Goal: Task Accomplishment & Management: Manage account settings

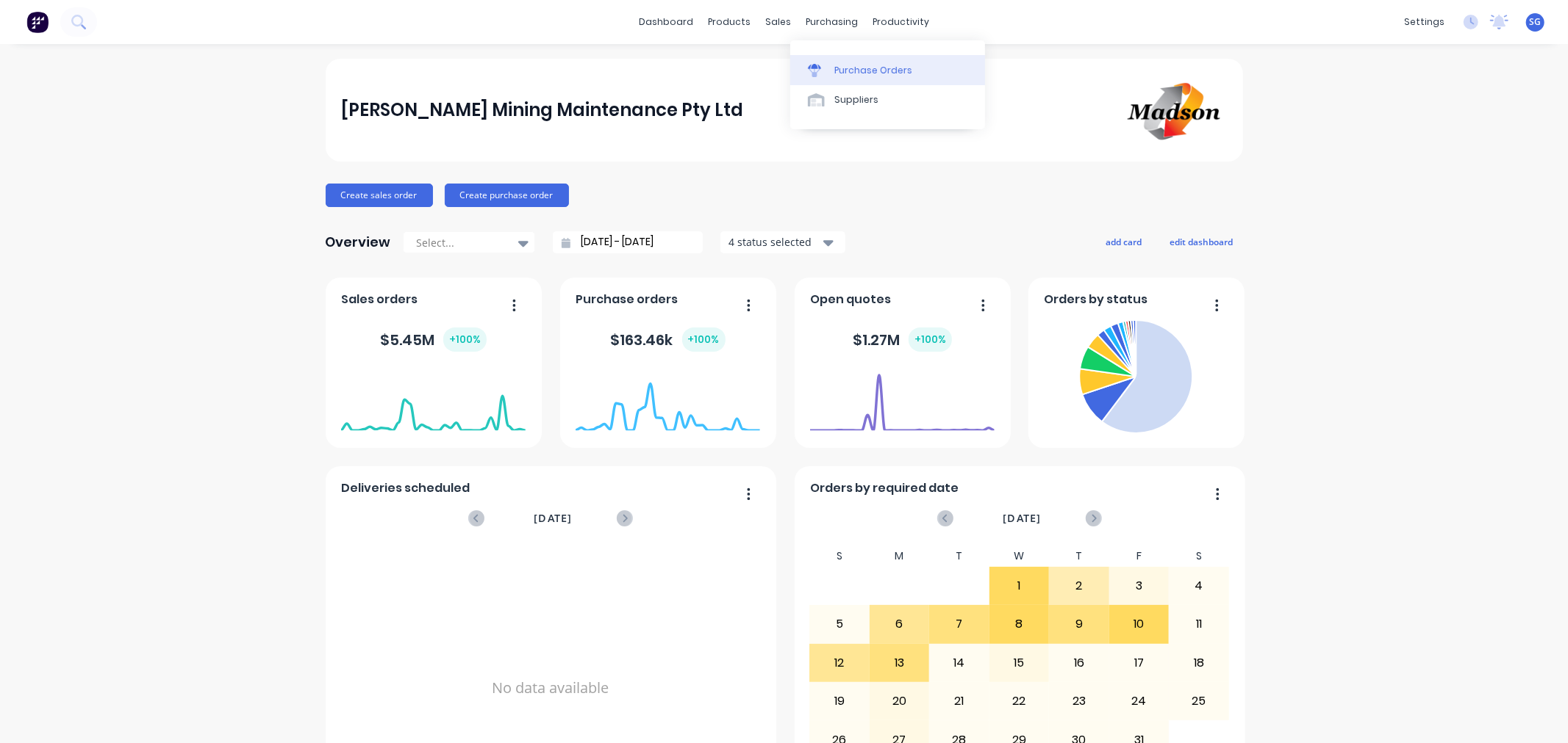
click at [827, 67] on div at bounding box center [819, 71] width 22 height 14
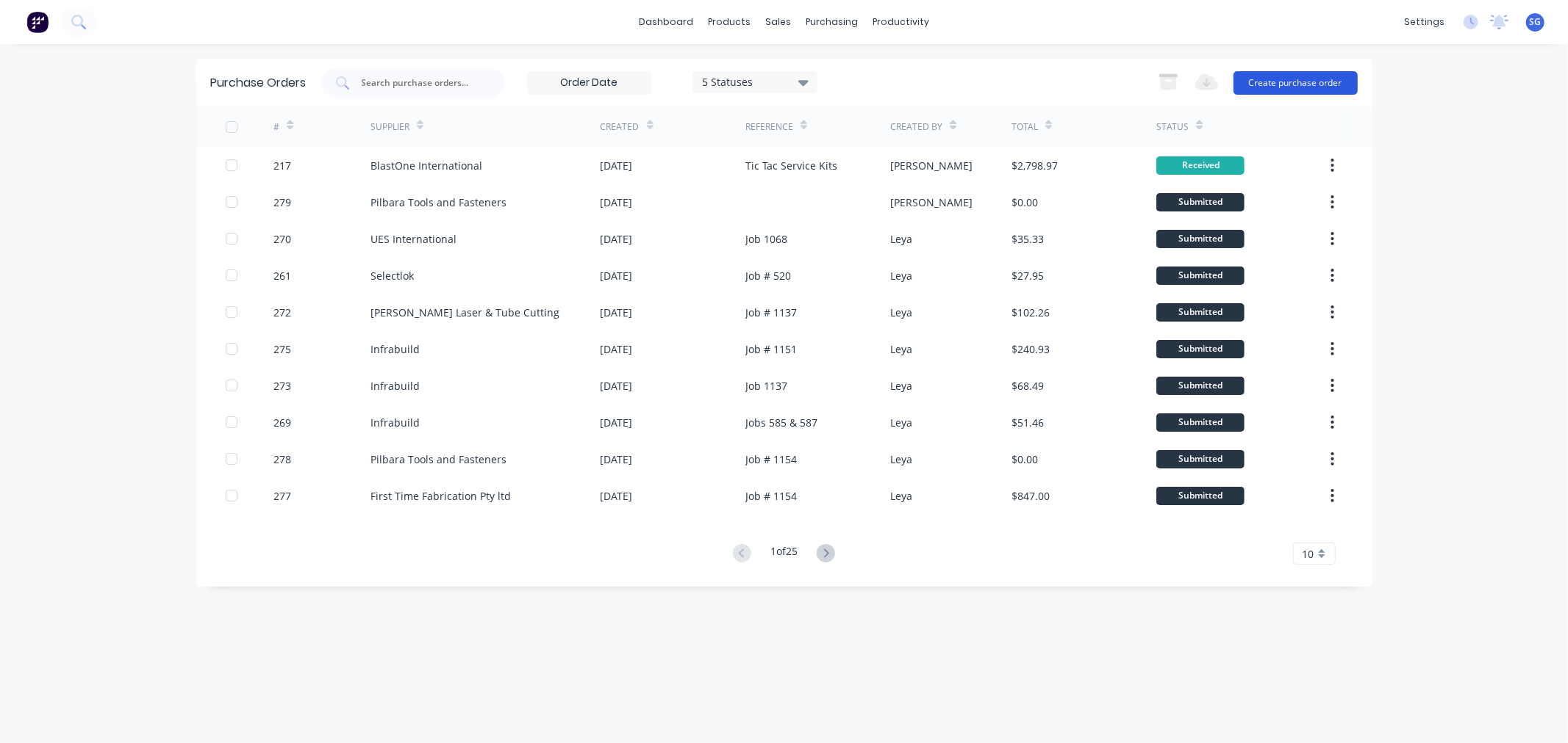
click at [1317, 90] on button "Create purchase order" at bounding box center [1295, 83] width 124 height 24
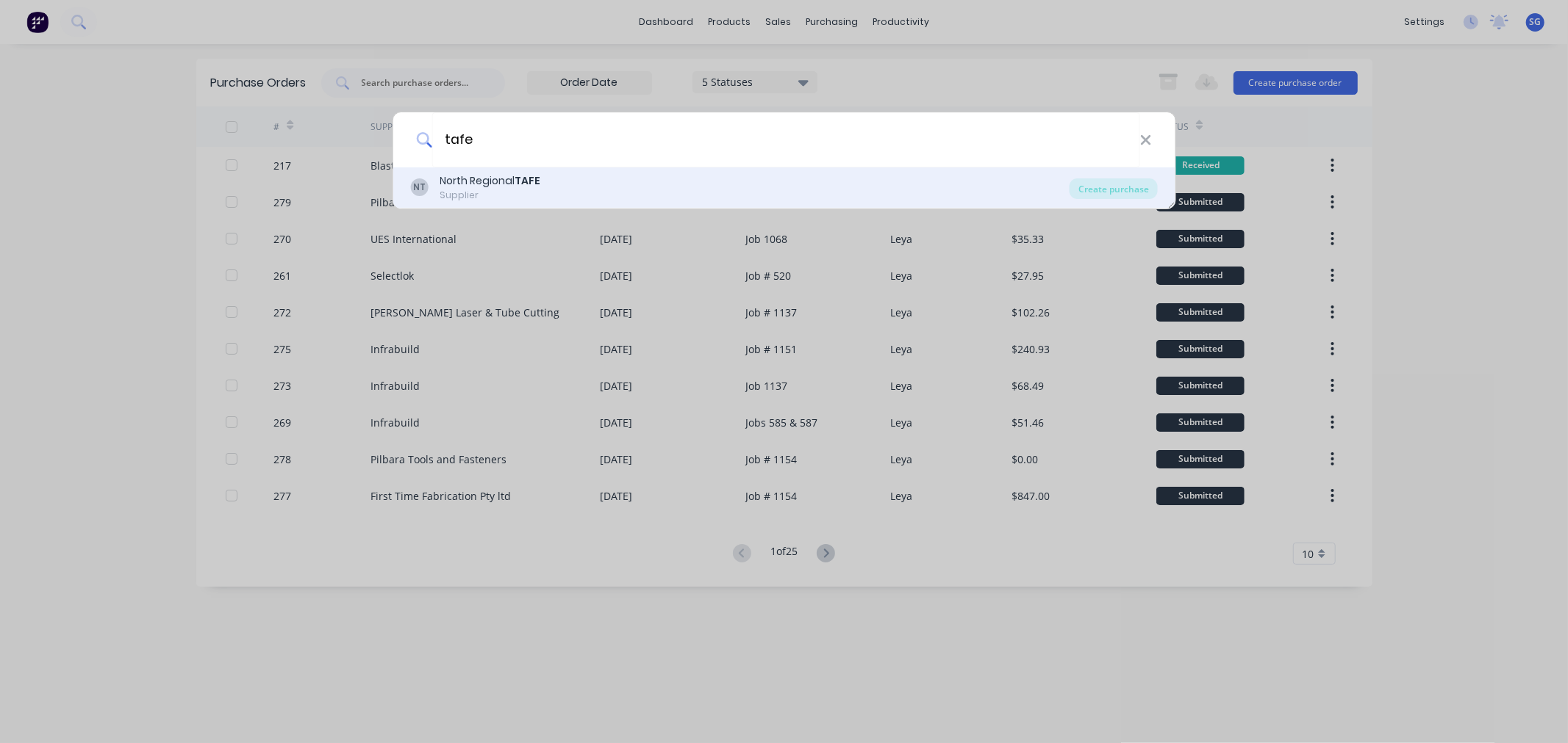
type input "tafe"
click at [574, 173] on div "NT North Regional TAFE Supplier" at bounding box center [739, 188] width 659 height 29
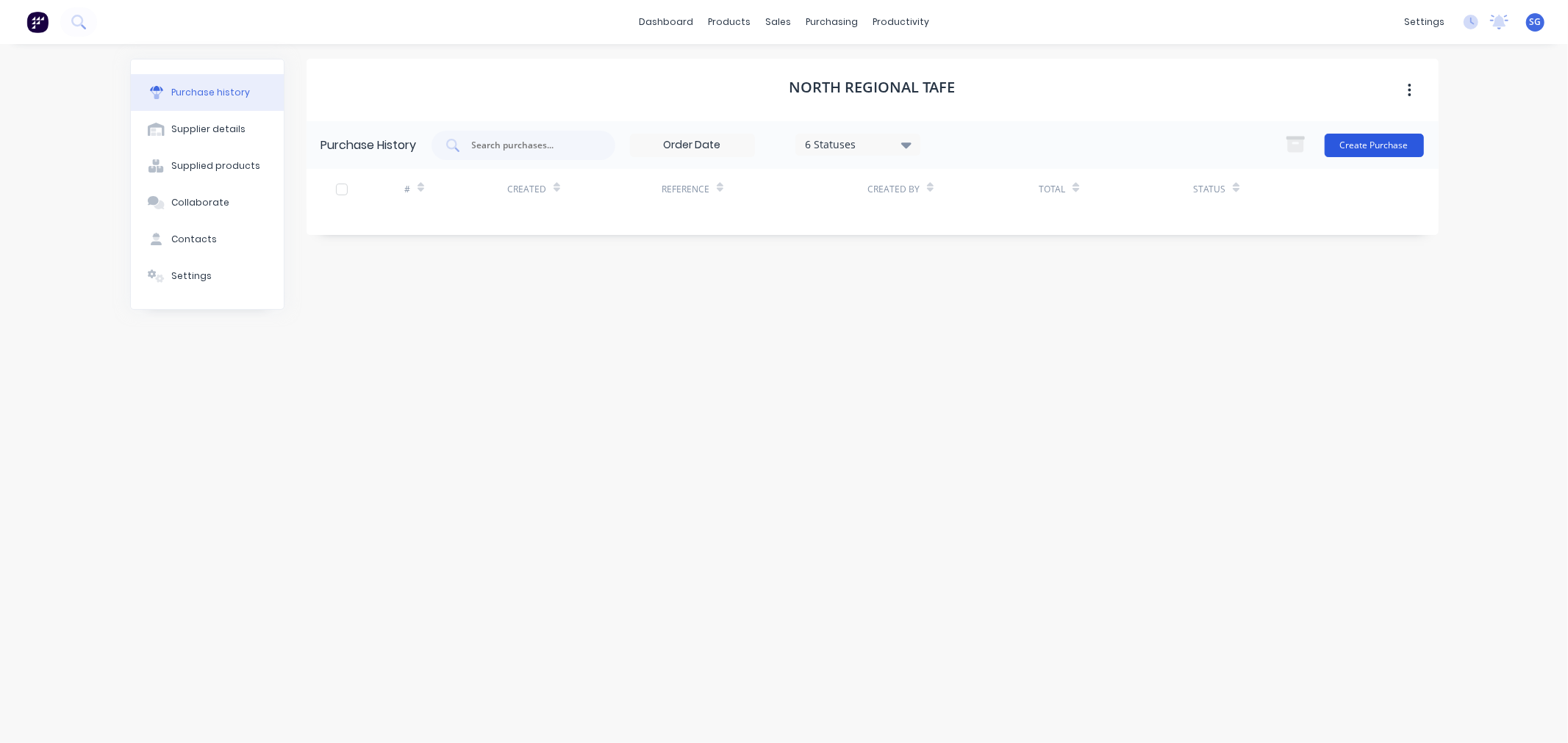
click at [1363, 148] on button "Create Purchase" at bounding box center [1373, 145] width 99 height 24
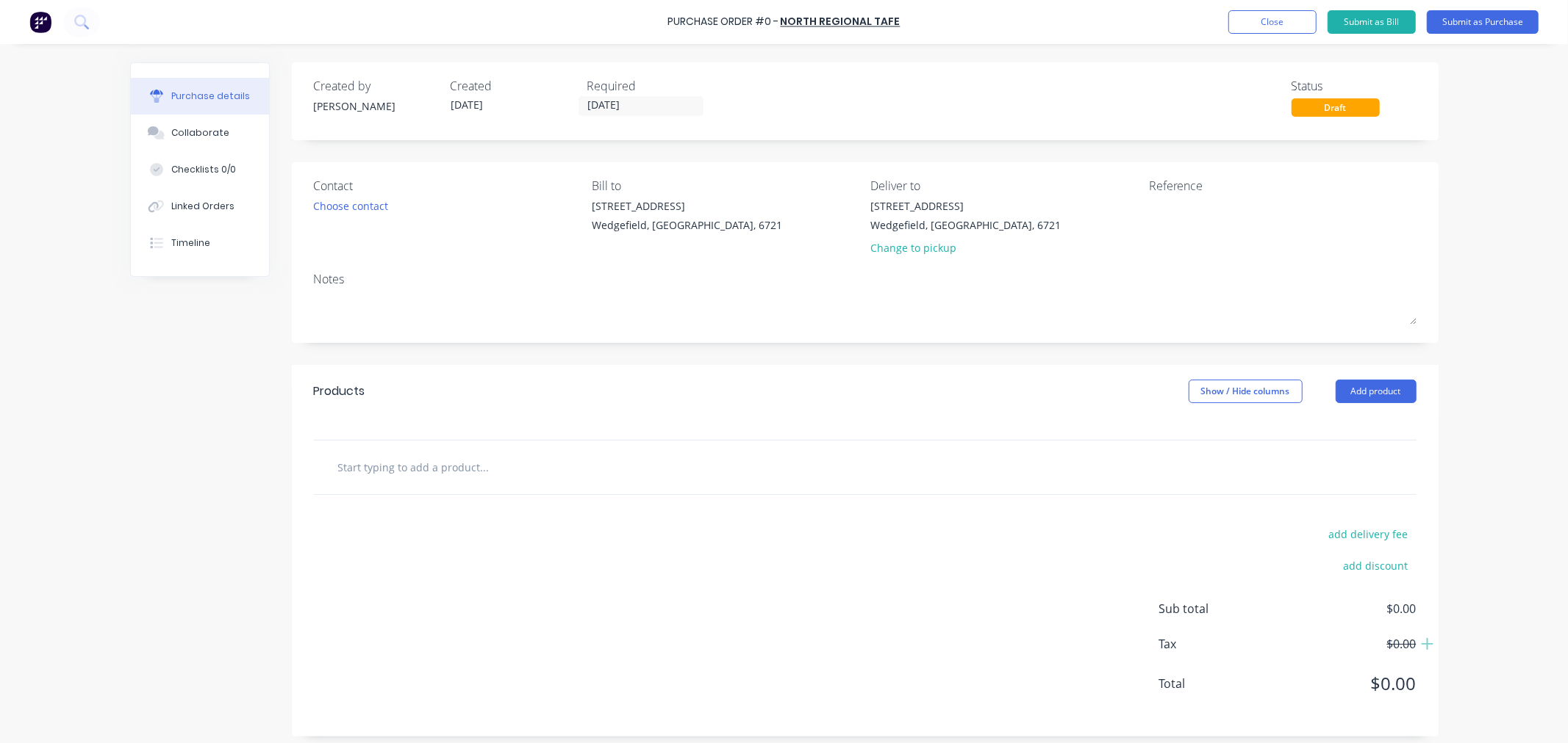
click at [399, 468] on input "text" at bounding box center [485, 467] width 294 height 30
paste input "Enrolment Estimate for Joshua Munro (40016793)"
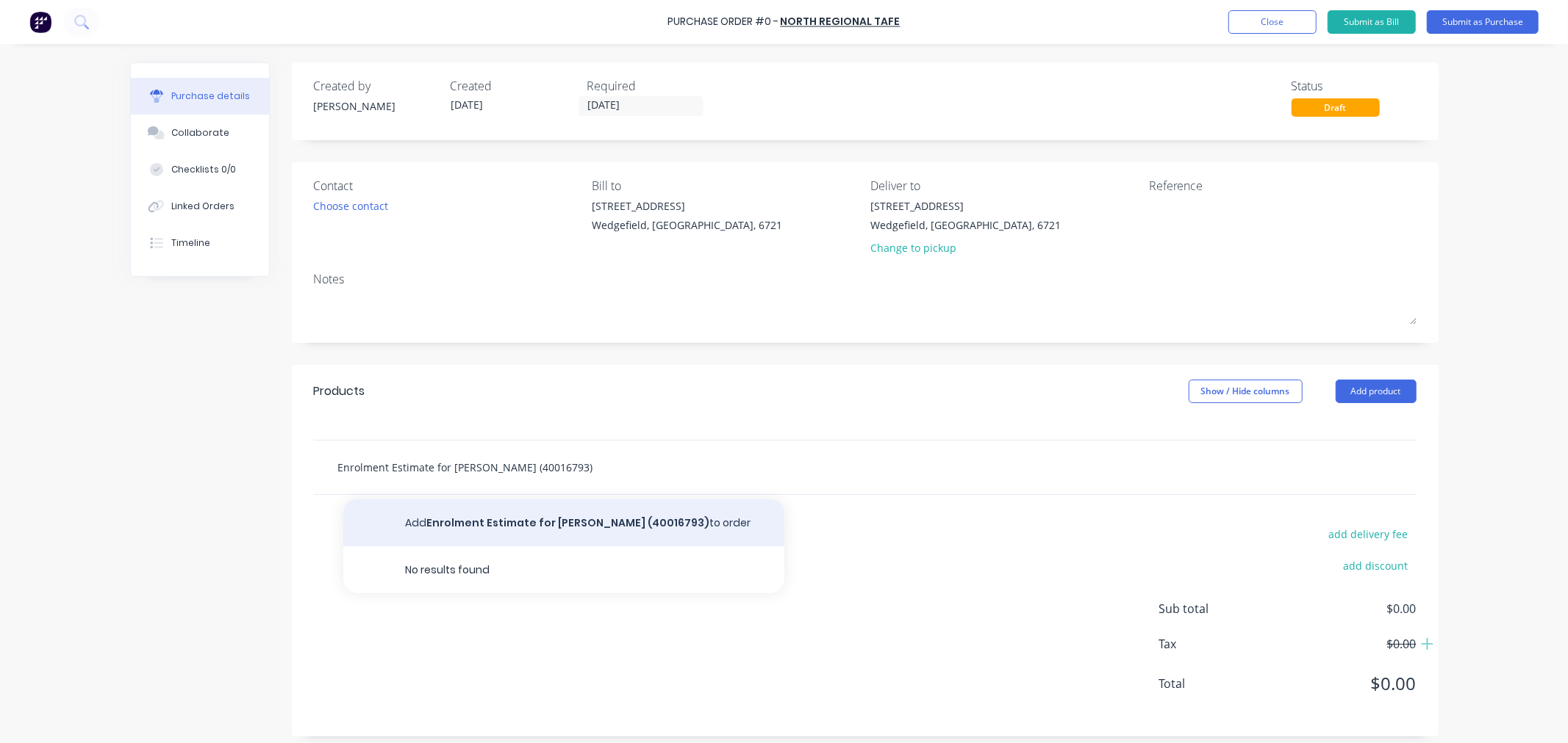
type input "Enrolment Estimate for Joshua Munro (40016793)"
click at [469, 527] on button "Add Enrolment Estimate for Joshua Munro (40016793) to order" at bounding box center [563, 523] width 441 height 47
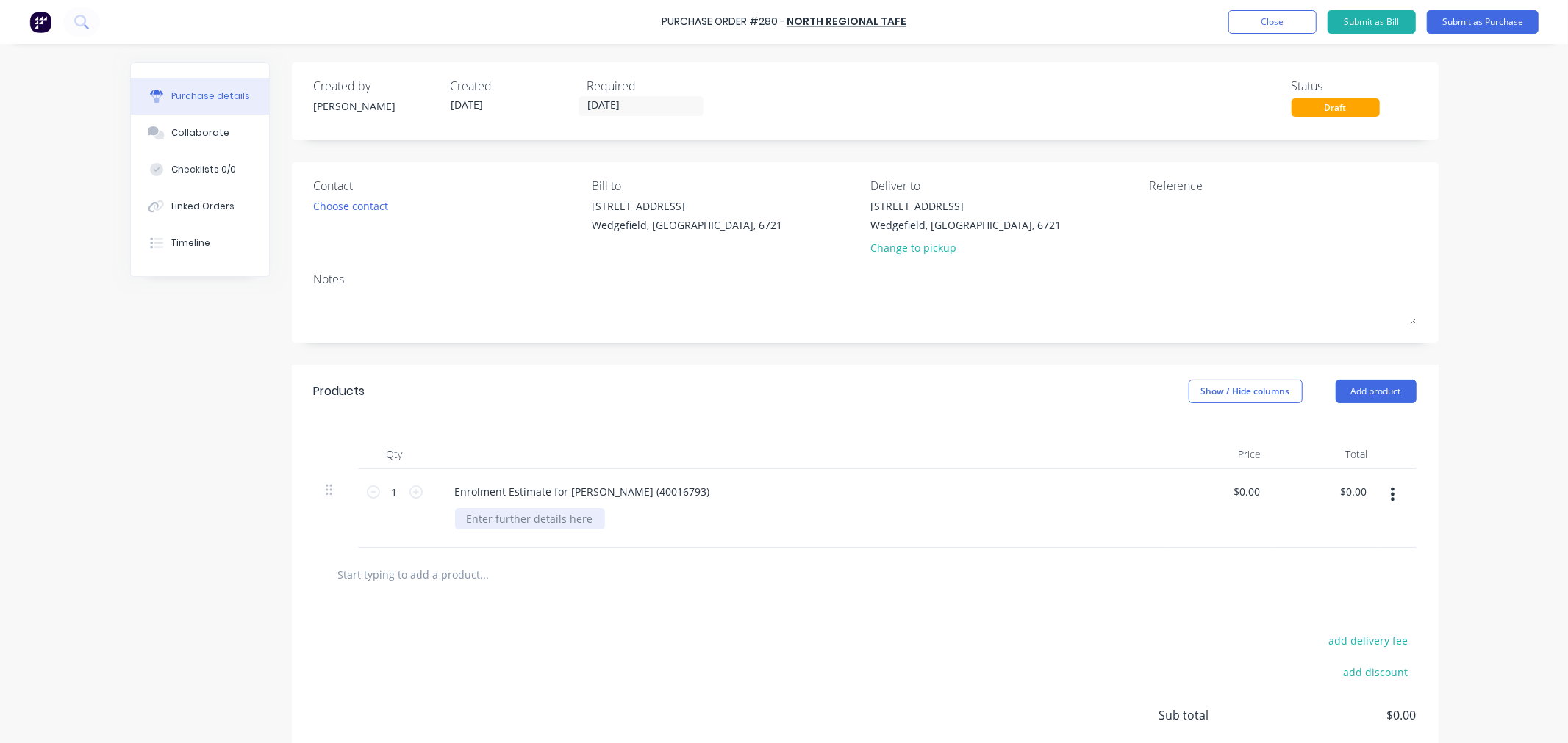
click at [480, 523] on div at bounding box center [529, 518] width 150 height 21
type input "0.00"
drag, startPoint x: 1253, startPoint y: 25, endPoint x: 921, endPoint y: 179, distance: 366.0
click at [1253, 25] on button "Close" at bounding box center [1272, 22] width 88 height 24
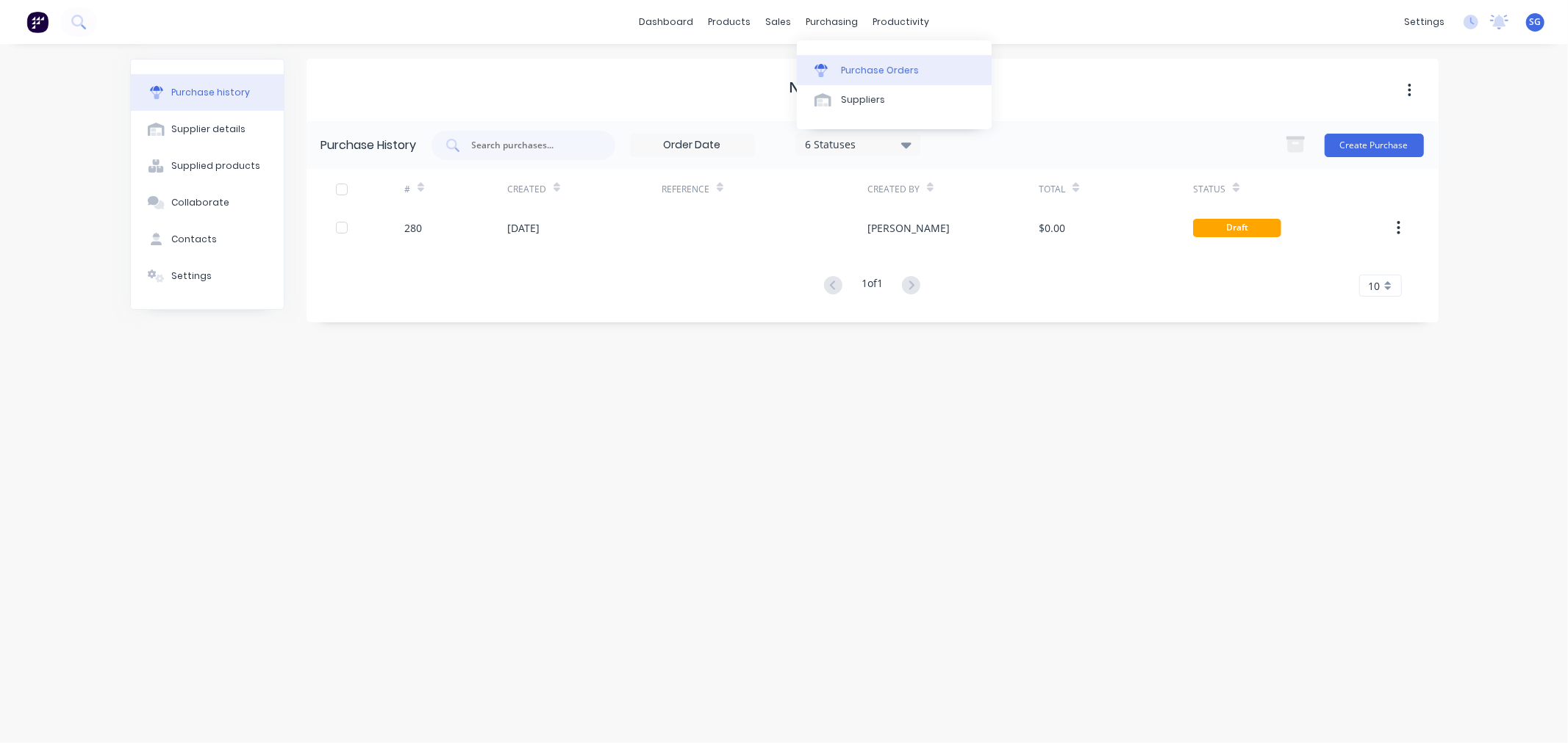
click at [838, 63] on link "Purchase Orders" at bounding box center [894, 69] width 195 height 30
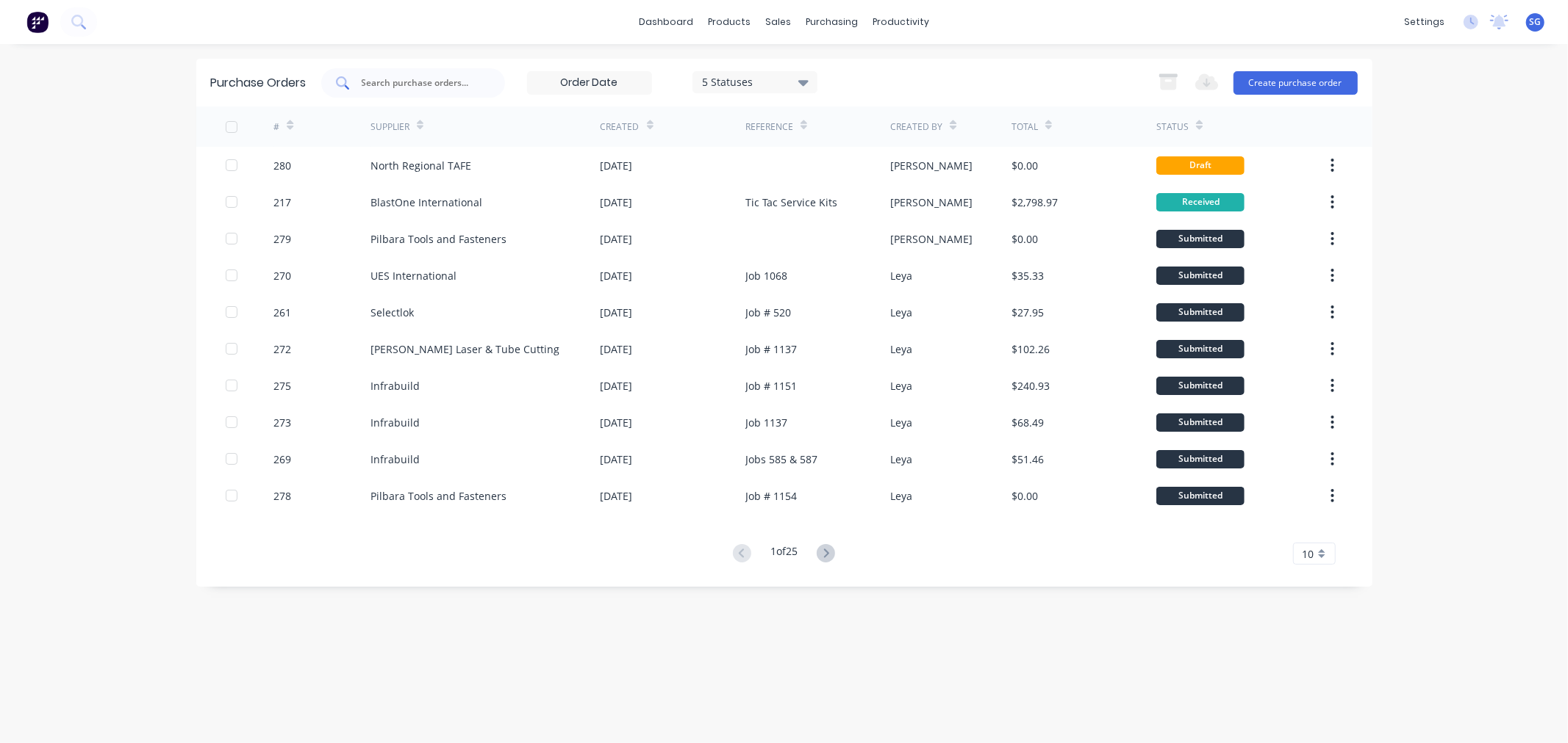
click at [468, 81] on input "text" at bounding box center [421, 83] width 122 height 14
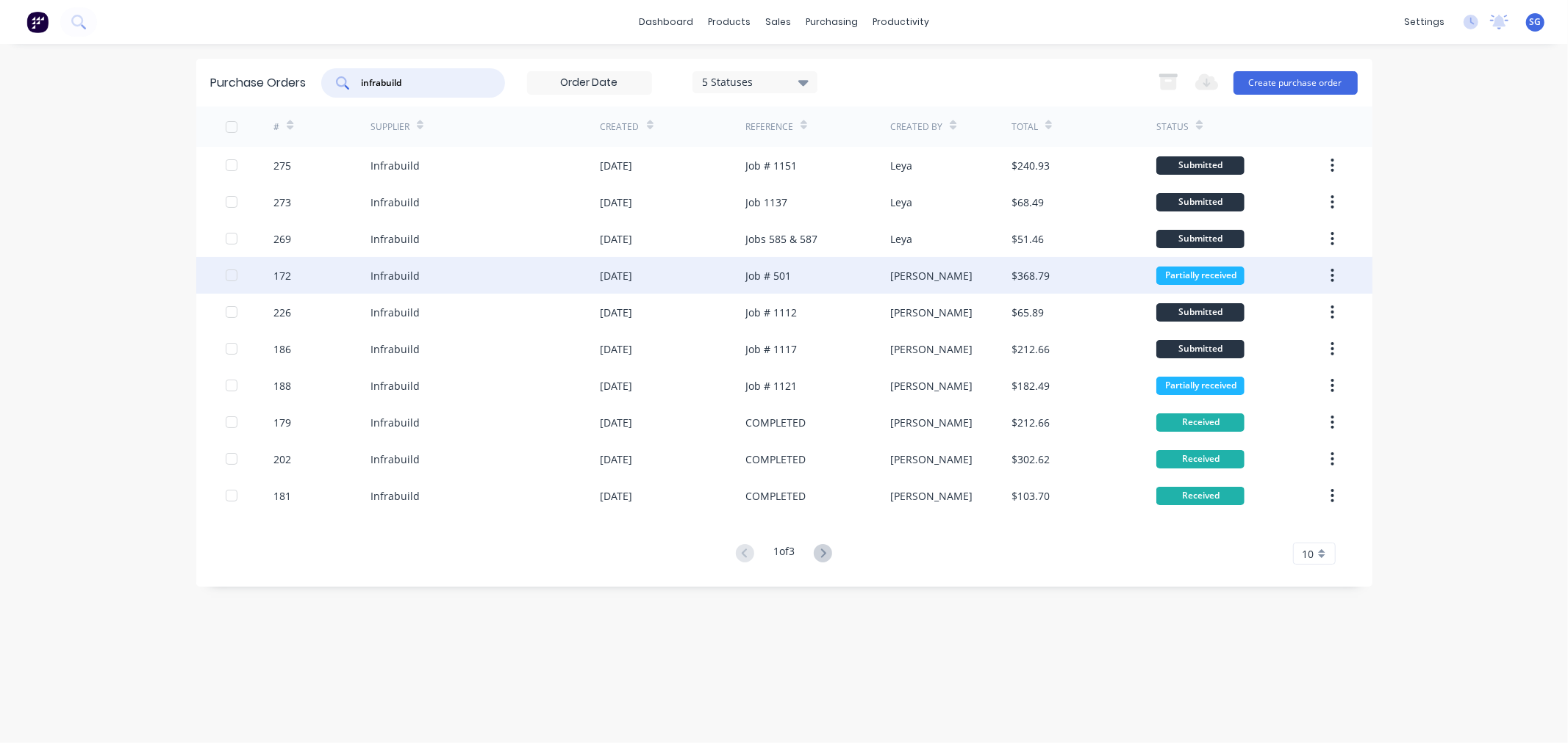
type input "infrabuild"
click at [633, 276] on div "[DATE]" at bounding box center [617, 276] width 32 height 15
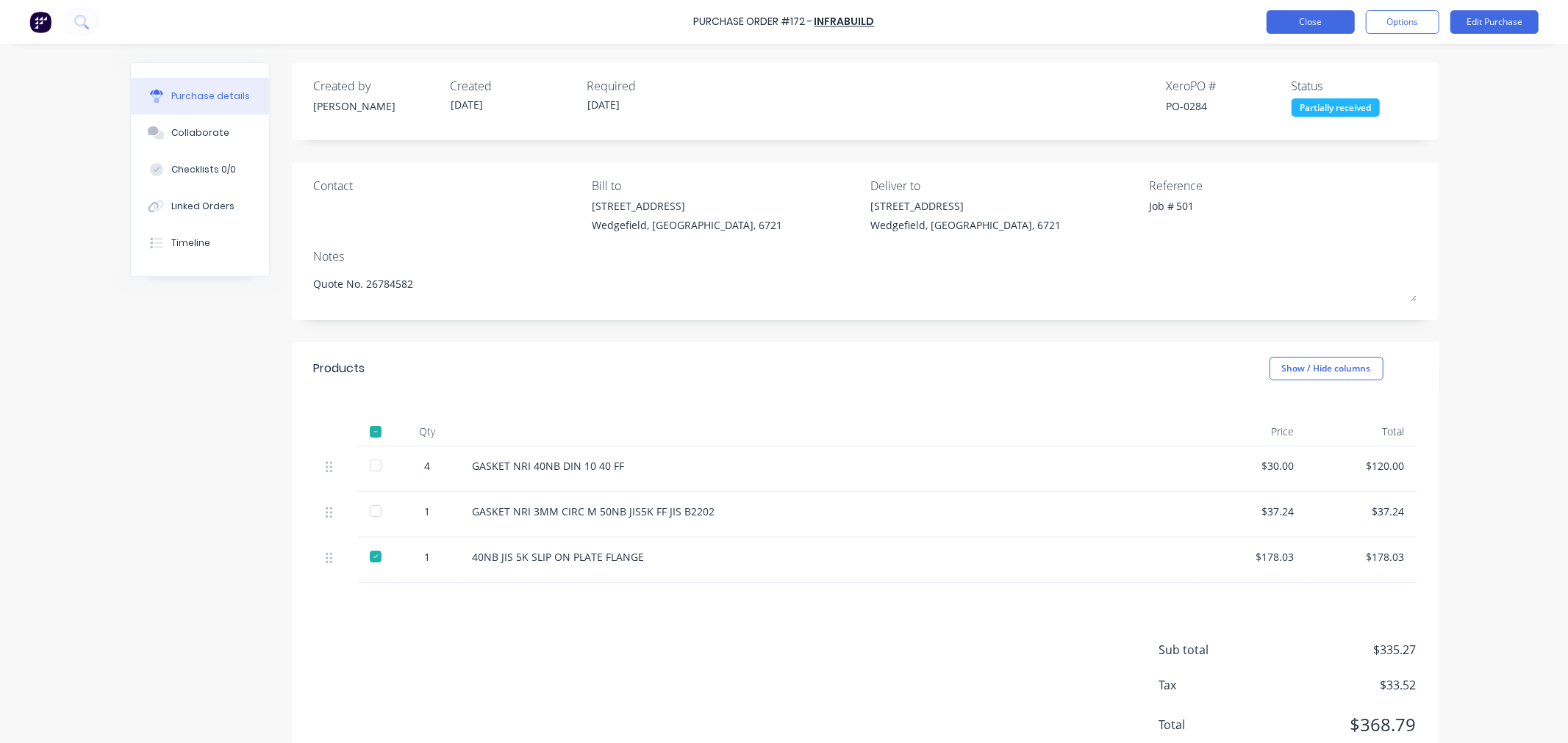
click at [1310, 23] on button "Close" at bounding box center [1310, 22] width 88 height 24
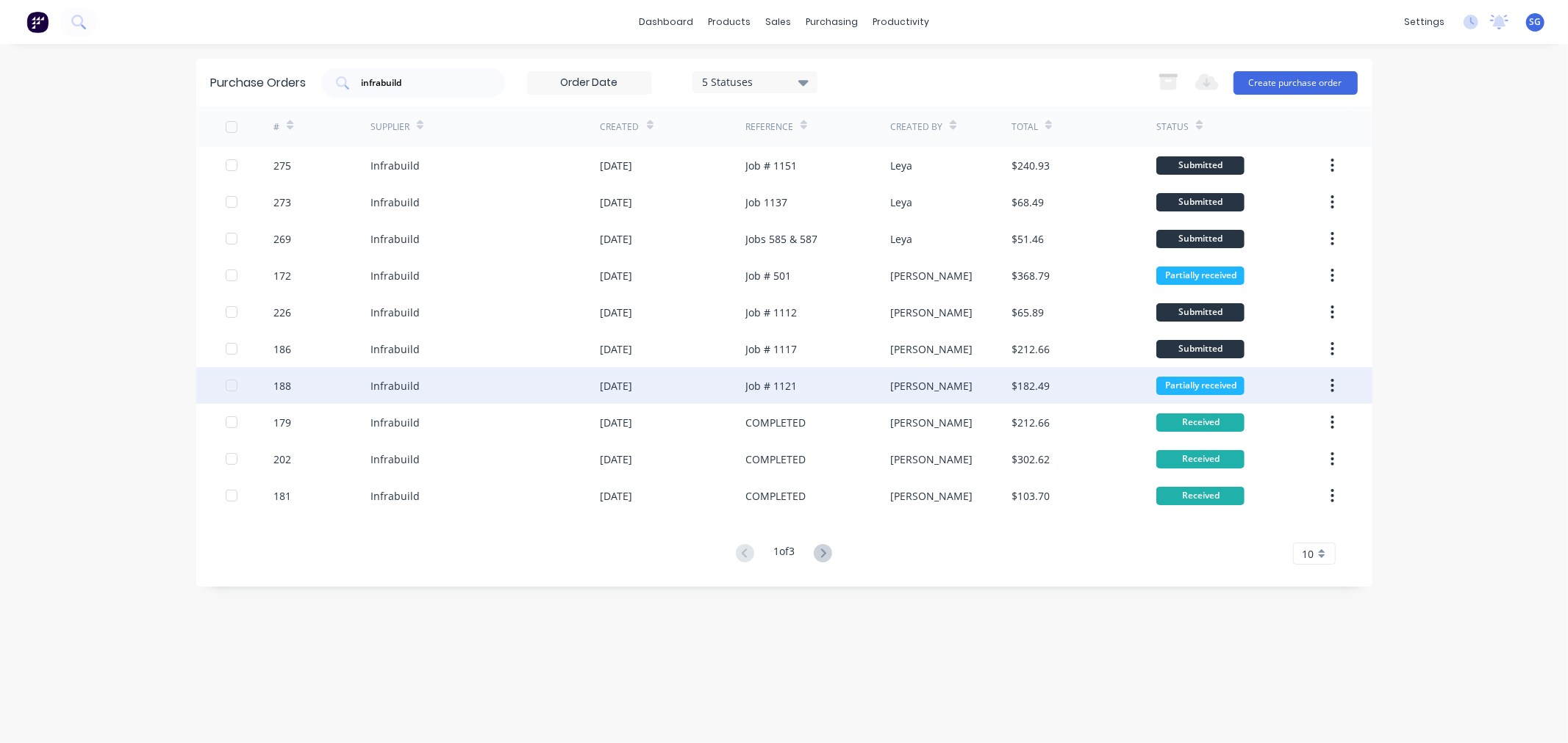
click at [868, 390] on div "Job # 1121" at bounding box center [817, 385] width 145 height 36
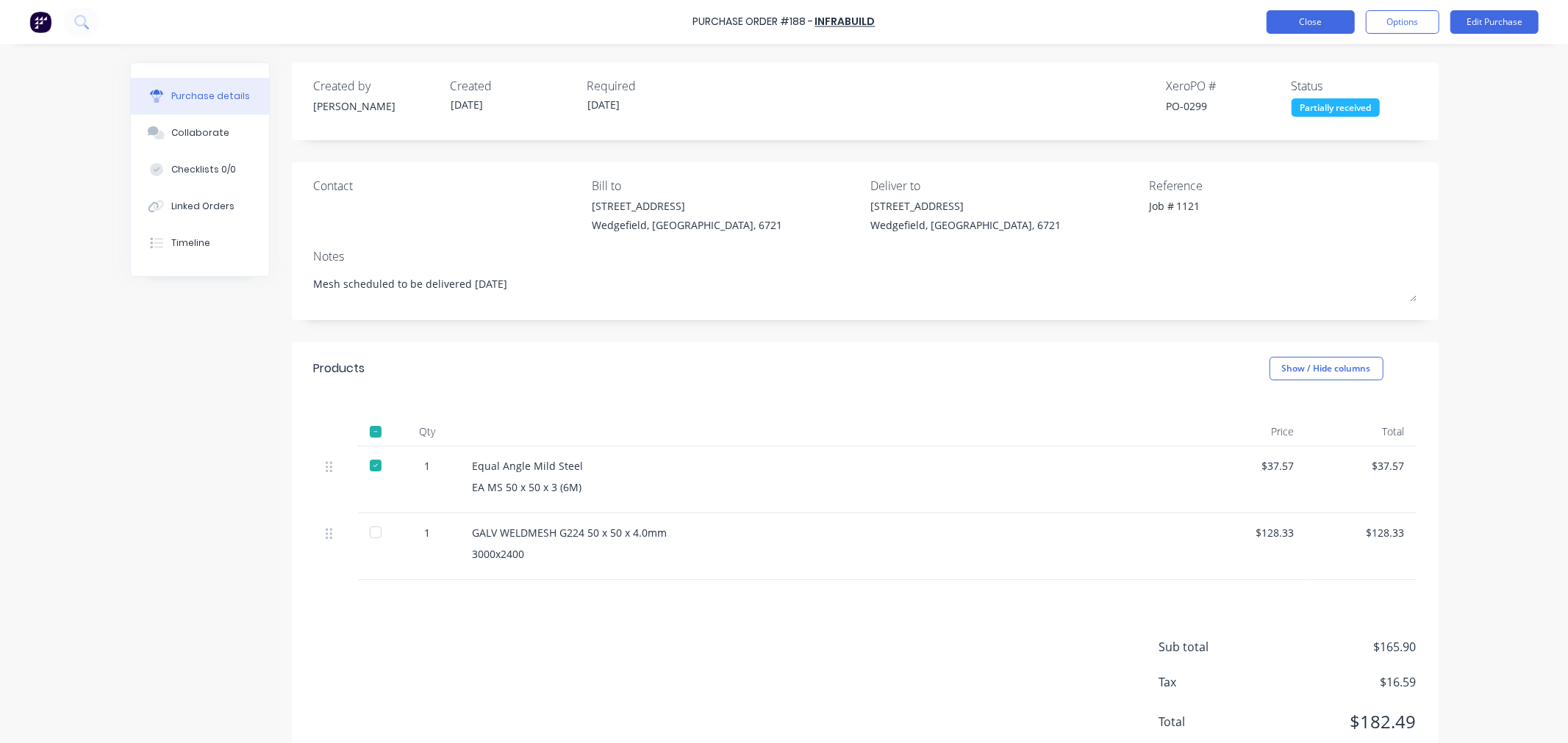
click at [1298, 25] on button "Close" at bounding box center [1310, 22] width 88 height 24
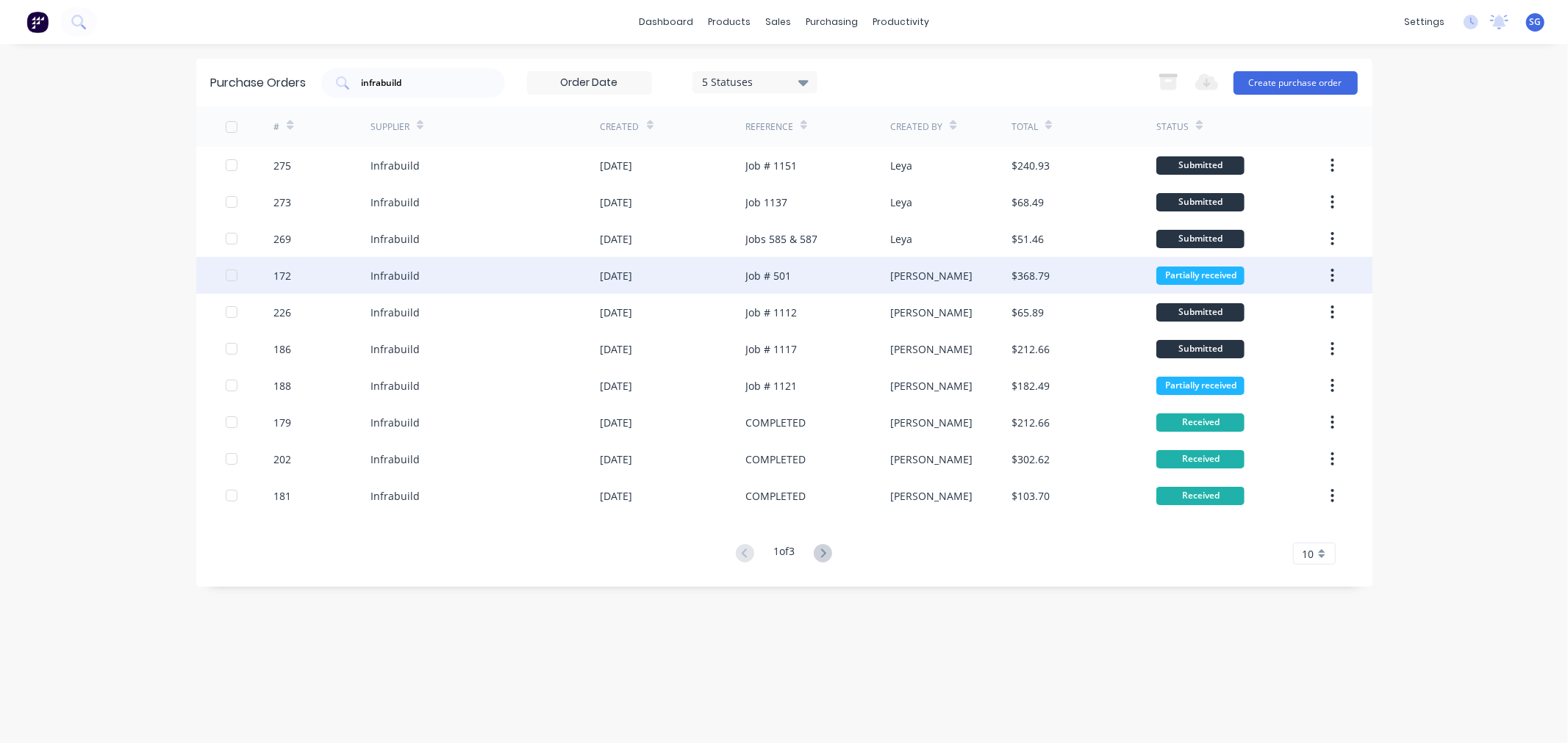
click at [703, 276] on div "[DATE]" at bounding box center [672, 275] width 145 height 36
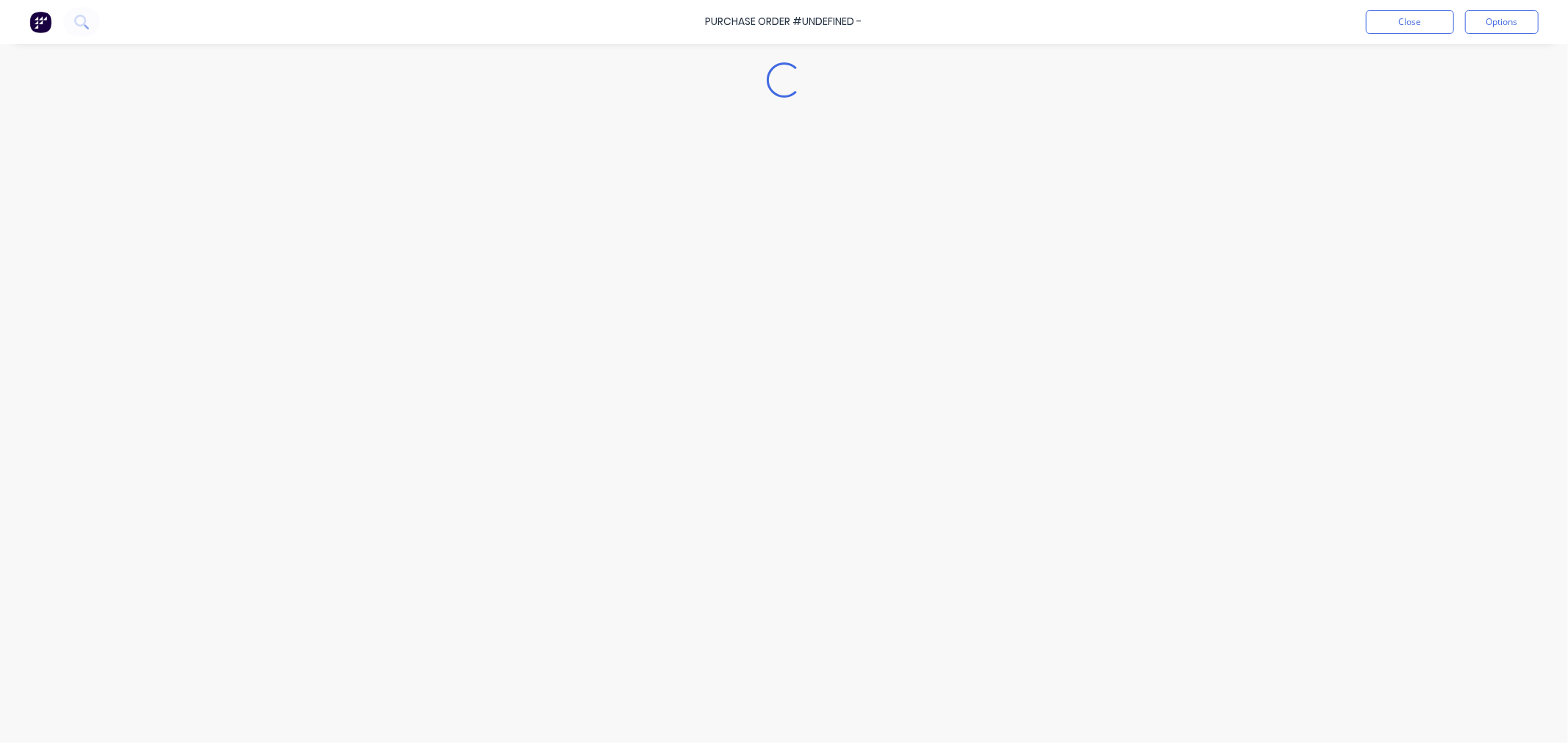
type textarea "x"
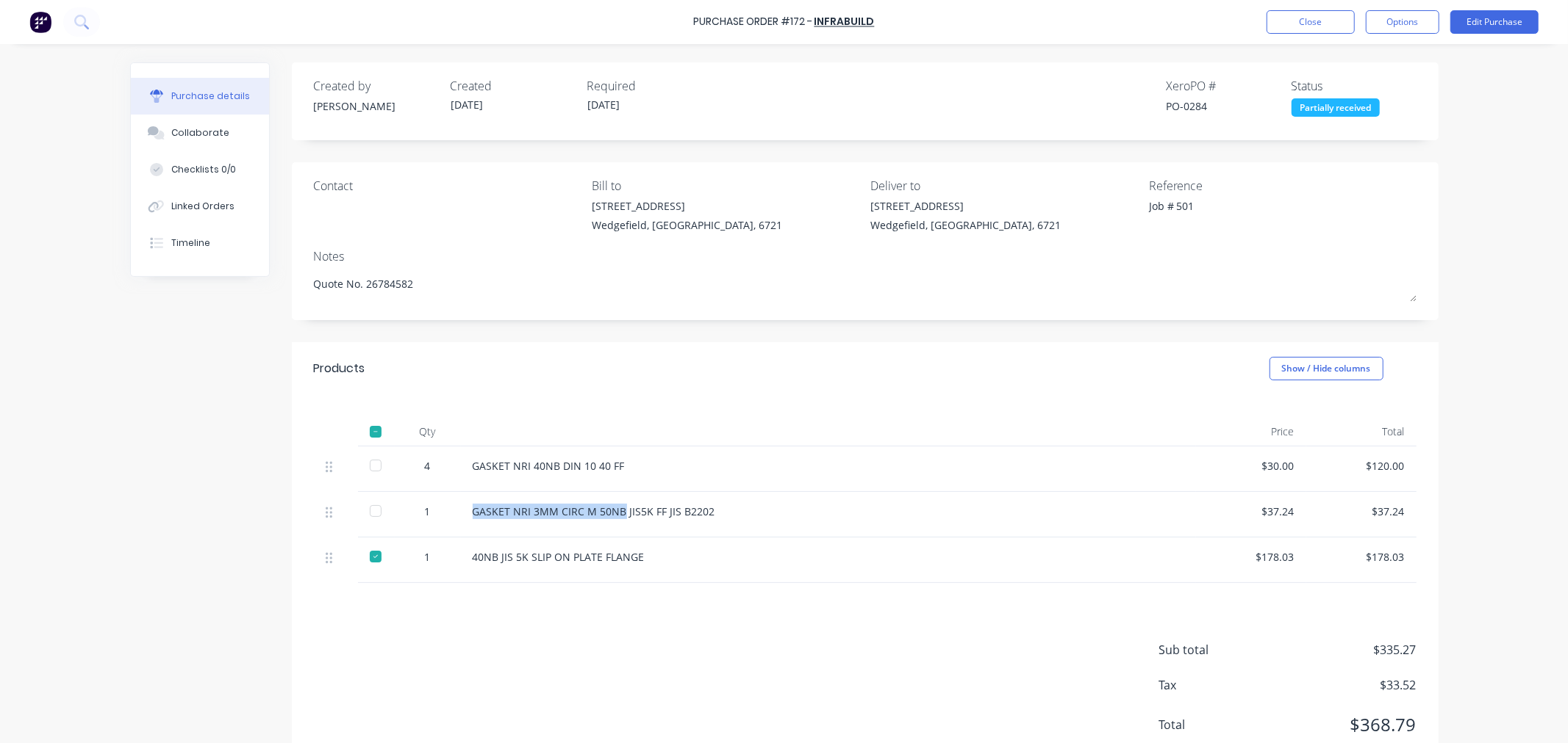
drag, startPoint x: 463, startPoint y: 512, endPoint x: 606, endPoint y: 498, distance: 143.7
click at [616, 514] on div "GASKET NRI 3MM CIRC M 50NB JIS5K FF JIS B2202" at bounding box center [828, 515] width 735 height 46
drag, startPoint x: 454, startPoint y: 465, endPoint x: 615, endPoint y: 471, distance: 161.1
click at [615, 471] on div "GASKET NRI 40NB DIN 10 40 FF" at bounding box center [828, 469] width 735 height 46
click at [592, 515] on div "GASKET NRI 3MM CIRC M 50NB JIS5K FF JIS B2202" at bounding box center [828, 511] width 711 height 15
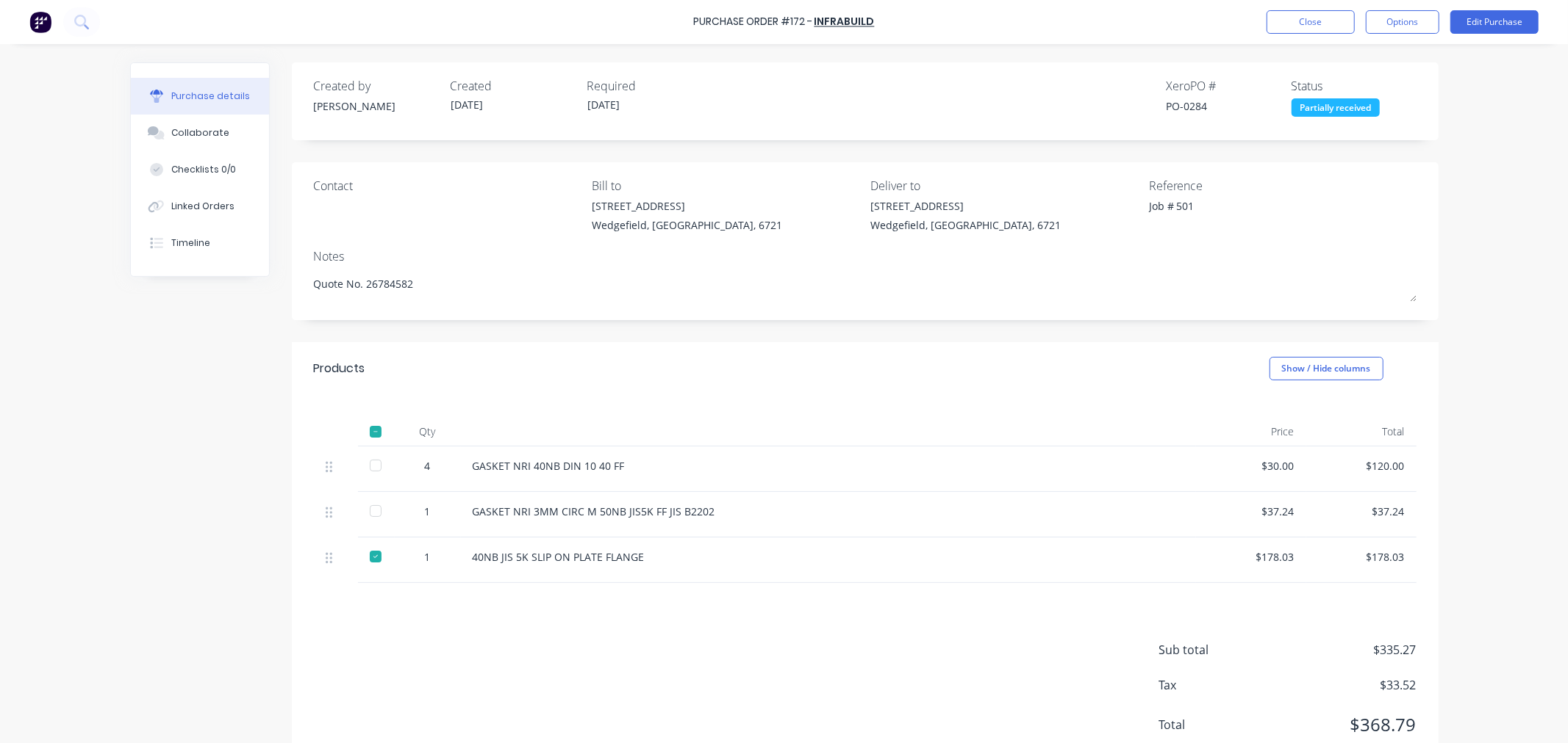
click at [566, 467] on div "GASKET NRI 40NB DIN 10 40 FF" at bounding box center [828, 466] width 711 height 15
drag, startPoint x: 658, startPoint y: 515, endPoint x: 691, endPoint y: 511, distance: 33.2
click at [691, 511] on div "GASKET NRI 3MM CIRC M 50NB JIS5K FF JIS B2202" at bounding box center [828, 511] width 711 height 15
drag, startPoint x: 528, startPoint y: 511, endPoint x: 540, endPoint y: 513, distance: 12.2
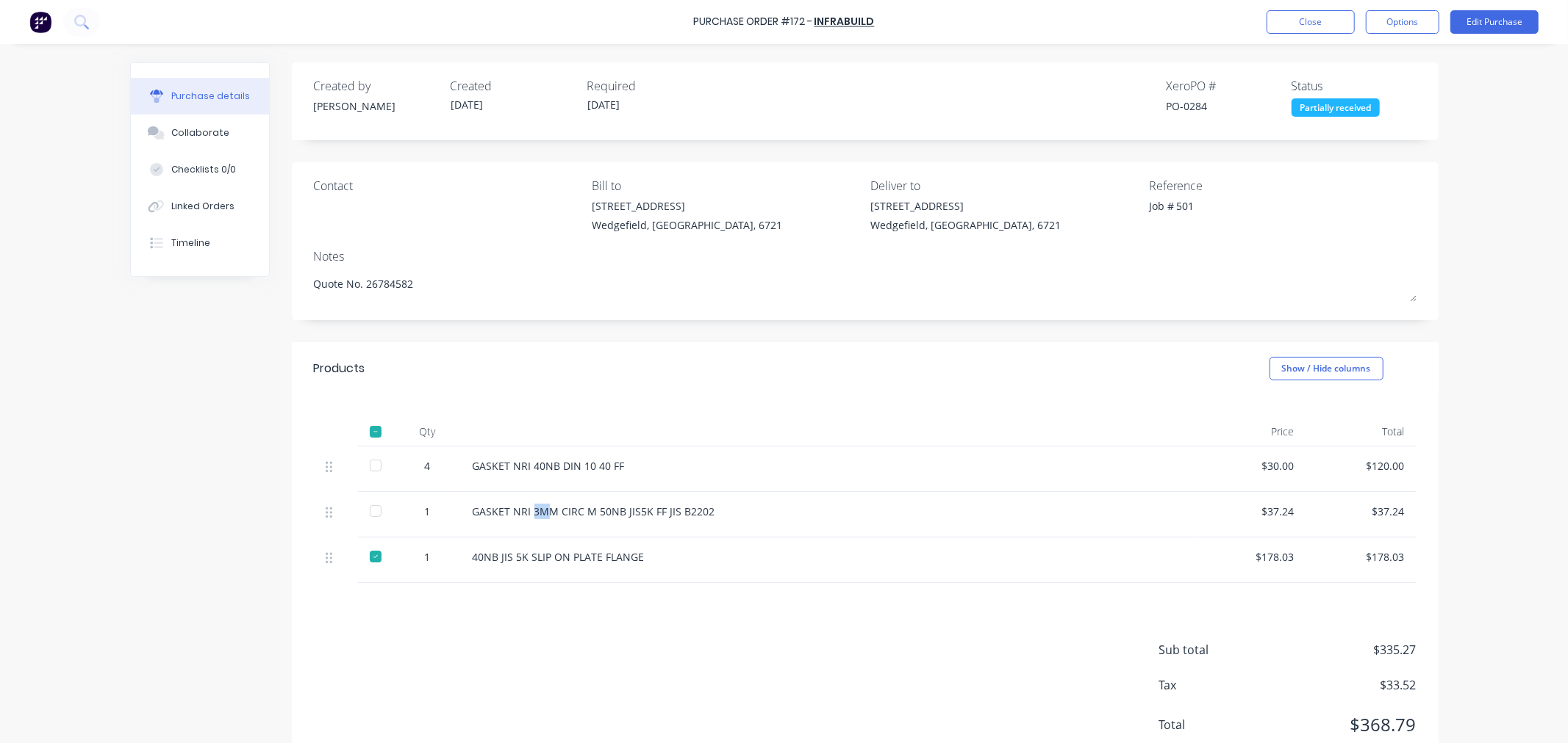
click at [540, 513] on div "GASKET NRI 3MM CIRC M 50NB JIS5K FF JIS B2202" at bounding box center [828, 511] width 711 height 15
click at [598, 515] on div "GASKET NRI 3MM CIRC M 50NB JIS5K FF JIS B2202" at bounding box center [828, 511] width 711 height 15
click at [666, 512] on div "GASKET NRI 3MM CIRC M 50NB JIS5K FF JIS B2202" at bounding box center [828, 511] width 711 height 15
click at [1307, 15] on button "Close" at bounding box center [1310, 22] width 88 height 24
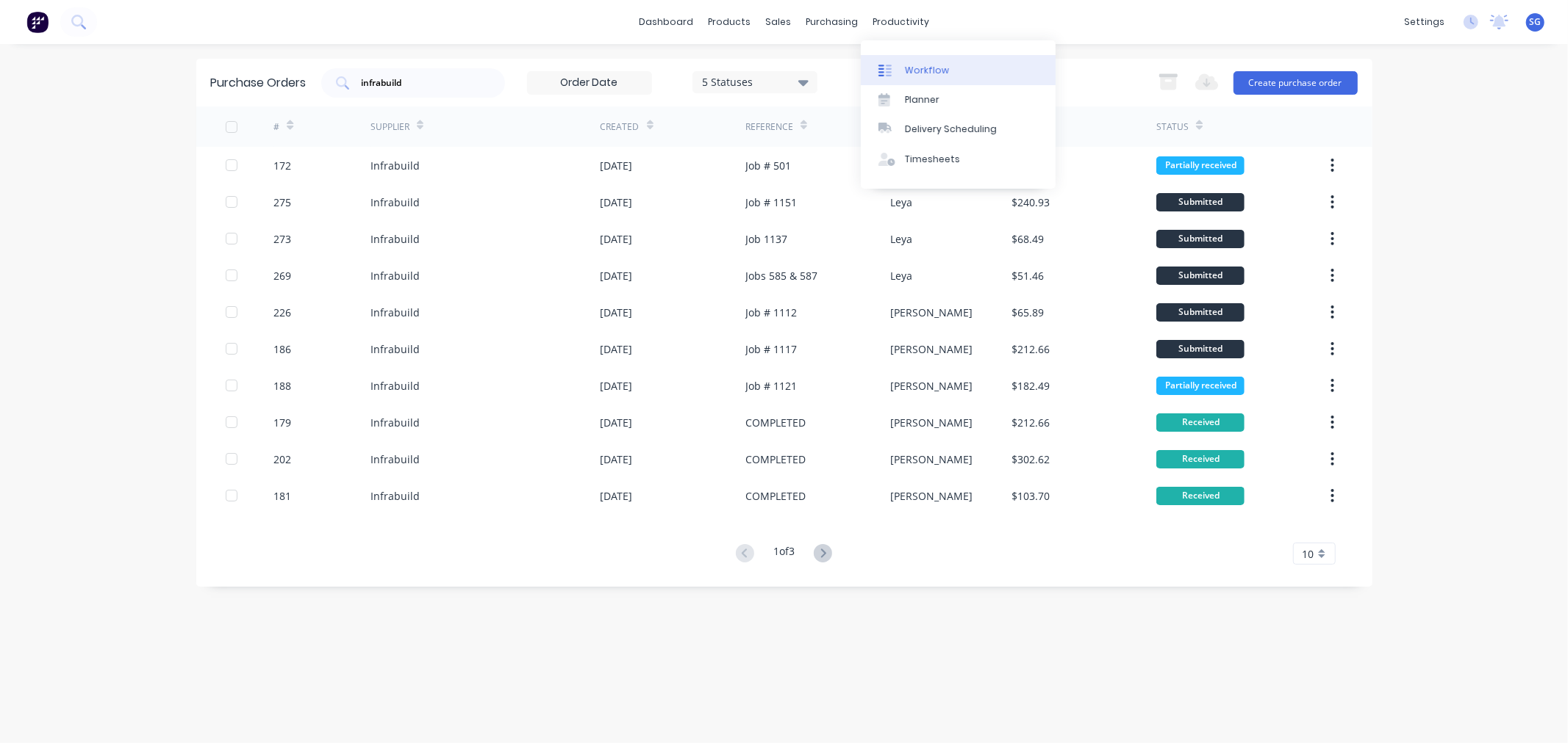
click at [914, 64] on div "Workflow" at bounding box center [927, 71] width 44 height 14
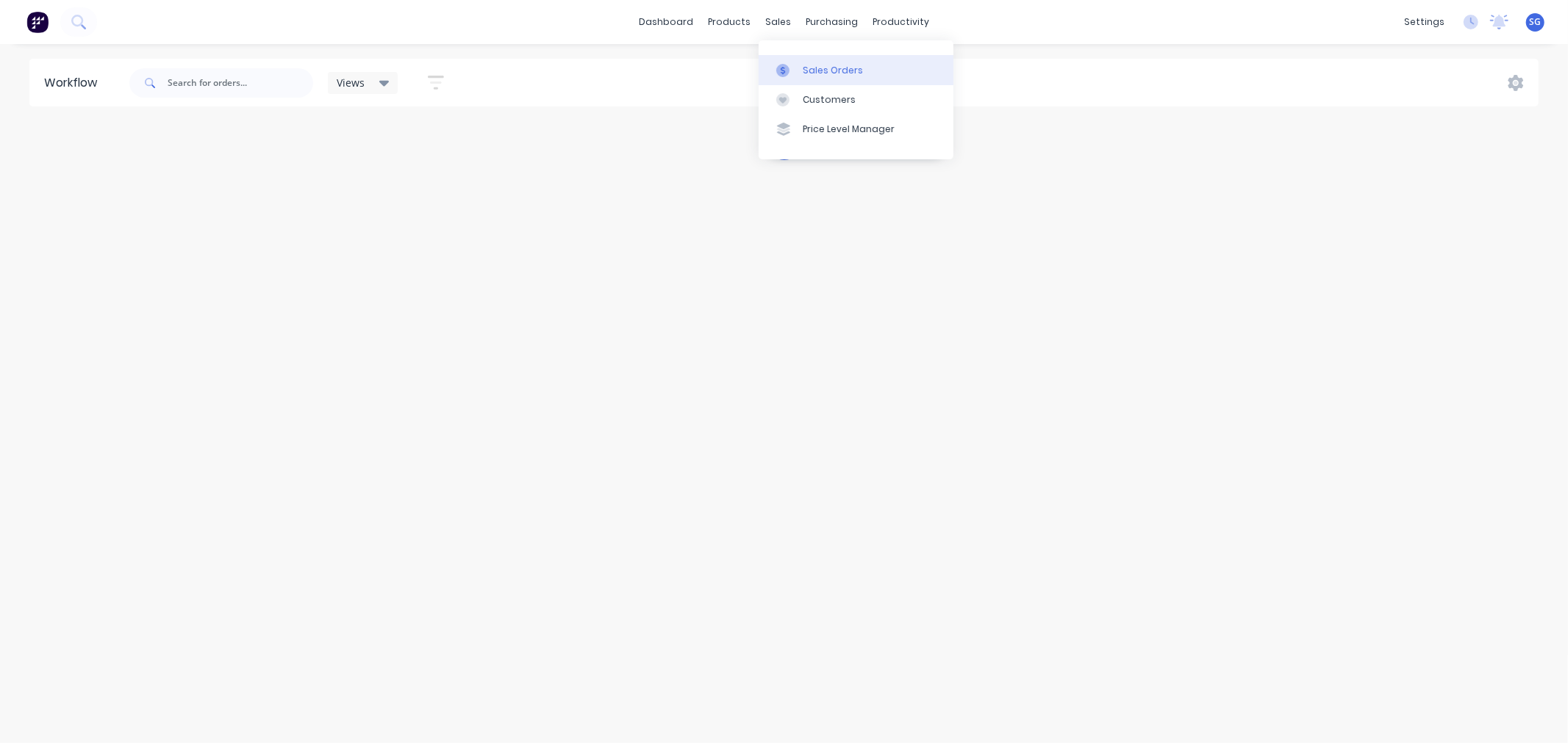
click at [802, 69] on link "Sales Orders" at bounding box center [856, 69] width 195 height 30
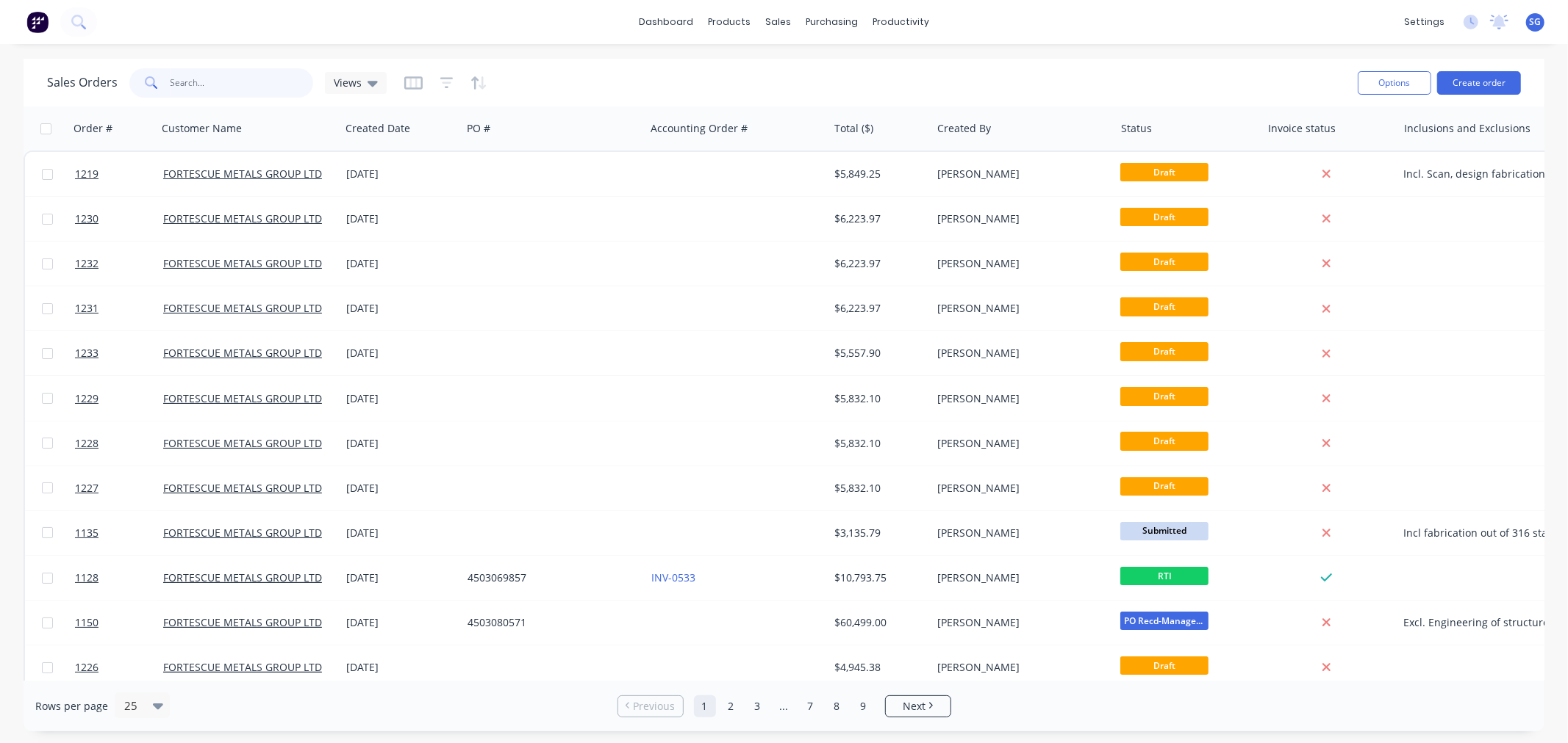
click at [238, 84] on input "text" at bounding box center [242, 83] width 143 height 30
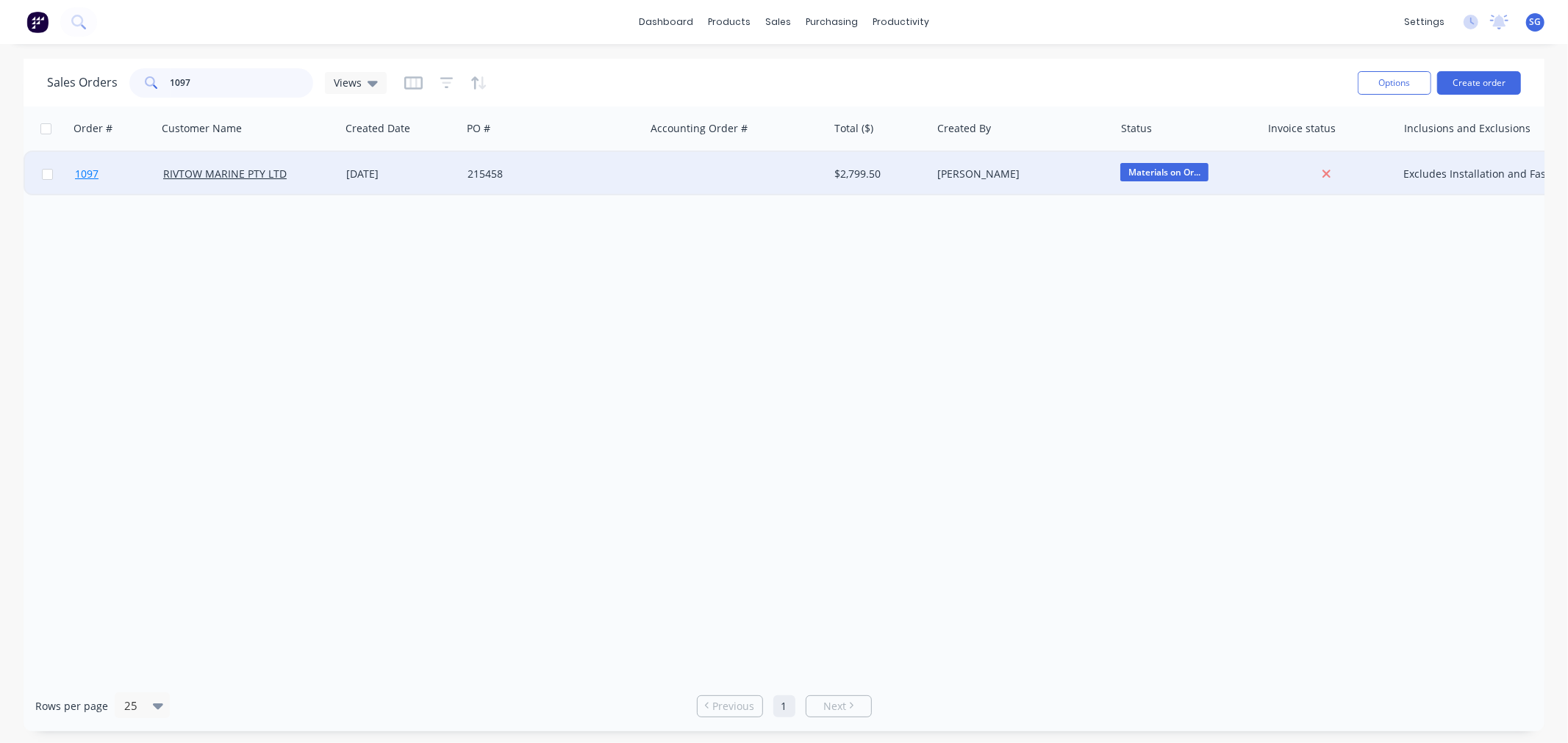
type input "1097"
click at [82, 177] on span "1097" at bounding box center [87, 173] width 24 height 14
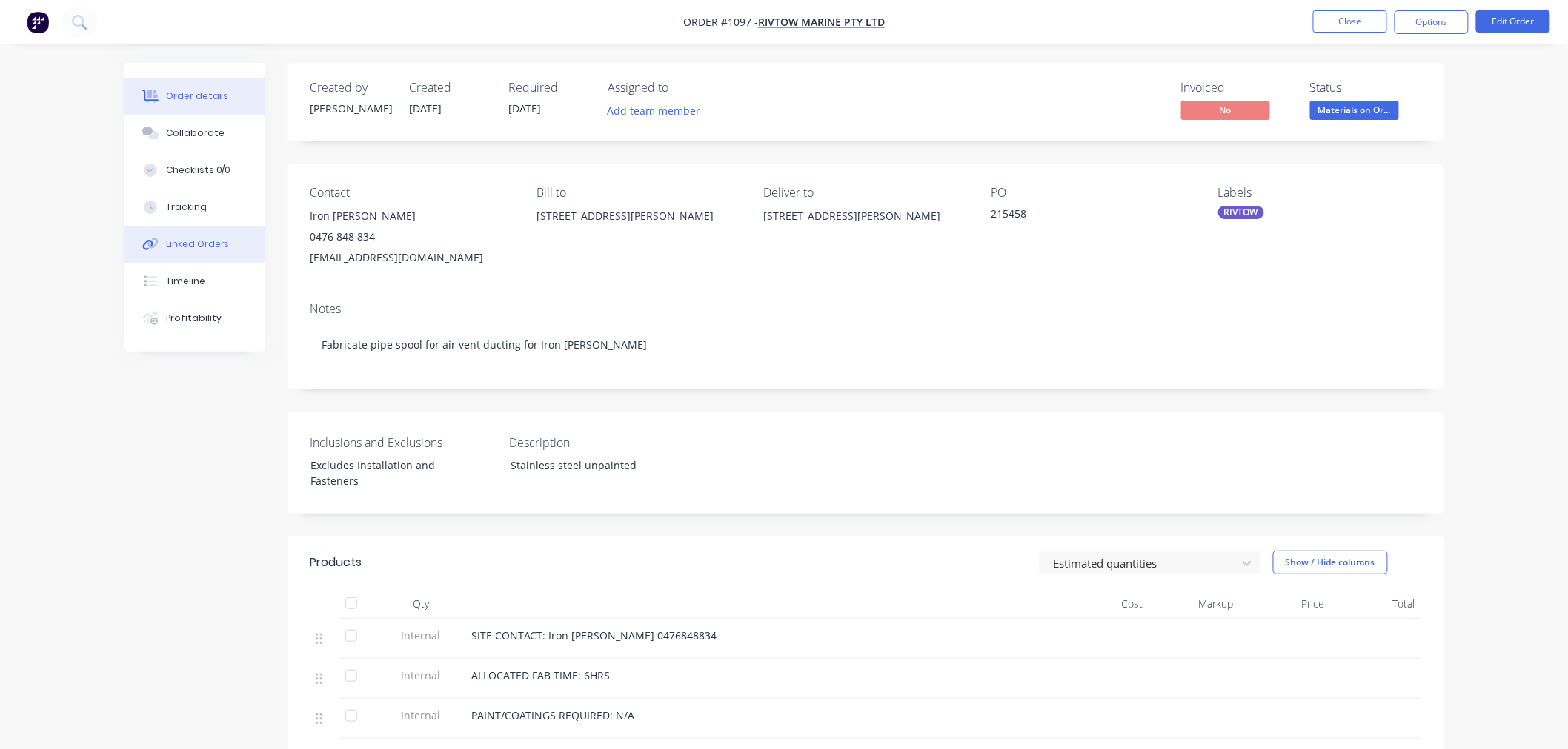
click at [203, 246] on div "Linked Orders" at bounding box center [198, 245] width 64 height 14
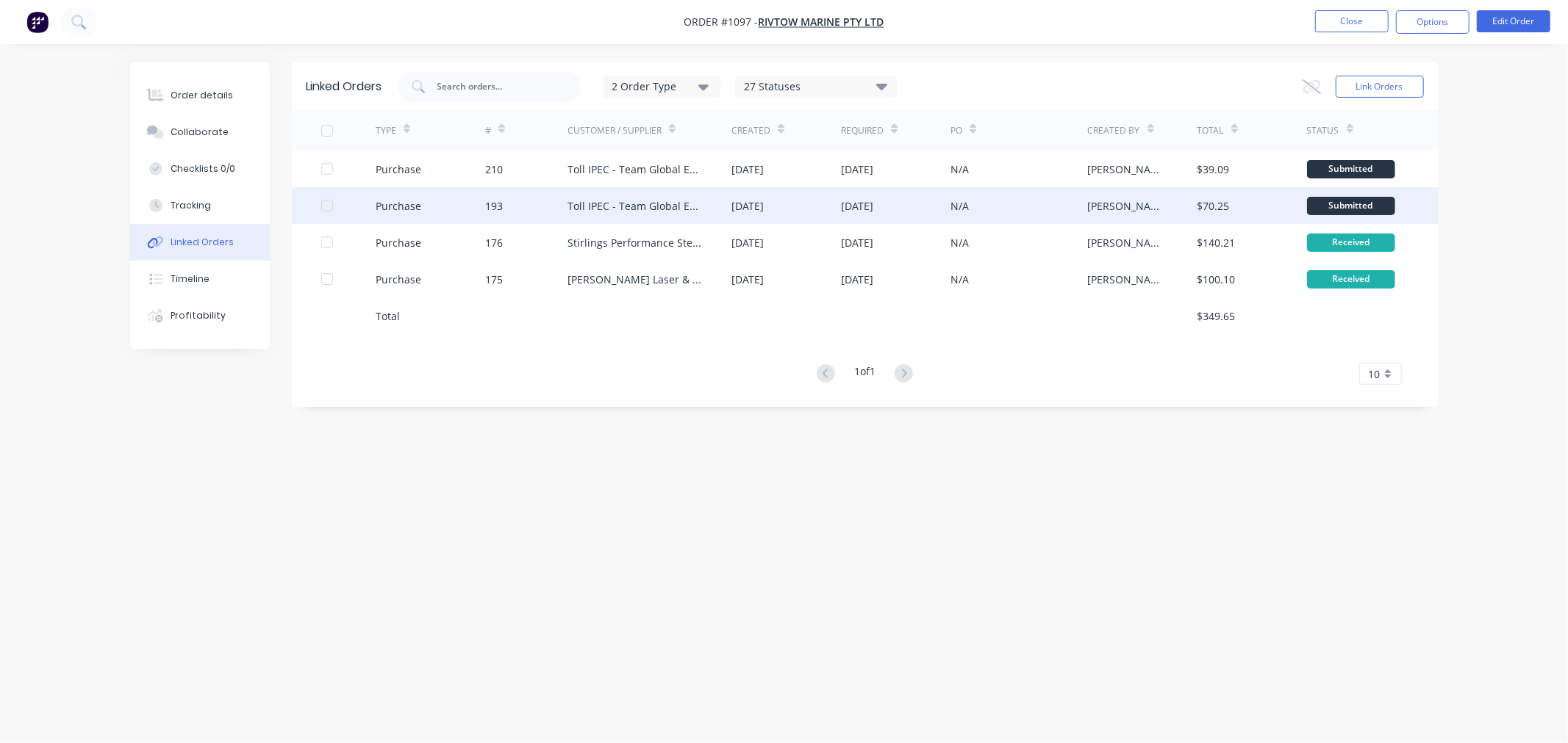
click at [868, 210] on div "[DATE]" at bounding box center [857, 206] width 32 height 15
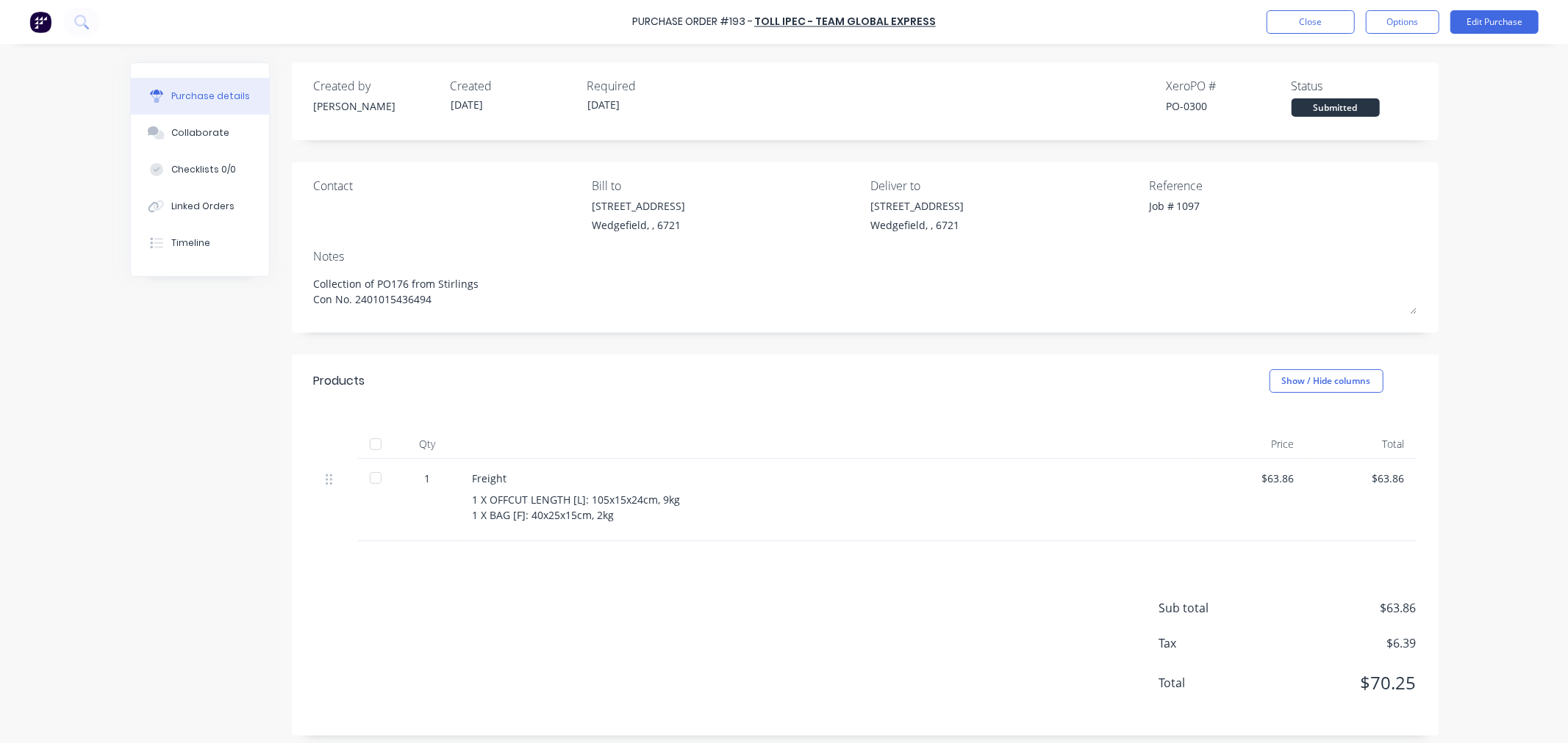
click at [611, 519] on div "1 X OFFCUT LENGTH [L]: 105x15x24cm, 9kg 1 X BAG [F]: 40x25x15cm, 2kg" at bounding box center [828, 507] width 711 height 30
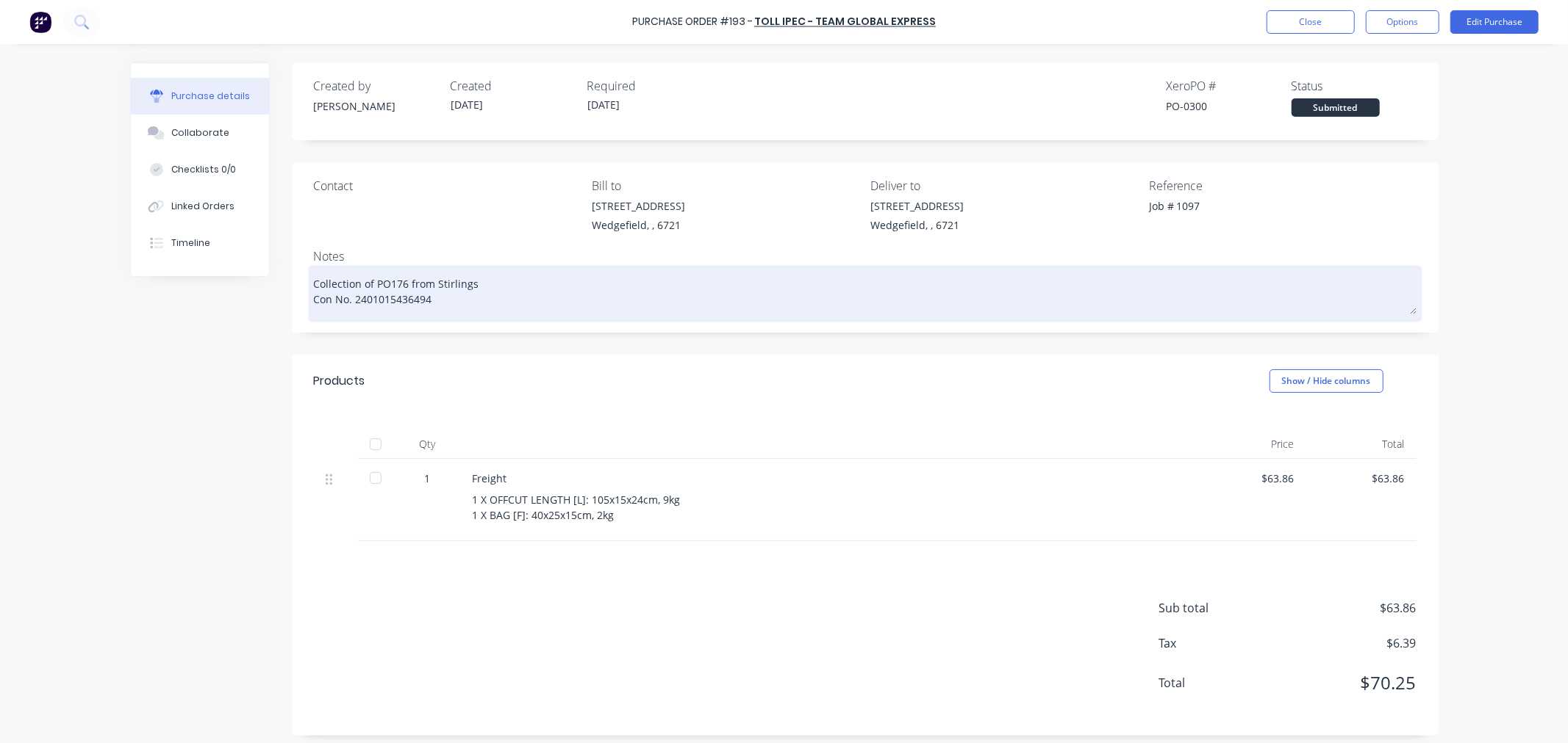
click at [379, 303] on textarea "Collection of PO176 from Stirlings Con No. 2401015436494" at bounding box center [864, 292] width 1102 height 46
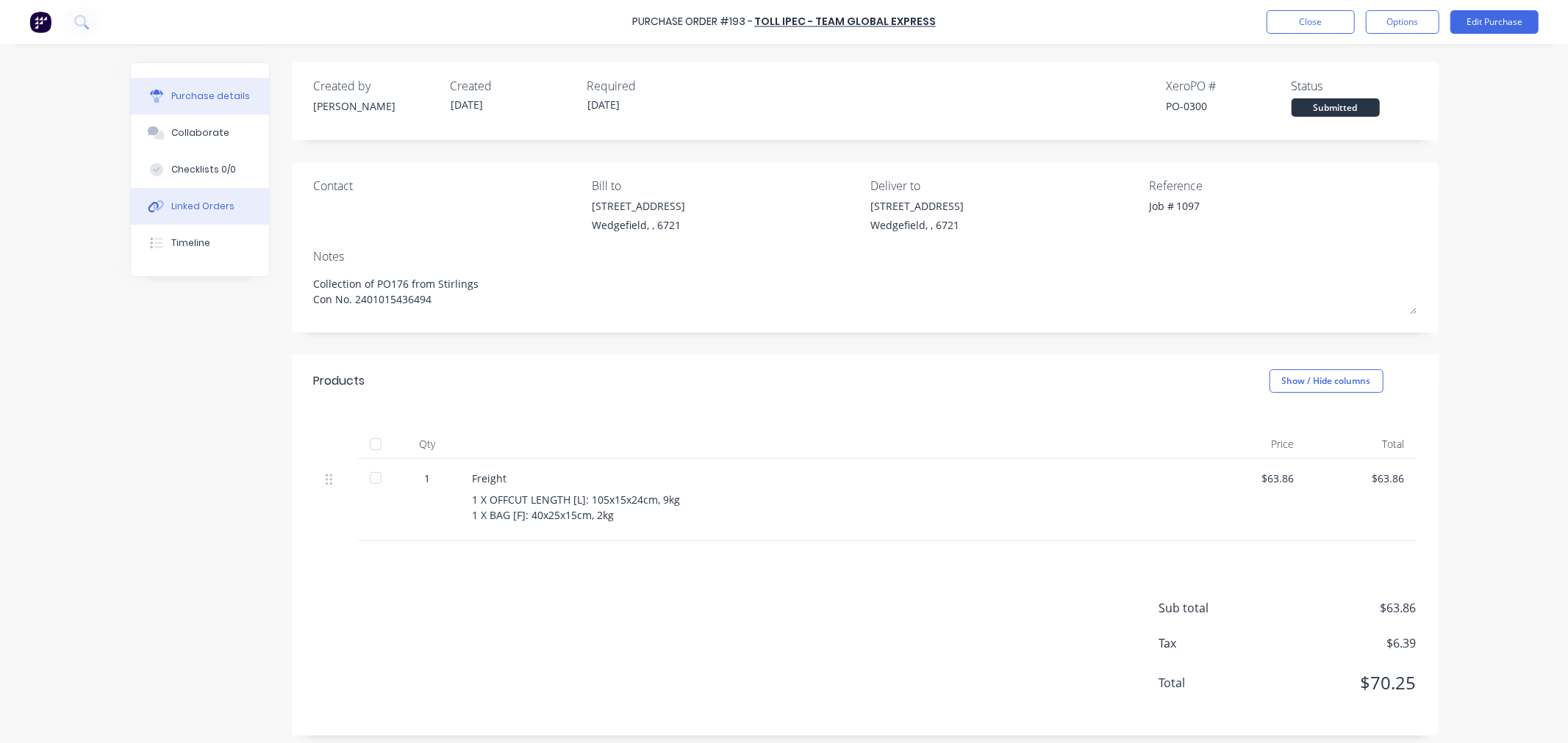
click at [218, 214] on button "Linked Orders" at bounding box center [200, 205] width 138 height 36
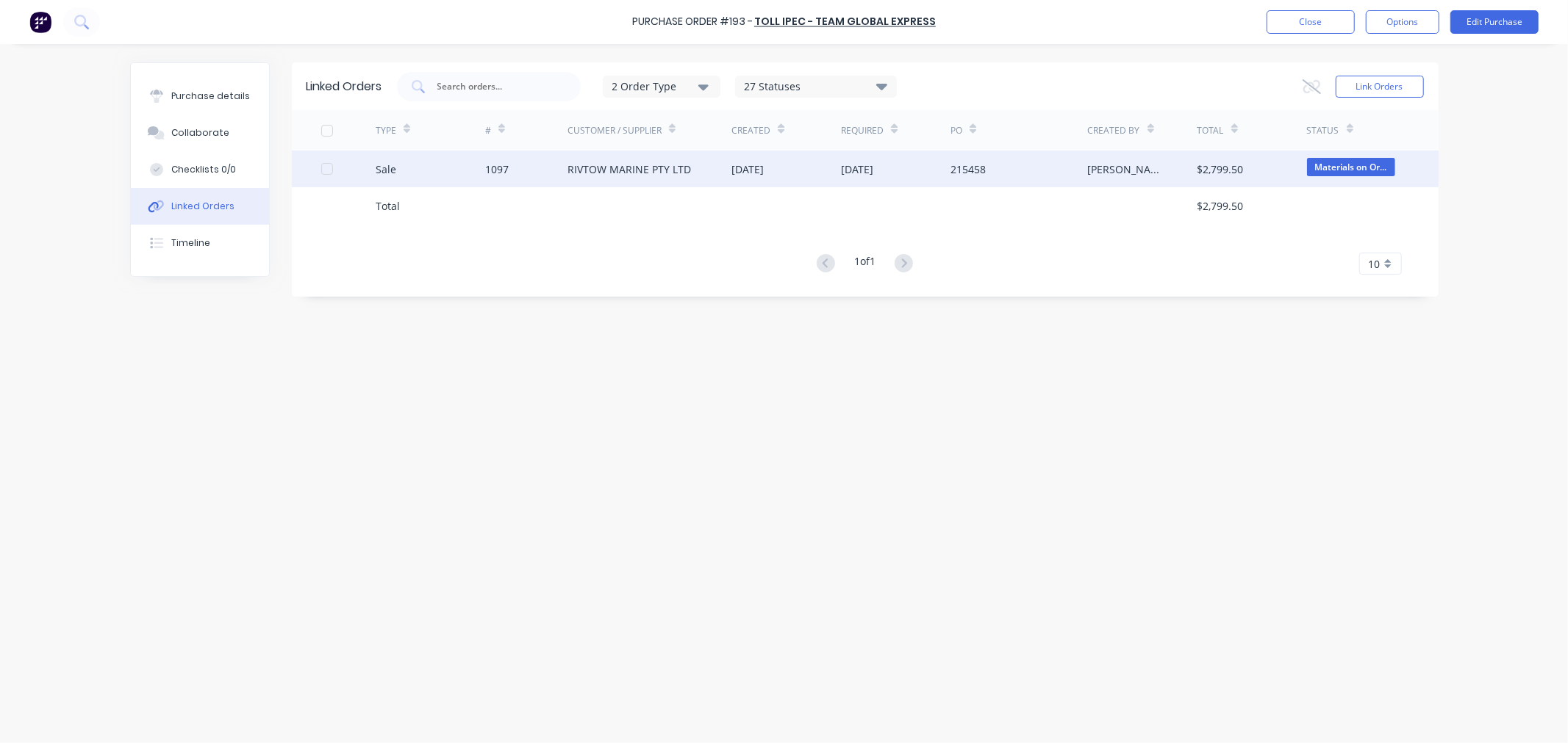
click at [493, 173] on div "1097" at bounding box center [497, 169] width 24 height 15
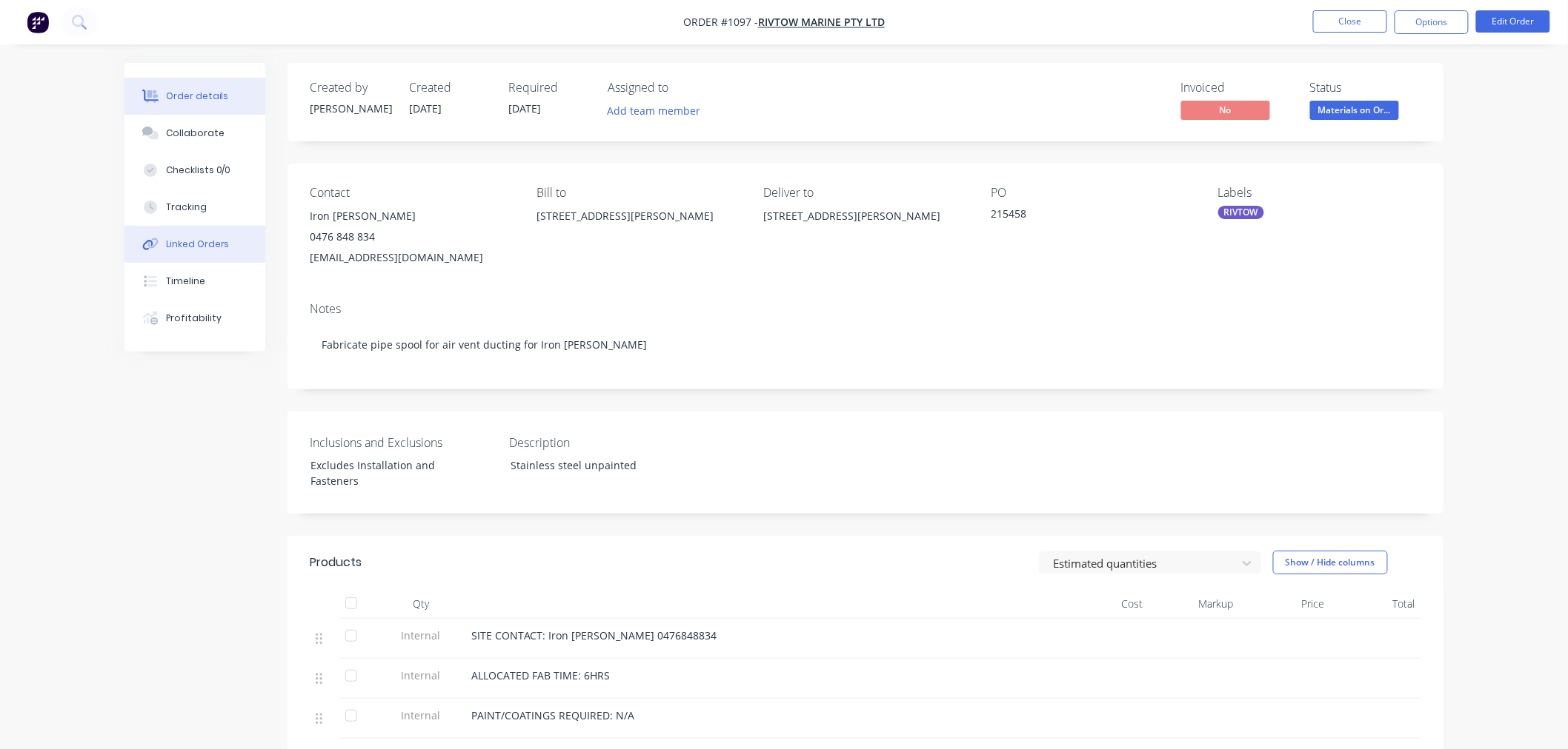
click at [200, 233] on button "Linked Orders" at bounding box center [194, 244] width 141 height 37
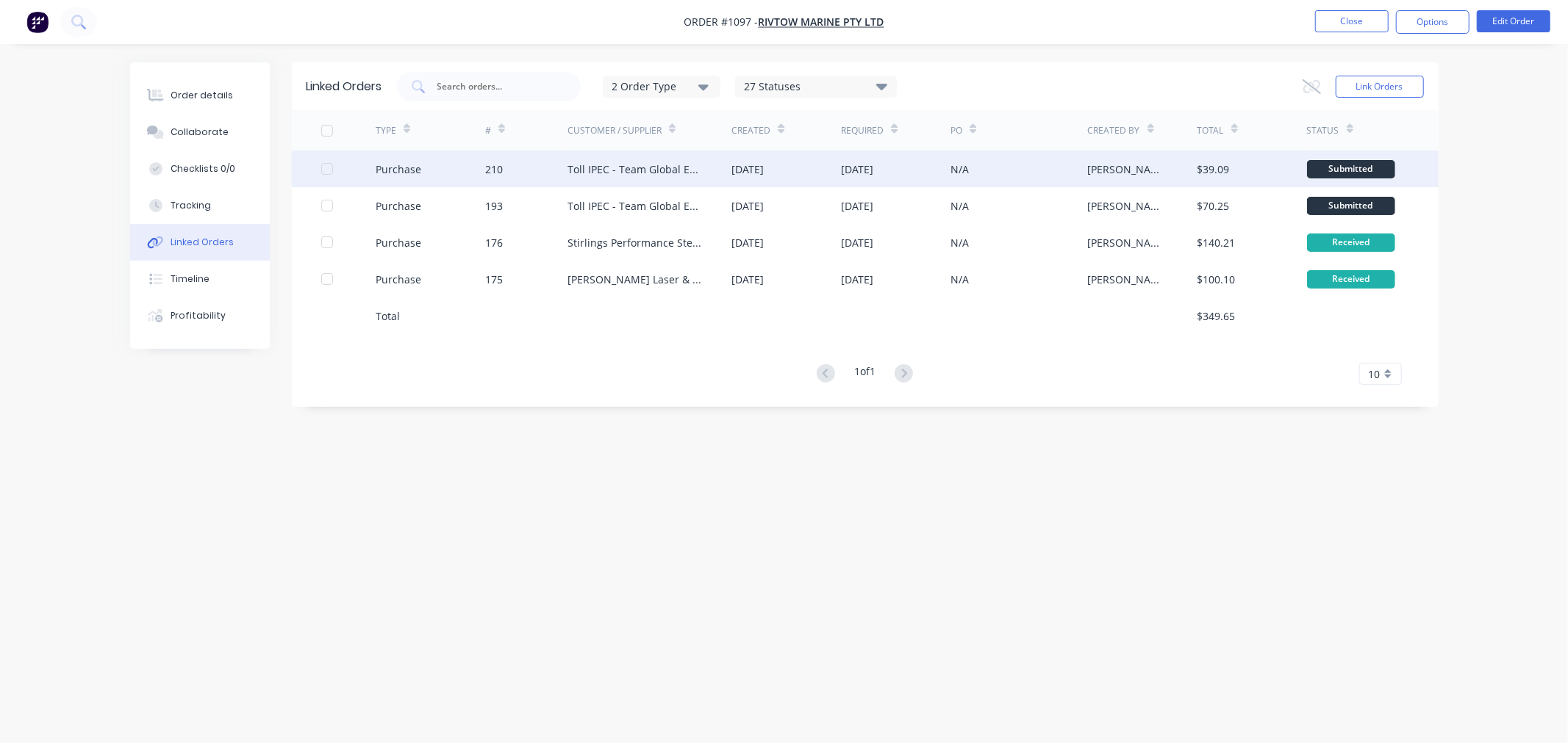
click at [657, 178] on div "Toll IPEC - Team Global Express" at bounding box center [650, 168] width 165 height 36
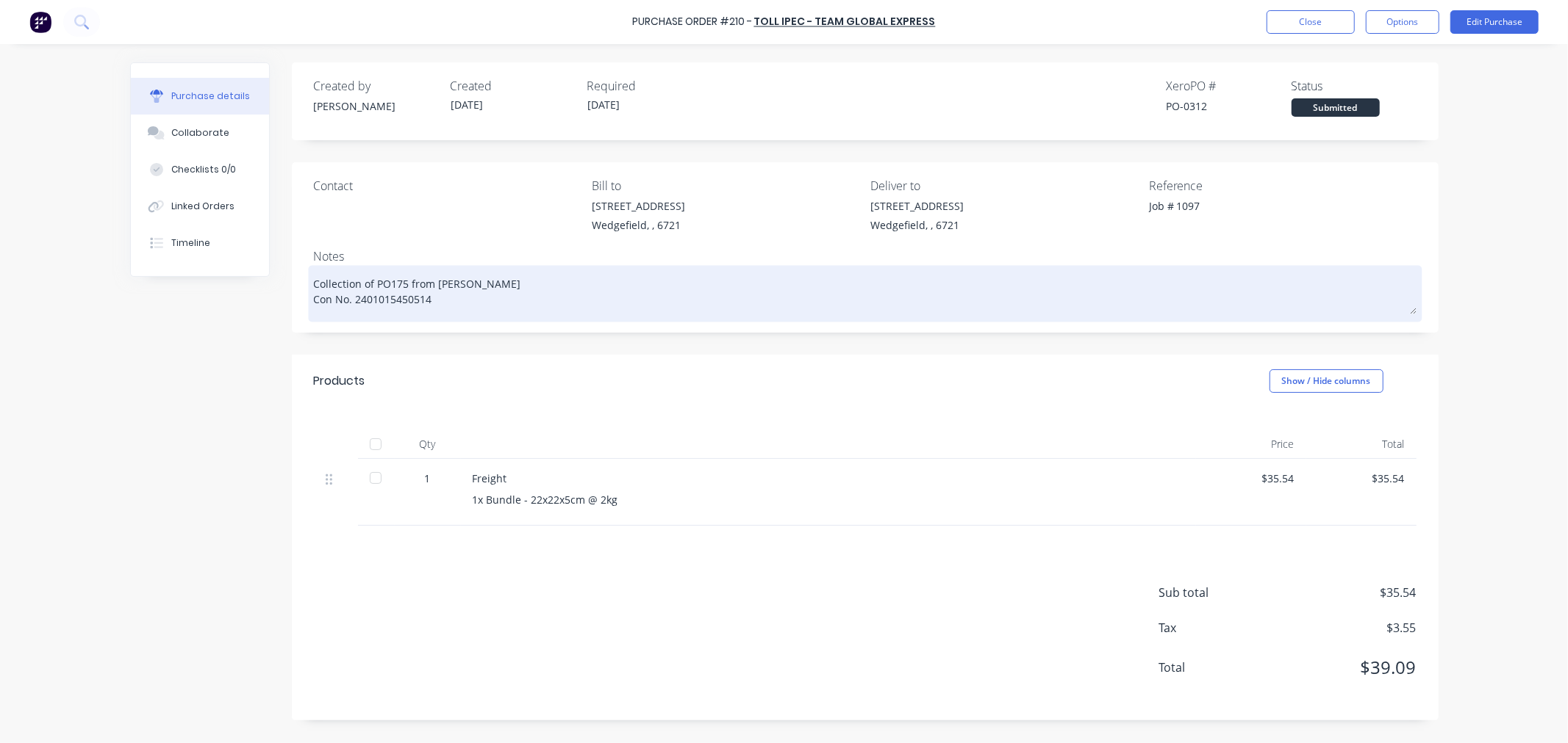
click at [413, 303] on textarea "Collection of PO175 from Simmonds Con No. 2401015450514" at bounding box center [864, 292] width 1102 height 46
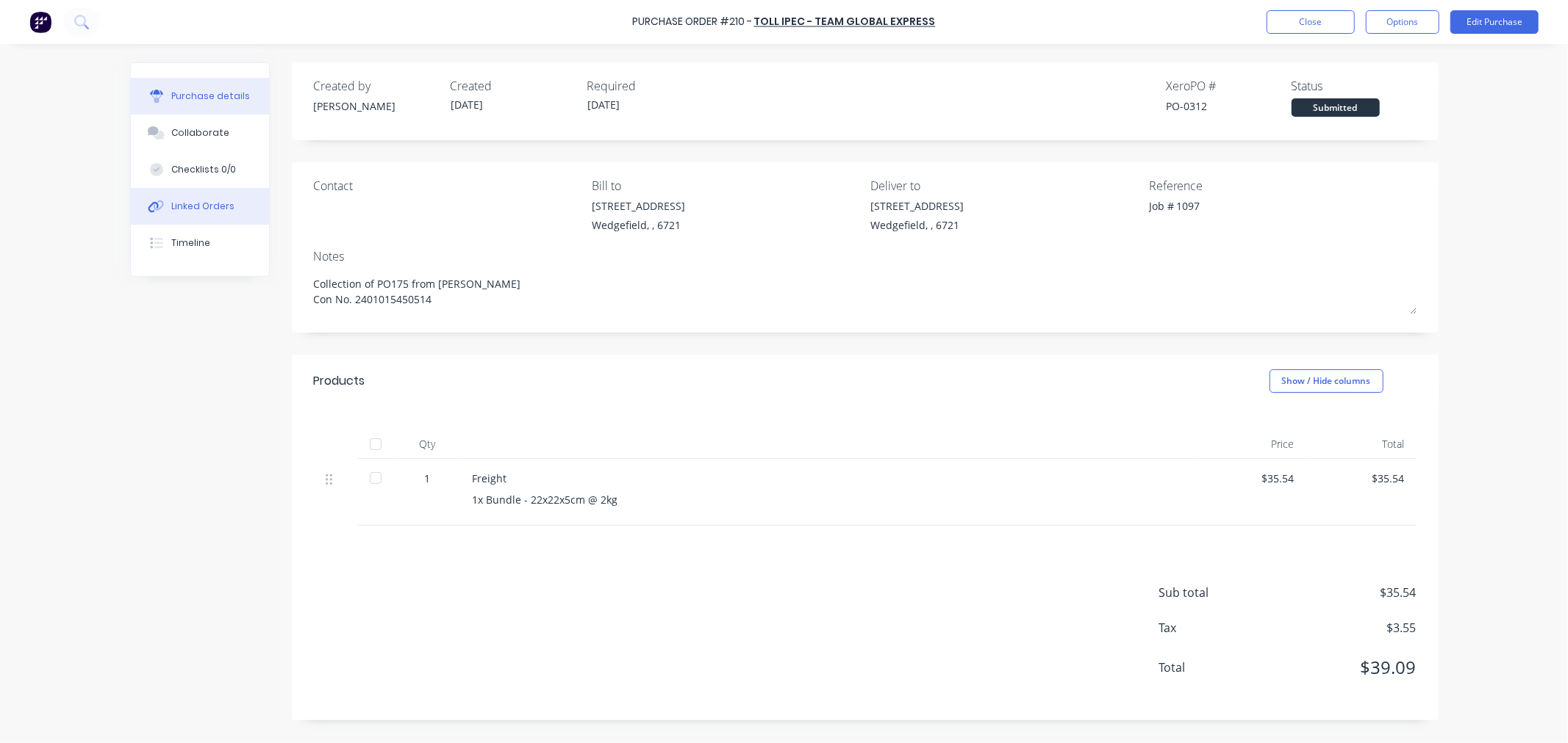
click at [200, 201] on div "Linked Orders" at bounding box center [202, 206] width 63 height 14
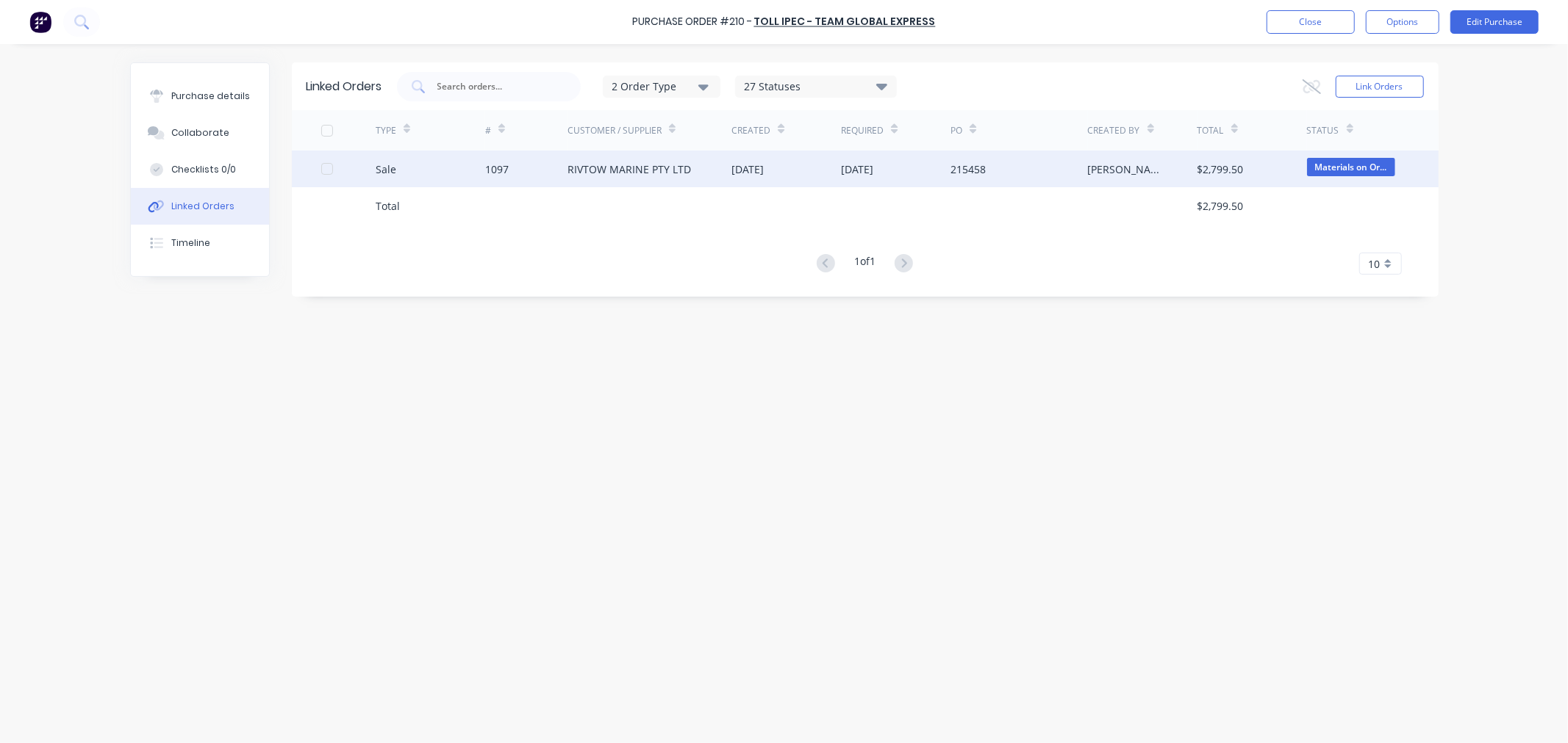
click at [497, 174] on div "1097" at bounding box center [497, 169] width 24 height 15
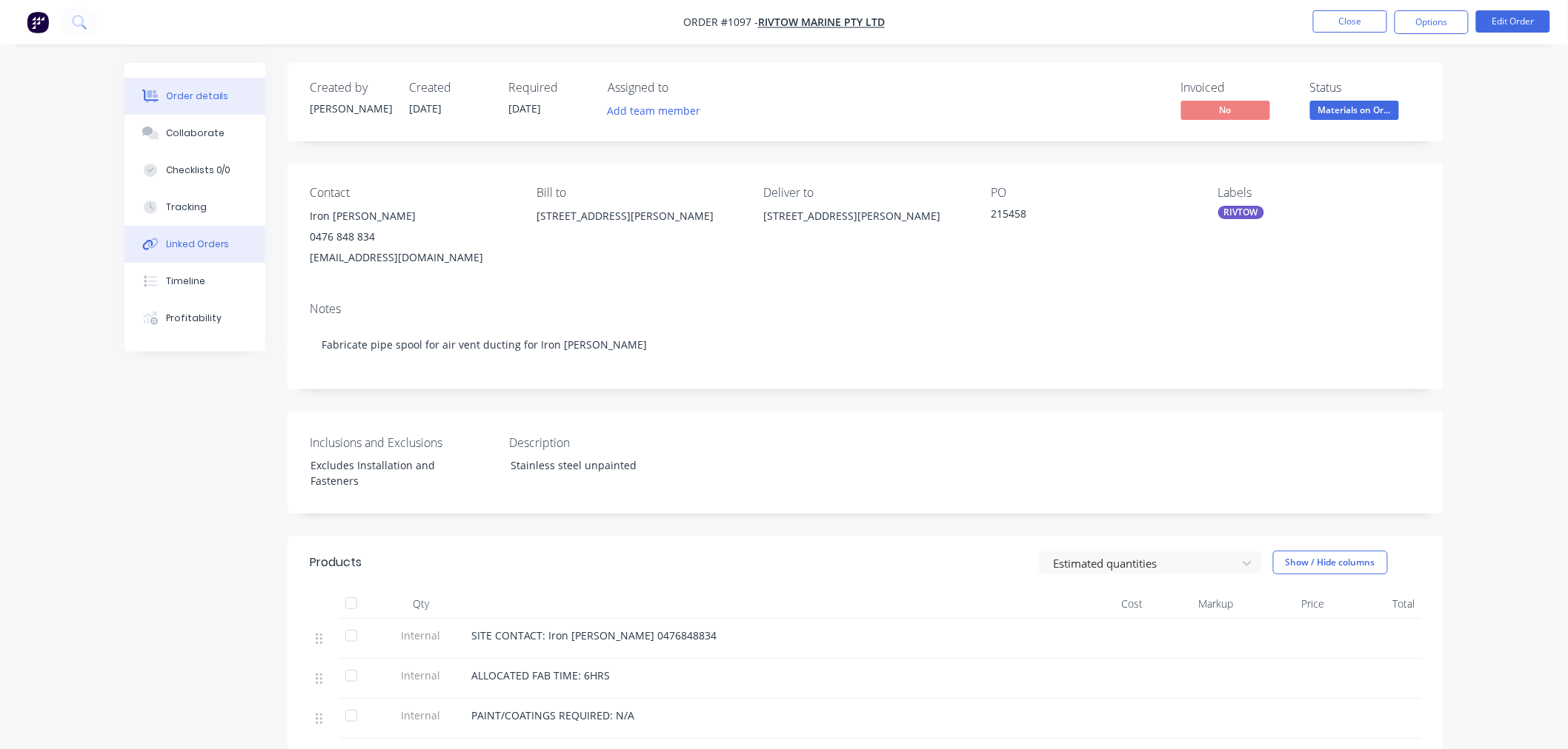
click at [184, 240] on div "Linked Orders" at bounding box center [198, 245] width 64 height 14
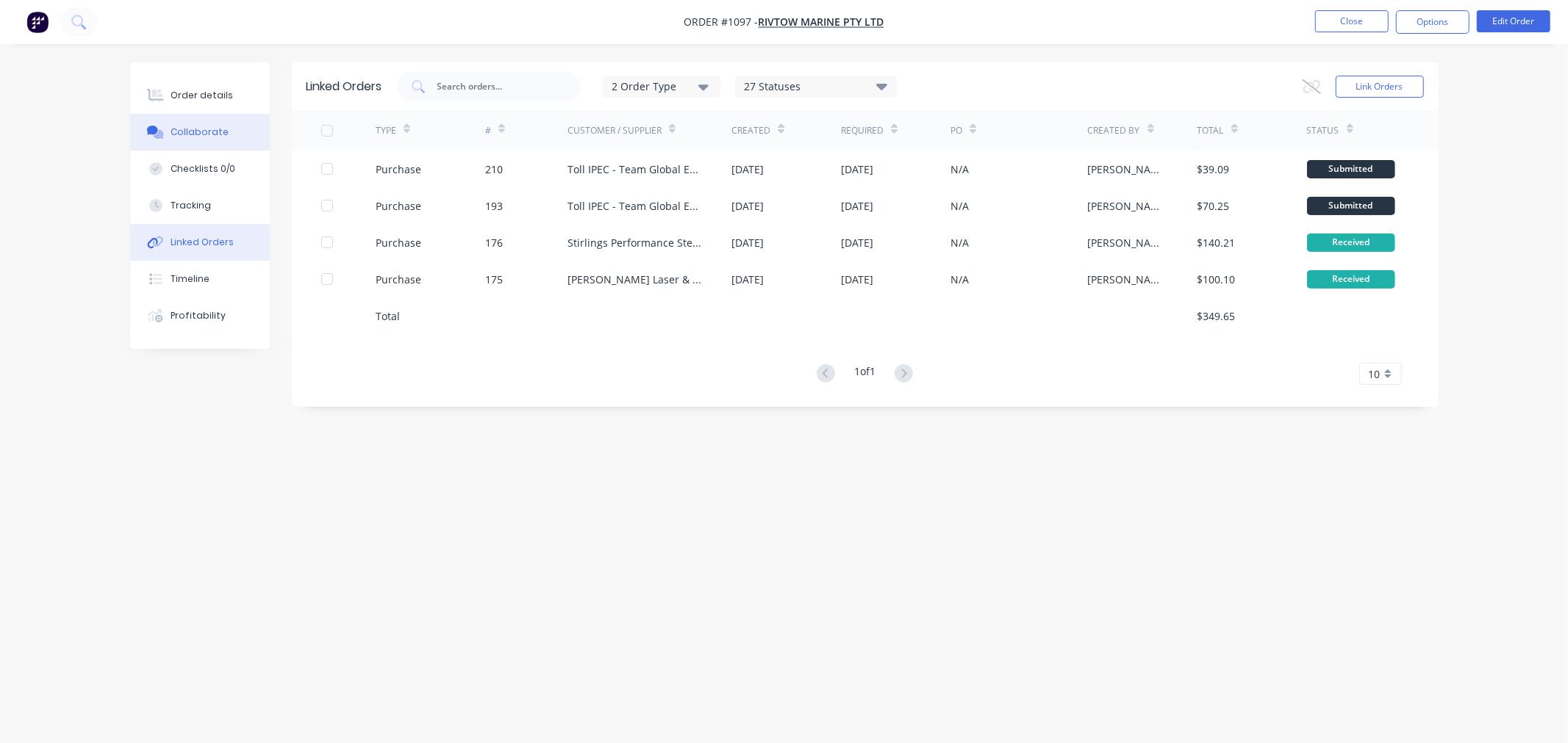
click at [208, 128] on div "Collaborate" at bounding box center [200, 133] width 58 height 14
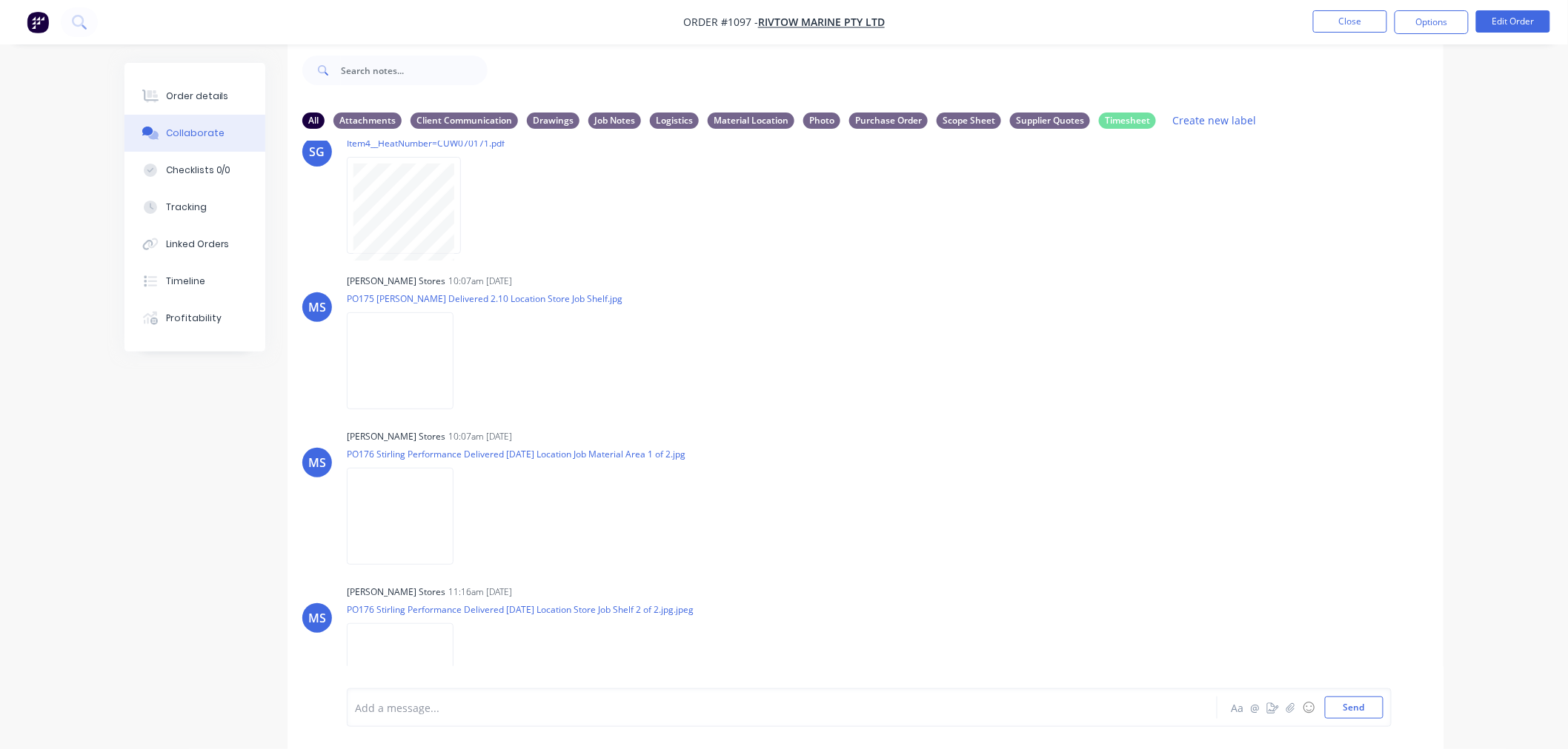
scroll to position [1272, 0]
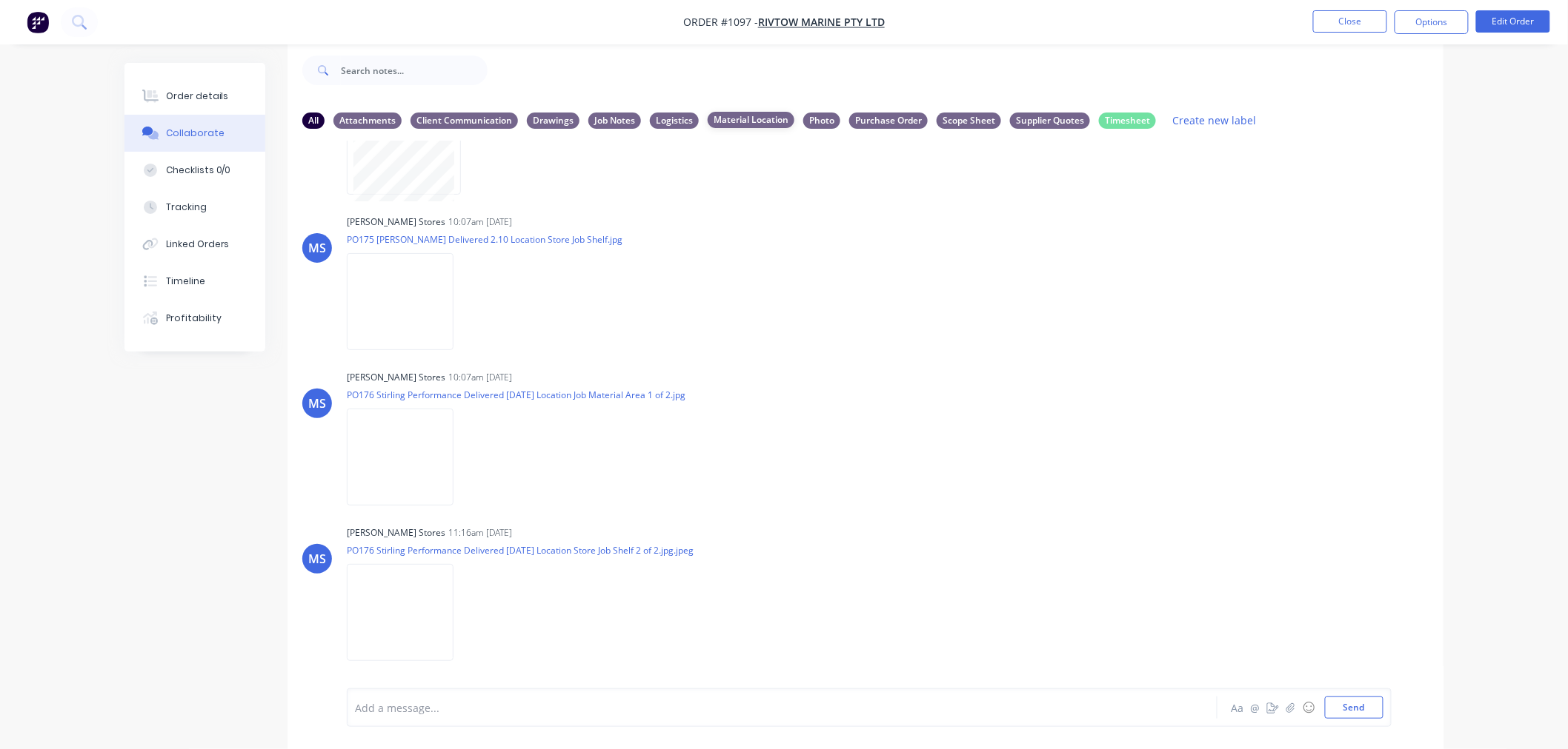
click at [737, 118] on div "Material Location" at bounding box center [751, 119] width 87 height 16
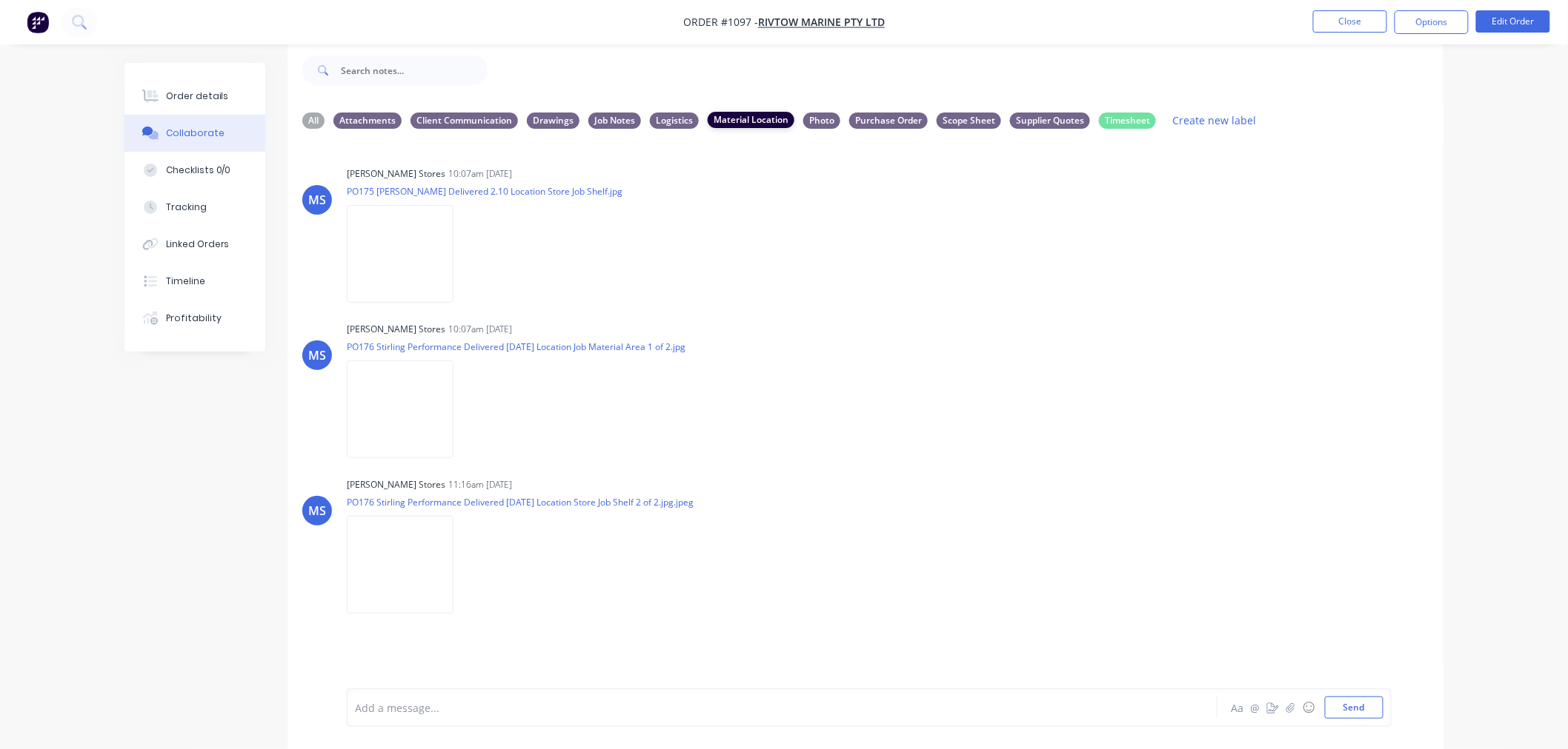
scroll to position [0, 0]
click at [188, 252] on button "Linked Orders" at bounding box center [194, 244] width 141 height 37
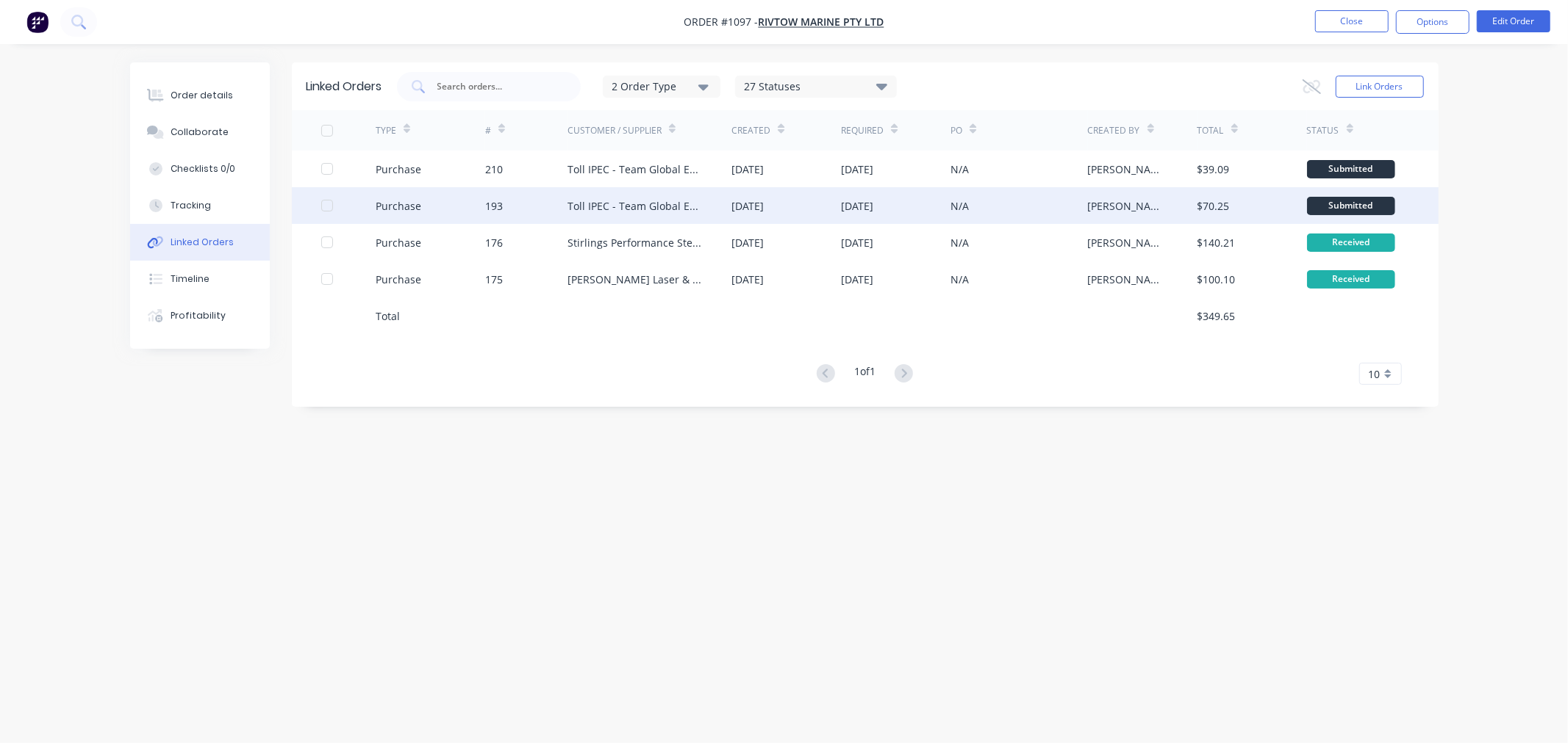
click at [667, 213] on div "Toll IPEC - Team Global Express" at bounding box center [635, 206] width 135 height 15
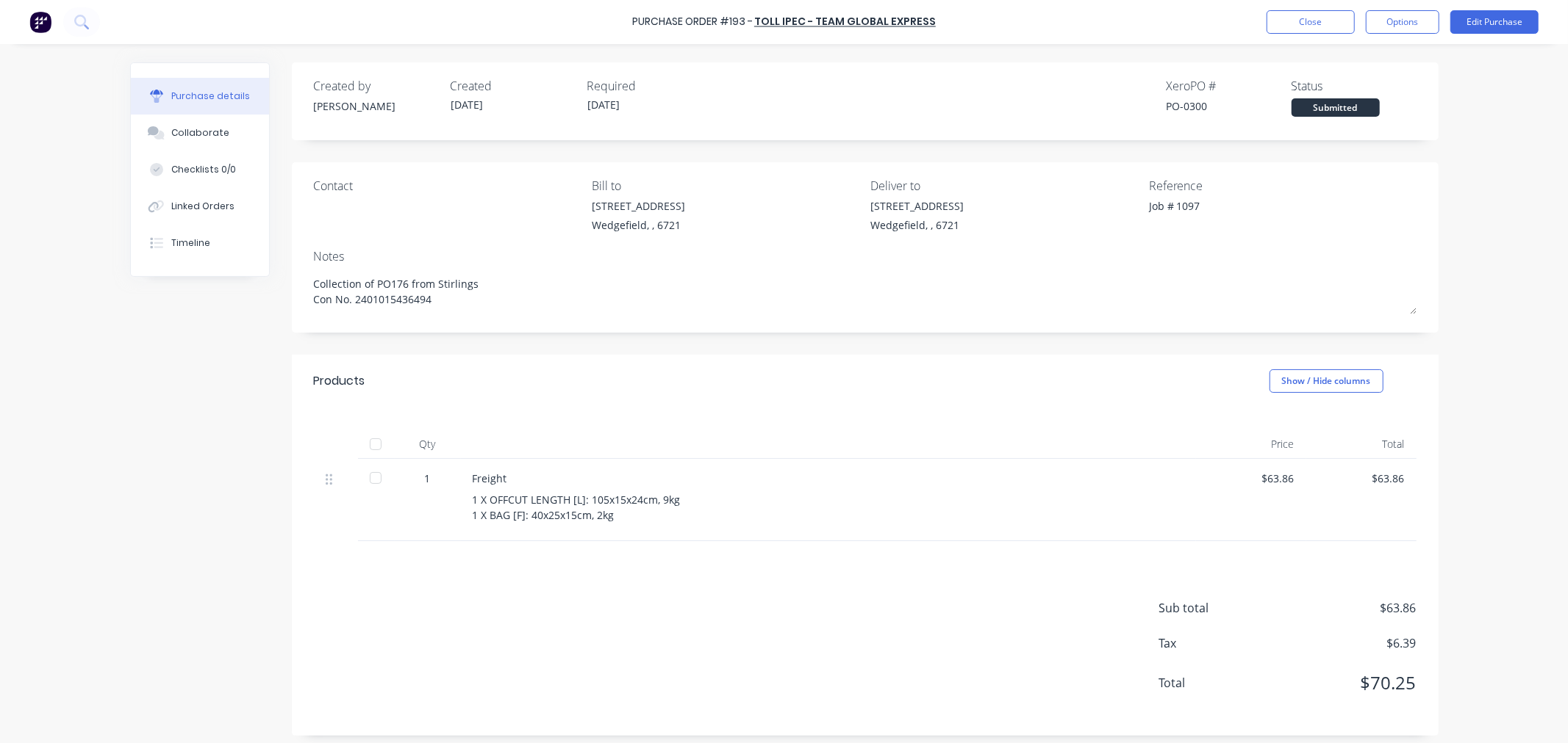
click at [372, 445] on div at bounding box center [376, 444] width 30 height 30
click at [197, 213] on button "Linked Orders" at bounding box center [200, 205] width 138 height 36
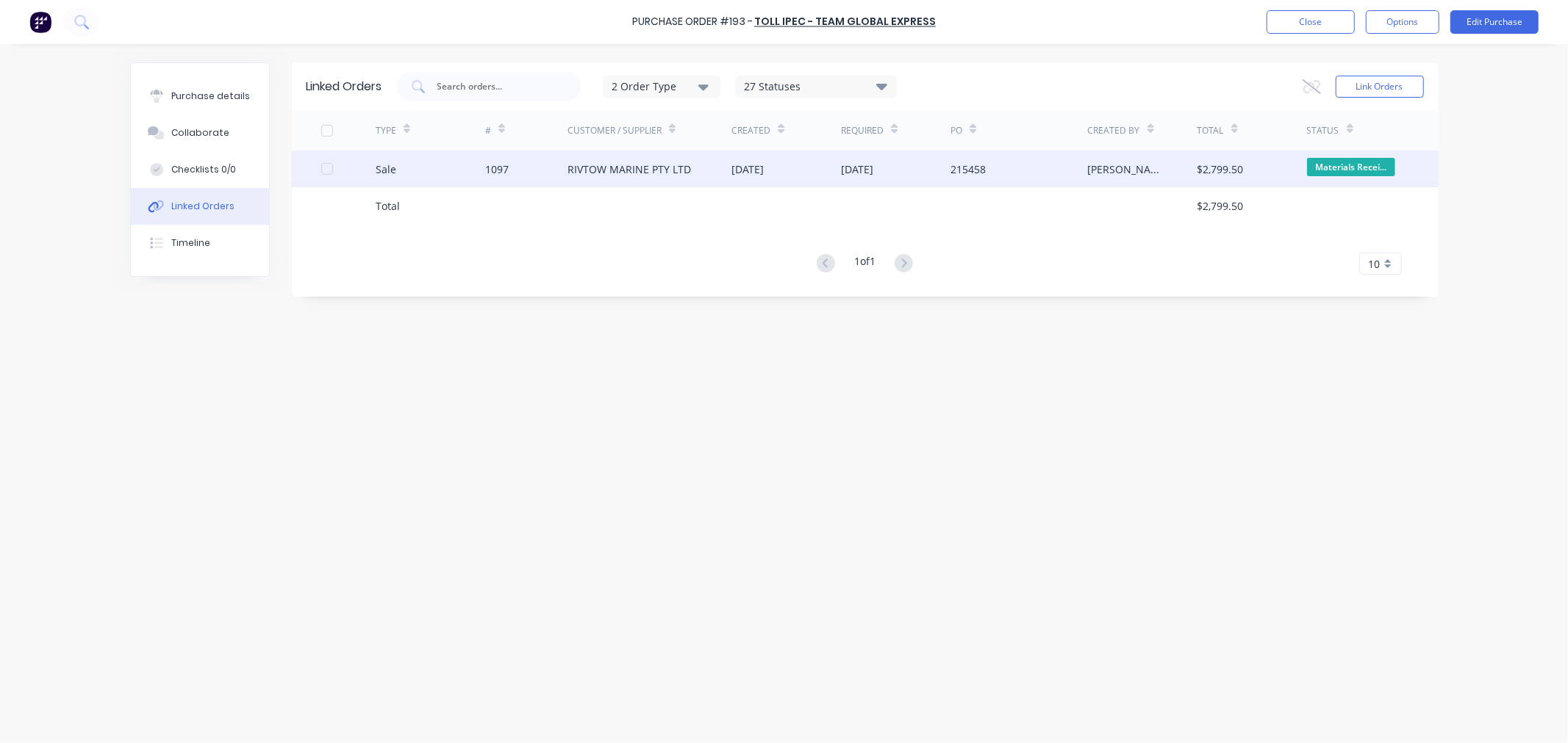
click at [504, 167] on div "1097" at bounding box center [497, 169] width 24 height 15
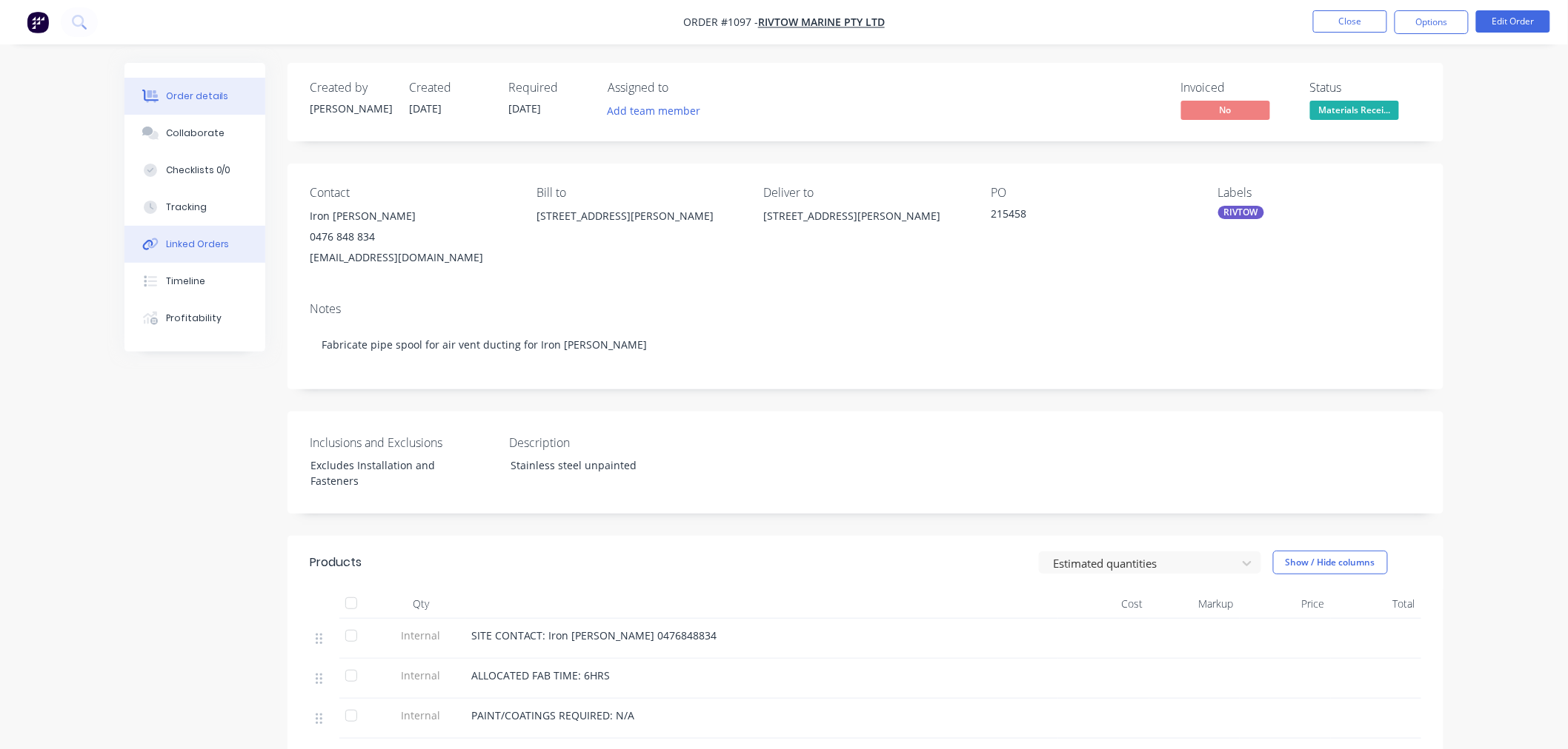
click at [188, 249] on div "Linked Orders" at bounding box center [198, 245] width 64 height 14
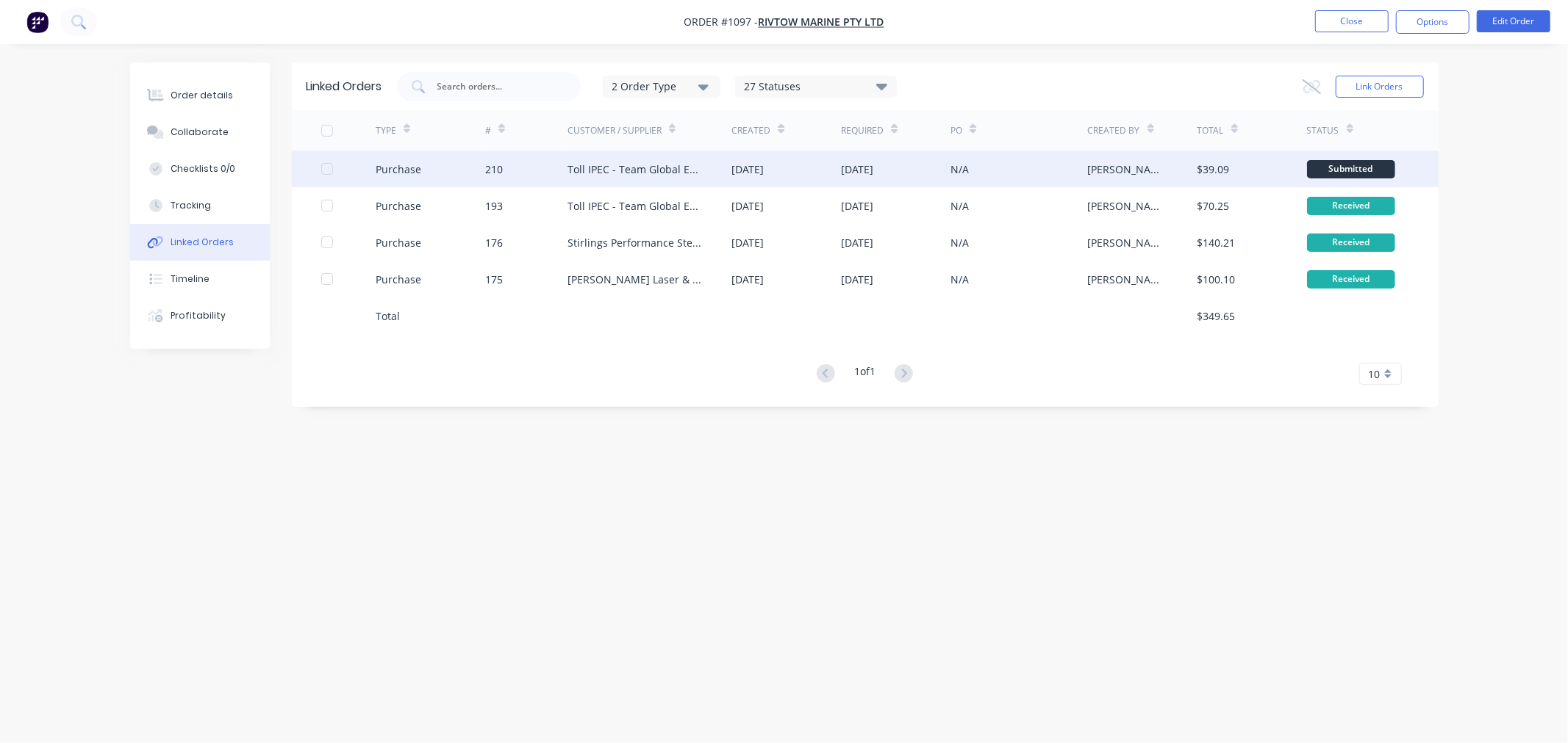
click at [603, 167] on div "Toll IPEC - Team Global Express" at bounding box center [635, 169] width 135 height 15
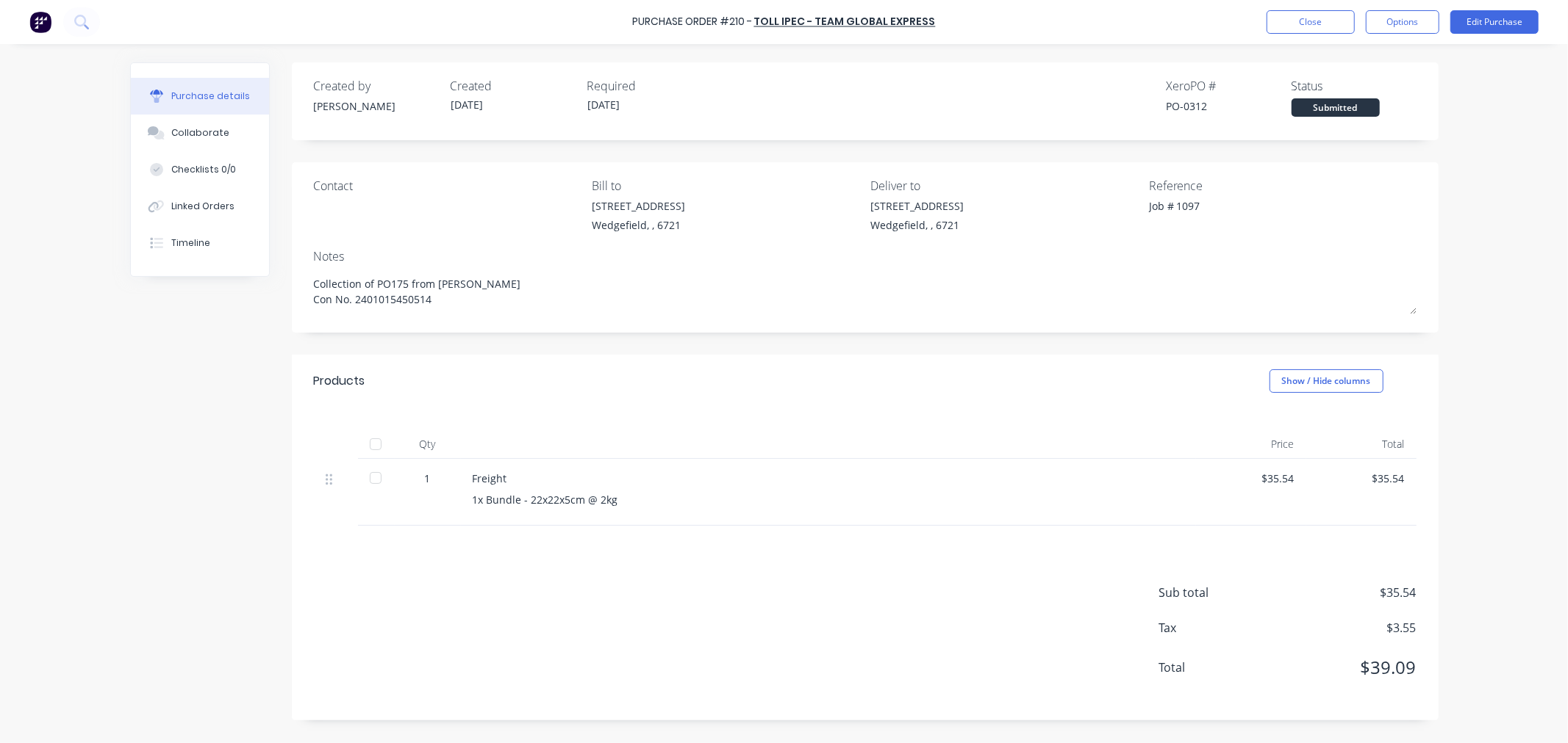
click at [371, 450] on div at bounding box center [376, 444] width 30 height 30
type textarea "x"
click at [193, 201] on div "Linked Orders" at bounding box center [202, 206] width 63 height 14
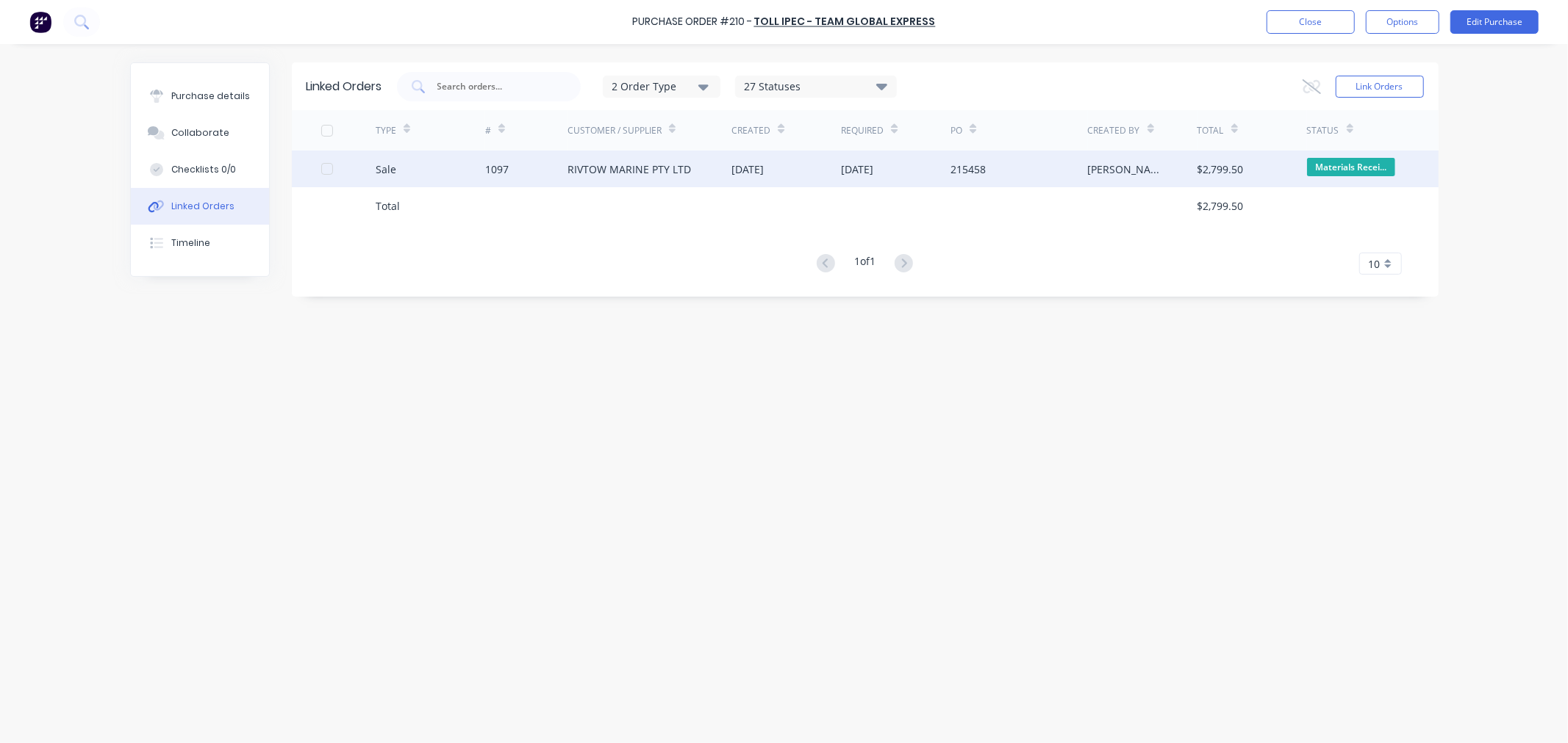
click at [493, 167] on div "1097" at bounding box center [497, 169] width 24 height 15
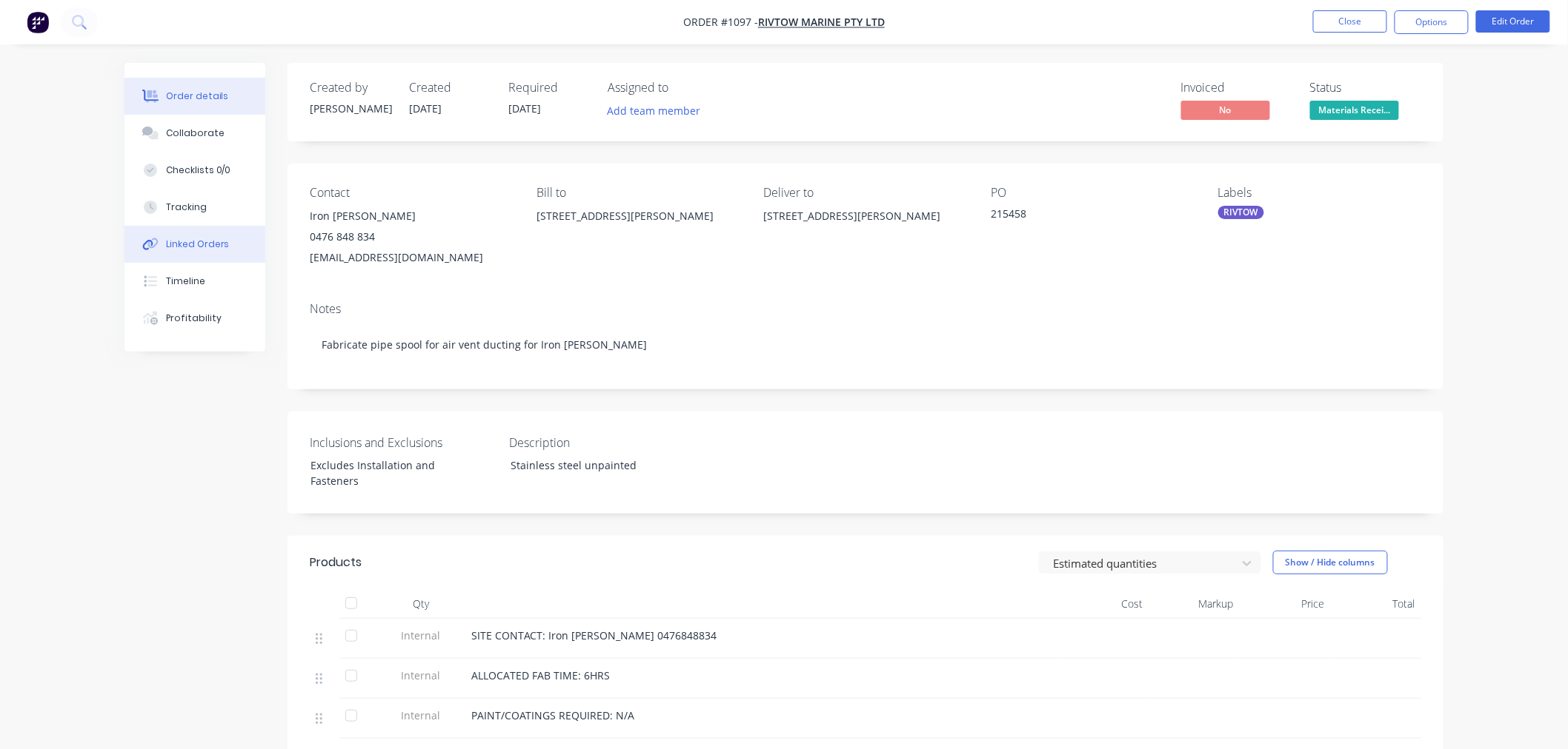
click at [218, 255] on button "Linked Orders" at bounding box center [194, 244] width 141 height 37
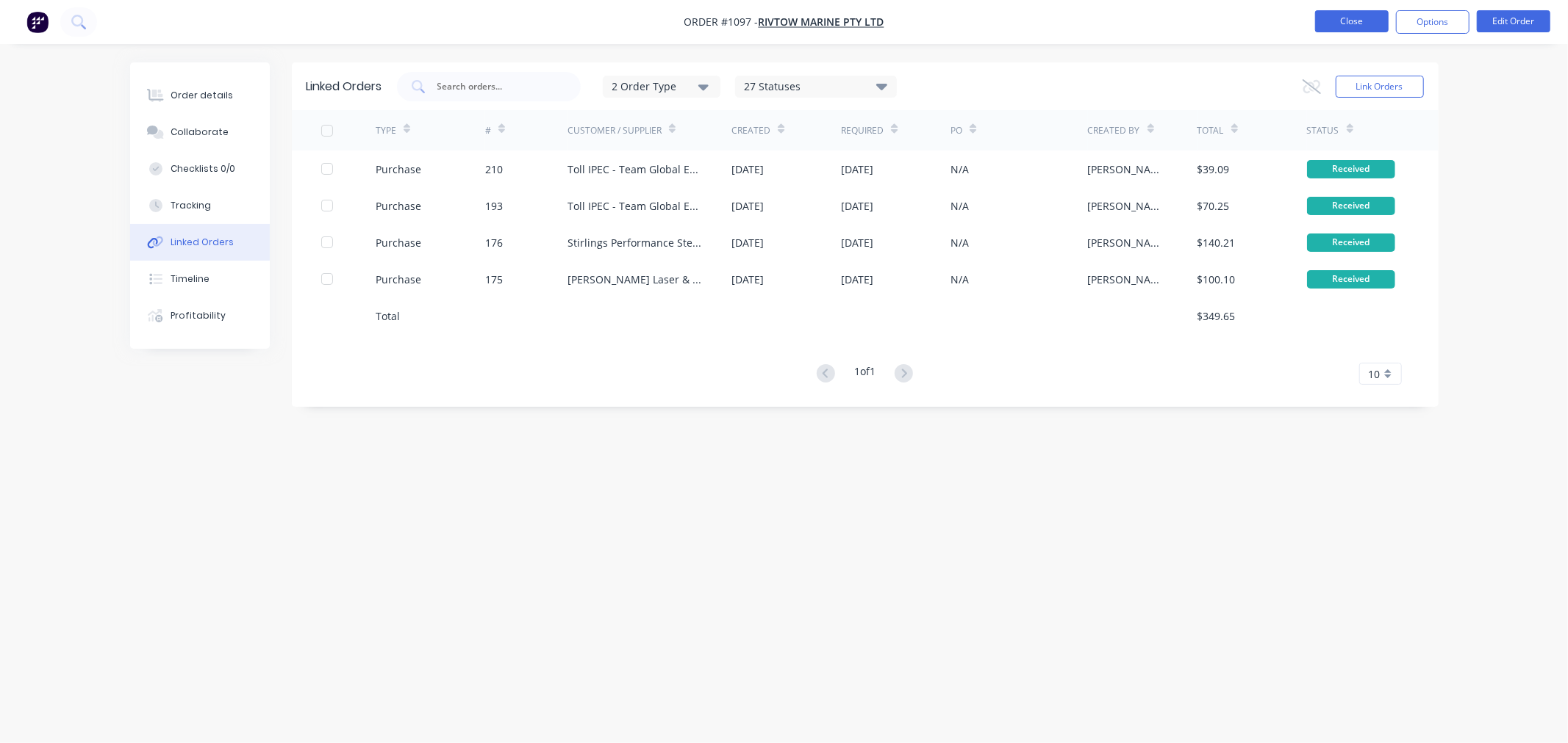
click at [1325, 25] on button "Close" at bounding box center [1351, 21] width 74 height 22
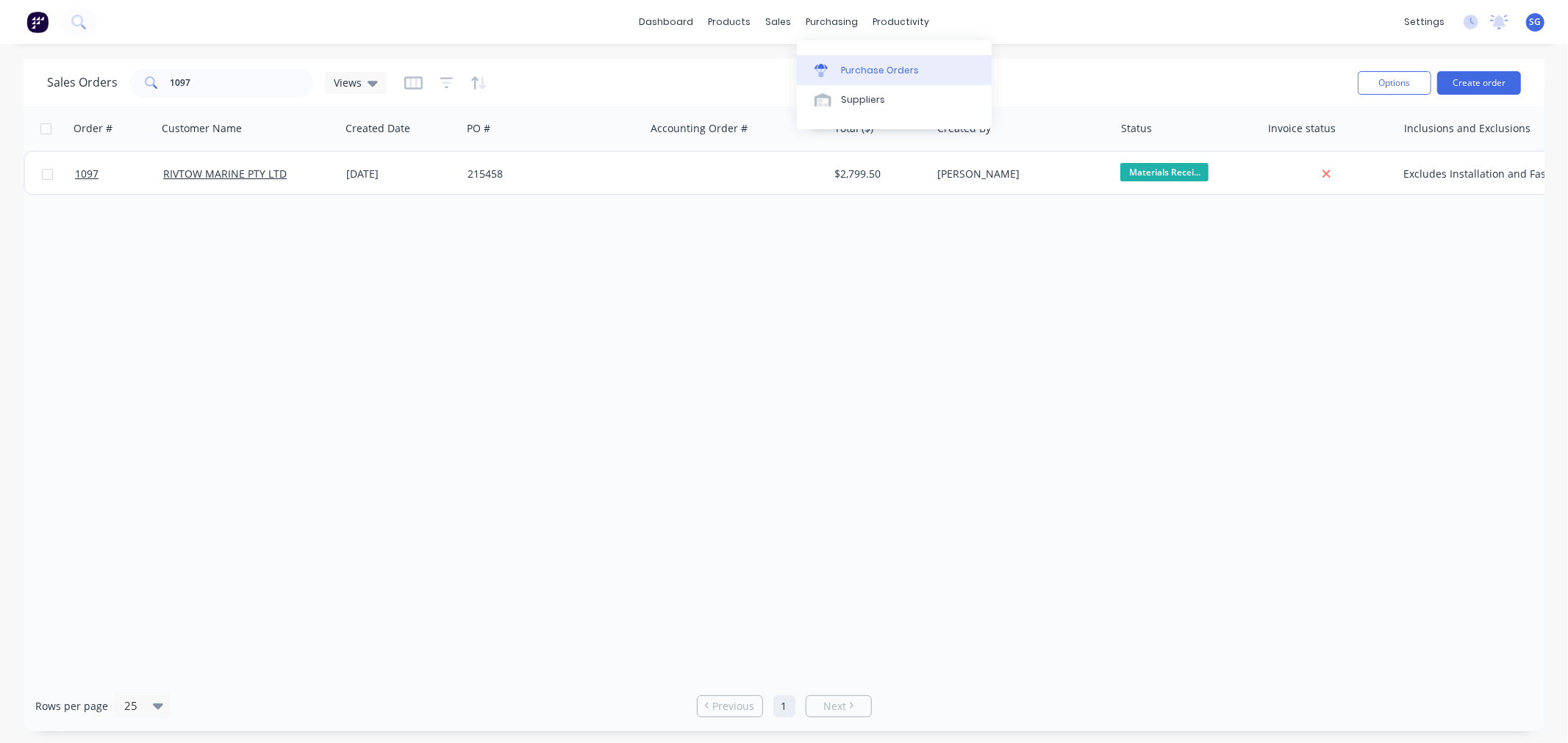
click at [847, 68] on div "Purchase Orders" at bounding box center [880, 71] width 78 height 14
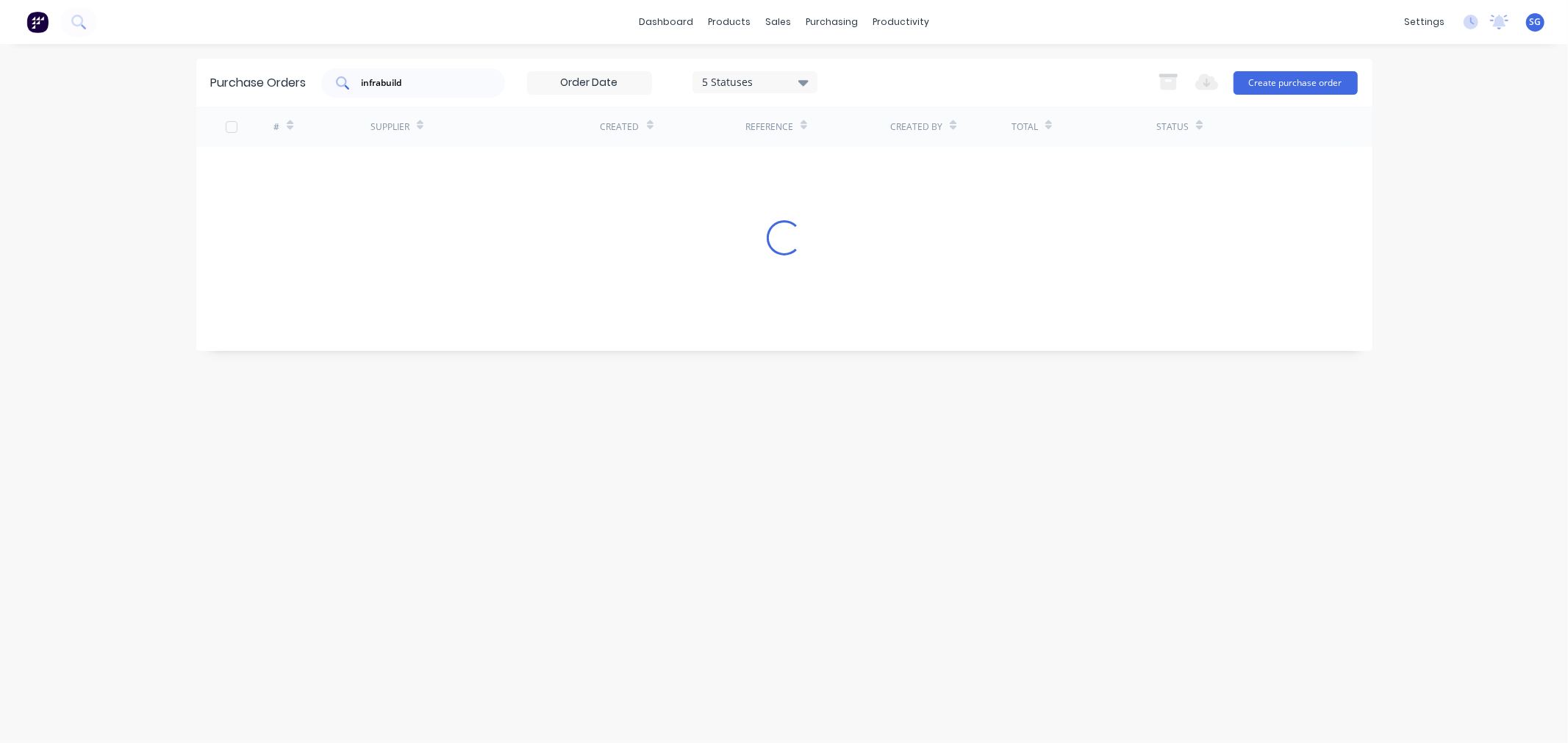
click at [400, 81] on input "infrabuild" at bounding box center [421, 83] width 122 height 14
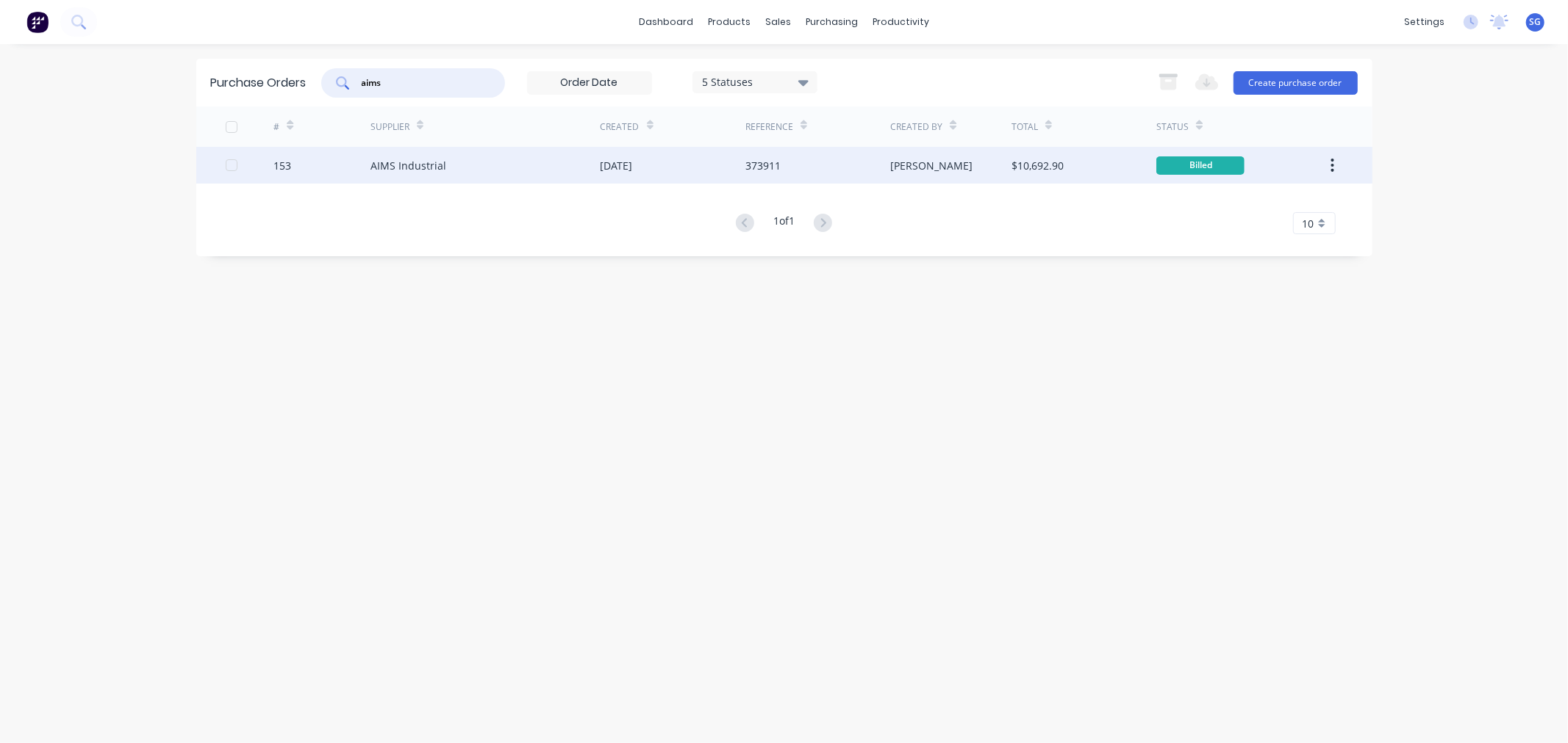
type input "aims"
click at [397, 161] on div "AIMS Industrial" at bounding box center [408, 166] width 76 height 15
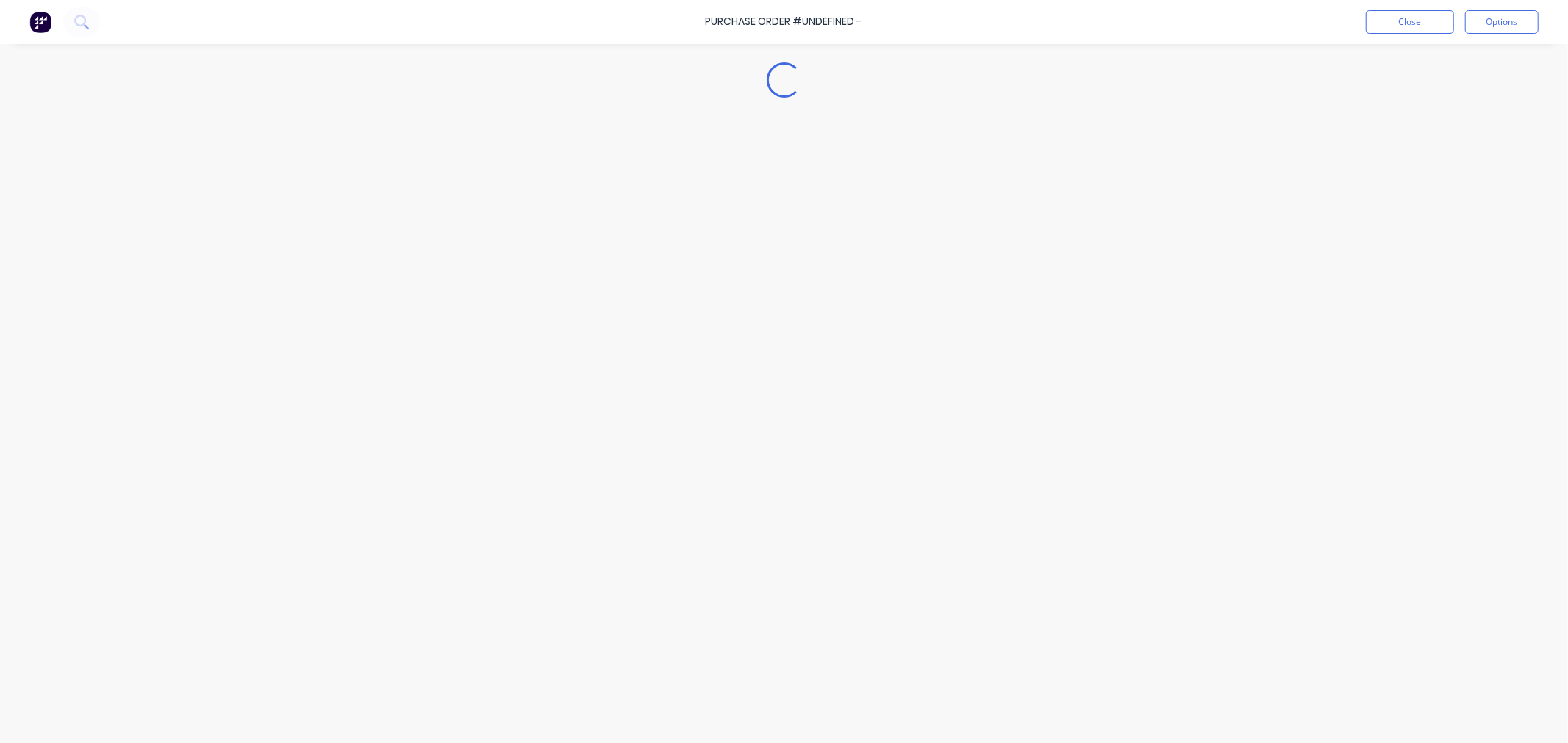
type textarea "x"
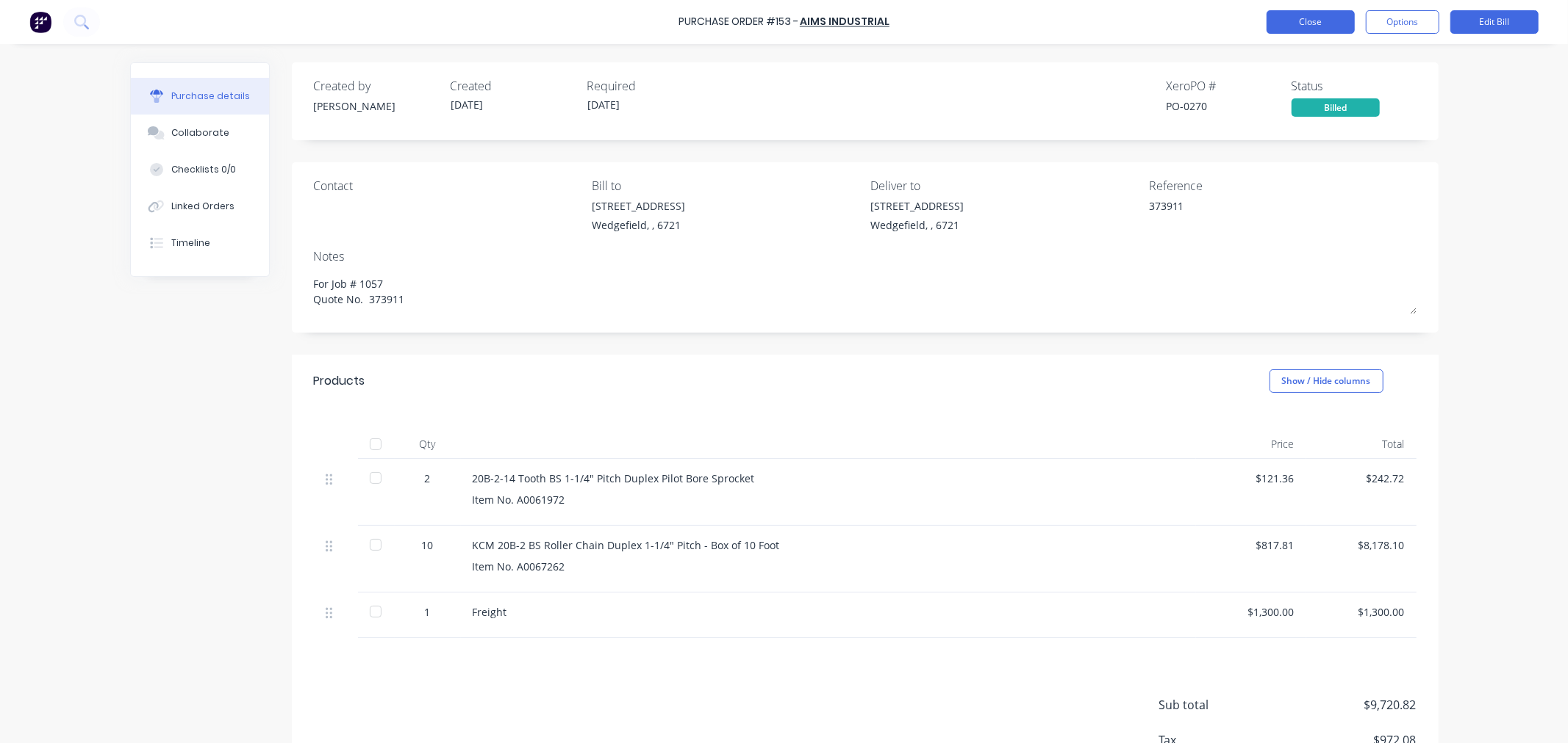
click at [1270, 30] on button "Close" at bounding box center [1310, 22] width 88 height 24
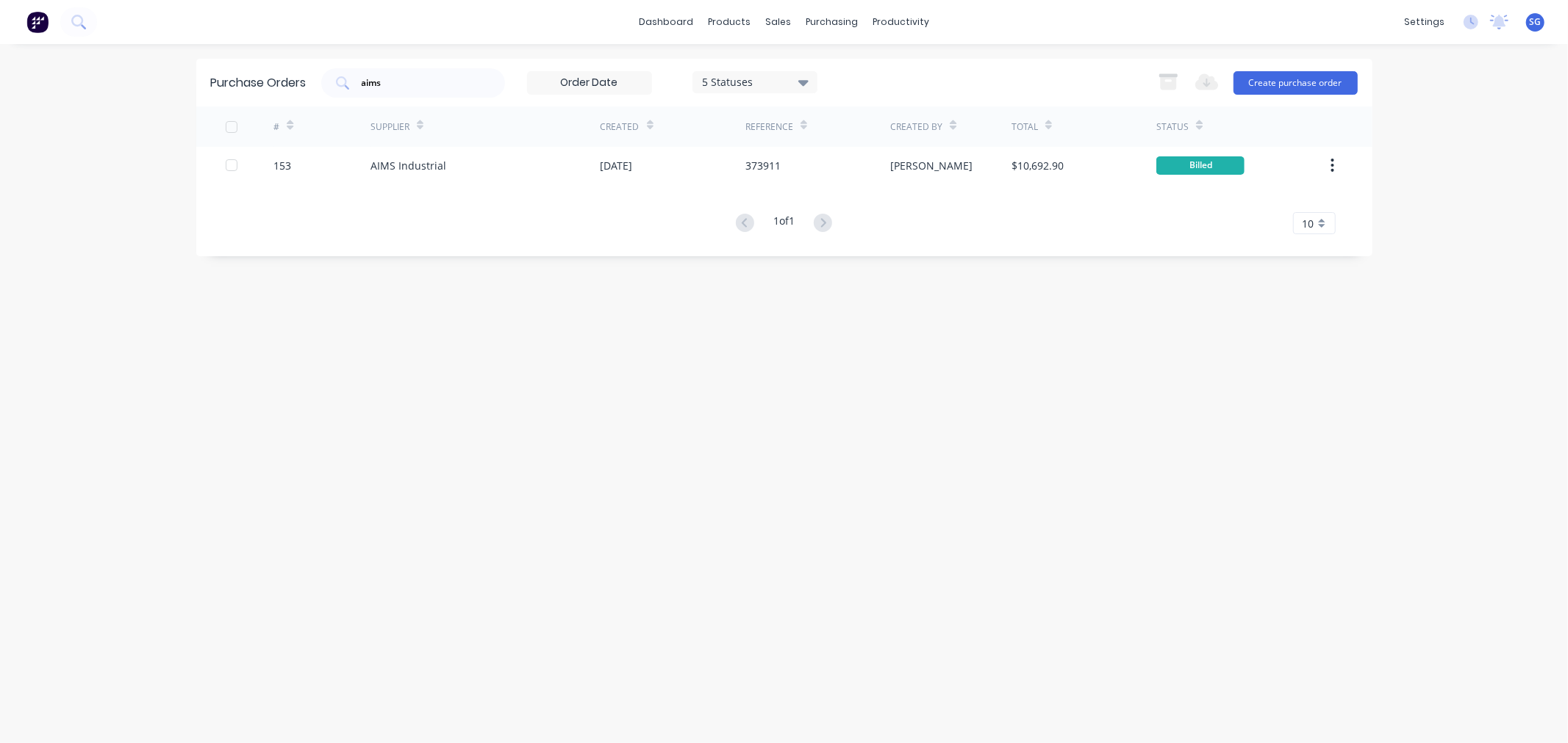
click at [390, 101] on div "Purchase Orders aims 5 Statuses 5 Statuses Export to Excel (XLSX) Create purcha…" at bounding box center [784, 83] width 1176 height 47
click at [376, 81] on input "aims" at bounding box center [421, 83] width 122 height 14
type input "\"
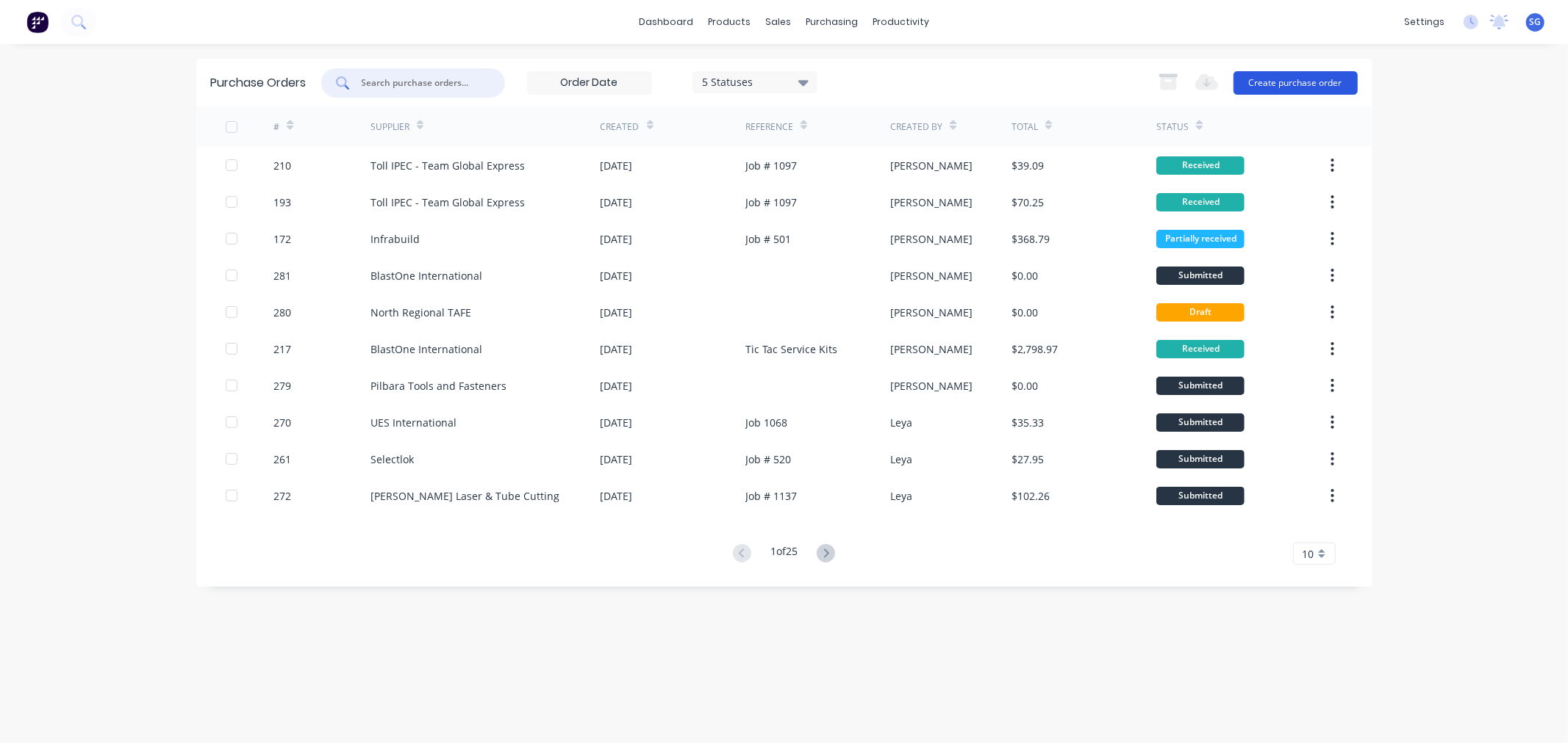
click at [1279, 84] on button "Create purchase order" at bounding box center [1295, 83] width 124 height 24
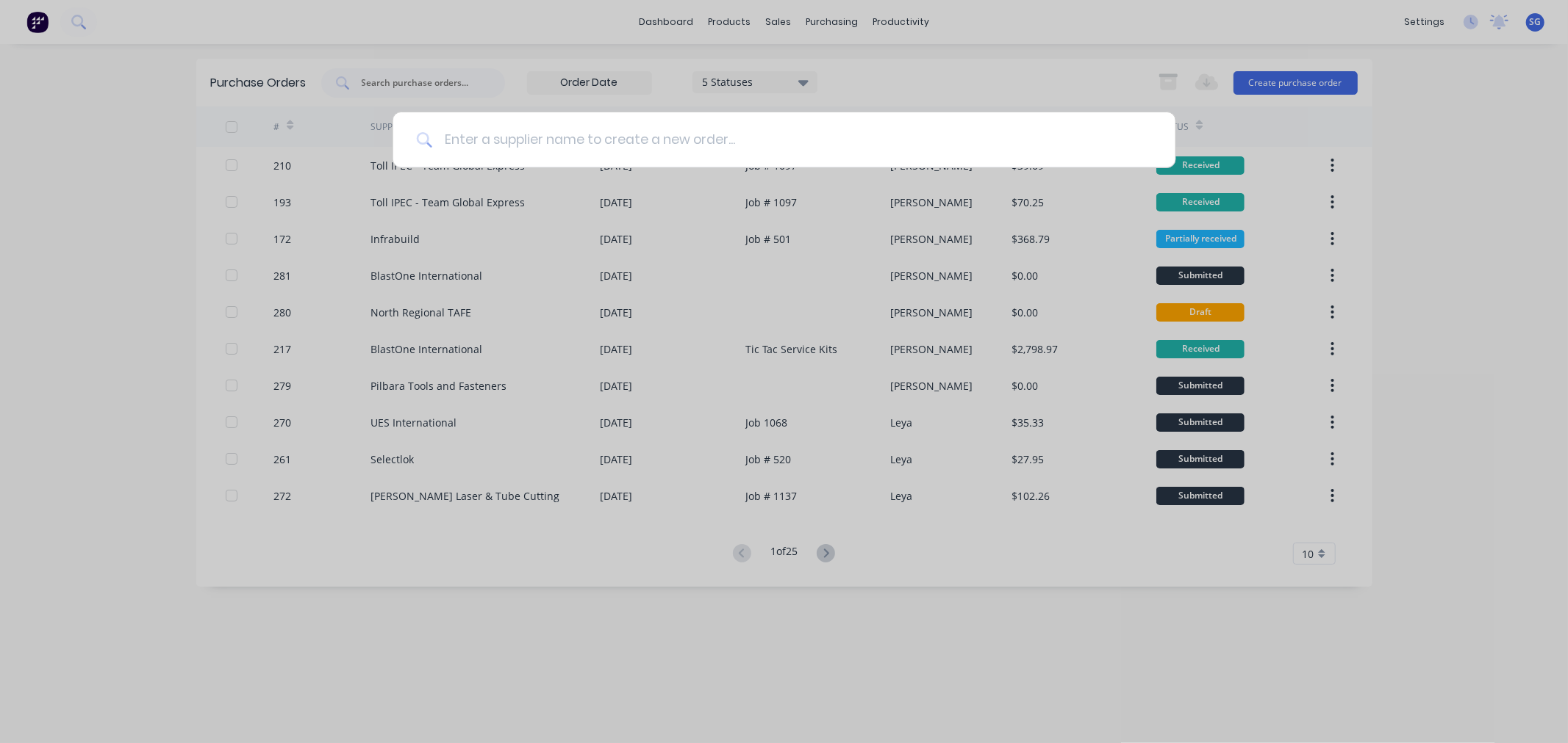
click at [847, 134] on input at bounding box center [792, 139] width 720 height 55
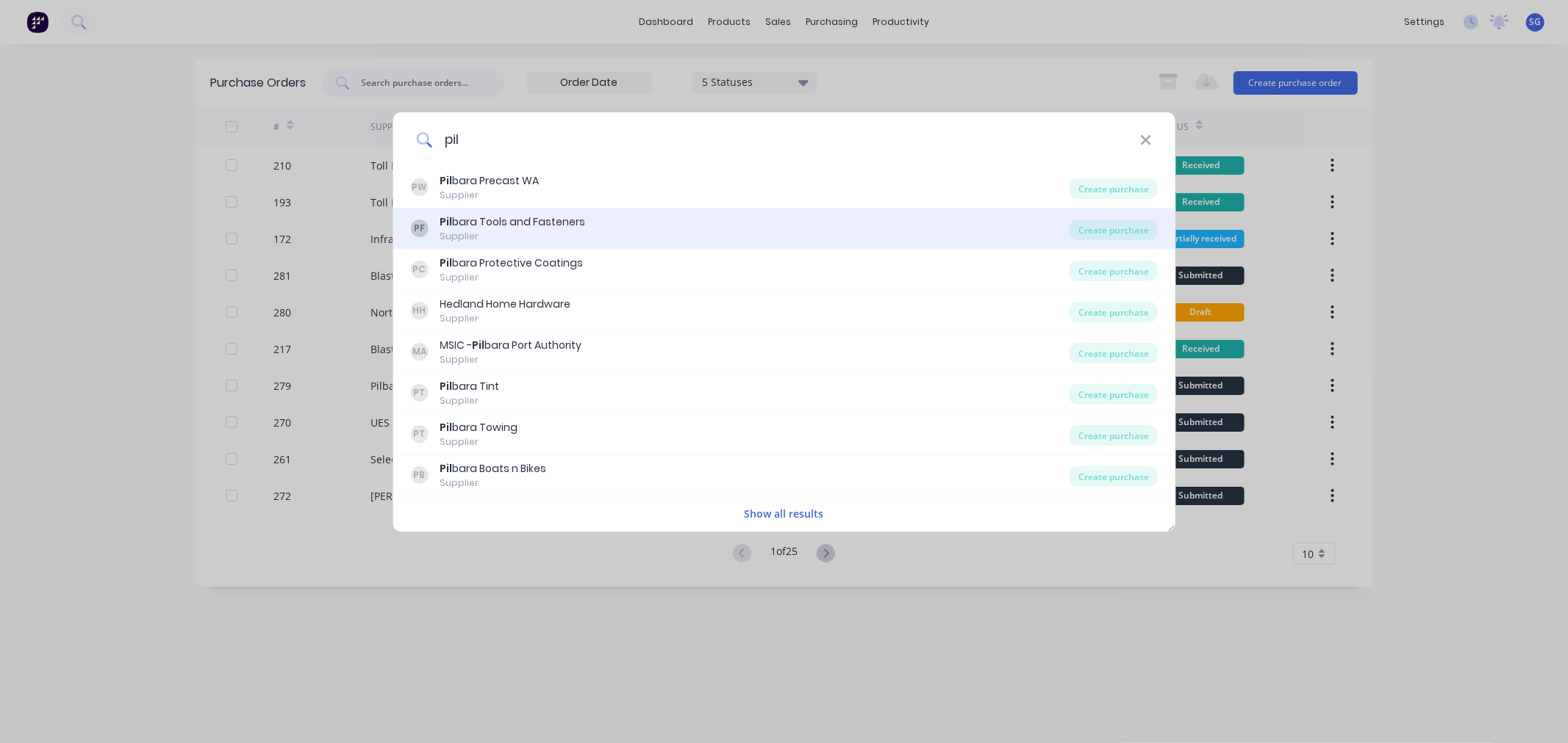
type input "pil"
click at [891, 235] on div "PF Pil bara Tools and Fasteners Supplier" at bounding box center [739, 229] width 659 height 29
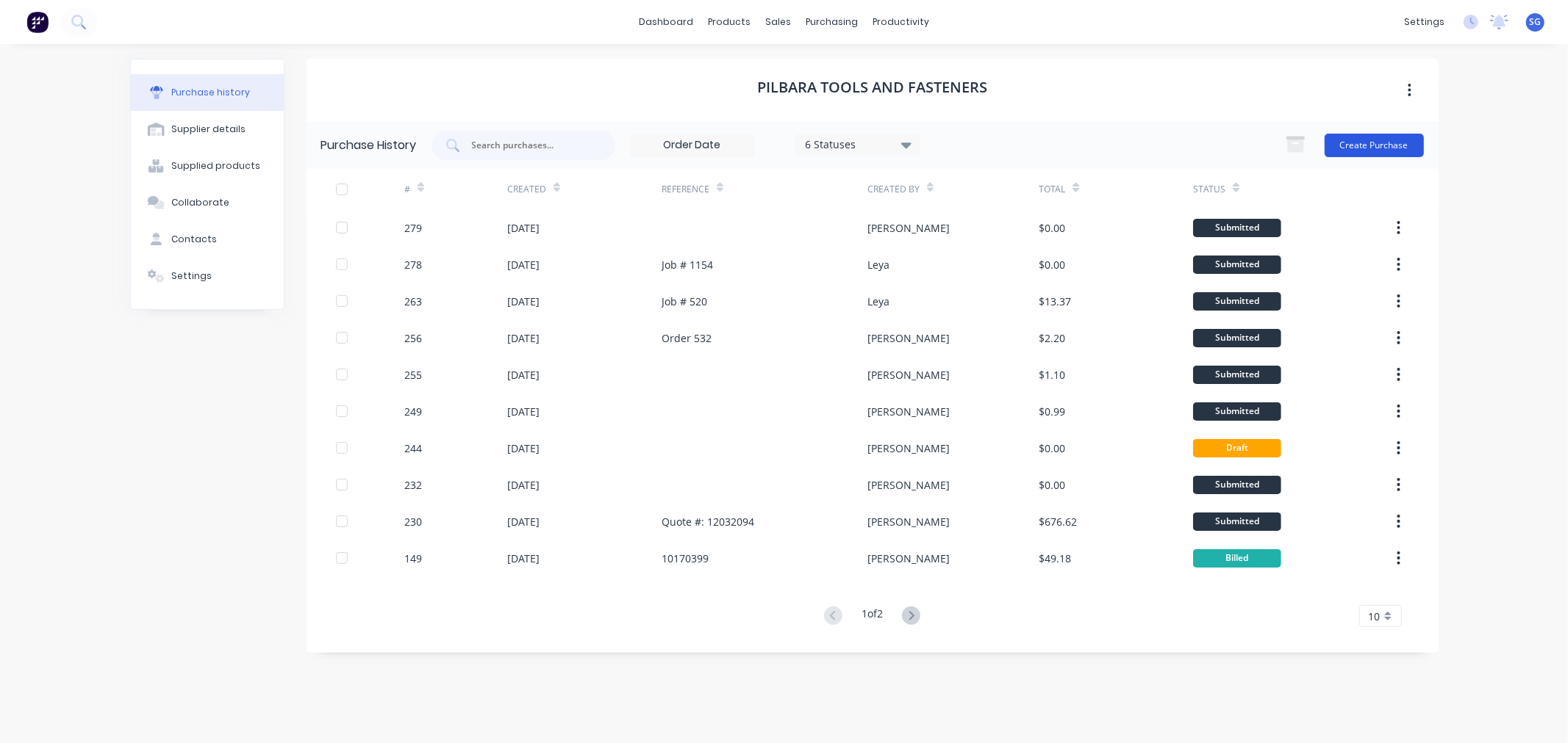
click at [1339, 145] on button "Create Purchase" at bounding box center [1373, 145] width 99 height 24
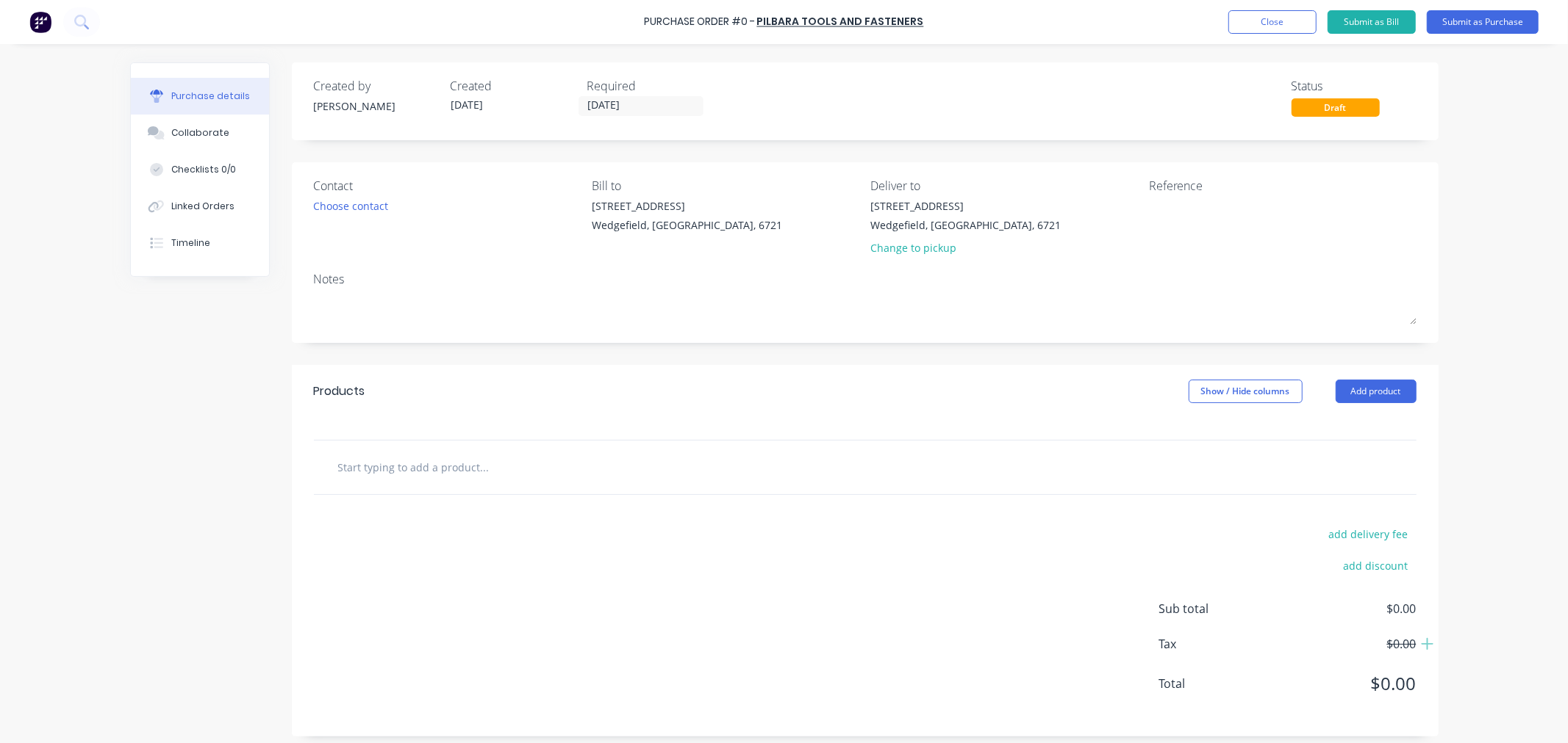
click at [419, 475] on input "text" at bounding box center [485, 467] width 294 height 30
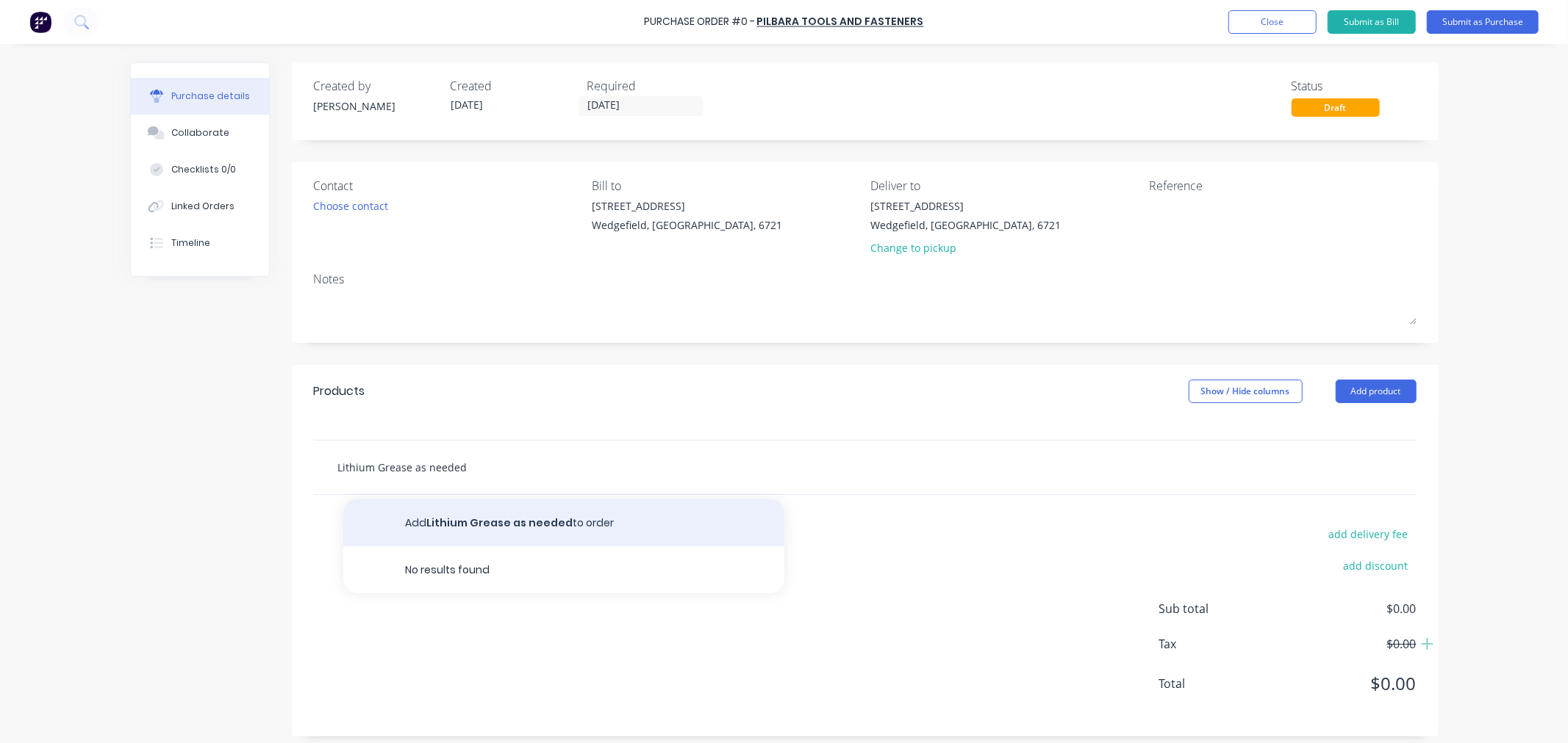
type input "Lithium Grease as needed"
click at [430, 531] on button "Add Lithium Grease as needed to order" at bounding box center [563, 523] width 441 height 47
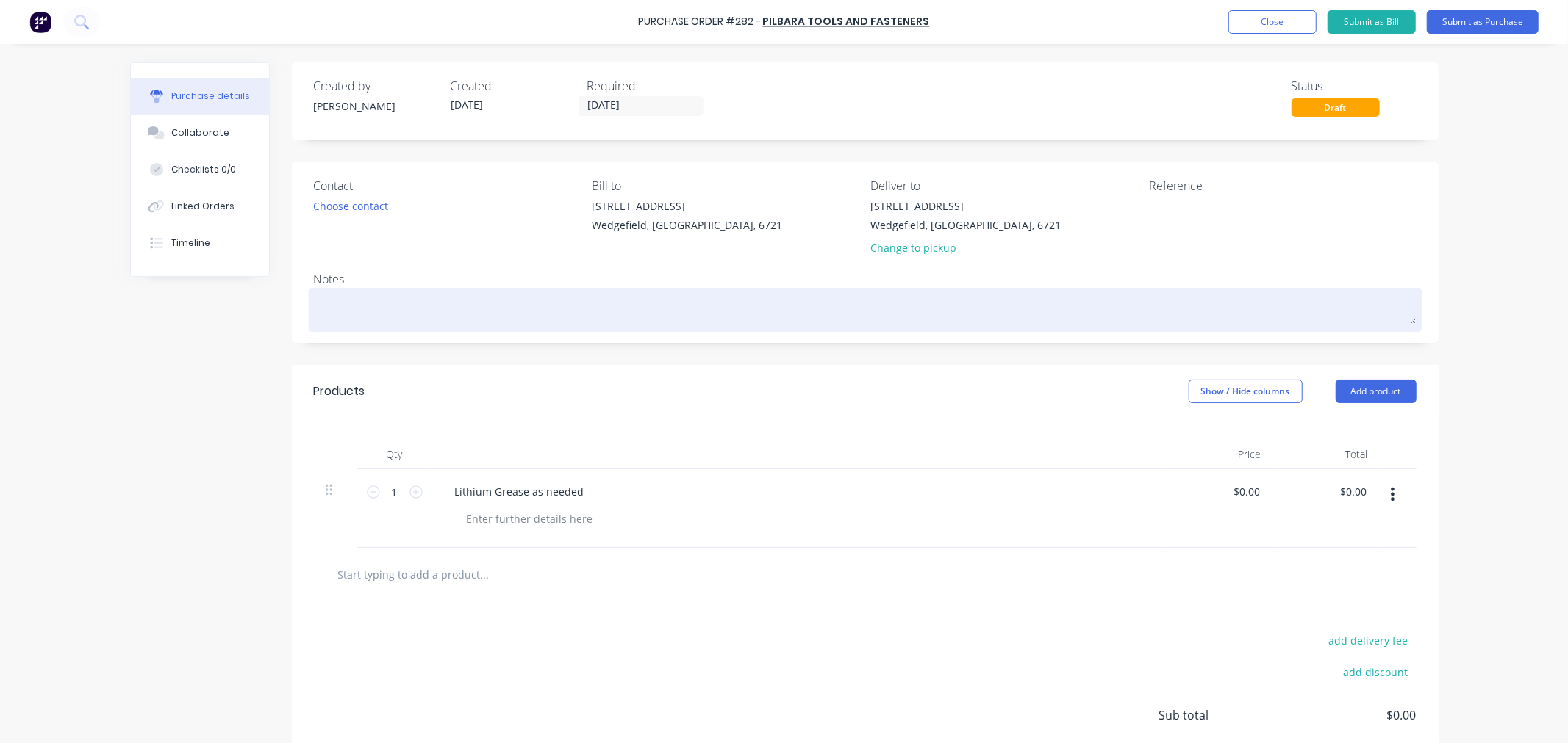
click at [491, 319] on textarea at bounding box center [864, 308] width 1102 height 33
type textarea "x"
type textarea "M"
type textarea "x"
type textarea "Ma"
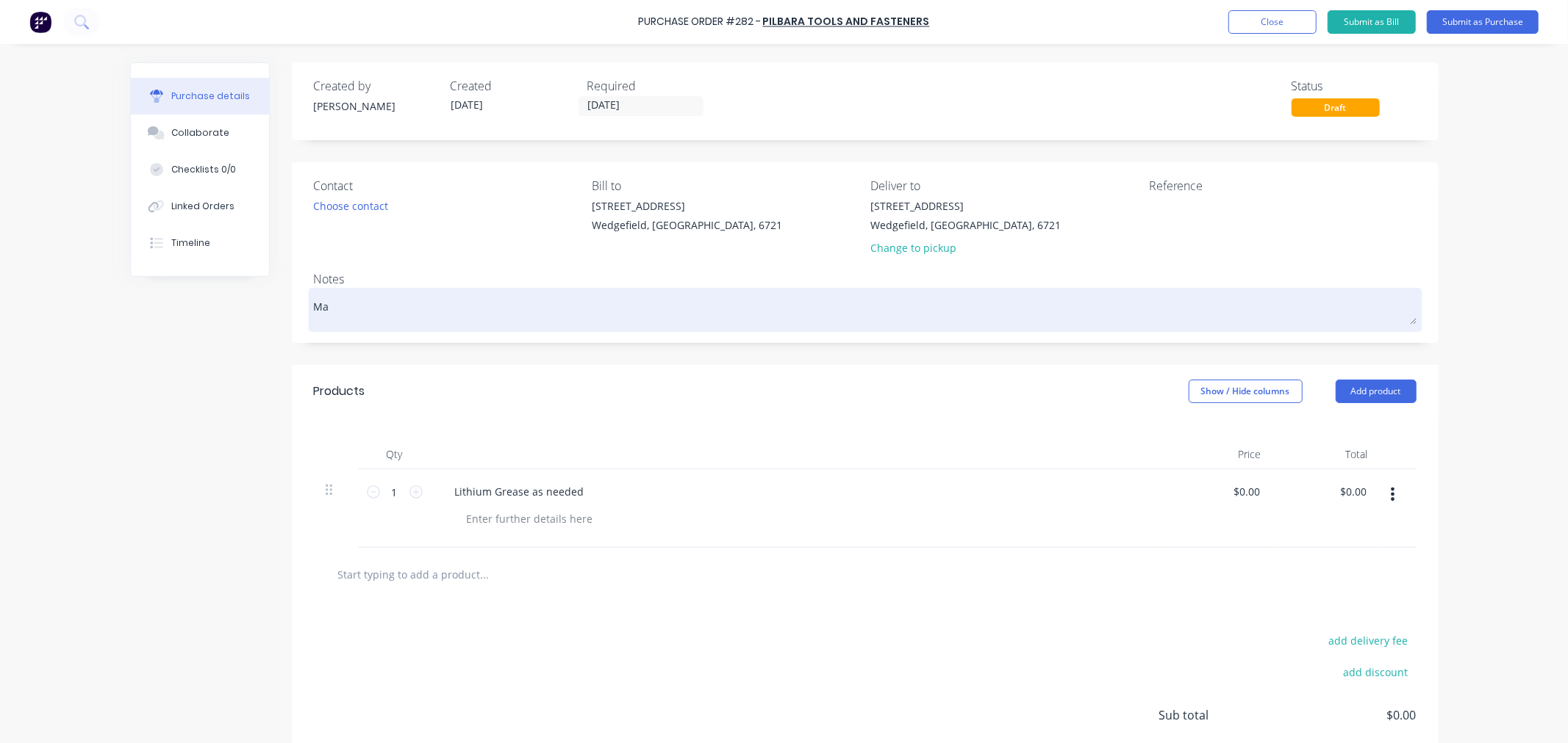
type textarea "x"
type textarea "Mat"
type textarea "x"
type textarea "Matt"
type textarea "x"
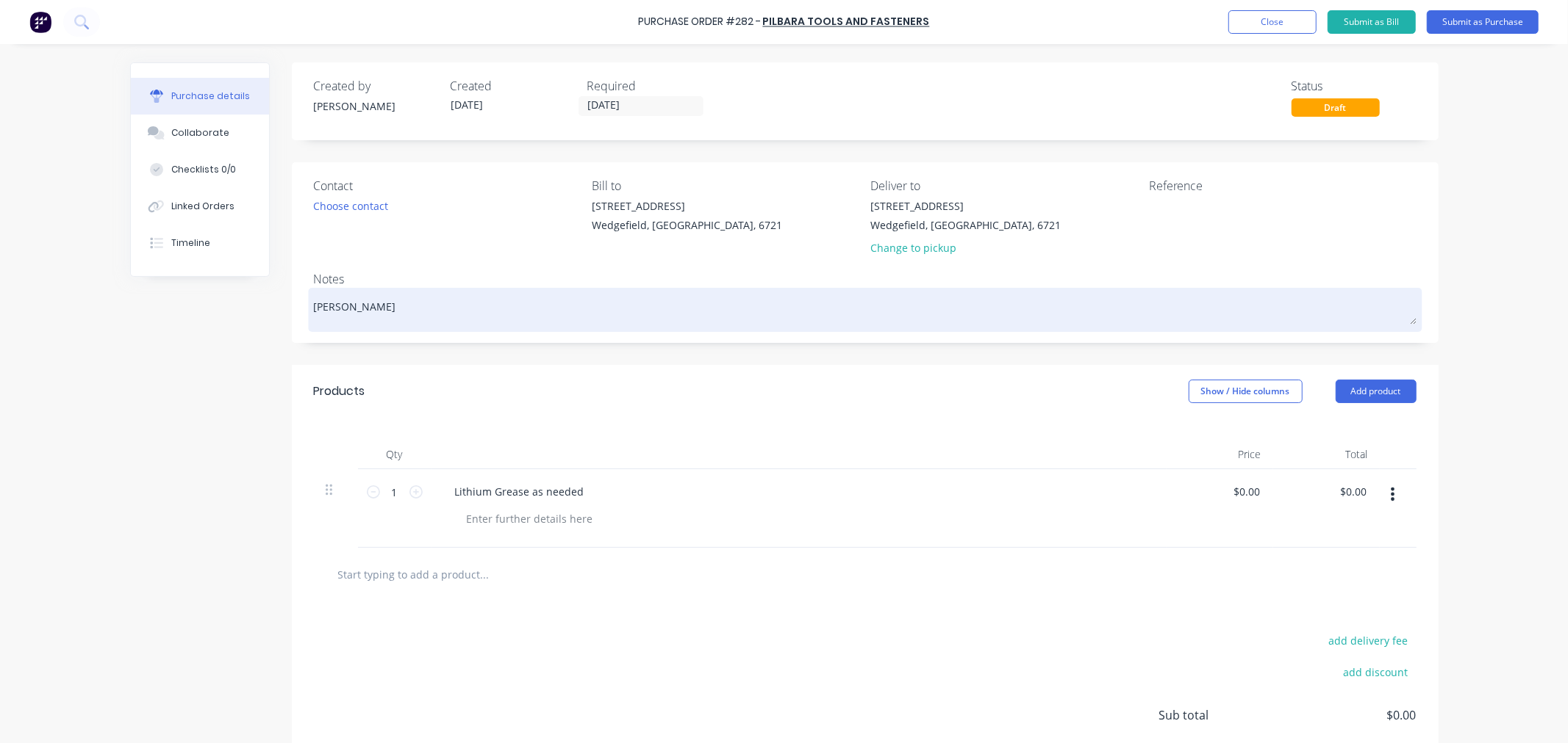
type textarea "Matt"
type textarea "x"
type textarea "Matt t"
type textarea "x"
type textarea "Matt to"
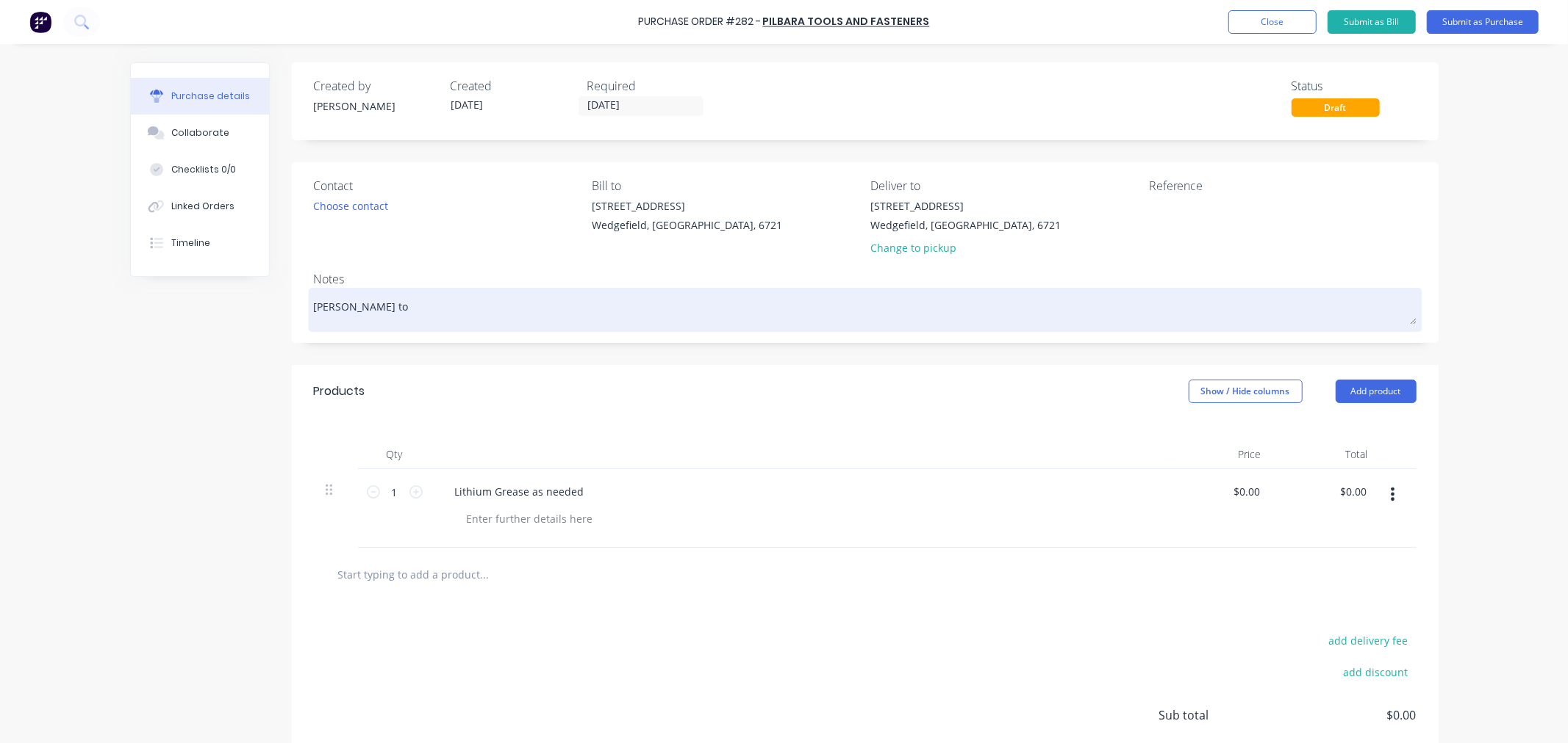
type textarea "x"
type textarea "Matt to"
type textarea "x"
type textarea "Matt to c"
type textarea "x"
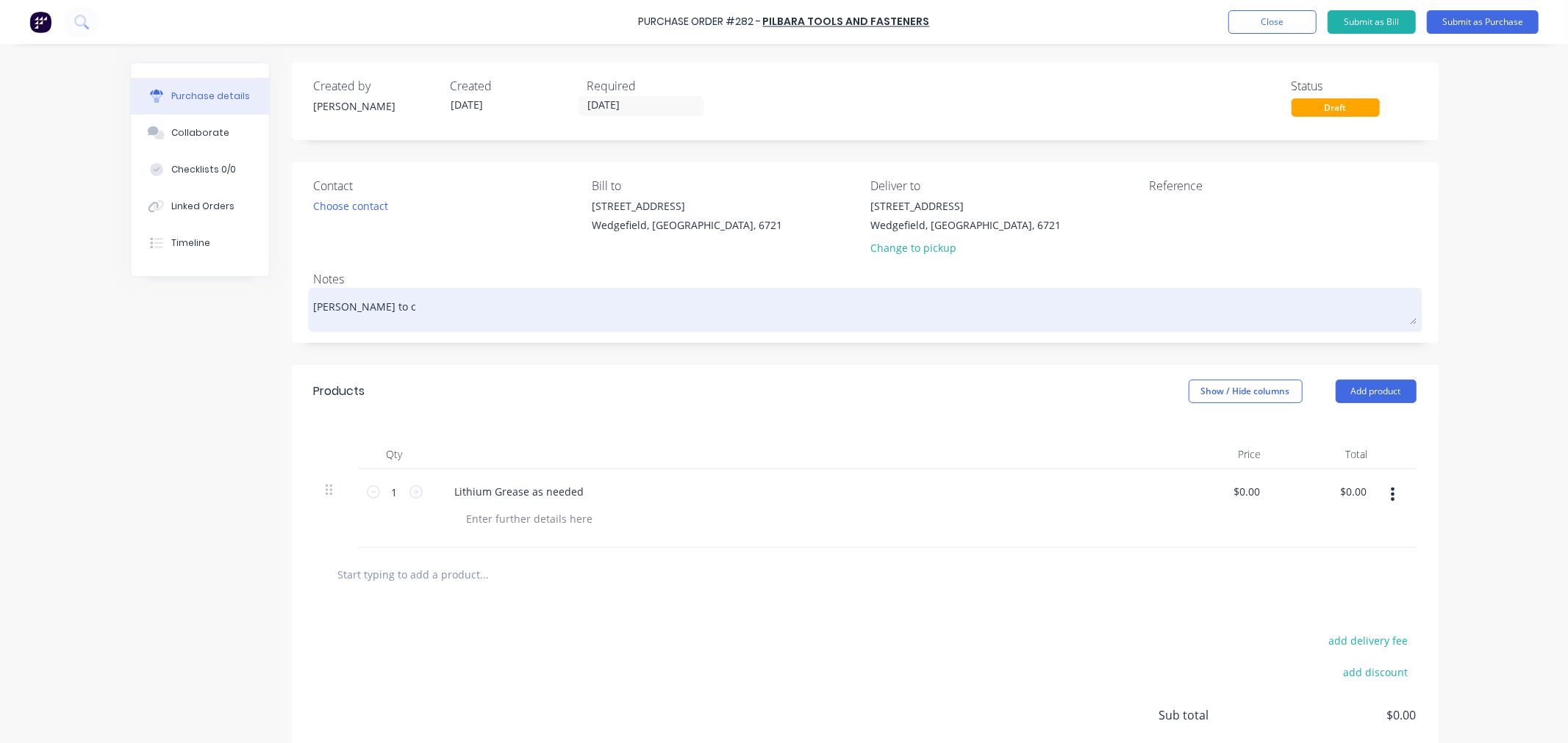
type textarea "Matt to co"
type textarea "x"
type textarea "Matt to col"
type textarea "x"
type textarea "Matt to coll"
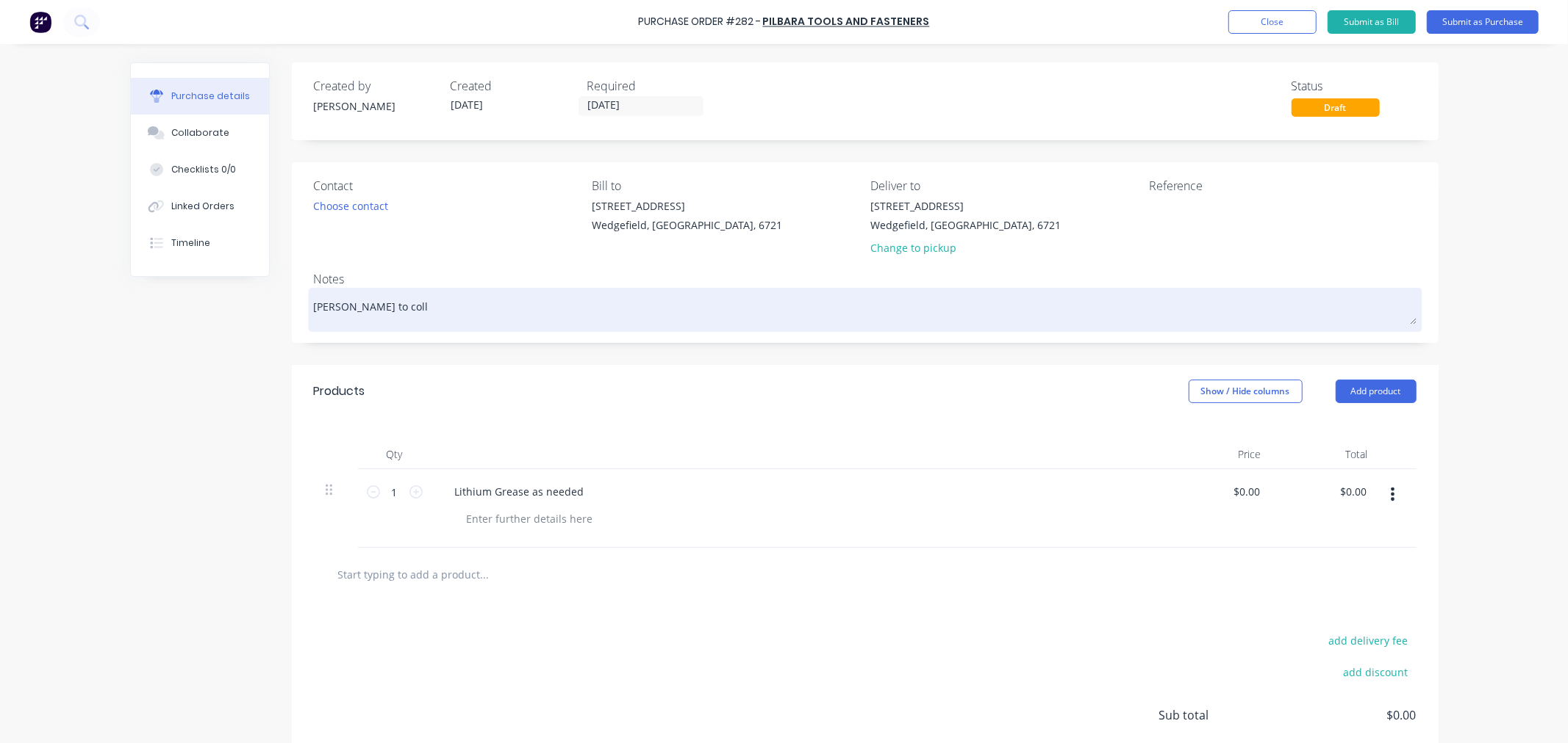
type textarea "x"
type textarea "Matt to colle"
type textarea "x"
type textarea "Matt to collec"
type textarea "x"
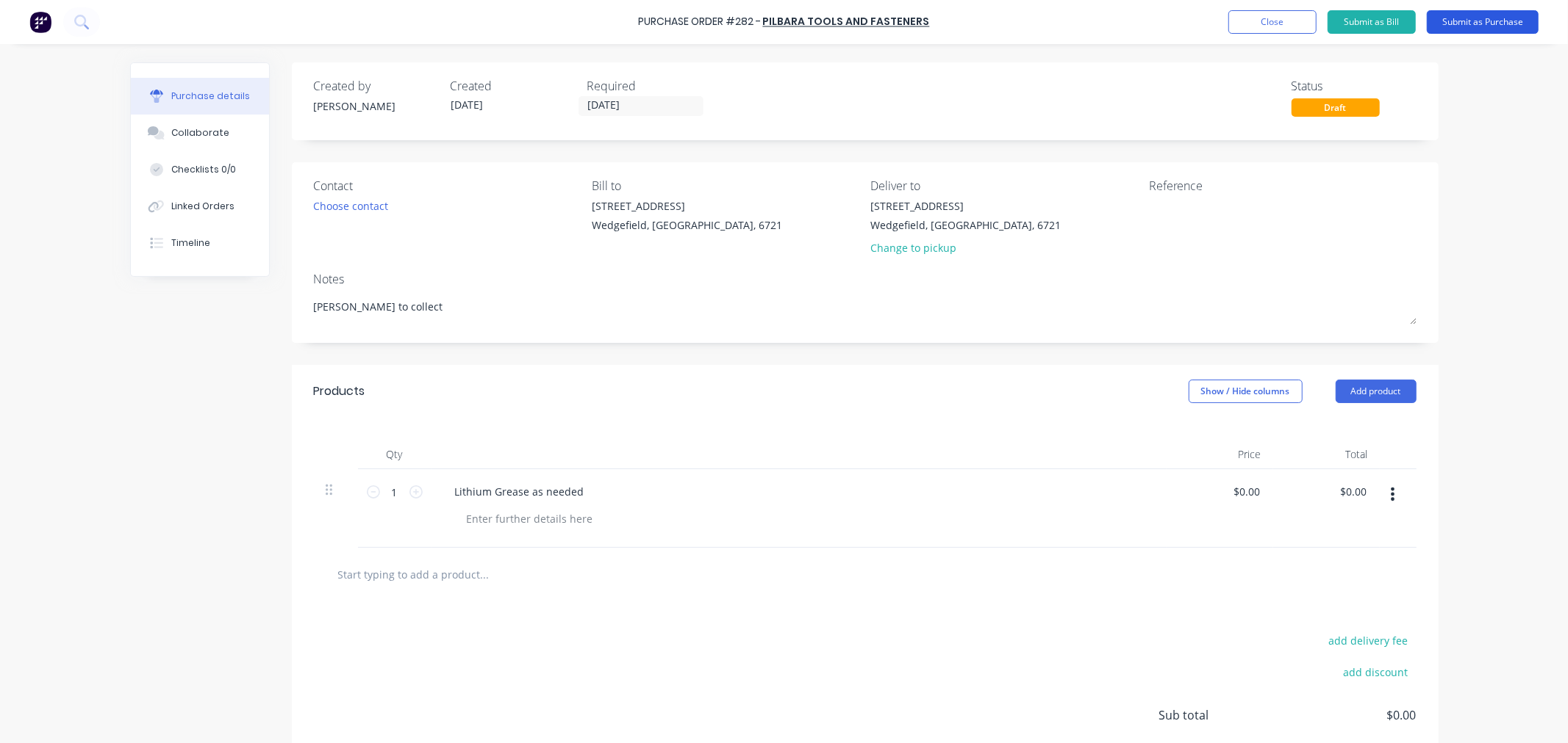
type textarea "Matt to collect"
type textarea "x"
type textarea "Matt to collect"
click at [1476, 24] on button "Submit as Purchase" at bounding box center [1483, 22] width 112 height 24
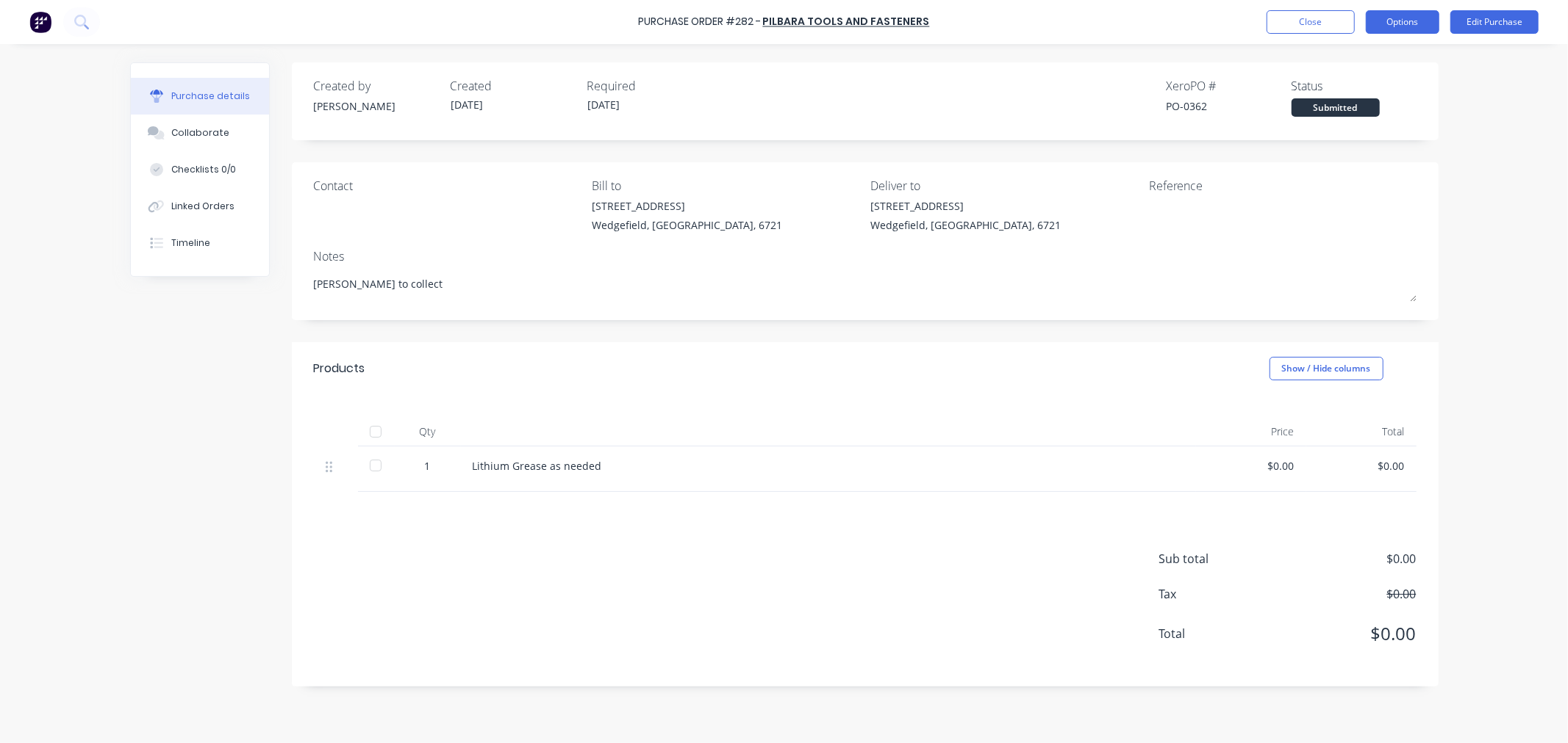
click at [1416, 20] on button "Options" at bounding box center [1402, 22] width 74 height 24
click at [1331, 59] on div "Print / Email" at bounding box center [1369, 59] width 113 height 21
click at [1326, 92] on div "With pricing" at bounding box center [1369, 89] width 113 height 21
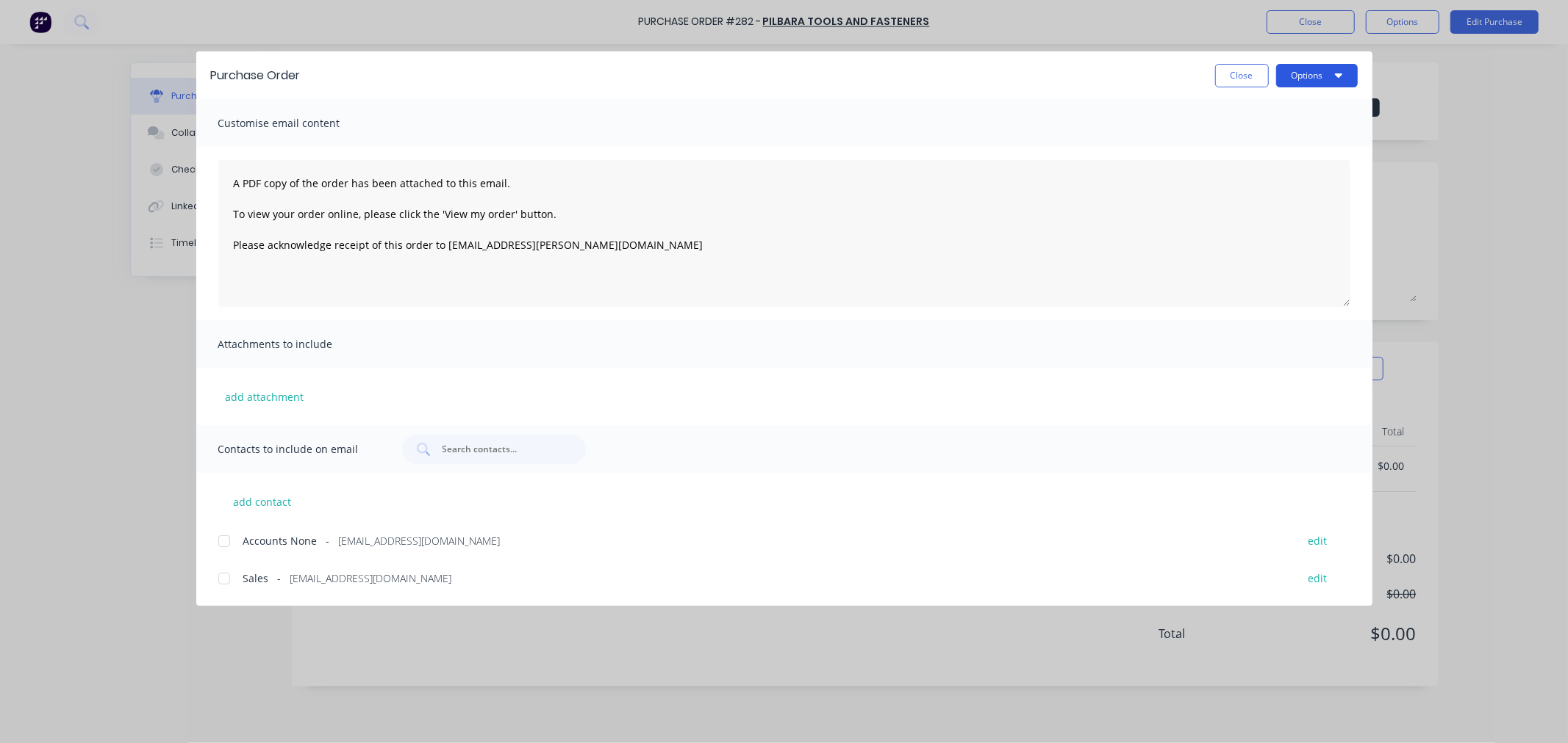
click at [1316, 79] on button "Options" at bounding box center [1317, 76] width 81 height 24
click at [1244, 145] on div "Print" at bounding box center [1288, 142] width 113 height 21
click at [1237, 81] on button "Close" at bounding box center [1241, 76] width 53 height 24
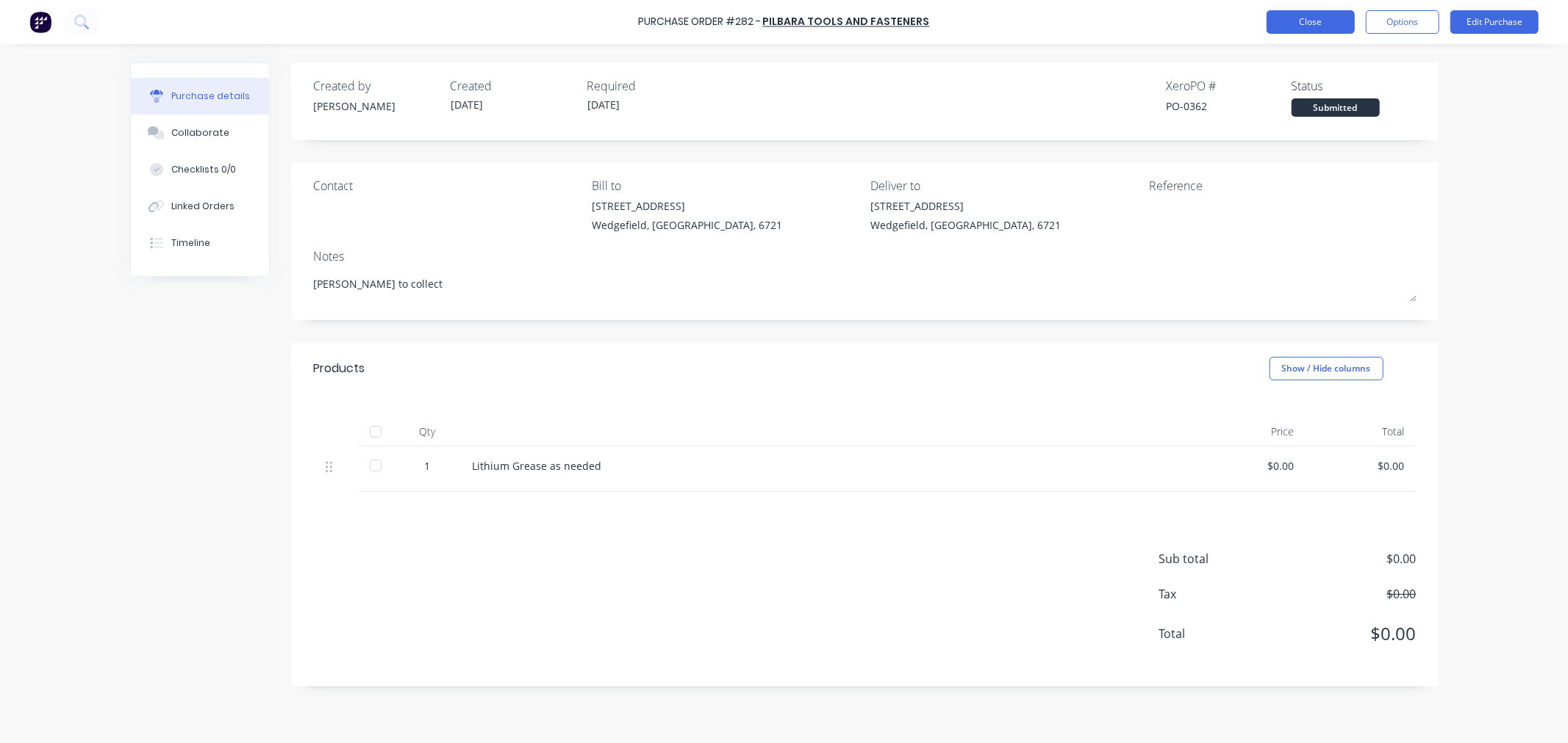
click at [1308, 28] on button "Close" at bounding box center [1310, 22] width 88 height 24
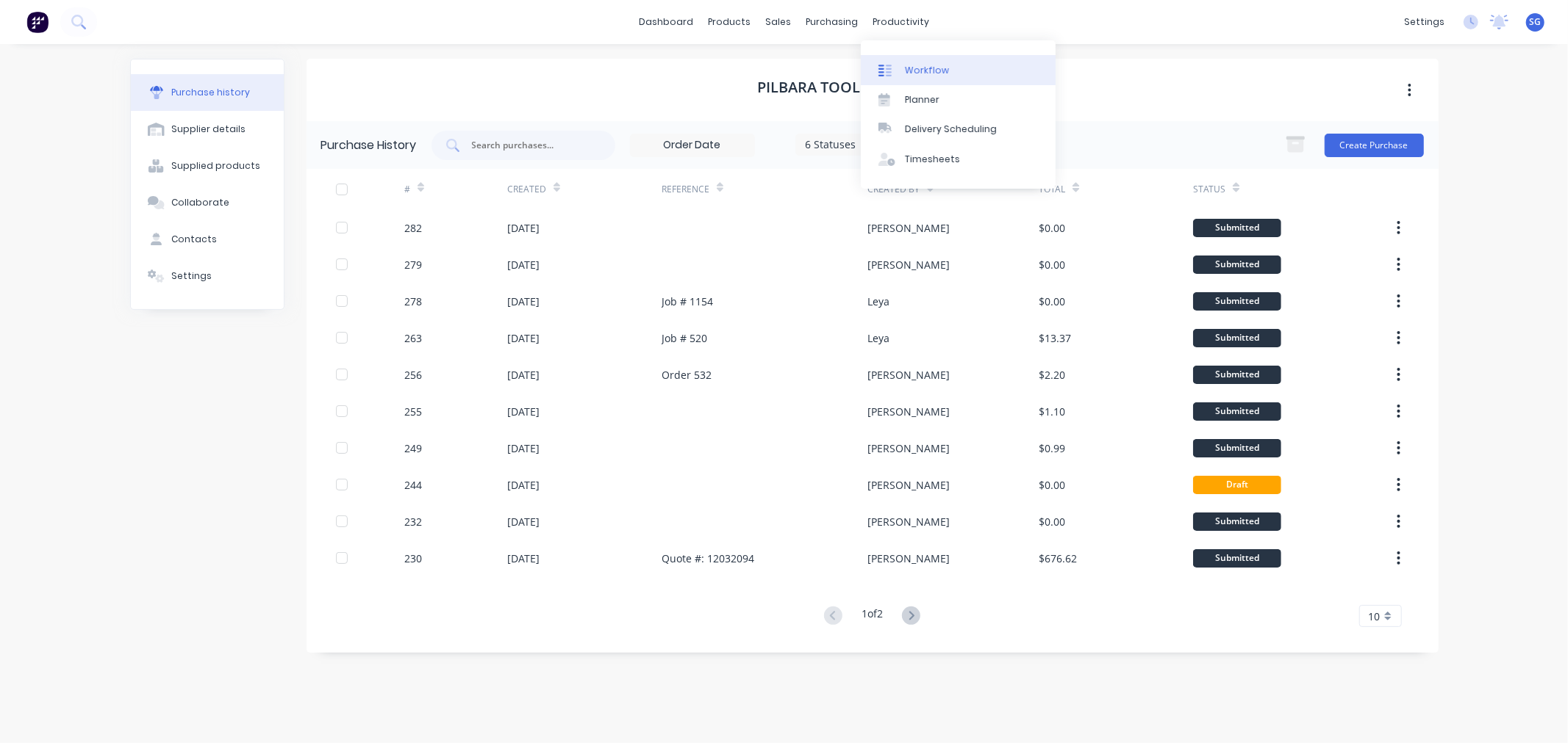
click at [897, 64] on div at bounding box center [889, 71] width 22 height 14
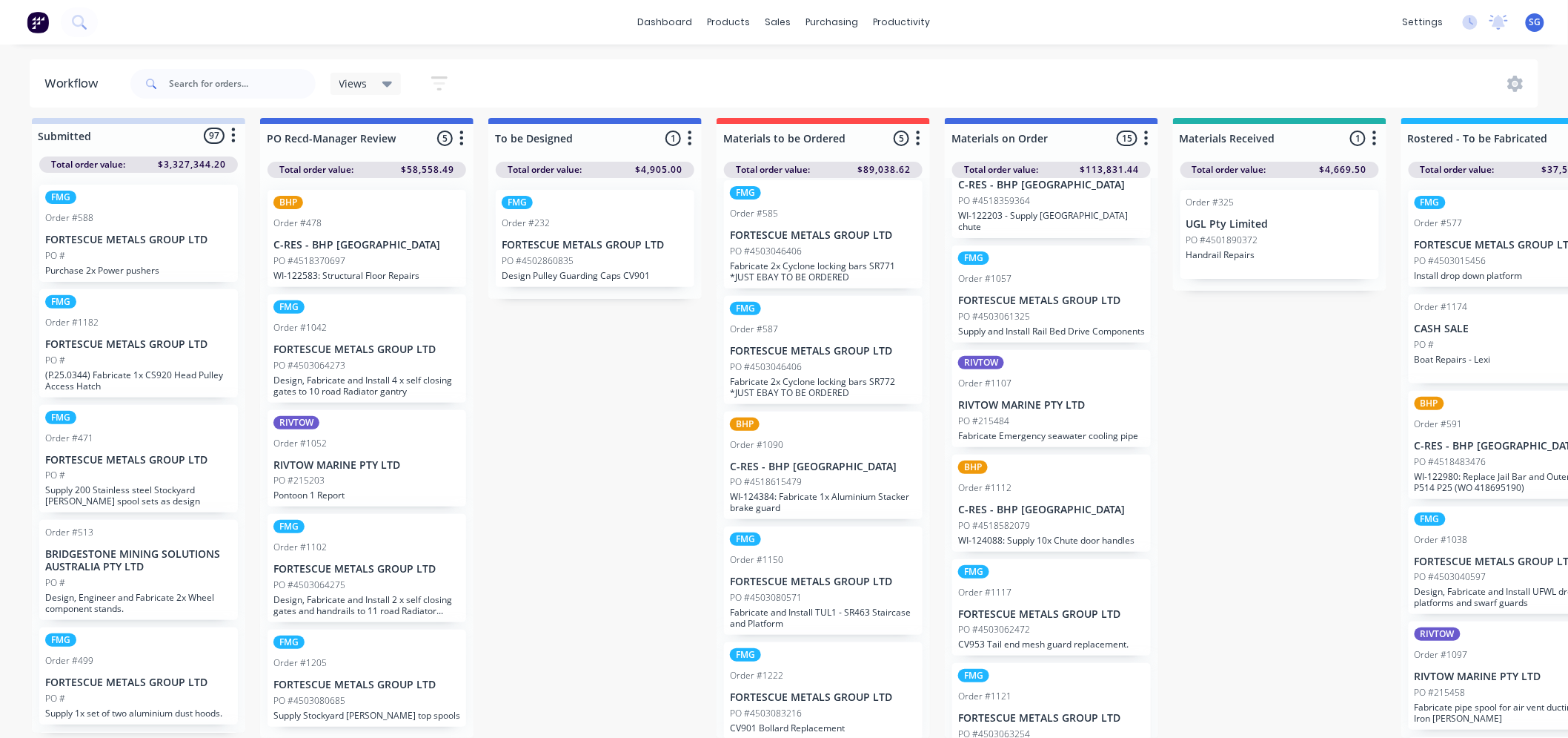
scroll to position [1087, 0]
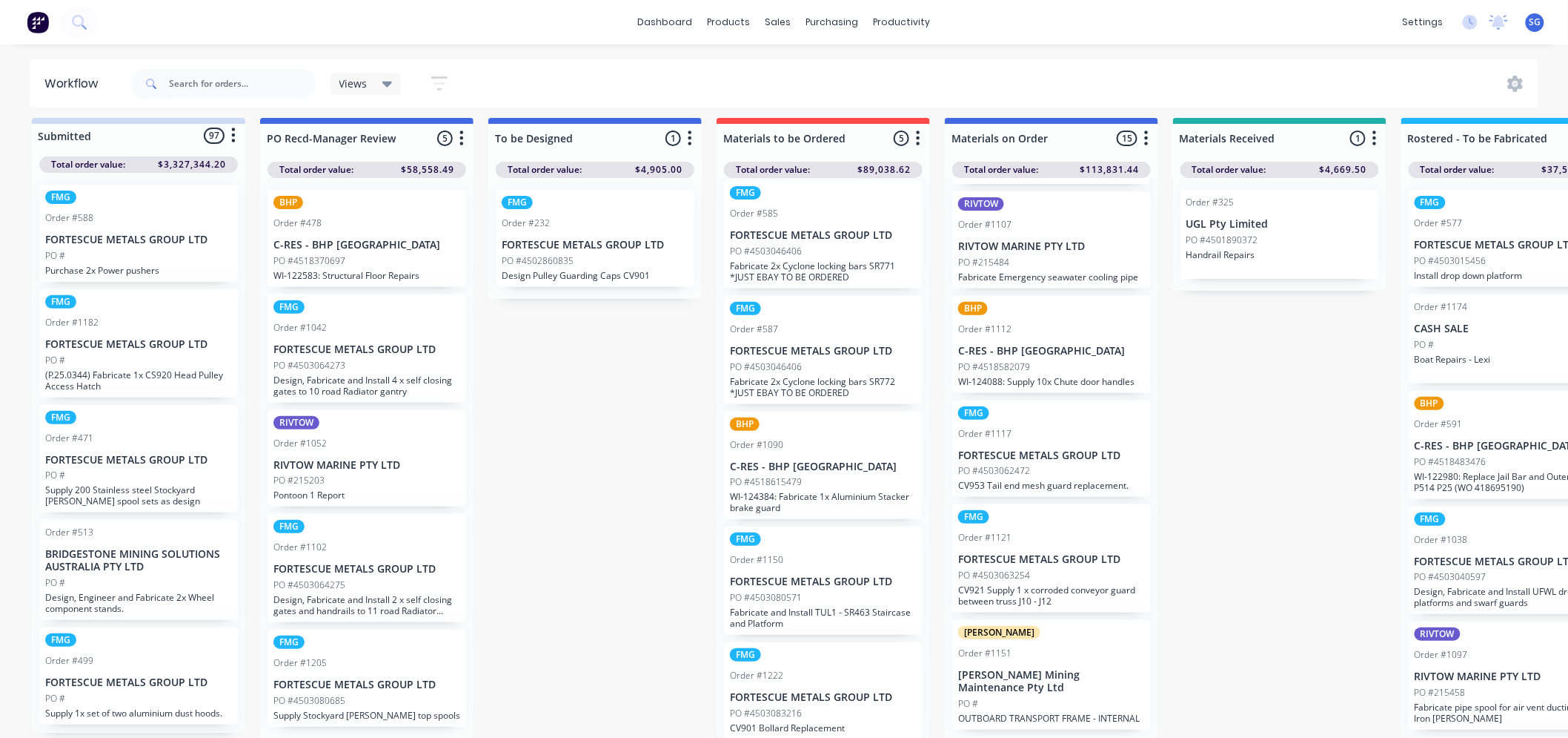
click at [1018, 699] on div "PO #" at bounding box center [1051, 704] width 187 height 14
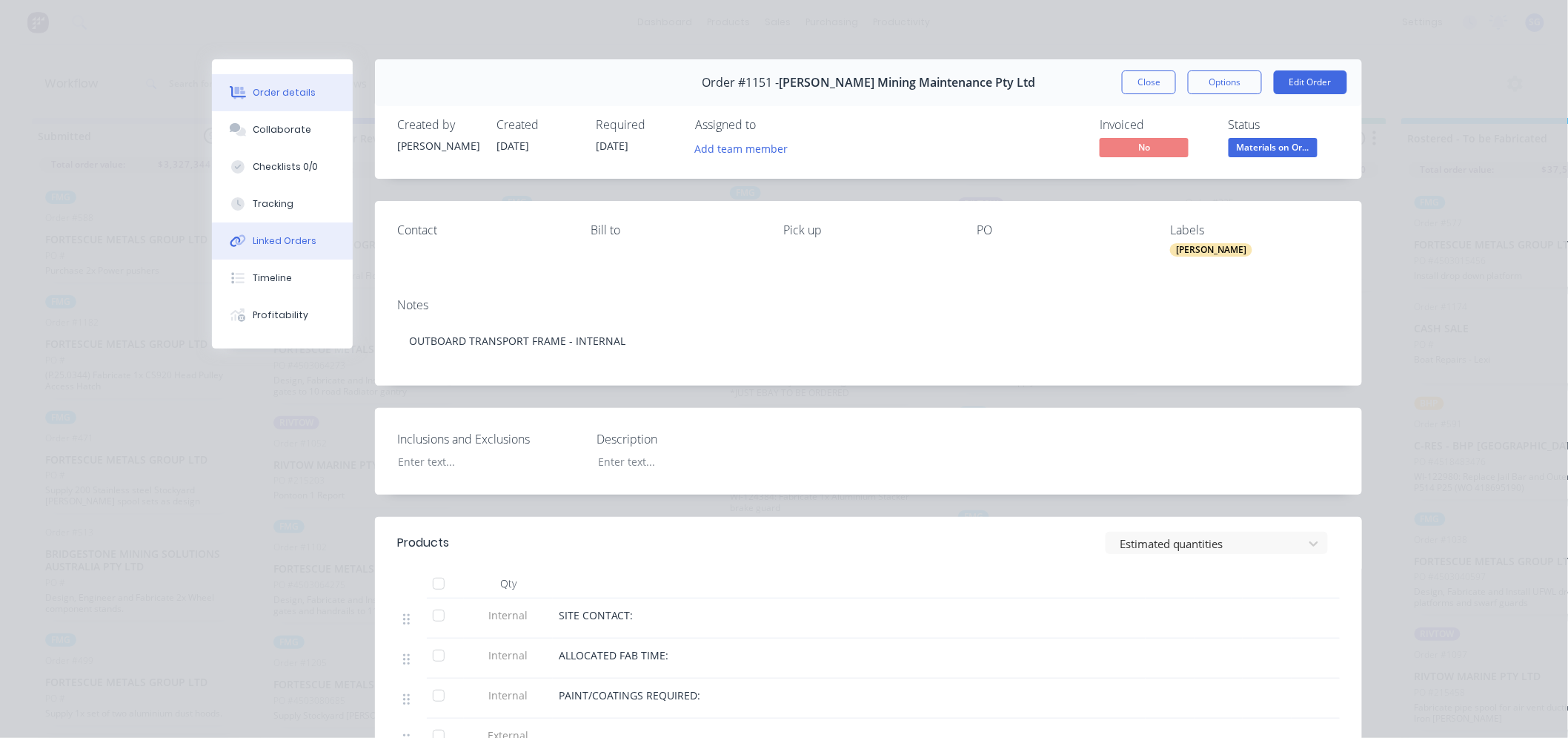
click at [269, 237] on div "Linked Orders" at bounding box center [285, 241] width 64 height 14
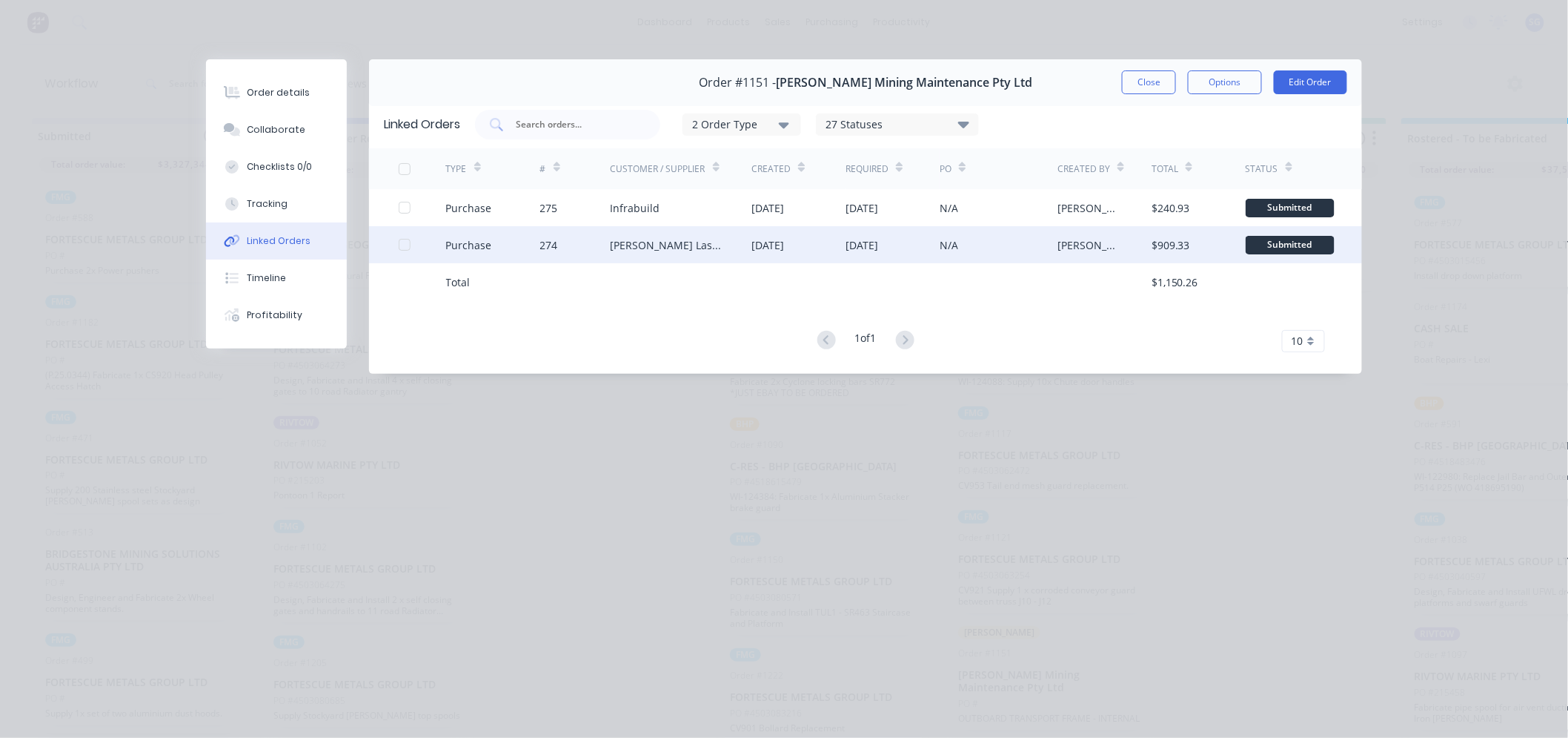
click at [648, 241] on div "Simmonds Laser & Tube Cutting" at bounding box center [666, 245] width 112 height 15
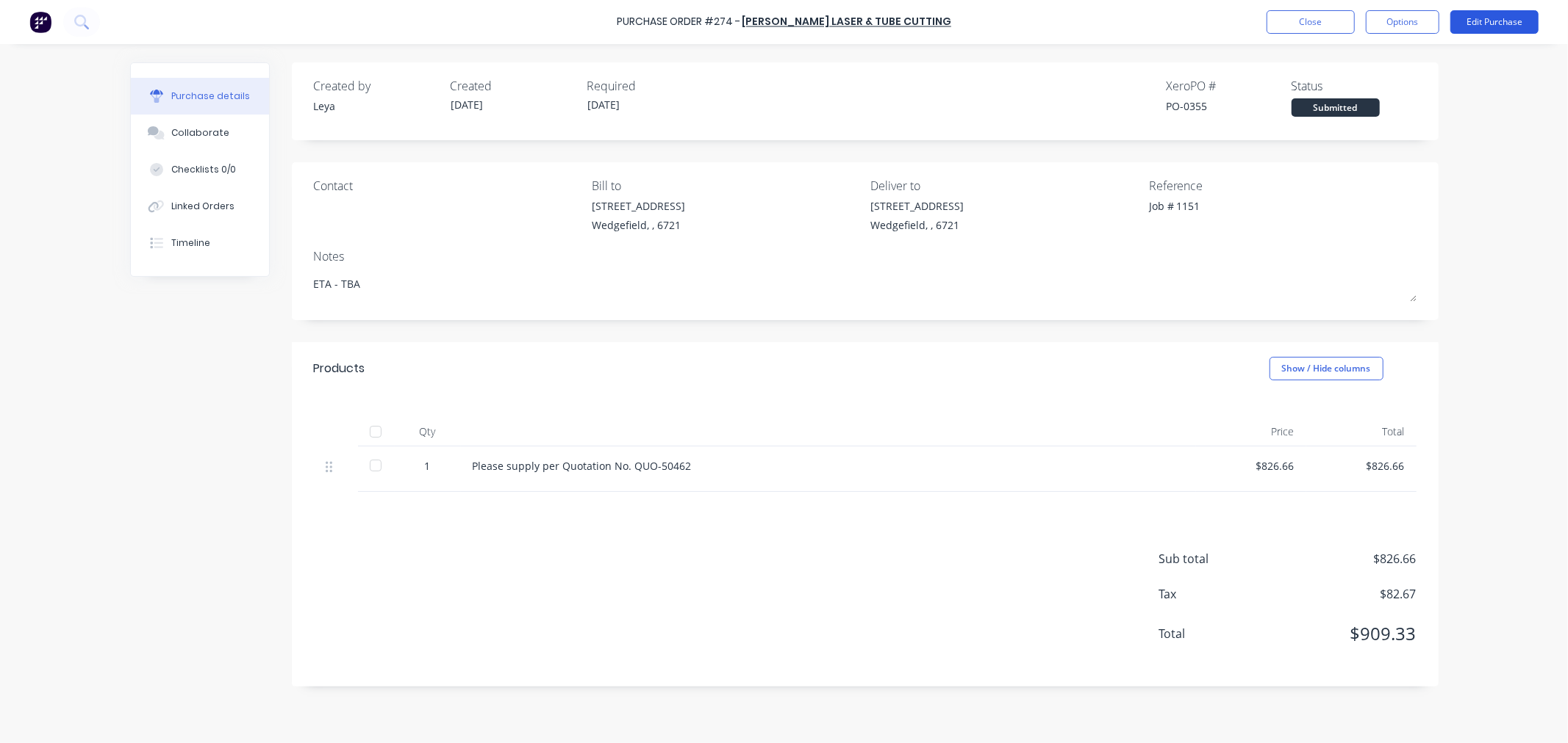
click at [1466, 19] on button "Edit Purchase" at bounding box center [1494, 22] width 88 height 24
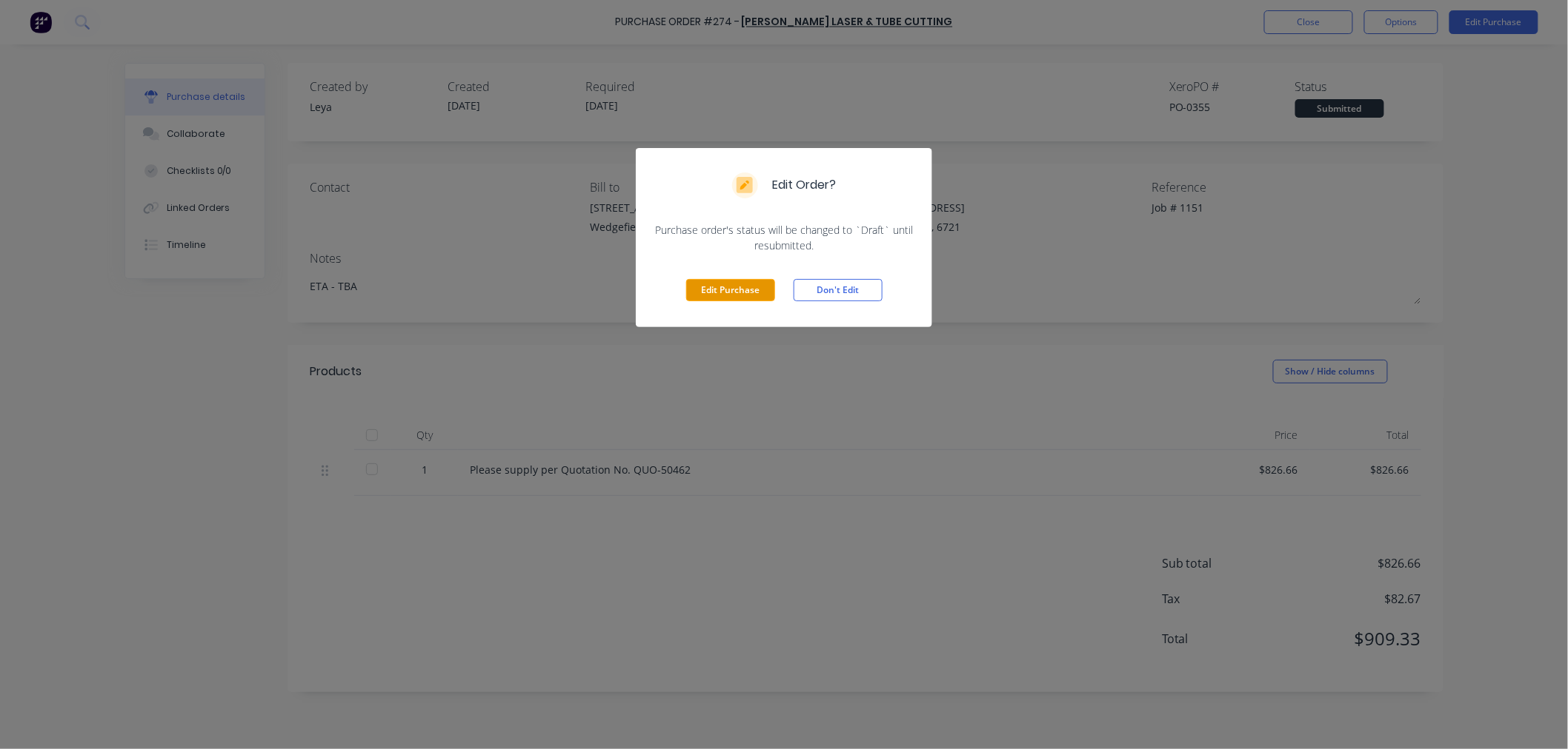
click at [712, 292] on button "Edit Purchase" at bounding box center [731, 291] width 89 height 22
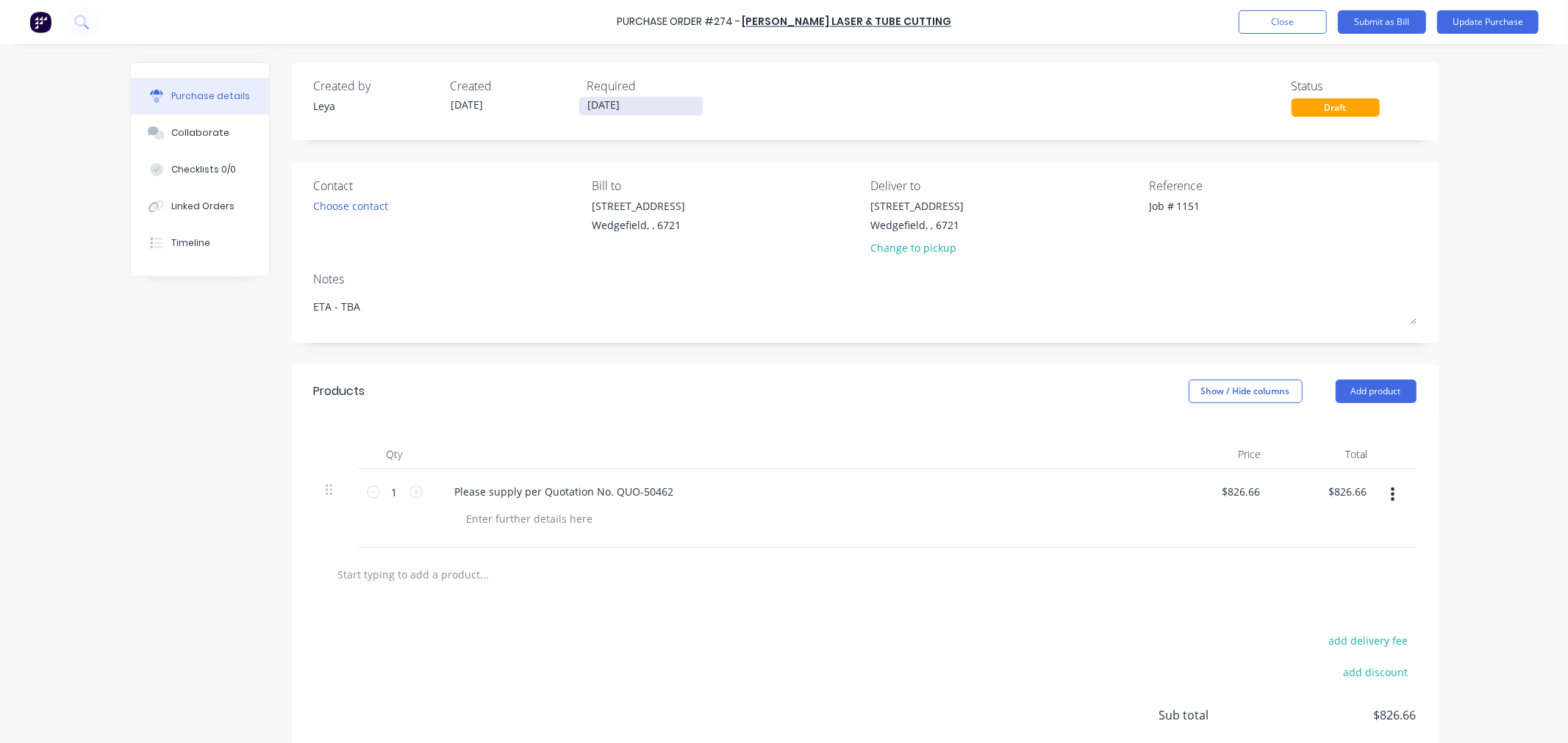
click at [616, 100] on input "09/10/25" at bounding box center [641, 107] width 123 height 19
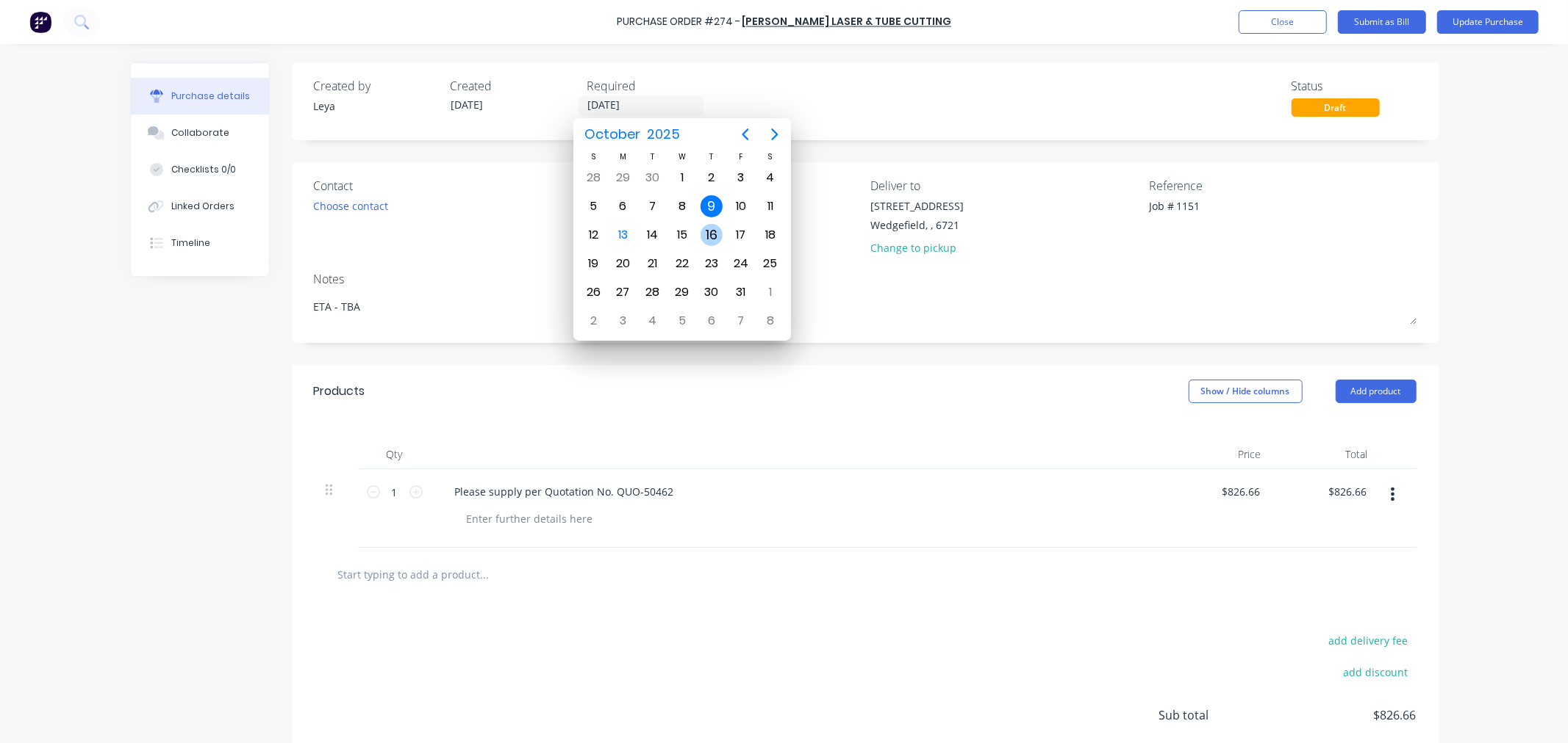
click at [713, 229] on div "16" at bounding box center [711, 235] width 22 height 22
type textarea "x"
type input "16/10/25"
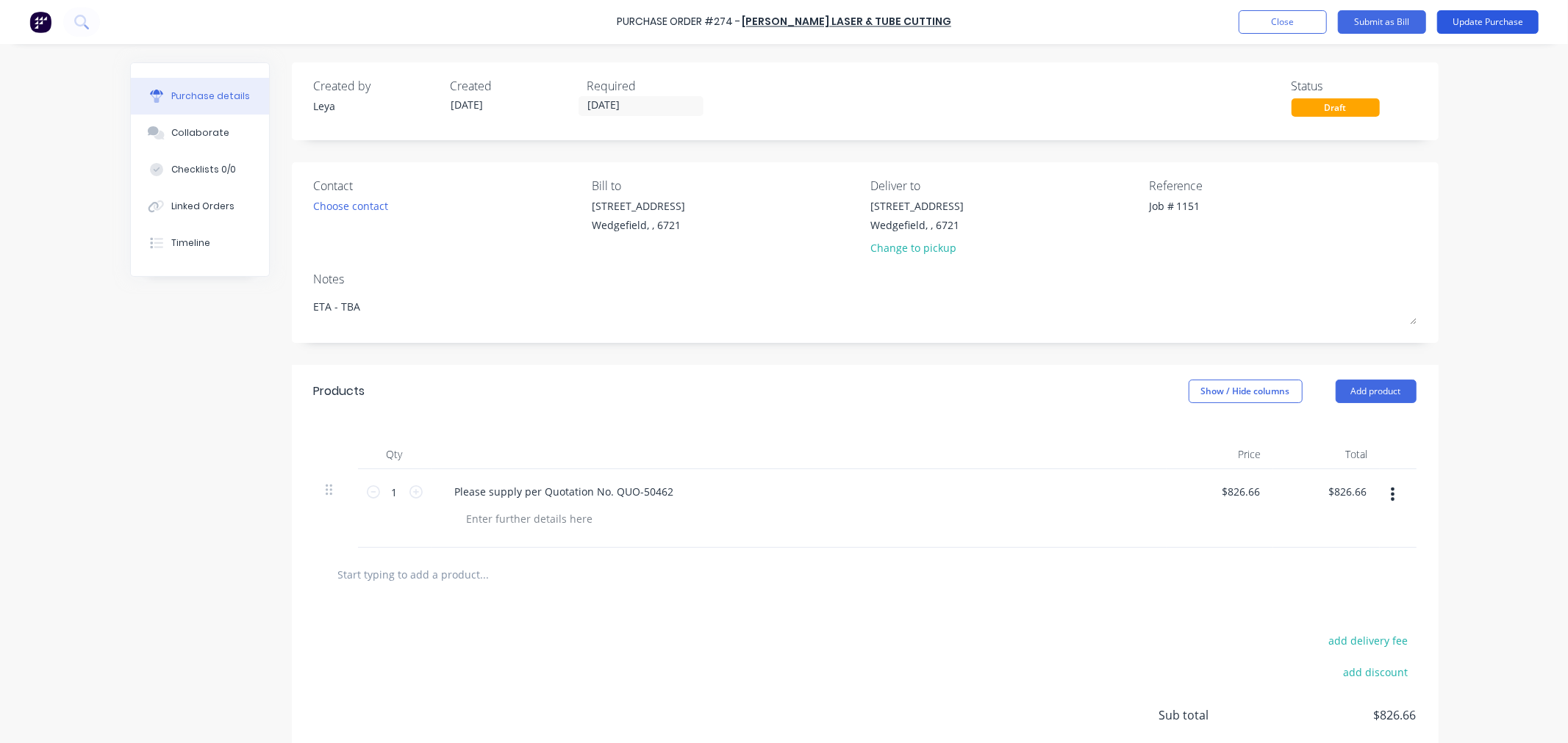
click at [1465, 25] on button "Update Purchase" at bounding box center [1488, 22] width 101 height 24
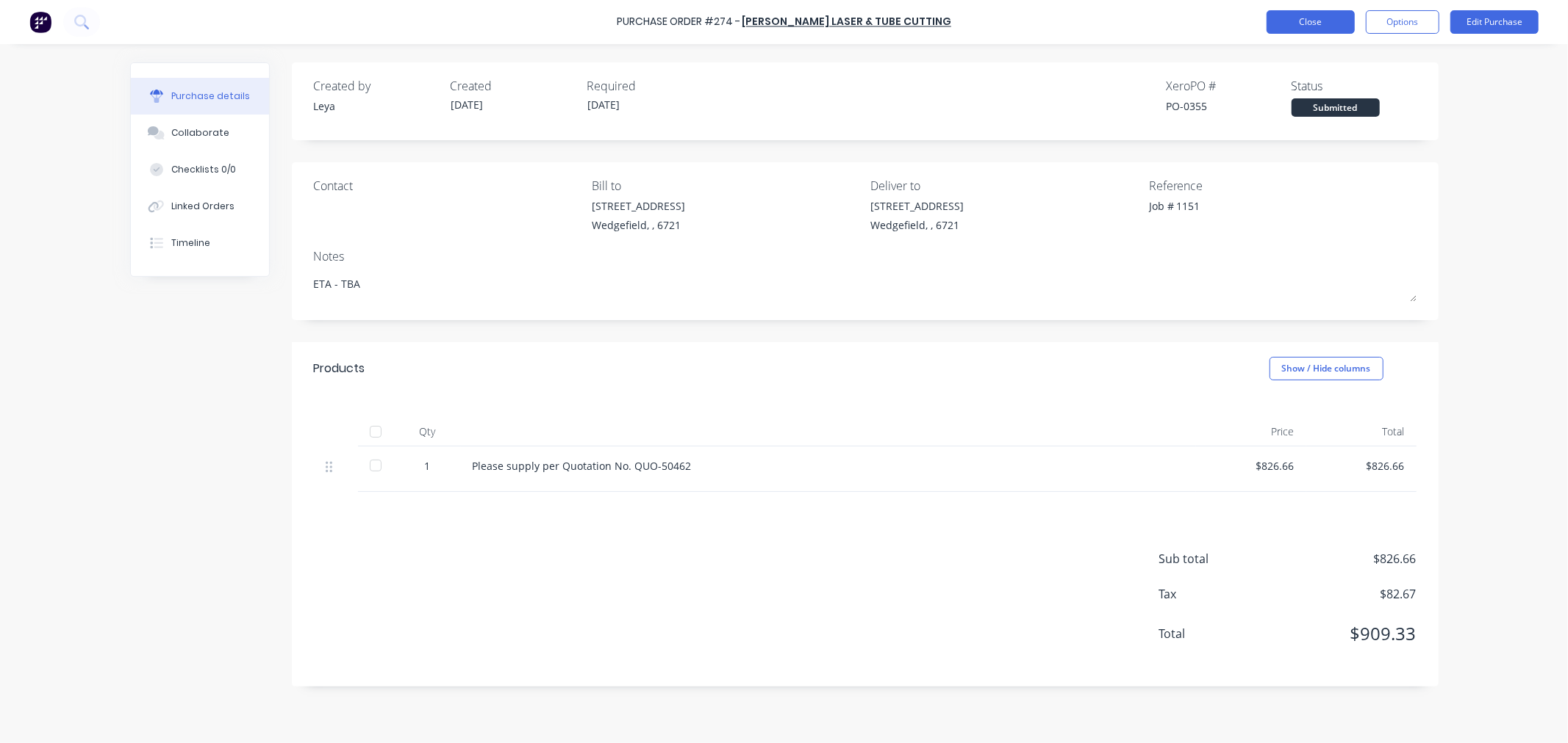
click at [1309, 30] on button "Close" at bounding box center [1310, 22] width 88 height 24
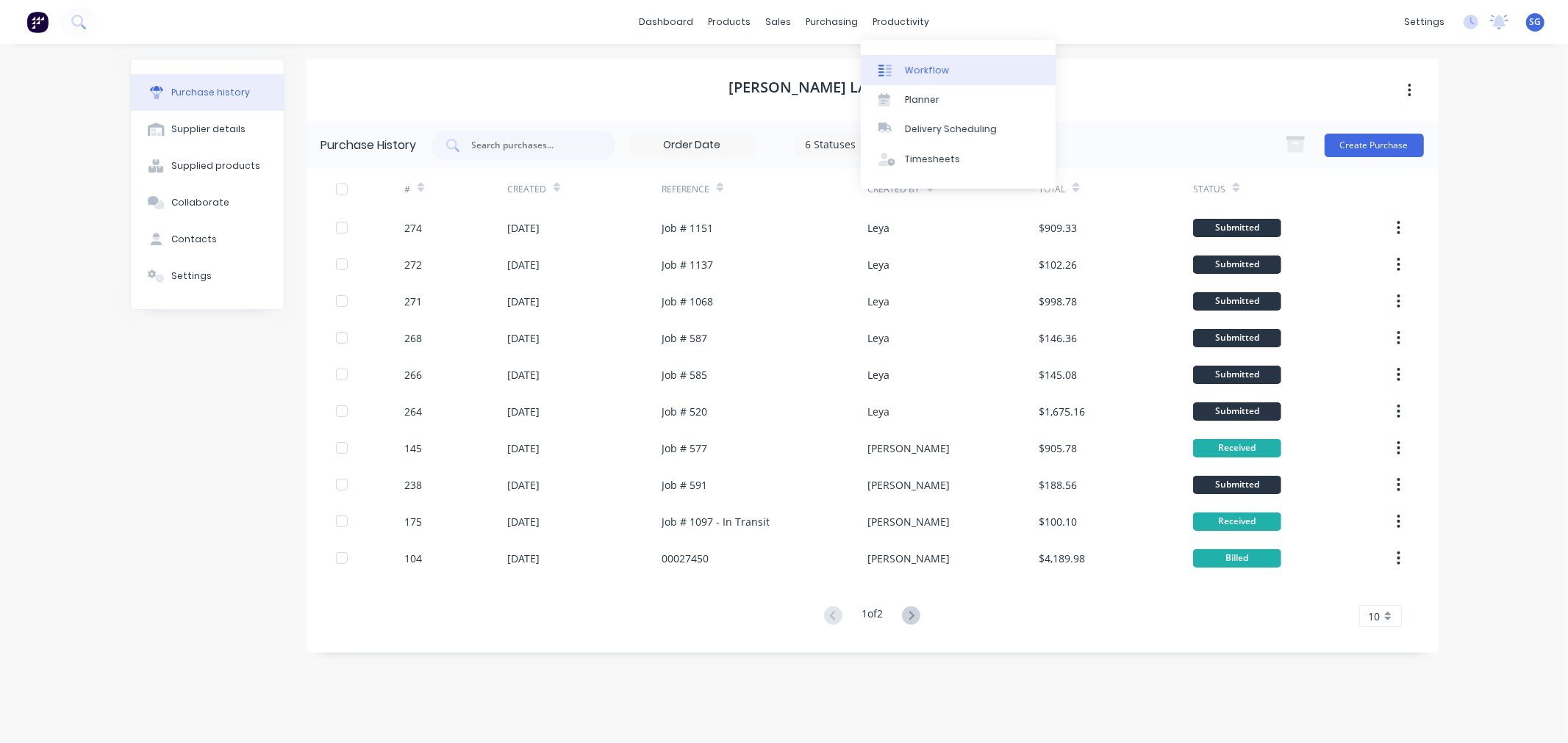
click at [908, 59] on link "Workflow" at bounding box center [958, 69] width 195 height 30
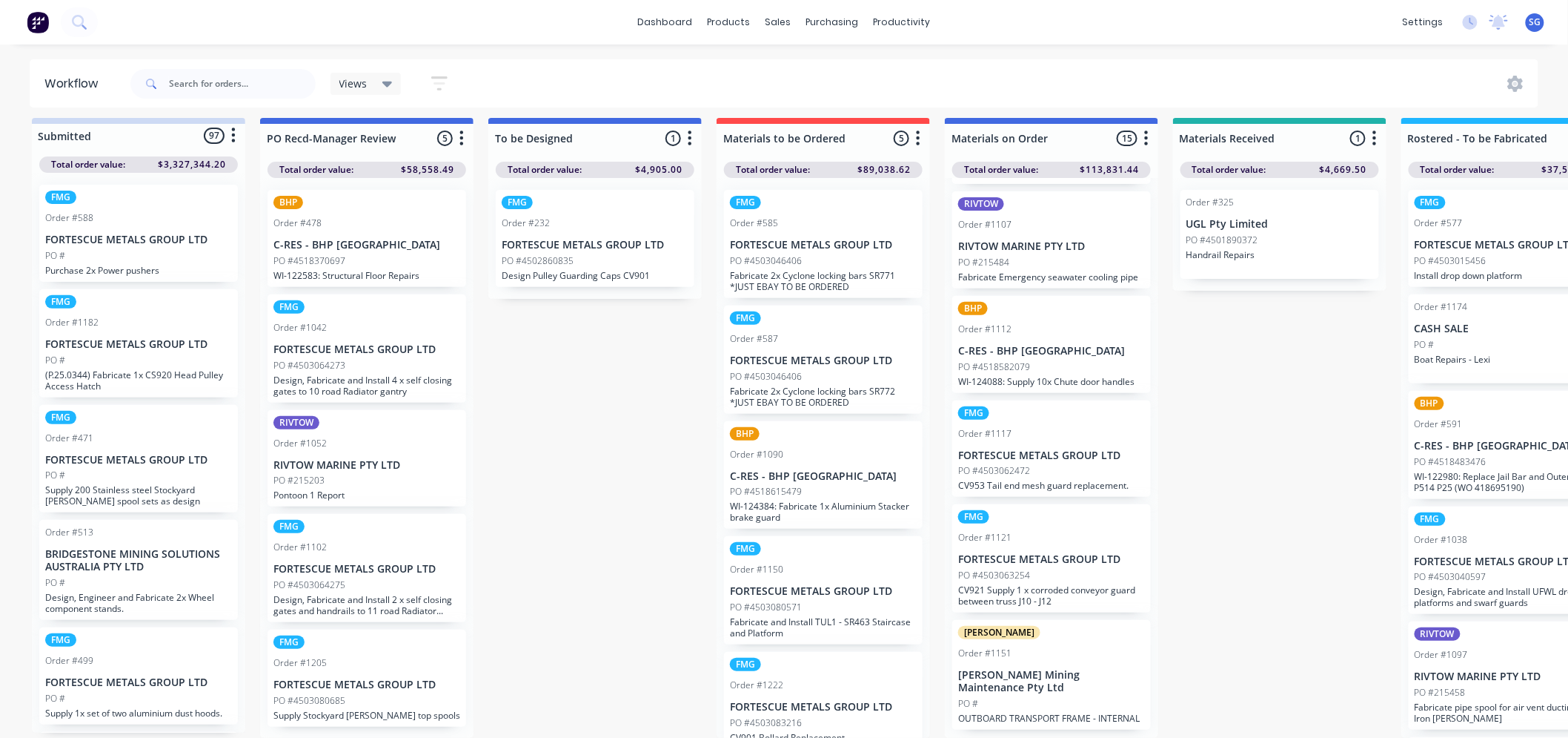
scroll to position [20, 0]
click at [1068, 705] on div "PO #" at bounding box center [1051, 704] width 187 height 14
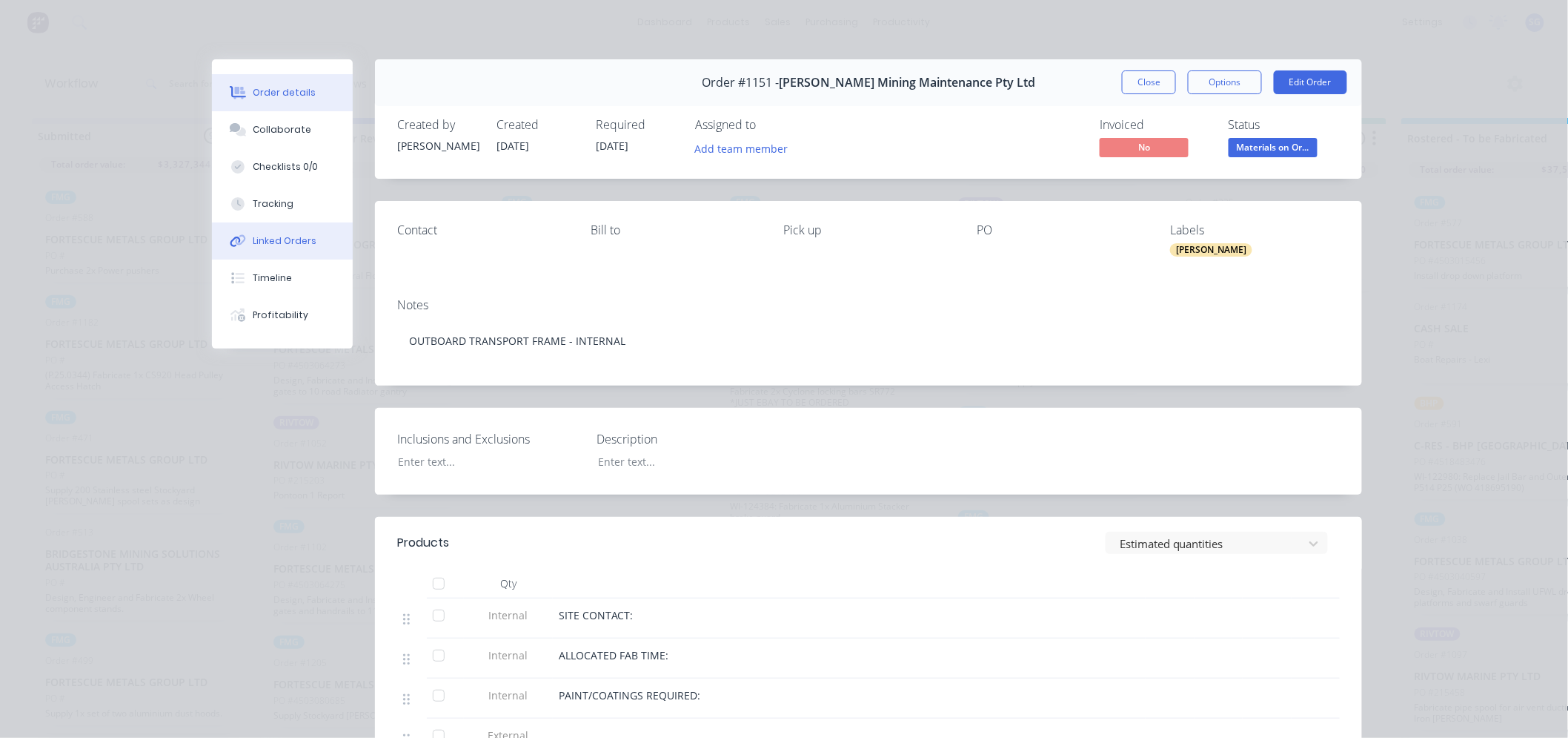
click at [269, 241] on div "Linked Orders" at bounding box center [285, 241] width 64 height 14
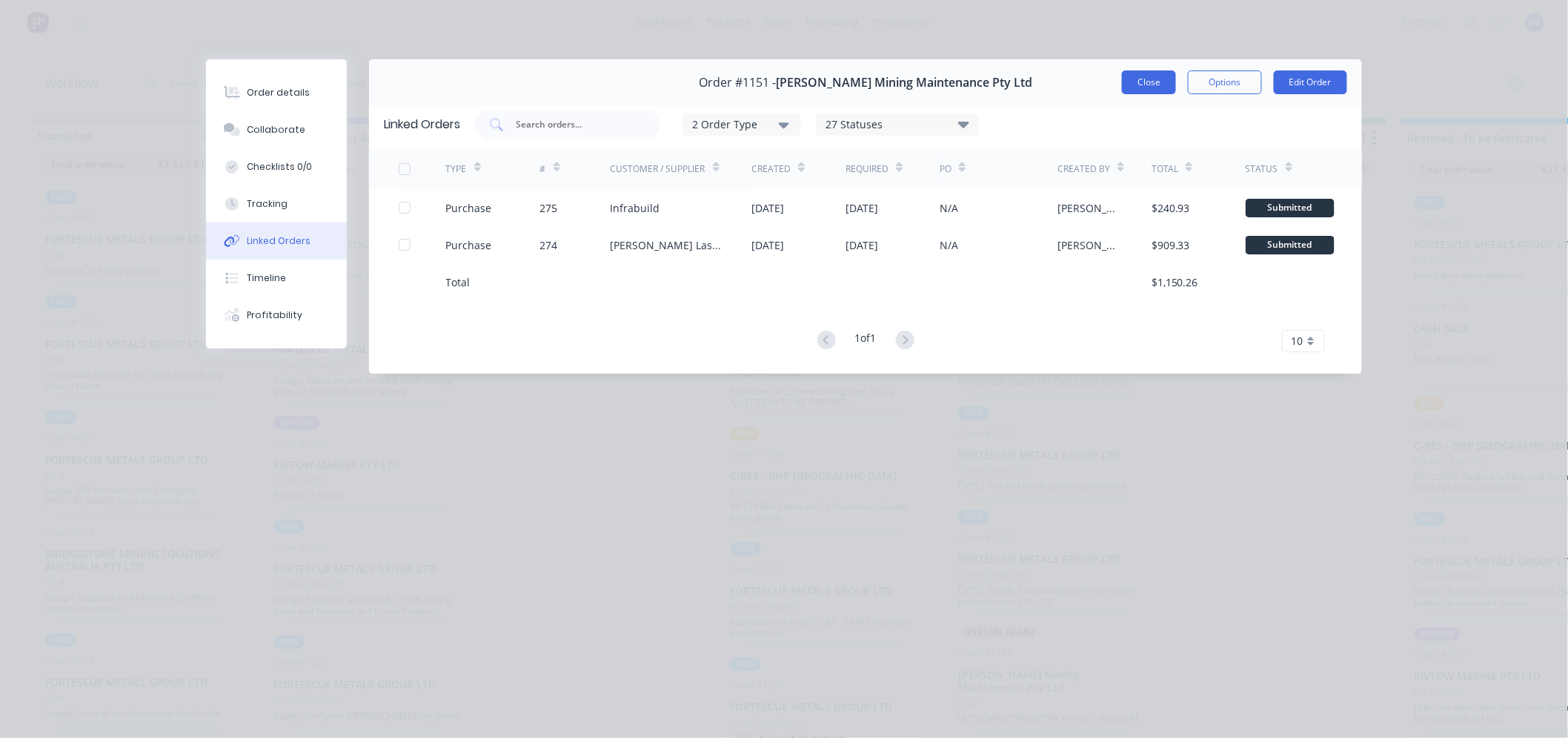
click at [1137, 85] on button "Close" at bounding box center [1149, 83] width 54 height 24
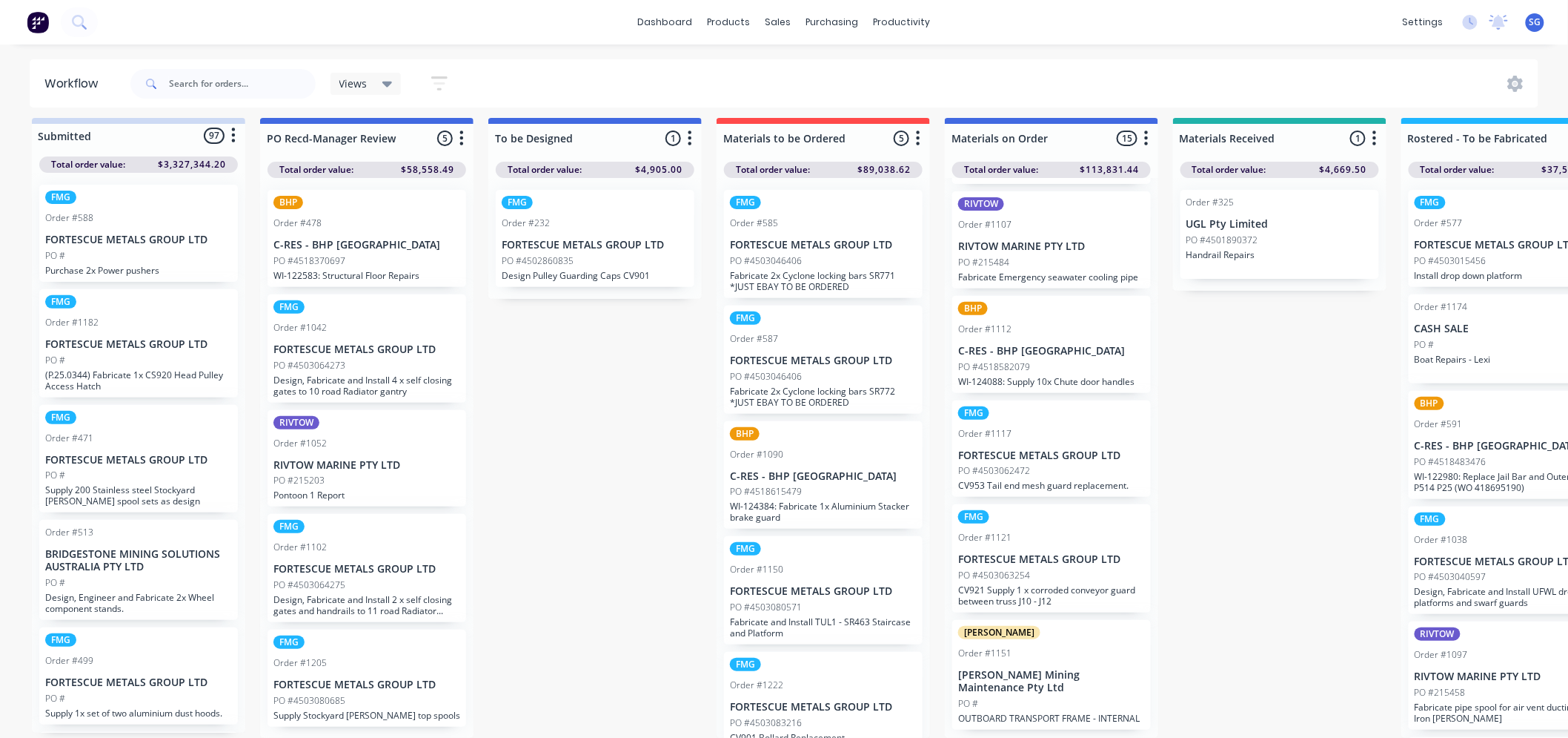
click at [1024, 579] on div "FMG Order #1121 FORTESCUE METALS GROUP LTD PO #4503063254 CV921 Supply 1 x corr…" at bounding box center [1051, 558] width 199 height 108
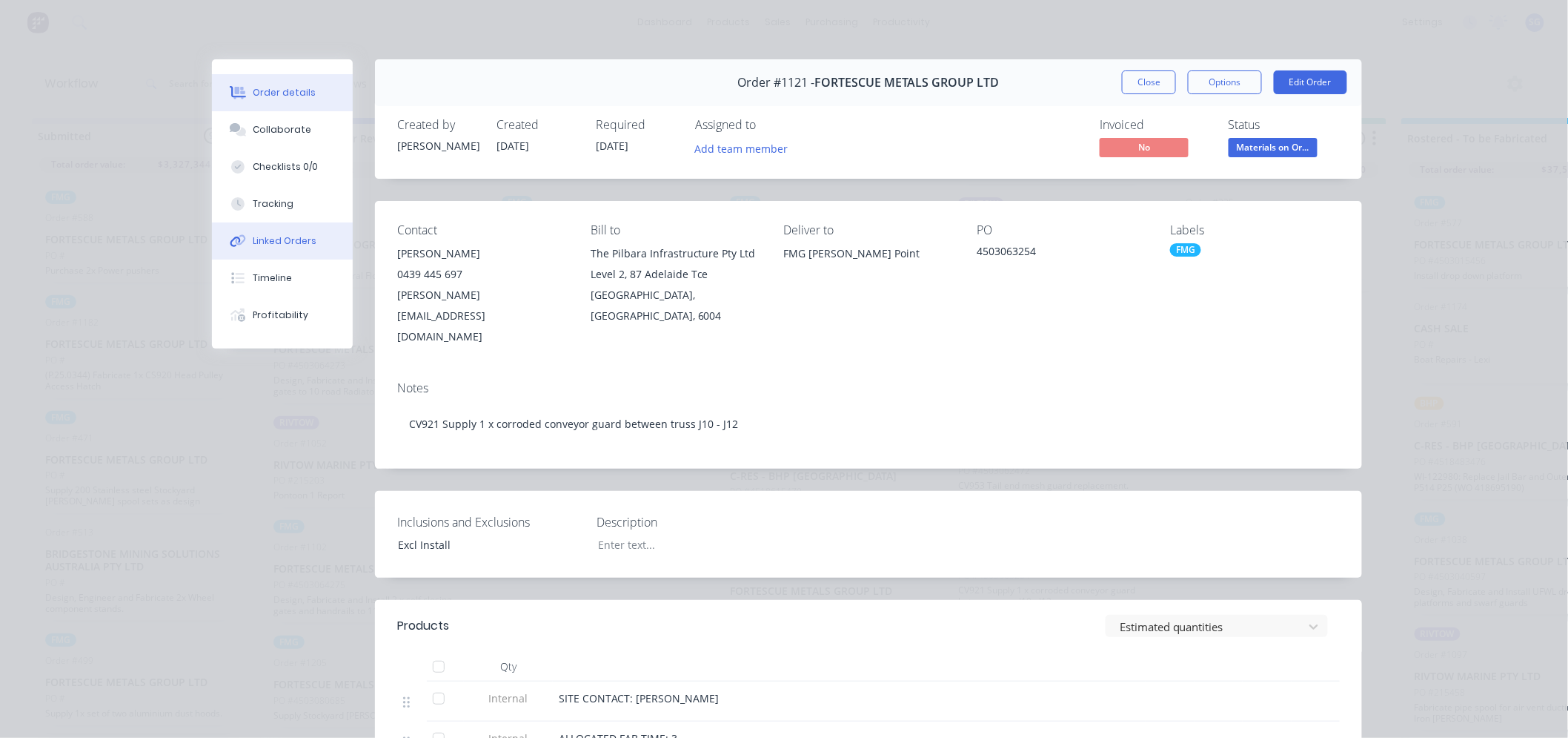
click at [253, 241] on div "Linked Orders" at bounding box center [285, 241] width 64 height 14
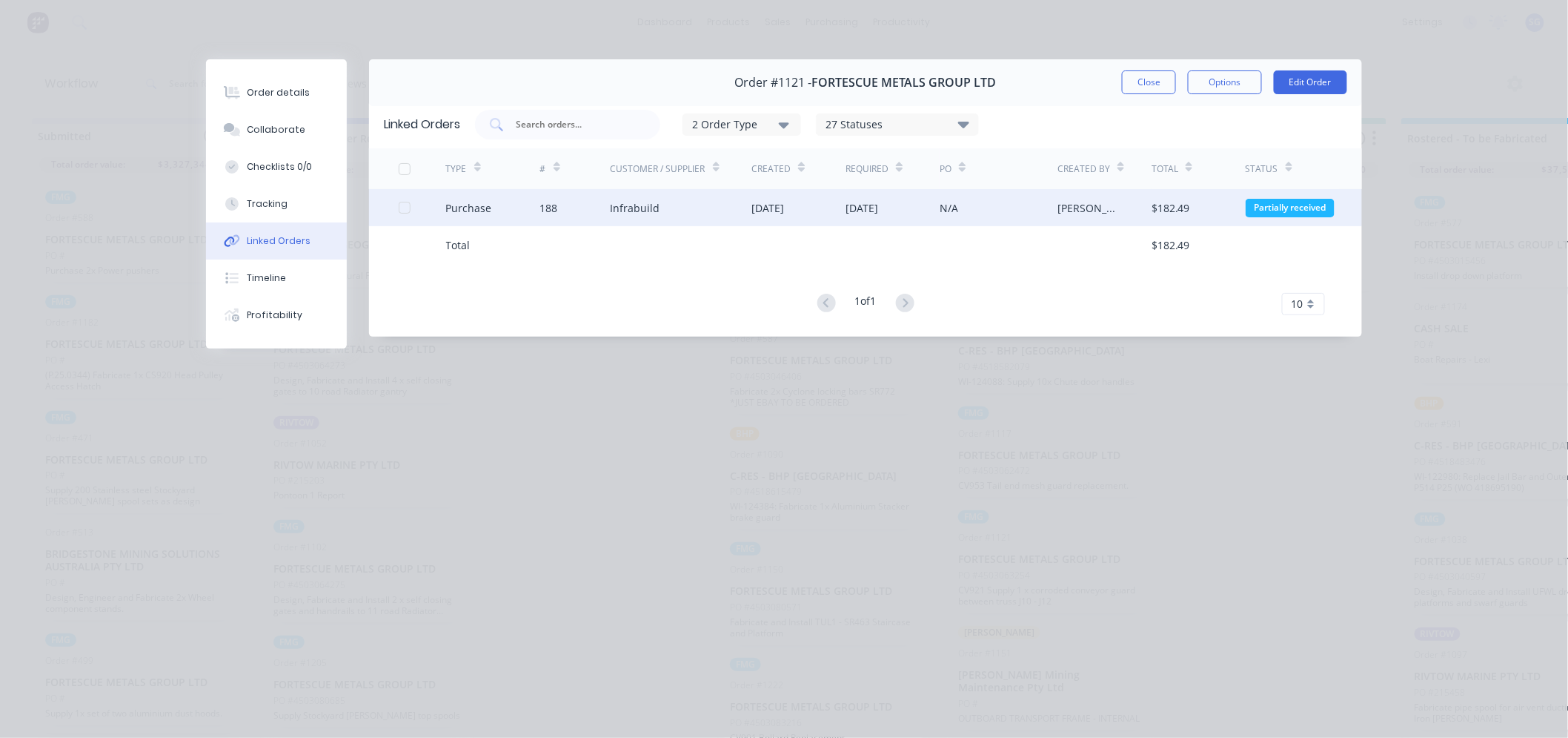
click at [631, 202] on div "Infrabuild" at bounding box center [635, 208] width 49 height 15
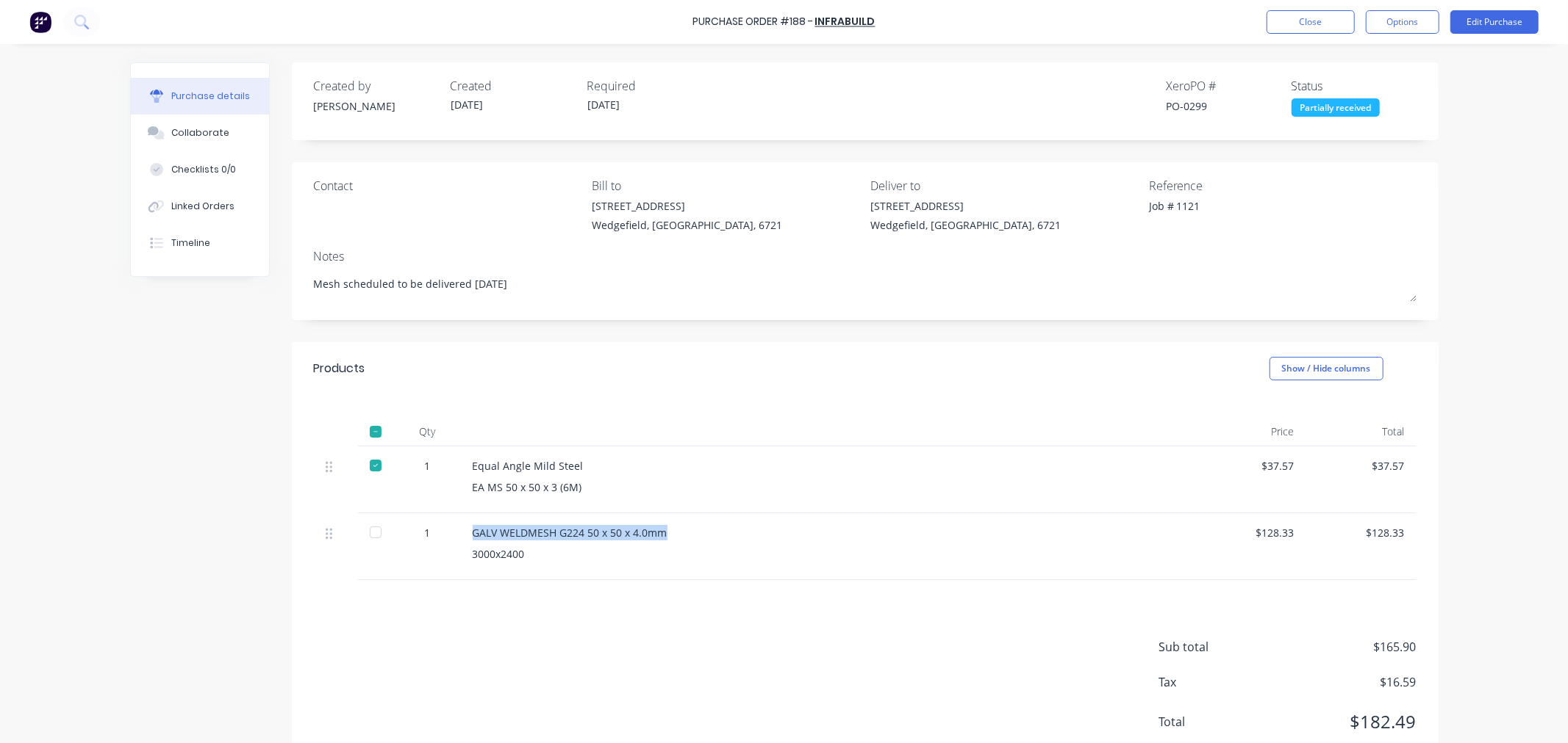
drag, startPoint x: 663, startPoint y: 535, endPoint x: 465, endPoint y: 530, distance: 198.1
click at [473, 530] on div "GALV WELDMESH G224 50 x 50 x 4.0mm" at bounding box center [828, 533] width 711 height 15
copy div "GALV WELDMESH G224 50 x 50 x 4.0mm"
drag, startPoint x: 516, startPoint y: 556, endPoint x: 464, endPoint y: 558, distance: 52.0
click at [464, 558] on div "GALV WELDMESH G224 50 x 50 x 4.0mm 3000x2400" at bounding box center [828, 546] width 735 height 67
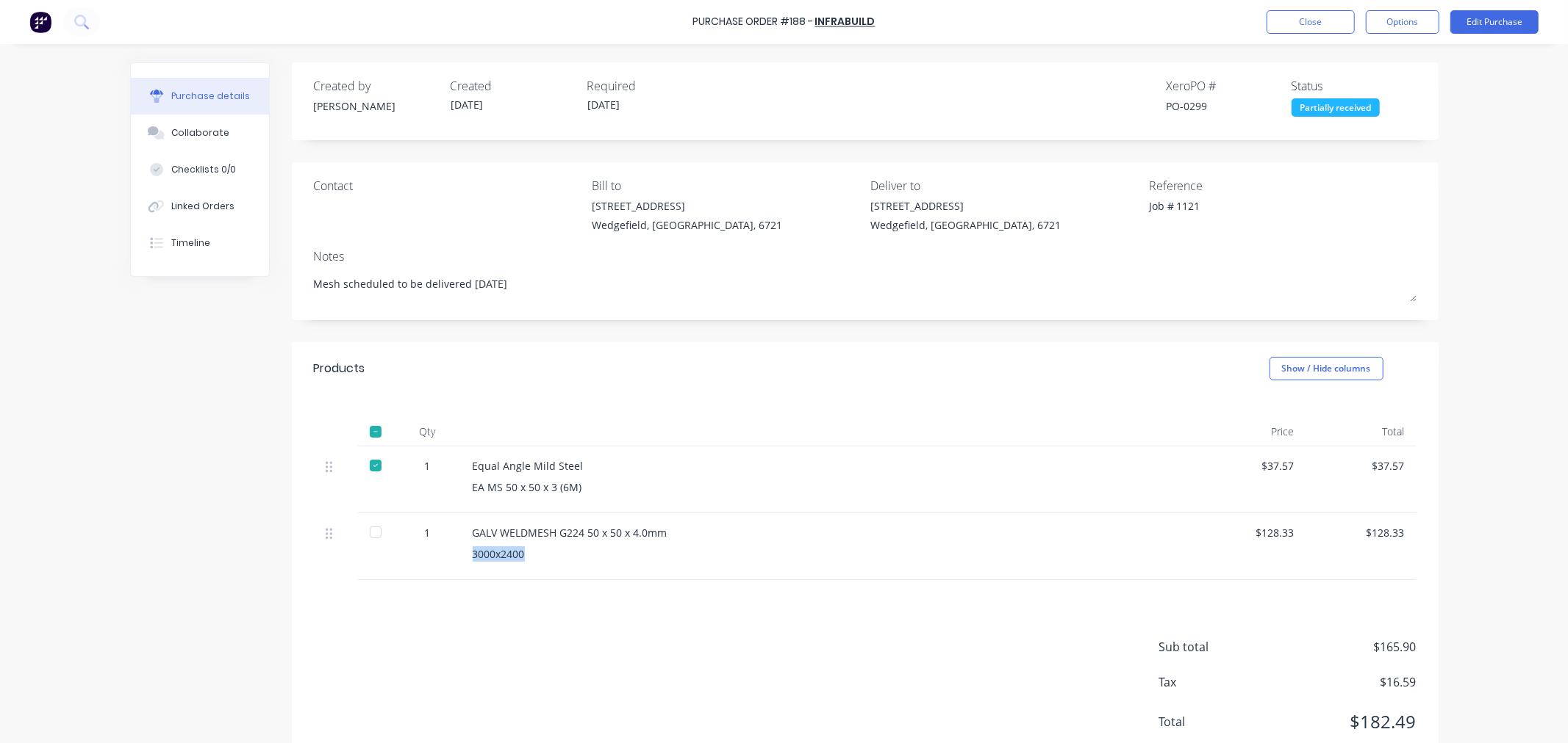
copy div "3000x2400"
click at [1312, 30] on button "Close" at bounding box center [1310, 22] width 88 height 24
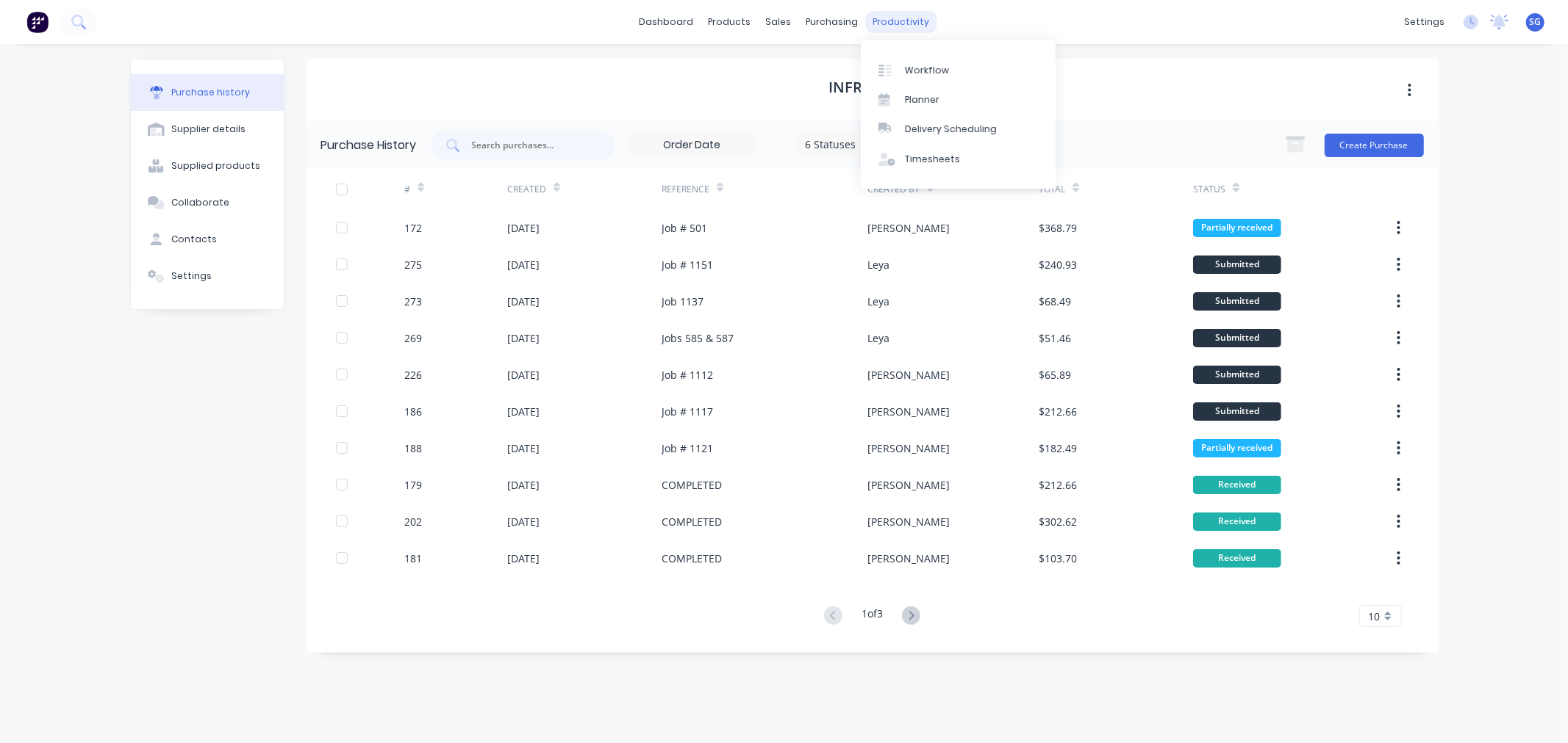
click at [901, 30] on div "productivity" at bounding box center [901, 22] width 71 height 22
click at [905, 64] on div "Workflow" at bounding box center [927, 71] width 44 height 14
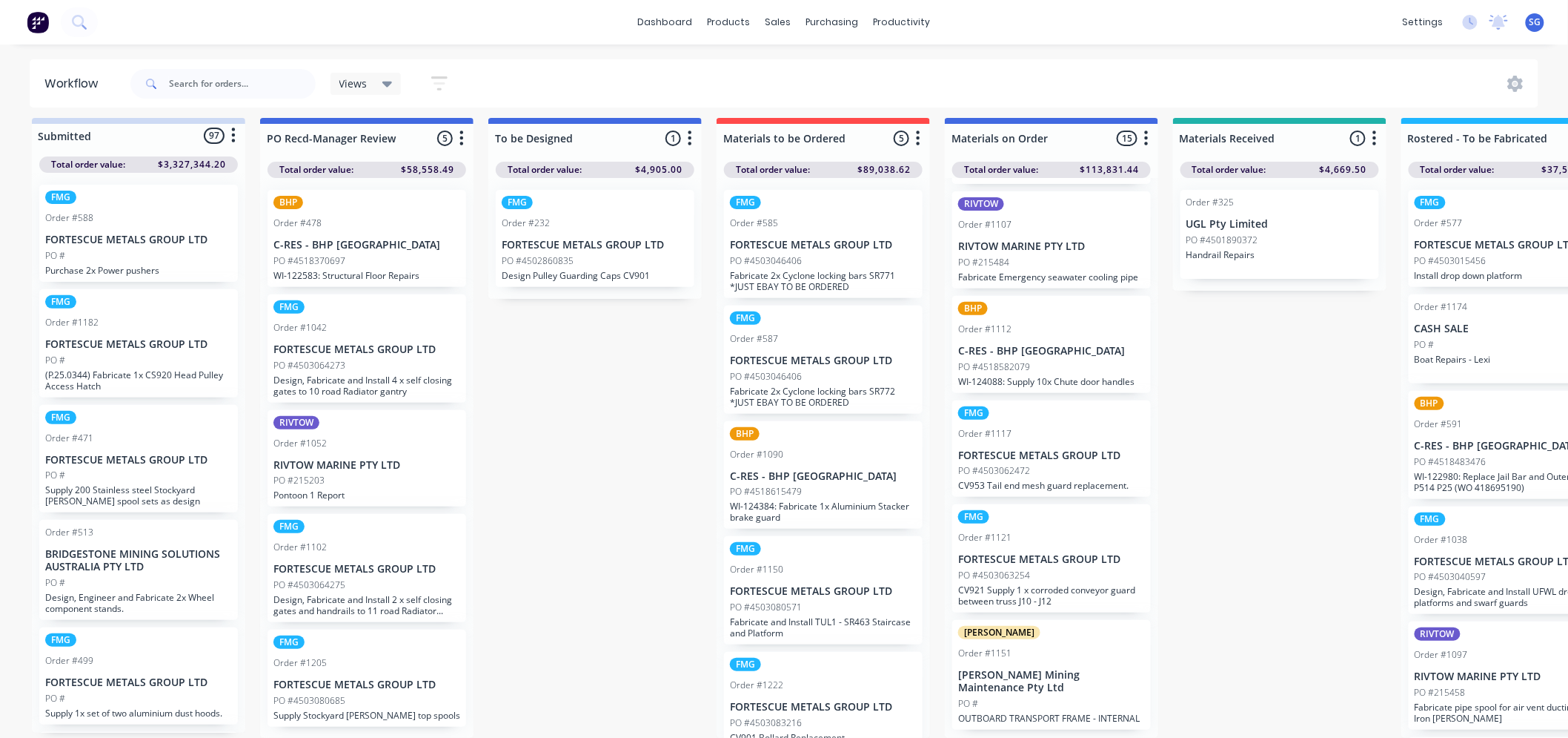
scroll to position [20, 0]
click at [1050, 466] on div "PO #4503062472" at bounding box center [1051, 471] width 187 height 14
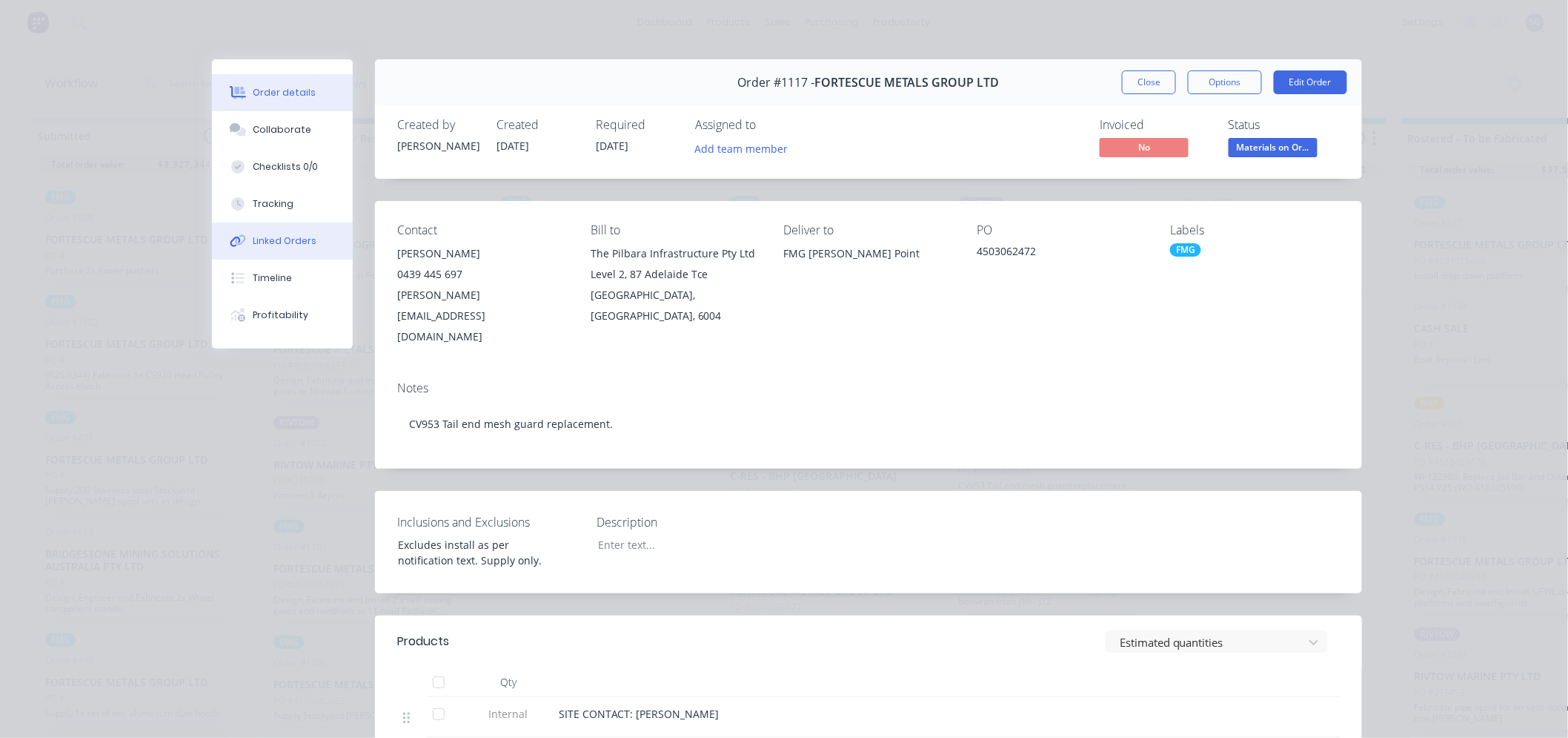
click at [257, 241] on div "Linked Orders" at bounding box center [285, 241] width 64 height 14
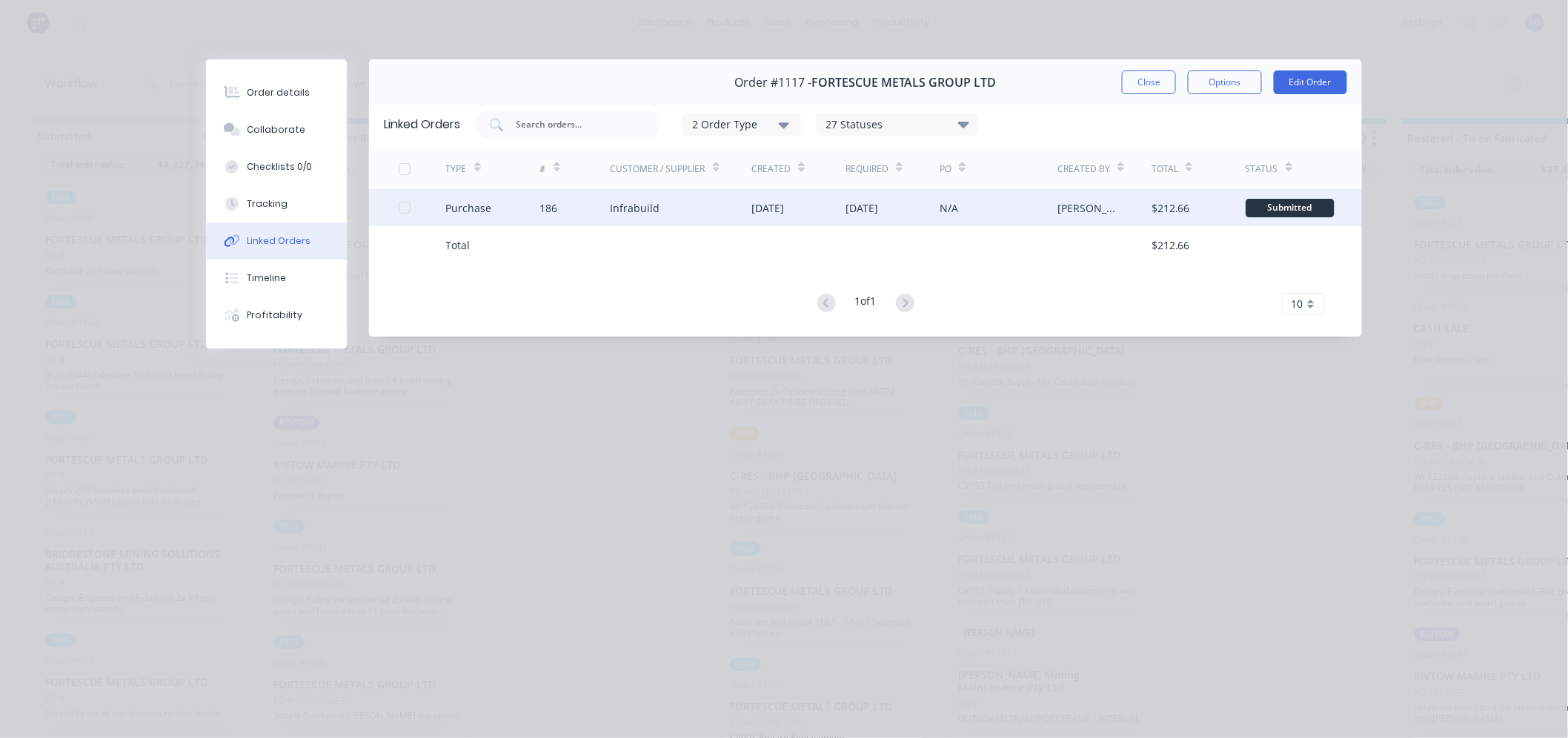
click at [709, 200] on div "Infrabuild" at bounding box center [681, 207] width 142 height 37
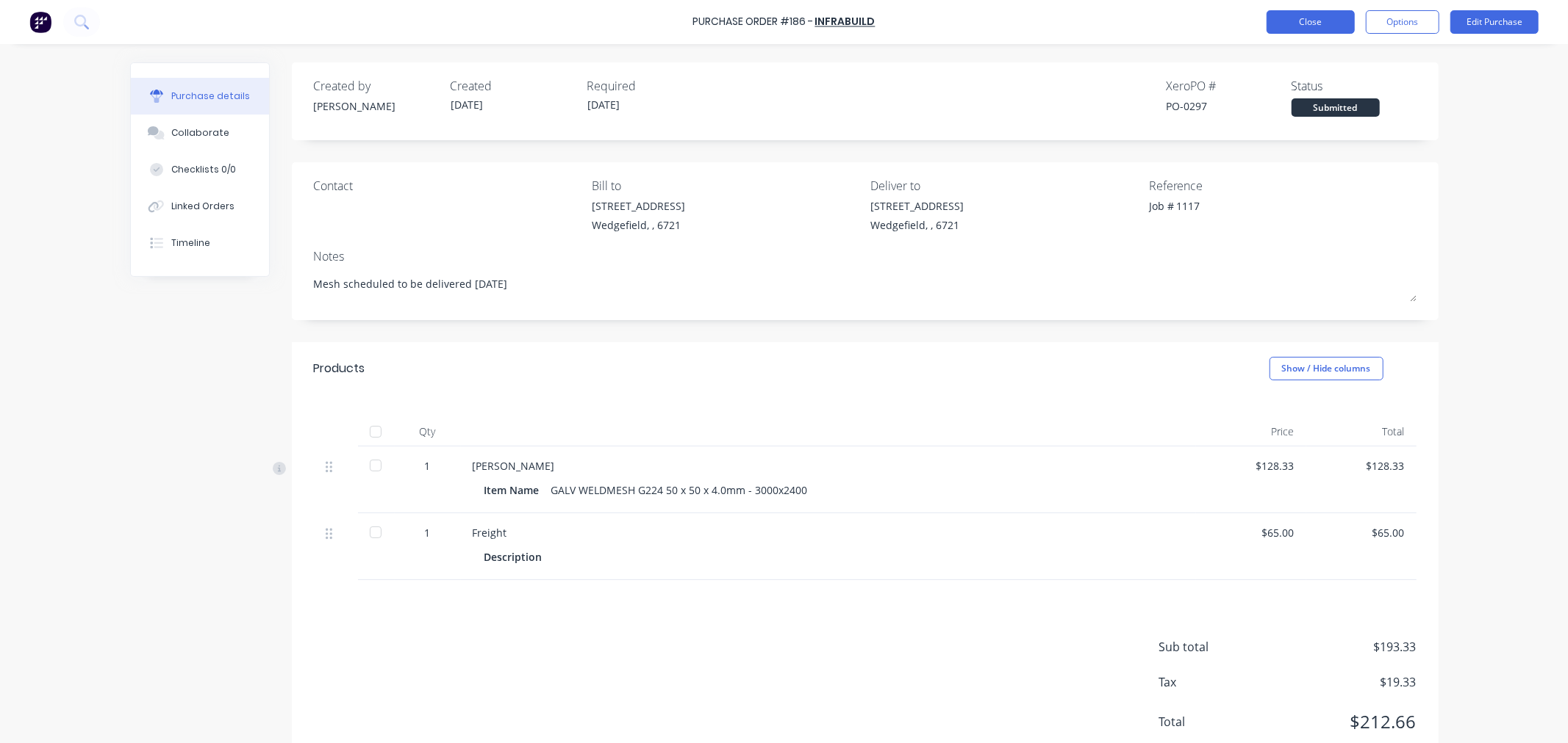
click at [1313, 19] on button "Close" at bounding box center [1310, 22] width 88 height 24
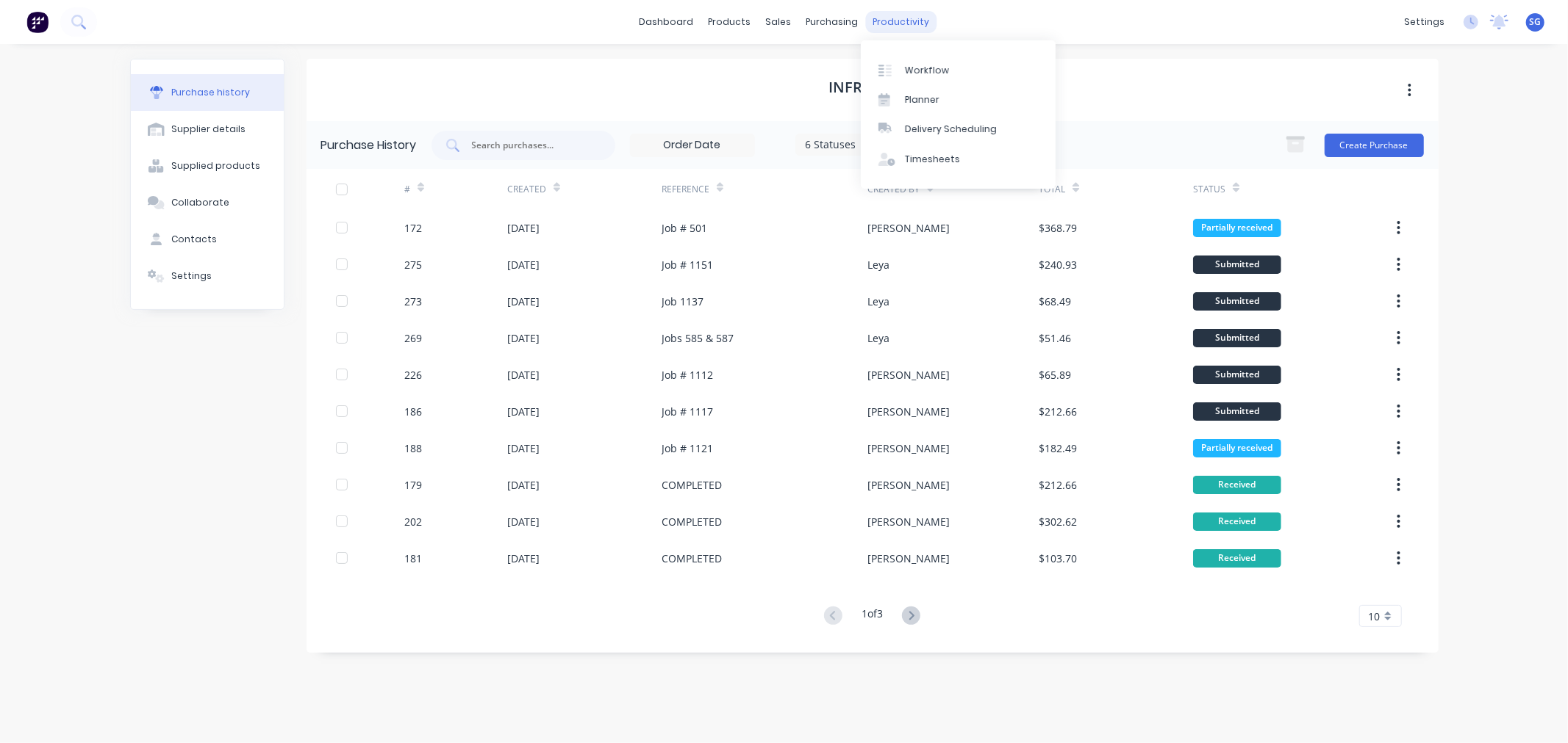
click at [906, 28] on div "productivity" at bounding box center [901, 22] width 71 height 22
click at [931, 74] on div "Workflow" at bounding box center [927, 71] width 44 height 14
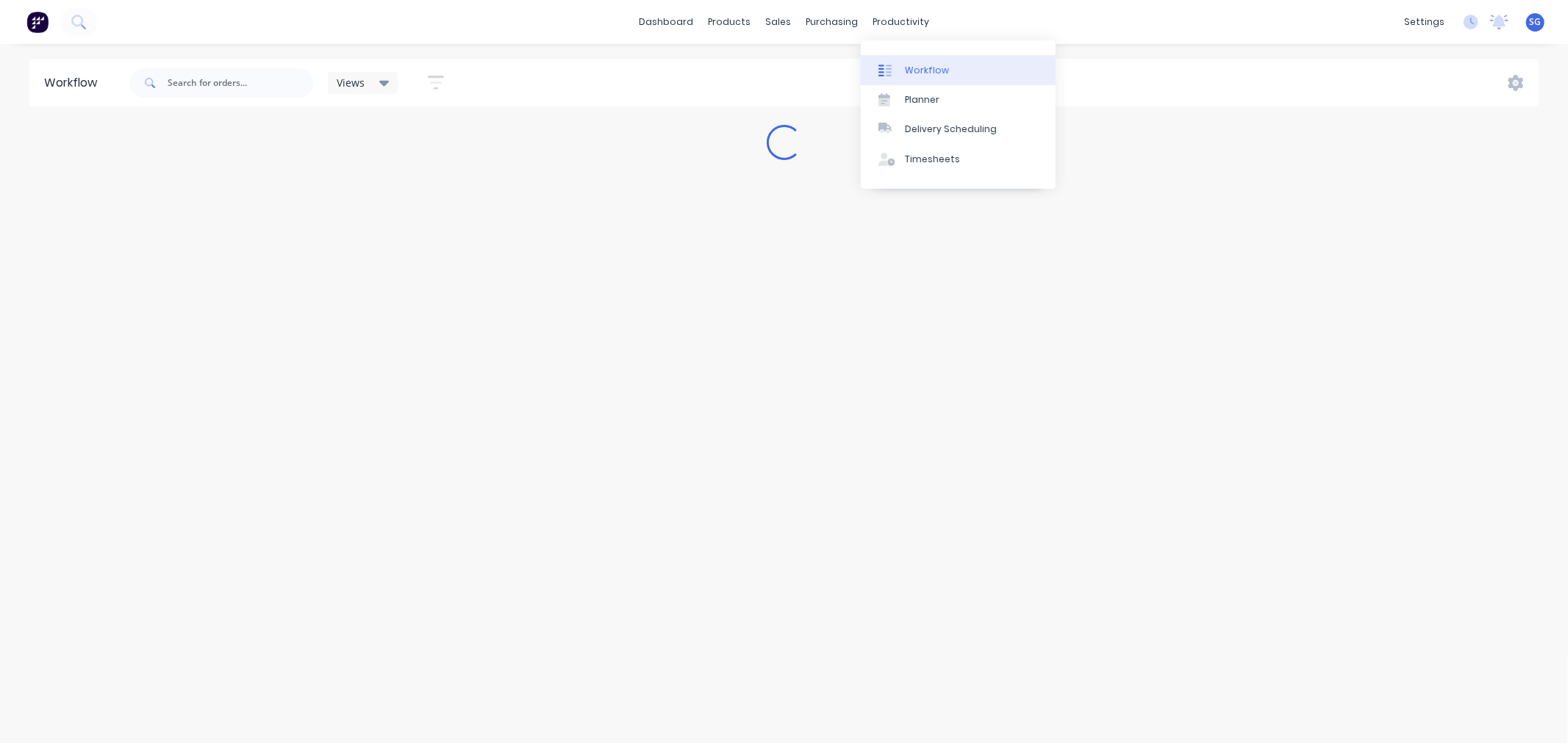
click at [906, 81] on link "Workflow" at bounding box center [958, 69] width 195 height 30
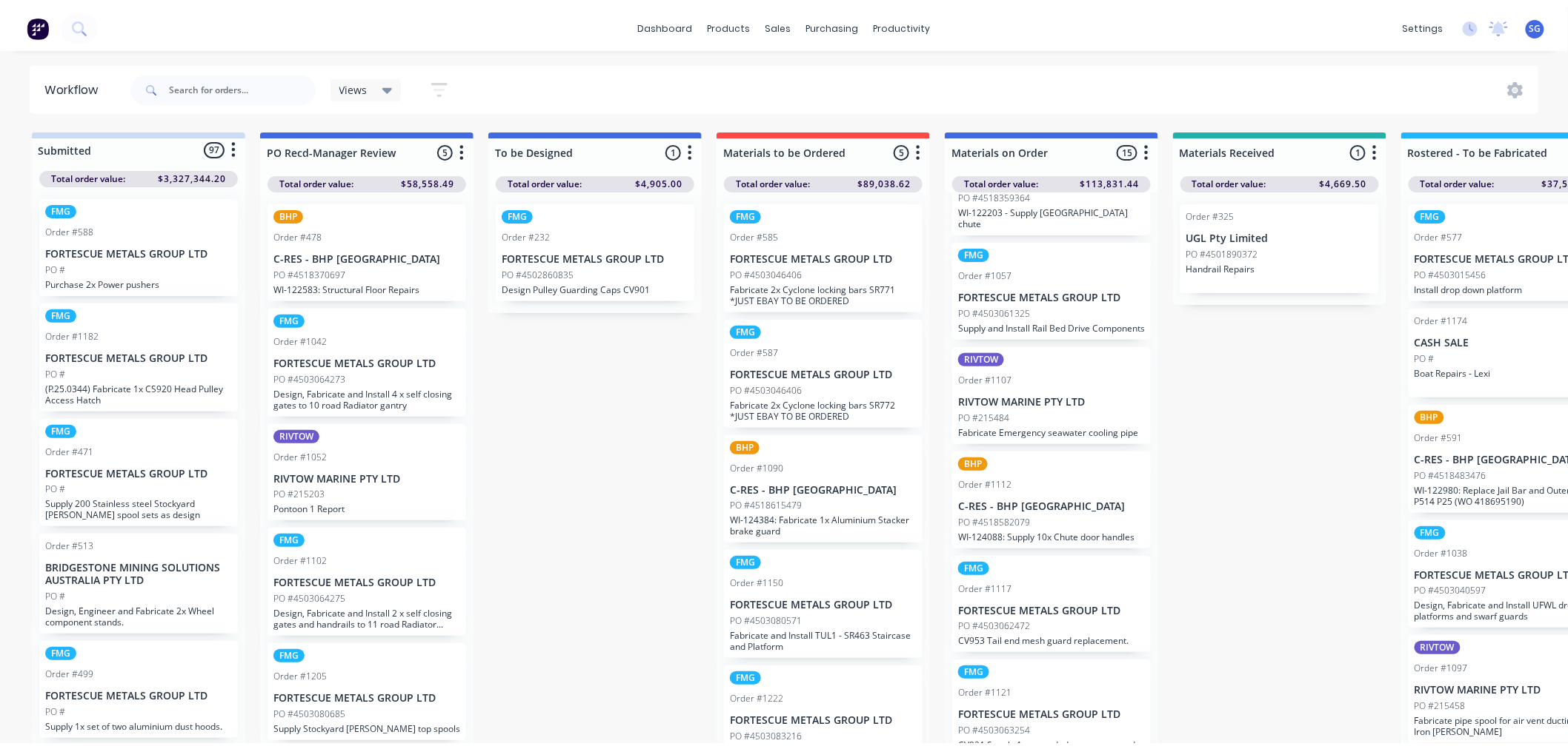
scroll to position [921, 0]
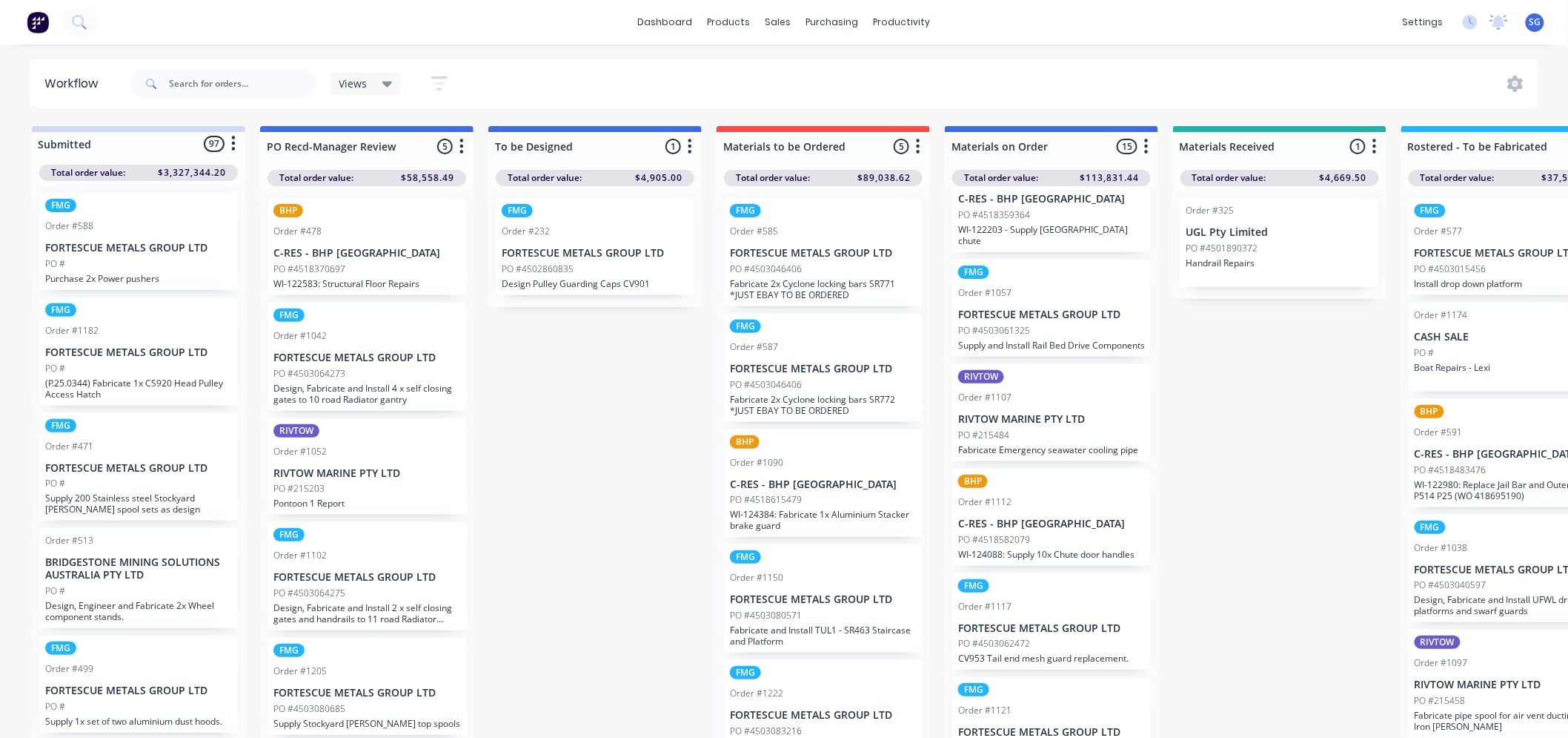
click at [1034, 320] on div "FMG Order #1057 FORTESCUE METALS GROUP LTD PO #4503061325 Supply and Install Ra…" at bounding box center [1051, 308] width 199 height 97
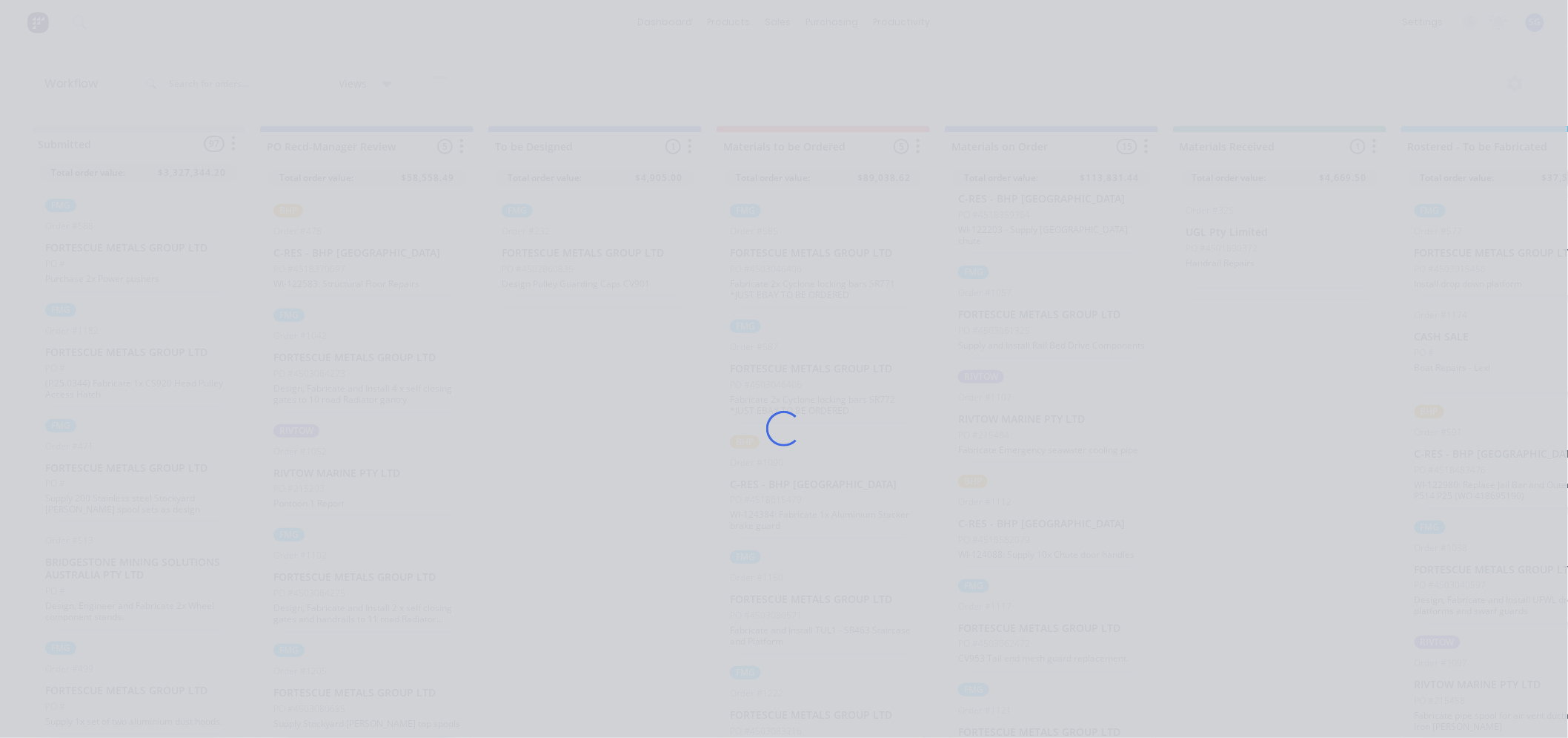
click at [239, 235] on div "Loading..." at bounding box center [784, 428] width 1185 height 738
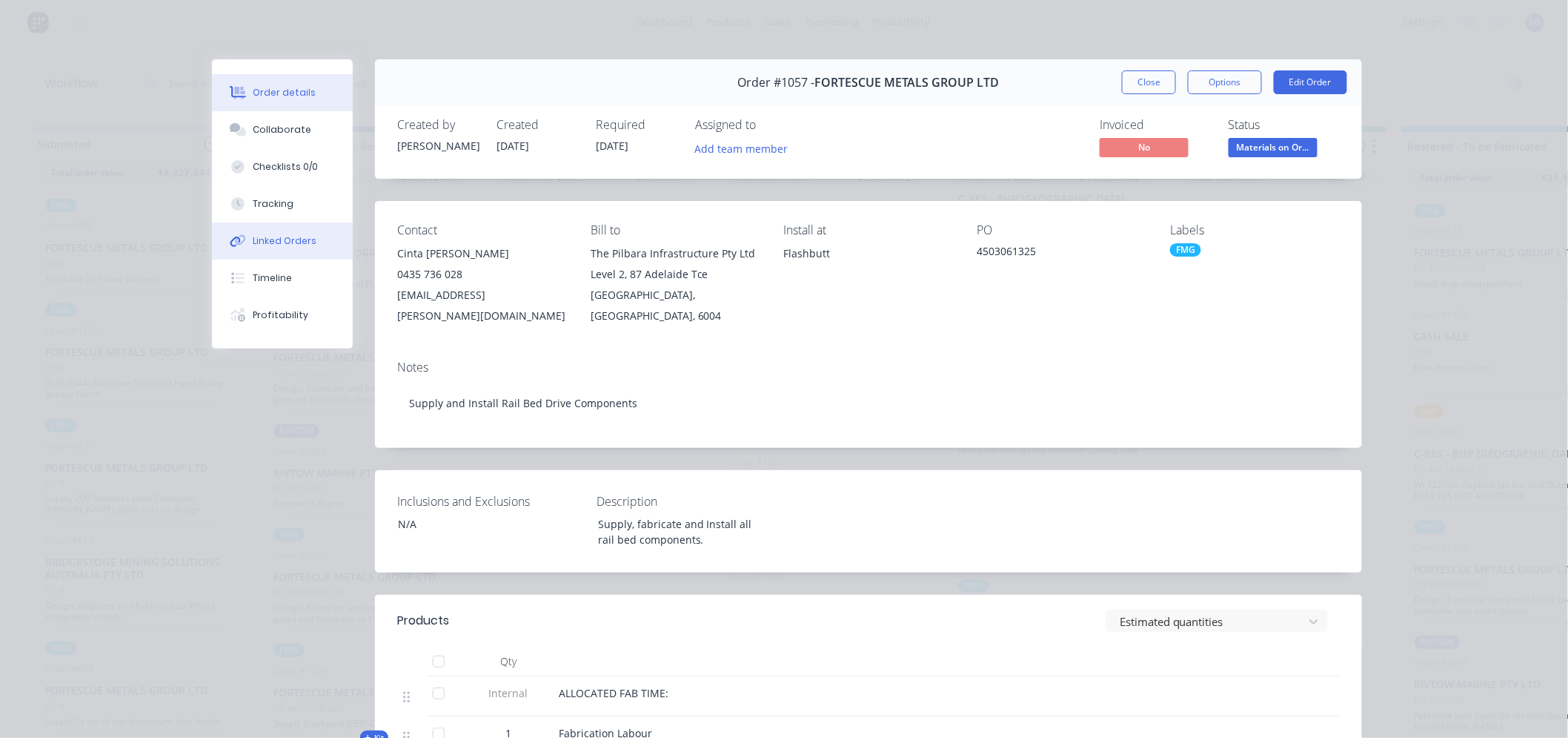
click at [298, 245] on div "Linked Orders" at bounding box center [285, 241] width 64 height 14
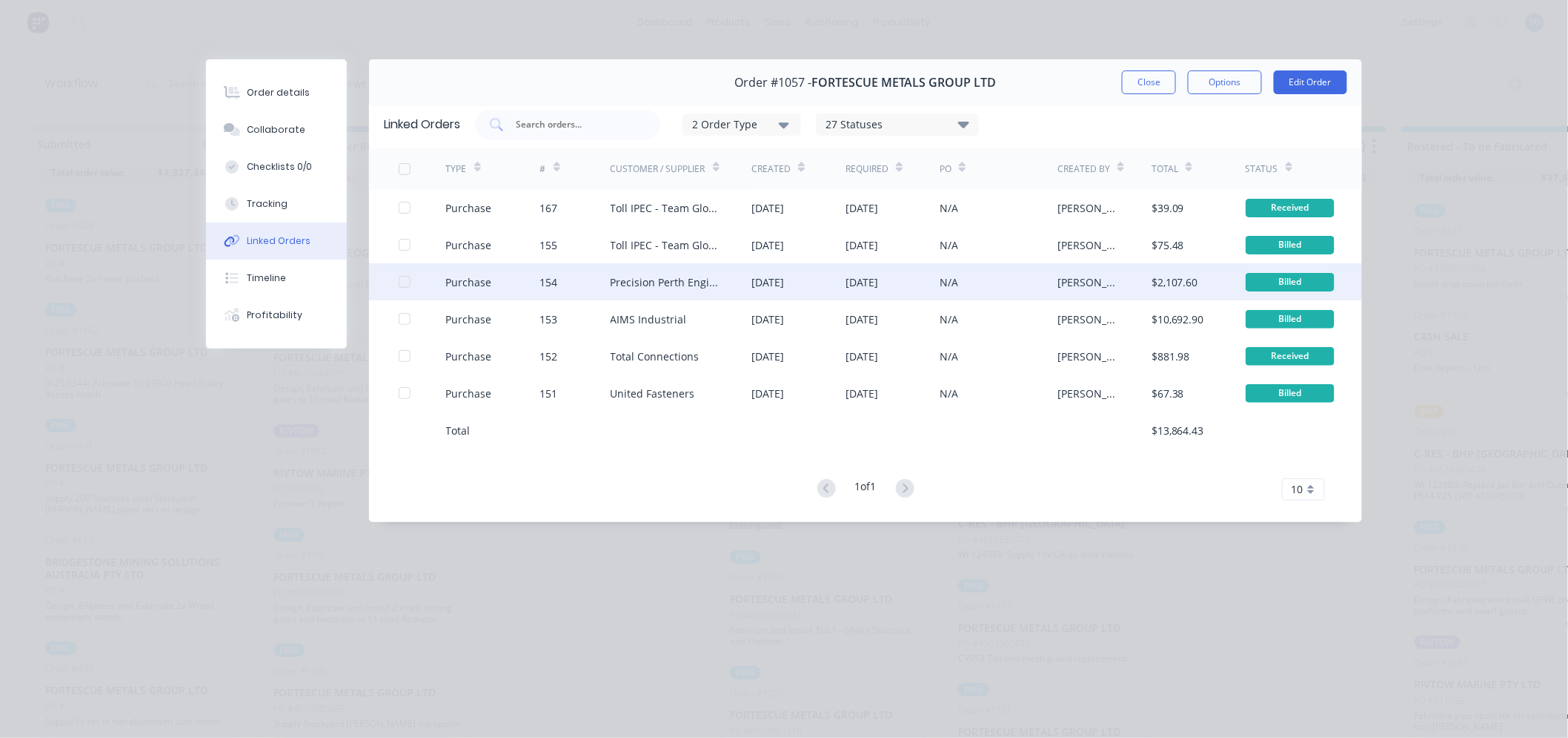
click at [635, 284] on div "Precision Perth Engineering" at bounding box center [666, 282] width 112 height 15
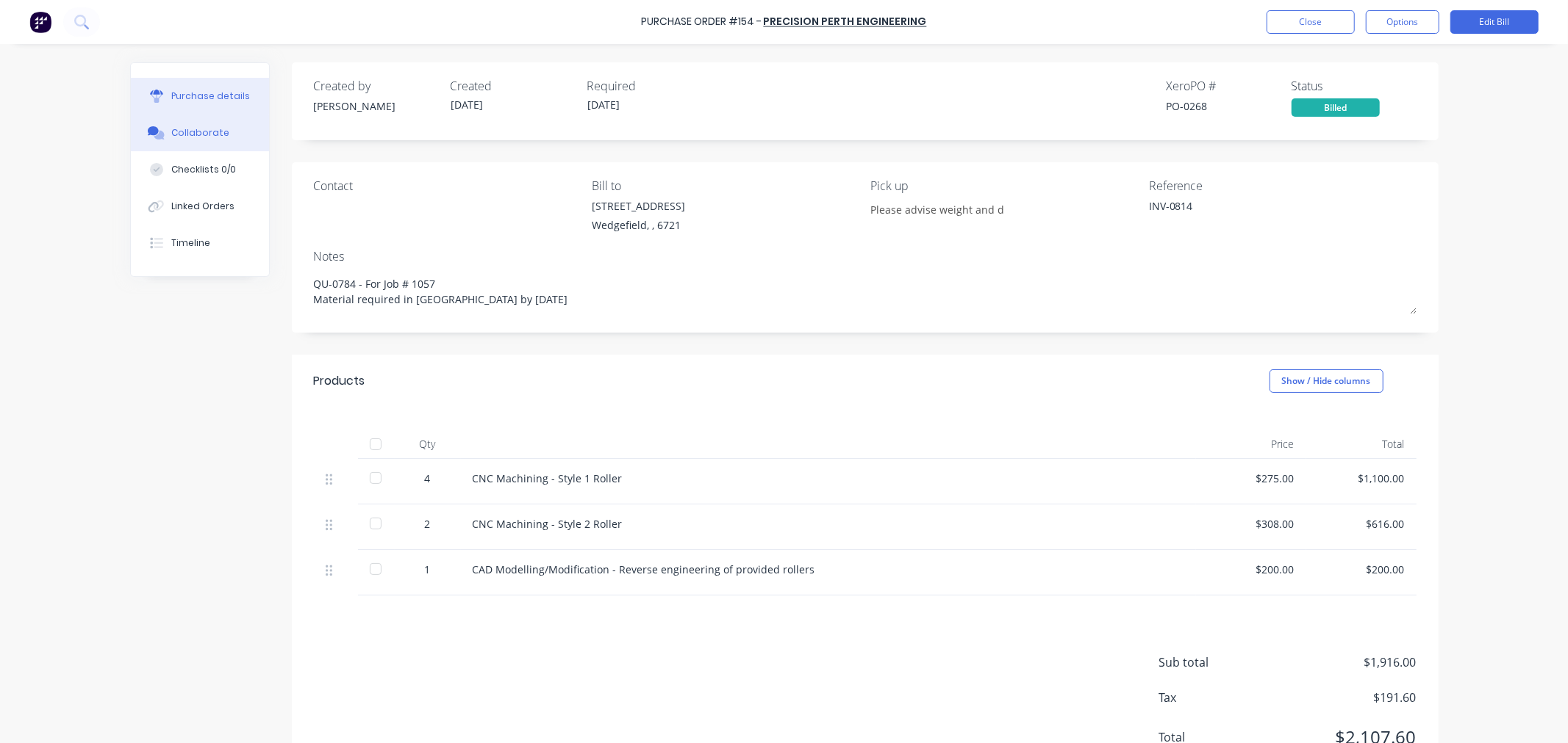
click at [200, 132] on div "Collaborate" at bounding box center [200, 133] width 58 height 14
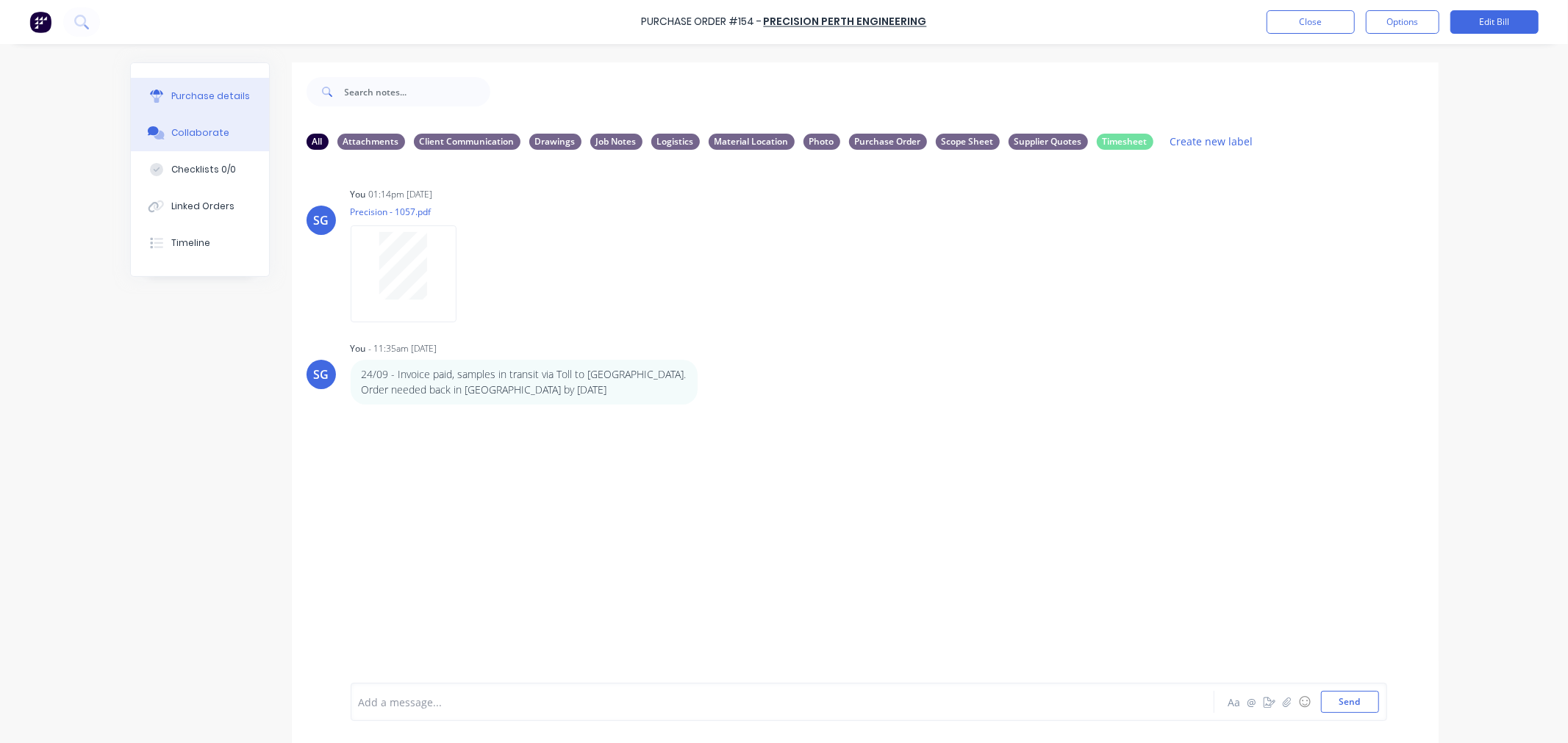
click at [199, 98] on div "Purchase details" at bounding box center [210, 96] width 79 height 14
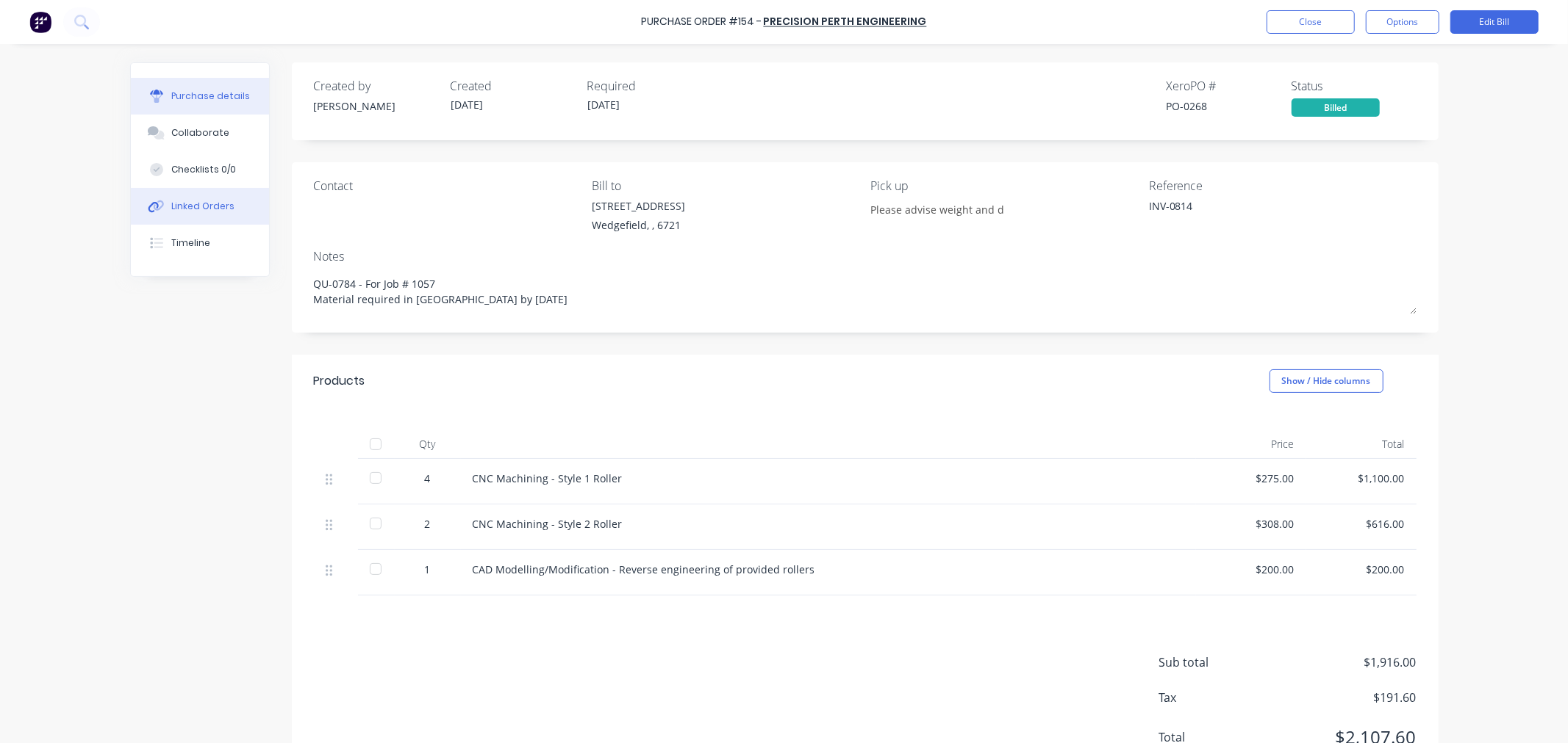
click at [183, 215] on button "Linked Orders" at bounding box center [200, 205] width 138 height 36
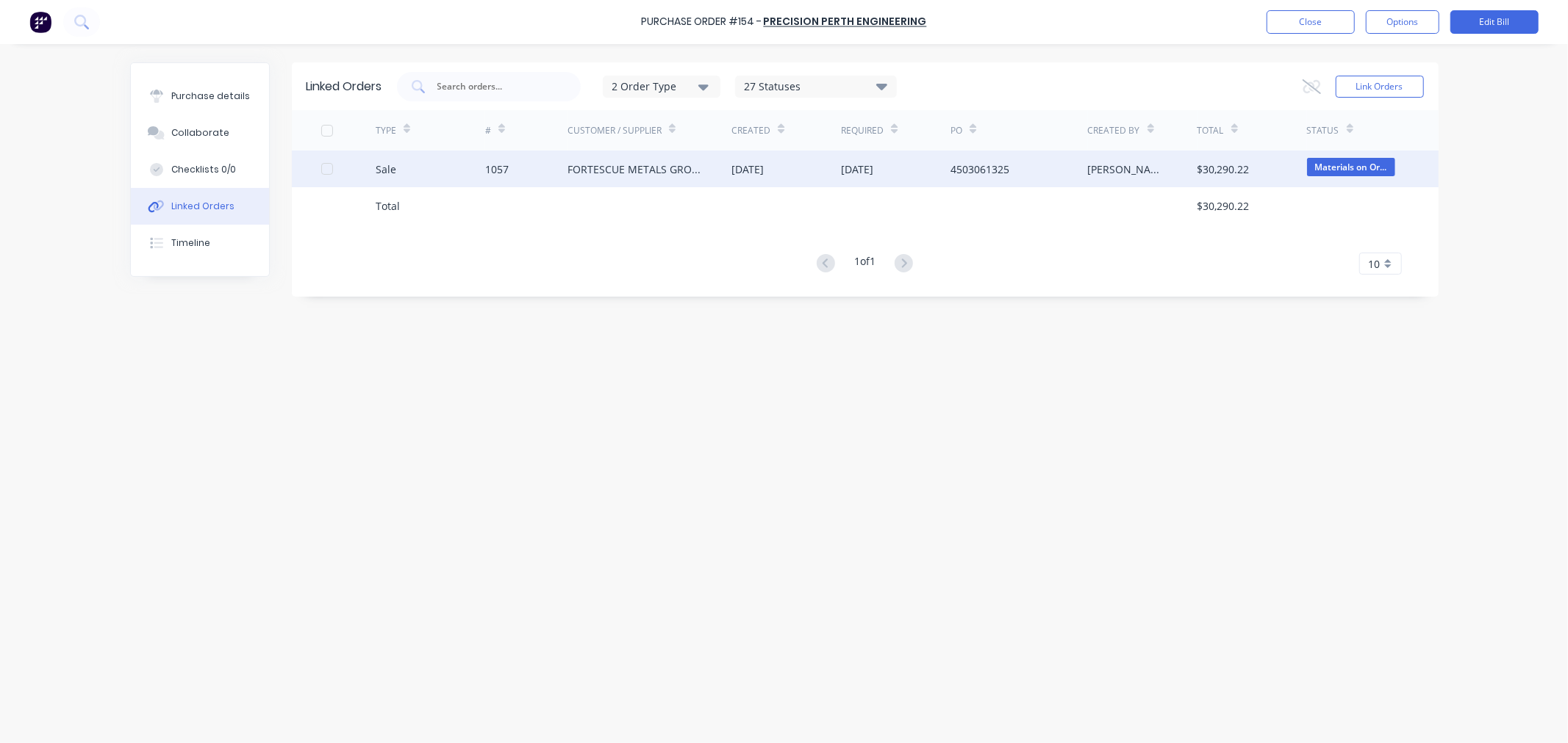
click at [501, 173] on div "1057" at bounding box center [497, 169] width 24 height 15
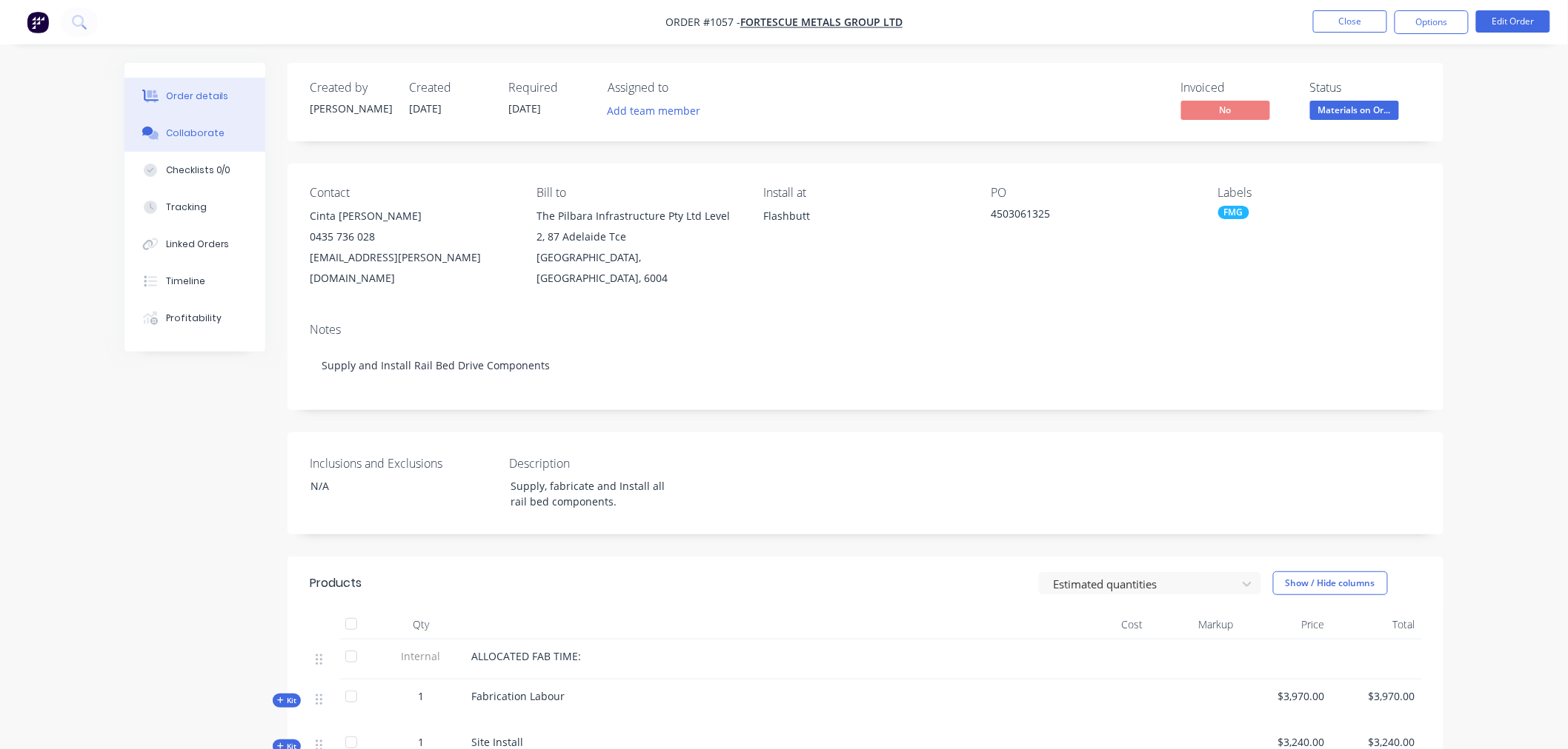
click at [181, 129] on div "Collaborate" at bounding box center [195, 134] width 59 height 14
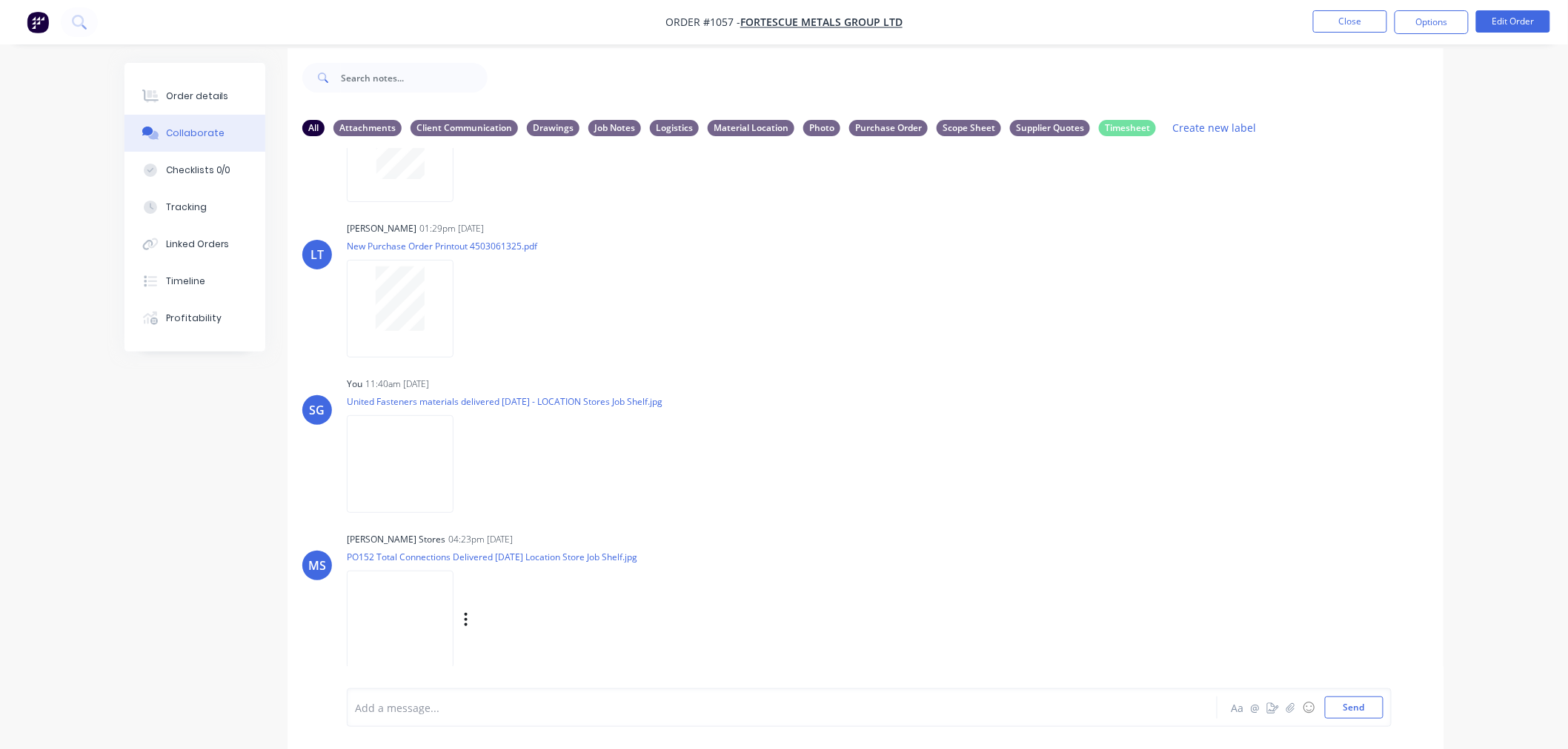
scroll to position [23, 0]
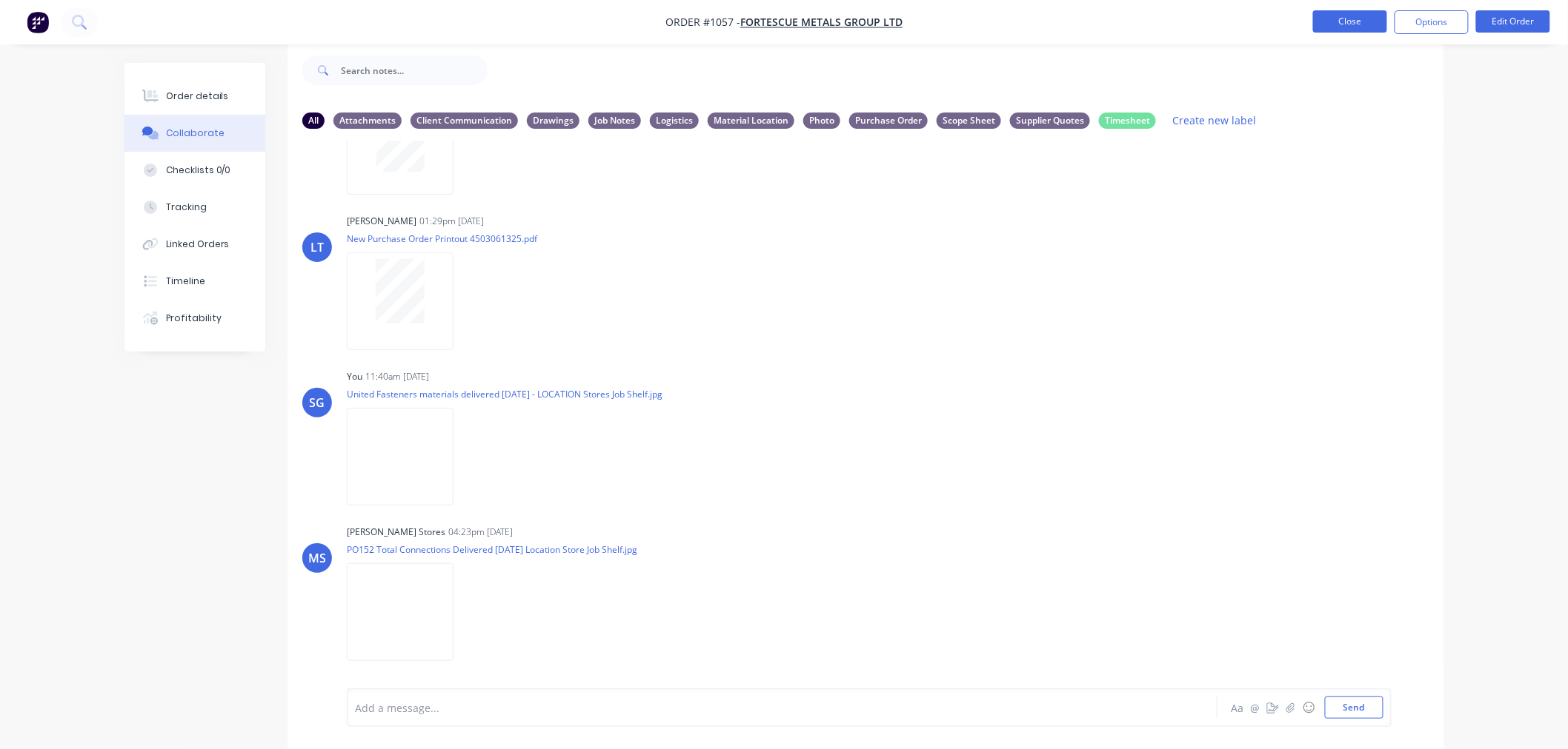
click at [1337, 26] on button "Close" at bounding box center [1350, 21] width 74 height 22
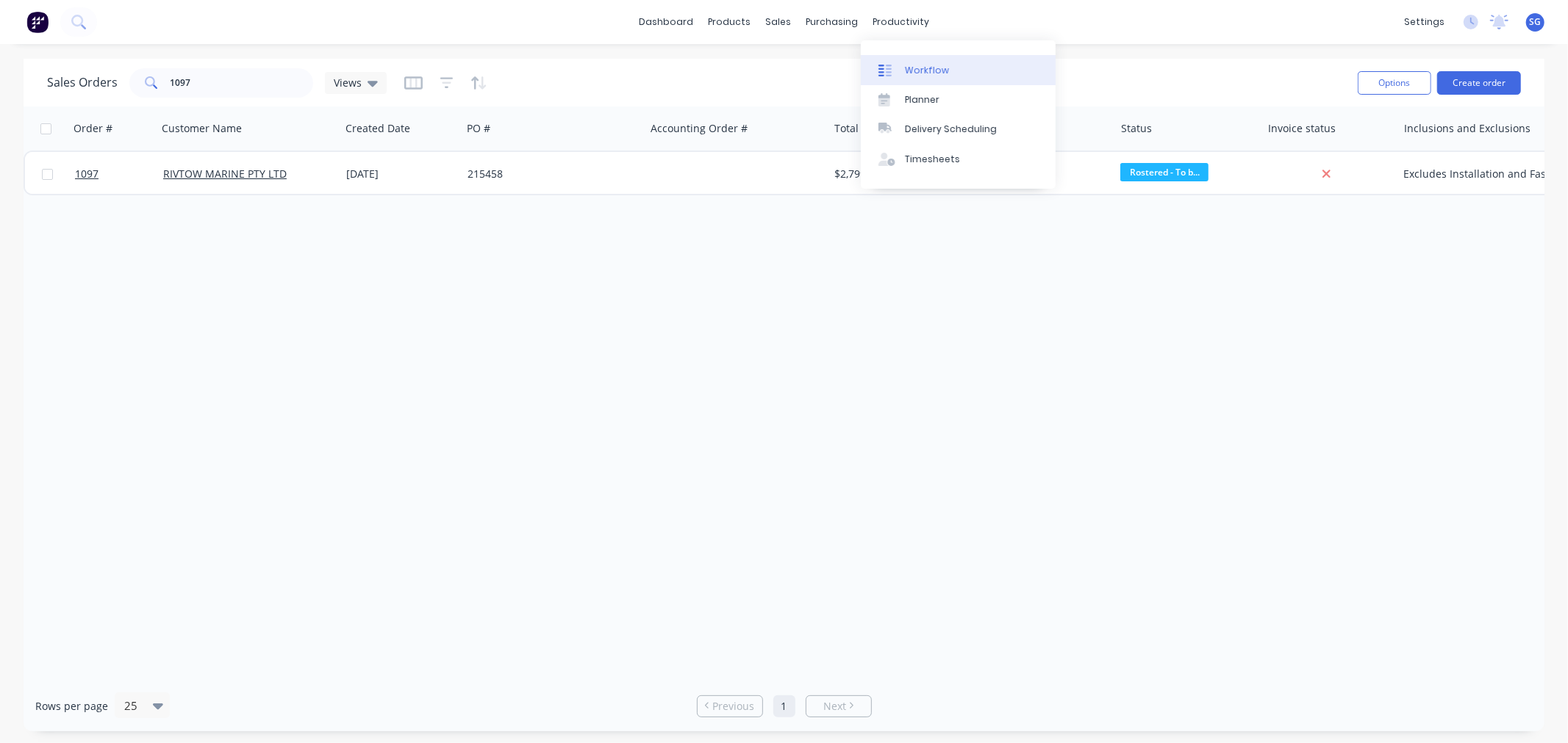
click at [926, 75] on div "Workflow" at bounding box center [927, 71] width 44 height 14
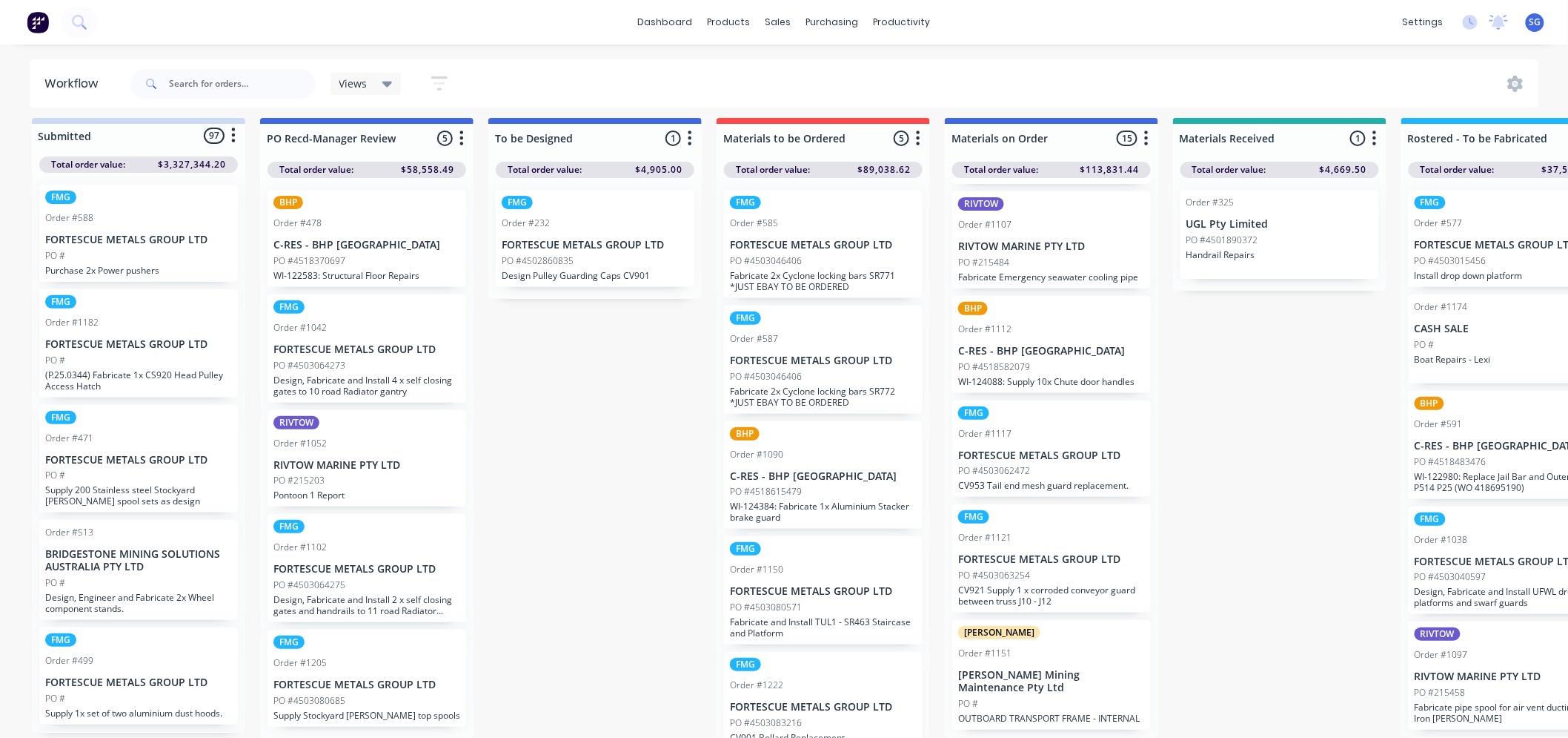
scroll to position [20, 0]
click at [1055, 571] on div "PO #4503063254" at bounding box center [1051, 576] width 187 height 14
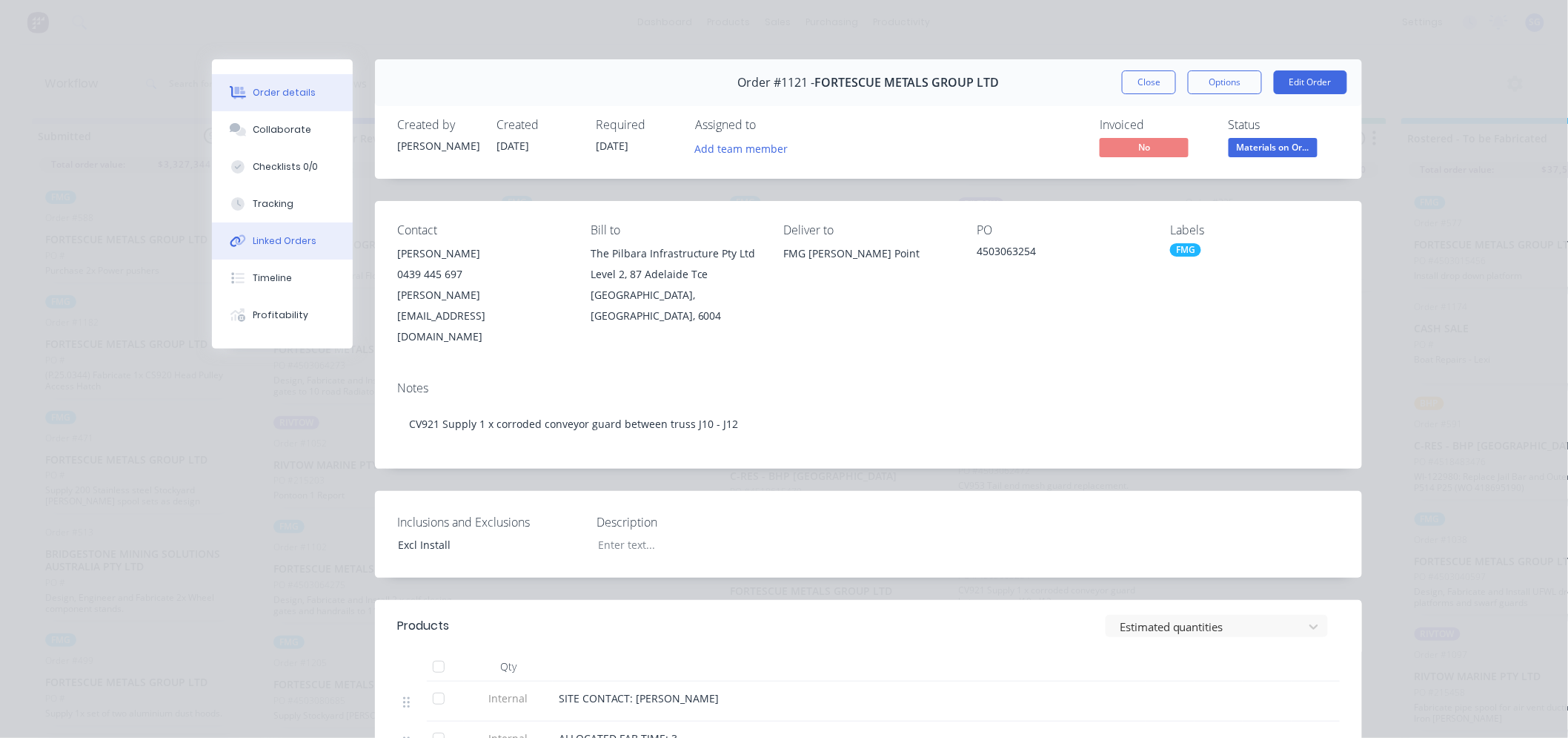
click at [307, 248] on button "Linked Orders" at bounding box center [282, 241] width 141 height 37
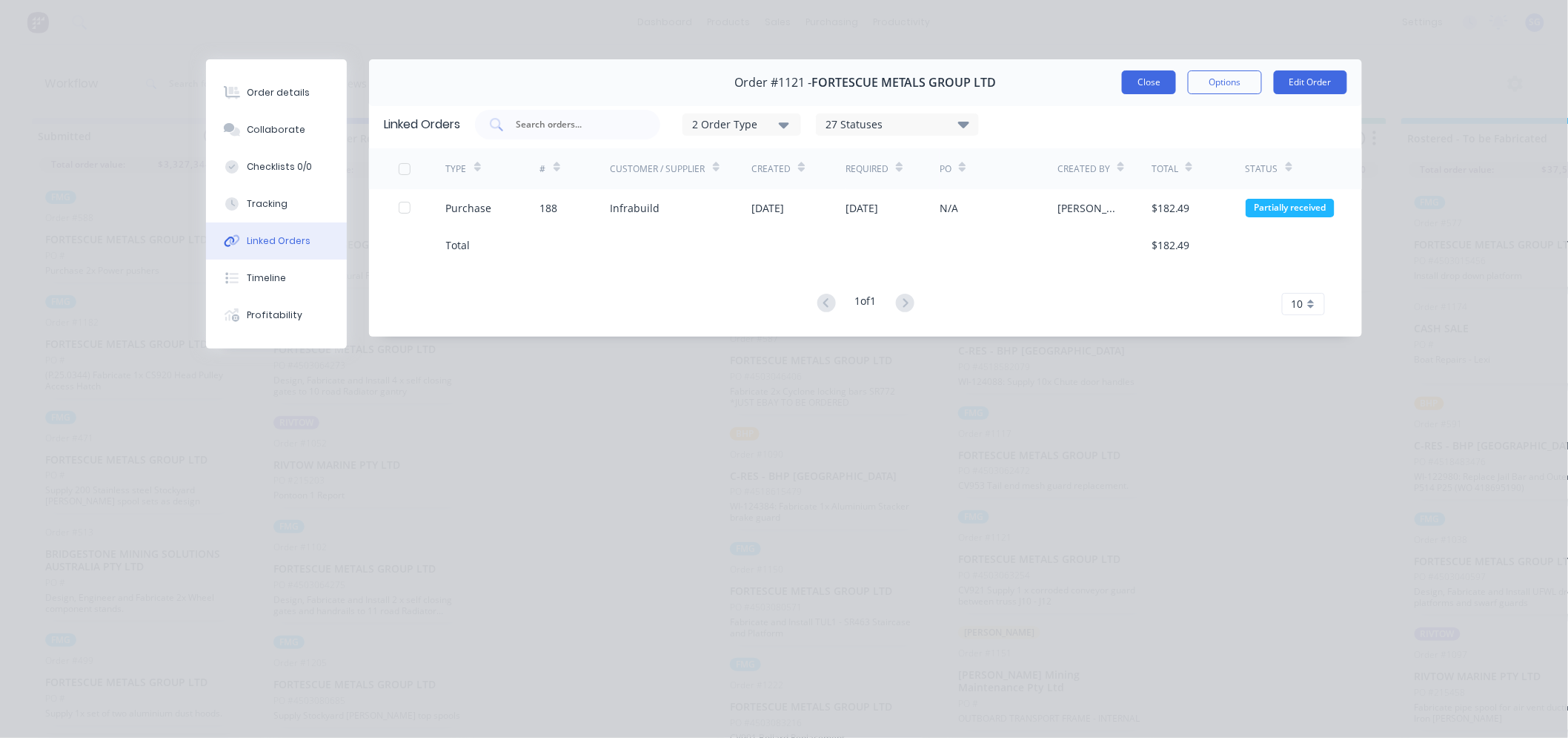
click at [1166, 82] on button "Close" at bounding box center [1149, 83] width 54 height 24
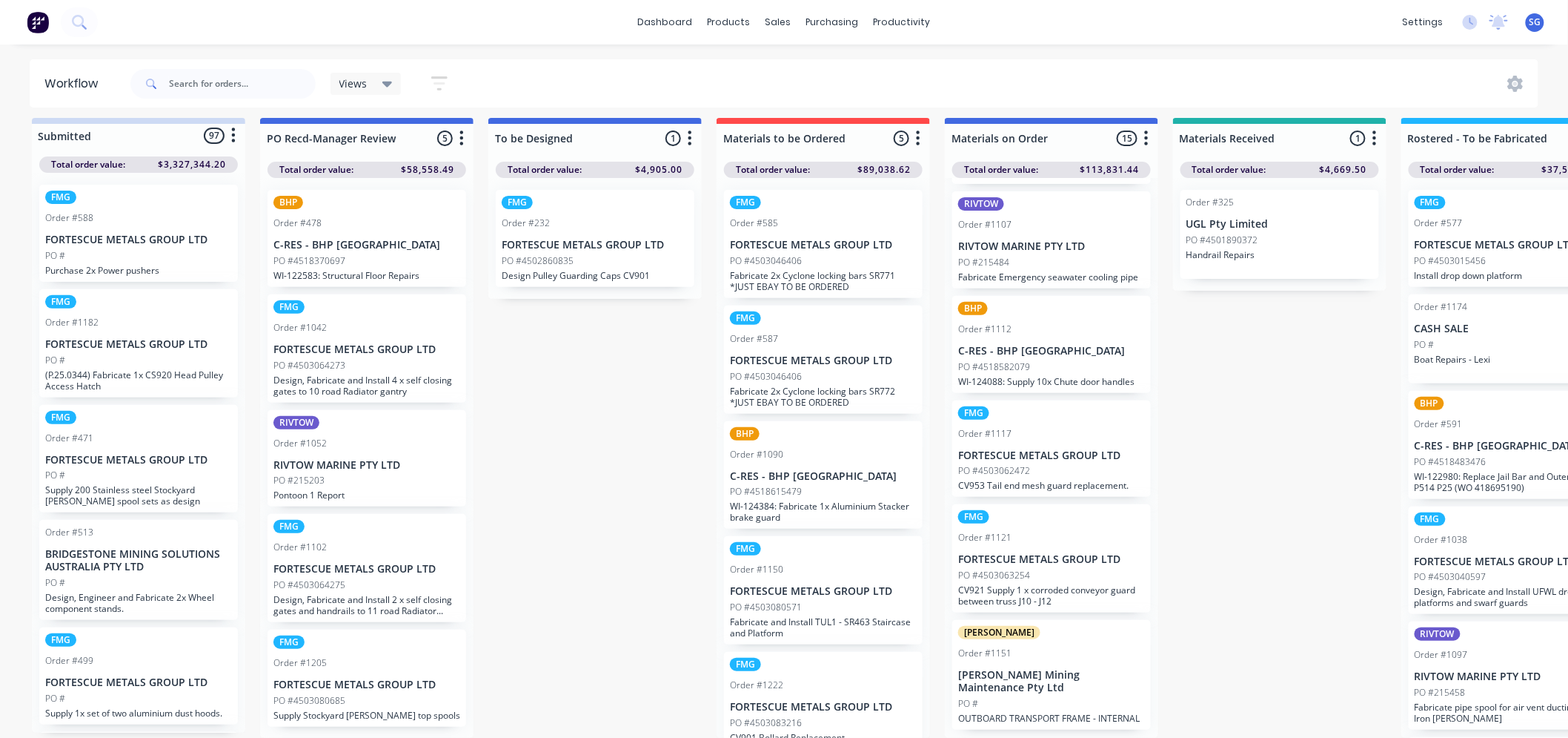
click at [1014, 452] on p "FORTESCUE METALS GROUP LTD" at bounding box center [1051, 456] width 187 height 13
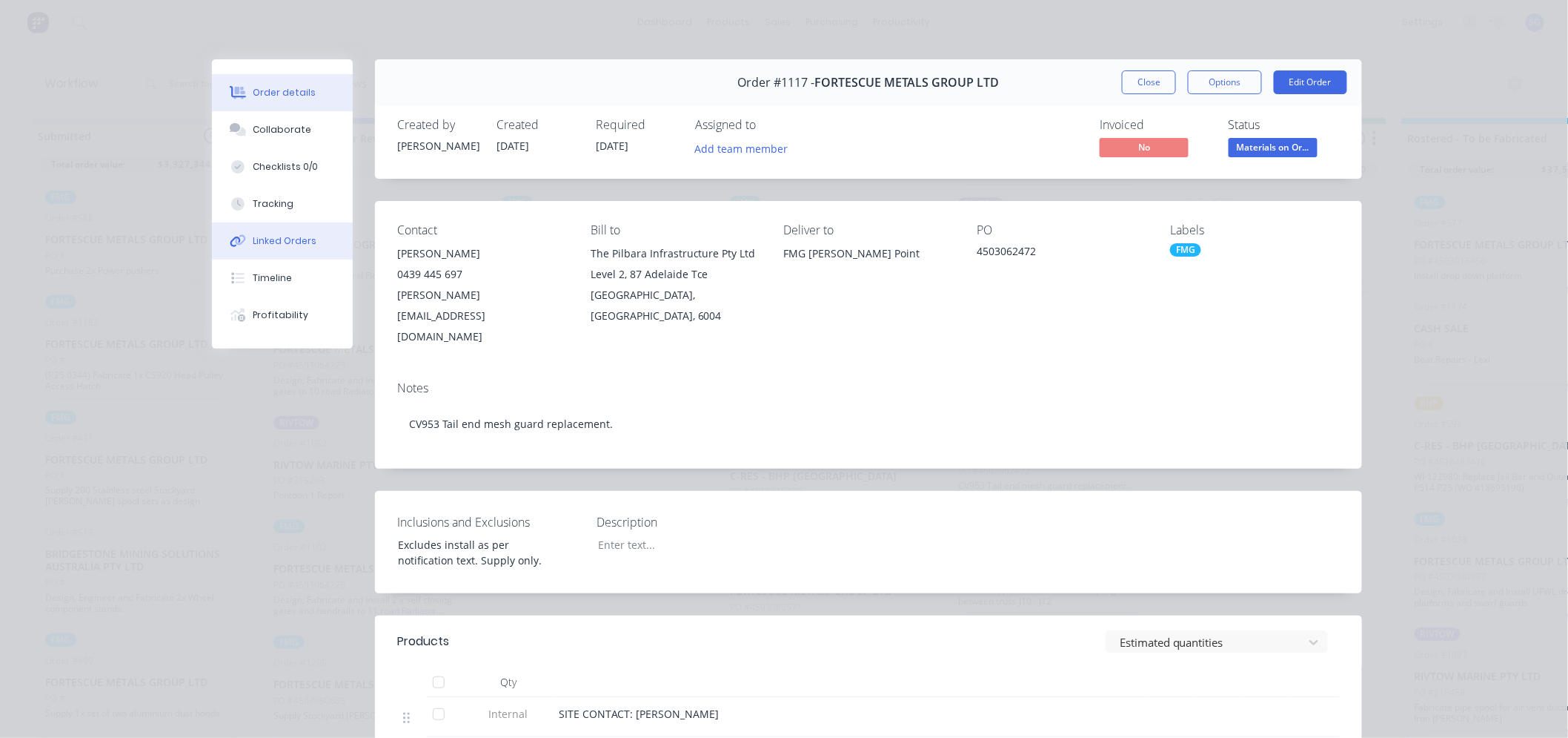
click at [292, 241] on div "Linked Orders" at bounding box center [285, 241] width 64 height 14
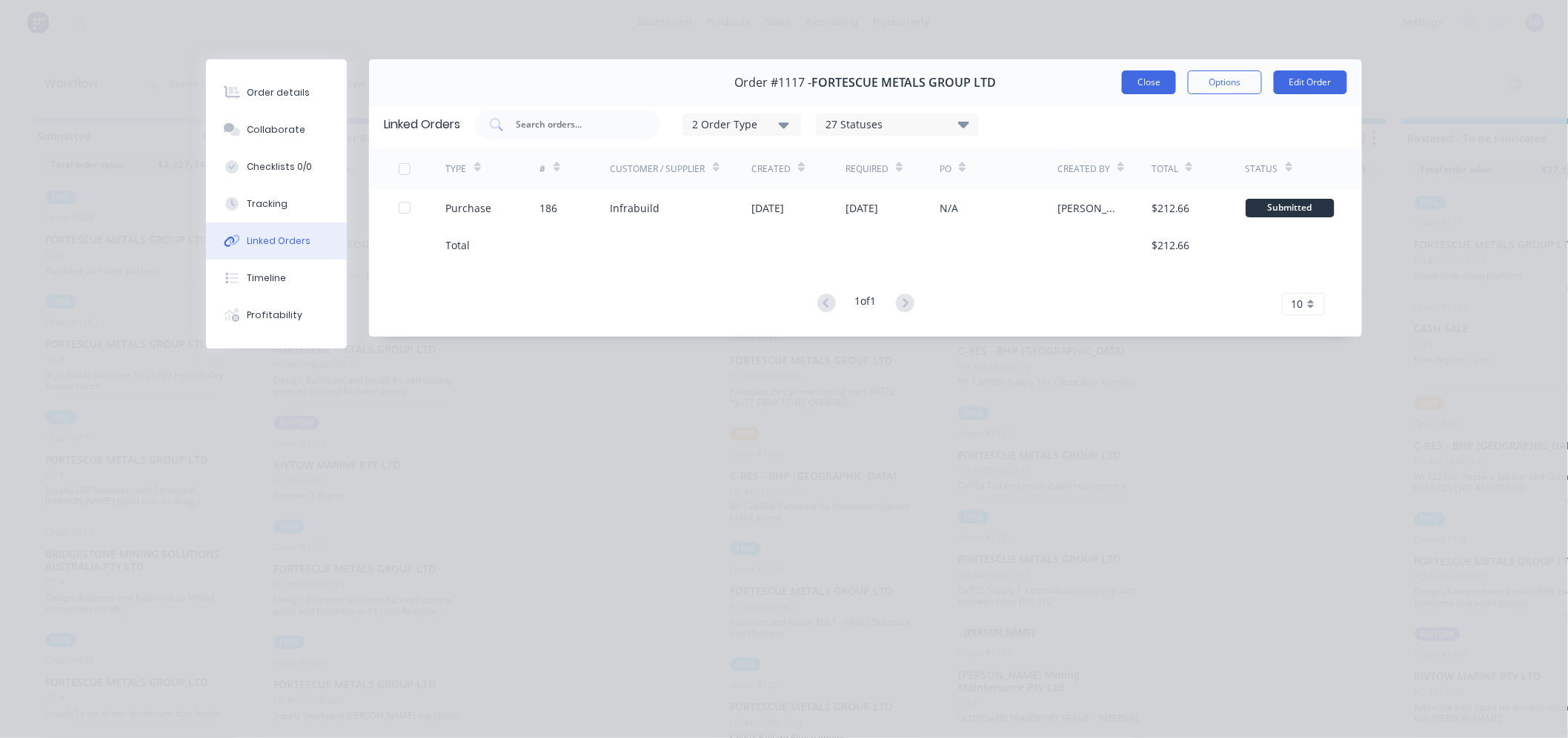
click at [1147, 84] on button "Close" at bounding box center [1149, 83] width 54 height 24
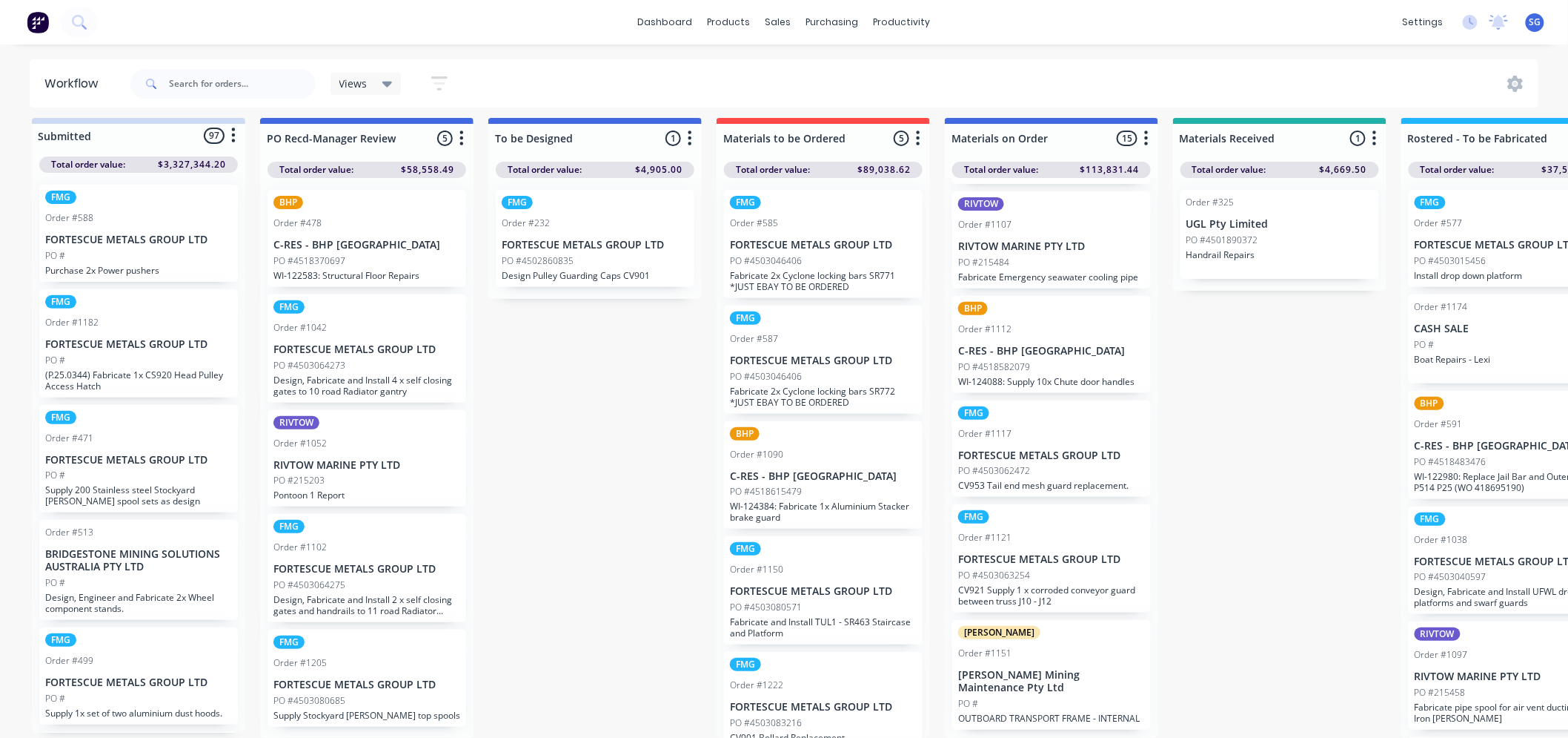
click at [1032, 360] on div "PO #4518582079" at bounding box center [1051, 367] width 187 height 14
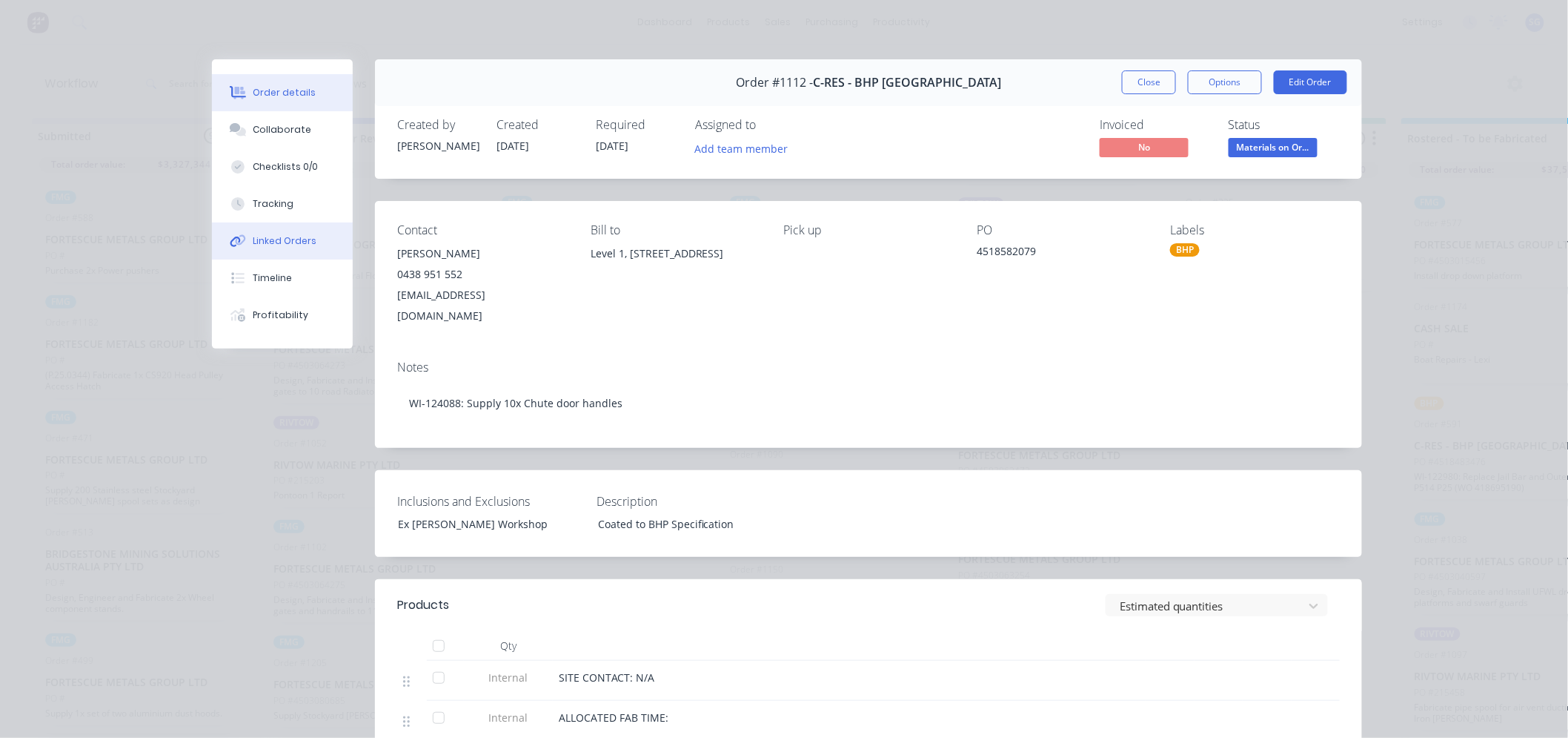
click at [287, 247] on div "Linked Orders" at bounding box center [285, 241] width 64 height 14
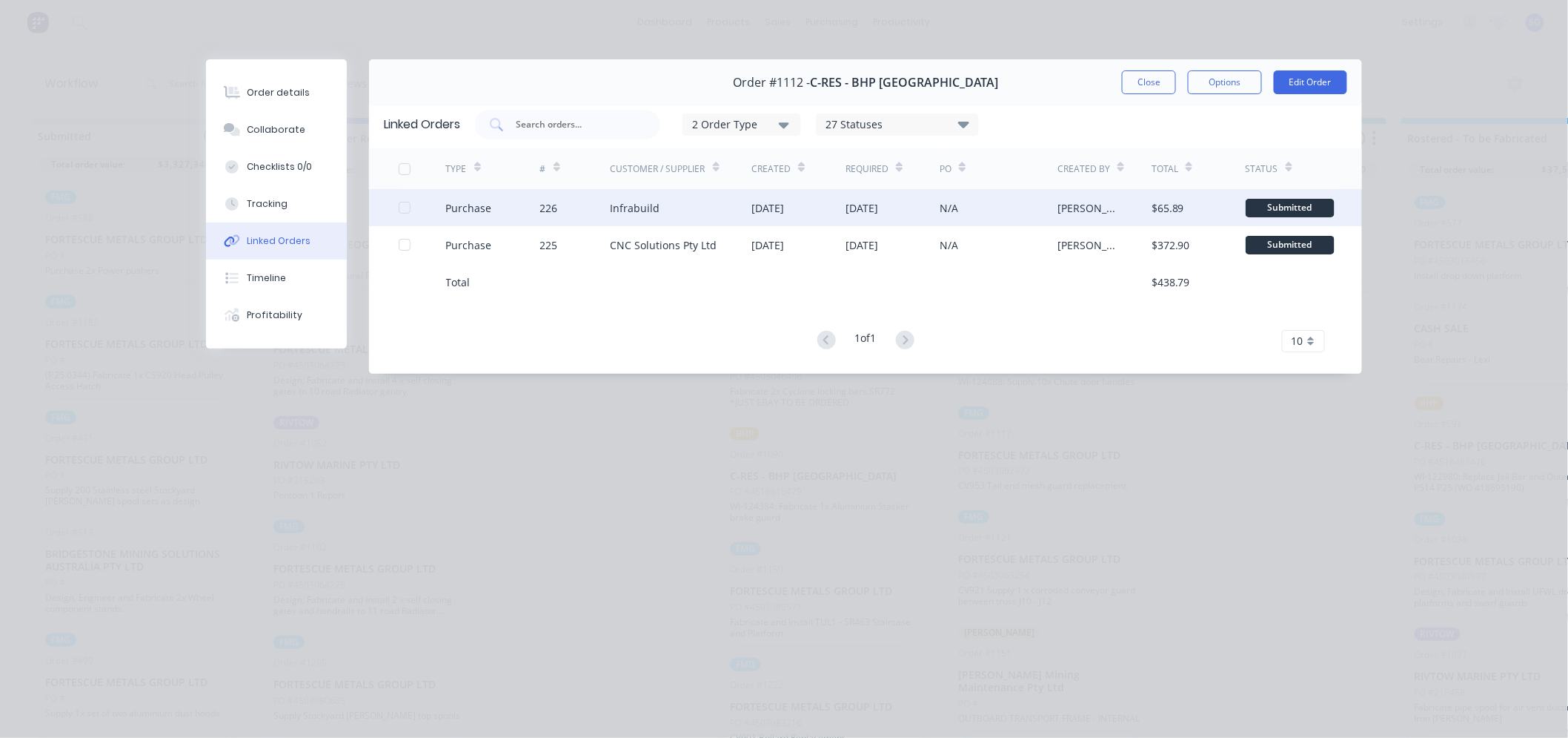
click at [720, 207] on div "Infrabuild" at bounding box center [681, 207] width 142 height 37
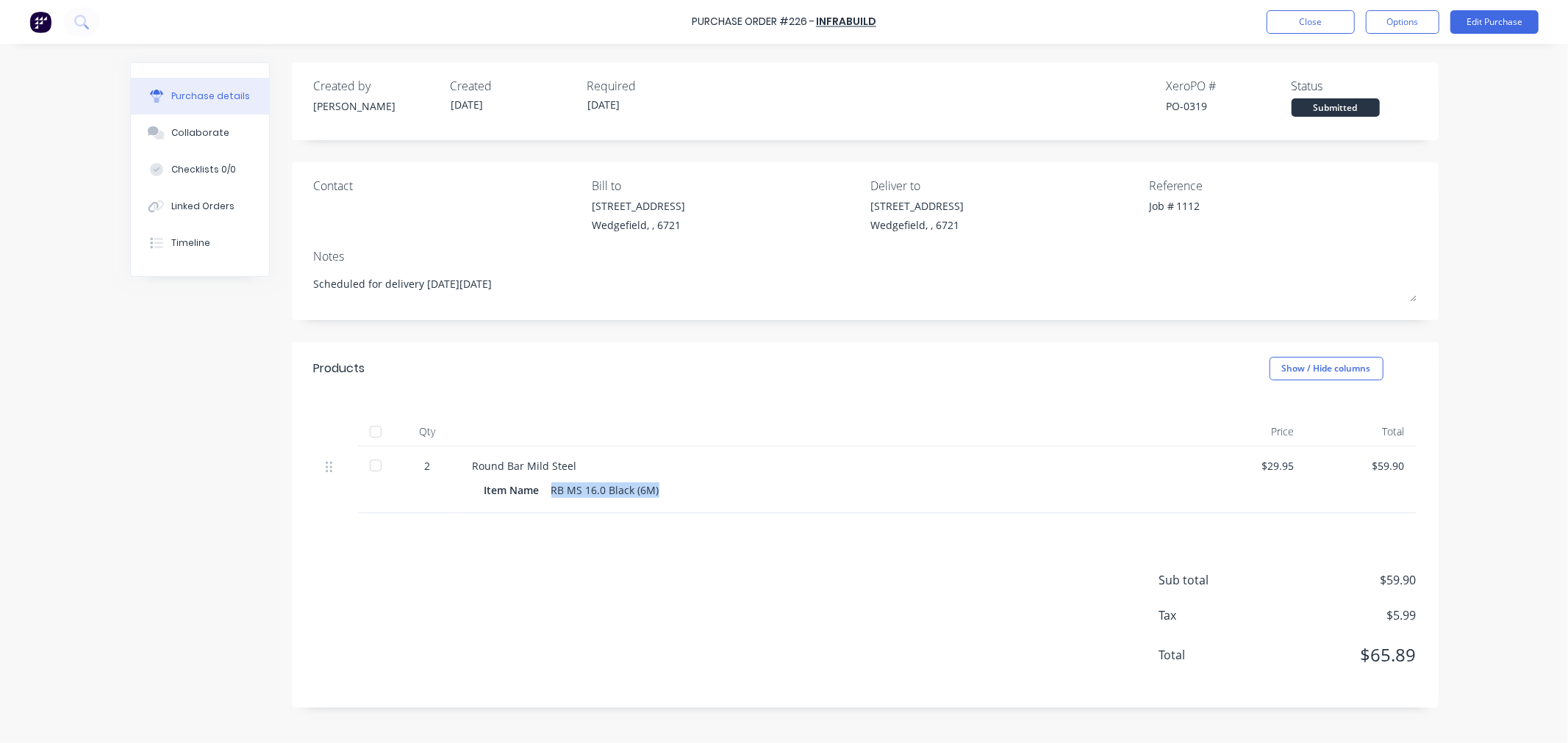
drag, startPoint x: 655, startPoint y: 496, endPoint x: 552, endPoint y: 495, distance: 103.0
click at [552, 495] on div "RB MS 16.0 Black (6M)" at bounding box center [606, 489] width 108 height 21
copy div "RB MS 16.0 Black (6M)"
click at [1324, 23] on button "Close" at bounding box center [1310, 22] width 88 height 24
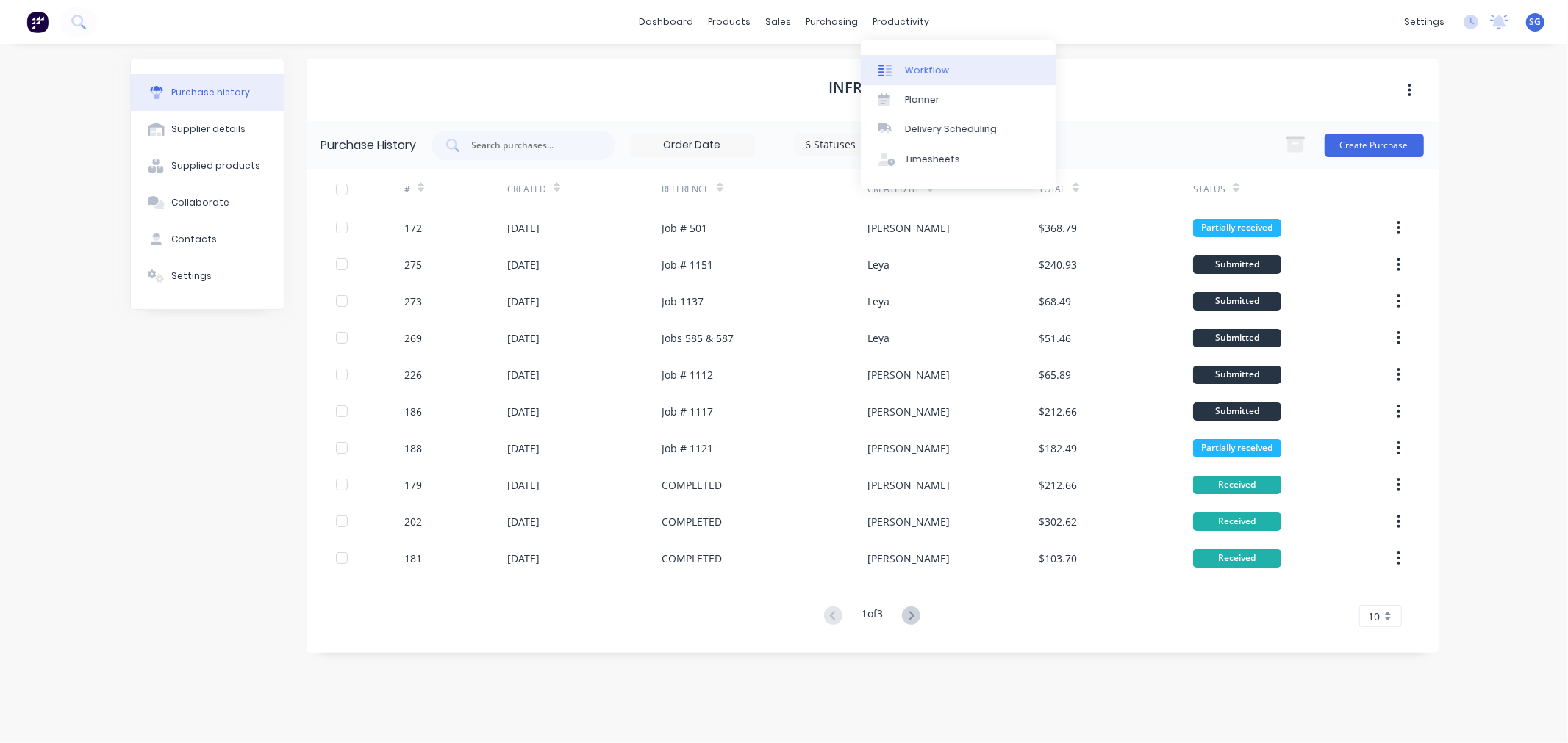
click at [928, 77] on link "Workflow" at bounding box center [958, 69] width 195 height 30
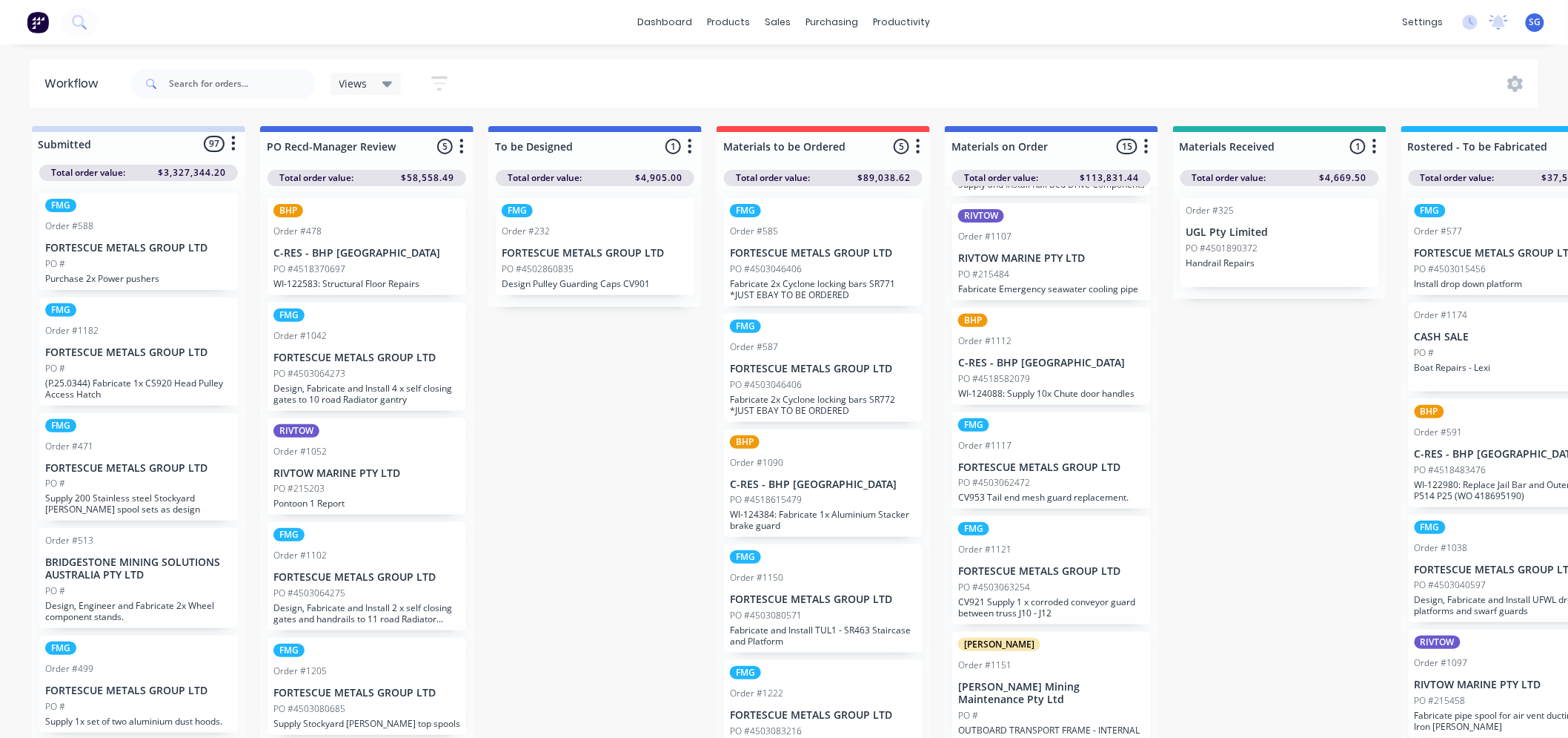
scroll to position [1087, 0]
click at [1039, 261] on p "RIVTOW MARINE PTY LTD" at bounding box center [1051, 254] width 187 height 13
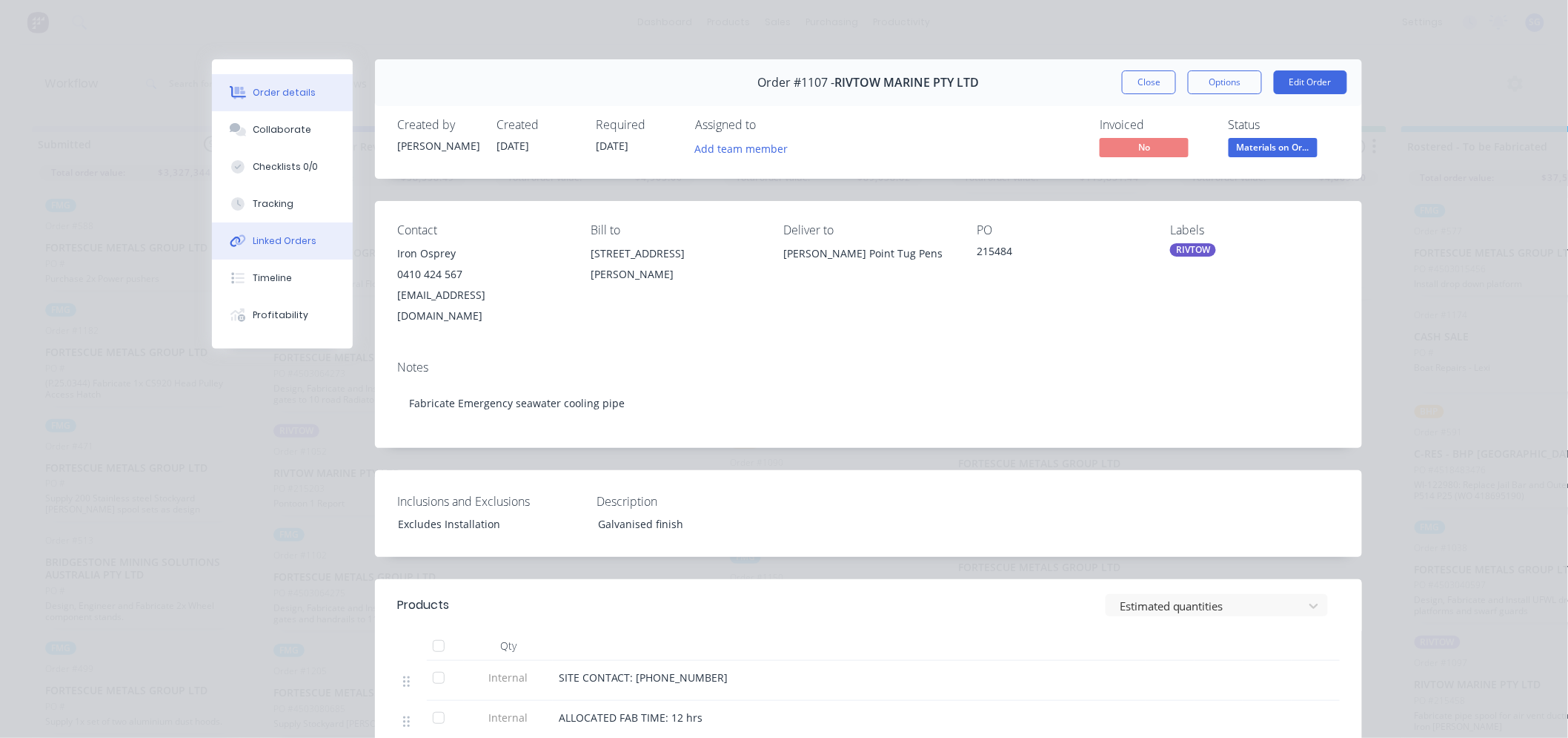
click at [263, 247] on div "Linked Orders" at bounding box center [285, 241] width 64 height 14
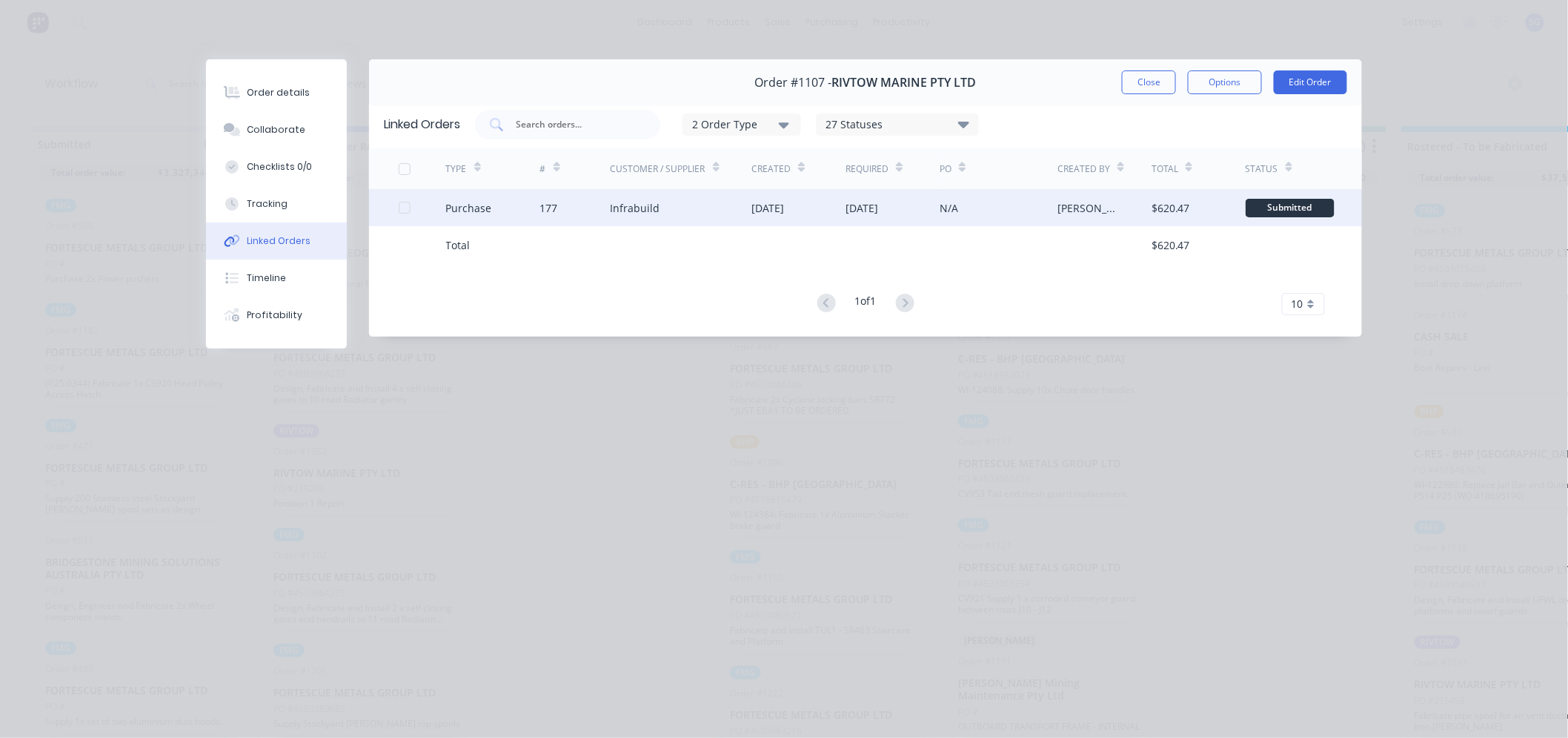
click at [697, 217] on div "Infrabuild" at bounding box center [681, 207] width 142 height 37
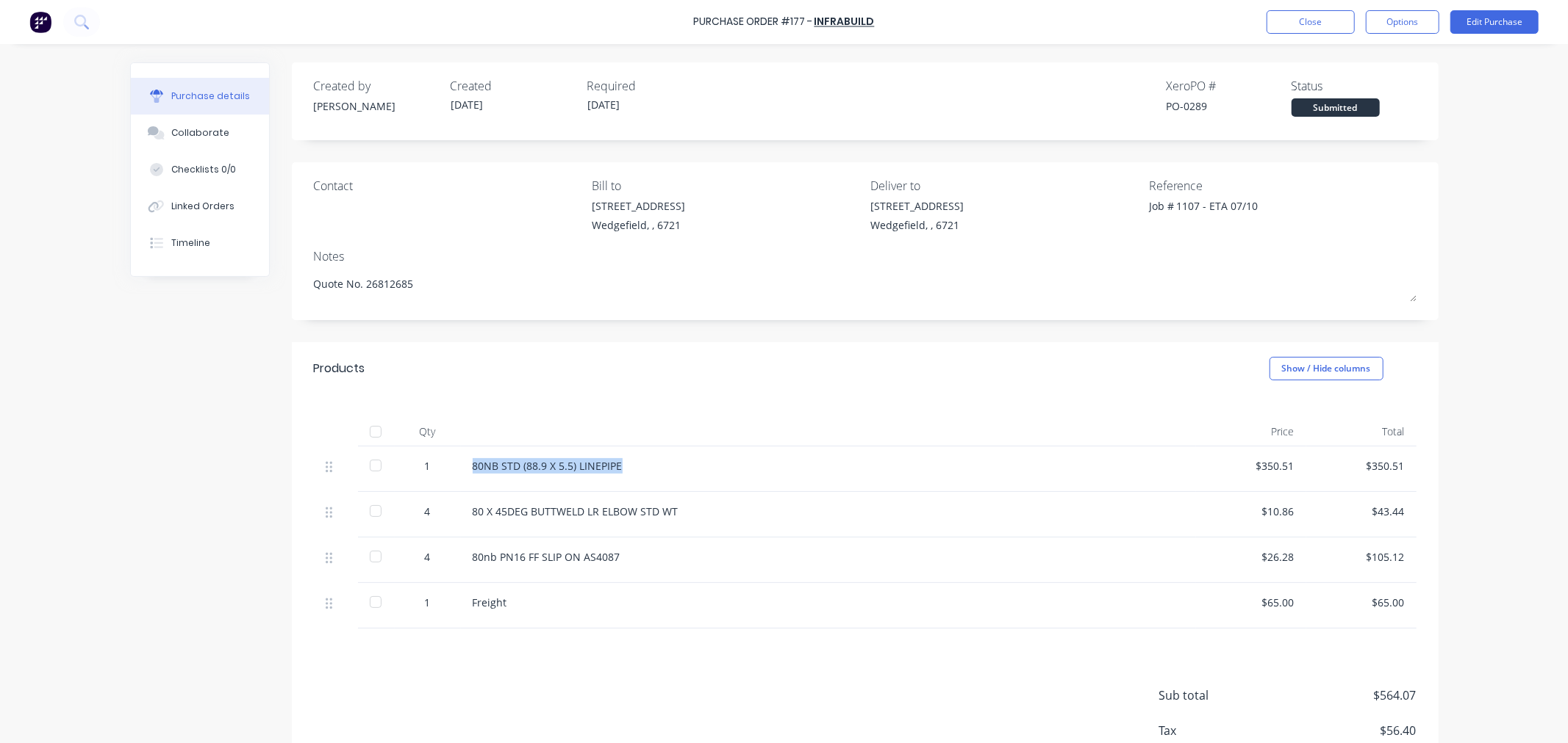
drag, startPoint x: 617, startPoint y: 465, endPoint x: 441, endPoint y: 470, distance: 176.1
click at [441, 470] on div "1 80NB STD (88.9 X 5.5) LINEPIPE $350.51 $350.51" at bounding box center [864, 469] width 1102 height 46
copy div "80NB STD (88.9 X 5.5) LINEPIPE"
drag, startPoint x: 675, startPoint y: 511, endPoint x: 463, endPoint y: 519, distance: 212.2
click at [463, 519] on div "80 X 45DEG BUTTWELD LR ELBOW STD WT" at bounding box center [828, 515] width 735 height 46
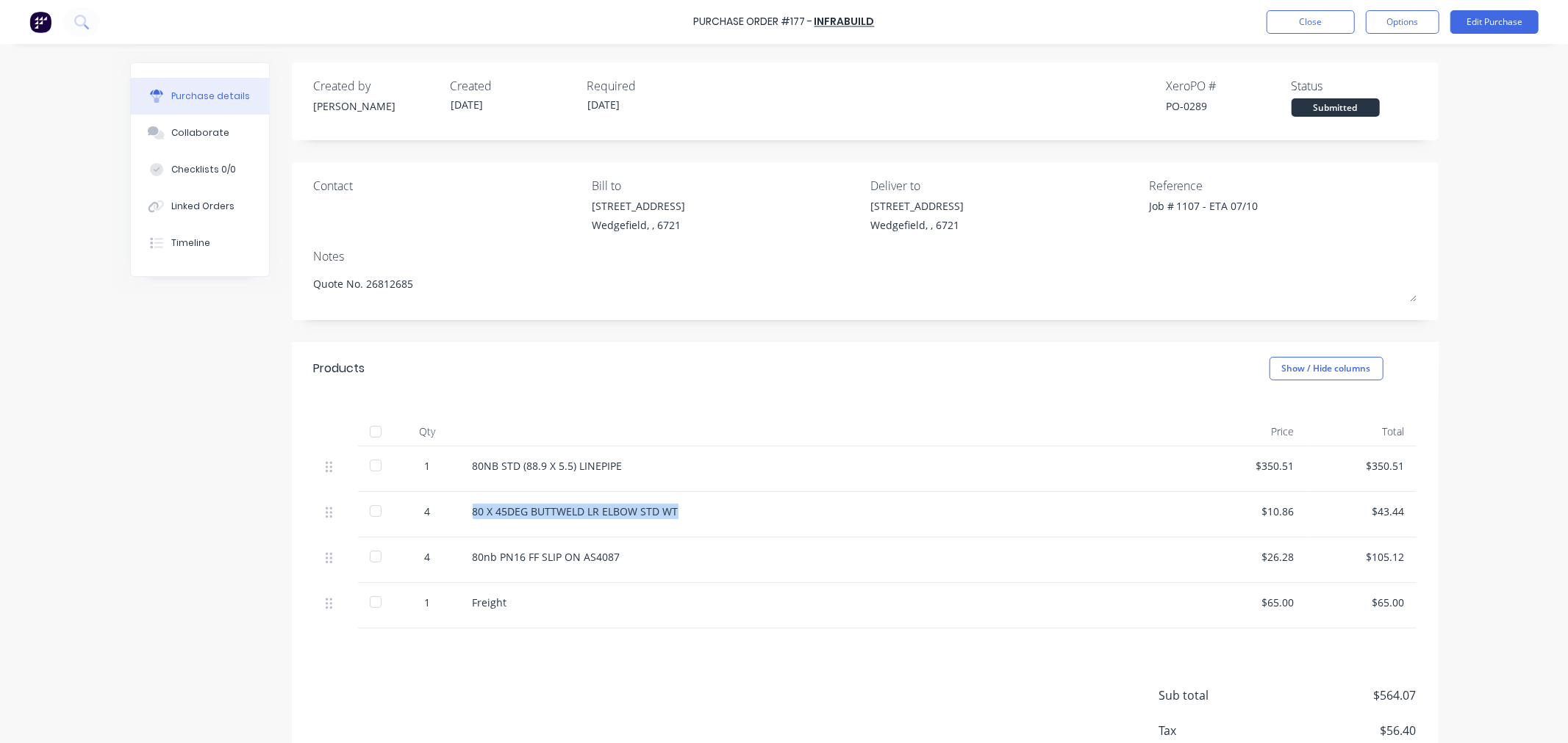
copy div "80 X 45DEG BUTTWELD LR ELBOW STD WT"
drag, startPoint x: 619, startPoint y: 562, endPoint x: 465, endPoint y: 566, distance: 154.1
click at [465, 566] on div "80nb PN16 FF SLIP ON AS4087" at bounding box center [828, 560] width 735 height 46
copy div "80nb PN16 FF SLIP ON AS4087"
click at [211, 205] on div "Linked Orders" at bounding box center [202, 206] width 63 height 14
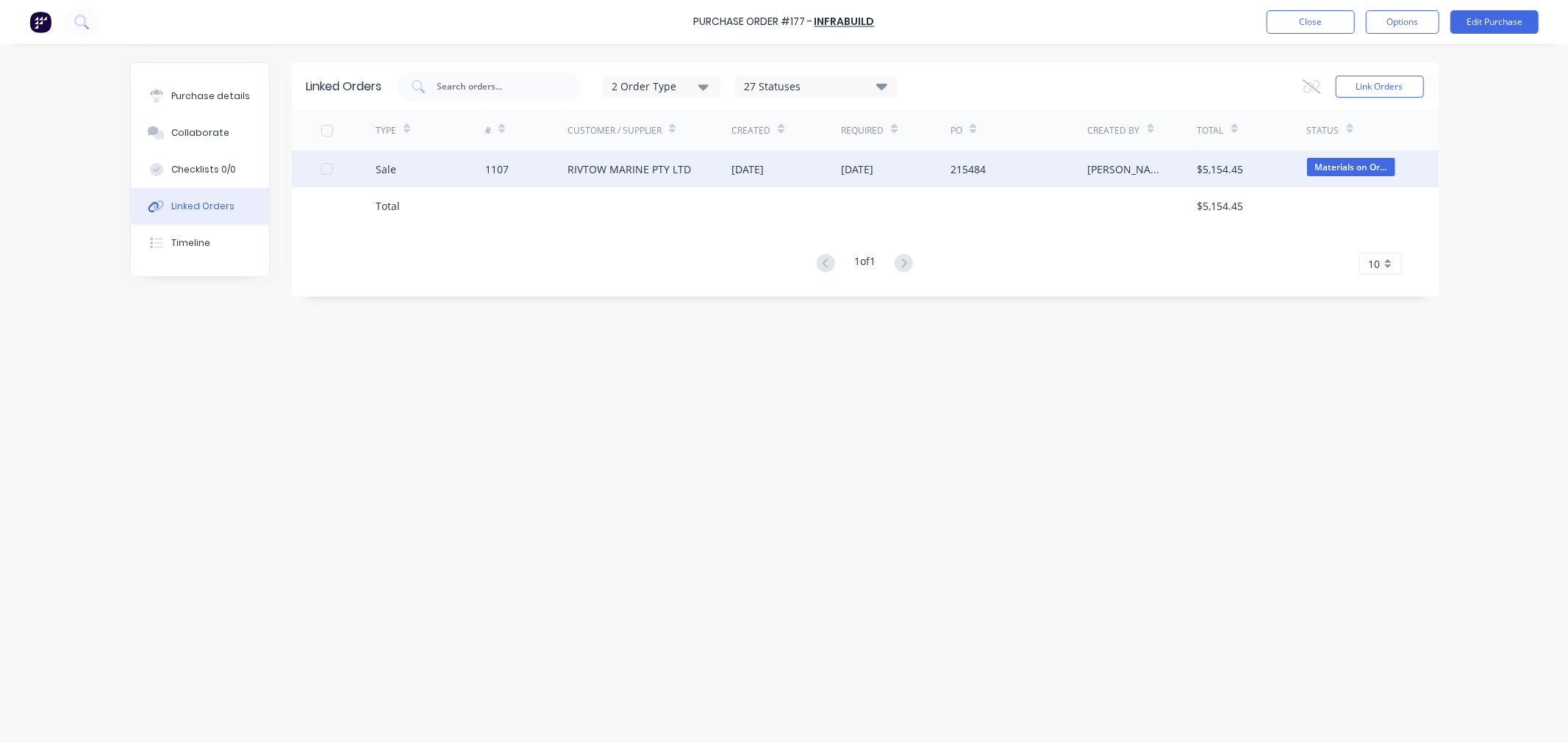
click at [476, 171] on div "Sale" at bounding box center [430, 168] width 109 height 36
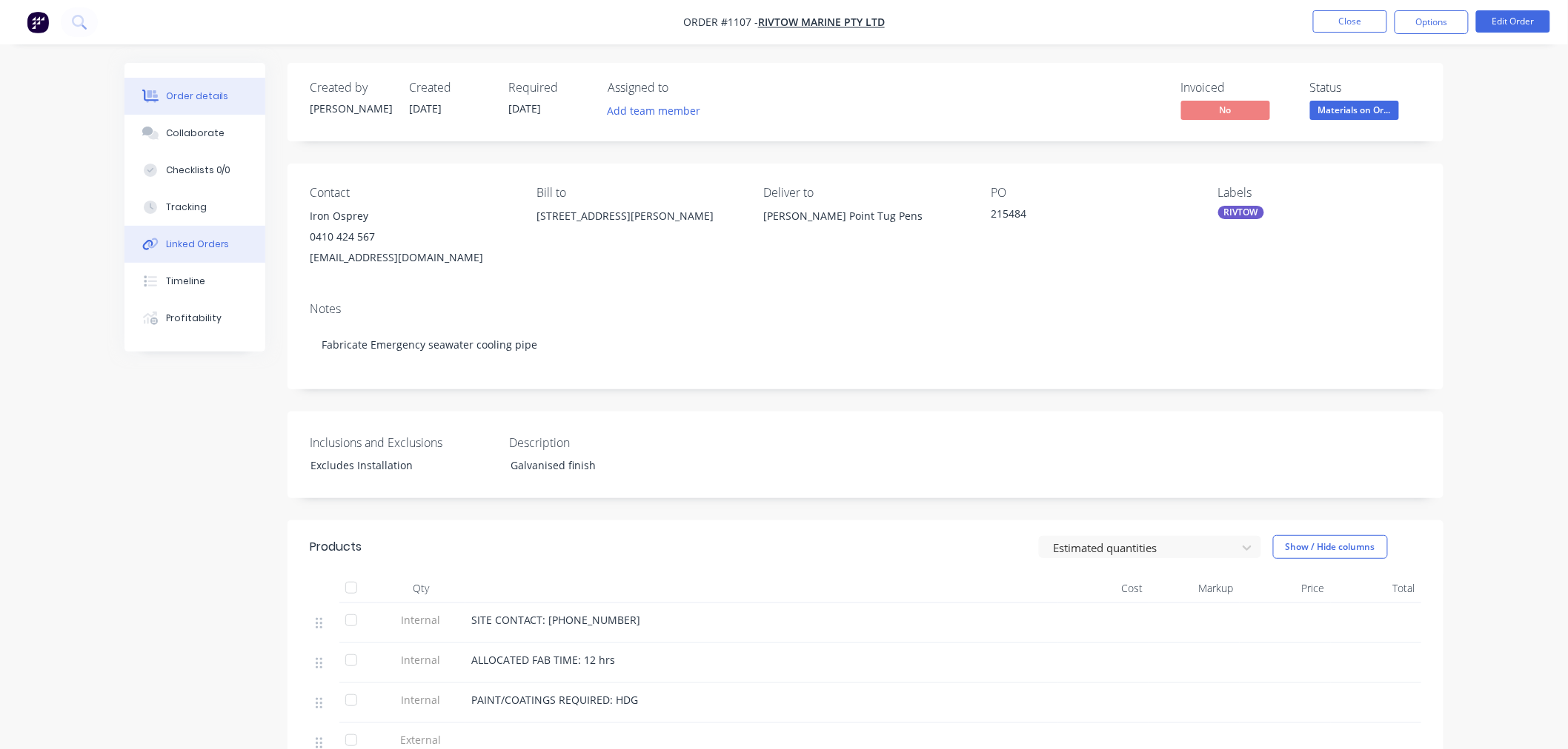
click at [167, 246] on div "Linked Orders" at bounding box center [198, 245] width 64 height 14
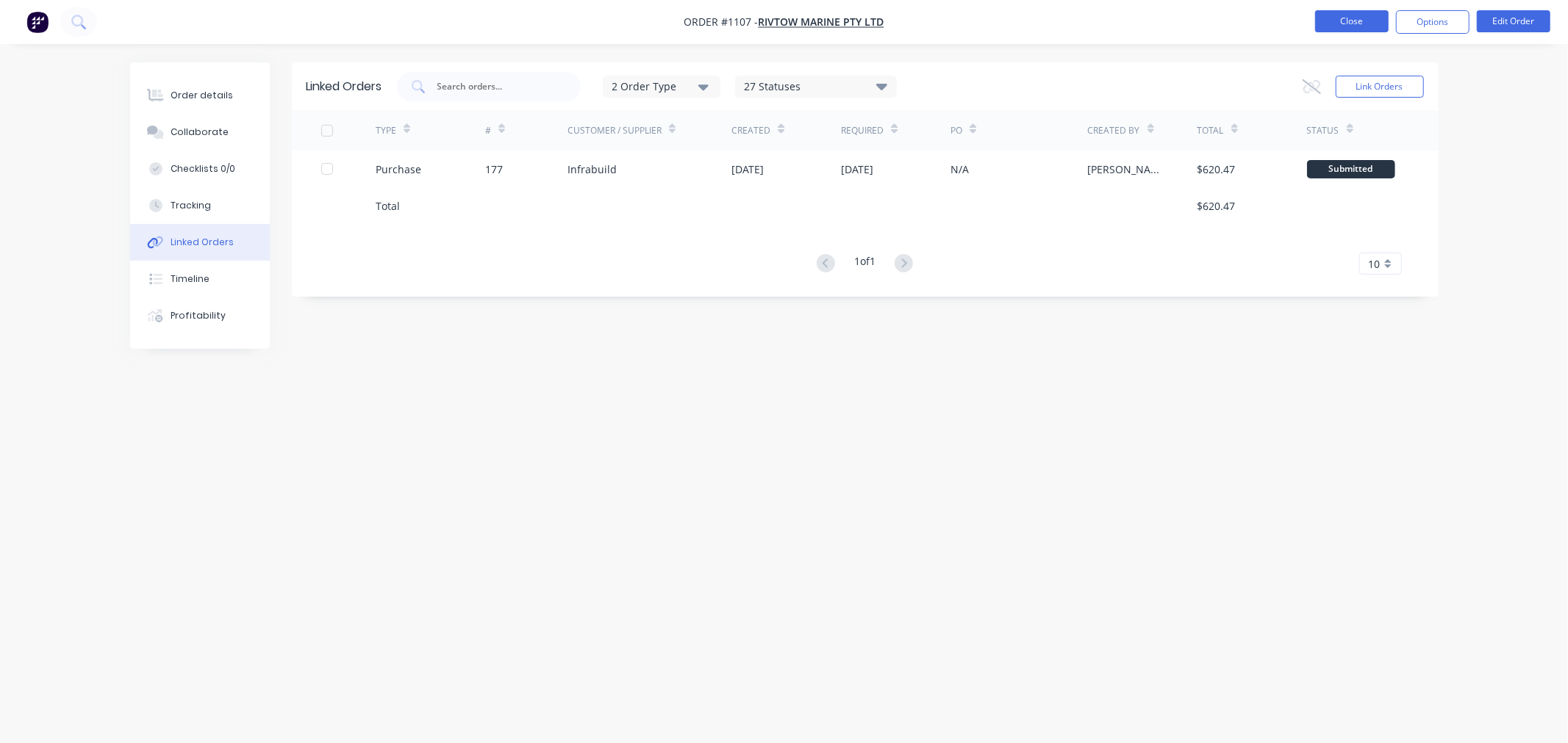
click at [1321, 19] on button "Close" at bounding box center [1351, 21] width 74 height 22
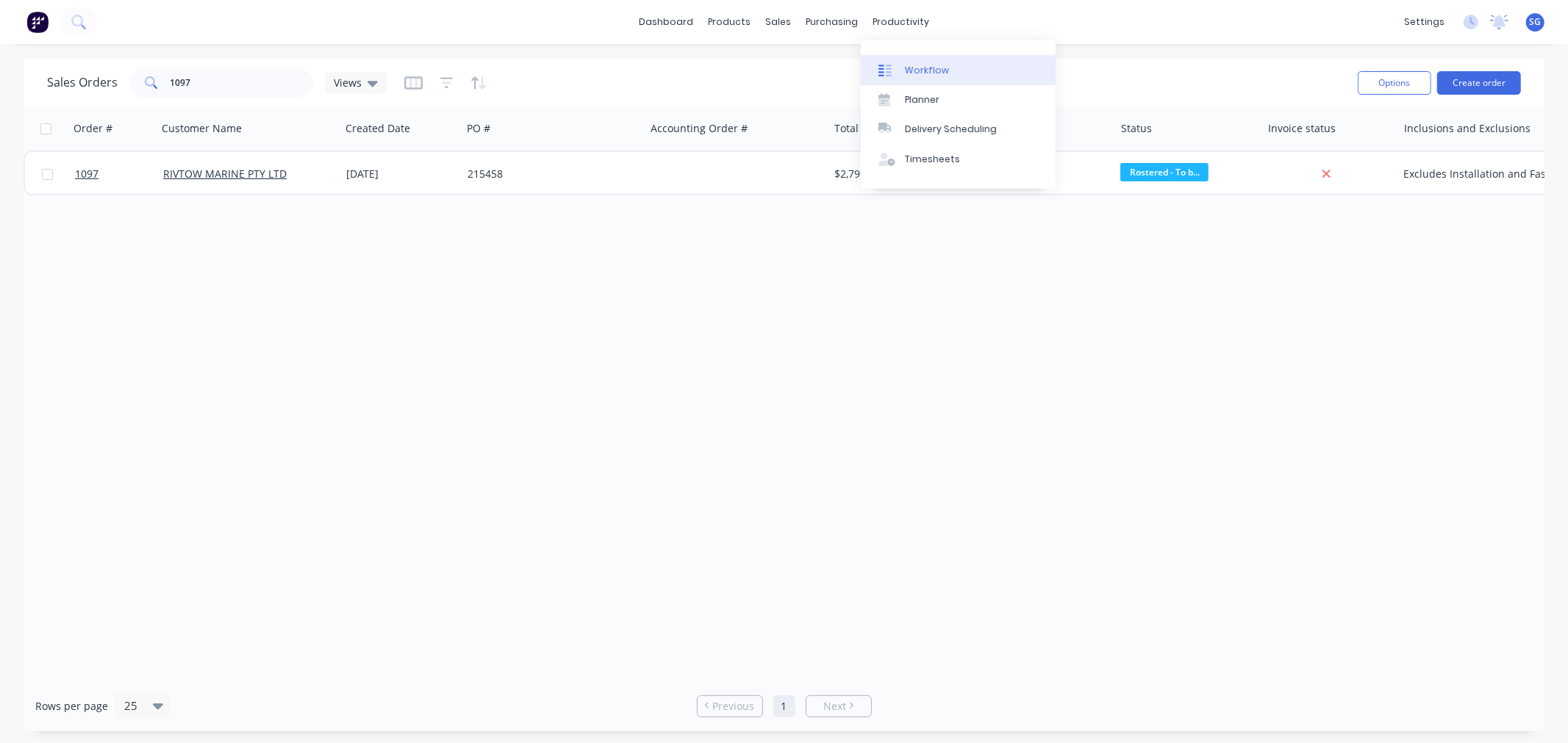
click at [912, 62] on link "Workflow" at bounding box center [958, 69] width 195 height 30
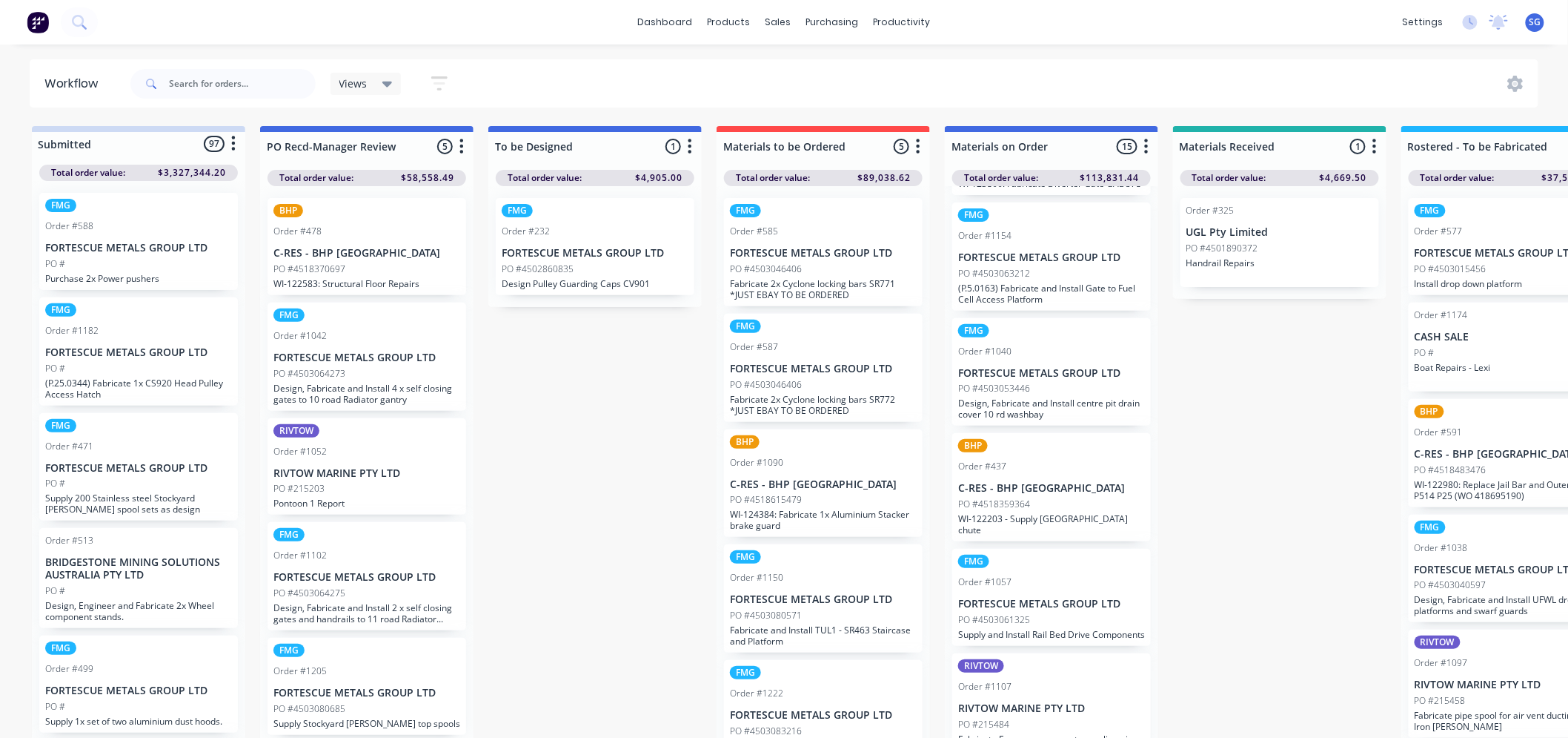
scroll to position [659, 0]
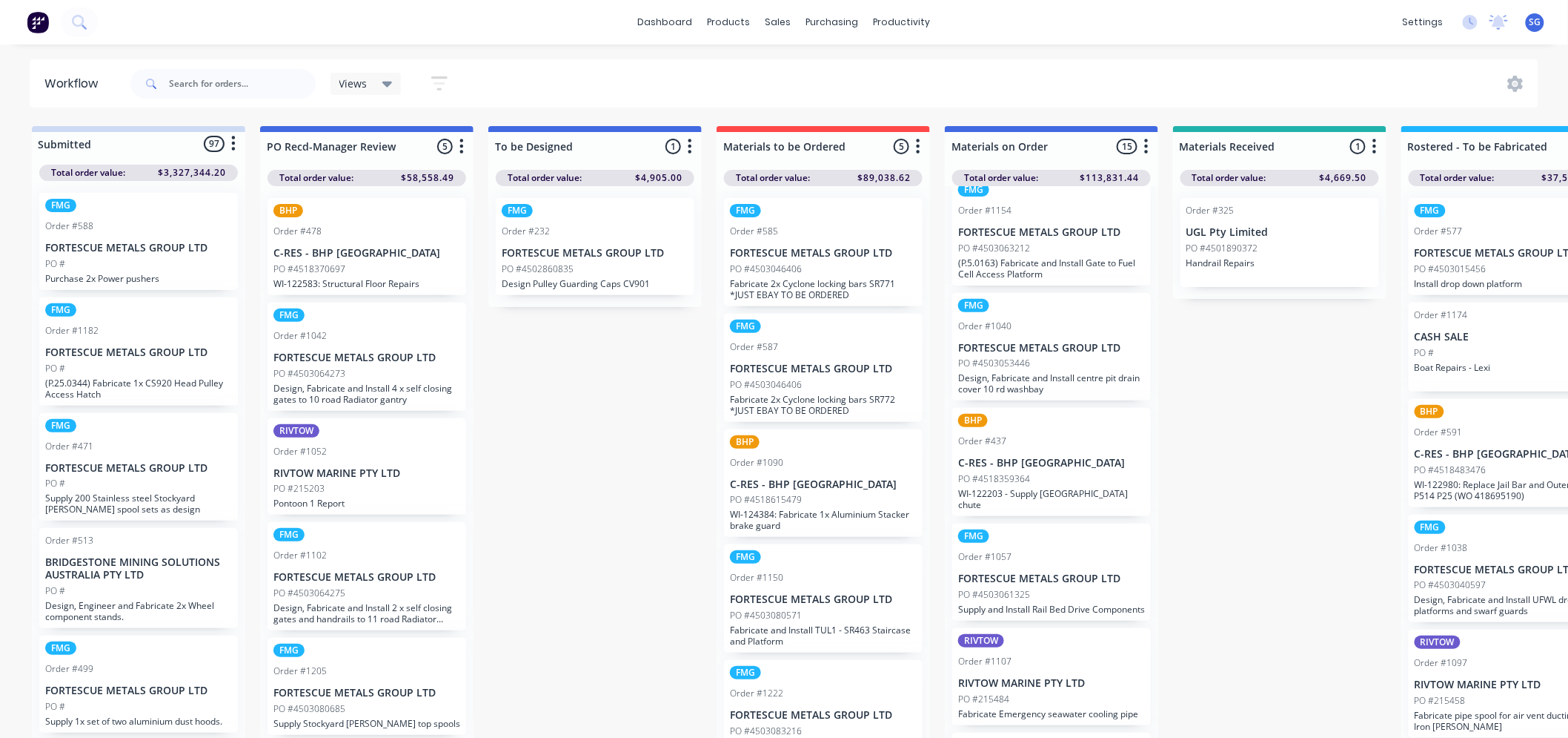
click at [1038, 567] on div "FMG Order #1057 FORTESCUE METALS GROUP LTD PO #4503061325 Supply and Install Ra…" at bounding box center [1051, 572] width 199 height 97
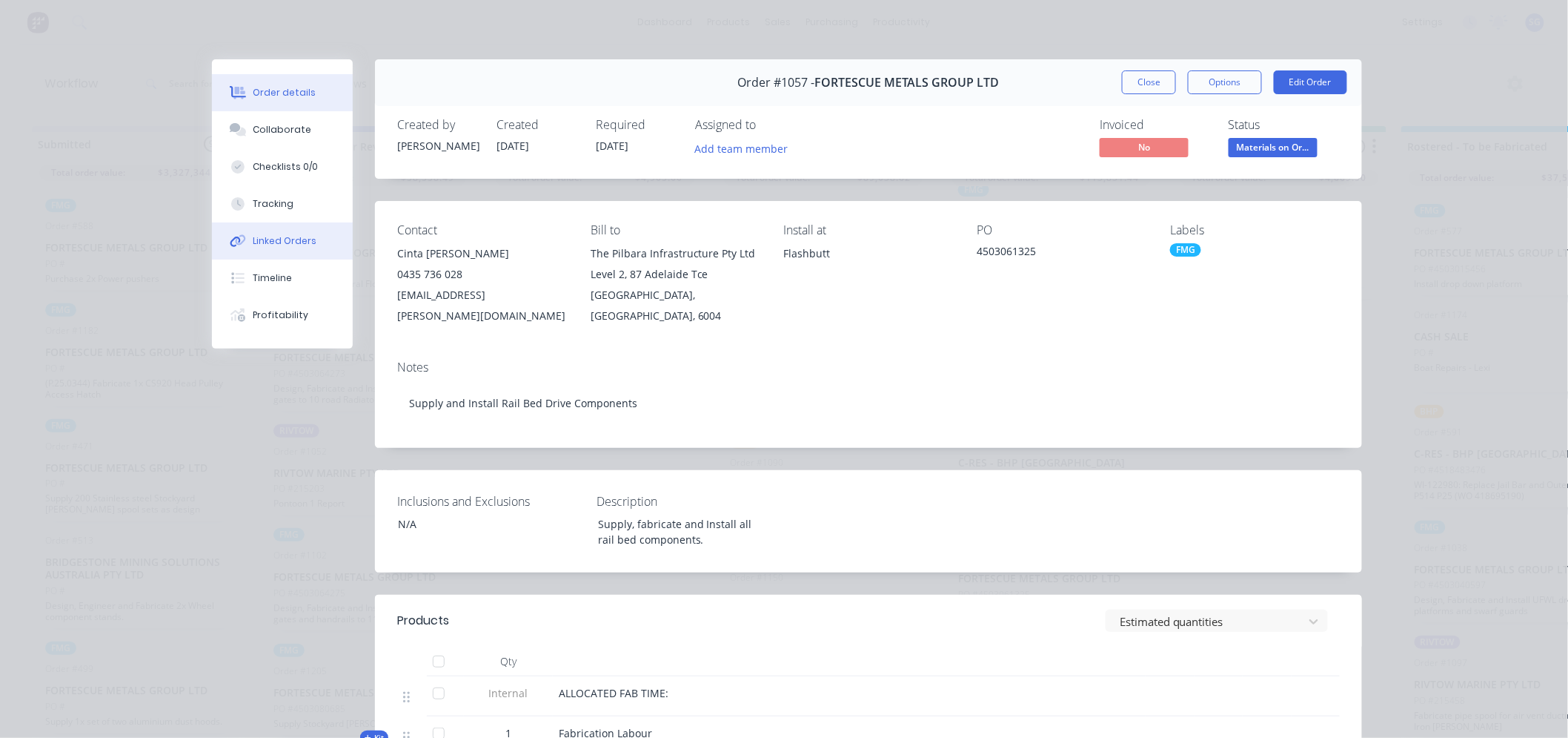
click at [267, 230] on button "Linked Orders" at bounding box center [282, 241] width 141 height 37
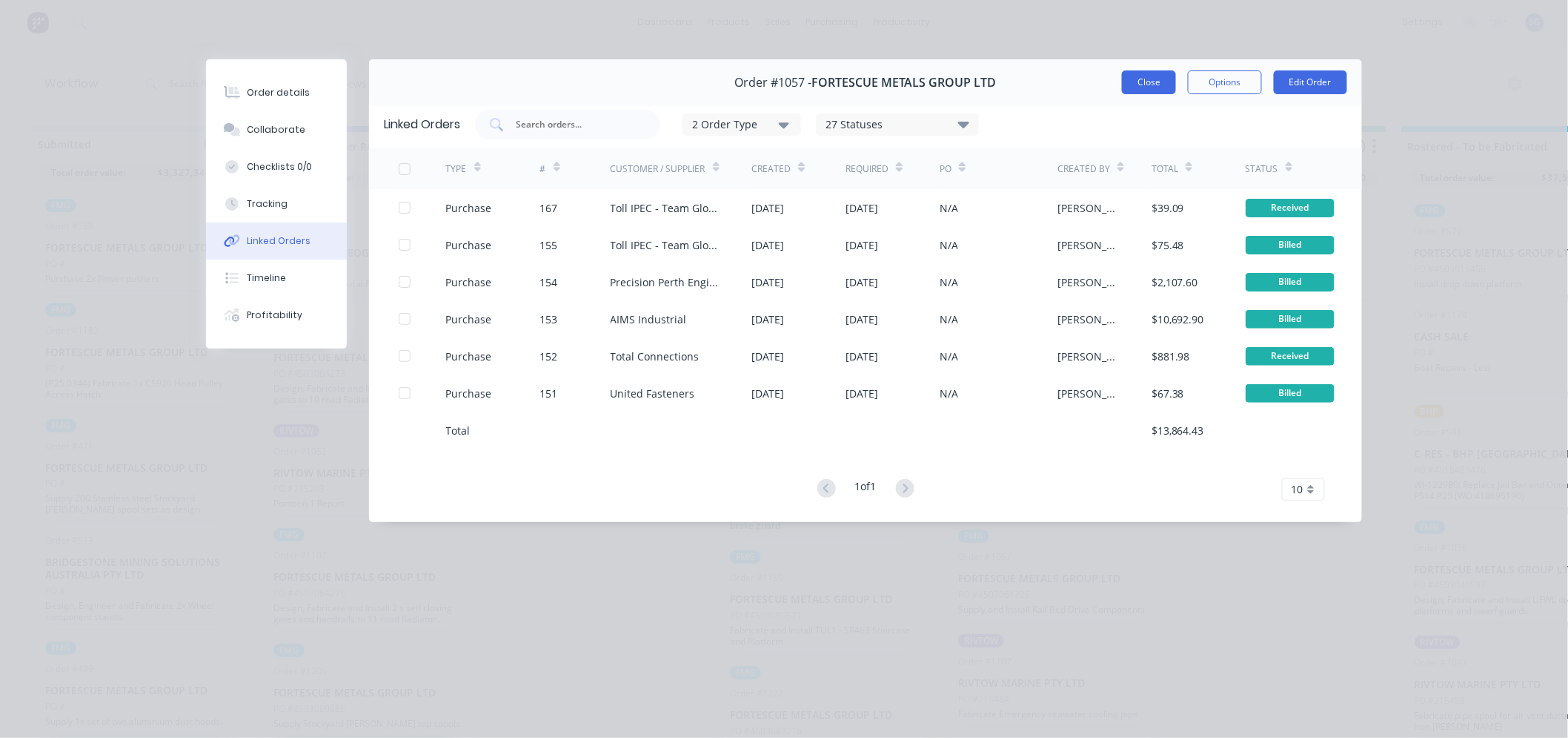
click at [1140, 84] on button "Close" at bounding box center [1149, 83] width 54 height 24
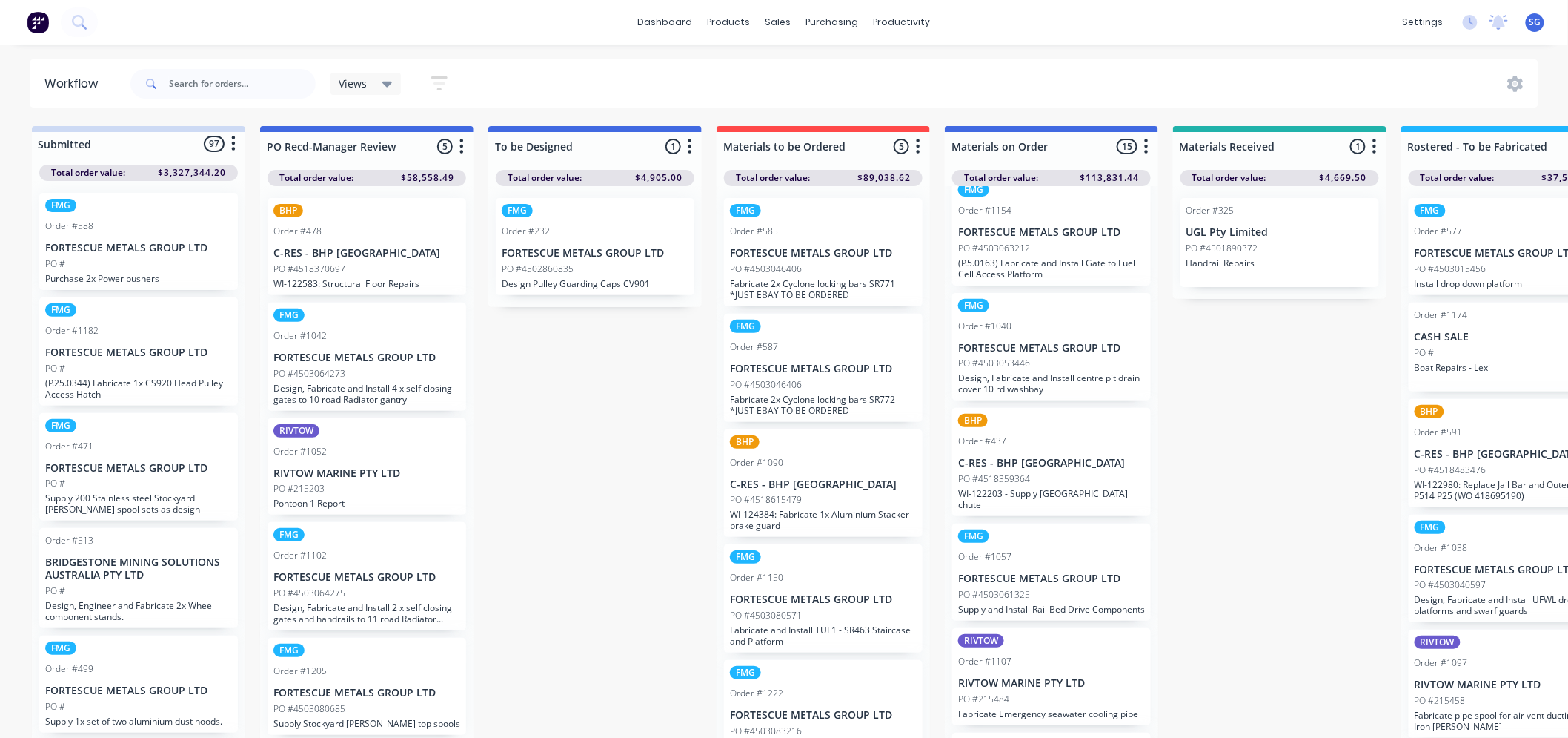
click at [1045, 584] on div "FMG Order #1057 FORTESCUE METALS GROUP LTD PO #4503061325 Supply and Install Ra…" at bounding box center [1051, 572] width 199 height 97
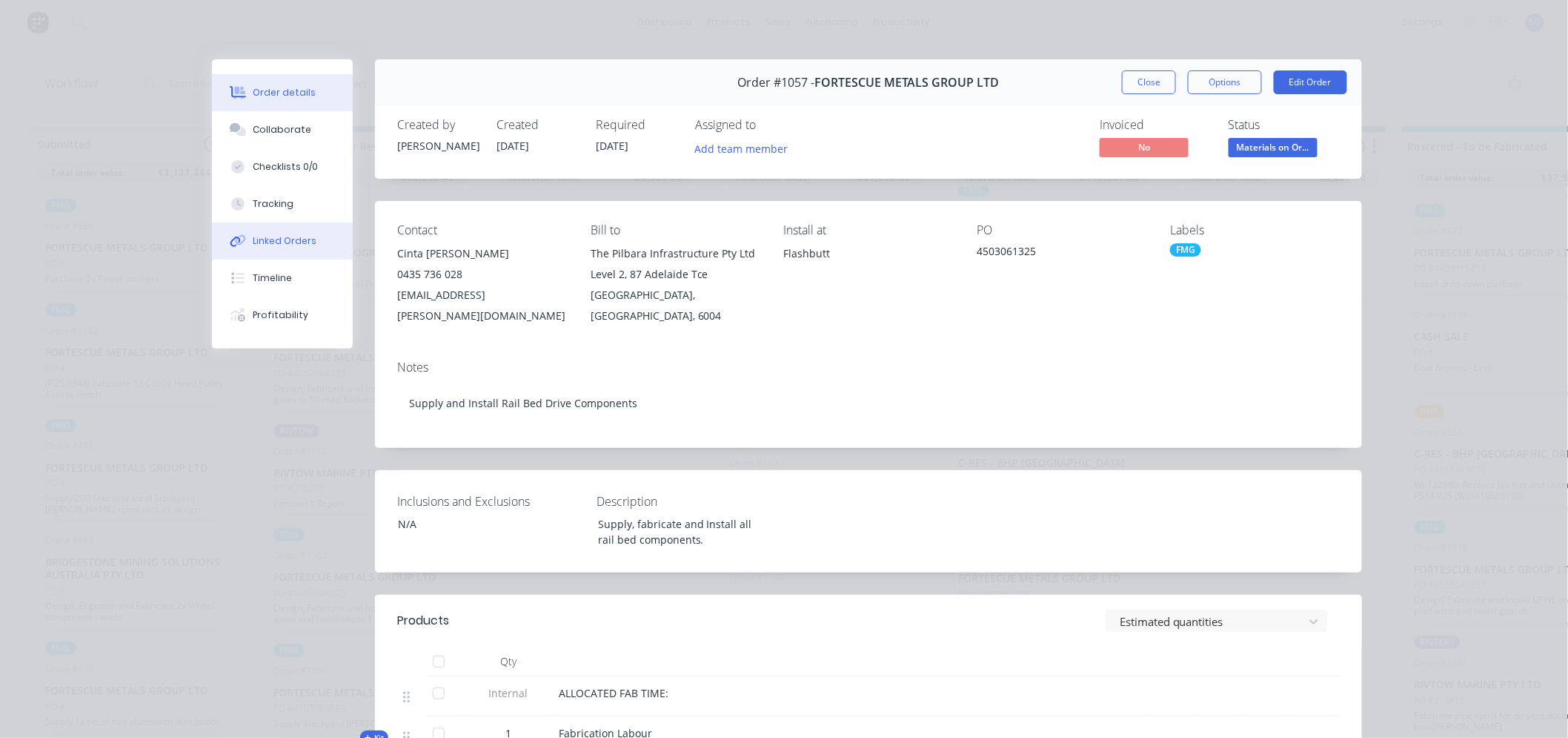
click at [257, 252] on button "Linked Orders" at bounding box center [282, 241] width 141 height 37
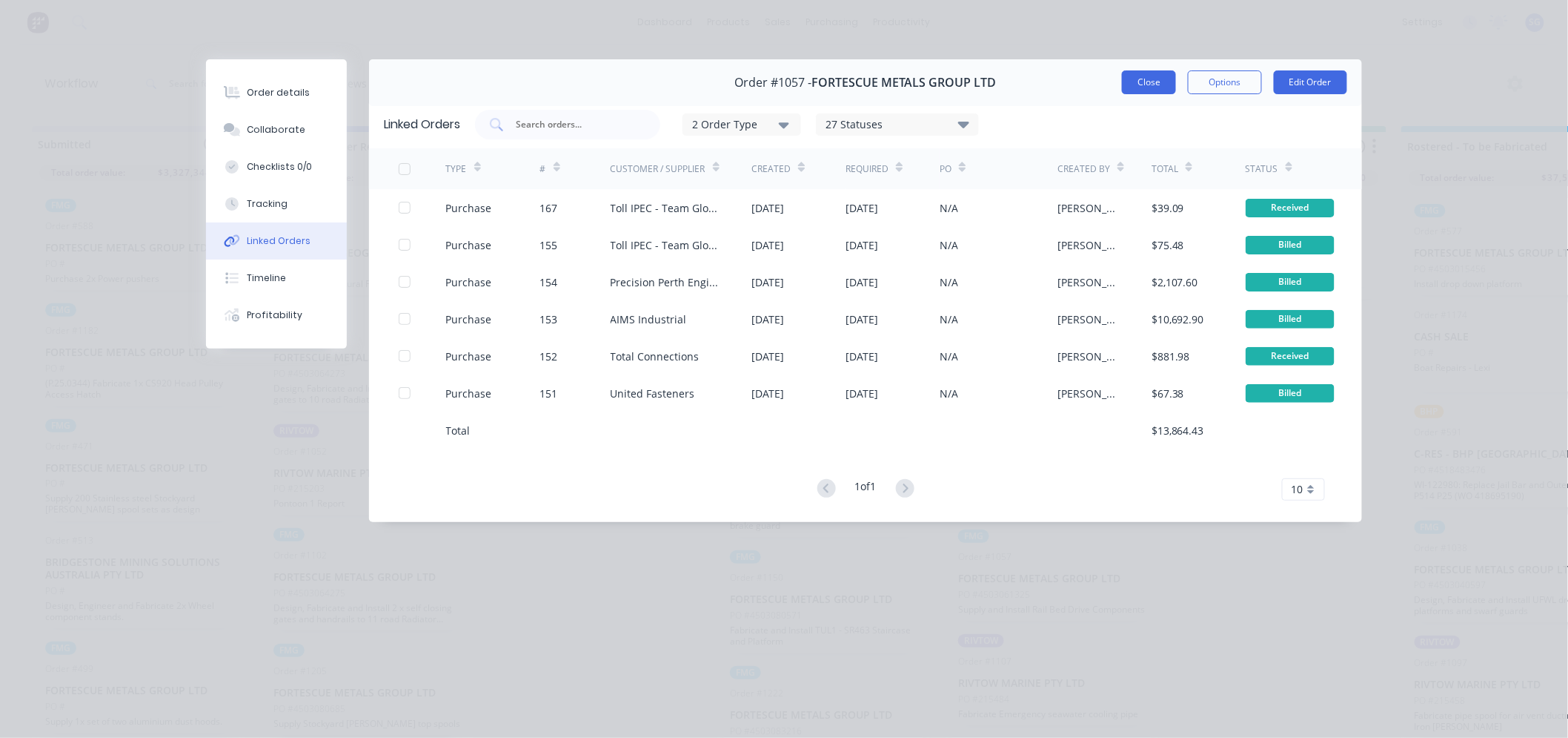
click at [1153, 79] on button "Close" at bounding box center [1149, 83] width 54 height 24
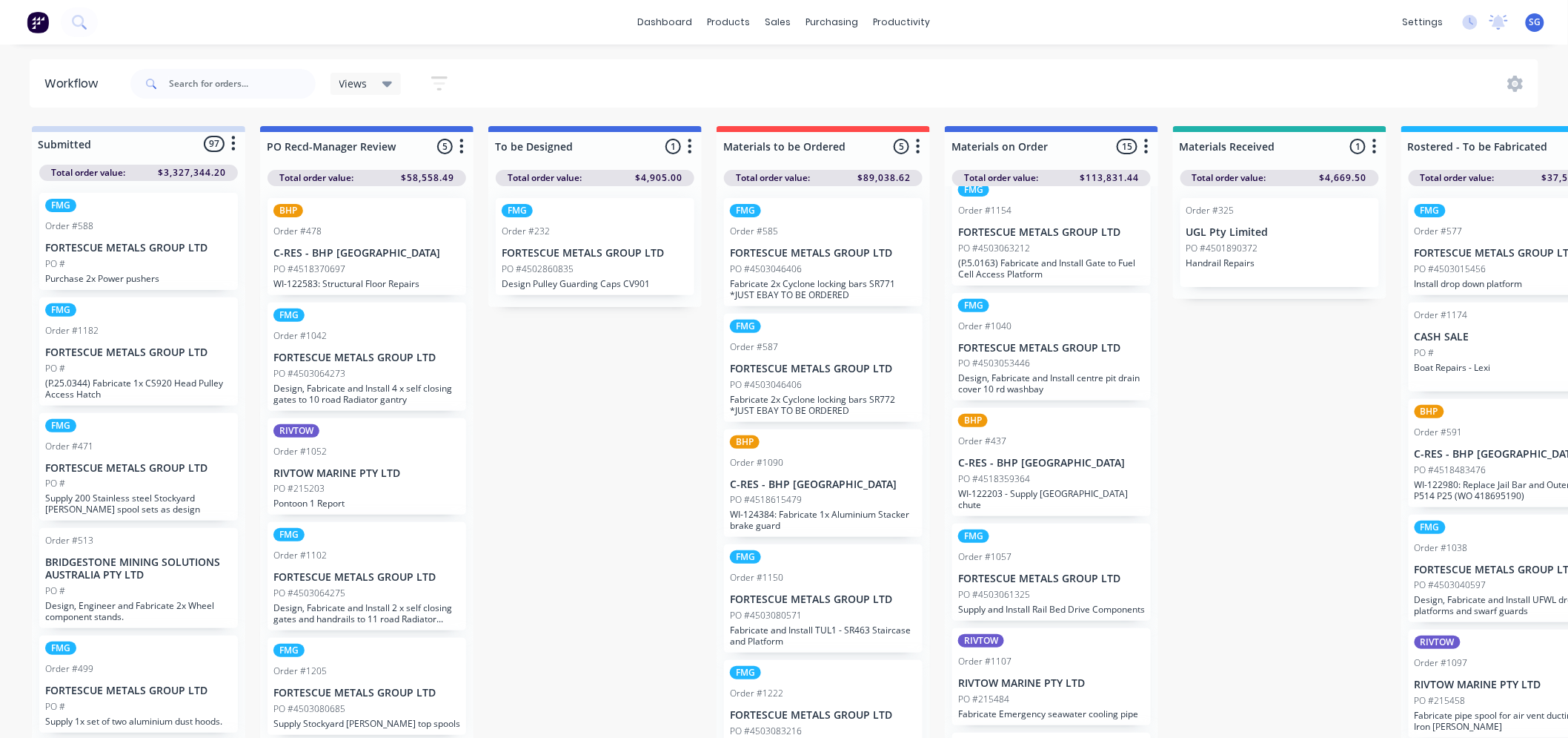
click at [1041, 469] on p "C-RES - BHP [GEOGRAPHIC_DATA]" at bounding box center [1051, 462] width 187 height 13
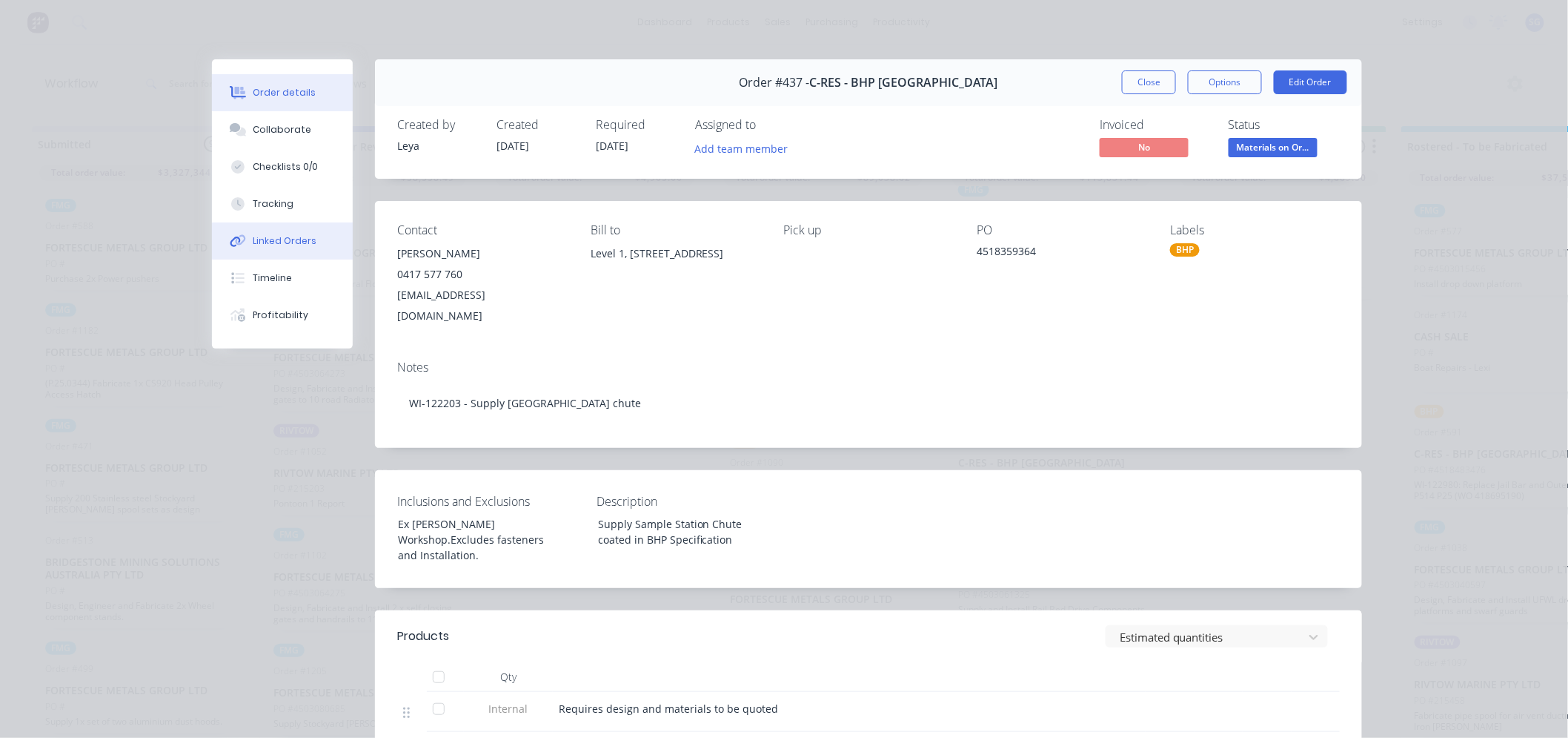
click at [246, 249] on button "Linked Orders" at bounding box center [282, 241] width 141 height 37
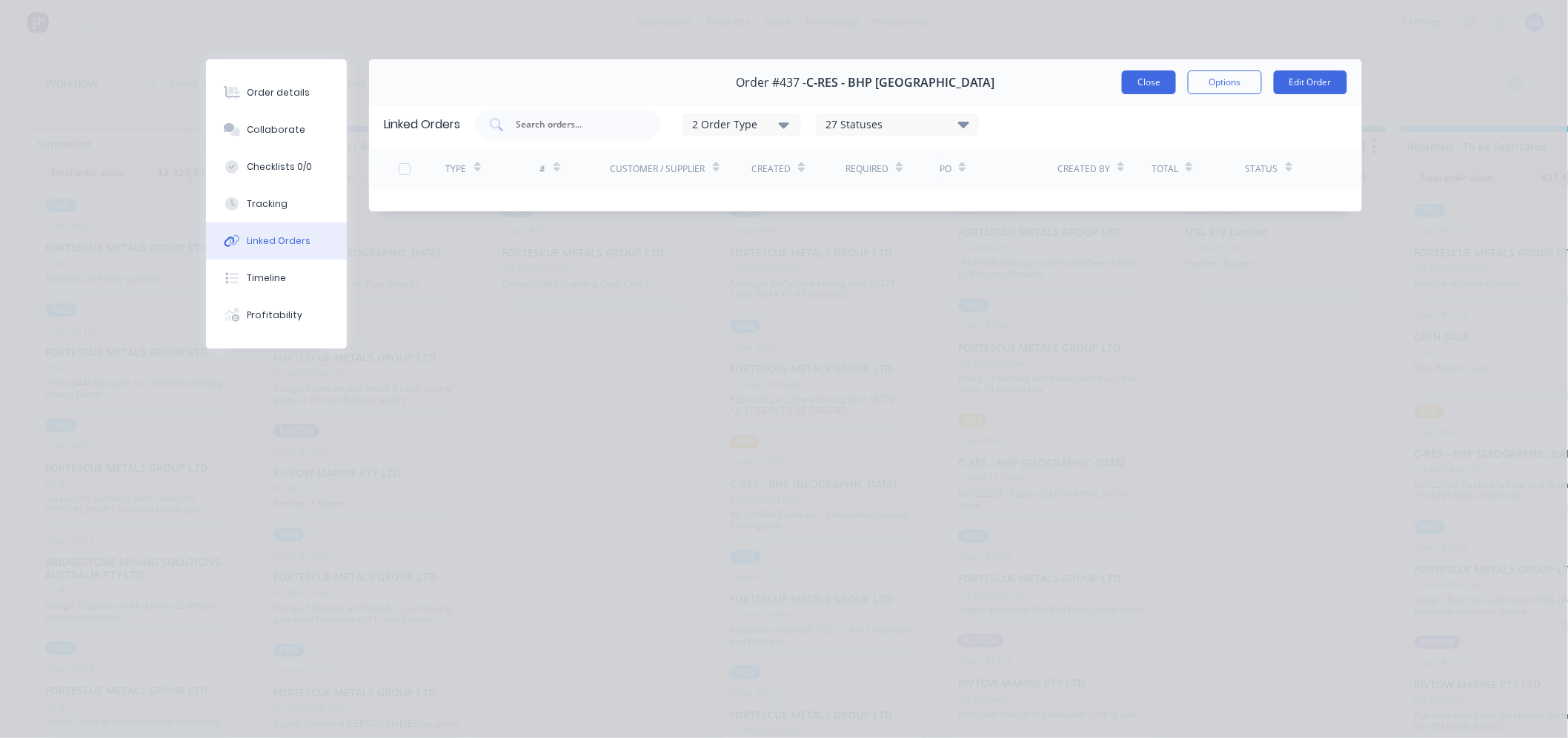
click at [1157, 76] on button "Close" at bounding box center [1149, 83] width 54 height 24
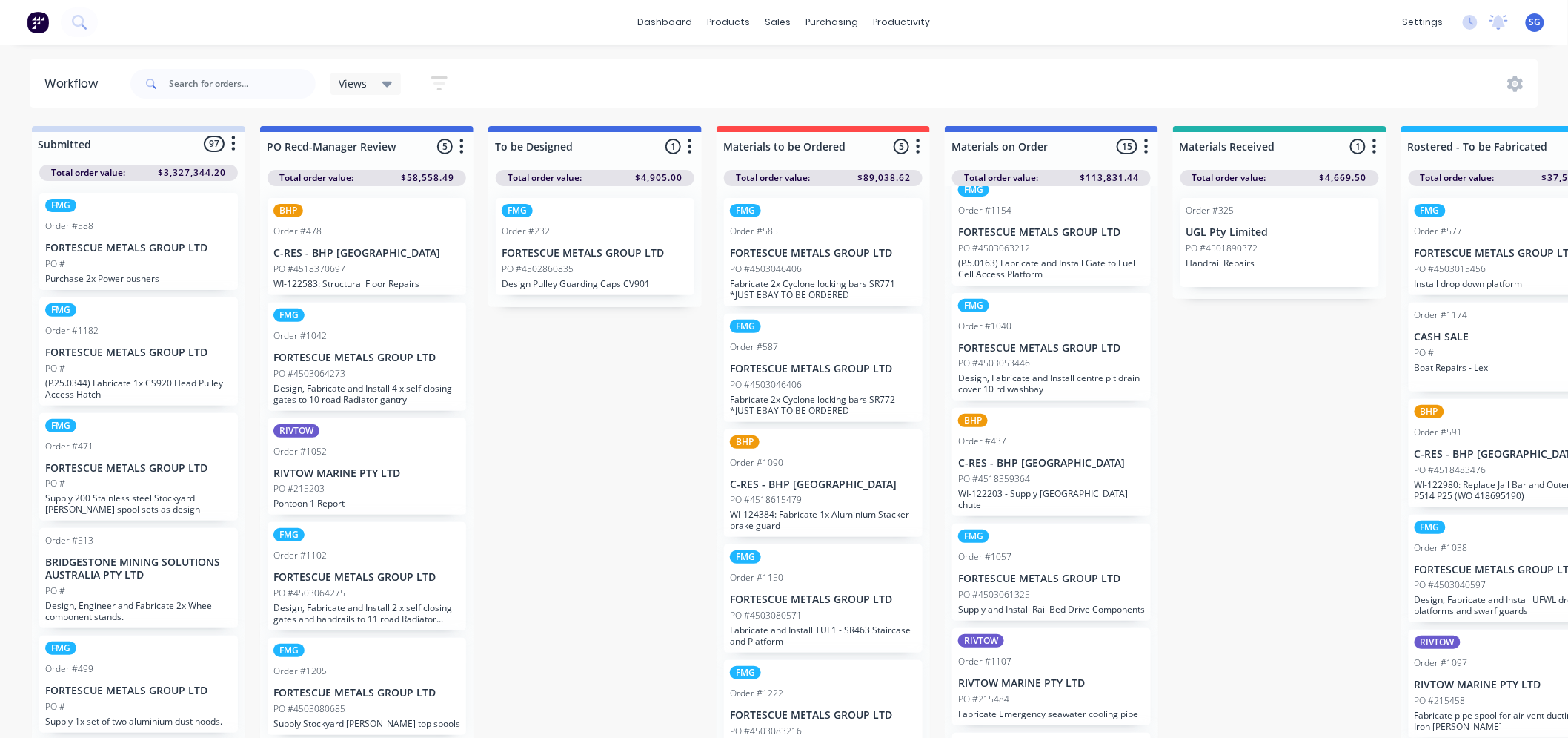
click at [1047, 381] on p "Design, Fabricate and Install centre pit drain cover 10 rd washbay" at bounding box center [1051, 383] width 187 height 22
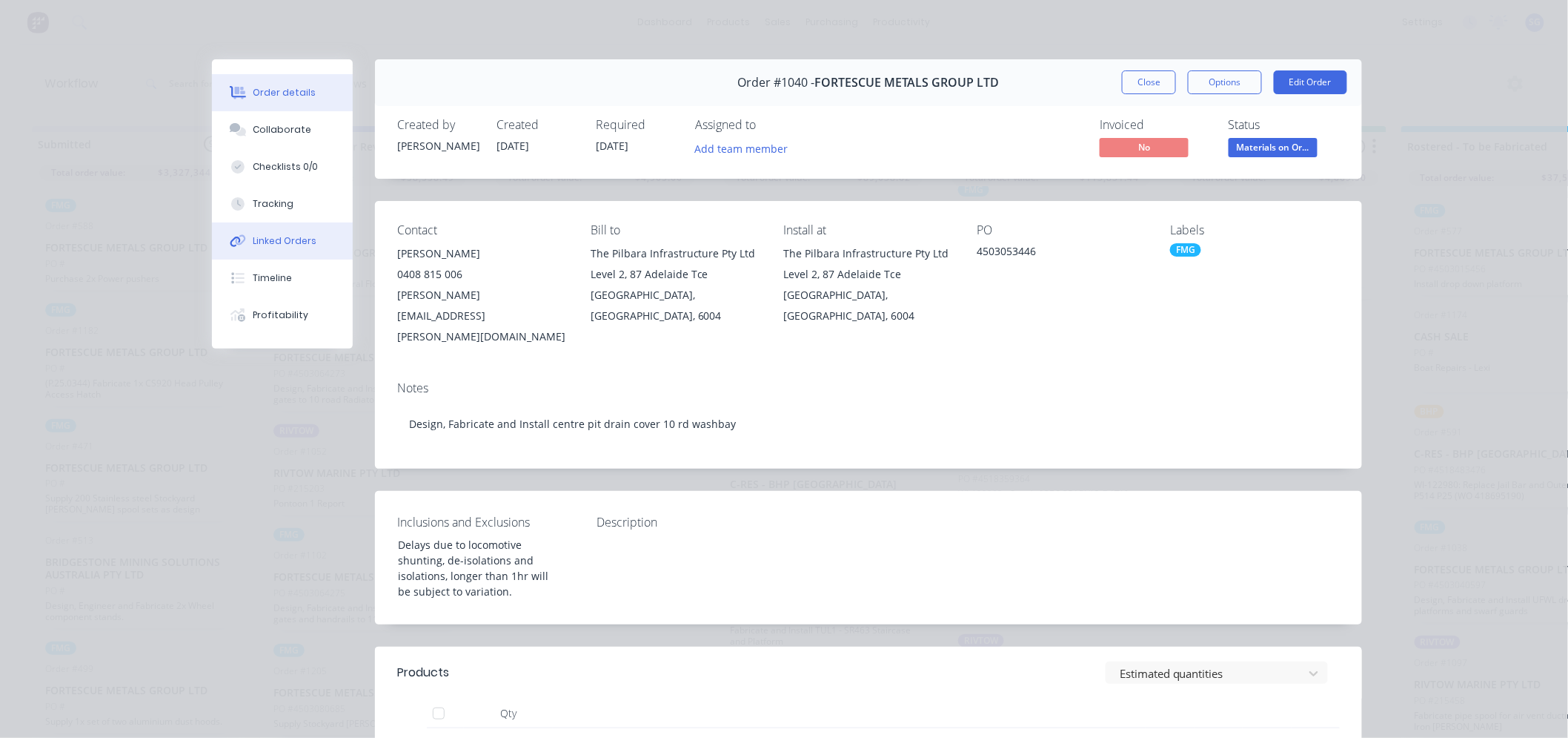
click at [281, 255] on button "Linked Orders" at bounding box center [282, 241] width 141 height 37
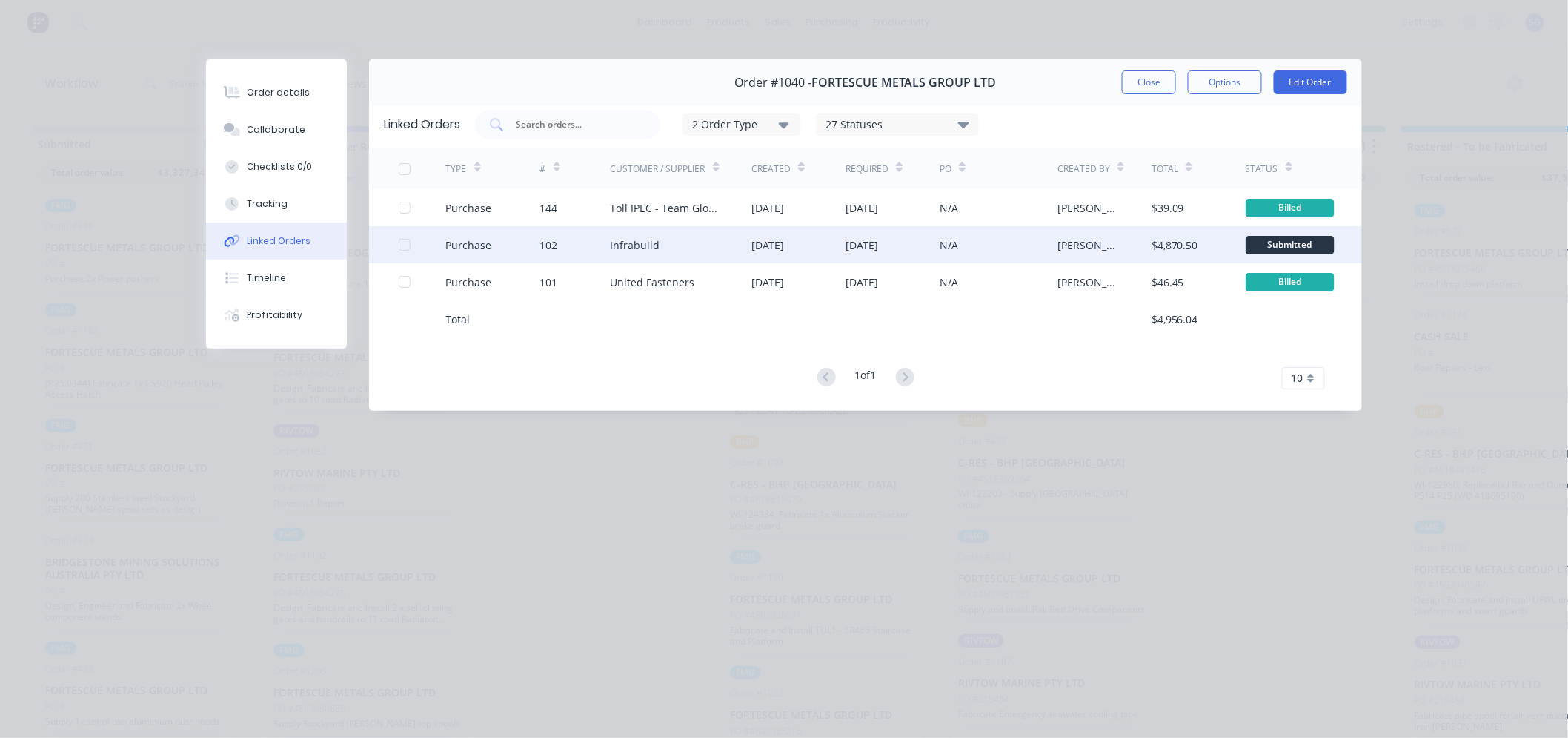
click at [634, 237] on div "Infrabuild" at bounding box center [635, 245] width 49 height 15
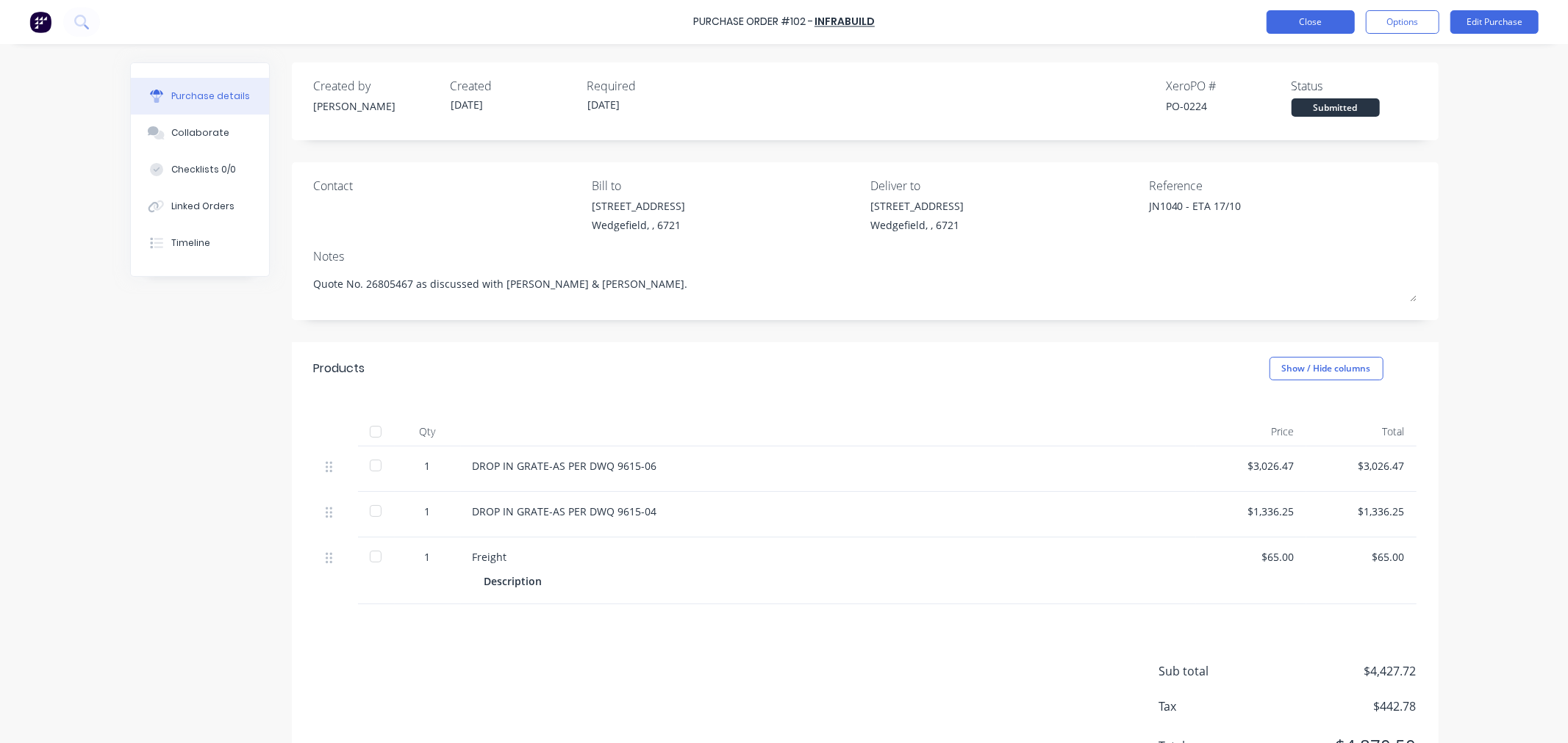
click at [1288, 19] on button "Close" at bounding box center [1310, 22] width 88 height 24
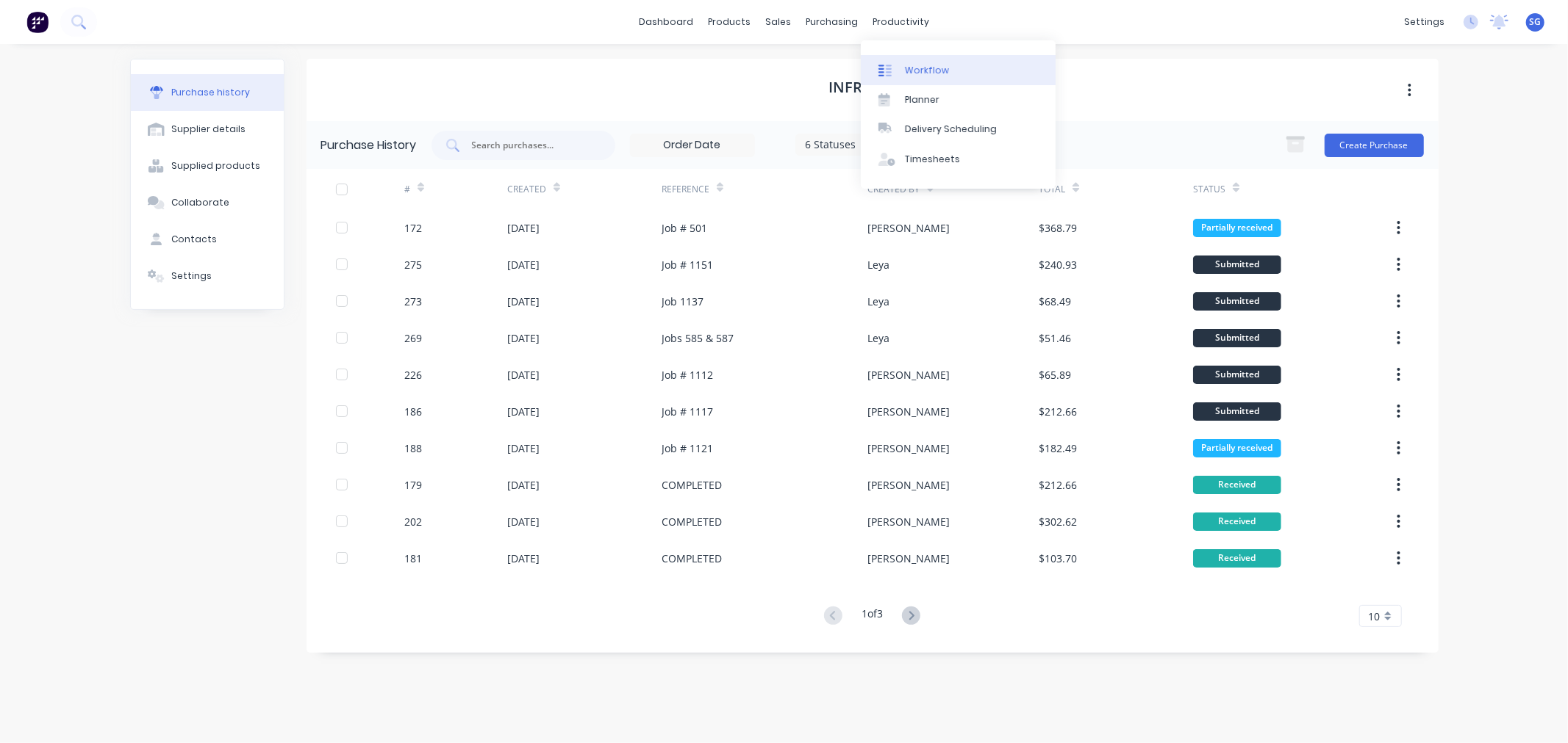
click at [922, 70] on div "Workflow" at bounding box center [927, 71] width 44 height 14
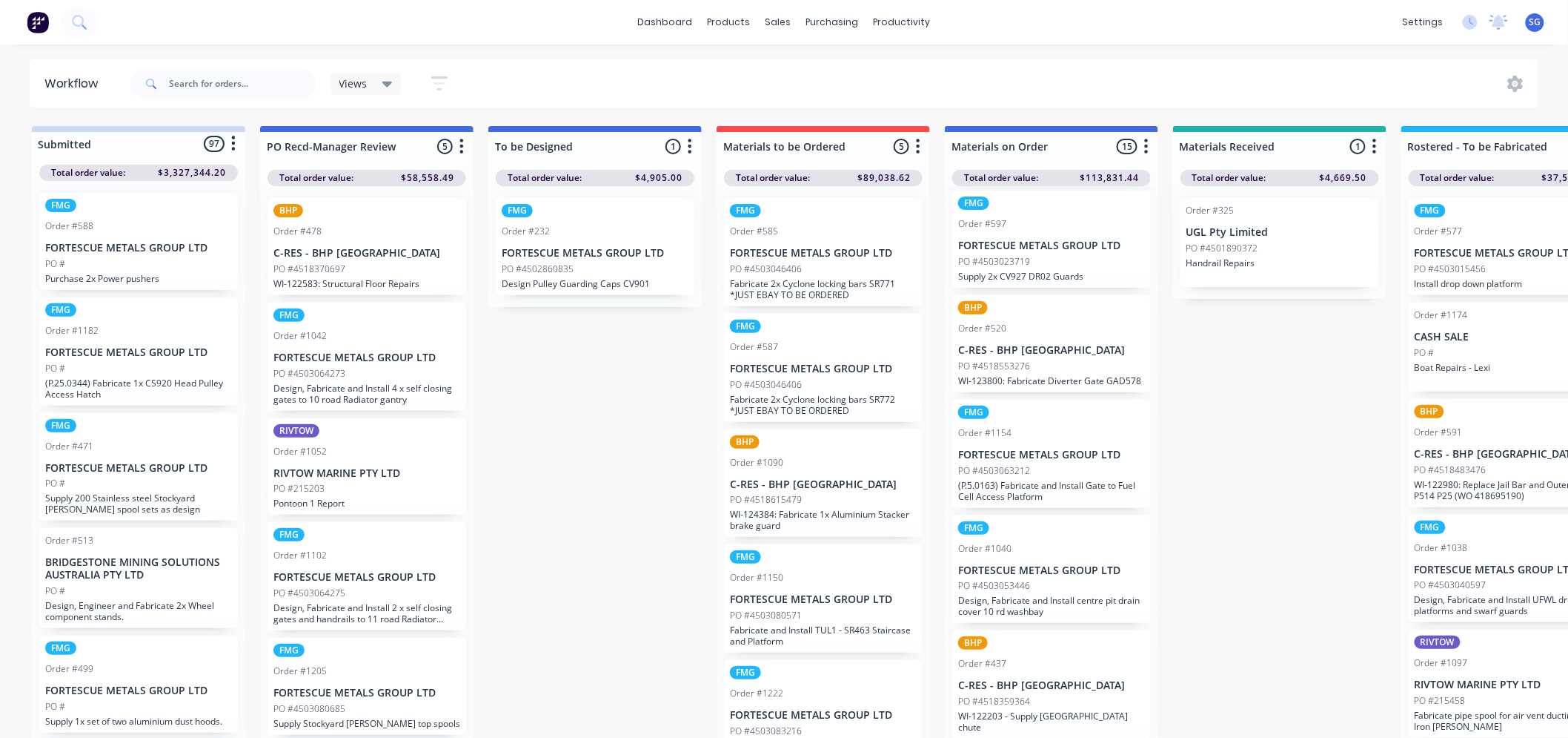
scroll to position [494, 0]
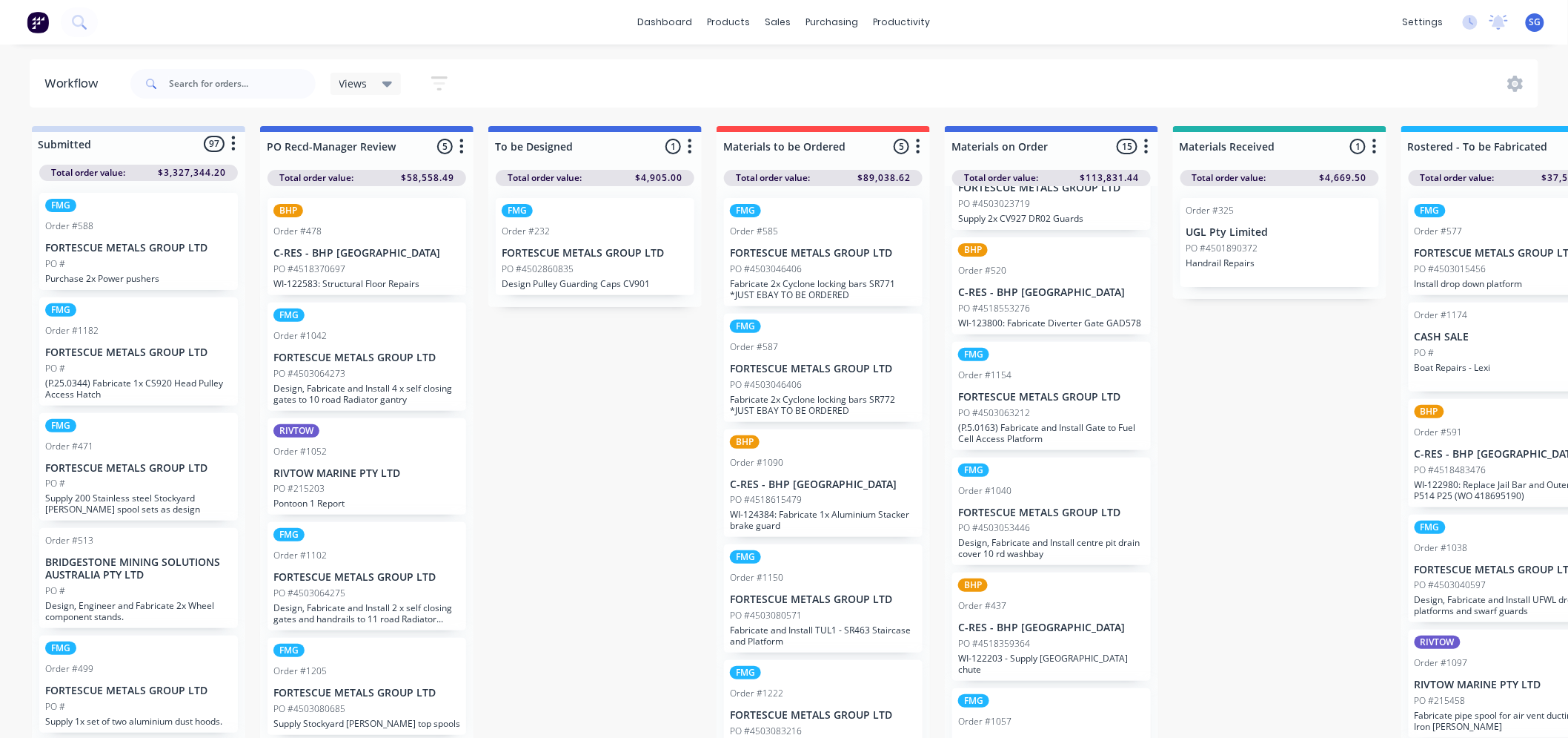
click at [994, 315] on p "PO #4518553276" at bounding box center [994, 309] width 72 height 14
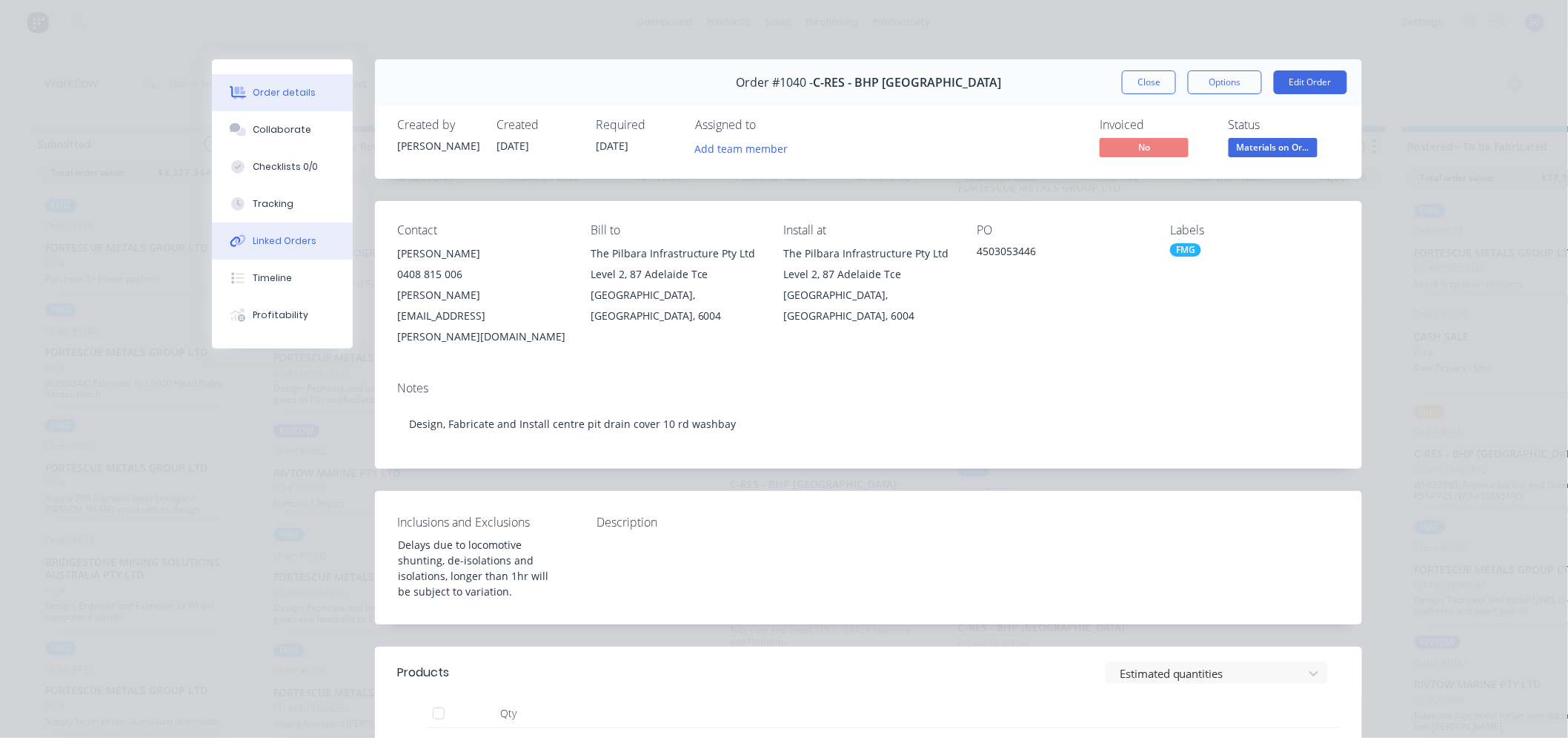
click at [246, 241] on button "Linked Orders" at bounding box center [282, 241] width 141 height 37
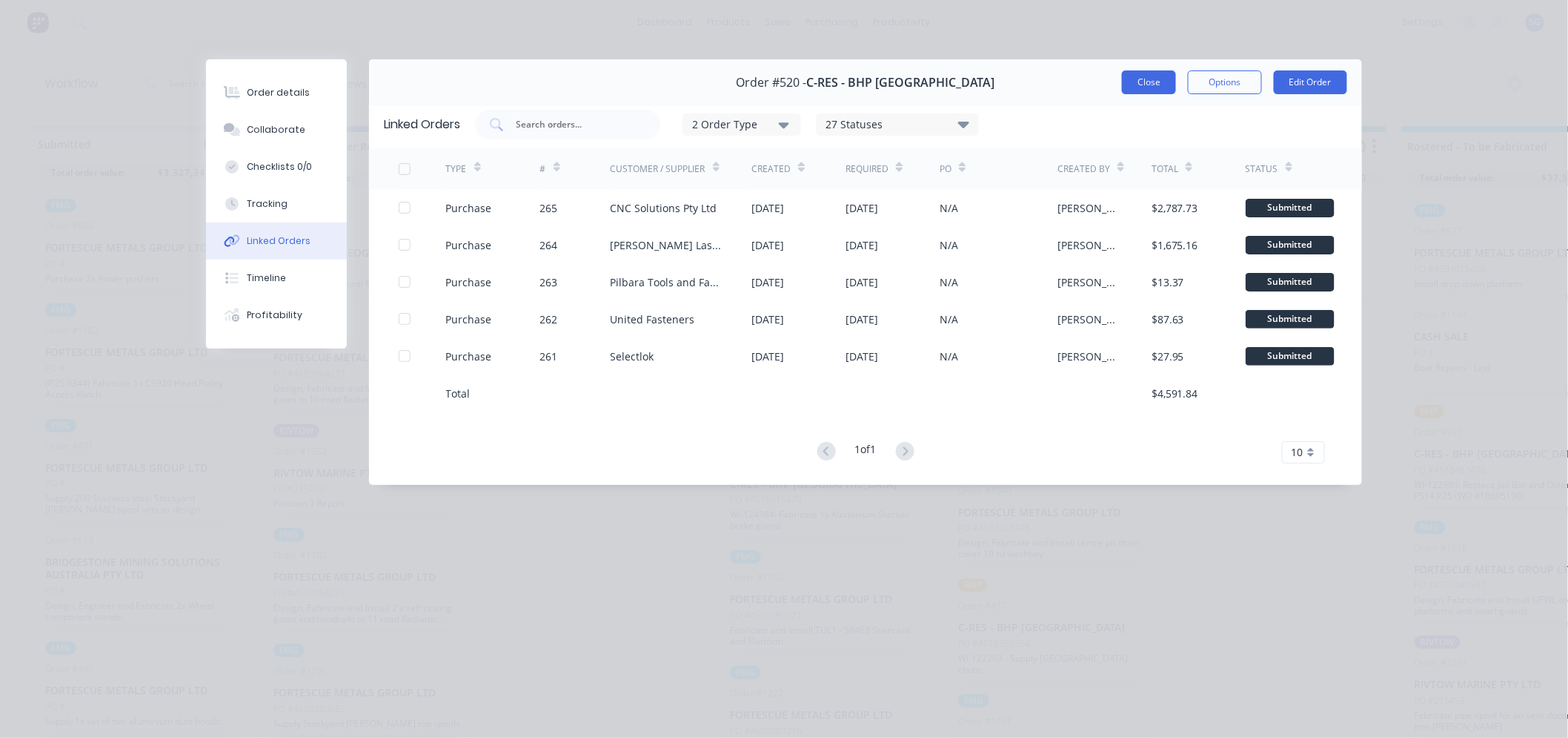
click at [1141, 79] on button "Close" at bounding box center [1149, 83] width 54 height 24
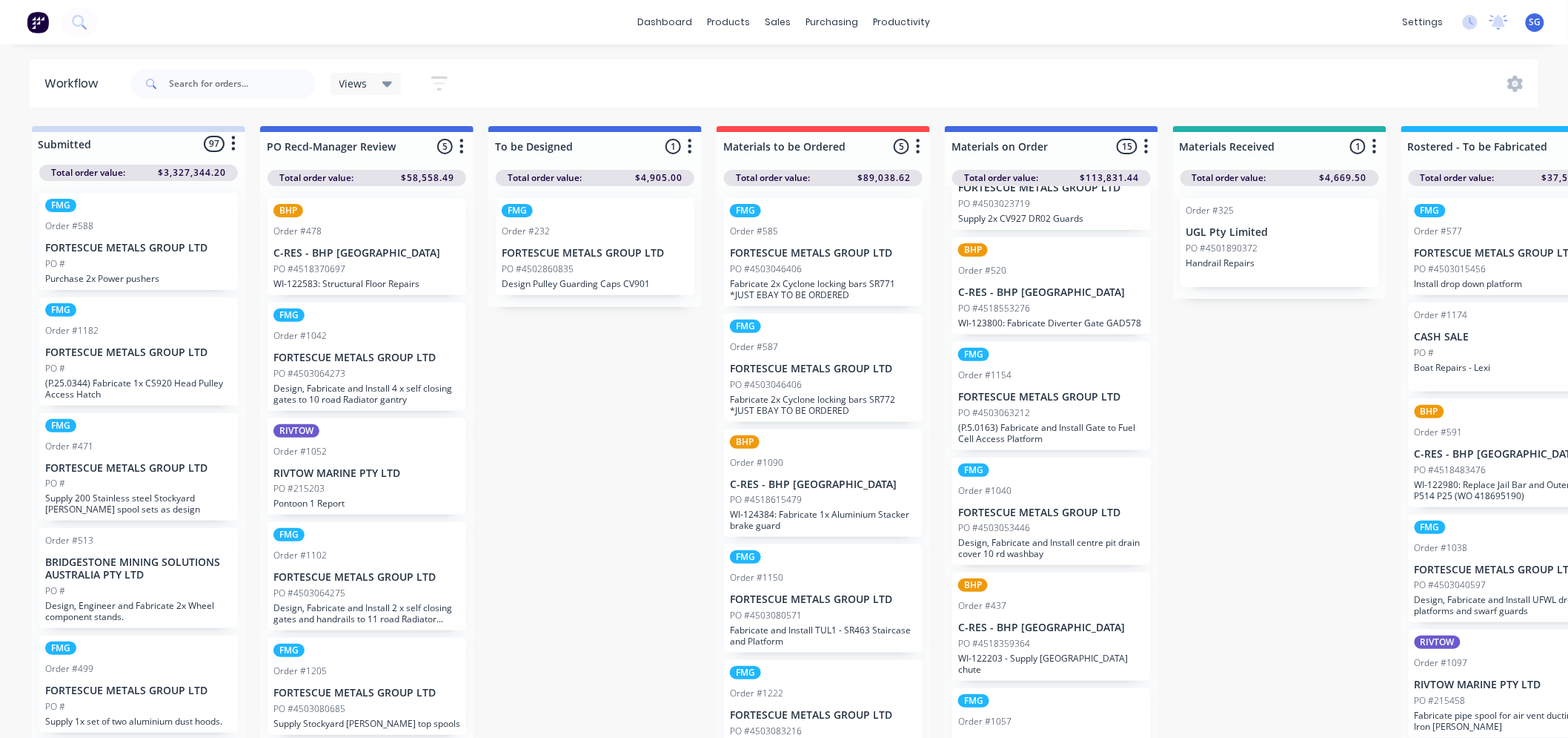
click at [1050, 650] on div "PO #4518359364" at bounding box center [1051, 643] width 187 height 14
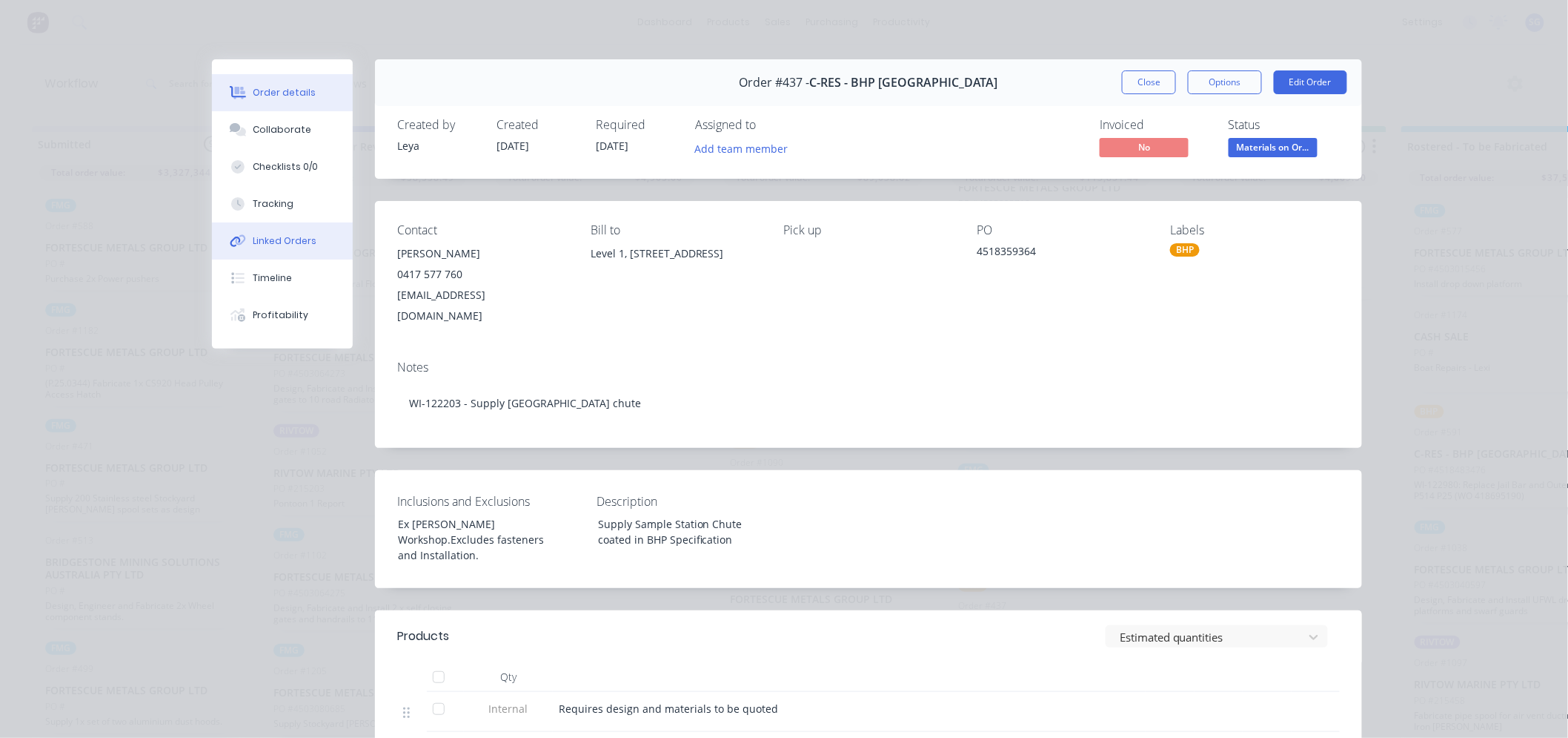
click at [241, 245] on div at bounding box center [238, 241] width 22 height 14
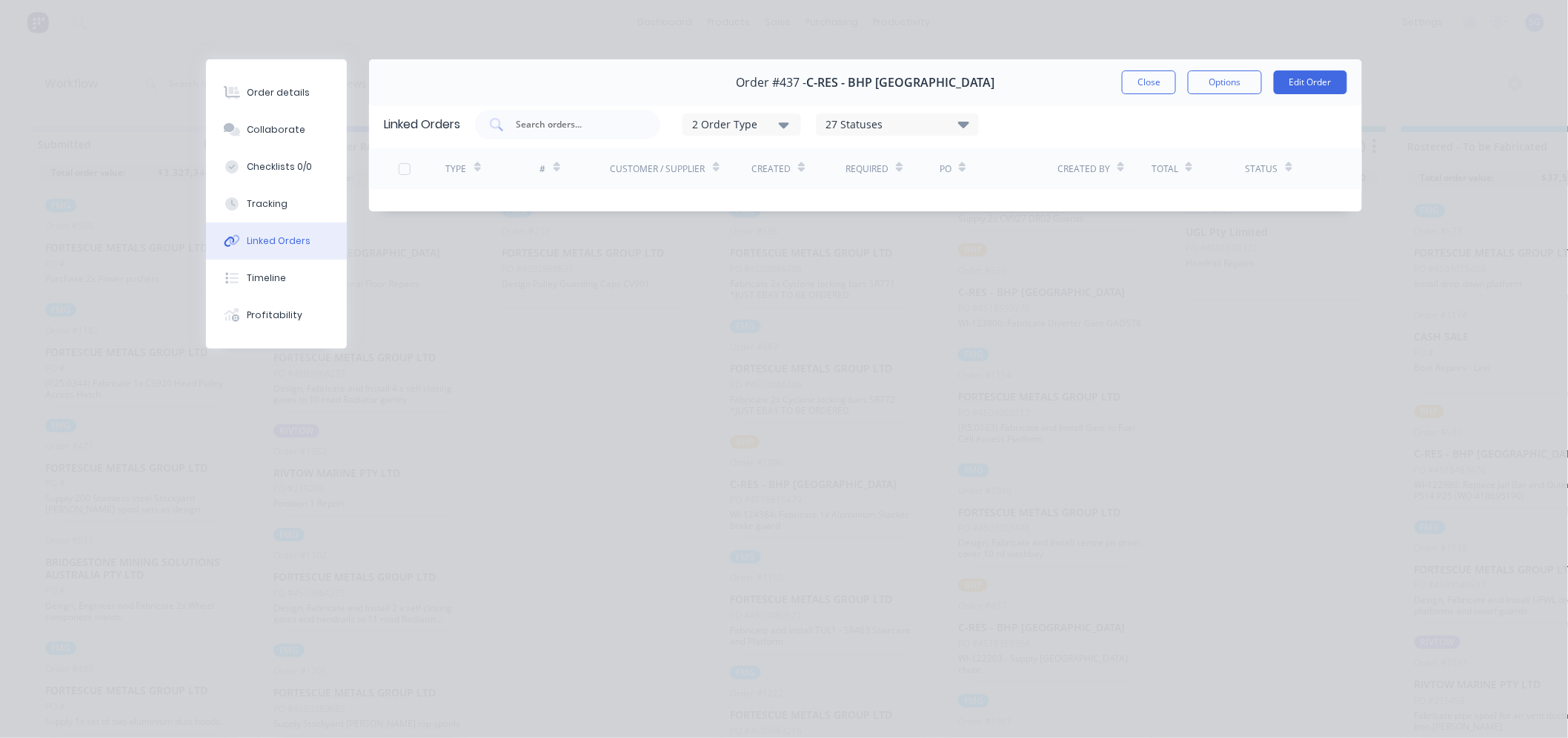
click at [1154, 80] on button "Close" at bounding box center [1149, 83] width 54 height 24
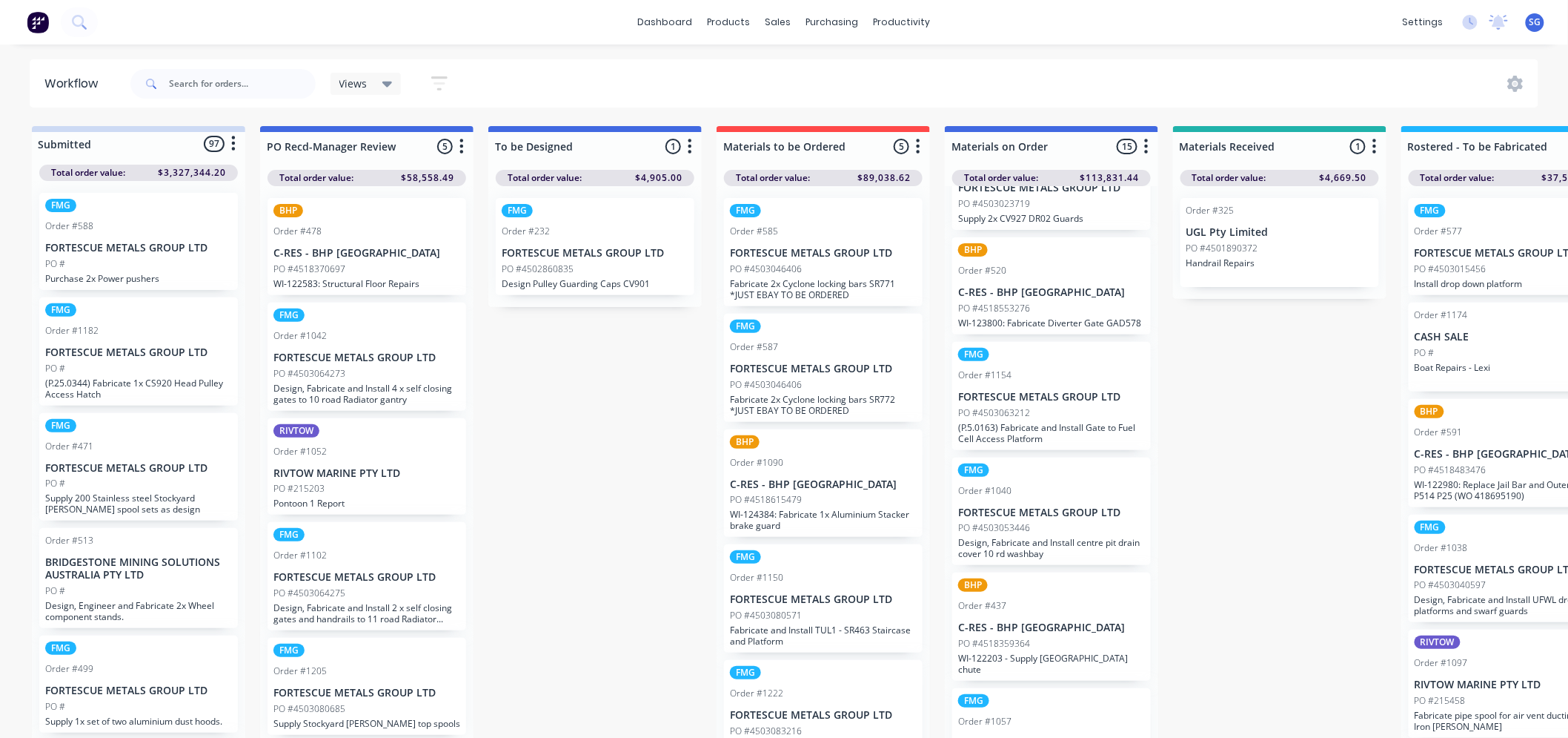
scroll to position [411, 0]
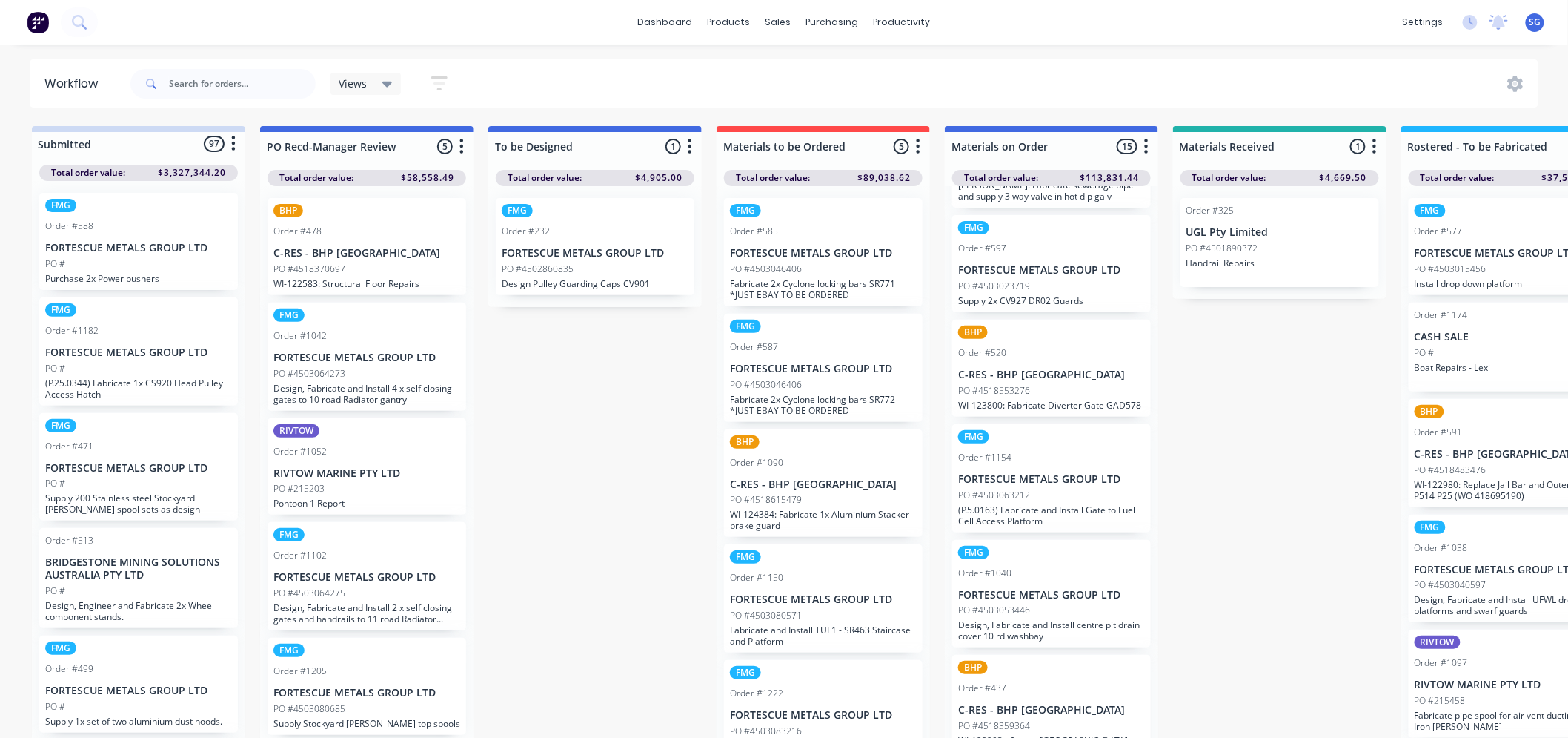
click at [1030, 275] on p "FORTESCUE METALS GROUP LTD" at bounding box center [1051, 270] width 187 height 13
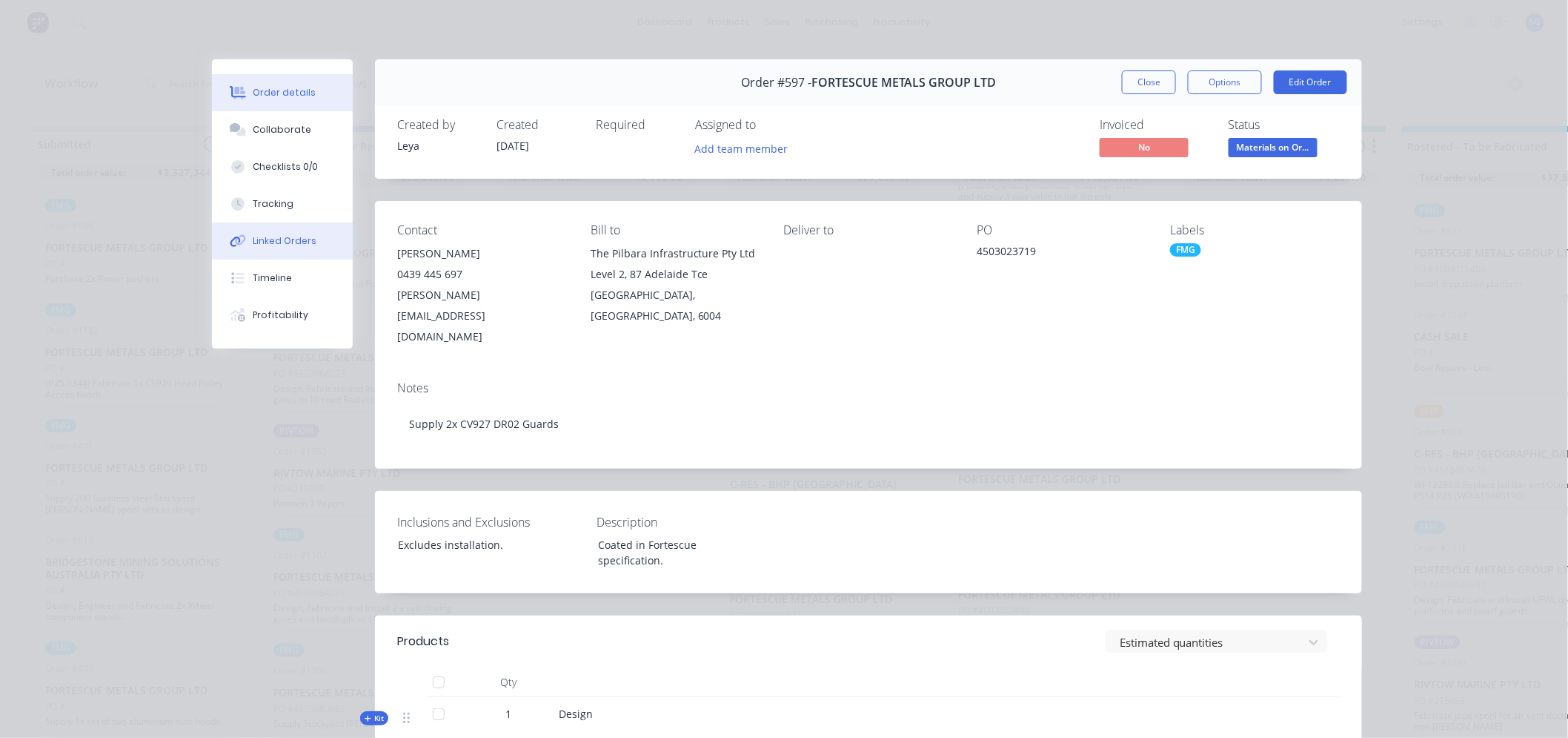
click at [291, 243] on div "Linked Orders" at bounding box center [285, 241] width 64 height 14
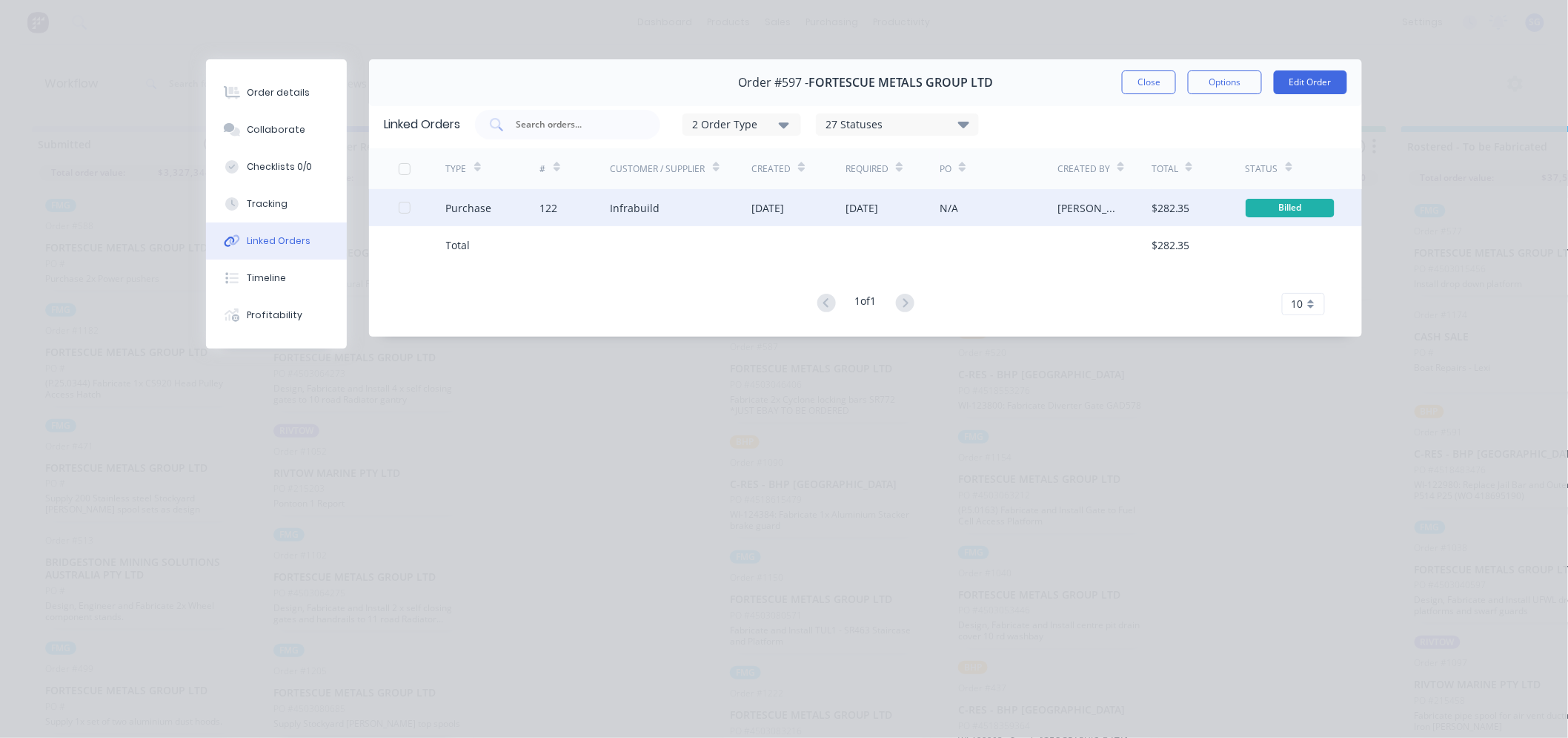
click at [875, 211] on div "31 Oct 2025" at bounding box center [862, 208] width 32 height 15
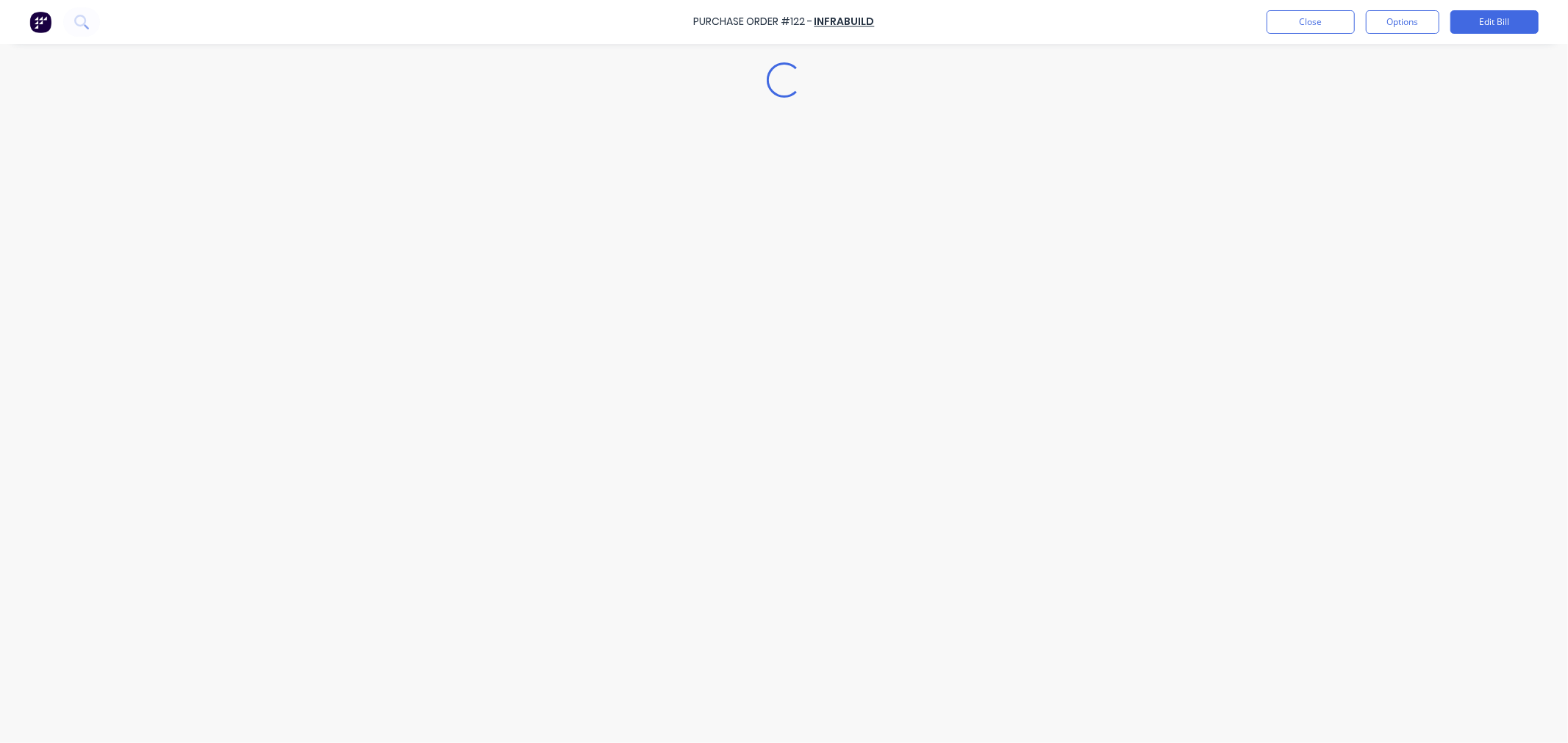
type textarea "x"
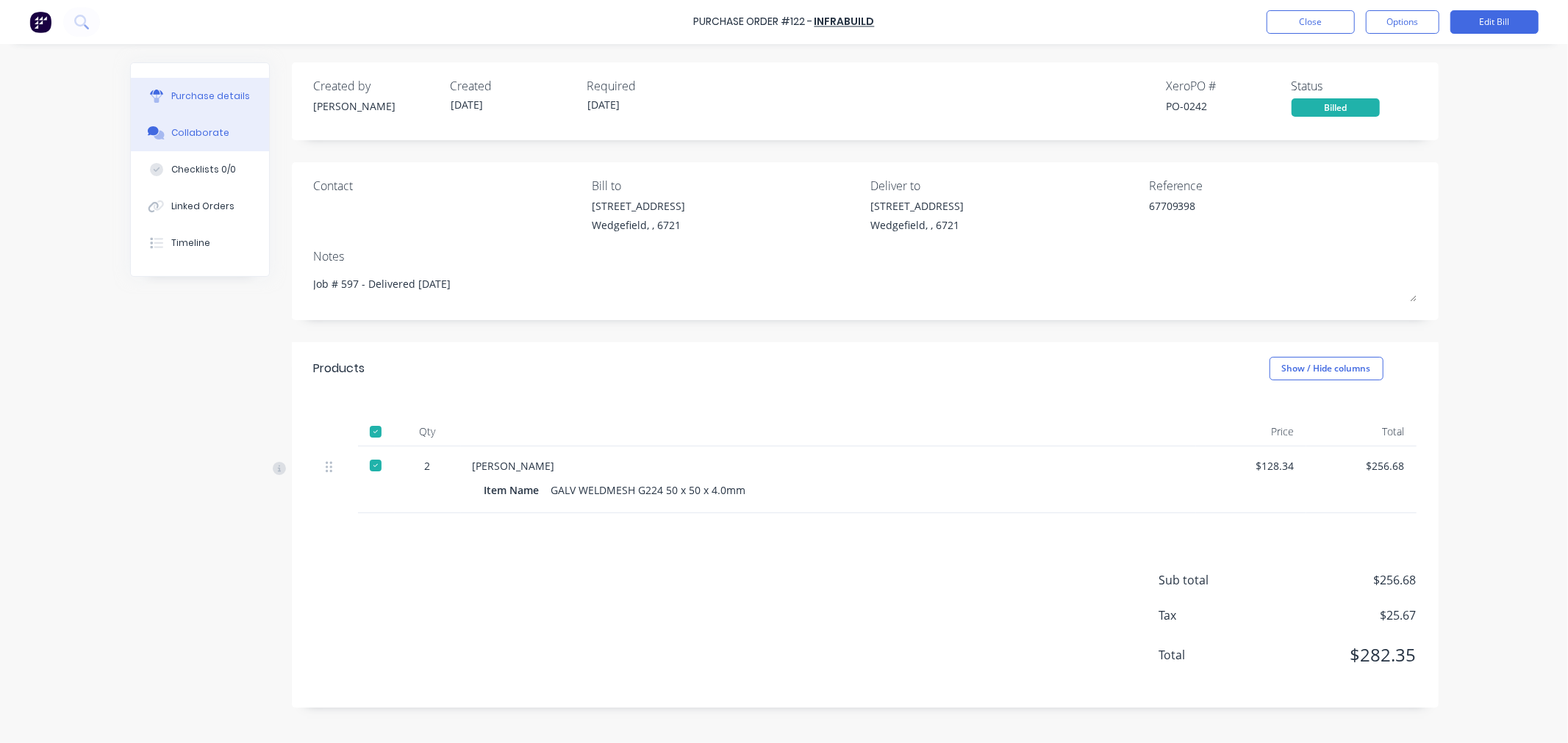
click at [192, 140] on button "Collaborate" at bounding box center [200, 133] width 138 height 36
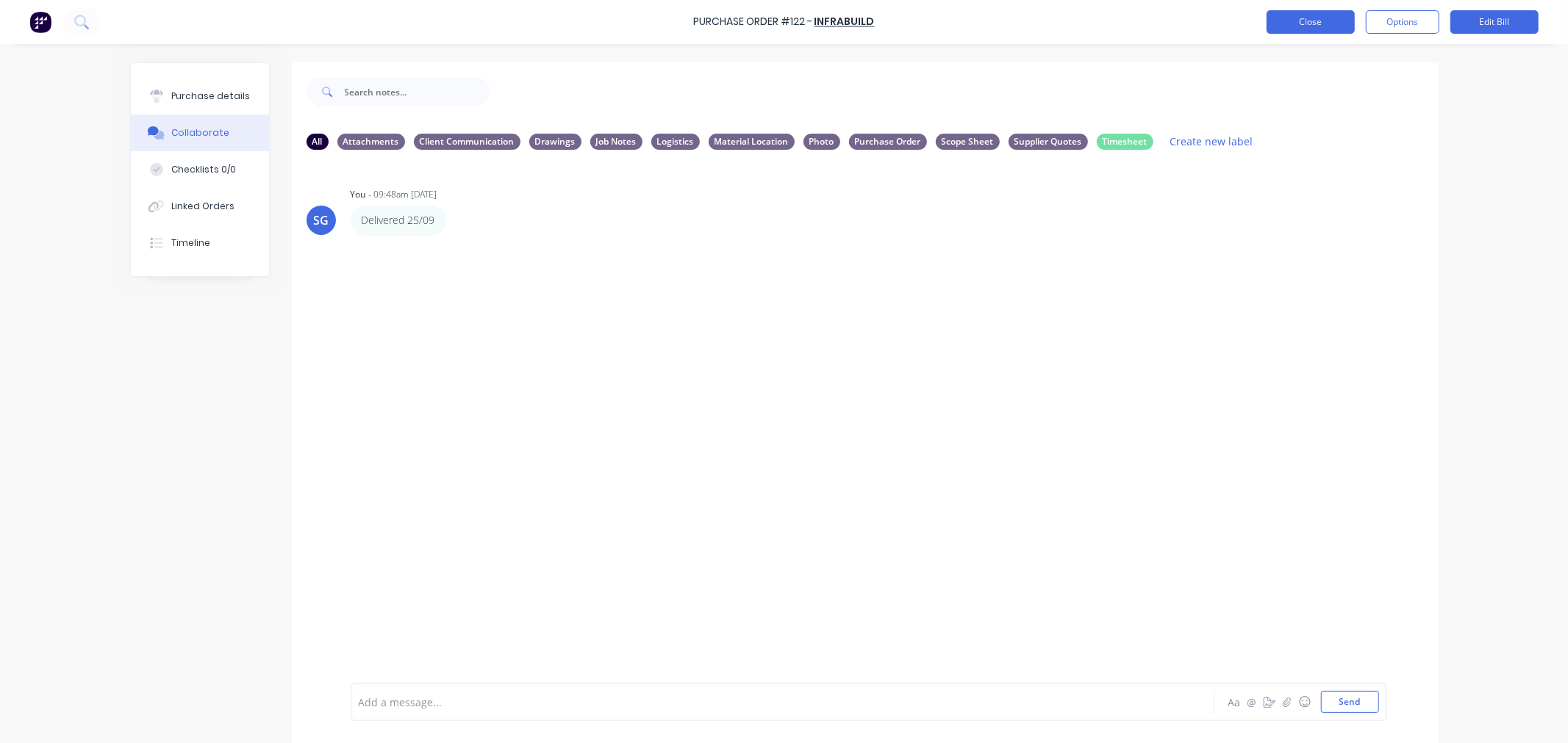
click at [1304, 25] on button "Close" at bounding box center [1310, 22] width 88 height 24
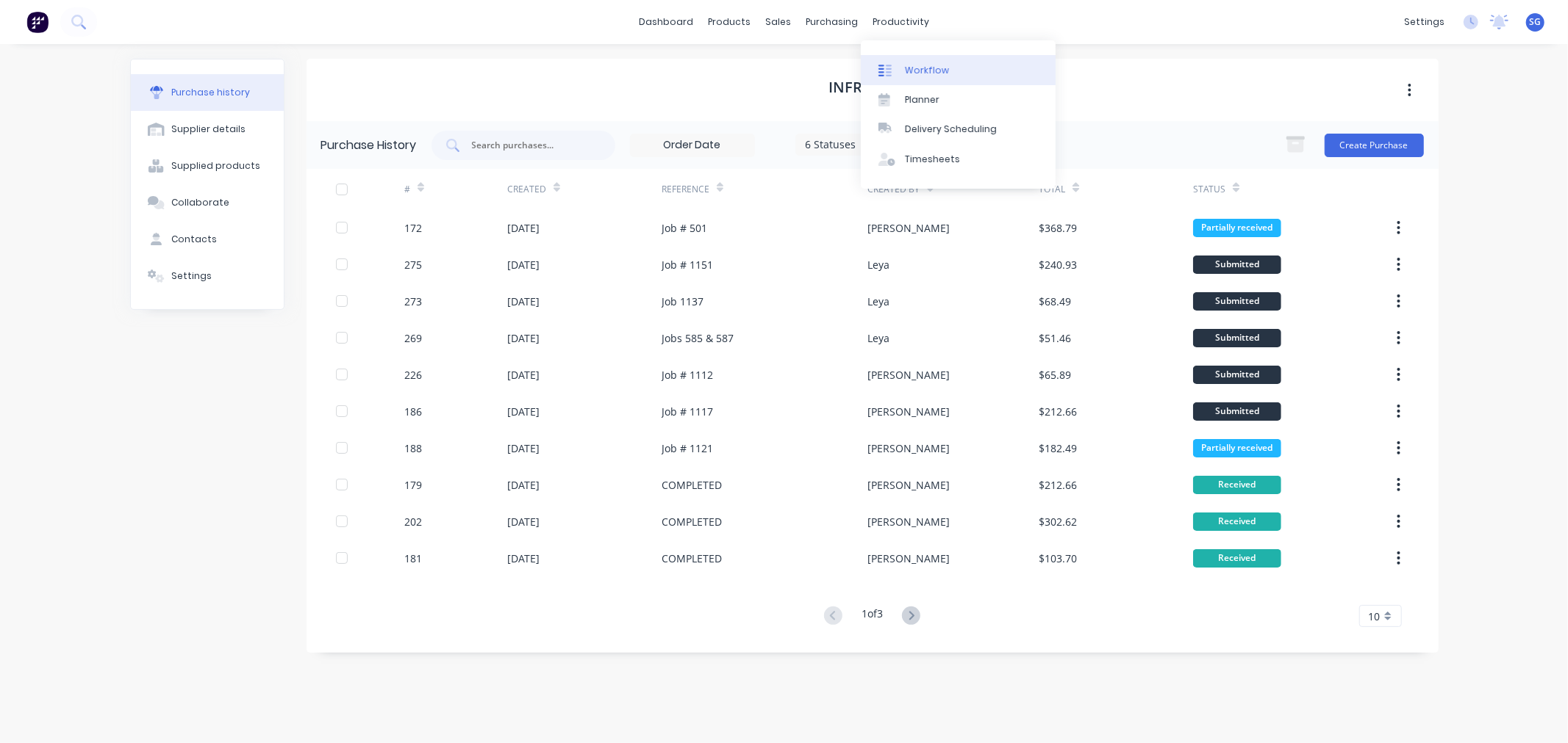
click at [891, 64] on icon at bounding box center [885, 71] width 14 height 14
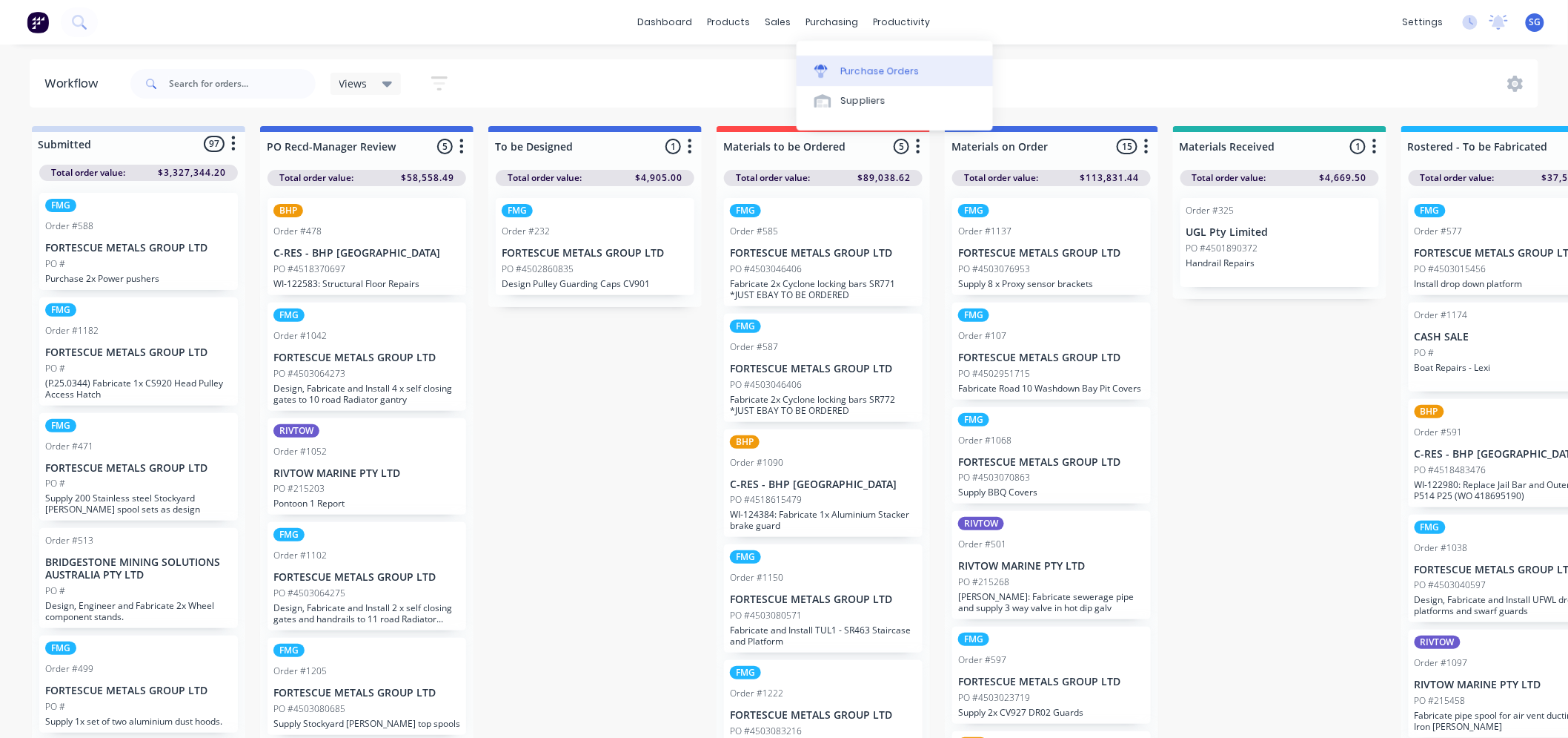
click at [853, 72] on div "Purchase Orders" at bounding box center [880, 72] width 78 height 14
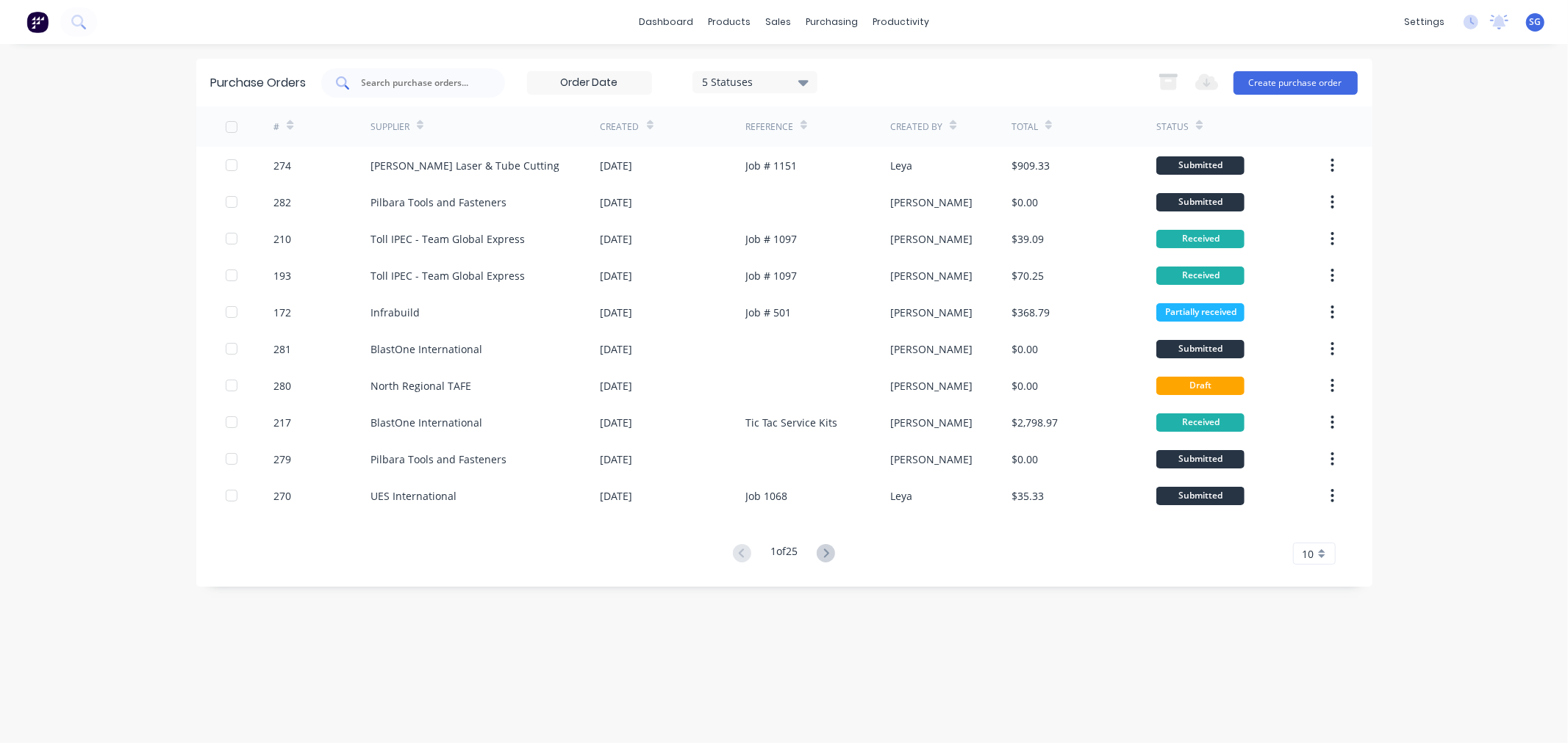
click at [384, 81] on input "text" at bounding box center [421, 83] width 122 height 14
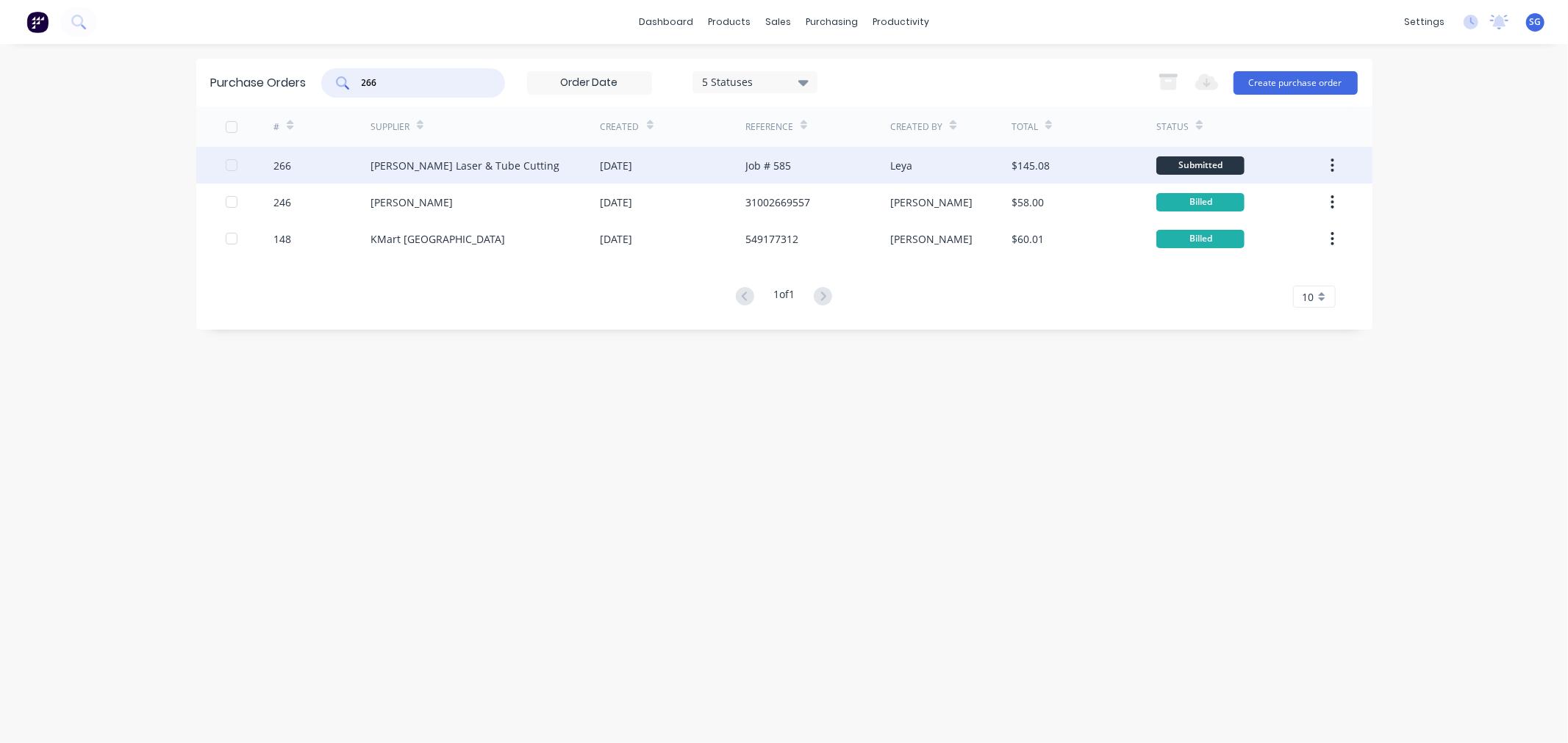
type input "266"
click at [428, 165] on div "Simmonds Laser & Tube Cutting" at bounding box center [464, 166] width 189 height 15
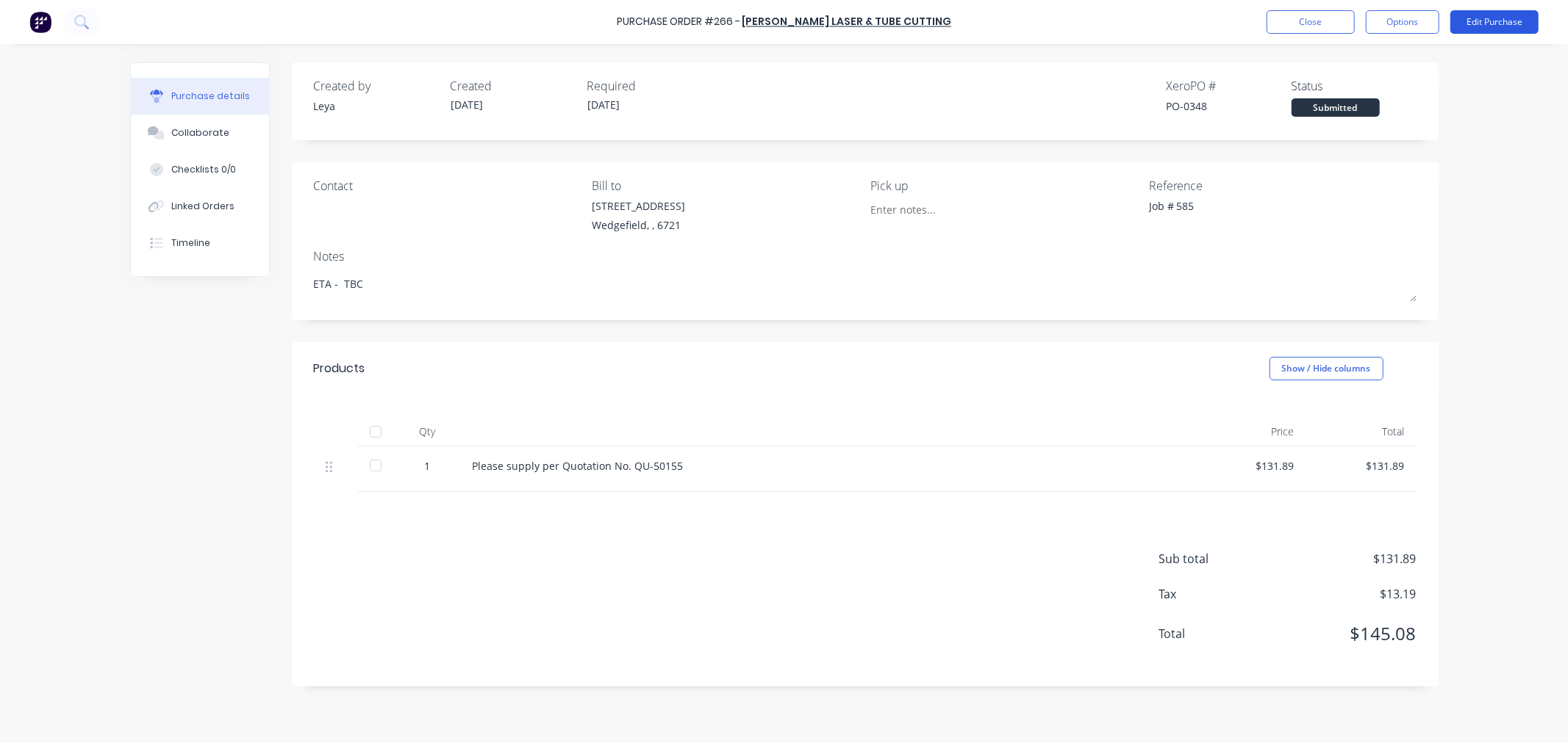
click at [1495, 18] on button "Edit Purchase" at bounding box center [1494, 22] width 88 height 24
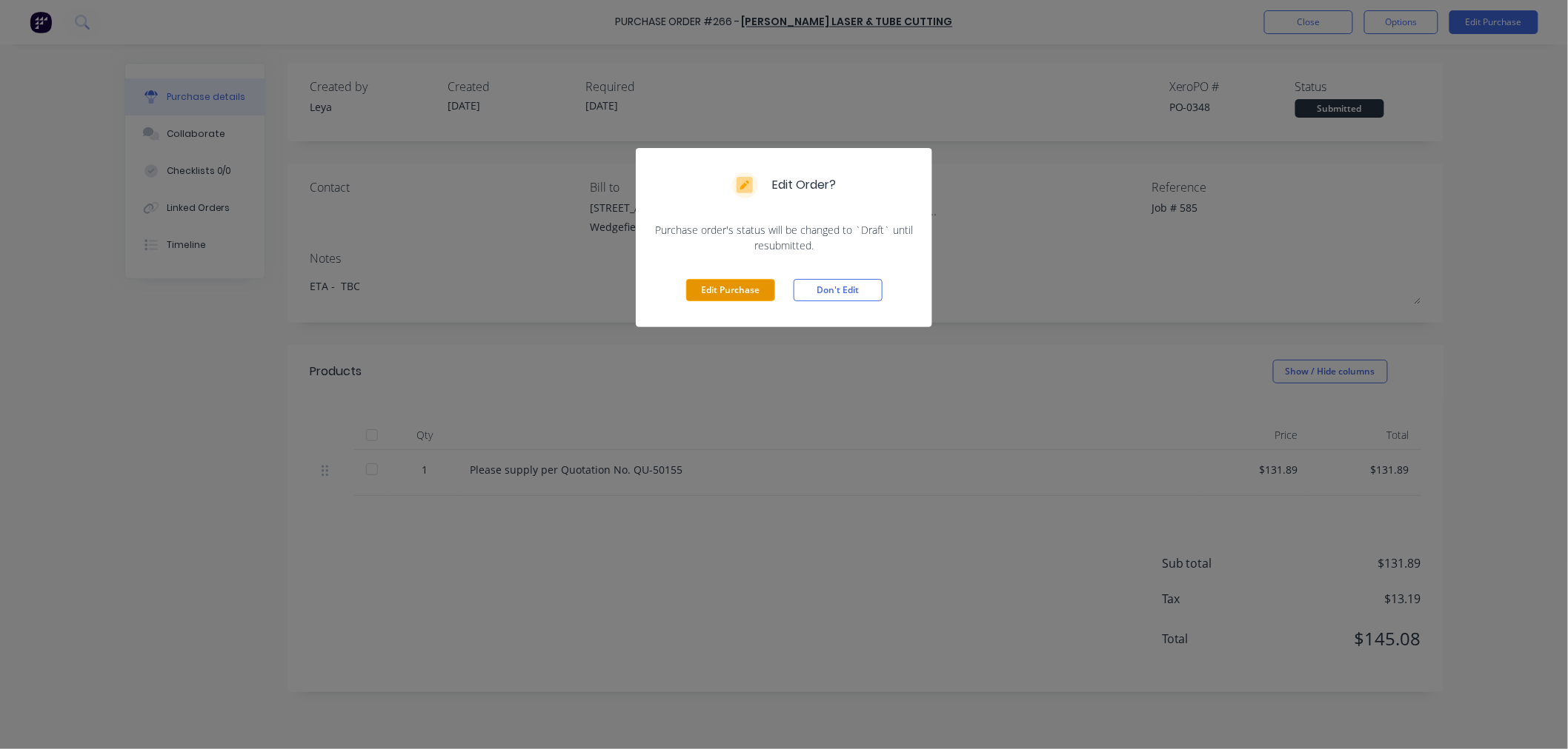
click at [728, 291] on button "Edit Purchase" at bounding box center [731, 291] width 89 height 22
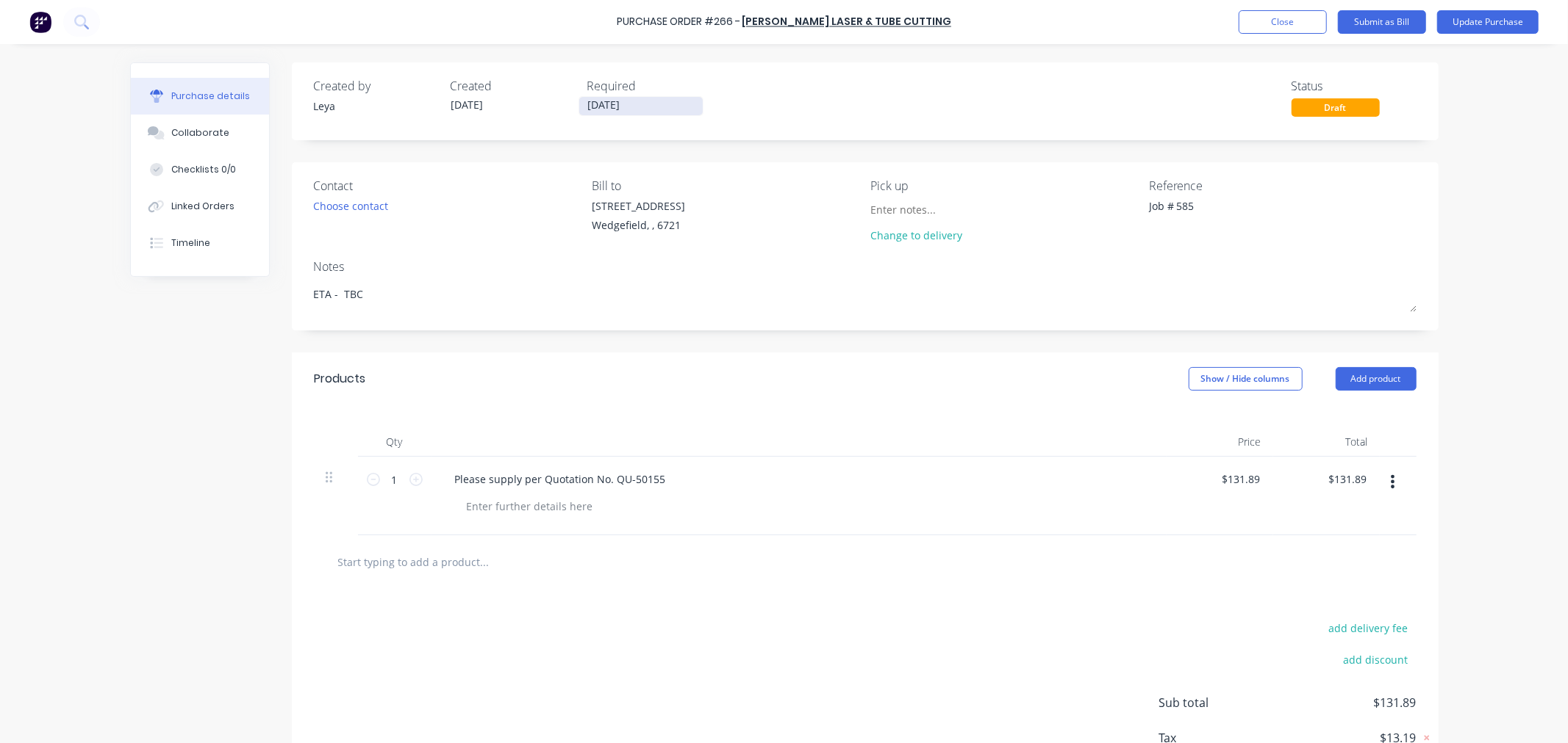
click at [621, 112] on input "09/10/25" at bounding box center [641, 107] width 123 height 19
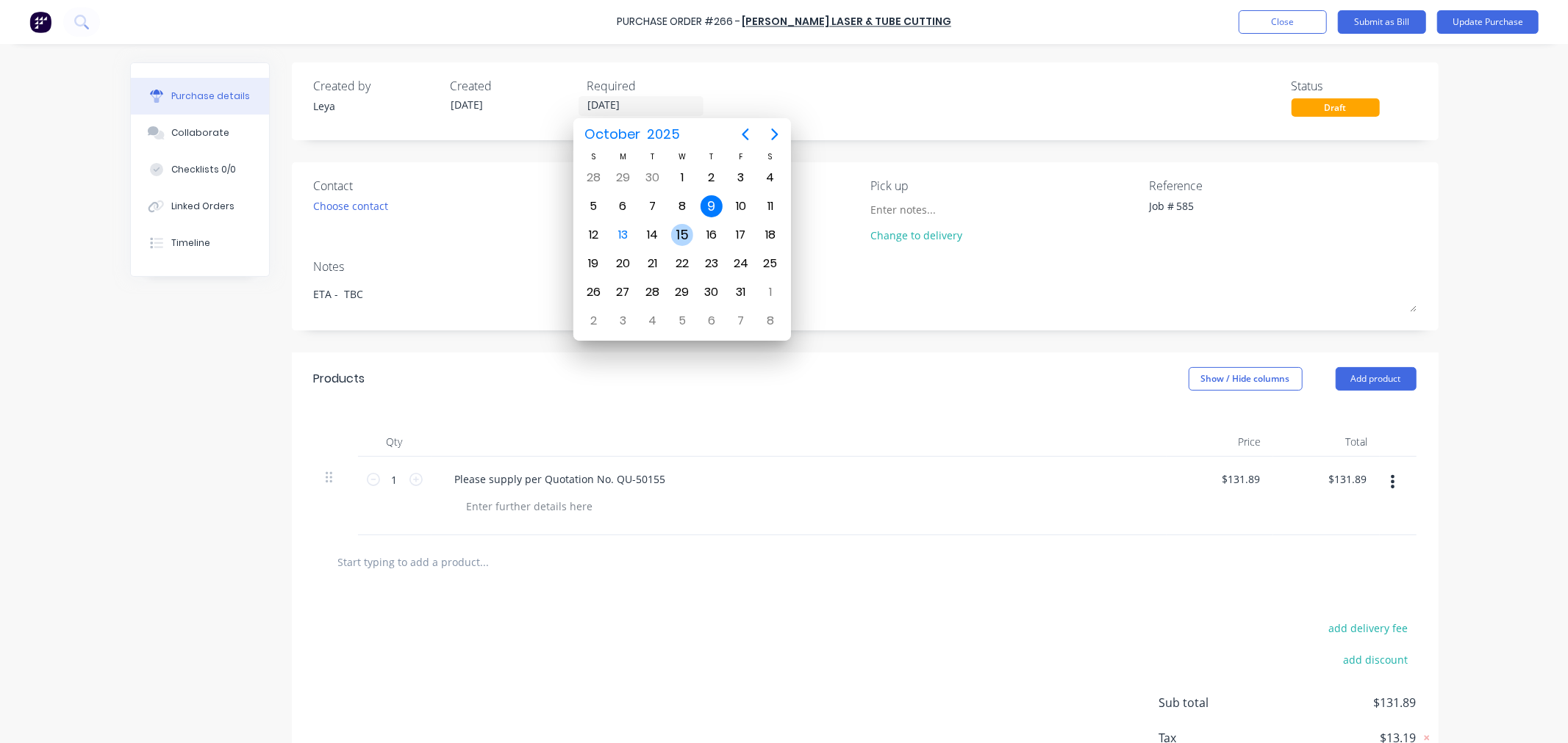
click at [681, 236] on div "15" at bounding box center [682, 235] width 22 height 22
type textarea "x"
type input "15/10/25"
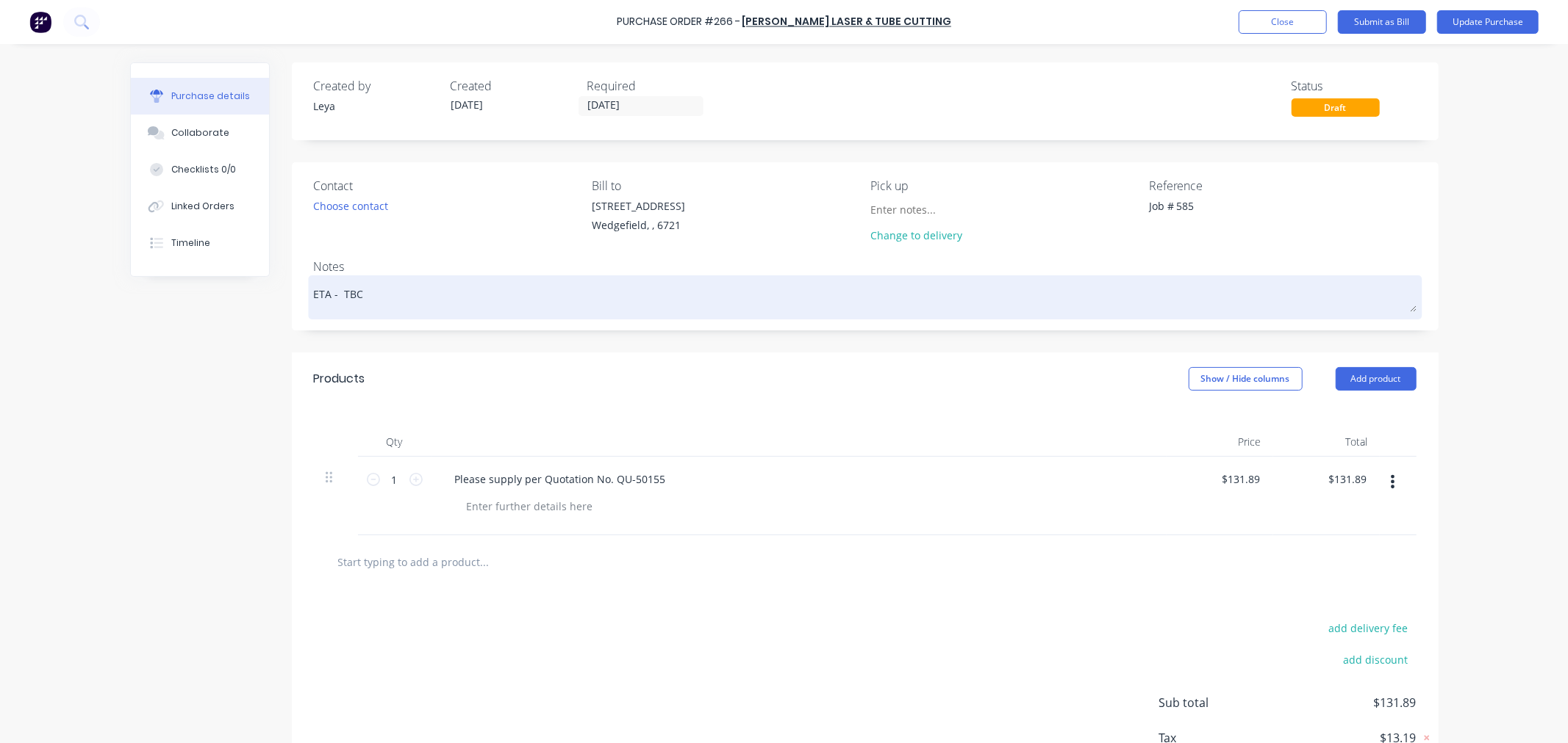
click at [379, 295] on textarea "ETA - TBC" at bounding box center [864, 295] width 1102 height 33
type textarea "x"
type textarea "ETA - 1"
type textarea "x"
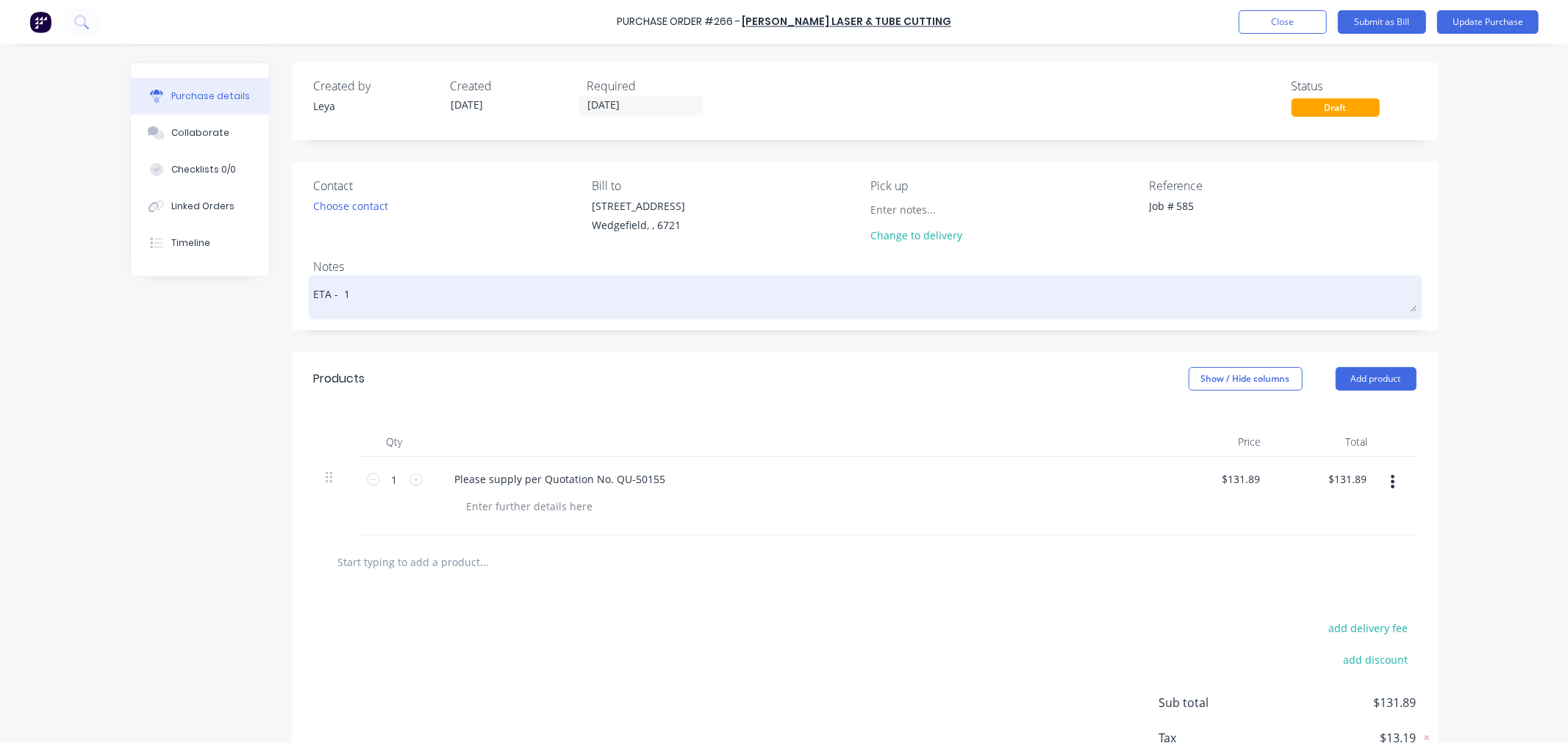
type textarea "ETA - 15"
type textarea "x"
type textarea "ETA - 15/"
type textarea "x"
type textarea "ETA - 15/1"
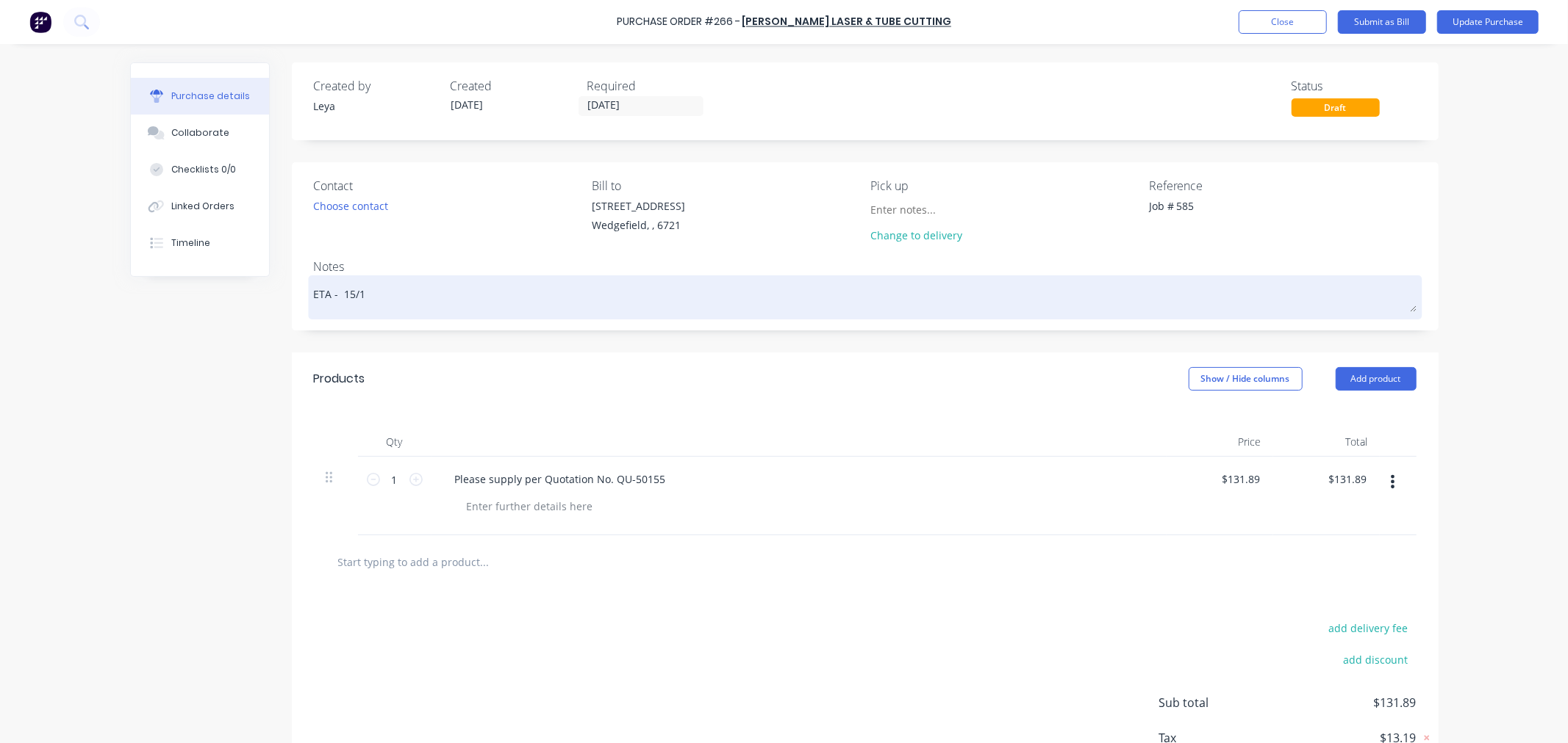
type textarea "x"
type textarea "ETA - 15/10"
type textarea "x"
type textarea "ETA - 15/10"
type textarea "x"
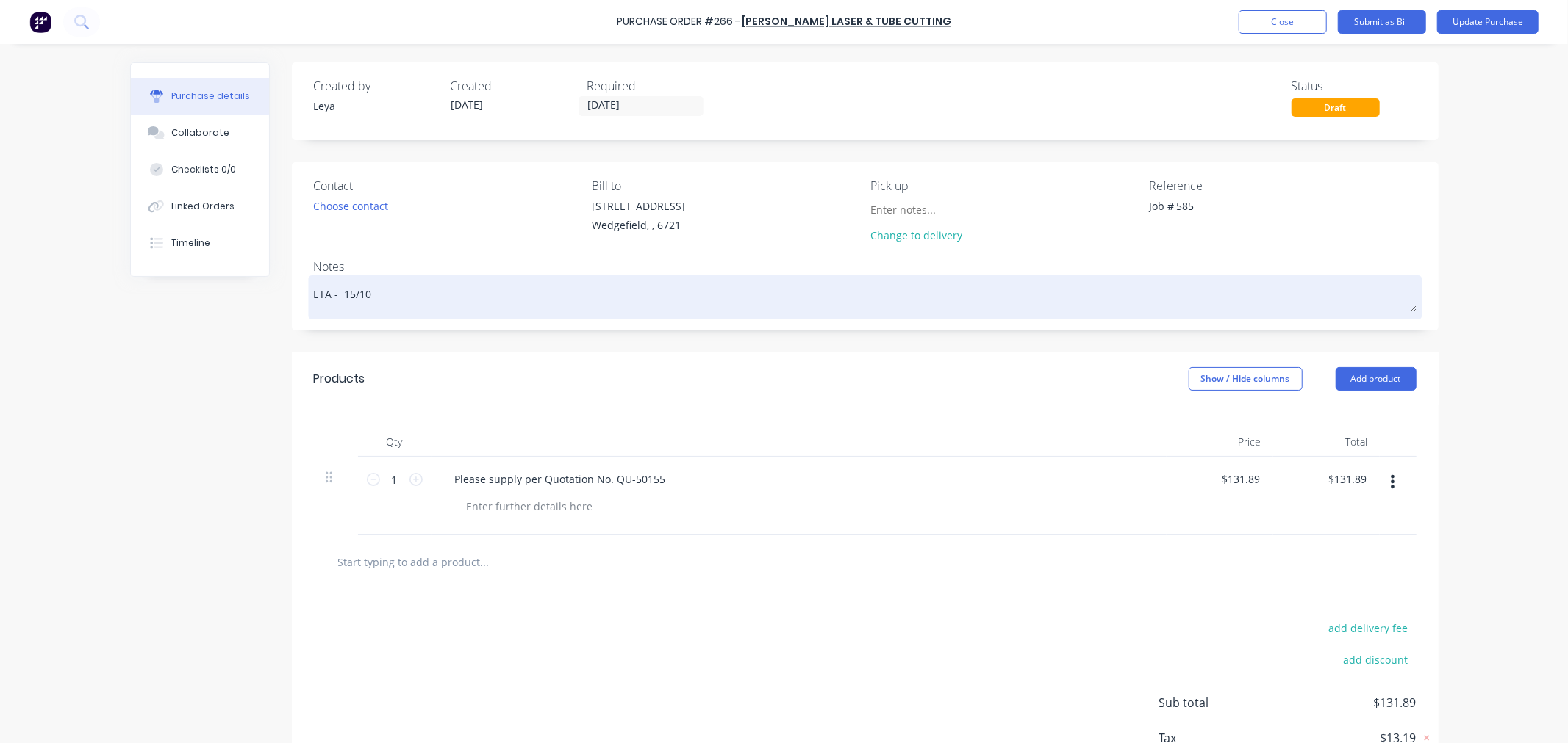
type textarea "ETA - 15/10 v"
type textarea "x"
type textarea "ETA - 15/10 vi"
type textarea "x"
type textarea "ETA - 15/10 via"
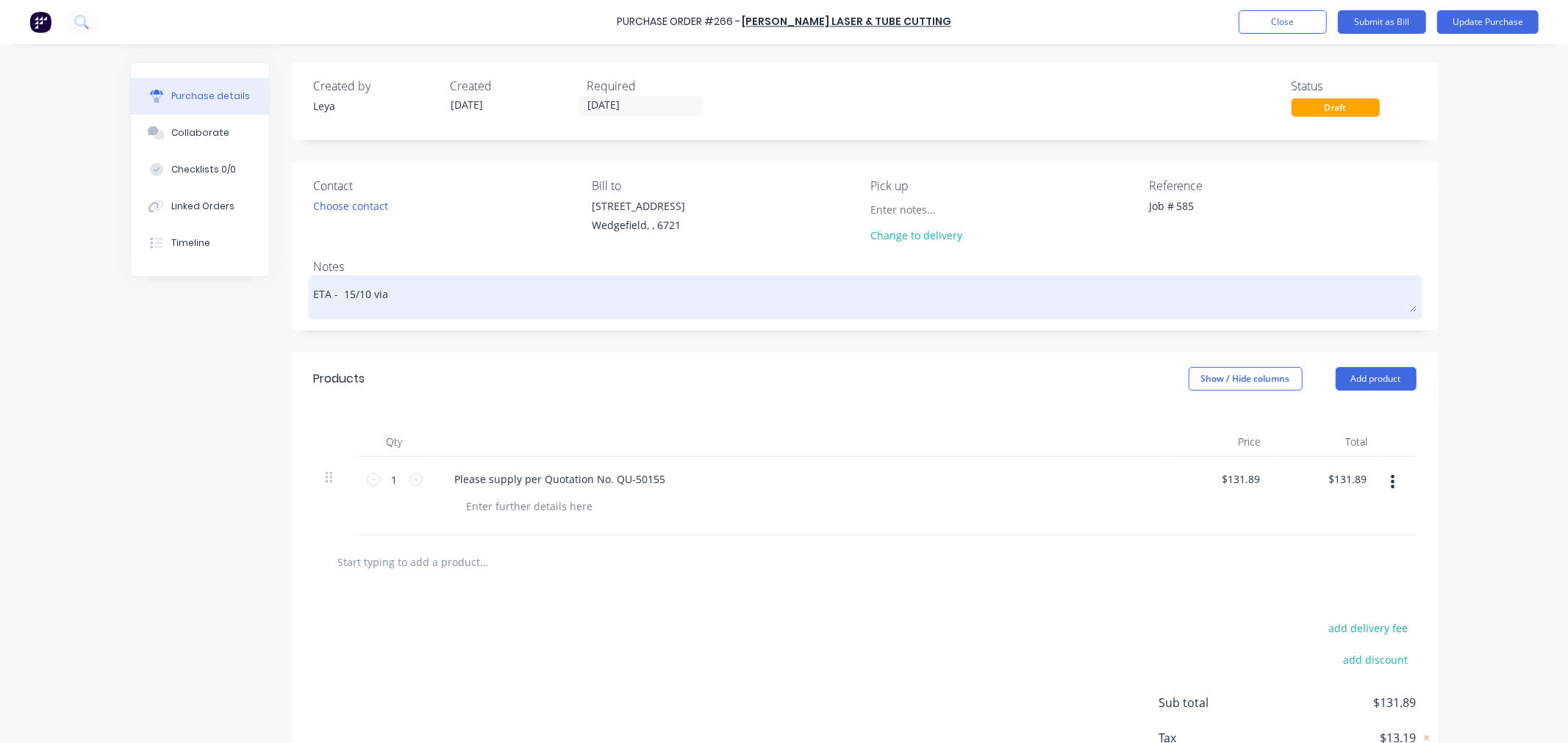
type textarea "x"
type textarea "ETA - 15/10 via"
type textarea "x"
type textarea "ETA - 15/10 via R"
type textarea "x"
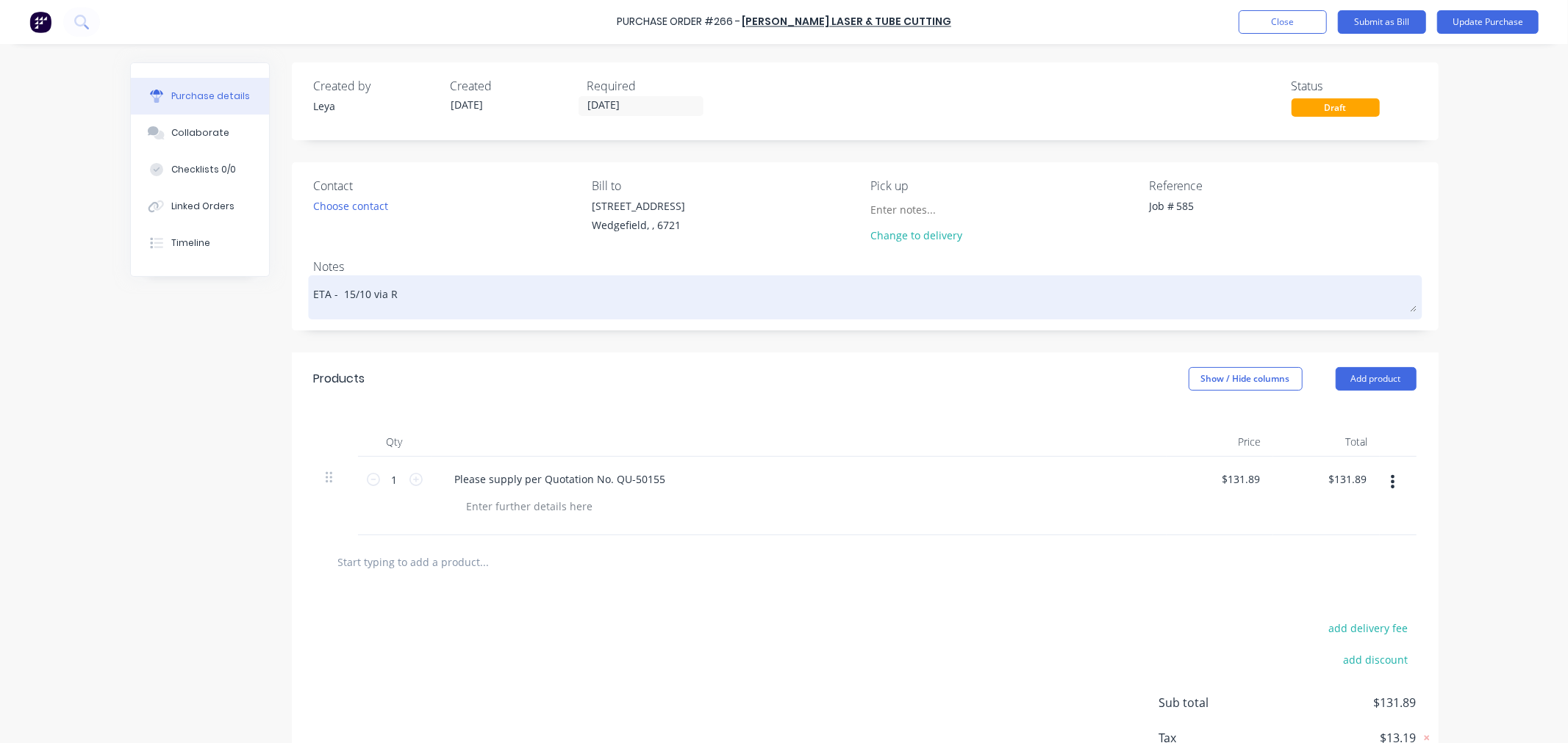
type textarea "ETA - 15/10 via RG"
type textarea "x"
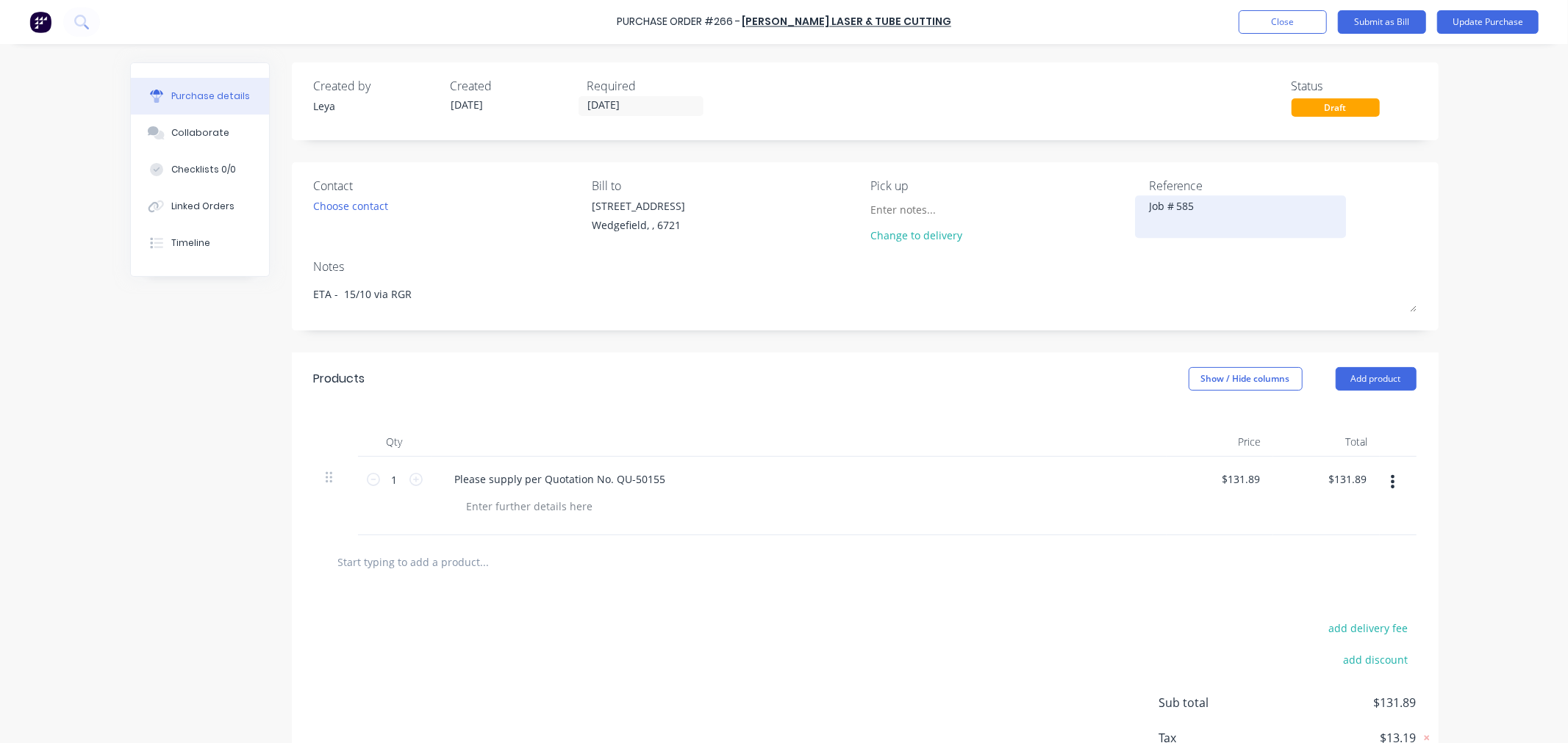
type textarea "ETA - 15/10 via RGR"
type textarea "x"
type textarea "ETA - 15/10 via RGR"
click at [1203, 201] on textarea "Job # 585" at bounding box center [1240, 215] width 184 height 33
type textarea "Job # 585 - IN"
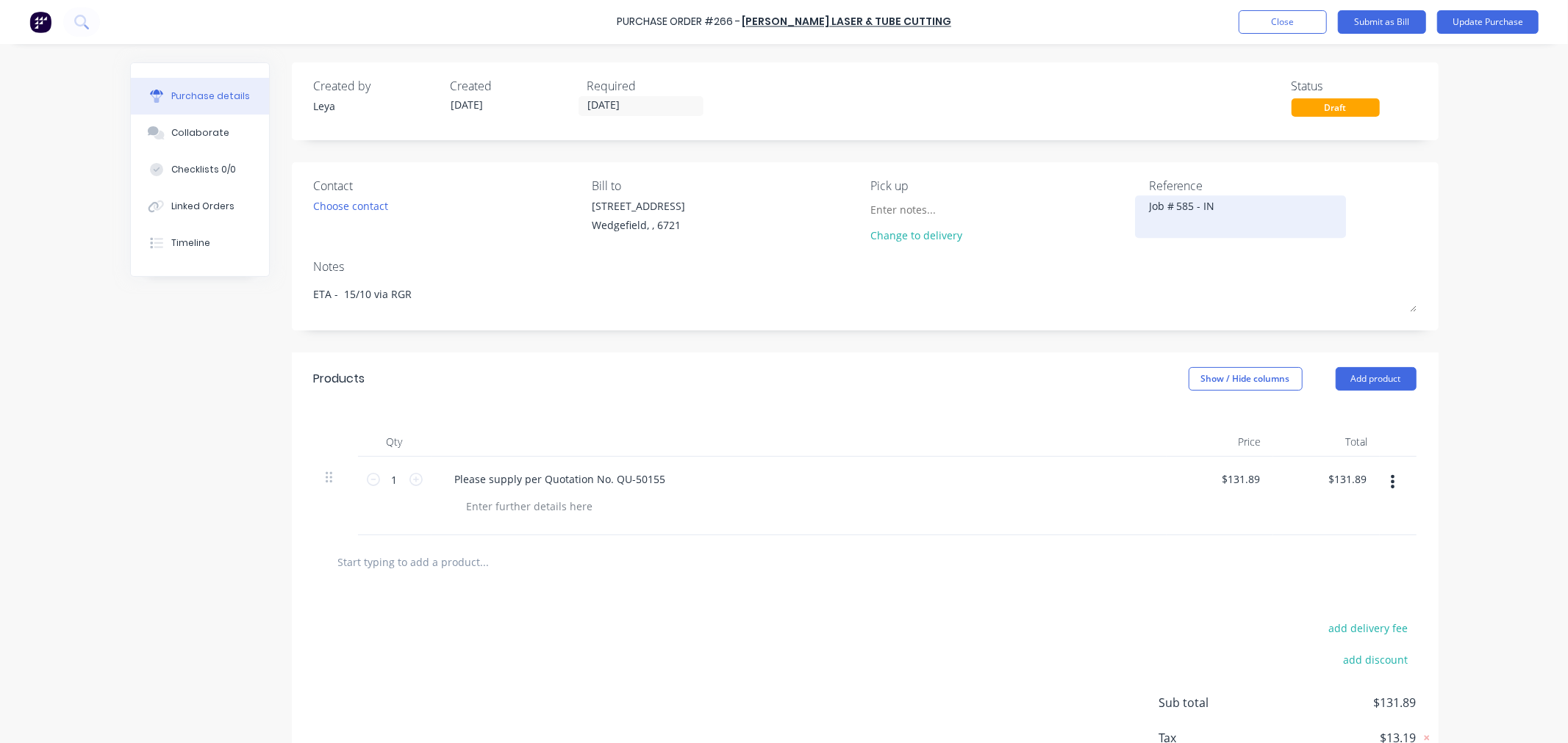
type textarea "x"
type textarea "Job # 585 - IN T"
type textarea "x"
type textarea "Job # 585 - IN TR"
type textarea "x"
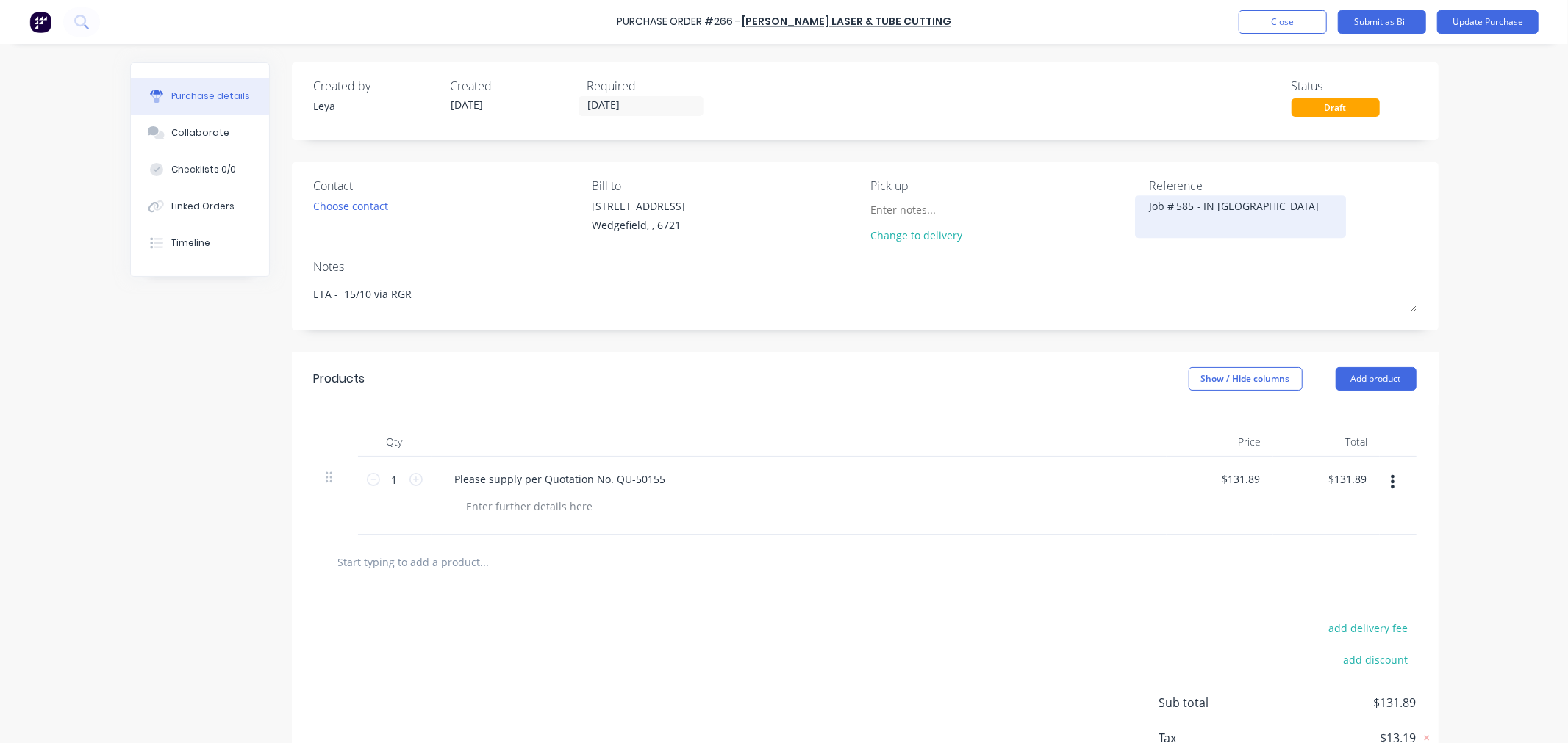
type textarea "Job # 585 - IN TRA"
type textarea "x"
type textarea "Job # 585 - IN TRAN"
type textarea "x"
type textarea "Job # 585 - IN TRANS"
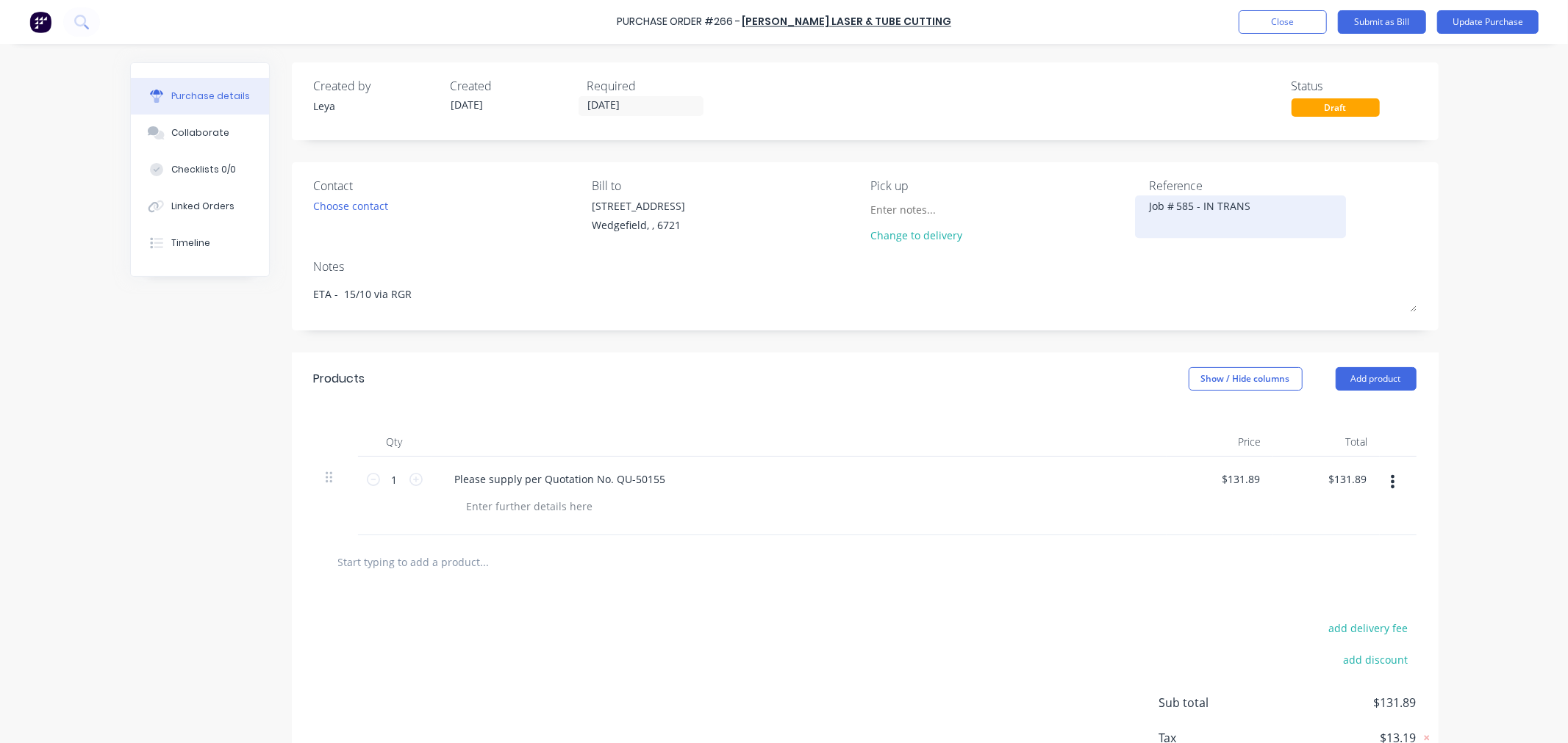
type textarea "x"
type textarea "Job # 585 - IN TRANSI"
type textarea "x"
type textarea "Job # 585 - IN TRANSIT"
type textarea "x"
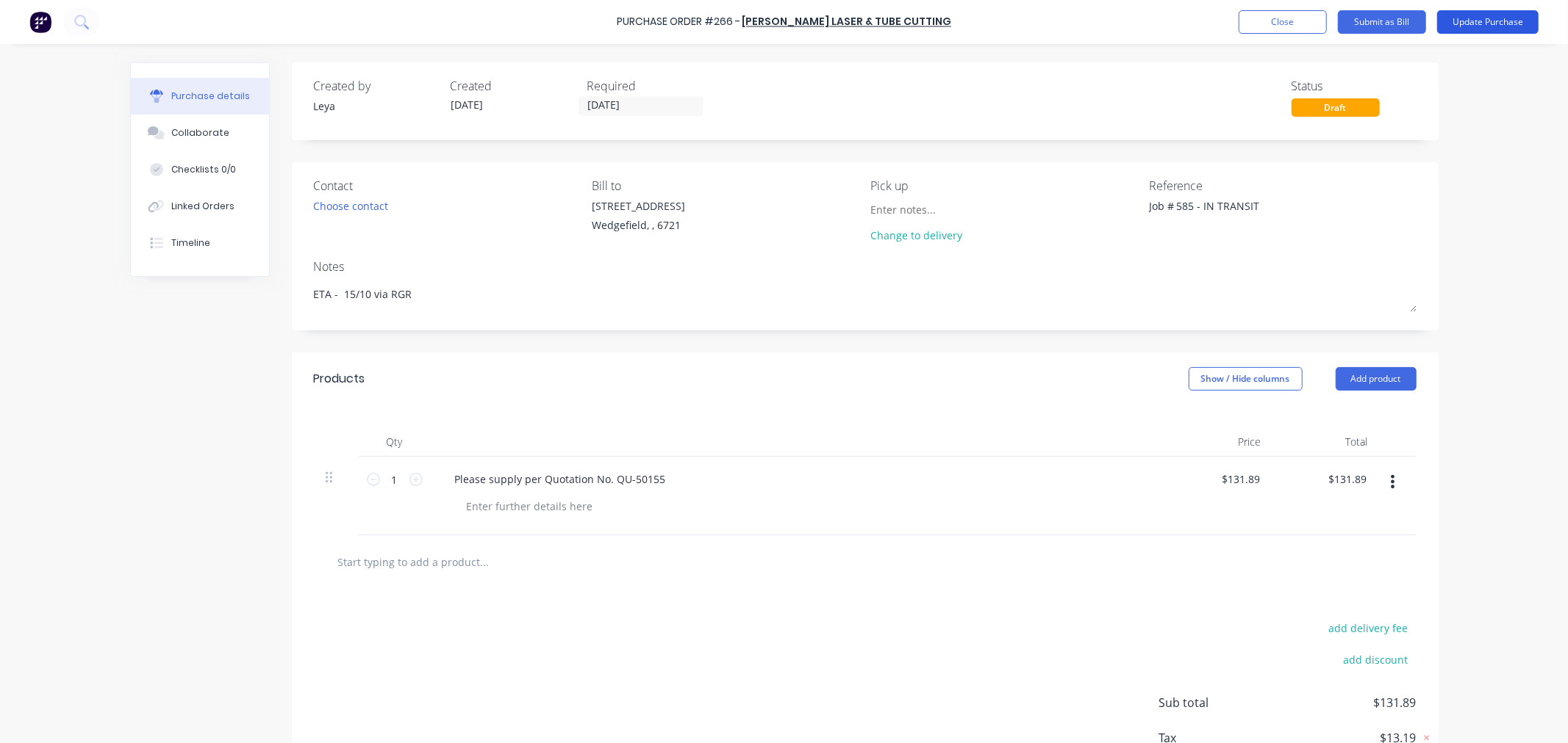
type textarea "Job # 585 - IN TRANSIT"
click at [1480, 14] on button "Update Purchase" at bounding box center [1488, 22] width 101 height 24
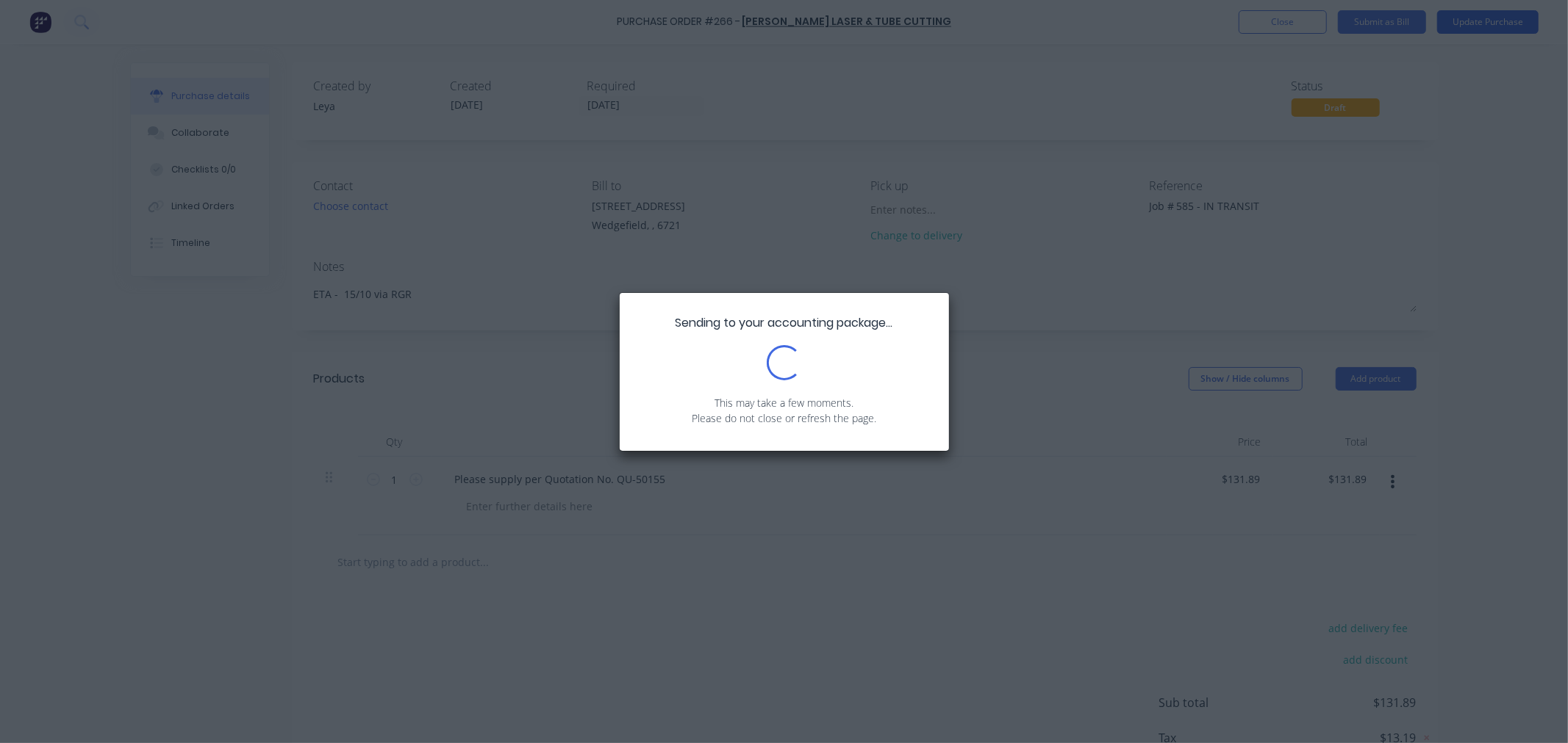
type textarea "x"
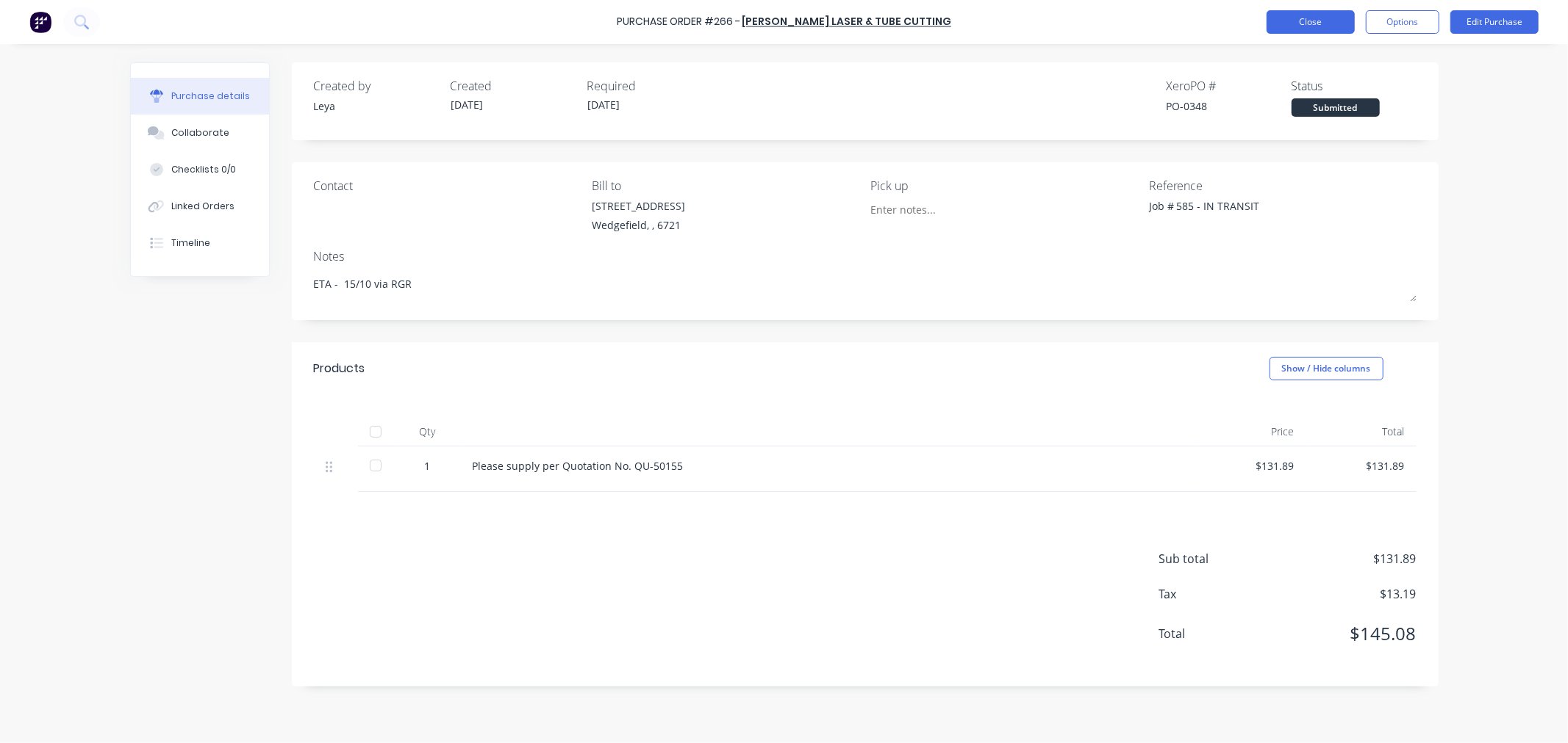
click at [1312, 27] on button "Close" at bounding box center [1310, 22] width 88 height 24
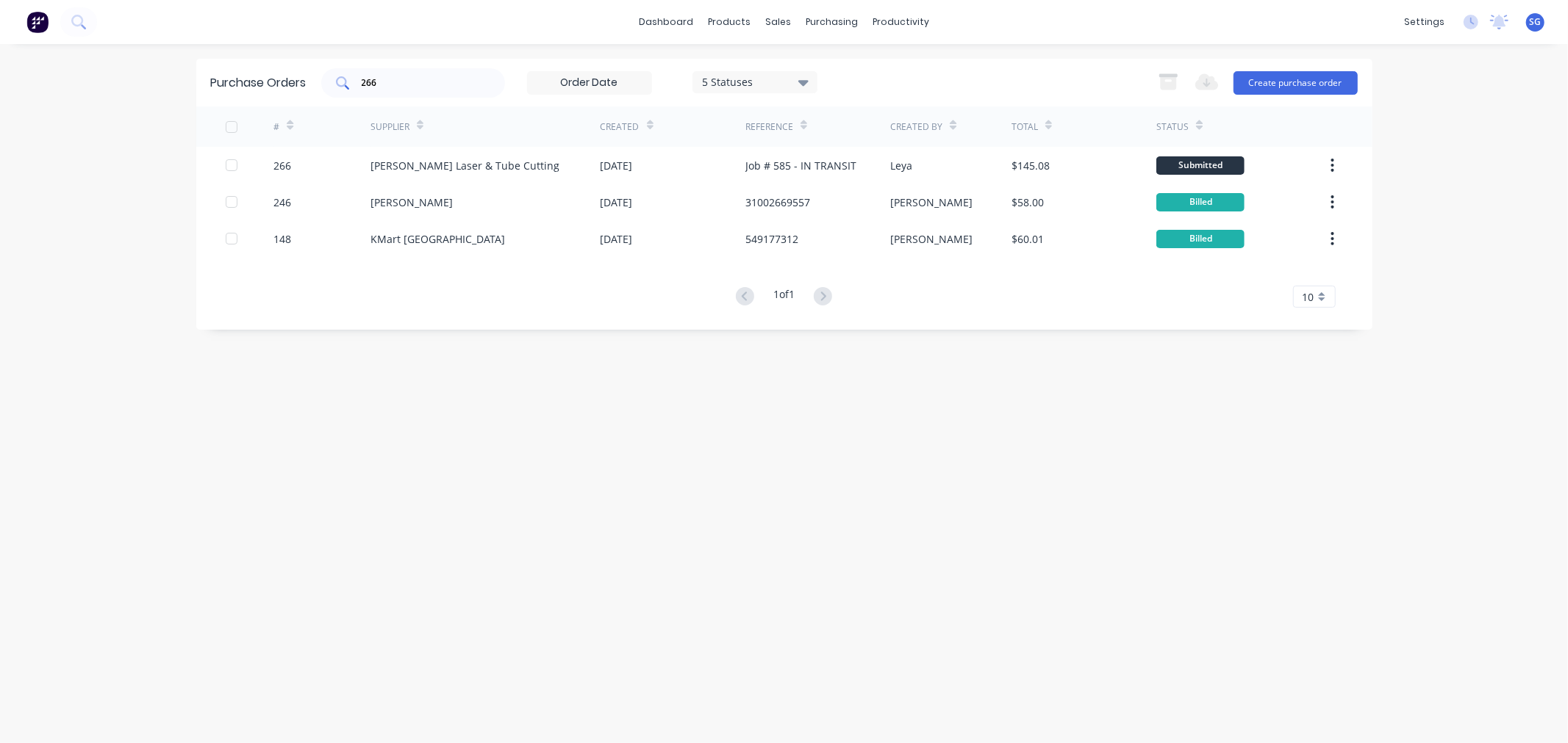
click at [381, 86] on input "266" at bounding box center [421, 83] width 122 height 14
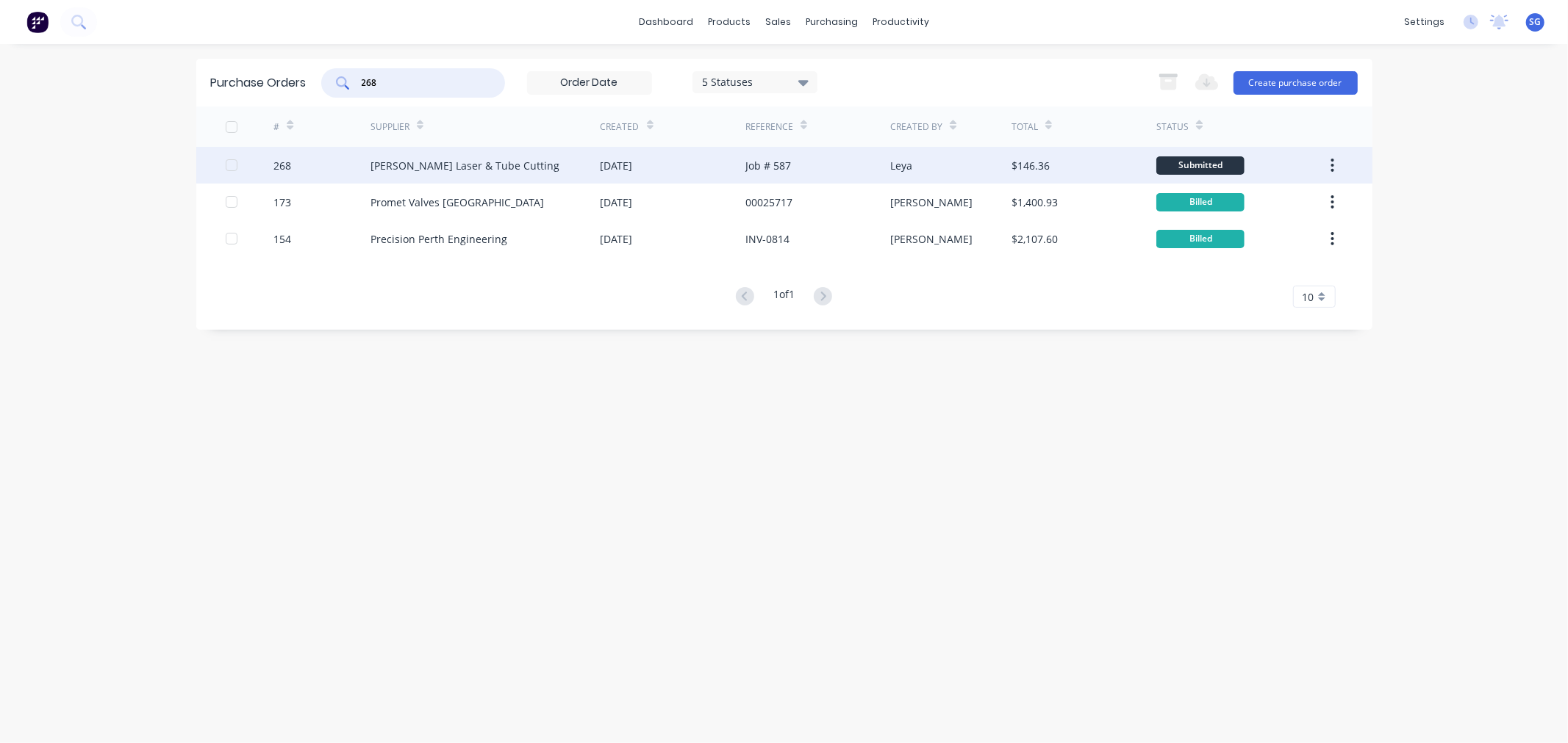
type input "268"
click at [390, 166] on div "Simmonds Laser & Tube Cutting" at bounding box center [464, 166] width 189 height 15
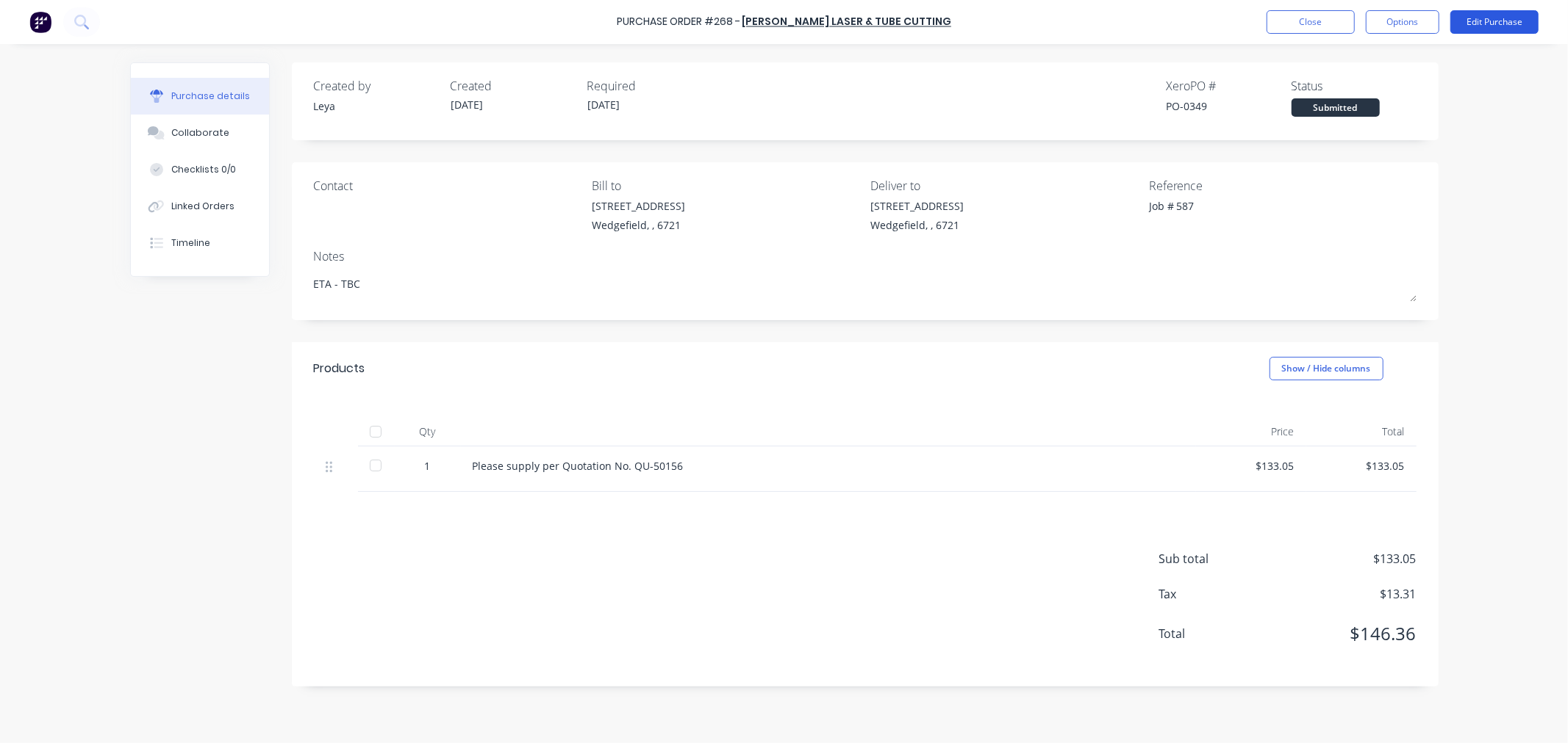
click at [1488, 19] on button "Edit Purchase" at bounding box center [1494, 22] width 88 height 24
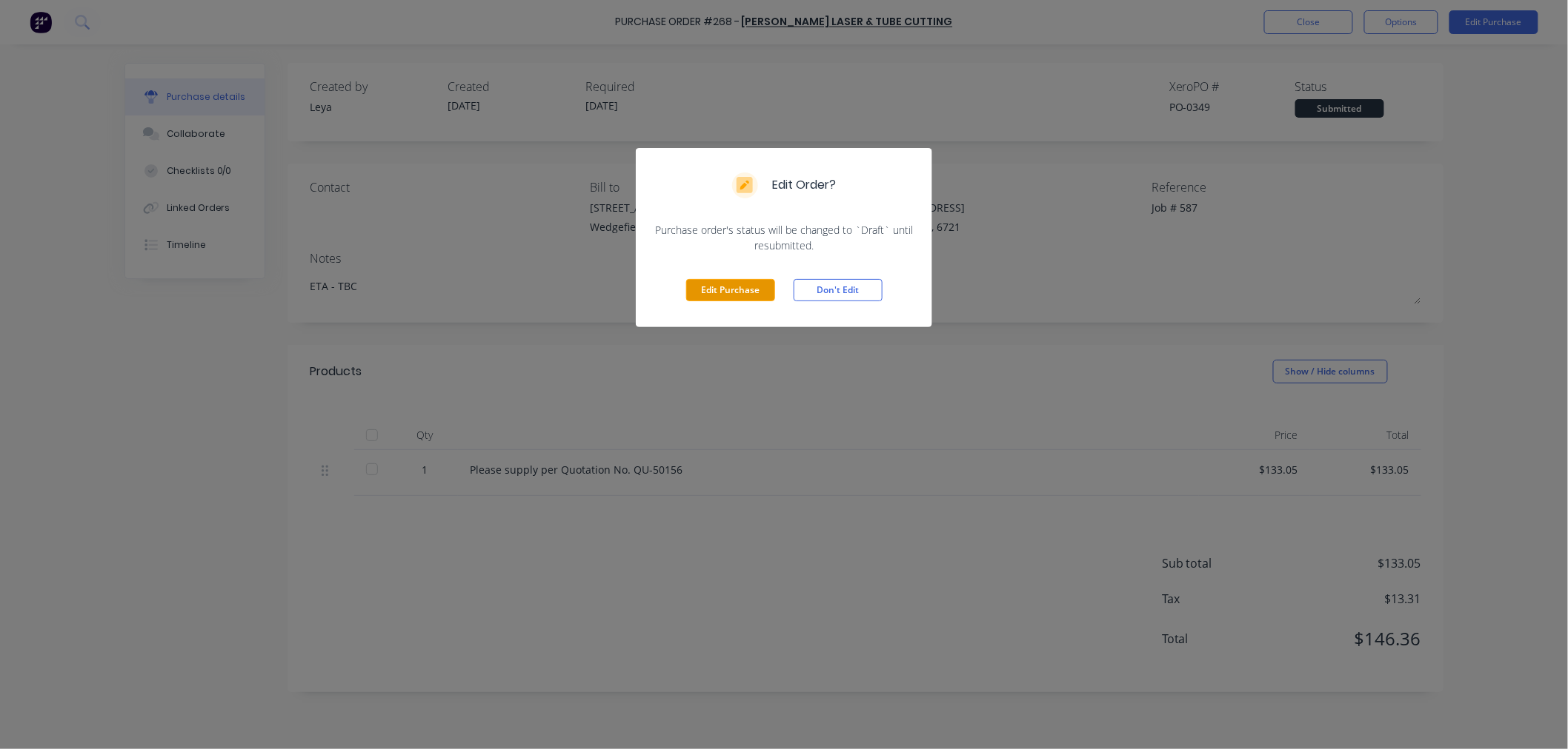
click at [746, 285] on button "Edit Purchase" at bounding box center [731, 291] width 89 height 22
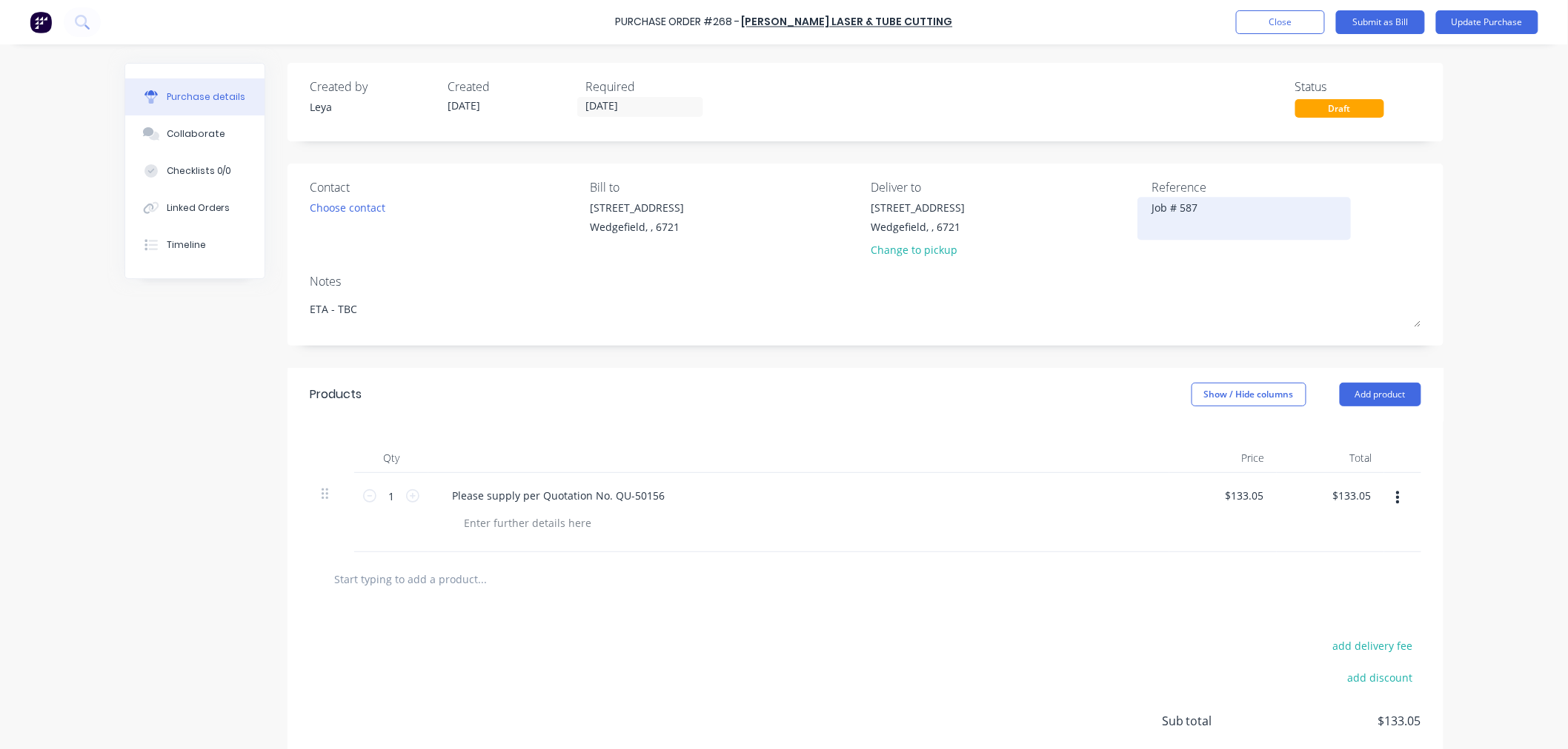
type textarea "x"
click at [1206, 211] on textarea "Job # 587" at bounding box center [1250, 216] width 185 height 33
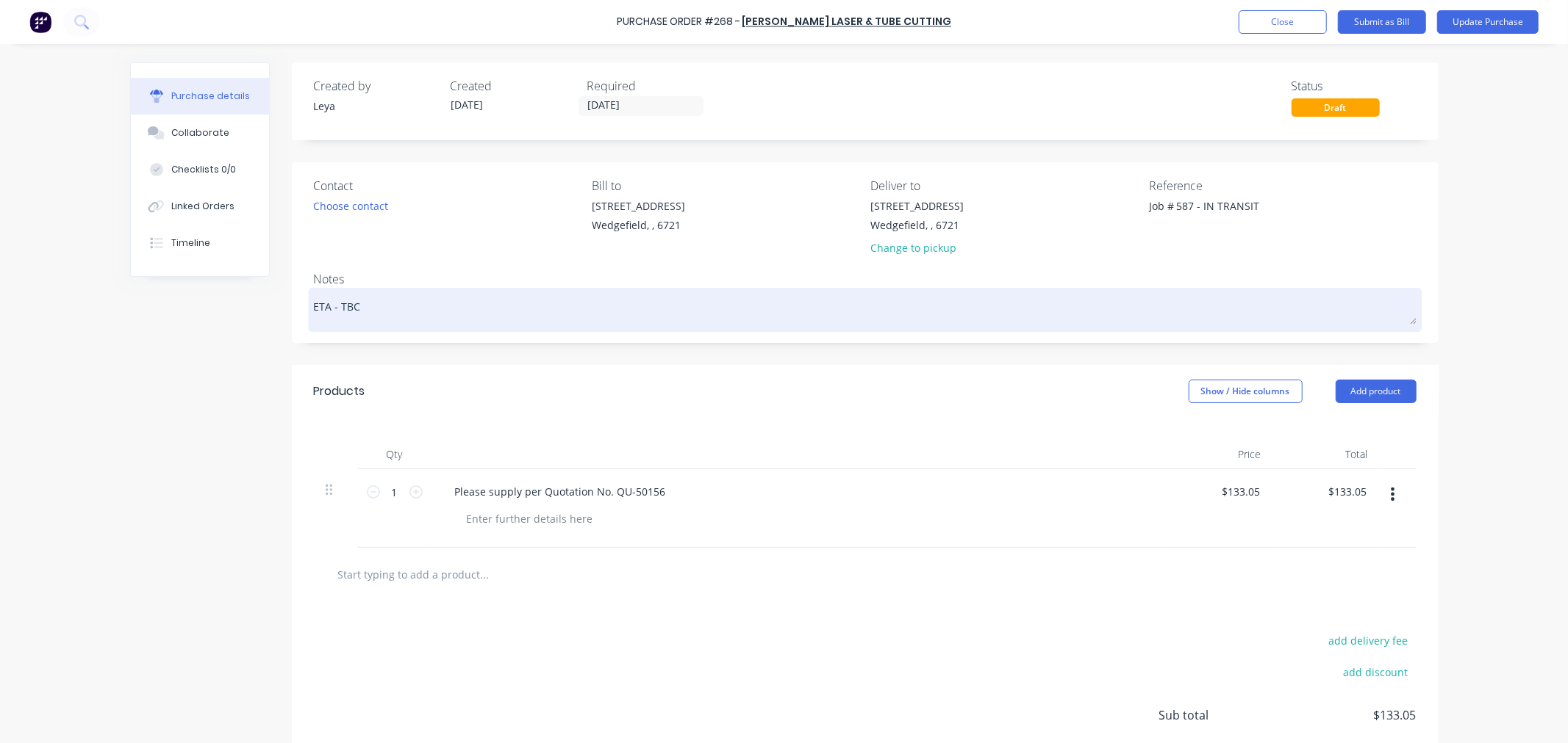
type textarea "Job # 587 - IN TRANSIT"
type textarea "x"
type textarea "Job # 587 - IN TRANSIT"
click at [347, 303] on textarea "ETA - TBC" at bounding box center [864, 308] width 1102 height 33
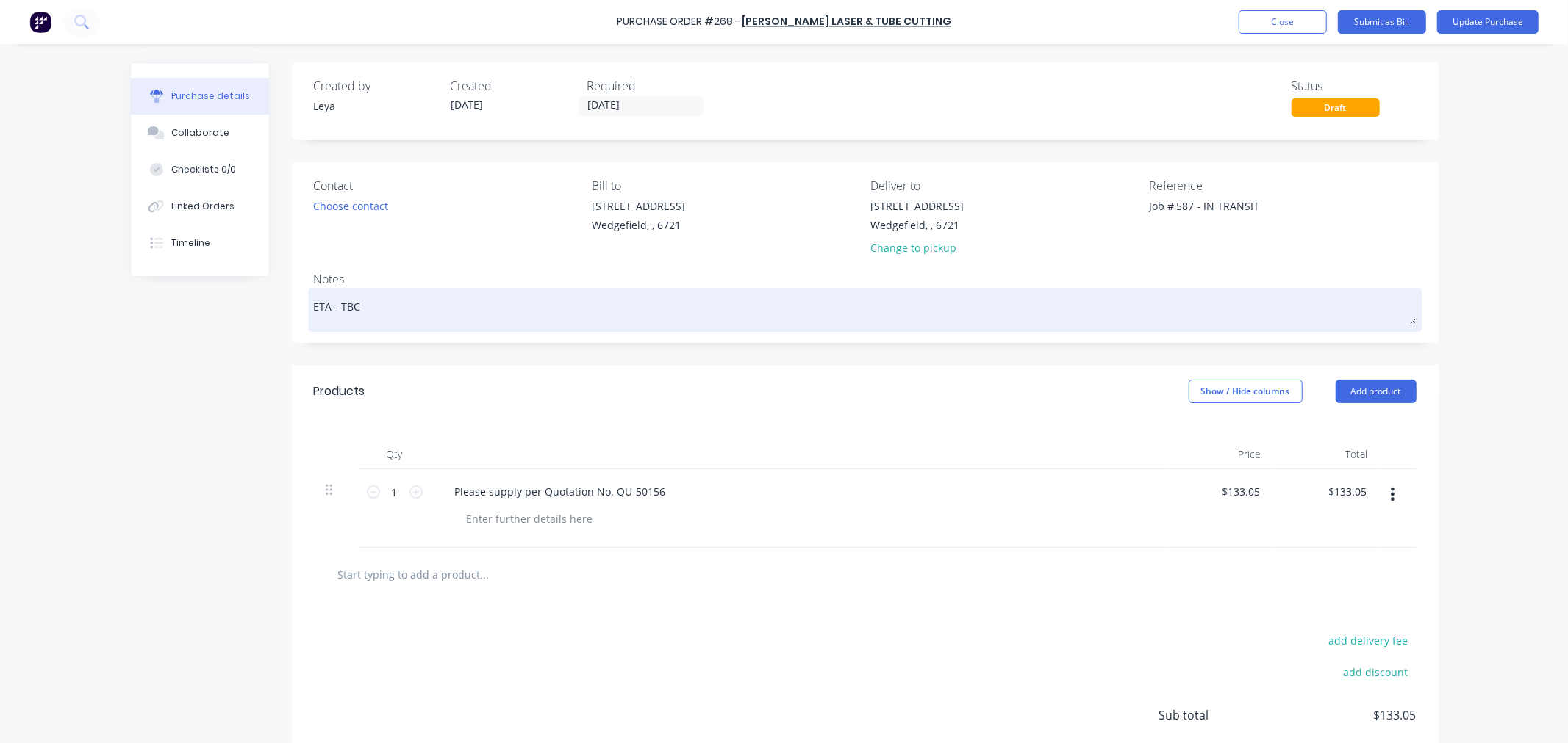
type textarea "x"
type textarea "ETA - 1"
type textarea "x"
type textarea "ETA - 15"
type textarea "x"
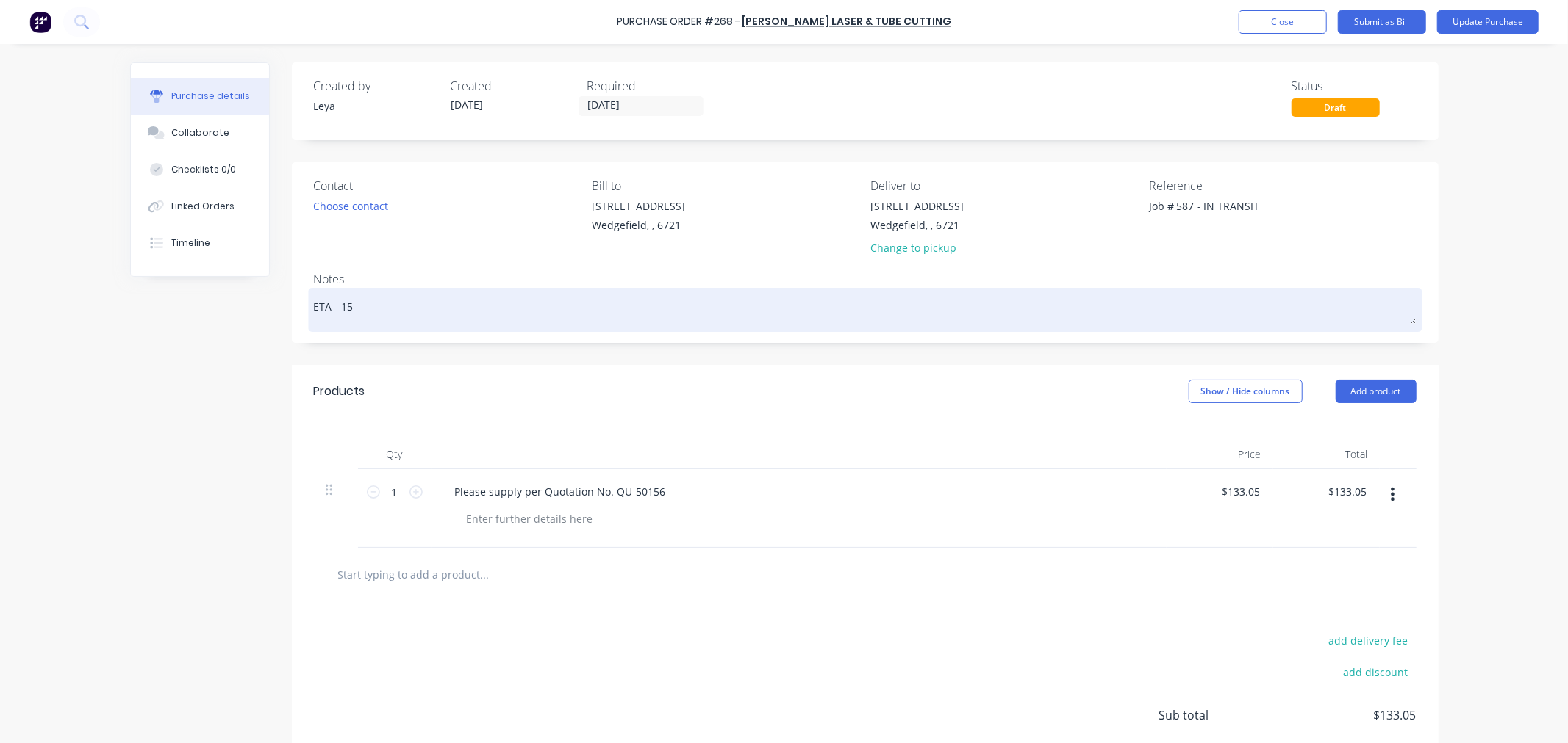
type textarea "ETA - 15/"
type textarea "x"
type textarea "ETA - 15/1"
type textarea "x"
type textarea "ETA - 15/10"
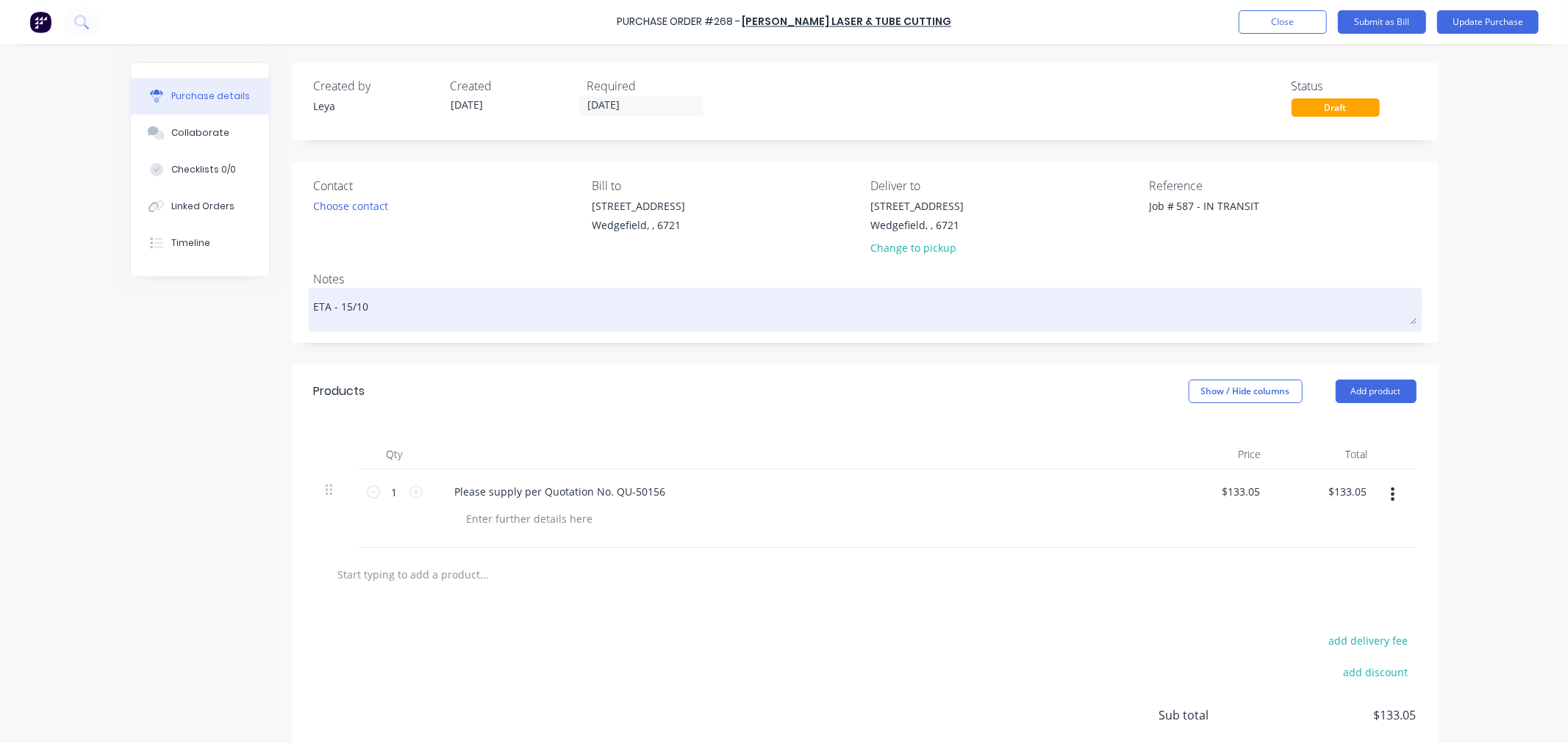
type textarea "x"
type textarea "ETA - 15/10"
type textarea "x"
type textarea "ETA - 15/10 V"
type textarea "x"
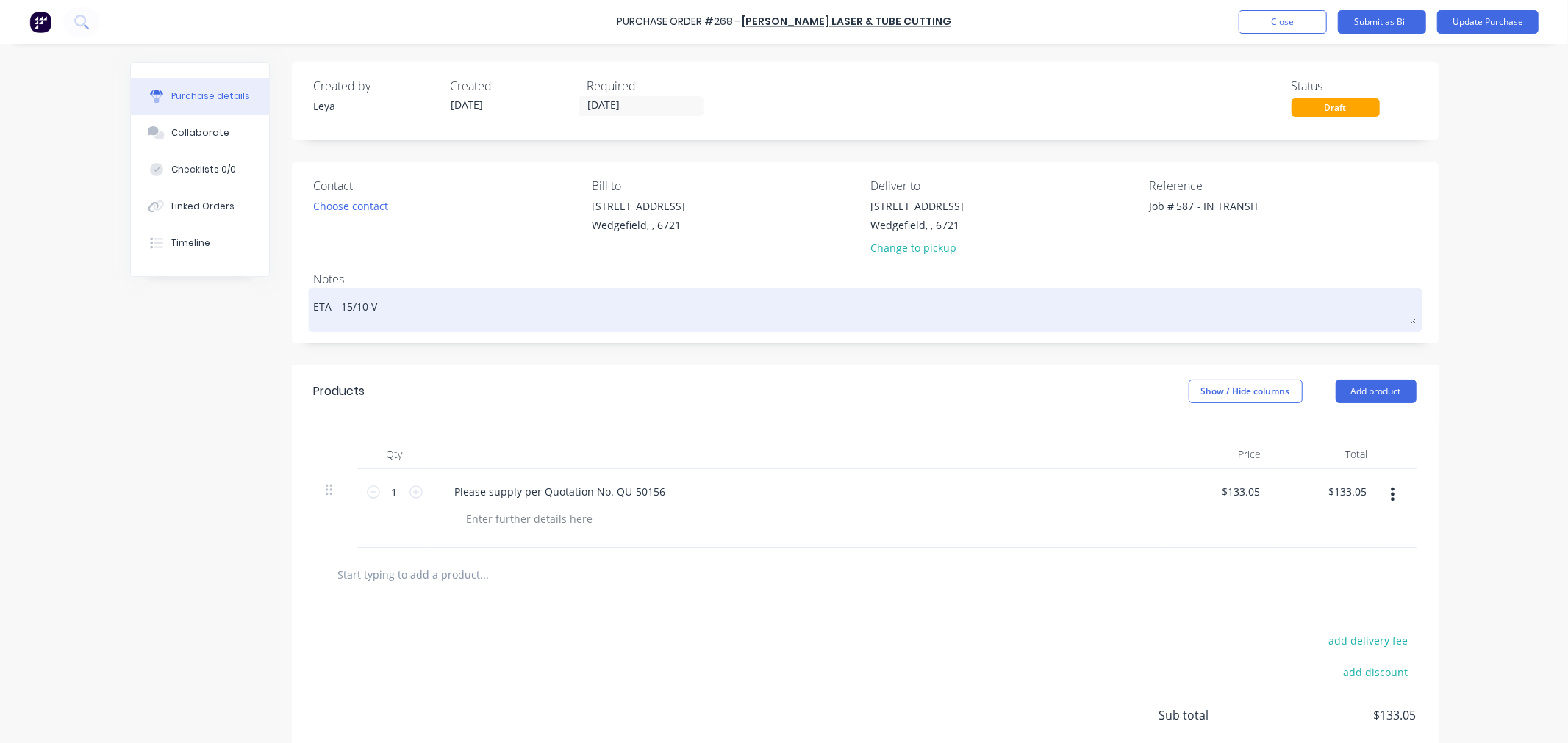
type textarea "ETA - 15/10 Vi"
type textarea "x"
type textarea "ETA - 15/10 Via"
type textarea "x"
type textarea "ETA - 15/10 Via"
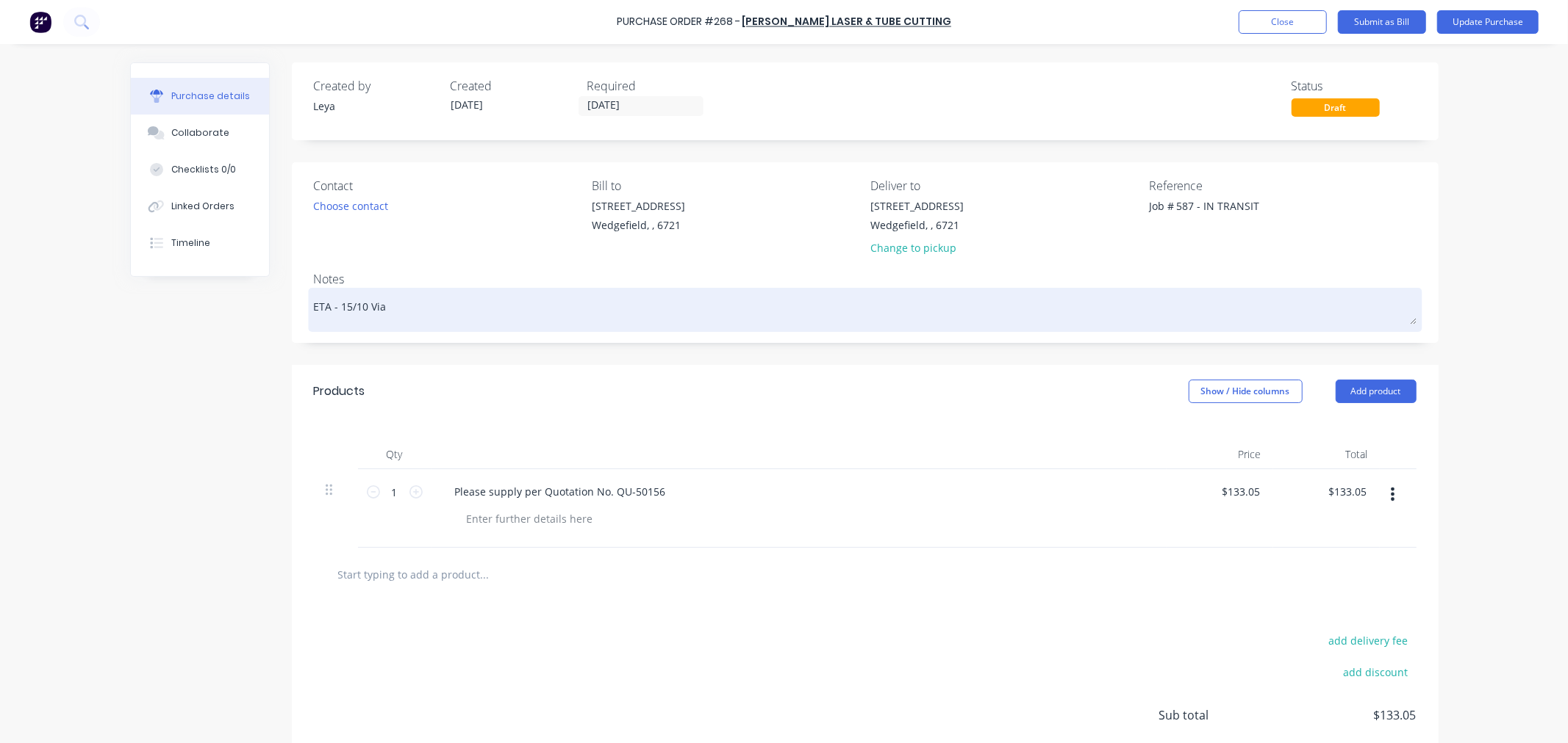
type textarea "x"
type textarea "ETA - 15/10 Via R"
type textarea "x"
type textarea "ETA - 15/10 Via RG"
type textarea "x"
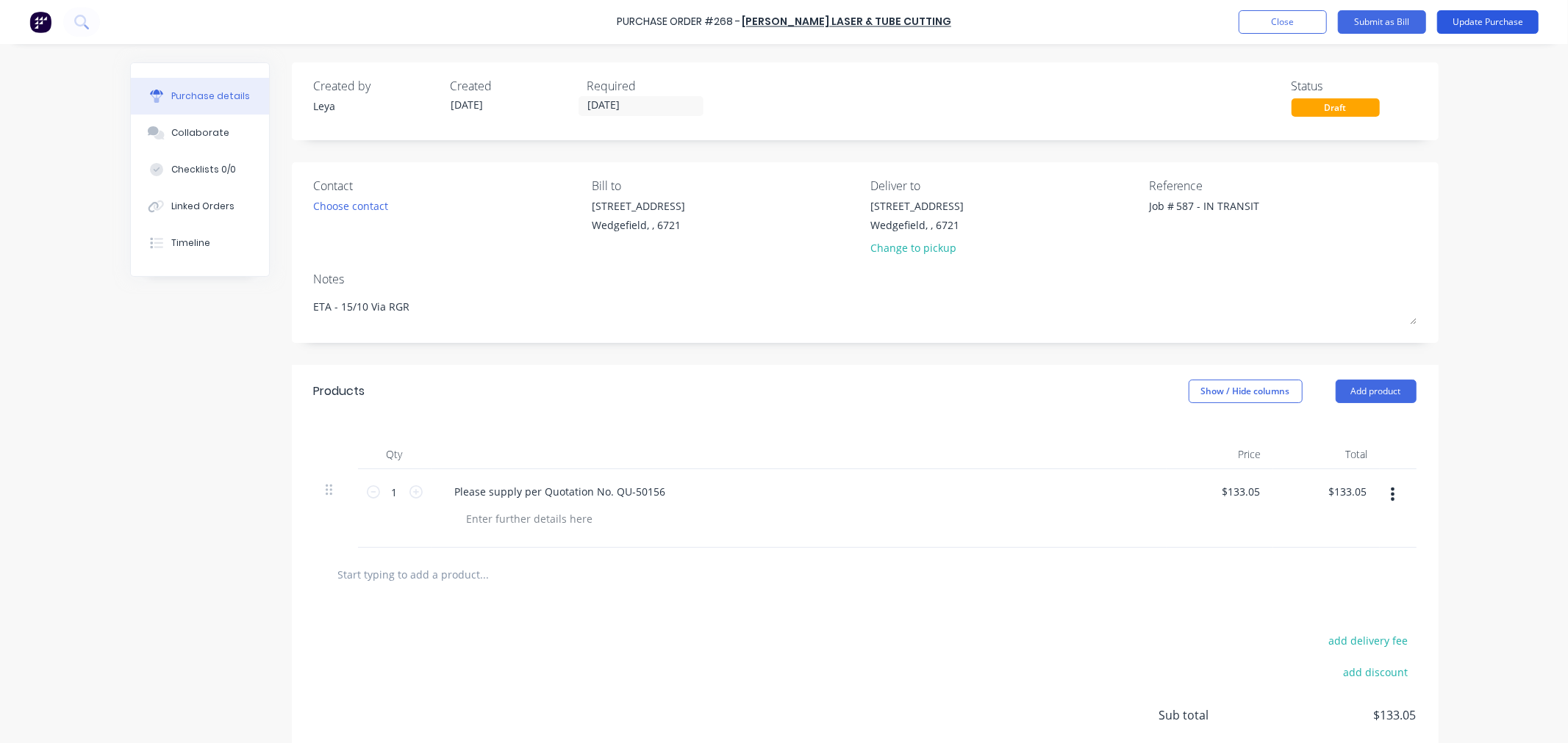
type textarea "ETA - 15/10 Via RGR"
type textarea "x"
type textarea "ETA - 15/10 Via RGR"
click at [1472, 30] on button "Update Purchase" at bounding box center [1488, 22] width 101 height 24
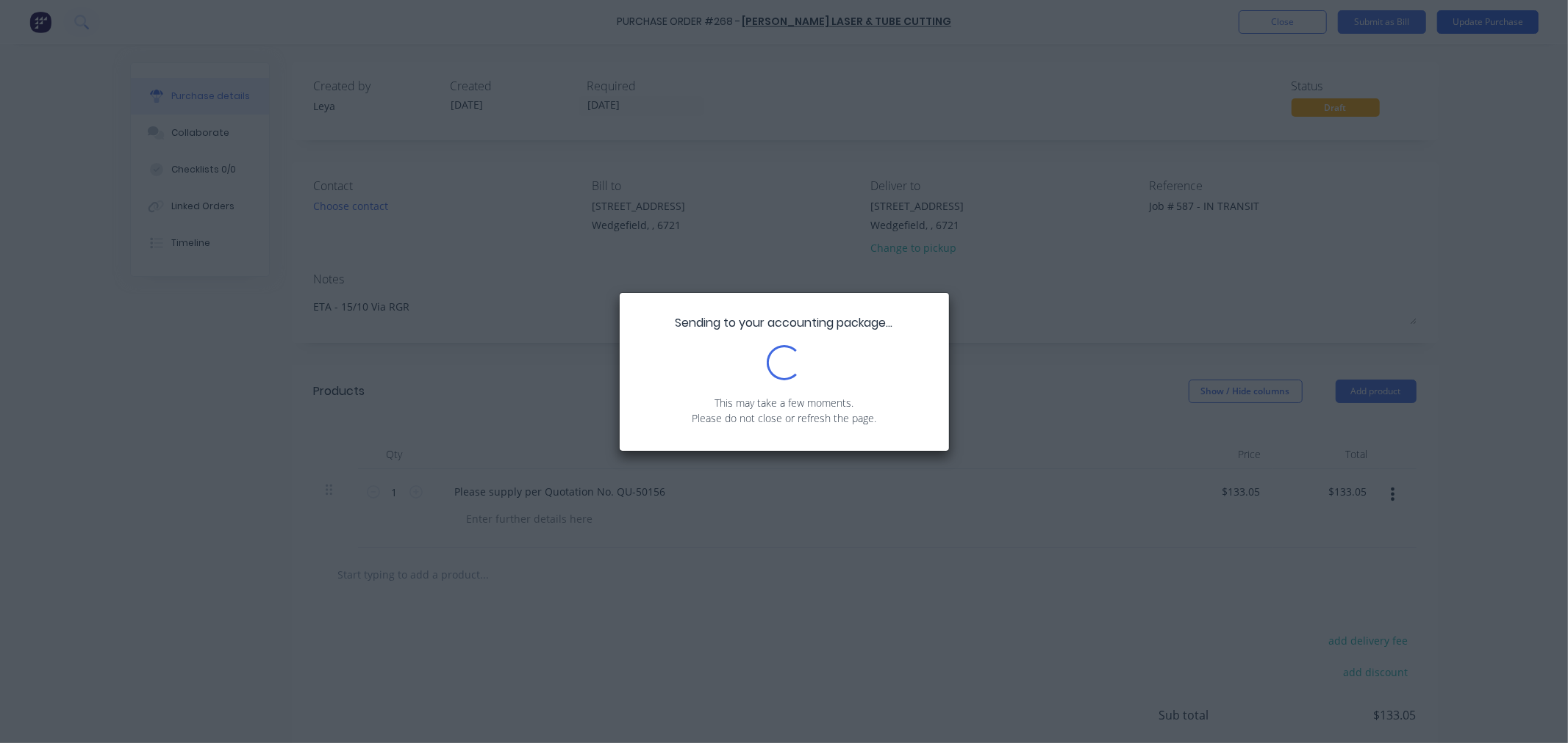
type textarea "x"
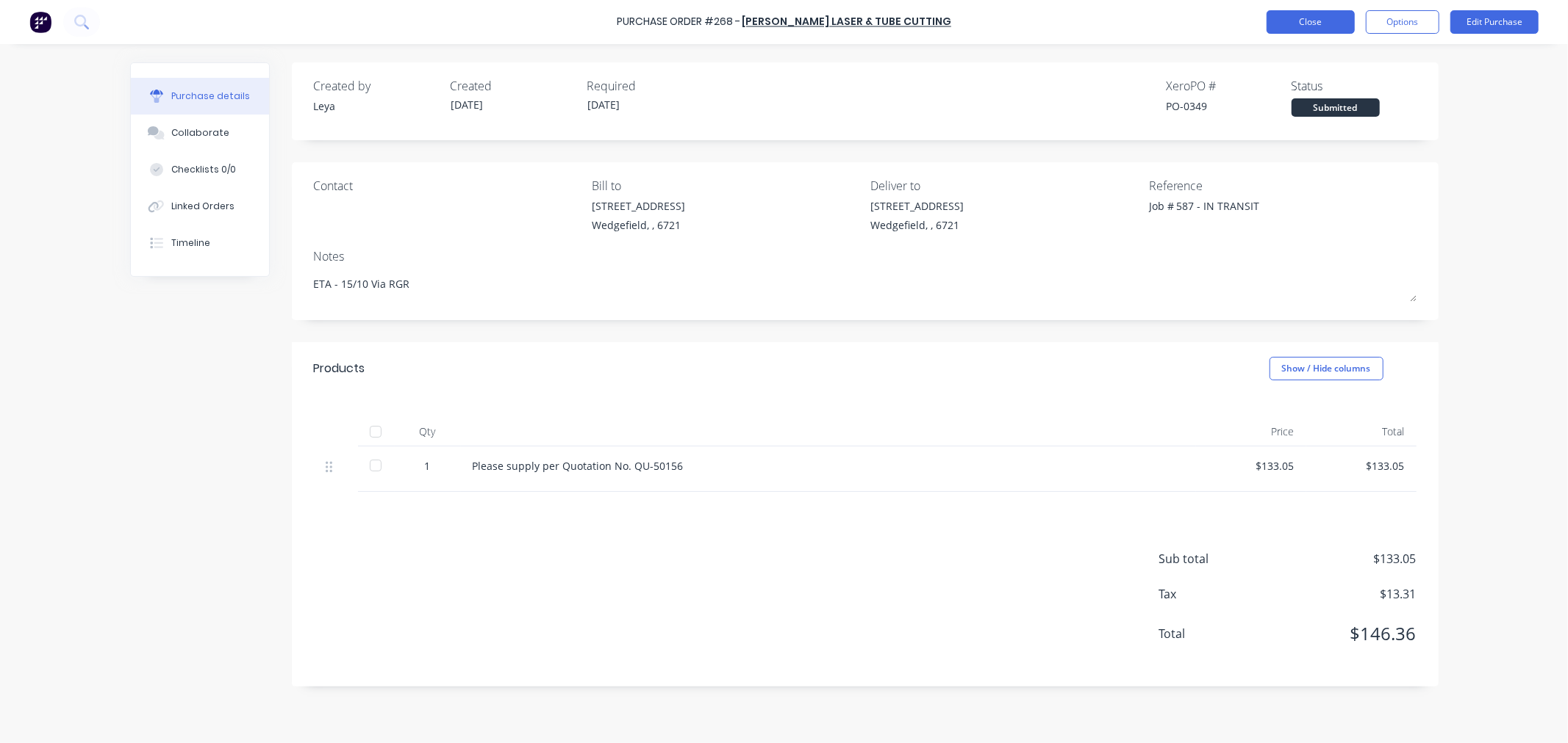
click at [1310, 33] on button "Close" at bounding box center [1310, 22] width 88 height 24
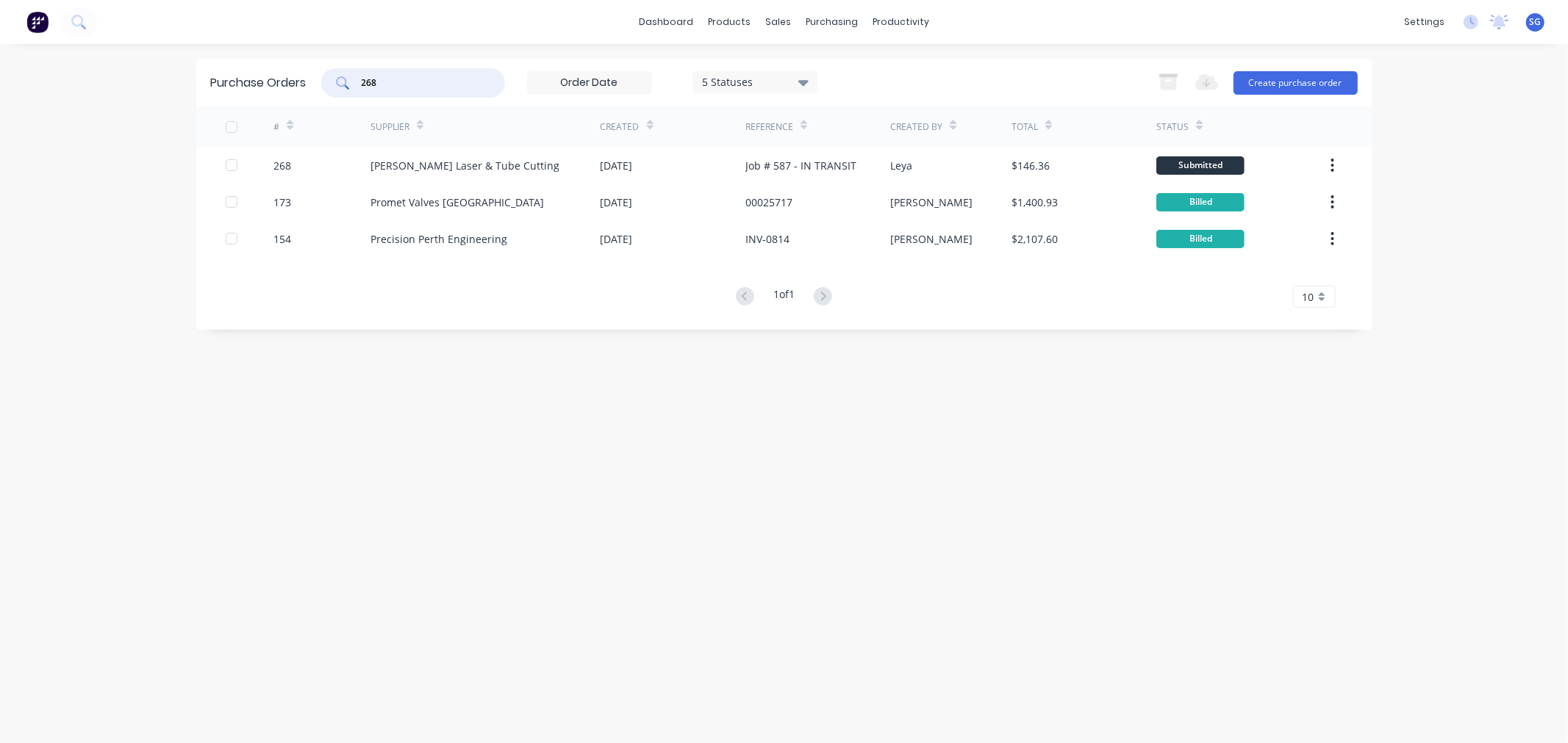
click at [379, 85] on input "268" at bounding box center [421, 83] width 122 height 14
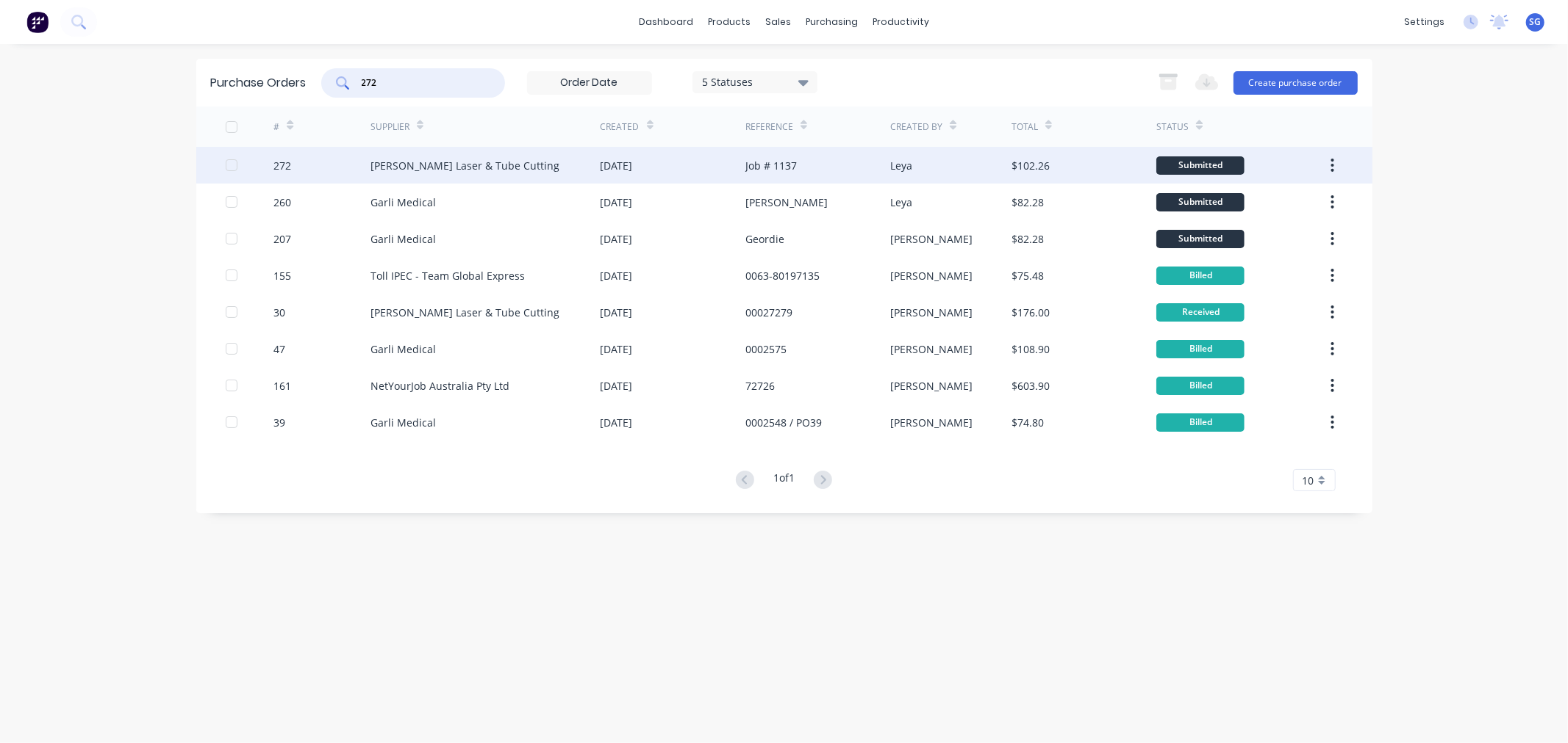
type input "272"
click at [367, 166] on div "272" at bounding box center [321, 165] width 97 height 36
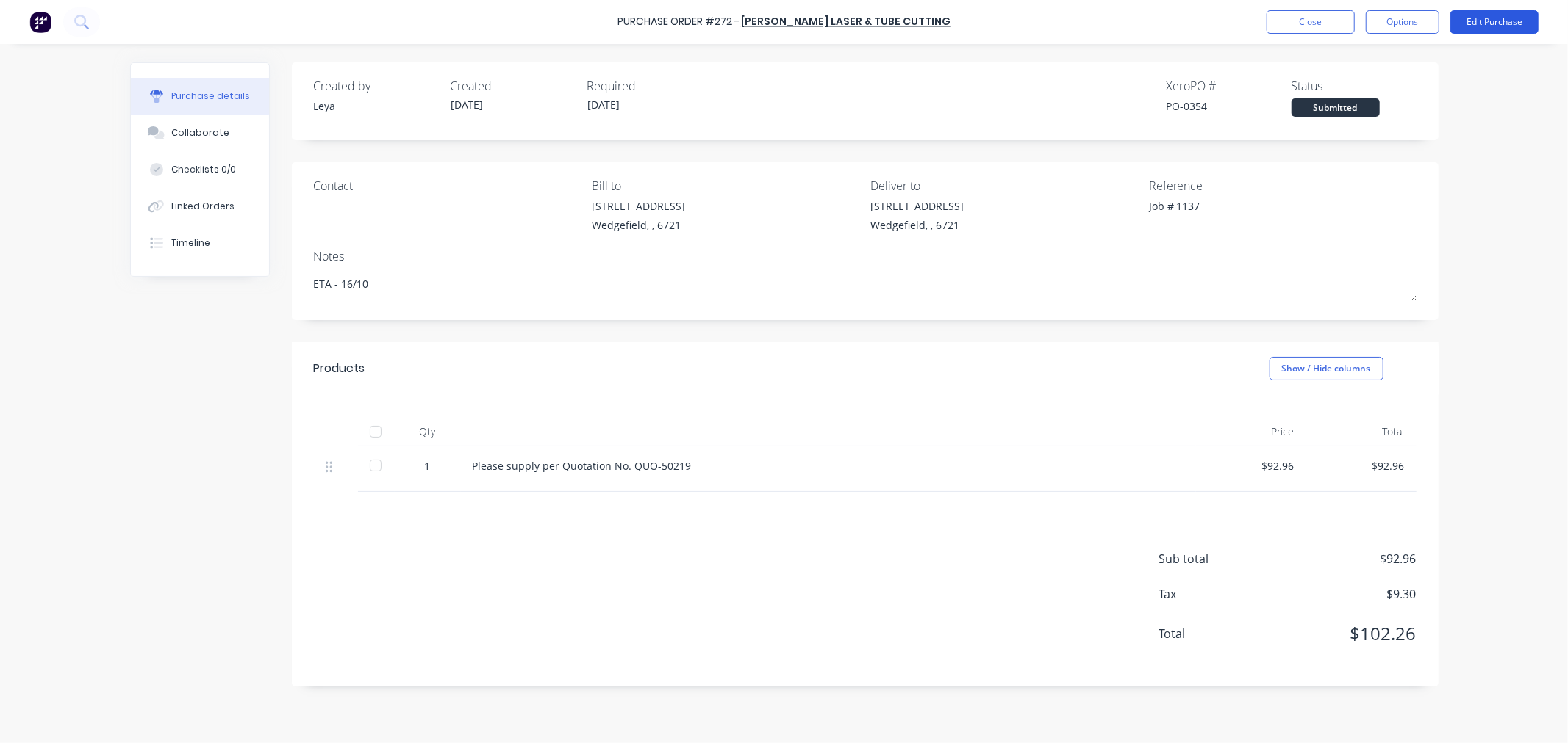
click at [1474, 19] on button "Edit Purchase" at bounding box center [1494, 22] width 88 height 24
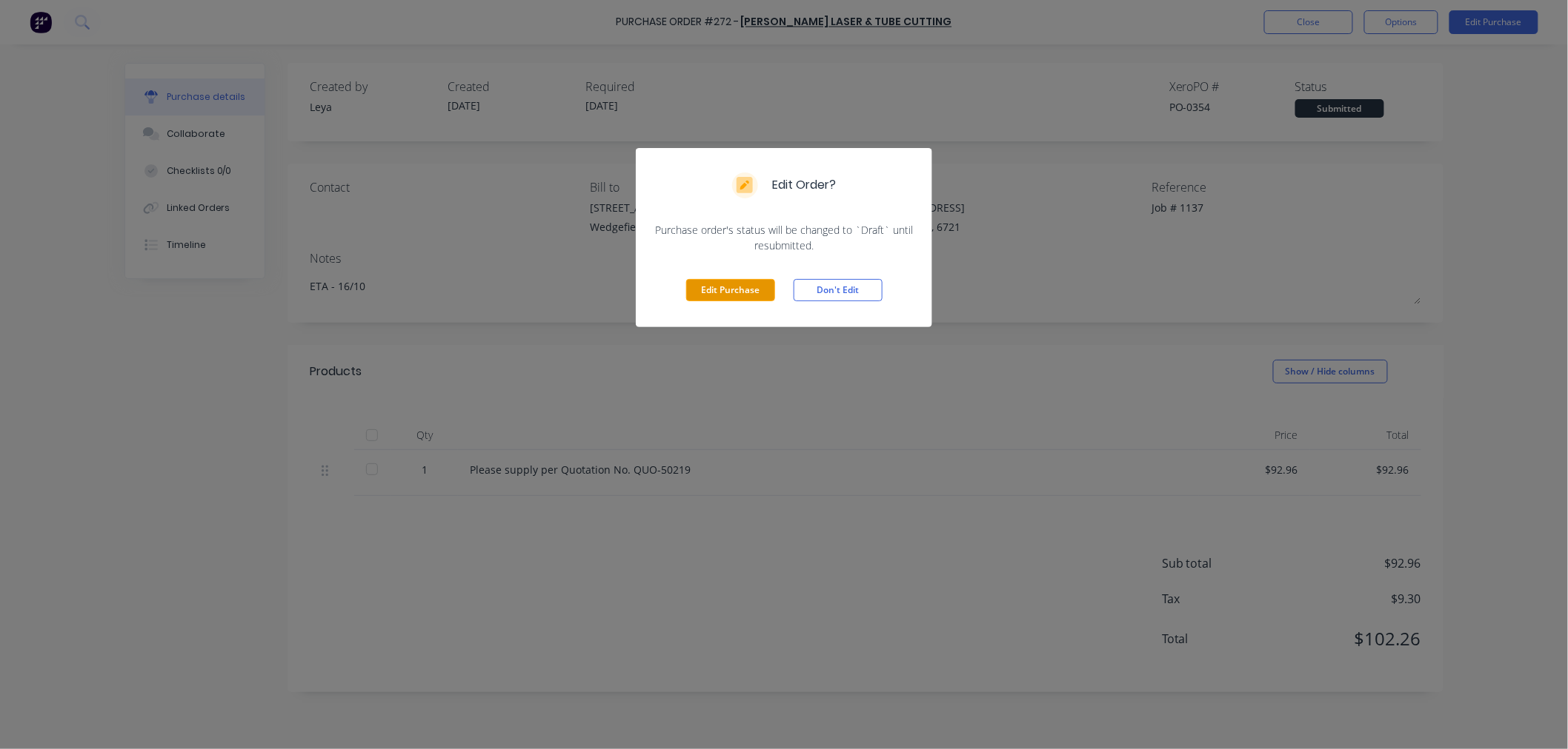
click at [750, 297] on button "Edit Purchase" at bounding box center [731, 291] width 89 height 22
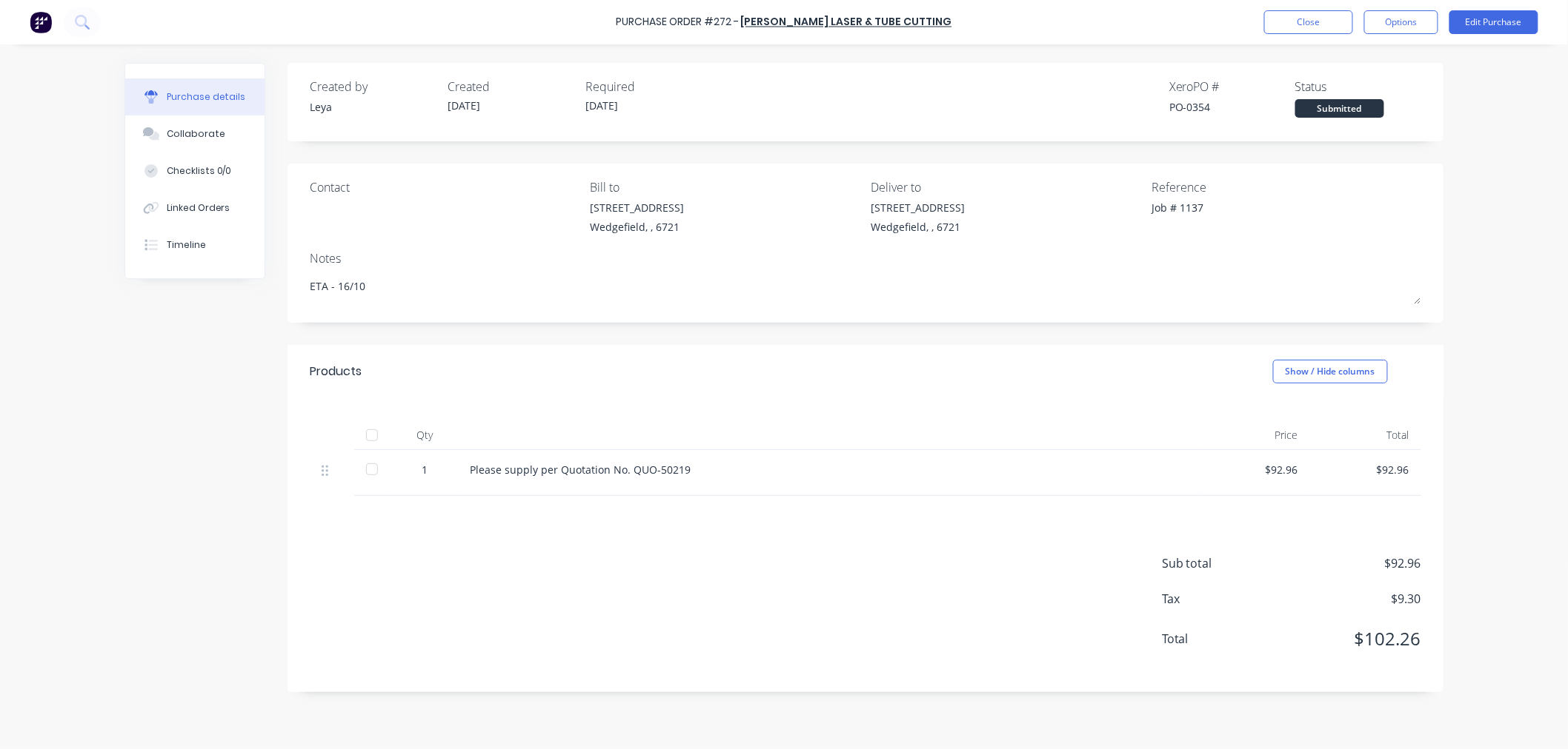
type textarea "x"
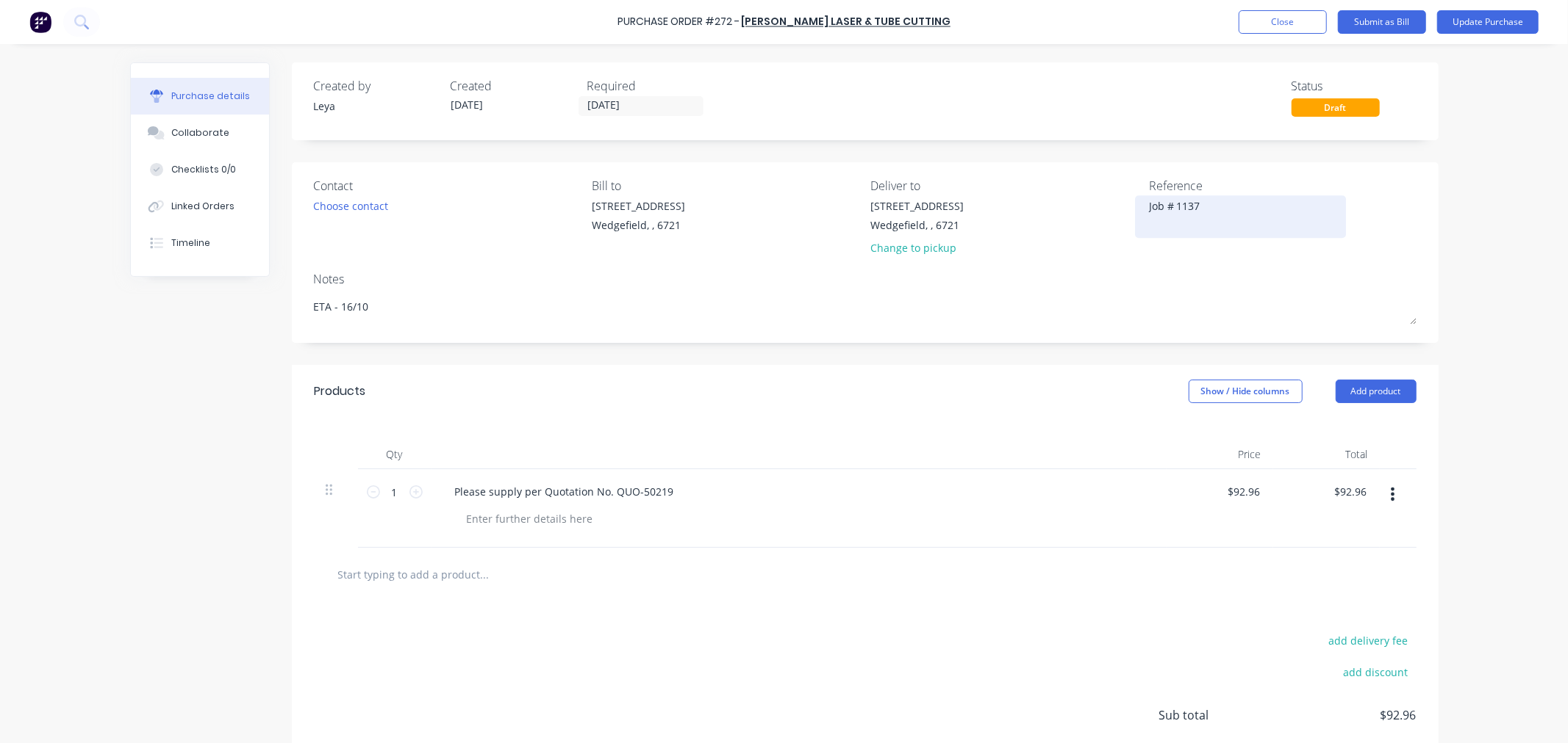
click at [1214, 207] on textarea "Job # 1137" at bounding box center [1240, 215] width 184 height 33
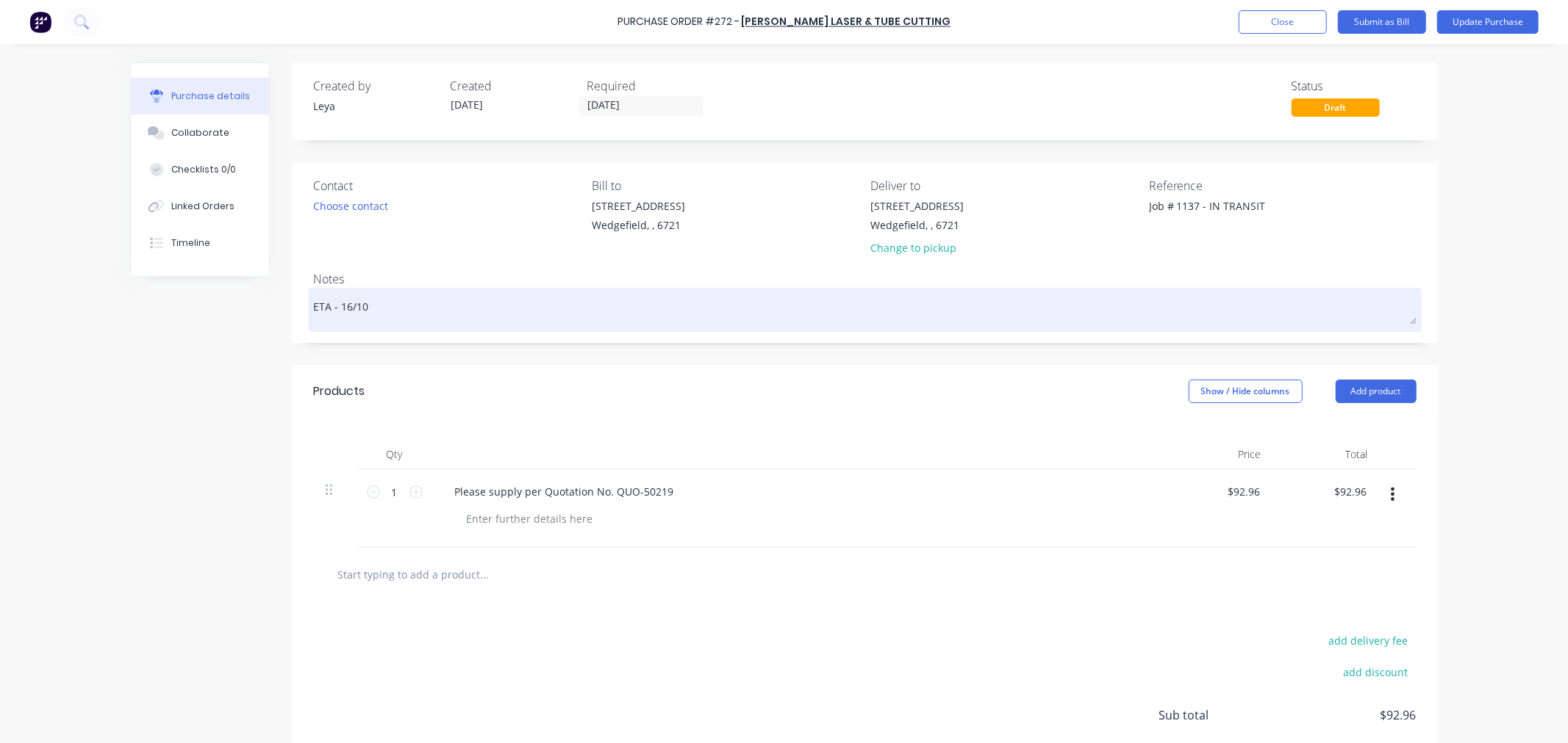
type textarea "Job # 1137 - IN TRANSIT"
type textarea "x"
type textarea "Job # 1137 - IN TRANSIT"
drag, startPoint x: 364, startPoint y: 312, endPoint x: 338, endPoint y: 305, distance: 26.9
click at [338, 305] on textarea "ETA - 16/10" at bounding box center [864, 308] width 1102 height 33
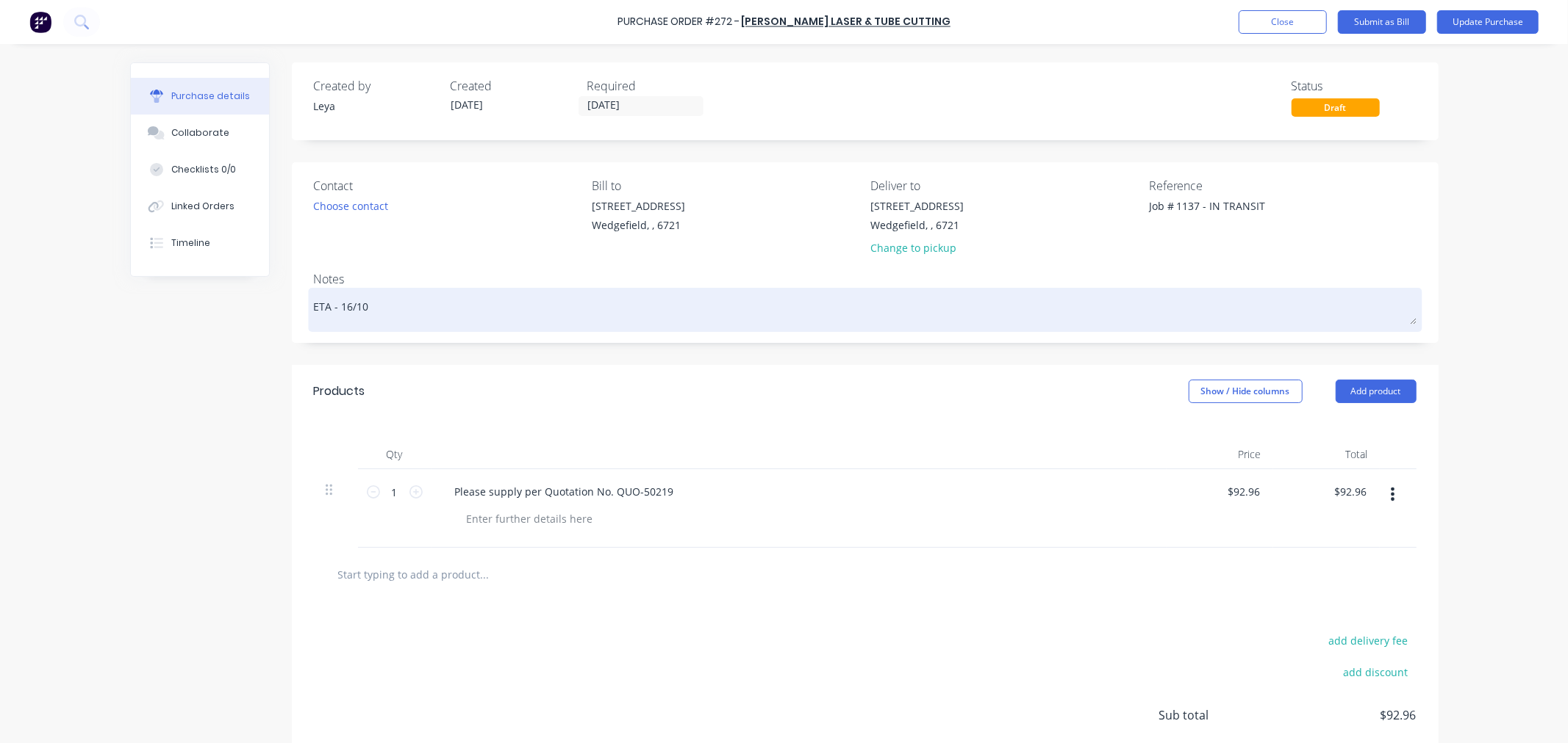
type textarea "x"
type textarea "ETA - 1"
type textarea "x"
type textarea "ETA -"
type textarea "x"
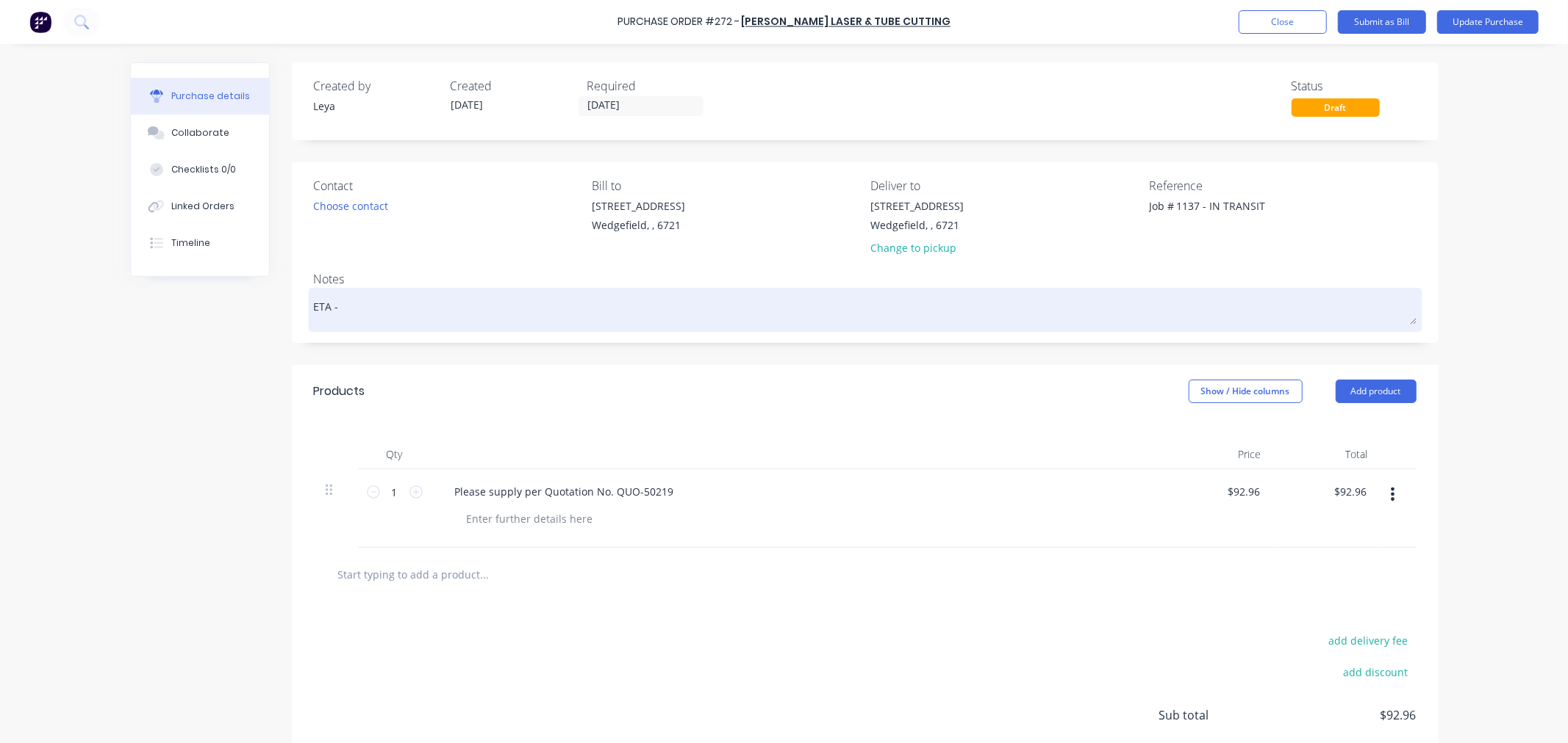
type textarea "ETA - 1"
type textarea "x"
type textarea "ETA - 15"
type textarea "x"
type textarea "ETA - 15/"
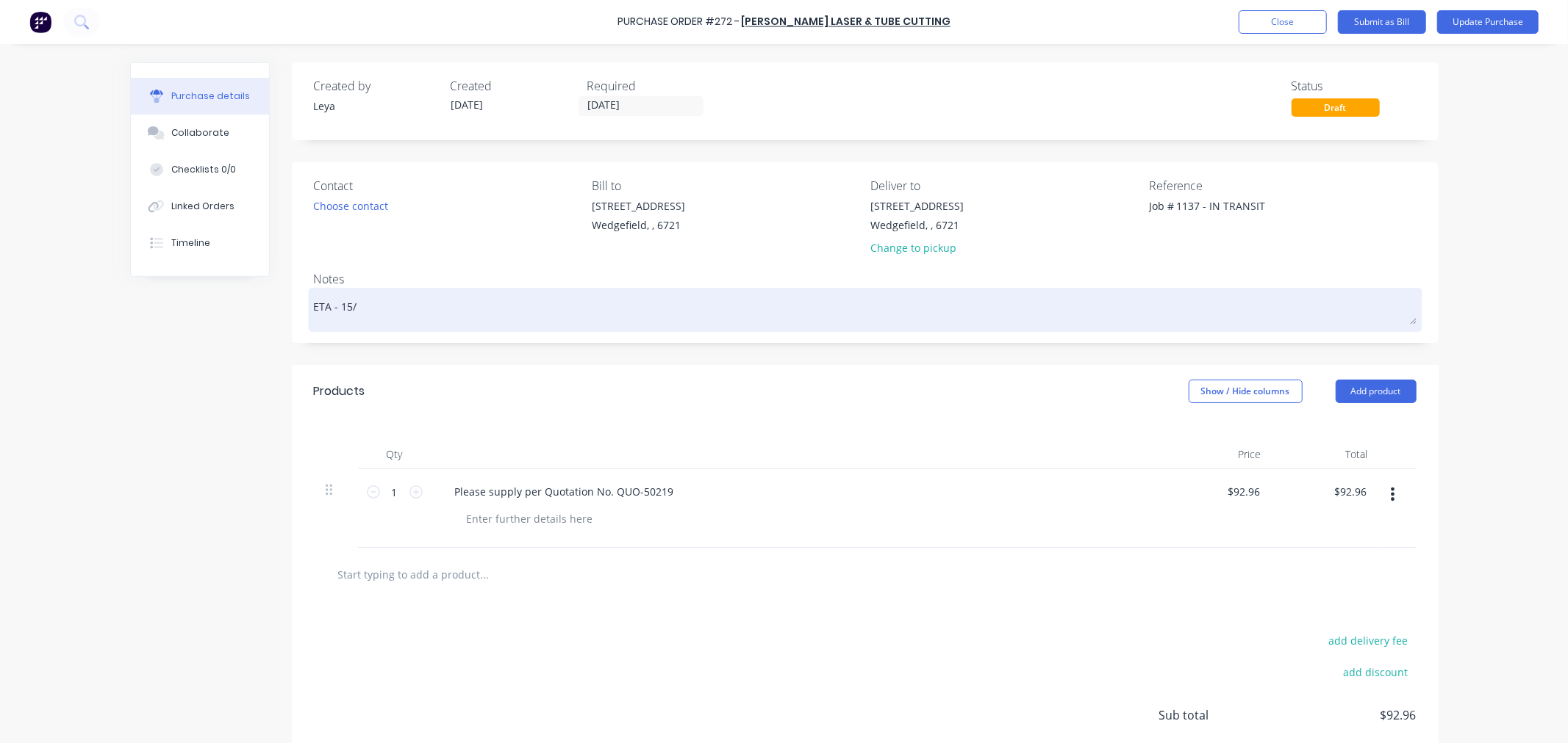
type textarea "x"
type textarea "ETA - 15/1"
type textarea "x"
type textarea "ETA - 15/10"
type textarea "x"
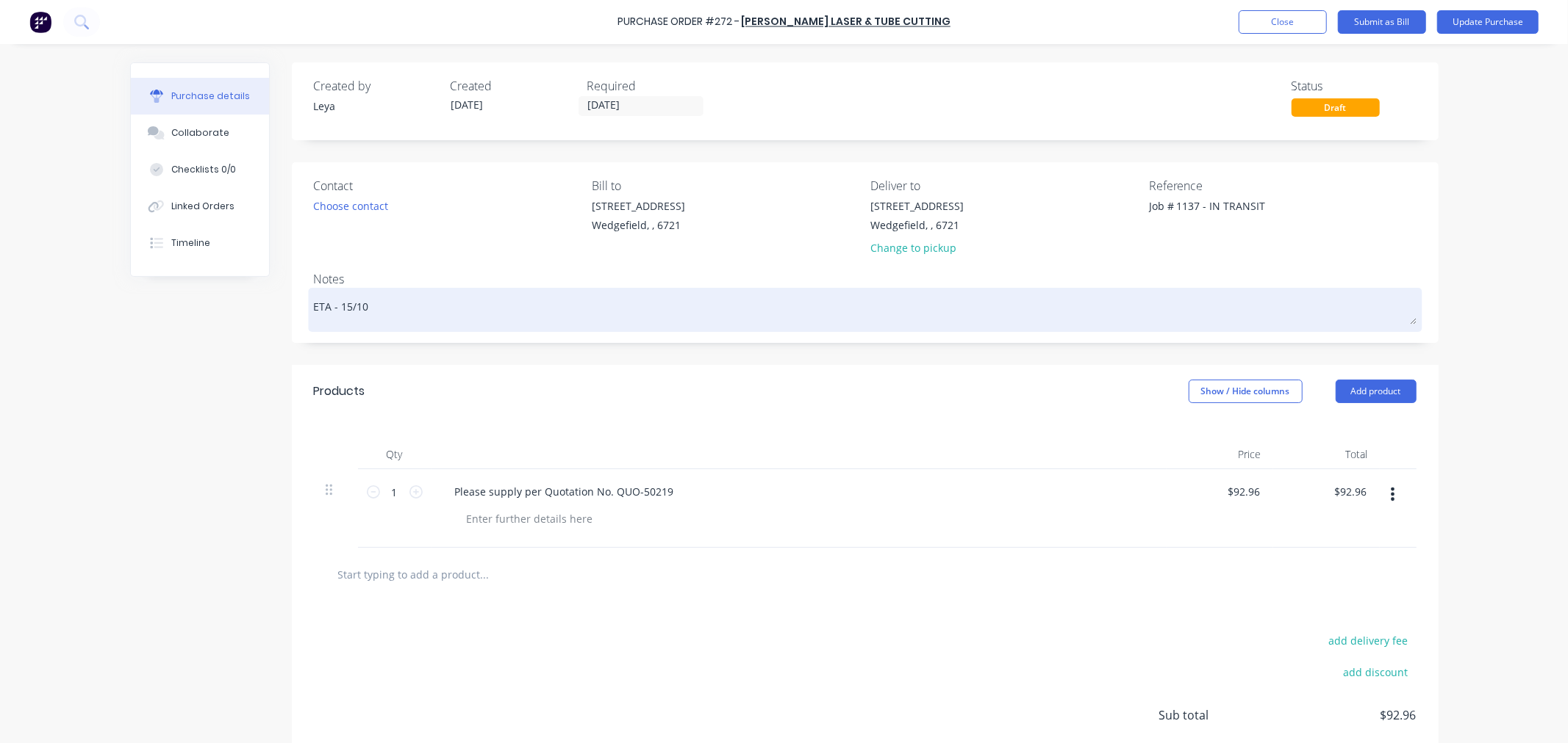
type textarea "ETA - 15/10"
type textarea "x"
type textarea "ETA - 15/10 V"
type textarea "x"
type textarea "ETA - 15/10 Vi"
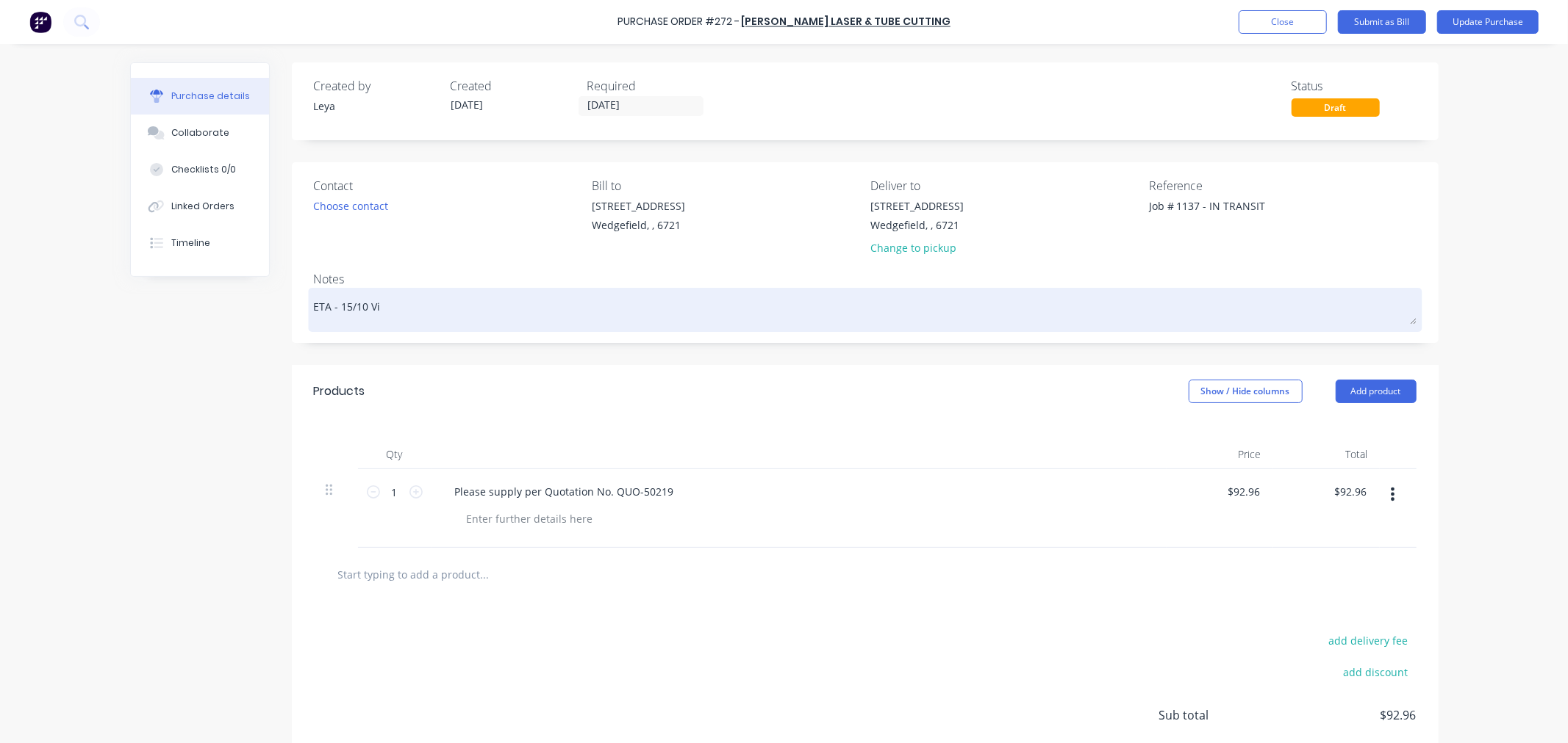
type textarea "x"
type textarea "ETA - 15/10 Via"
type textarea "x"
type textarea "ETA - 15/10 Via"
type textarea "x"
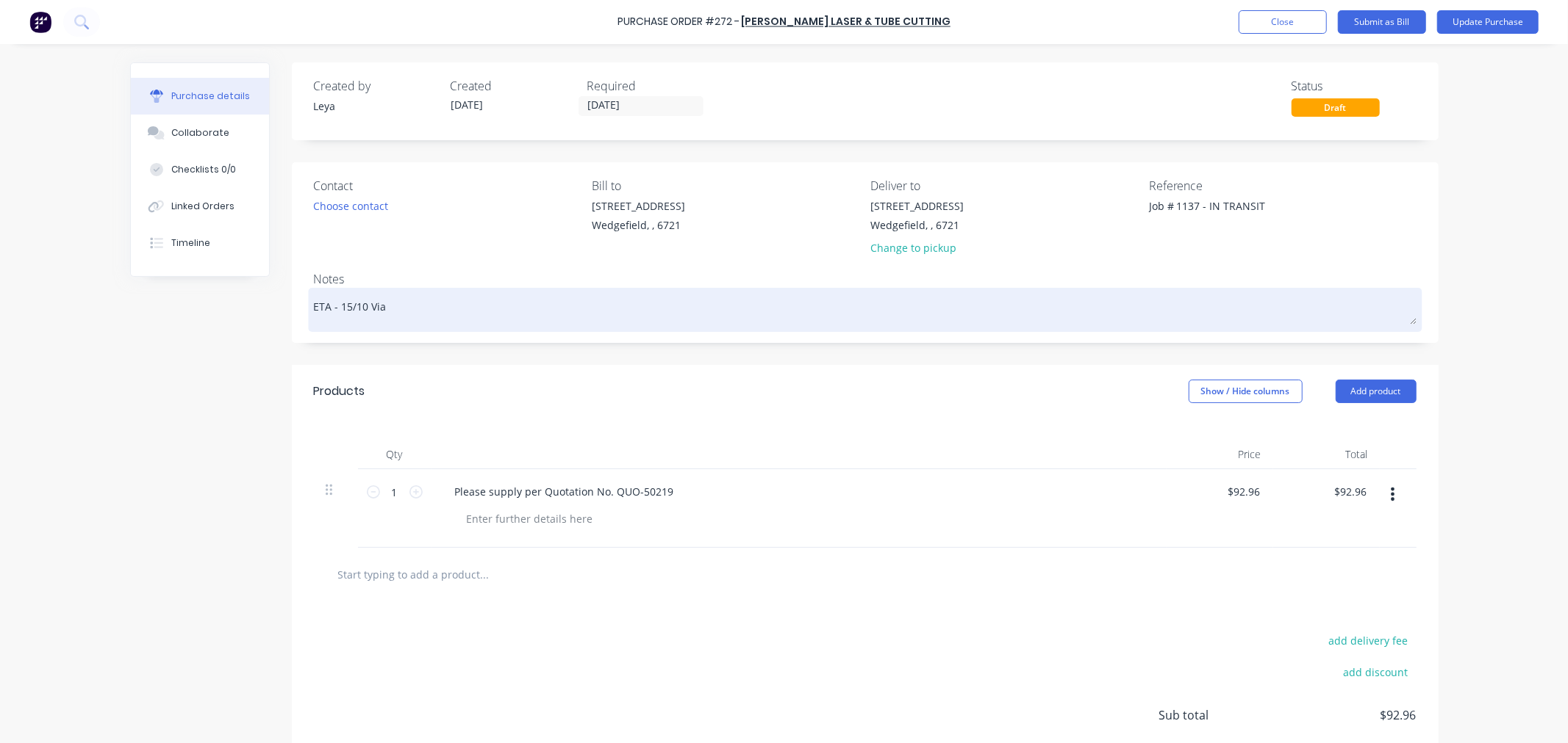
type textarea "ETA - 15/10 Via R"
type textarea "x"
type textarea "ETA - 15/10 Via RG"
type textarea "x"
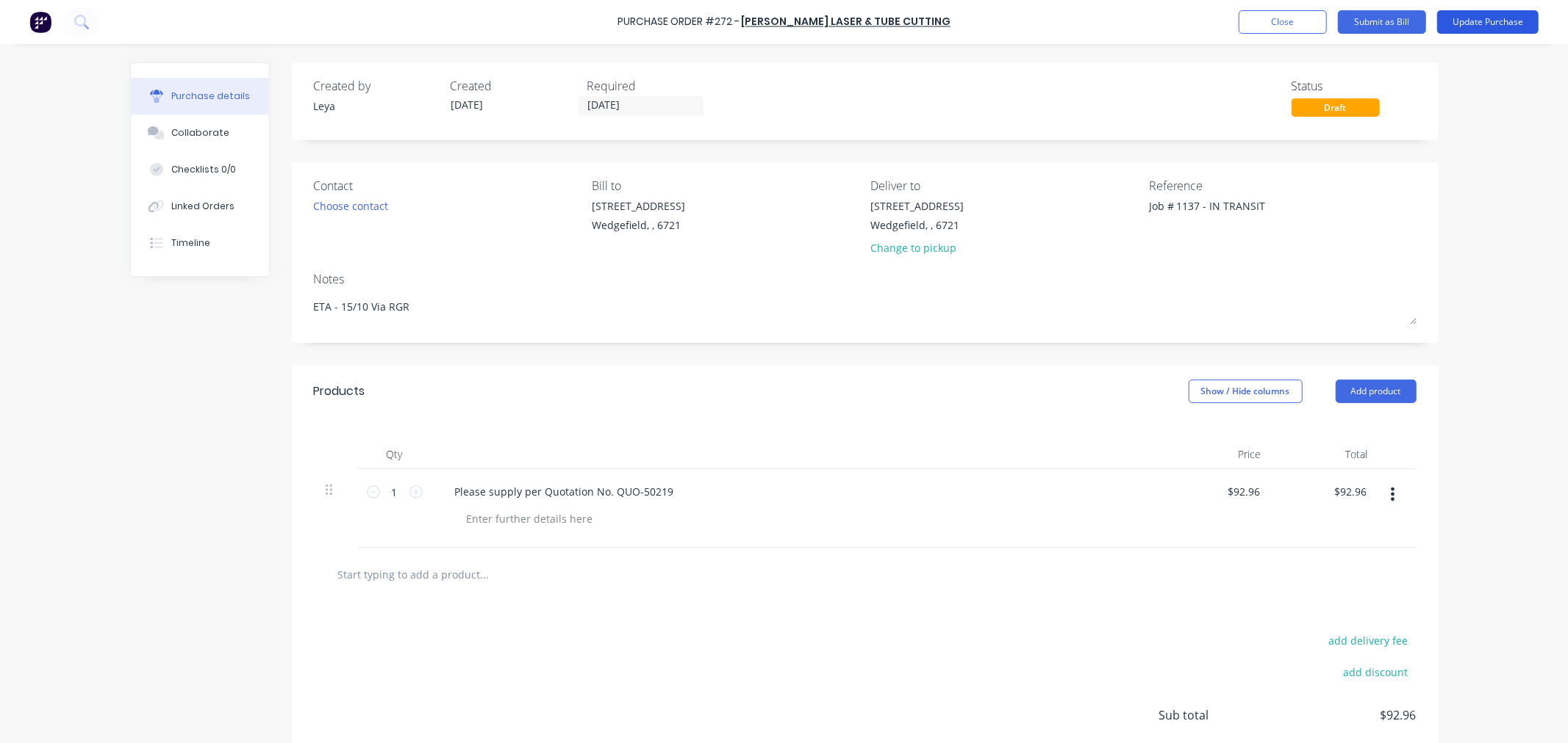
type textarea "ETA - 15/10 Via RGR"
type textarea "x"
type textarea "ETA - 15/10 Via RGR"
click at [1479, 25] on button "Update Purchase" at bounding box center [1488, 22] width 101 height 24
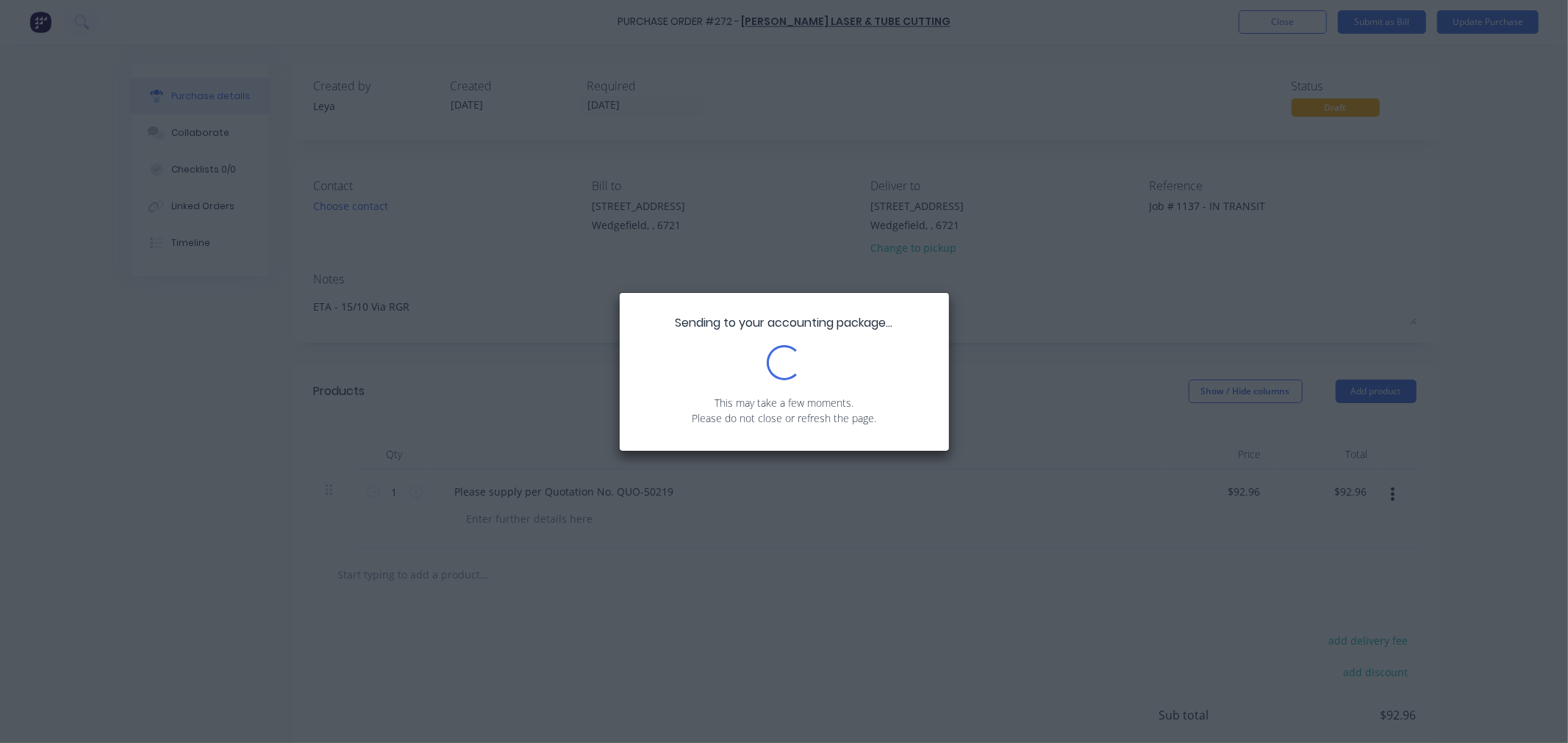
type textarea "x"
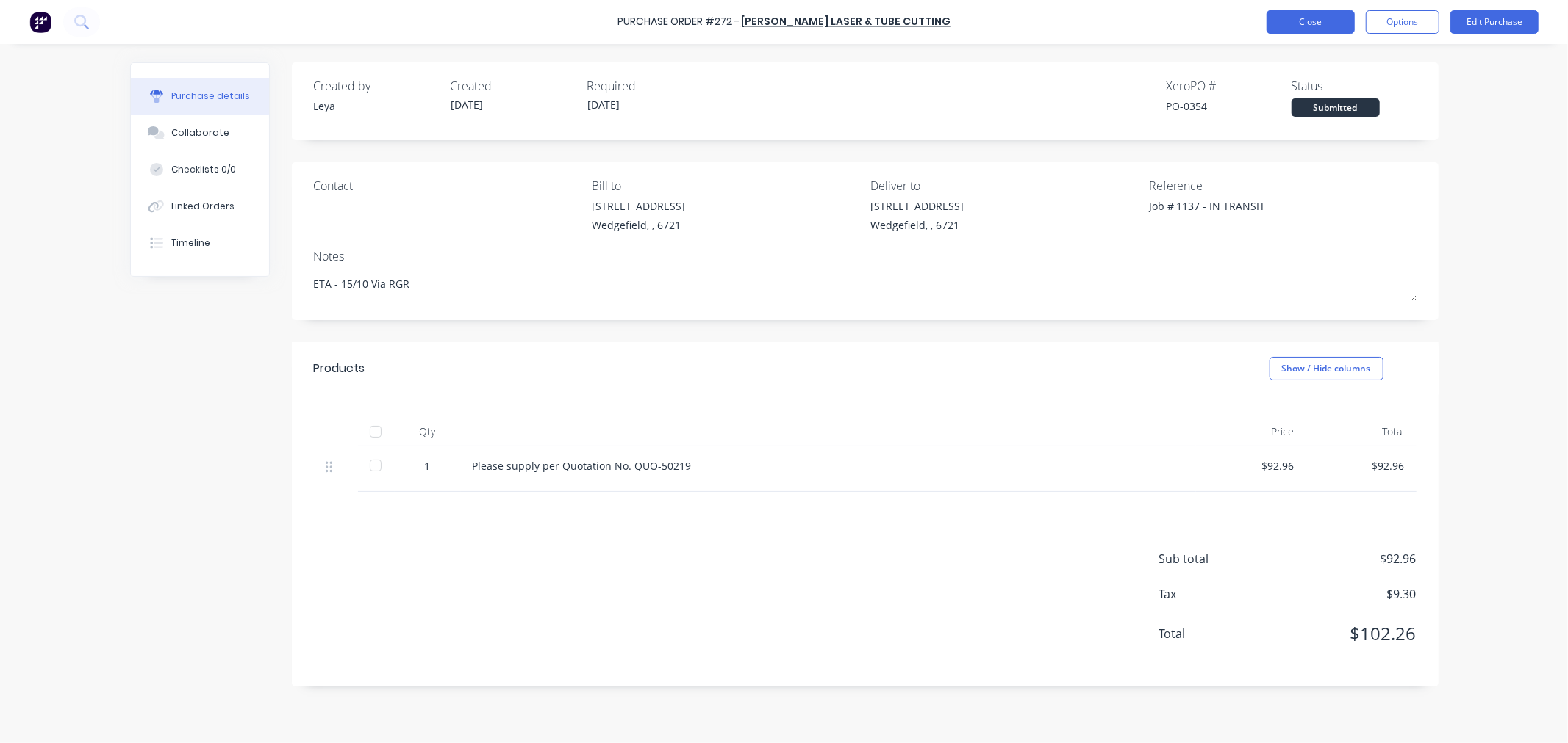
click at [1319, 17] on button "Close" at bounding box center [1310, 22] width 88 height 24
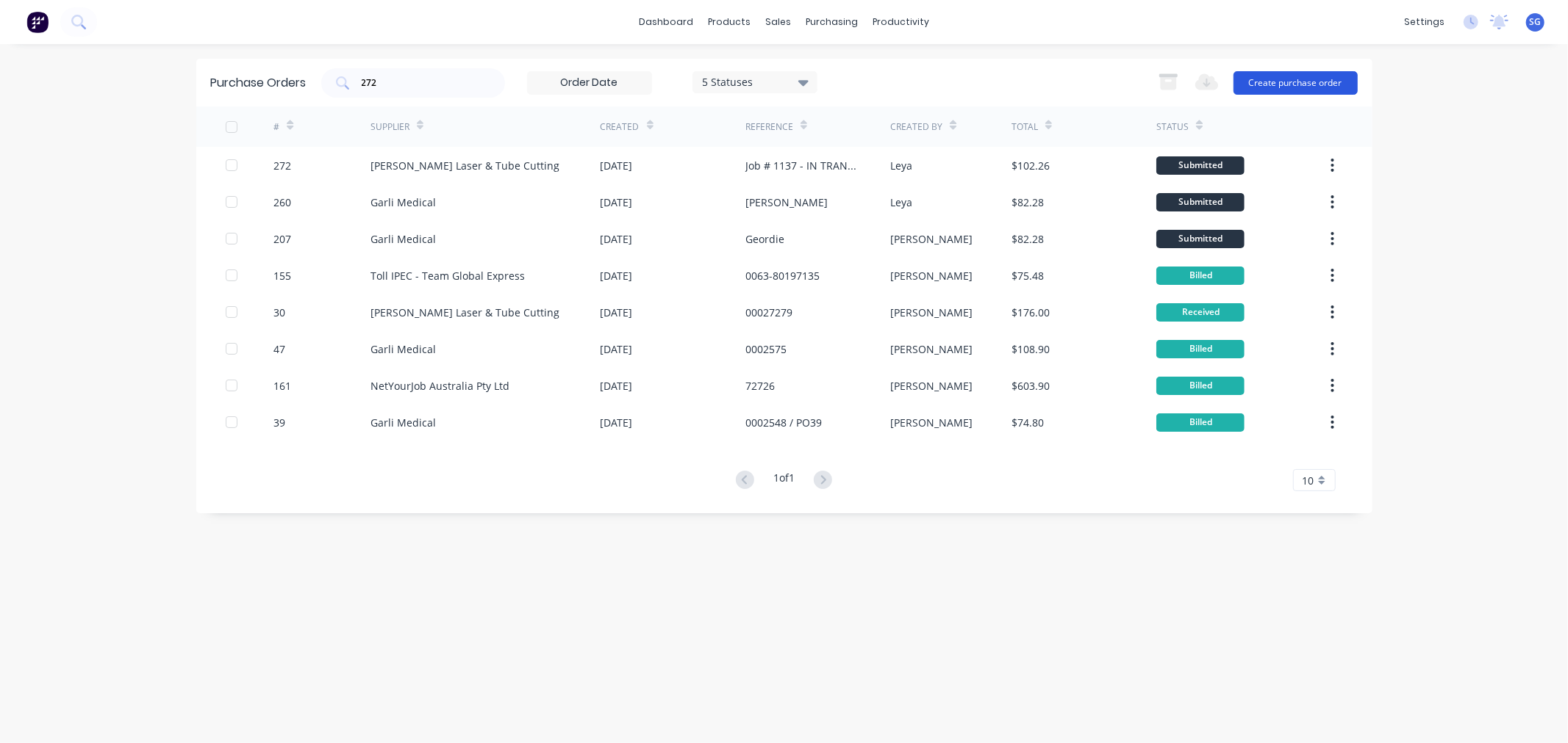
click at [1250, 85] on button "Create purchase order" at bounding box center [1295, 83] width 124 height 24
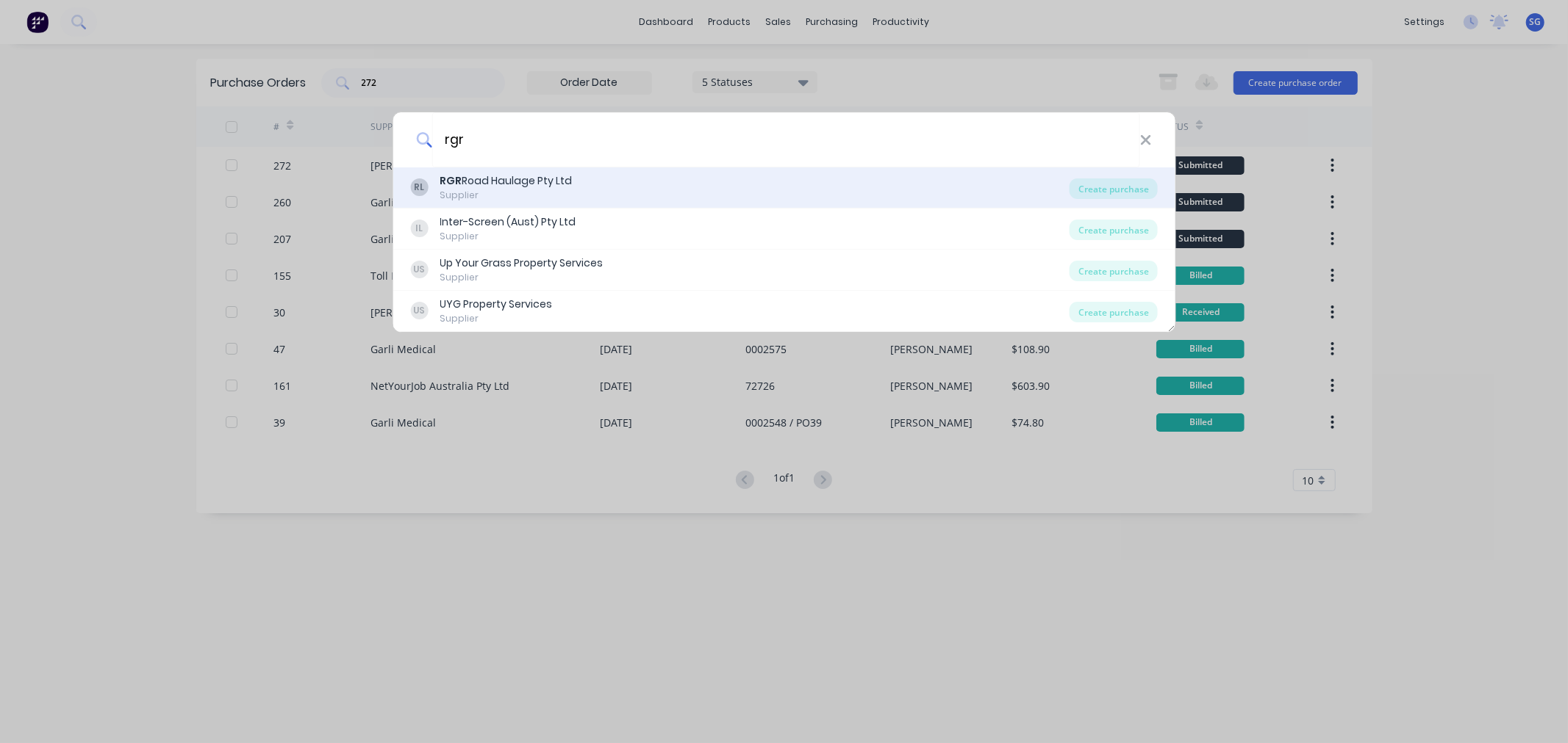
type input "rgr"
click at [469, 194] on div "Supplier" at bounding box center [506, 195] width 132 height 14
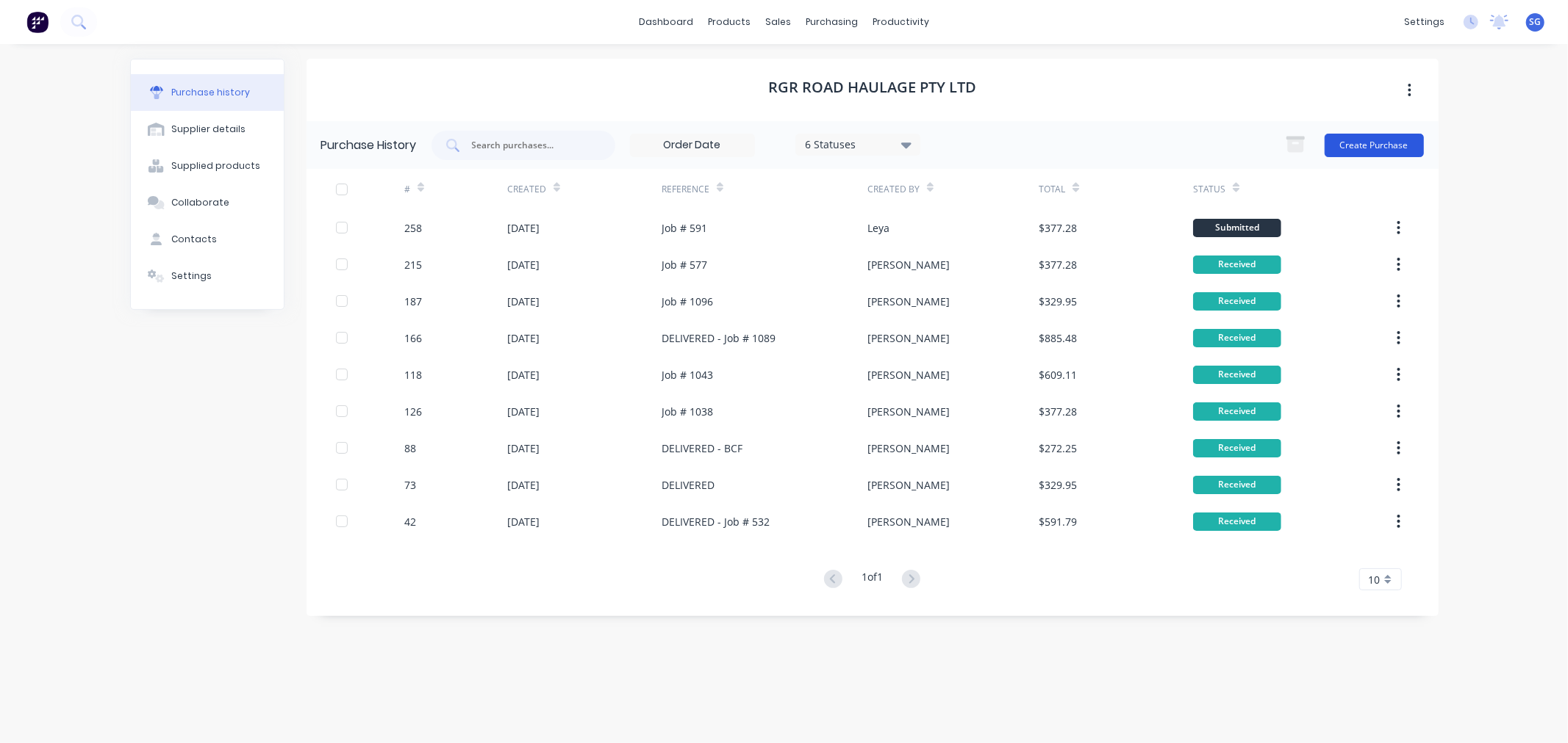
click at [1379, 149] on button "Create Purchase" at bounding box center [1373, 145] width 99 height 24
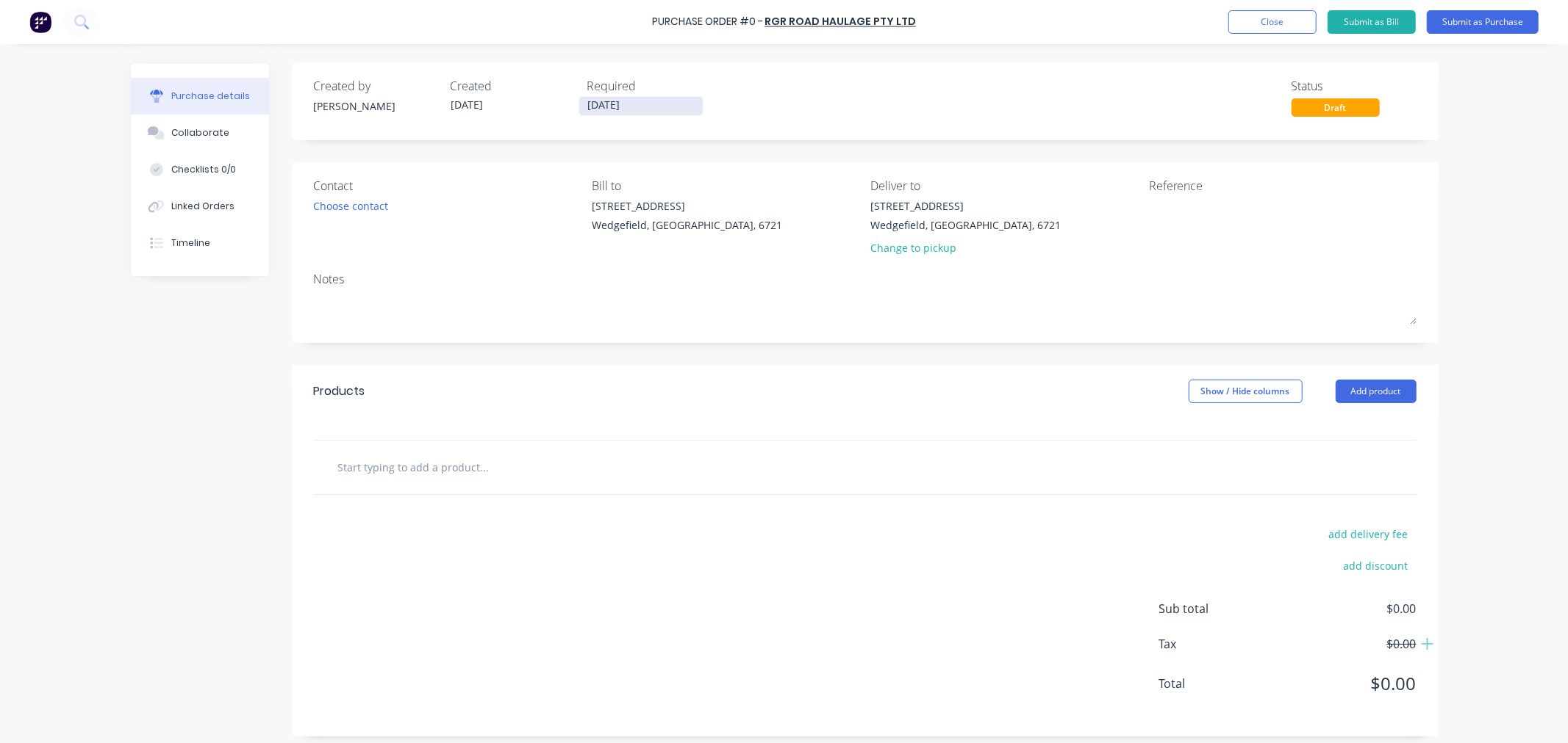
click at [633, 105] on input "13/10/25" at bounding box center [641, 107] width 123 height 19
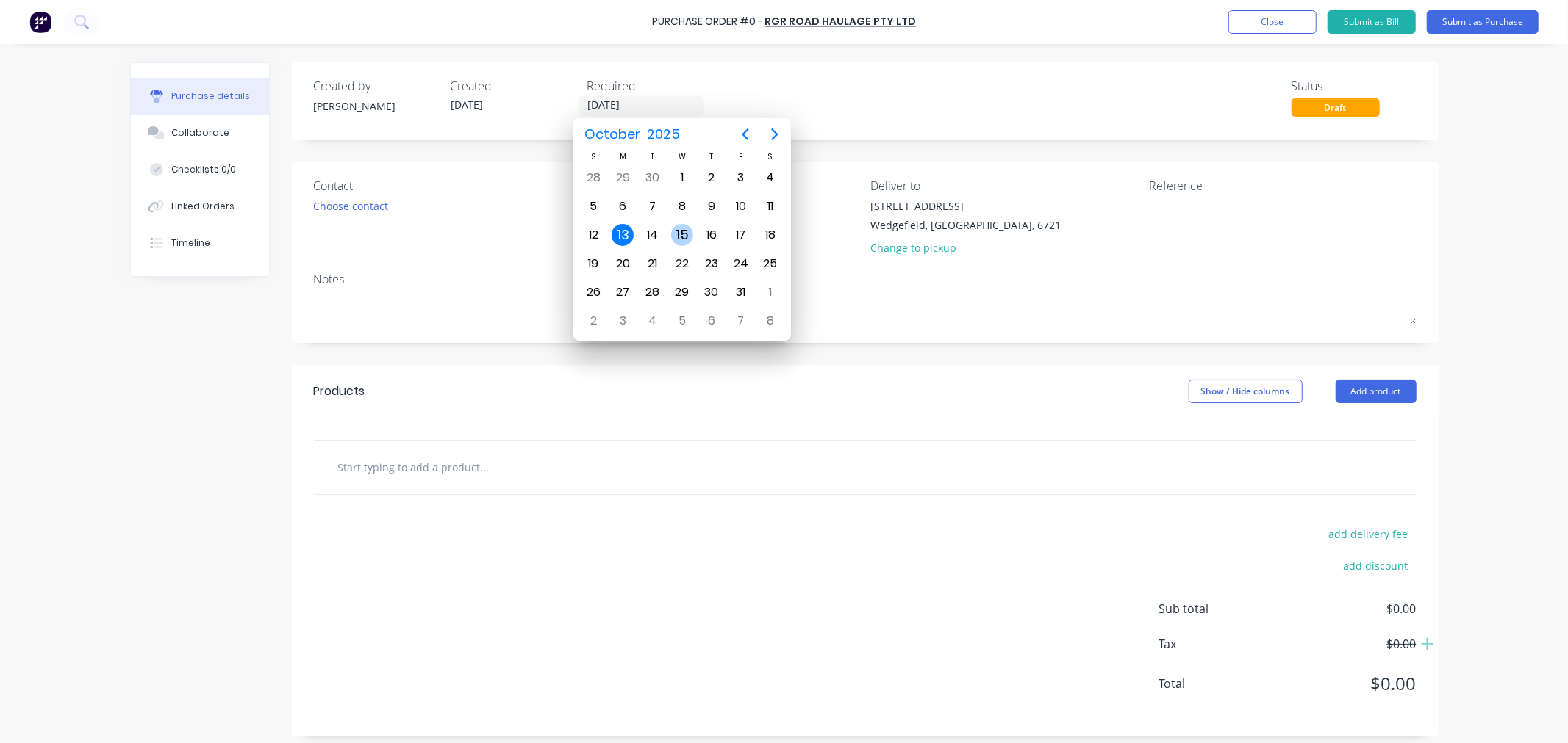
click at [686, 232] on div "15" at bounding box center [682, 235] width 22 height 22
type input "15/10/25"
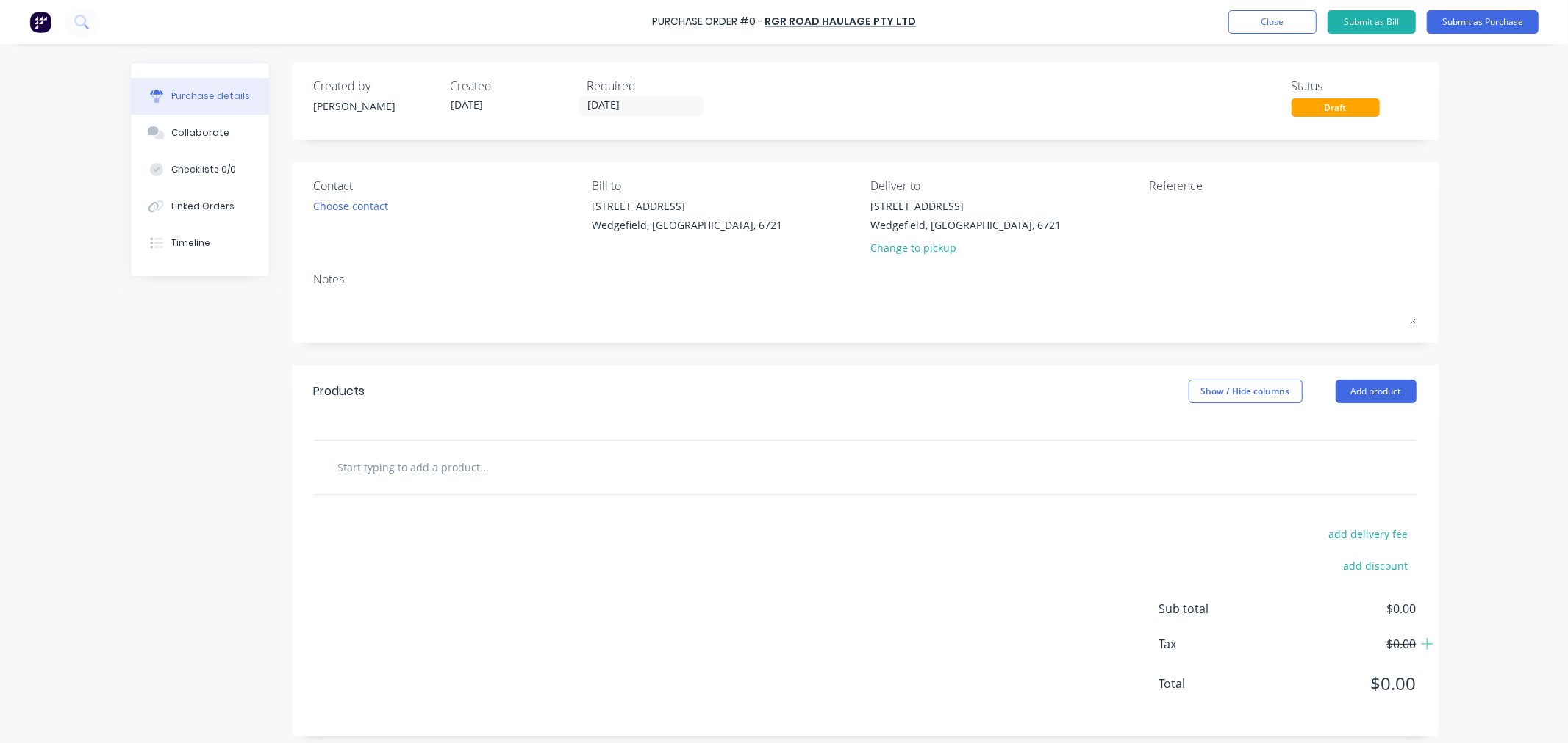
click at [408, 471] on input "text" at bounding box center [485, 467] width 294 height 30
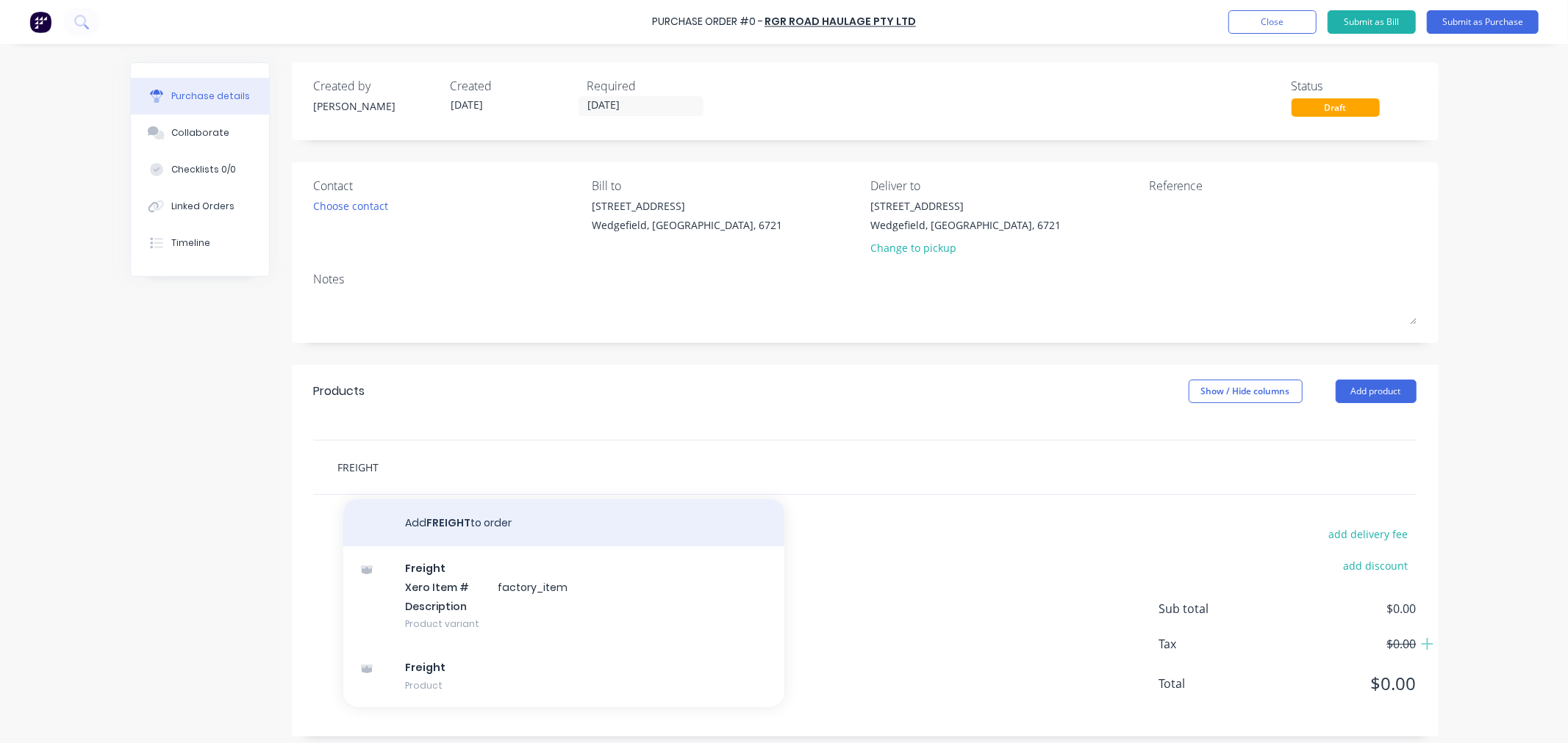
type input "FREIGHT"
click at [410, 524] on button "Add FREIGHT to order" at bounding box center [563, 523] width 441 height 47
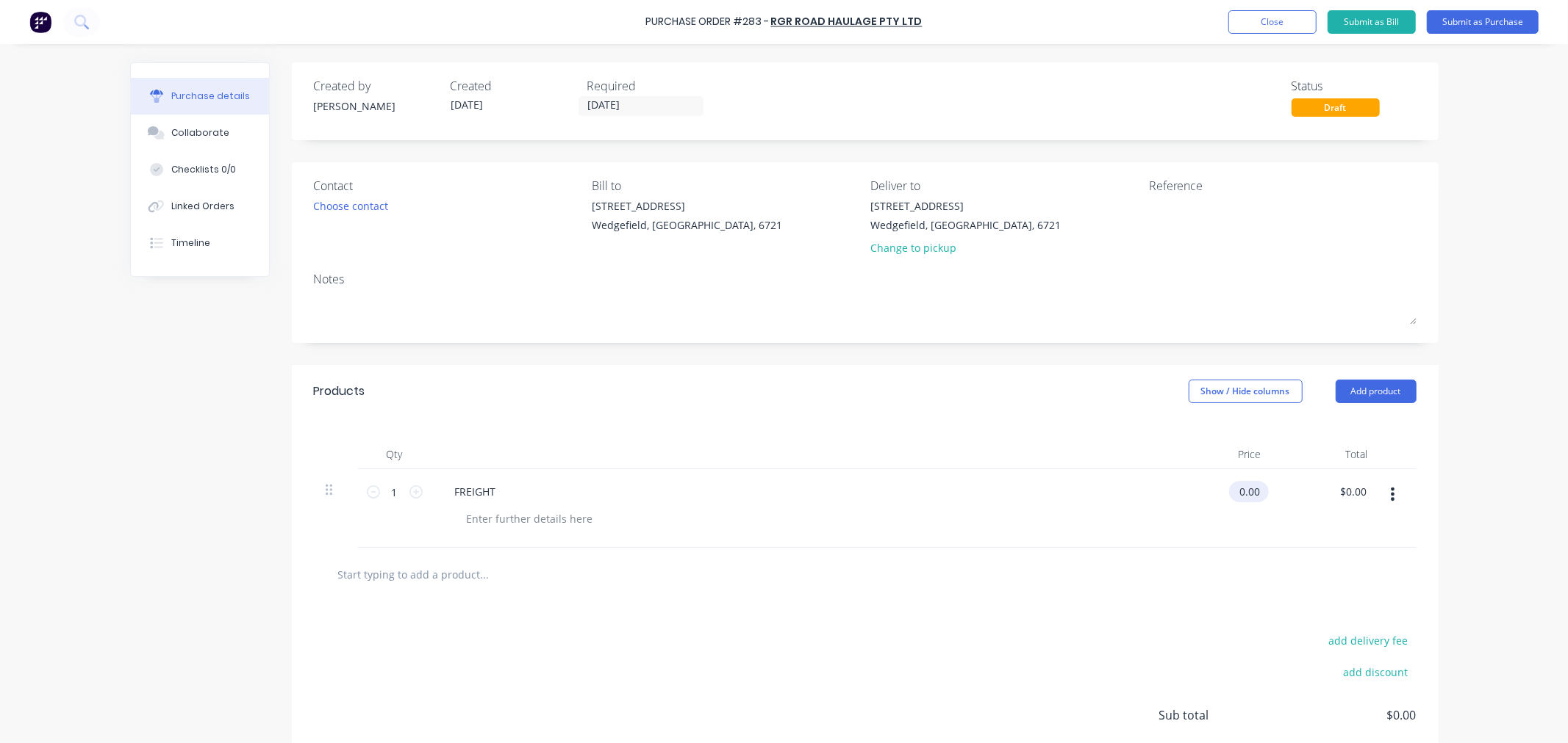
click at [1250, 498] on input "0.00" at bounding box center [1246, 491] width 34 height 21
click at [1250, 498] on input "0.00" at bounding box center [1248, 491] width 28 height 21
type input "$385.00"
click at [1465, 25] on button "Submit as Purchase" at bounding box center [1483, 22] width 112 height 24
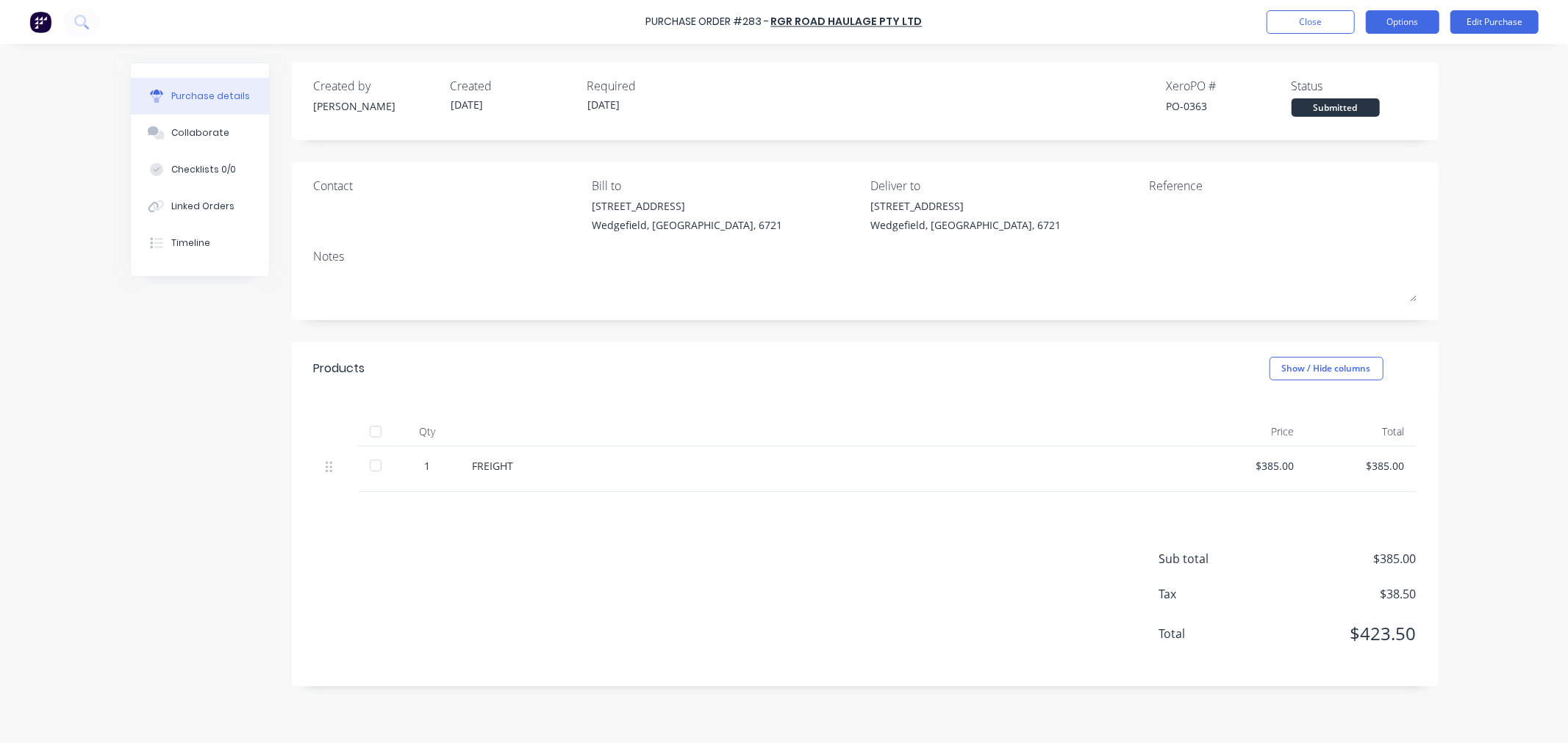
click at [1405, 30] on button "Options" at bounding box center [1402, 22] width 74 height 24
click at [1346, 66] on div "Print / Email" at bounding box center [1369, 59] width 113 height 21
click at [1311, 93] on button "With pricing" at bounding box center [1368, 89] width 140 height 30
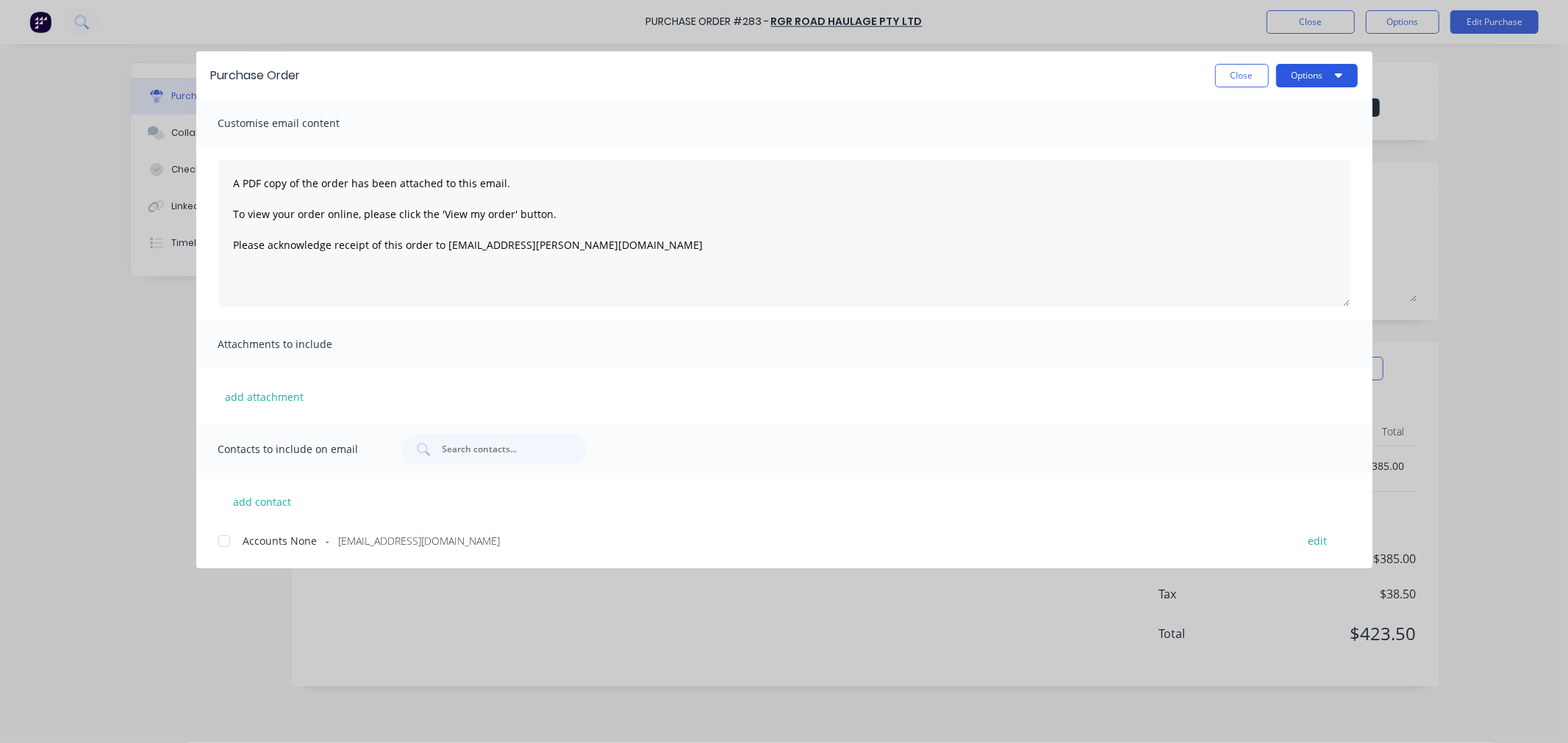
click at [1331, 68] on button "Options" at bounding box center [1317, 76] width 81 height 24
click at [1254, 119] on div "Preview" at bounding box center [1288, 112] width 113 height 21
click at [1231, 79] on button "Close" at bounding box center [1241, 76] width 53 height 24
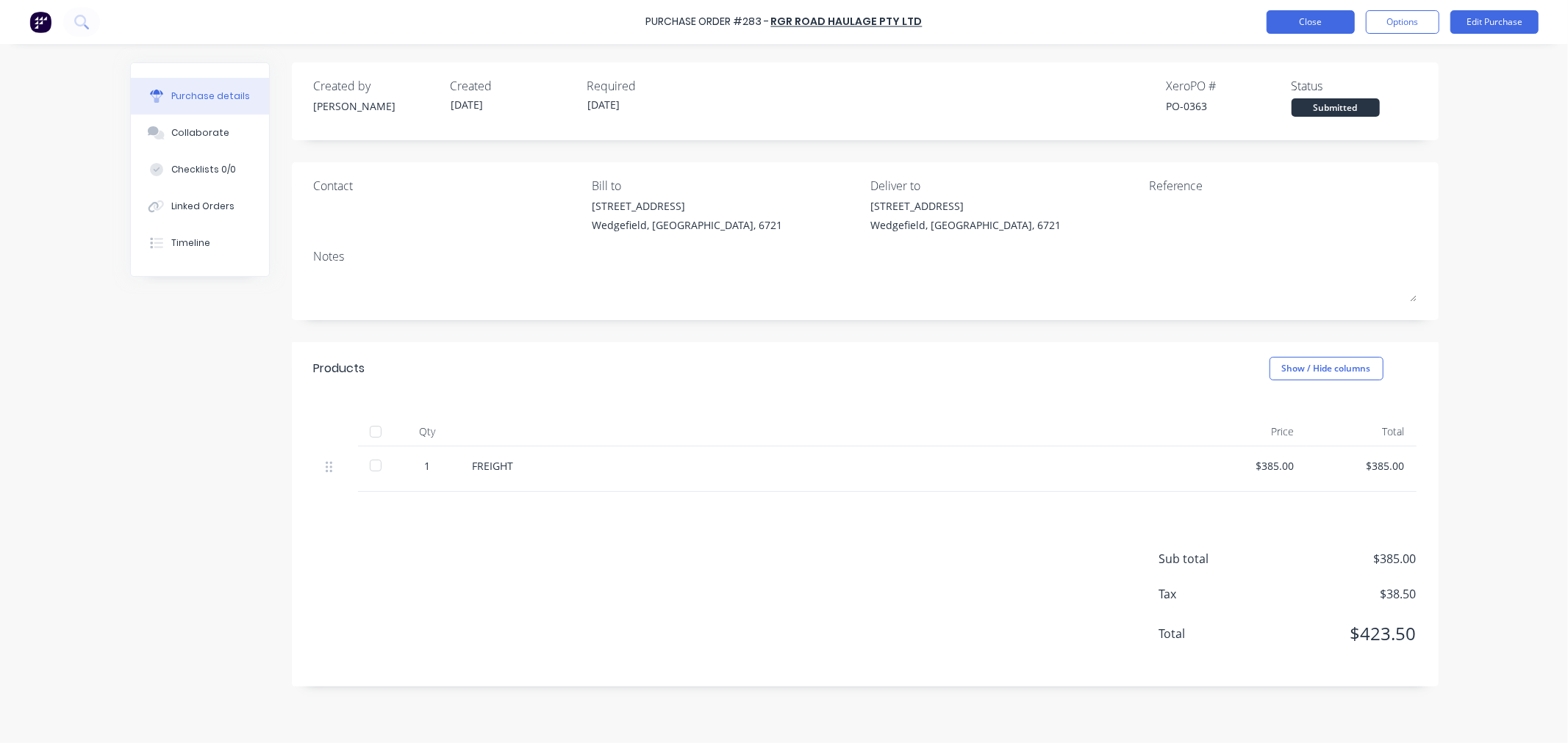
click at [1305, 28] on button "Close" at bounding box center [1310, 22] width 88 height 24
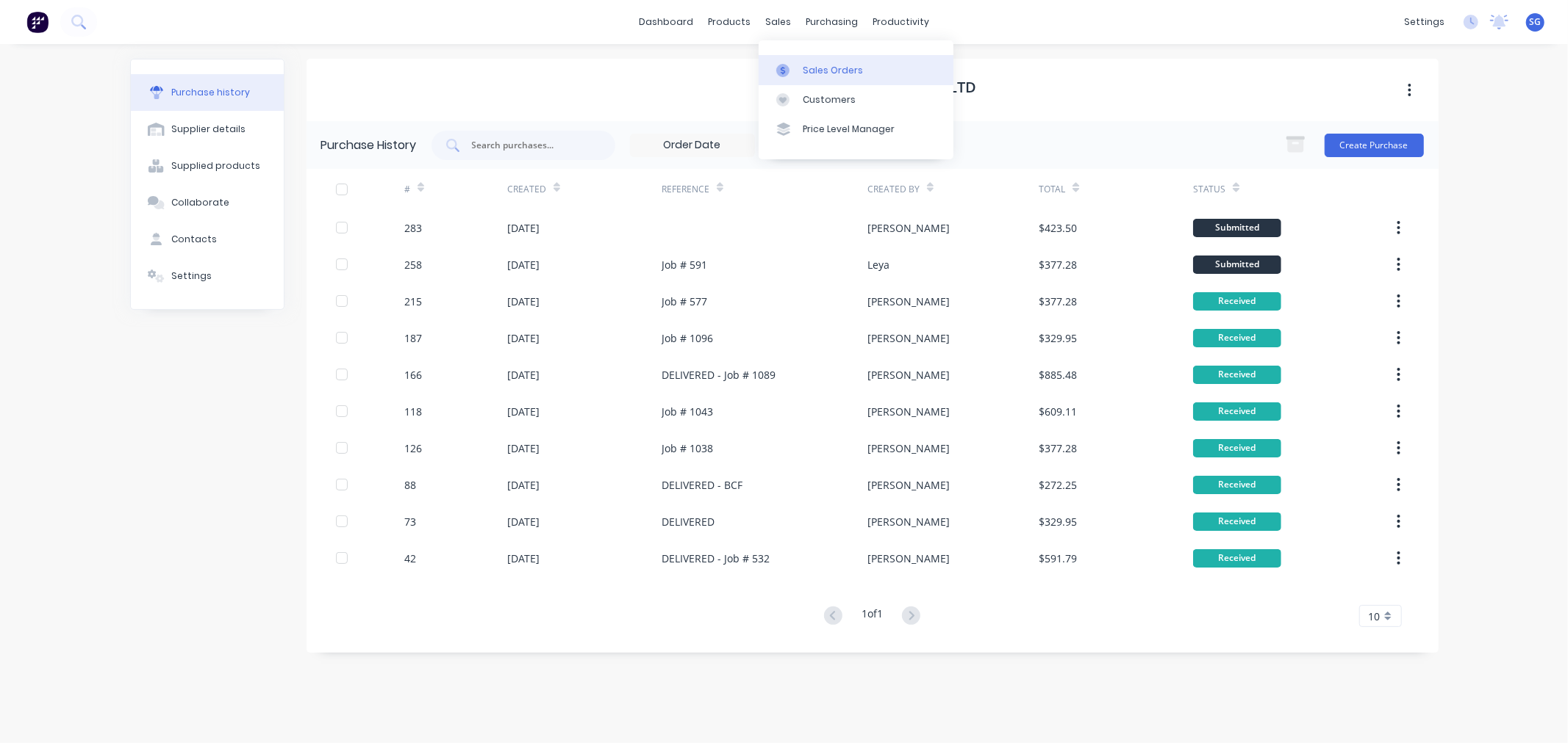
click at [796, 70] on div at bounding box center [787, 71] width 22 height 14
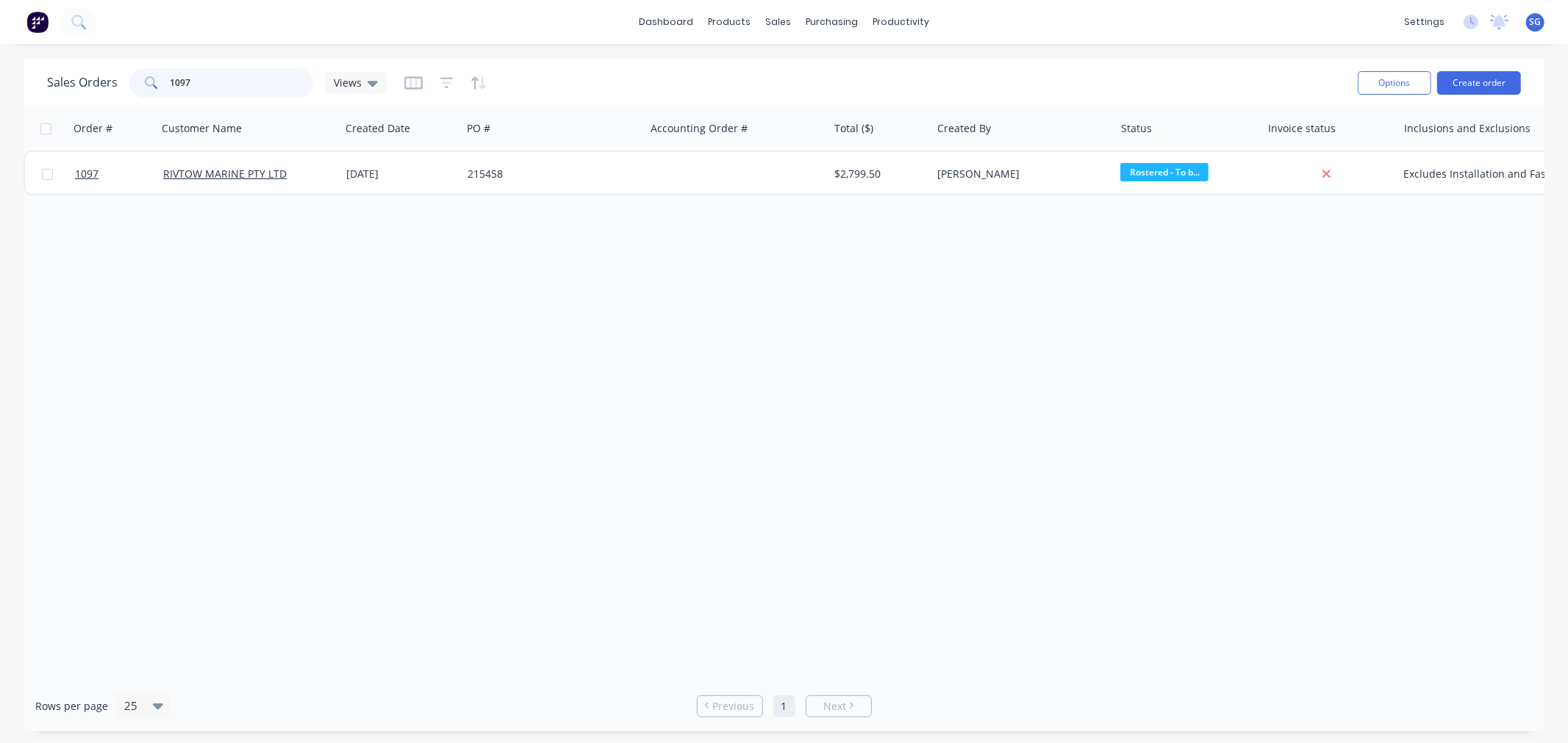
click at [207, 85] on input "1097" at bounding box center [242, 83] width 143 height 30
click at [831, 66] on div at bounding box center [825, 71] width 22 height 14
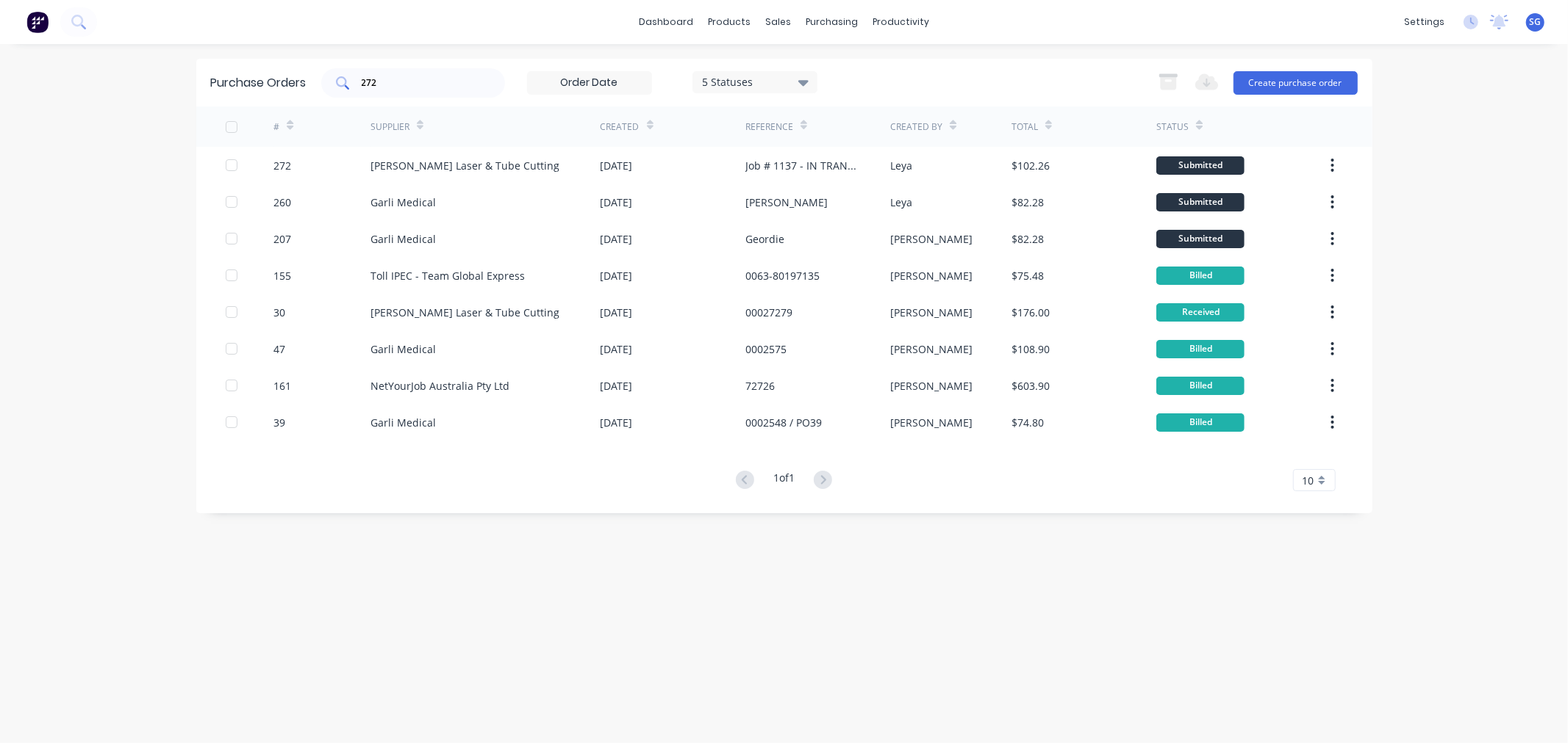
click at [408, 85] on input "272" at bounding box center [421, 83] width 122 height 14
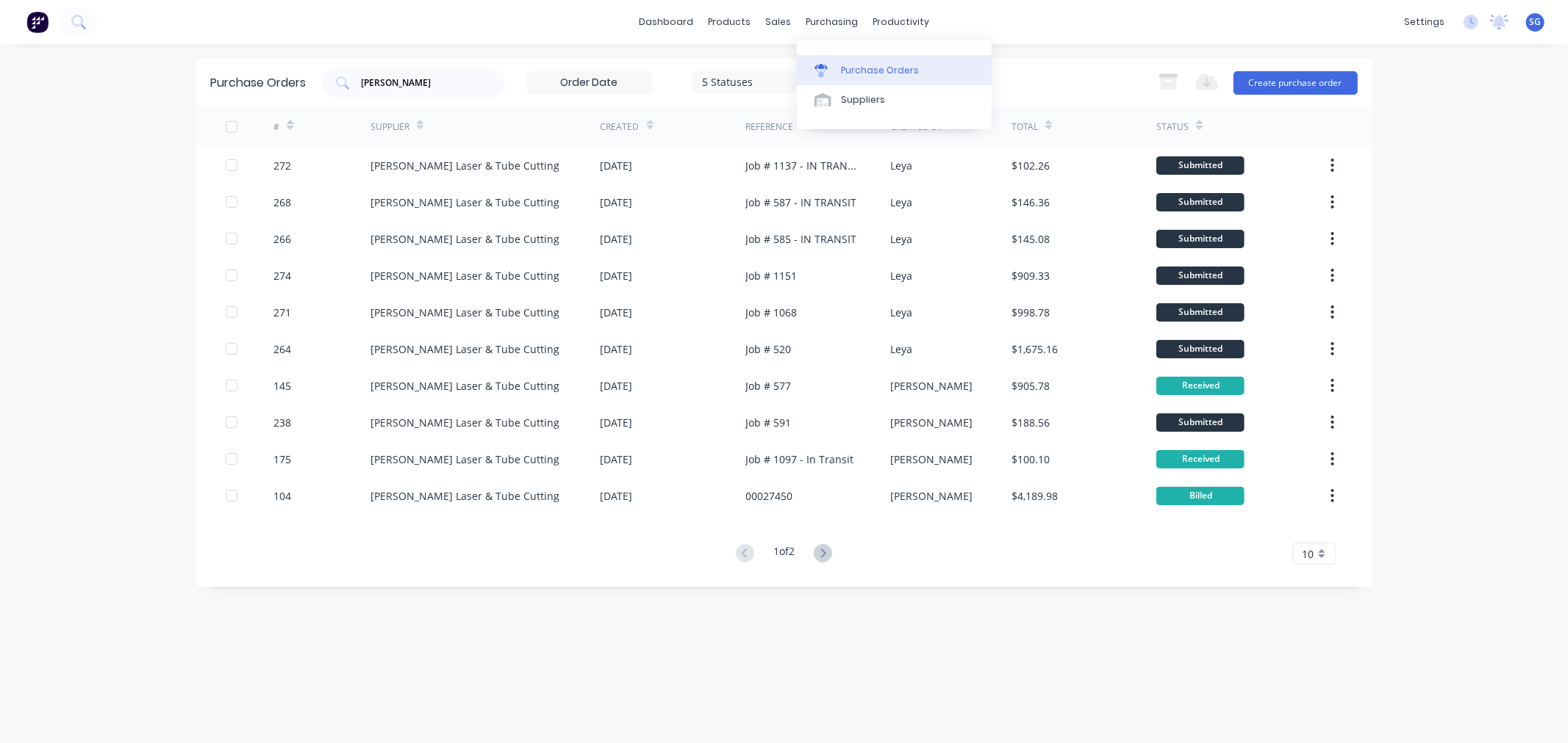
click at [858, 59] on link "Purchase Orders" at bounding box center [894, 69] width 195 height 30
click at [416, 79] on input "simmonds" at bounding box center [421, 83] width 122 height 14
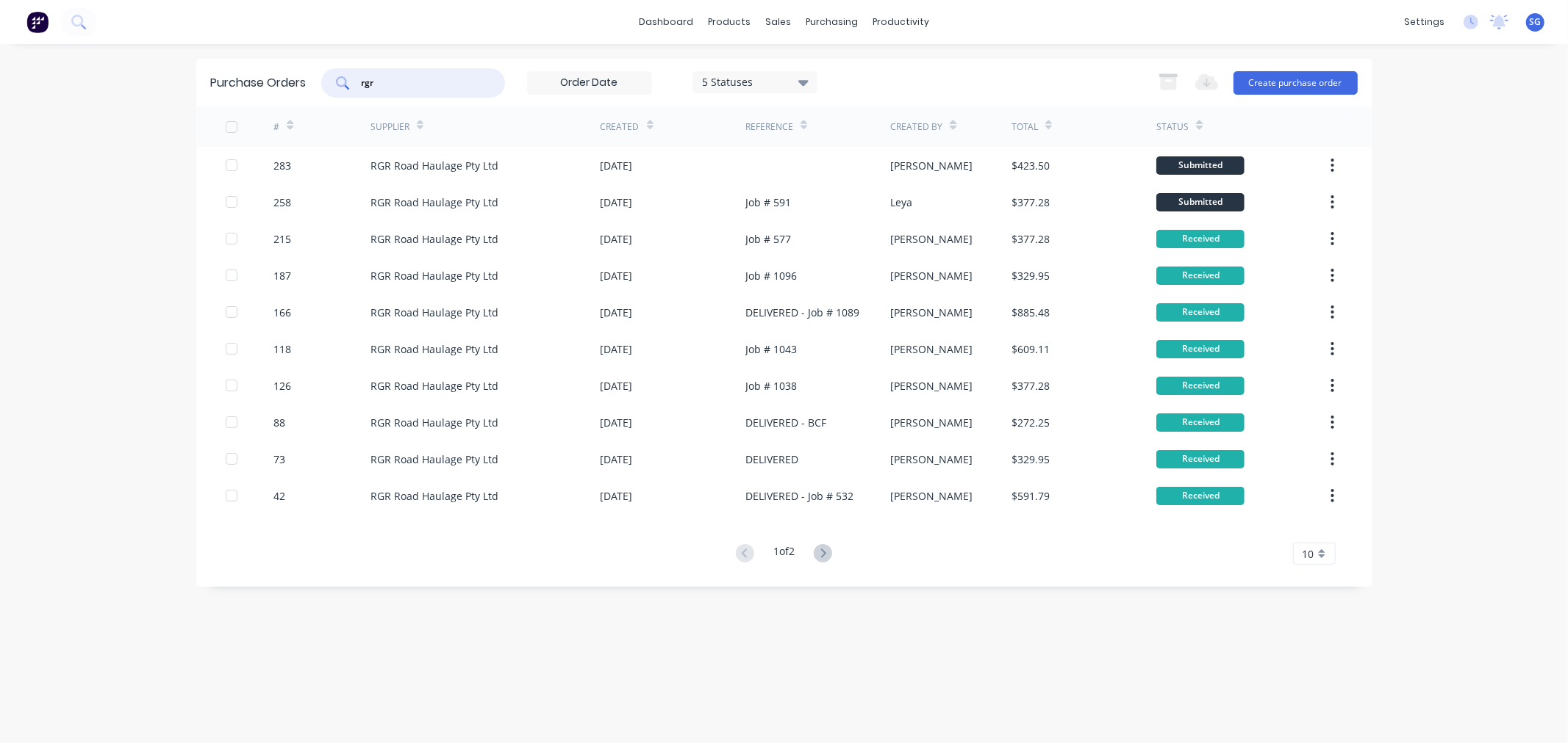
type input "rgr"
click at [406, 165] on div "RGR Road Haulage Pty Ltd" at bounding box center [434, 166] width 128 height 15
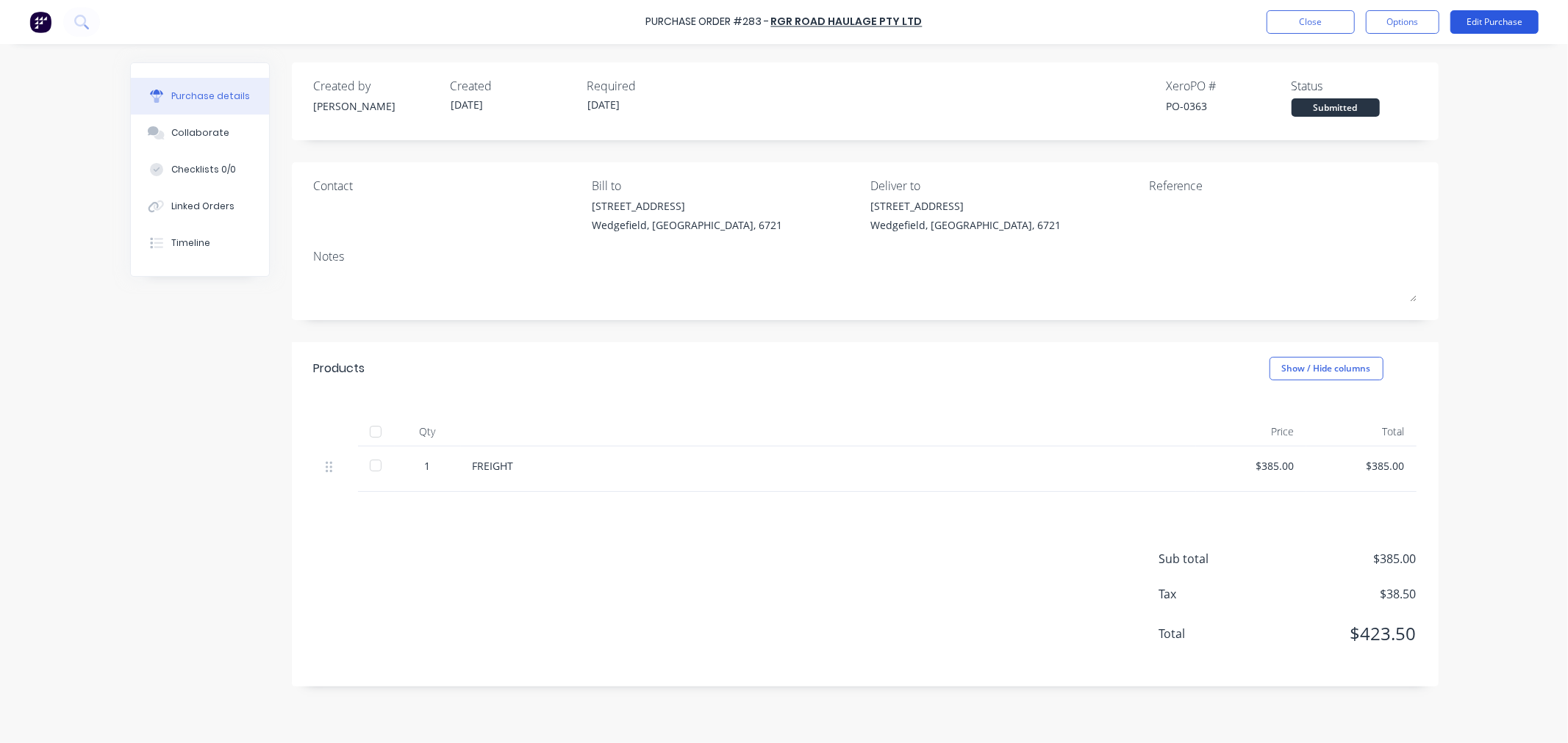
click at [1489, 27] on button "Edit Purchase" at bounding box center [1494, 22] width 88 height 24
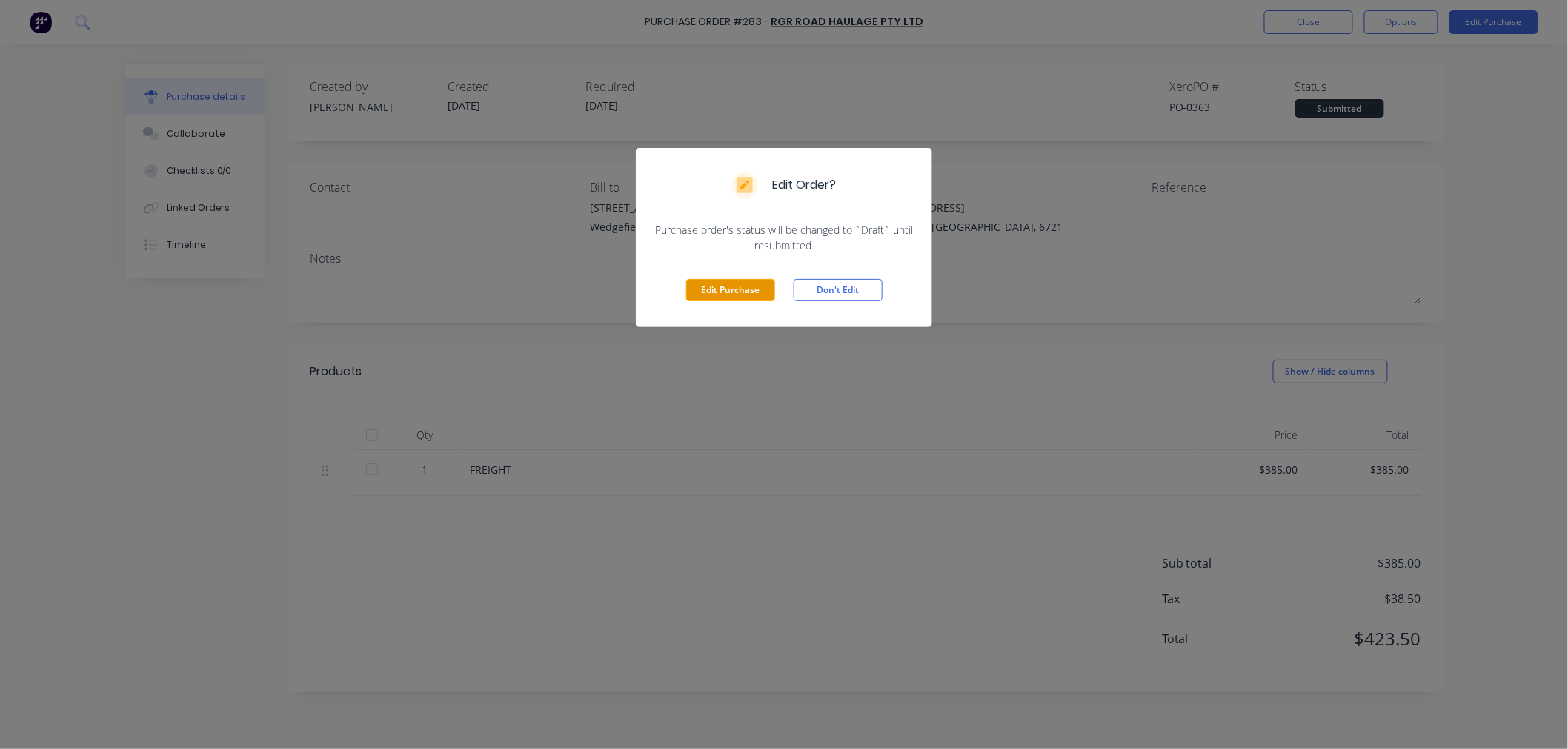
click at [707, 294] on button "Edit Purchase" at bounding box center [731, 291] width 89 height 22
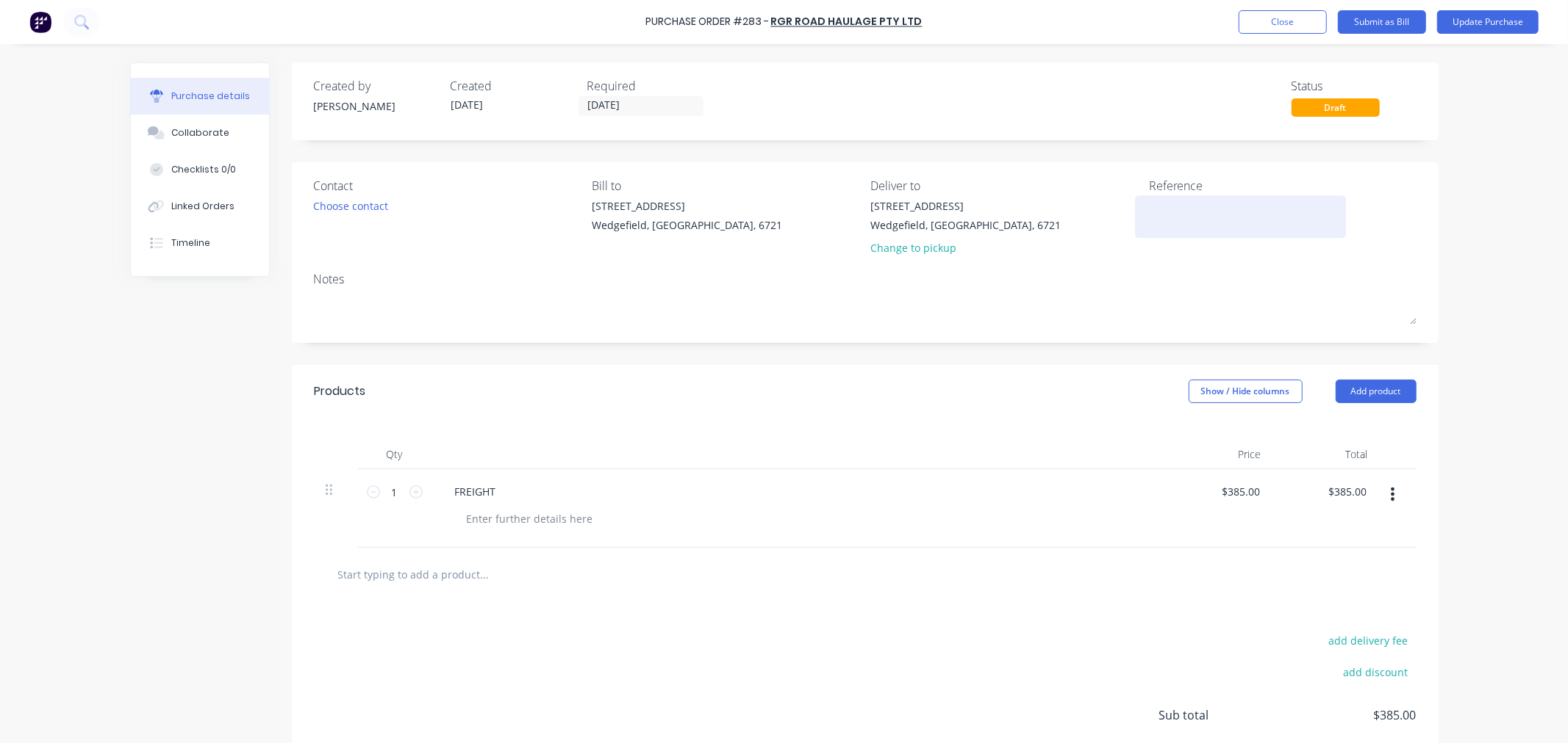
click at [1192, 210] on textarea at bounding box center [1240, 215] width 184 height 33
type textarea "x"
type textarea "I"
type textarea "x"
type textarea "In"
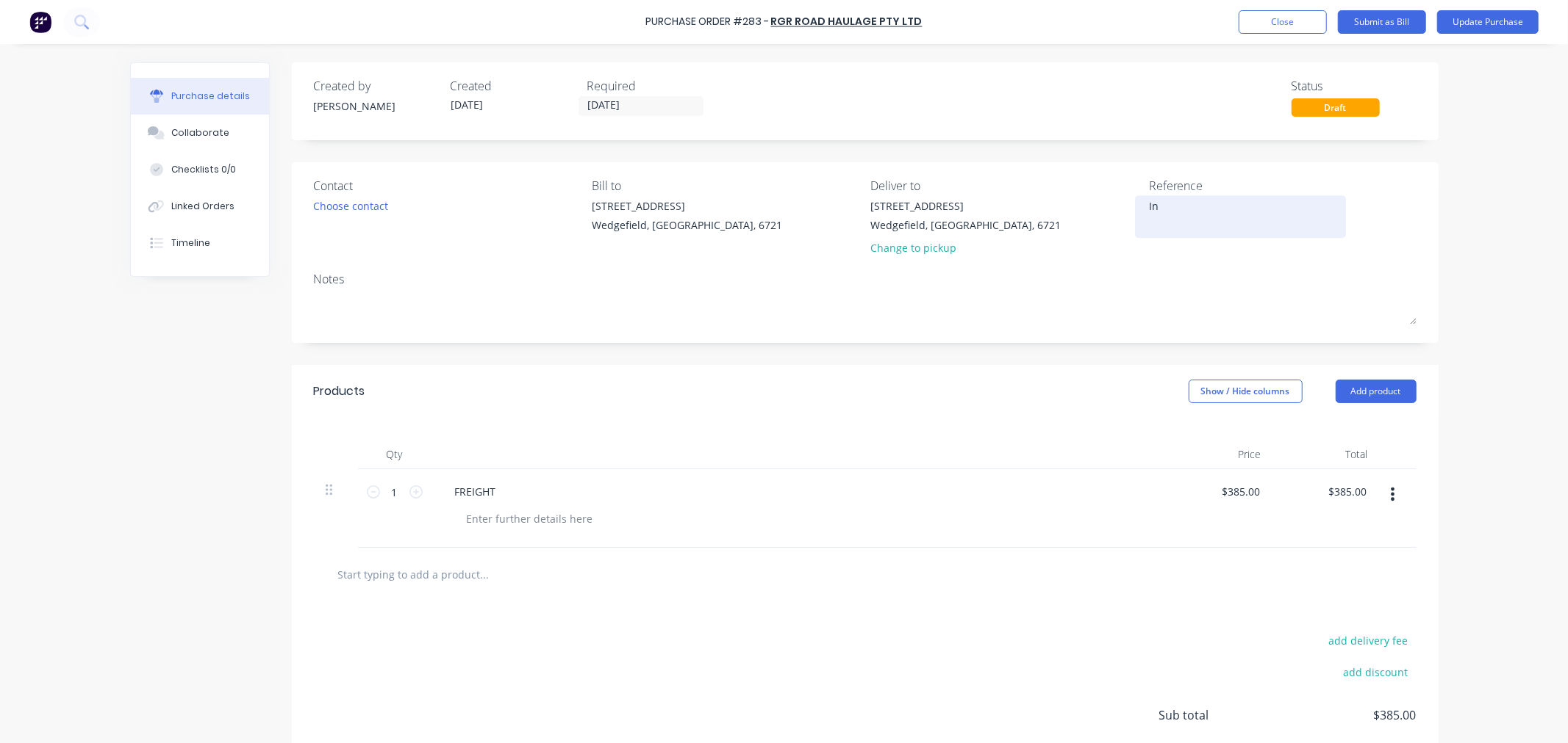
type textarea "x"
type textarea "In"
type textarea "x"
type textarea "In T"
type textarea "x"
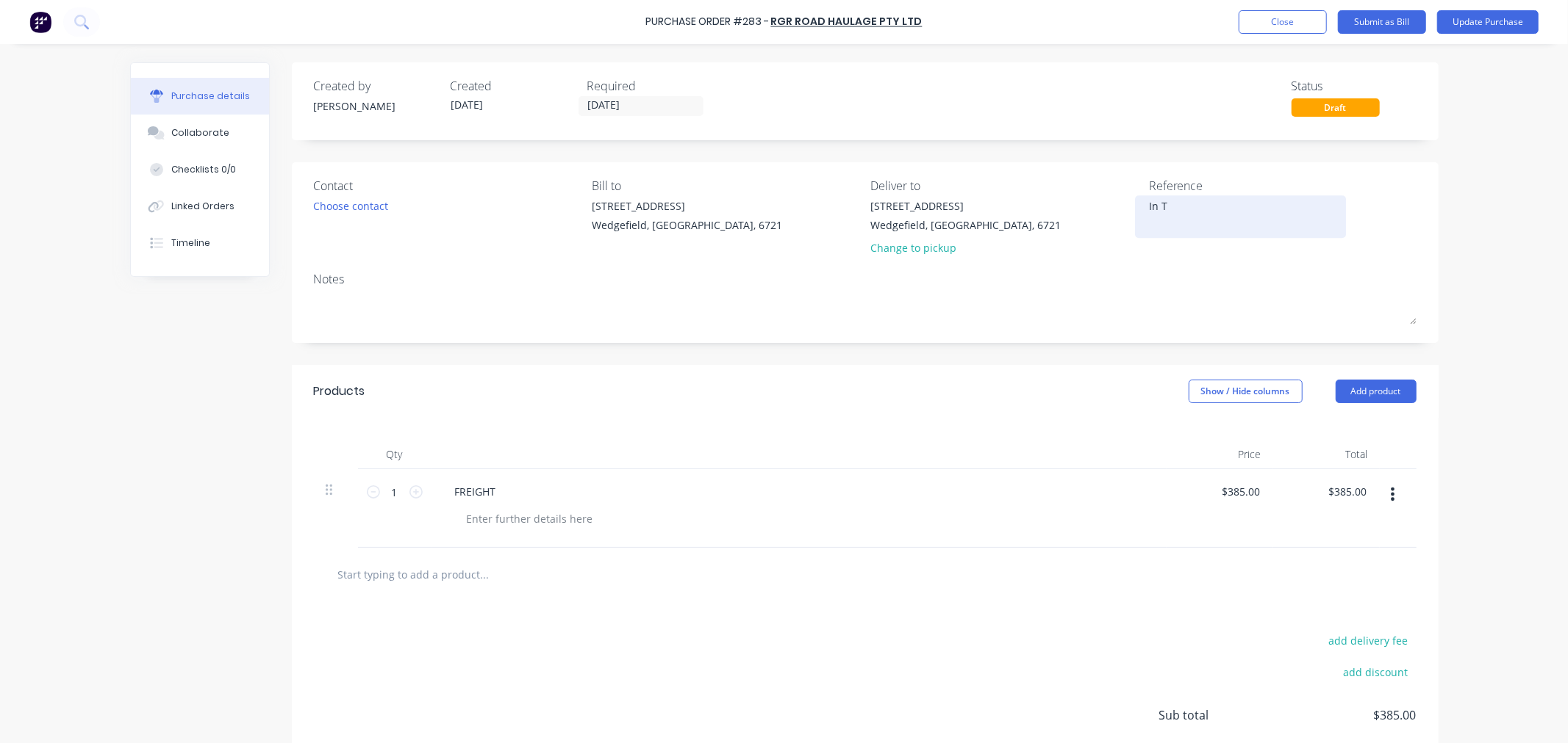
type textarea "In Tr"
type textarea "x"
type textarea "In Tra"
type textarea "x"
type textarea "In Tran"
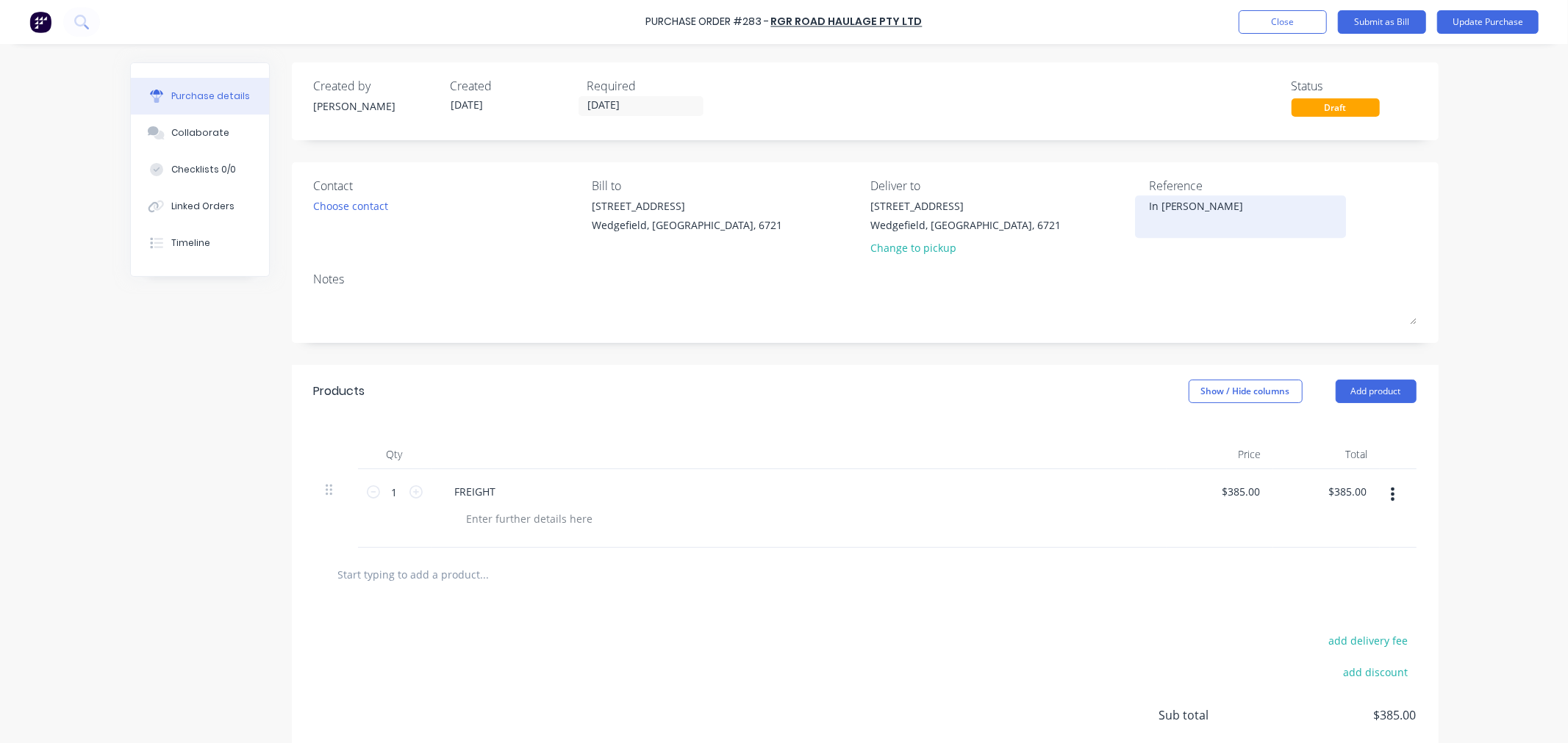
type textarea "x"
type textarea "In Trans"
type textarea "x"
type textarea "In Transi"
type textarea "x"
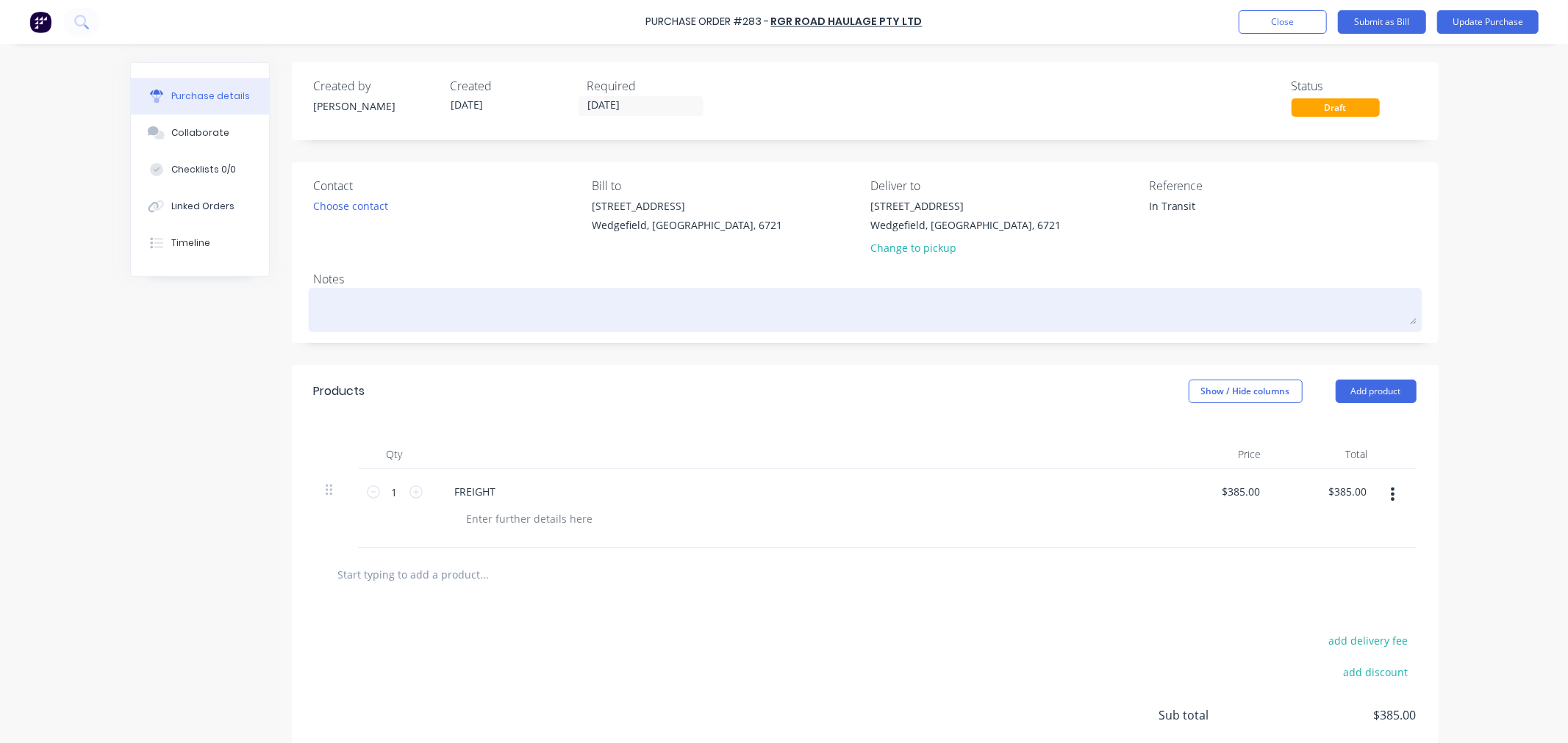
type textarea "In Transit"
type textarea "x"
click at [387, 295] on textarea at bounding box center [864, 308] width 1102 height 33
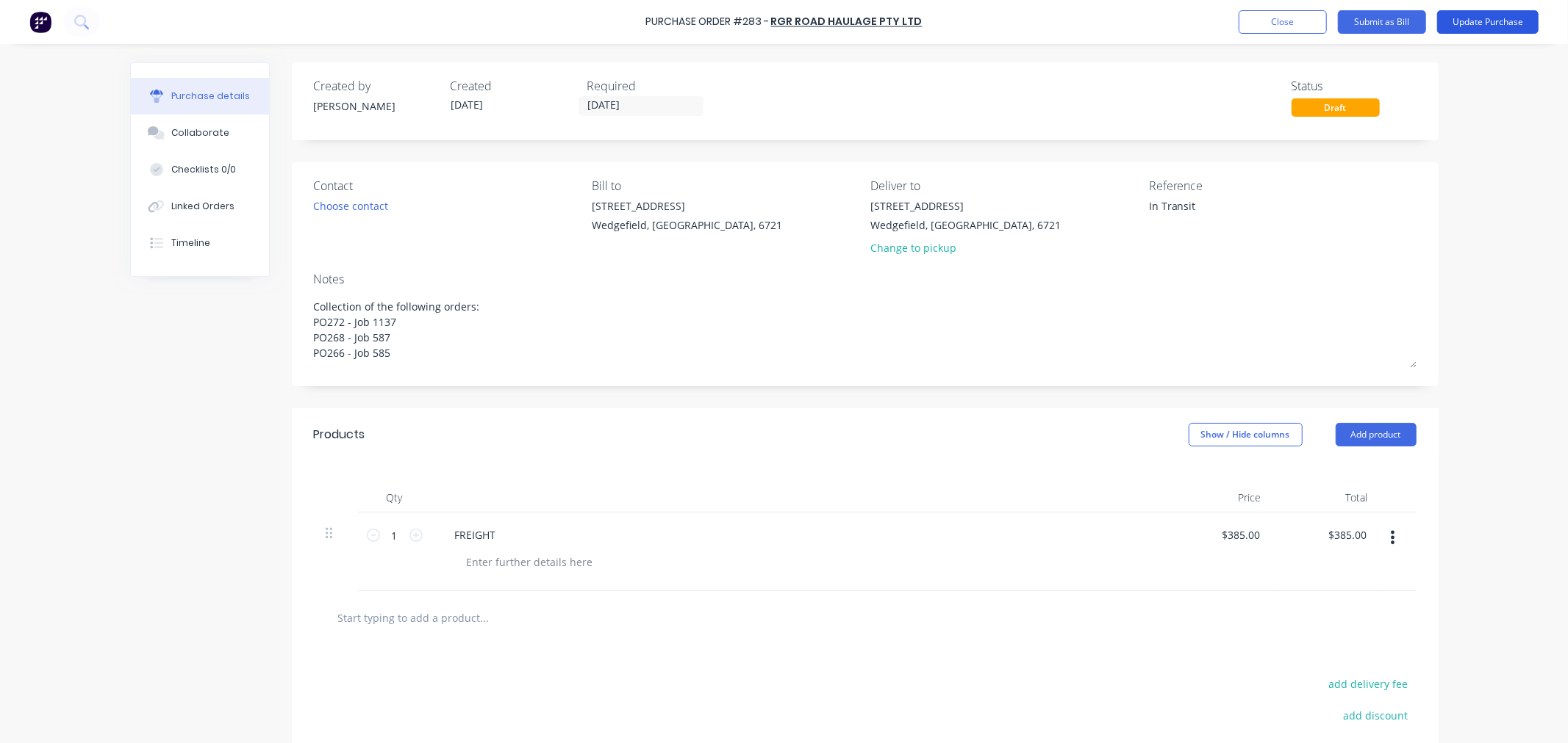
click at [1498, 24] on button "Update Purchase" at bounding box center [1488, 22] width 101 height 24
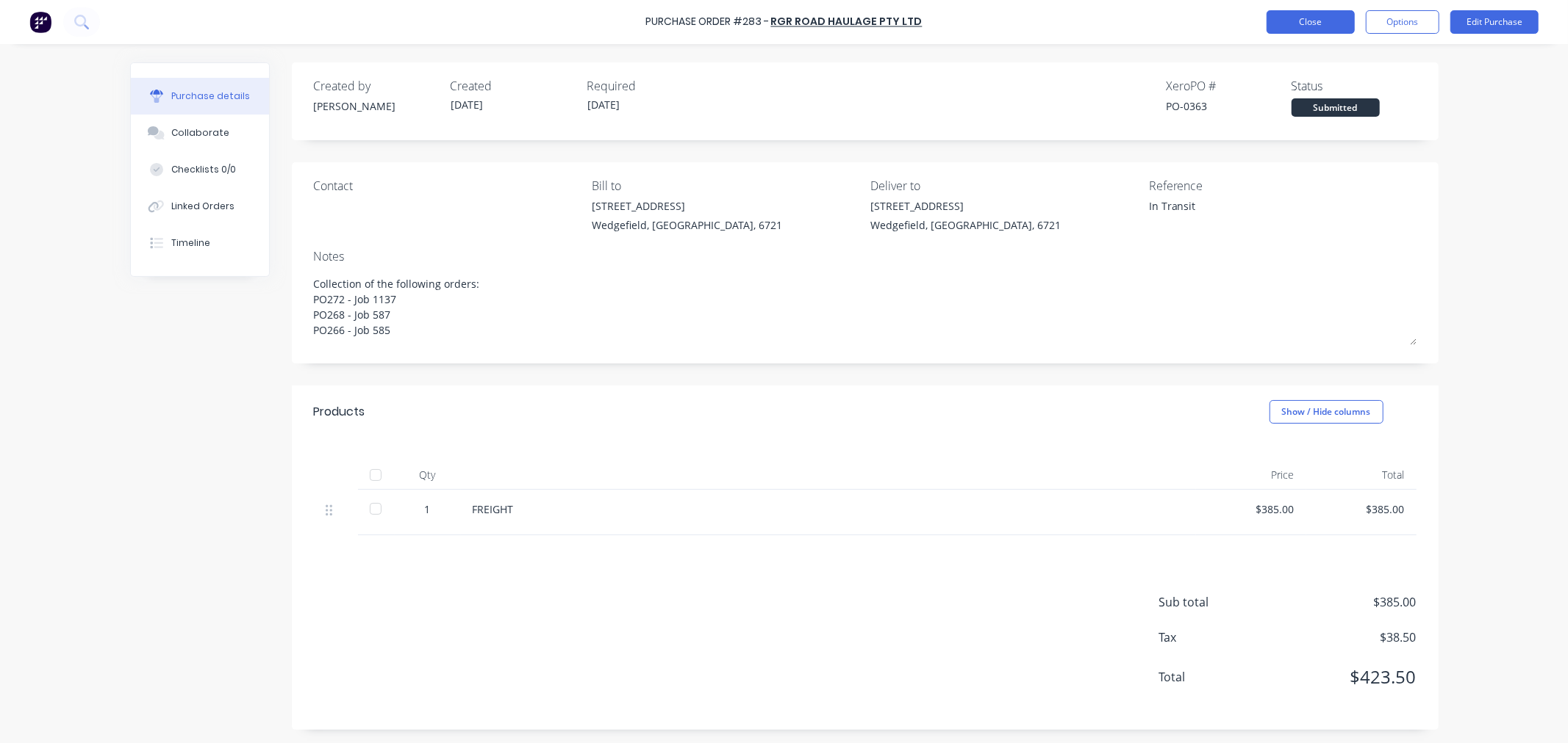
click at [1295, 22] on button "Close" at bounding box center [1310, 22] width 88 height 24
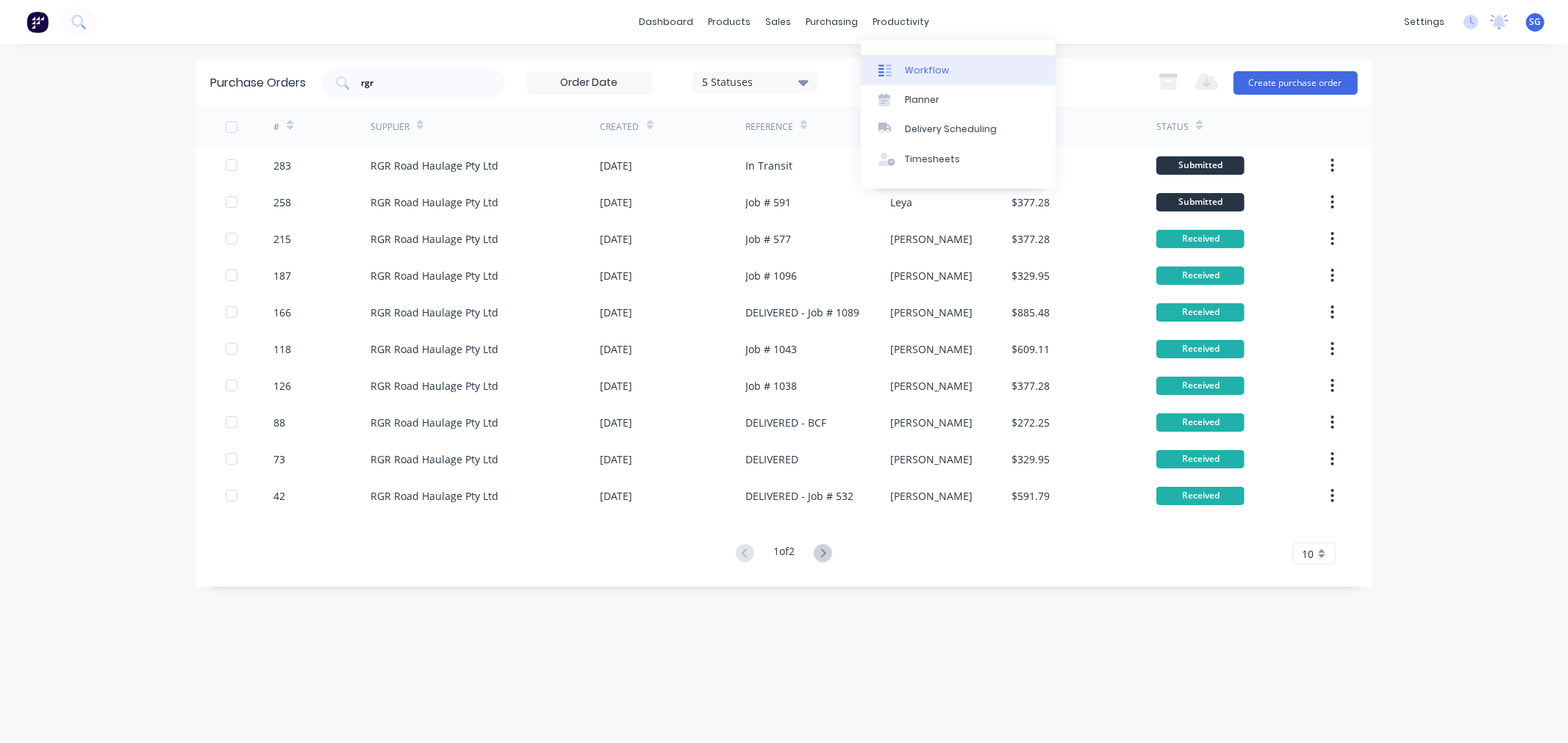
click at [902, 68] on link "Workflow" at bounding box center [958, 69] width 195 height 30
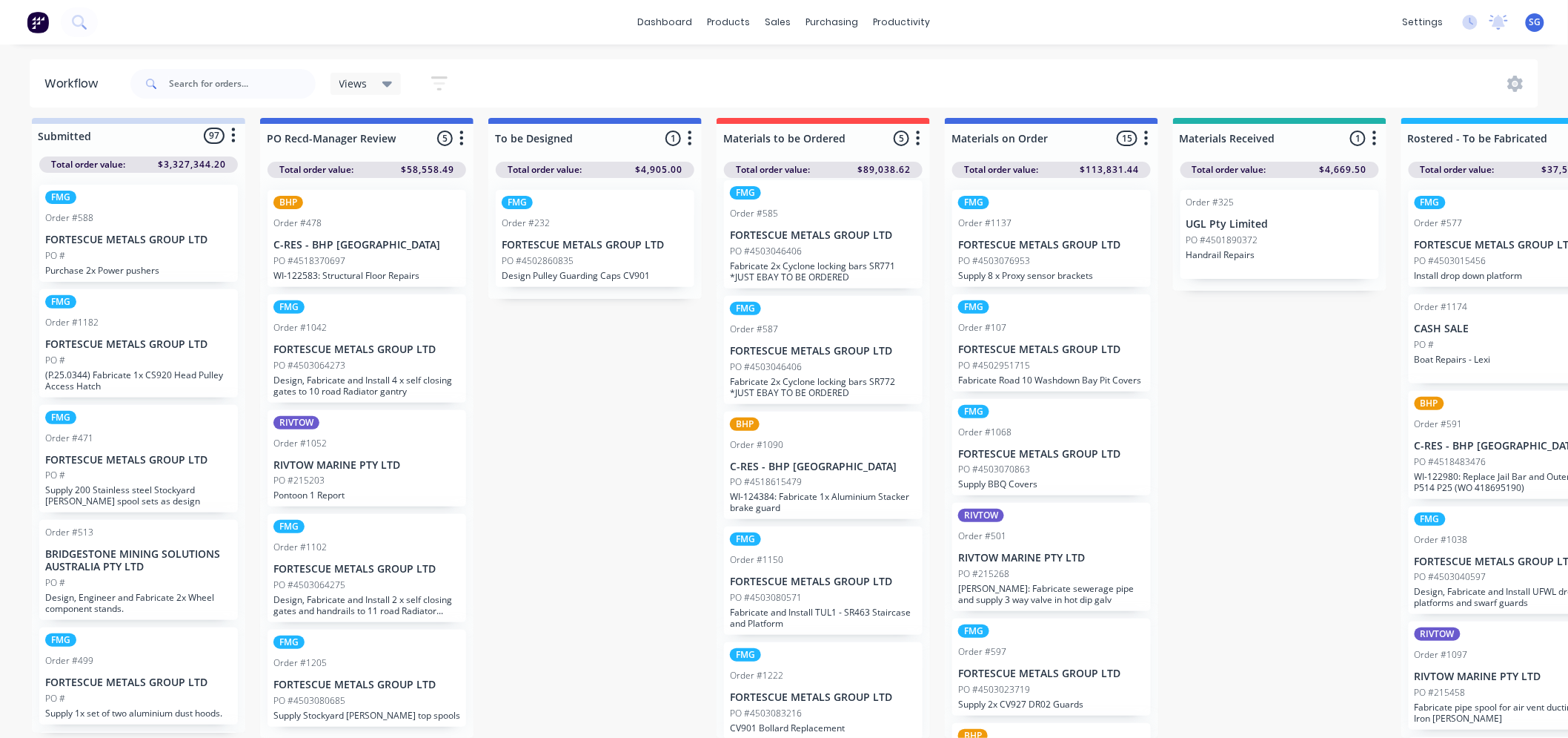
scroll to position [20, 0]
click at [804, 245] on div "PO #4503046406" at bounding box center [823, 252] width 187 height 14
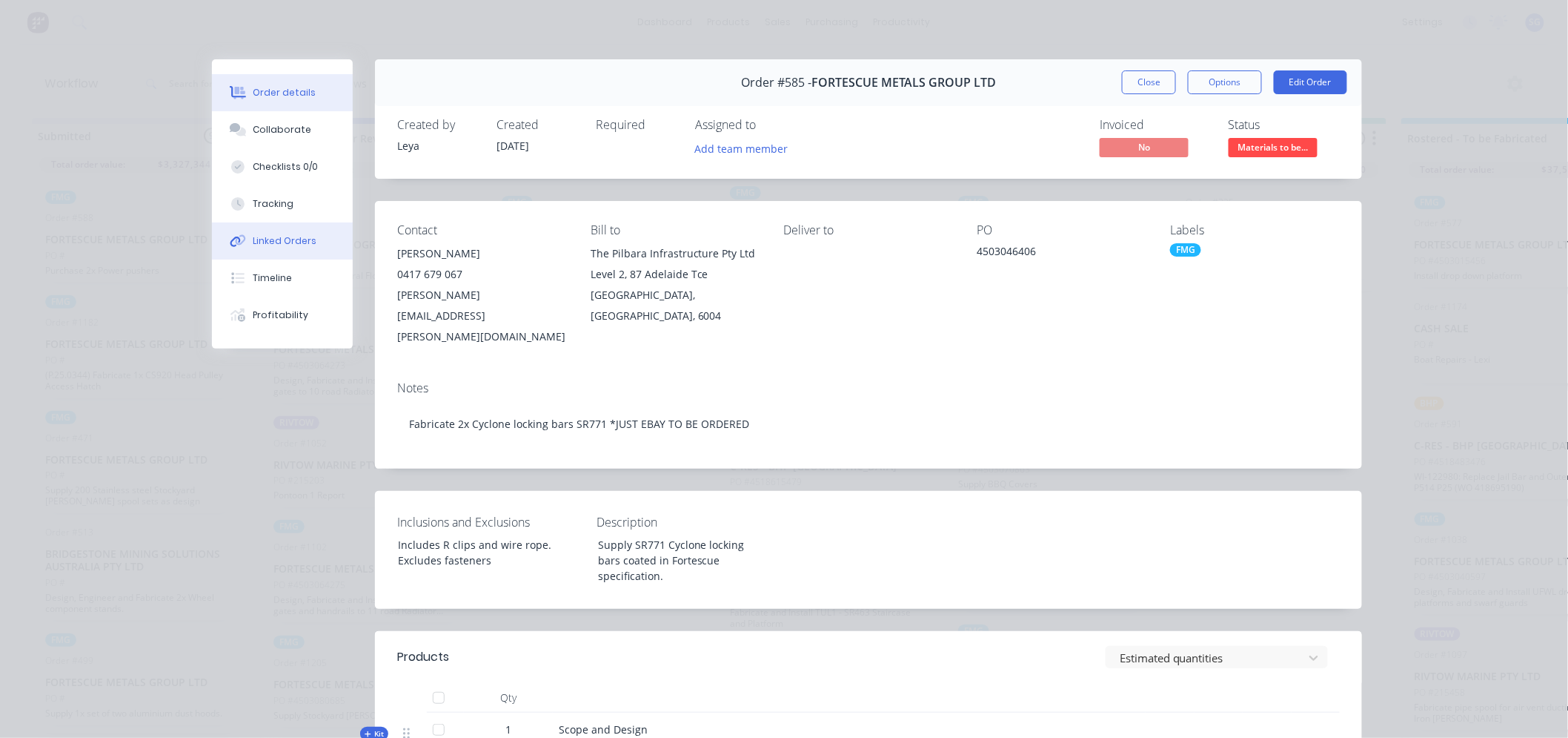
click at [275, 243] on div "Linked Orders" at bounding box center [285, 241] width 64 height 14
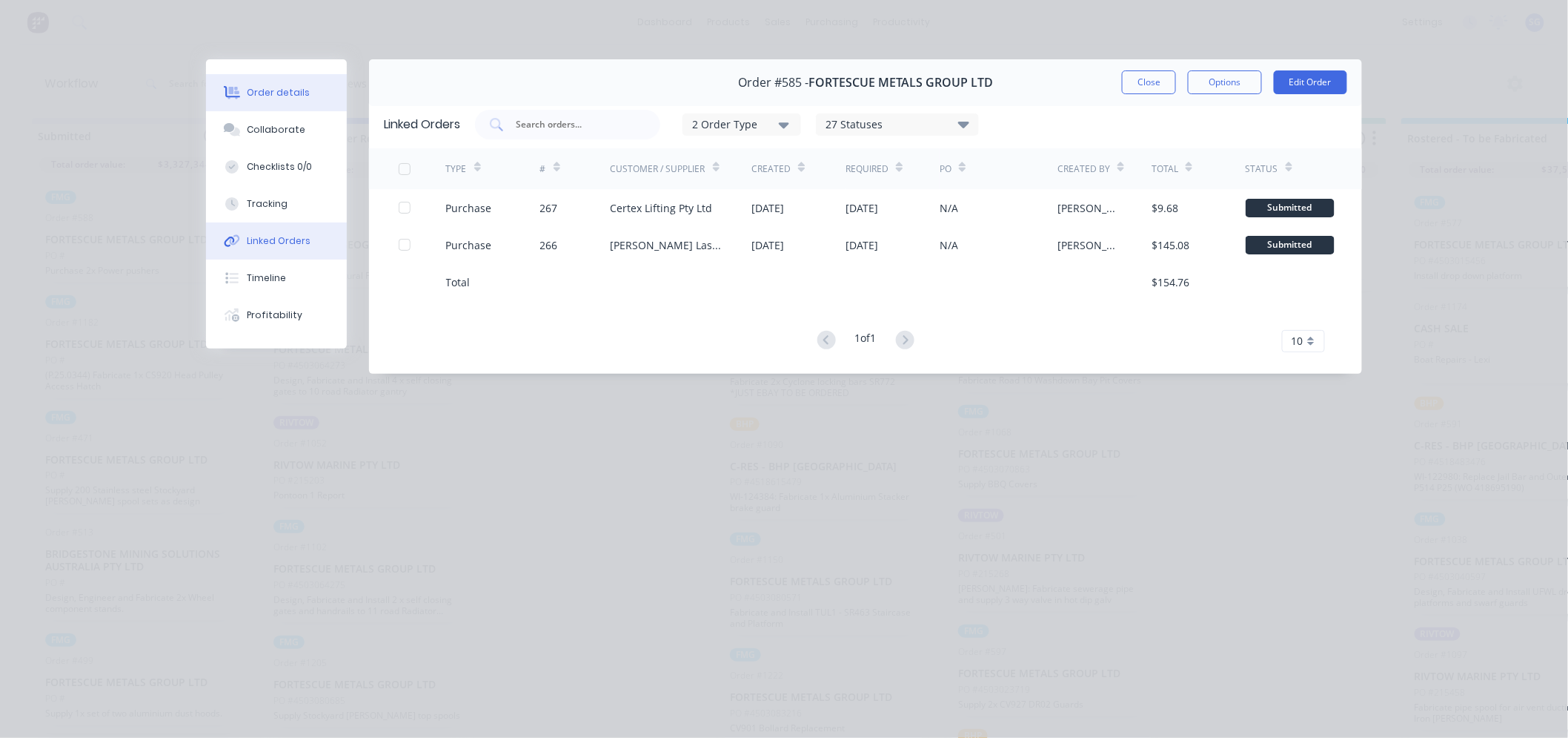
click at [275, 90] on div "Order details" at bounding box center [279, 93] width 63 height 14
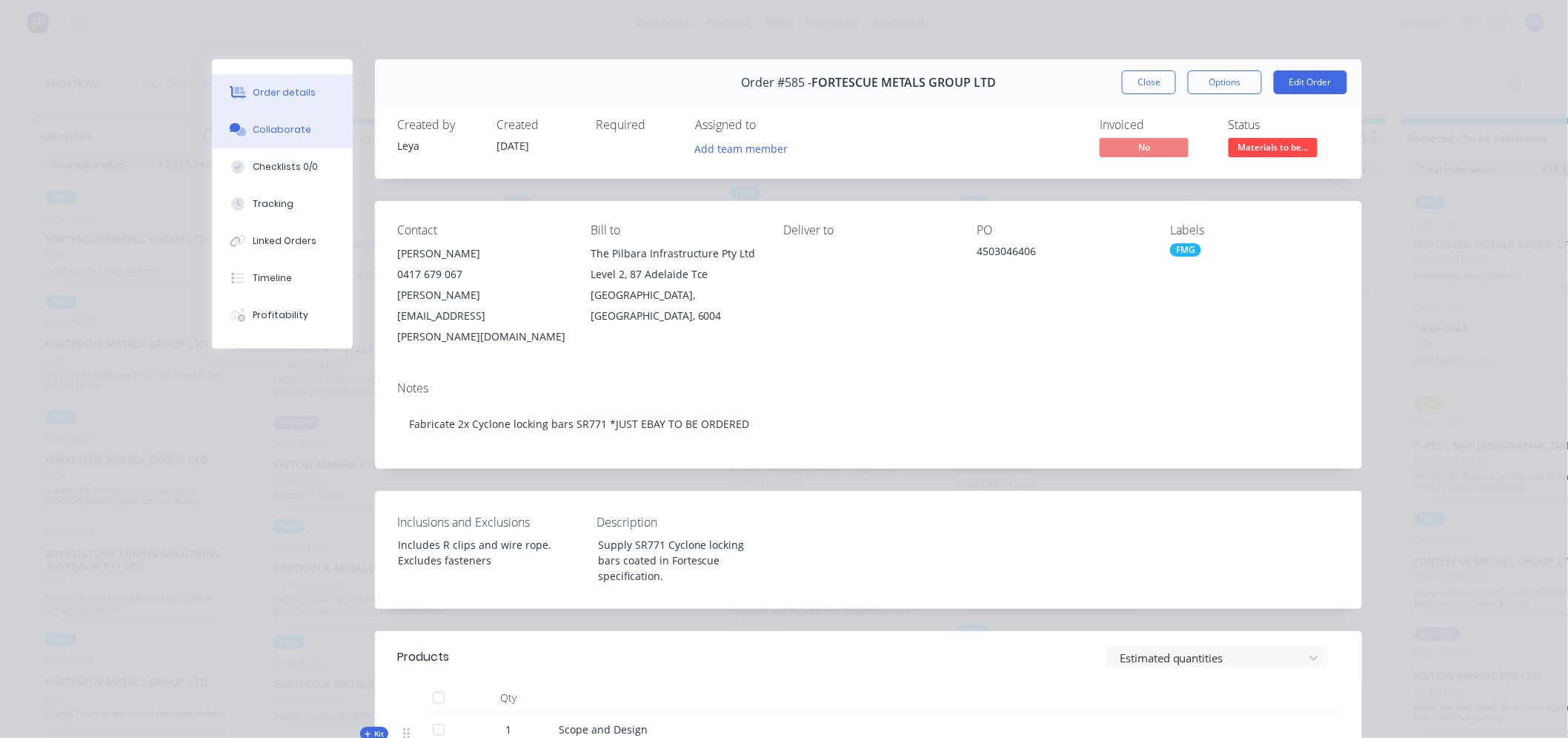
click at [282, 127] on div "Collaborate" at bounding box center [282, 130] width 59 height 14
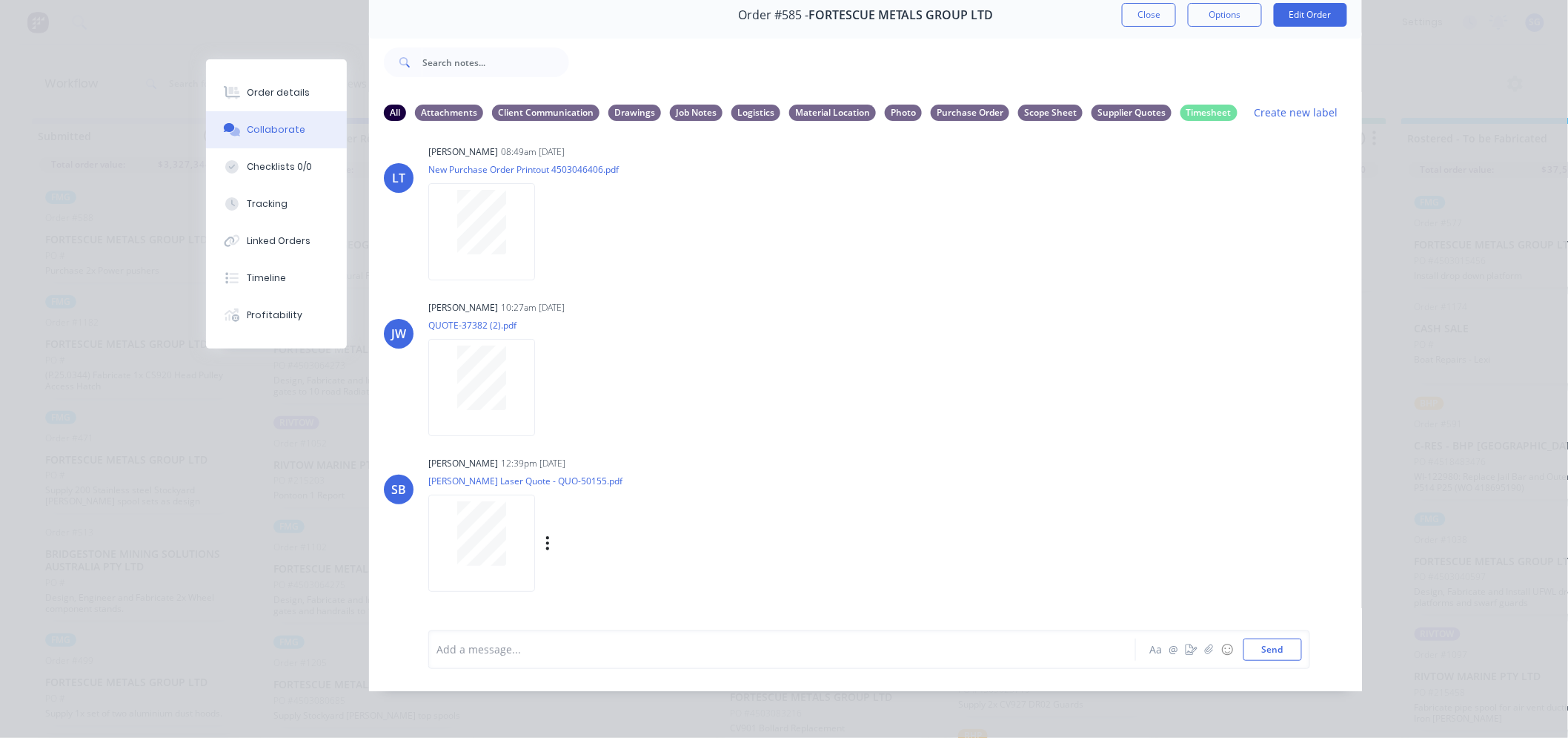
scroll to position [0, 0]
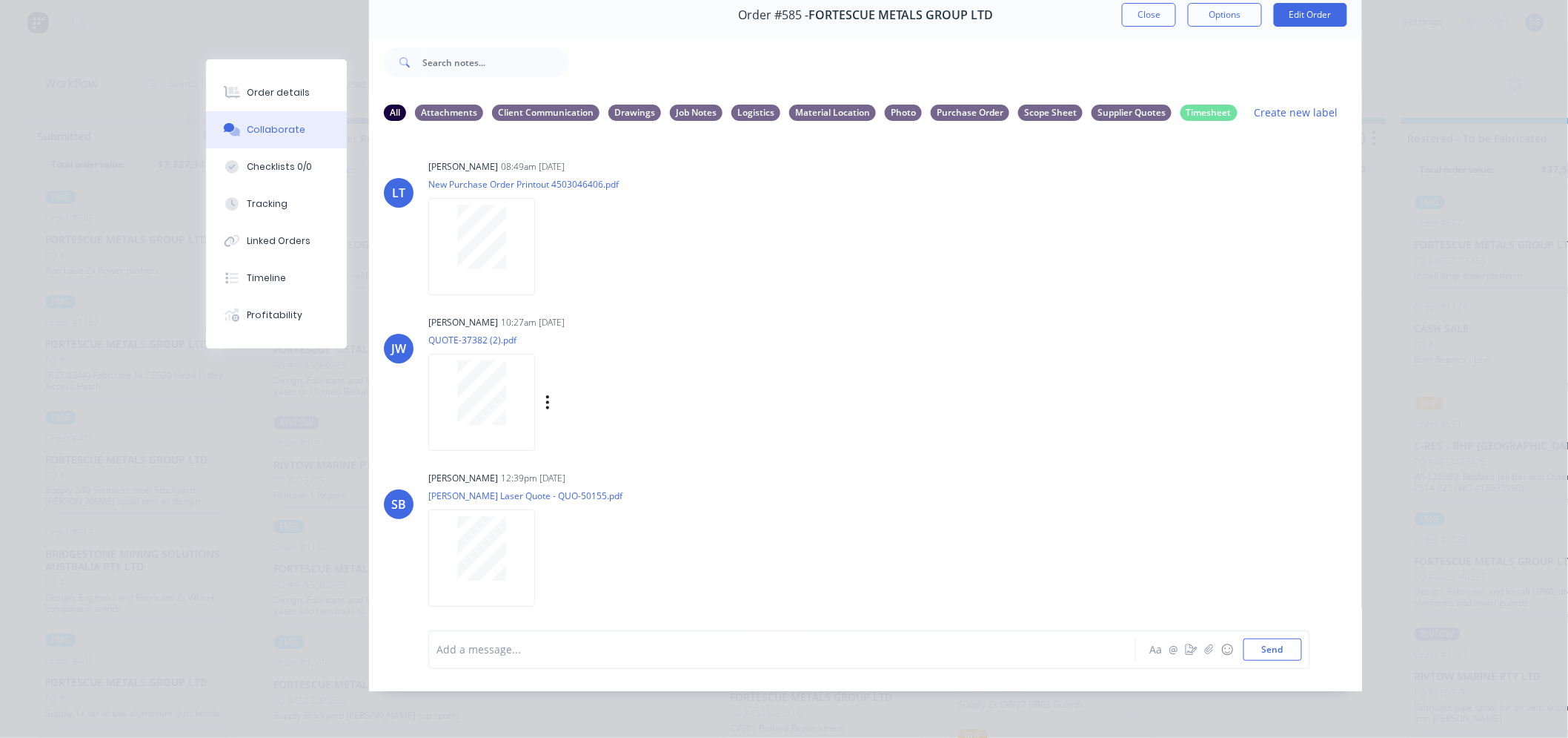
click at [480, 412] on div at bounding box center [481, 403] width 107 height 97
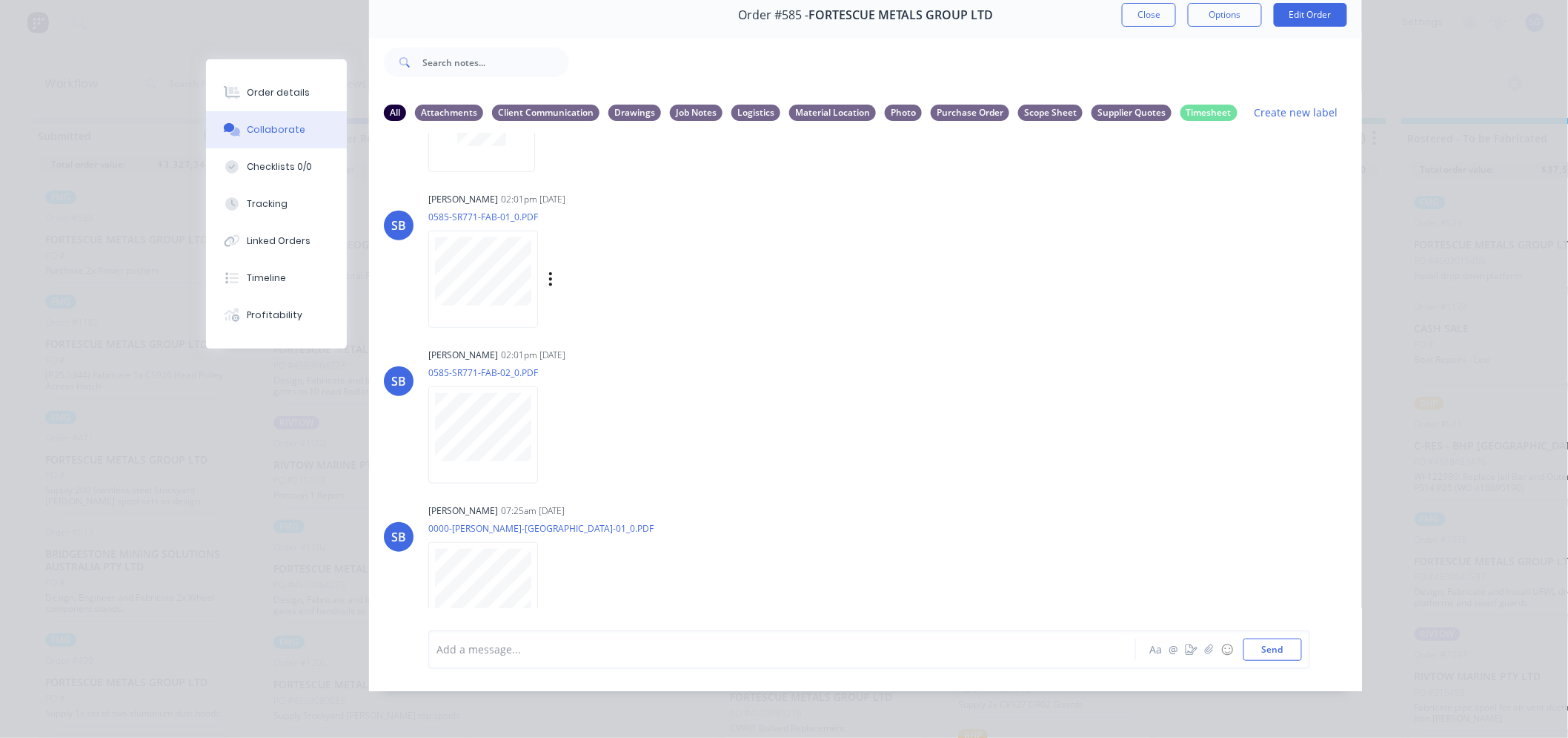
scroll to position [460, 0]
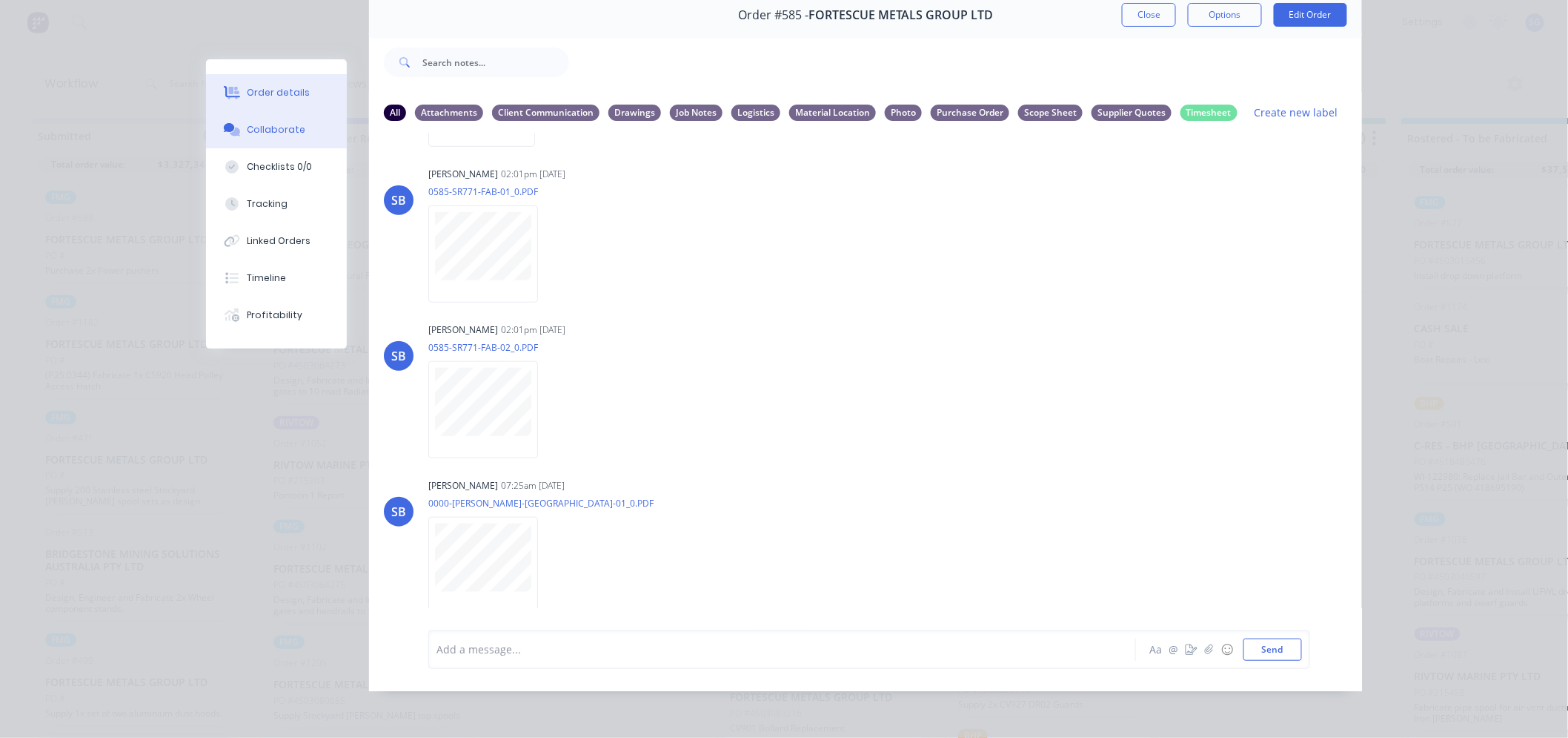
click at [275, 99] on button "Order details" at bounding box center [276, 92] width 141 height 37
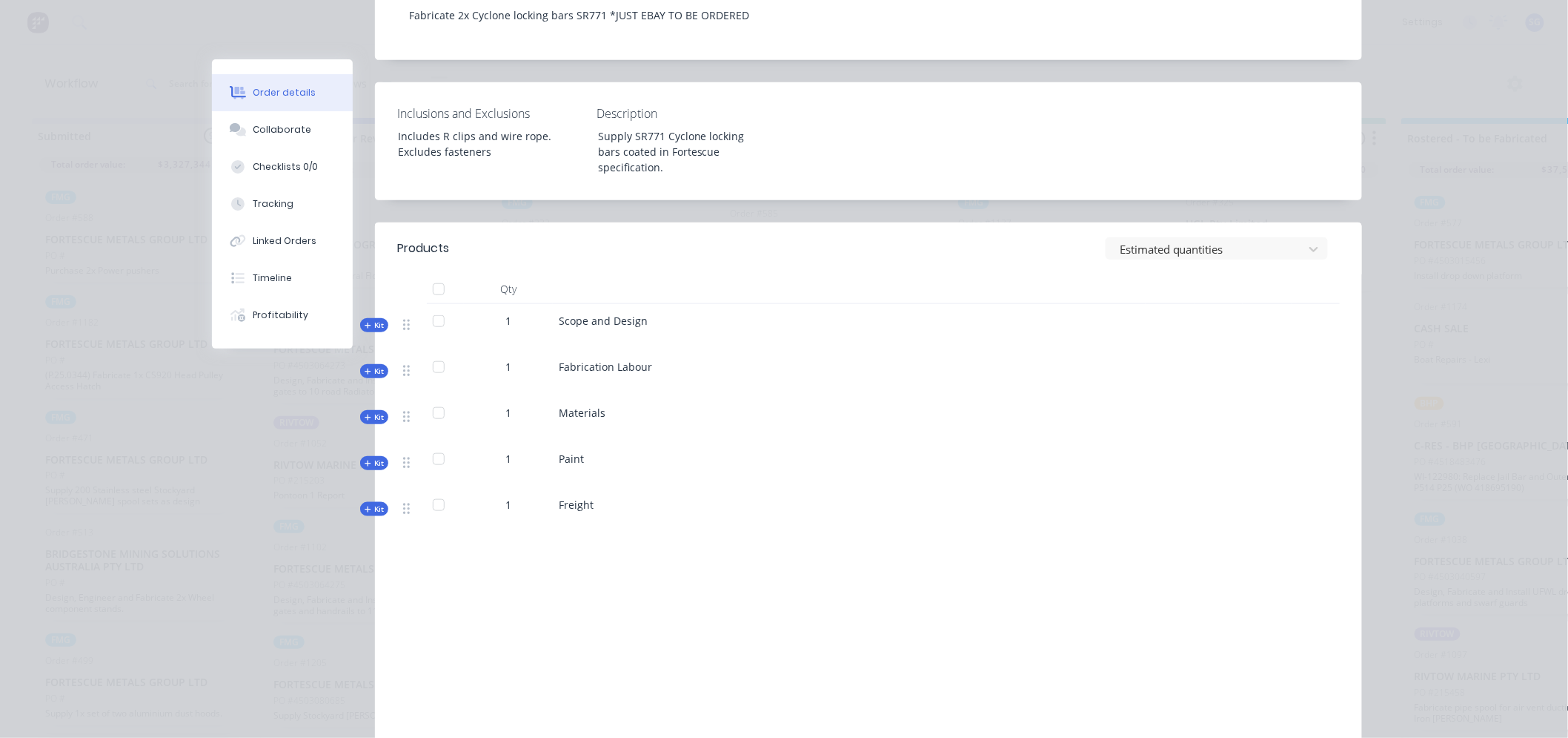
scroll to position [410, 0]
click at [369, 410] on span "Kit" at bounding box center [374, 415] width 20 height 11
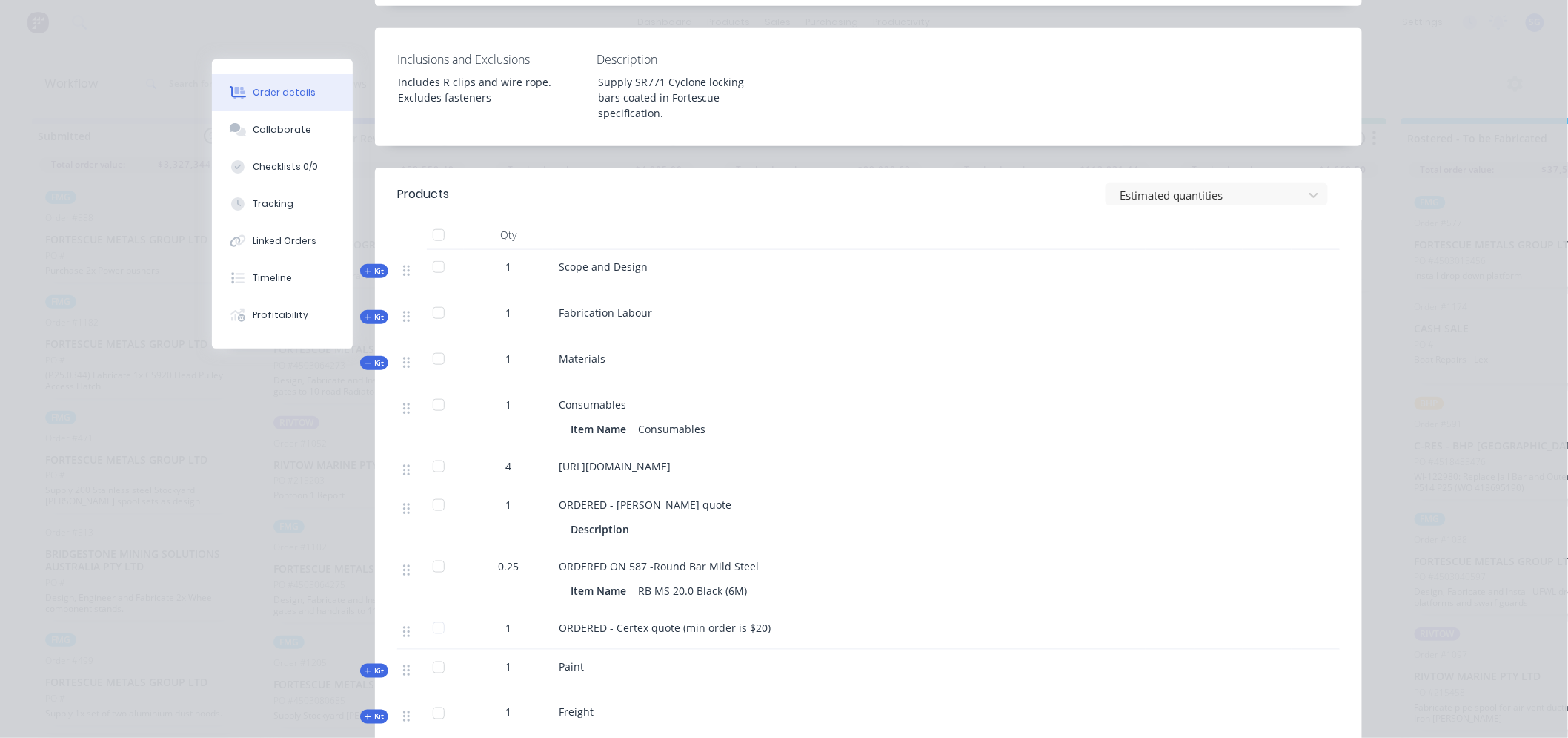
scroll to position [491, 0]
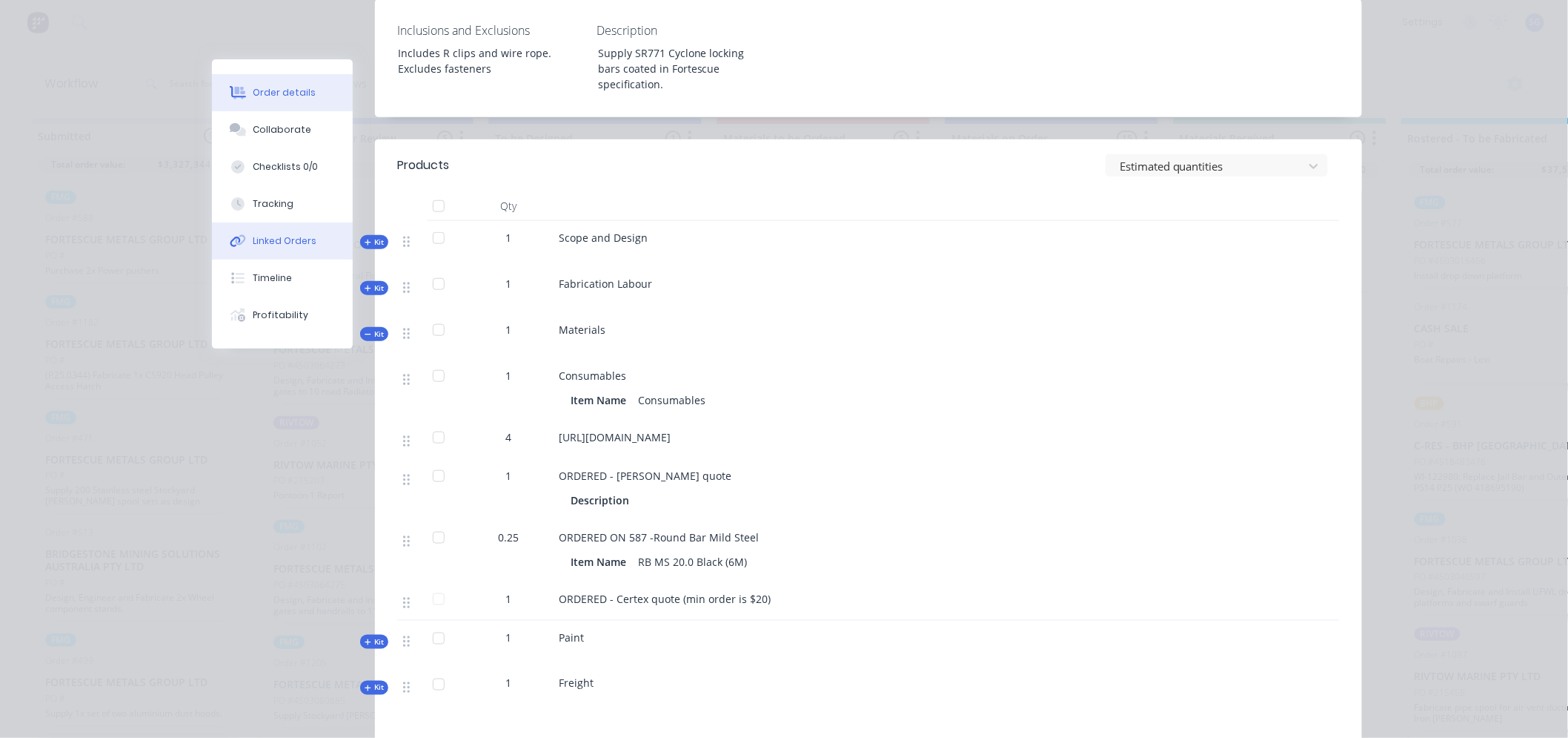
click at [293, 245] on div "Linked Orders" at bounding box center [285, 241] width 64 height 14
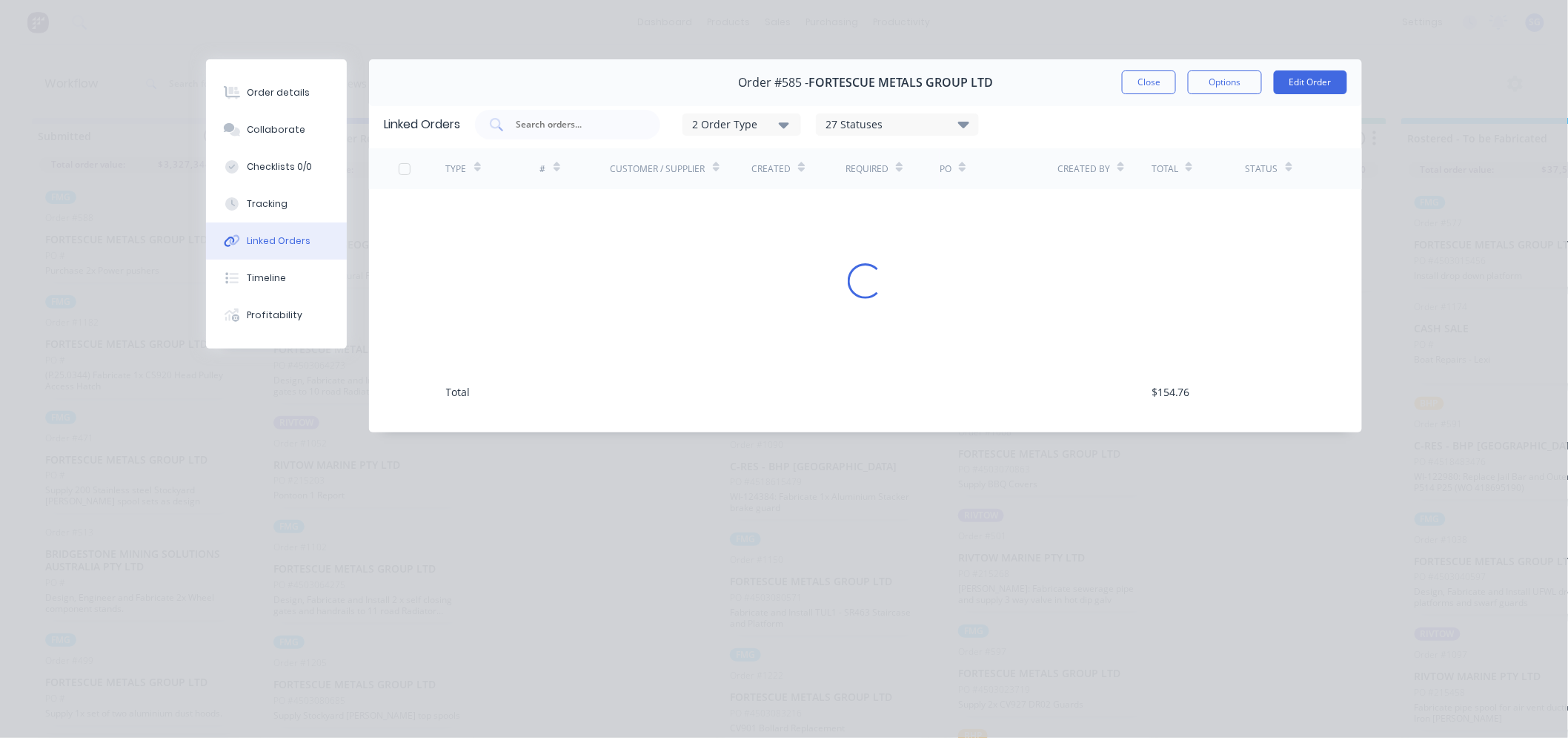
scroll to position [0, 0]
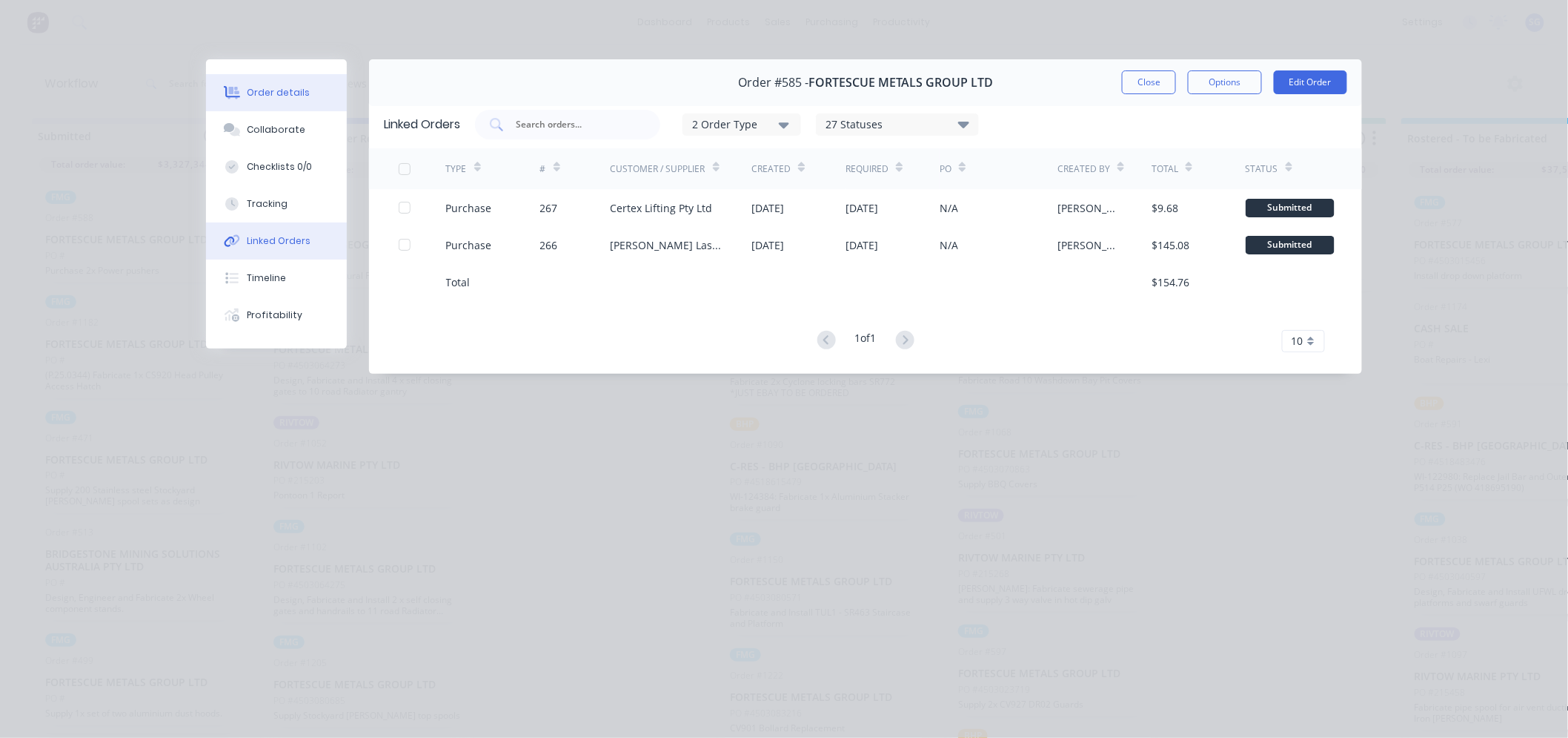
click at [265, 98] on div "Order details" at bounding box center [279, 93] width 63 height 14
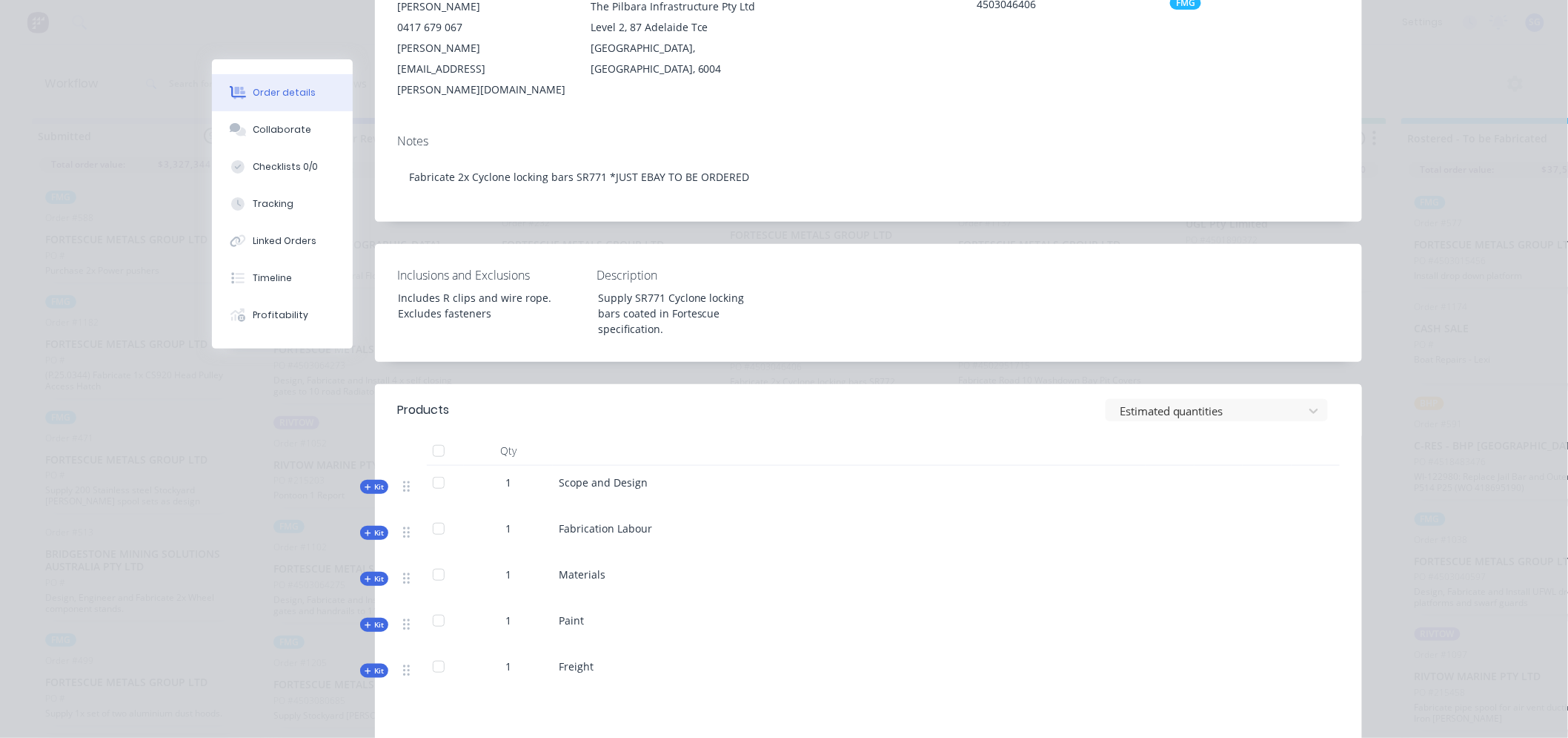
scroll to position [329, 0]
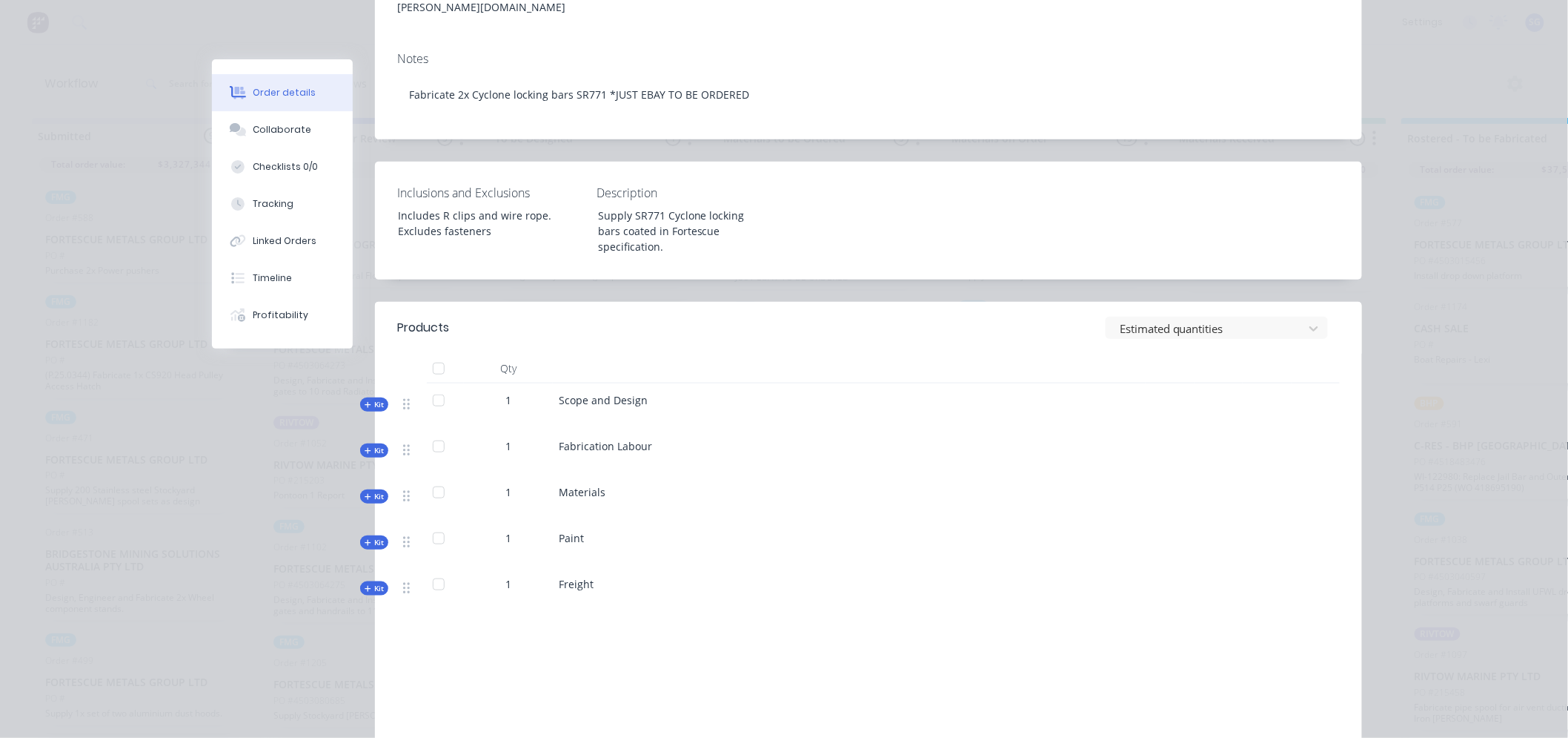
click at [372, 491] on span "Kit" at bounding box center [374, 496] width 20 height 11
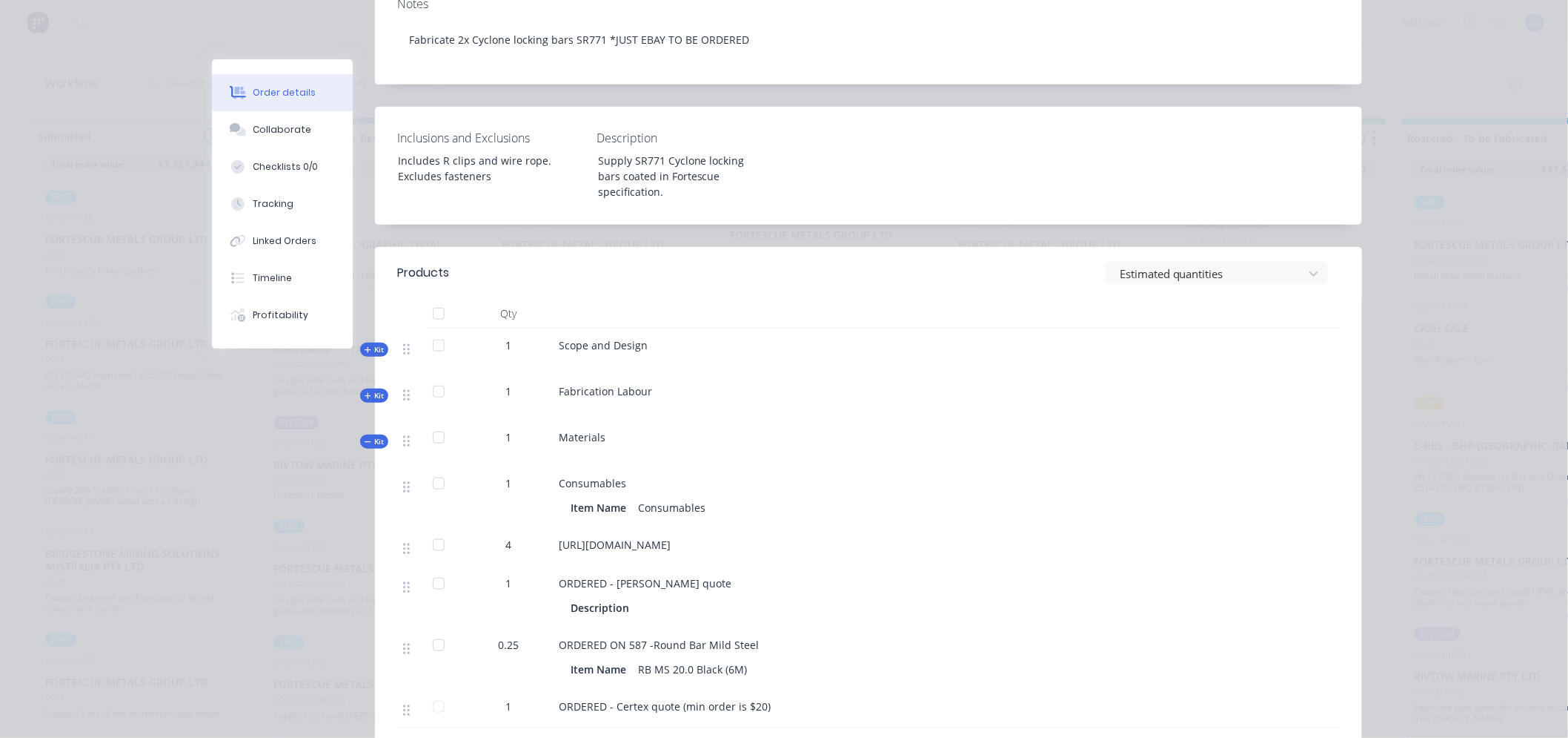
scroll to position [411, 0]
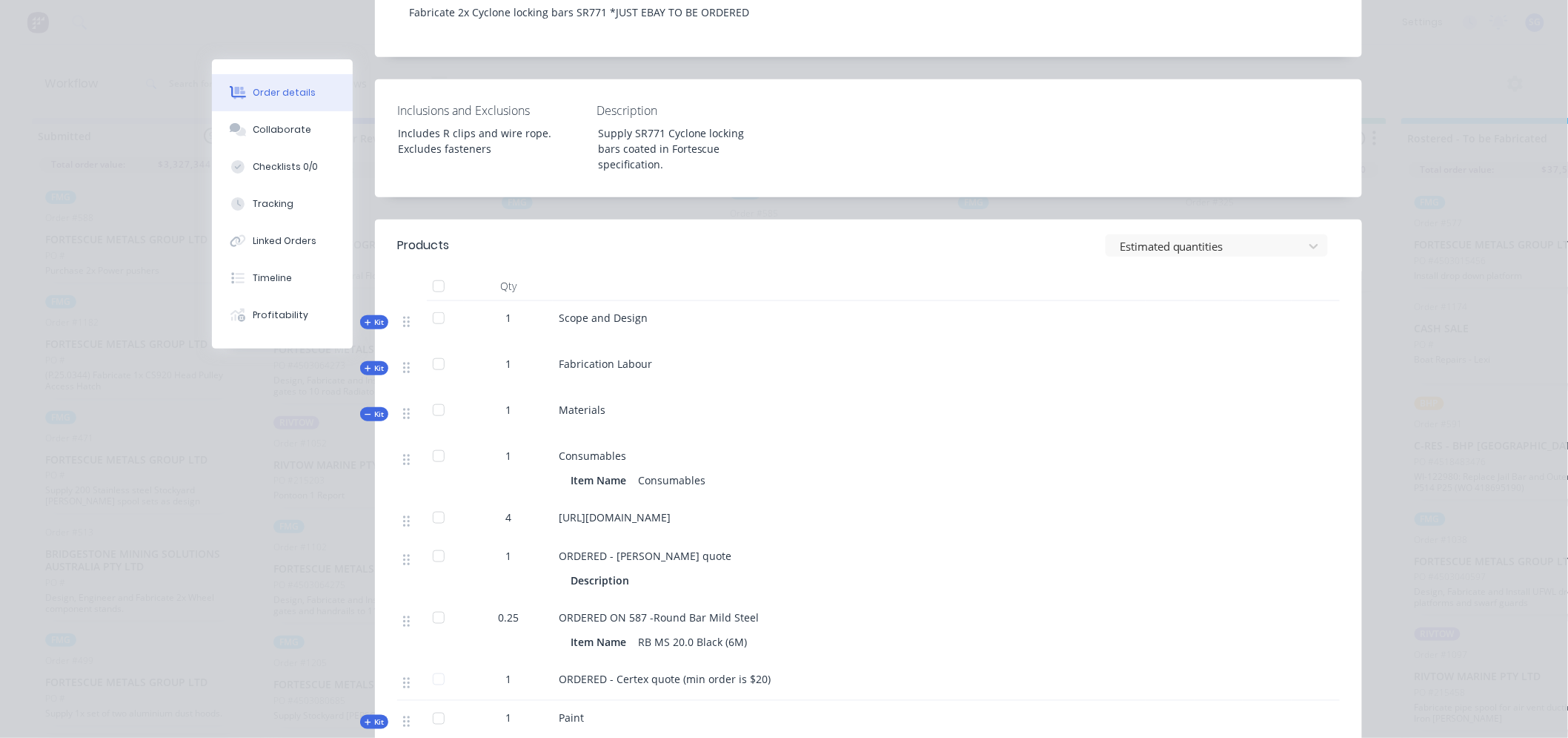
drag, startPoint x: 929, startPoint y: 514, endPoint x: 549, endPoint y: 491, distance: 380.7
click at [553, 501] on div "https://www.ebay.com.au/itm/270771576727?srsltid=AfmBOoqqeD_O7n92MH_HszeD7hR9zp…" at bounding box center [848, 520] width 593 height 38
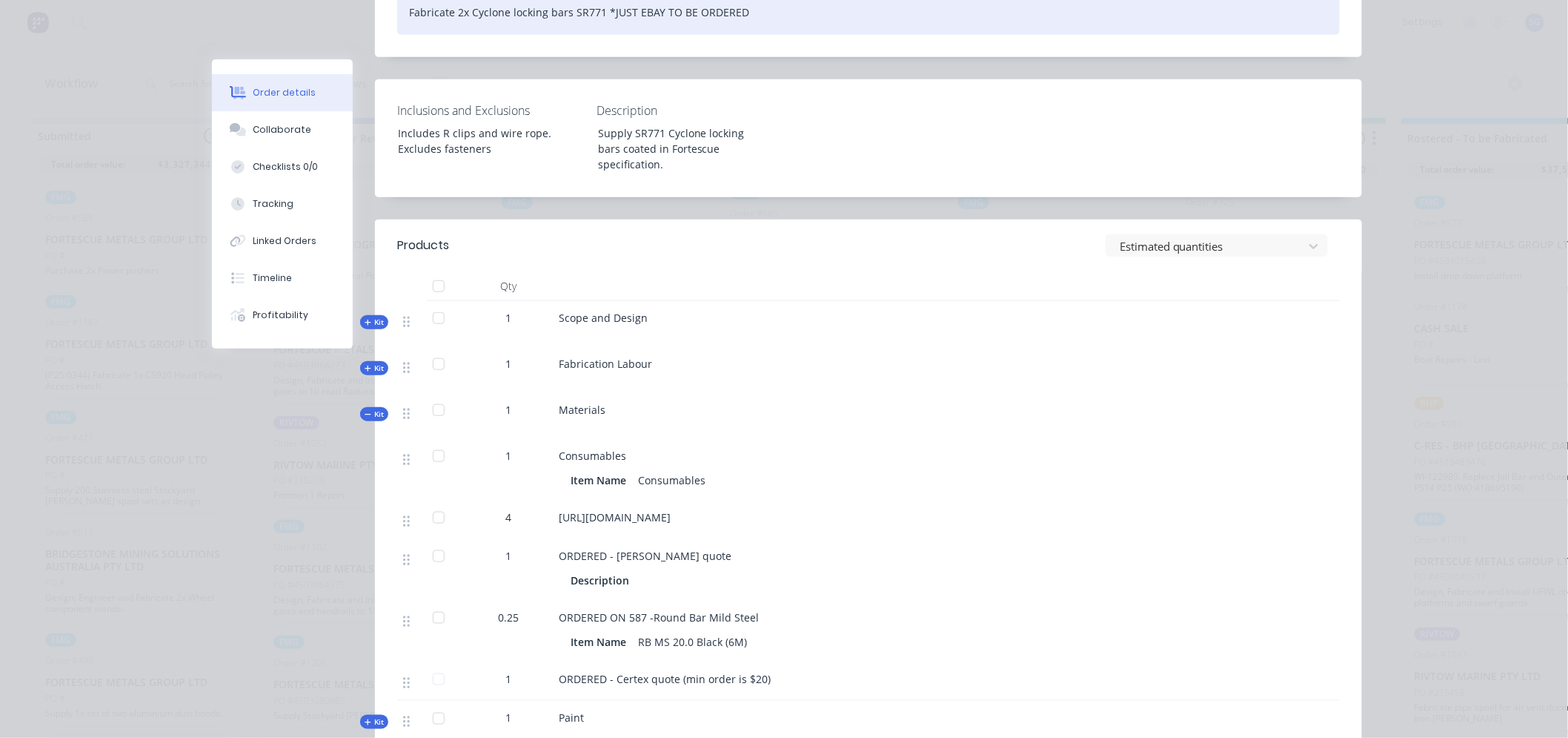
copy span "https://www.ebay.com.au/itm/270771576727?srsltid=AfmBOoqqeD_O7n92MH_HszeD7hR9zp…"
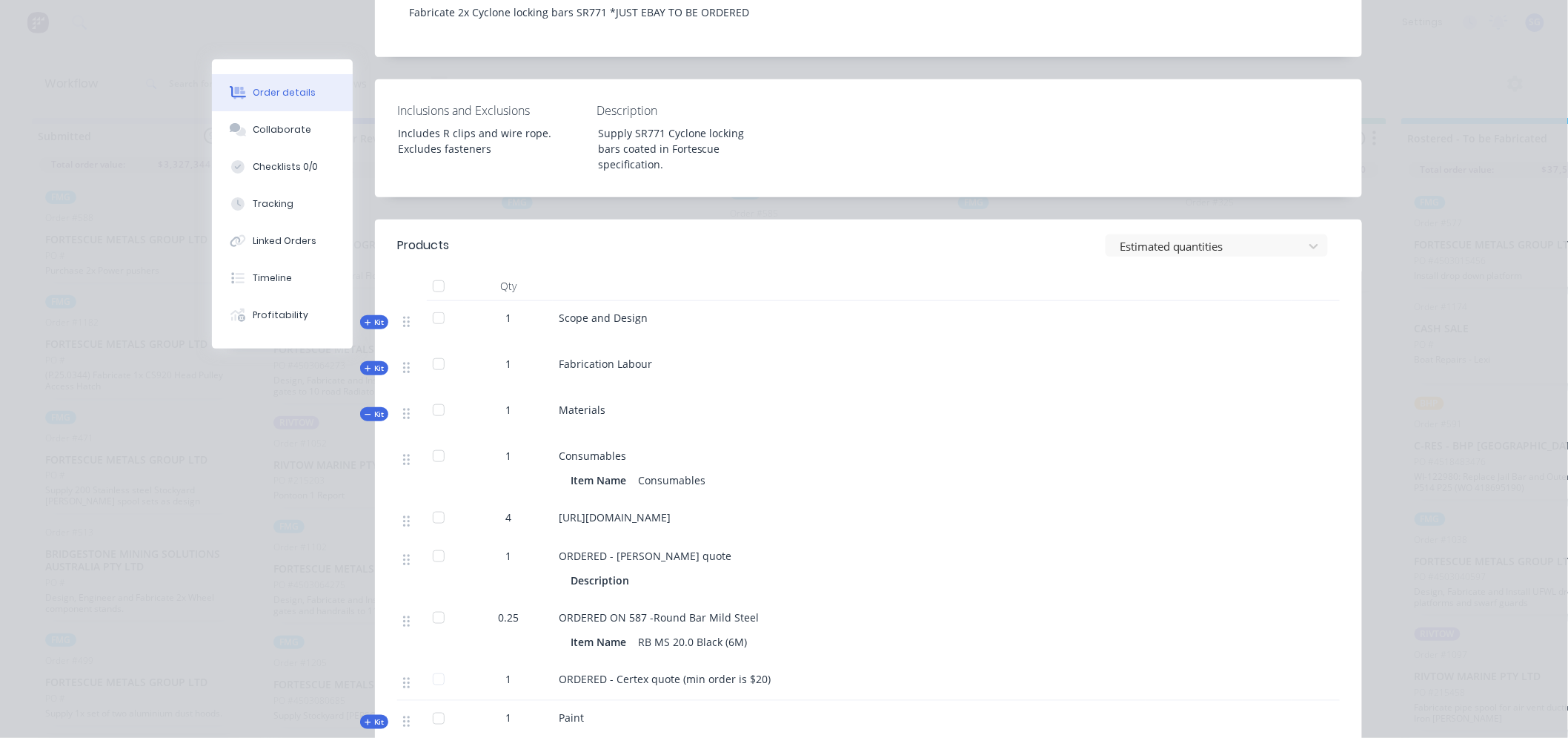
click at [1100, 501] on div "https://www.ebay.com.au/itm/270771576727?srsltid=AfmBOoqqeD_O7n92MH_HszeD7hR9zp…" at bounding box center [848, 520] width 593 height 38
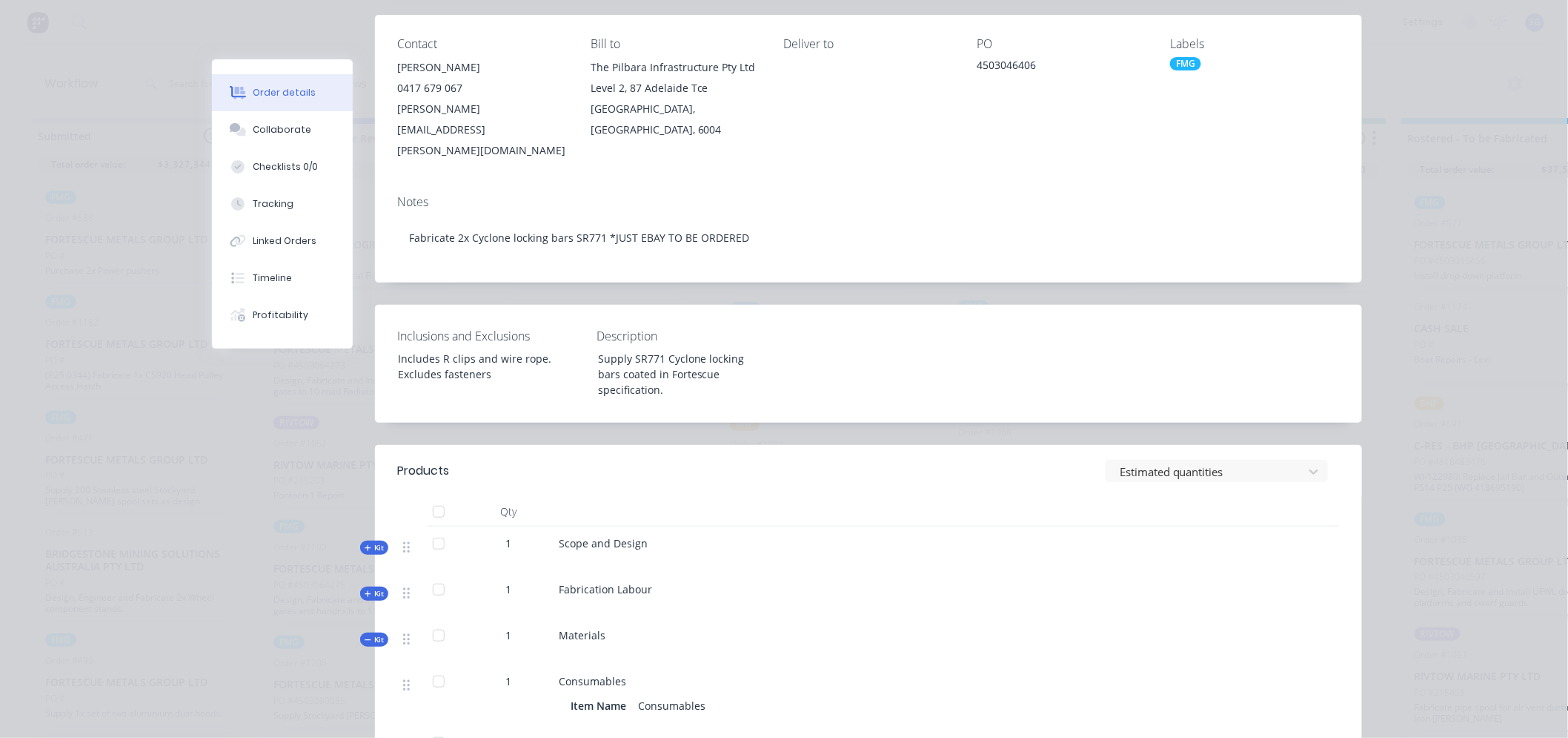
scroll to position [0, 0]
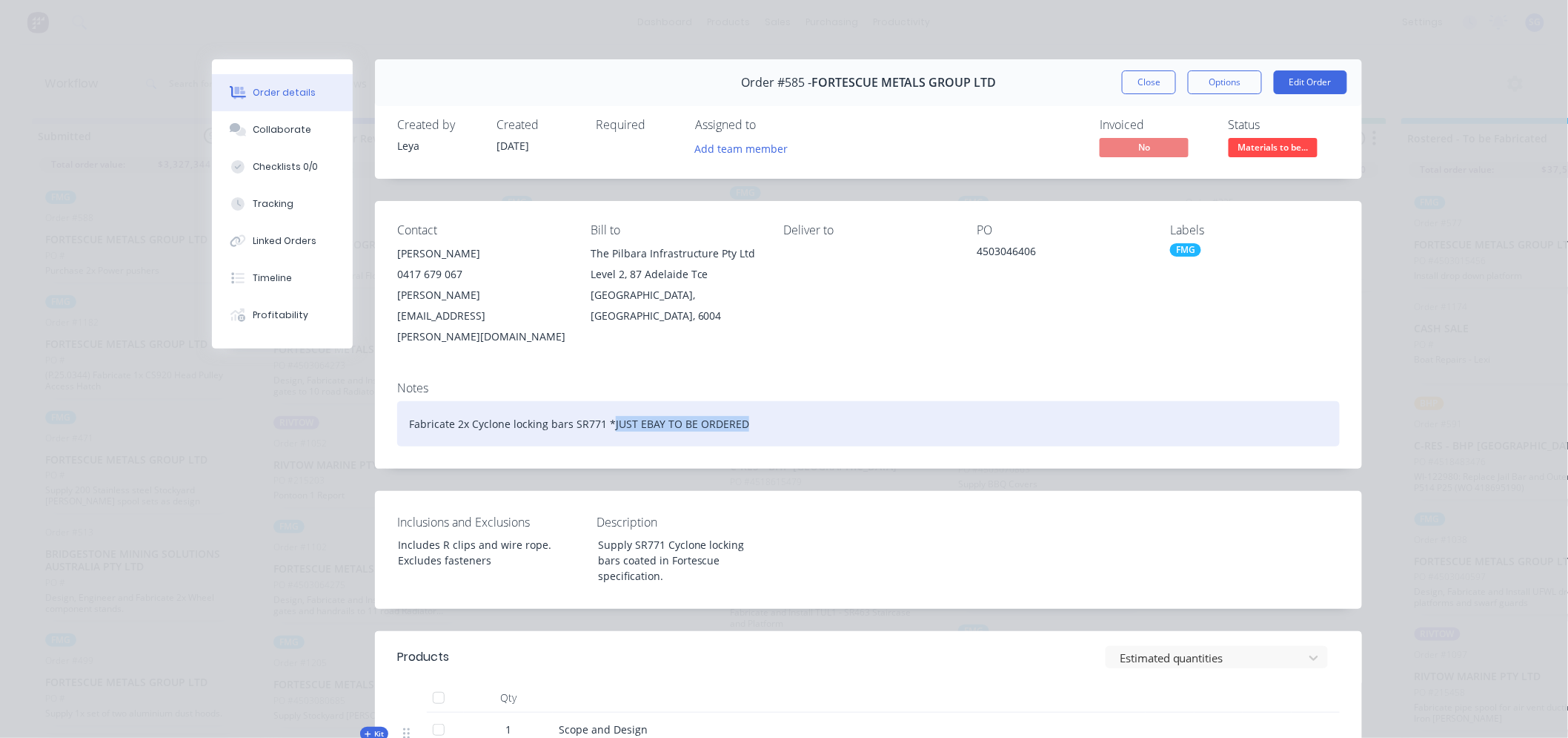
drag, startPoint x: 737, startPoint y: 404, endPoint x: 602, endPoint y: 398, distance: 135.1
click at [602, 401] on div "Fabricate 2x Cyclone locking bars SR771 *JUST EBAY TO BE ORDERED" at bounding box center [868, 423] width 942 height 45
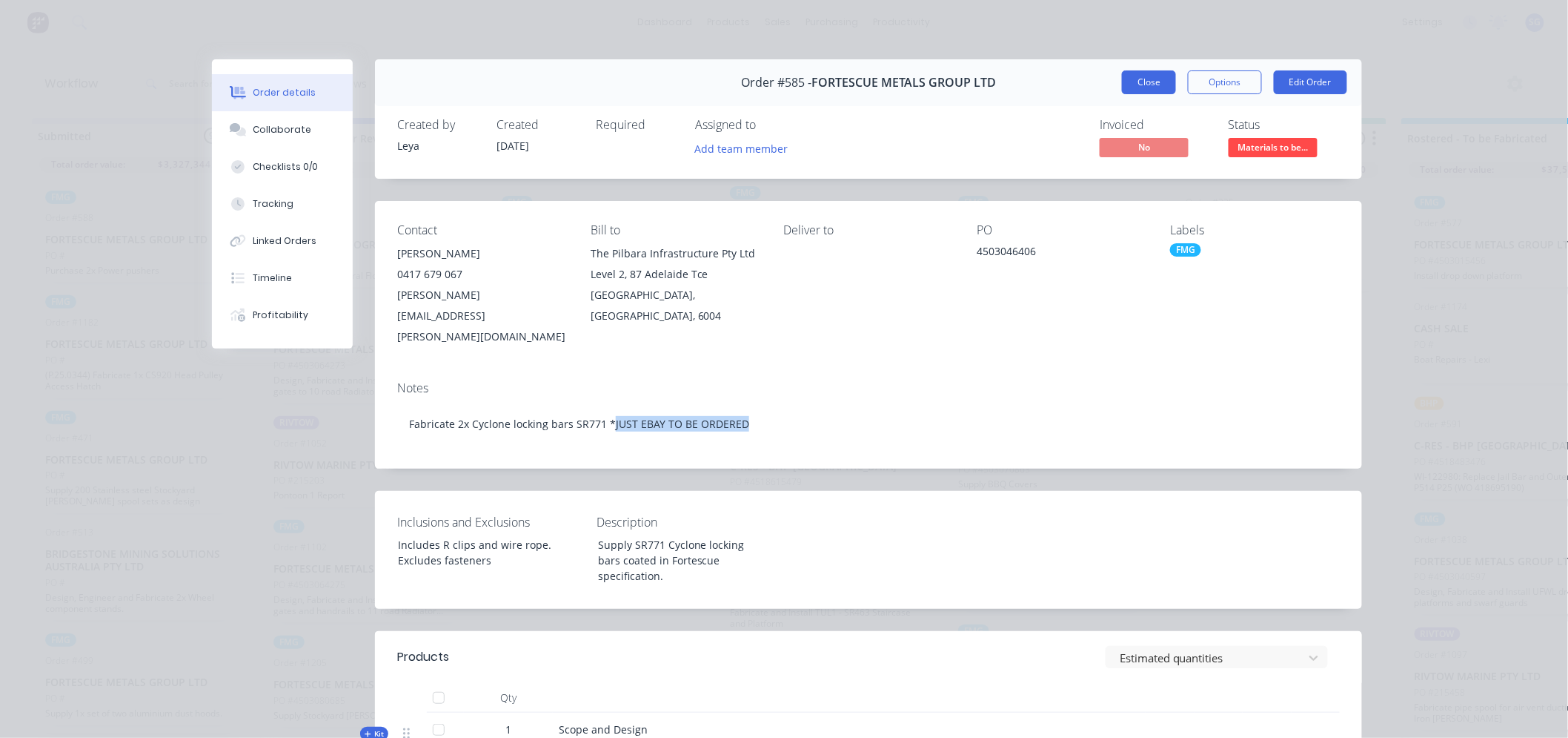
click at [1132, 84] on button "Close" at bounding box center [1149, 83] width 54 height 24
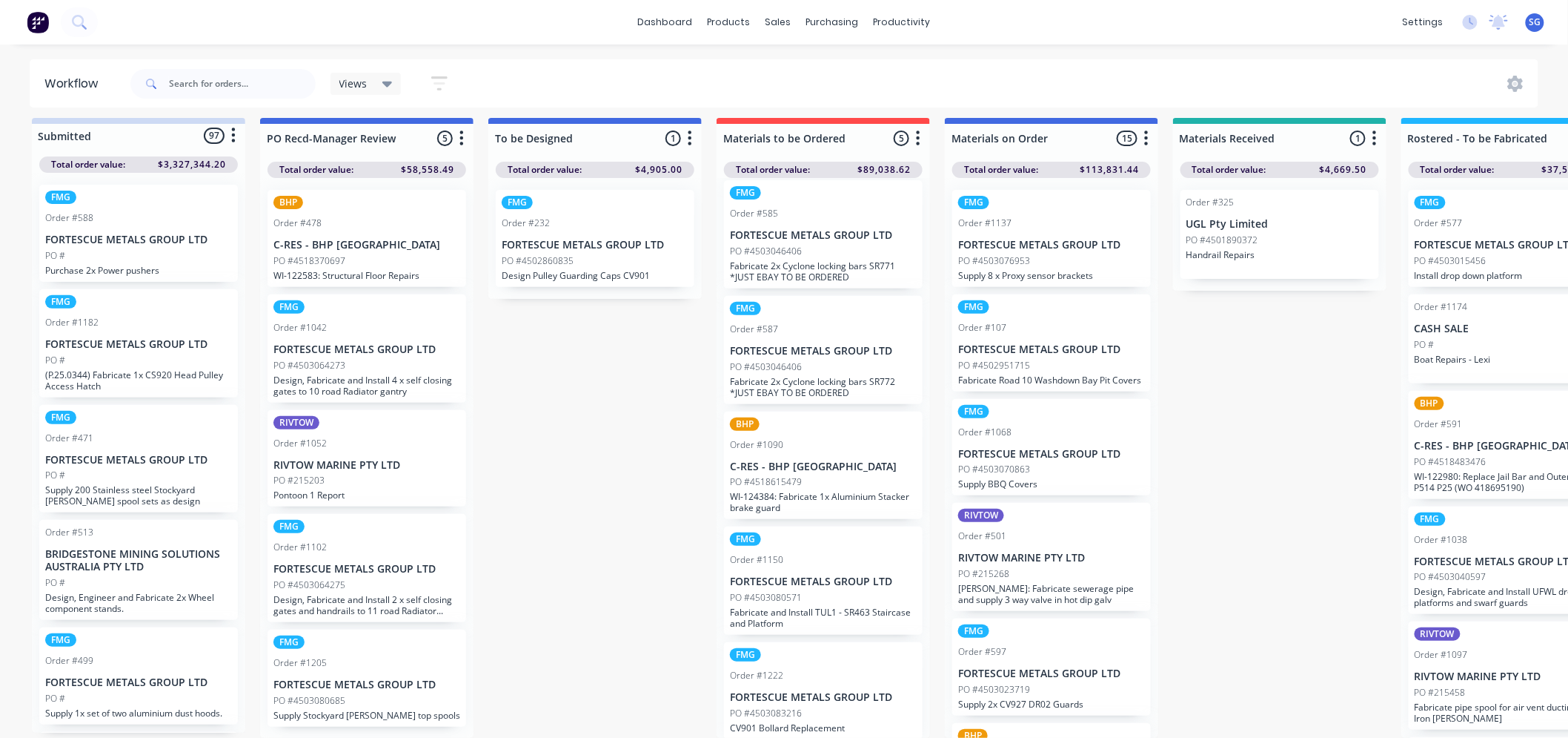
click at [802, 376] on p "Fabricate 2x Cyclone locking bars SR772 *JUST EBAY TO BE ORDERED" at bounding box center [823, 387] width 187 height 22
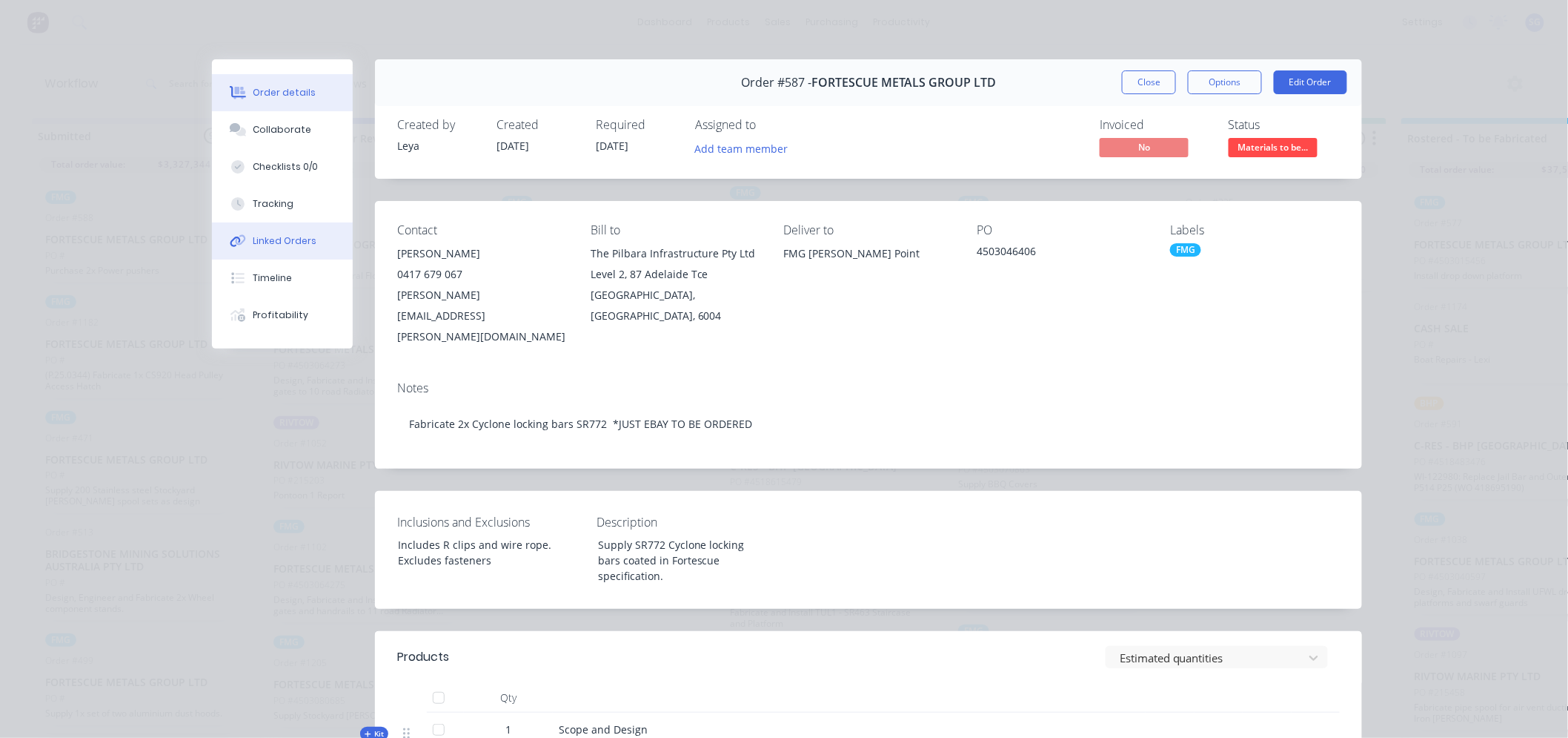
click at [272, 247] on div "Linked Orders" at bounding box center [285, 241] width 64 height 14
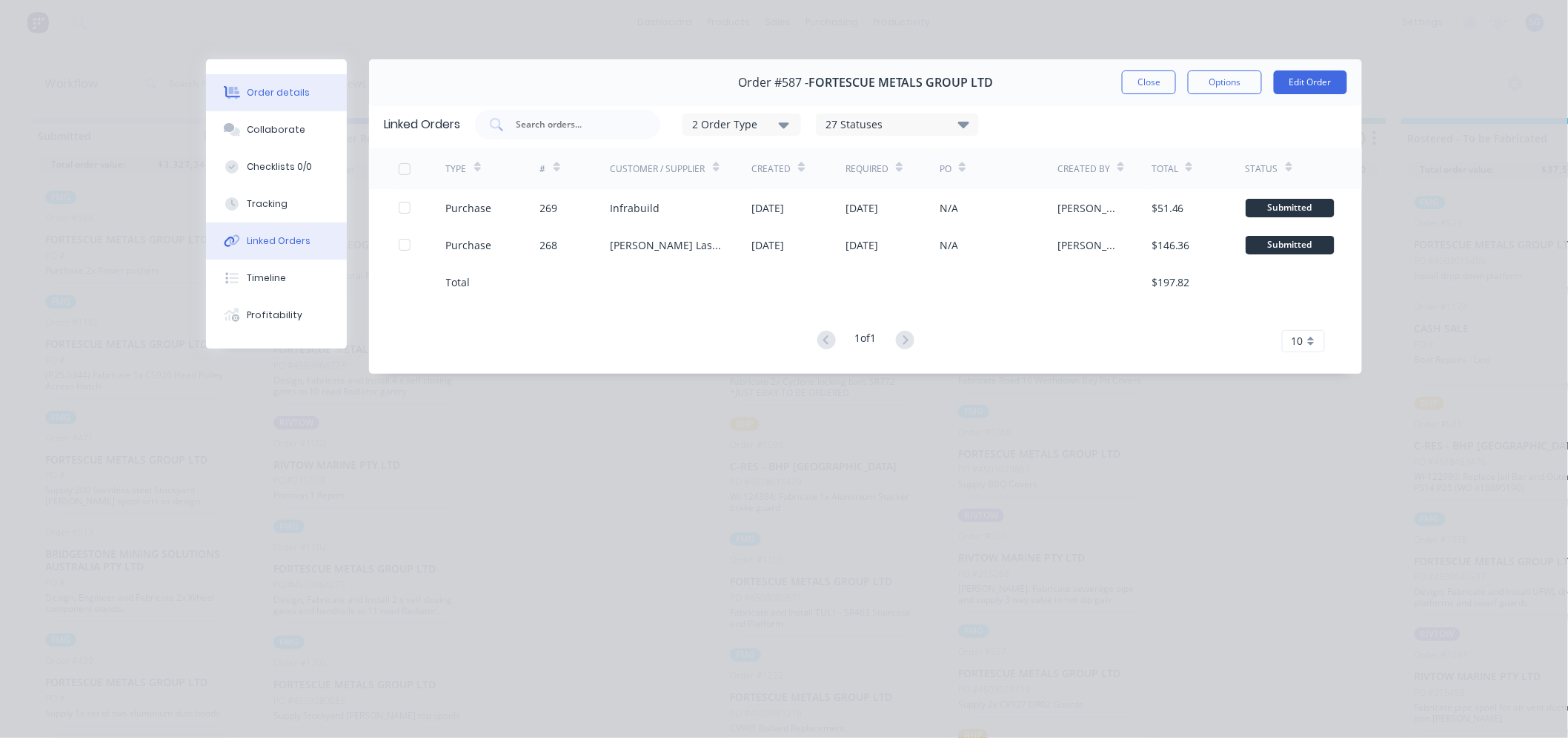
click at [294, 86] on div "Order details" at bounding box center [279, 93] width 63 height 14
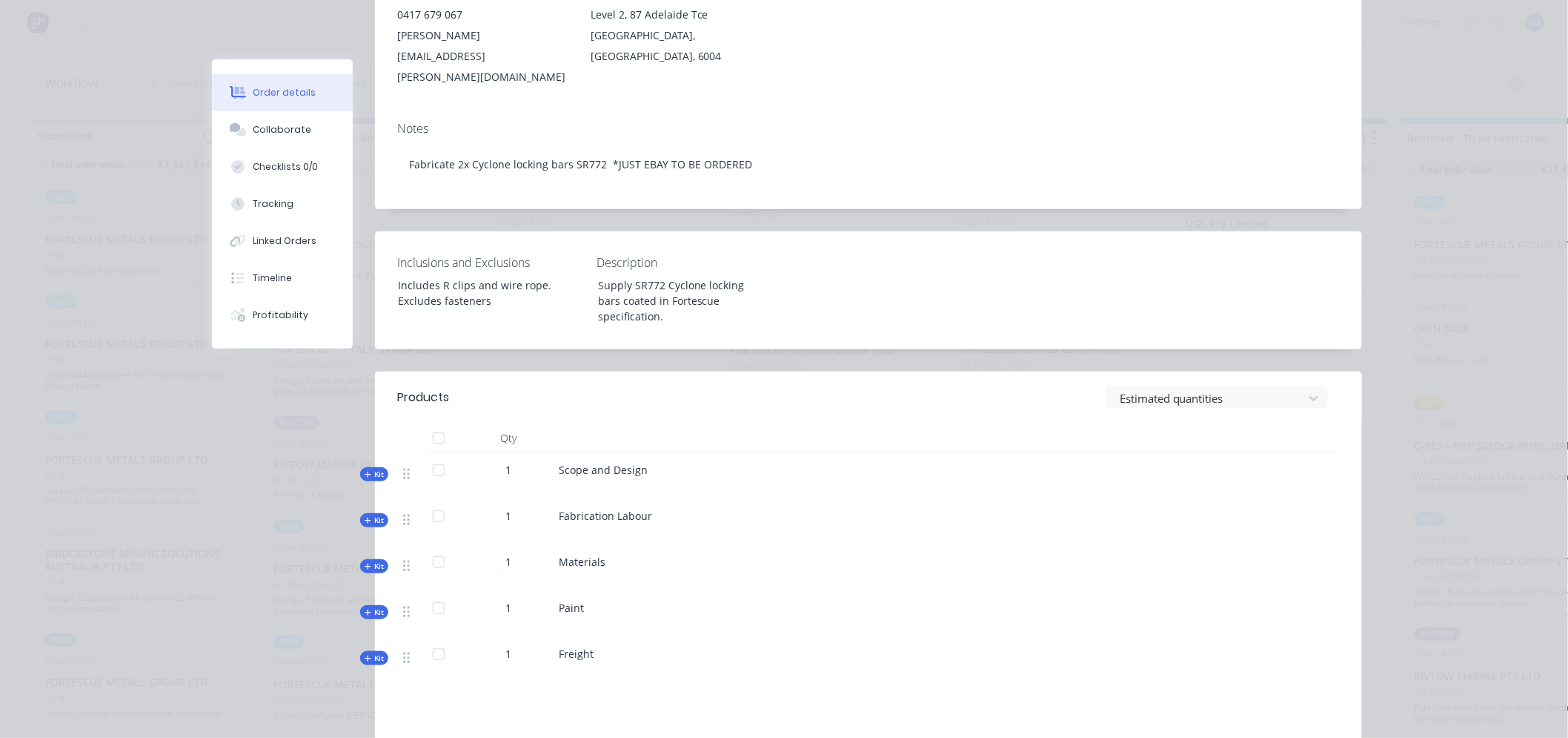
scroll to position [329, 0]
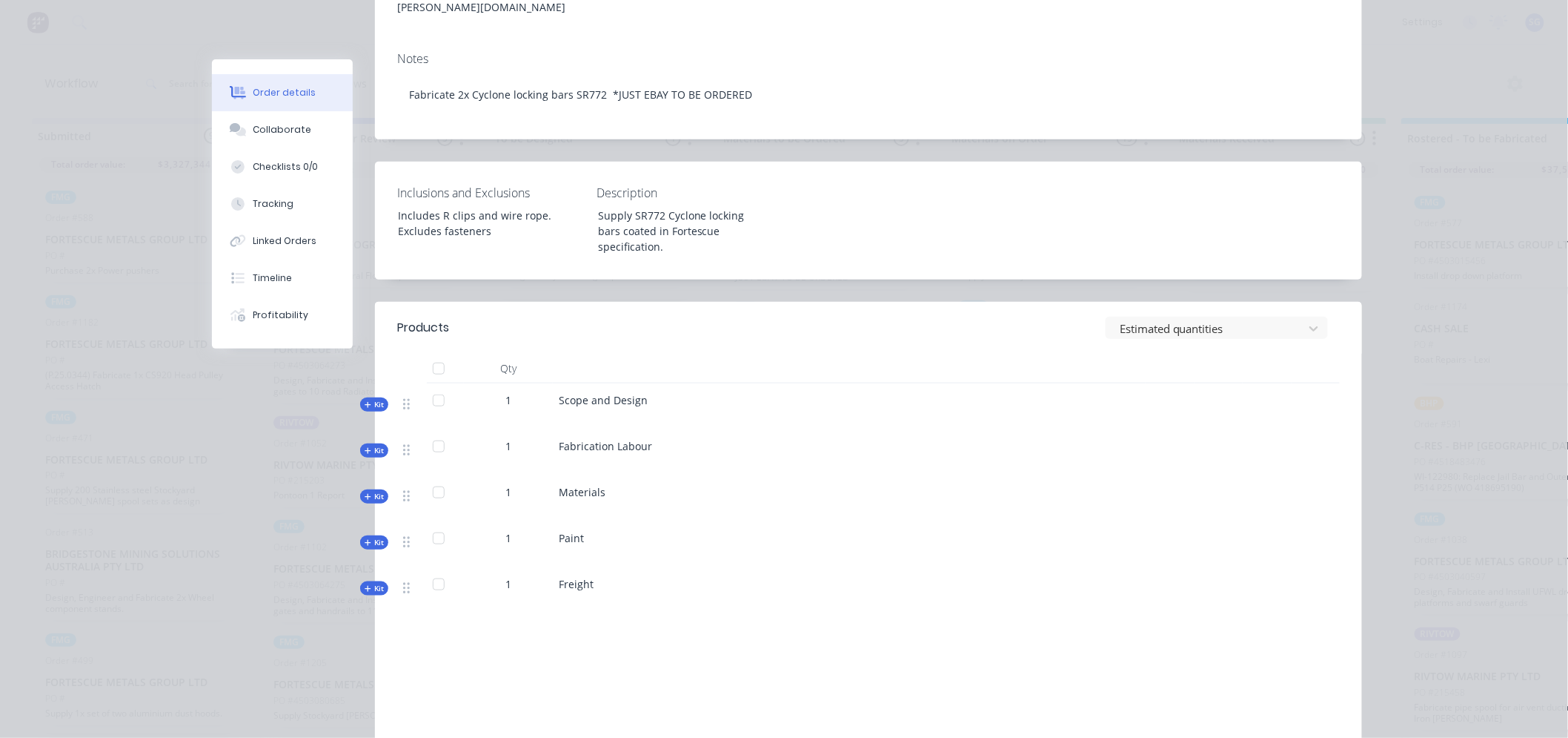
click at [367, 491] on span "Kit" at bounding box center [374, 496] width 20 height 11
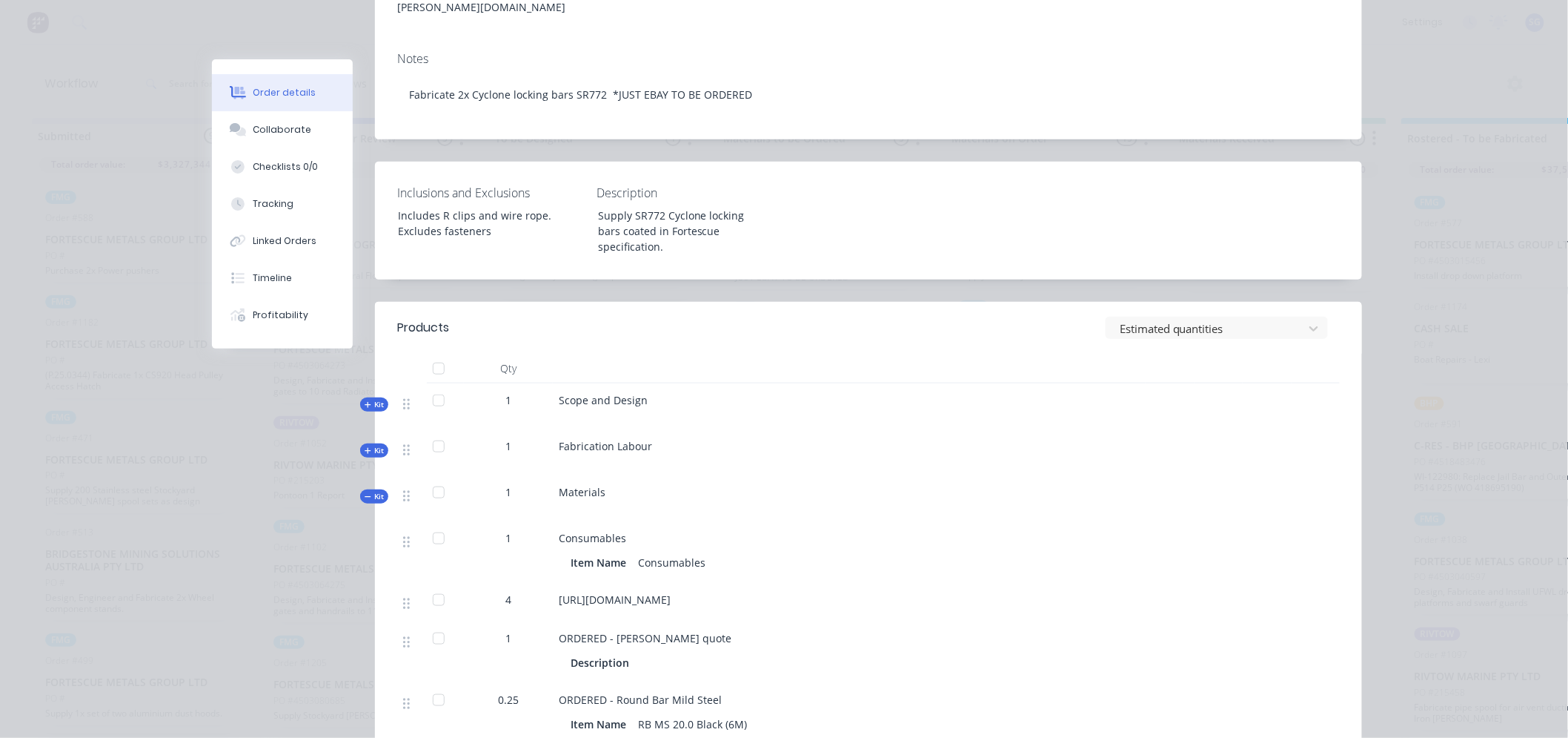
scroll to position [411, 0]
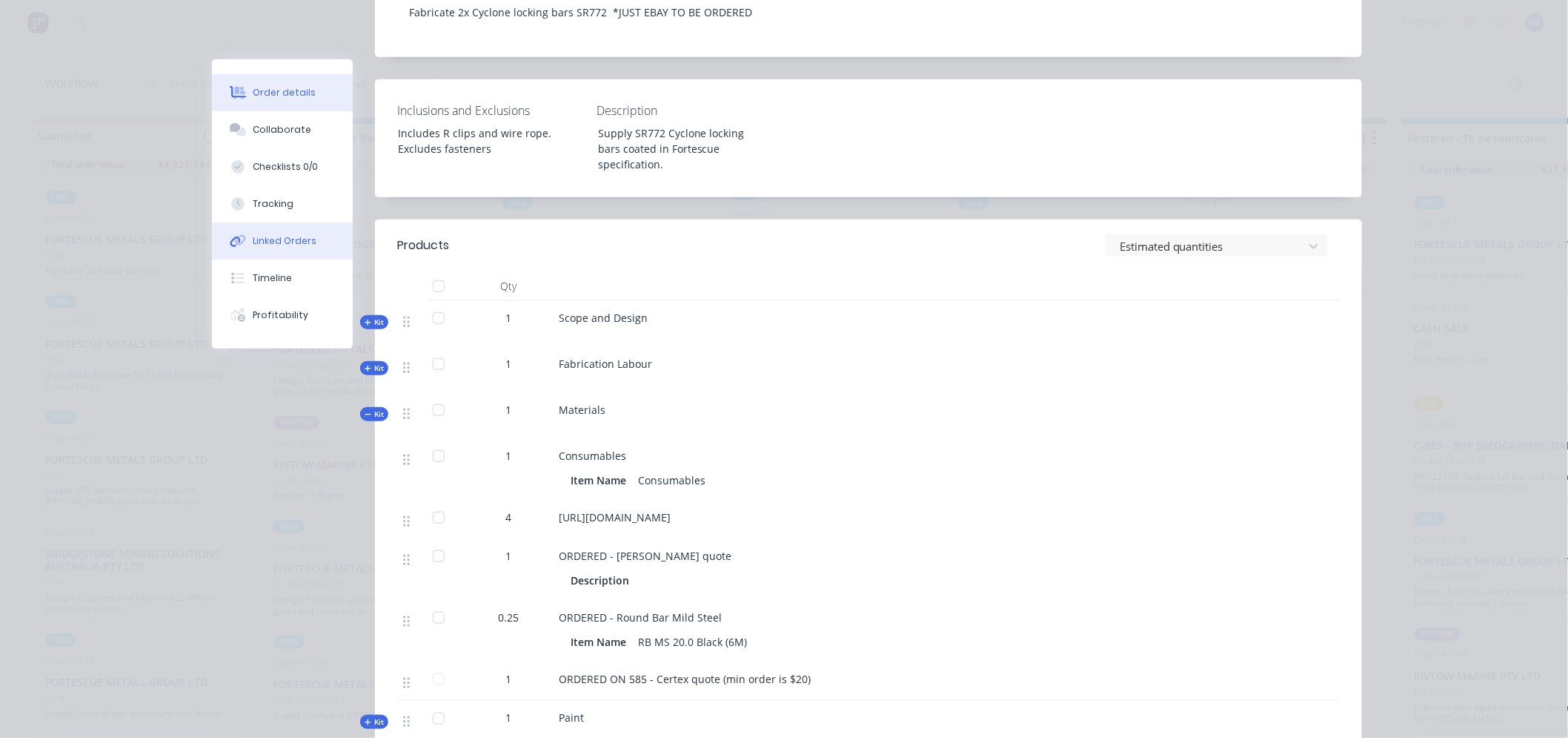
click at [269, 241] on div "Linked Orders" at bounding box center [285, 241] width 64 height 14
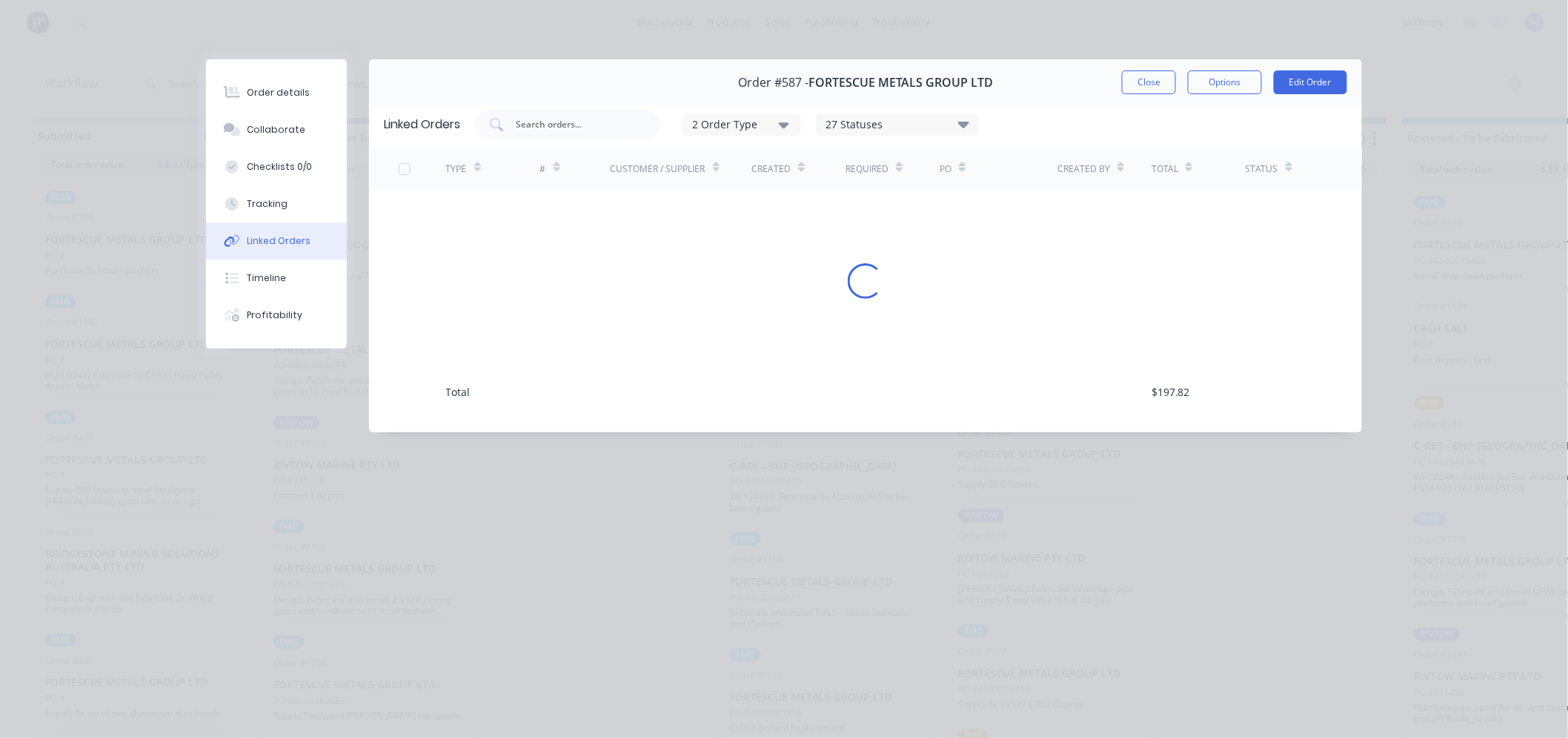
scroll to position [0, 0]
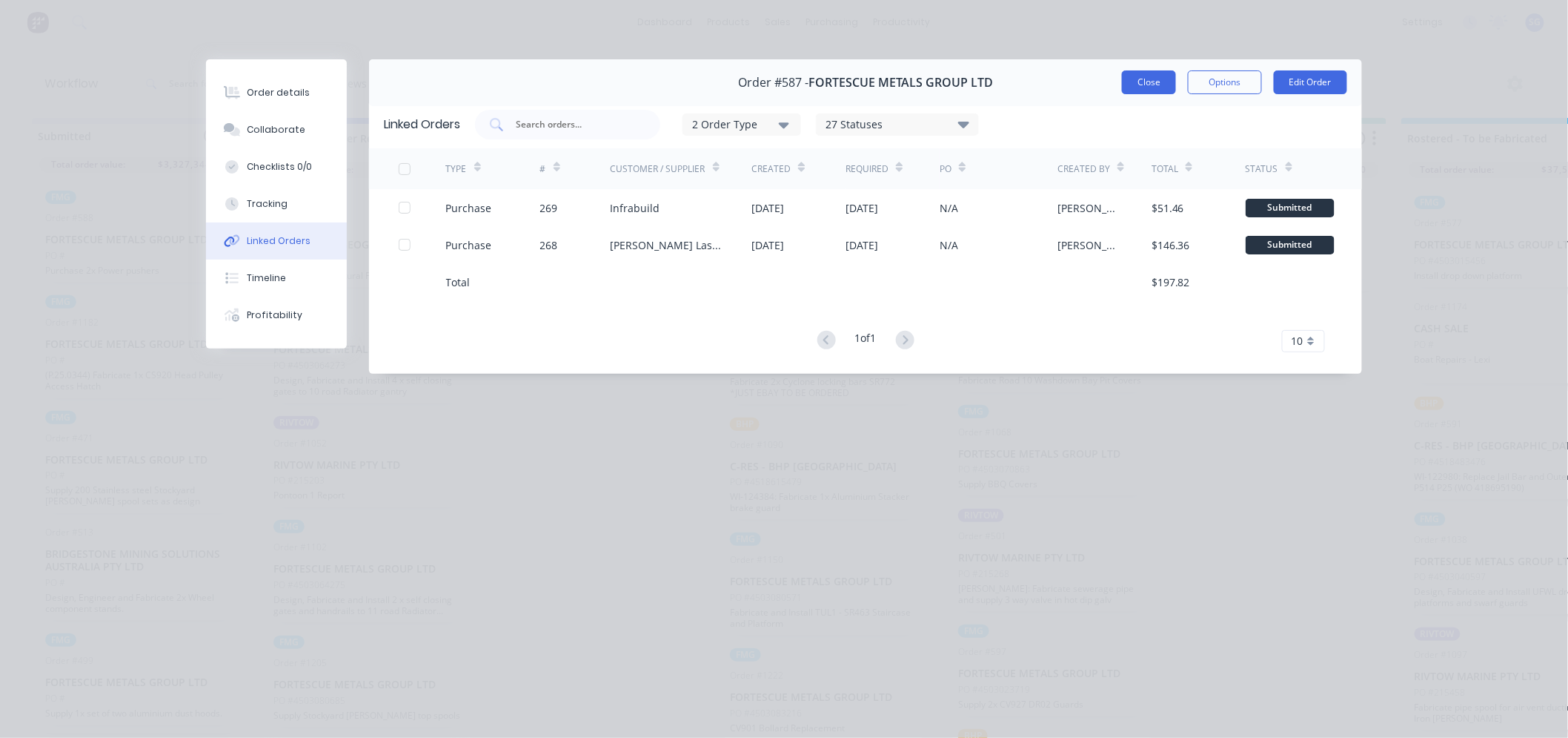
click at [1166, 87] on button "Close" at bounding box center [1149, 83] width 54 height 24
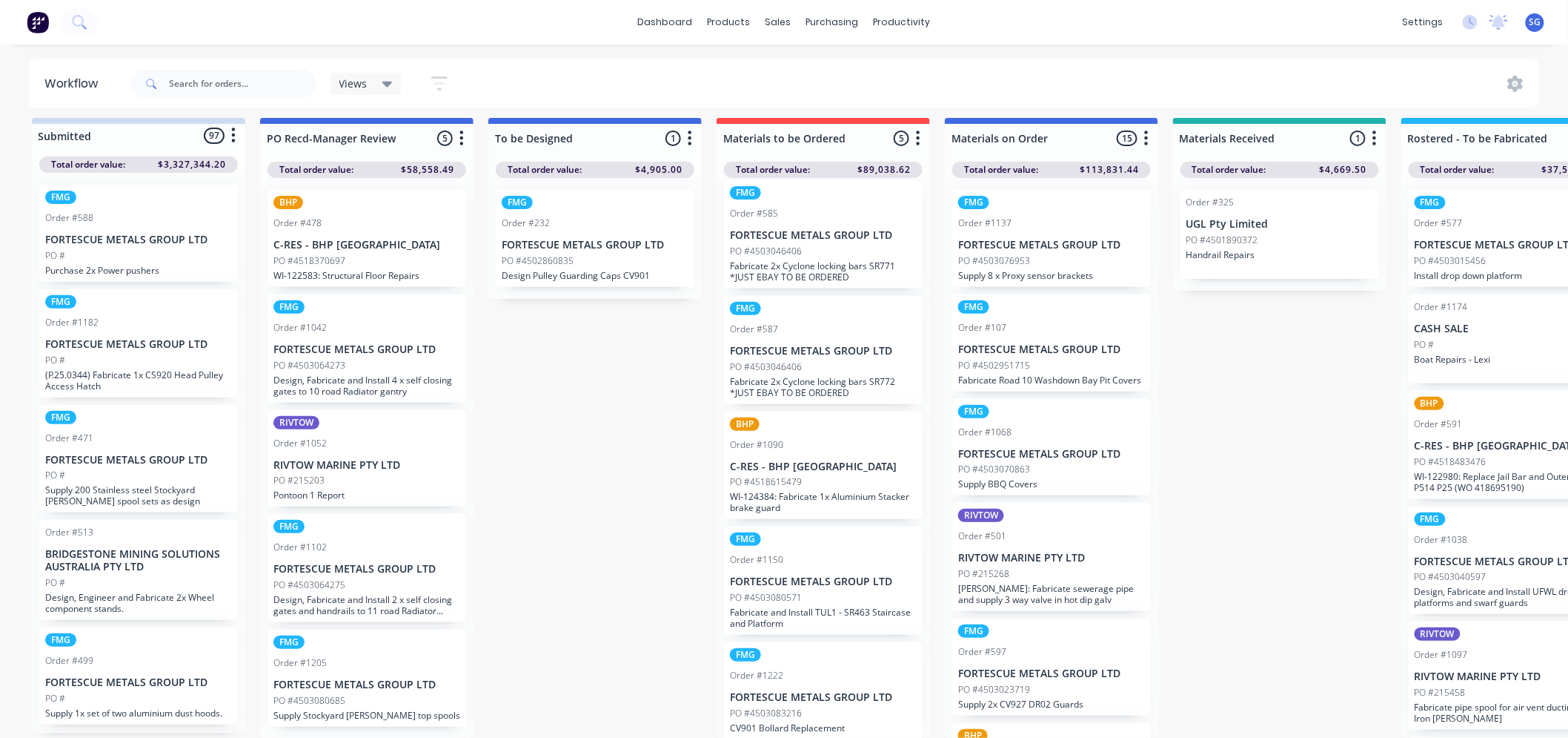
click at [819, 491] on p "WI-124384: Fabricate 1x Aluminium Stacker brake guard" at bounding box center [823, 502] width 187 height 22
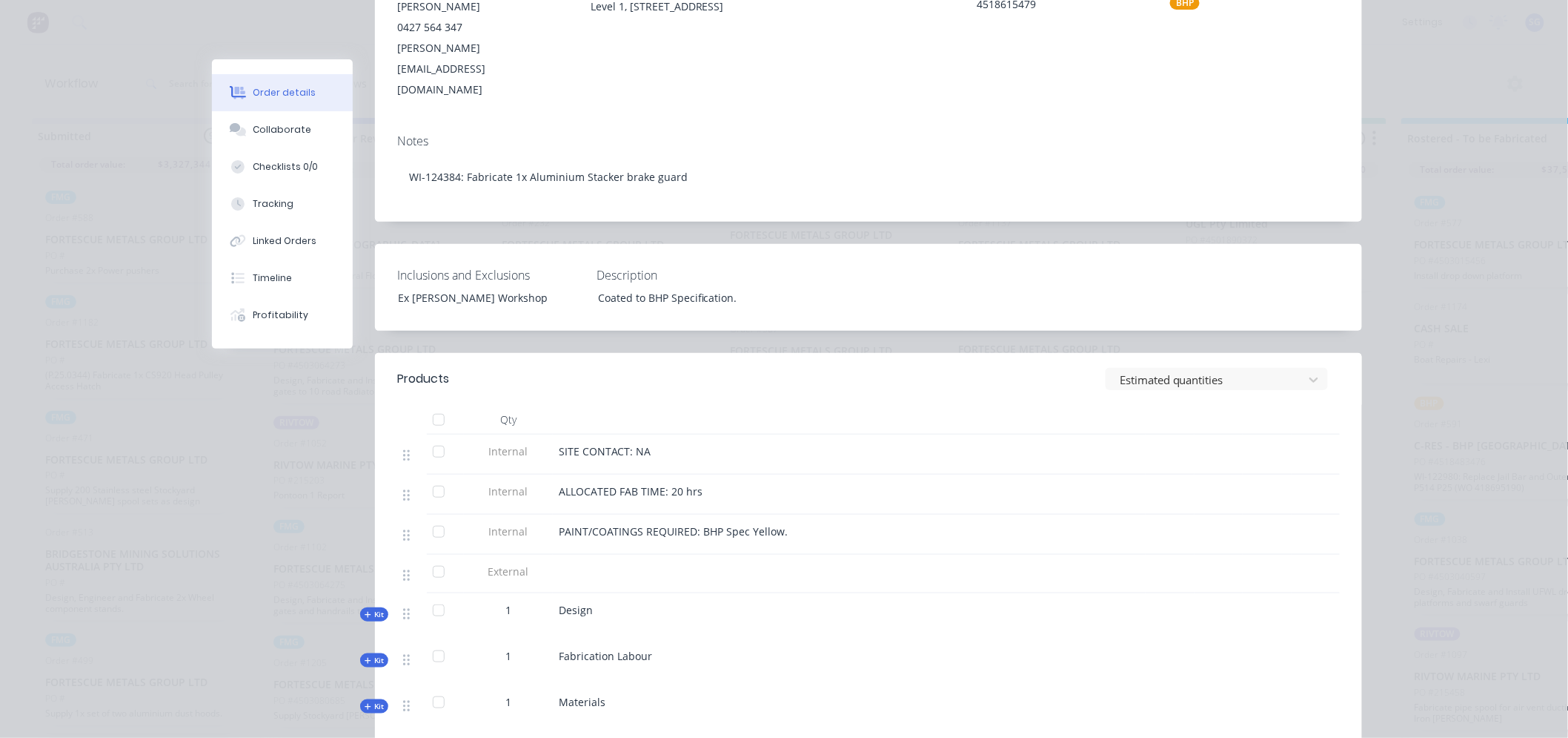
scroll to position [411, 0]
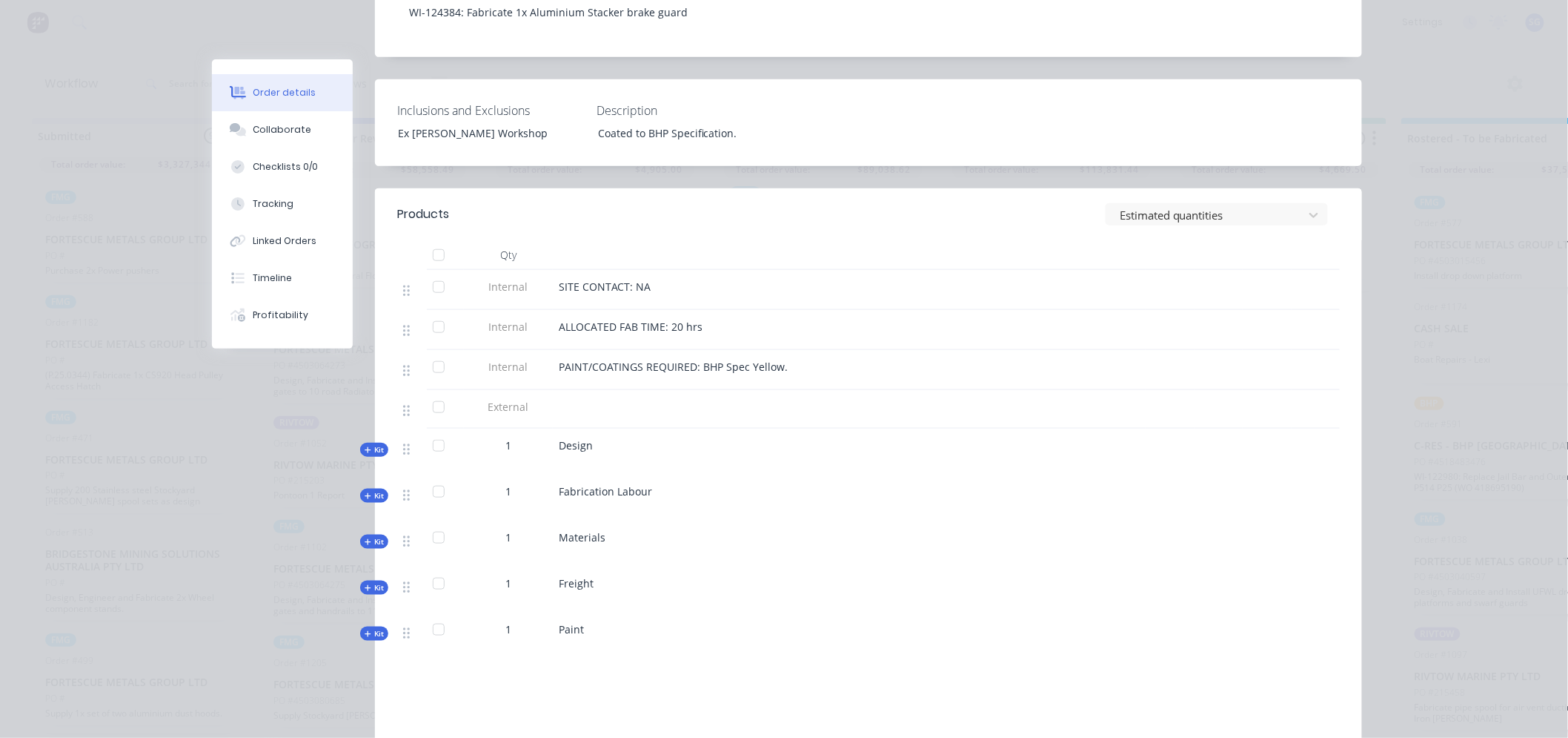
click at [376, 536] on span "Kit" at bounding box center [374, 541] width 20 height 11
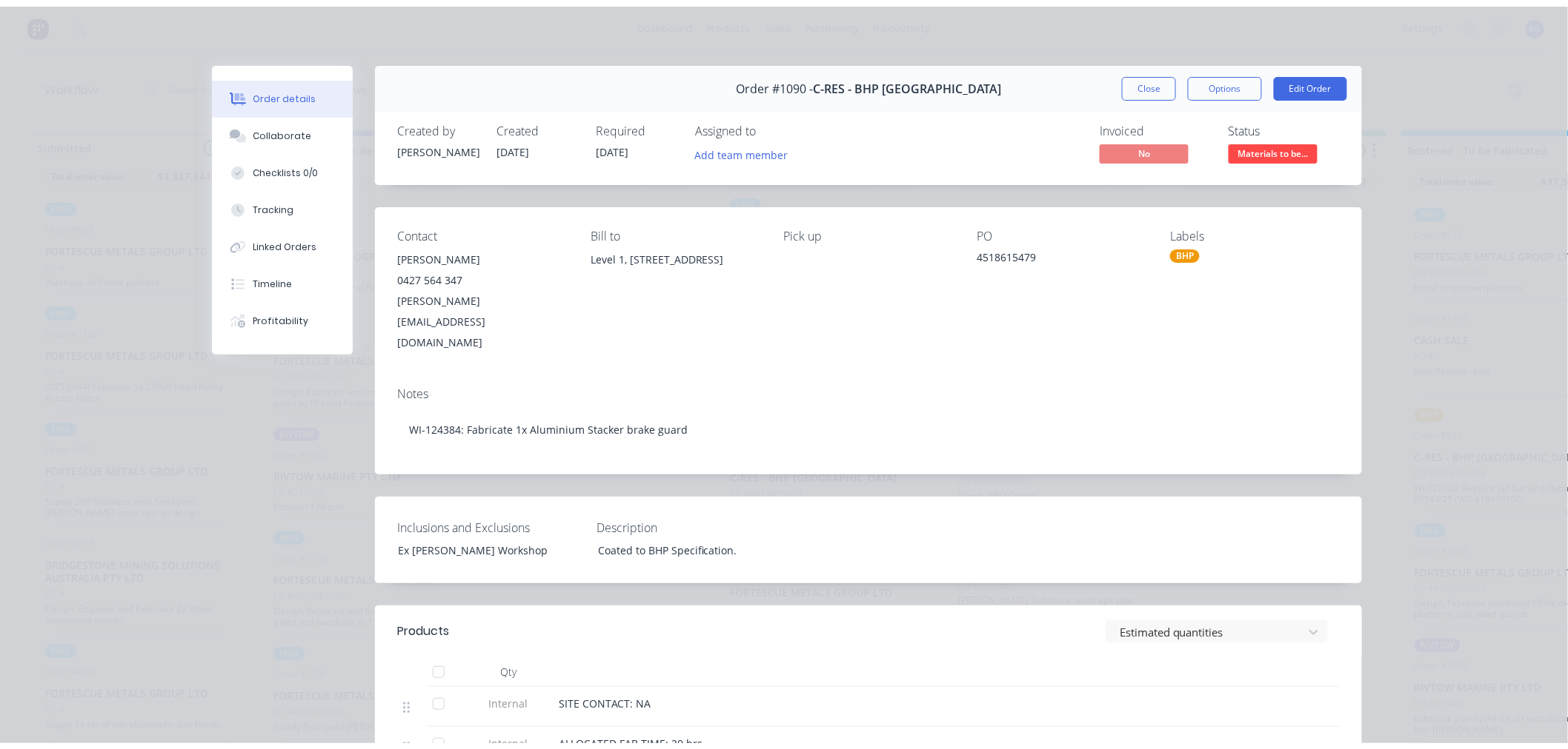
scroll to position [0, 0]
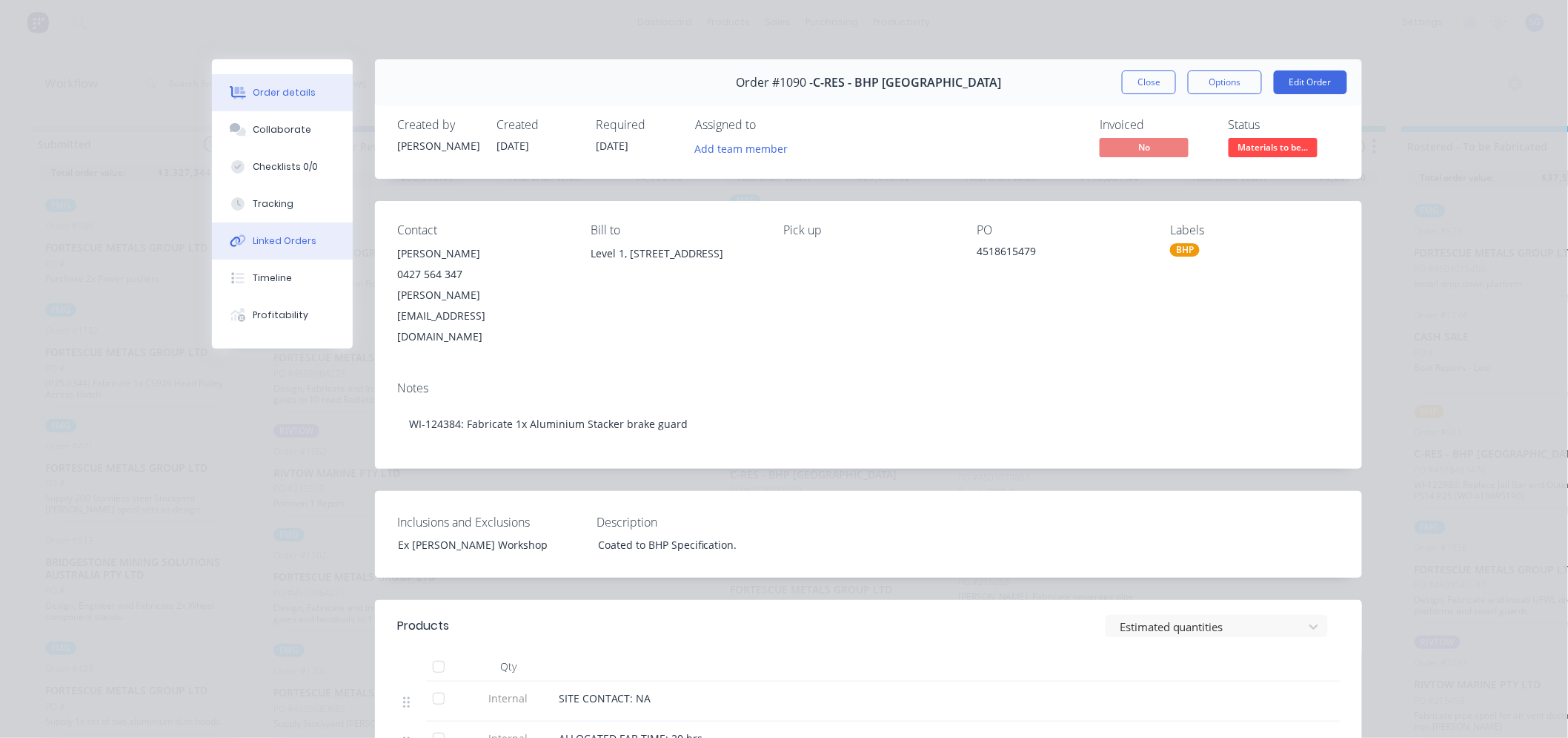
click at [292, 231] on button "Linked Orders" at bounding box center [282, 241] width 141 height 37
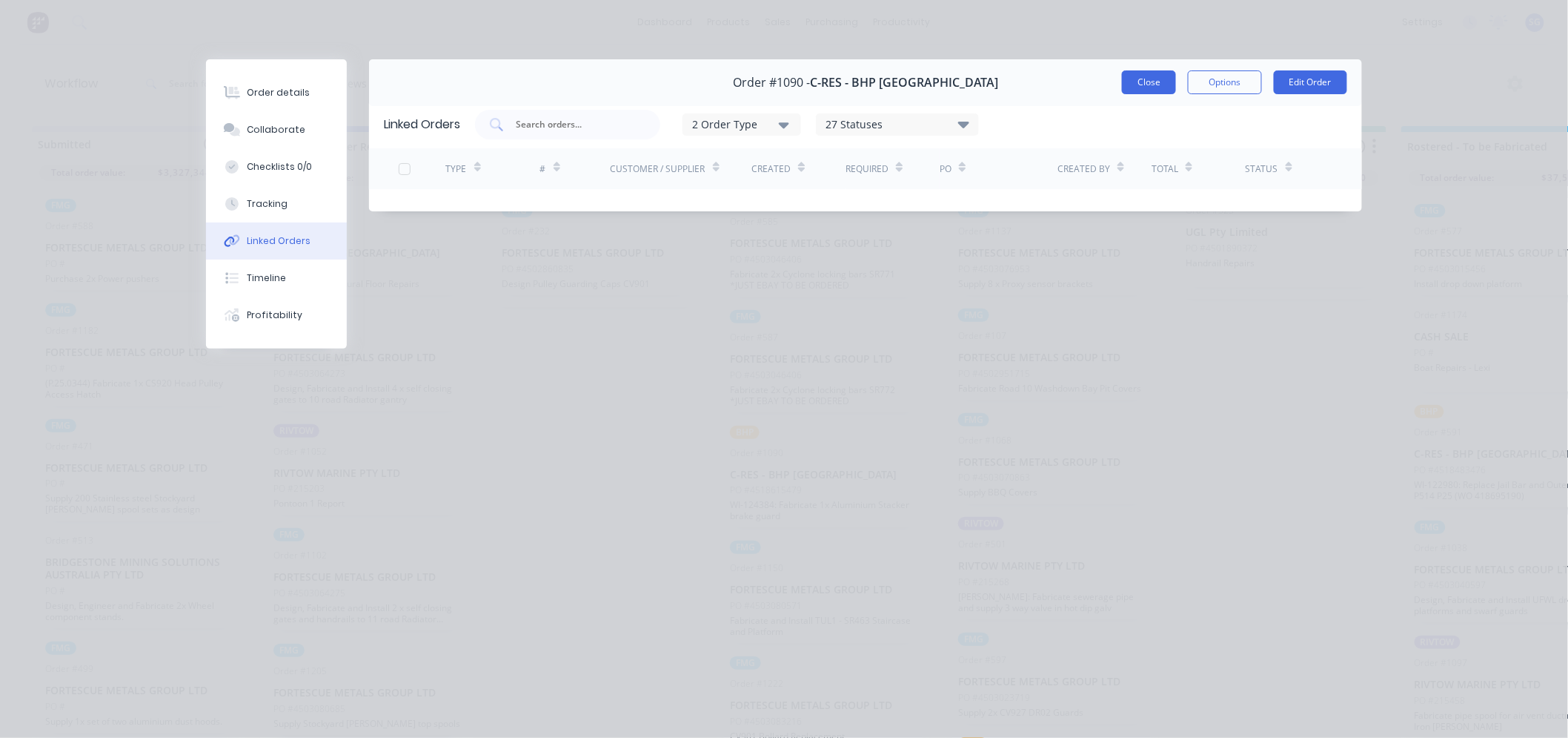
click at [1161, 71] on button "Close" at bounding box center [1149, 83] width 54 height 24
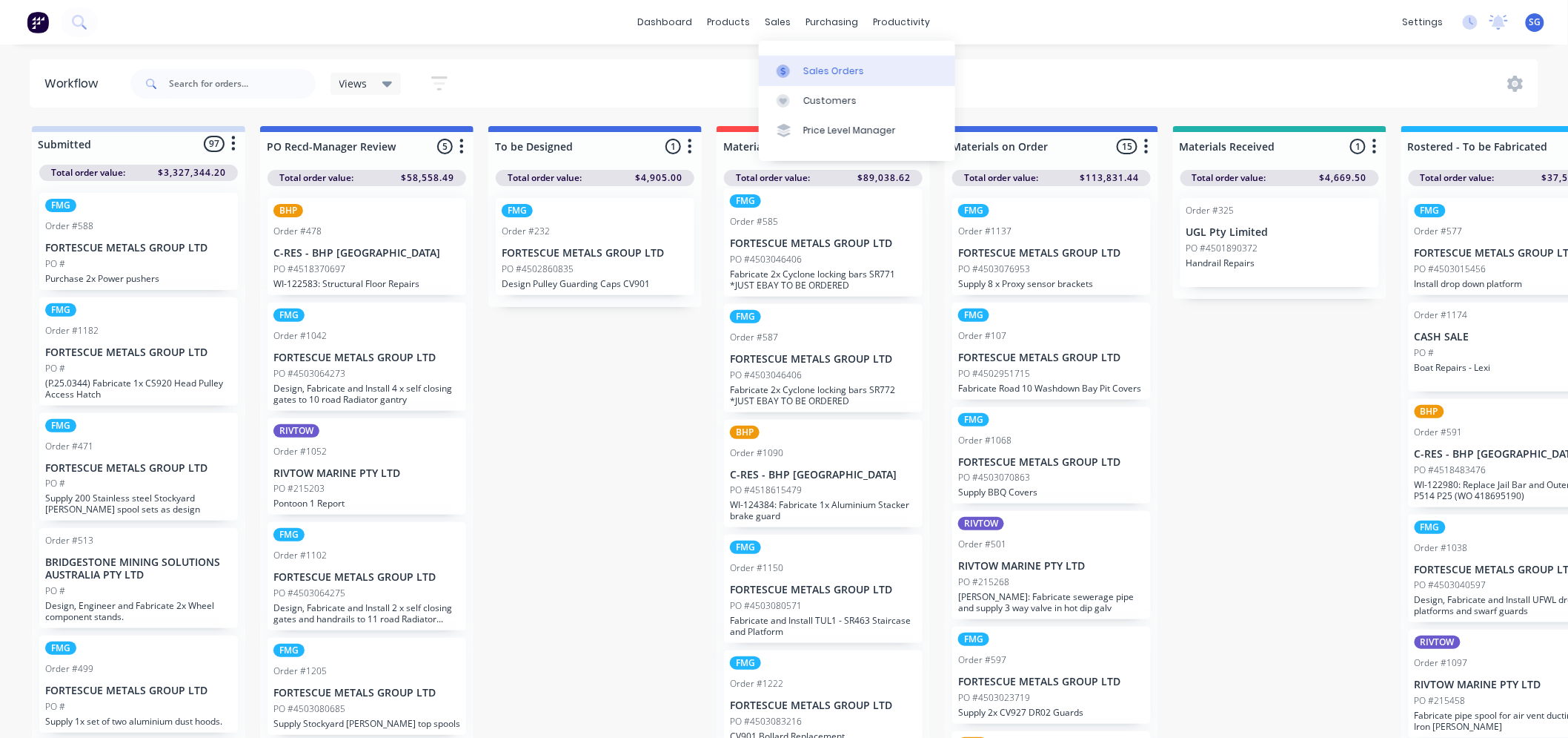
click at [798, 72] on div at bounding box center [788, 72] width 22 height 14
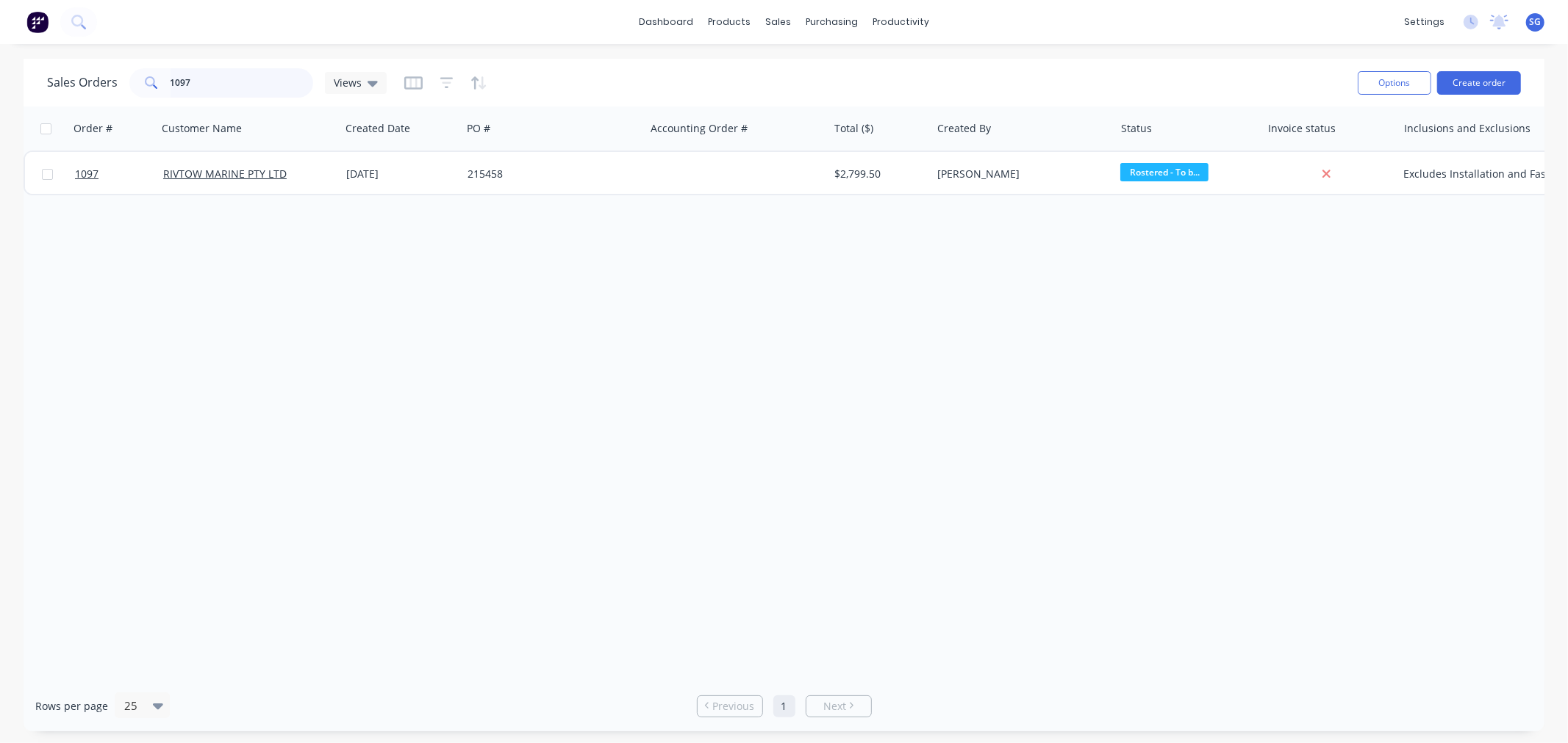
click at [184, 81] on input "1097" at bounding box center [242, 83] width 143 height 30
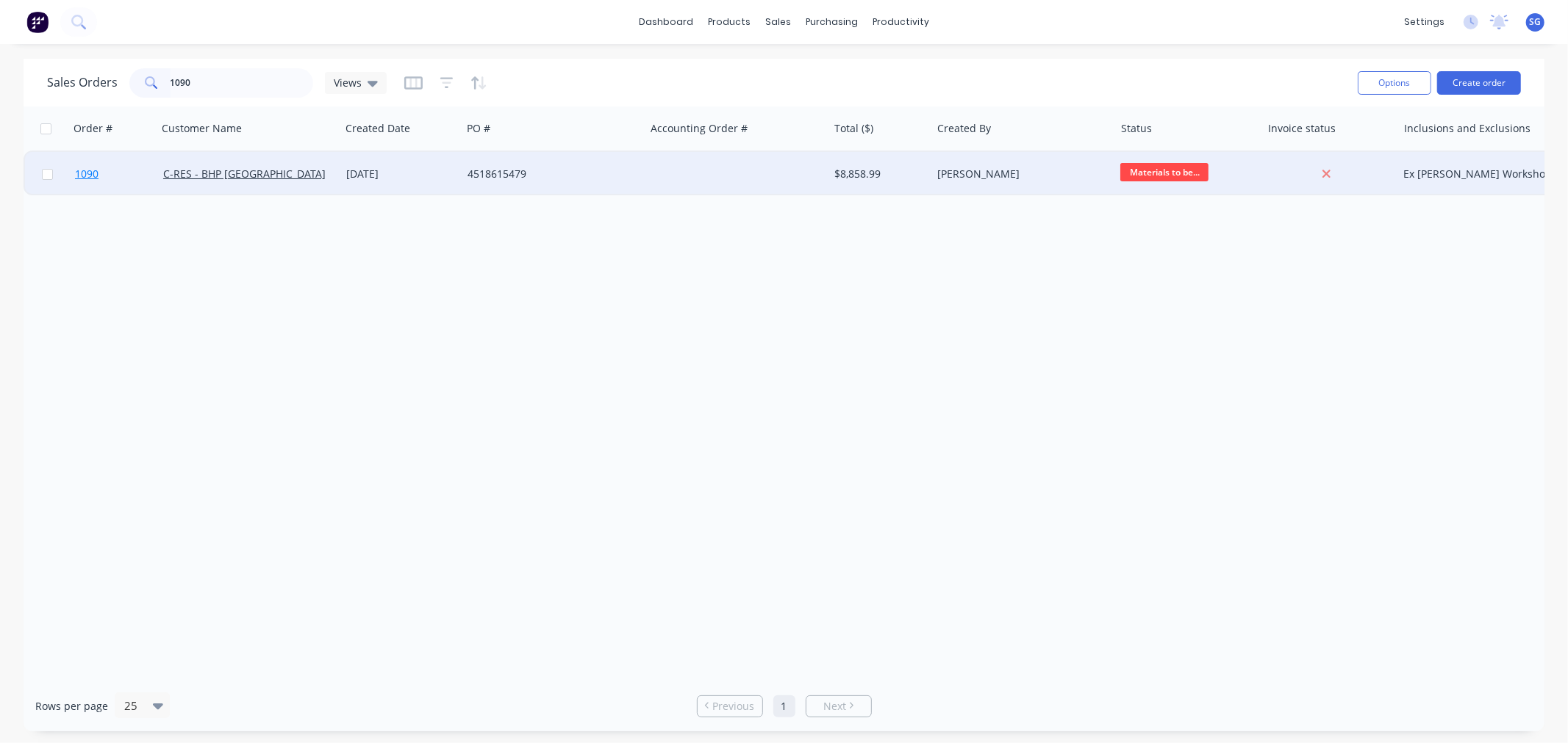
click at [90, 172] on span "1090" at bounding box center [87, 173] width 24 height 14
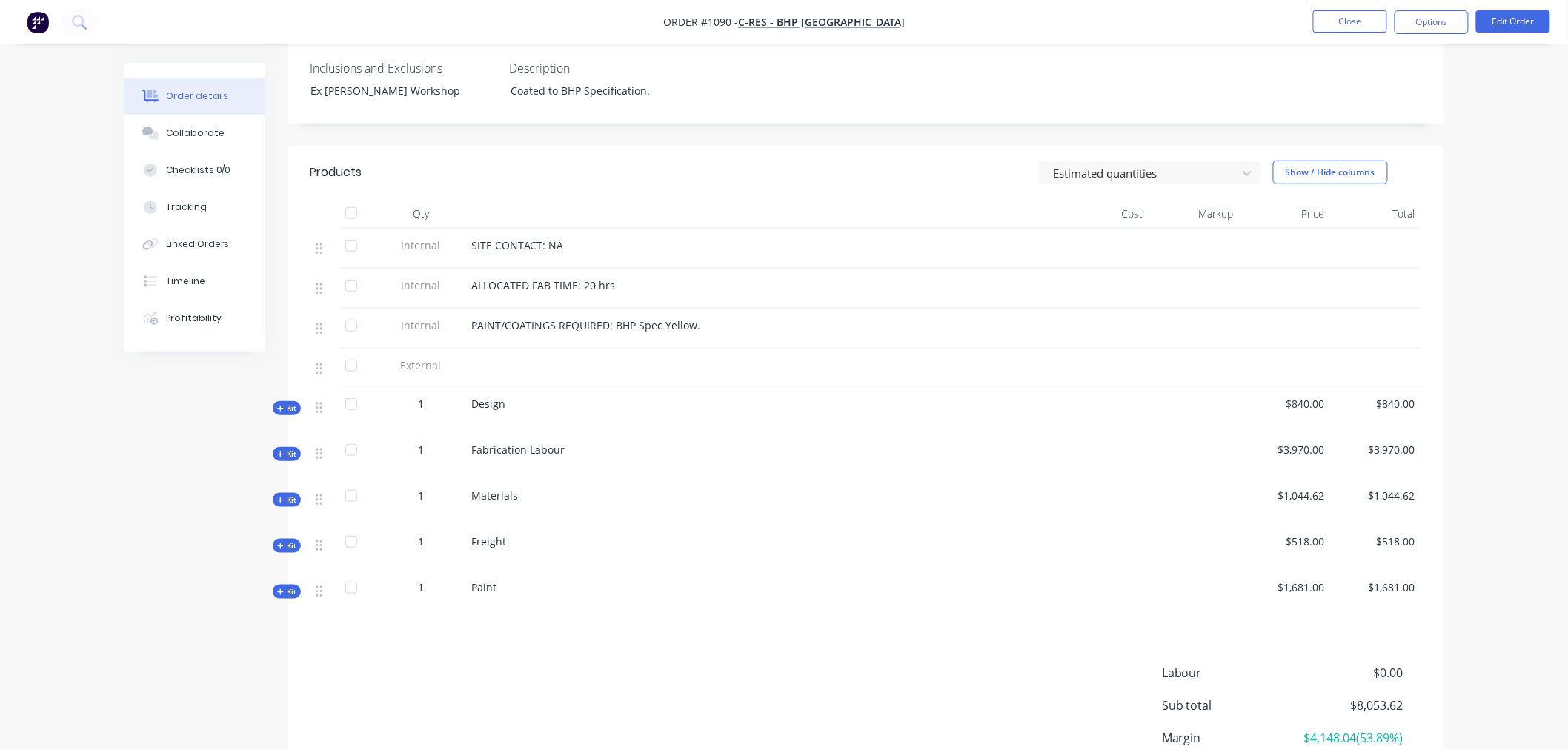
scroll to position [411, 0]
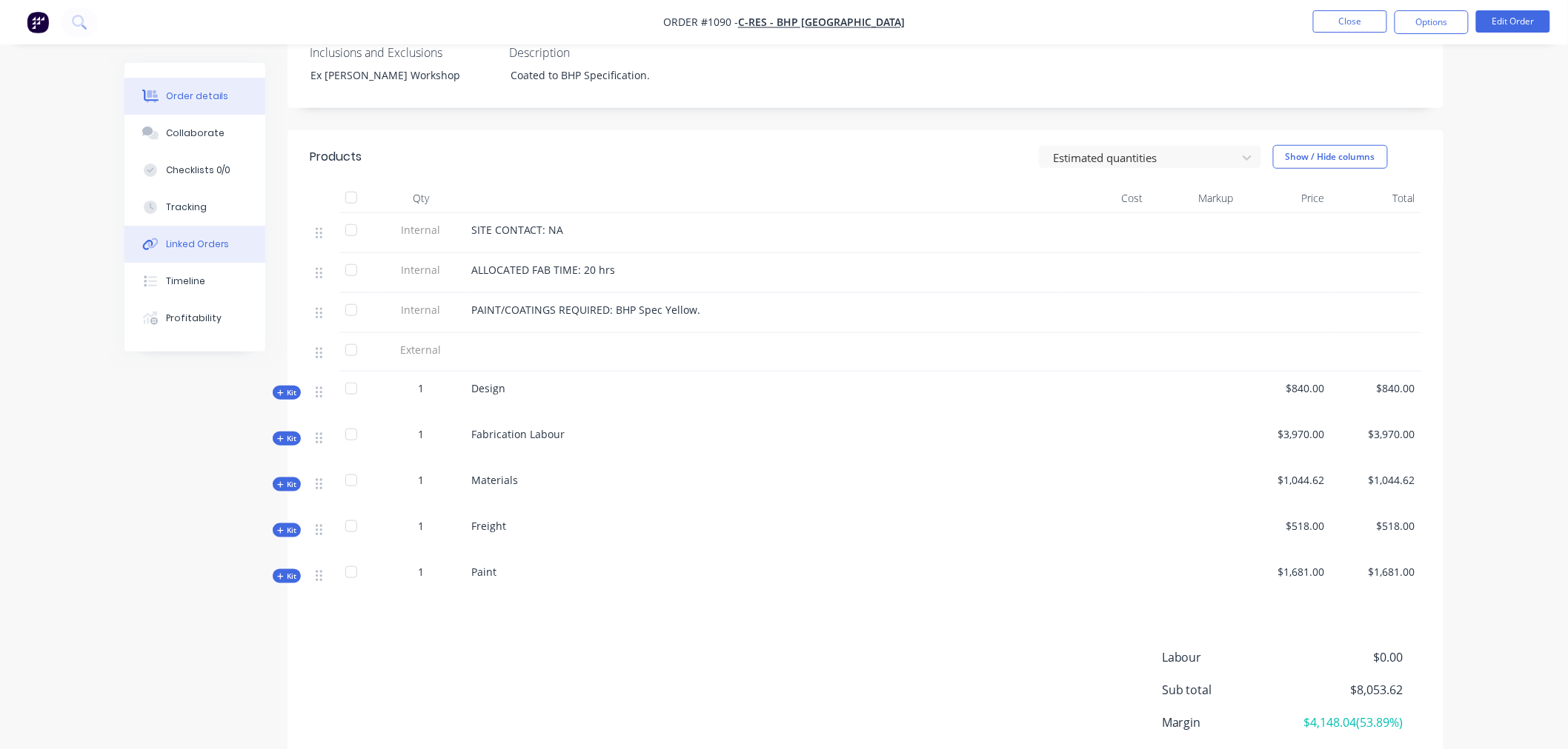
click at [191, 248] on div "Linked Orders" at bounding box center [198, 245] width 64 height 14
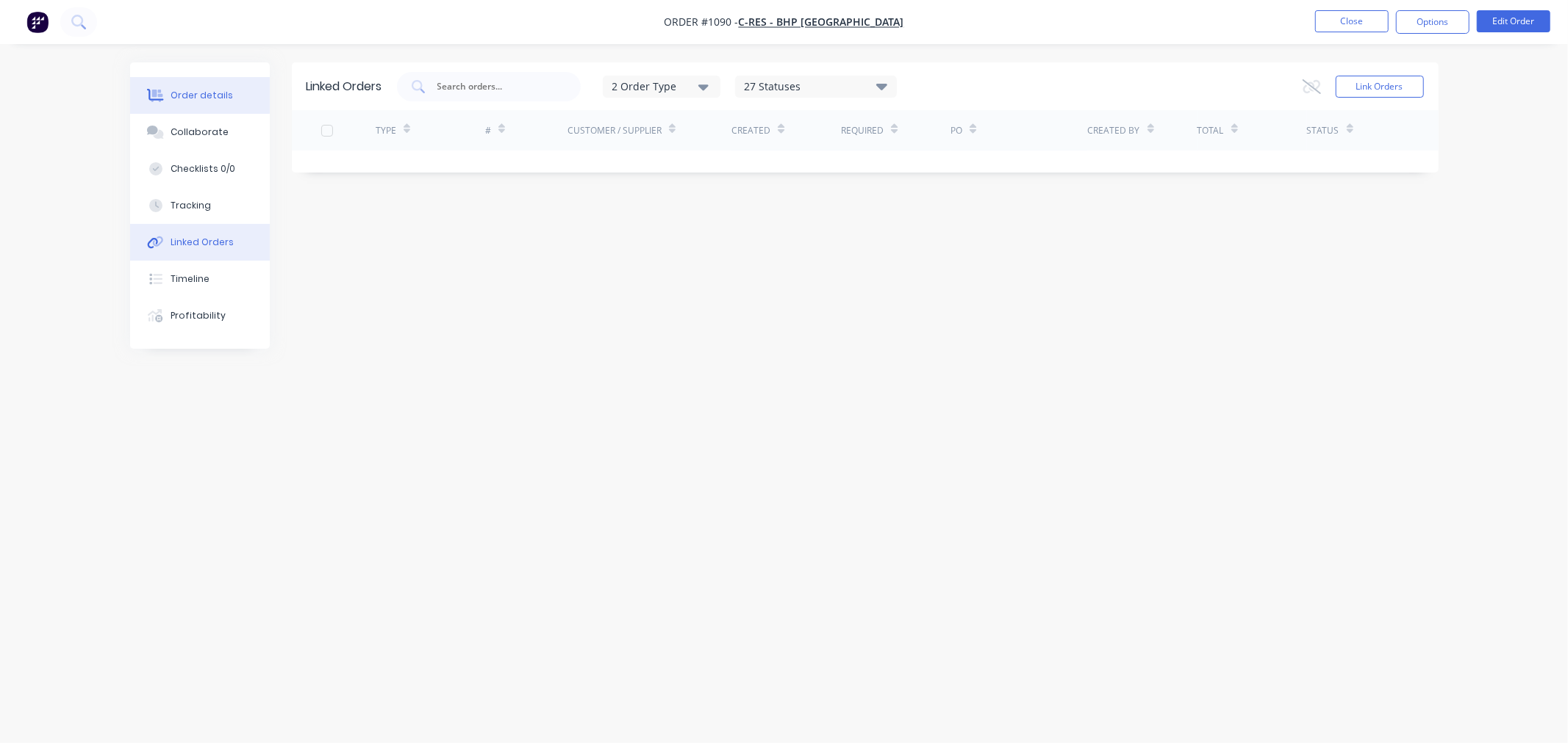
click at [166, 93] on div at bounding box center [156, 96] width 22 height 14
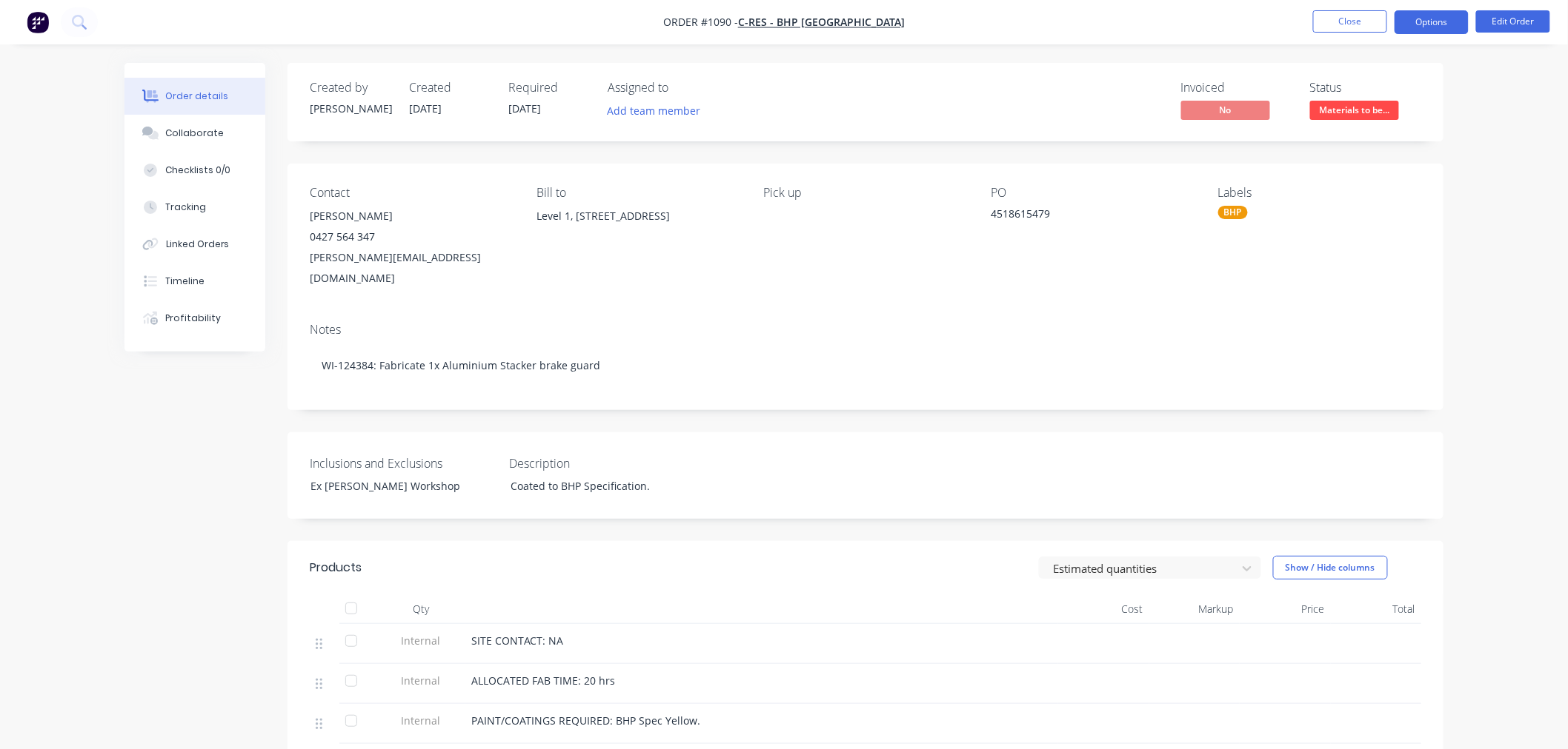
click at [1418, 20] on button "Options" at bounding box center [1431, 22] width 74 height 24
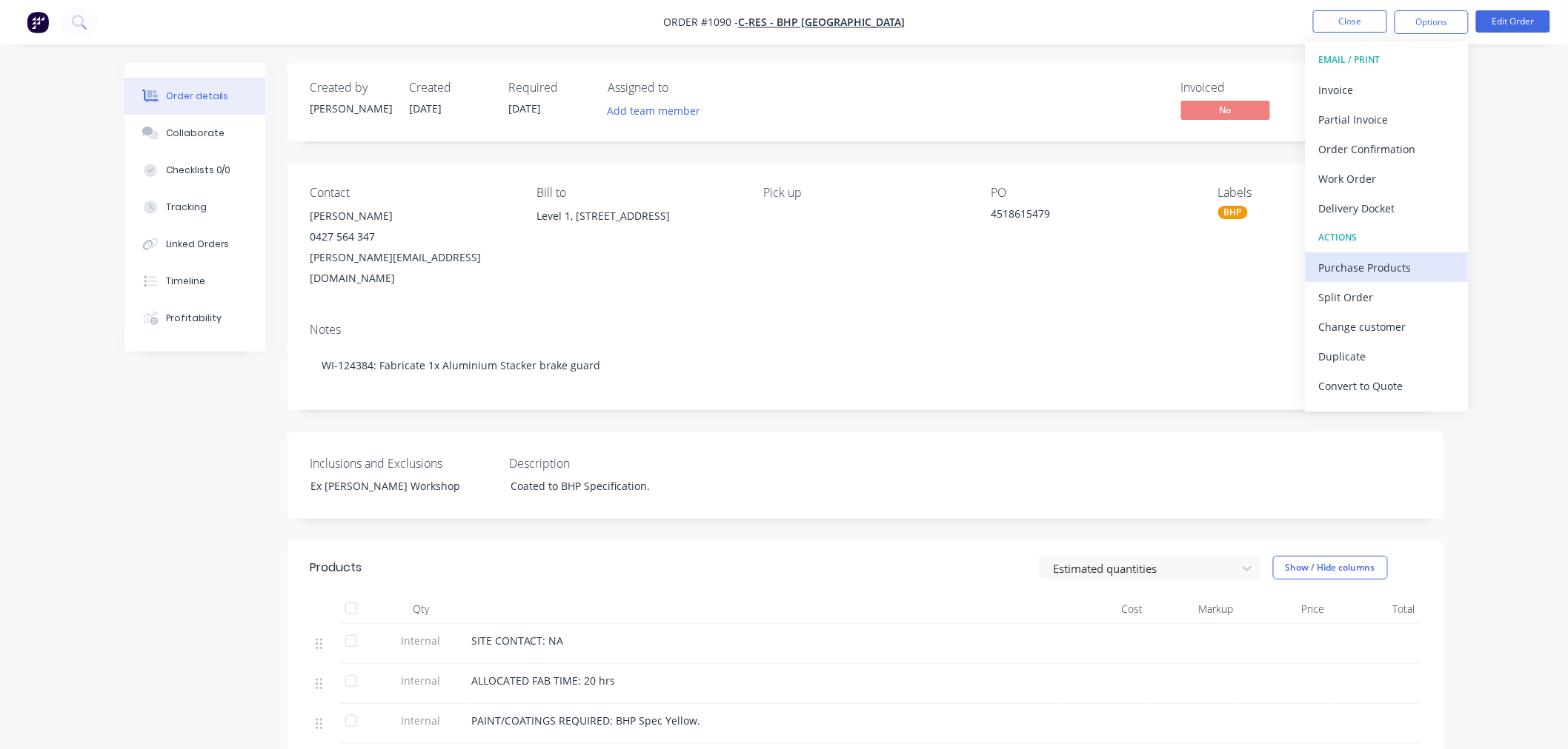
click at [1354, 265] on div "Purchase Products" at bounding box center [1387, 268] width 136 height 21
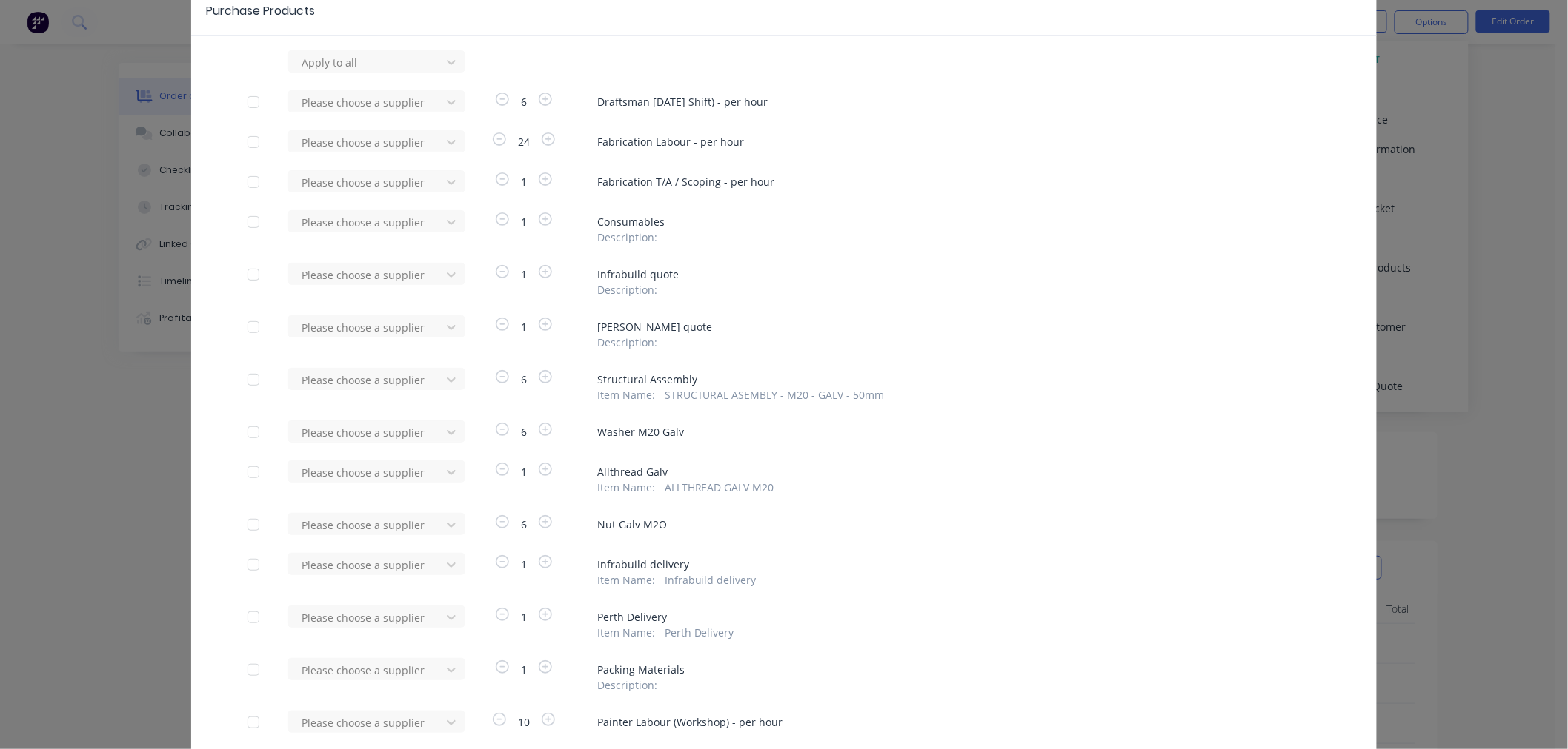
scroll to position [164, 0]
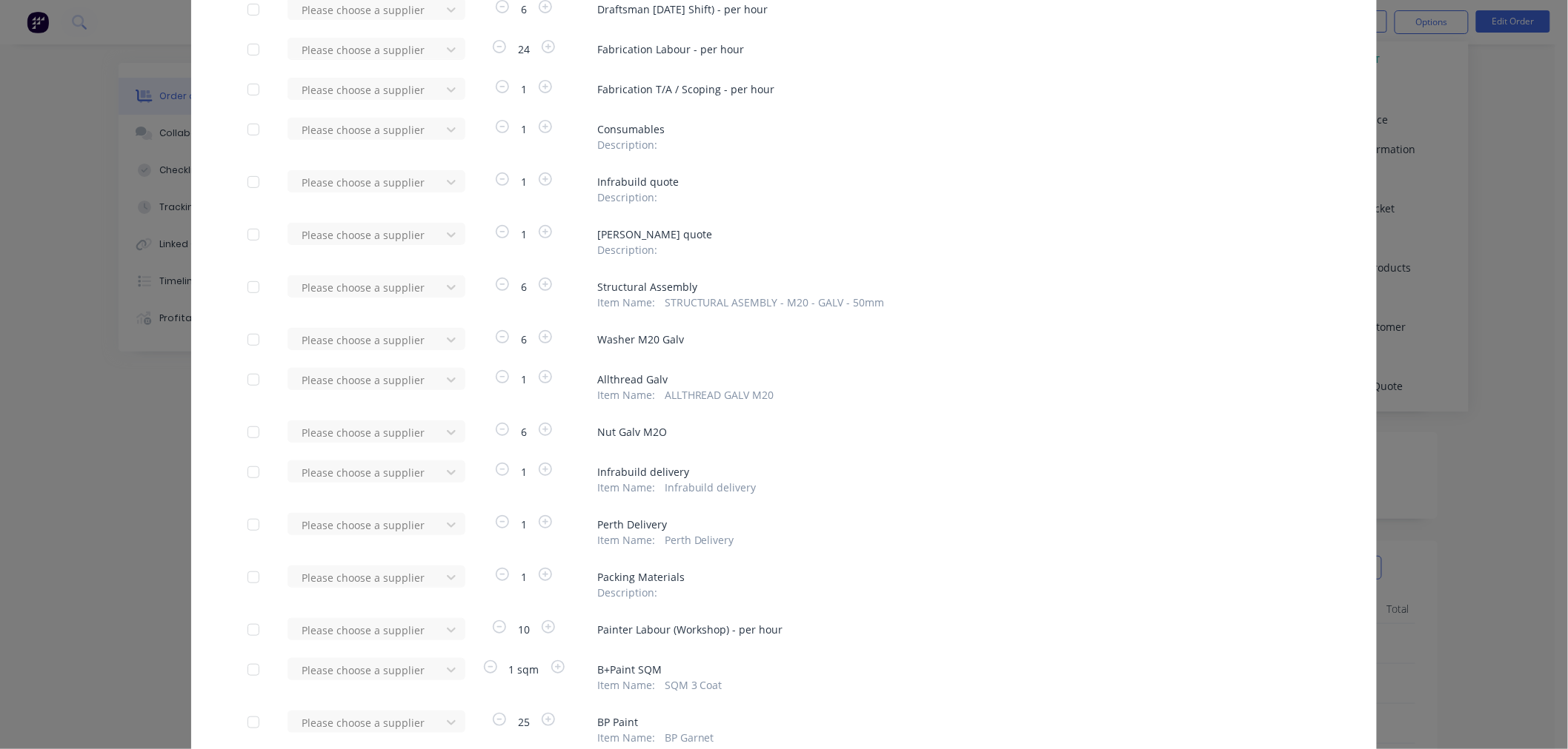
click at [245, 181] on div at bounding box center [253, 181] width 30 height 30
click at [306, 180] on div at bounding box center [367, 182] width 133 height 19
click at [330, 243] on div "Infrabuild" at bounding box center [376, 237] width 178 height 27
click at [245, 233] on div at bounding box center [253, 234] width 30 height 30
click at [344, 245] on div "Please choose a supplier" at bounding box center [367, 234] width 142 height 22
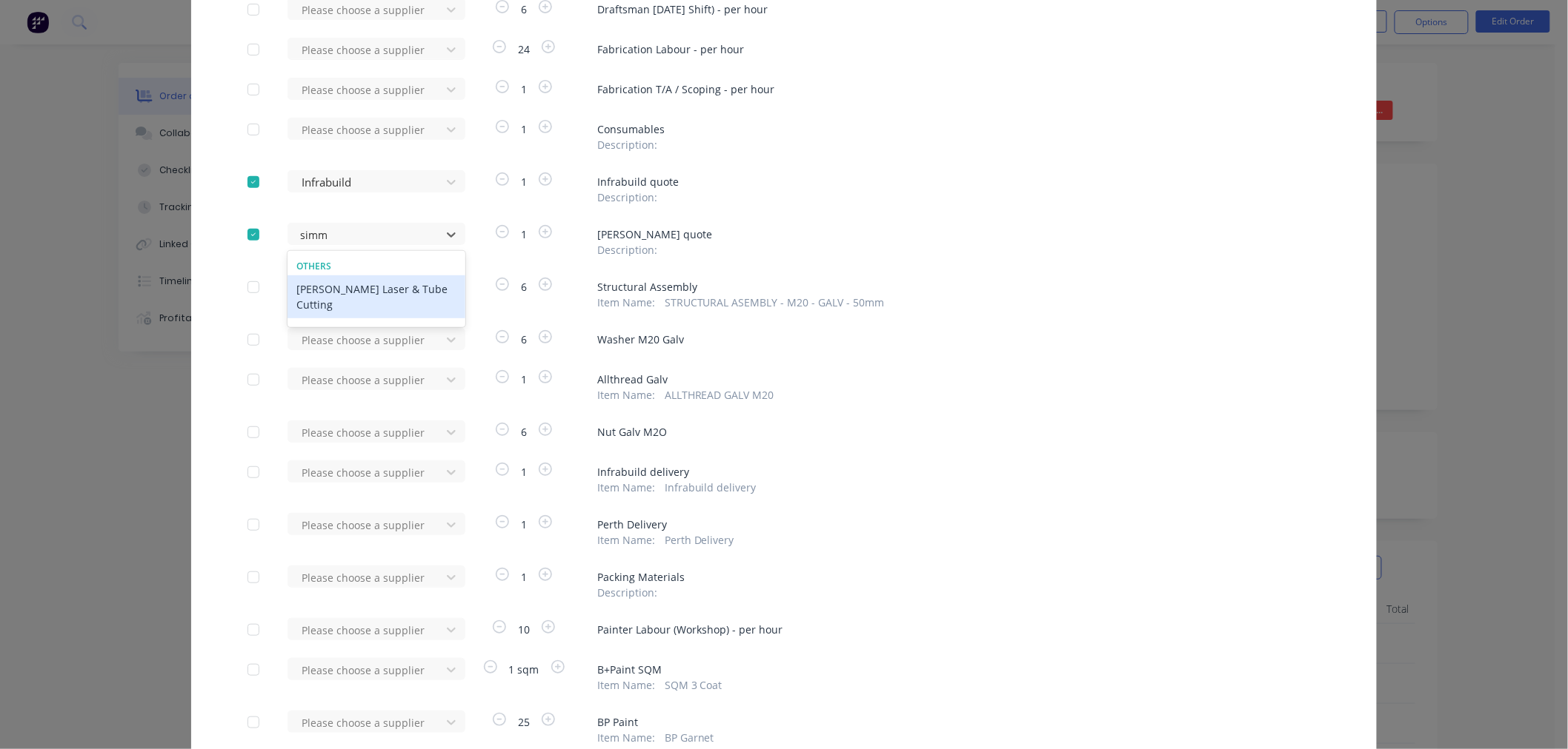
click at [348, 291] on div "Simmonds Laser & Tube Cutting" at bounding box center [376, 297] width 178 height 43
click at [246, 293] on div at bounding box center [253, 287] width 30 height 30
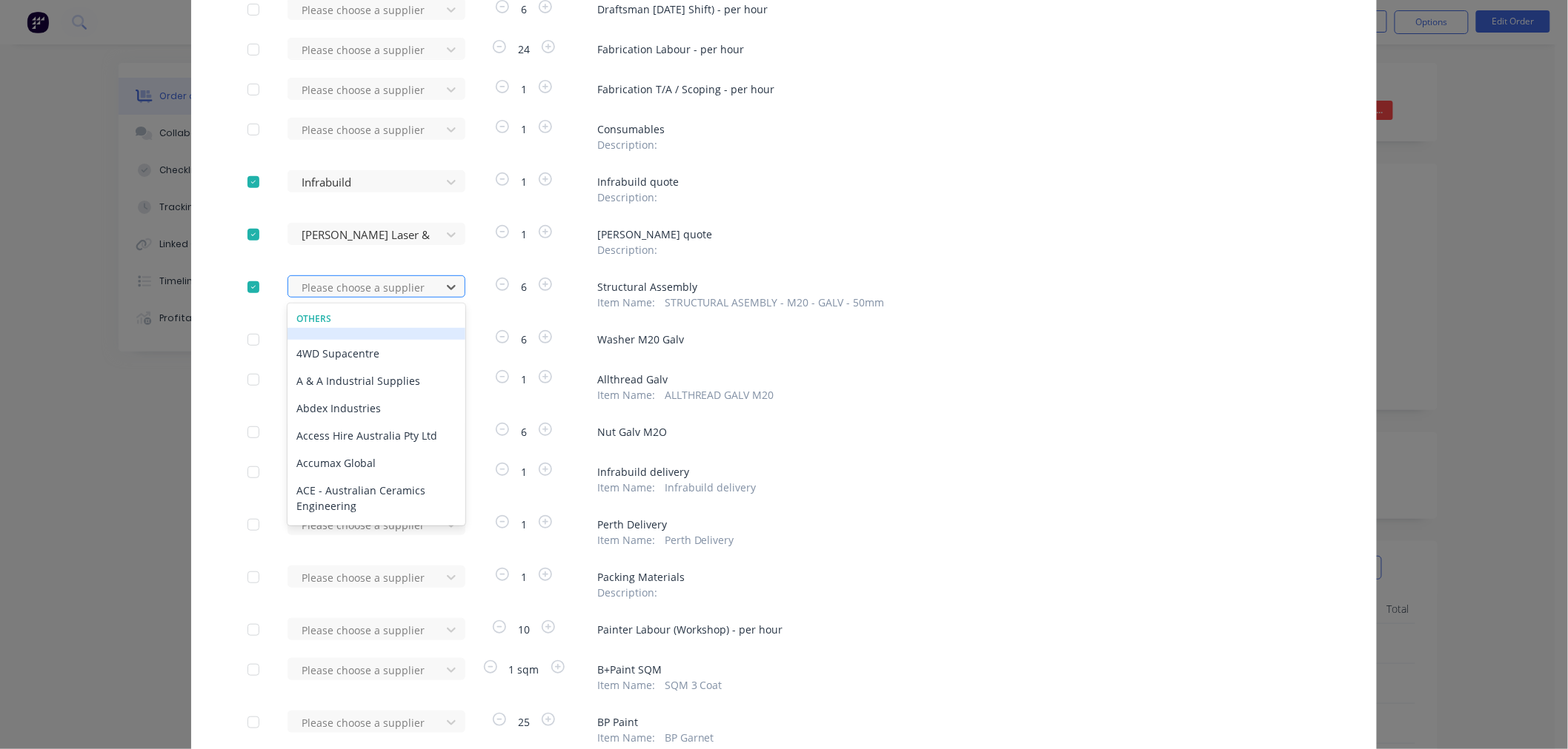
click at [323, 294] on div at bounding box center [367, 288] width 133 height 19
click at [337, 347] on div "United Fasteners" at bounding box center [376, 342] width 178 height 27
drag, startPoint x: 248, startPoint y: 337, endPoint x: 313, endPoint y: 341, distance: 65.1
click at [249, 338] on div at bounding box center [253, 339] width 30 height 30
click at [333, 343] on div at bounding box center [367, 340] width 133 height 19
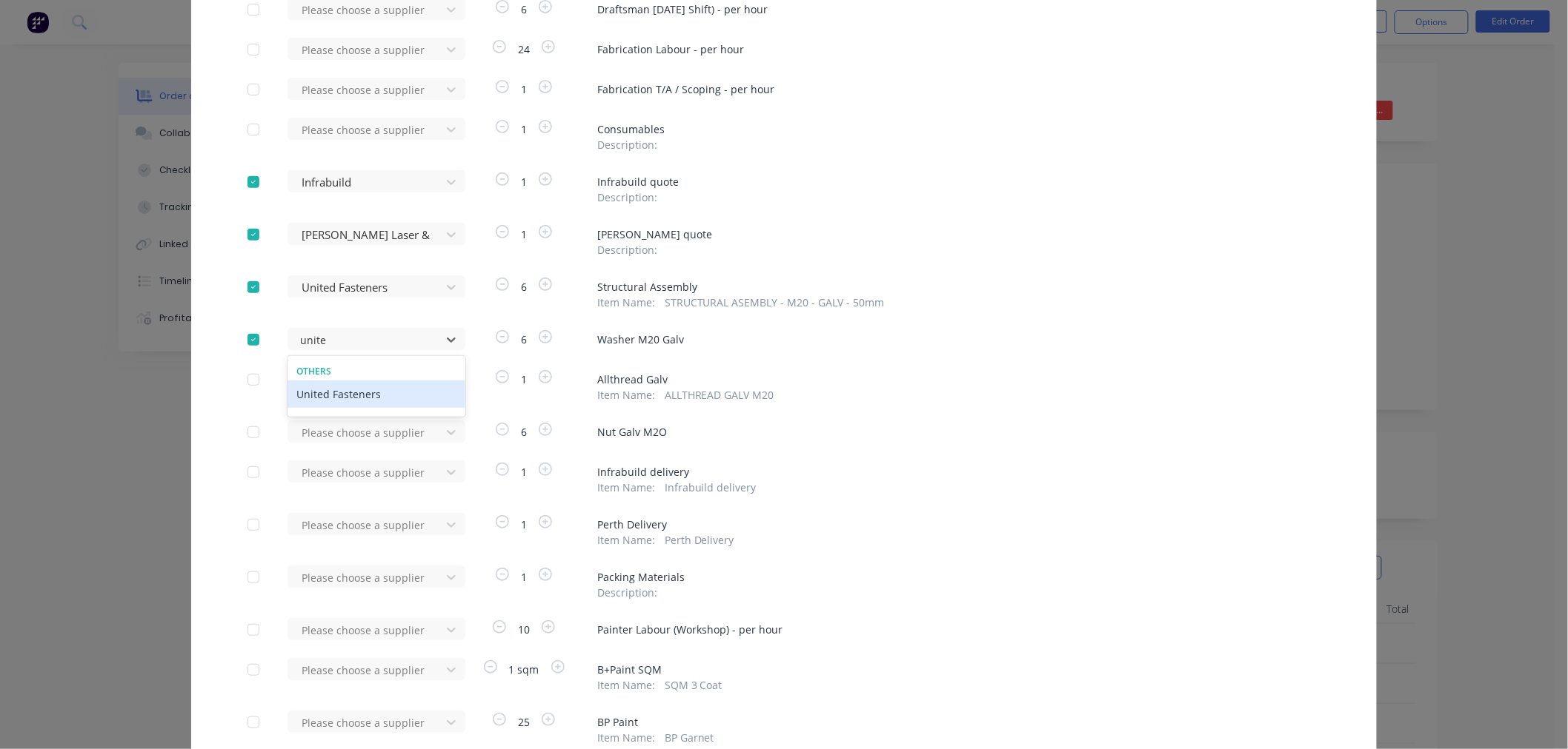
click at [338, 393] on div "United Fasteners" at bounding box center [376, 395] width 178 height 27
click at [252, 378] on div at bounding box center [253, 379] width 30 height 30
click at [329, 380] on div at bounding box center [367, 380] width 133 height 19
click at [337, 433] on div "United Fasteners" at bounding box center [376, 435] width 178 height 27
click at [250, 429] on div at bounding box center [253, 432] width 30 height 30
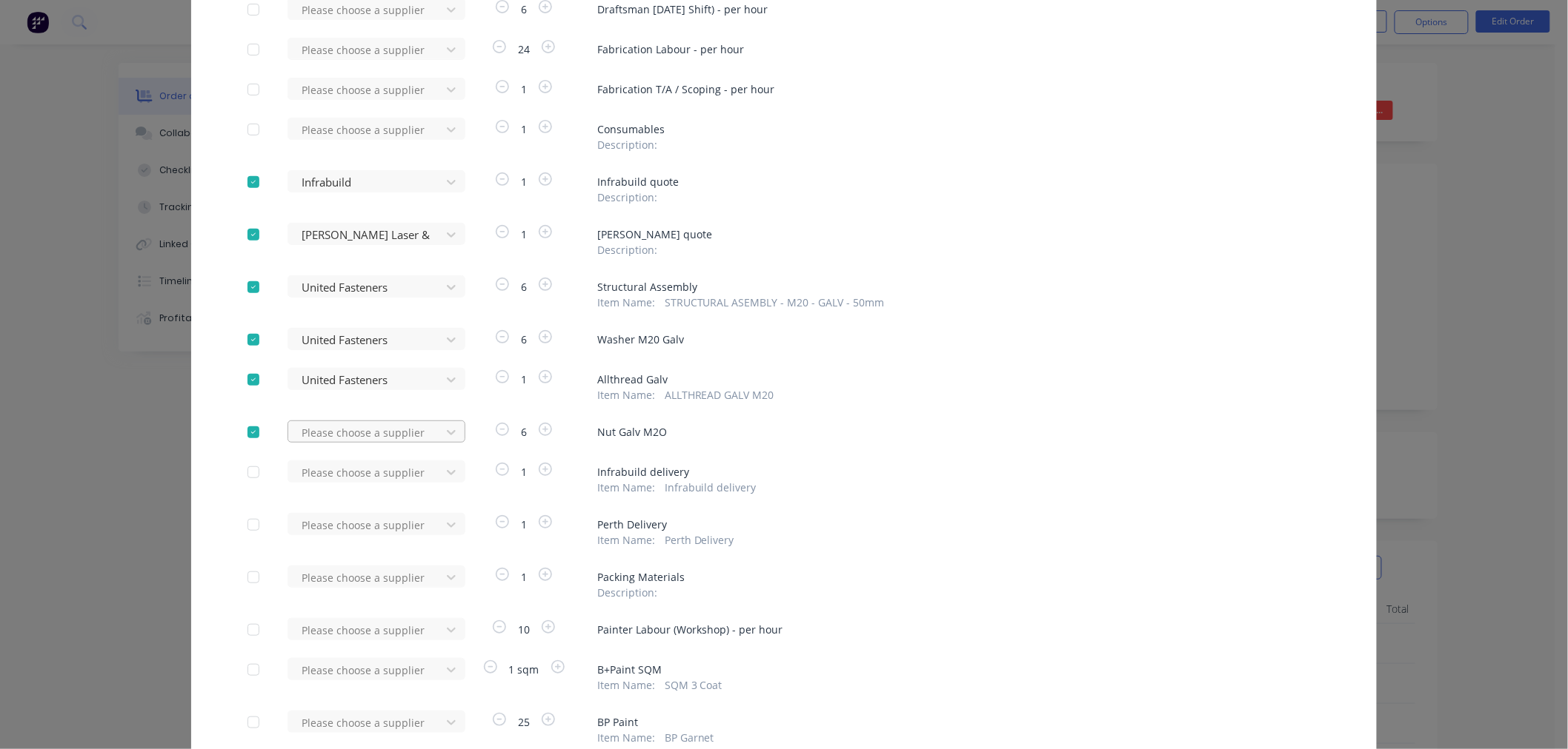
click at [301, 431] on div at bounding box center [367, 433] width 133 height 19
click at [324, 487] on div "United Fasteners" at bounding box center [376, 487] width 178 height 27
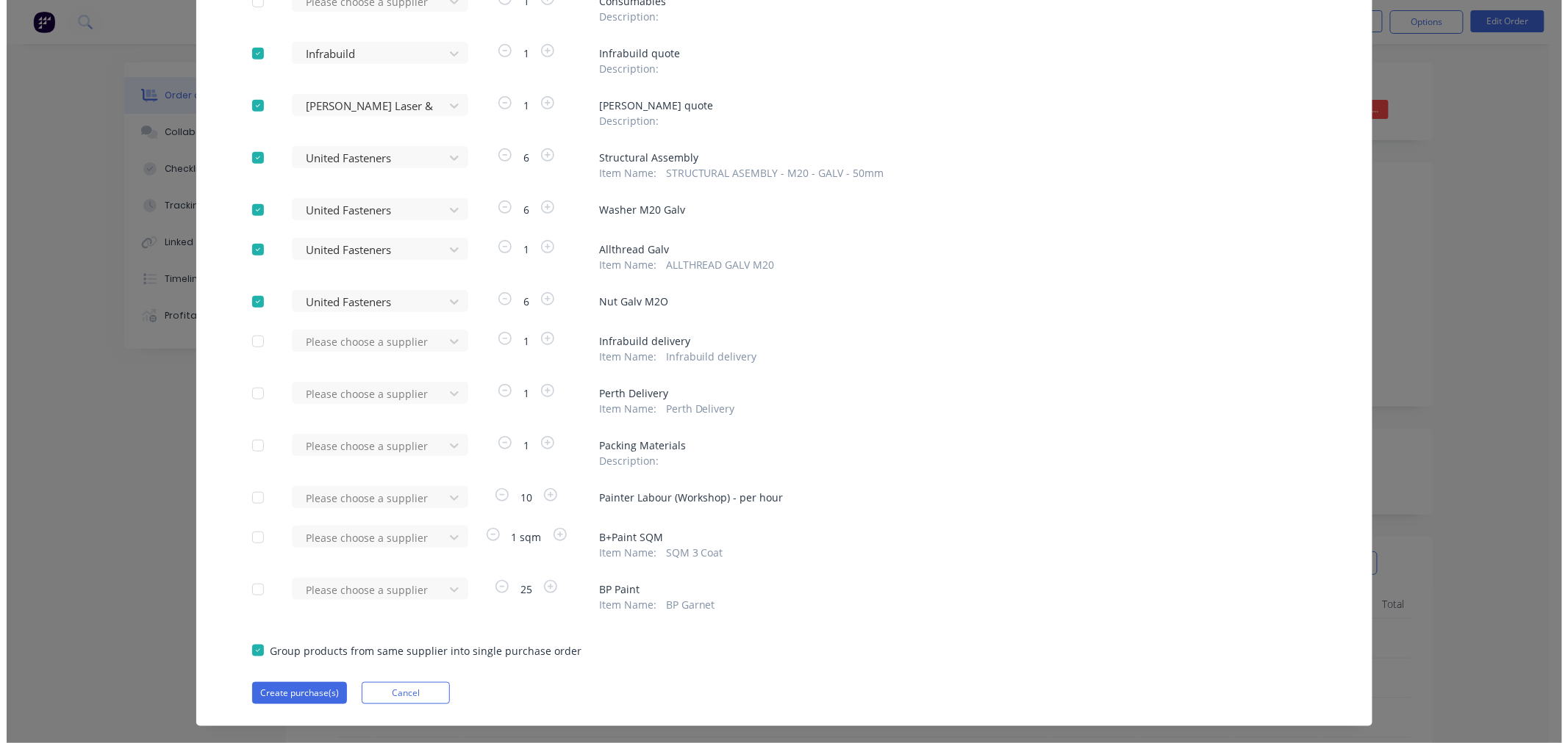
scroll to position [314, 0]
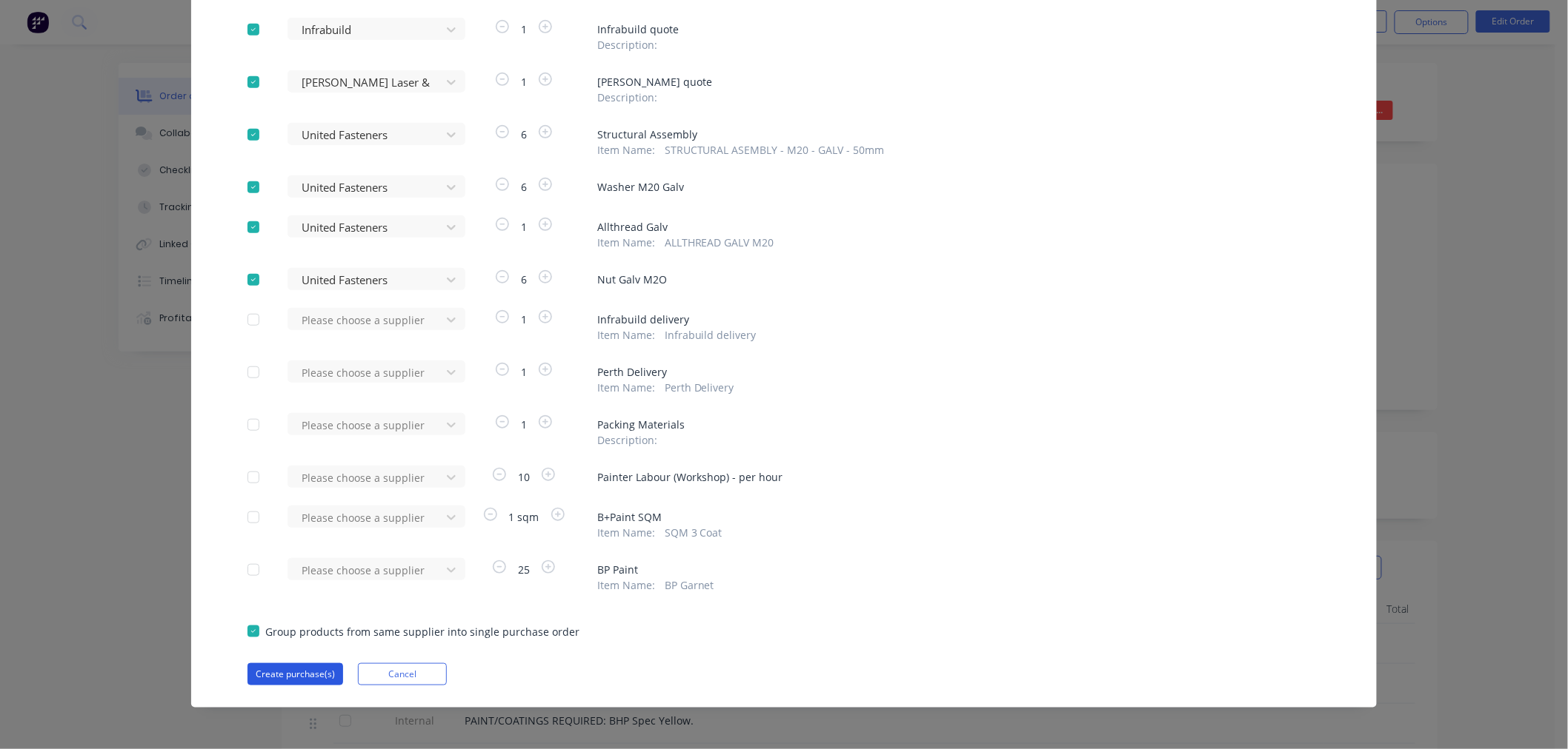
click at [269, 670] on button "Create purchase(s)" at bounding box center [295, 675] width 95 height 22
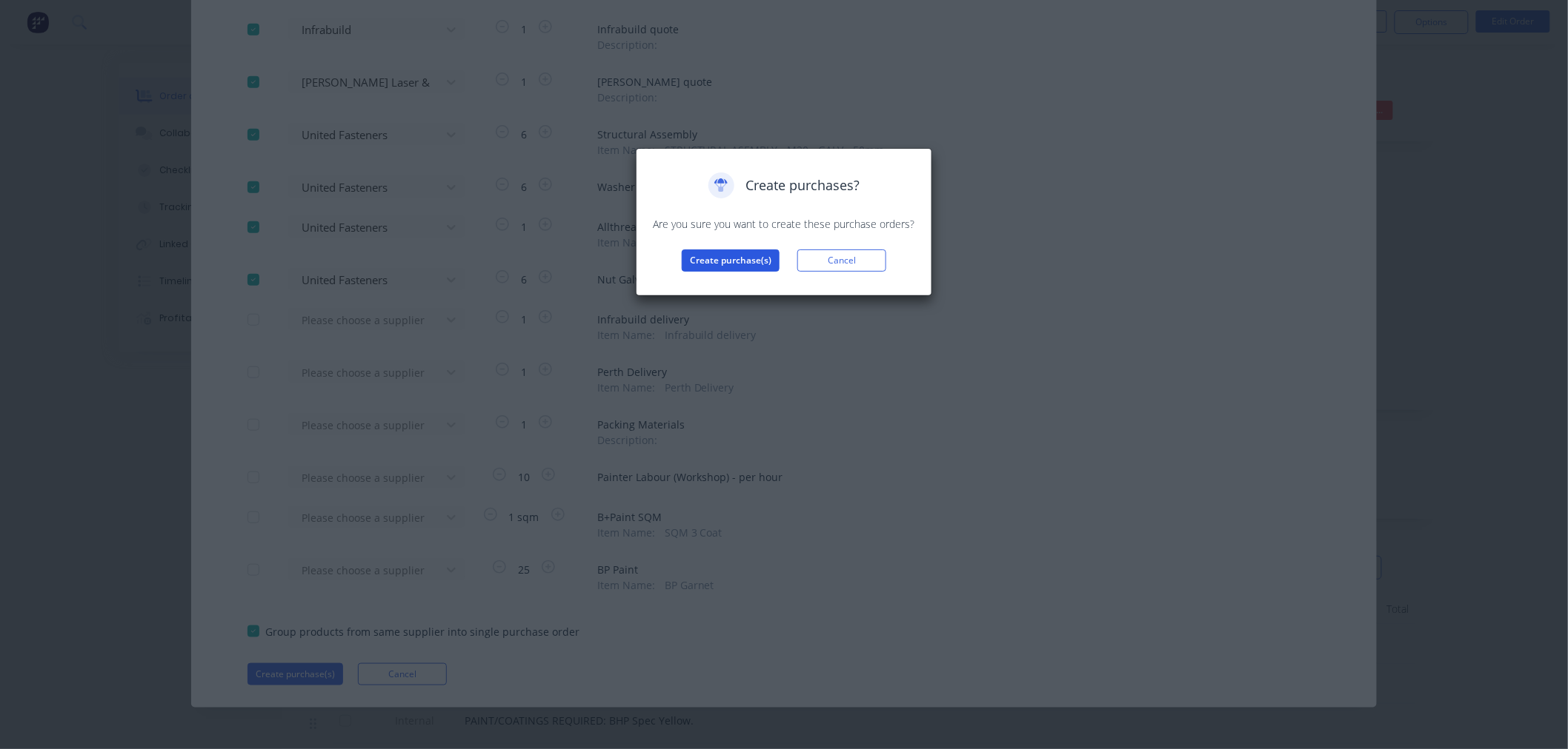
click at [723, 262] on button "Create purchase(s)" at bounding box center [730, 261] width 98 height 22
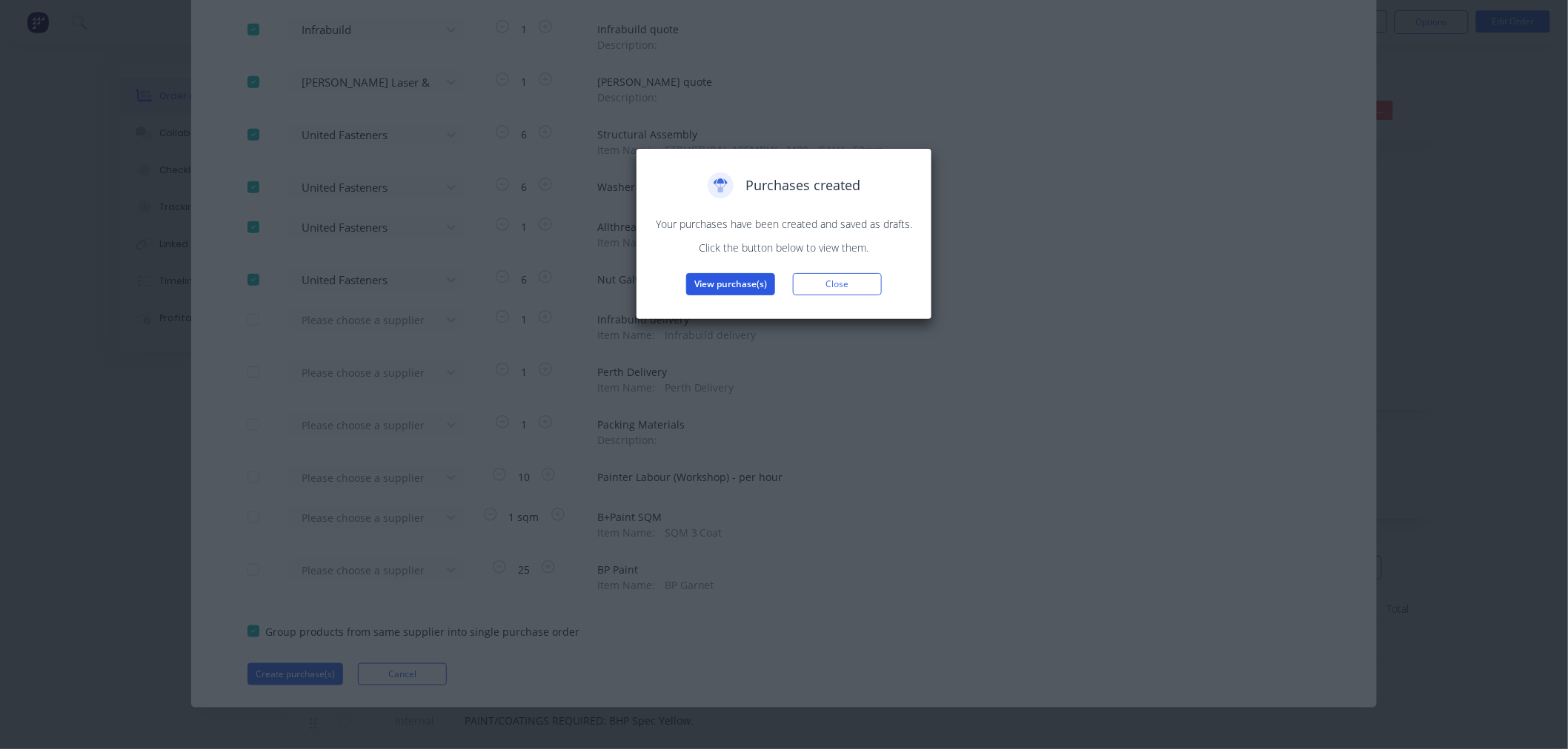
click at [731, 285] on button "View purchase(s)" at bounding box center [731, 285] width 89 height 22
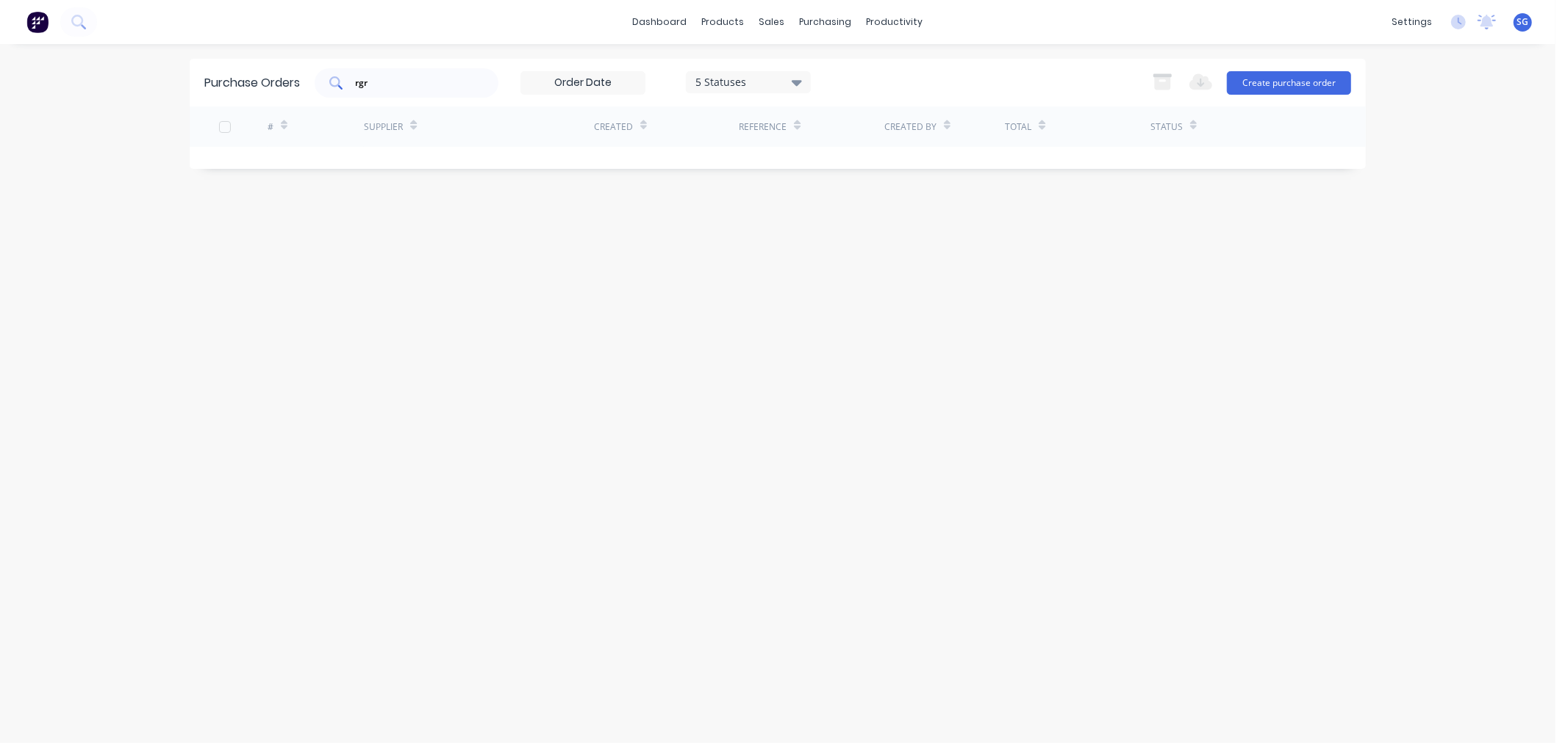
click at [381, 91] on div "rgr" at bounding box center [406, 83] width 184 height 30
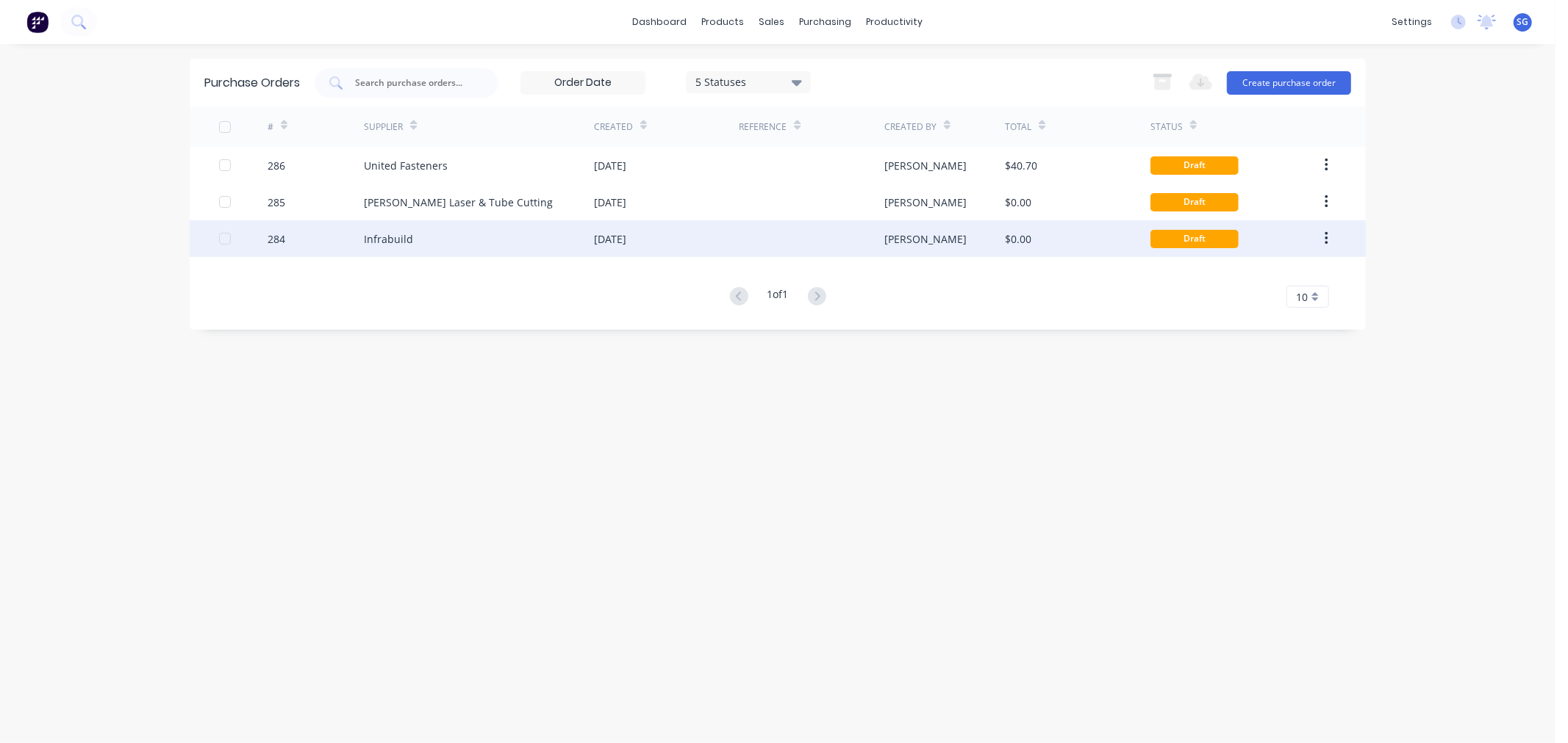
click at [387, 241] on div "Infrabuild" at bounding box center [388, 239] width 49 height 15
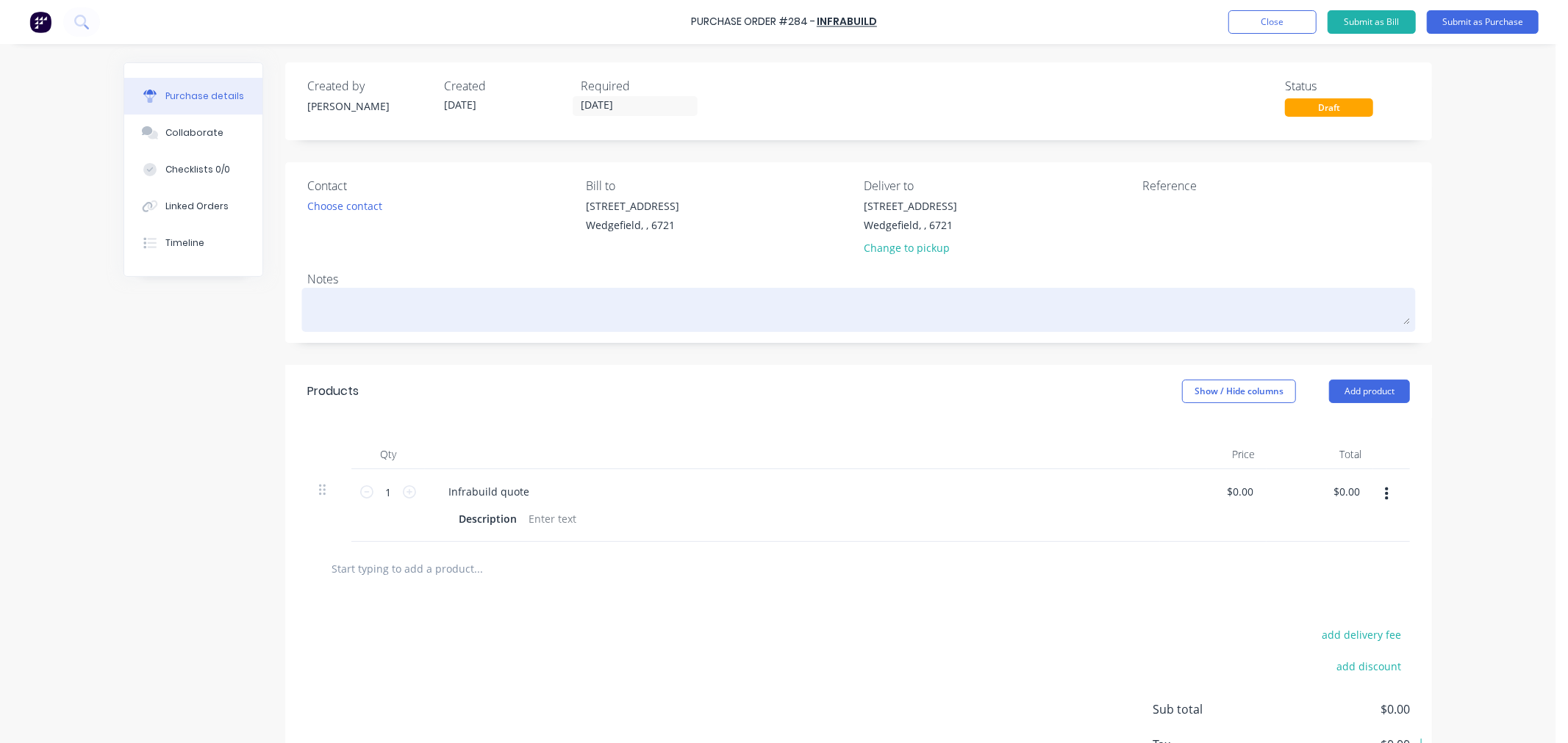
click at [416, 307] on textarea at bounding box center [858, 308] width 1102 height 33
paste textarea "26810415"
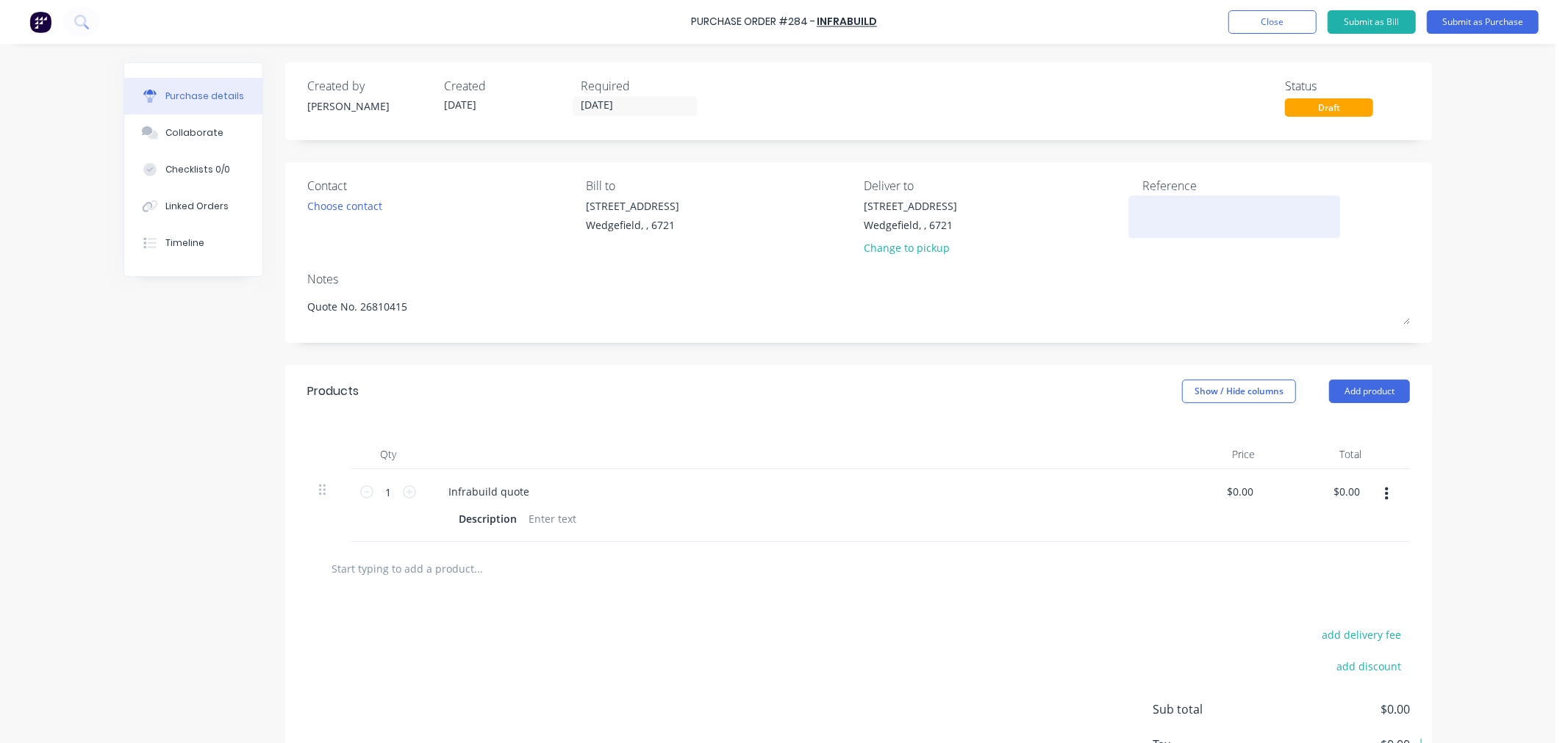
click at [1178, 209] on textarea at bounding box center [1233, 215] width 184 height 33
click at [1173, 206] on textarea "Job #" at bounding box center [1233, 215] width 184 height 33
click at [644, 109] on input "13/10/25" at bounding box center [635, 107] width 123 height 19
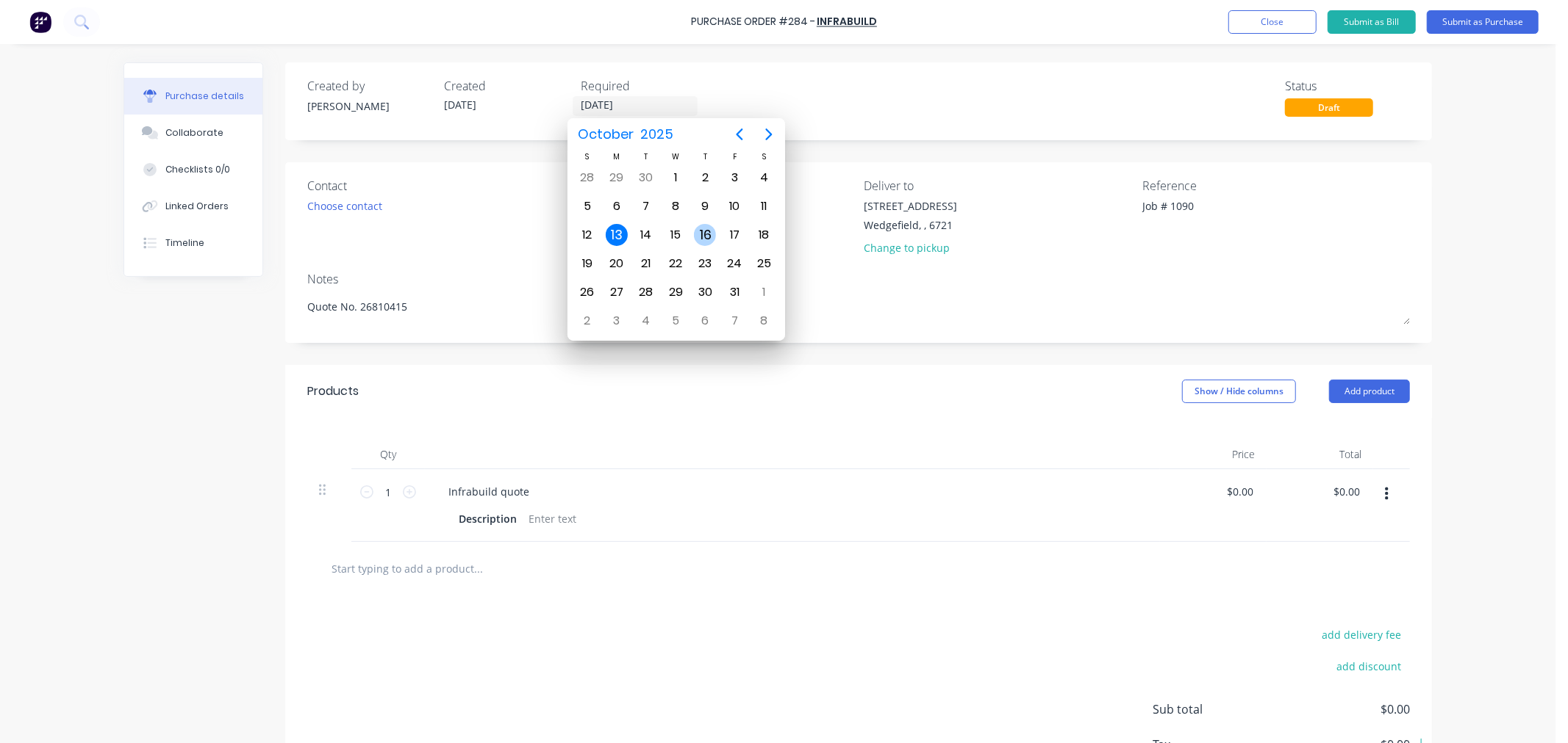
click at [705, 227] on div "16" at bounding box center [705, 235] width 22 height 22
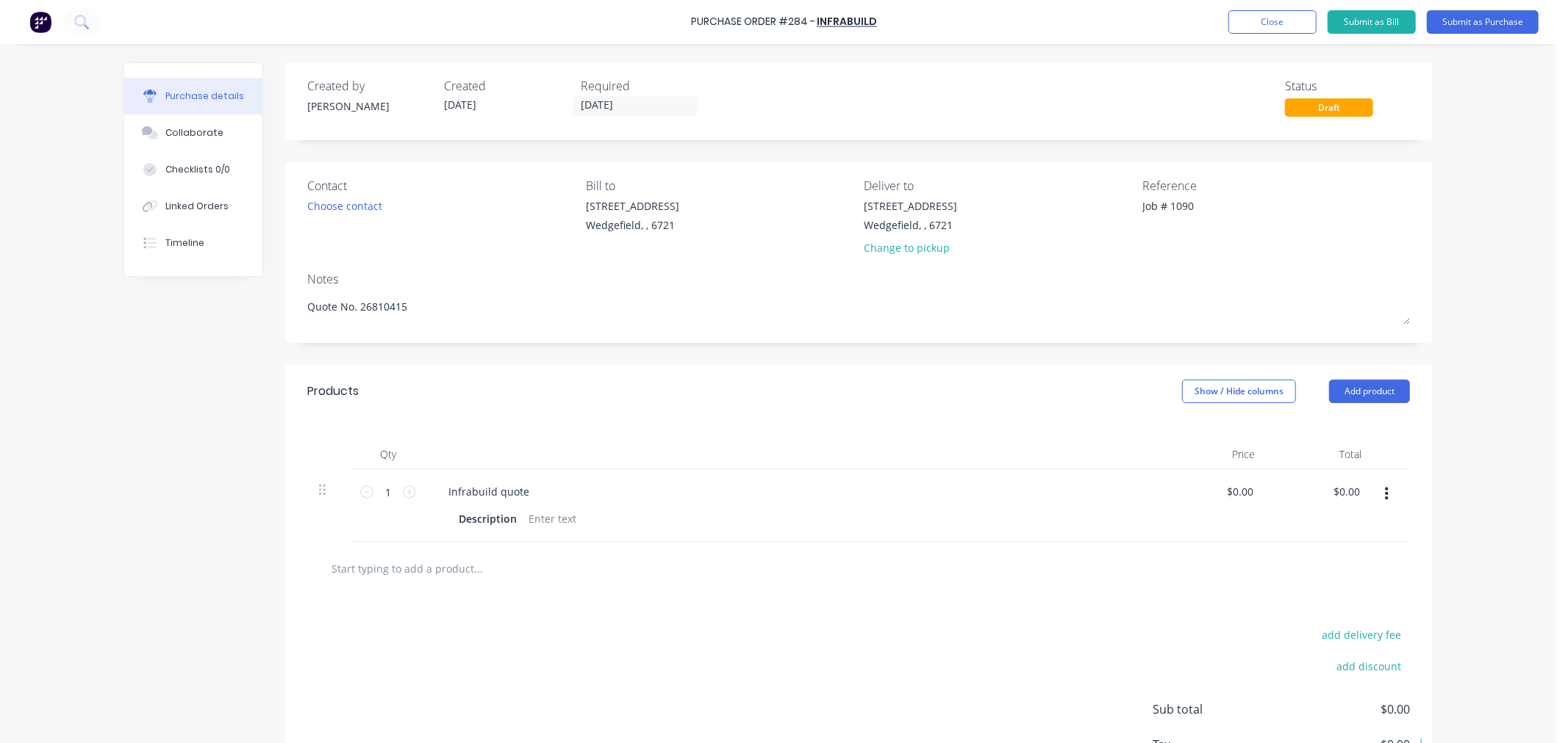
click at [384, 570] on input "text" at bounding box center [478, 568] width 294 height 30
paste input "ALUMIN 16MM ROUND BAR"
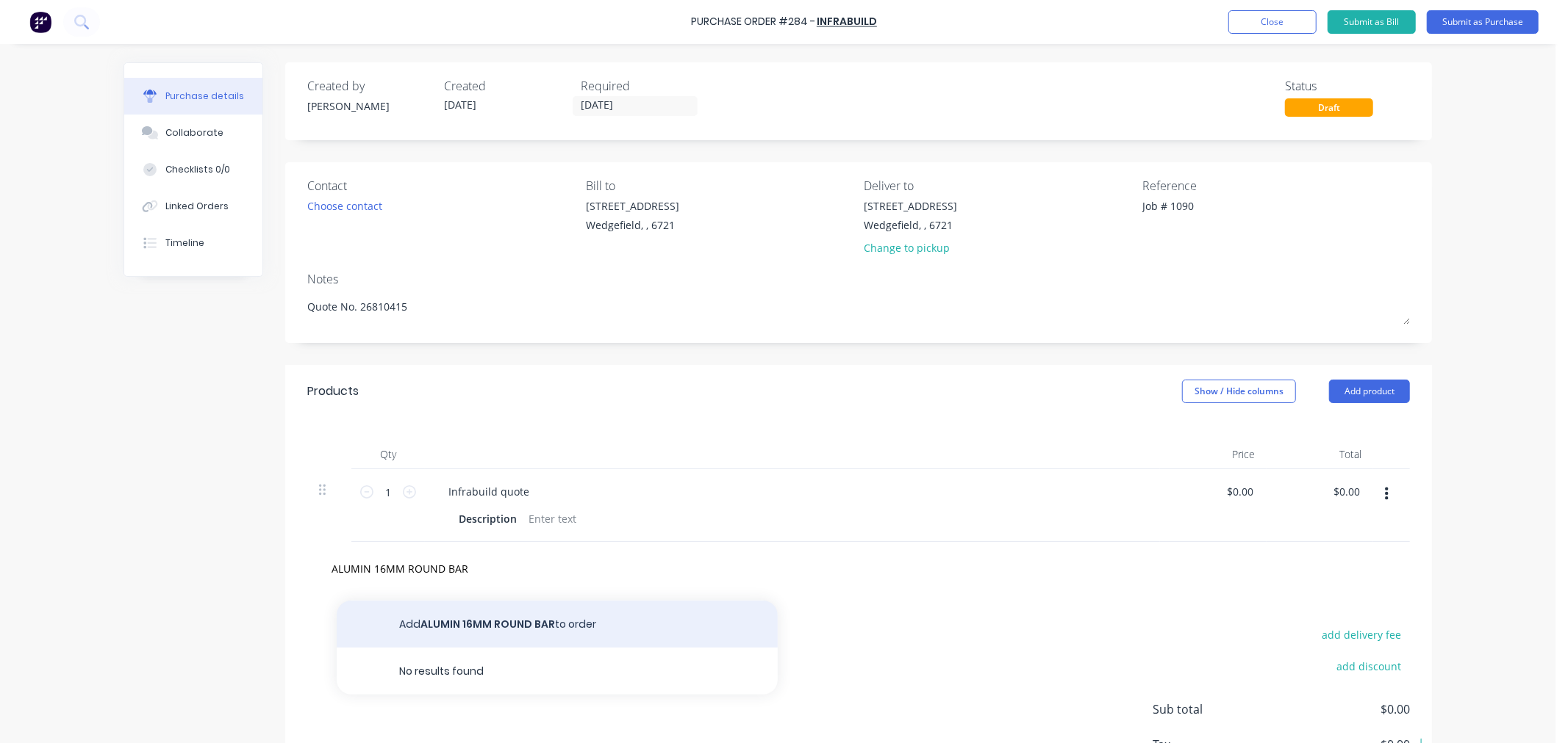
click at [452, 626] on button "Add ALUMIN 16MM ROUND BAR to order" at bounding box center [556, 625] width 441 height 47
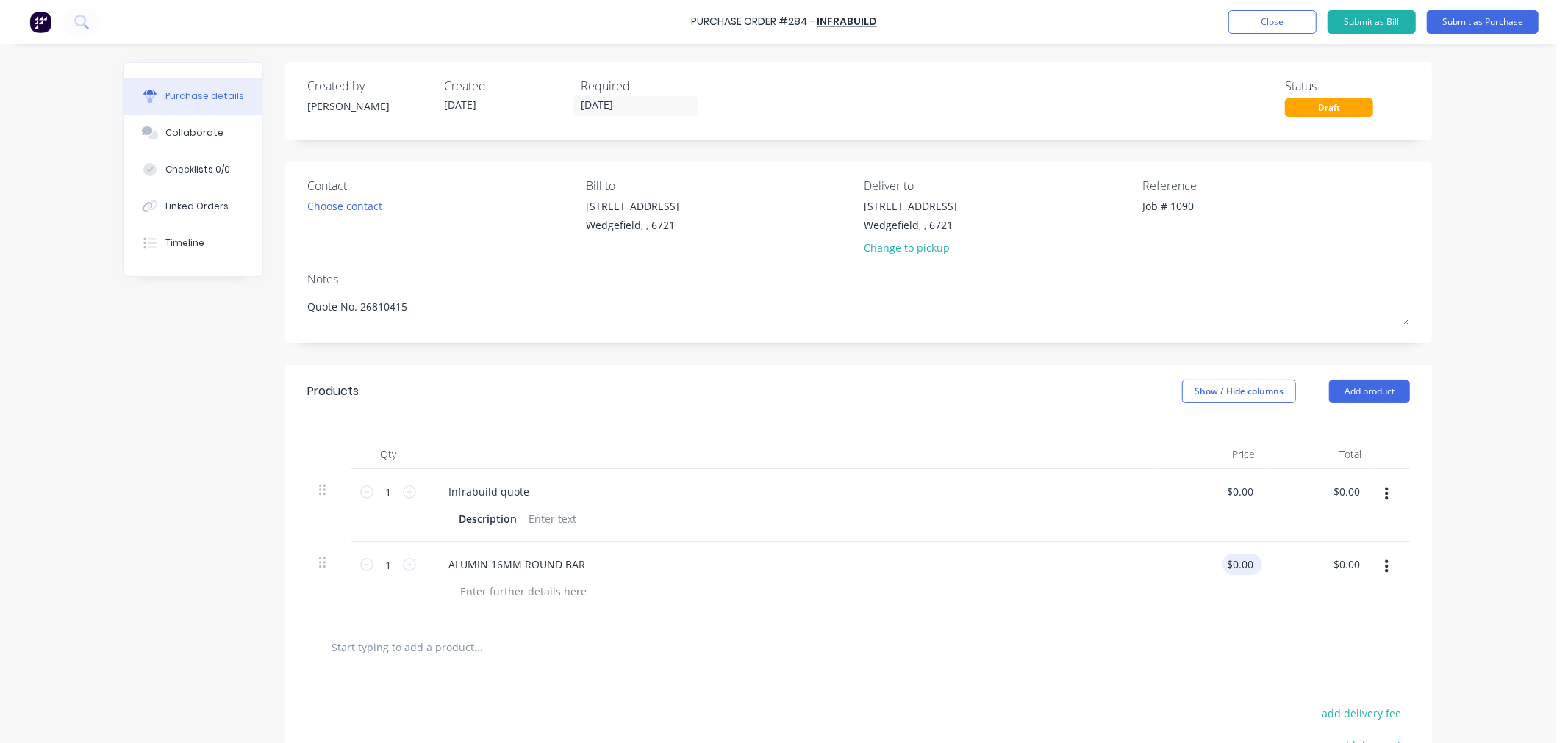
click at [1253, 571] on div "$0.00 $0.00" at bounding box center [1242, 564] width 40 height 21
click at [1235, 566] on input "0.00" at bounding box center [1242, 564] width 28 height 21
click at [1384, 500] on icon "button" at bounding box center [1386, 494] width 3 height 14
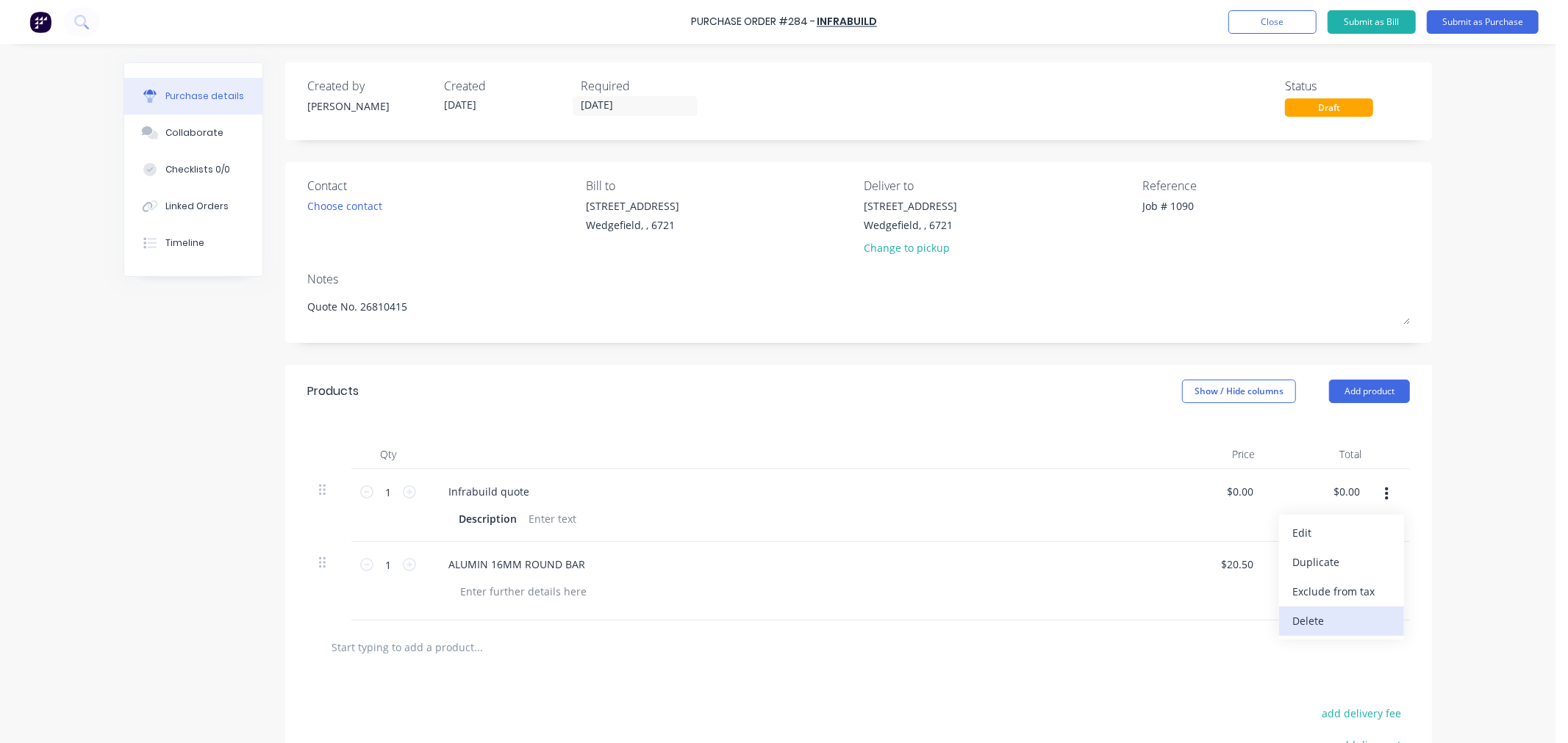
click at [1309, 622] on button "Delete" at bounding box center [1341, 621] width 125 height 30
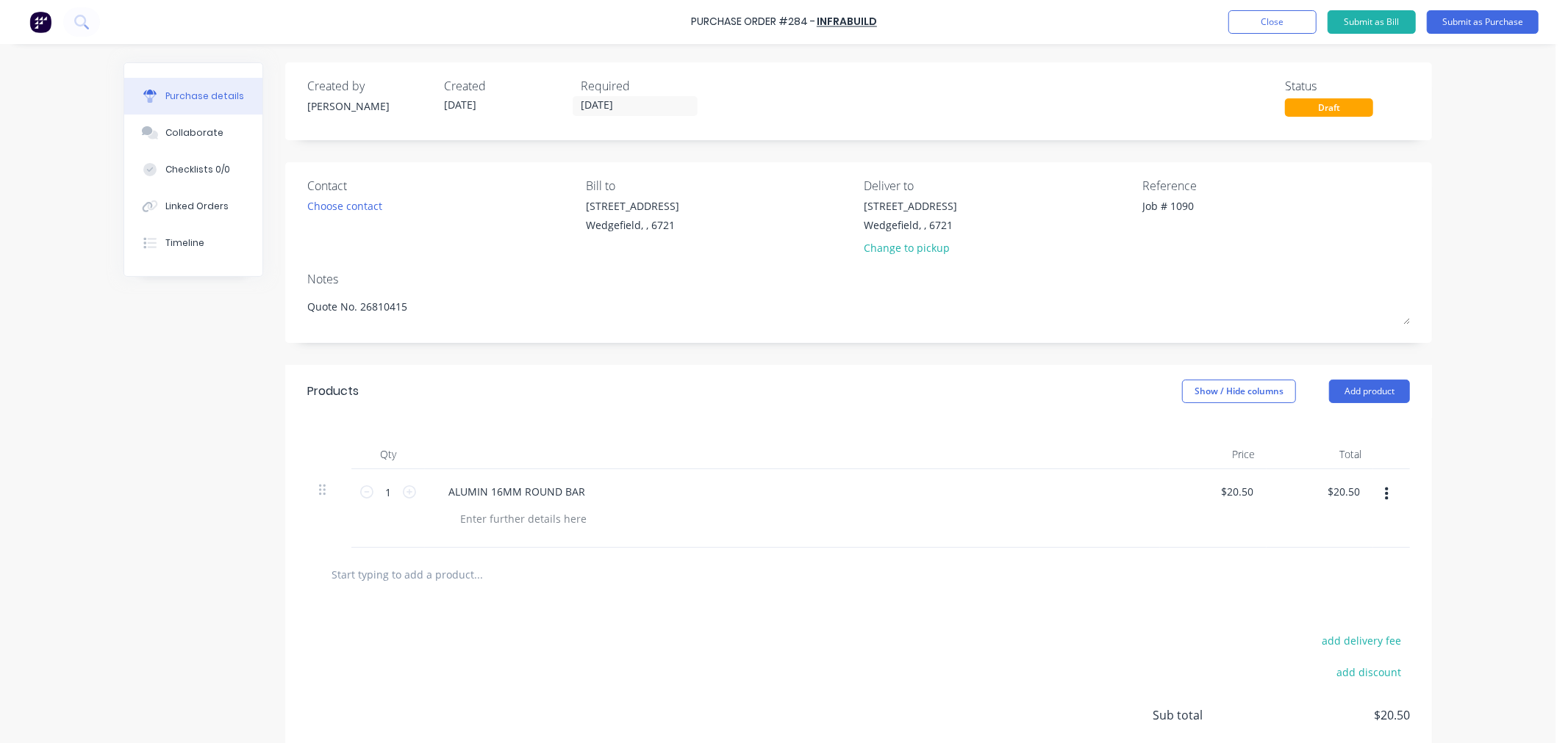
click at [406, 581] on input "text" at bounding box center [478, 574] width 294 height 30
paste input "ALUMIN 20MM ROUND BAR"
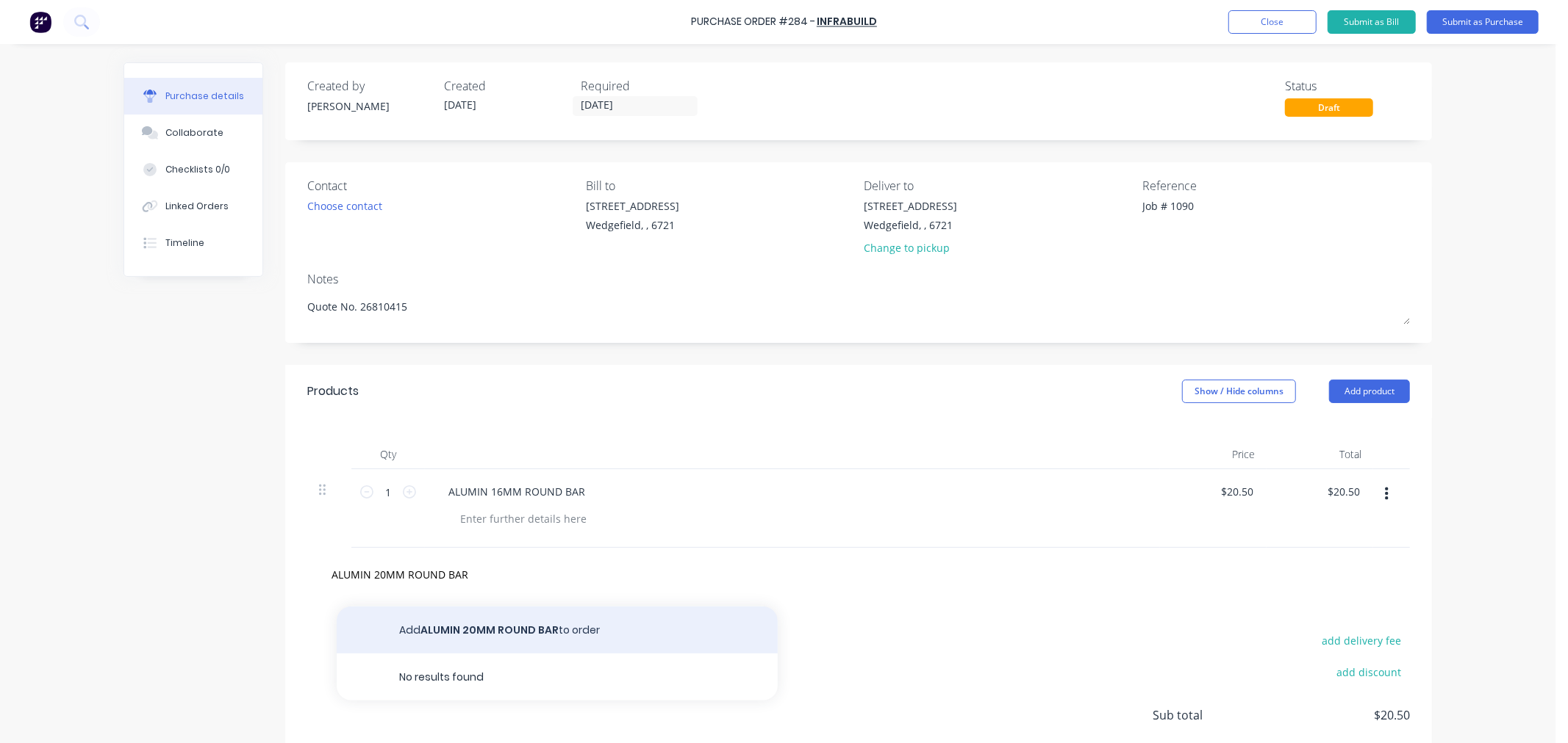
click at [431, 620] on button "Add ALUMIN 20MM ROUND BAR to order" at bounding box center [556, 631] width 441 height 47
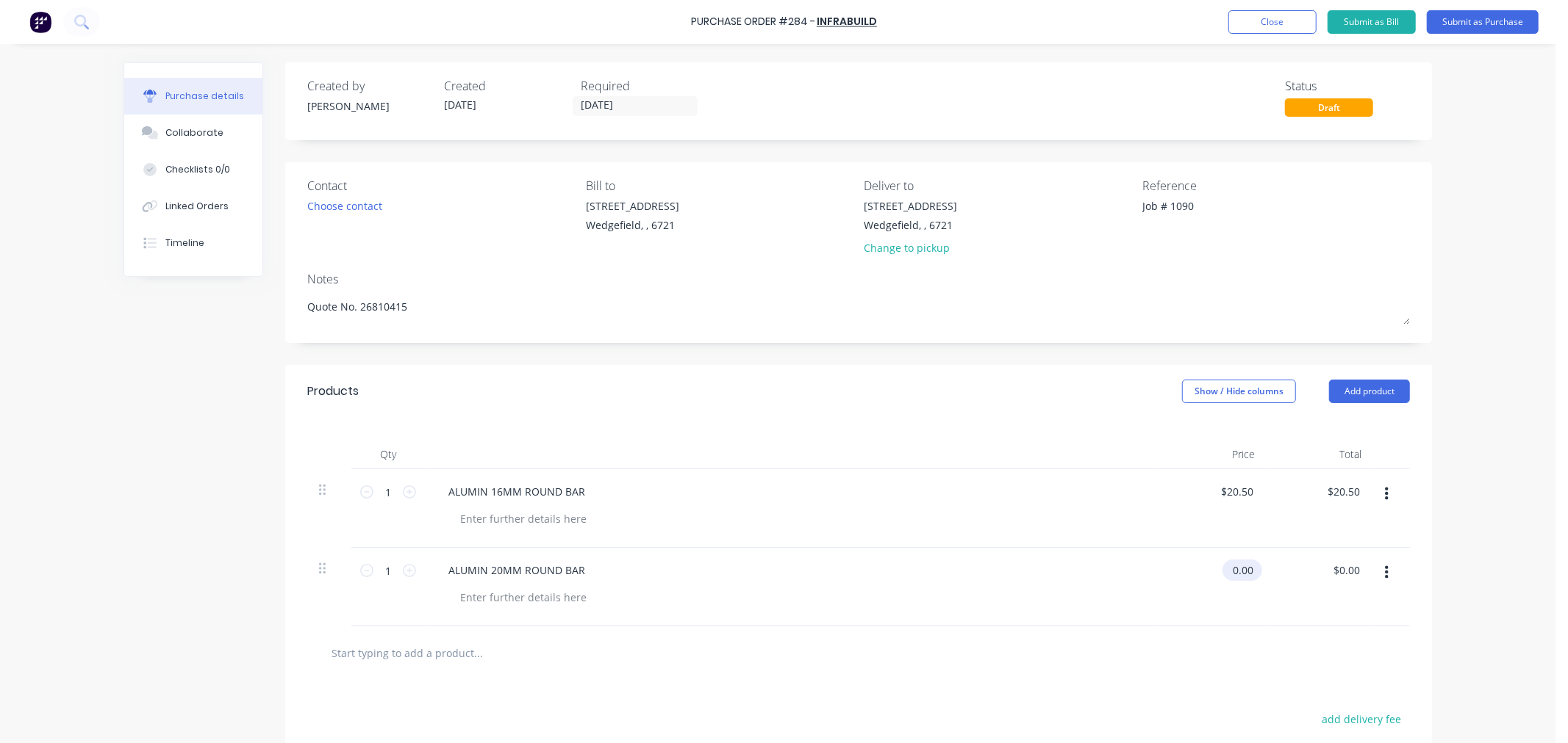
click at [1244, 569] on input "0.00" at bounding box center [1239, 570] width 34 height 21
click at [1244, 569] on input "0.00" at bounding box center [1242, 570] width 28 height 21
click at [435, 652] on input "text" at bounding box center [478, 653] width 294 height 30
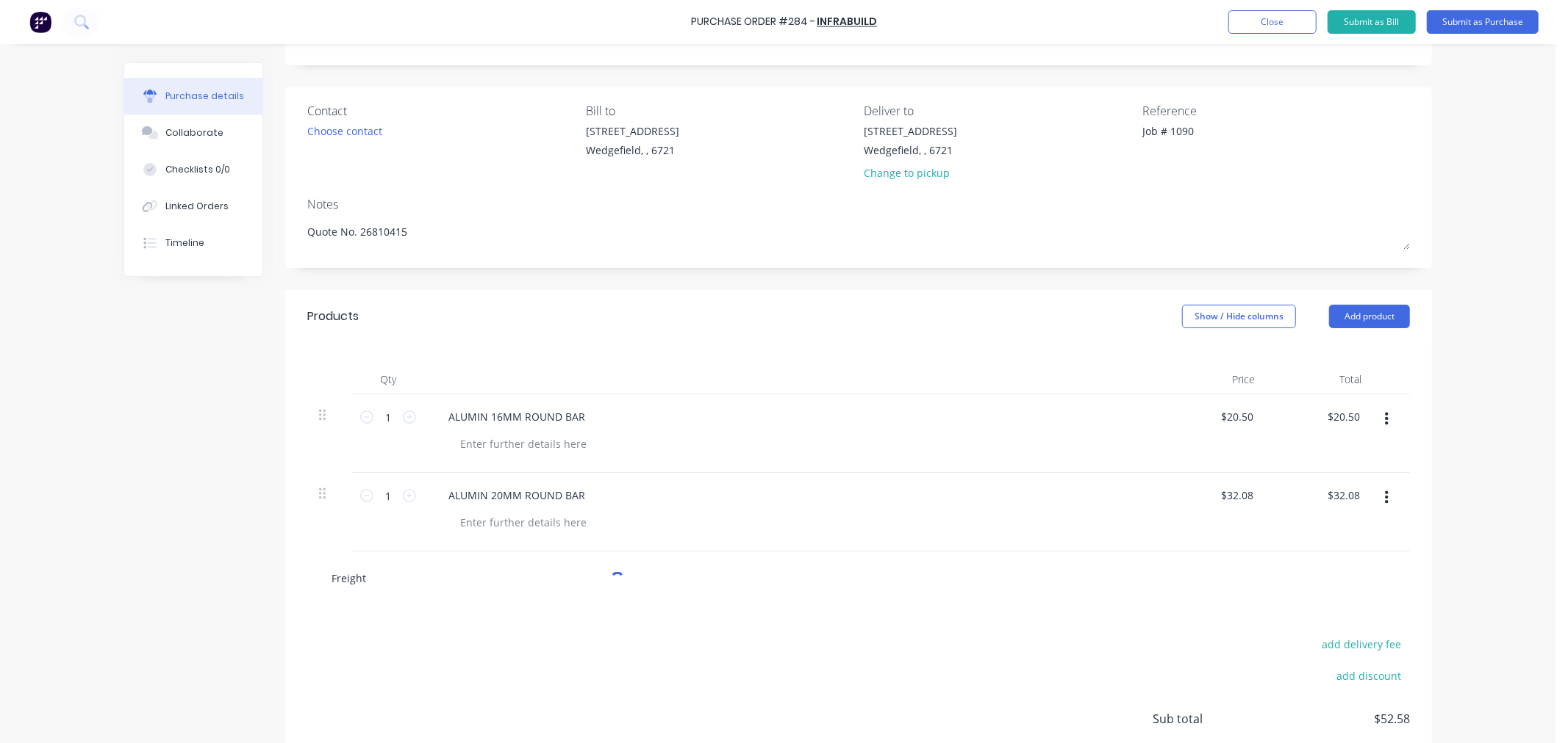
scroll to position [163, 0]
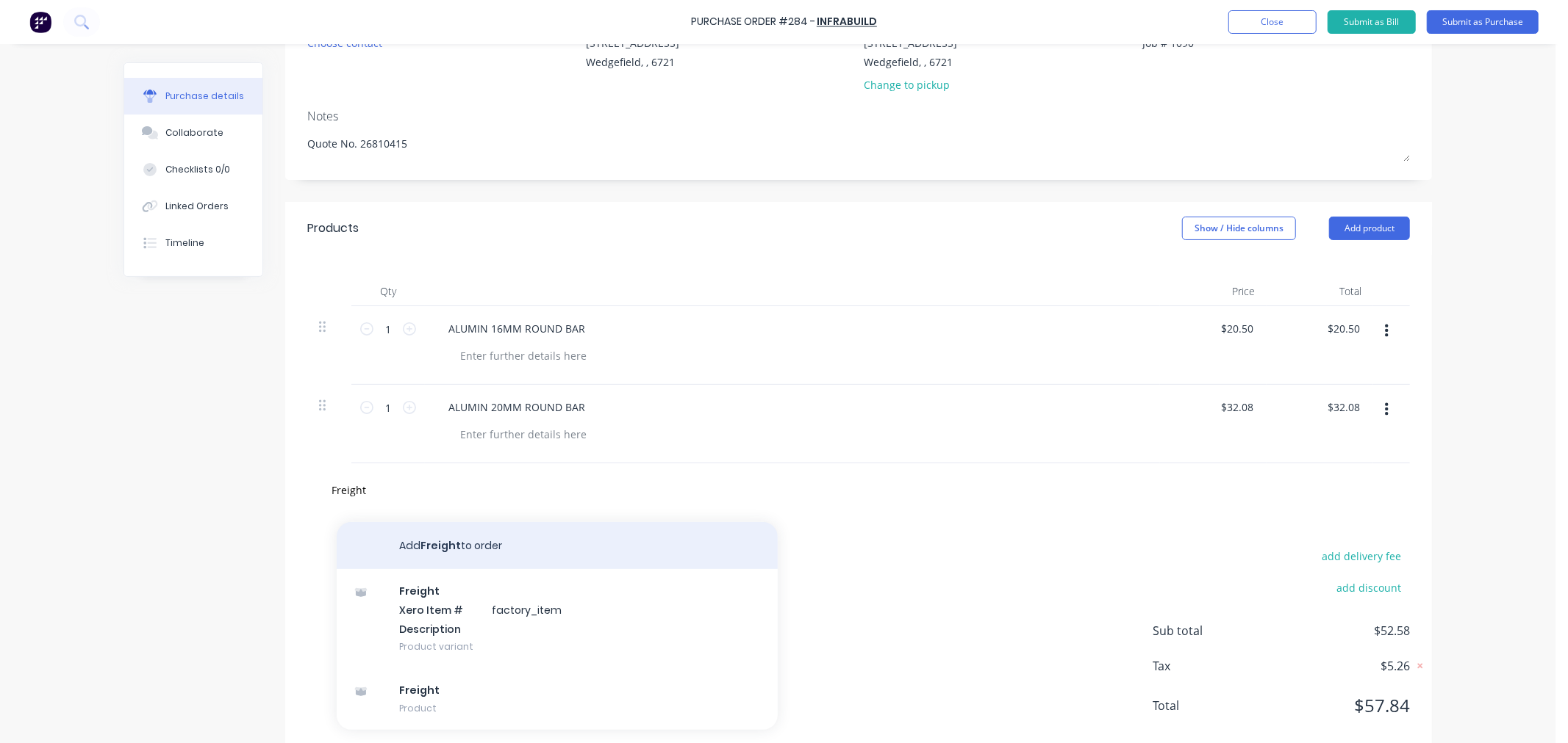
click at [435, 556] on button "Add Freight to order" at bounding box center [556, 546] width 441 height 47
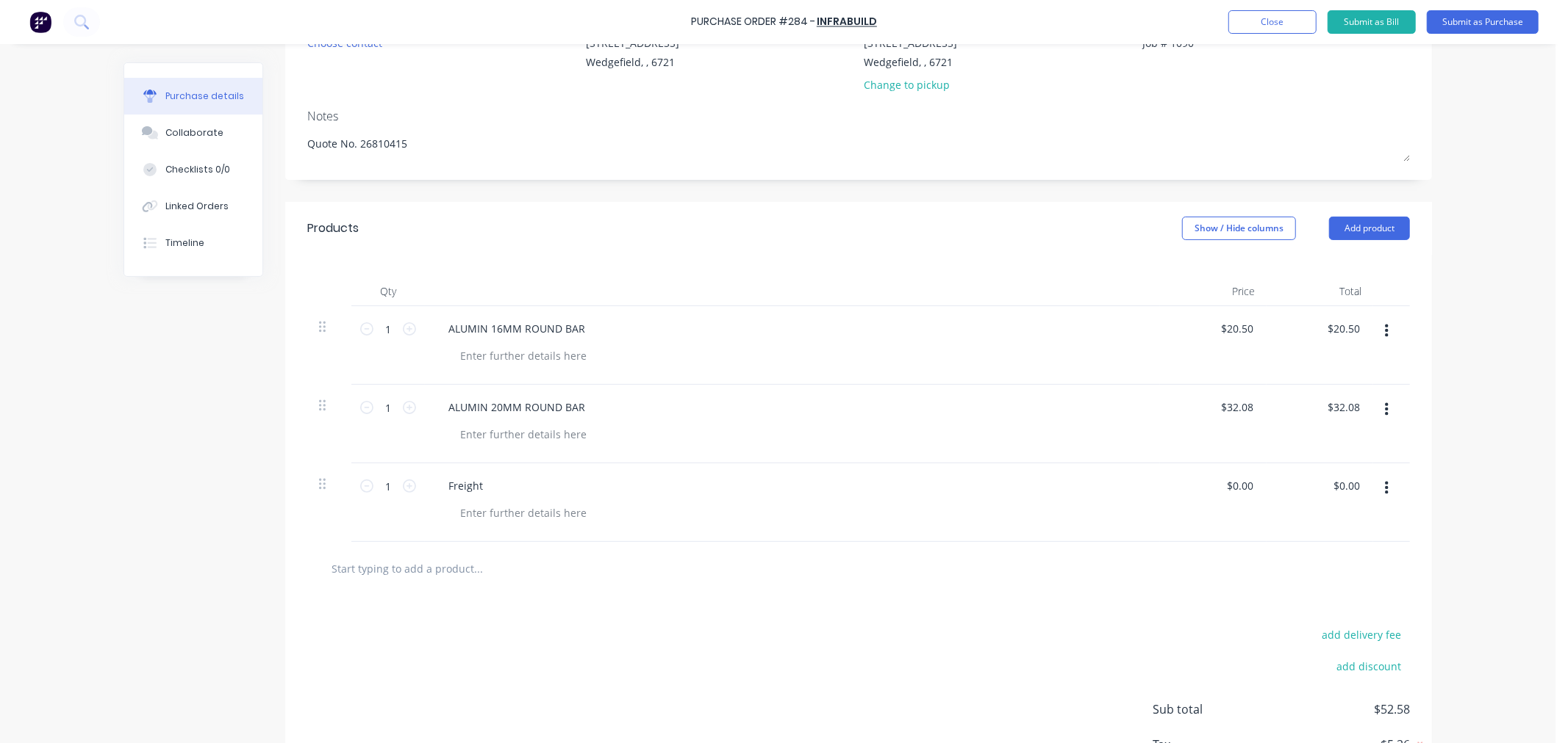
click at [1258, 485] on div "$0.00 $0.00" at bounding box center [1213, 502] width 107 height 79
click at [1237, 493] on input "0.00" at bounding box center [1239, 485] width 34 height 21
click at [1237, 493] on input "0.00" at bounding box center [1242, 485] width 28 height 21
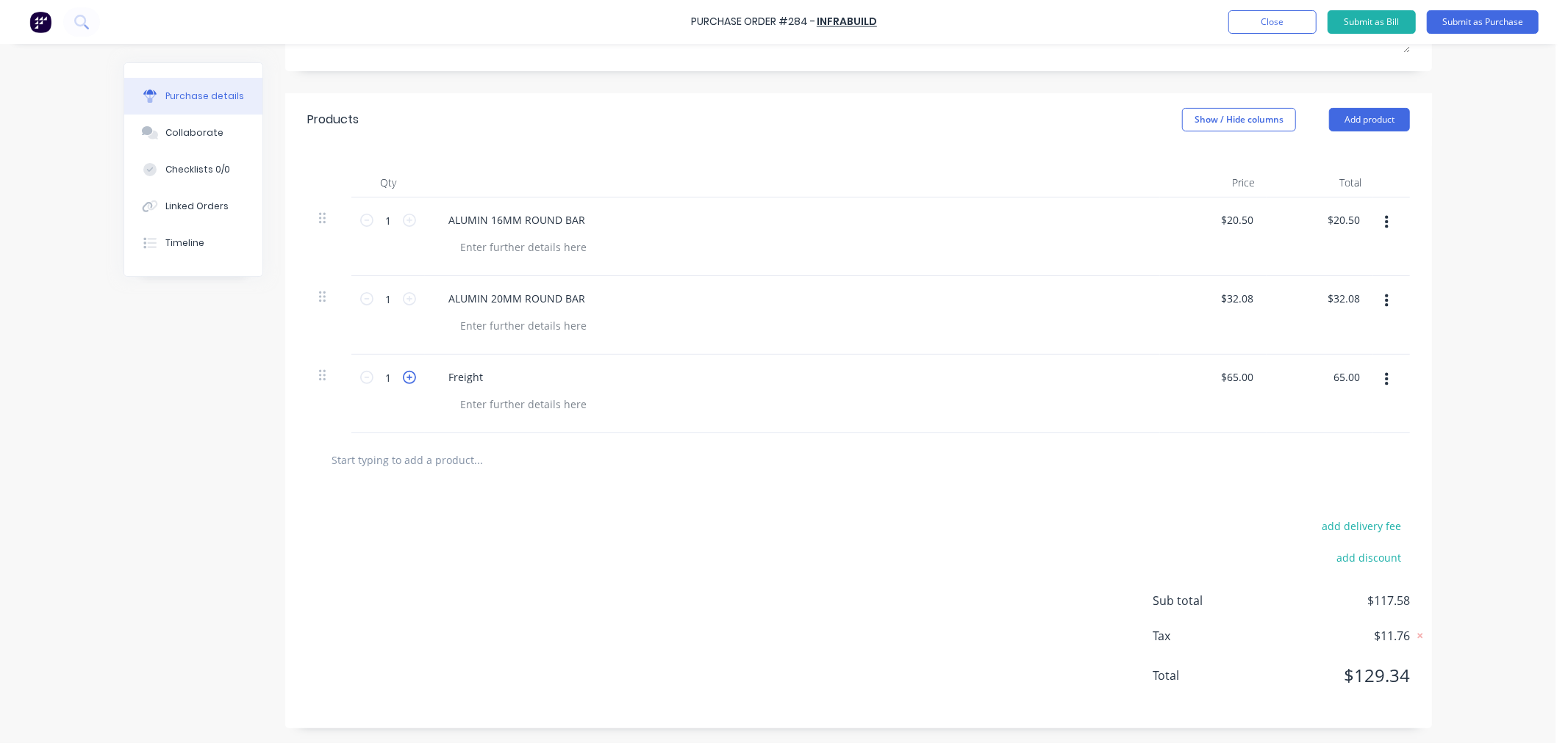
scroll to position [28, 0]
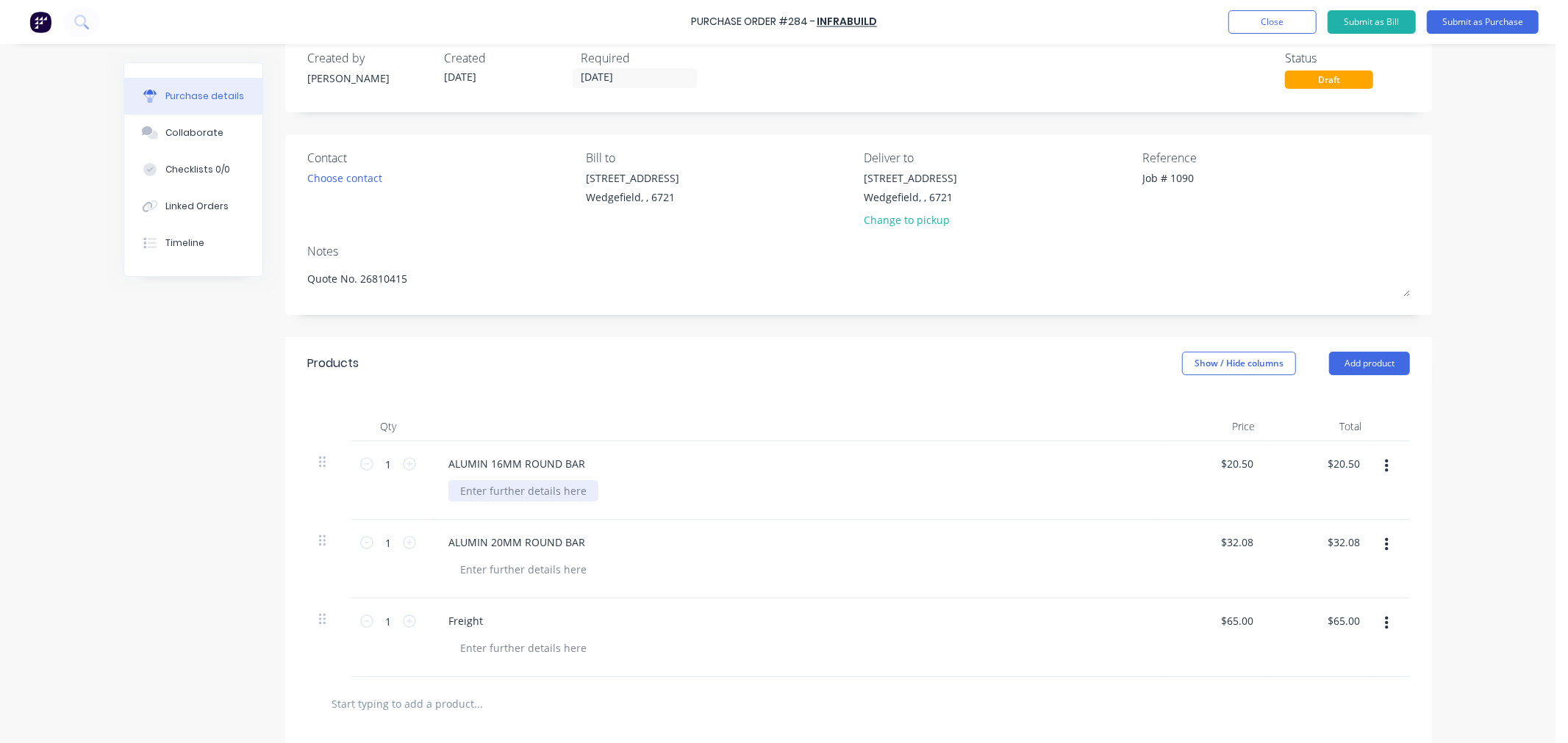
click at [484, 498] on div at bounding box center [523, 490] width 150 height 21
paste div
click at [472, 573] on div at bounding box center [523, 569] width 150 height 21
paste div
click at [1499, 23] on button "Submit as Purchase" at bounding box center [1483, 22] width 112 height 24
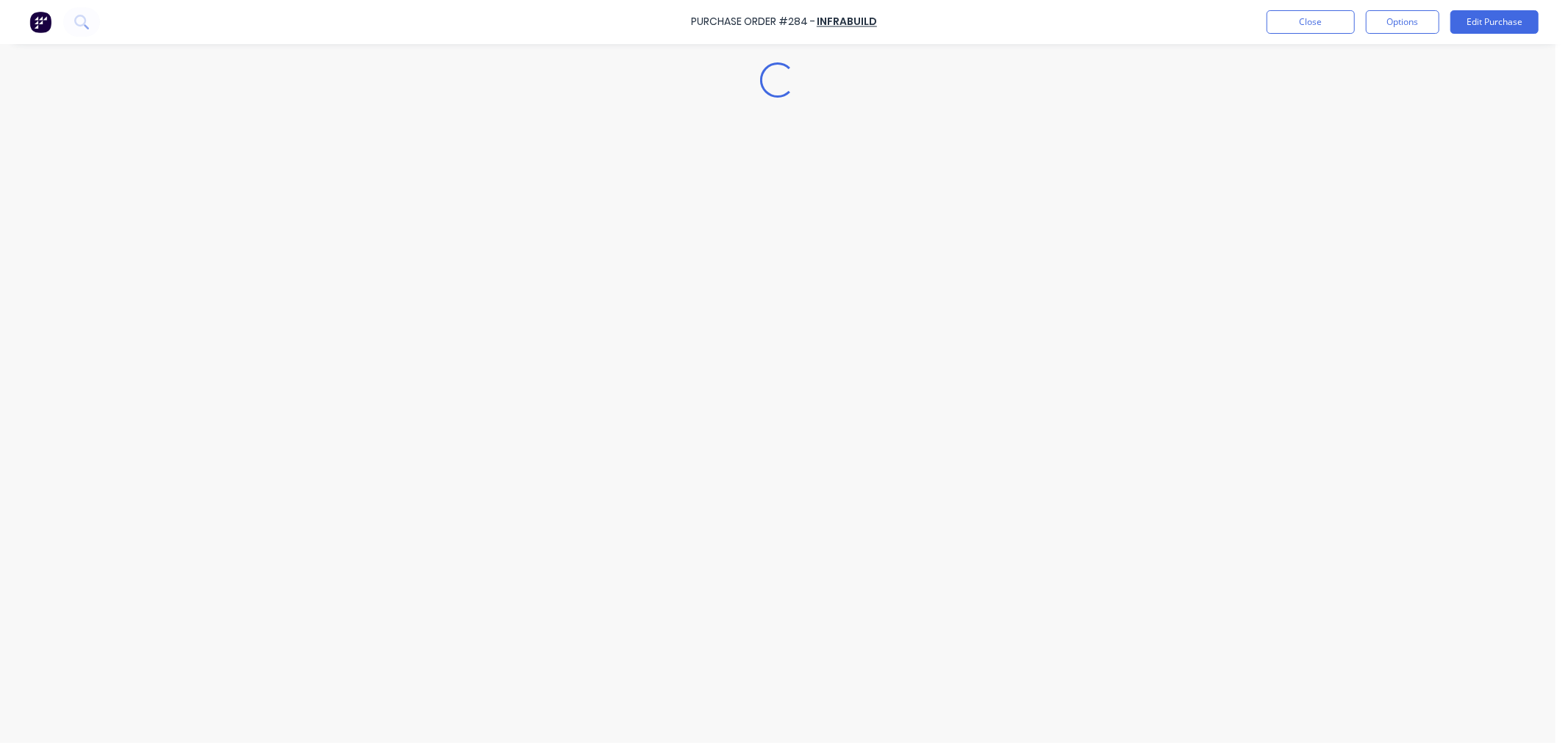
scroll to position [0, 0]
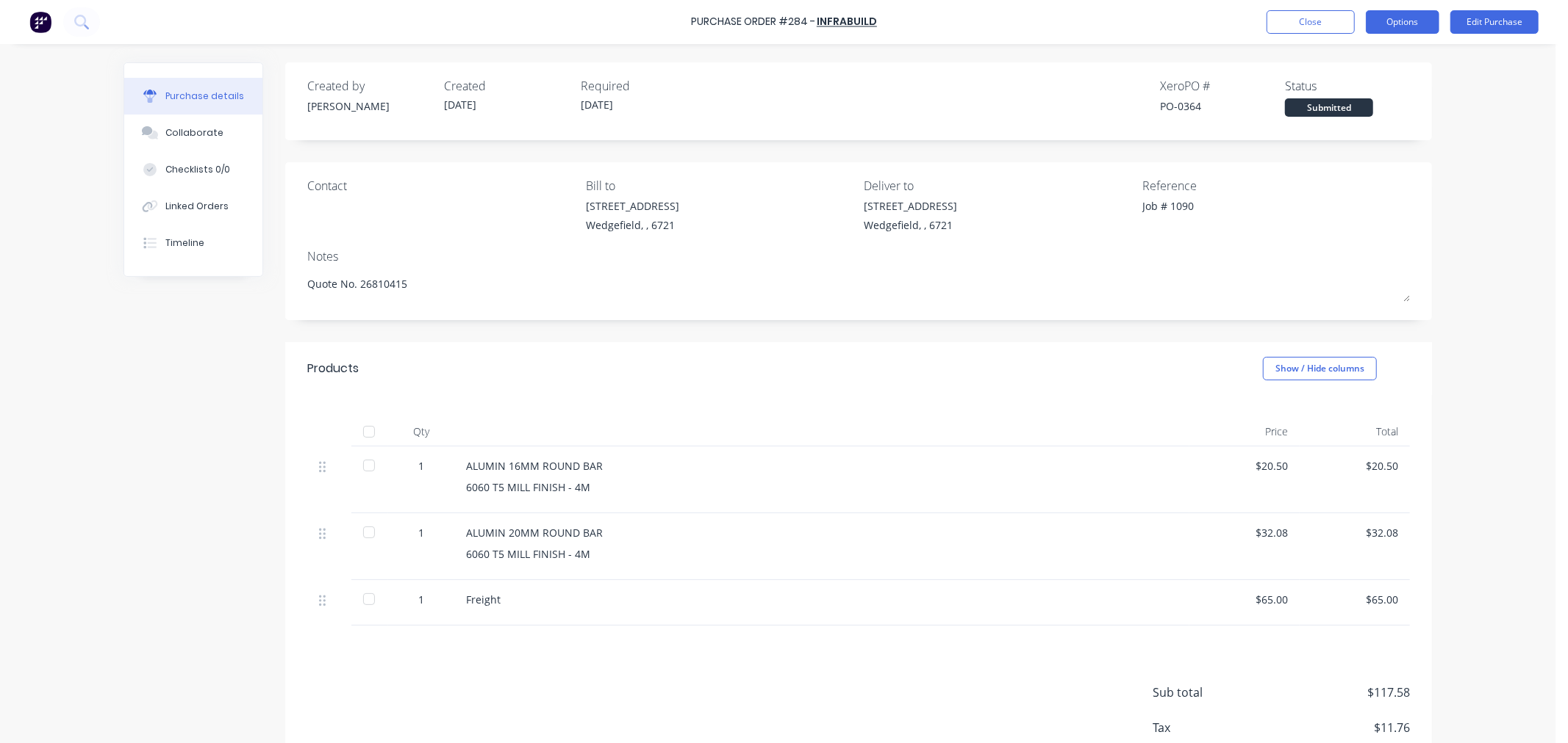
click at [1398, 19] on button "Options" at bounding box center [1402, 22] width 74 height 24
click at [1378, 55] on div "Print / Email" at bounding box center [1369, 59] width 113 height 21
click at [1354, 86] on div "With pricing" at bounding box center [1369, 89] width 113 height 21
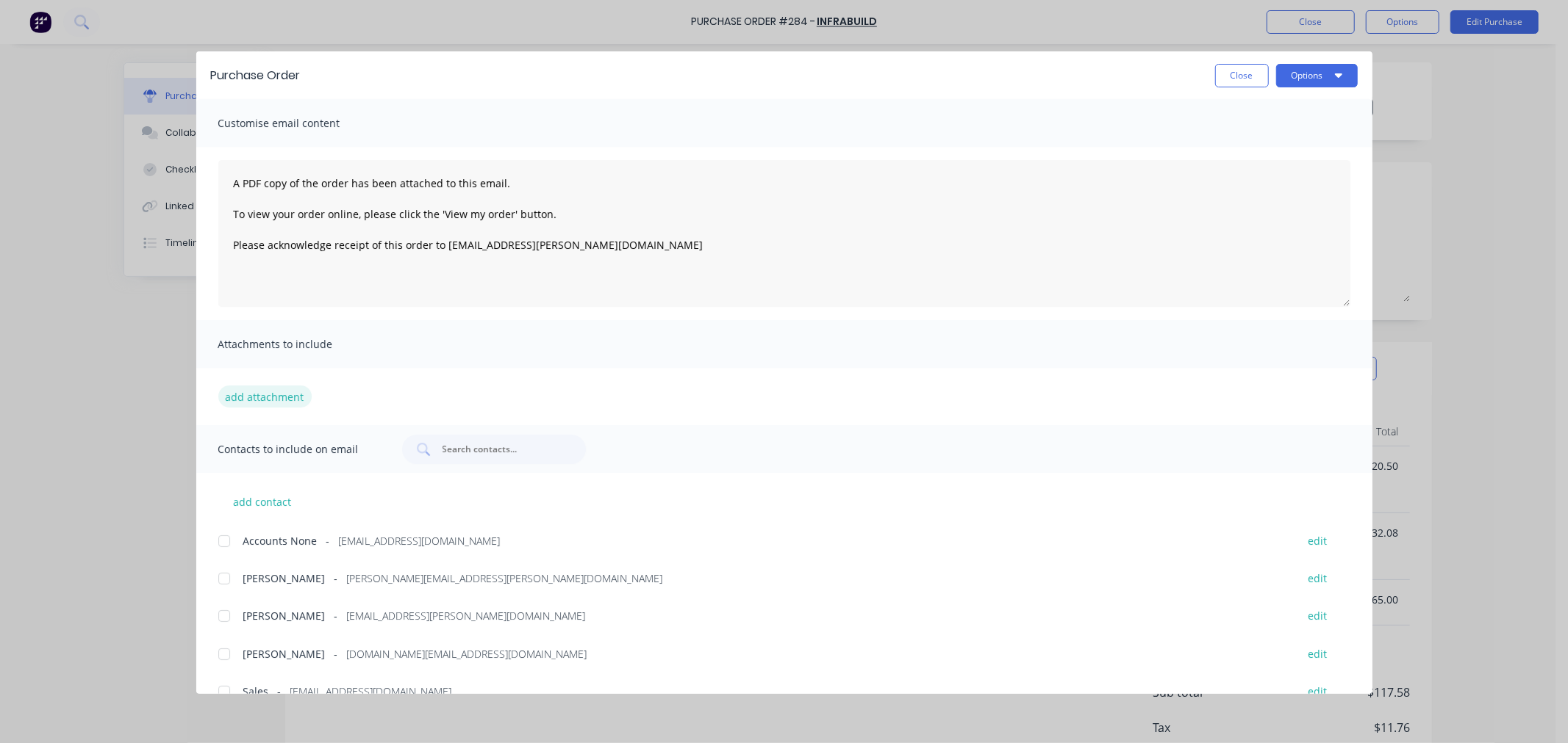
click at [249, 400] on button "add attachment" at bounding box center [265, 396] width 93 height 22
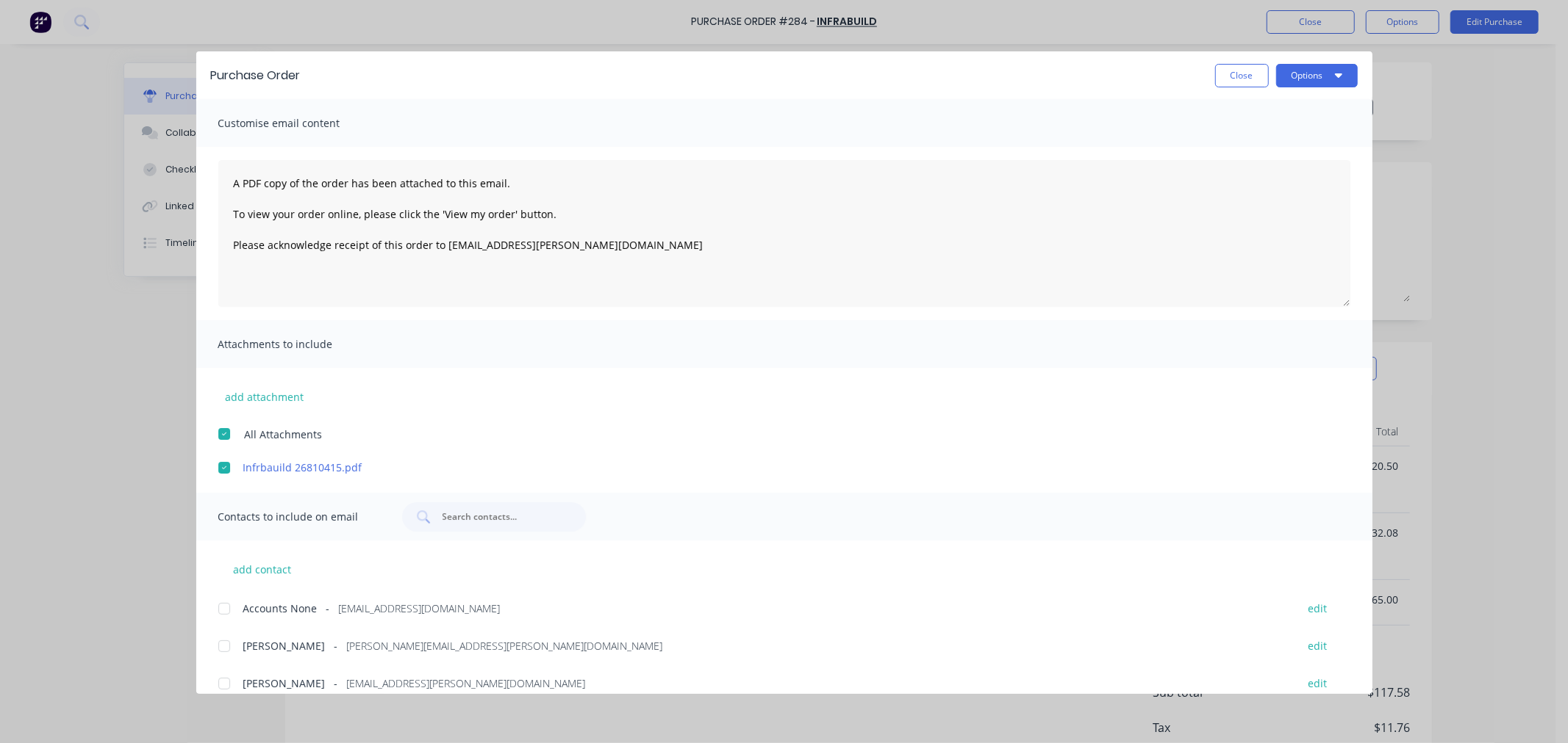
click at [223, 642] on div at bounding box center [224, 646] width 30 height 30
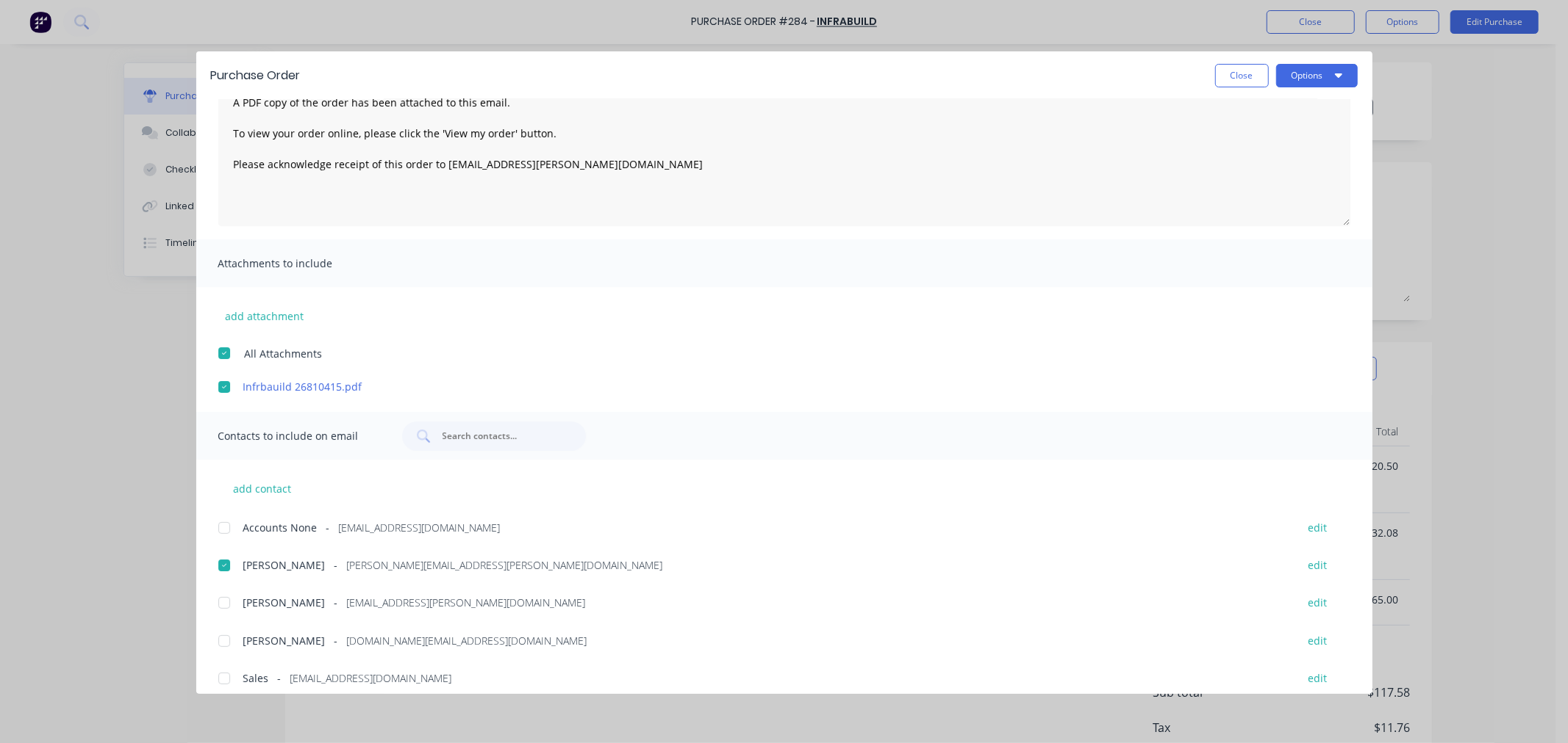
scroll to position [92, 0]
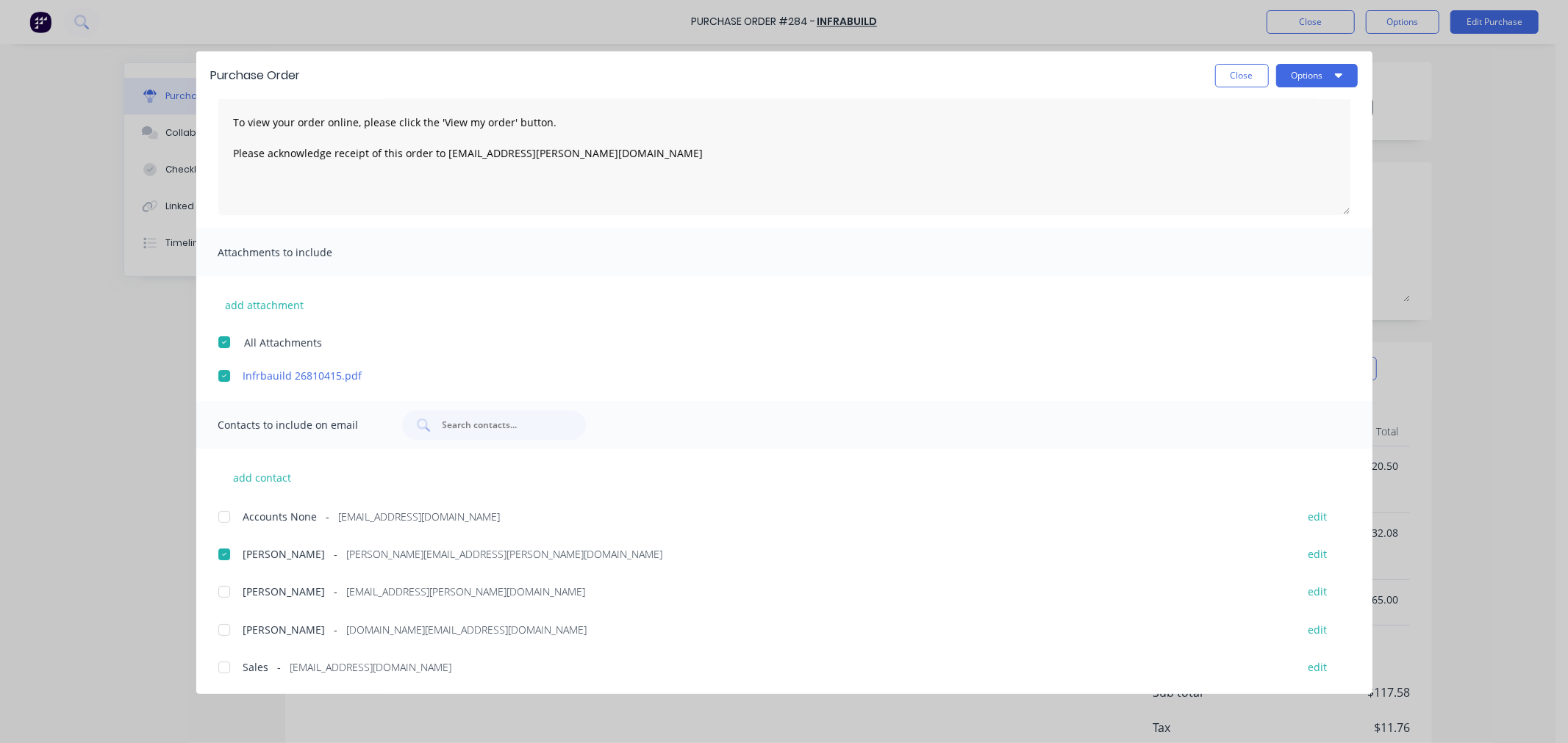
click at [216, 665] on div at bounding box center [224, 668] width 30 height 30
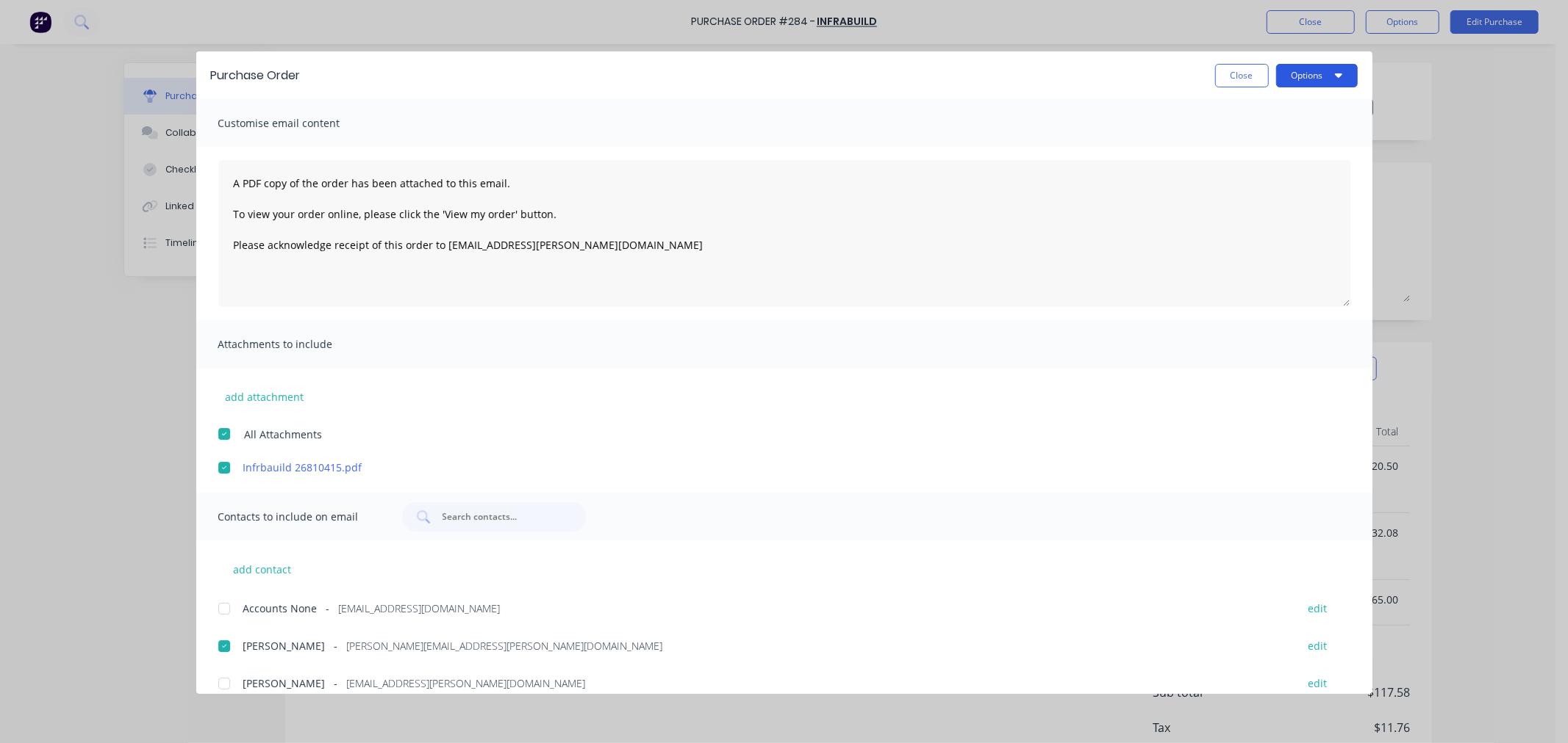
click at [1327, 82] on button "Options" at bounding box center [1317, 76] width 81 height 24
click at [1263, 171] on div "Email" at bounding box center [1288, 171] width 113 height 21
click at [1233, 72] on button "Close" at bounding box center [1241, 76] width 53 height 24
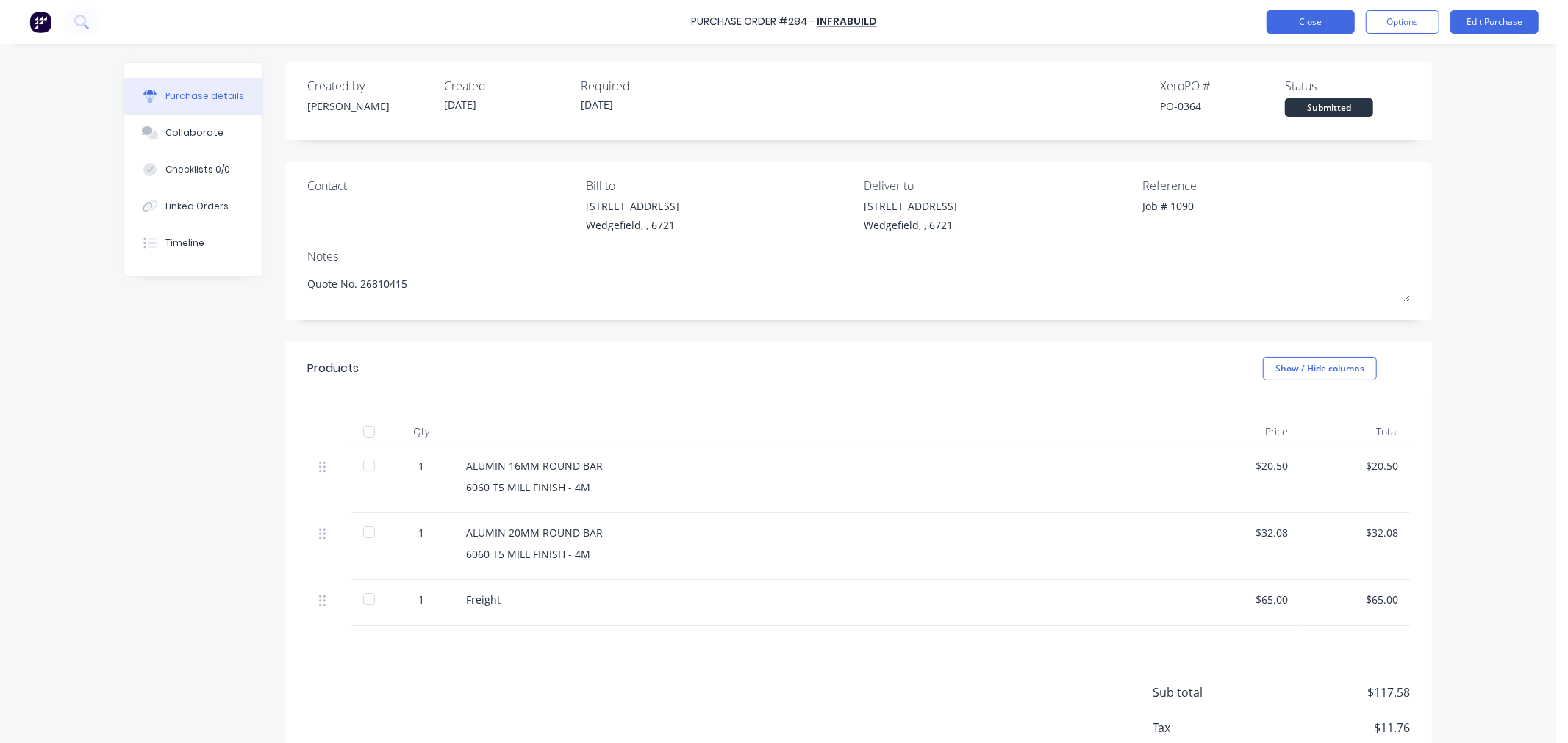
click at [1297, 17] on button "Close" at bounding box center [1310, 22] width 88 height 24
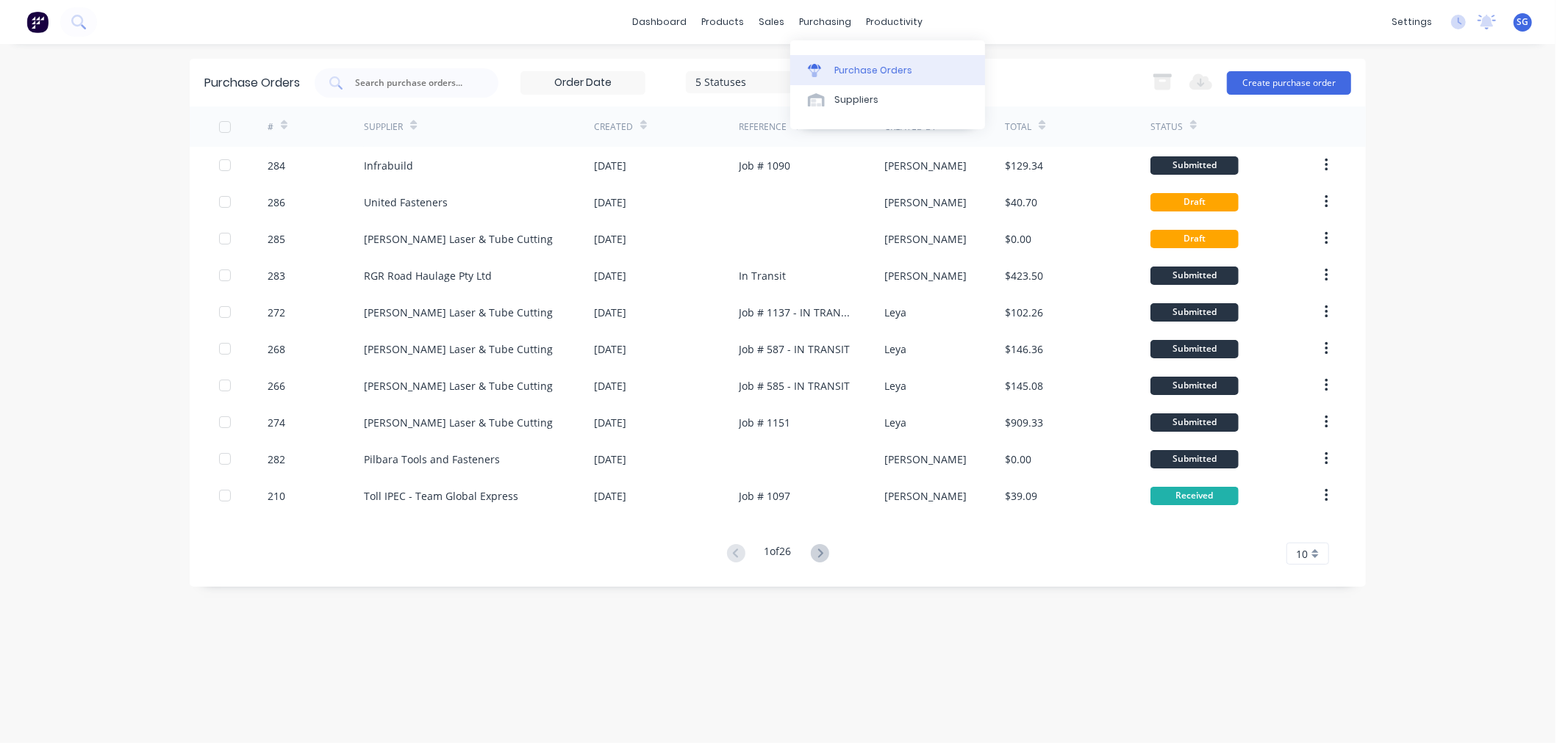
click at [850, 74] on div "Purchase Orders" at bounding box center [873, 71] width 78 height 14
click at [746, 76] on div "5 Statuses" at bounding box center [748, 82] width 105 height 15
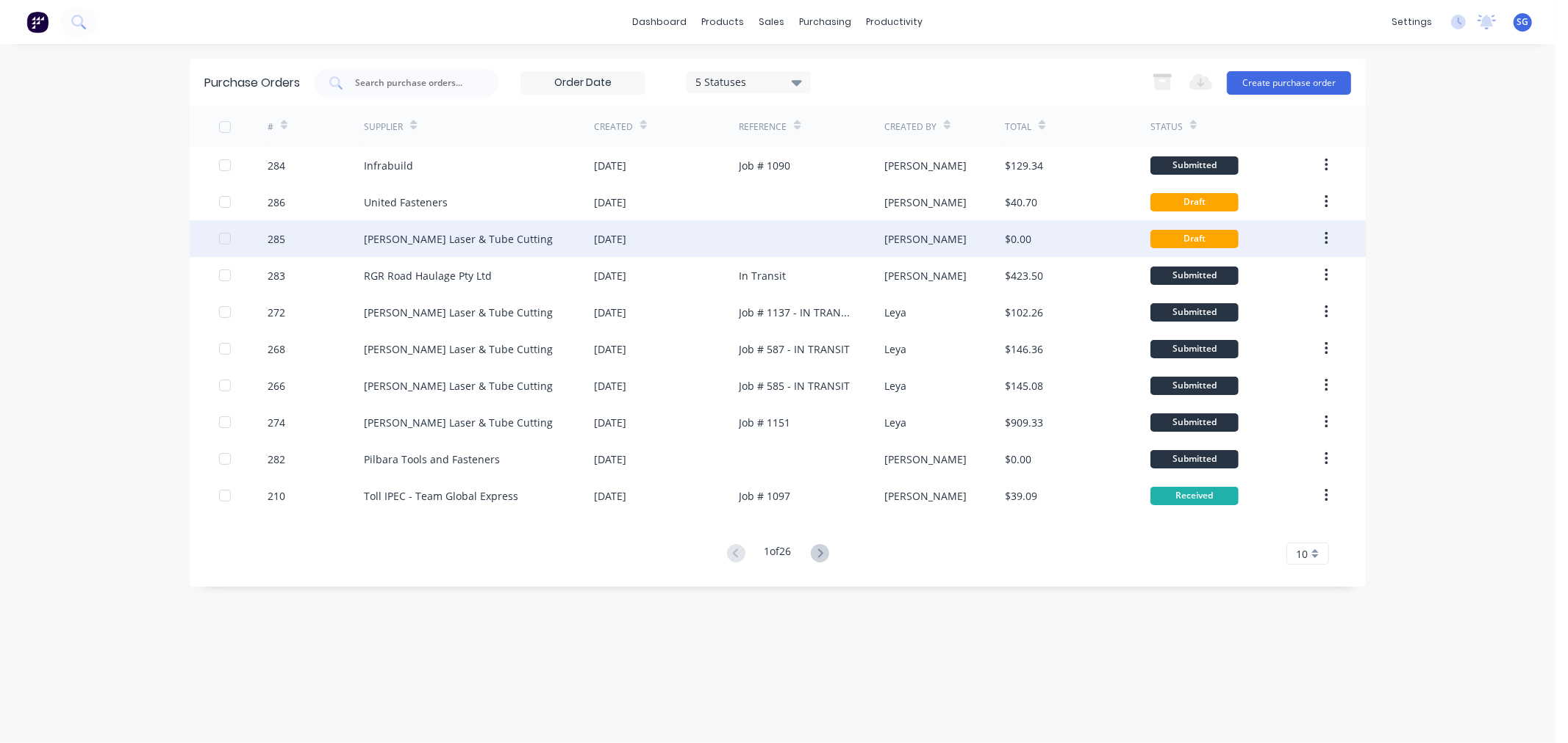
click at [419, 233] on div "Simmonds Laser & Tube Cutting" at bounding box center [458, 239] width 189 height 15
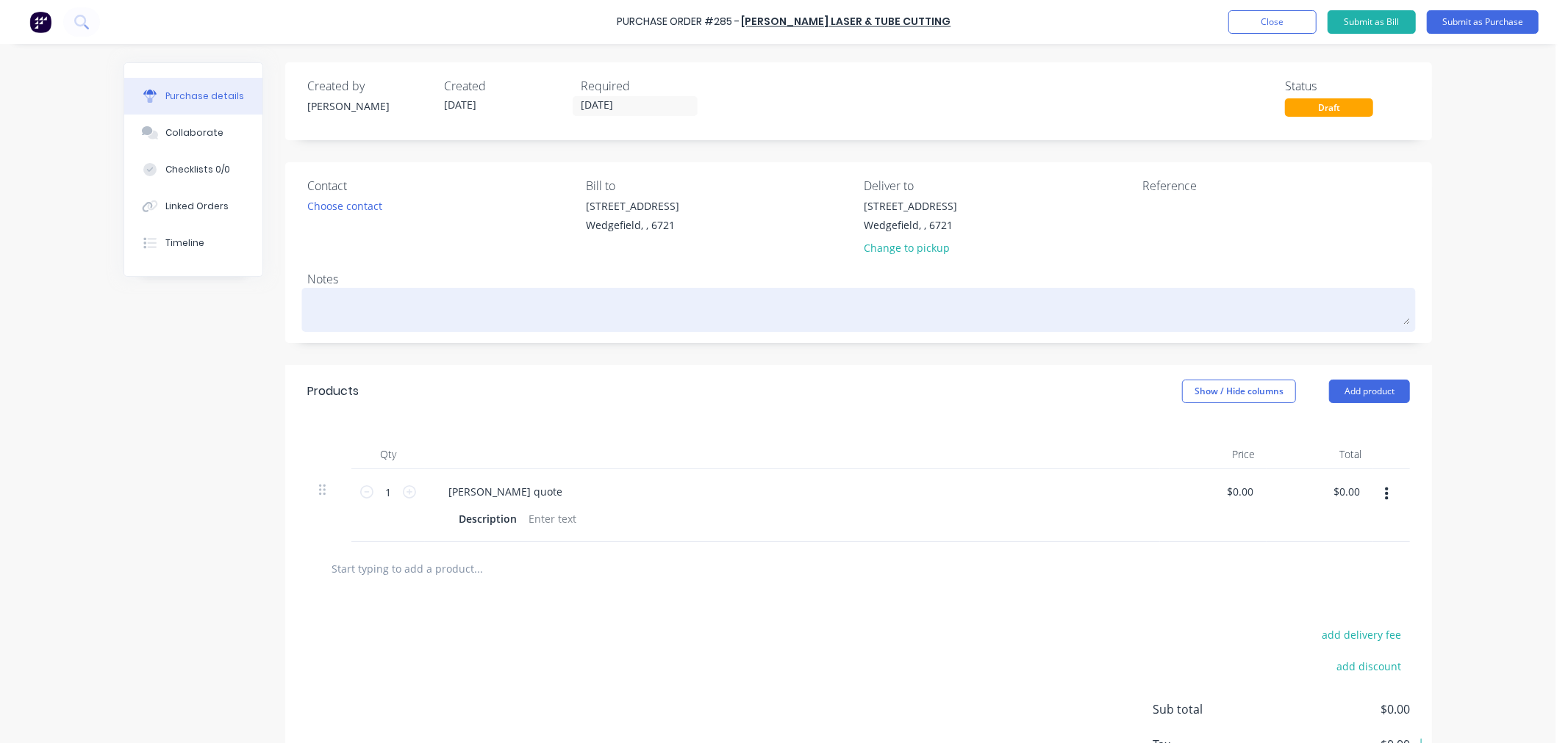
click at [350, 310] on textarea at bounding box center [858, 308] width 1102 height 33
paste textarea "QUO-50239"
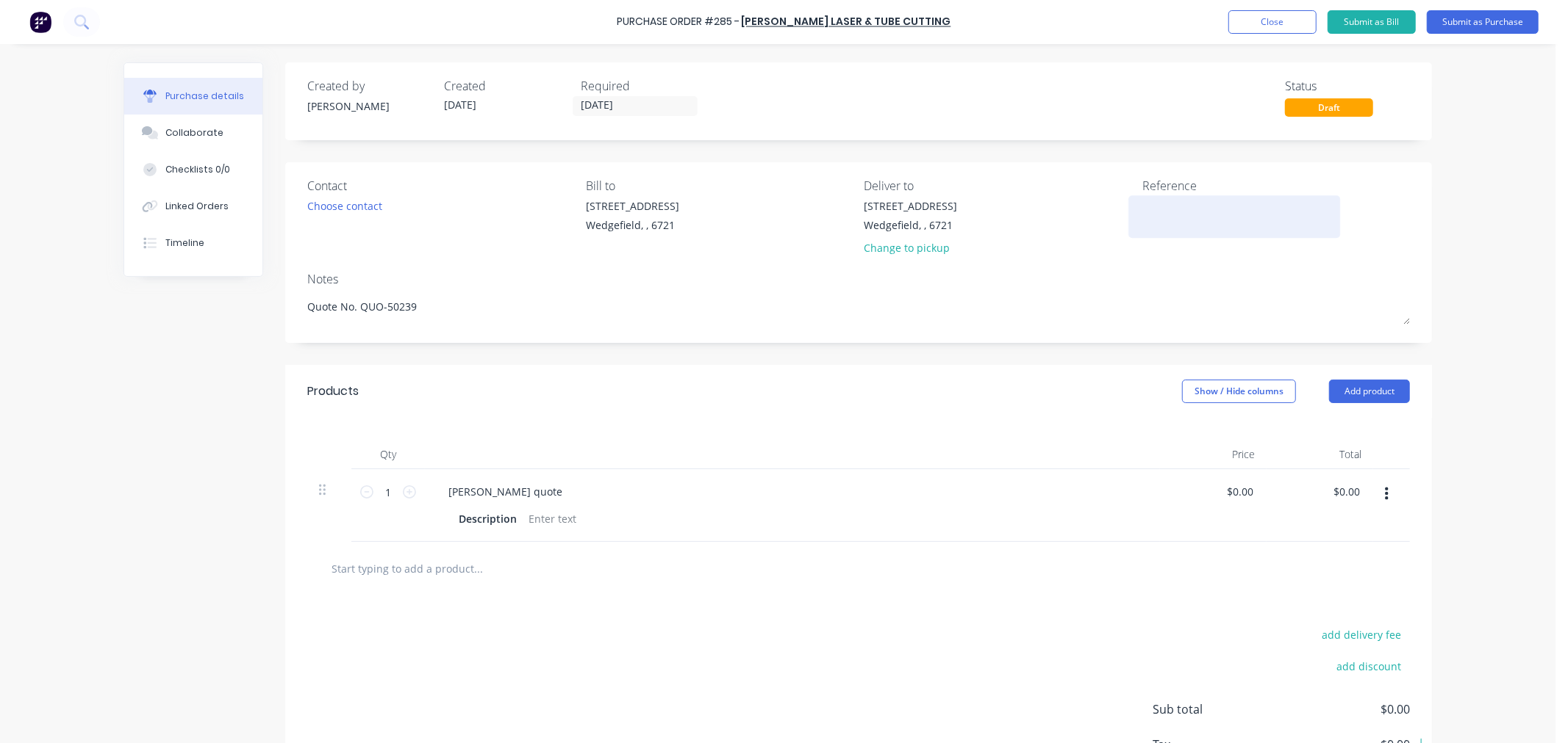
click at [1143, 223] on textarea at bounding box center [1233, 215] width 184 height 33
click at [614, 108] on input "13/10/25" at bounding box center [635, 107] width 123 height 19
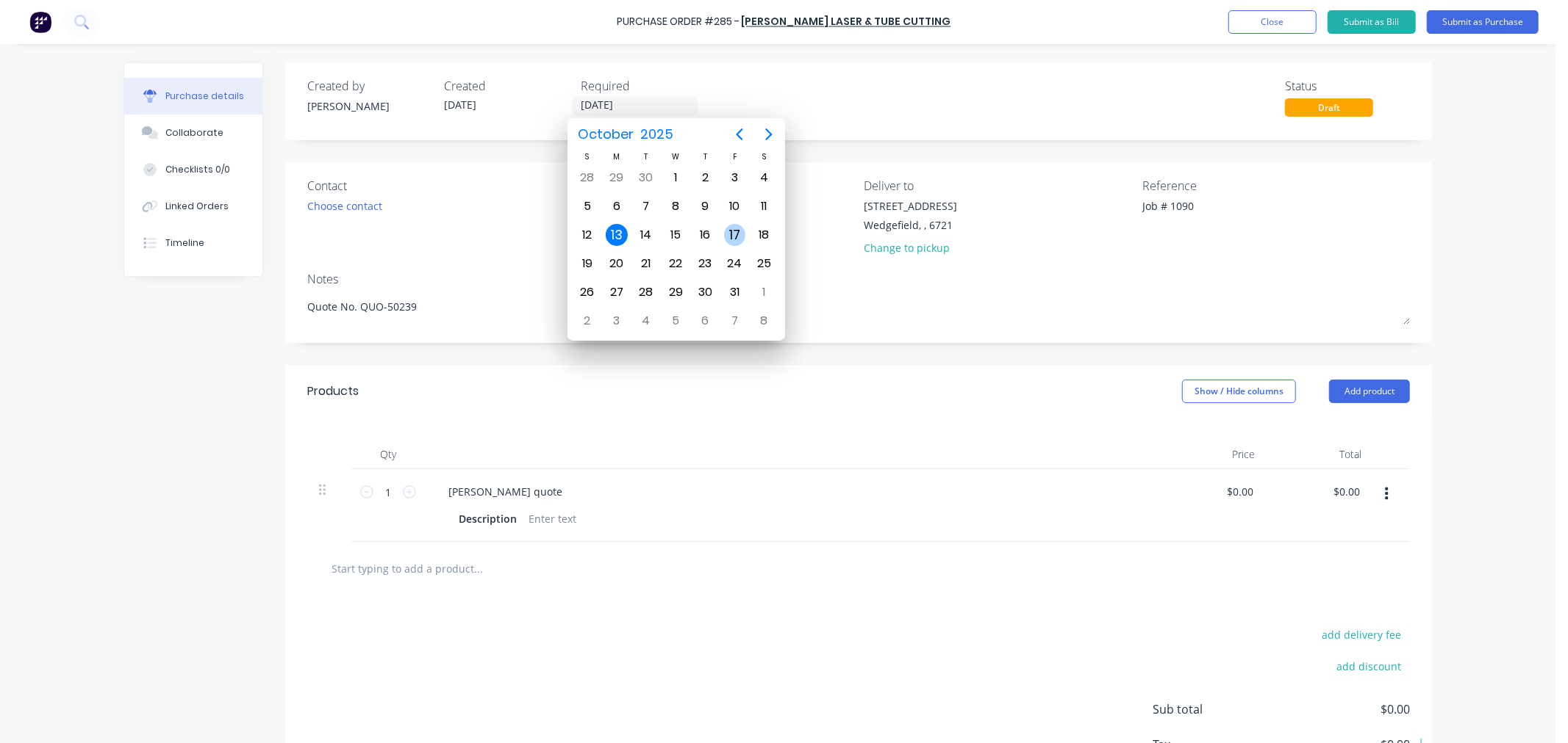
click at [725, 232] on div "17" at bounding box center [735, 235] width 22 height 22
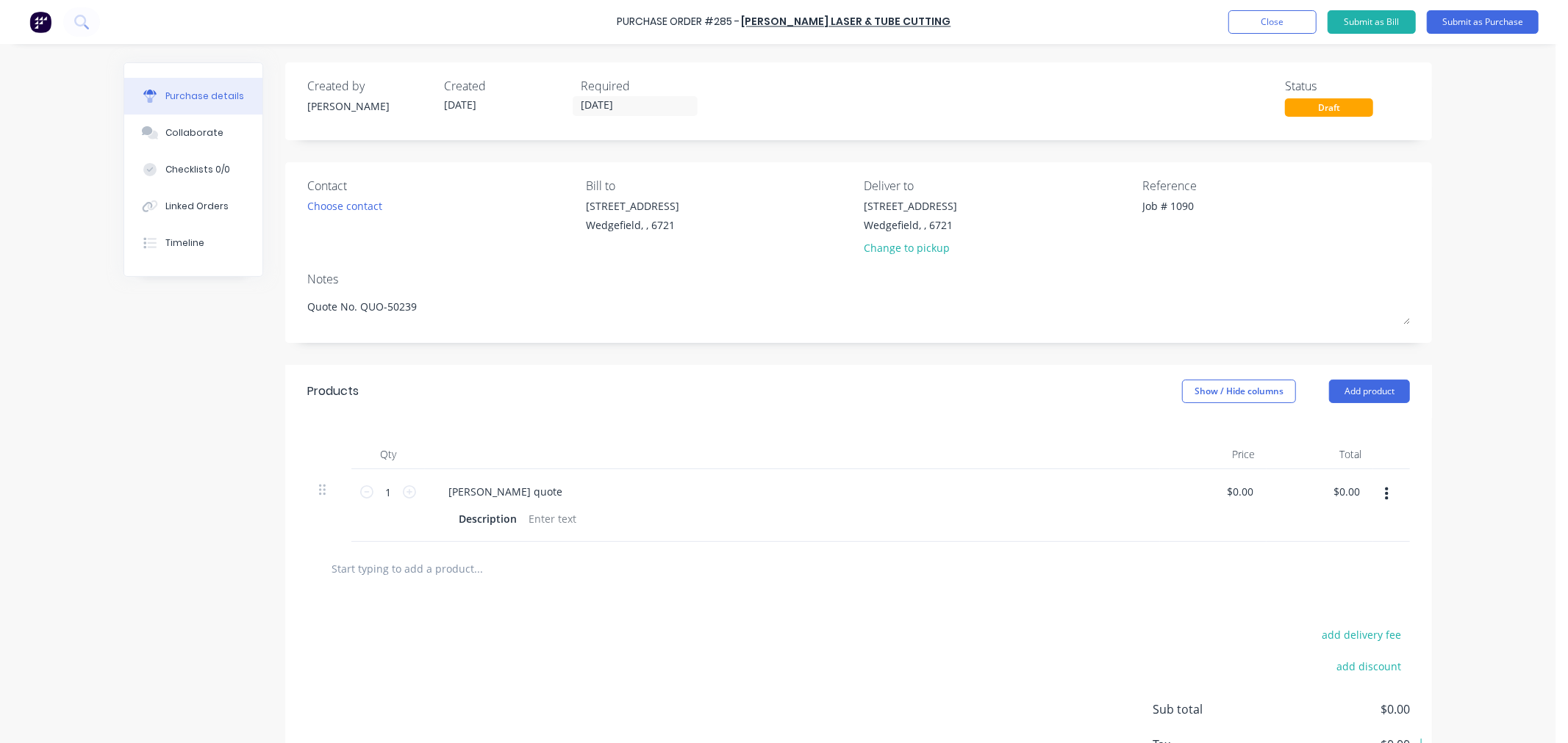
click at [338, 575] on input "text" at bounding box center [478, 568] width 294 height 30
paste input "QUO-50239"
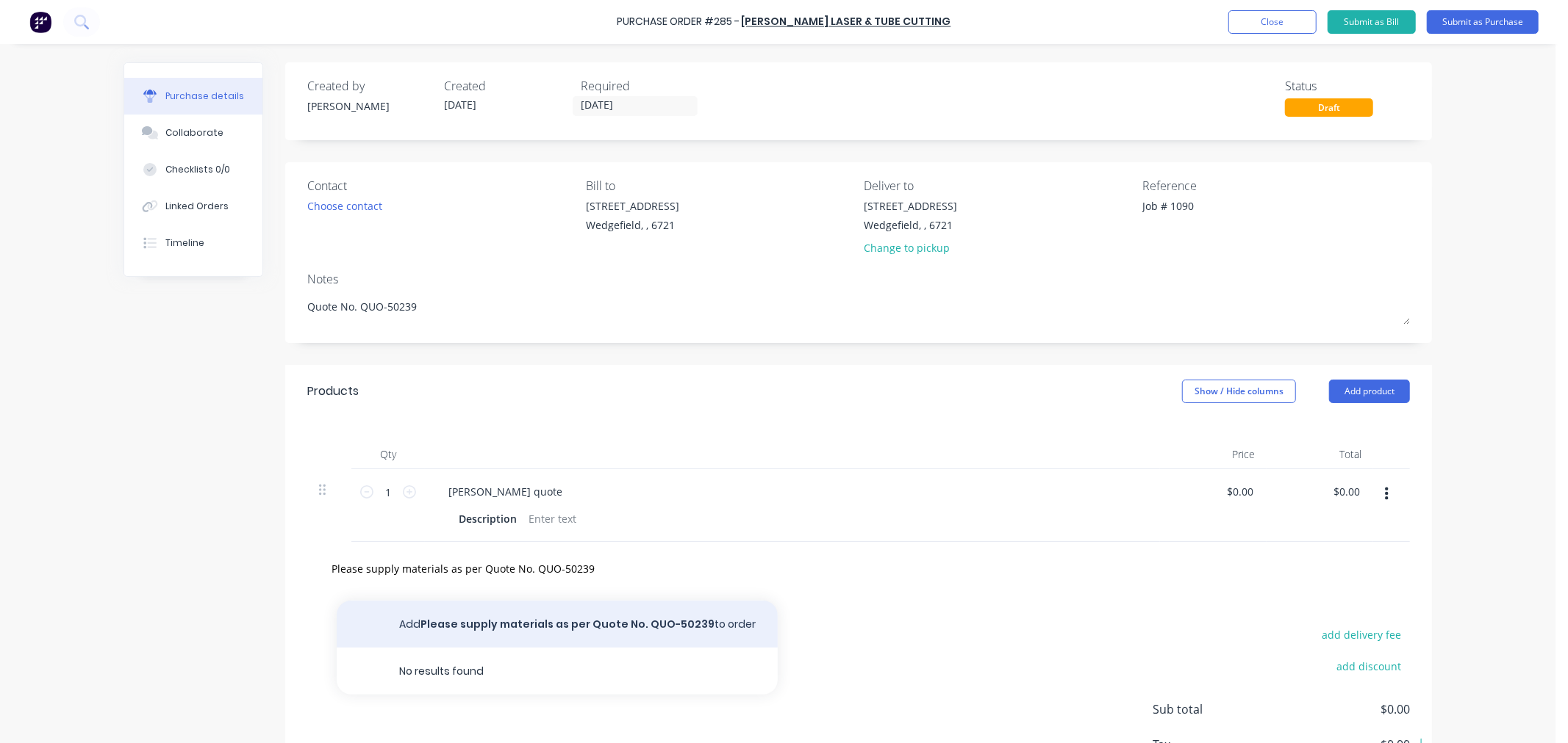
click at [574, 626] on button "Add Please supply materials as per Quote No. QUO-50239 to order" at bounding box center [556, 625] width 441 height 47
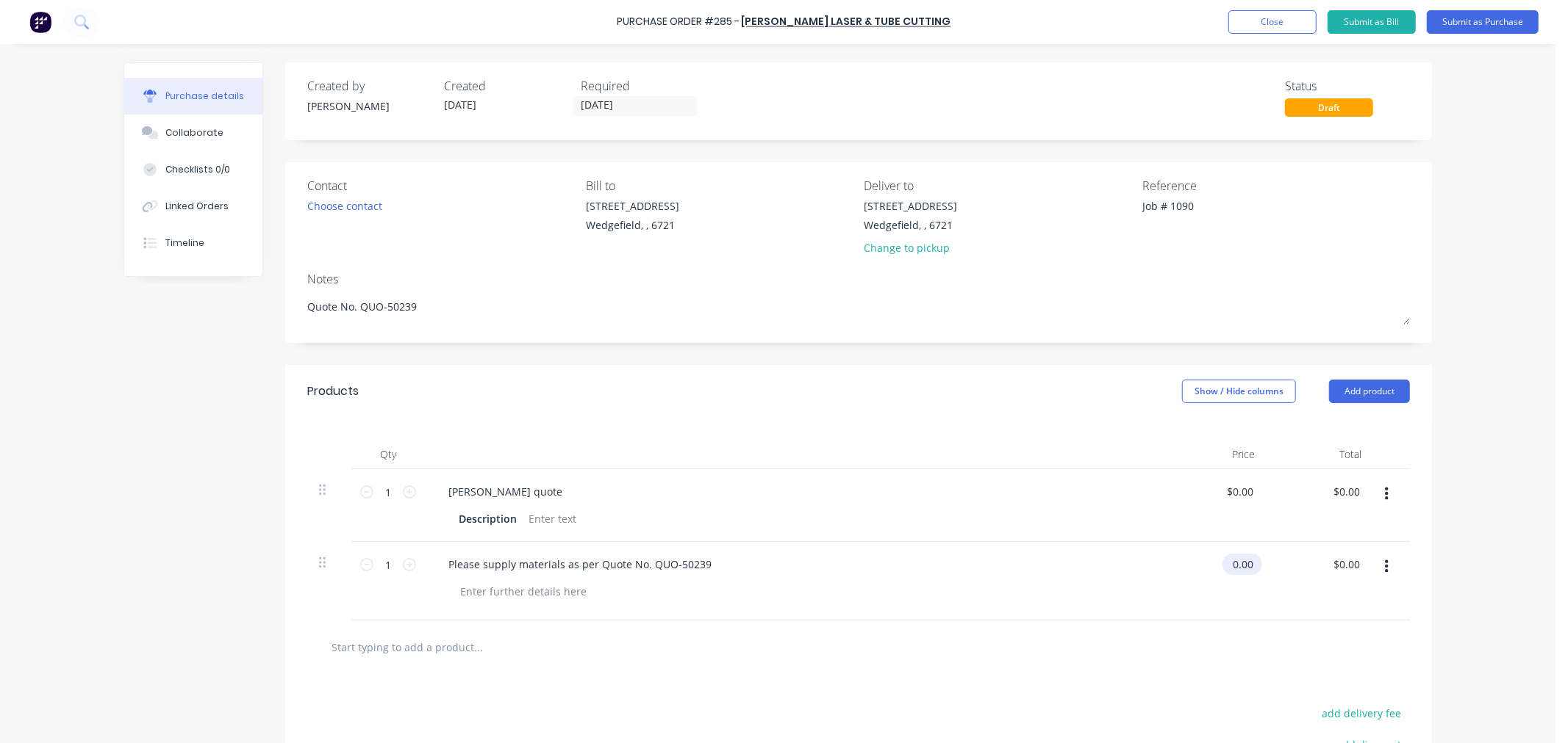
click at [1239, 569] on input "0.00" at bounding box center [1239, 564] width 34 height 21
click at [1239, 569] on input "0.00" at bounding box center [1242, 564] width 28 height 21
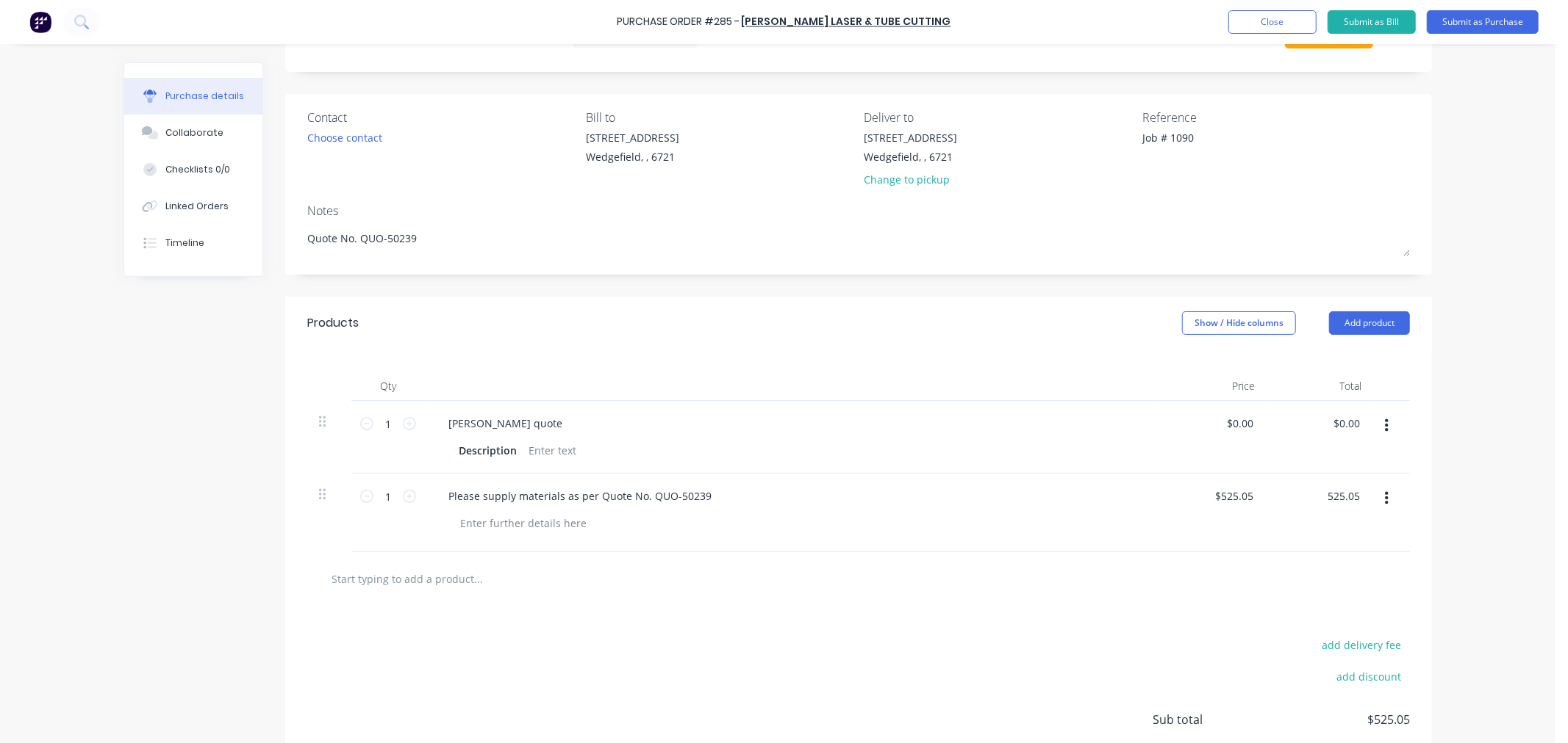
scroll to position [163, 0]
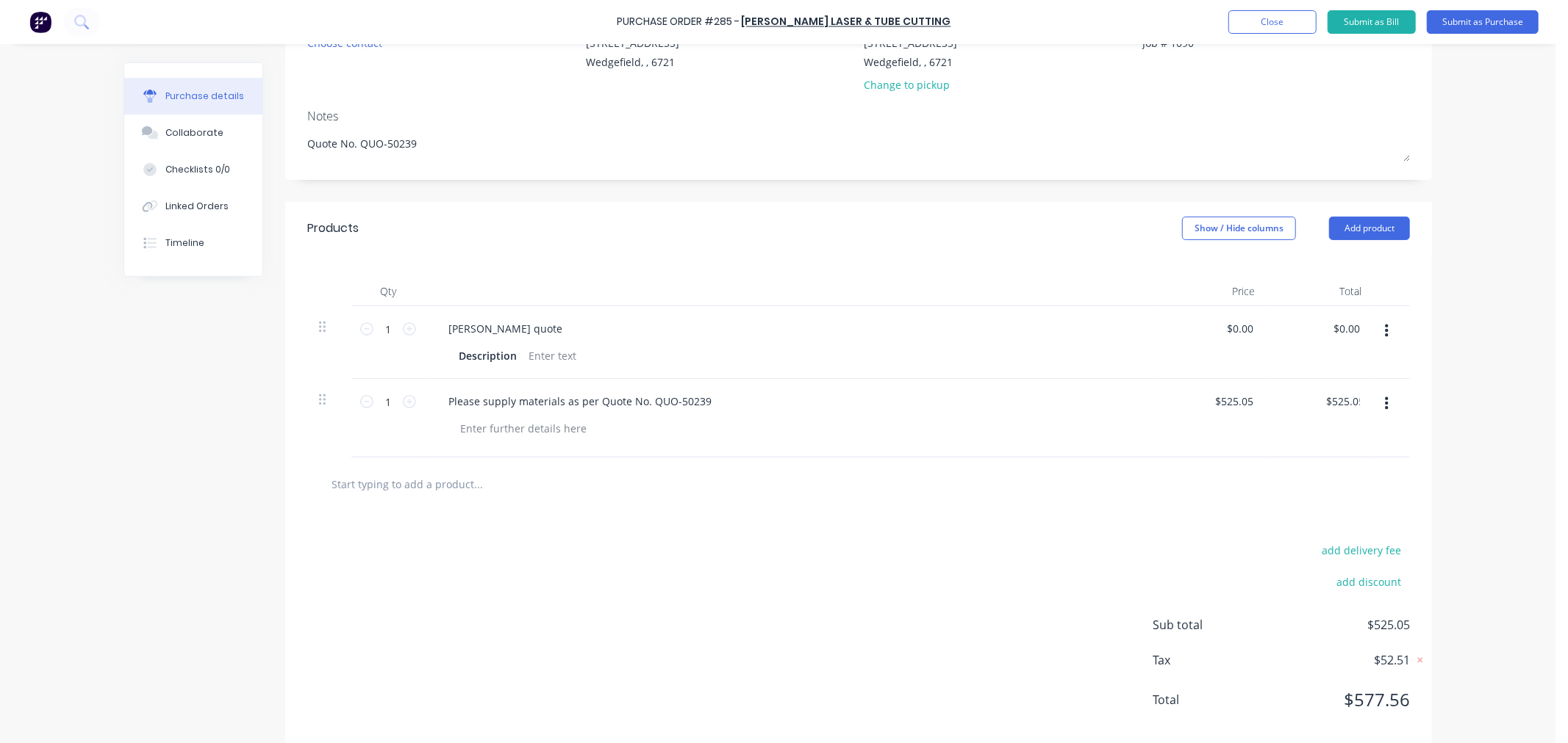
click at [1384, 332] on icon "button" at bounding box center [1386, 331] width 3 height 14
click at [1309, 460] on button "Delete" at bounding box center [1341, 458] width 125 height 30
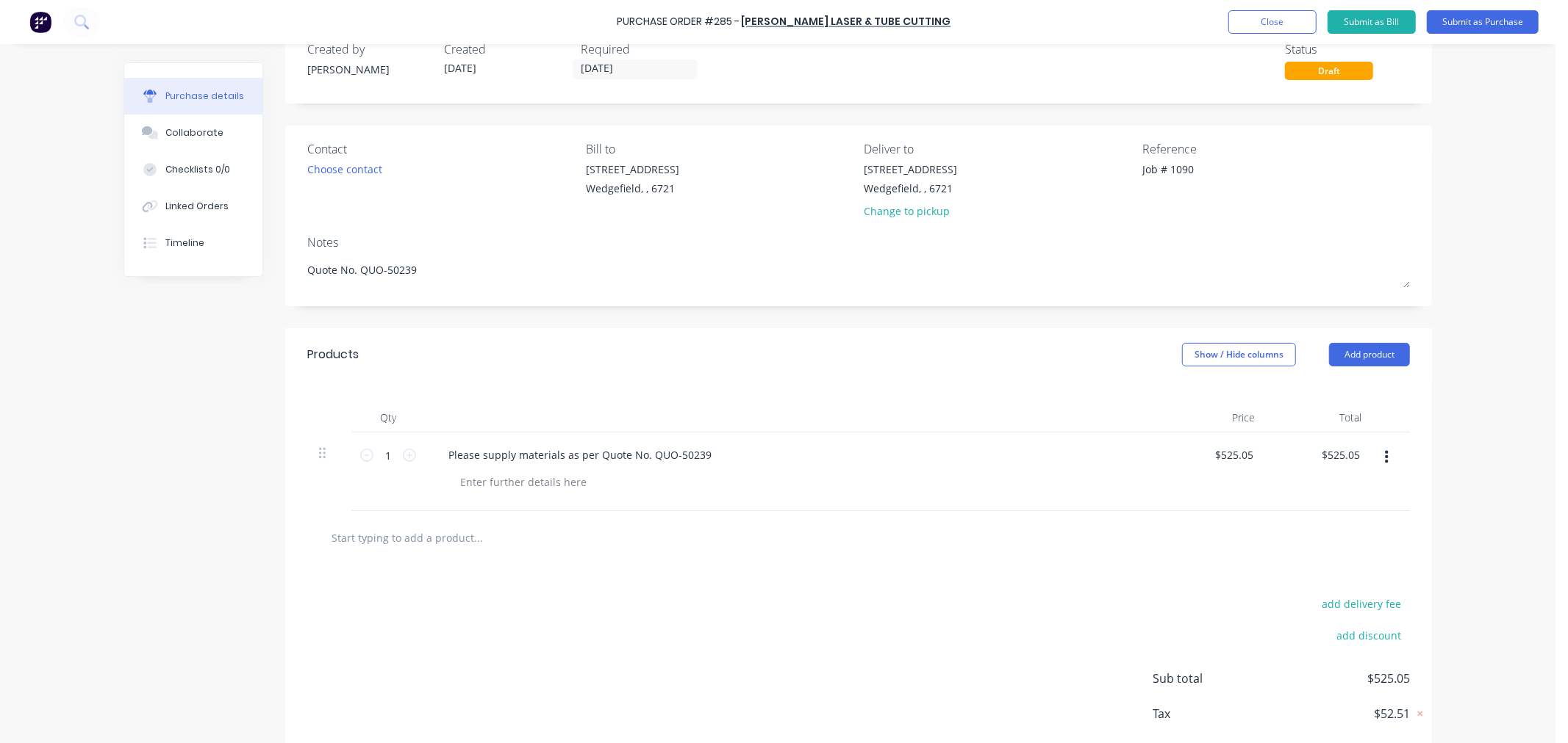
scroll to position [0, 0]
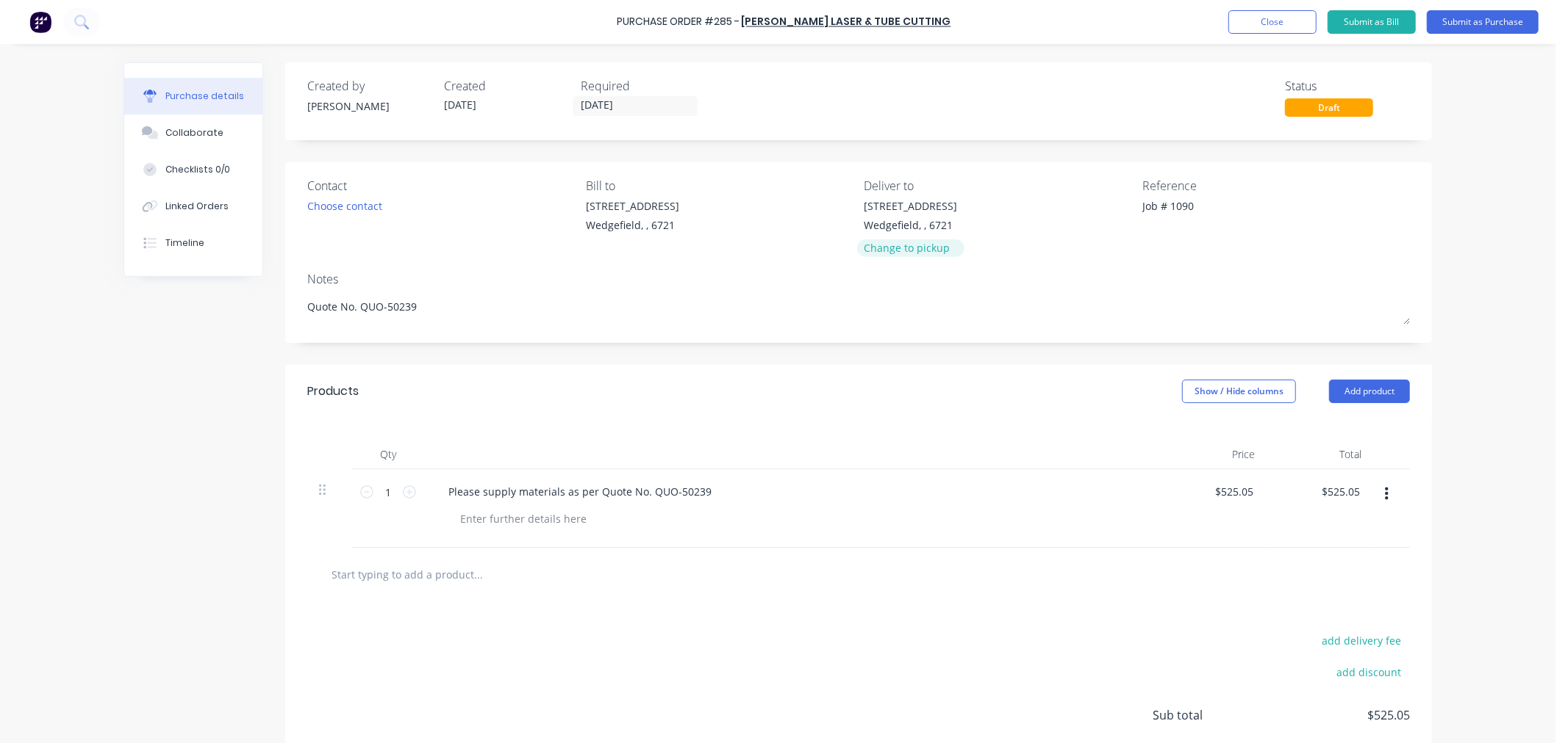
click at [878, 248] on div "Change to pickup" at bounding box center [911, 248] width 93 height 15
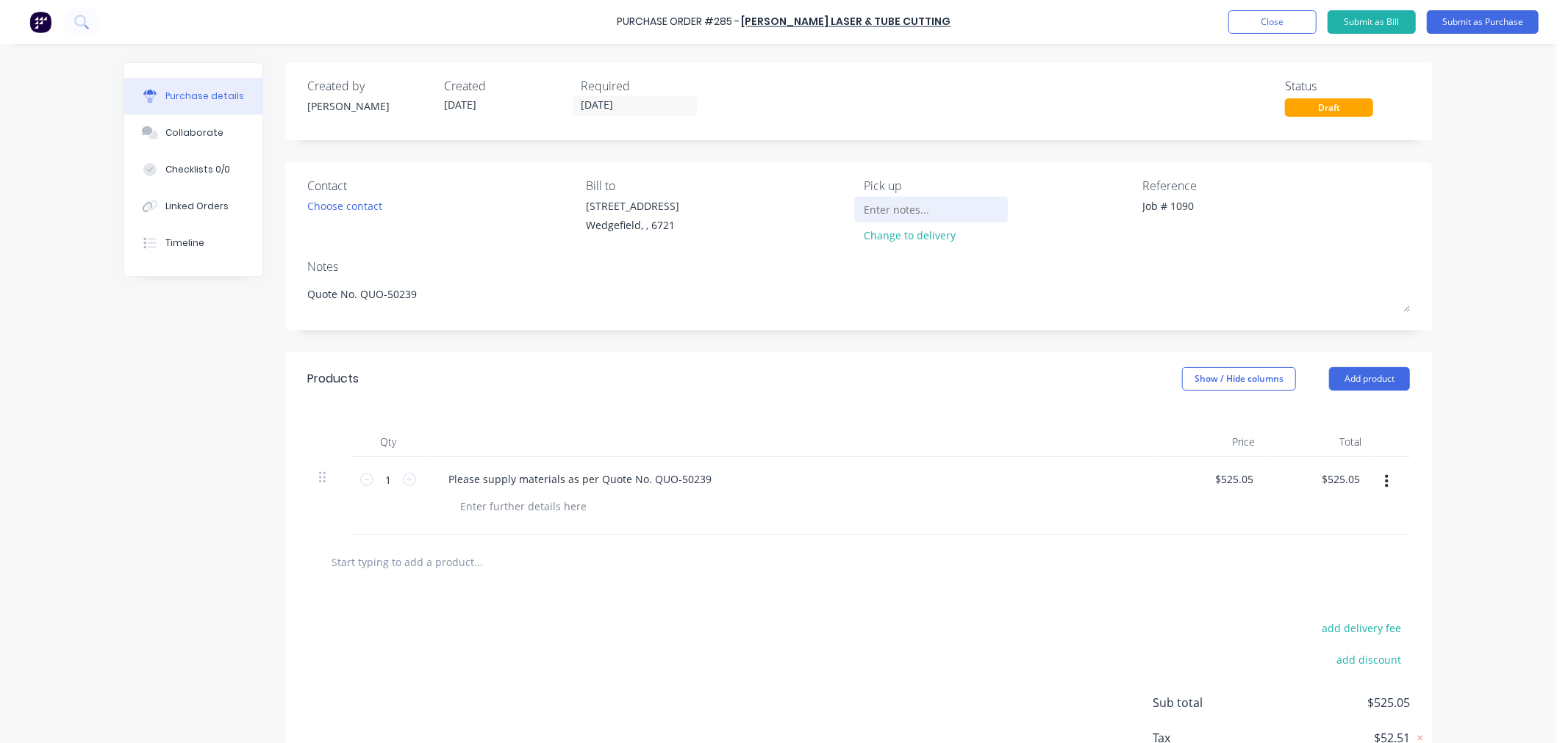
click at [867, 210] on input at bounding box center [931, 210] width 134 height 22
click at [1453, 19] on button "Submit as Purchase" at bounding box center [1483, 22] width 112 height 24
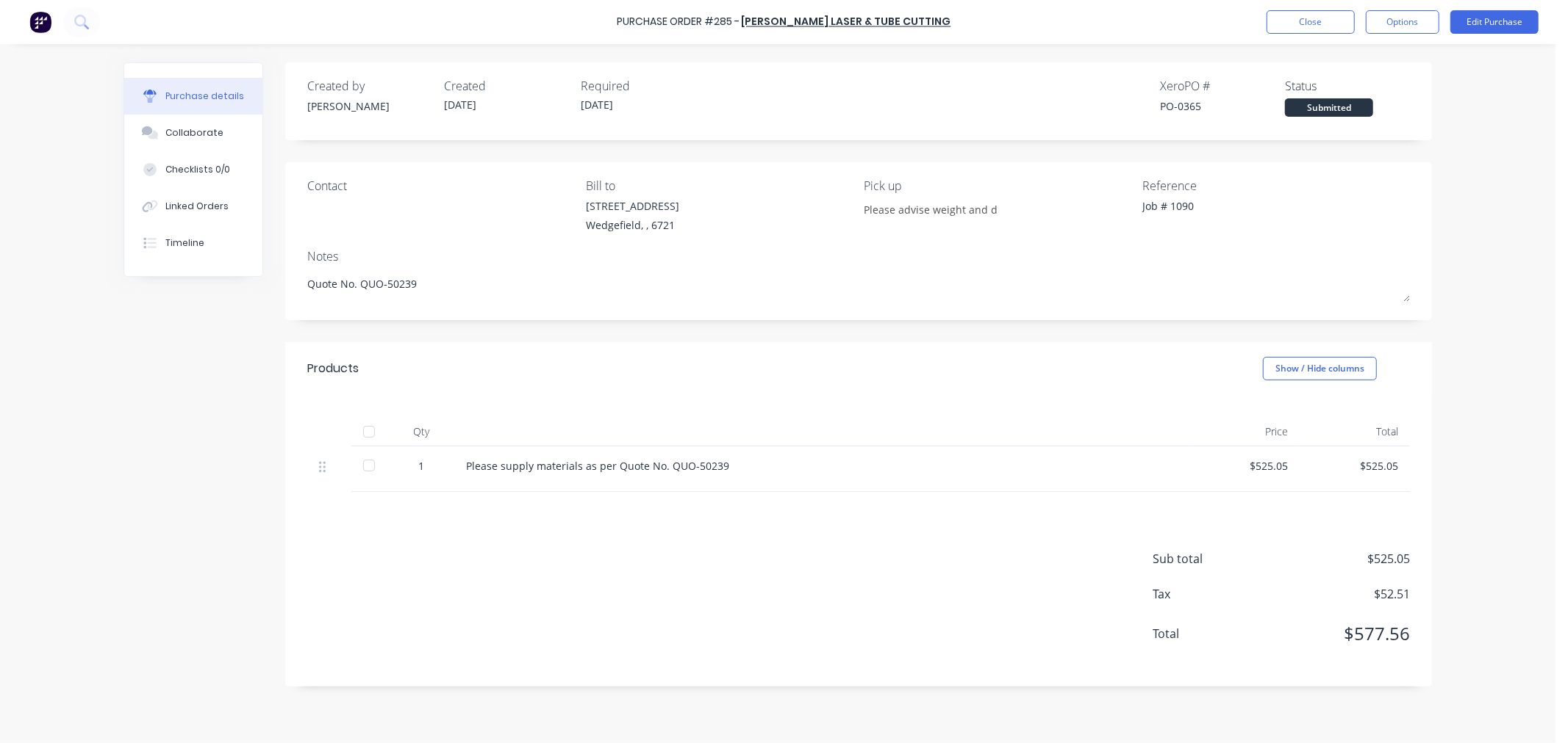
drag, startPoint x: 1406, startPoint y: 24, endPoint x: 1394, endPoint y: 39, distance: 19.2
click at [1406, 24] on button "Options" at bounding box center [1402, 22] width 74 height 24
click at [1342, 57] on div "Print / Email" at bounding box center [1369, 59] width 113 height 21
click at [1316, 91] on div "With pricing" at bounding box center [1369, 89] width 113 height 21
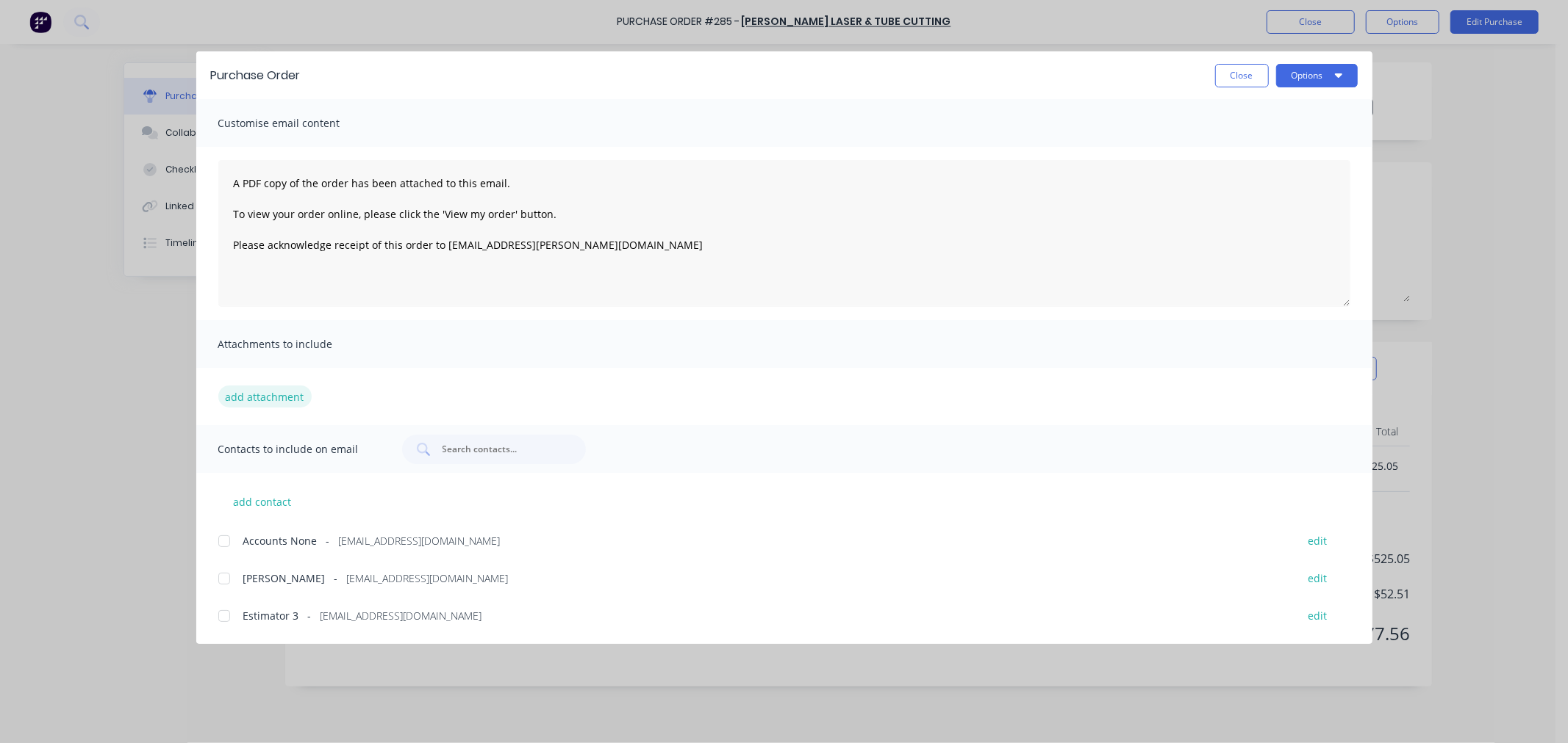
click at [244, 397] on button "add attachment" at bounding box center [265, 396] width 93 height 22
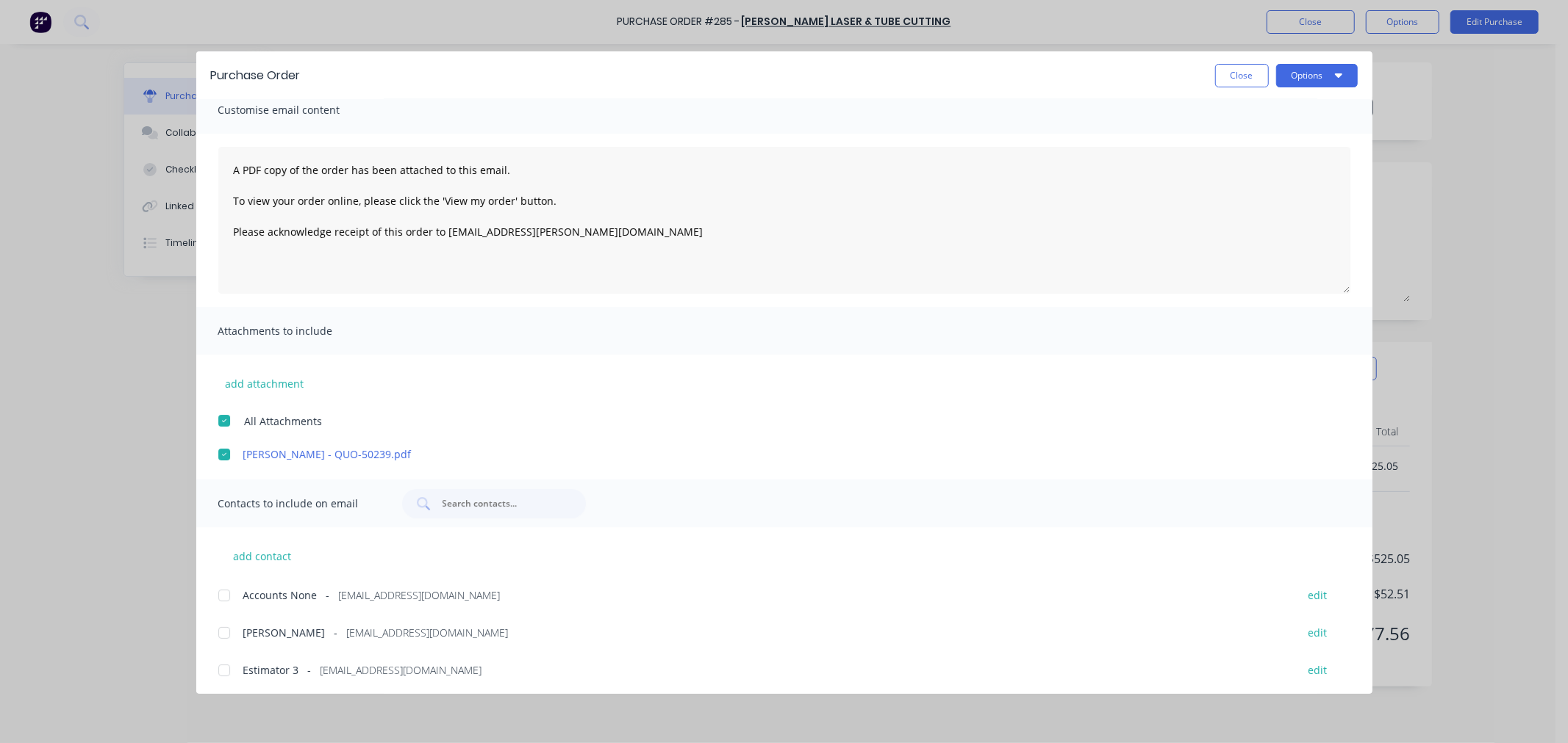
scroll to position [17, 0]
click at [222, 631] on div at bounding box center [224, 629] width 30 height 30
click at [222, 664] on div at bounding box center [224, 667] width 30 height 30
click at [244, 553] on button "add contact" at bounding box center [262, 552] width 88 height 22
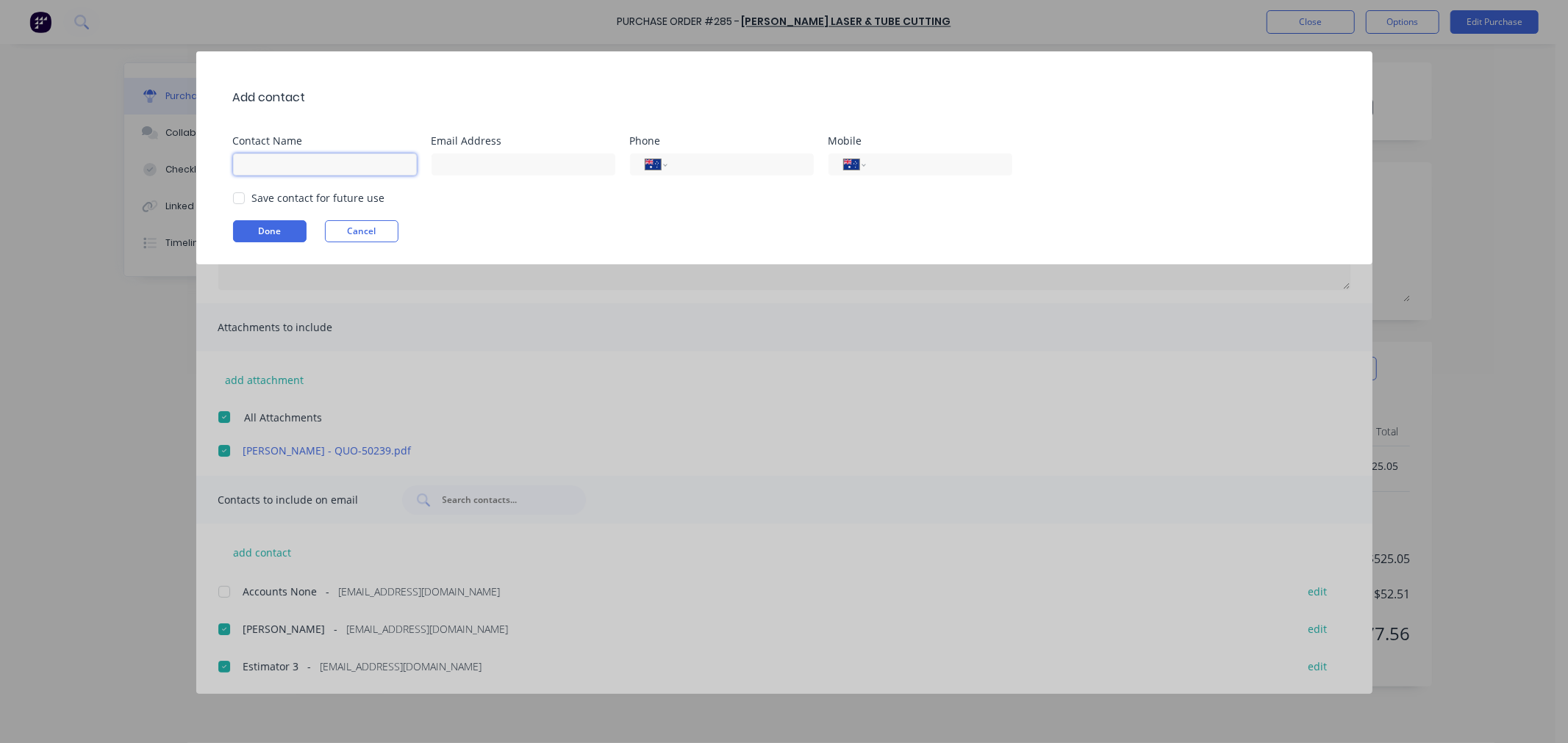
click at [304, 172] on input at bounding box center [324, 165] width 184 height 22
click at [441, 177] on div "Add contact Contact Name Julie Email Address Phone International Afghanistan Ål…" at bounding box center [784, 158] width 1176 height 213
click at [446, 166] on input at bounding box center [523, 165] width 184 height 22
paste input "info@simmondssteel.com.au"
click at [247, 194] on div at bounding box center [238, 198] width 30 height 30
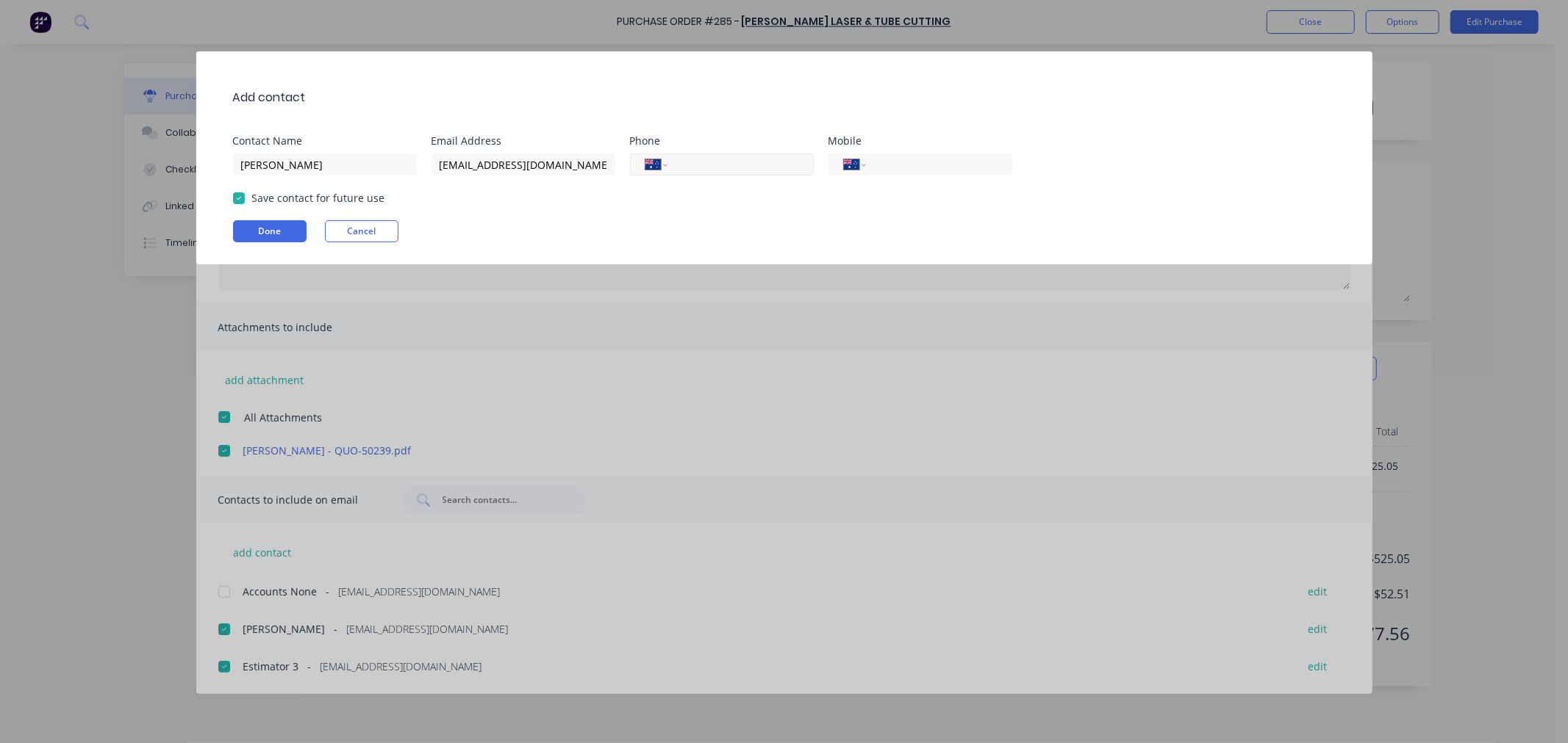
click at [716, 166] on input "tel" at bounding box center [737, 165] width 120 height 17
click at [260, 233] on button "Done" at bounding box center [269, 232] width 74 height 22
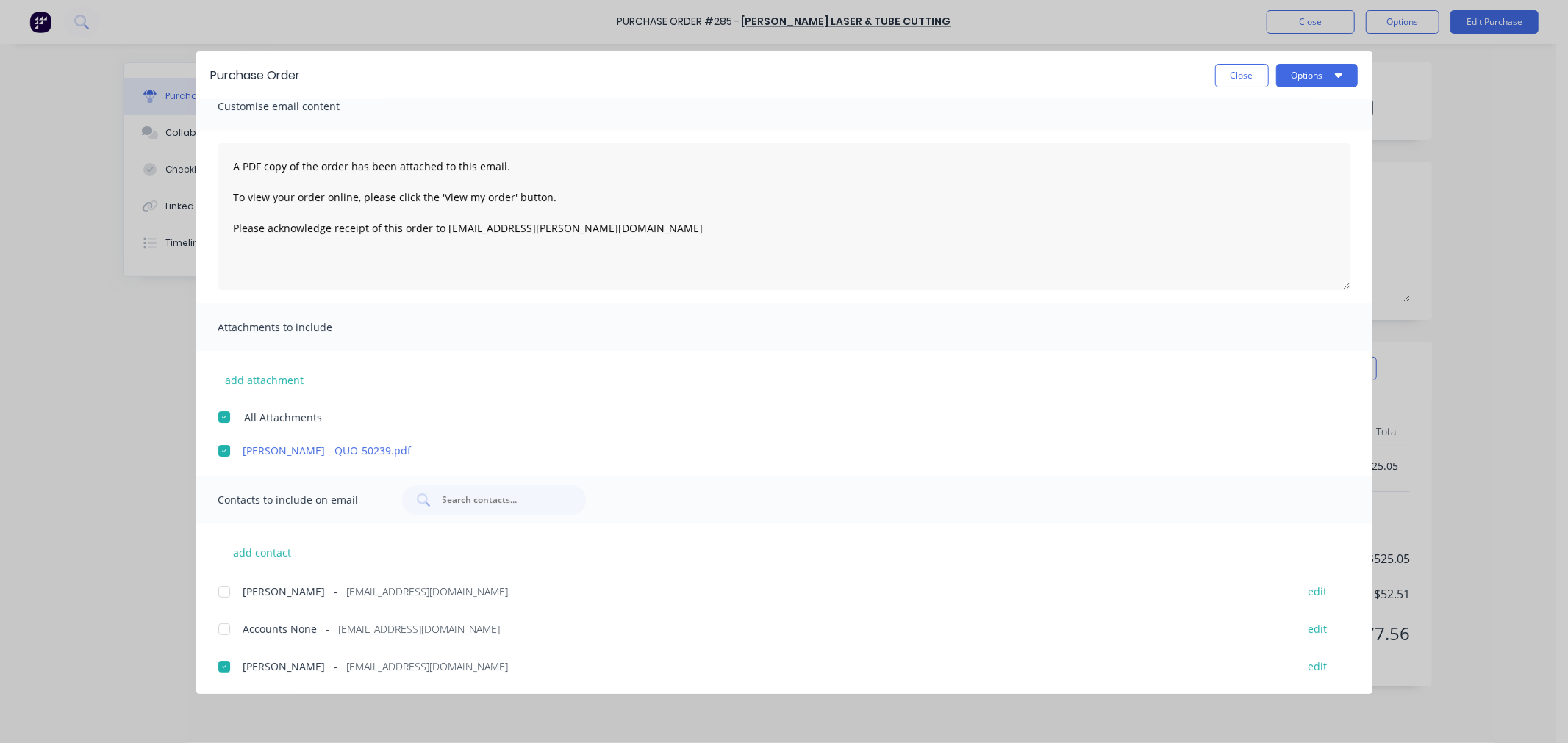
scroll to position [54, 0]
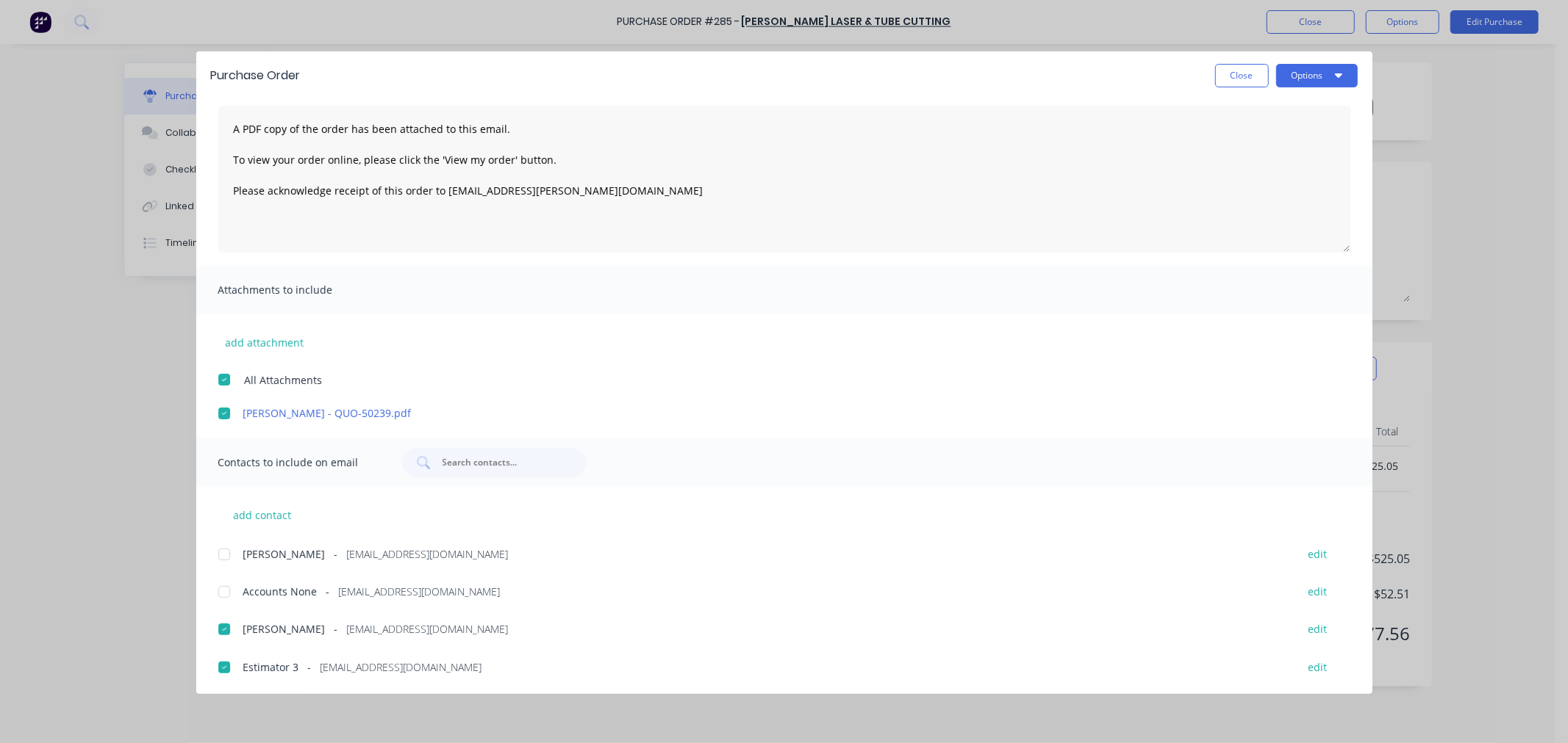
click at [232, 549] on div at bounding box center [224, 555] width 30 height 30
click at [1318, 77] on button "Options" at bounding box center [1317, 76] width 81 height 24
click at [1269, 174] on div "Email" at bounding box center [1288, 171] width 113 height 21
click at [1231, 75] on button "Close" at bounding box center [1241, 76] width 53 height 24
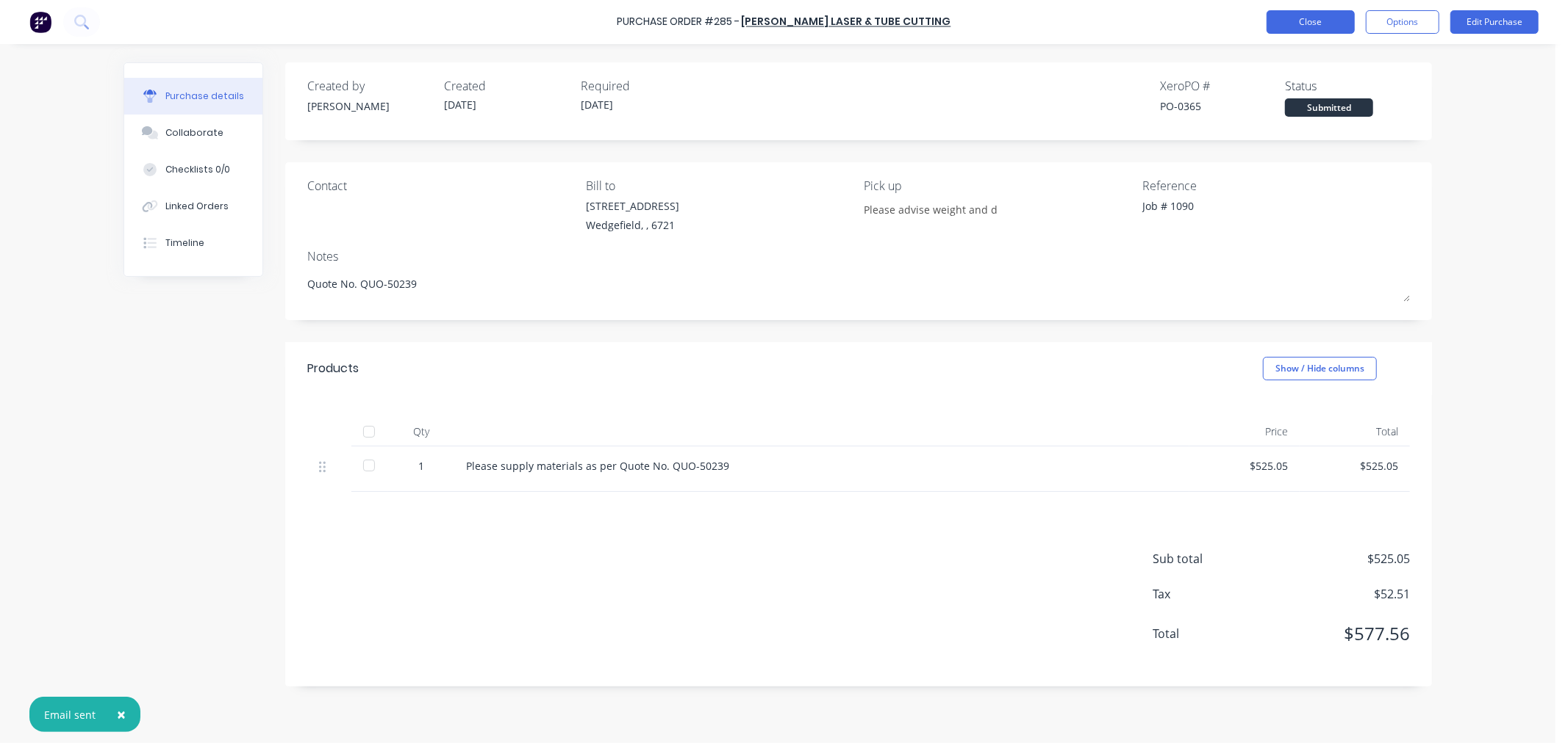
click at [1301, 19] on button "Close" at bounding box center [1310, 22] width 88 height 24
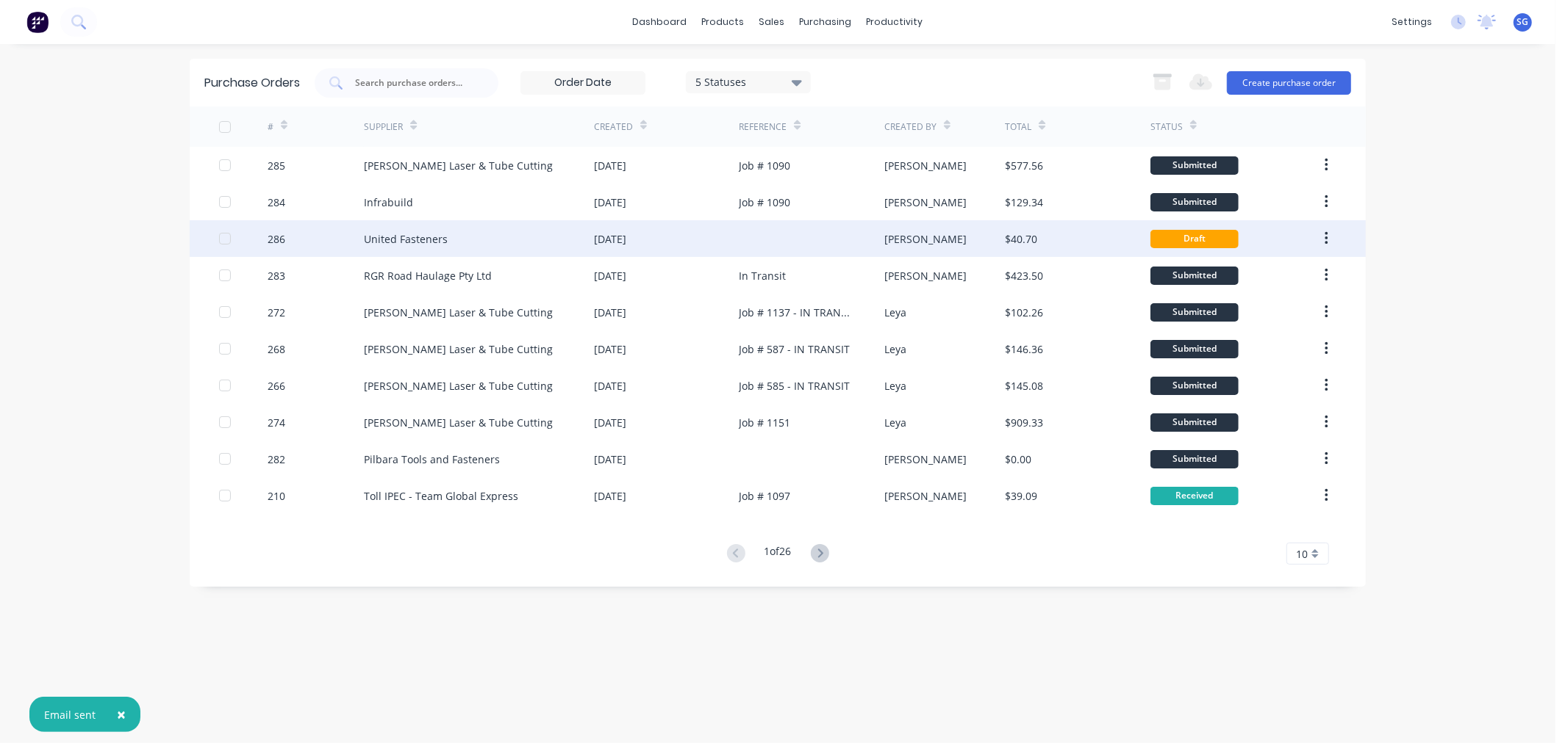
click at [760, 232] on div at bounding box center [810, 238] width 145 height 36
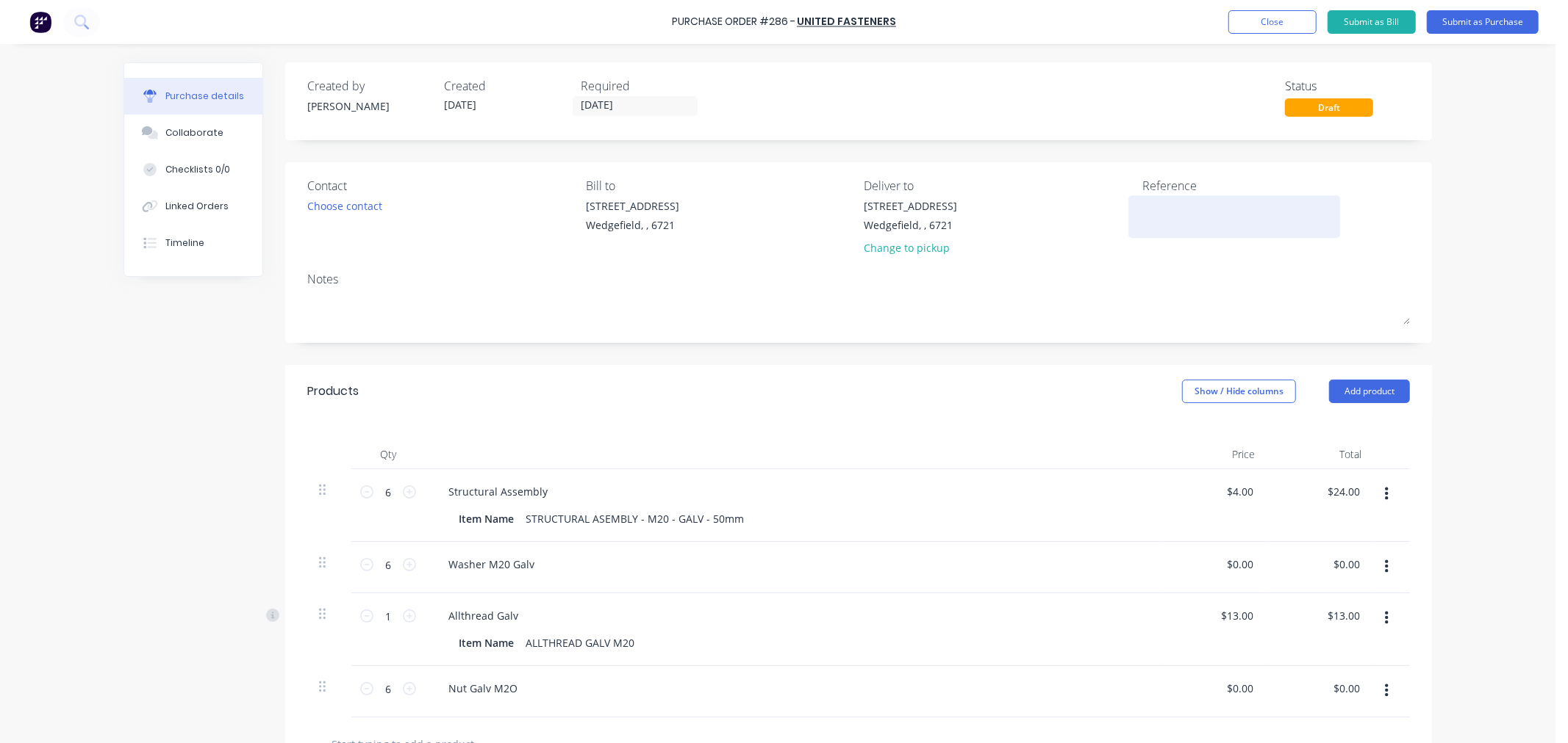
click at [1170, 222] on textarea at bounding box center [1233, 215] width 184 height 33
click at [900, 252] on div "Change to pickup" at bounding box center [911, 248] width 93 height 15
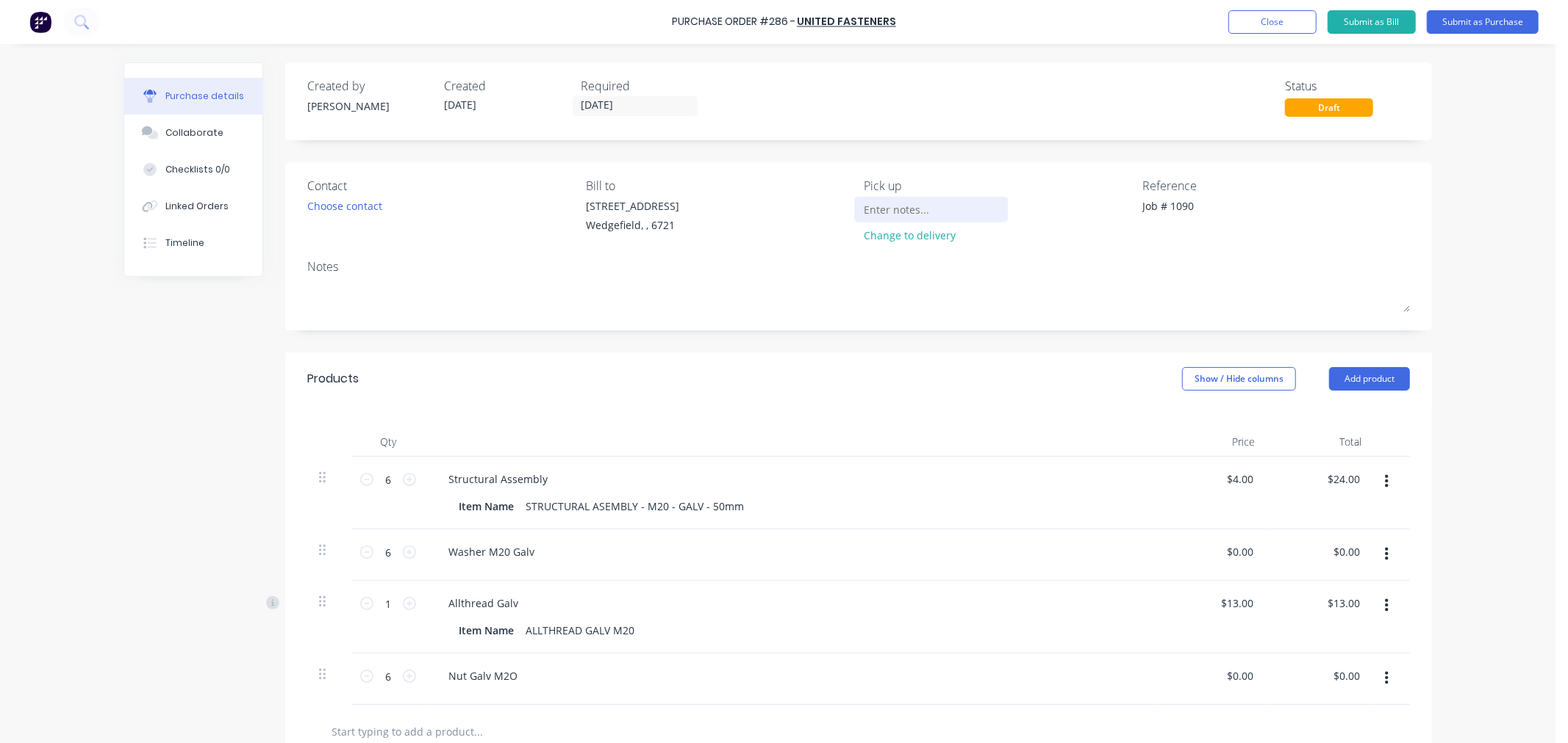
click at [876, 203] on input at bounding box center [931, 210] width 134 height 22
click at [949, 205] on input "Please advise weight and dimensions once ready for colelction" at bounding box center [931, 210] width 134 height 22
click at [953, 210] on input "Please advise weight and dimensions once ready for colelction" at bounding box center [931, 210] width 134 height 22
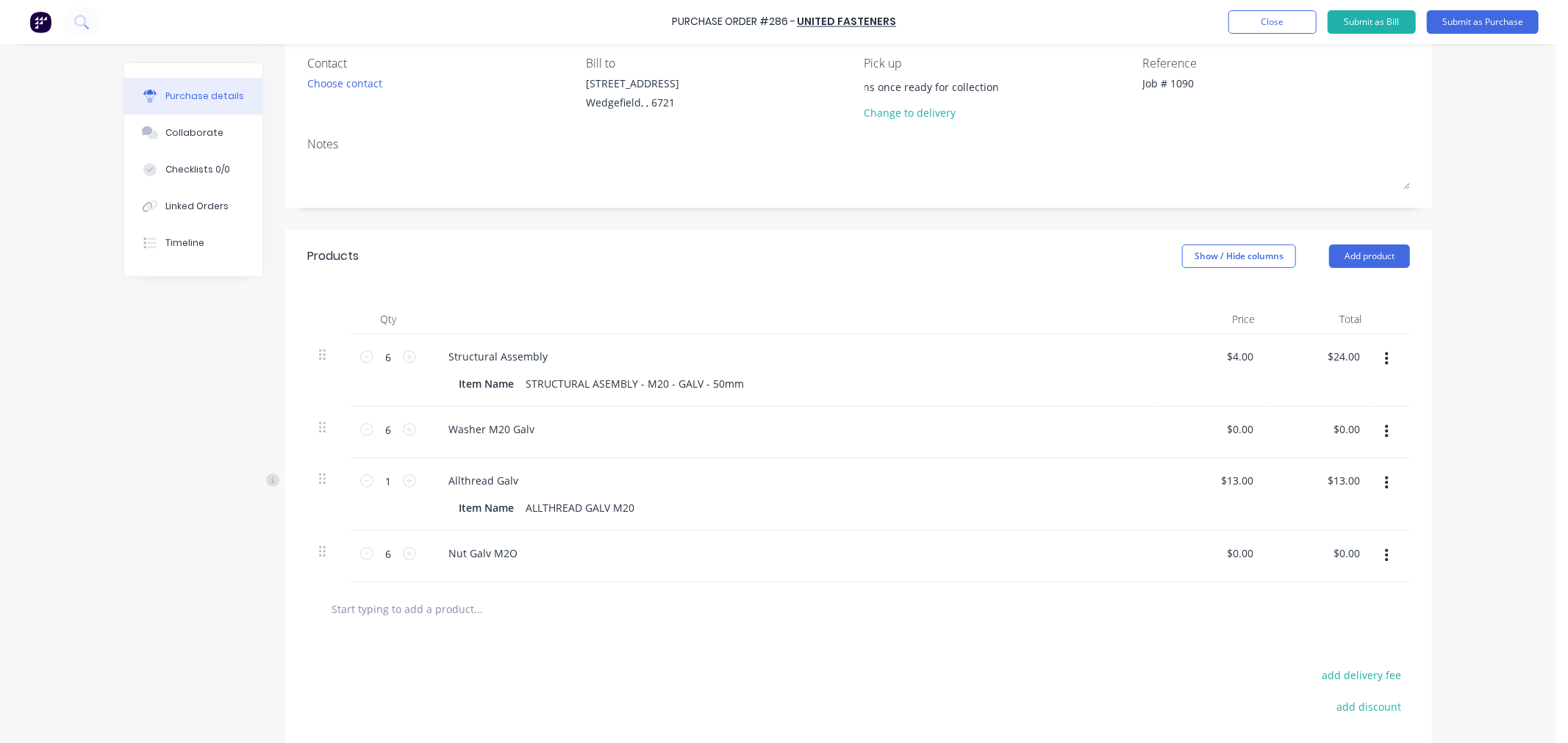
scroll to position [163, 0]
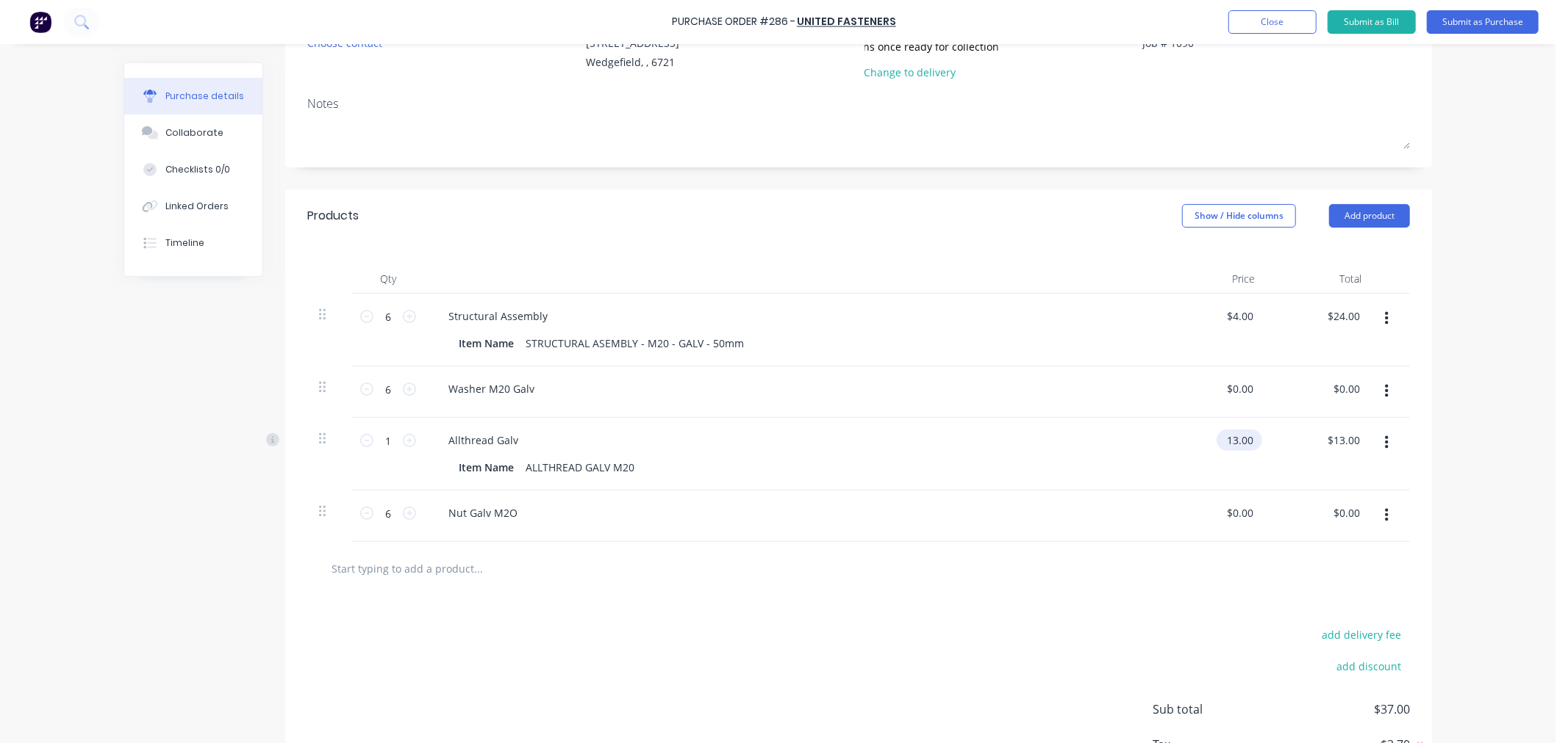
click at [1245, 443] on input "13.00" at bounding box center [1236, 440] width 40 height 21
click at [1245, 443] on input "13.00" at bounding box center [1239, 440] width 34 height 21
click at [1243, 313] on input "4.00" at bounding box center [1239, 316] width 34 height 21
click at [1243, 313] on input "4.00" at bounding box center [1242, 316] width 28 height 21
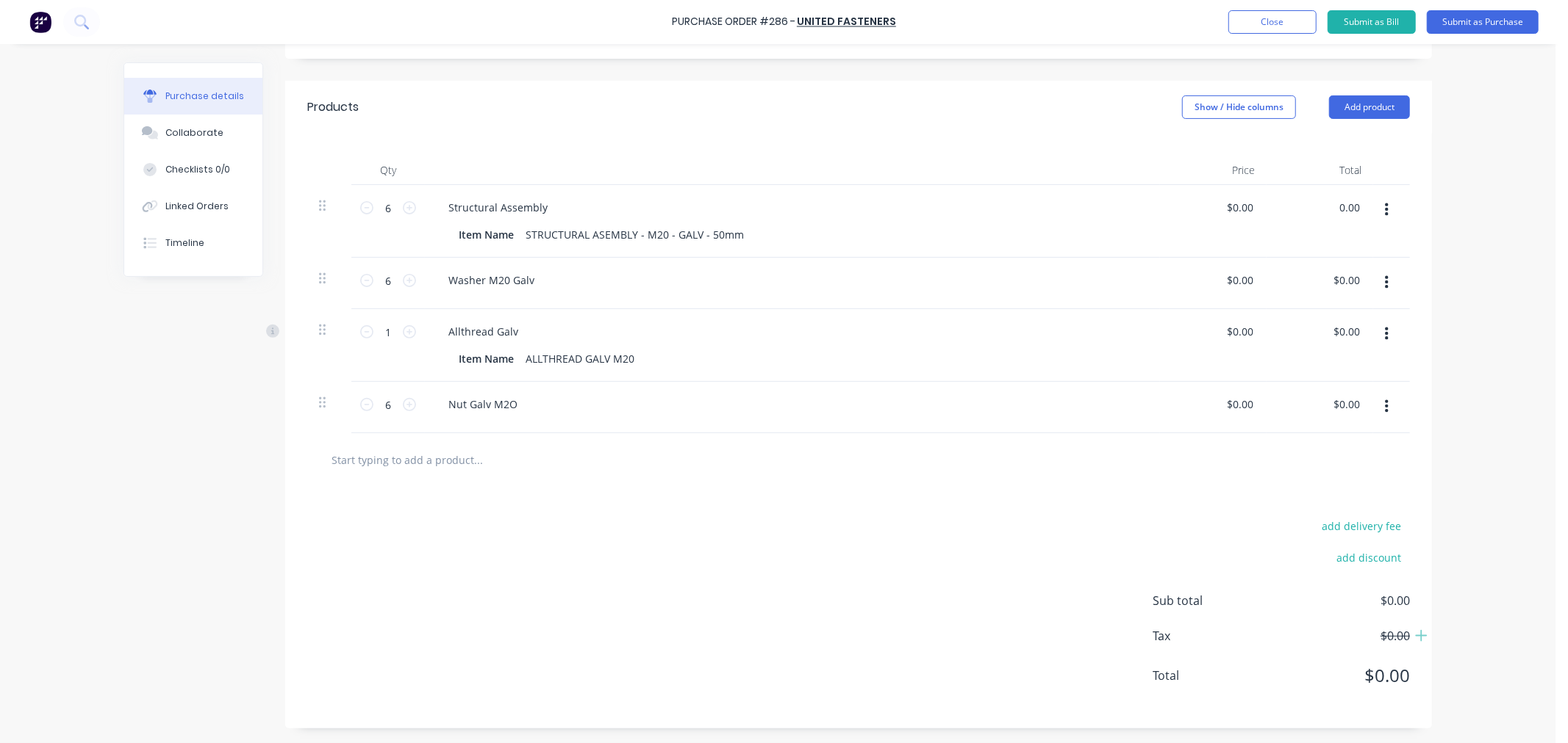
scroll to position [28, 0]
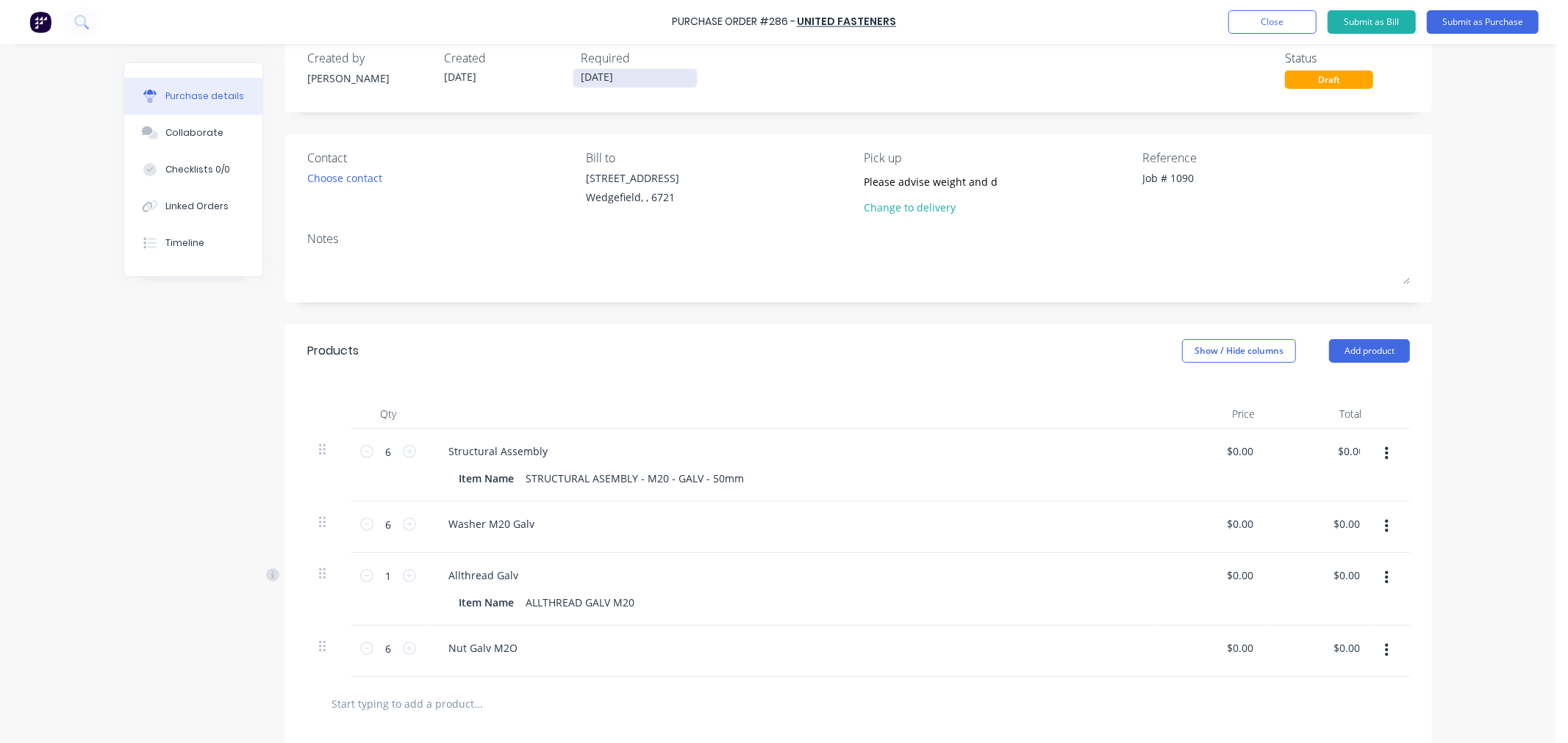
click at [626, 79] on input "13/10/25" at bounding box center [635, 79] width 123 height 19
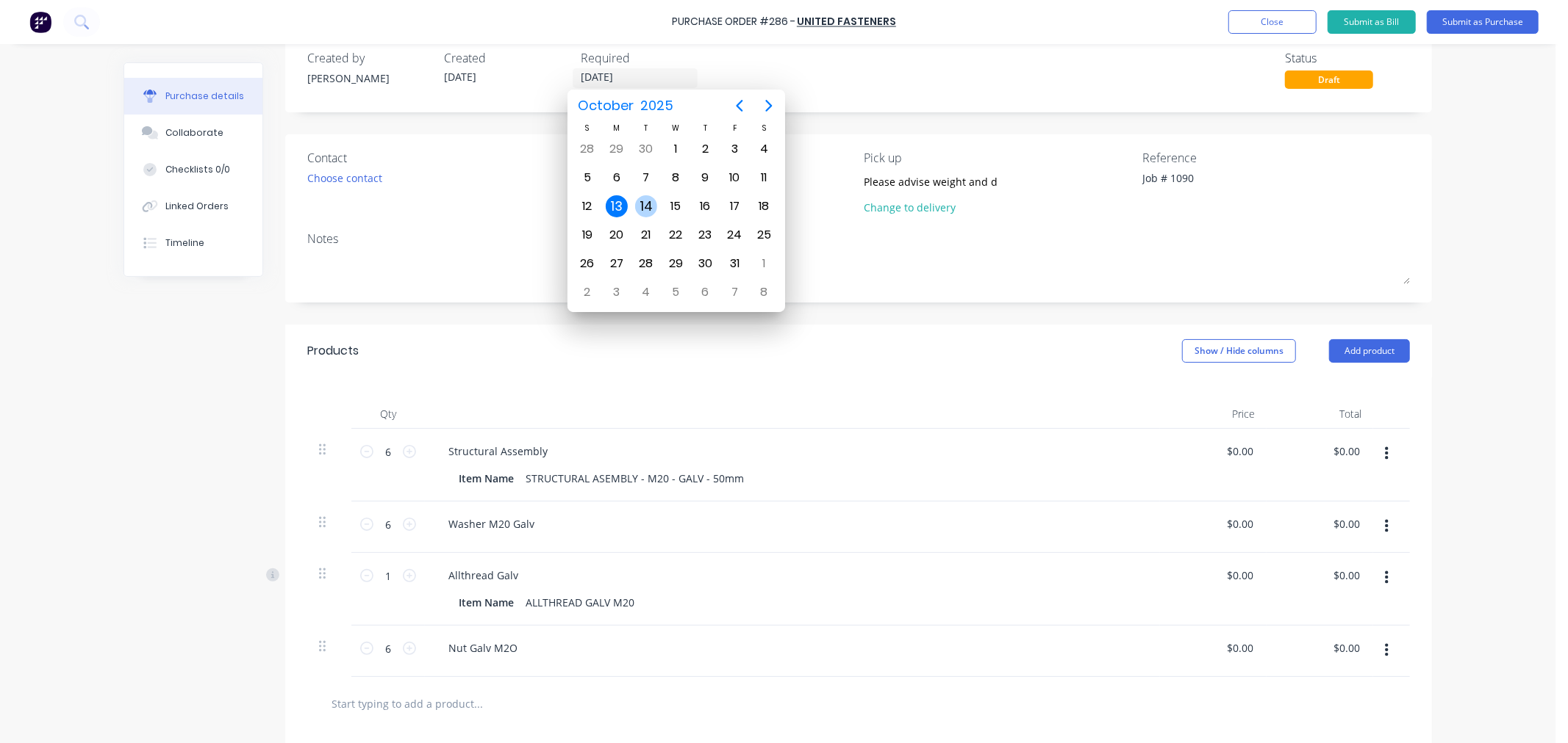
click at [654, 199] on div "14" at bounding box center [646, 206] width 22 height 22
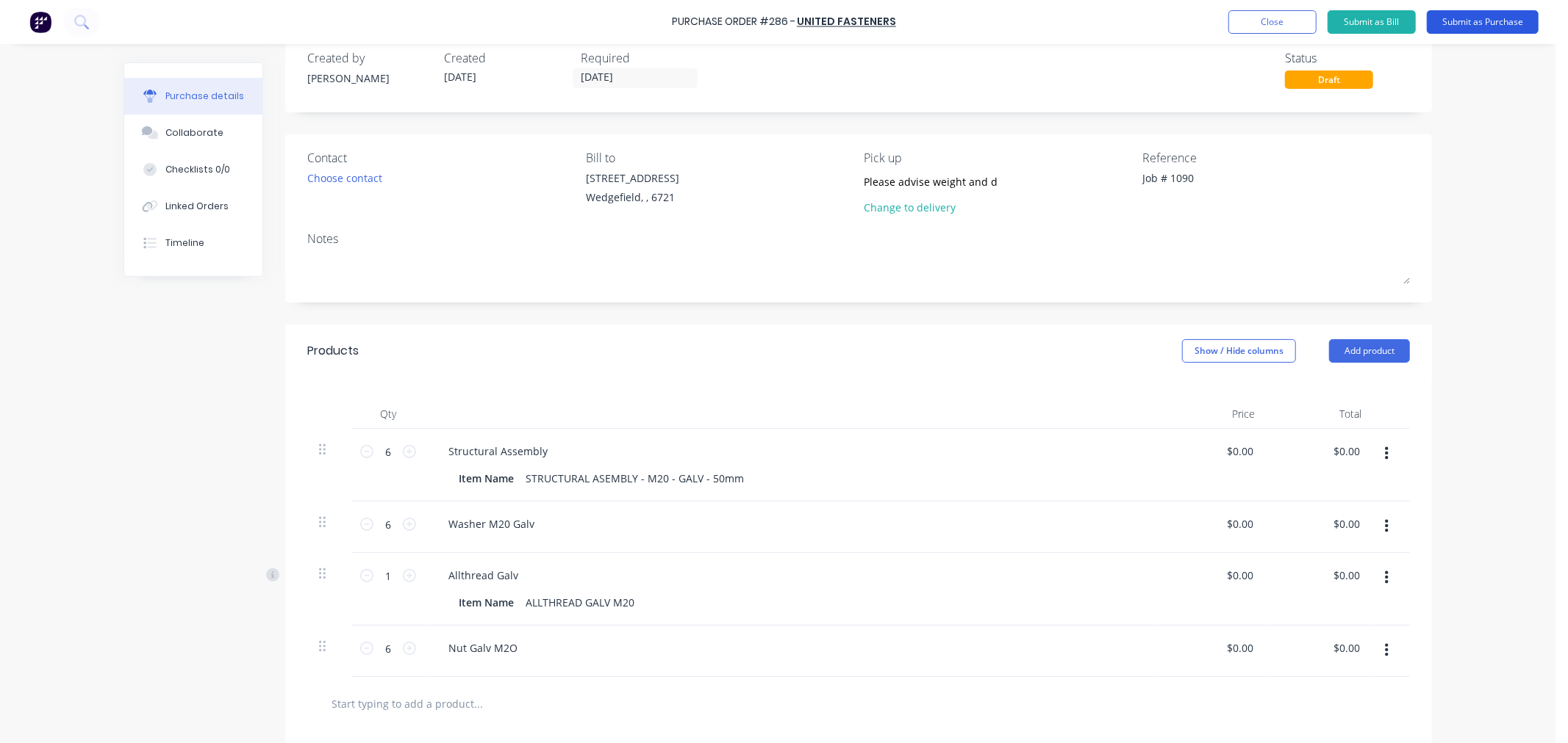
click at [1500, 19] on button "Submit as Purchase" at bounding box center [1483, 22] width 112 height 24
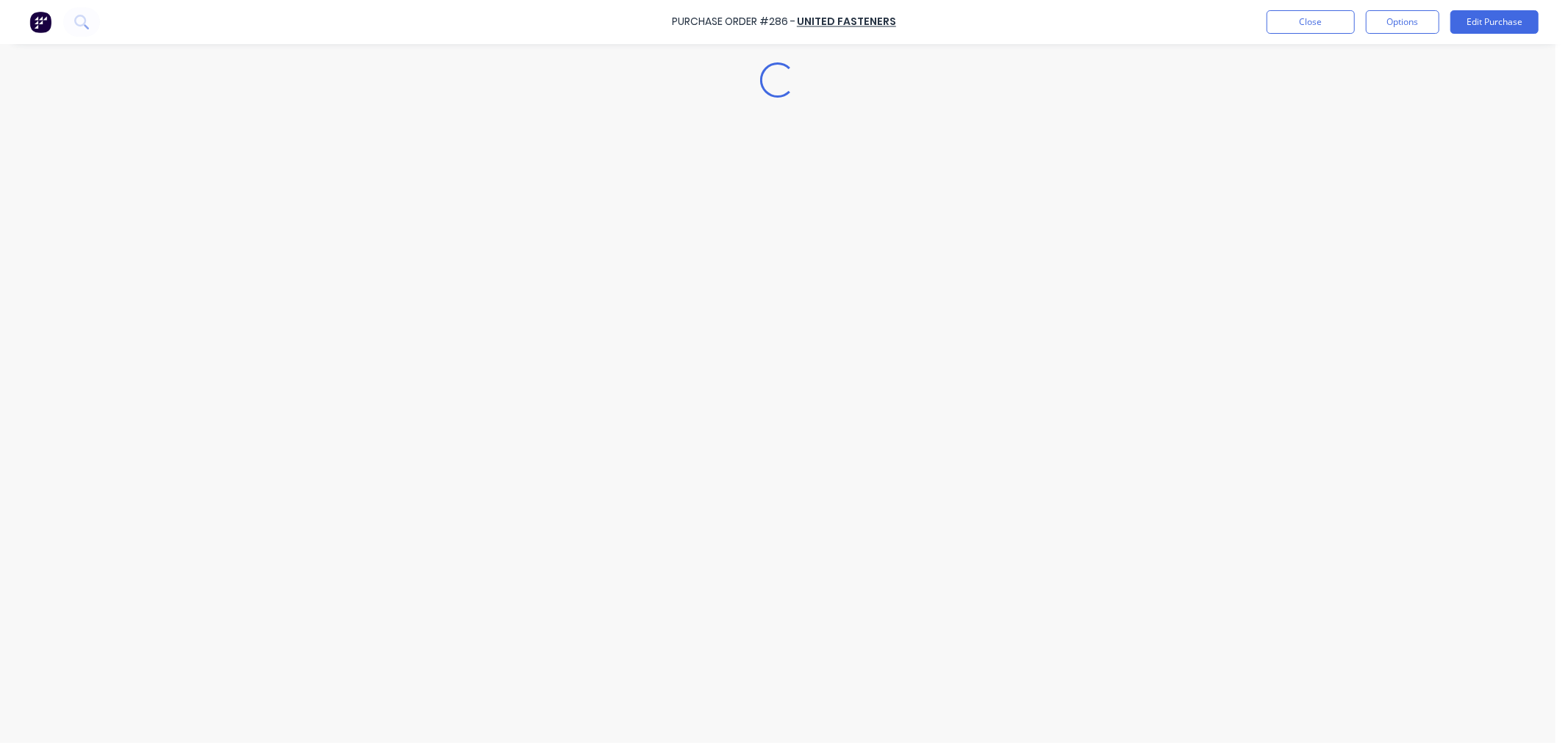
scroll to position [0, 0]
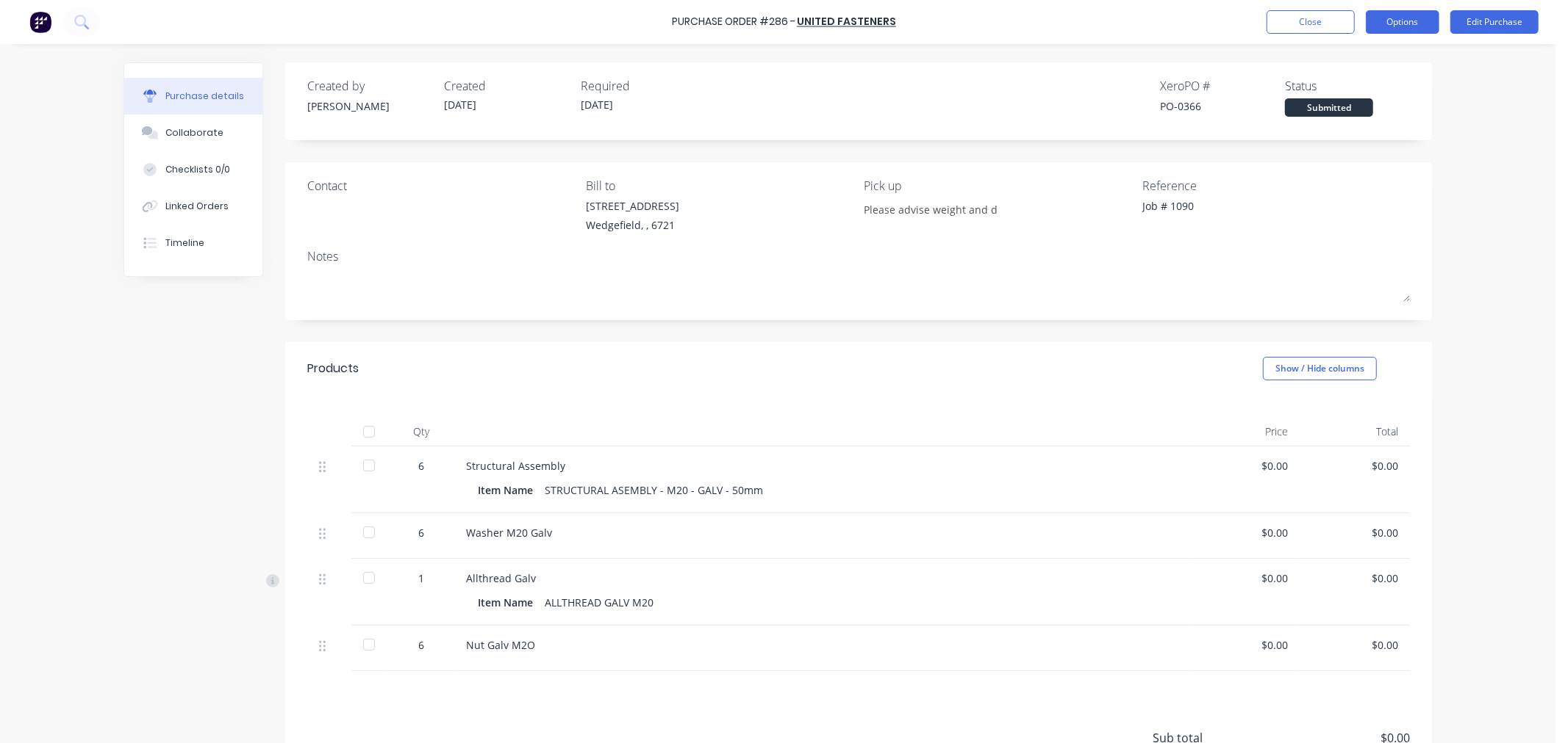
click at [1423, 14] on button "Options" at bounding box center [1402, 22] width 74 height 24
click at [1383, 60] on div "Print / Email" at bounding box center [1369, 59] width 113 height 21
click at [1332, 90] on div "With pricing" at bounding box center [1369, 89] width 113 height 21
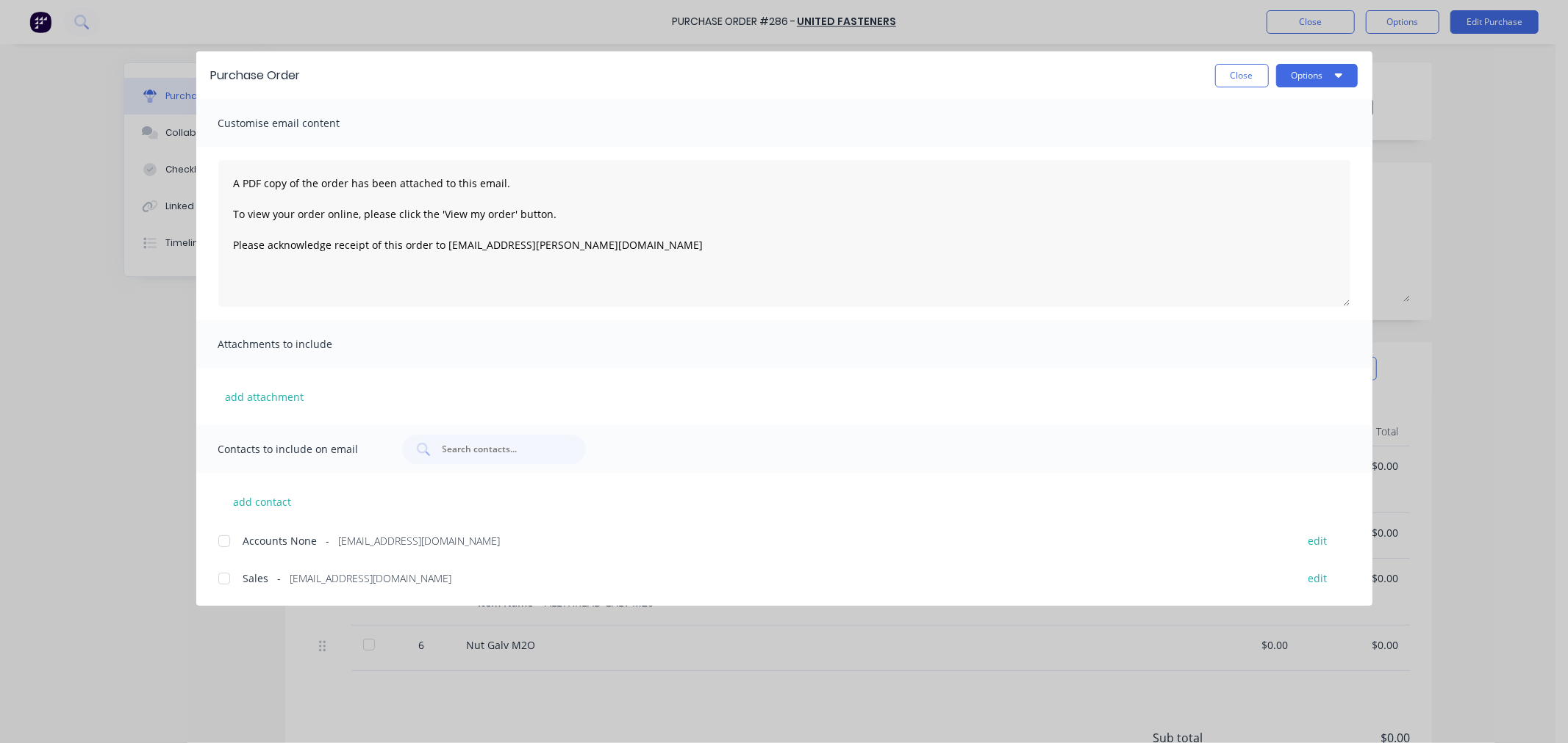
click at [227, 579] on div at bounding box center [224, 578] width 30 height 30
click at [1319, 76] on button "Options" at bounding box center [1317, 76] width 81 height 24
click at [1249, 170] on div "Email" at bounding box center [1288, 171] width 113 height 21
drag, startPoint x: 1242, startPoint y: 82, endPoint x: 1282, endPoint y: 64, distance: 43.9
click at [1242, 82] on button "Close" at bounding box center [1241, 76] width 53 height 24
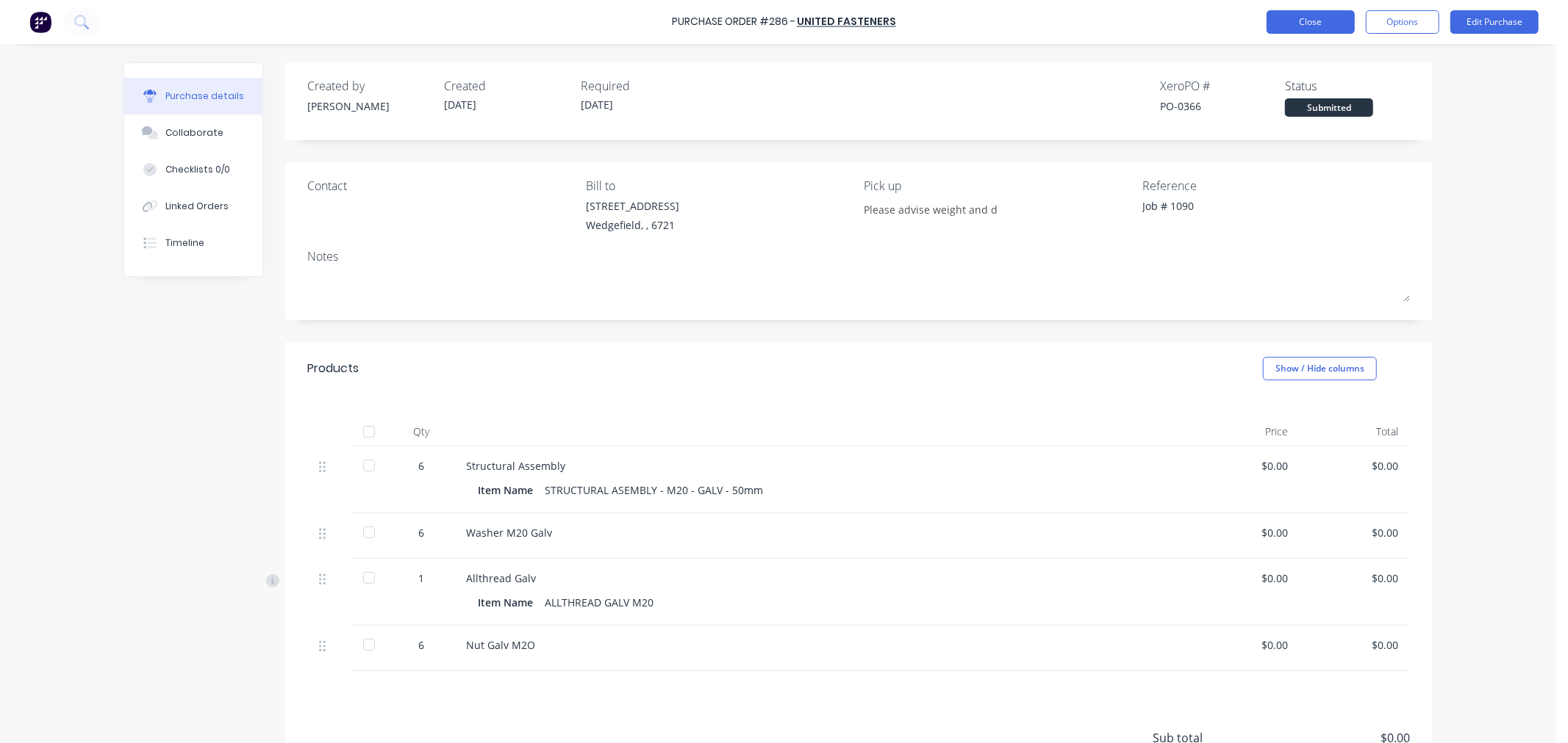
click at [1324, 19] on button "Close" at bounding box center [1310, 22] width 88 height 24
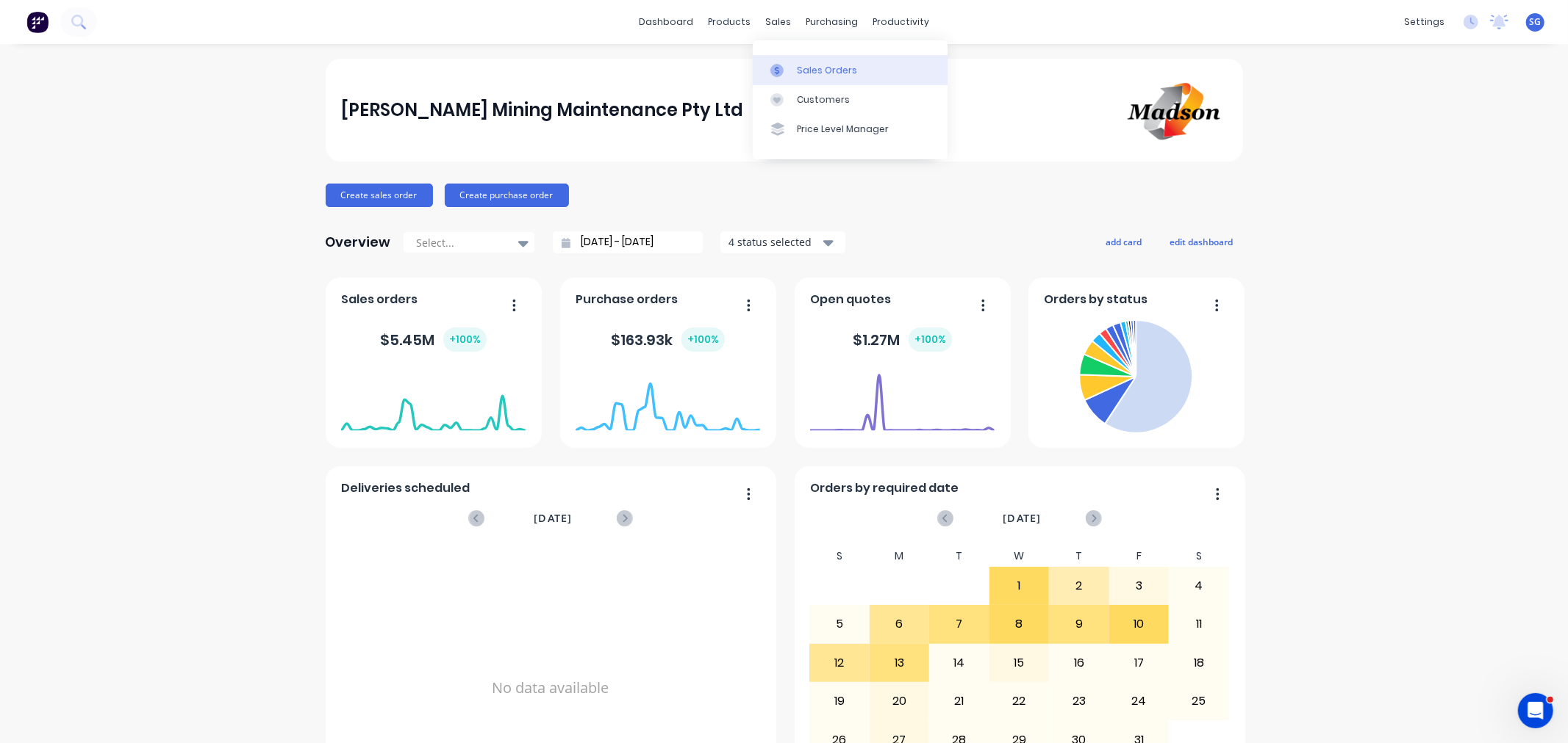
click at [794, 69] on link "Sales Orders" at bounding box center [850, 69] width 195 height 30
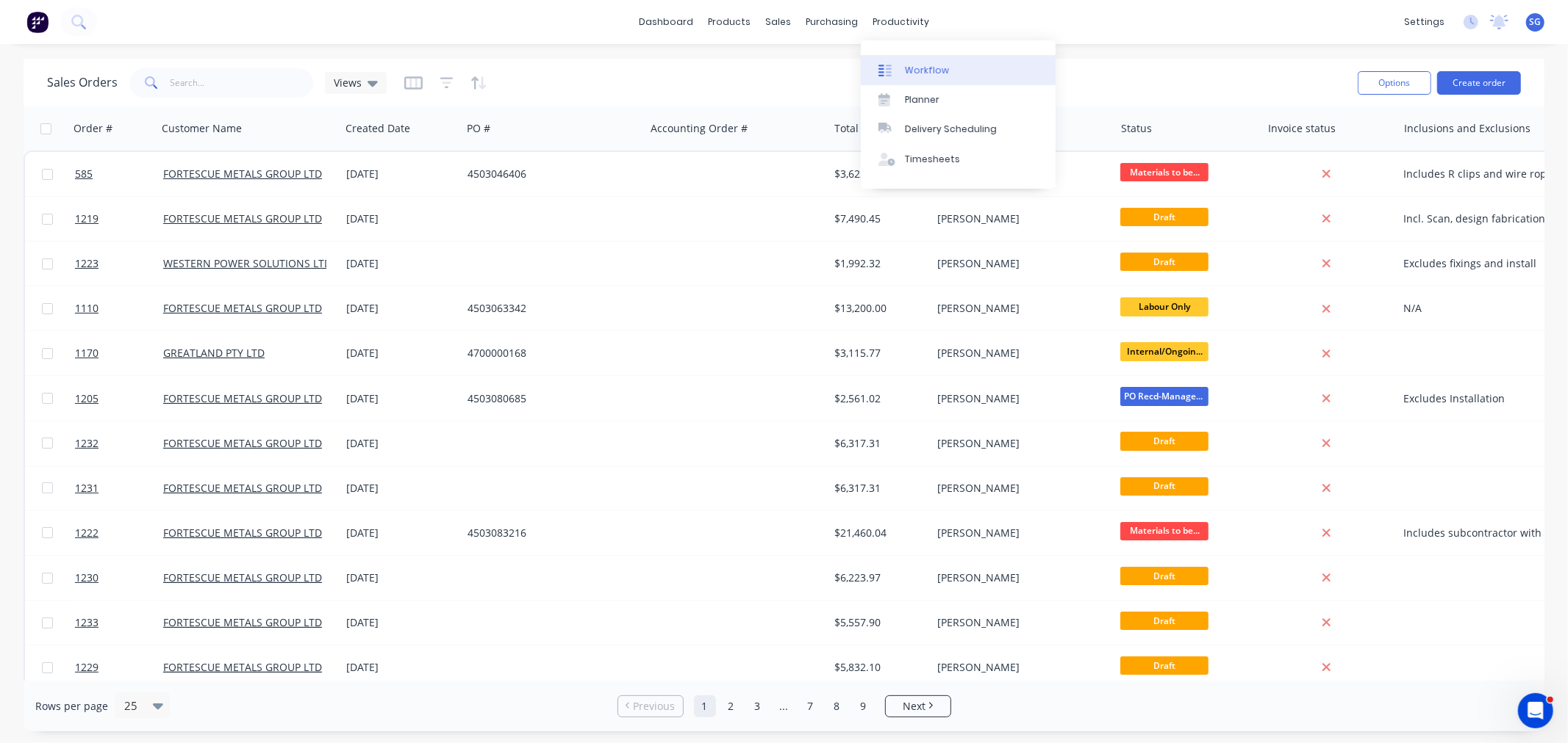
click at [907, 64] on div "Workflow" at bounding box center [927, 71] width 44 height 14
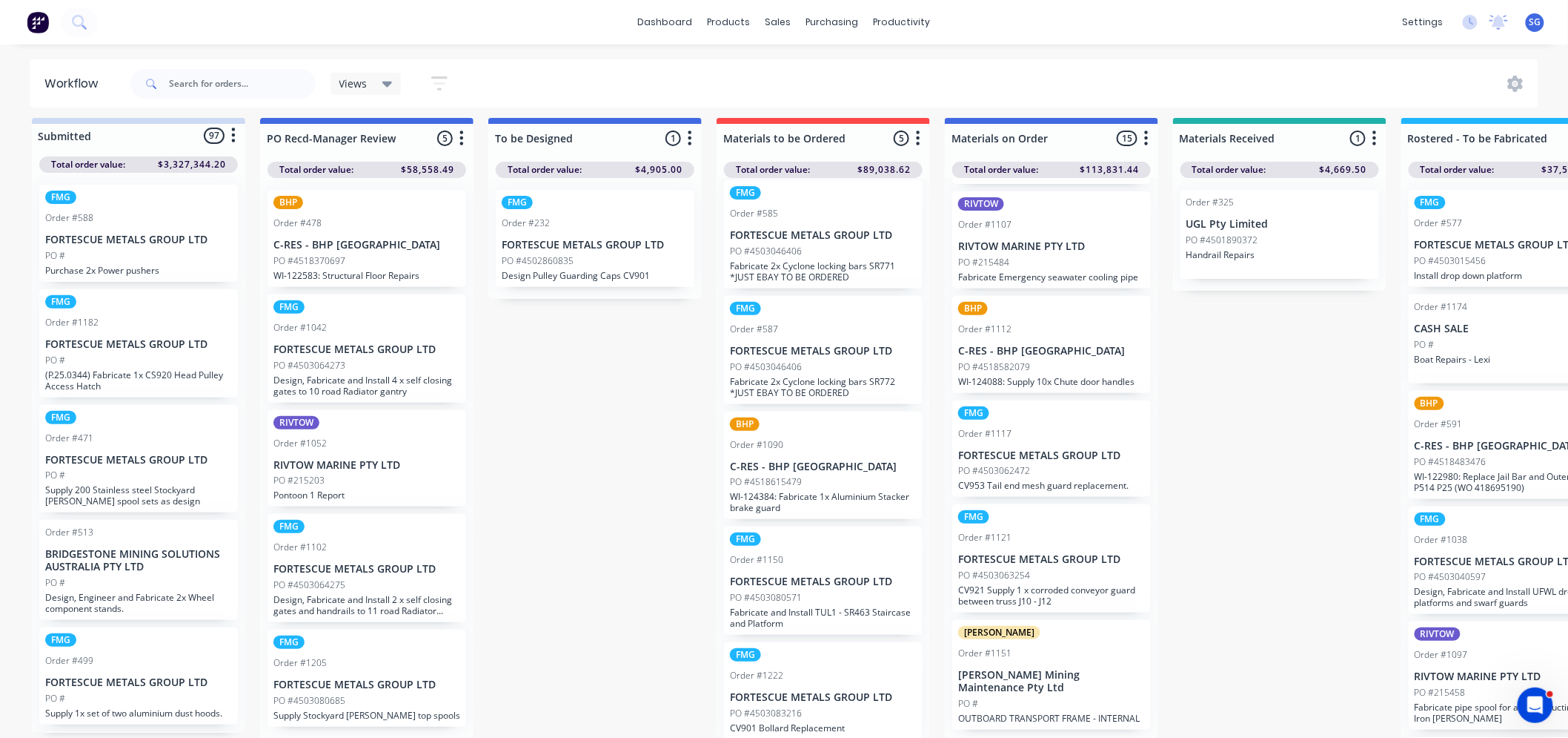
scroll to position [20, 0]
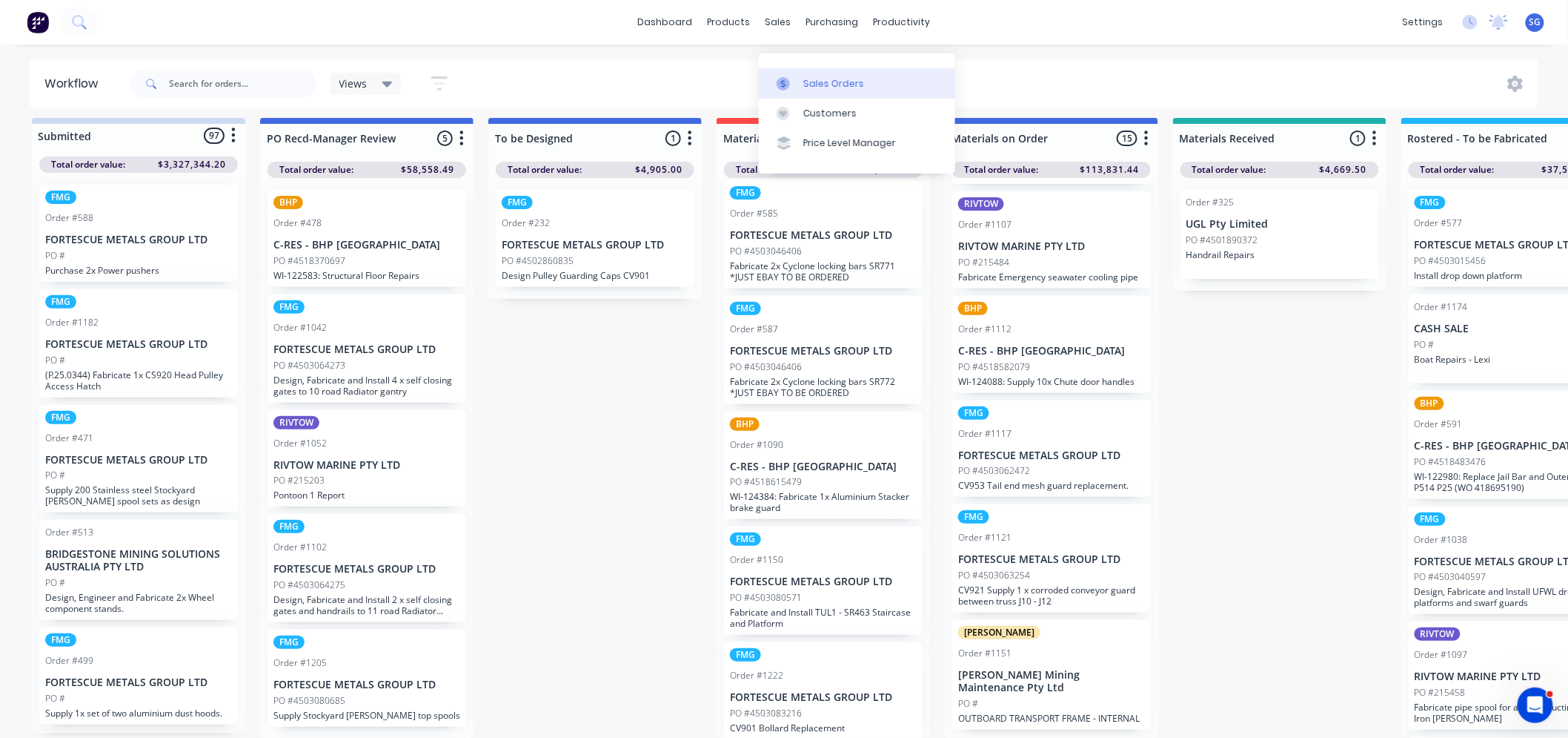
click at [801, 68] on link "Sales Orders" at bounding box center [857, 83] width 196 height 30
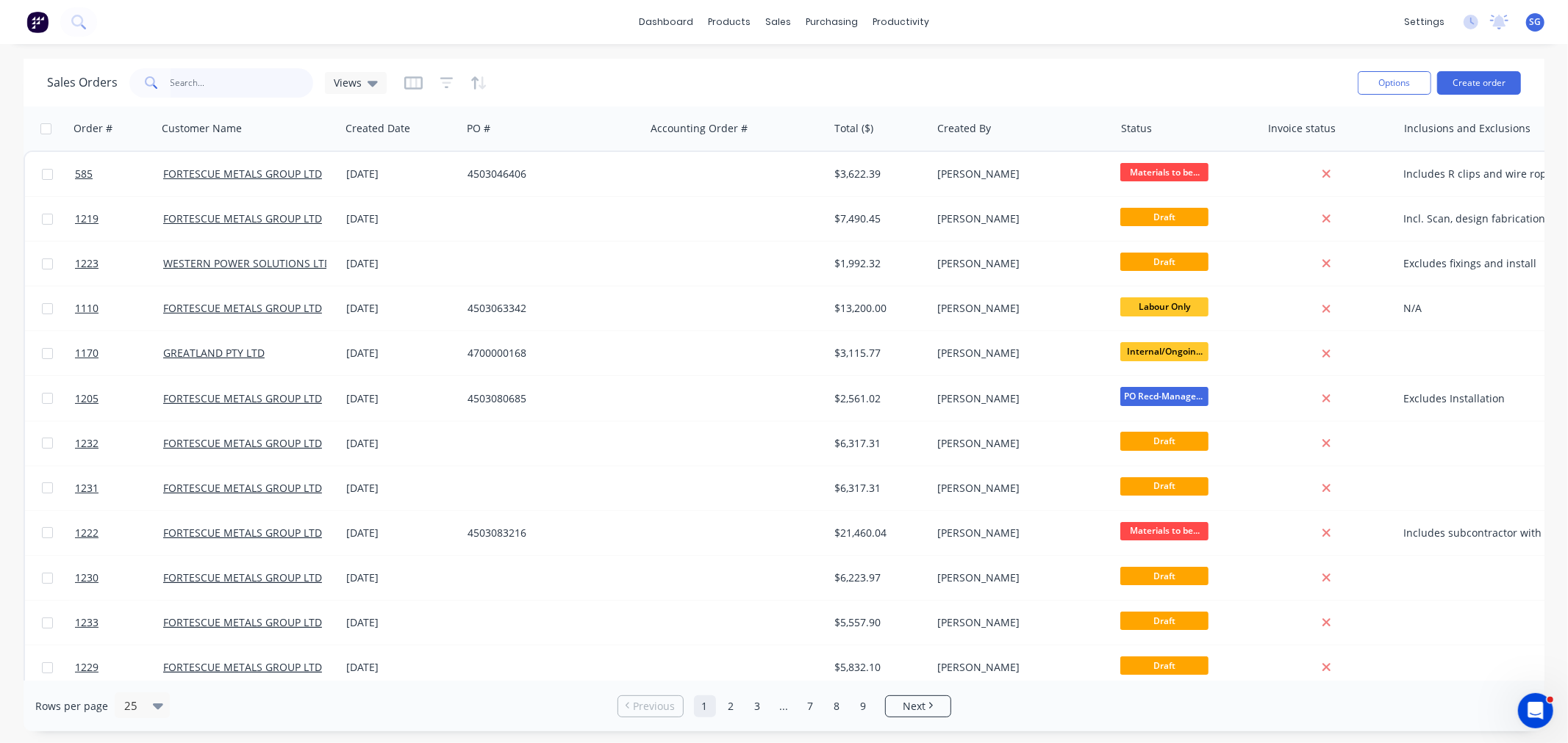
click at [184, 85] on input "text" at bounding box center [242, 83] width 143 height 30
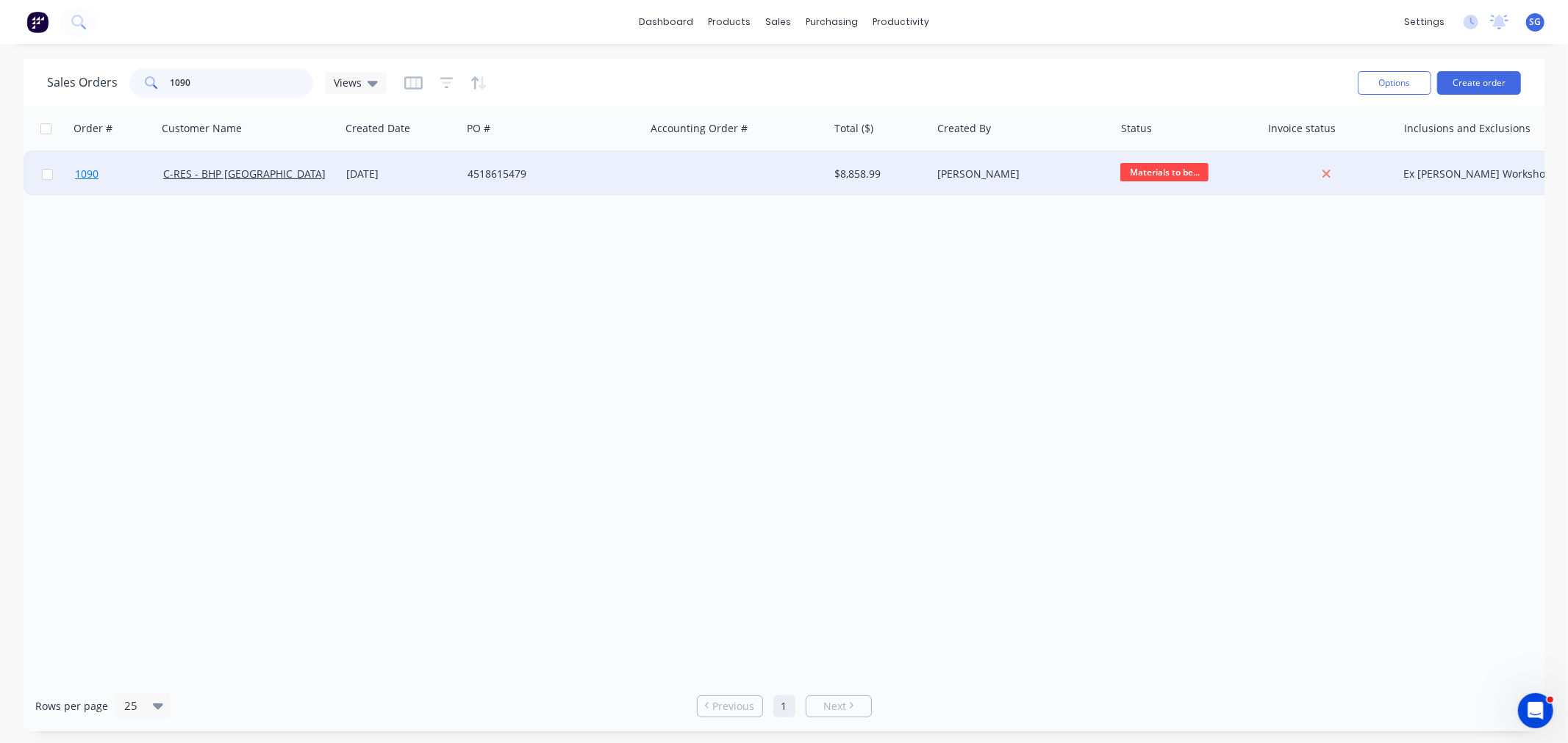
type input "1090"
click at [88, 170] on span "1090" at bounding box center [87, 173] width 24 height 14
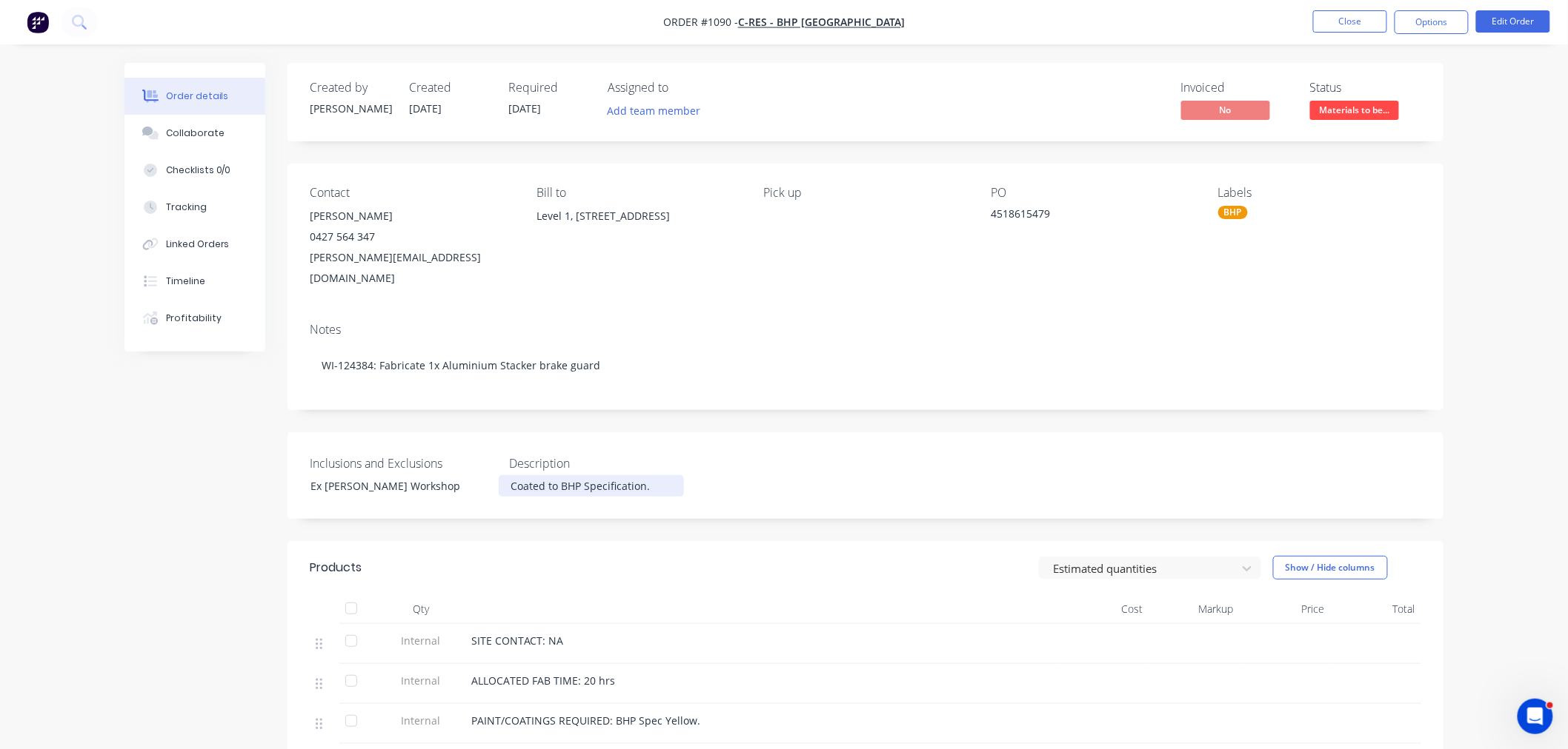
scroll to position [82, 0]
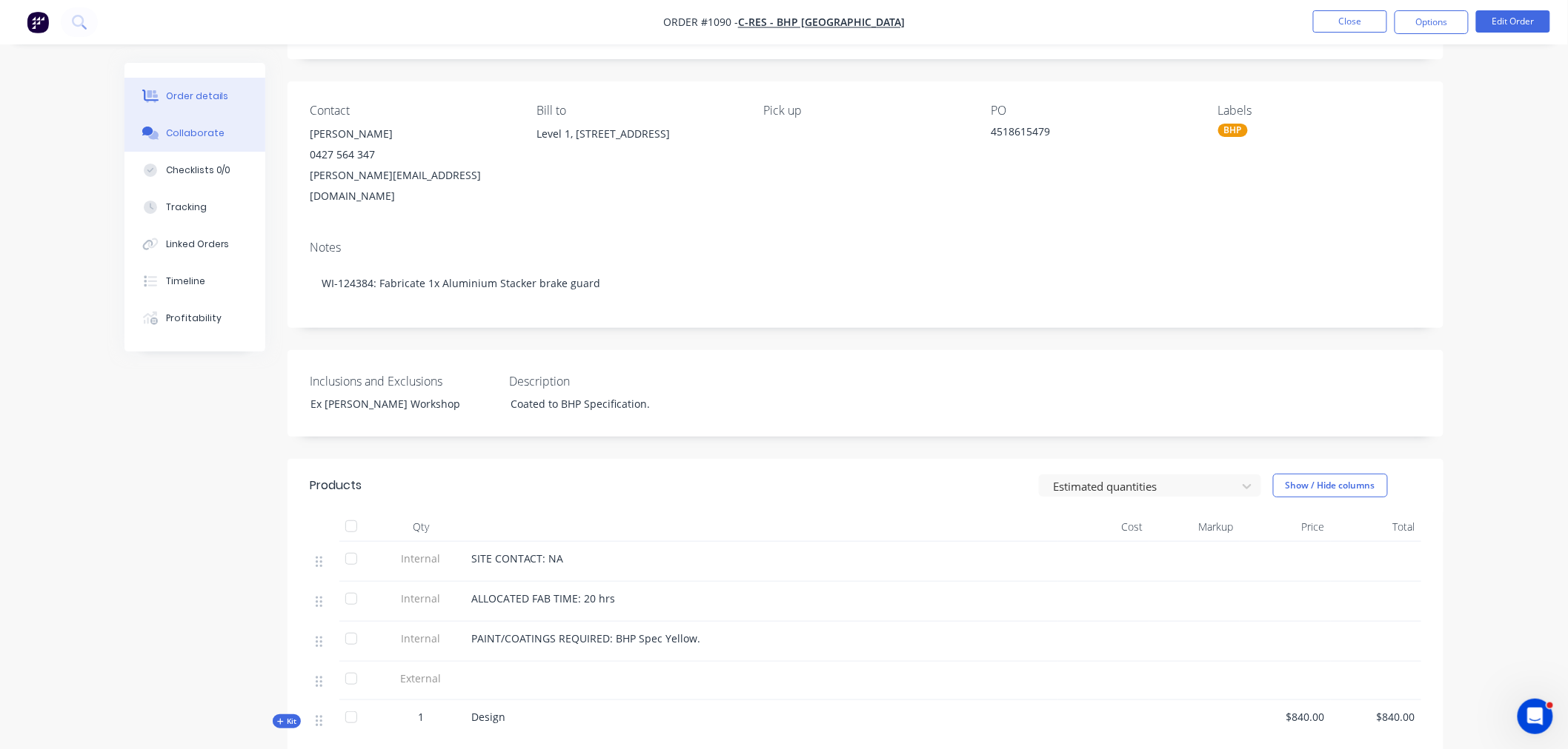
click at [182, 135] on div "Collaborate" at bounding box center [195, 134] width 59 height 14
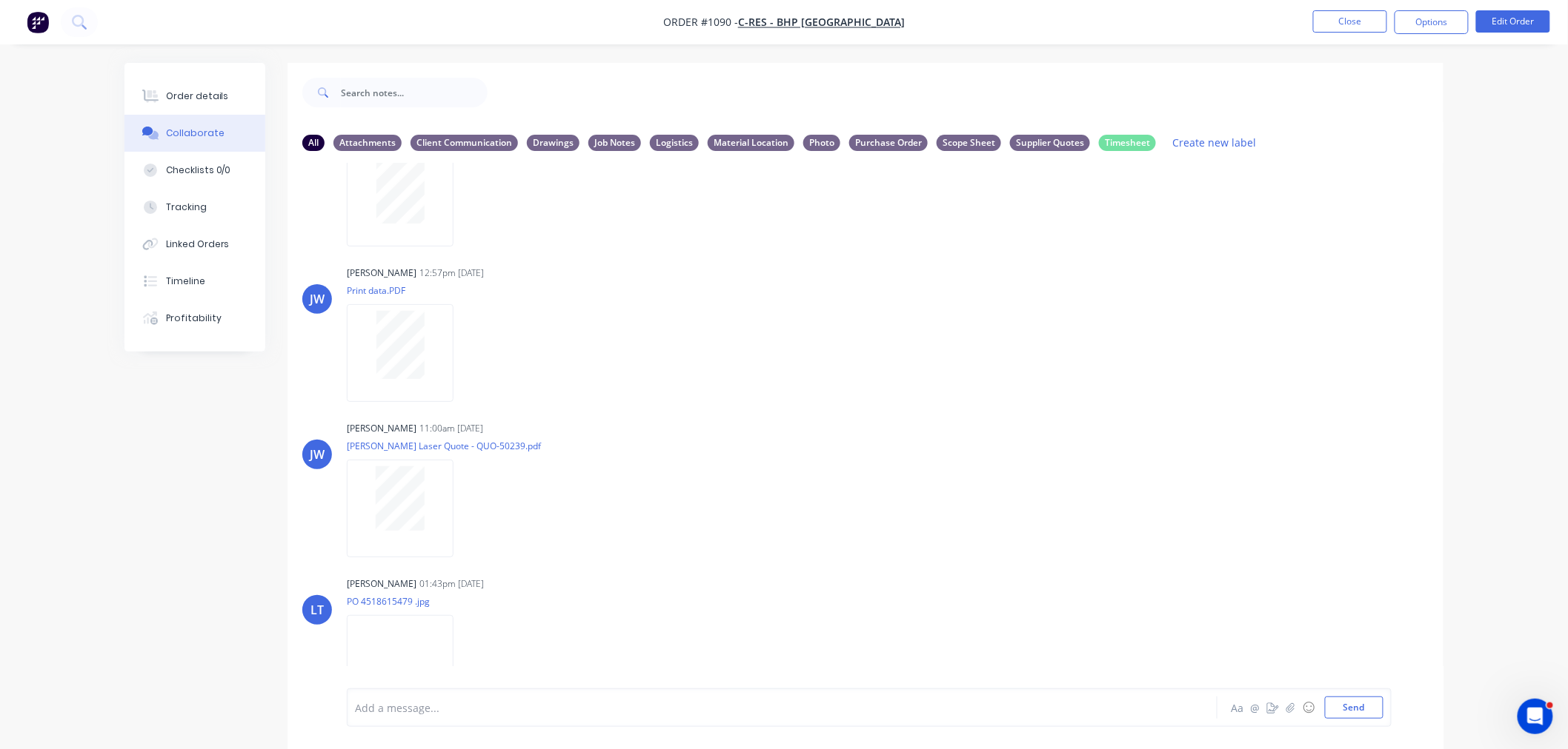
scroll to position [246, 0]
click at [432, 500] on div at bounding box center [400, 487] width 93 height 65
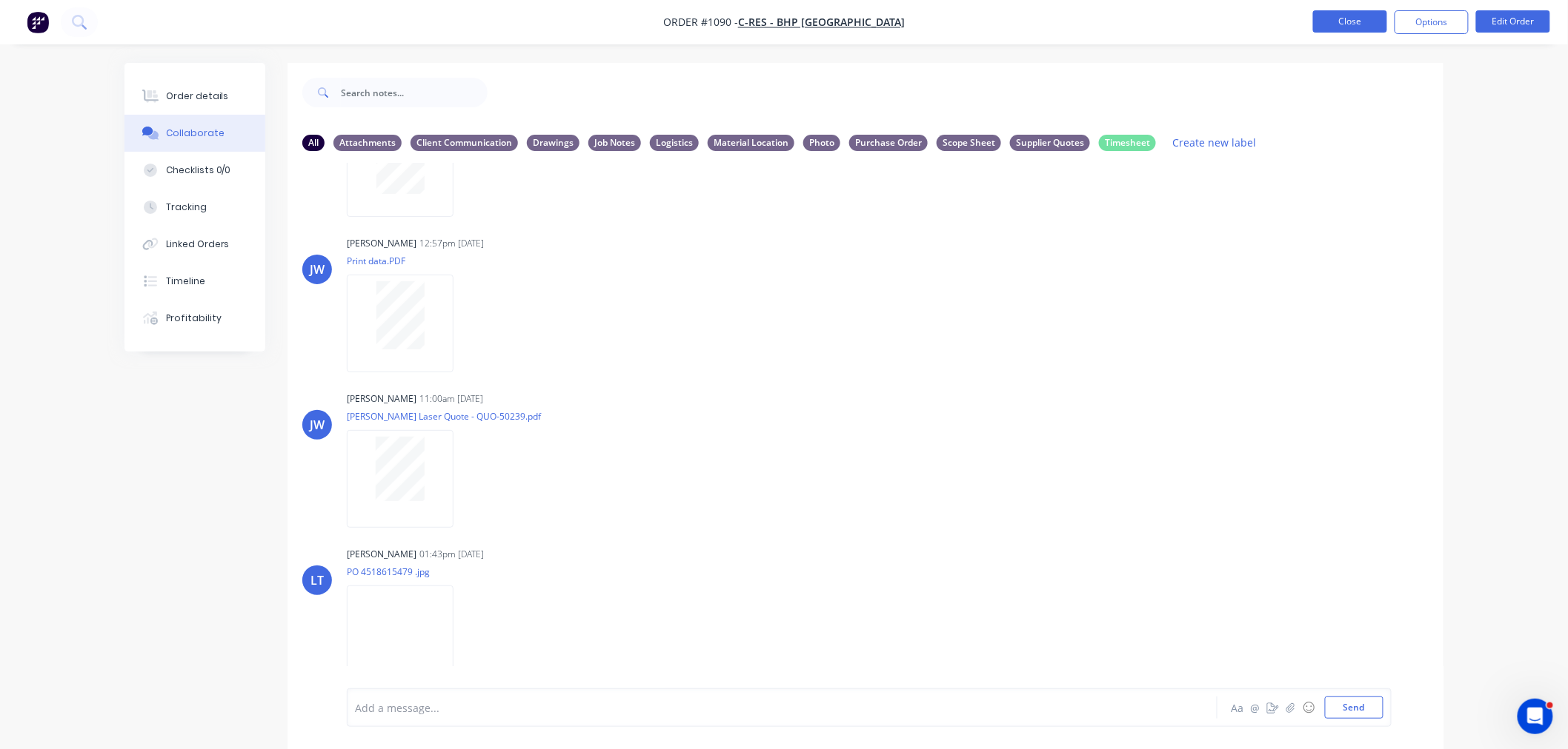
click at [1346, 28] on button "Close" at bounding box center [1350, 21] width 74 height 22
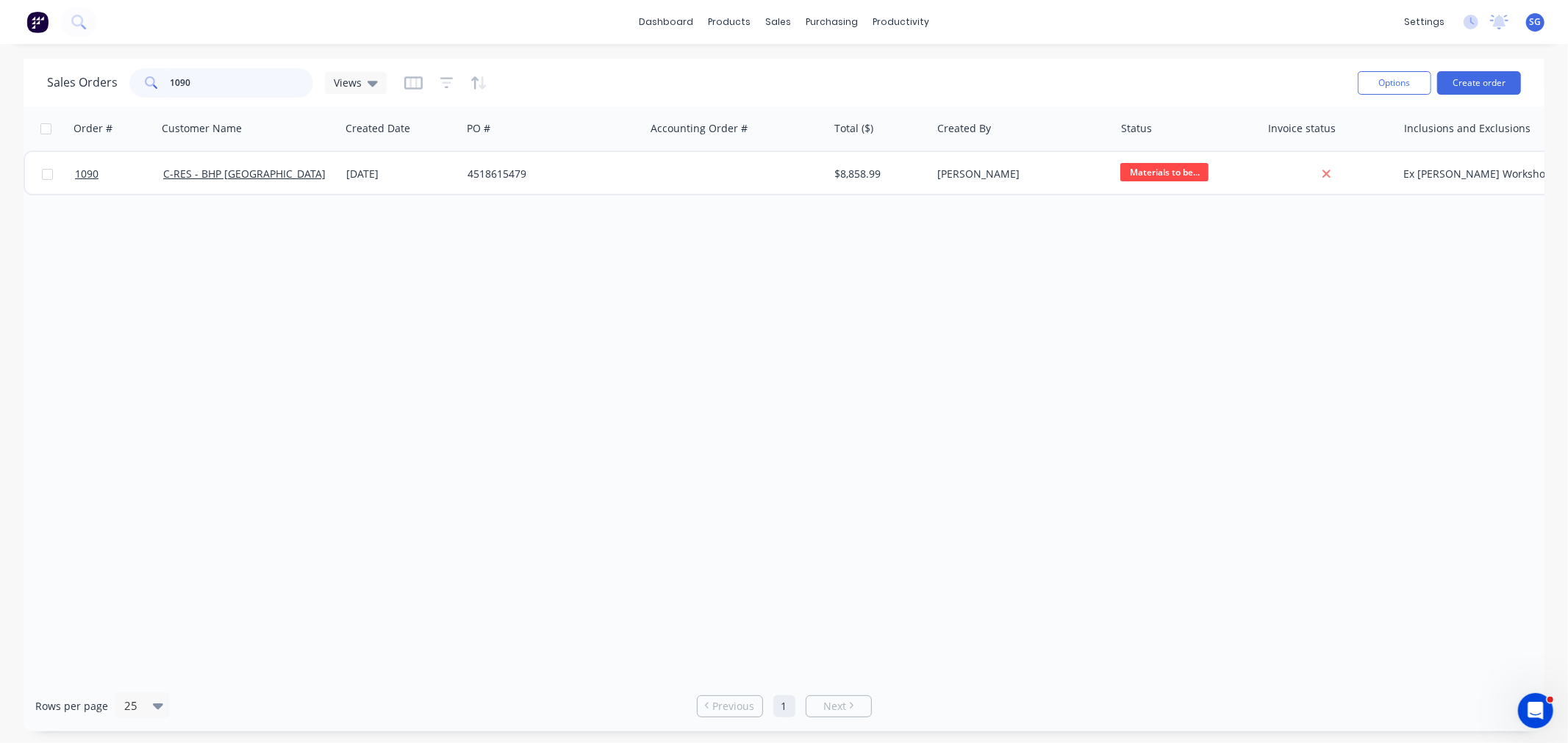
click at [244, 90] on input "1090" at bounding box center [242, 83] width 143 height 30
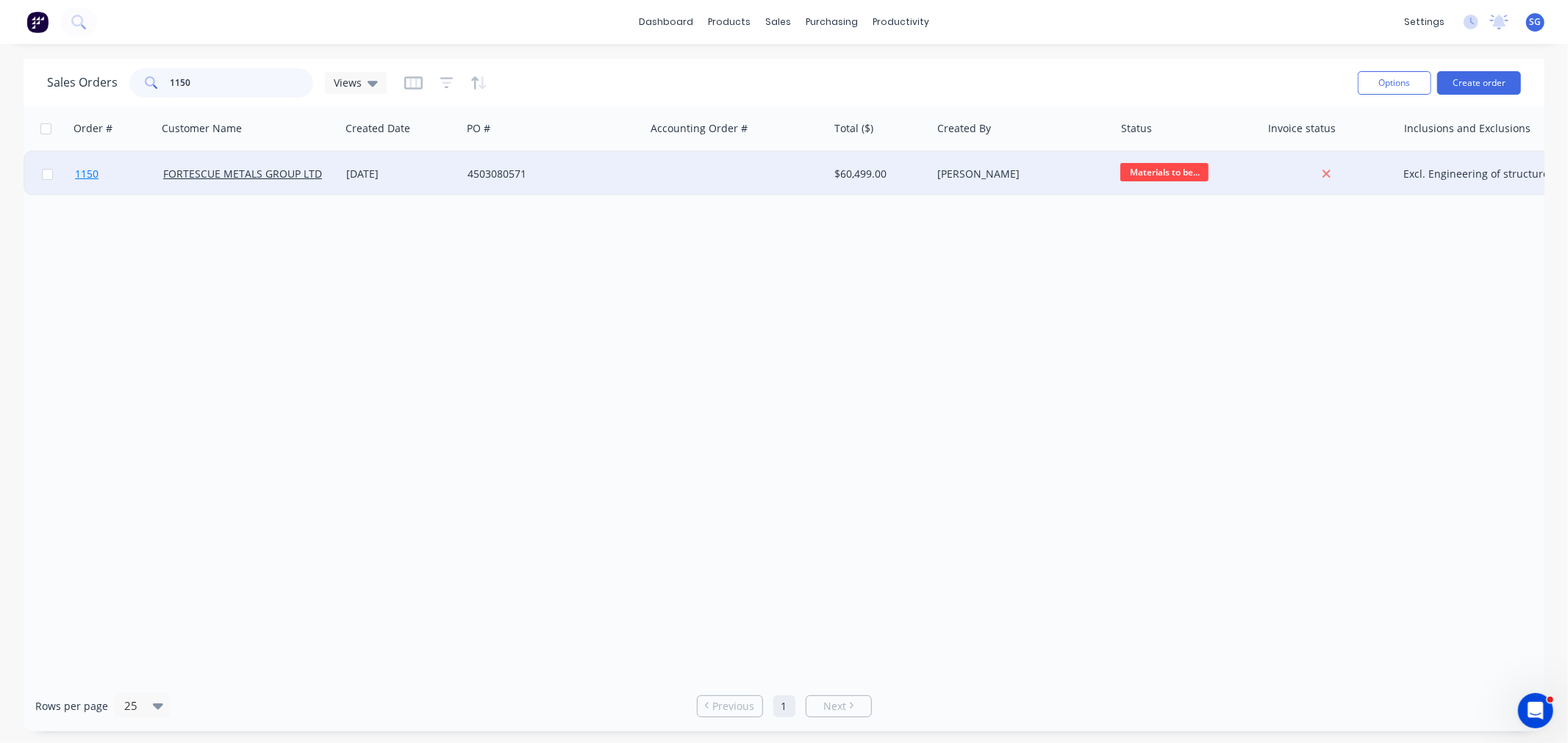
type input "1150"
click at [87, 173] on span "1150" at bounding box center [87, 173] width 24 height 14
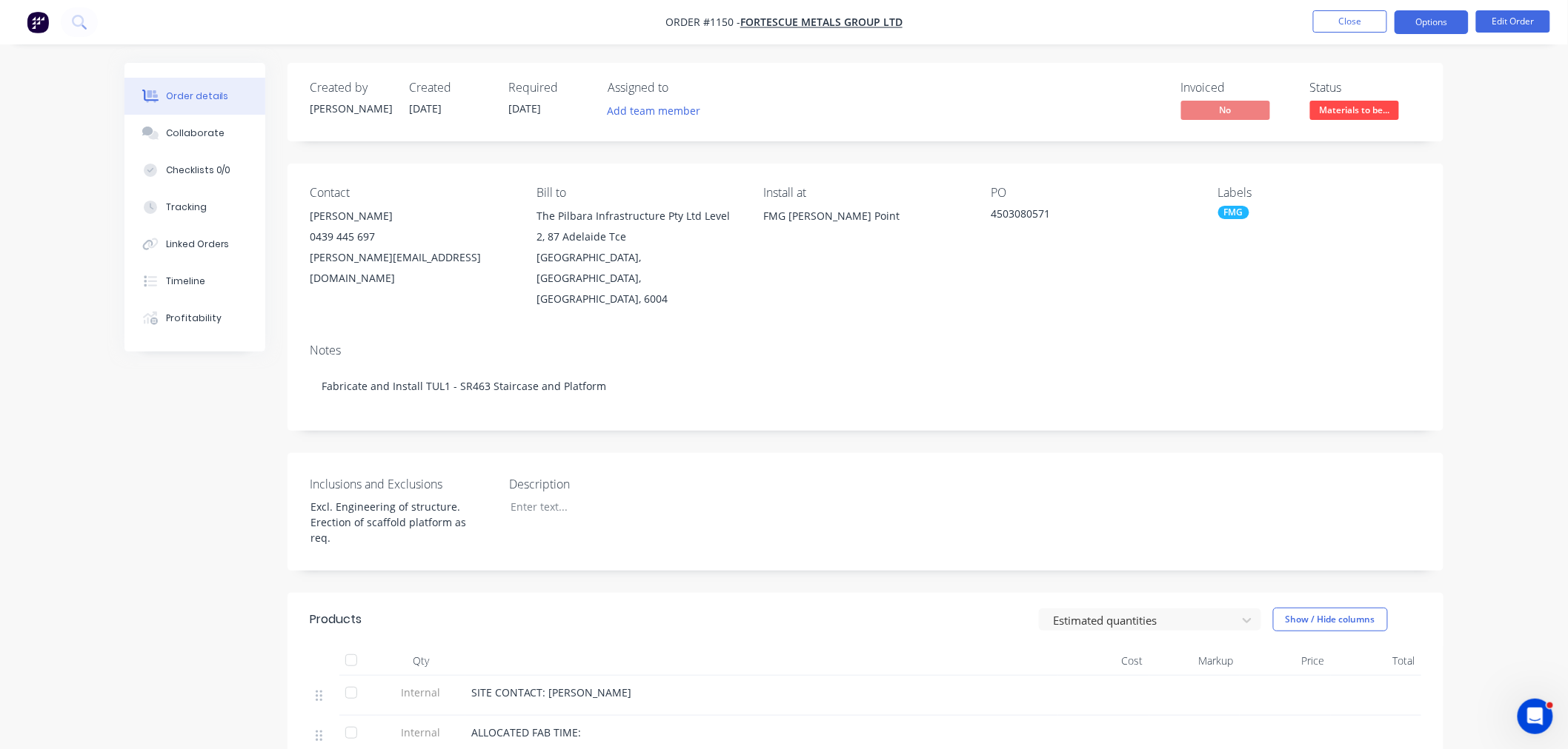
click at [1419, 26] on button "Options" at bounding box center [1431, 22] width 74 height 24
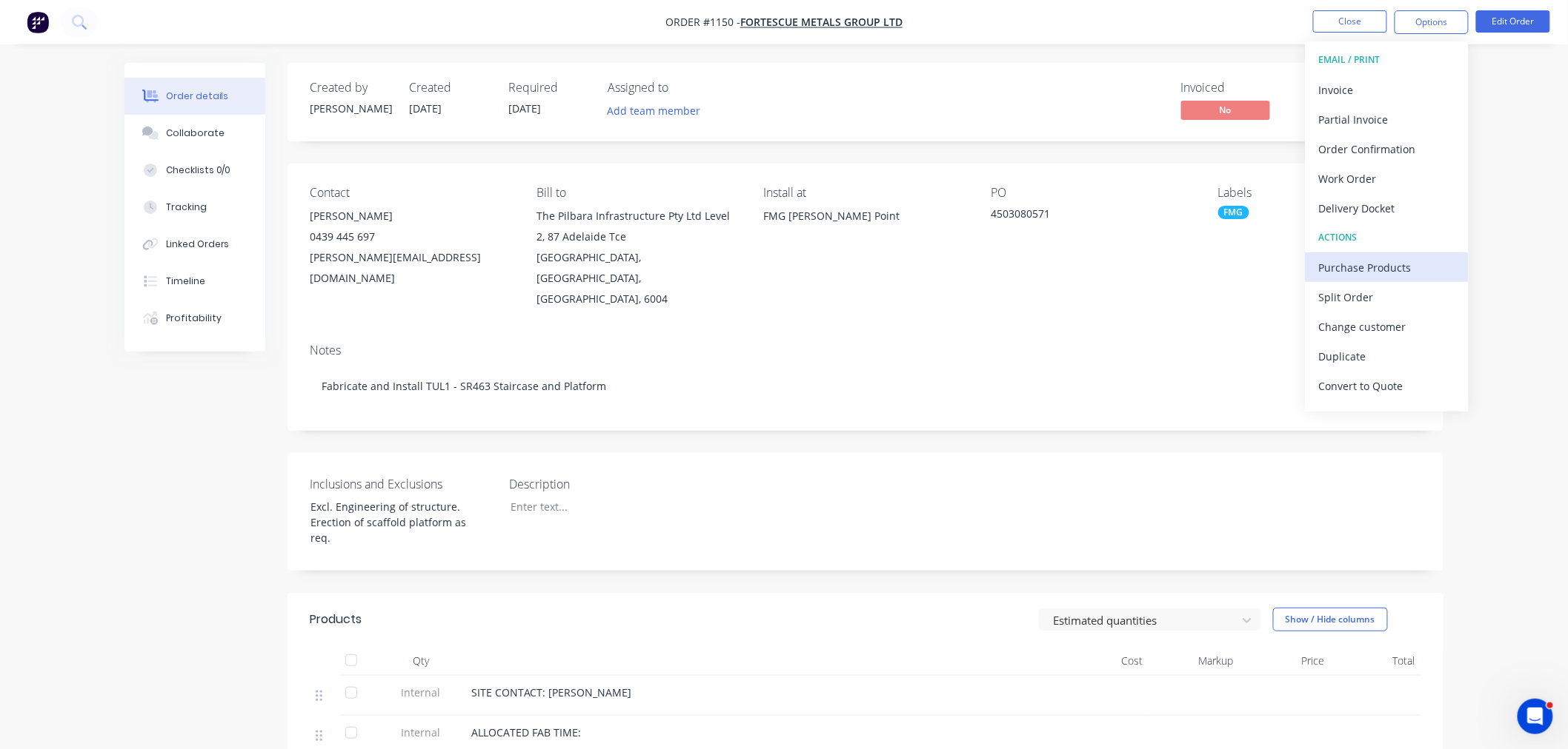
click at [1383, 267] on div "Purchase Products" at bounding box center [1387, 268] width 136 height 21
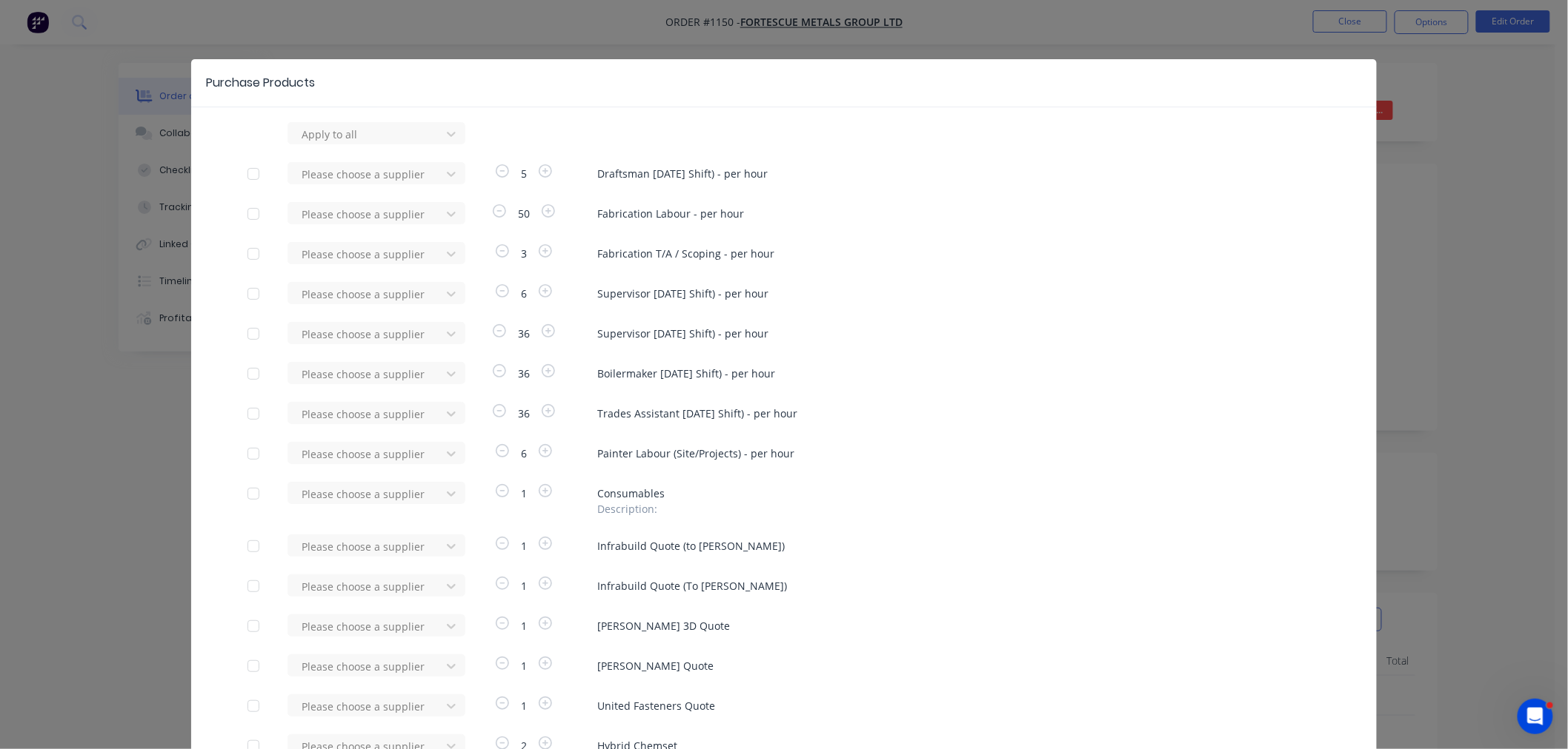
click at [246, 545] on div at bounding box center [253, 546] width 30 height 30
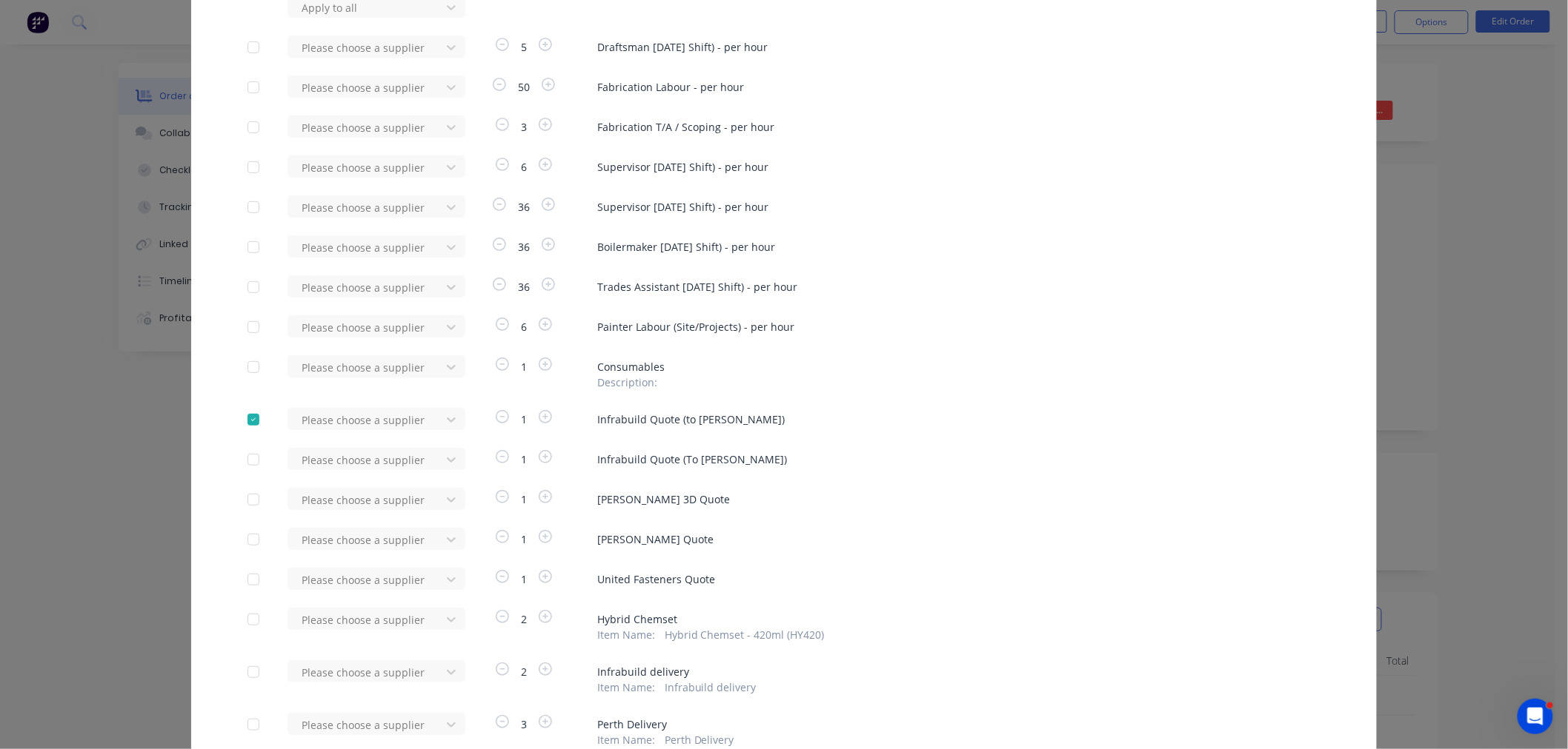
scroll to position [164, 0]
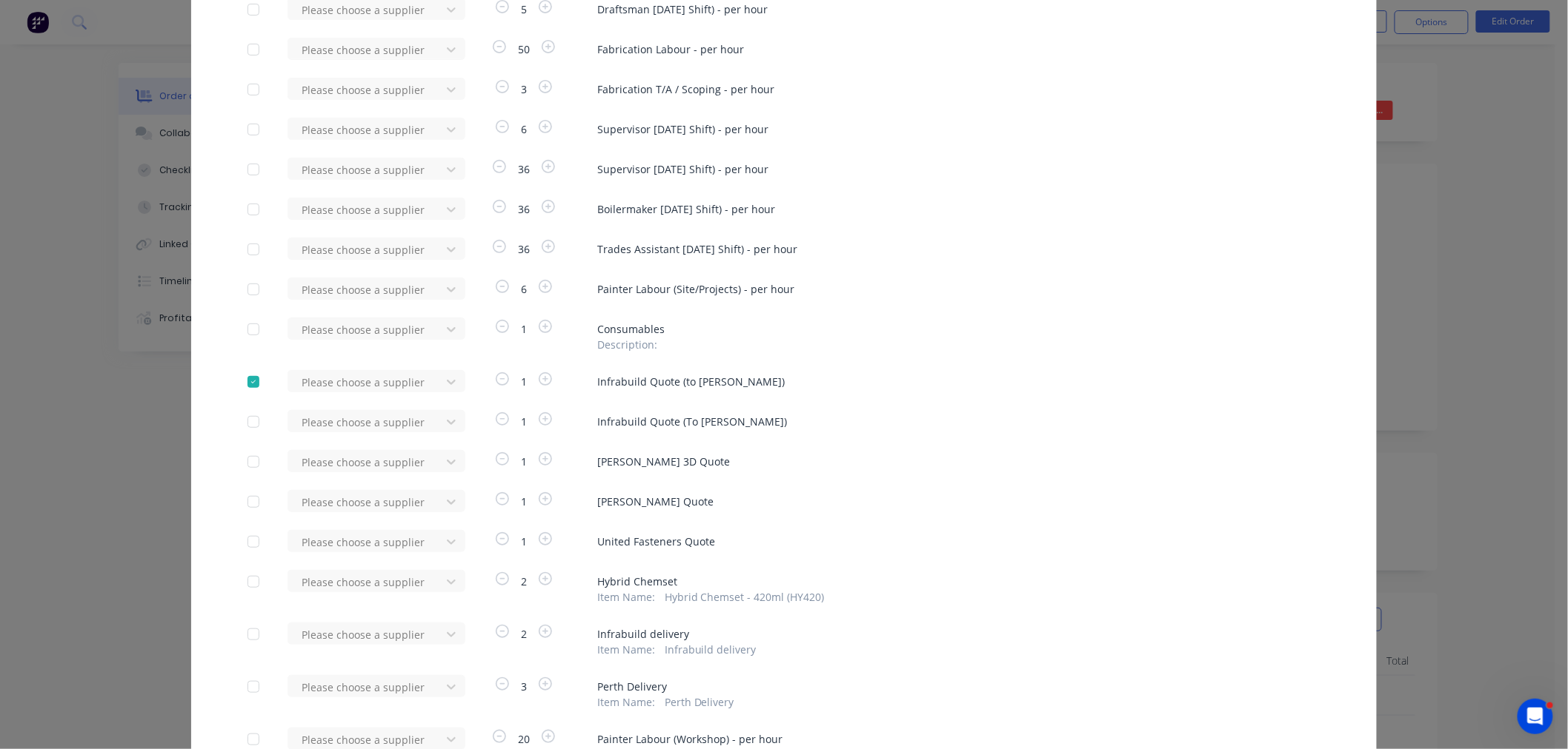
click at [246, 422] on div at bounding box center [253, 422] width 30 height 30
click at [251, 462] on div at bounding box center [253, 462] width 30 height 30
click at [249, 504] on div at bounding box center [253, 502] width 30 height 30
click at [250, 541] on div at bounding box center [253, 542] width 30 height 30
click at [246, 584] on div at bounding box center [253, 582] width 30 height 30
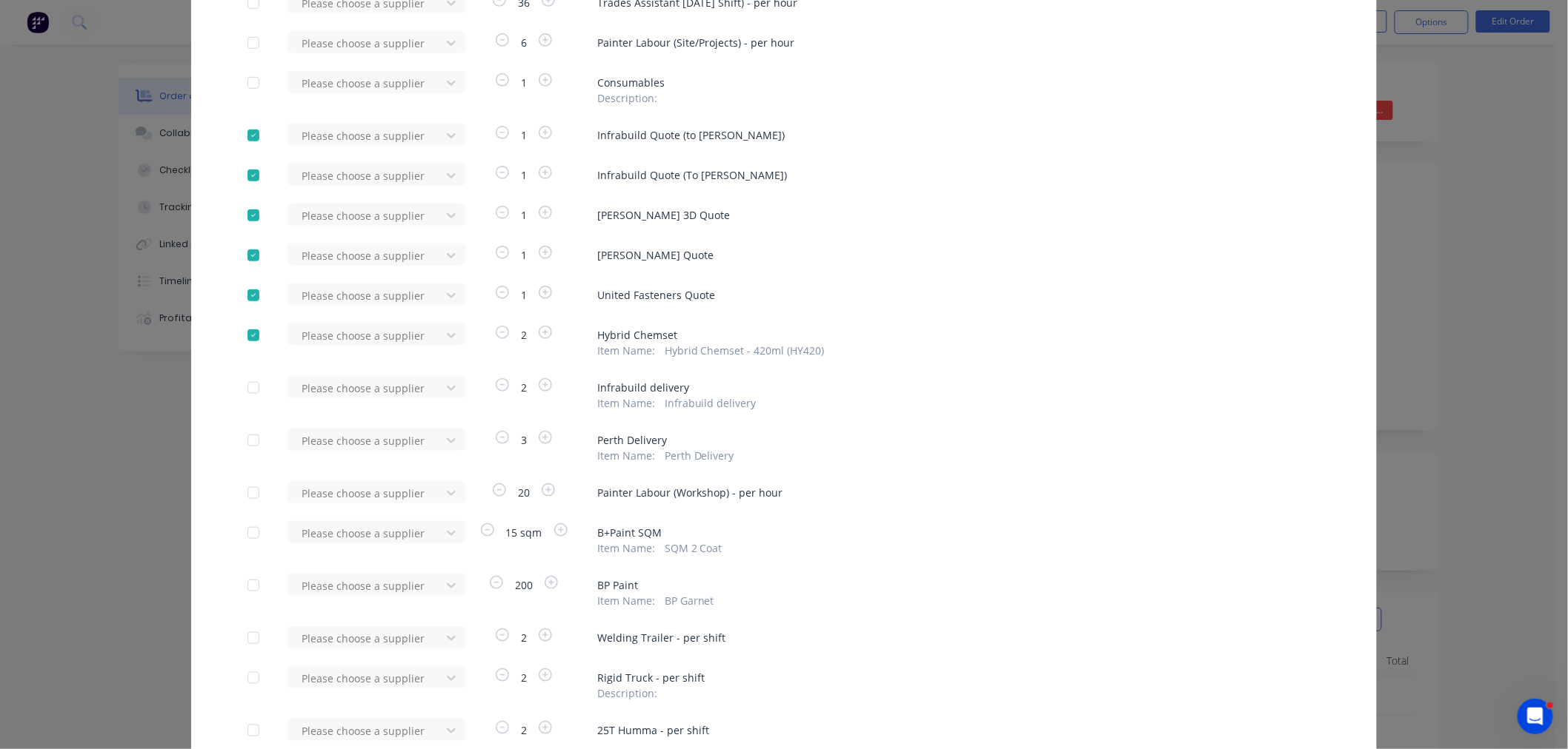
scroll to position [329, 0]
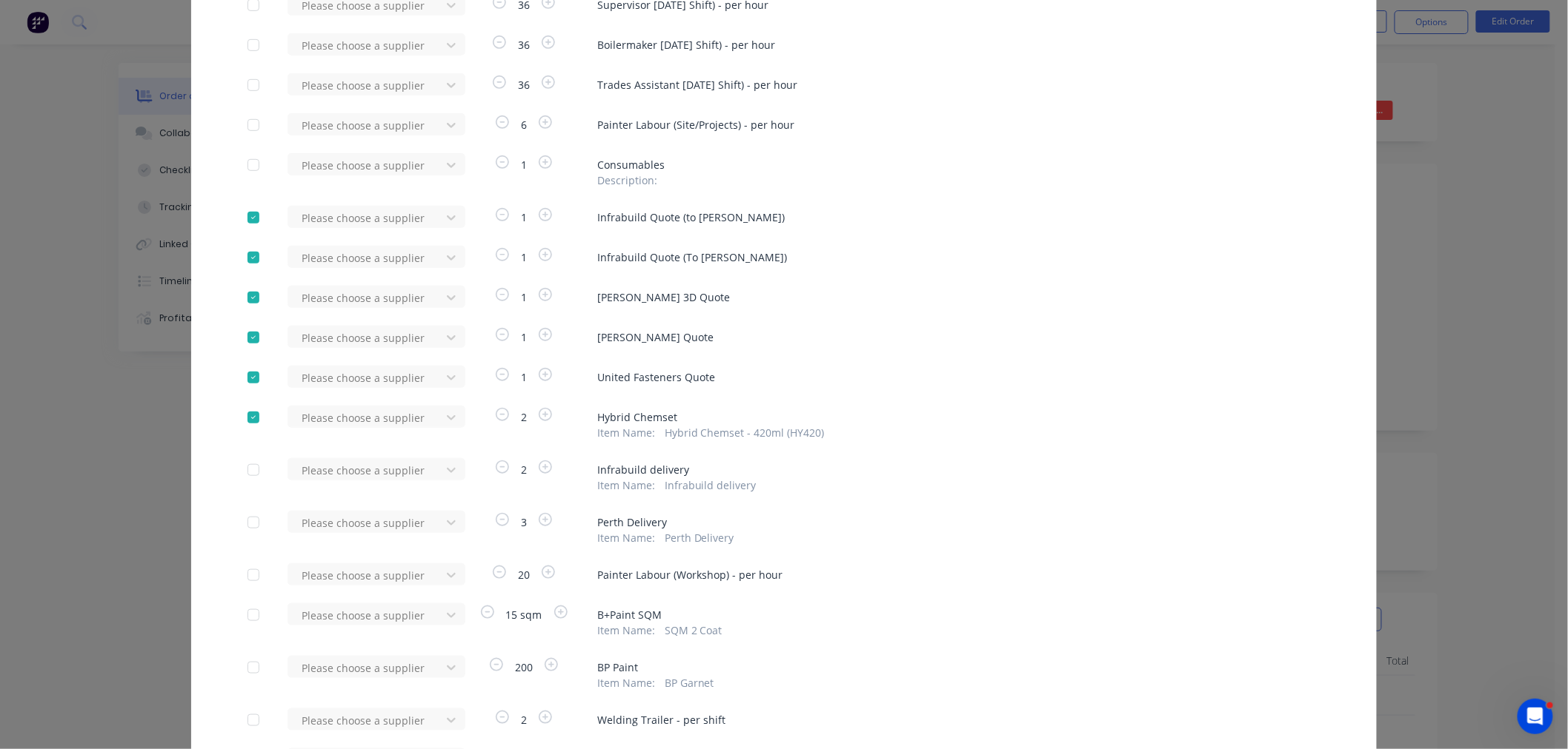
click at [246, 215] on div at bounding box center [253, 217] width 30 height 30
click at [246, 252] on div at bounding box center [253, 257] width 30 height 30
click at [243, 298] on div at bounding box center [253, 297] width 30 height 30
click at [246, 334] on div at bounding box center [253, 337] width 30 height 30
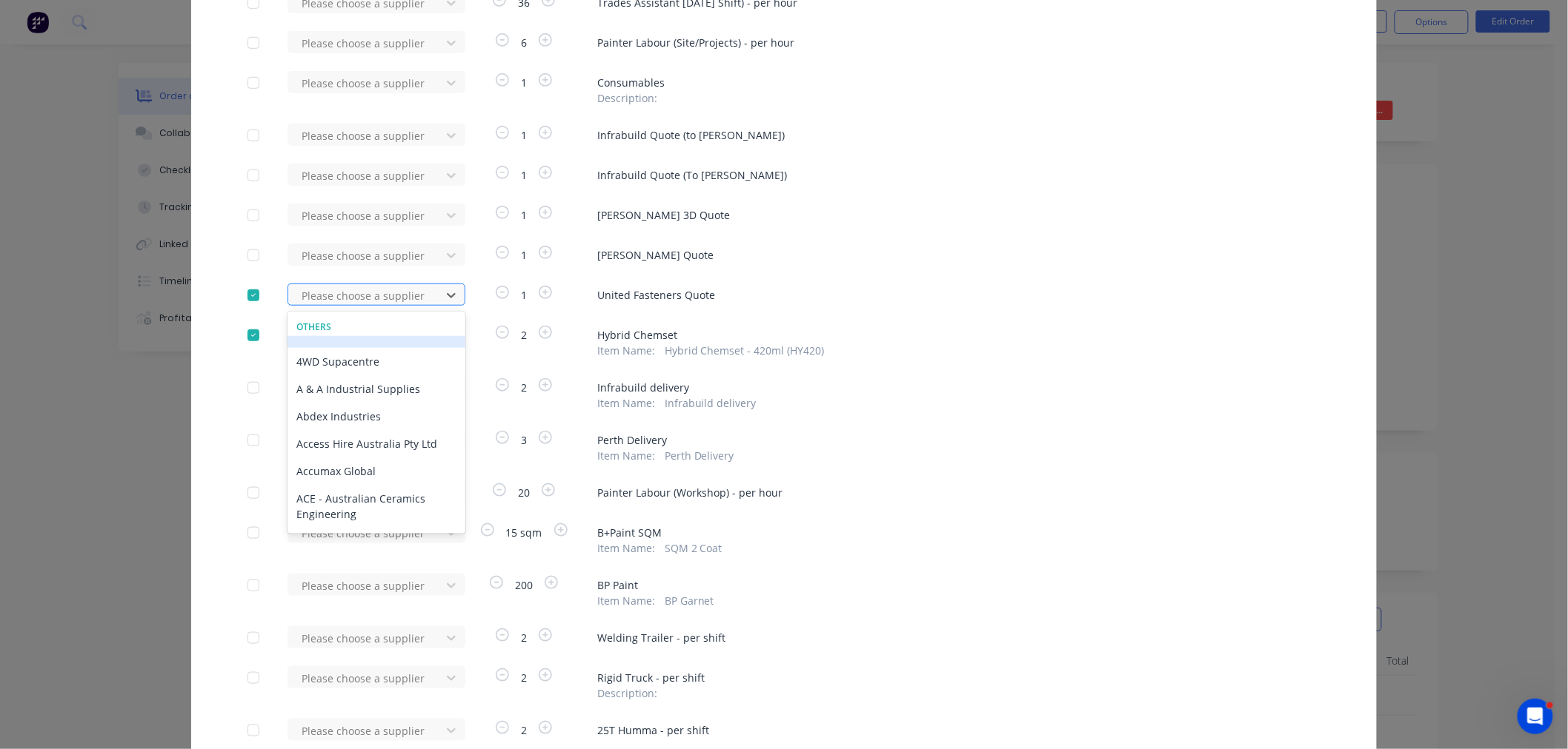
click at [395, 297] on div at bounding box center [367, 296] width 133 height 19
type input "uni"
click at [388, 354] on div "United Fasteners" at bounding box center [376, 350] width 178 height 27
click at [372, 328] on div at bounding box center [367, 336] width 133 height 19
type input "unit"
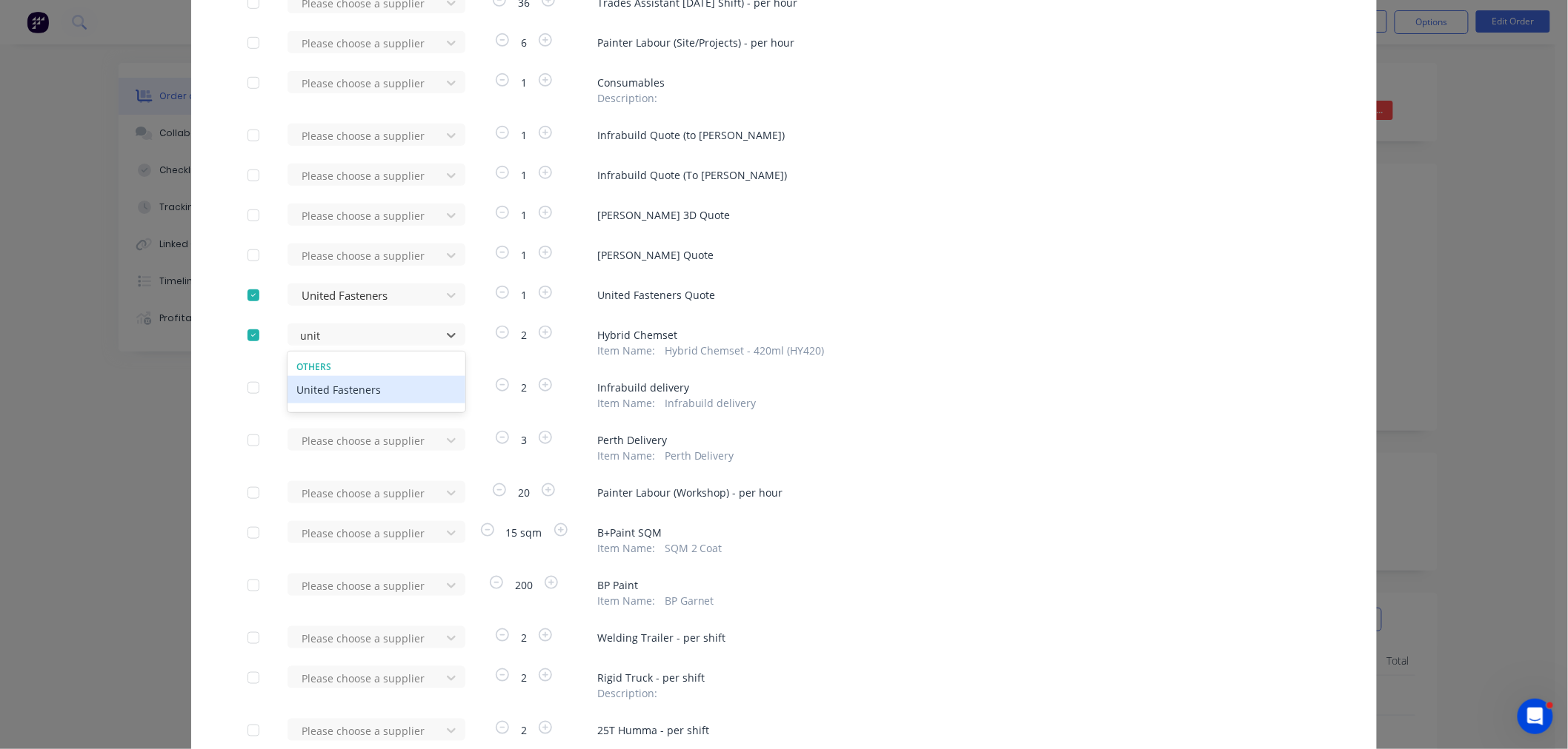
click at [379, 389] on div "United Fasteners" at bounding box center [376, 389] width 178 height 27
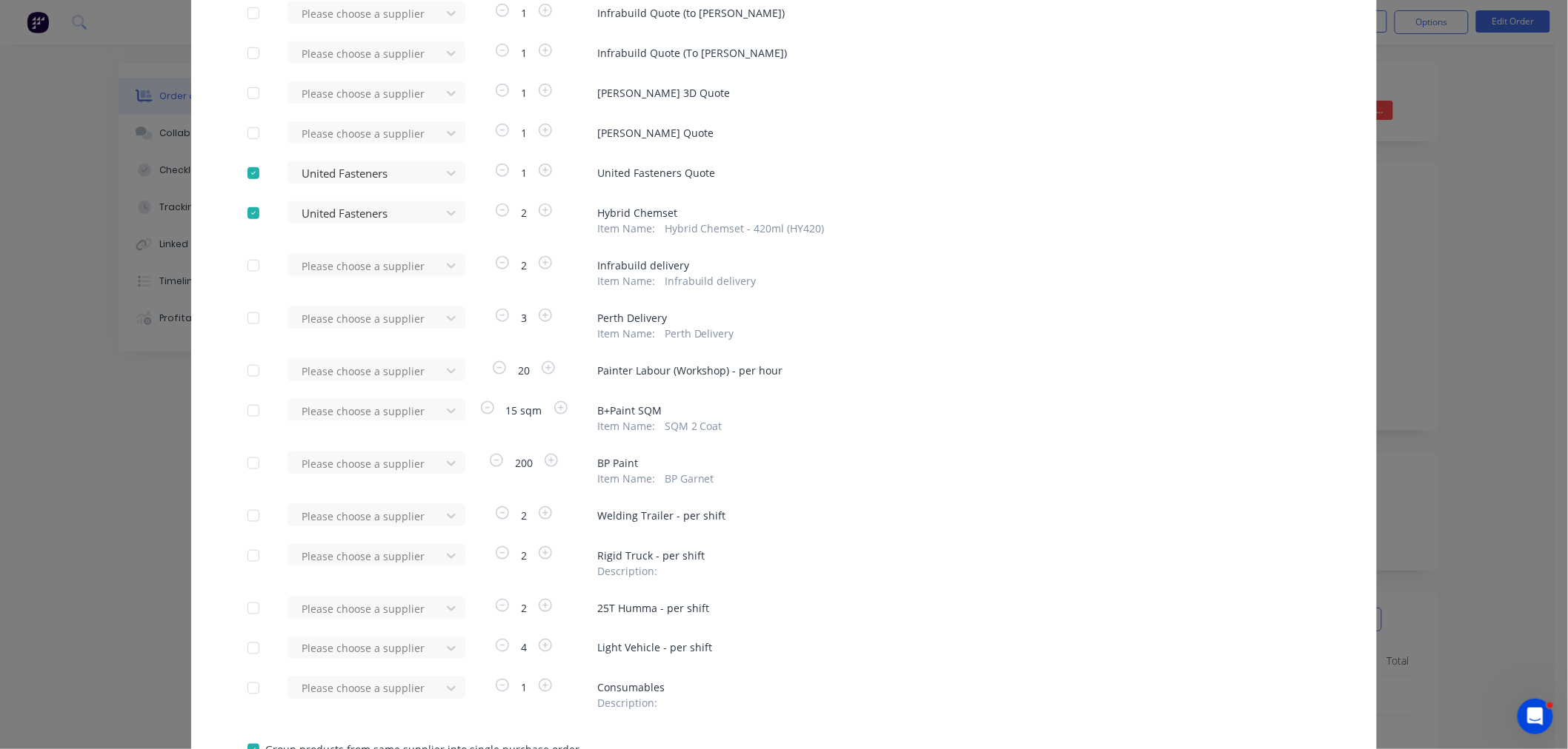
scroll to position [653, 0]
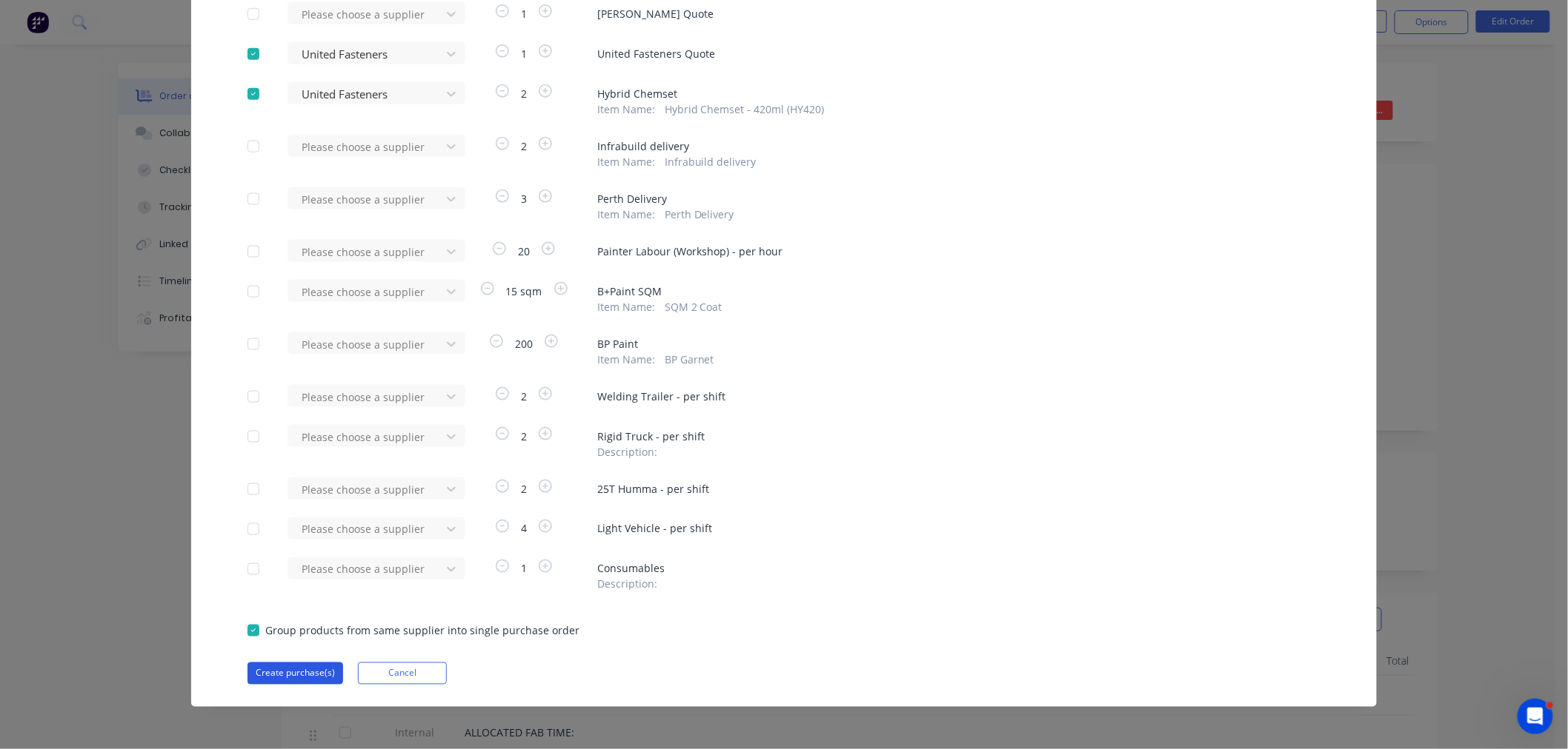
click at [273, 677] on button "Create purchase(s)" at bounding box center [295, 674] width 95 height 22
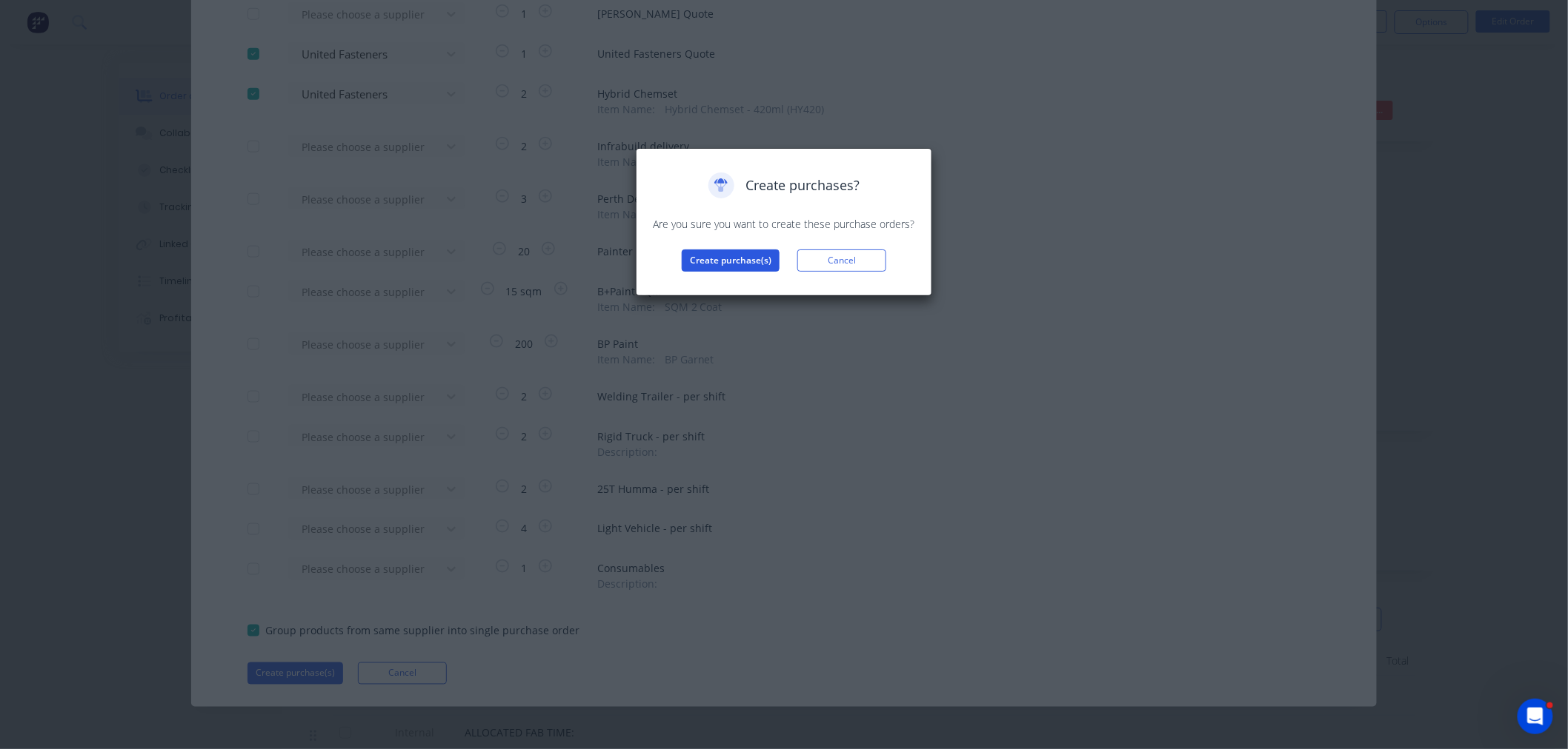
click at [730, 250] on button "Create purchase(s)" at bounding box center [730, 261] width 98 height 22
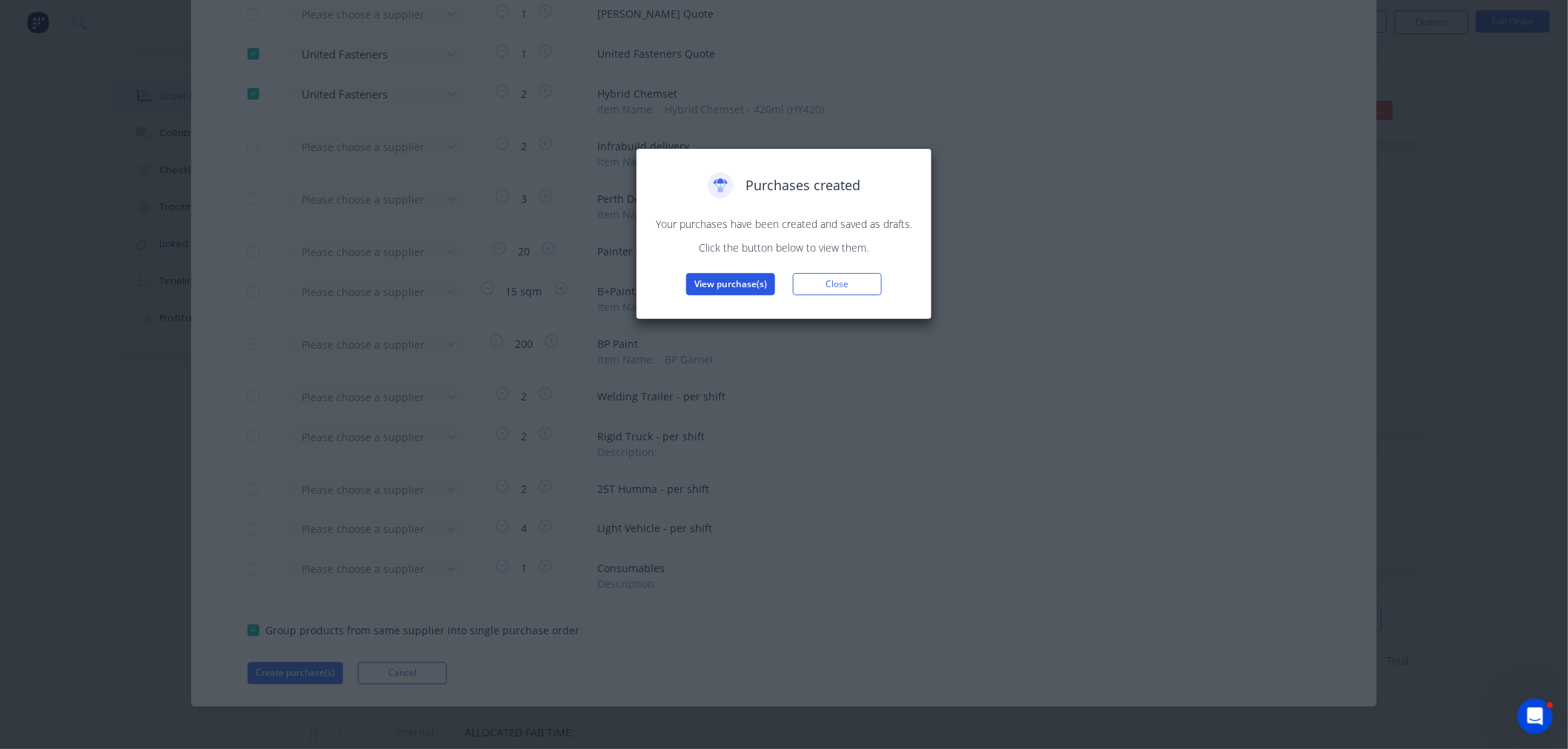
click at [757, 275] on button "View purchase(s)" at bounding box center [731, 285] width 89 height 22
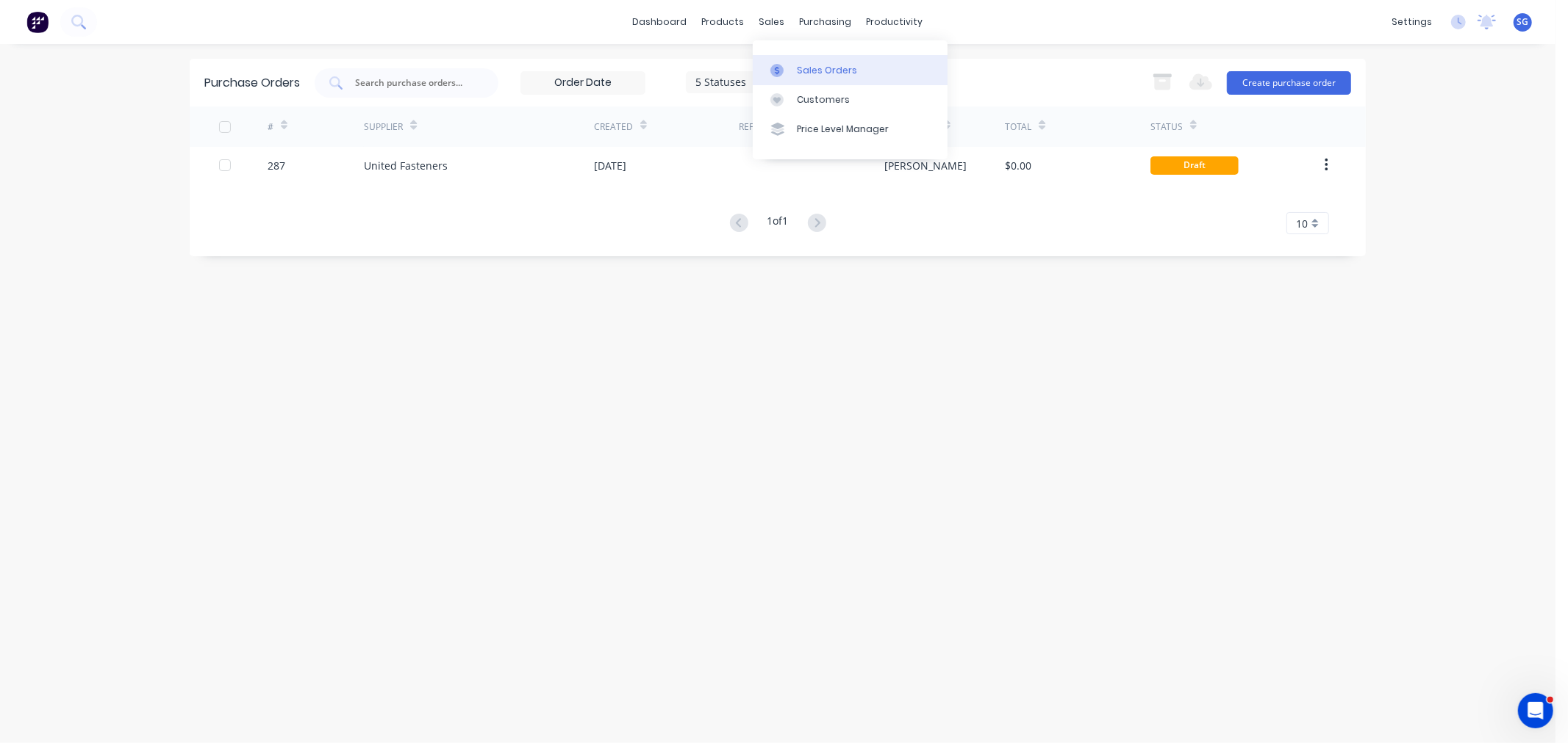
click at [803, 68] on div "Sales Orders" at bounding box center [826, 71] width 60 height 14
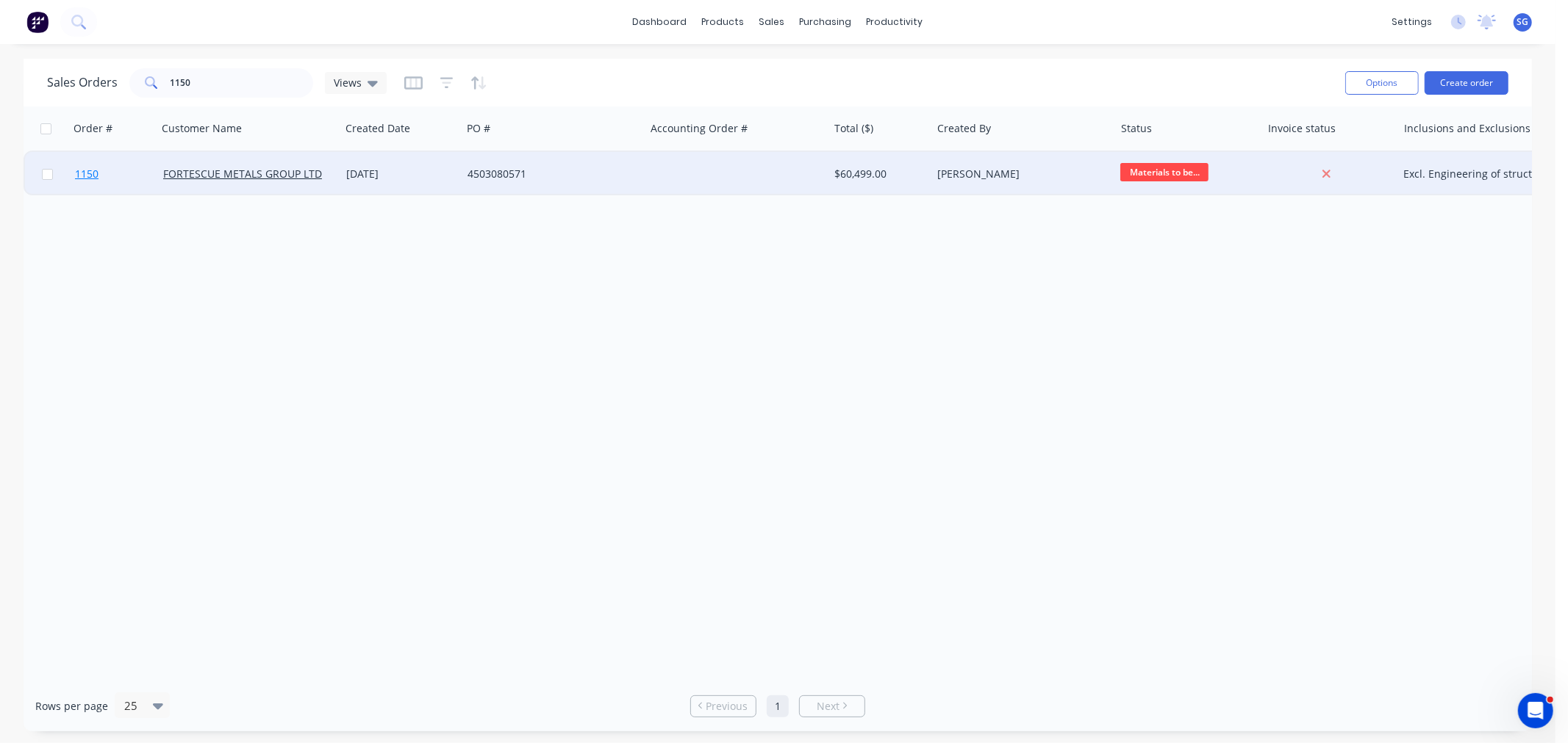
click at [82, 179] on span "1150" at bounding box center [87, 173] width 24 height 14
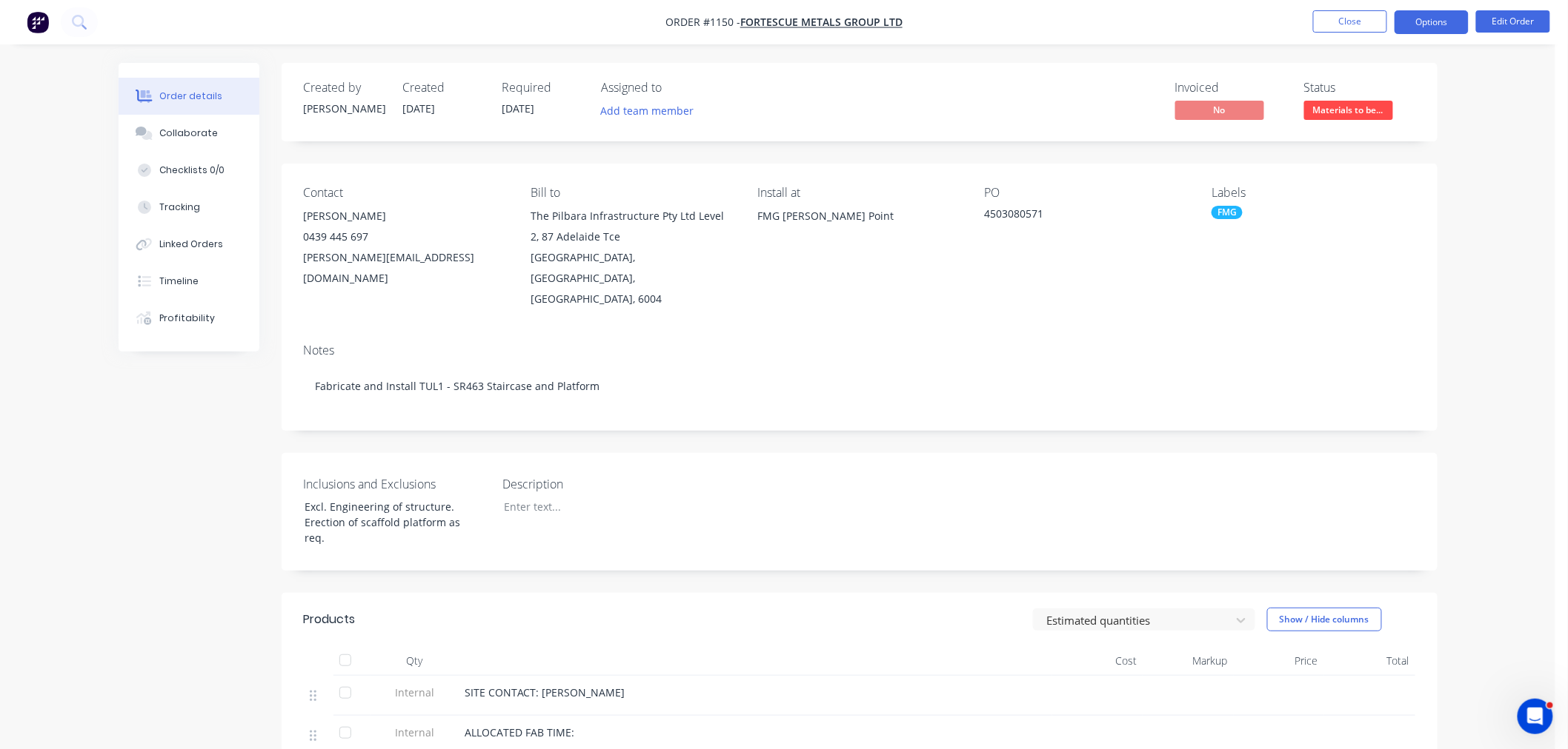
click at [1434, 18] on button "Options" at bounding box center [1431, 22] width 74 height 24
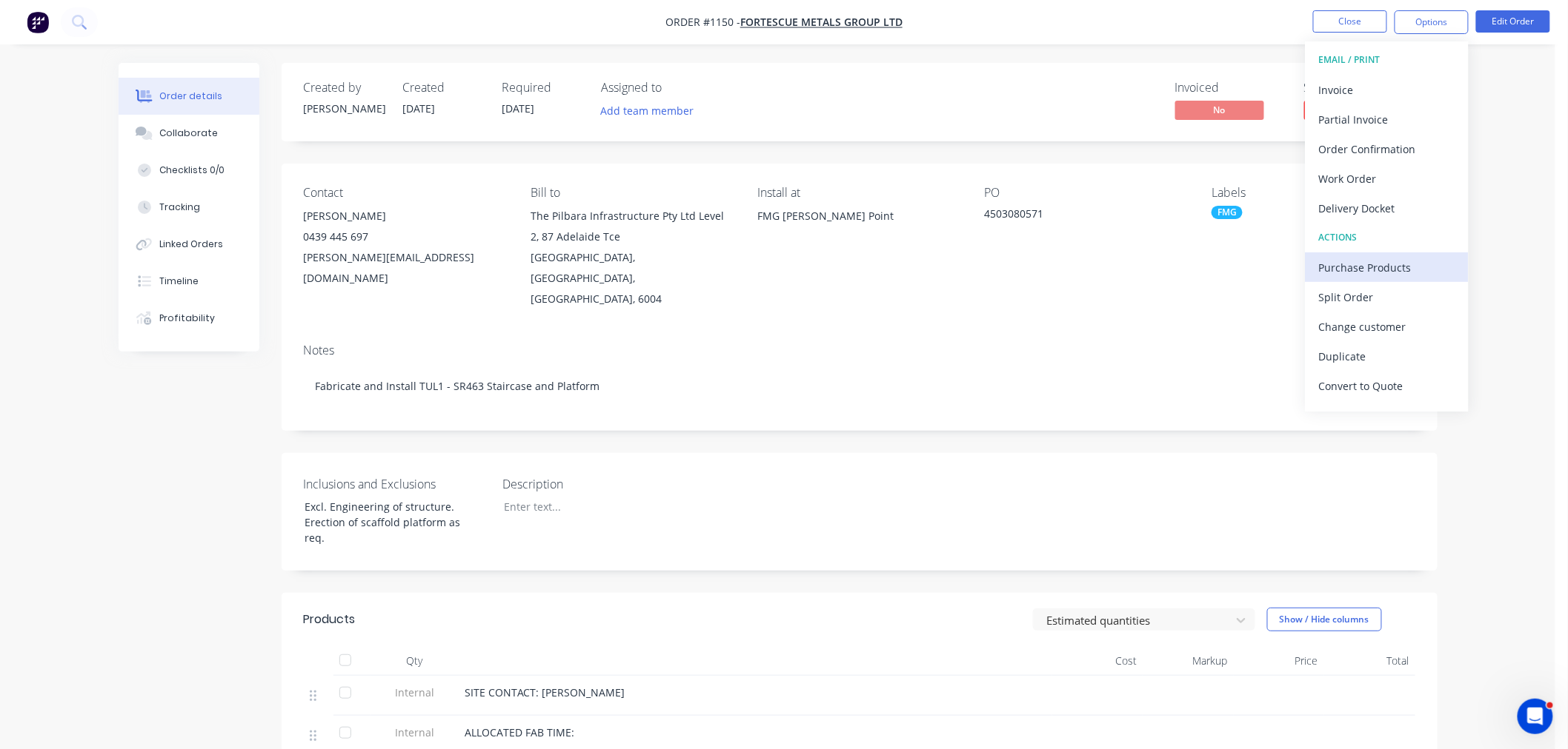
click at [1357, 265] on div "Purchase Products" at bounding box center [1387, 268] width 136 height 21
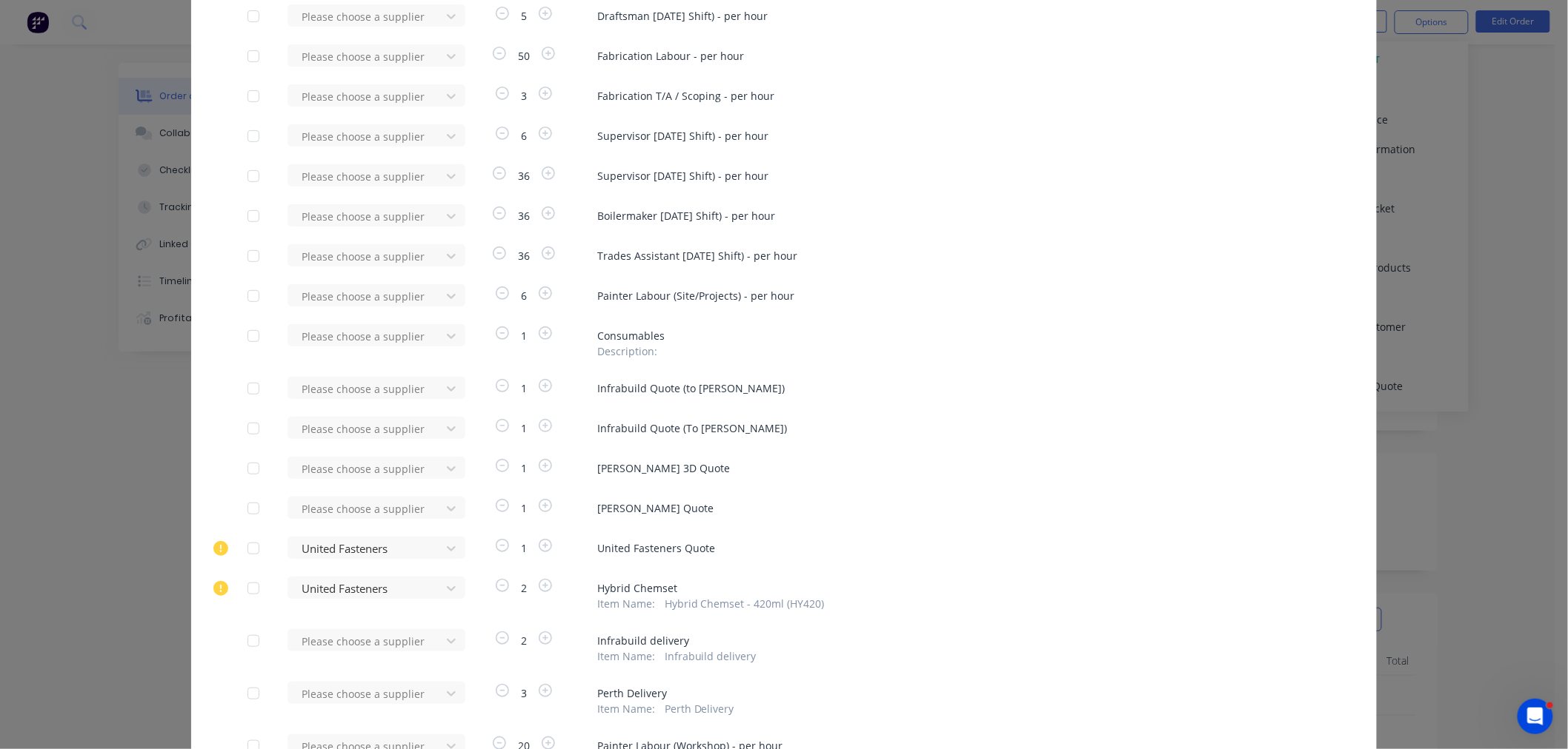
scroll to position [164, 0]
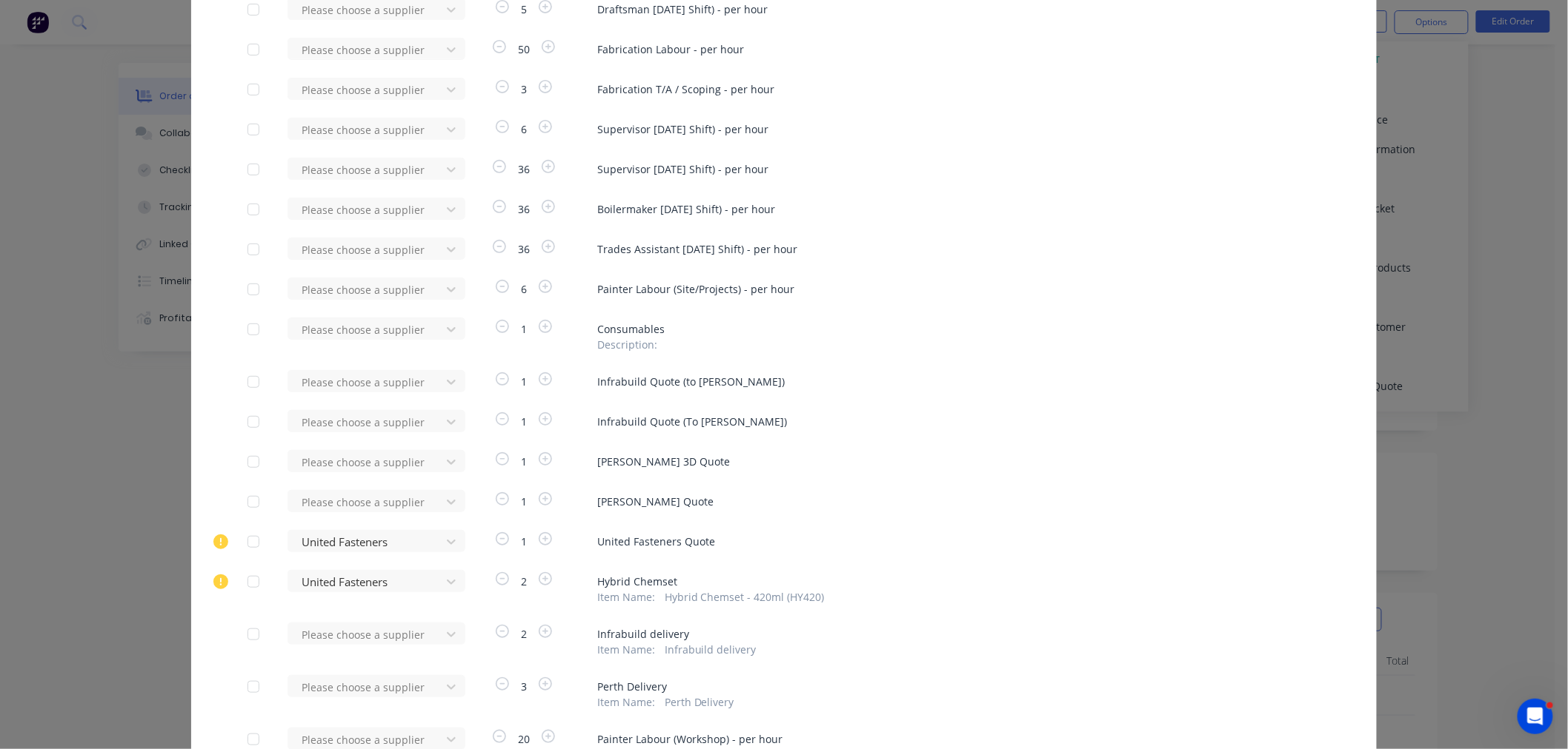
click at [246, 385] on div at bounding box center [253, 382] width 30 height 30
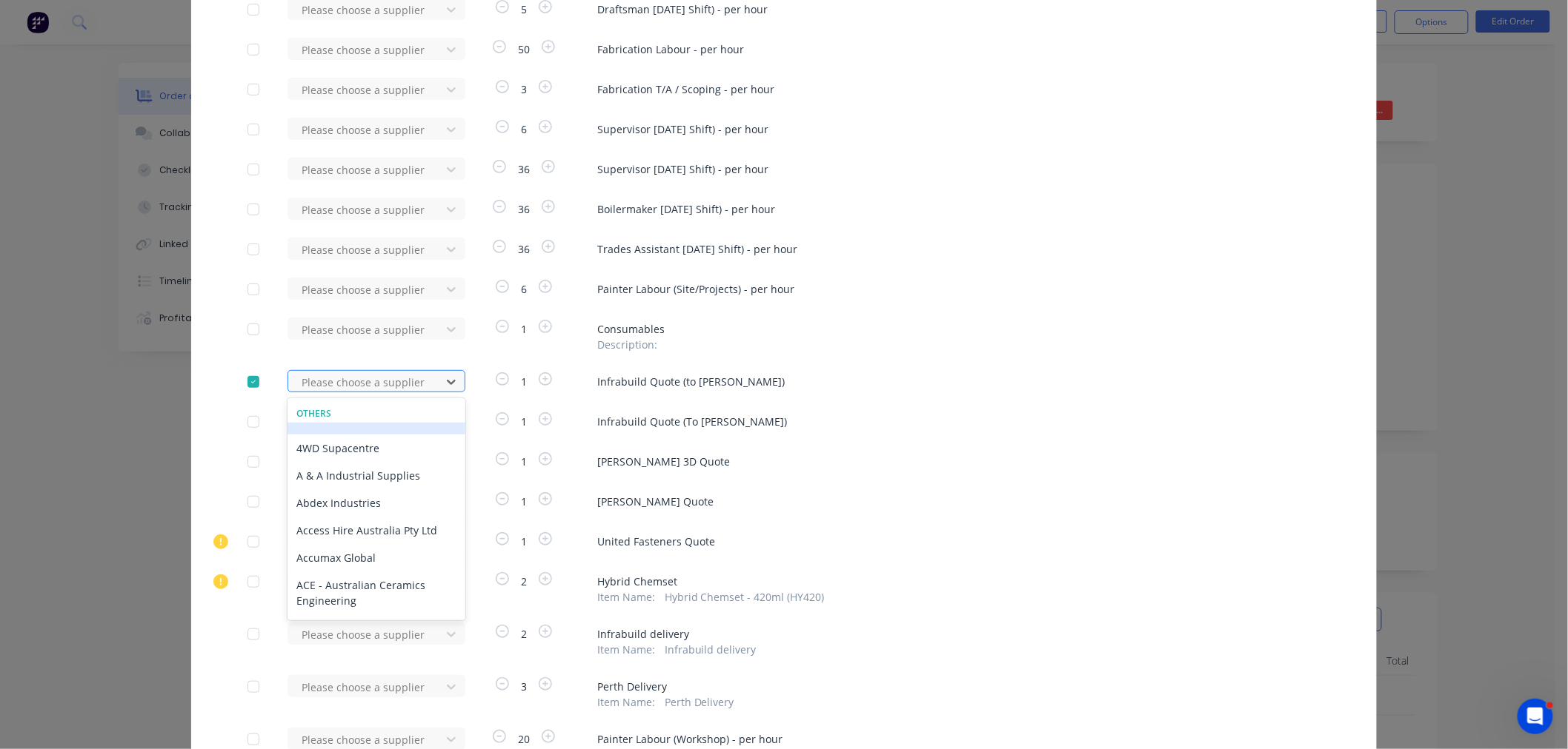
click at [350, 385] on div at bounding box center [367, 383] width 133 height 19
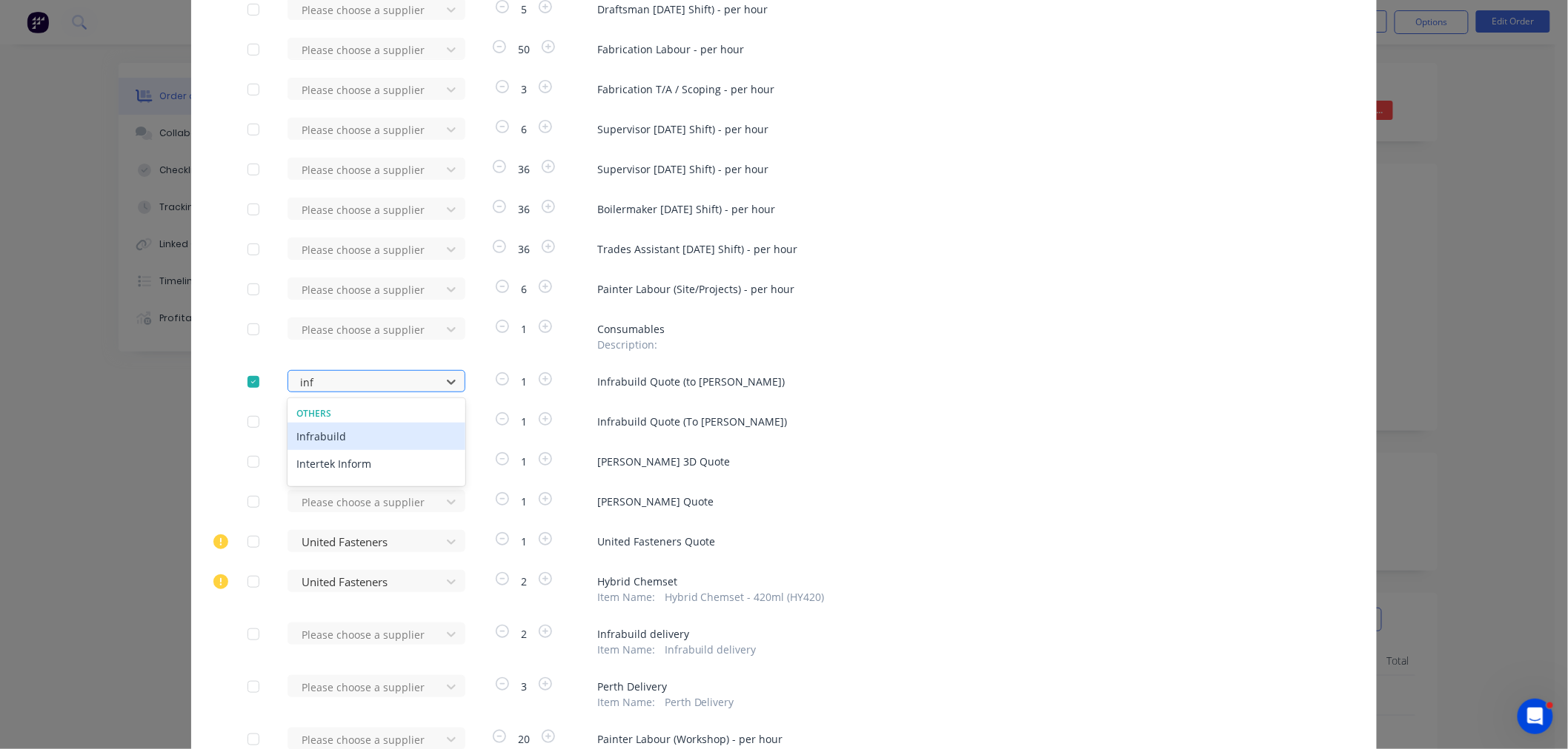
type input "infr"
click at [342, 435] on div "Infrabuild" at bounding box center [376, 436] width 178 height 27
click at [247, 500] on div at bounding box center [253, 502] width 30 height 30
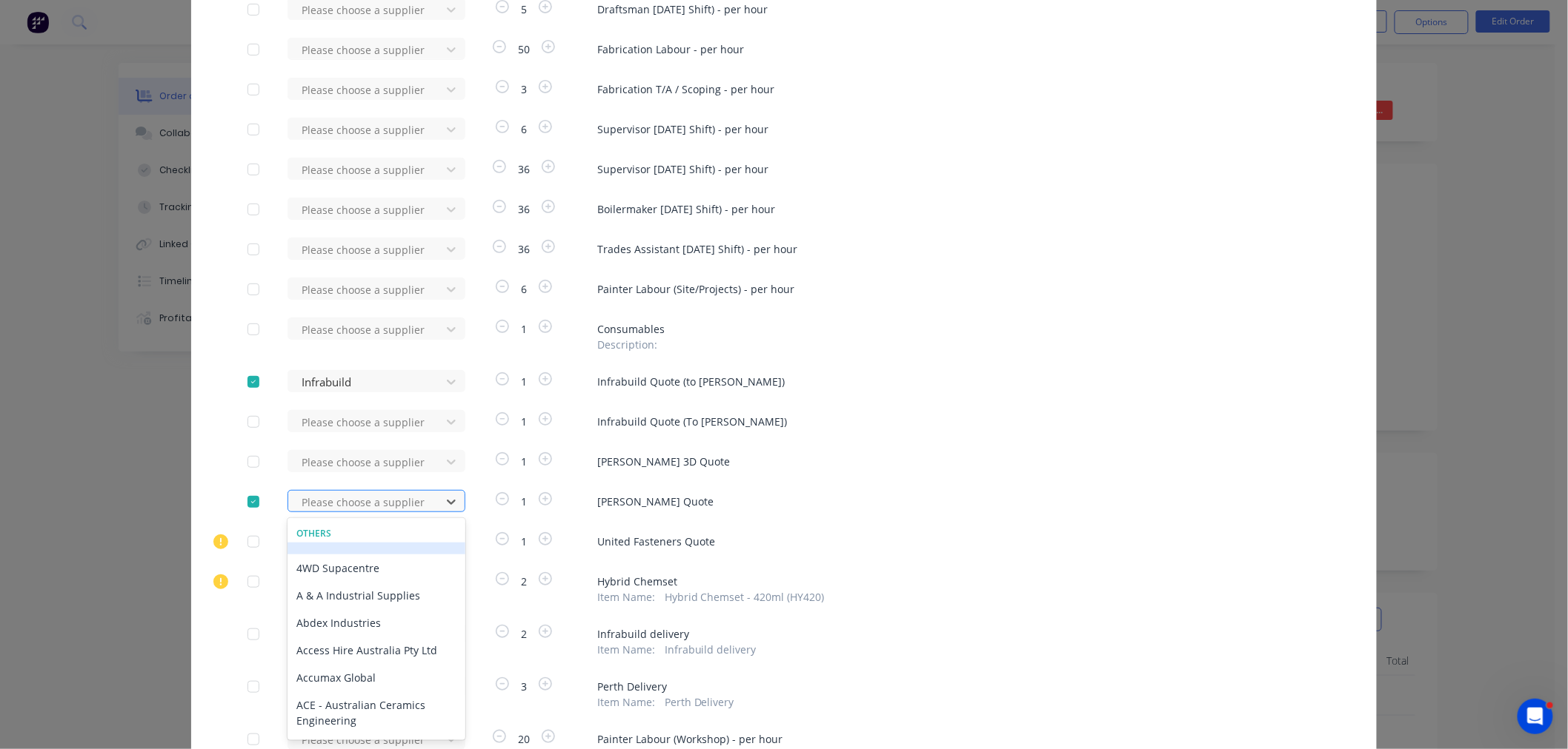
click at [364, 501] on div at bounding box center [367, 503] width 133 height 19
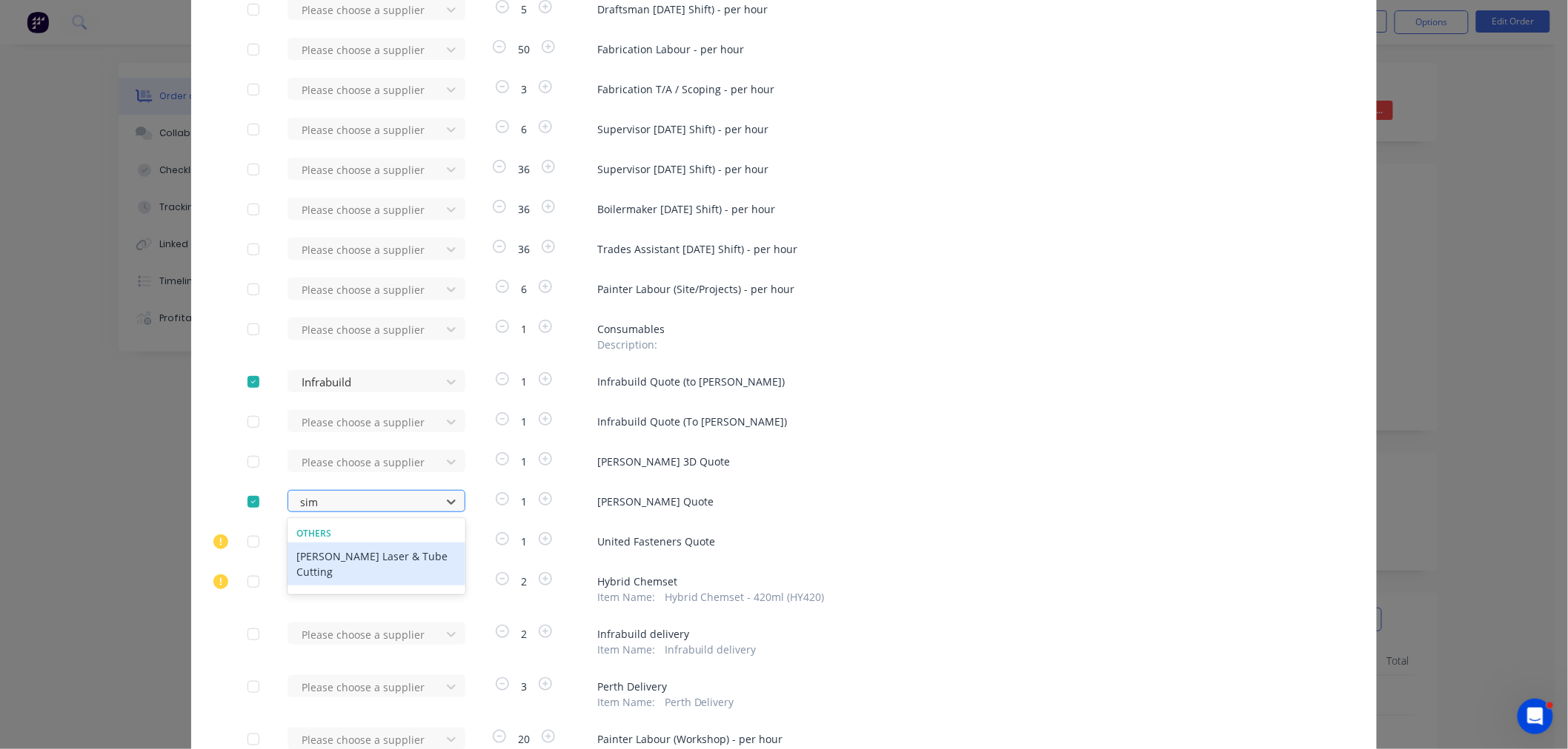
type input "simm"
click at [363, 556] on div "[PERSON_NAME] Laser & Tube Cutting" at bounding box center [376, 564] width 178 height 43
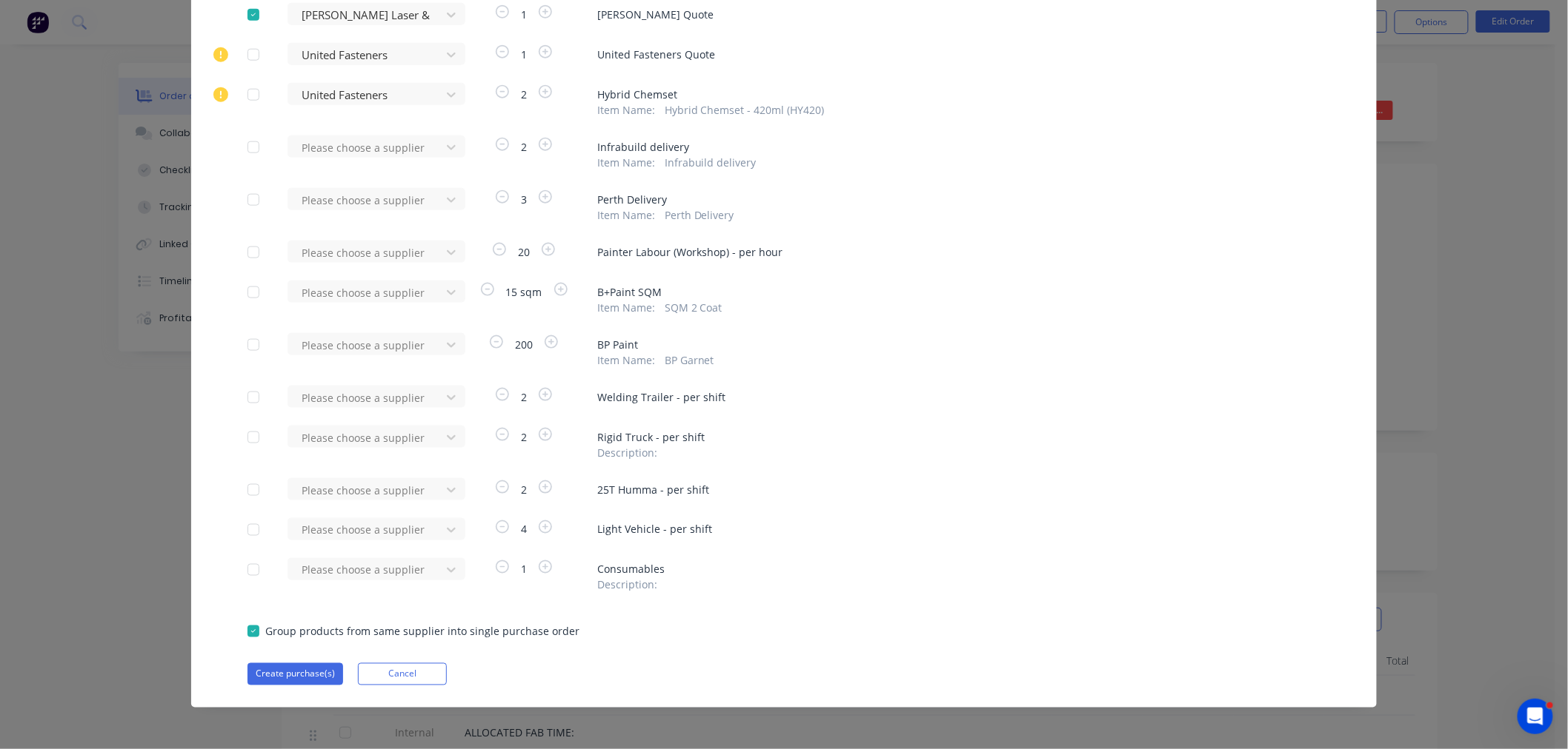
scroll to position [653, 0]
click at [280, 676] on button "Create purchase(s)" at bounding box center [295, 674] width 95 height 22
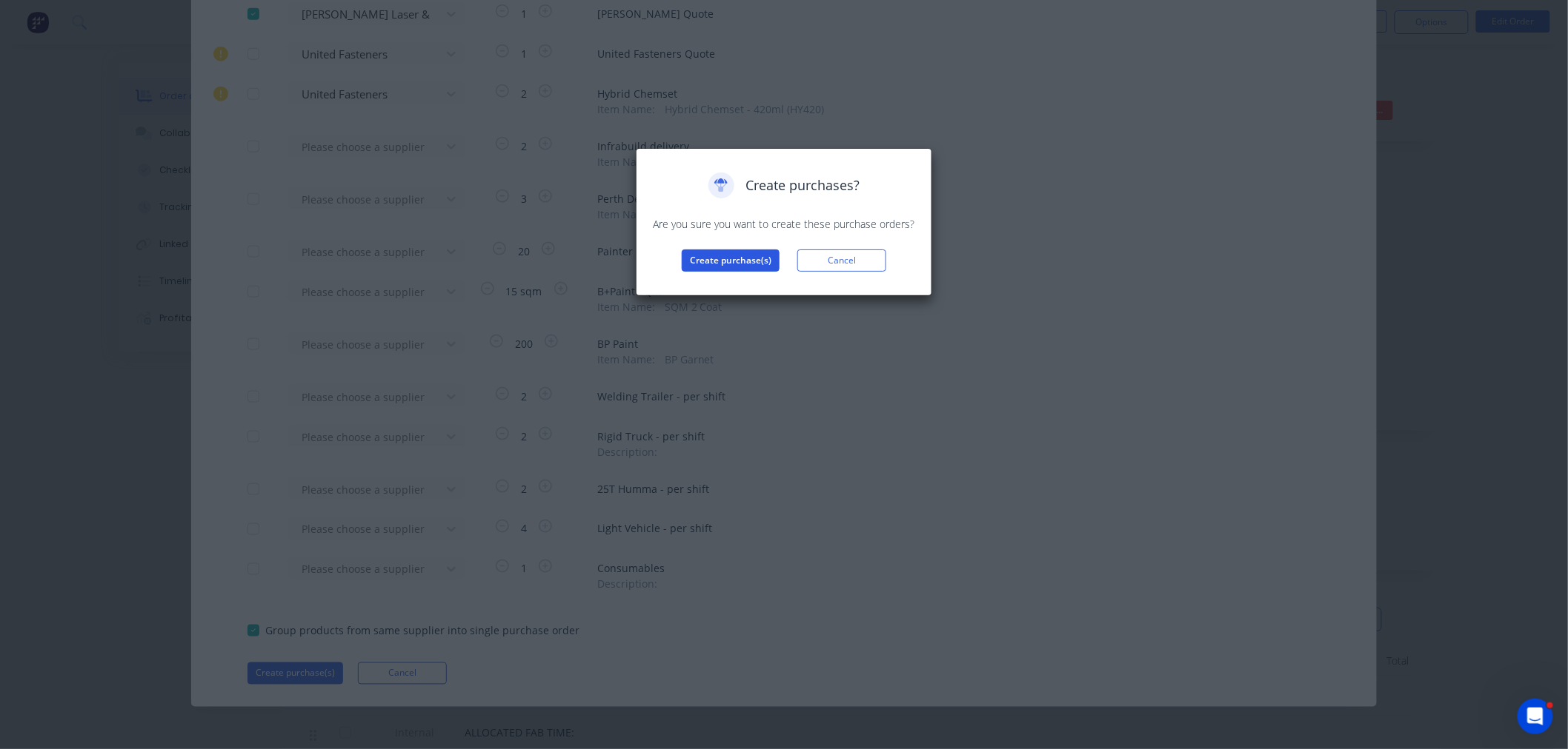
click at [715, 261] on button "Create purchase(s)" at bounding box center [730, 261] width 98 height 22
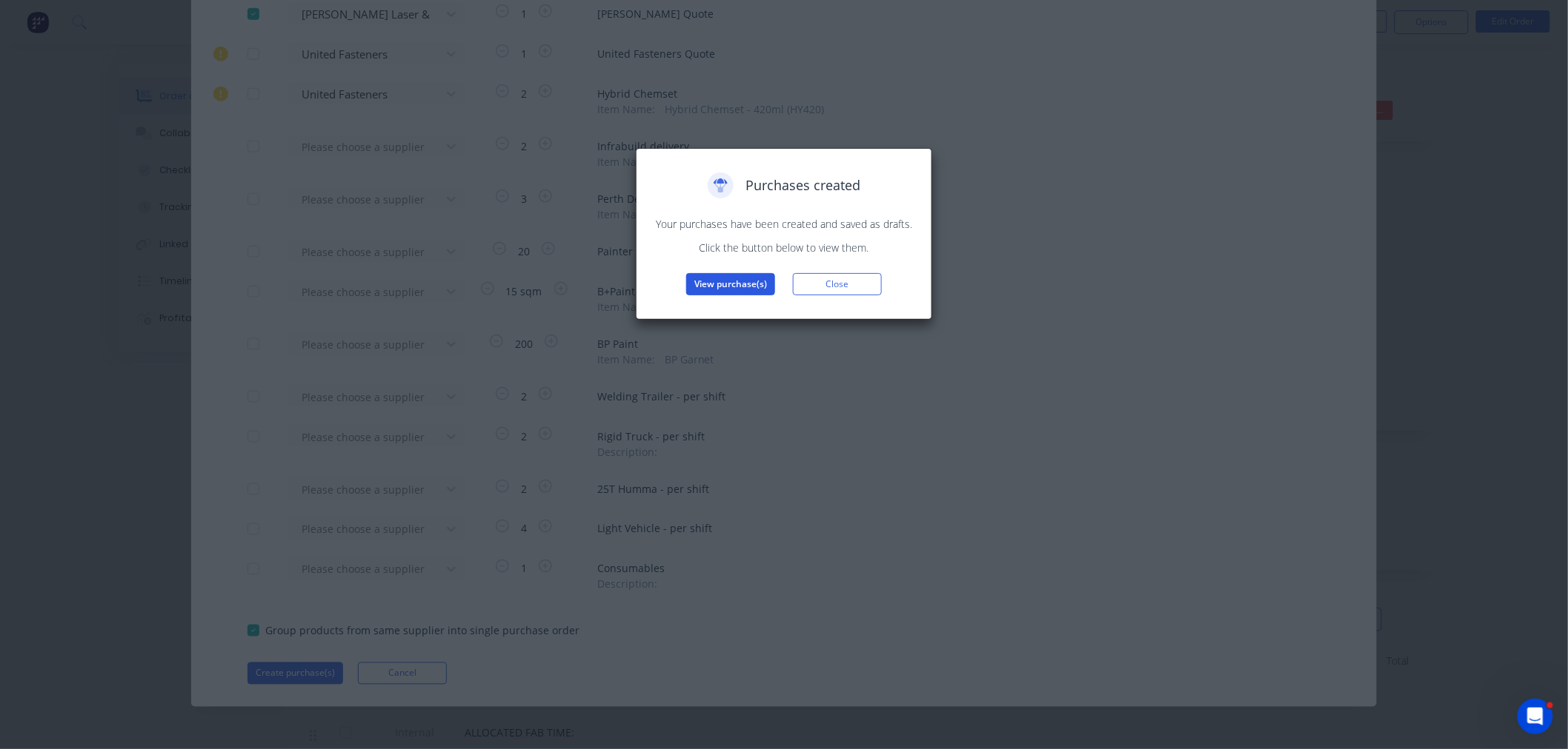
click at [728, 282] on button "View purchase(s)" at bounding box center [731, 285] width 89 height 22
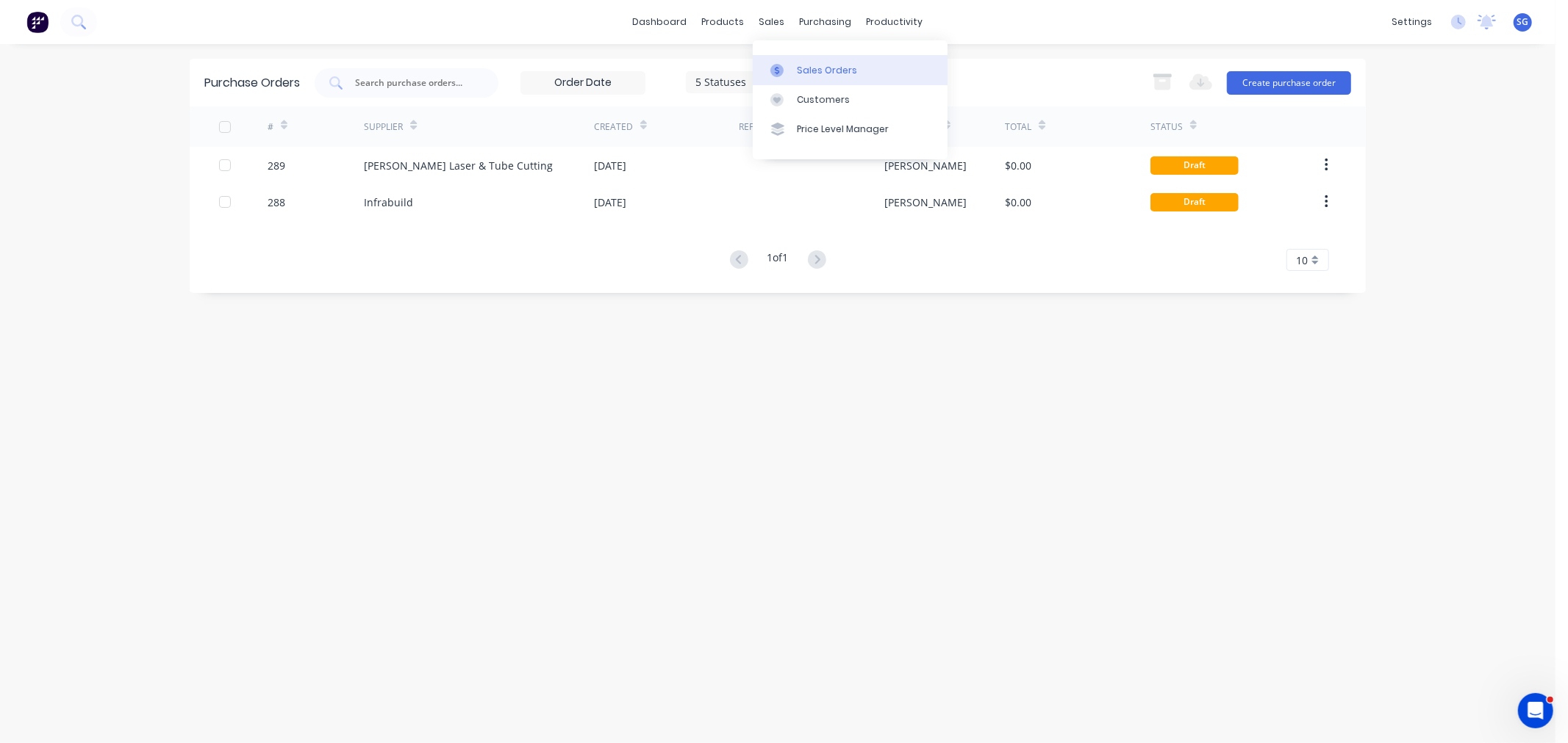
click at [797, 70] on div "Sales Orders" at bounding box center [826, 71] width 60 height 14
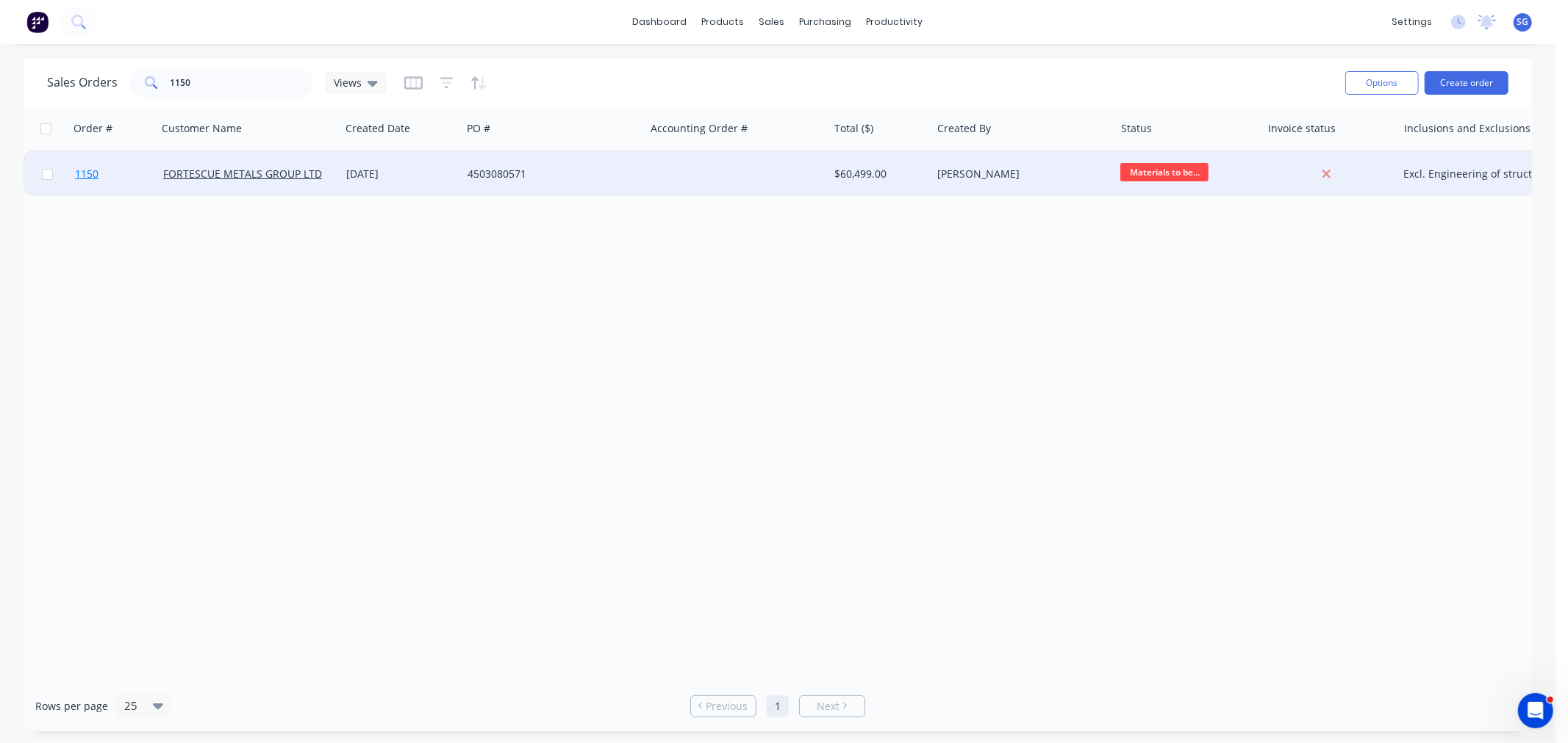
click at [92, 169] on span "1150" at bounding box center [87, 173] width 24 height 14
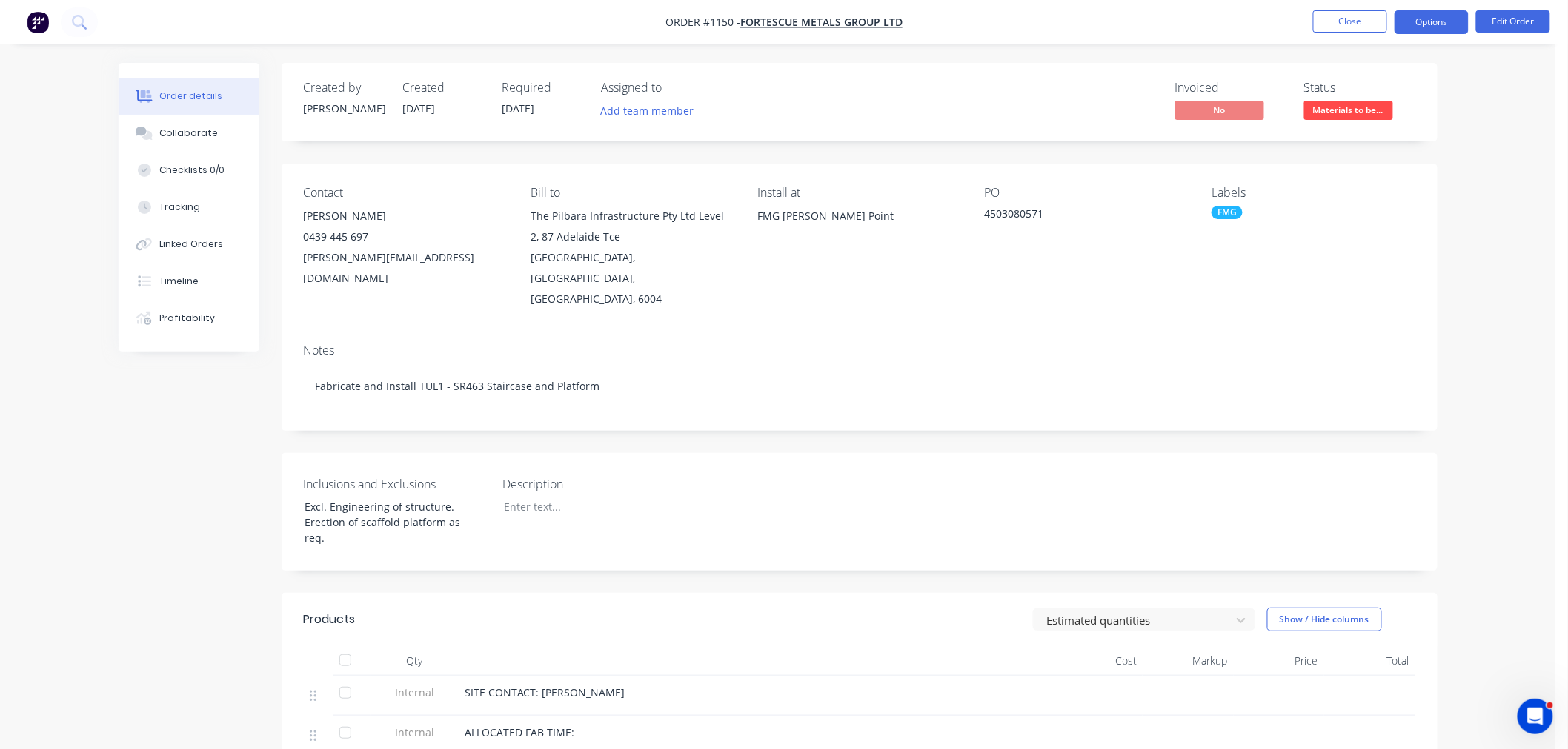
click at [1405, 14] on button "Options" at bounding box center [1431, 22] width 74 height 24
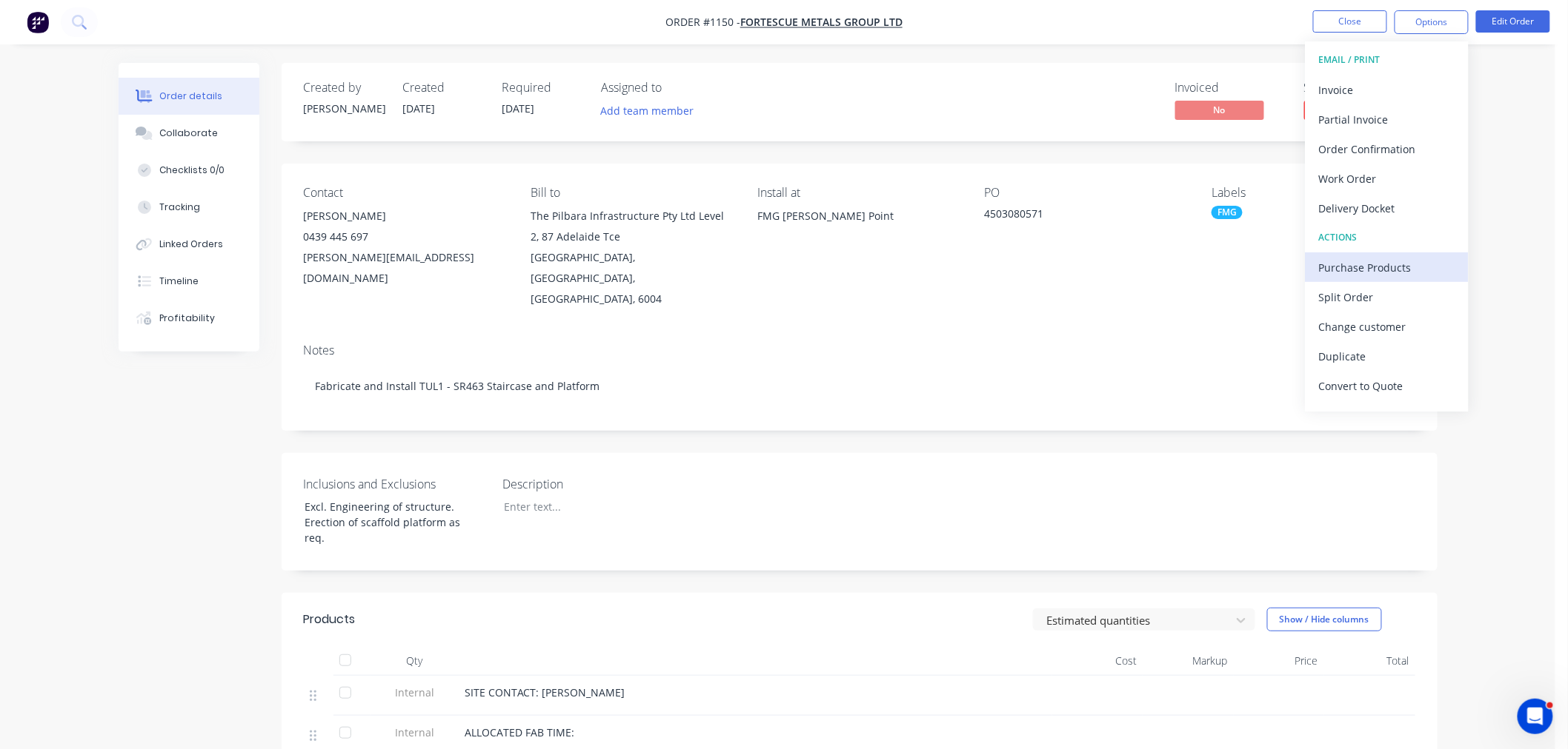
click at [1338, 269] on div "Purchase Products" at bounding box center [1387, 268] width 136 height 21
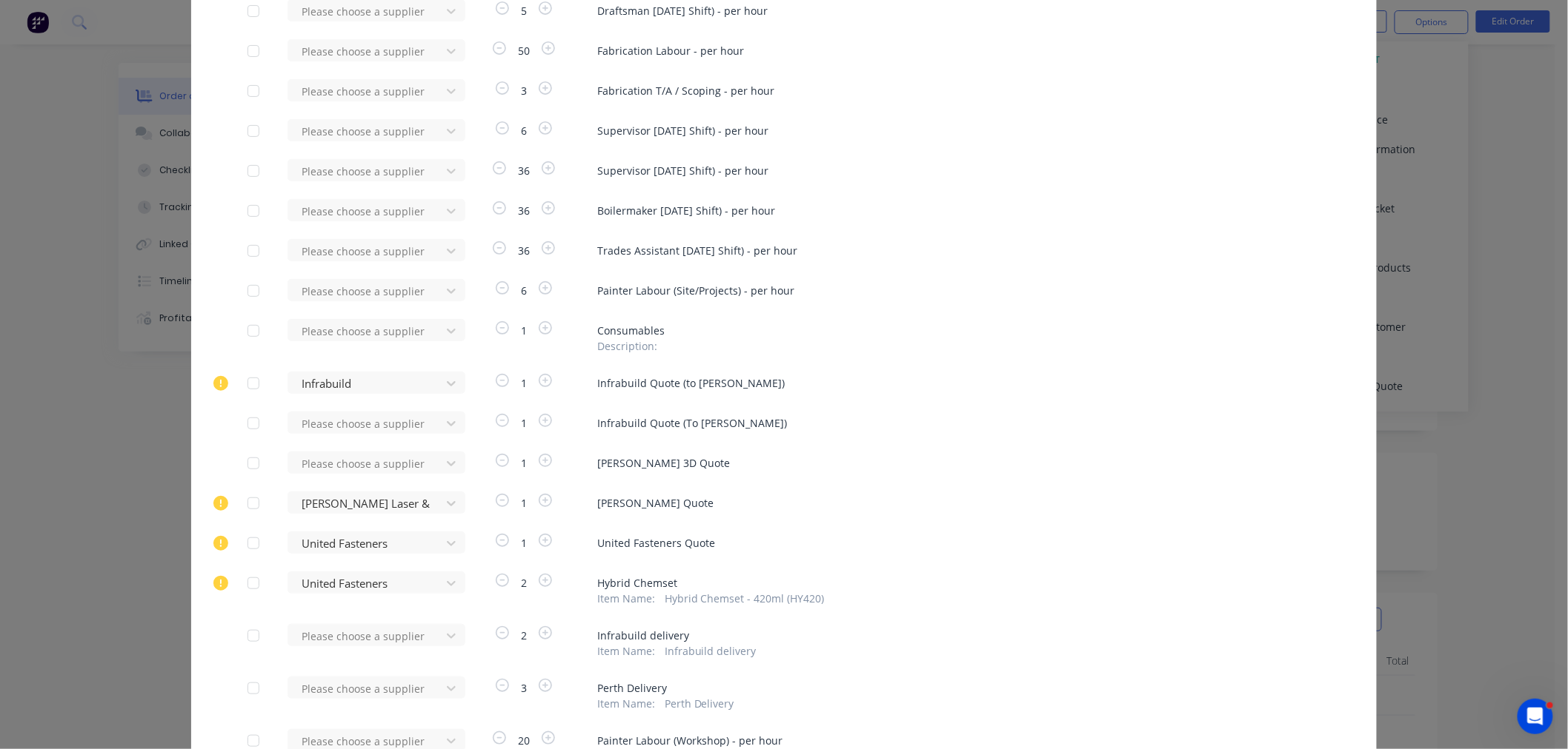
scroll to position [164, 0]
click at [250, 419] on div at bounding box center [253, 422] width 30 height 30
click at [313, 421] on div at bounding box center [367, 423] width 133 height 19
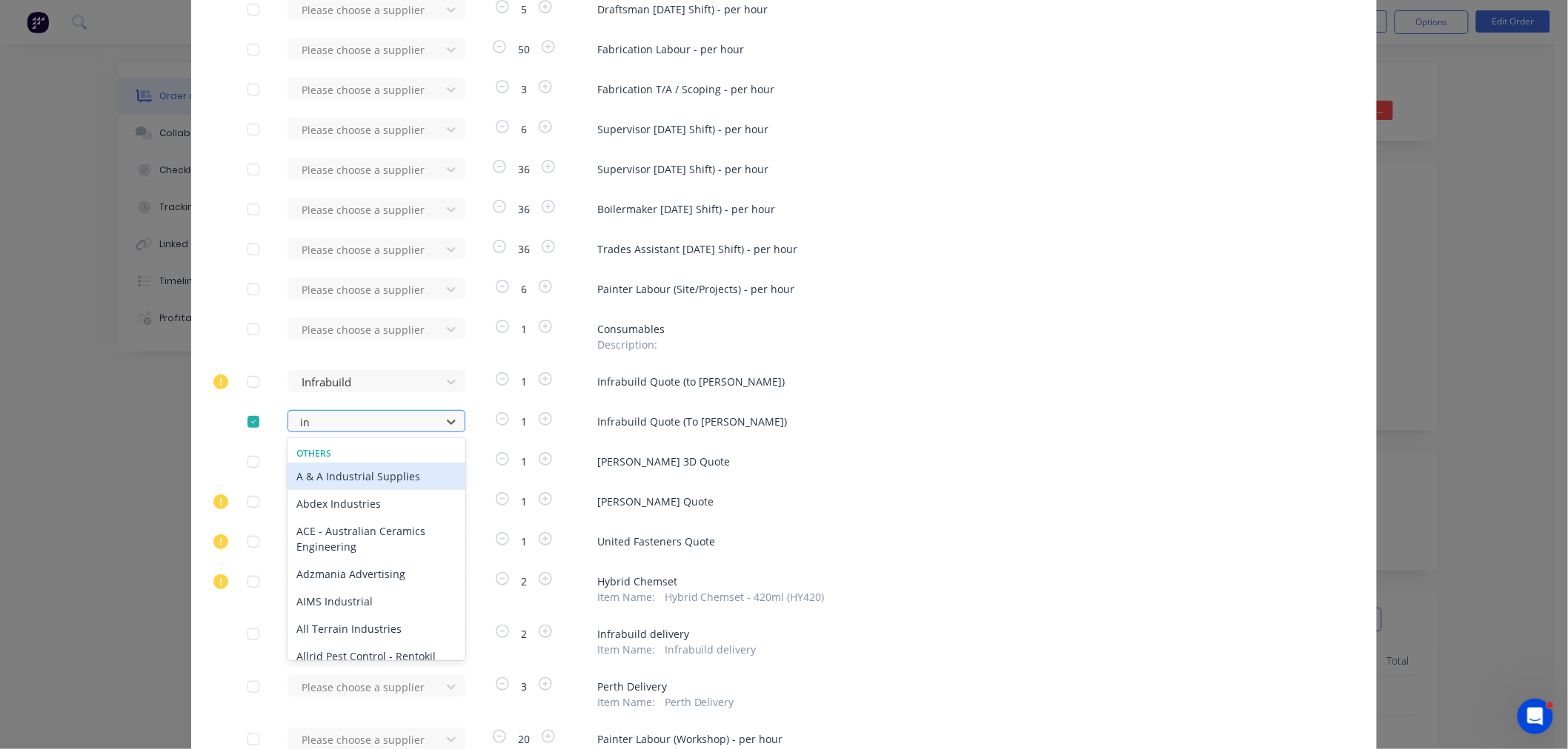
type input "inf"
click at [324, 465] on div "Infrabuild" at bounding box center [376, 476] width 178 height 27
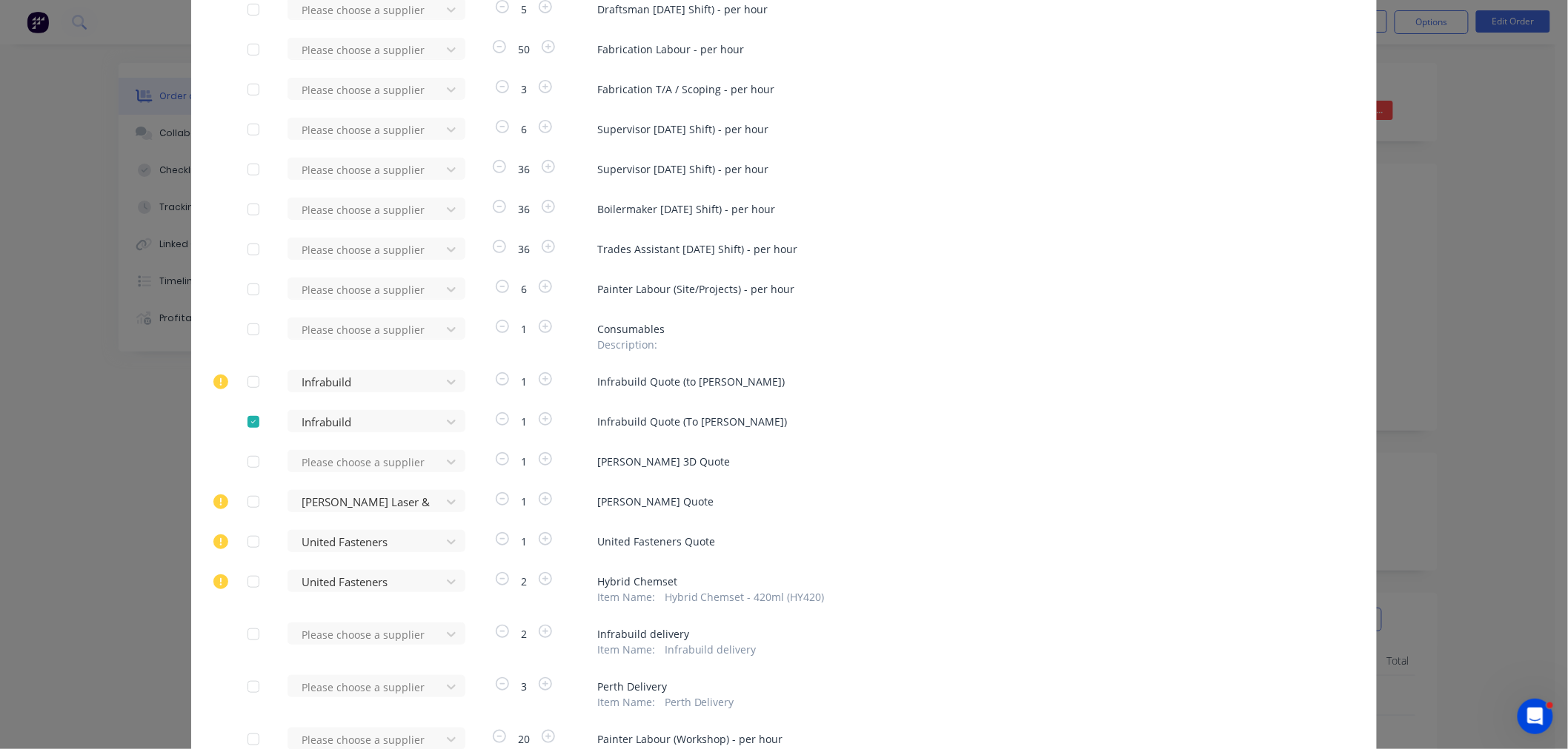
click at [246, 456] on div at bounding box center [253, 462] width 30 height 30
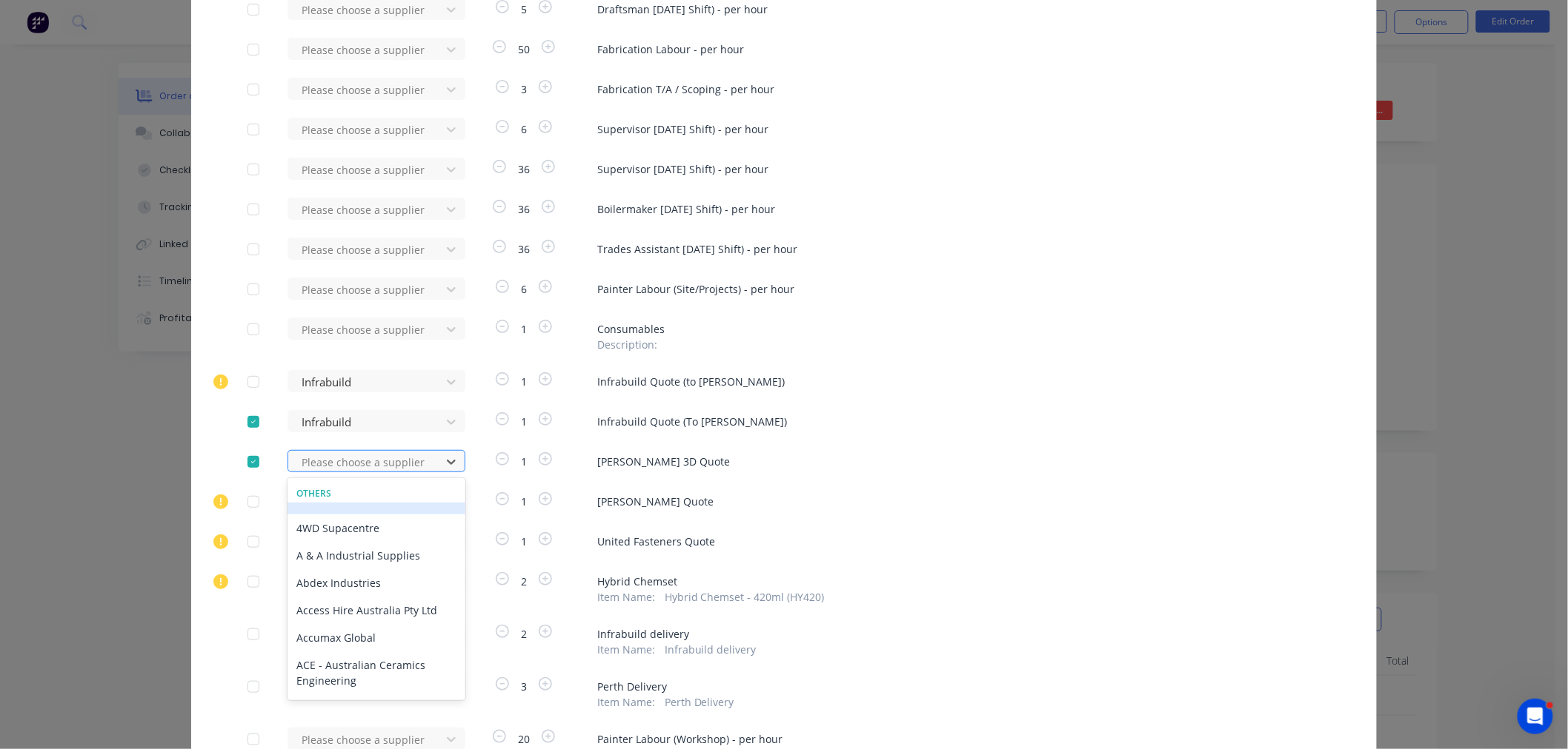
click at [311, 464] on div at bounding box center [367, 463] width 133 height 19
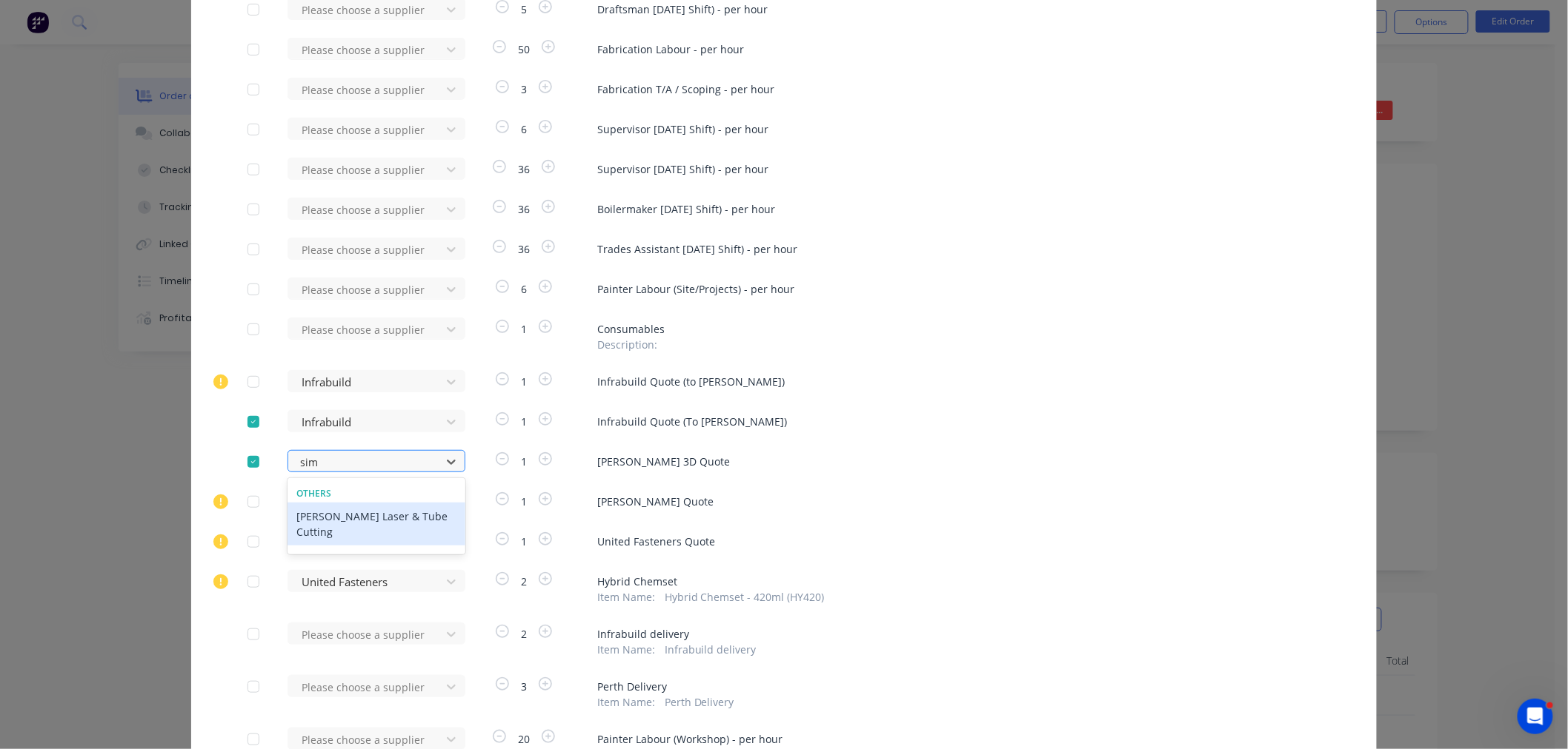
type input "simm"
click at [309, 512] on div "[PERSON_NAME] Laser & Tube Cutting" at bounding box center [376, 524] width 178 height 43
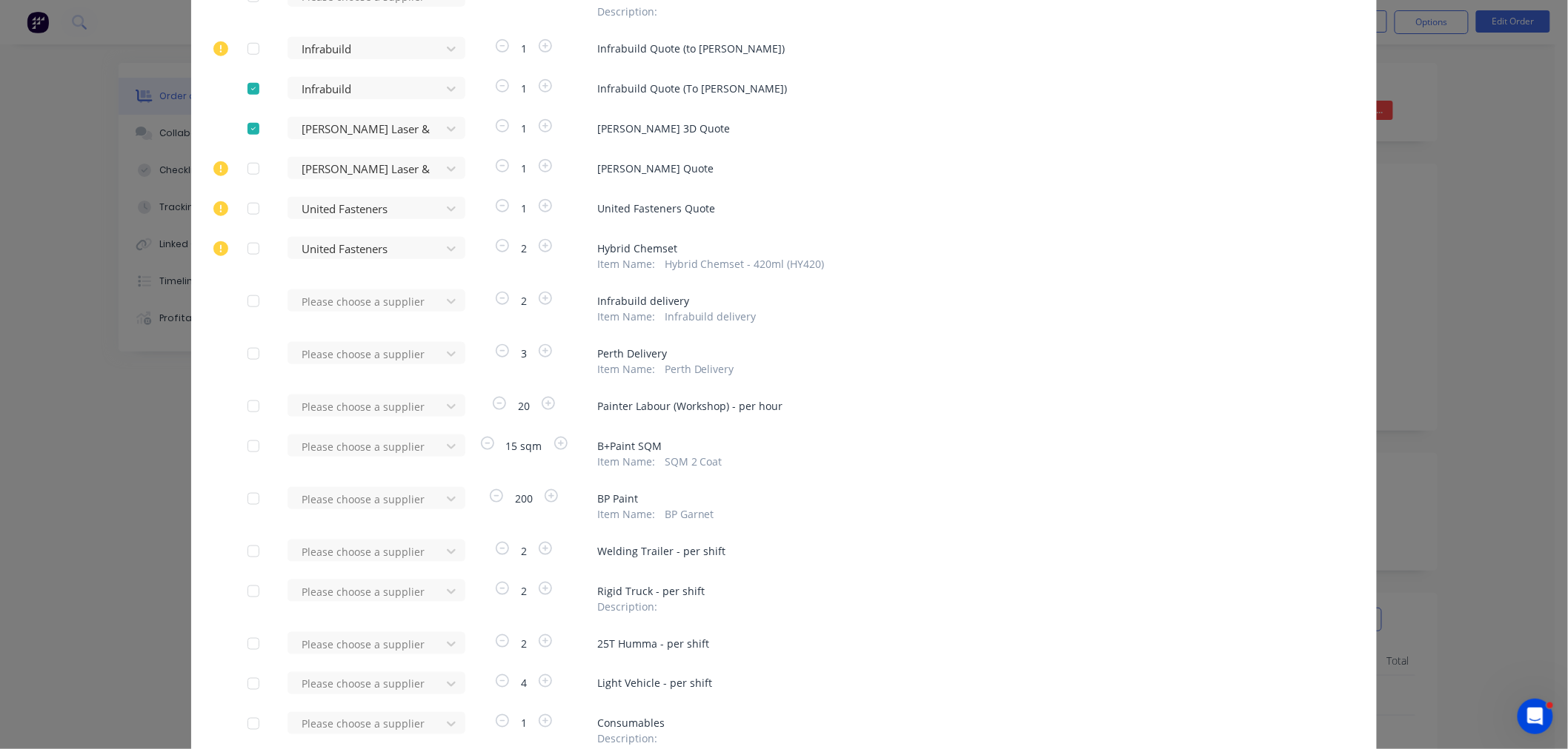
scroll to position [575, 0]
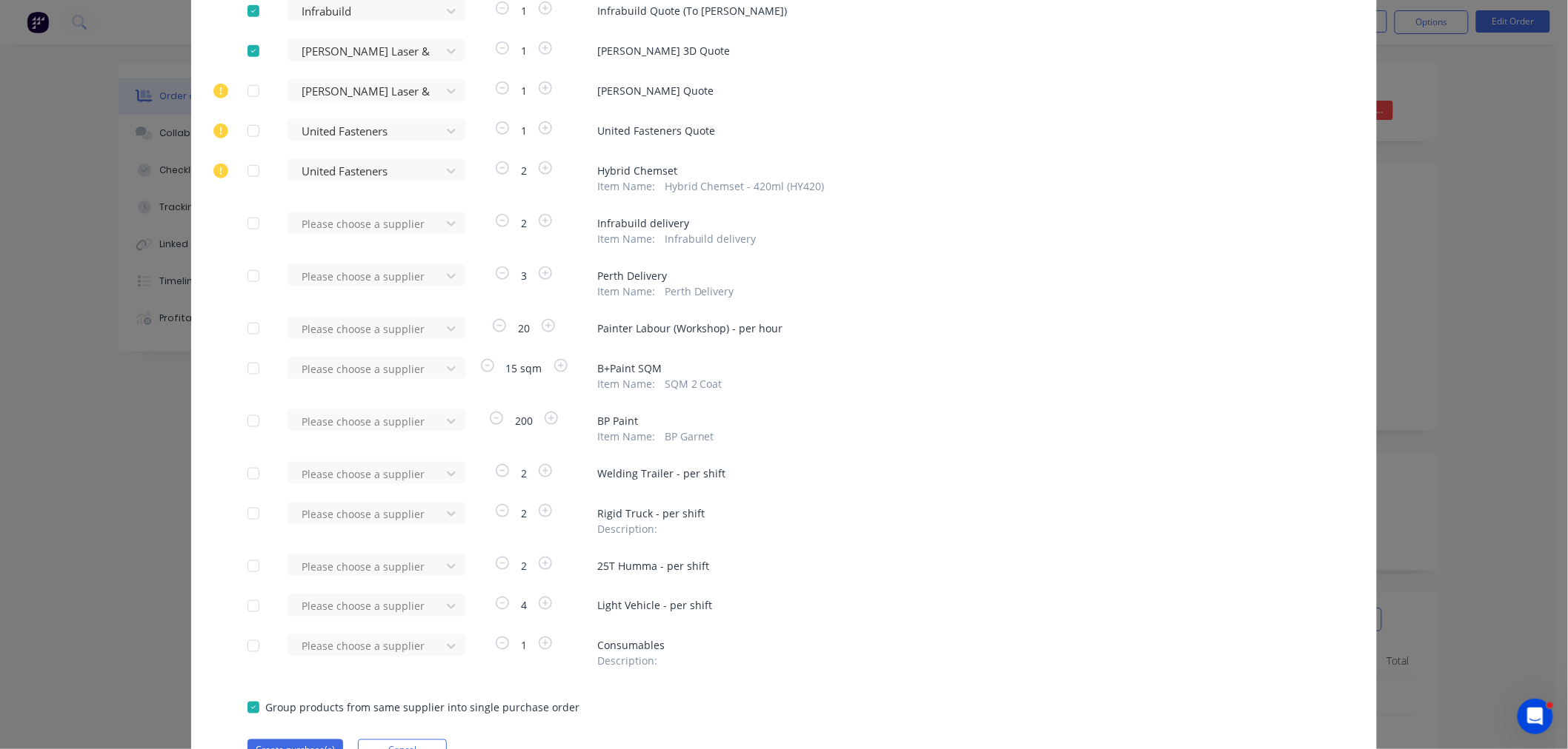
click at [246, 707] on div at bounding box center [253, 707] width 30 height 30
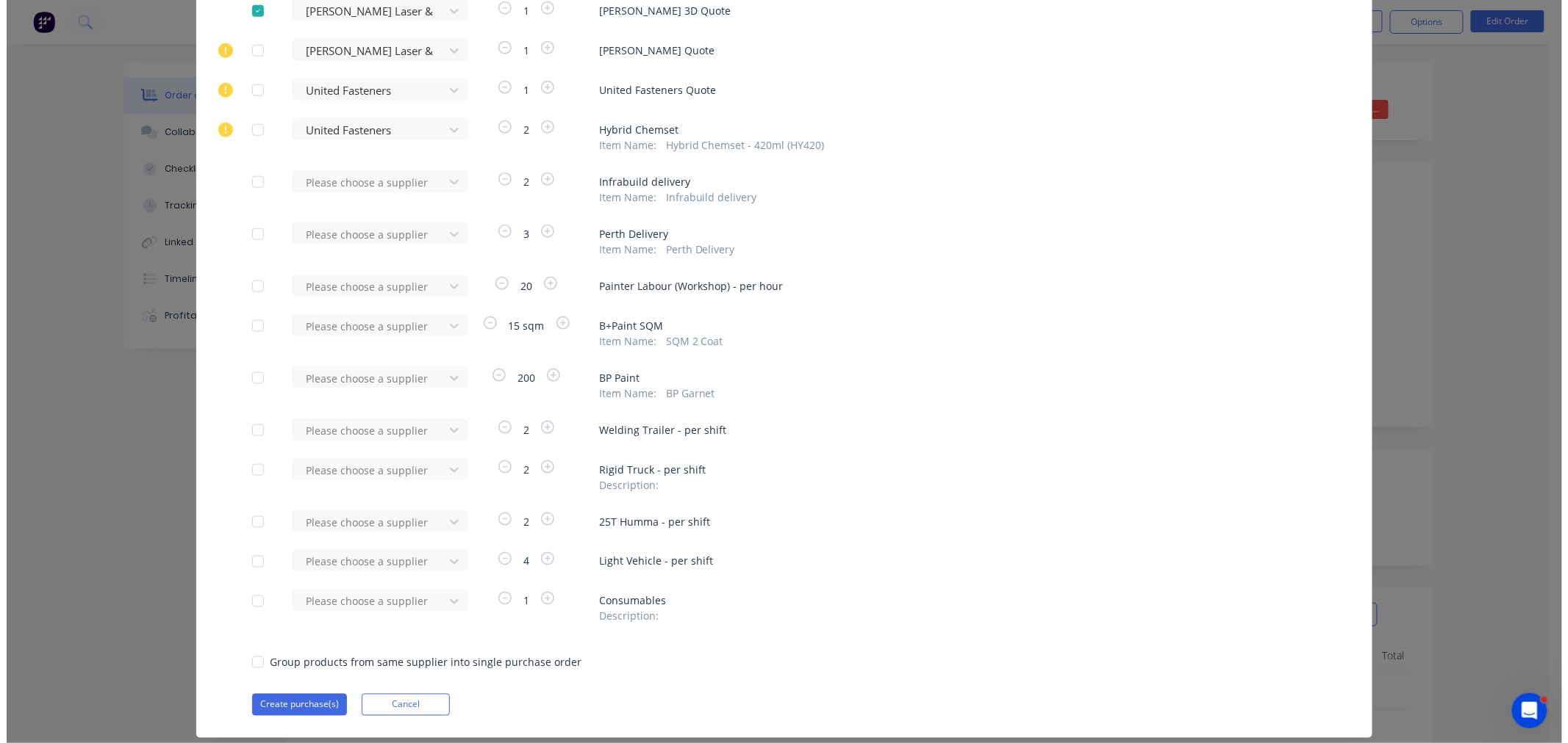
scroll to position [647, 0]
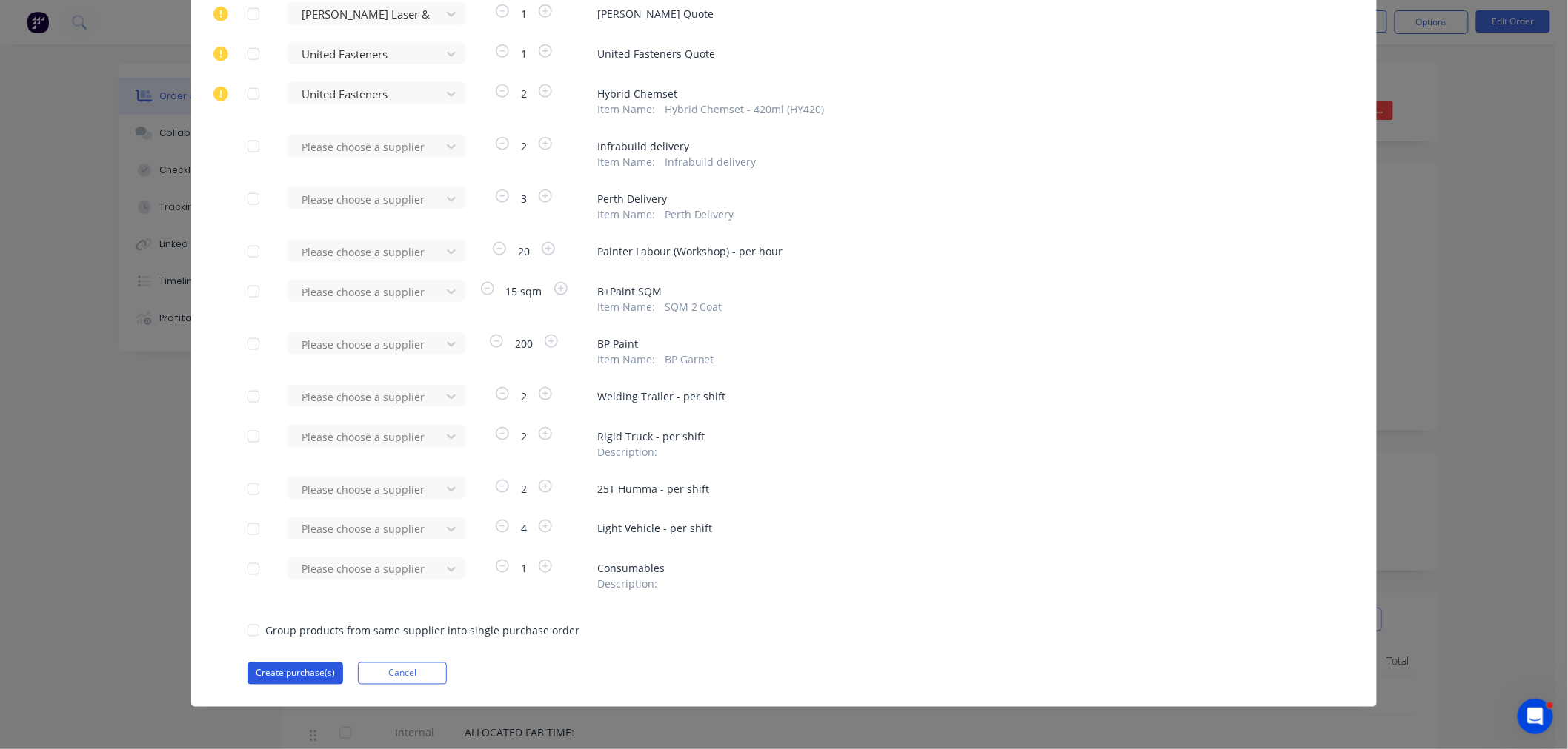
click at [286, 674] on button "Create purchase(s)" at bounding box center [295, 674] width 95 height 22
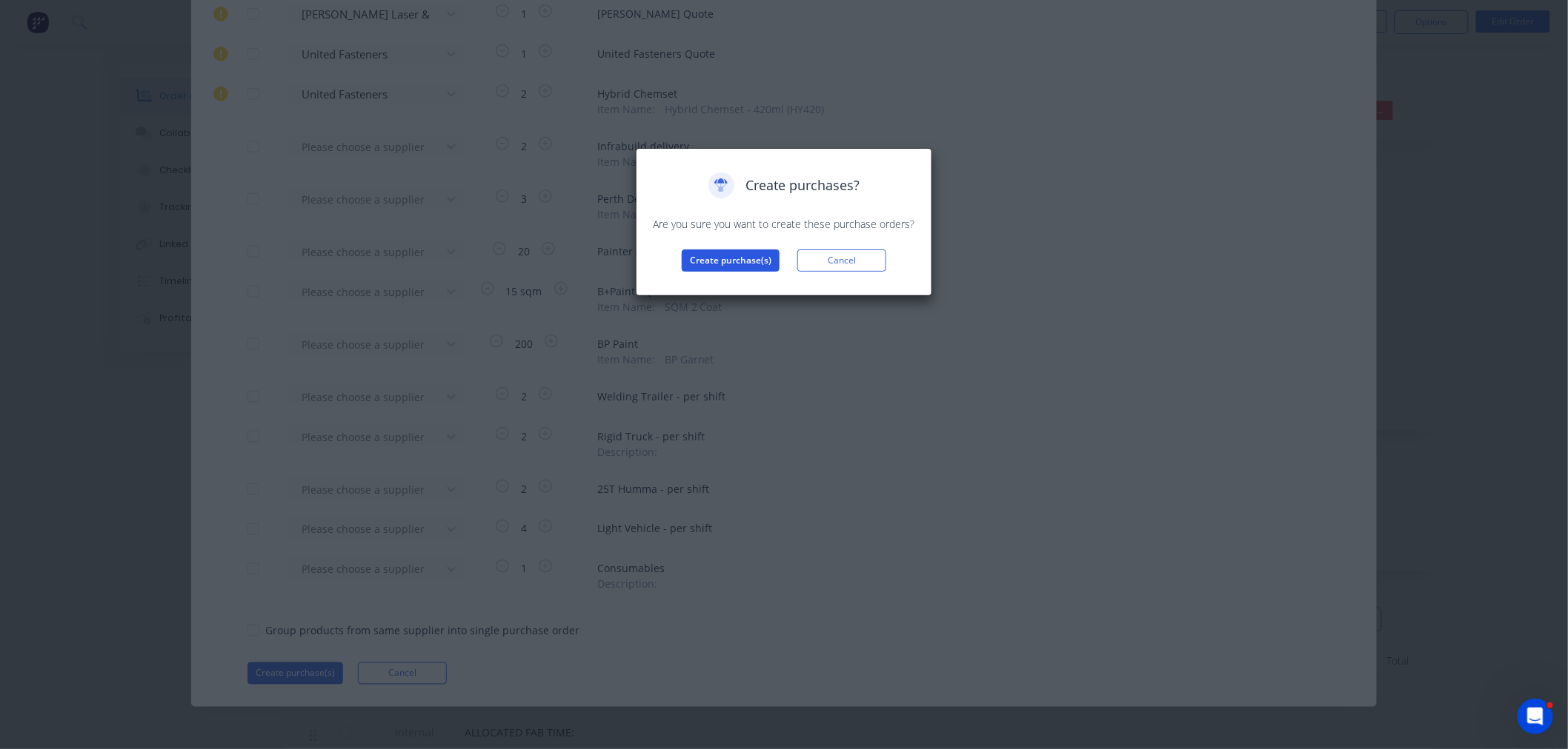
click at [738, 259] on button "Create purchase(s)" at bounding box center [730, 261] width 98 height 22
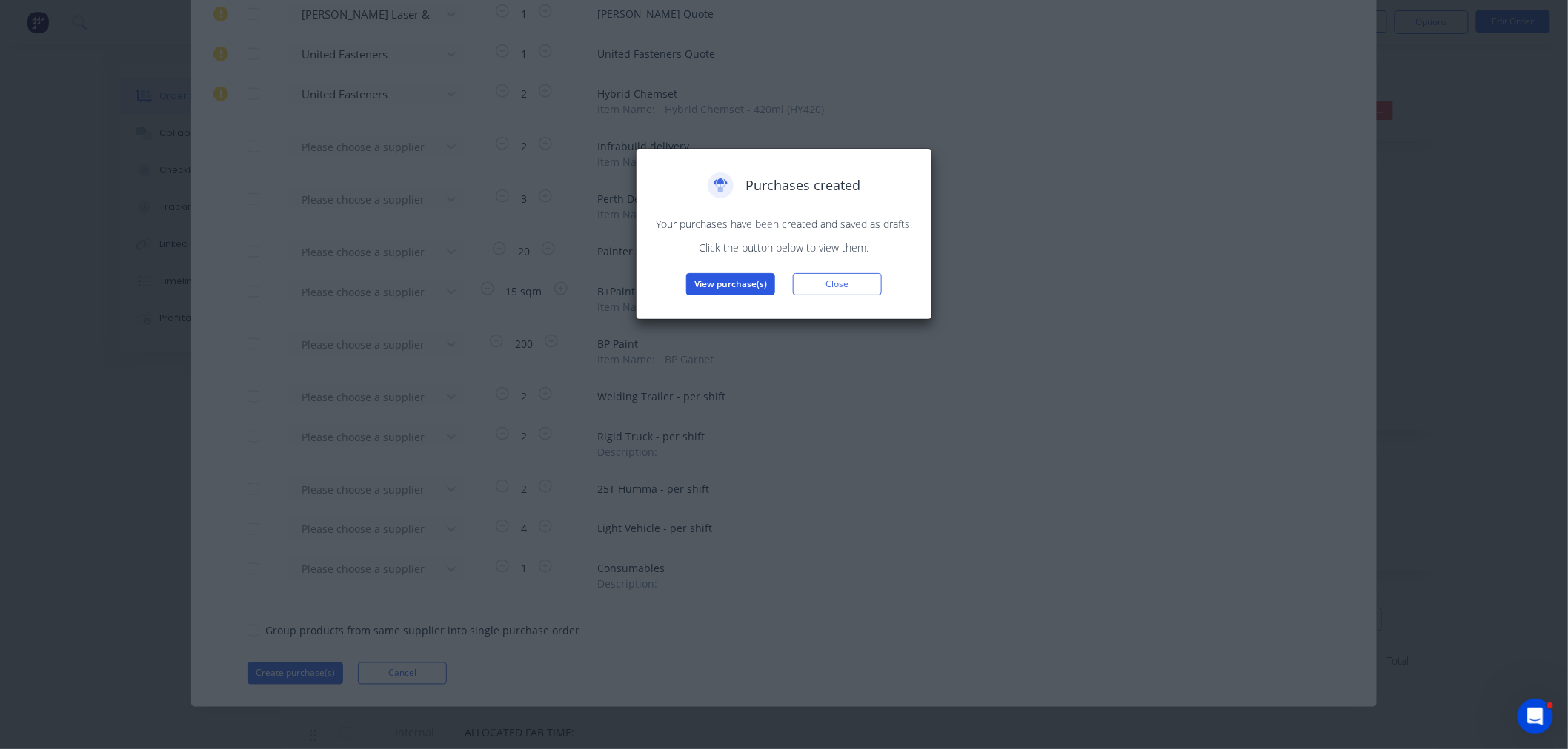
click at [735, 284] on button "View purchase(s)" at bounding box center [731, 285] width 89 height 22
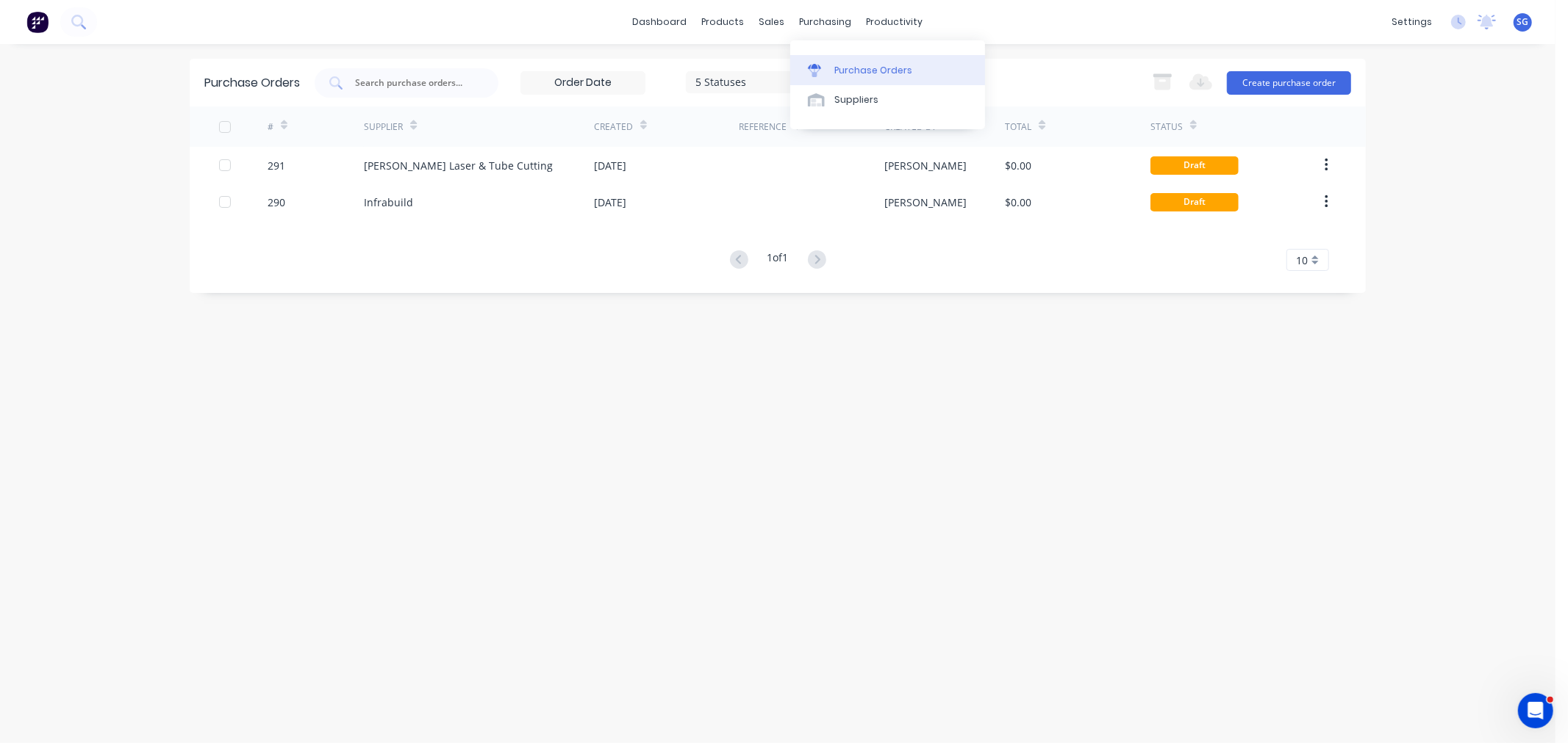
click at [853, 72] on div "Purchase Orders" at bounding box center [873, 71] width 78 height 14
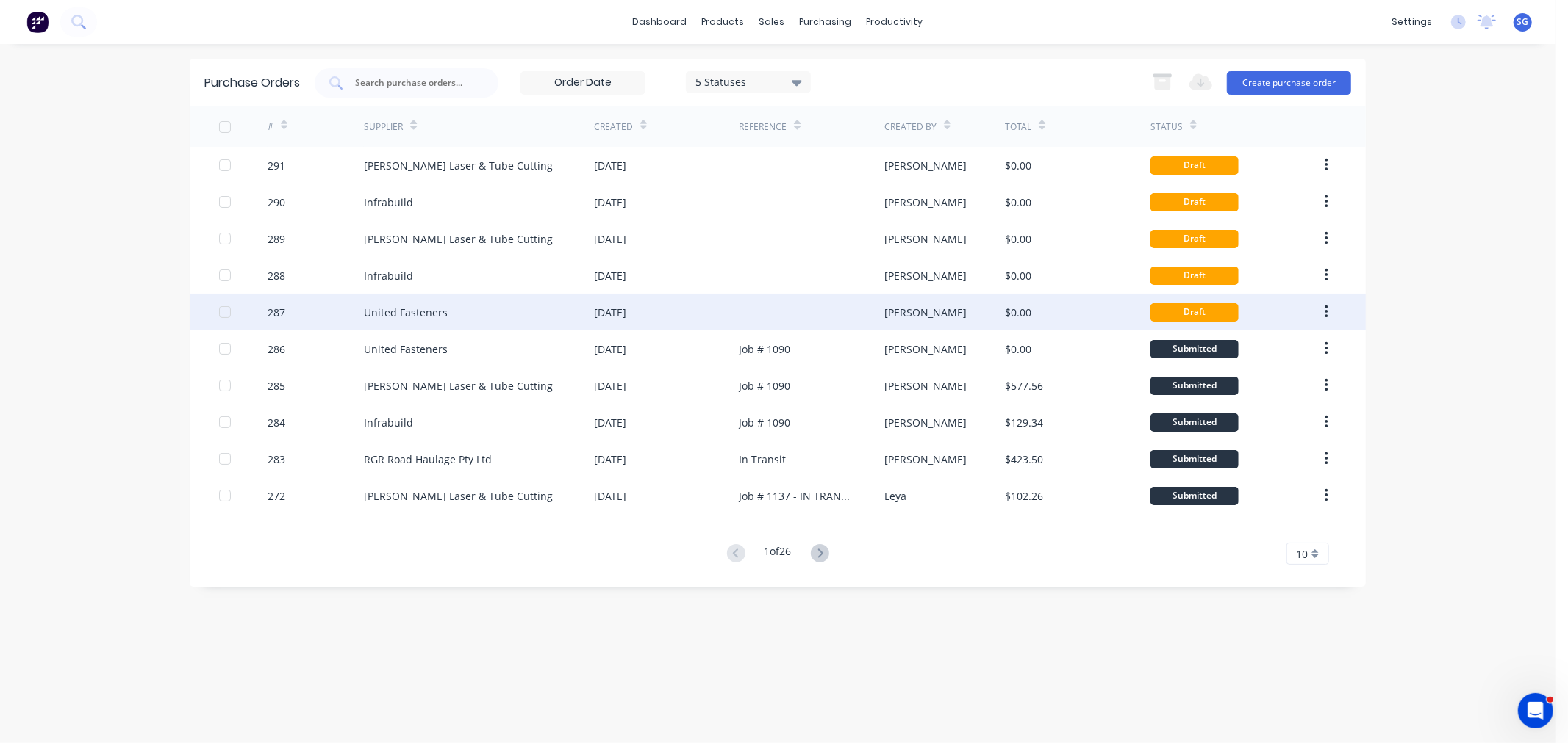
click at [631, 324] on div "[DATE]" at bounding box center [666, 312] width 145 height 36
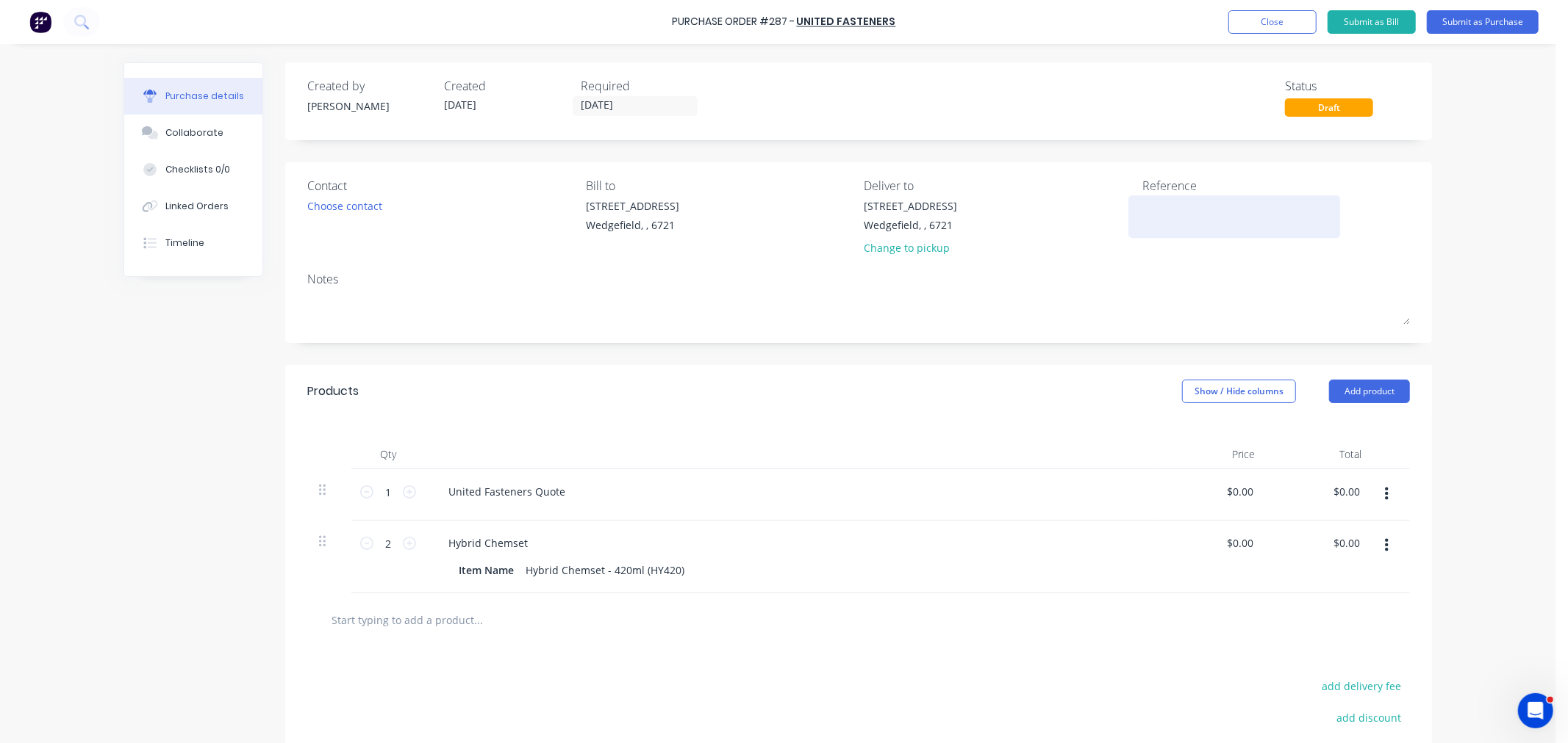
click at [1181, 233] on div at bounding box center [1233, 216] width 184 height 36
click at [1175, 216] on textarea at bounding box center [1233, 215] width 184 height 33
type textarea "Job #"
type textarea "x"
type textarea "Job # 1"
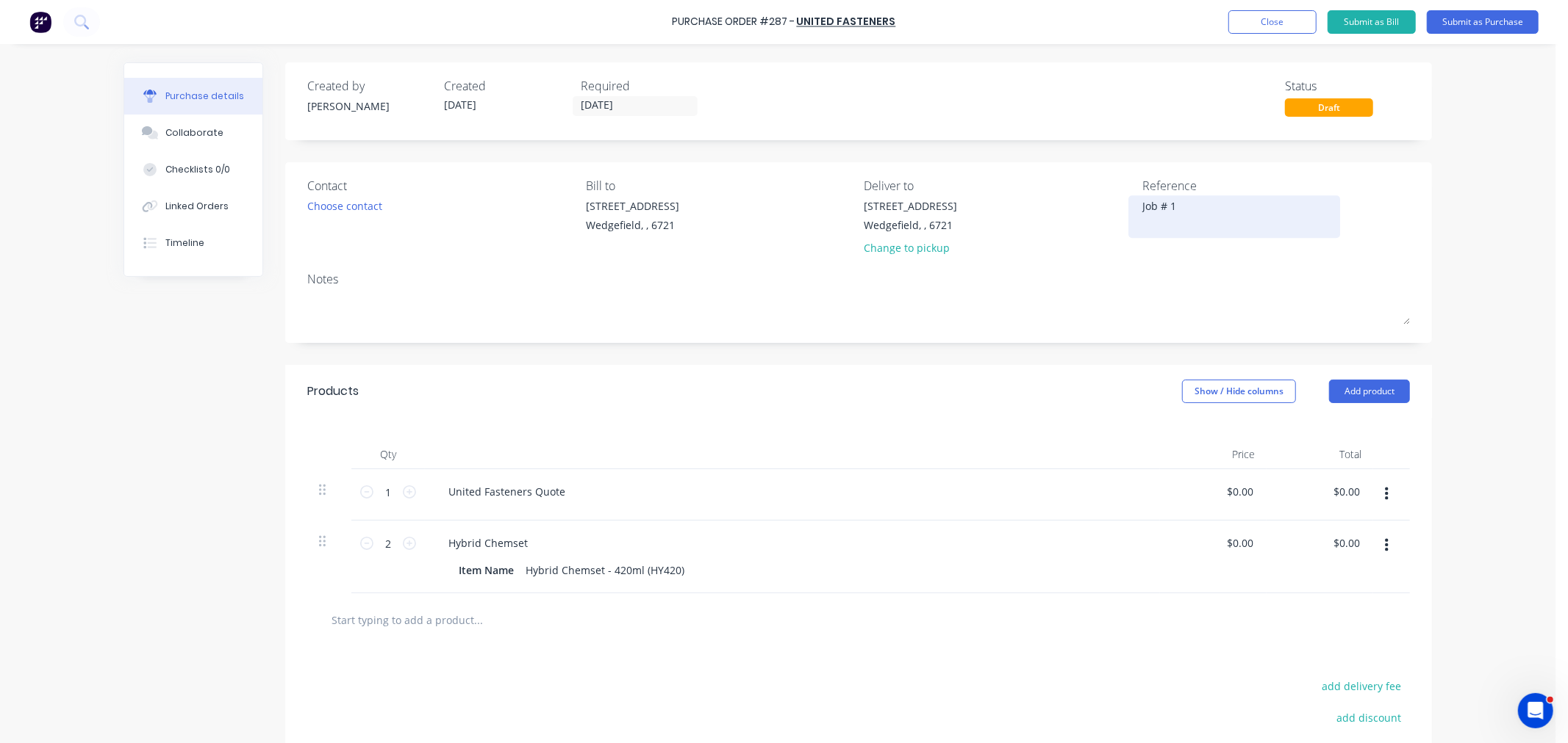
type textarea "x"
type textarea "Job # 11"
type textarea "x"
type textarea "Job # 115"
type textarea "x"
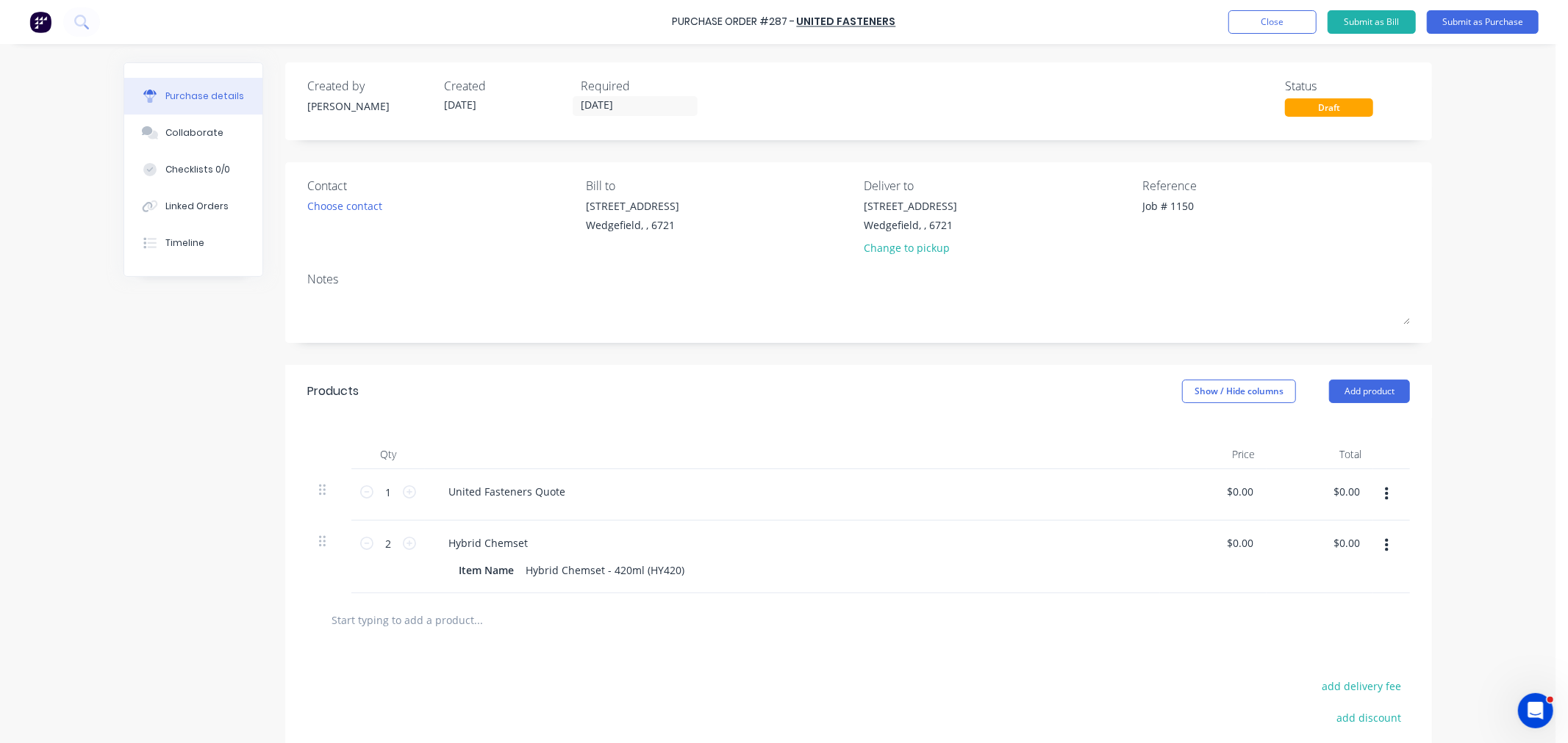
type textarea "Job # 1150"
type textarea "x"
type textarea "Job # 1150"
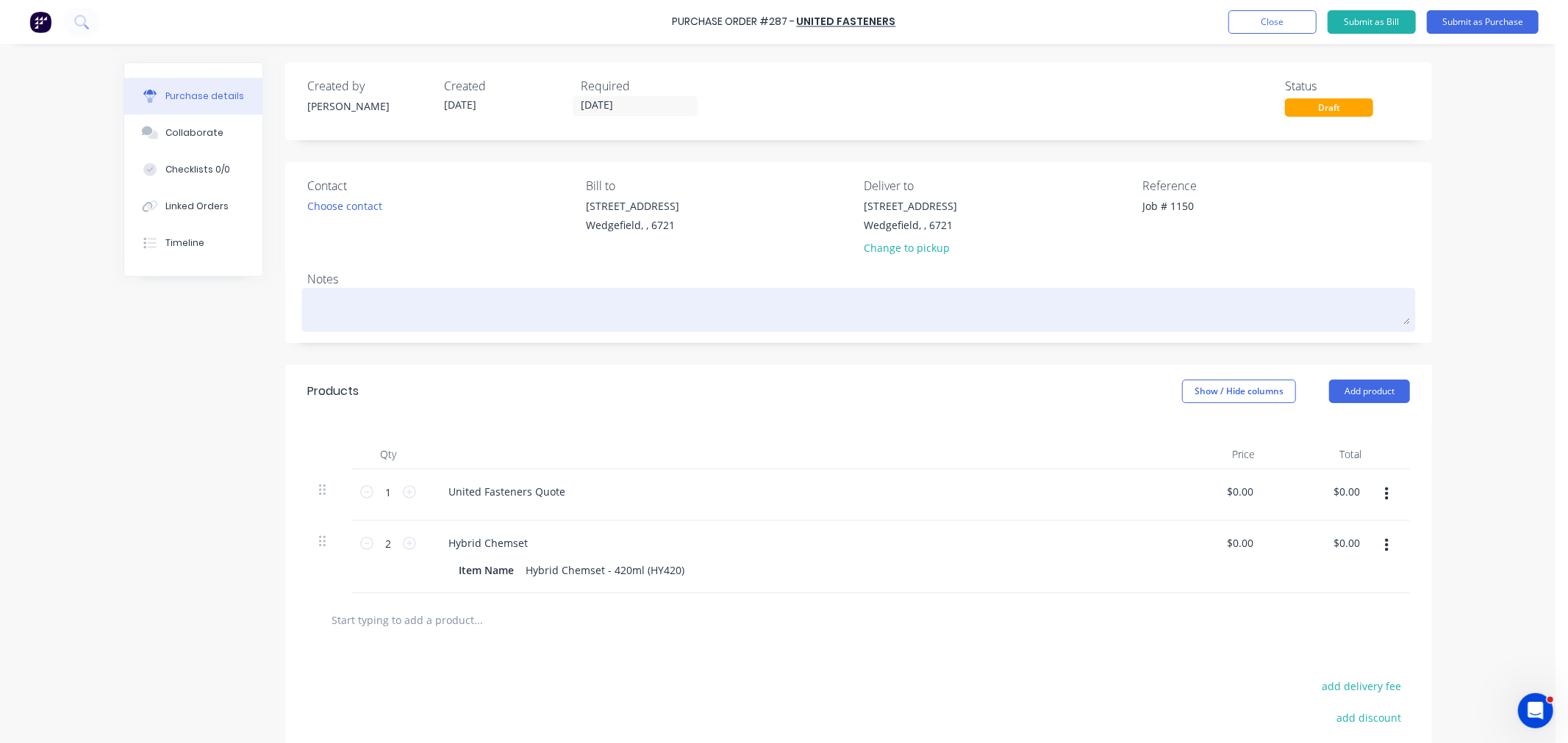
click at [340, 306] on textarea at bounding box center [858, 308] width 1102 height 33
type textarea "x"
type textarea "Q"
type textarea "x"
type textarea "Qu"
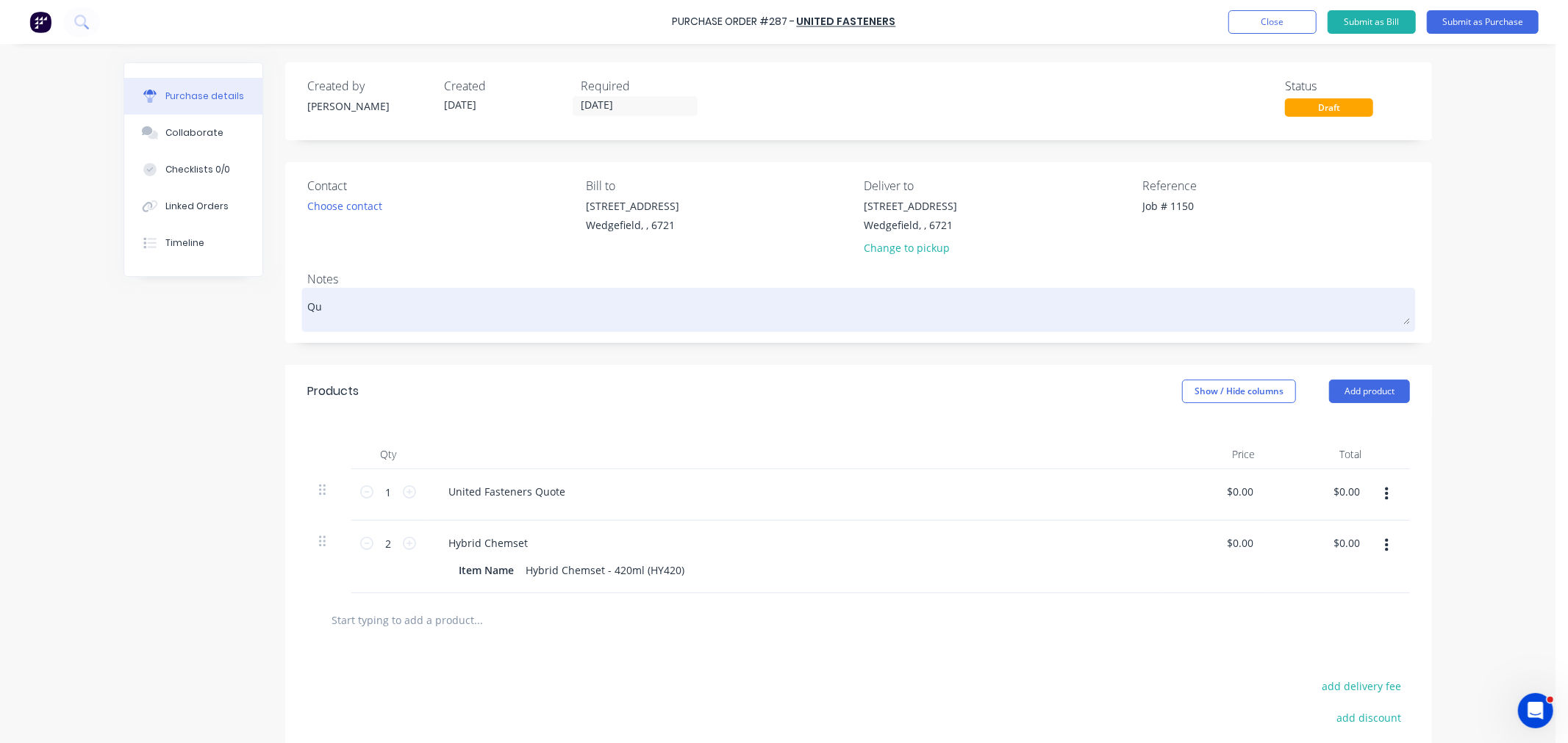
type textarea "x"
type textarea "Quot"
type textarea "x"
type textarea "Quote"
type textarea "x"
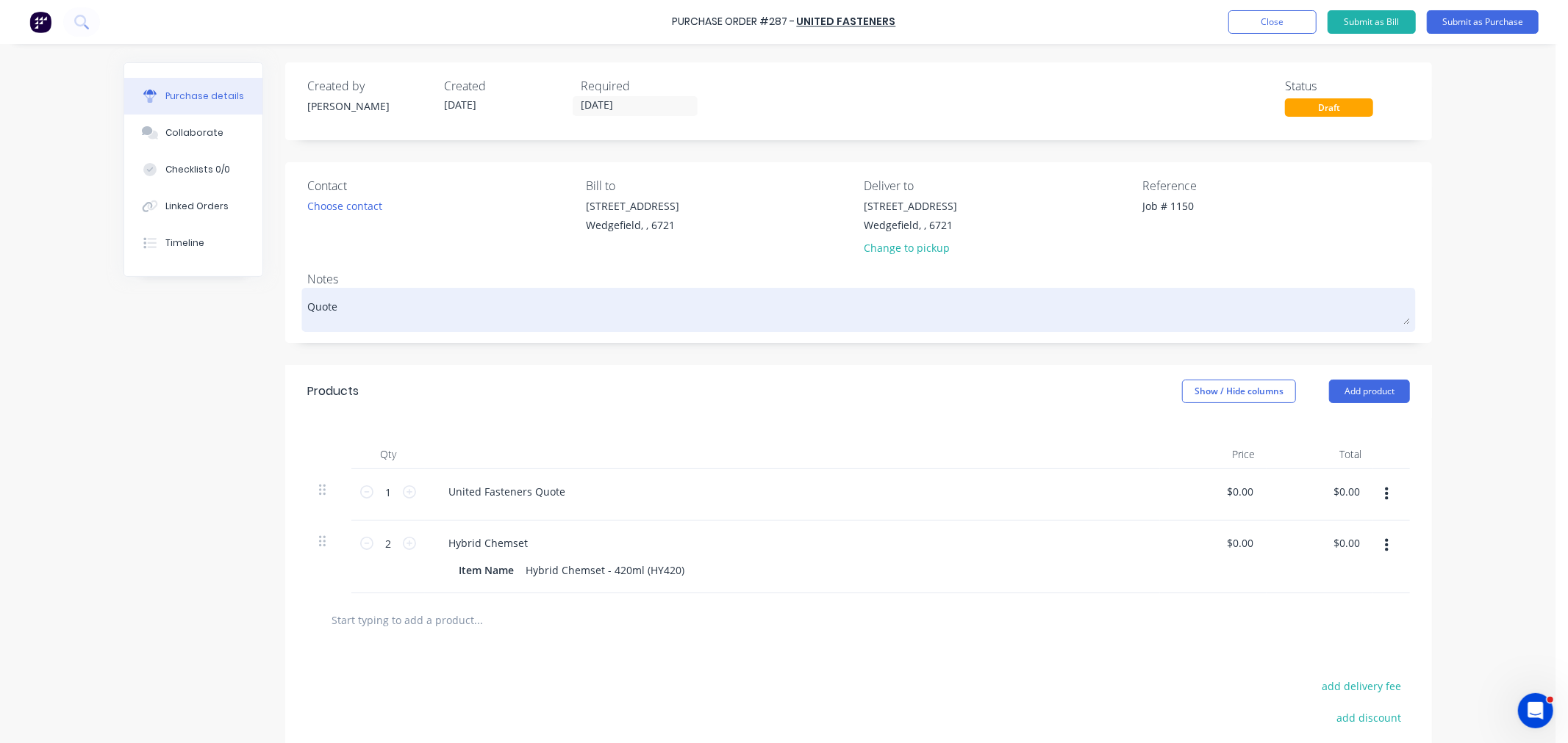
type textarea "Quote"
type textarea "x"
type textarea "Quote N"
type textarea "x"
type textarea "Quote No"
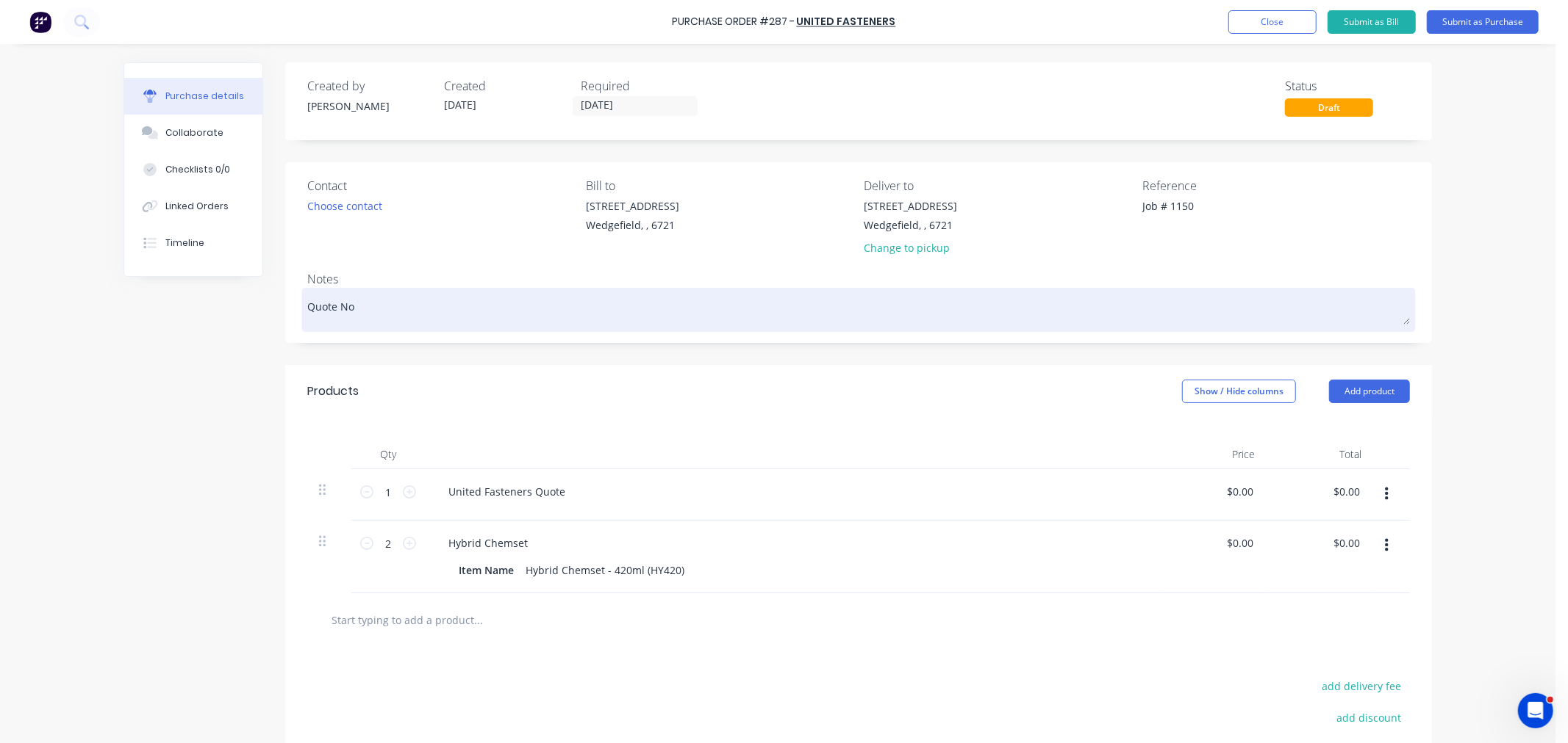
type textarea "x"
type textarea "Quote No."
type textarea "x"
type textarea "Quote No."
paste textarea "1034217"
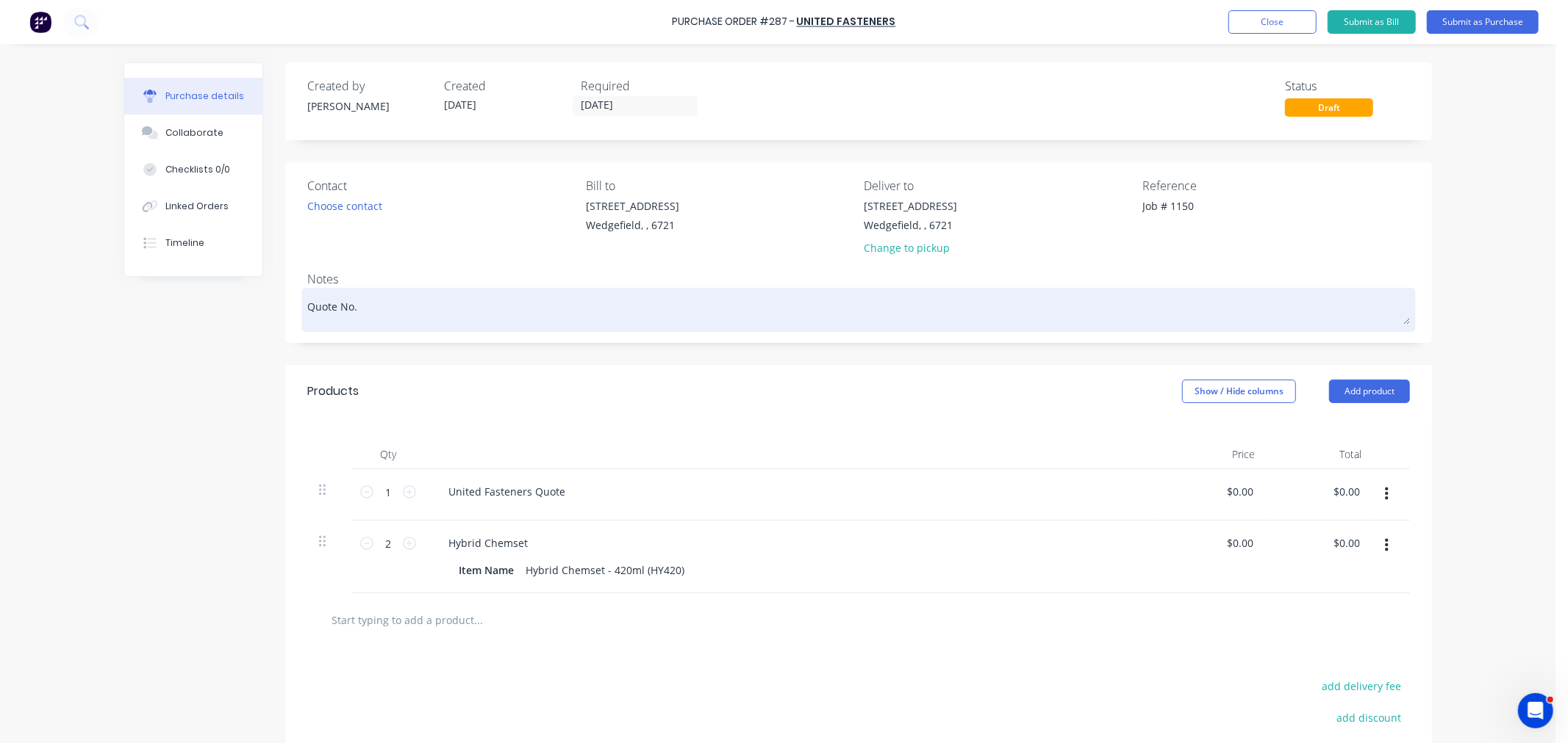
type textarea "x"
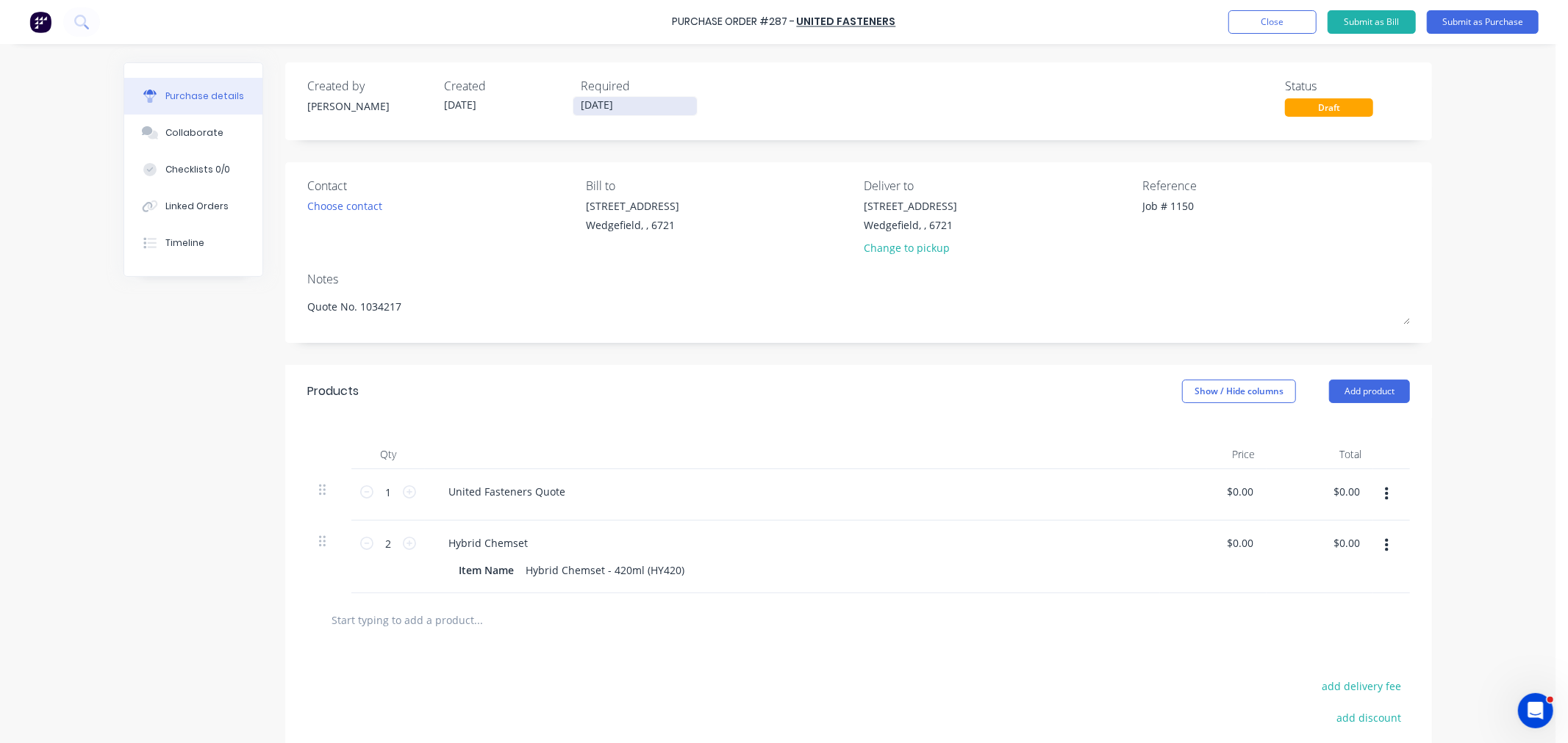
type textarea "Quote No. 1034217"
type textarea "x"
type textarea "Quote No. 1034217"
click at [631, 107] on input "[DATE]" at bounding box center [635, 107] width 123 height 19
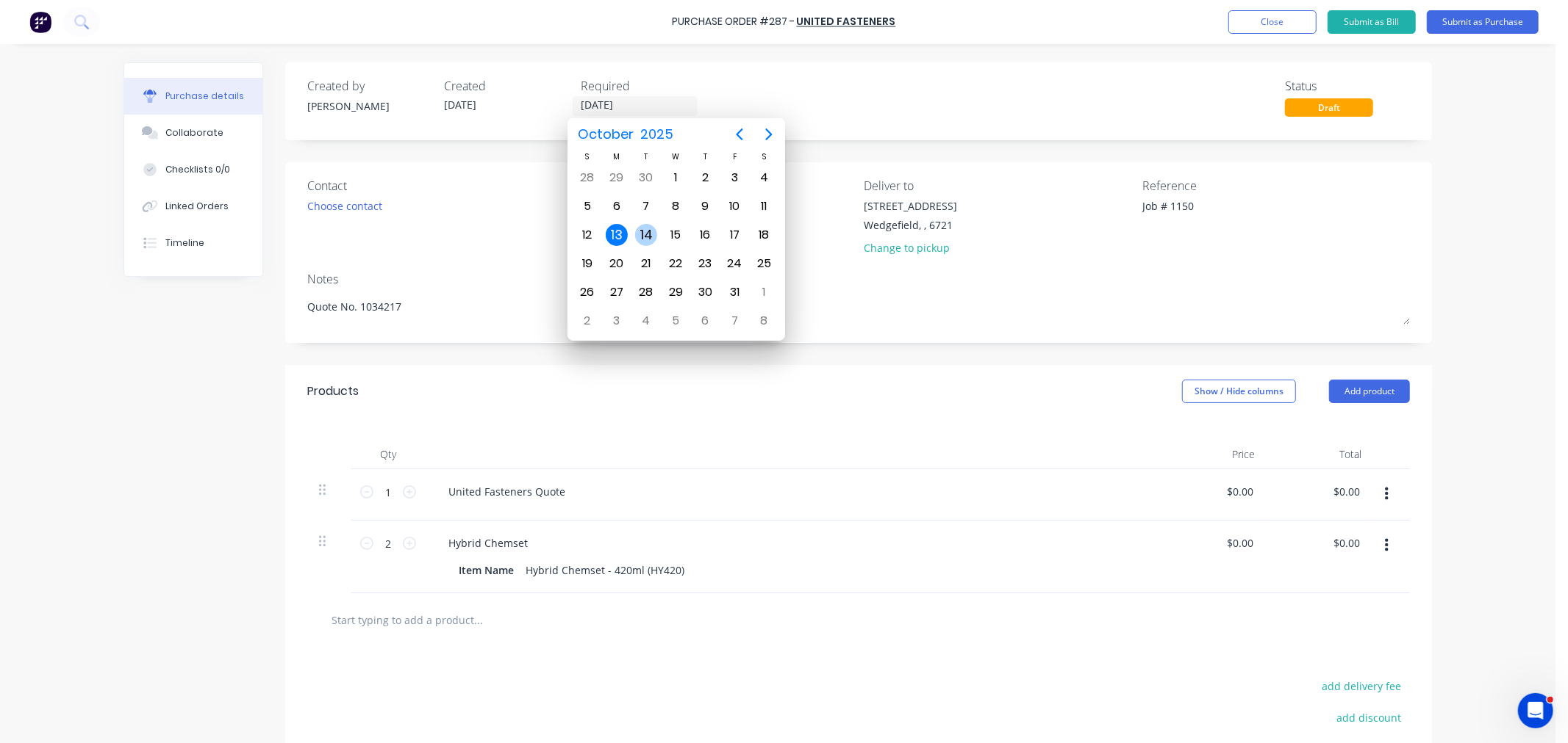
click at [650, 232] on div "14" at bounding box center [646, 235] width 22 height 22
type textarea "x"
type input "14/10/25"
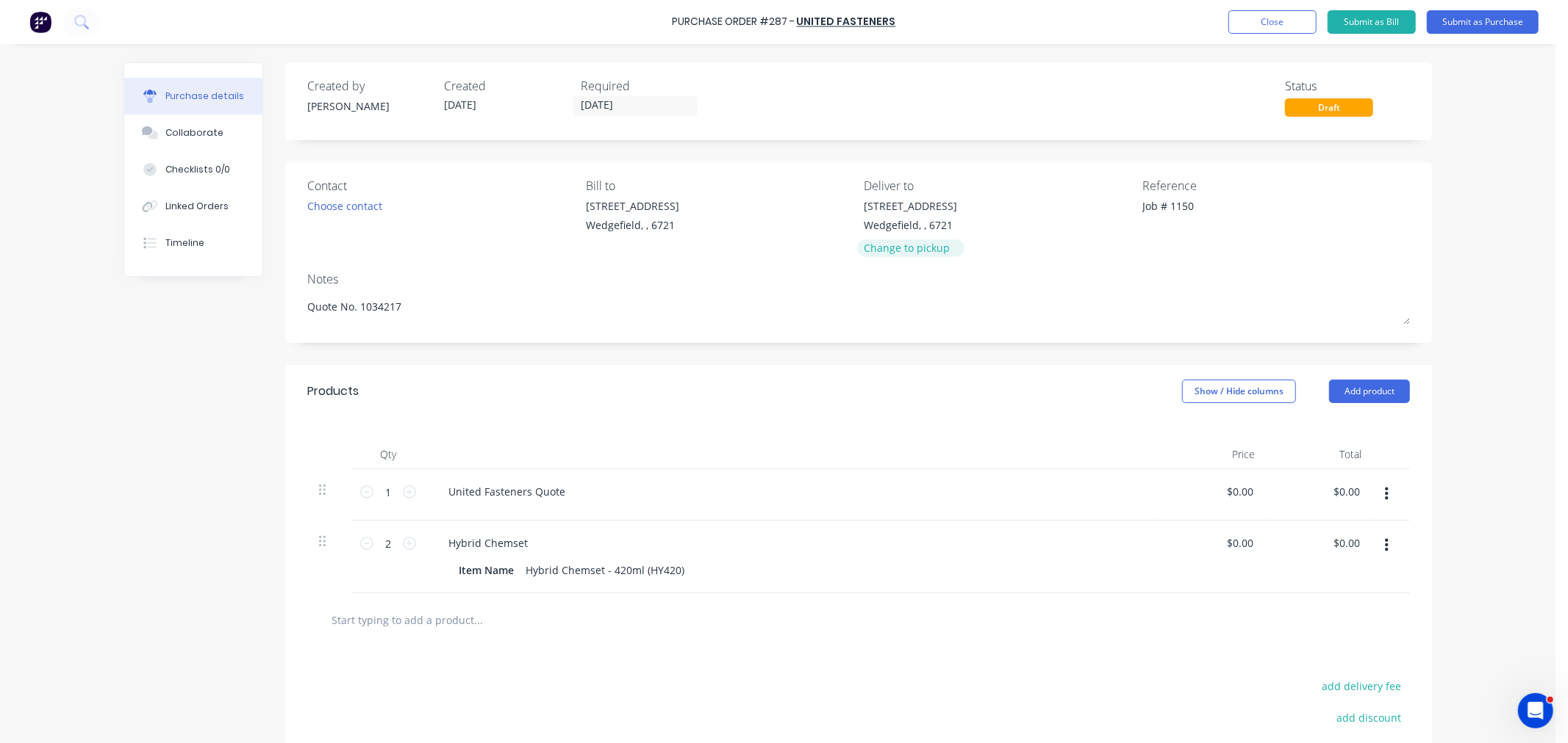
click at [891, 249] on div "Change to pickup" at bounding box center [911, 248] width 93 height 15
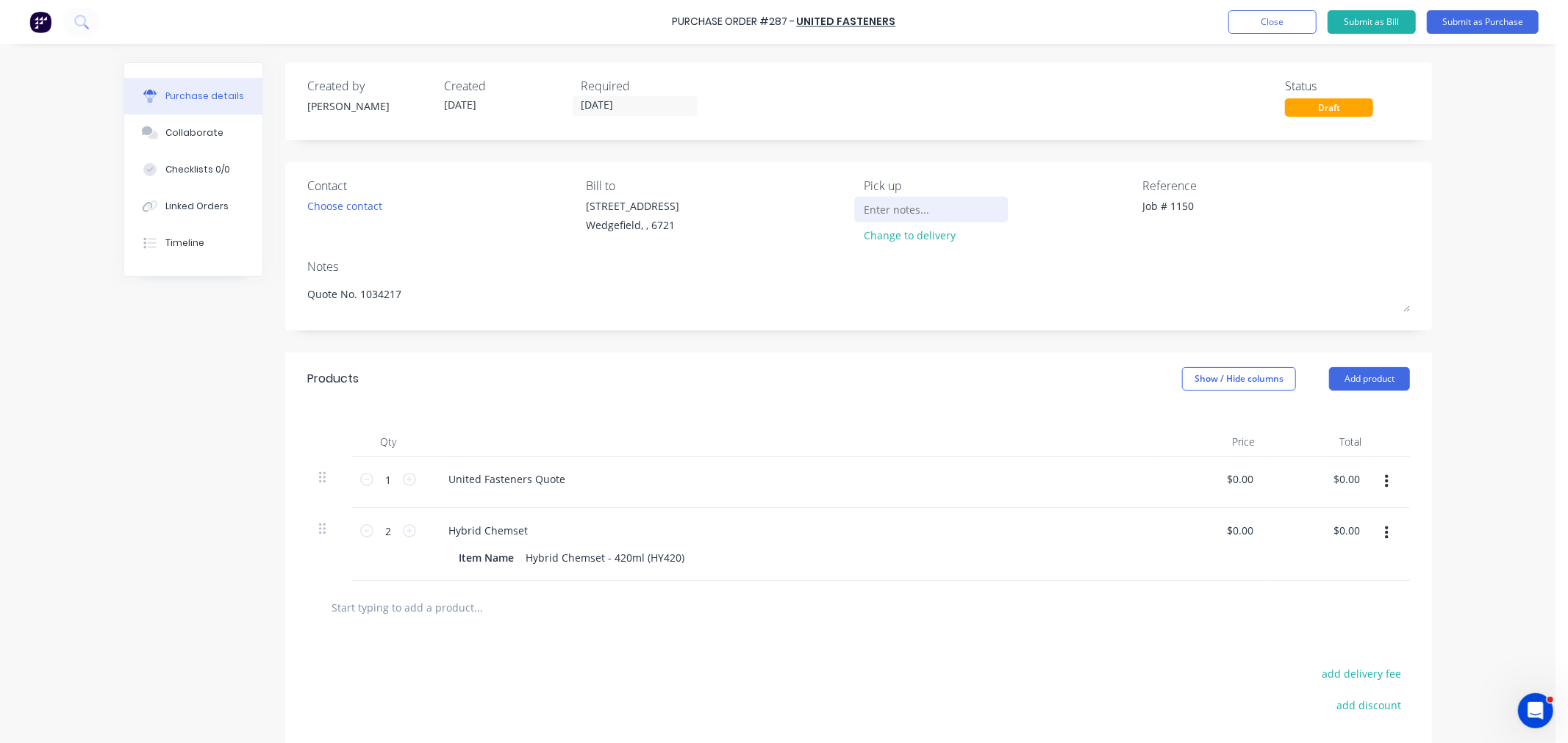
click at [885, 211] on input at bounding box center [931, 210] width 134 height 22
type textarea "x"
type input "P"
type textarea "x"
type input "Pl"
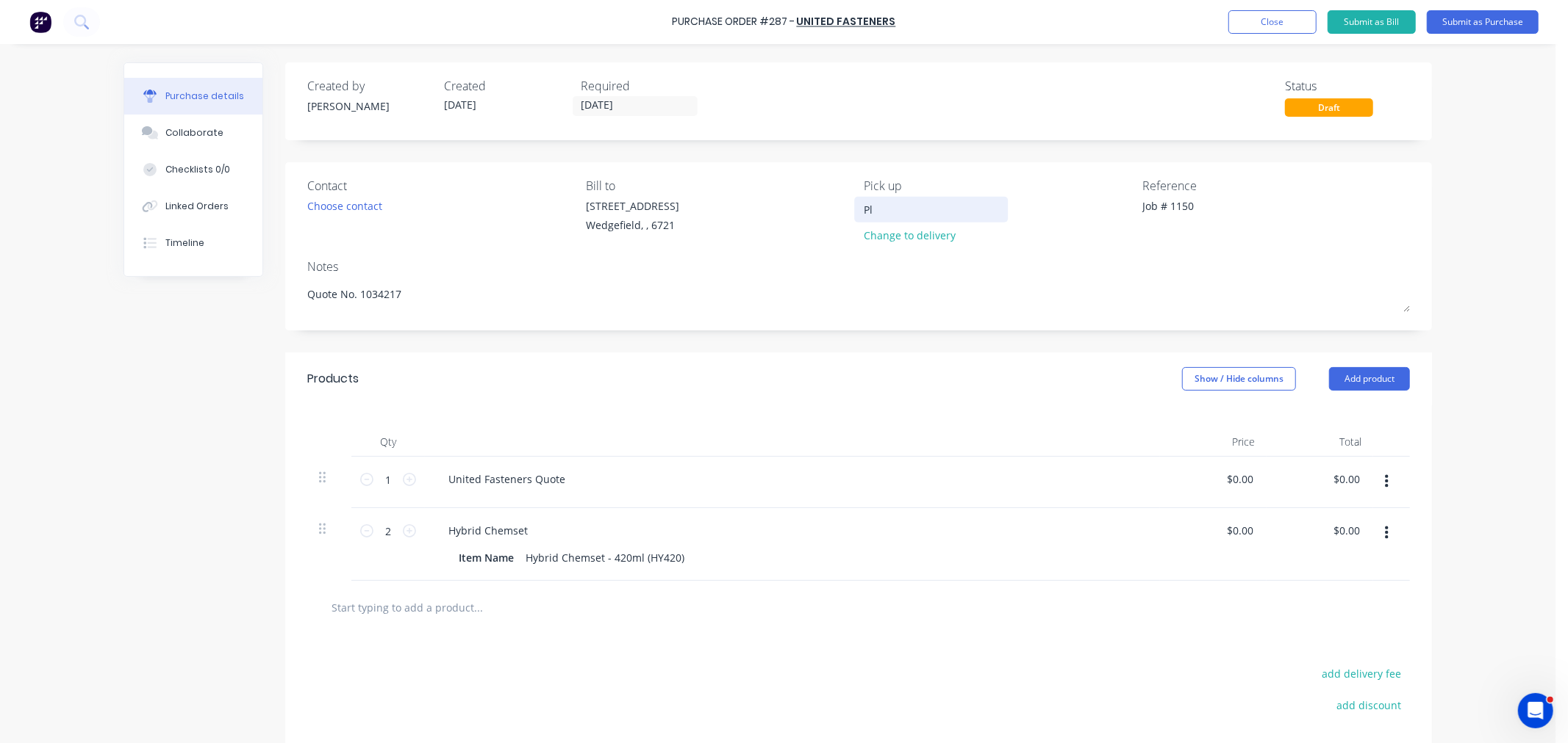
type textarea "x"
type input "Ple"
type textarea "x"
type input "Ples"
type textarea "x"
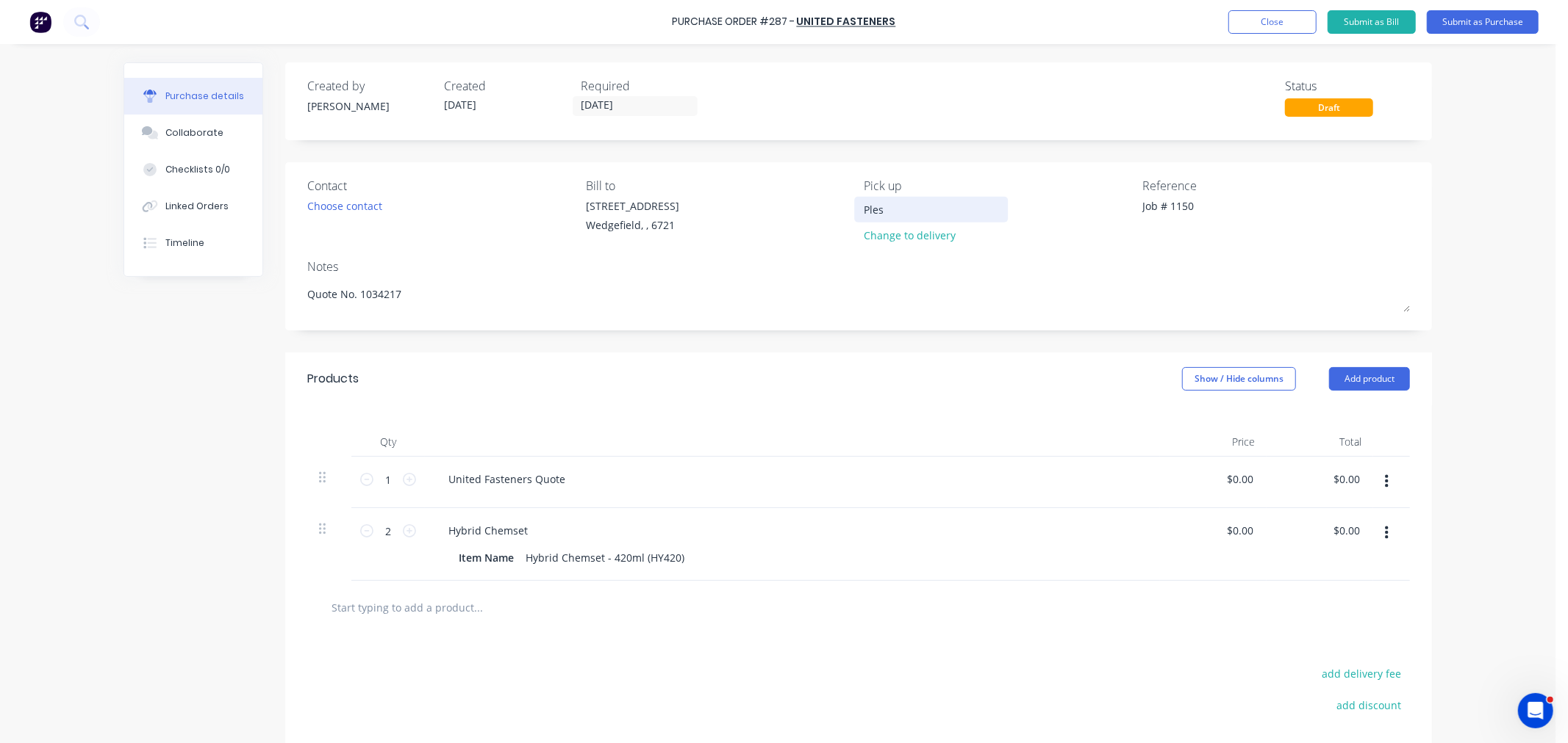
type input "Ple"
type textarea "x"
type input "Plea"
type textarea "x"
type input "Pleas"
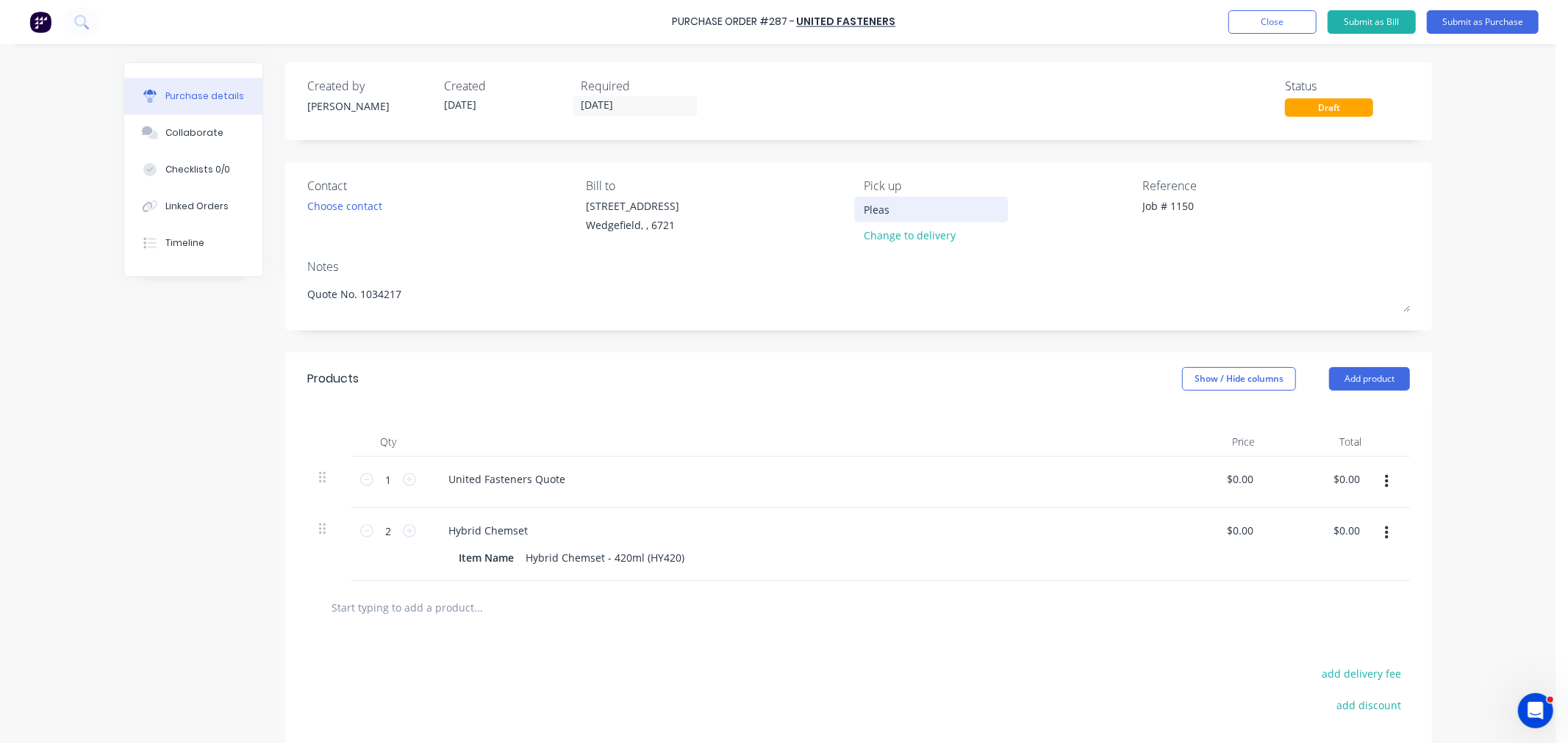
type textarea "x"
type input "Please"
type textarea "x"
type input "Please"
type textarea "x"
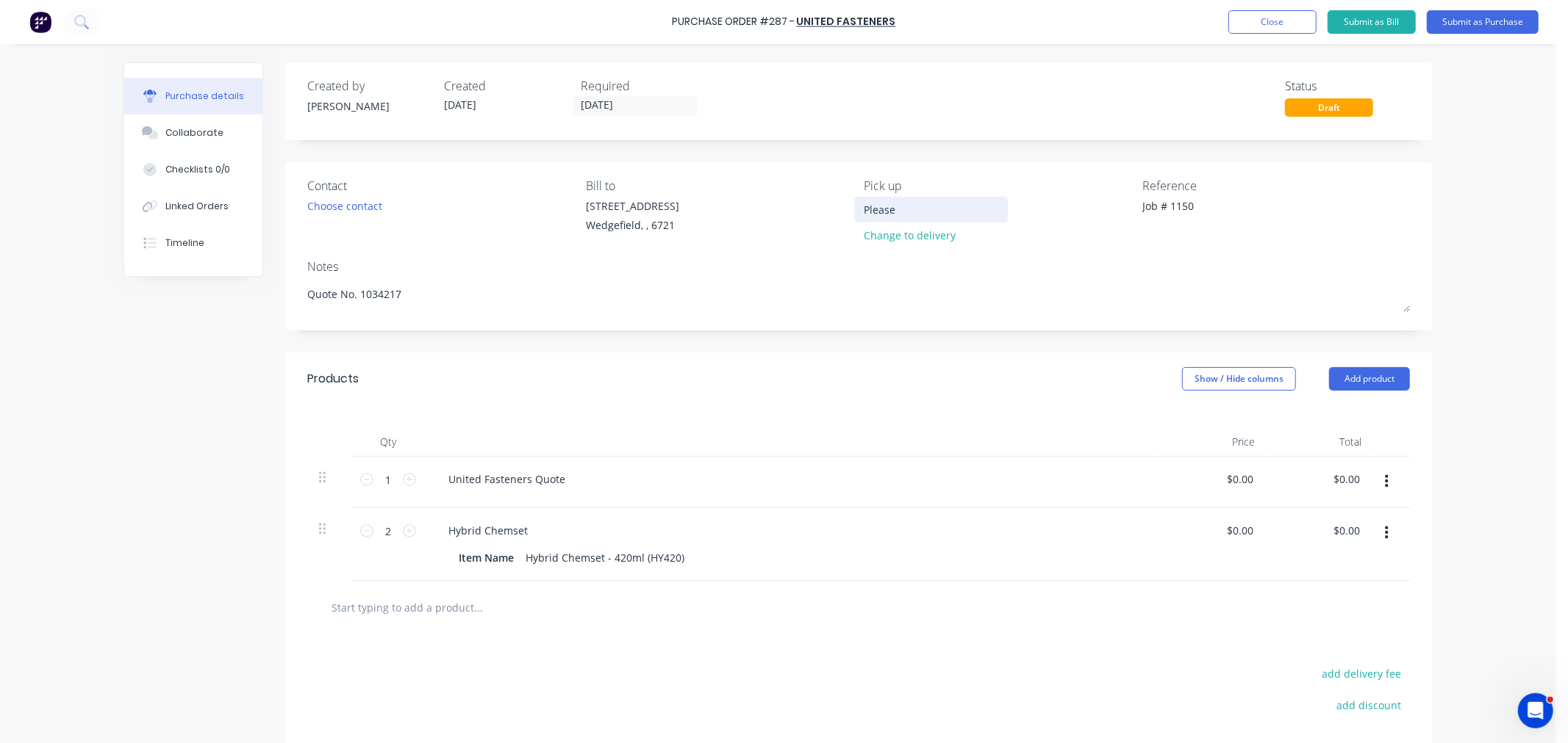
type input "Please a"
type textarea "x"
type input "Please ad"
type textarea "x"
type input "Please adv"
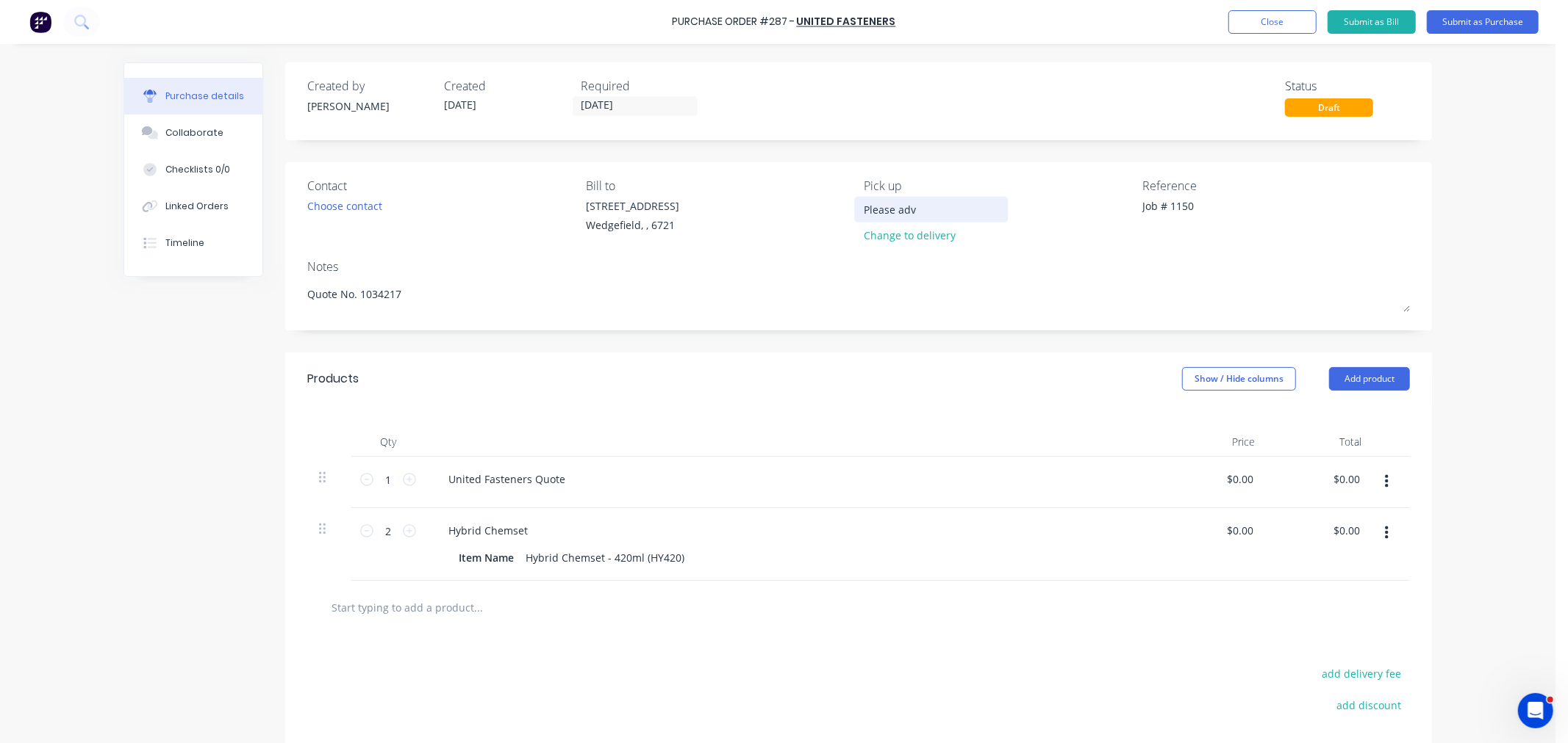
type textarea "x"
type input "Please advi"
type textarea "x"
type input "Please advis"
type textarea "x"
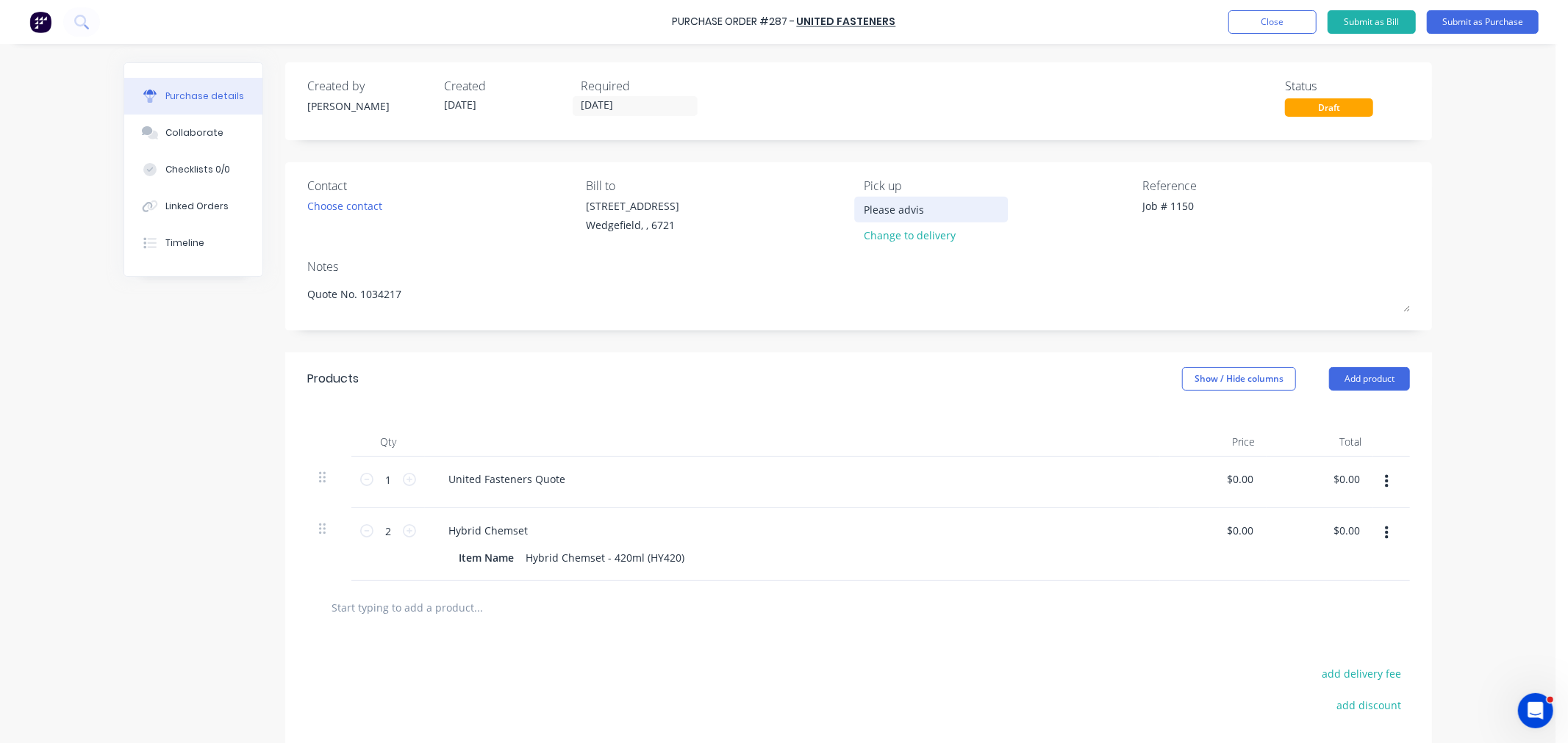
type input "Please advise"
type textarea "x"
type input "Please advise"
type textarea "x"
type input "Please advise w"
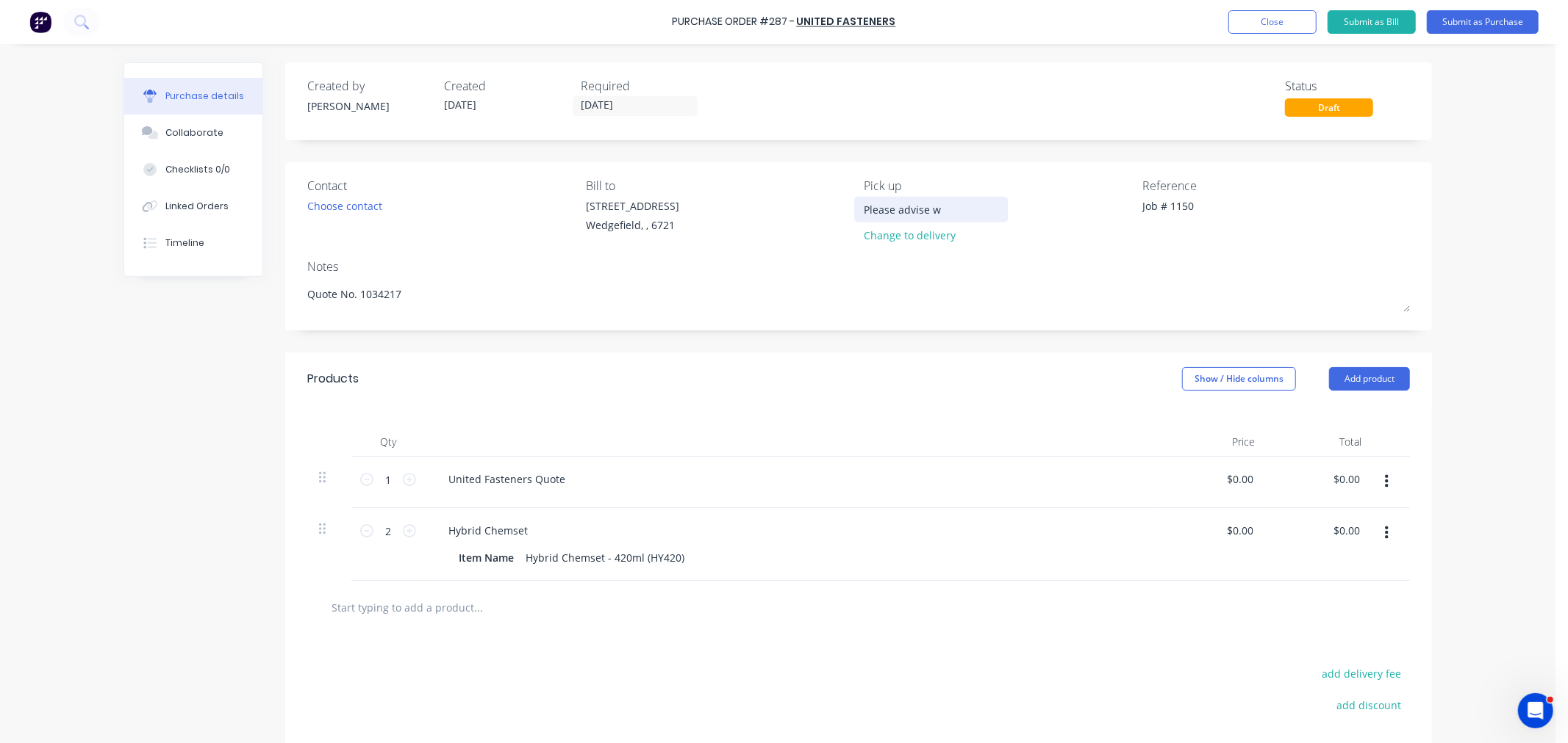
type textarea "x"
type input "Please advise we"
type textarea "x"
type input "Please advise wei"
type textarea "x"
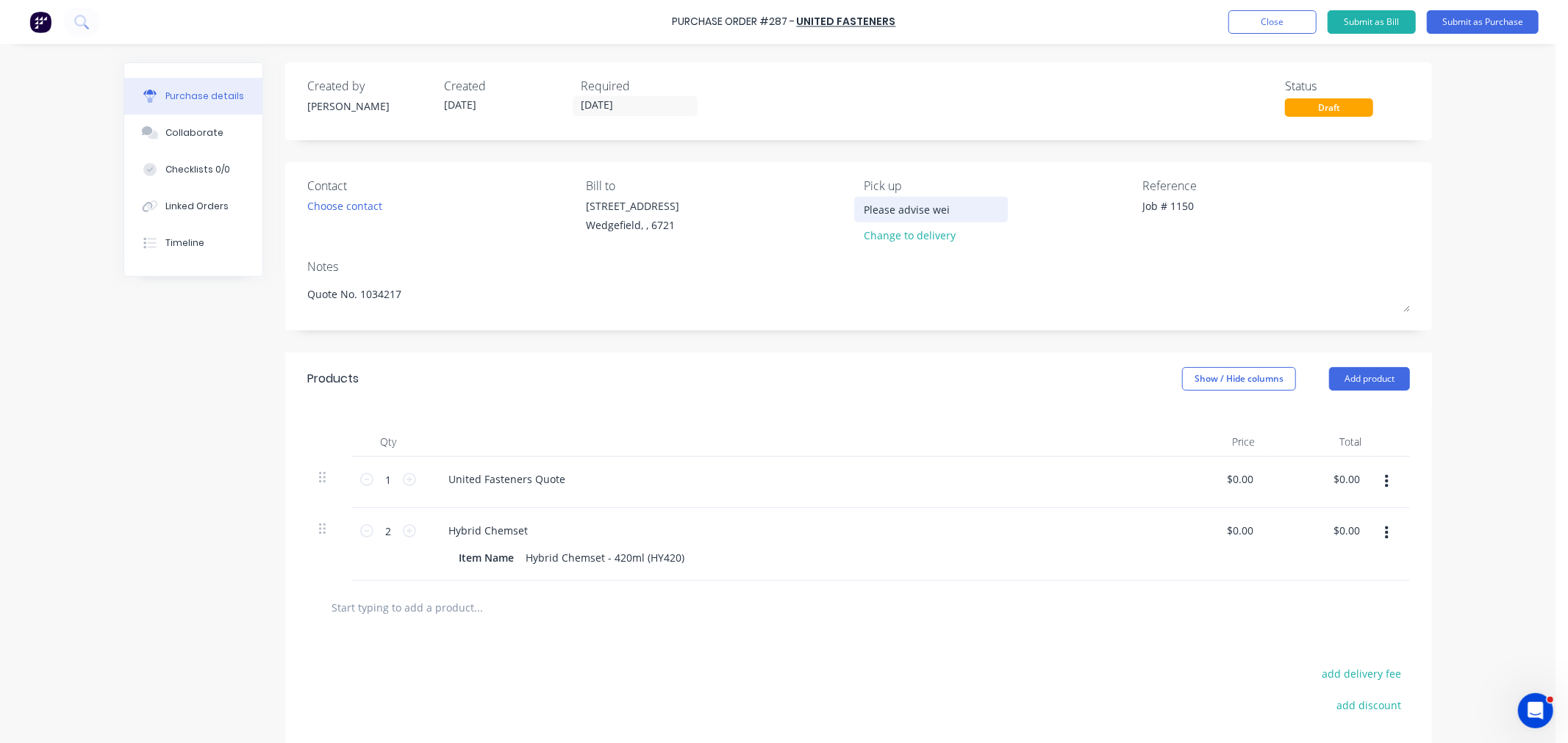
type input "Please advise weig"
type textarea "x"
type input "Please advise weigh"
type textarea "x"
type input "Please advise weight"
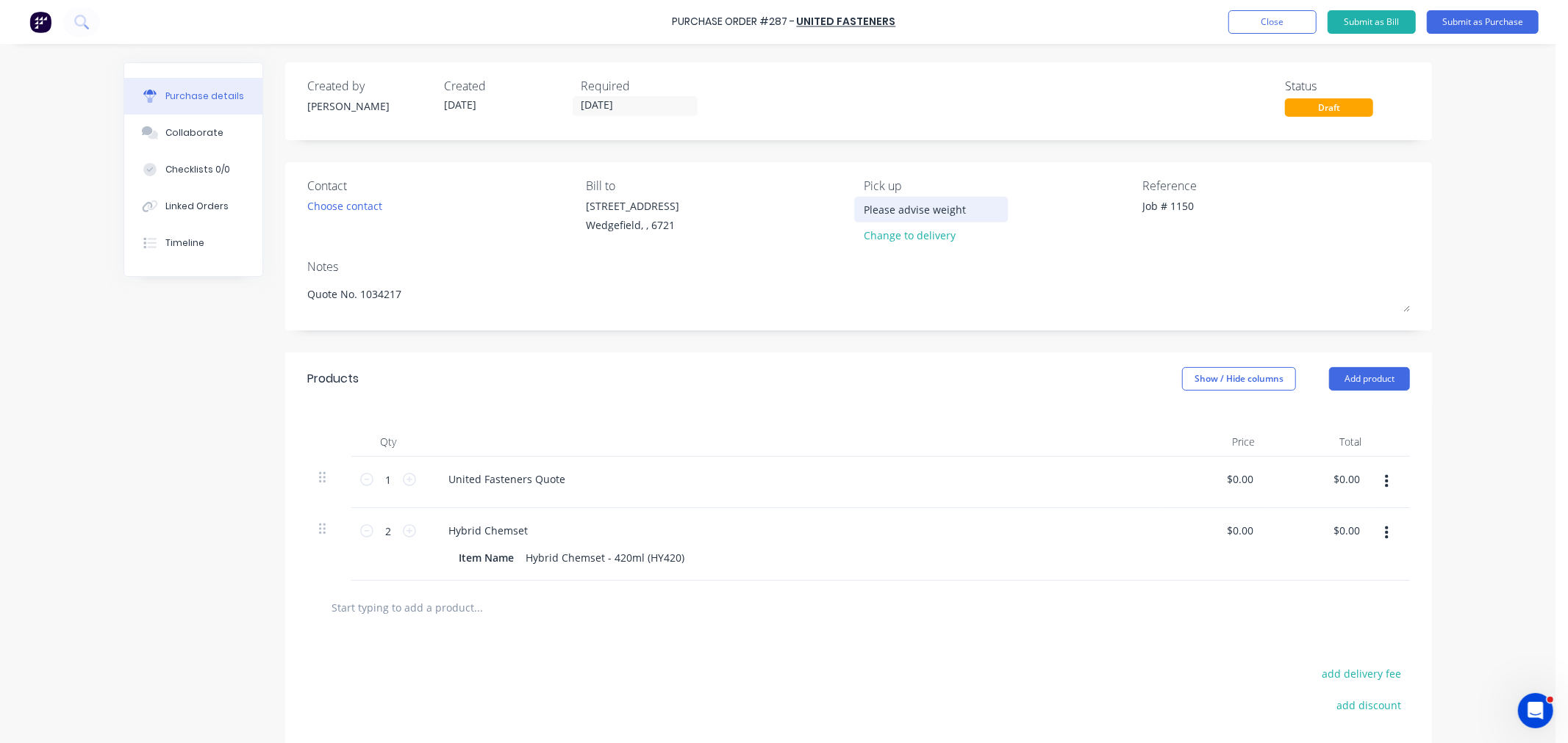
type textarea "x"
type input "Please advise weight"
type textarea "x"
type input "Please advise weight a"
type textarea "x"
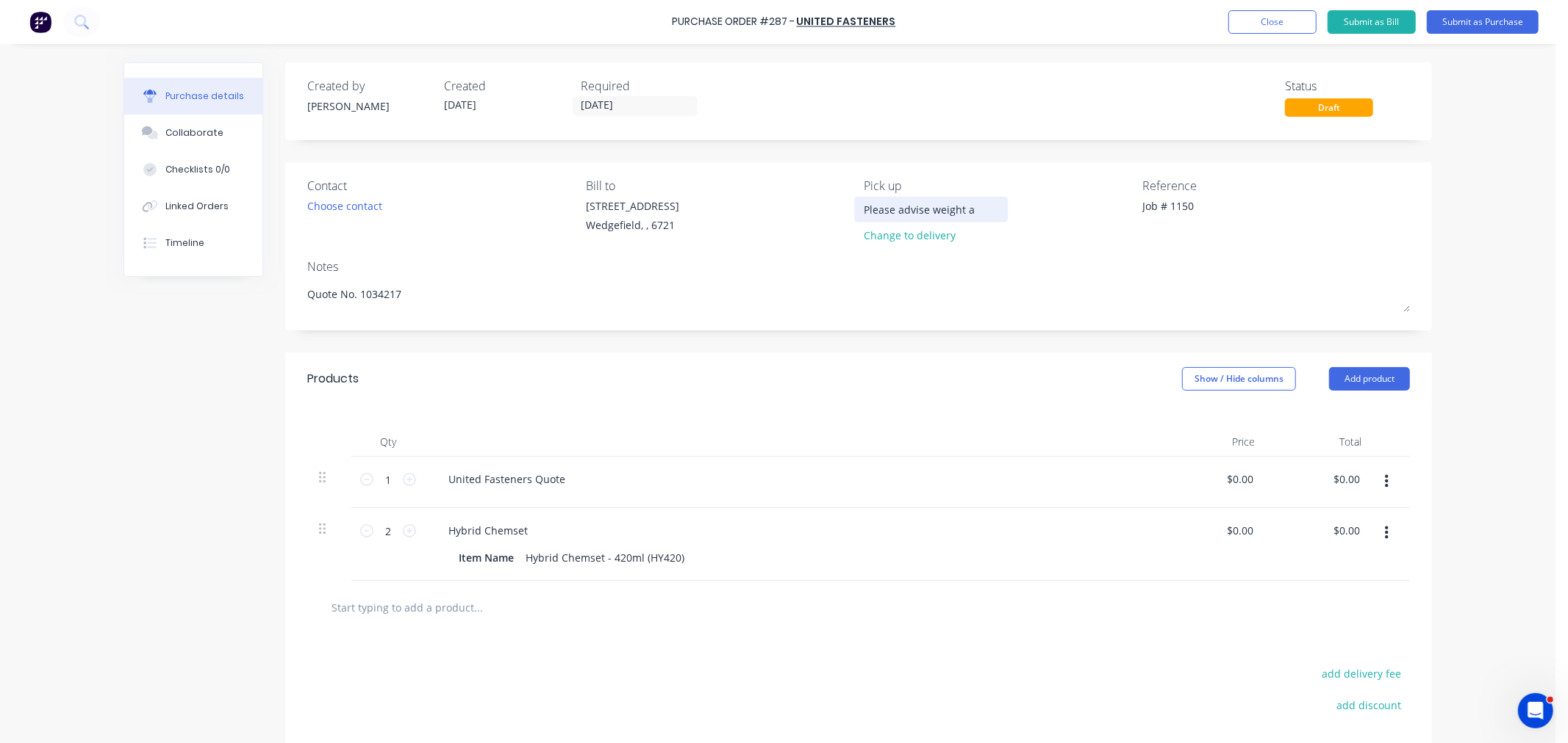
type input "Please advise weight an"
type textarea "x"
type input "Please advise weight and"
type textarea "x"
type input "Please advise weight and"
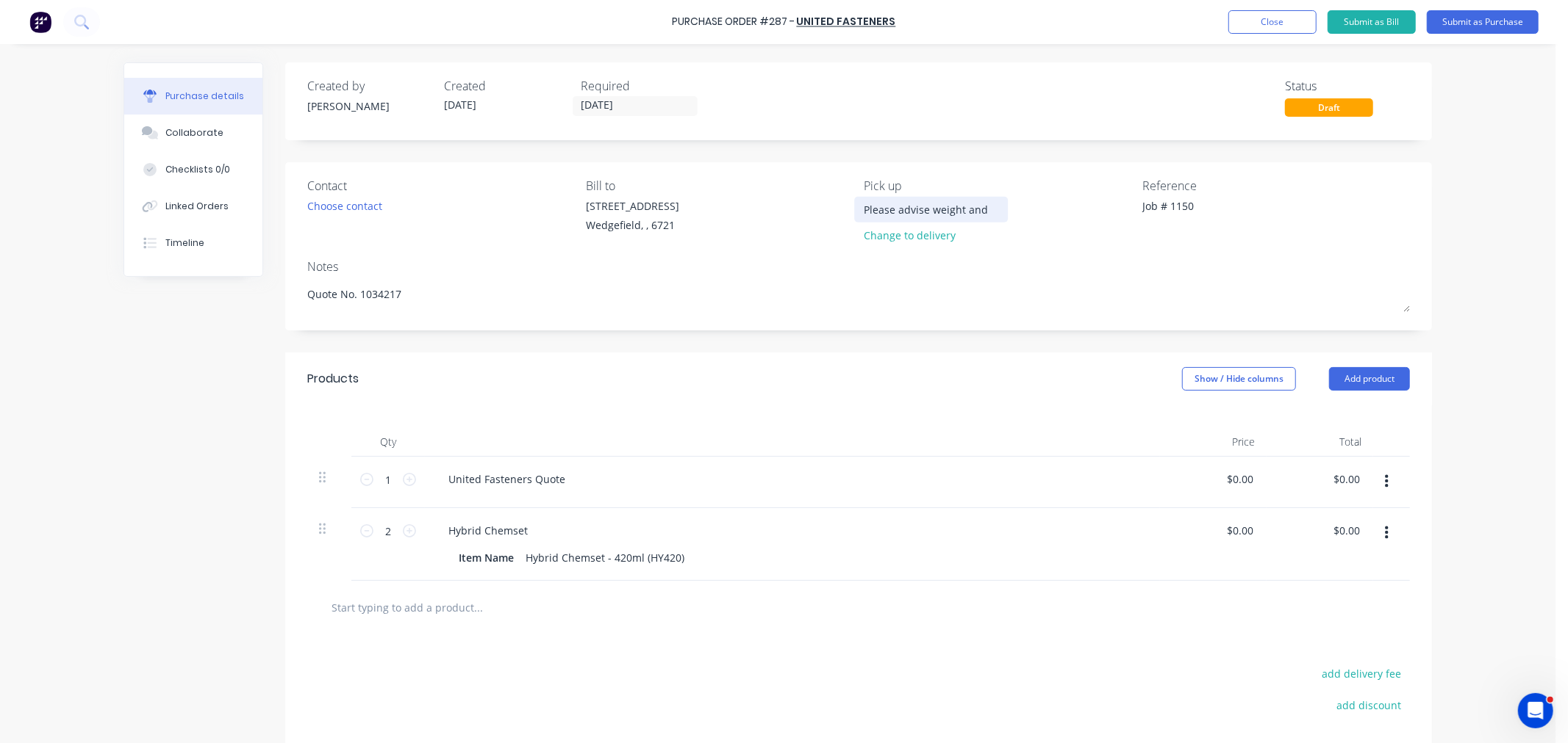
type textarea "x"
type input "Please advise weight and s"
type textarea "x"
type input "Please advise weight and si"
type textarea "x"
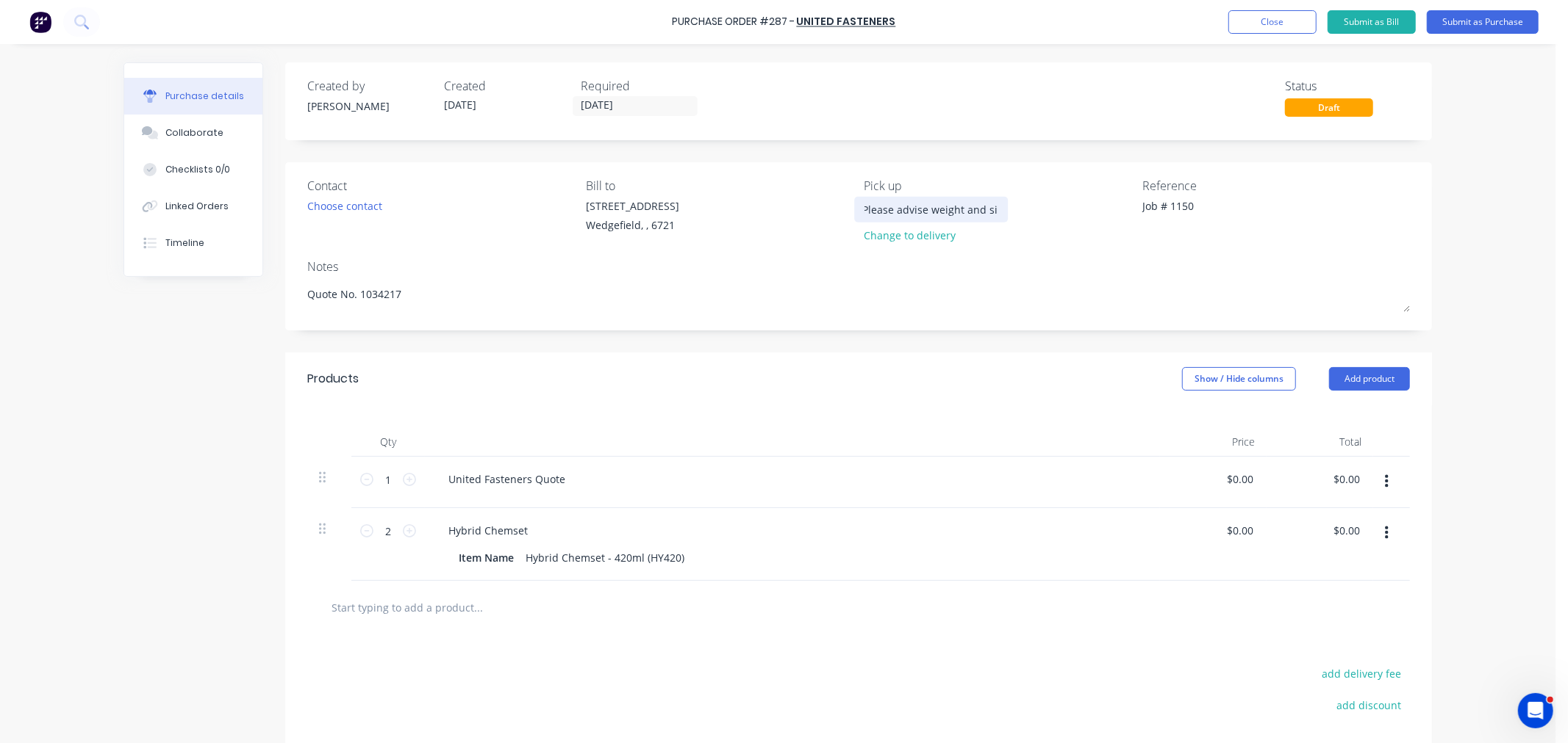
type input "Please advise weight and sim"
type textarea "x"
type input "Please advise weight and si"
type textarea "x"
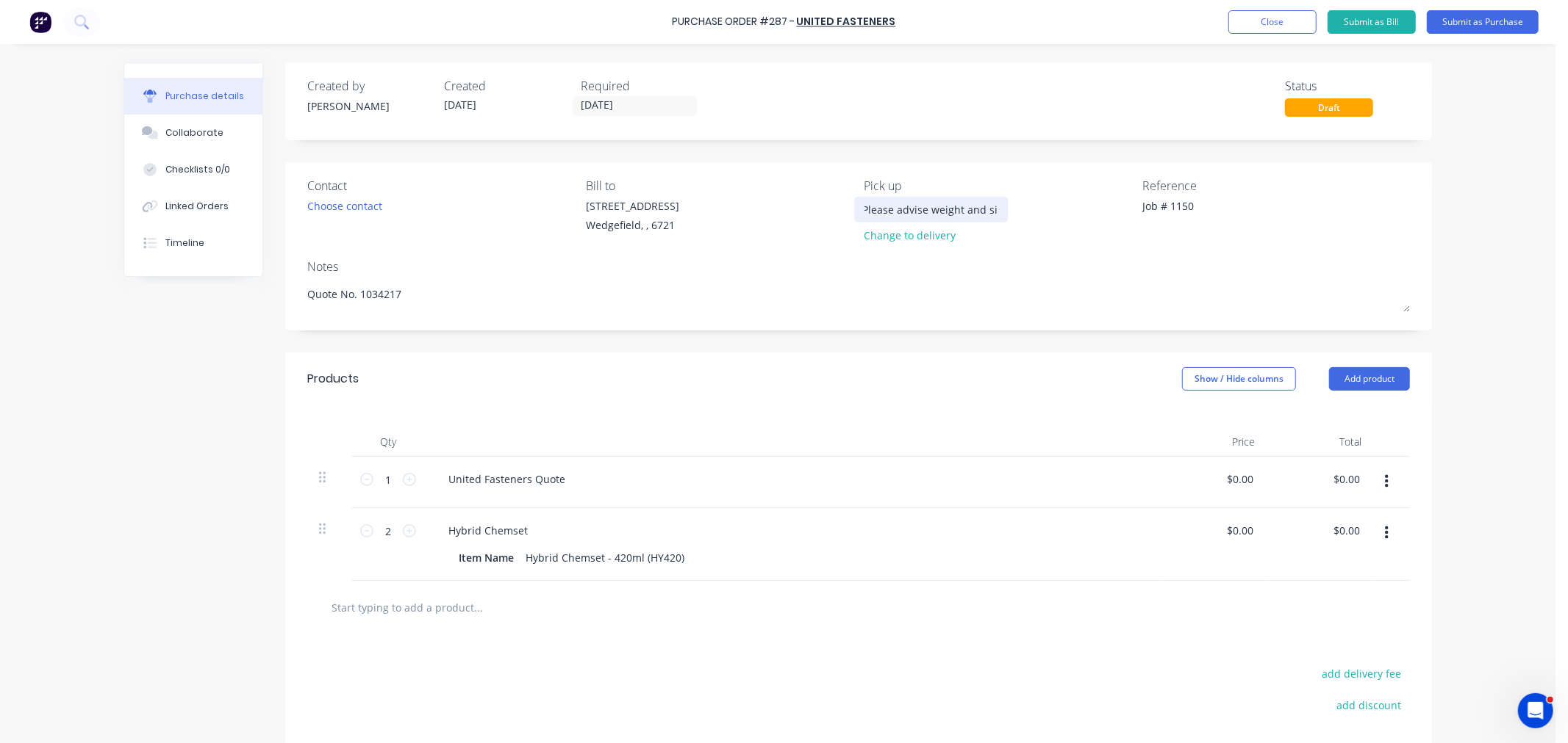
type input "Please advise weight and s"
type textarea "x"
type input "Please advise weight and"
type textarea "x"
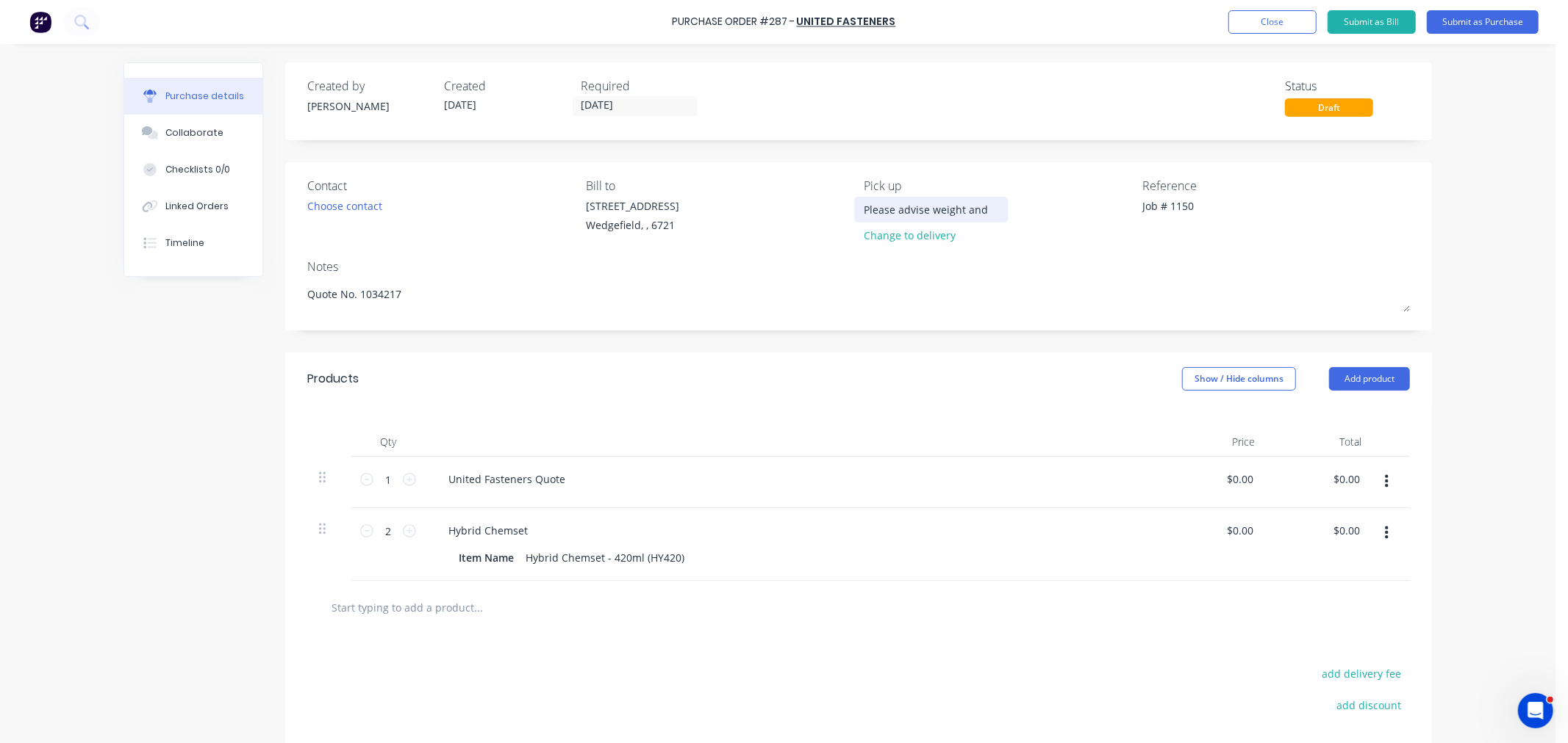
type input "Please advise weight and d"
type textarea "x"
type input "Please advise weight and di"
type textarea "x"
type input "Please advise weight and dim"
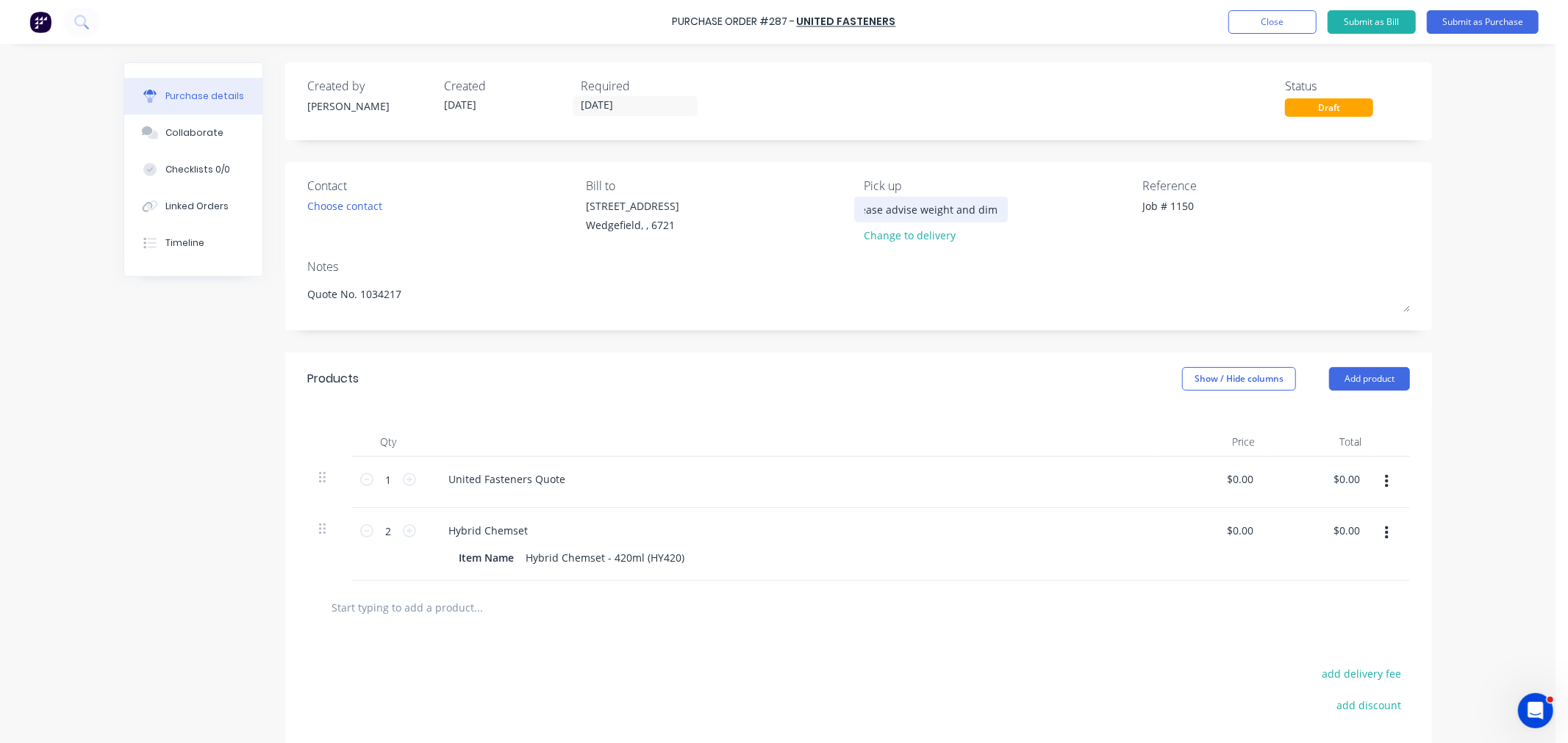
type textarea "x"
type input "Please advise weight and dime"
type textarea "x"
type input "Please advise weight and dimes"
type textarea "x"
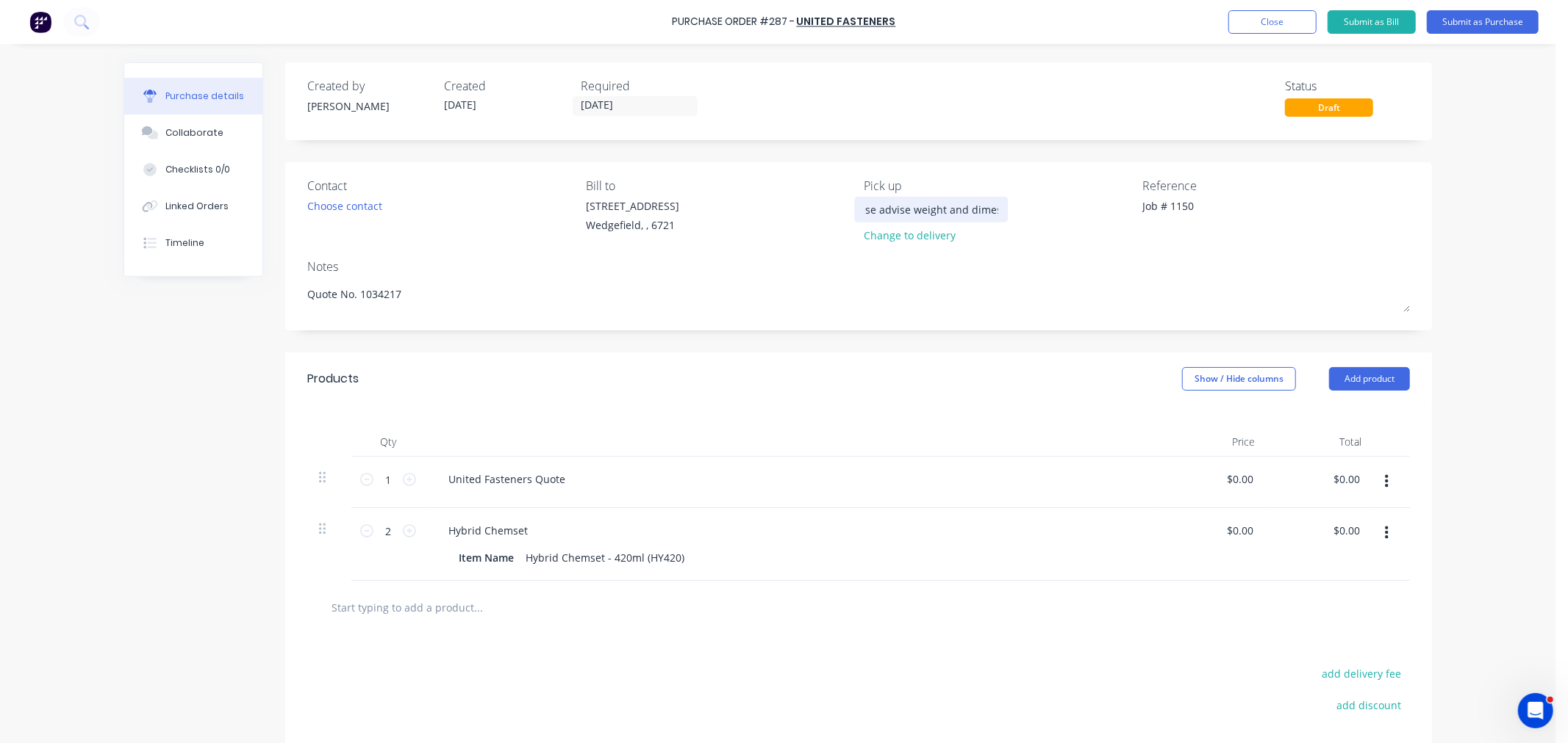
type input "Please advise weight and dimesn"
type textarea "x"
type input "Please advise weight and dimesni"
type textarea "x"
type input "Please advise weight and dimesnio"
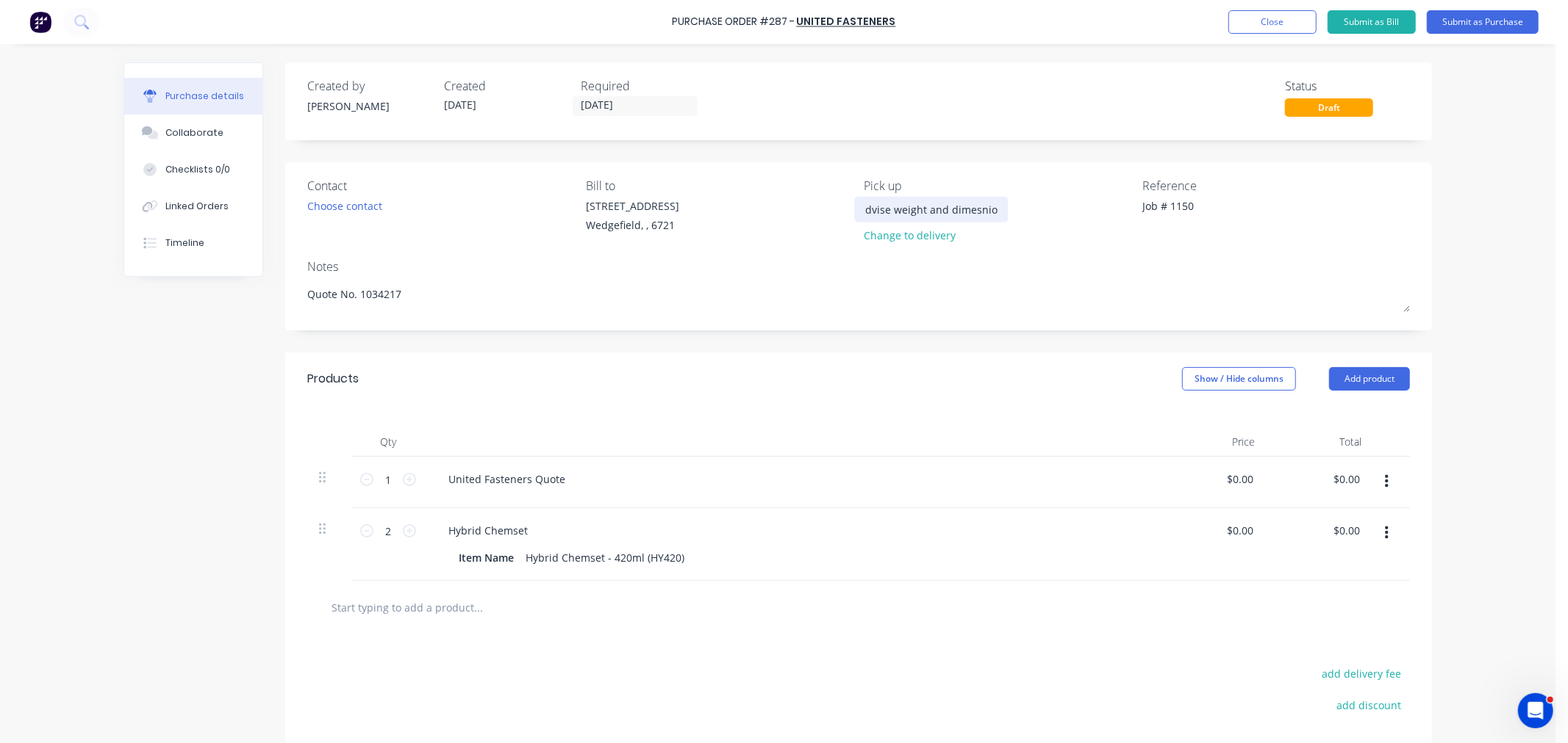
type textarea "x"
type input "Please advise weight and dimesnioo"
type textarea "x"
type input "Please advise weight and dimesnioon"
type textarea "x"
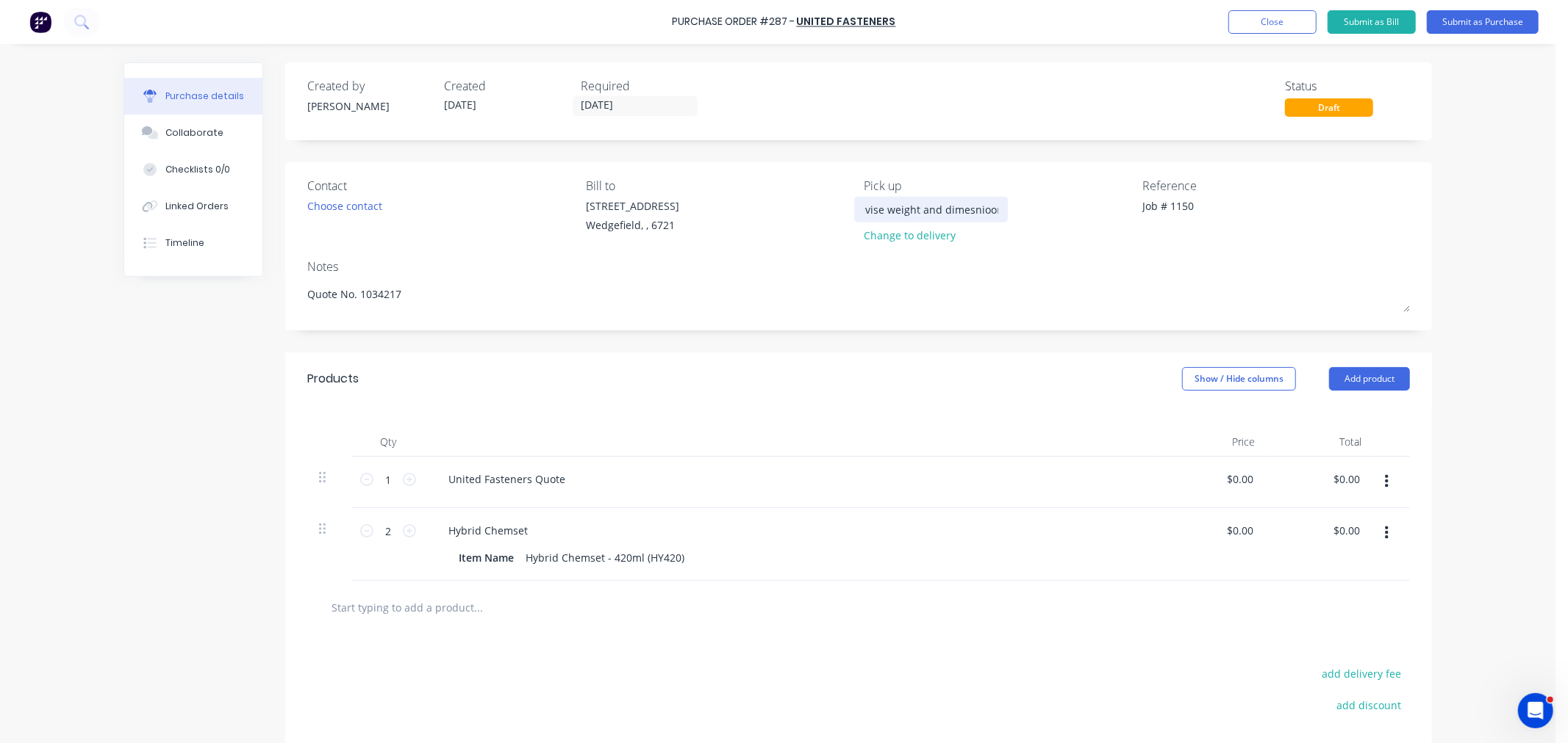
type input "Please advise weight and dimesnioons"
type textarea "x"
type input "Please advise weight and dimesnioon"
type textarea "x"
type input "Please advise weight and dimesnioo"
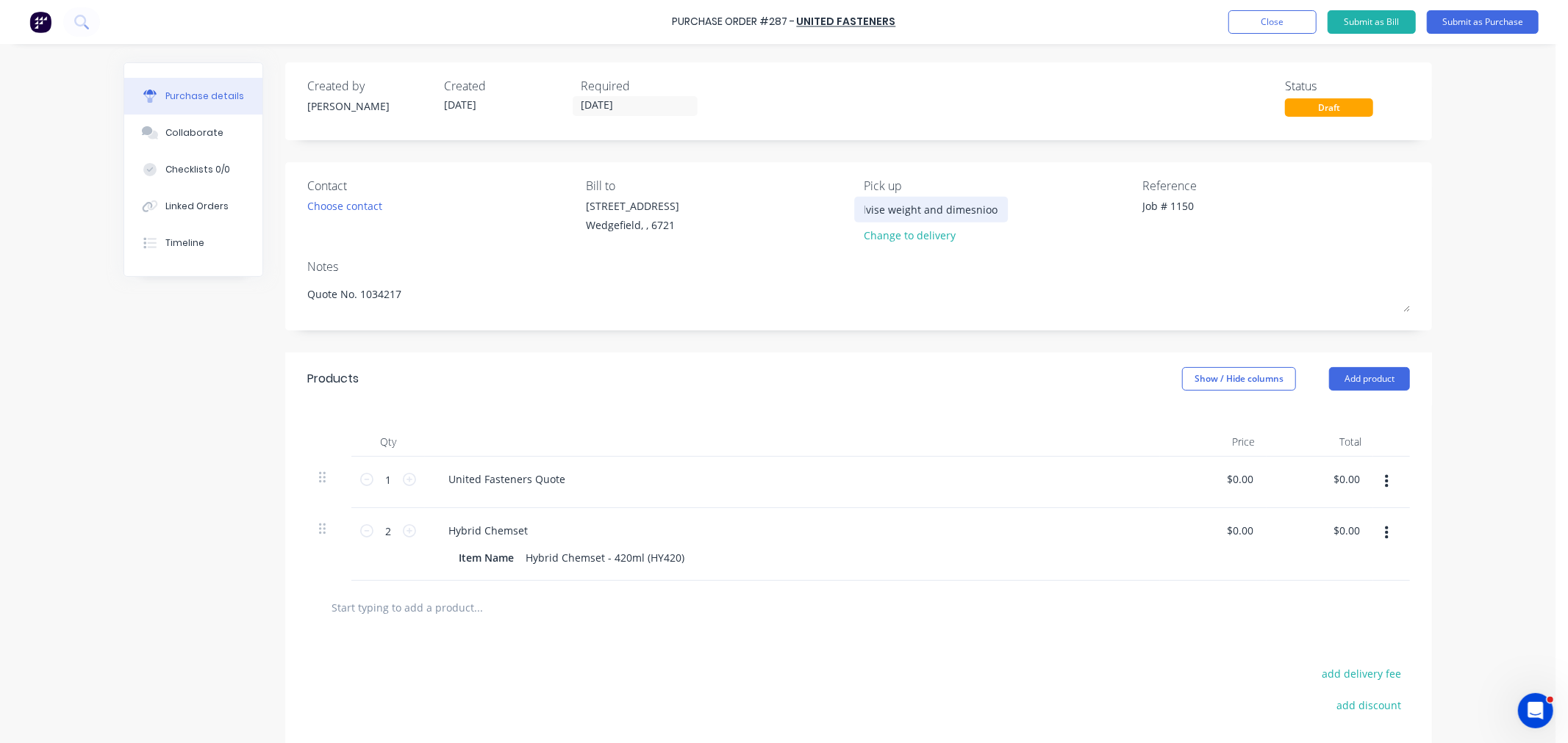
type textarea "x"
type input "Please advise weight and dimesnio"
type textarea "x"
type input "Please advise weight and dimesni"
type textarea "x"
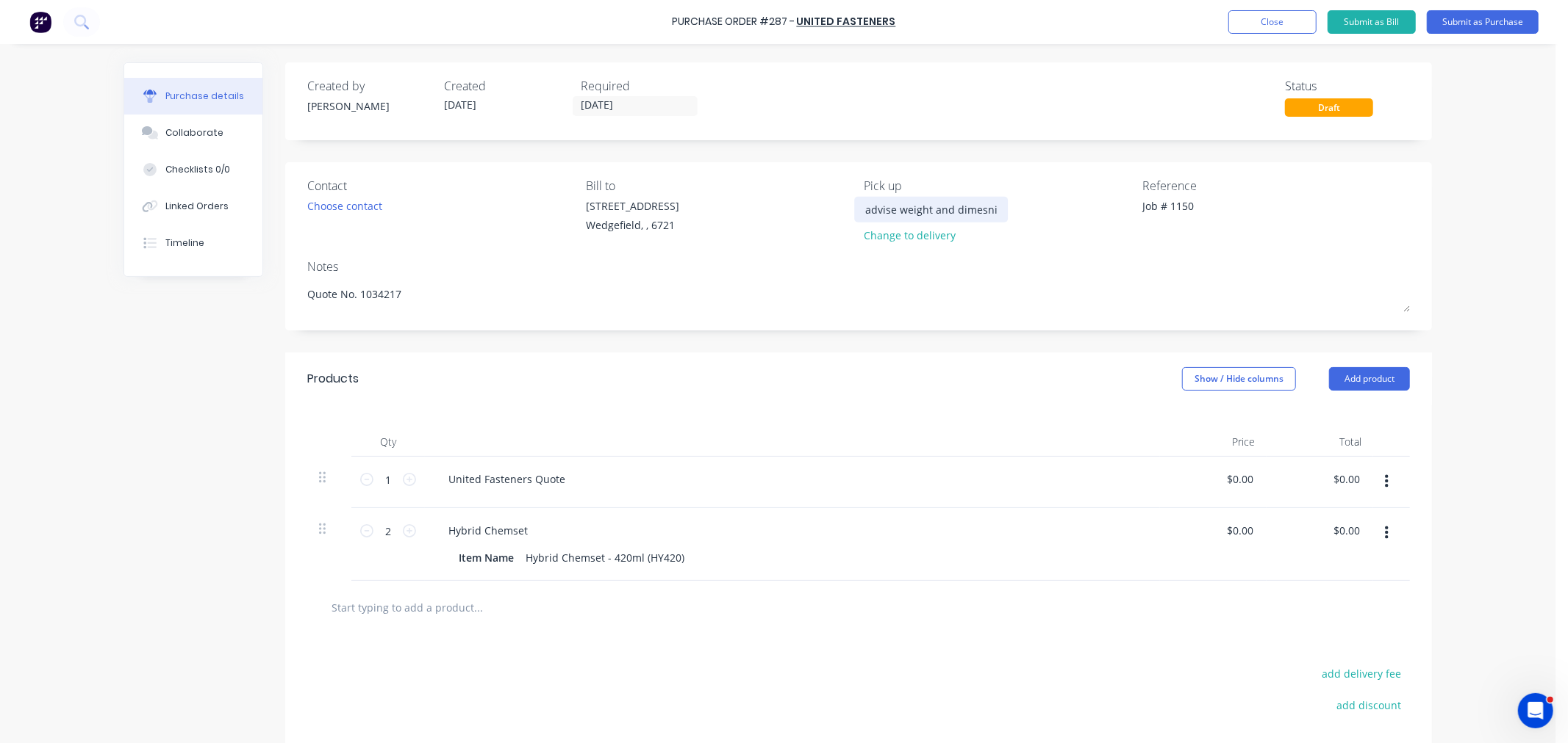
type input "Please advise weight and dimesn"
type textarea "x"
type input "Please advise weight and dimes"
type textarea "x"
type input "Please advise weight and dime"
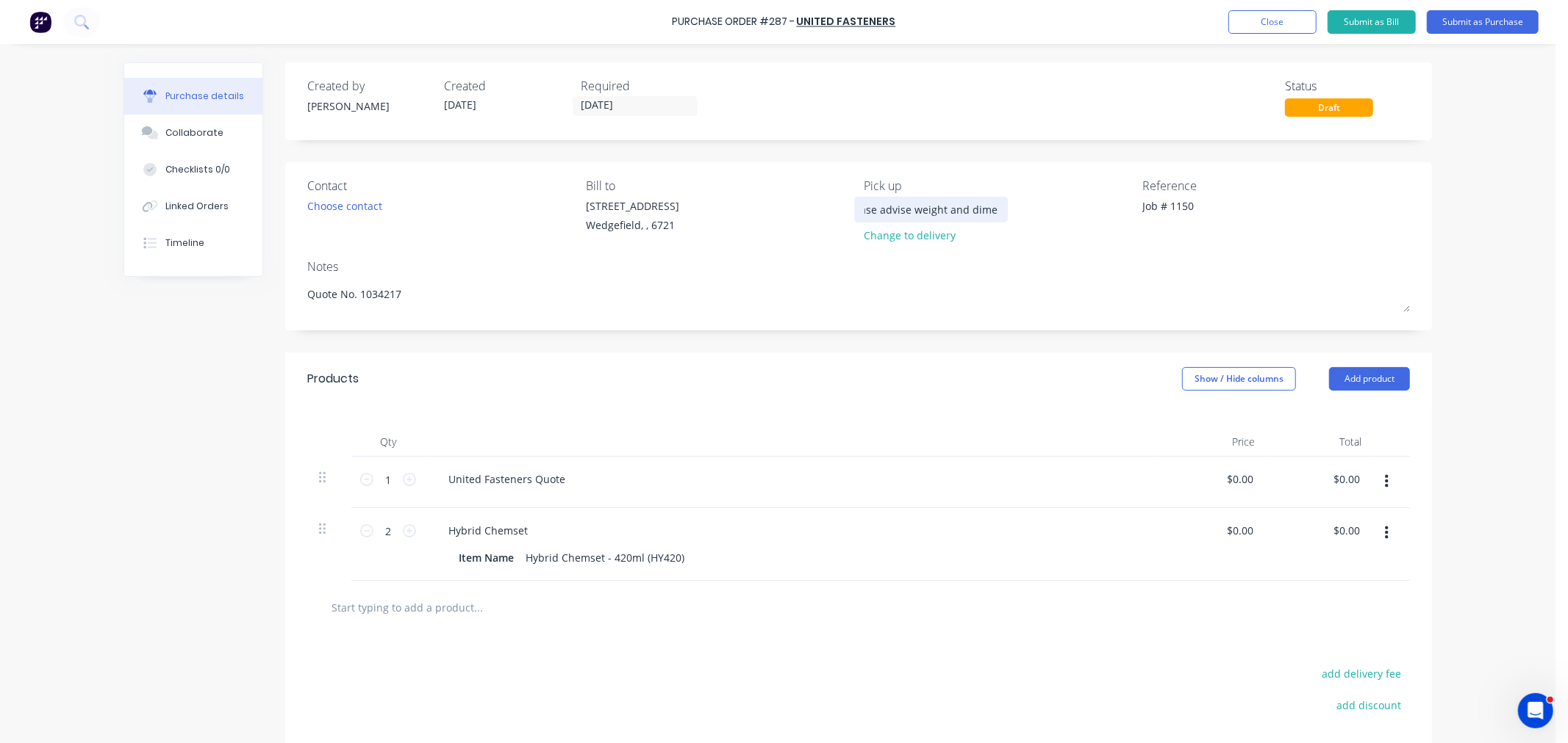
type textarea "x"
type input "Please advise weight and dimen"
type textarea "x"
type input "Please advise weight and dimens"
type textarea "x"
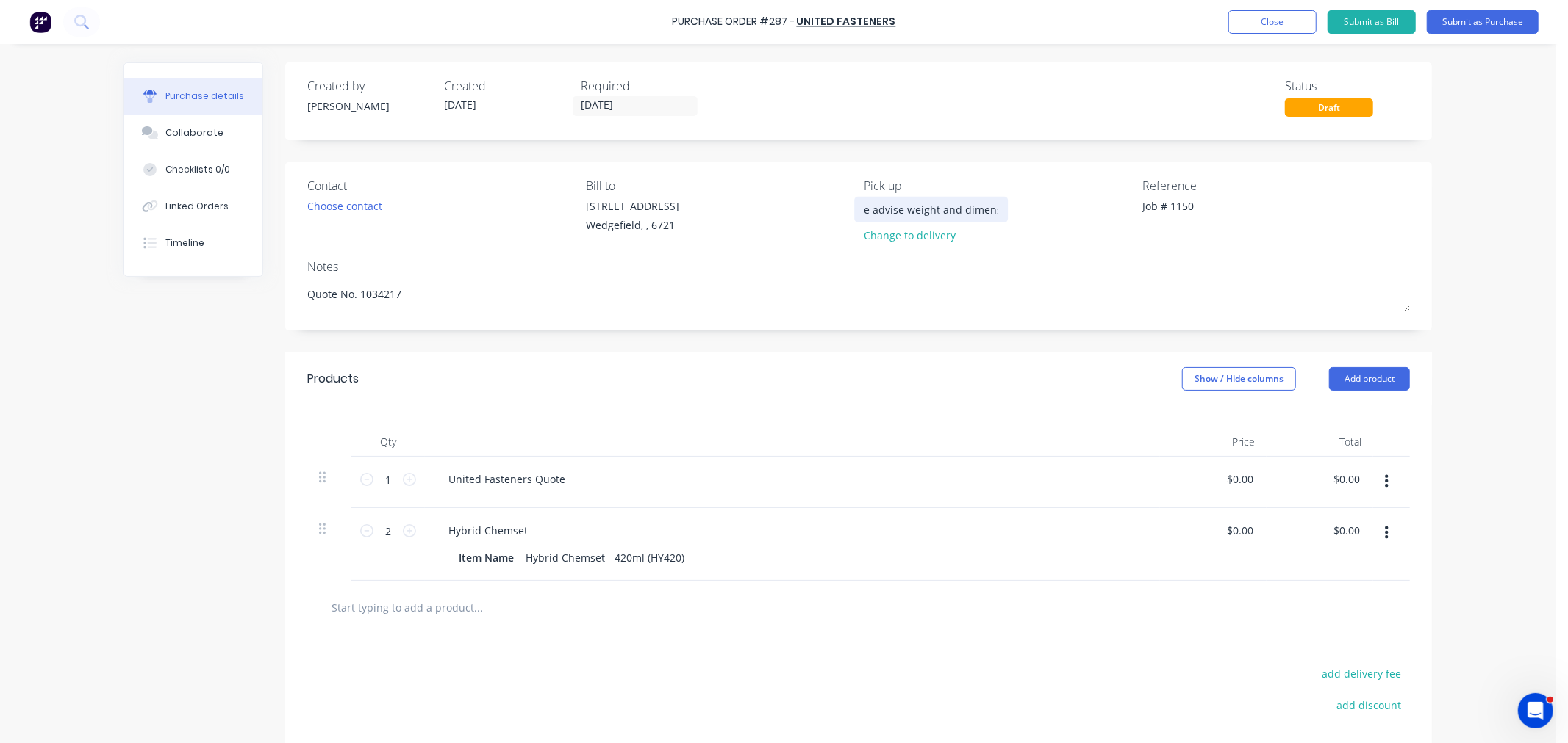
type input "Please advise weight and dimensi"
type textarea "x"
type input "Please advise weight and dimensio"
type textarea "x"
type input "Please advise weight and dimension"
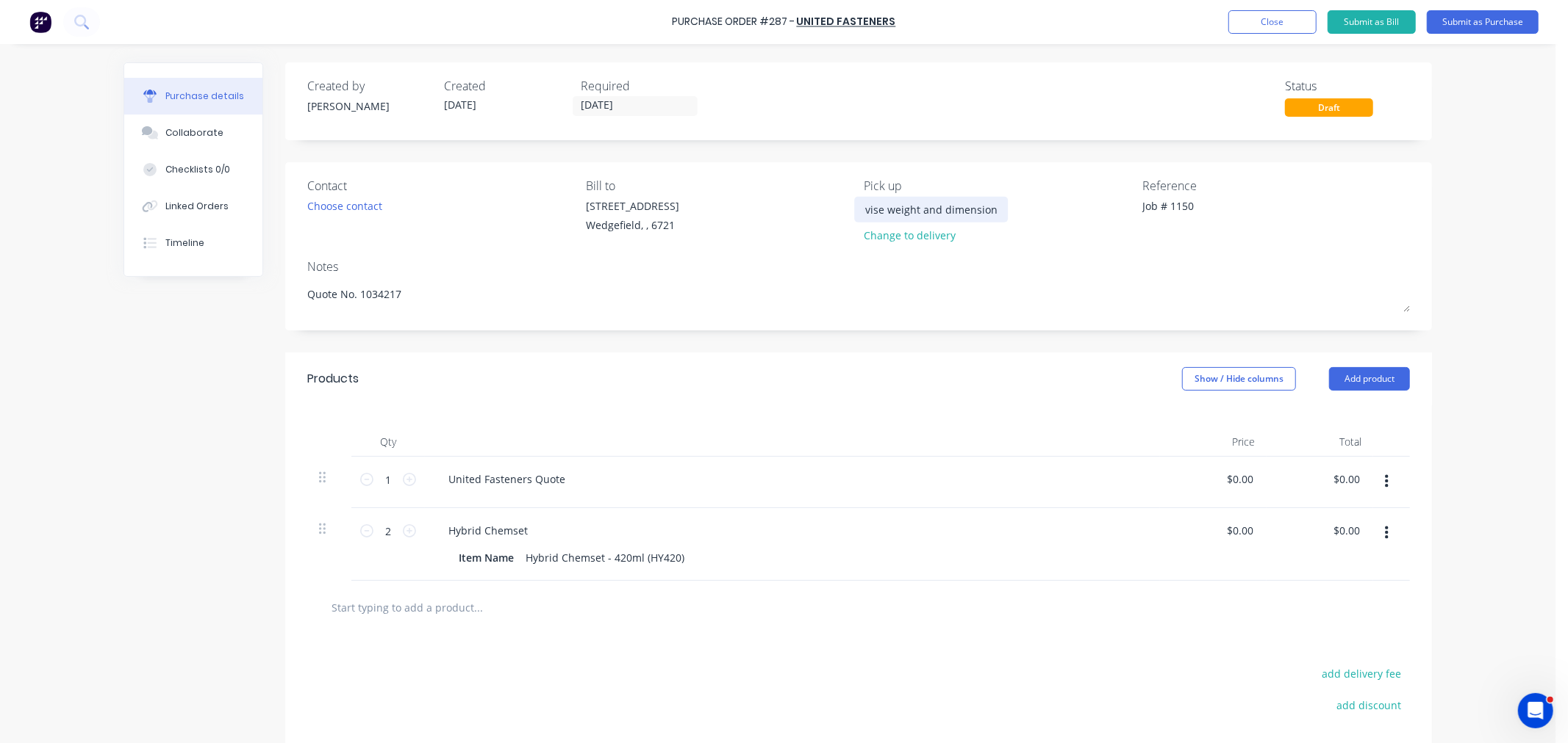
type textarea "x"
type input "Please advise weight and dimensions"
type textarea "x"
type input "Please advise weight and dimensions"
type textarea "x"
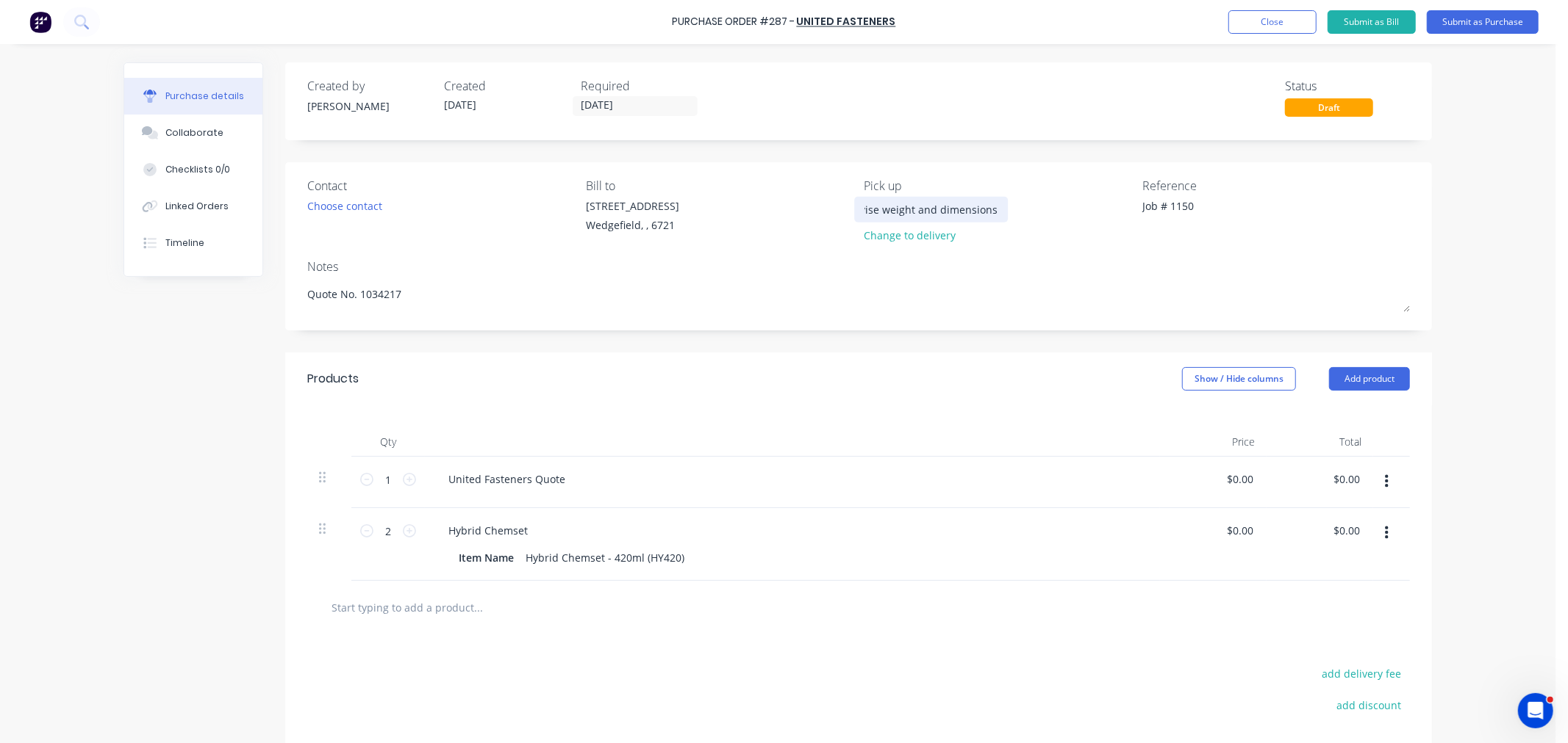
type input "Please advise weight and dimensions w"
type textarea "x"
type input "Please advise weight and dimensions wh"
type textarea "x"
type input "Please advise weight and dimensions whe"
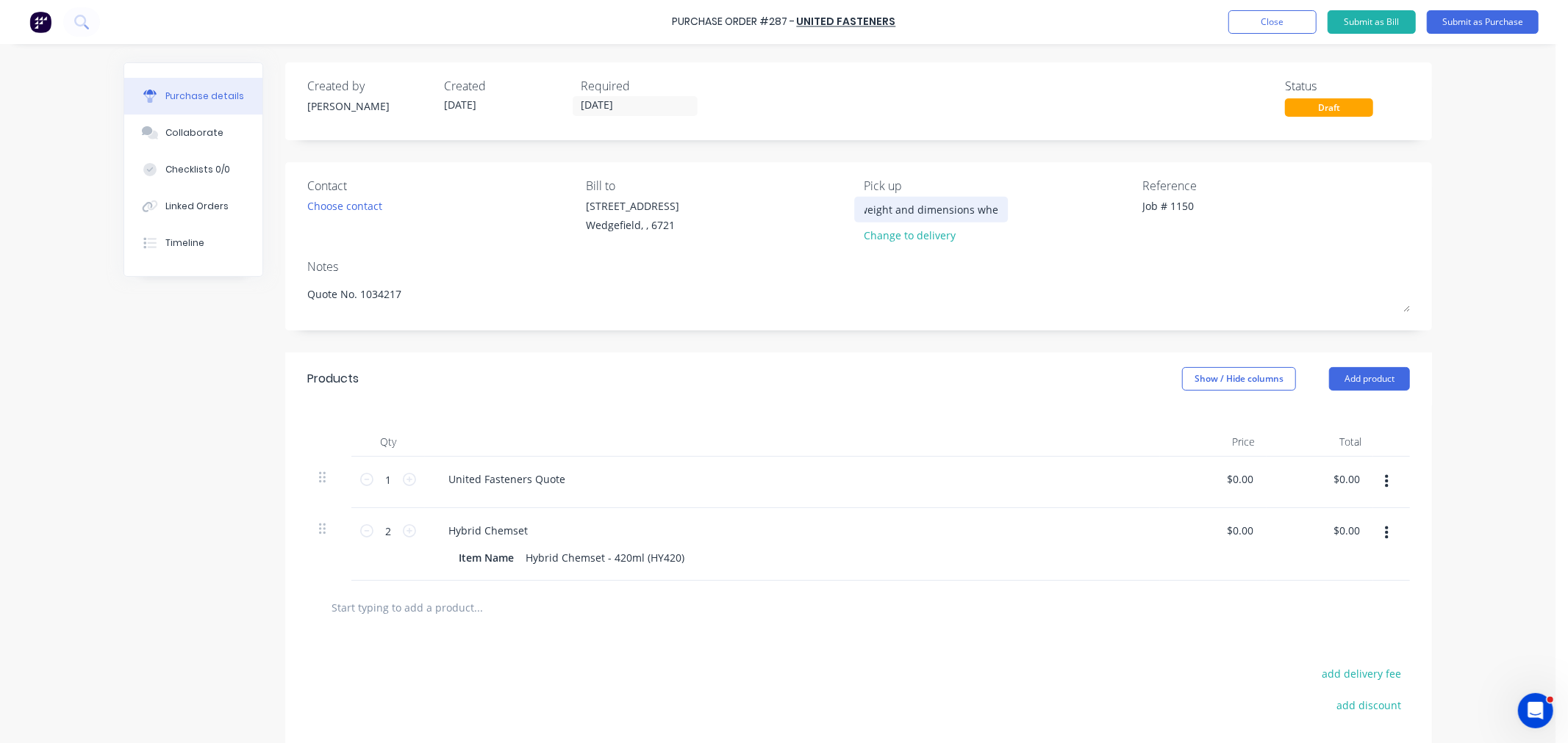
type textarea "x"
type input "Please advise weight and dimensions when"
type textarea "x"
type input "Please advise weight and dimensions when"
type textarea "x"
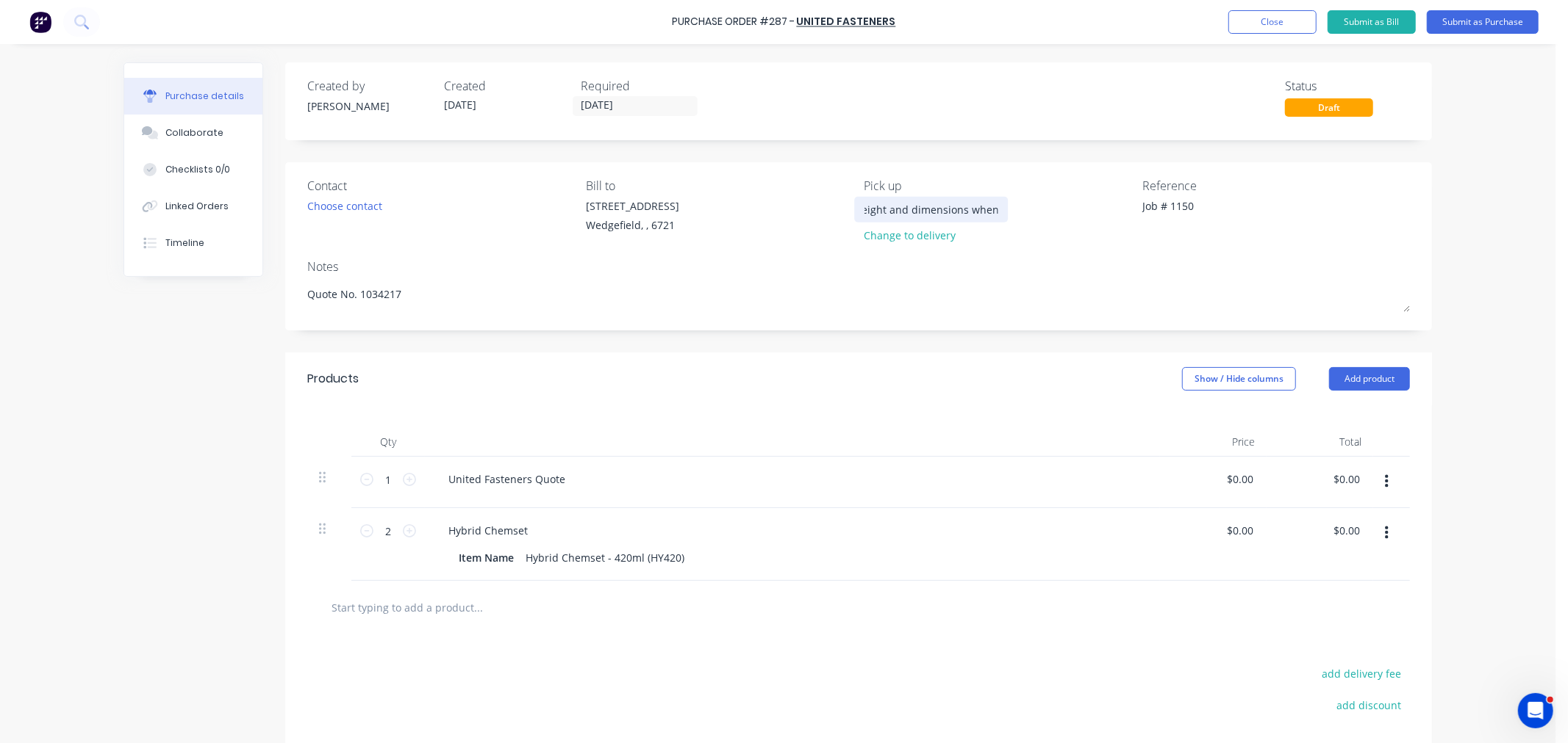
type input "Please advise weight and dimensions when r"
type textarea "x"
type input "Please advise weight and dimensions when re"
type textarea "x"
type input "Please advise weight and dimensions when rea"
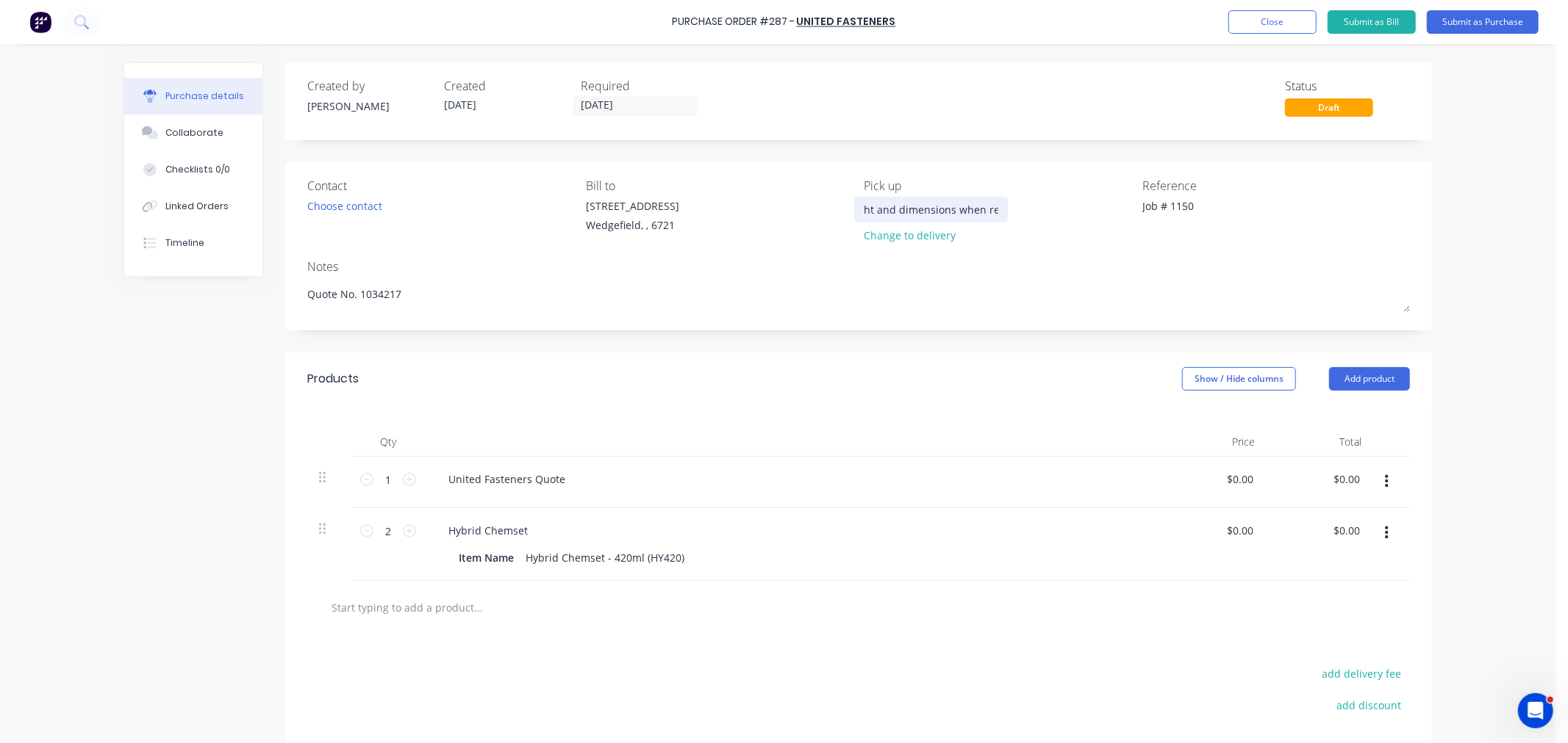
type textarea "x"
type input "Please advise weight and dimensions when read"
type textarea "x"
type input "Please advise weight and dimensions when ready"
type textarea "x"
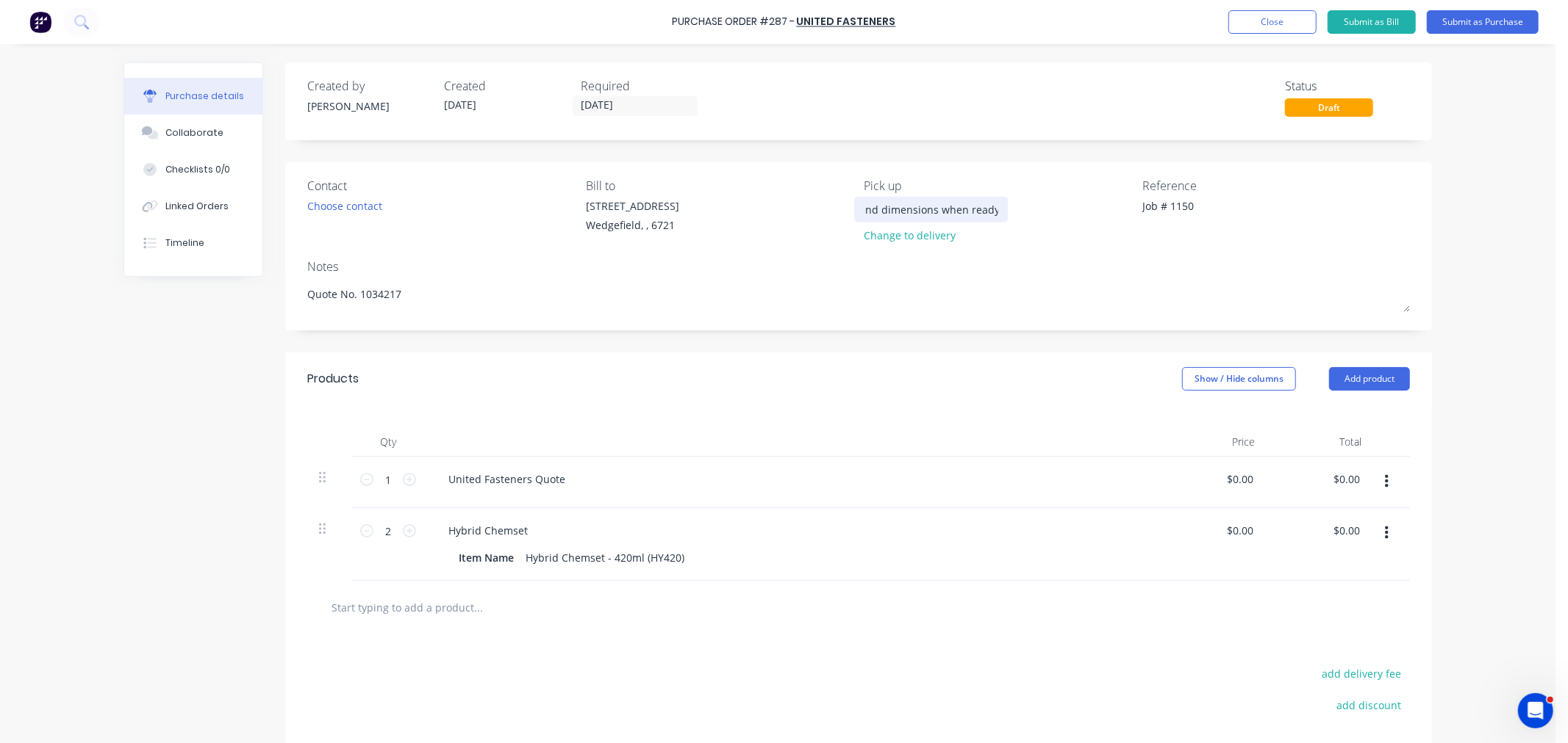
type input "Please advise weight and dimensions when ready"
type textarea "x"
type input "Please advise weight and dimensions when ready f"
type textarea "x"
type input "Please advise weight and dimensions when ready fo"
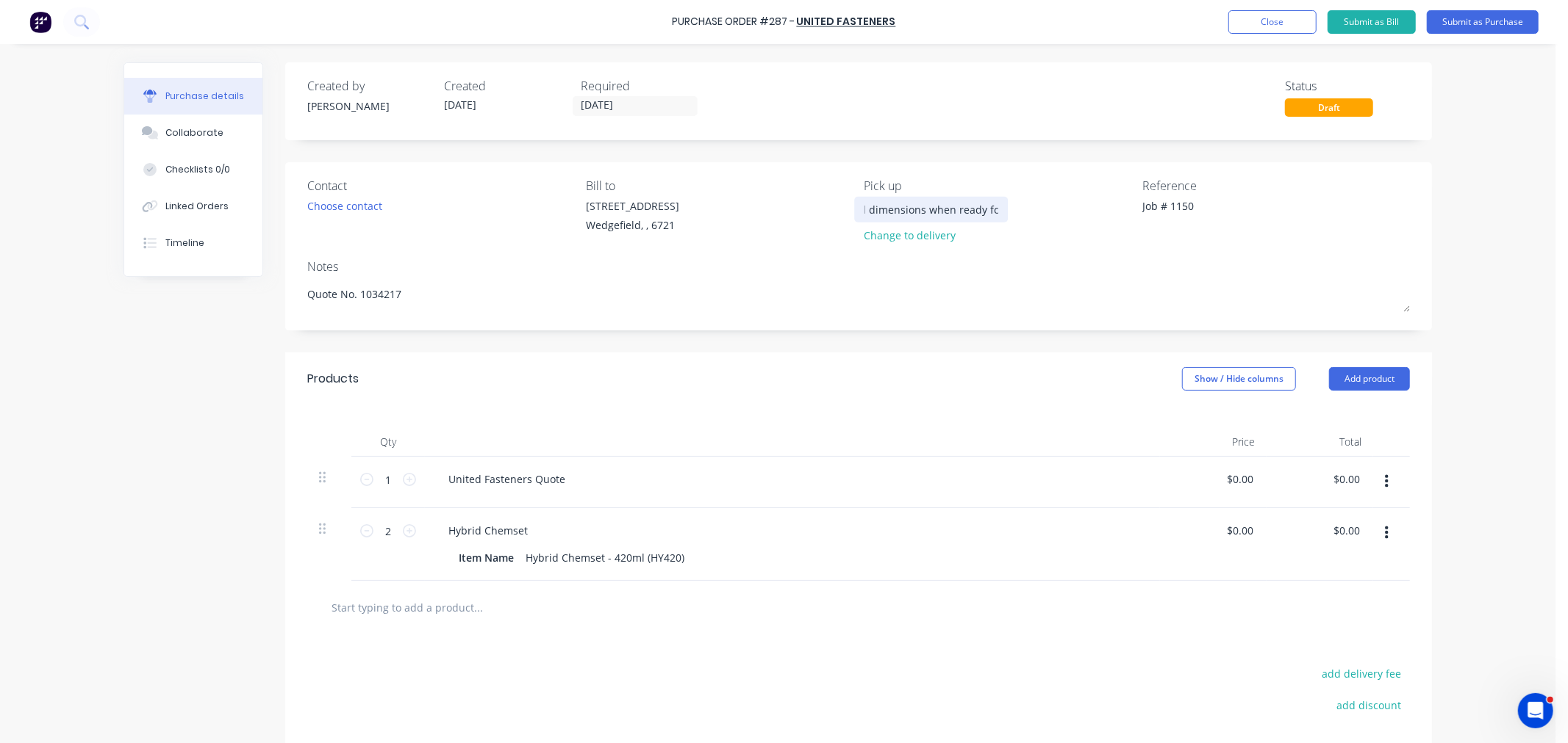
type textarea "x"
type input "Please advise weight and dimensions when ready for"
type textarea "x"
type input "Please advise weight and dimensions when ready for"
type textarea "x"
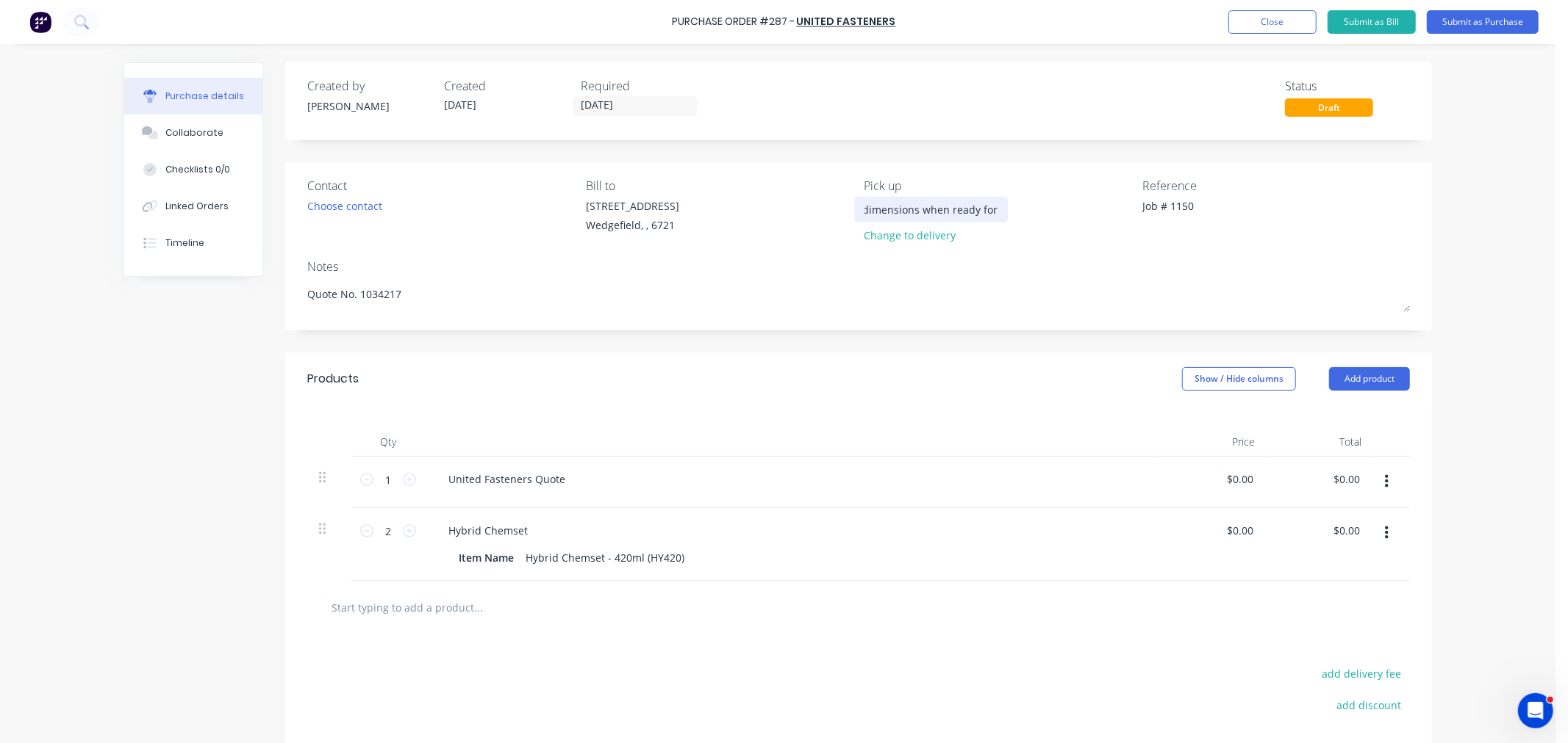
type input "Please advise weight and dimensions when ready for c"
type textarea "x"
type input "Please advise weight and dimensions when ready for co"
type textarea "x"
type input "Please advise weight and dimensions when ready for col"
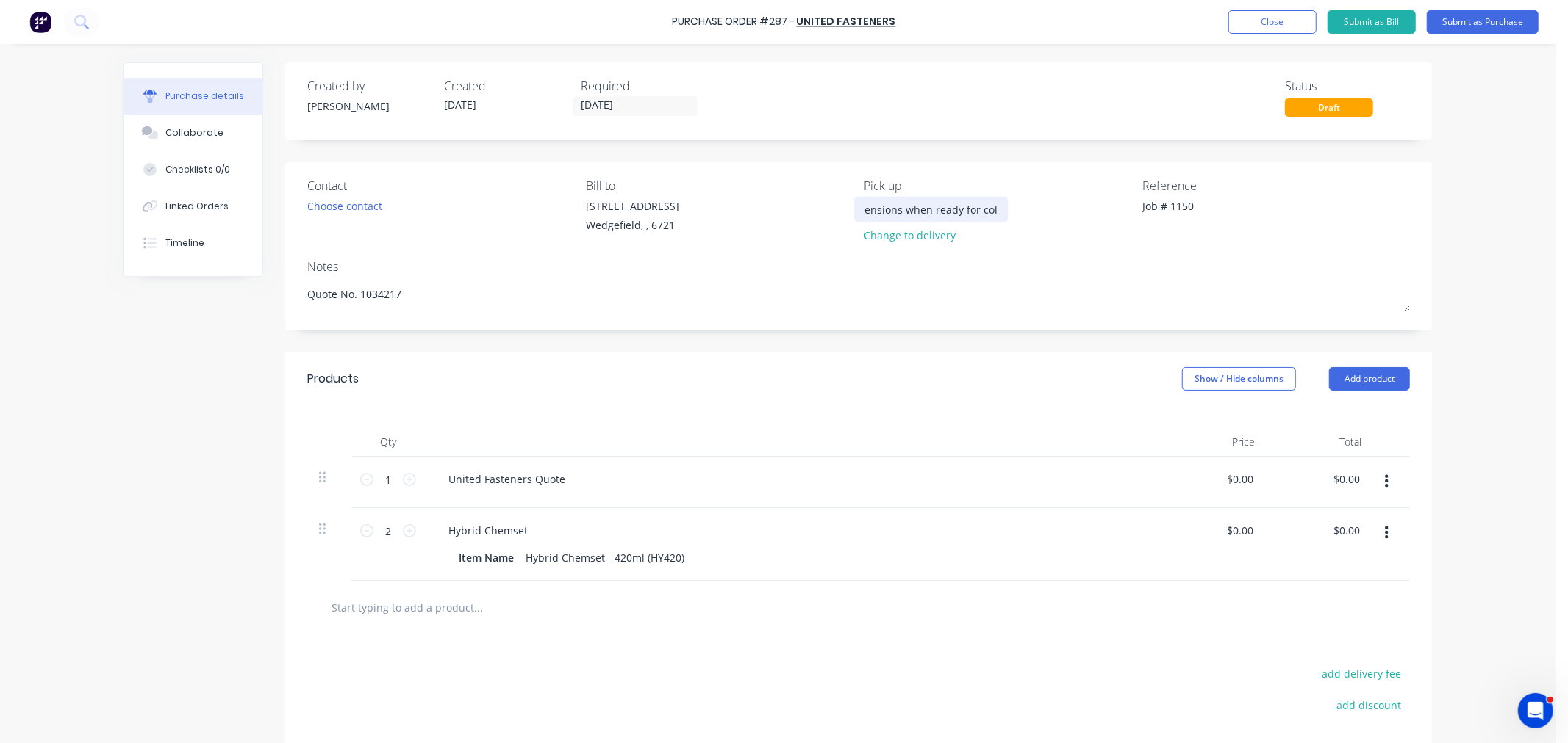
type textarea "x"
type input "Please advise weight and dimensions when ready for coll"
type textarea "x"
type input "Please advise weight and dimensions when ready for colle"
type textarea "x"
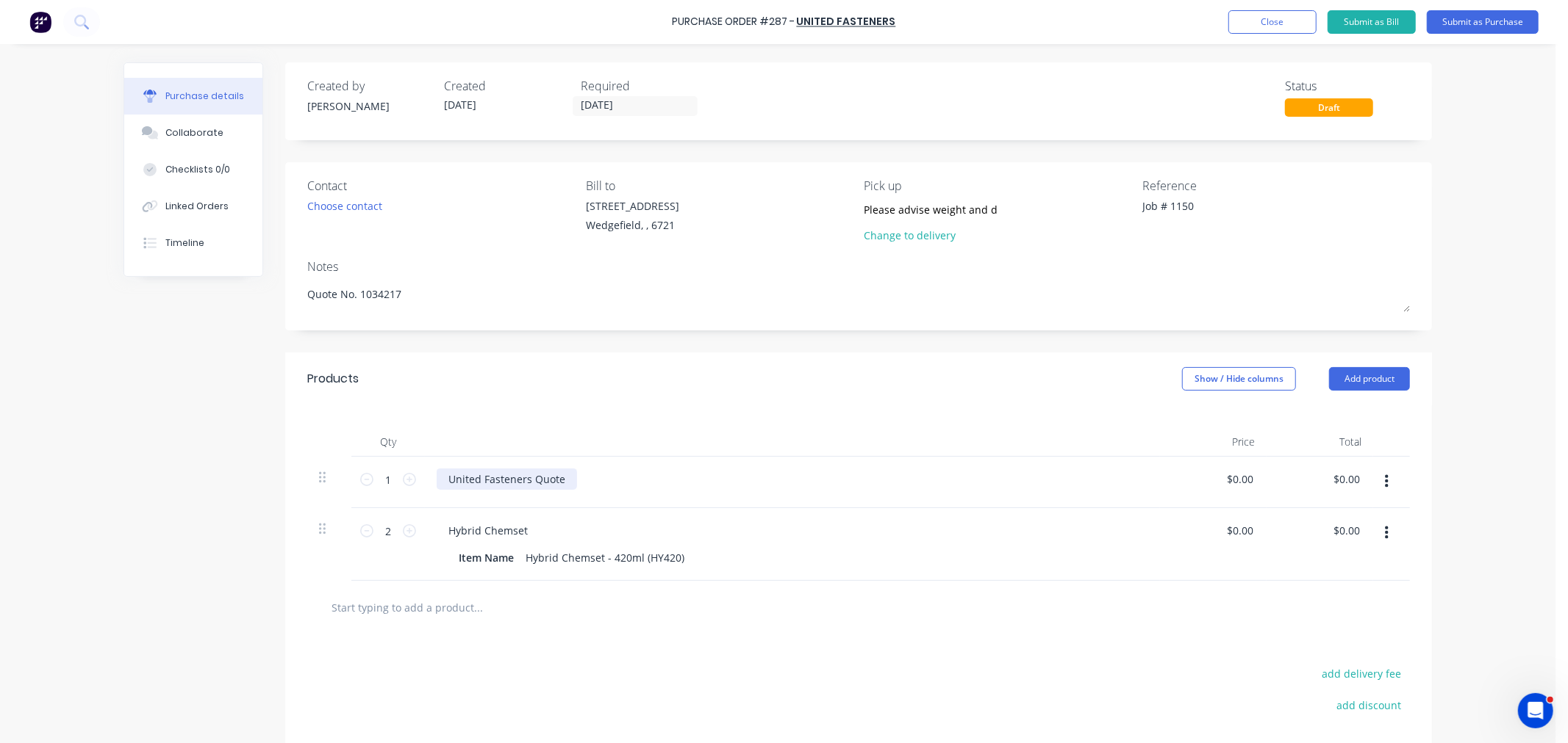
click at [560, 482] on div "United Fasteners Quote" at bounding box center [507, 478] width 140 height 21
drag, startPoint x: 524, startPoint y: 483, endPoint x: 442, endPoint y: 482, distance: 82.0
click at [442, 482] on div "United Fasteners Quote" at bounding box center [507, 478] width 140 height 21
click at [1232, 485] on input "0.00" at bounding box center [1239, 478] width 34 height 21
click at [1232, 485] on input "0.00" at bounding box center [1242, 478] width 28 height 21
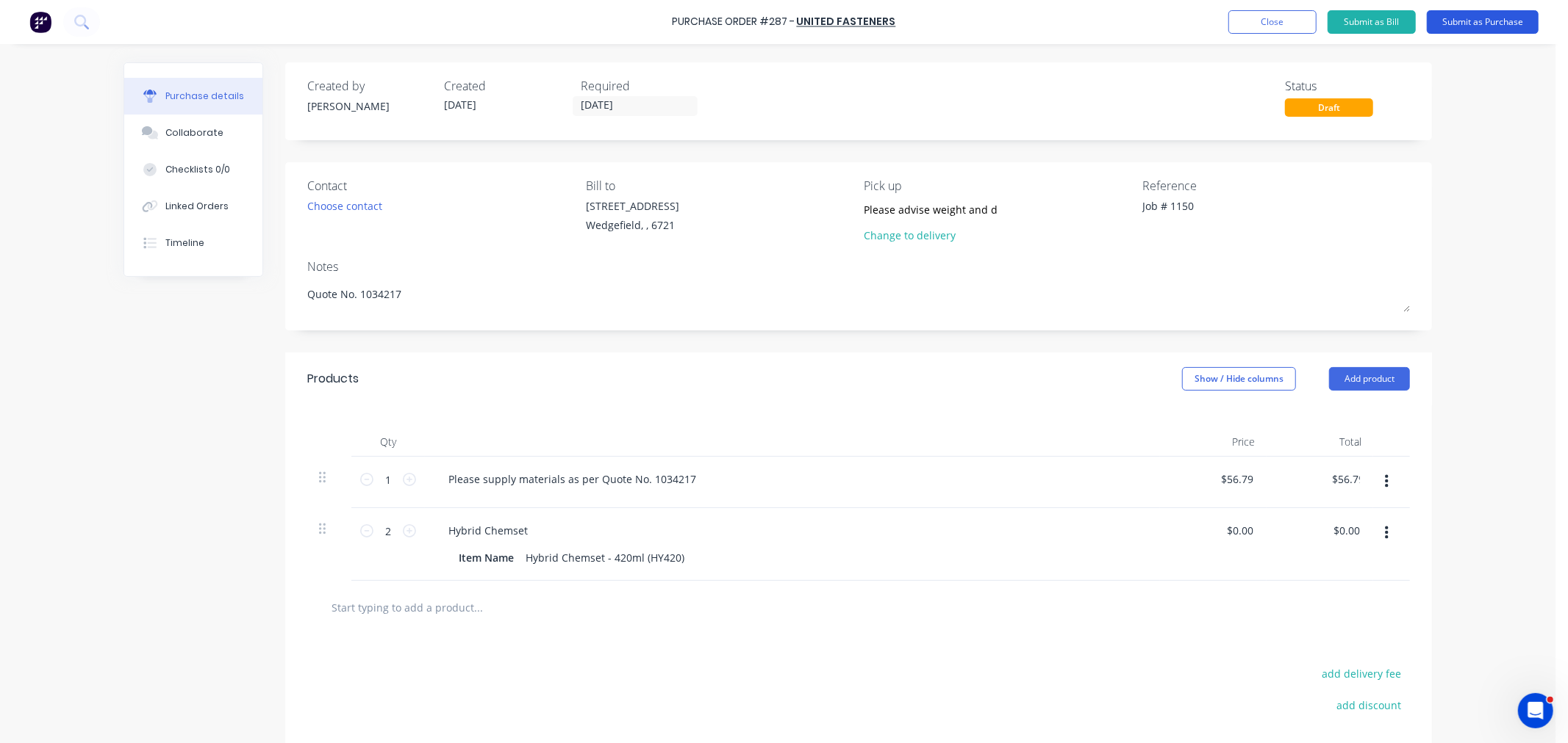
click at [1468, 25] on button "Submit as Purchase" at bounding box center [1483, 22] width 112 height 24
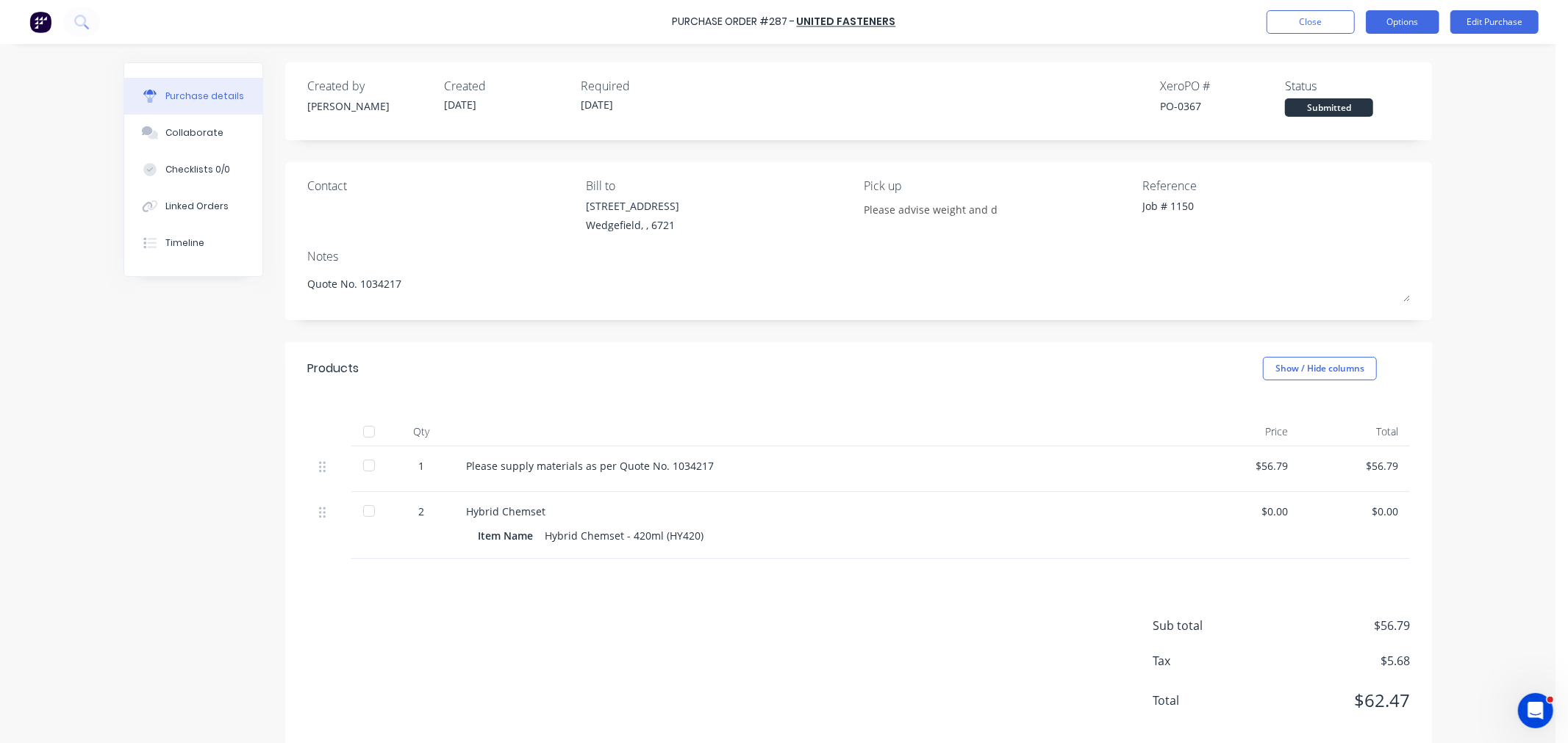
click at [1389, 25] on button "Options" at bounding box center [1402, 22] width 74 height 24
click at [1368, 53] on div "Print / Email" at bounding box center [1369, 59] width 113 height 21
click at [1319, 92] on div "With pricing" at bounding box center [1369, 89] width 113 height 21
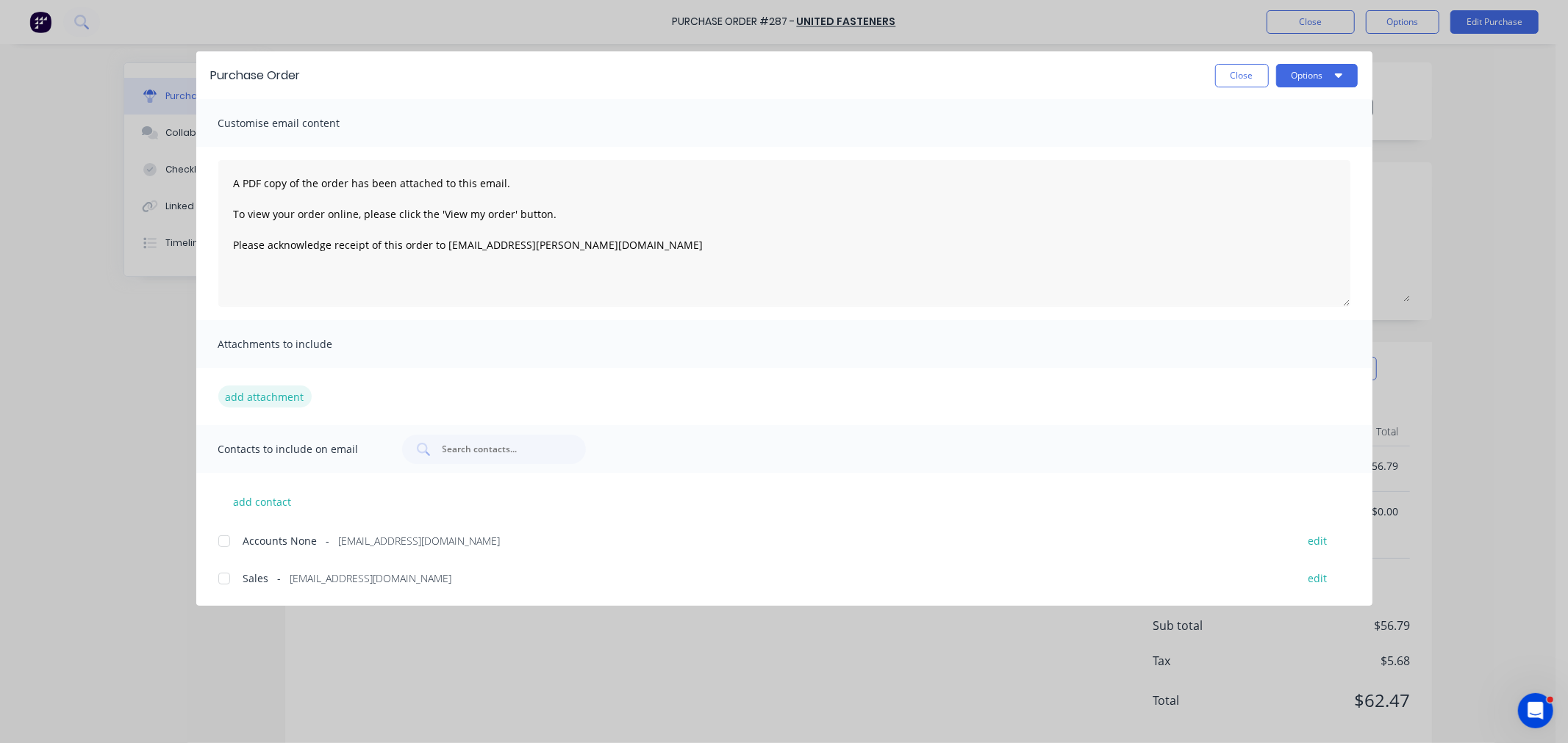
click at [249, 395] on button "add attachment" at bounding box center [265, 396] width 93 height 22
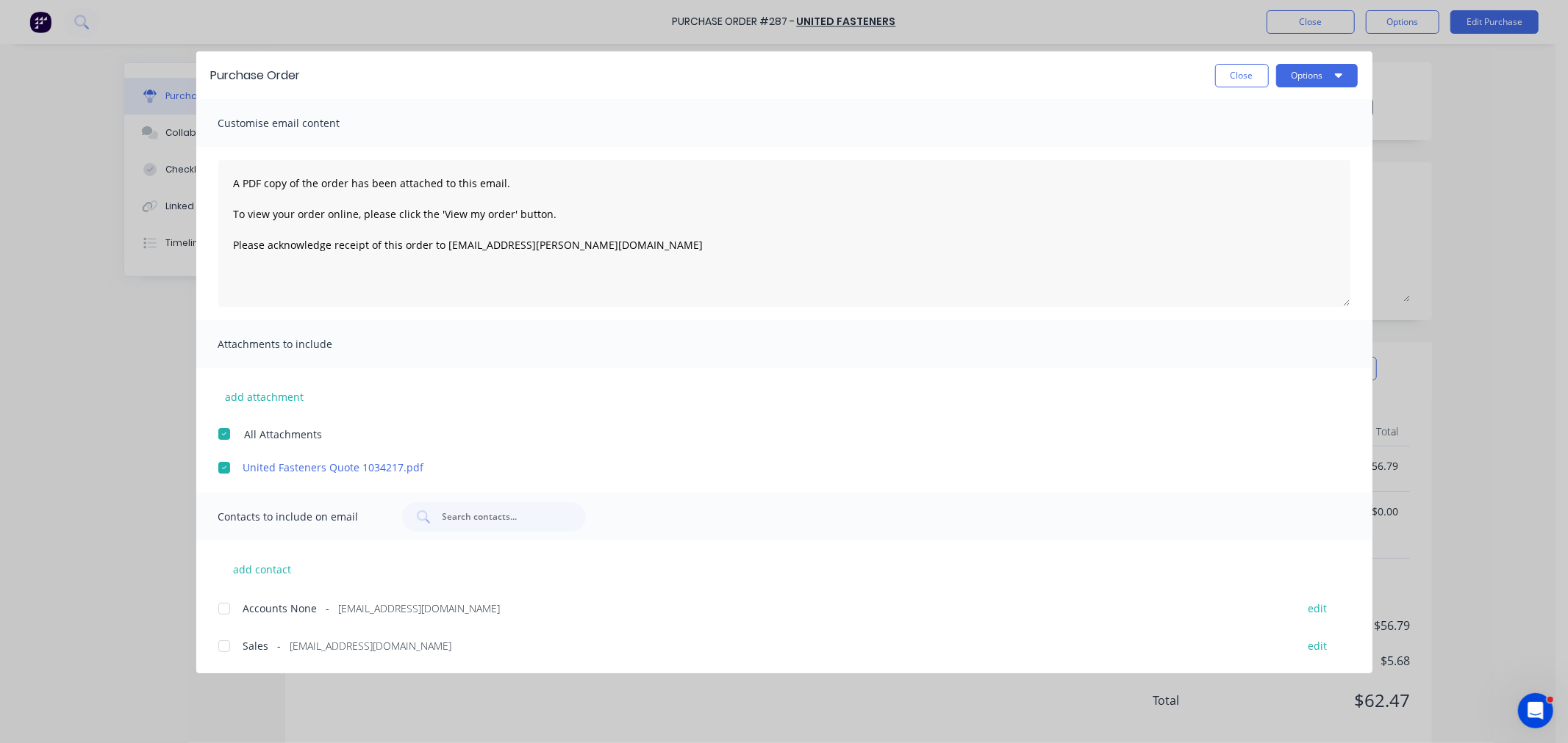
click at [222, 647] on div at bounding box center [224, 646] width 30 height 30
click at [1304, 76] on button "Options" at bounding box center [1317, 76] width 81 height 24
click at [1277, 178] on div "Email" at bounding box center [1288, 171] width 113 height 21
click at [1319, 76] on button "Options" at bounding box center [1317, 76] width 81 height 24
click at [1268, 170] on div "Email" at bounding box center [1288, 171] width 113 height 21
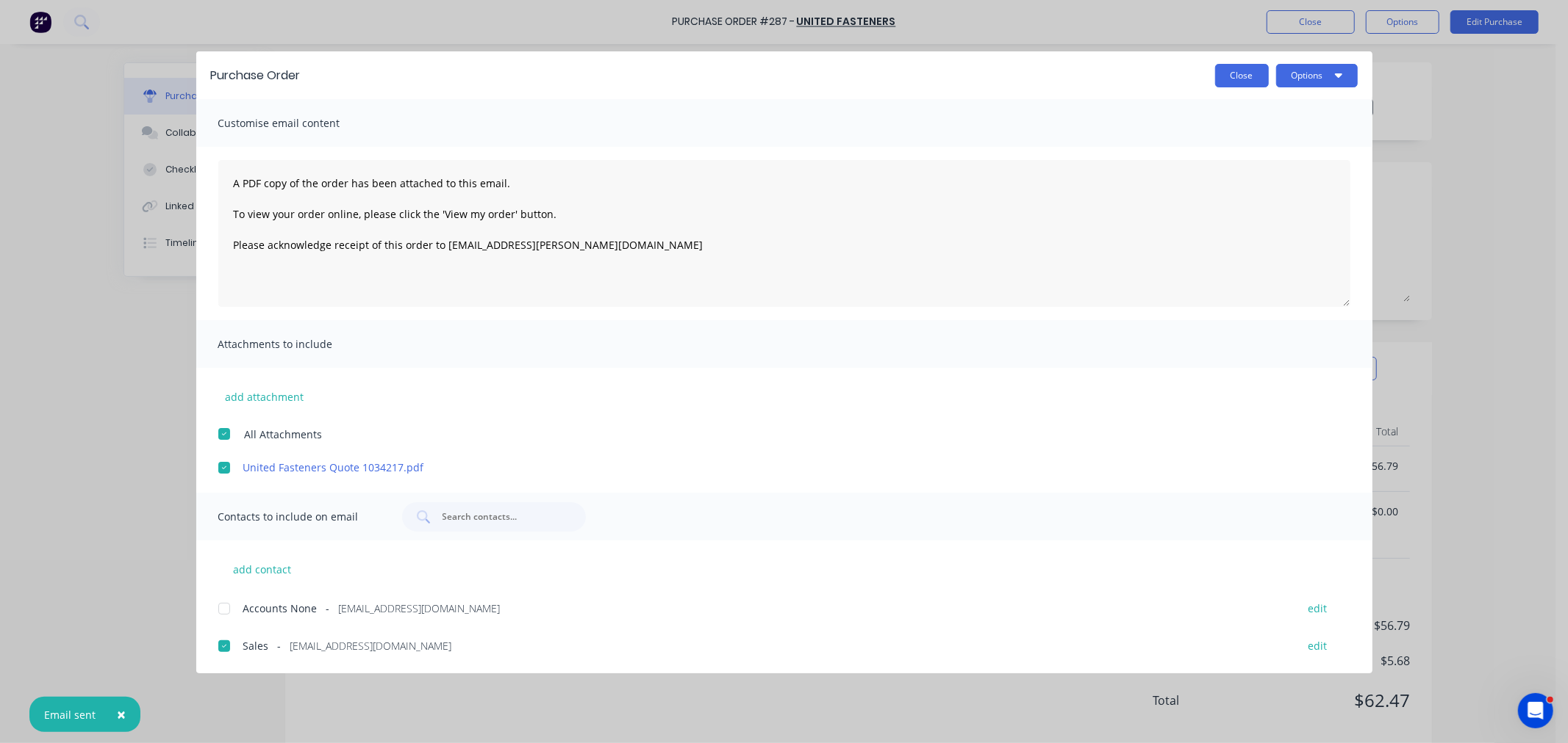
click at [1242, 79] on button "Close" at bounding box center [1241, 76] width 53 height 24
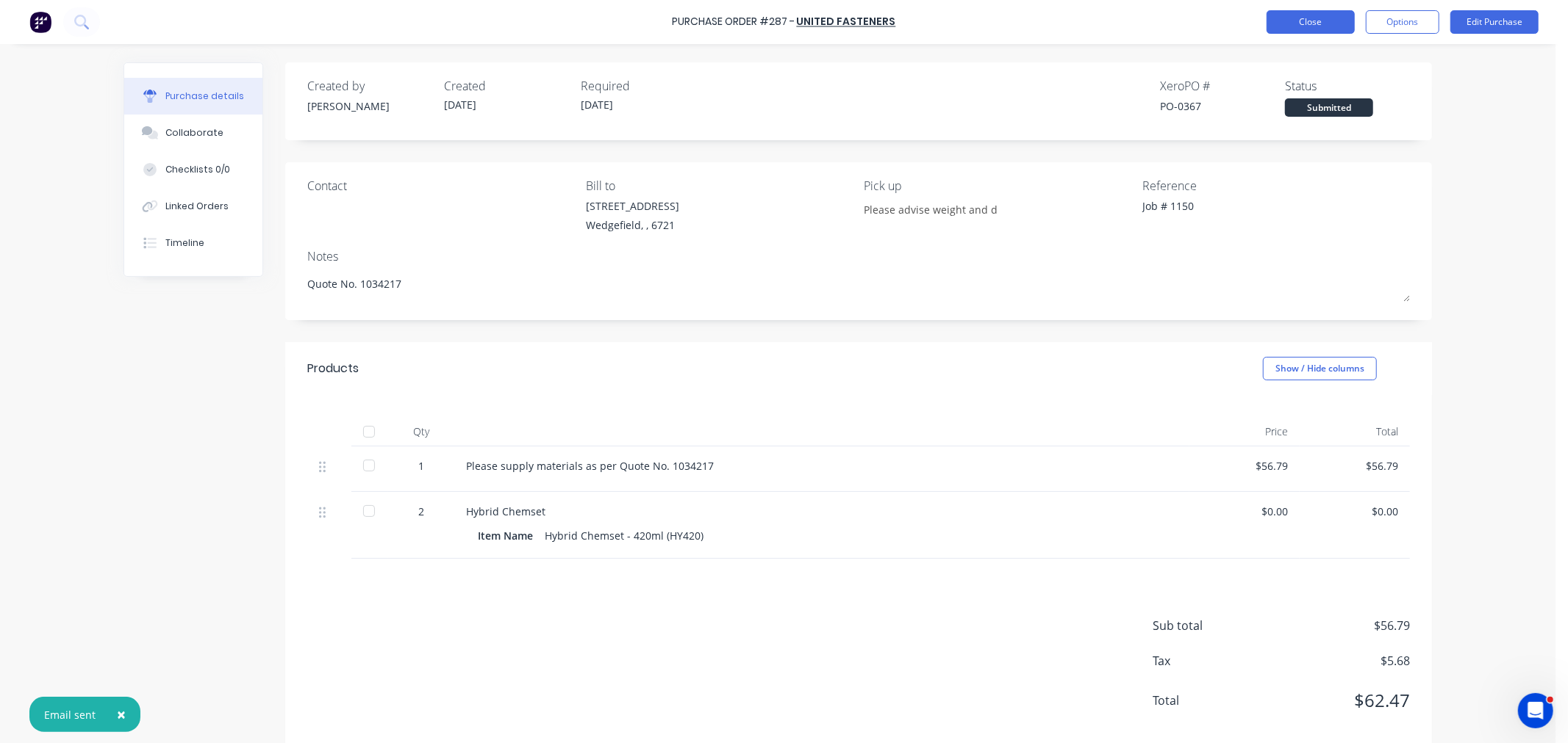
click at [1293, 20] on button "Close" at bounding box center [1310, 22] width 88 height 24
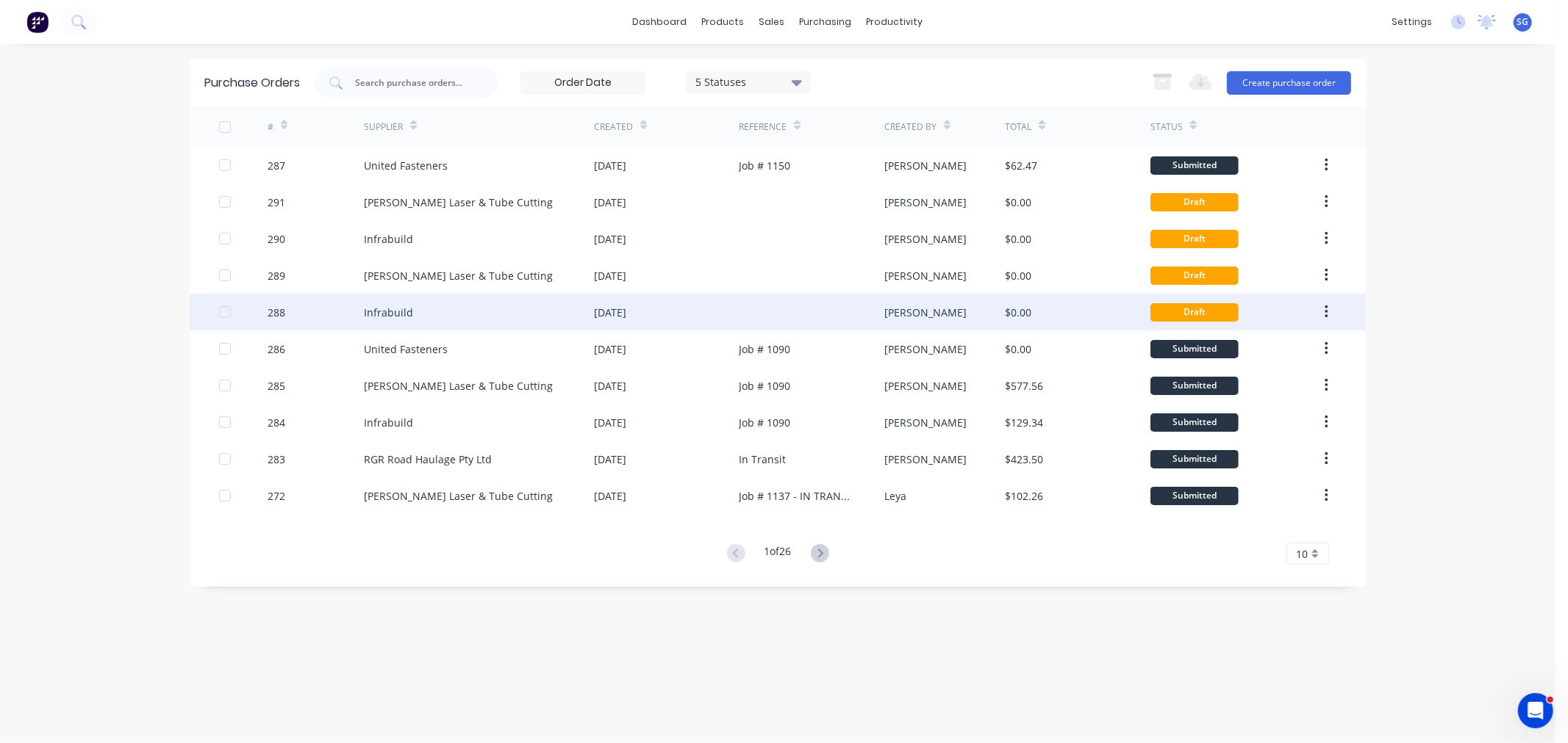
click at [825, 305] on div at bounding box center [810, 312] width 145 height 36
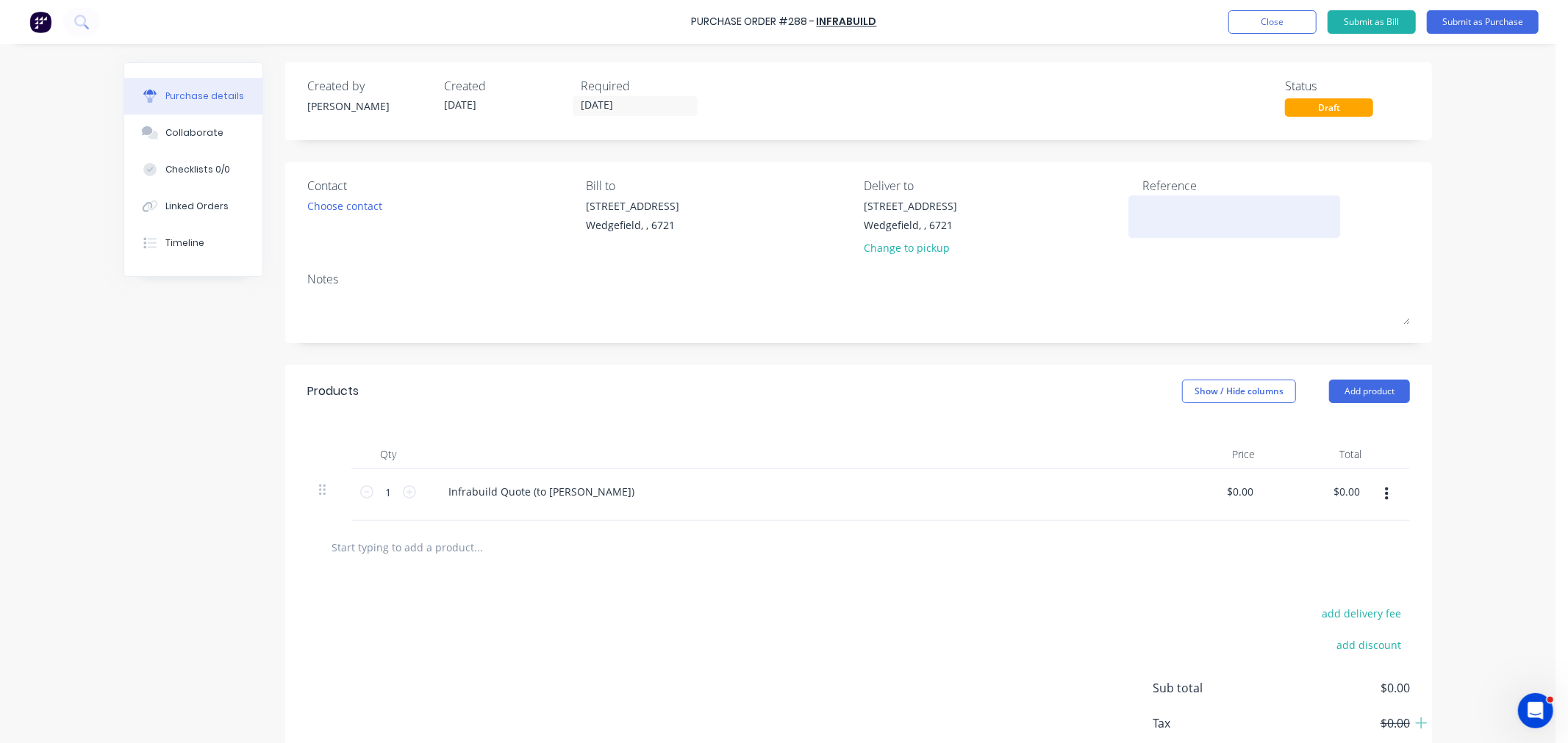
click at [1189, 214] on textarea at bounding box center [1233, 215] width 184 height 33
click at [1185, 204] on textarea "Job # 1090" at bounding box center [1233, 215] width 184 height 33
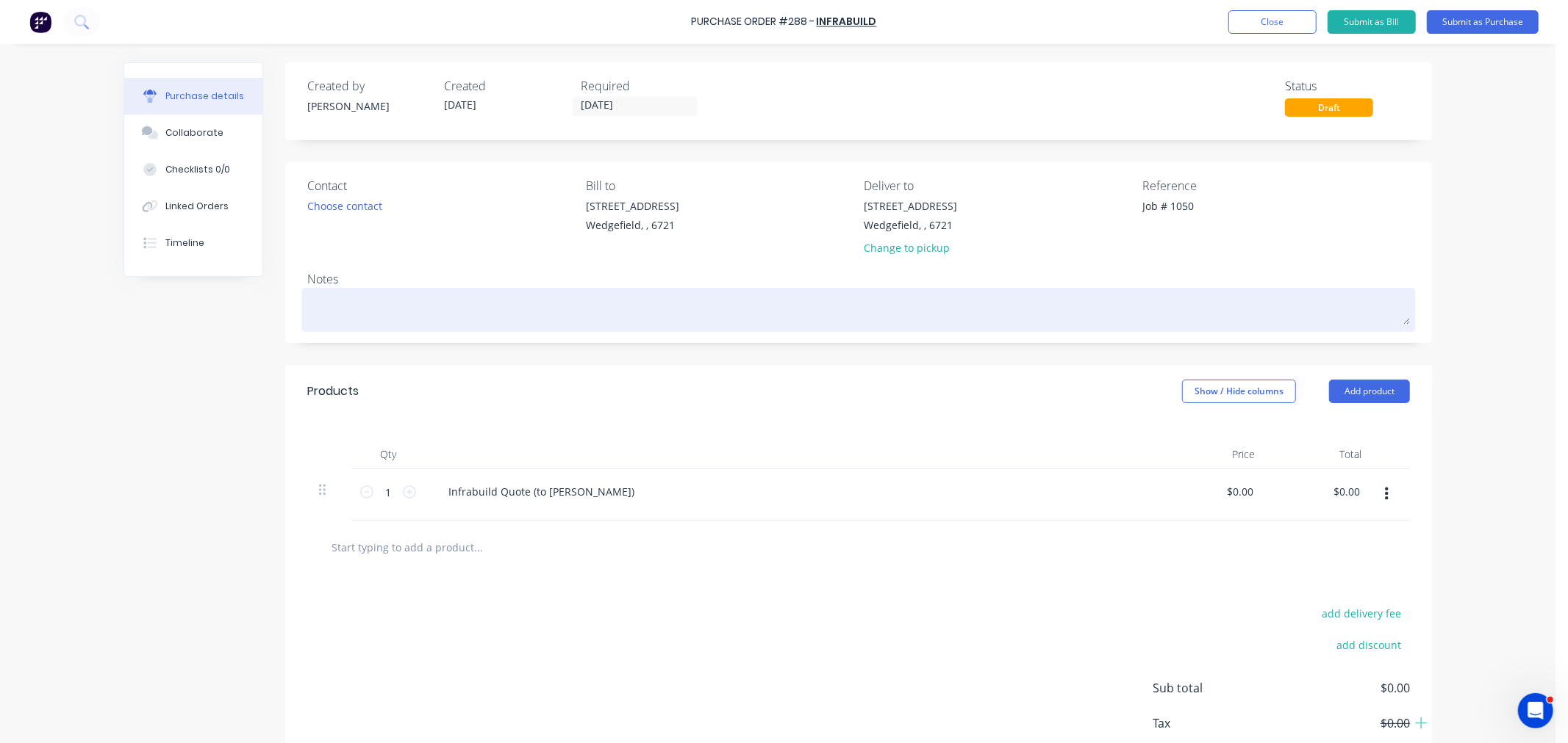
click at [334, 301] on textarea at bounding box center [858, 308] width 1102 height 33
paste textarea "26814883"
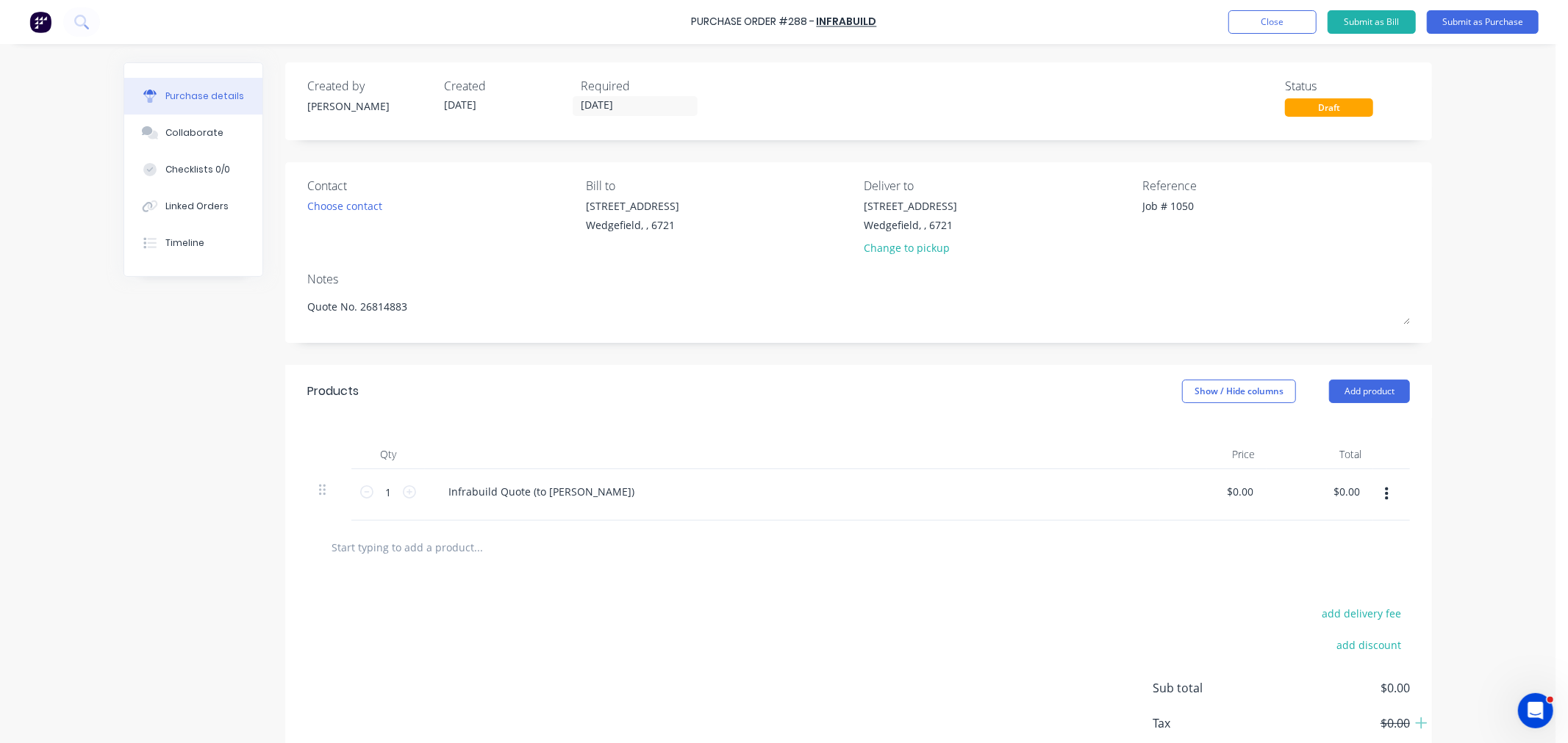
click at [363, 547] on input "text" at bounding box center [478, 547] width 294 height 30
paste input "150 X 75 STEEL CHANNELS"
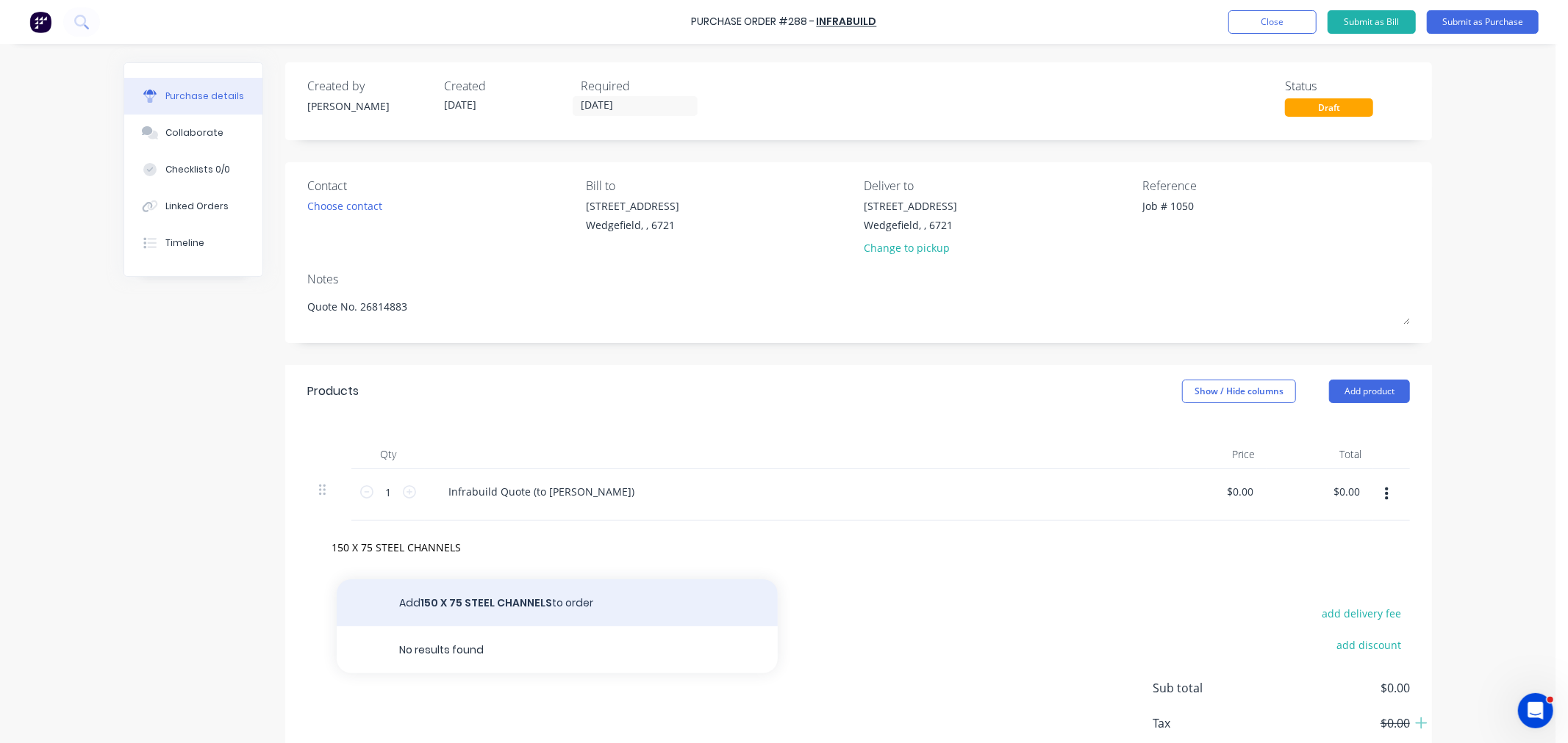
click at [506, 598] on button "Add 150 X 75 STEEL CHANNELS to order" at bounding box center [556, 604] width 441 height 47
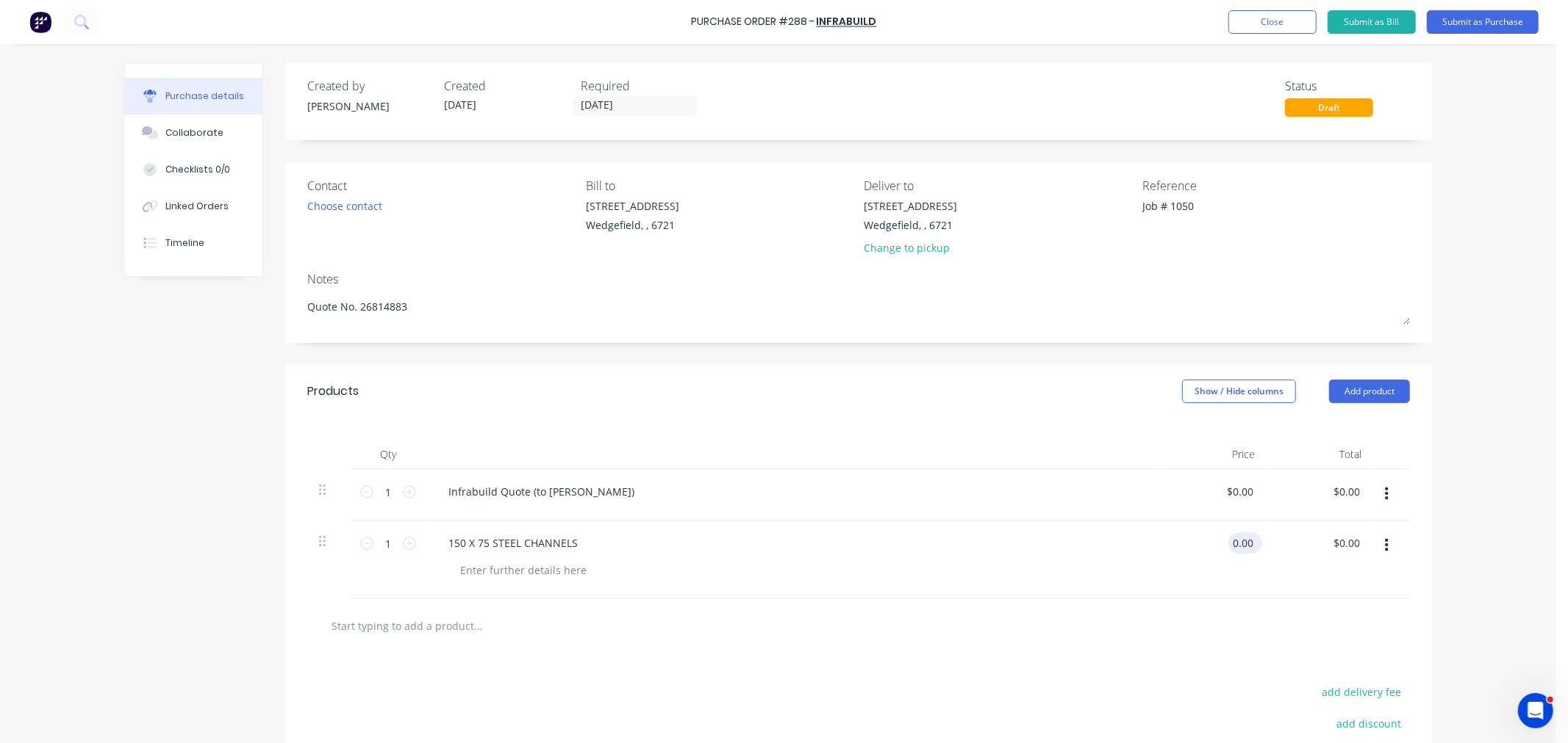
click at [1236, 541] on input "0.00" at bounding box center [1242, 543] width 28 height 21
click at [358, 622] on input "text" at bounding box center [478, 626] width 294 height 30
paste input "200 X 75 STEEL CHANNELS"
click at [458, 675] on button "Add 200 X 75 STEEL CHANNELS to order" at bounding box center [556, 682] width 441 height 47
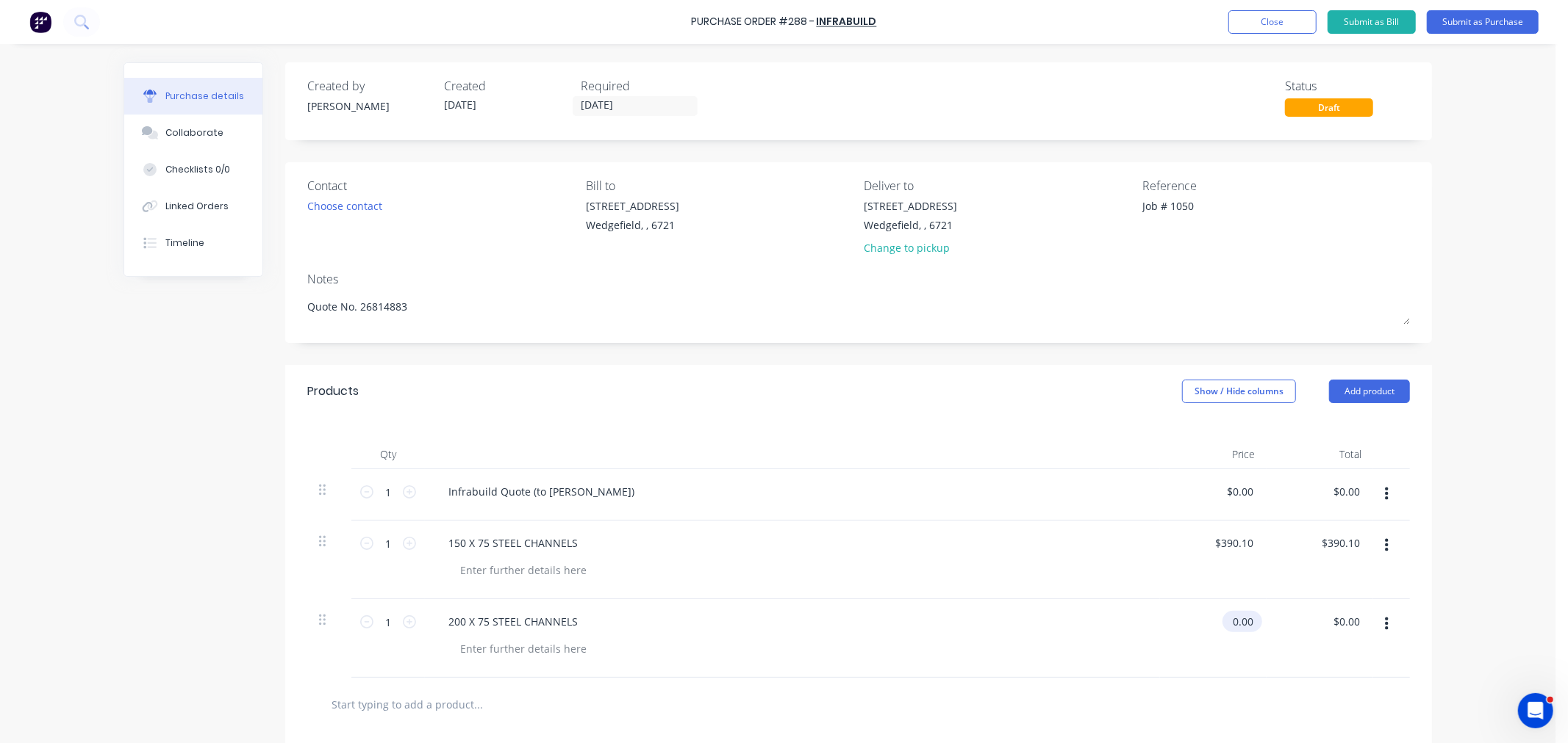
click at [1242, 623] on input "0.00" at bounding box center [1239, 621] width 34 height 21
click at [1242, 623] on input "0.00" at bounding box center [1242, 621] width 28 height 21
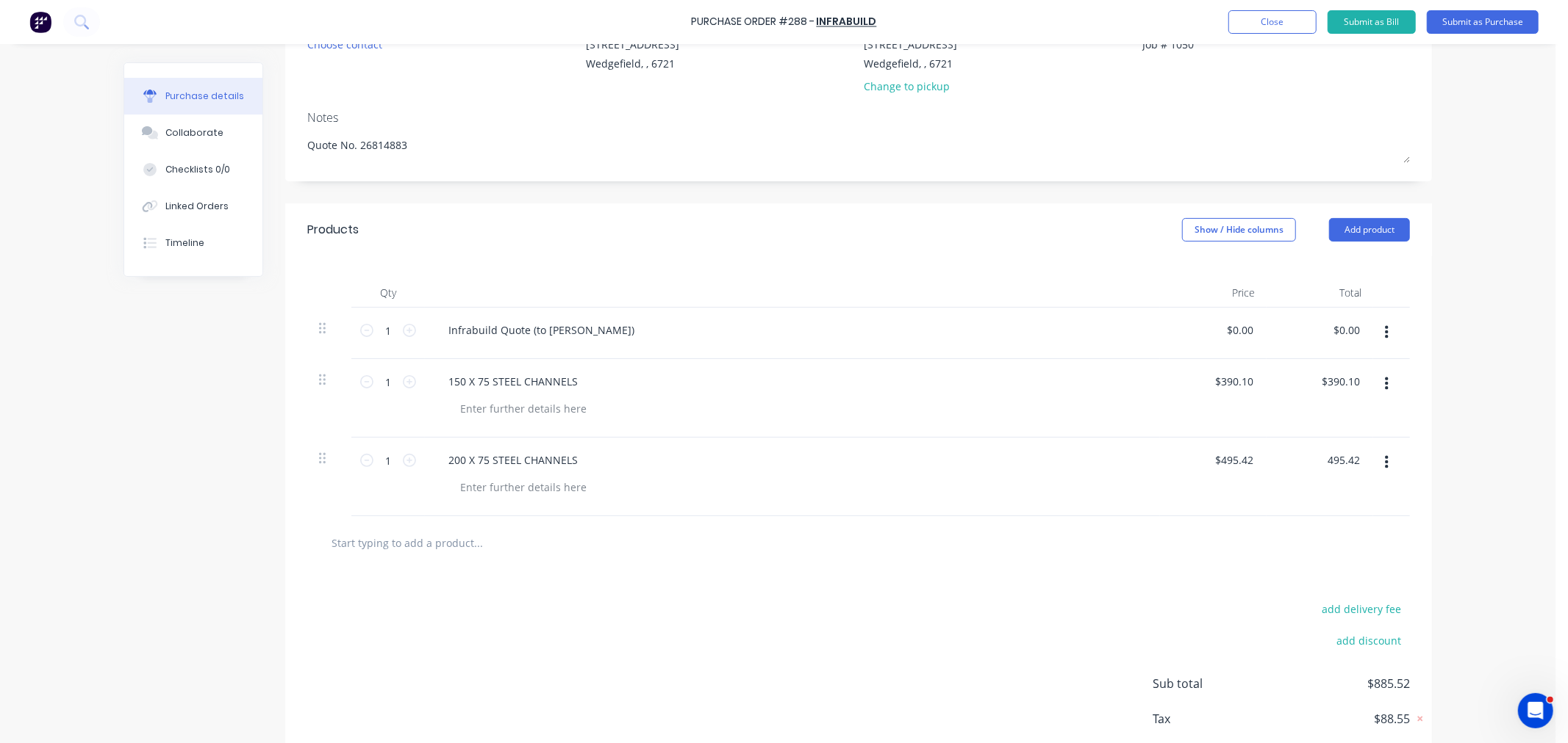
scroll to position [163, 0]
click at [419, 539] on input "text" at bounding box center [478, 541] width 294 height 30
click at [420, 593] on button "Add Freight to order" at bounding box center [556, 598] width 441 height 47
click at [1240, 538] on input "0.00" at bounding box center [1239, 537] width 34 height 21
click at [1240, 538] on input "0.00" at bounding box center [1242, 537] width 28 height 21
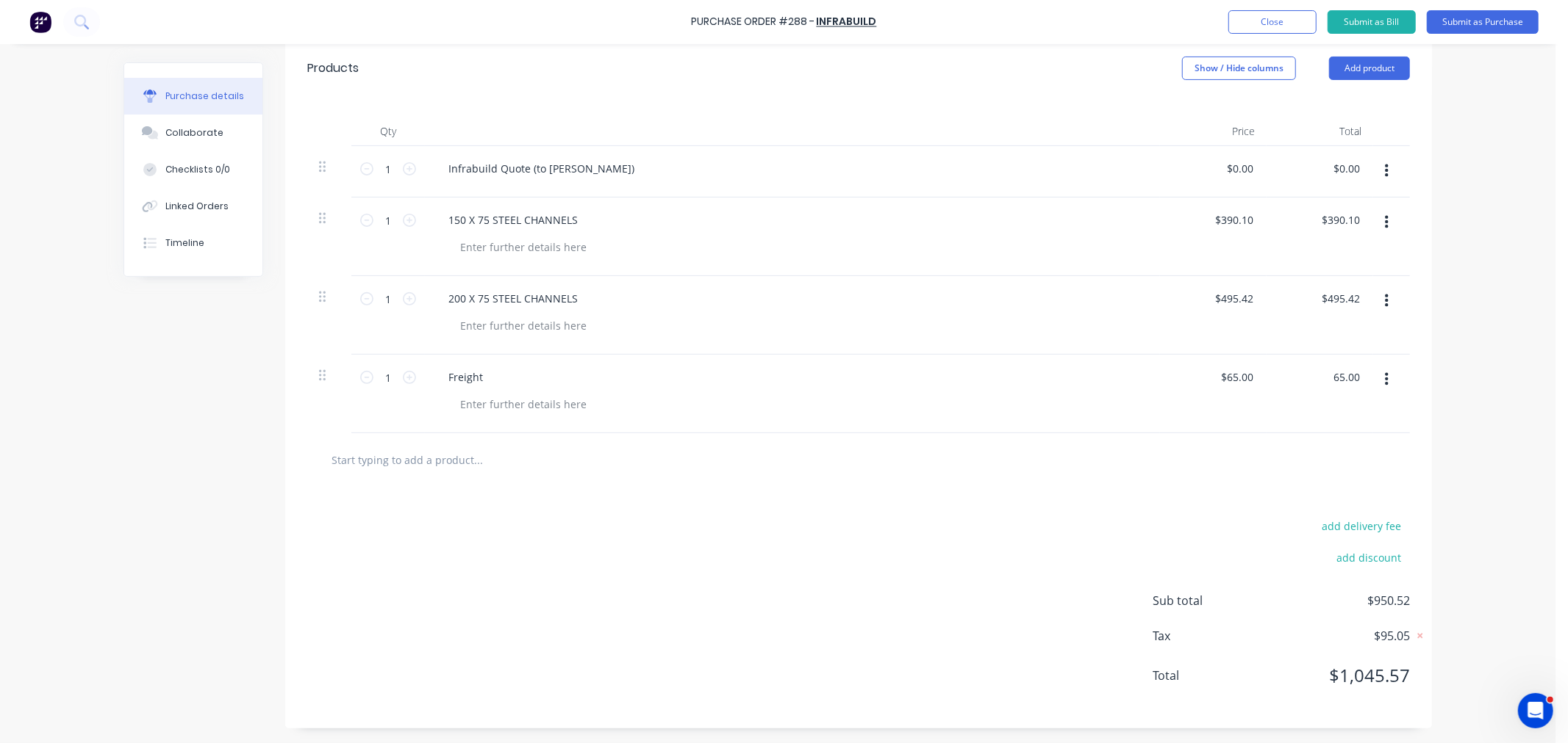
scroll to position [325, 0]
click at [1384, 163] on icon "button" at bounding box center [1386, 171] width 3 height 16
click at [1307, 292] on button "Delete" at bounding box center [1341, 298] width 125 height 30
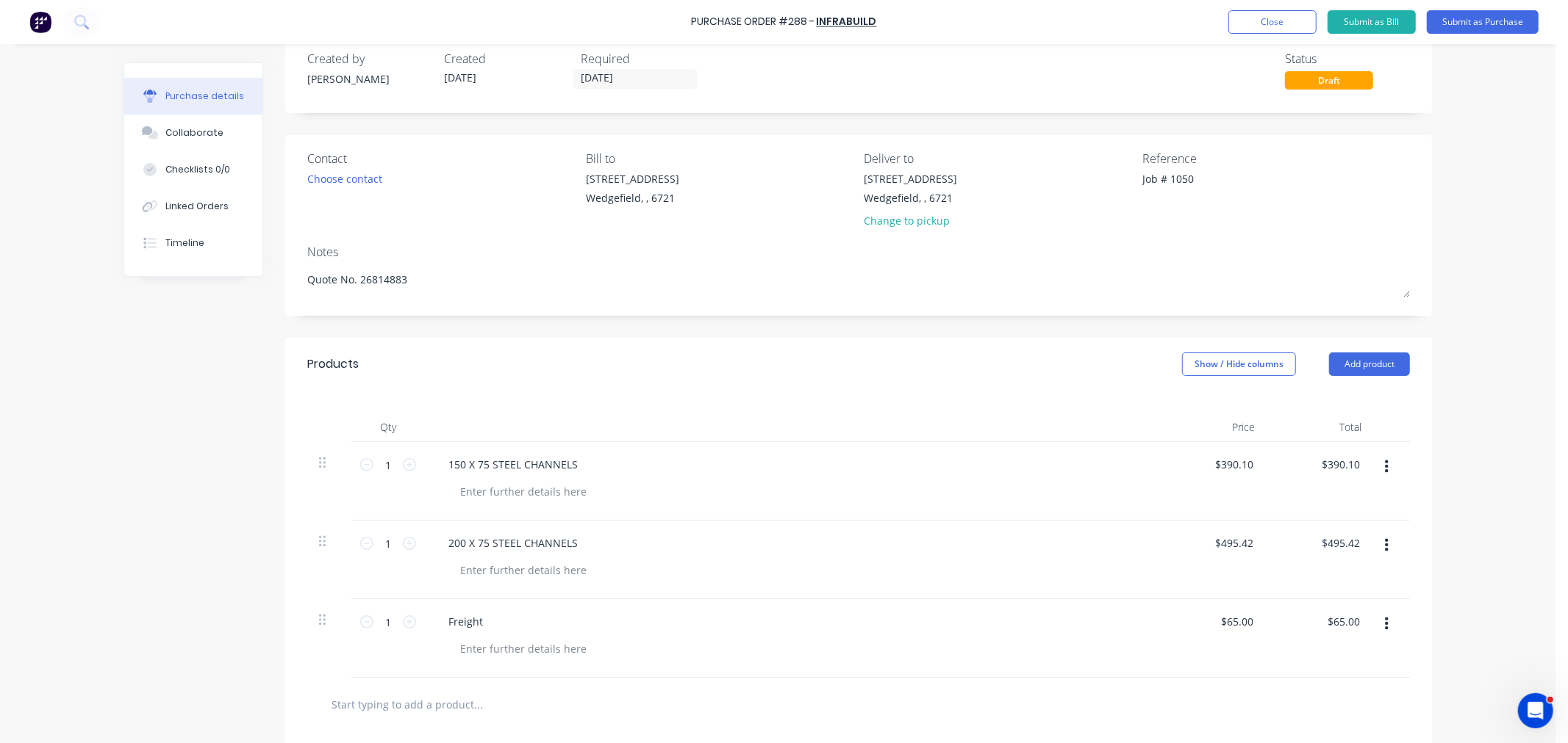
scroll to position [0, 0]
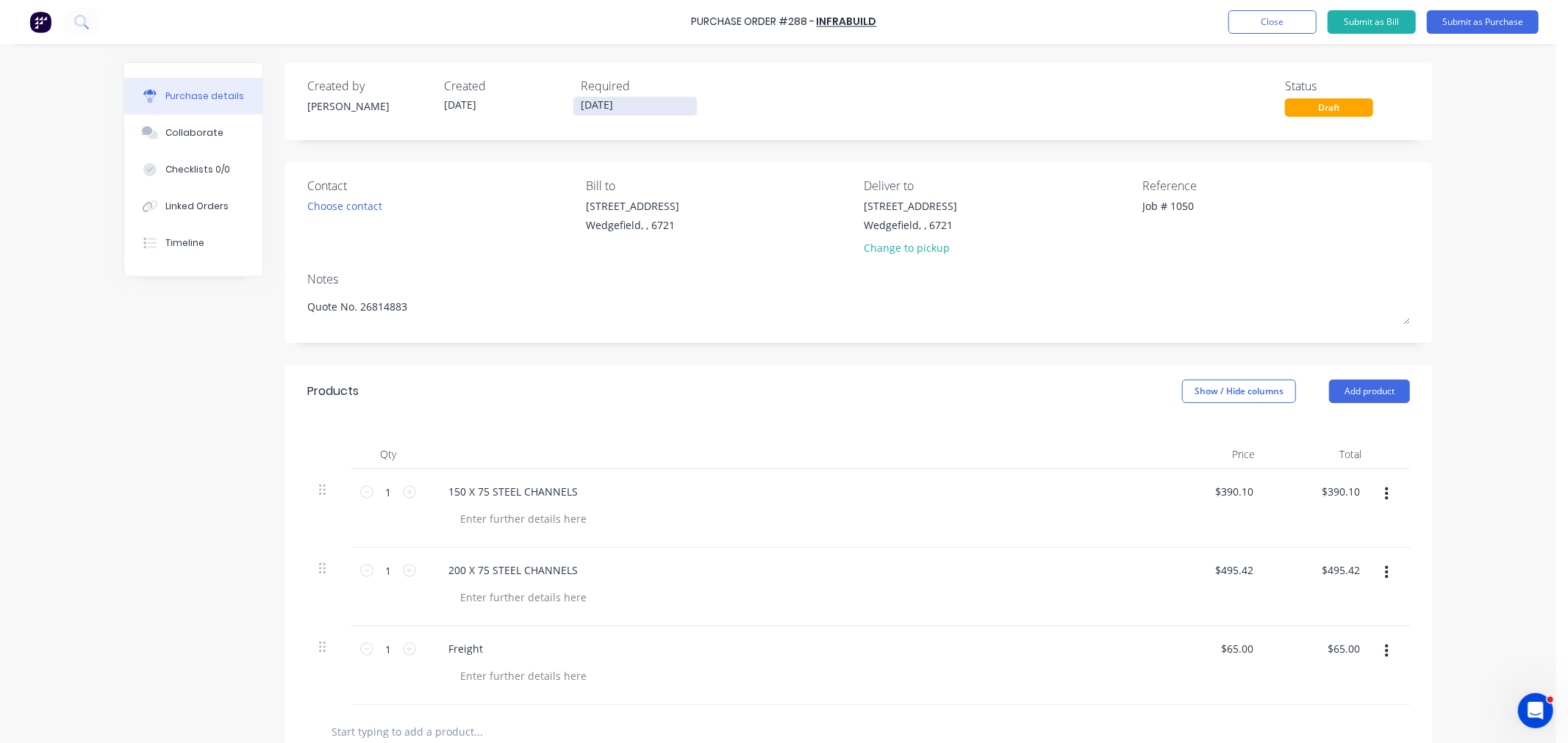
click at [637, 96] on label "[DATE]" at bounding box center [635, 106] width 125 height 19
click at [637, 97] on input "[DATE]" at bounding box center [635, 107] width 123 height 19
click at [745, 30] on span "2025" at bounding box center [765, 15] width 40 height 26
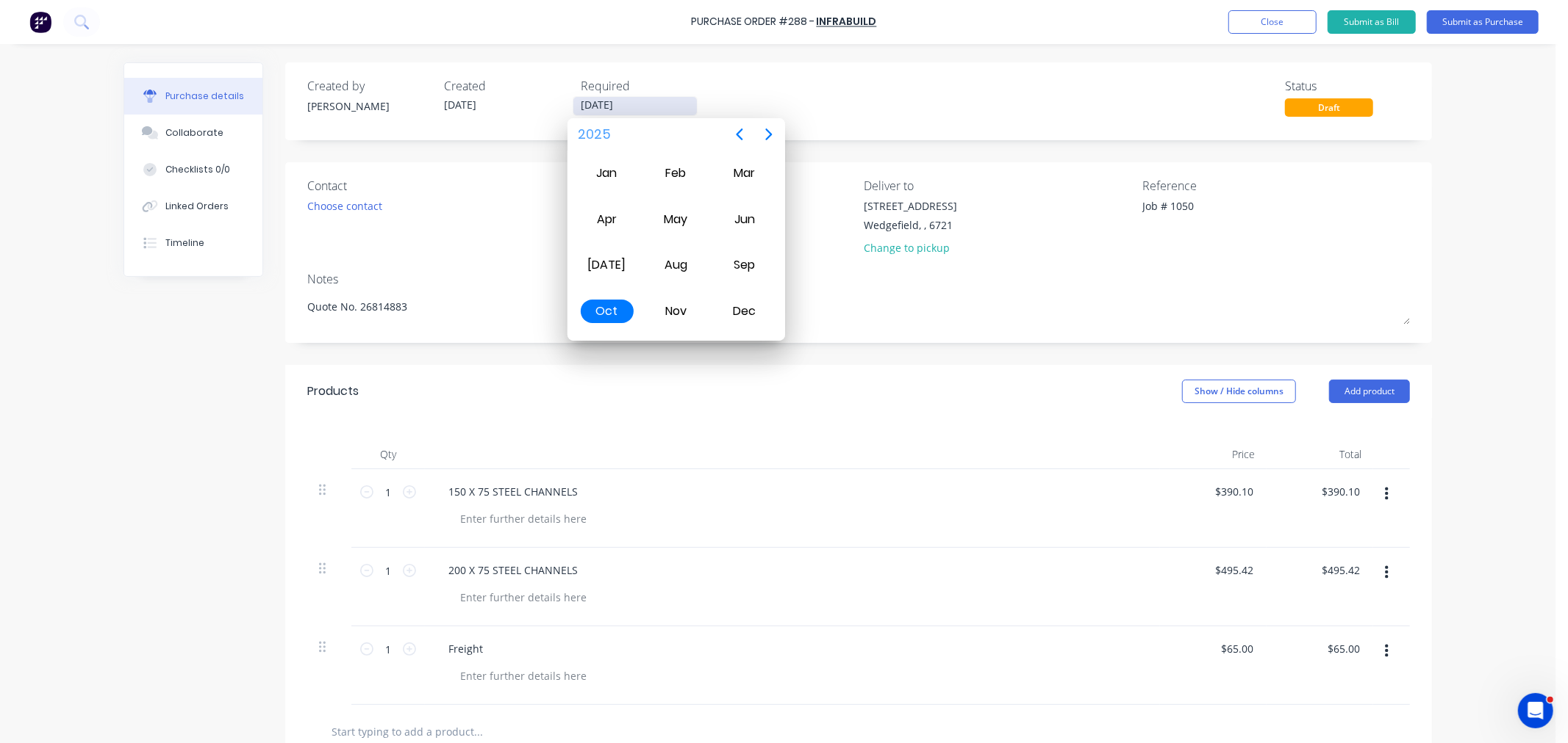
click at [640, 112] on input "[DATE]" at bounding box center [635, 107] width 123 height 19
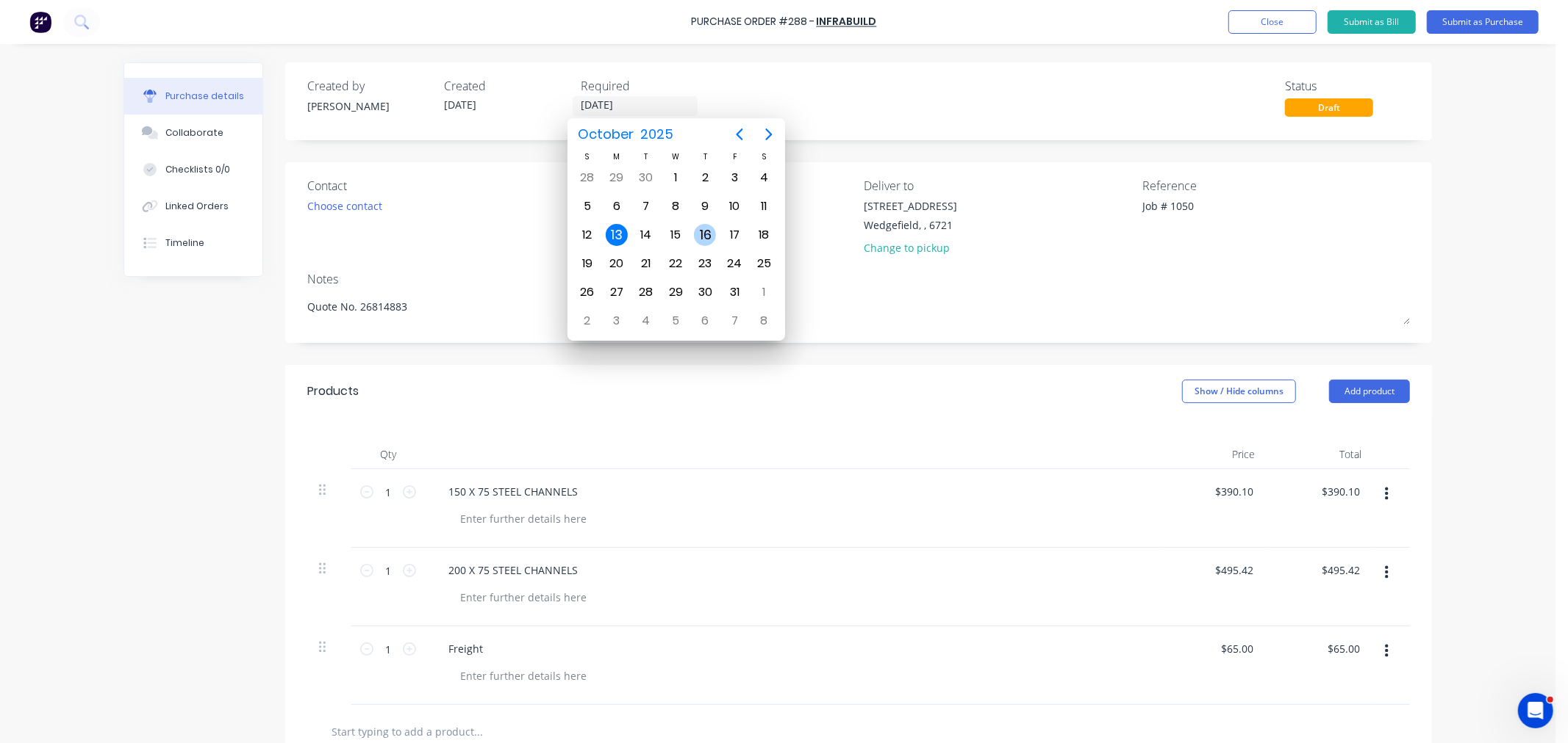
click at [708, 233] on div "16" at bounding box center [705, 235] width 22 height 22
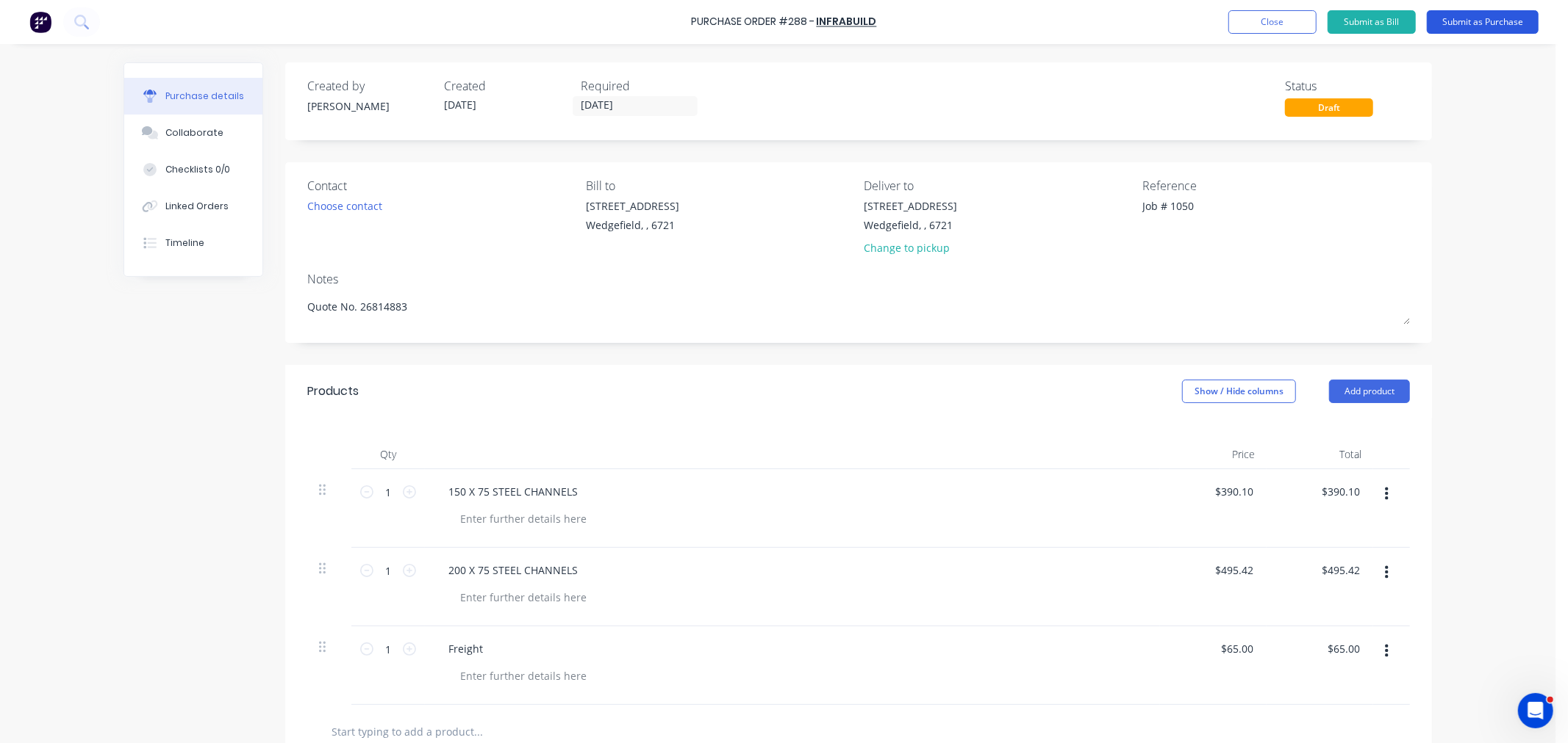
click at [1465, 23] on button "Submit as Purchase" at bounding box center [1483, 22] width 112 height 24
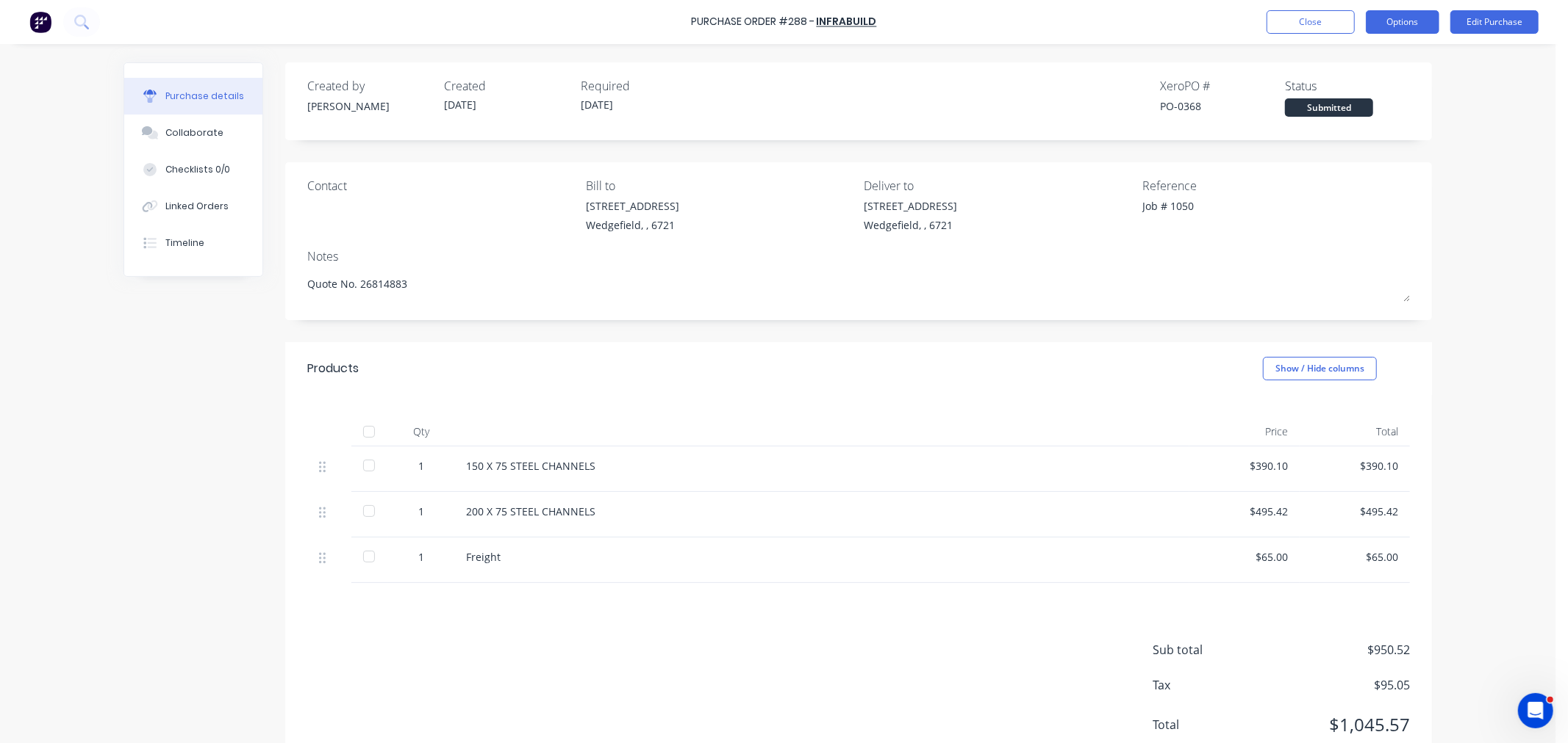
click at [1396, 25] on button "Options" at bounding box center [1402, 22] width 74 height 24
click at [1362, 49] on div "Print / Email" at bounding box center [1369, 59] width 113 height 21
click at [1327, 93] on div "With pricing" at bounding box center [1369, 89] width 113 height 21
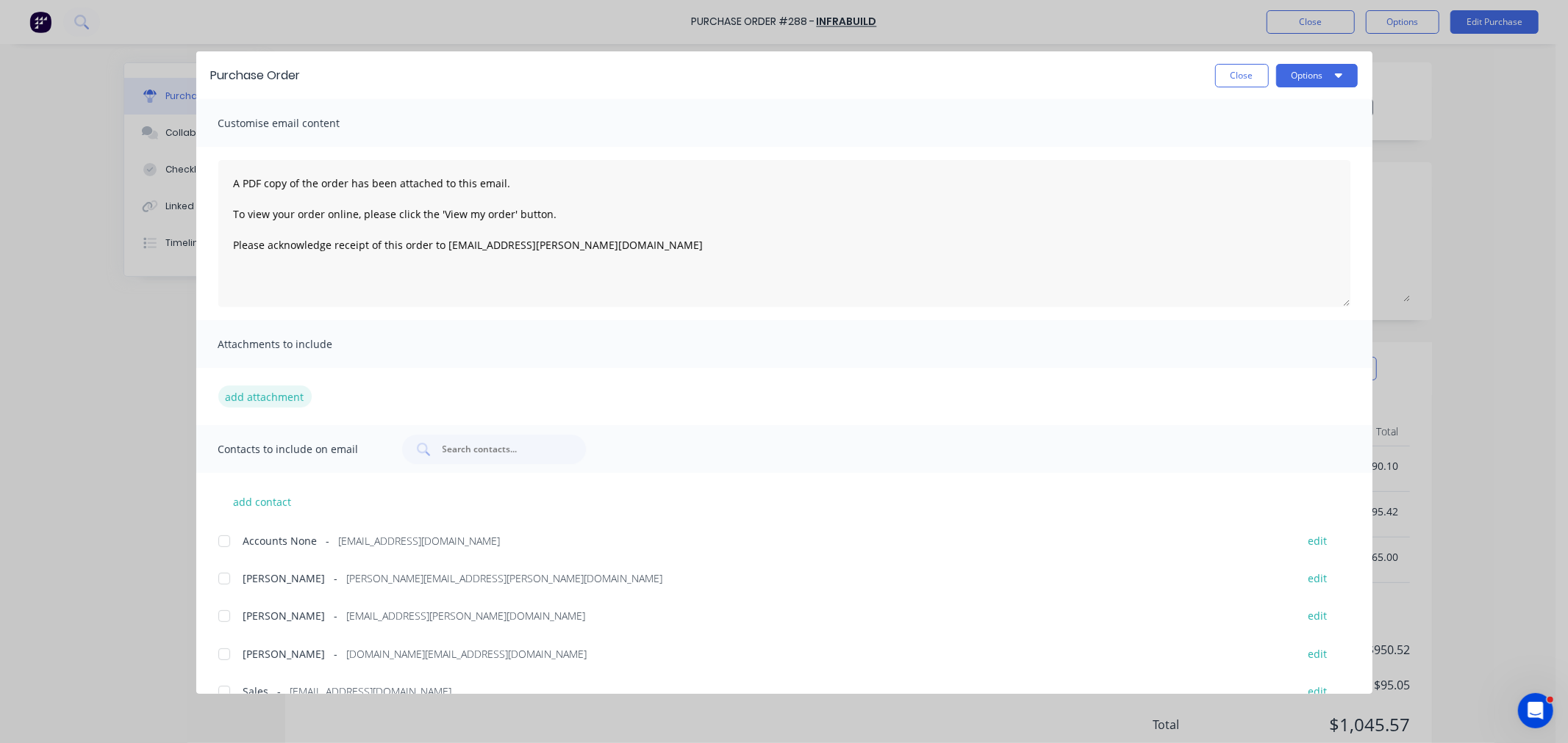
click at [258, 392] on button "add attachment" at bounding box center [265, 396] width 93 height 22
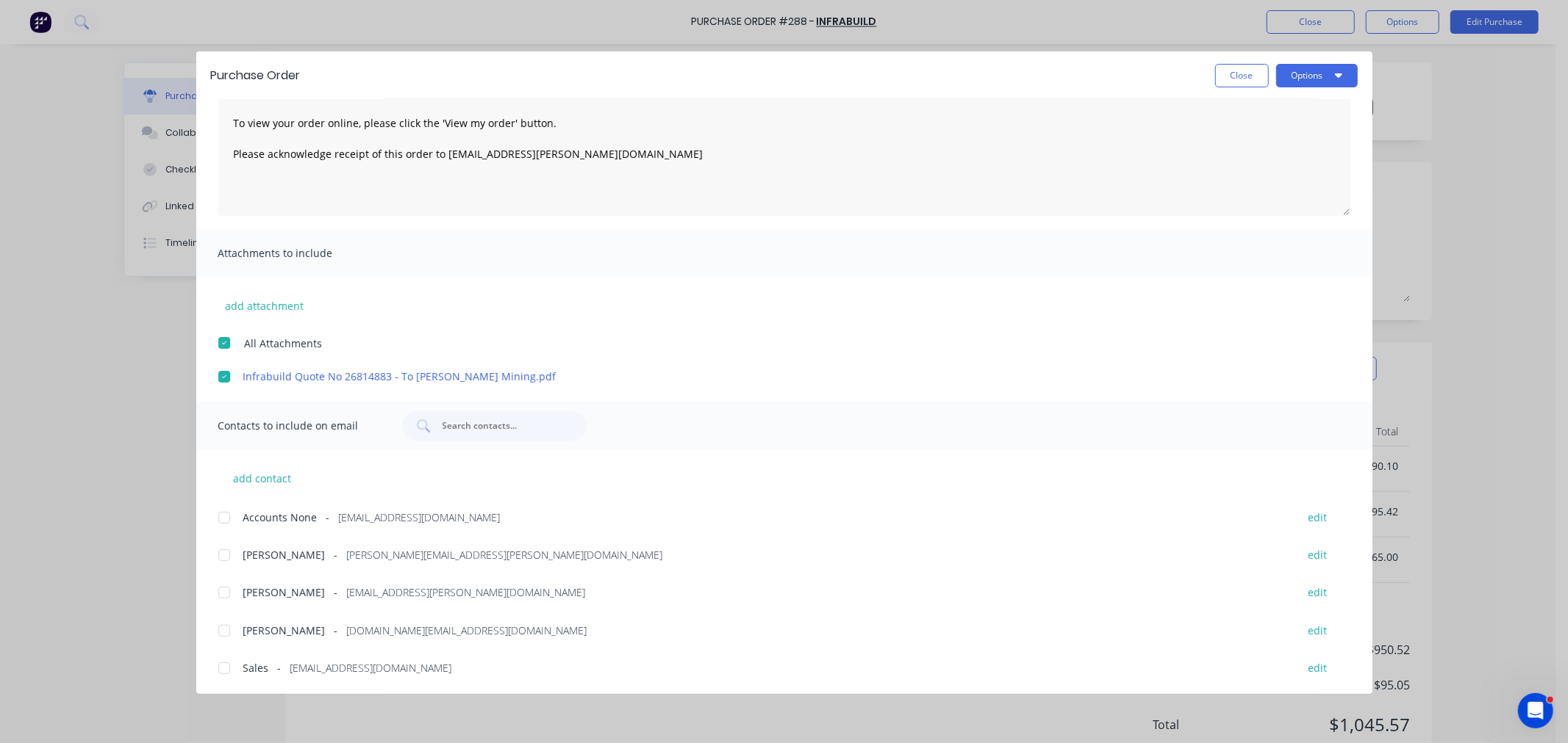
scroll to position [92, 0]
click at [228, 557] on div at bounding box center [224, 555] width 30 height 30
click at [218, 664] on div at bounding box center [224, 668] width 30 height 30
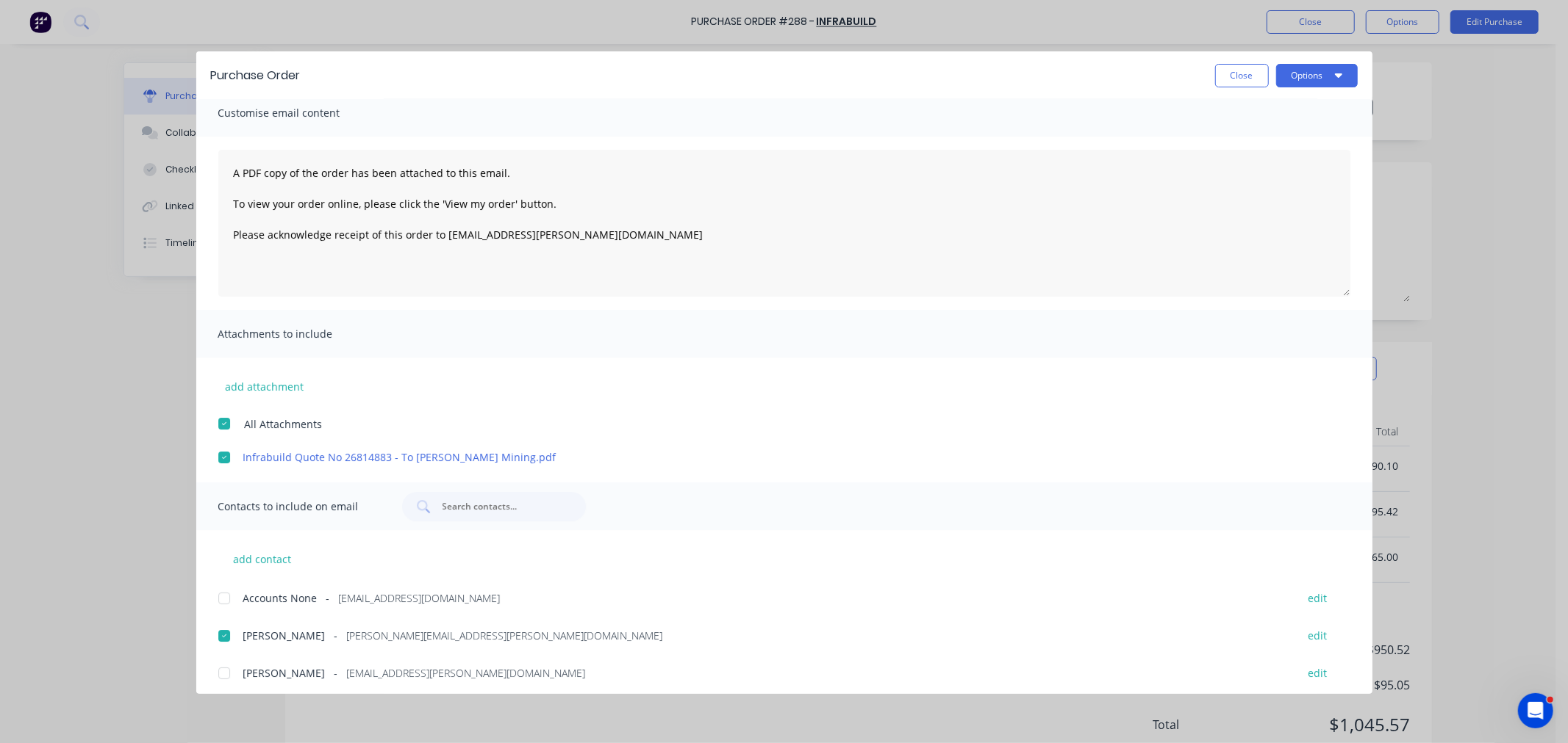
scroll to position [0, 0]
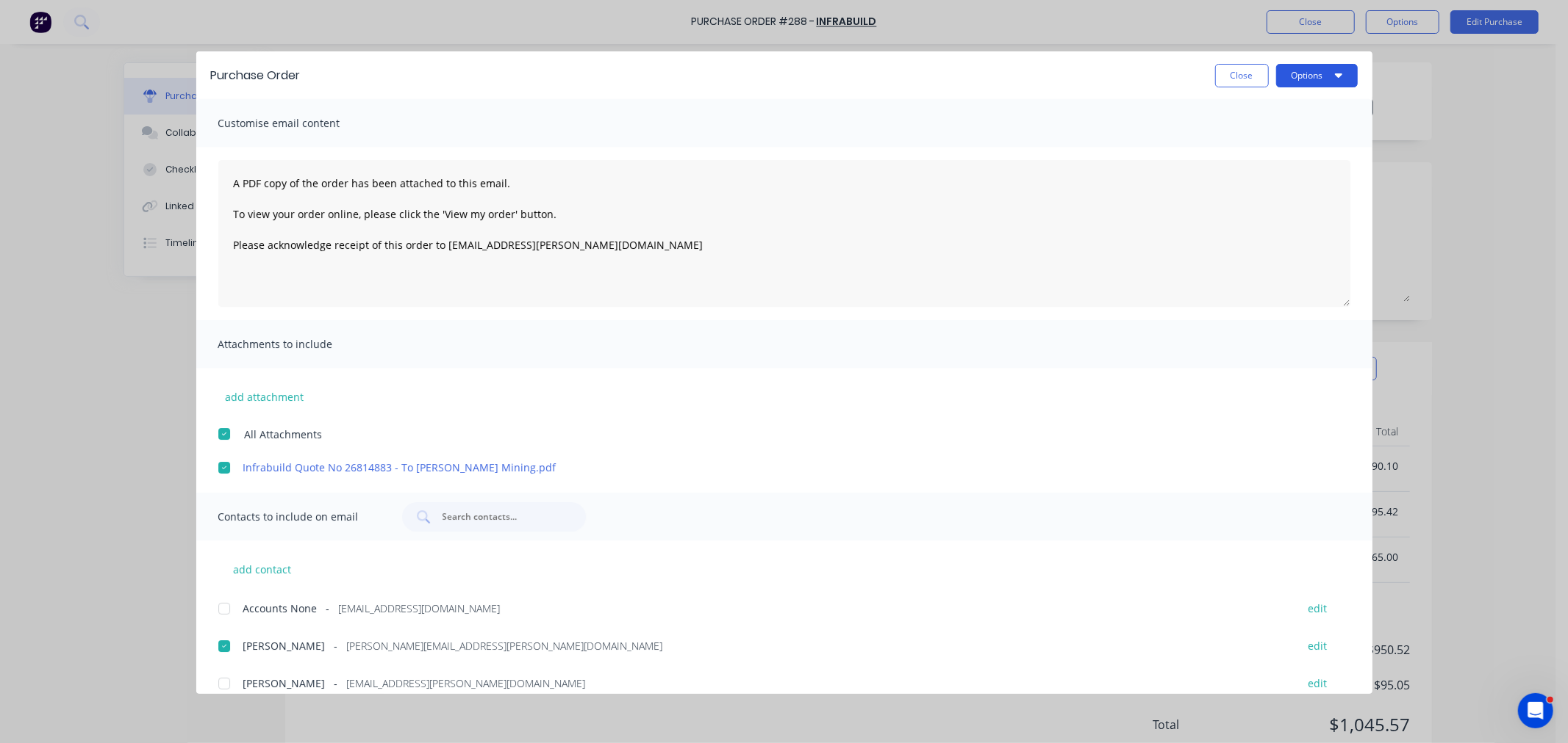
click at [1306, 76] on button "Options" at bounding box center [1317, 76] width 81 height 24
click at [1253, 173] on div "Email" at bounding box center [1288, 171] width 113 height 21
click at [1235, 76] on button "Close" at bounding box center [1241, 76] width 53 height 24
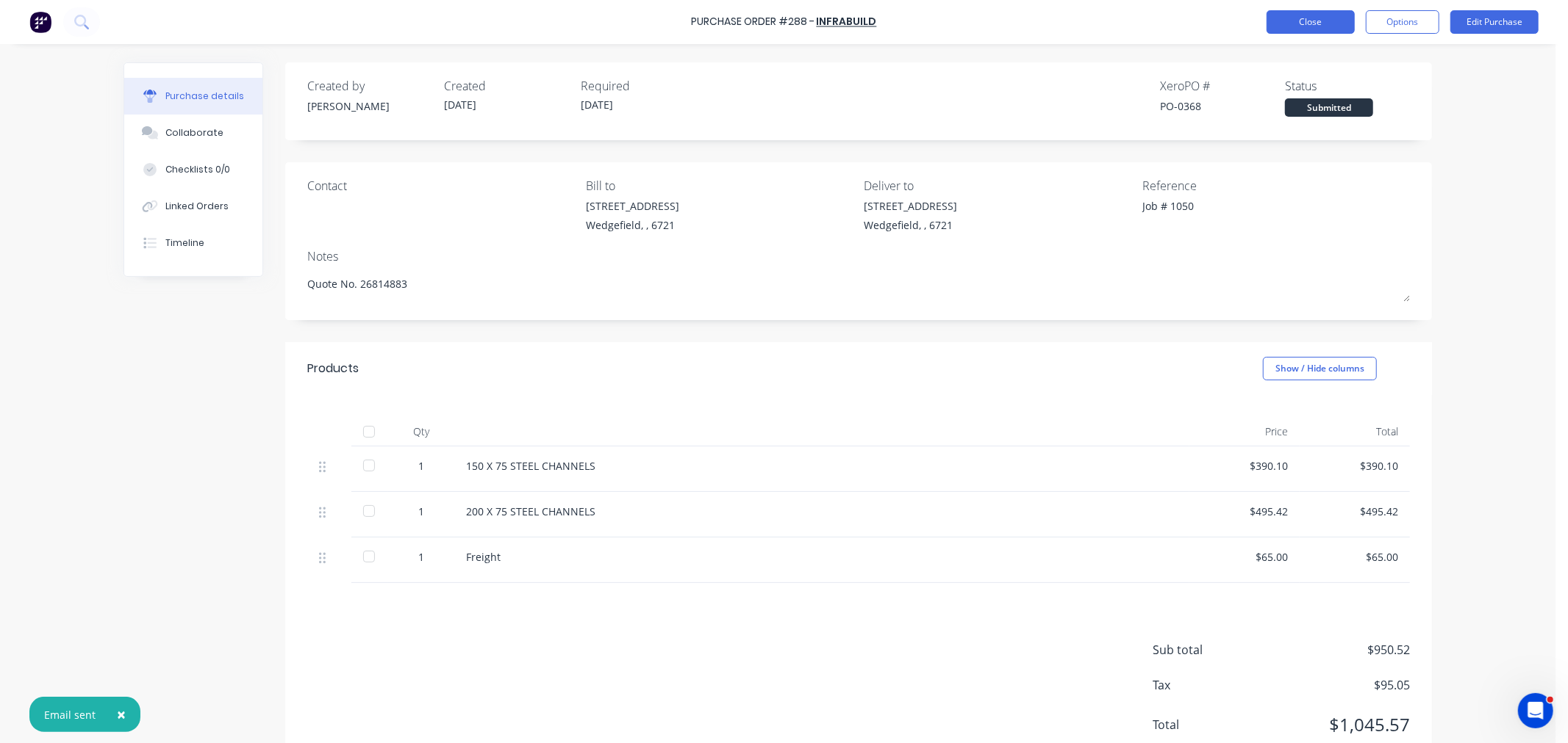
click at [1310, 25] on button "Close" at bounding box center [1310, 22] width 88 height 24
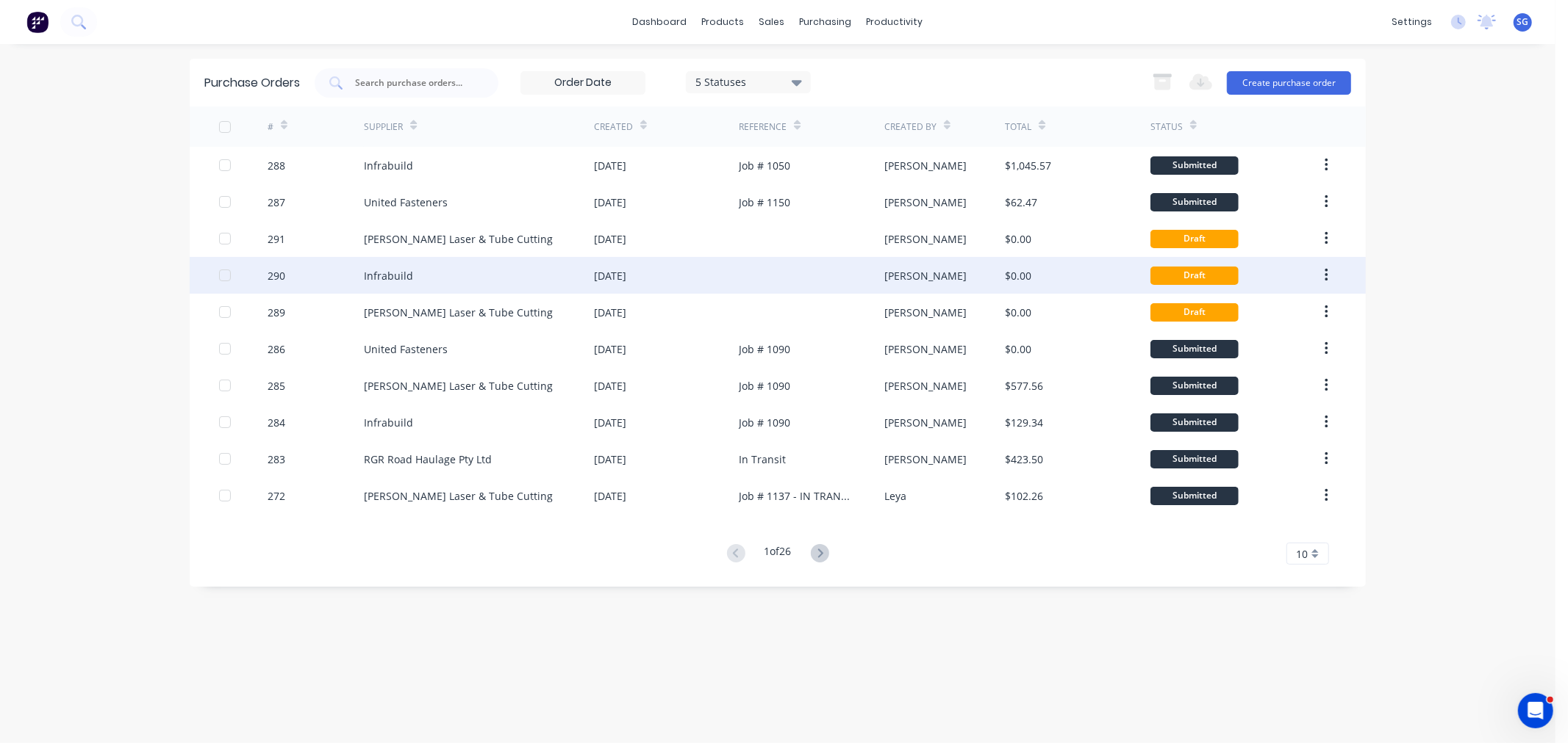
click at [715, 272] on div "[DATE]" at bounding box center [666, 275] width 145 height 36
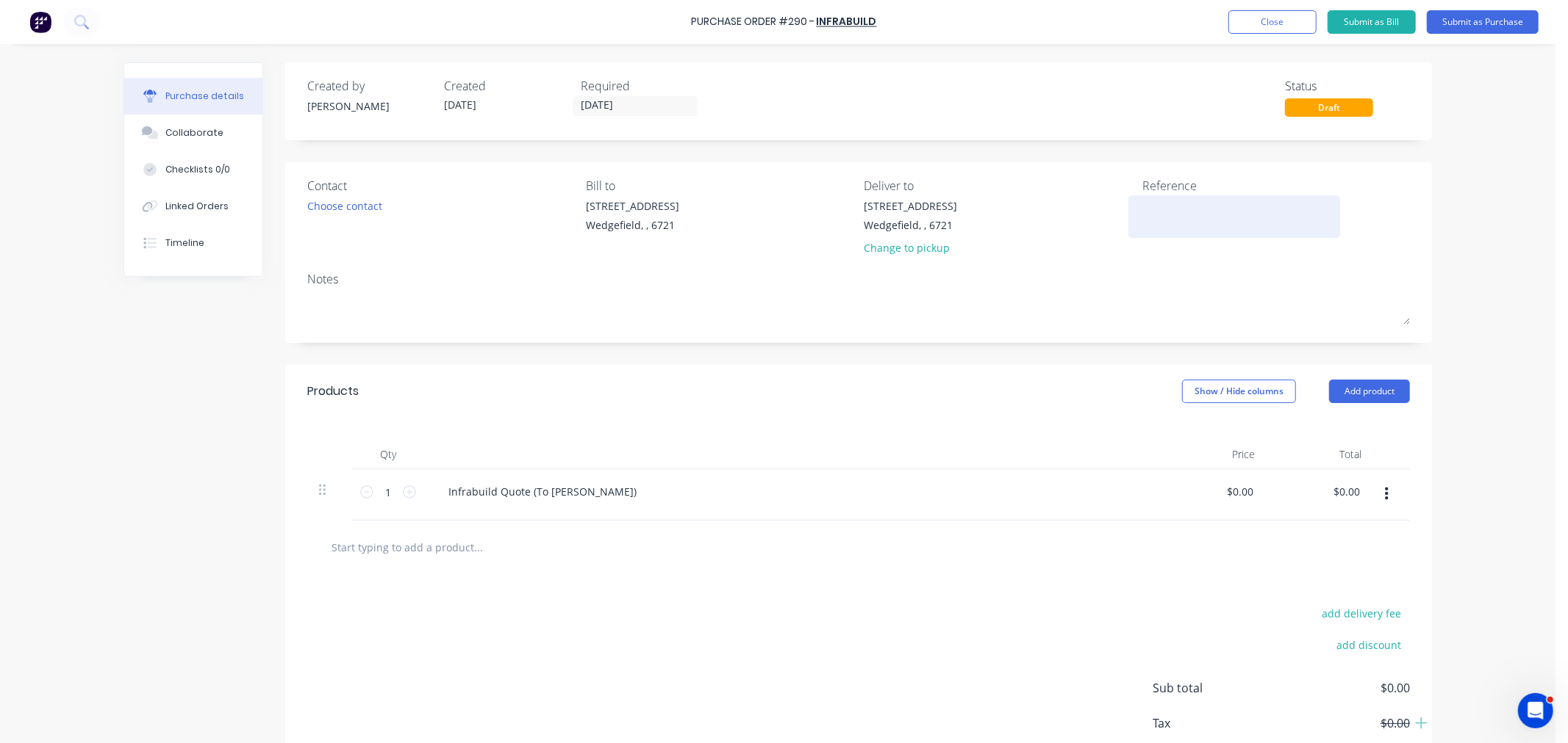
click at [1148, 224] on textarea at bounding box center [1233, 215] width 184 height 33
click at [1175, 203] on textarea "Job # 1050" at bounding box center [1233, 215] width 184 height 33
click at [918, 248] on div "Change to pickup" at bounding box center [911, 248] width 93 height 15
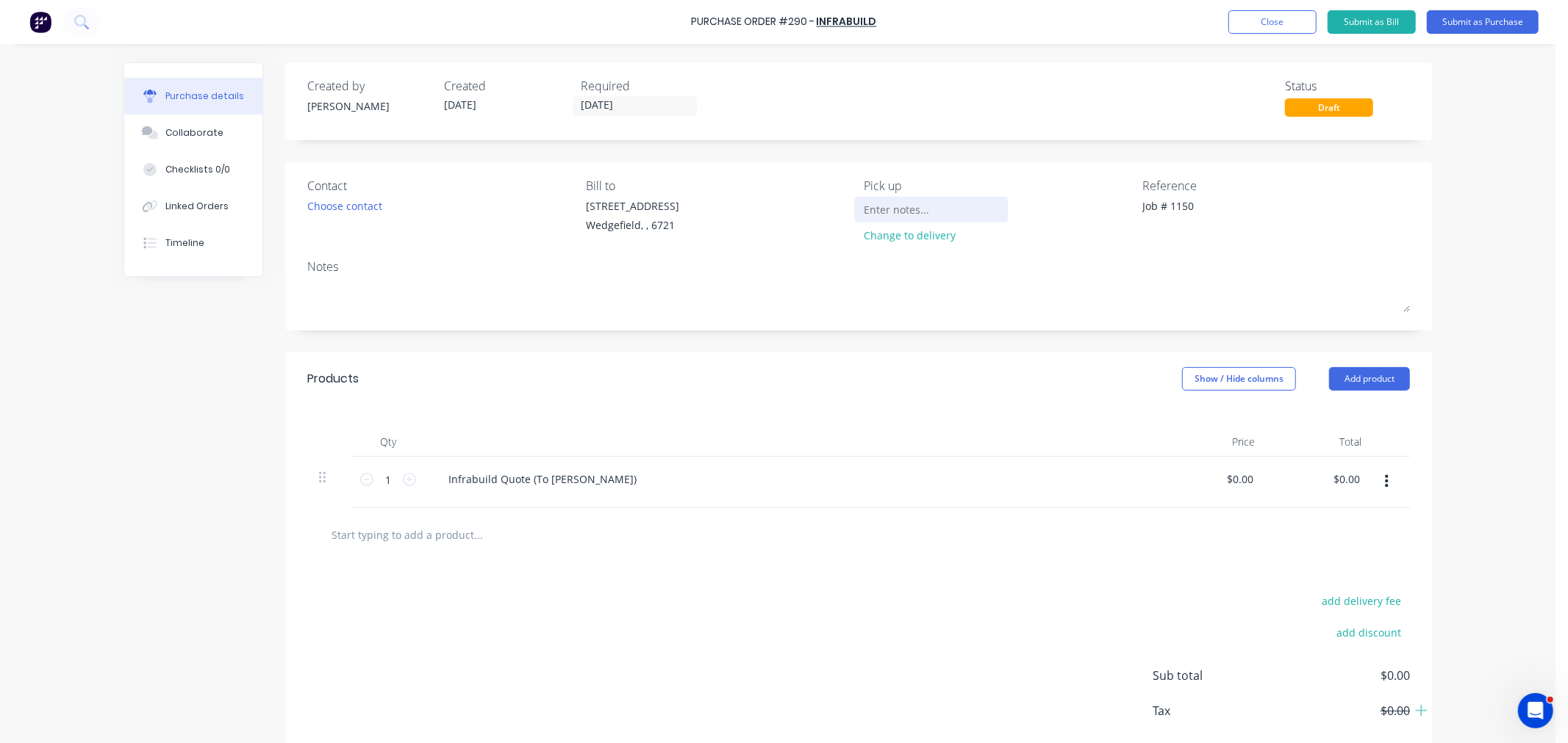
click at [912, 206] on input at bounding box center [931, 210] width 134 height 22
click at [909, 230] on div "Change to delivery" at bounding box center [931, 235] width 134 height 15
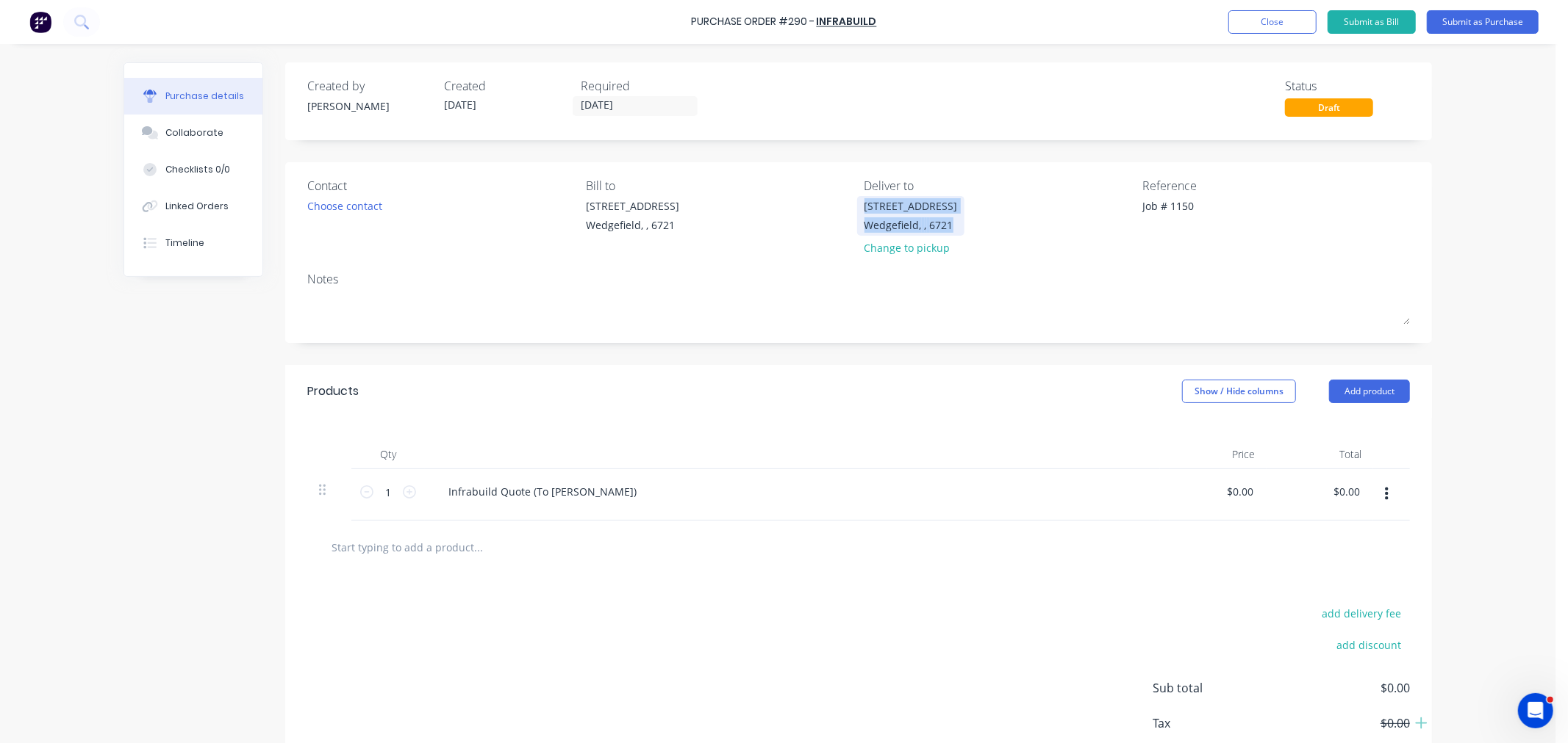
drag, startPoint x: 945, startPoint y: 224, endPoint x: 857, endPoint y: 208, distance: 89.4
click at [864, 208] on div "20 Munda Way Wedgefield, , 6721" at bounding box center [911, 216] width 93 height 35
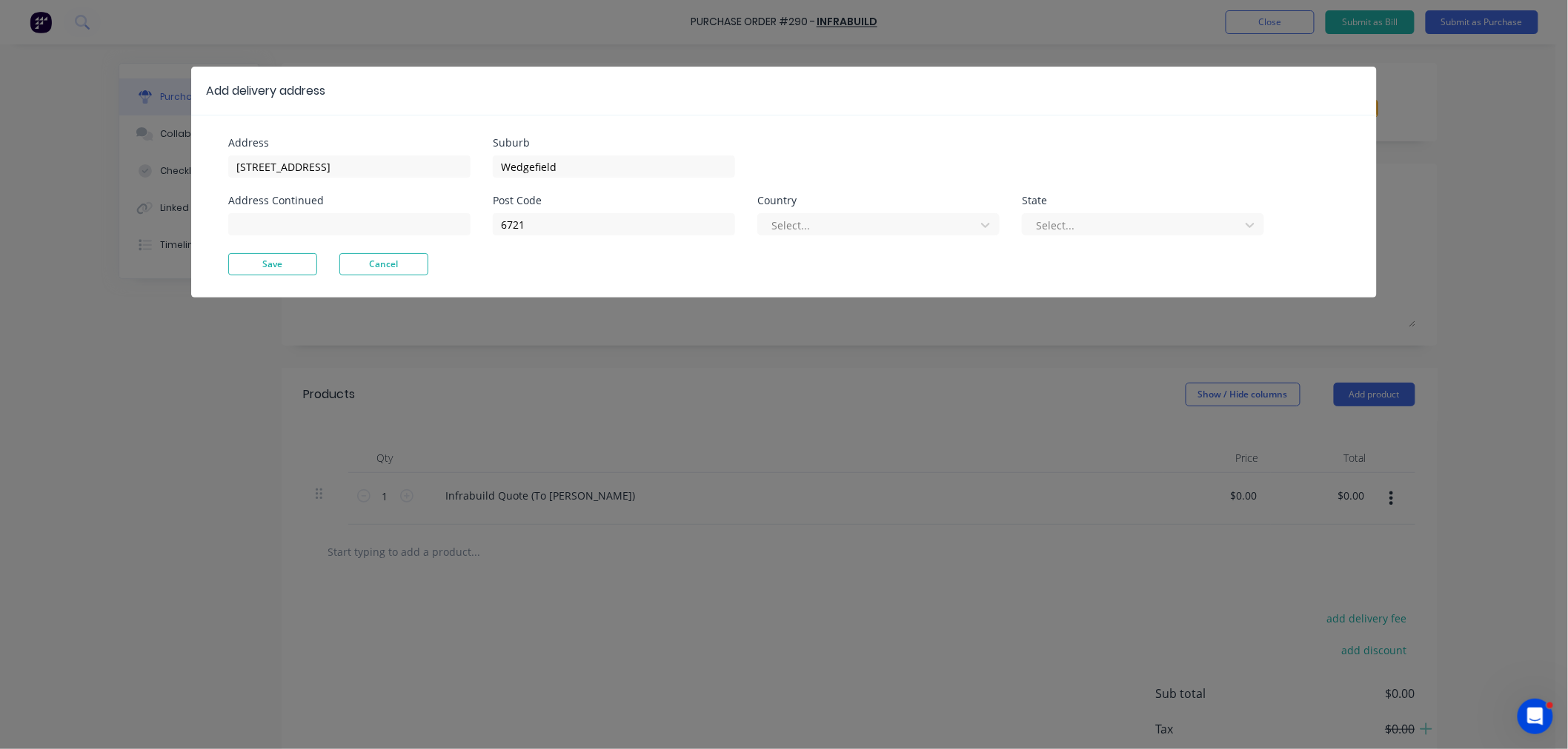
click at [365, 275] on div "Address 20 Munda Way Address Continued Suburb Wedgefield Post Code 6721 Country…" at bounding box center [784, 206] width 1185 height 183
drag, startPoint x: 369, startPoint y: 267, endPoint x: 405, endPoint y: 271, distance: 36.2
click at [370, 267] on button "Cancel" at bounding box center [384, 264] width 89 height 22
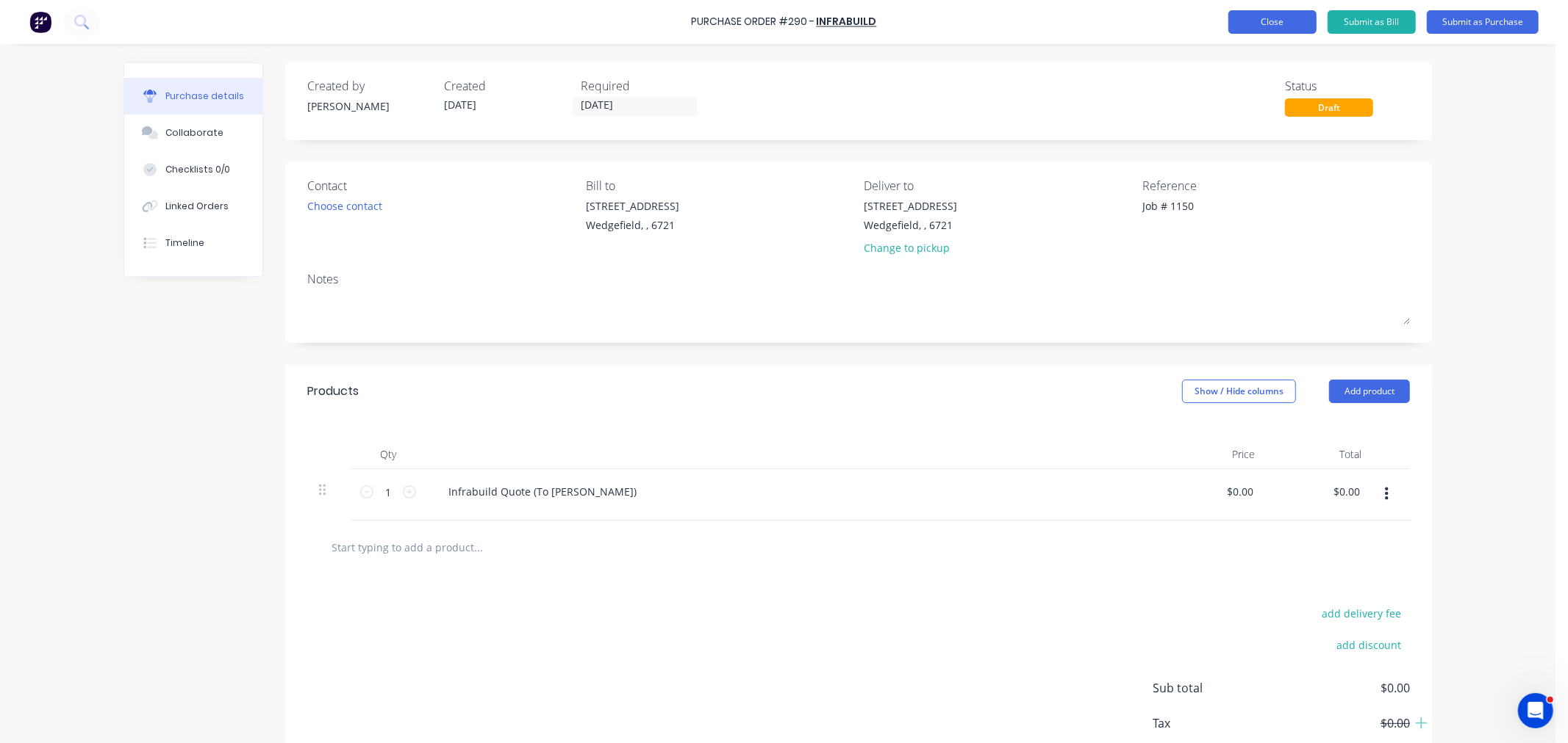
click at [1269, 24] on button "Close" at bounding box center [1272, 22] width 88 height 24
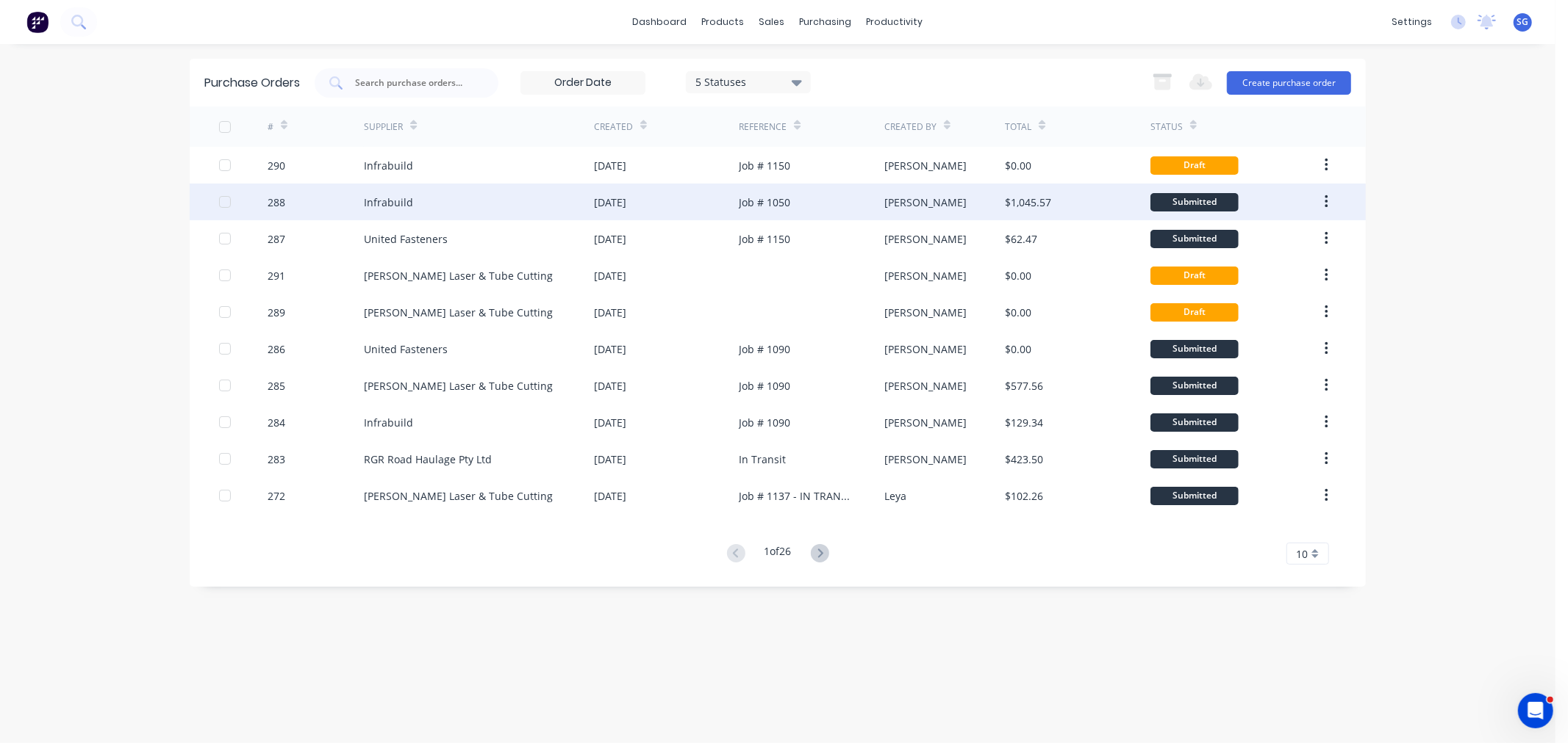
click at [547, 200] on div "Infrabuild" at bounding box center [479, 201] width 230 height 36
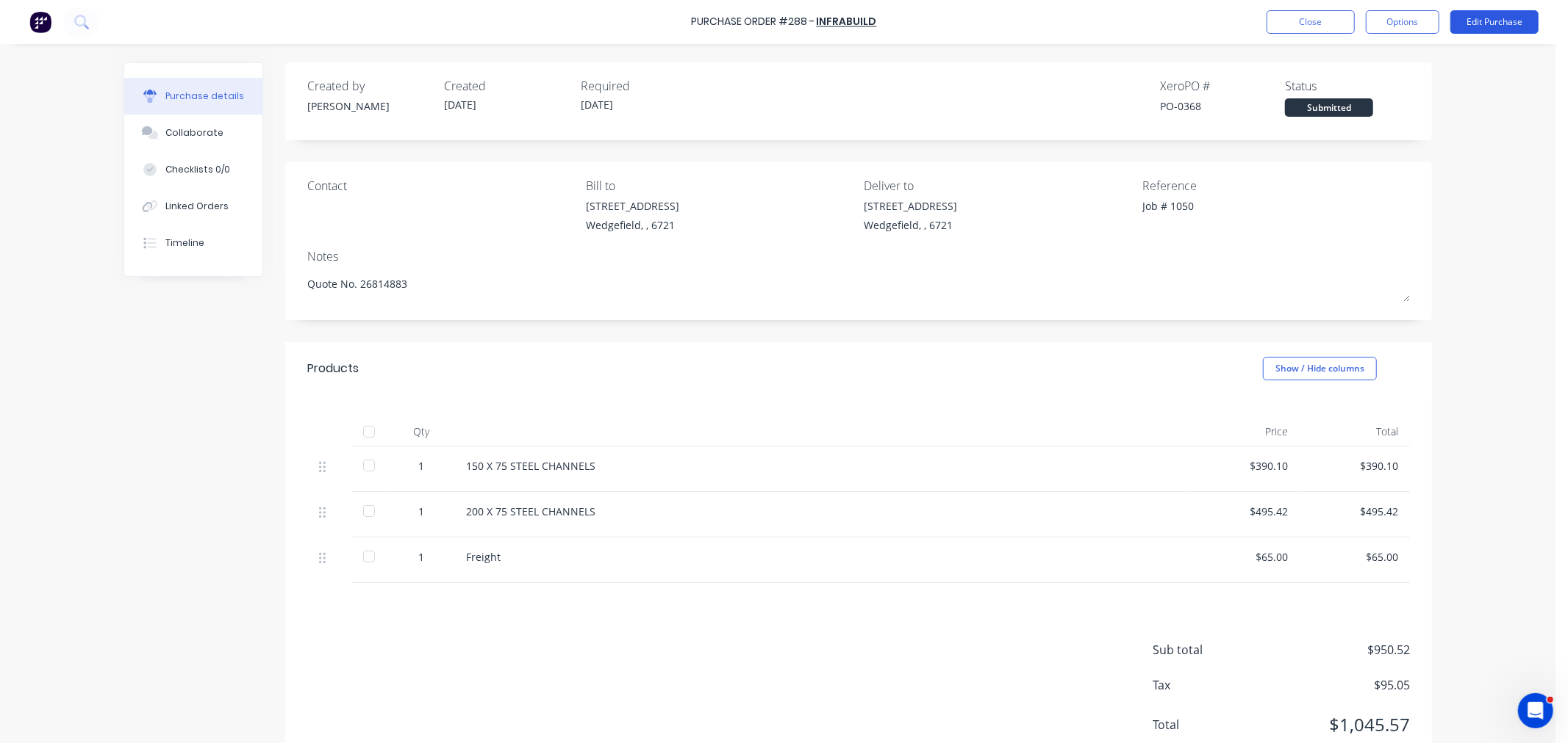
click at [1482, 16] on button "Edit Purchase" at bounding box center [1494, 22] width 88 height 24
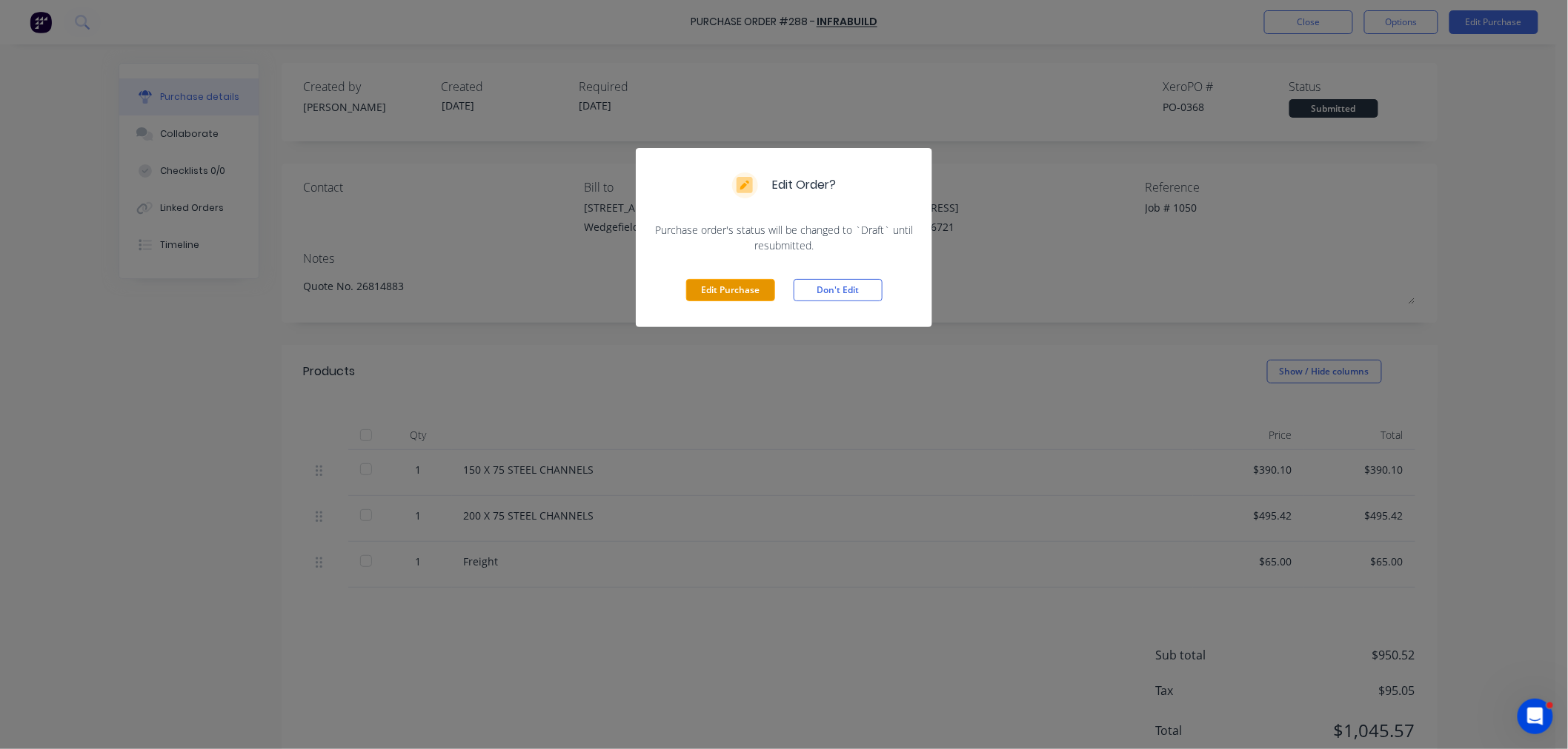
click at [709, 297] on button "Edit Purchase" at bounding box center [731, 291] width 89 height 22
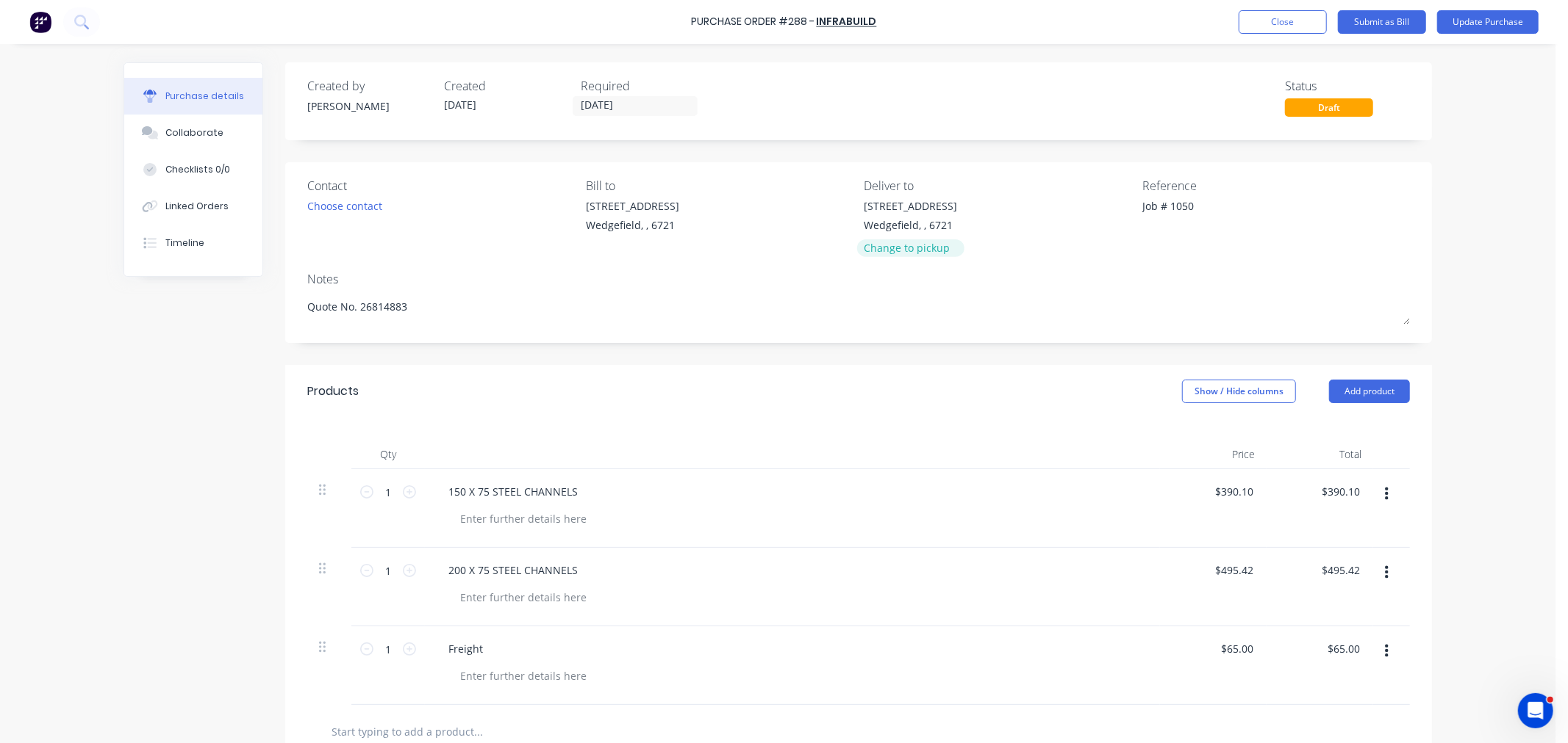
click at [941, 249] on div "Change to pickup" at bounding box center [911, 248] width 93 height 15
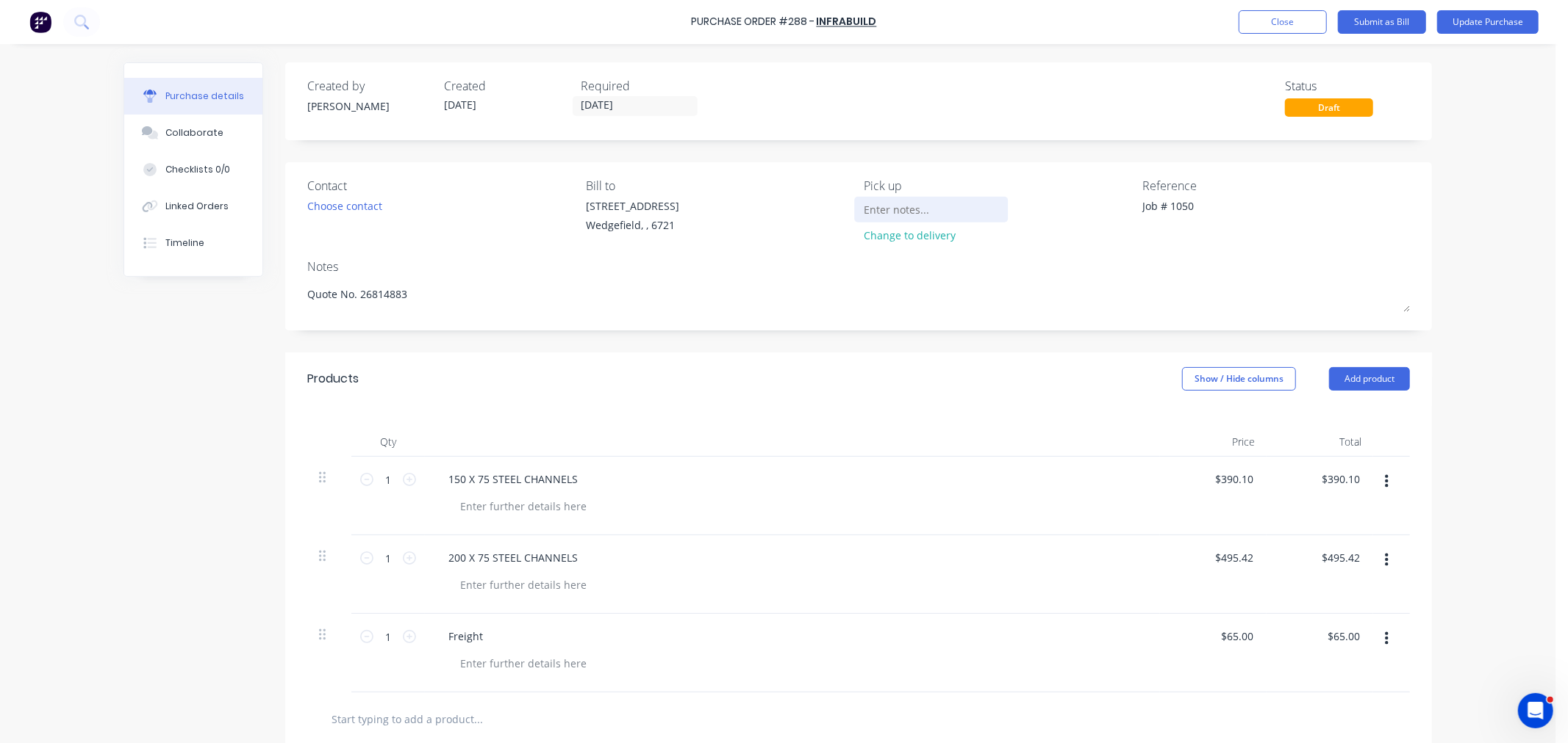
click at [884, 206] on input at bounding box center [931, 210] width 134 height 22
click at [1198, 206] on textarea "Job # 1050" at bounding box center [1233, 215] width 184 height 33
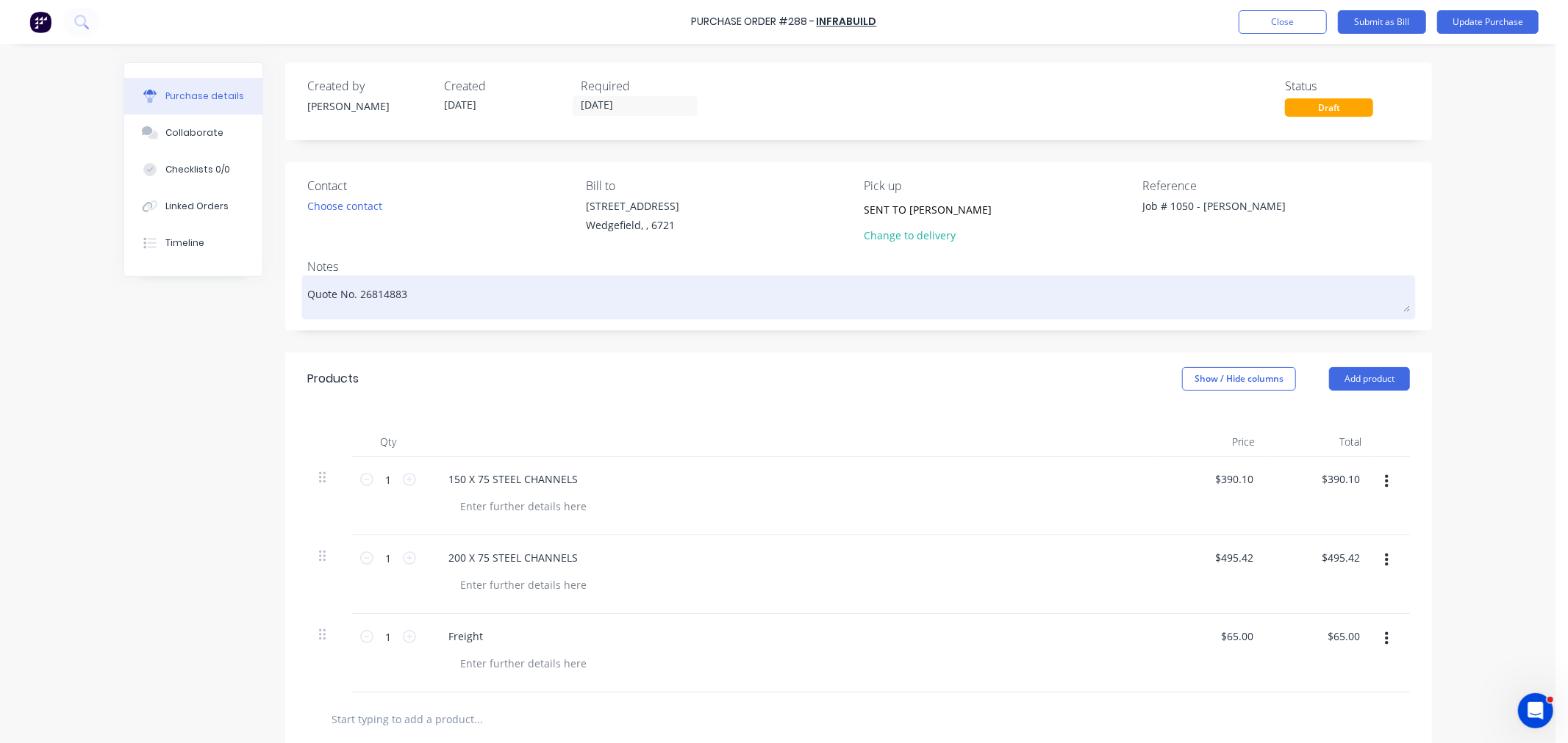
click at [441, 289] on textarea "Quote No. 26814883" at bounding box center [858, 295] width 1102 height 33
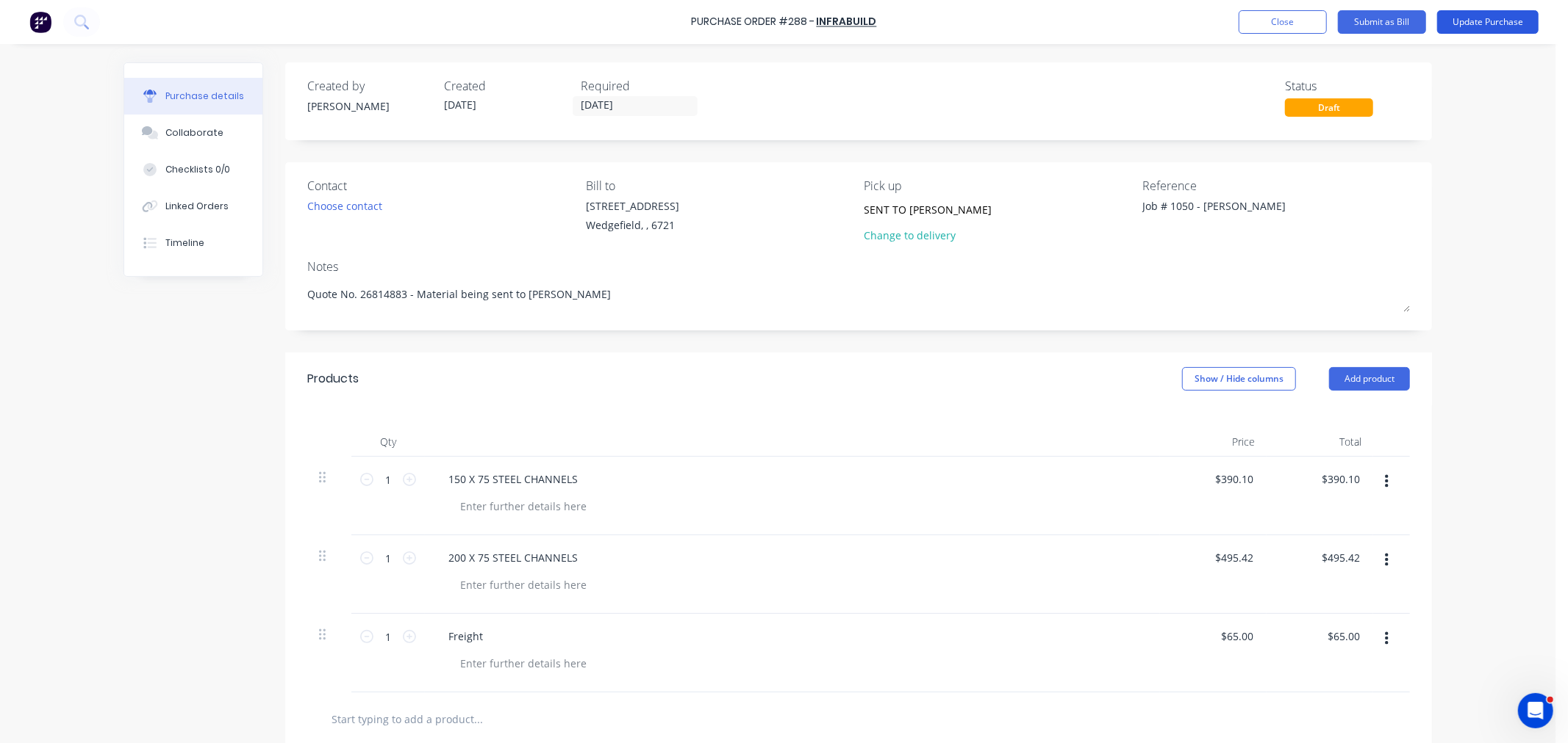
click at [1489, 16] on button "Update Purchase" at bounding box center [1488, 22] width 101 height 24
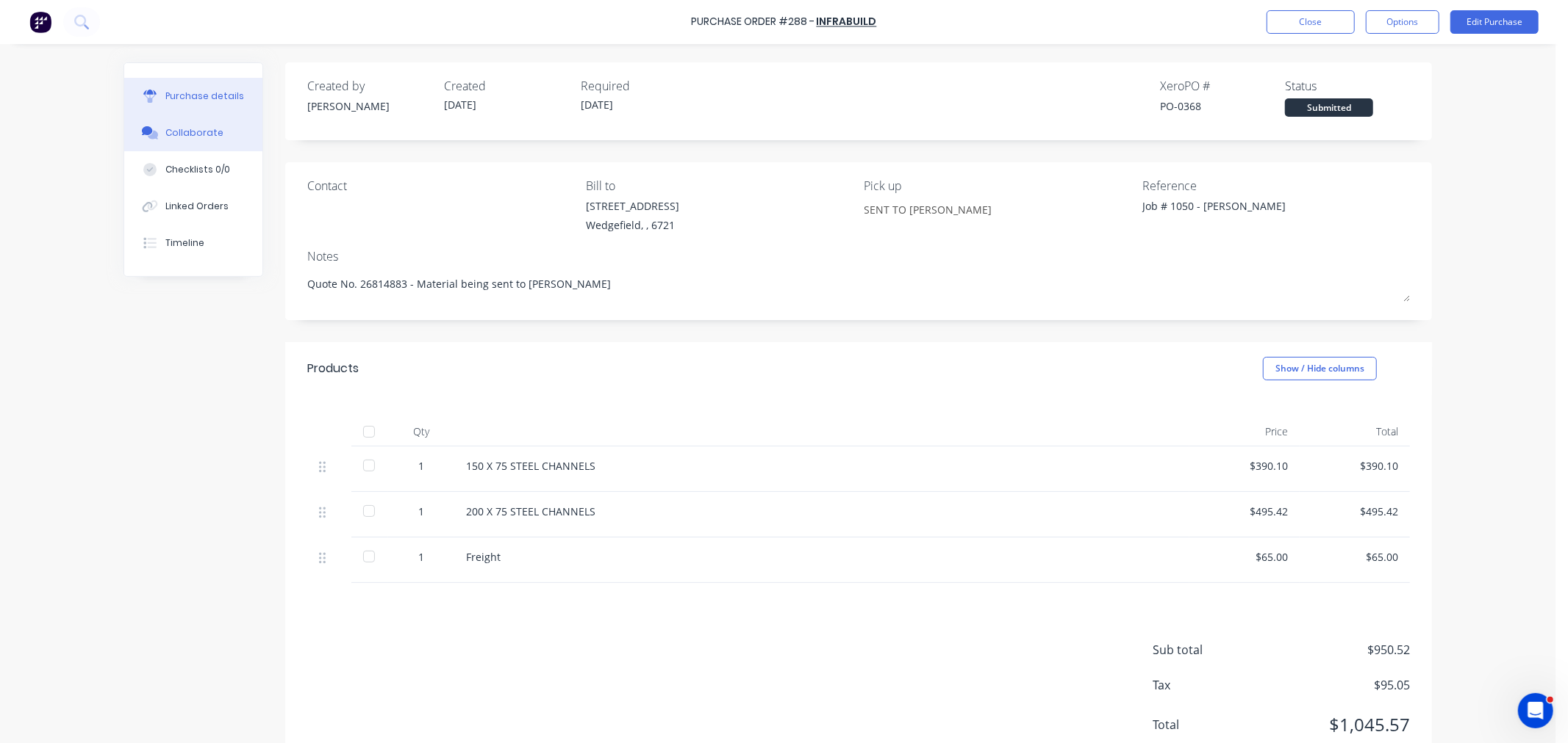
click at [169, 129] on div "Collaborate" at bounding box center [195, 133] width 58 height 14
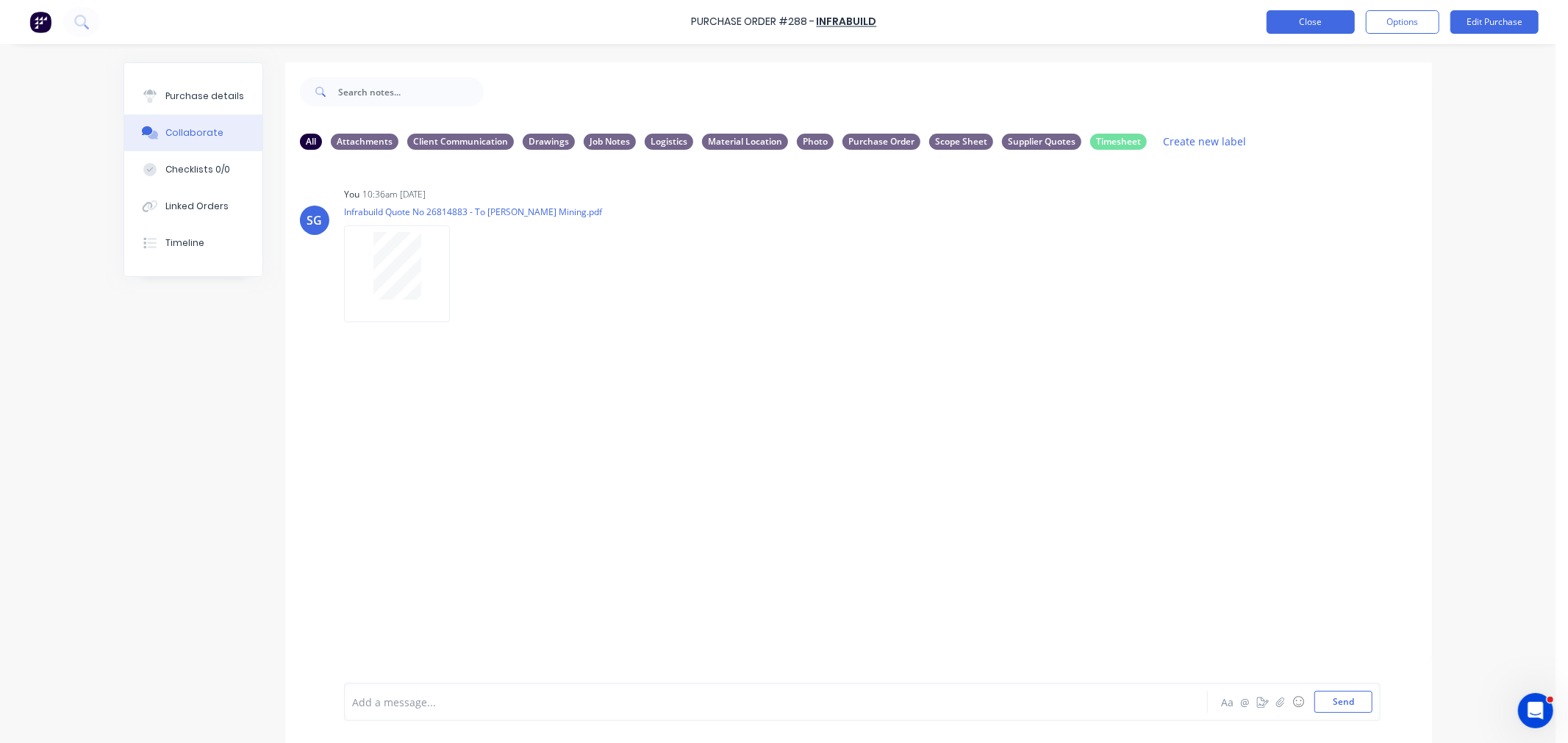
click at [1314, 30] on button "Close" at bounding box center [1310, 22] width 88 height 24
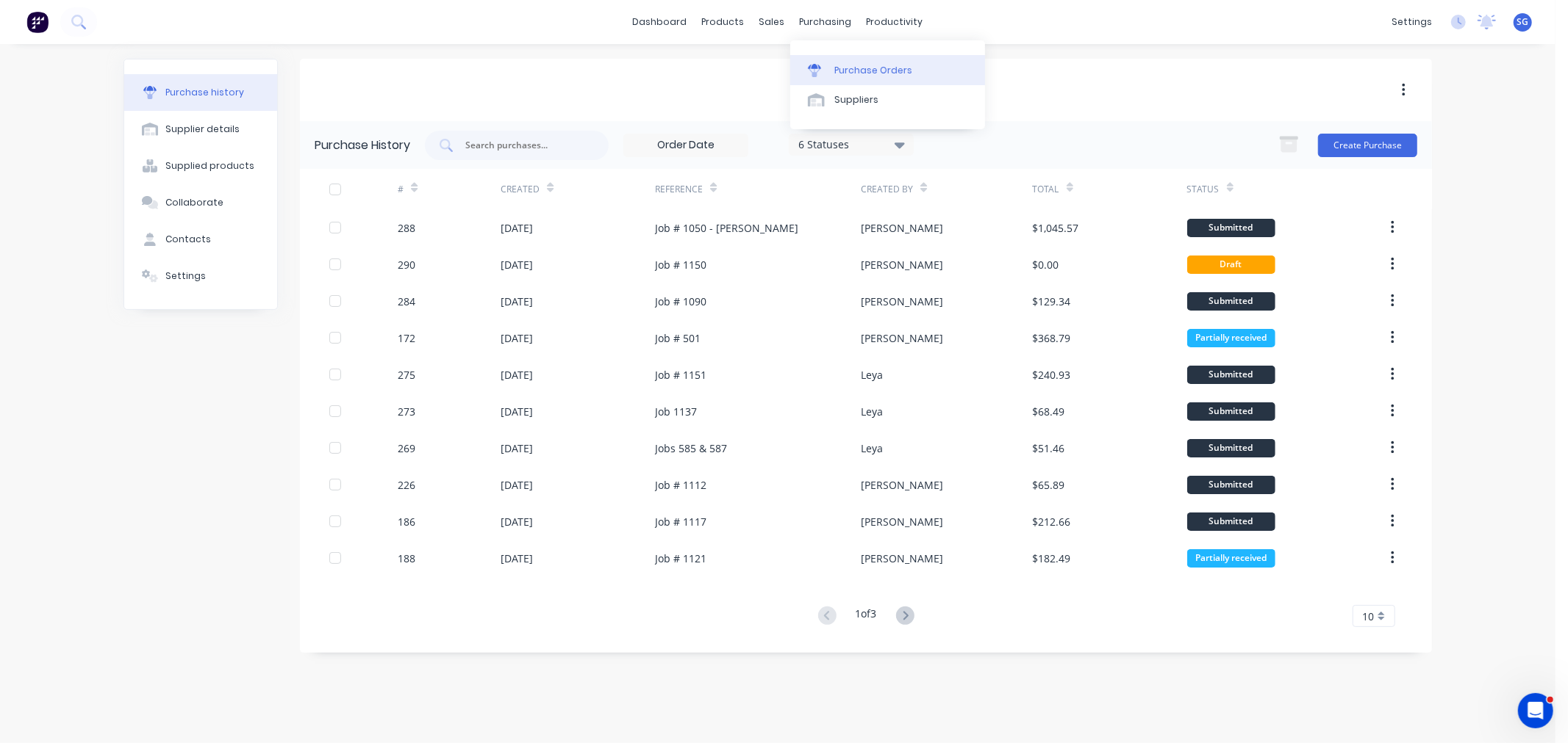
click at [842, 62] on link "Purchase Orders" at bounding box center [887, 69] width 195 height 30
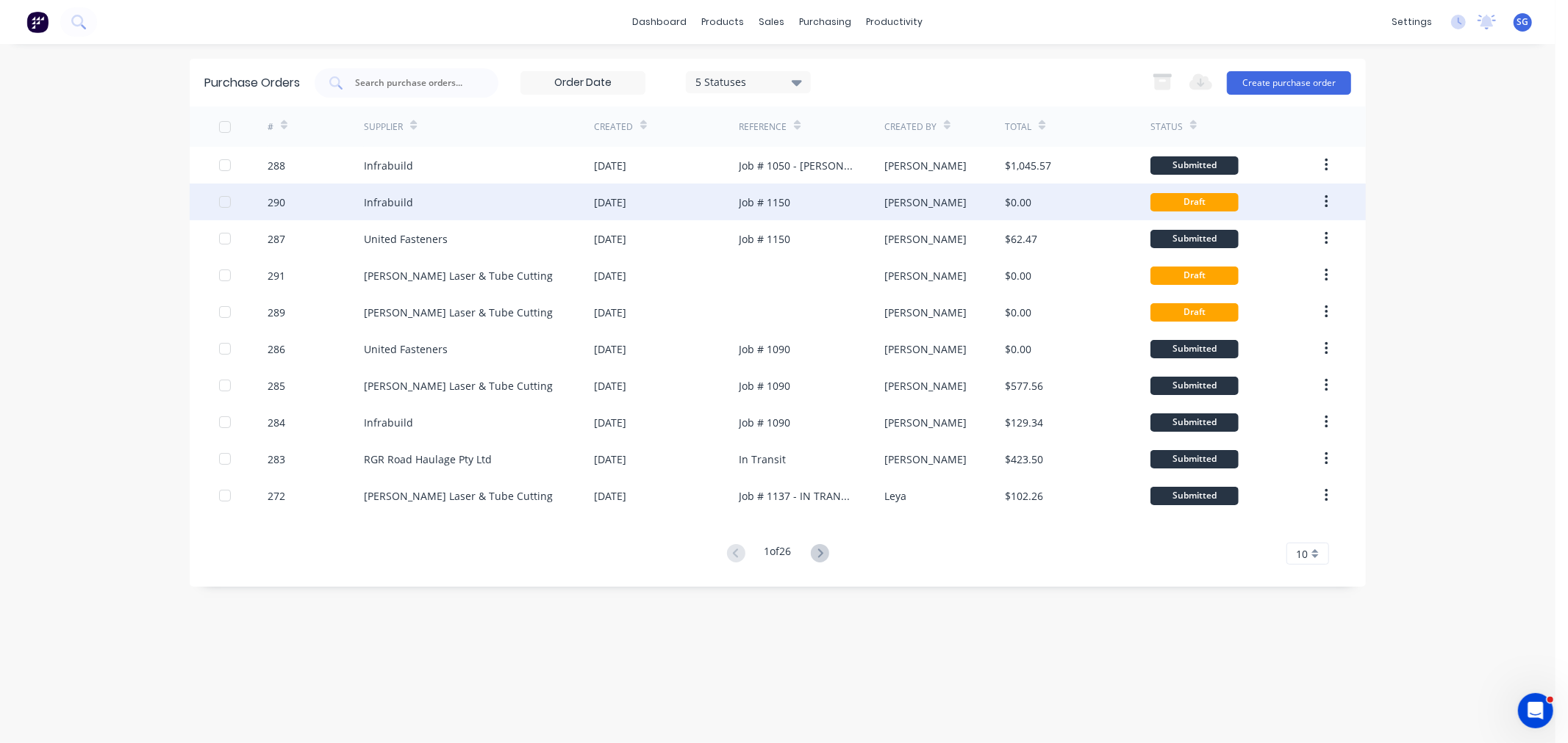
click at [623, 202] on div "[DATE]" at bounding box center [610, 202] width 32 height 15
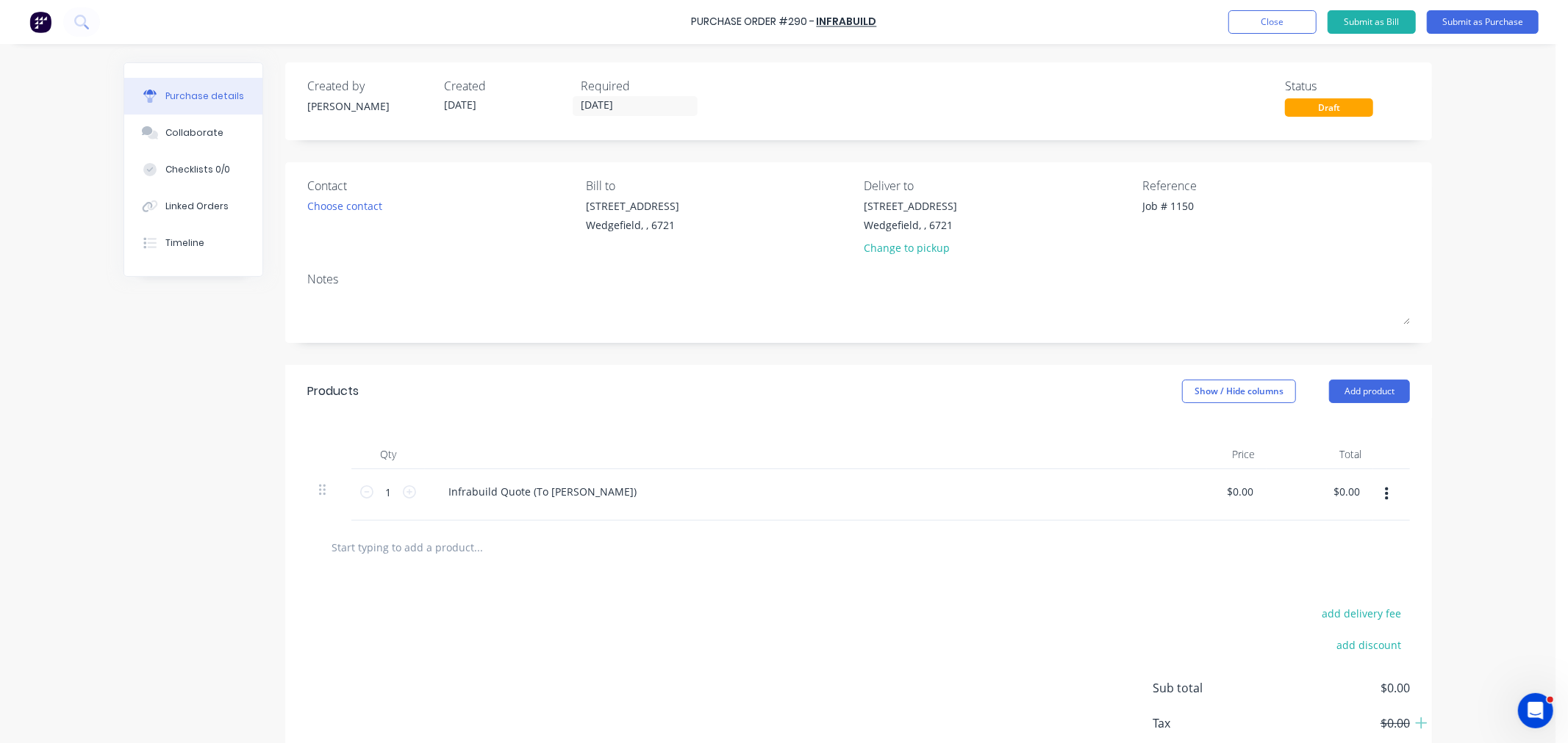
click at [369, 558] on input "text" at bounding box center [478, 547] width 294 height 30
paste input "STD STANCHION TYPE SM SG"
click at [473, 553] on input "STD STANCHION TYPE SM SG" at bounding box center [478, 547] width 294 height 30
paste input "SIDE MOUNTED, GALVANISED"
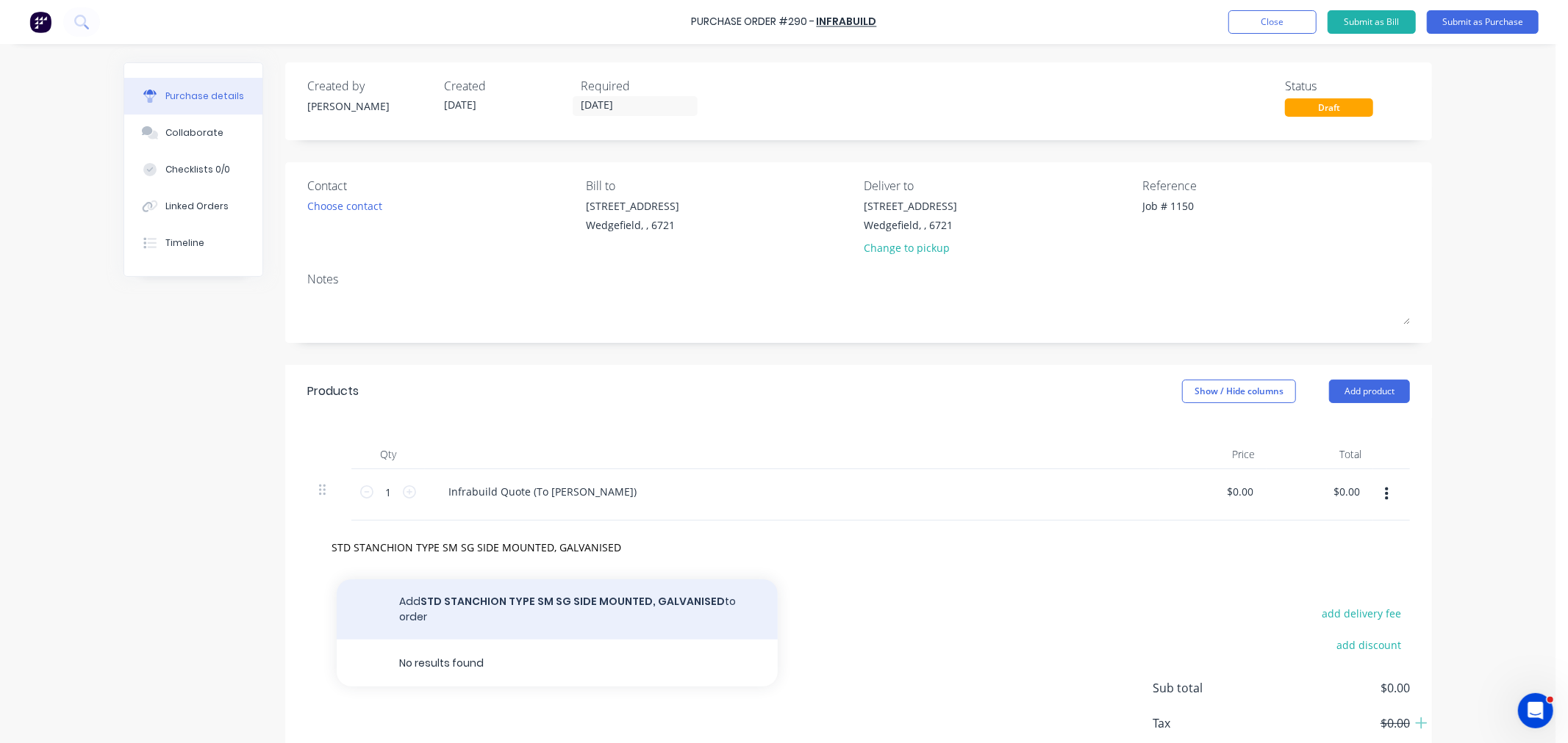
click at [566, 603] on button "Add STD STANCHION TYPE SM SG SIDE MOUNTED, GALVANISED to order" at bounding box center [556, 609] width 441 height 60
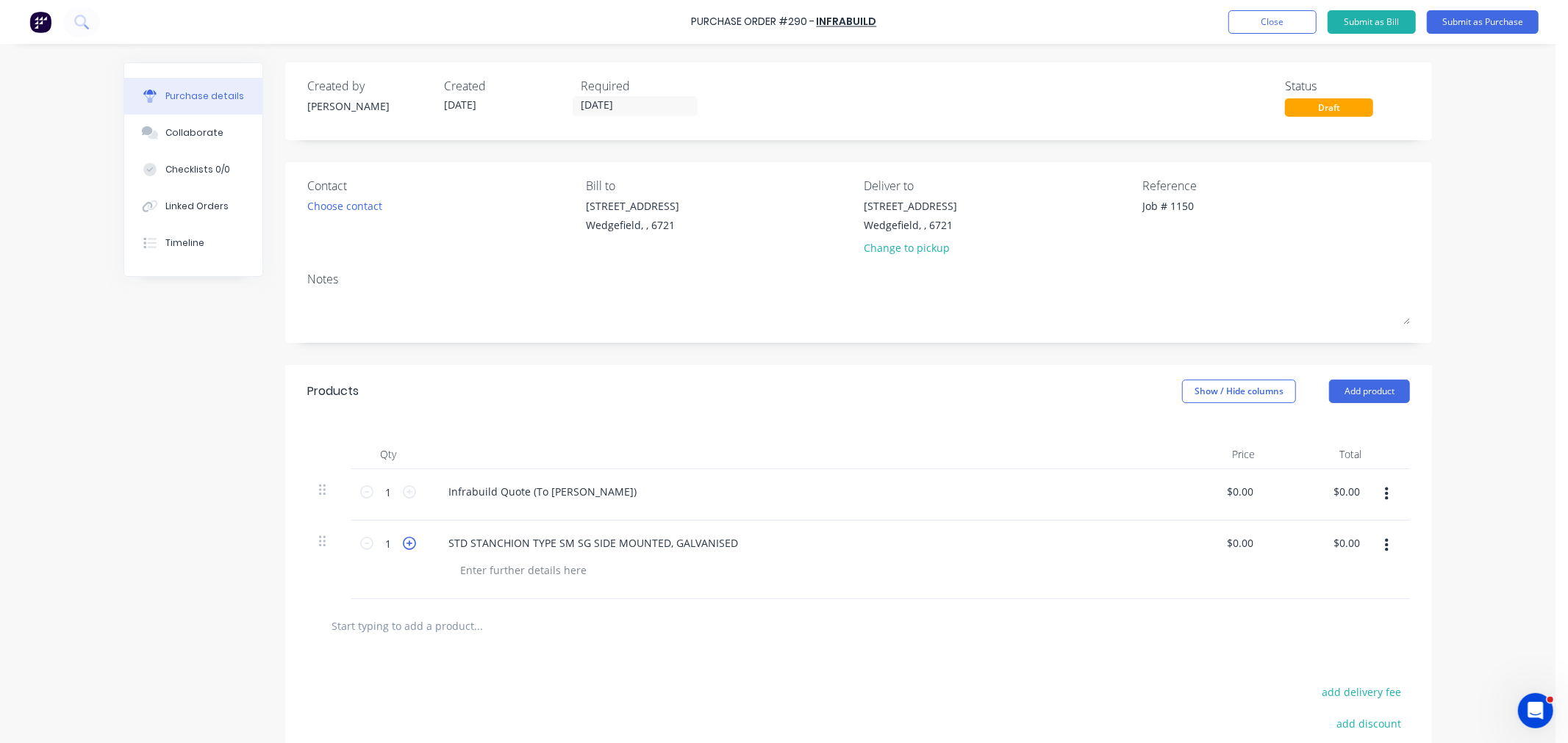
click at [403, 548] on icon at bounding box center [409, 544] width 14 height 14
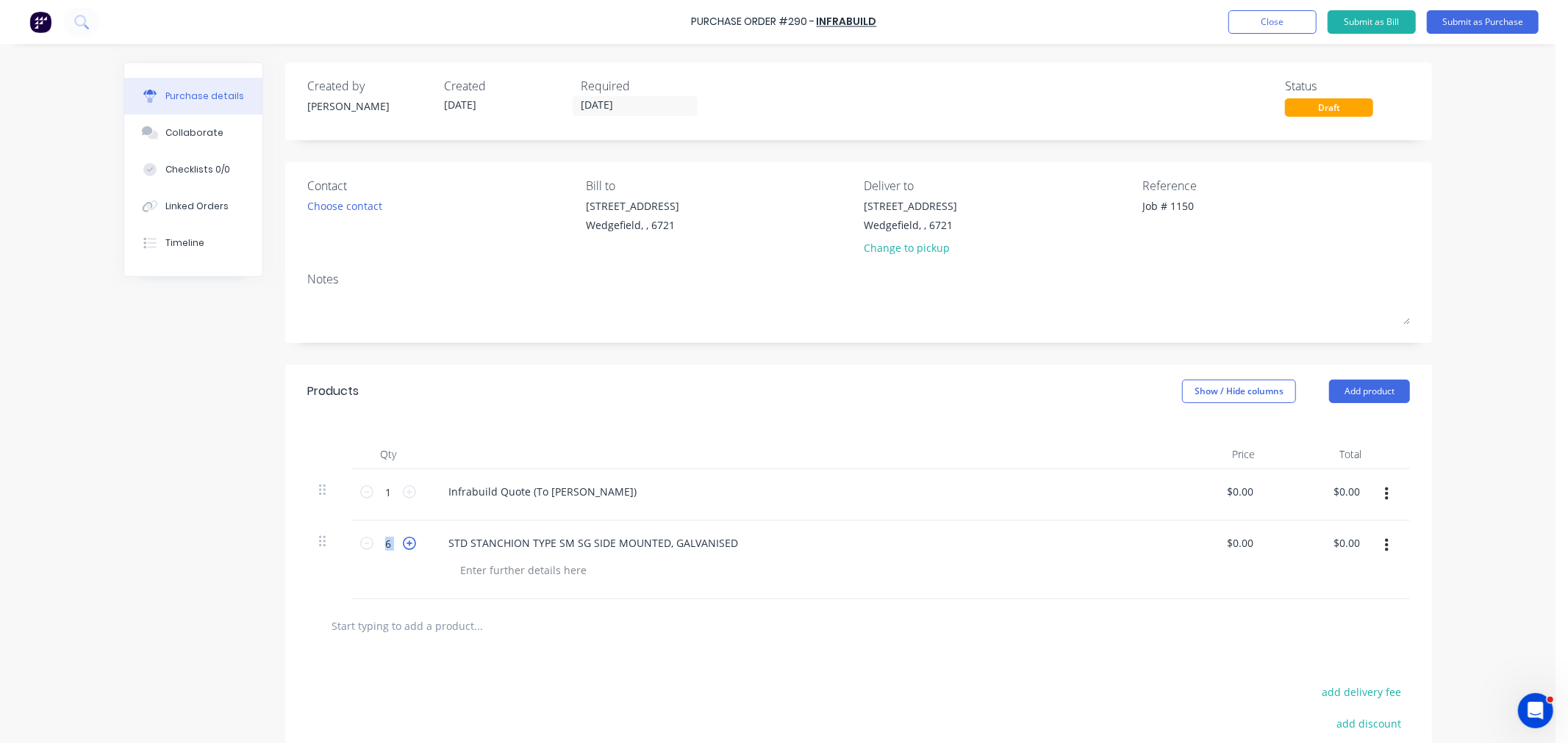
click at [403, 548] on icon at bounding box center [409, 544] width 14 height 14
click at [1236, 547] on input "0.00" at bounding box center [1242, 543] width 28 height 21
click at [1384, 498] on button "button" at bounding box center [1386, 494] width 35 height 26
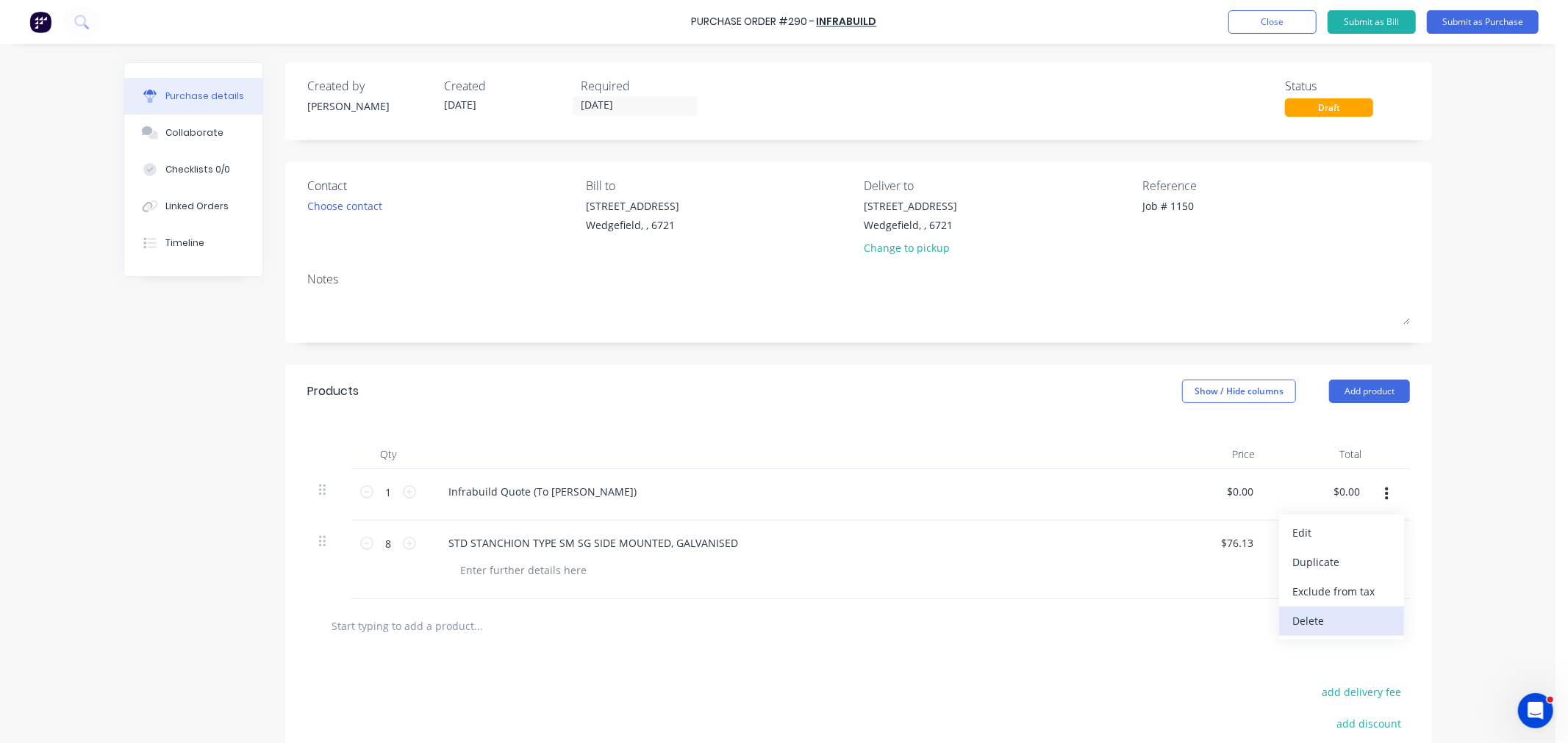
click at [1308, 619] on button "Delete" at bounding box center [1341, 621] width 125 height 30
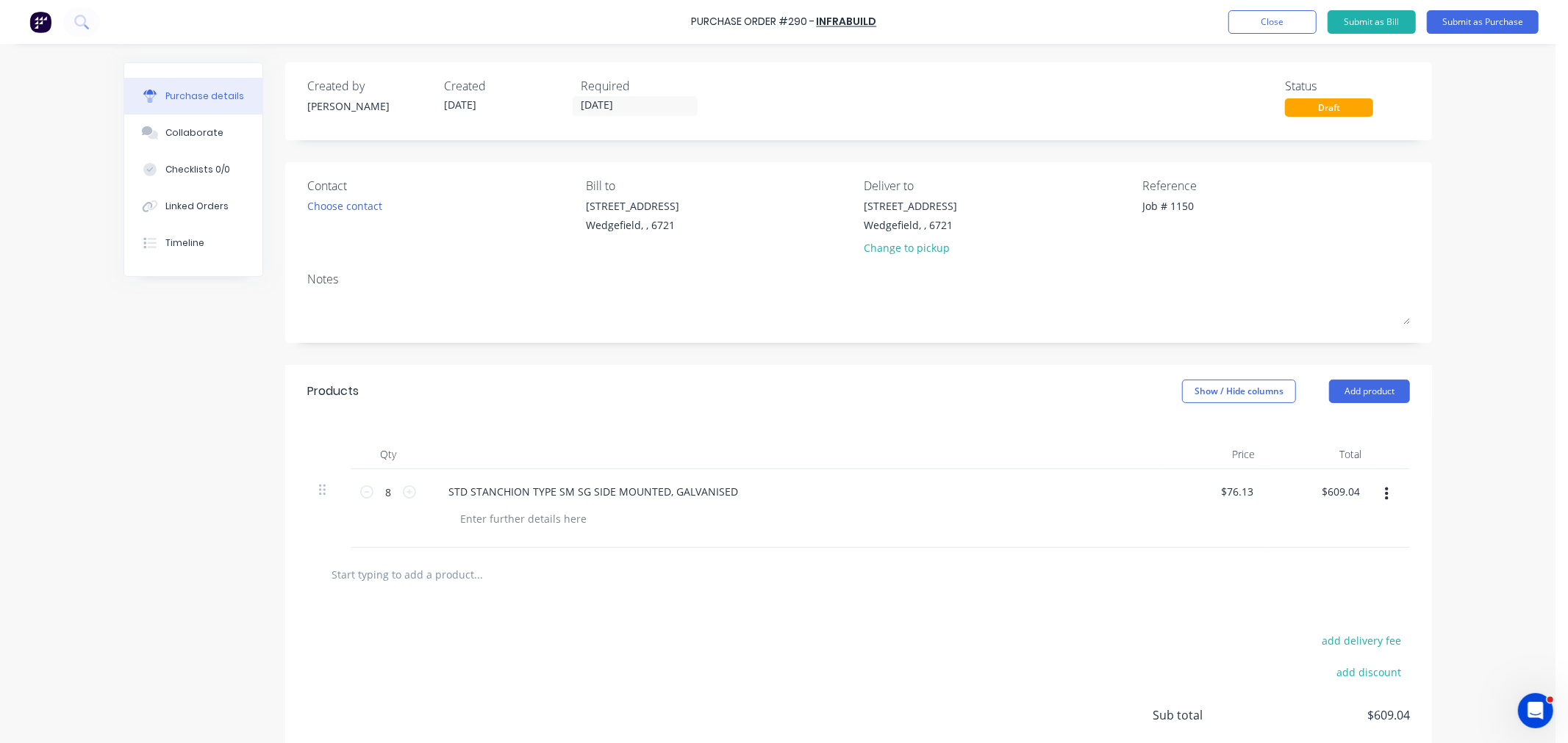
click at [349, 582] on input "text" at bounding box center [478, 574] width 294 height 30
paste input "STD STANCHION TYPE CB H32G"
click at [486, 575] on input "STD STANCHION TYPE CB H32G" at bounding box center [478, 574] width 294 height 30
paste input "HORIZONTAL CLOSURE BENDS"
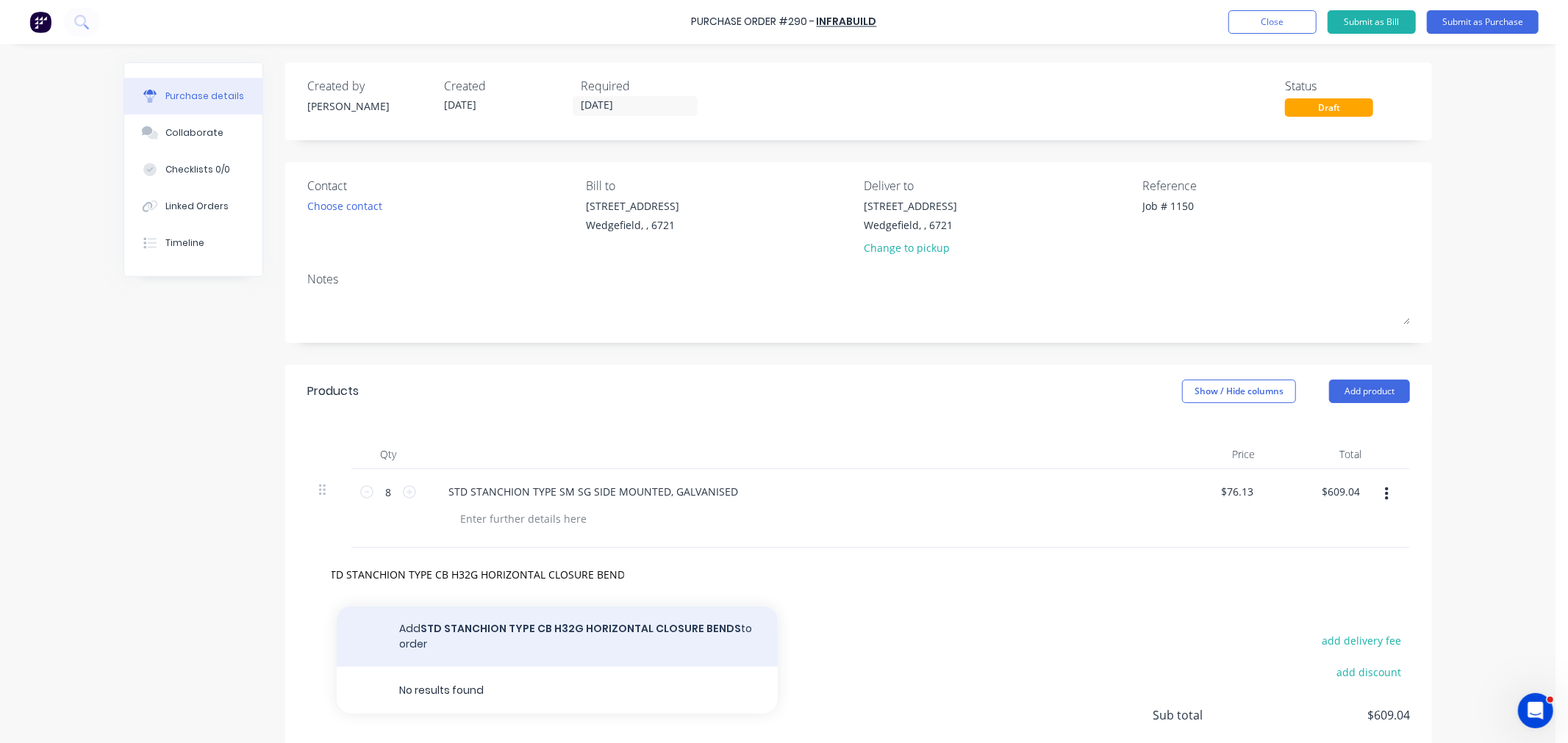
click at [561, 633] on button "Add STD STANCHION TYPE CB H32G HORIZONTAL CLOSURE BENDS to order" at bounding box center [556, 636] width 441 height 60
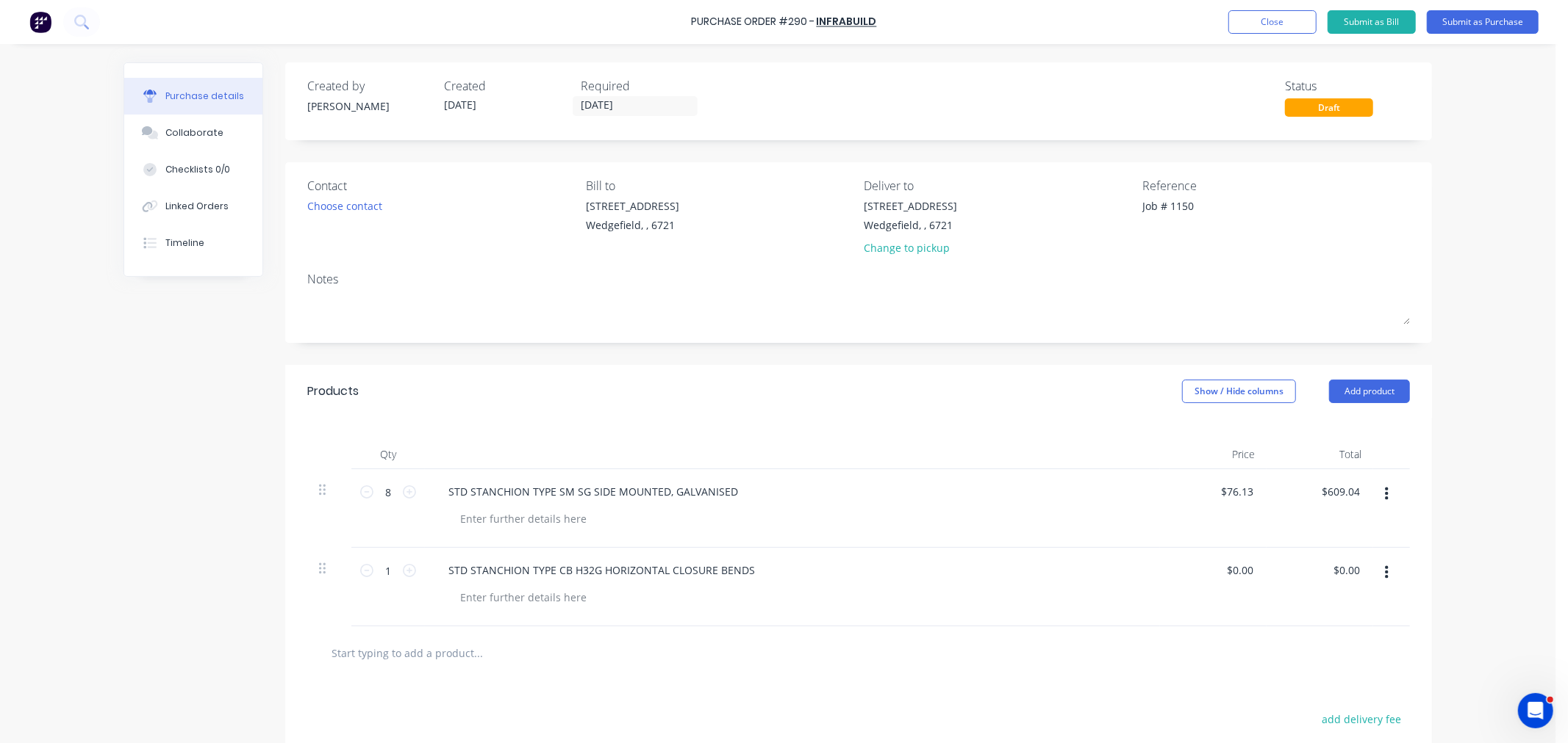
scroll to position [0, 0]
click at [403, 571] on icon at bounding box center [409, 571] width 14 height 14
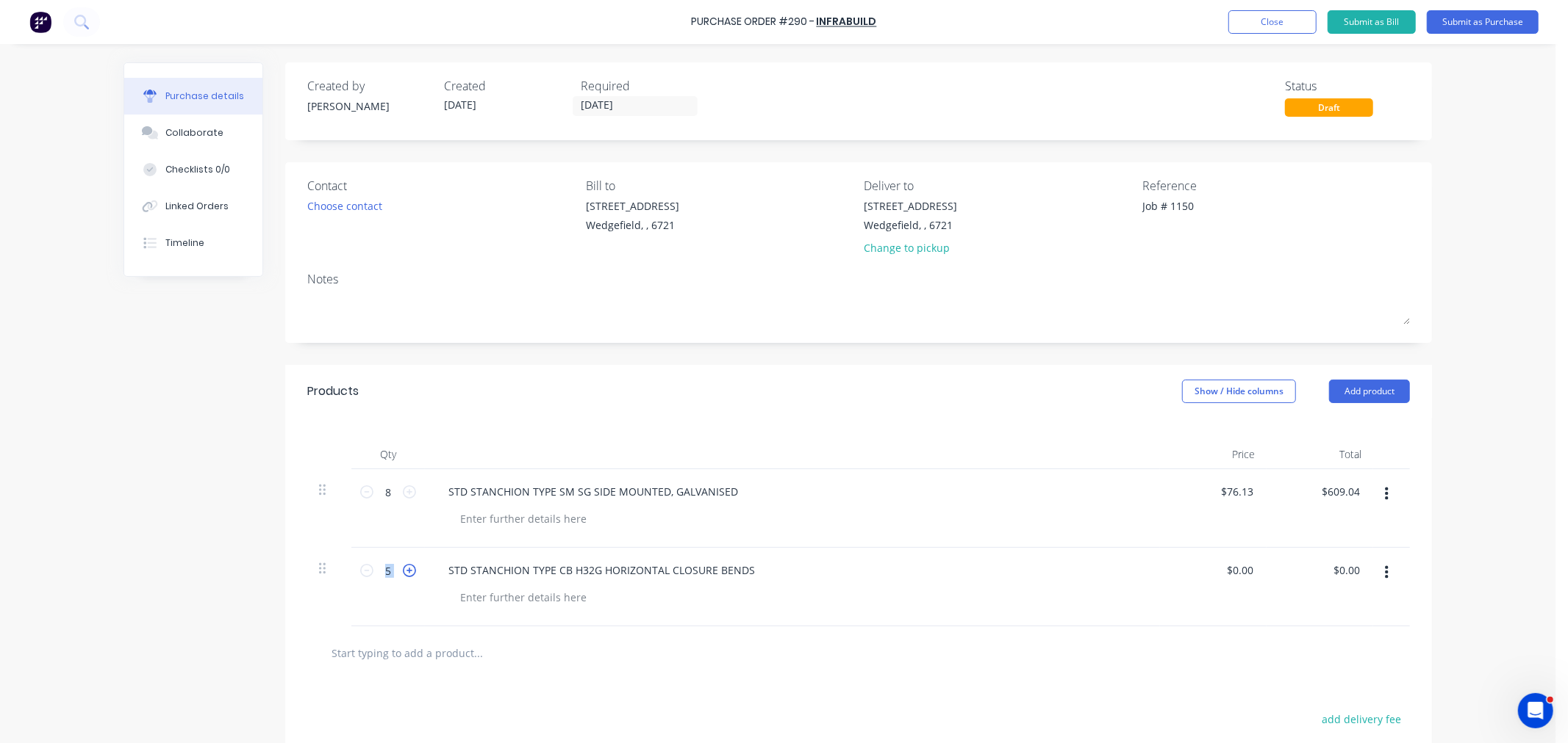
click at [403, 571] on icon at bounding box center [409, 571] width 14 height 14
click at [1243, 574] on input "0.00" at bounding box center [1239, 570] width 34 height 21
click at [1243, 574] on input "0.00" at bounding box center [1242, 570] width 28 height 21
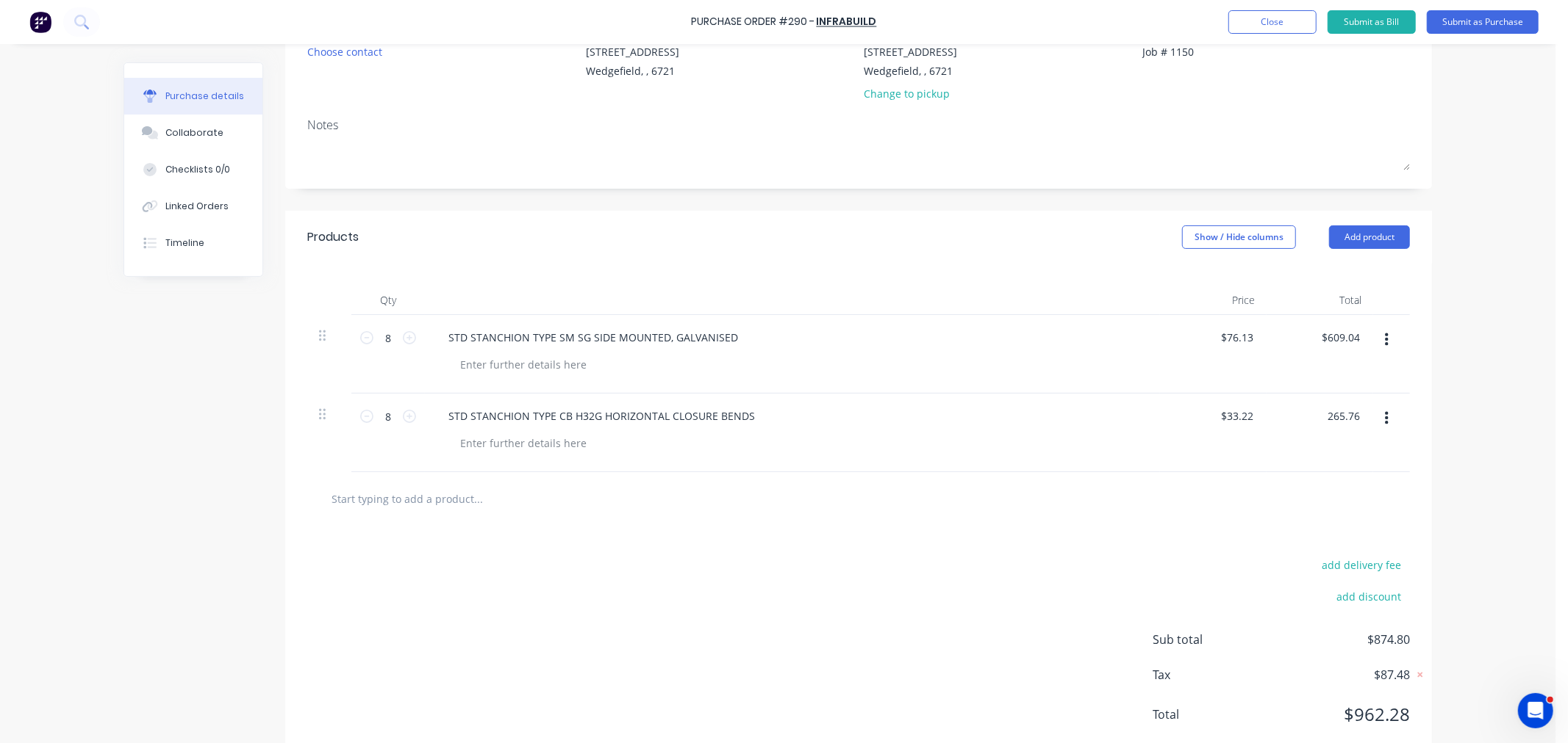
scroll to position [194, 0]
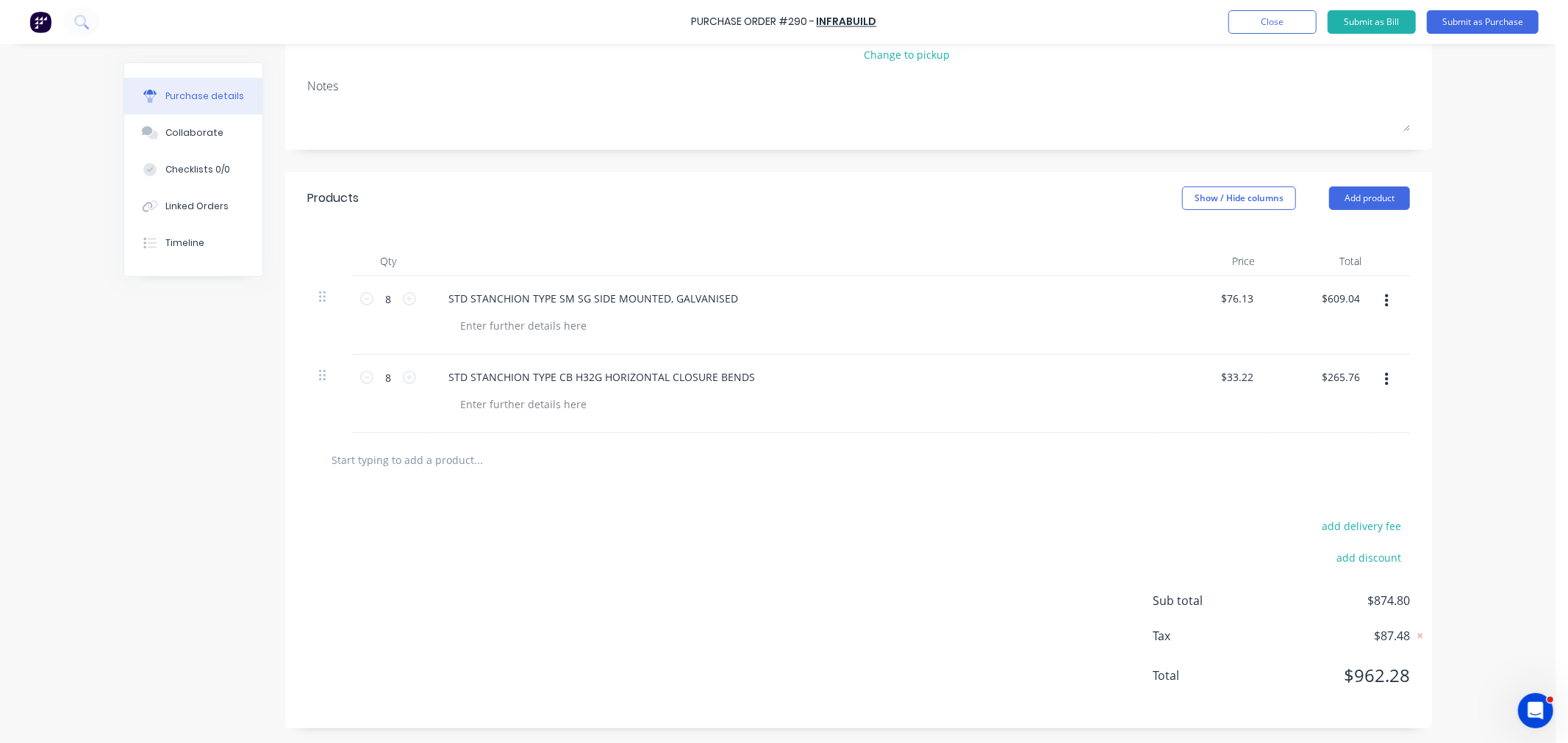
click at [397, 467] on input "text" at bounding box center [478, 460] width 294 height 30
paste input "GAL MS 2-HOLE KPMB"
click at [442, 466] on input "GAL MS 2-HOLE KPMB" at bounding box center [478, 460] width 294 height 30
paste input "40 X 40 X 5 X 85MM"
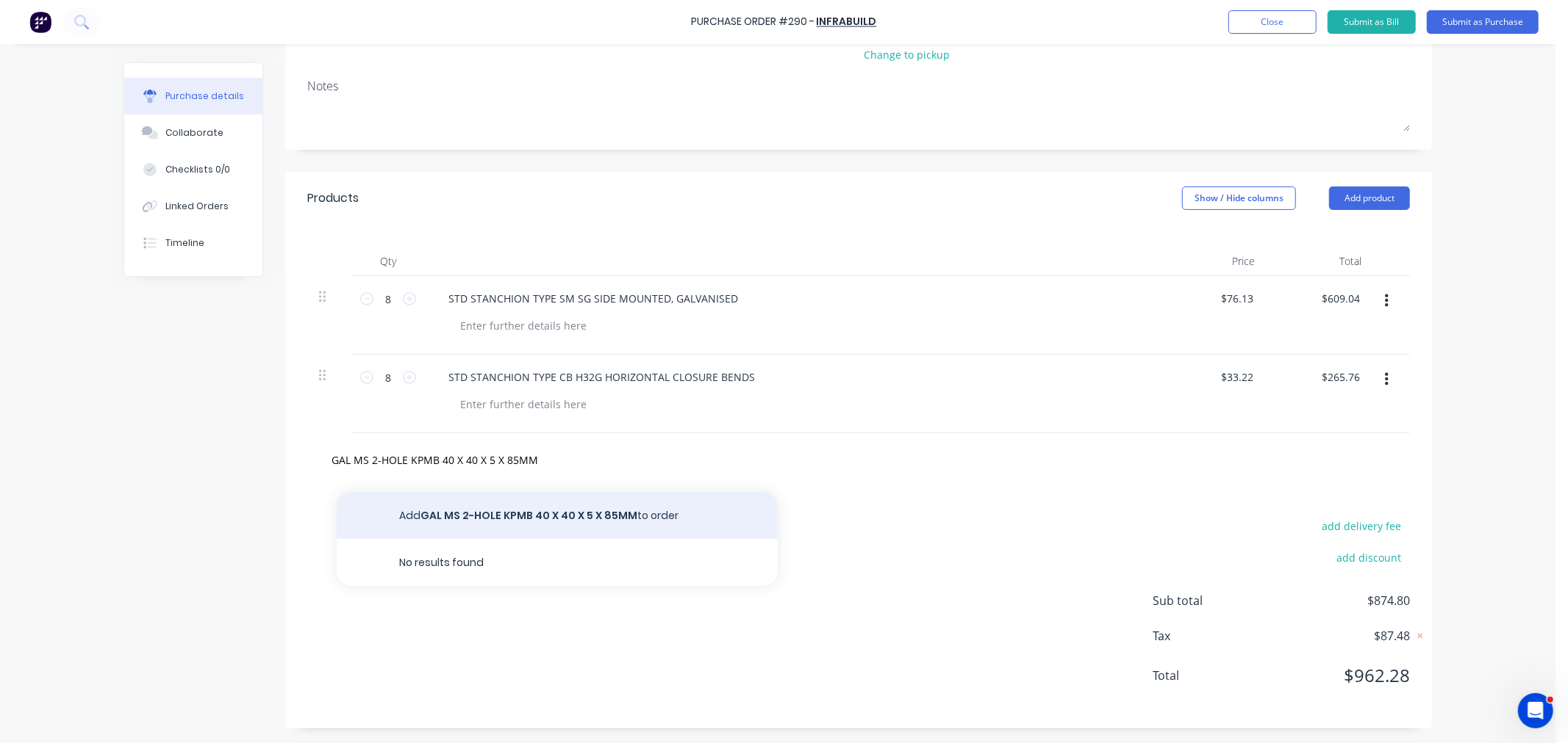
click at [566, 510] on button "Add GAL MS 2-HOLE KPMB 40 X 40 X 5 X 85MM to order" at bounding box center [556, 516] width 441 height 47
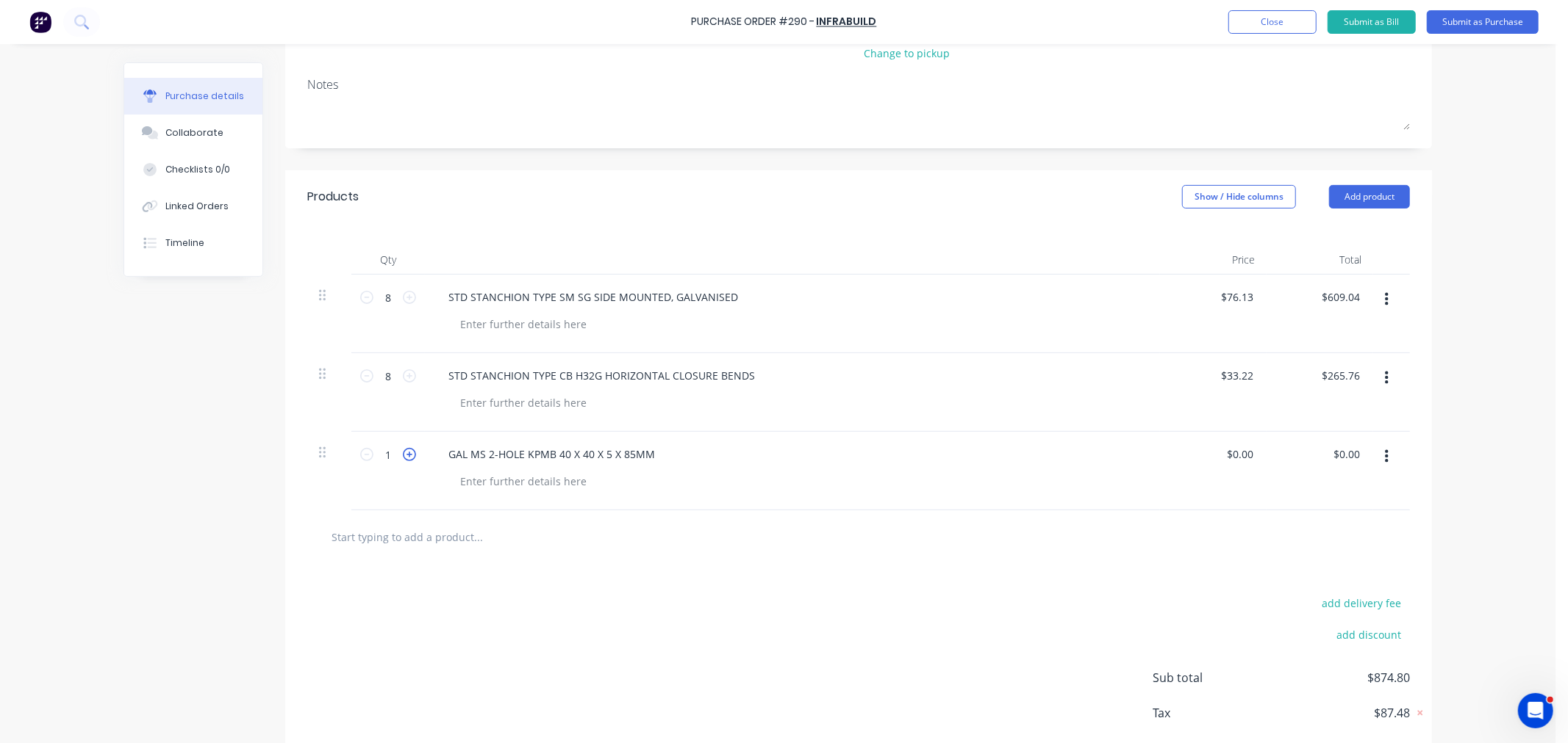
click at [403, 457] on icon at bounding box center [409, 455] width 14 height 14
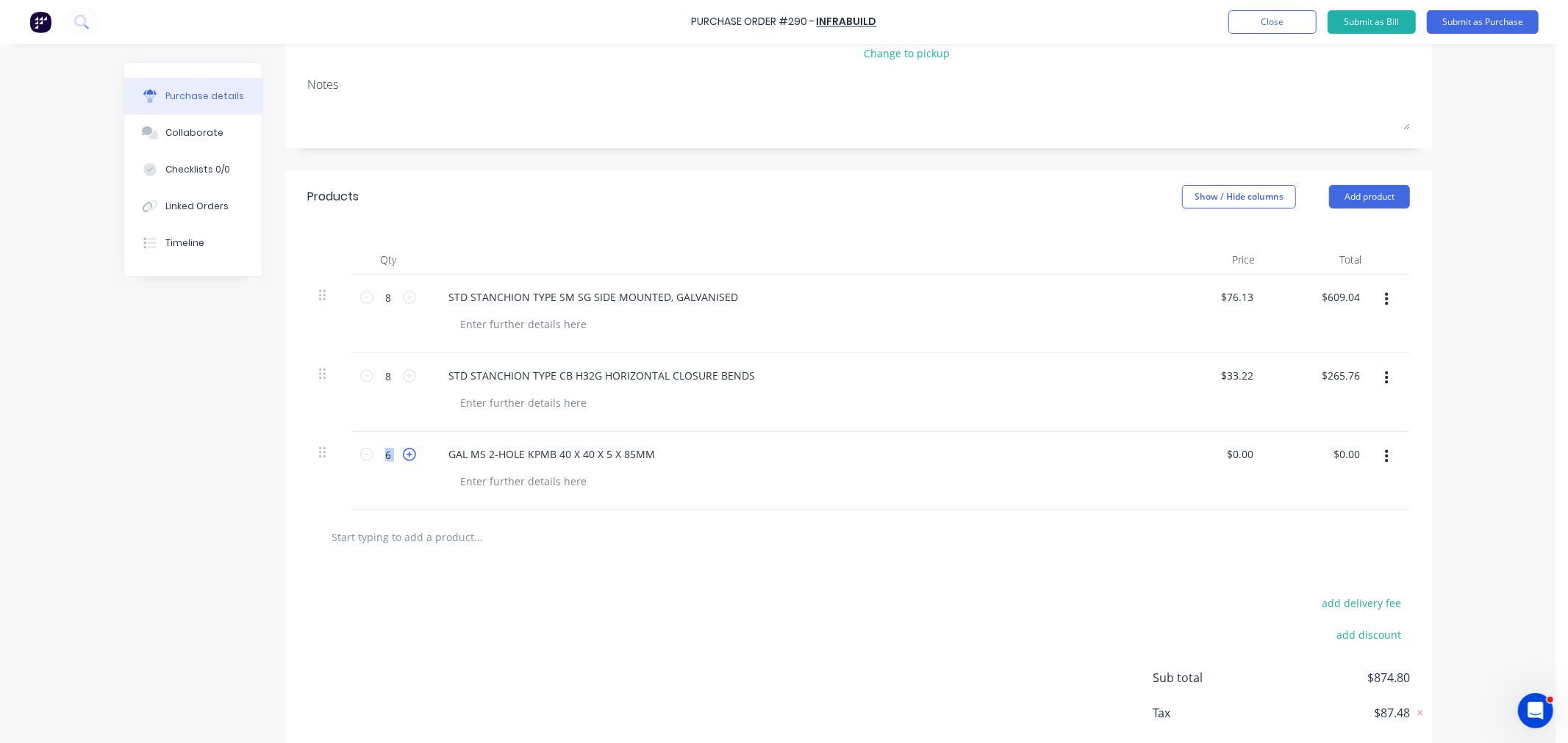
click at [403, 457] on icon at bounding box center [409, 455] width 14 height 14
click at [1240, 453] on input "0.00" at bounding box center [1239, 454] width 34 height 21
click at [1240, 453] on input "0.00" at bounding box center [1242, 454] width 28 height 21
click at [382, 536] on input "text" at bounding box center [478, 537] width 294 height 30
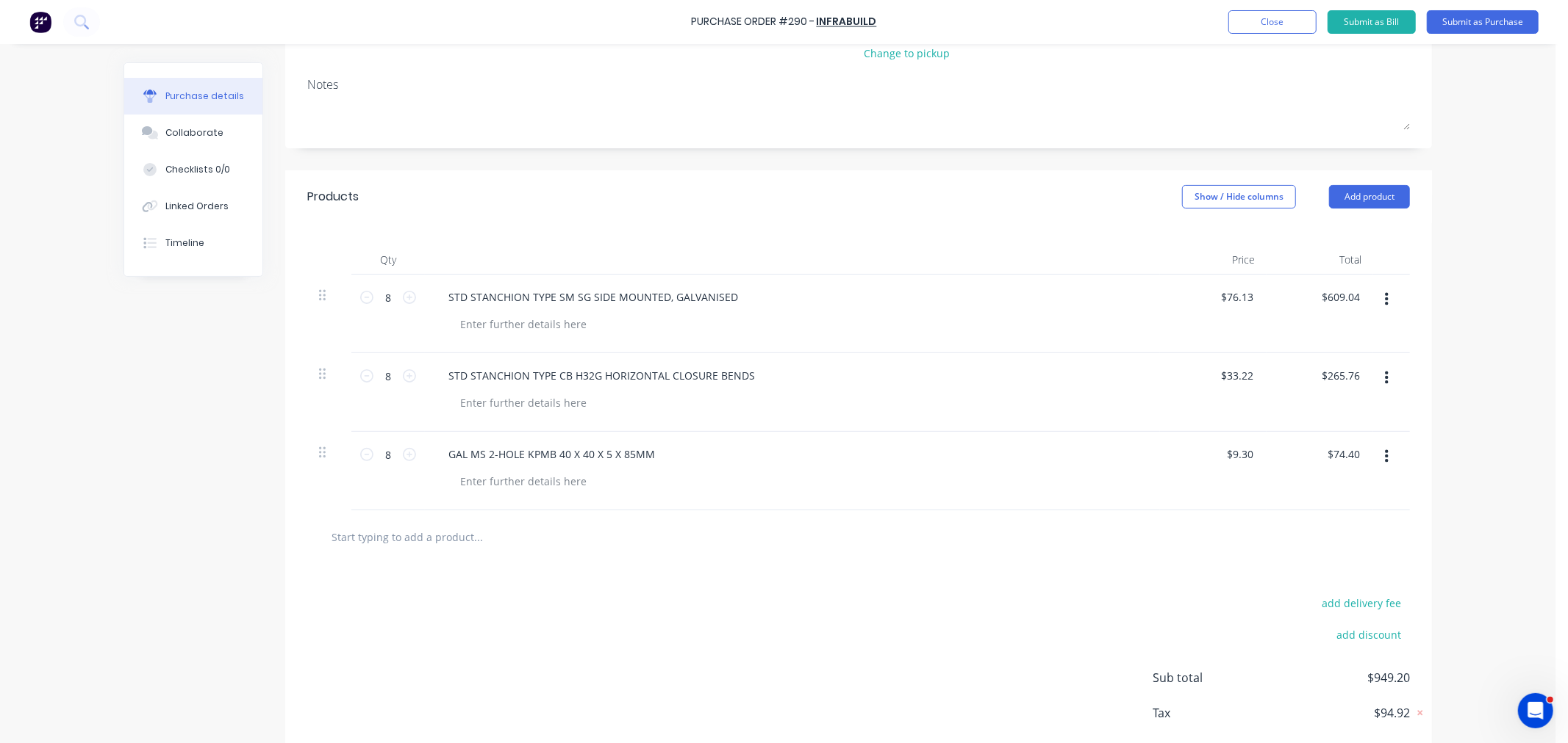
paste input "GAL MS MED 2BALL BPAM"
click at [461, 539] on input "GAL MS MED 2BALL BPAM" at bounding box center [478, 537] width 294 height 30
paste input "STANCHION (32-25NB @37 DEG)"
click at [614, 538] on input "GAL MS MED 2BALL BPAM STANCHION (32-25NB @37 DEG)" at bounding box center [478, 537] width 294 height 30
paste input "H:457/484"
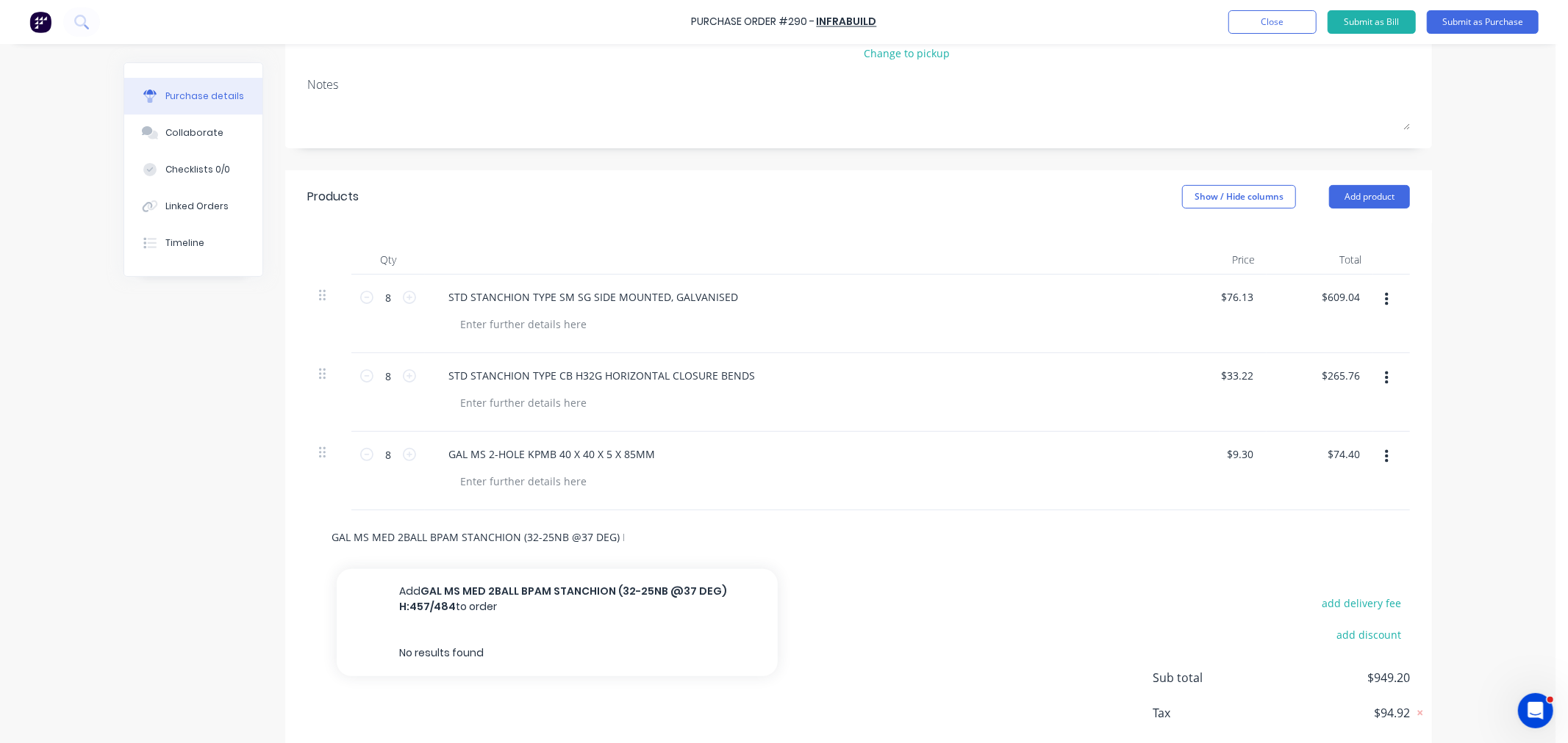
scroll to position [0, 41]
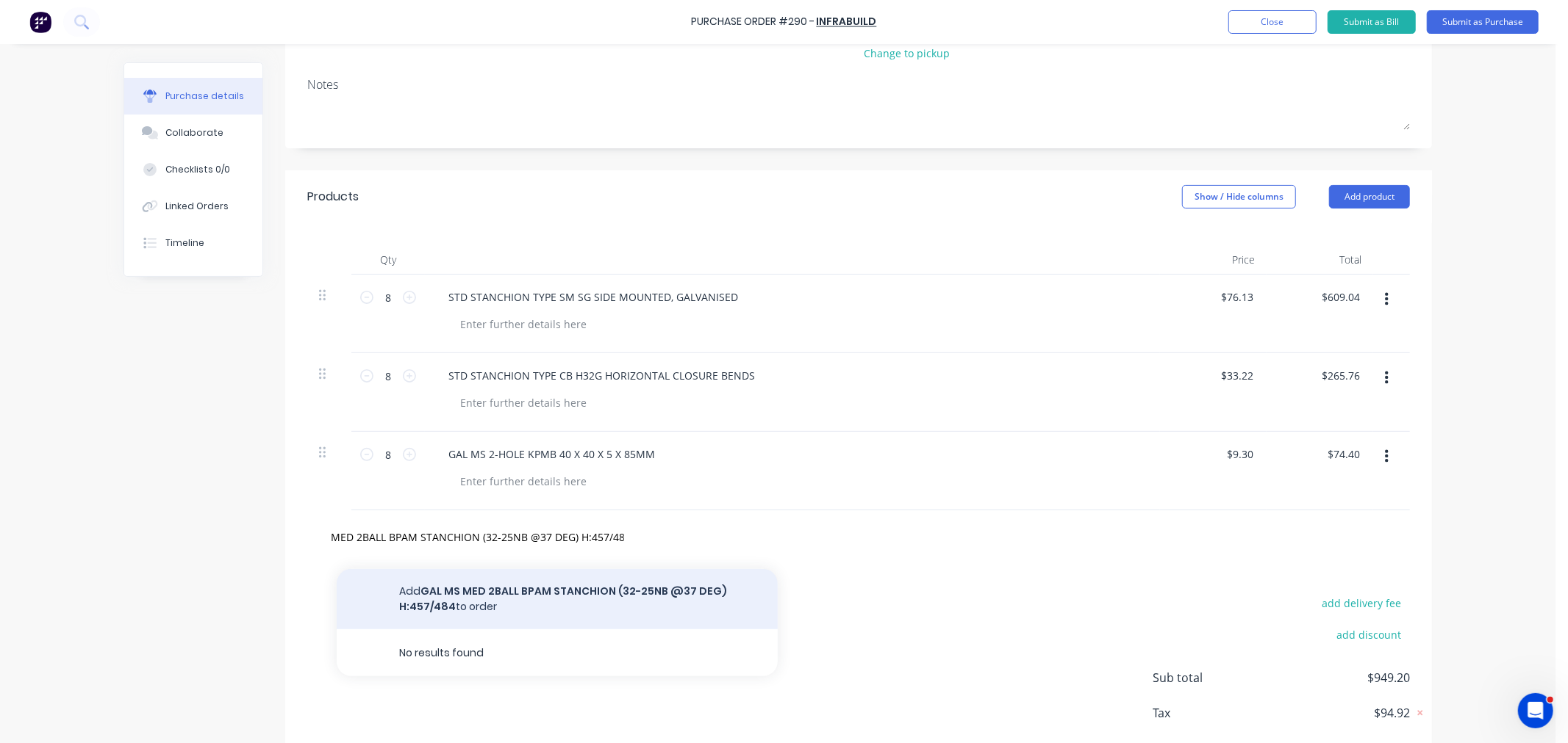
click at [474, 593] on button "Add GAL MS MED 2BALL BPAM STANCHION (32-25NB @37 DEG) H:457/484 to order" at bounding box center [556, 598] width 441 height 60
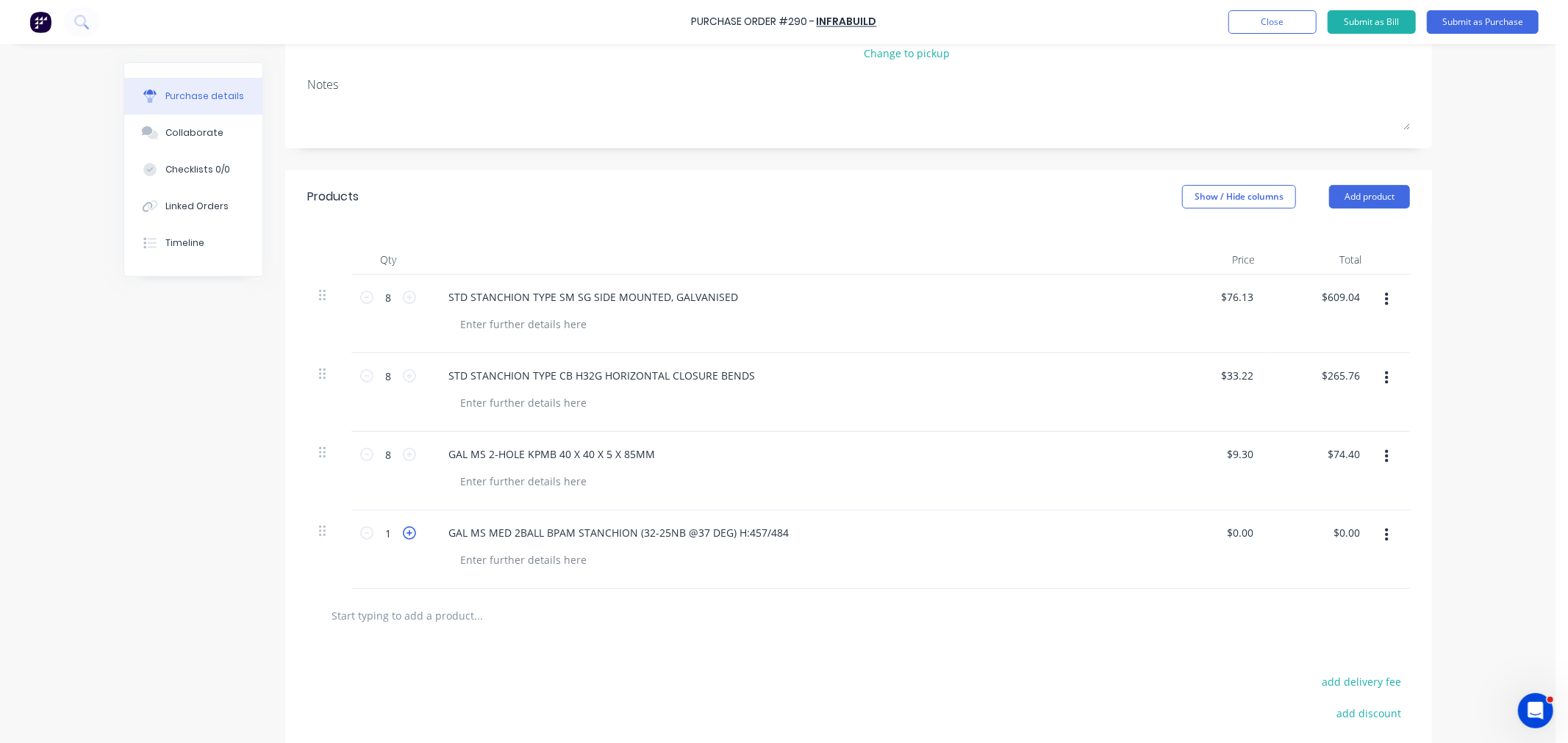
click at [403, 540] on icon at bounding box center [409, 533] width 14 height 14
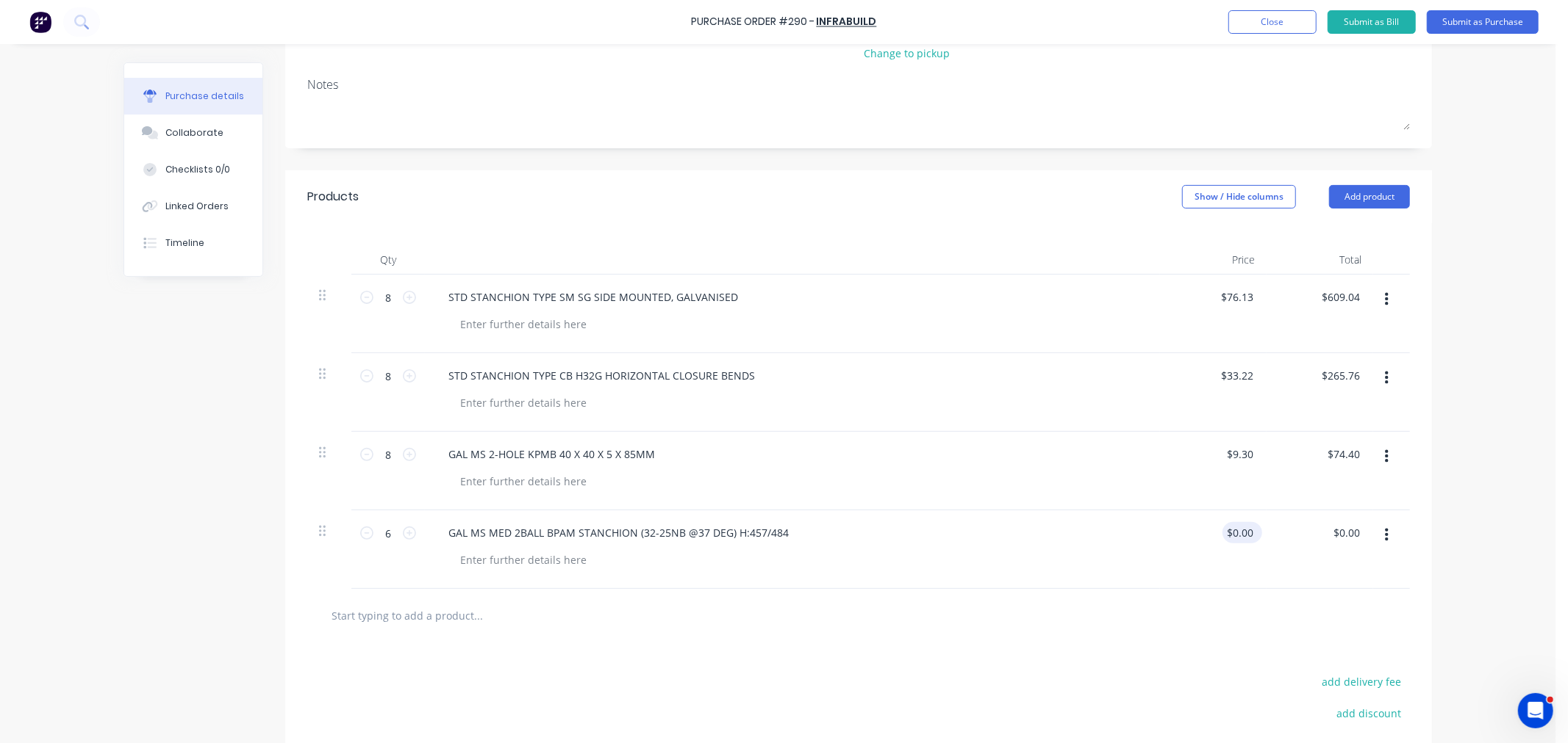
click at [1230, 530] on input "$0.00" at bounding box center [1239, 533] width 34 height 21
click at [1230, 530] on input "0.00" at bounding box center [1242, 533] width 28 height 21
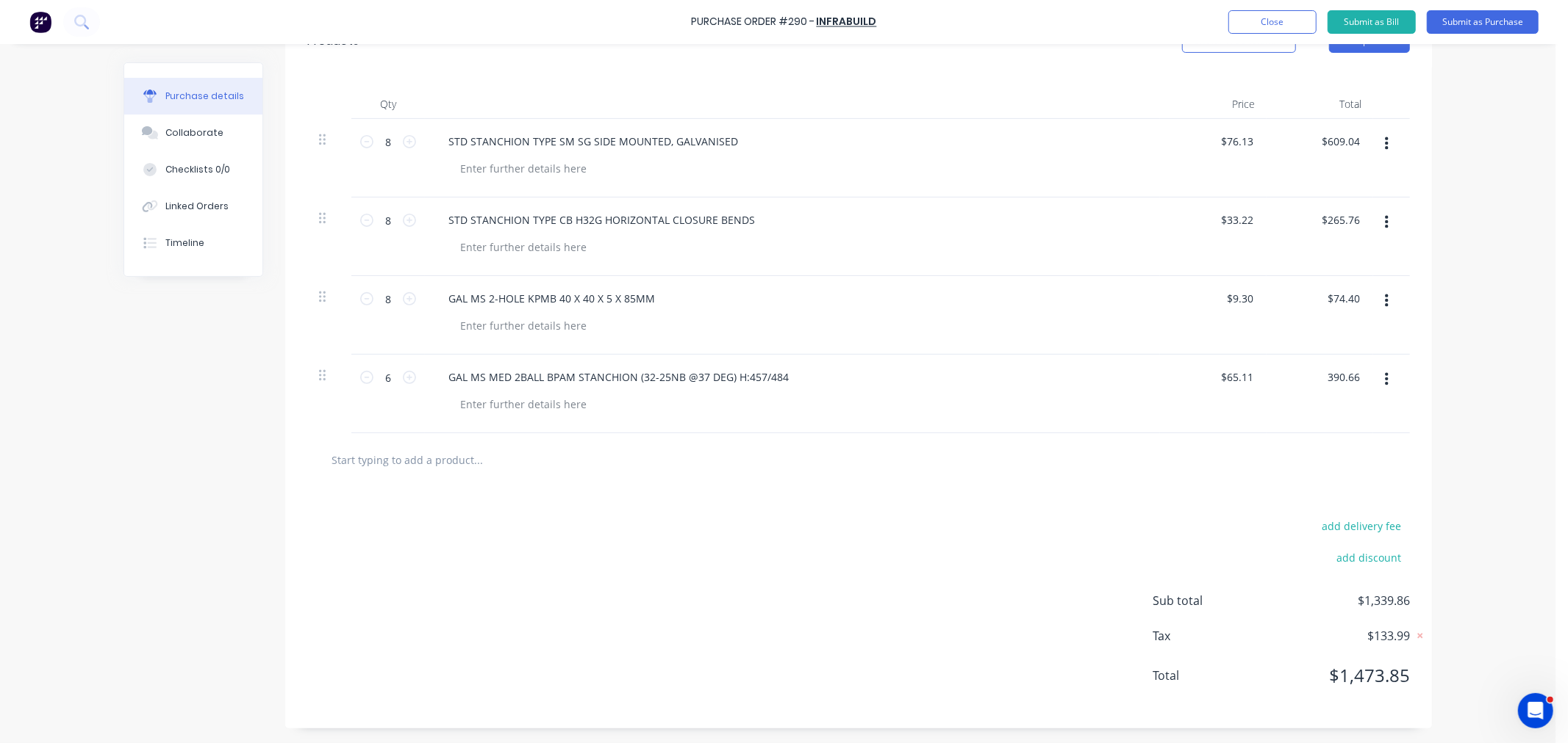
scroll to position [351, 0]
click at [344, 458] on input "text" at bounding box center [478, 460] width 294 height 30
paste input "MONOWILLS ANGLE CLOSURE BEND"
click at [509, 467] on input "MONOWILLS ANGLE CLOSURE BEND" at bounding box center [478, 460] width 294 height 30
paste input "37 DEG 32NB"
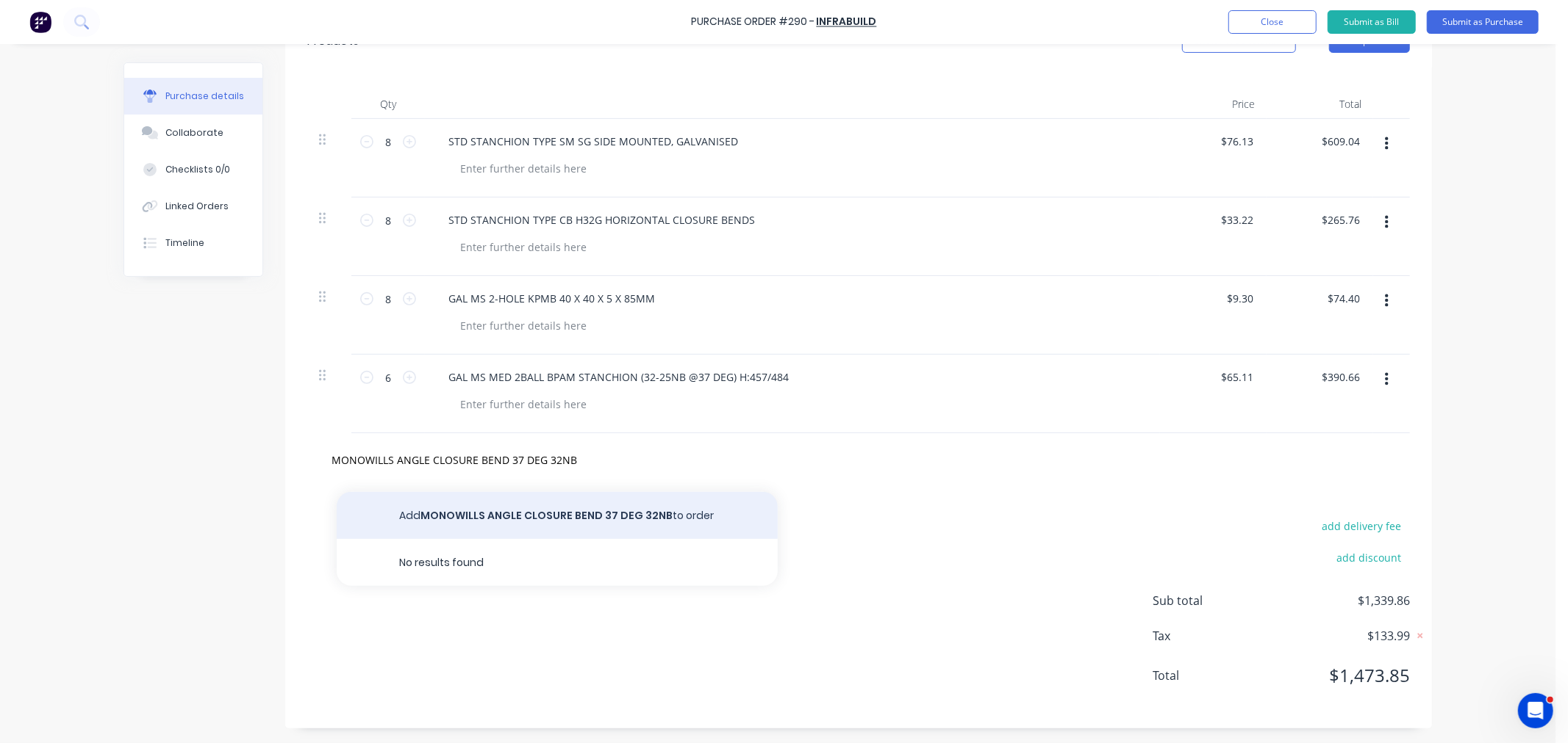
click at [525, 502] on button "Add MONOWILLS ANGLE CLOSURE BEND 37 DEG 32NB to order" at bounding box center [556, 516] width 441 height 47
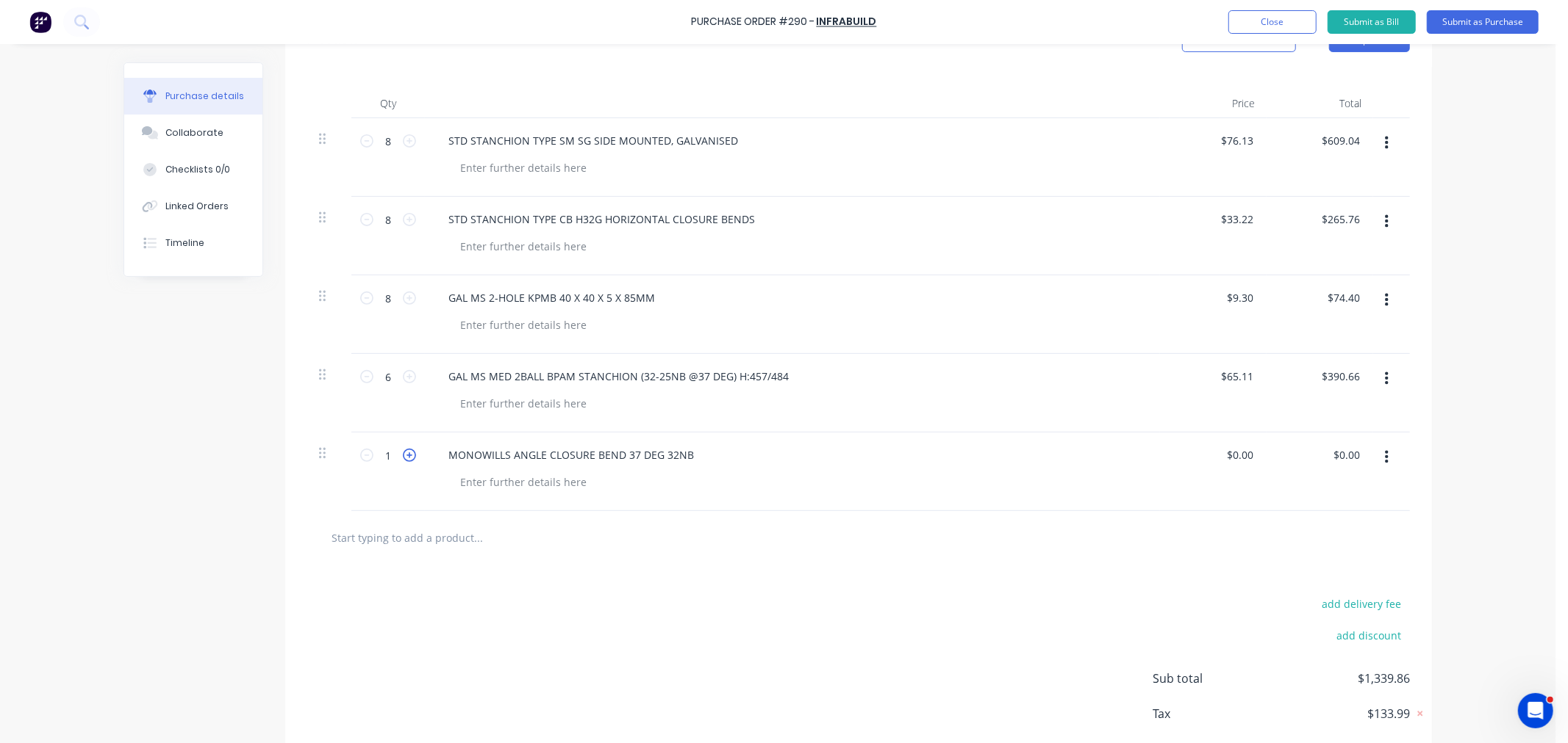
click at [403, 457] on icon at bounding box center [409, 456] width 14 height 14
click at [1231, 453] on input "0.00" at bounding box center [1239, 455] width 34 height 21
click at [1231, 453] on input "0.00" at bounding box center [1242, 455] width 28 height 21
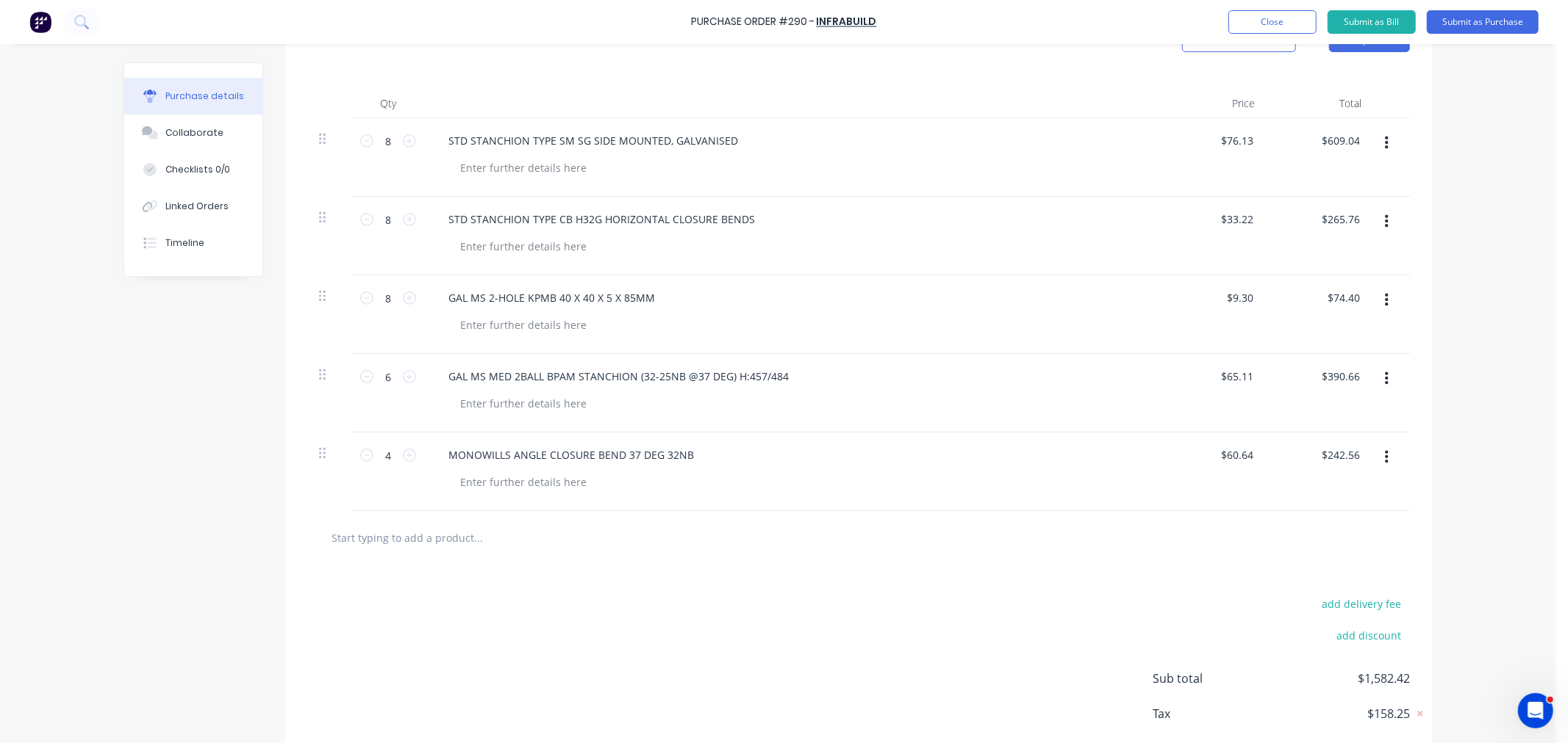
click at [356, 546] on input "text" at bounding box center [478, 538] width 294 height 30
paste input "GAL MS T6 BOLT-IN THREAD"
click at [474, 540] on input "GAL MS T6 BOLT-IN THREAD" at bounding box center [478, 538] width 294 height 30
paste input "EX - A40-325 W/ YELLOW NOSING"
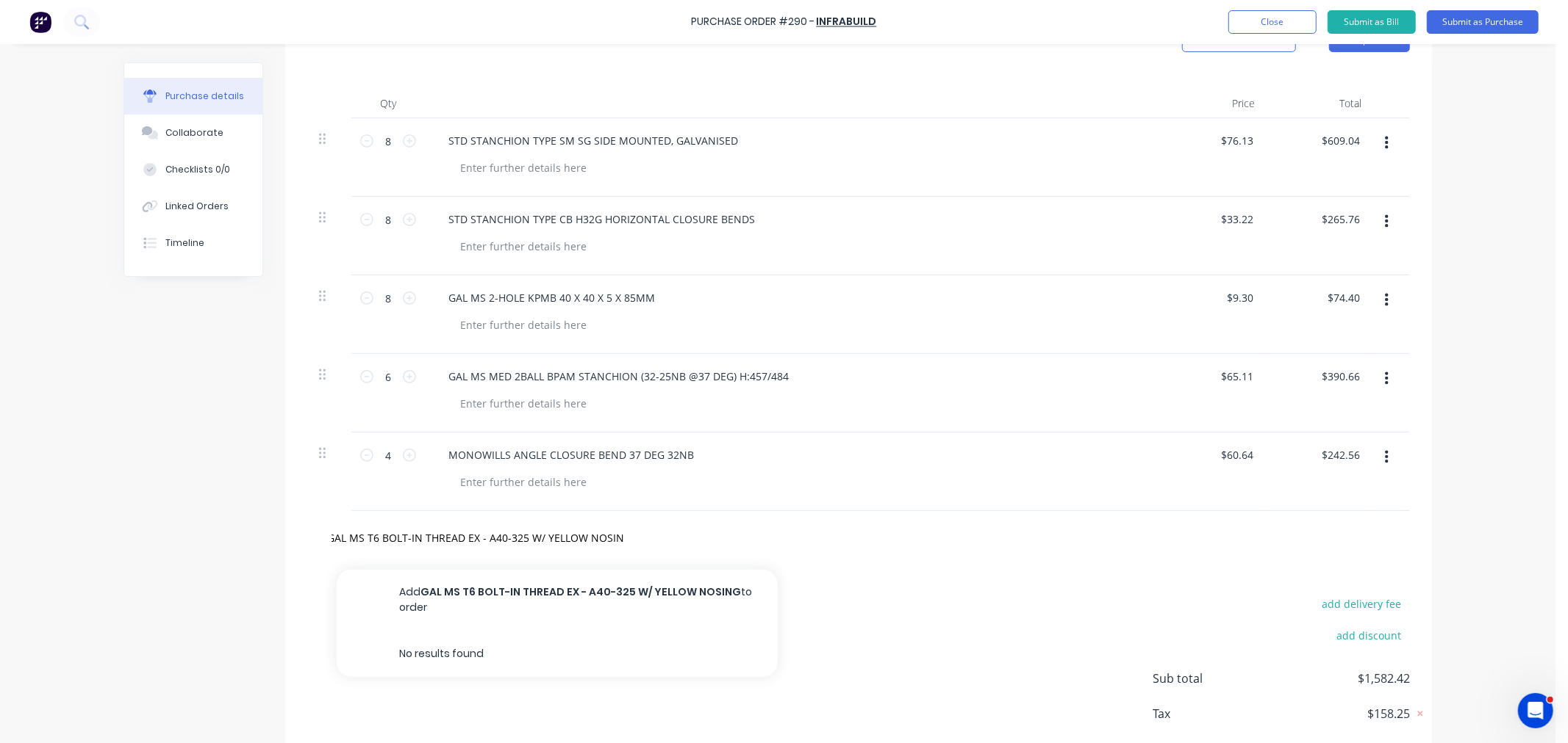
click at [497, 597] on button "Add GAL MS T6 BOLT-IN THREAD EX - A40-325 W/ YELLOW NOSING to order" at bounding box center [556, 599] width 441 height 60
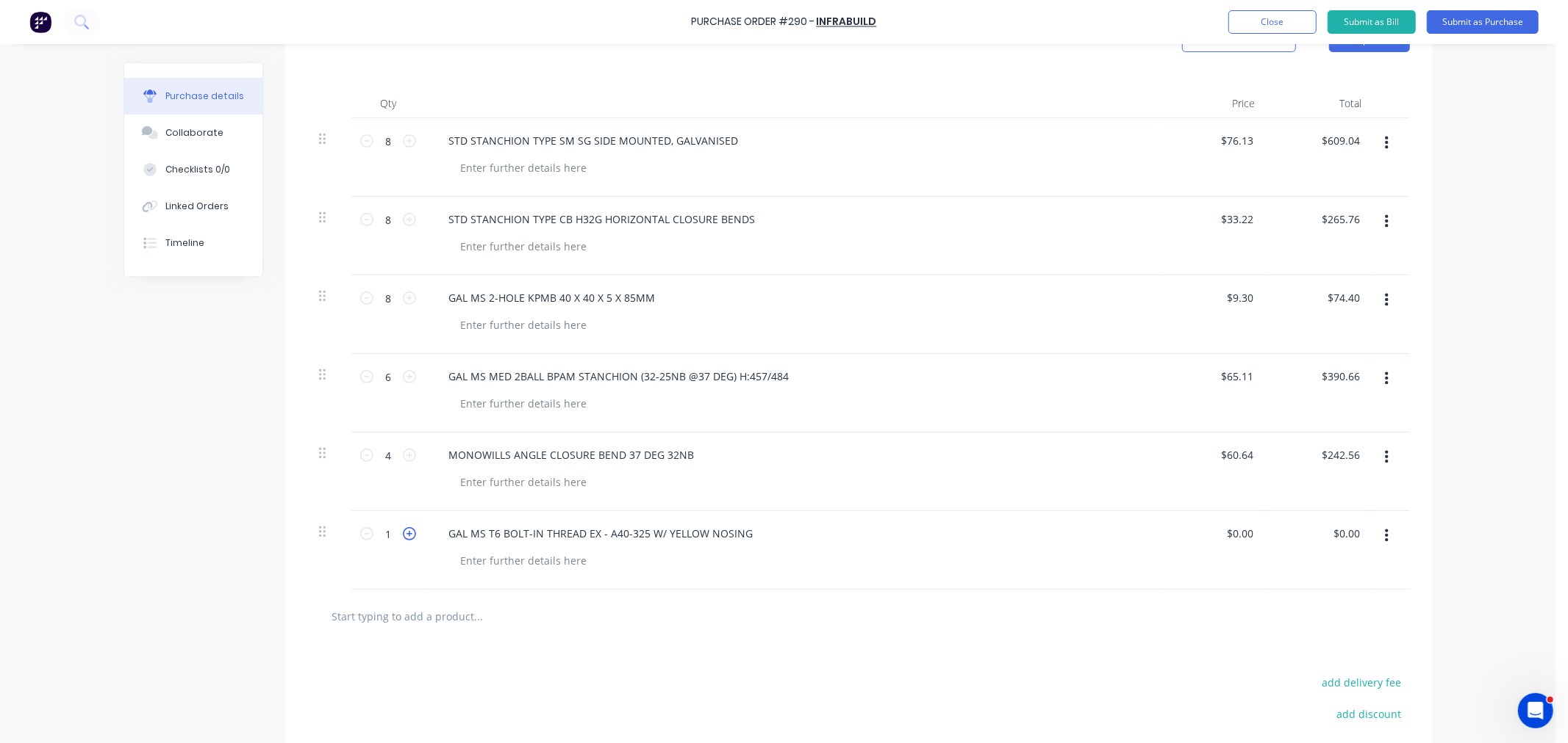
click at [403, 534] on icon at bounding box center [409, 534] width 14 height 14
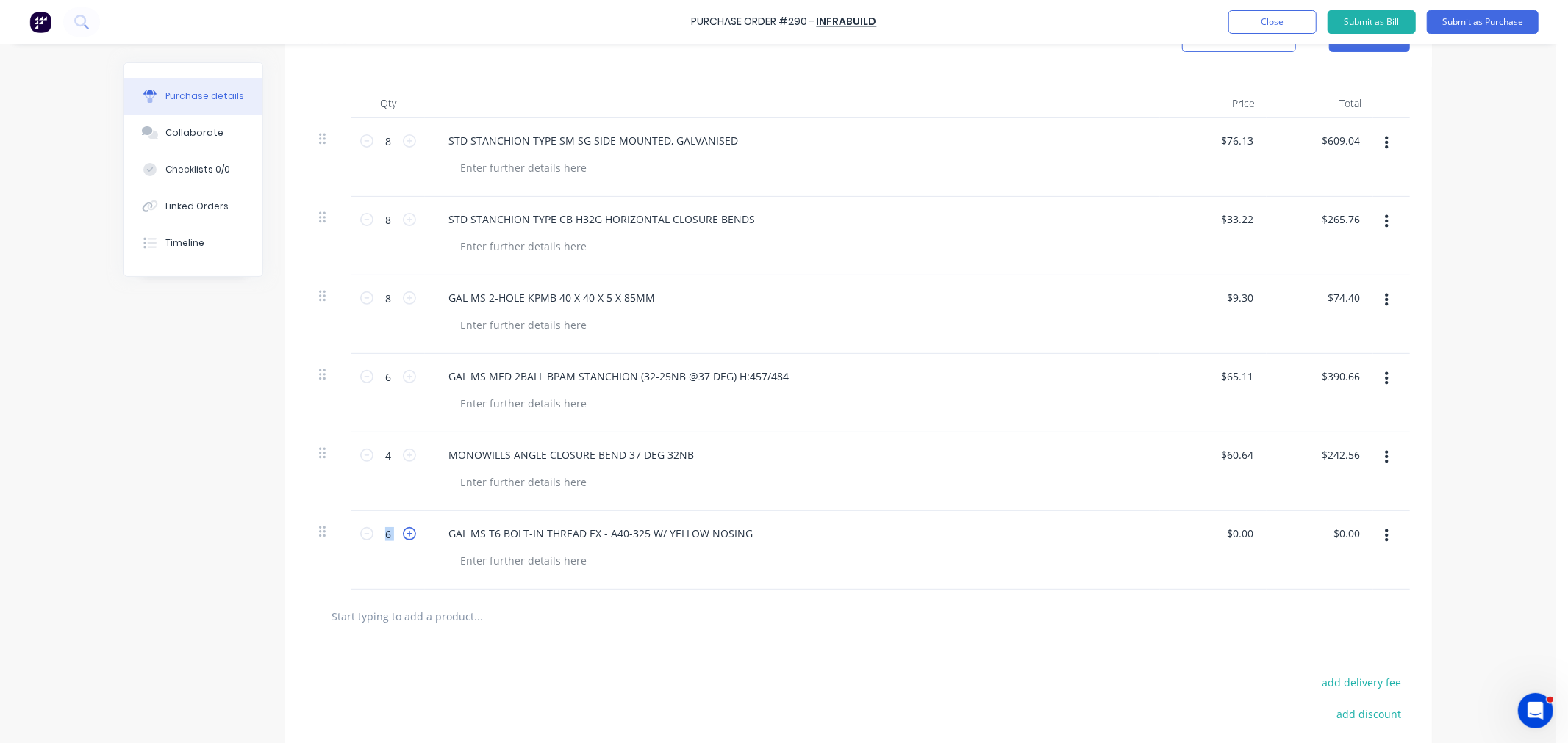
click at [403, 534] on icon at bounding box center [409, 534] width 14 height 14
click at [1247, 531] on input "0.00" at bounding box center [1239, 533] width 34 height 21
click at [1247, 531] on input "0.00" at bounding box center [1242, 533] width 28 height 21
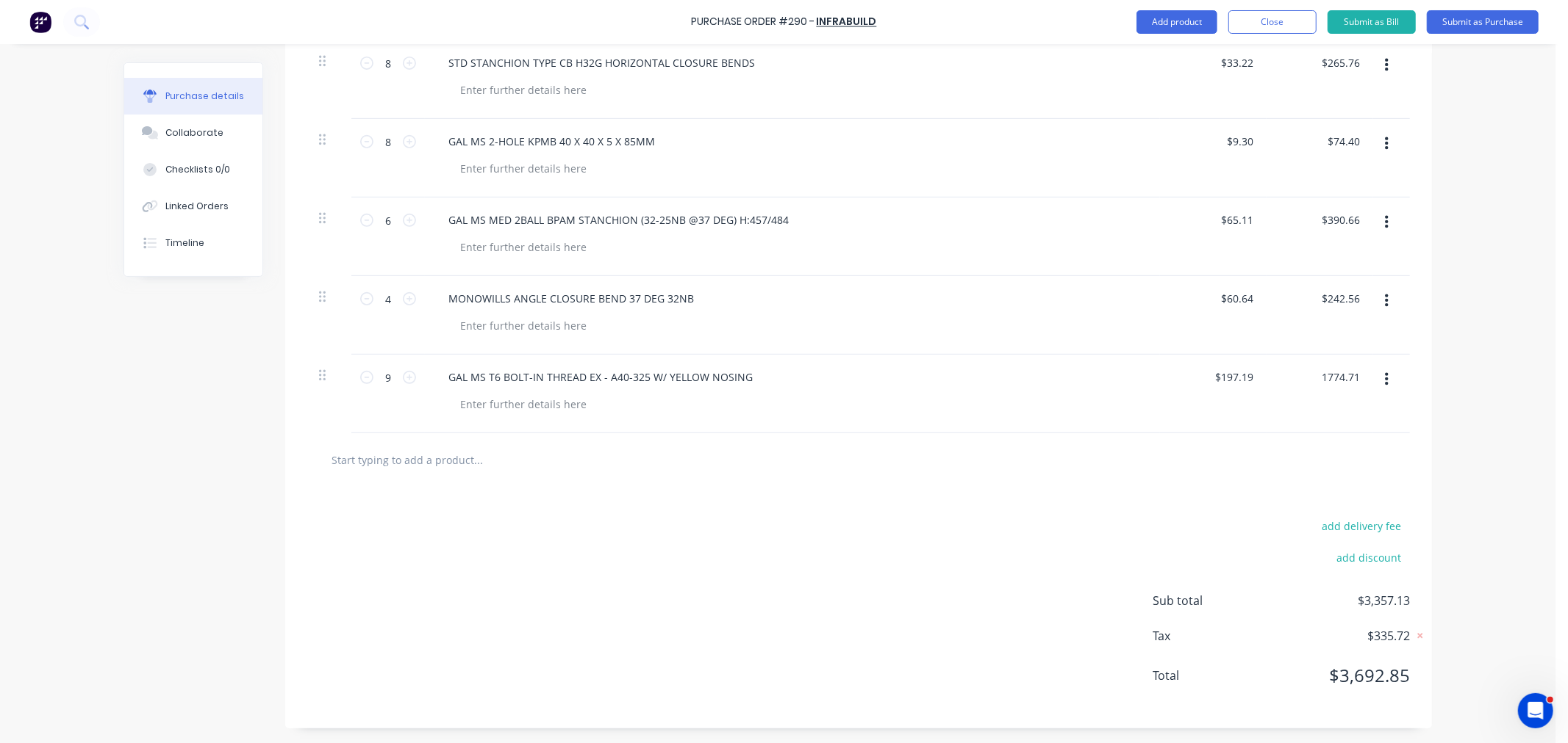
scroll to position [509, 0]
click at [386, 461] on input "text" at bounding box center [478, 460] width 294 height 30
paste input "Gal MS A40-325 grating panels -"
click at [488, 459] on input "Gal MS A40-325 grating panels -" at bounding box center [478, 460] width 294 height 30
paste input "complexity-2"
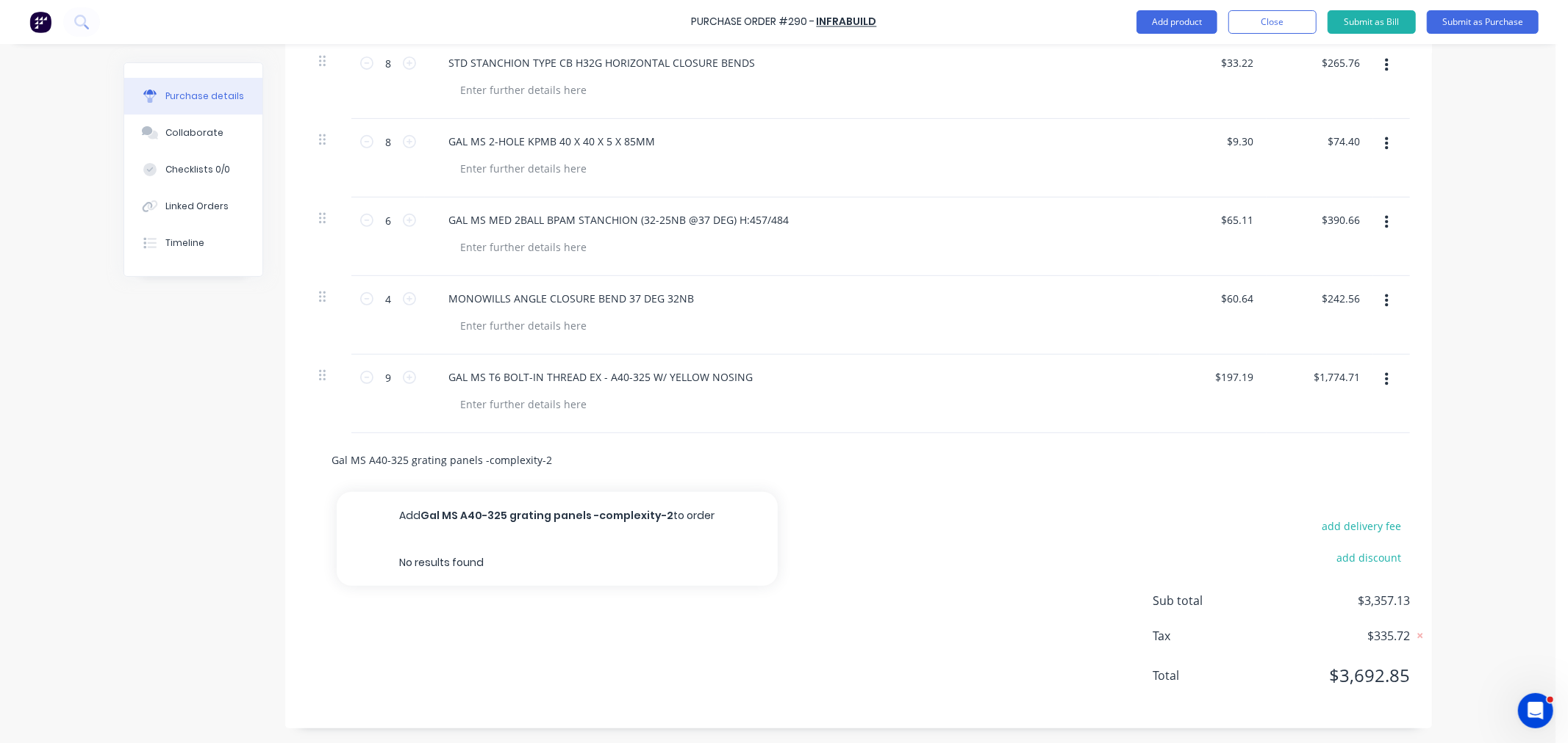
click at [568, 467] on input "Gal MS A40-325 grating panels -complexity-2" at bounding box center [478, 460] width 294 height 30
paste input "Grating:A40-325M"
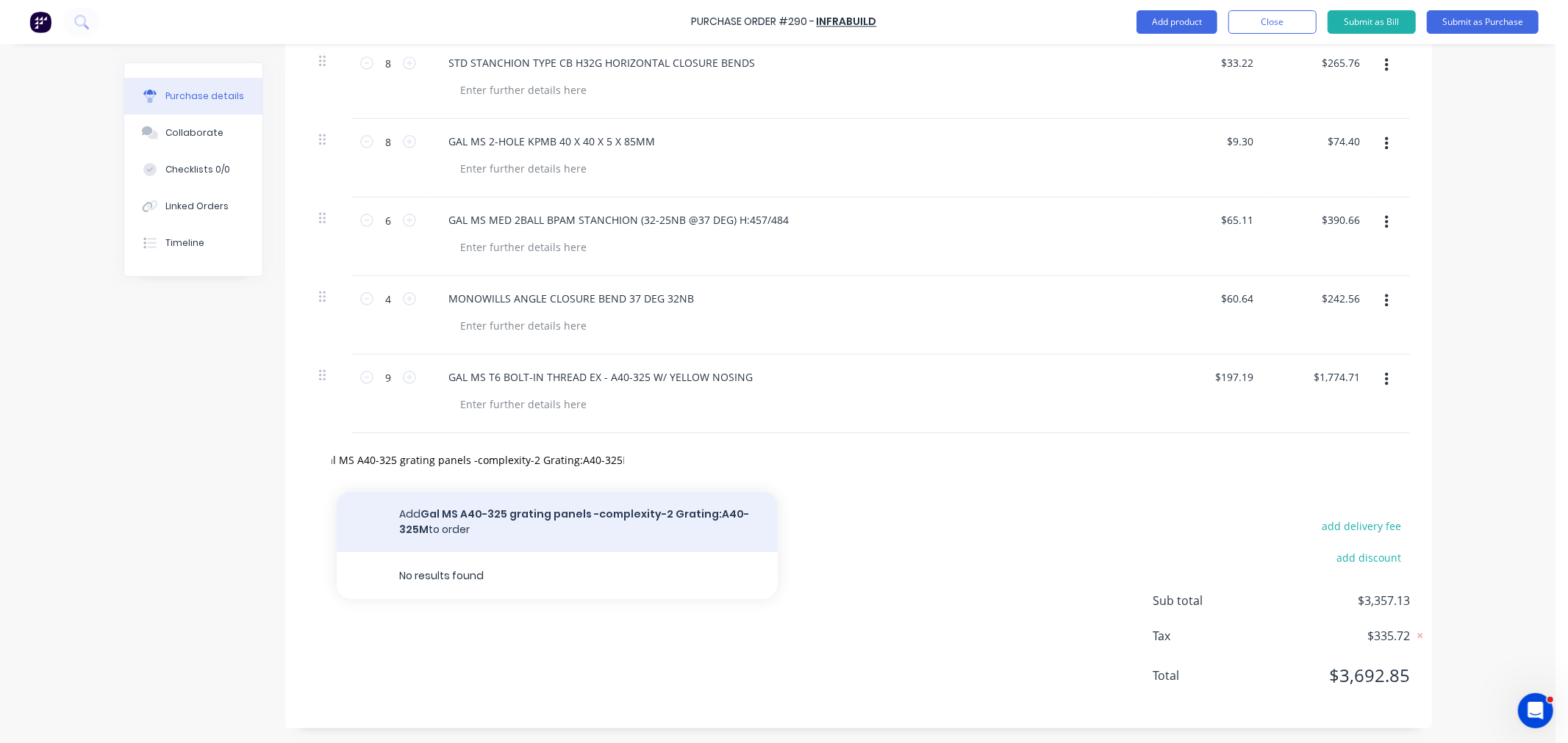
click at [564, 513] on button "Add Gal MS A40-325 grating panels -complexity-2 Grating:A40-325M to order" at bounding box center [556, 522] width 441 height 60
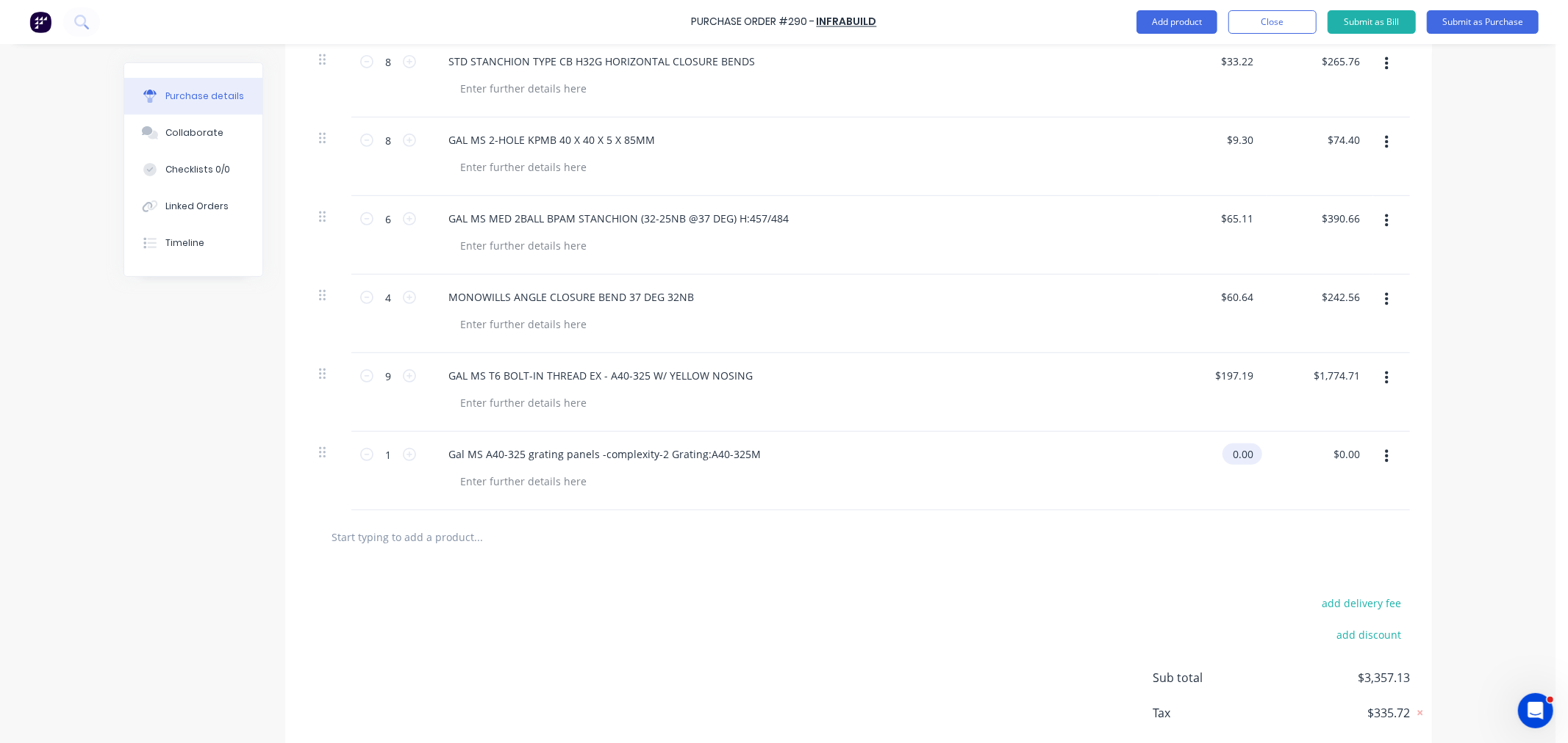
click at [1231, 456] on input "0.00" at bounding box center [1239, 454] width 34 height 21
click at [1231, 456] on input "0.00" at bounding box center [1242, 454] width 28 height 21
click at [343, 539] on input "text" at bounding box center [478, 537] width 294 height 30
paste input "Gal MS clipset for 30s 40s &"
click at [480, 541] on input "Gal MS clipset for 30s 40s &" at bounding box center [478, 537] width 294 height 30
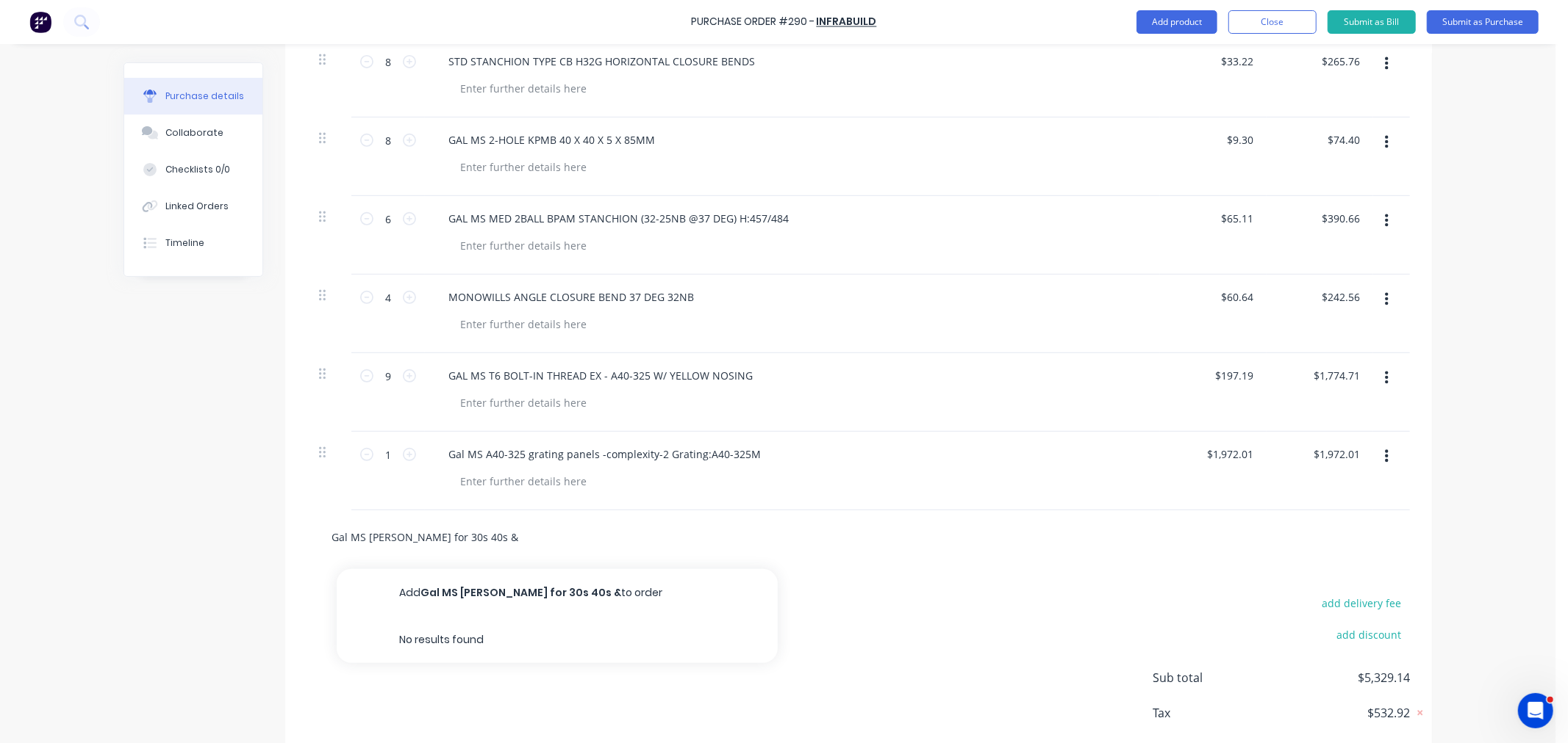
paste input "60s grating (Std top; M8x75 hex"
click at [628, 536] on div "Gal MS clipset for 30s 40s & 60s grating (Std top; M8x75 hex Add Gal MS clipset…" at bounding box center [539, 537] width 441 height 30
click at [618, 537] on input "Gal MS clipset for 30s 40s & 60s grating (Std top; M8x75 hex" at bounding box center [478, 537] width 294 height 30
paste input "bolt & Std bottom)"
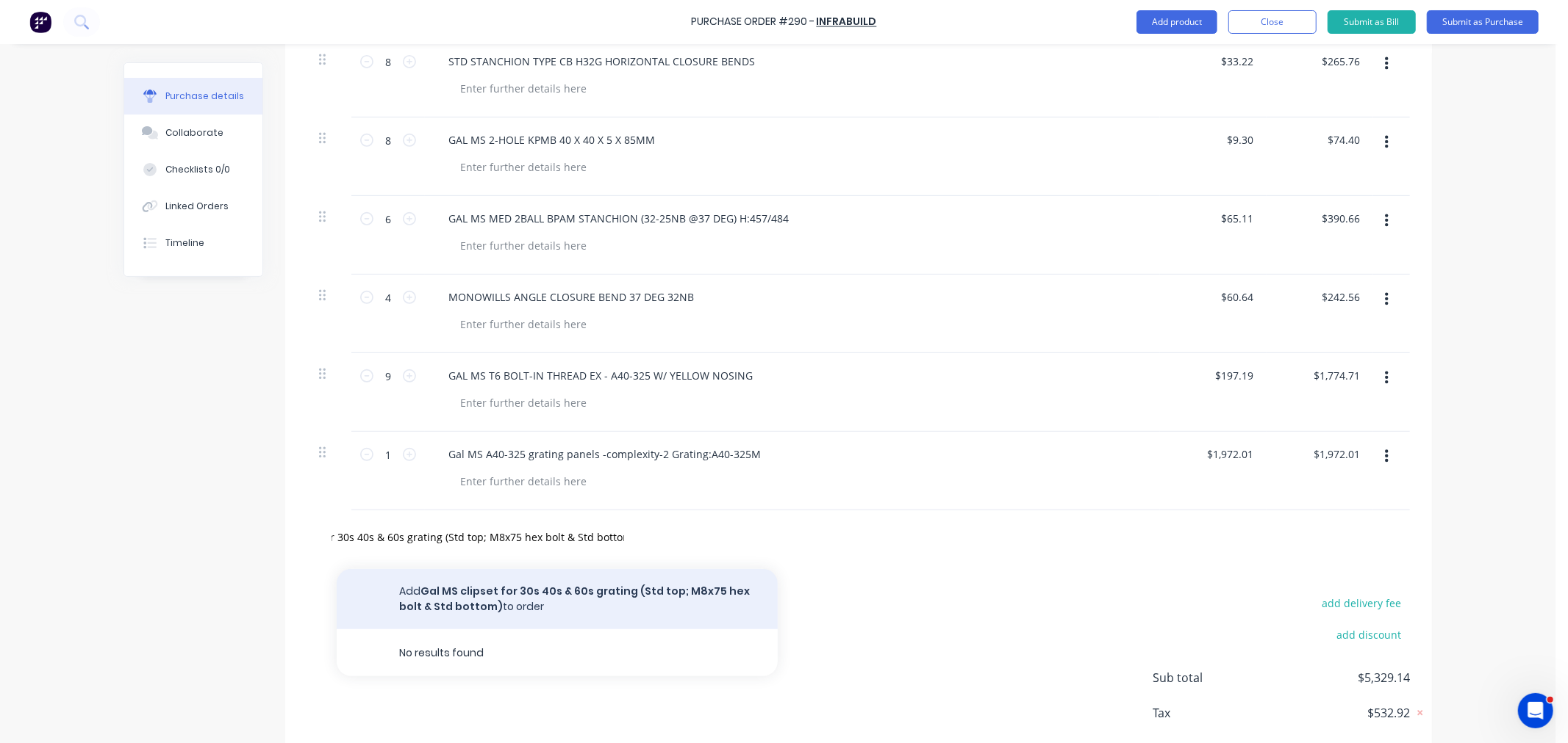
click at [536, 592] on button "Add Gal MS clipset for 30s 40s & 60s grating (Std top; M8x75 hex bolt & Std bot…" at bounding box center [556, 598] width 441 height 60
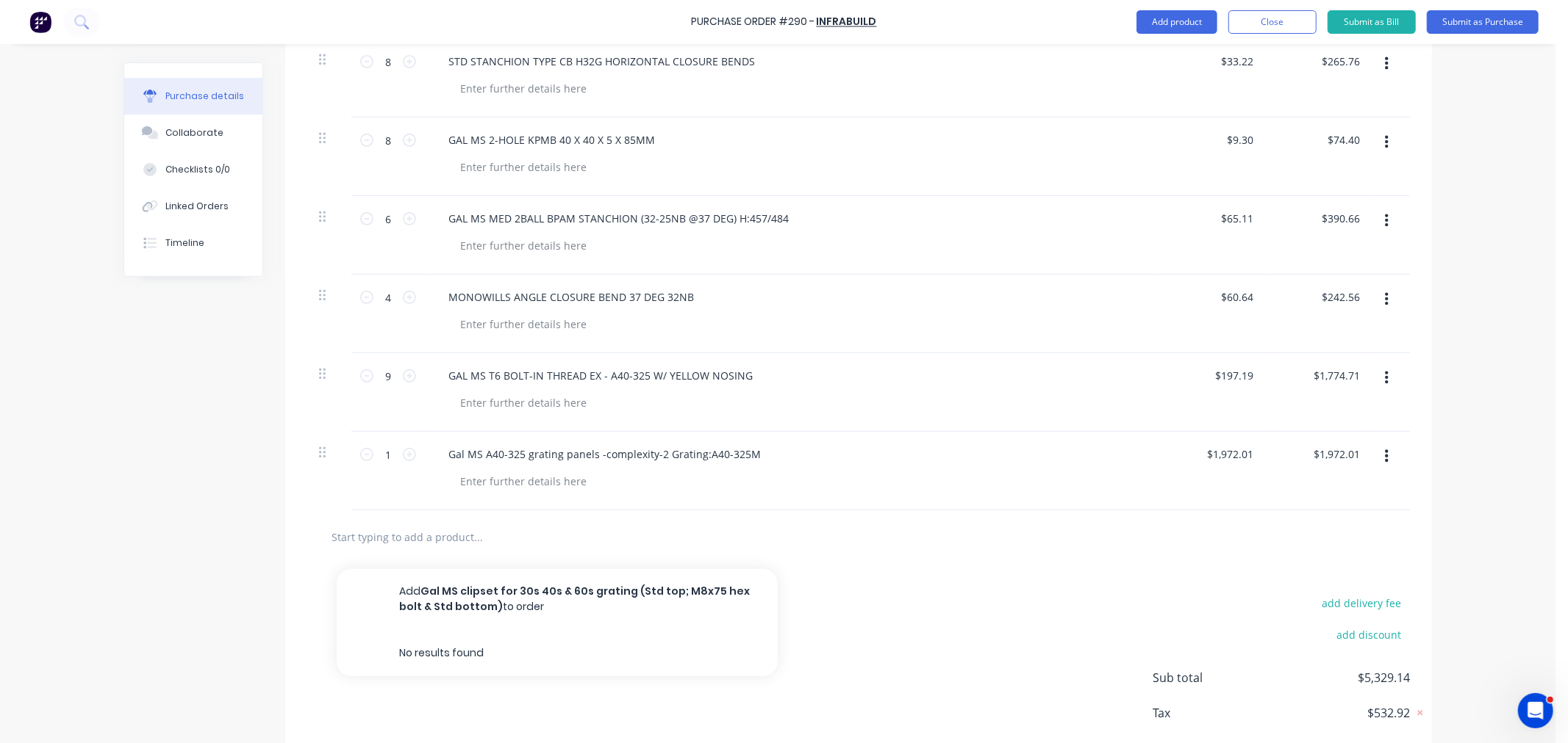
scroll to position [0, 0]
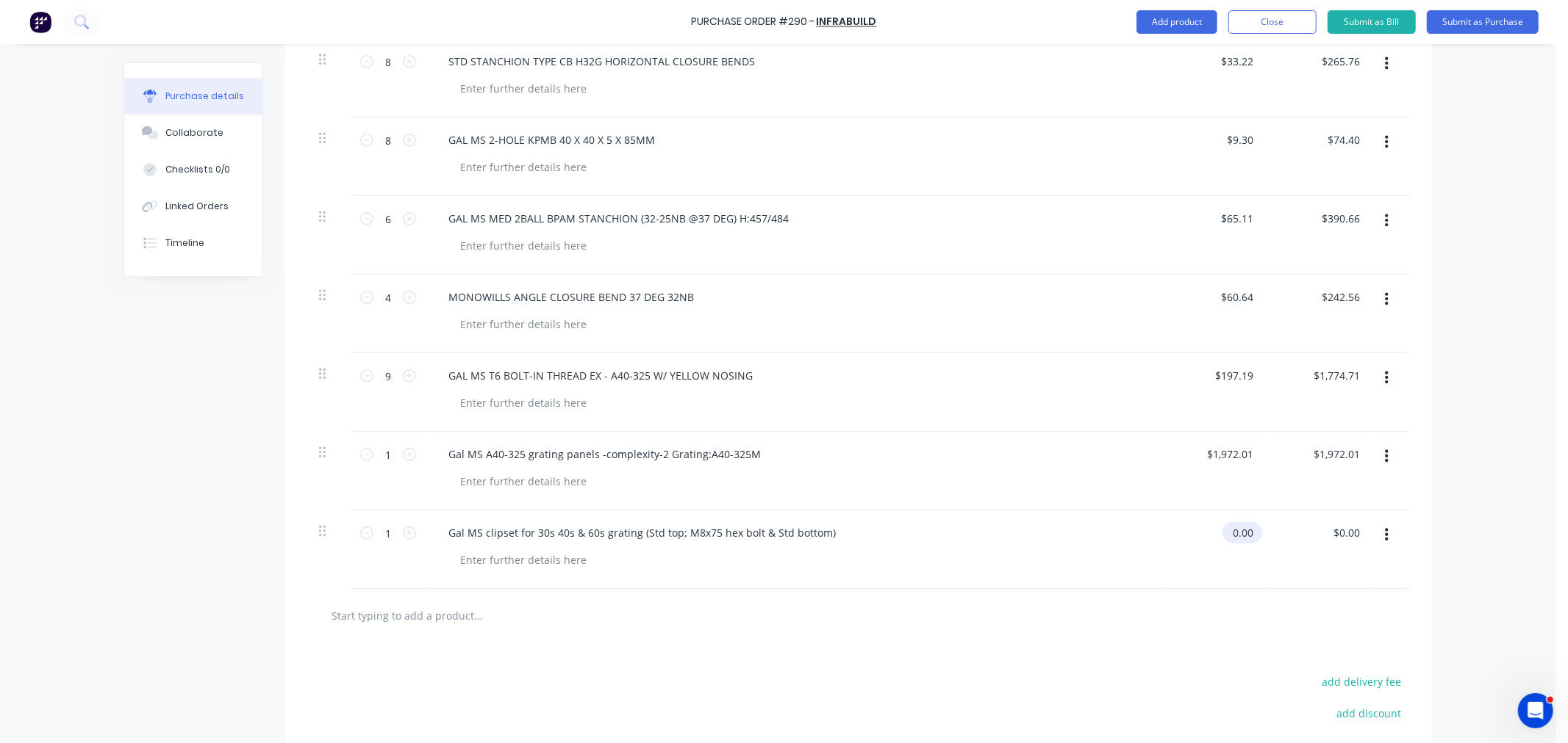
click at [1236, 538] on input "0.00" at bounding box center [1239, 533] width 34 height 21
click at [1236, 538] on input "0.00" at bounding box center [1242, 533] width 28 height 21
click at [405, 532] on icon at bounding box center [409, 533] width 14 height 14
click at [404, 532] on icon at bounding box center [409, 533] width 14 height 14
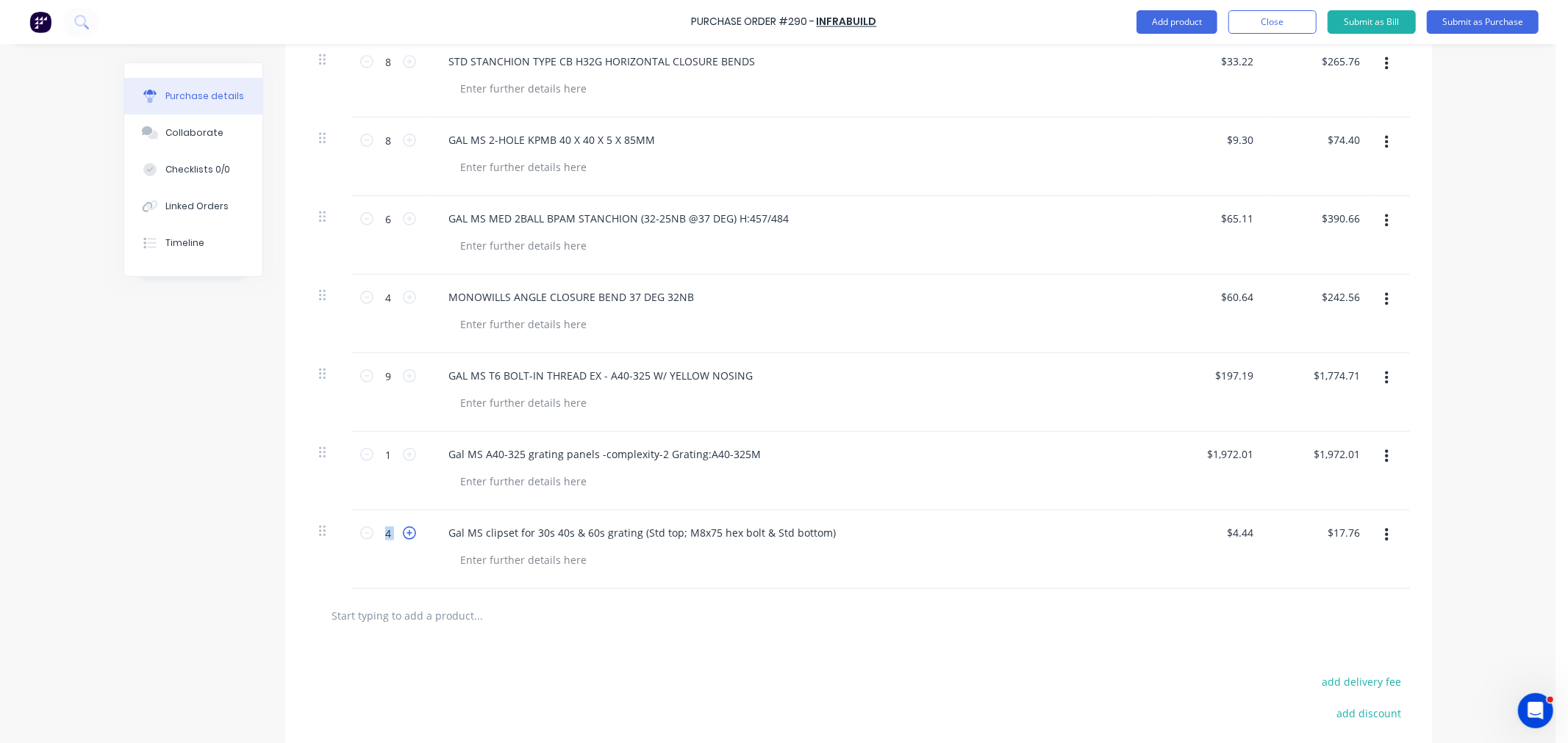
click at [404, 532] on icon at bounding box center [409, 533] width 14 height 14
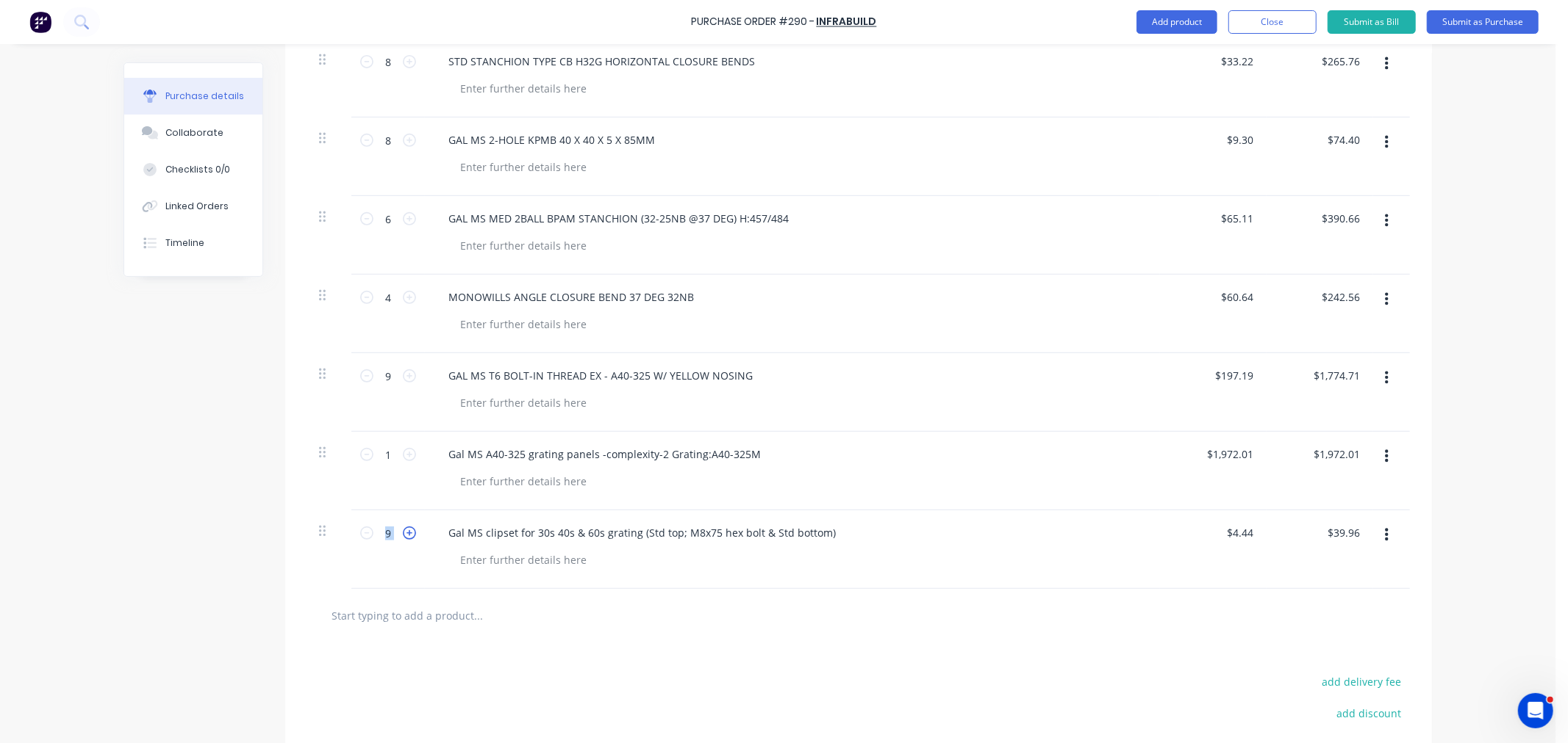
click at [404, 532] on icon at bounding box center [409, 533] width 14 height 14
click at [385, 620] on input "text" at bounding box center [478, 615] width 294 height 30
paste input "32NB MED GAL PIPE PE ( 42.4X3.2)"
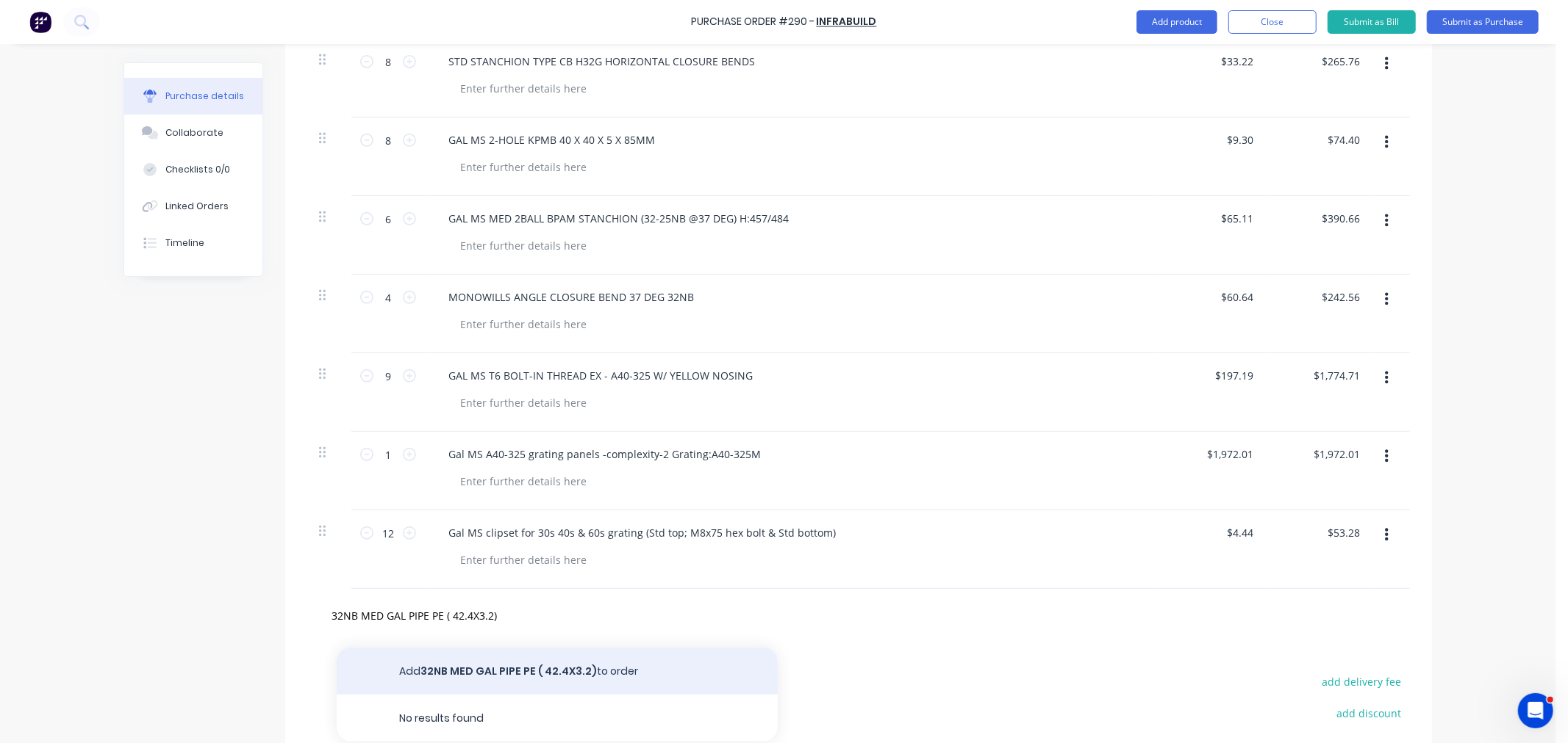
click at [457, 670] on button "Add 32NB MED GAL PIPE PE ( 42.4X3.2) to order" at bounding box center [556, 671] width 441 height 47
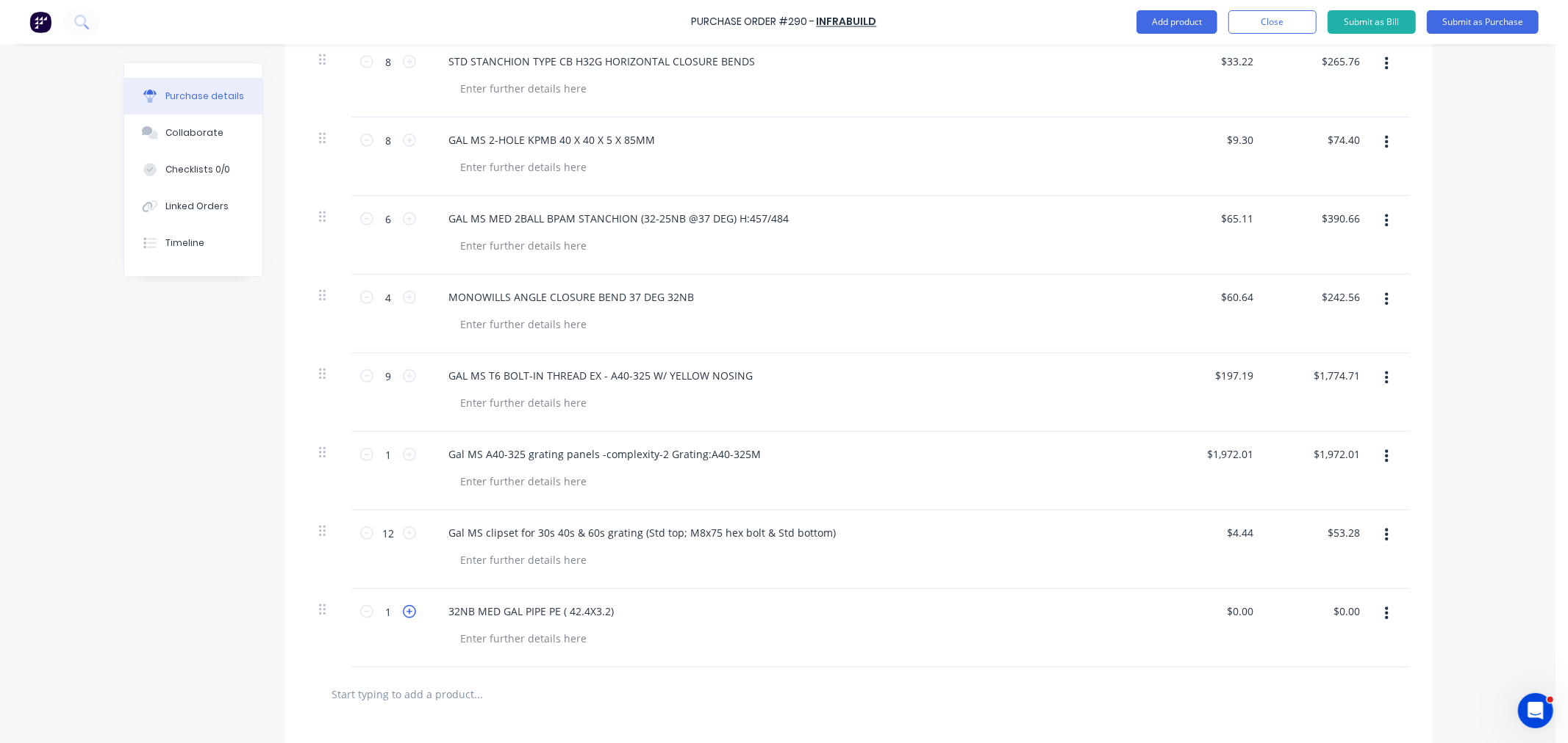
click at [403, 610] on icon at bounding box center [409, 612] width 14 height 14
click at [1227, 614] on input "0.00" at bounding box center [1239, 611] width 34 height 21
click at [1228, 614] on input "0.00" at bounding box center [1242, 611] width 28 height 21
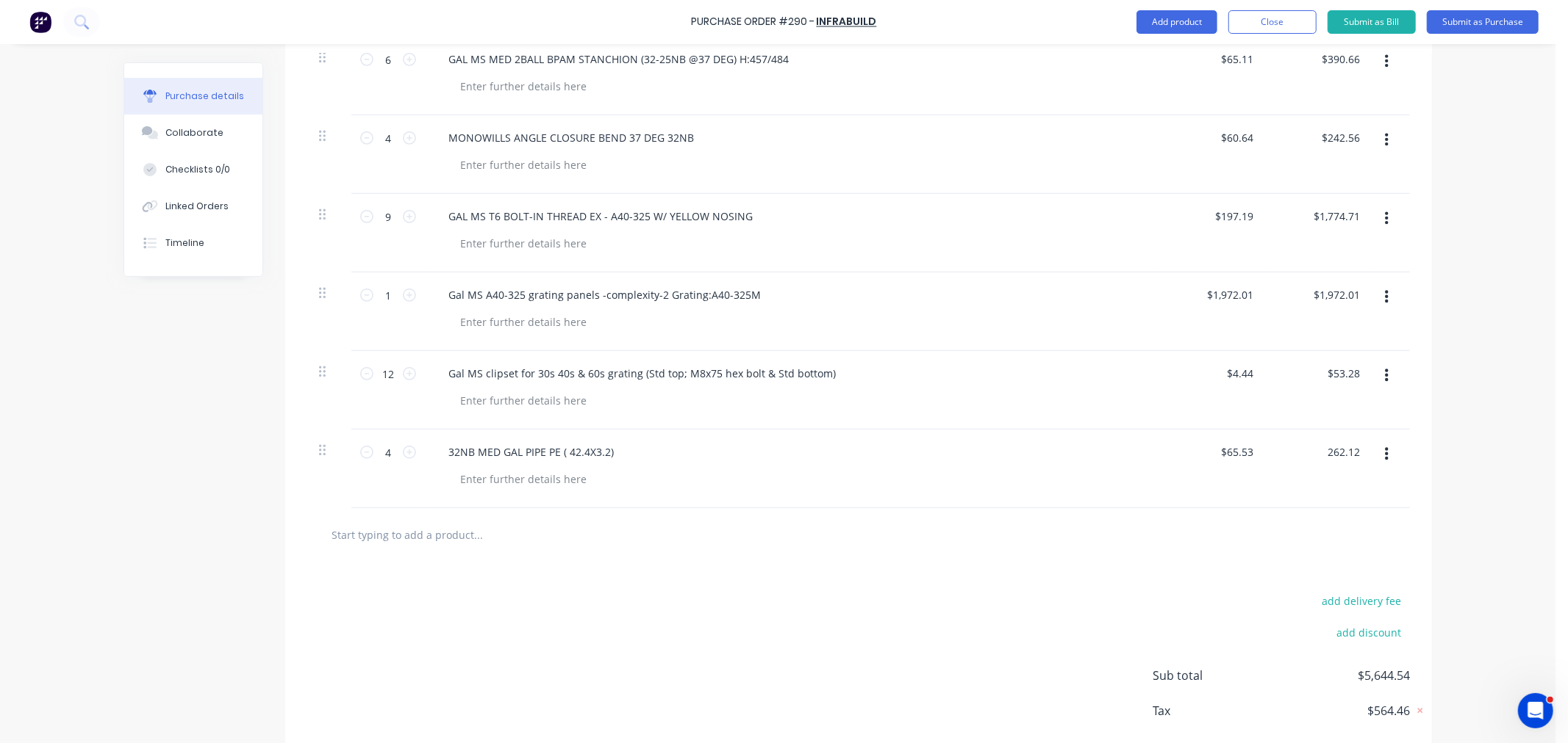
scroll to position [672, 0]
click at [373, 533] on input "text" at bounding box center [478, 531] width 294 height 30
paste input "25NB MED GAL PIPE PE ( 33.7X3.2)"
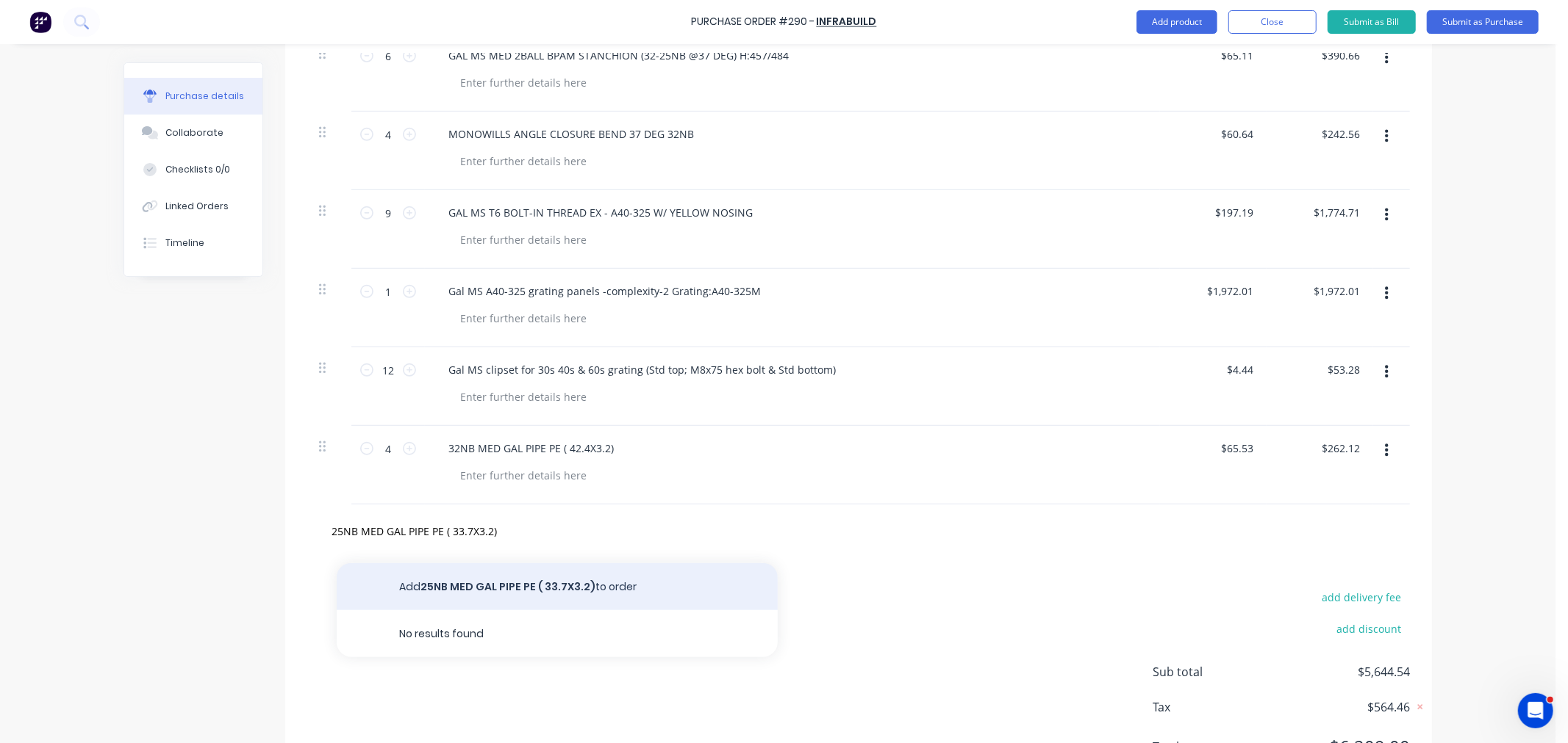
click at [468, 576] on button "Add 25NB MED GAL PIPE PE ( 33.7X3.2) to order" at bounding box center [556, 587] width 441 height 47
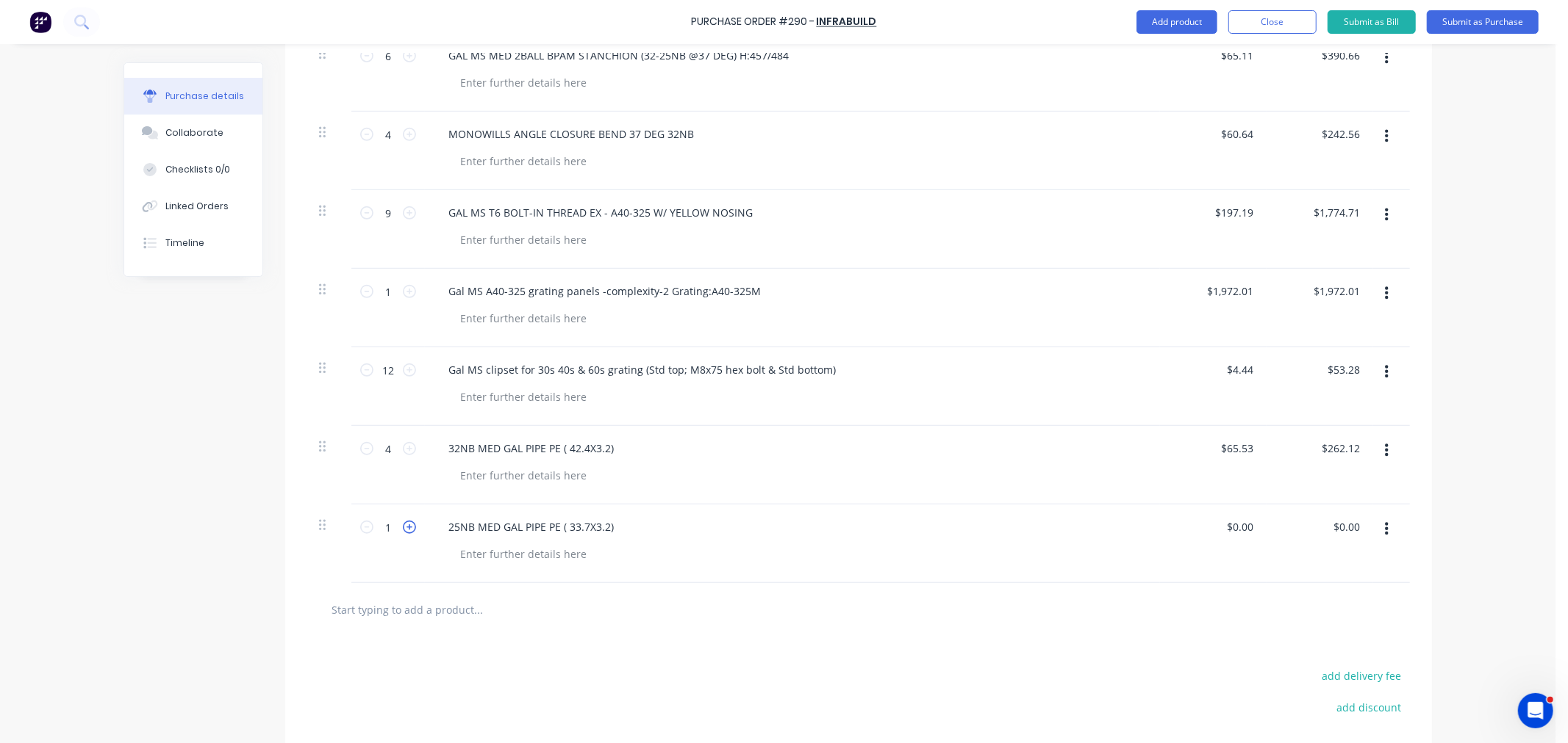
click at [403, 531] on icon at bounding box center [409, 527] width 14 height 14
click at [1230, 524] on input "0.00" at bounding box center [1239, 527] width 34 height 21
click at [1230, 524] on input "0.00" at bounding box center [1242, 527] width 28 height 21
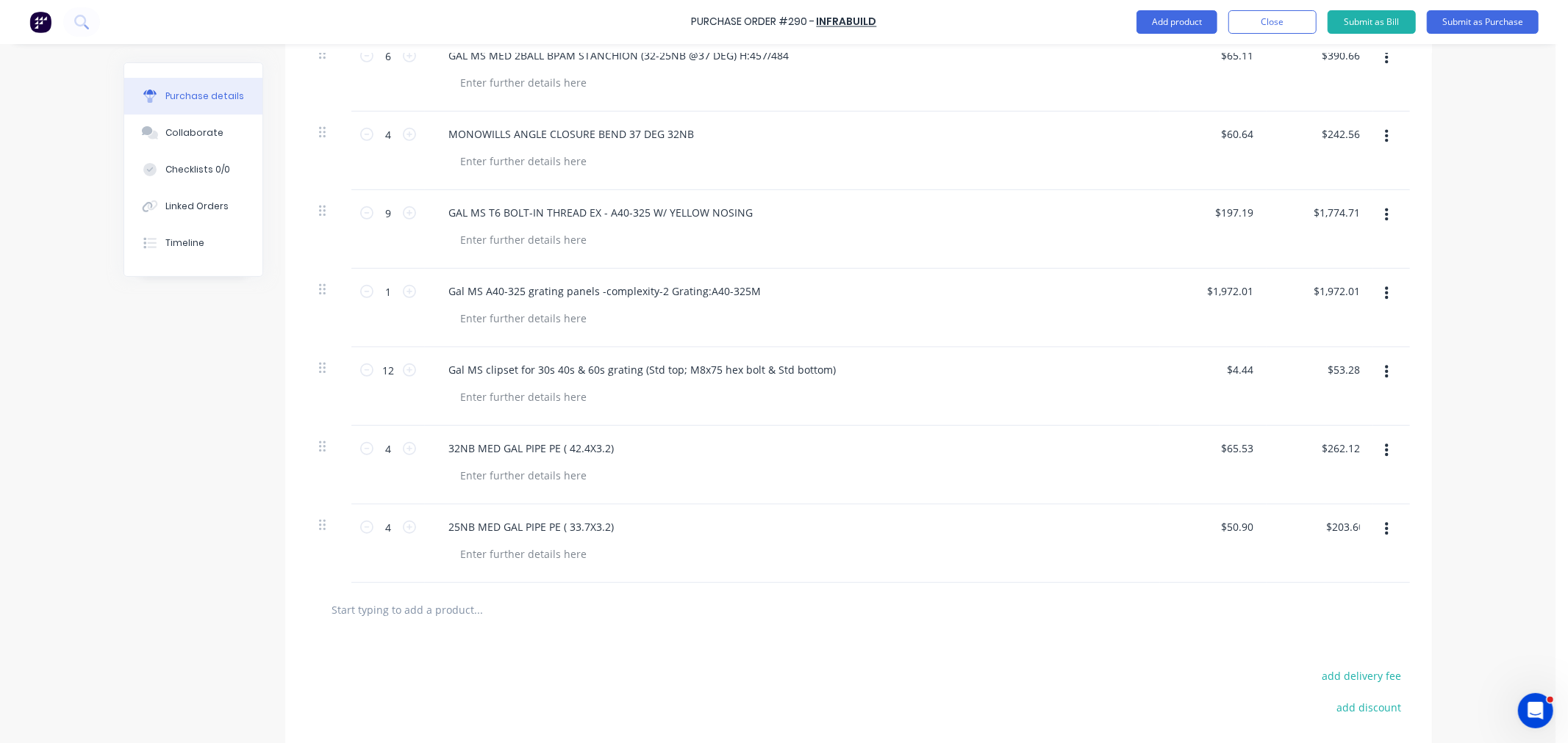
click at [412, 618] on input "text" at bounding box center [478, 609] width 294 height 30
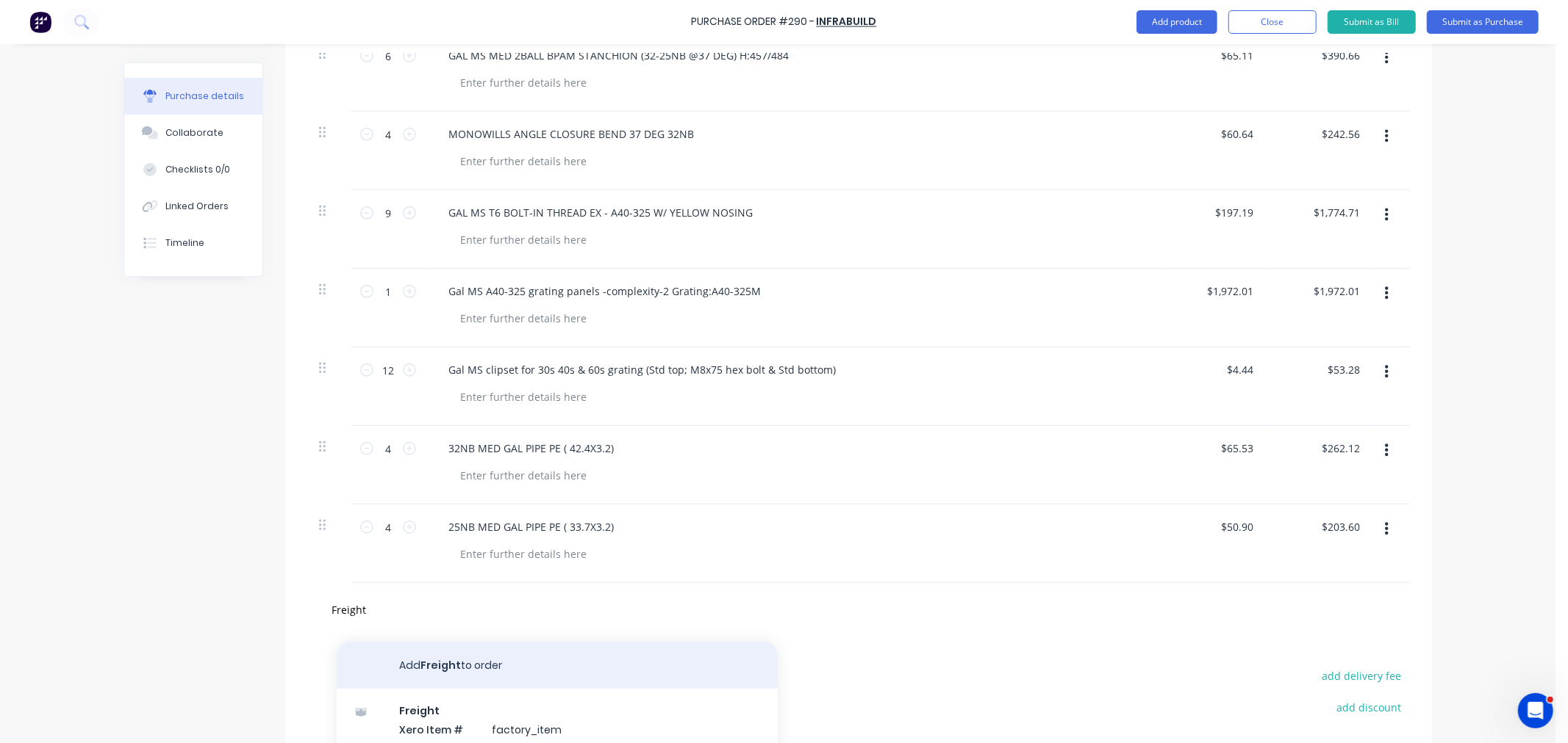
click at [413, 659] on button "Add Freight to order" at bounding box center [556, 666] width 441 height 47
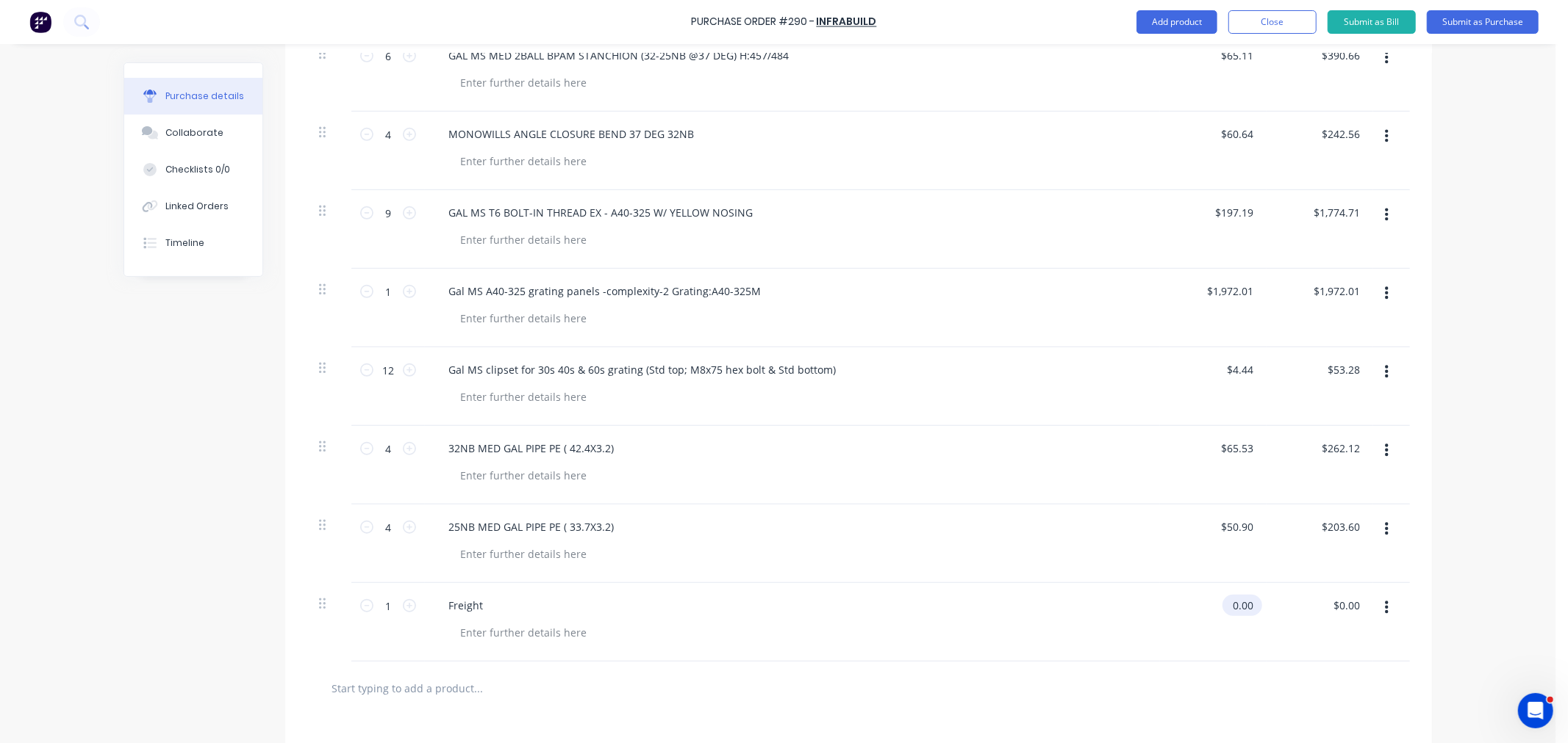
click at [1233, 603] on input "0.00" at bounding box center [1239, 605] width 34 height 21
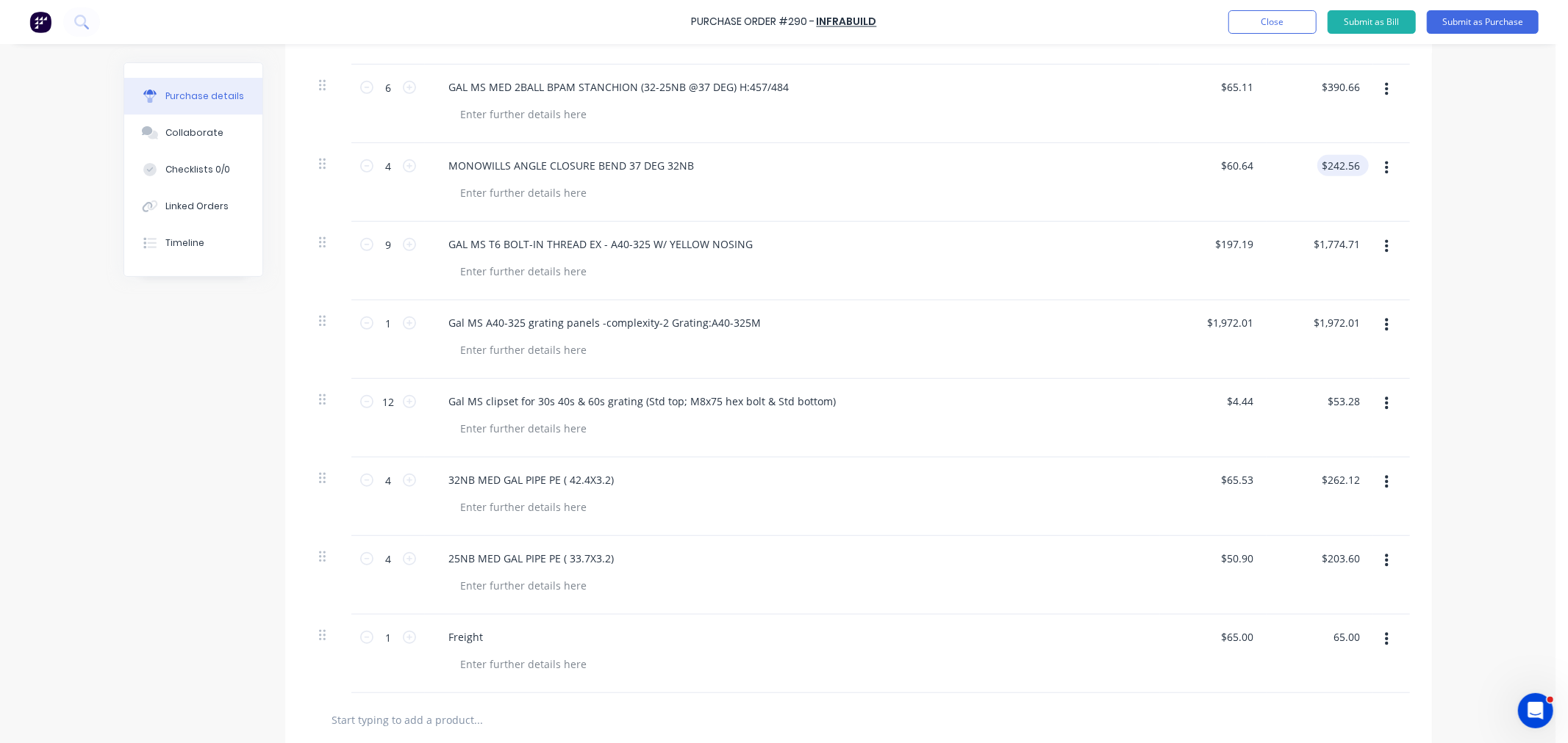
scroll to position [0, 0]
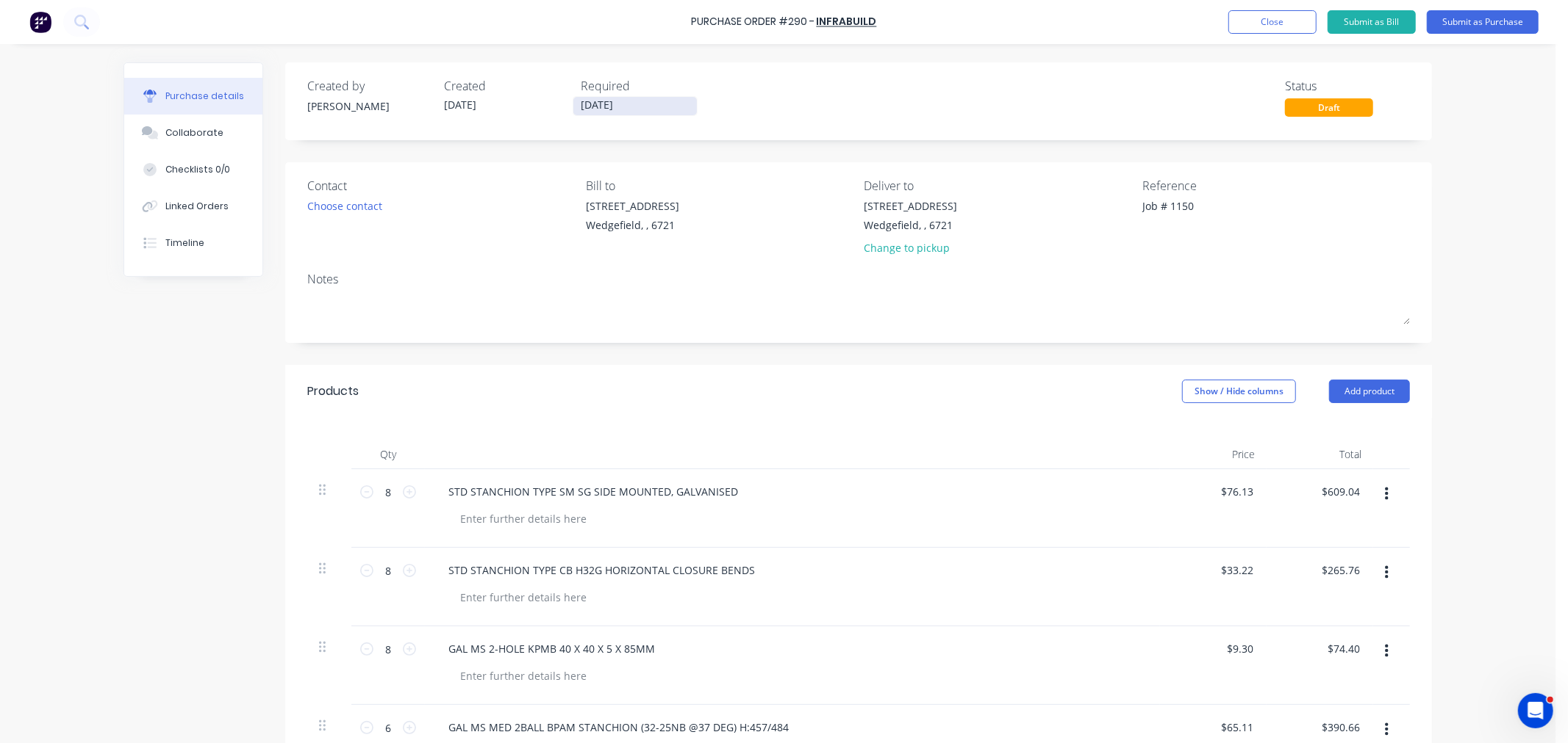
click at [628, 111] on input "13/10/25" at bounding box center [635, 107] width 123 height 19
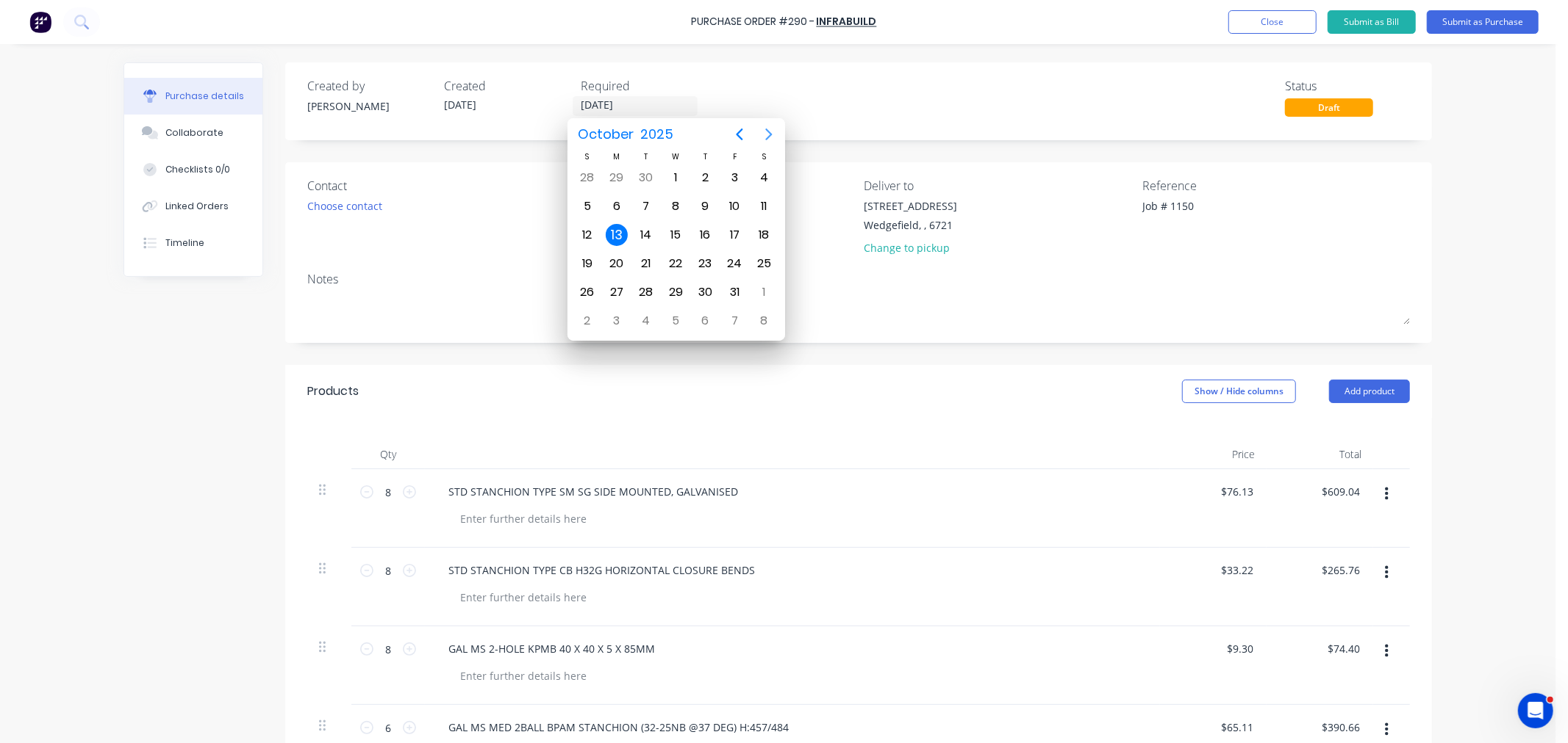
click at [760, 137] on icon "Next page" at bounding box center [769, 134] width 18 height 18
click at [644, 228] on div "11" at bounding box center [646, 235] width 22 height 22
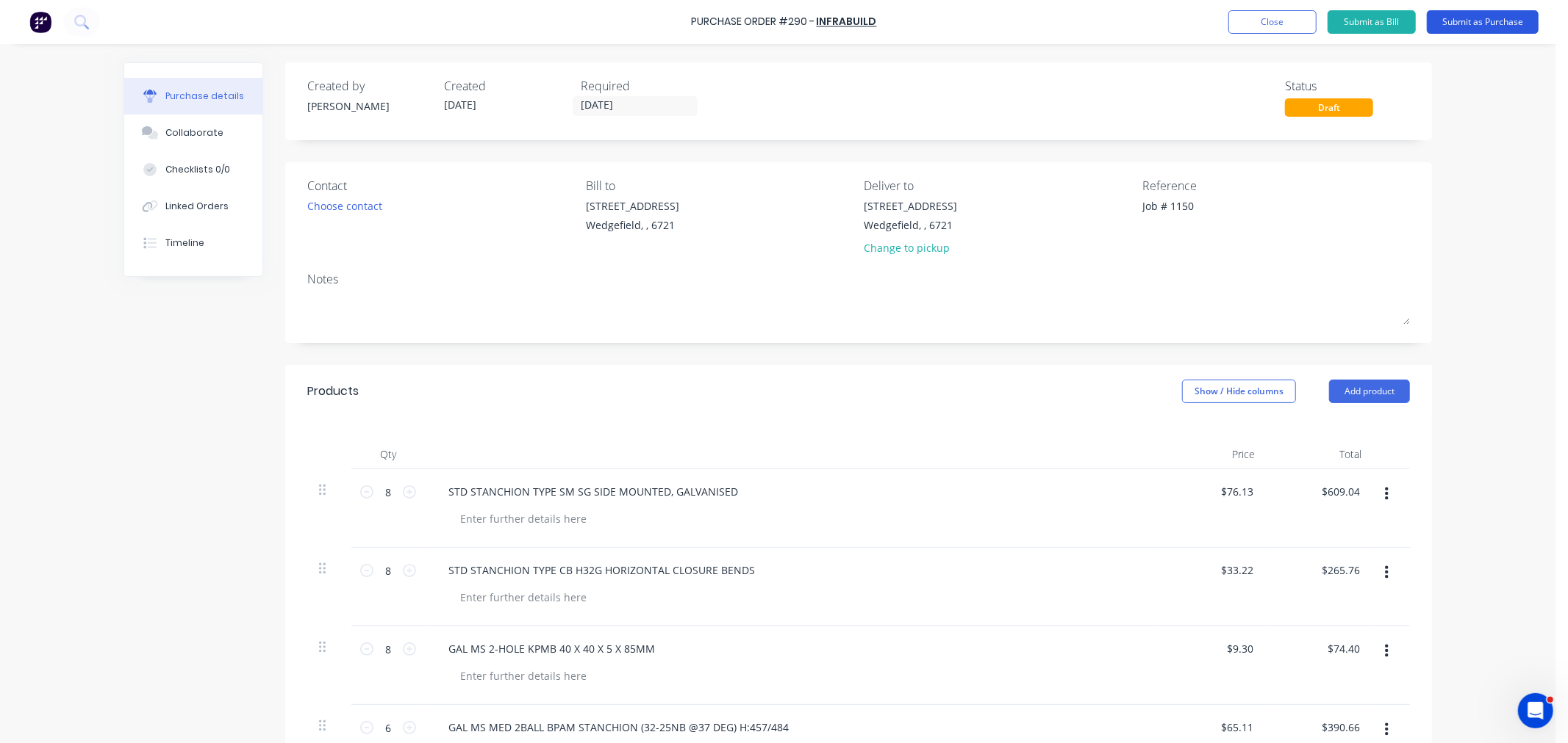
click at [1472, 19] on button "Submit as Purchase" at bounding box center [1483, 22] width 112 height 24
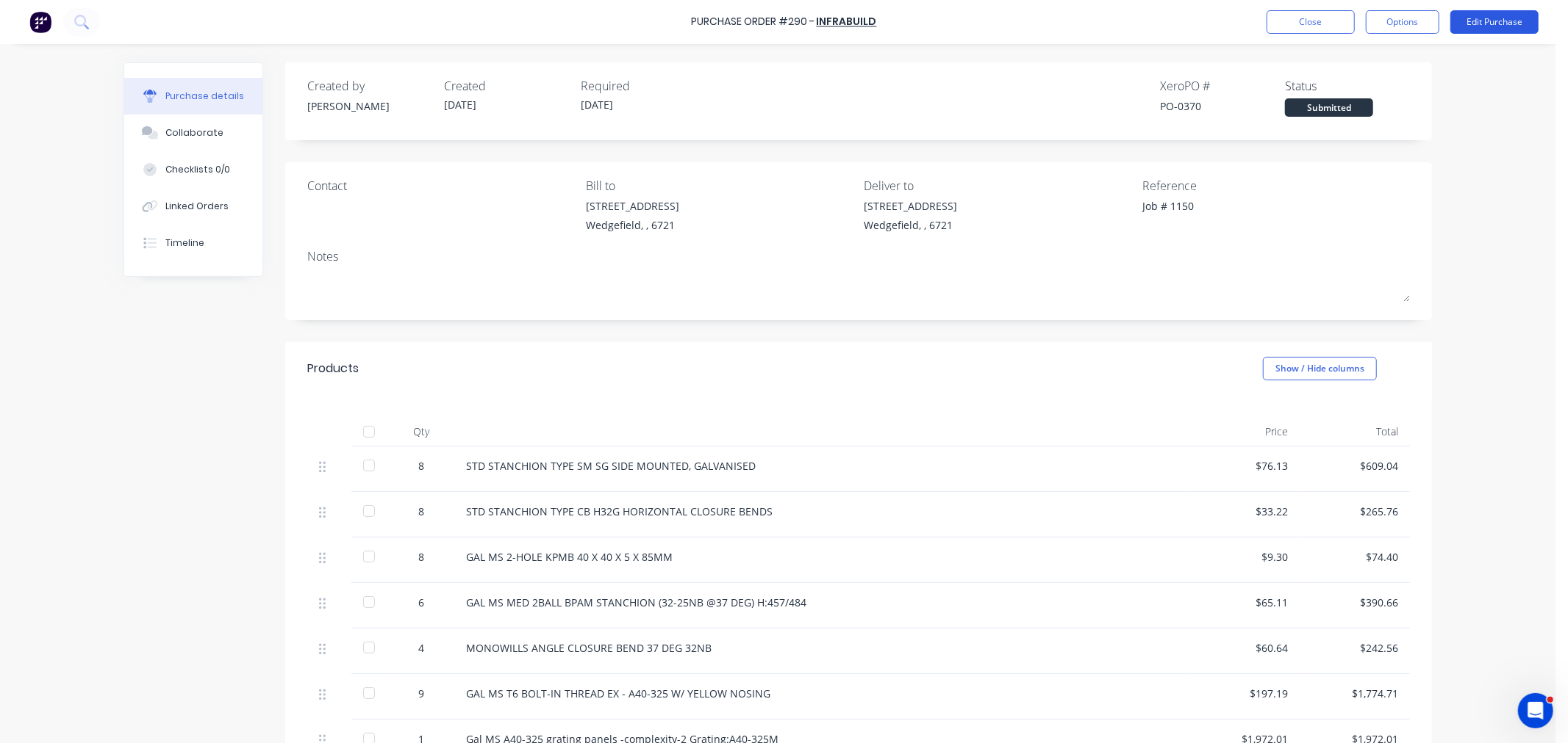
click at [1495, 23] on button "Edit Purchase" at bounding box center [1494, 22] width 88 height 24
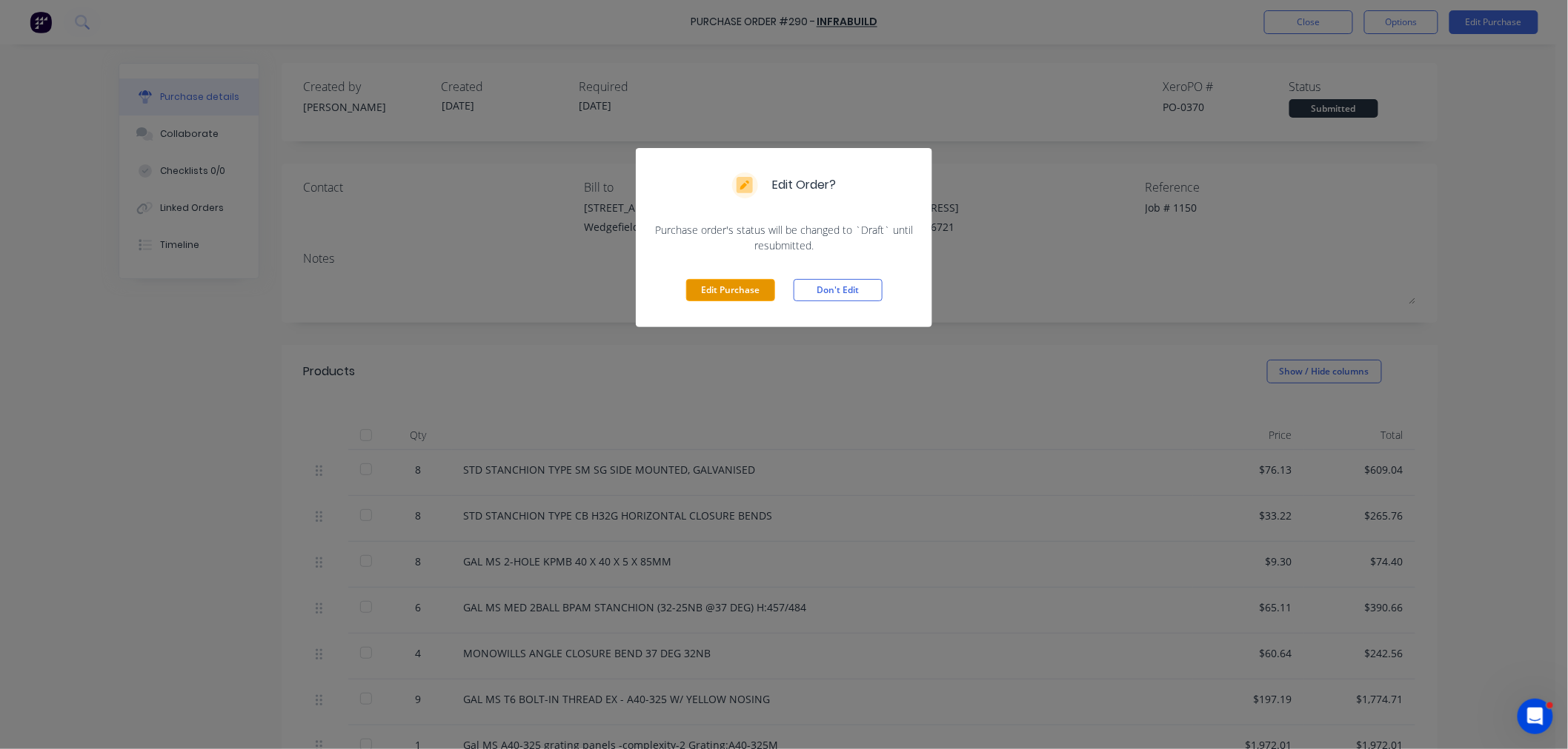
click at [728, 295] on button "Edit Purchase" at bounding box center [731, 291] width 89 height 22
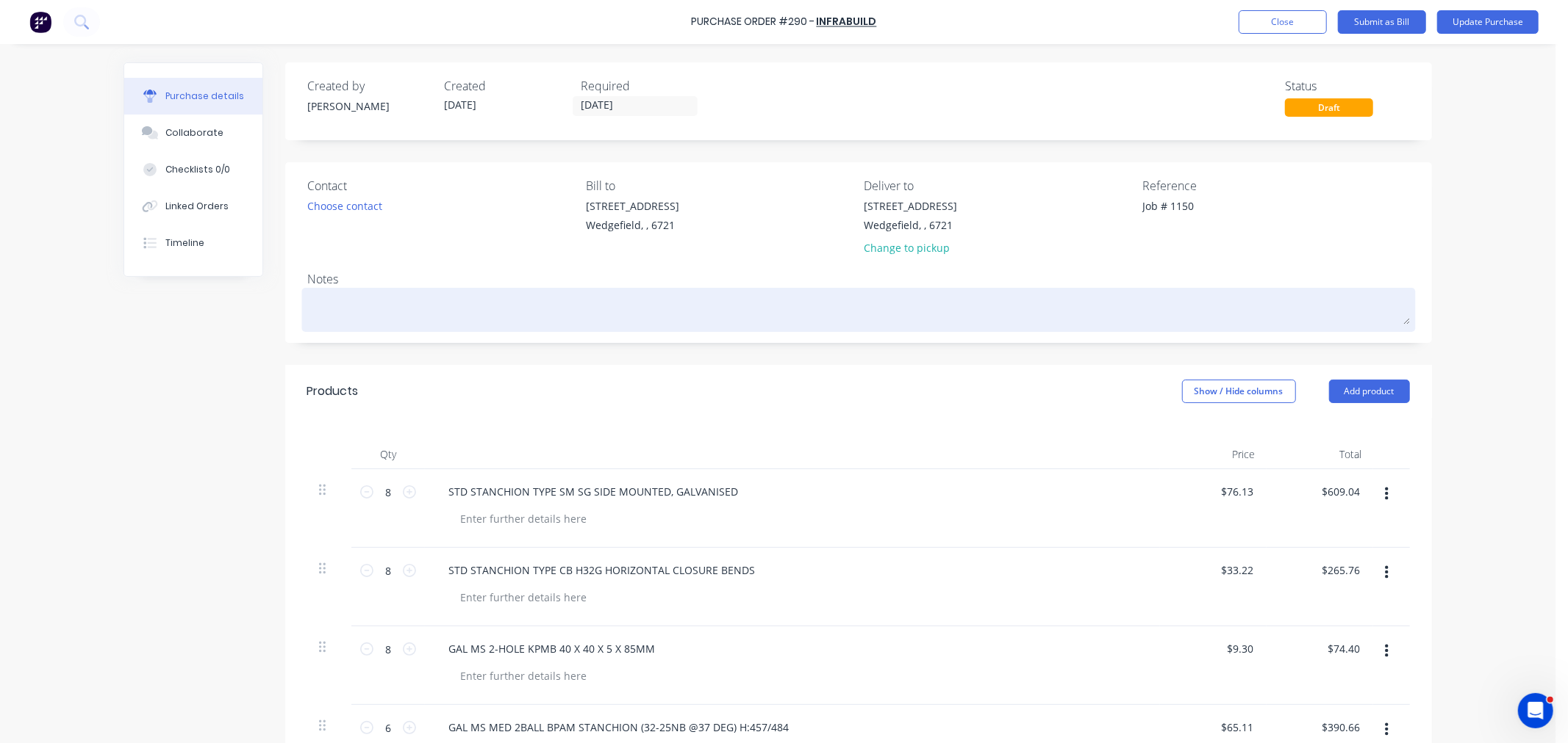
click at [328, 305] on textarea at bounding box center [858, 308] width 1102 height 33
paste textarea "26818044"
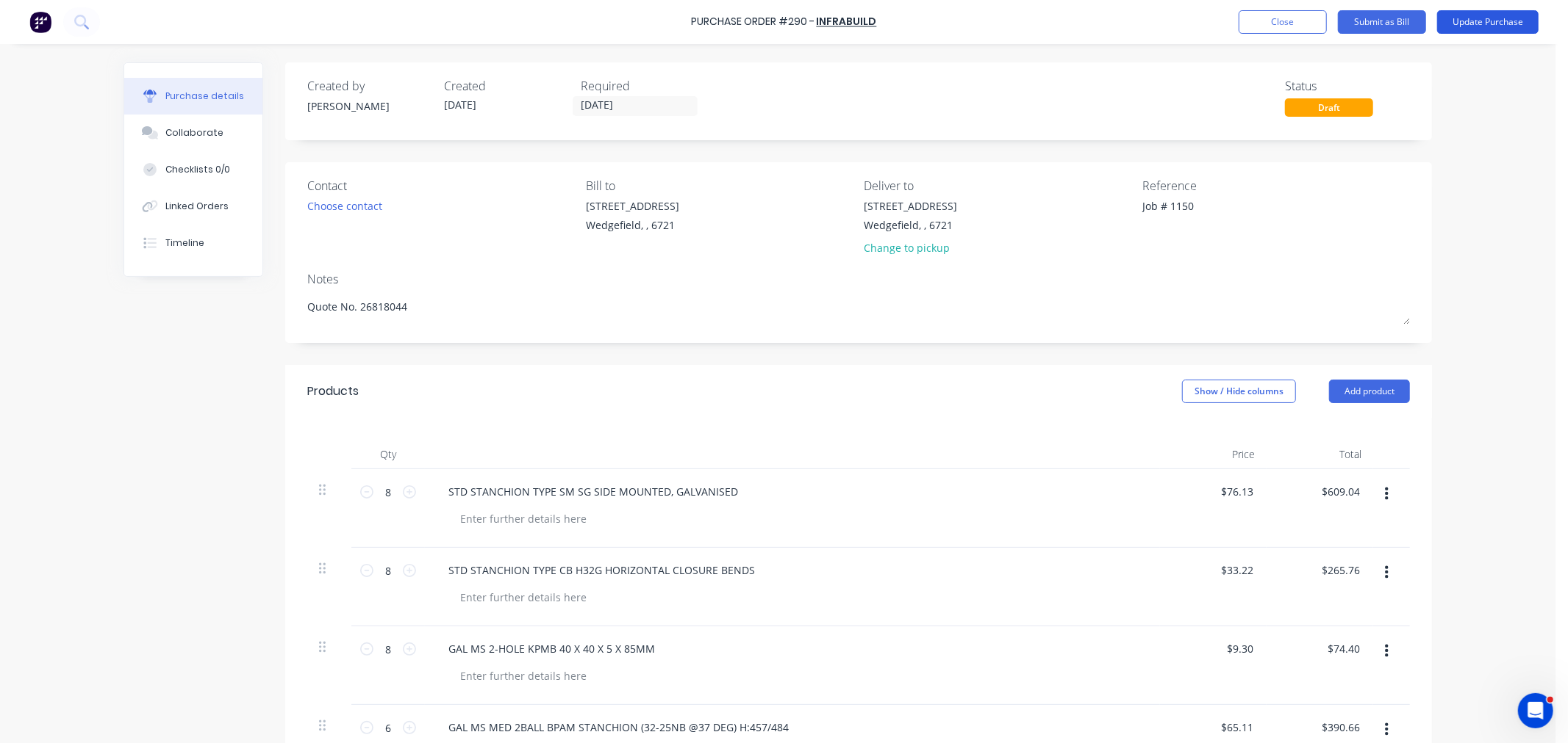
click at [1484, 19] on button "Update Purchase" at bounding box center [1488, 22] width 101 height 24
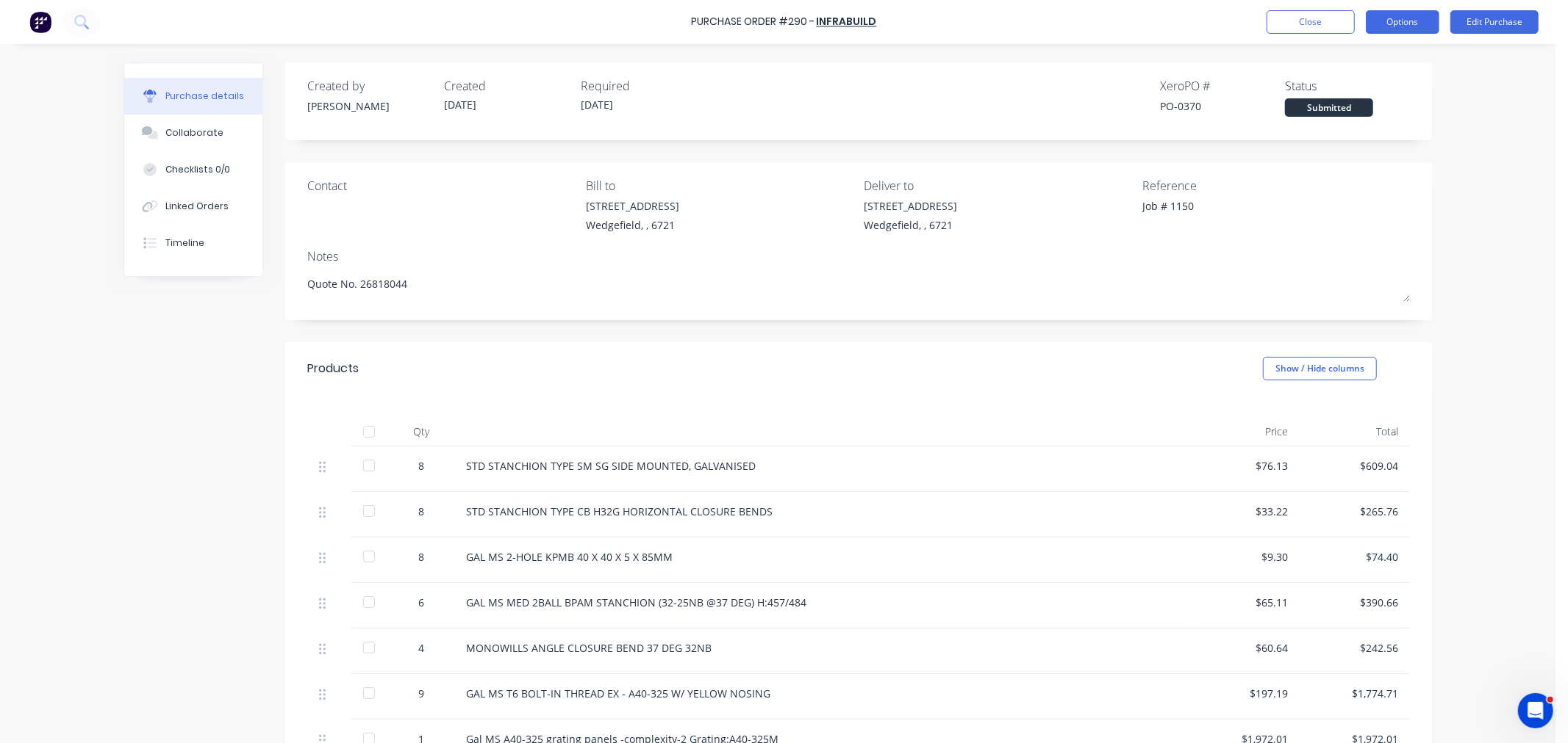
click at [1401, 25] on button "Options" at bounding box center [1402, 22] width 74 height 24
click at [1347, 62] on div "Print / Email" at bounding box center [1369, 59] width 113 height 21
click at [1344, 89] on div "With pricing" at bounding box center [1369, 89] width 113 height 21
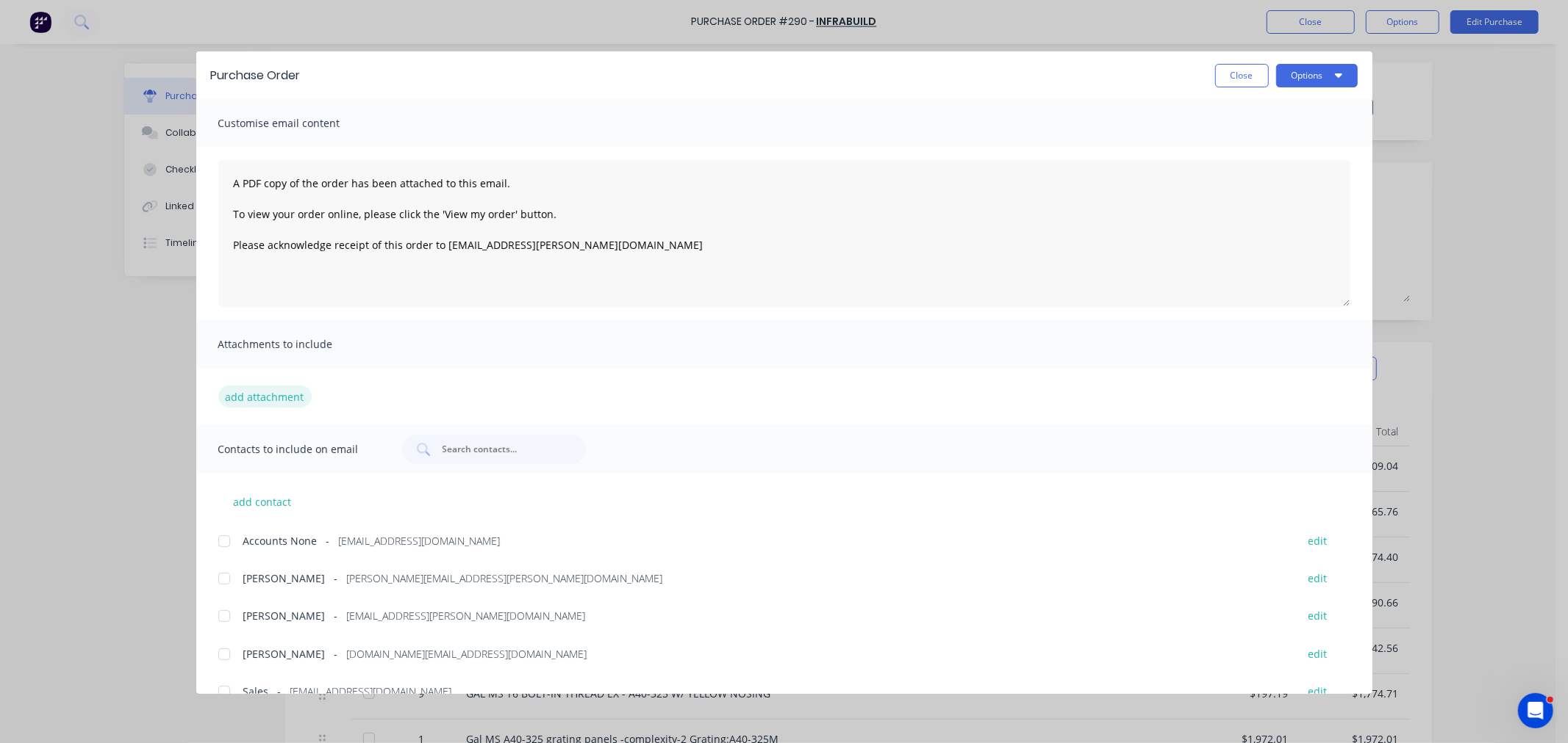
click at [247, 397] on button "add attachment" at bounding box center [265, 396] width 93 height 22
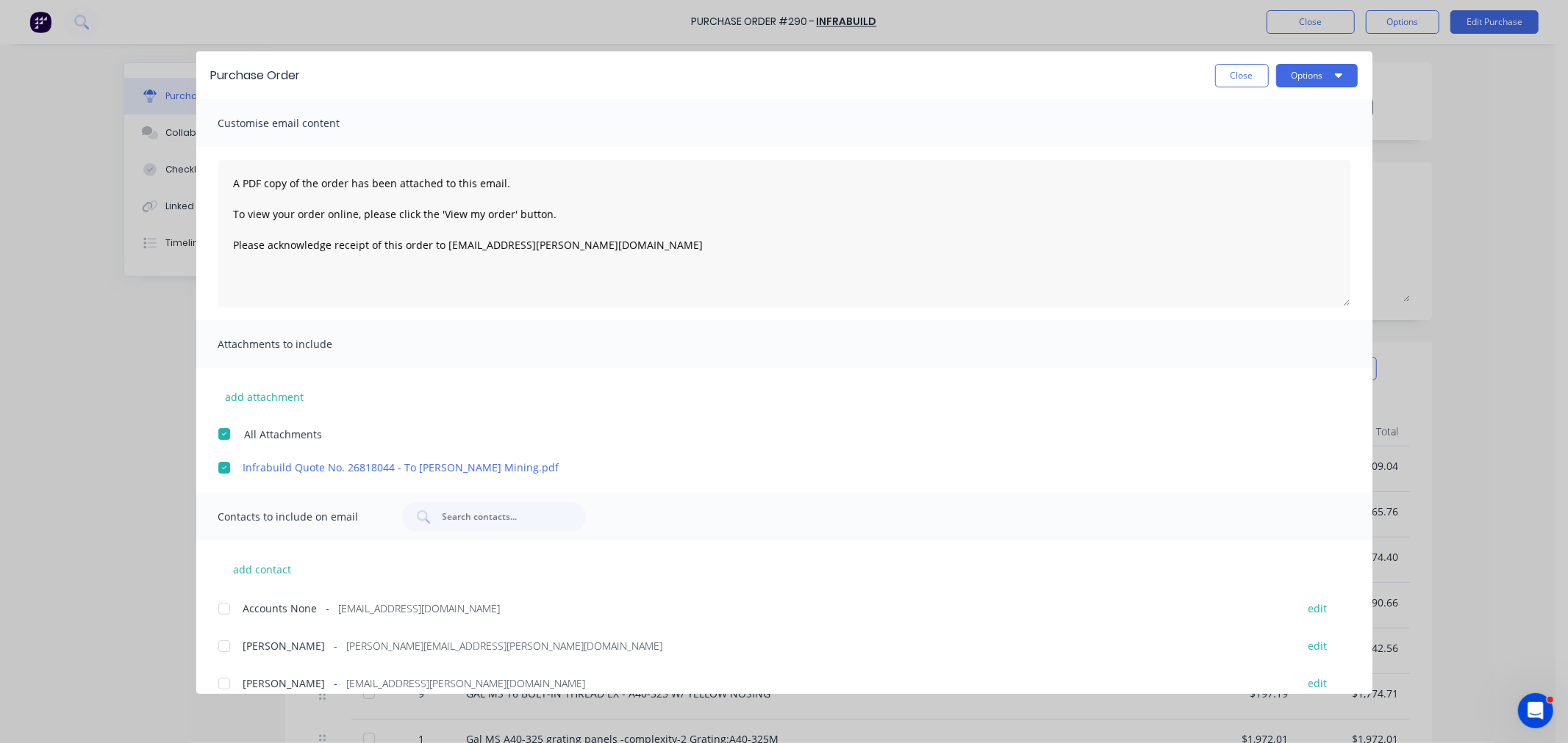
click at [222, 649] on div at bounding box center [224, 646] width 30 height 30
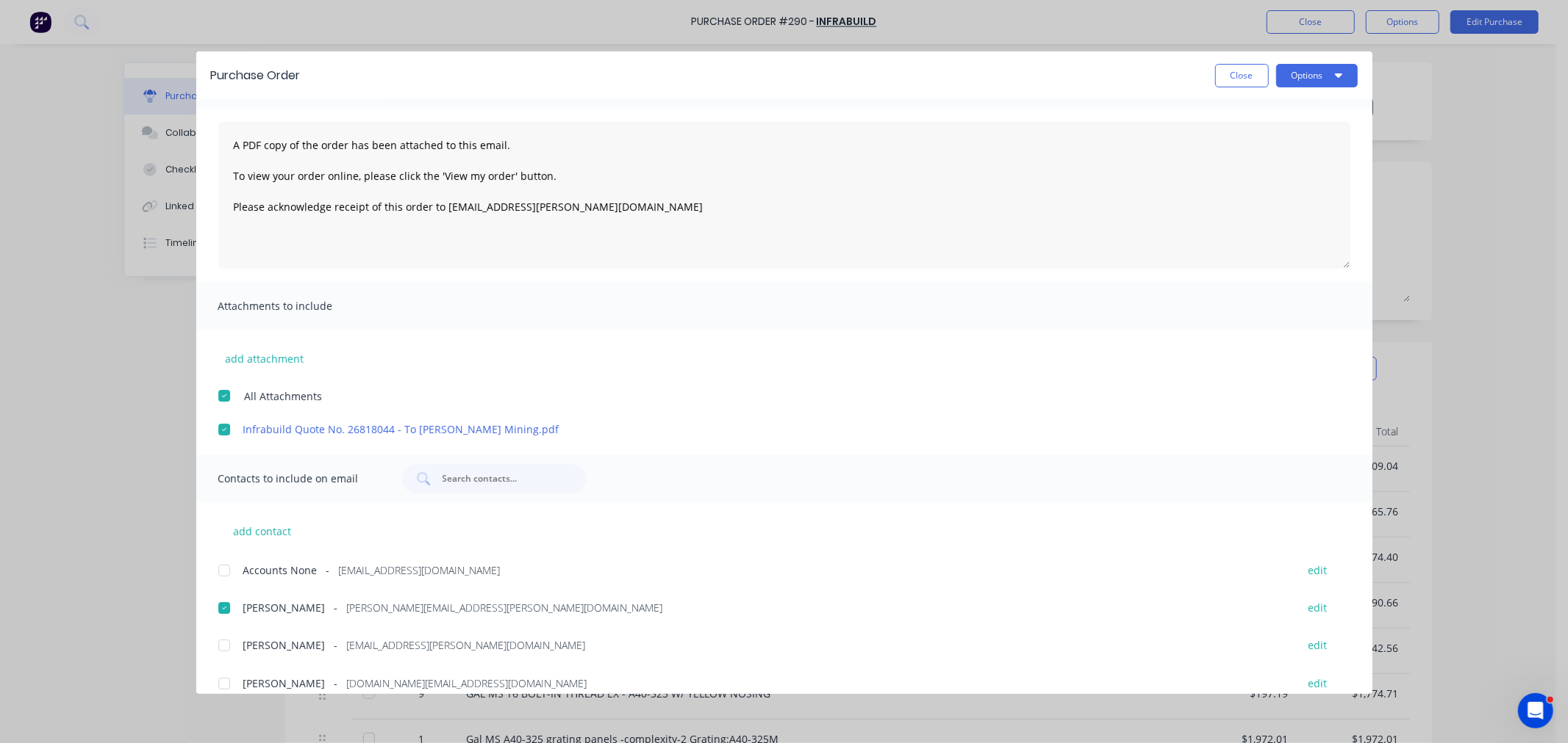
scroll to position [92, 0]
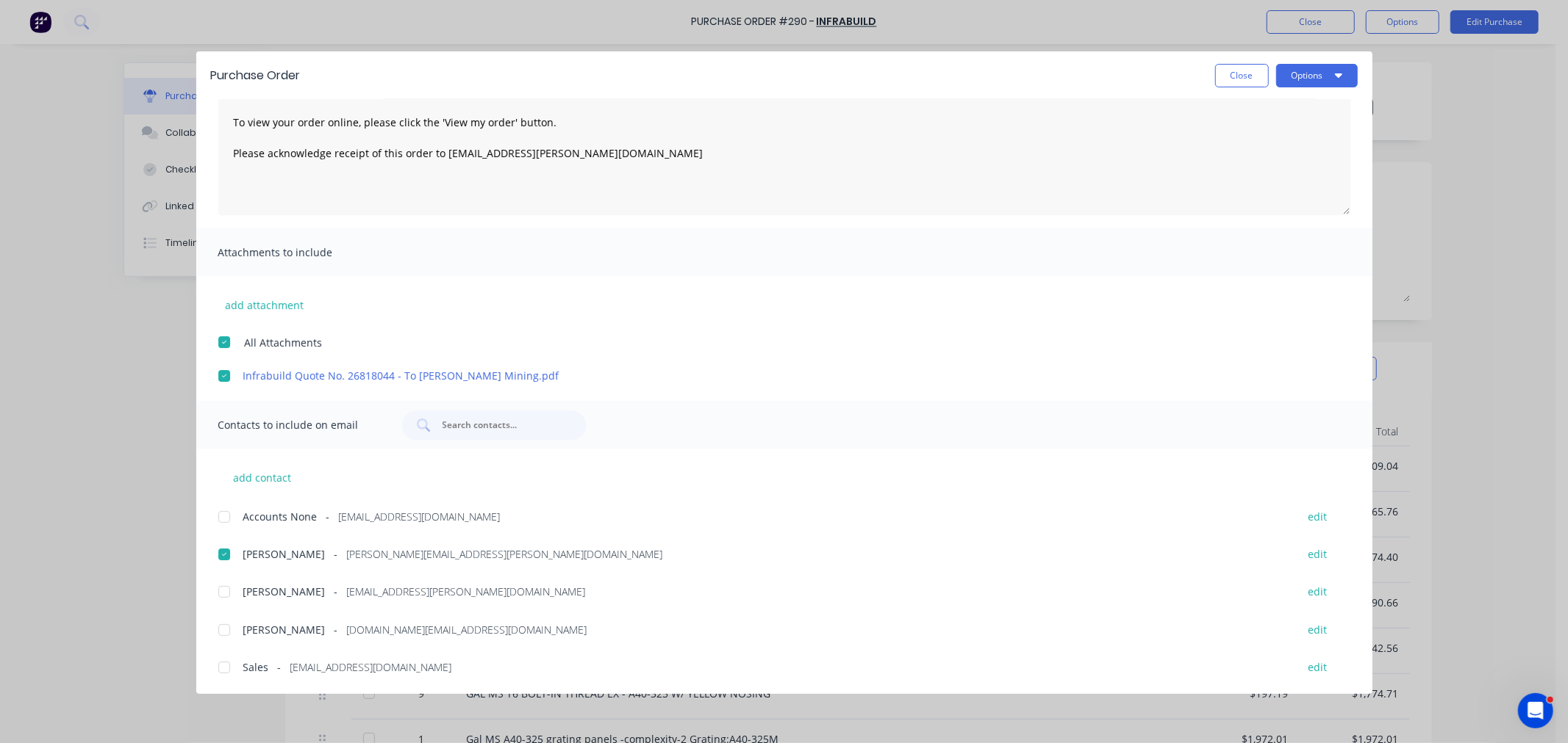
click at [226, 666] on div at bounding box center [224, 668] width 30 height 30
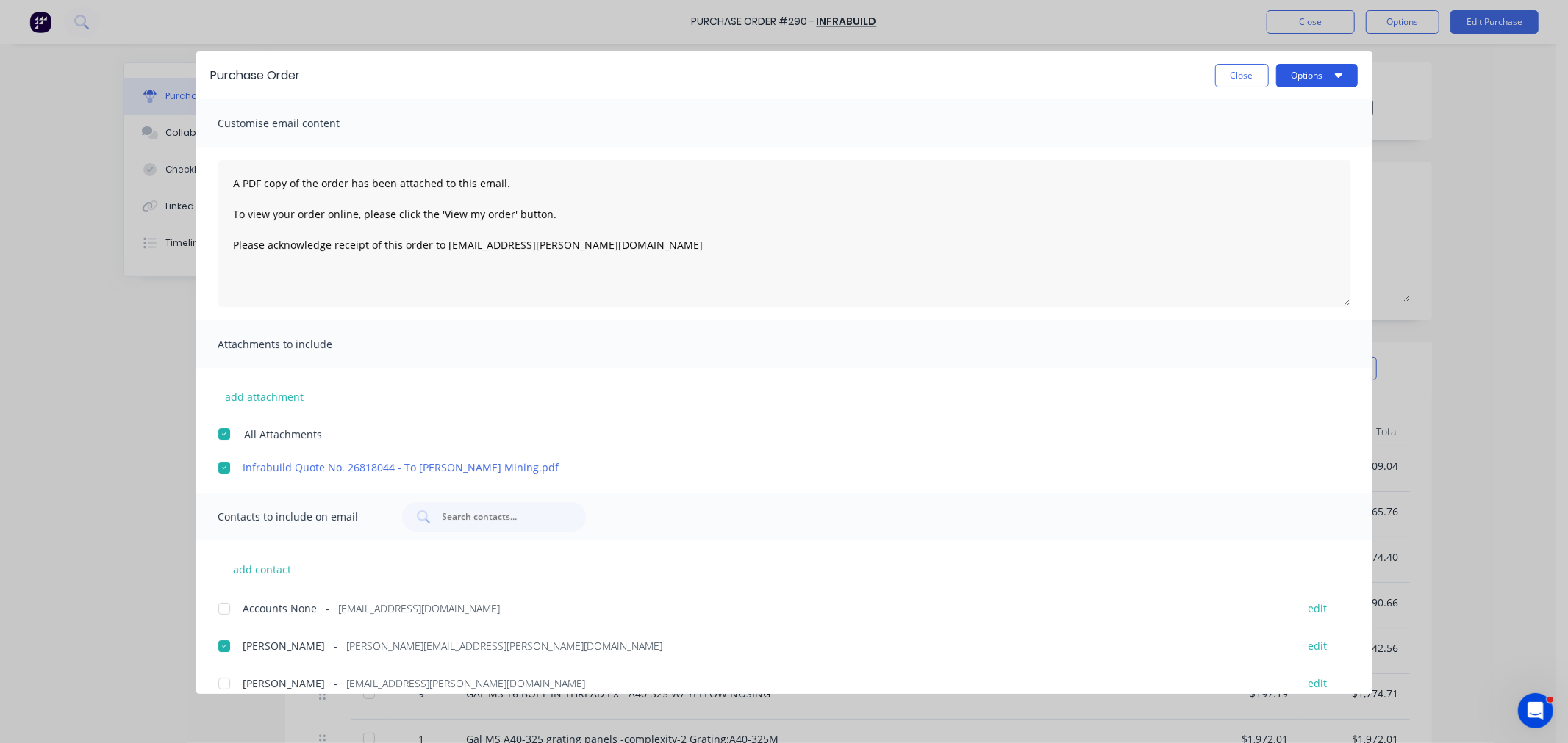
click at [1284, 77] on button "Options" at bounding box center [1317, 76] width 81 height 24
click at [1239, 179] on div "Email" at bounding box center [1288, 171] width 113 height 21
click at [1237, 76] on button "Close" at bounding box center [1241, 76] width 53 height 24
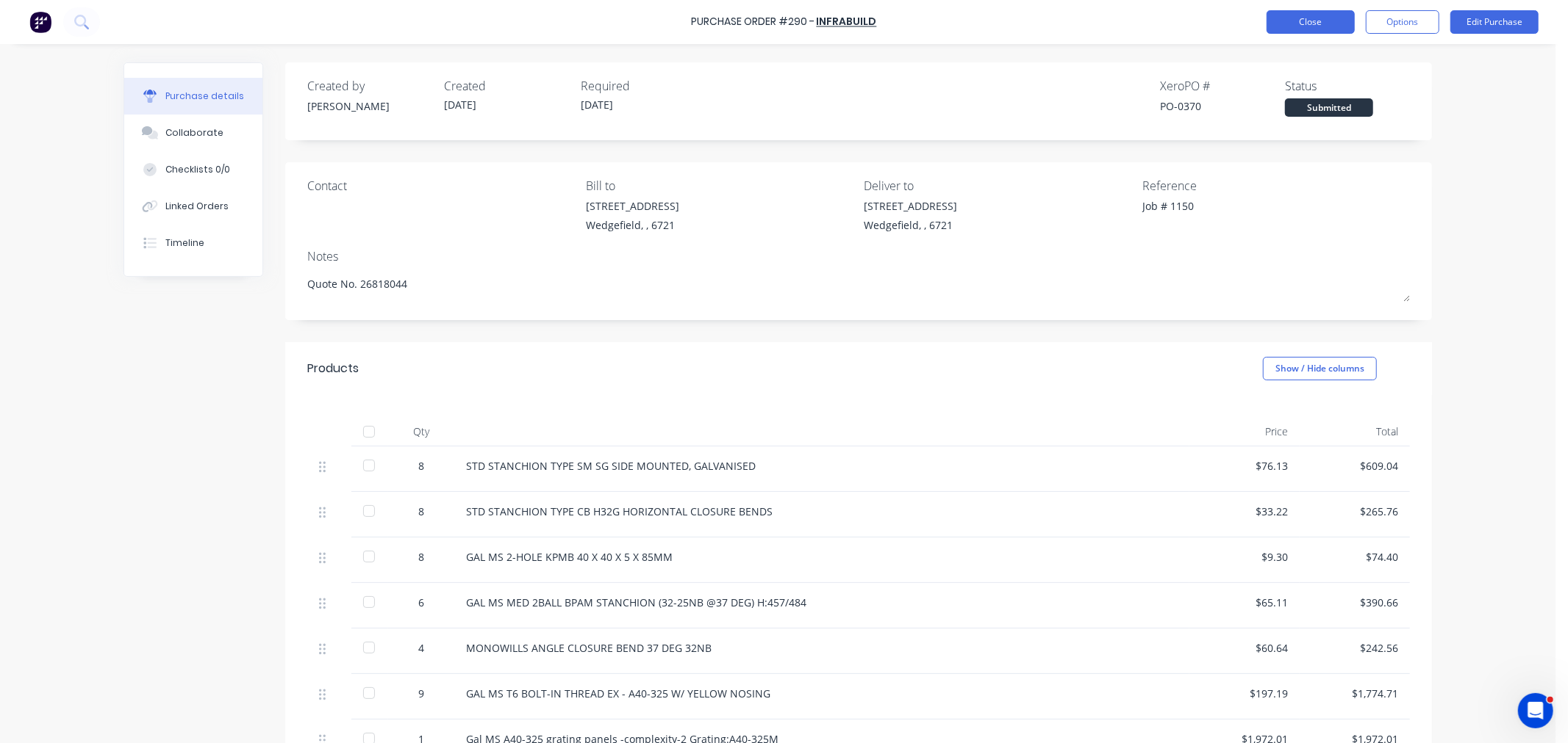
click at [1313, 18] on button "Close" at bounding box center [1310, 22] width 88 height 24
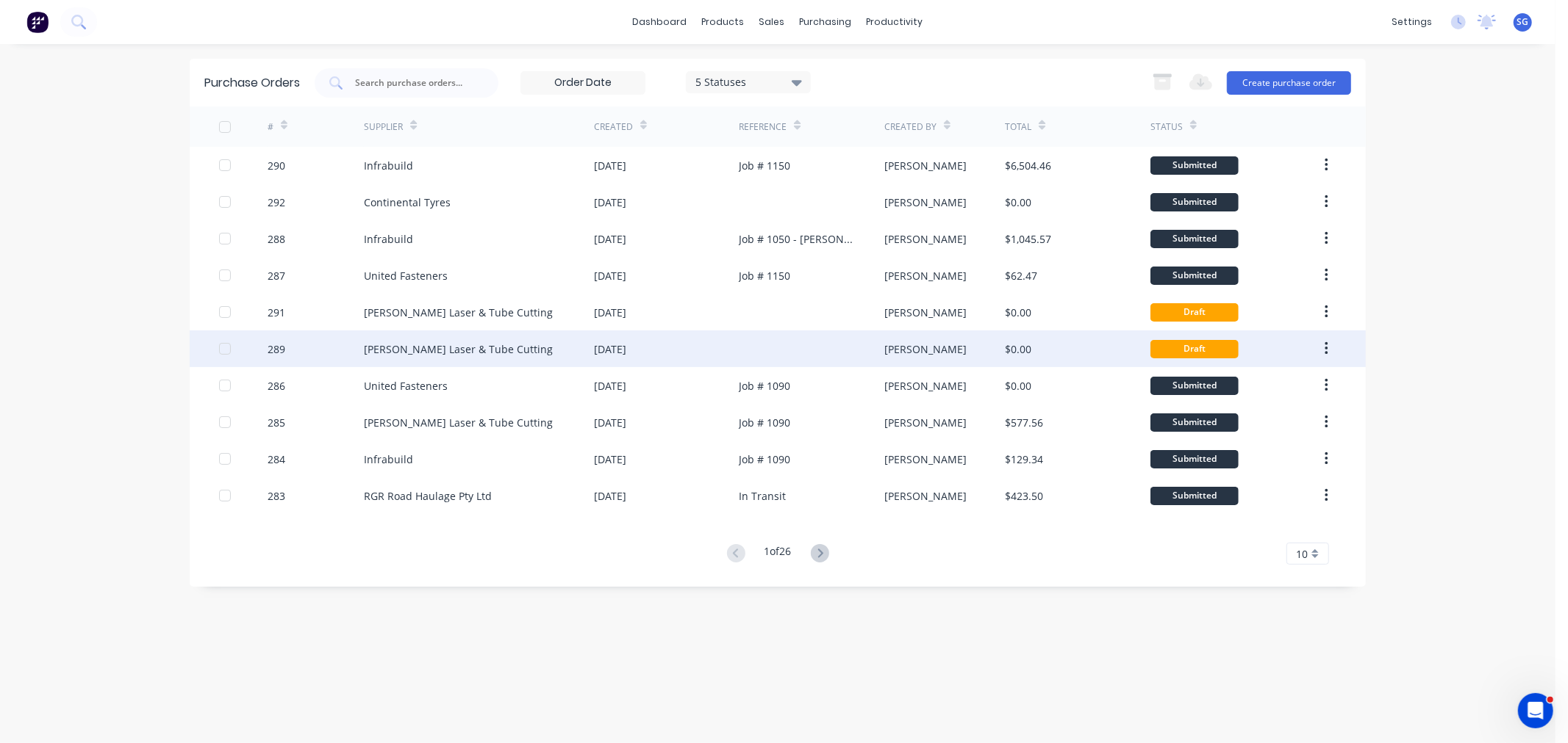
click at [592, 336] on div "Simmonds Laser & Tube Cutting" at bounding box center [479, 348] width 230 height 36
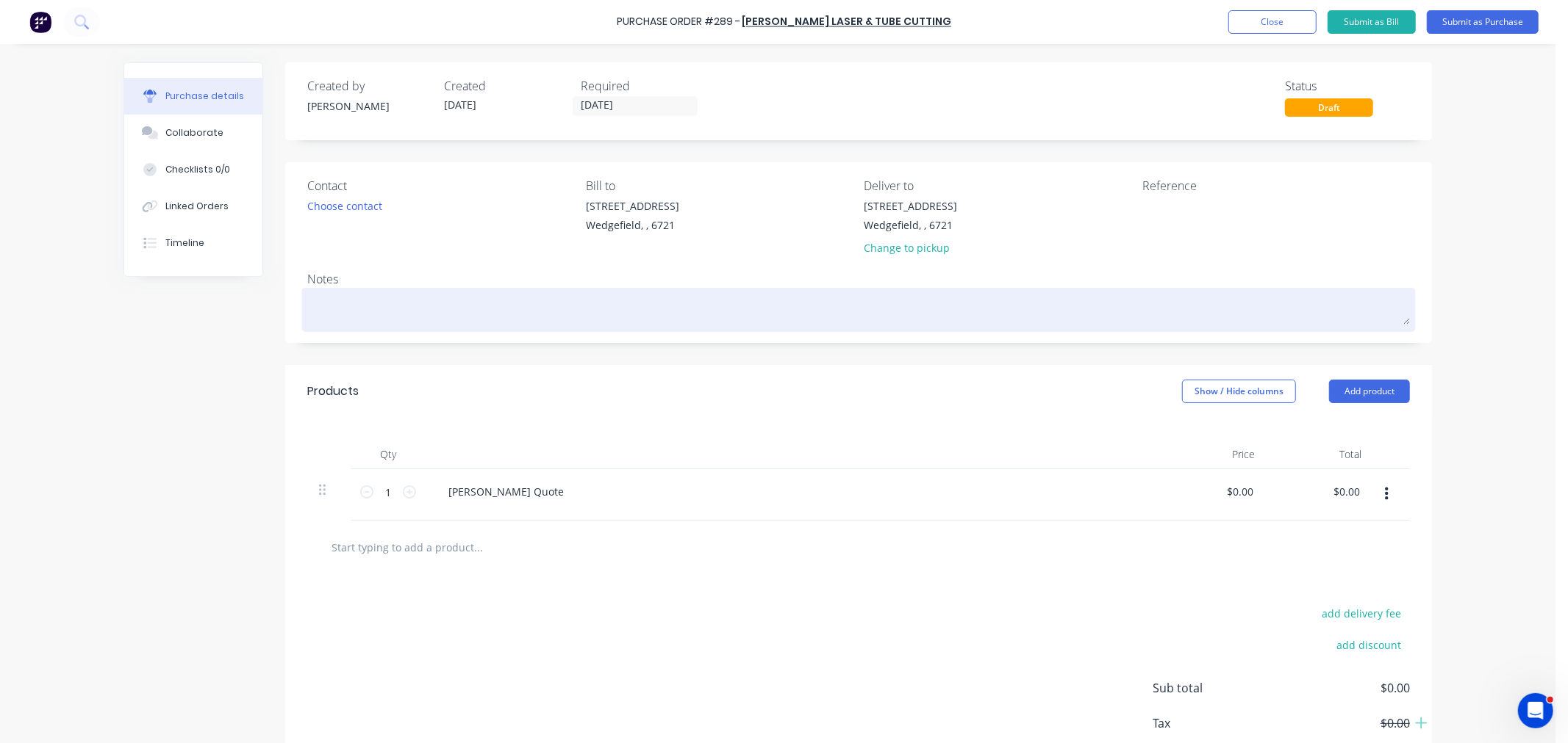
click at [379, 298] on textarea at bounding box center [858, 308] width 1102 height 33
paste textarea "QUO-50280"
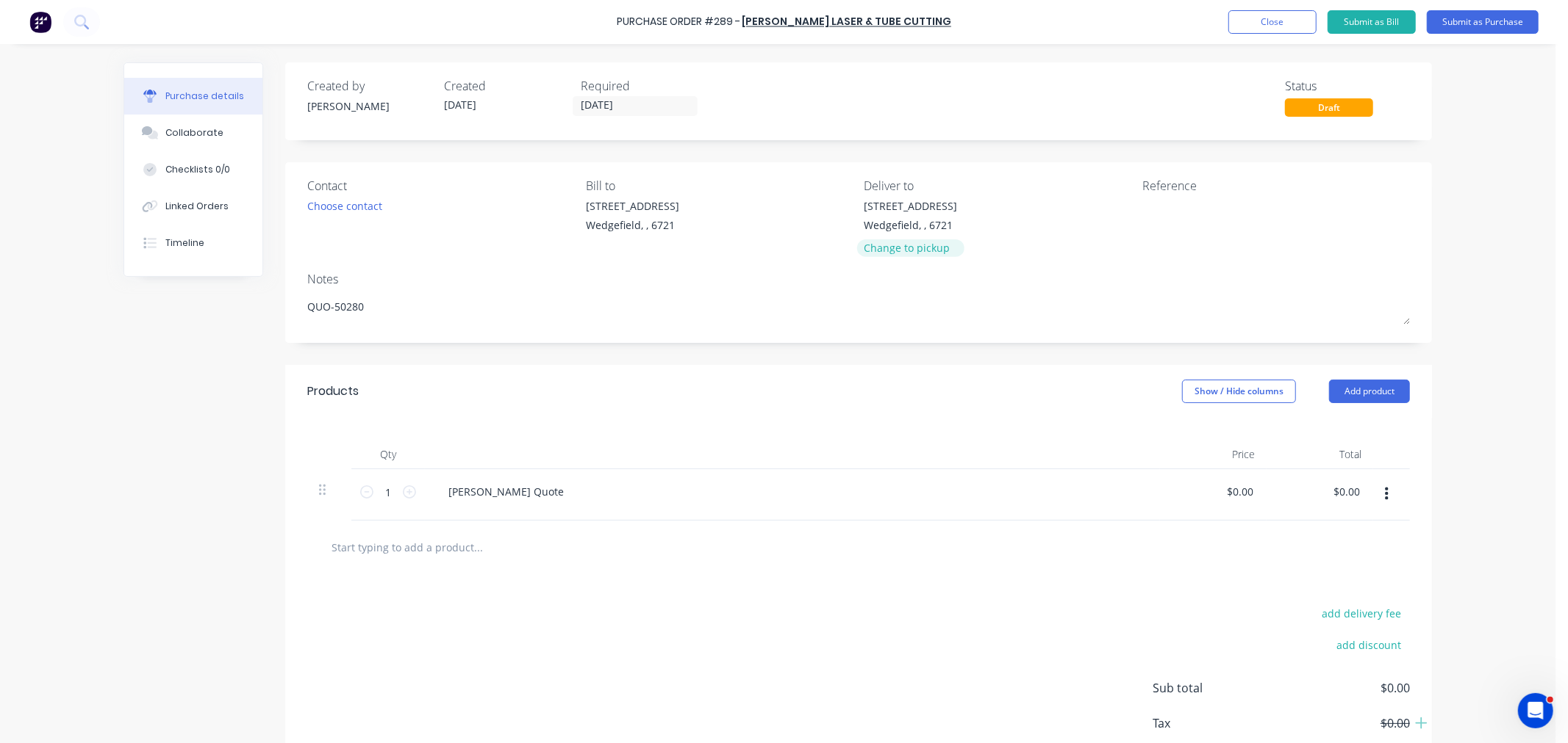
click at [907, 244] on div "Change to pickup" at bounding box center [911, 248] width 93 height 15
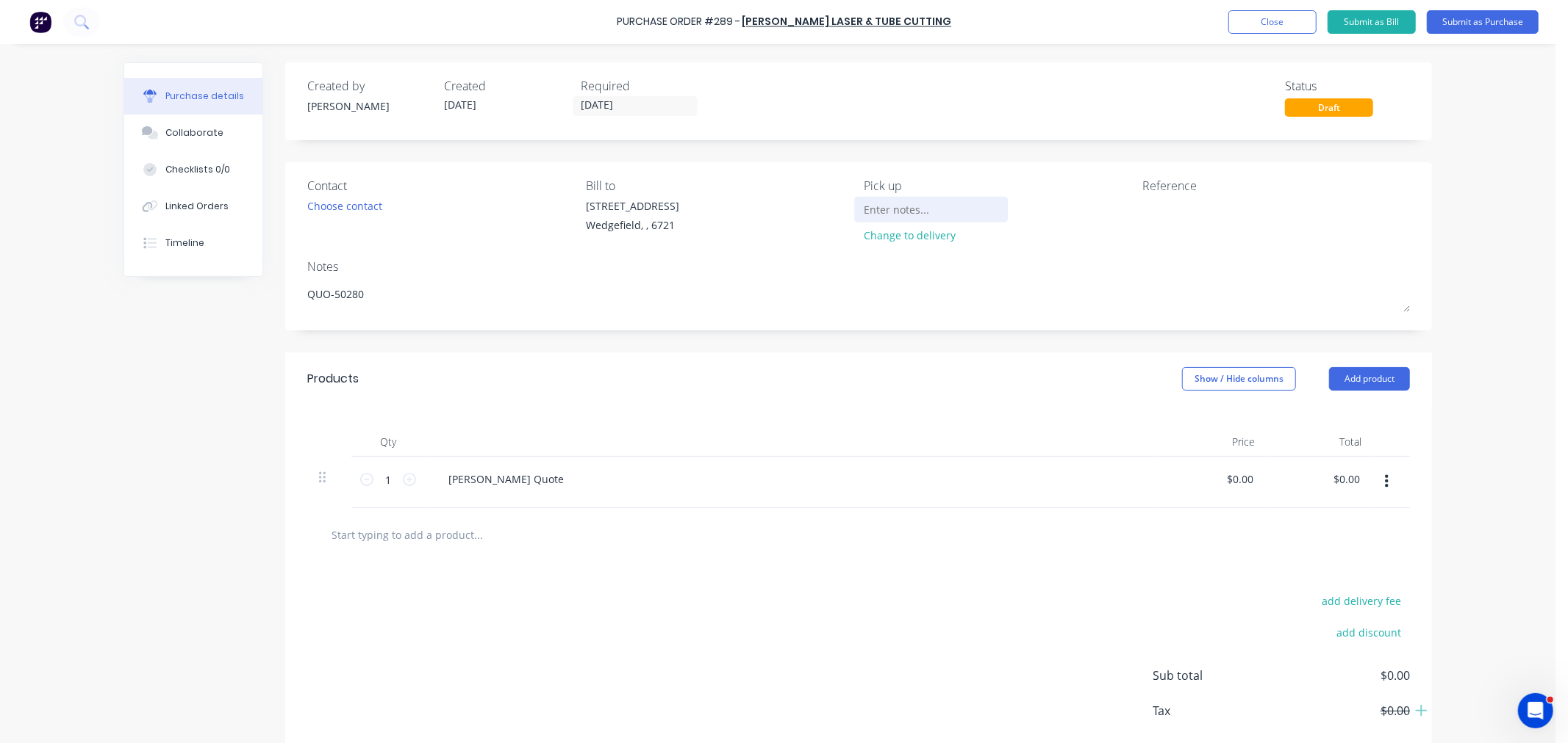
click at [877, 214] on input at bounding box center [931, 210] width 134 height 22
click at [1209, 215] on textarea at bounding box center [1233, 215] width 184 height 33
click at [1208, 210] on textarea "Job # 1090" at bounding box center [1233, 215] width 184 height 33
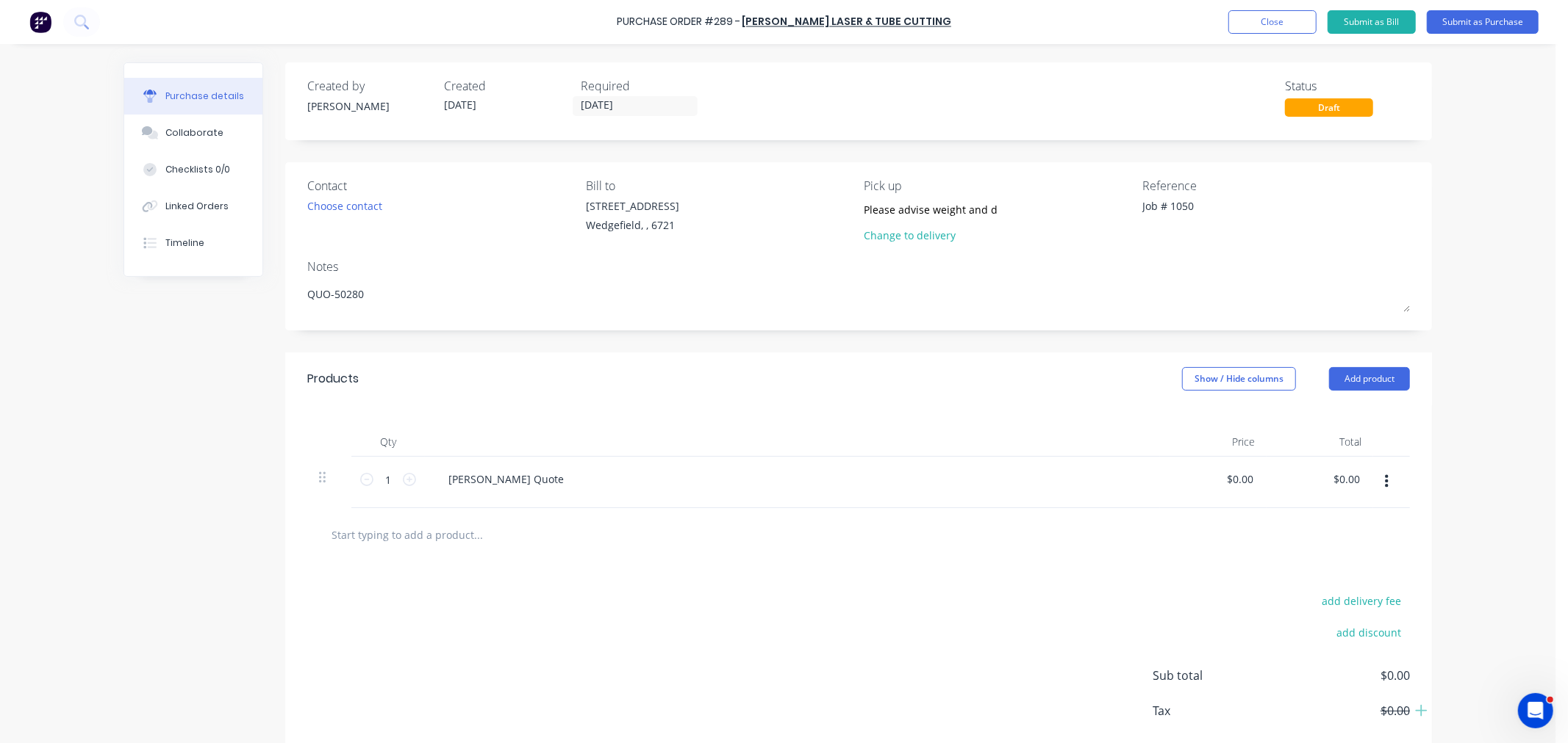
click at [383, 542] on input "text" at bounding box center [478, 534] width 294 height 30
paste input "QUO-50280"
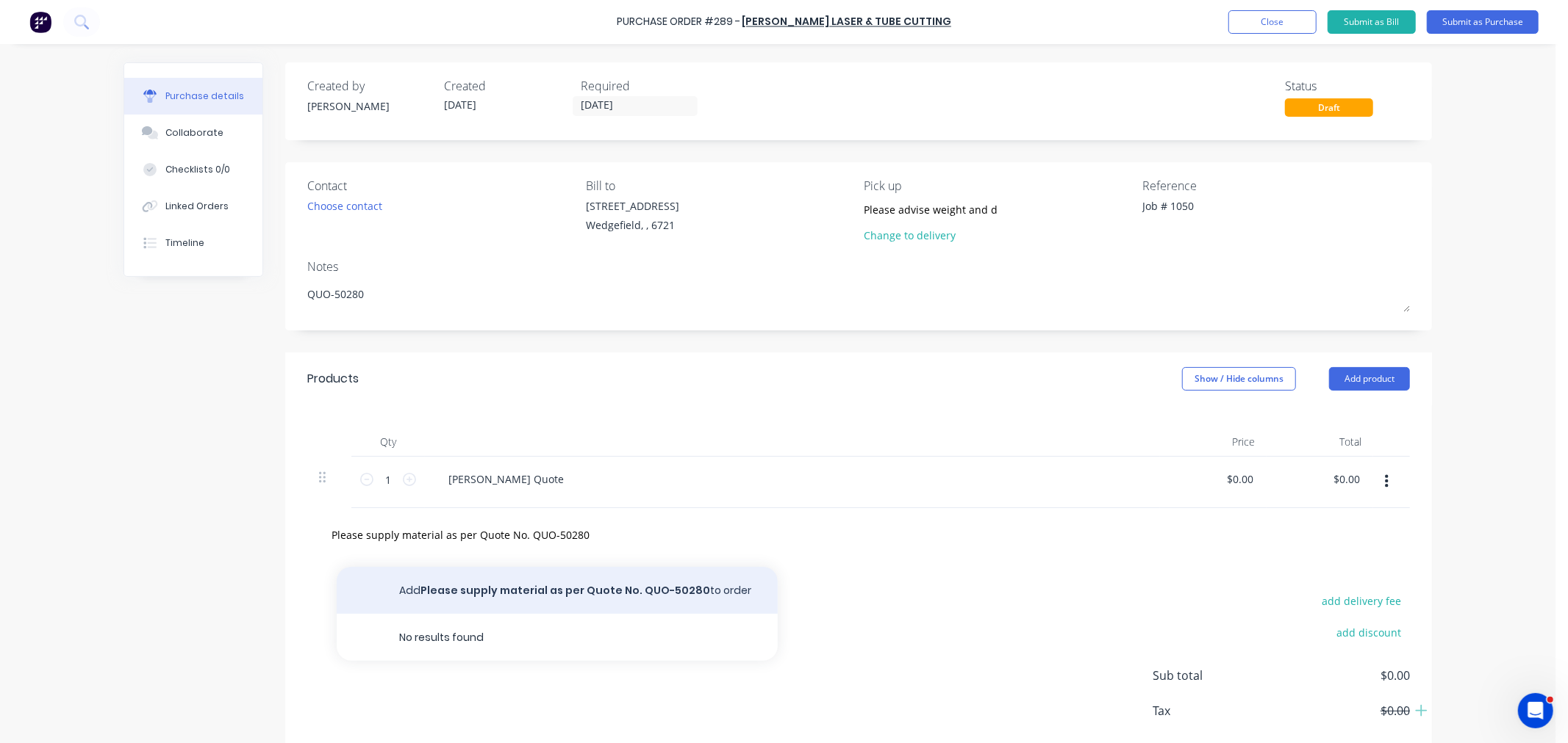
click at [467, 592] on button "Add Please supply material as per Quote No. QUO-50280 to order" at bounding box center [556, 591] width 441 height 47
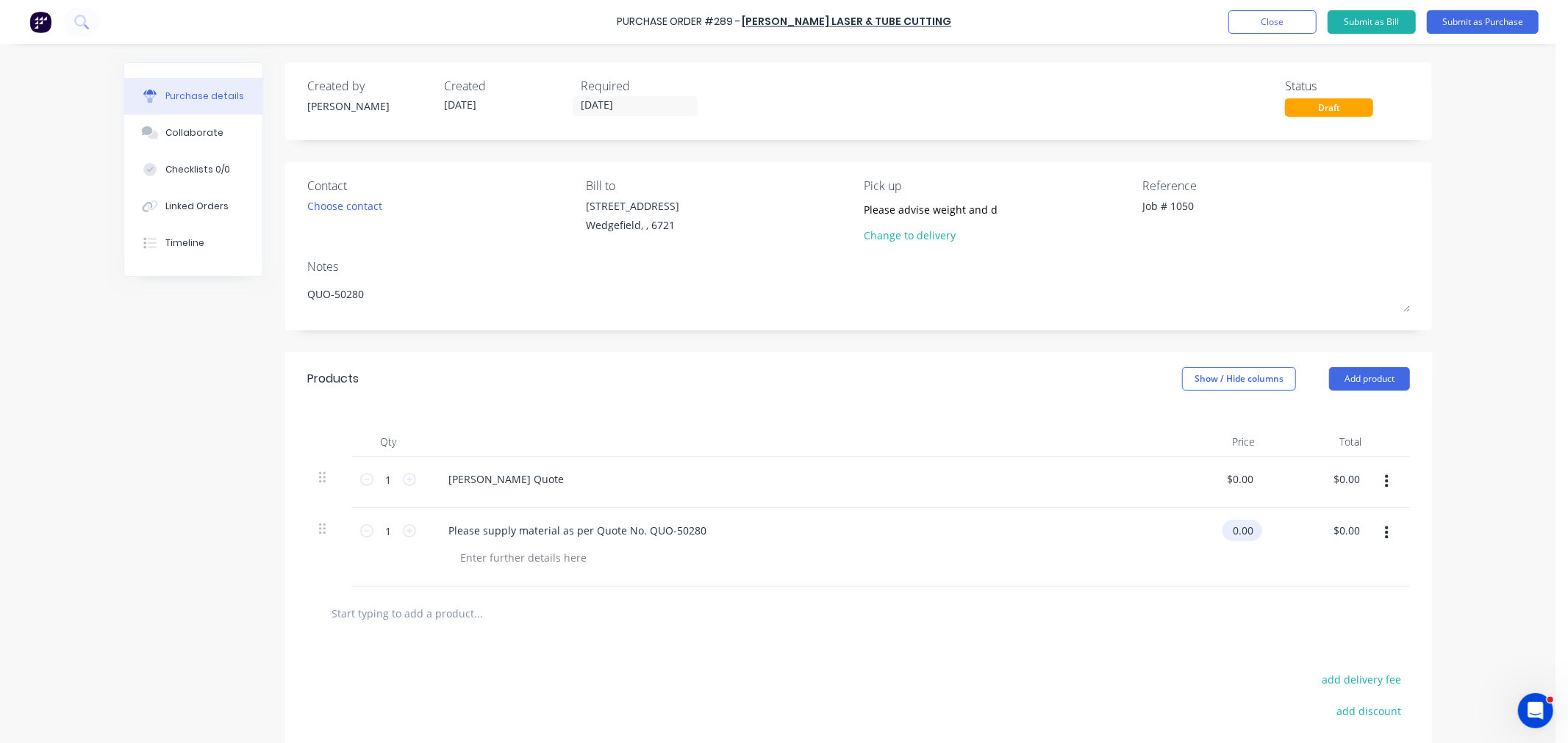
click at [1231, 536] on input "0.00" at bounding box center [1239, 530] width 34 height 21
click at [1231, 536] on input "0.00" at bounding box center [1242, 530] width 28 height 21
click at [1384, 488] on icon "button" at bounding box center [1386, 482] width 3 height 14
click at [1305, 606] on button "Delete" at bounding box center [1341, 609] width 125 height 30
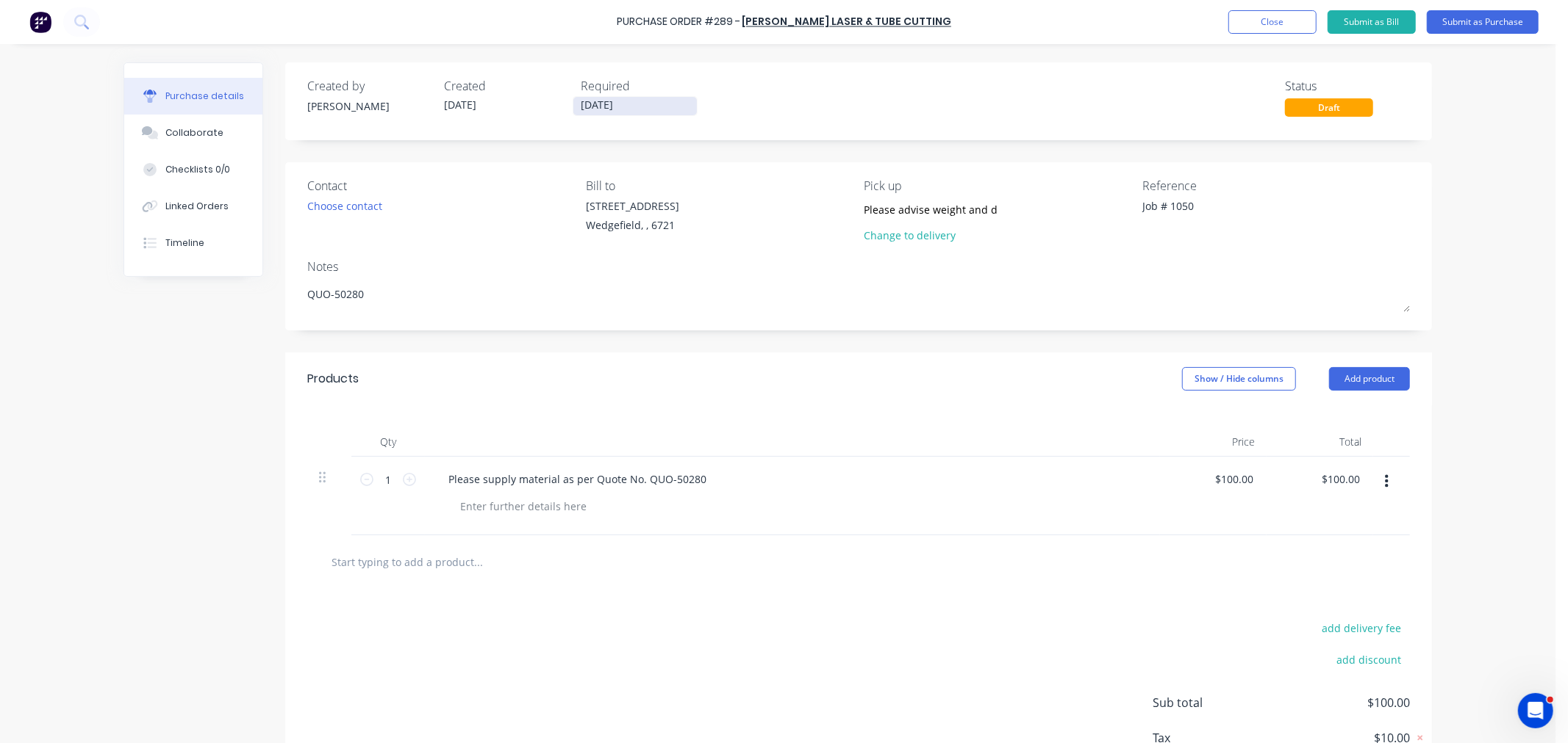
click at [630, 114] on label "13/10/25" at bounding box center [635, 106] width 125 height 19
click at [630, 114] on input "13/10/25" at bounding box center [635, 107] width 123 height 19
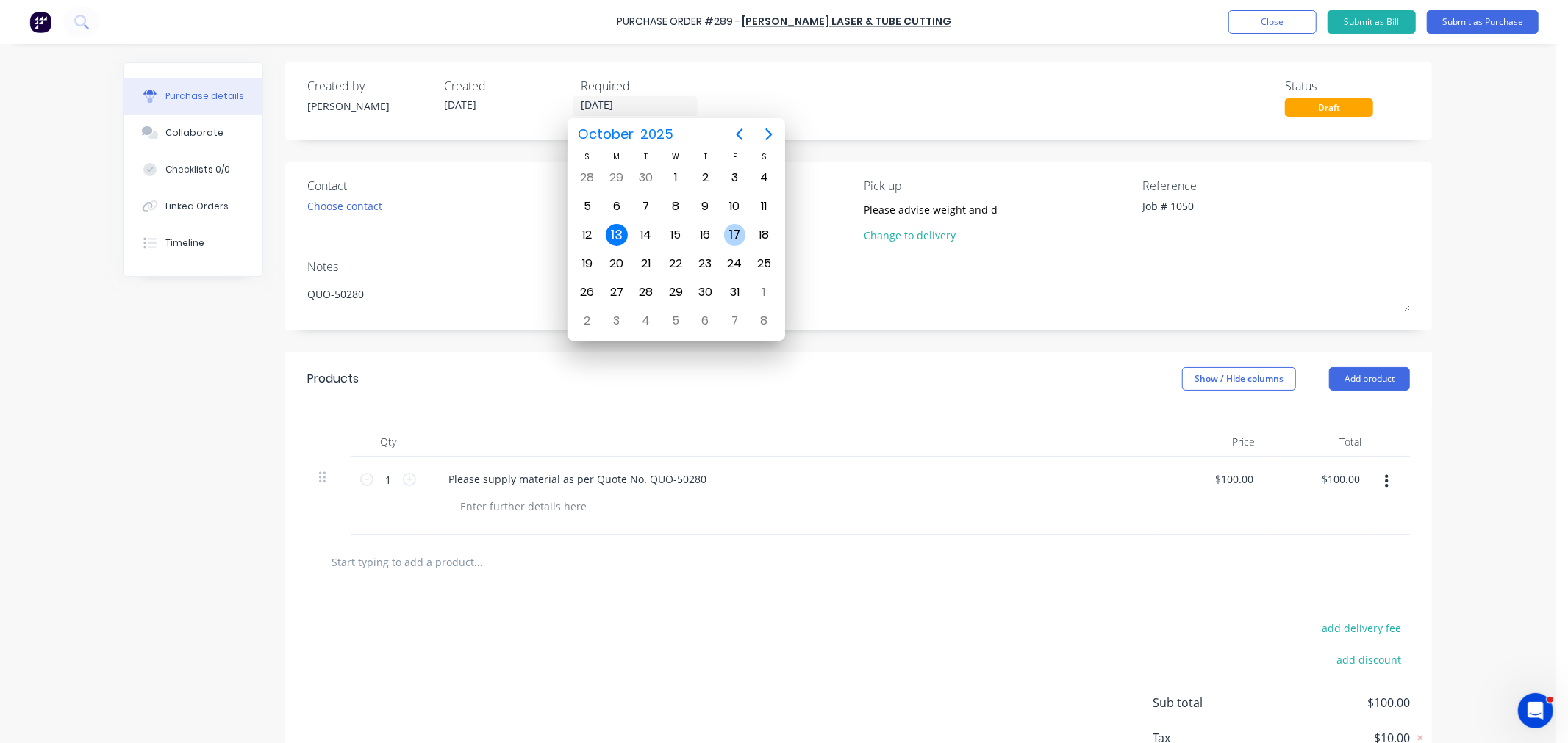
click at [731, 238] on div "17" at bounding box center [735, 235] width 22 height 22
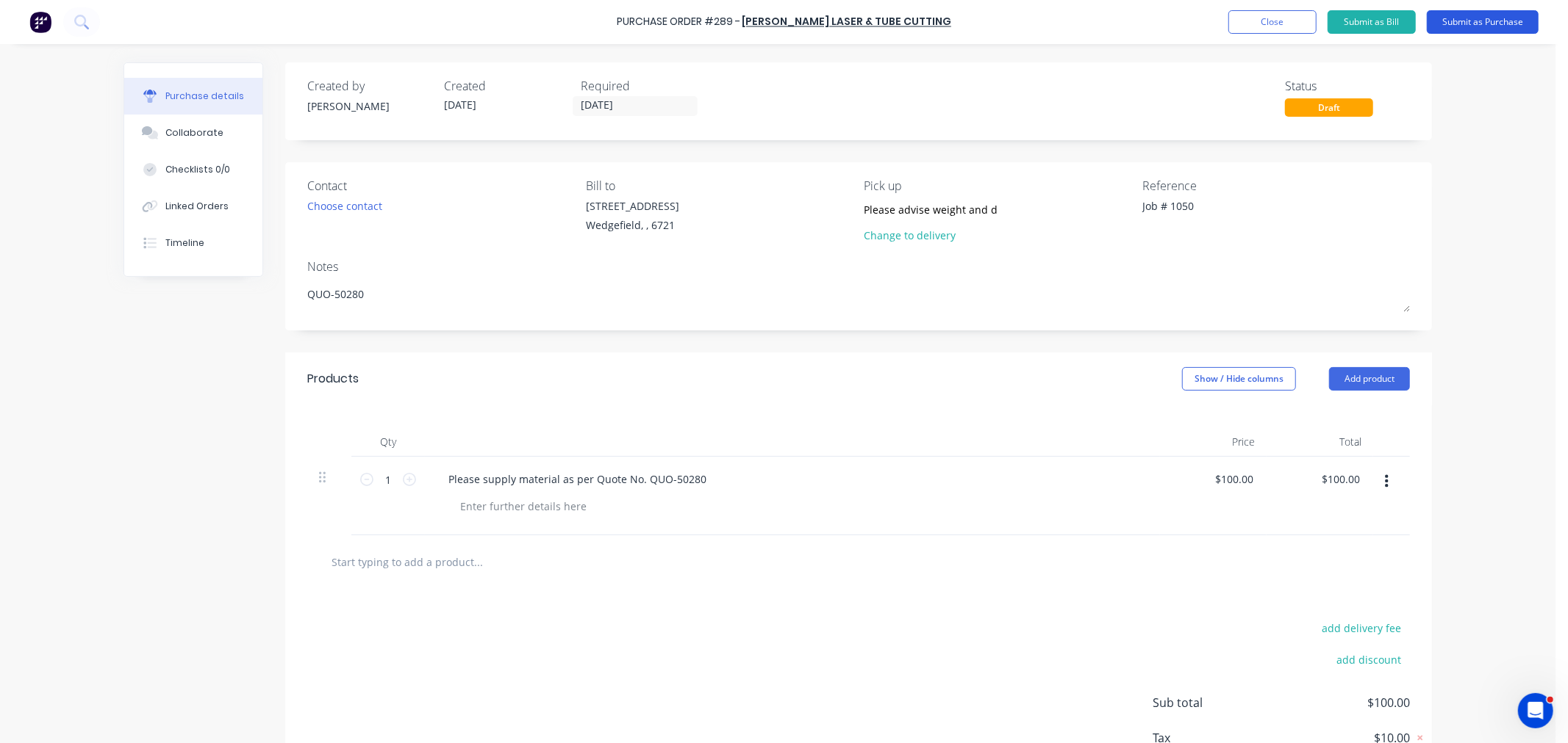
click at [1489, 25] on button "Submit as Purchase" at bounding box center [1483, 22] width 112 height 24
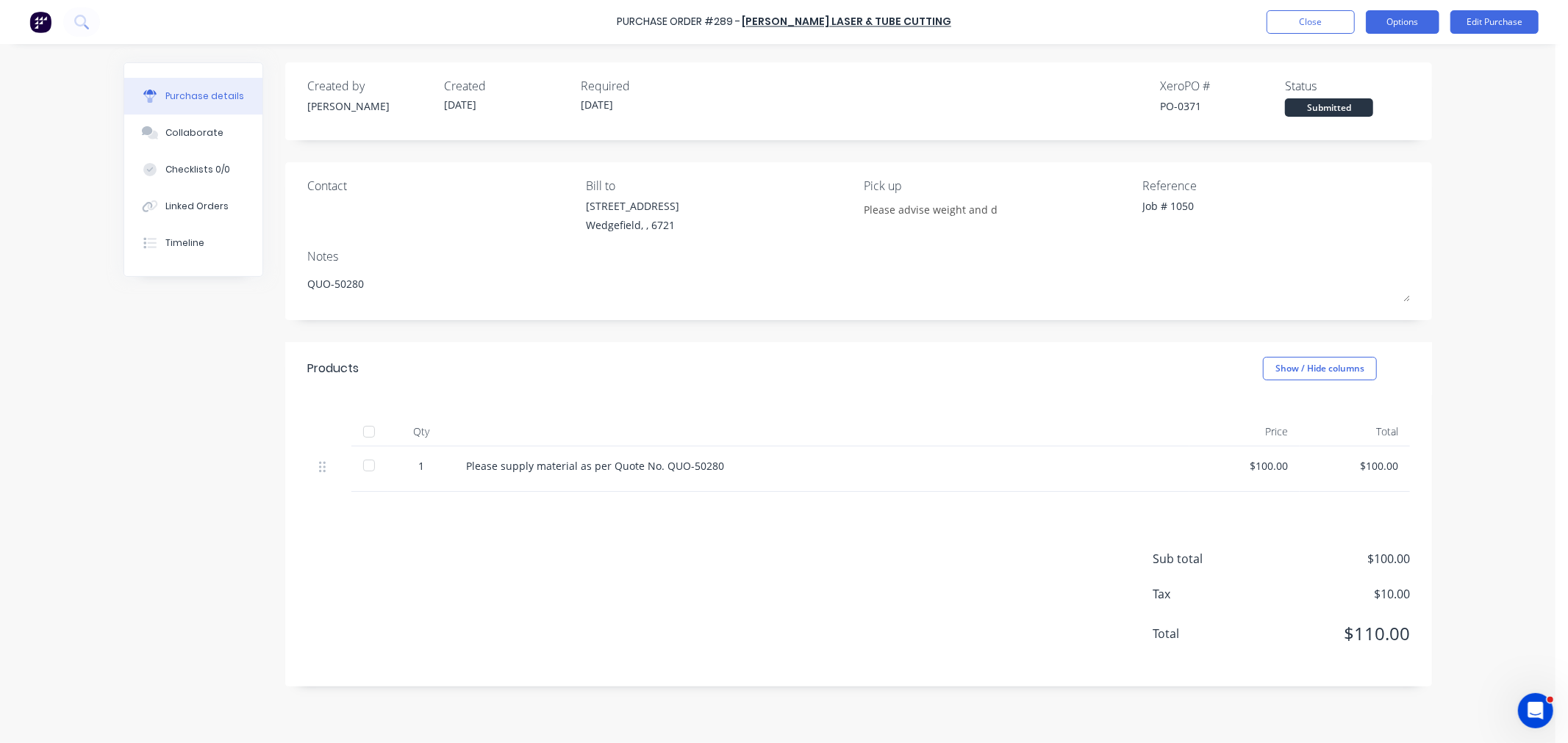
click at [1395, 20] on button "Options" at bounding box center [1402, 22] width 74 height 24
click at [1378, 53] on div "Print / Email" at bounding box center [1369, 59] width 113 height 21
click at [1366, 86] on div "With pricing" at bounding box center [1369, 89] width 113 height 21
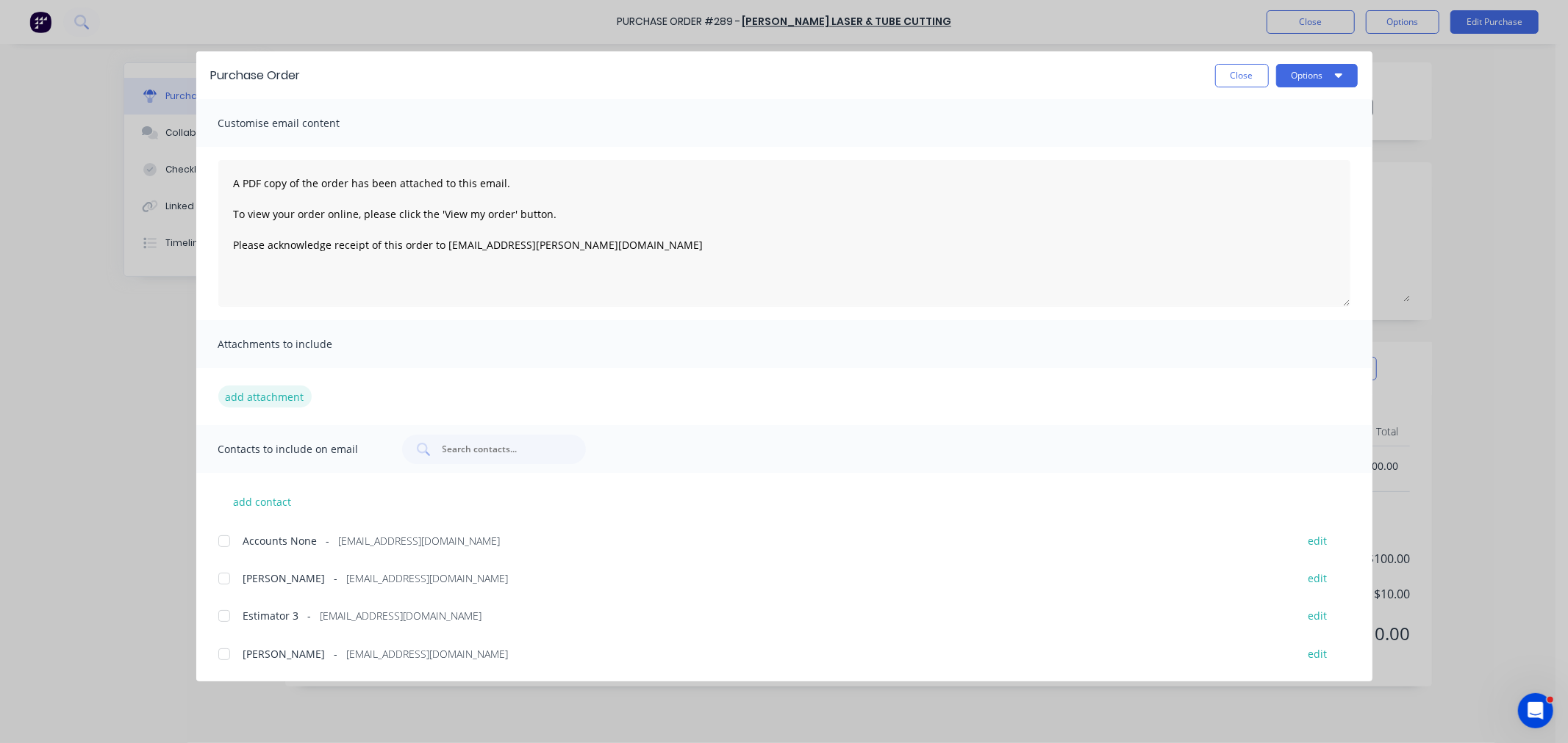
click at [238, 399] on button "add attachment" at bounding box center [265, 396] width 93 height 22
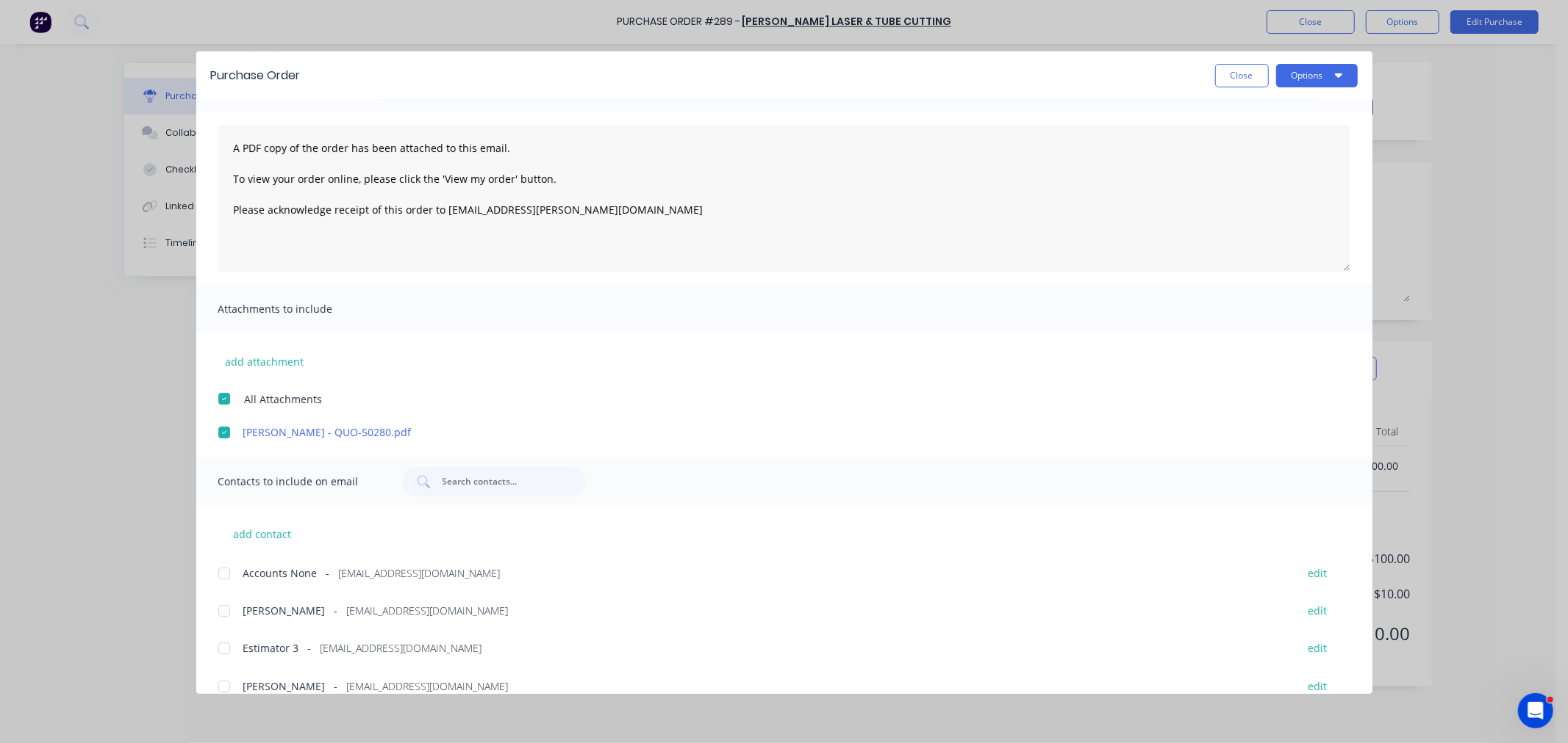
scroll to position [54, 0]
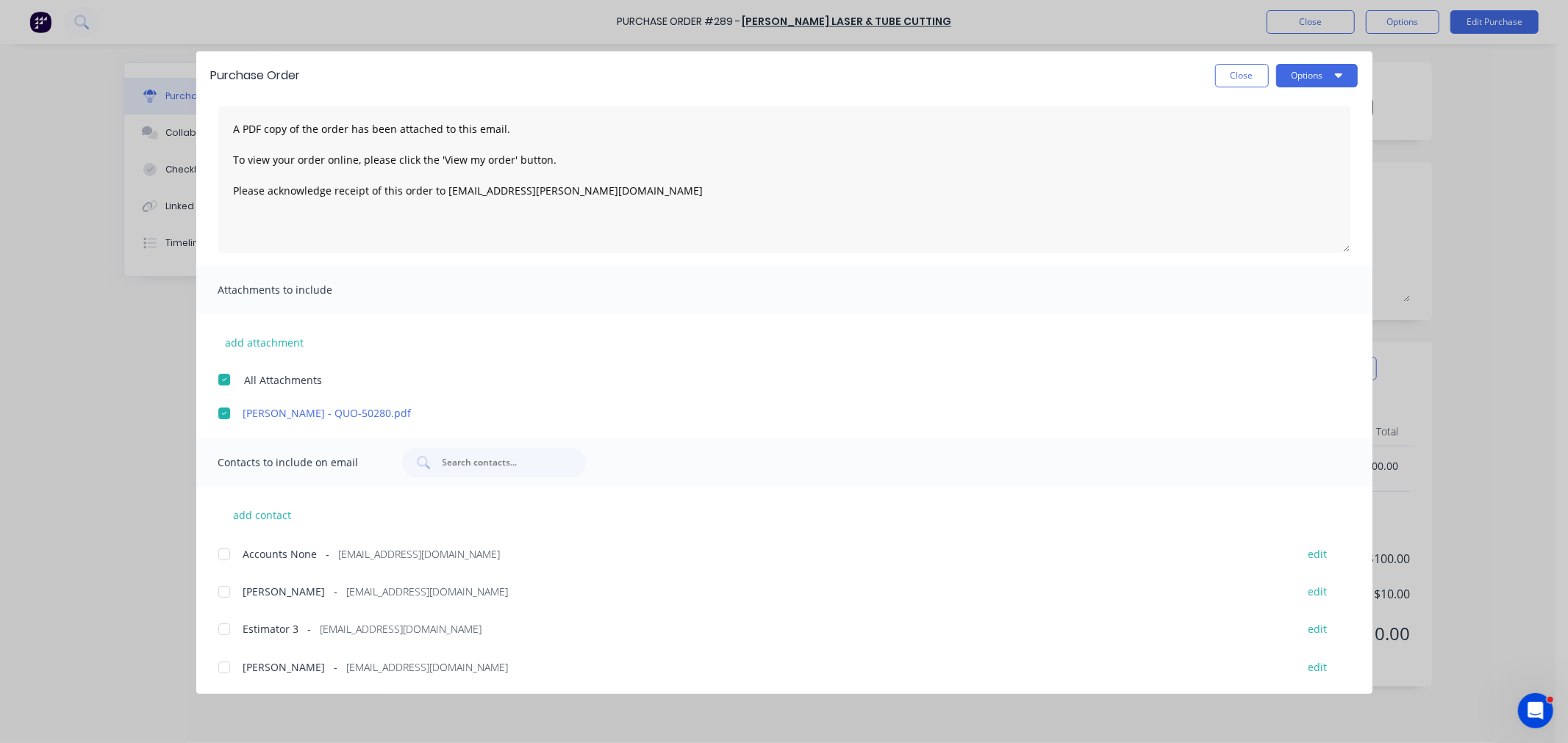
click at [225, 593] on div at bounding box center [224, 592] width 30 height 30
click at [226, 626] on div at bounding box center [224, 629] width 30 height 30
click at [222, 666] on div at bounding box center [224, 668] width 30 height 30
click at [1310, 69] on button "Options" at bounding box center [1317, 76] width 81 height 24
click at [1250, 173] on div "Email" at bounding box center [1288, 171] width 113 height 21
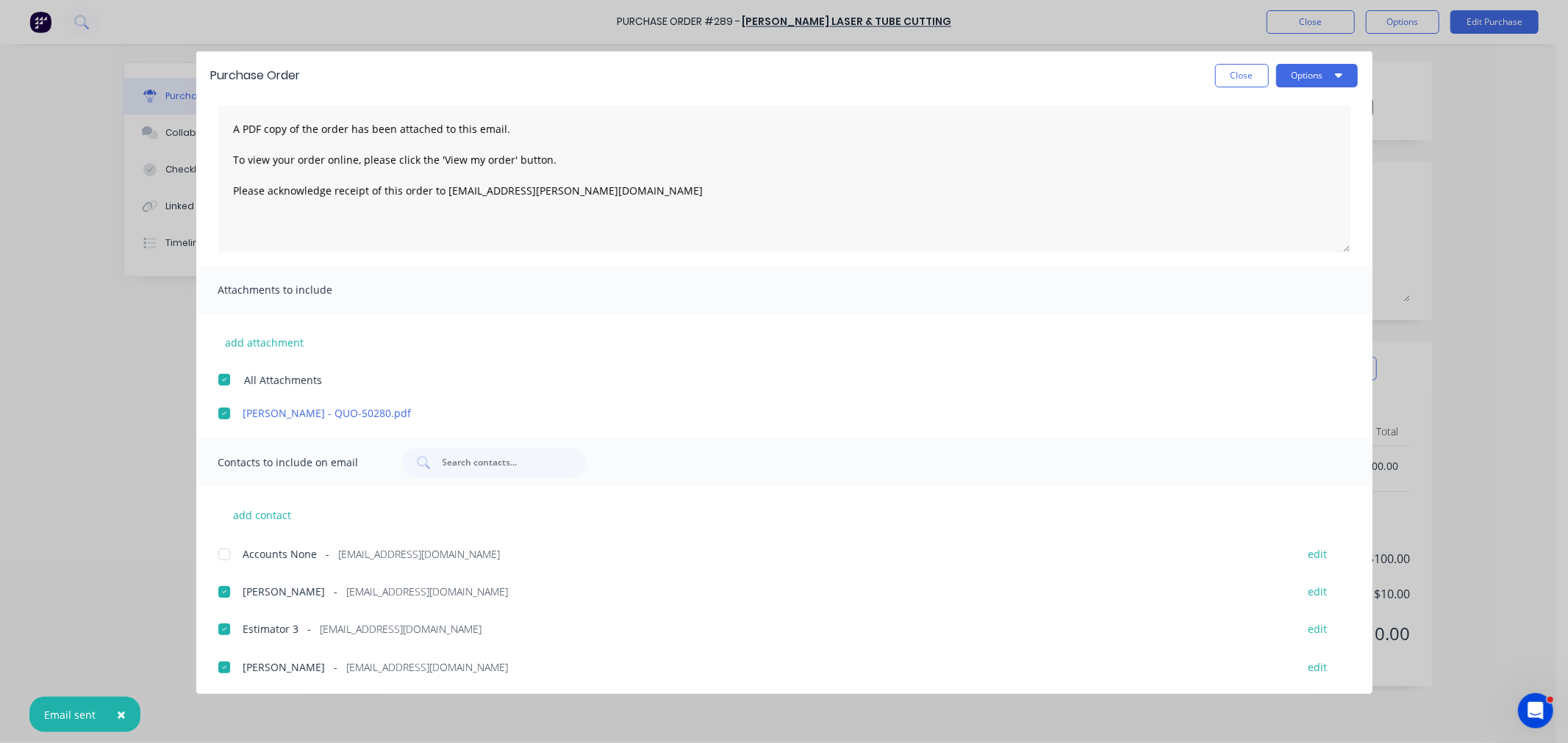
click at [1242, 77] on button "Close" at bounding box center [1241, 76] width 53 height 24
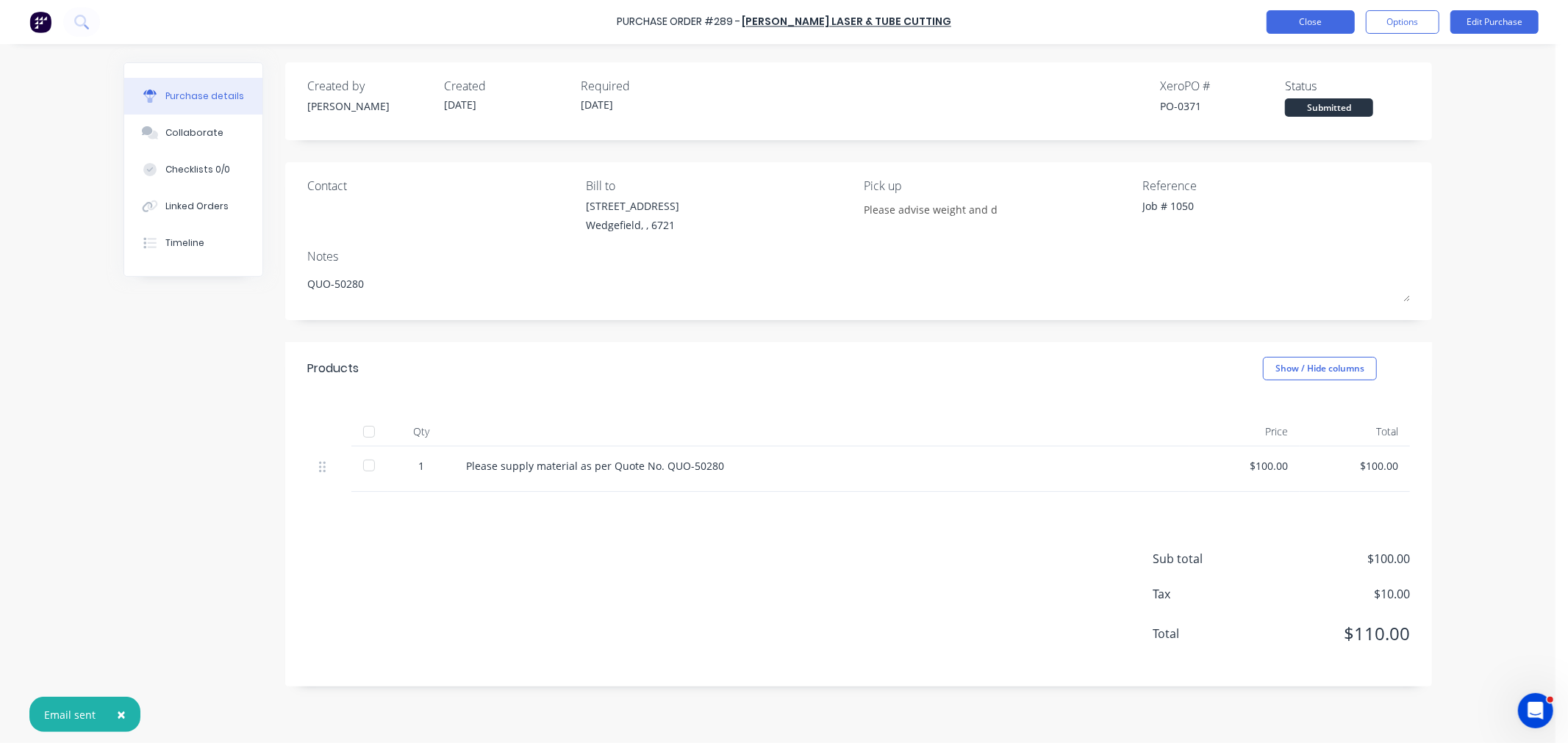
click at [1294, 19] on button "Close" at bounding box center [1310, 22] width 88 height 24
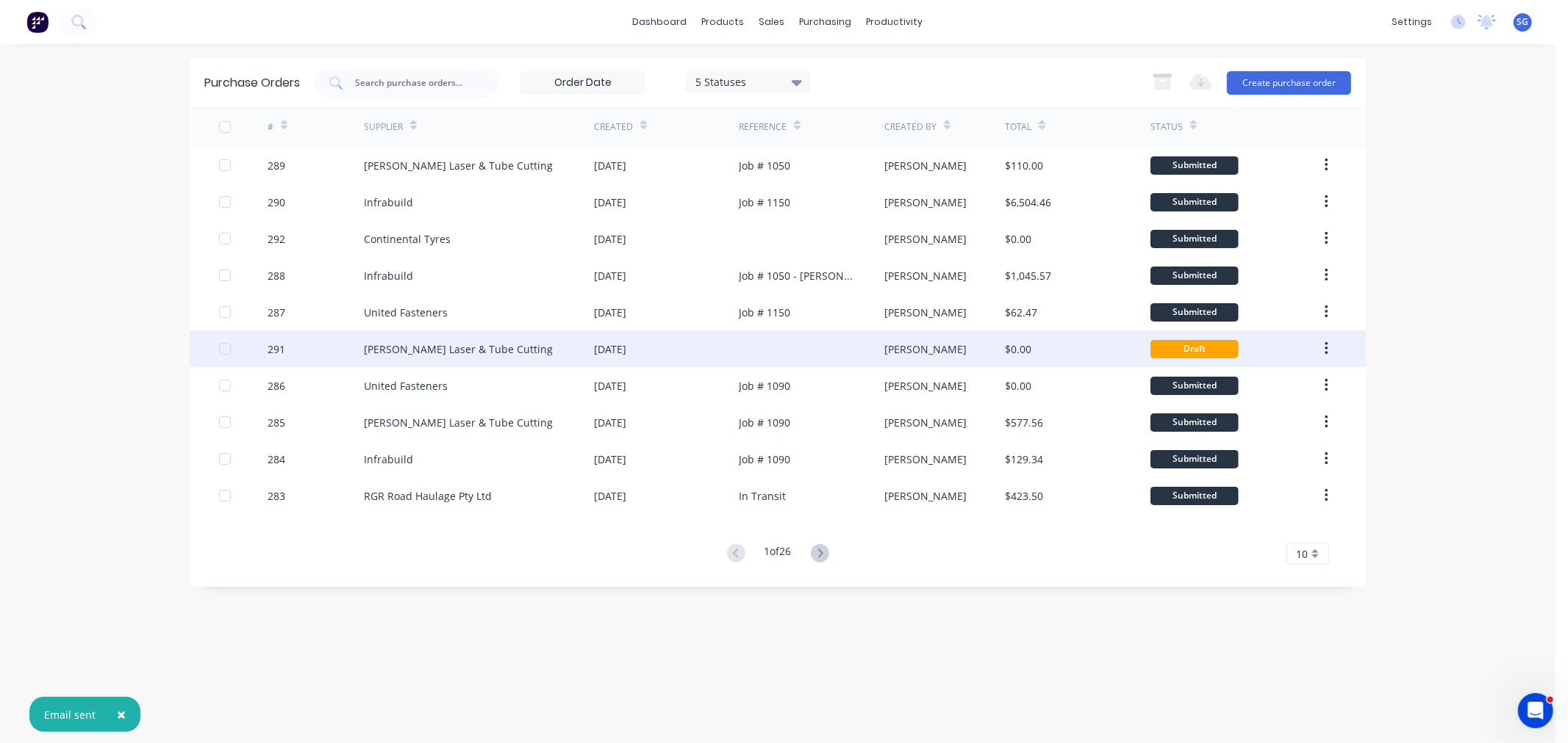
click at [1118, 350] on div "$0.00" at bounding box center [1077, 348] width 145 height 36
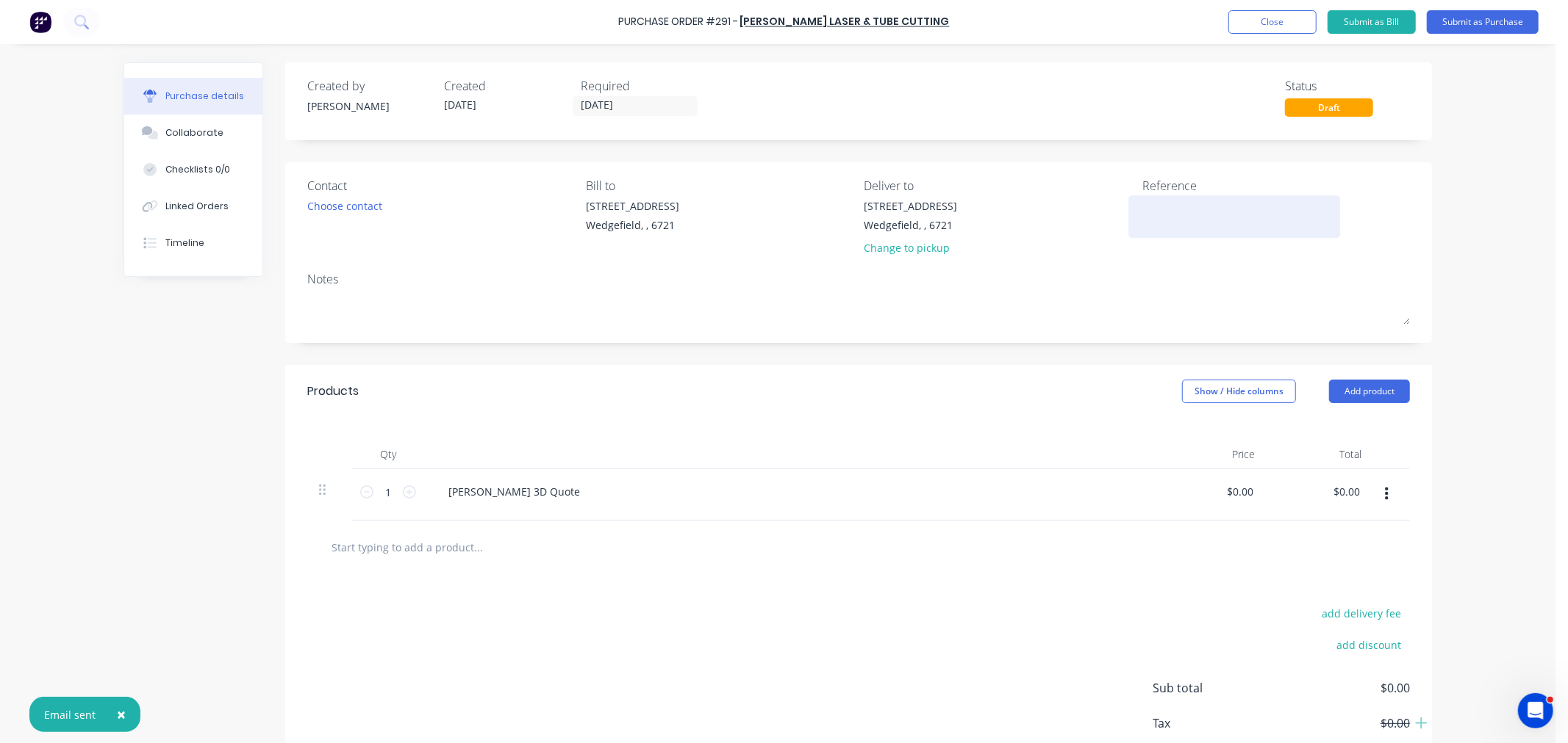
click at [1164, 215] on textarea at bounding box center [1233, 215] width 184 height 33
drag, startPoint x: 1163, startPoint y: 209, endPoint x: 1224, endPoint y: 210, distance: 61.0
click at [1164, 209] on textarea "Job # 1050" at bounding box center [1233, 215] width 184 height 33
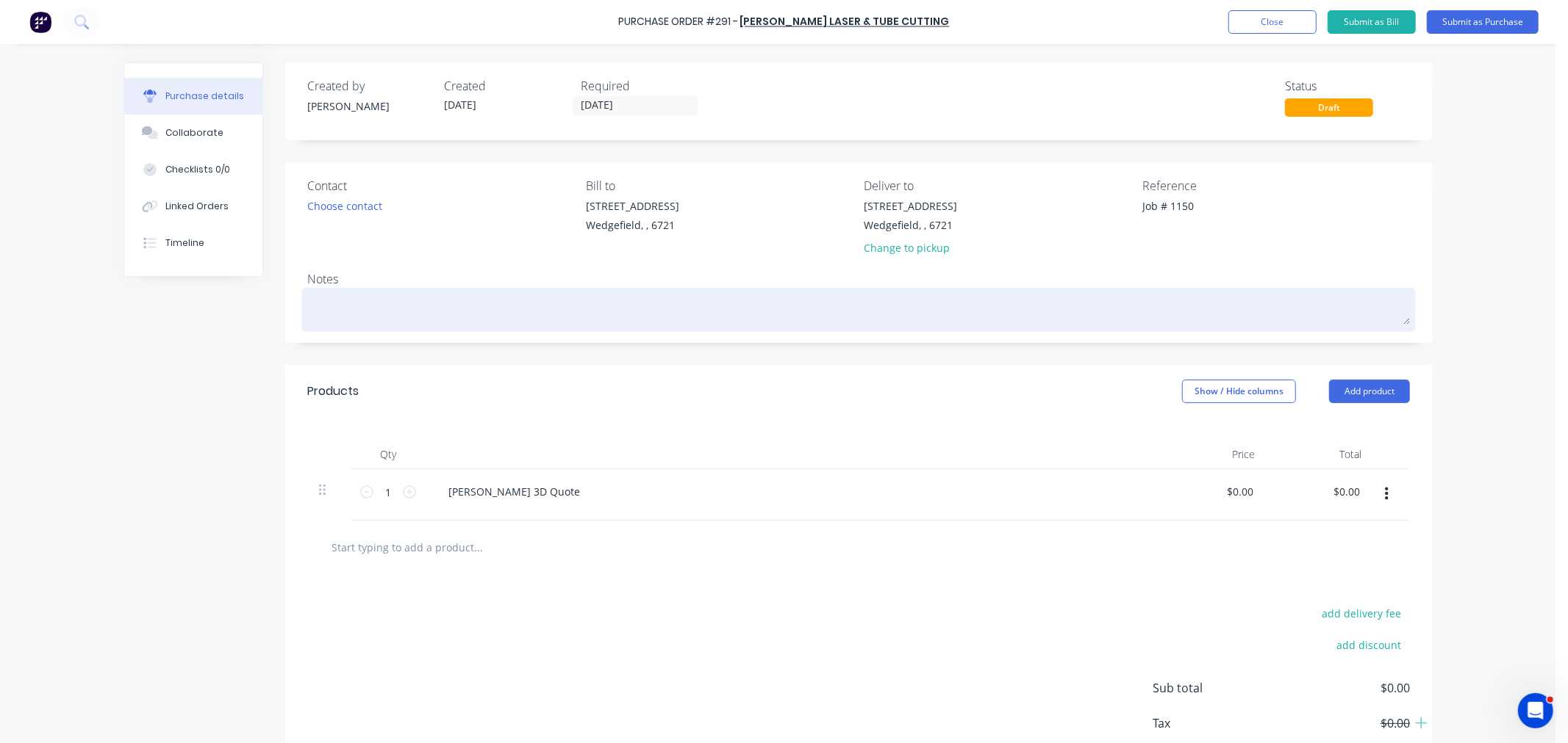
click at [365, 311] on textarea at bounding box center [858, 308] width 1102 height 33
paste textarea "QUO-50257"
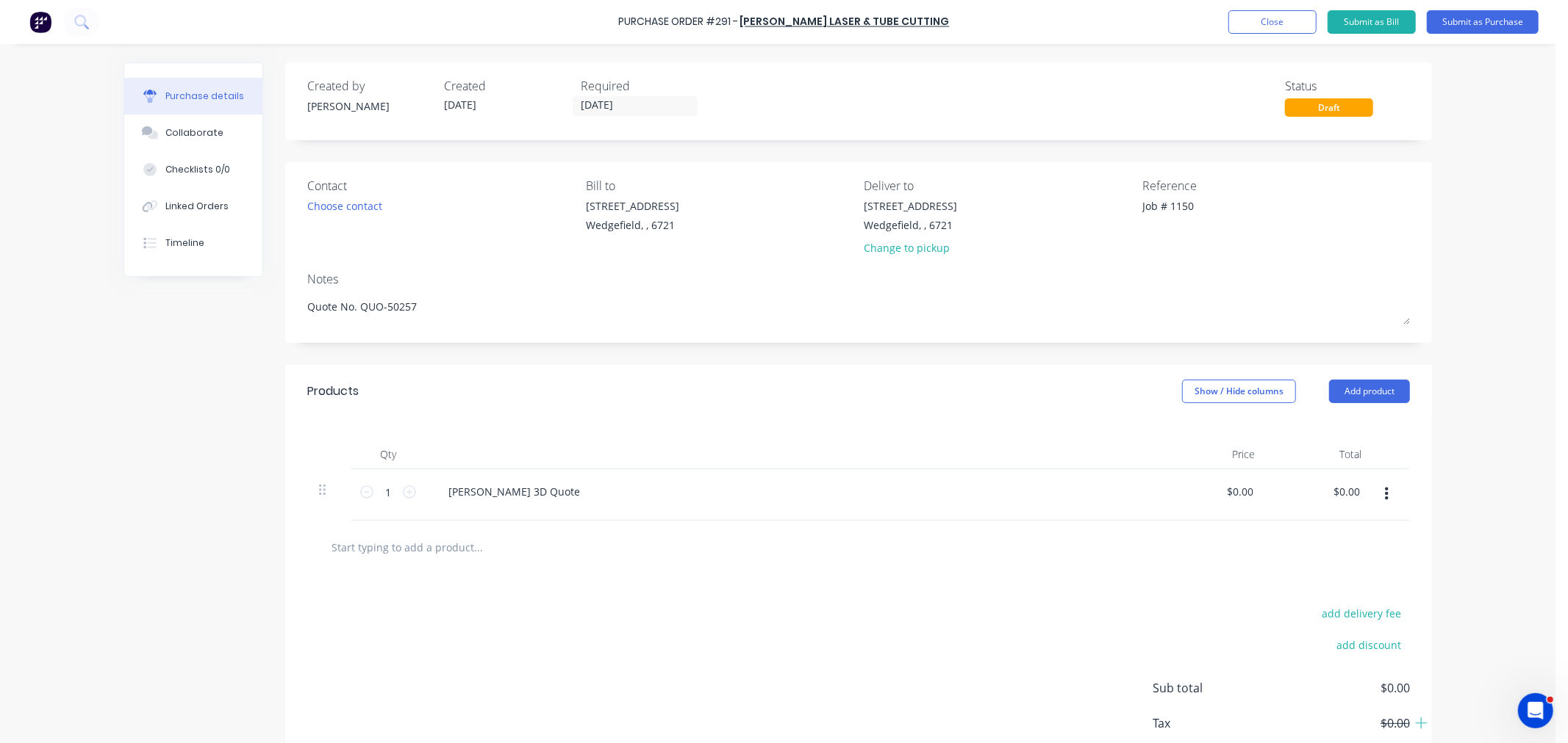
click at [349, 544] on input "text" at bounding box center [478, 547] width 294 height 30
paste input "QUO-50257"
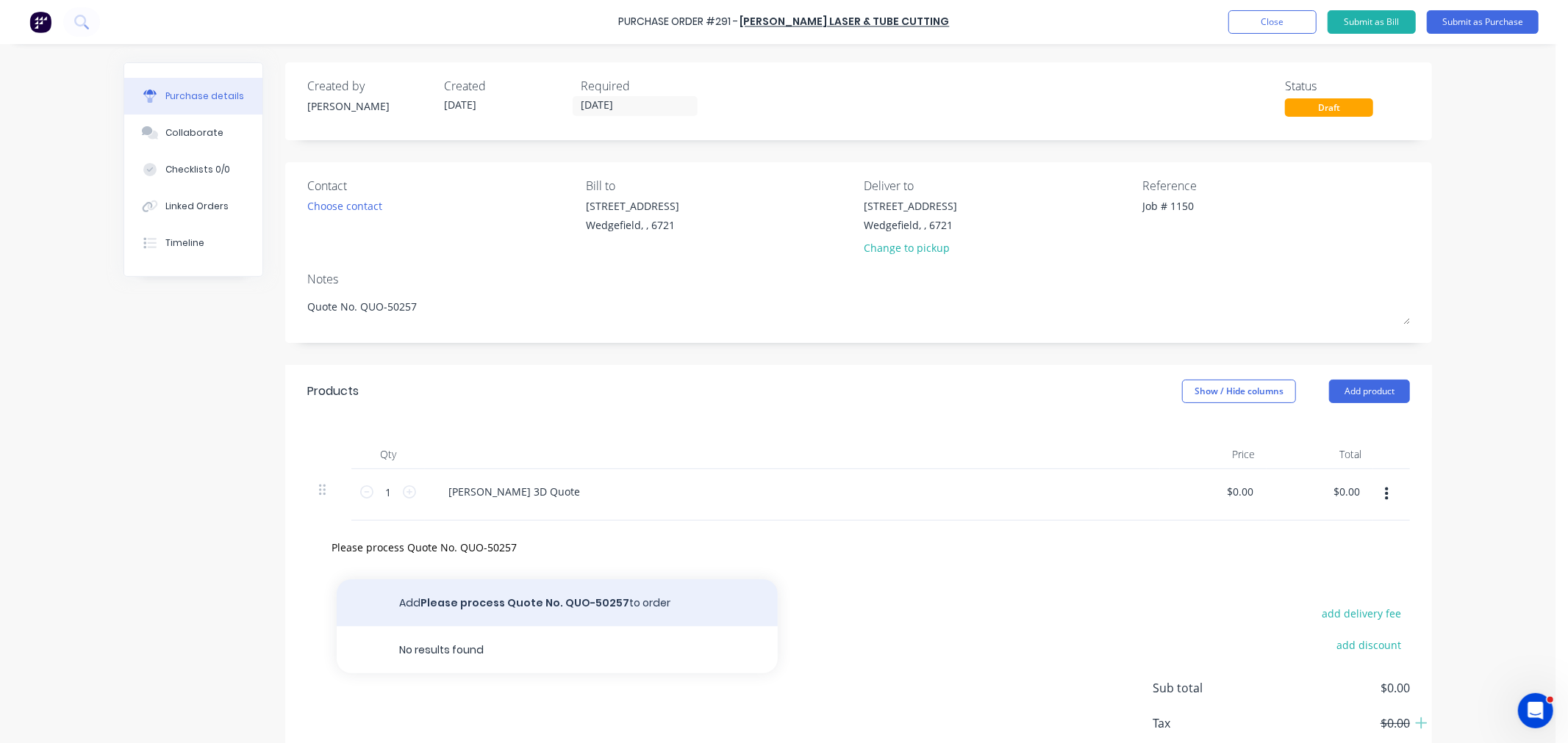
click at [502, 599] on button "Add Please process Quote No. QUO-50257 to order" at bounding box center [556, 604] width 441 height 47
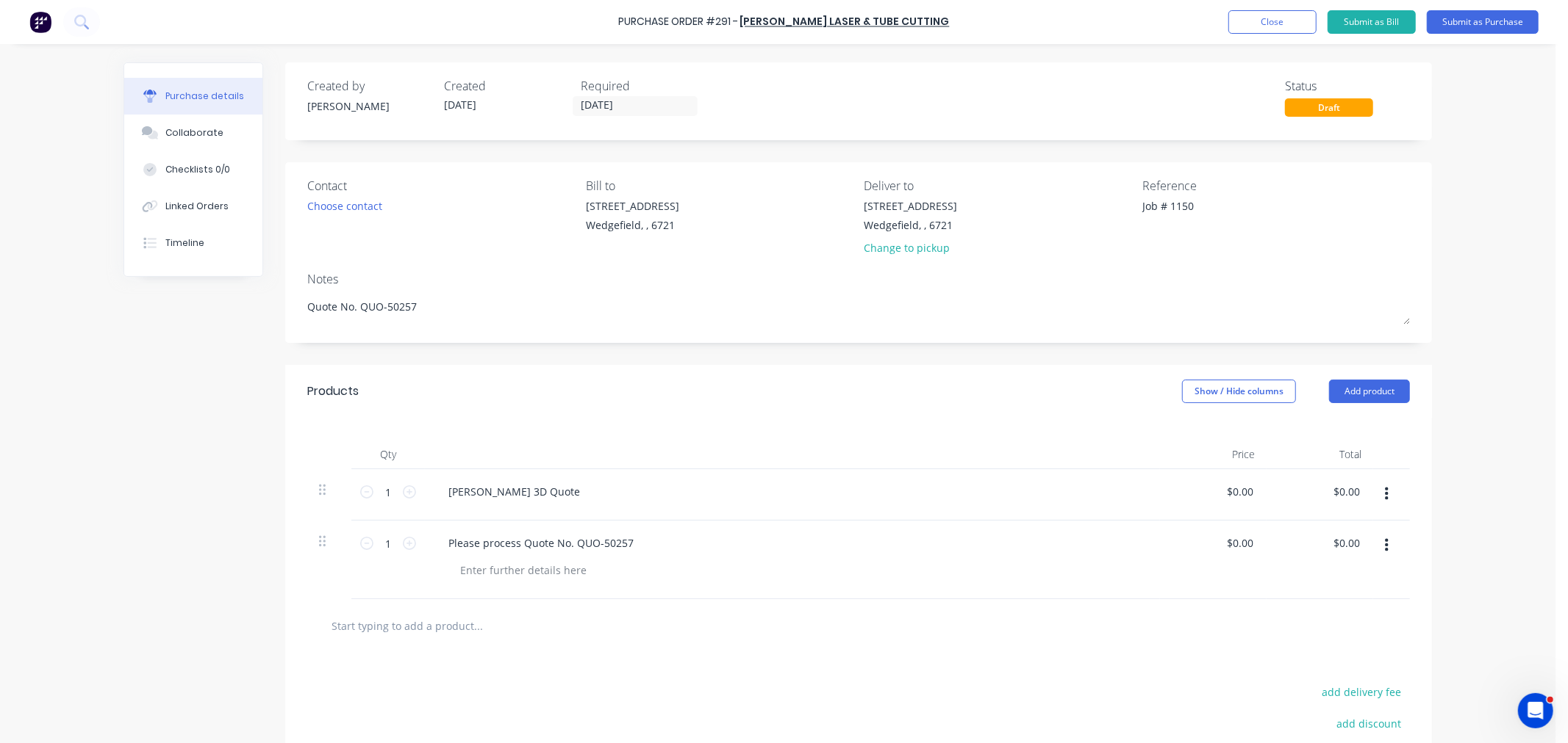
click at [1369, 490] on button "button" at bounding box center [1386, 494] width 35 height 26
click at [1308, 625] on button "Delete" at bounding box center [1341, 621] width 125 height 30
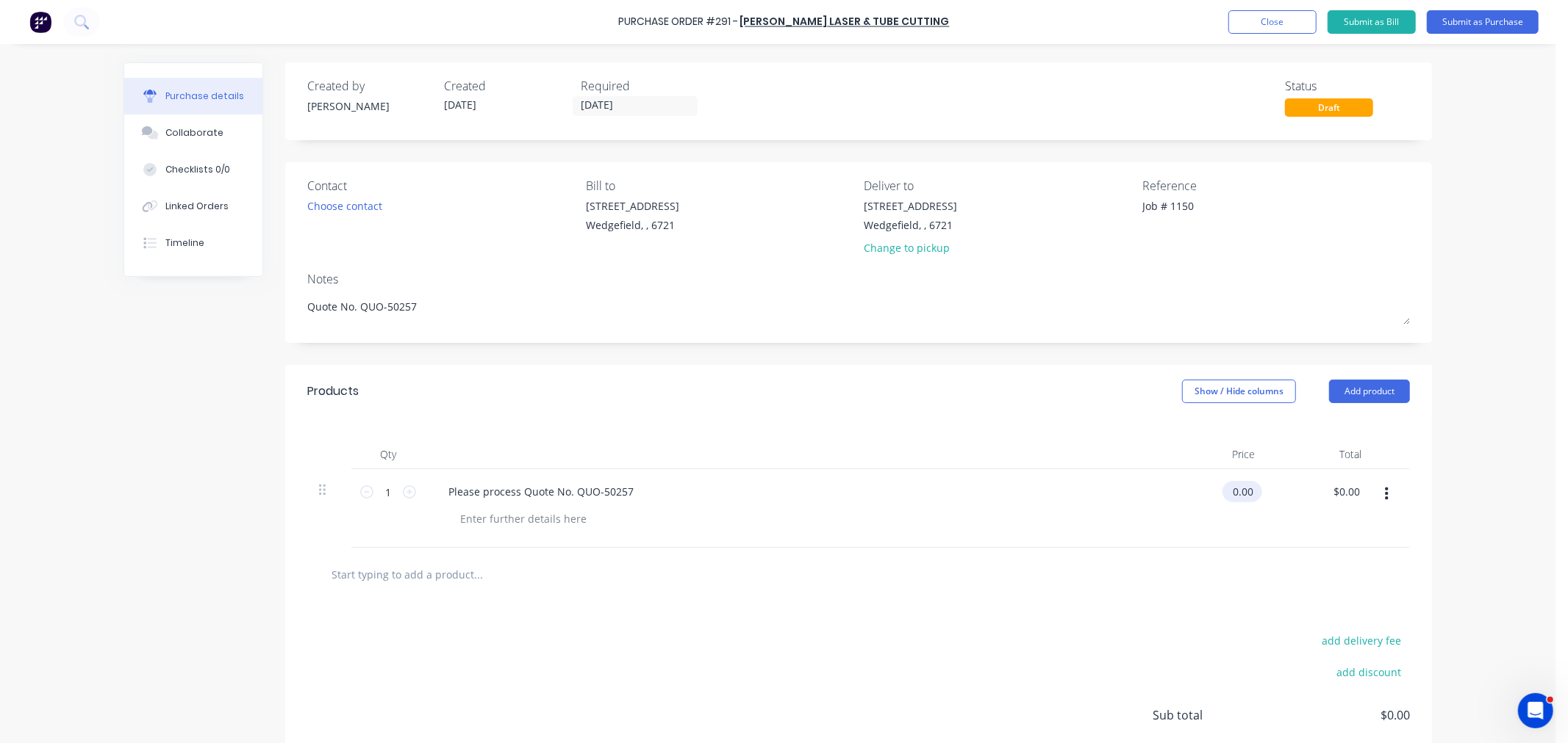
click at [1237, 496] on input "0.00" at bounding box center [1239, 491] width 34 height 21
click at [1237, 496] on input "0.00" at bounding box center [1242, 491] width 28 height 21
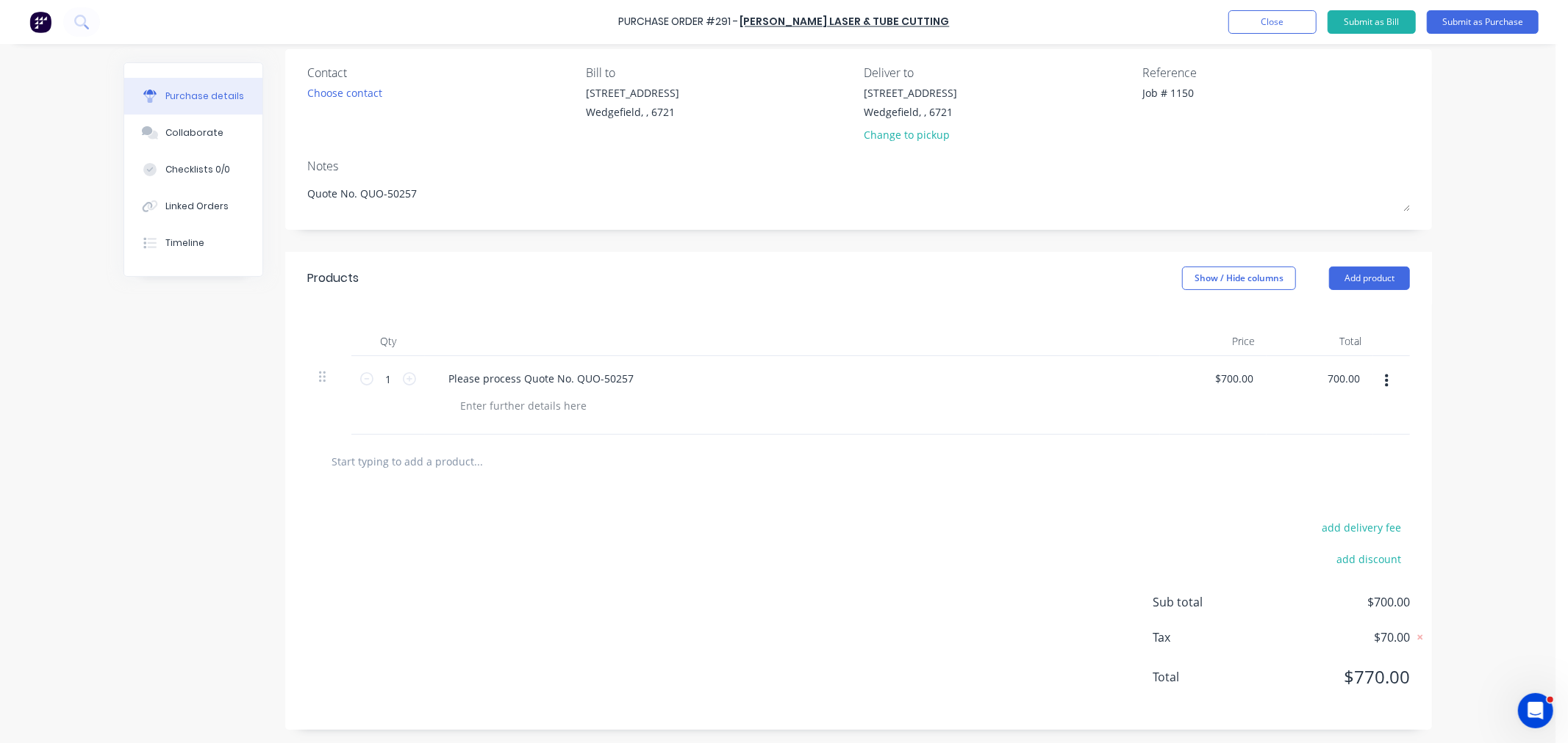
scroll to position [116, 0]
click at [901, 134] on div "Change to pickup" at bounding box center [911, 134] width 93 height 15
click at [876, 104] on input at bounding box center [931, 107] width 134 height 22
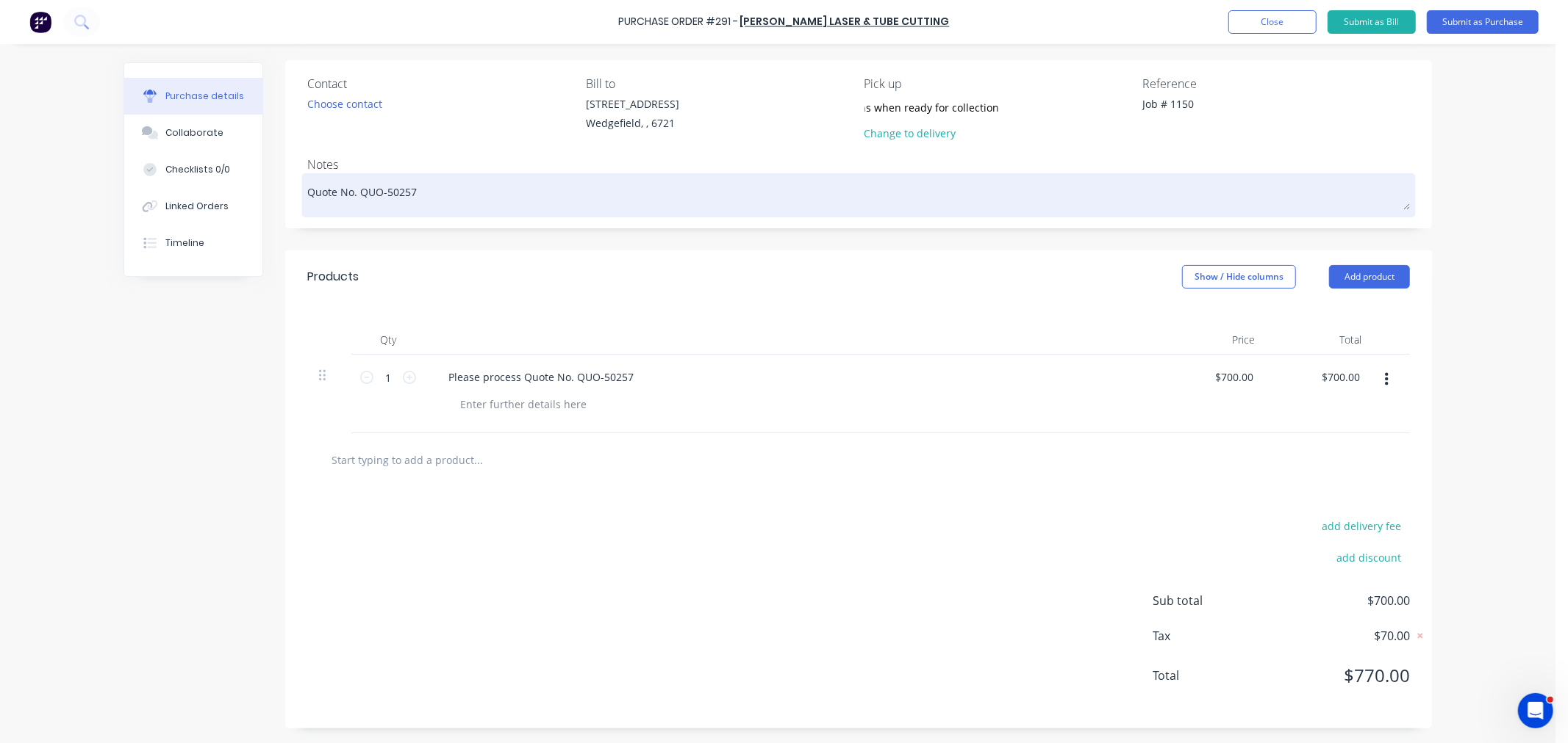
click at [421, 191] on textarea "Quote No. QUO-50257" at bounding box center [858, 193] width 1102 height 33
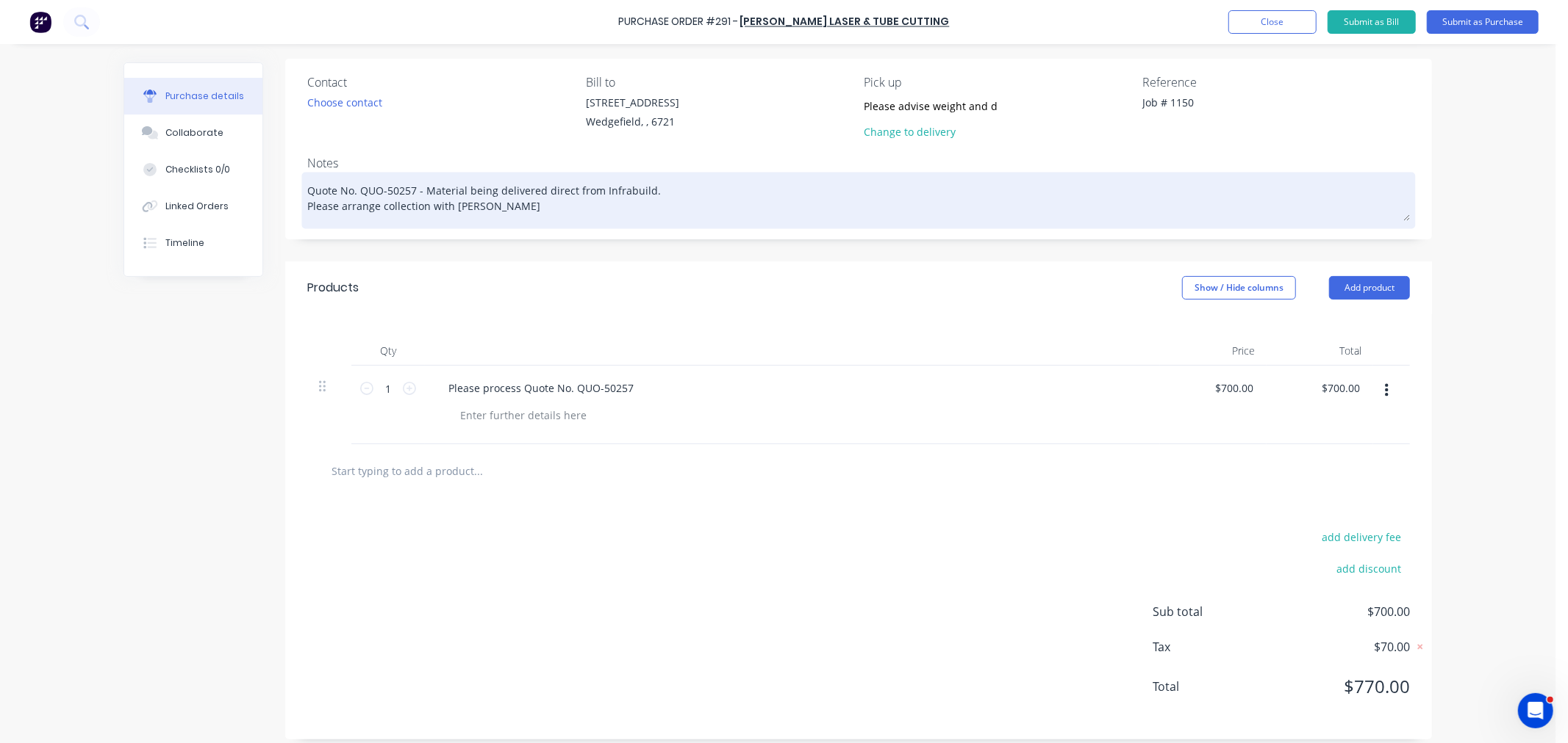
drag, startPoint x: 458, startPoint y: 209, endPoint x: 494, endPoint y: 199, distance: 37.4
click at [458, 209] on textarea "Quote No. QUO-50257 - Material being delivered direct from Infrabuild. Please a…" at bounding box center [858, 199] width 1102 height 46
drag, startPoint x: 419, startPoint y: 210, endPoint x: 300, endPoint y: 207, distance: 119.0
click at [307, 207] on textarea "Quote No. QUO-50257 - Material being delivered direct from Infrabuild. Please a…" at bounding box center [858, 199] width 1102 height 46
click at [496, 206] on textarea "Quote No. QUO-50257 - Material being delivered direct from Infrabuild. Collecti…" at bounding box center [858, 199] width 1102 height 46
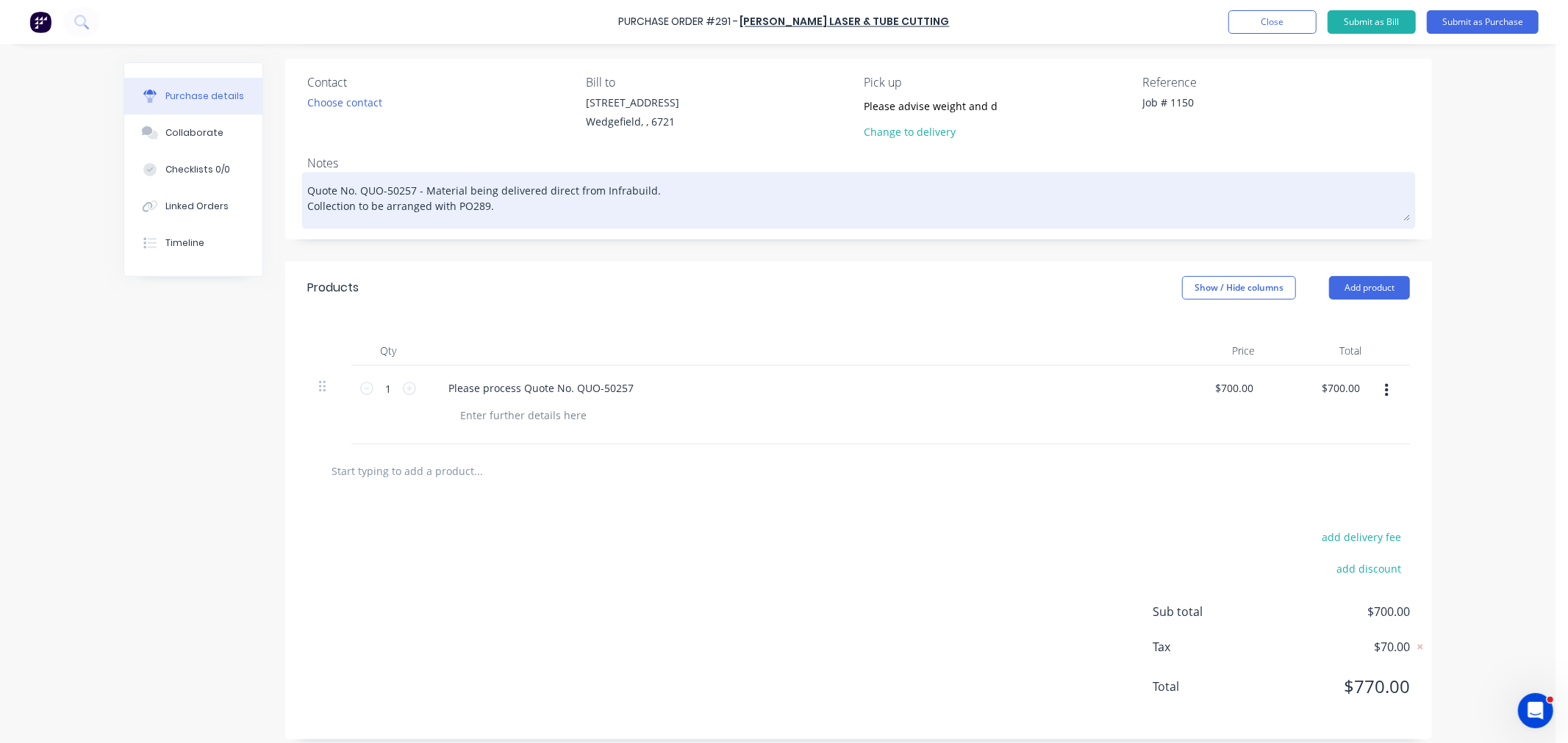
drag, startPoint x: 488, startPoint y: 208, endPoint x: 302, endPoint y: 205, distance: 186.0
click at [307, 205] on textarea "Quote No. QUO-50257 - Material being delivered direct from Infrabuild. Collecti…" at bounding box center [858, 199] width 1102 height 46
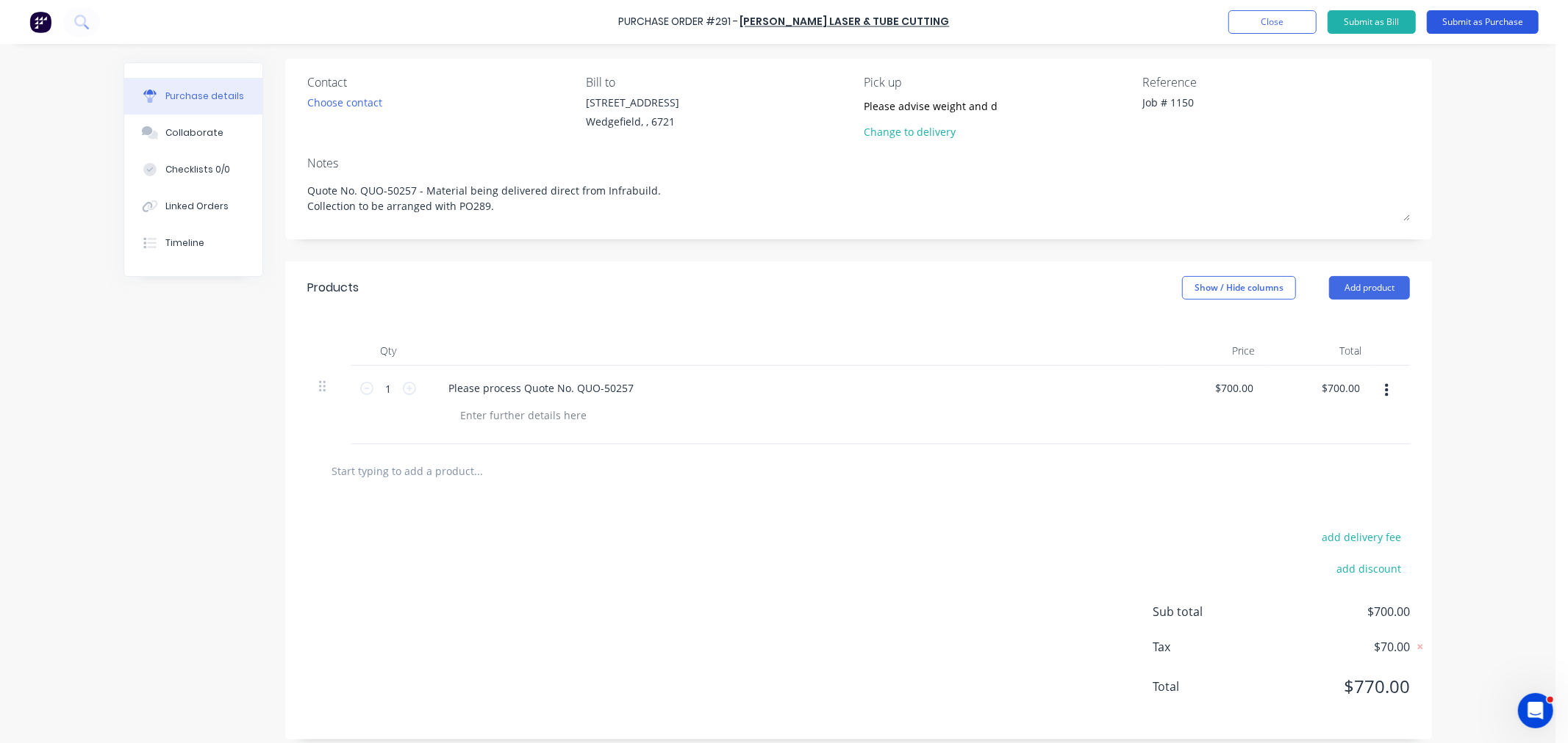
click at [1472, 19] on button "Submit as Purchase" at bounding box center [1483, 22] width 112 height 24
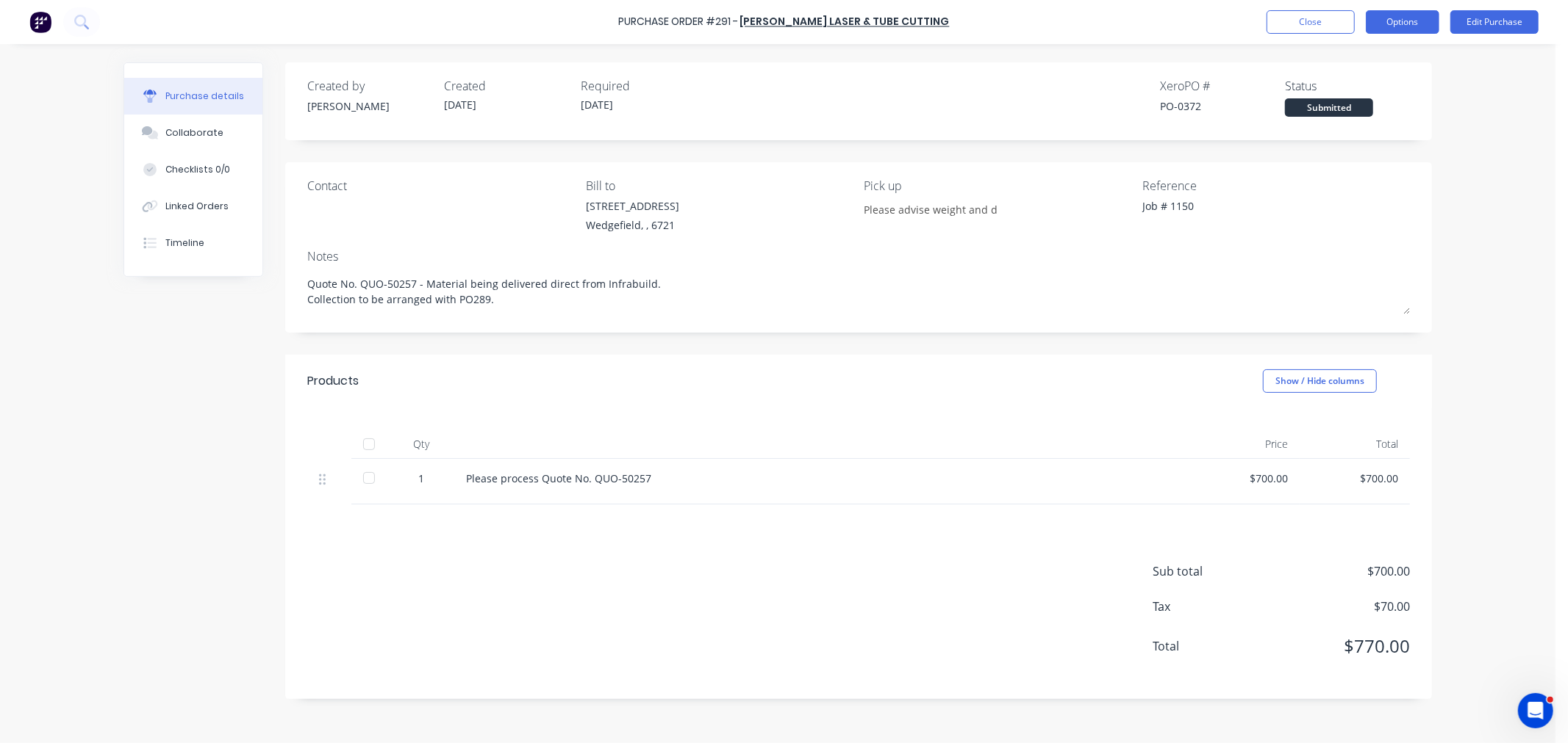
click at [1386, 19] on button "Options" at bounding box center [1402, 22] width 74 height 24
click at [1360, 60] on div "Print / Email" at bounding box center [1369, 59] width 113 height 21
click at [1360, 90] on div "With pricing" at bounding box center [1369, 89] width 113 height 21
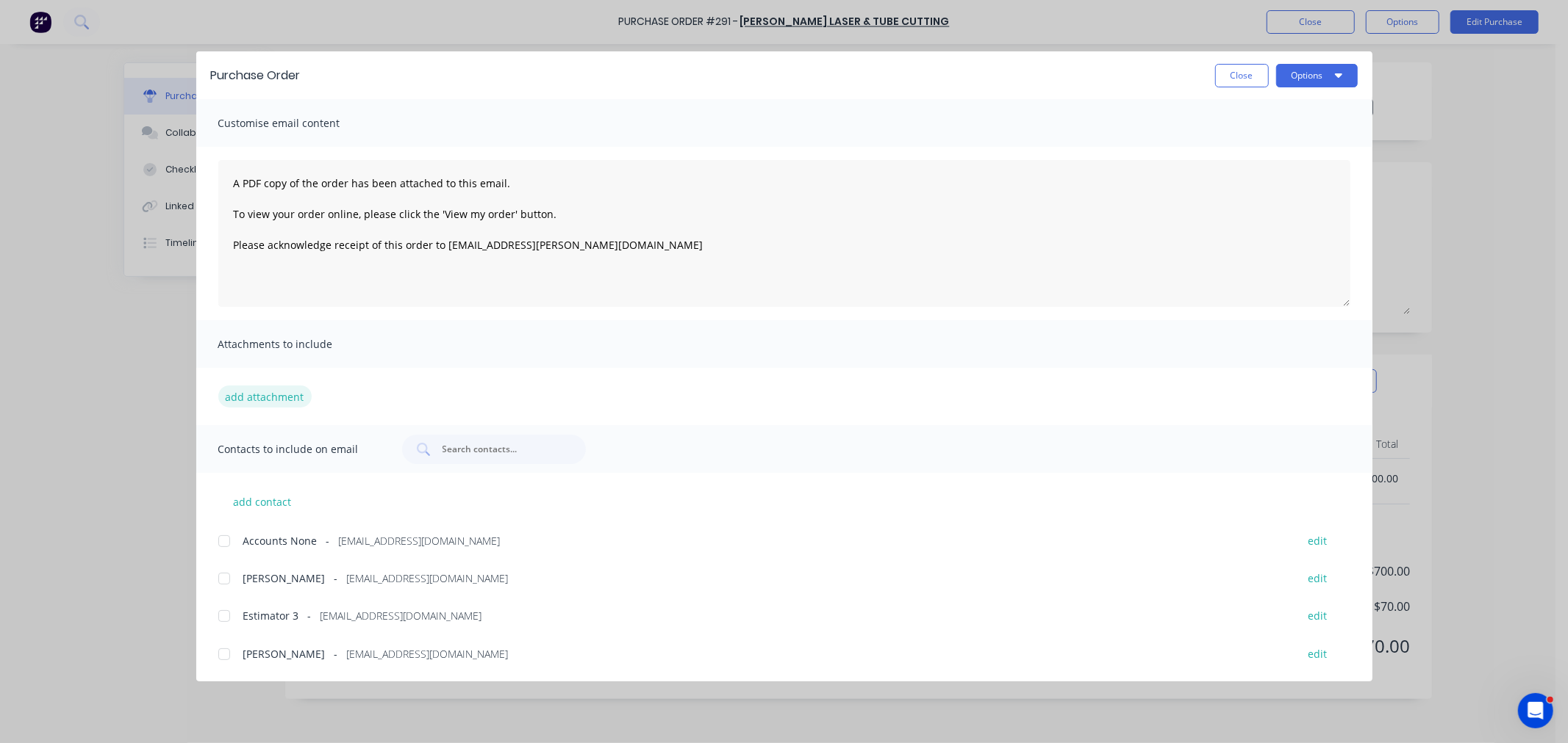
click at [263, 395] on button "add attachment" at bounding box center [265, 396] width 93 height 22
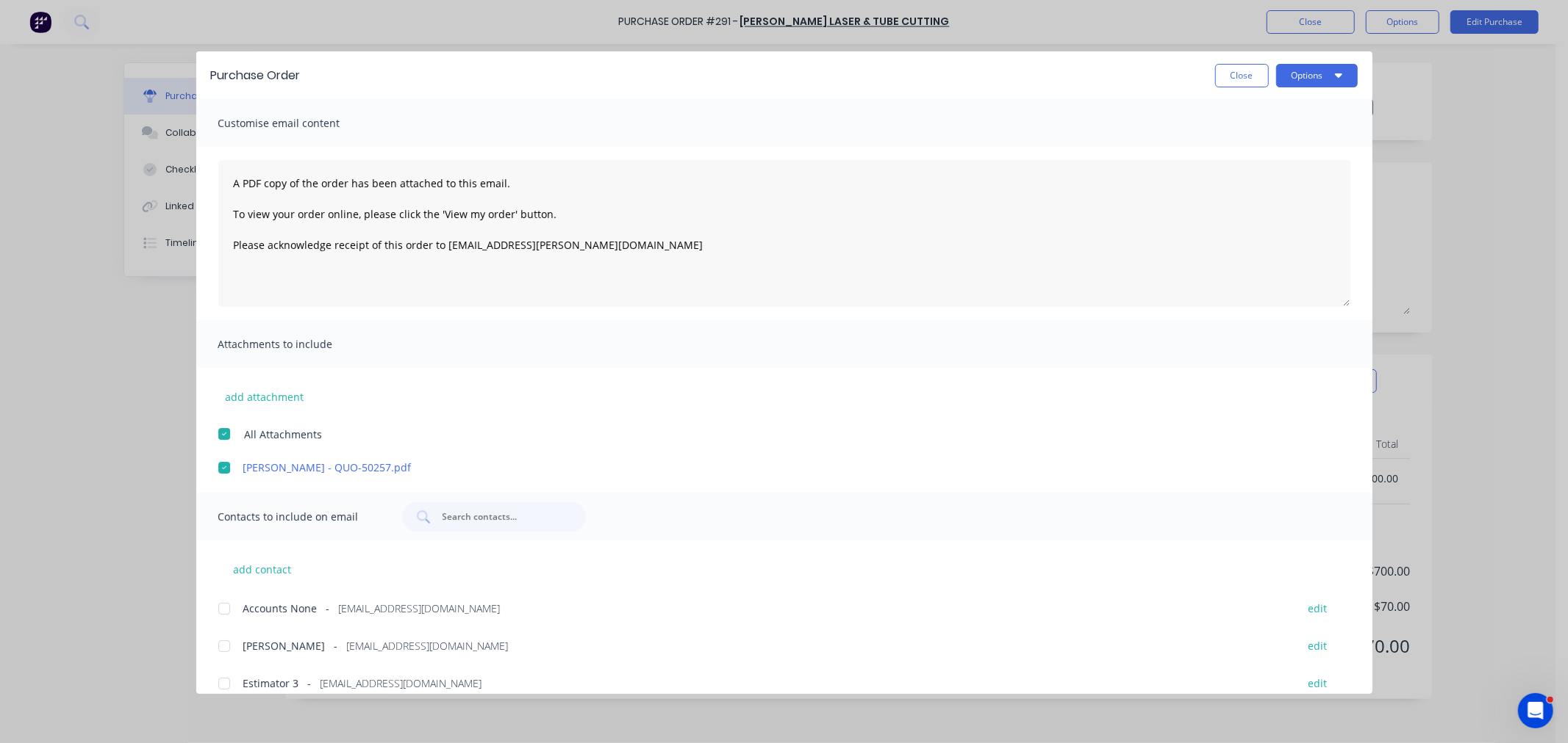
scroll to position [54, 0]
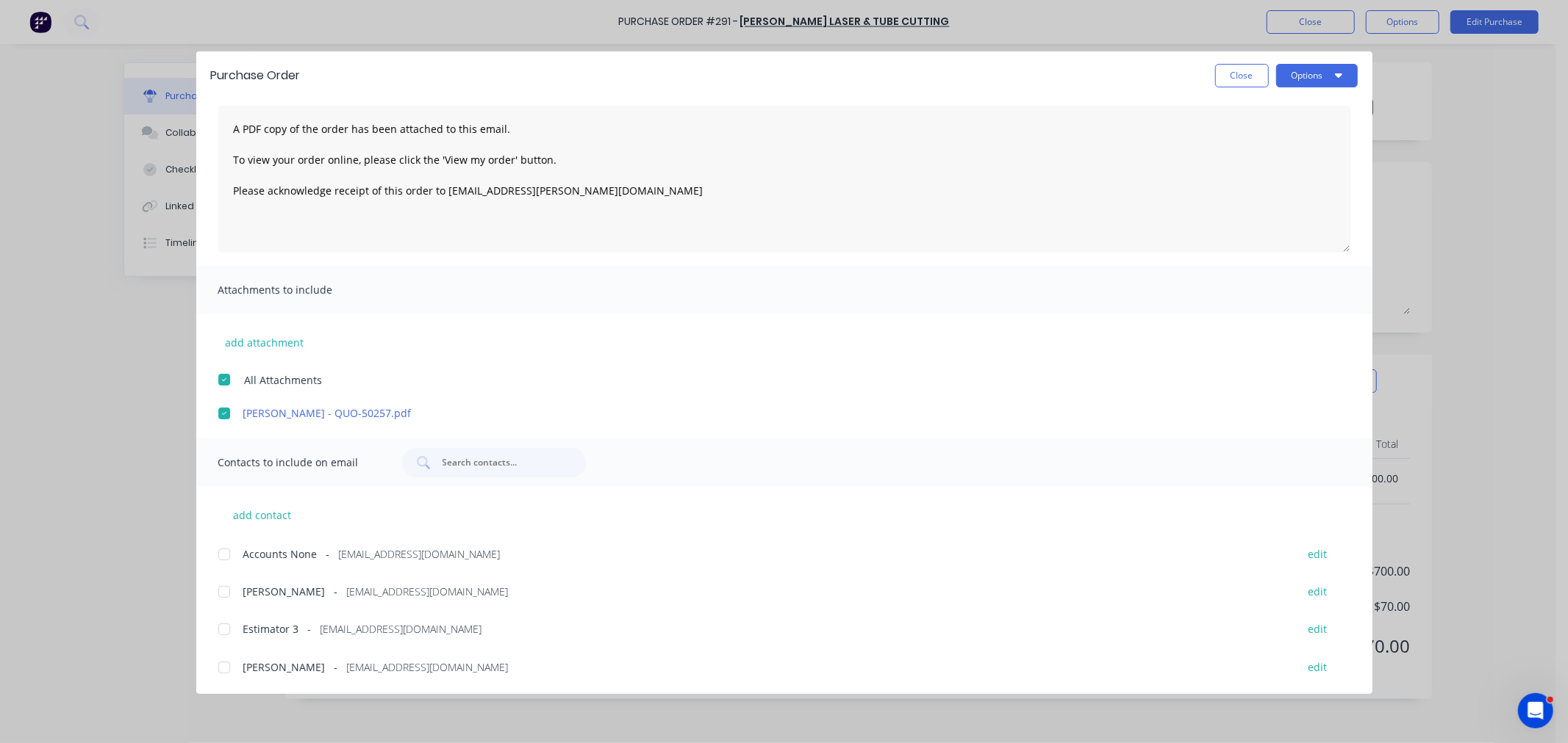
click at [222, 592] on div at bounding box center [224, 592] width 30 height 30
click at [222, 632] on div at bounding box center [224, 629] width 30 height 30
click at [214, 667] on div at bounding box center [224, 668] width 30 height 30
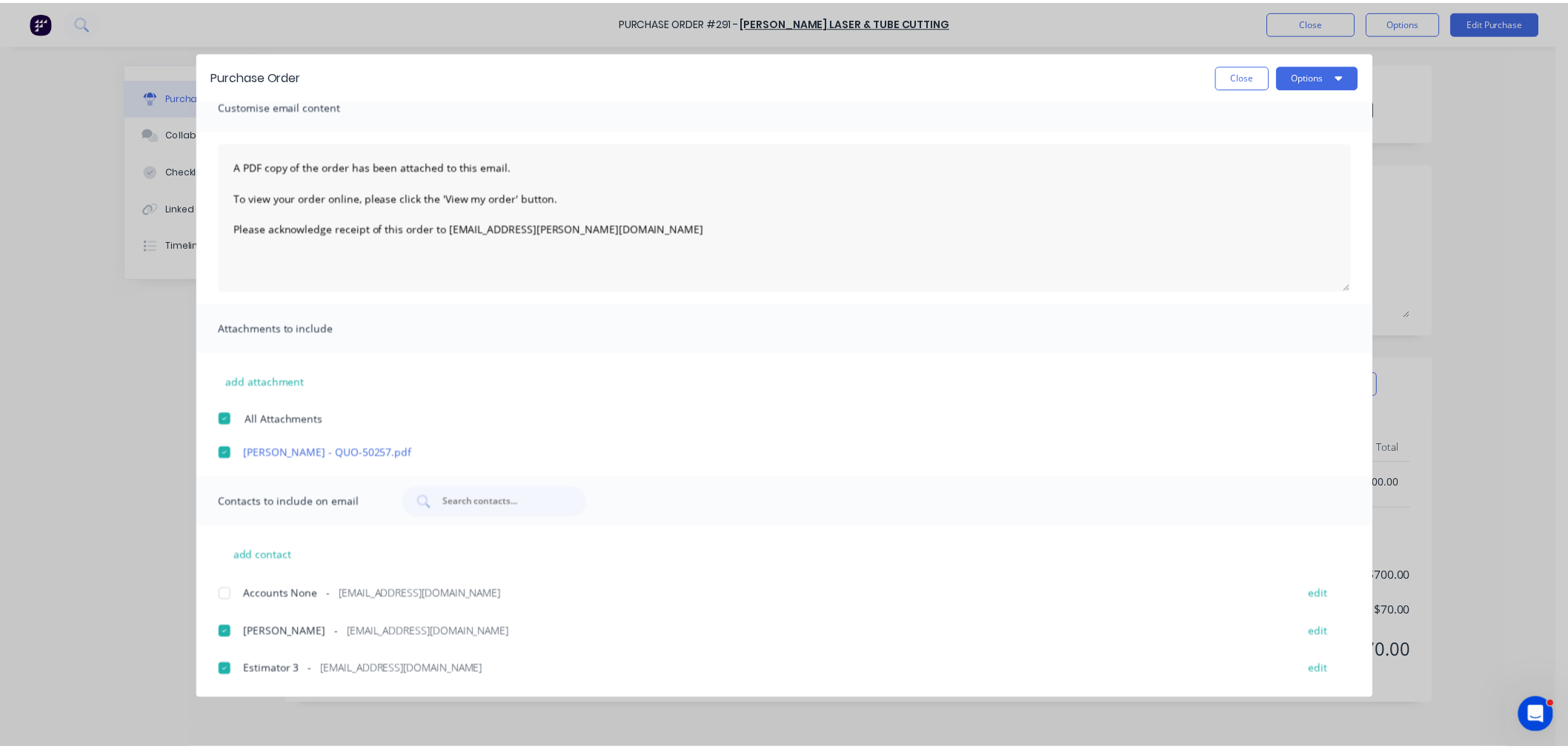
scroll to position [0, 0]
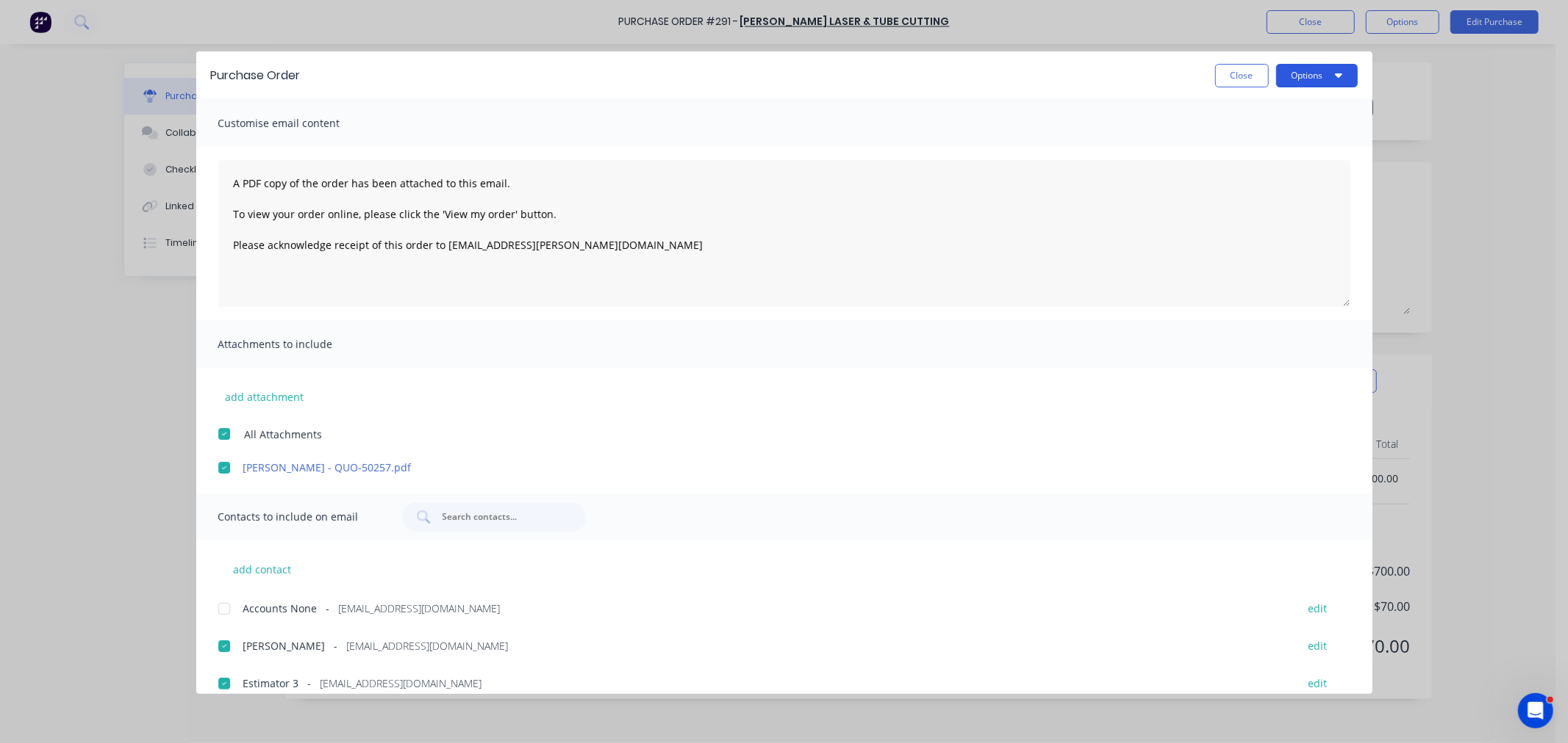
click at [1323, 85] on button "Options" at bounding box center [1317, 76] width 81 height 24
click at [1279, 172] on div "Email" at bounding box center [1288, 171] width 113 height 21
click at [1250, 79] on button "Close" at bounding box center [1241, 76] width 53 height 24
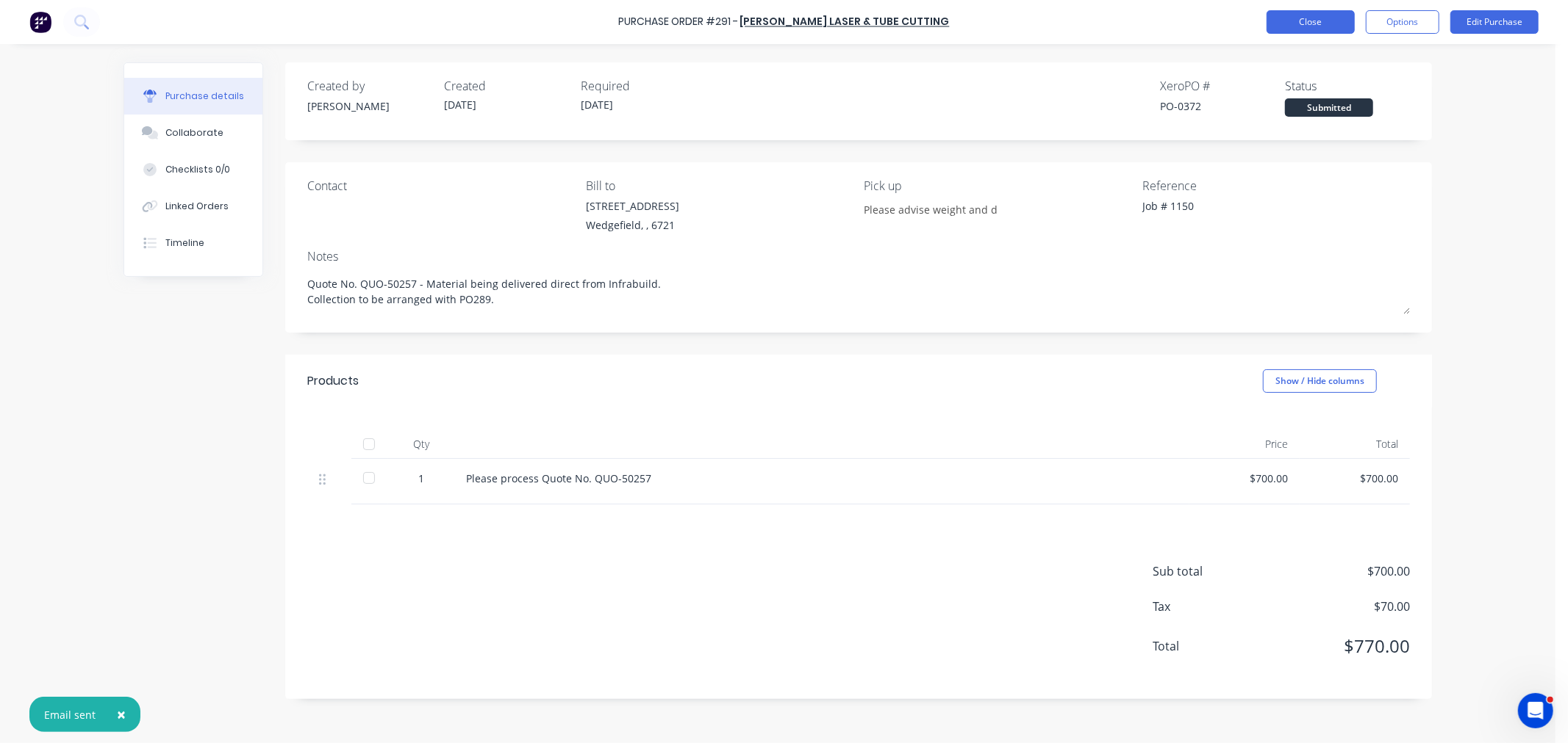
click at [1327, 18] on button "Close" at bounding box center [1310, 22] width 88 height 24
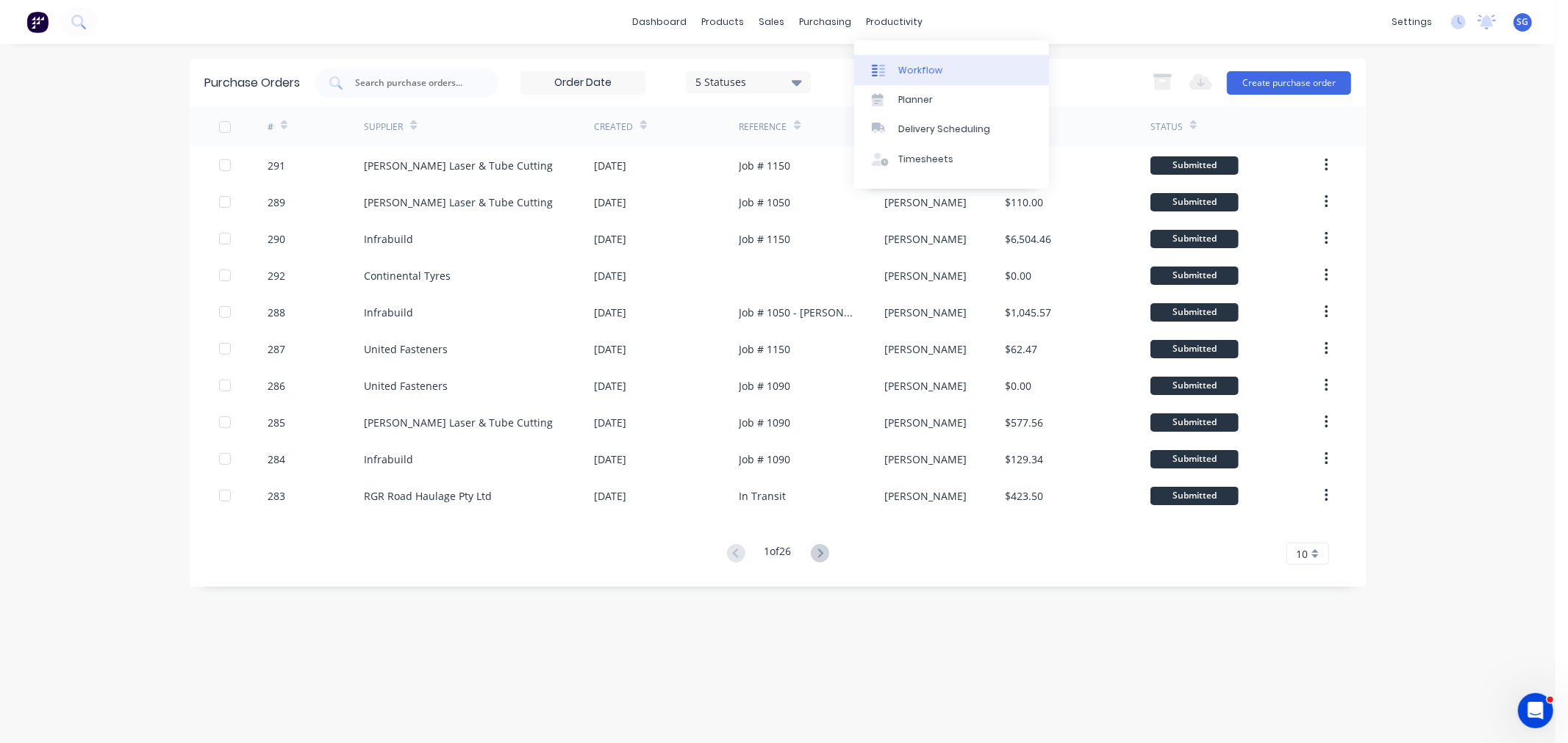
click at [909, 69] on div "Workflow" at bounding box center [920, 71] width 44 height 14
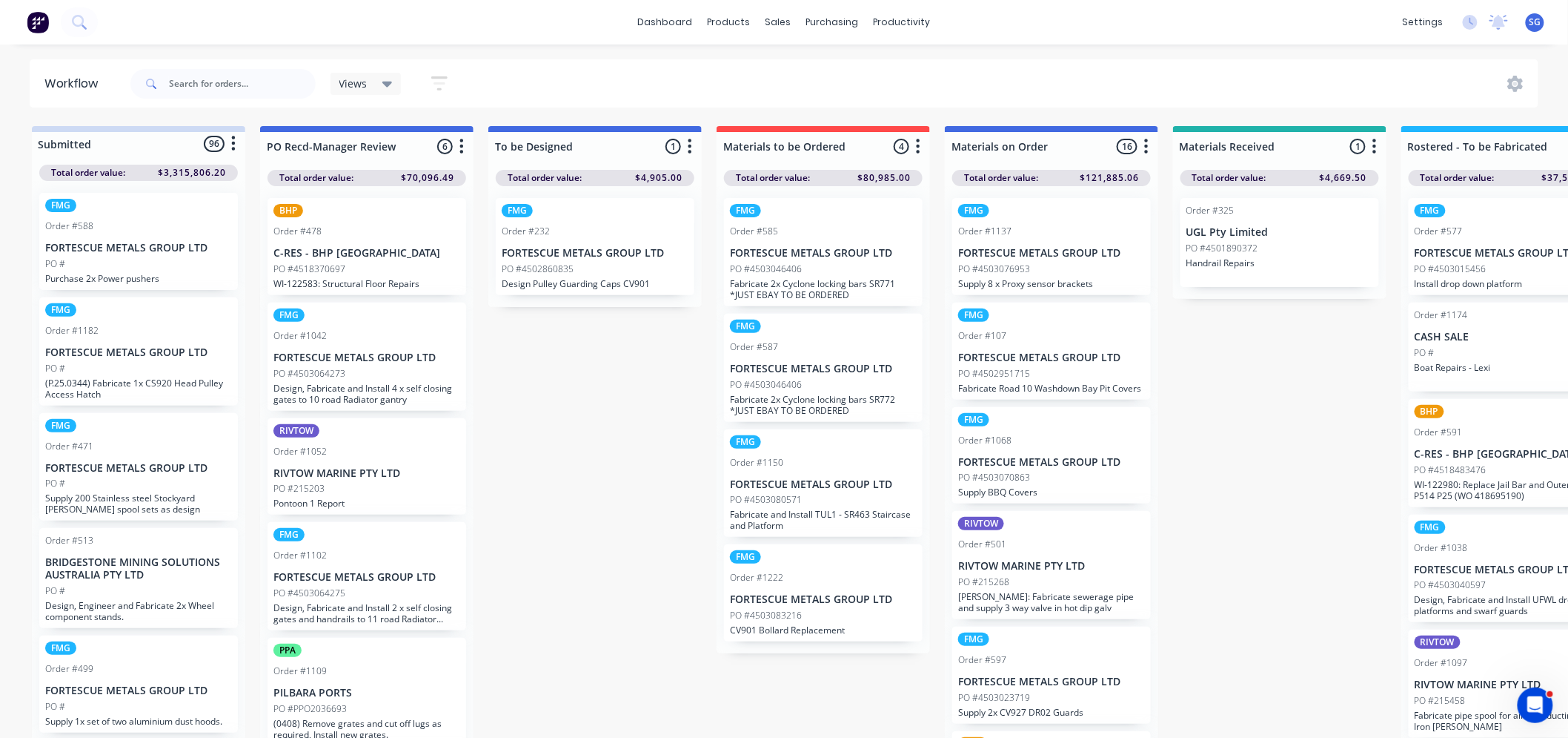
click at [846, 484] on p "FORTESCUE METALS GROUP LTD" at bounding box center [823, 485] width 187 height 13
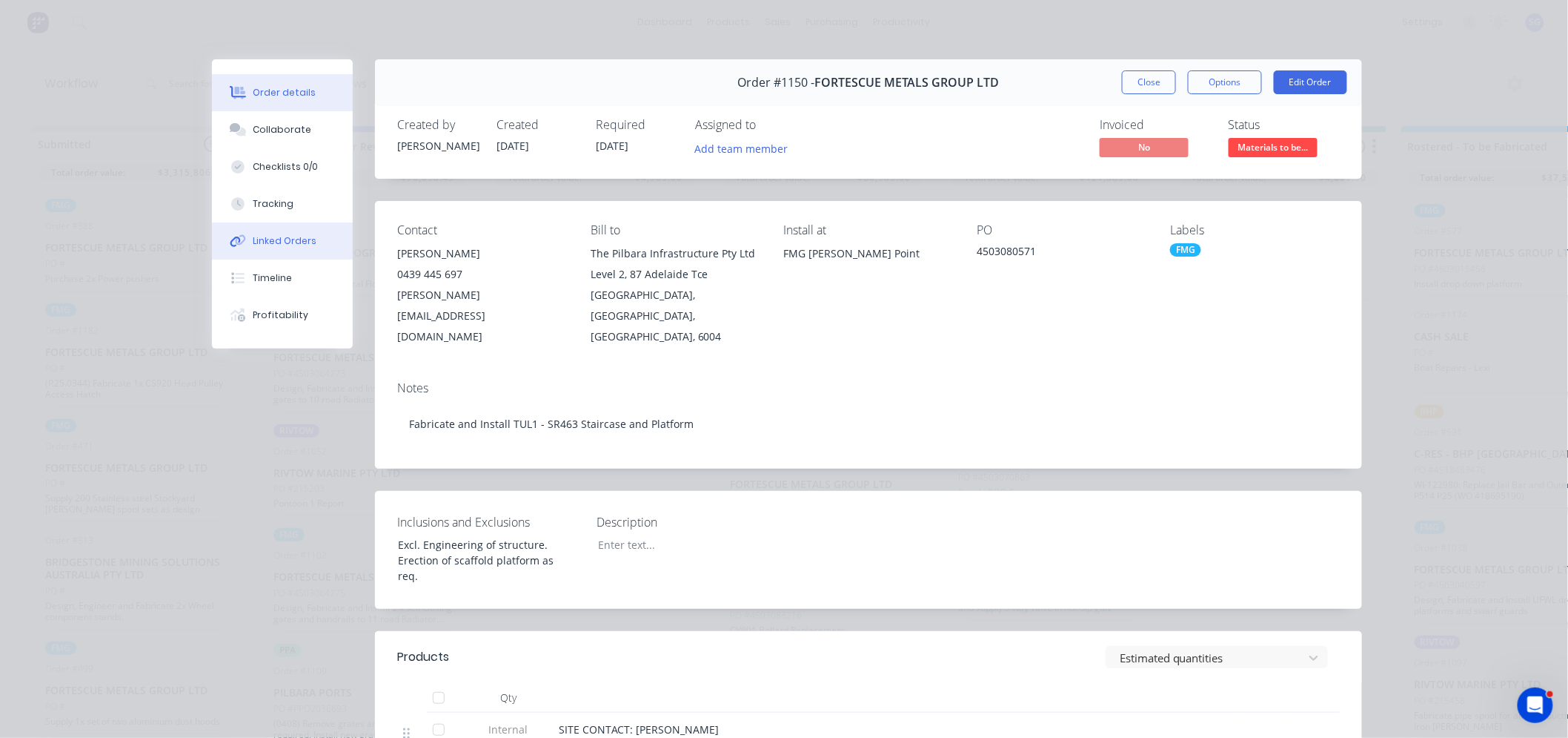
click at [272, 243] on div "Linked Orders" at bounding box center [285, 241] width 64 height 14
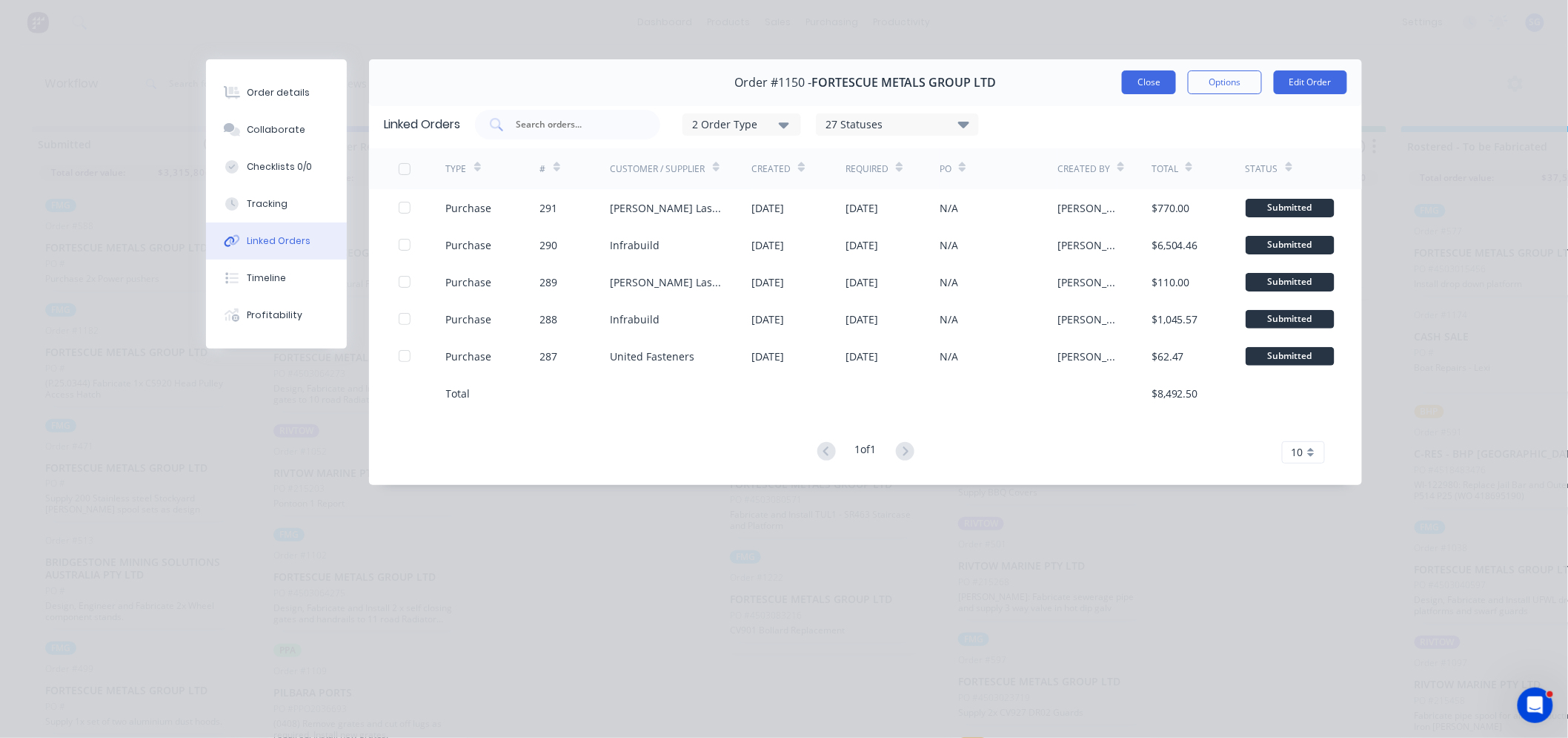
click at [1146, 84] on button "Close" at bounding box center [1149, 83] width 54 height 24
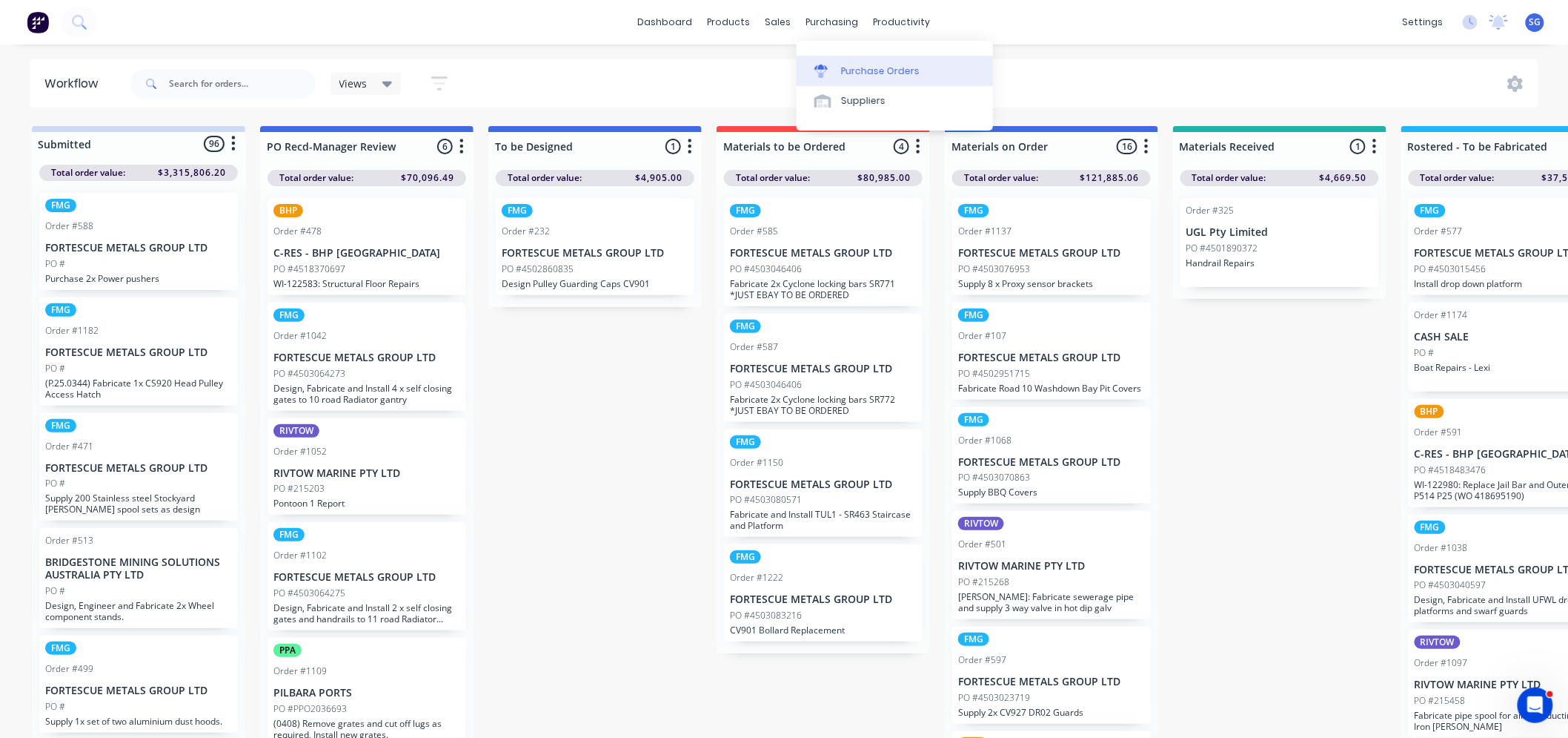
click at [847, 71] on div "Purchase Orders" at bounding box center [880, 72] width 78 height 14
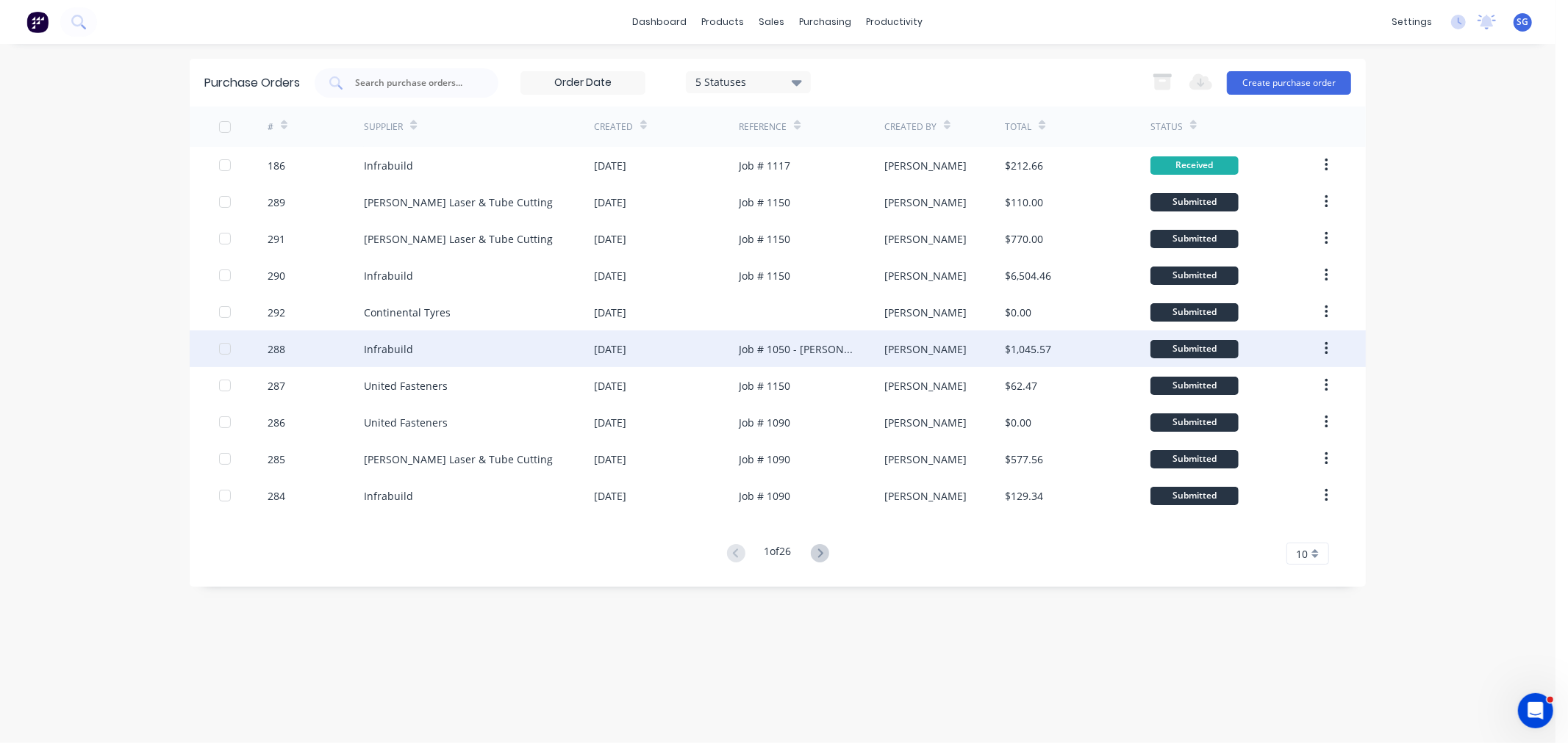
click at [378, 344] on div "Infrabuild" at bounding box center [388, 349] width 49 height 15
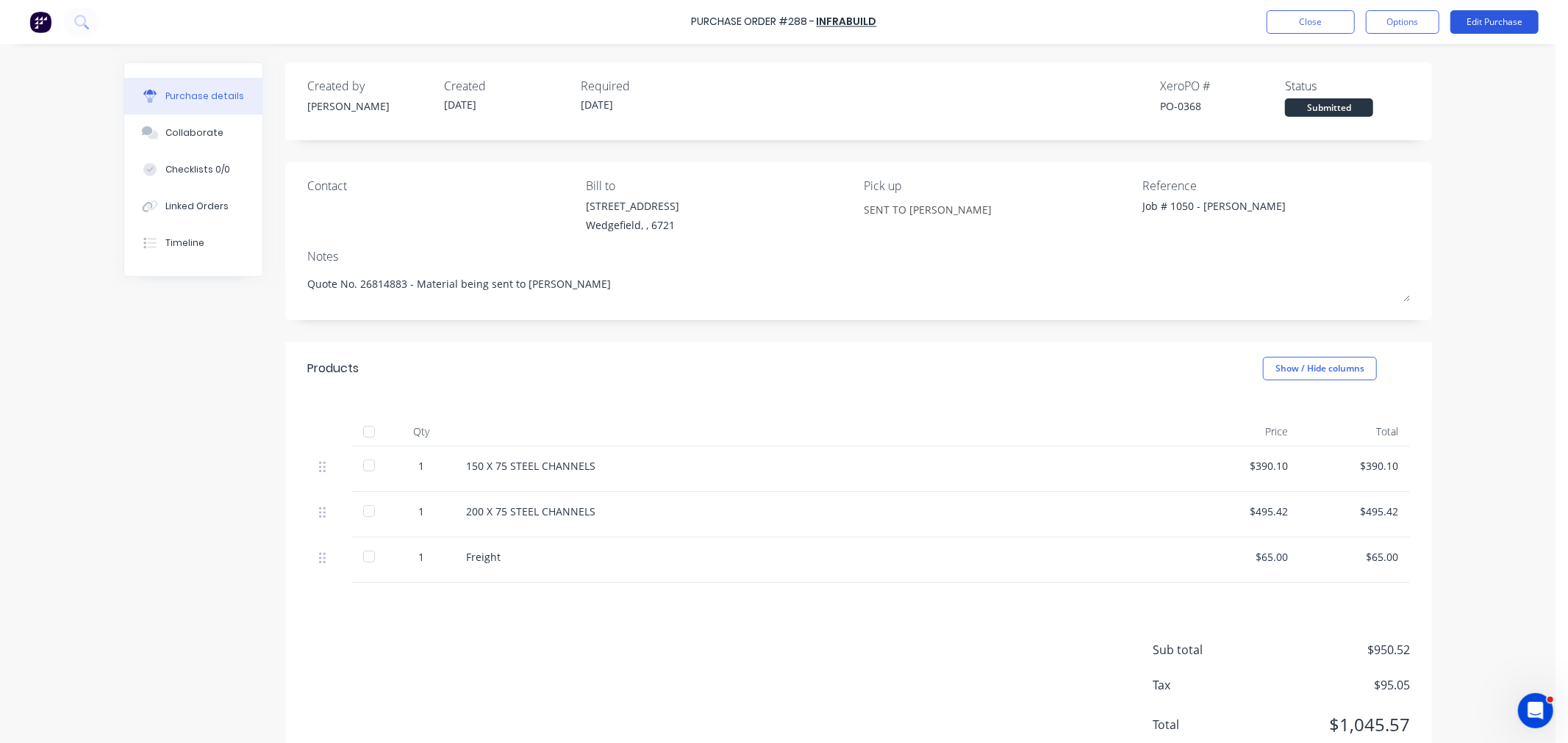
click at [1478, 18] on button "Edit Purchase" at bounding box center [1494, 22] width 88 height 24
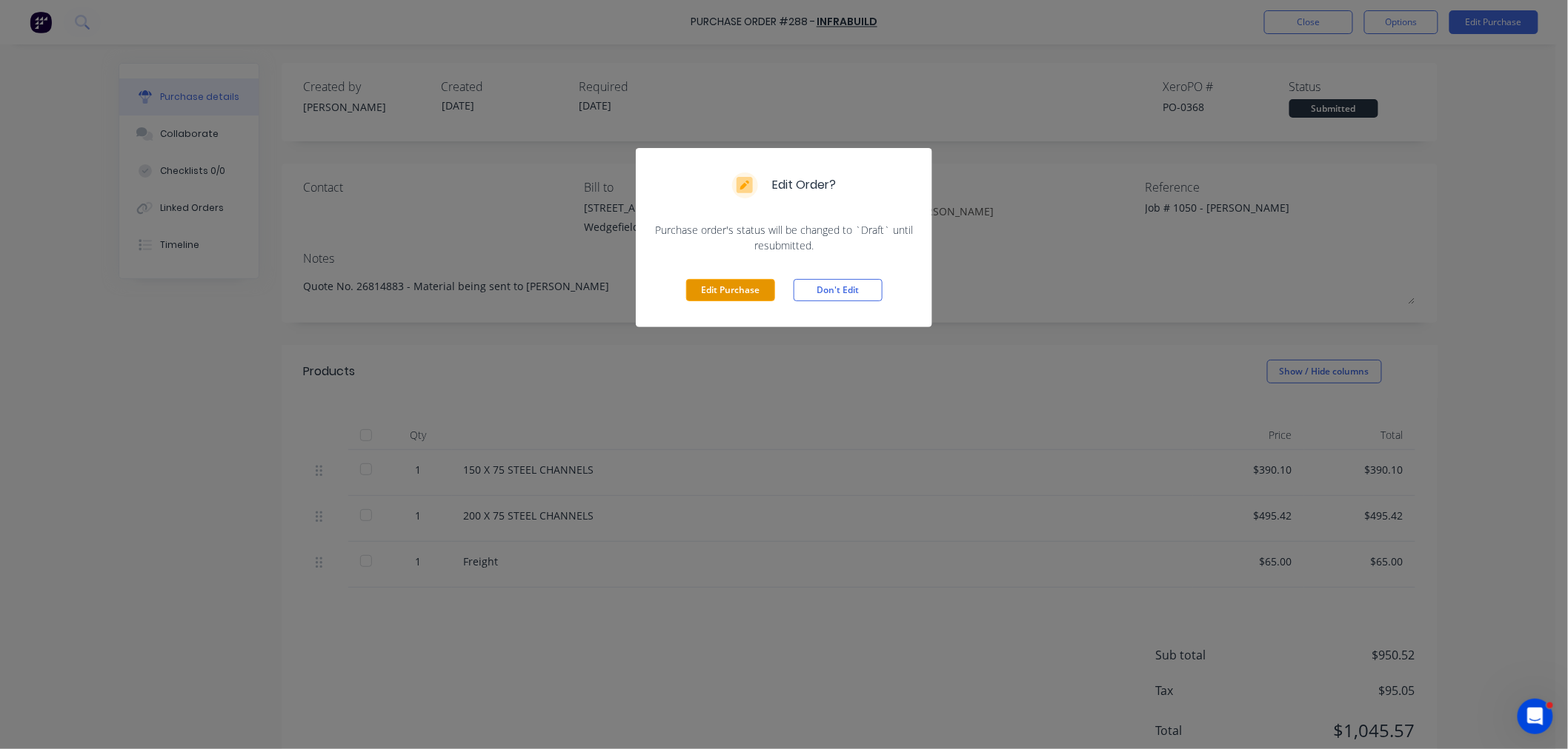
click at [721, 292] on button "Edit Purchase" at bounding box center [731, 291] width 89 height 22
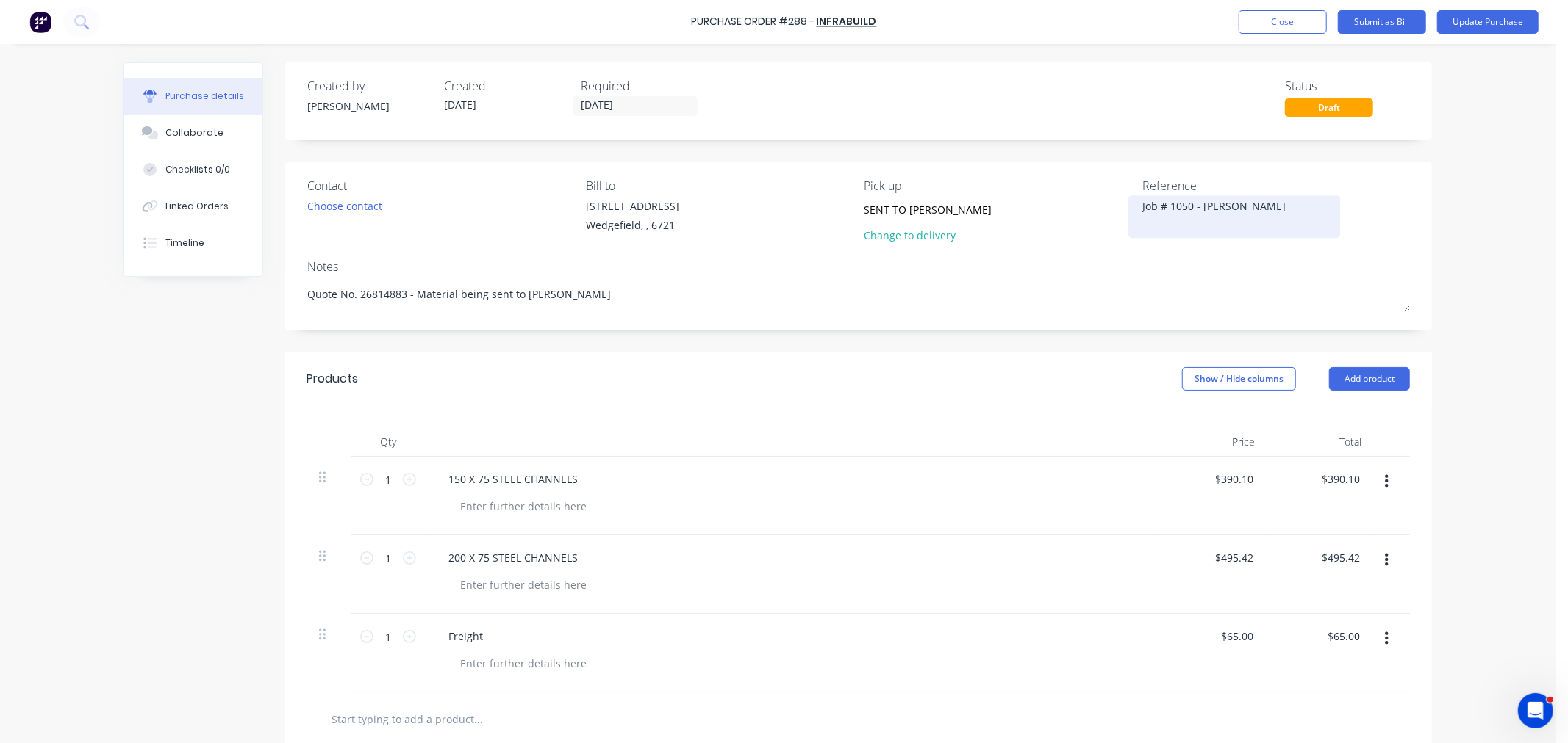
click at [1170, 209] on textarea "Job # 1050 - Simmonds" at bounding box center [1233, 215] width 184 height 33
click at [882, 210] on input "SENT TO SIMMONDS" at bounding box center [931, 210] width 134 height 22
click at [1464, 23] on button "Update Purchase" at bounding box center [1488, 22] width 101 height 24
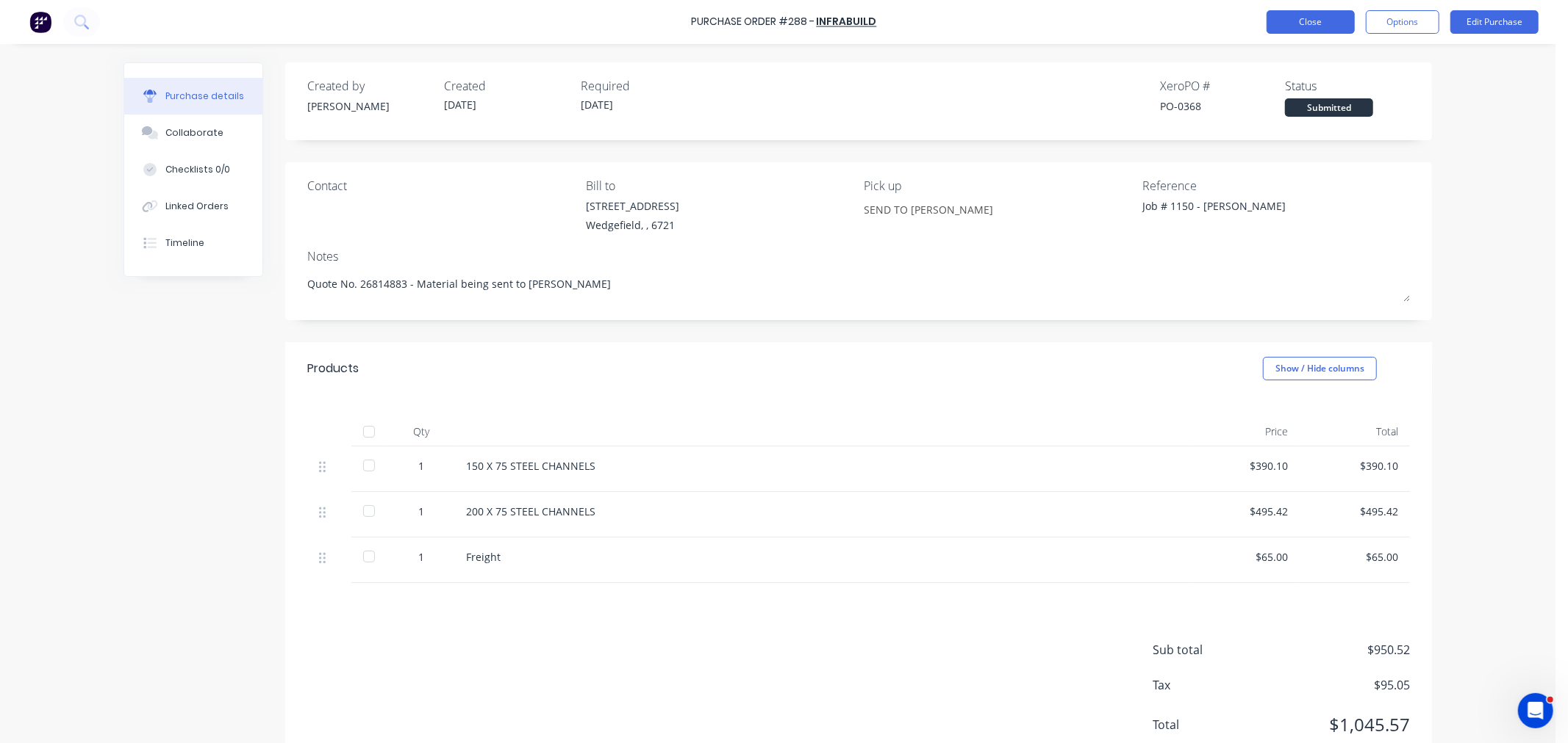
click at [1287, 31] on button "Close" at bounding box center [1310, 22] width 88 height 24
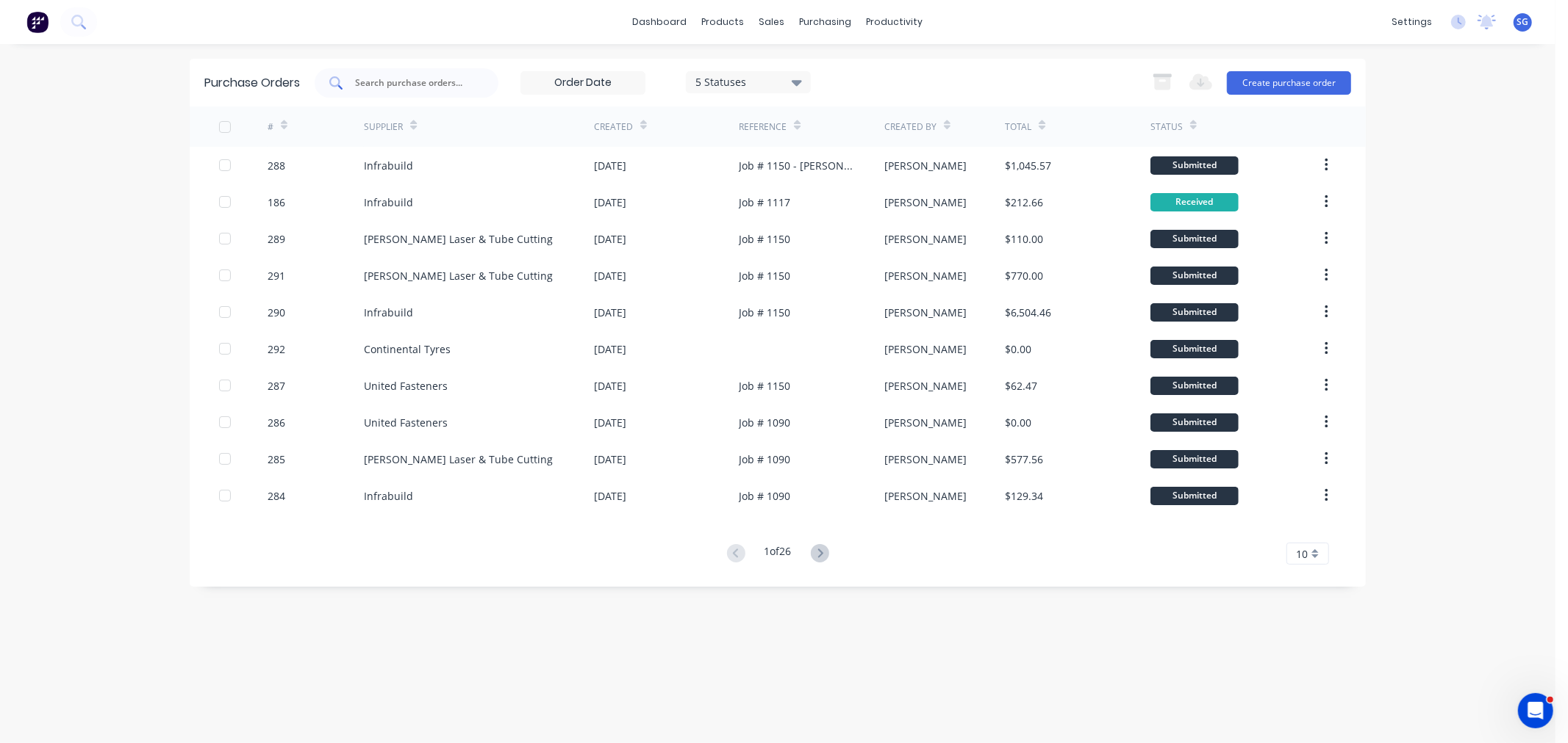
click at [406, 82] on input "text" at bounding box center [414, 83] width 122 height 14
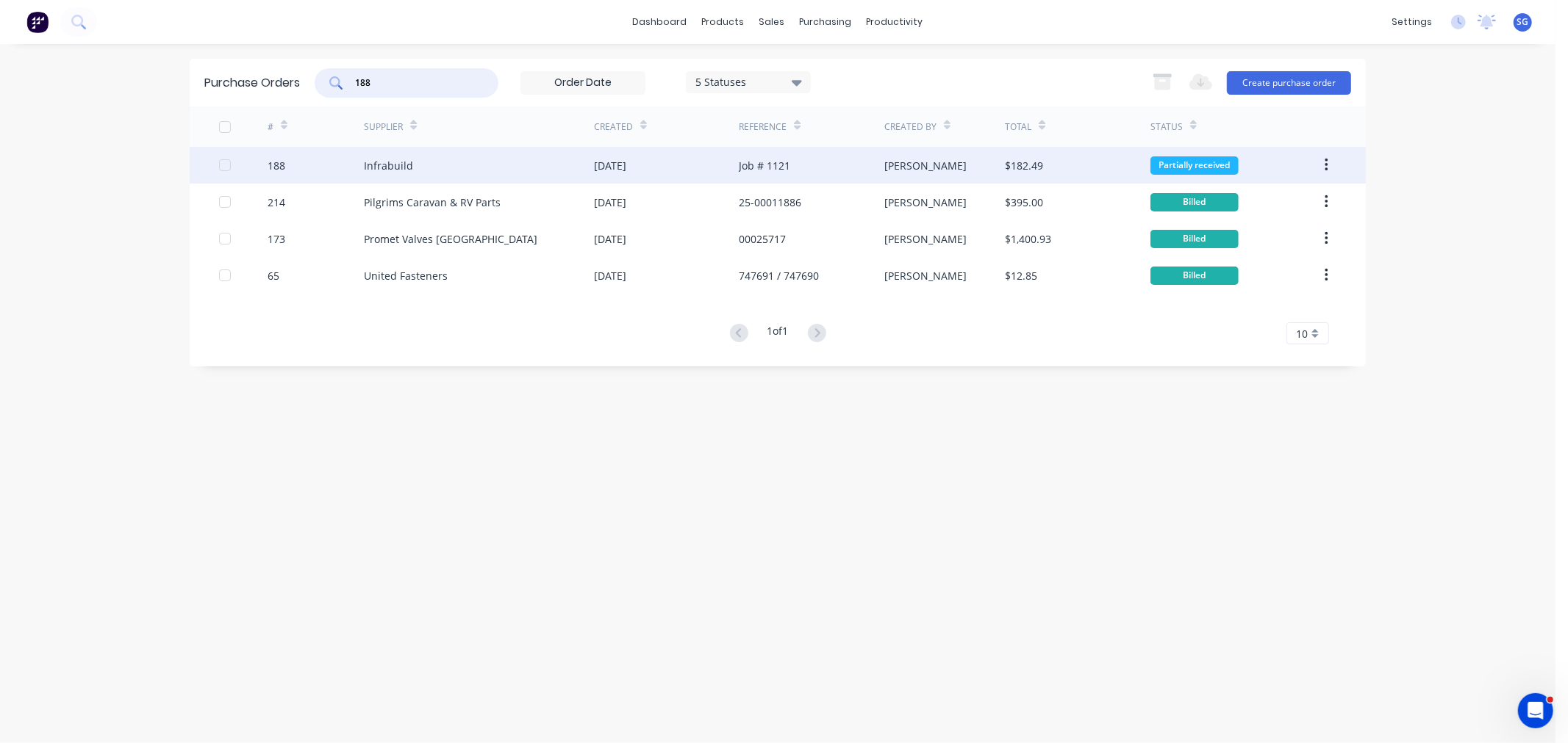
click at [442, 161] on div "Infrabuild" at bounding box center [479, 165] width 230 height 36
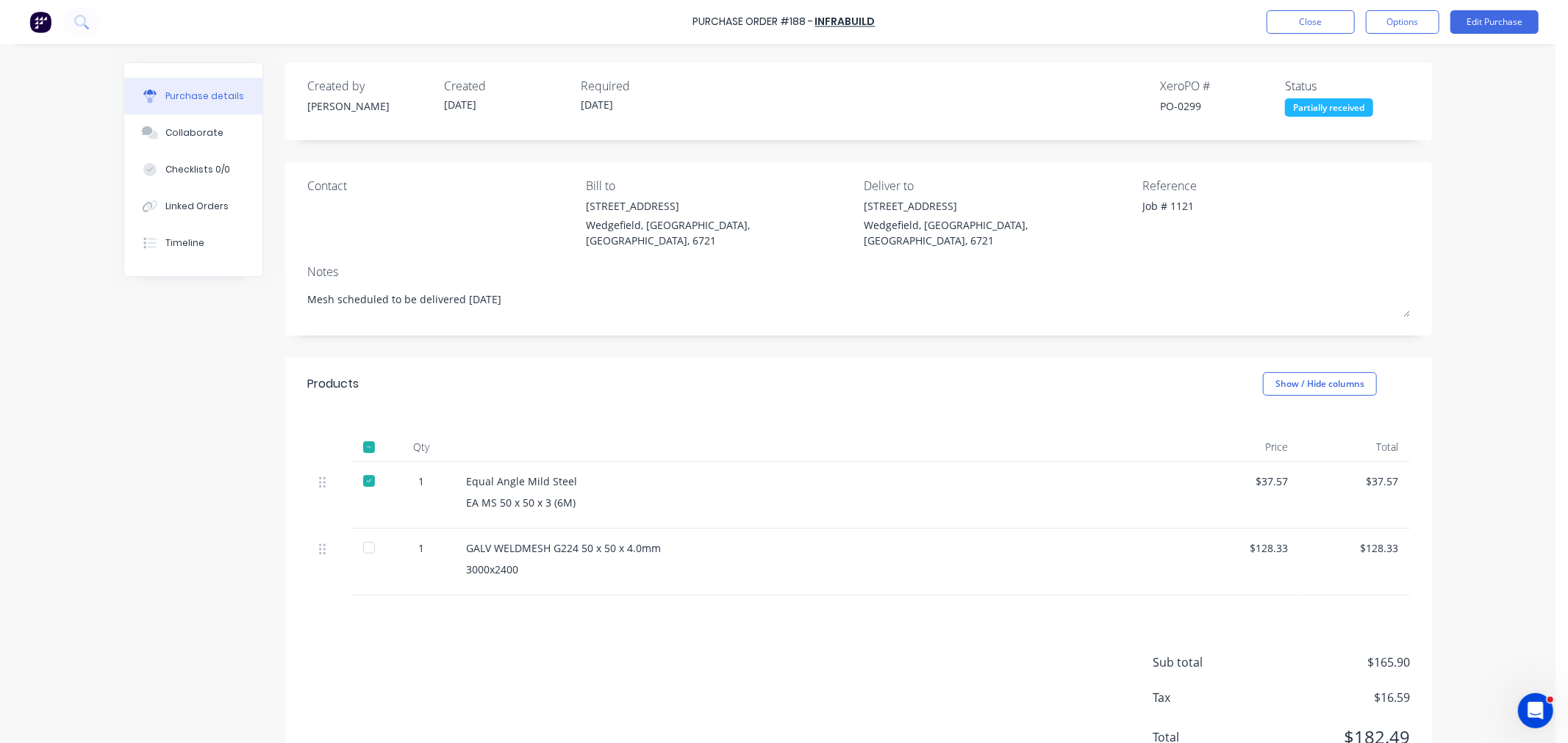
click at [368, 534] on div at bounding box center [369, 548] width 30 height 30
click at [1313, 27] on button "Close" at bounding box center [1310, 22] width 88 height 24
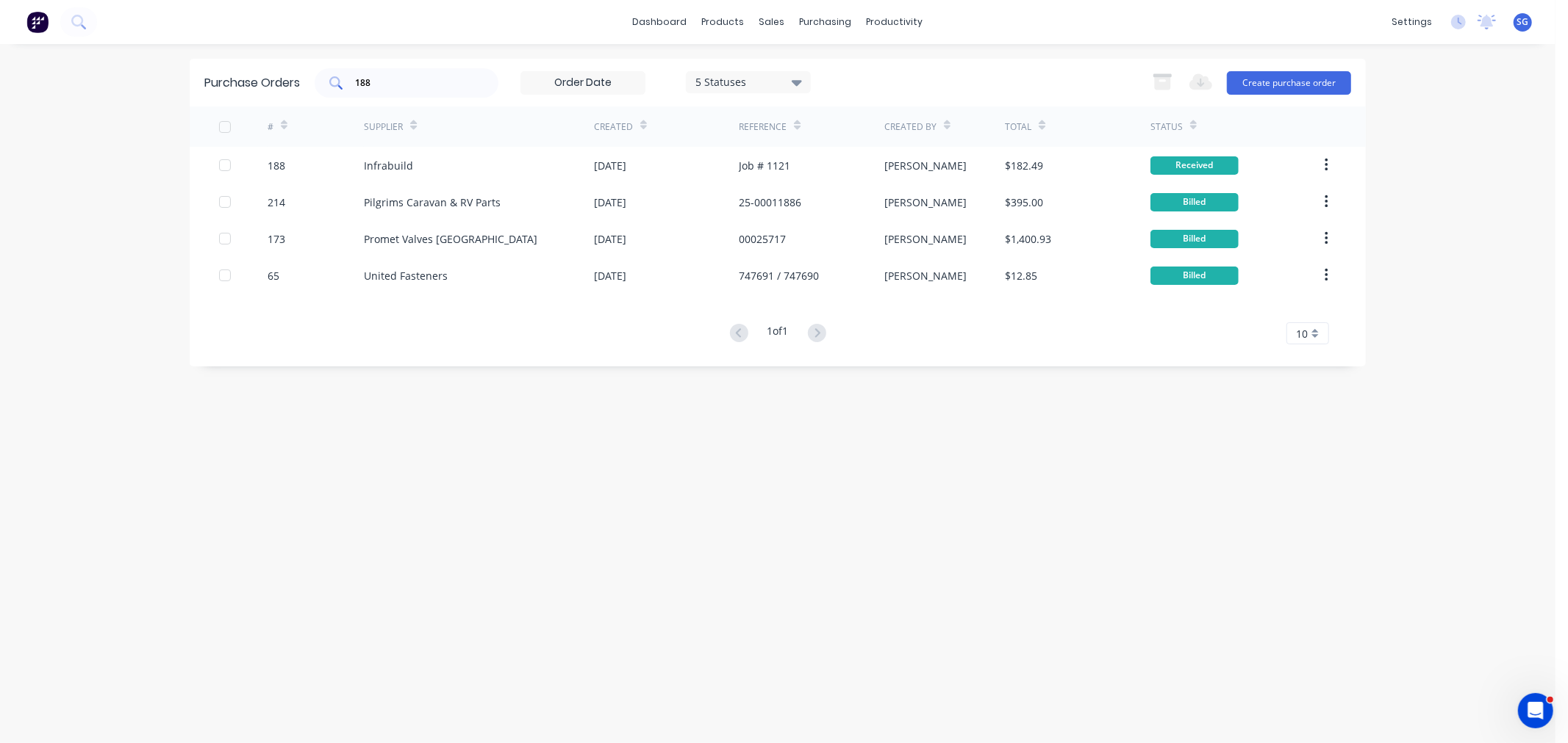
click at [414, 90] on div "188" at bounding box center [406, 83] width 184 height 30
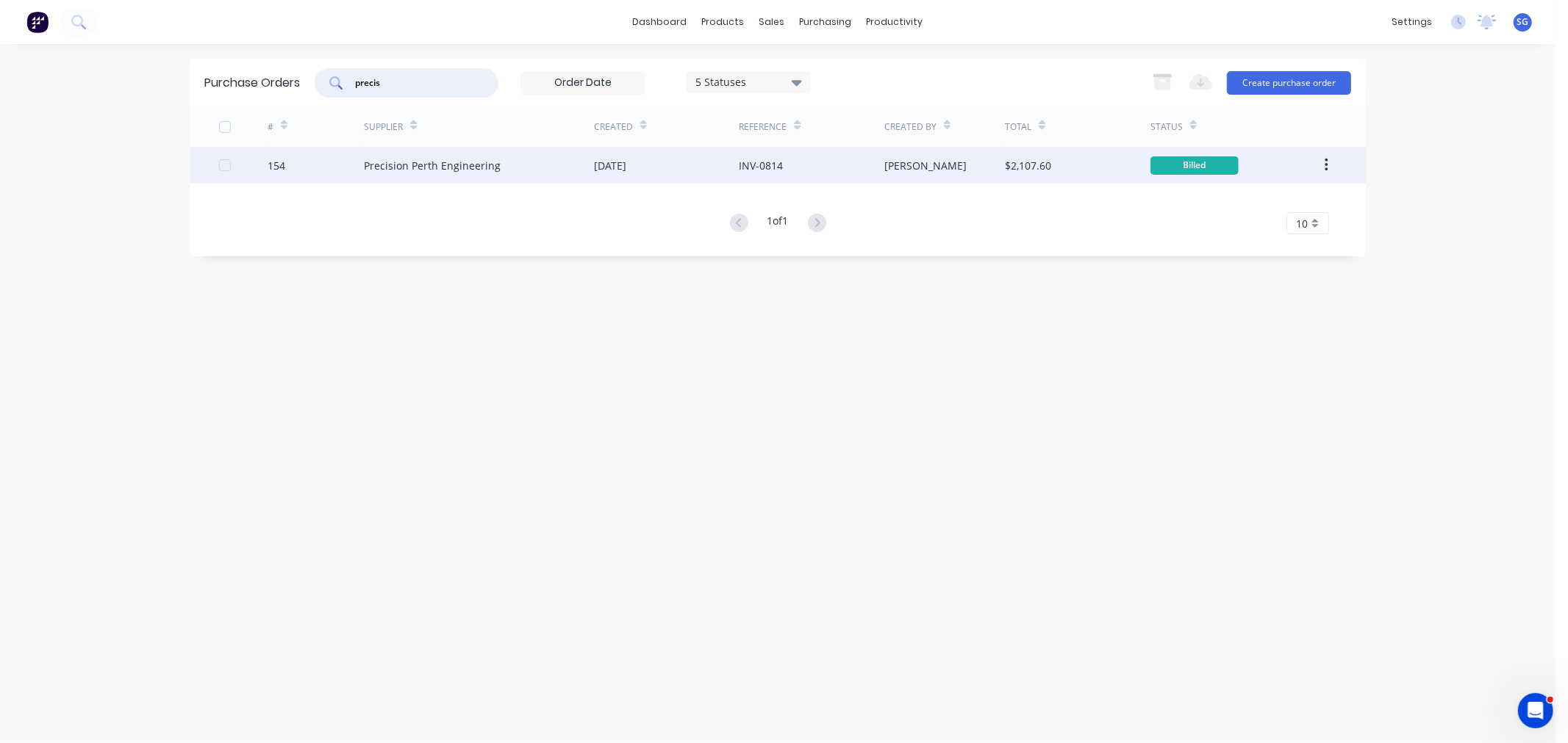
click at [481, 166] on div "Precision Perth Engineering" at bounding box center [432, 166] width 137 height 15
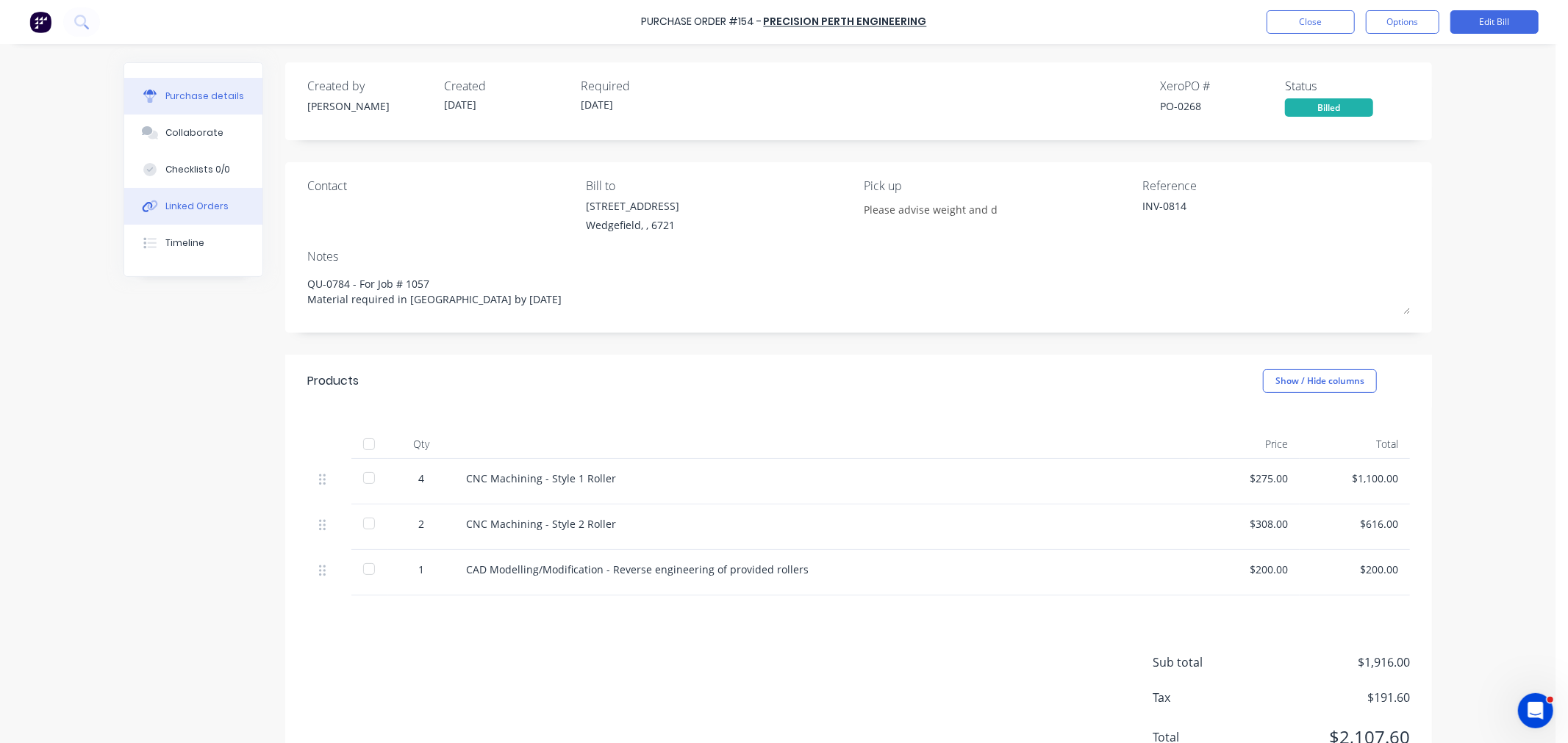
click at [209, 205] on div "Linked Orders" at bounding box center [197, 206] width 63 height 14
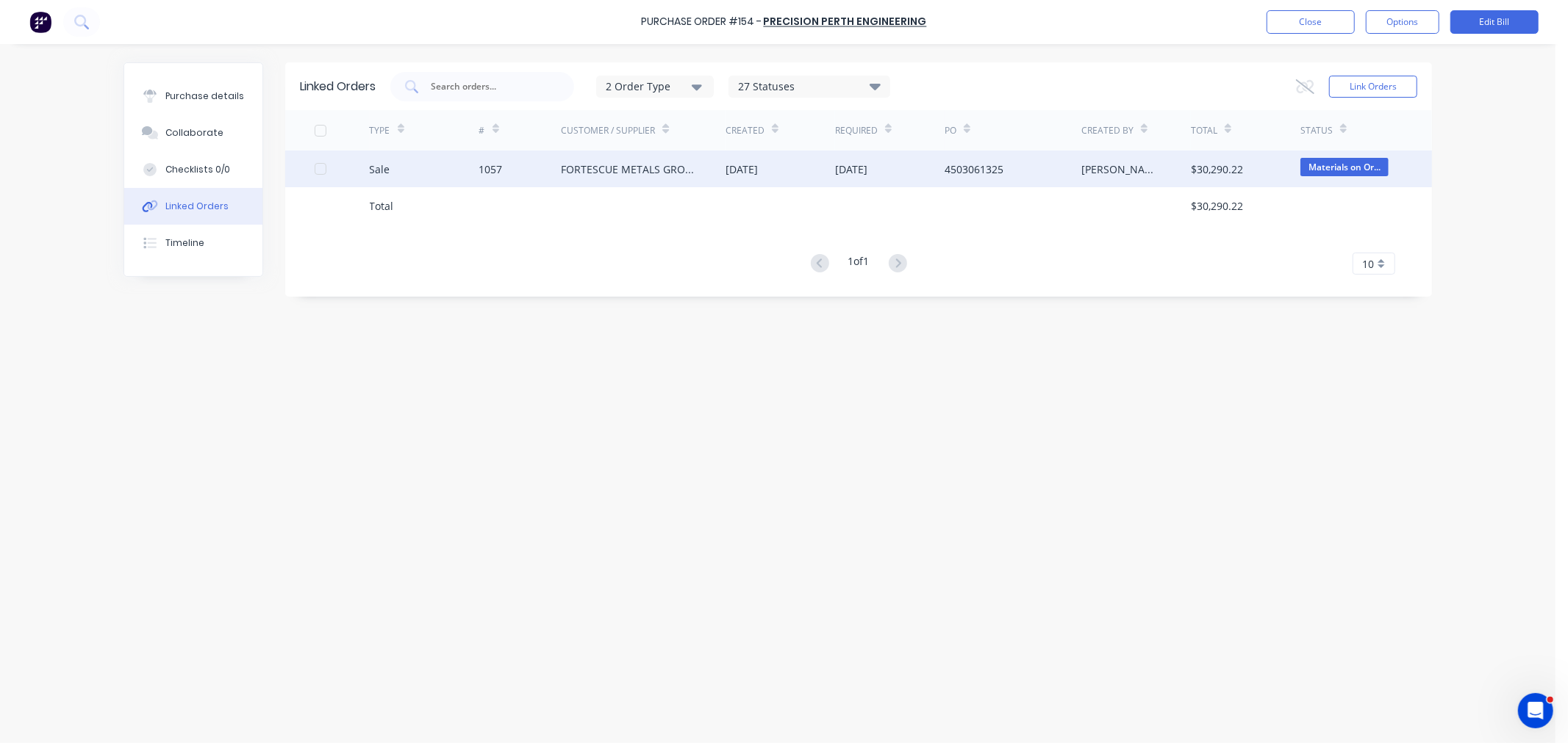
click at [478, 166] on div "Sale" at bounding box center [424, 168] width 109 height 36
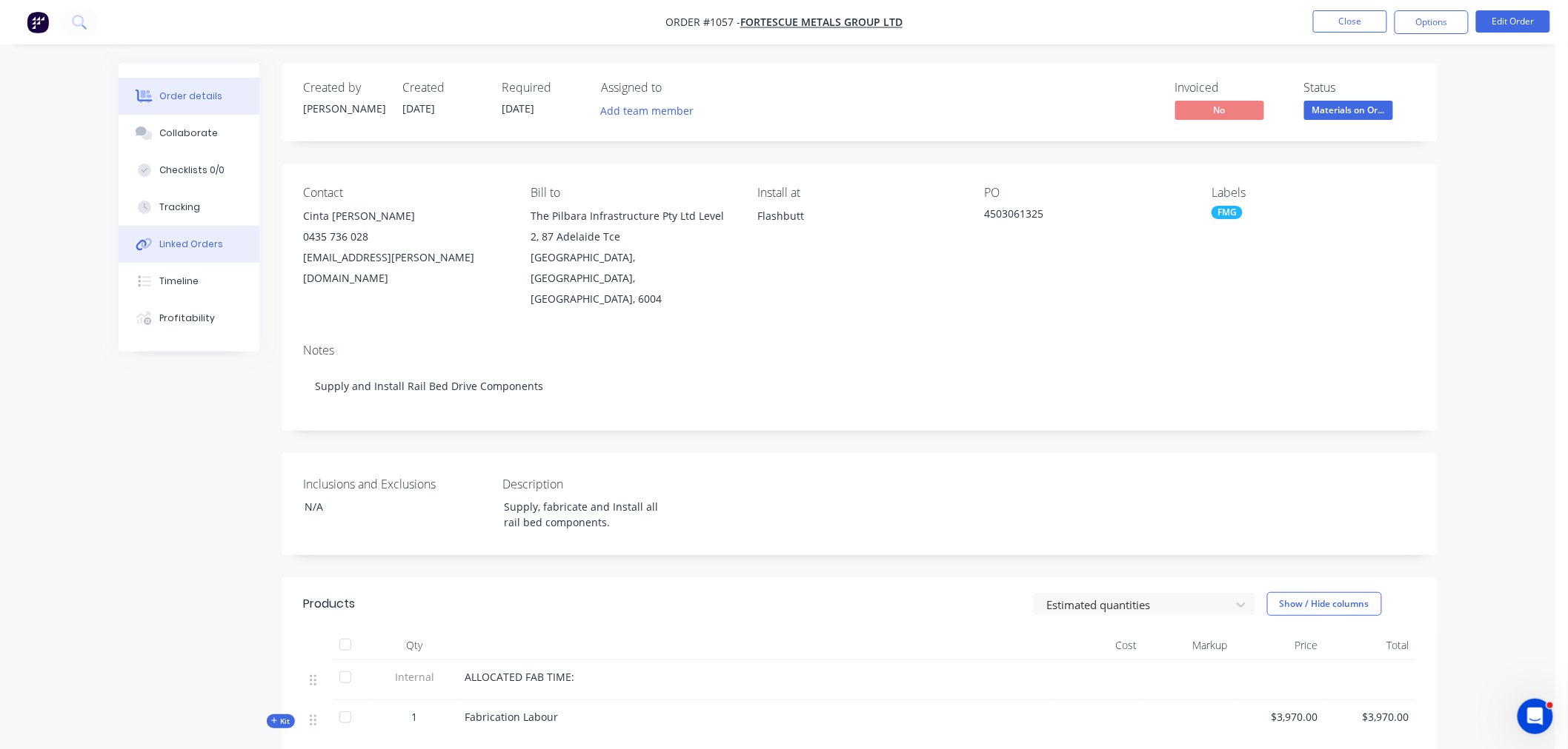
click at [178, 247] on div "Linked Orders" at bounding box center [191, 245] width 64 height 14
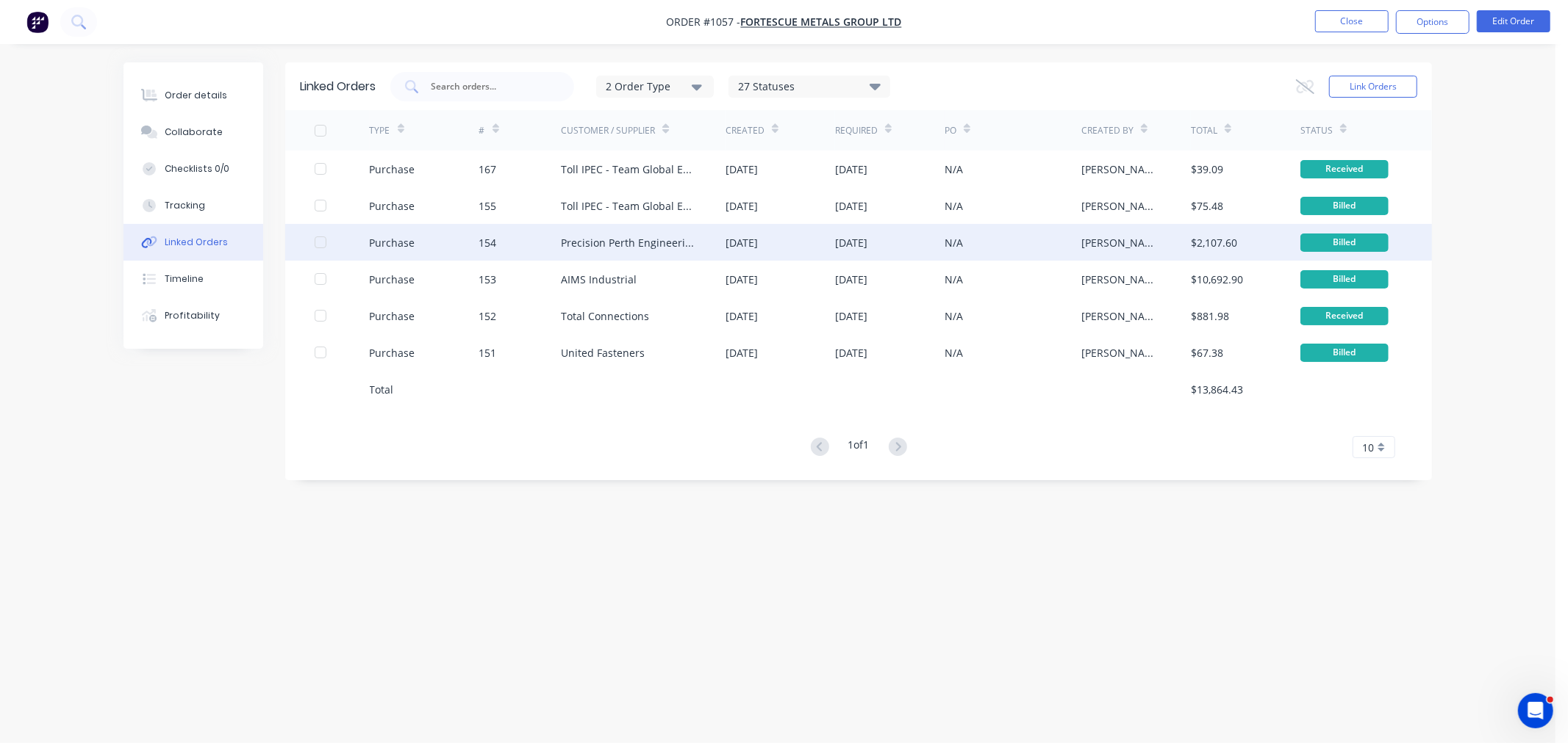
click at [621, 249] on div "Precision Perth Engineering" at bounding box center [628, 243] width 135 height 15
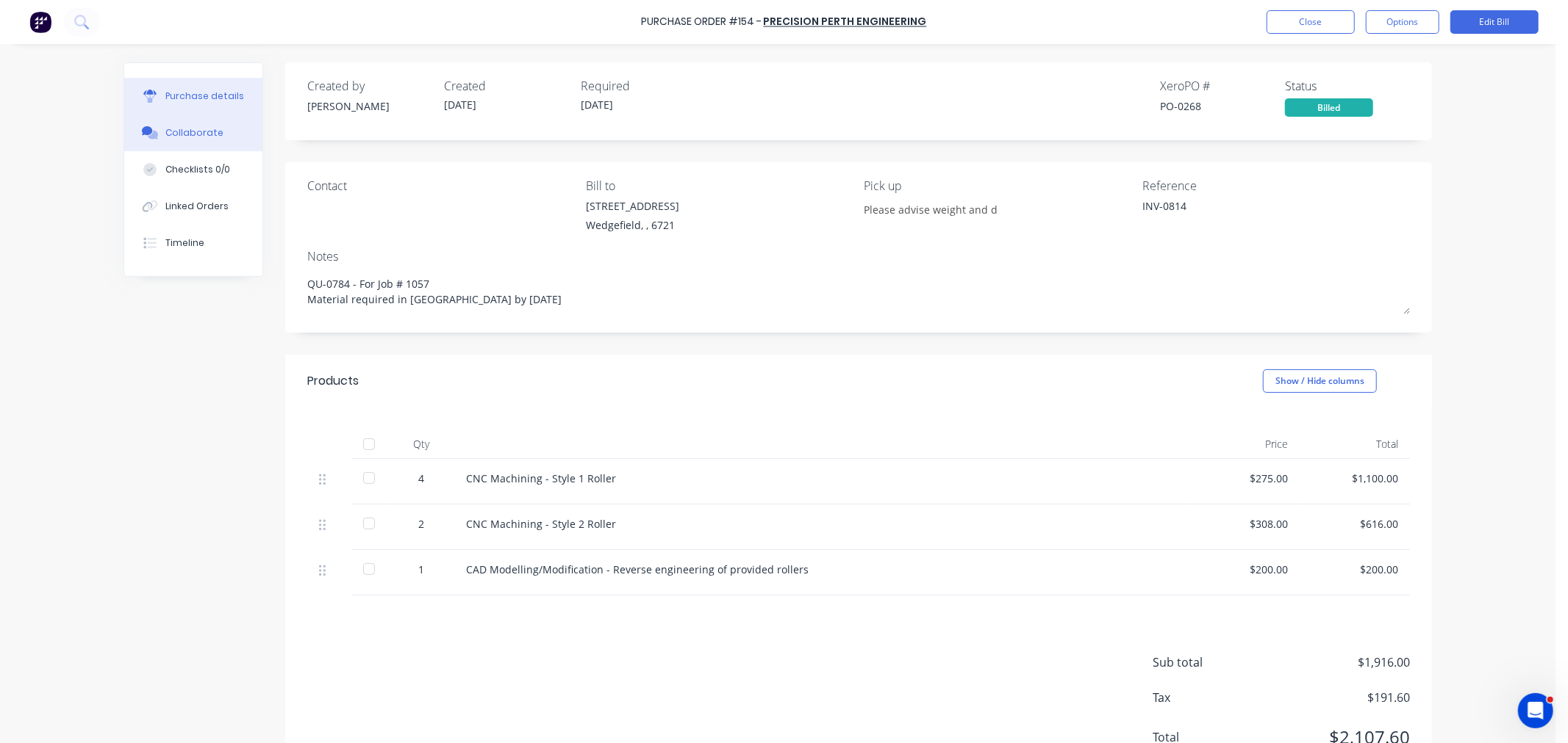
click at [166, 130] on div "Collaborate" at bounding box center [195, 133] width 58 height 14
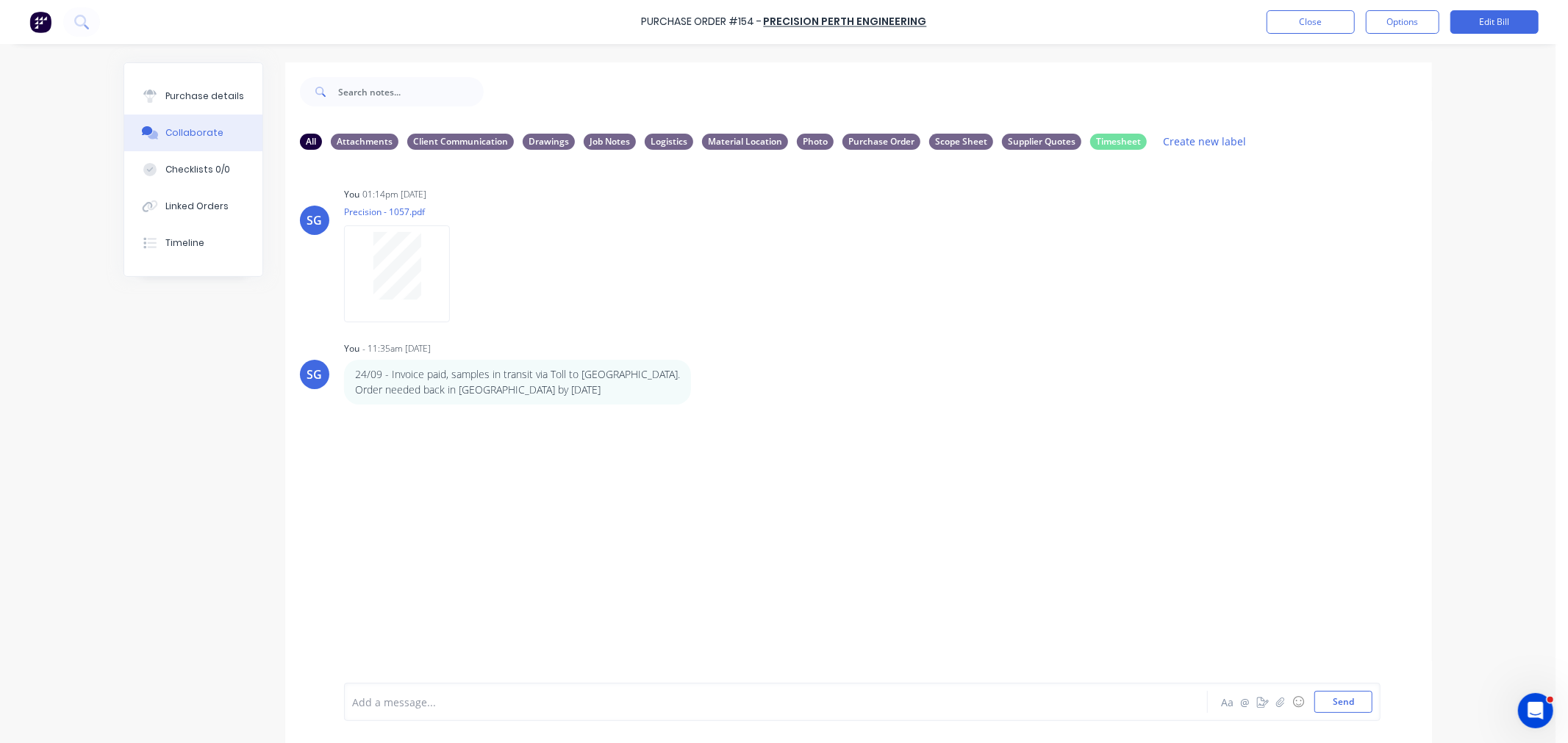
click at [441, 702] on div at bounding box center [735, 702] width 765 height 15
click at [492, 705] on div "In transit with RGR - ETA" at bounding box center [735, 702] width 765 height 15
click at [185, 200] on div "Linked Orders" at bounding box center [197, 206] width 63 height 14
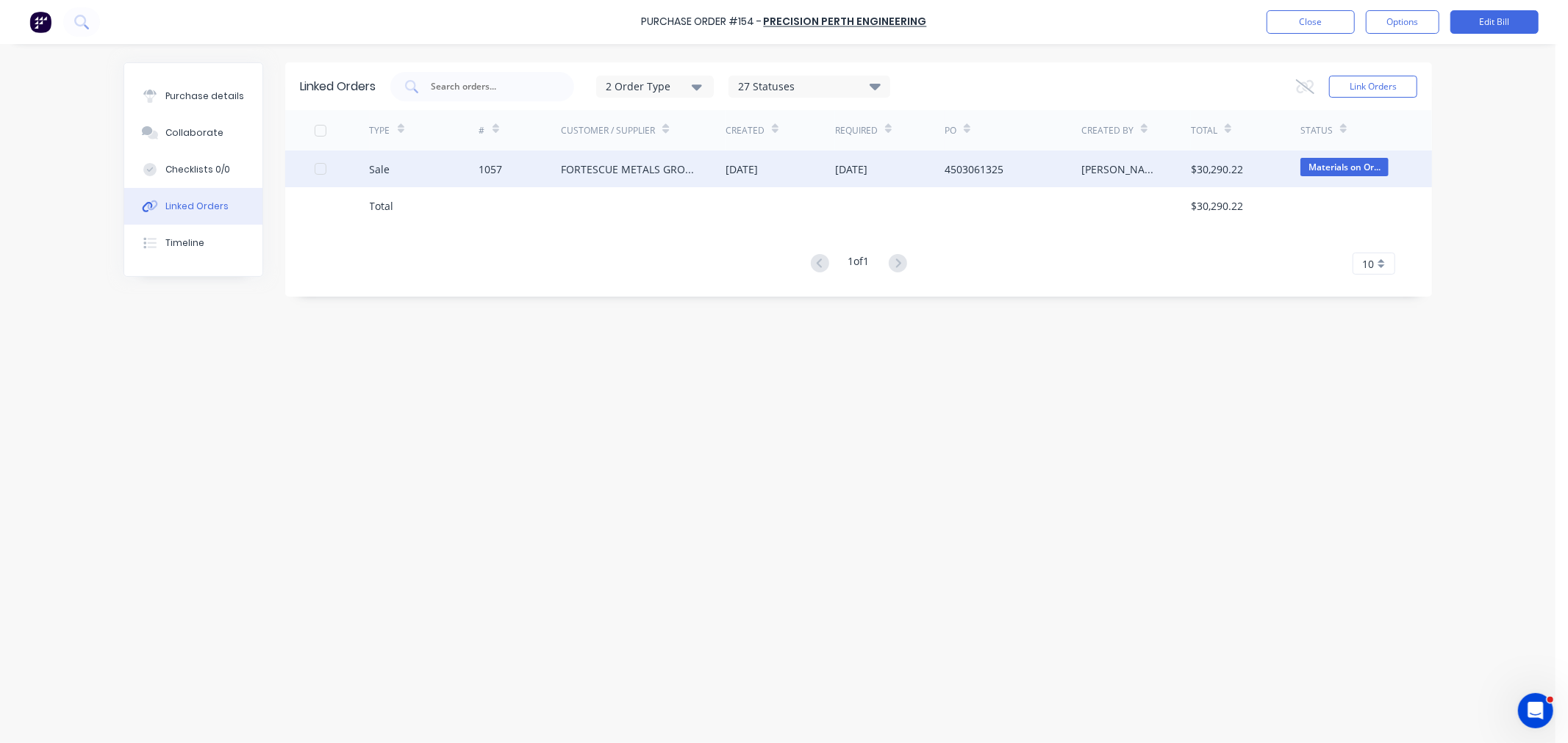
click at [496, 170] on div "1057" at bounding box center [491, 169] width 24 height 15
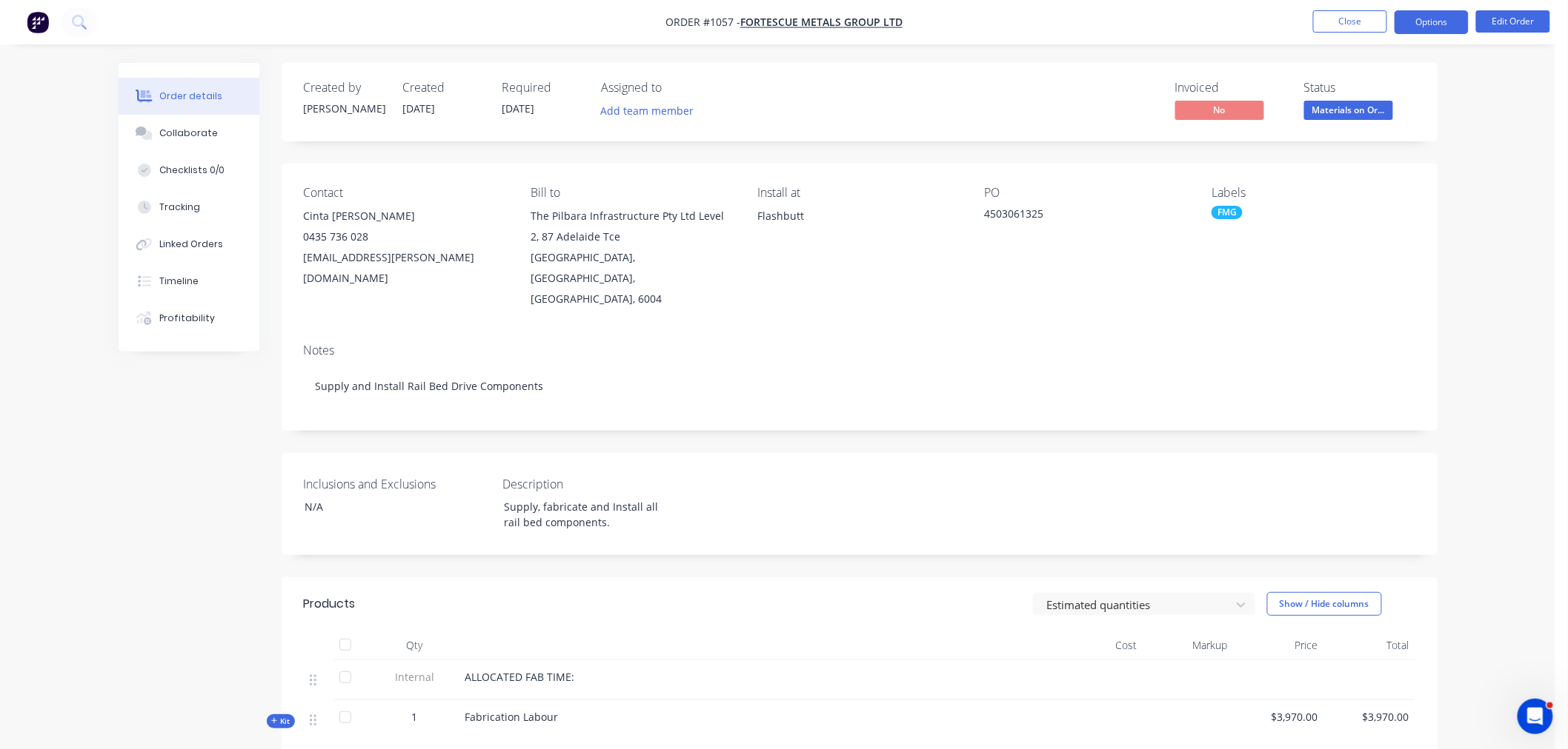
click at [1422, 28] on button "Options" at bounding box center [1431, 22] width 74 height 24
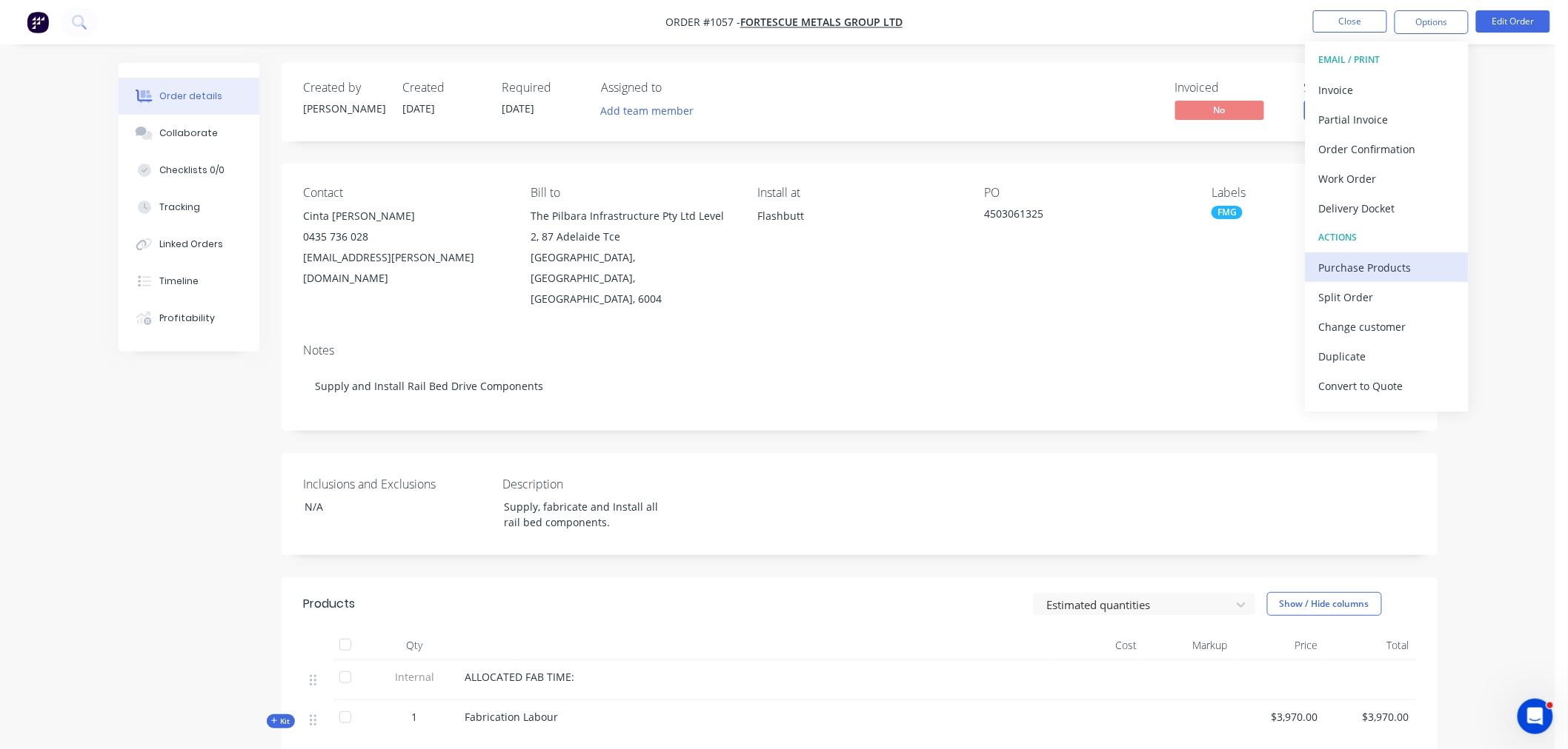
click at [1372, 268] on div "Purchase Products" at bounding box center [1387, 268] width 136 height 21
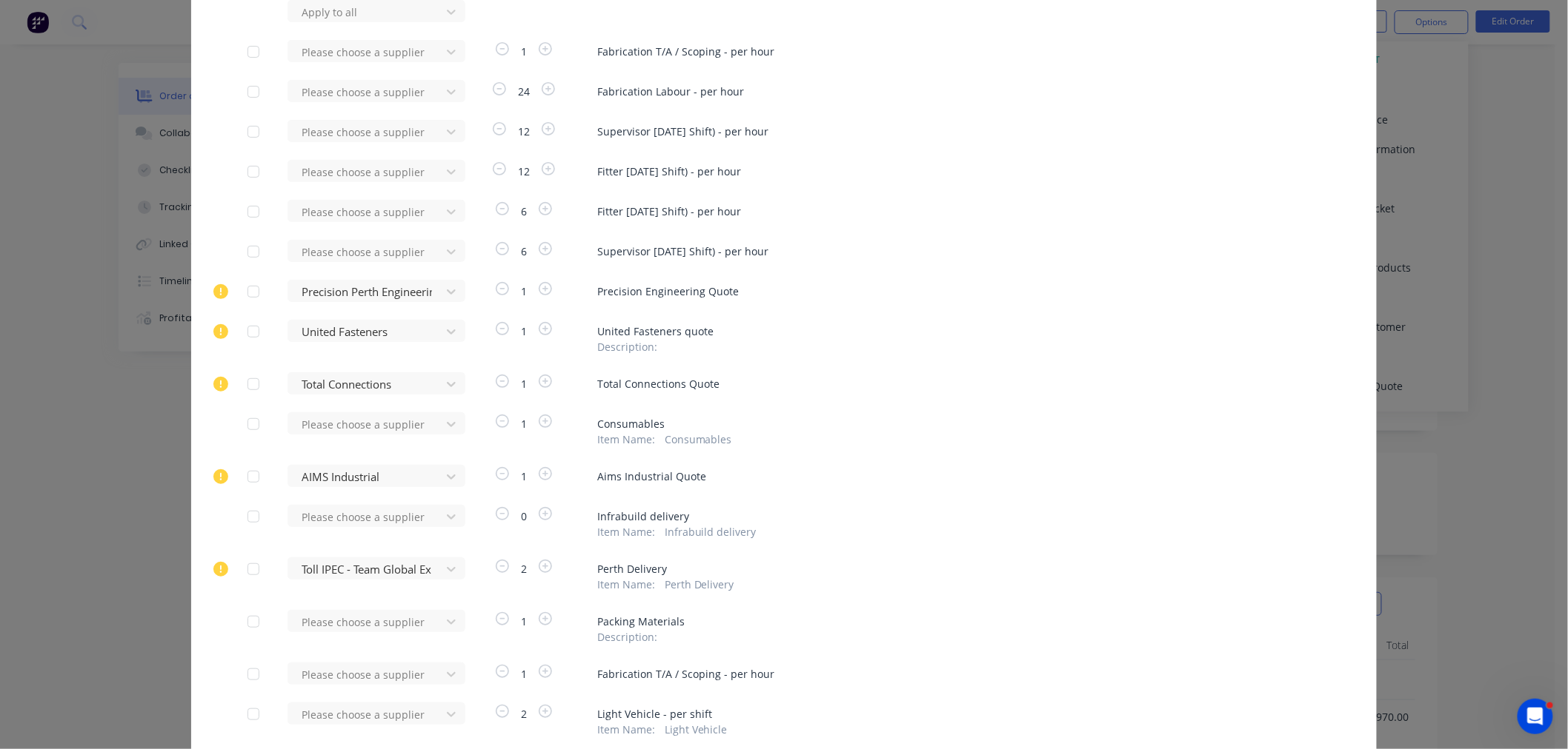
scroll to position [164, 0]
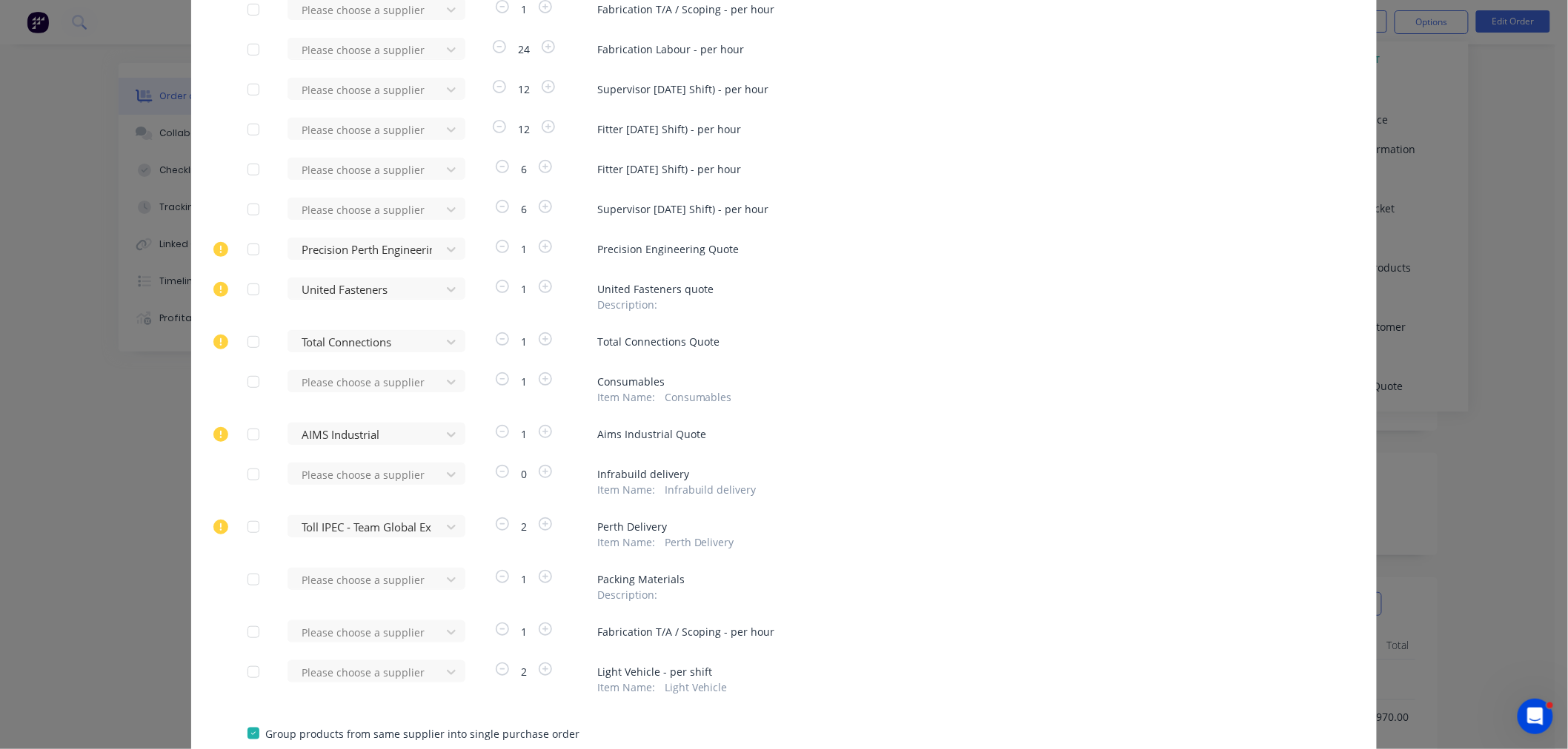
click at [247, 528] on div at bounding box center [253, 527] width 30 height 30
click at [356, 527] on div "Toll IPEC - Team Global Express" at bounding box center [368, 527] width 163 height 22
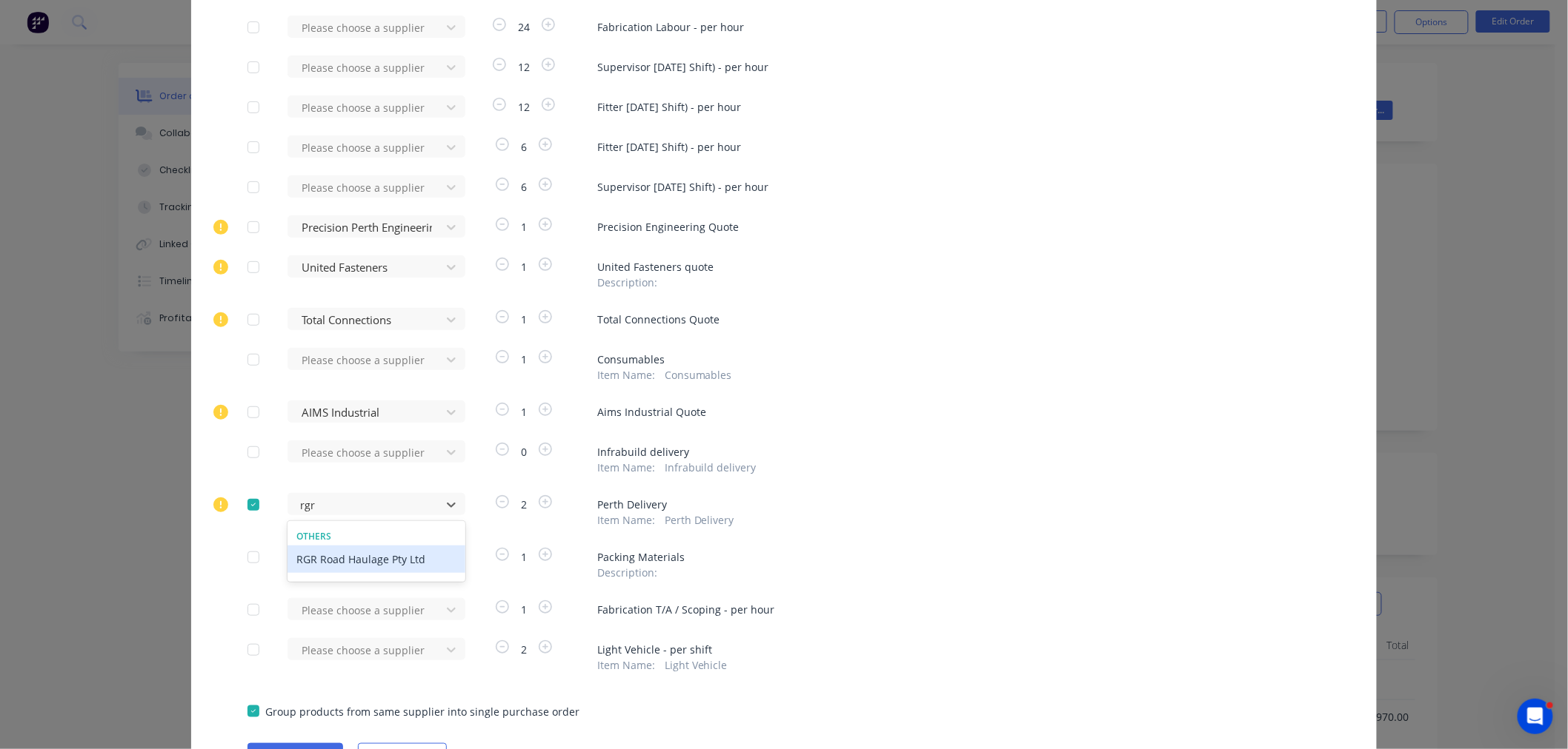
drag, startPoint x: 367, startPoint y: 559, endPoint x: 359, endPoint y: 622, distance: 63.5
click at [368, 559] on div "RGR Road Haulage Pty Ltd" at bounding box center [376, 559] width 178 height 27
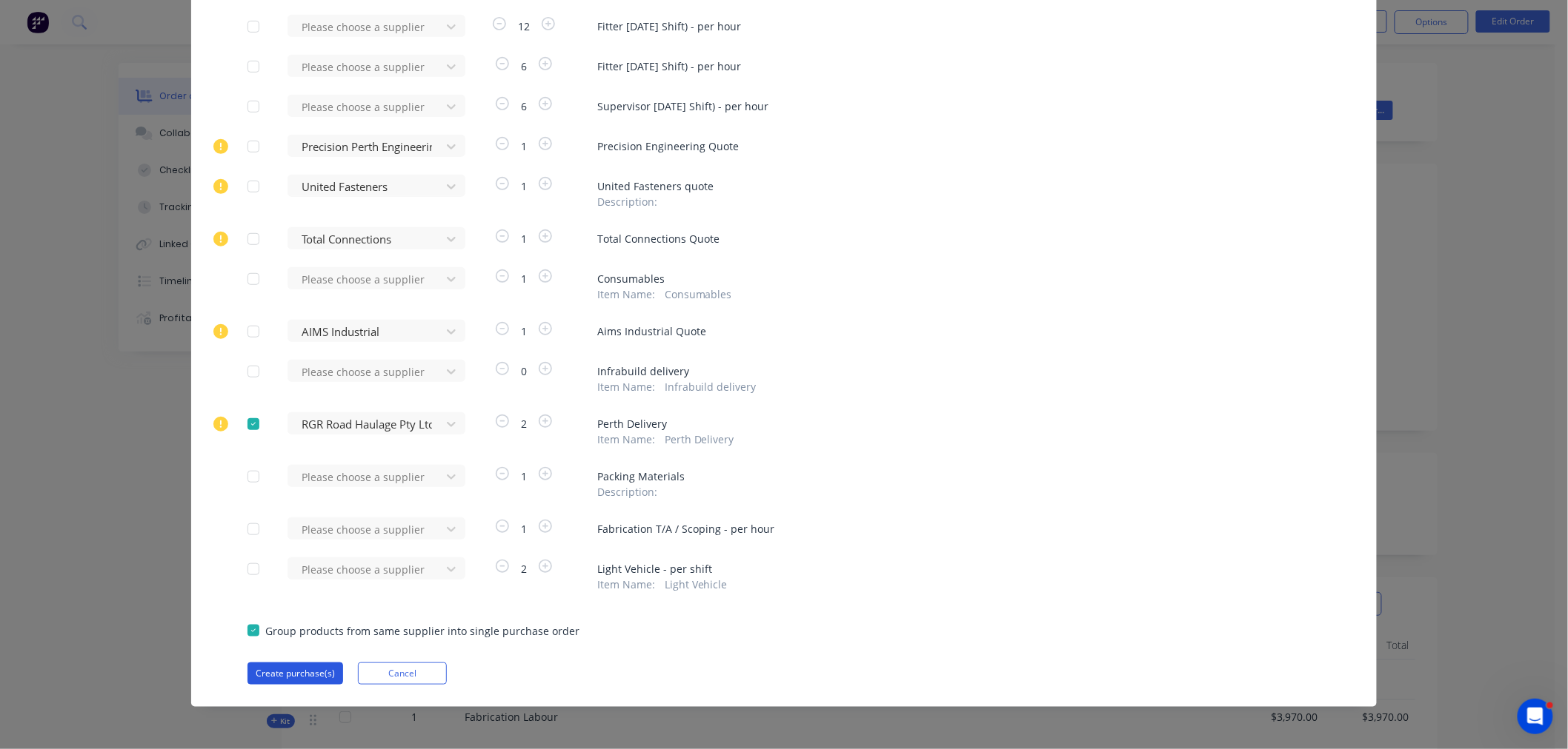
click at [282, 677] on button "Create purchase(s)" at bounding box center [295, 674] width 95 height 22
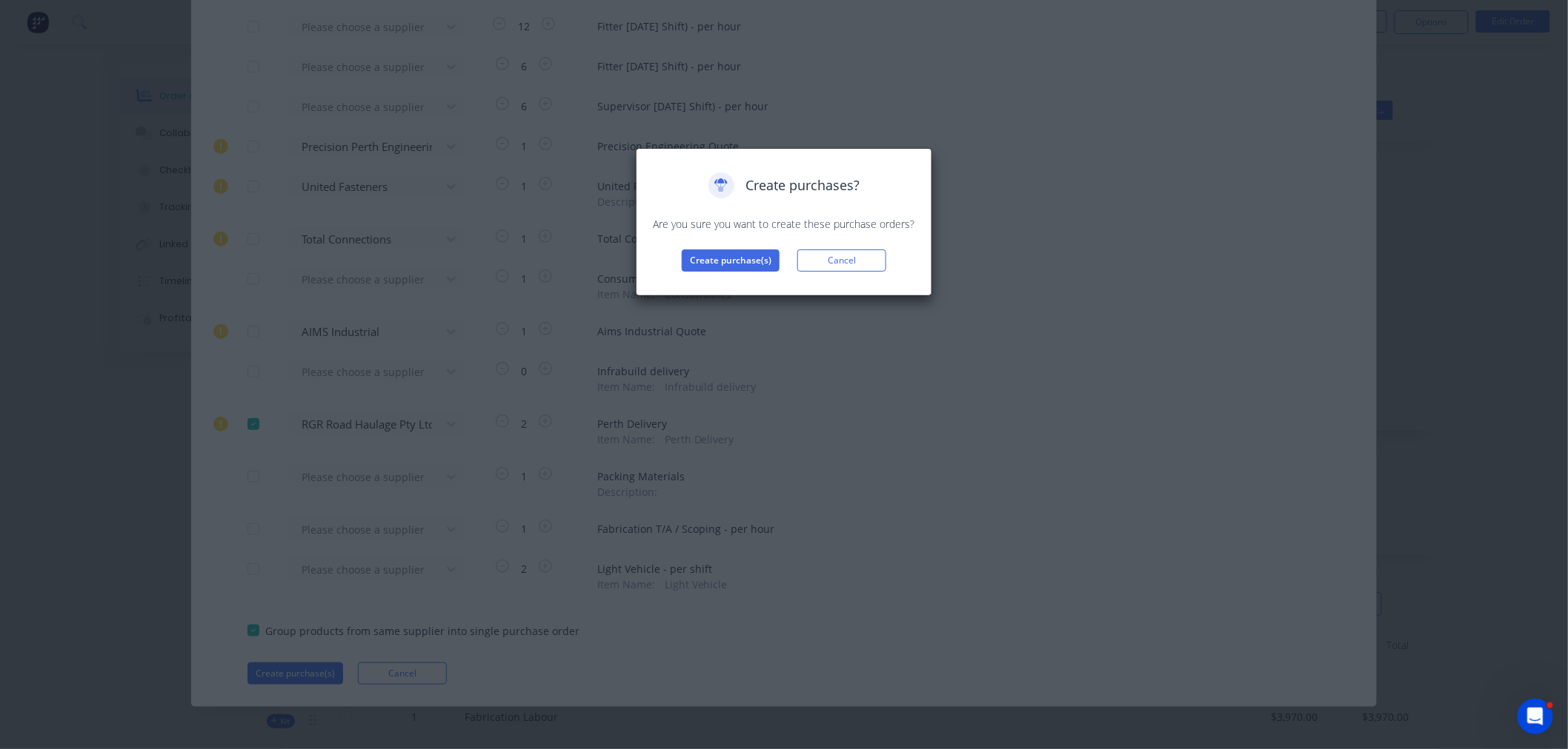
click at [681, 256] on div "Create purchase(s) Cancel" at bounding box center [784, 261] width 265 height 22
click at [726, 261] on button "Create purchase(s)" at bounding box center [730, 261] width 98 height 22
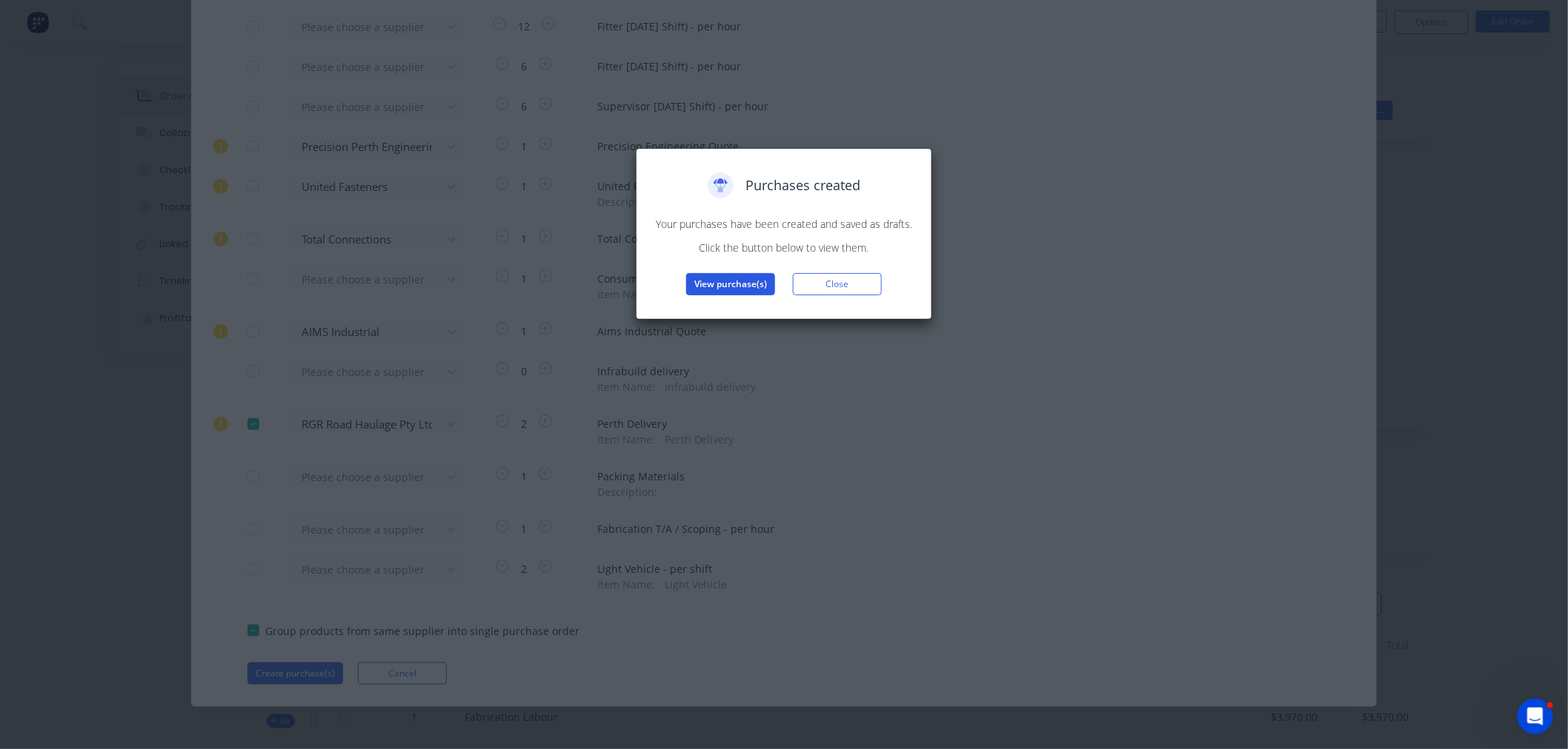
click at [712, 283] on button "View purchase(s)" at bounding box center [731, 285] width 89 height 22
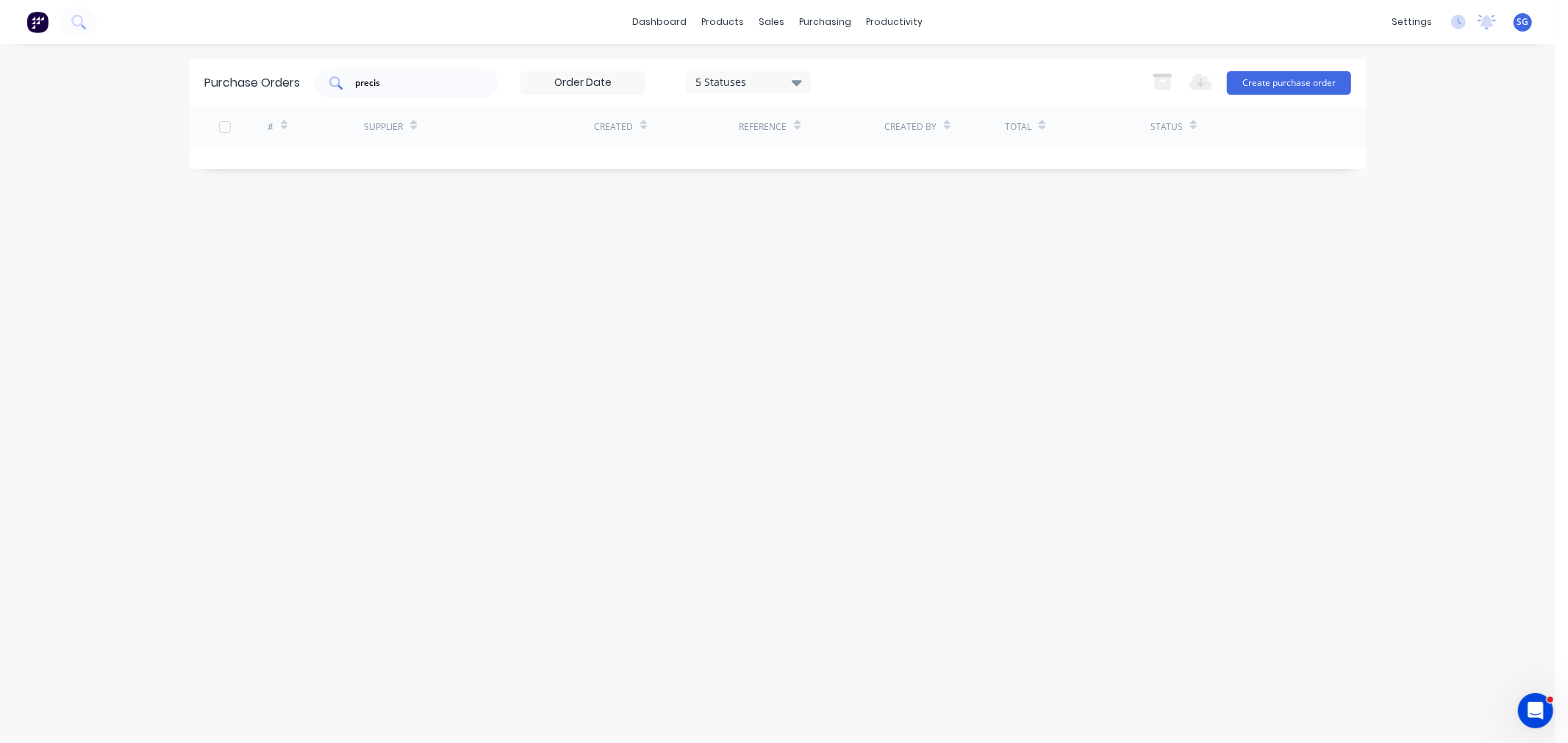
click at [403, 93] on div "precis" at bounding box center [406, 83] width 184 height 30
drag, startPoint x: 397, startPoint y: 89, endPoint x: 292, endPoint y: 81, distance: 105.3
click at [292, 81] on div "Purchase Orders precis 5 Statuses 5 Statuses Export to Excel (XLSX) Create purc…" at bounding box center [777, 83] width 1176 height 47
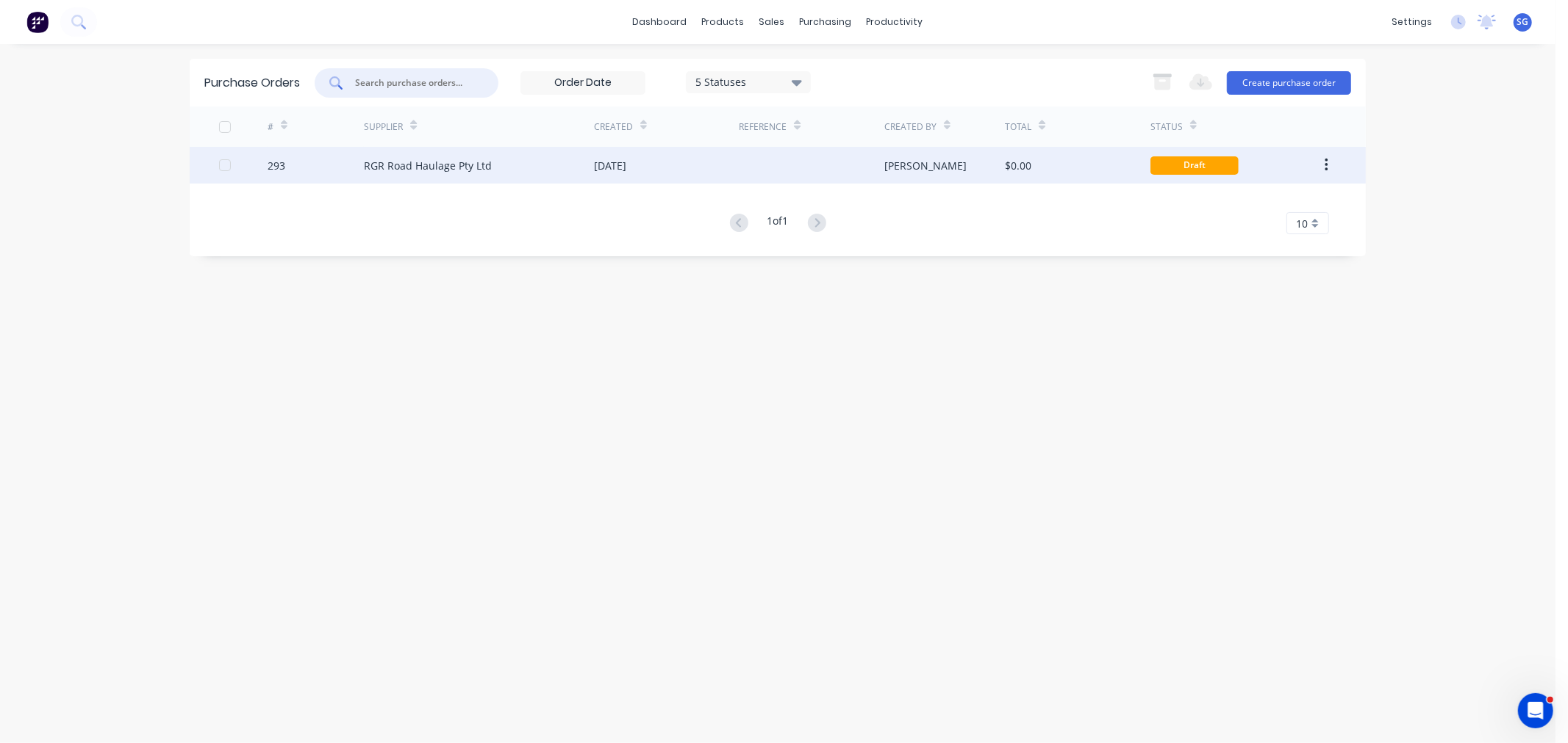
click at [407, 166] on div "RGR Road Haulage Pty Ltd" at bounding box center [427, 166] width 128 height 15
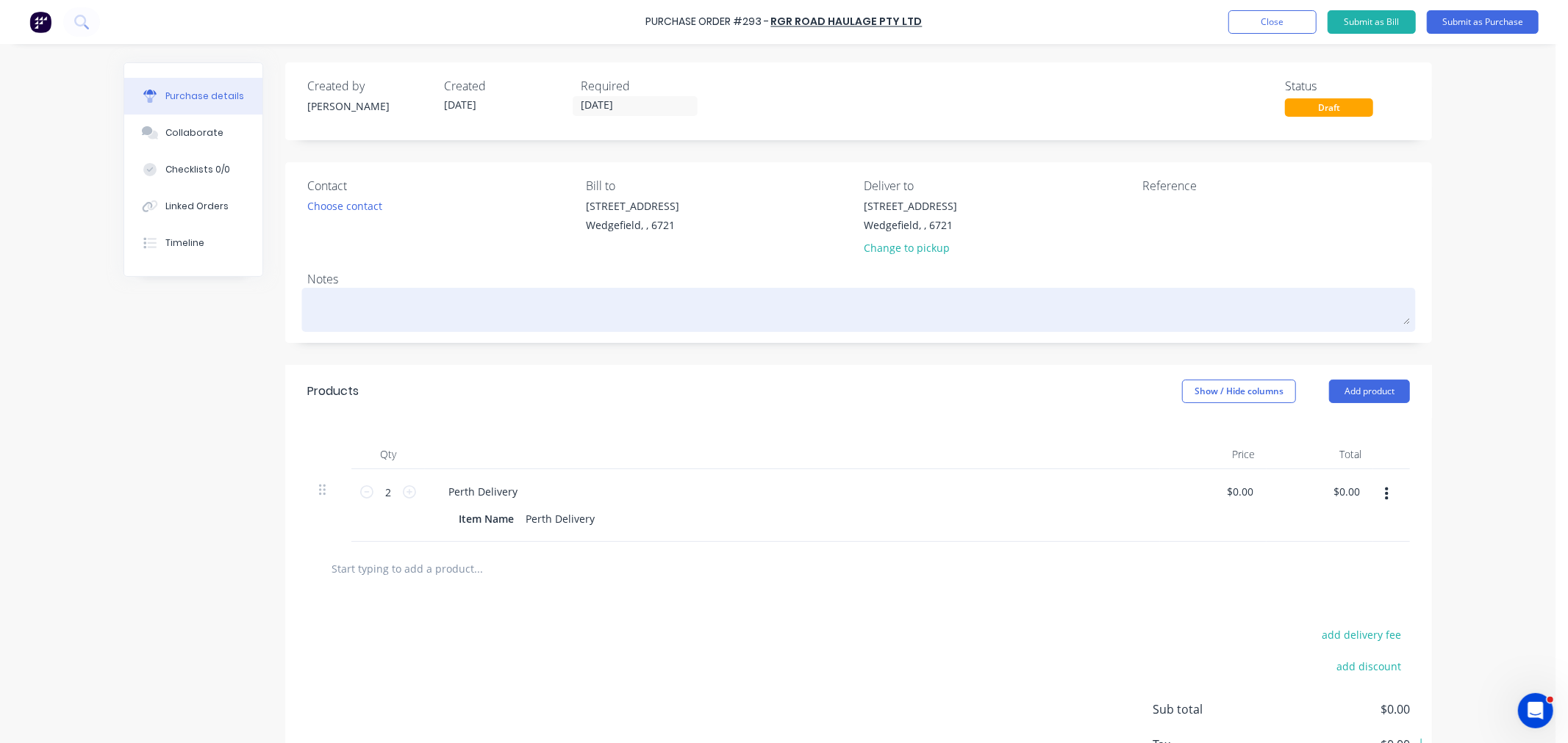
click at [414, 296] on textarea at bounding box center [858, 308] width 1102 height 33
click at [503, 307] on textarea "Collection of PO154 from Precision" at bounding box center [858, 308] width 1102 height 33
paste textarea "Perth Engineering"
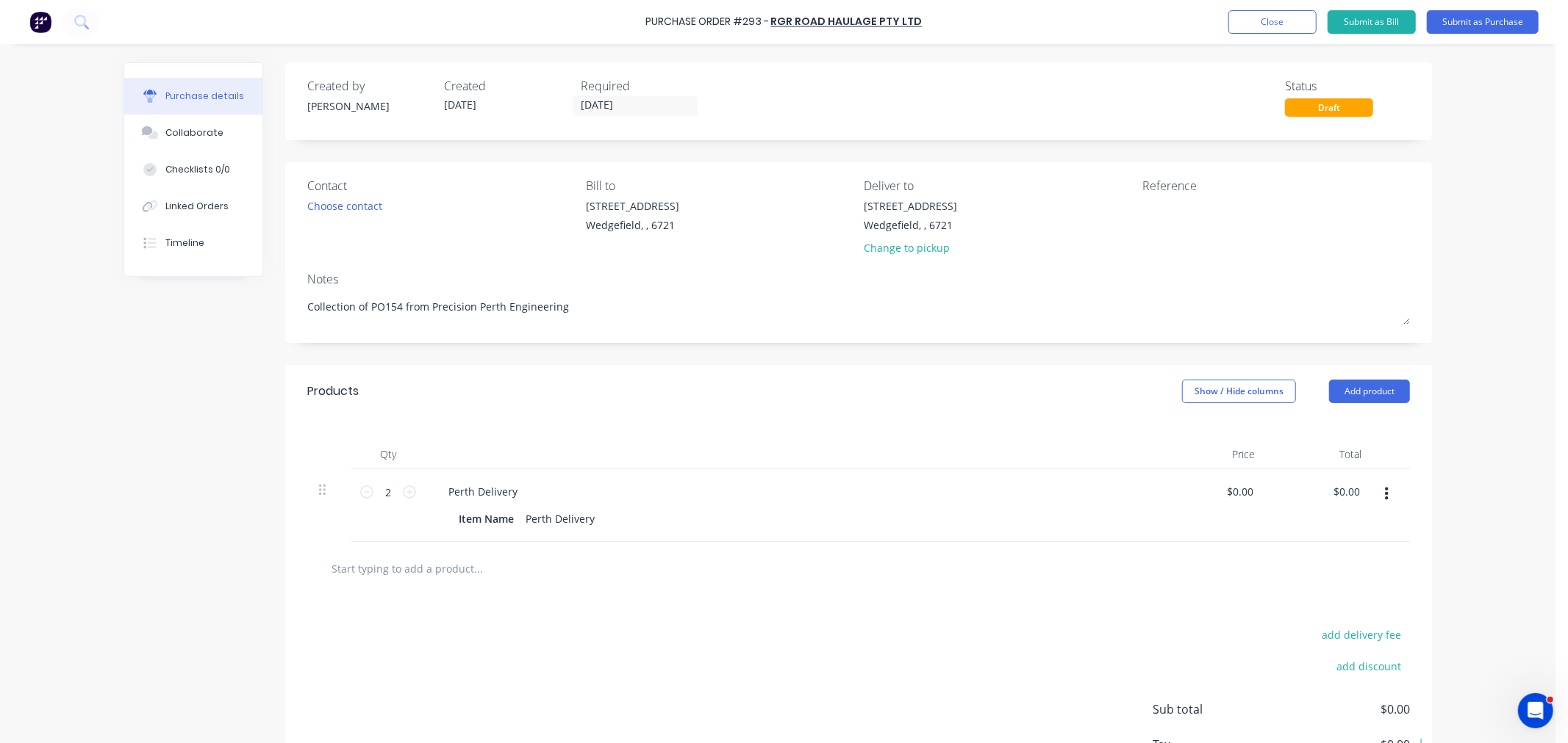
click at [390, 573] on input "text" at bounding box center [478, 568] width 294 height 30
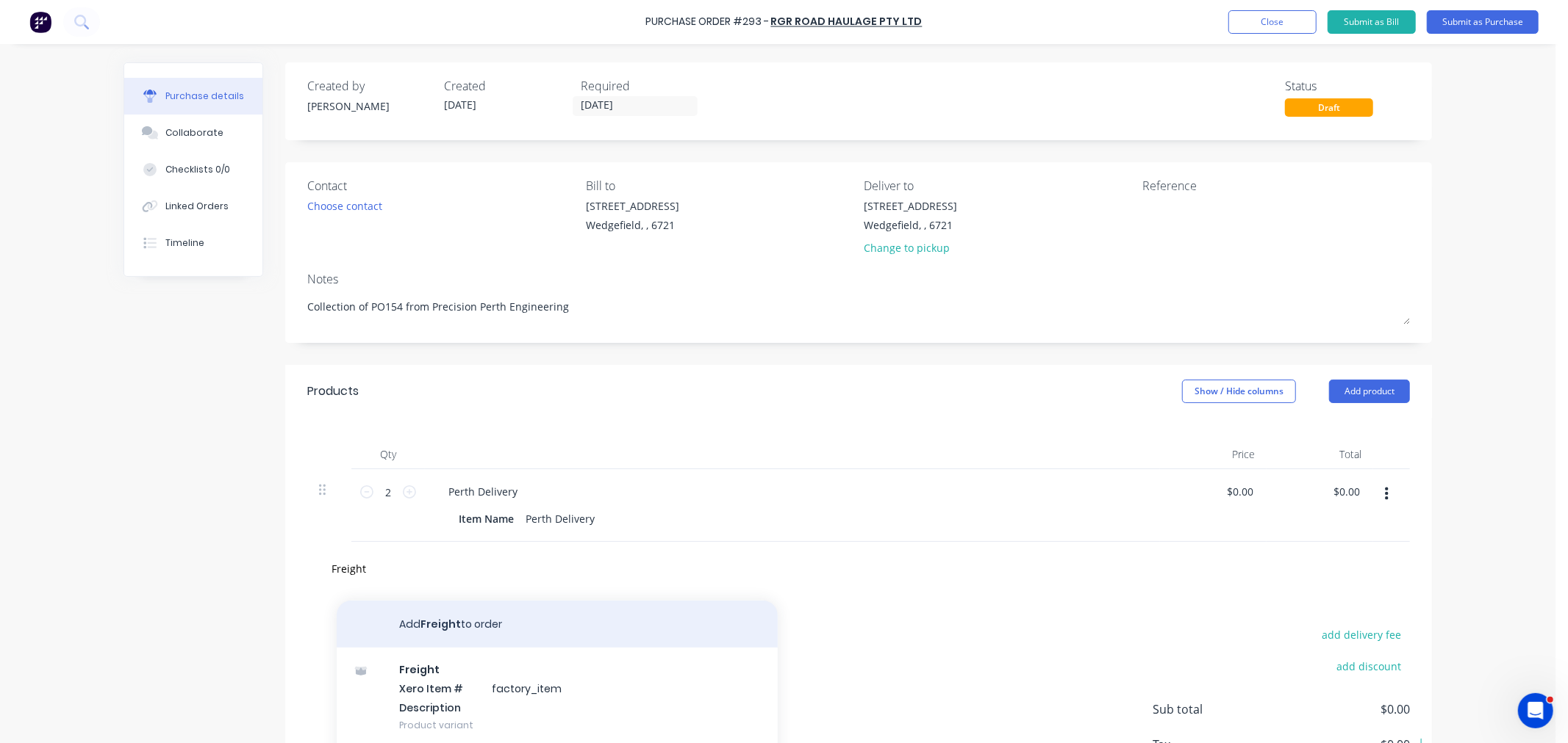
click at [470, 625] on button "Add Freight to order" at bounding box center [556, 625] width 441 height 47
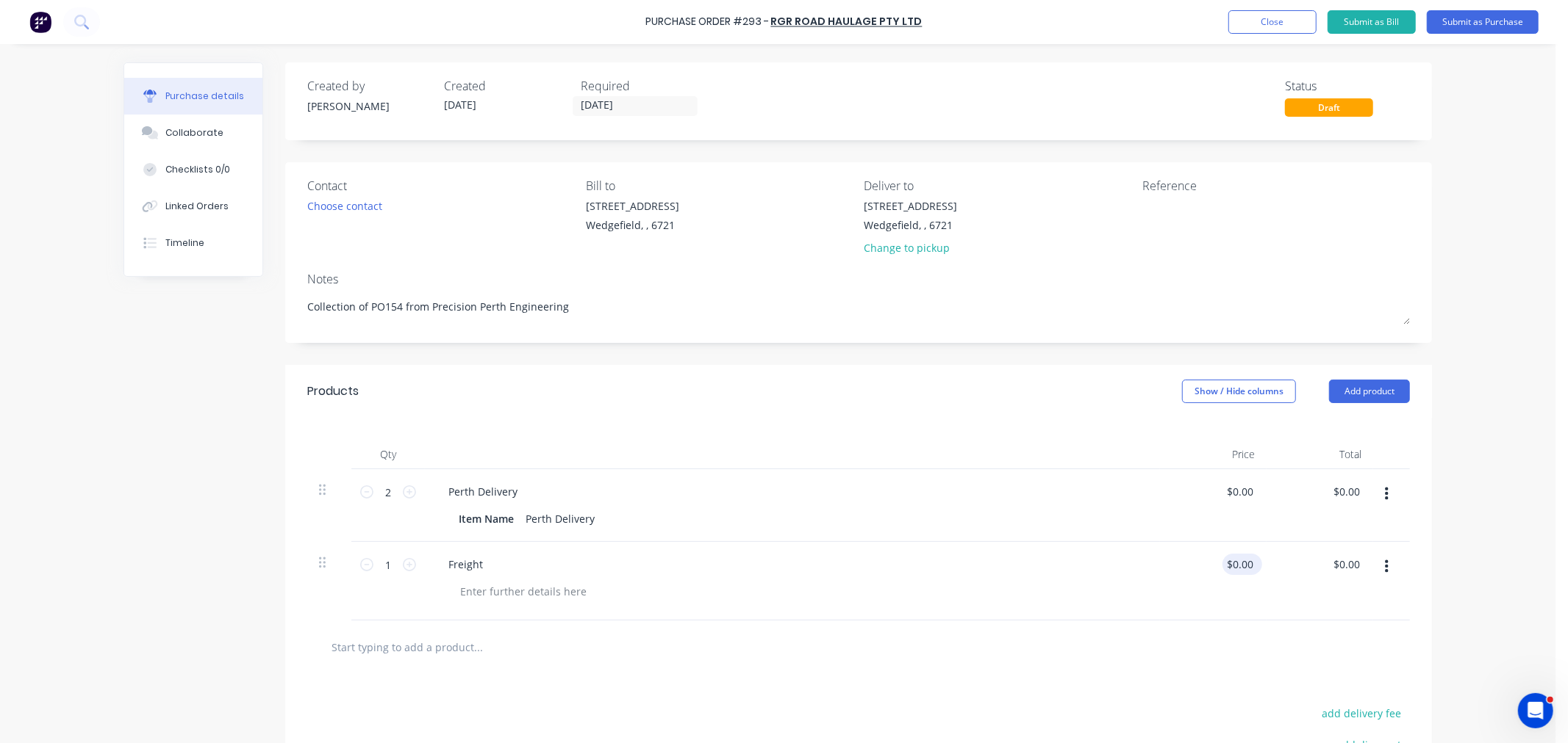
click at [1251, 556] on div "$0.00 $0.00" at bounding box center [1242, 564] width 40 height 21
drag, startPoint x: 1224, startPoint y: 561, endPoint x: 1235, endPoint y: 565, distance: 11.7
click at [1228, 561] on input "0.00" at bounding box center [1242, 564] width 28 height 21
click at [1235, 565] on input "0.00" at bounding box center [1242, 564] width 28 height 21
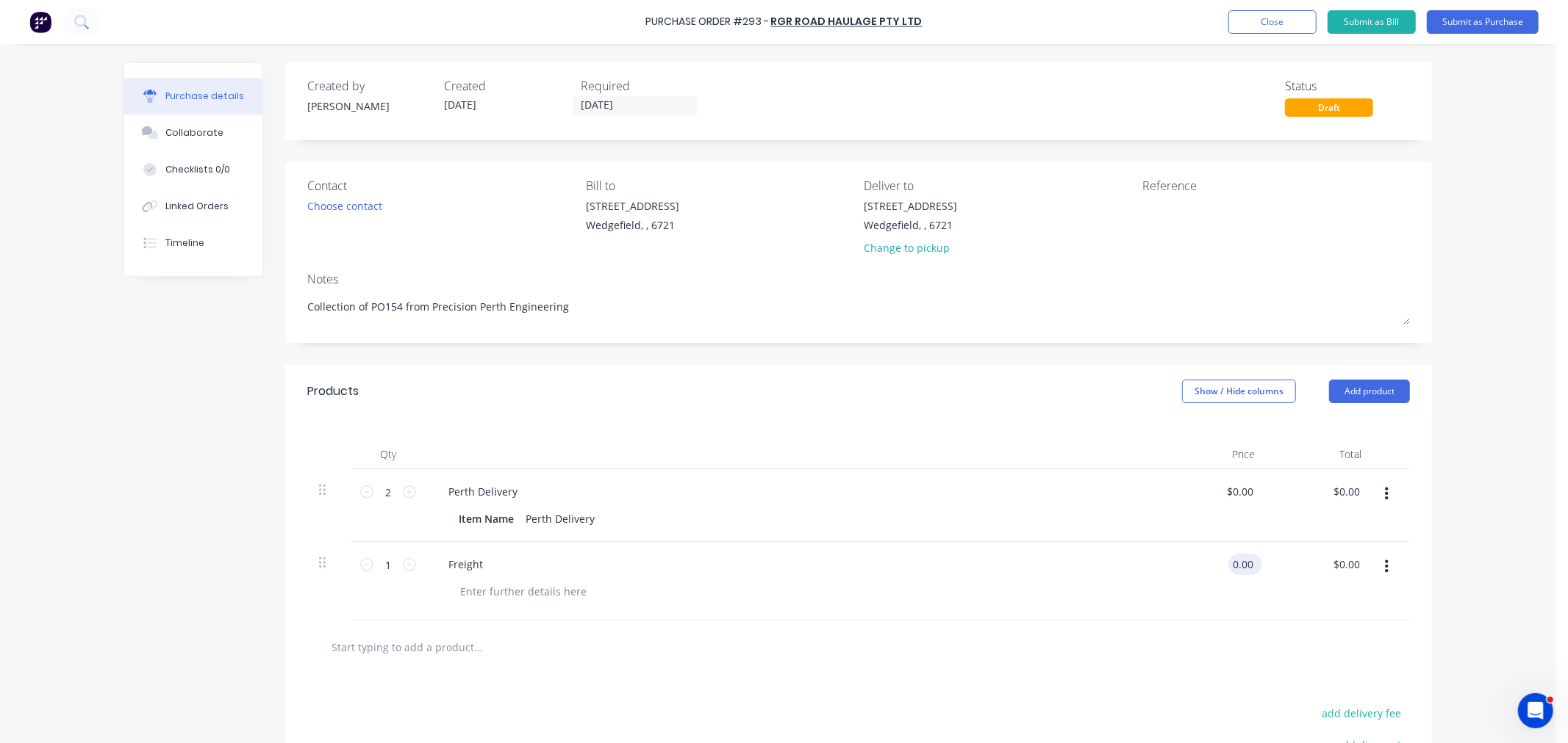
click at [1233, 564] on input "0.00" at bounding box center [1242, 564] width 28 height 21
click at [492, 591] on div at bounding box center [523, 591] width 150 height 21
paste div
click at [1376, 494] on button "button" at bounding box center [1386, 494] width 35 height 26
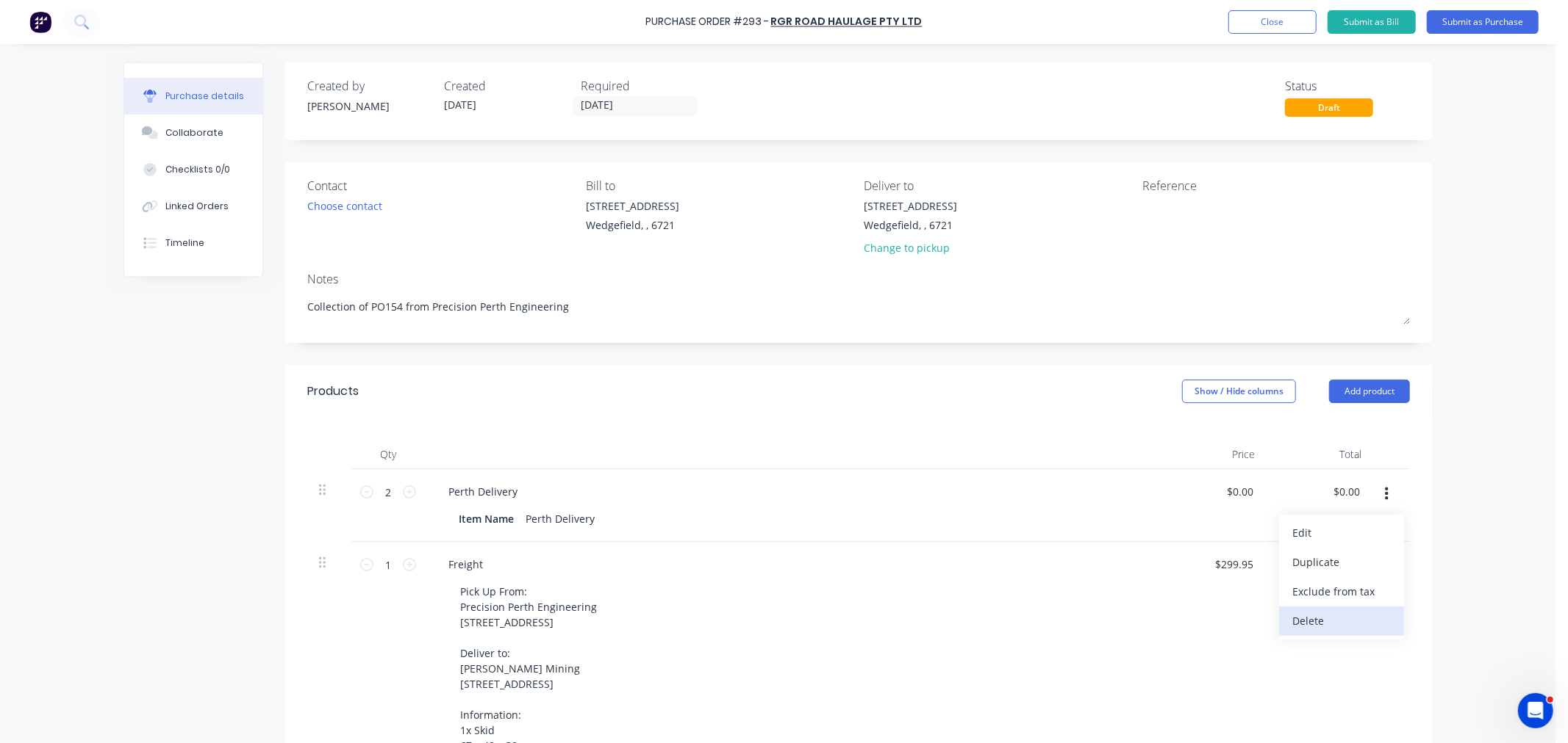
click at [1316, 620] on button "Delete" at bounding box center [1341, 621] width 125 height 30
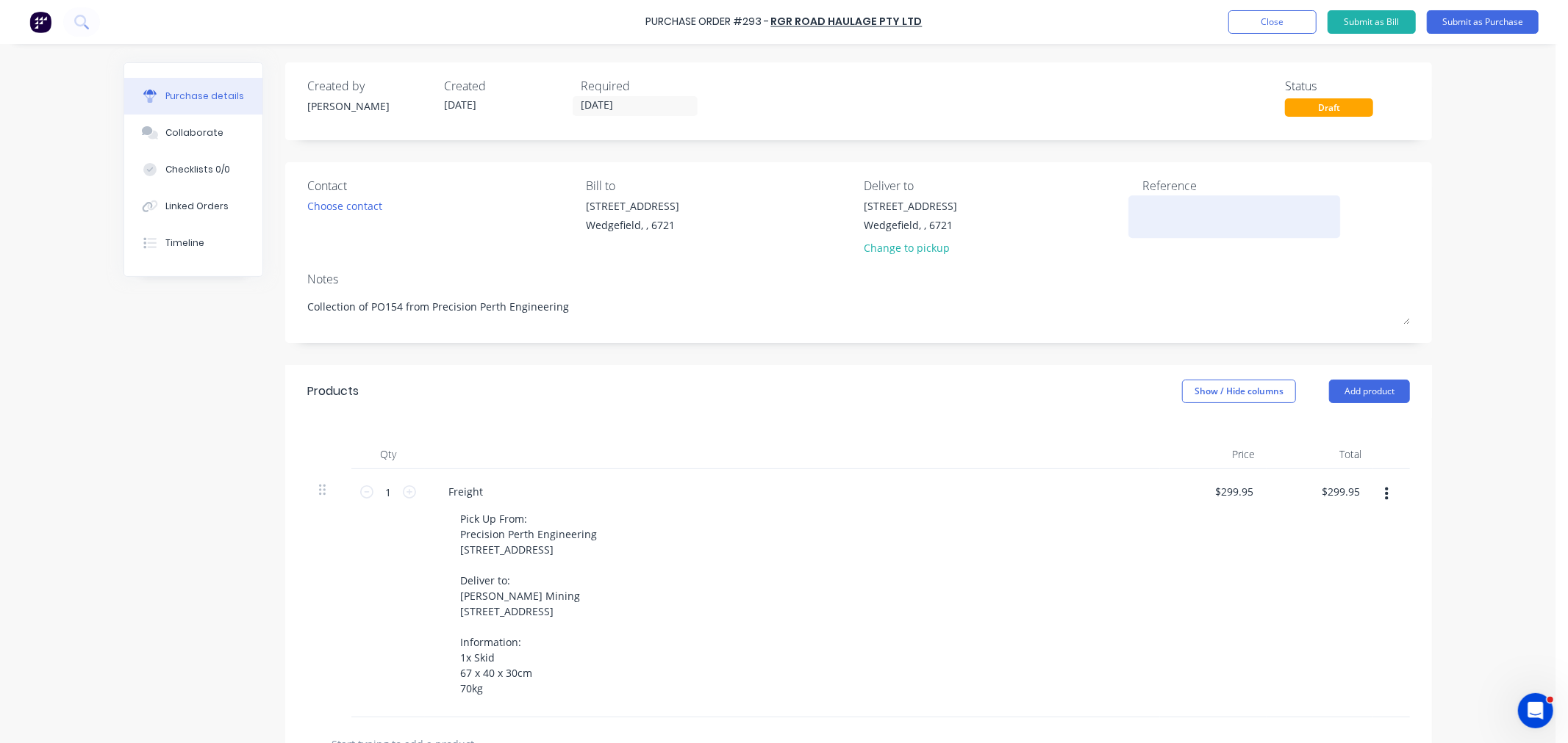
click at [1216, 216] on textarea at bounding box center [1233, 215] width 184 height 33
click at [193, 205] on div "Linked Orders" at bounding box center [197, 206] width 63 height 14
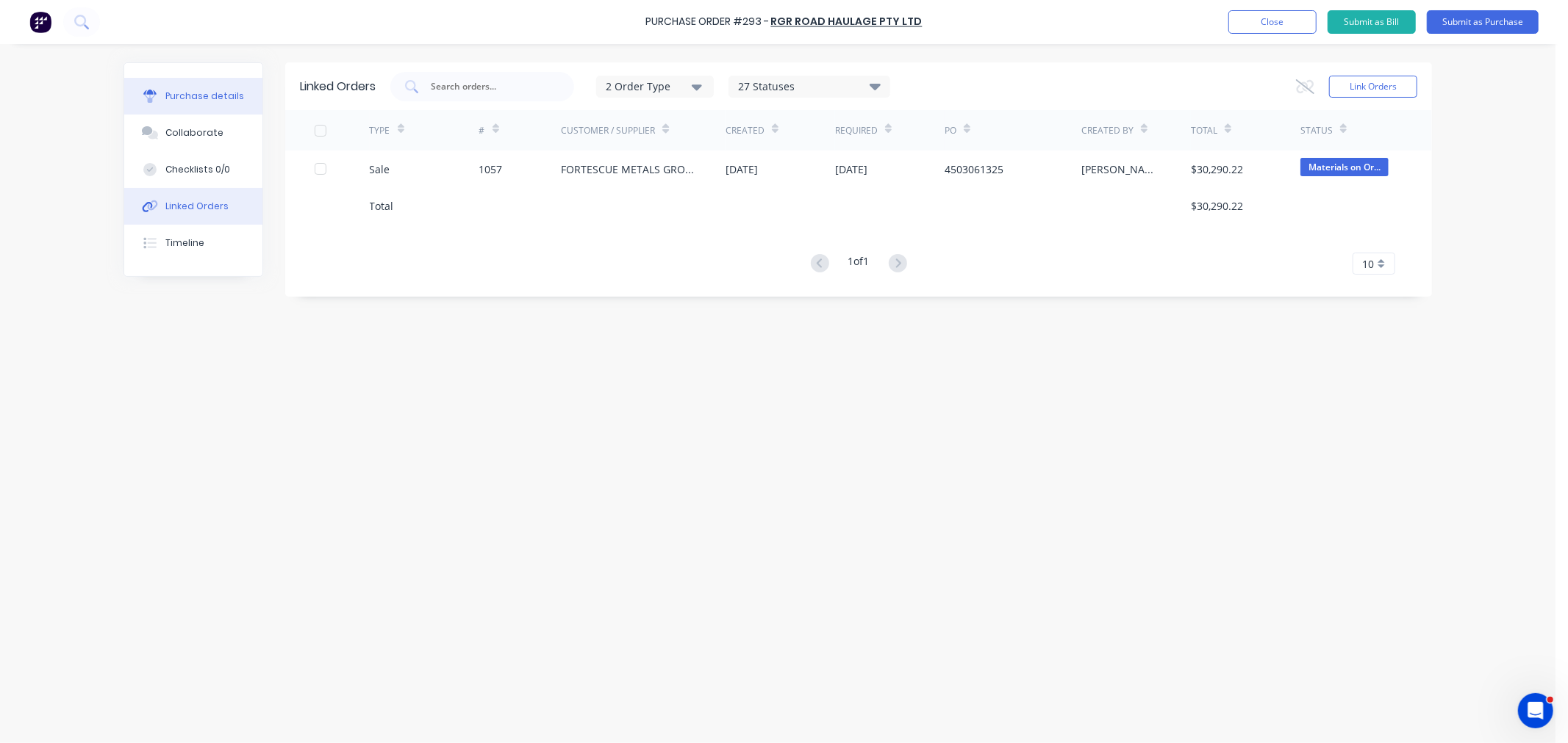
click at [189, 106] on button "Purchase details" at bounding box center [193, 96] width 138 height 36
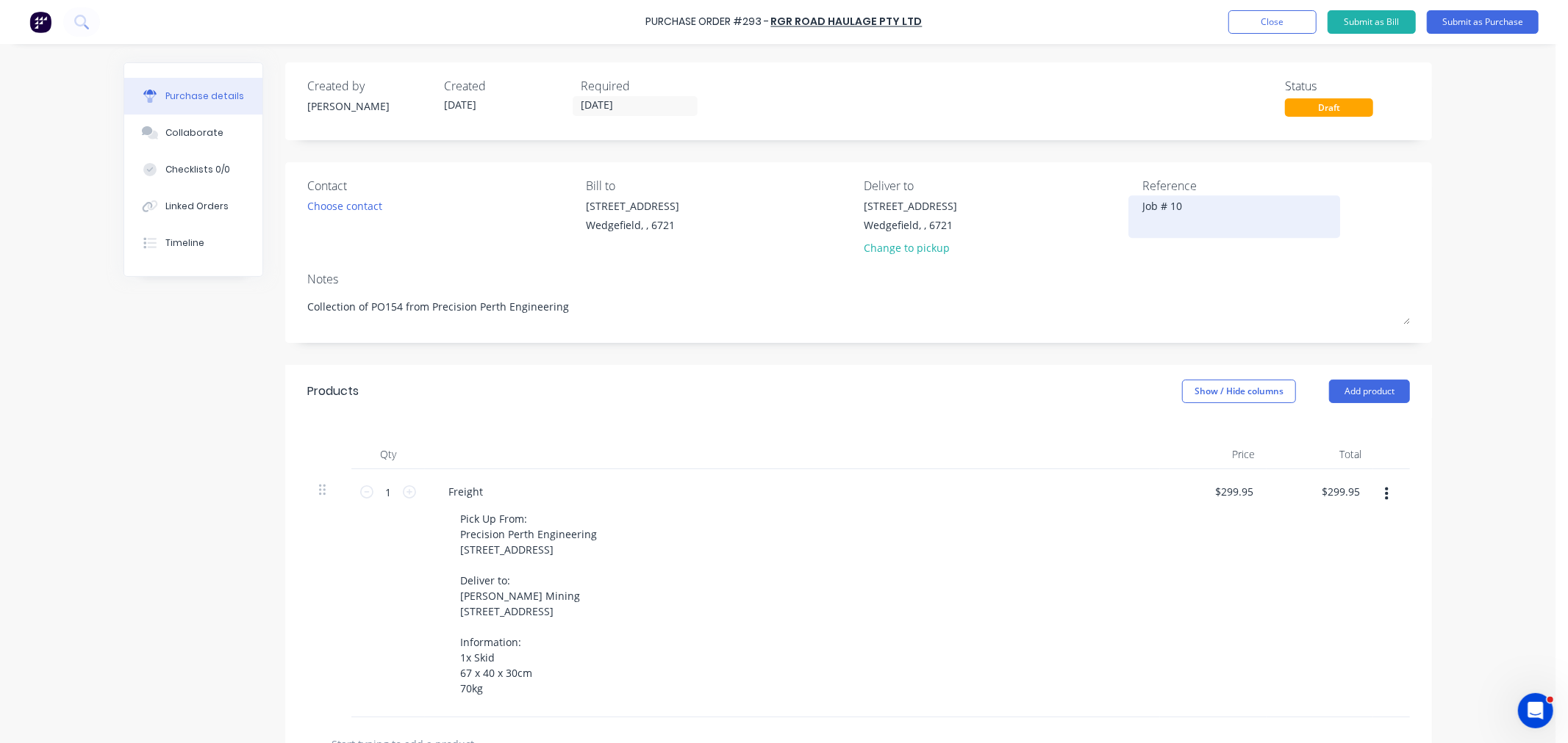
click at [1213, 199] on div "Job # 10" at bounding box center [1233, 216] width 184 height 36
click at [1218, 210] on textarea "Job # 10" at bounding box center [1233, 215] width 184 height 33
click at [627, 100] on input "13/10/25" at bounding box center [635, 107] width 123 height 19
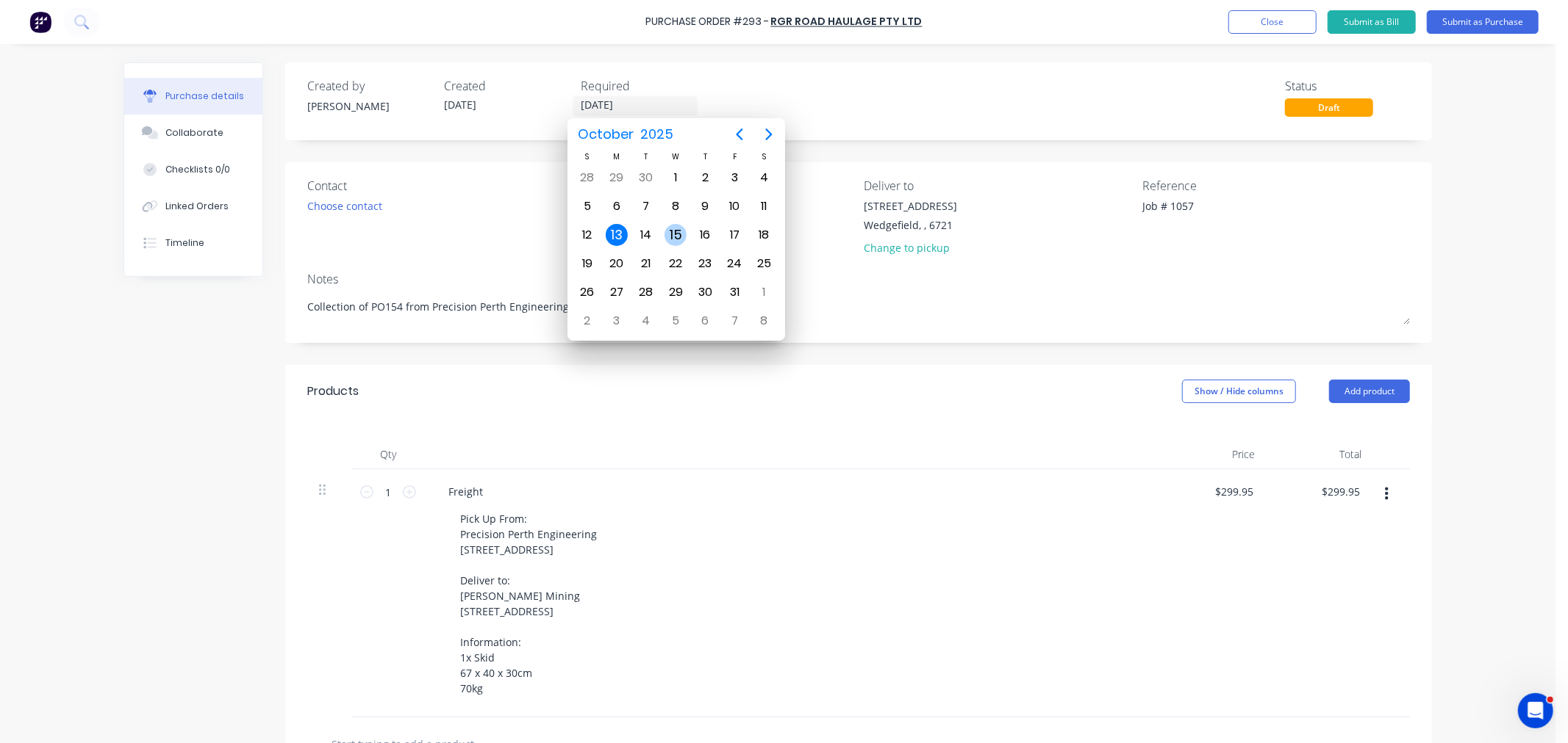
click at [675, 227] on div "15" at bounding box center [676, 235] width 22 height 22
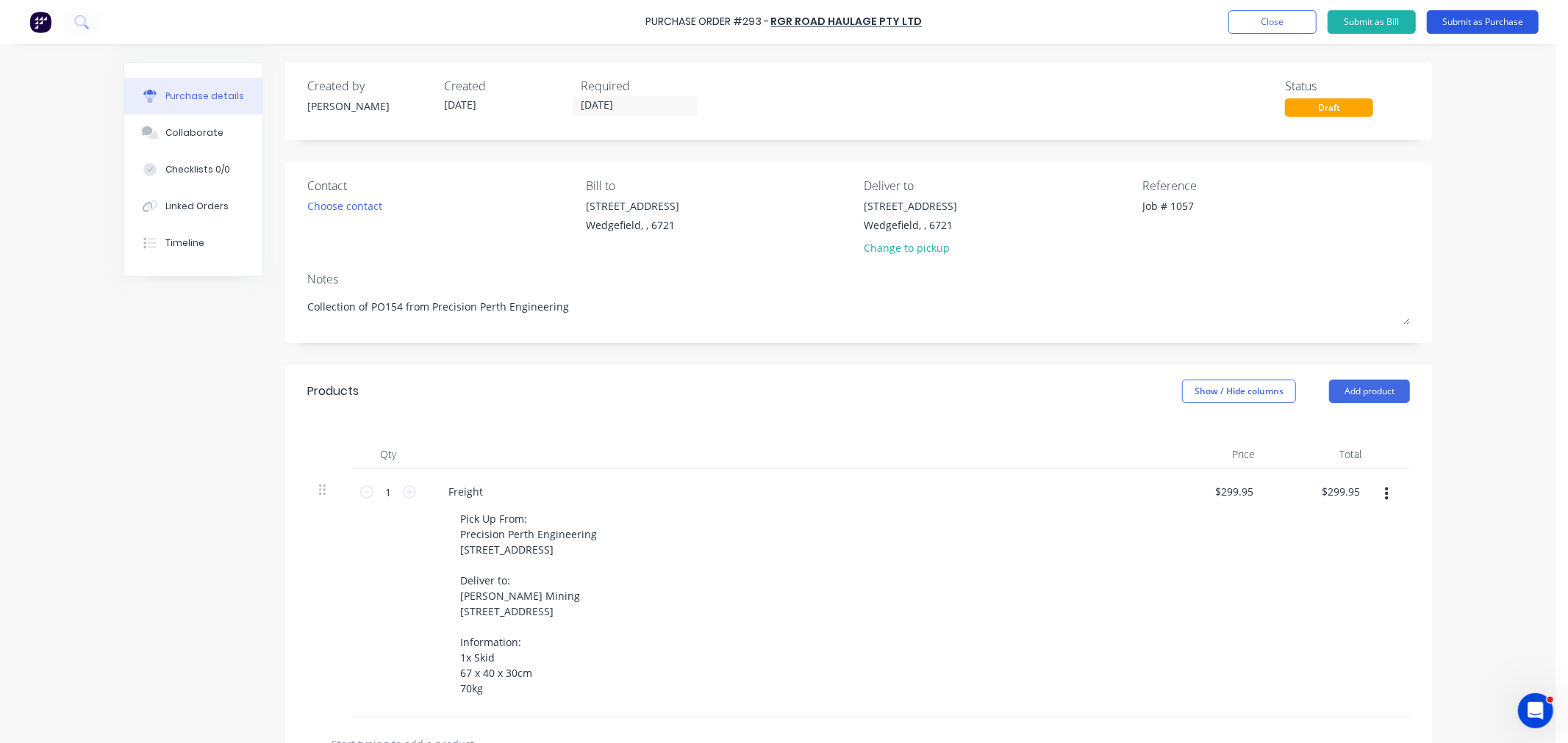
click at [1502, 19] on button "Submit as Purchase" at bounding box center [1483, 22] width 112 height 24
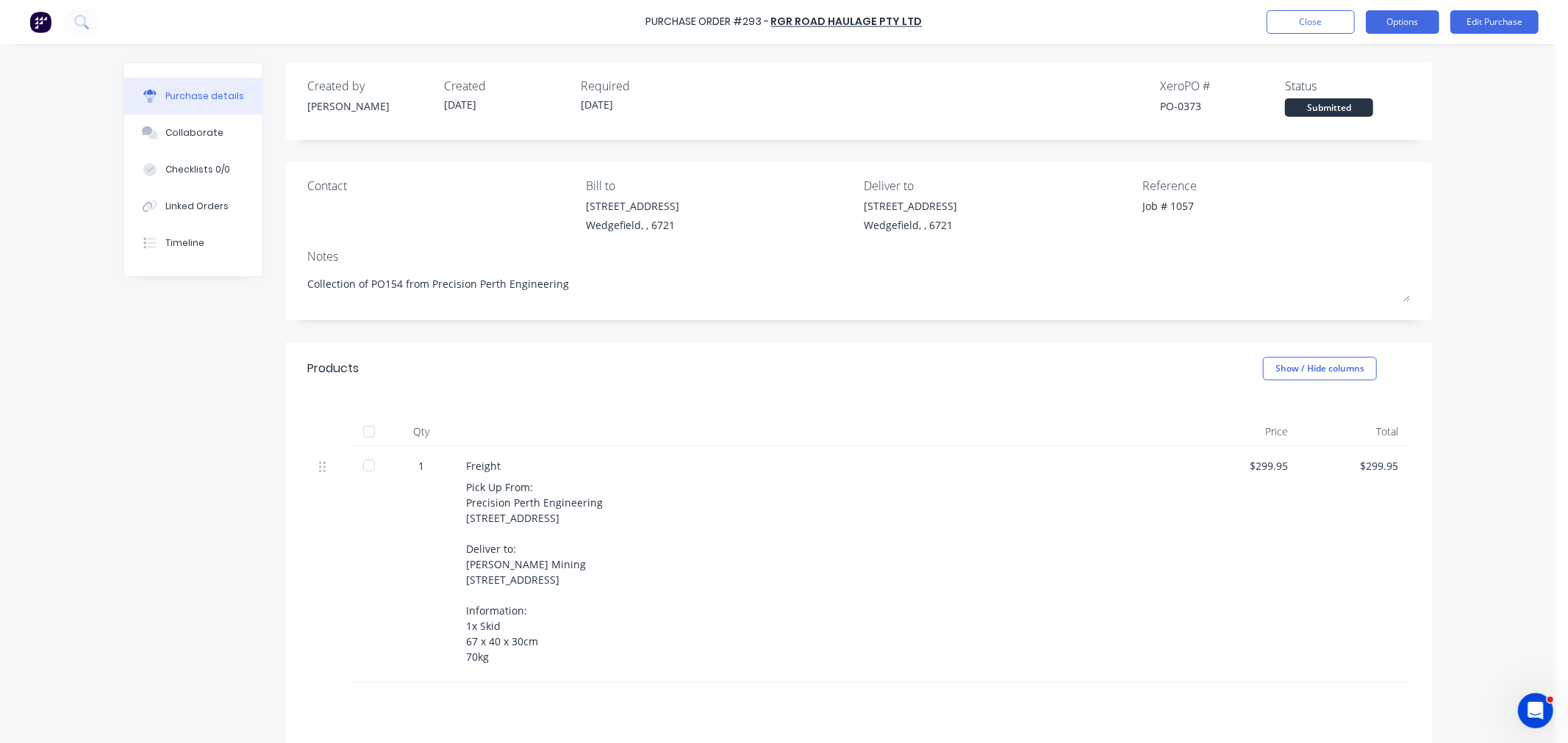
click at [1400, 23] on button "Options" at bounding box center [1402, 22] width 74 height 24
click at [1361, 55] on div "Print / Email" at bounding box center [1369, 59] width 113 height 21
click at [1345, 99] on div "With pricing" at bounding box center [1369, 89] width 113 height 21
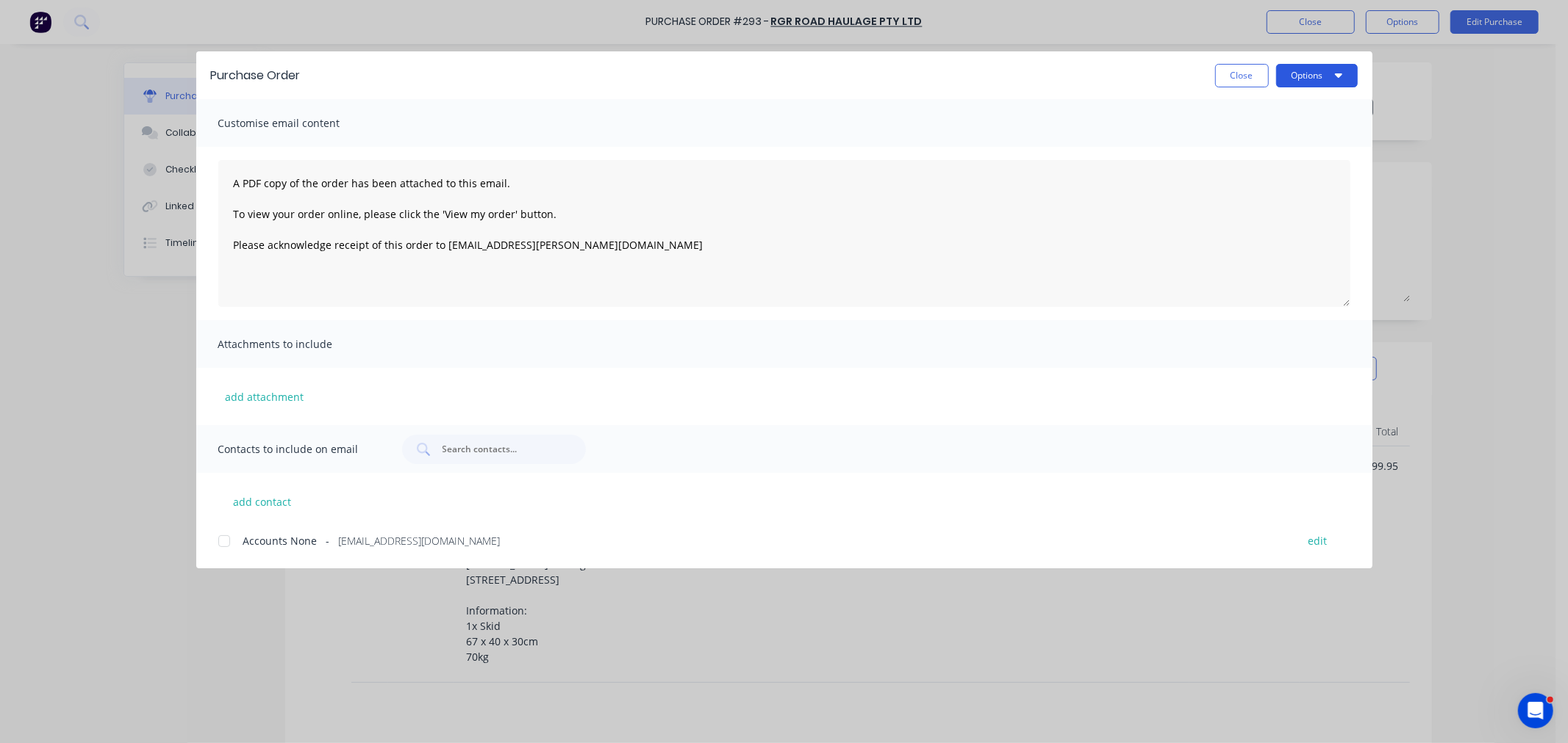
click at [1297, 71] on button "Options" at bounding box center [1317, 76] width 81 height 24
click at [1240, 116] on div "Preview" at bounding box center [1288, 112] width 113 height 21
click at [1229, 79] on button "Close" at bounding box center [1241, 76] width 53 height 24
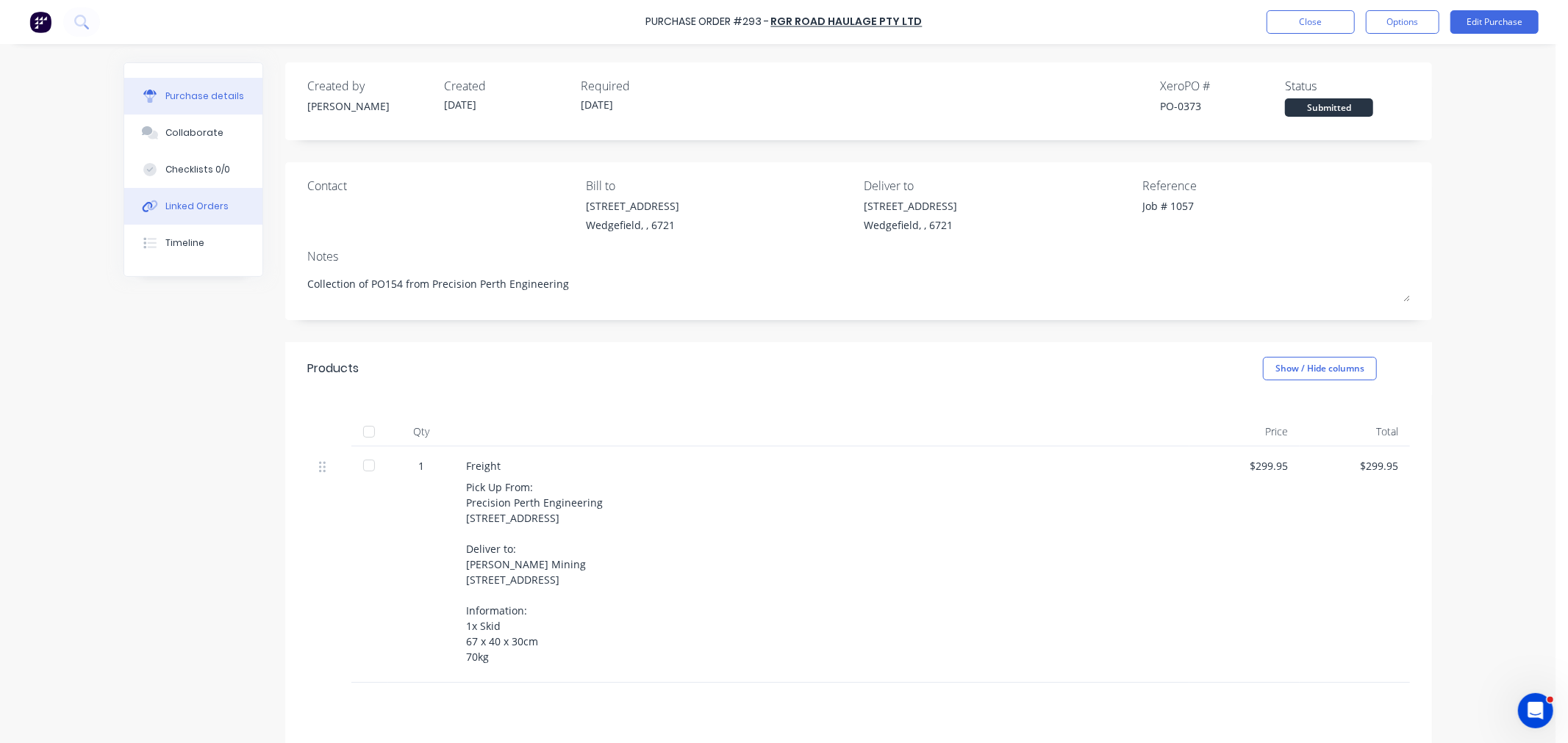
click at [177, 205] on div "Linked Orders" at bounding box center [197, 206] width 63 height 14
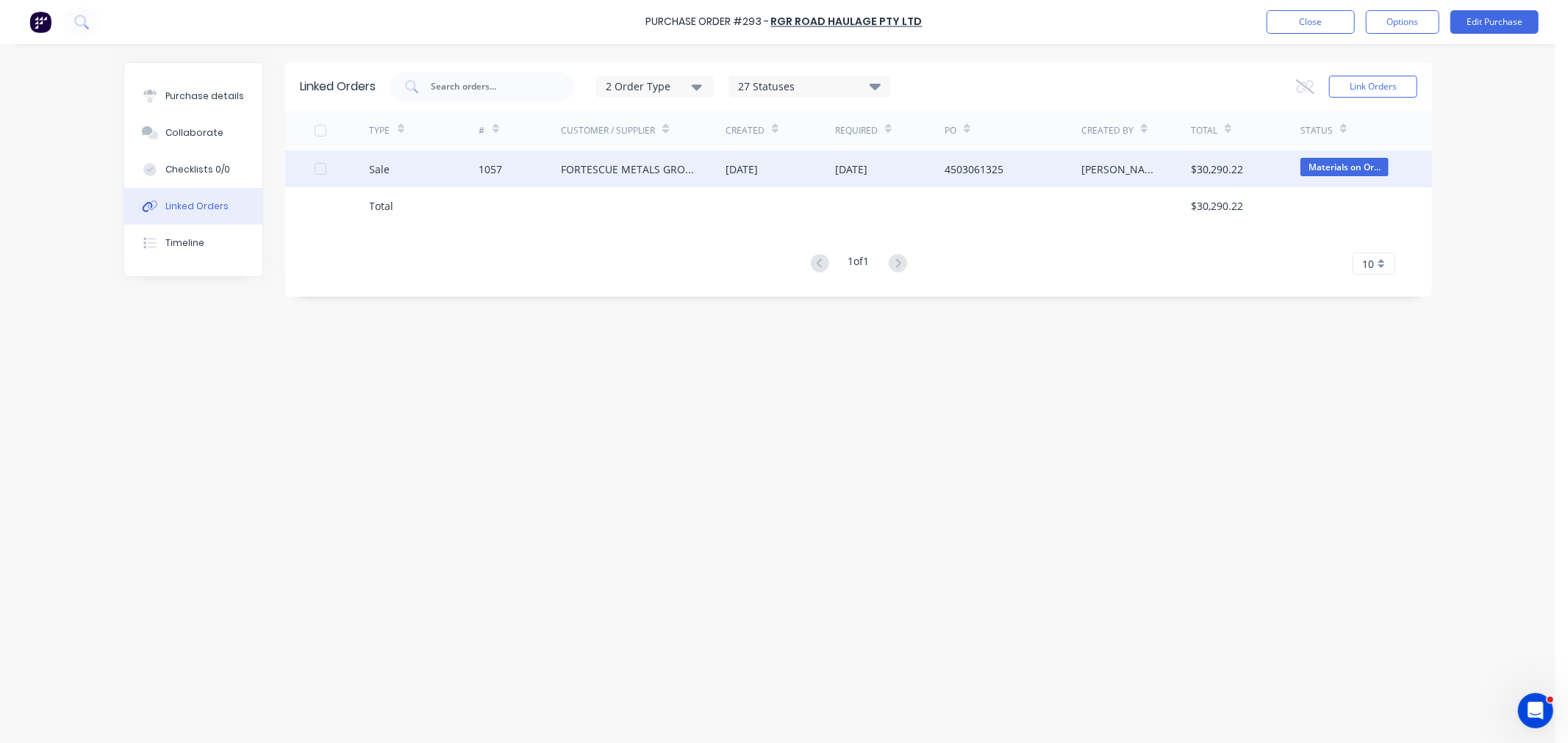
click at [496, 161] on div "1057" at bounding box center [491, 169] width 24 height 15
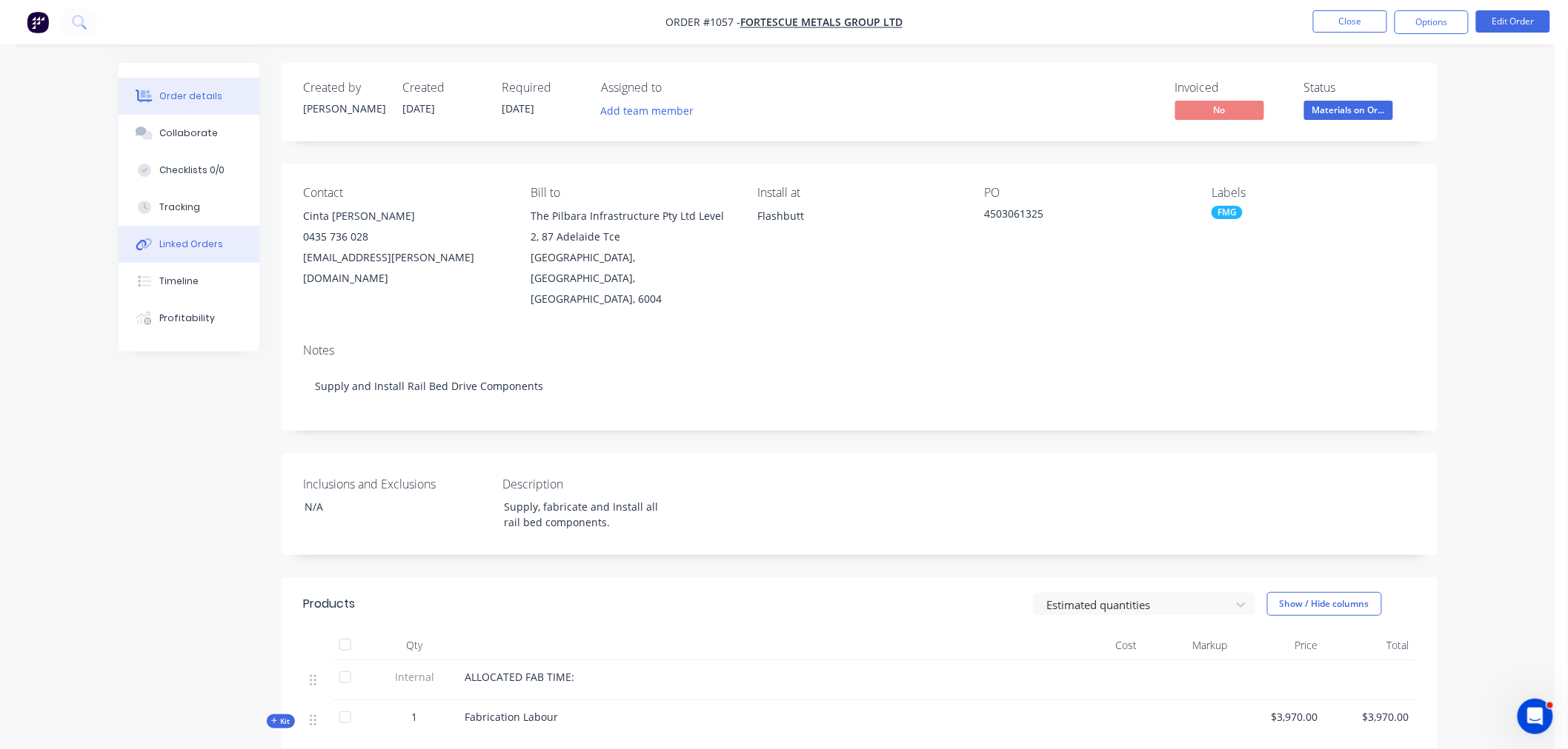
click at [185, 250] on div "Linked Orders" at bounding box center [191, 245] width 64 height 14
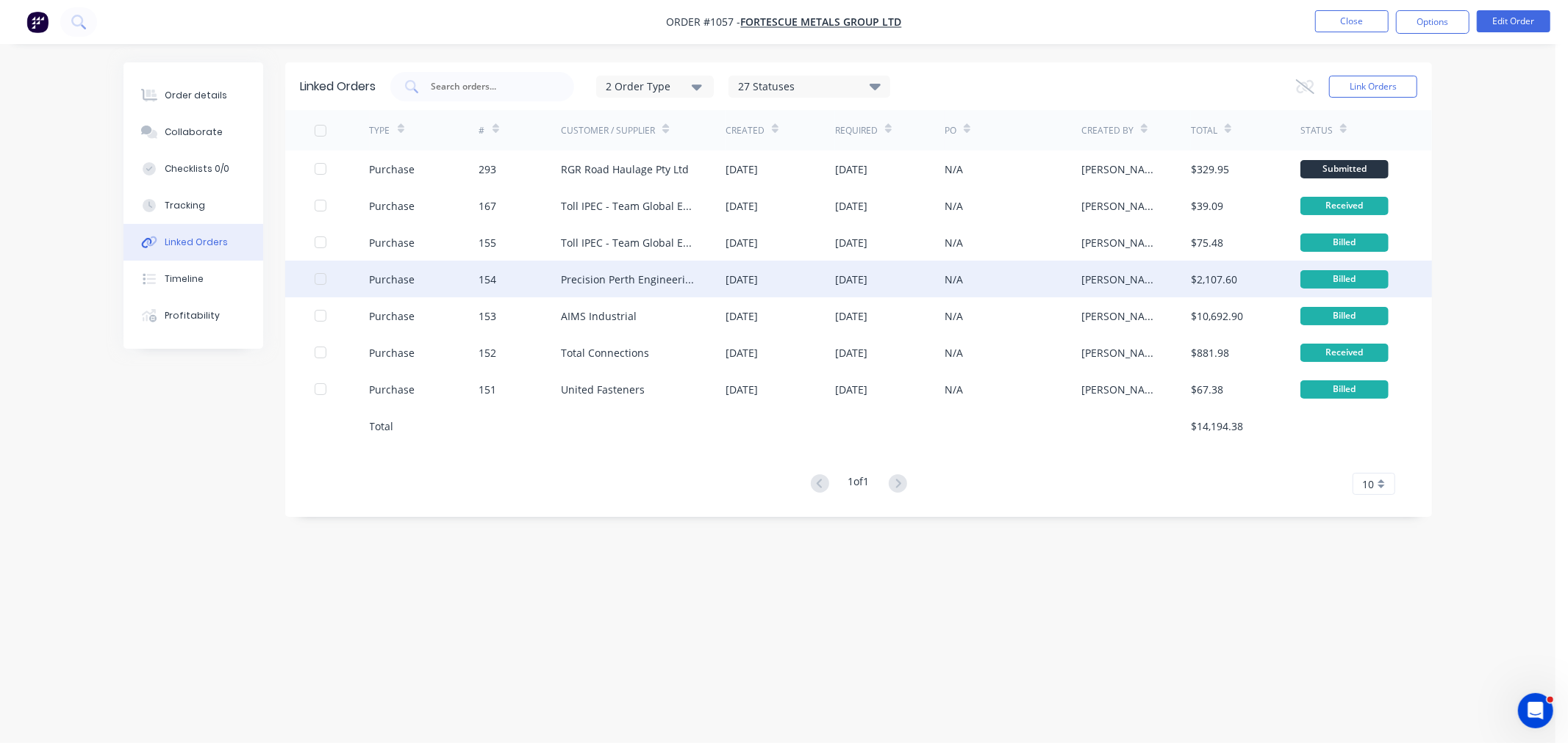
click at [597, 283] on div "Precision Perth Engineering" at bounding box center [628, 280] width 135 height 15
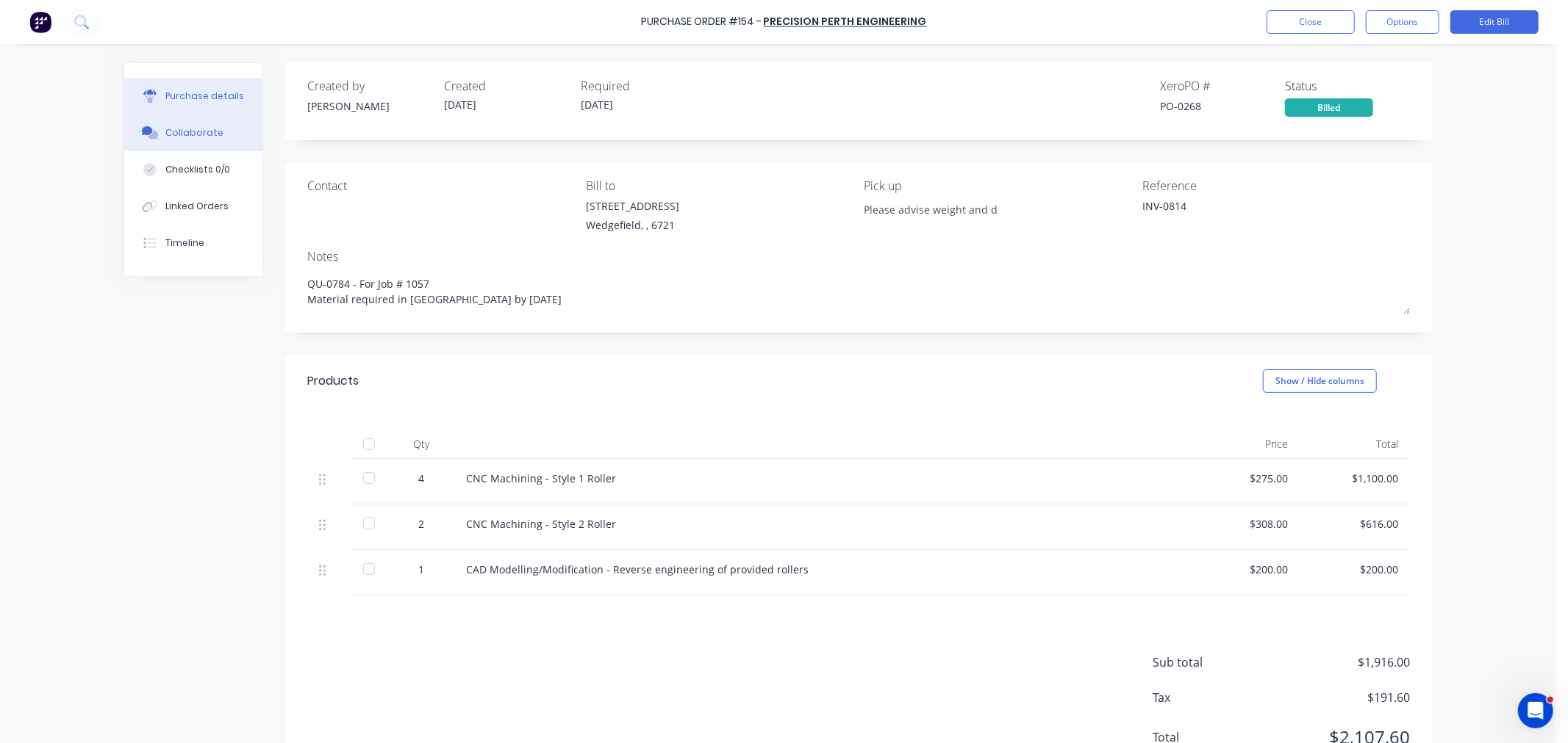
click at [171, 129] on div "Collaborate" at bounding box center [195, 133] width 58 height 14
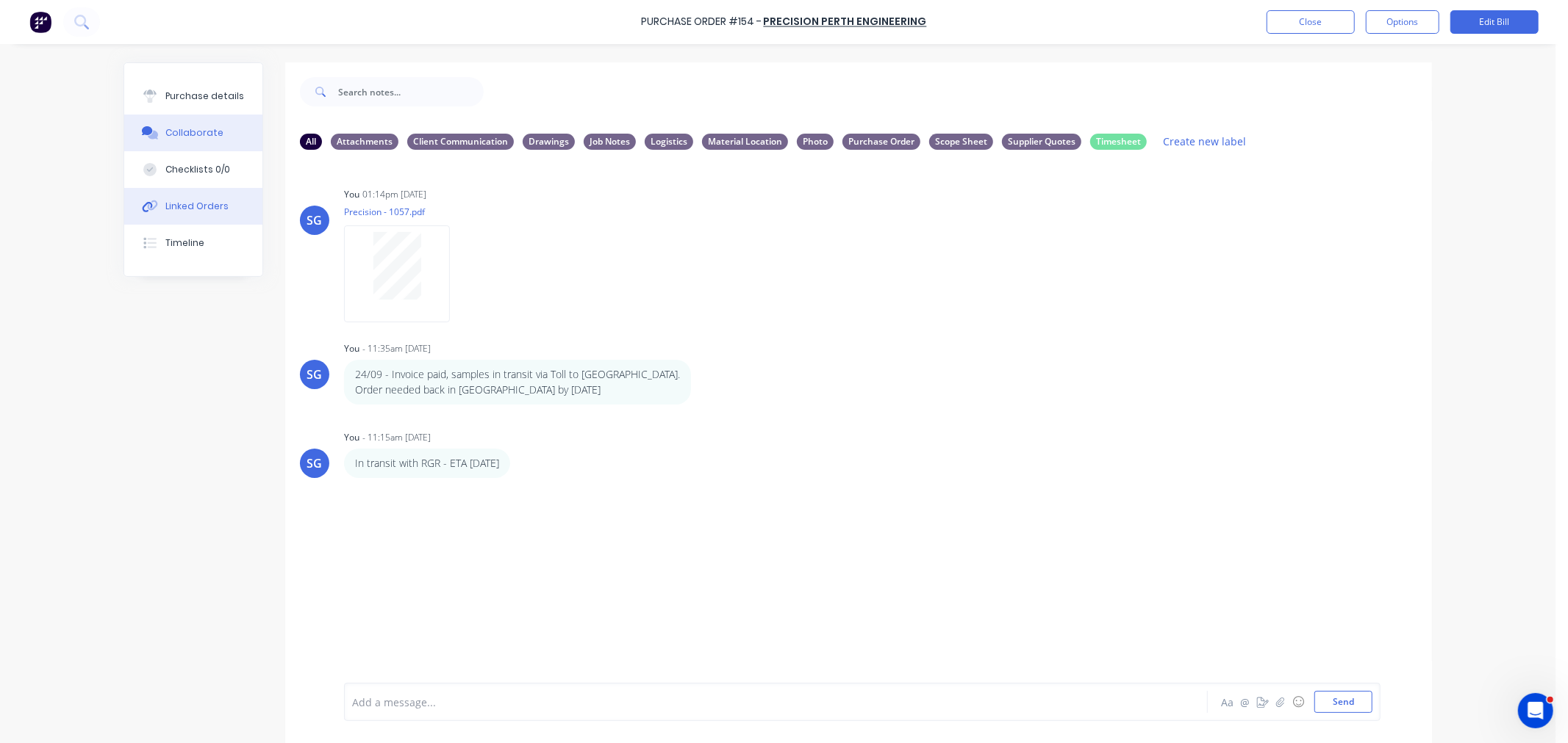
click at [181, 209] on div "Linked Orders" at bounding box center [197, 206] width 63 height 14
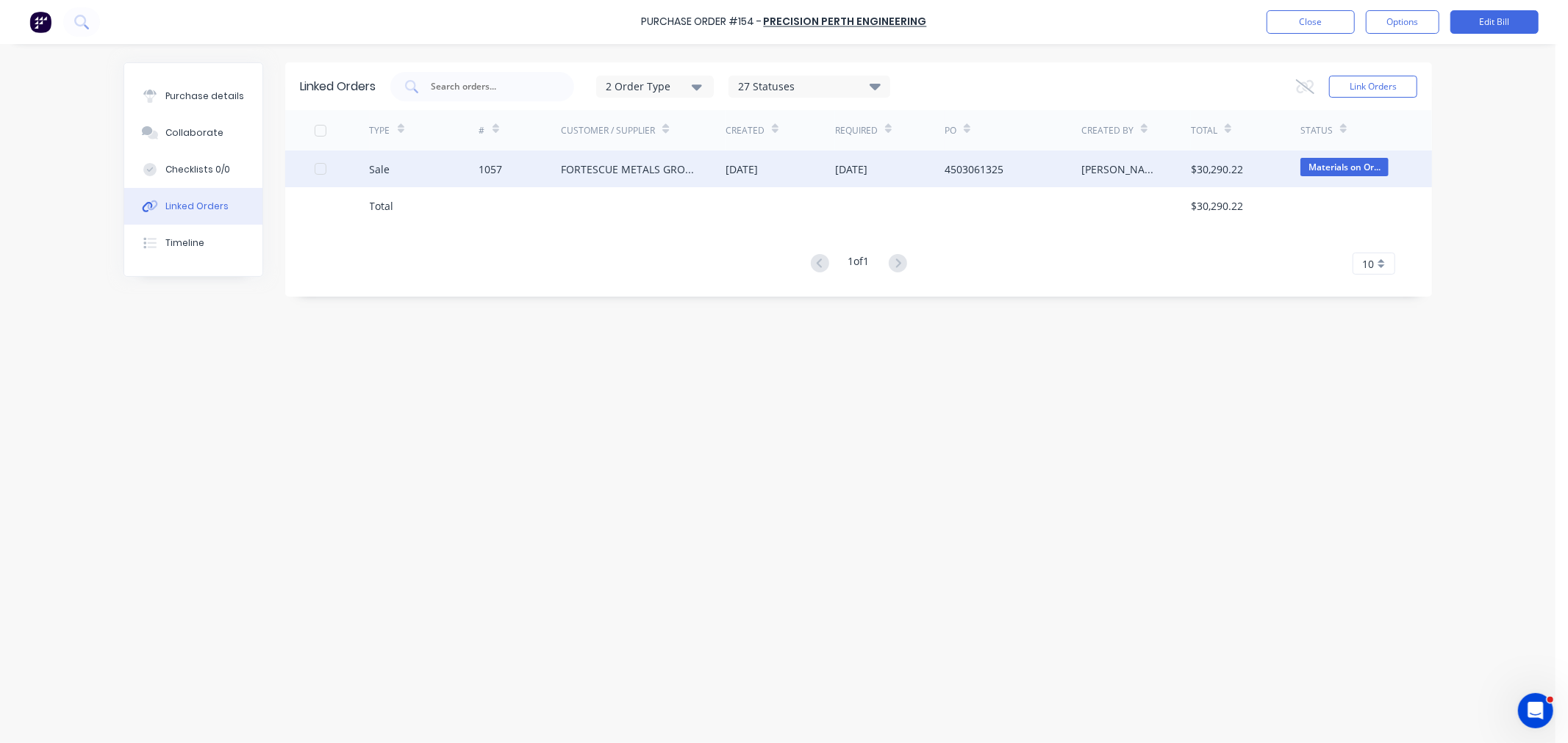
click at [485, 166] on div "1057" at bounding box center [491, 169] width 24 height 15
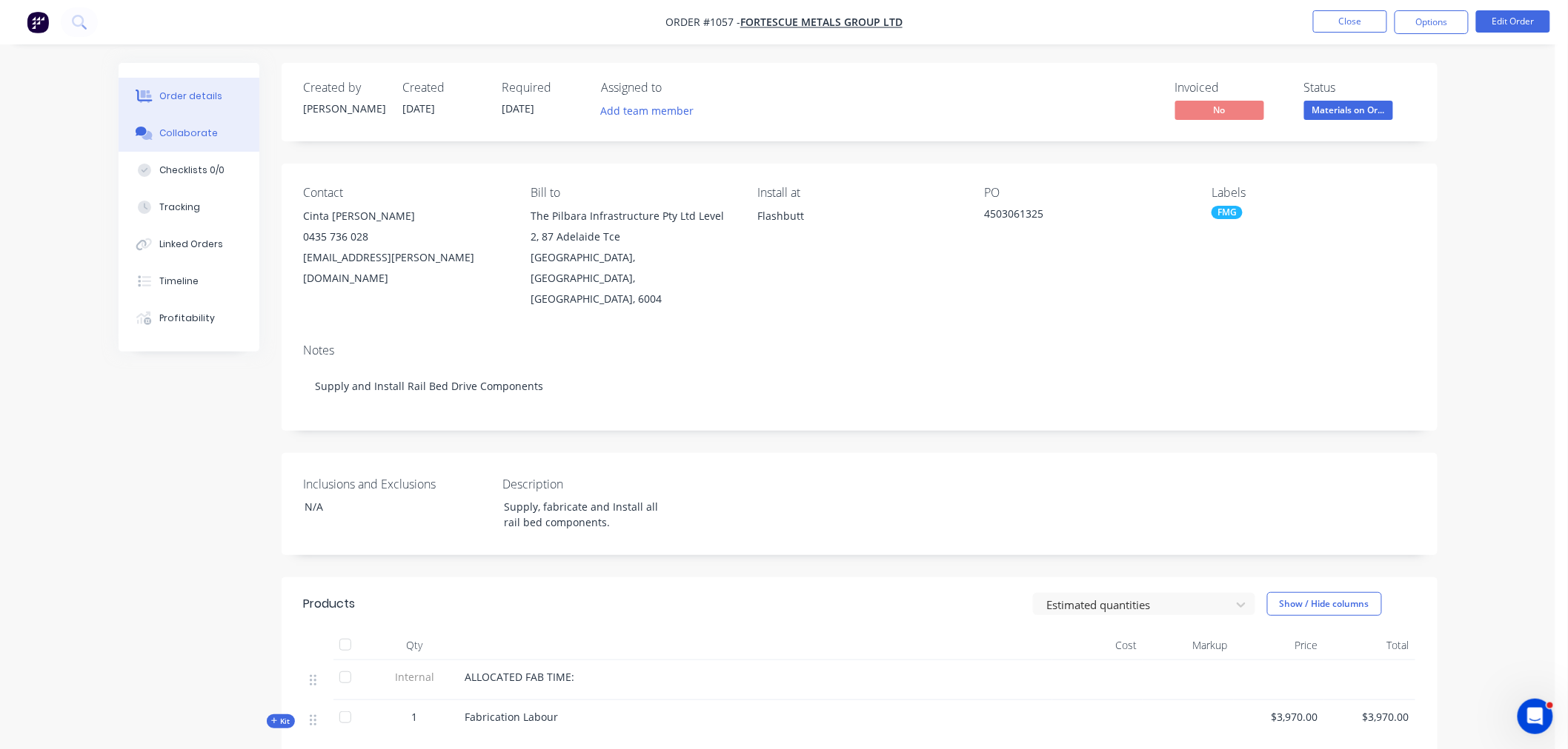
click at [171, 134] on div "Collaborate" at bounding box center [188, 134] width 59 height 14
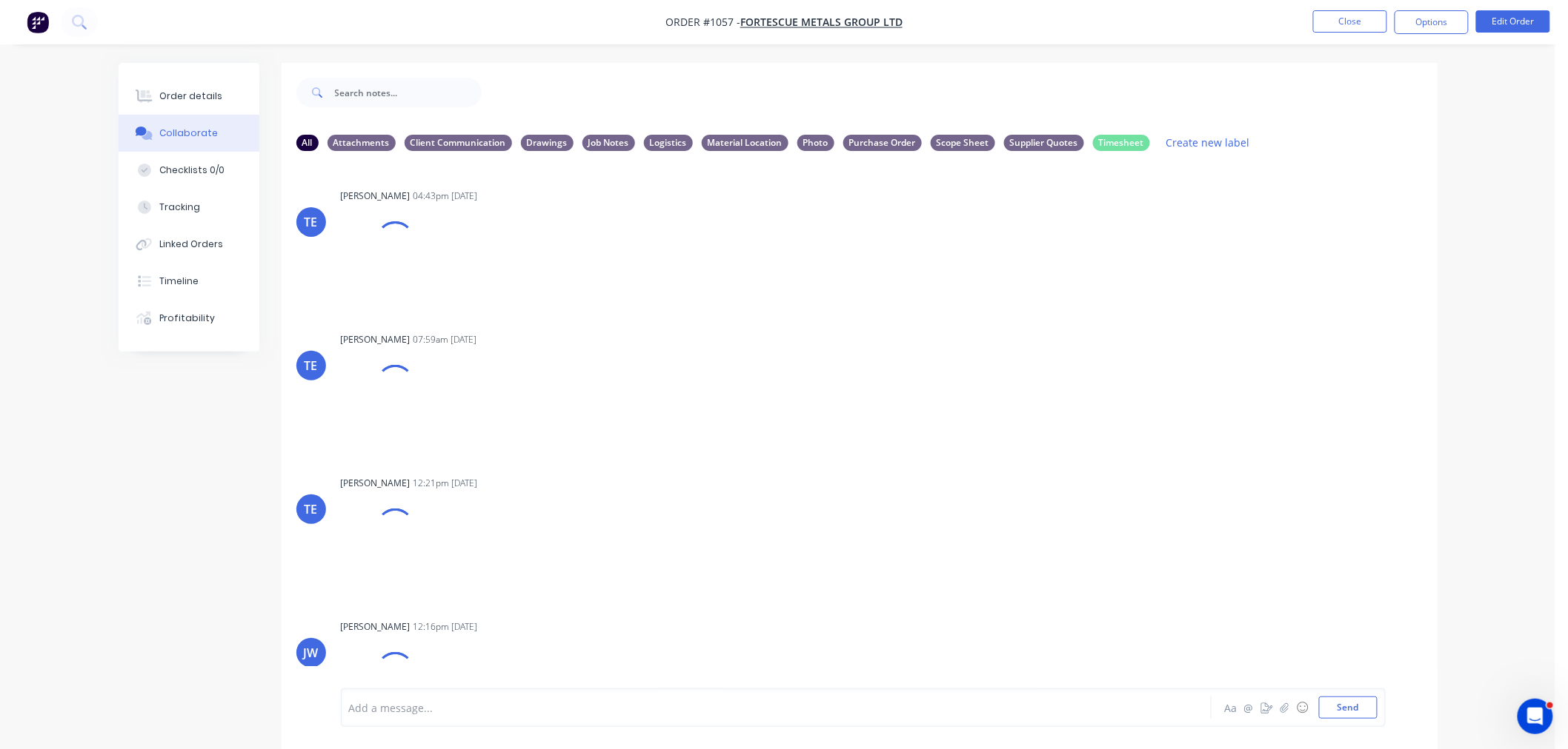
click at [410, 721] on div "Add a message... Aa @ ☺ Send" at bounding box center [863, 707] width 1044 height 38
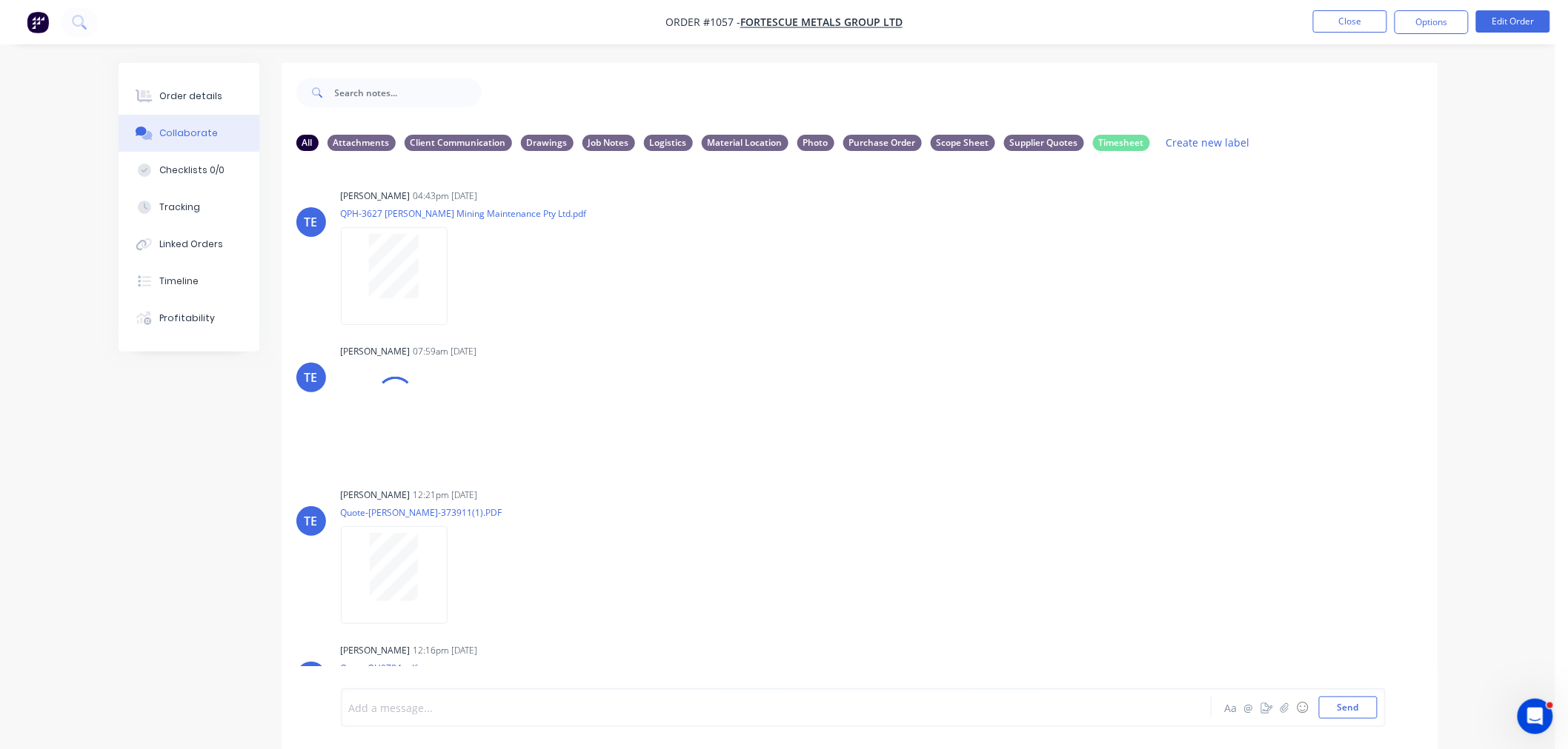
click at [412, 715] on div at bounding box center [735, 708] width 771 height 15
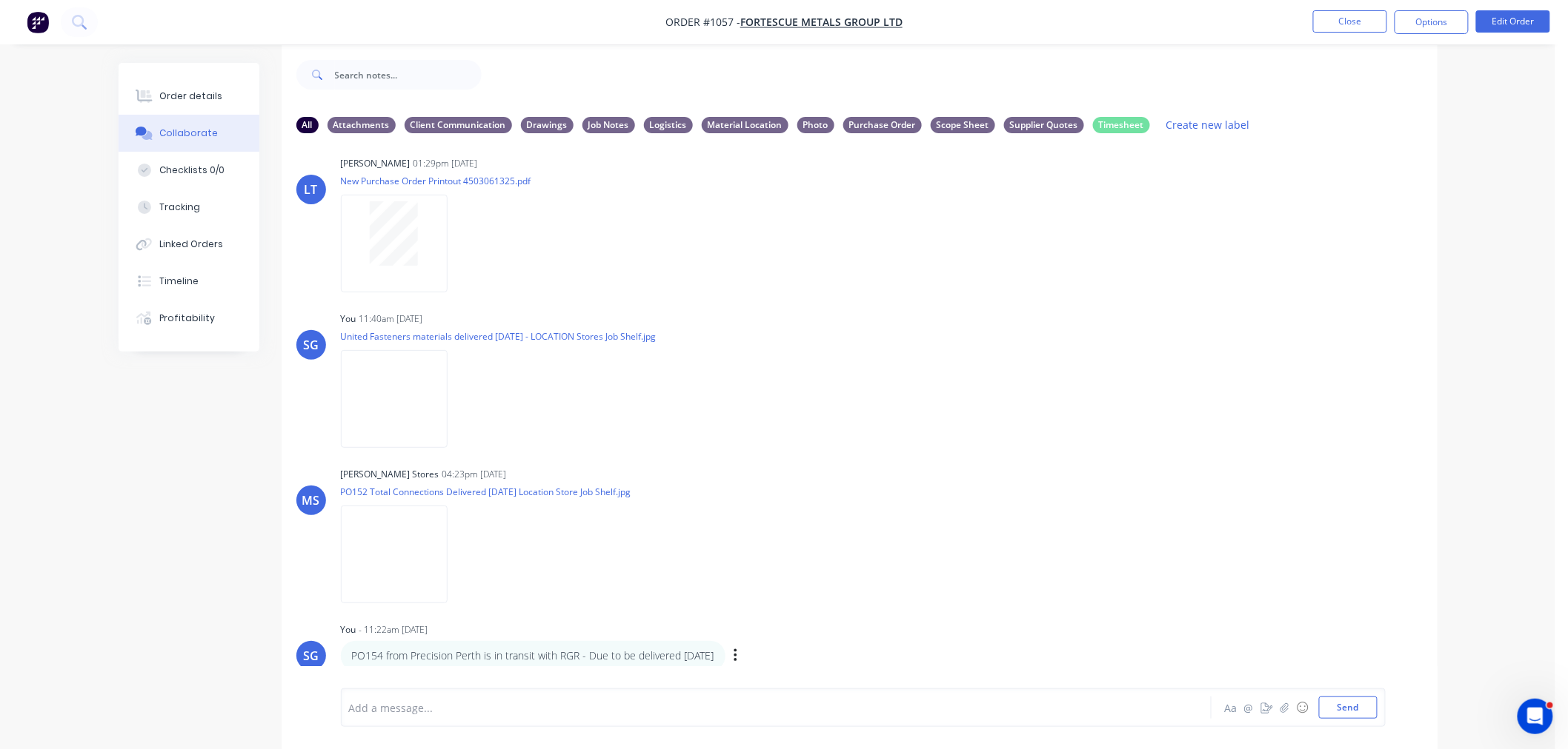
scroll to position [23, 0]
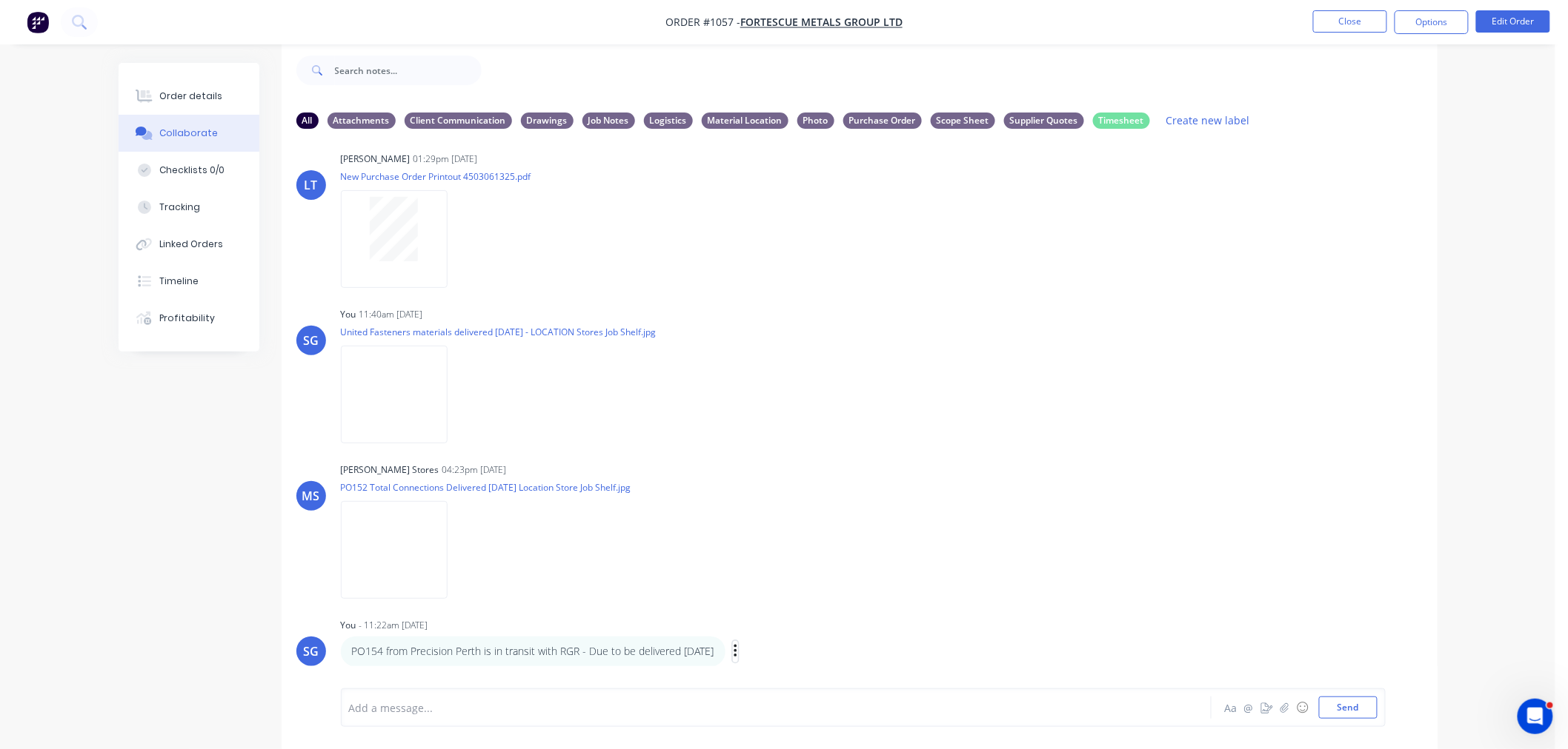
click at [738, 648] on icon "button" at bounding box center [735, 652] width 4 height 17
click at [818, 602] on button "Labels" at bounding box center [789, 604] width 93 height 25
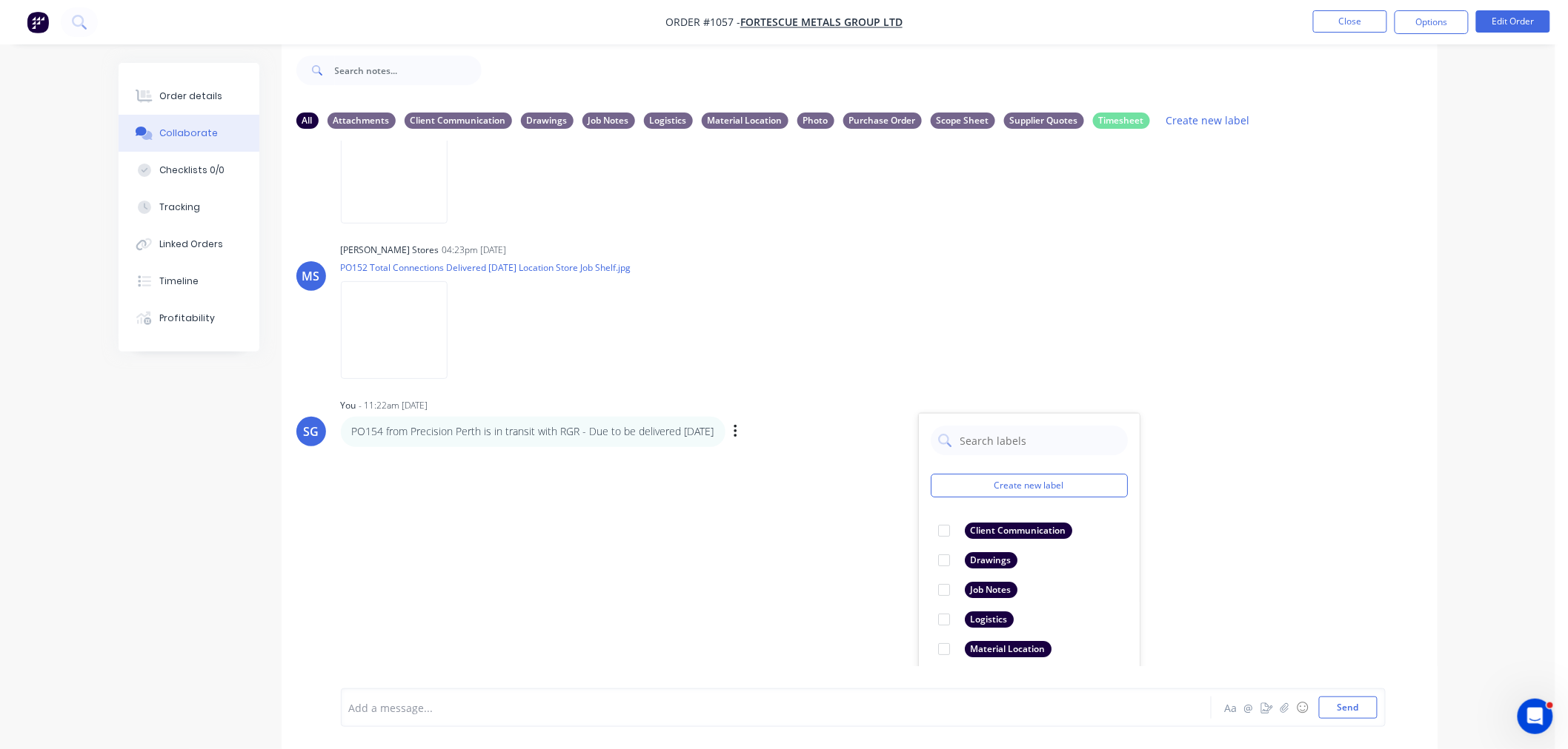
scroll to position [929, 0]
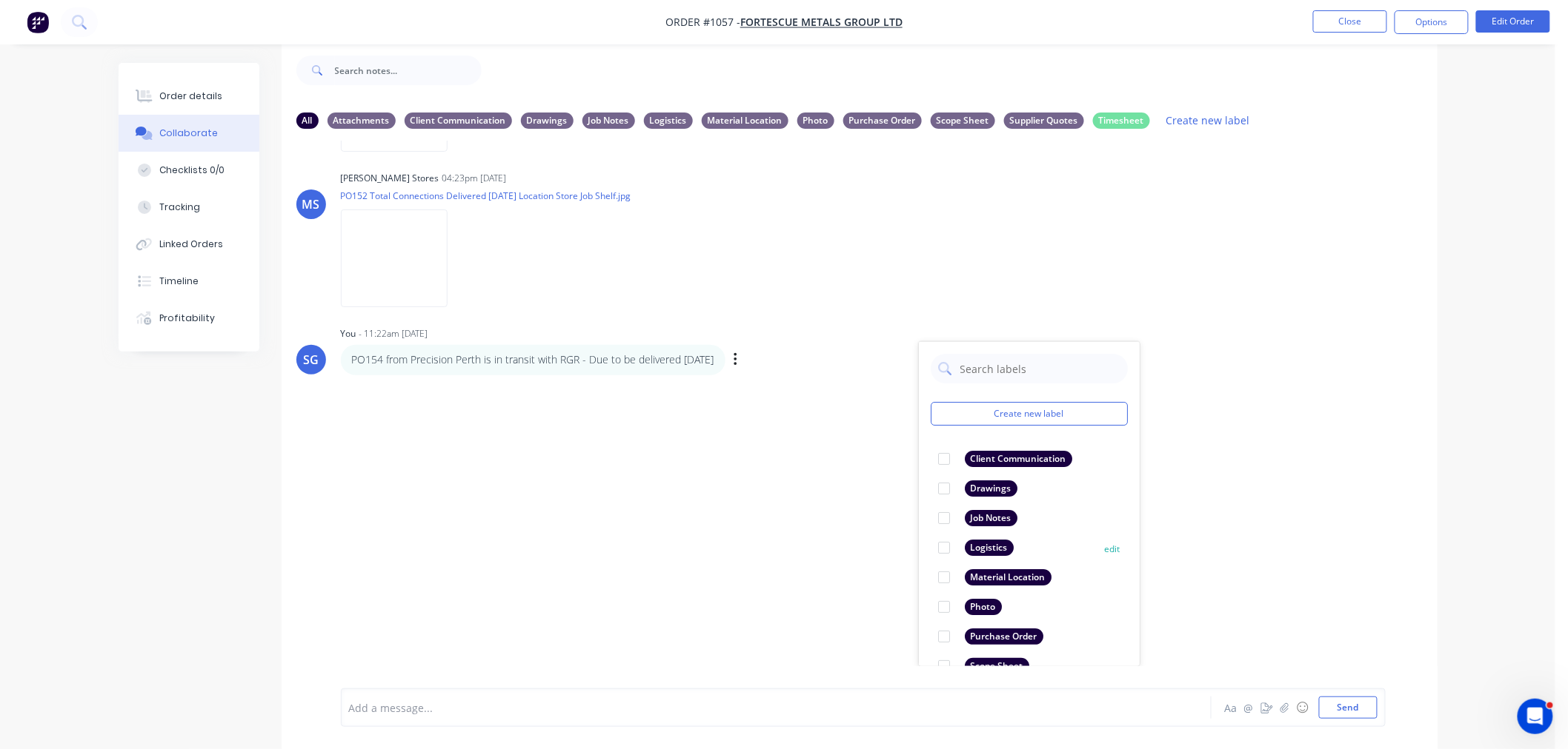
click at [946, 546] on div at bounding box center [944, 548] width 30 height 30
click at [757, 712] on div at bounding box center [735, 708] width 771 height 15
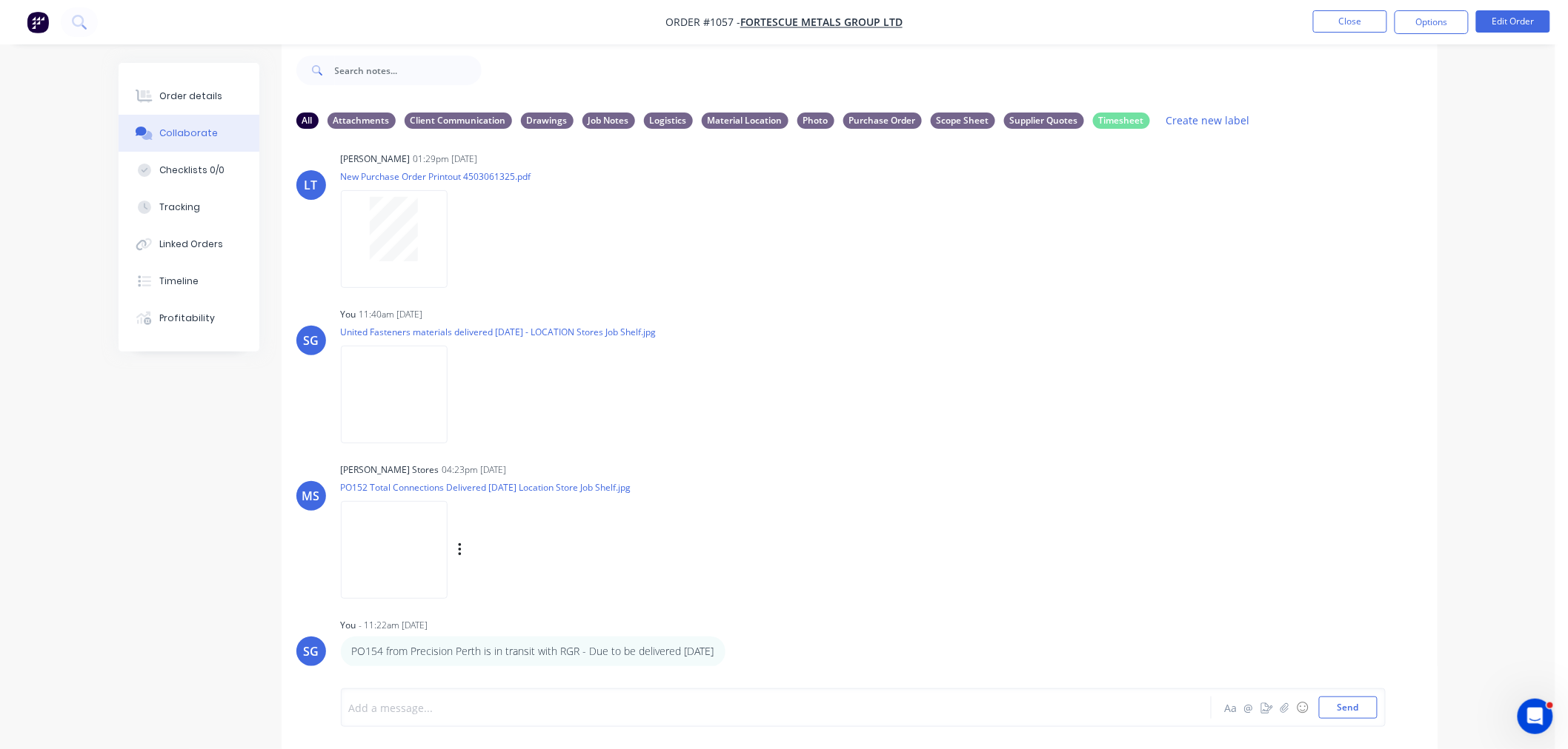
scroll to position [650, 0]
click at [1338, 26] on button "Close" at bounding box center [1350, 21] width 74 height 22
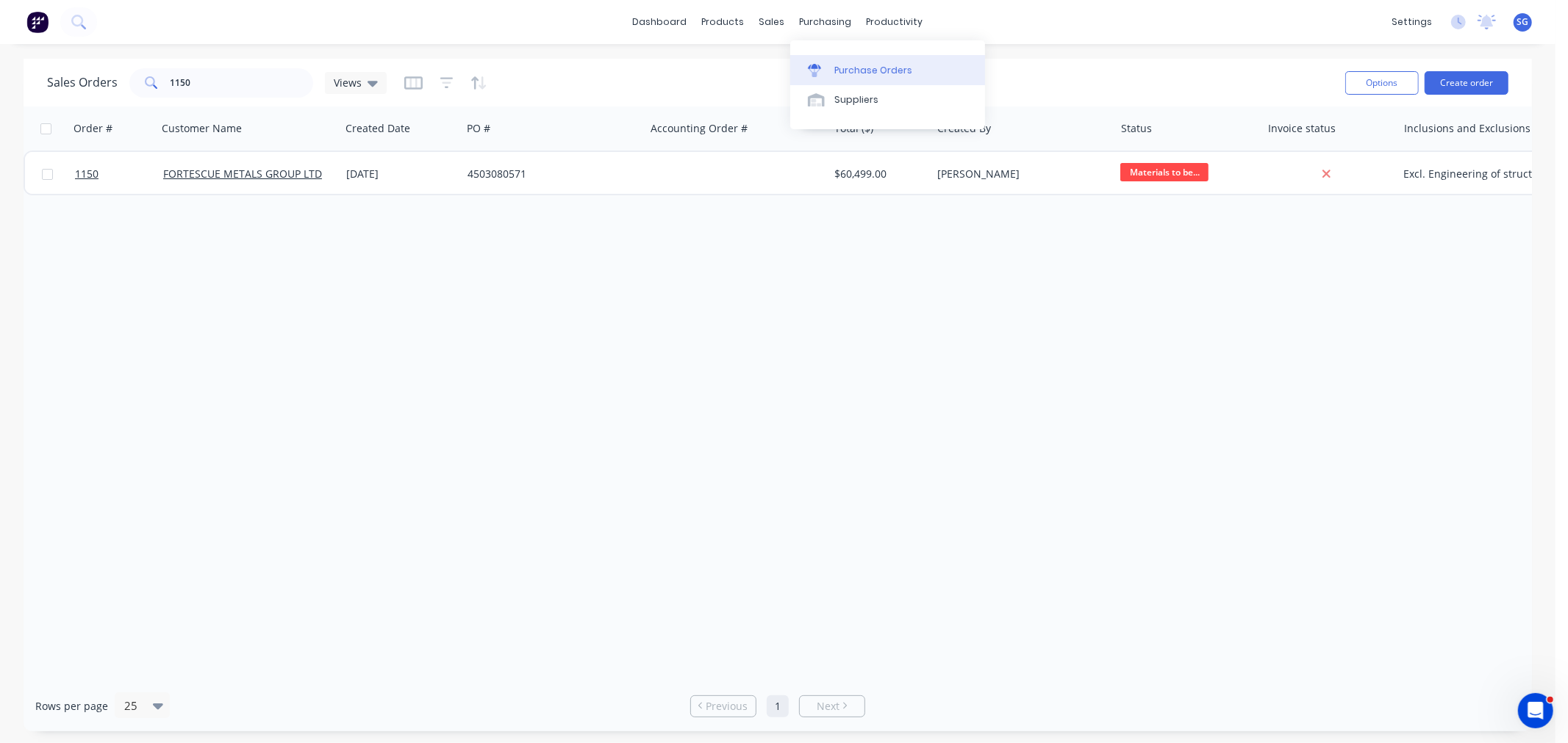
click at [839, 72] on div "Purchase Orders" at bounding box center [873, 71] width 78 height 14
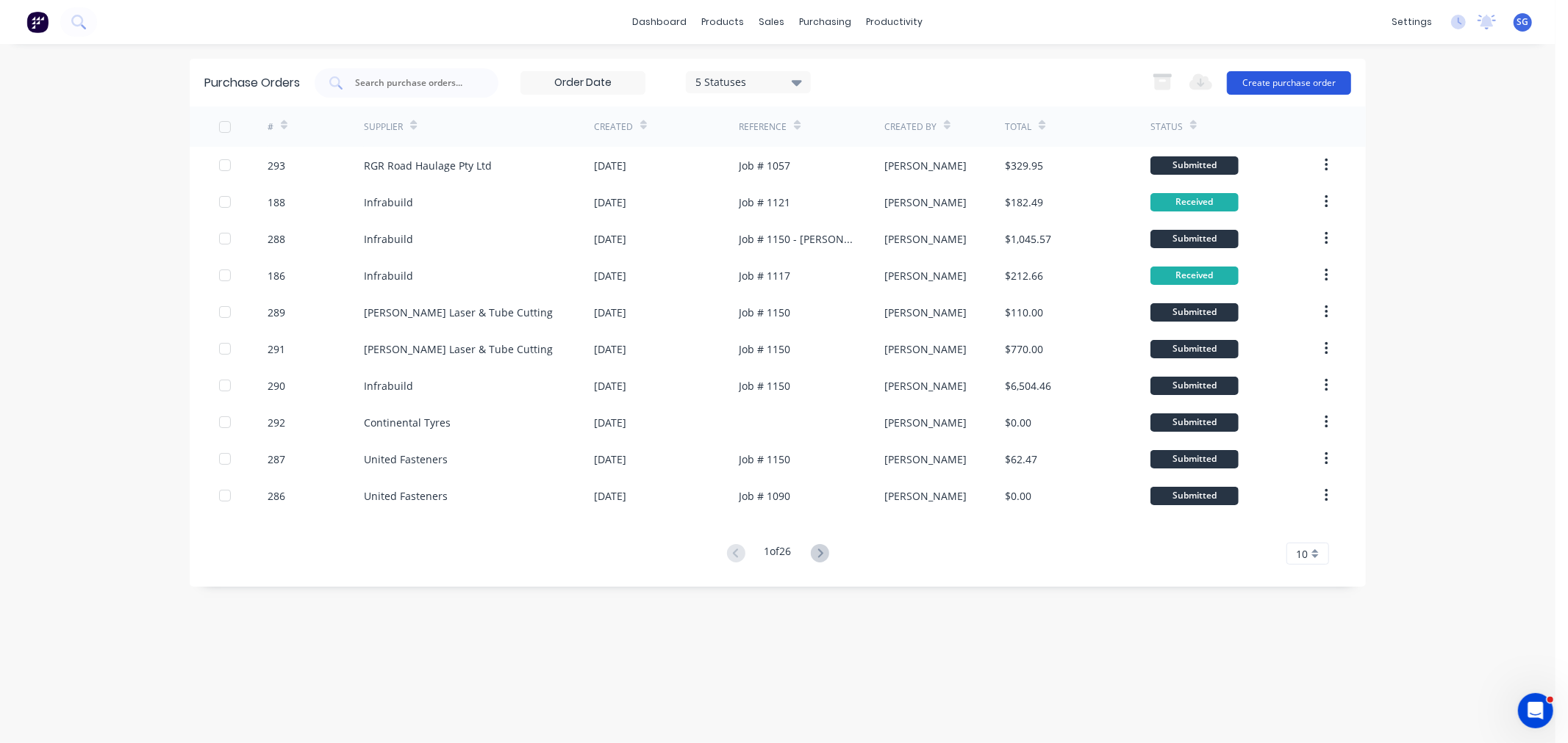
click at [1282, 83] on button "Create purchase order" at bounding box center [1288, 83] width 124 height 24
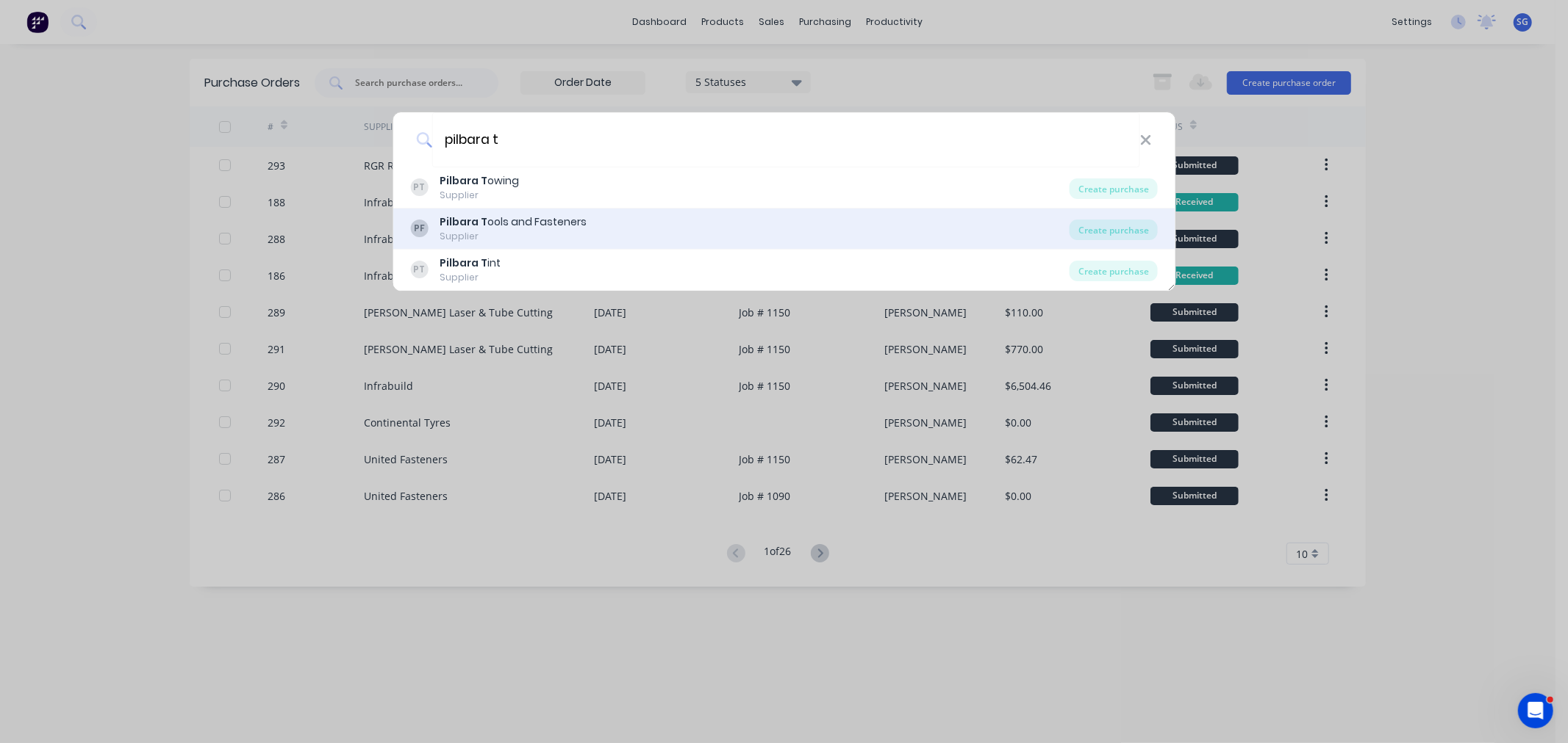
click at [503, 221] on div "Pilbara T ools and Fasteners" at bounding box center [513, 222] width 147 height 15
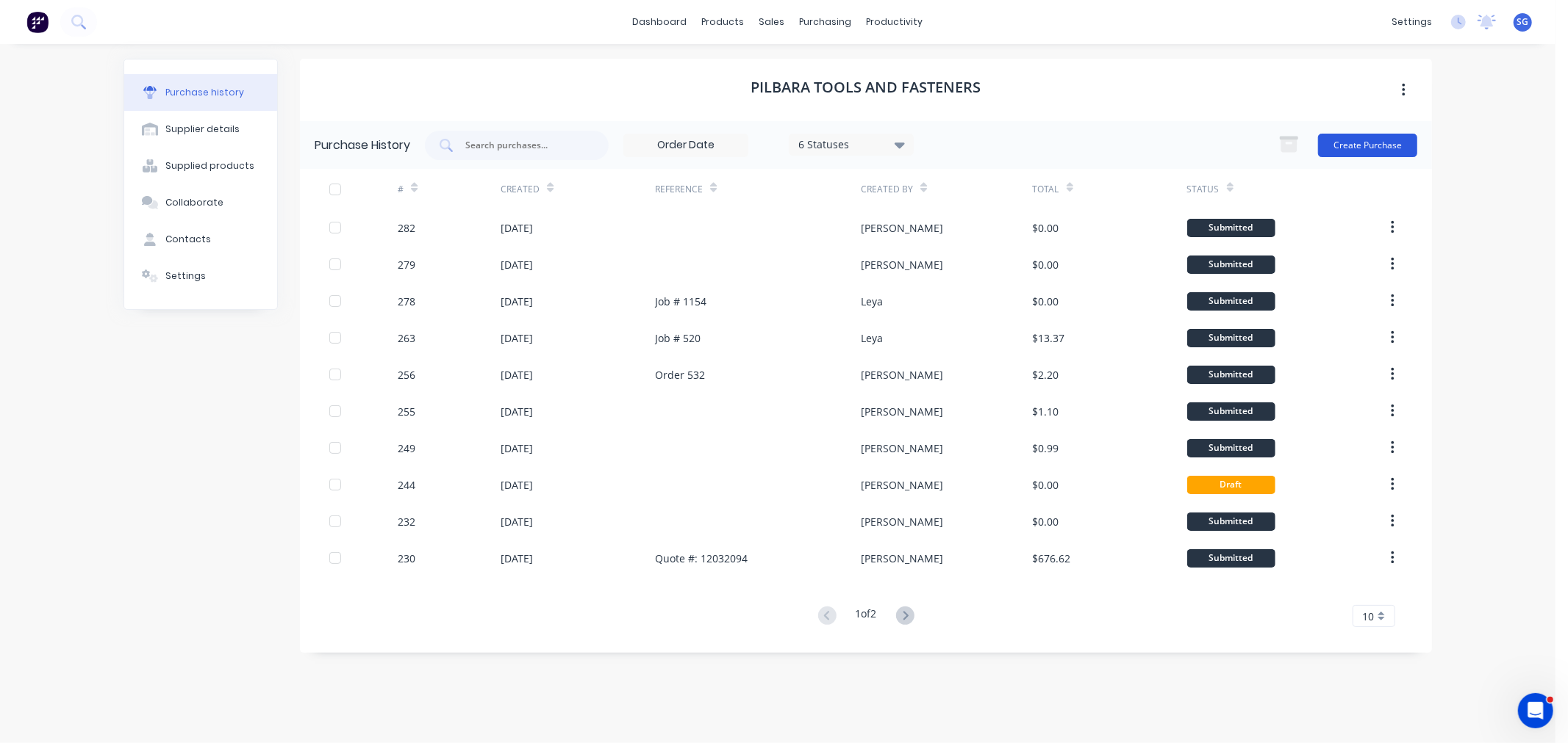
click at [1346, 141] on button "Create Purchase" at bounding box center [1367, 145] width 99 height 24
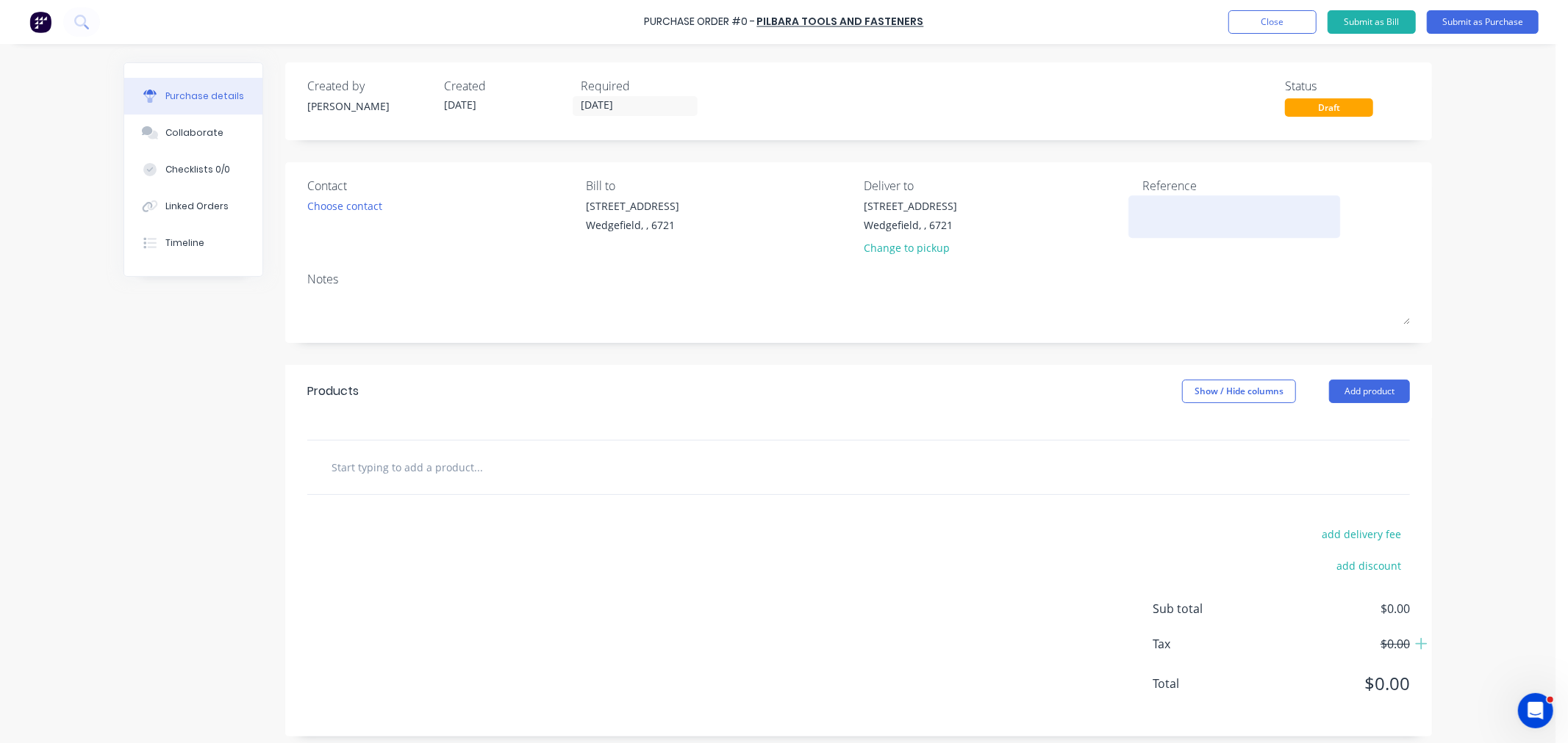
click at [1187, 227] on textarea at bounding box center [1233, 215] width 184 height 33
click at [899, 251] on div "Change to pickup" at bounding box center [911, 248] width 93 height 15
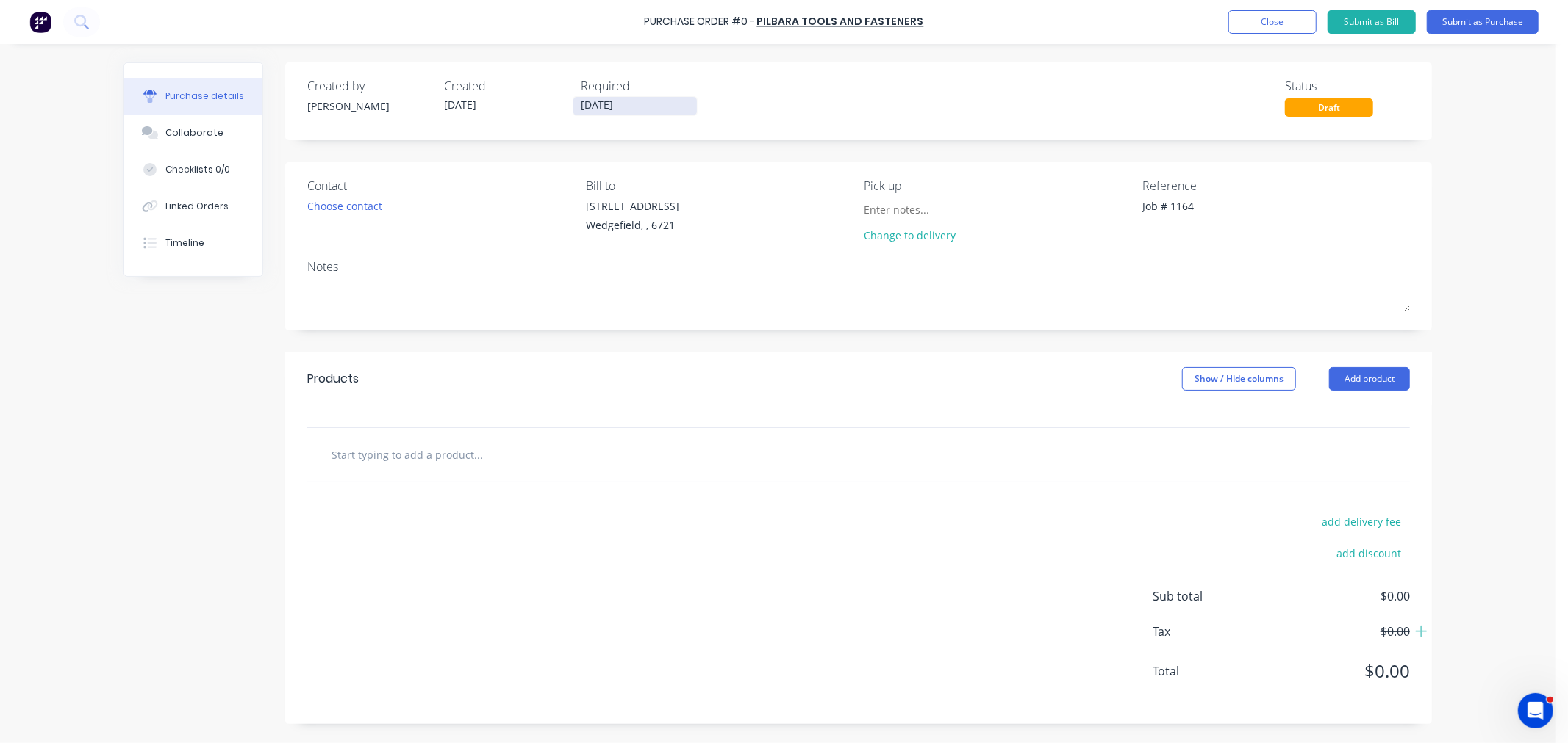
click at [628, 108] on input "13/10/25" at bounding box center [635, 107] width 123 height 19
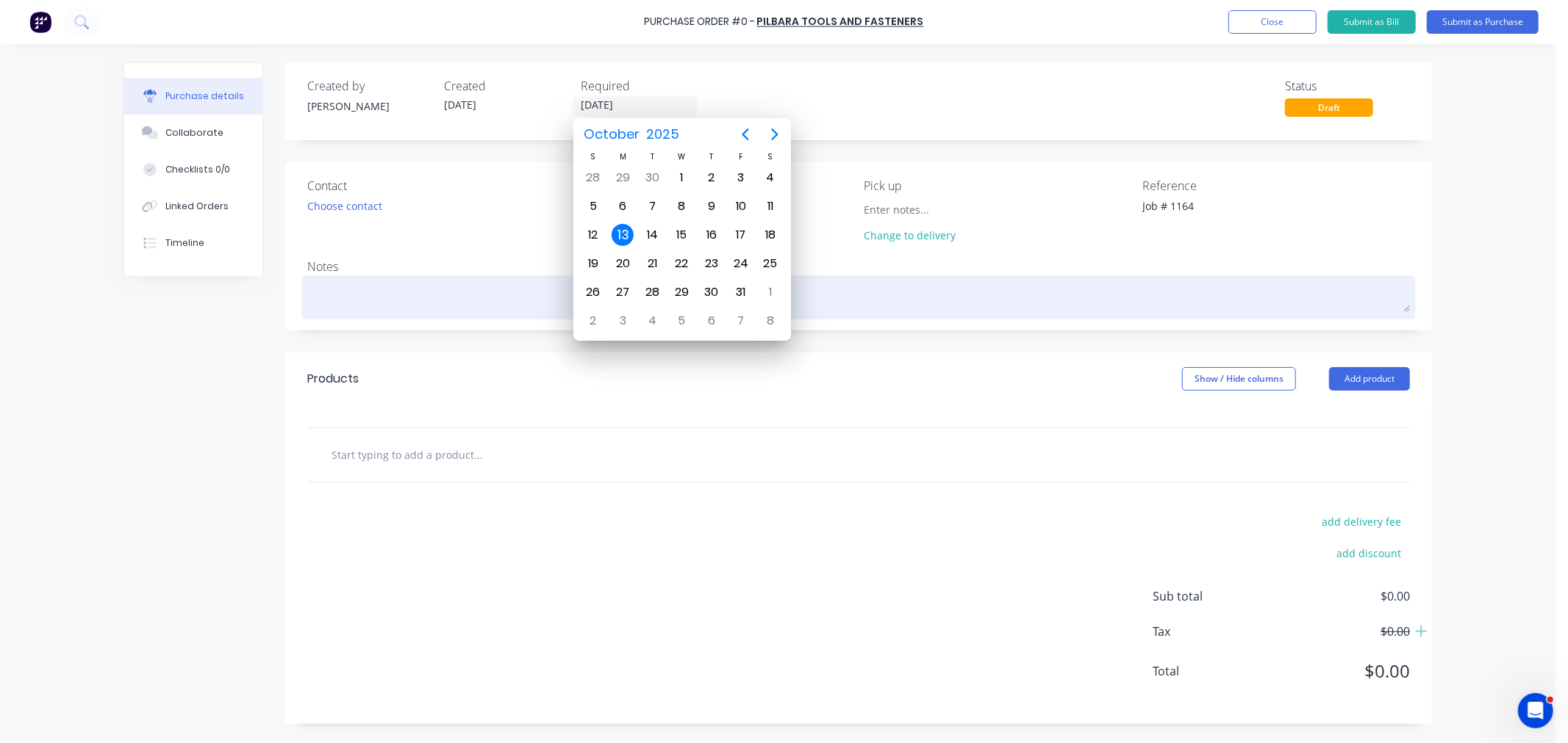
click at [333, 299] on textarea at bounding box center [858, 295] width 1102 height 33
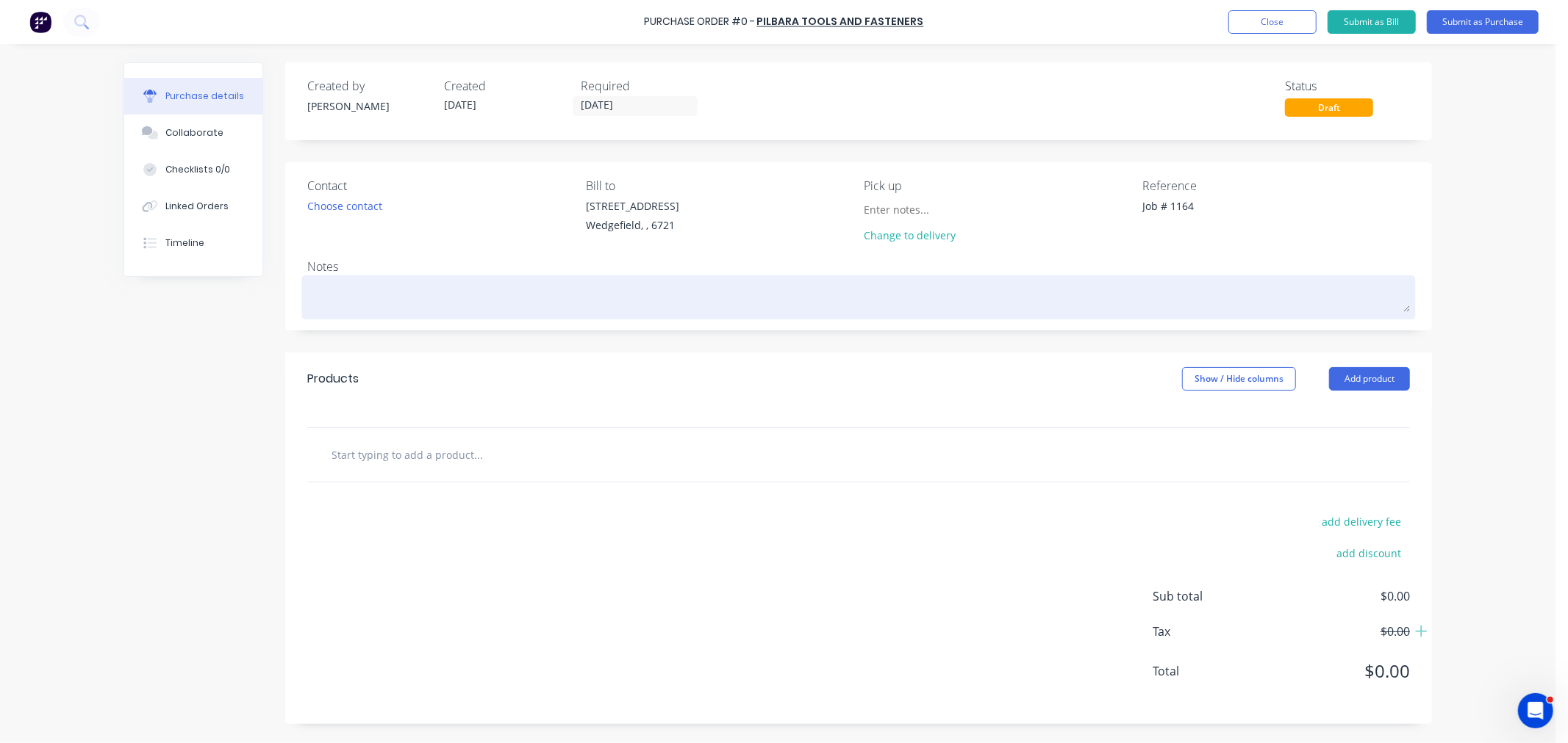
click at [324, 294] on textarea at bounding box center [858, 295] width 1102 height 33
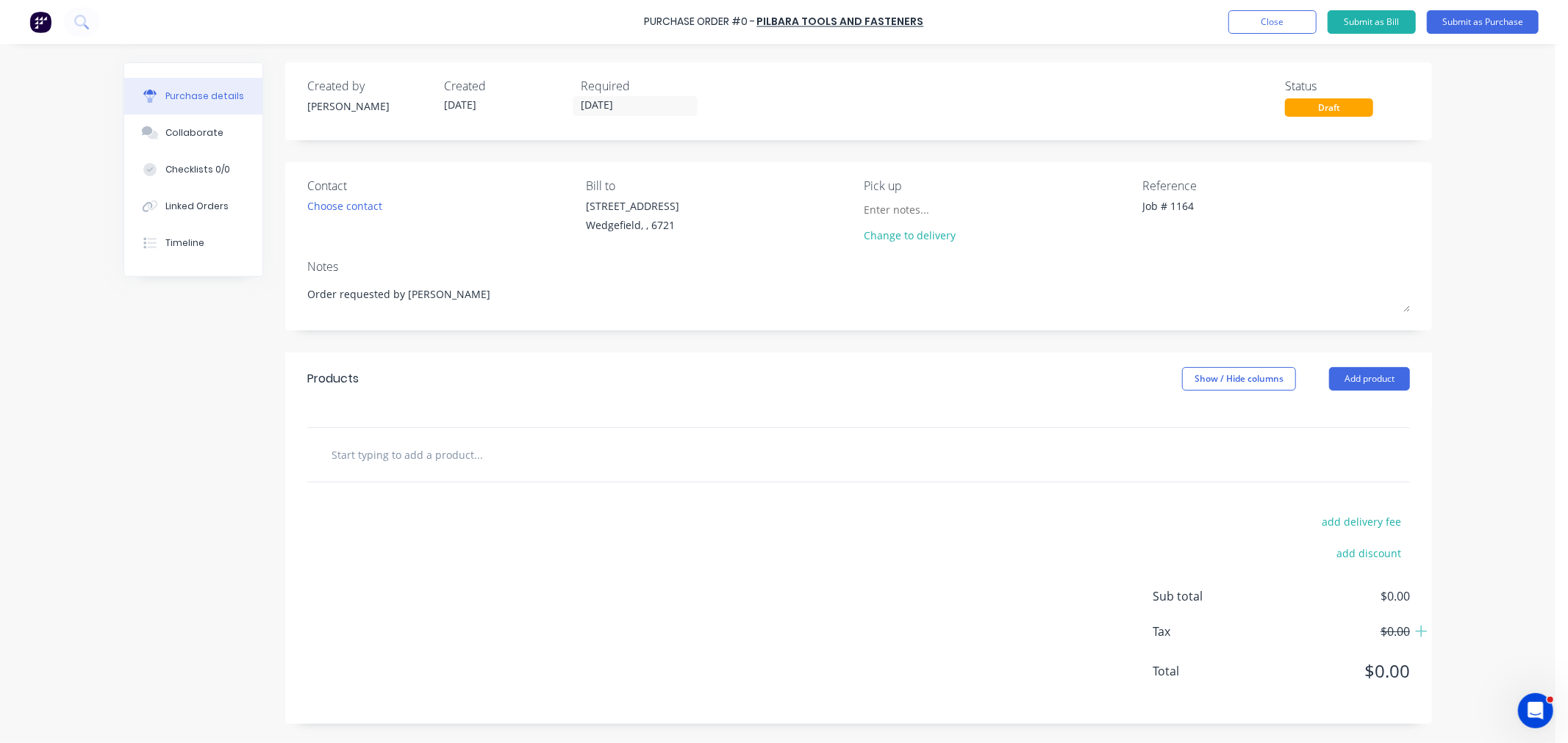
click at [364, 459] on input "text" at bounding box center [478, 455] width 294 height 30
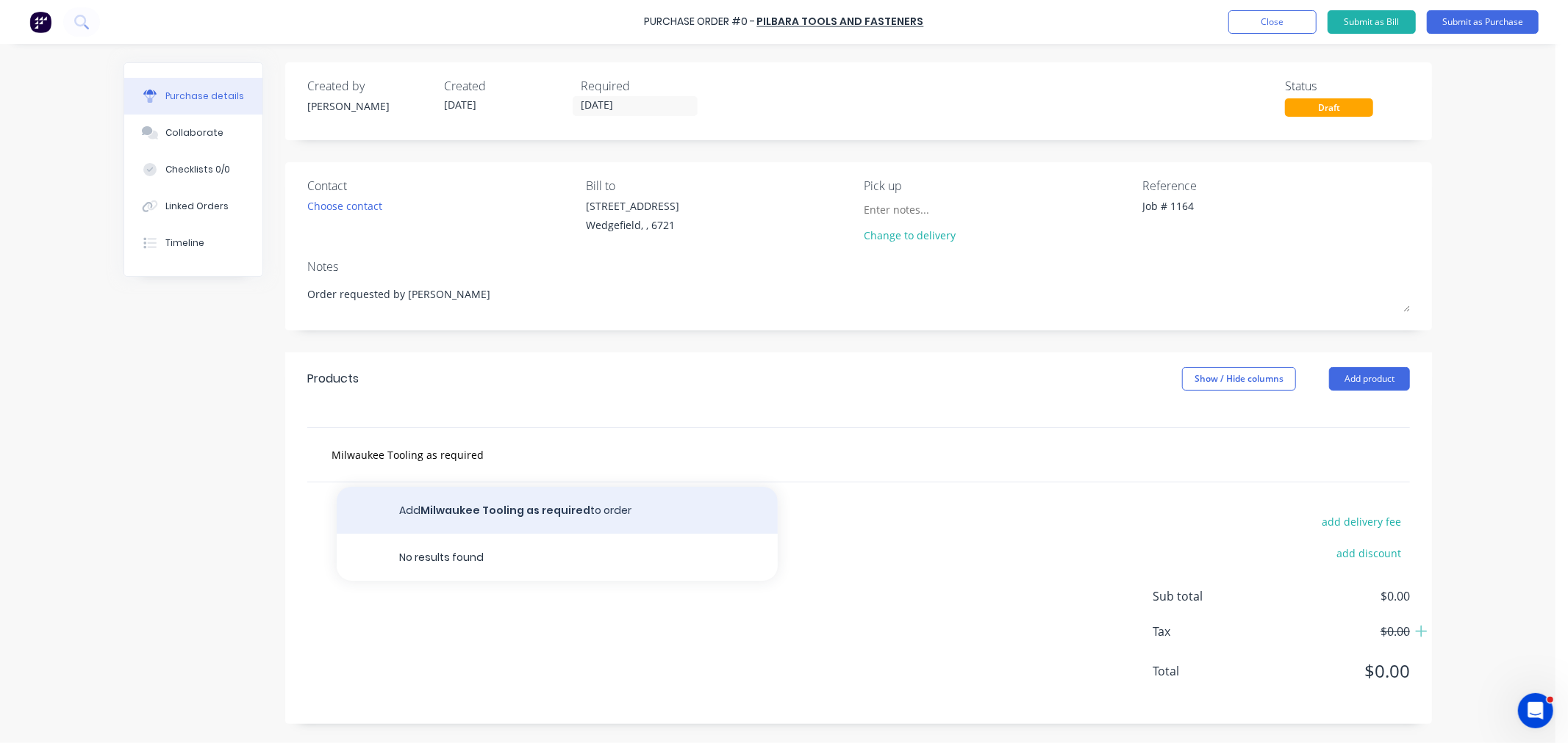
click at [465, 516] on button "Add Milwaukee Tooling as required to order" at bounding box center [556, 511] width 441 height 47
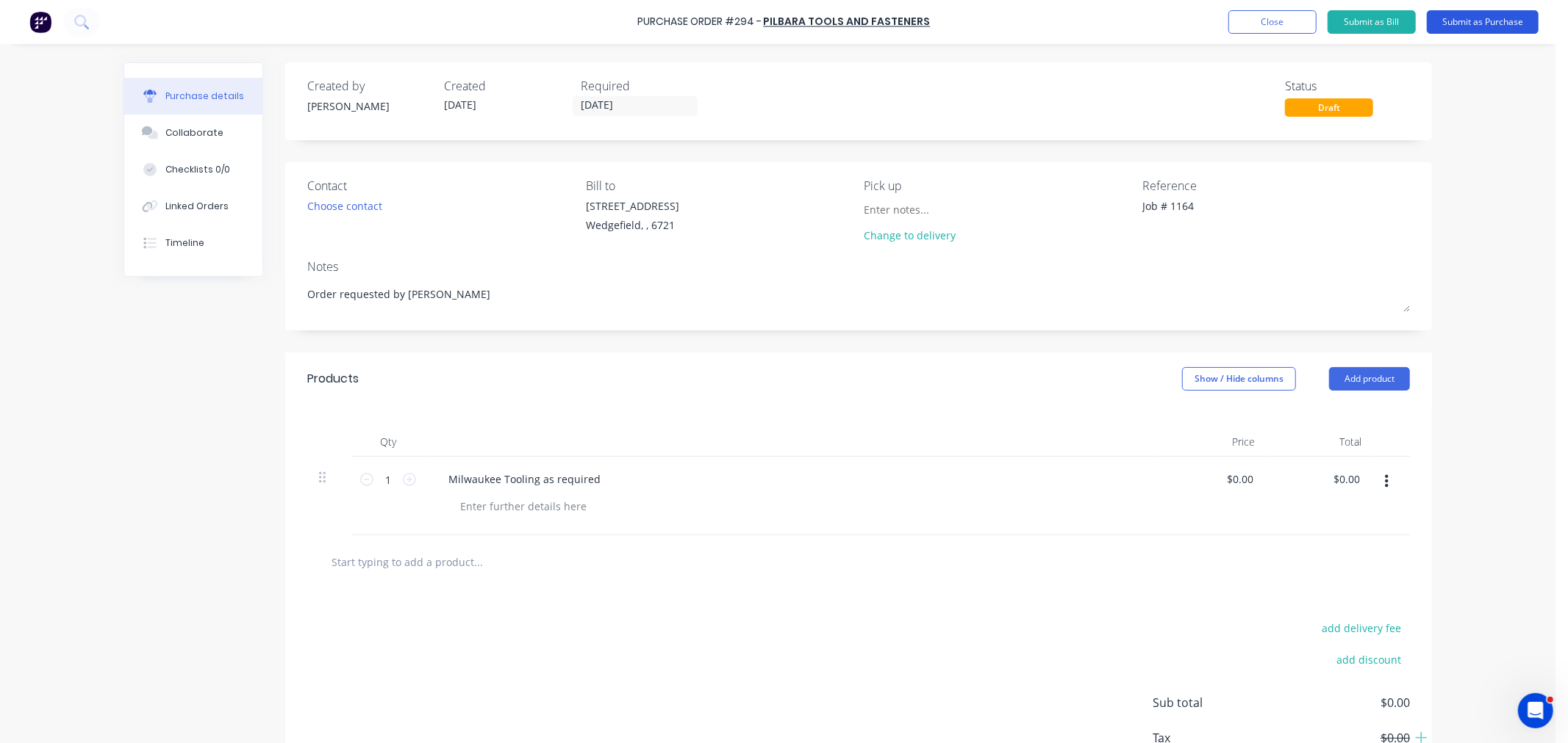
click at [1473, 20] on button "Submit as Purchase" at bounding box center [1483, 22] width 112 height 24
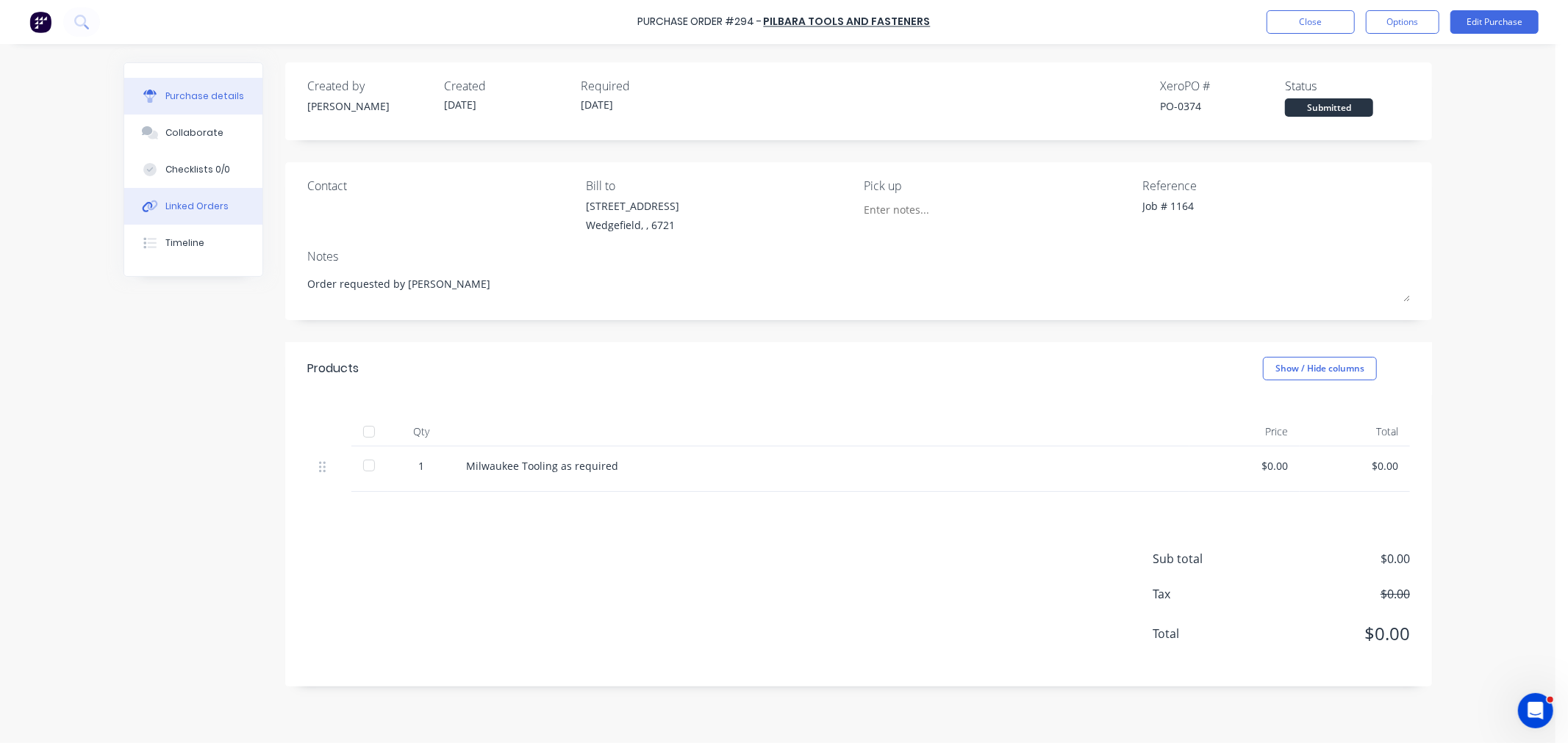
click at [216, 207] on div "Linked Orders" at bounding box center [197, 206] width 63 height 14
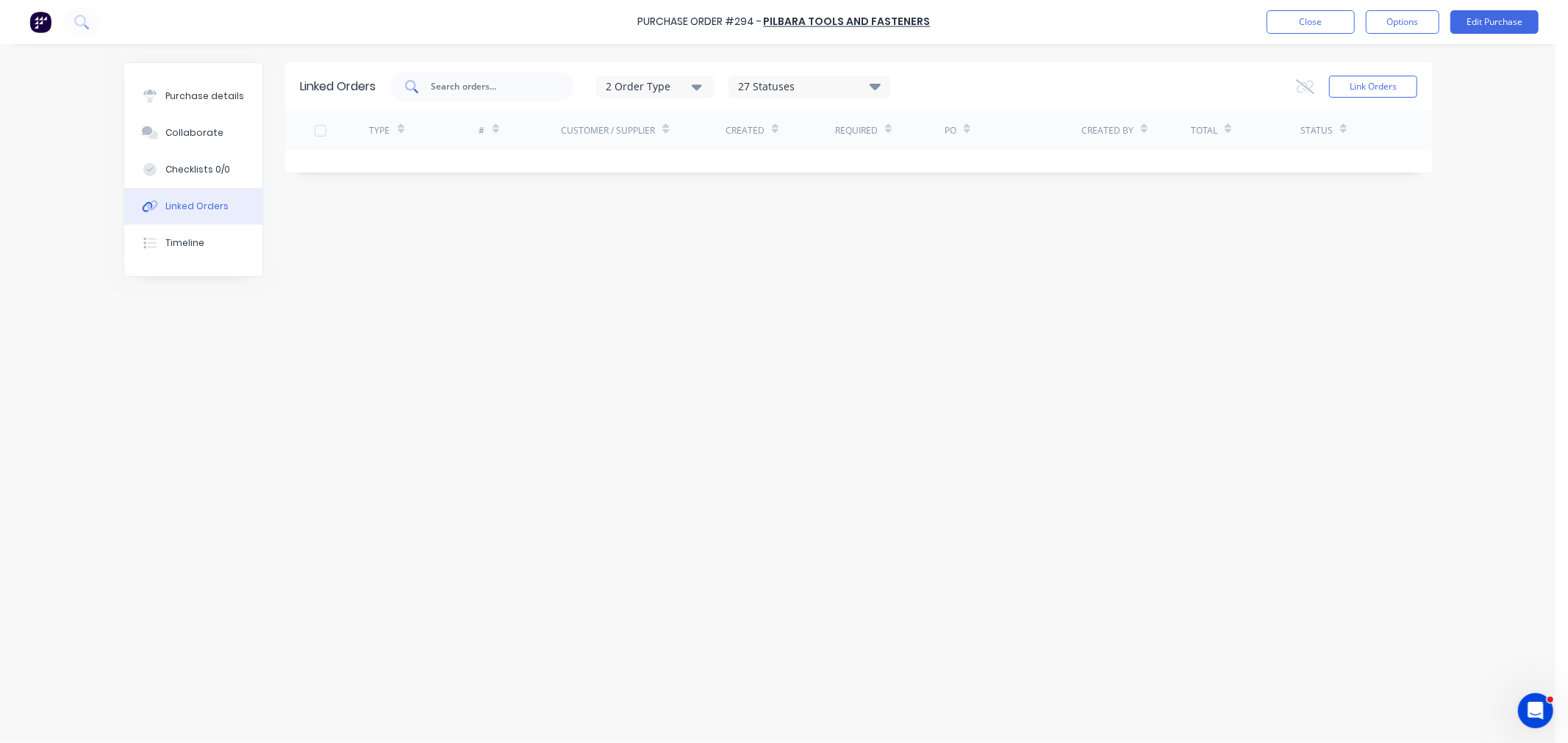
click at [465, 86] on input "text" at bounding box center [490, 86] width 122 height 14
click at [1417, 83] on div "Linked Orders 1164 2 Order Type 27 Statuses Sales Order Status All Archived Dra…" at bounding box center [858, 86] width 1147 height 47
click at [1364, 94] on button "Link Orders" at bounding box center [1373, 87] width 88 height 22
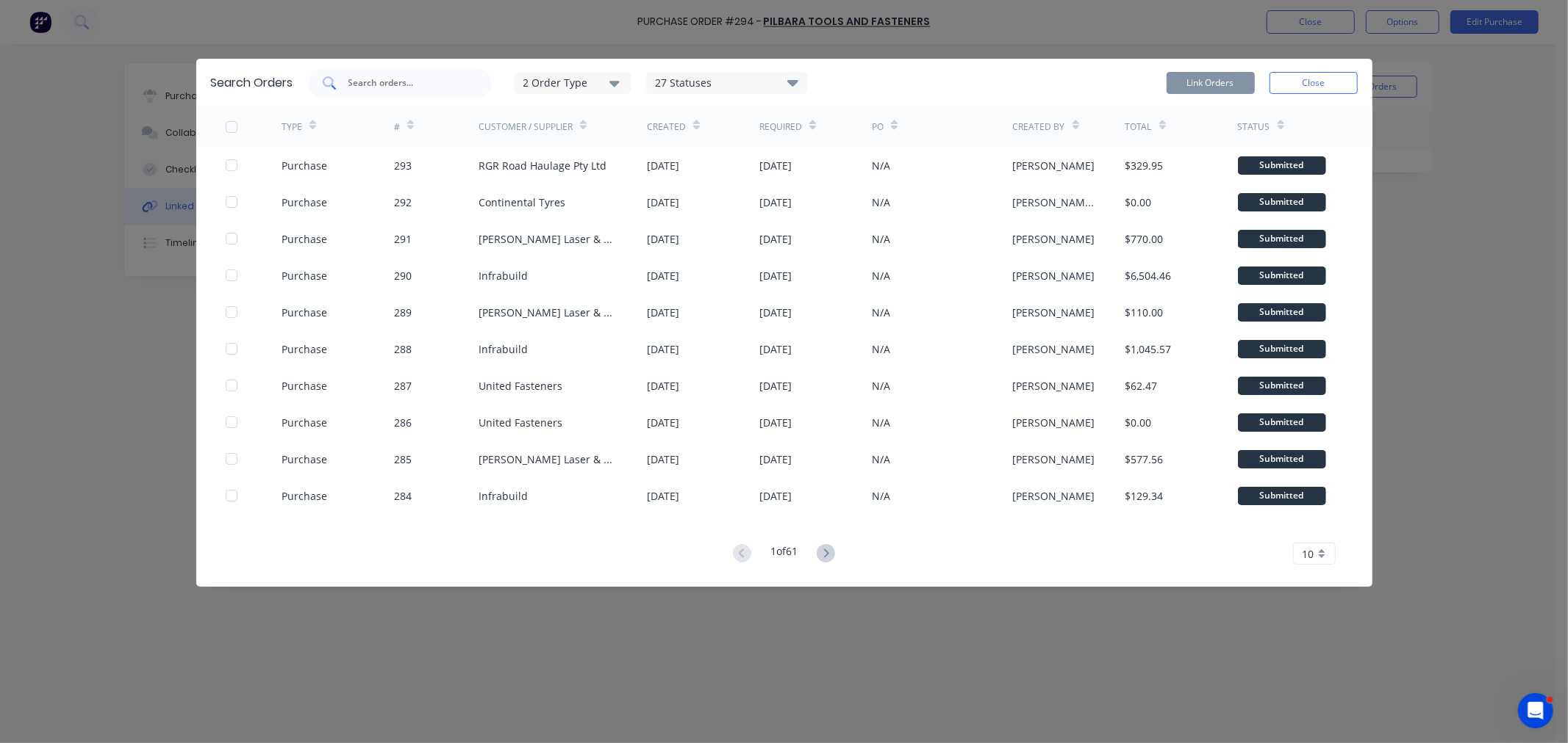
click at [427, 70] on div at bounding box center [399, 83] width 184 height 30
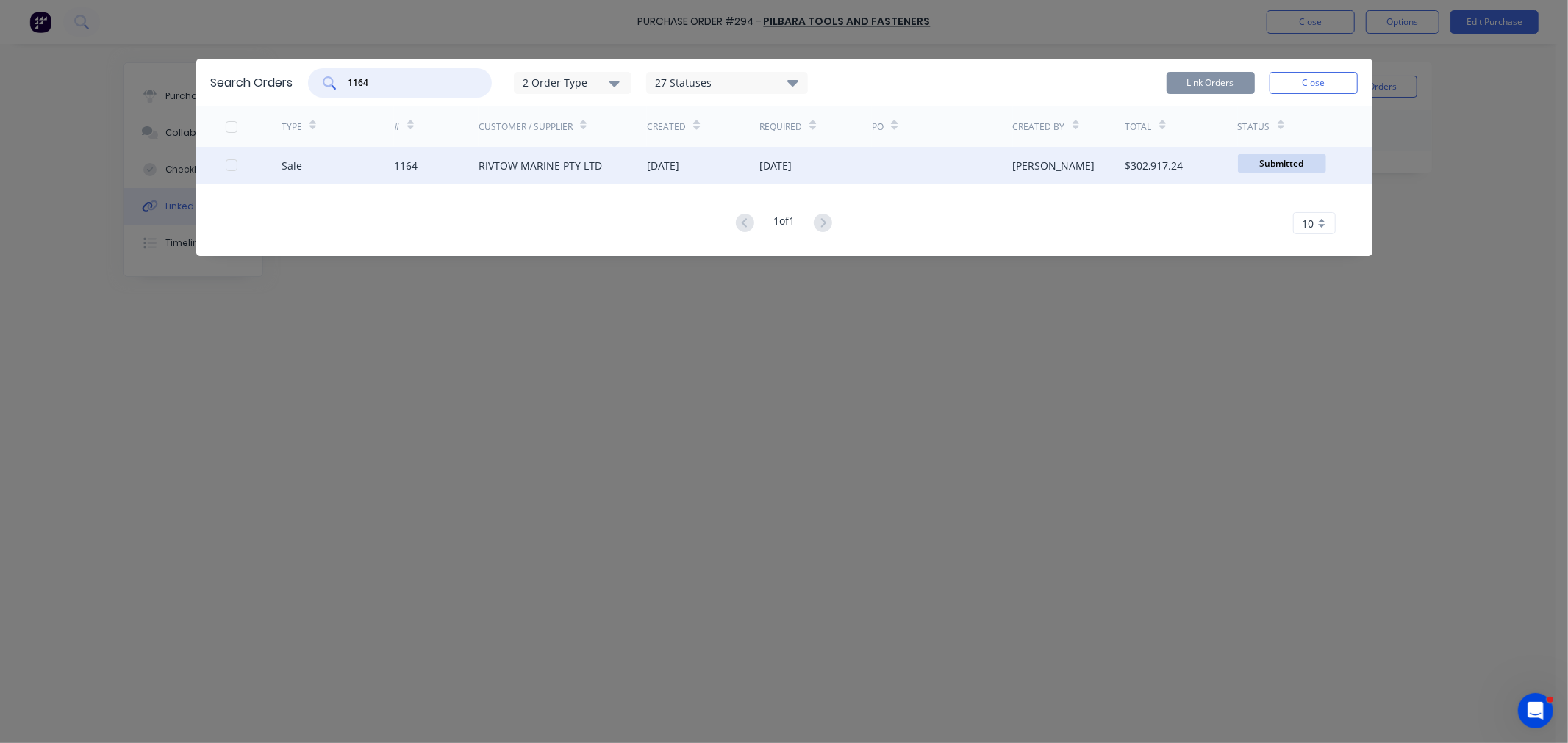
click at [230, 166] on div at bounding box center [231, 165] width 30 height 30
click at [1213, 86] on button "Link Orders" at bounding box center [1210, 83] width 88 height 22
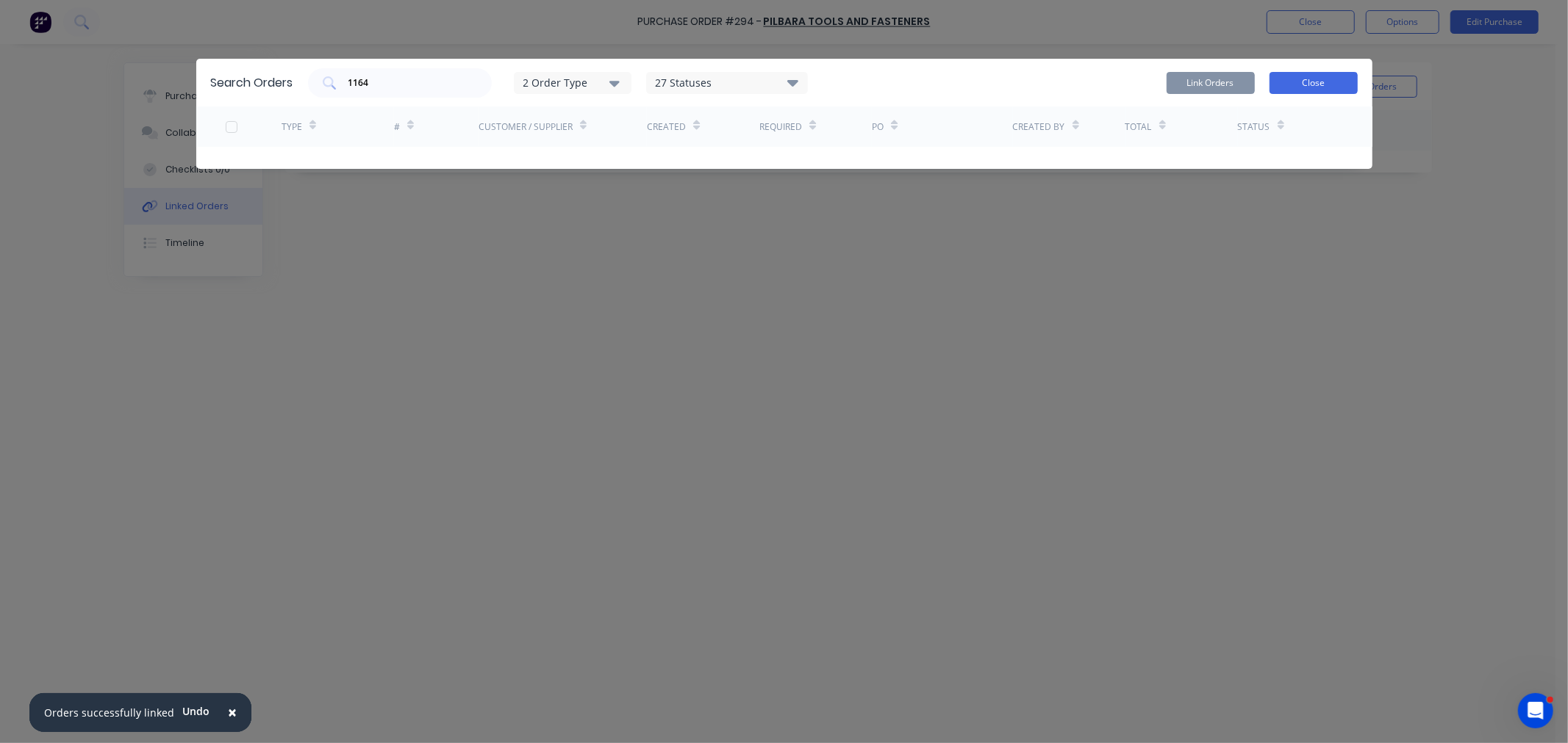
click at [1304, 89] on button "Close" at bounding box center [1313, 83] width 88 height 22
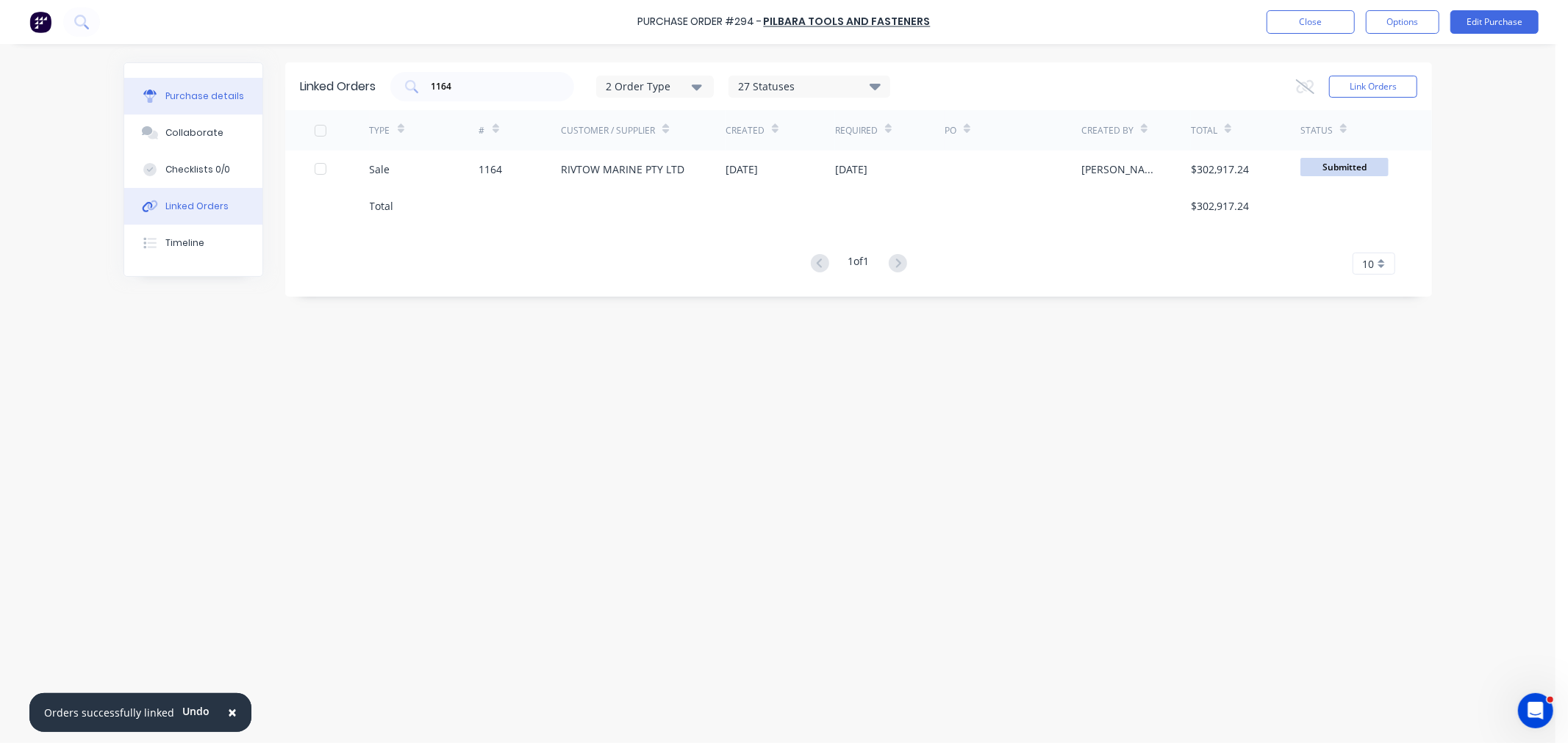
click at [201, 103] on div "Purchase details" at bounding box center [205, 96] width 79 height 14
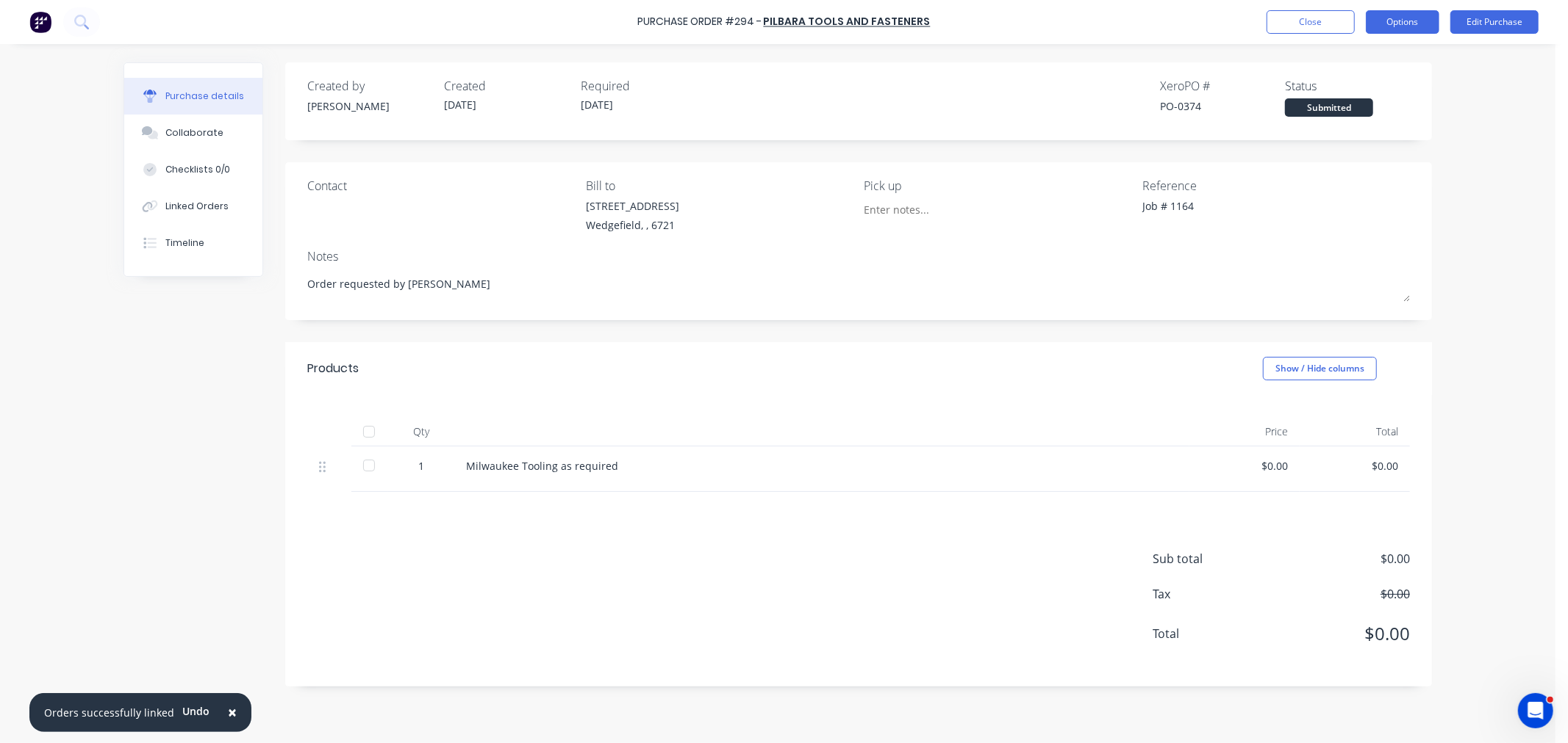
click at [1417, 22] on button "Options" at bounding box center [1402, 22] width 74 height 24
click at [1368, 57] on div "Print / Email" at bounding box center [1369, 59] width 113 height 21
click at [1366, 79] on div "With pricing" at bounding box center [1369, 89] width 113 height 21
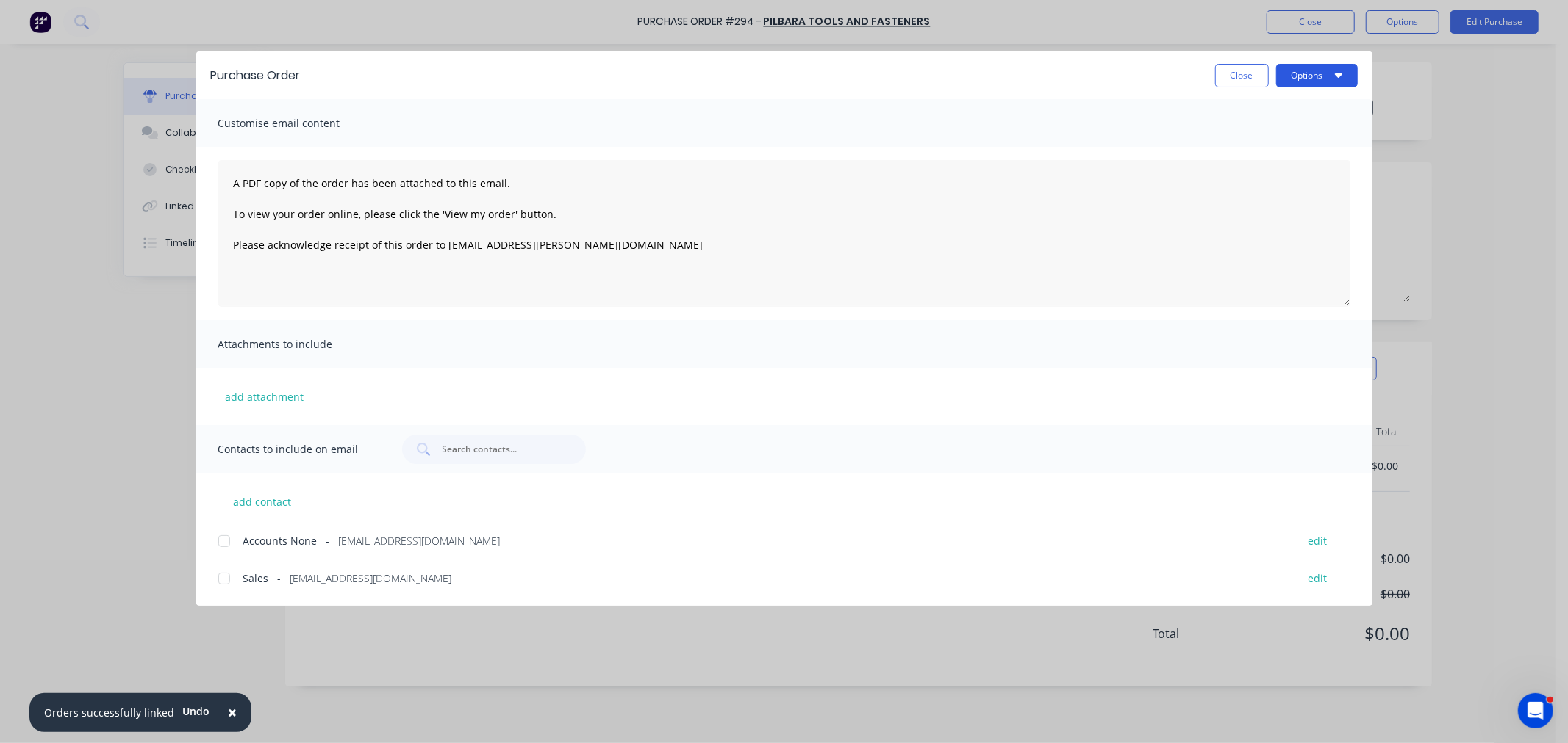
click at [1321, 76] on button "Options" at bounding box center [1317, 76] width 81 height 24
click at [1274, 145] on div "Print" at bounding box center [1288, 142] width 113 height 21
click at [1233, 69] on button "Close" at bounding box center [1241, 76] width 53 height 24
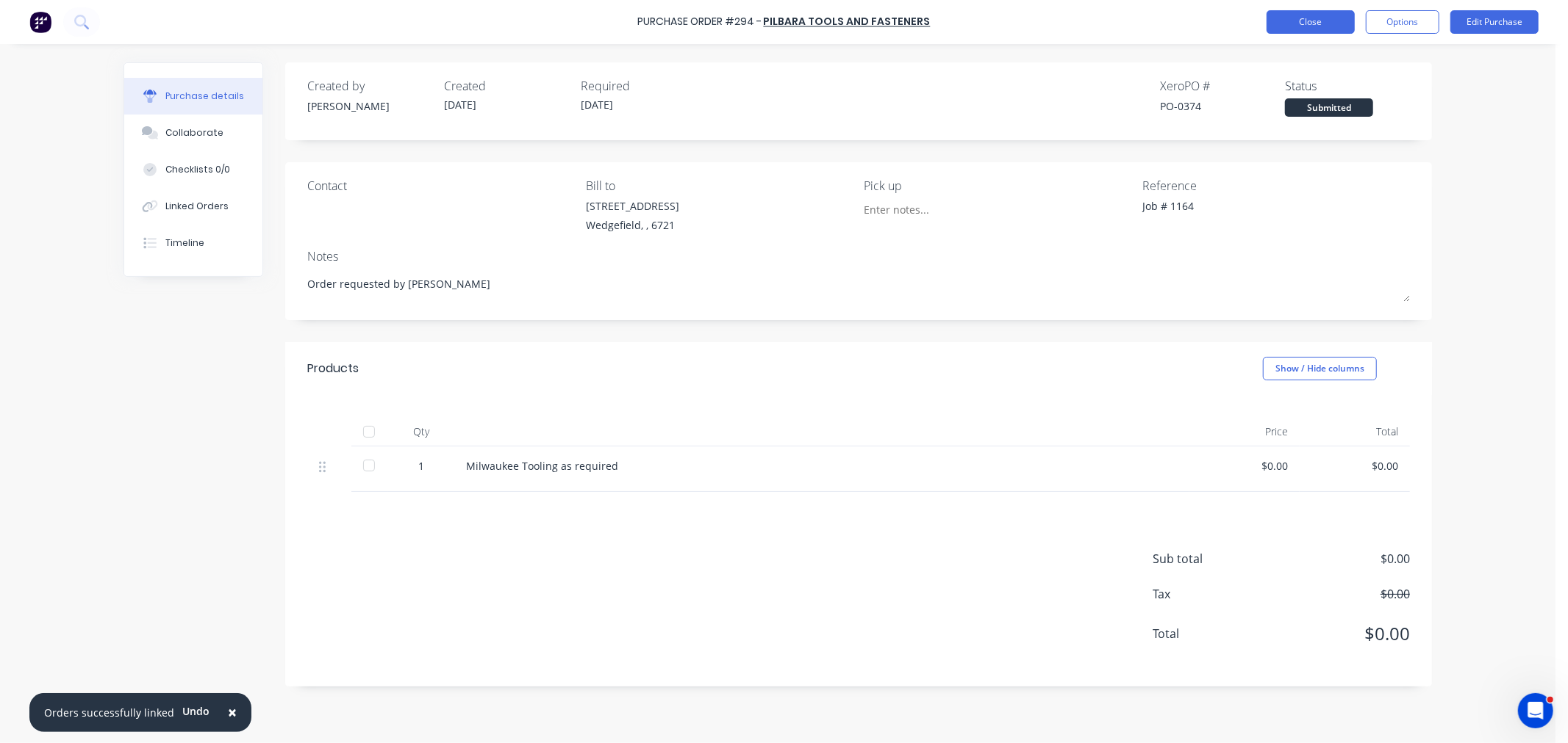
click at [1302, 25] on button "Close" at bounding box center [1310, 22] width 88 height 24
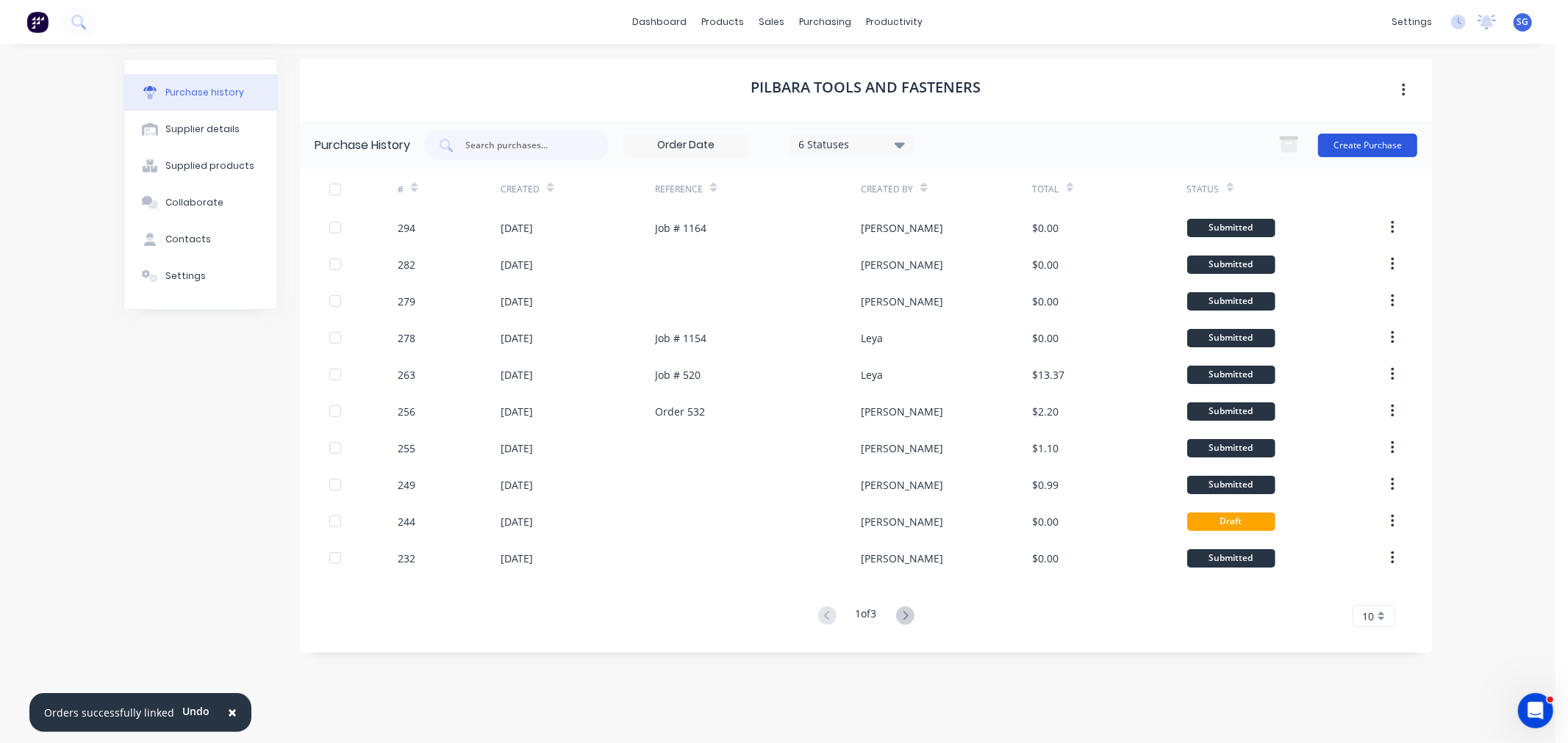
click at [1372, 142] on button "Create Purchase" at bounding box center [1367, 145] width 99 height 24
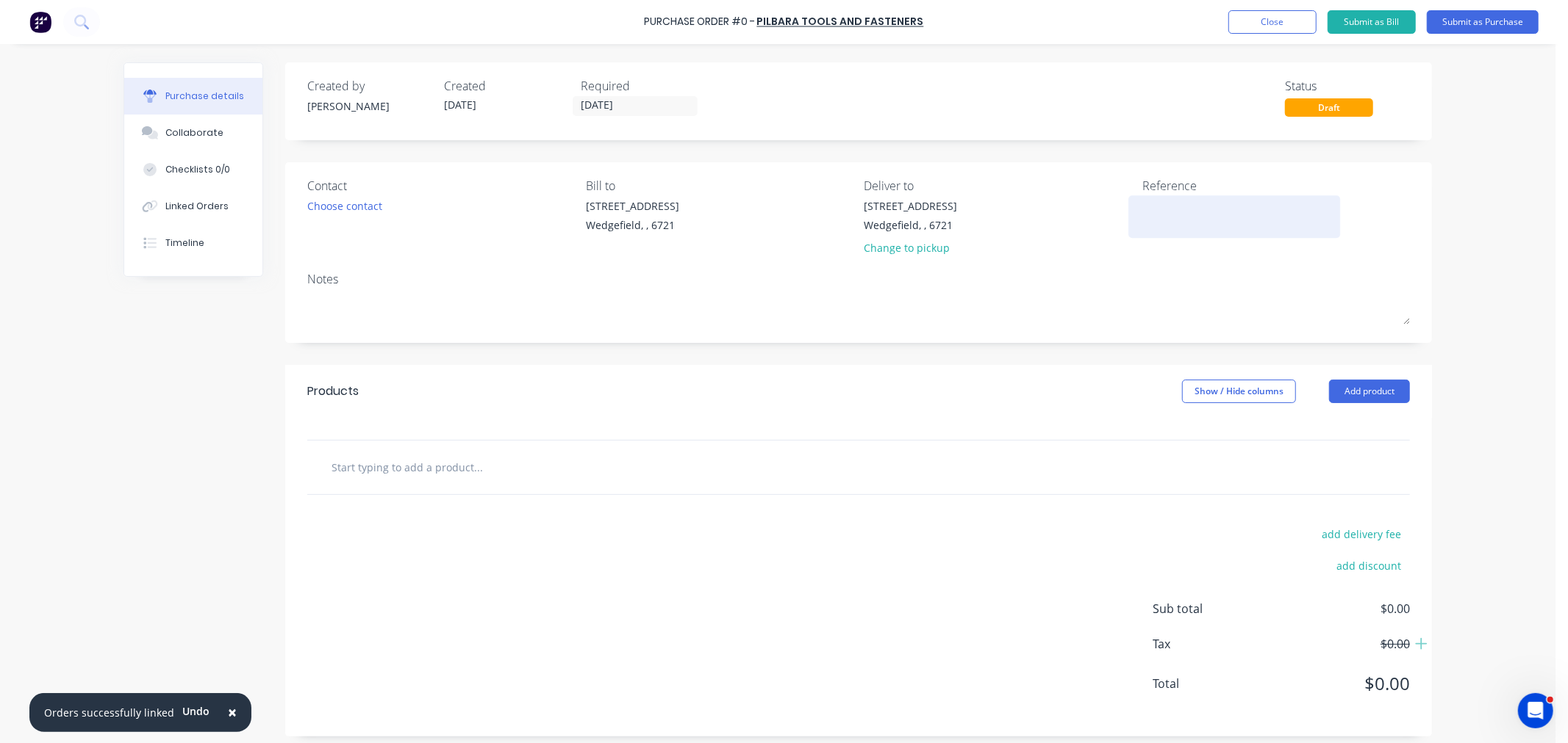
click at [1164, 214] on textarea at bounding box center [1233, 215] width 184 height 33
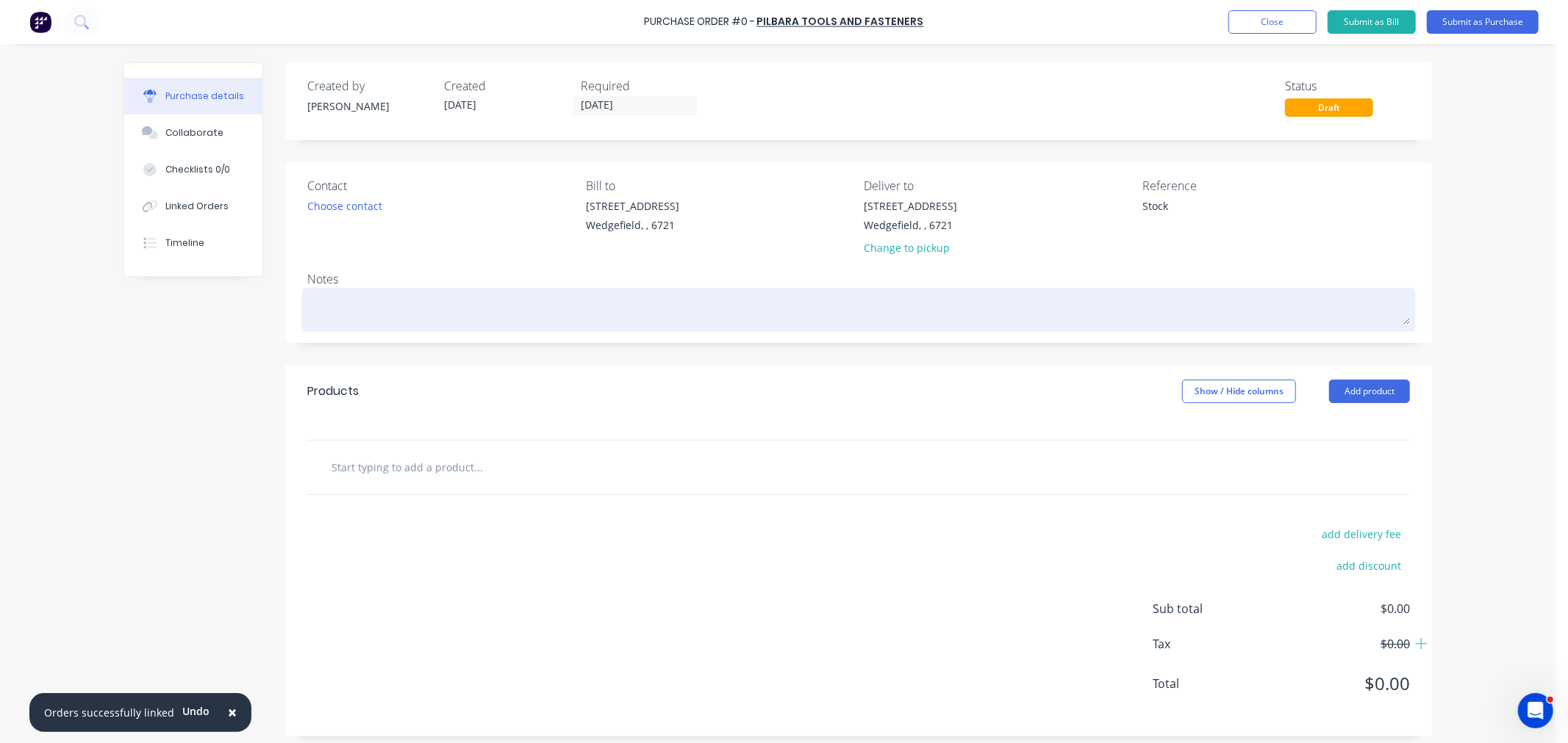
click at [360, 295] on textarea at bounding box center [858, 308] width 1102 height 33
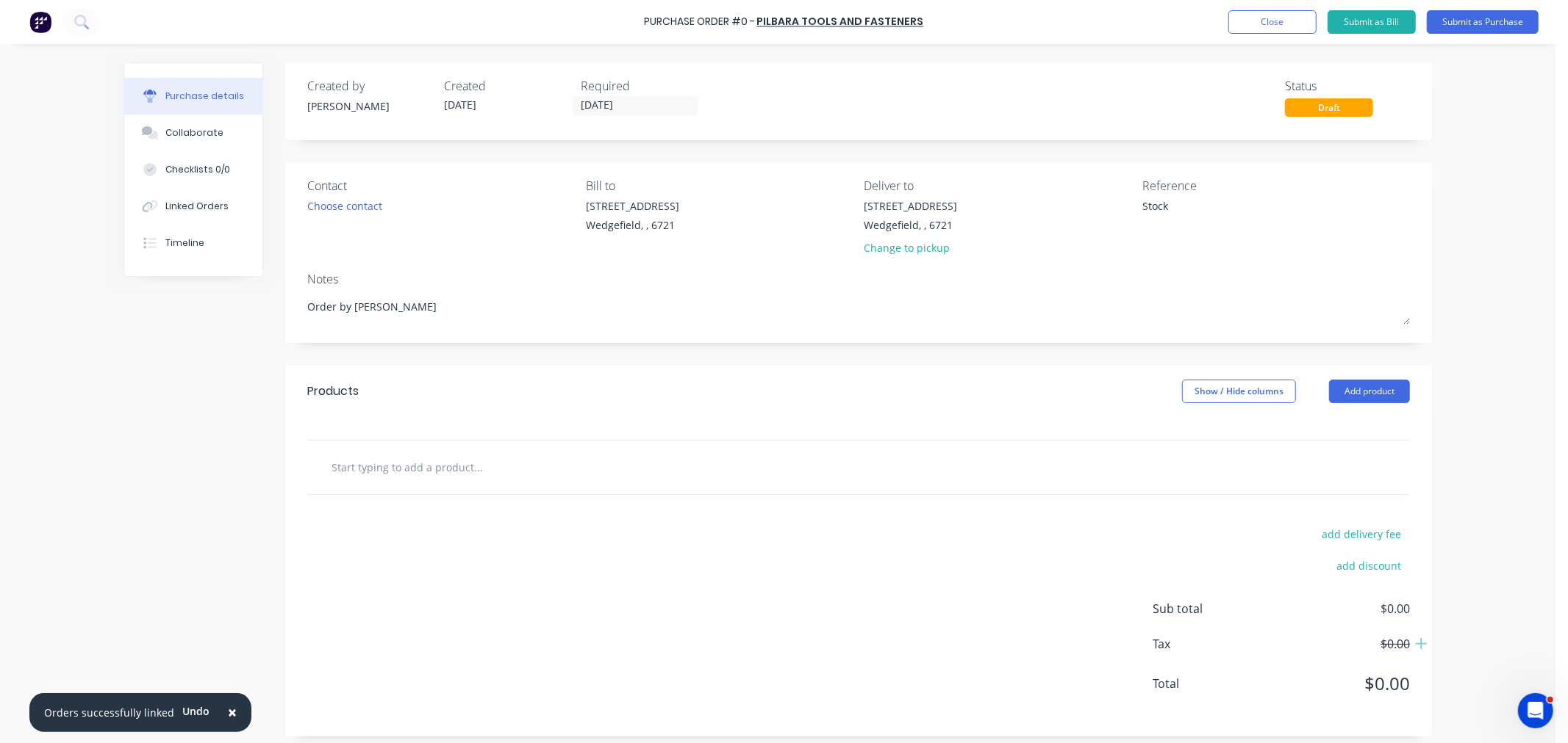
click at [366, 474] on input "text" at bounding box center [478, 467] width 294 height 30
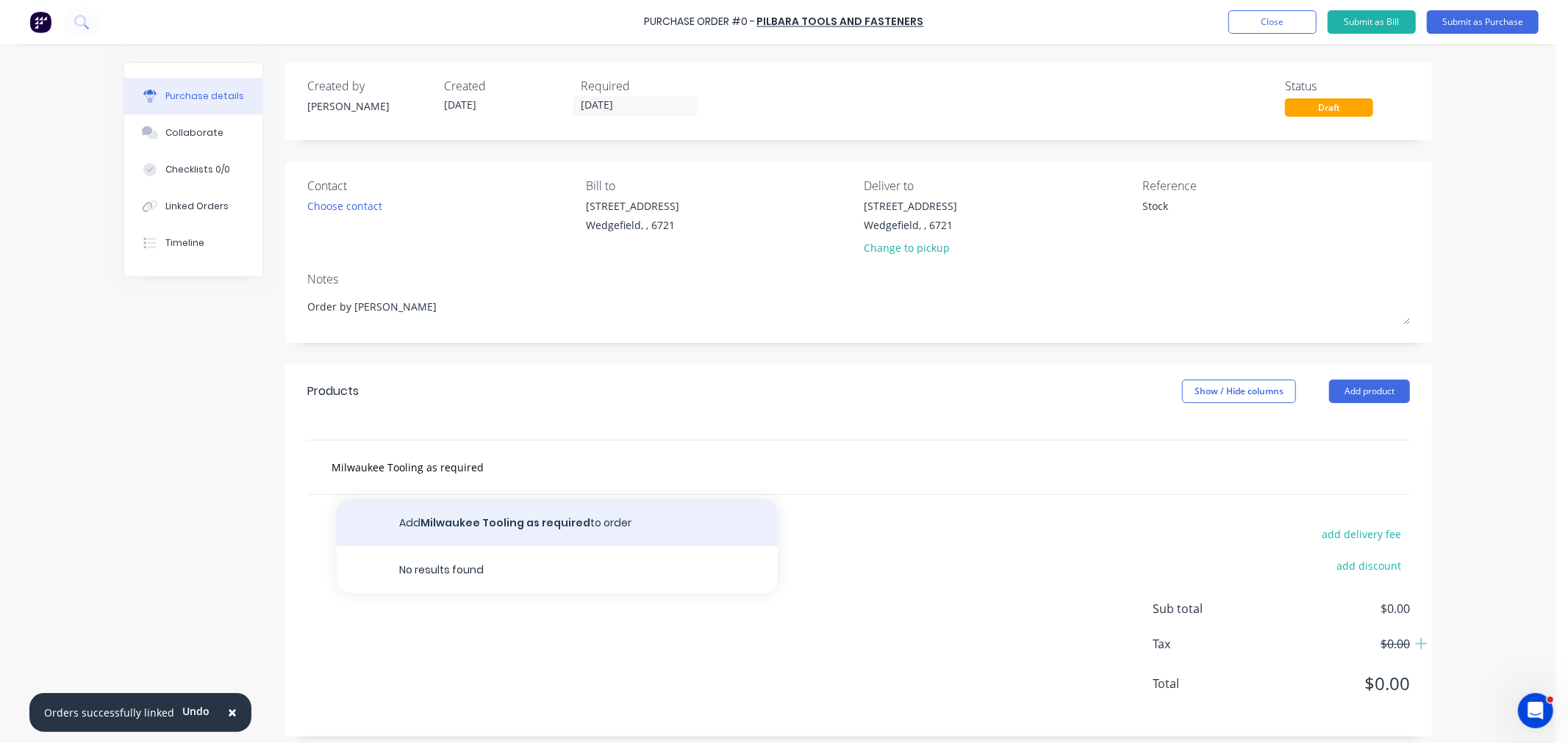
click at [426, 522] on button "Add Milwaukee Tooling as required to order" at bounding box center [556, 523] width 441 height 47
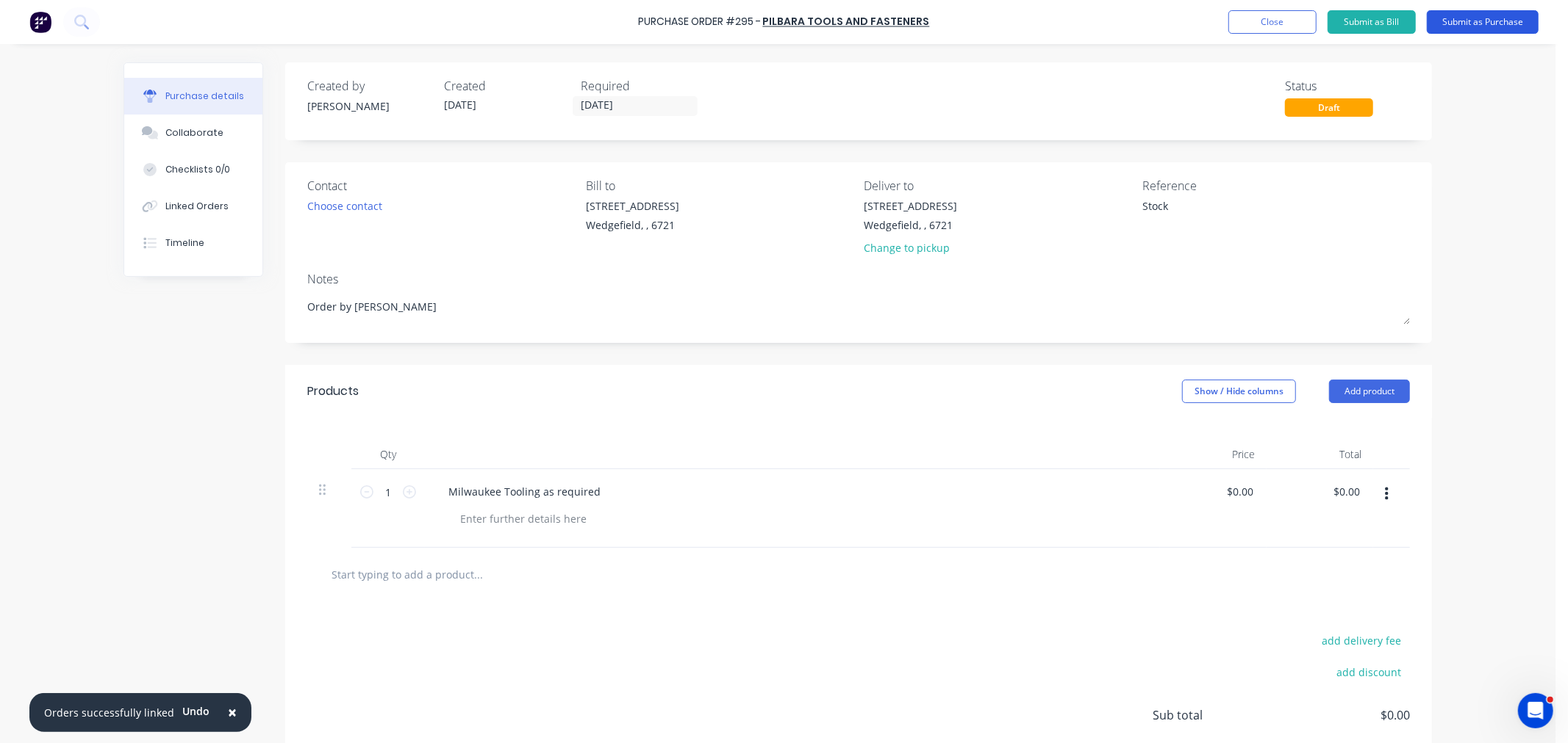
click at [1488, 15] on button "Submit as Purchase" at bounding box center [1483, 22] width 112 height 24
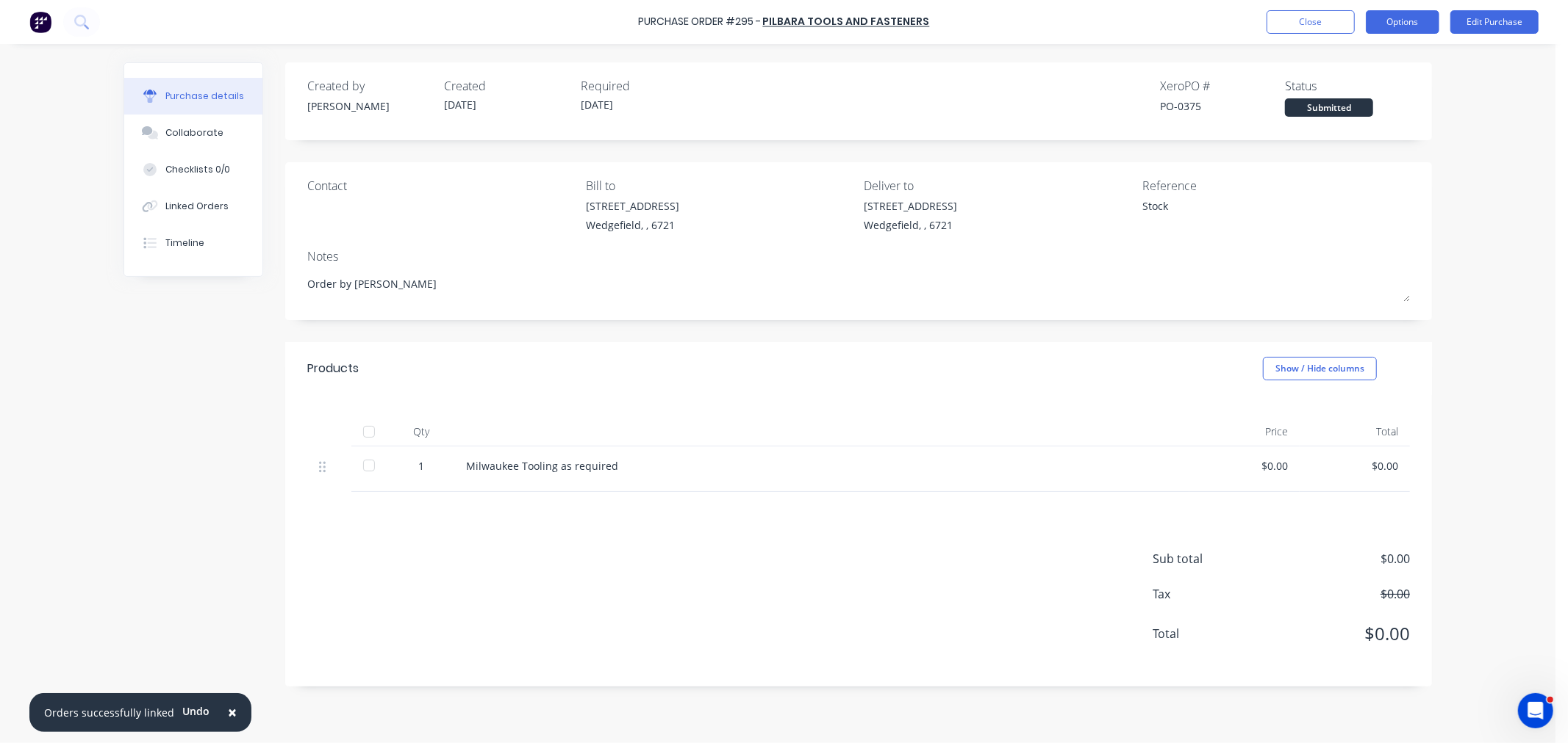
click at [1397, 19] on button "Options" at bounding box center [1402, 22] width 74 height 24
click at [1343, 54] on div "Print / Email" at bounding box center [1369, 59] width 113 height 21
click at [1328, 90] on div "With pricing" at bounding box center [1369, 89] width 113 height 21
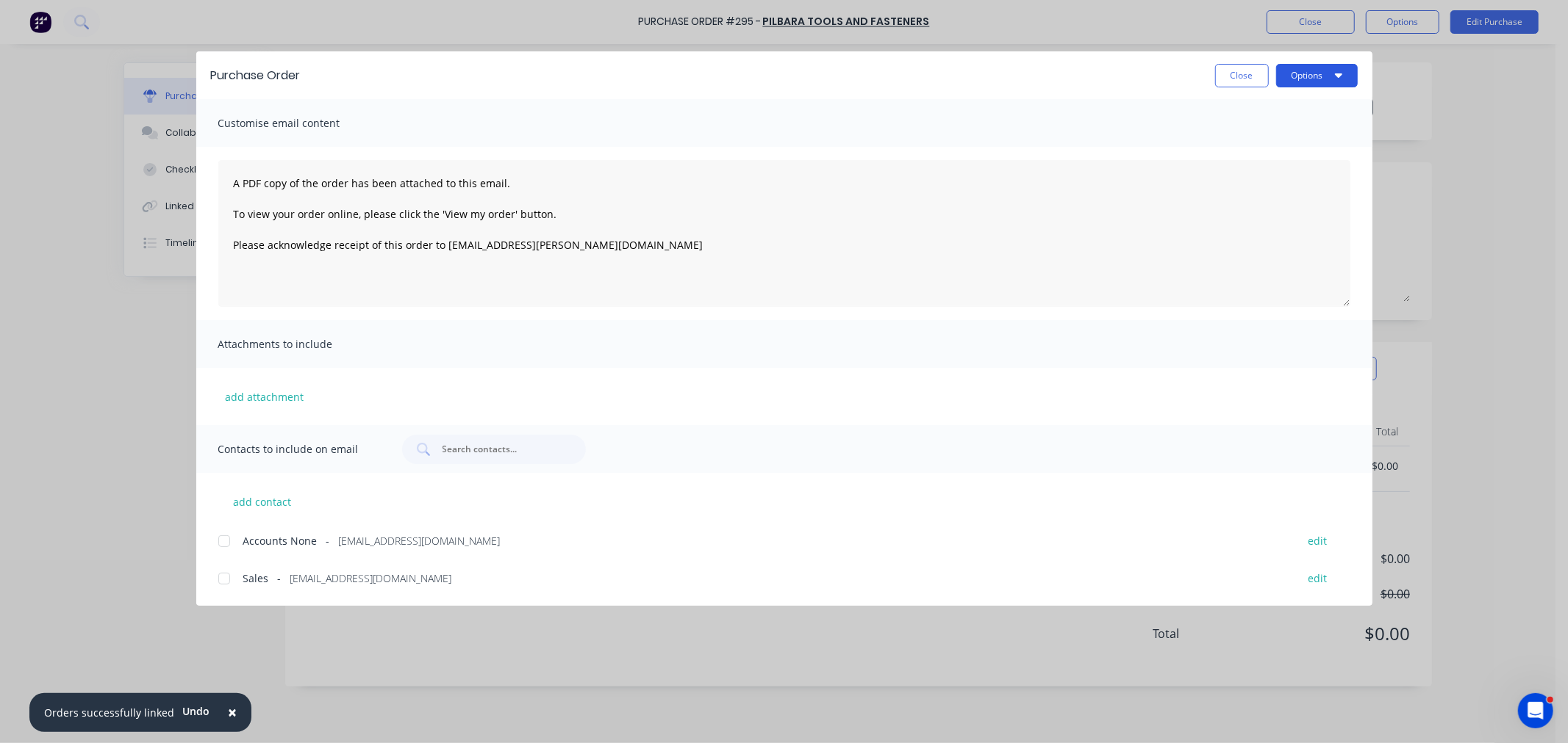
click at [1295, 79] on button "Options" at bounding box center [1317, 76] width 81 height 24
click at [1274, 132] on div "Print" at bounding box center [1288, 142] width 113 height 21
click at [1262, 90] on div "Purchase Order Close Options" at bounding box center [784, 75] width 1176 height 47
click at [1244, 70] on button "Close" at bounding box center [1241, 76] width 53 height 24
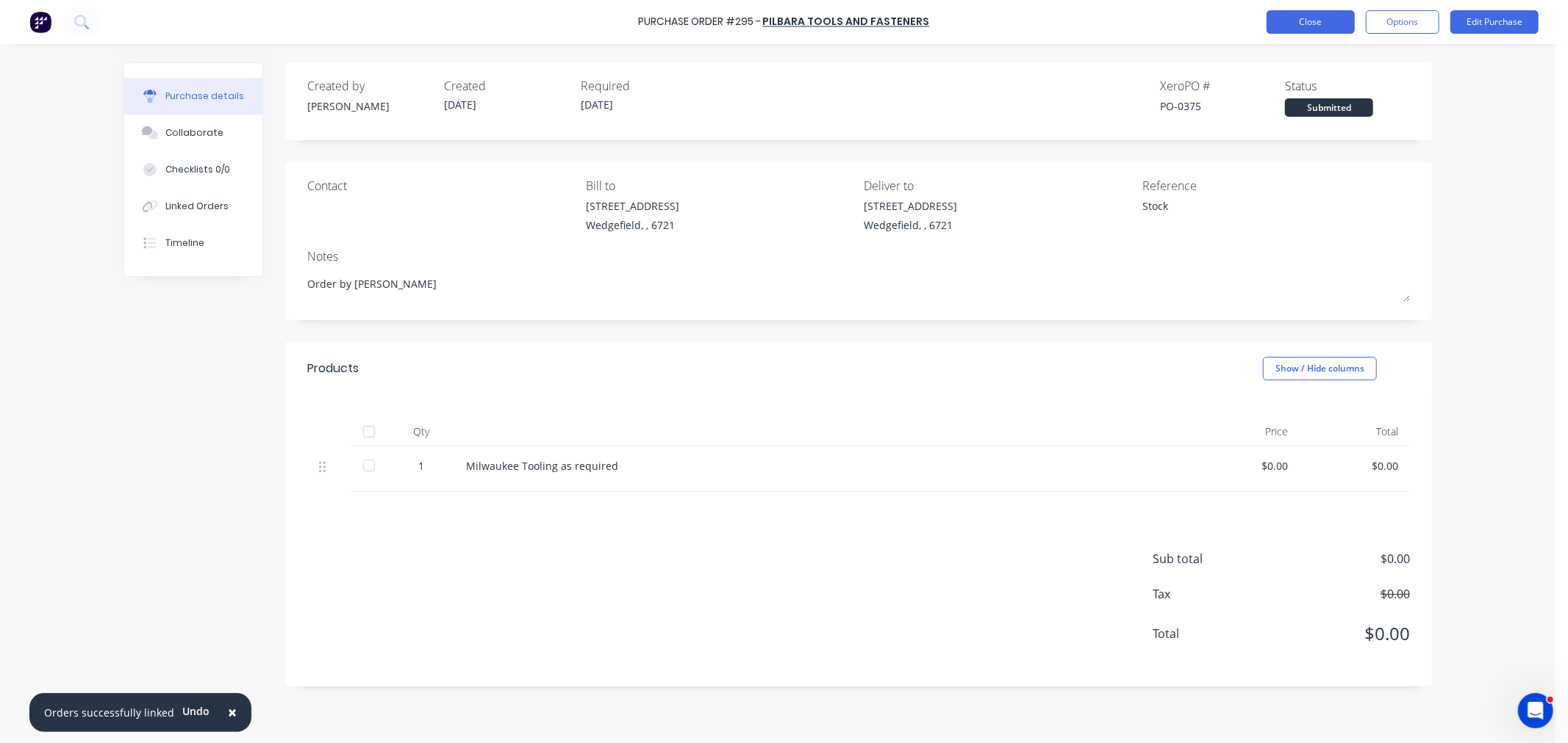
click at [1310, 26] on button "Close" at bounding box center [1310, 22] width 88 height 24
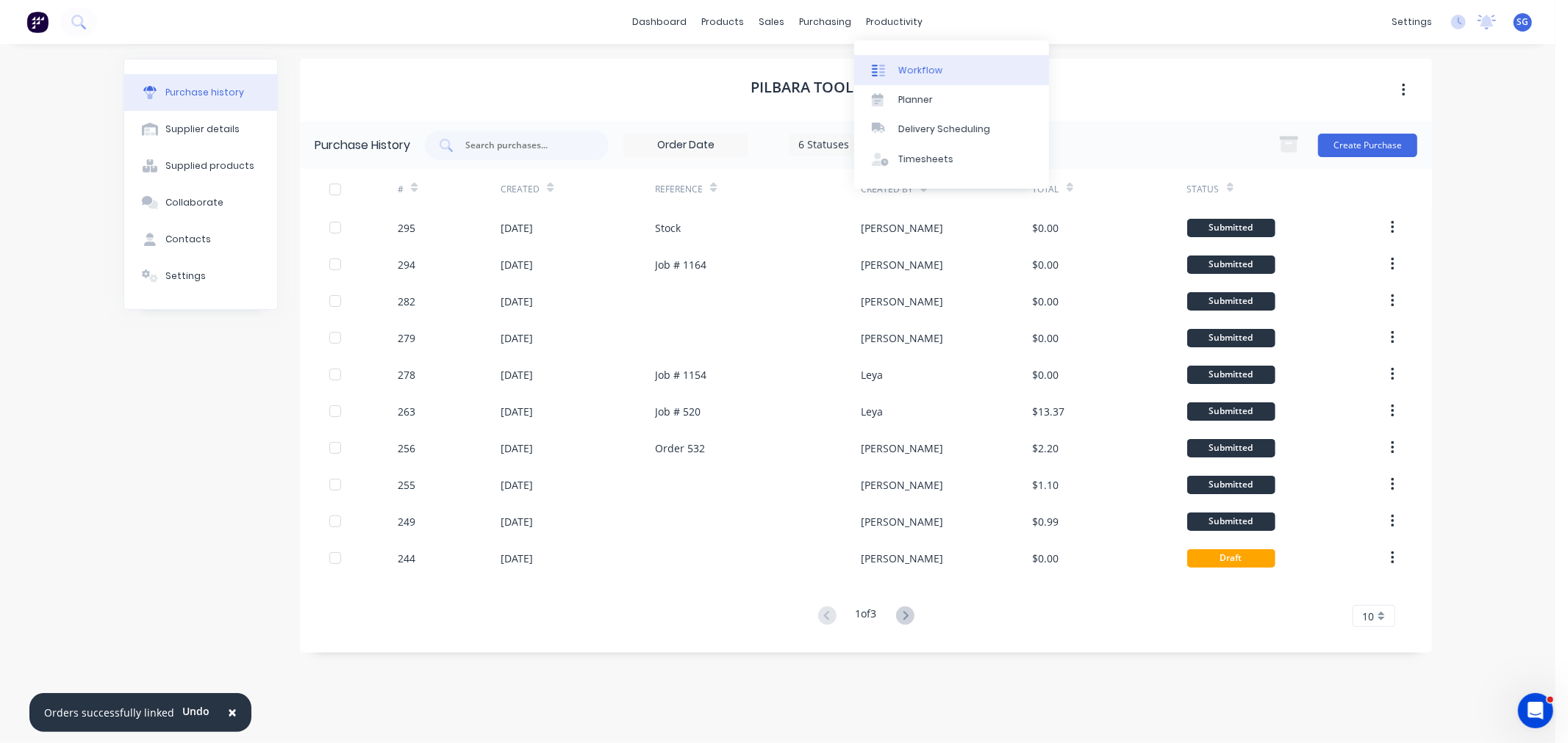
click at [907, 56] on link "Workflow" at bounding box center [951, 69] width 195 height 30
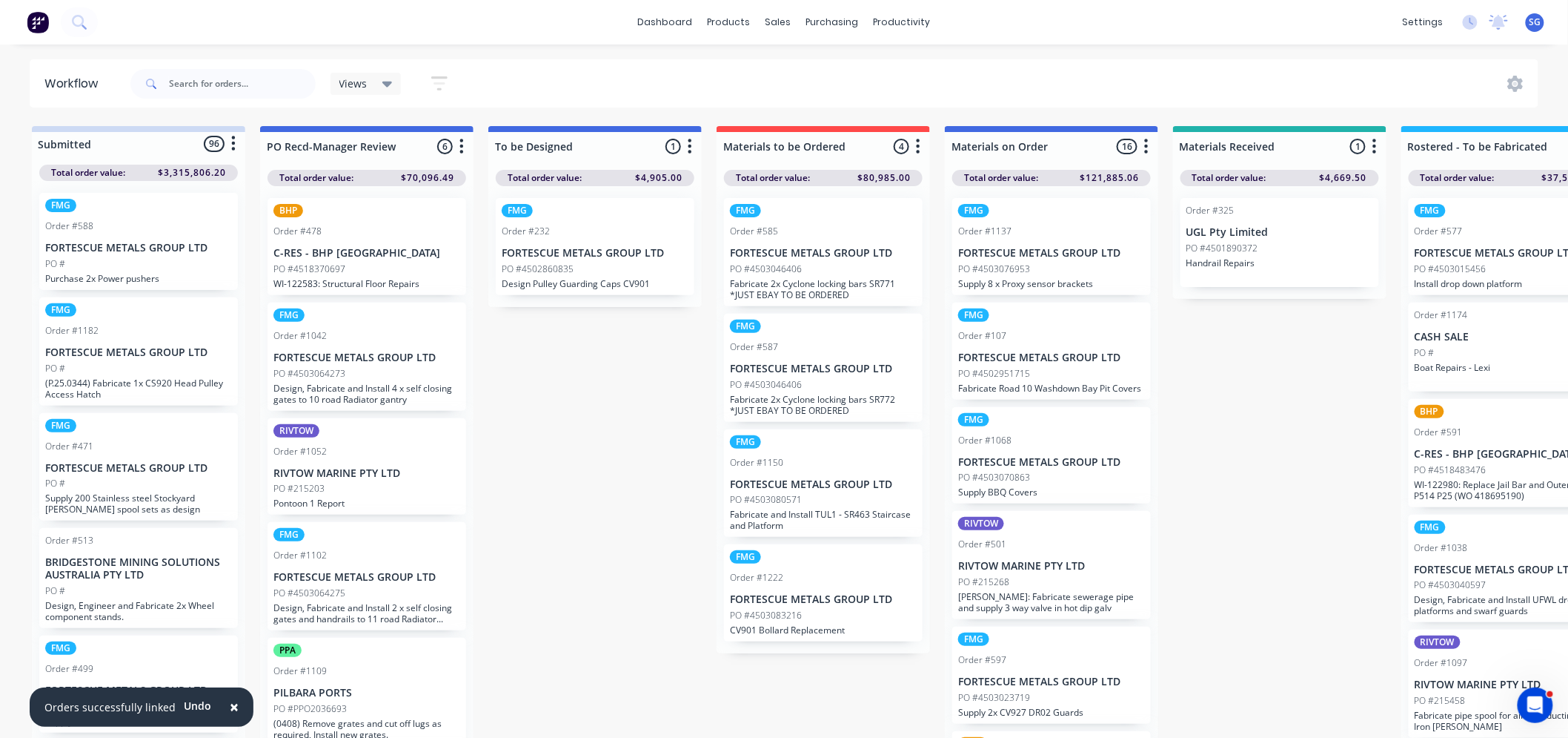
click at [802, 502] on div "PO #4503080571" at bounding box center [823, 500] width 187 height 14
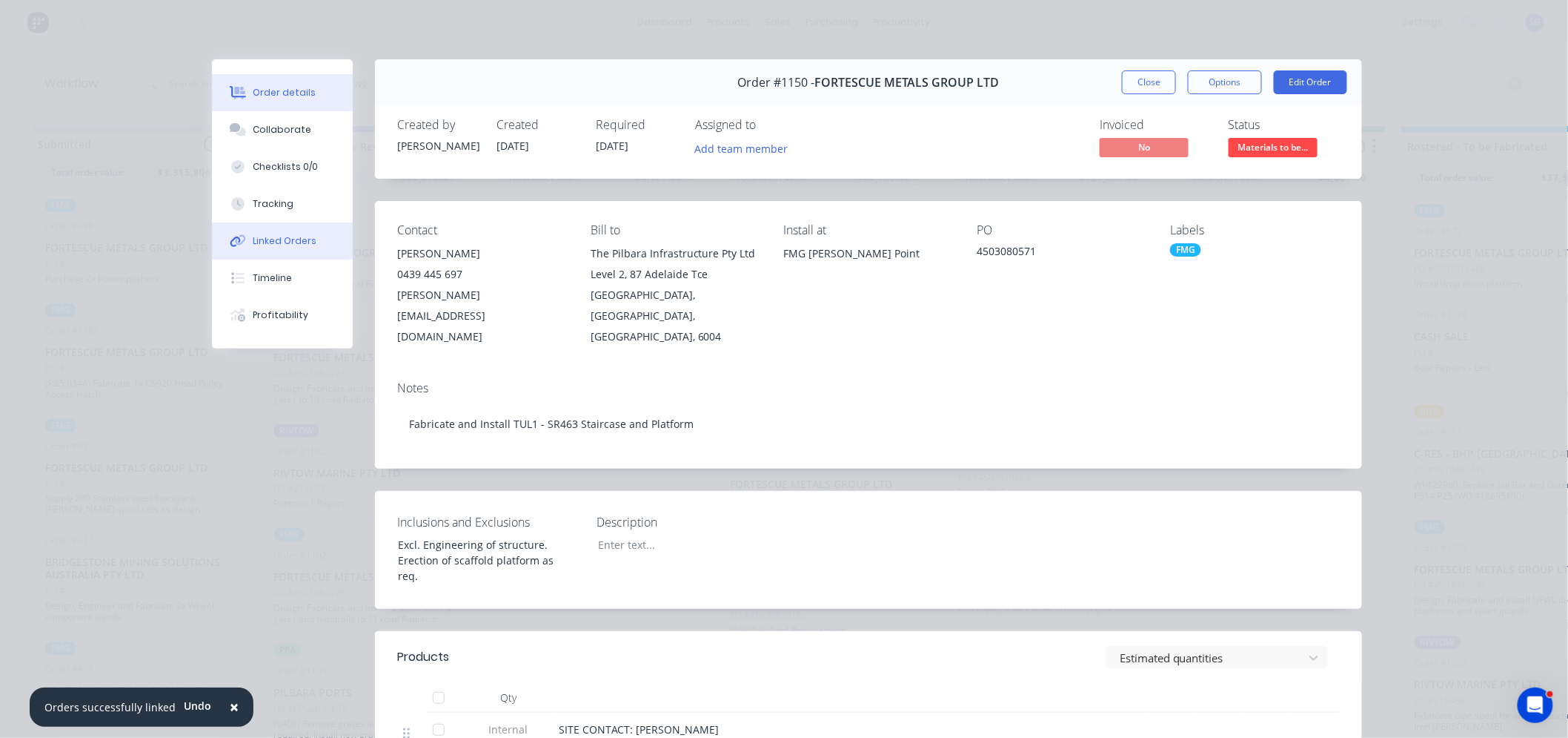
click at [263, 241] on div "Linked Orders" at bounding box center [285, 241] width 64 height 14
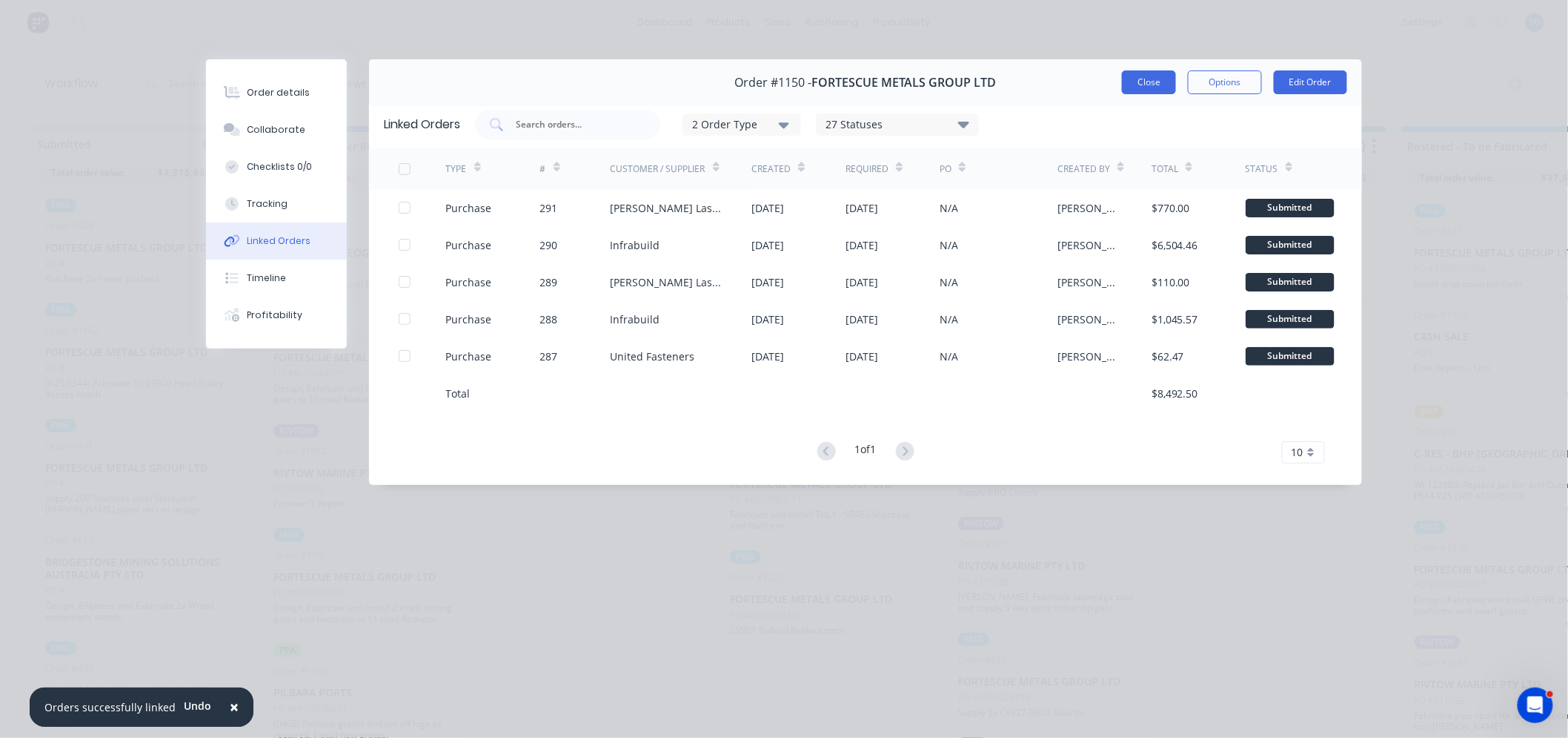
click at [1144, 82] on button "Close" at bounding box center [1149, 83] width 54 height 24
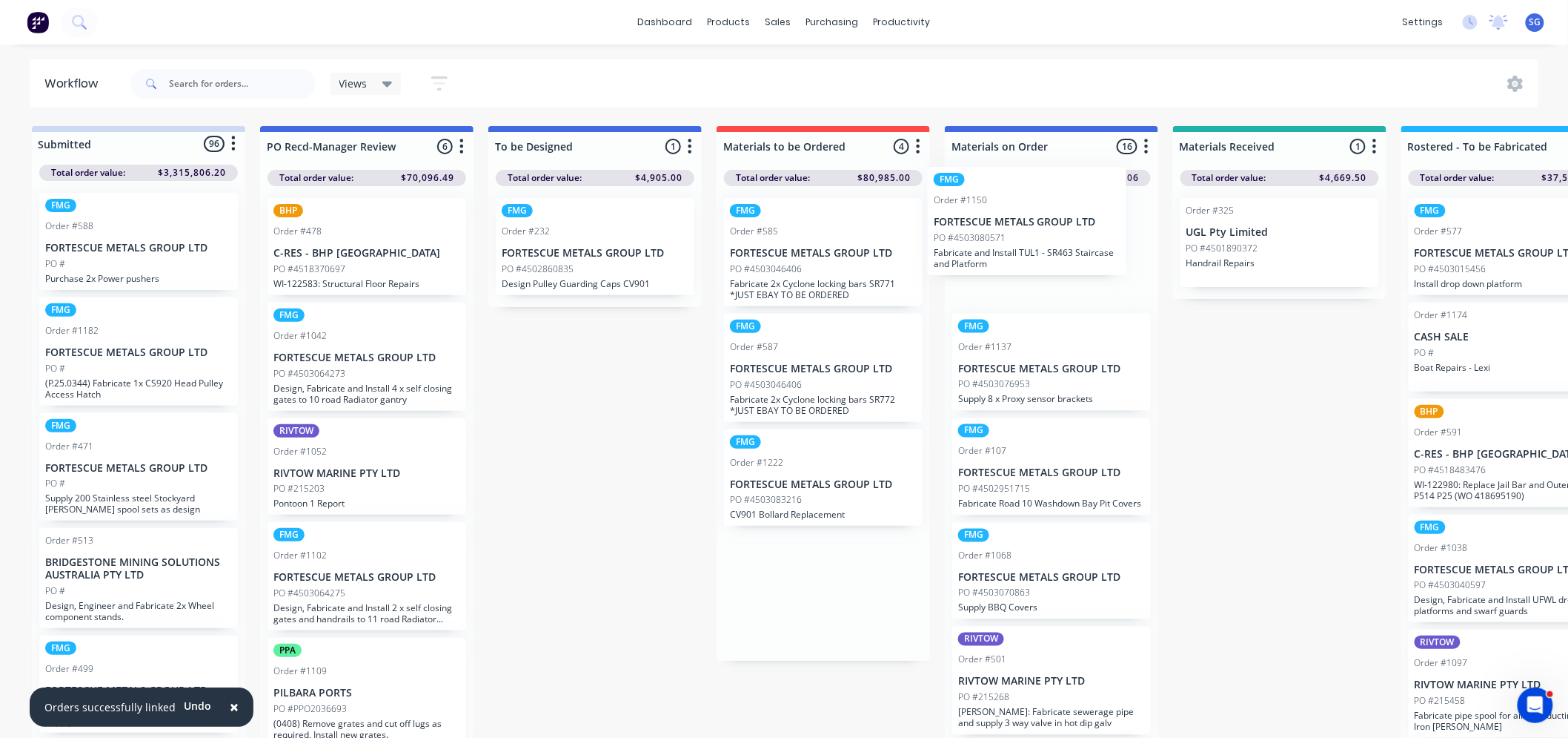
drag, startPoint x: 801, startPoint y: 519, endPoint x: 1020, endPoint y: 246, distance: 350.0
click at [773, 485] on p "FORTESCUE METALS GROUP LTD" at bounding box center [823, 485] width 187 height 13
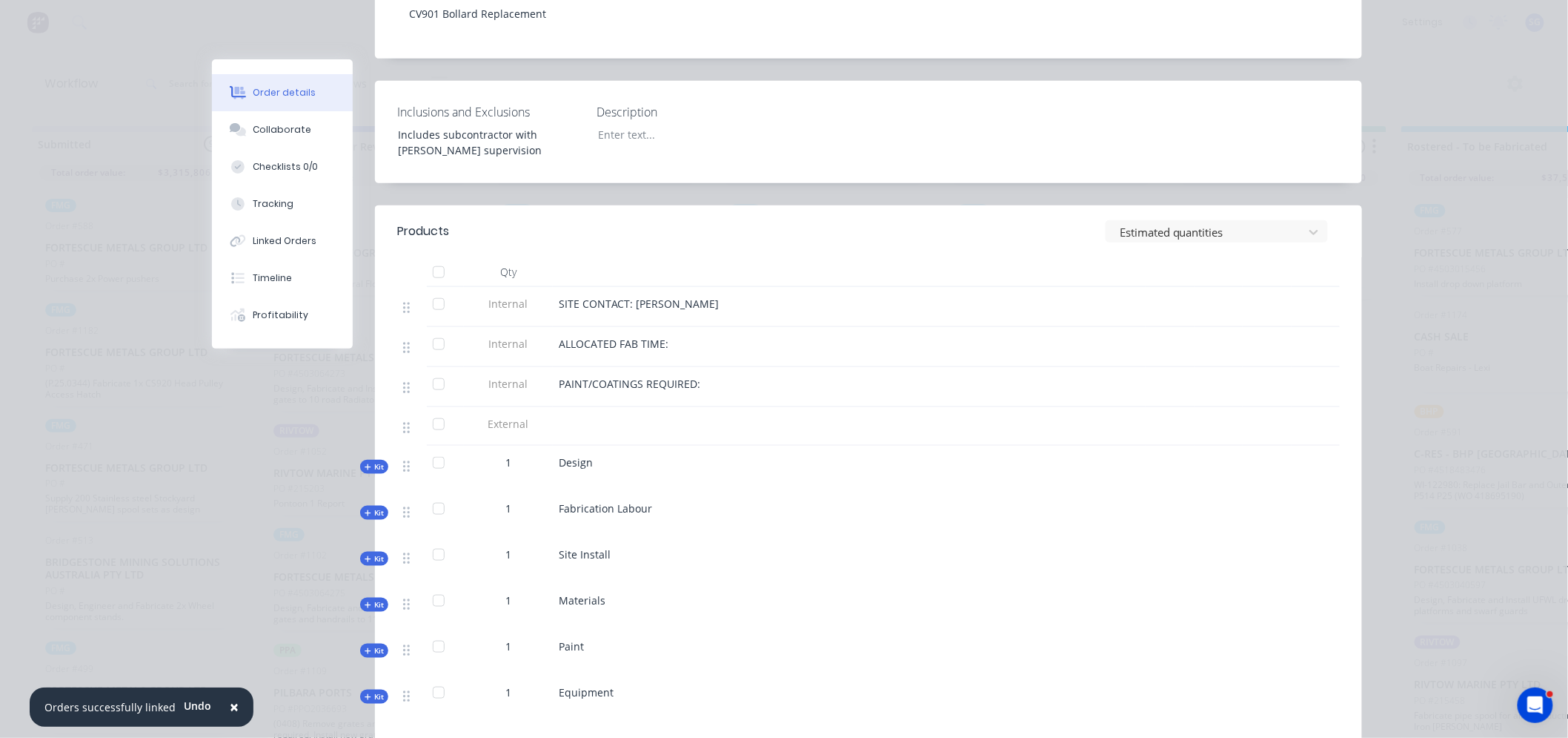
scroll to position [411, 0]
click at [365, 600] on icon "button" at bounding box center [368, 603] width 7 height 8
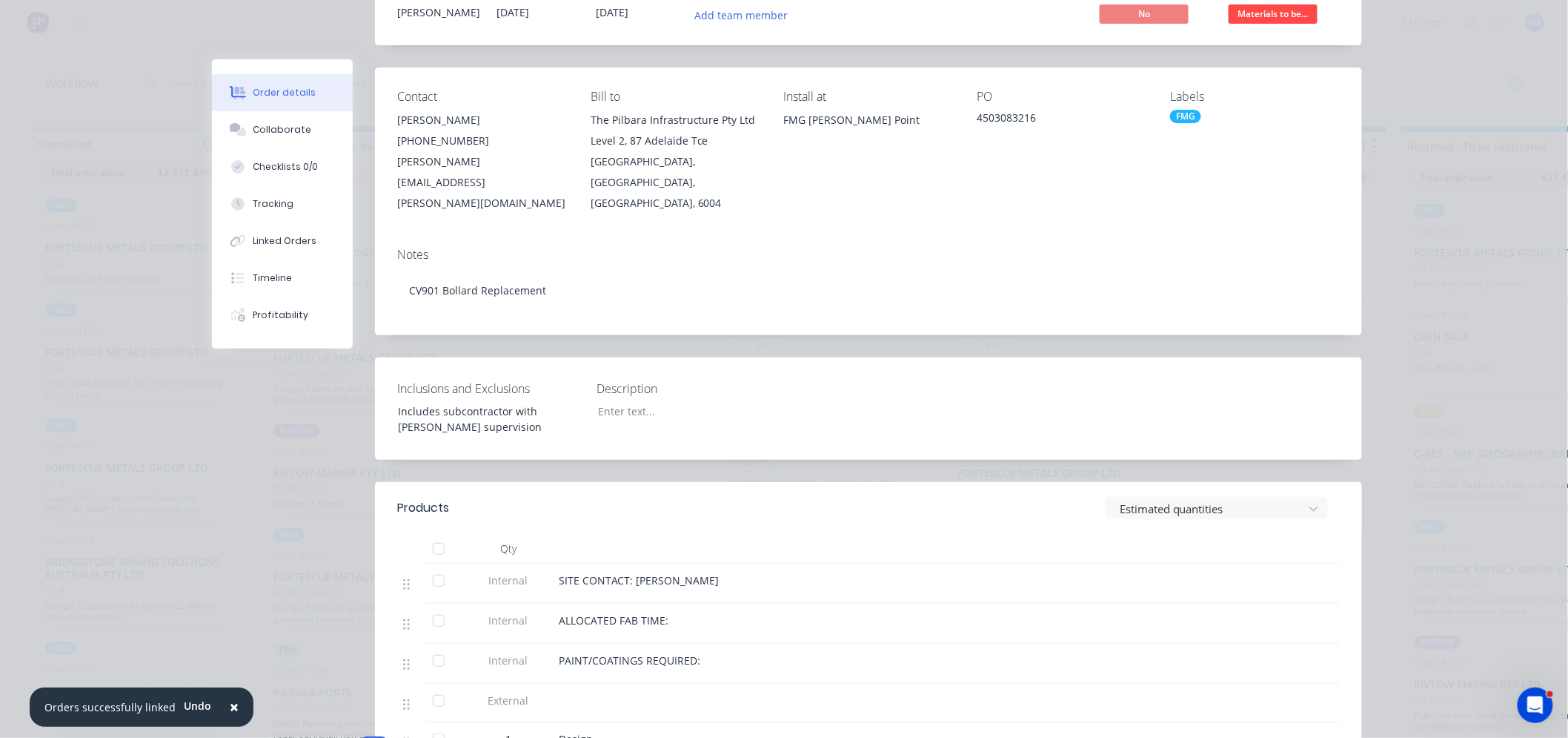
scroll to position [82, 0]
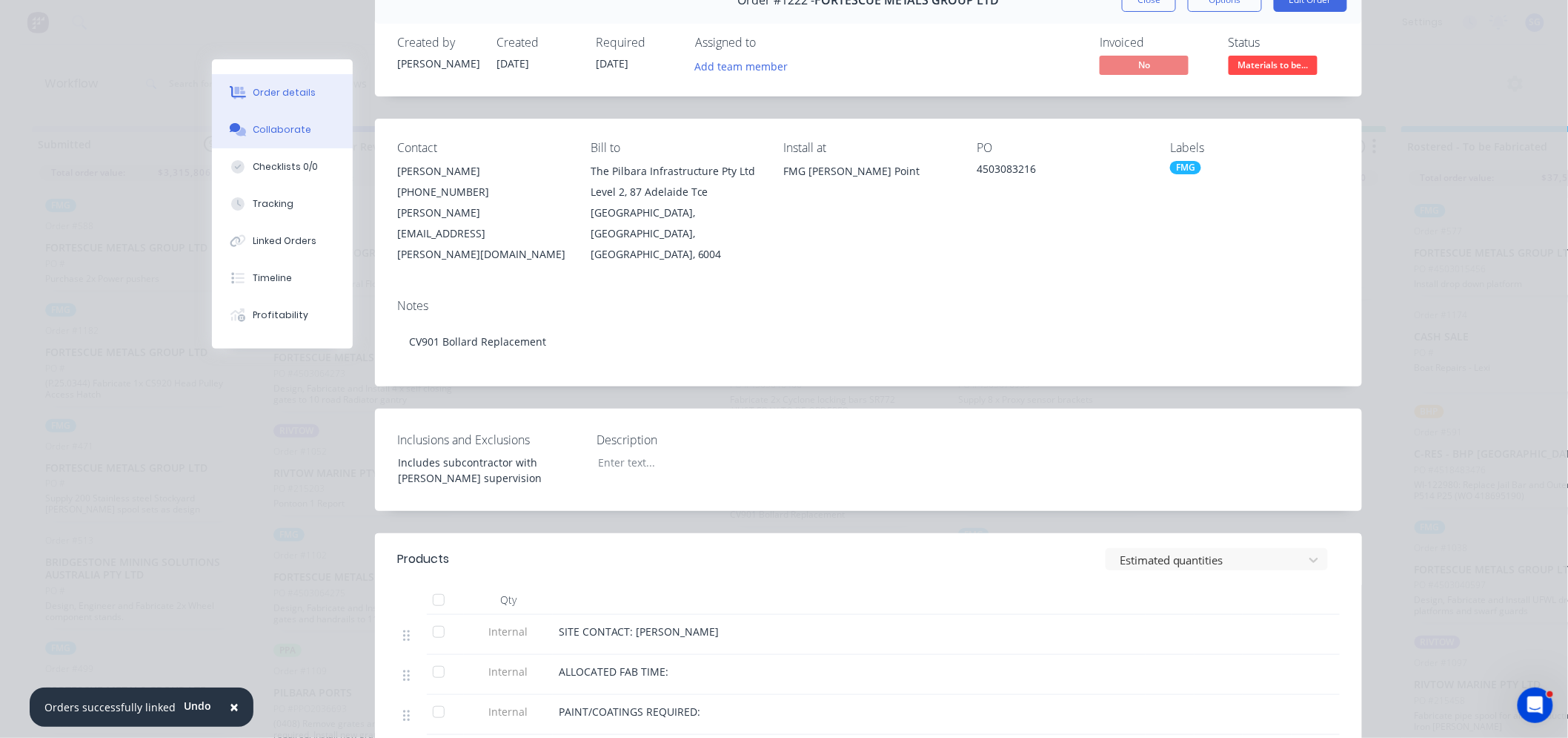
drag, startPoint x: 262, startPoint y: 128, endPoint x: 331, endPoint y: 142, distance: 70.4
click at [262, 128] on div "Collaborate" at bounding box center [282, 130] width 59 height 14
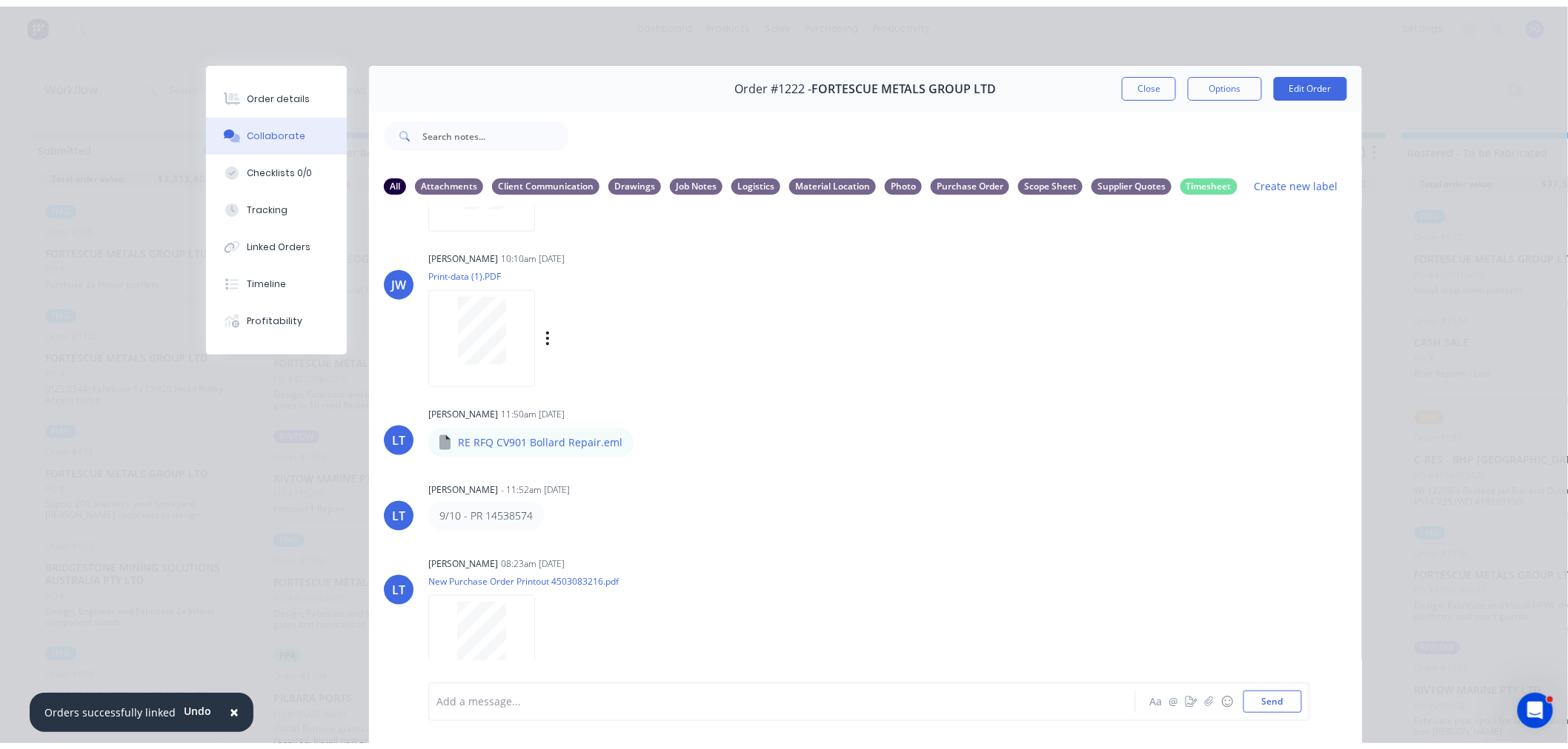
scroll to position [764, 0]
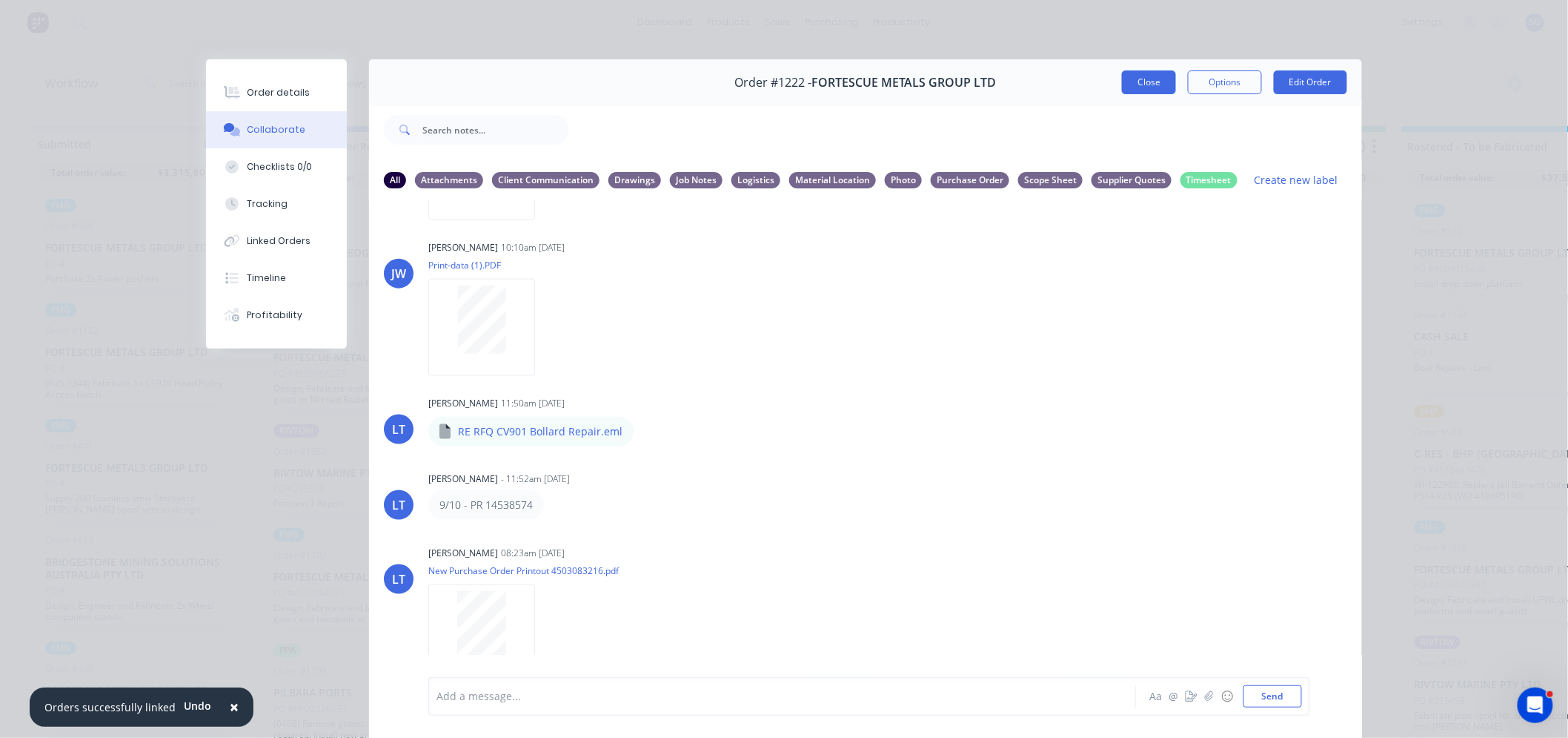
click at [1129, 76] on button "Close" at bounding box center [1149, 83] width 54 height 24
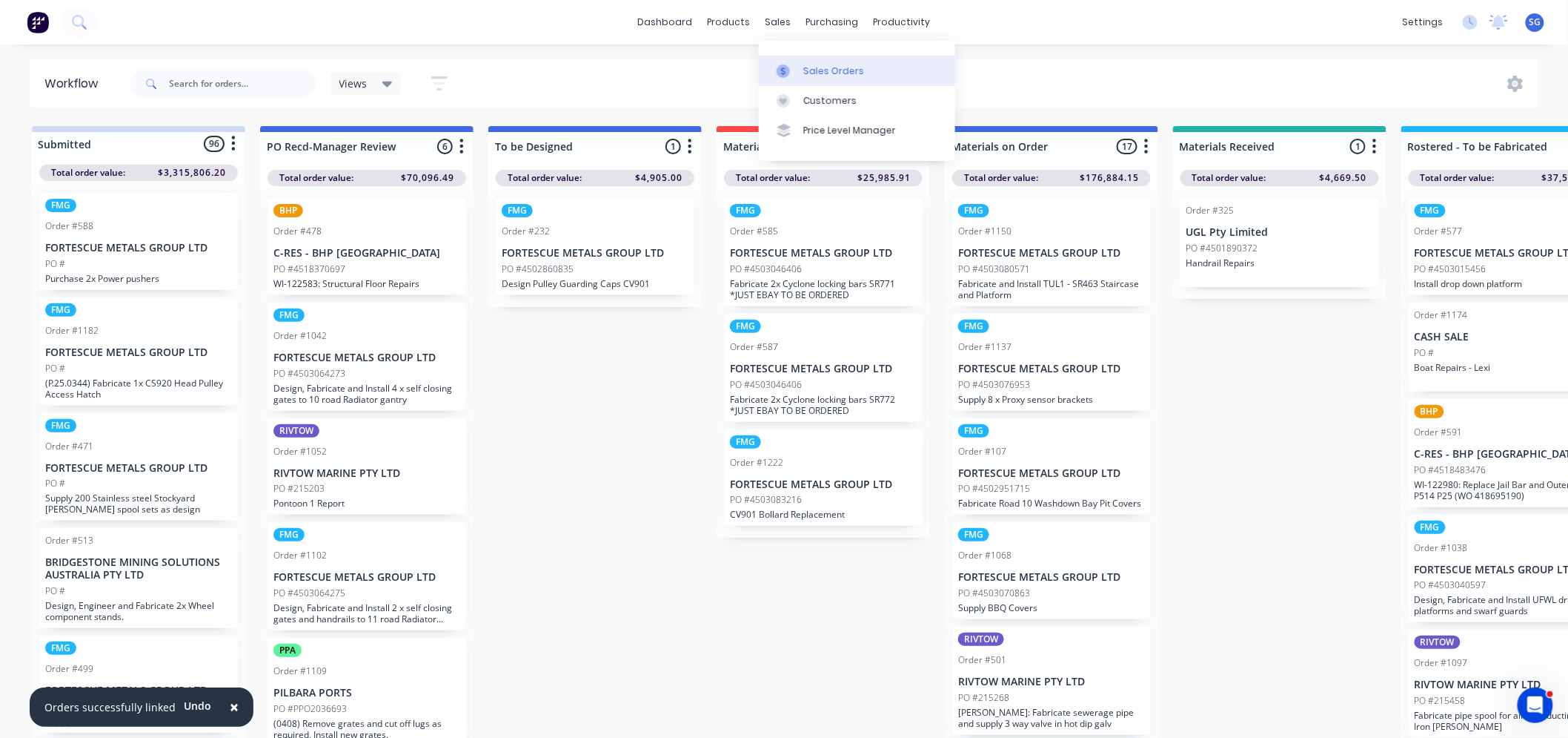
click at [803, 61] on link "Sales Orders" at bounding box center [857, 70] width 196 height 30
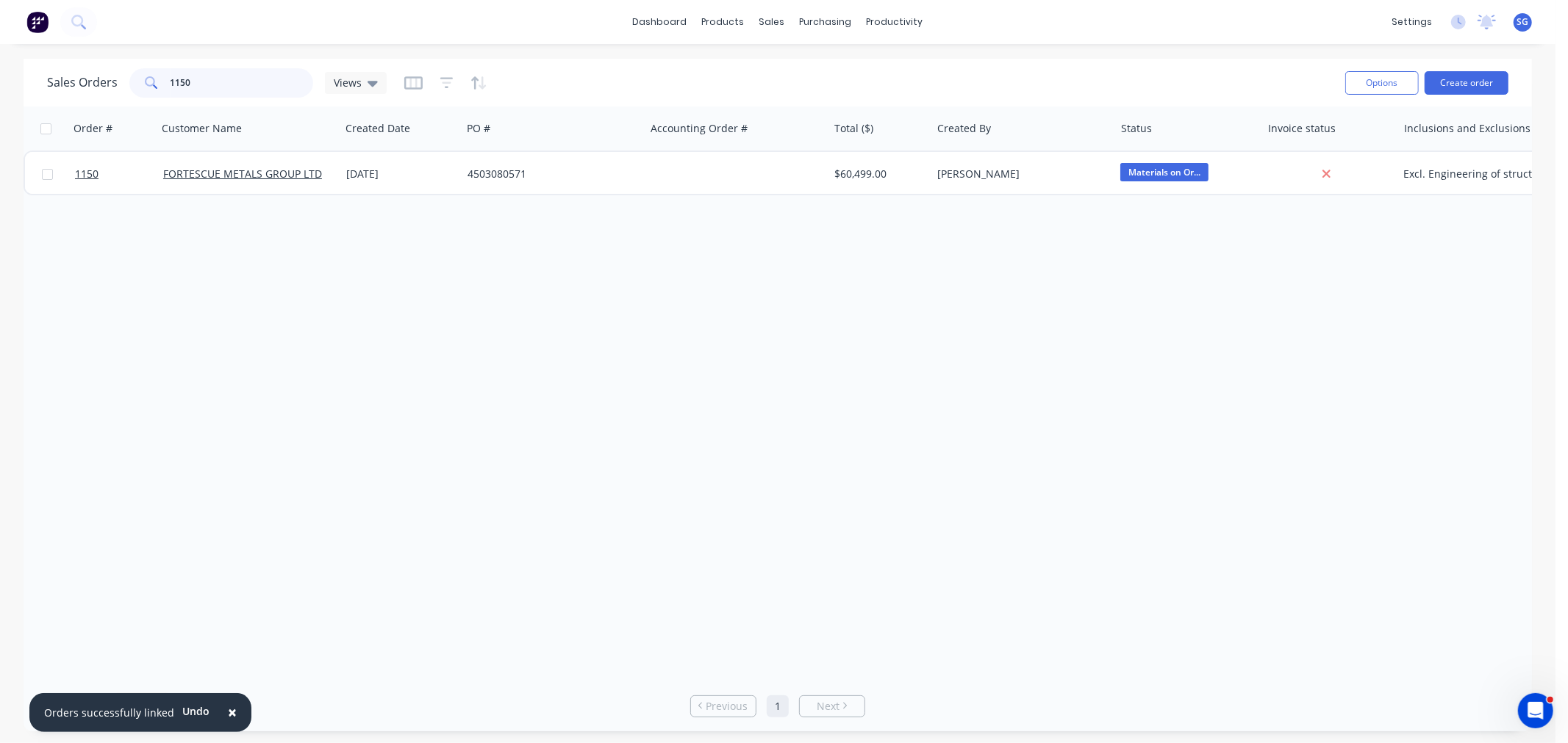
click at [200, 82] on input "1150" at bounding box center [242, 83] width 143 height 30
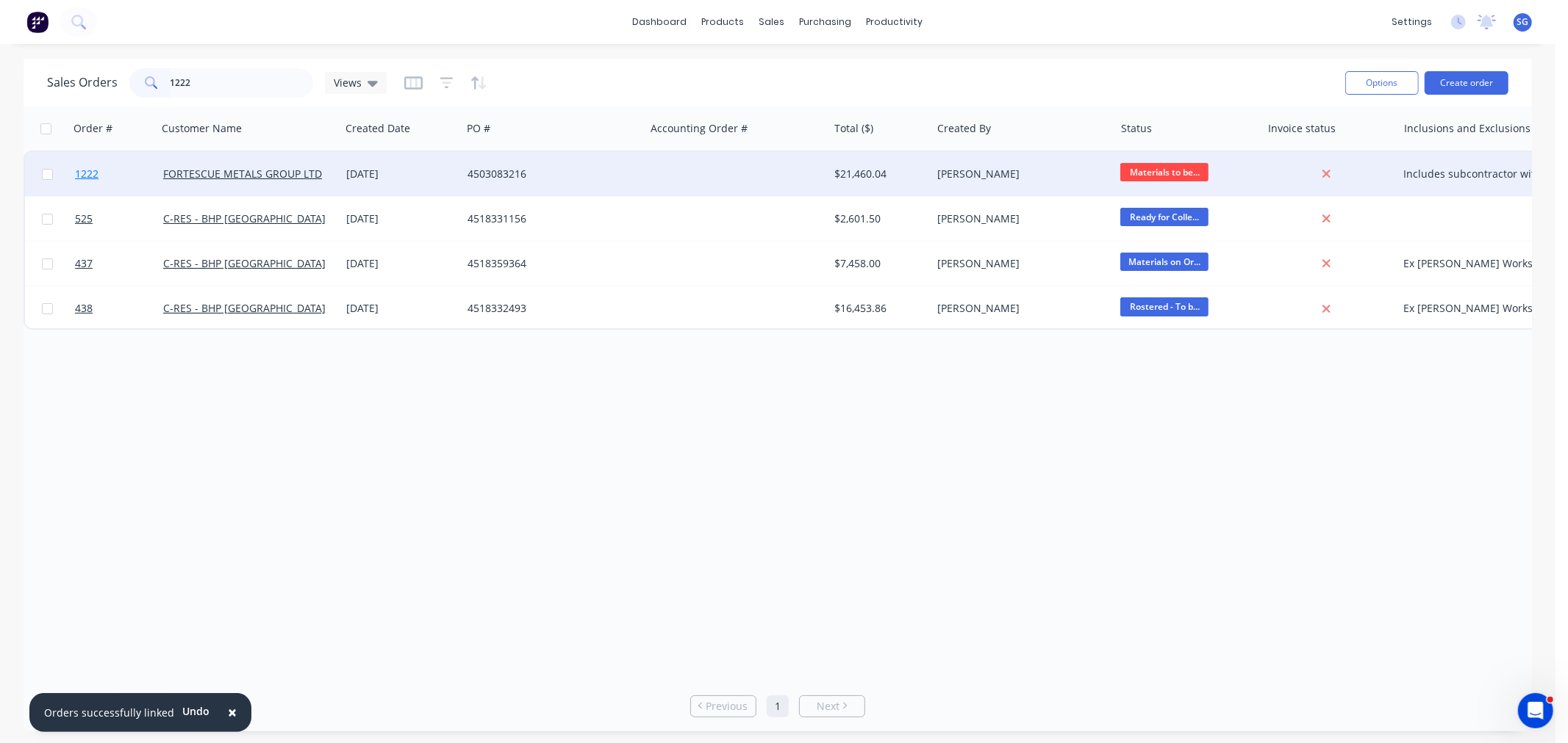
click at [90, 173] on span "1222" at bounding box center [87, 173] width 24 height 14
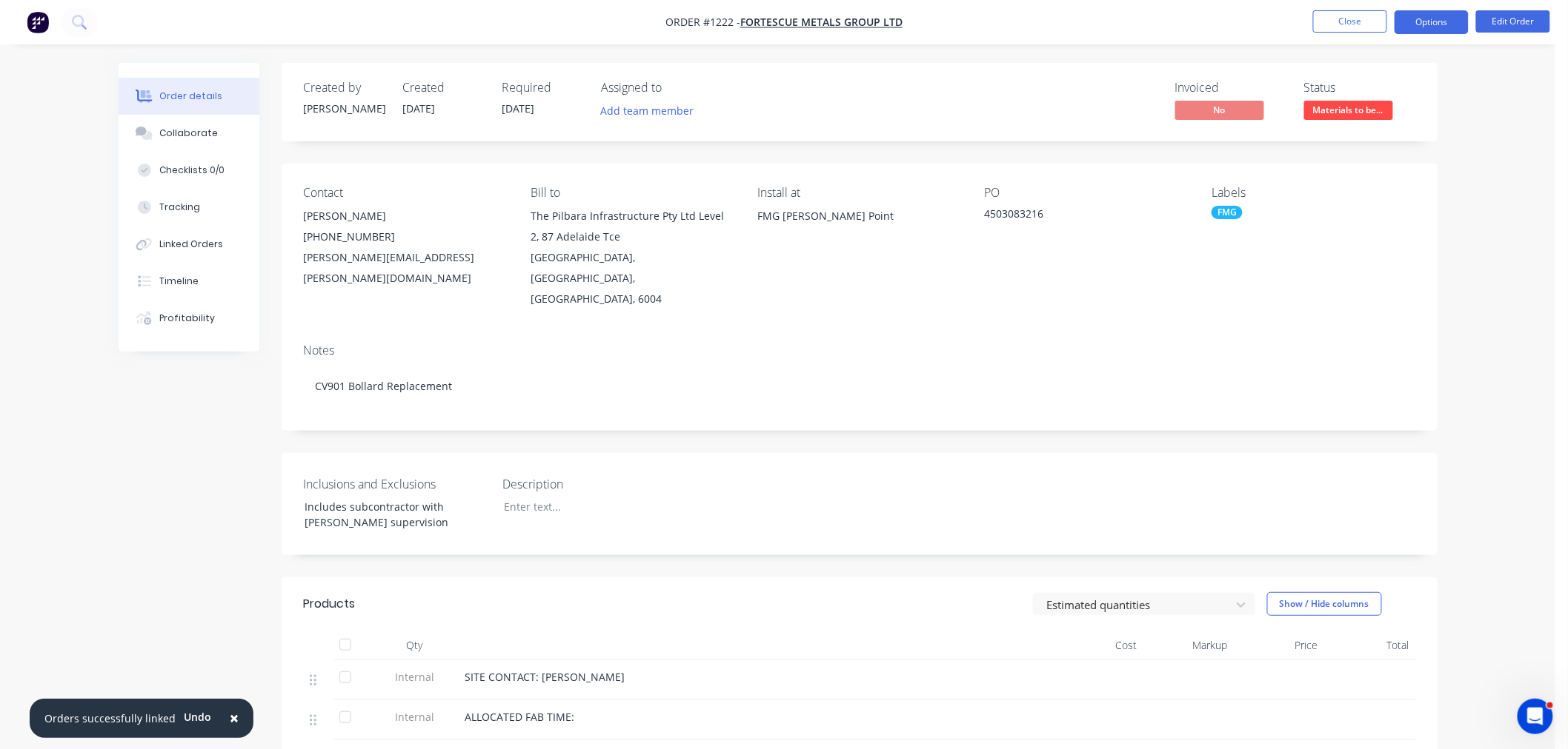
click at [1410, 20] on button "Options" at bounding box center [1431, 22] width 74 height 24
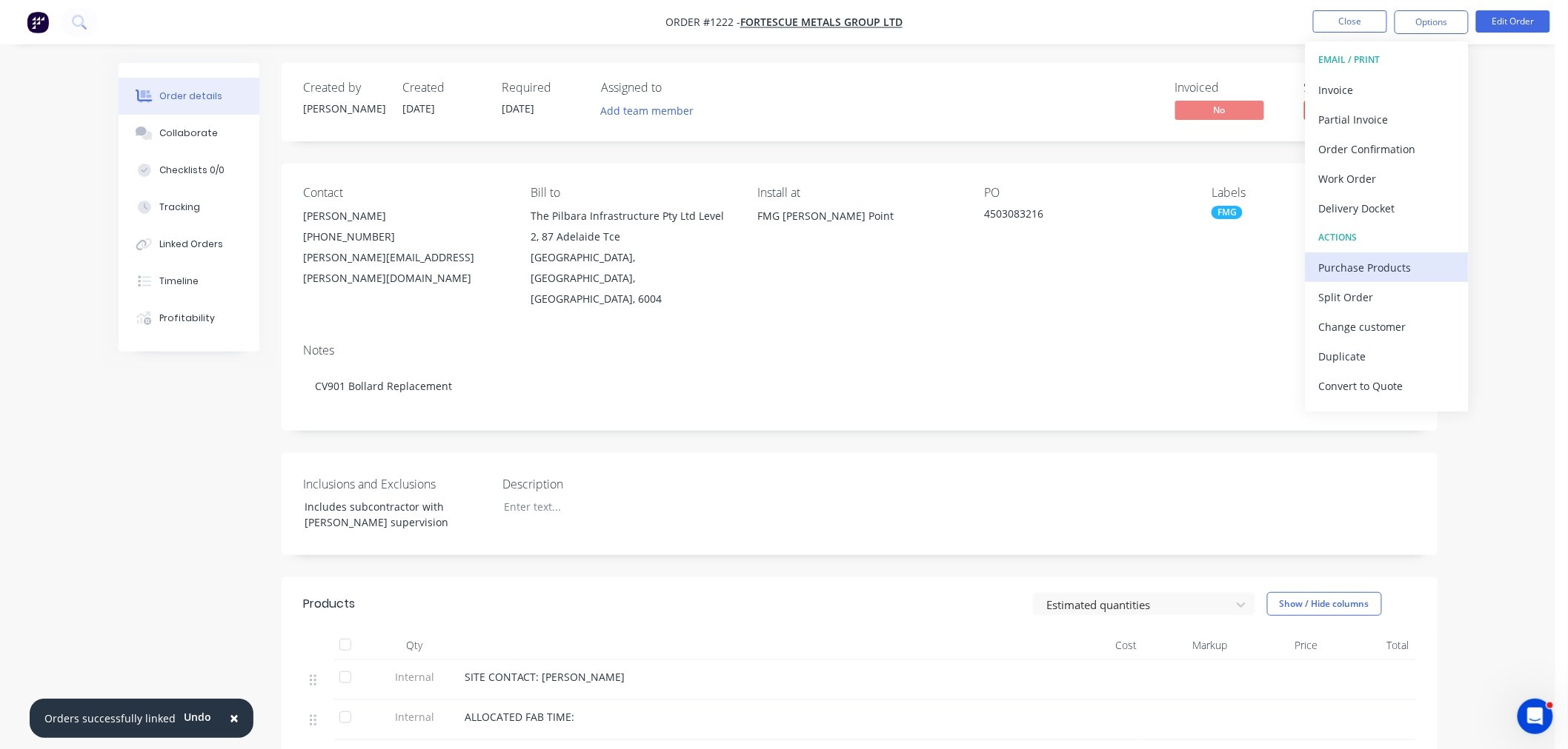
click at [1373, 274] on div "Purchase Products" at bounding box center [1387, 268] width 136 height 21
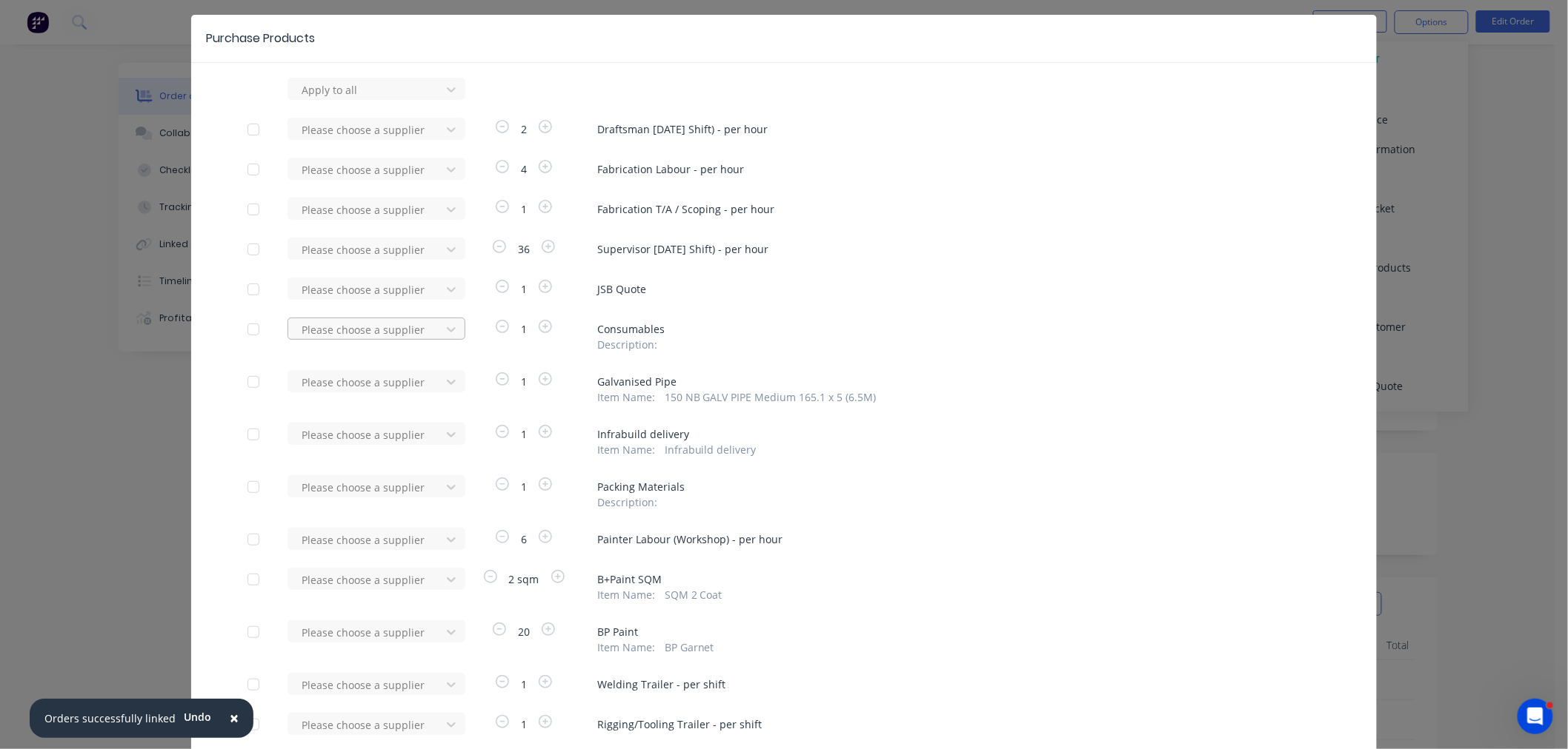
scroll to position [82, 0]
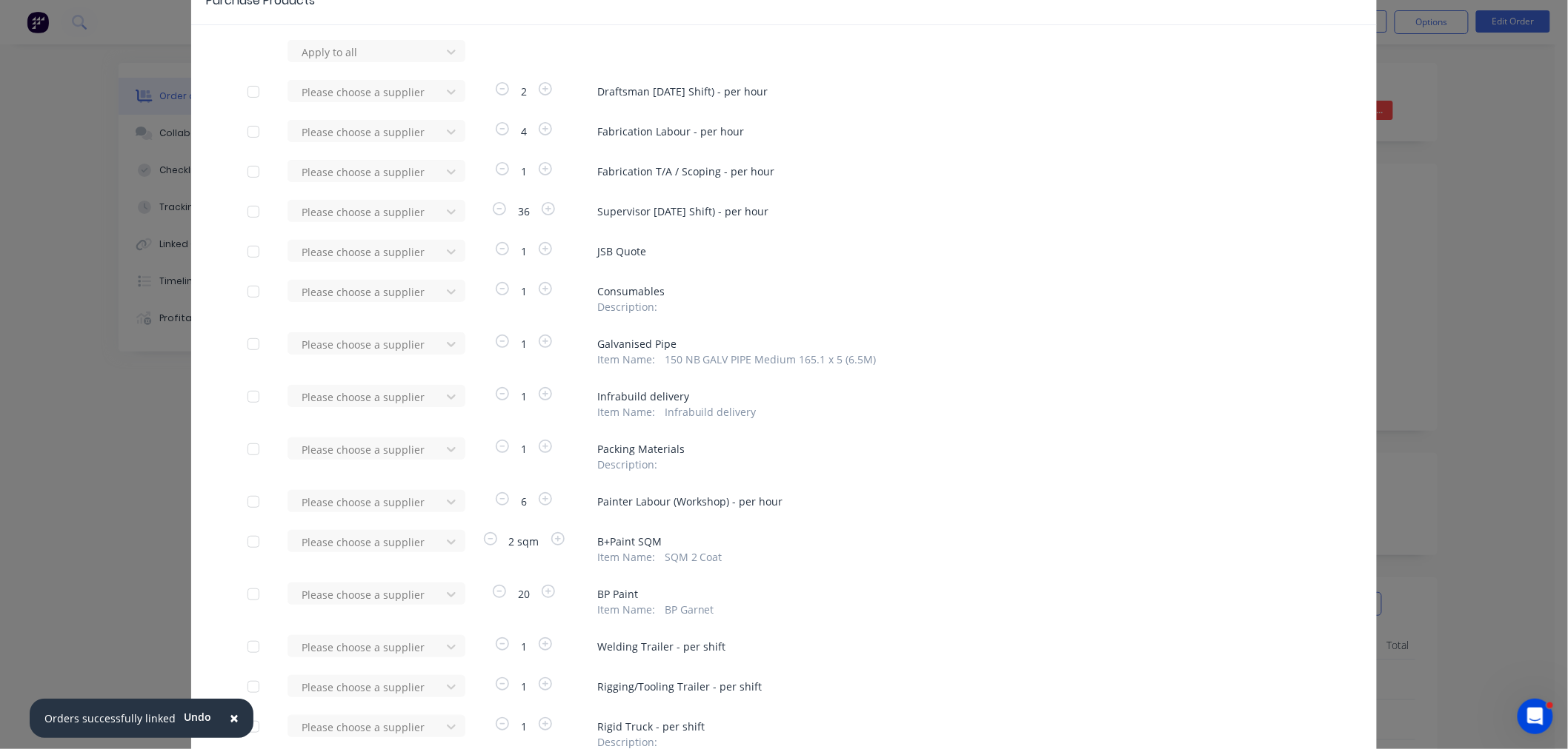
click at [250, 345] on div at bounding box center [253, 344] width 30 height 30
click at [321, 343] on div at bounding box center [367, 345] width 133 height 19
click at [331, 408] on div "Infrabuild" at bounding box center [376, 399] width 178 height 27
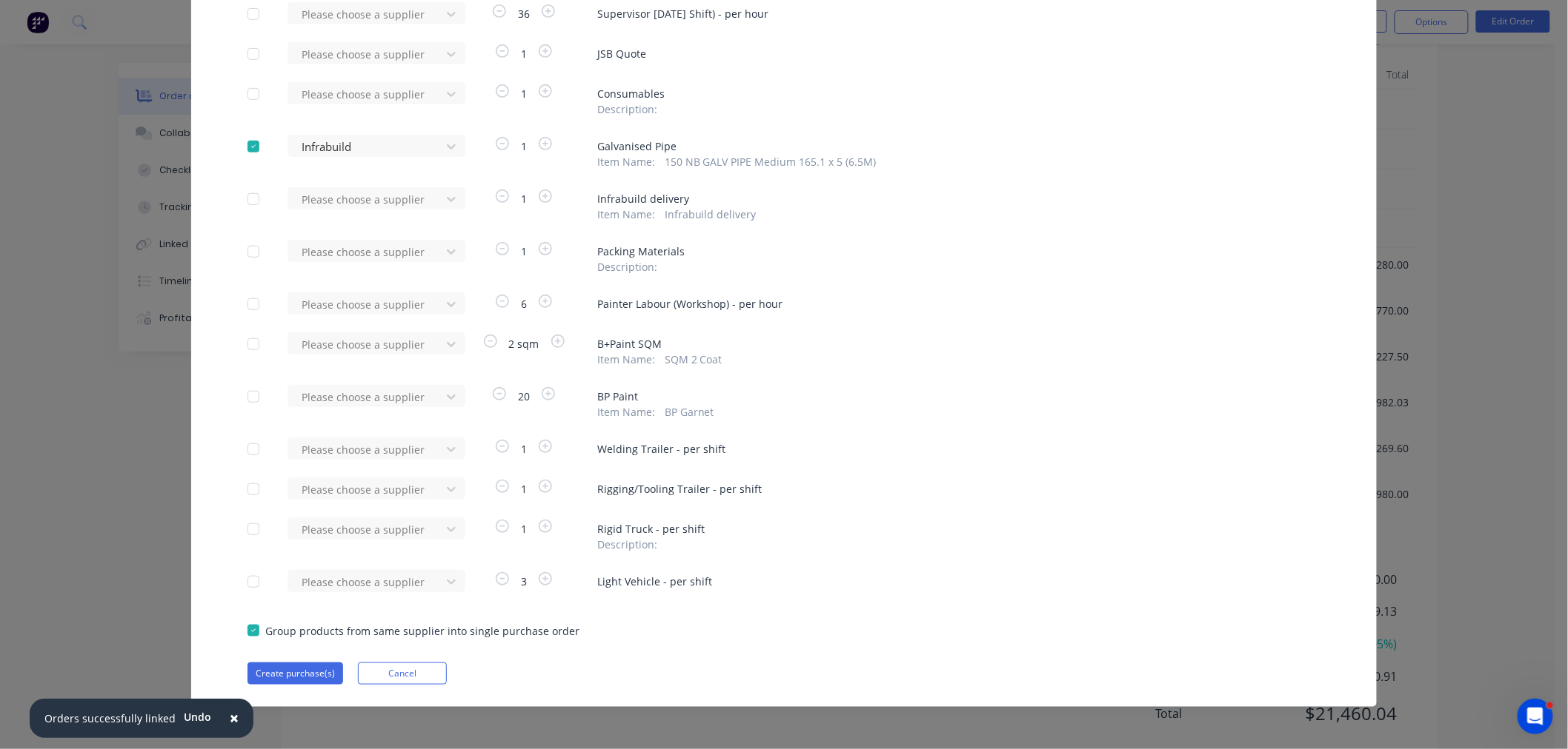
scroll to position [591, 0]
click at [292, 672] on button "Create purchase(s)" at bounding box center [295, 674] width 95 height 22
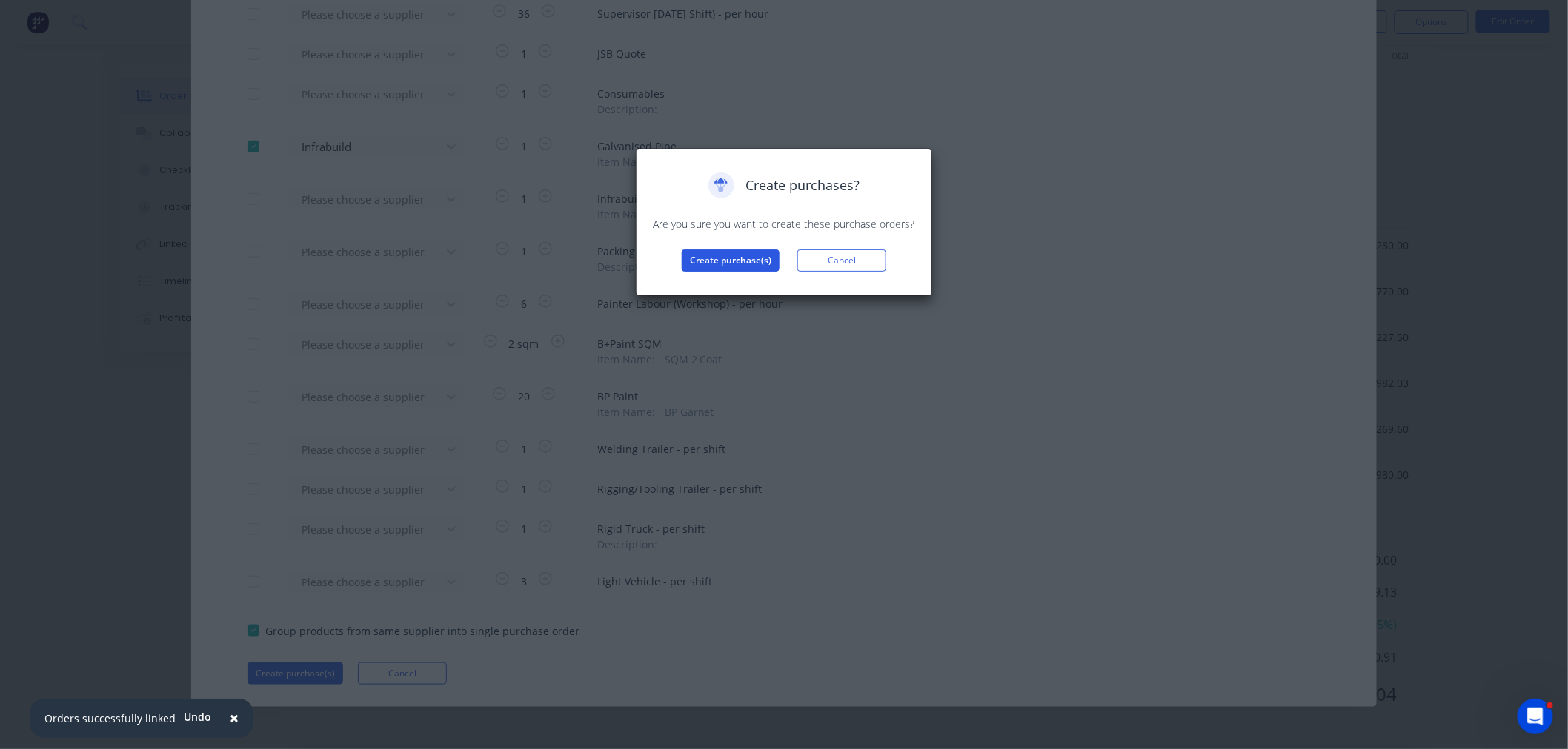
click at [755, 262] on button "Create purchase(s)" at bounding box center [730, 261] width 98 height 22
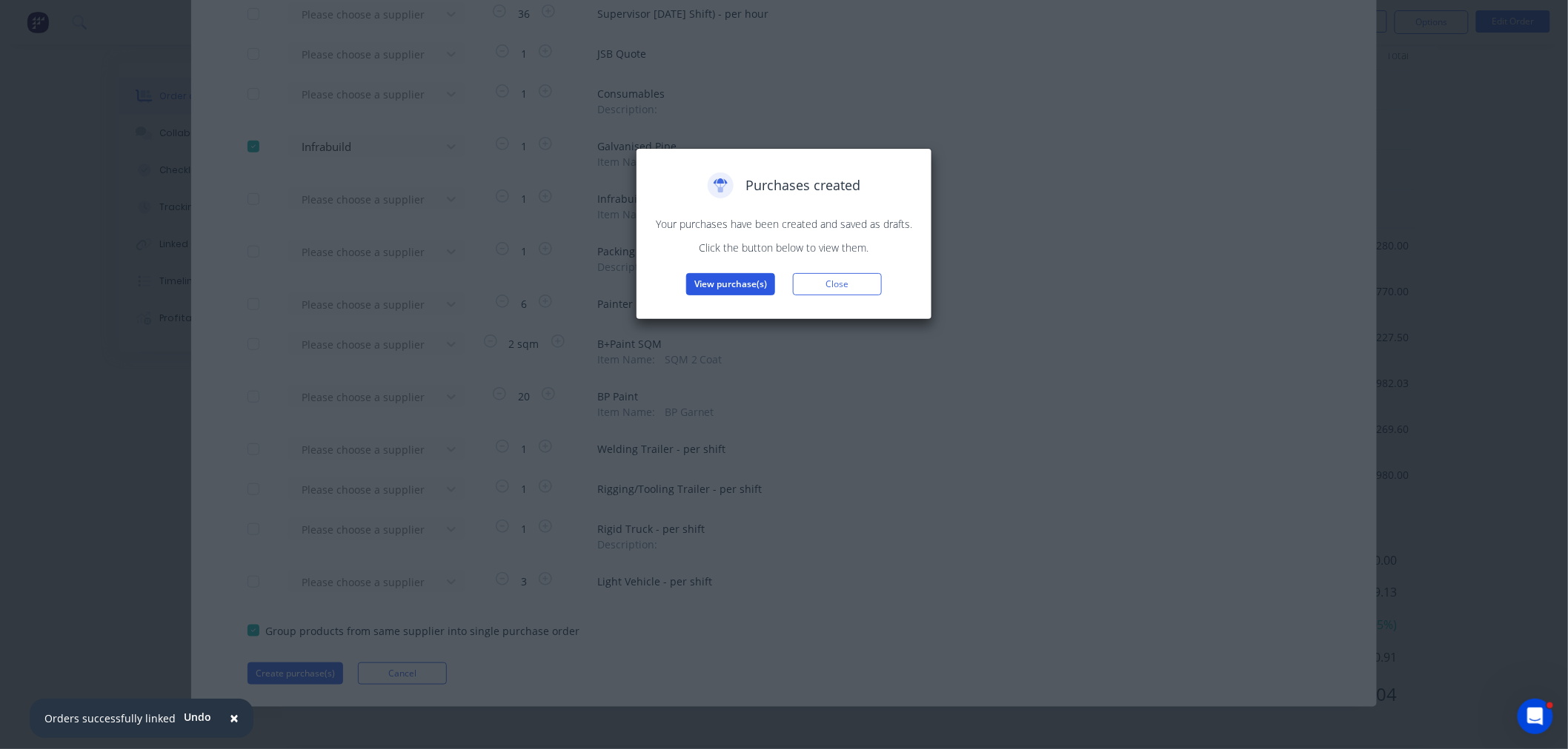
click at [733, 284] on button "View purchase(s)" at bounding box center [731, 285] width 89 height 22
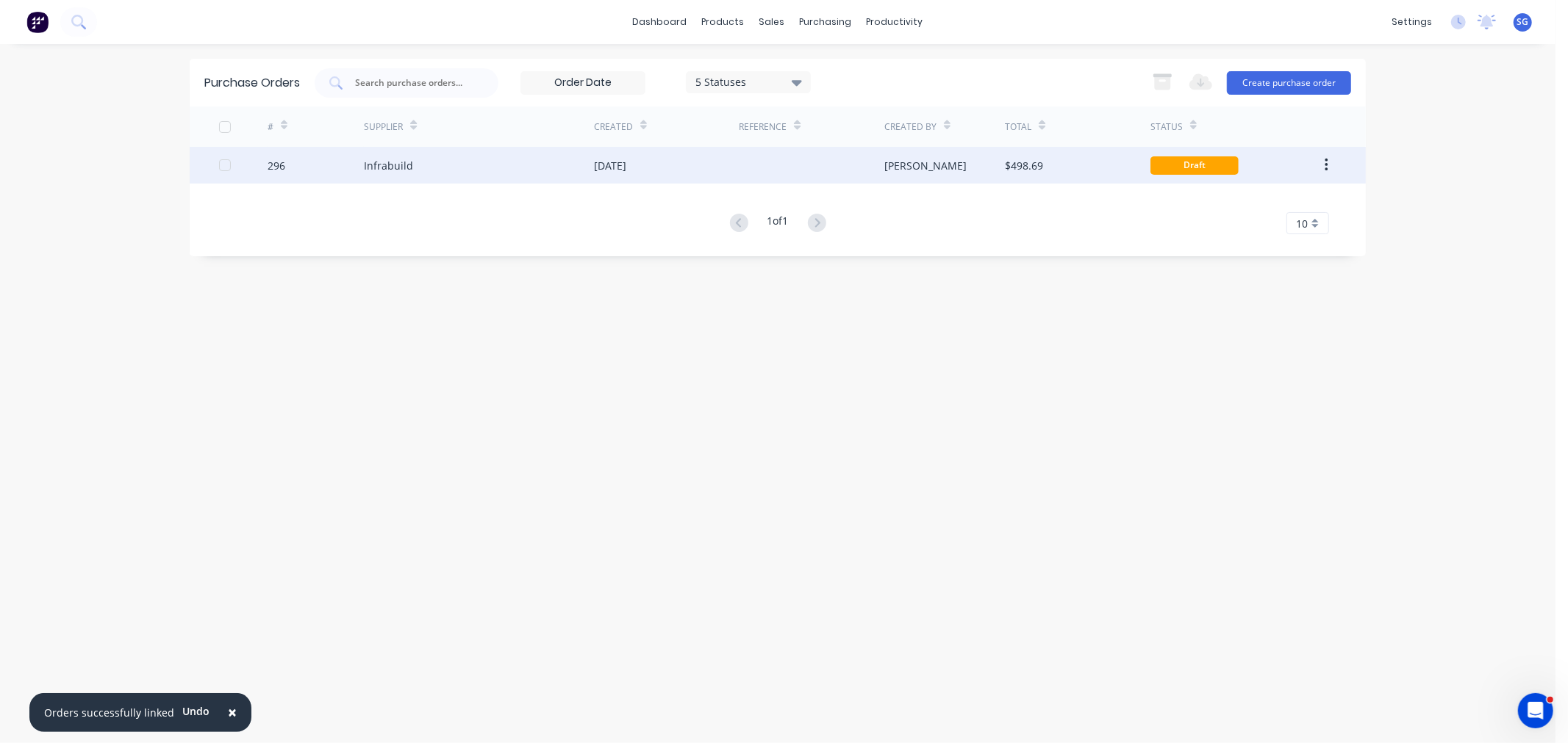
click at [376, 156] on div "Infrabuild" at bounding box center [479, 165] width 230 height 36
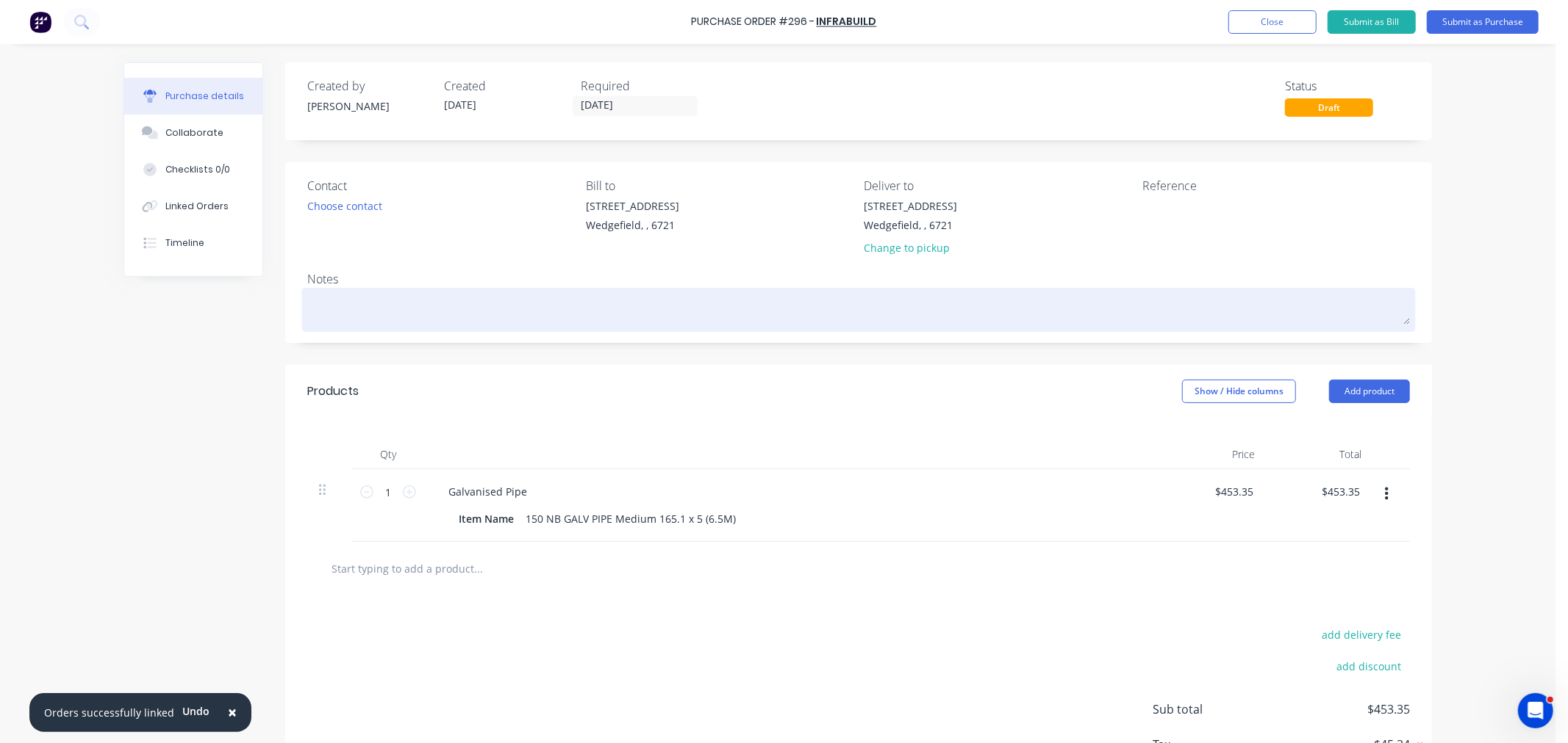
click at [402, 307] on textarea at bounding box center [858, 308] width 1102 height 33
paste textarea "26687422"
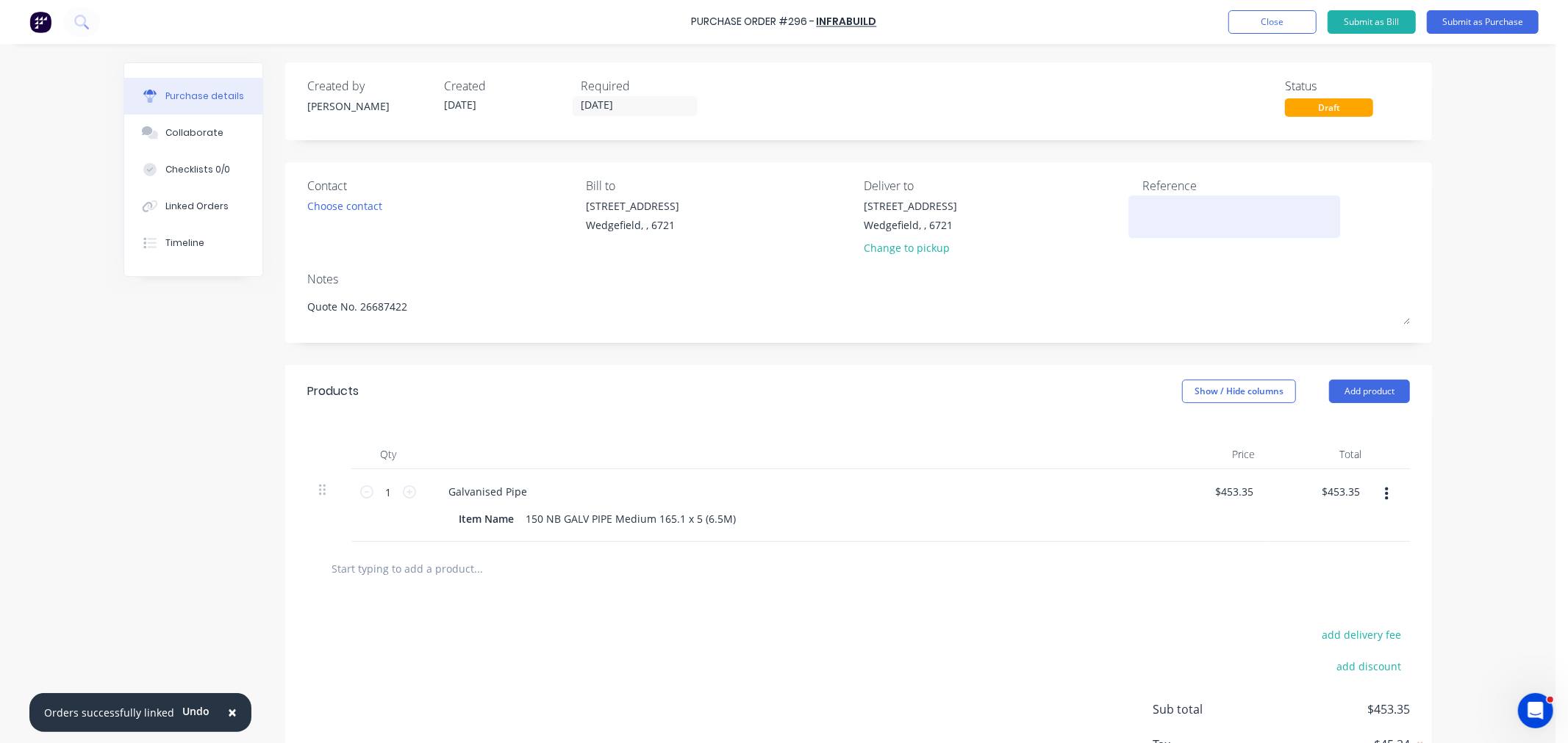
click at [1161, 227] on textarea at bounding box center [1233, 215] width 184 height 33
click at [166, 210] on div "Linked Orders" at bounding box center [197, 206] width 63 height 14
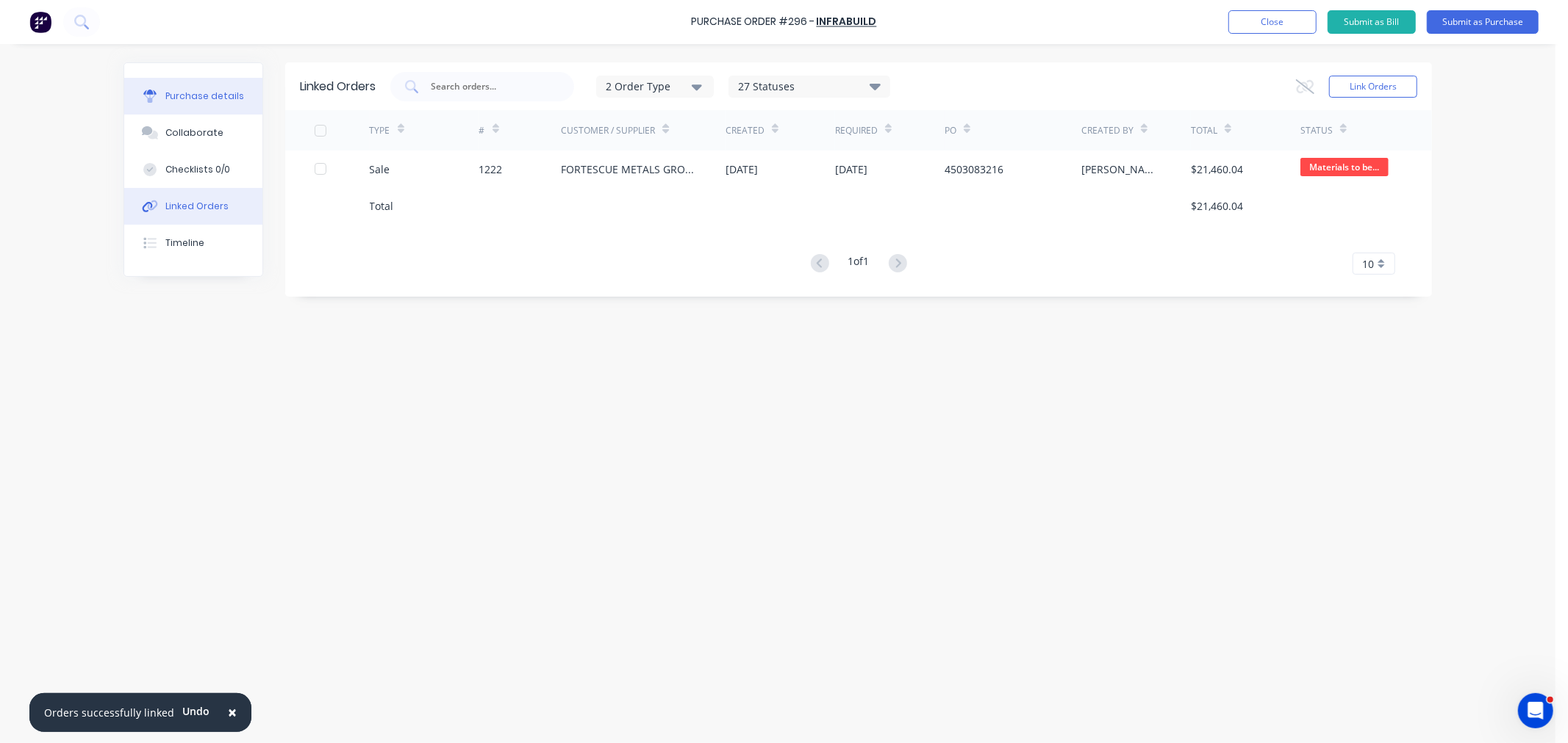
click at [179, 98] on div "Purchase details" at bounding box center [205, 96] width 79 height 14
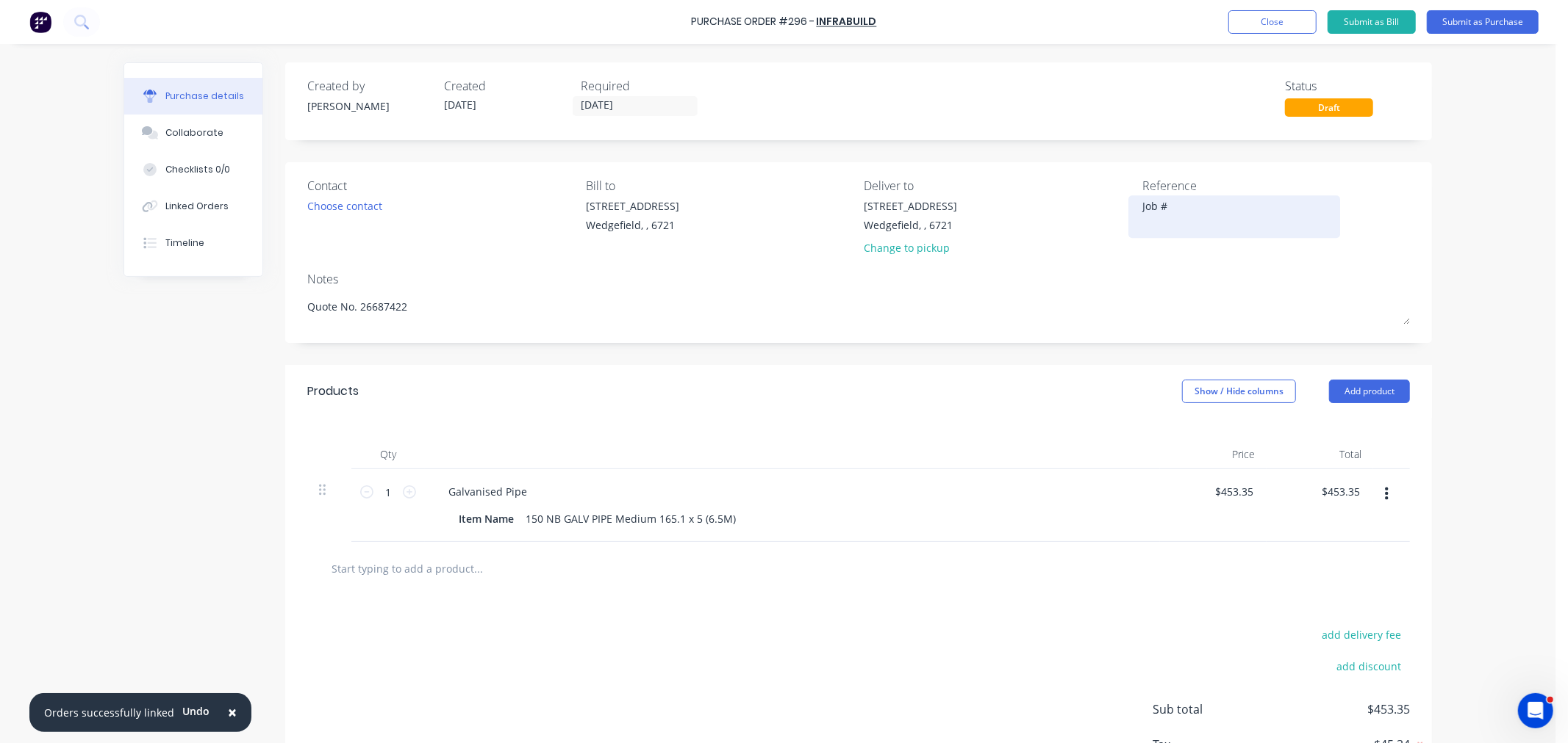
click at [1210, 216] on textarea "Job #" at bounding box center [1233, 215] width 184 height 33
click at [645, 112] on input "13/10/25" at bounding box center [635, 107] width 123 height 19
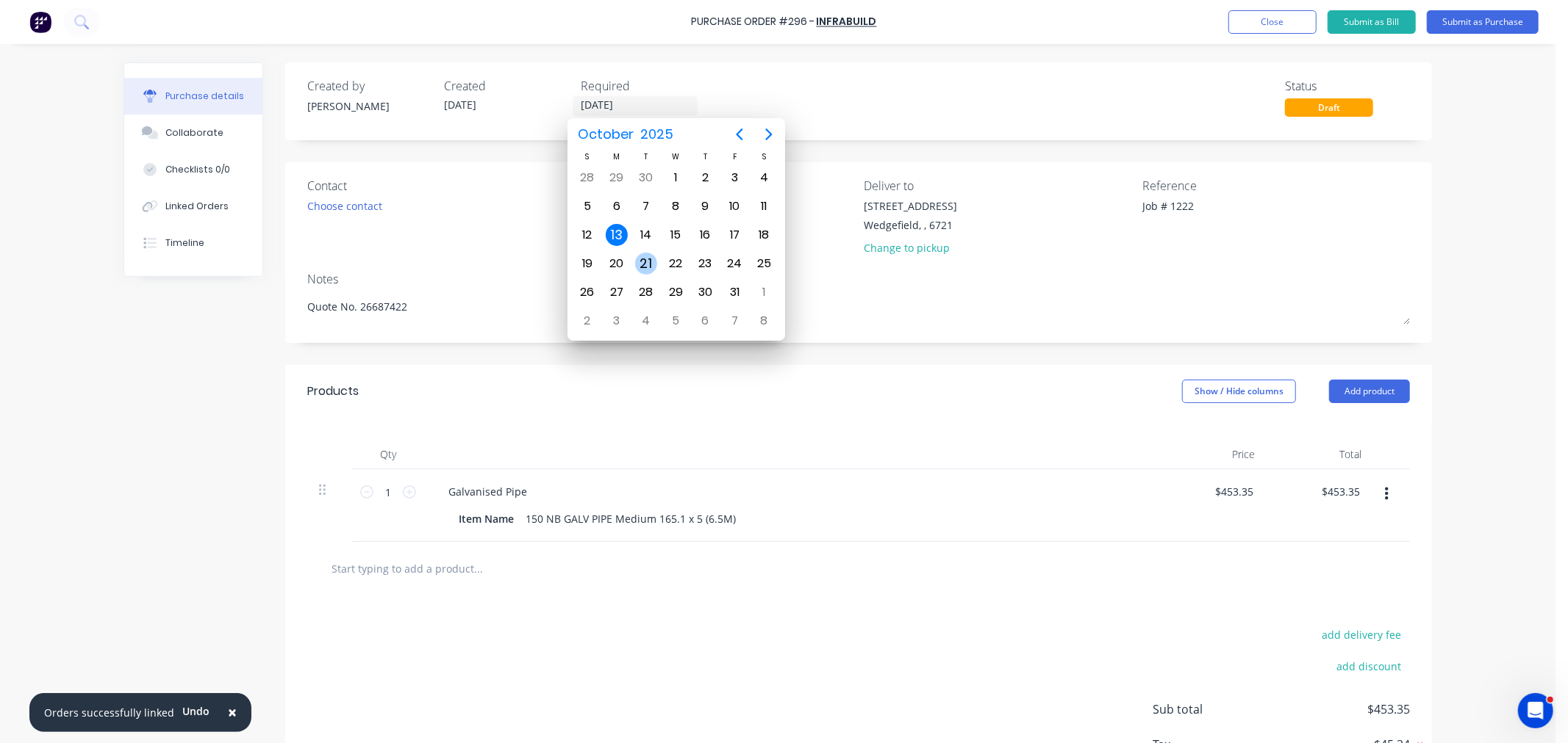
click at [648, 262] on div "21" at bounding box center [646, 264] width 22 height 22
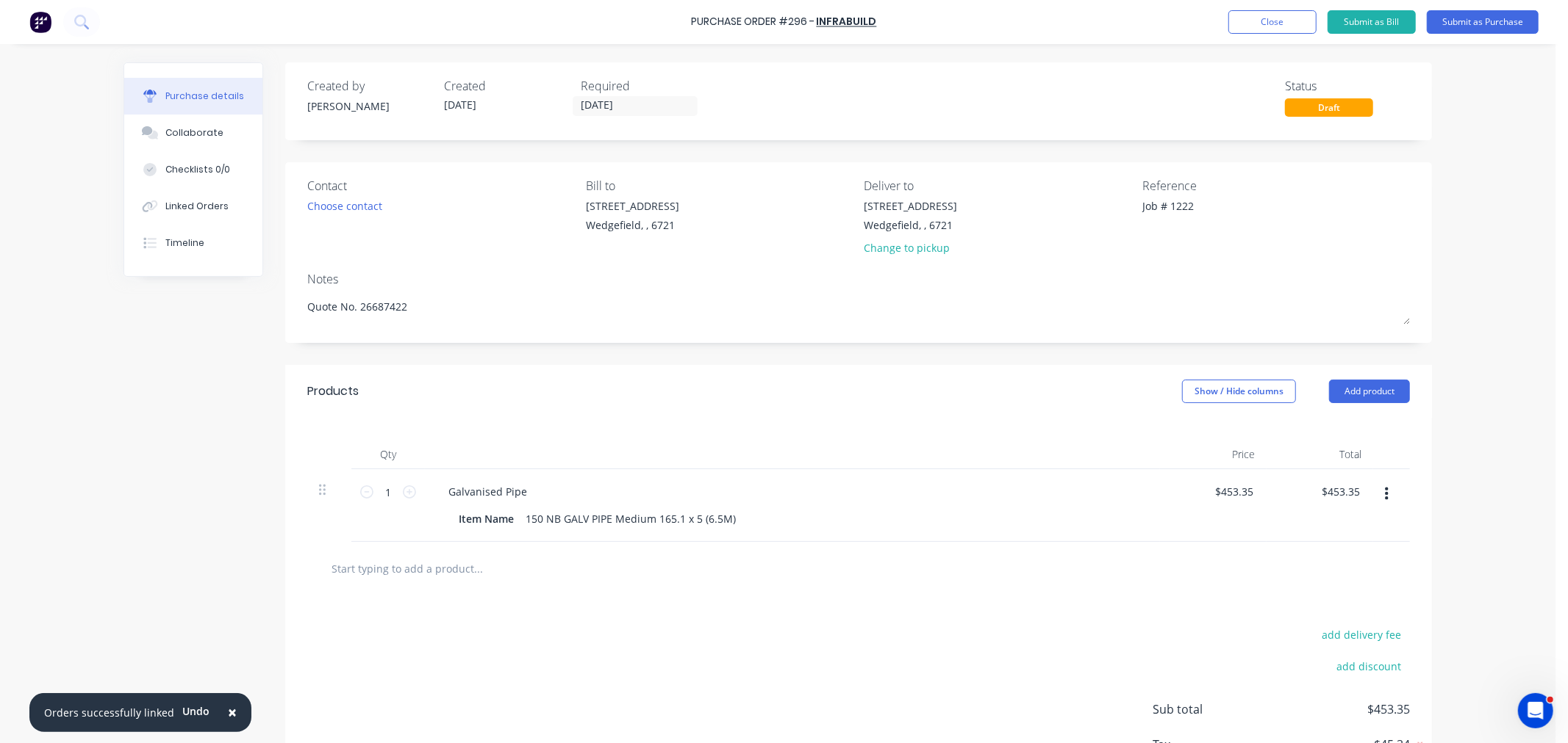
click at [367, 581] on input "text" at bounding box center [478, 568] width 294 height 30
paste input "PC150 ELGATE POST CAP ROUND PIPE"
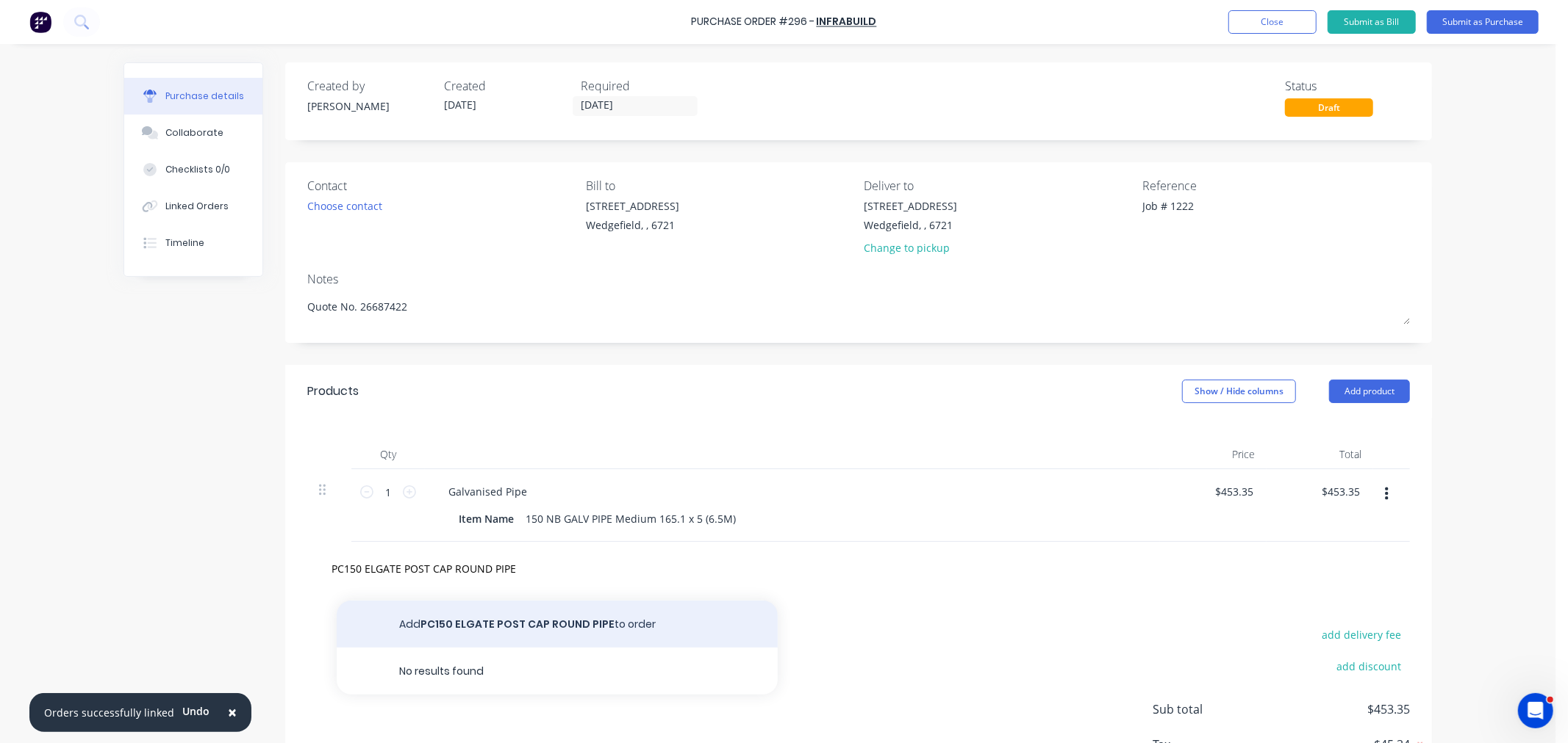
click at [490, 615] on button "Add PC150 ELGATE POST CAP ROUND PIPE to order" at bounding box center [556, 625] width 441 height 47
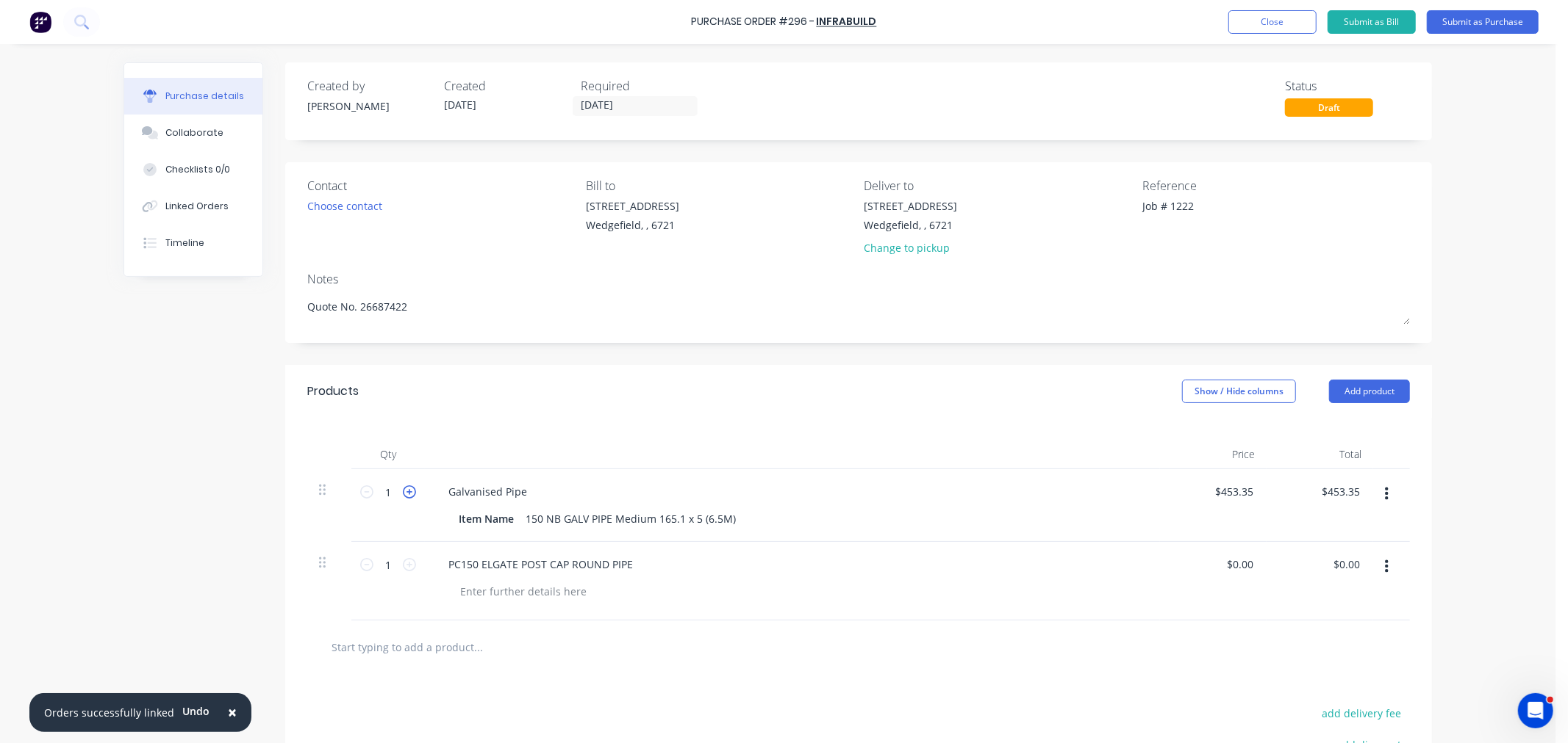
click at [404, 494] on icon at bounding box center [409, 492] width 14 height 14
click at [1228, 489] on input "453.35" at bounding box center [1233, 491] width 46 height 21
click at [1228, 489] on input "453.35" at bounding box center [1236, 491] width 40 height 21
click at [1235, 571] on input "0.00" at bounding box center [1239, 564] width 34 height 21
click at [1235, 571] on input "0.00" at bounding box center [1242, 564] width 28 height 21
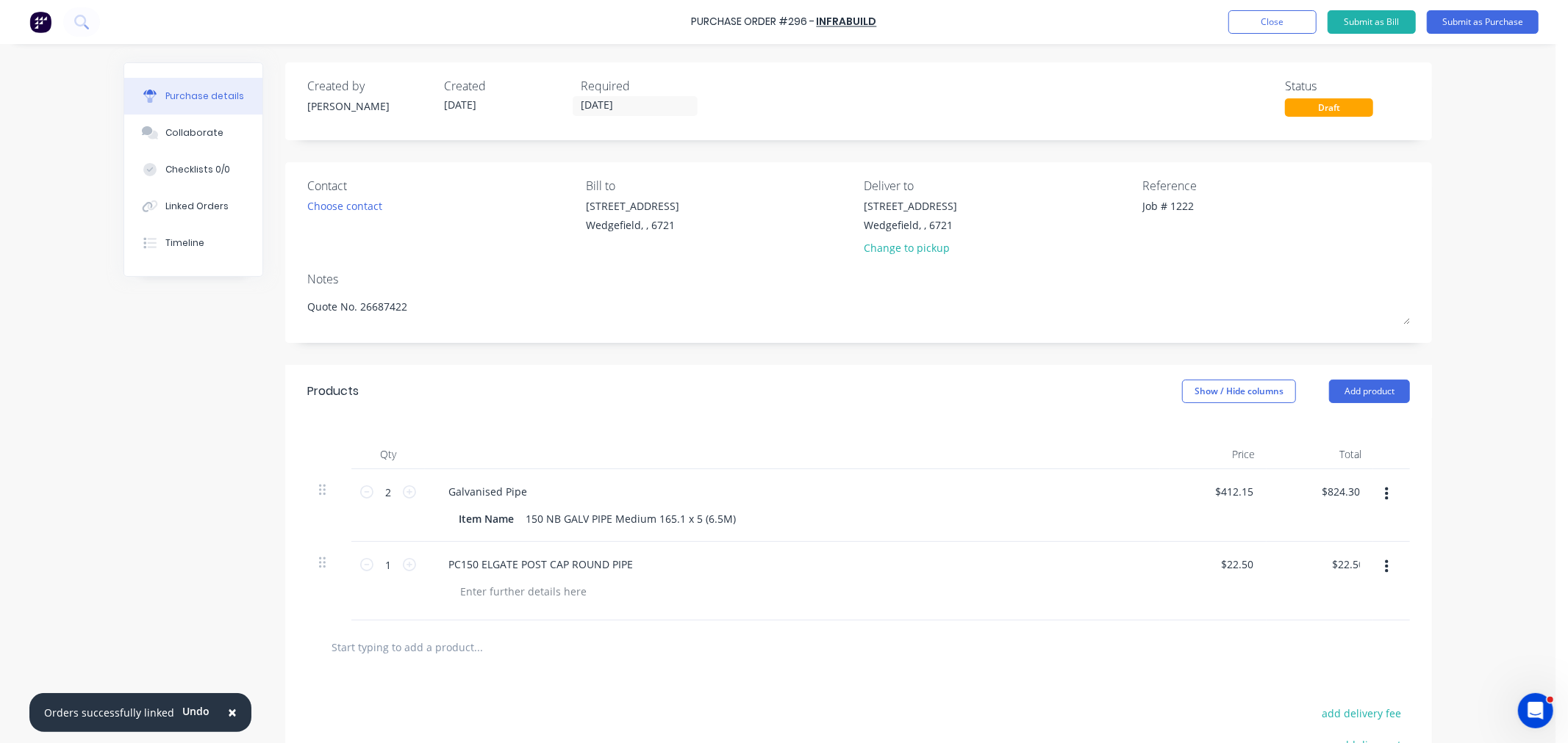
click at [402, 574] on div "1 1" at bounding box center [387, 565] width 50 height 22
click at [403, 571] on icon at bounding box center [409, 565] width 14 height 14
click at [407, 564] on icon at bounding box center [409, 565] width 14 height 14
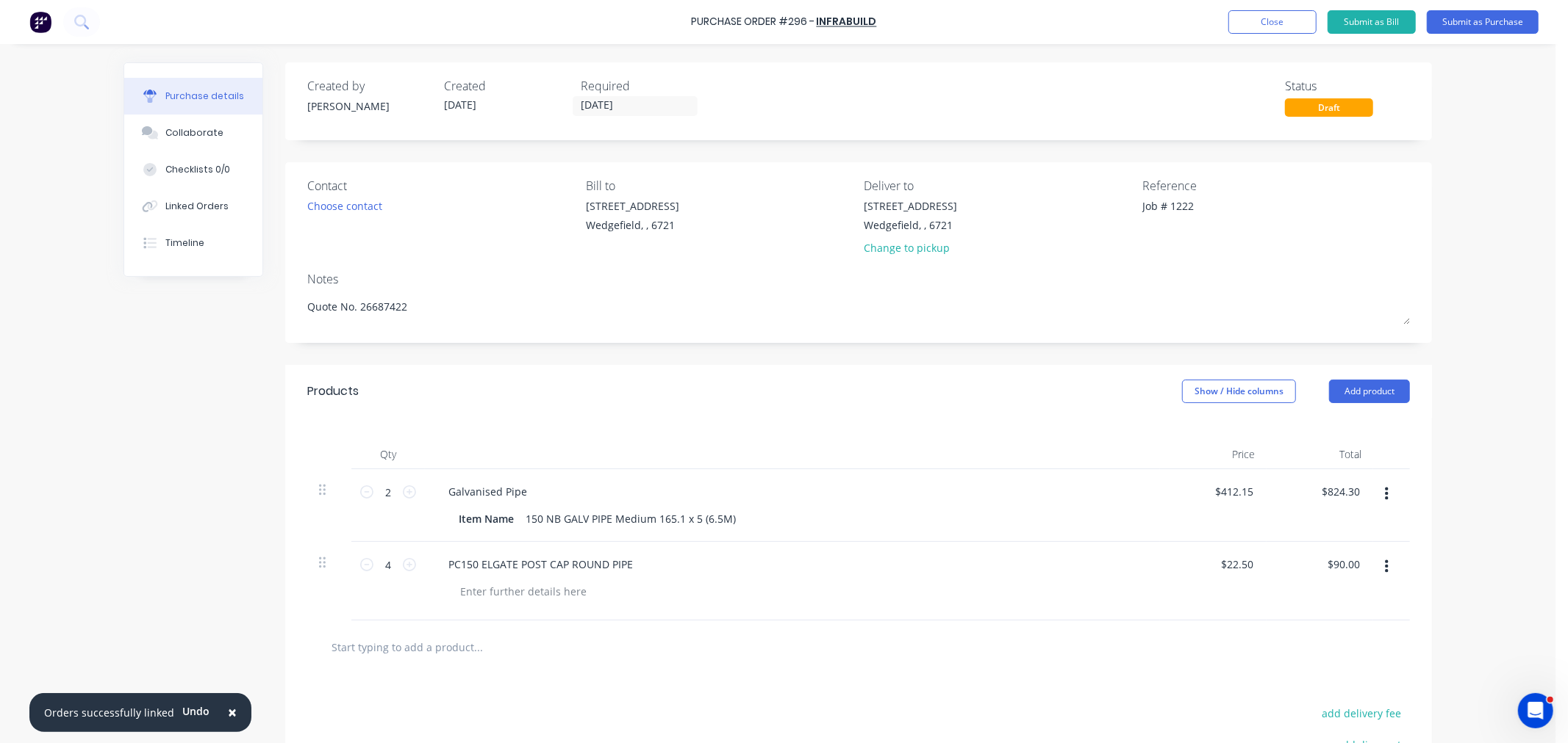
click at [388, 650] on input "text" at bounding box center [478, 647] width 294 height 30
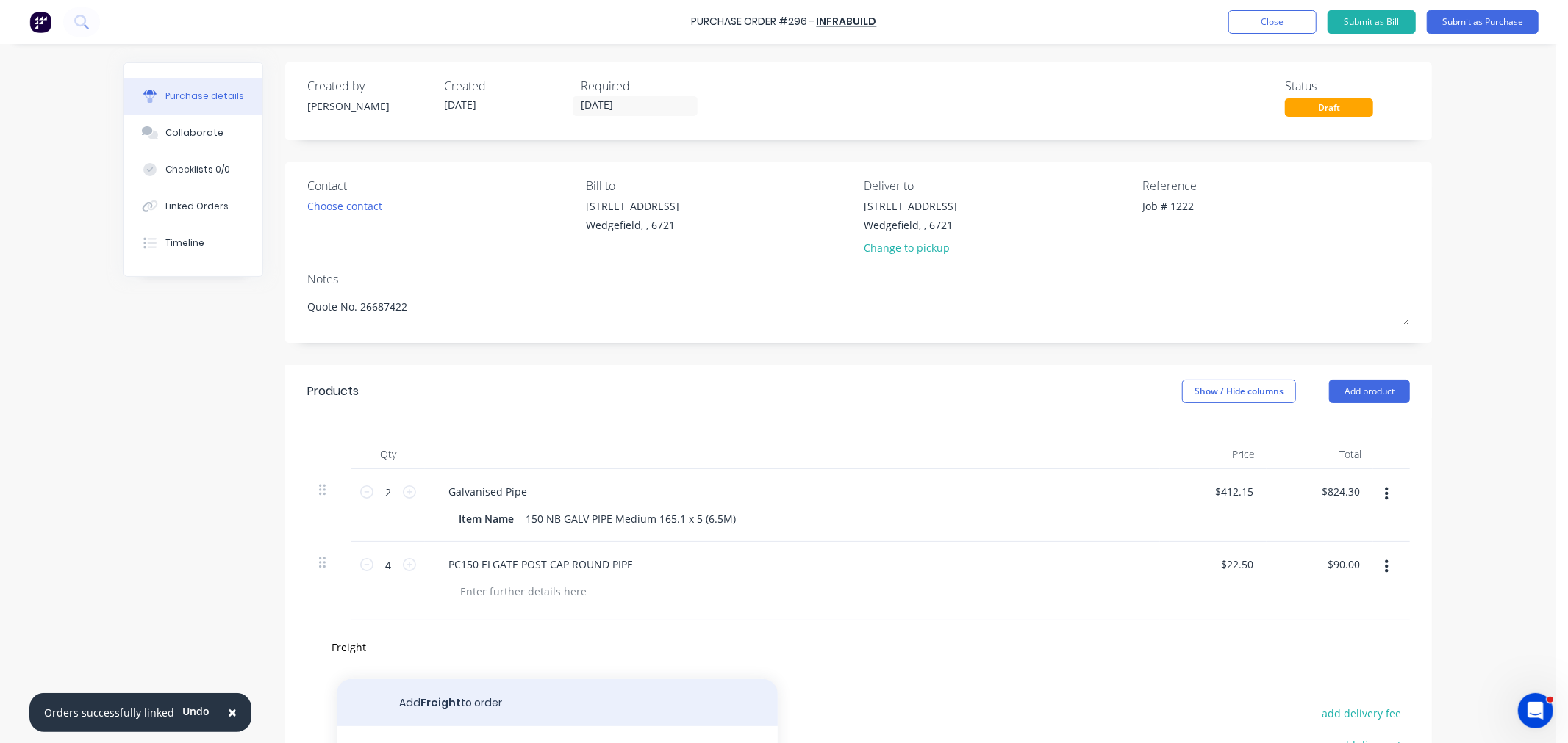
click at [394, 694] on button "Add Freight to order" at bounding box center [556, 703] width 441 height 47
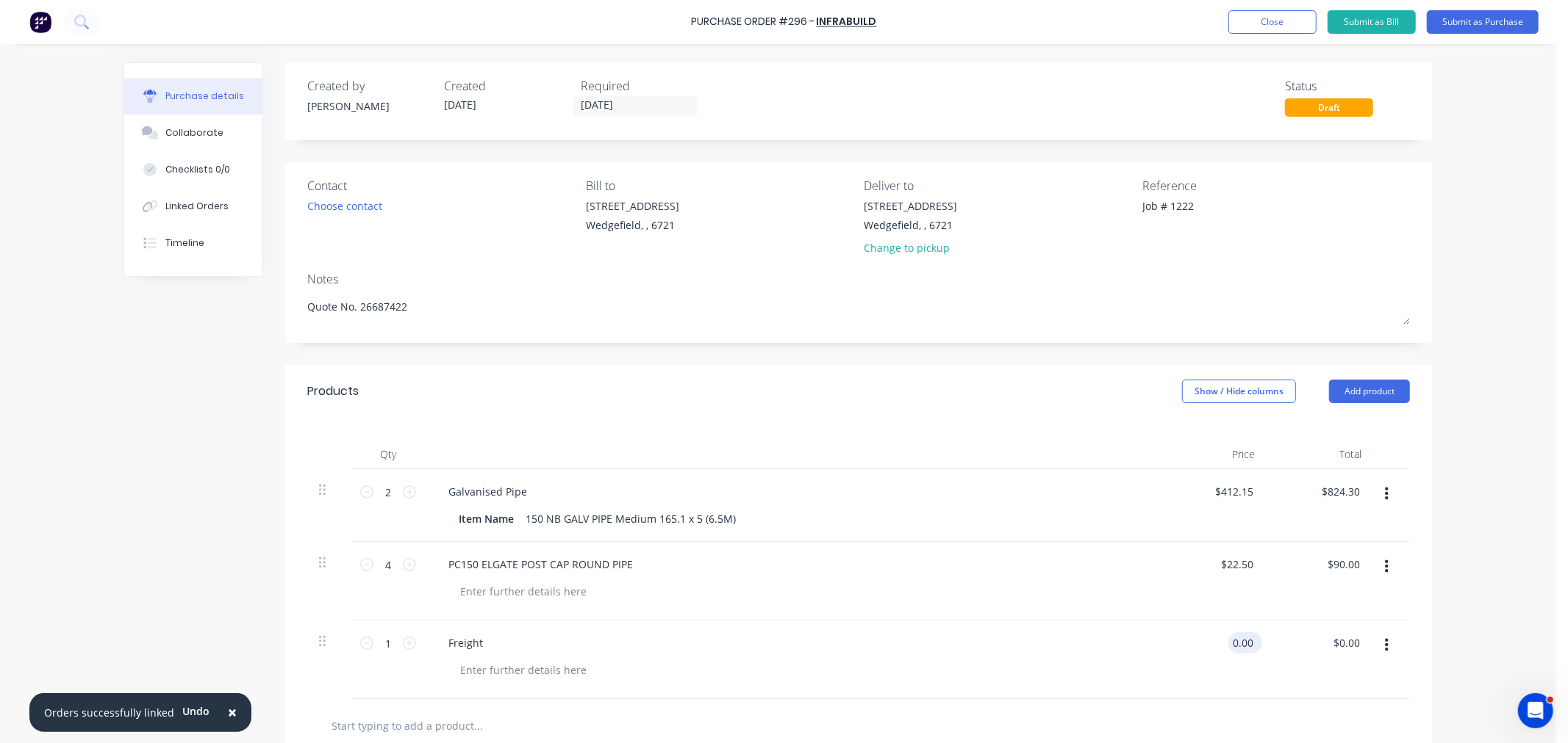
click at [1248, 642] on input "0.00" at bounding box center [1242, 642] width 28 height 21
click at [1483, 25] on button "Submit as Purchase" at bounding box center [1483, 22] width 112 height 24
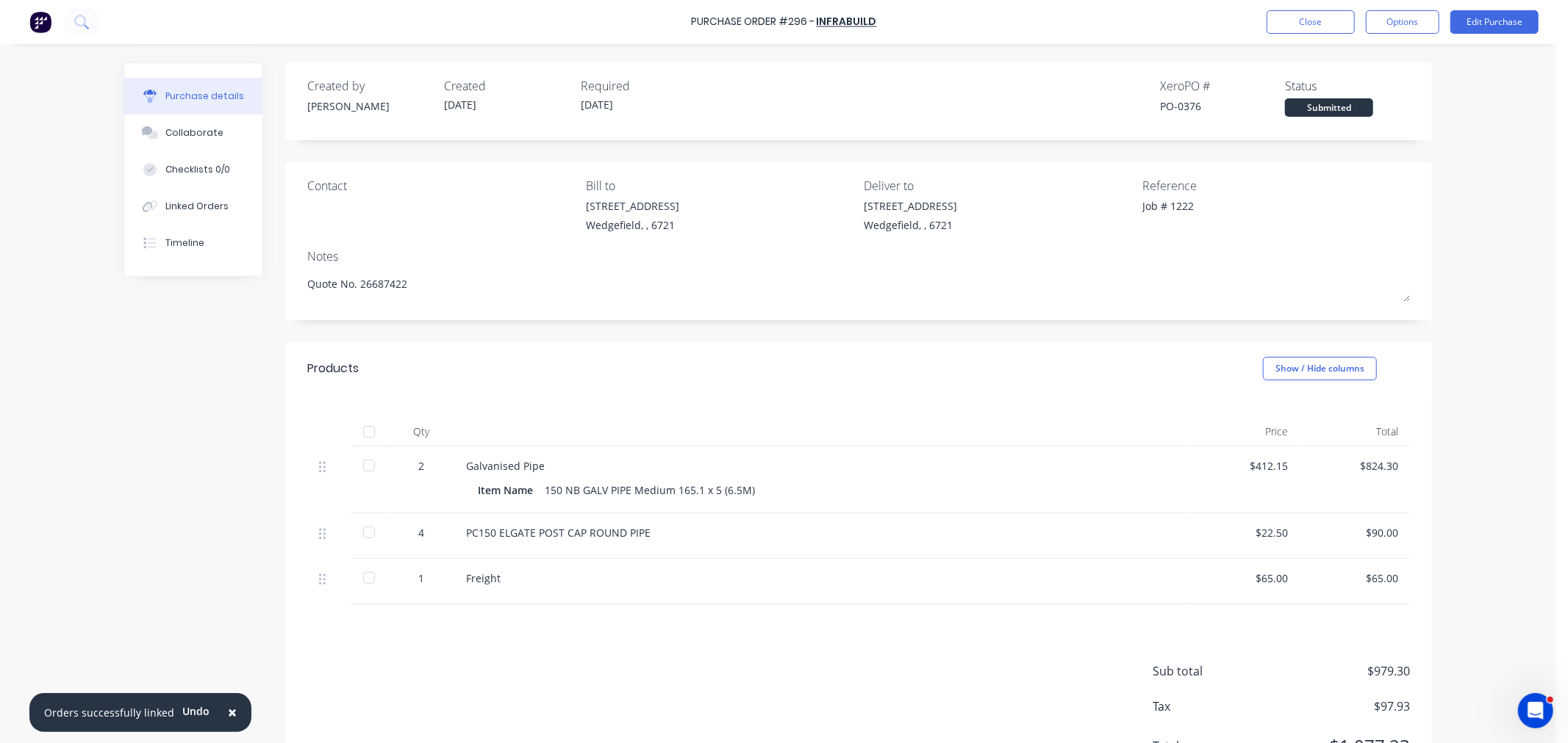
click at [228, 715] on span "×" at bounding box center [232, 713] width 8 height 20
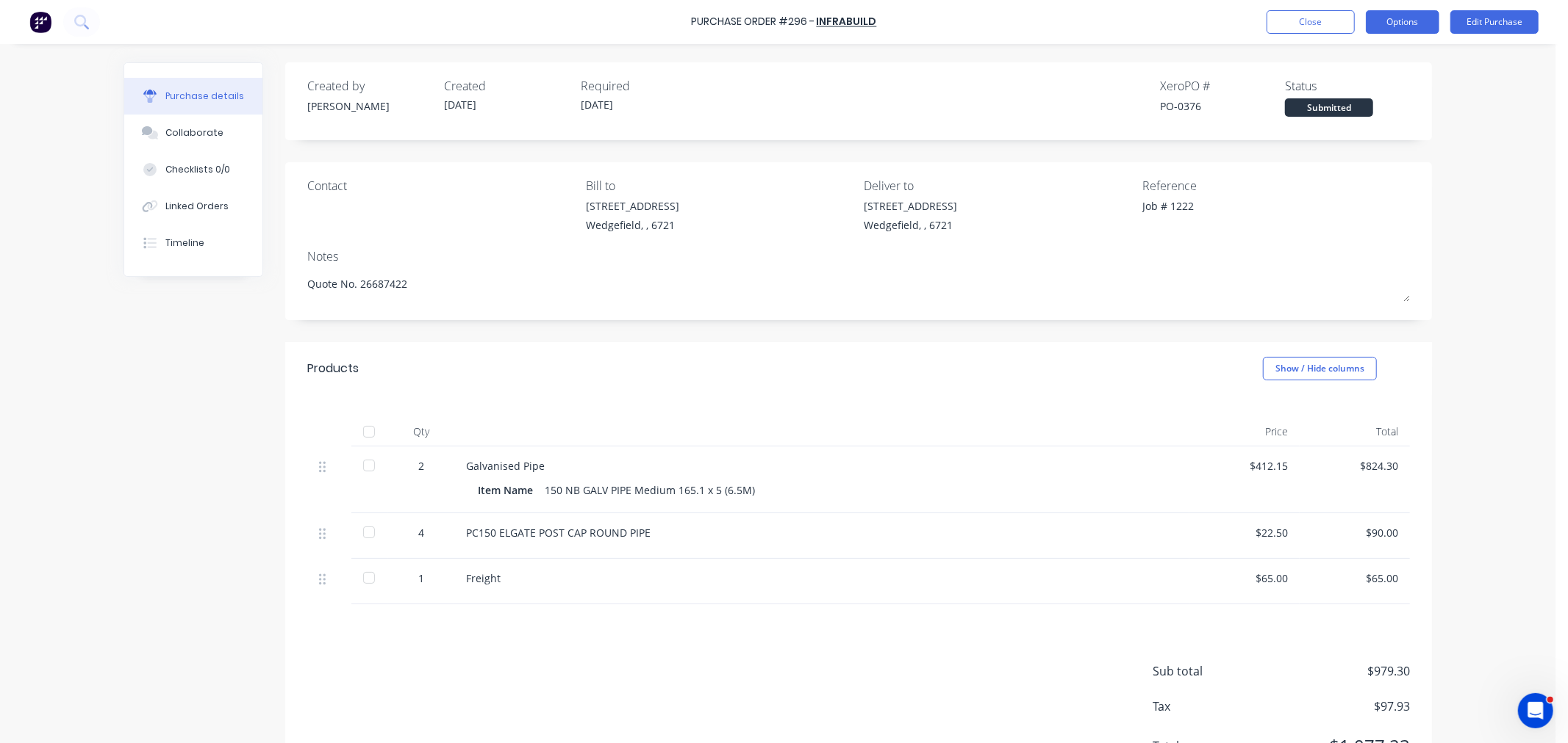
click at [1413, 25] on button "Options" at bounding box center [1402, 22] width 74 height 24
click at [1361, 61] on div "Print / Email" at bounding box center [1369, 59] width 113 height 21
click at [1353, 86] on div "With pricing" at bounding box center [1369, 89] width 113 height 21
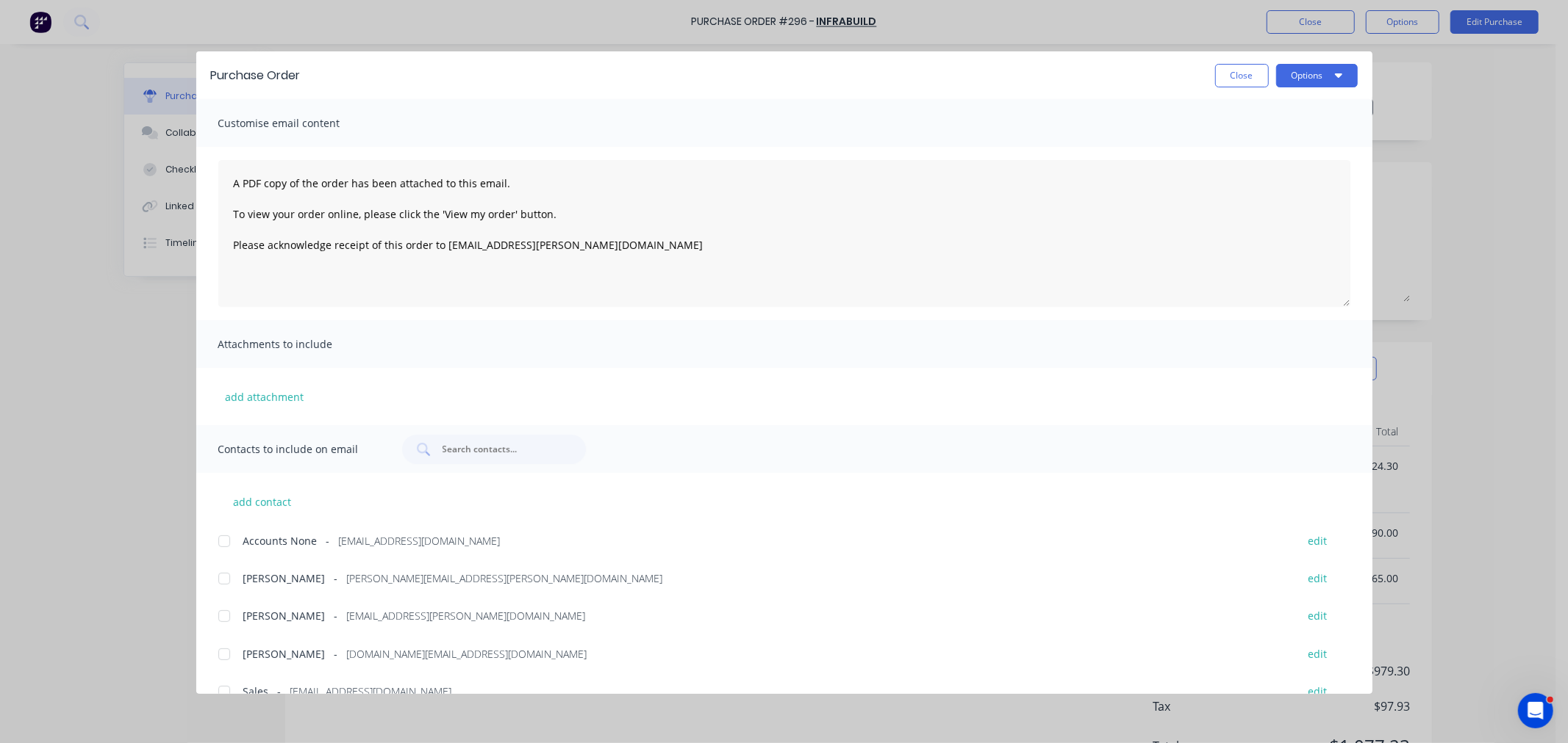
click at [228, 619] on div at bounding box center [224, 616] width 30 height 30
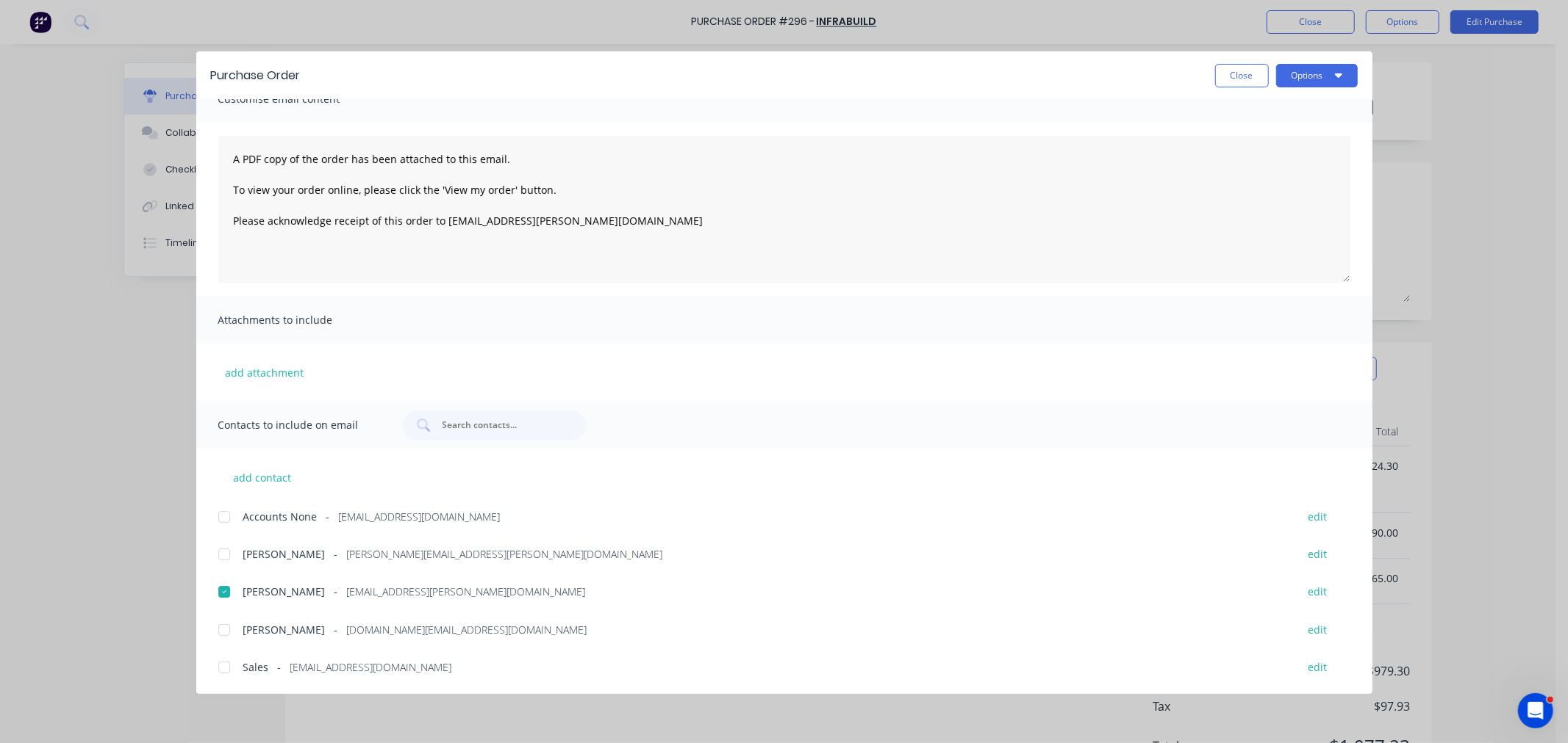
click at [227, 664] on div at bounding box center [224, 668] width 30 height 30
click at [259, 370] on button "add attachment" at bounding box center [265, 373] width 93 height 22
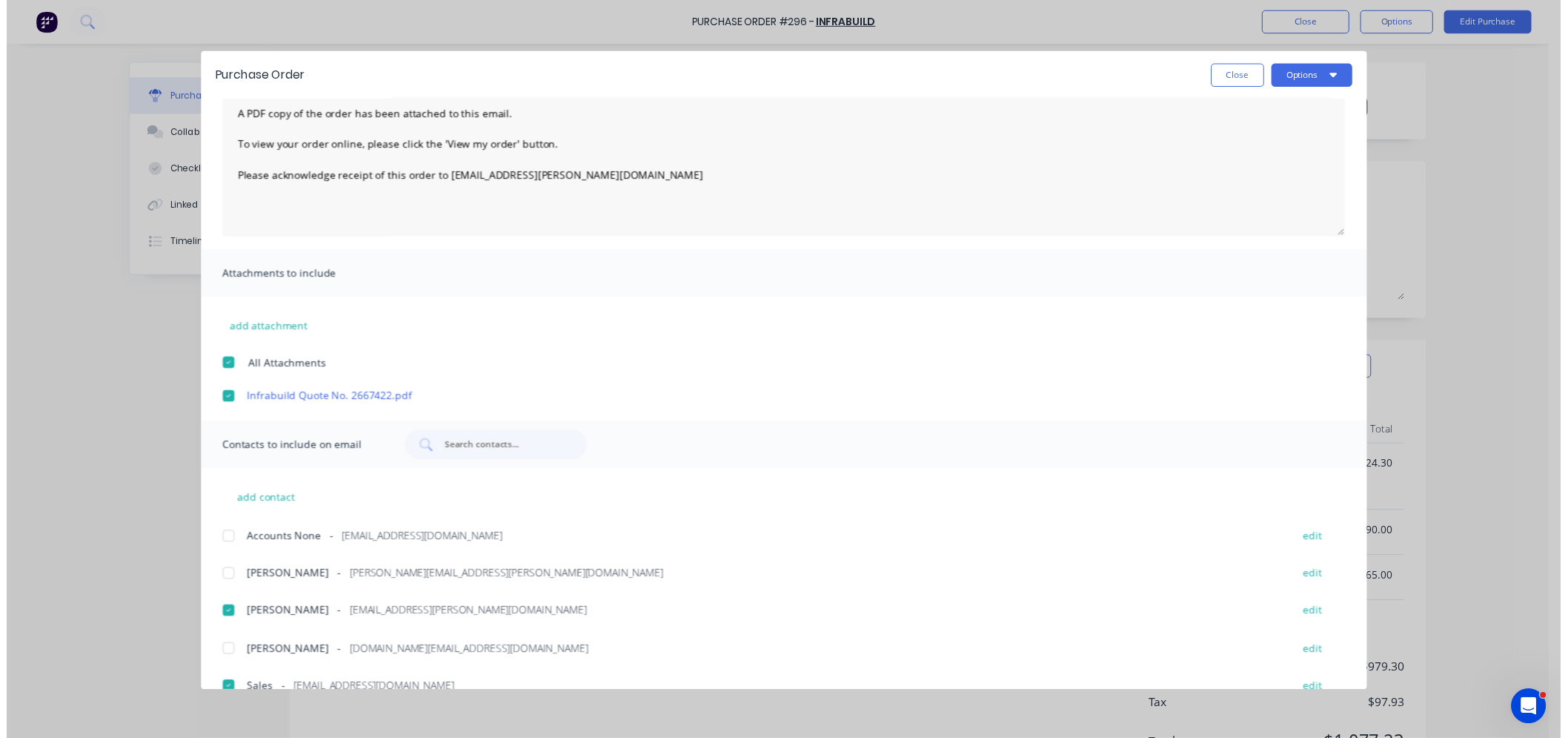
scroll to position [93, 0]
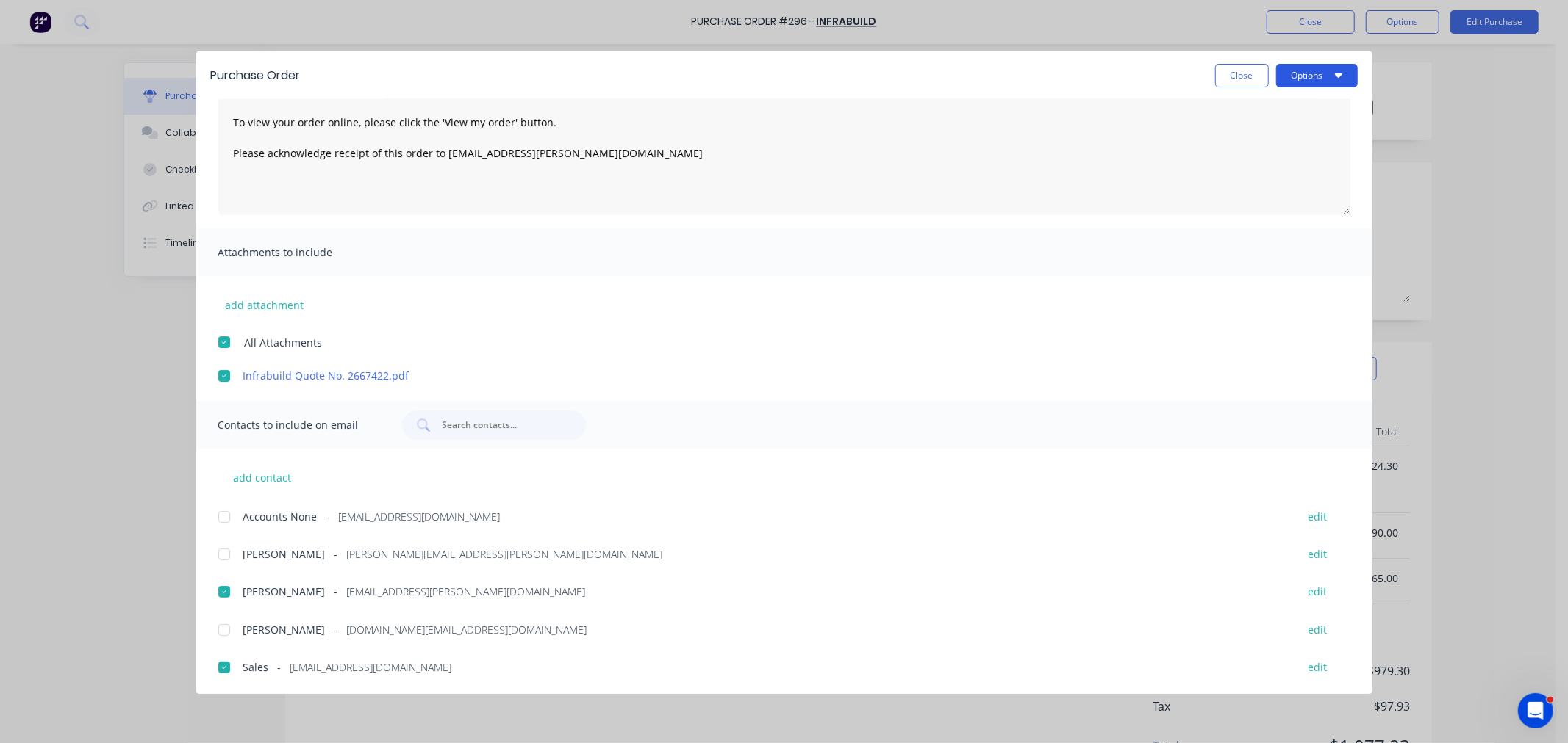
click at [1312, 77] on button "Options" at bounding box center [1317, 76] width 81 height 24
click at [1240, 177] on div "Email" at bounding box center [1288, 171] width 113 height 21
click at [1228, 72] on button "Close" at bounding box center [1241, 76] width 53 height 24
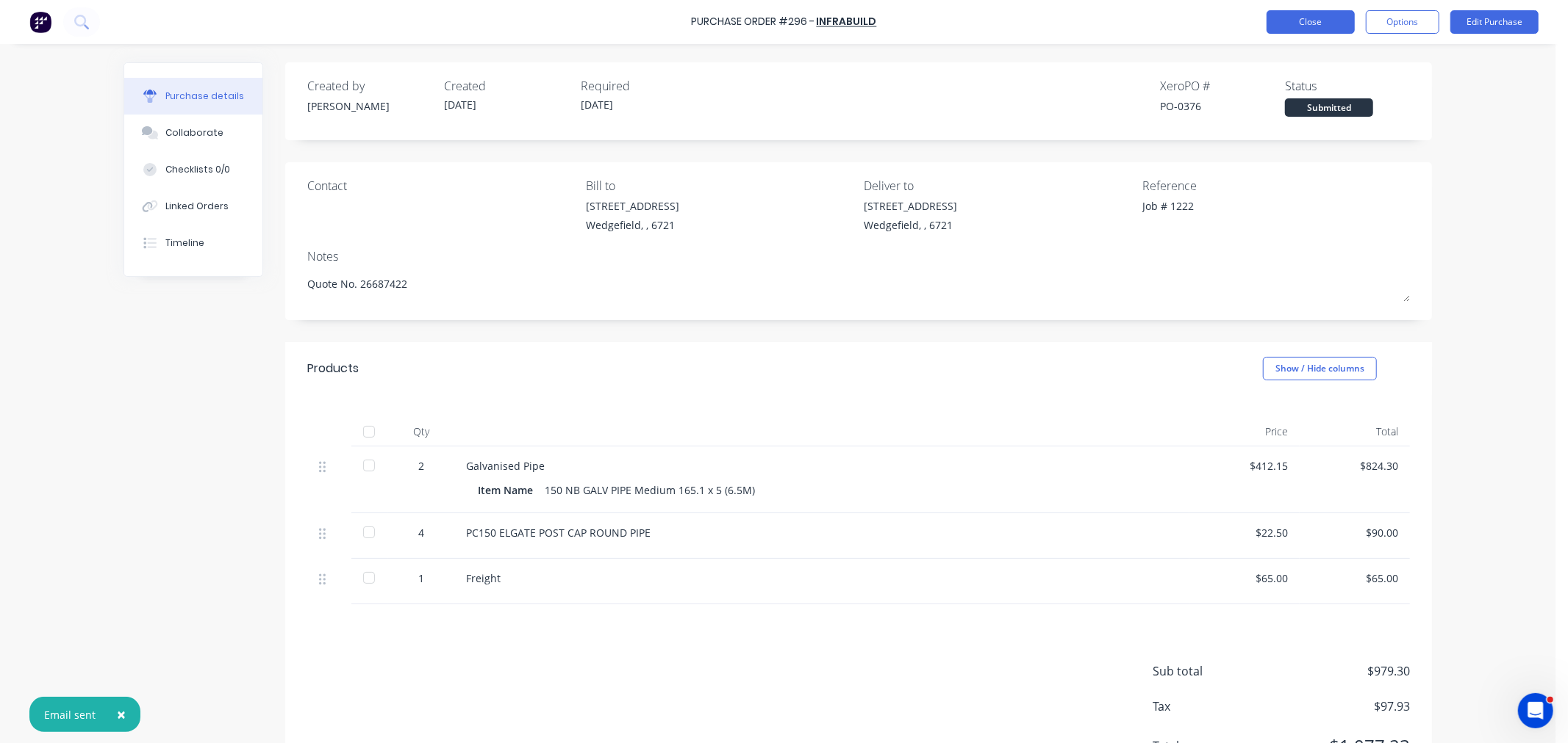
click at [1293, 23] on button "Close" at bounding box center [1310, 22] width 88 height 24
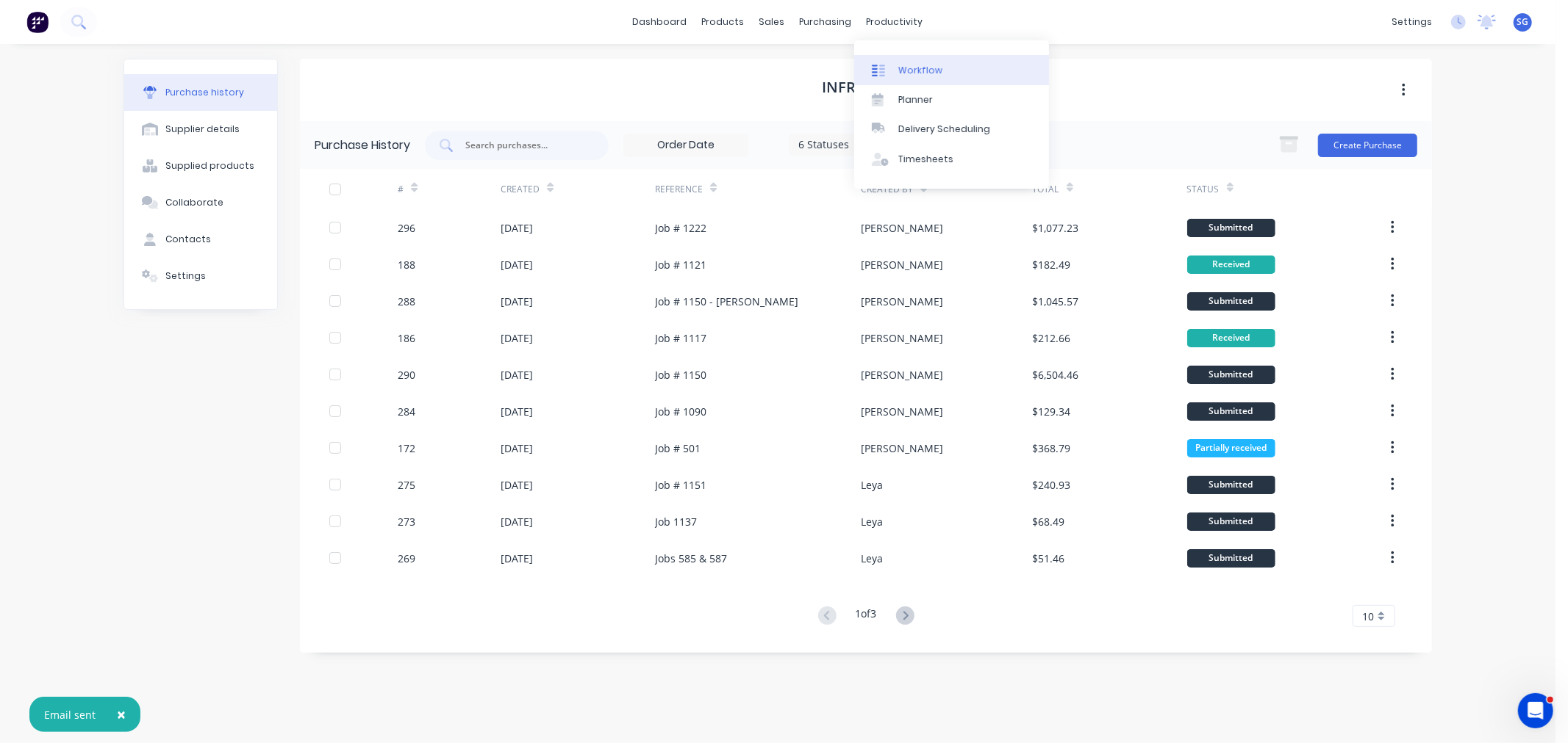
click at [894, 70] on link "Workflow" at bounding box center [951, 69] width 195 height 30
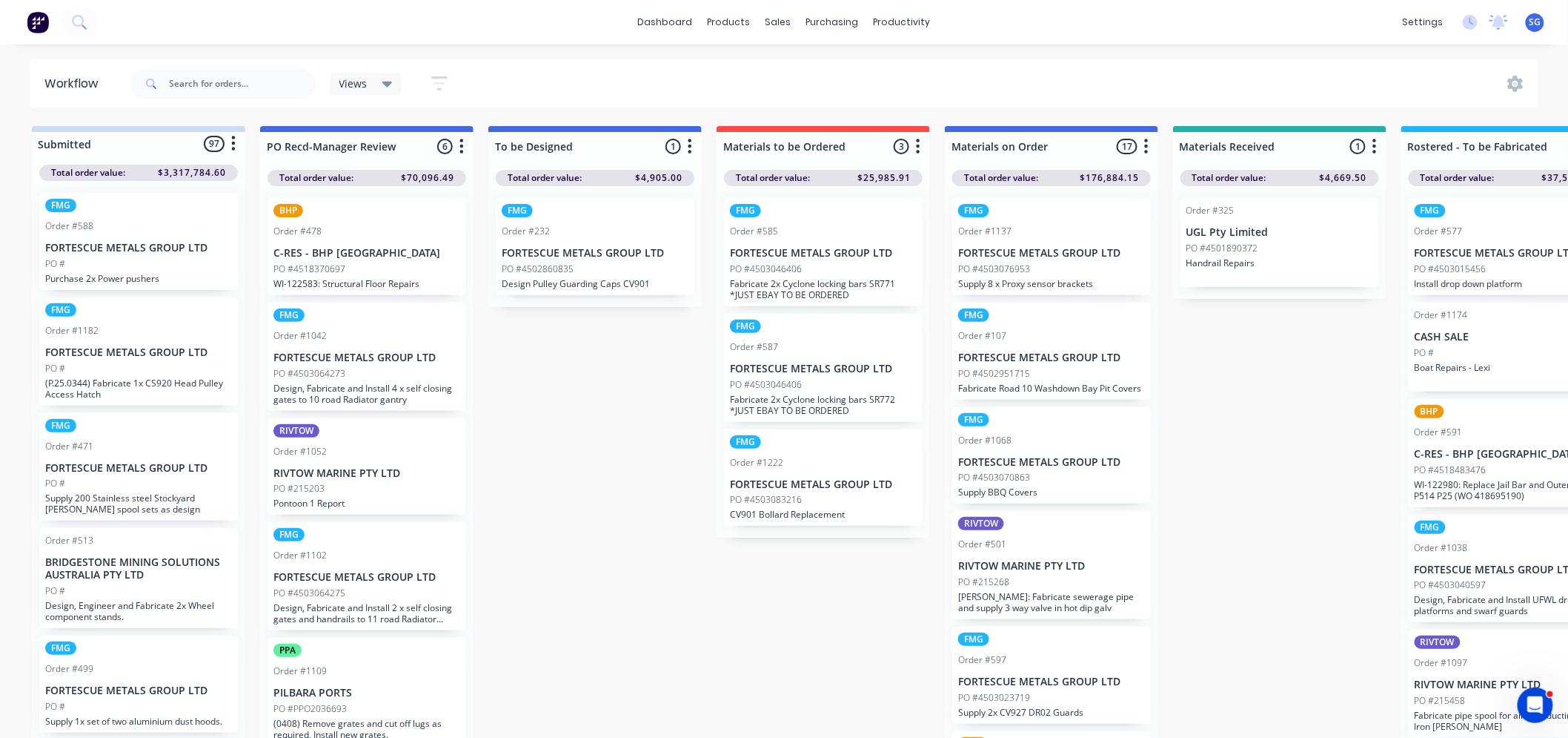
click at [812, 503] on div "PO #4503083216" at bounding box center [823, 500] width 187 height 14
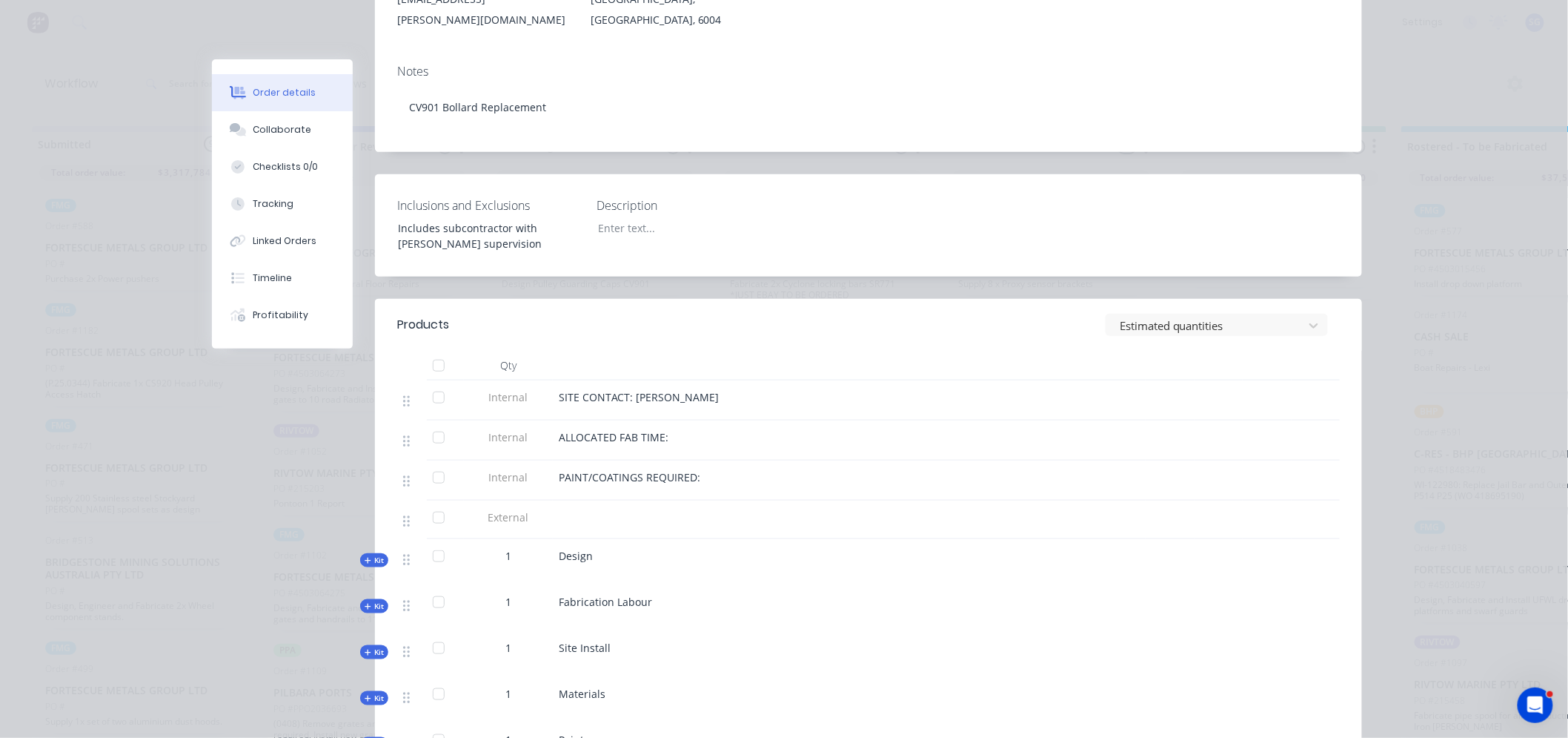
scroll to position [329, 0]
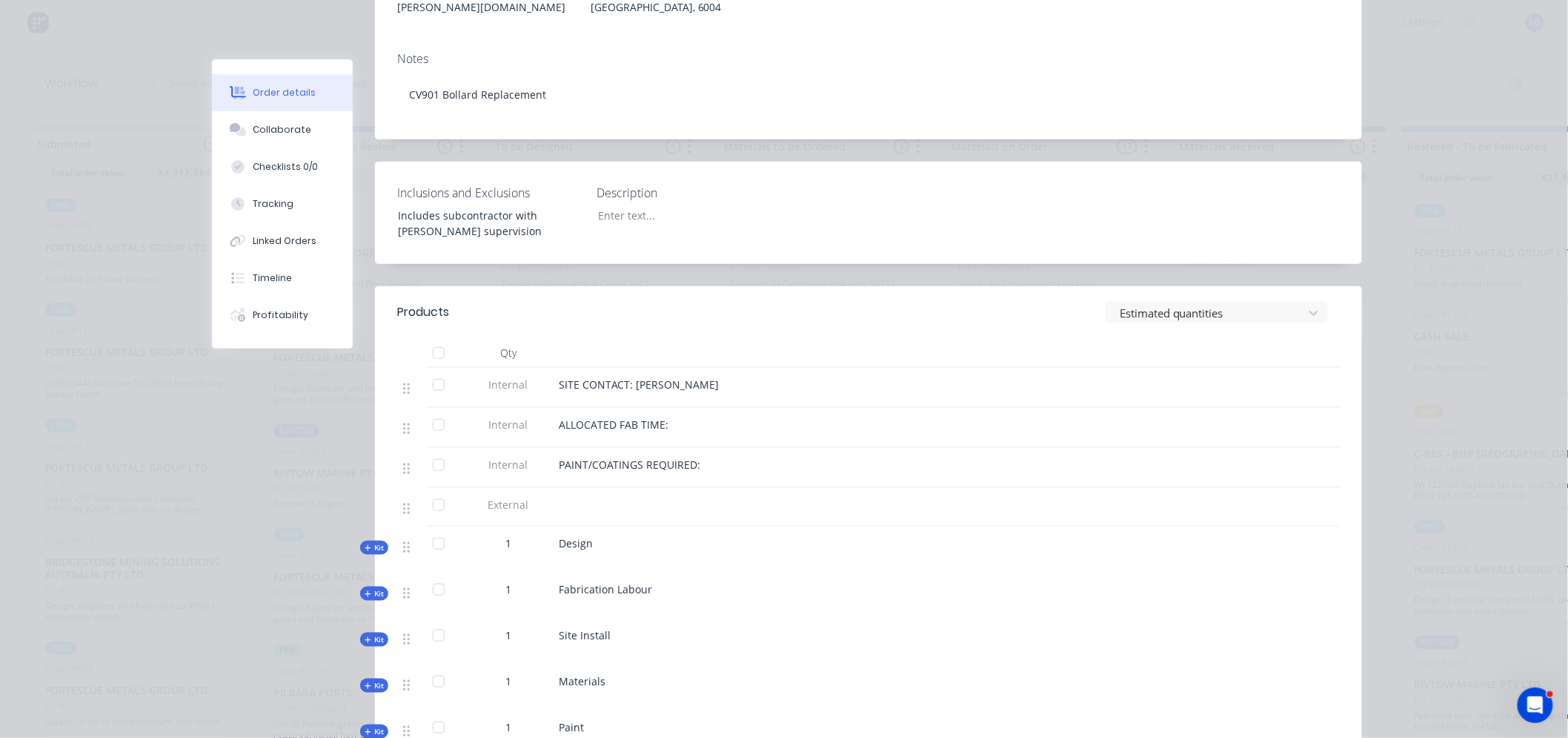
click at [366, 680] on span "Kit" at bounding box center [374, 685] width 20 height 11
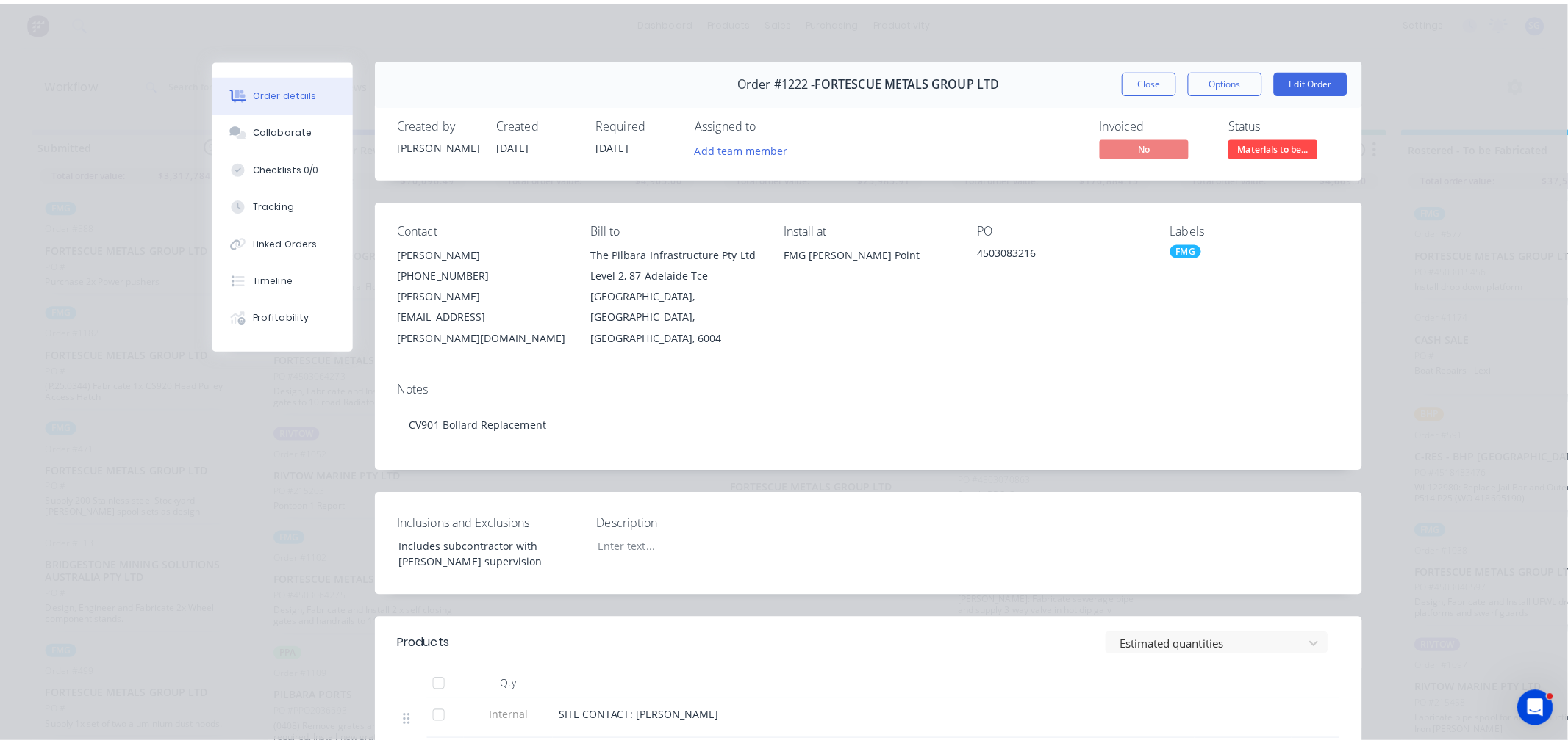
scroll to position [0, 0]
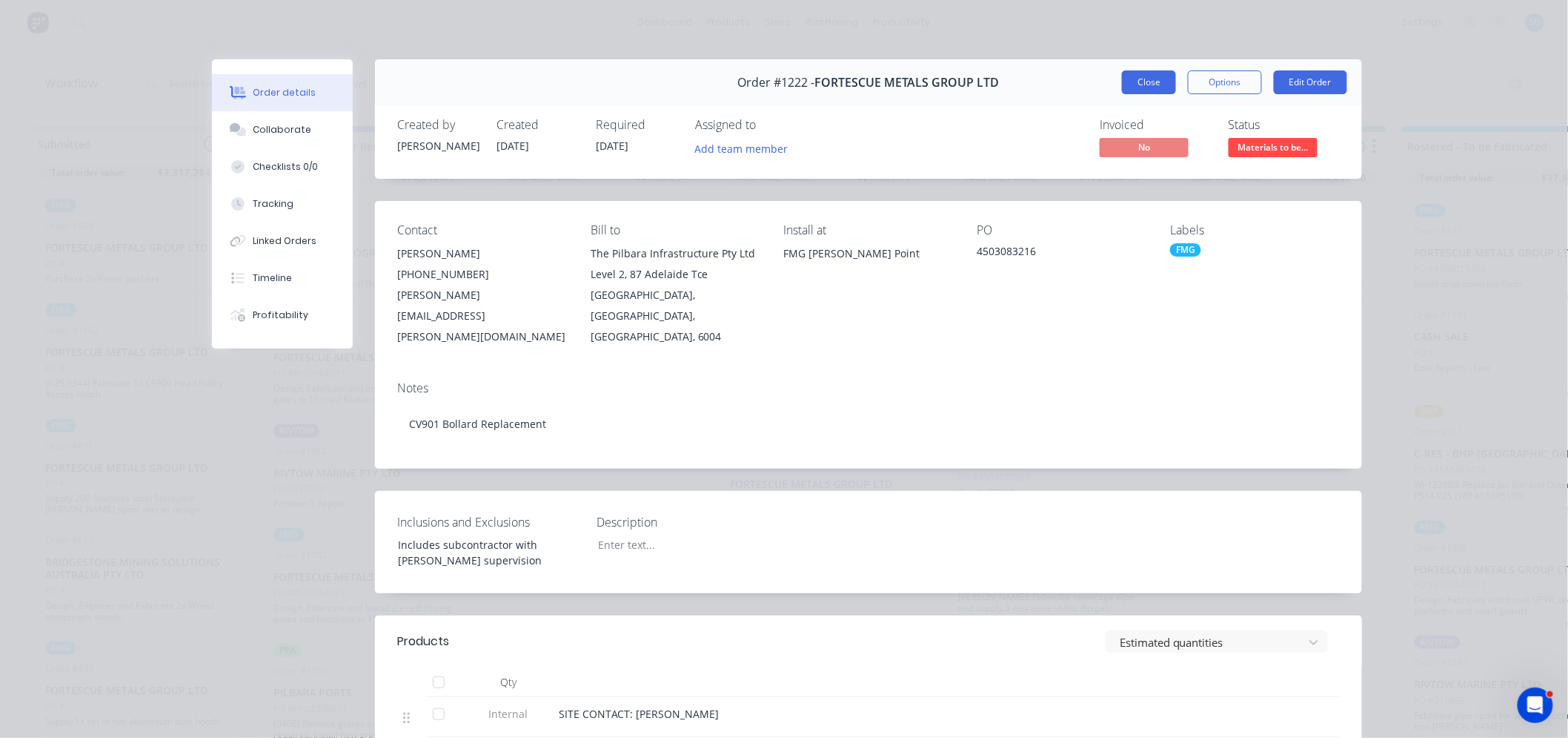
click at [1137, 77] on button "Close" at bounding box center [1149, 83] width 54 height 24
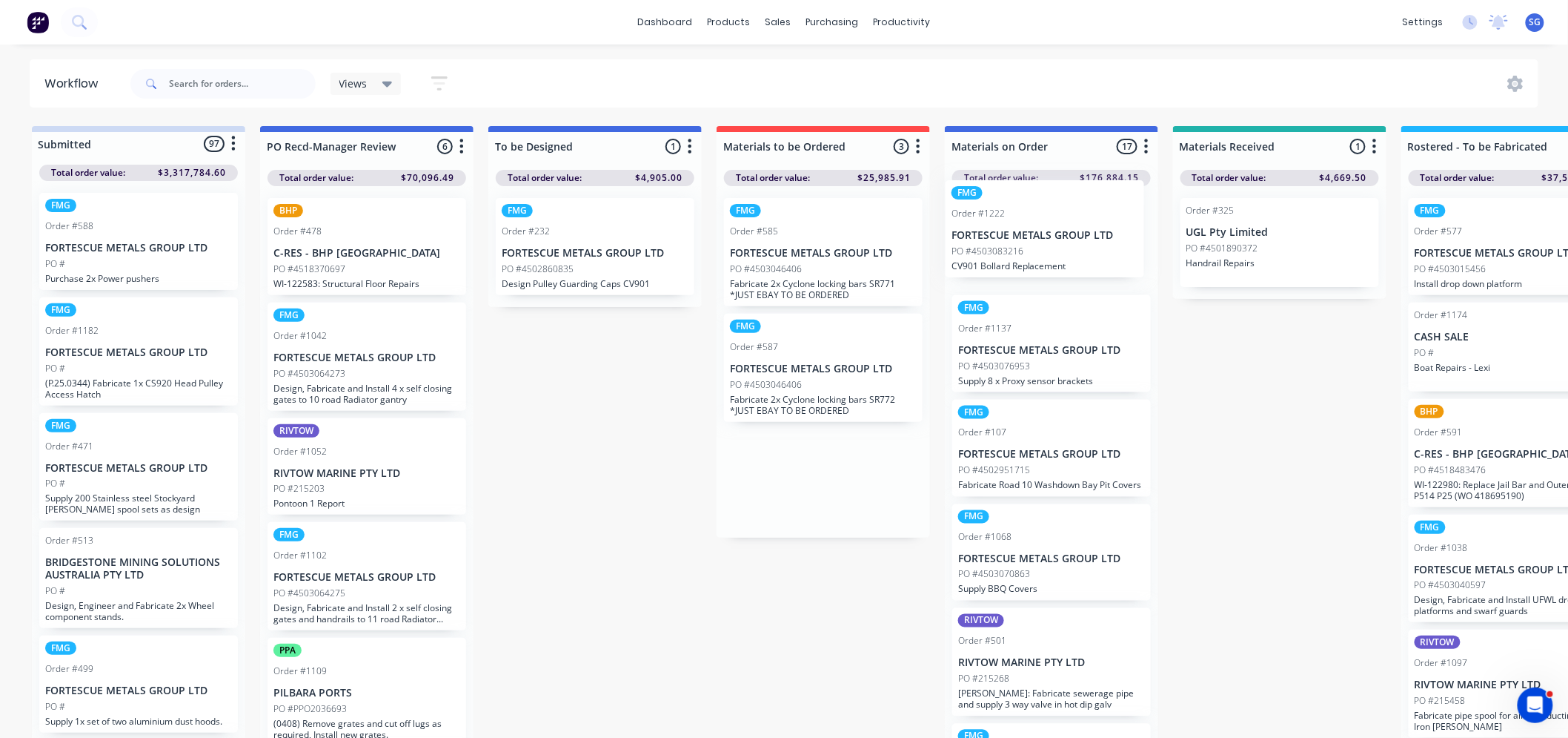
drag, startPoint x: 832, startPoint y: 498, endPoint x: 1060, endPoint y: 245, distance: 340.6
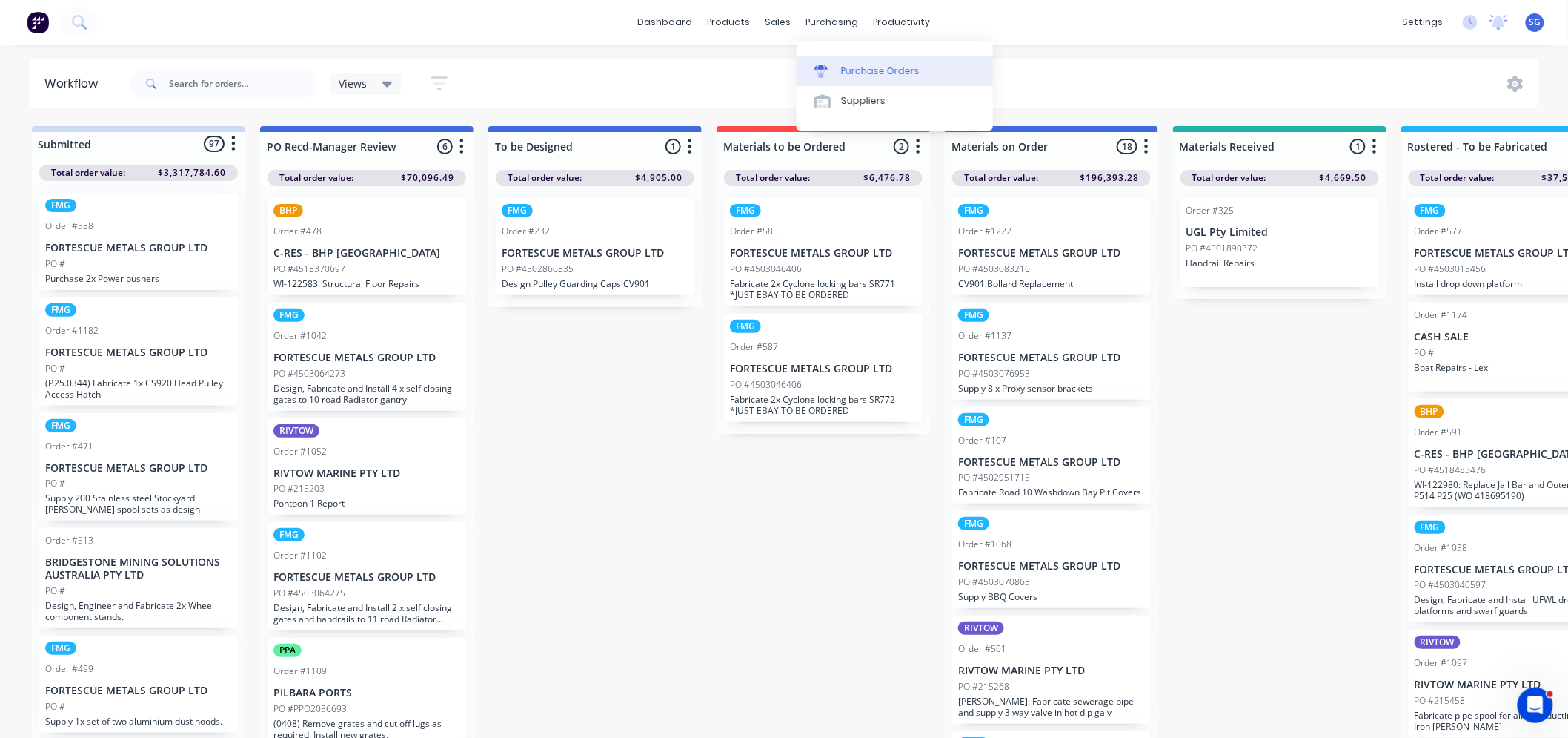
click at [852, 60] on link "Purchase Orders" at bounding box center [894, 70] width 196 height 30
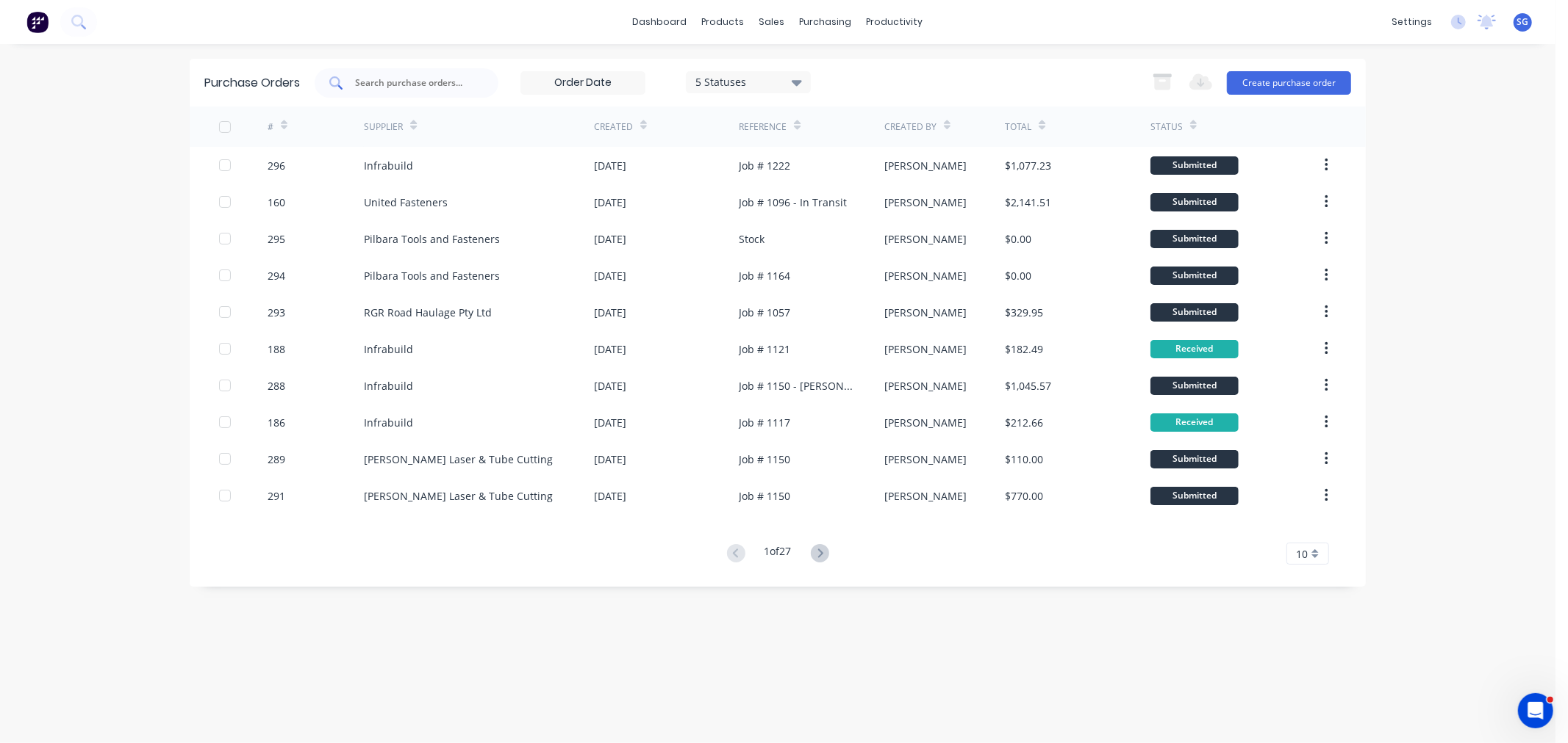
click at [370, 86] on input "text" at bounding box center [414, 83] width 122 height 14
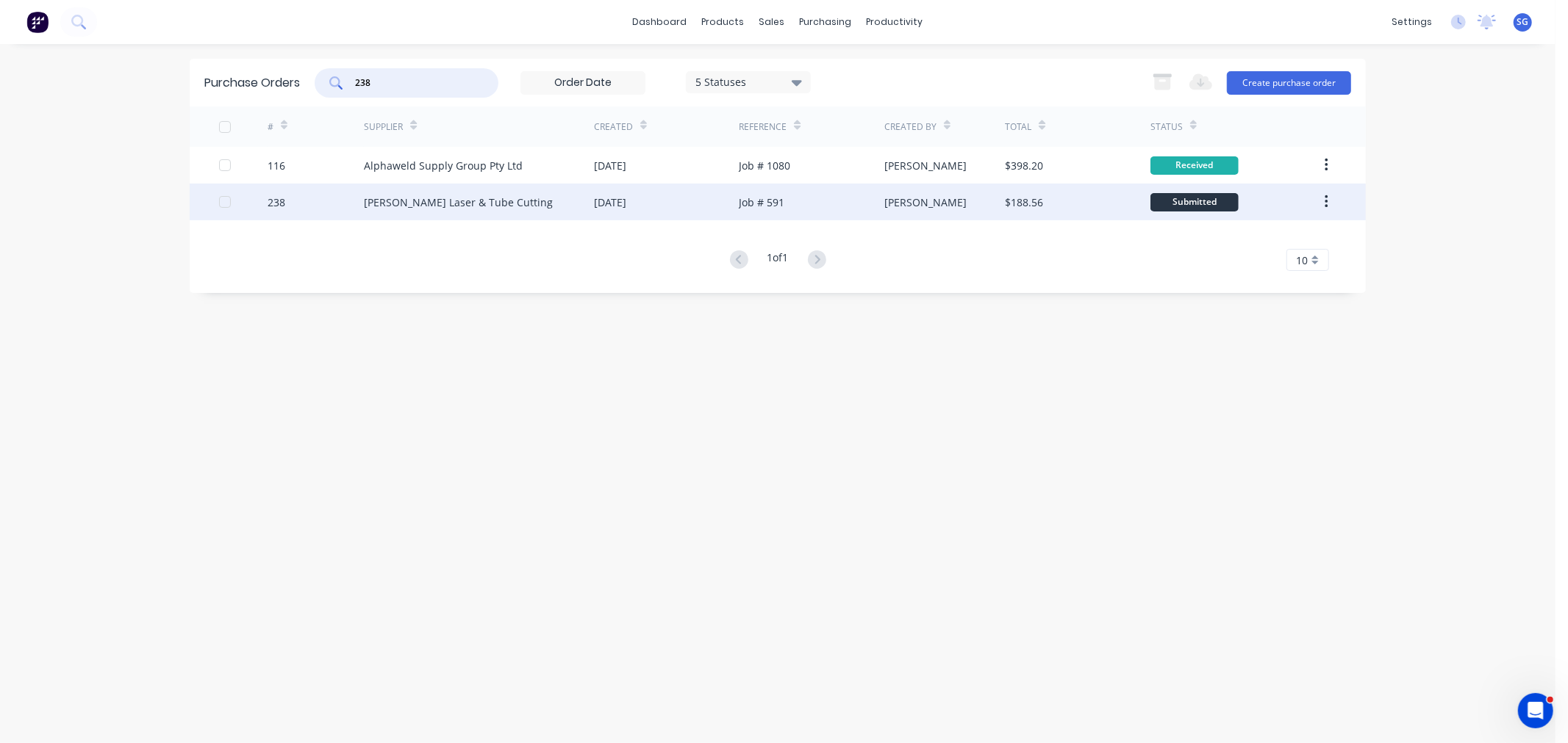
click at [273, 202] on div "238" at bounding box center [276, 202] width 18 height 15
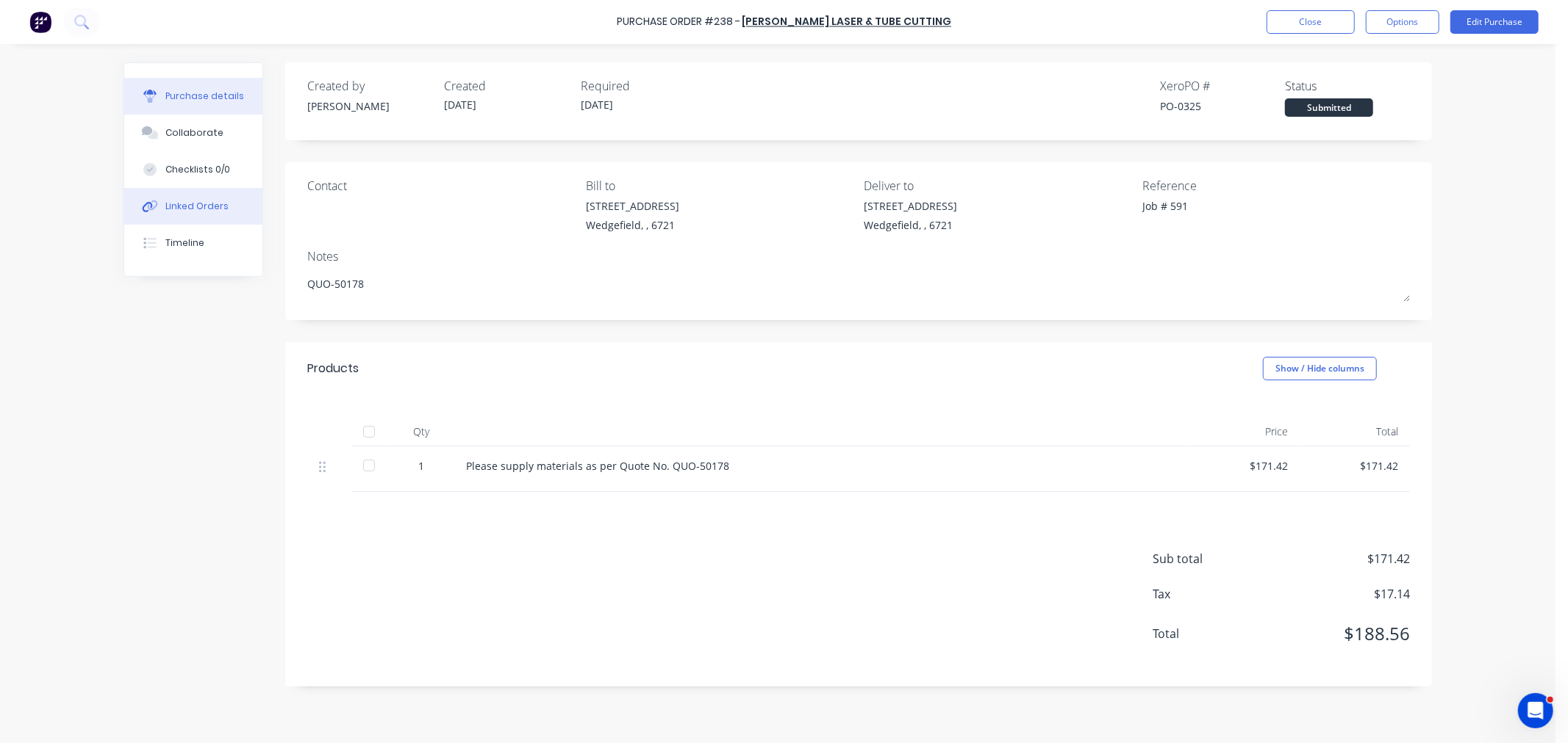
click at [177, 203] on div "Linked Orders" at bounding box center [197, 206] width 63 height 14
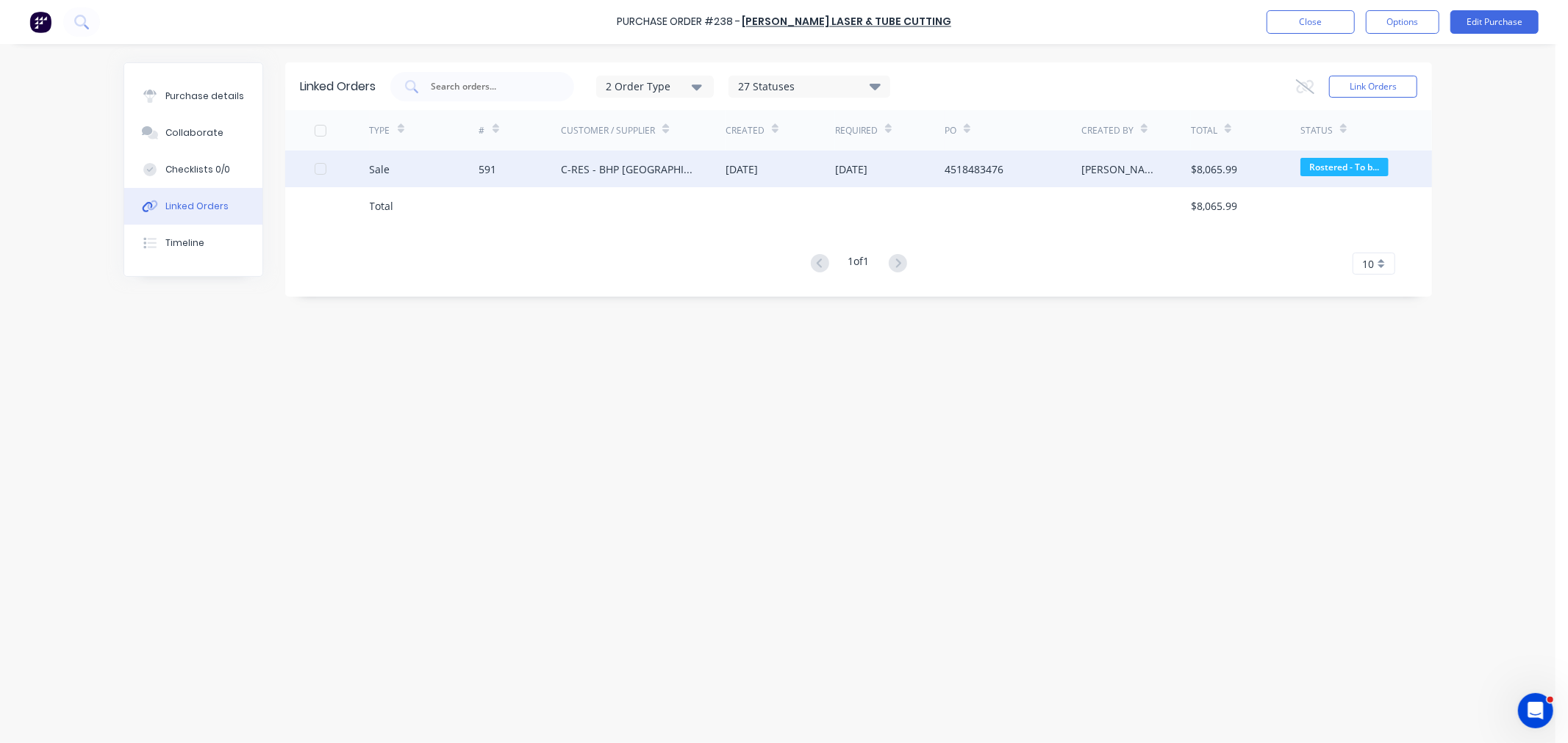
click at [469, 165] on div "Sale" at bounding box center [424, 168] width 109 height 36
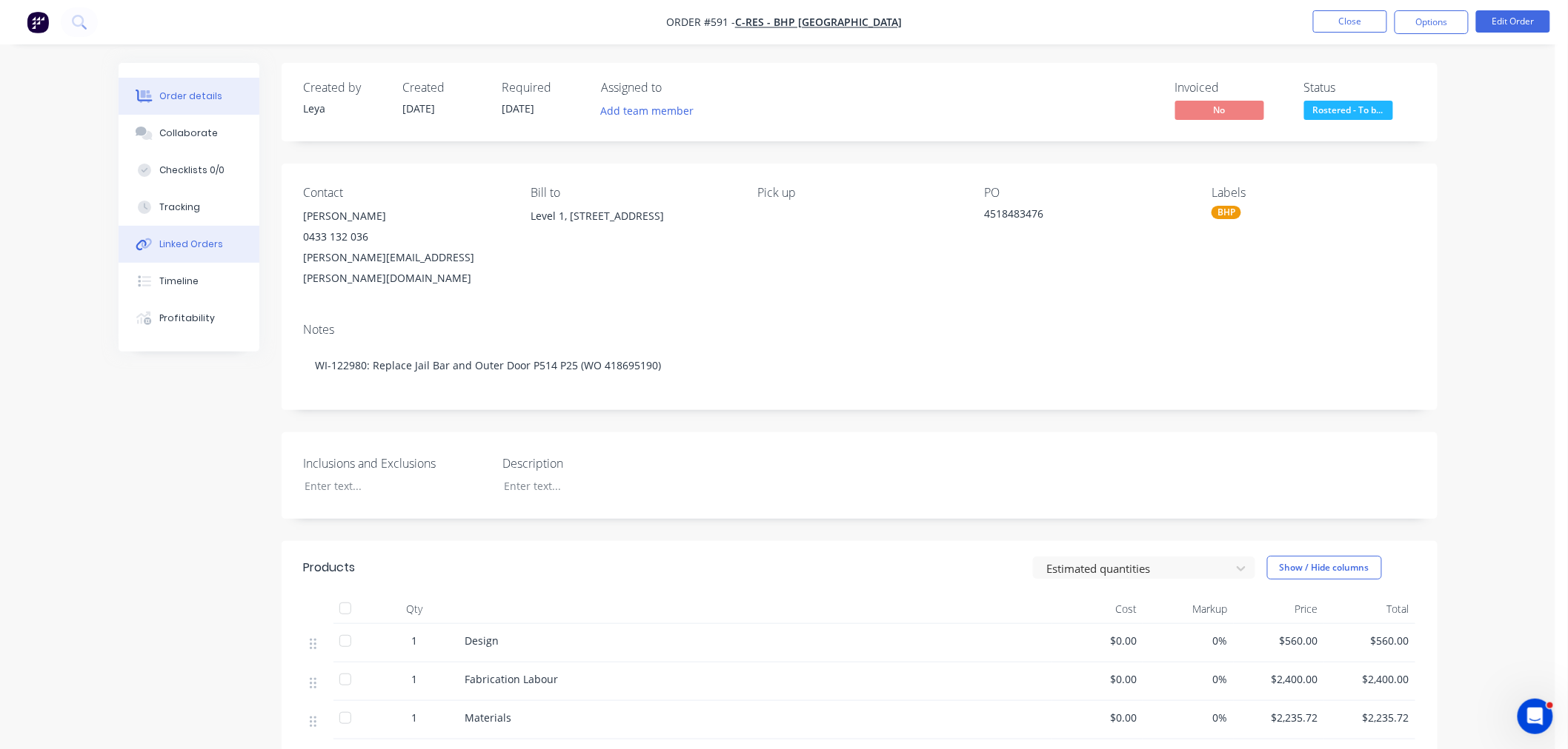
click at [190, 241] on div "Linked Orders" at bounding box center [191, 245] width 64 height 14
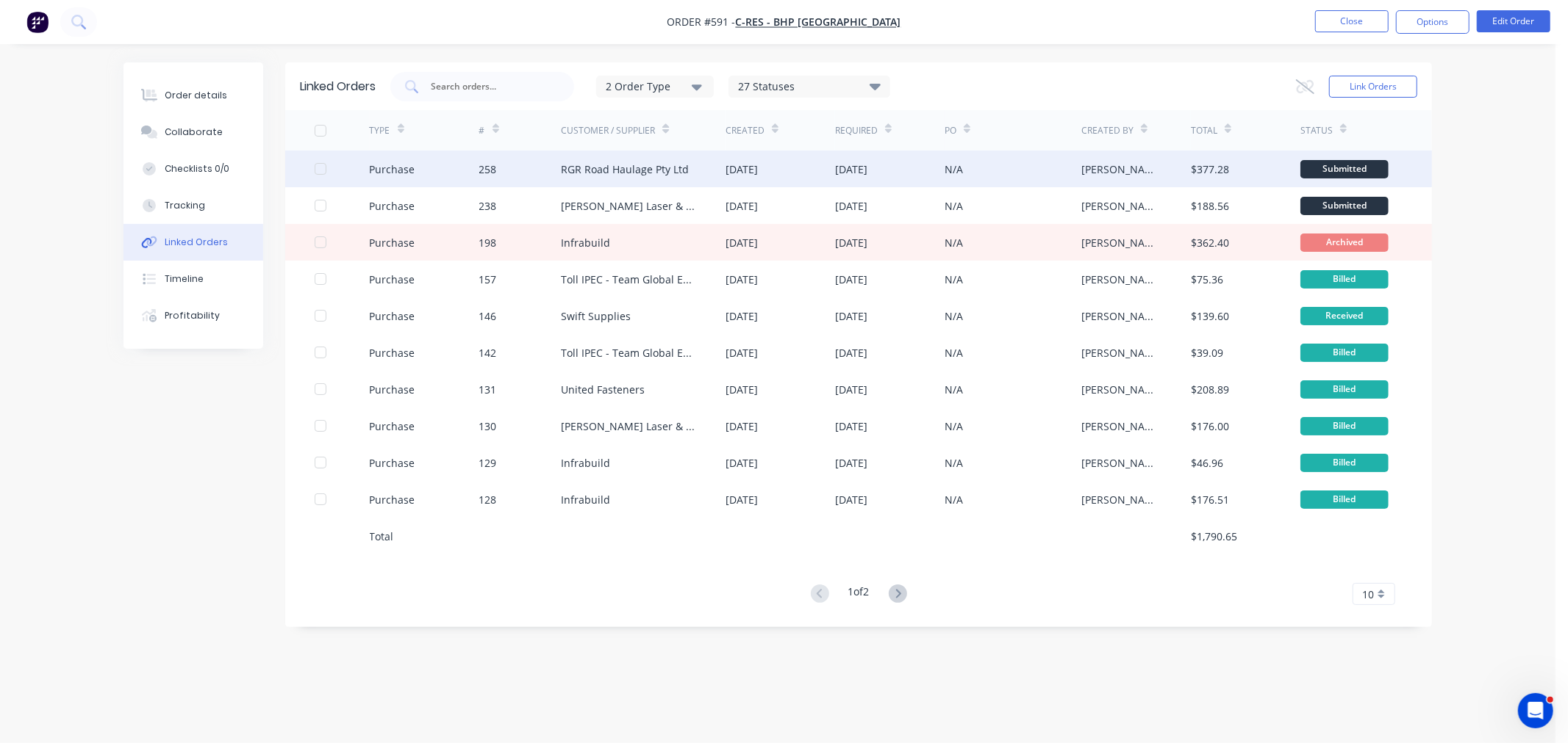
click at [627, 180] on div "RGR Road Haulage Pty Ltd" at bounding box center [643, 168] width 165 height 36
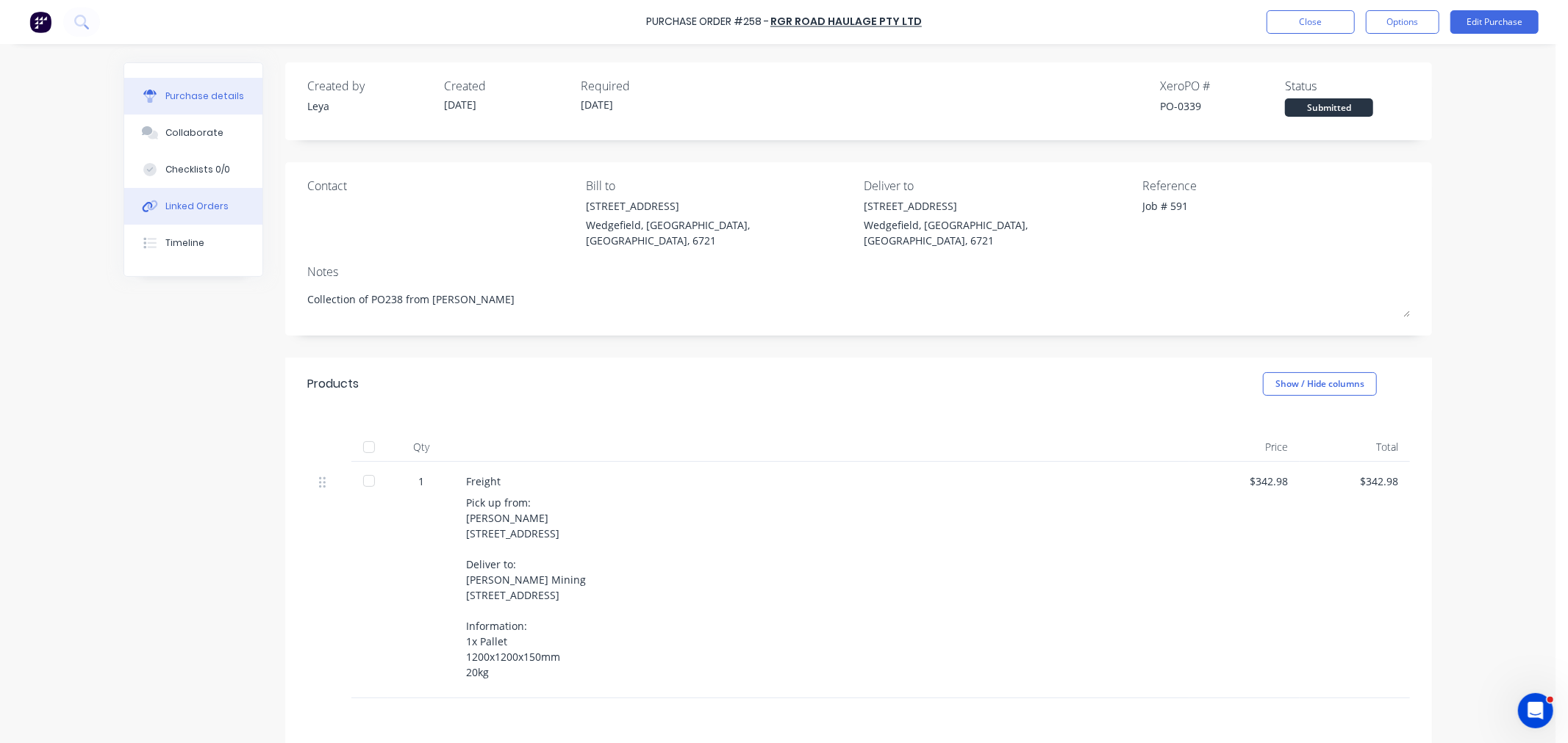
click at [192, 206] on div "Linked Orders" at bounding box center [197, 206] width 63 height 14
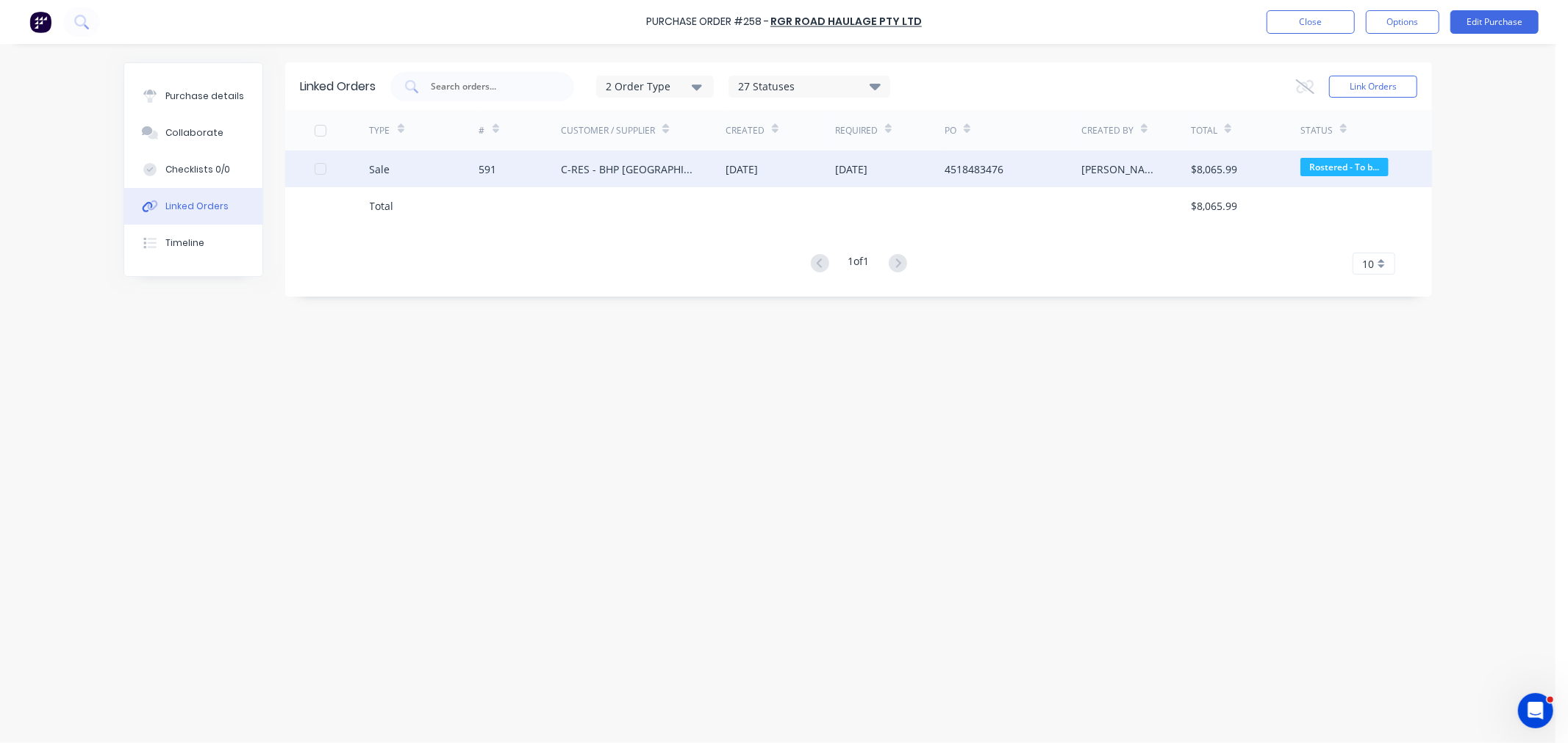
click at [486, 167] on div "591" at bounding box center [488, 169] width 18 height 15
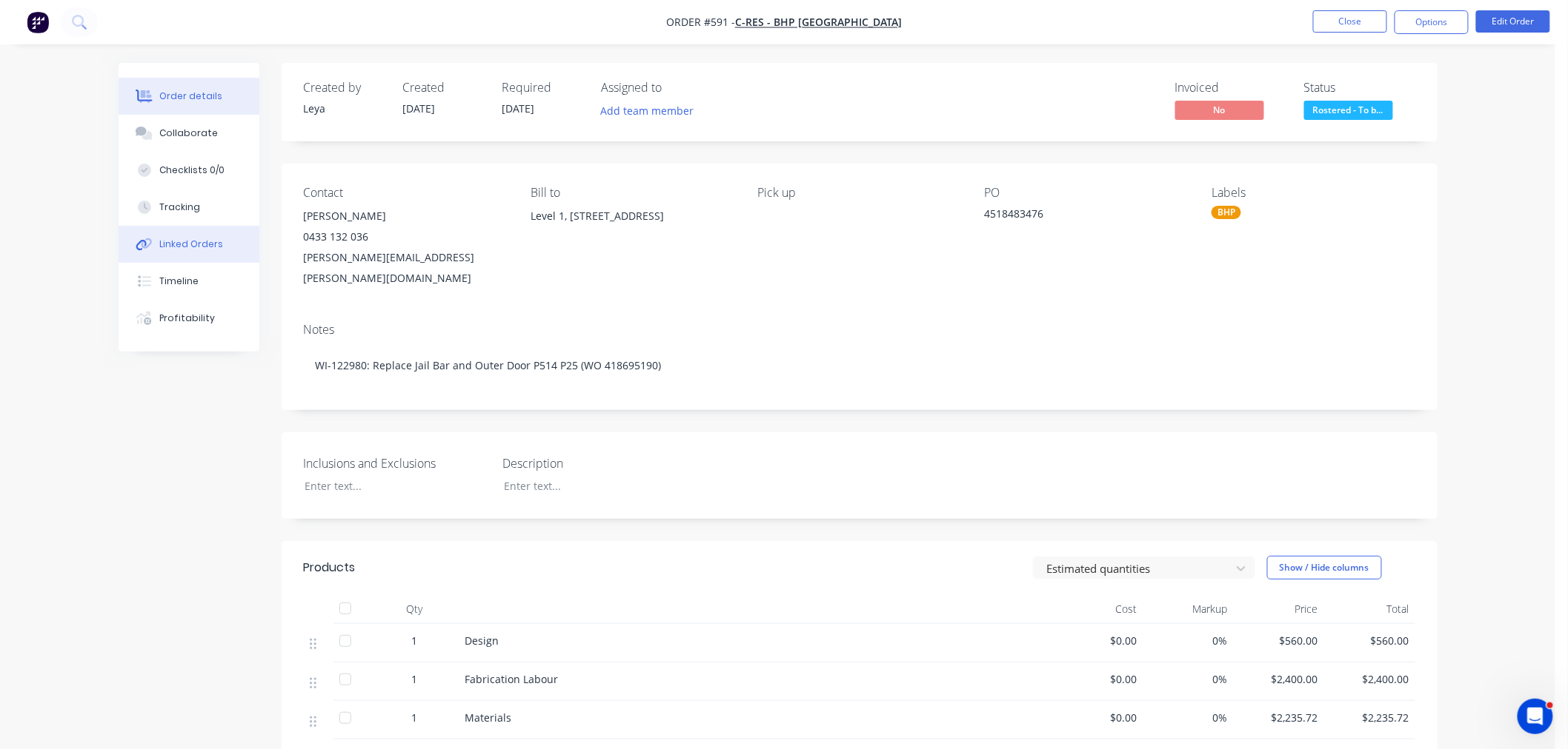
click at [173, 251] on button "Linked Orders" at bounding box center [188, 244] width 141 height 37
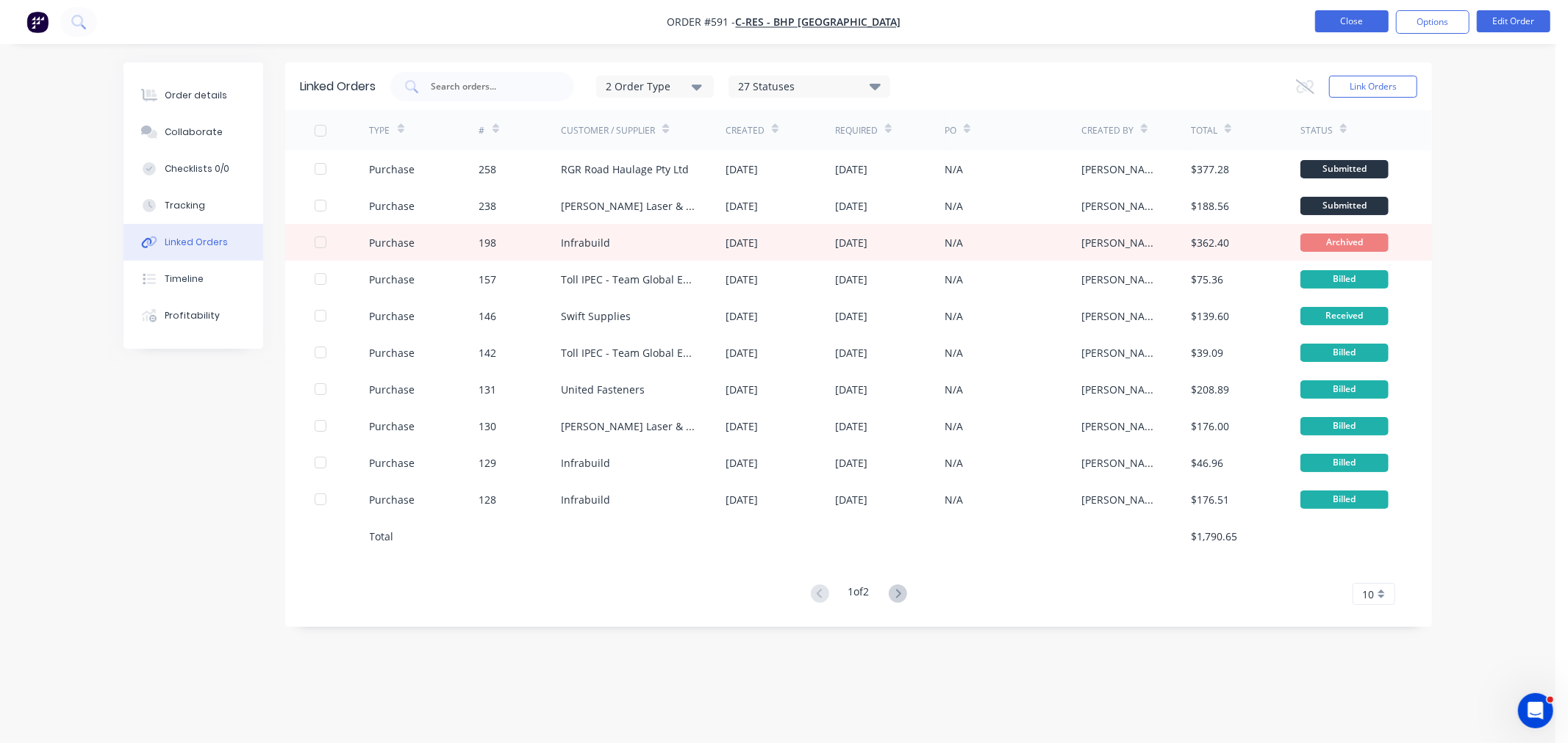
click at [1350, 25] on button "Close" at bounding box center [1351, 21] width 74 height 22
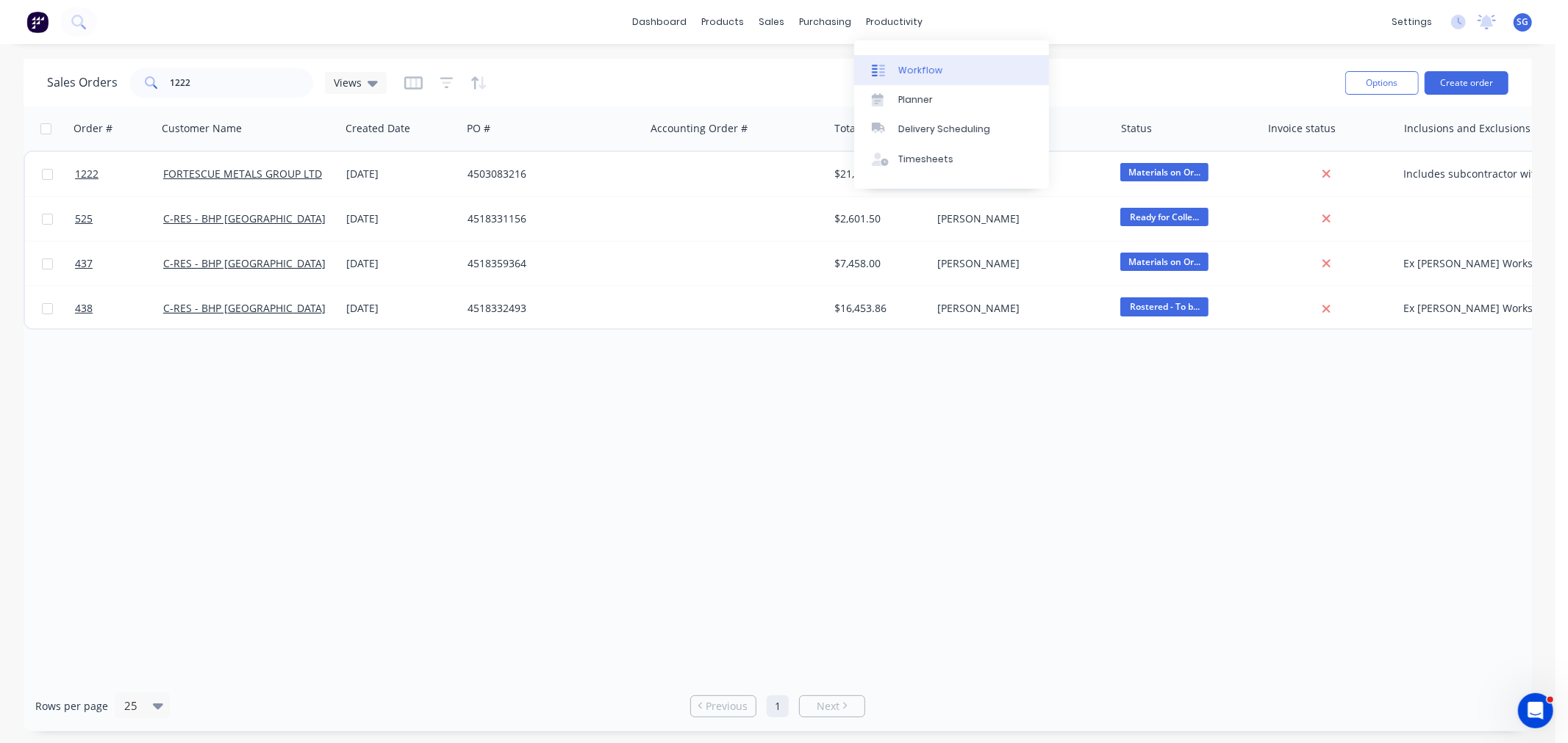
click at [919, 74] on div "Workflow" at bounding box center [920, 71] width 44 height 14
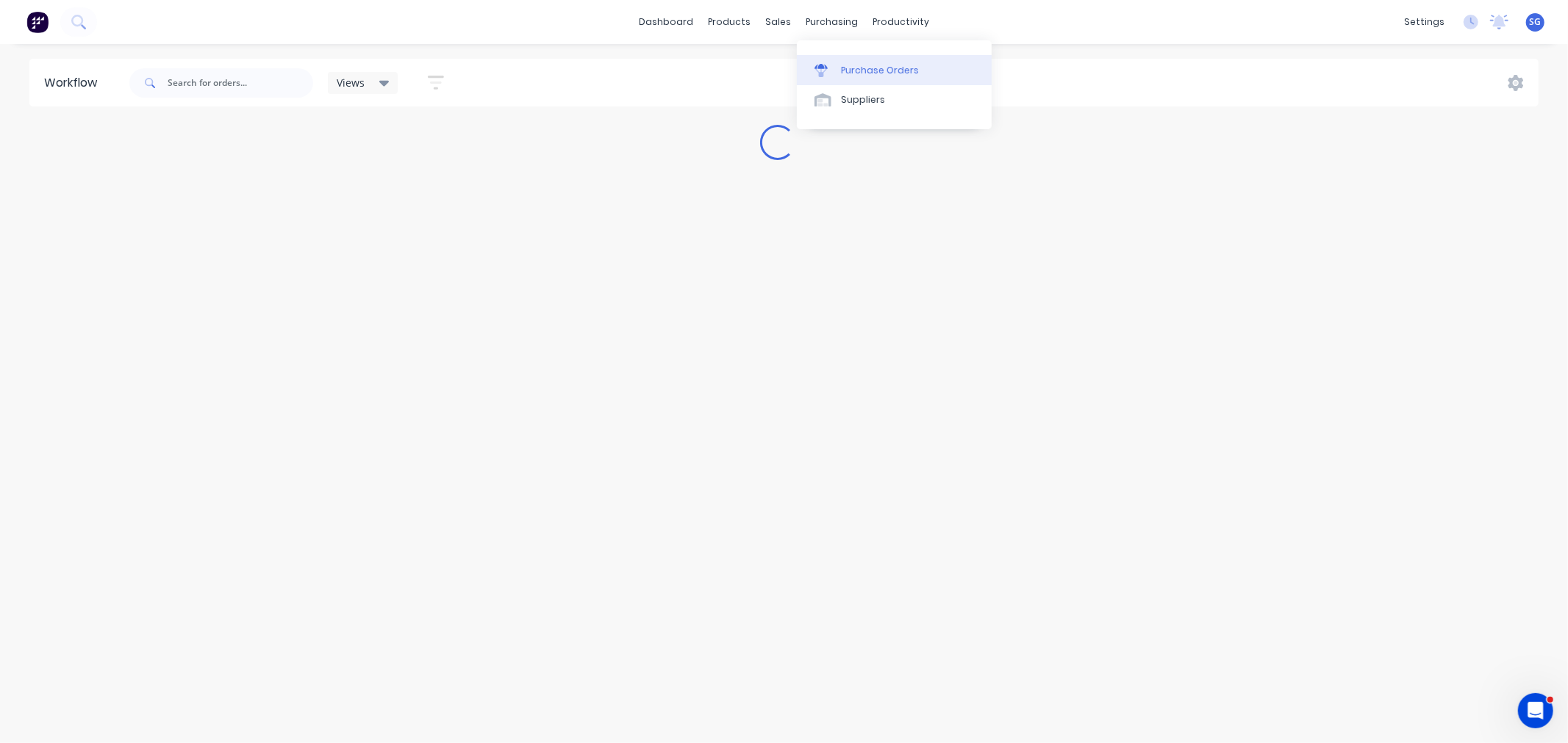
click at [832, 71] on div at bounding box center [825, 71] width 22 height 14
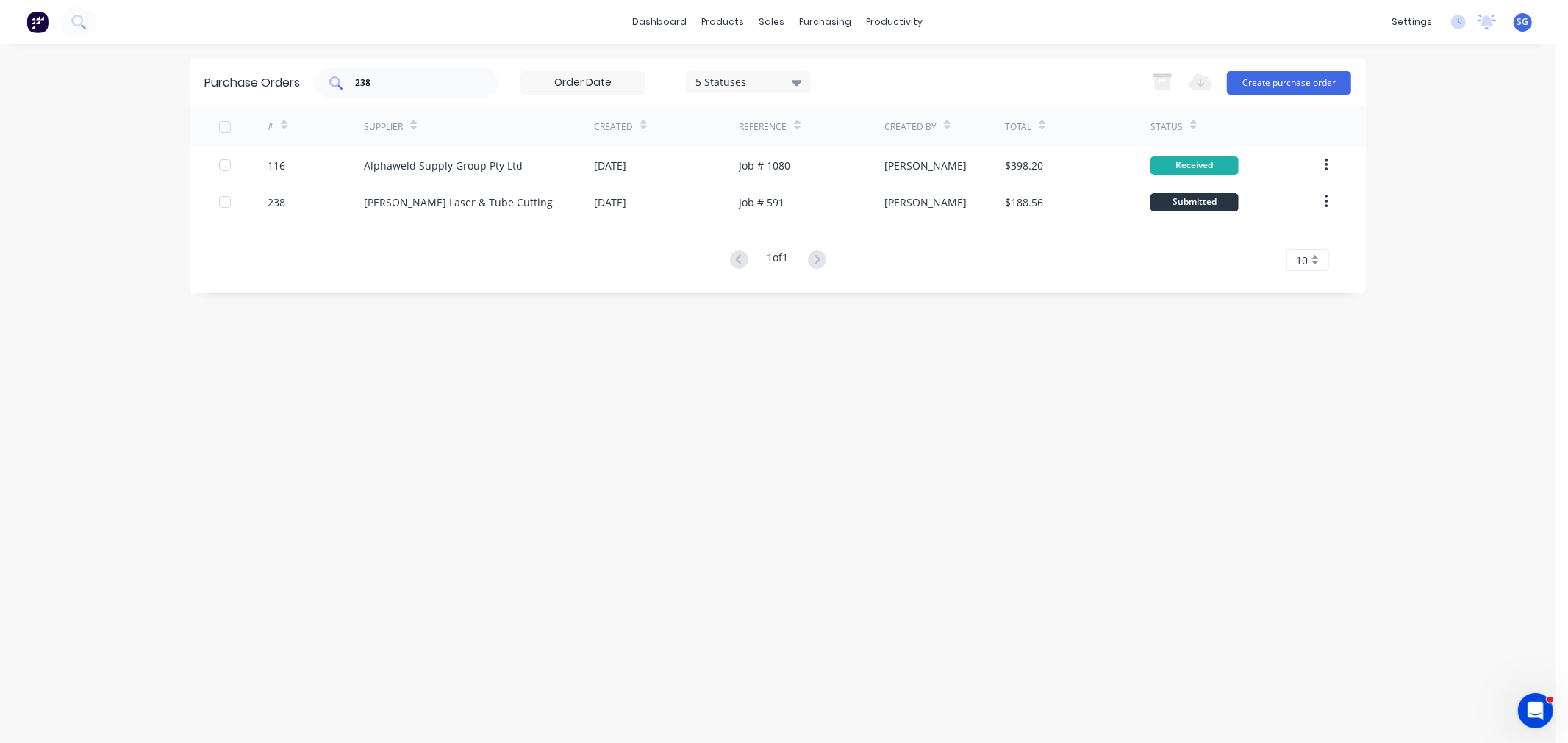
click at [382, 72] on div "238" at bounding box center [406, 83] width 184 height 30
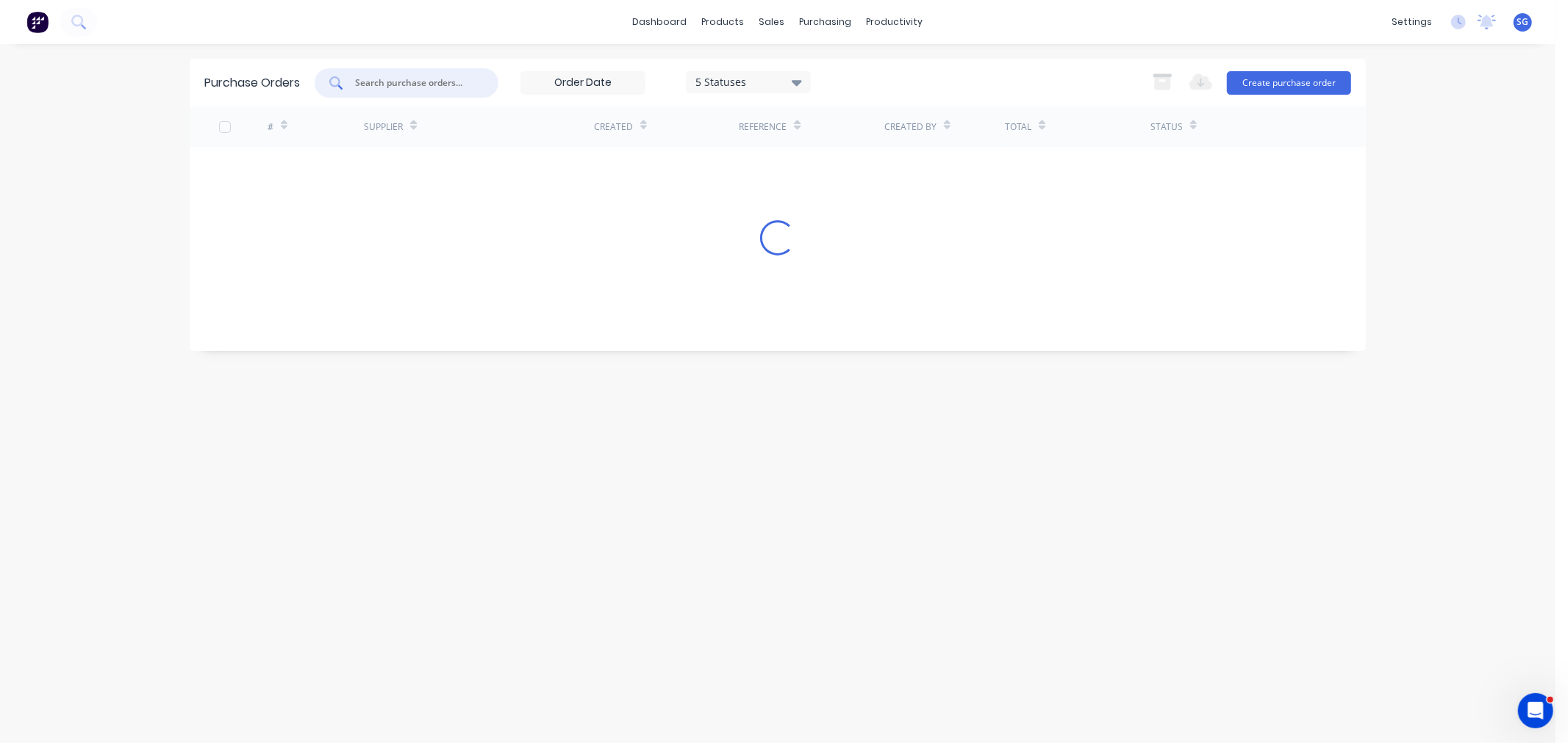
click at [721, 82] on div "5 Statuses" at bounding box center [748, 82] width 105 height 15
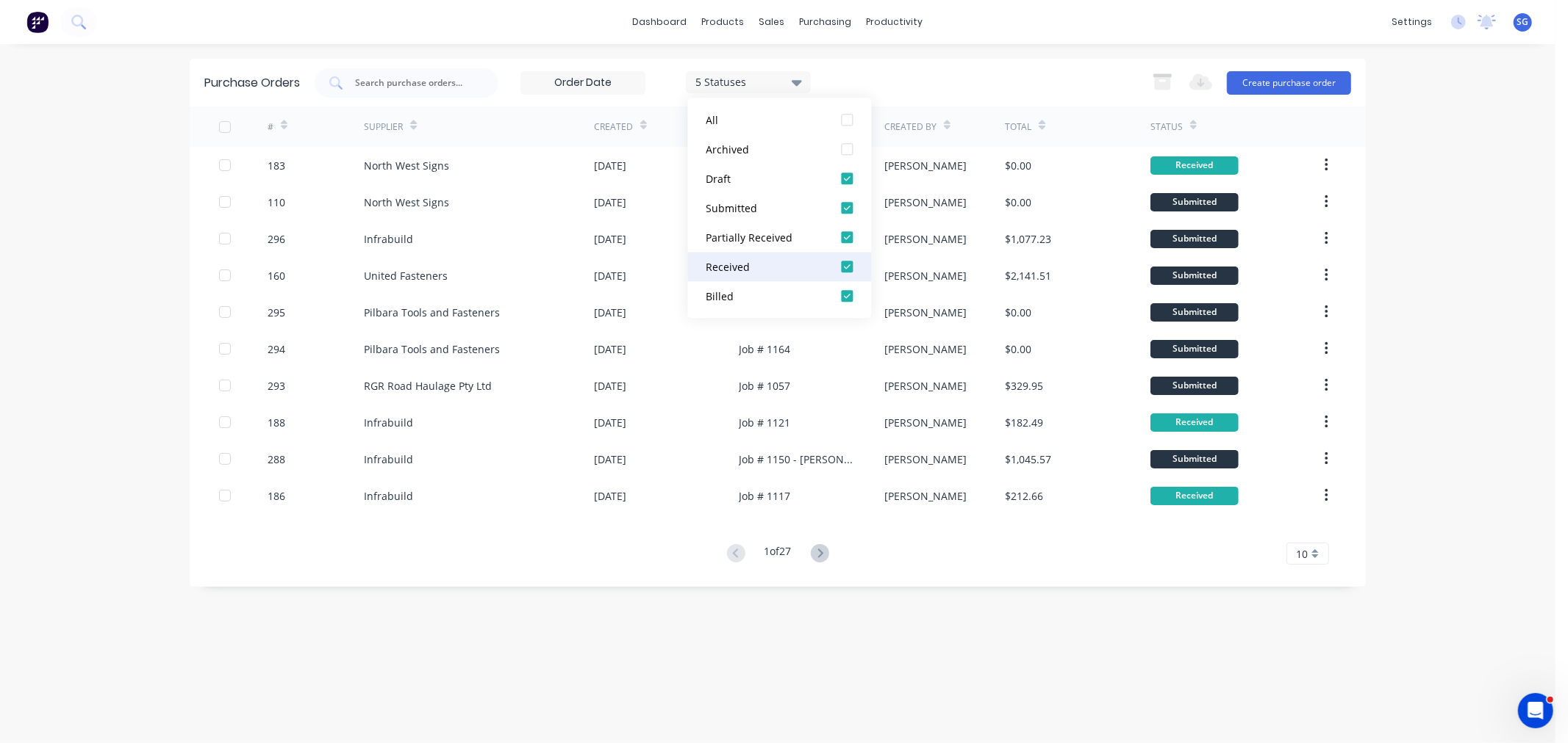
click at [848, 266] on div at bounding box center [847, 266] width 30 height 30
click at [842, 298] on div at bounding box center [847, 296] width 30 height 30
click at [1017, 79] on div "3 Statuses 3 Statuses Export to Excel (XLSX) Create purchase order" at bounding box center [832, 83] width 1036 height 30
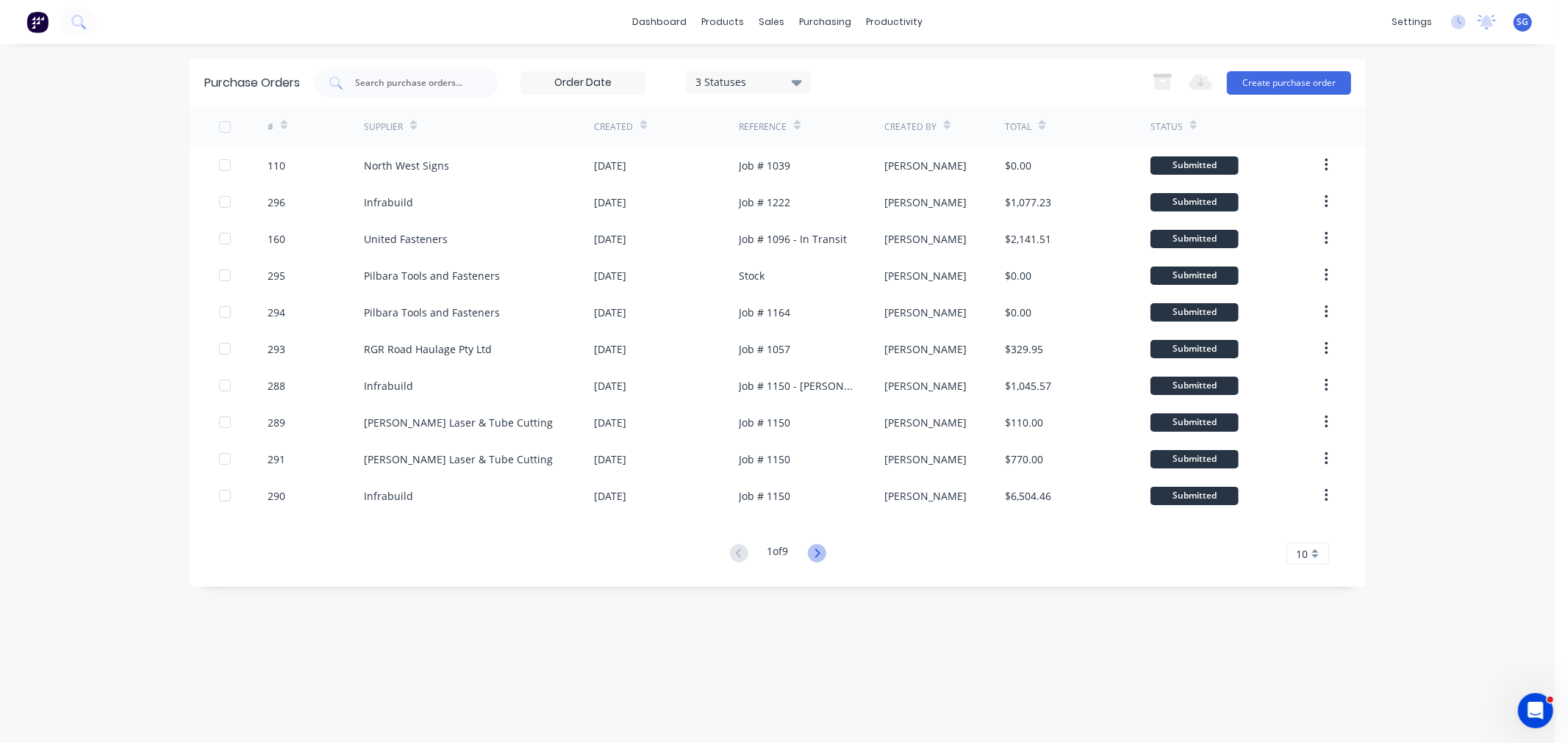
click at [811, 556] on icon at bounding box center [817, 554] width 19 height 19
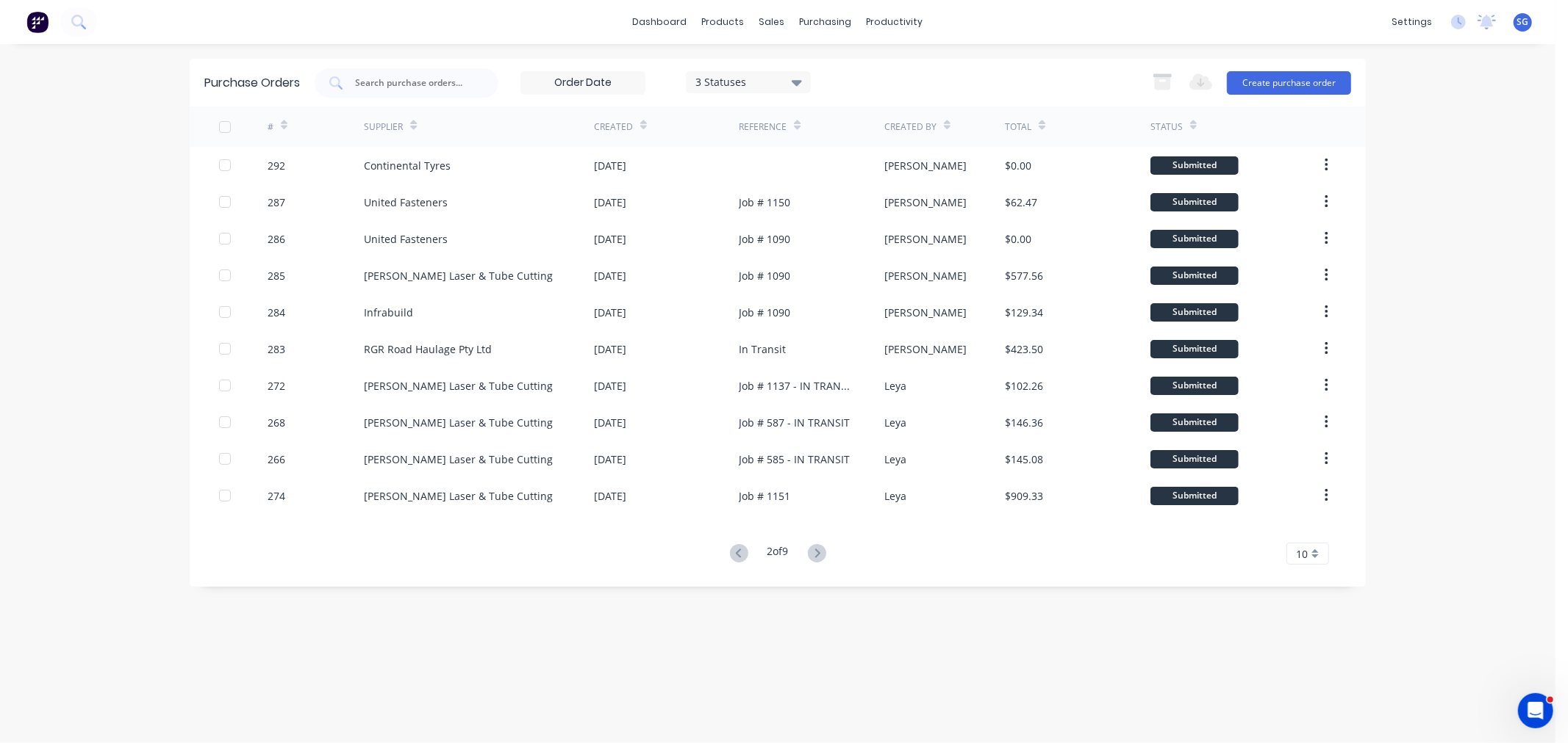
click at [811, 556] on icon at bounding box center [817, 554] width 19 height 19
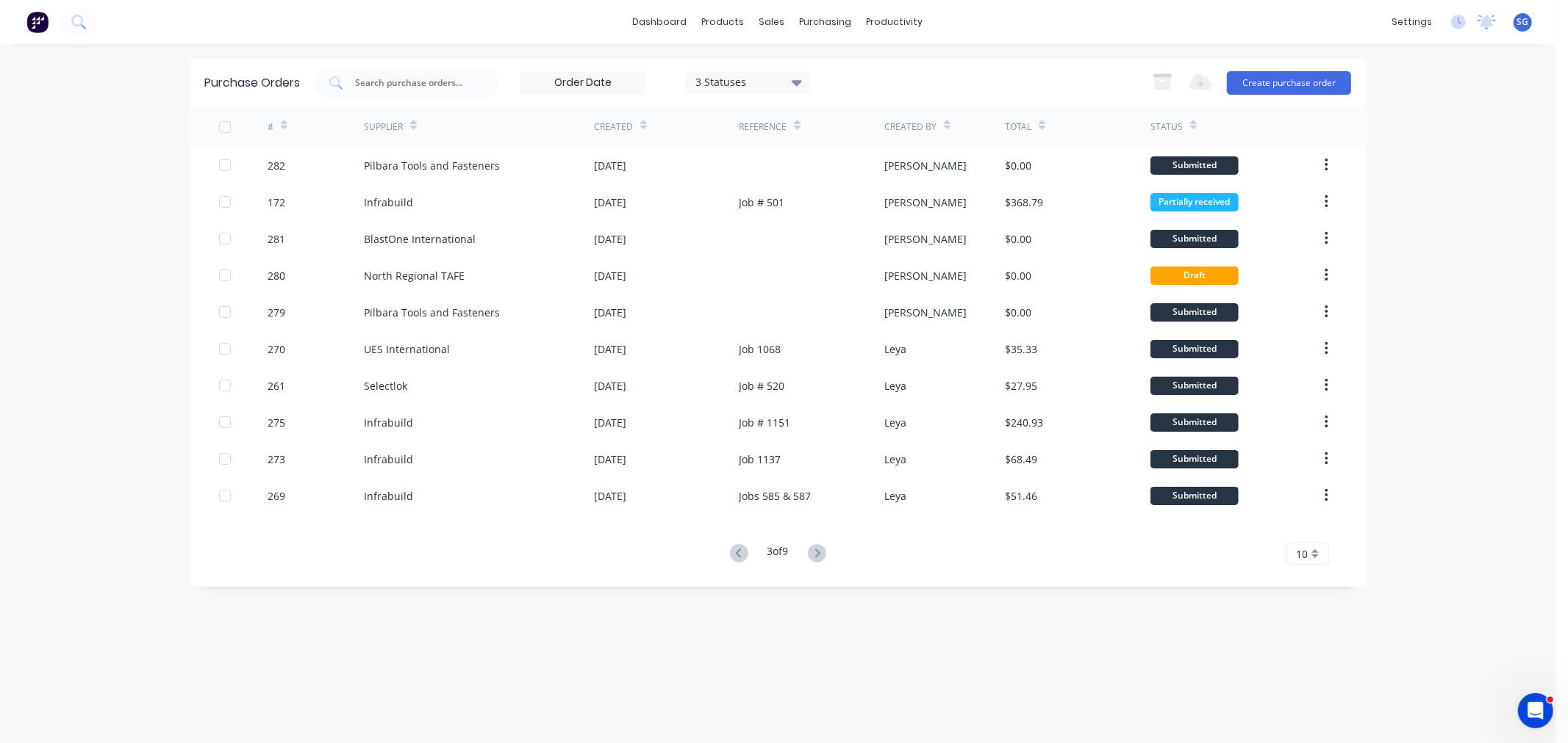
click at [811, 556] on icon at bounding box center [817, 554] width 19 height 19
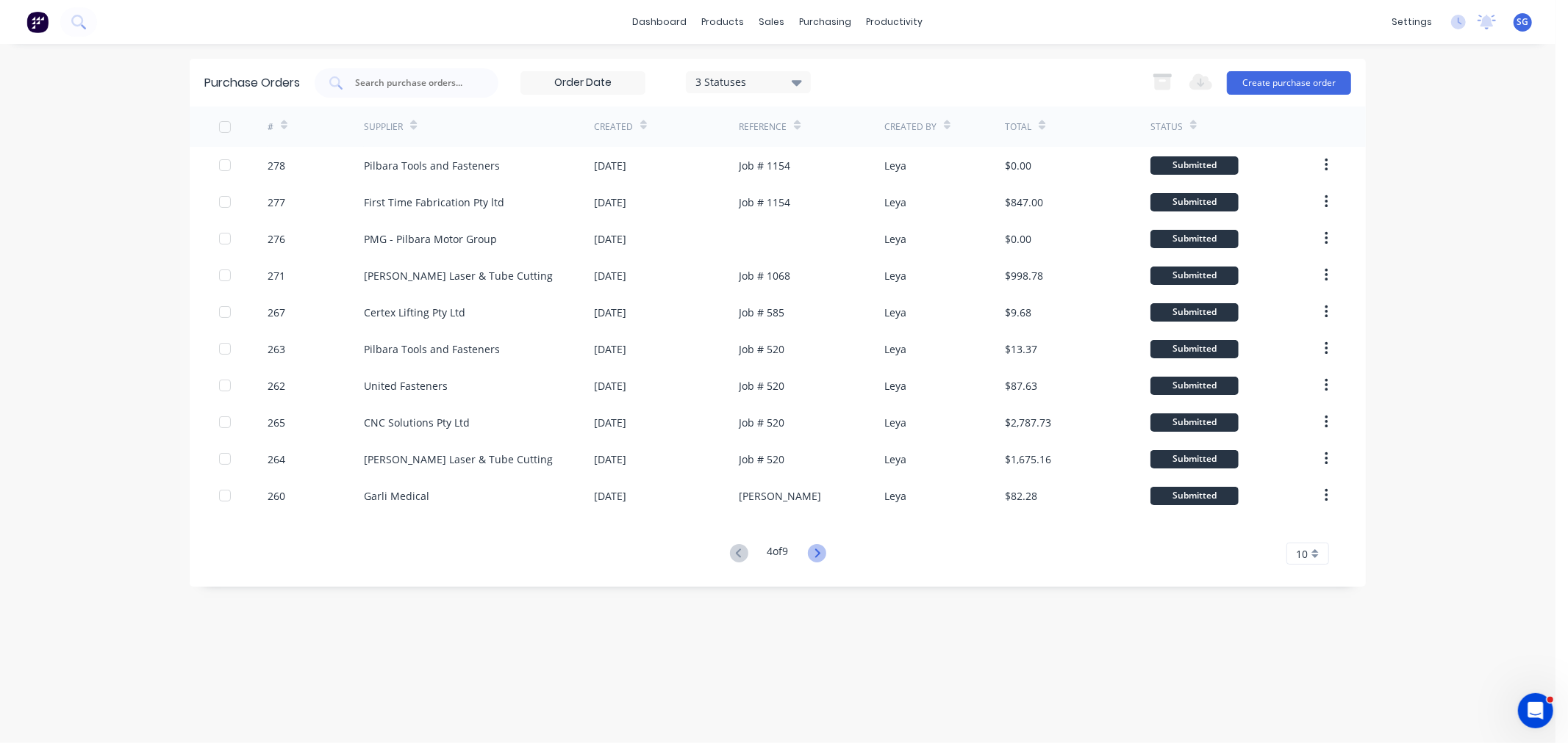
click at [825, 556] on icon at bounding box center [817, 554] width 19 height 19
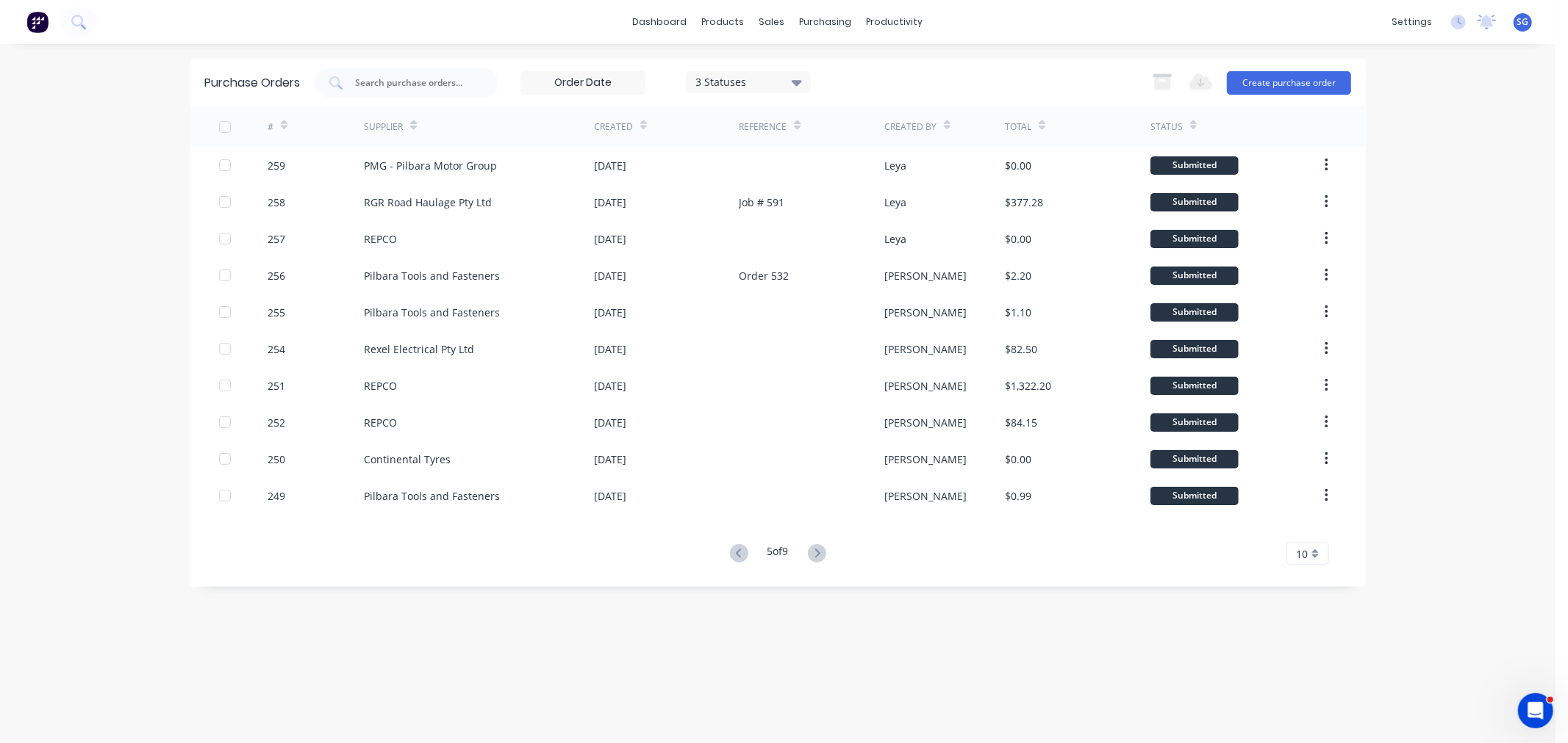
click at [825, 556] on icon at bounding box center [817, 554] width 19 height 19
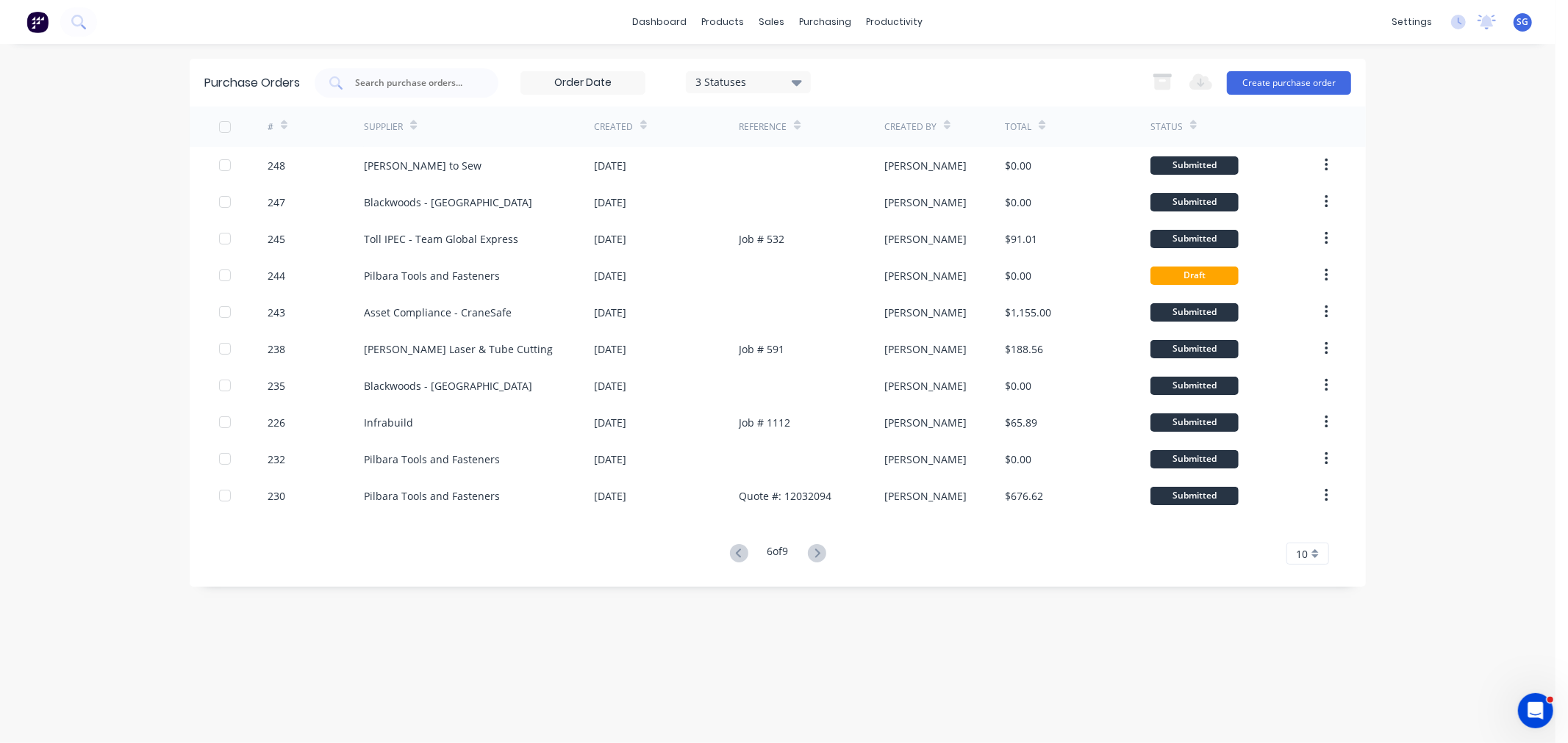
click at [825, 556] on icon at bounding box center [817, 554] width 19 height 19
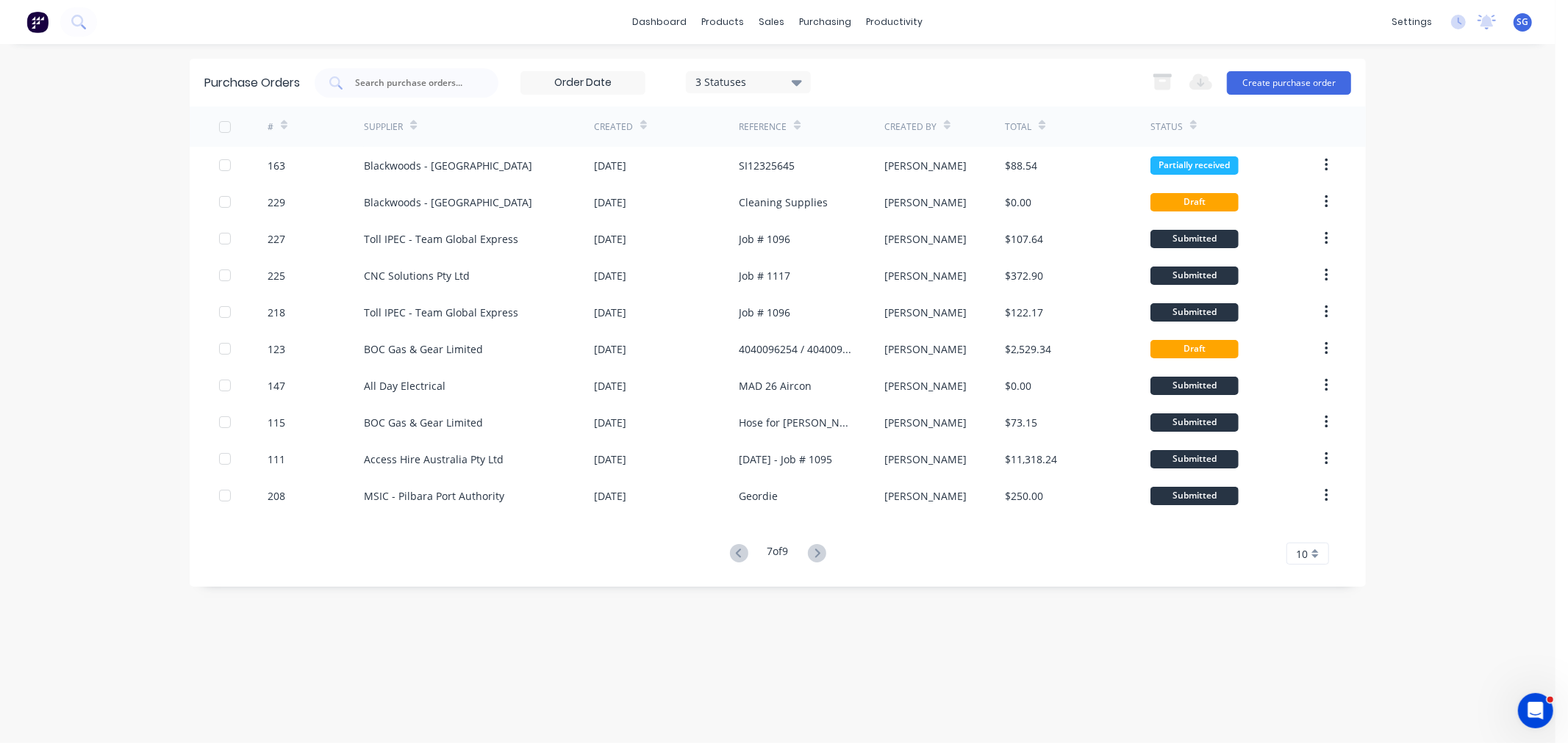
click at [825, 556] on icon at bounding box center [817, 554] width 19 height 19
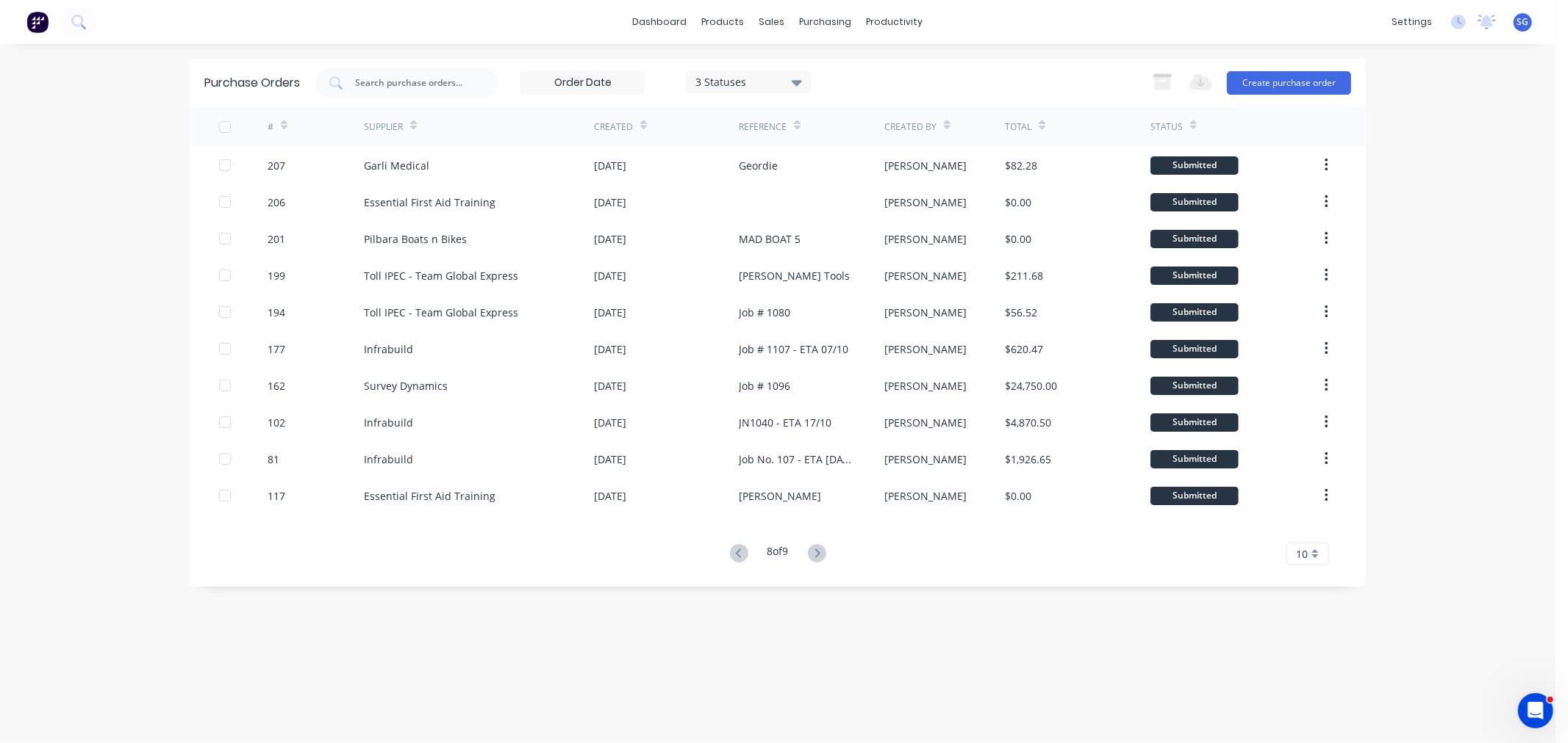
click at [825, 556] on icon at bounding box center [817, 554] width 19 height 19
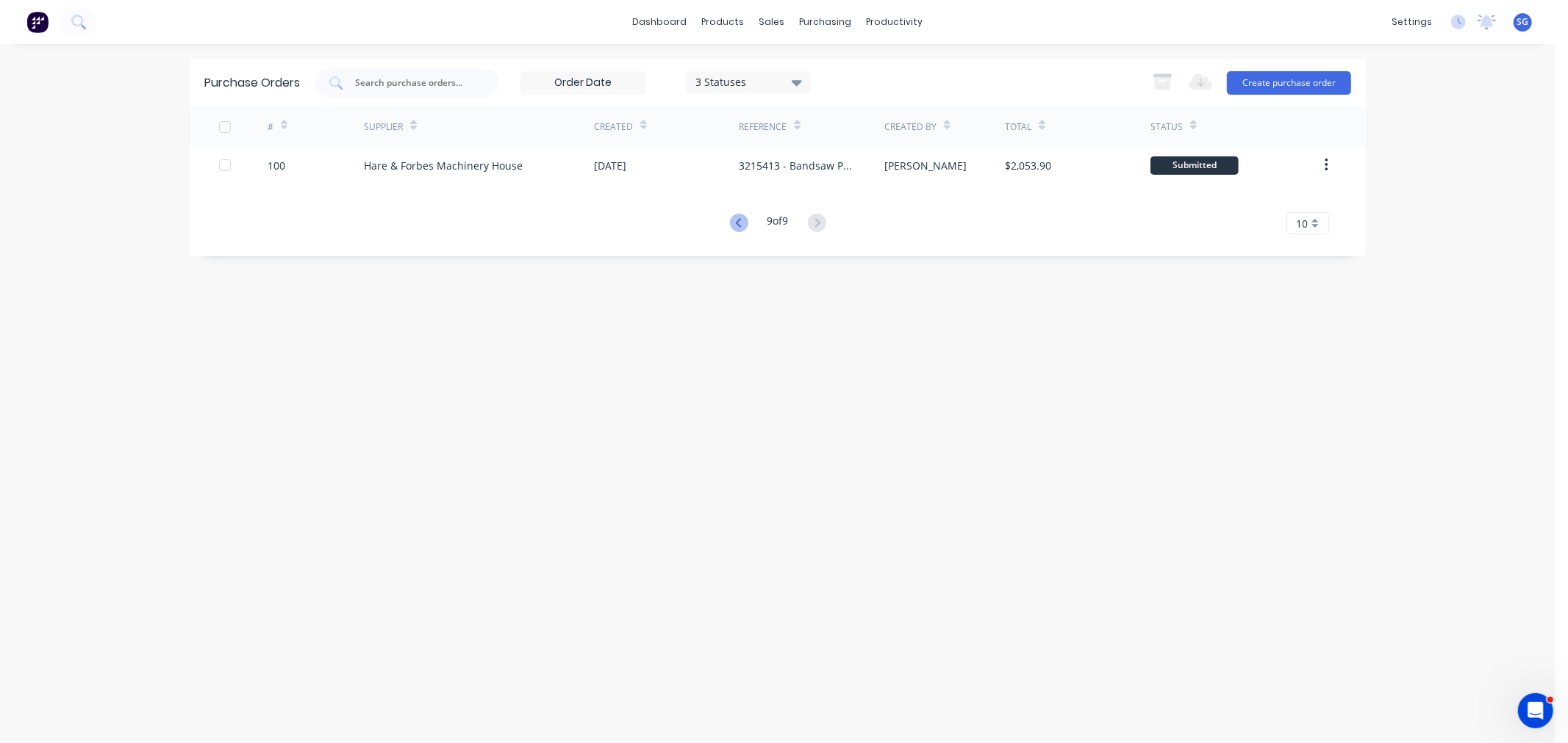
click at [737, 222] on icon at bounding box center [739, 223] width 19 height 19
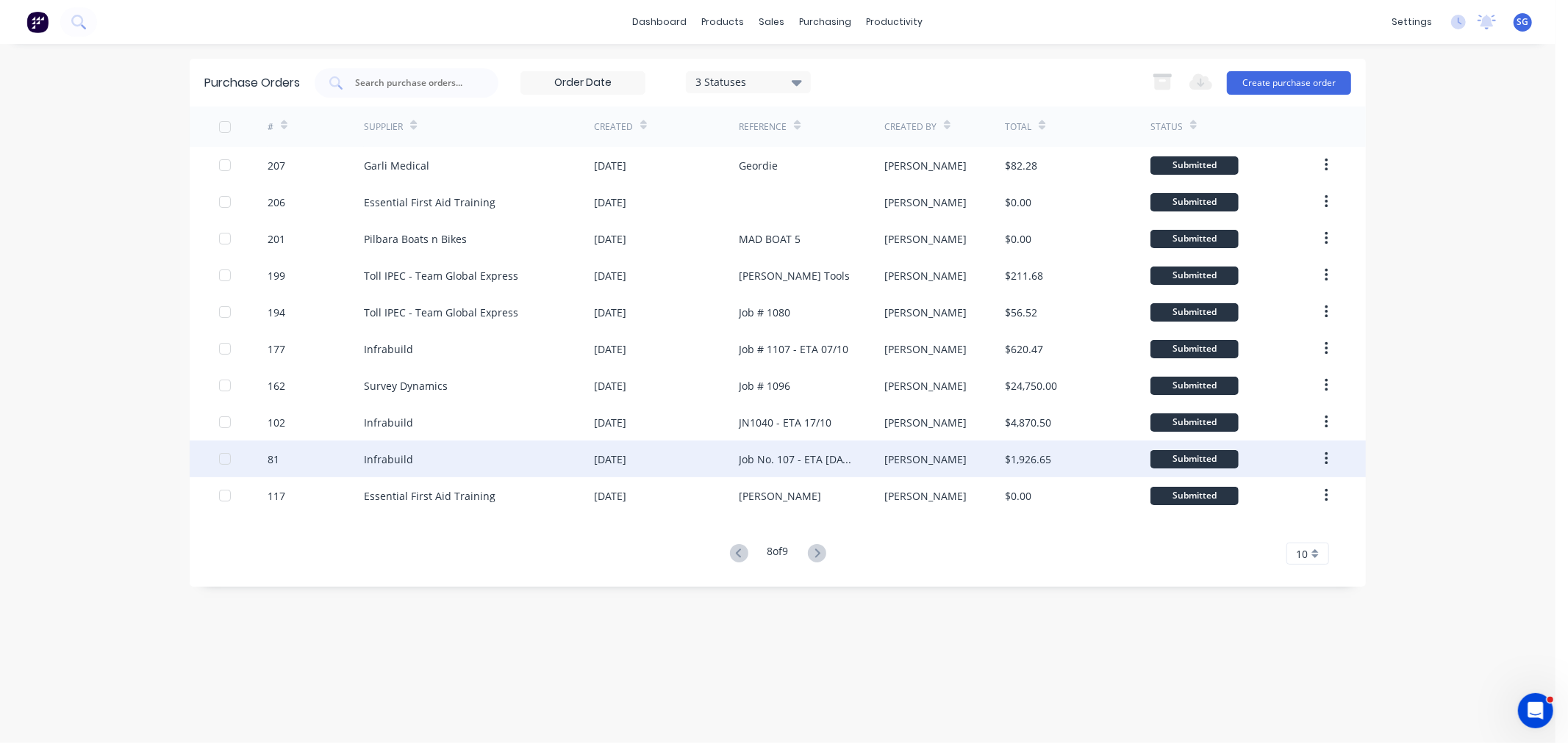
click at [671, 463] on div "15 Sep 2025" at bounding box center [666, 458] width 145 height 36
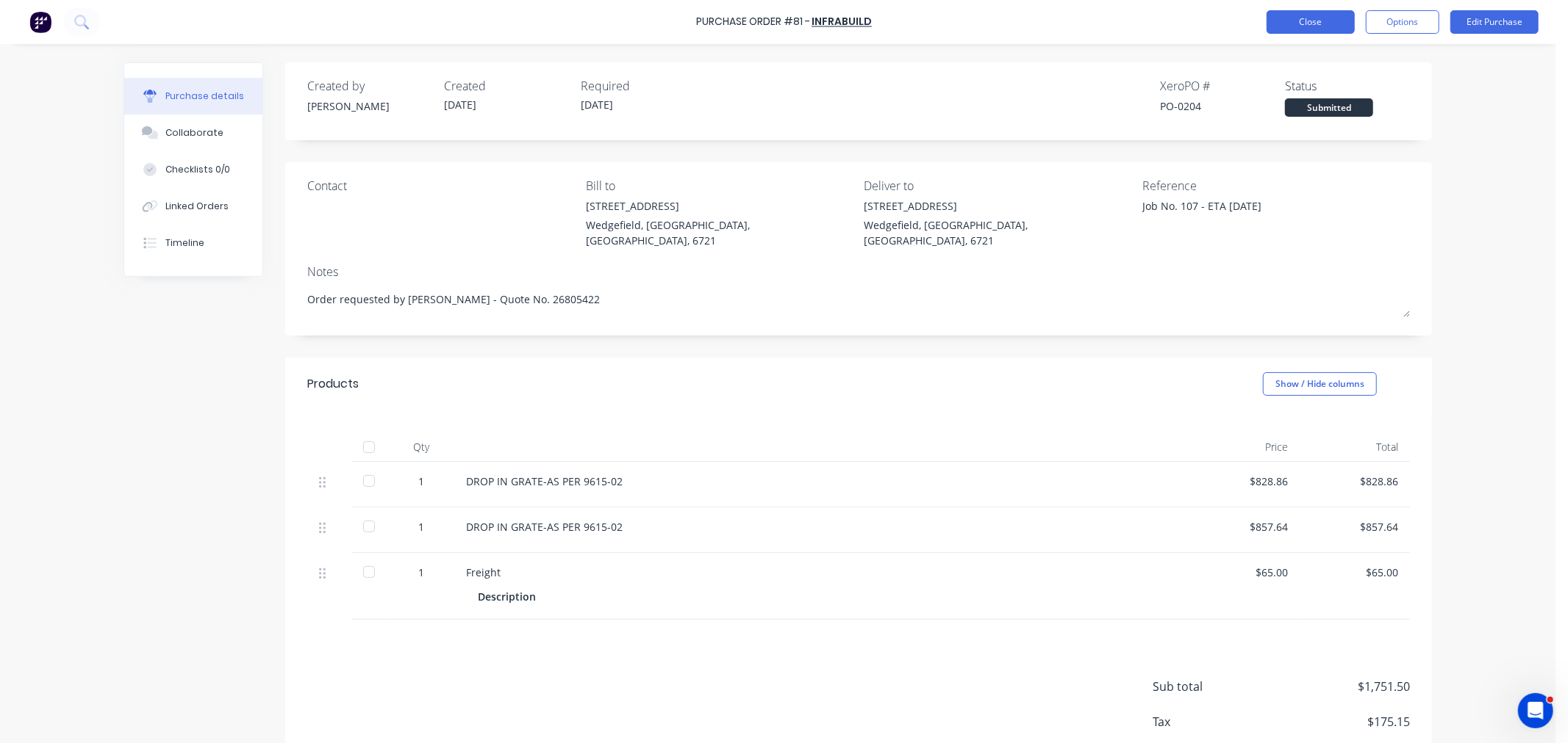
click at [1289, 27] on button "Close" at bounding box center [1310, 22] width 88 height 24
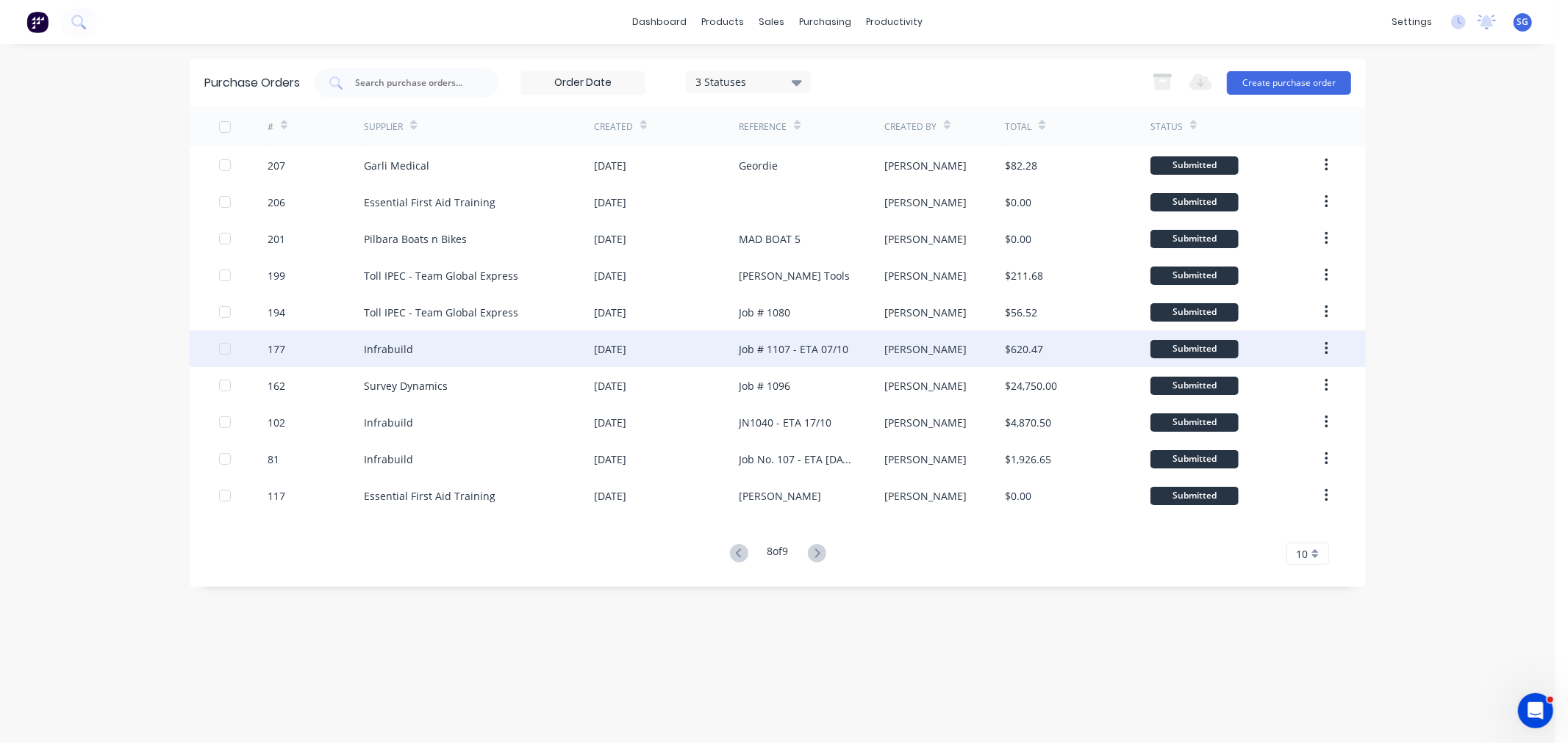
click at [755, 342] on div "Job # 1107 - ETA 07/10" at bounding box center [792, 349] width 109 height 15
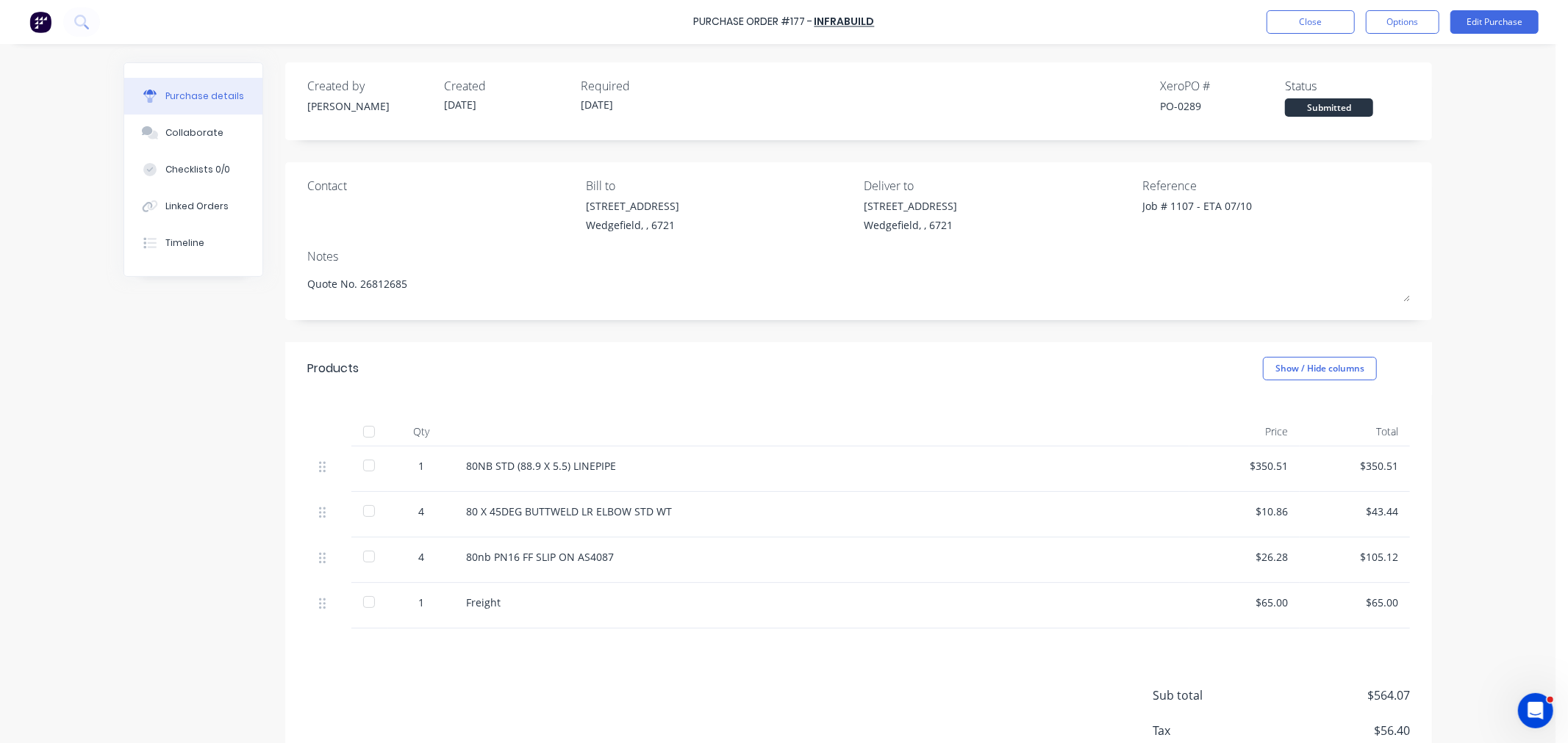
click at [1302, 8] on div "Purchase Order #177 - Infrabuild Close Options Edit Purchase" at bounding box center [784, 22] width 1568 height 44
click at [1299, 19] on button "Close" at bounding box center [1310, 22] width 88 height 24
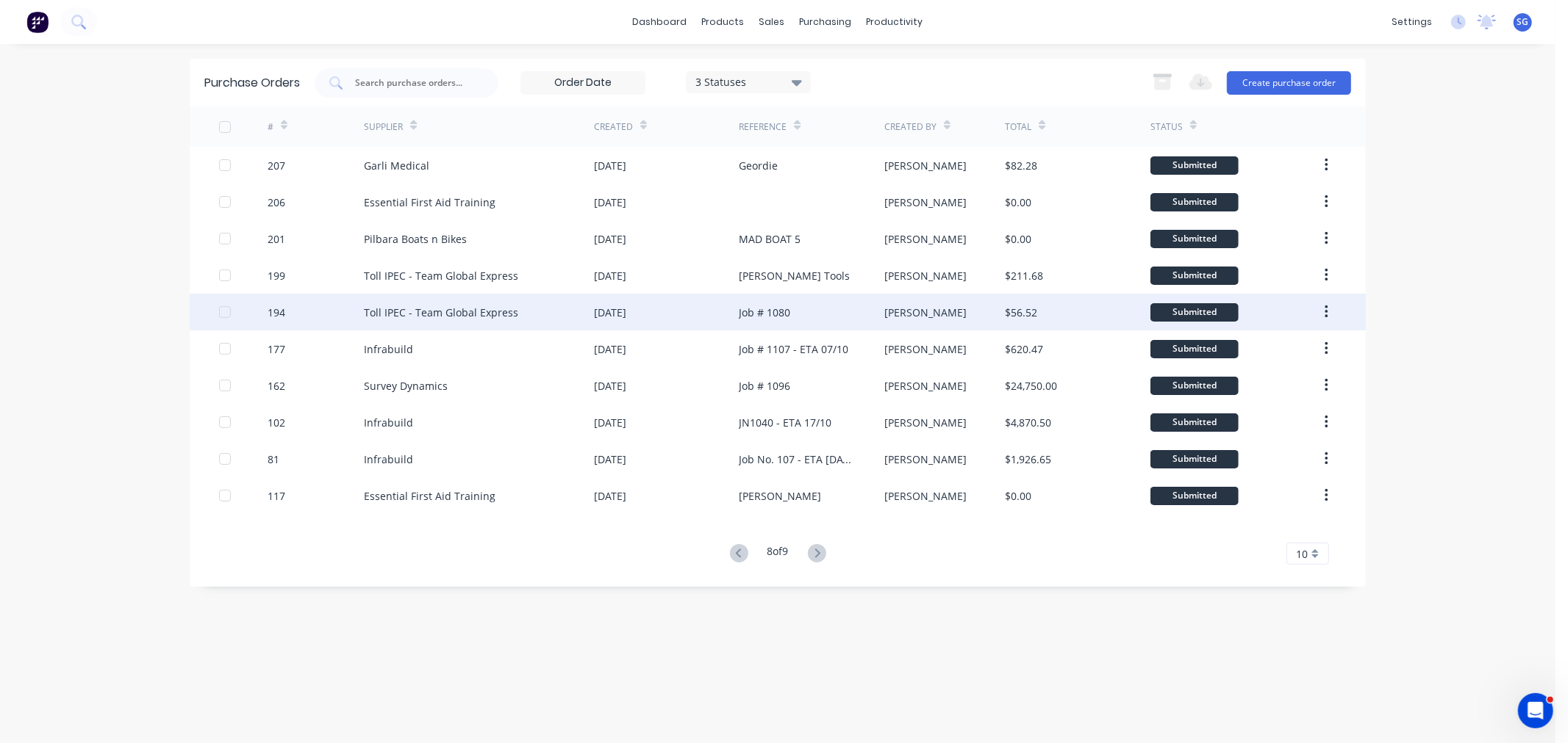
click at [770, 316] on div "Job # 1080" at bounding box center [764, 313] width 52 height 15
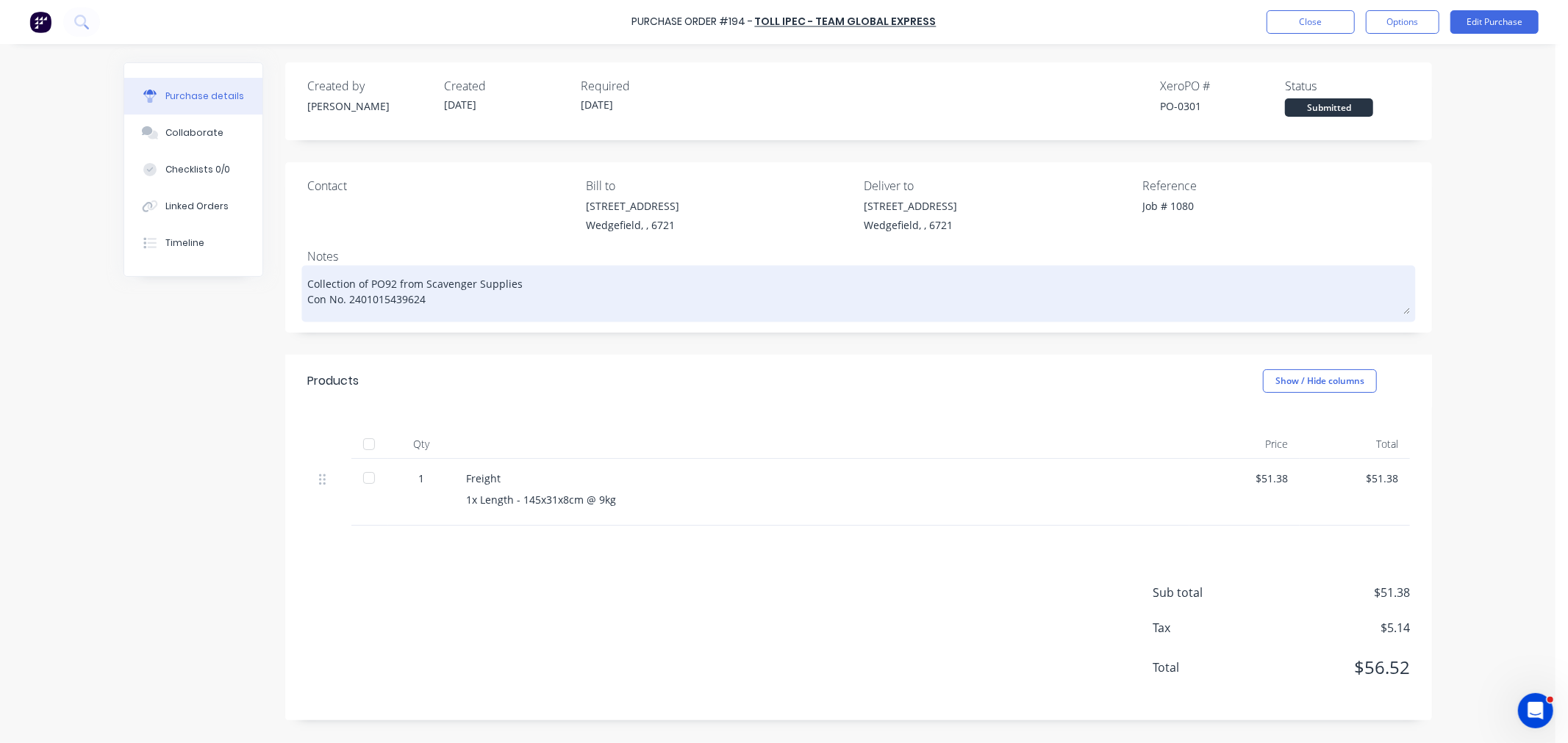
click at [362, 304] on textarea "Collection of PO92 from Scavenger Supplies Con No. 2401015439624" at bounding box center [858, 292] width 1102 height 46
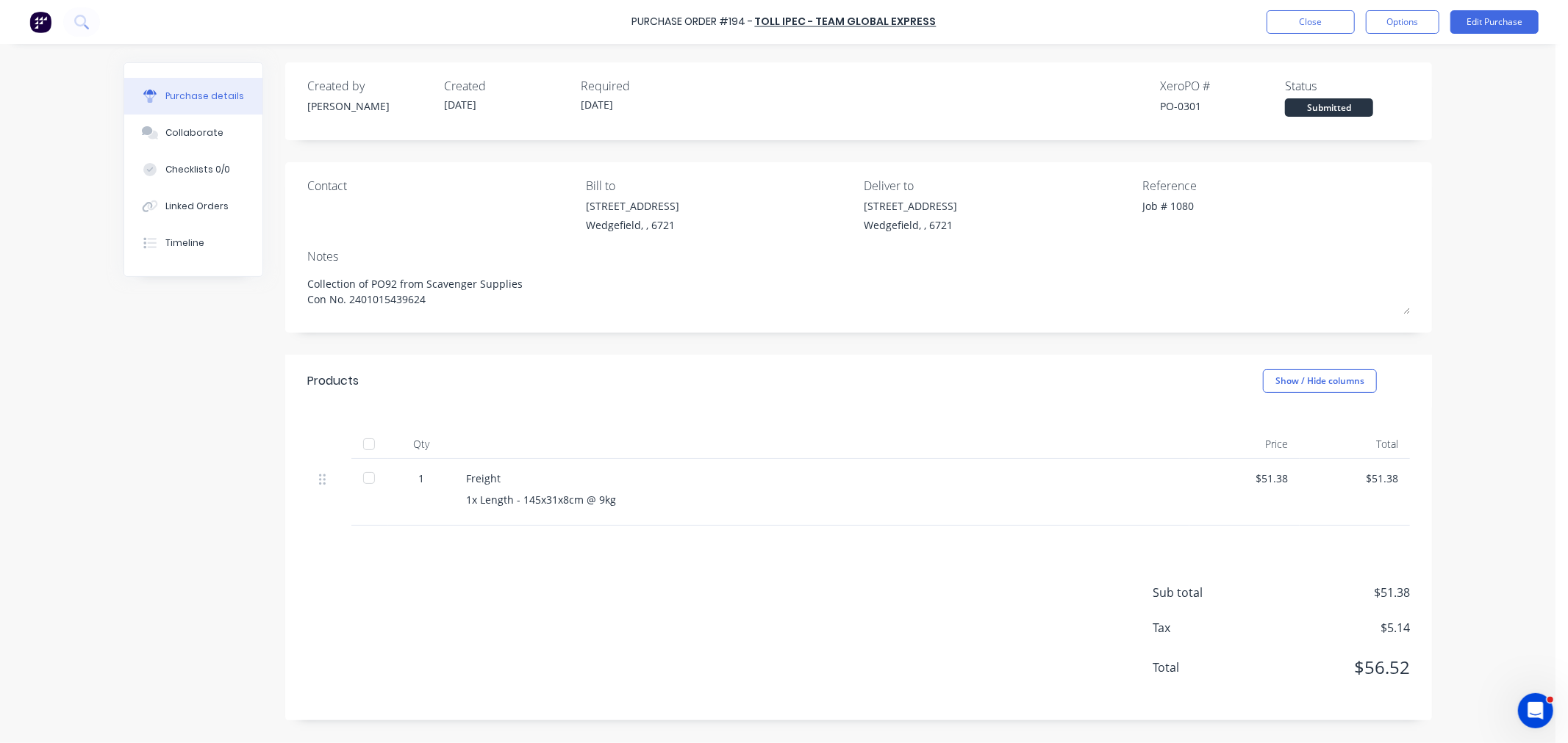
drag, startPoint x: 367, startPoint y: 449, endPoint x: 367, endPoint y: 434, distance: 15.0
click at [367, 449] on div at bounding box center [369, 444] width 30 height 30
click at [185, 208] on div "Linked Orders" at bounding box center [197, 206] width 63 height 14
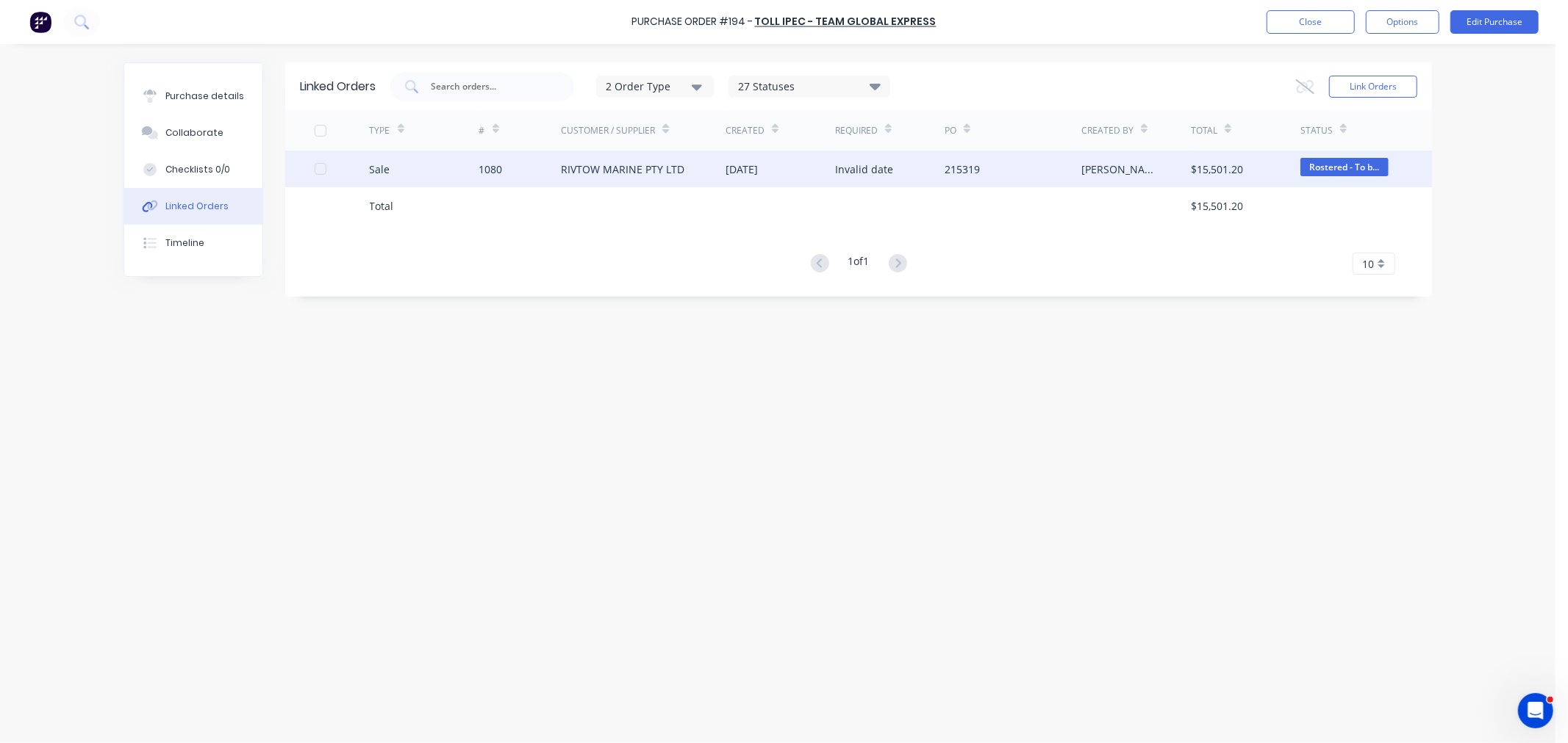
click at [494, 173] on div "1080" at bounding box center [491, 169] width 24 height 15
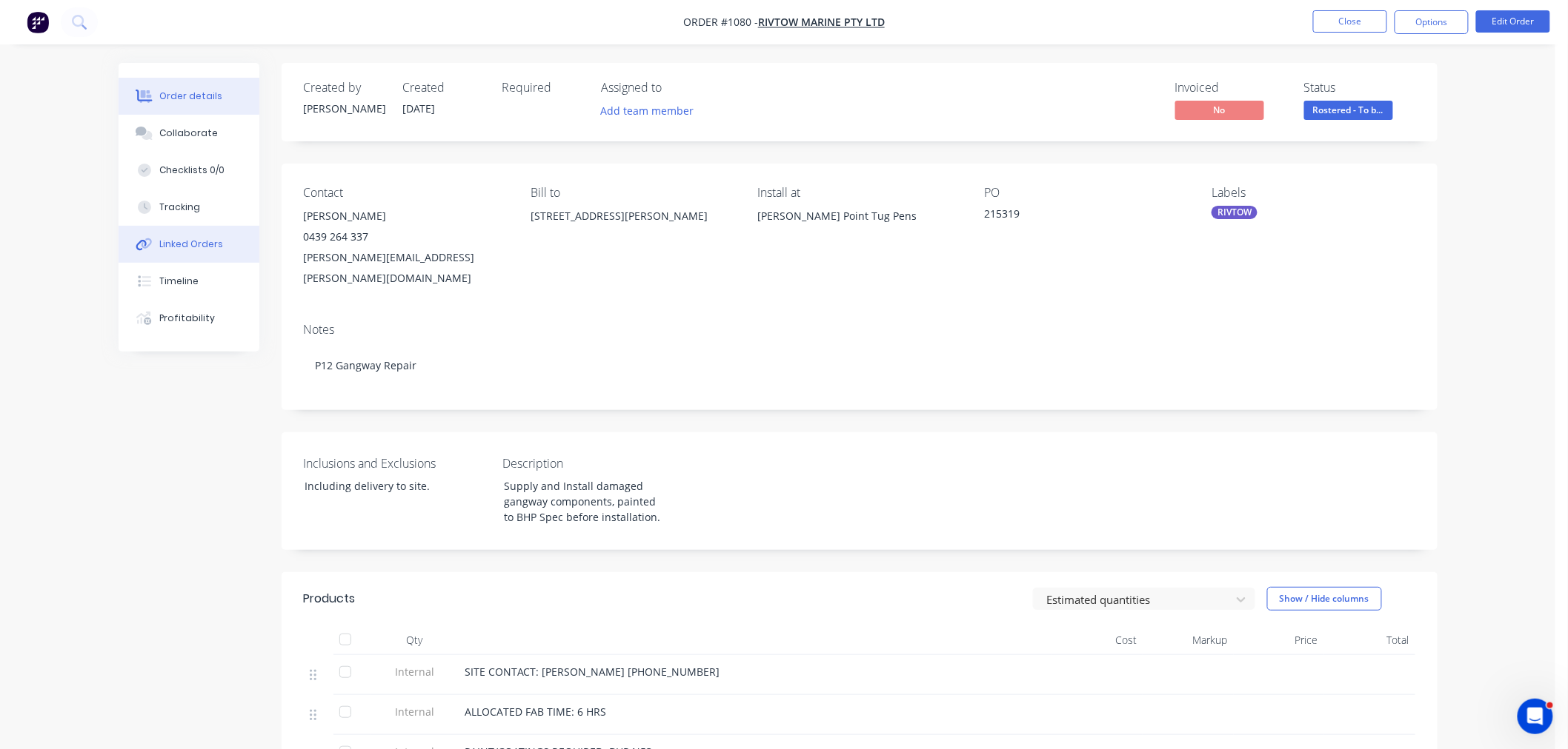
click at [203, 246] on div "Linked Orders" at bounding box center [191, 245] width 64 height 14
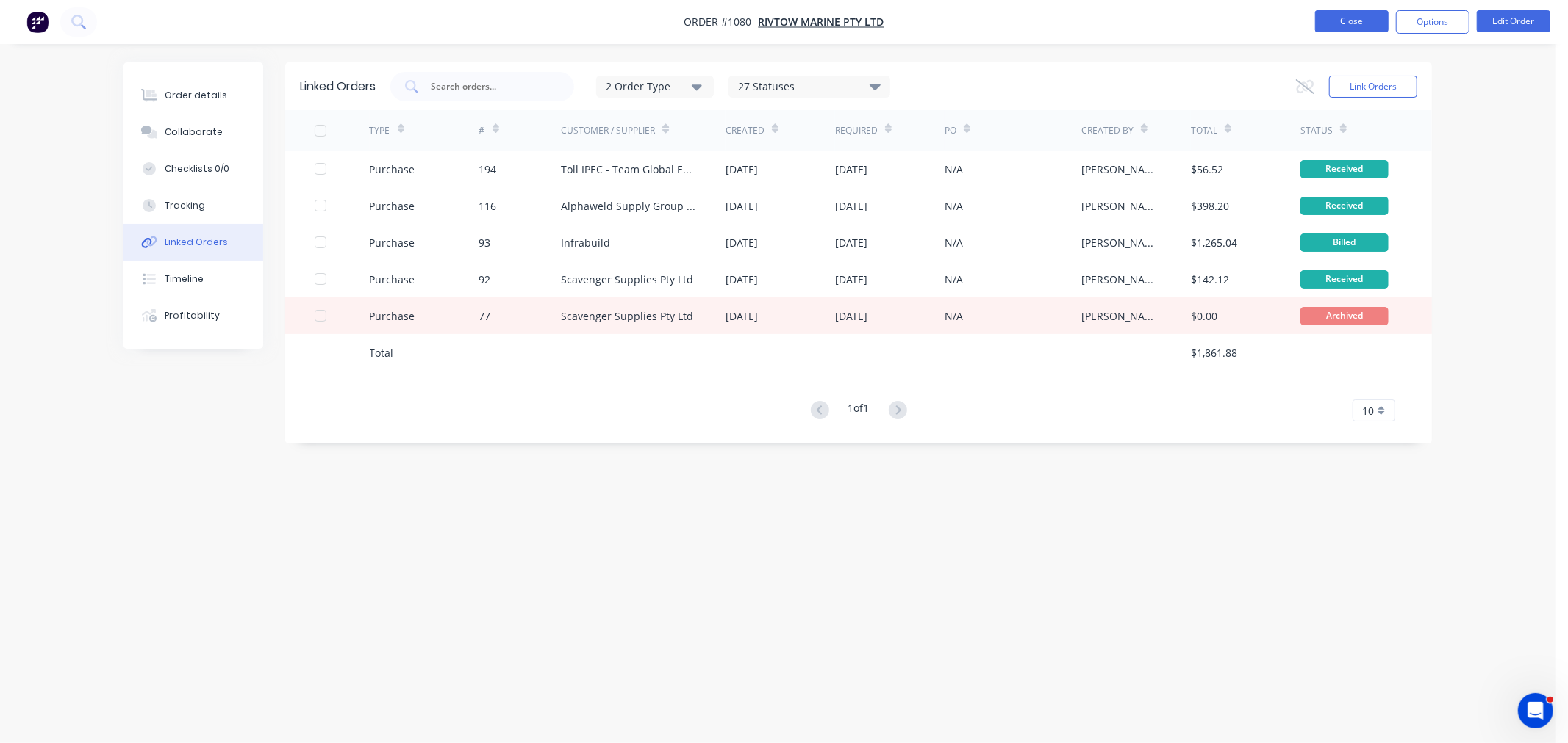
click at [1340, 23] on button "Close" at bounding box center [1351, 21] width 74 height 22
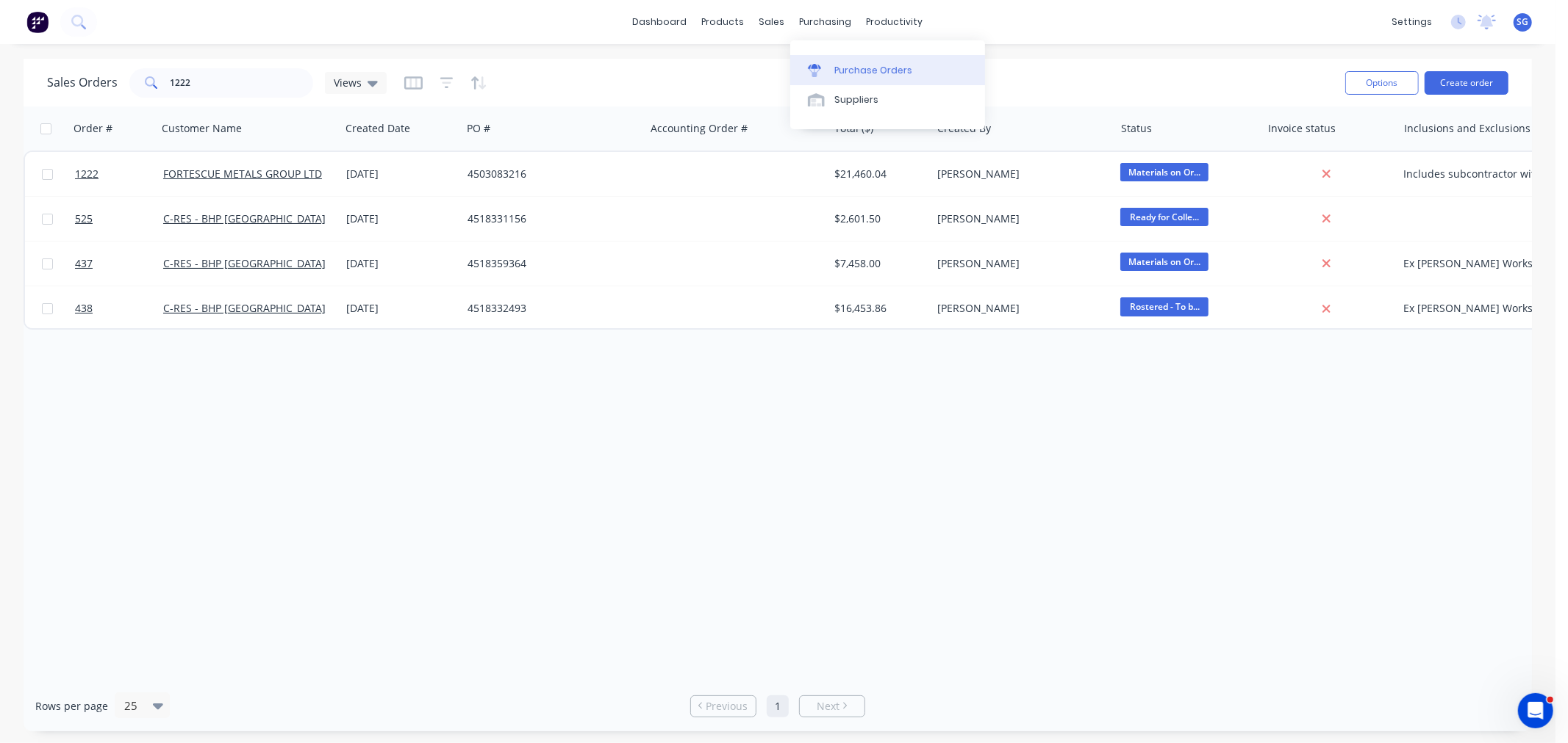
click at [833, 56] on link "Purchase Orders" at bounding box center [887, 69] width 195 height 30
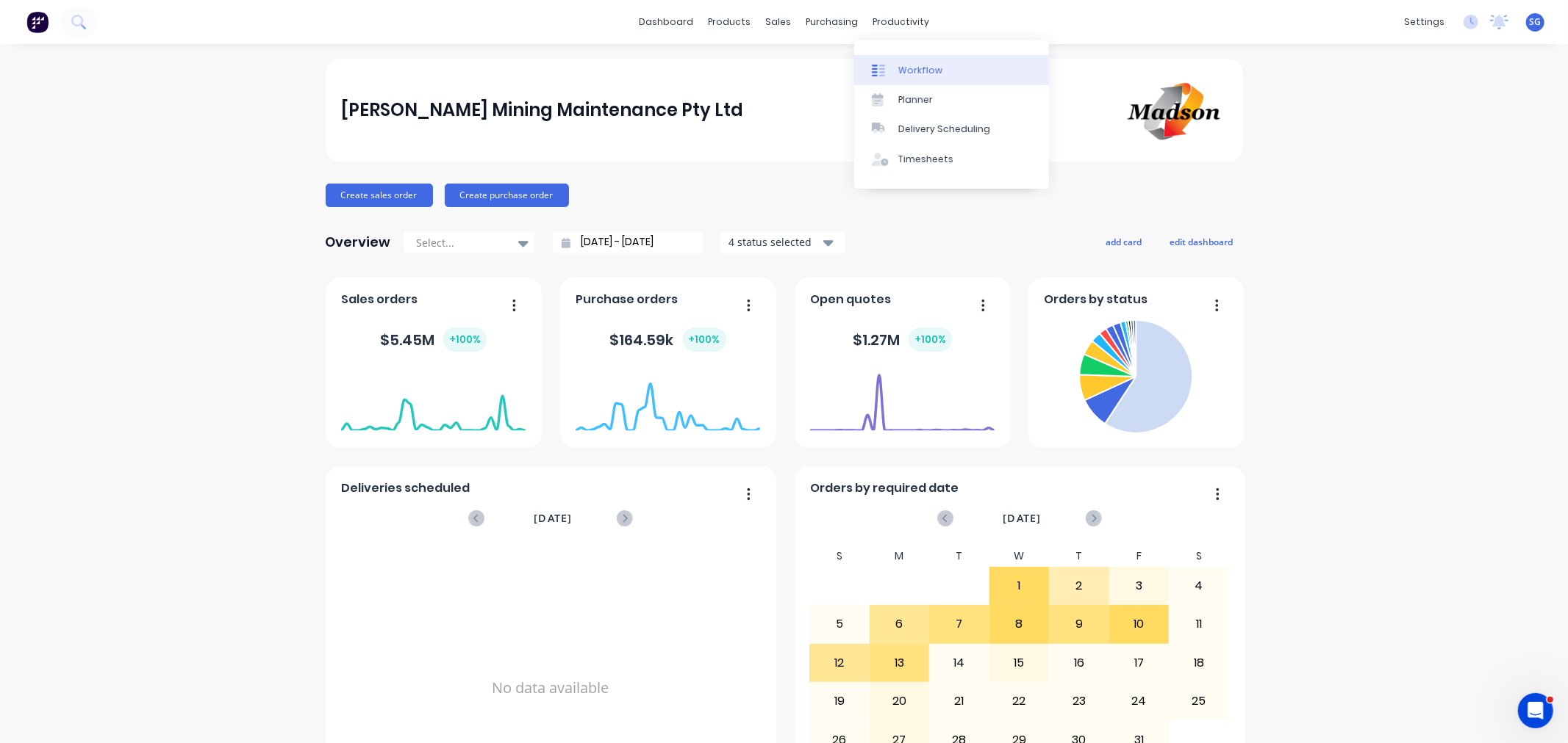
click at [894, 64] on link "Workflow" at bounding box center [951, 69] width 195 height 30
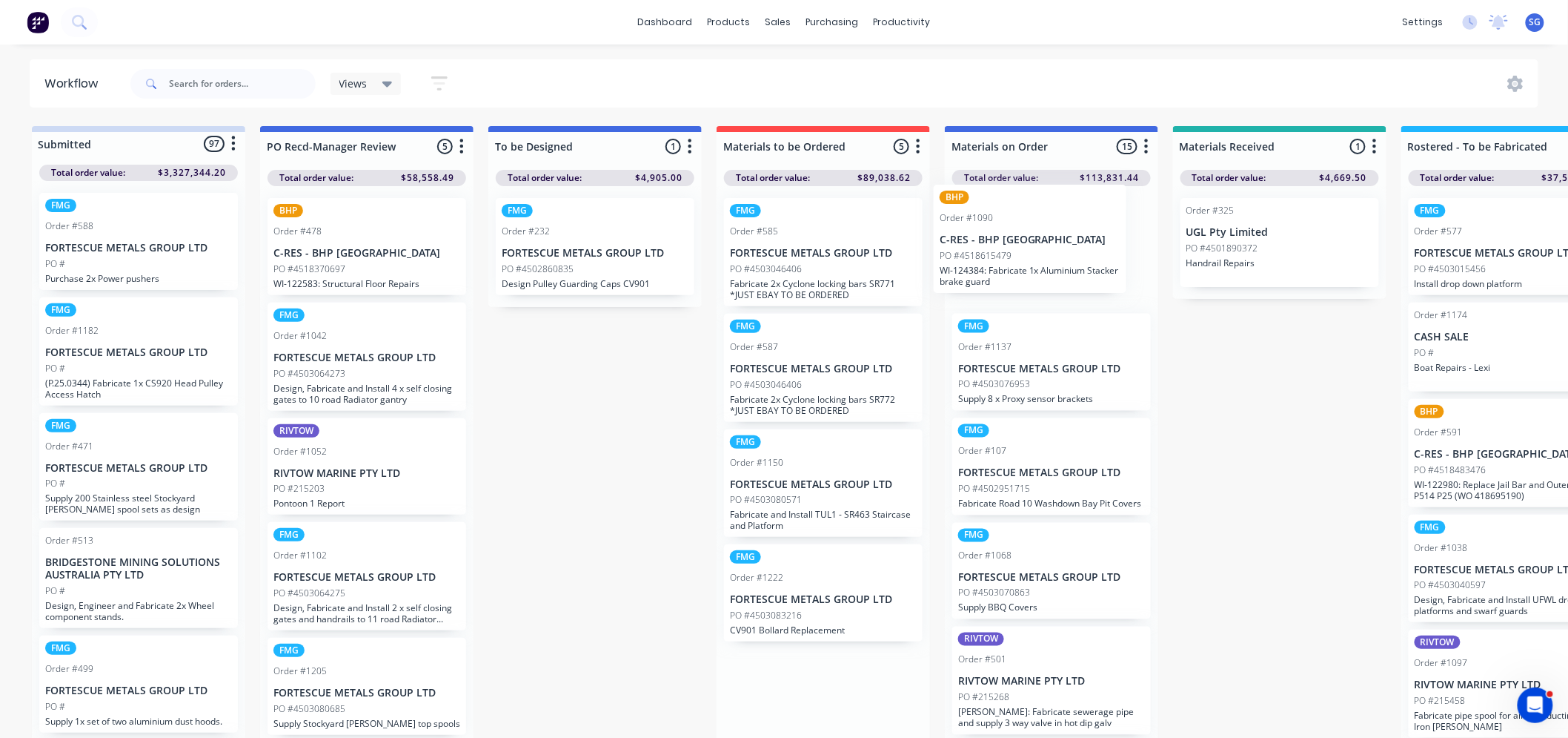
drag, startPoint x: 807, startPoint y: 497, endPoint x: 1027, endPoint y: 248, distance: 332.3
click at [1050, 267] on div "PO #4518615479" at bounding box center [1051, 270] width 187 height 14
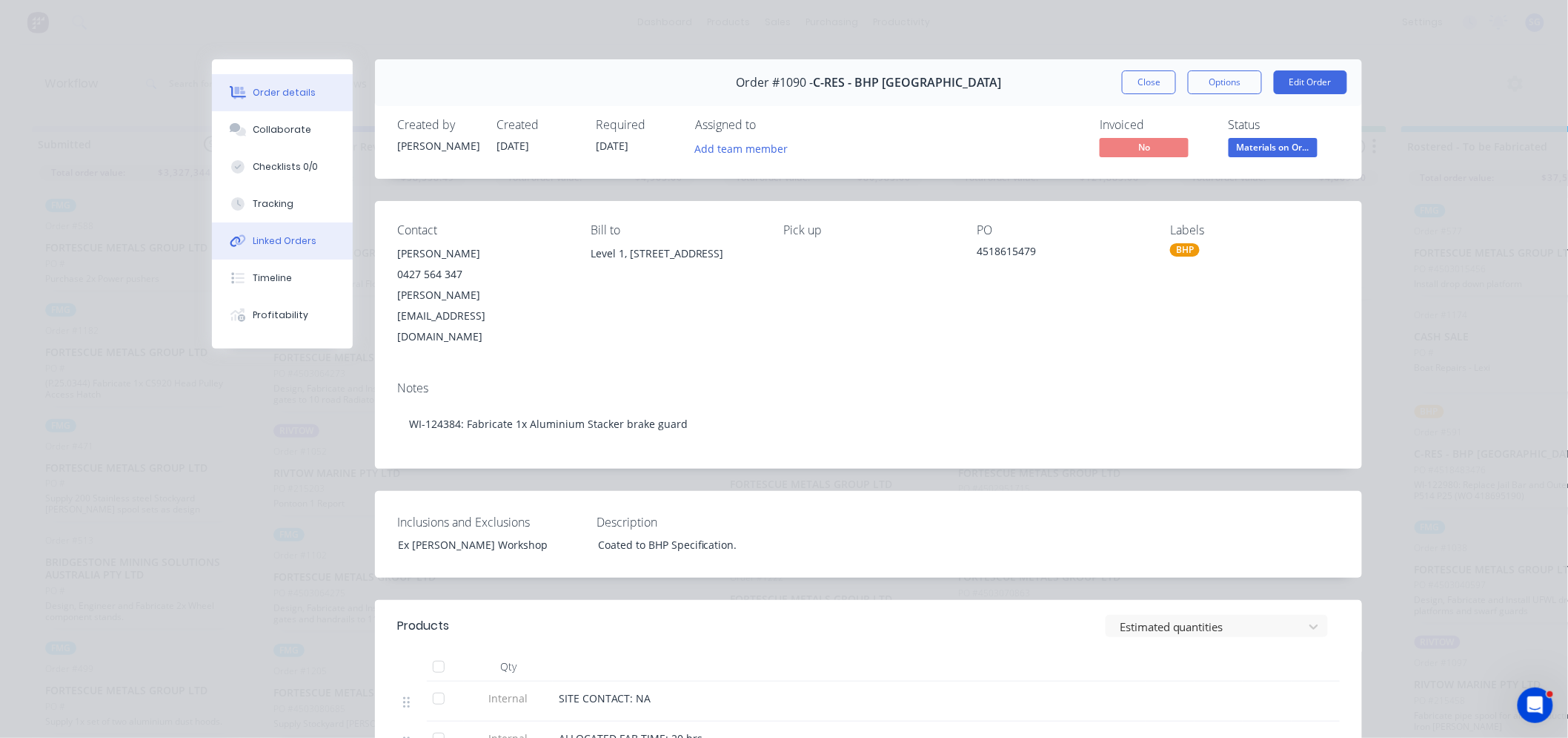
click at [269, 235] on div "Linked Orders" at bounding box center [285, 241] width 64 height 14
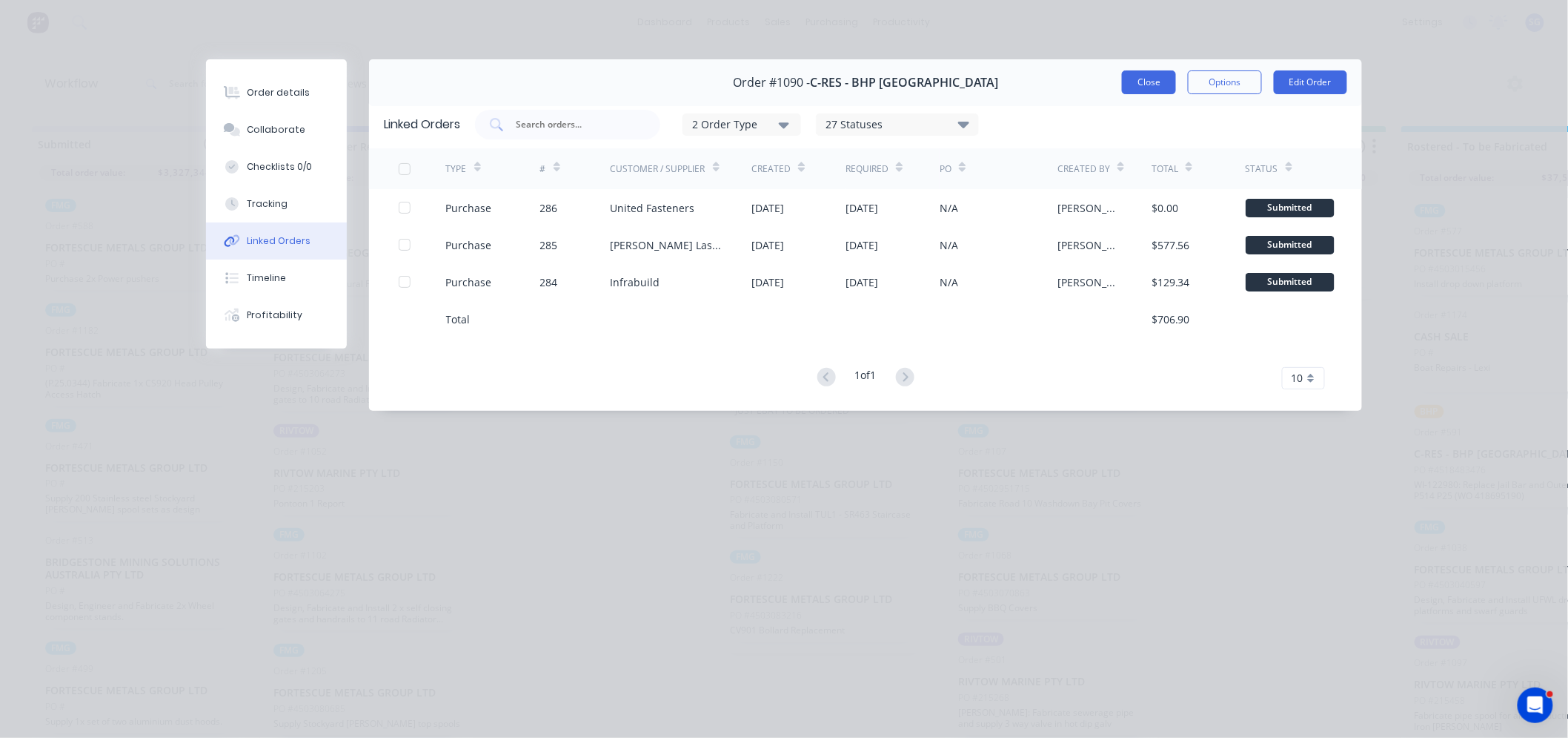
click at [1132, 85] on button "Close" at bounding box center [1149, 83] width 54 height 24
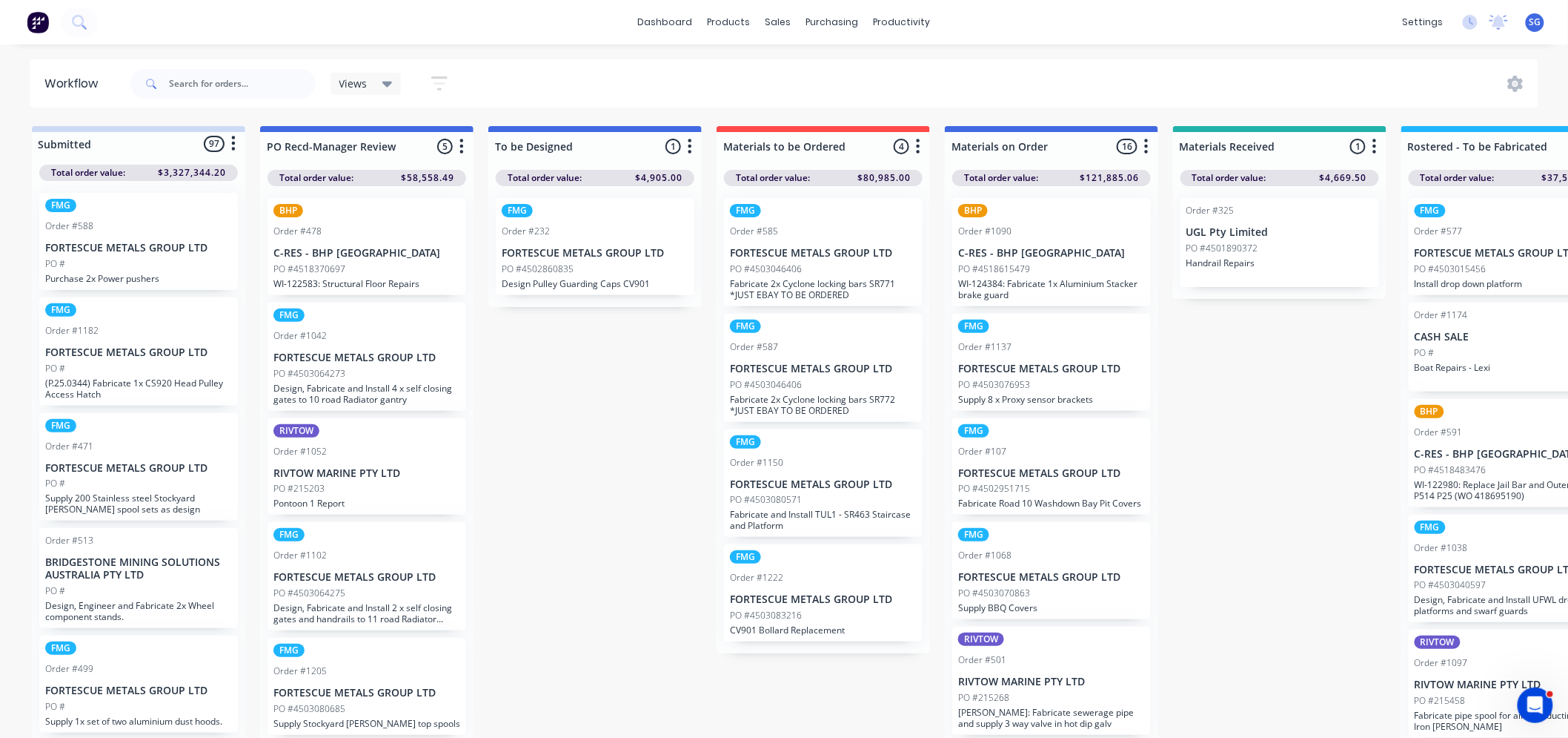
click at [825, 269] on div "PO #4503046406" at bounding box center [823, 270] width 187 height 14
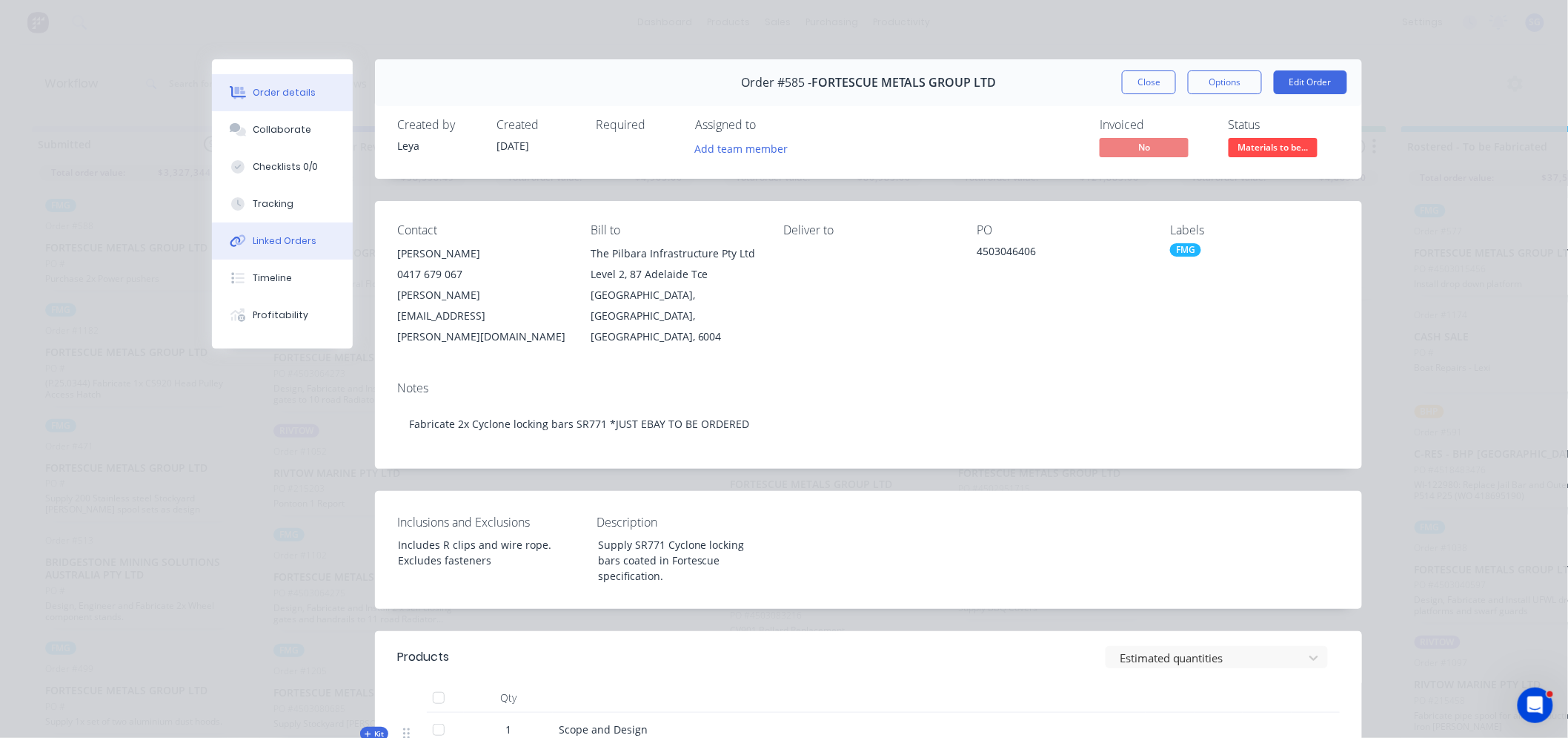
click at [267, 242] on div "Linked Orders" at bounding box center [285, 241] width 64 height 14
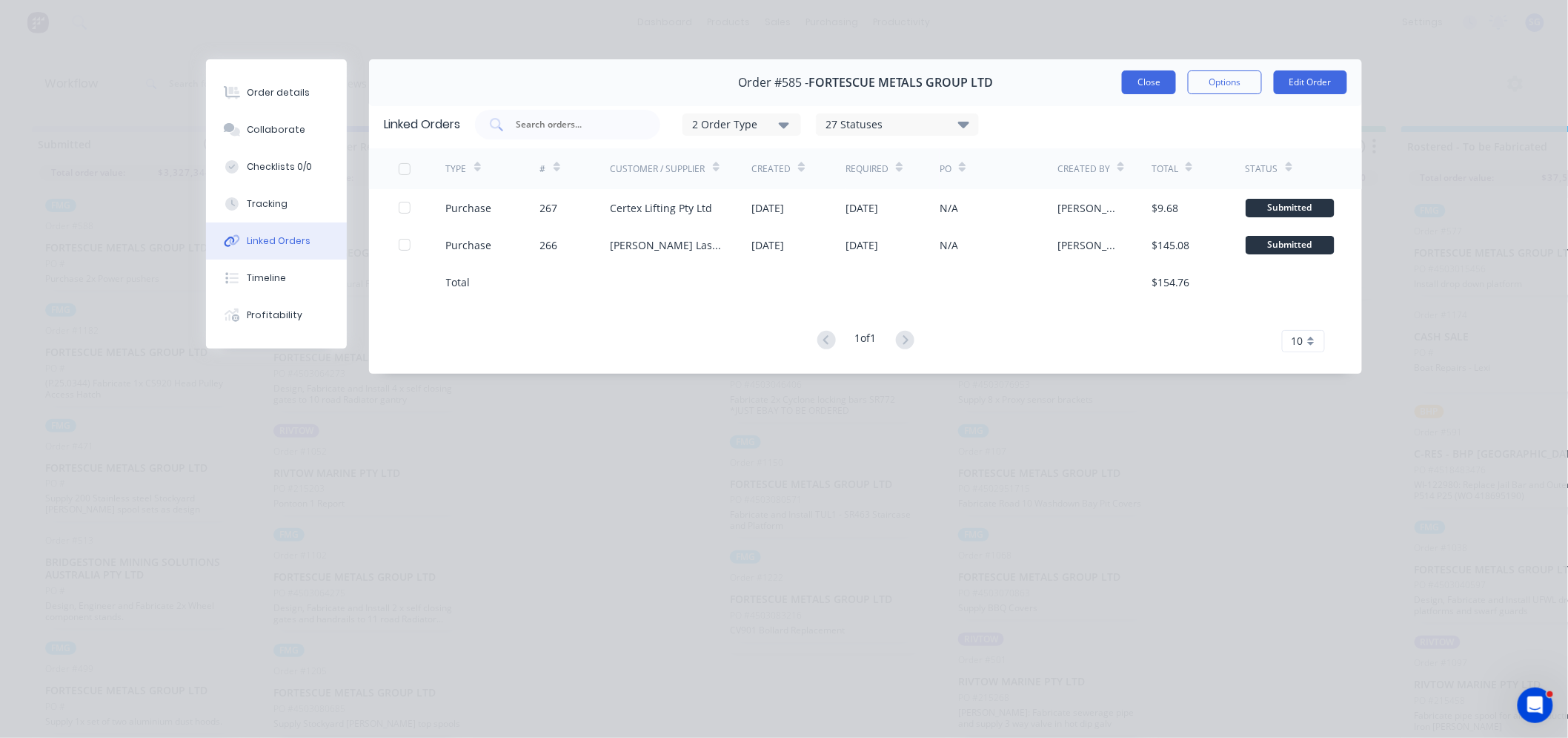
click at [1149, 85] on button "Close" at bounding box center [1149, 83] width 54 height 24
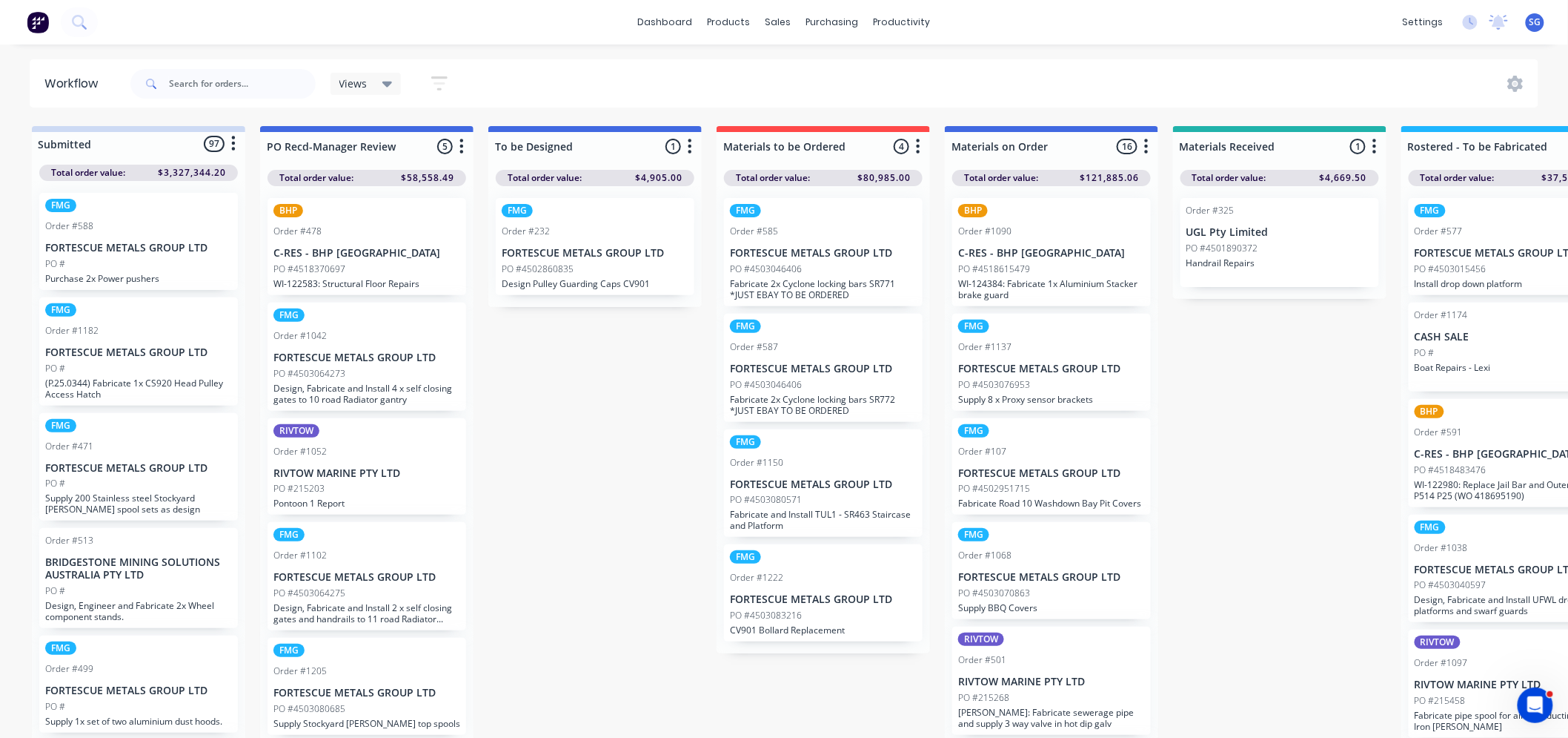
click at [863, 398] on p "Fabricate 2x Cyclone locking bars SR772 *JUST EBAY TO BE ORDERED" at bounding box center [823, 404] width 187 height 22
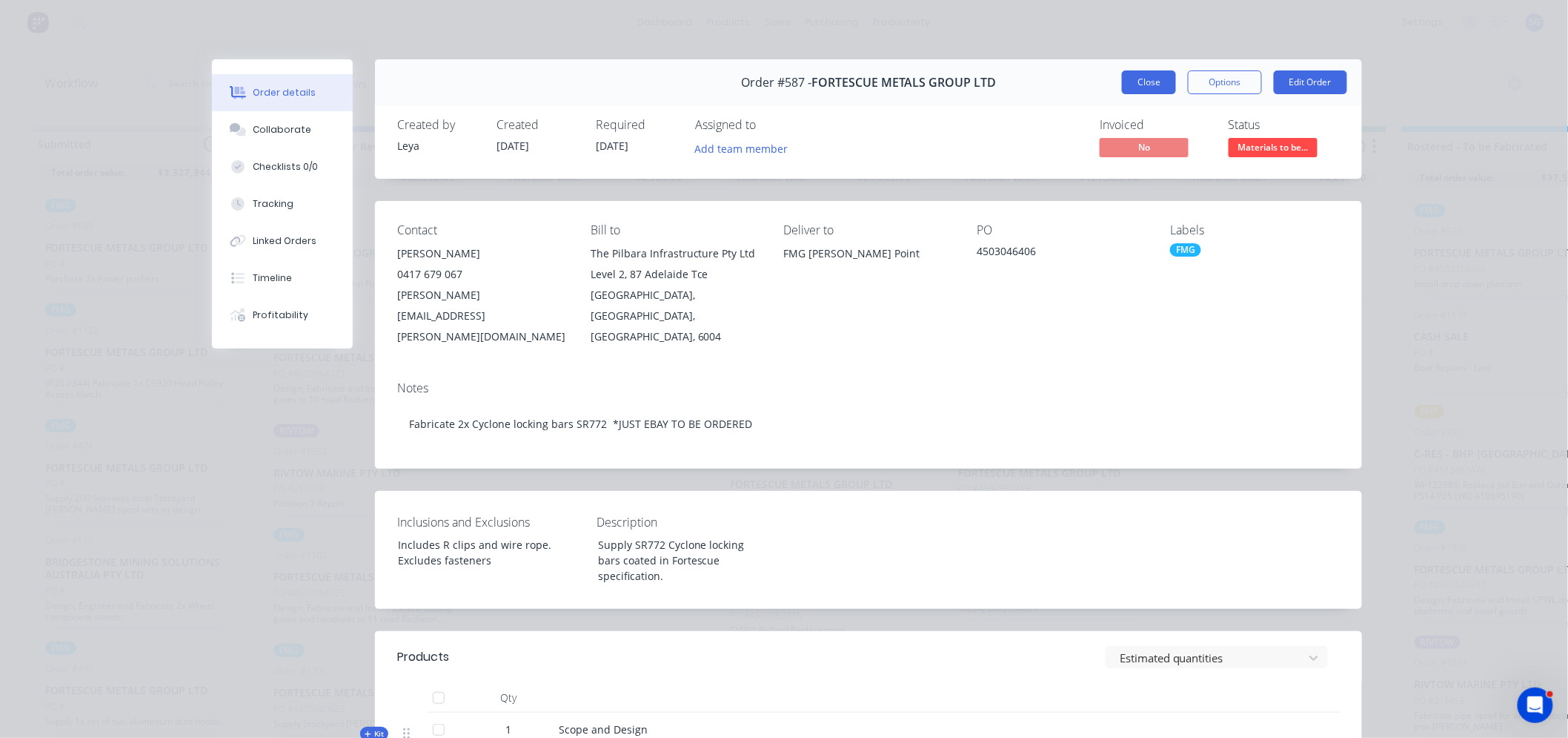
click at [1127, 77] on button "Close" at bounding box center [1149, 83] width 54 height 24
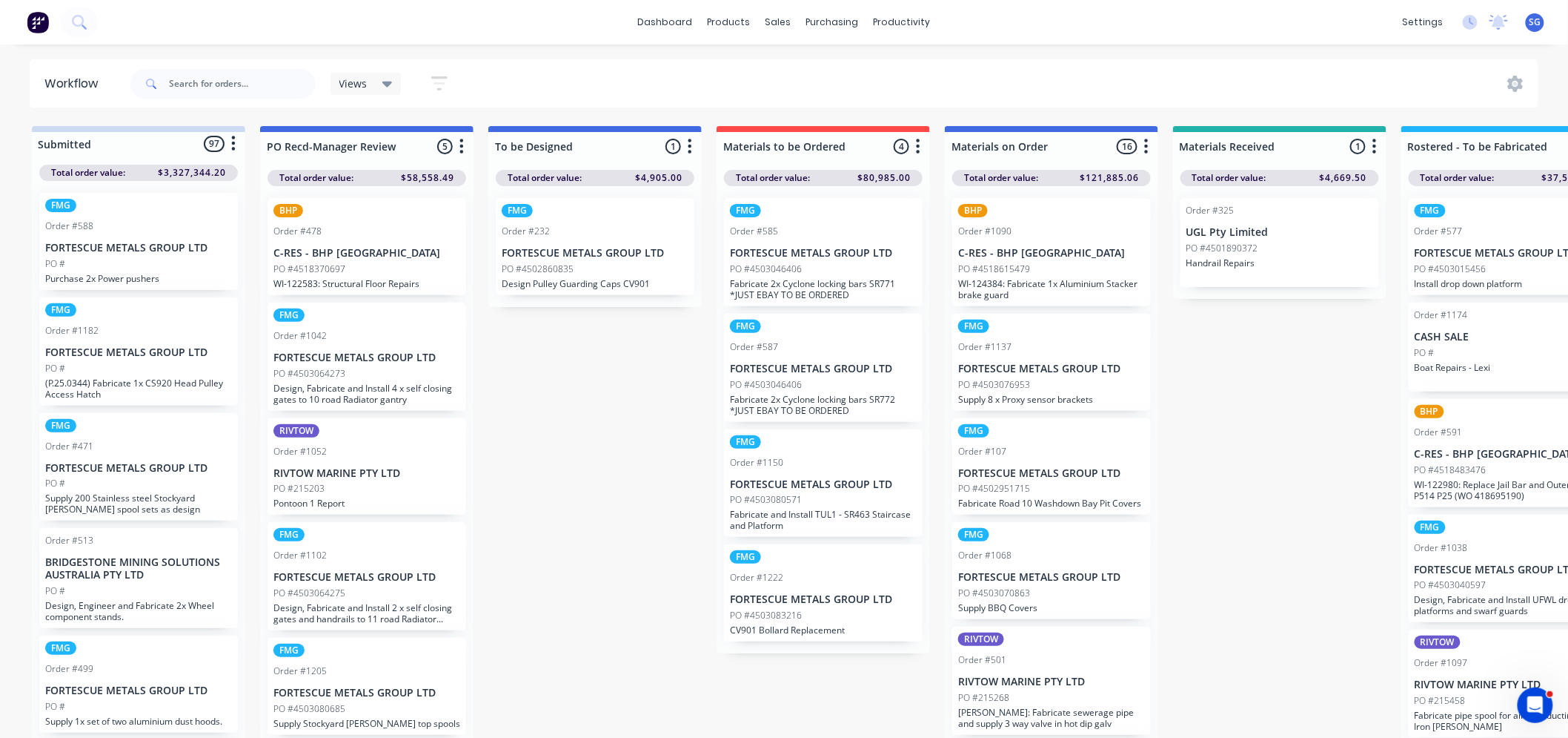
click at [843, 491] on div "FMG Order #1150 FORTESCUE METALS GROUP LTD PO #4503080571 Fabricate and Install…" at bounding box center [823, 483] width 199 height 108
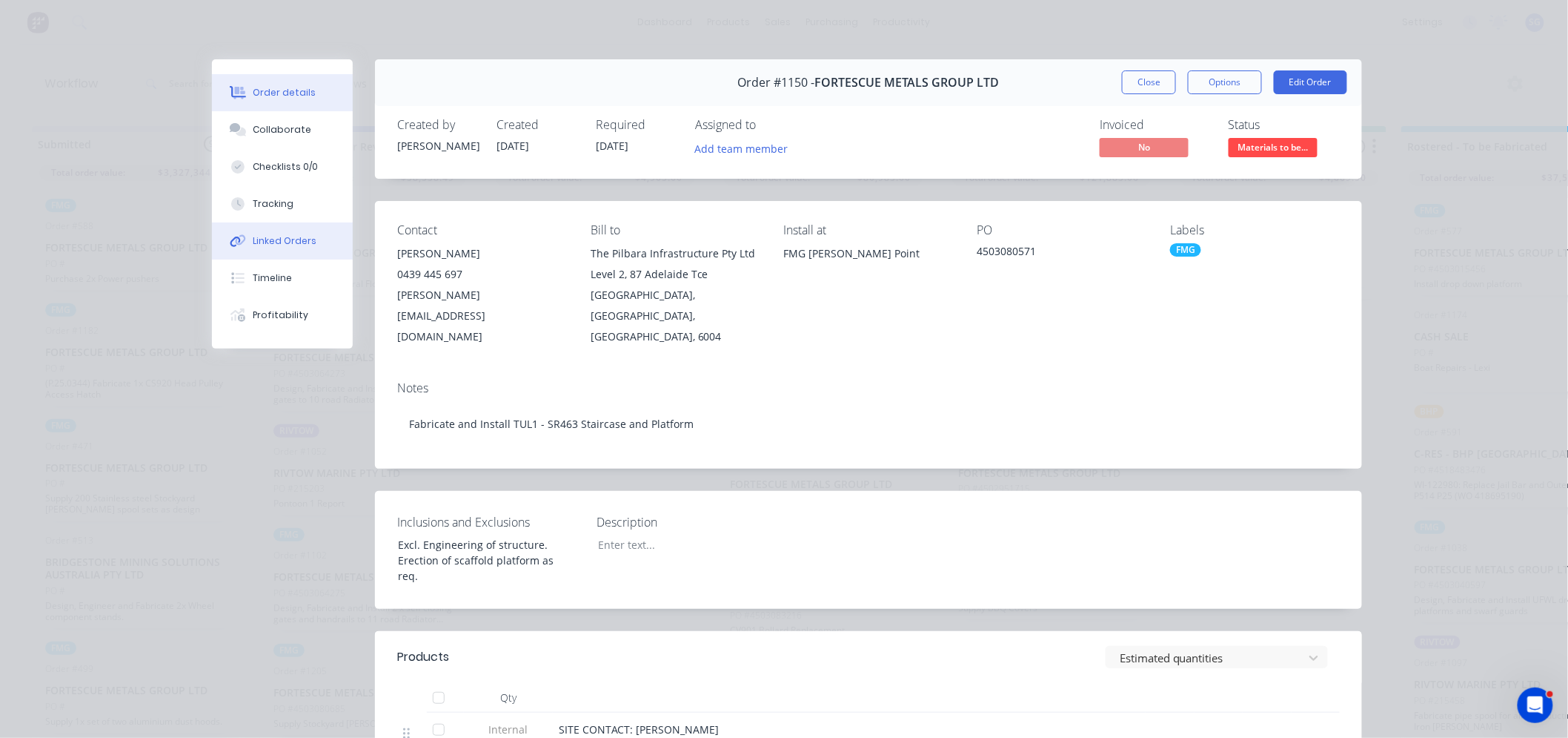
click at [279, 241] on div "Linked Orders" at bounding box center [285, 241] width 64 height 14
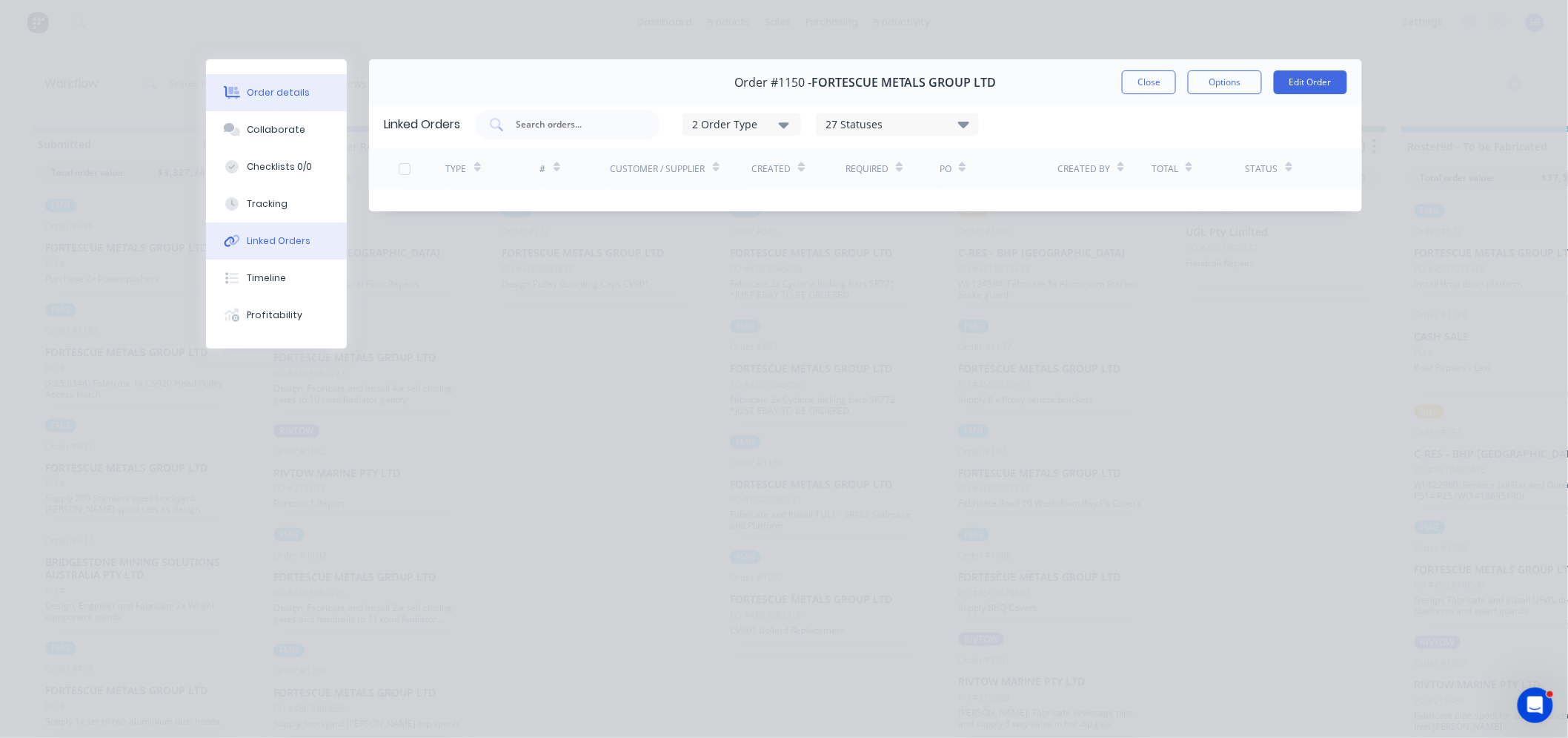
click at [260, 92] on div "Order details" at bounding box center [279, 93] width 63 height 14
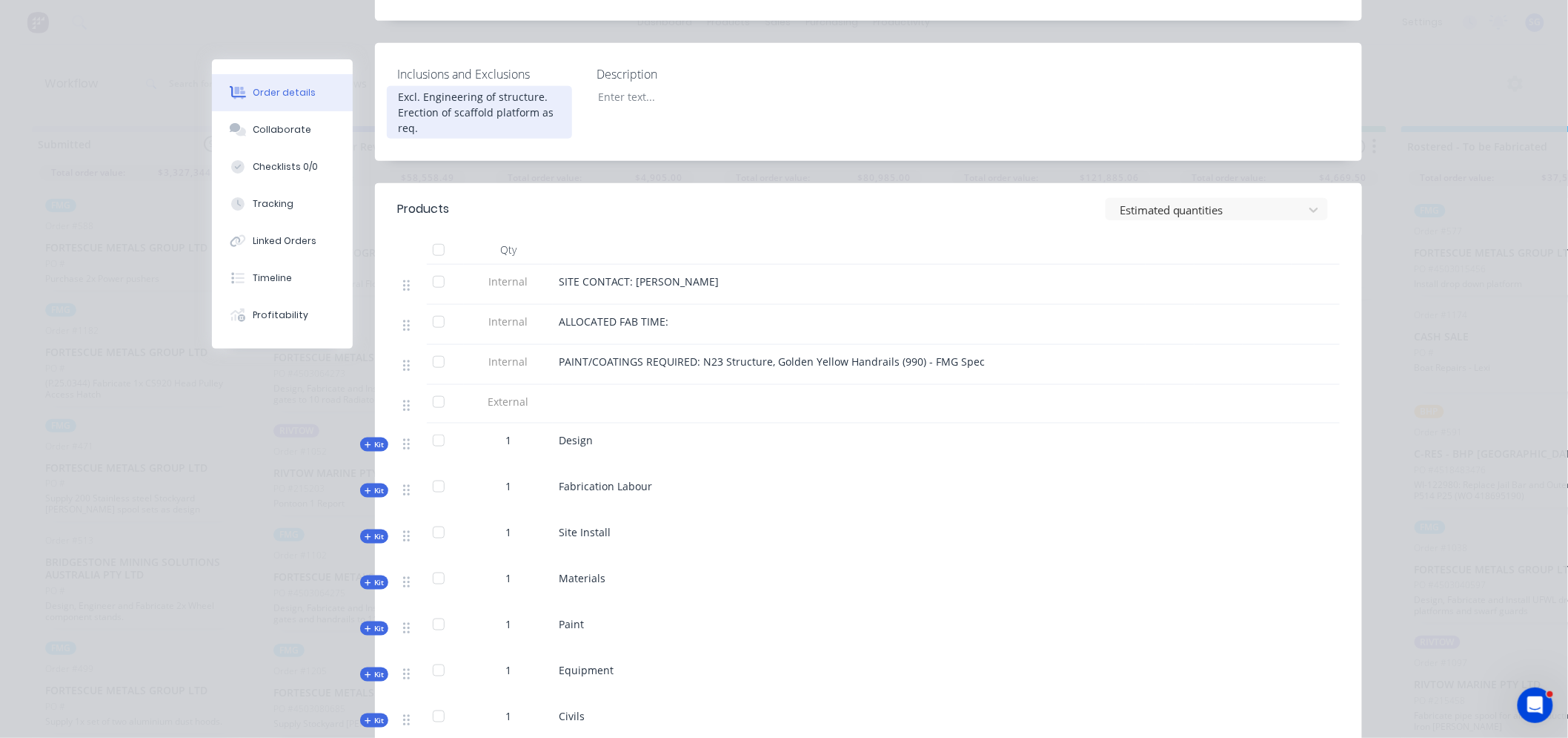
scroll to position [659, 0]
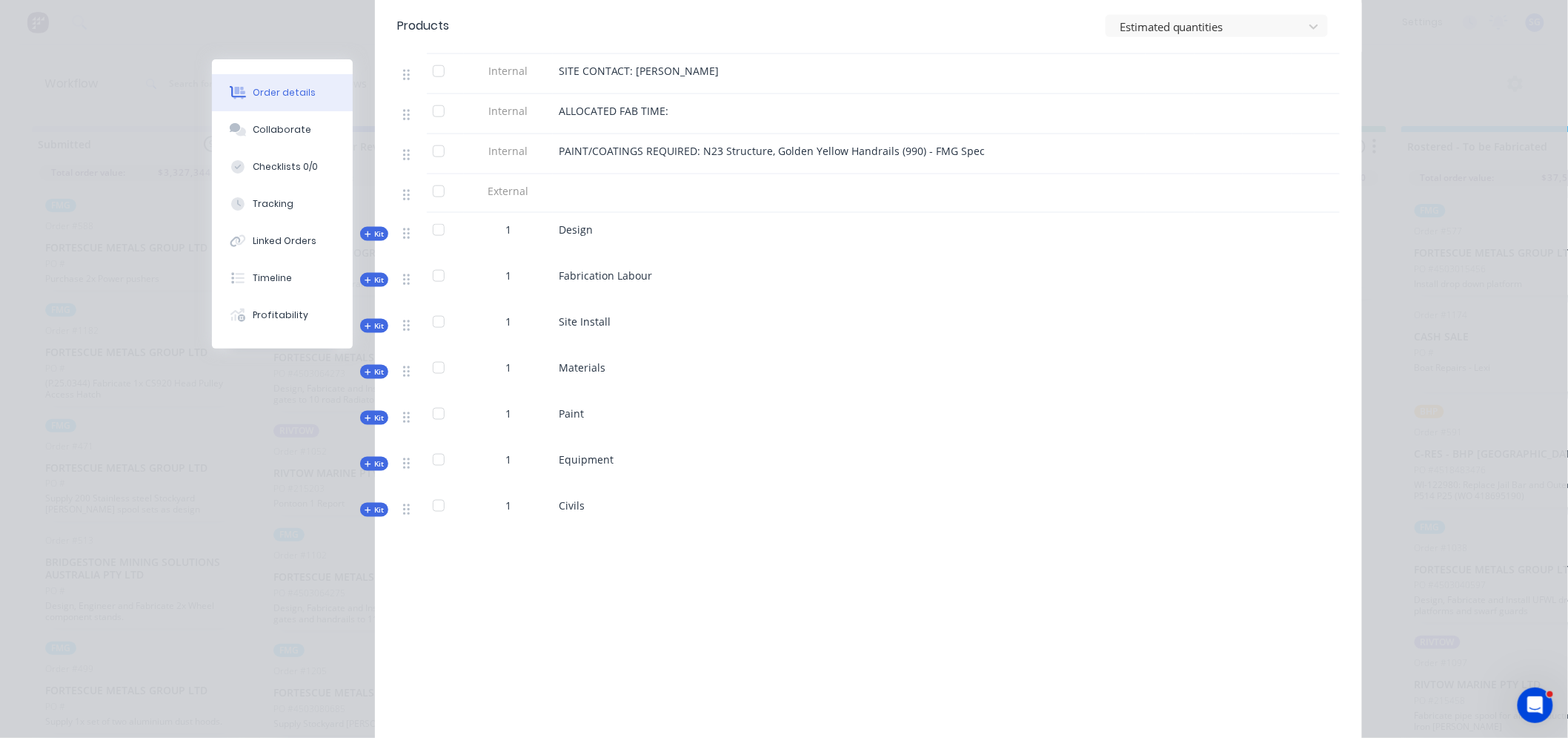
click at [365, 366] on span "Kit" at bounding box center [374, 371] width 20 height 11
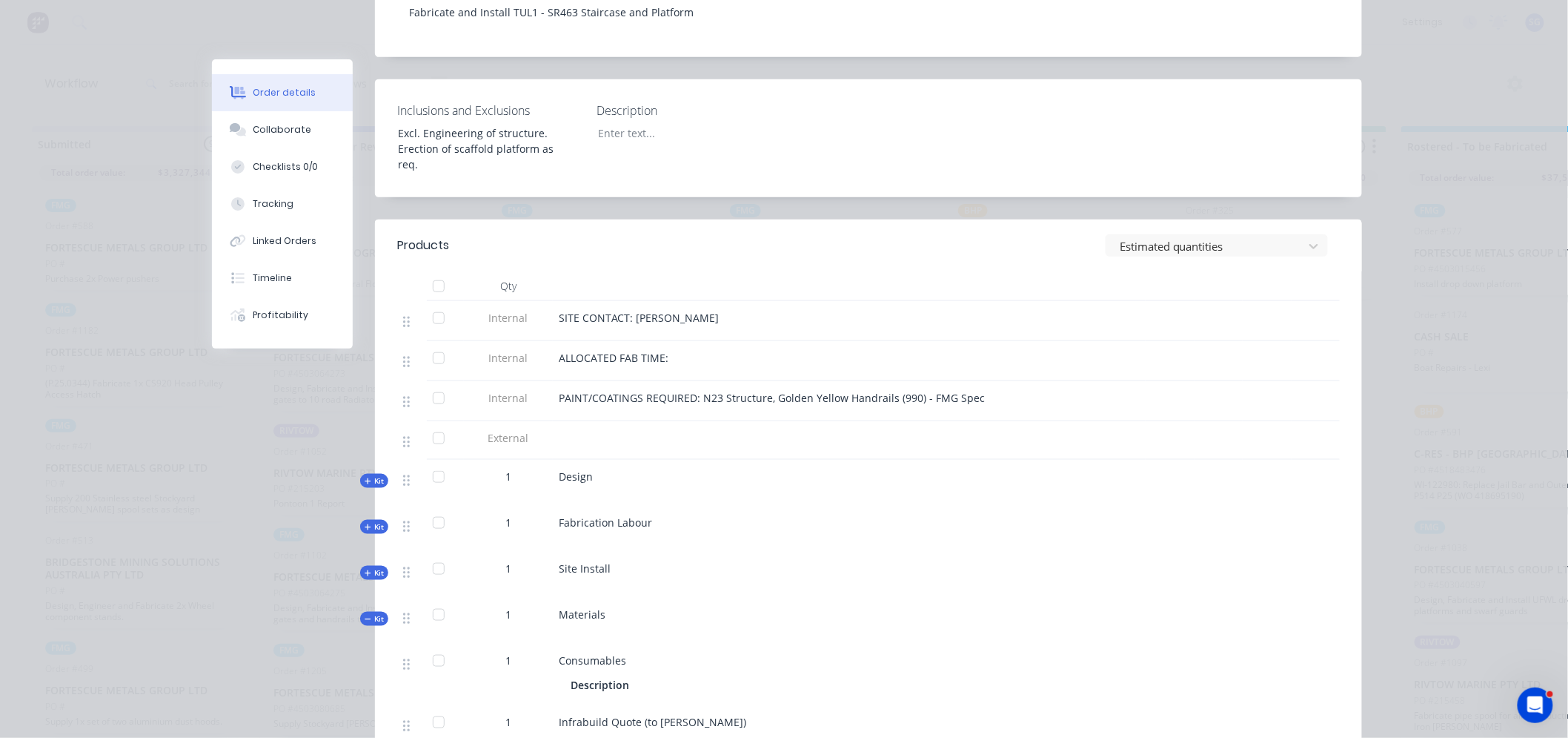
scroll to position [0, 0]
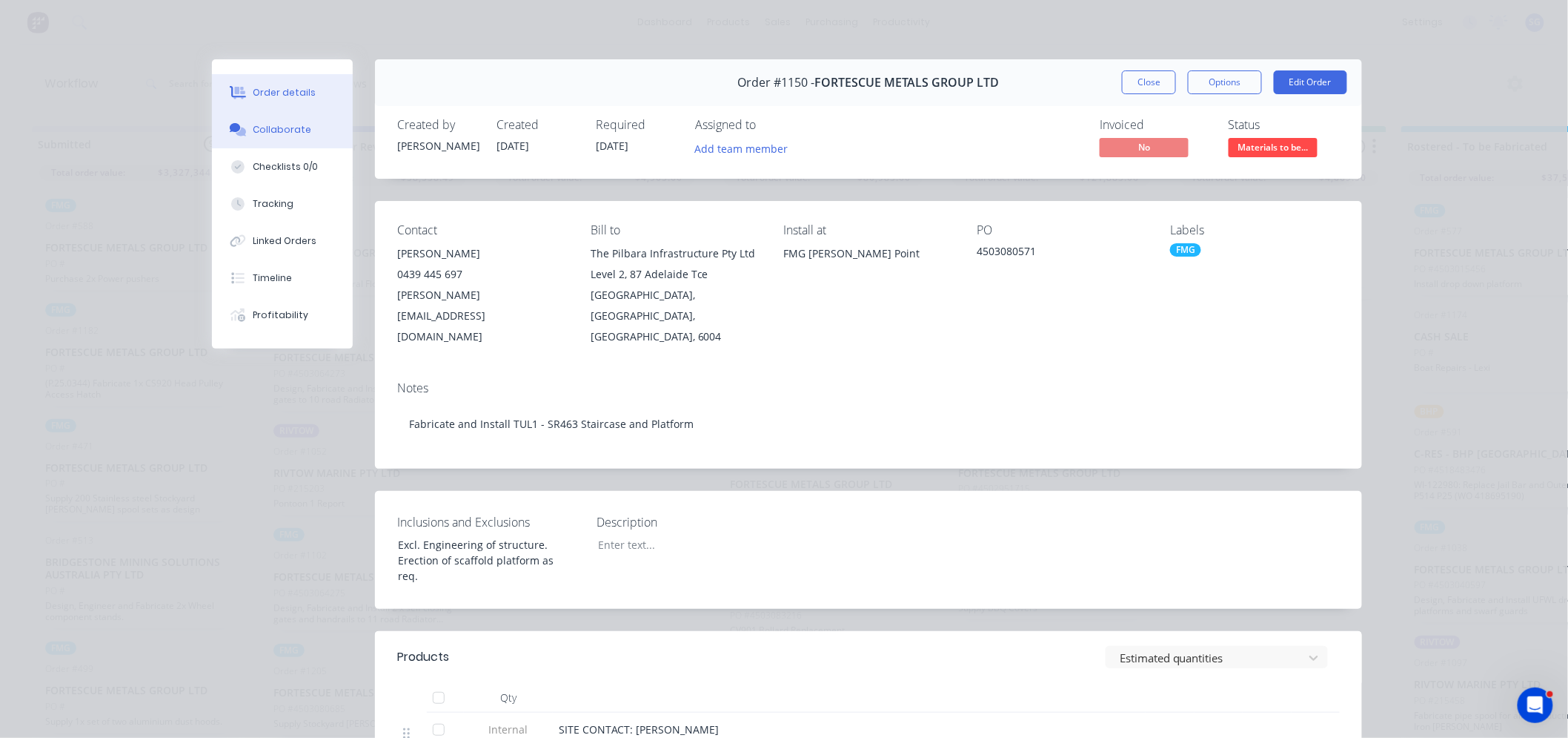
click at [283, 133] on div "Collaborate" at bounding box center [282, 130] width 59 height 14
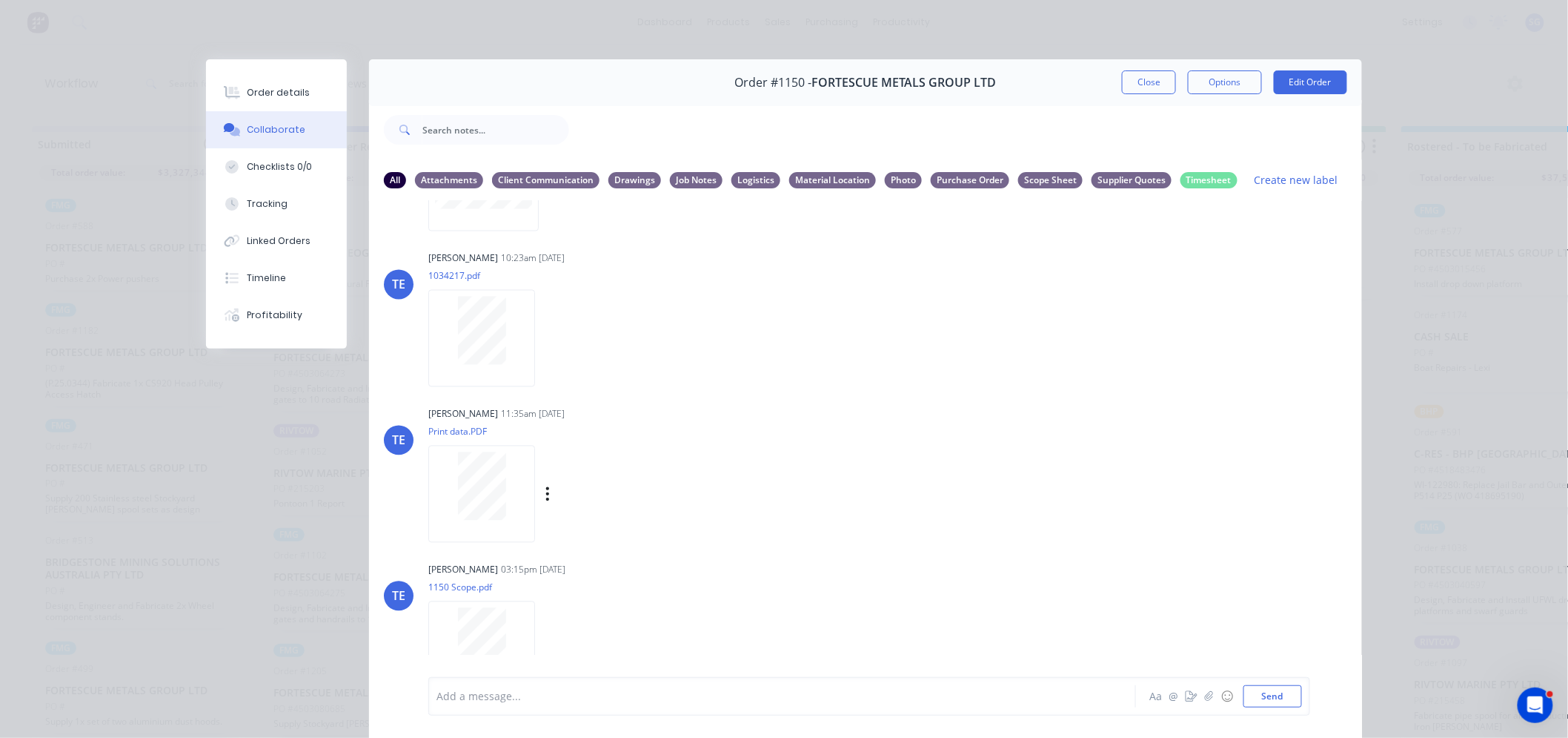
scroll to position [1235, 0]
click at [507, 475] on div at bounding box center [481, 473] width 93 height 68
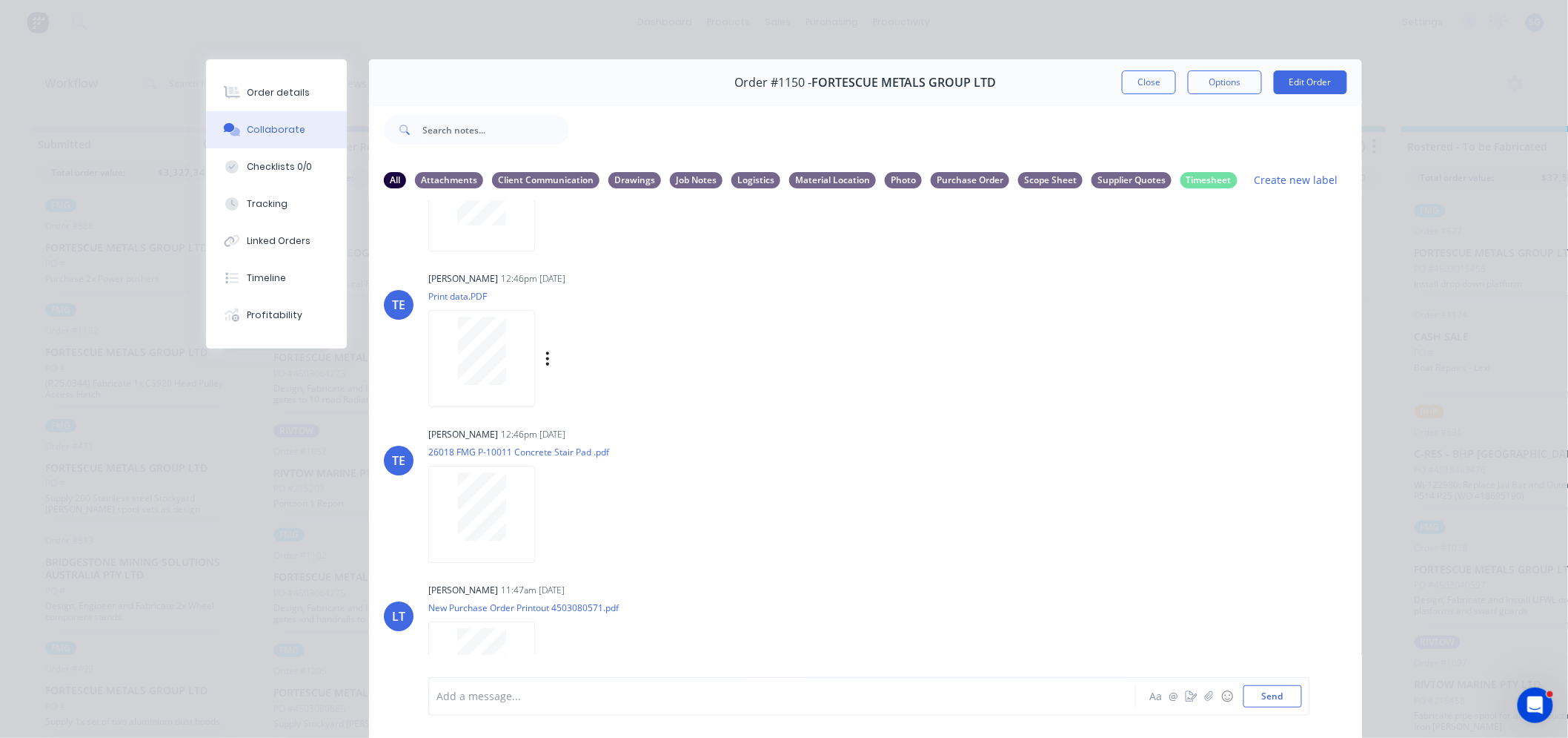
scroll to position [2091, 0]
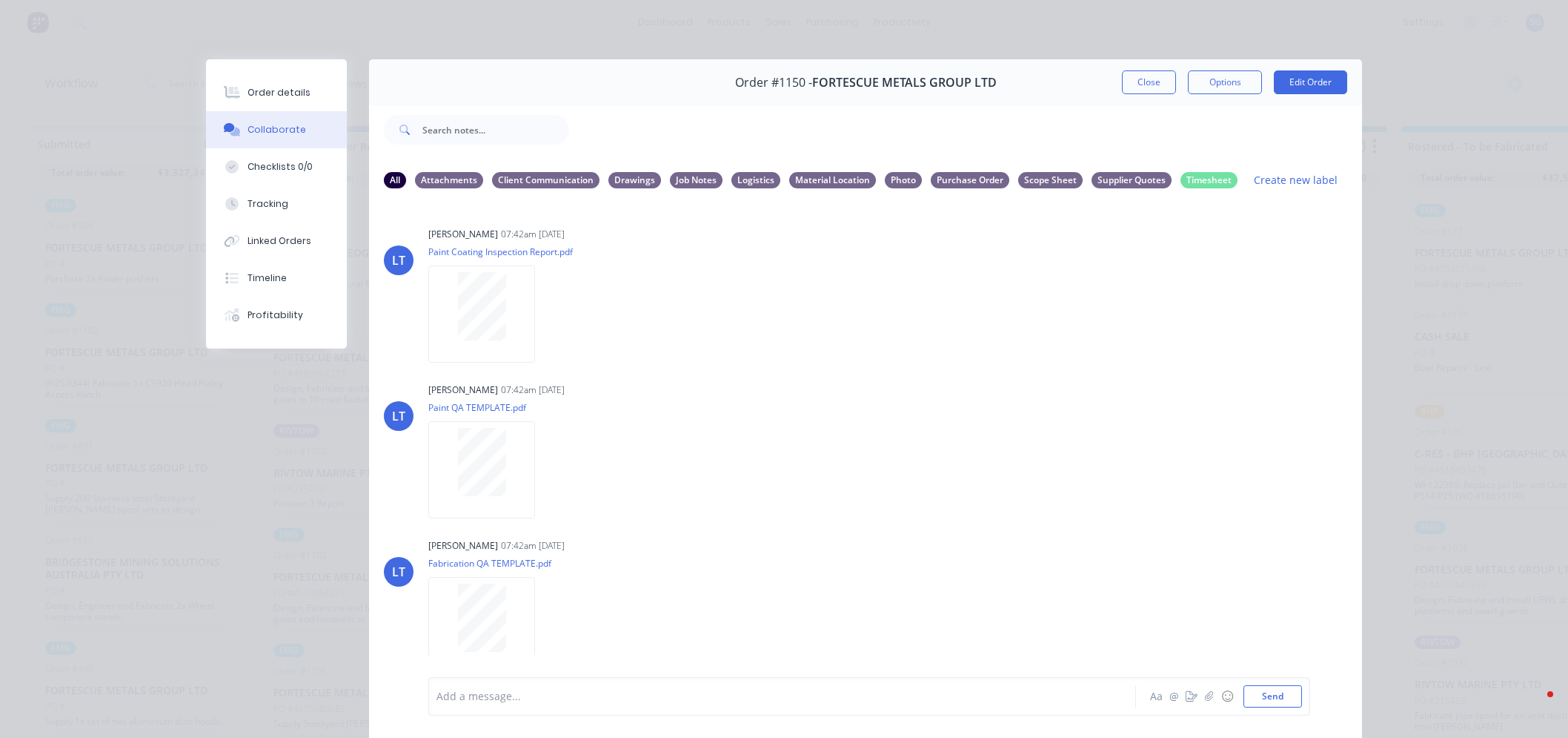
click at [268, 247] on div "Linked Orders" at bounding box center [279, 241] width 64 height 14
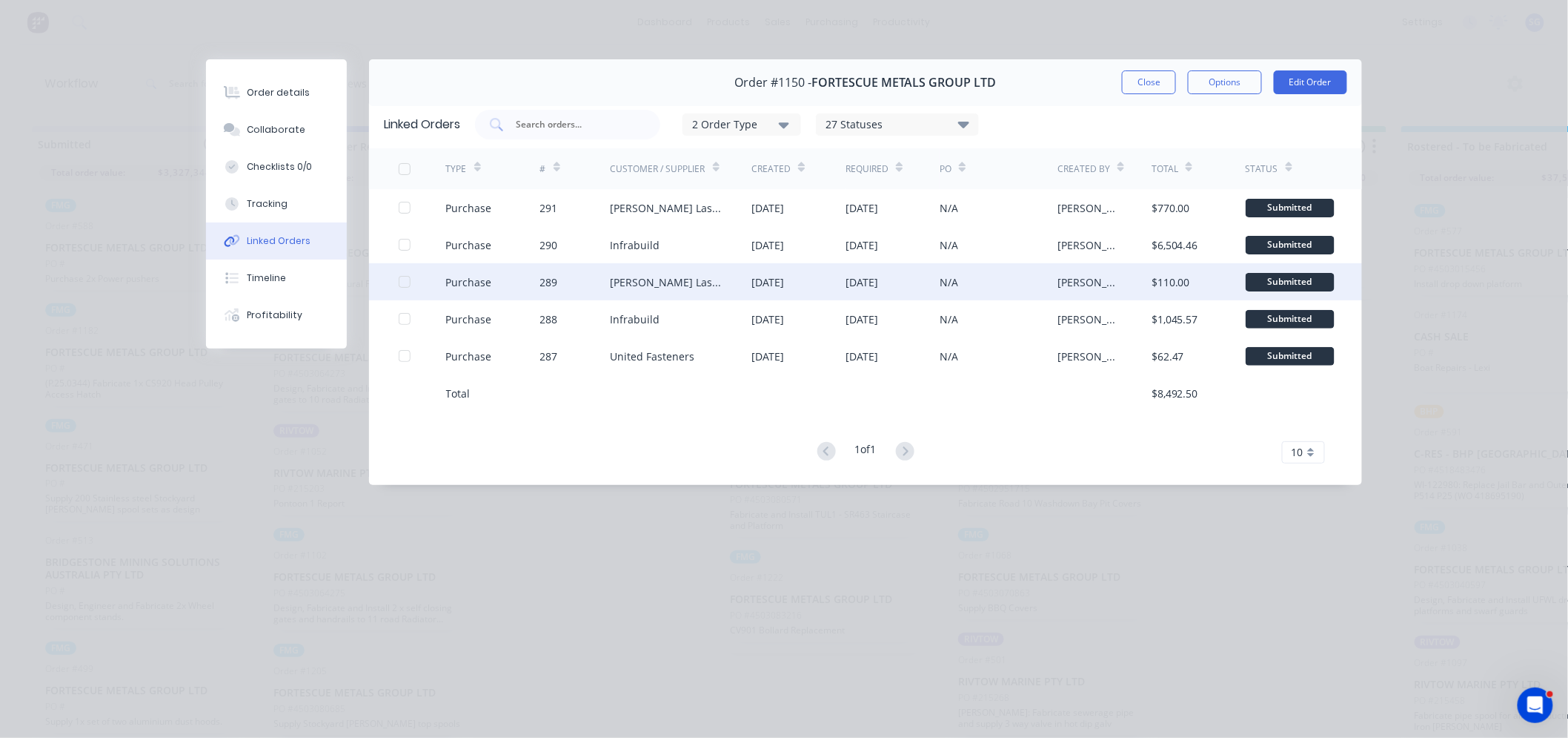
click at [648, 285] on div "[PERSON_NAME] Laser & Tube Cutting" at bounding box center [666, 282] width 112 height 15
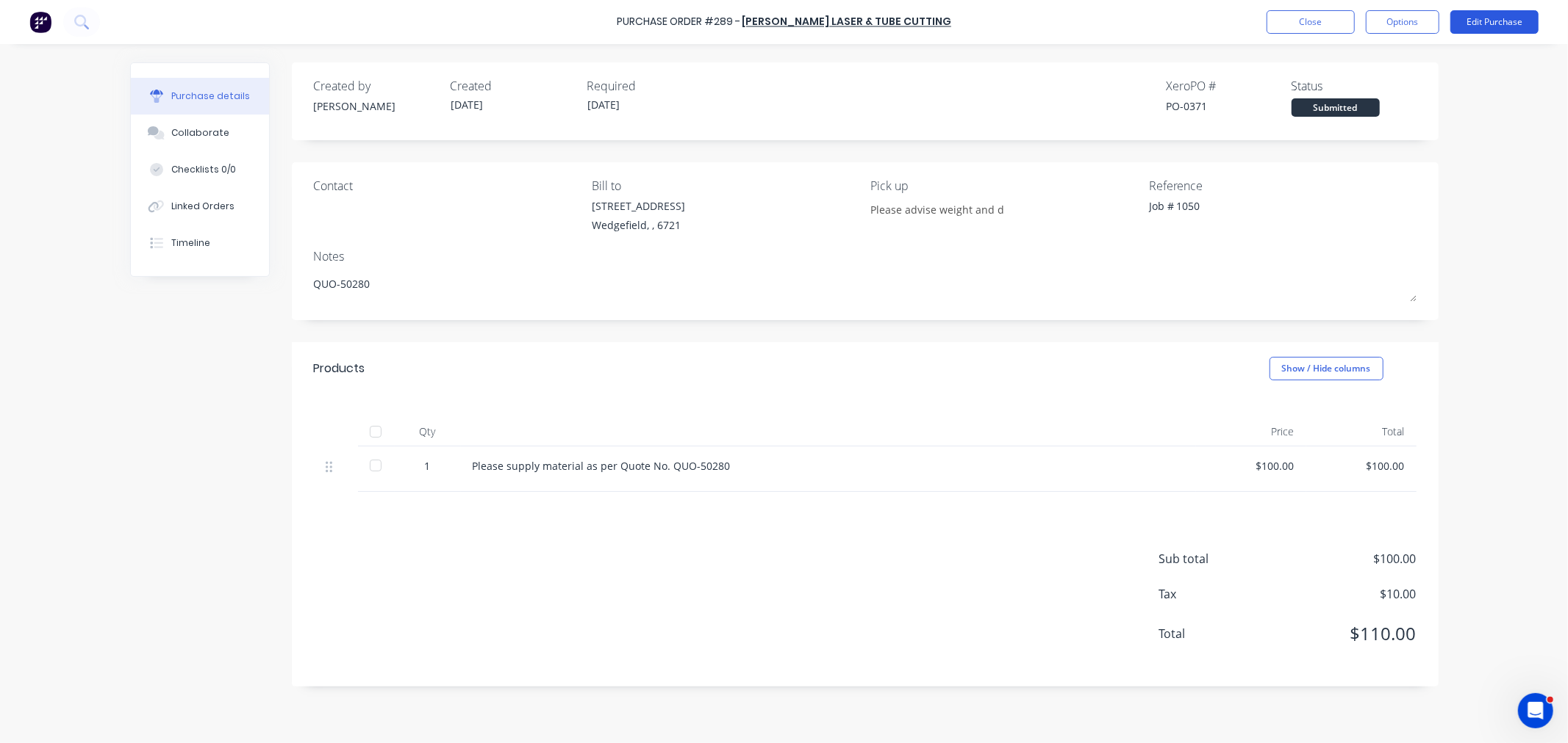
click at [1478, 23] on button "Edit Purchase" at bounding box center [1494, 22] width 88 height 24
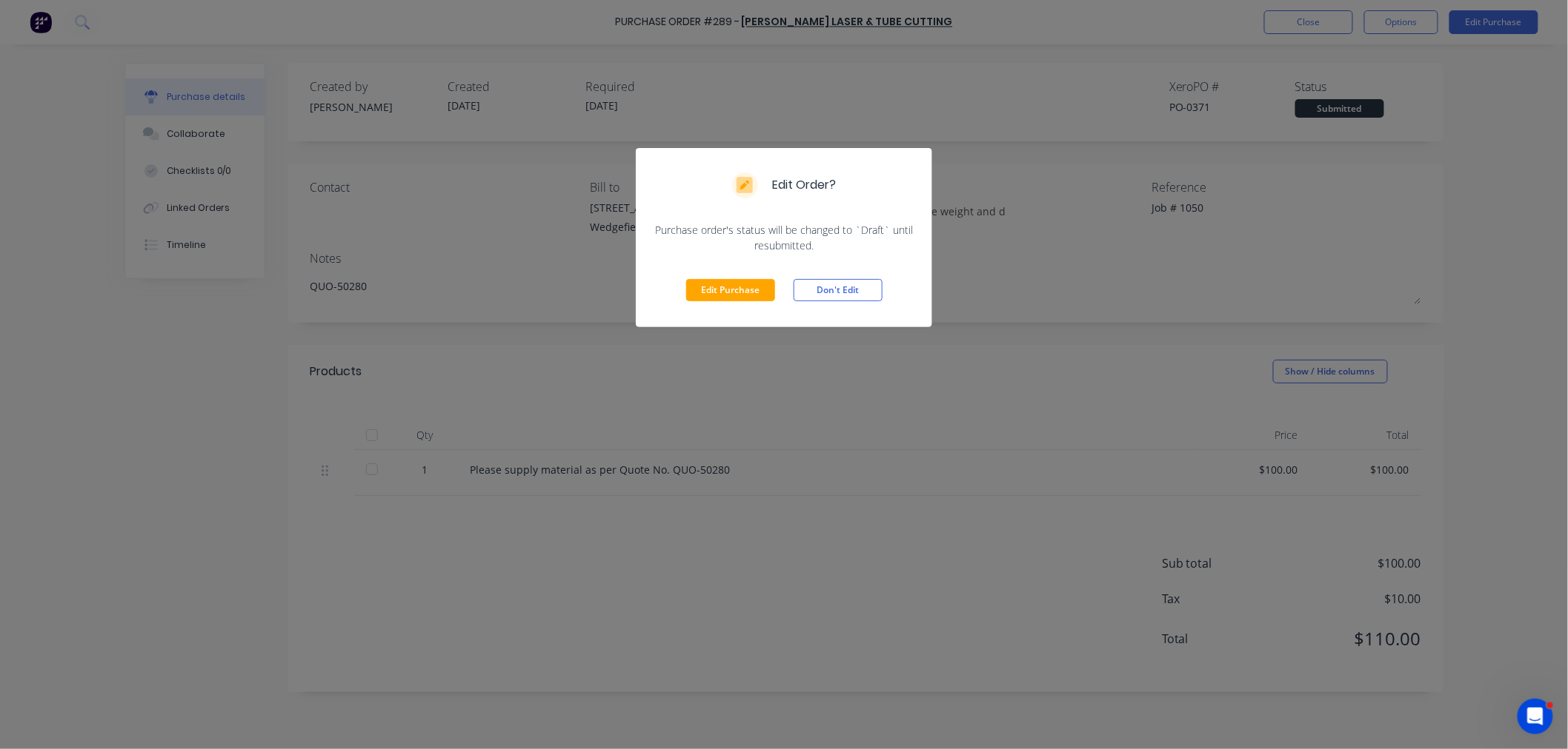
drag, startPoint x: 724, startPoint y: 290, endPoint x: 489, endPoint y: 301, distance: 235.3
click at [724, 291] on button "Edit Purchase" at bounding box center [731, 291] width 89 height 22
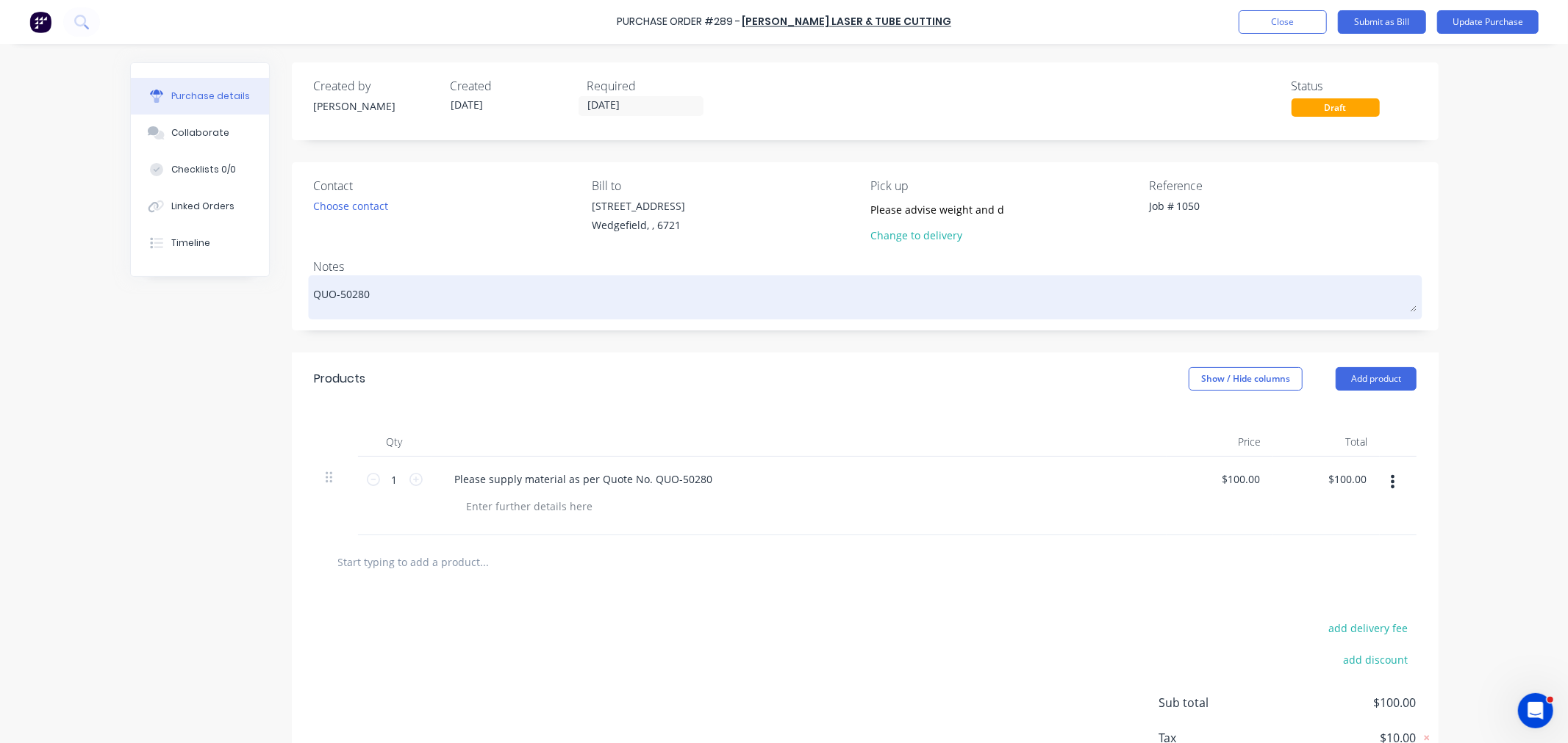
click at [384, 299] on textarea "QUO-50280" at bounding box center [864, 295] width 1102 height 33
type textarea "x"
type textarea "QUO-50280"
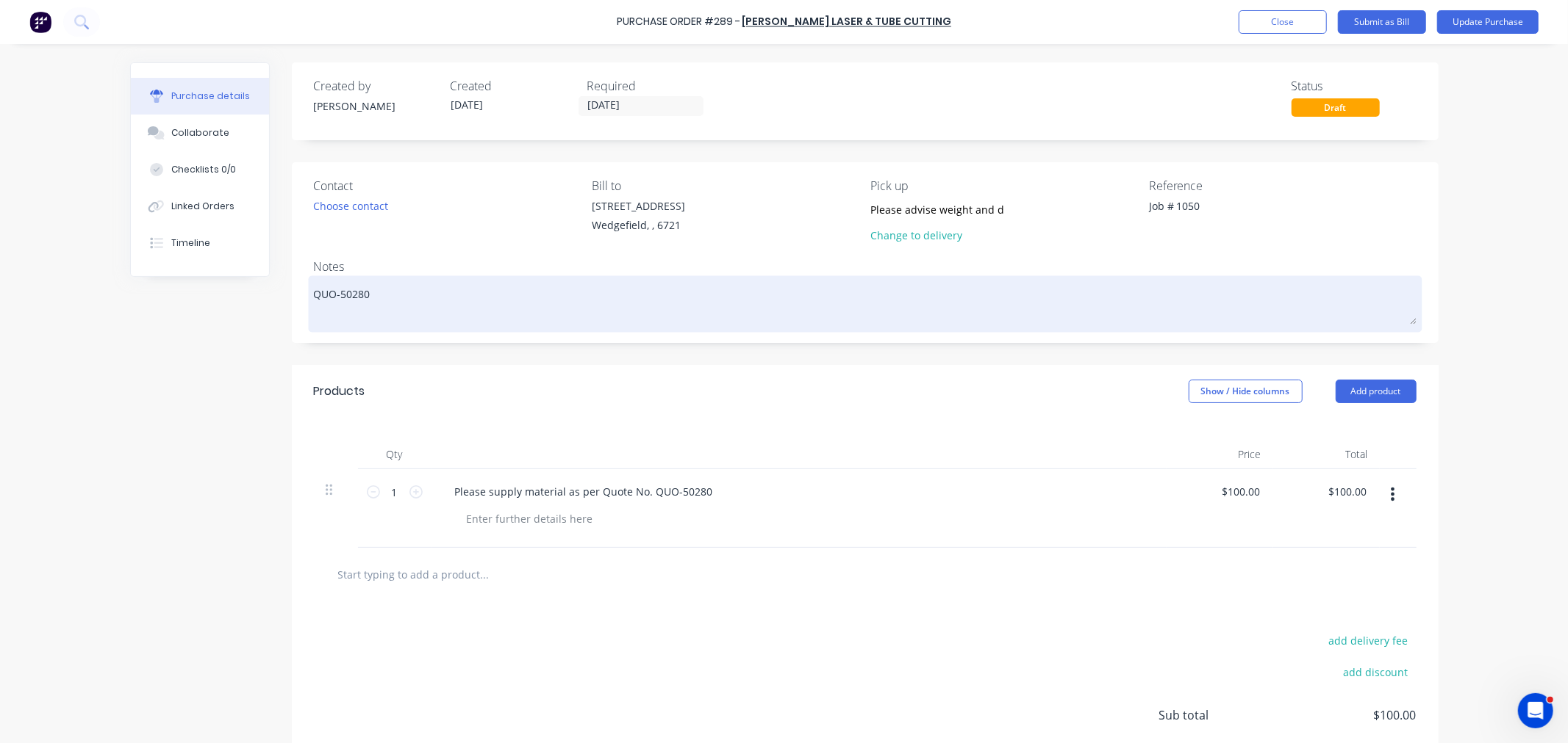
type textarea "x"
type textarea "QUO-50280 C"
type textarea "x"
type textarea "QUO-50280 Co"
type textarea "x"
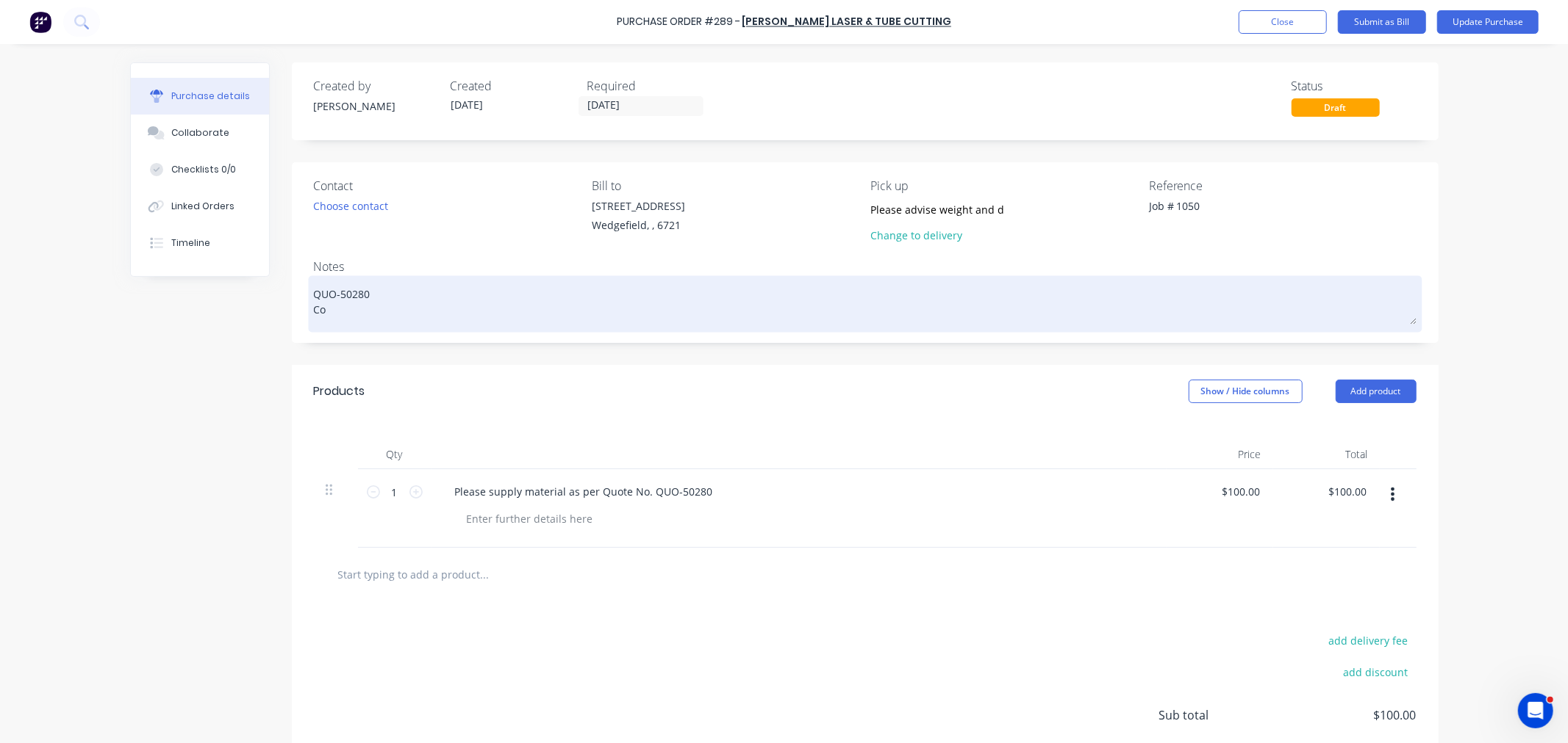
type textarea "QUO-50280 Com"
type textarea "x"
type textarea "QUO-50280 Comb"
type textarea "x"
type textarea "QUO-50280 Combi"
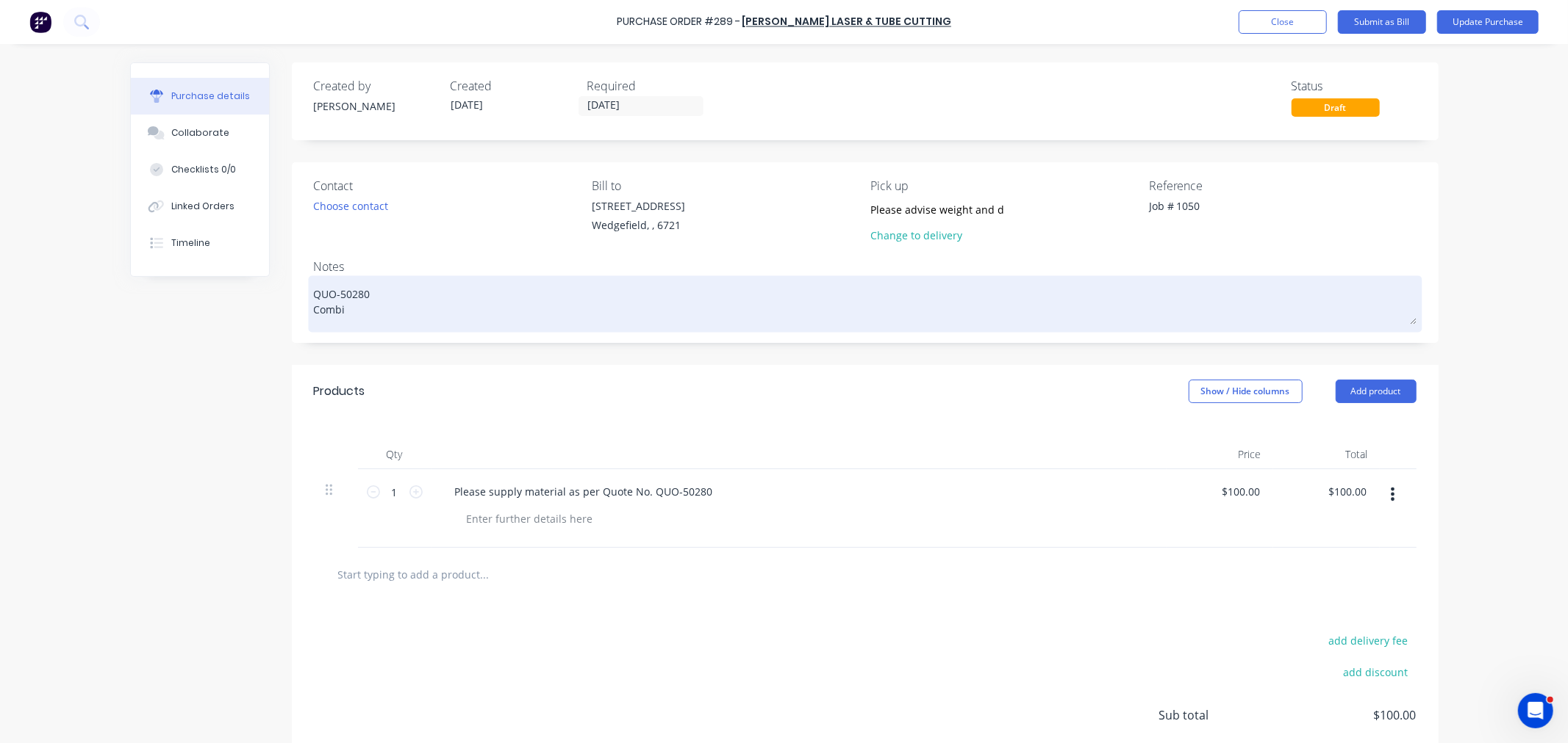
type textarea "x"
type textarea "QUO-50280 Combin"
type textarea "x"
type textarea "QUO-50280 Combine"
type textarea "x"
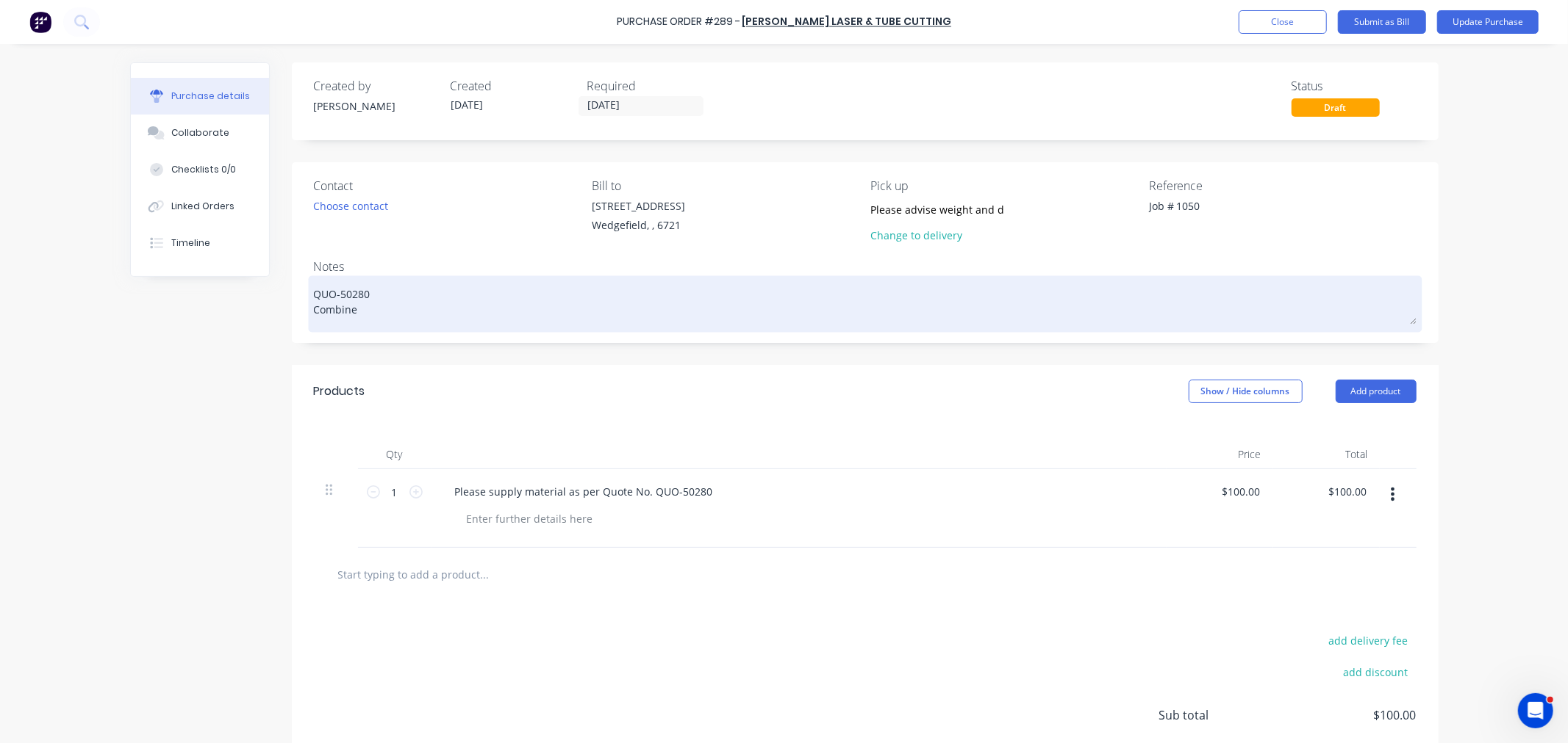
type textarea "QUO-50280 Combine"
type textarea "x"
type textarea "QUO-50280 Combine f"
type textarea "x"
type textarea "QUO-50280 Combine fr"
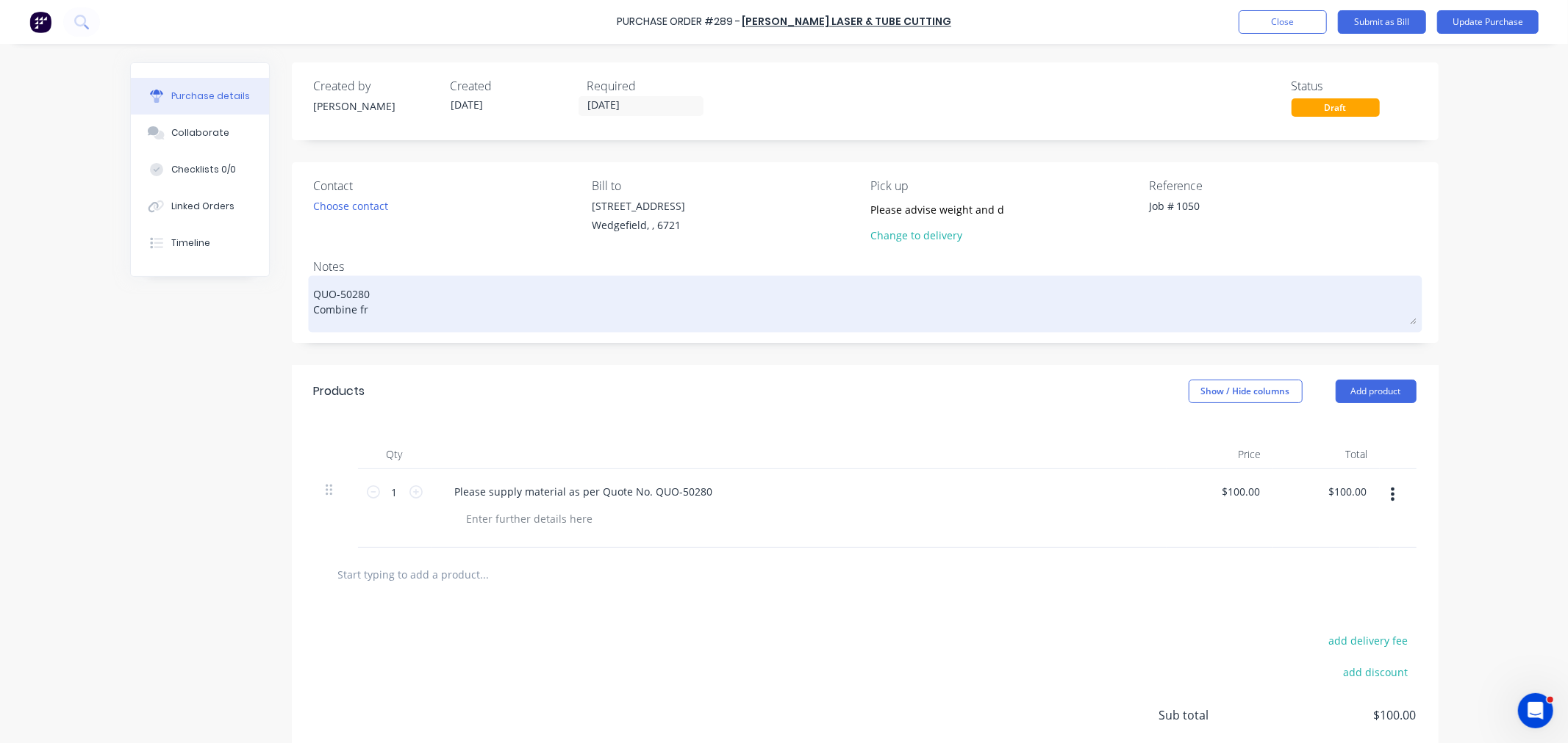
type textarea "x"
type textarea "QUO-50280 Combine fre"
type textarea "x"
type textarea "QUO-50280 Combine frei"
type textarea "x"
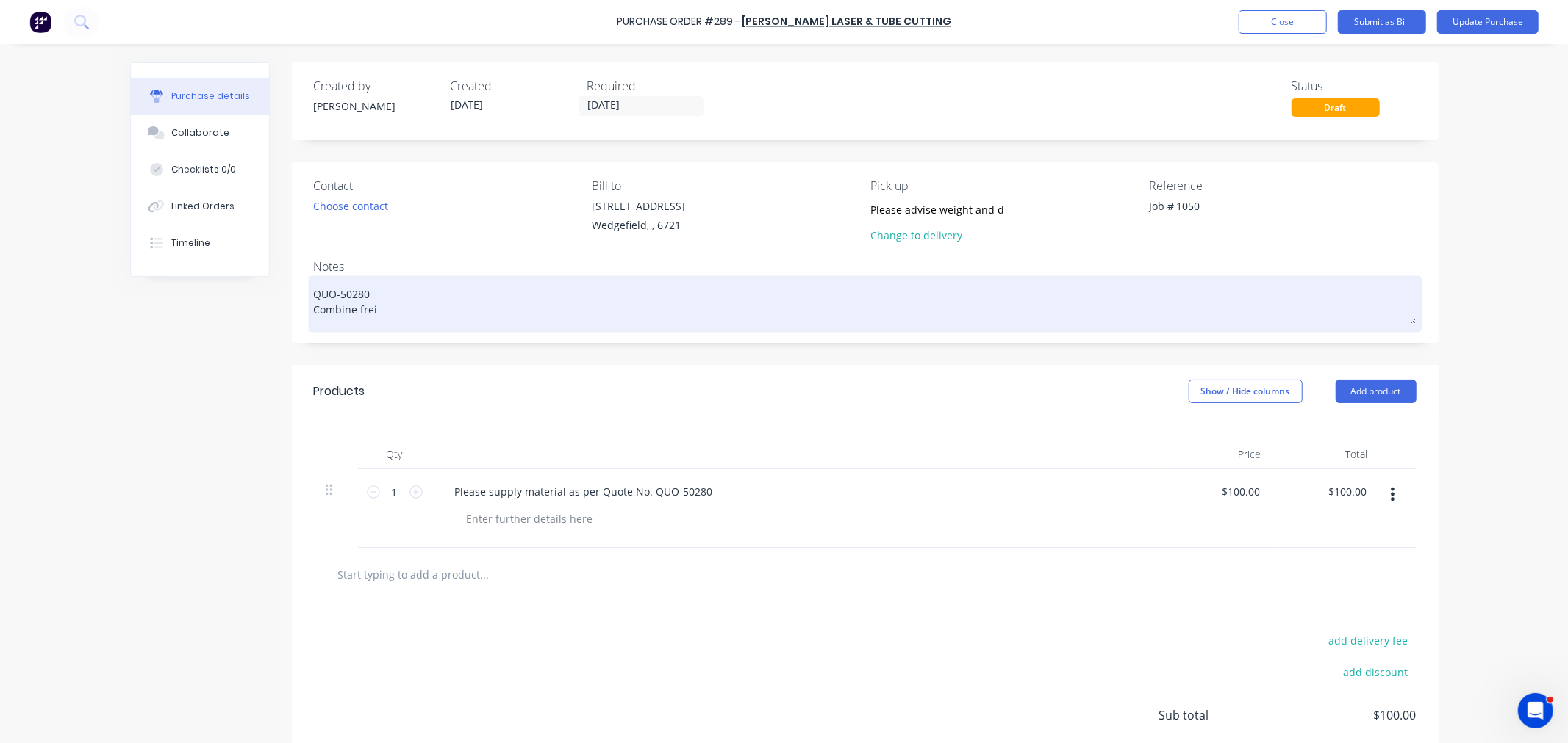
type textarea "QUO-50280 Combine freig"
type textarea "x"
type textarea "QUO-50280 Combine freigh"
type textarea "x"
type textarea "QUO-50280 Combine freight"
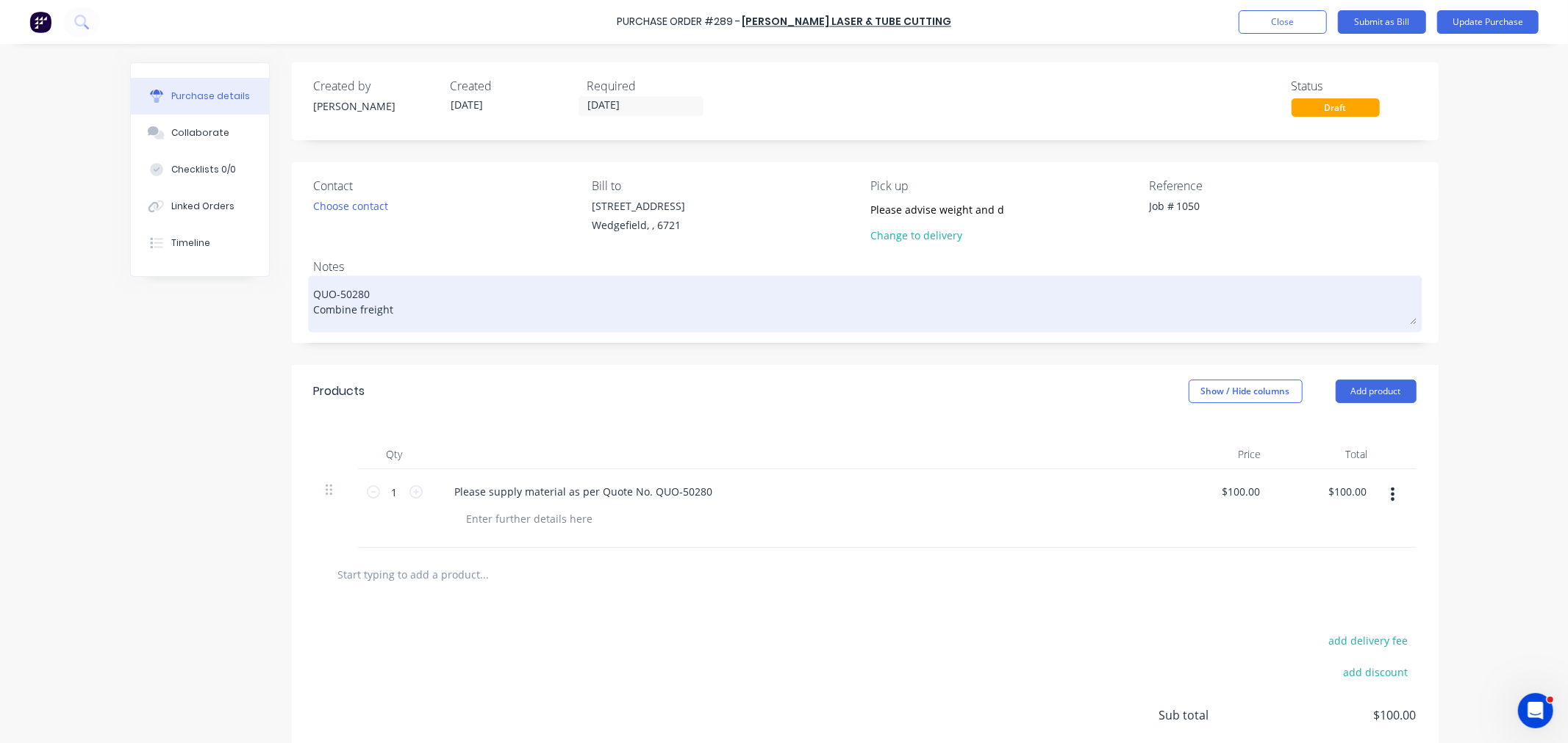
type textarea "x"
type textarea "QUO-50280 Combine freight"
type textarea "x"
type textarea "QUO-50280 Combine freight w"
type textarea "x"
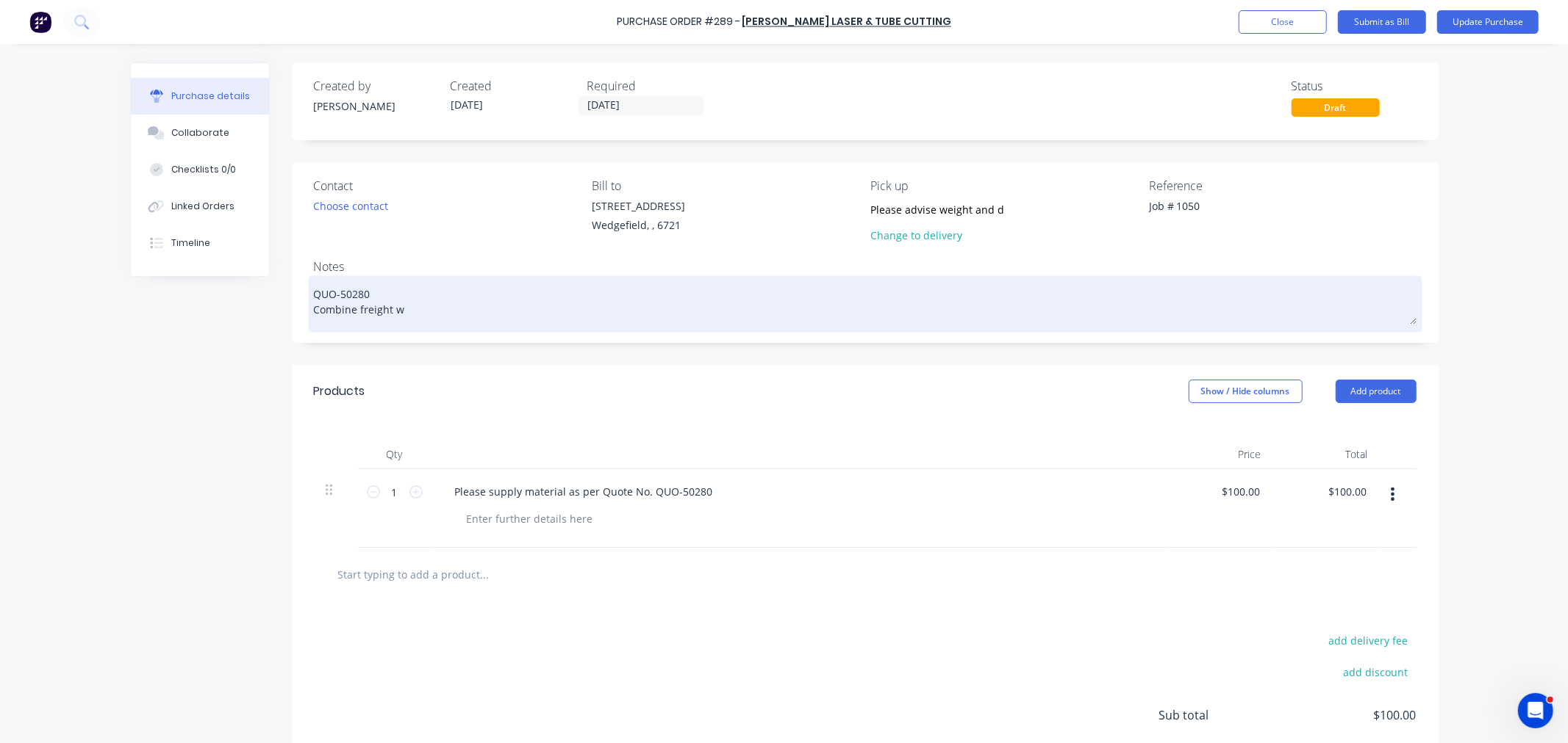
type textarea "QUO-50280 Combine freight wi"
type textarea "x"
type textarea "QUO-50280 Combine freight wit"
type textarea "x"
type textarea "QUO-50280 Combine freight with"
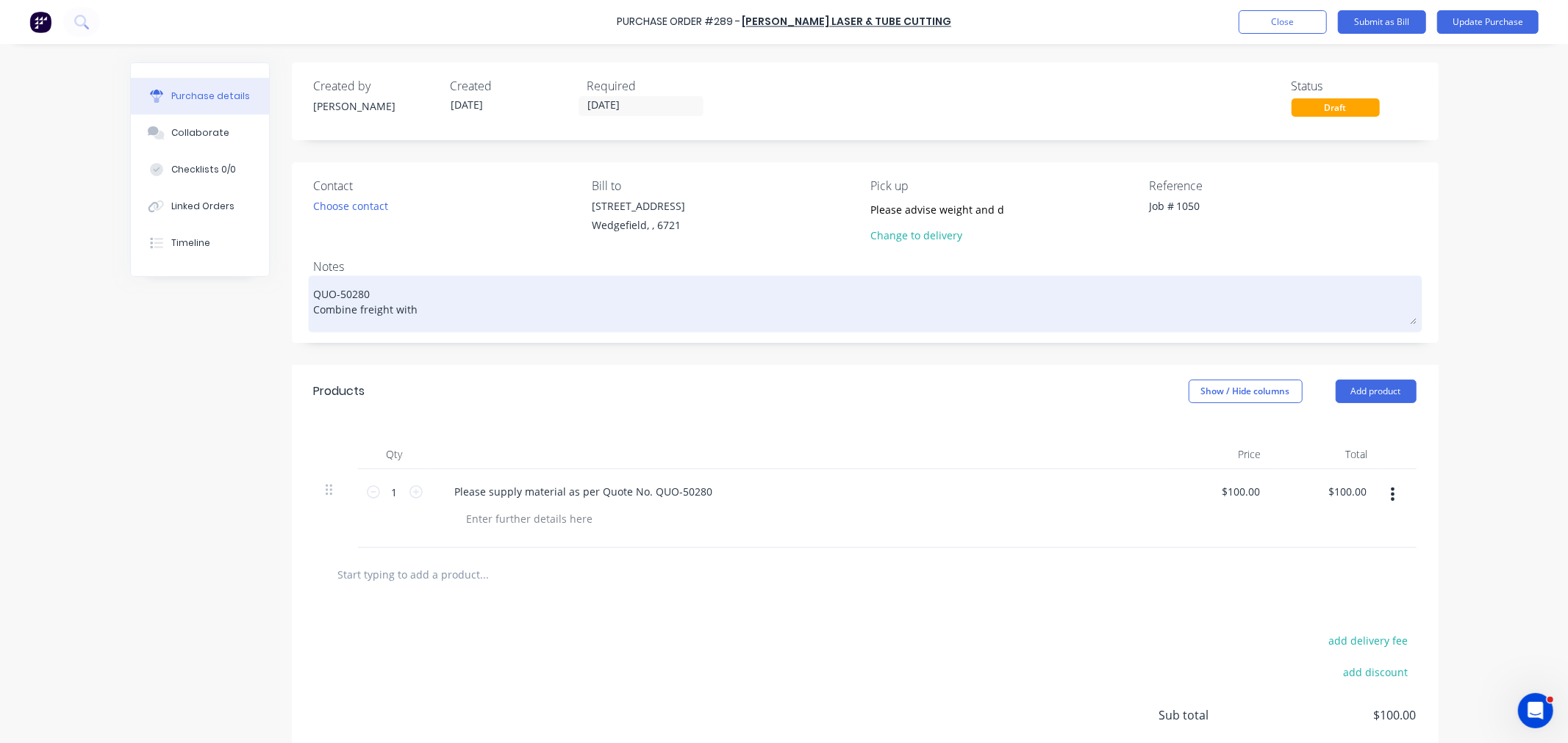
type textarea "x"
type textarea "QUO-50280 Combine freight with"
type textarea "x"
type textarea "QUO-50280 Combine freight with P"
type textarea "x"
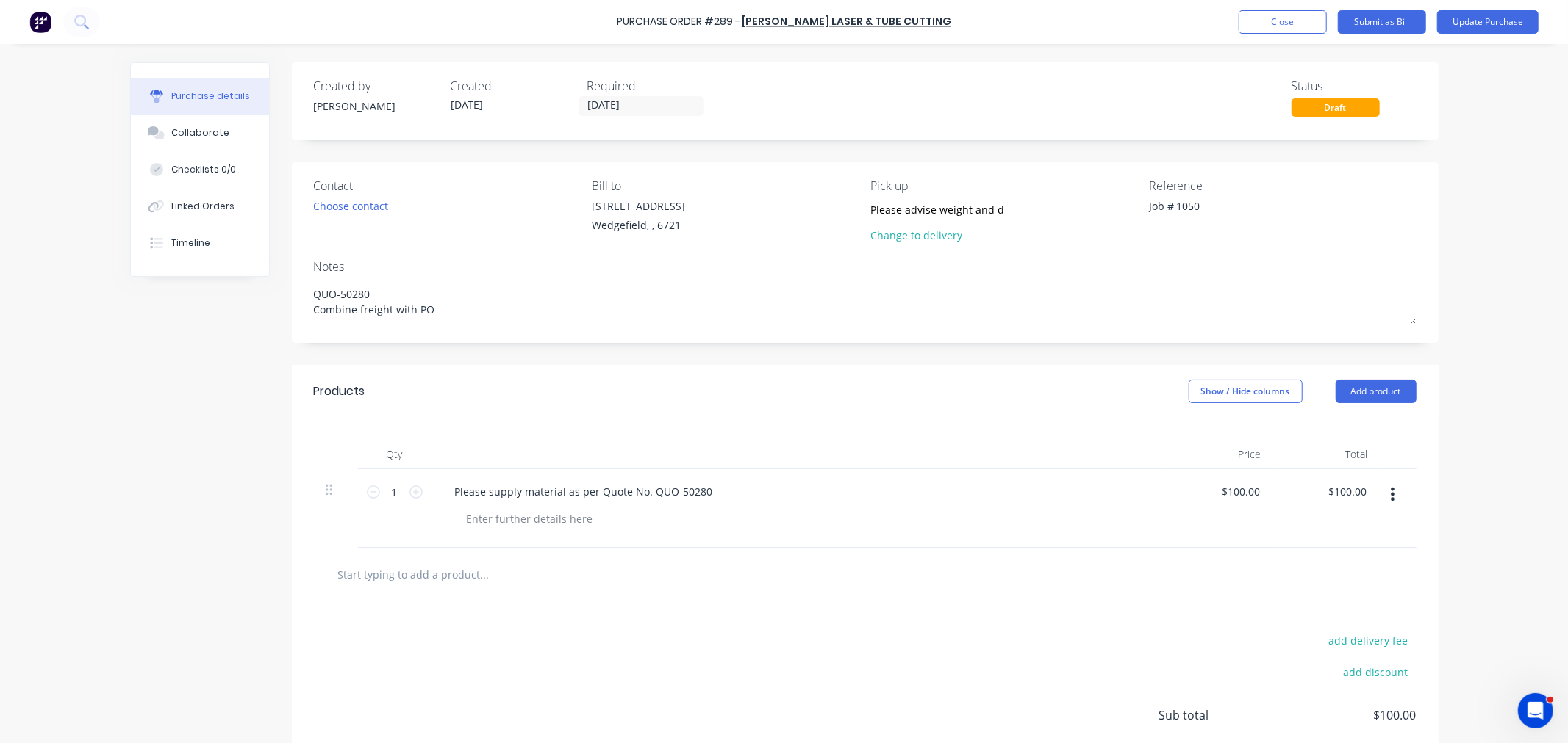
type textarea "QUO-50280 Combine freight with PO"
type textarea "x"
type textarea "QUO-50280 Combine freight with PO"
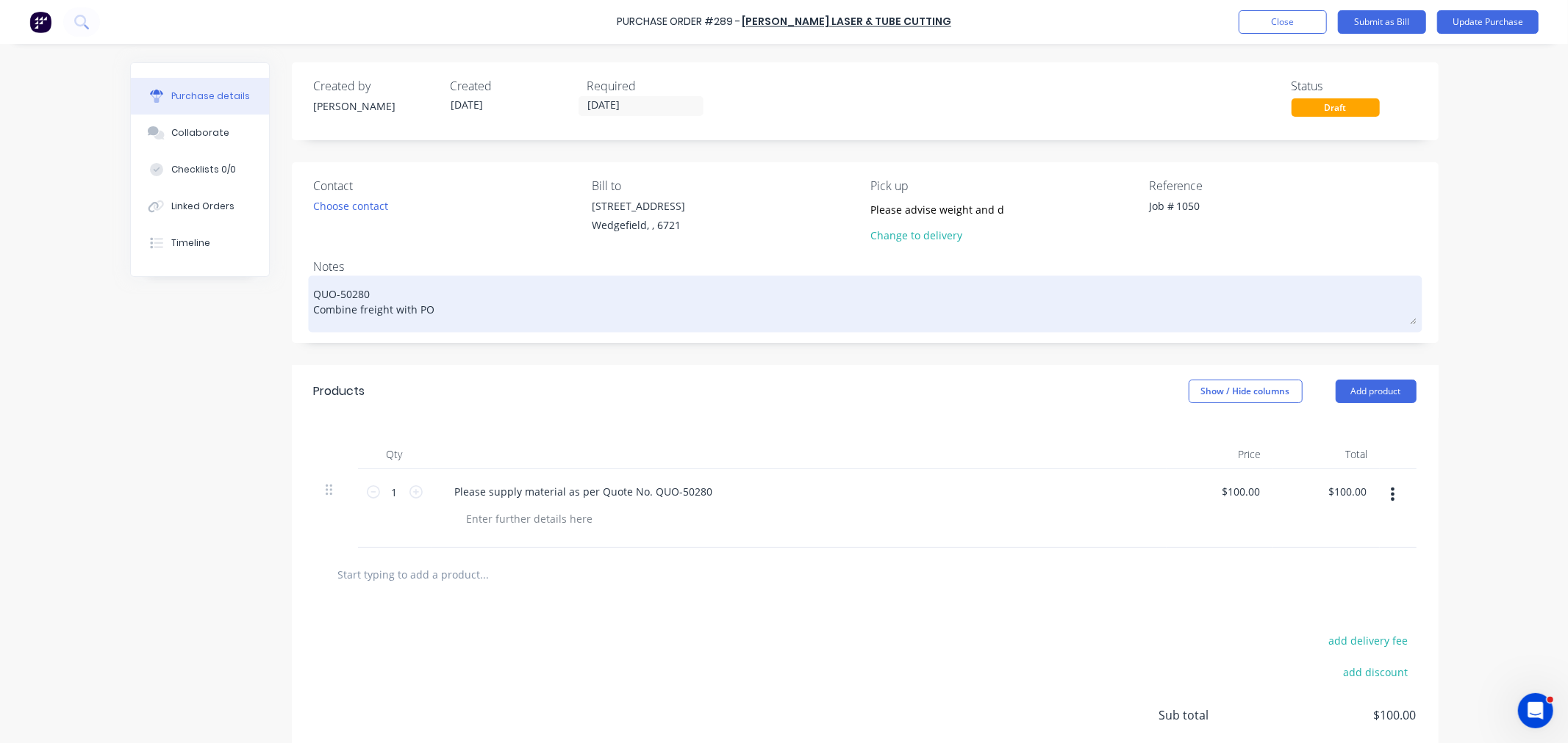
click at [438, 314] on textarea "QUO-50280 Combine freight with PO" at bounding box center [864, 302] width 1102 height 46
type textarea "x"
type textarea "QUO-50280 Combine freight with PO2"
type textarea "x"
type textarea "QUO-50280 Combine freight with PO29"
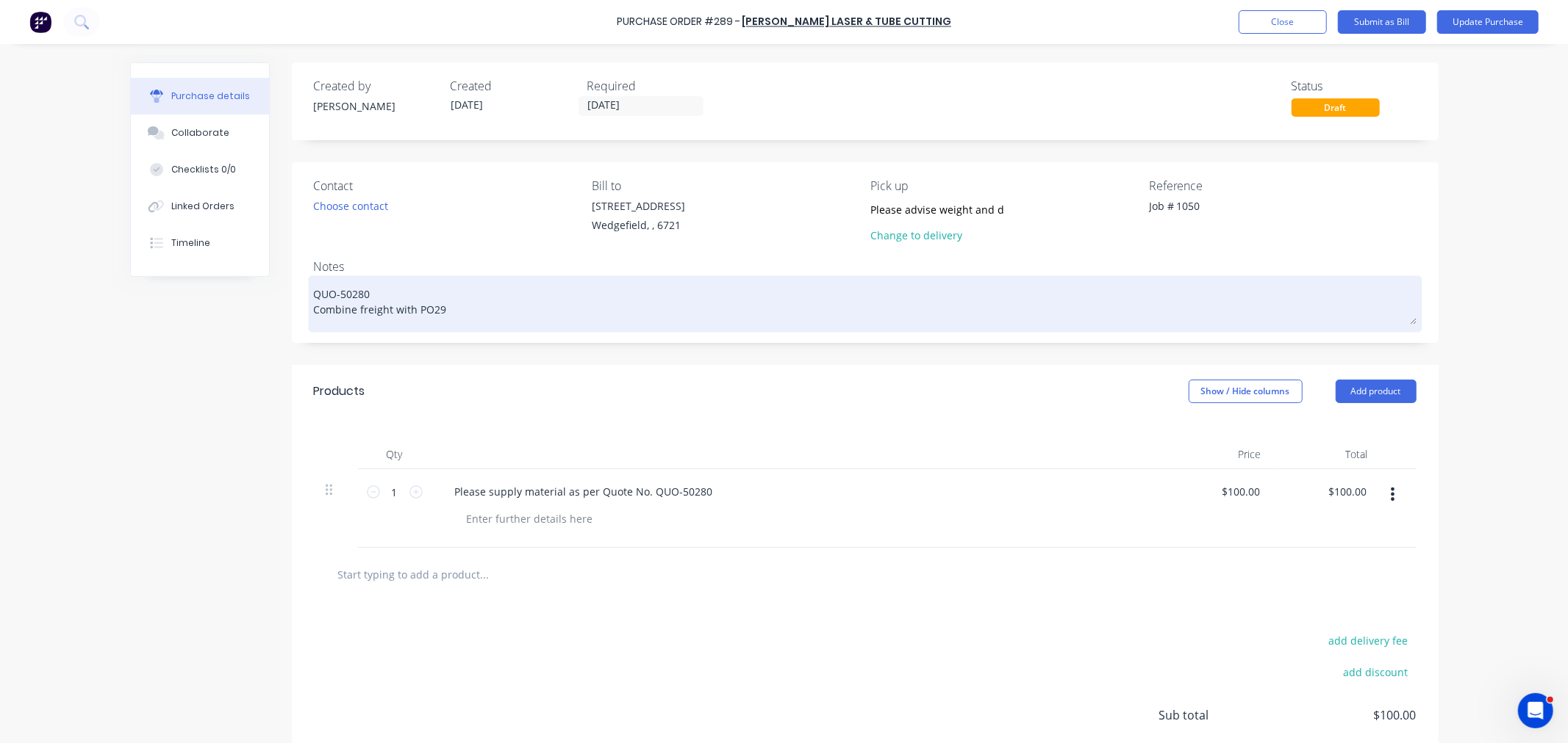
type textarea "x"
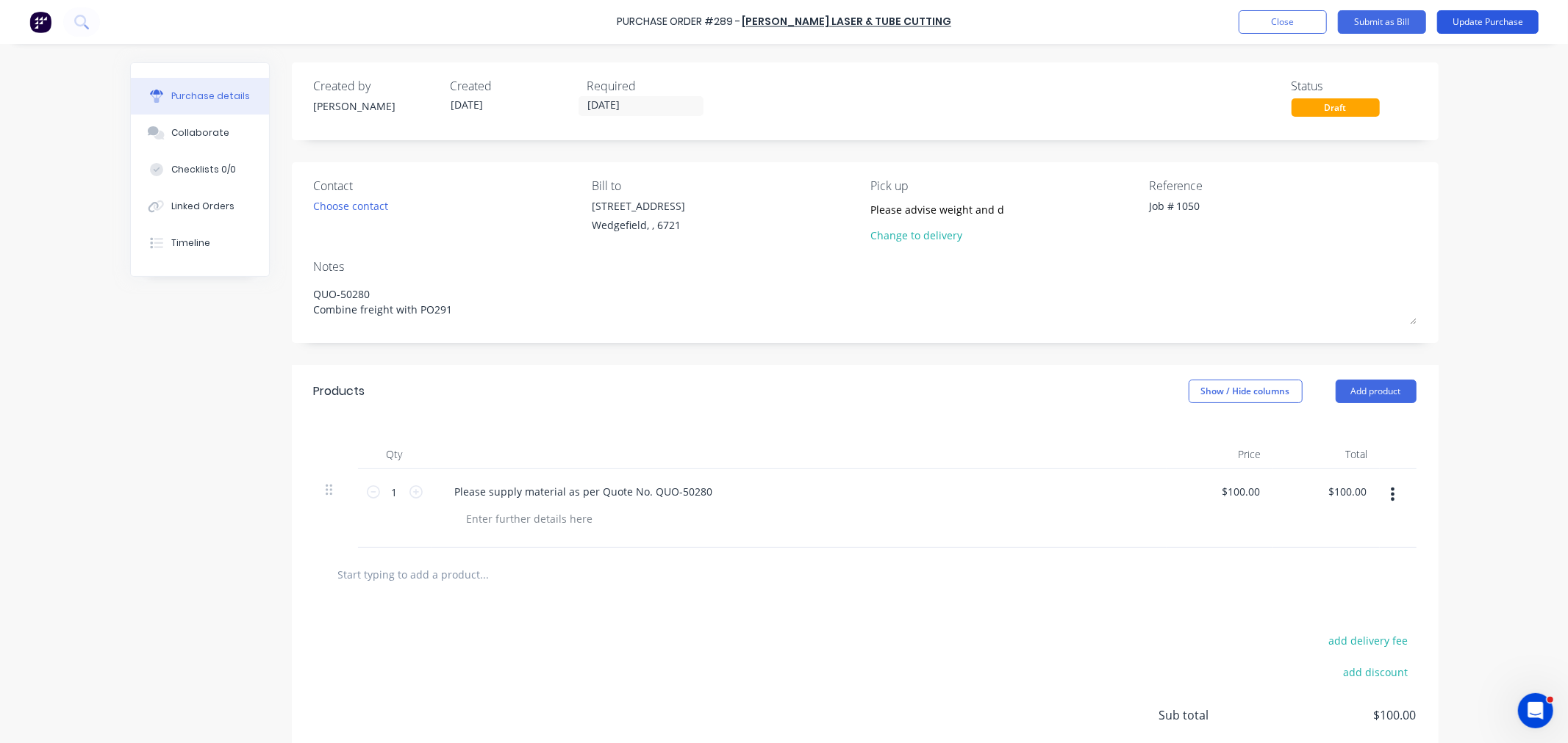
type textarea "QUO-50280 Combine freight with PO291"
type textarea "x"
type textarea "QUO-50280 Combine freight with PO291"
click at [1487, 22] on button "Update Purchase" at bounding box center [1488, 22] width 101 height 24
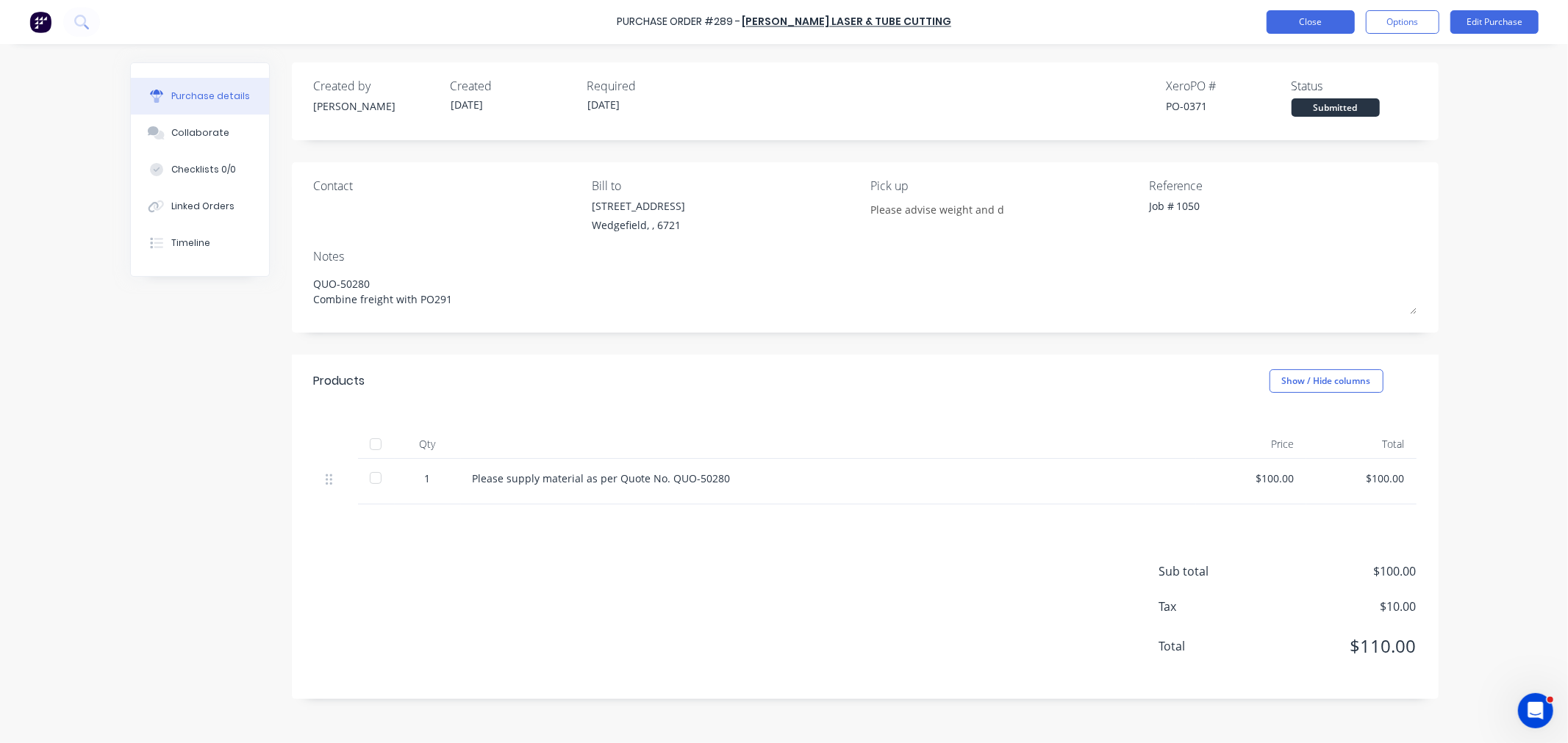
click at [1301, 24] on button "Close" at bounding box center [1310, 22] width 88 height 24
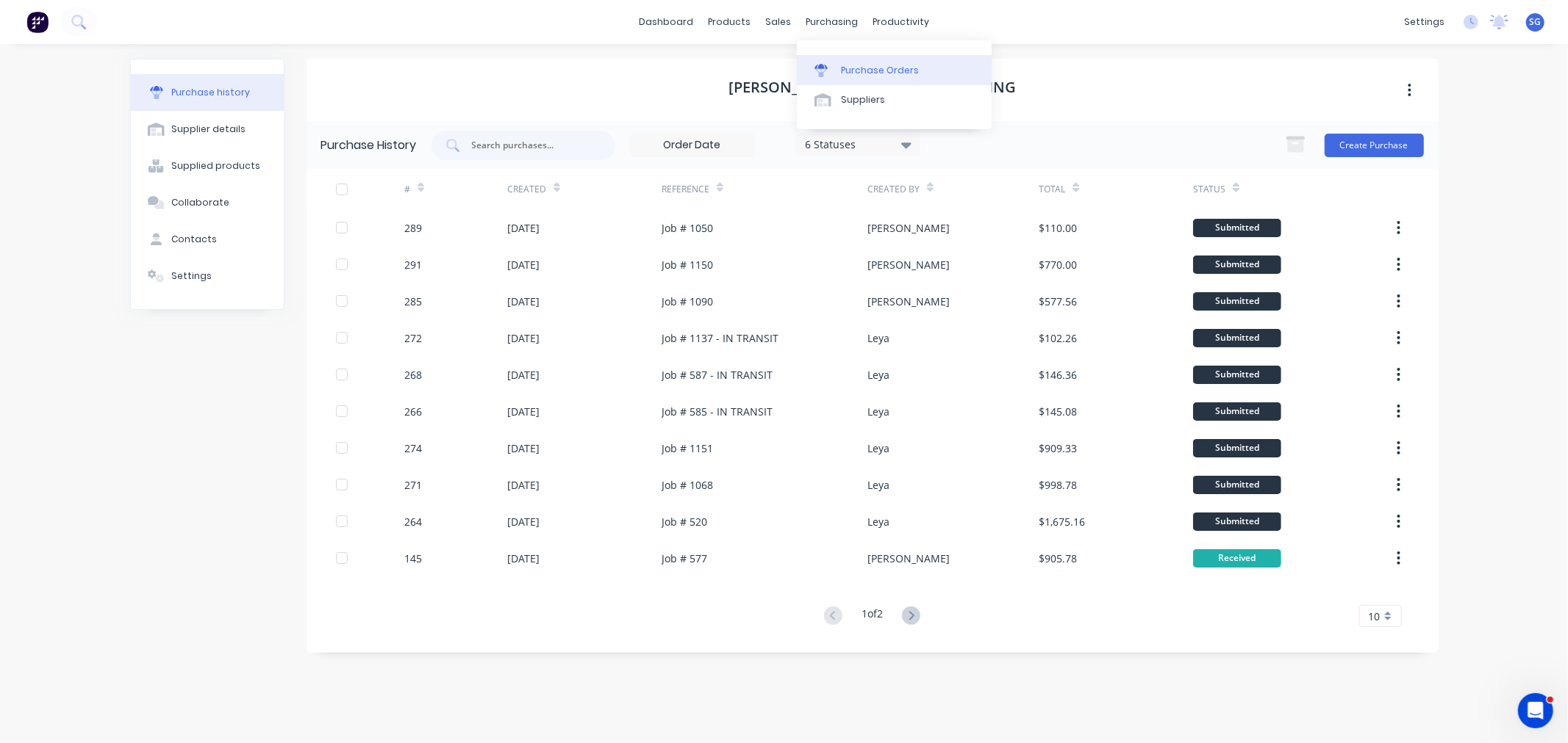
click at [847, 71] on div "Purchase Orders" at bounding box center [880, 71] width 78 height 14
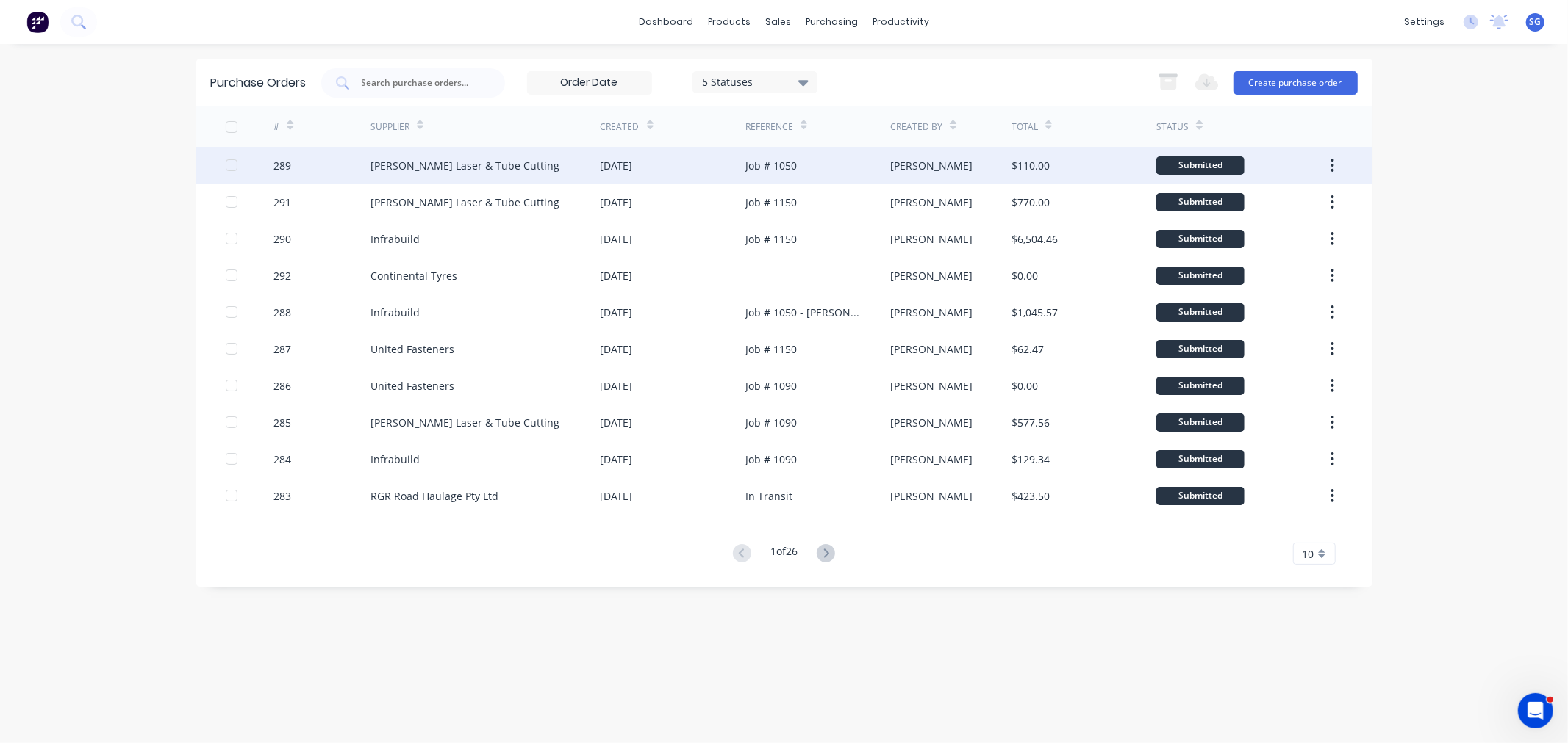
click at [620, 156] on div "[DATE]" at bounding box center [672, 165] width 145 height 36
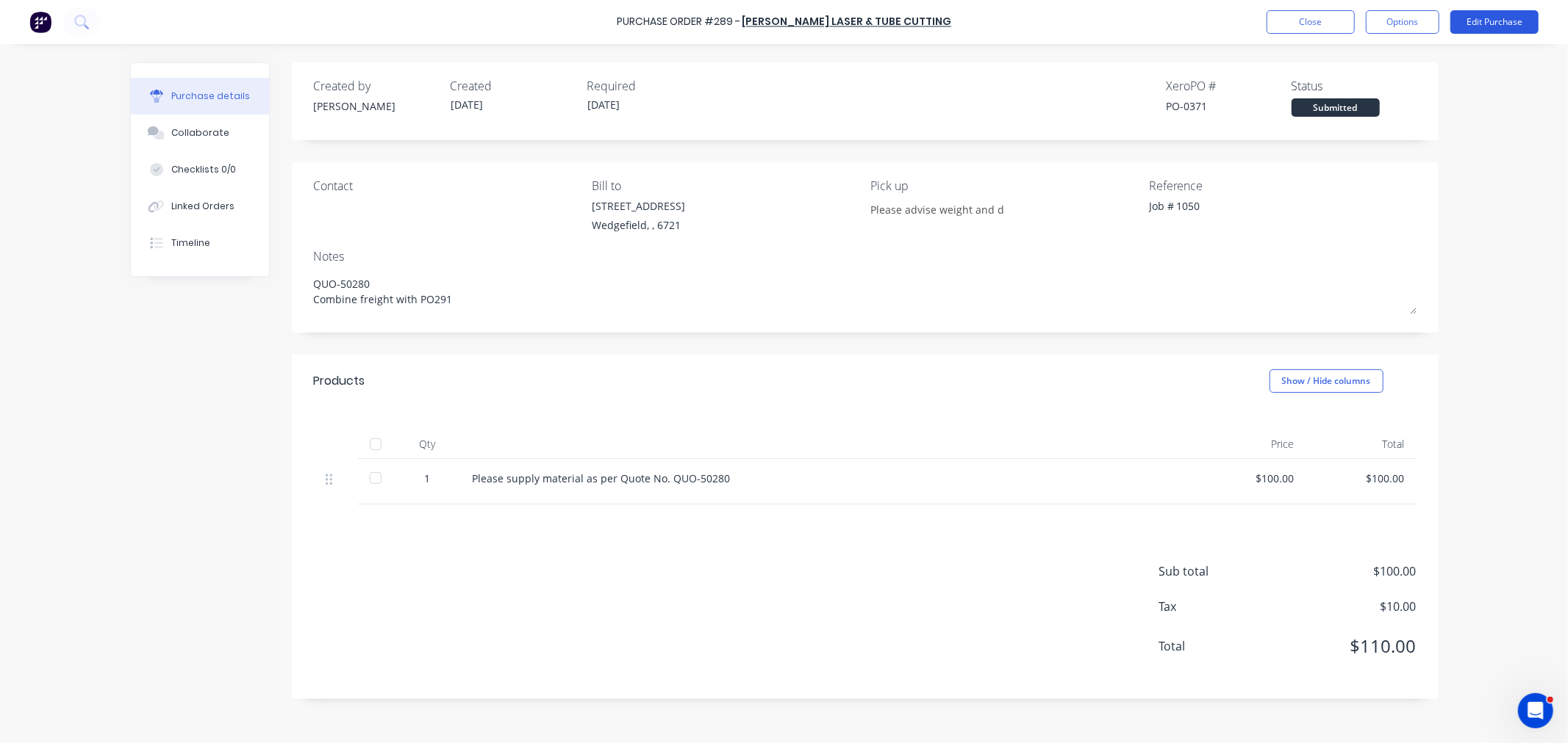
click at [1489, 28] on button "Edit Purchase" at bounding box center [1494, 22] width 88 height 24
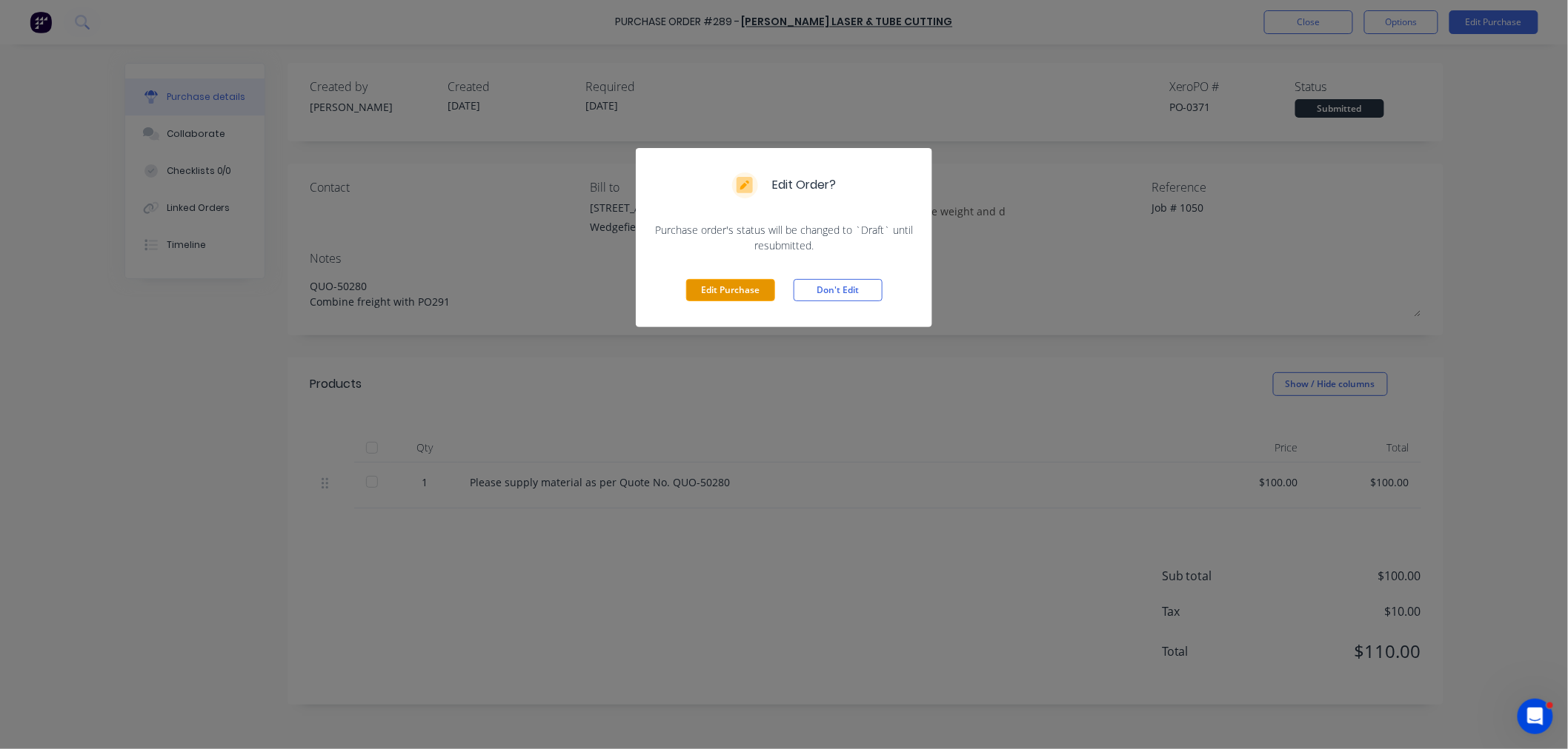
click at [695, 286] on button "Edit Purchase" at bounding box center [731, 291] width 89 height 22
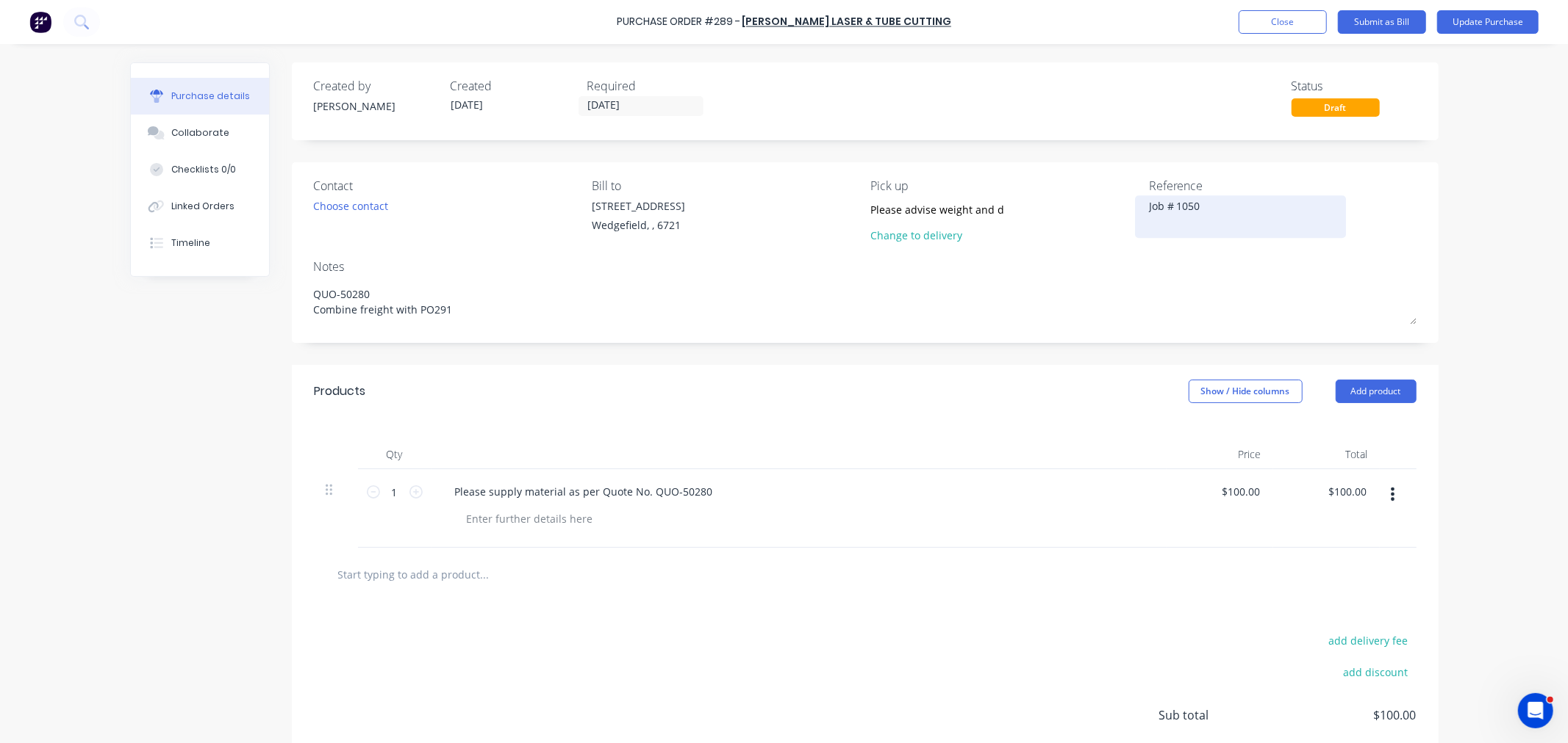
click at [1181, 205] on textarea "Job # 1050" at bounding box center [1240, 215] width 184 height 33
type textarea "x"
type textarea "Job # 150"
type textarea "x"
type textarea "Job # 1150"
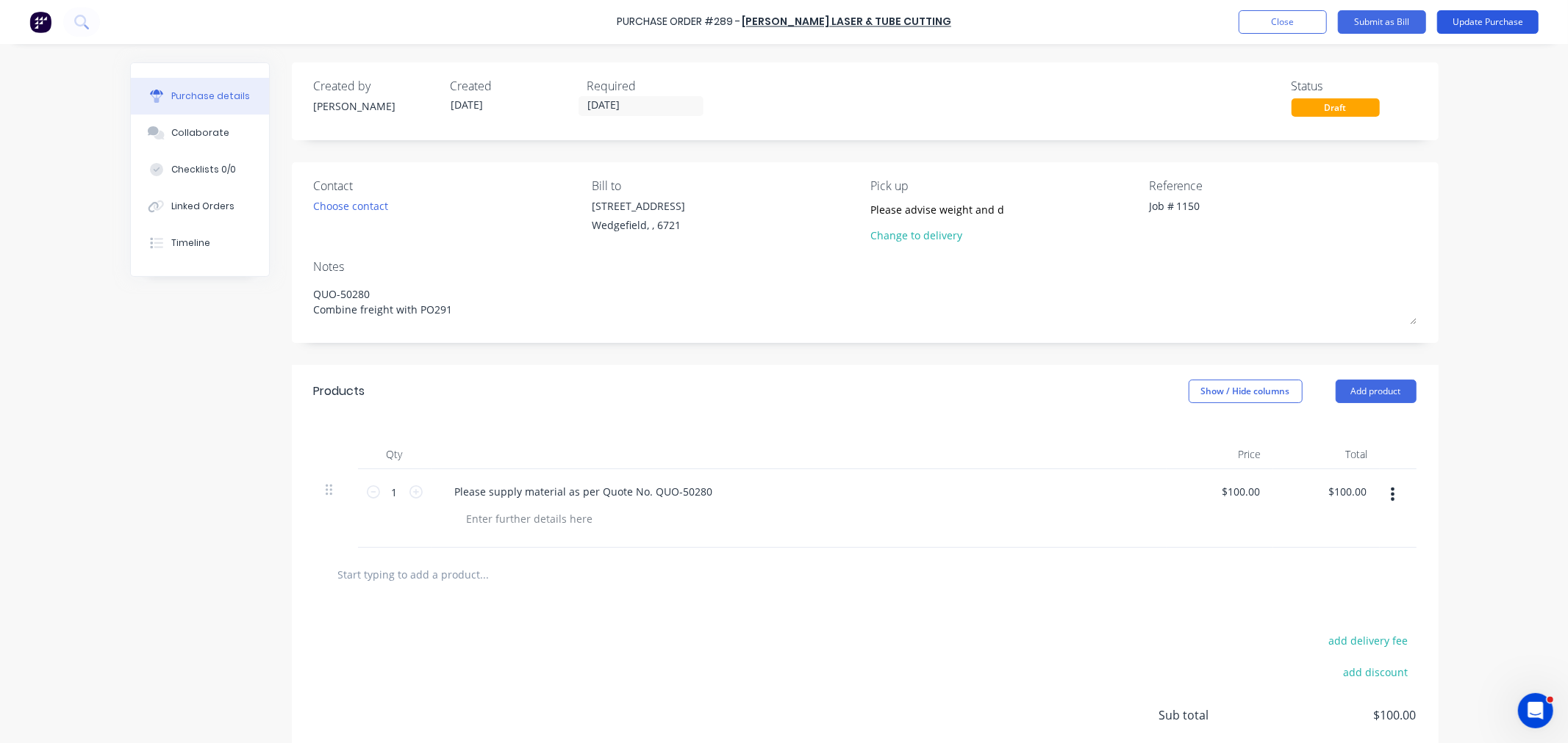
type textarea "x"
type textarea "Job # 1150"
click at [1472, 25] on button "Update Purchase" at bounding box center [1488, 22] width 101 height 24
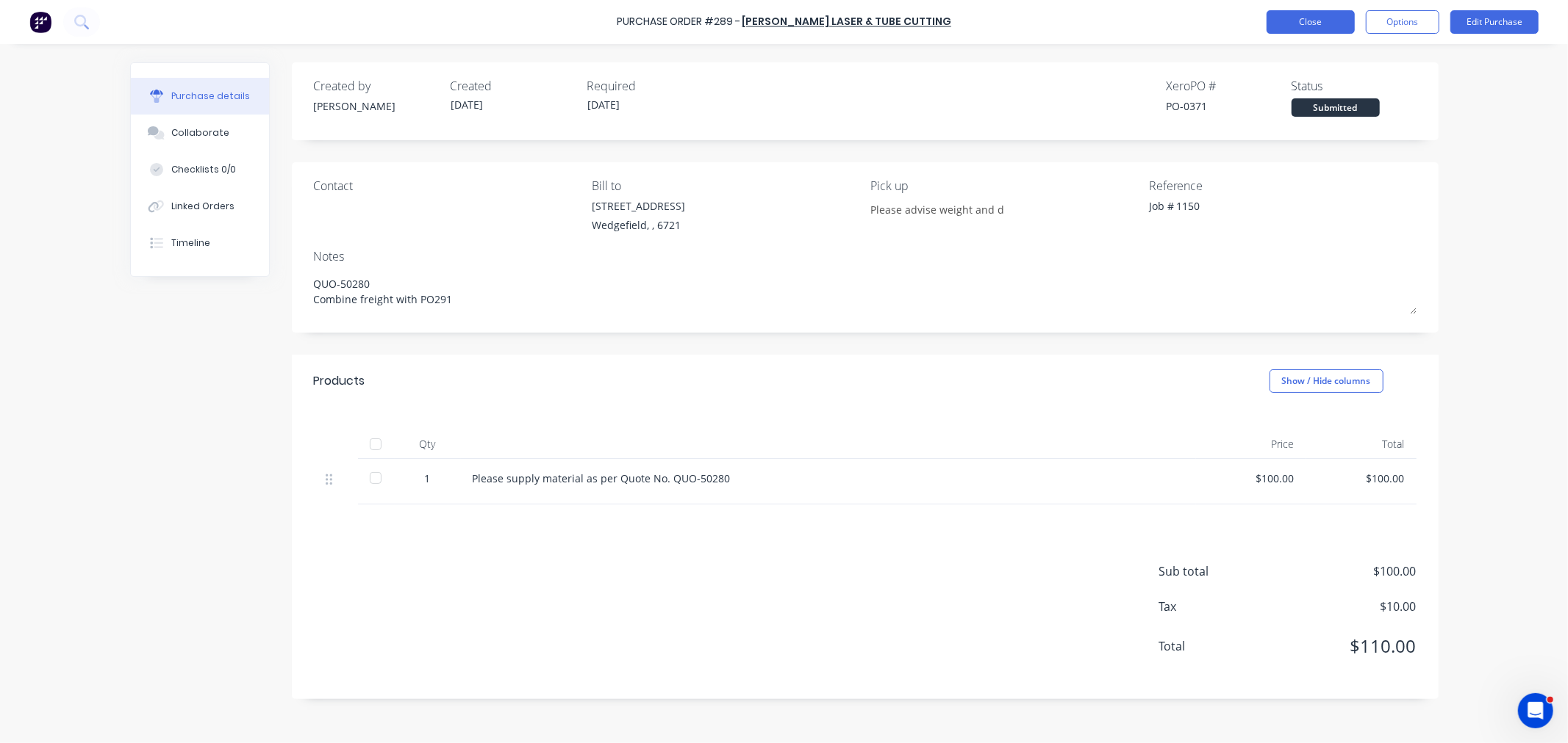
click at [1316, 18] on button "Close" at bounding box center [1310, 22] width 88 height 24
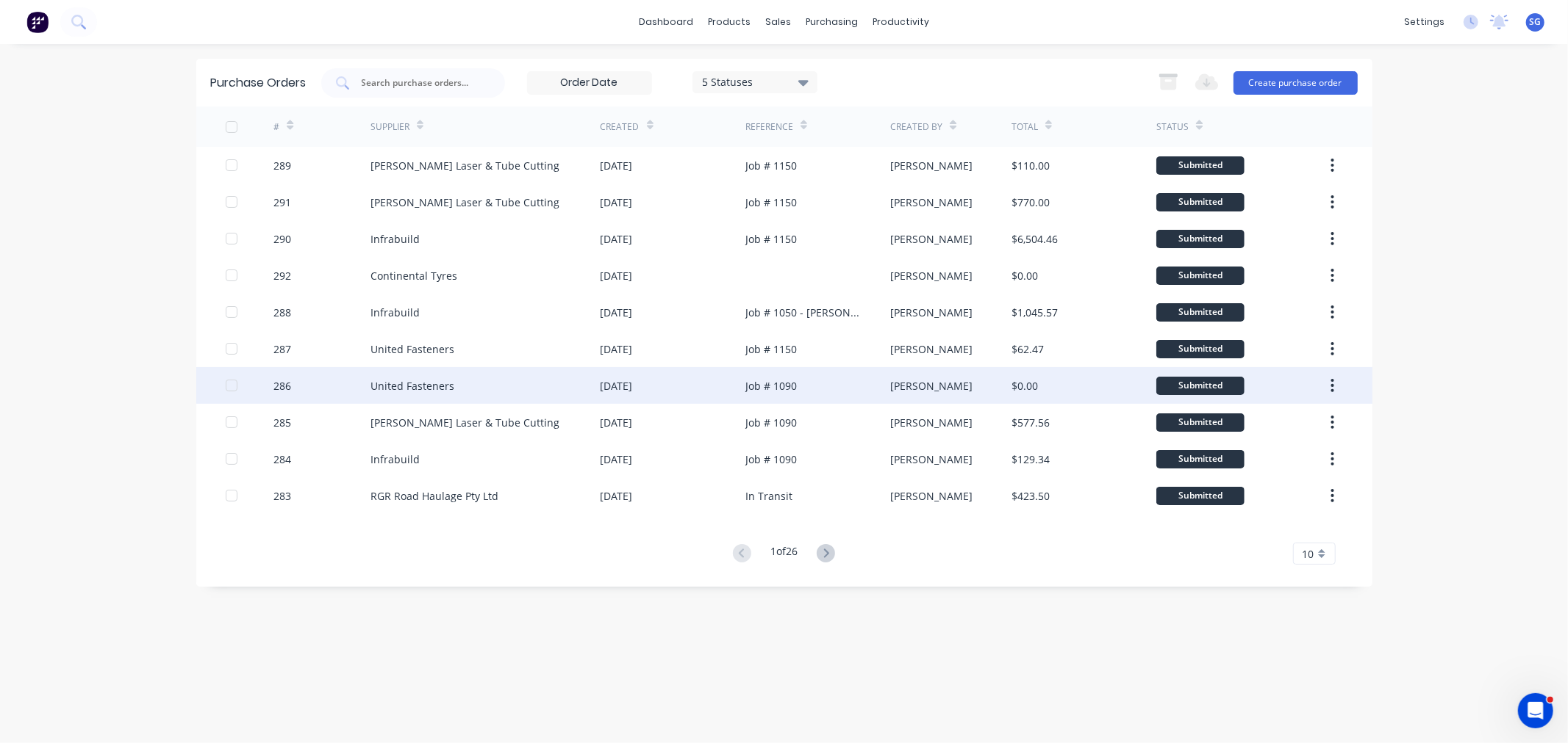
click at [492, 385] on div "United Fasteners" at bounding box center [485, 385] width 230 height 36
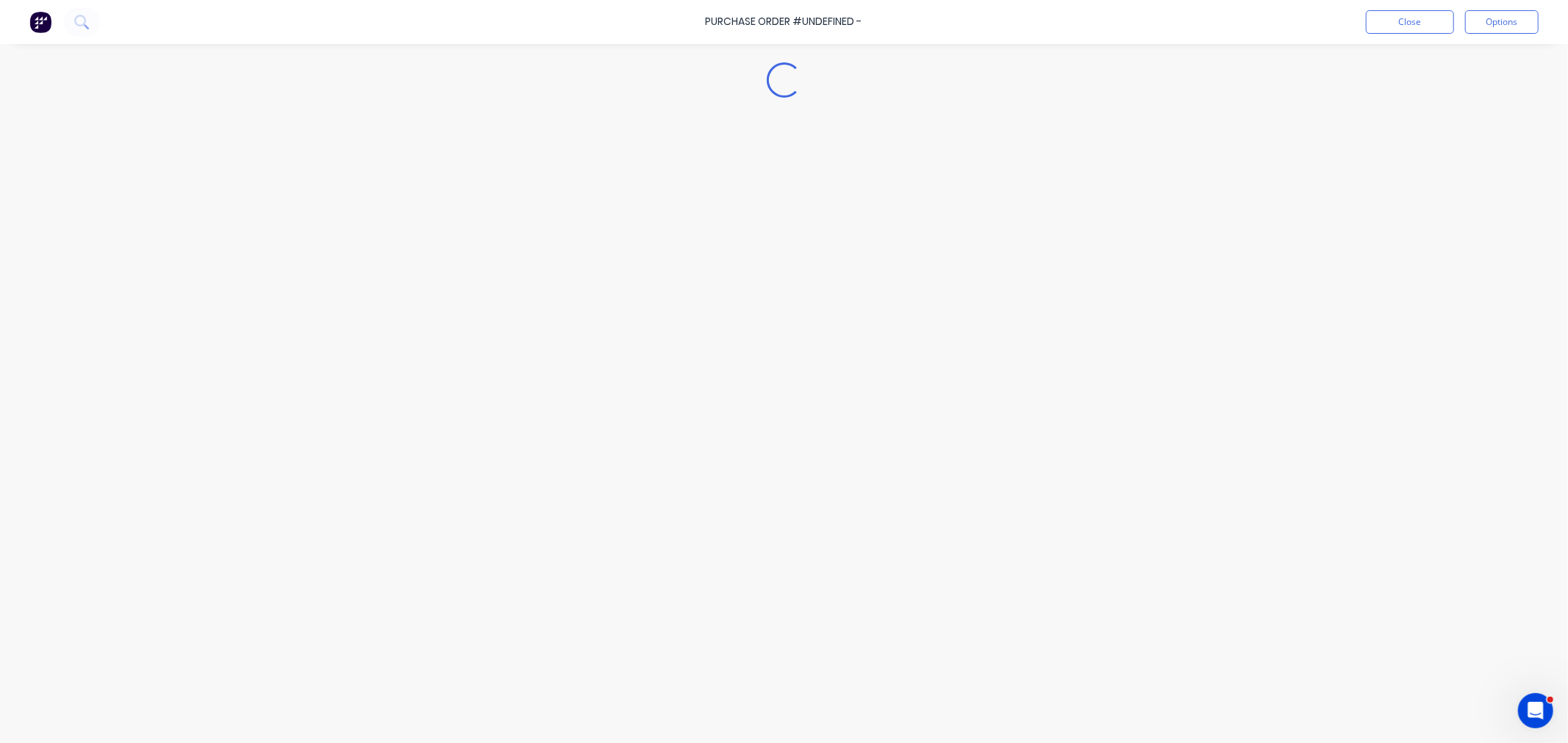
type textarea "x"
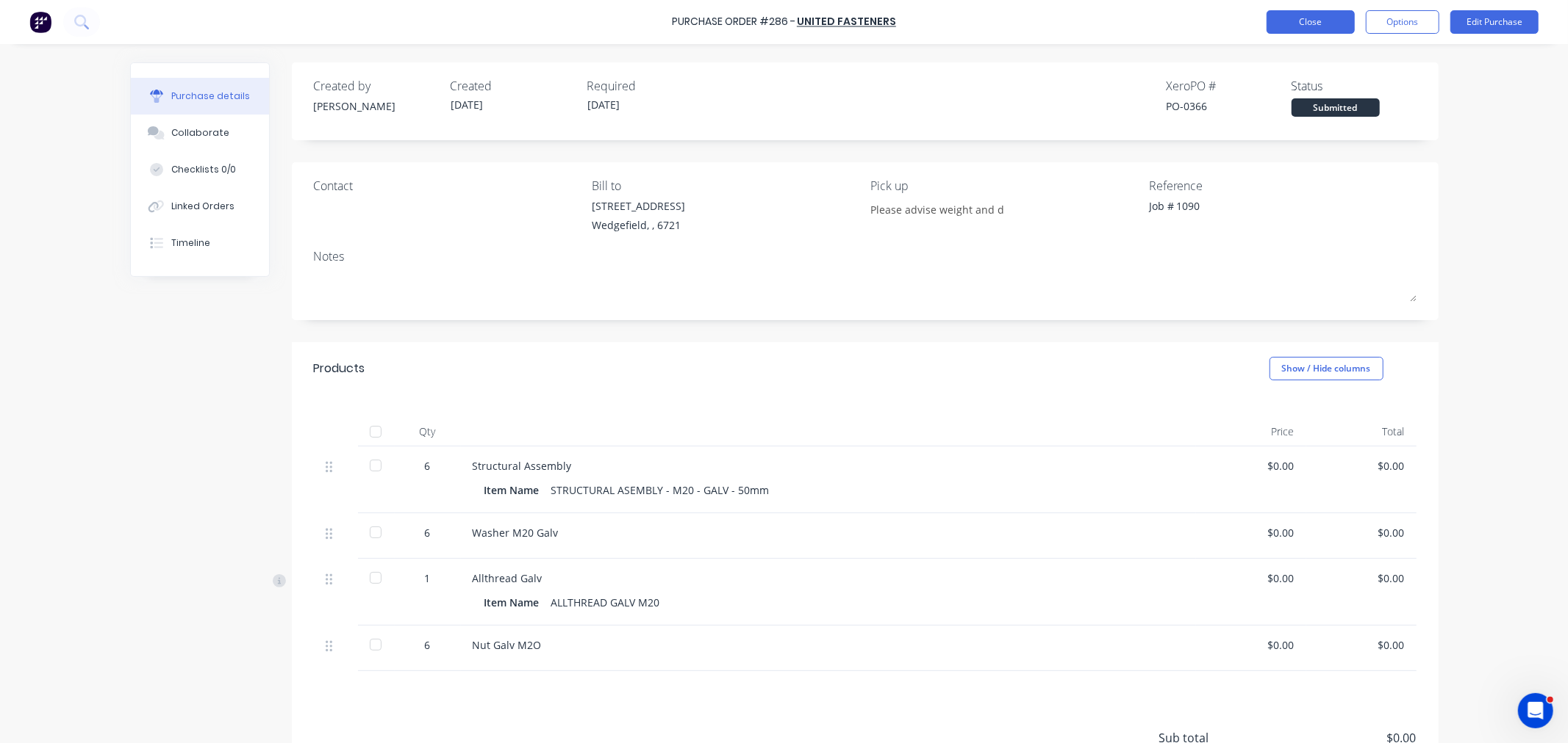
click at [1297, 23] on button "Close" at bounding box center [1310, 22] width 88 height 24
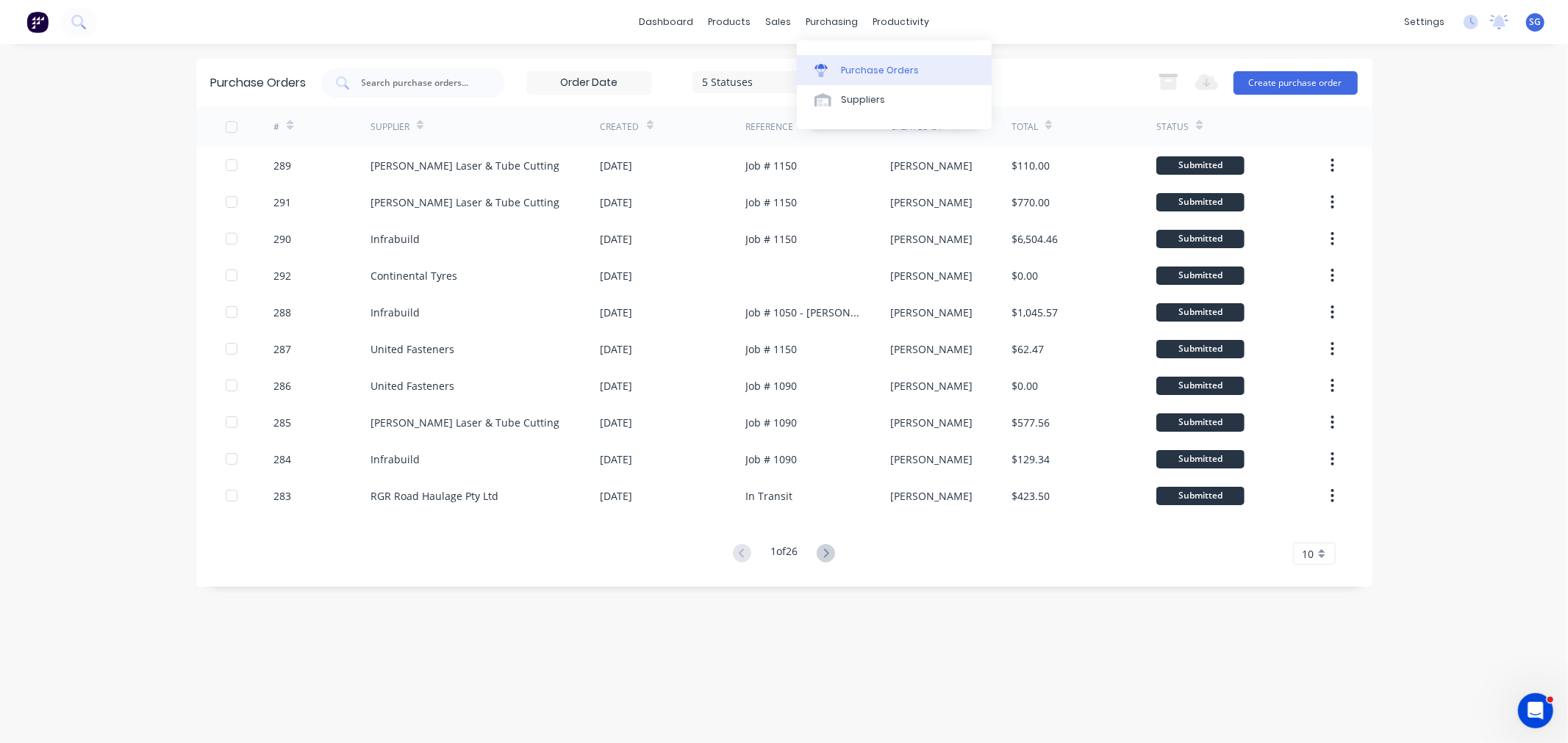
drag, startPoint x: 833, startPoint y: 70, endPoint x: 814, endPoint y: 69, distance: 19.0
click at [833, 70] on div at bounding box center [825, 71] width 22 height 14
click at [429, 84] on input "text" at bounding box center [421, 83] width 122 height 14
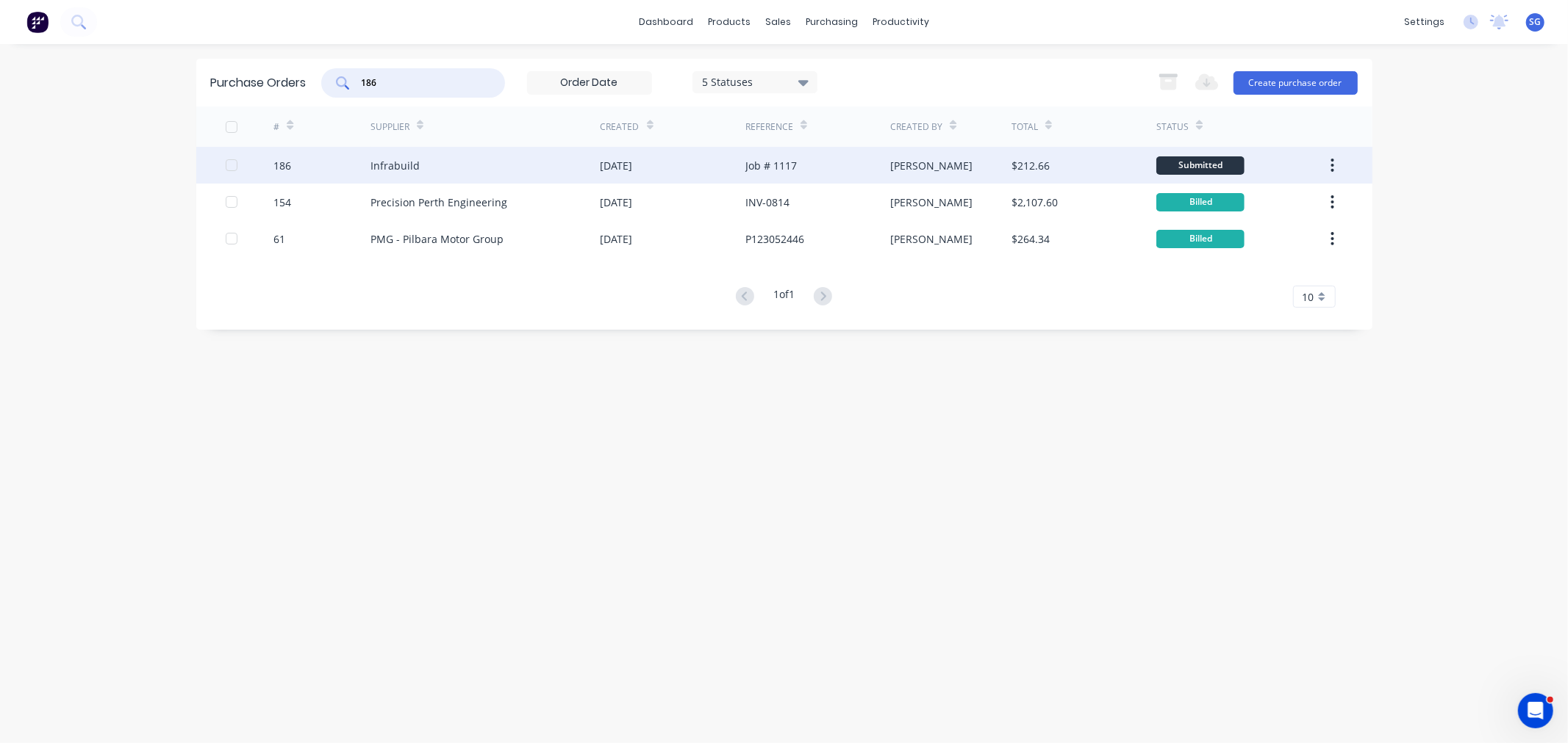
type input "186"
click at [388, 161] on div "Infrabuild" at bounding box center [395, 166] width 49 height 15
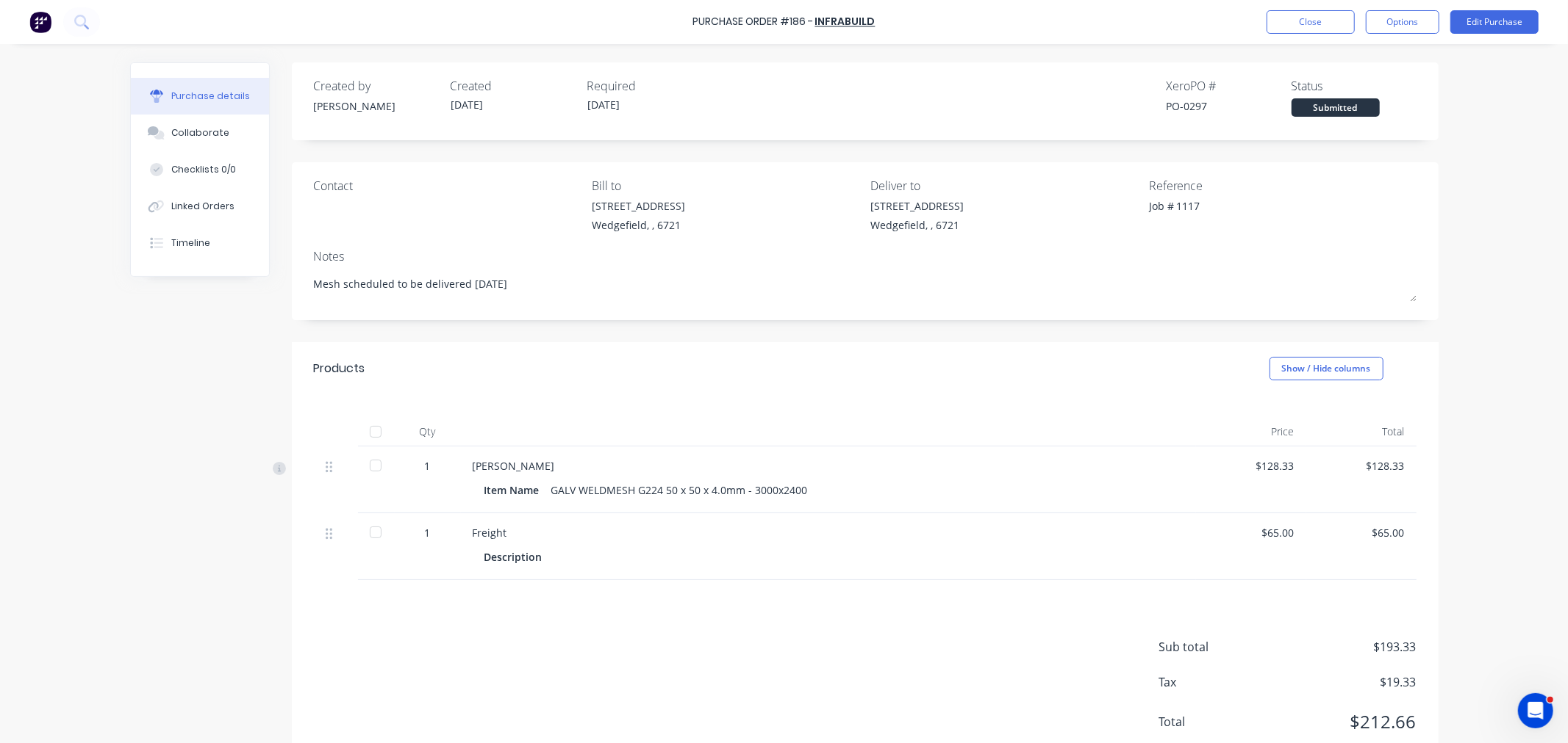
click at [368, 434] on div at bounding box center [376, 432] width 30 height 30
type textarea "x"
click at [1324, 17] on button "Close" at bounding box center [1310, 22] width 88 height 24
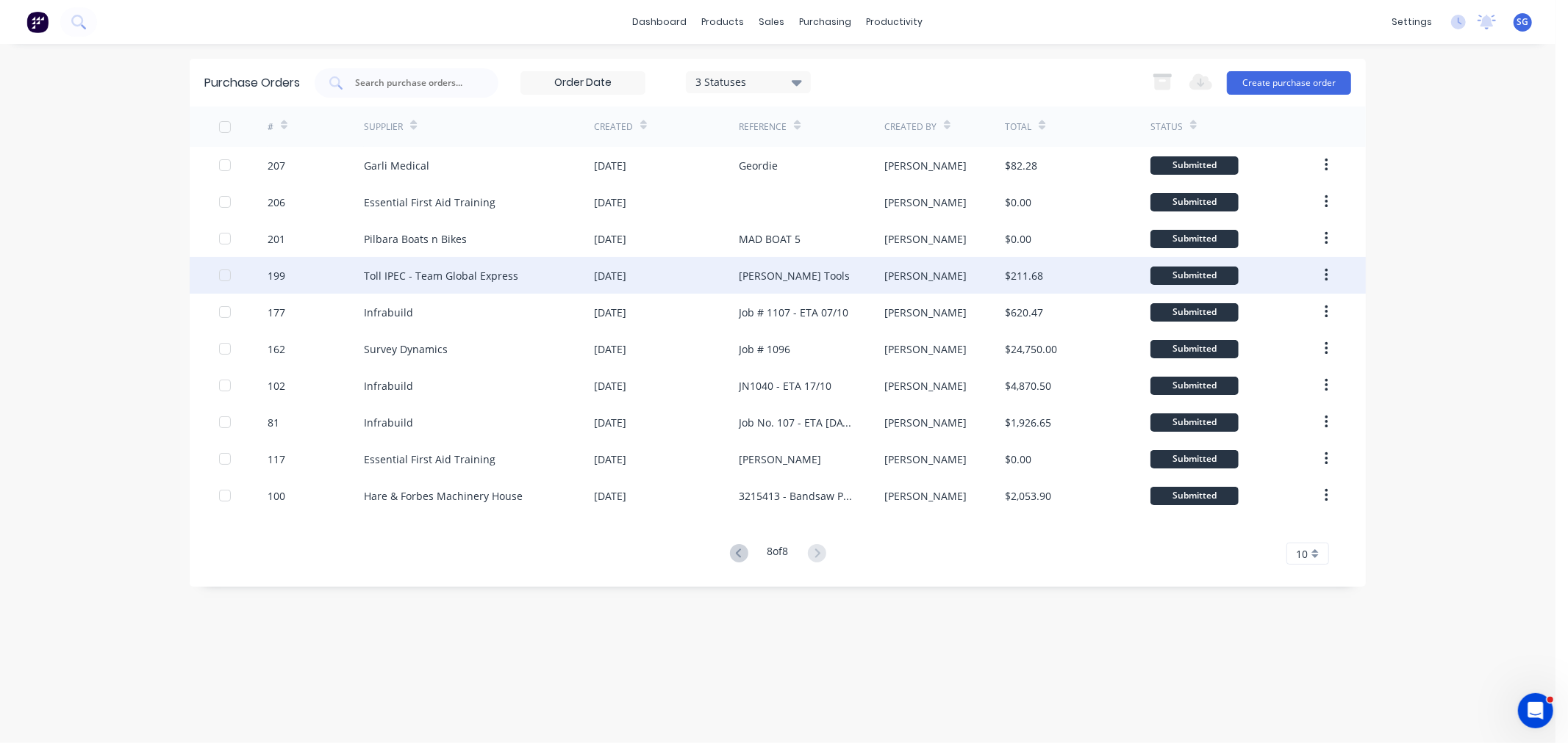
click at [754, 274] on div "[PERSON_NAME] Tools" at bounding box center [793, 276] width 111 height 15
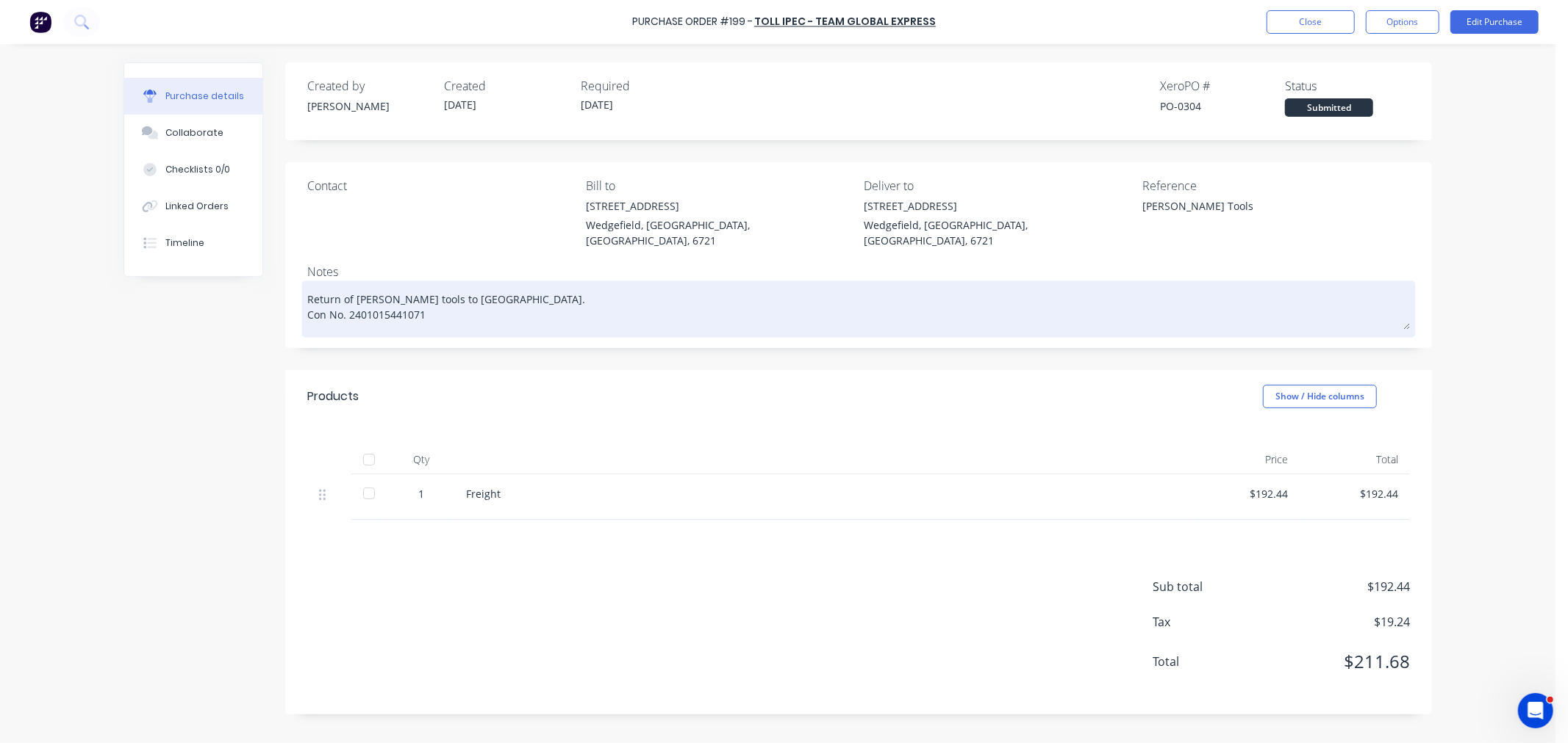
click at [382, 299] on textarea "Return of [PERSON_NAME] tools to [GEOGRAPHIC_DATA]. Con No. 2401015441071" at bounding box center [858, 307] width 1102 height 46
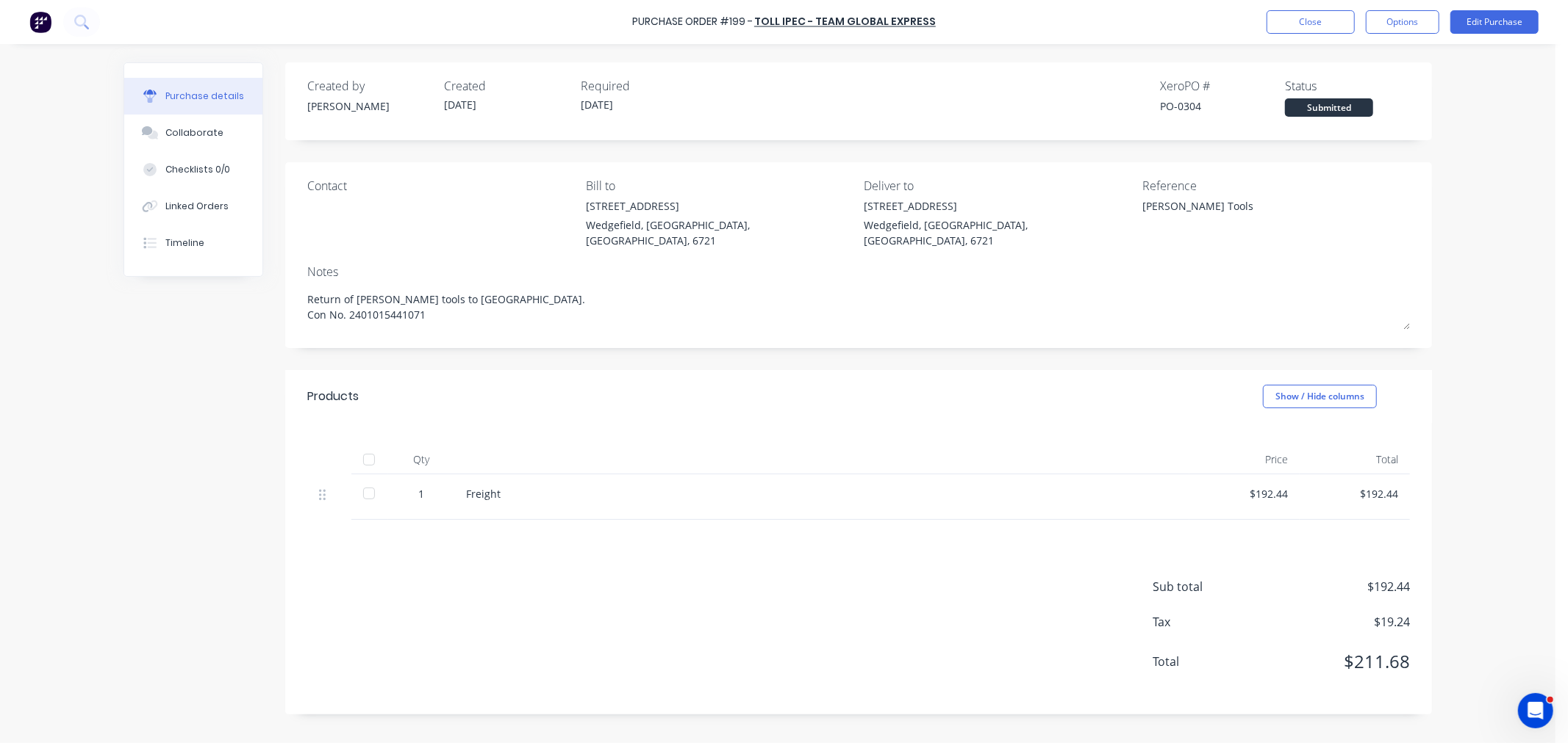
click at [376, 445] on div at bounding box center [369, 460] width 30 height 30
click at [1316, 30] on button "Close" at bounding box center [1310, 22] width 88 height 24
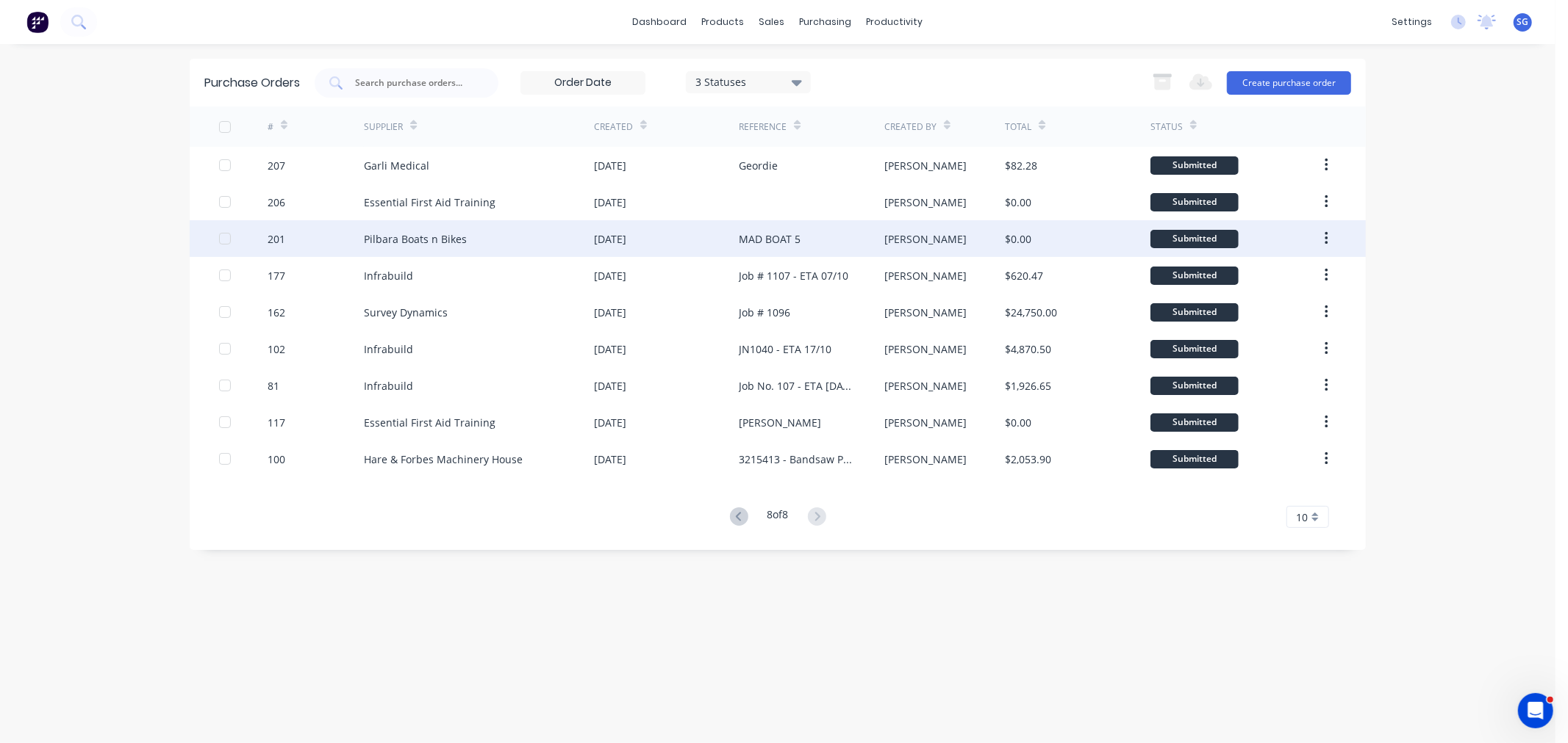
click at [730, 236] on div "[DATE]" at bounding box center [666, 238] width 145 height 36
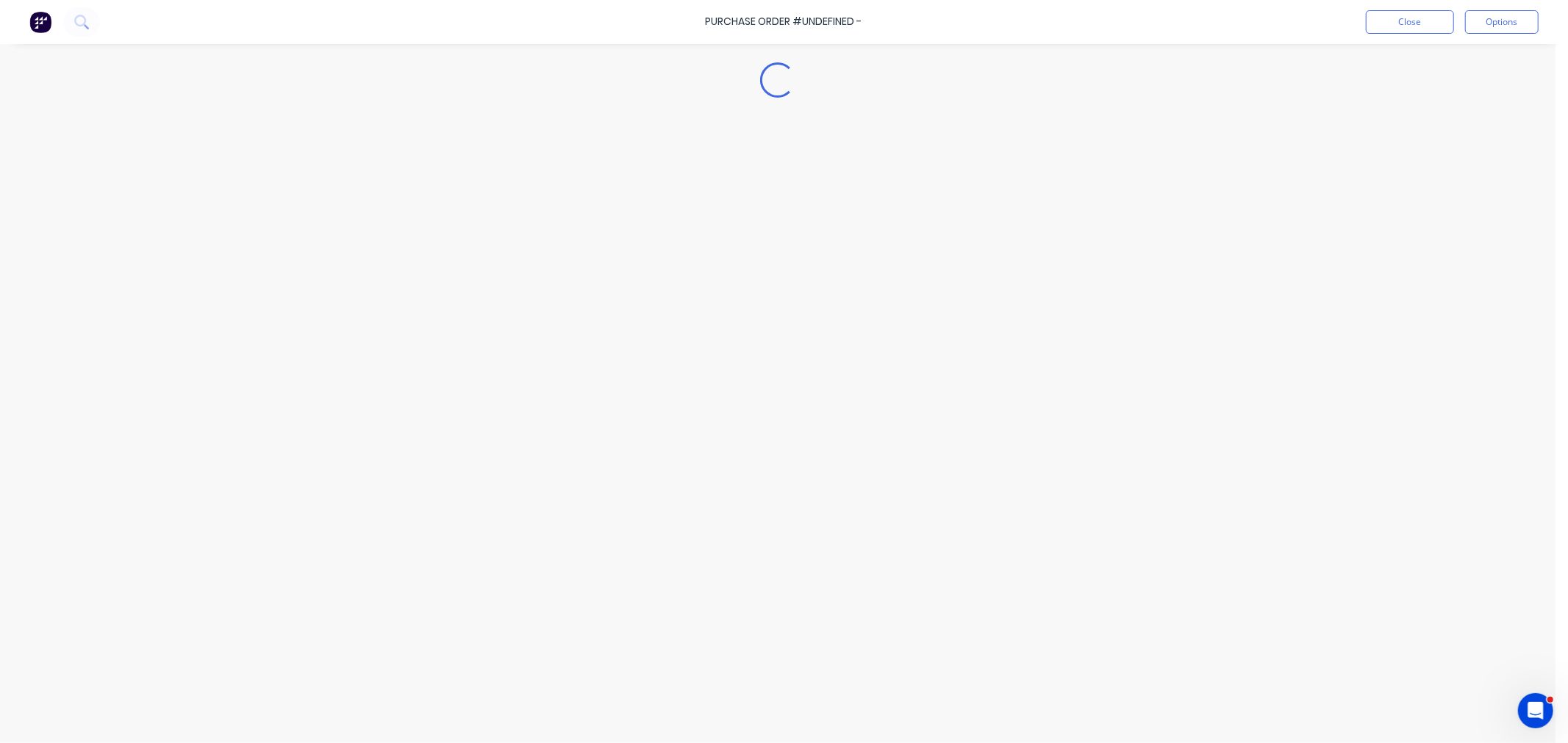
type textarea "x"
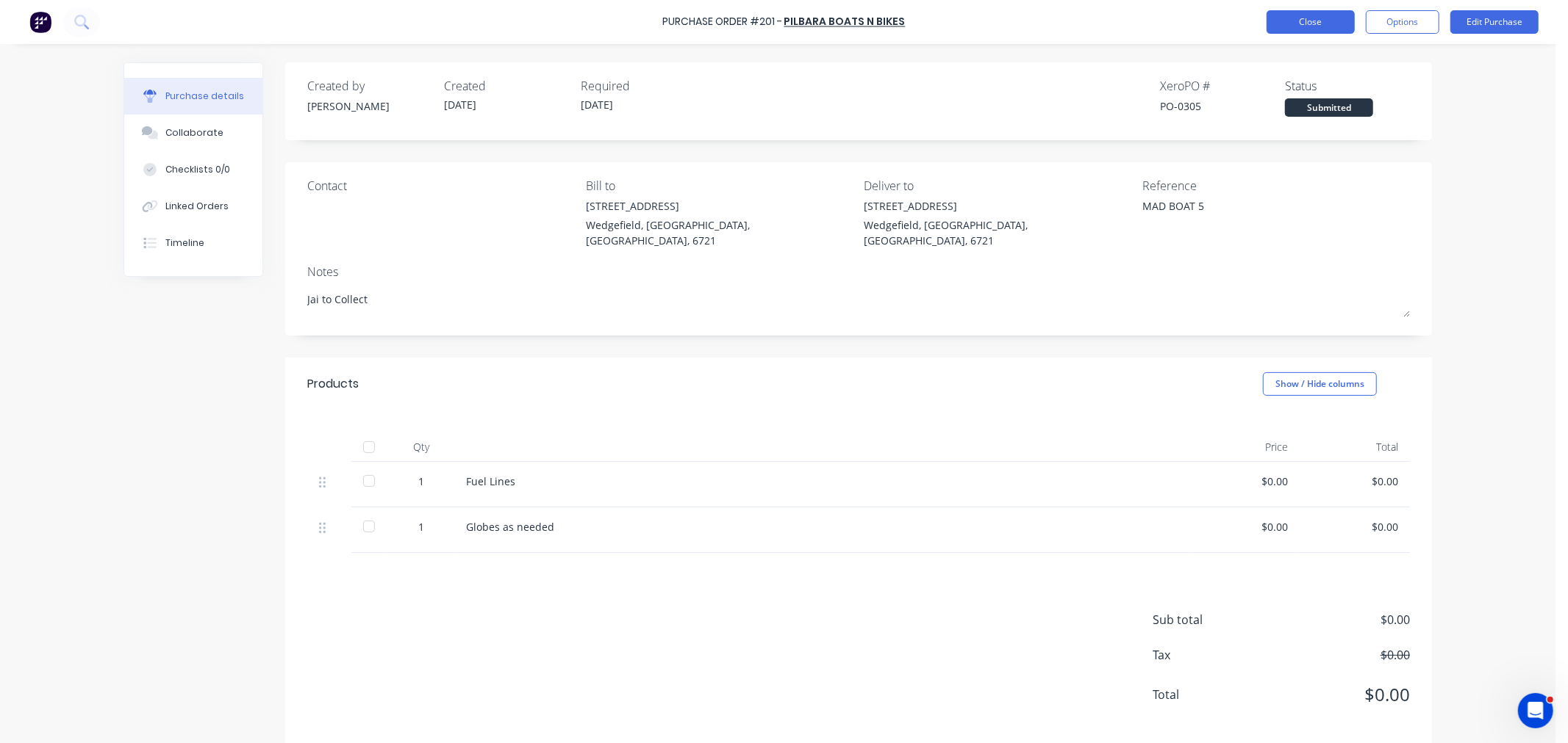
click at [1277, 16] on button "Close" at bounding box center [1310, 22] width 88 height 24
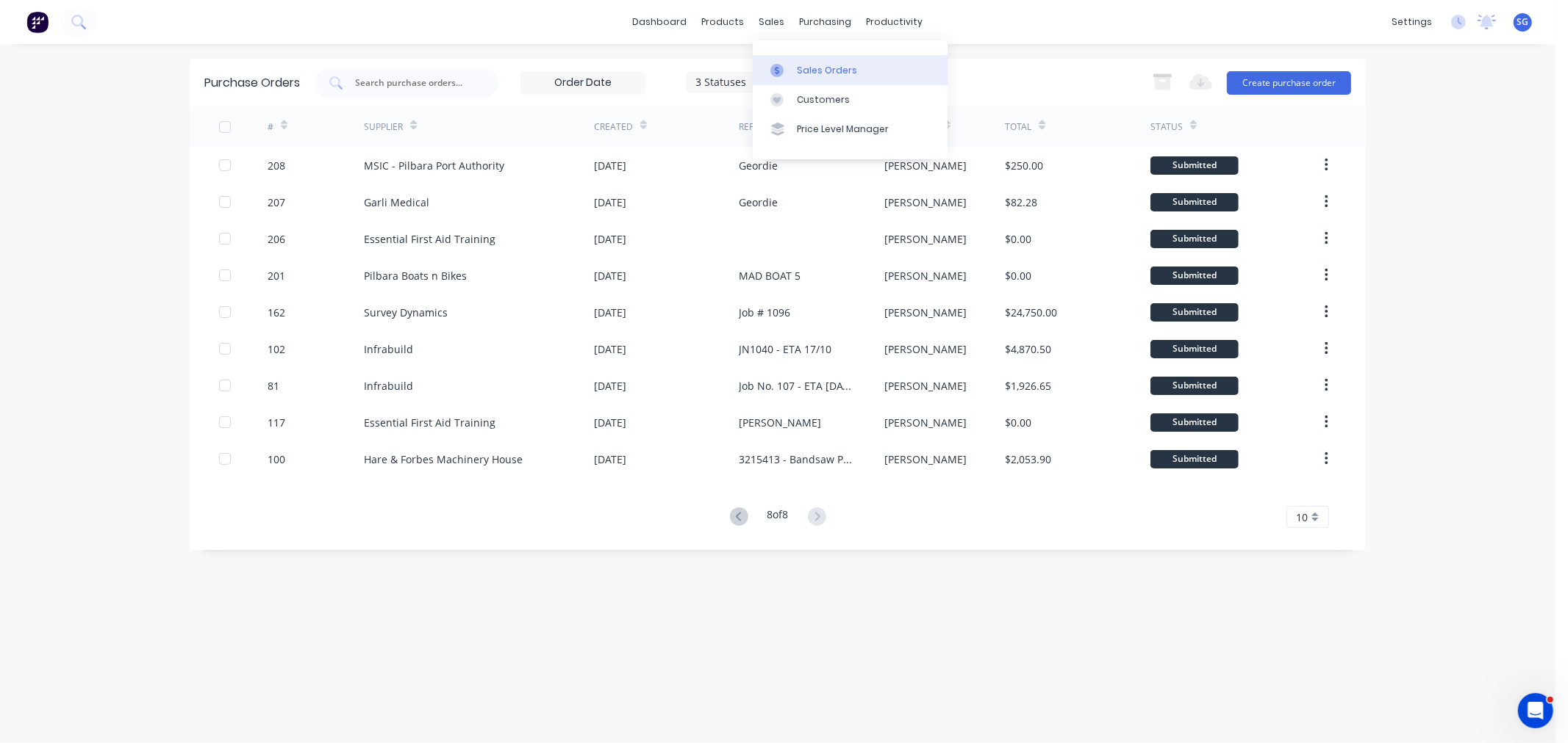
click at [782, 64] on icon at bounding box center [777, 71] width 14 height 14
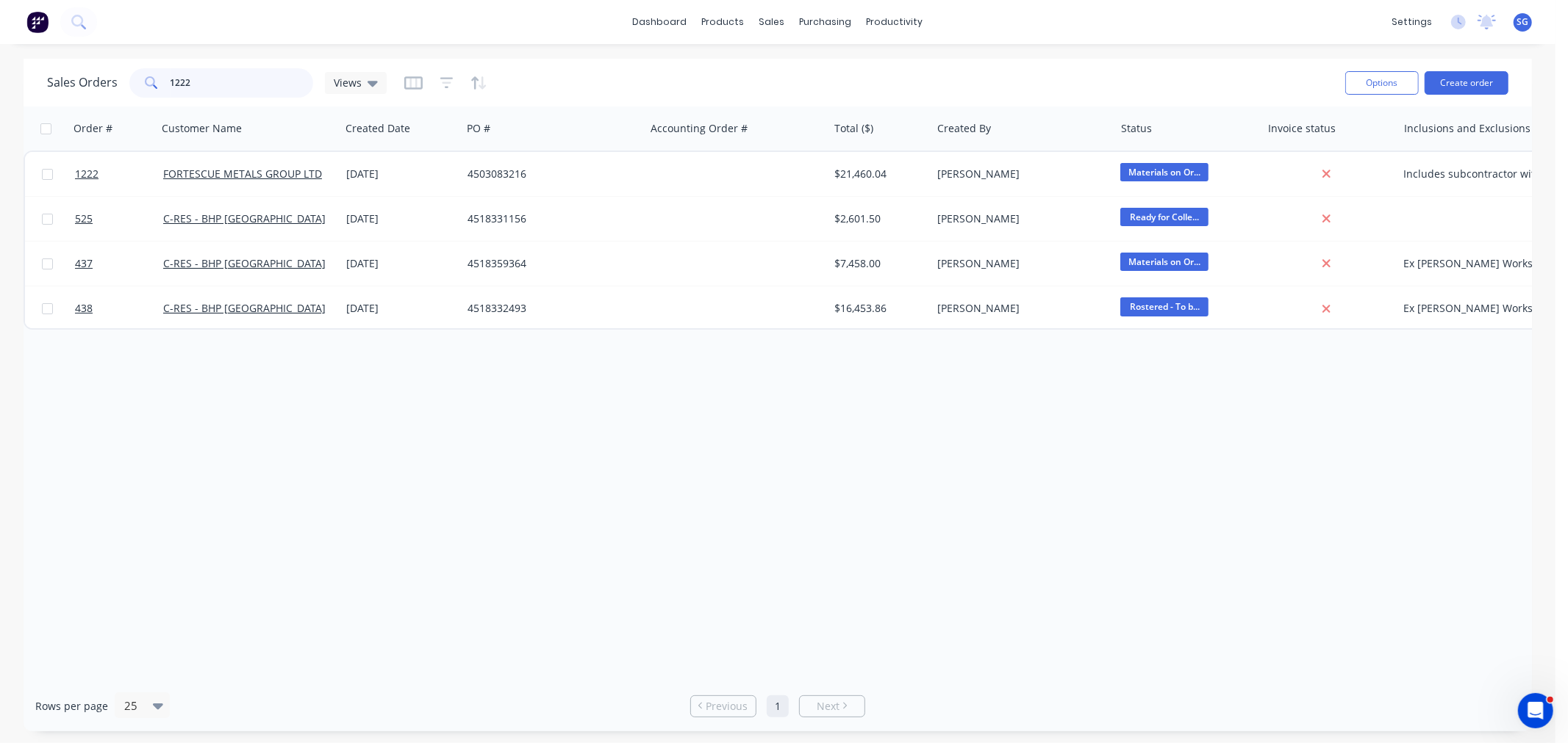
drag, startPoint x: 209, startPoint y: 85, endPoint x: 76, endPoint y: 68, distance: 134.1
click at [76, 68] on div "Sales Orders 1222 Views" at bounding box center [217, 83] width 339 height 30
type input "591"
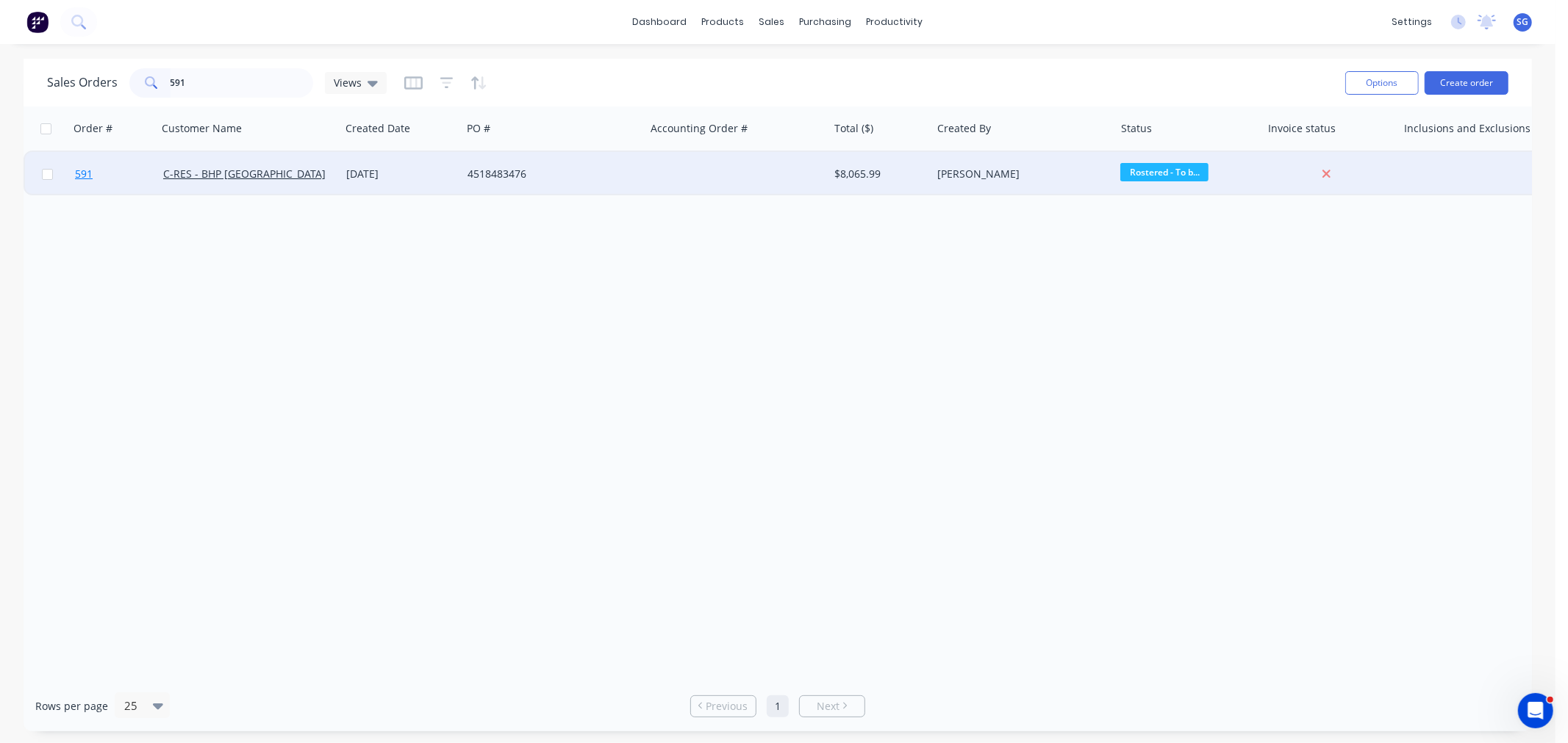
click at [77, 167] on span "591" at bounding box center [84, 173] width 18 height 14
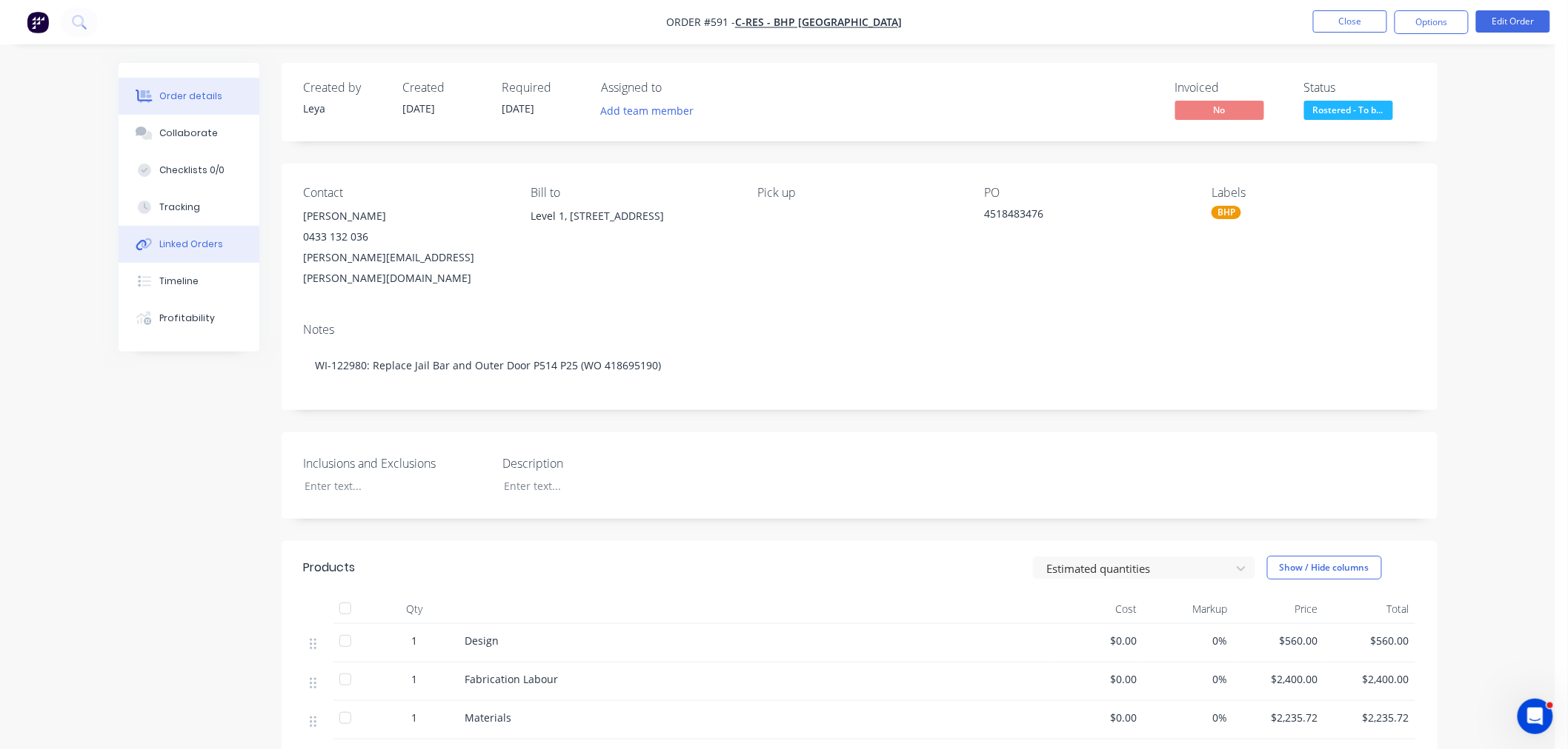
click at [181, 249] on div "Linked Orders" at bounding box center [191, 245] width 64 height 14
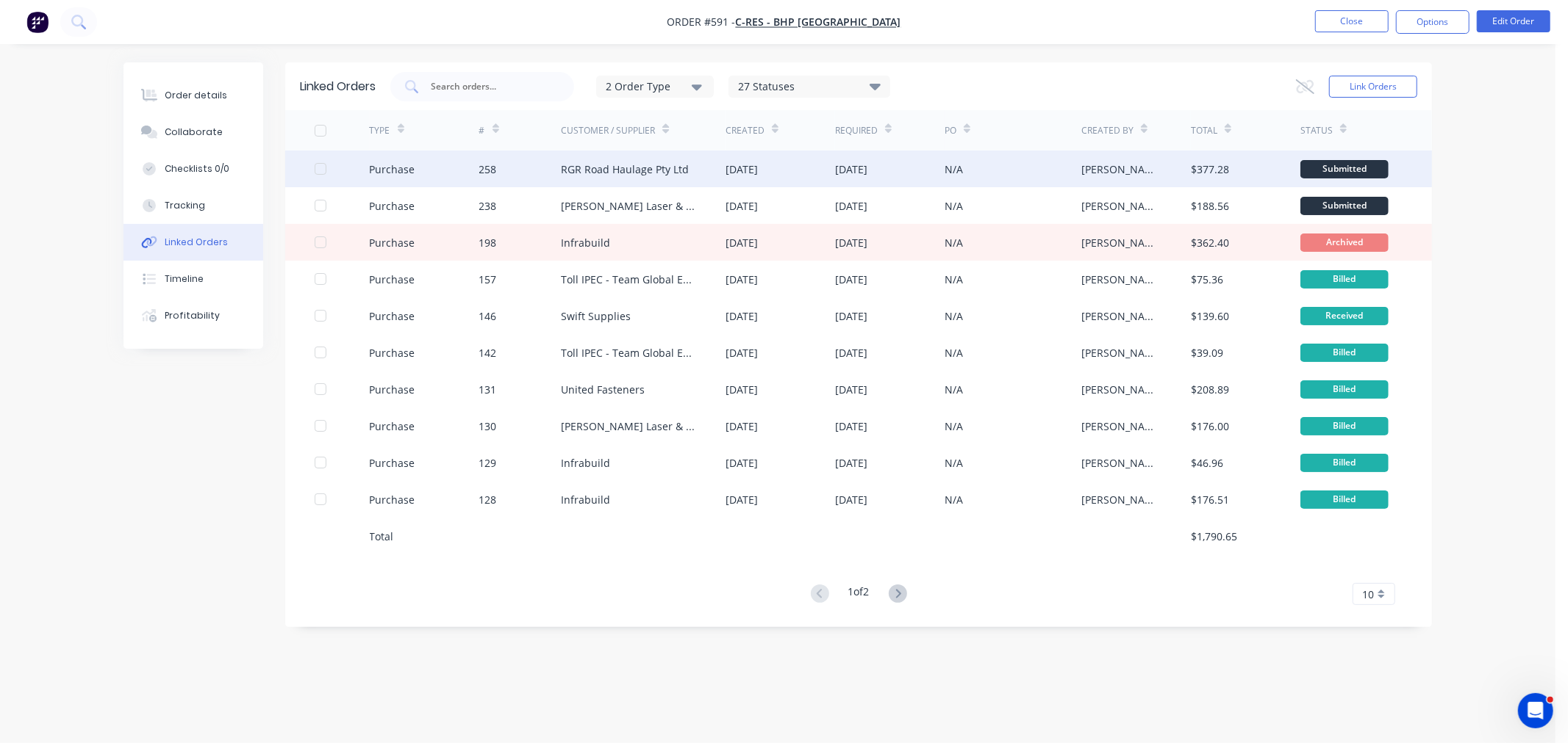
click at [569, 165] on div "RGR Road Haulage Pty Ltd" at bounding box center [624, 169] width 128 height 15
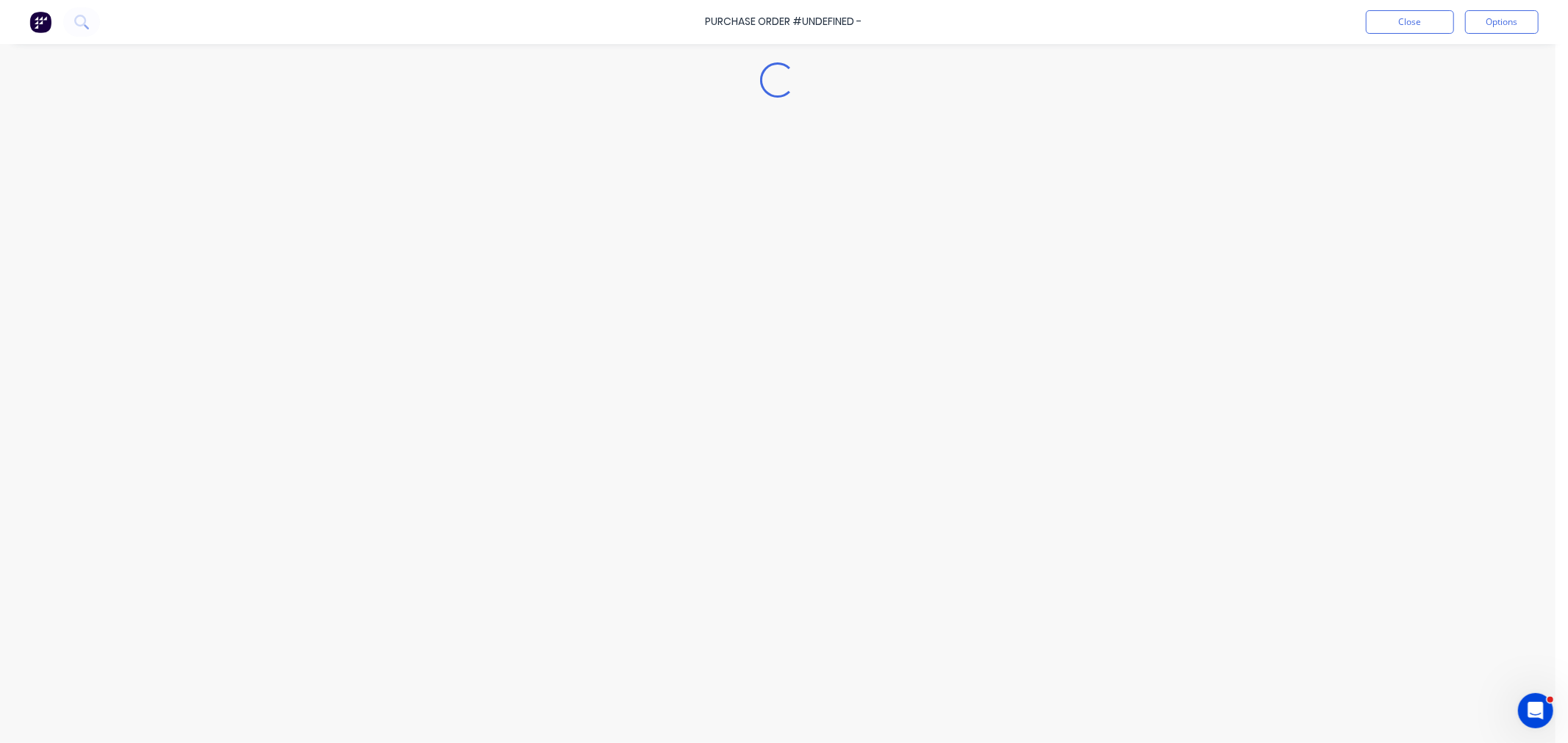
type textarea "x"
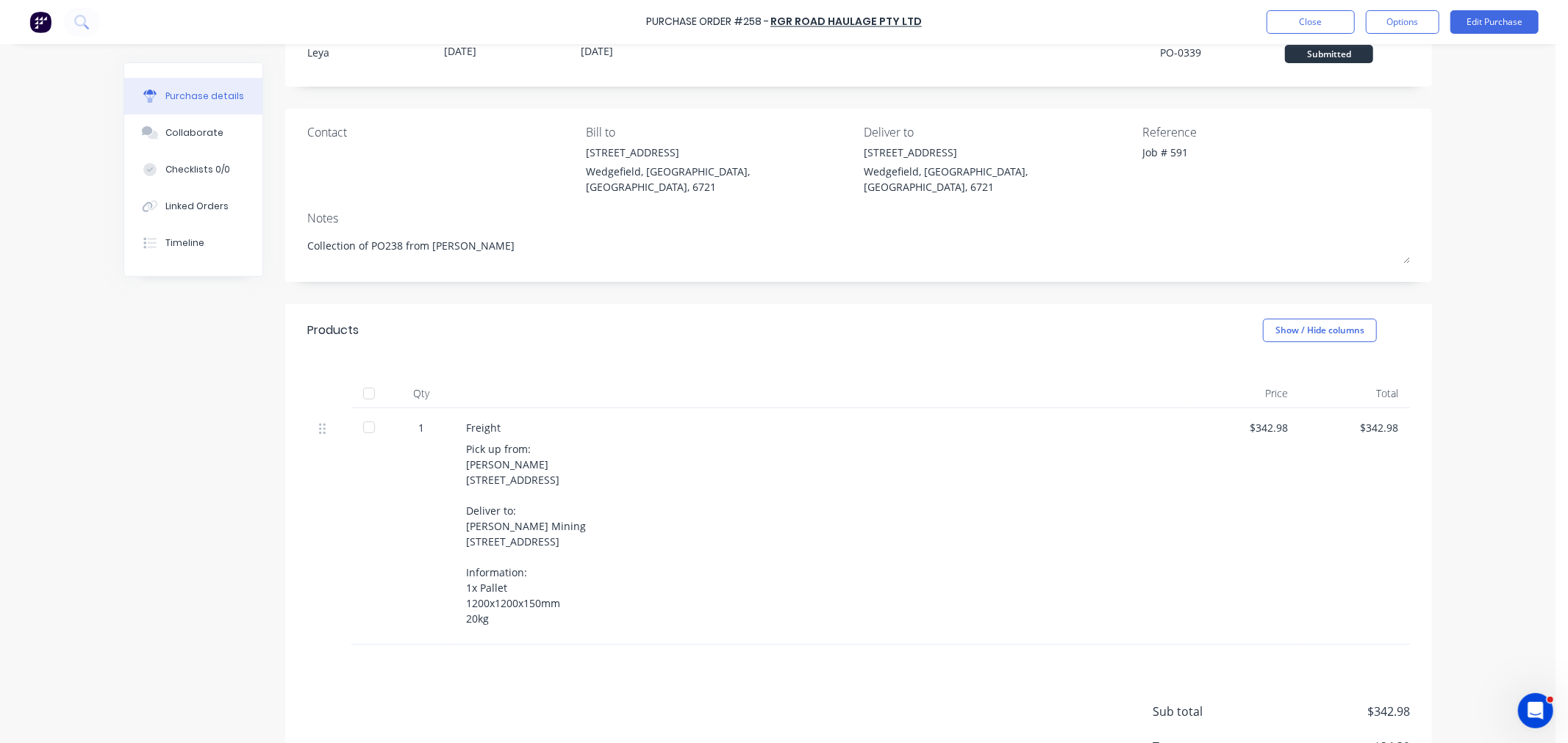
scroll to position [181, 0]
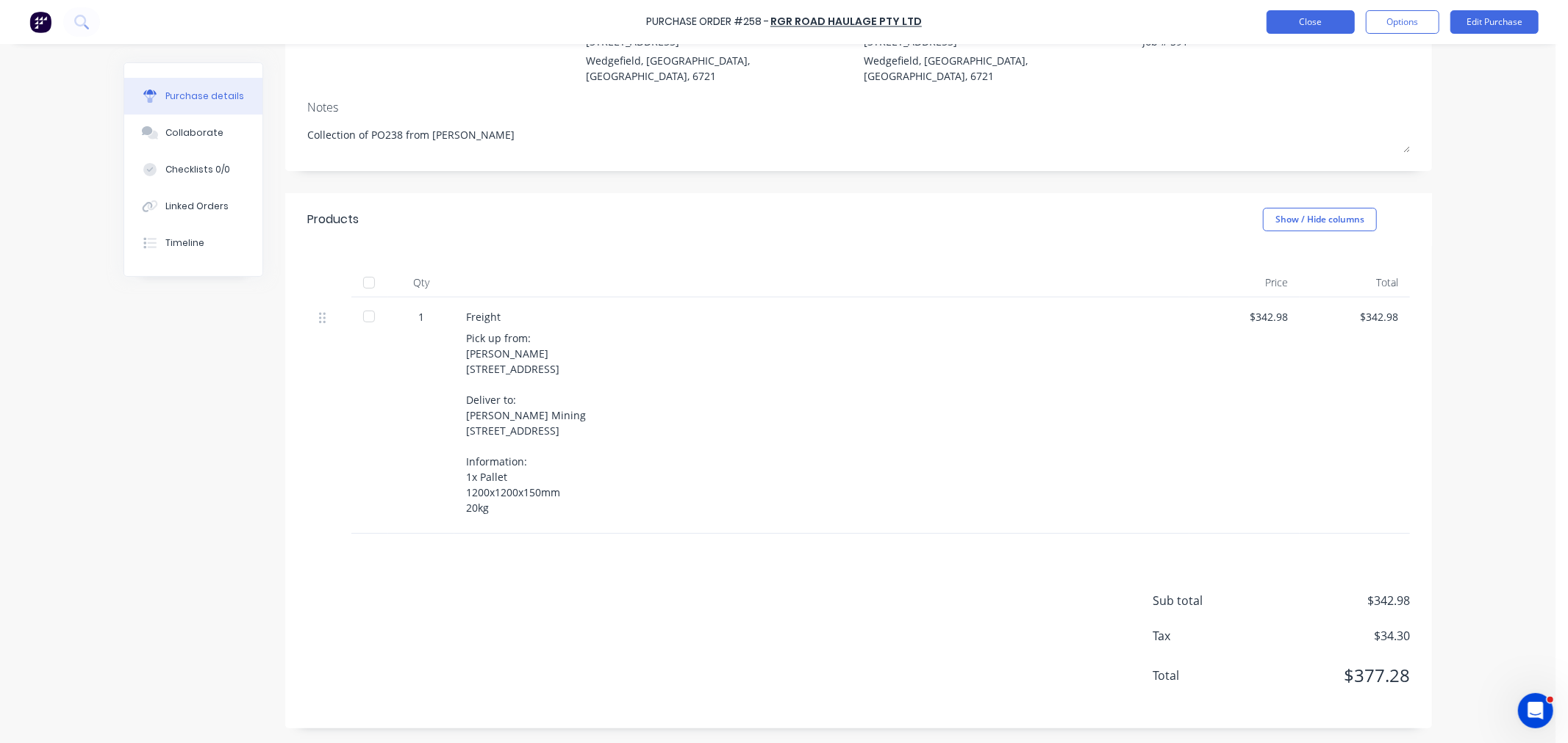
click at [1296, 19] on button "Close" at bounding box center [1310, 22] width 88 height 24
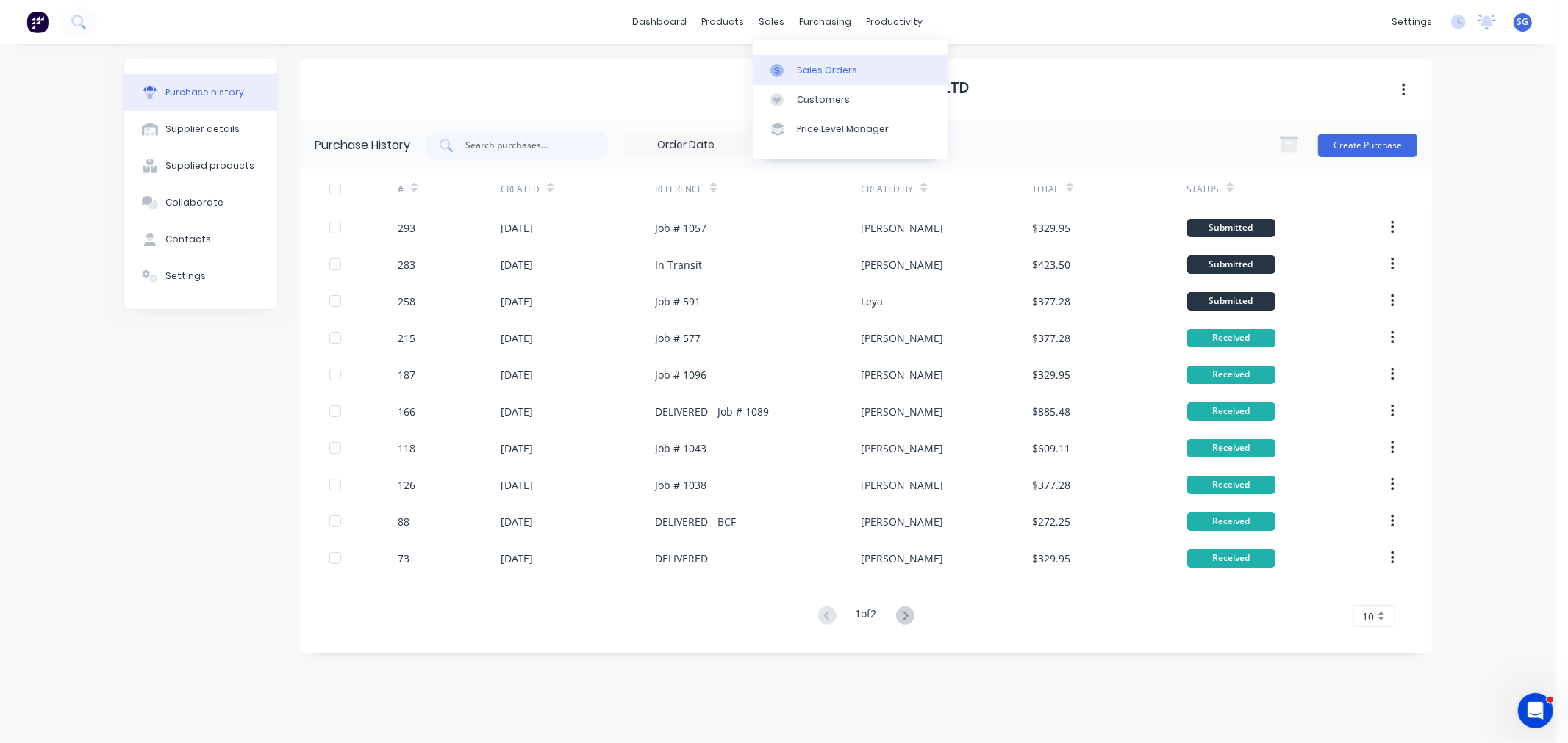
click at [810, 57] on link "Sales Orders" at bounding box center [850, 69] width 195 height 30
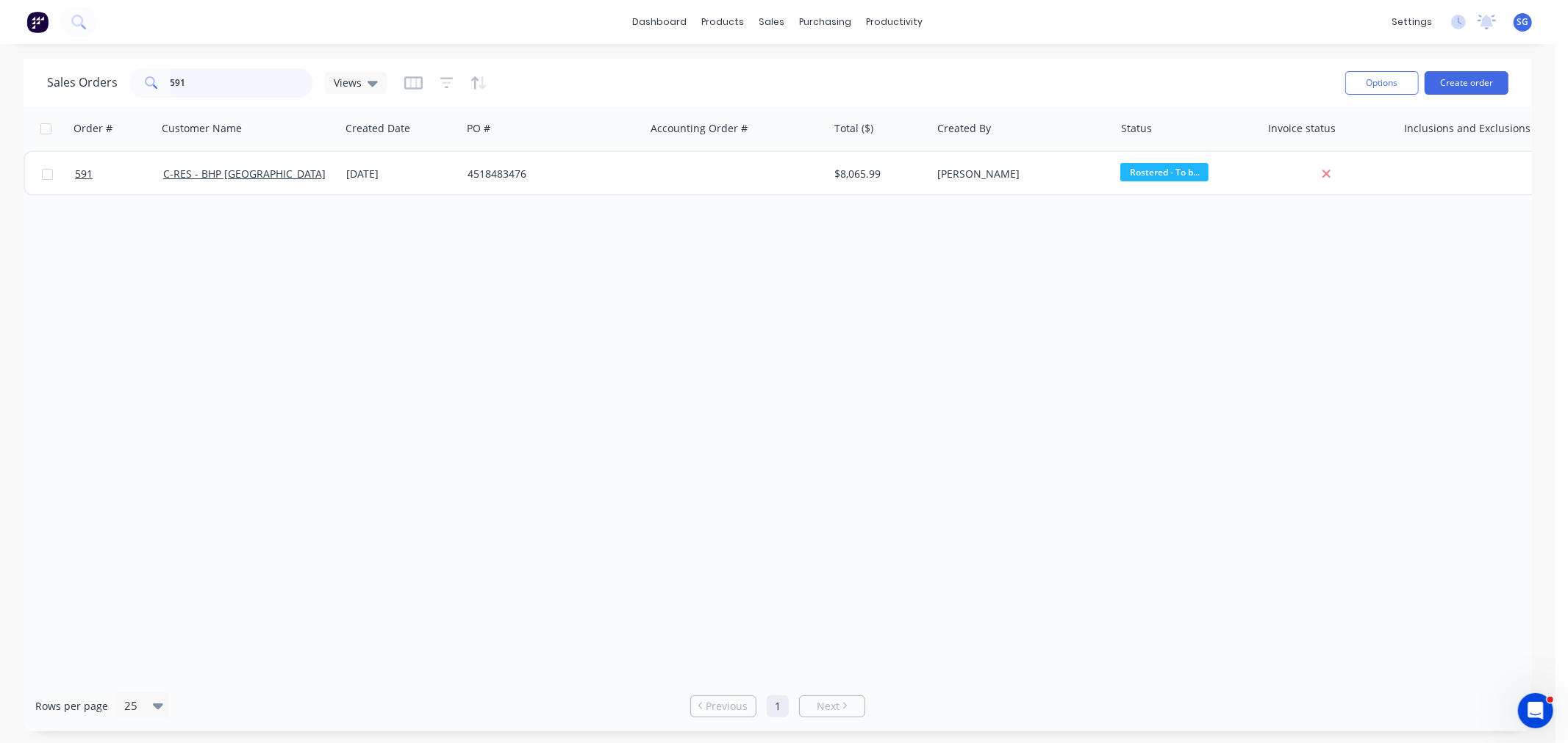
click at [188, 86] on input "591" at bounding box center [242, 83] width 143 height 30
click at [188, 87] on input "591" at bounding box center [242, 83] width 143 height 30
click at [812, 33] on div "dashboard products sales purchasing productivity dashboard products Product Cat…" at bounding box center [777, 22] width 1555 height 44
click at [811, 20] on div "purchasing" at bounding box center [825, 22] width 67 height 22
click at [814, 64] on icon at bounding box center [814, 67] width 14 height 5
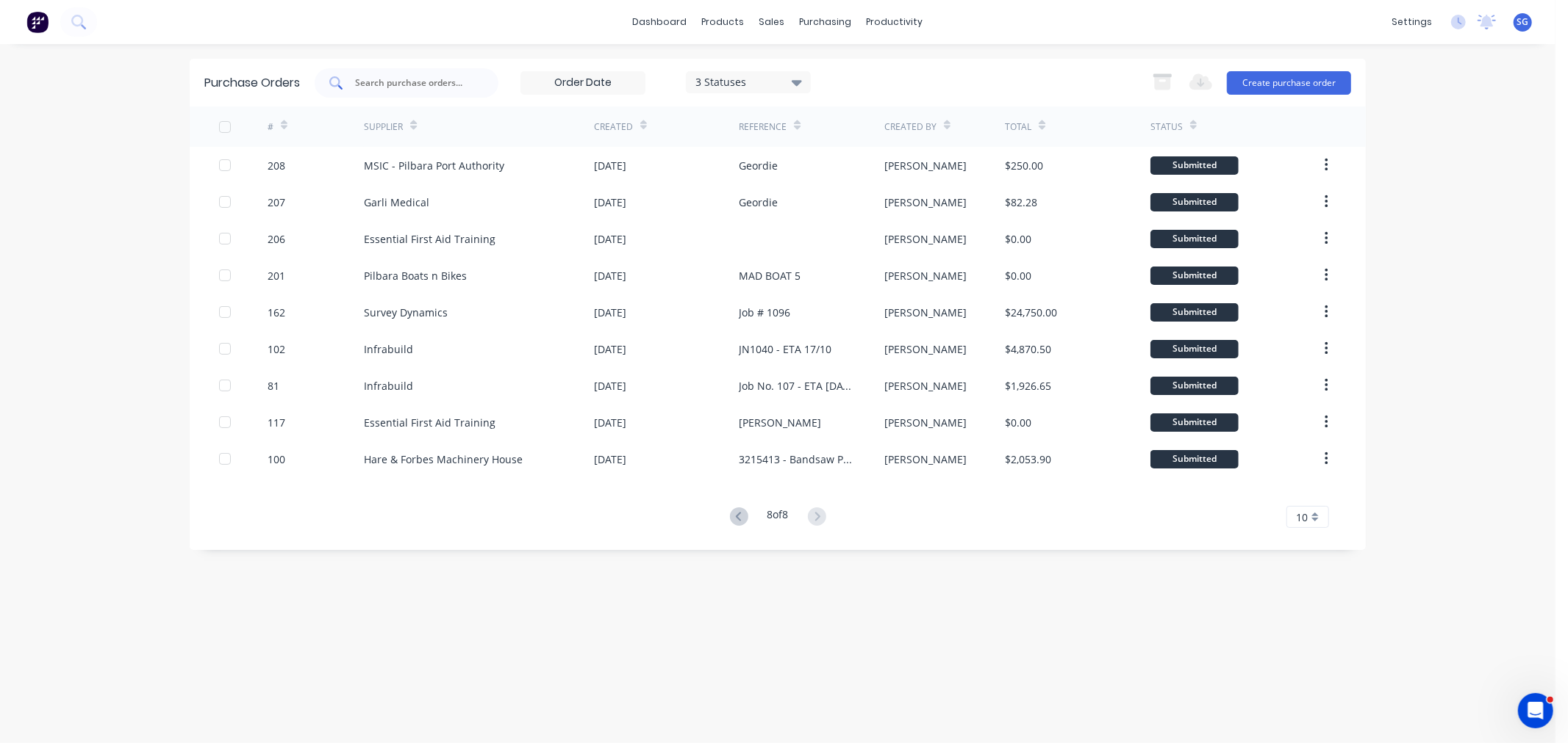
click at [383, 87] on input "text" at bounding box center [414, 83] width 122 height 14
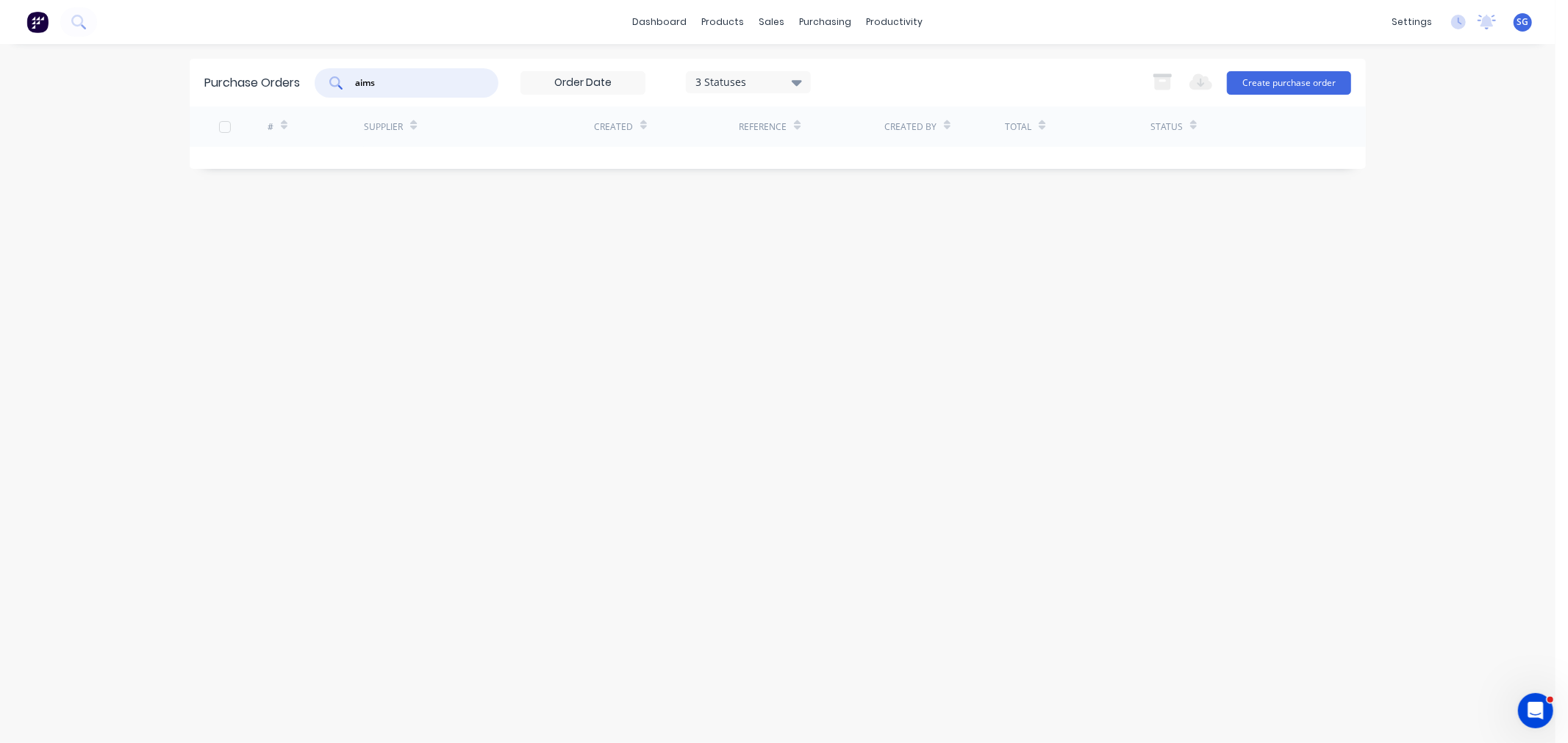
type input "aim"
drag, startPoint x: 409, startPoint y: 81, endPoint x: 332, endPoint y: 81, distance: 77.0
click at [332, 81] on div "aim" at bounding box center [406, 83] width 184 height 30
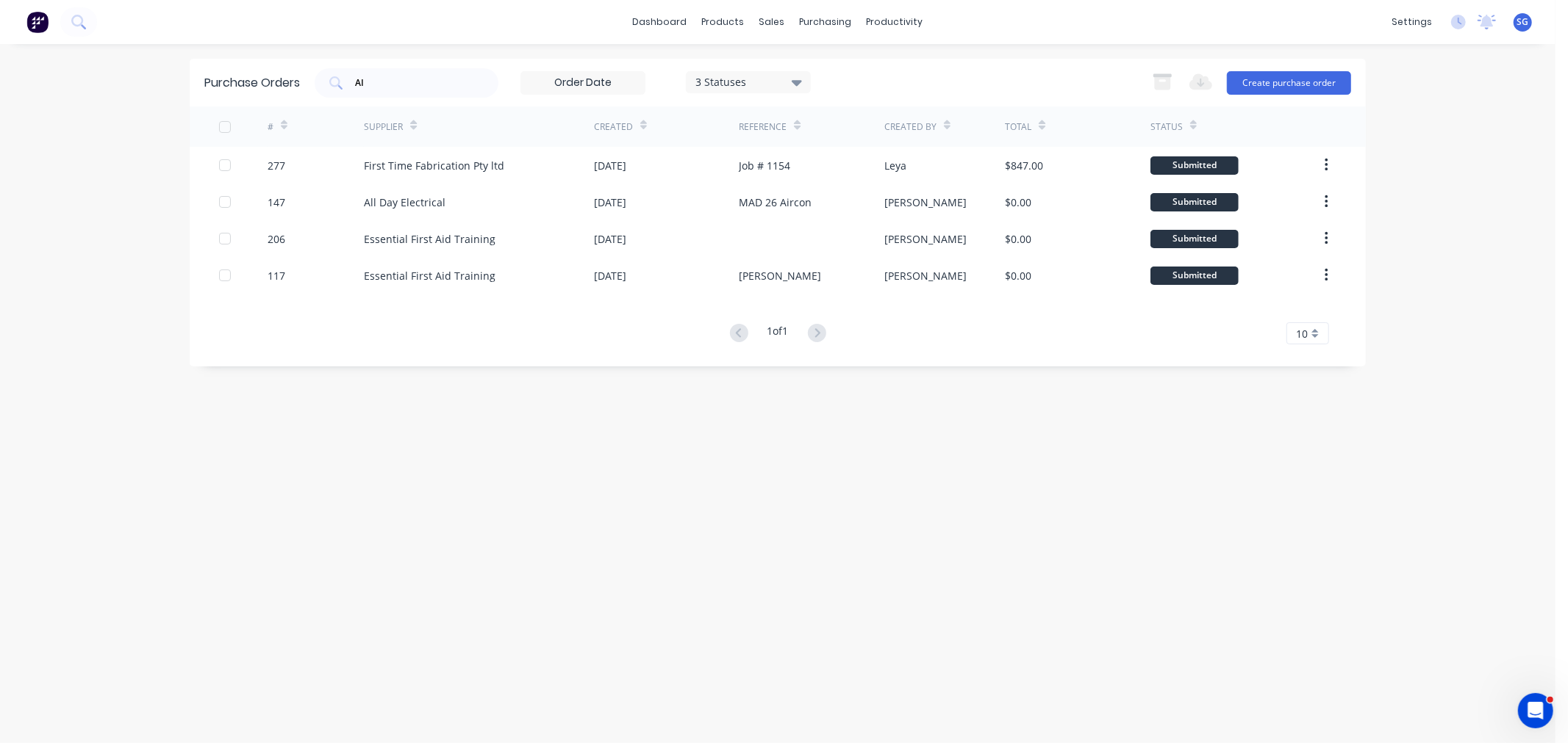
click at [729, 67] on div "Purchase Orders AI 3 Statuses 3 Statuses Export to Excel (XLSX) Create purchase…" at bounding box center [777, 83] width 1176 height 47
click at [732, 85] on div "3 Statuses" at bounding box center [748, 82] width 105 height 15
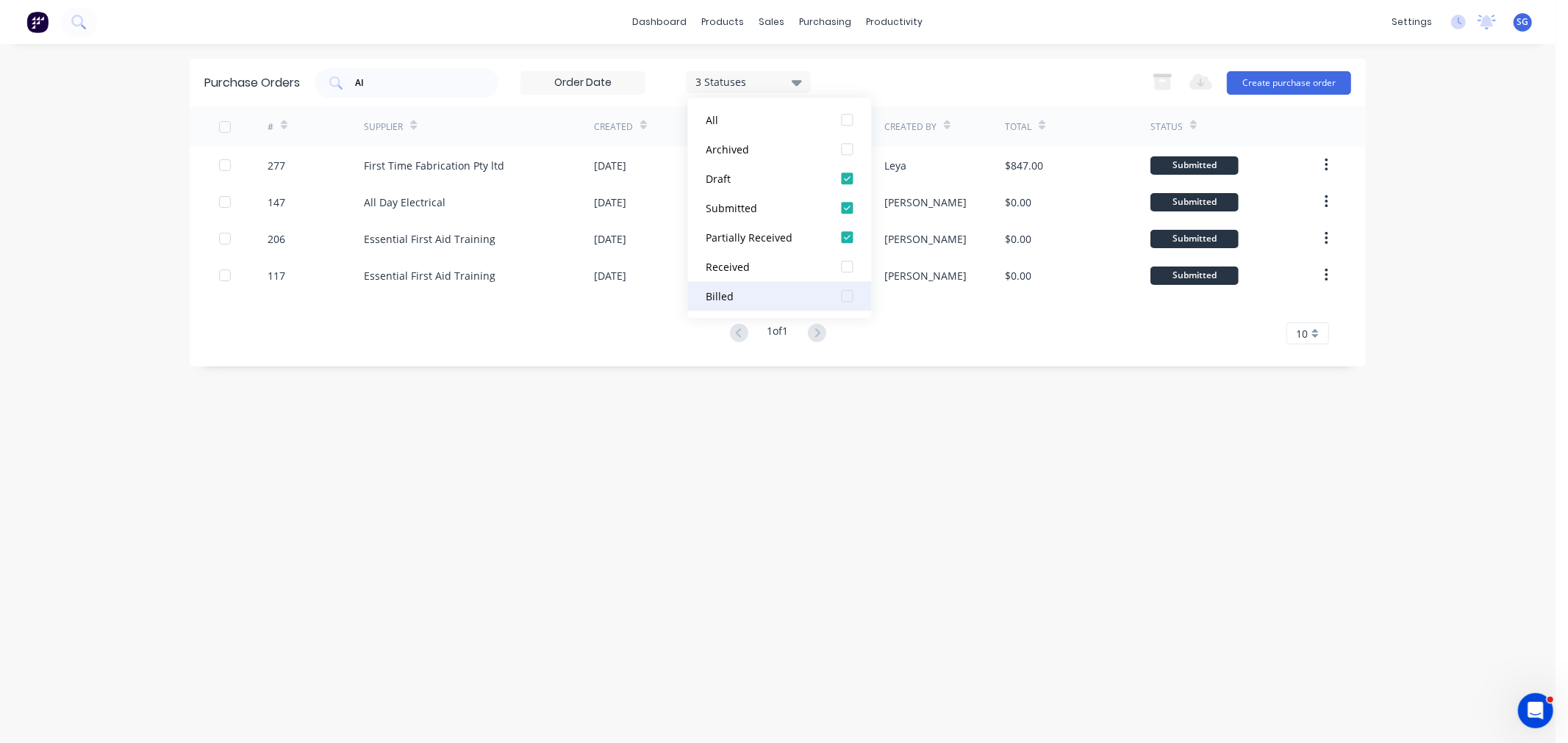
click at [730, 295] on div "Billed" at bounding box center [765, 297] width 118 height 15
click at [721, 272] on div "Received" at bounding box center [765, 267] width 118 height 15
click at [1005, 70] on div "AI 5 Statuses 5 Statuses Export to Excel (XLSX) Create purchase order" at bounding box center [832, 83] width 1036 height 30
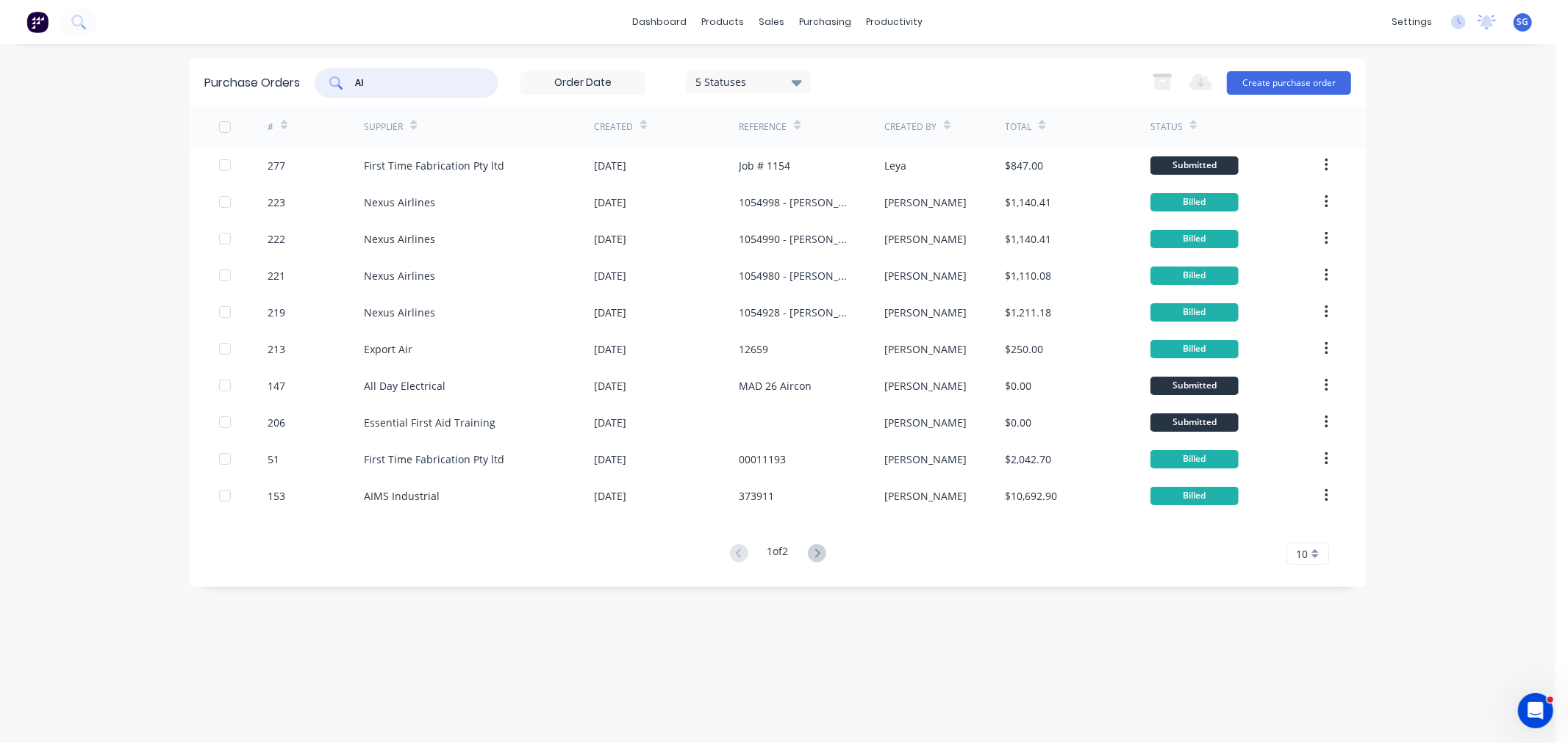
click at [369, 78] on input "AI" at bounding box center [414, 83] width 122 height 14
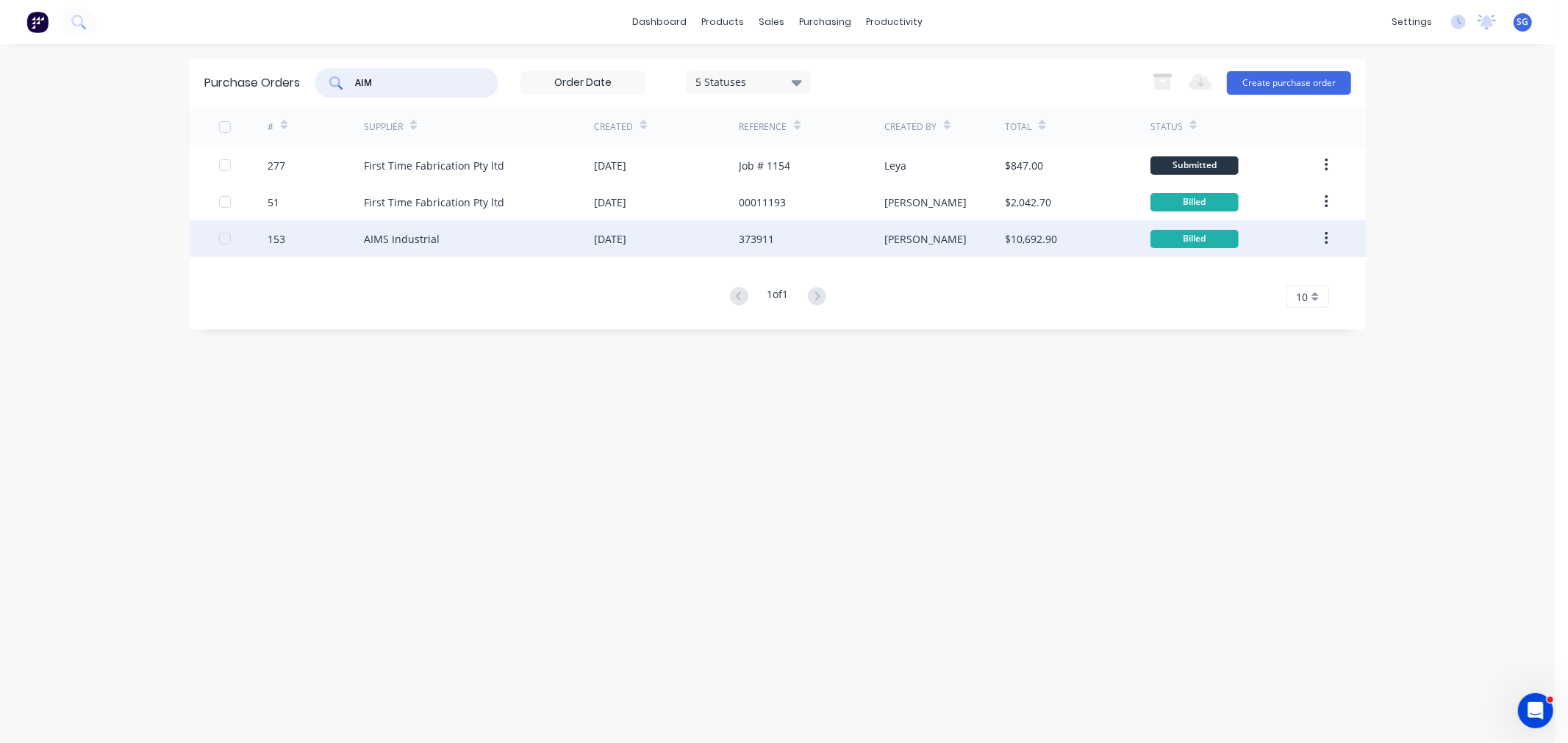
type input "AIM"
click at [375, 238] on div "AIMS Industrial" at bounding box center [402, 239] width 76 height 15
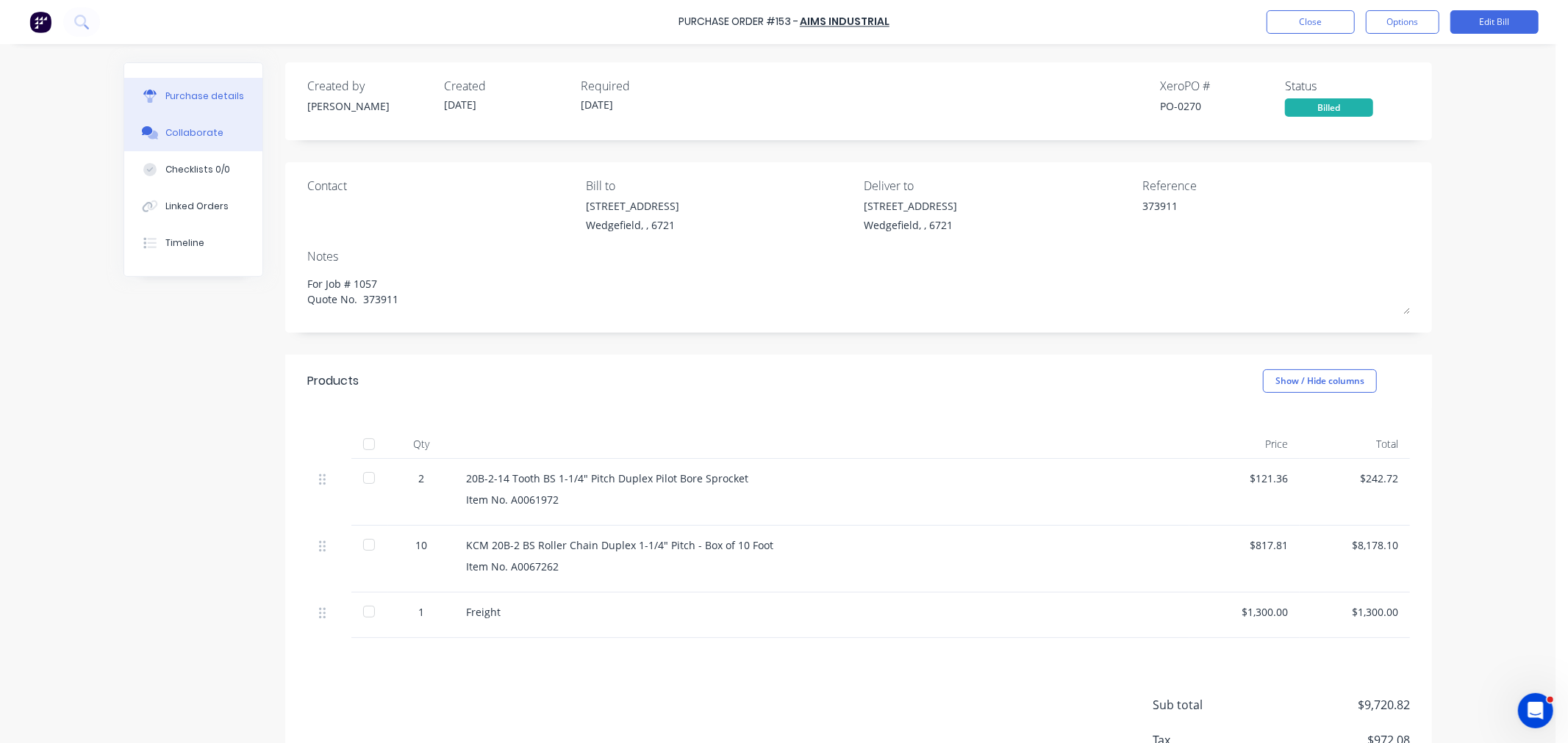
click at [219, 147] on button "Collaborate" at bounding box center [193, 133] width 138 height 36
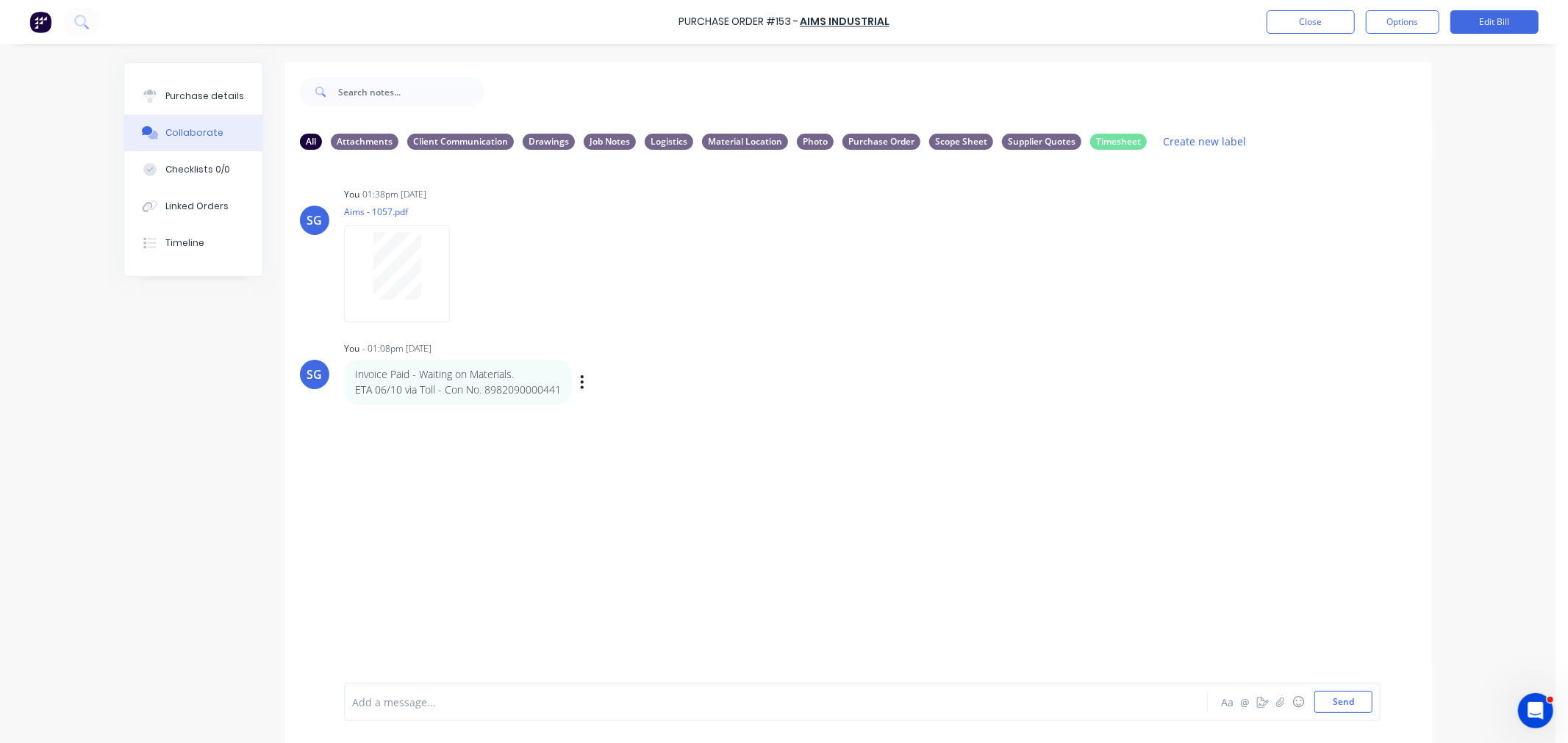
click at [522, 391] on p "ETA 06/10 via Toll - Con No. 8982090000441" at bounding box center [458, 390] width 206 height 14
copy p "8982090000441"
click at [1282, 27] on button "Close" at bounding box center [1310, 22] width 88 height 24
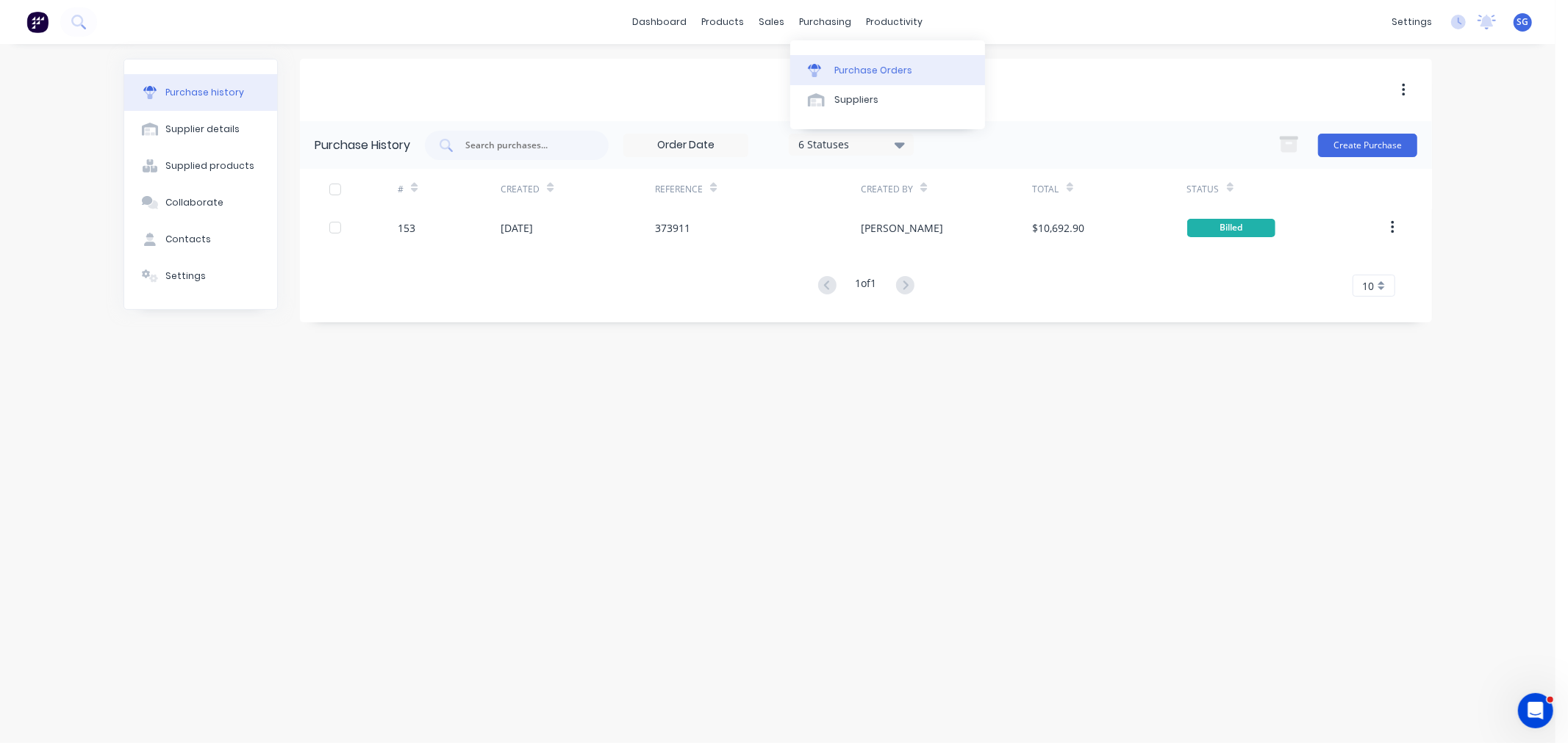
click at [855, 74] on div "Purchase Orders" at bounding box center [873, 71] width 78 height 14
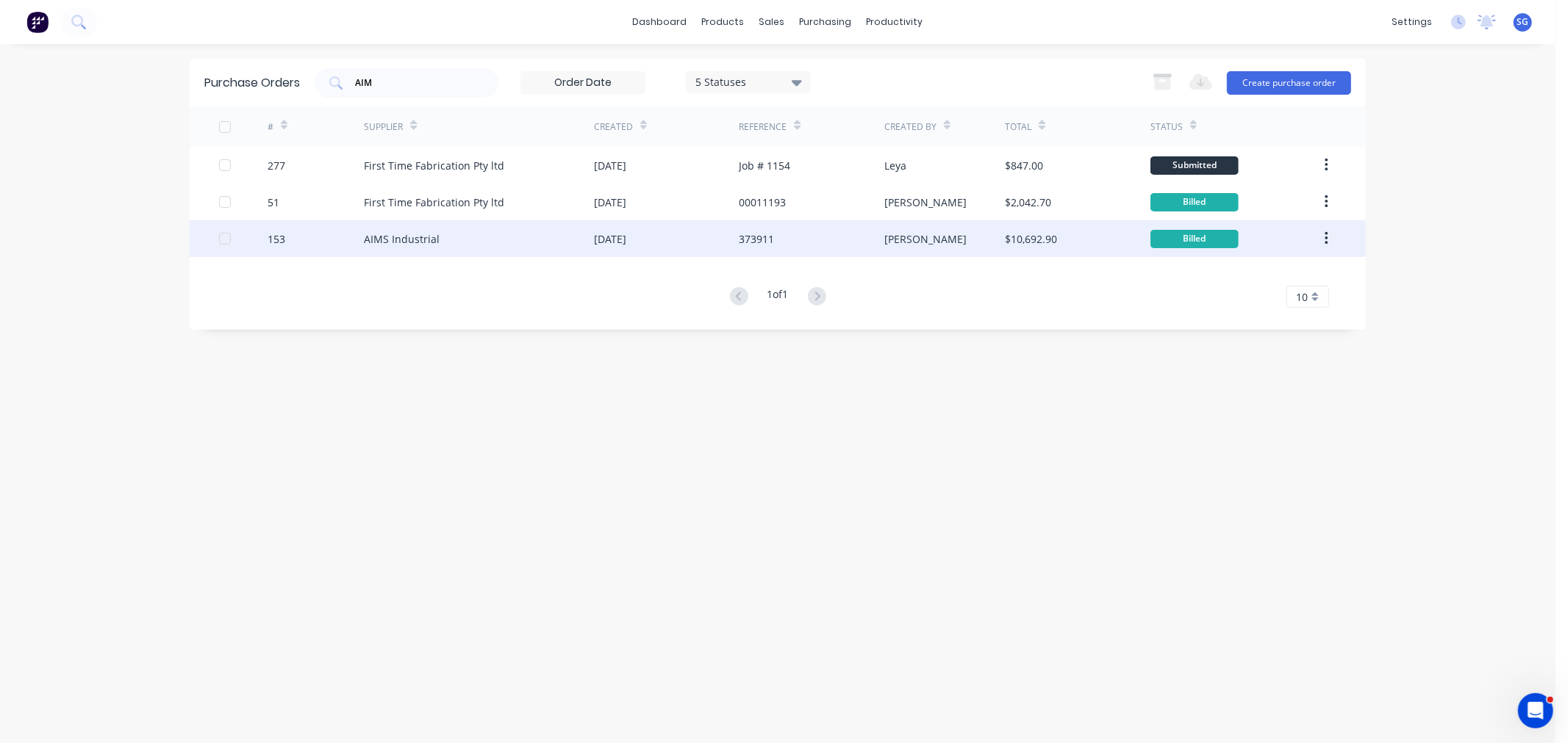
click at [413, 232] on div "AIMS Industrial" at bounding box center [402, 239] width 76 height 15
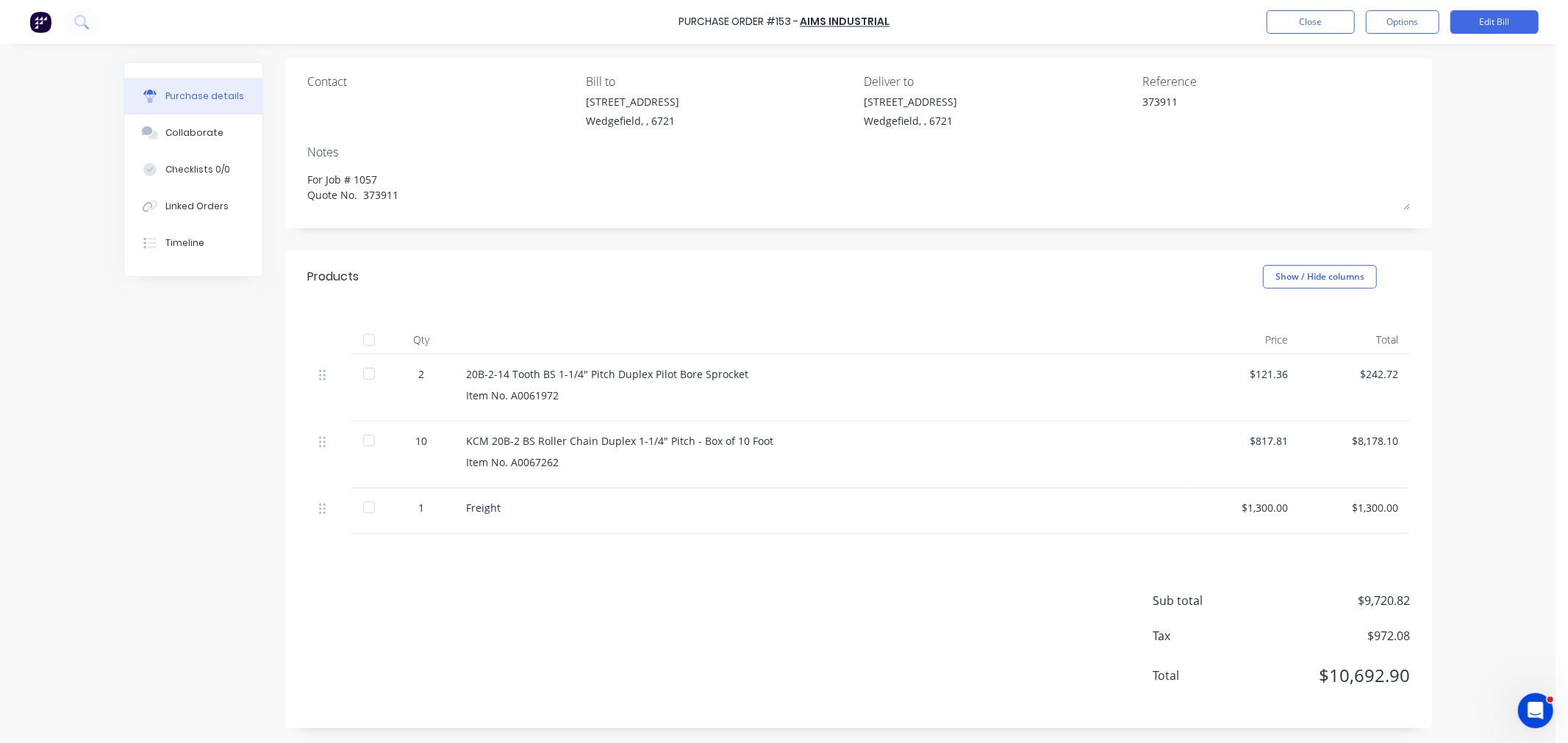
scroll to position [24, 0]
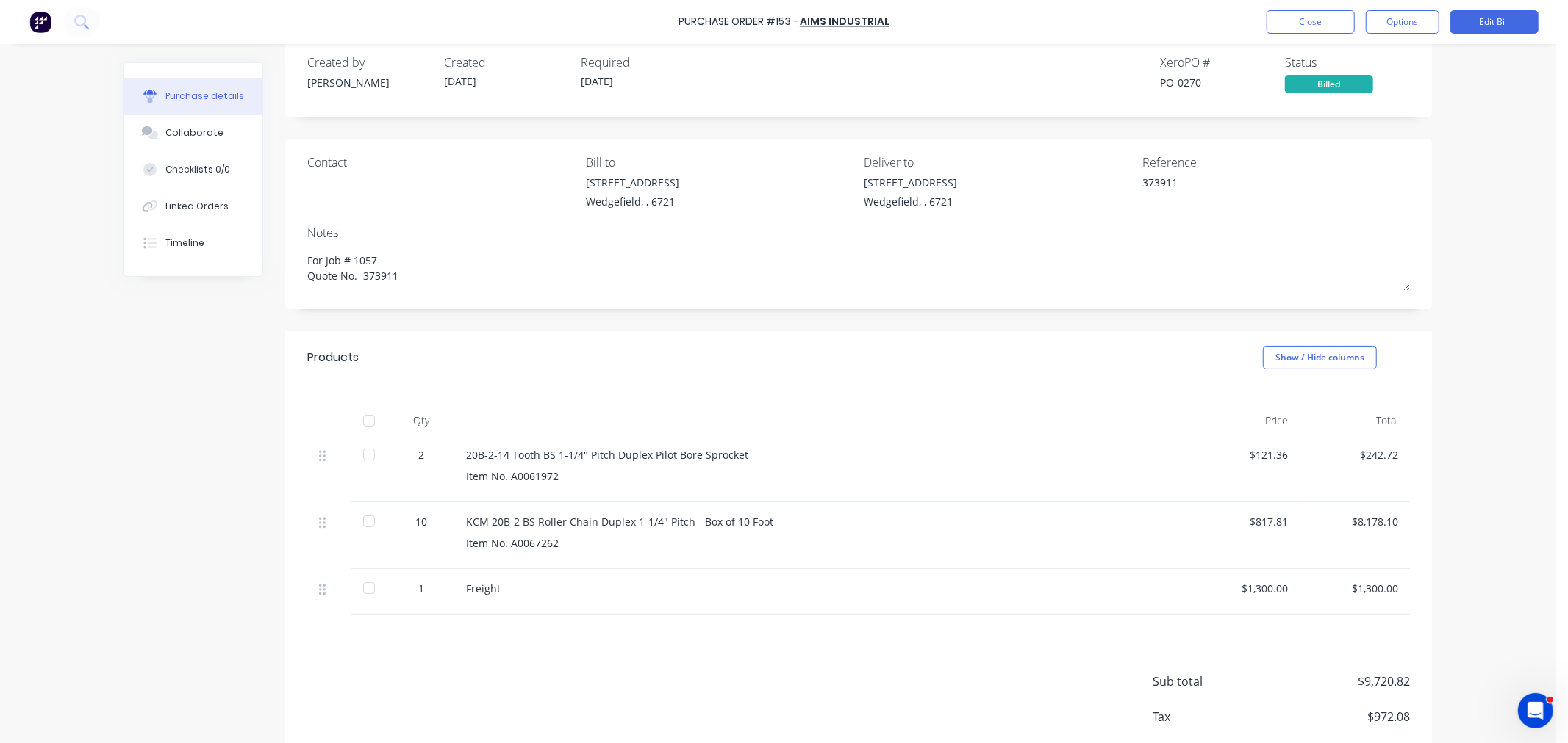
click at [670, 603] on div "Freight" at bounding box center [821, 592] width 735 height 46
click at [772, 407] on div at bounding box center [821, 421] width 735 height 30
drag, startPoint x: 446, startPoint y: 519, endPoint x: 753, endPoint y: 529, distance: 307.2
click at [753, 529] on div "10 KCM 20B-2 BS Roller Chain Duplex 1-1/4" Pitch - Box of 10 Foot Item No. A006…" at bounding box center [858, 535] width 1102 height 67
drag, startPoint x: 626, startPoint y: 456, endPoint x: 732, endPoint y: 456, distance: 106.0
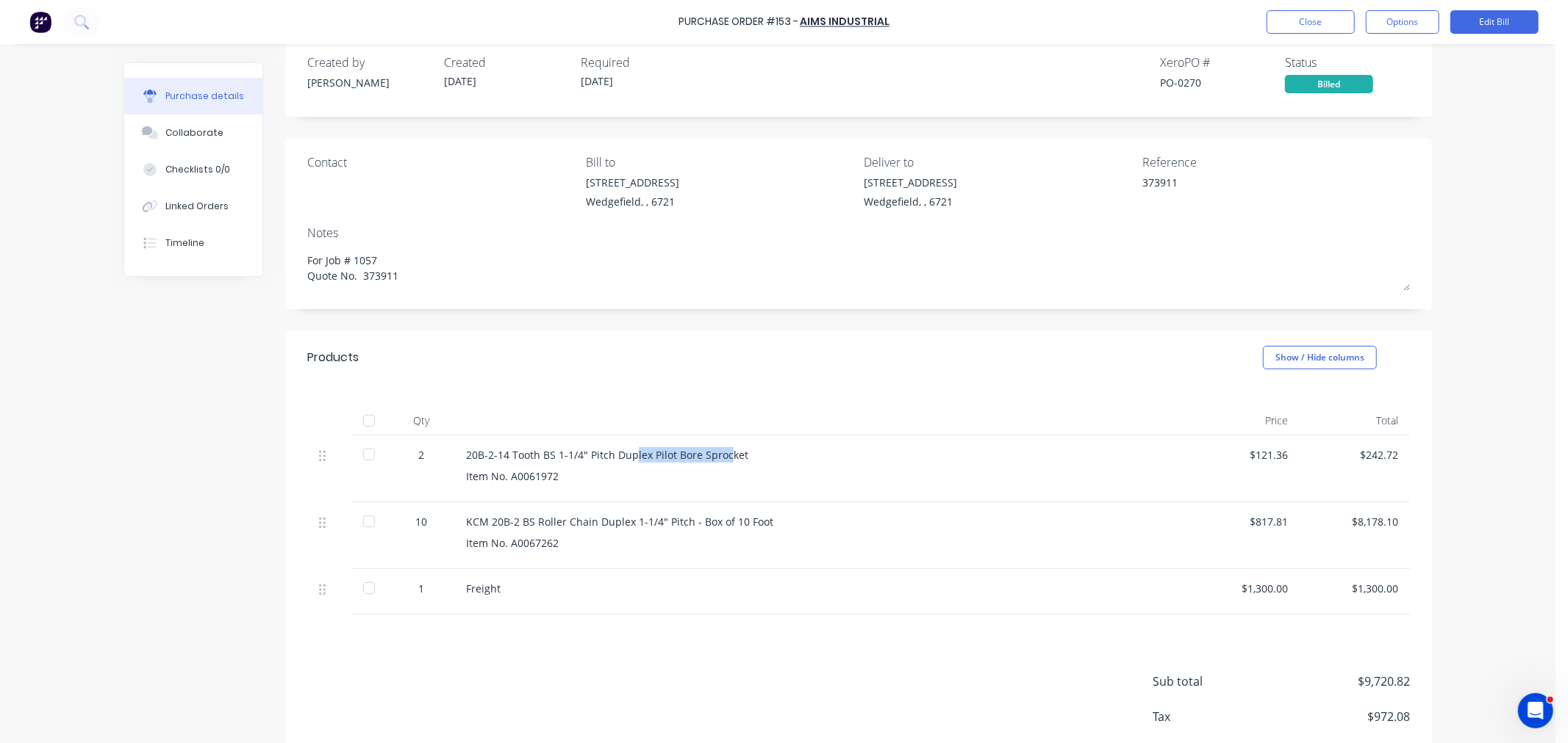
click at [719, 456] on div "20B-2-14 Tooth BS 1-1/4" Pitch Duplex Pilot Bore Sprocket" at bounding box center [821, 455] width 711 height 15
drag, startPoint x: 736, startPoint y: 454, endPoint x: 656, endPoint y: 457, distance: 80.1
click at [656, 457] on div "20B-2-14 Tooth BS 1-1/4" Pitch Duplex Pilot Bore Sprocket" at bounding box center [821, 455] width 711 height 15
click at [715, 452] on div "20B-2-14 Tooth BS 1-1/4" Pitch Duplex Pilot Bore Sprocket" at bounding box center [821, 455] width 711 height 15
click at [737, 452] on div "20B-2-14 Tooth BS 1-1/4" Pitch Duplex Pilot Bore Sprocket" at bounding box center [821, 455] width 711 height 15
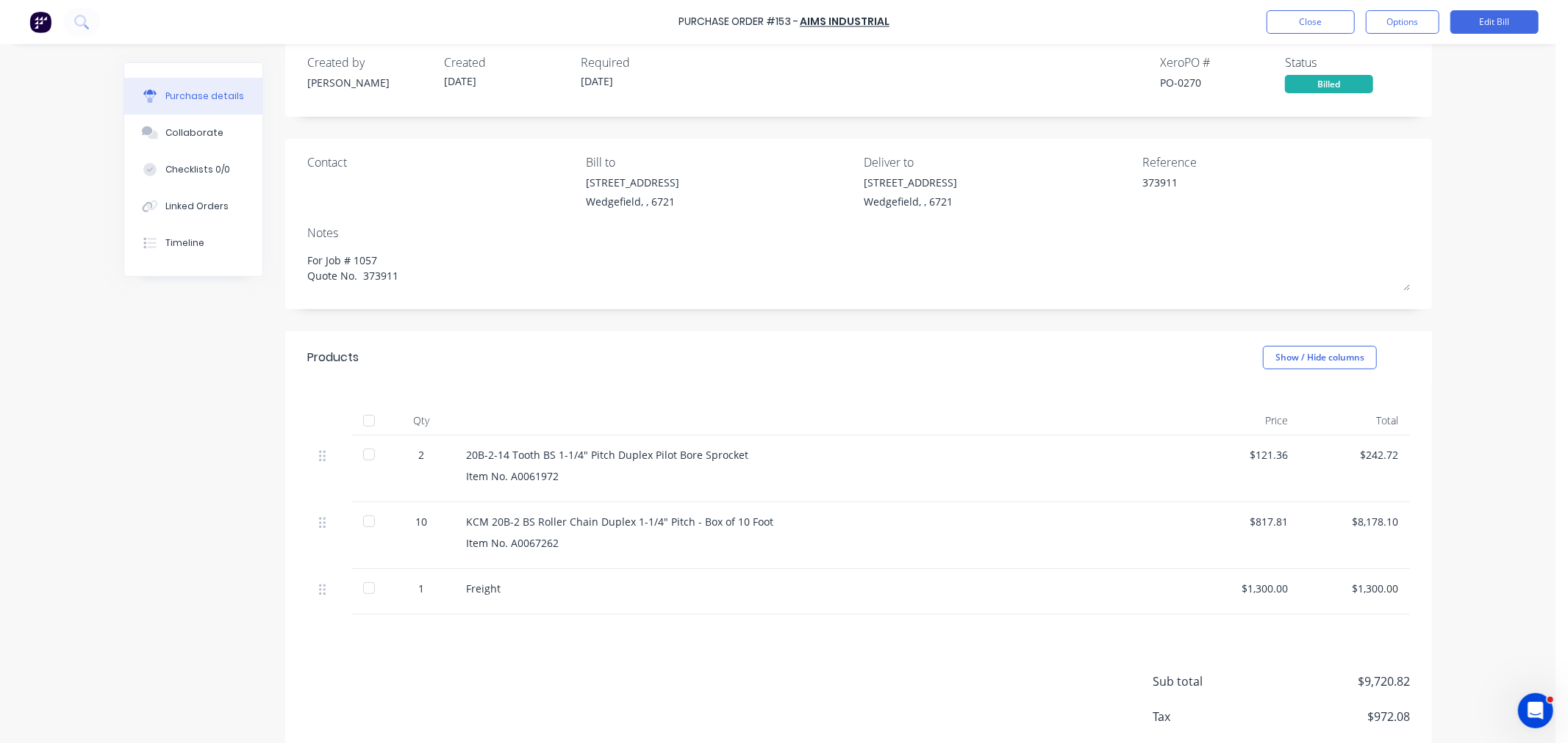
click at [677, 378] on div "Products Show / Hide columns" at bounding box center [858, 358] width 1147 height 53
drag, startPoint x: 759, startPoint y: 522, endPoint x: 701, endPoint y: 526, distance: 58.1
click at [701, 526] on div "KCM 20B-2 BS Roller Chain Duplex 1-1/4" Pitch - Box of 10 Foot" at bounding box center [821, 522] width 711 height 15
click at [1165, 418] on div at bounding box center [821, 421] width 735 height 30
click at [358, 423] on div at bounding box center [369, 421] width 30 height 30
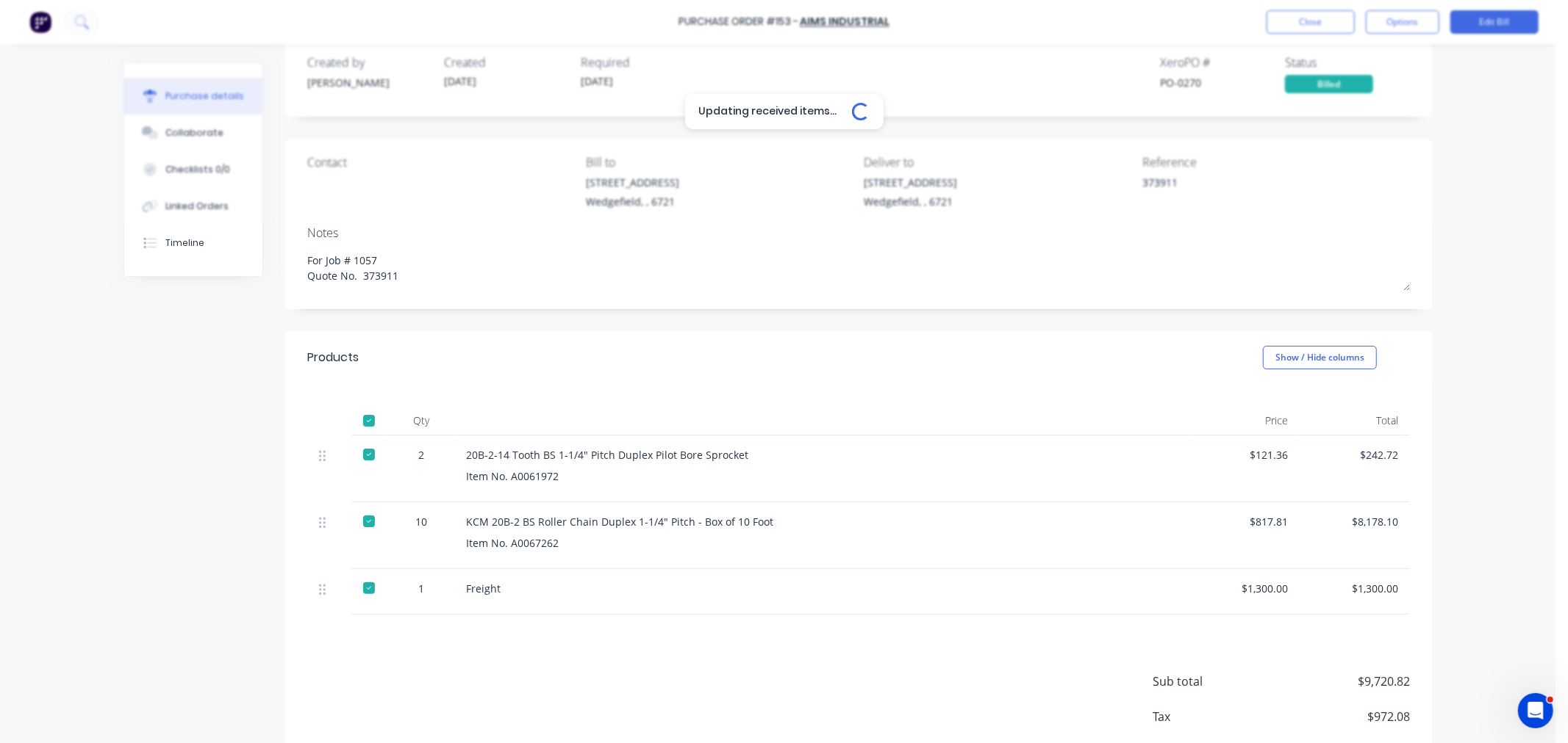
type textarea "x"
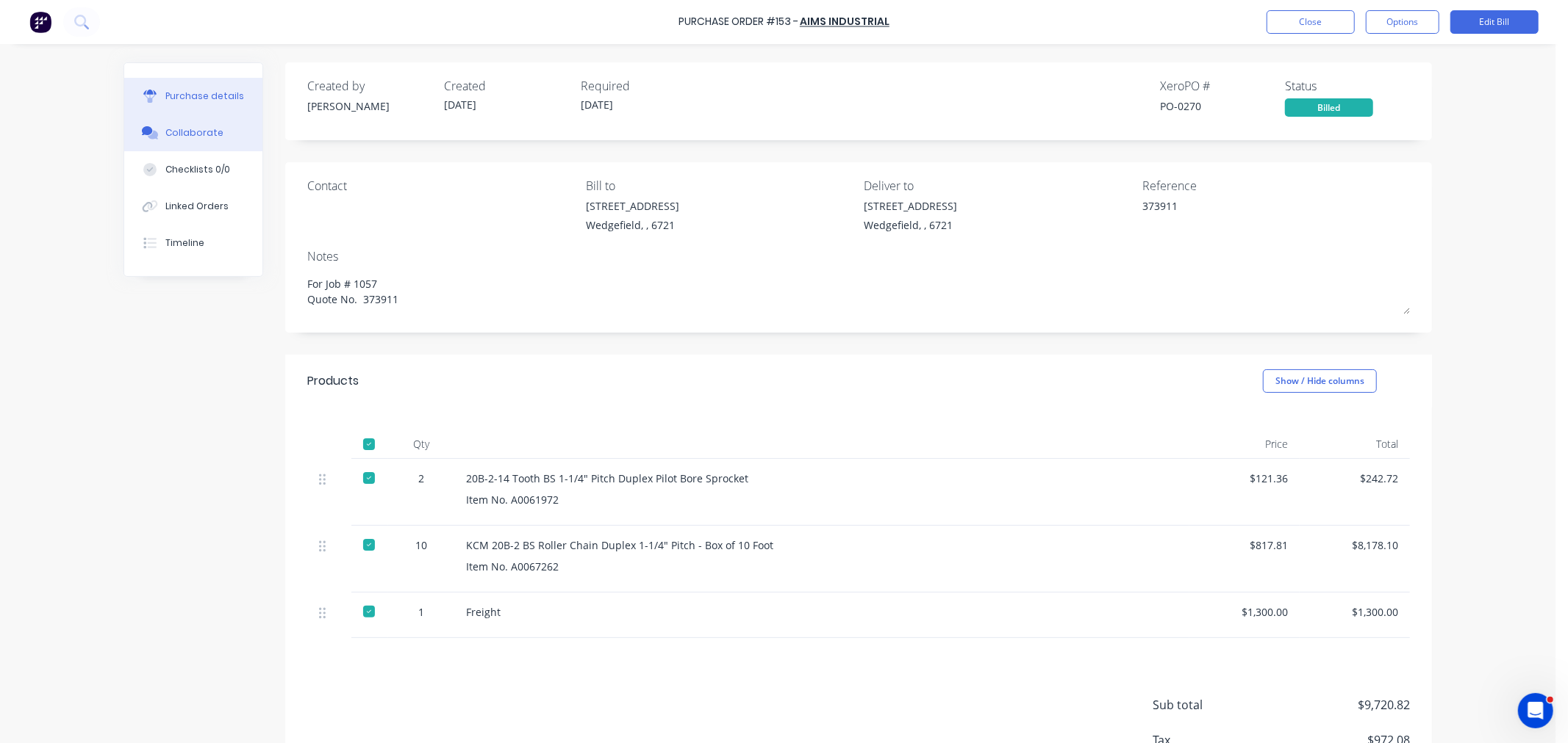
click at [195, 135] on div "Collaborate" at bounding box center [195, 133] width 58 height 14
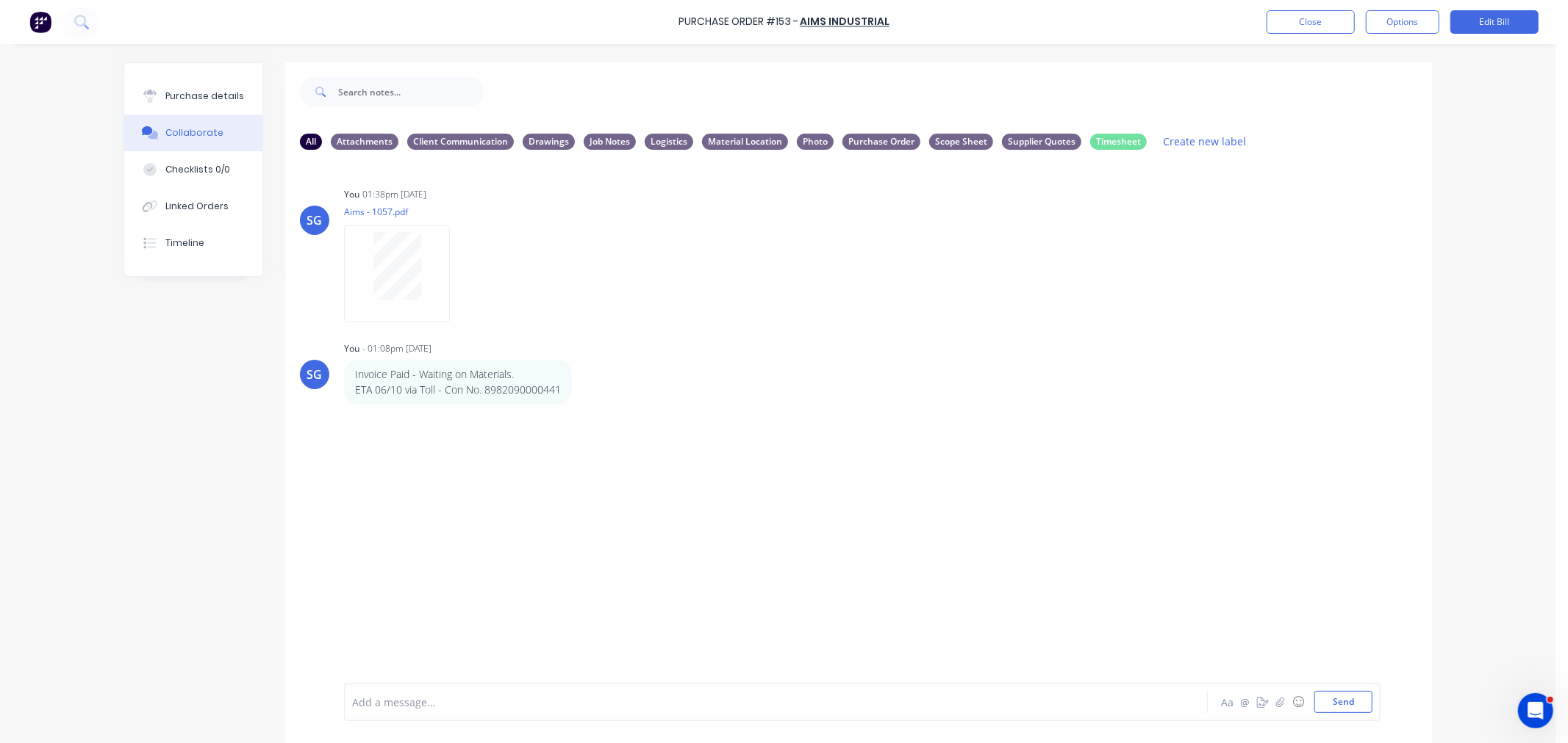
click at [481, 705] on div at bounding box center [735, 702] width 765 height 15
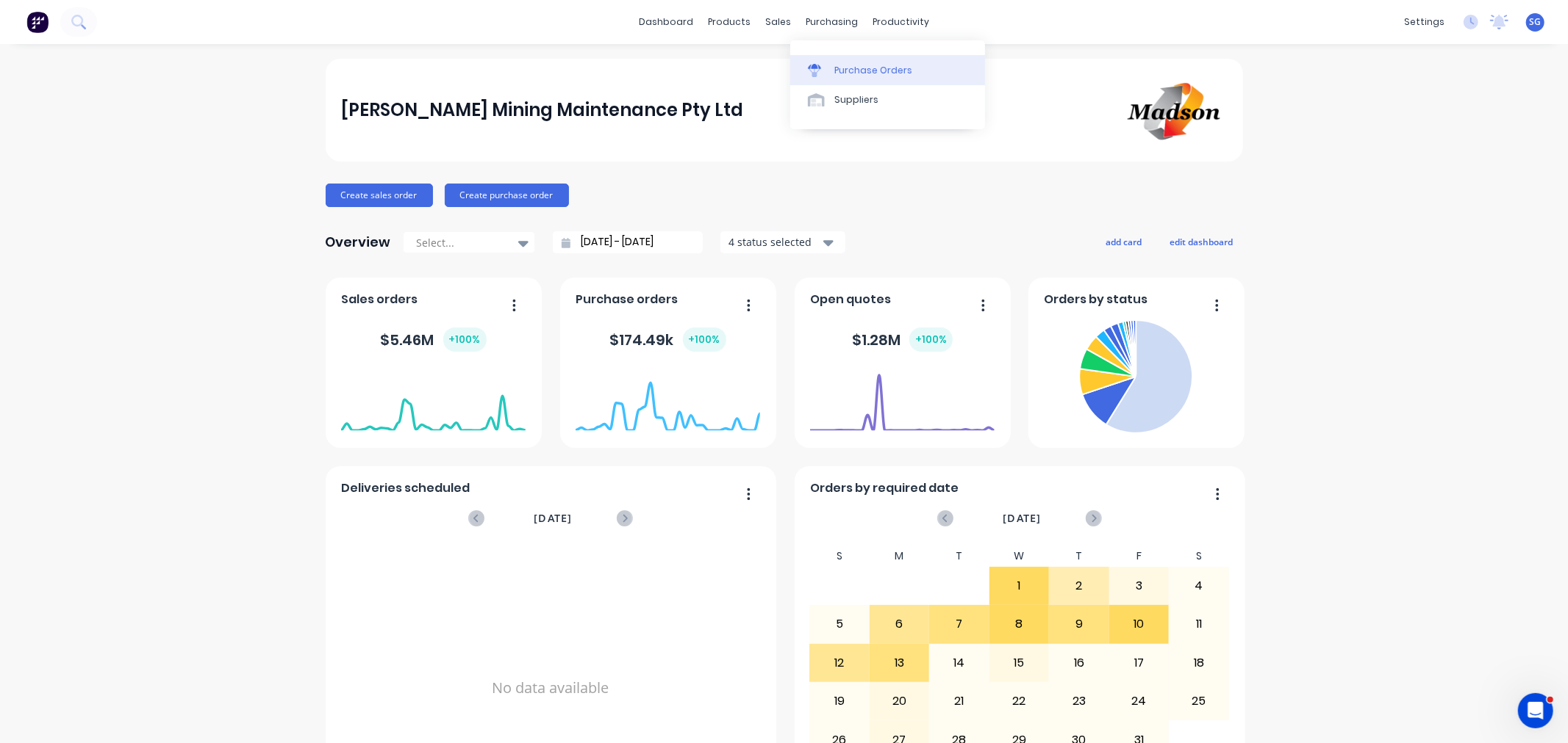
click at [819, 59] on link "Purchase Orders" at bounding box center [887, 69] width 195 height 30
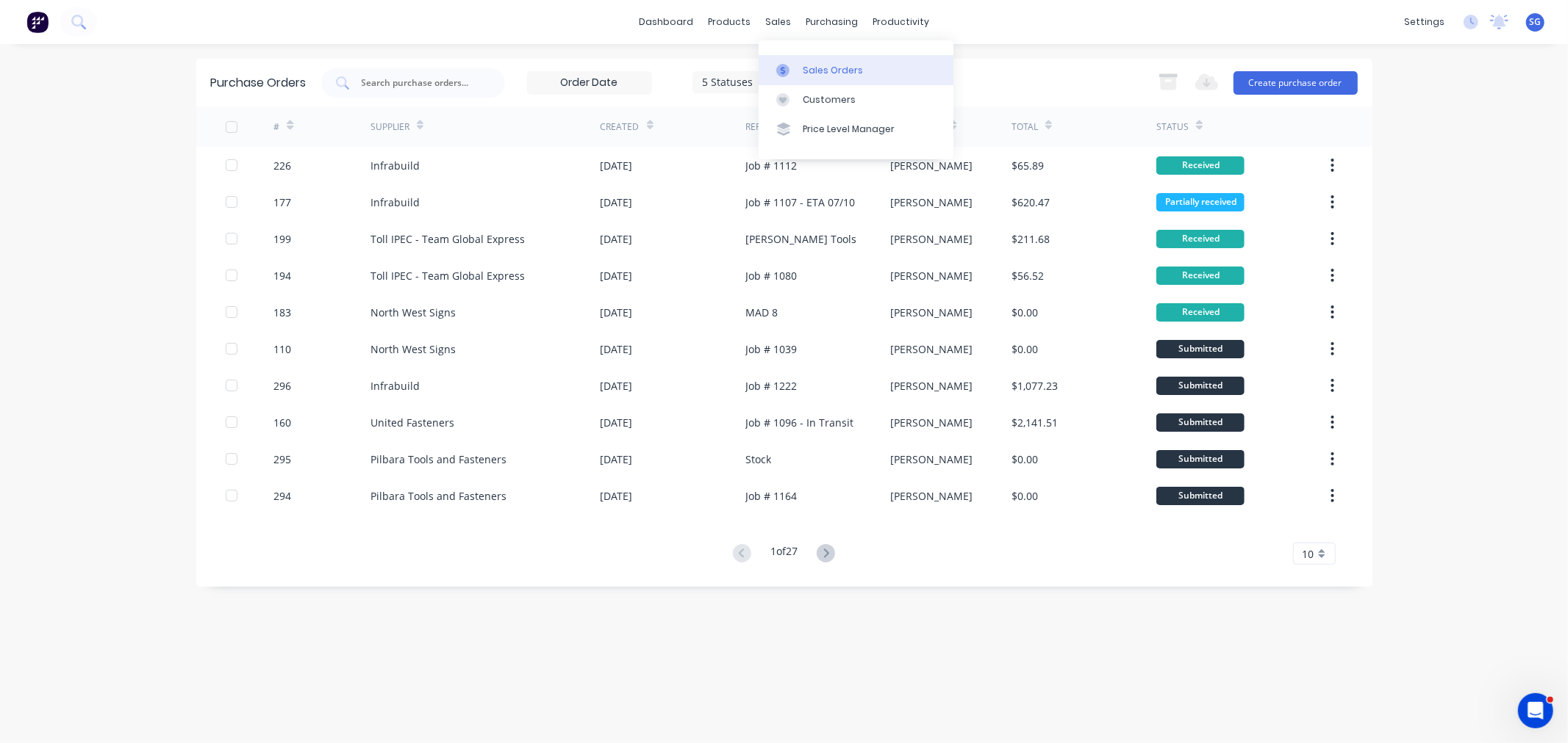
click at [805, 76] on div "Sales Orders" at bounding box center [832, 71] width 60 height 14
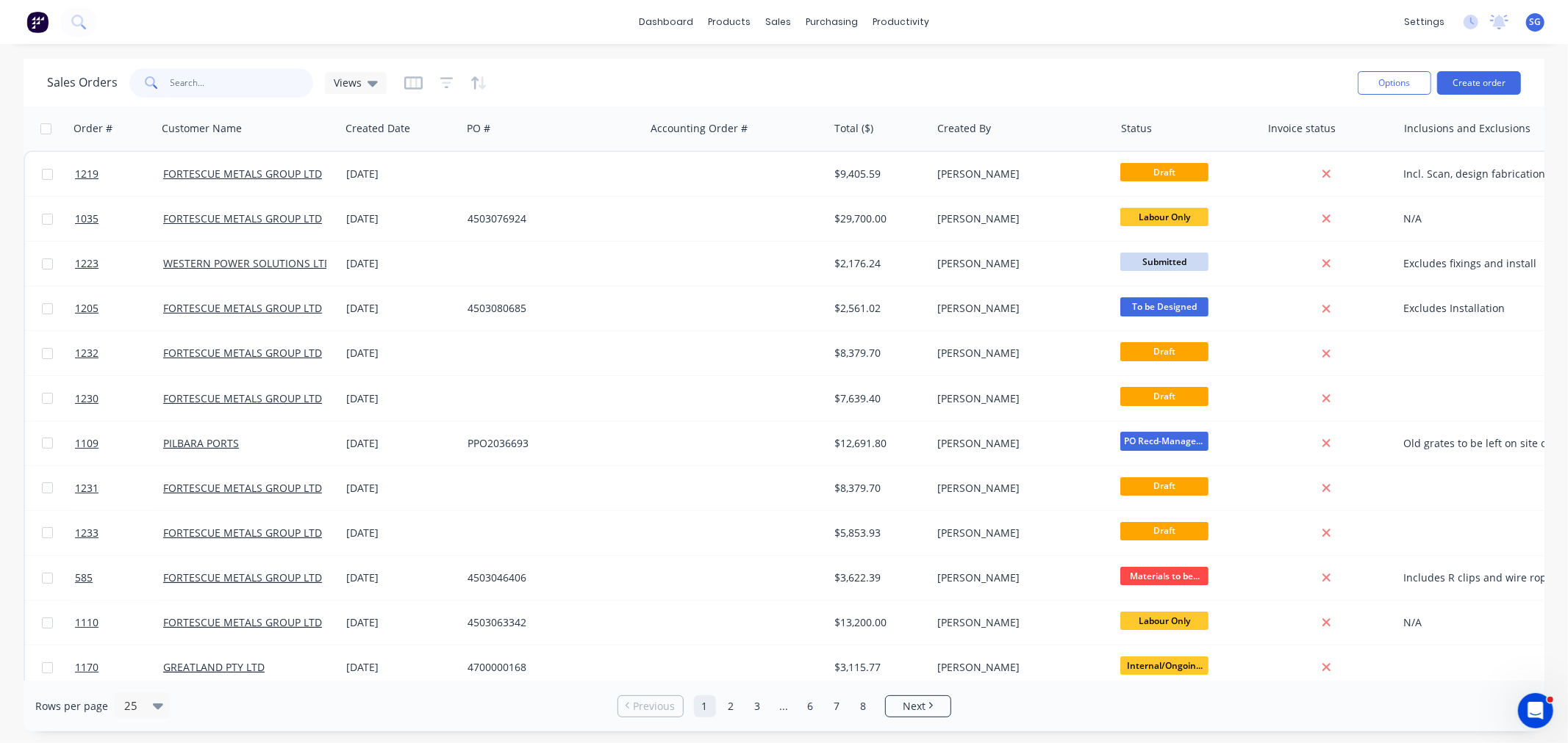
click at [178, 85] on input "text" at bounding box center [242, 83] width 143 height 30
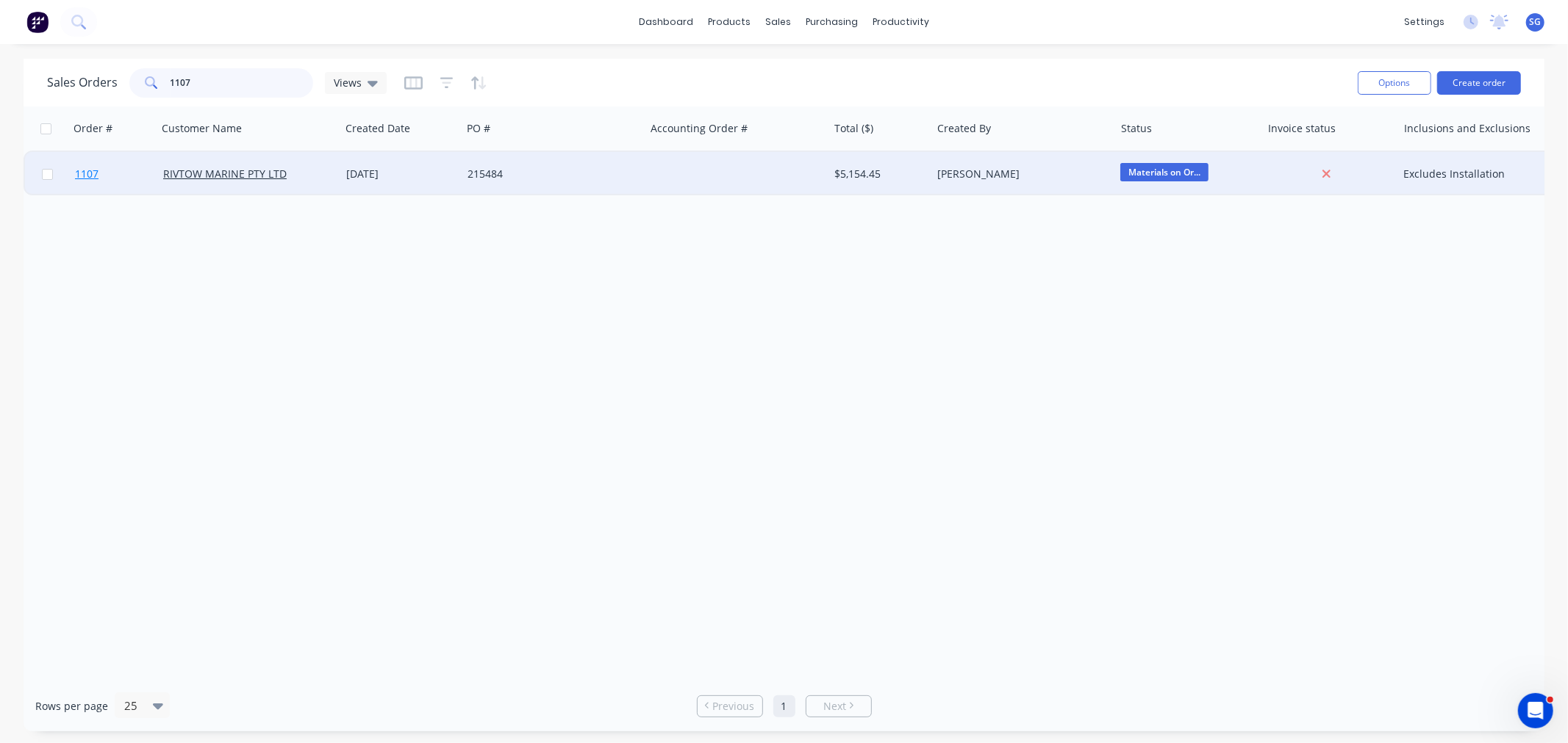
type input "1107"
click at [83, 169] on span "1107" at bounding box center [87, 173] width 24 height 14
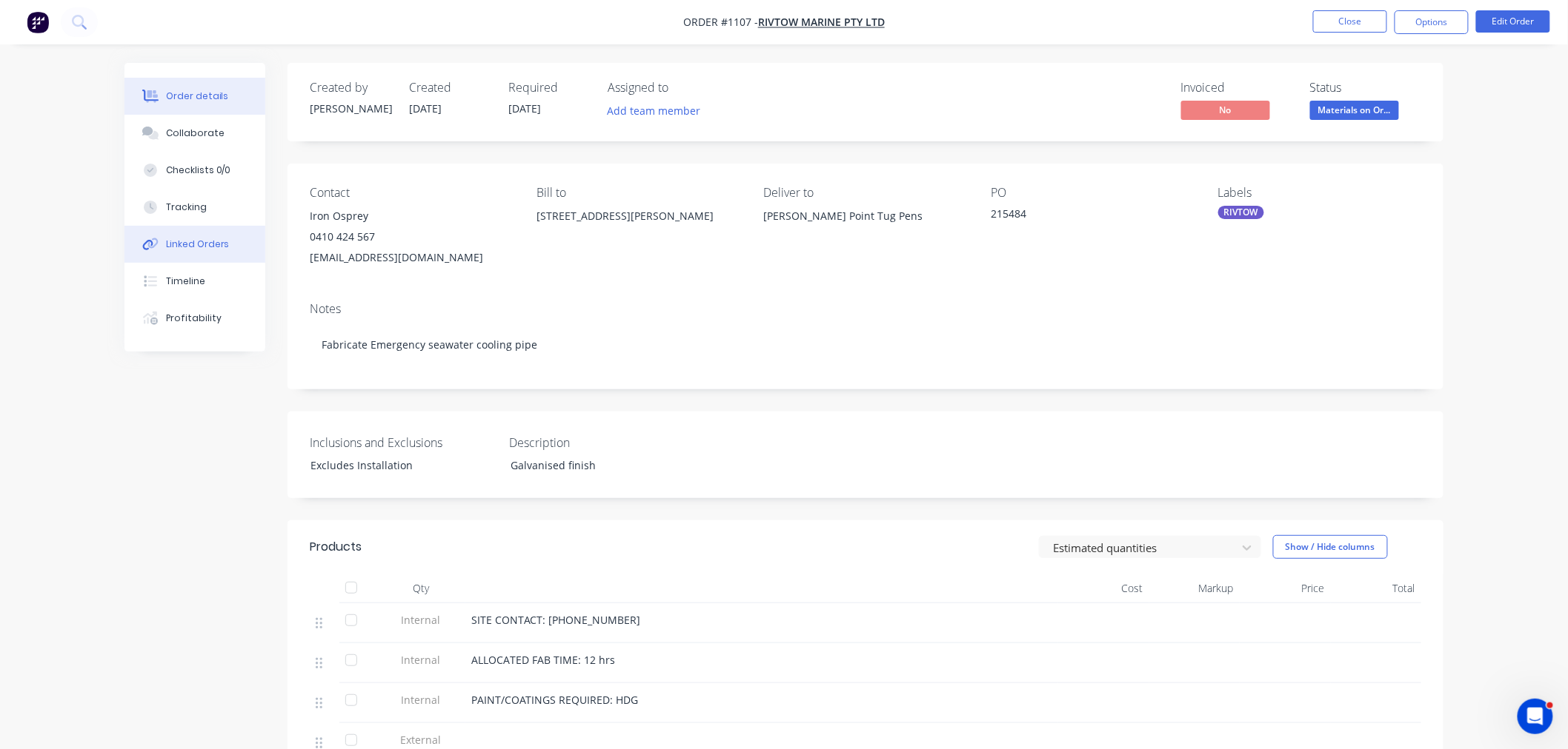
click at [194, 243] on div "Linked Orders" at bounding box center [198, 245] width 64 height 14
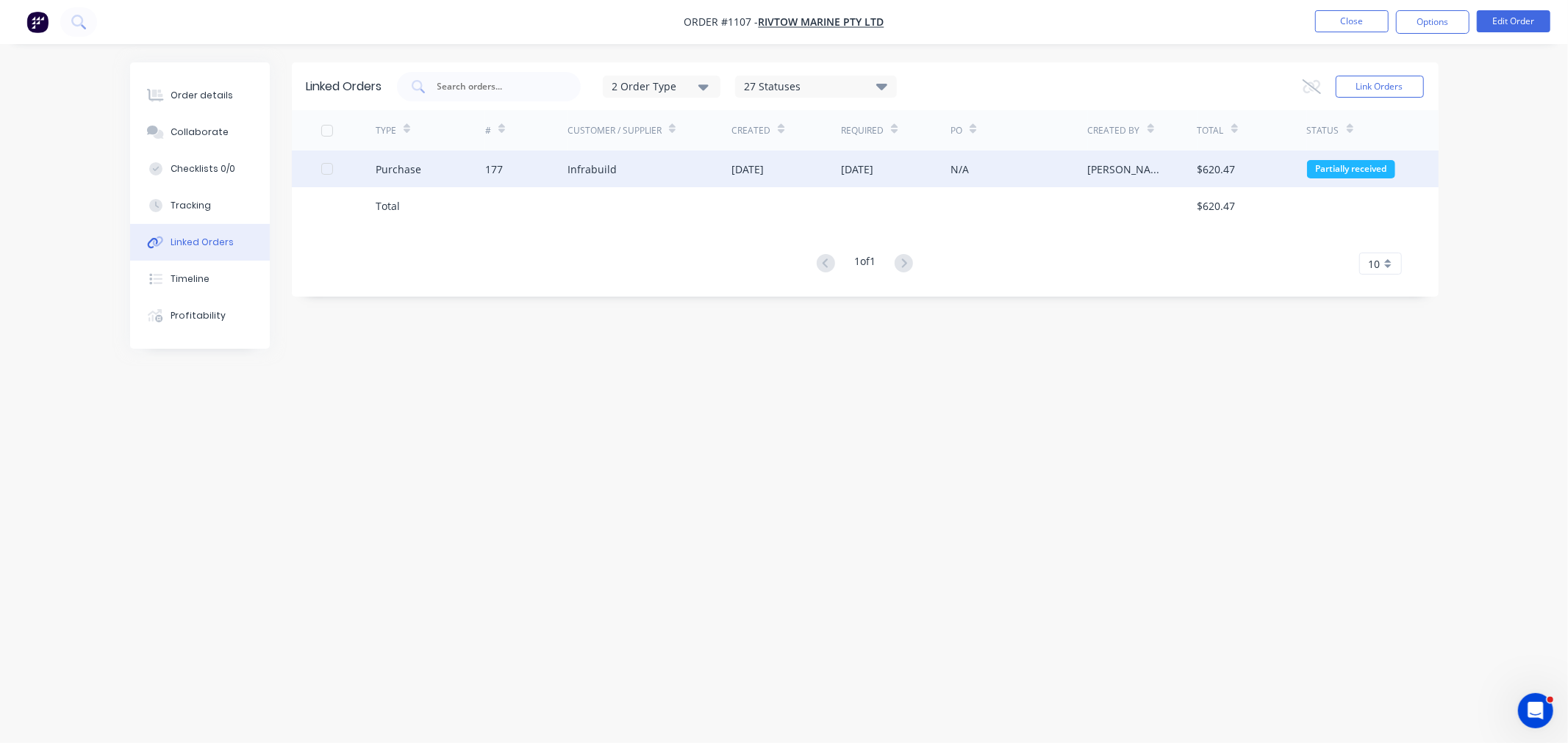
click at [552, 171] on div "177" at bounding box center [526, 168] width 82 height 36
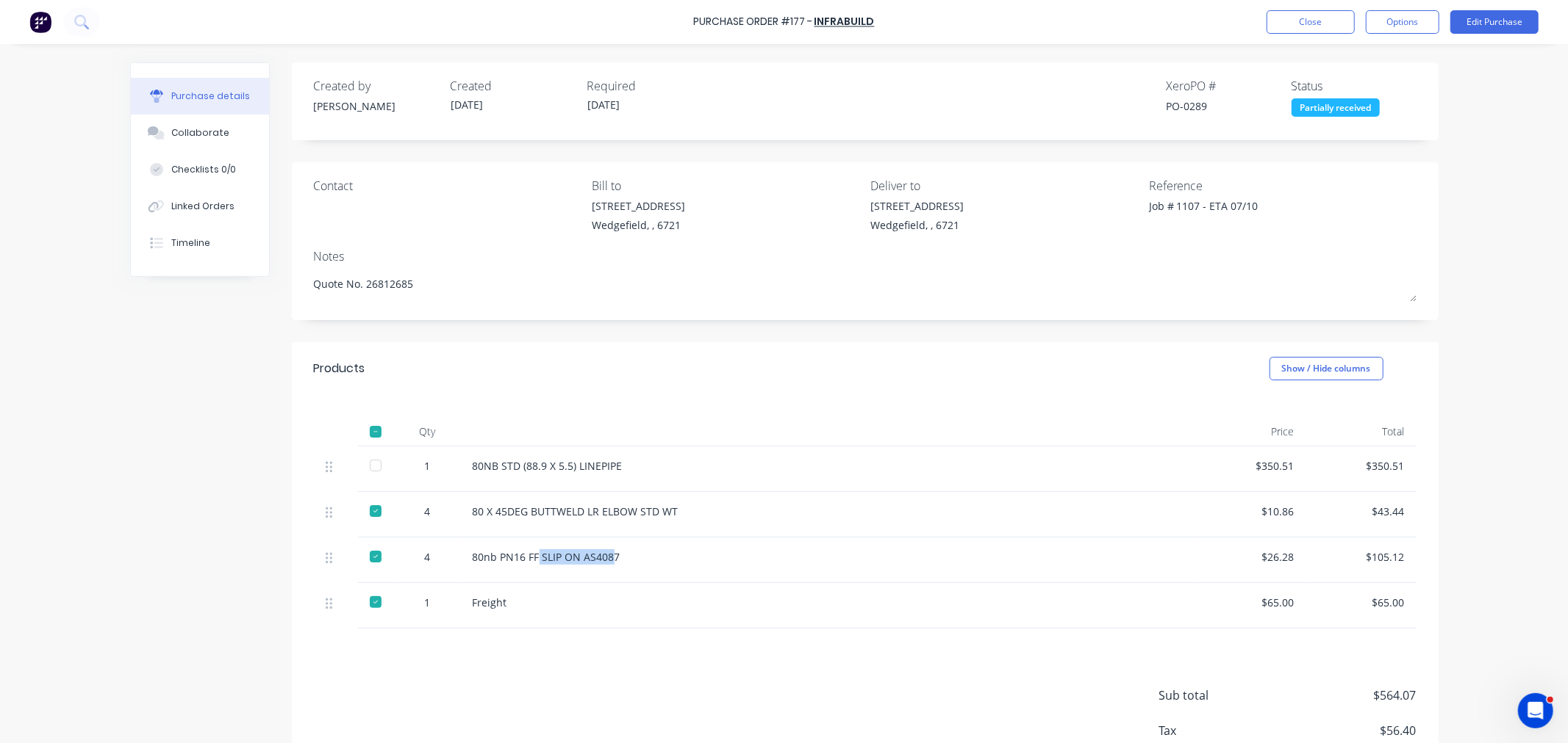
drag, startPoint x: 530, startPoint y: 562, endPoint x: 603, endPoint y: 569, distance: 73.3
click at [603, 569] on div "80nb PN16 FF SLIP ON AS4087" at bounding box center [828, 560] width 735 height 46
drag, startPoint x: 464, startPoint y: 472, endPoint x: 613, endPoint y: 478, distance: 149.1
click at [613, 478] on div "80NB STD (88.9 X 5.5) LINEPIPE" at bounding box center [828, 469] width 735 height 46
click at [552, 391] on div "Products Show / Hide columns" at bounding box center [865, 369] width 1147 height 53
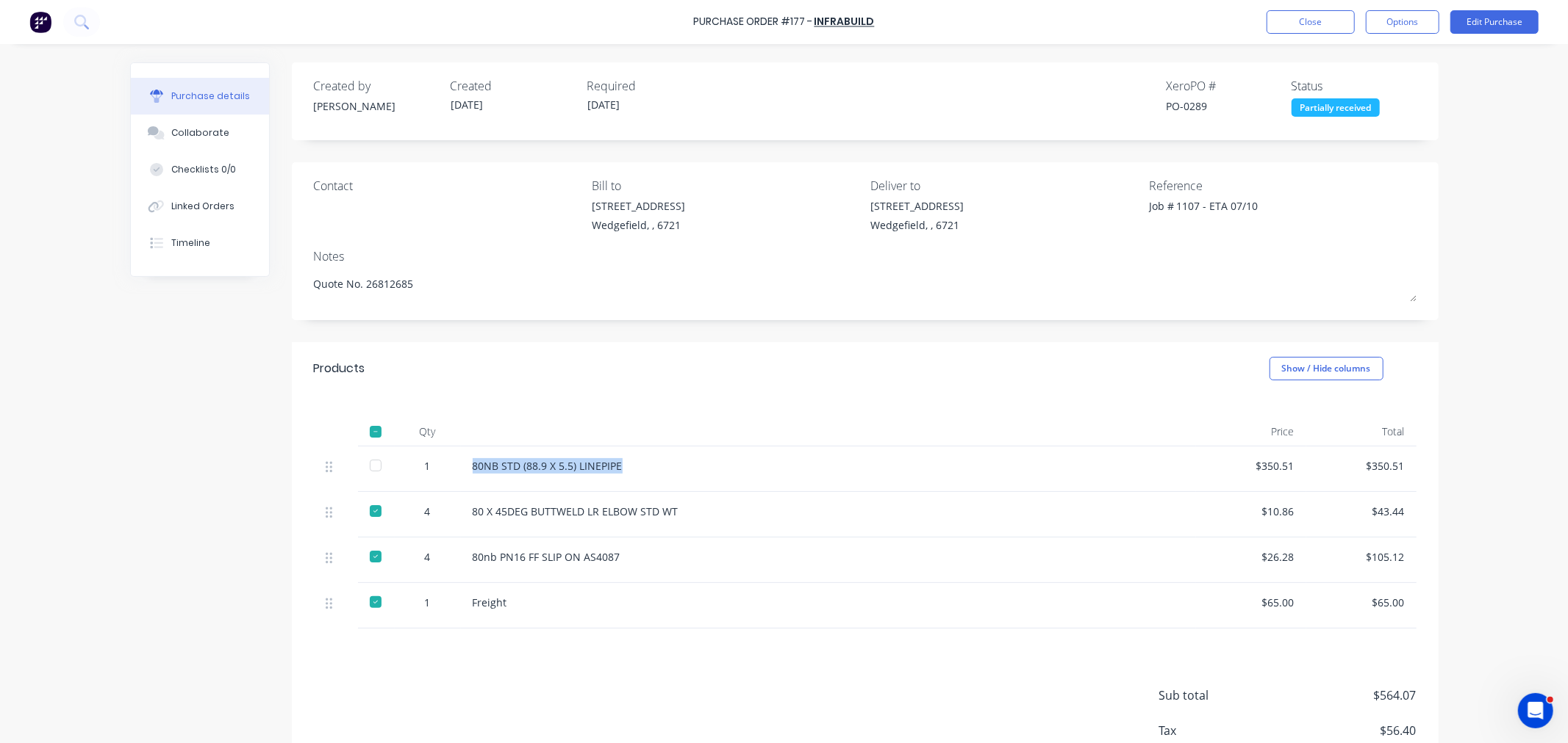
drag, startPoint x: 615, startPoint y: 467, endPoint x: 465, endPoint y: 470, distance: 150.0
click at [473, 470] on div "80NB STD (88.9 X 5.5) LINEPIPE" at bounding box center [828, 466] width 711 height 15
copy div "80NB STD (88.9 X 5.5) LINEPIPE"
drag, startPoint x: 570, startPoint y: 407, endPoint x: 272, endPoint y: 404, distance: 298.0
click at [570, 407] on div "Qty Price Total 1 80NB STD (88.9 X 5.5) LINEPIPE $350.51 $350.51 4 80 X 45DEG B…" at bounding box center [865, 512] width 1147 height 233
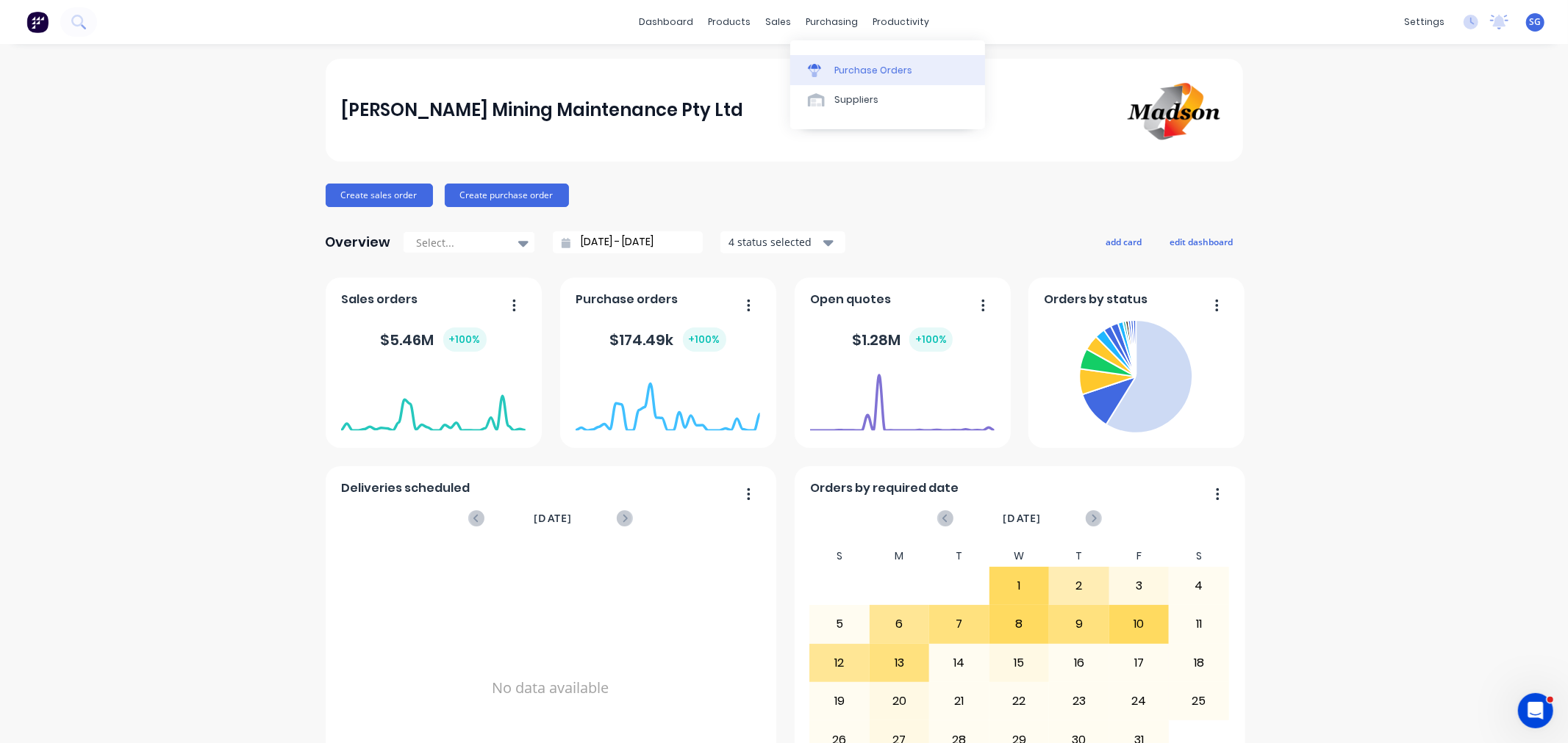
click at [847, 72] on div "Purchase Orders" at bounding box center [873, 71] width 78 height 14
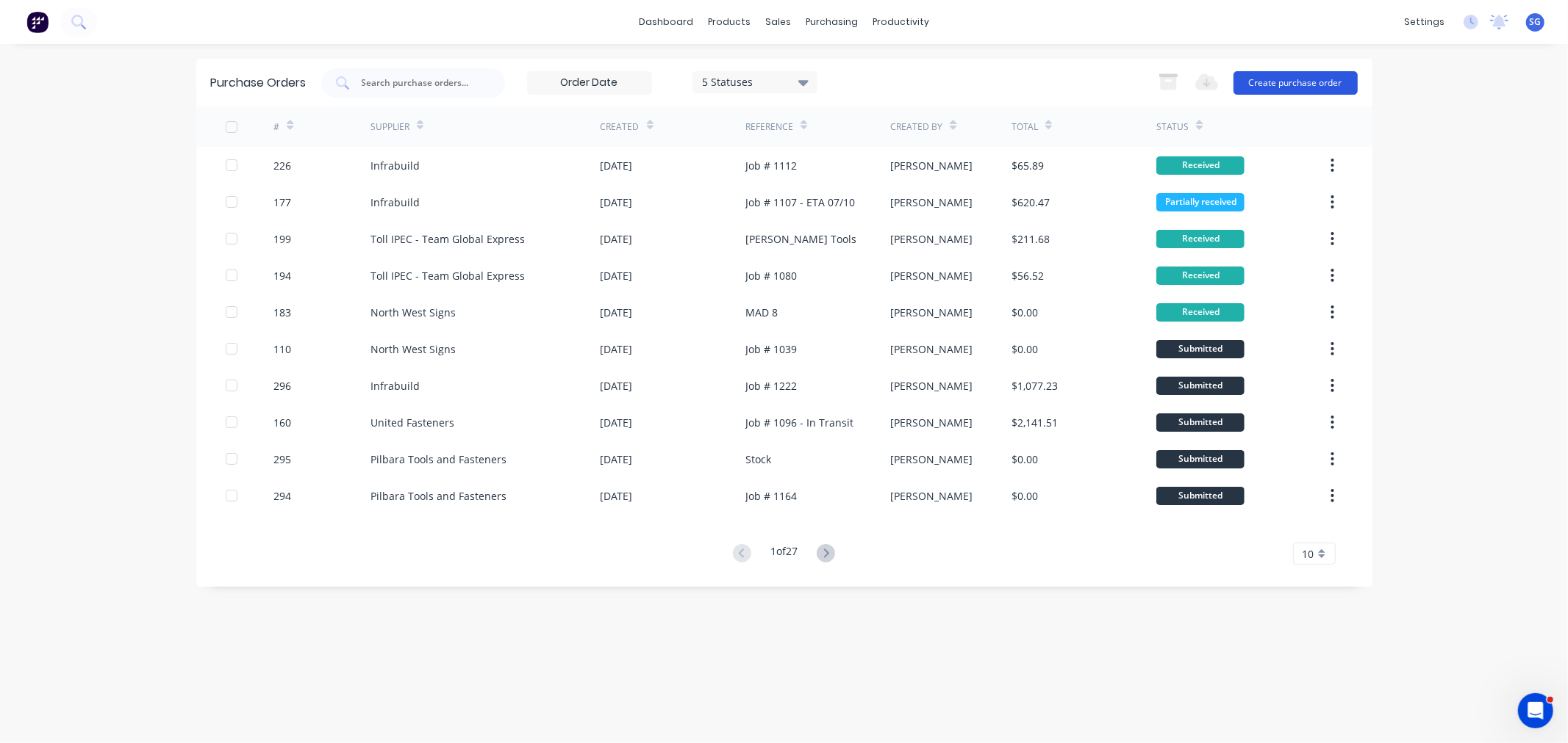
click at [1280, 85] on button "Create purchase order" at bounding box center [1295, 83] width 124 height 24
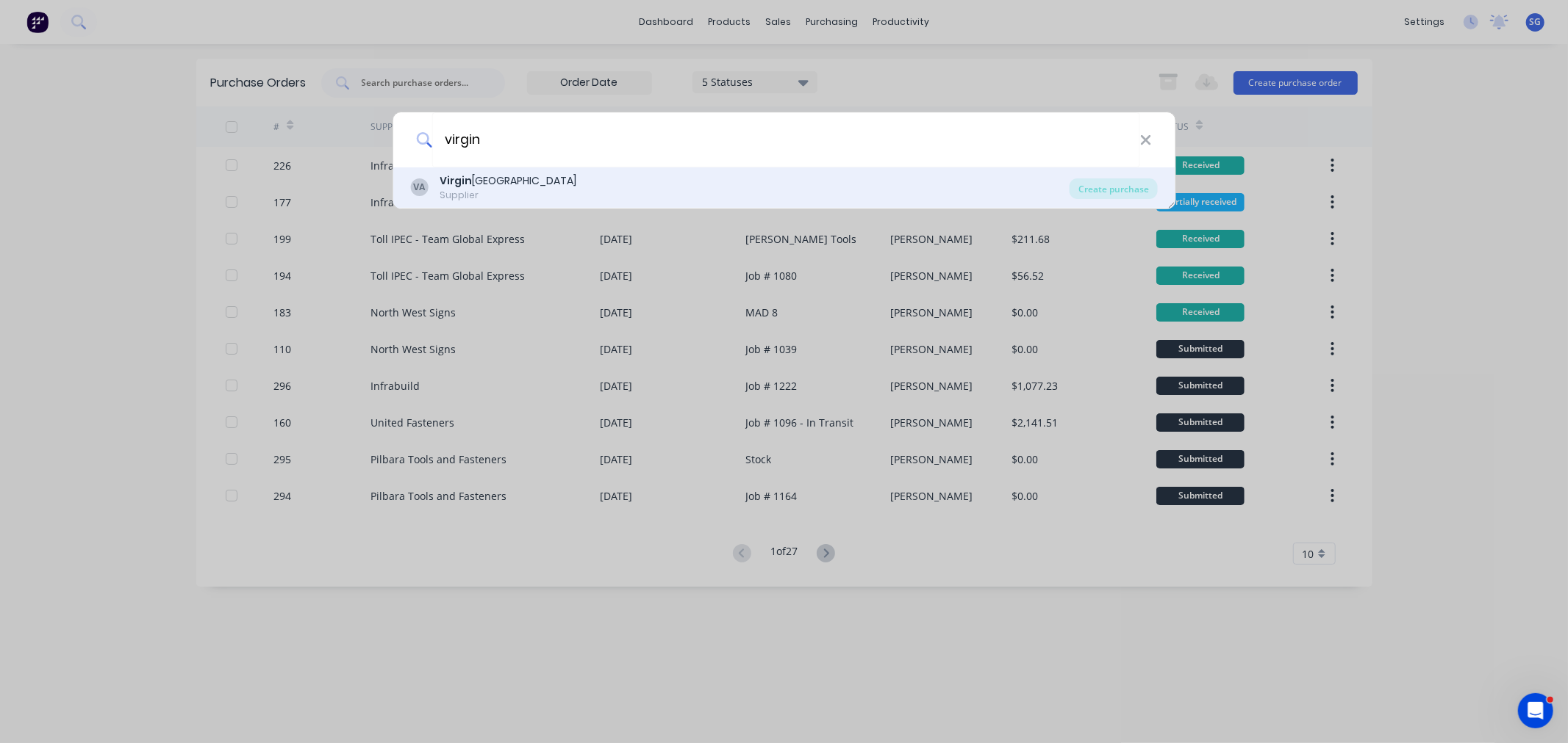
type input "virgin"
click at [572, 179] on div "VA Virgin Australia Supplier" at bounding box center [739, 188] width 659 height 29
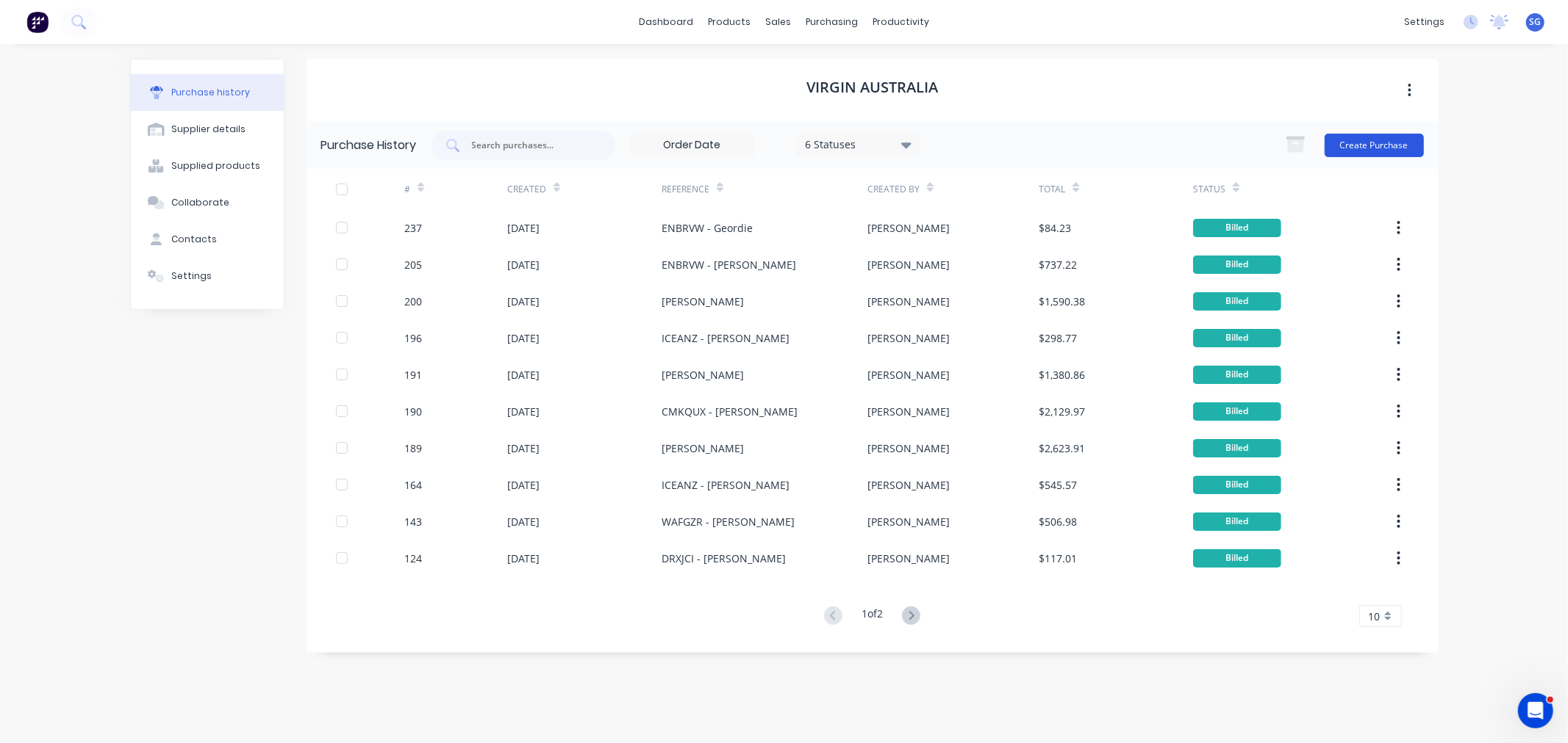
click at [1353, 142] on button "Create Purchase" at bounding box center [1373, 145] width 99 height 24
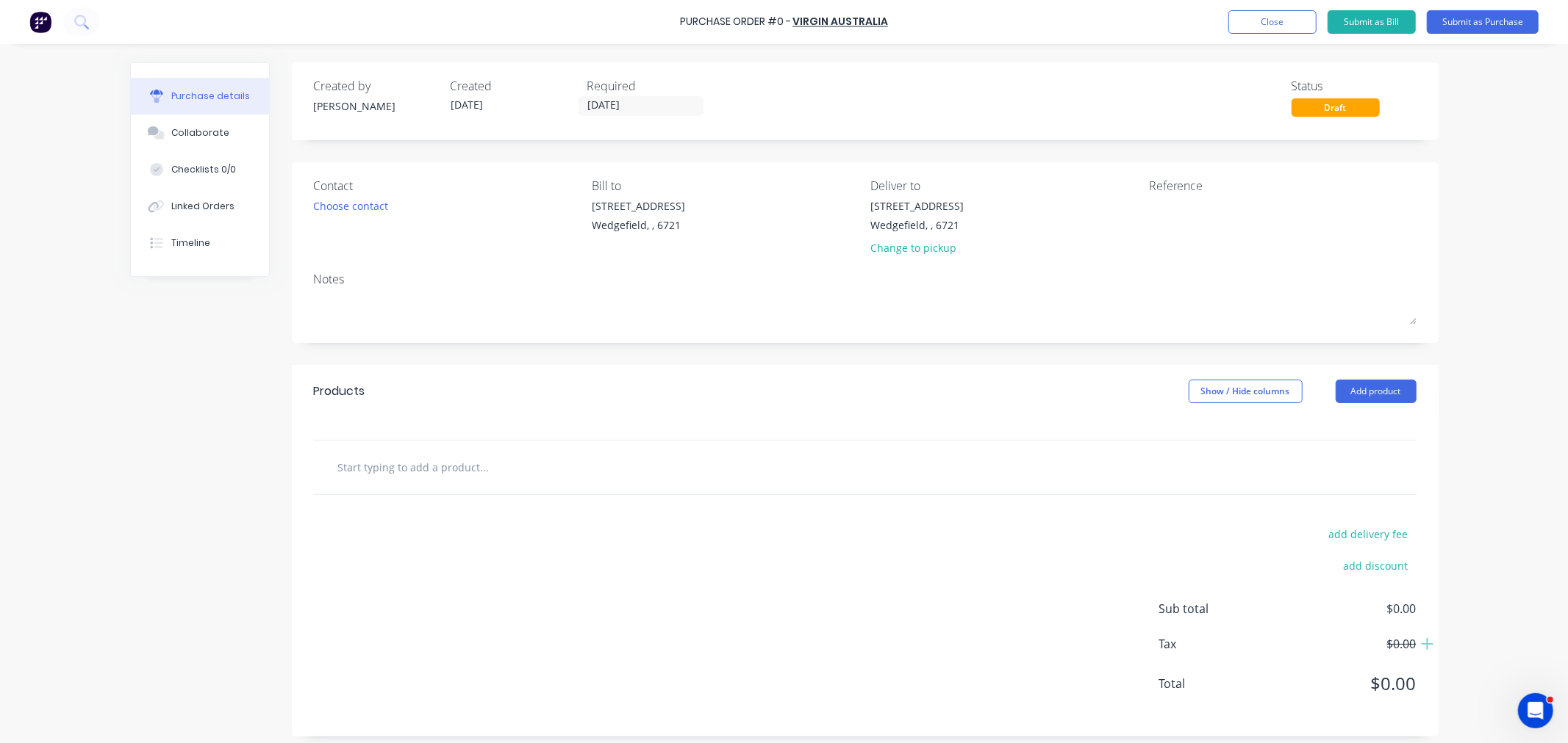
click at [1170, 239] on div "Reference" at bounding box center [1282, 220] width 267 height 86
click at [1172, 225] on textarea at bounding box center [1240, 215] width 184 height 33
paste textarea "DXFBXI"
type textarea "DXFBXI - Trent"
type textarea "x"
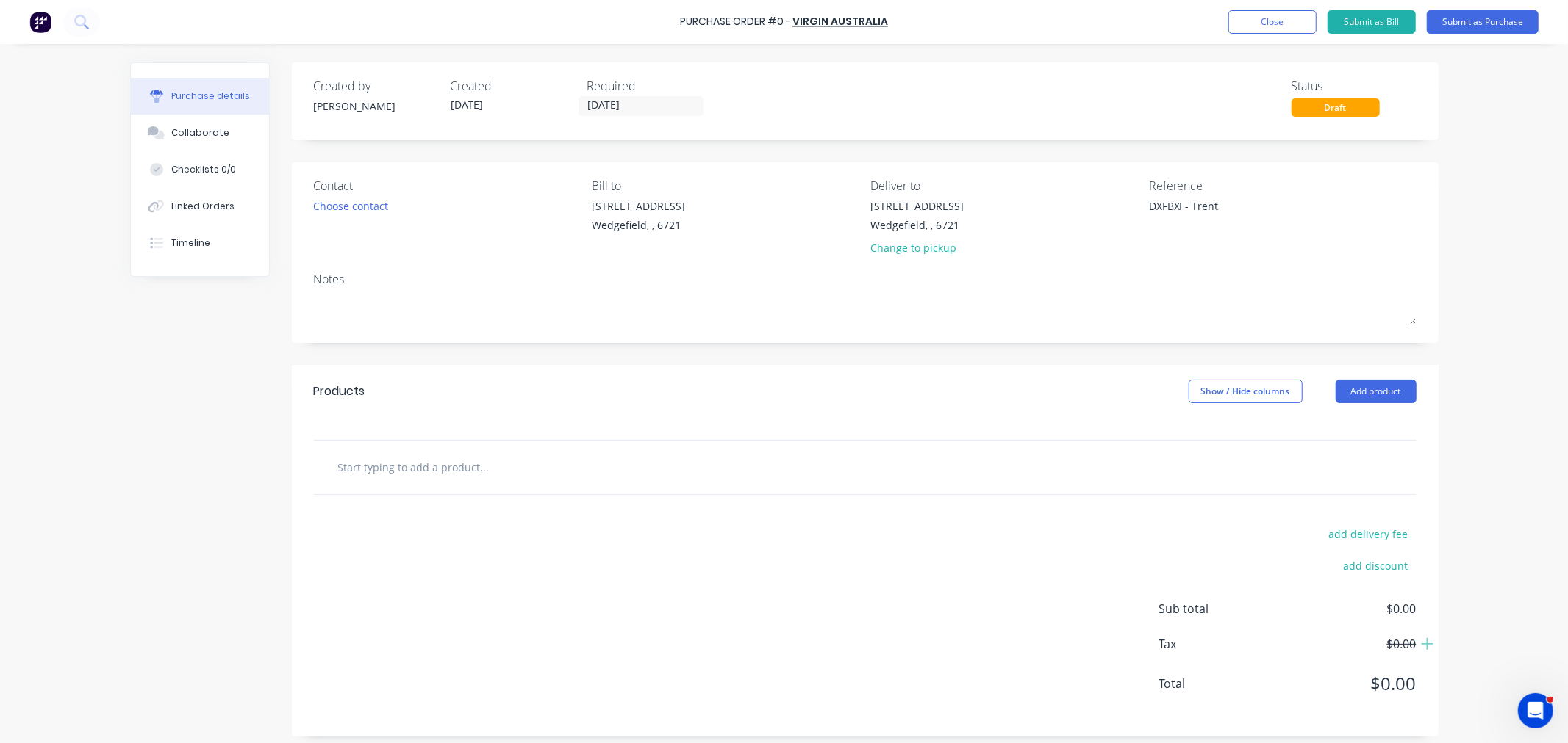
type textarea "DXFBXI - Trent"
click at [412, 468] on input "text" at bounding box center [485, 467] width 294 height 30
type textarea "x"
type input "F"
type textarea "x"
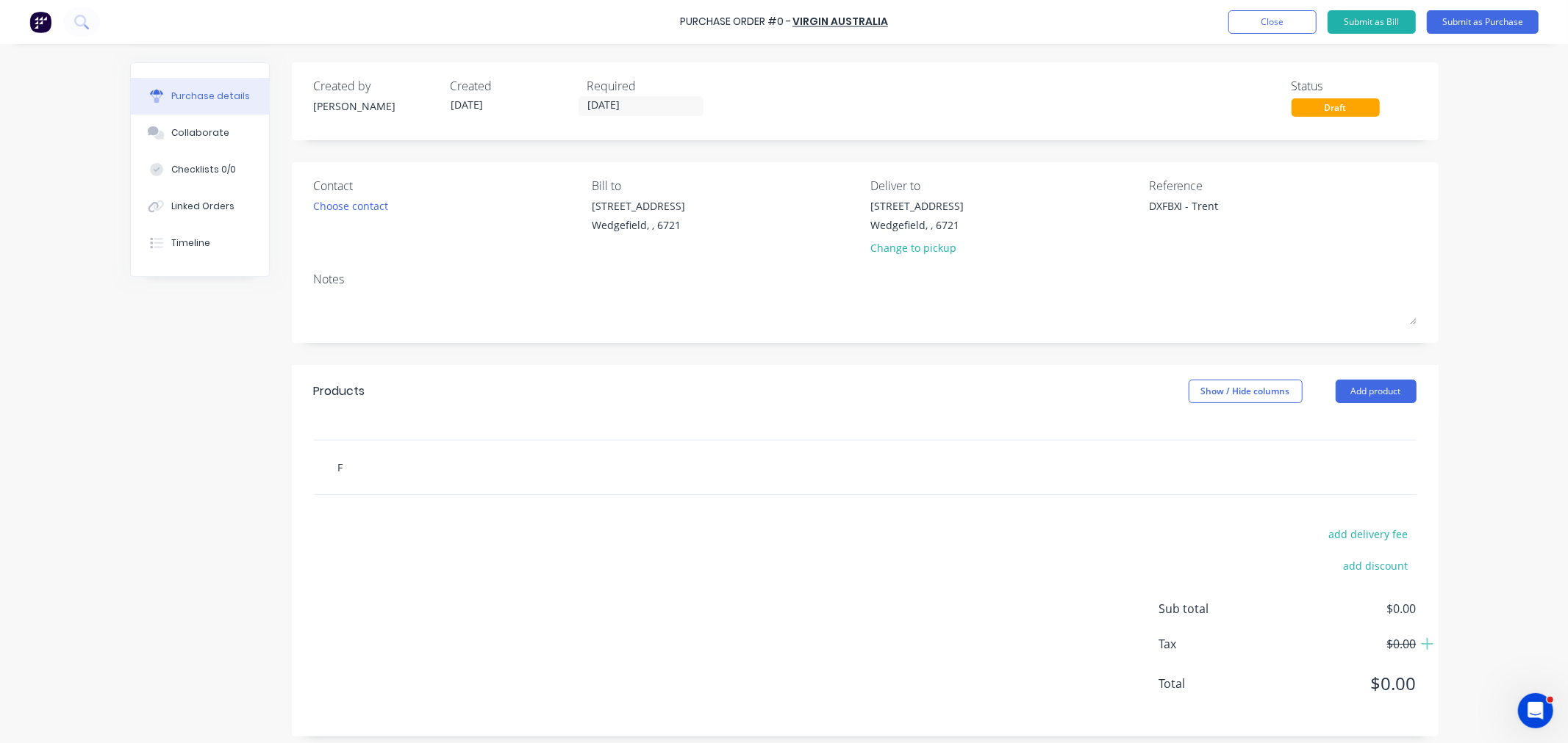
type input "Fl"
type textarea "x"
type input "Fli"
type textarea "x"
type input "Flig"
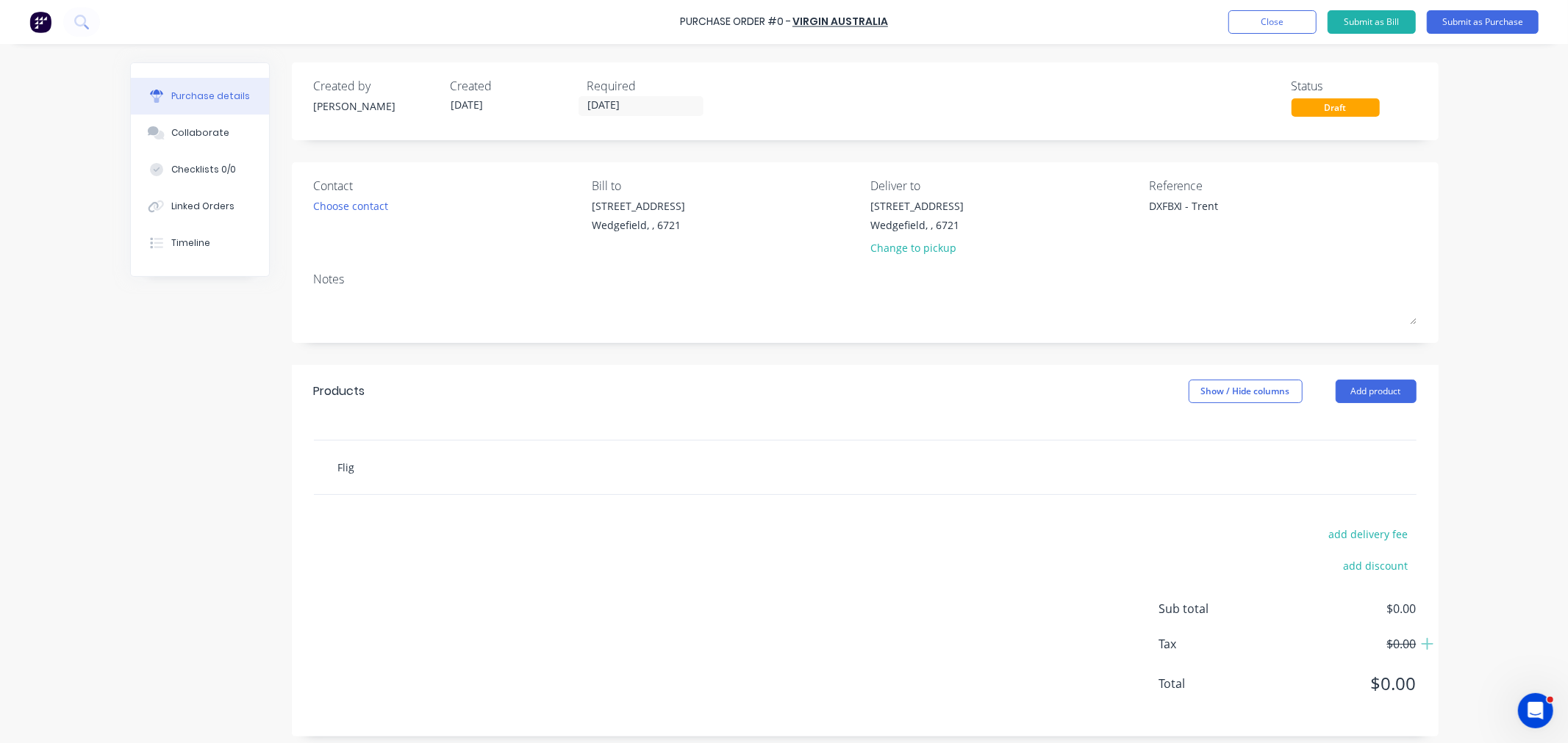
type textarea "x"
type input "Fligh"
type textarea "x"
type input "Flight"
type textarea "x"
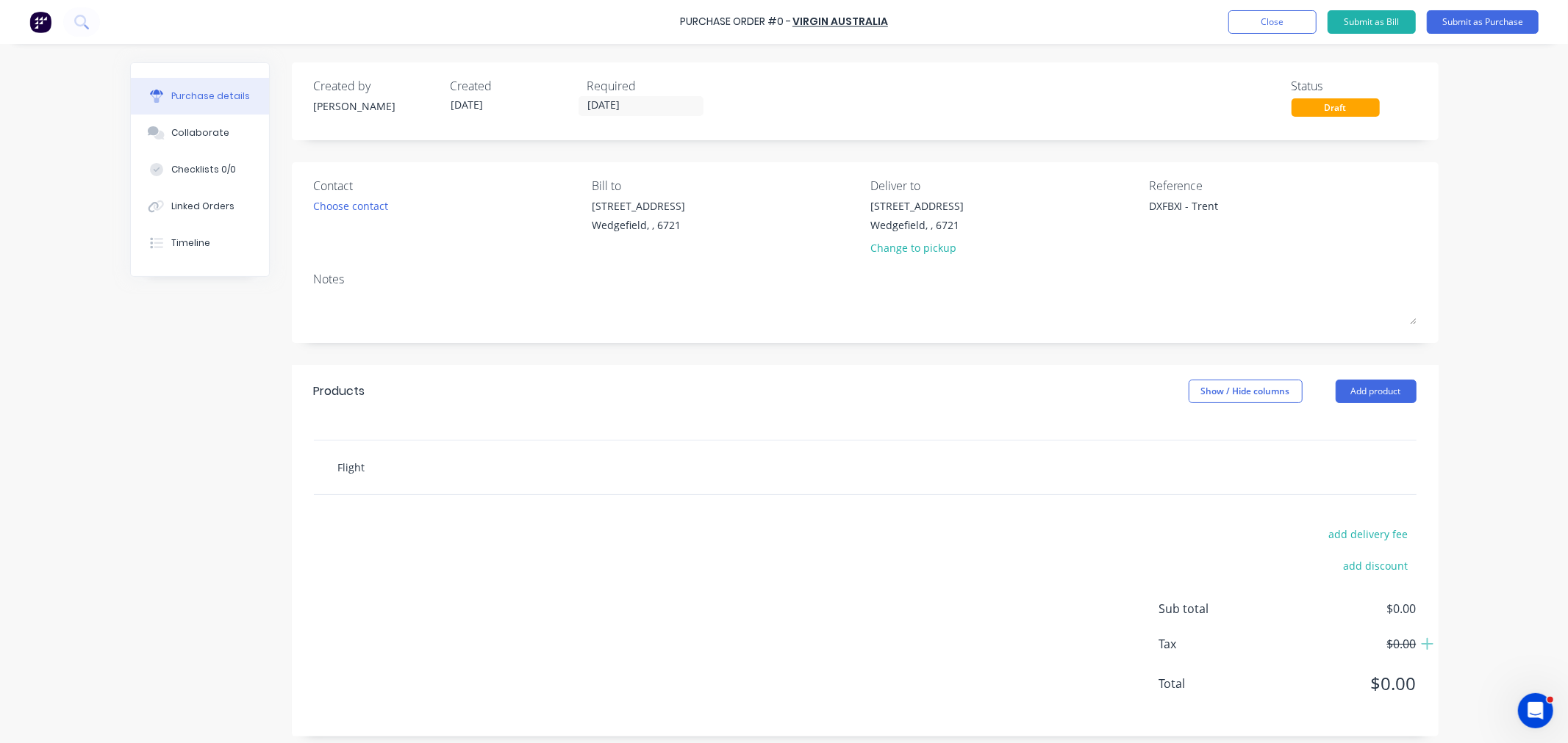
type input "Flight"
type textarea "x"
type input "OFlight"
type textarea "x"
type input "OnFlight"
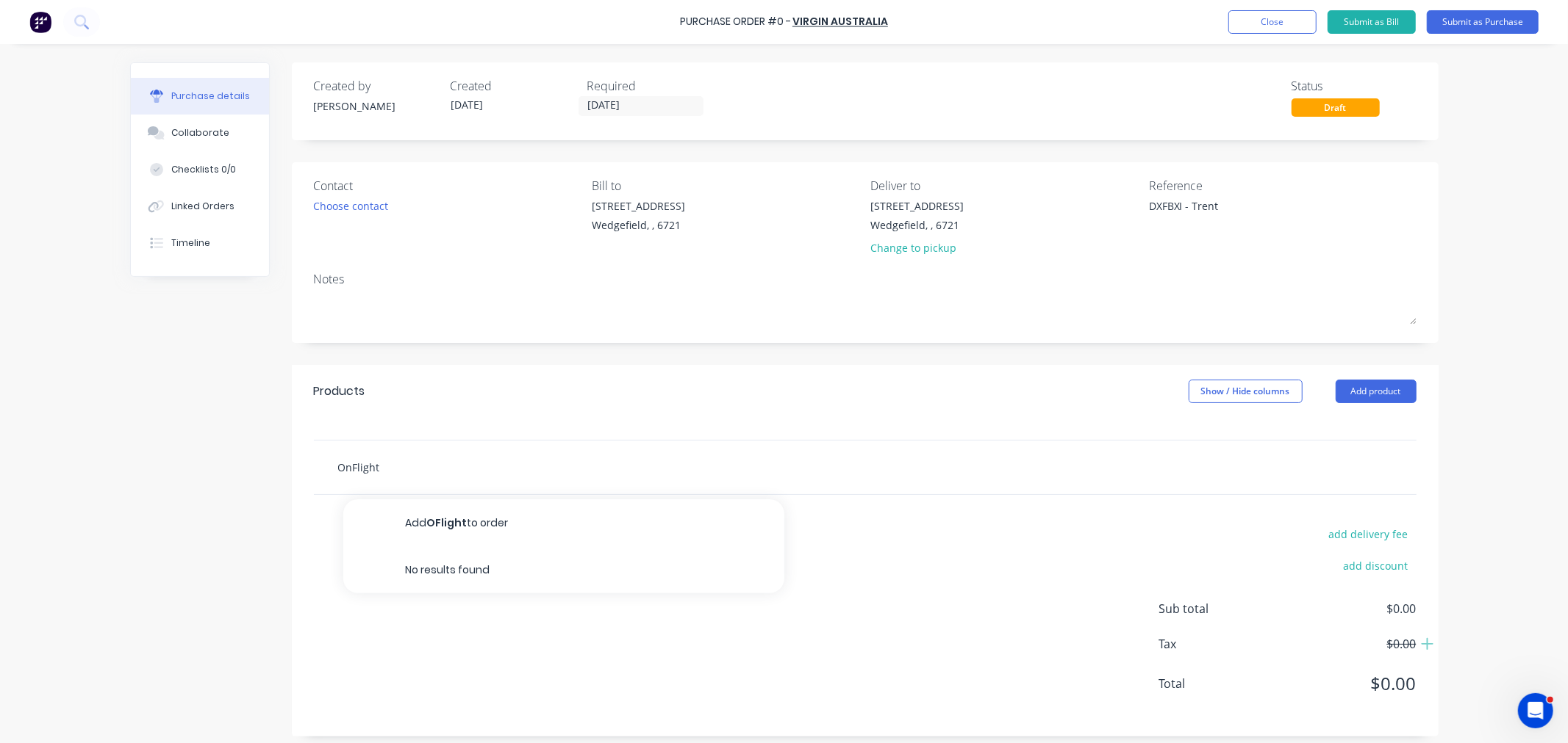
type textarea "x"
type input "OneFlight"
type textarea "x"
type input "One Flight"
type textarea "x"
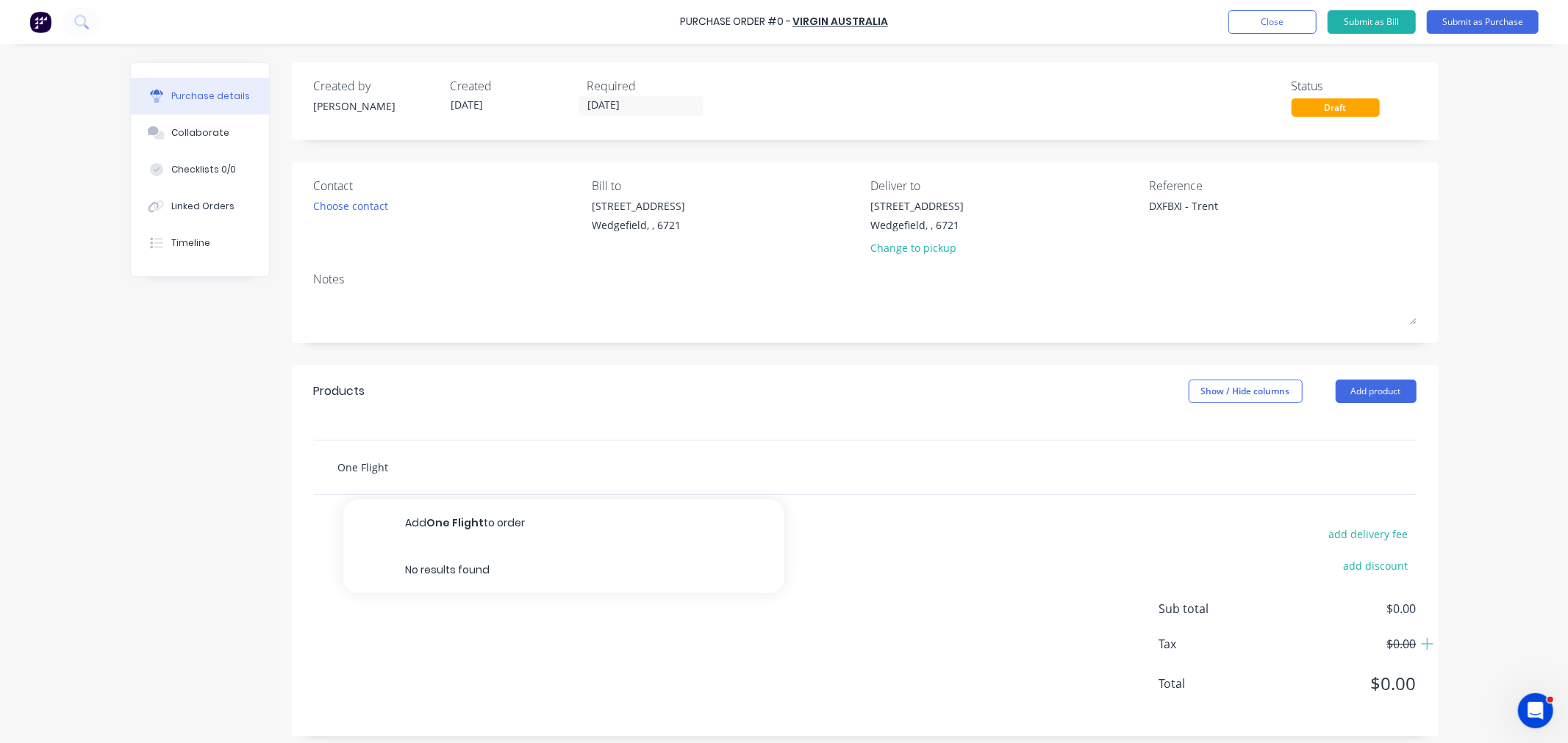
type input "One WFlight"
type textarea "x"
type input "One WaFlight"
type textarea "x"
type input "One WayFlight"
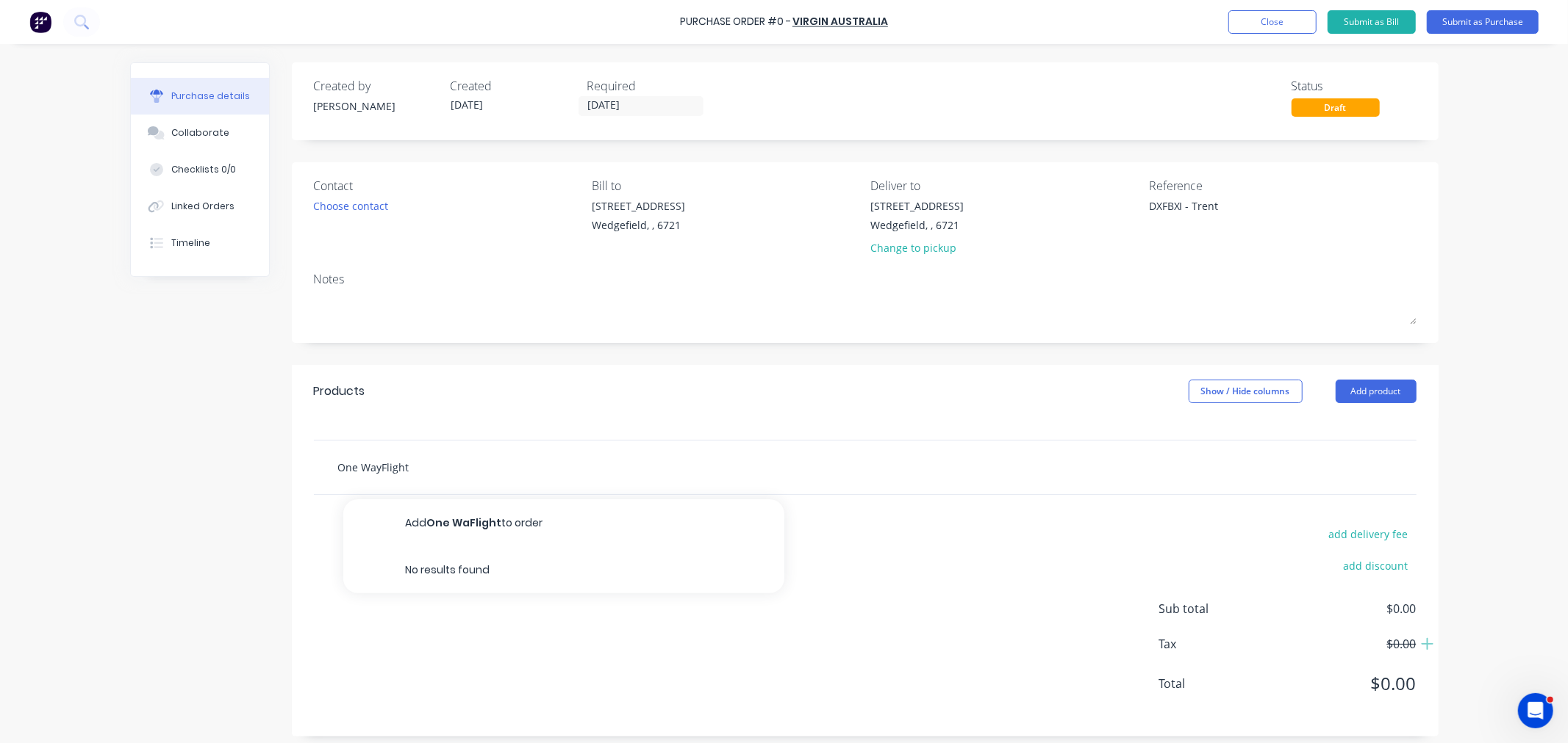
type textarea "x"
type input "One Way Flight"
type textarea "x"
type input "One Way Flight f"
type textarea "x"
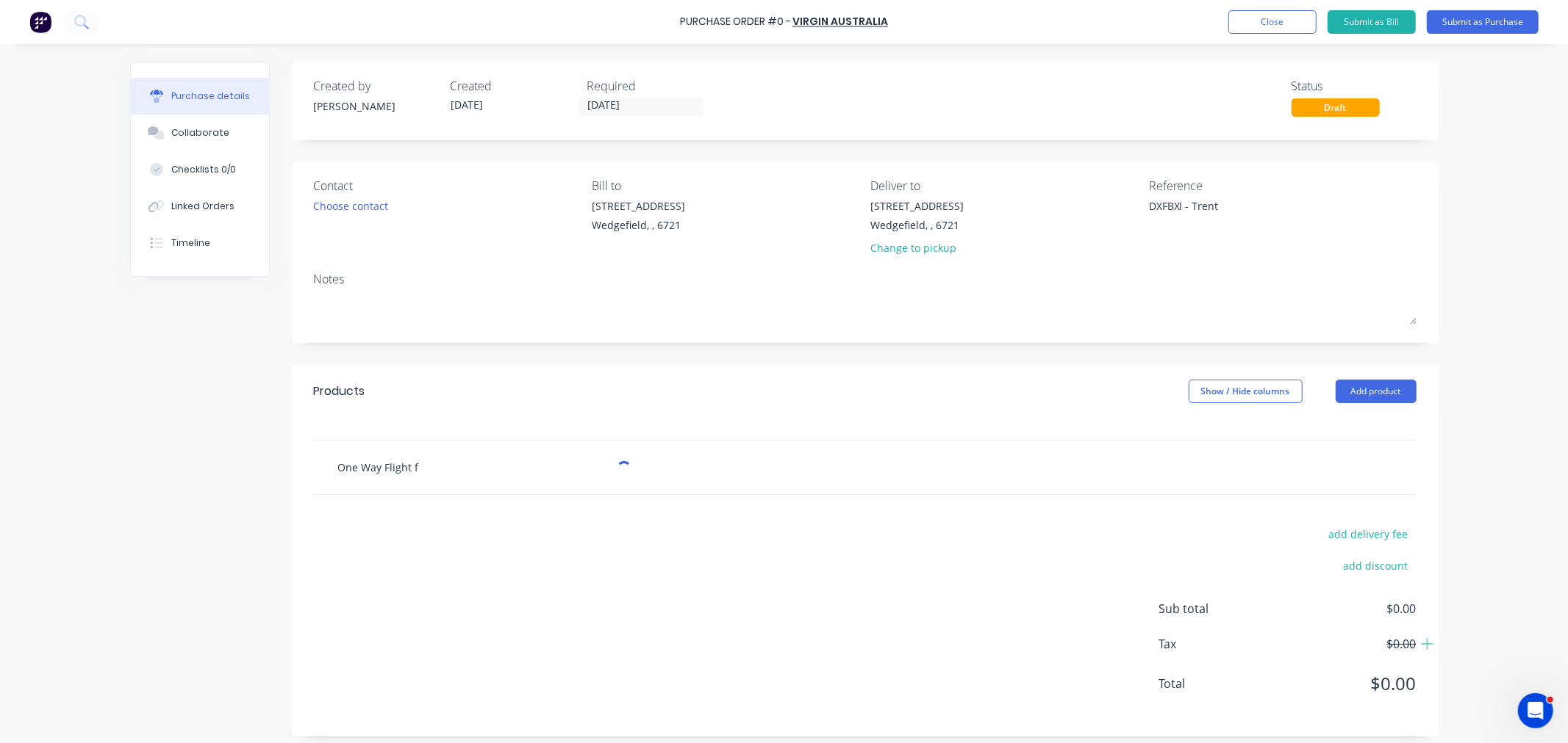
type input "One Way Flight fo"
type textarea "x"
type input "One Way Flight for"
type textarea "x"
type input "One Way Flight for T"
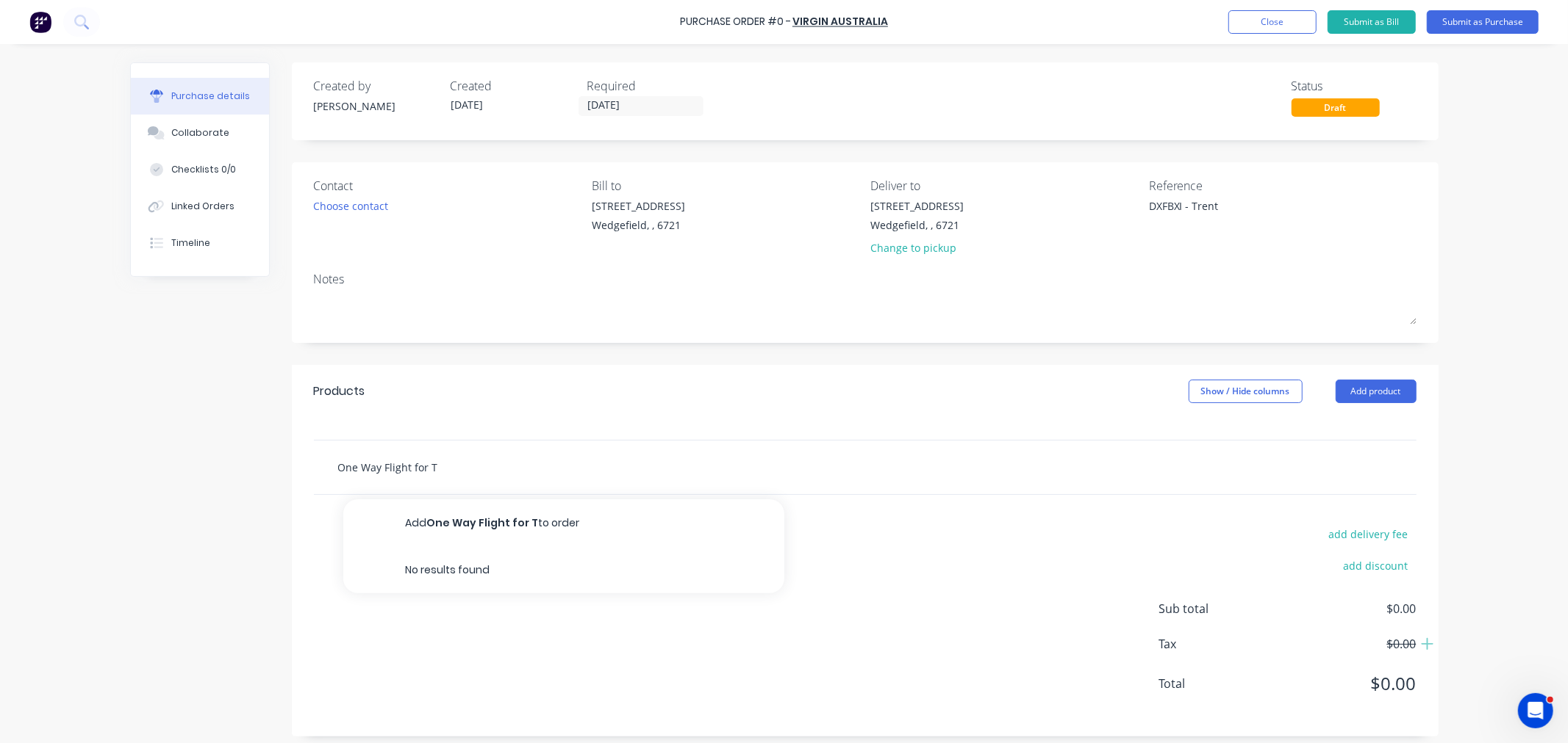
type textarea "x"
type input "One Way Flight for Tr"
type textarea "x"
type input "One Way Flight for Tre"
type textarea "x"
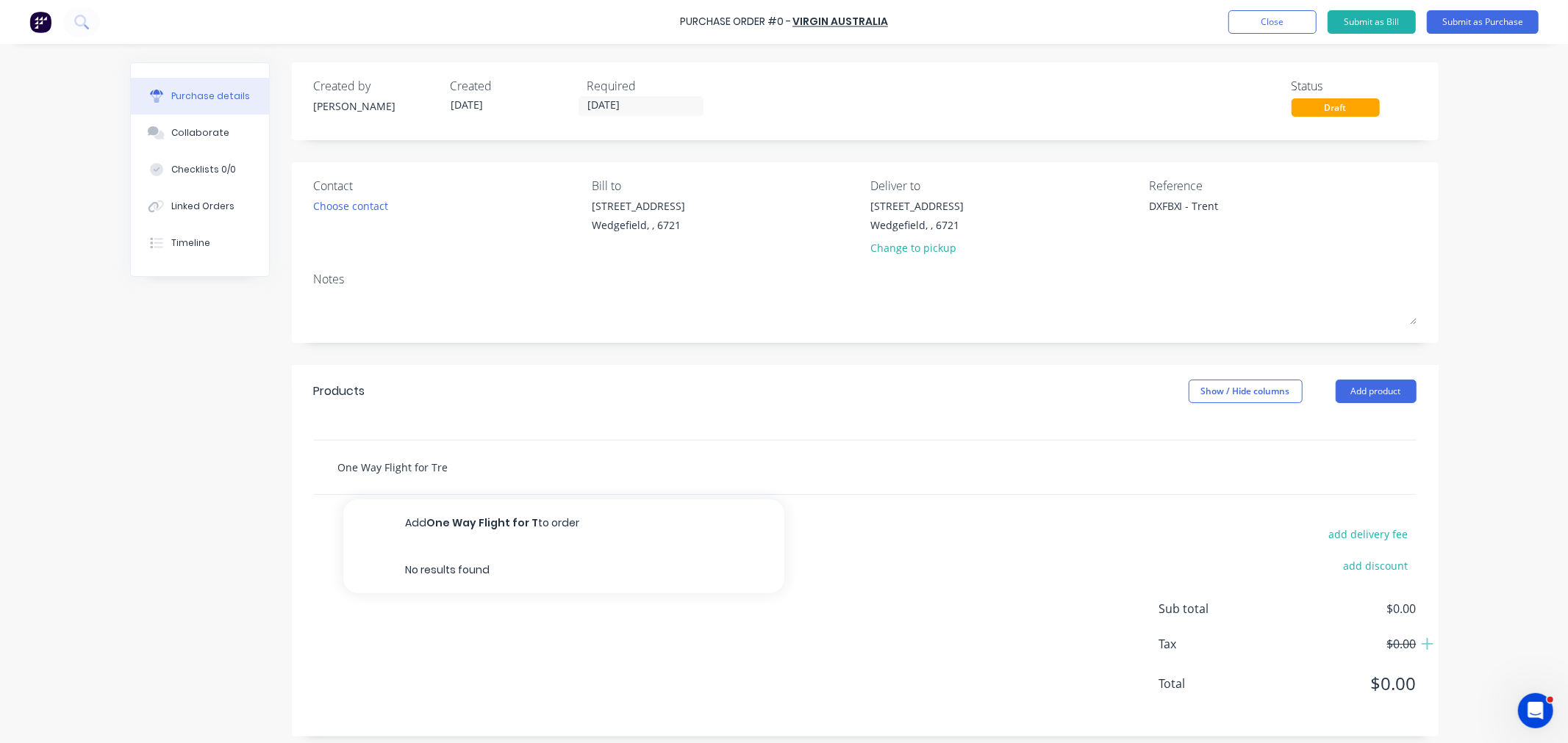
type input "One Way Flight for Tren"
type textarea "x"
type input "One Way Flight for [PERSON_NAME]"
type textarea "x"
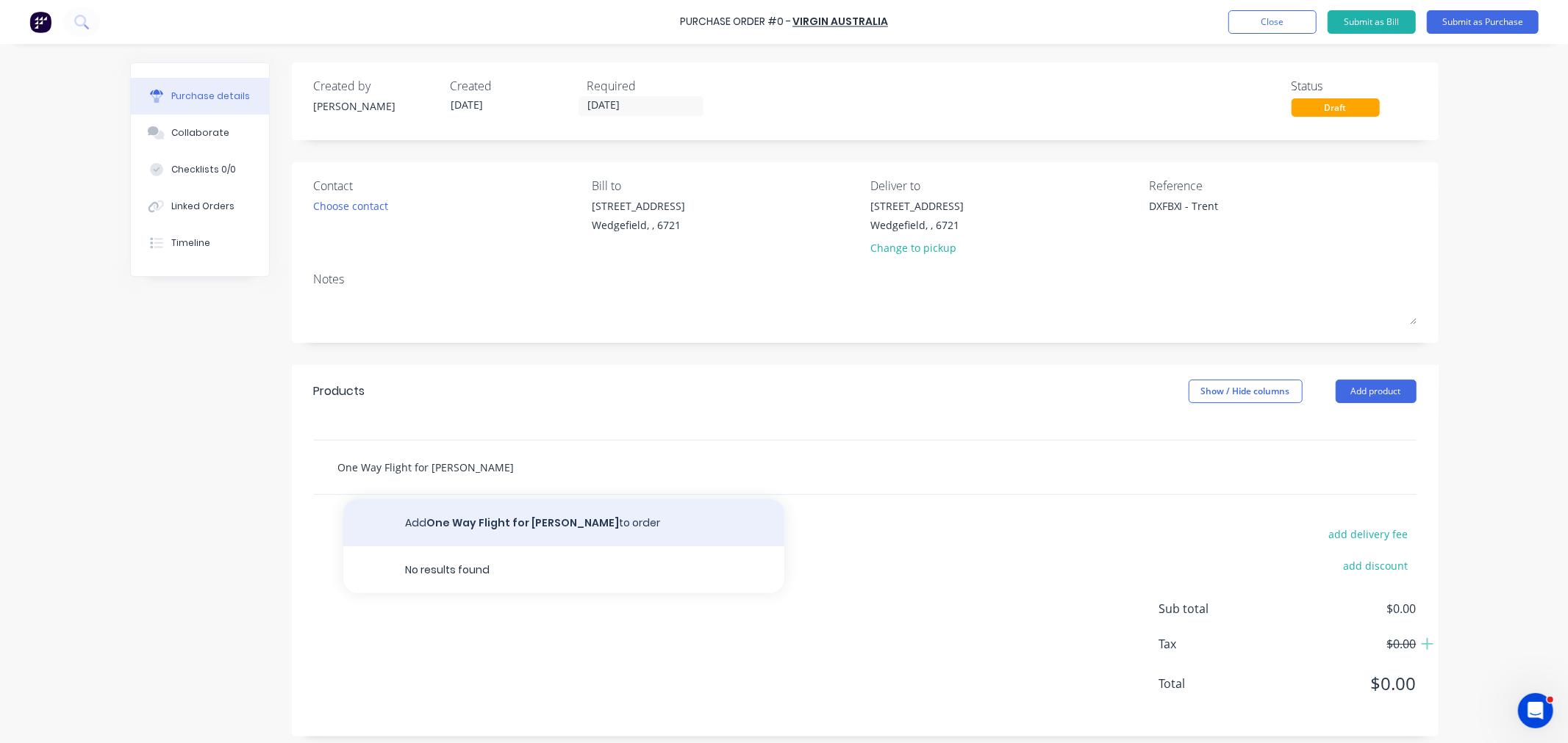
type input "One Way Flight for [PERSON_NAME]"
click at [468, 526] on button "Add One Way Flight for Trent to order" at bounding box center [563, 523] width 441 height 47
type textarea "x"
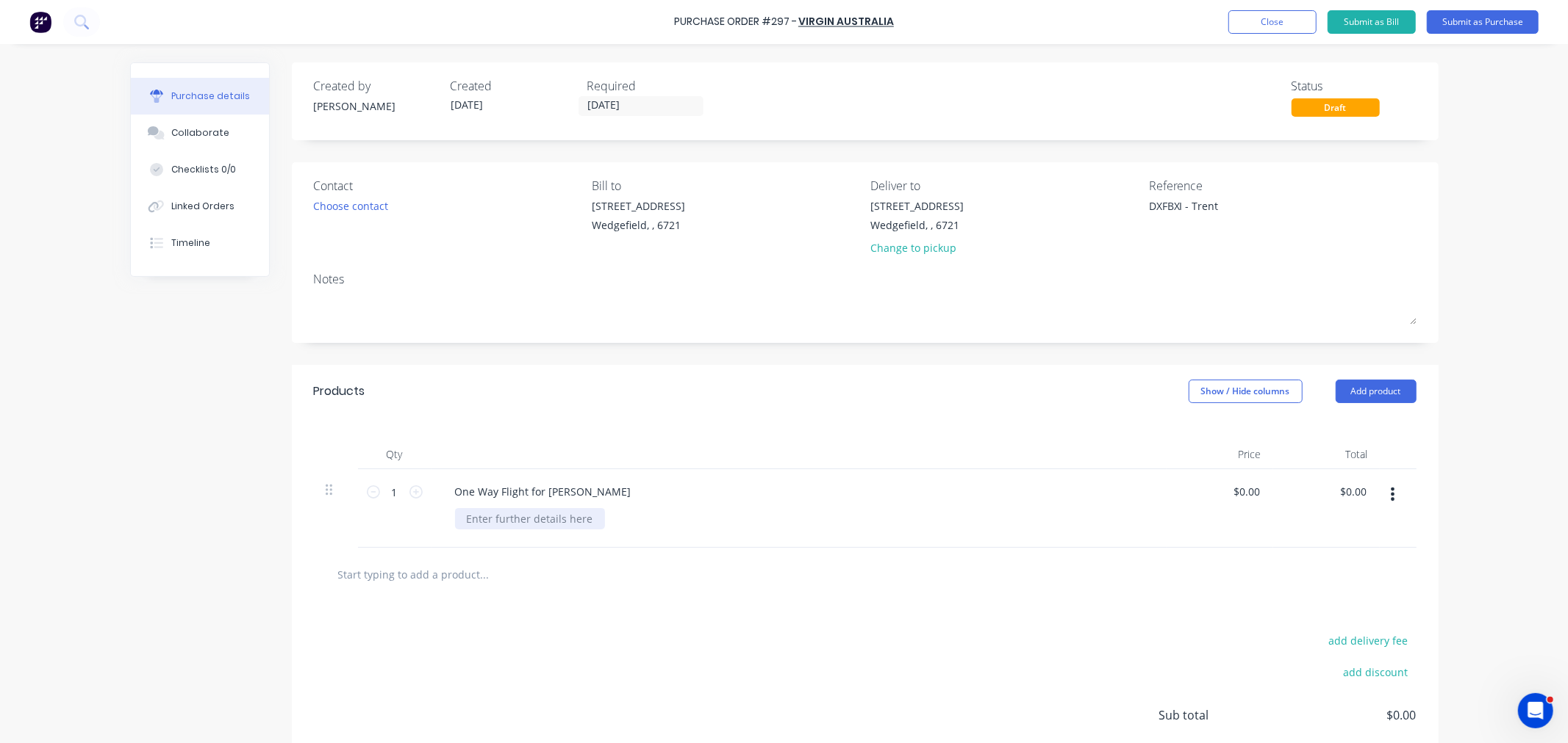
type textarea "x"
click at [518, 524] on div at bounding box center [529, 518] width 150 height 21
type textarea "x"
type input "0.00"
click at [1243, 496] on input "0.00" at bounding box center [1248, 491] width 28 height 21
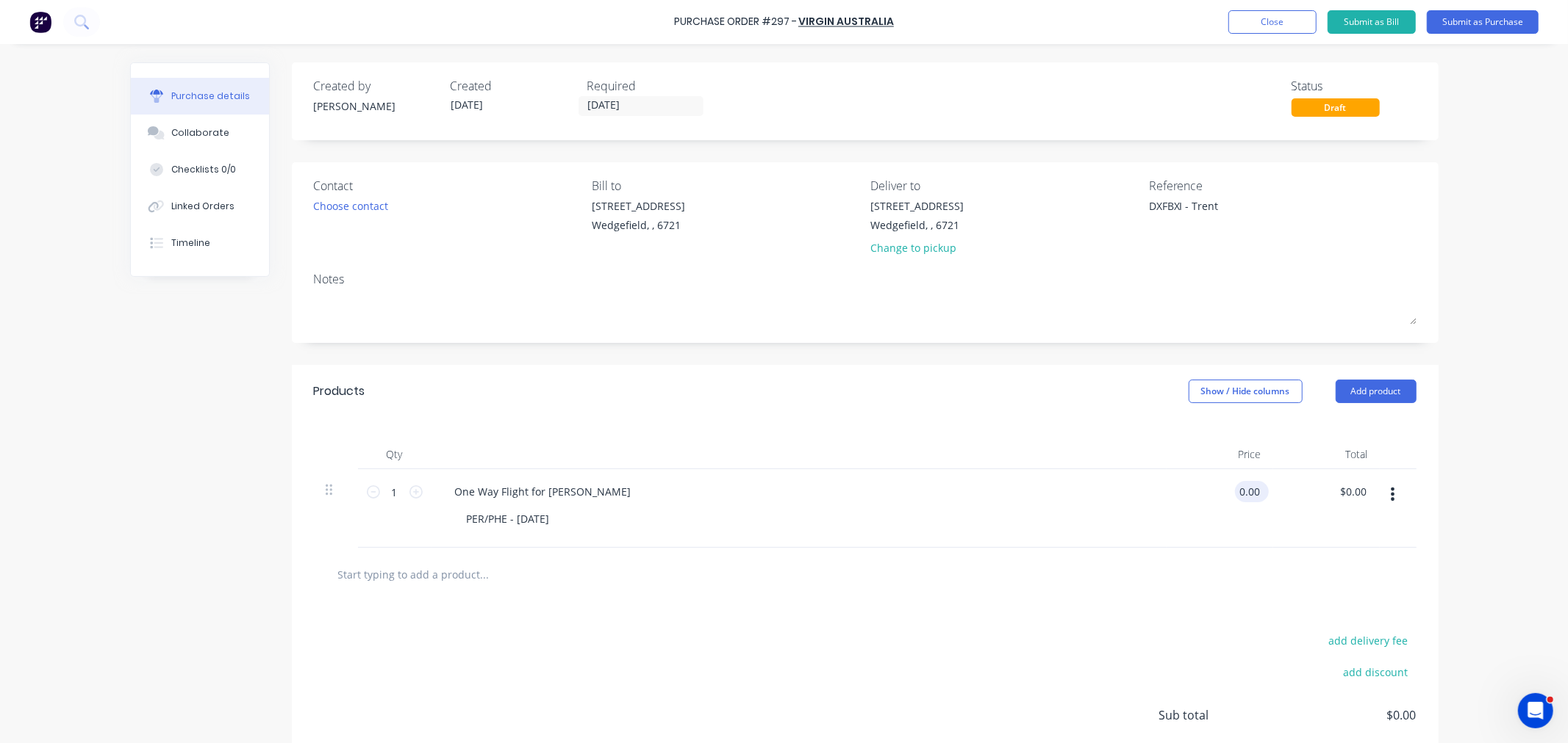
type textarea "x"
click at [1243, 496] on input "0.00" at bounding box center [1248, 491] width 28 height 21
type input "563"
type textarea "x"
type input "$563.00"
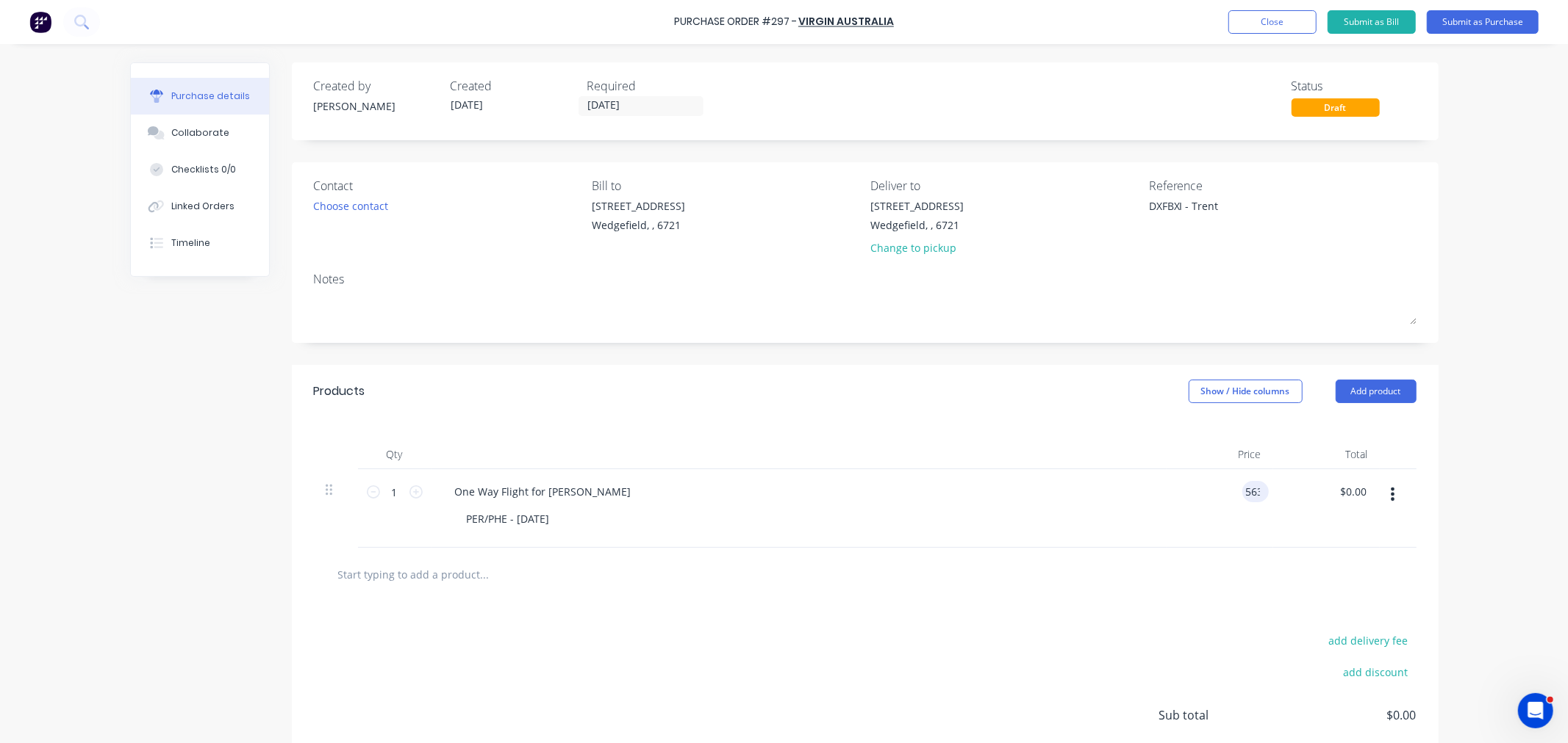
type input "563.00"
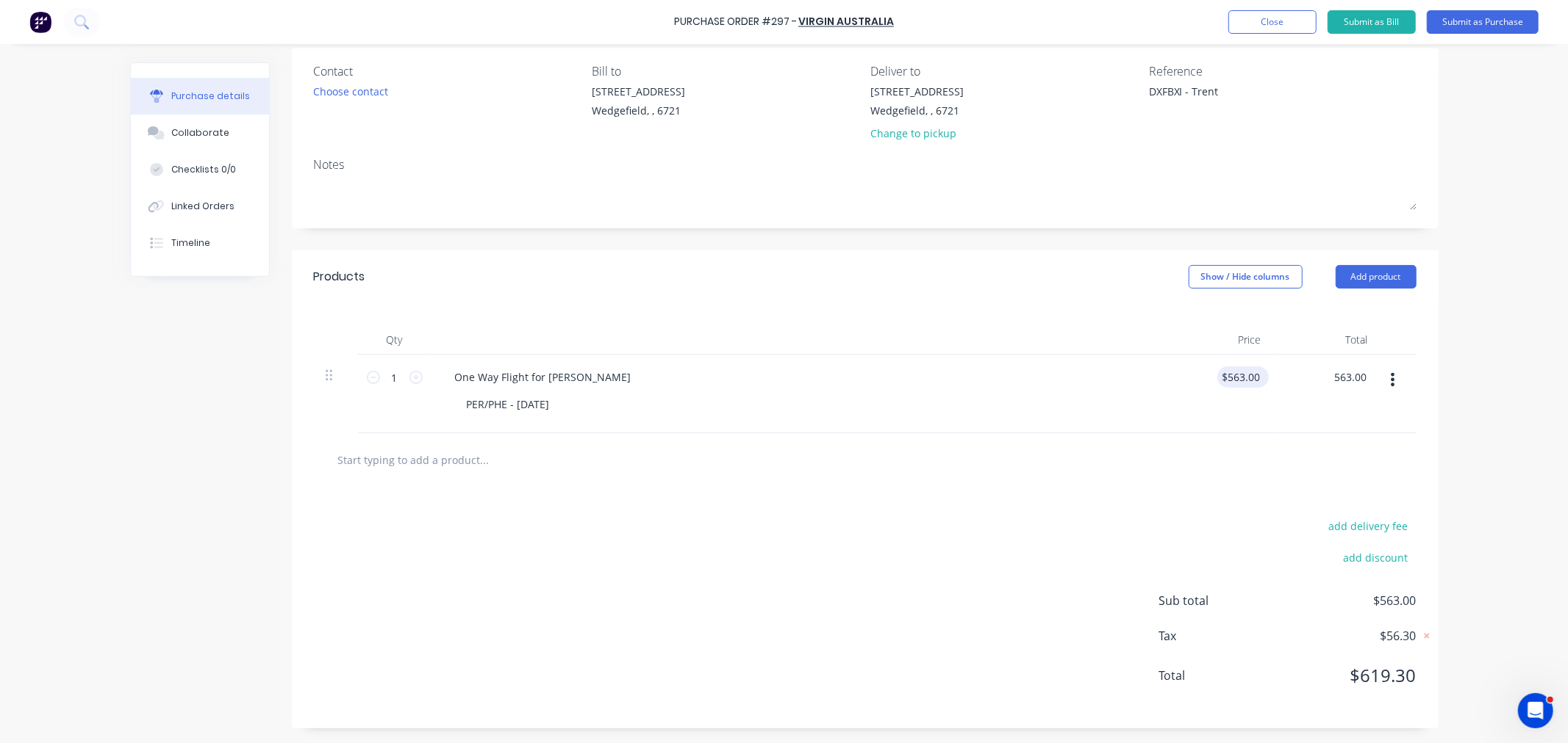
scroll to position [116, 0]
type textarea "x"
type input "563.00"
type textarea "x"
type input "563.00"
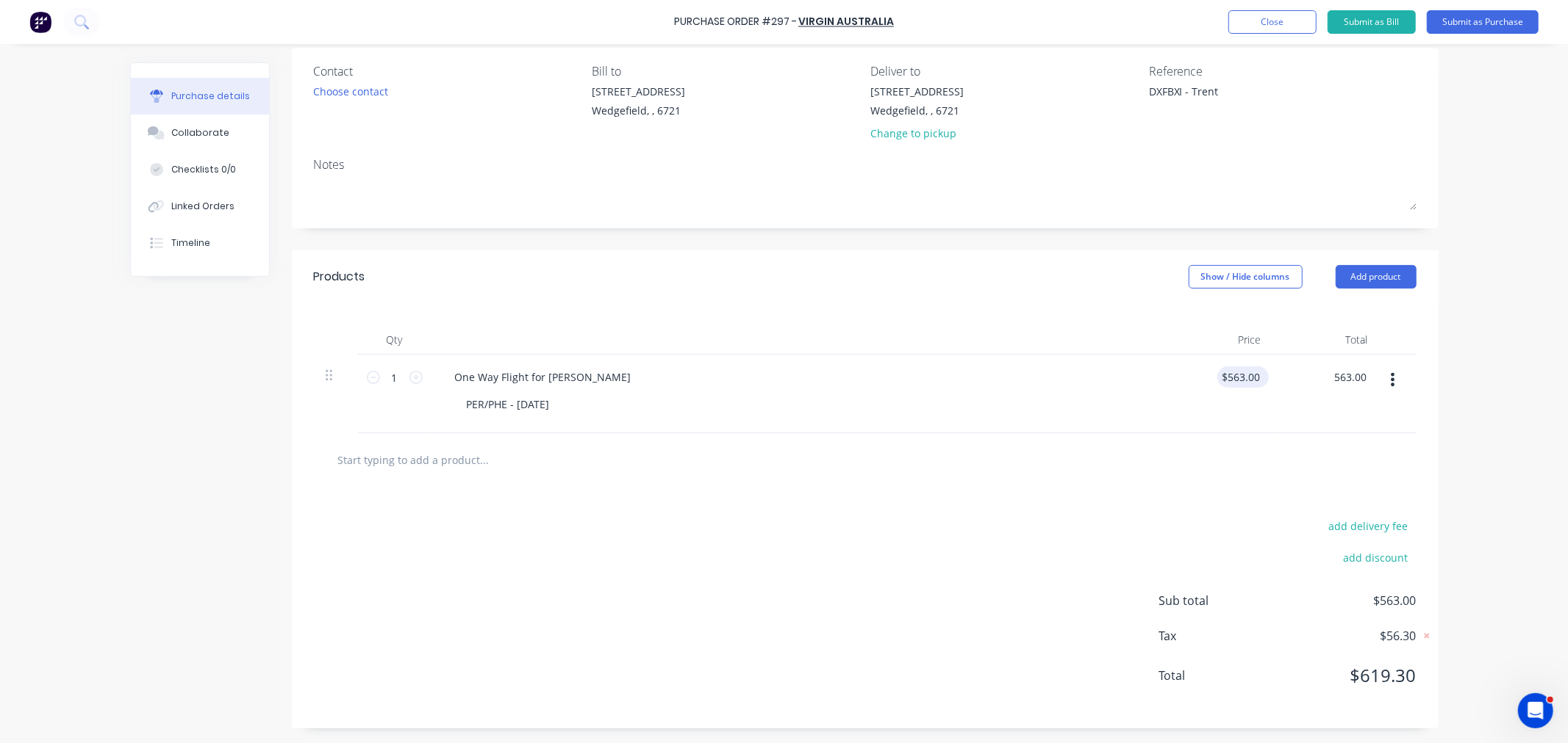
type input "$563.00"
click at [1245, 377] on input "563.00" at bounding box center [1242, 377] width 40 height 21
type textarea "x"
click at [1245, 377] on input "563.00" at bounding box center [1242, 377] width 40 height 21
type input "516.88"
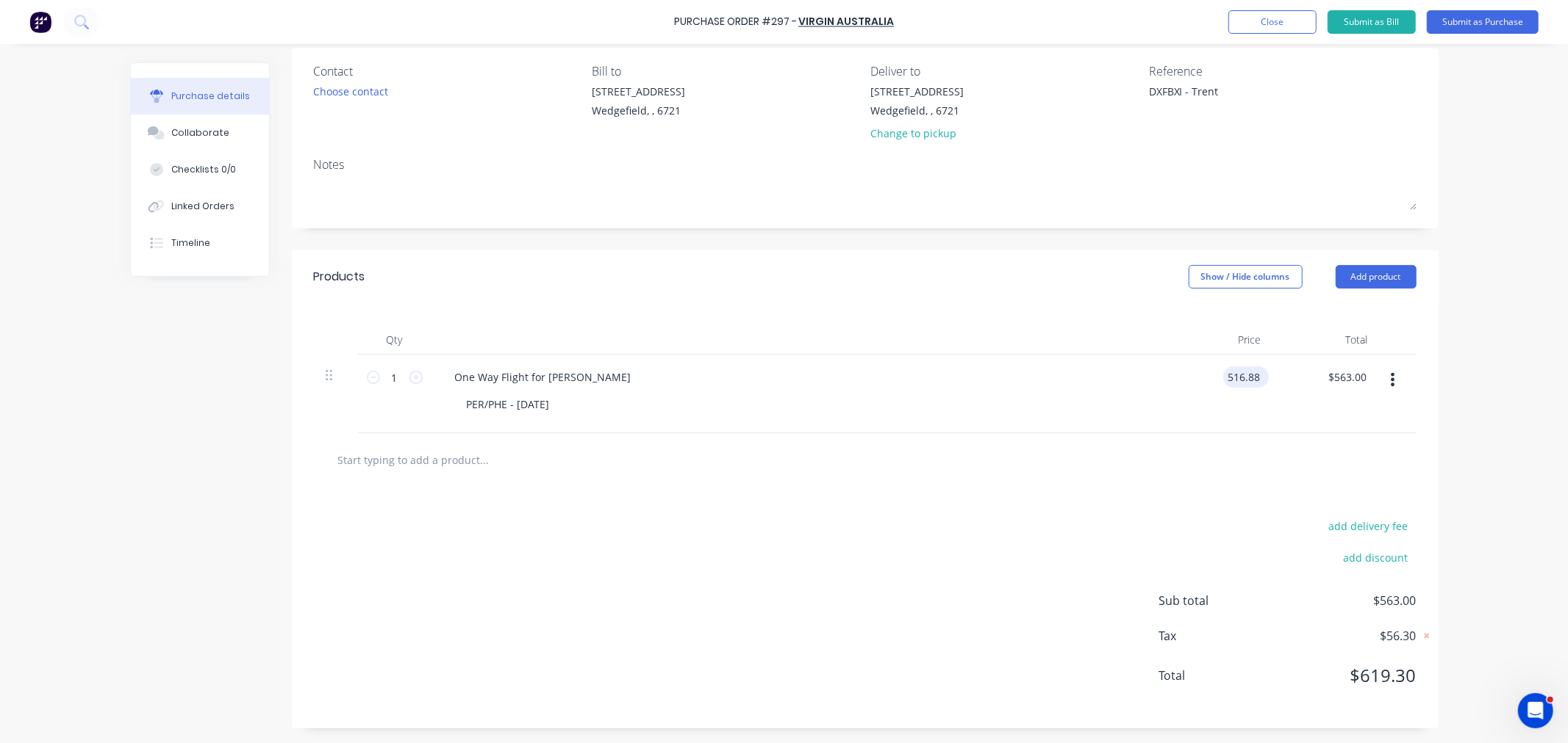
type textarea "x"
type input "$516.88"
type input "516.88"
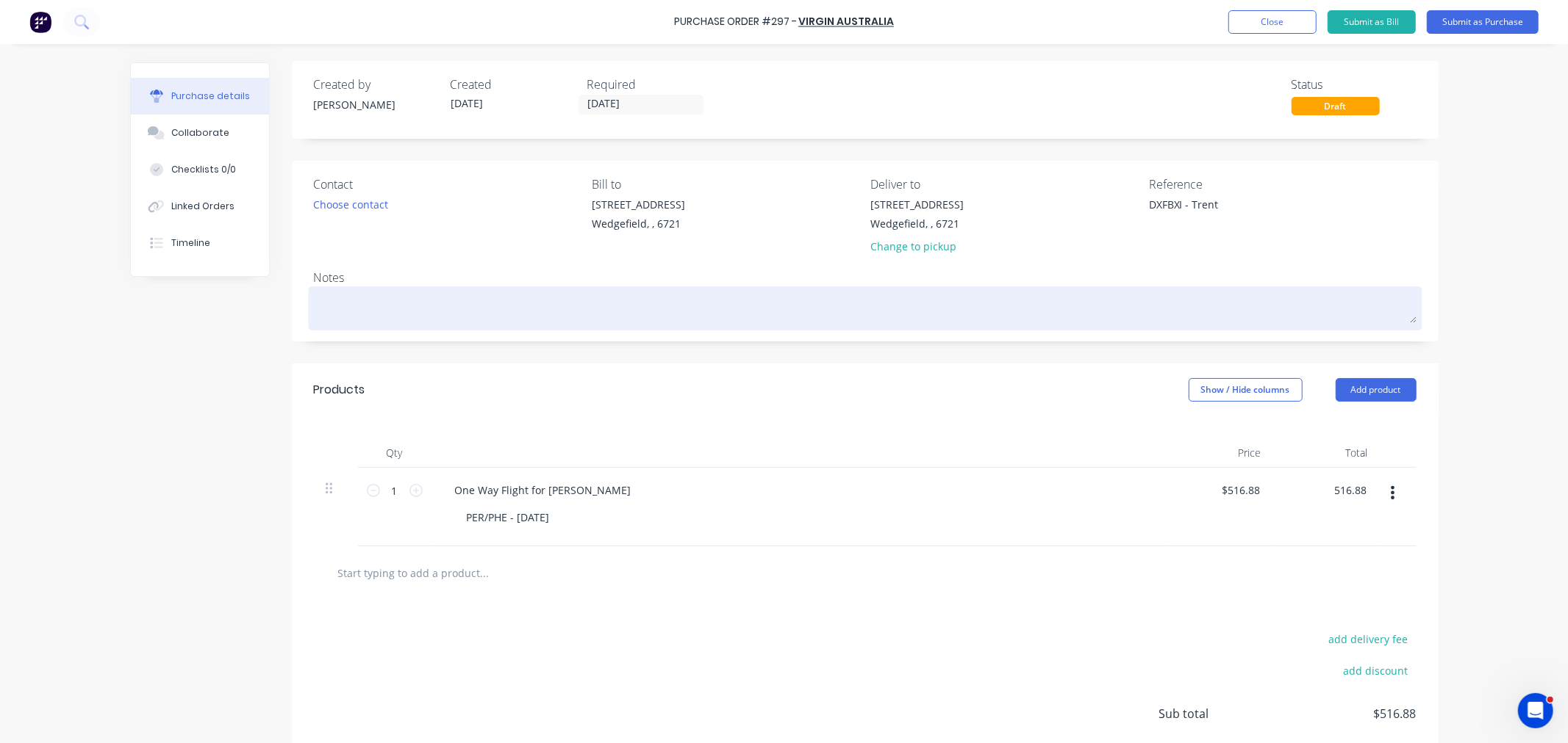
scroll to position [0, 0]
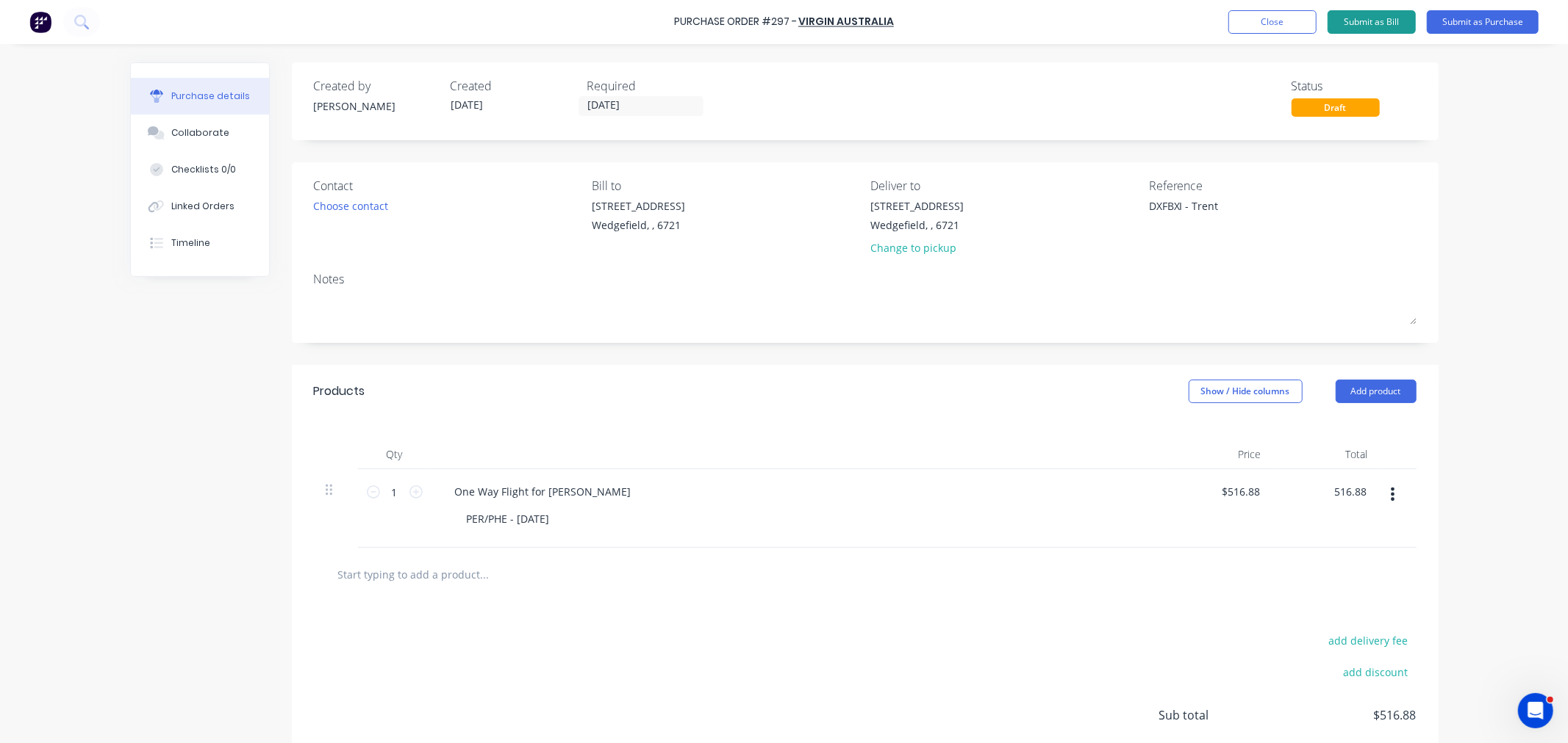
type textarea "x"
type input "$516.88"
click at [1357, 27] on button "Submit as Bill" at bounding box center [1371, 22] width 88 height 24
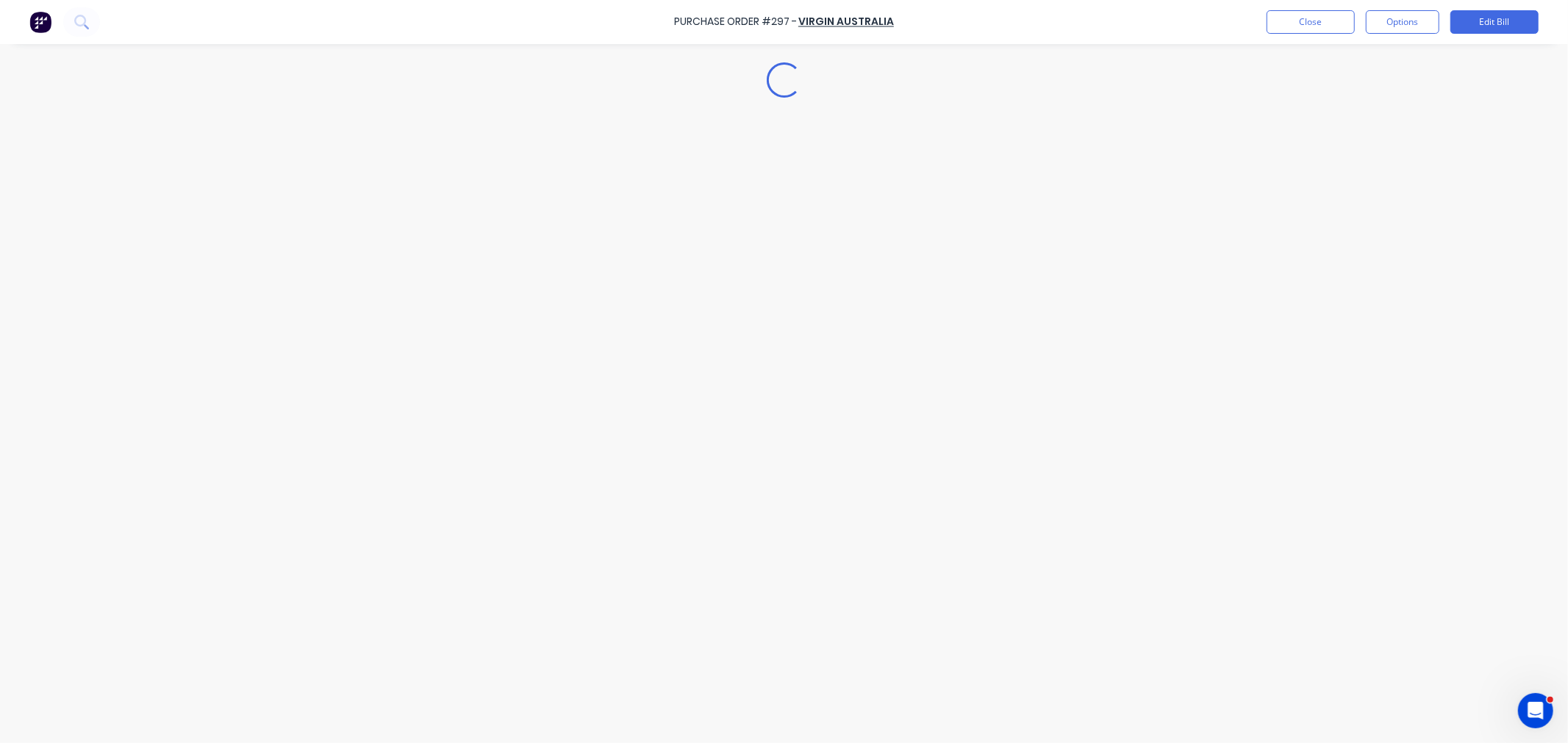
type textarea "x"
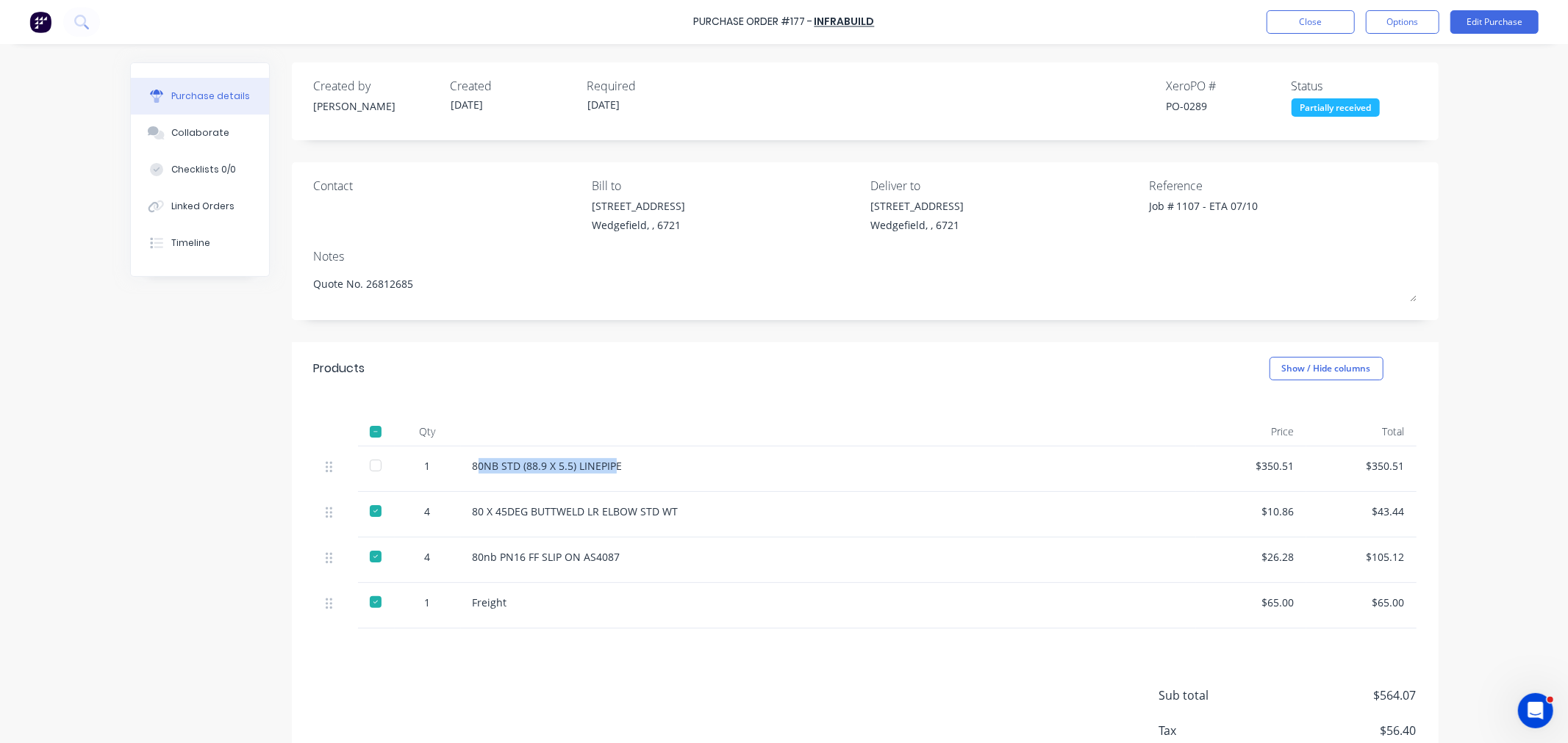
drag, startPoint x: 592, startPoint y: 468, endPoint x: 469, endPoint y: 467, distance: 123.0
click at [473, 467] on div "80NB STD (88.9 X 5.5) LINEPIPE" at bounding box center [828, 466] width 711 height 15
drag, startPoint x: 614, startPoint y: 468, endPoint x: 463, endPoint y: 462, distance: 151.1
click at [463, 462] on div "80NB STD (88.9 X 5.5) LINEPIPE" at bounding box center [828, 469] width 735 height 46
copy div "80NB STD (88.9 X 5.5) LINEPIPE"
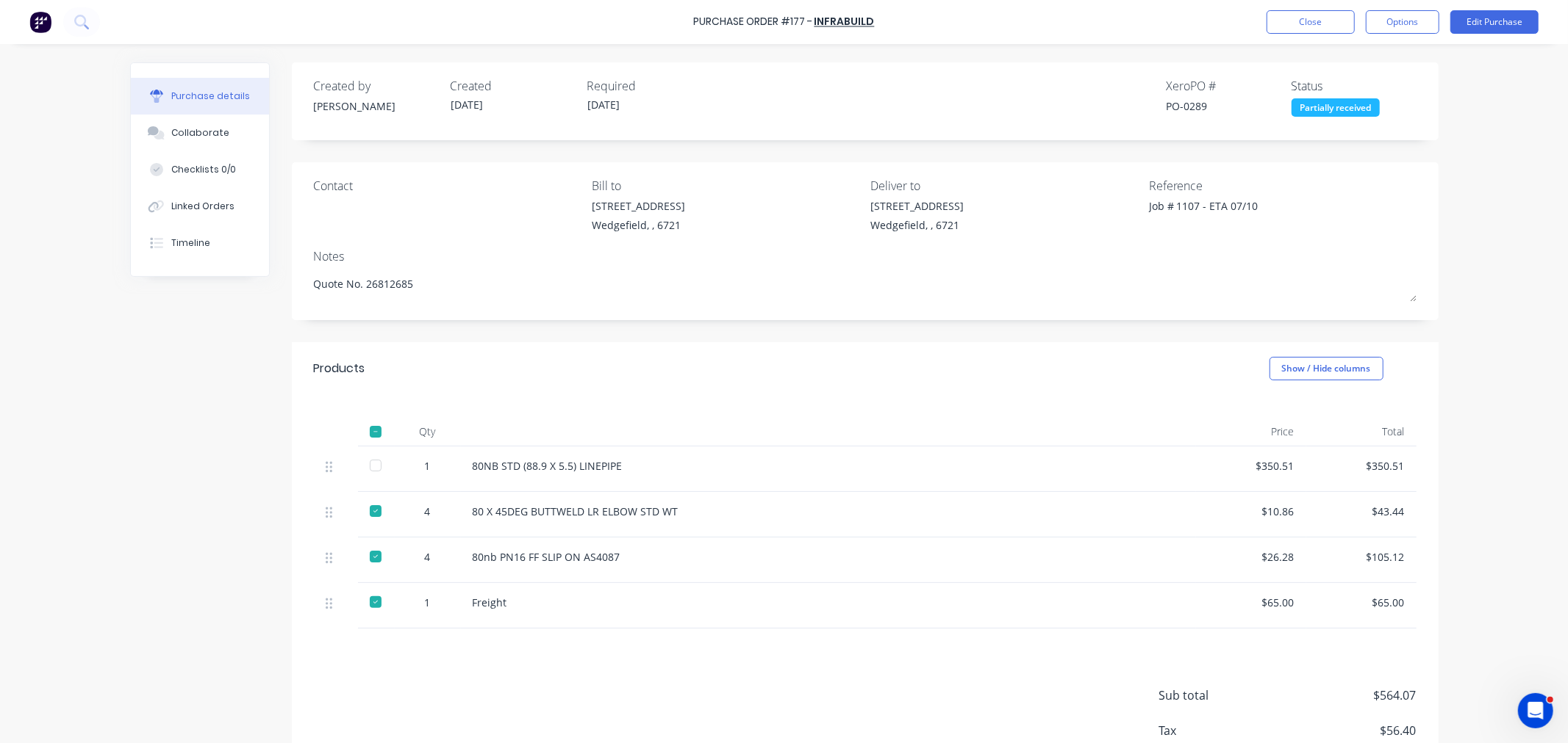
click at [603, 386] on div "Products Show / Hide columns" at bounding box center [865, 369] width 1147 height 53
type textarea "x"
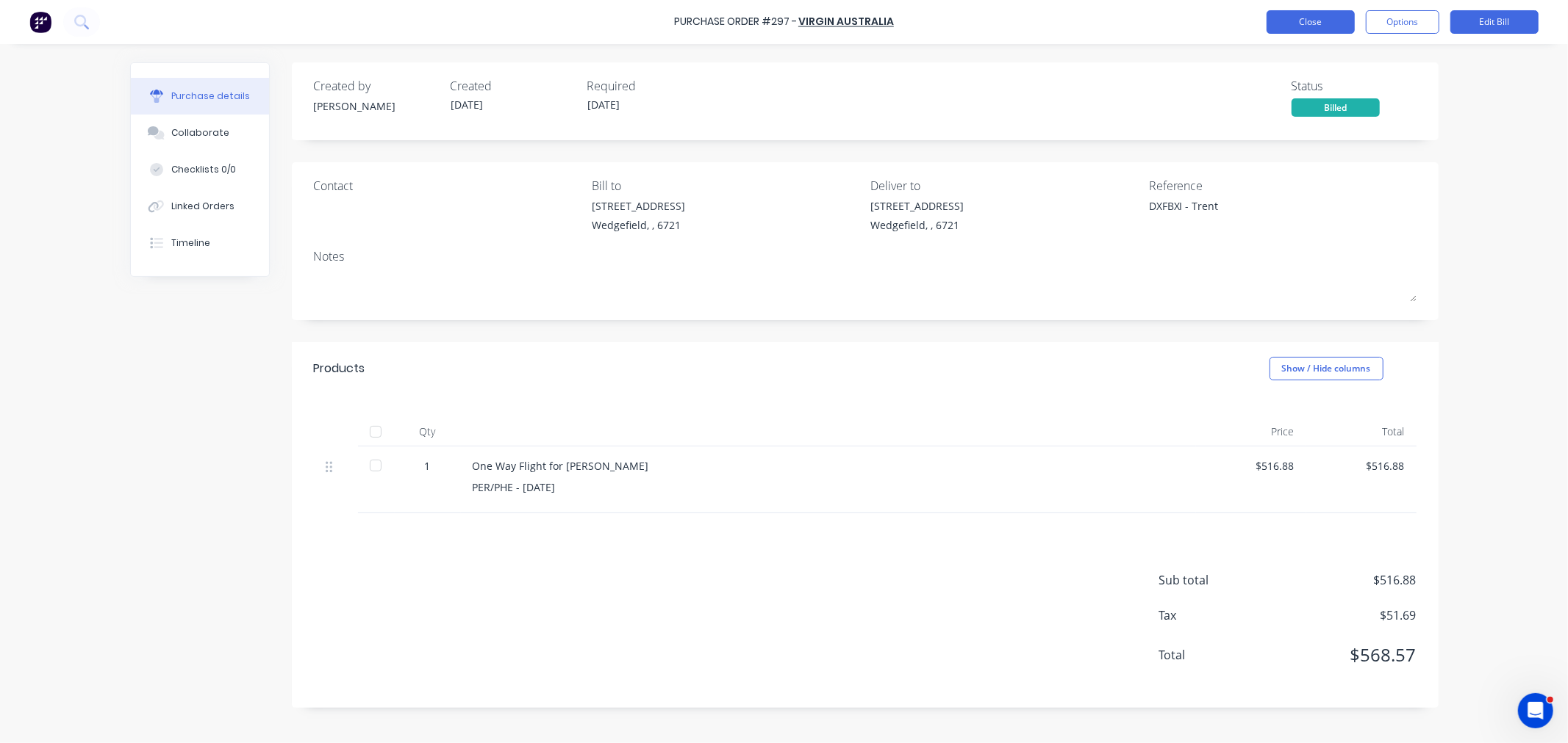
click at [1331, 27] on button "Close" at bounding box center [1310, 22] width 88 height 24
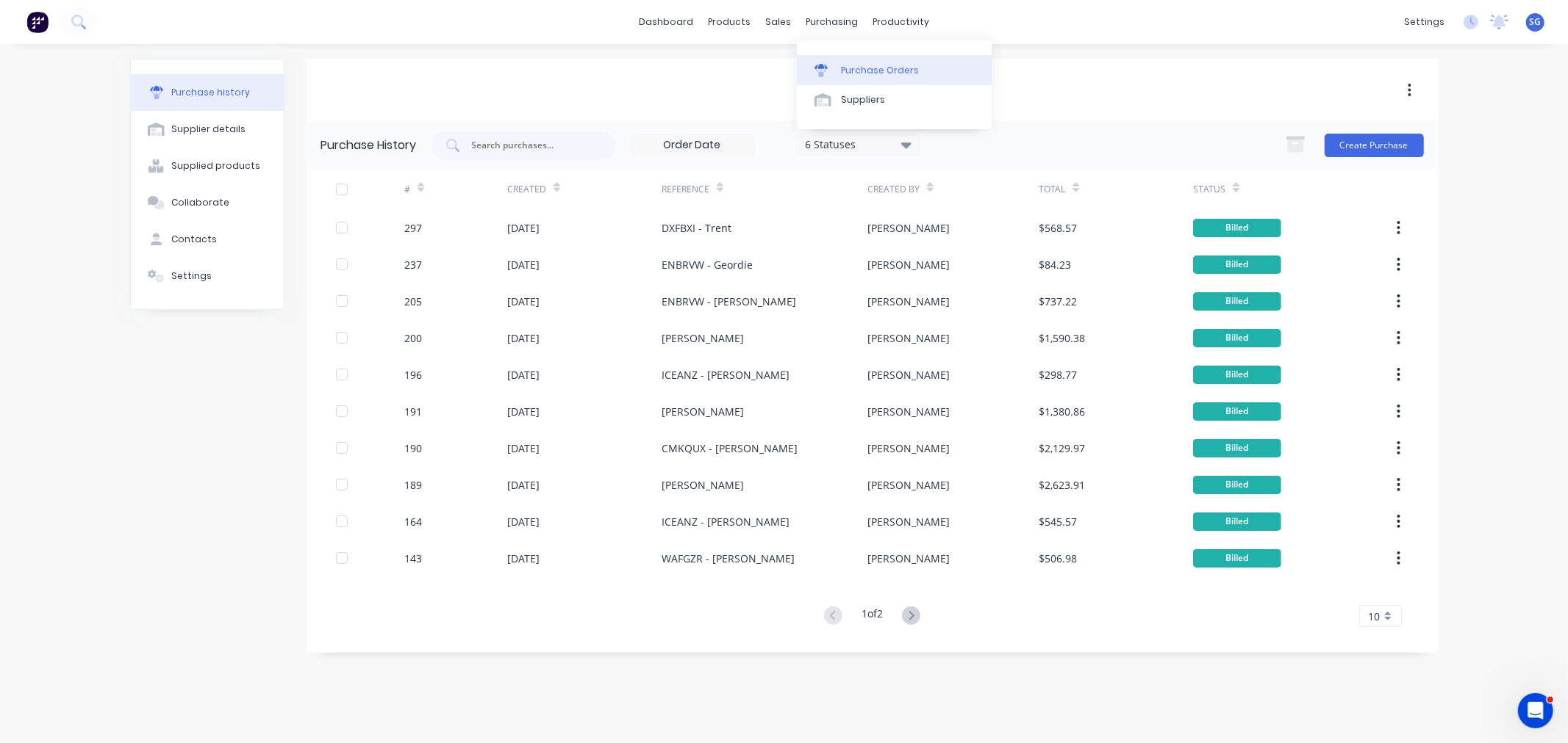
click at [836, 68] on div at bounding box center [825, 71] width 22 height 14
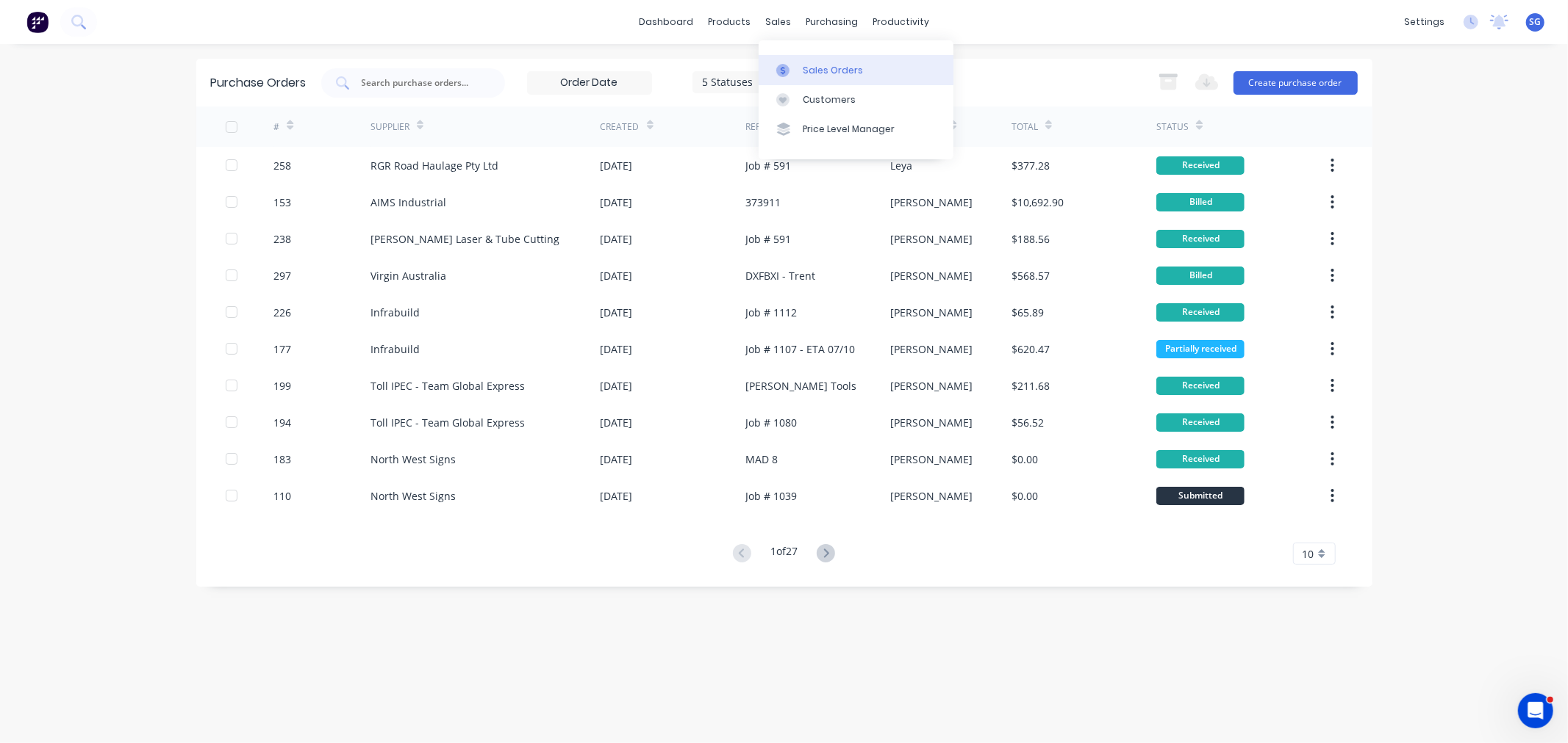
click at [806, 68] on div "Sales Orders" at bounding box center [832, 71] width 60 height 14
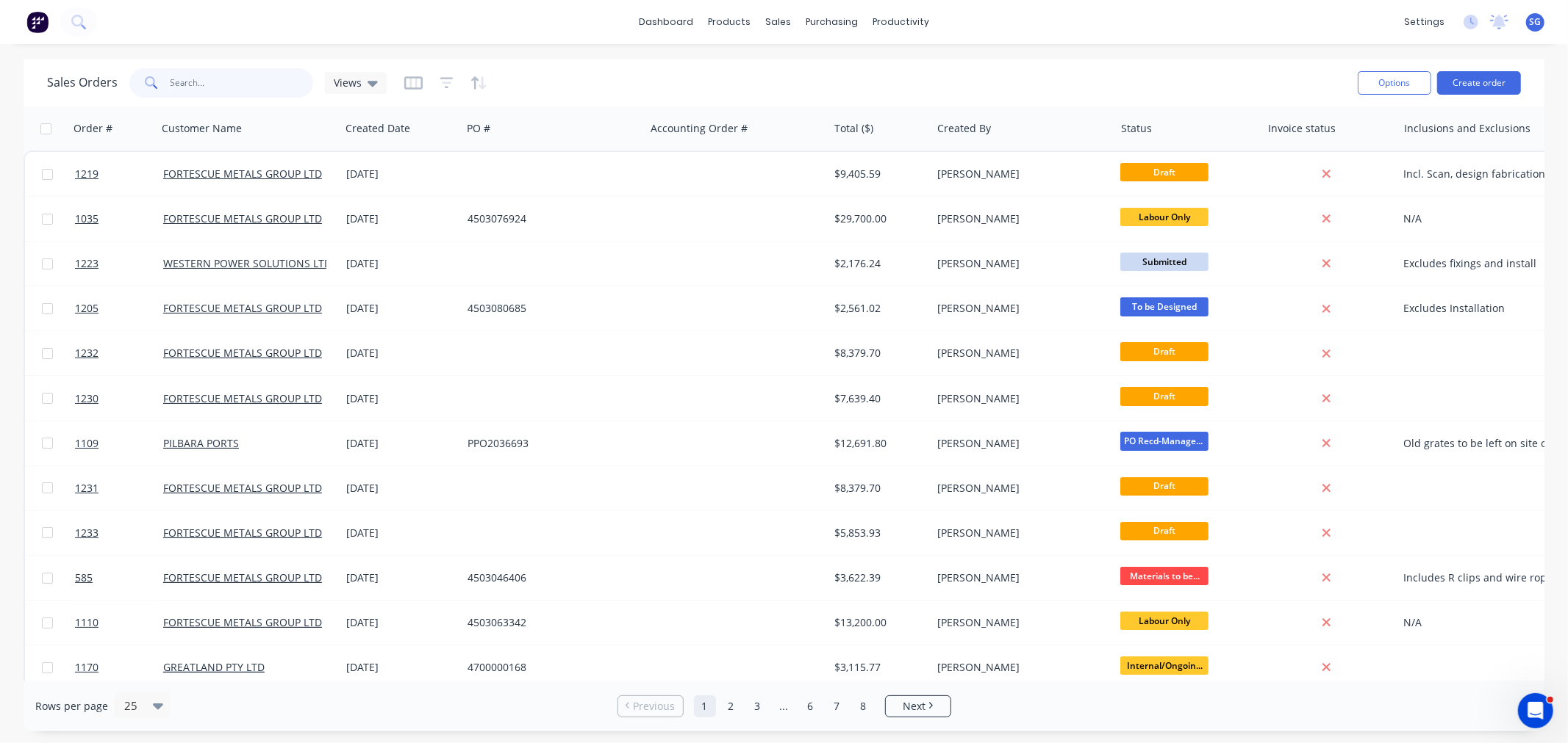
click at [174, 92] on input "text" at bounding box center [242, 83] width 143 height 30
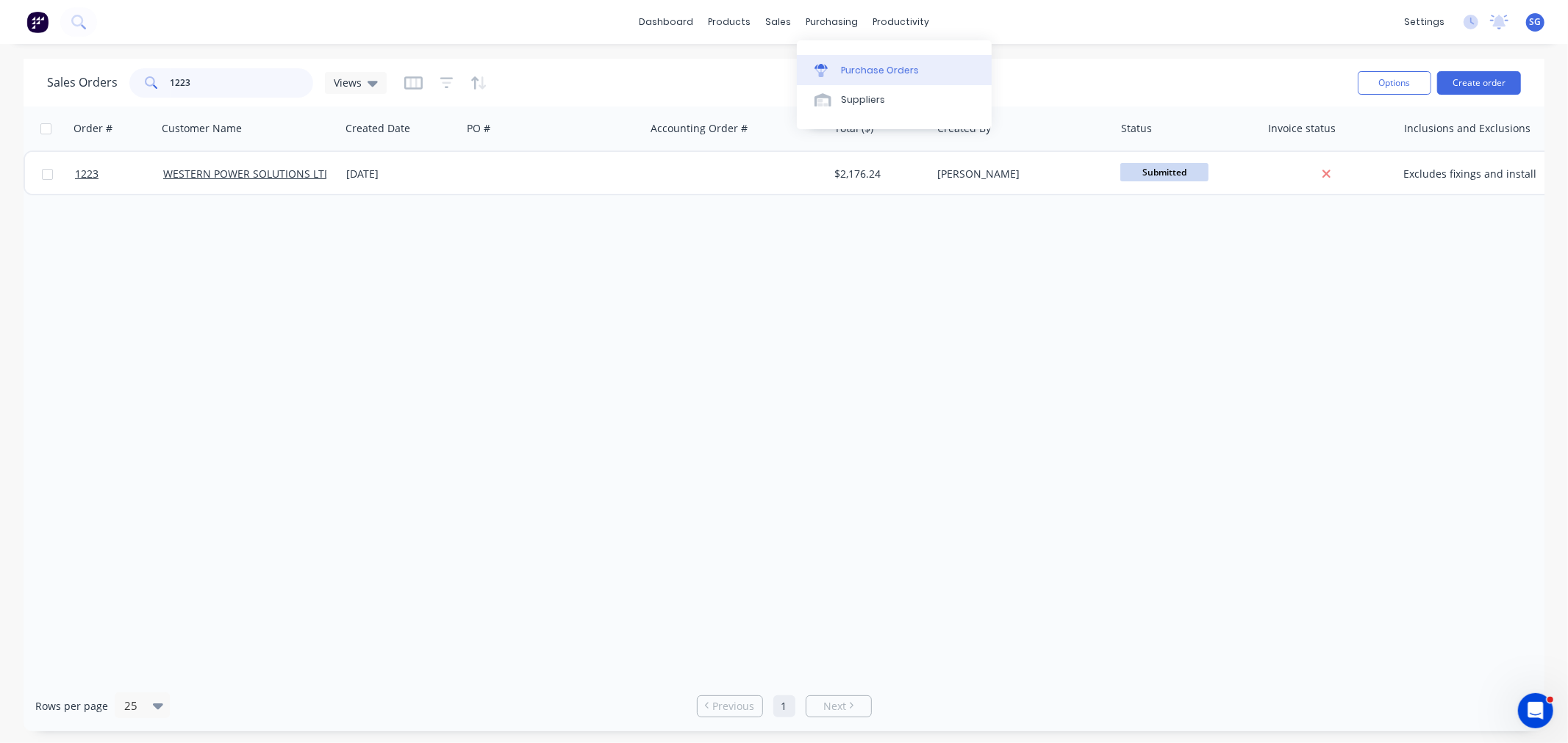
type input "1223"
click at [843, 60] on link "Purchase Orders" at bounding box center [894, 69] width 195 height 30
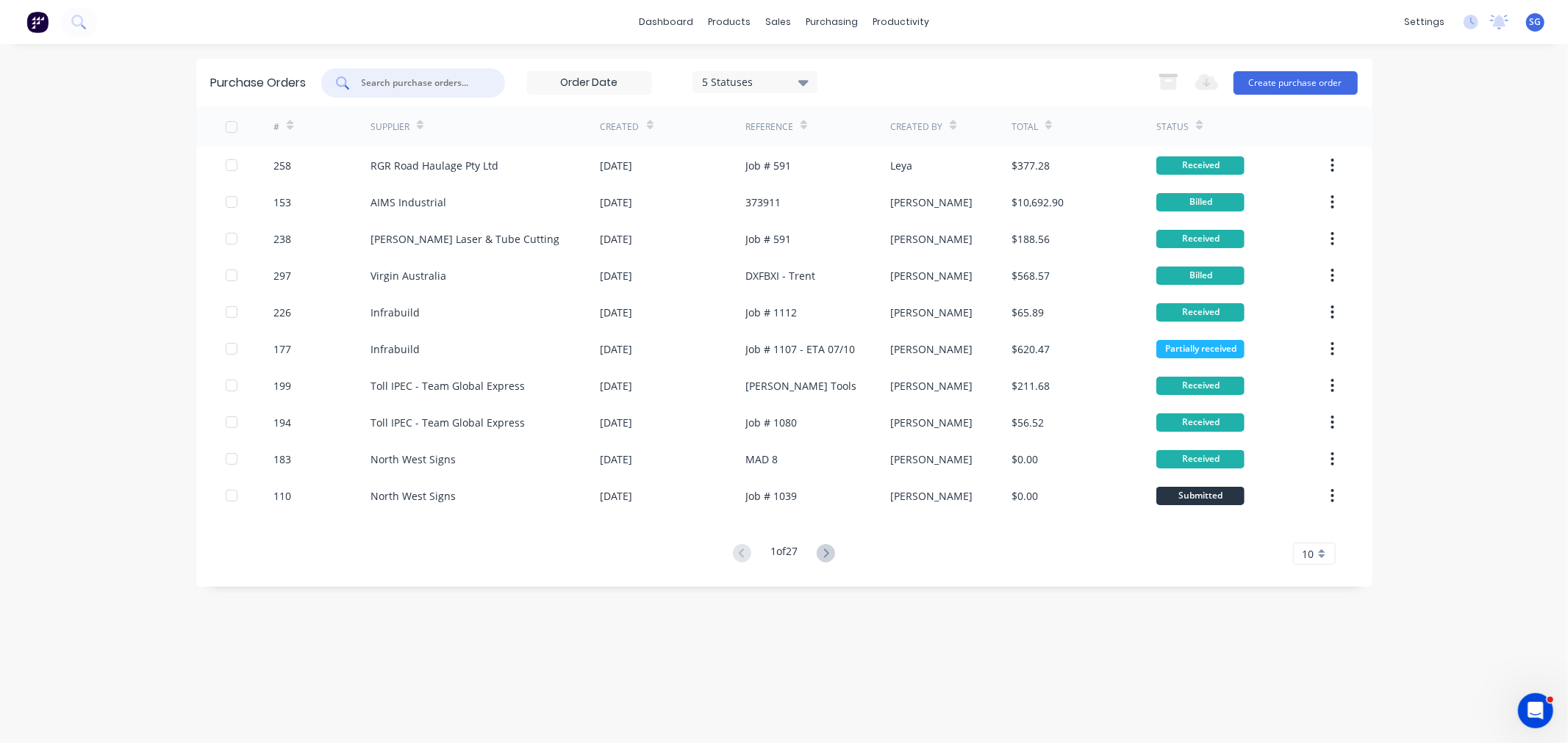
click at [397, 82] on input "text" at bounding box center [421, 83] width 122 height 14
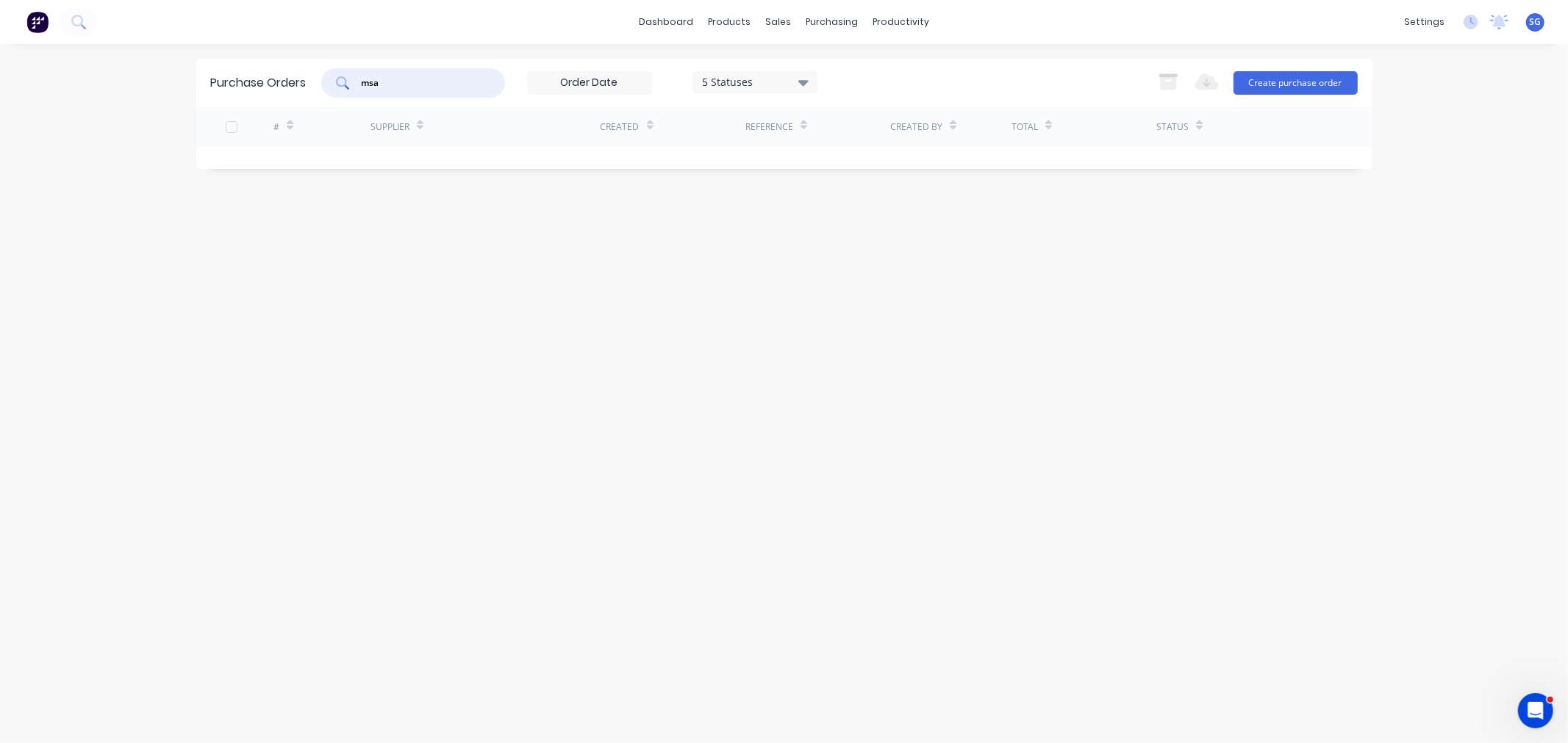
type input "msa"
click at [810, 64] on div "Sales Orders" at bounding box center [832, 71] width 60 height 14
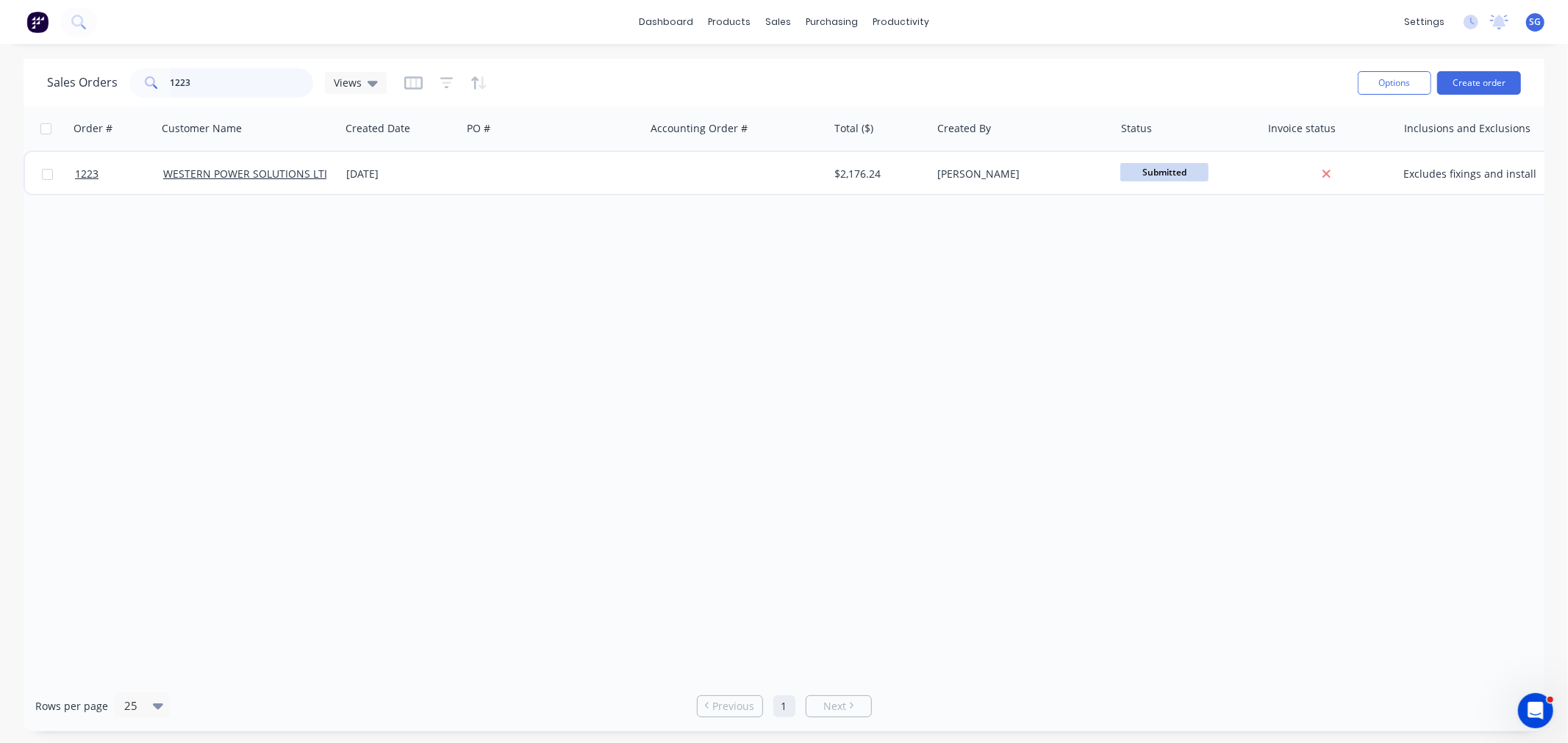
click at [214, 75] on input "1223" at bounding box center [242, 83] width 143 height 30
click at [214, 76] on input "1223" at bounding box center [242, 83] width 143 height 30
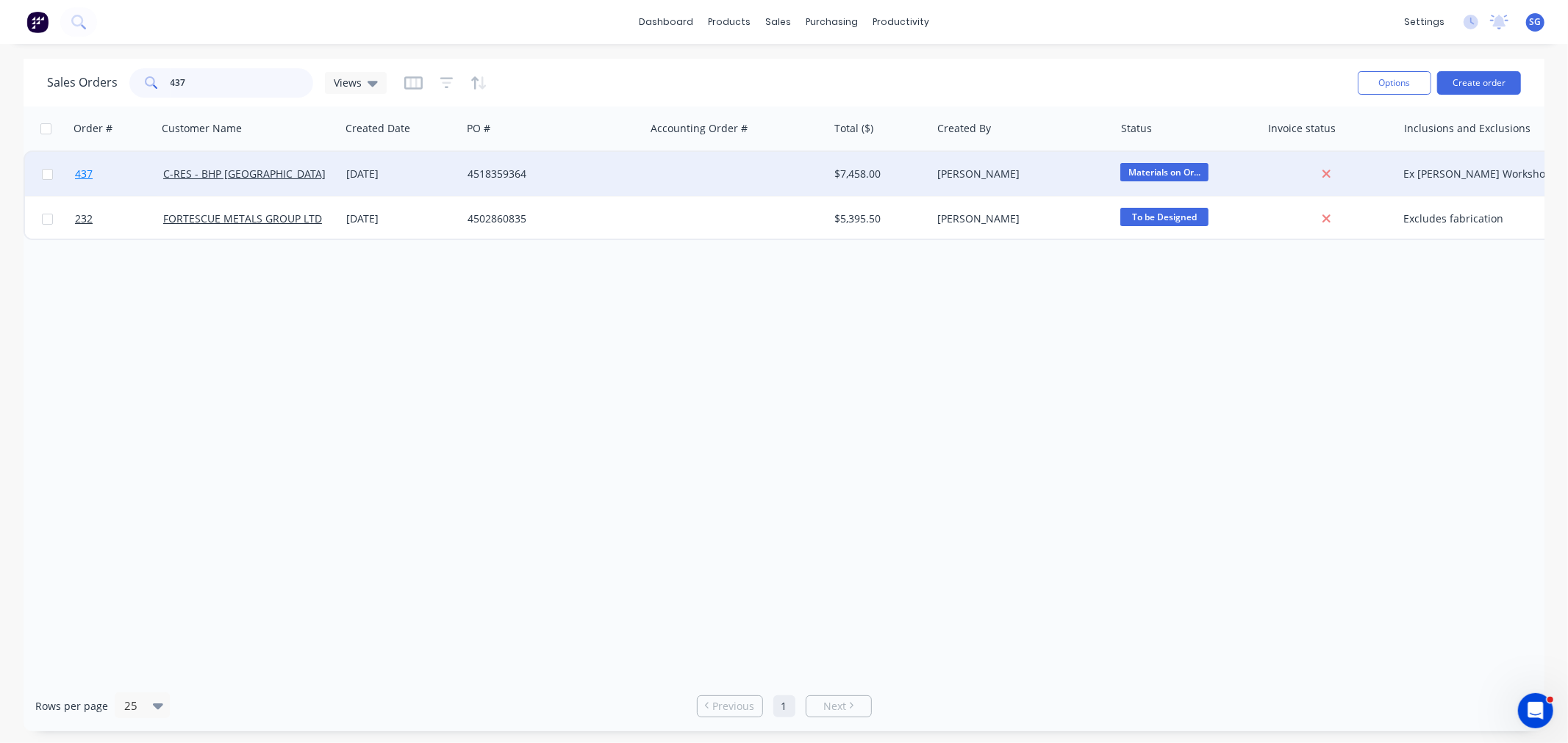
type input "437"
click at [81, 172] on span "437" at bounding box center [84, 173] width 18 height 14
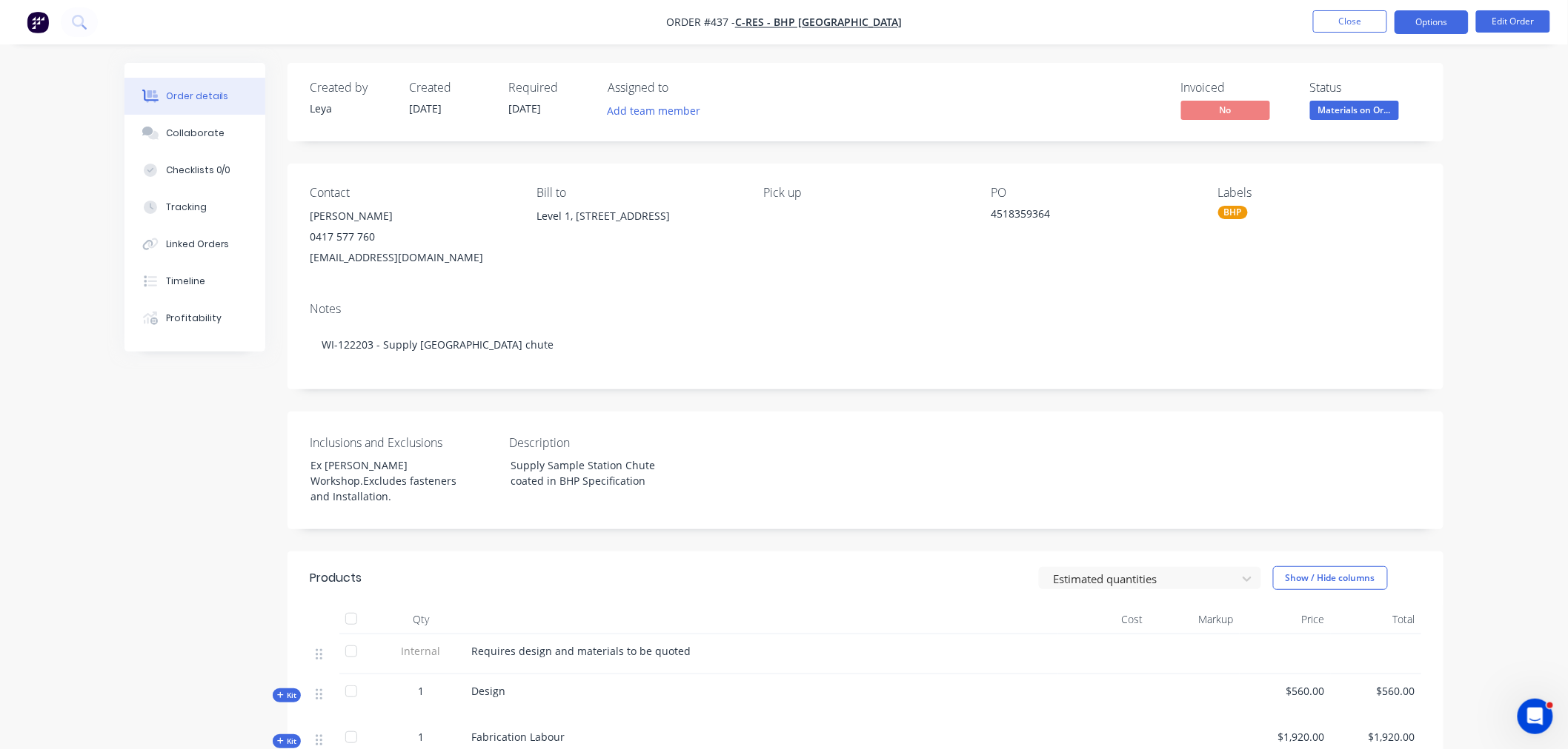
click at [1453, 20] on button "Options" at bounding box center [1431, 22] width 74 height 24
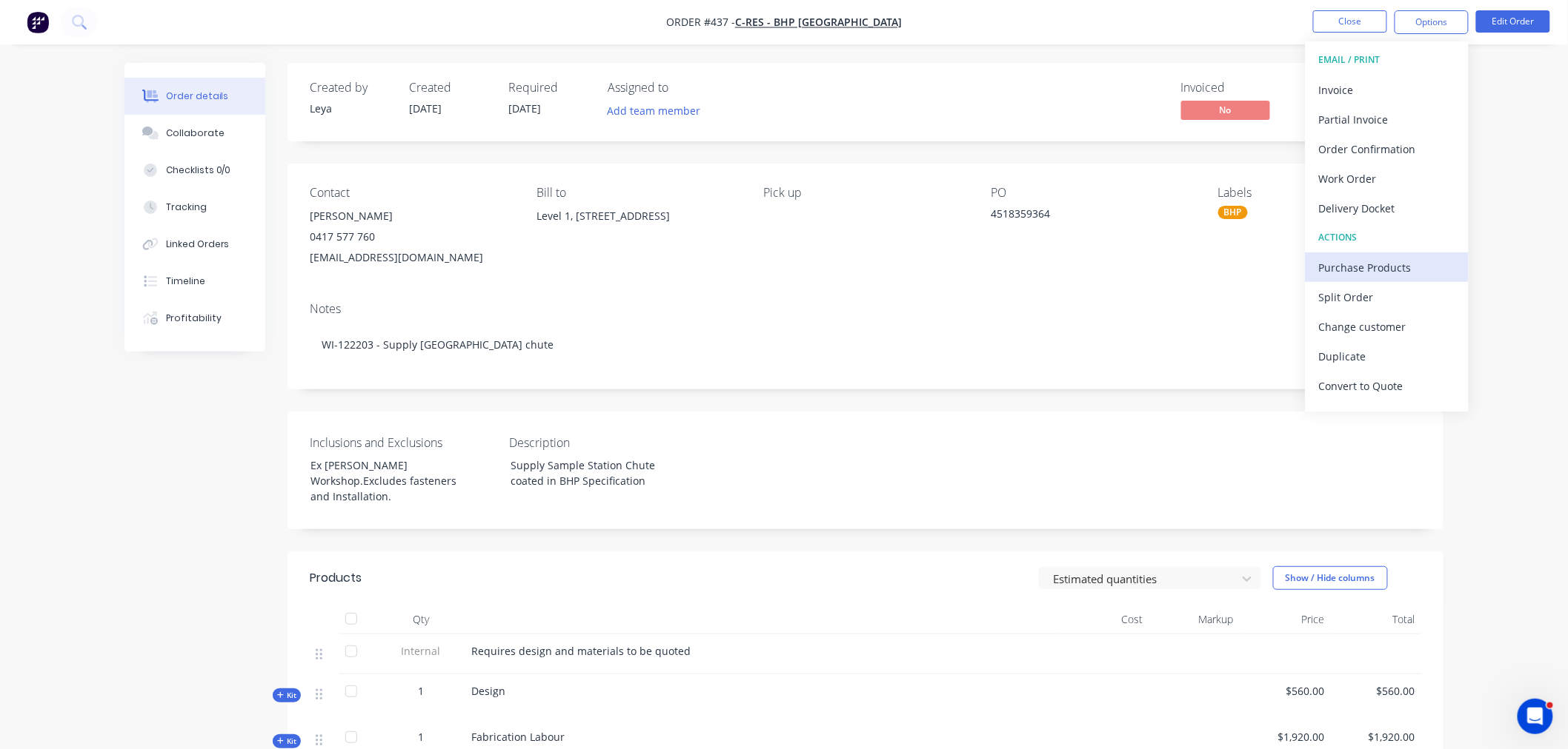
click at [1364, 268] on div "Purchase Products" at bounding box center [1387, 268] width 136 height 21
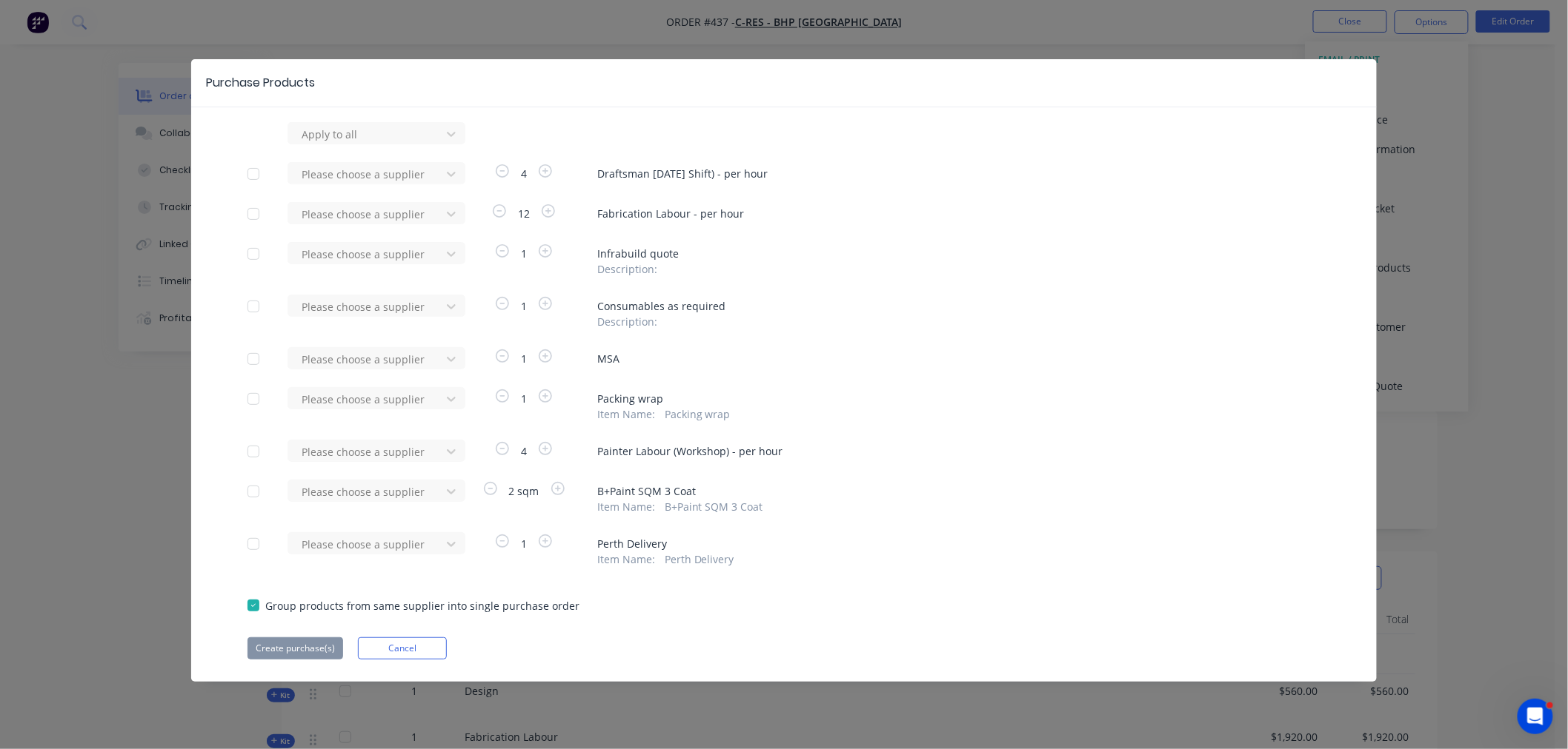
click at [253, 545] on div at bounding box center [253, 544] width 30 height 30
click at [339, 542] on div at bounding box center [367, 544] width 133 height 19
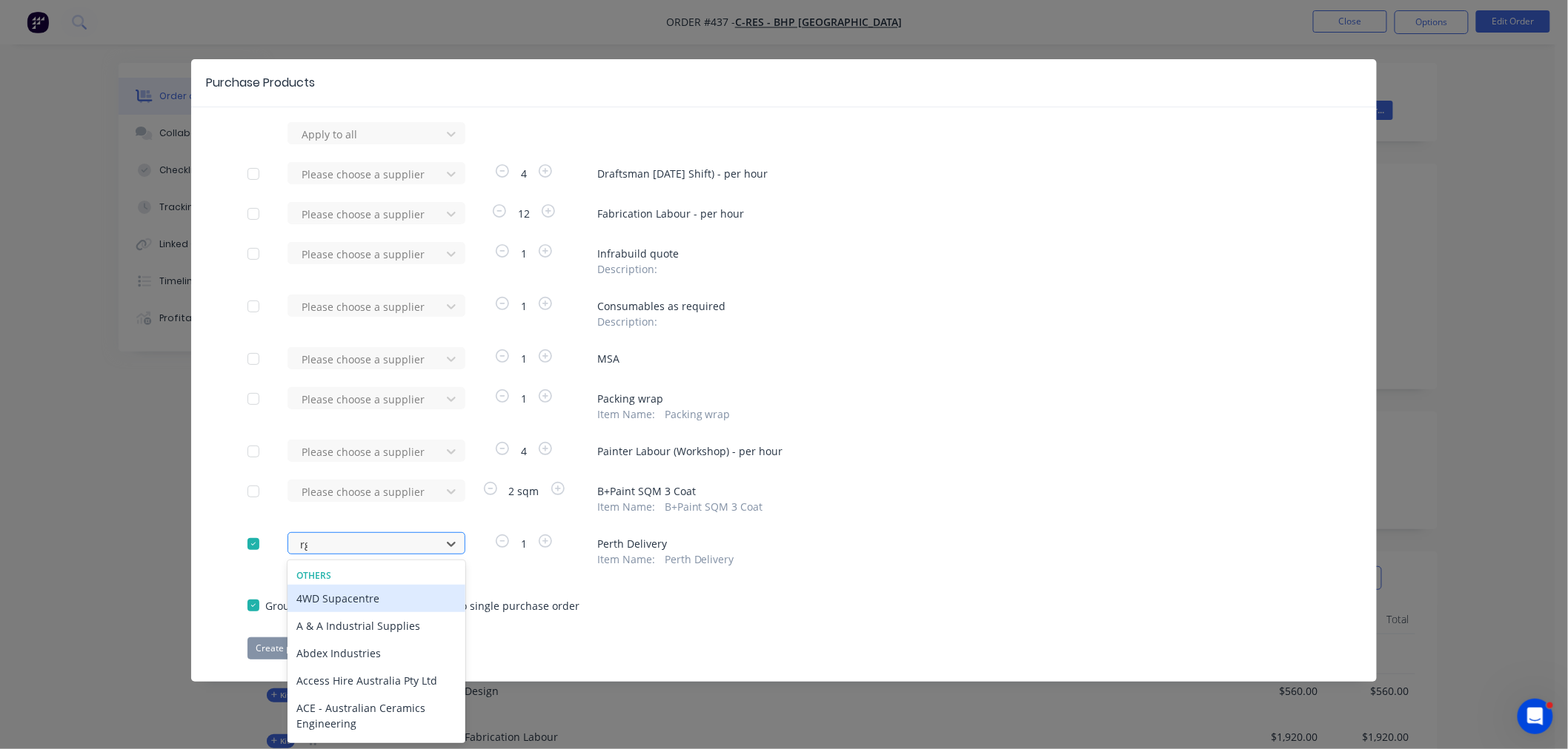
type input "rgr"
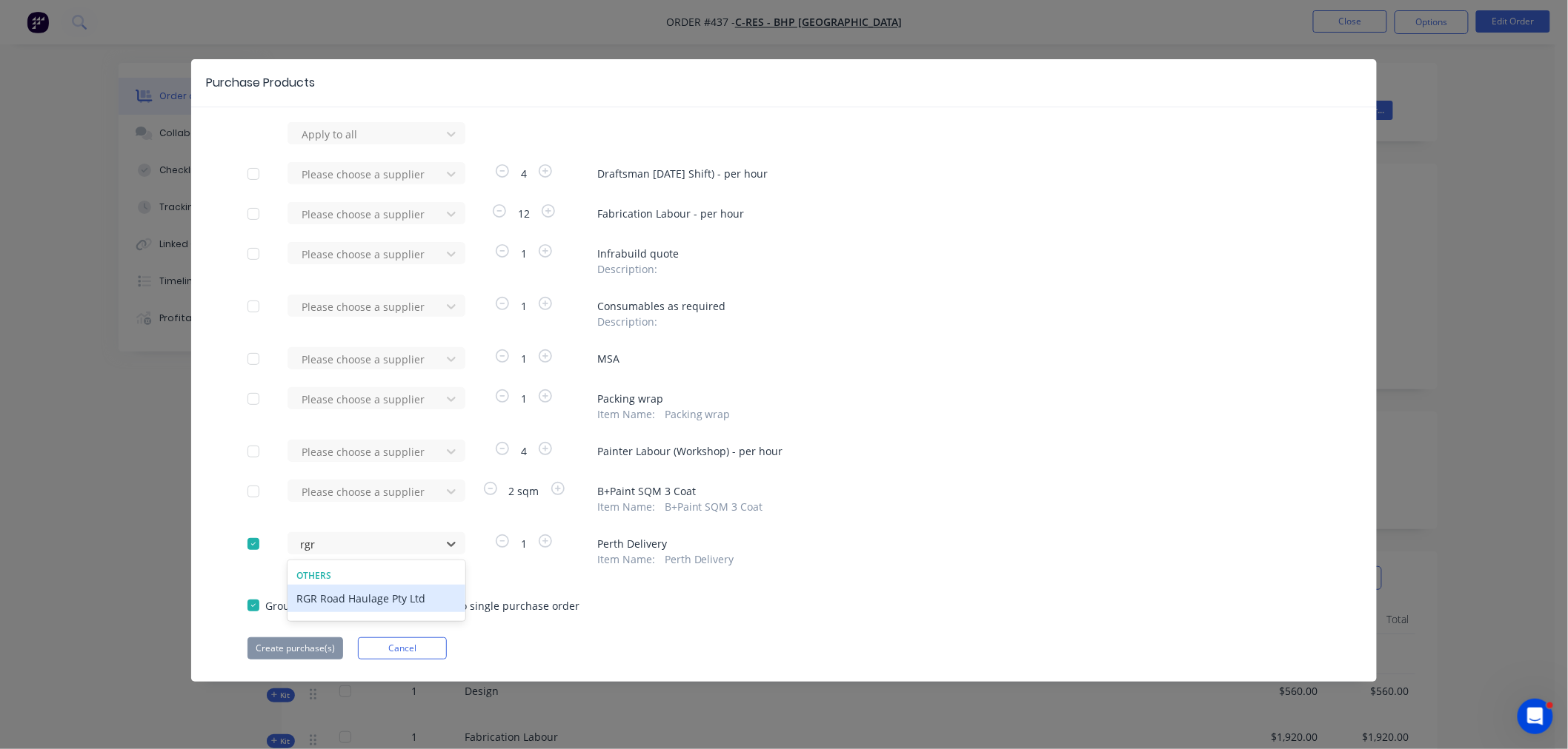
click at [348, 603] on div "RGR Road Haulage Pty Ltd" at bounding box center [376, 599] width 178 height 27
click at [286, 649] on button "Create purchase(s)" at bounding box center [295, 648] width 95 height 22
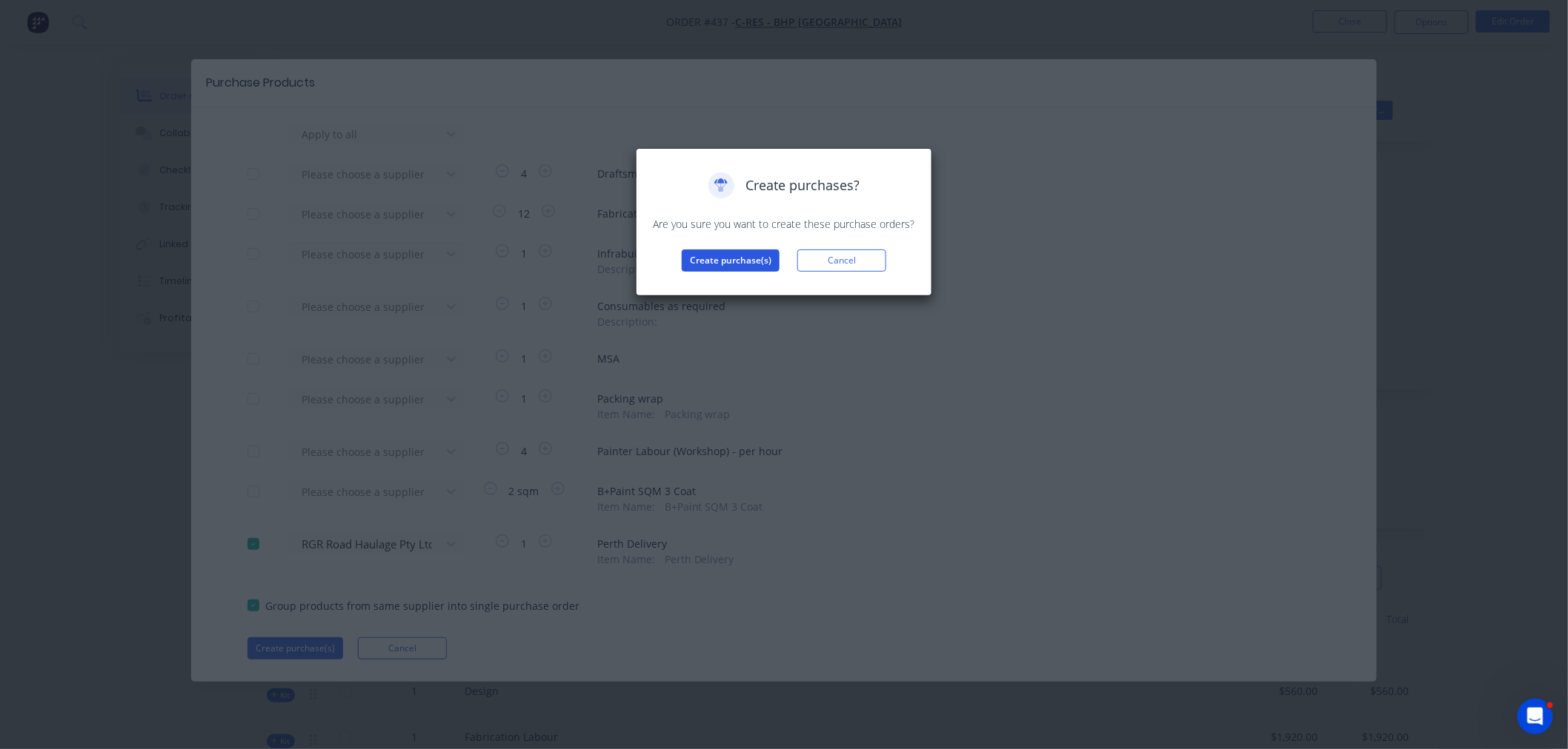
click at [736, 256] on button "Create purchase(s)" at bounding box center [730, 261] width 98 height 22
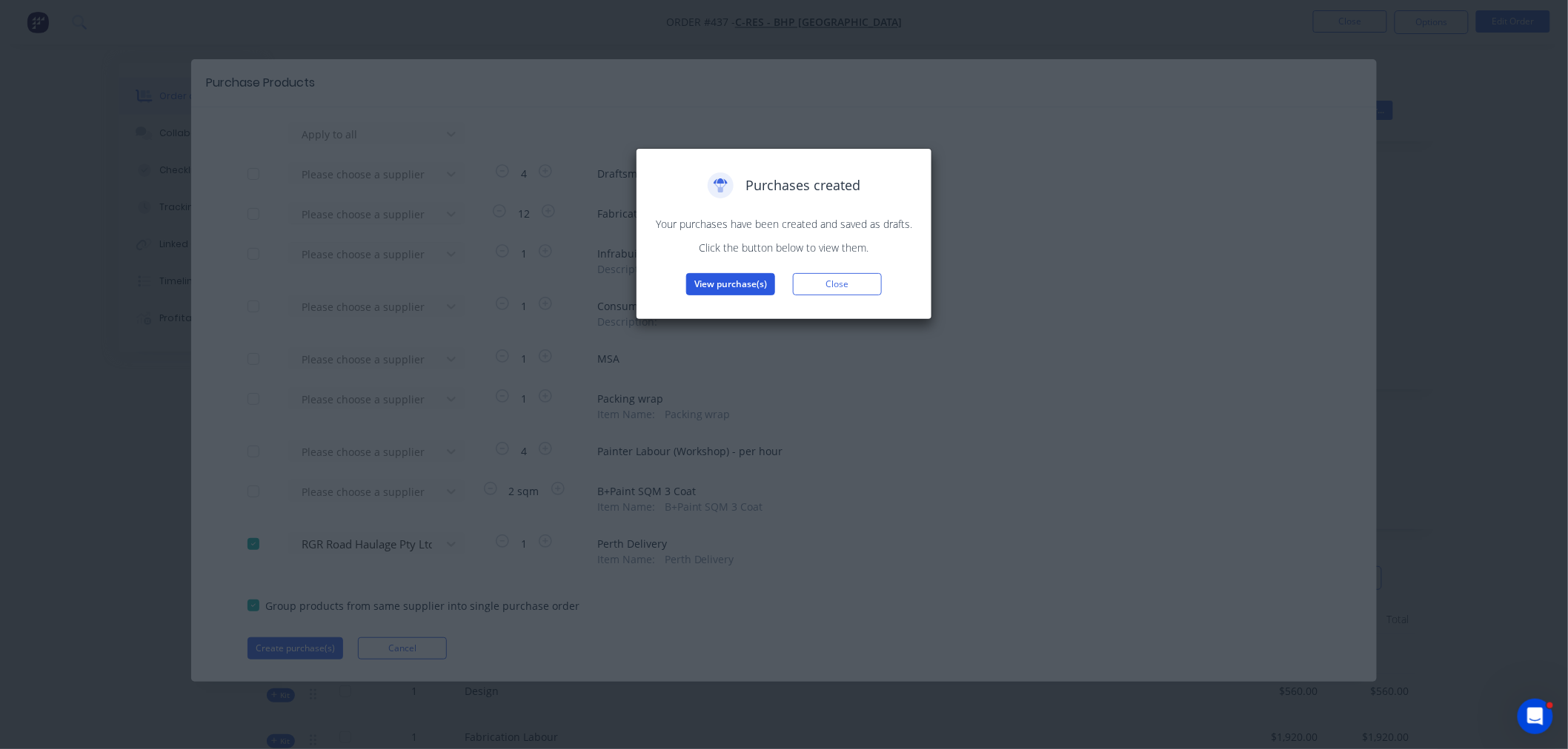
click at [728, 275] on button "View purchase(s)" at bounding box center [731, 285] width 89 height 22
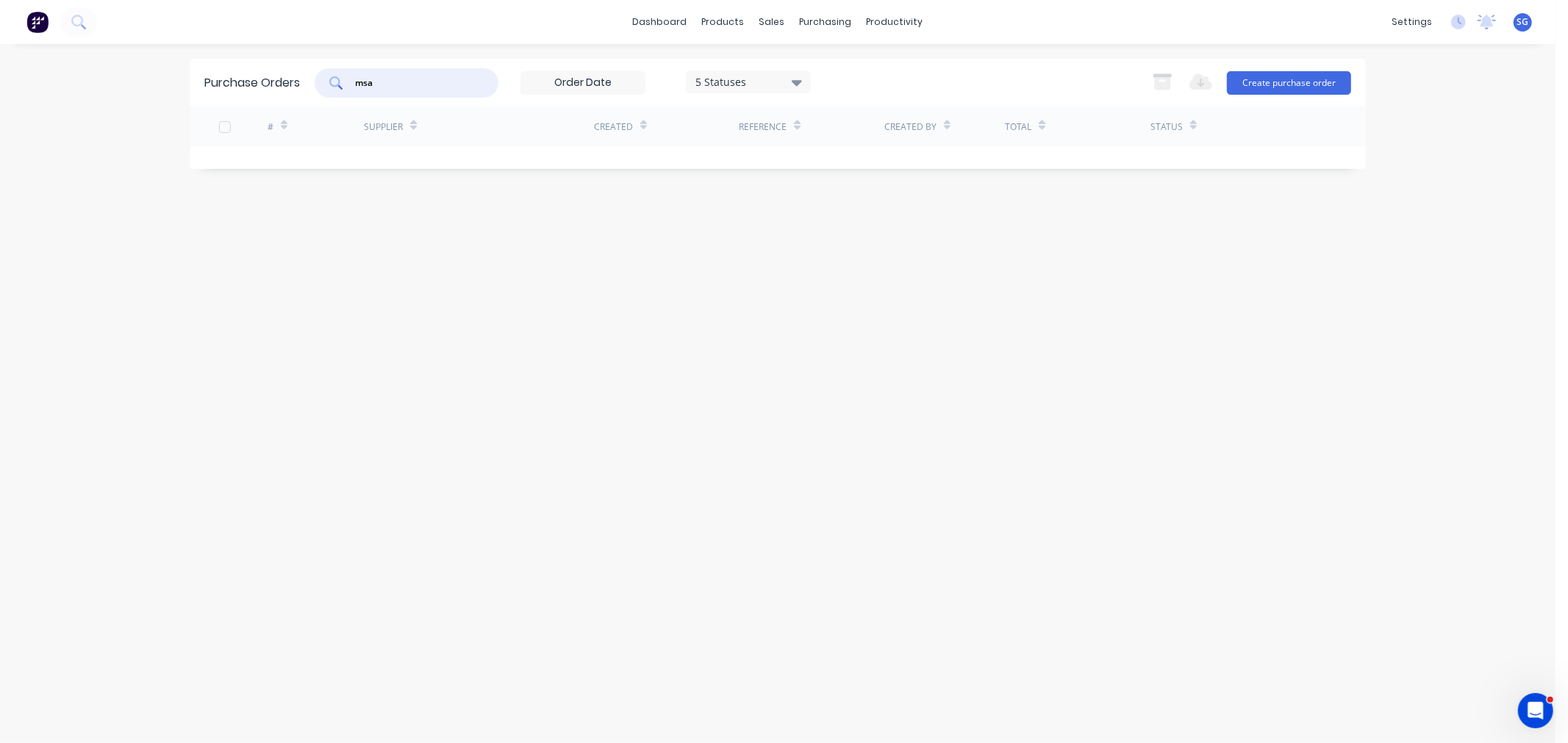
click at [363, 88] on input "msa" at bounding box center [414, 83] width 122 height 14
type input "m"
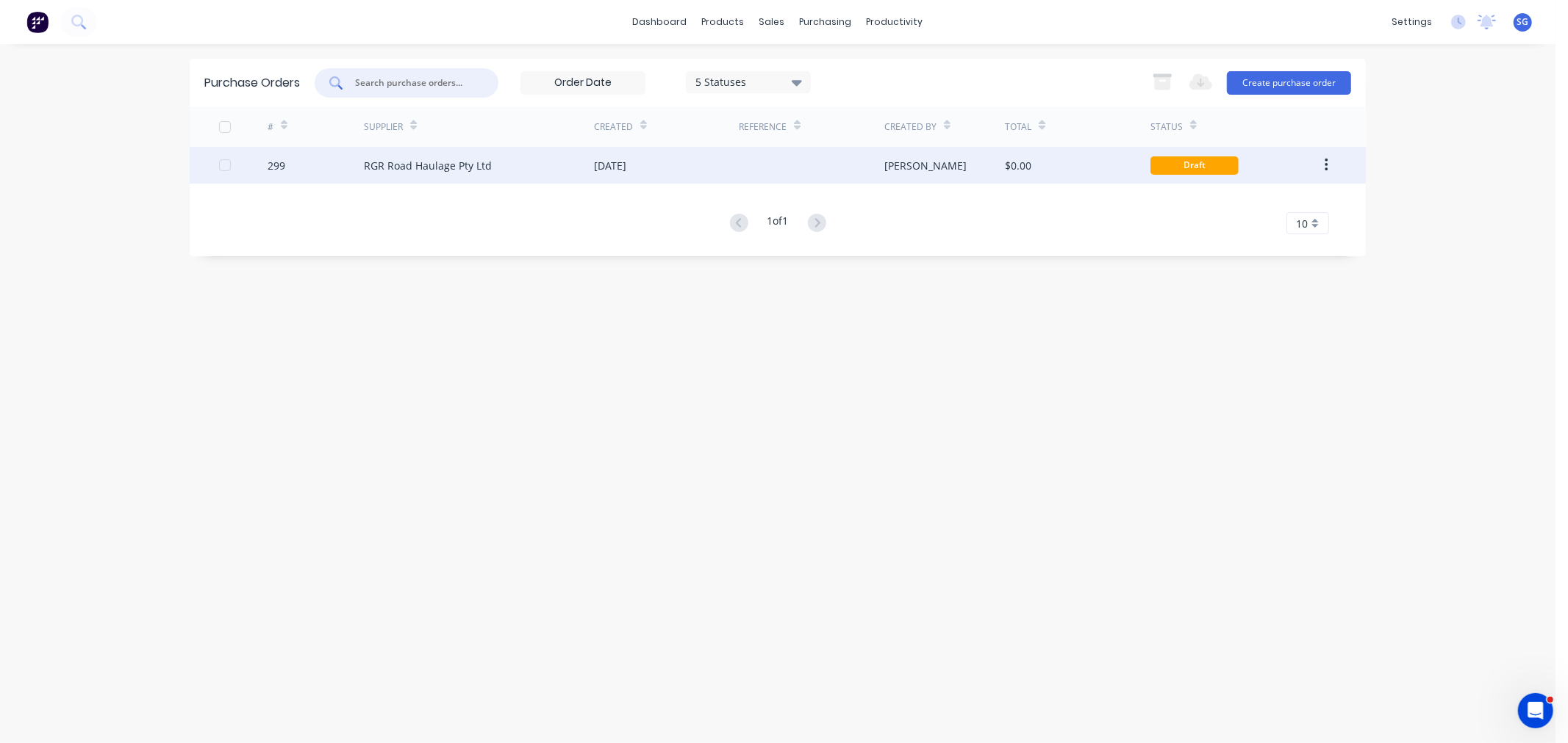
click at [401, 156] on div "RGR Road Haulage Pty Ltd" at bounding box center [479, 165] width 230 height 36
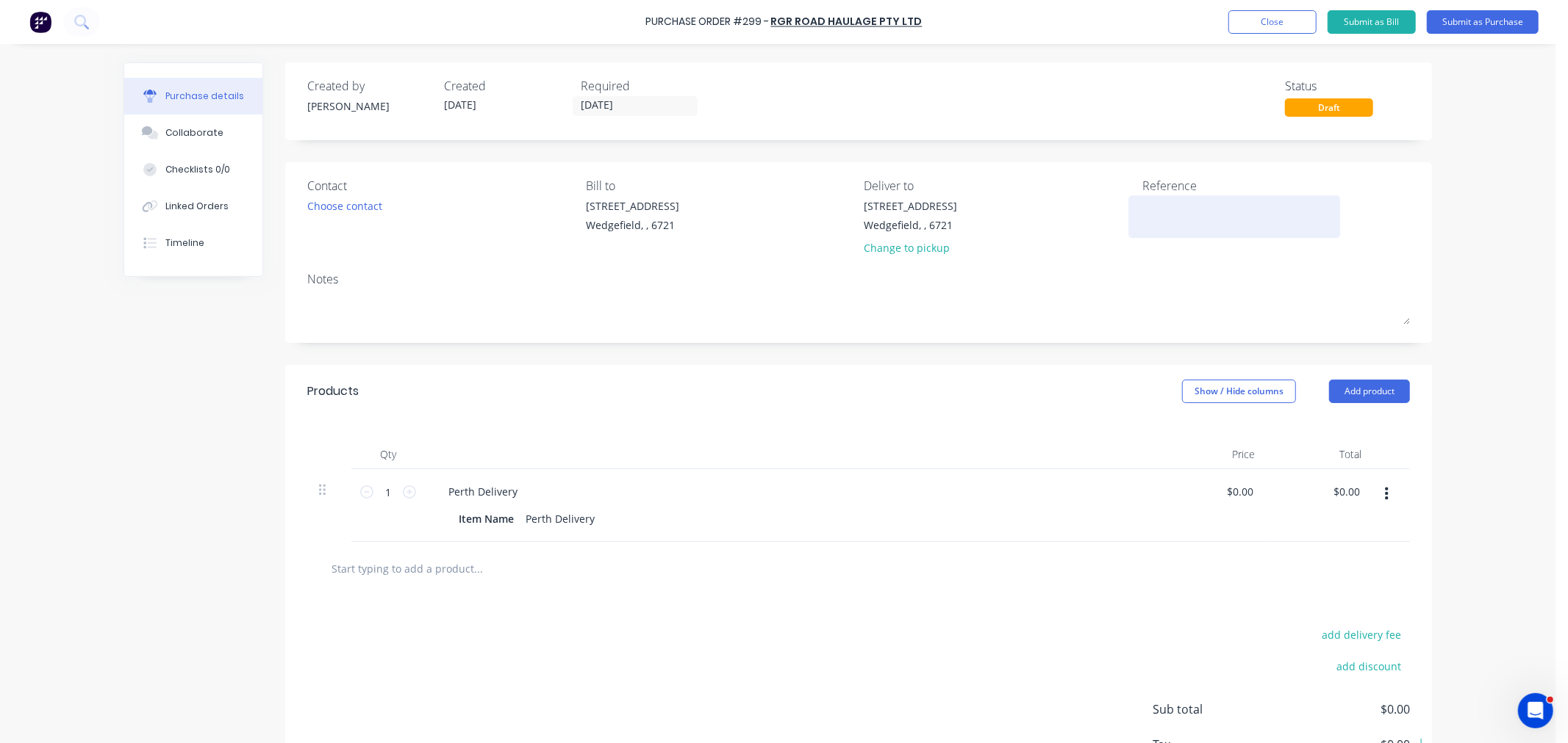
click at [1147, 217] on textarea at bounding box center [1233, 215] width 184 height 33
type textarea "Job #"
type textarea "x"
type textarea "Job #"
type textarea "x"
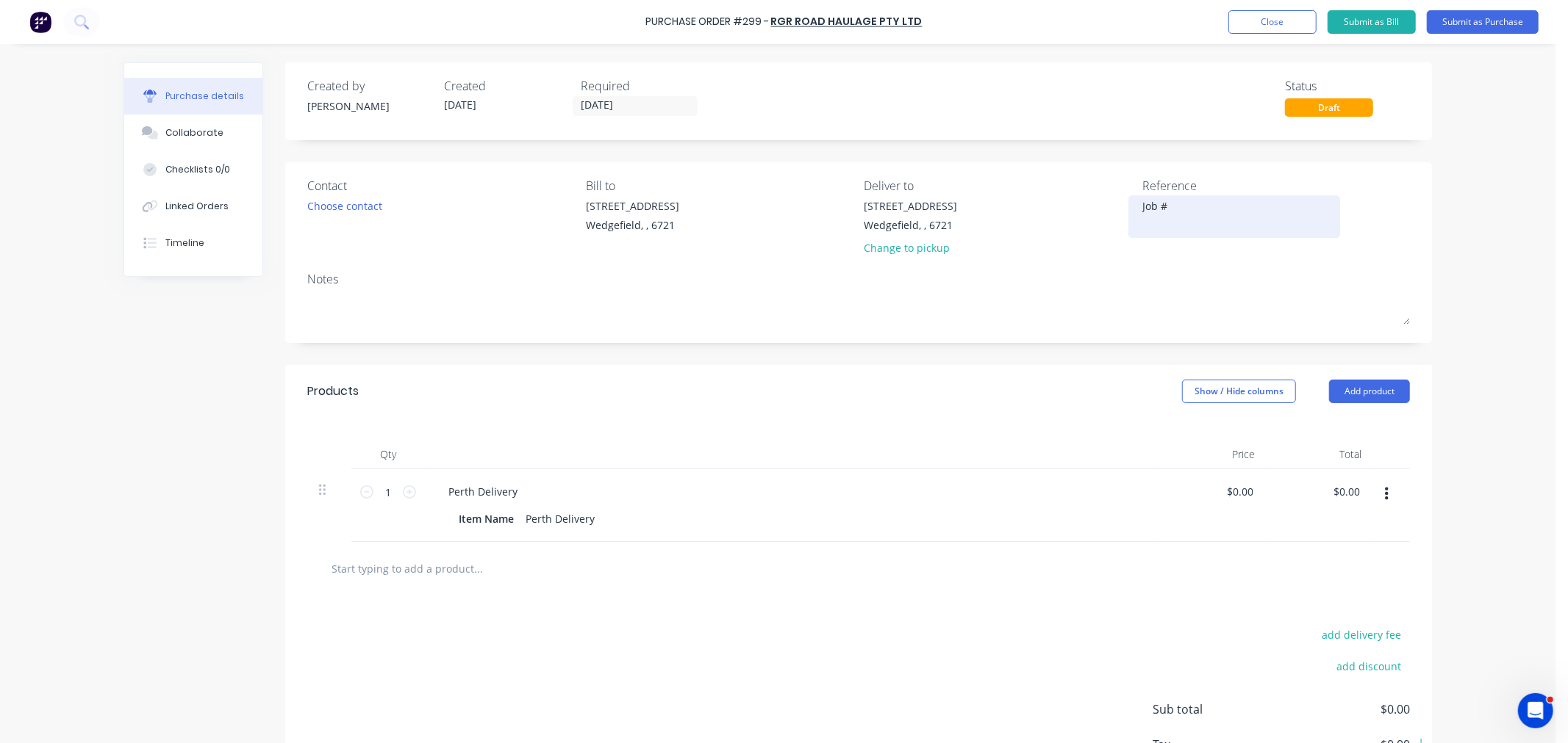
type textarea "Job # 4"
type textarea "x"
type textarea "Job # 43"
type textarea "x"
type textarea "Job # 437"
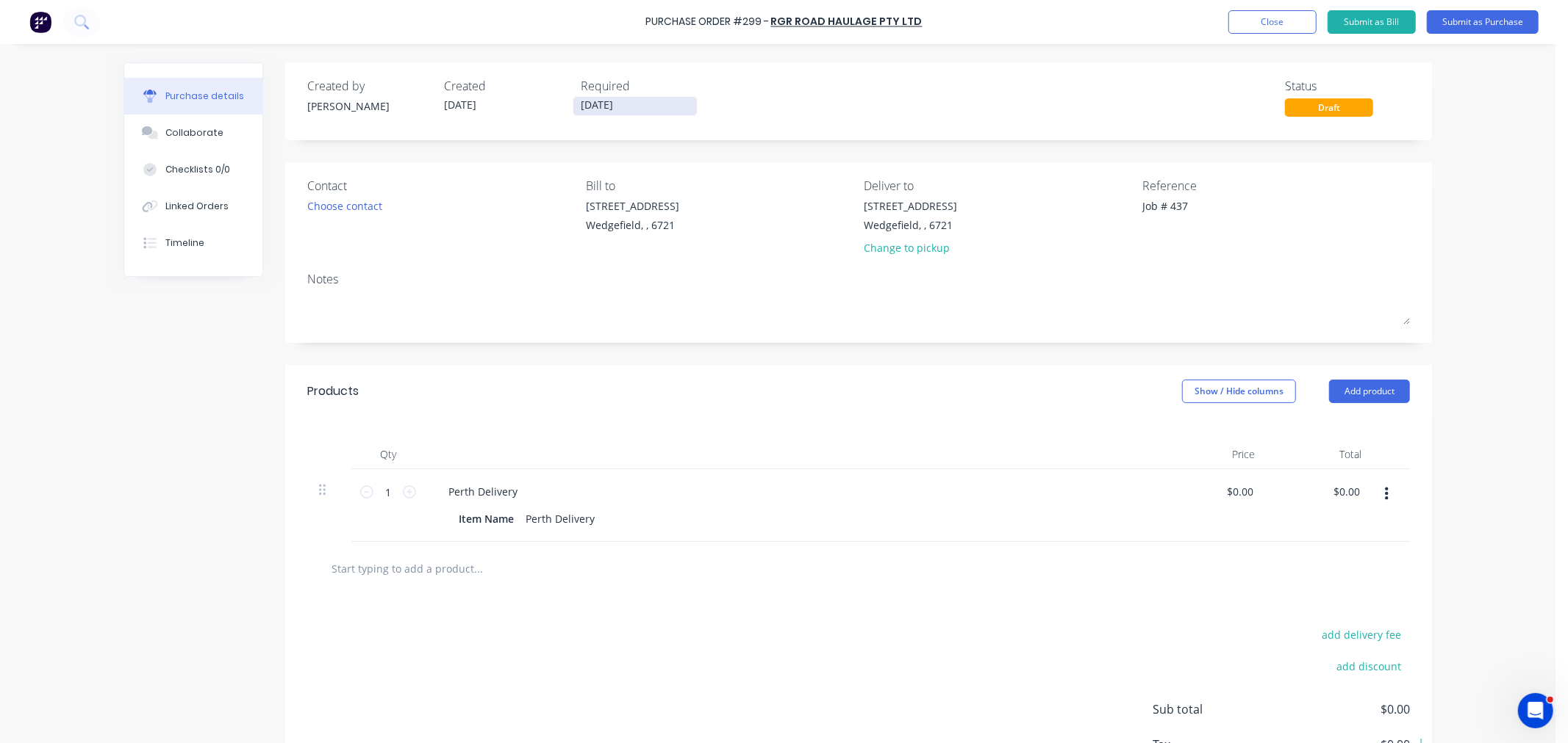
type textarea "x"
type textarea "Job # 437"
click at [628, 101] on input "[DATE]" at bounding box center [635, 107] width 123 height 19
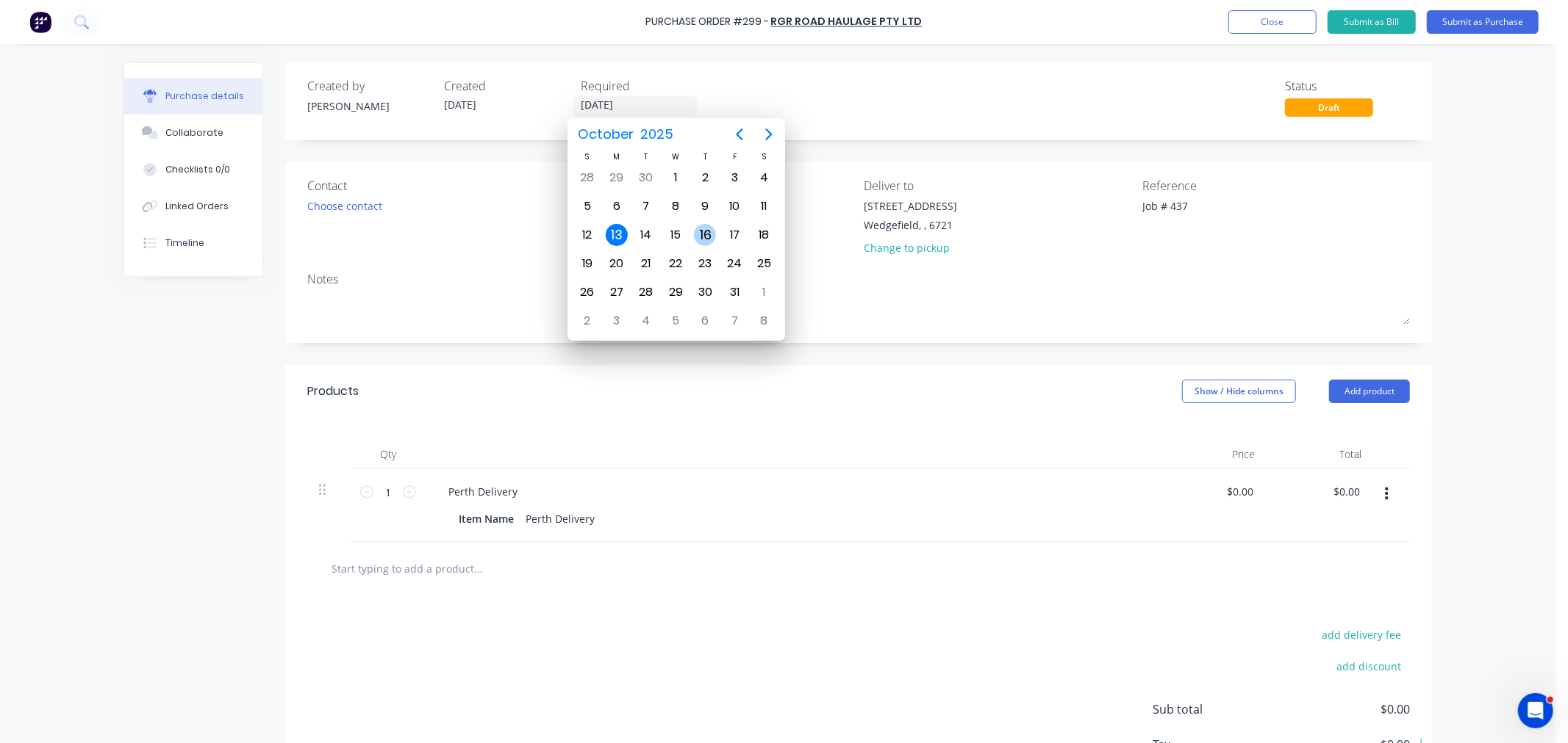
click at [699, 237] on div "16" at bounding box center [705, 235] width 22 height 22
type textarea "x"
type input "[DATE]"
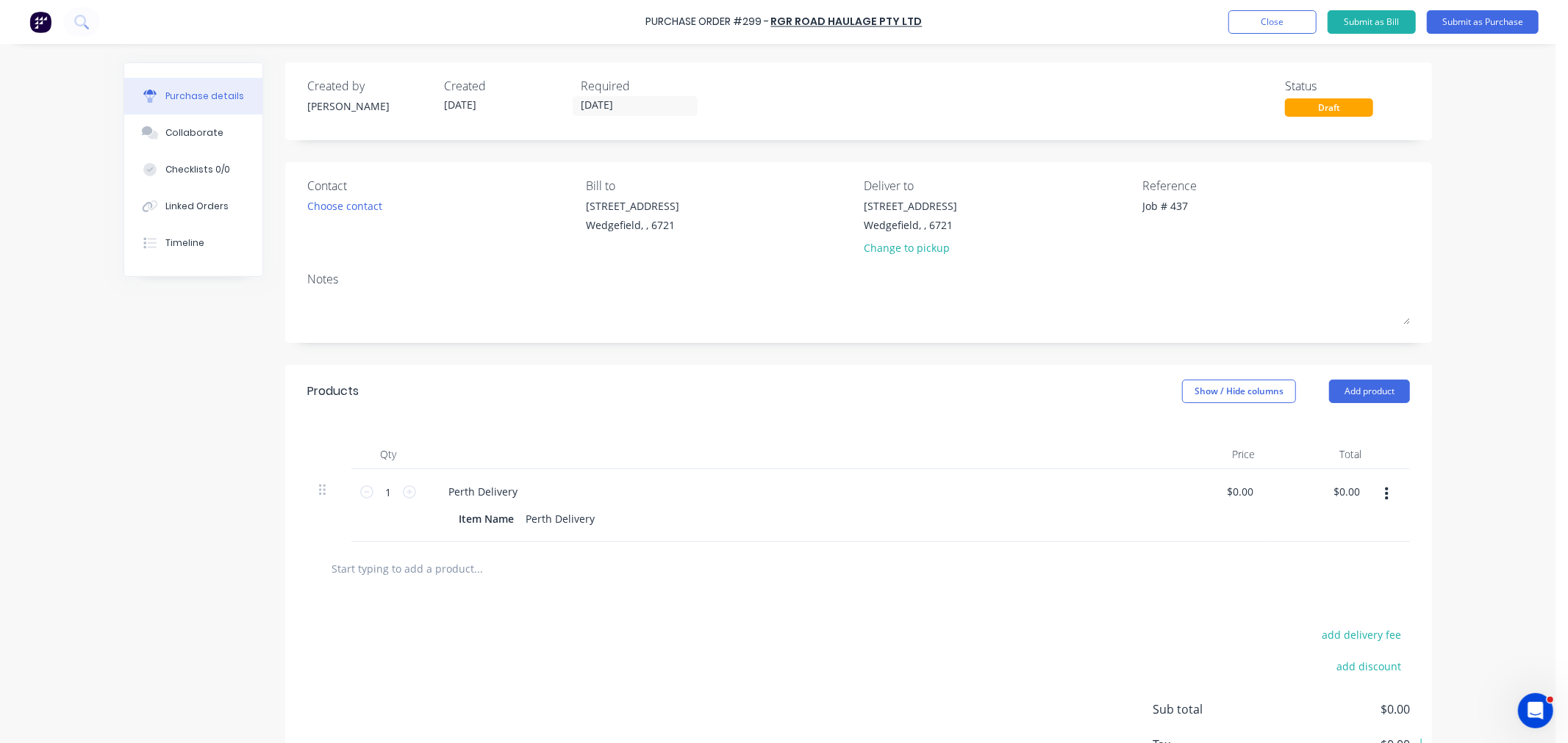
click at [376, 566] on input "text" at bounding box center [478, 568] width 294 height 30
type textarea "x"
type input "F"
type textarea "x"
type input "Fr"
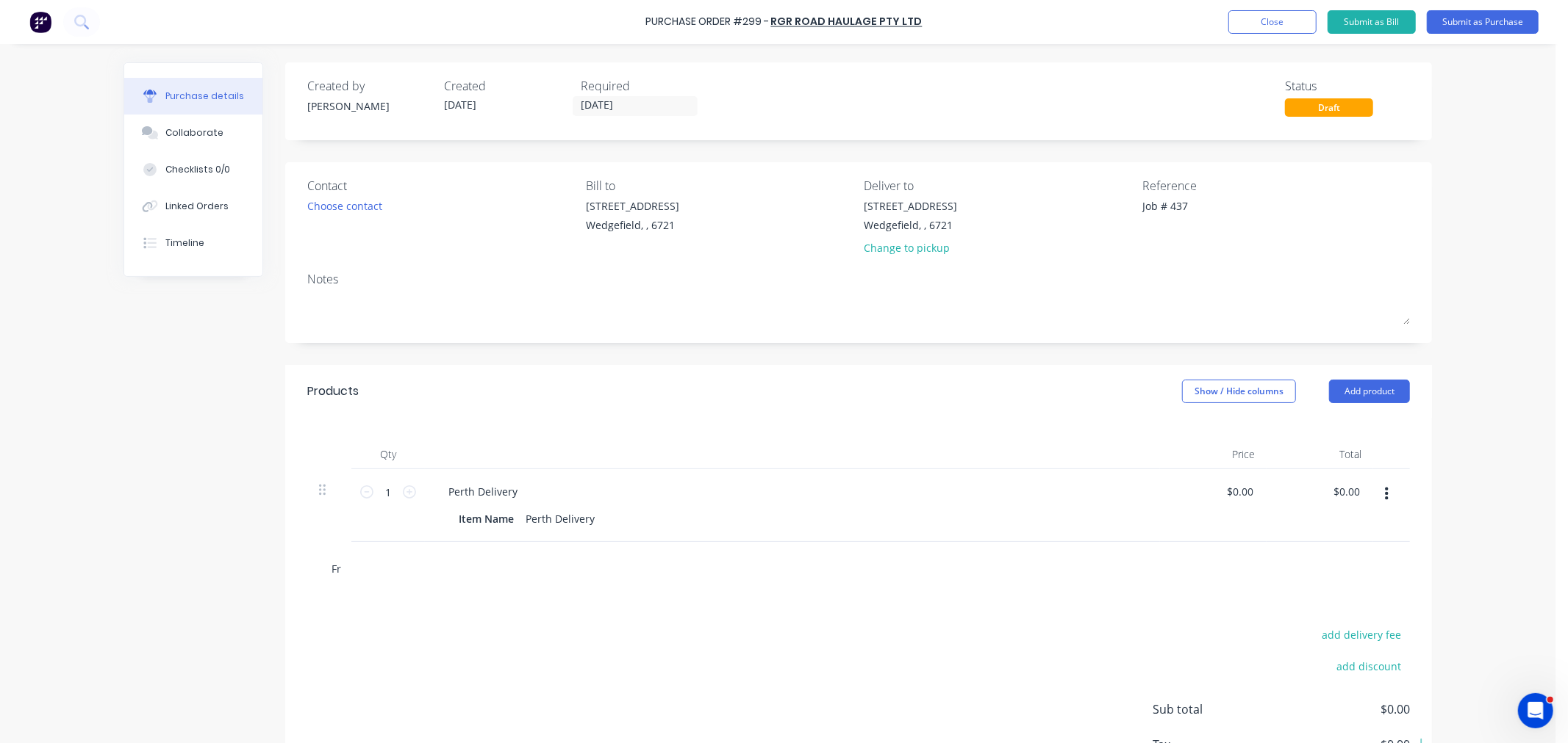
type textarea "x"
type input "Fre"
type textarea "x"
type input "Frei"
type textarea "x"
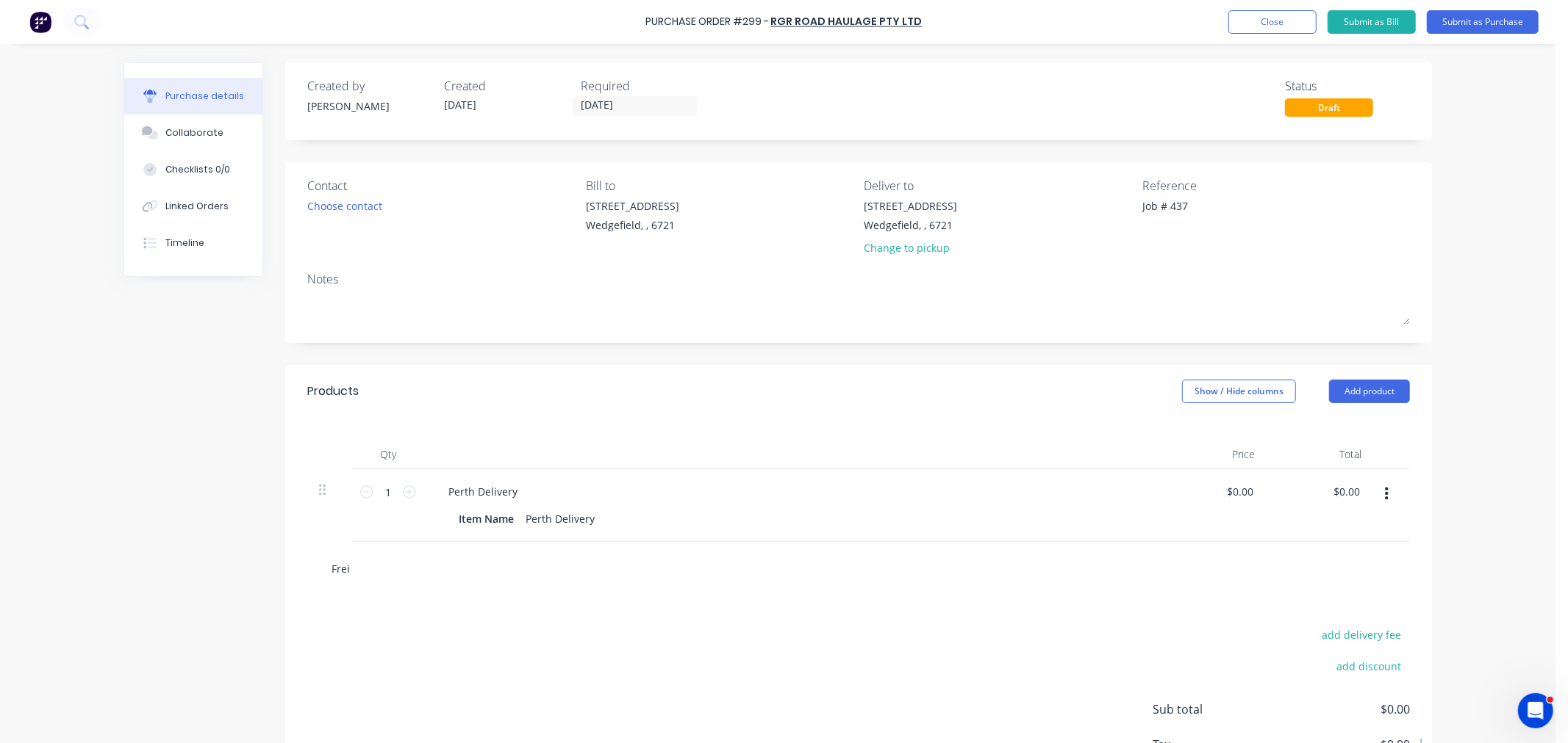
type input "Freig"
type textarea "x"
type input "Freigh"
type textarea "x"
type input "Freight"
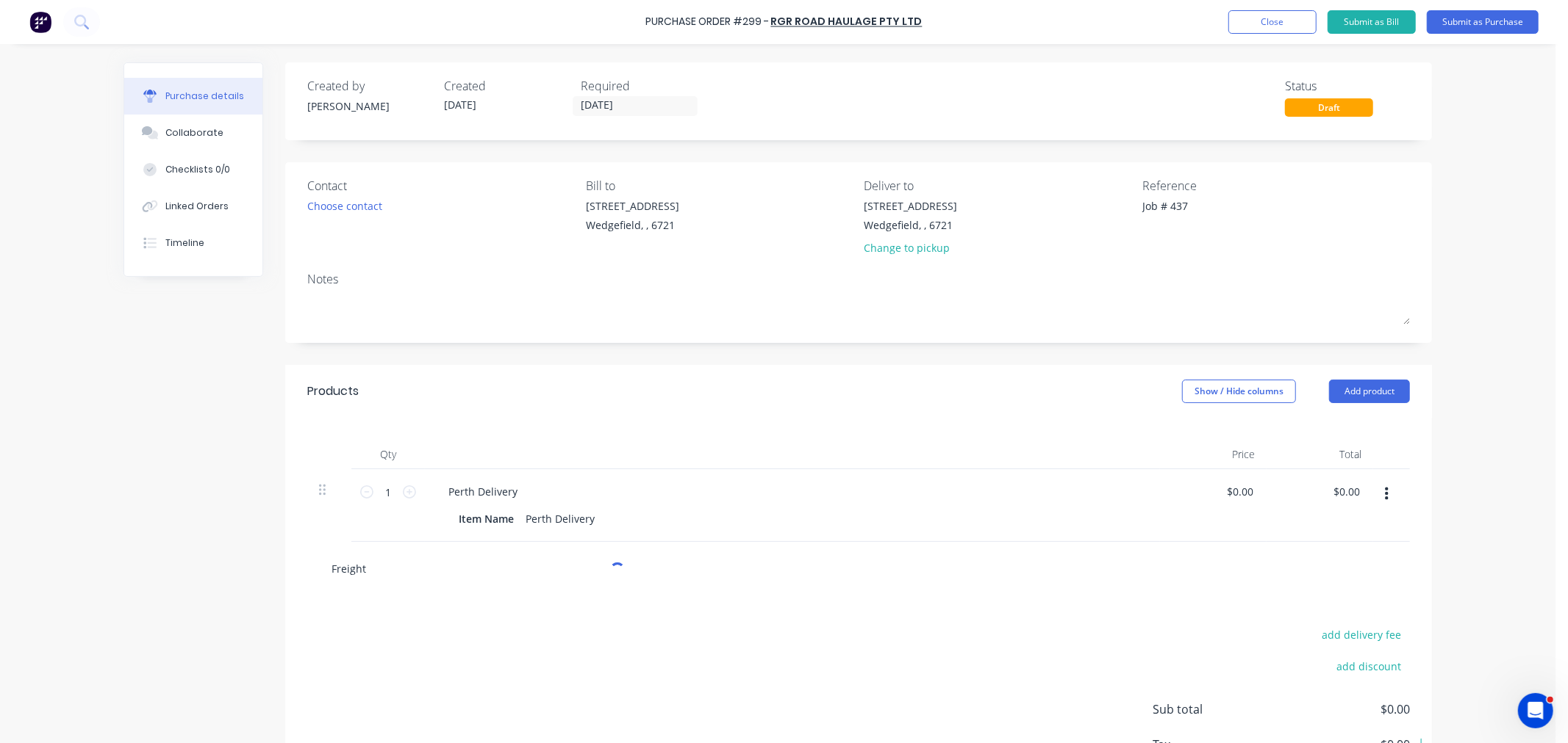
type textarea "x"
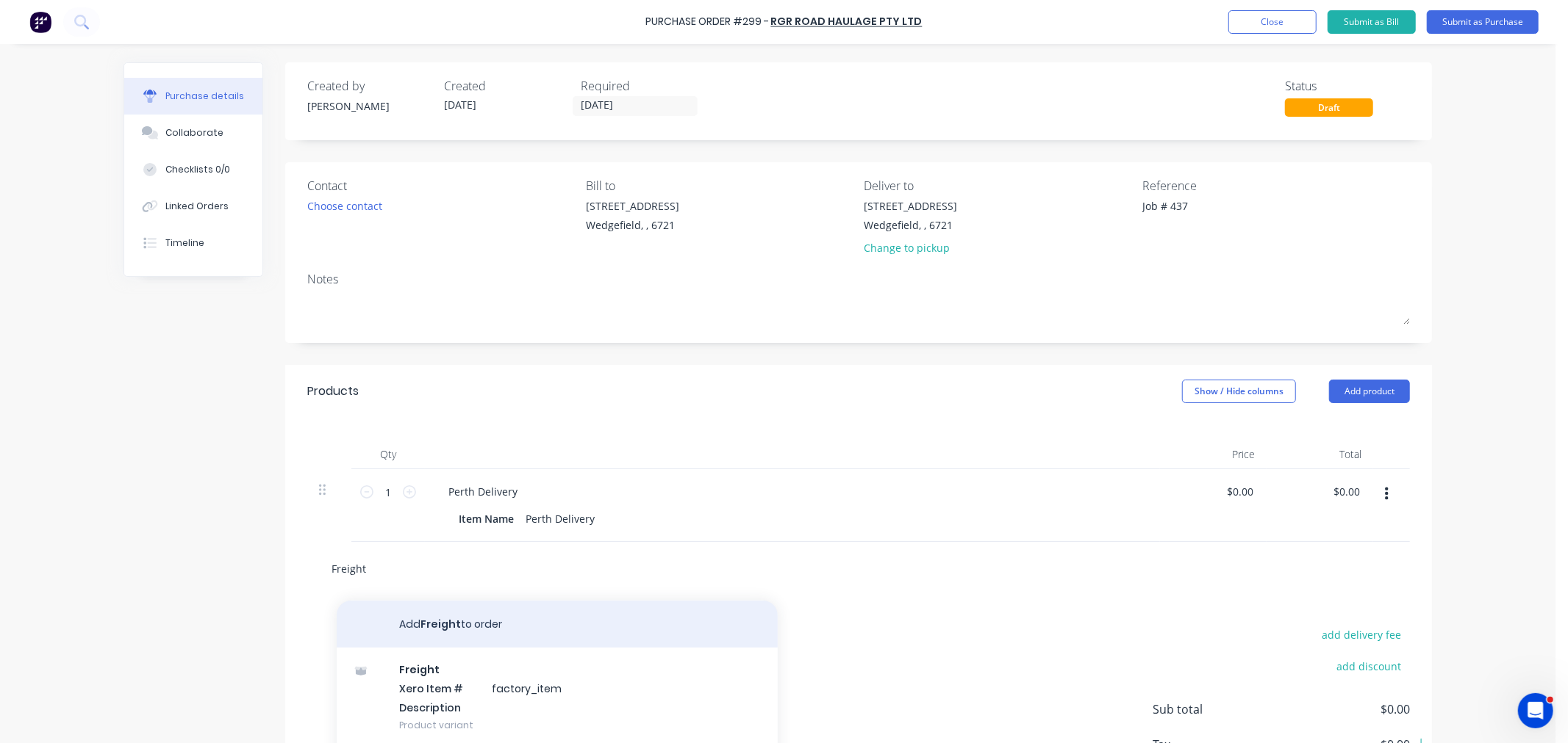
type input "Freight"
click at [413, 626] on button "Add Freight to order" at bounding box center [556, 625] width 441 height 47
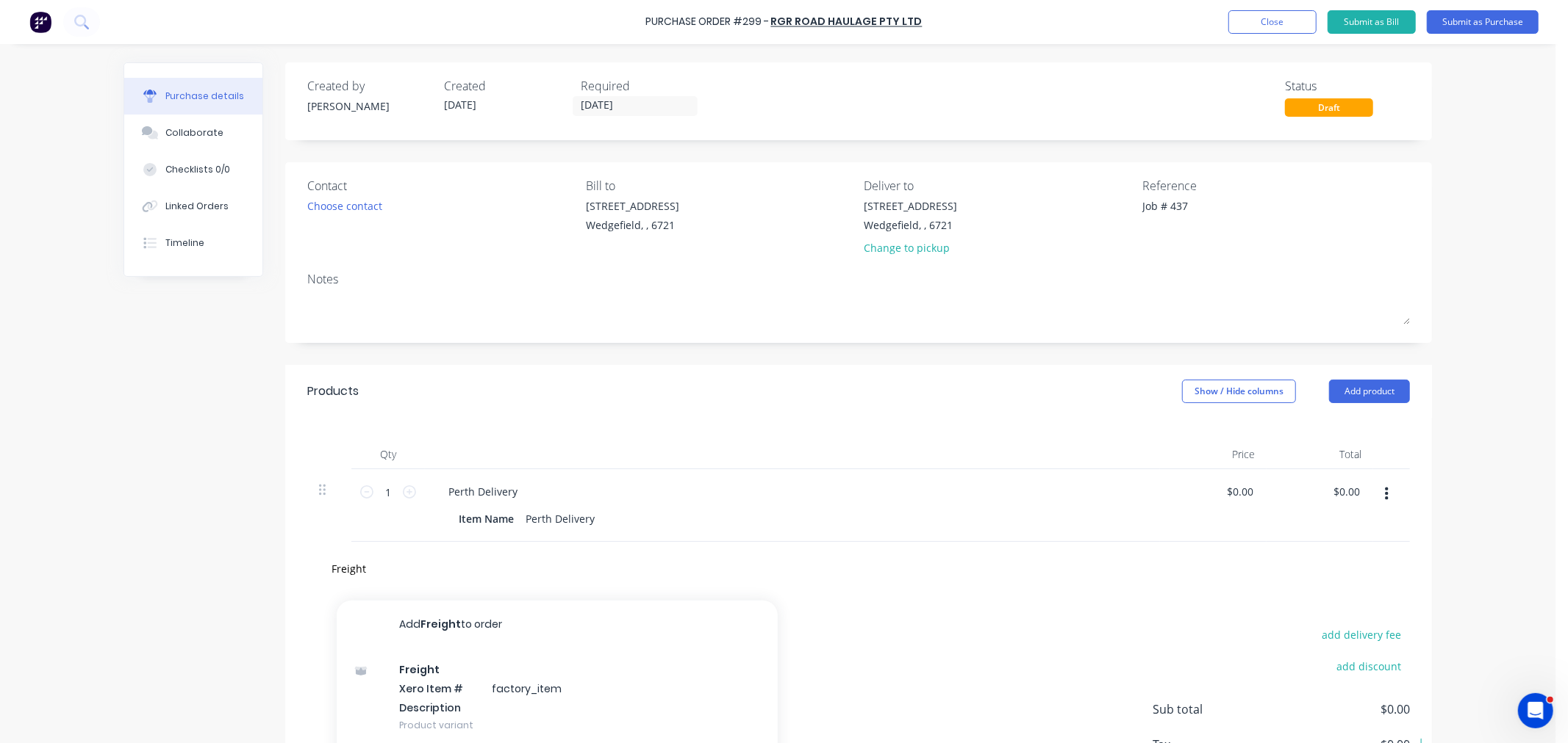
type textarea "x"
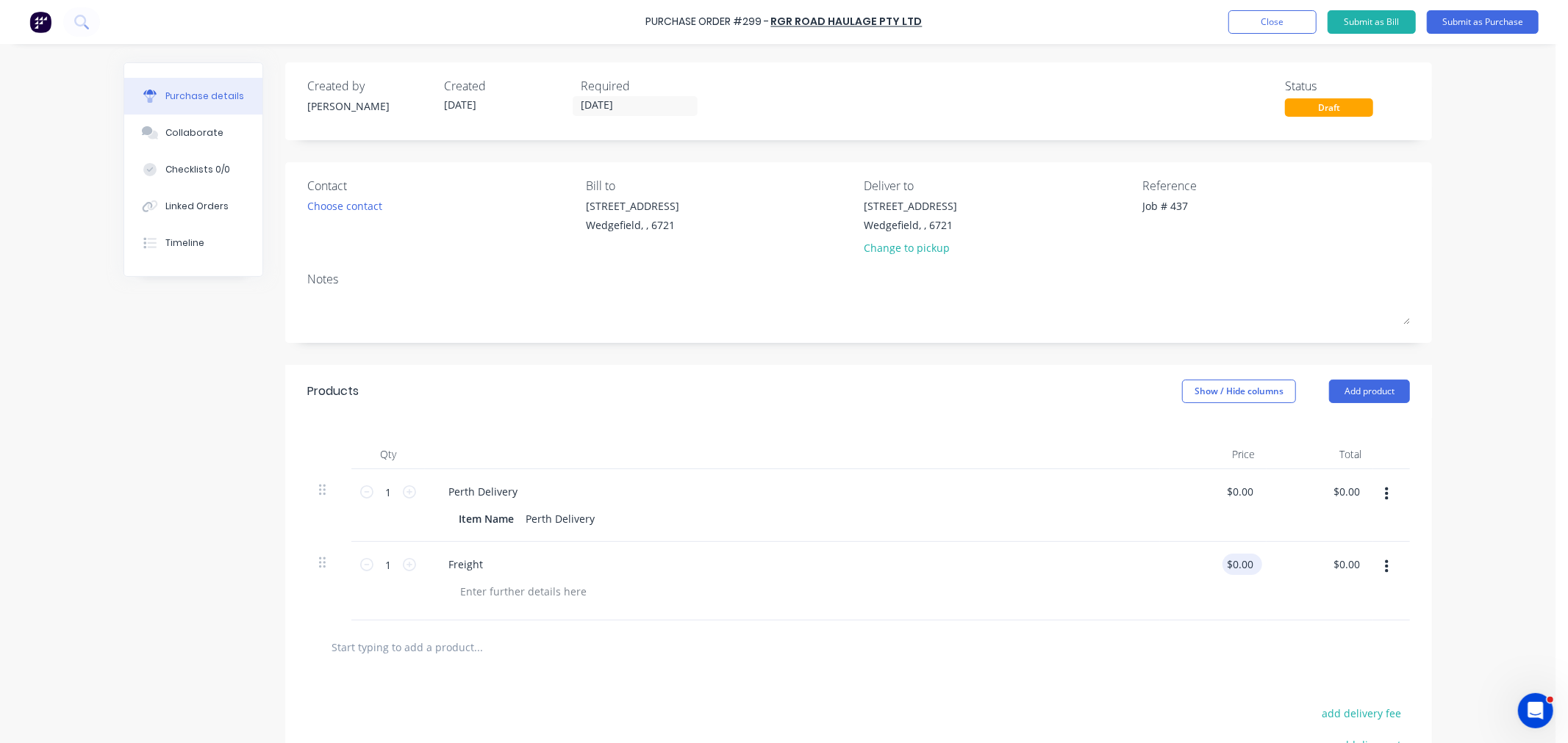
type textarea "x"
type input "0.00"
click at [1225, 571] on input "0.00" at bounding box center [1239, 564] width 34 height 21
type textarea "x"
click at [1228, 571] on input "0.00" at bounding box center [1242, 564] width 28 height 21
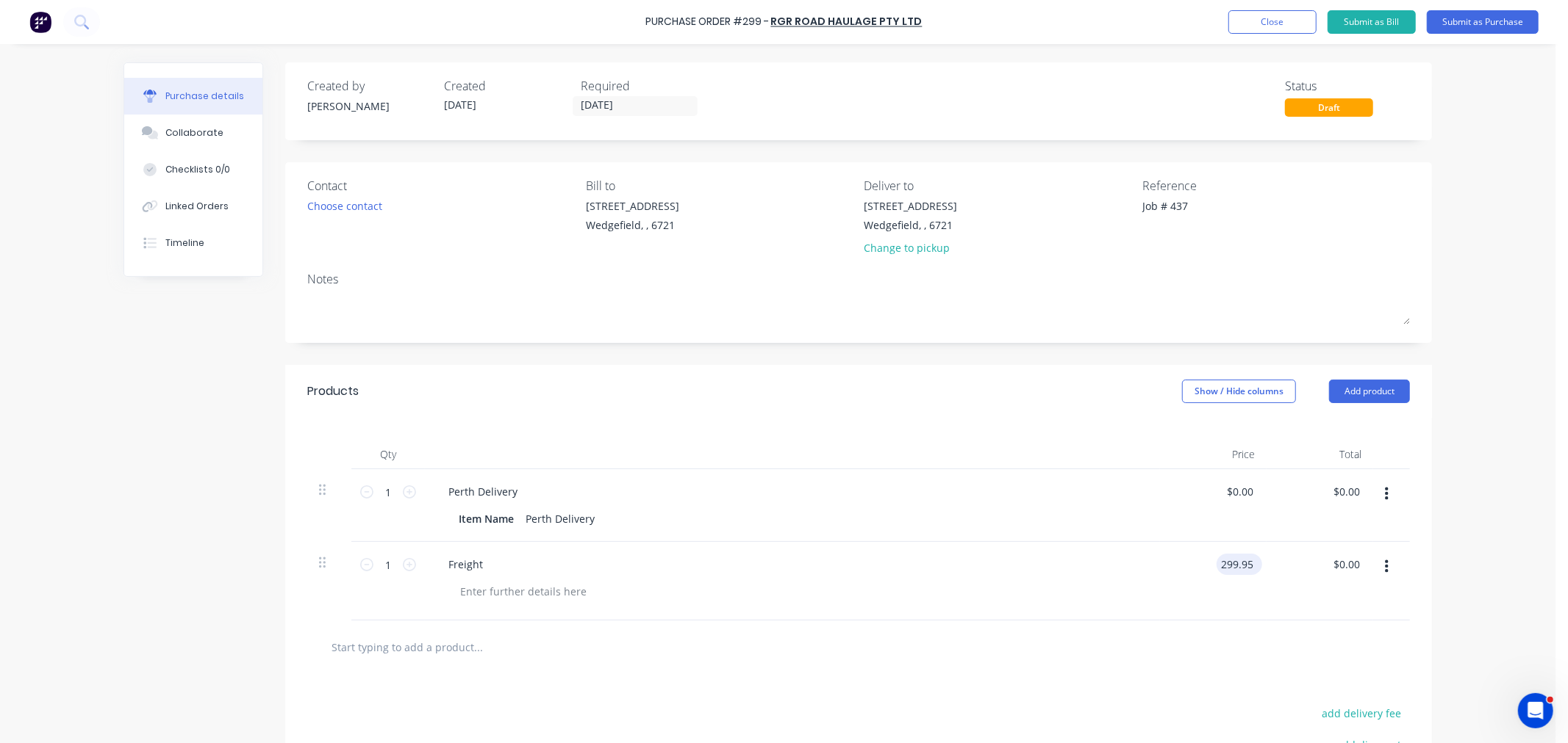
type input "299.95"
type textarea "x"
type input "$299.95"
type input "299.95"
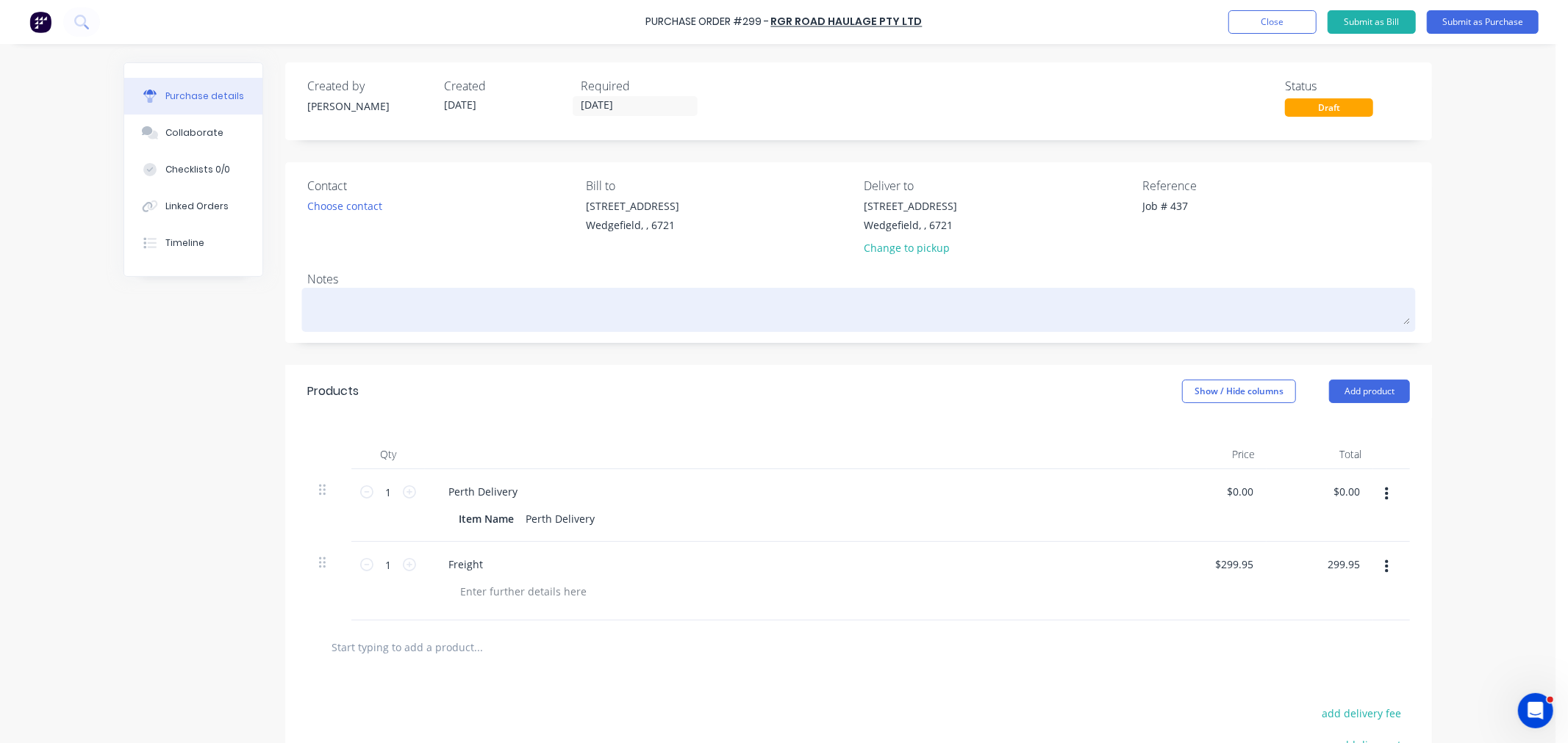
type textarea "x"
type input "$299.95"
click at [435, 301] on textarea at bounding box center [858, 308] width 1102 height 33
type textarea "x"
type textarea "C"
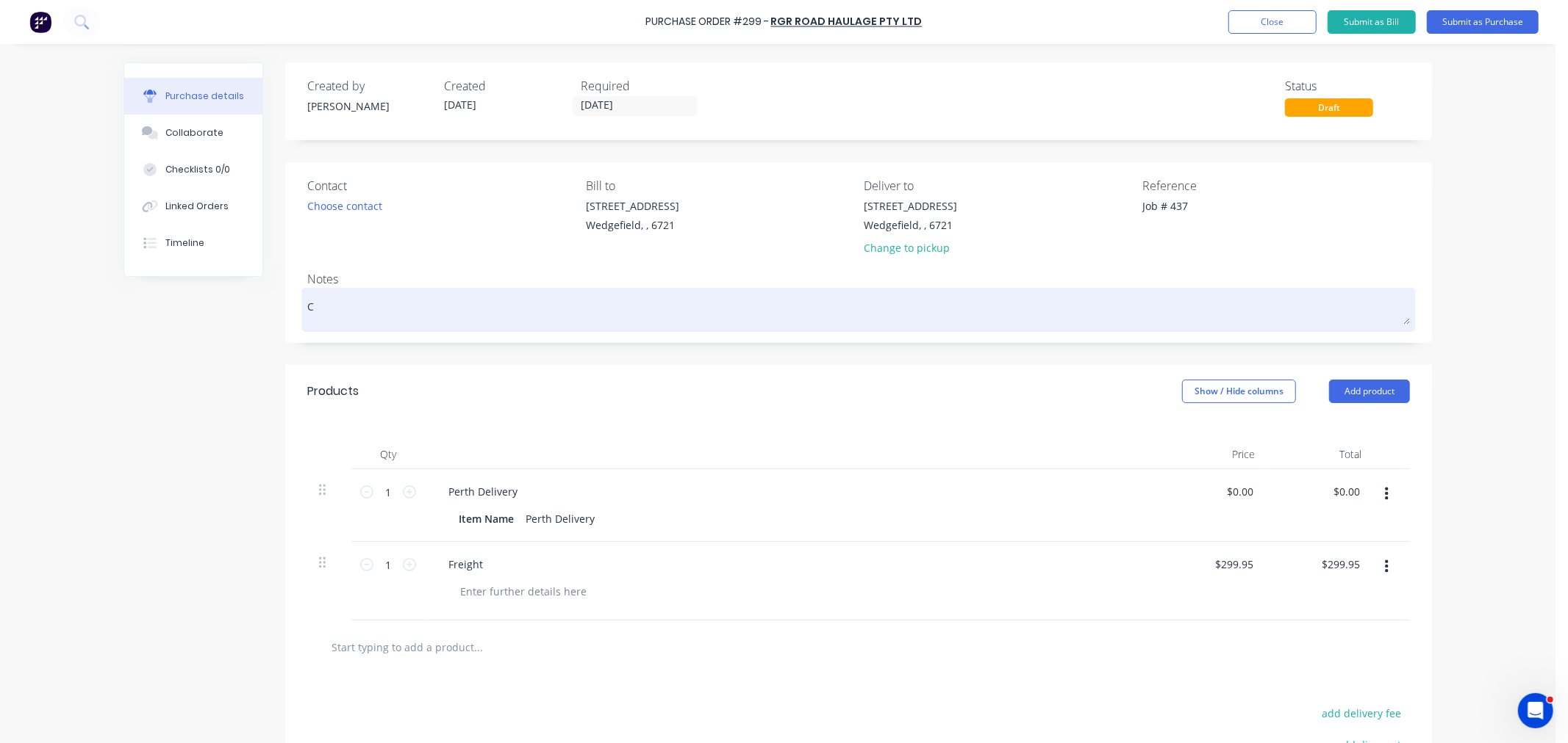
type textarea "x"
type textarea "Co"
type textarea "x"
type textarea "Col"
type textarea "x"
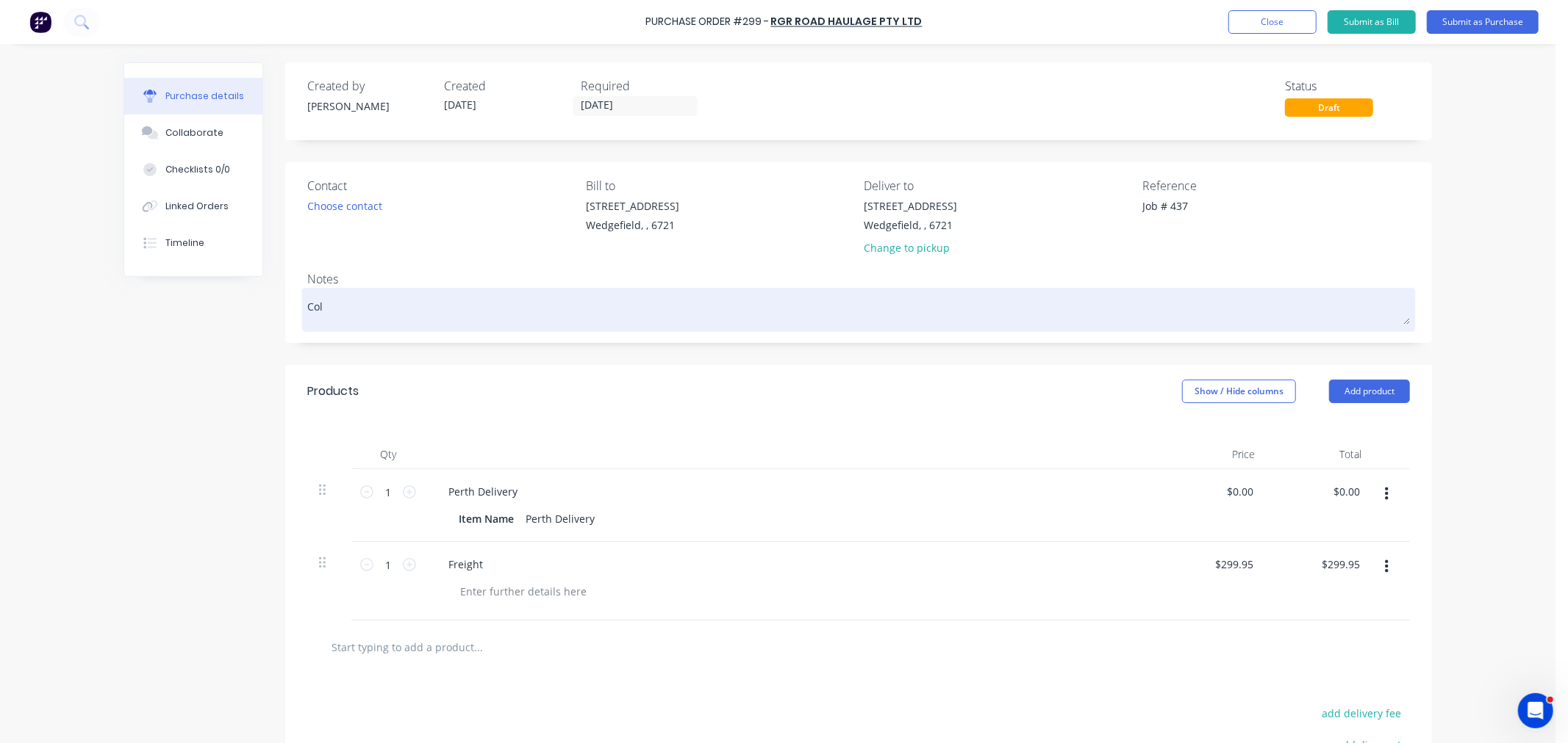
type textarea "Coll"
type textarea "x"
type textarea "Colle"
type textarea "x"
type textarea "Collec"
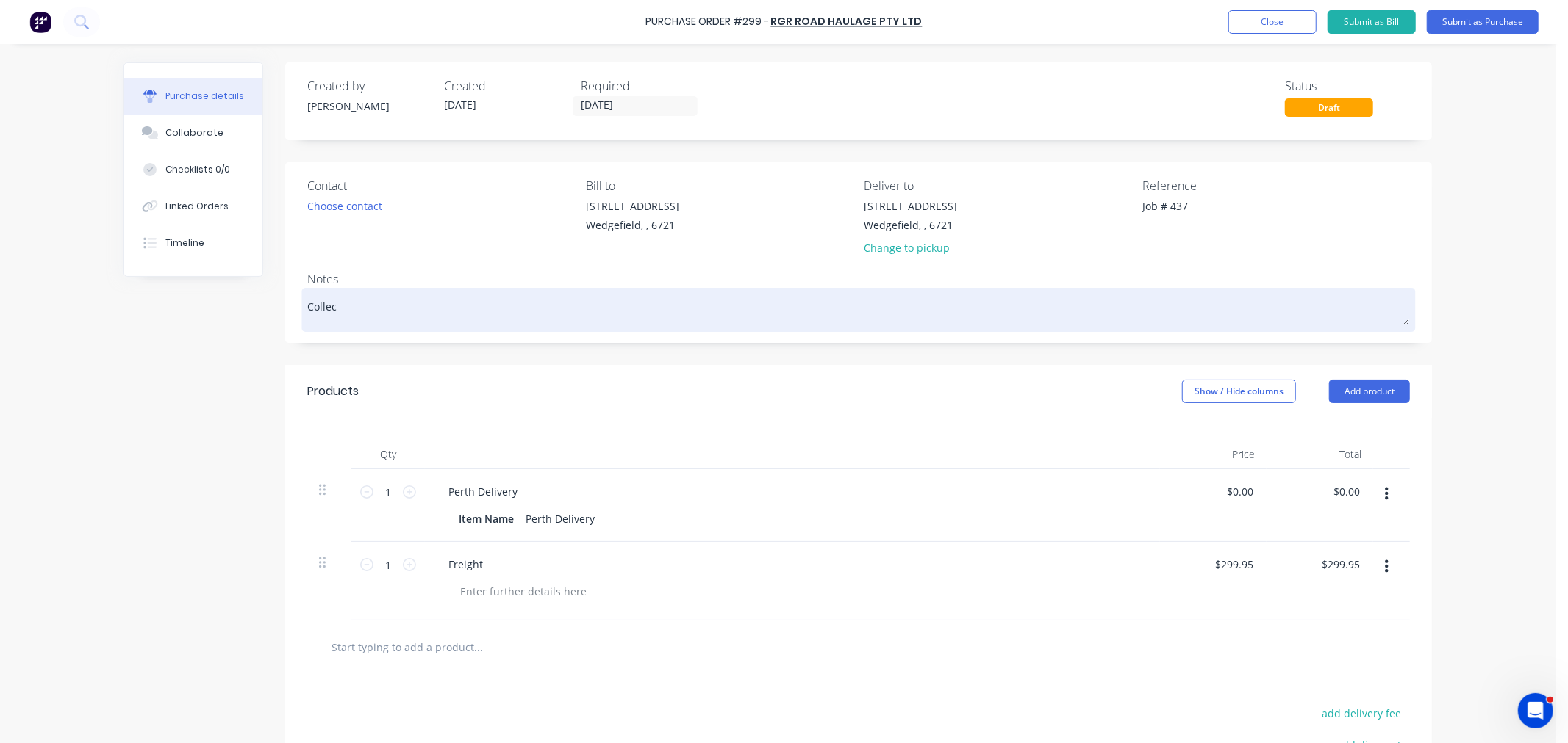
type textarea "x"
type textarea "Collect"
type textarea "x"
type textarea "Collecti"
type textarea "x"
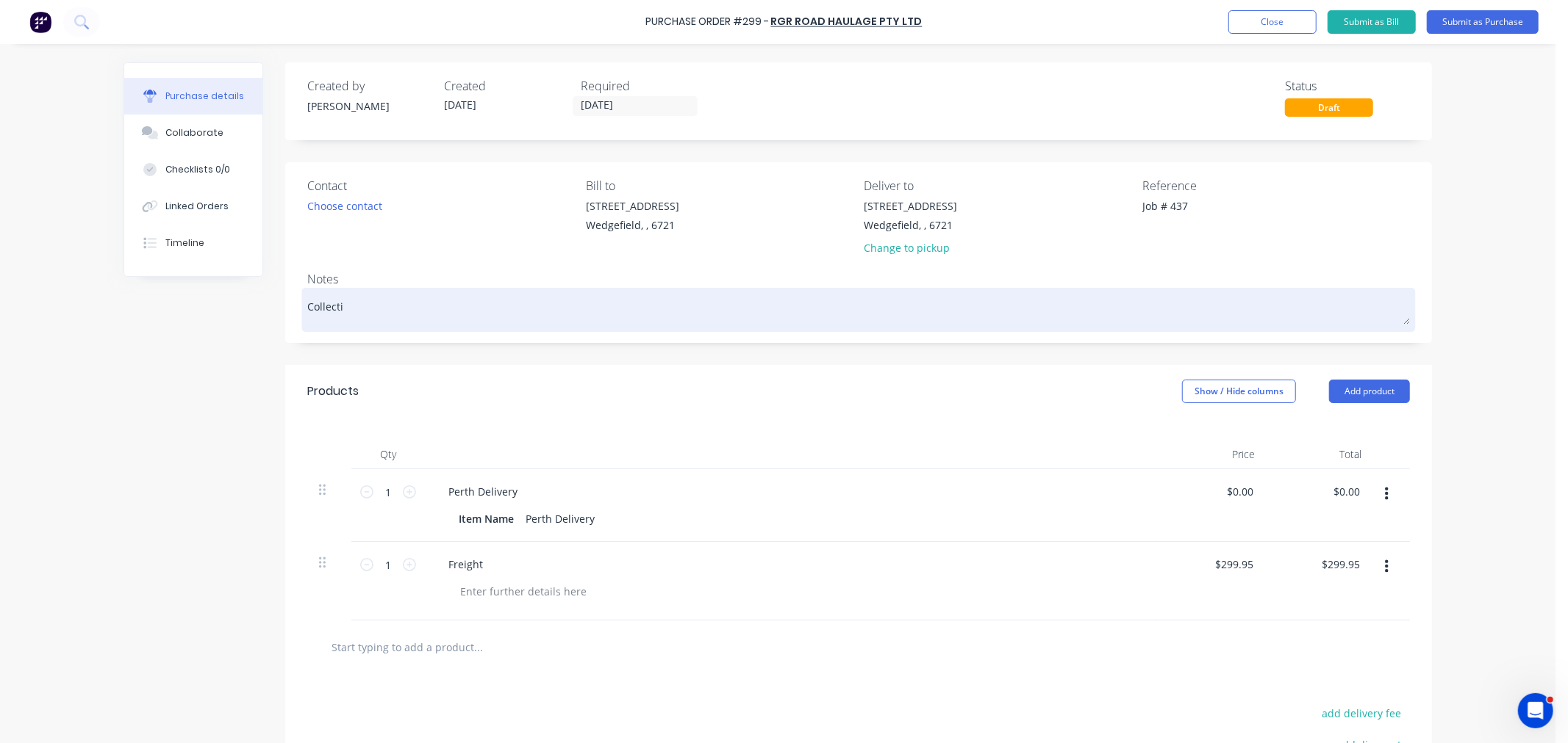
type textarea "Collectio"
type textarea "x"
type textarea "Collection"
type textarea "x"
type textarea "Collection"
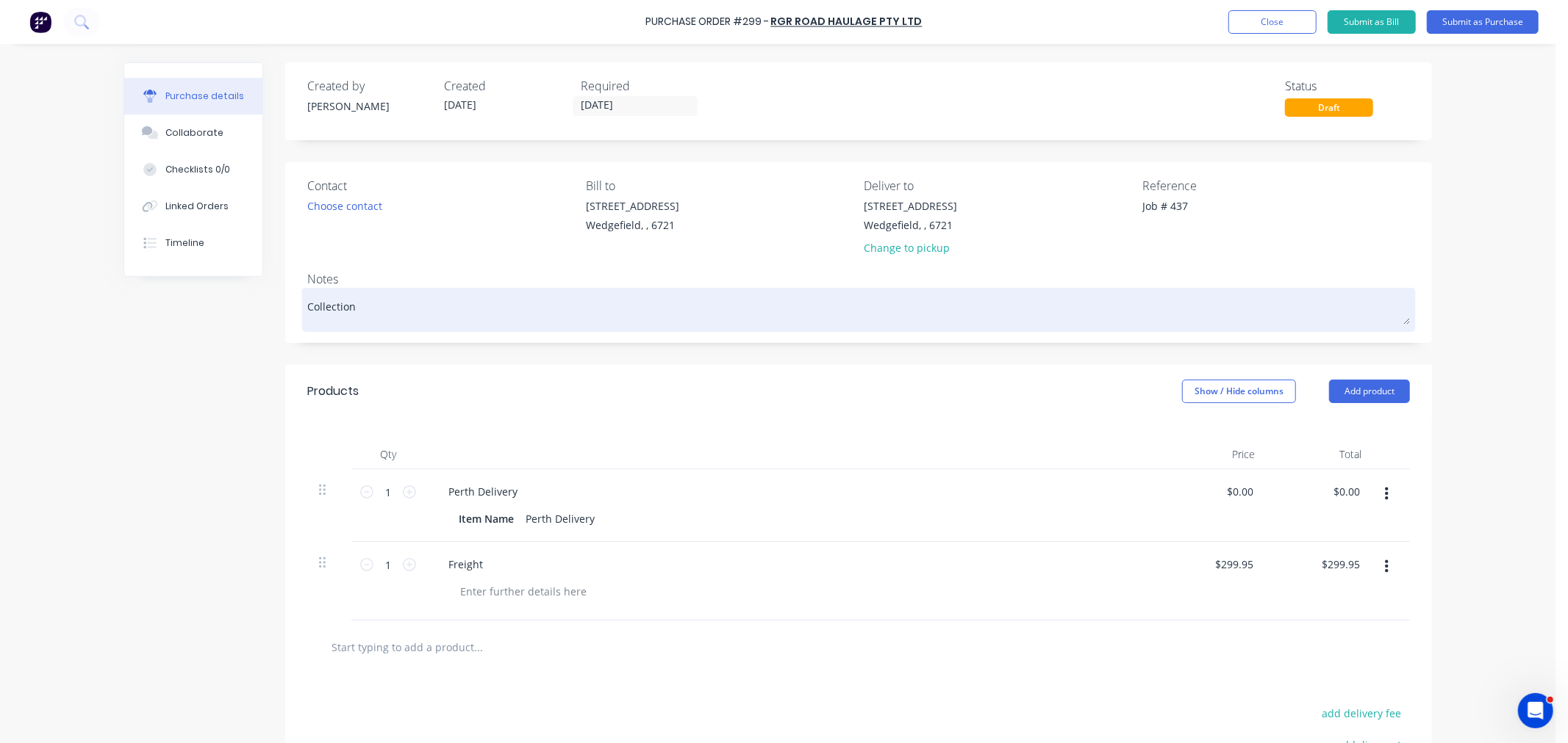
type textarea "x"
type textarea "Collection f"
type textarea "x"
type textarea "Collection fo"
type textarea "x"
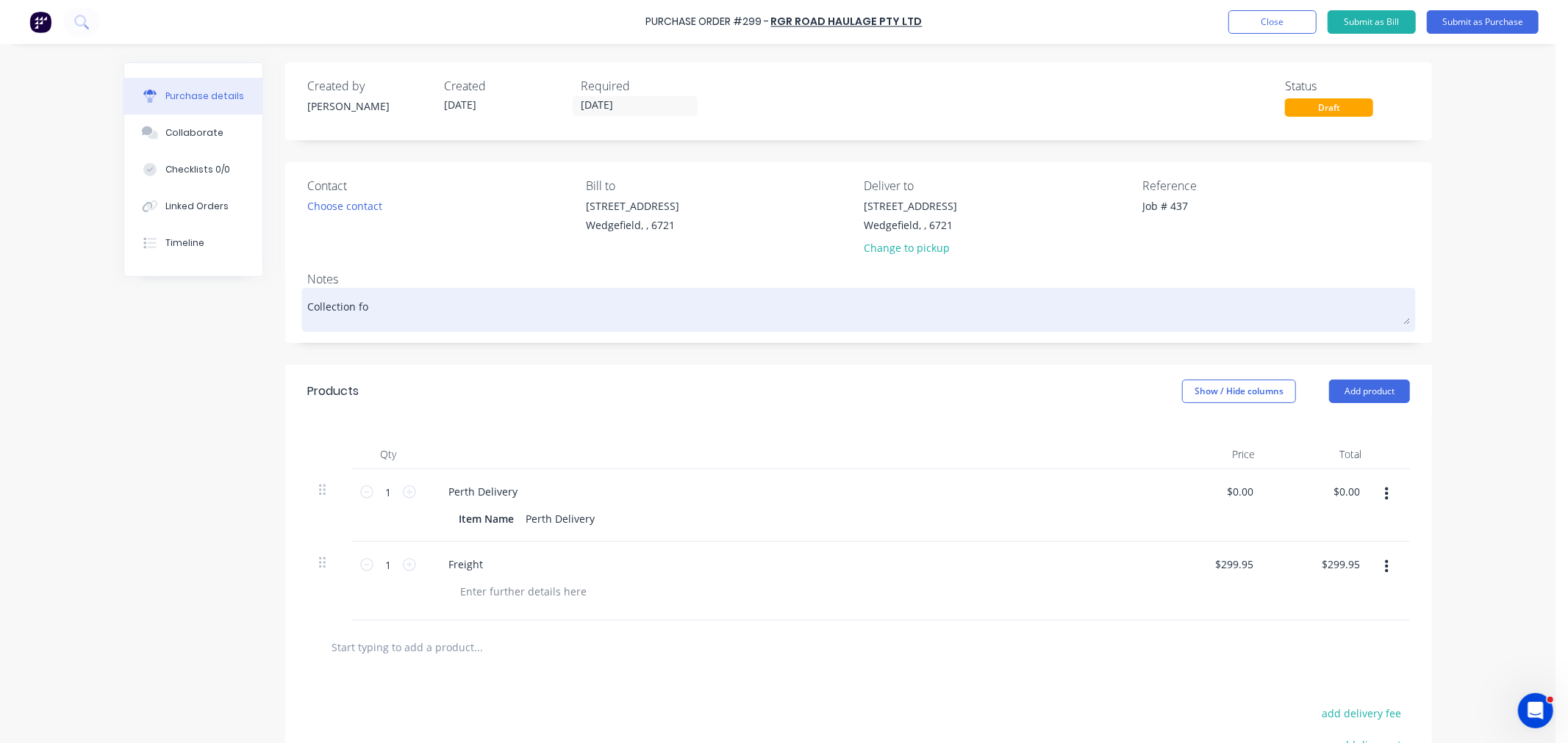
type textarea "Collection fo"
type textarea "x"
type textarea "Collection fo P"
type textarea "x"
type textarea "Collection fo PO"
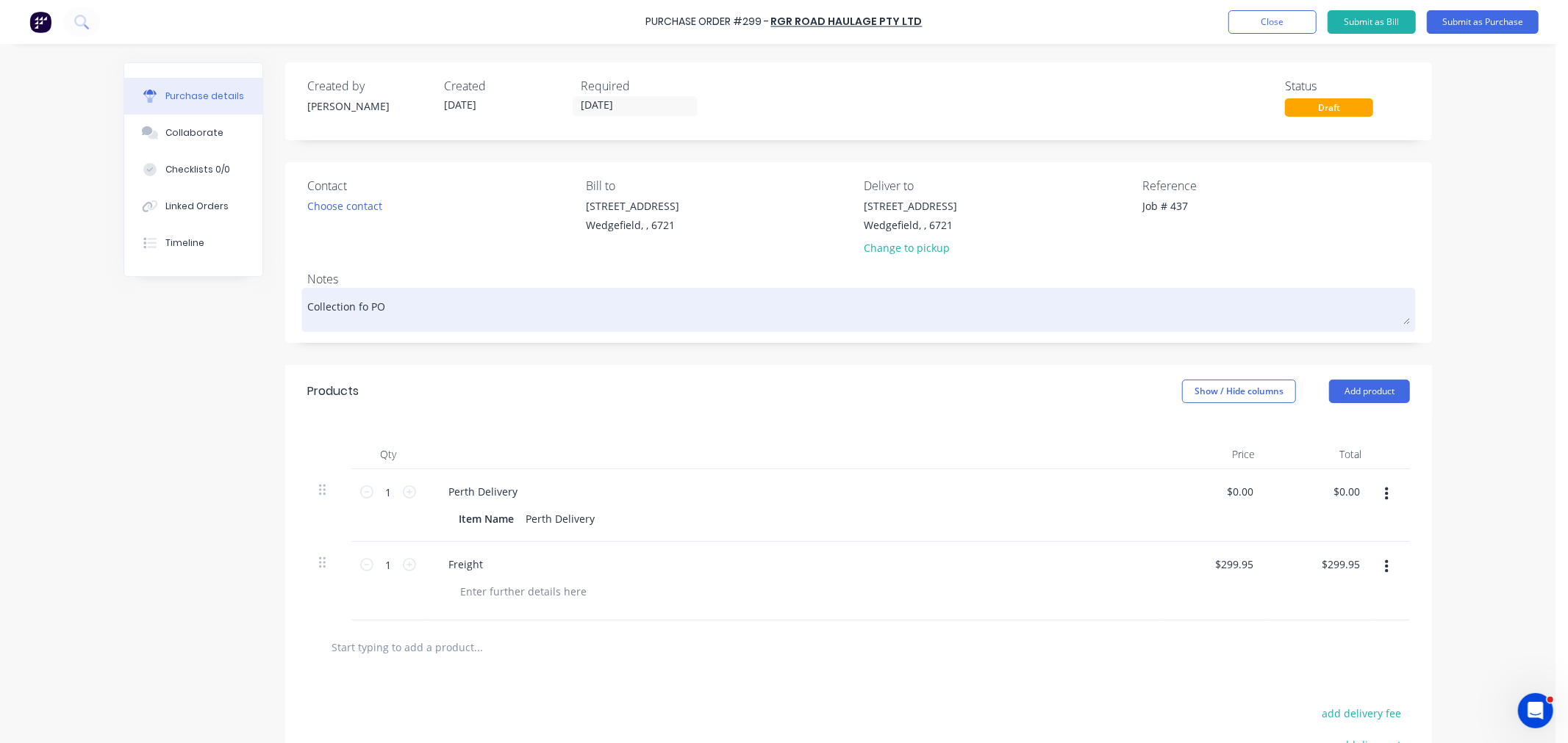
type textarea "x"
type textarea "Collection fo P"
type textarea "x"
type textarea "Collection fo"
type textarea "x"
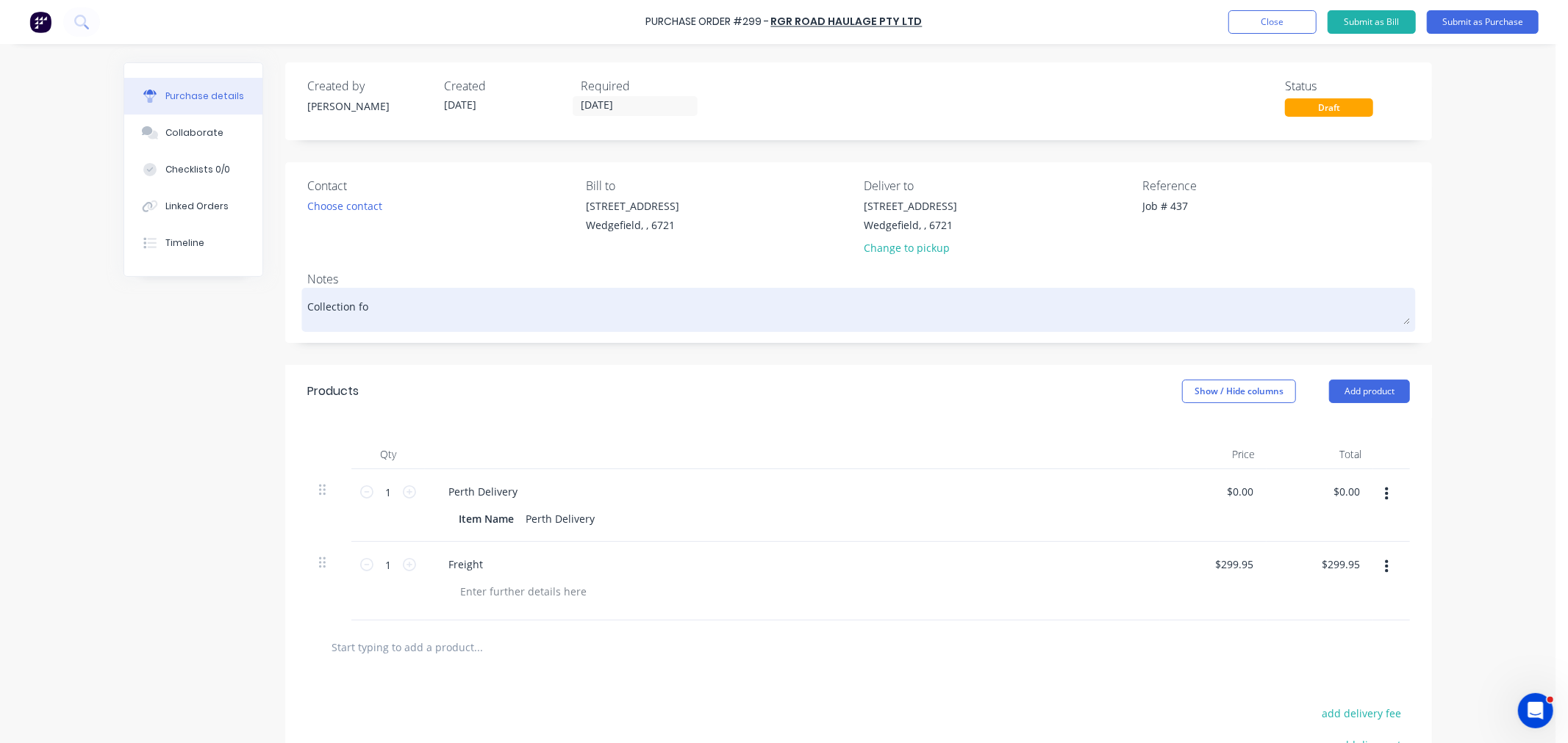
type textarea "Collection fo"
type textarea "x"
type textarea "Collection f"
type textarea "x"
type textarea "Collection"
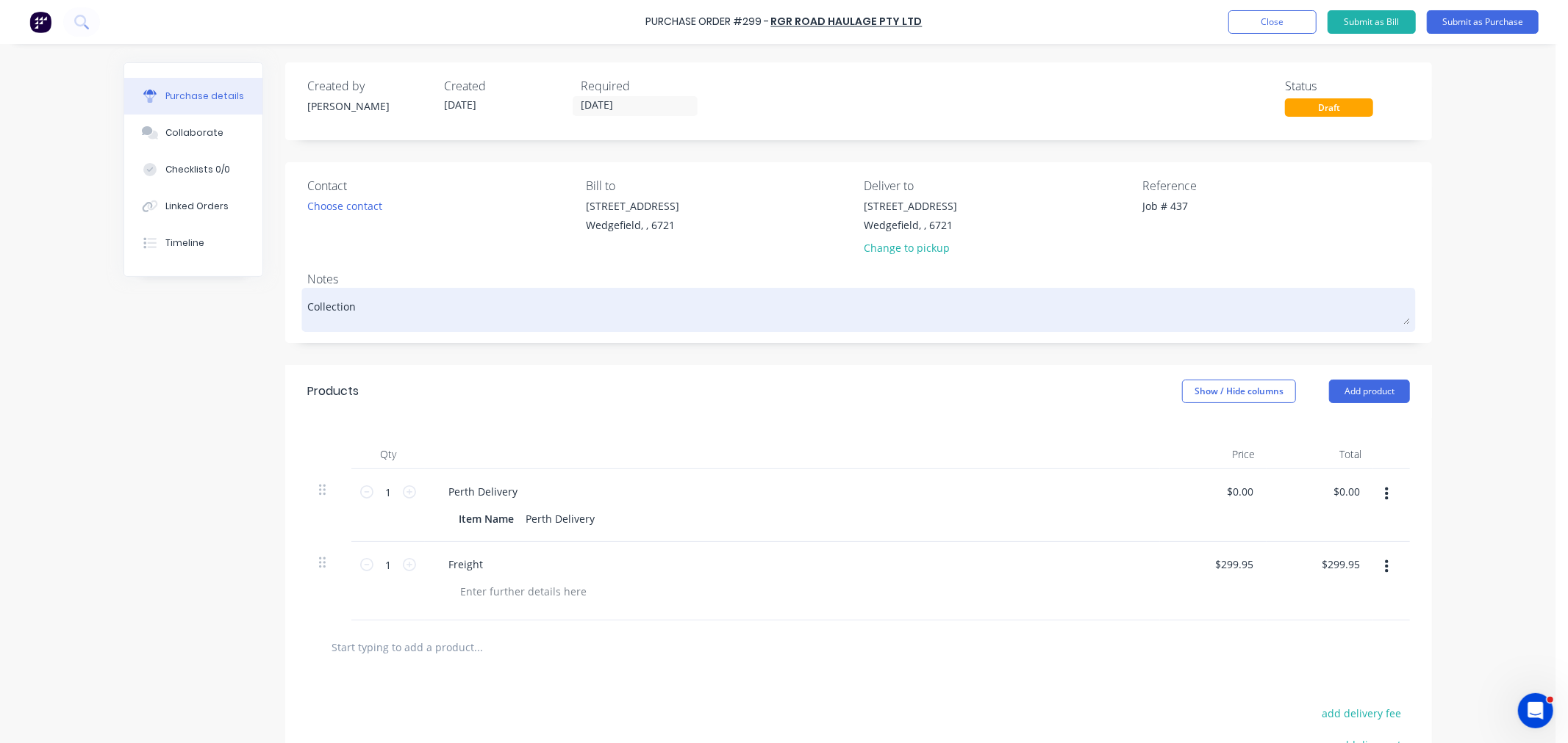
type textarea "x"
type textarea "Collection o"
type textarea "x"
type textarea "Collection of"
type textarea "x"
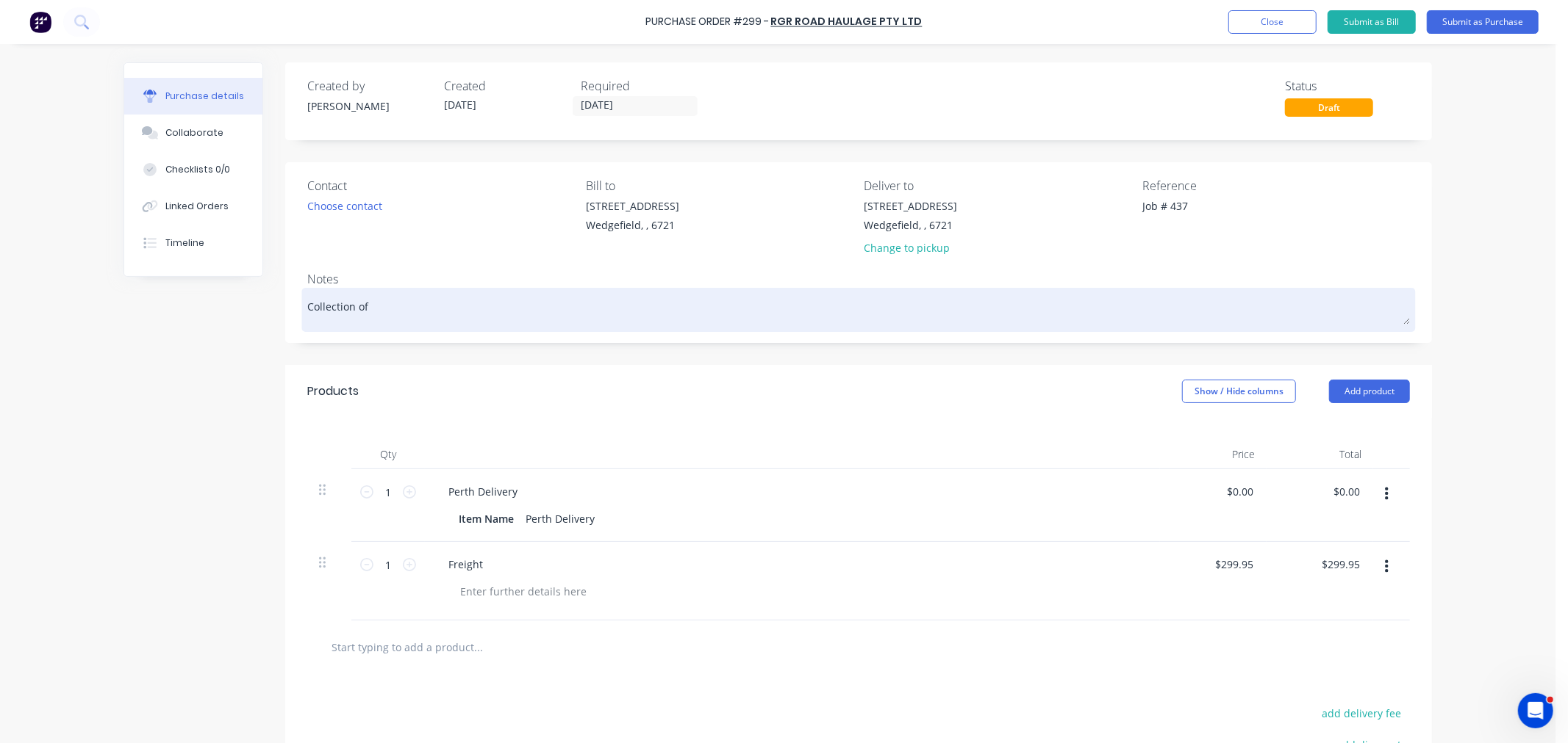
type textarea "Collection of"
type textarea "x"
type textarea "Collection of P"
type textarea "x"
type textarea "Collection of PO"
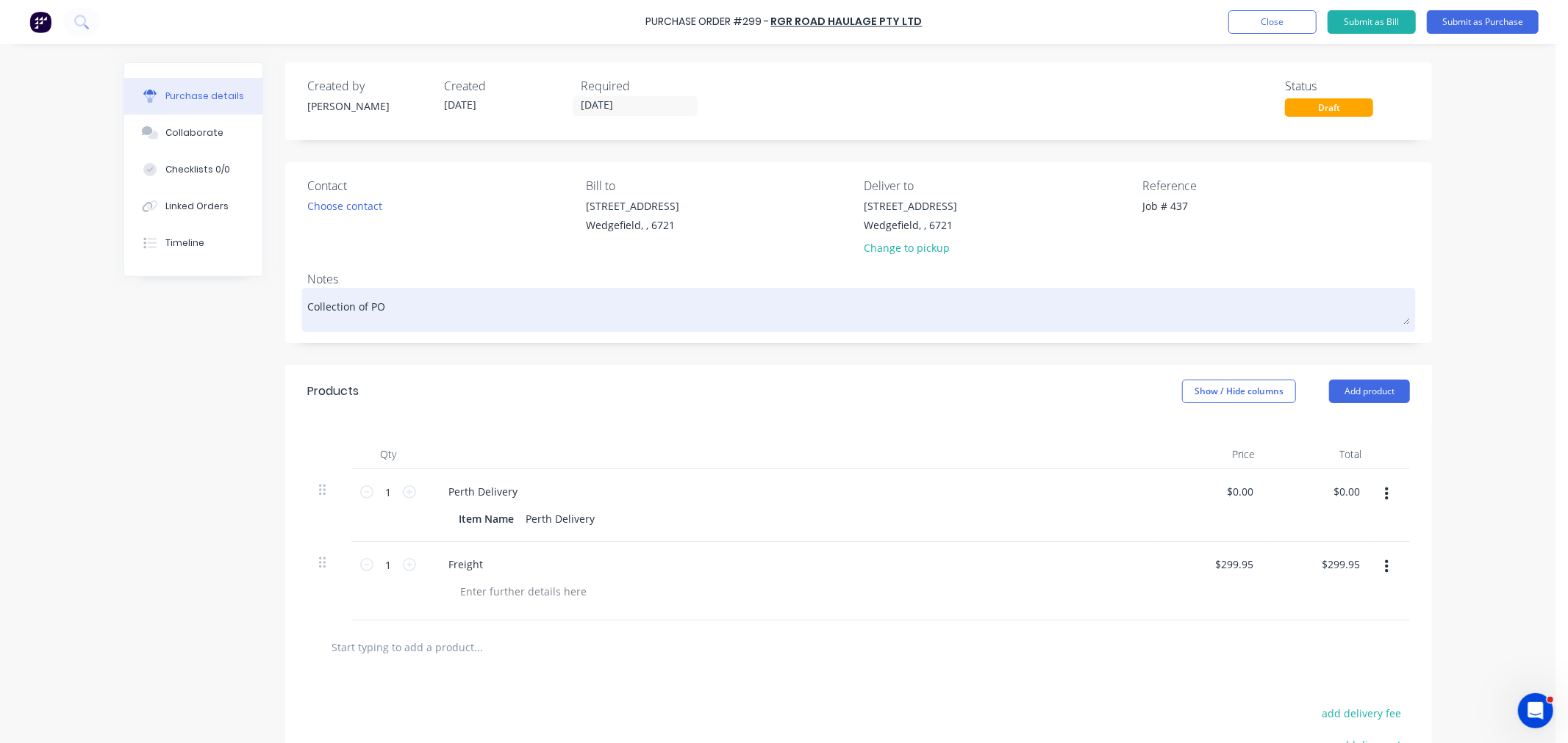
type textarea "x"
type textarea "Collection of PO1"
type textarea "x"
type textarea "Collection of PO12"
type textarea "x"
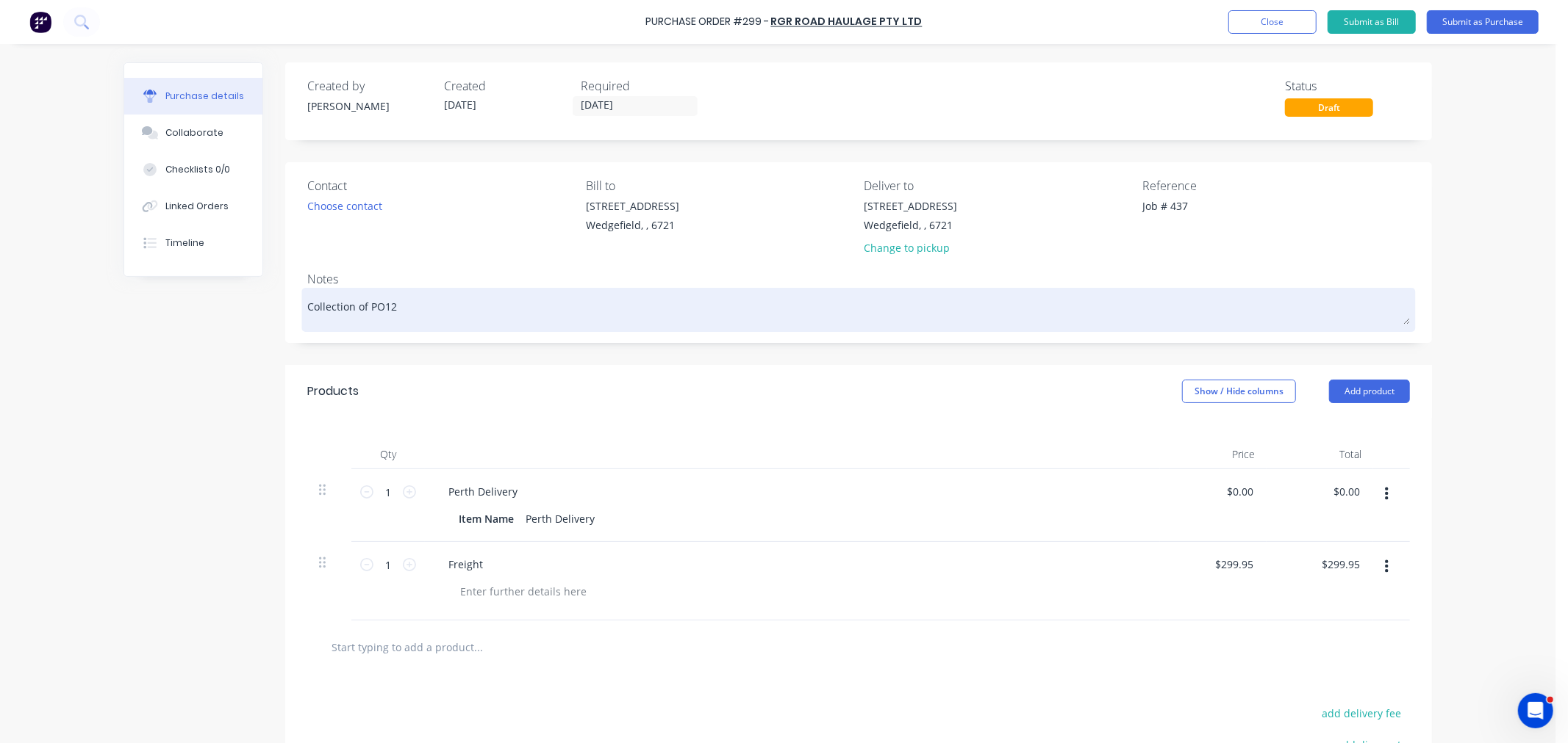
type textarea "Collection of PO122"
type textarea "x"
type textarea "Collection of PO1223"
type textarea "x"
type textarea "Collection of PO1223"
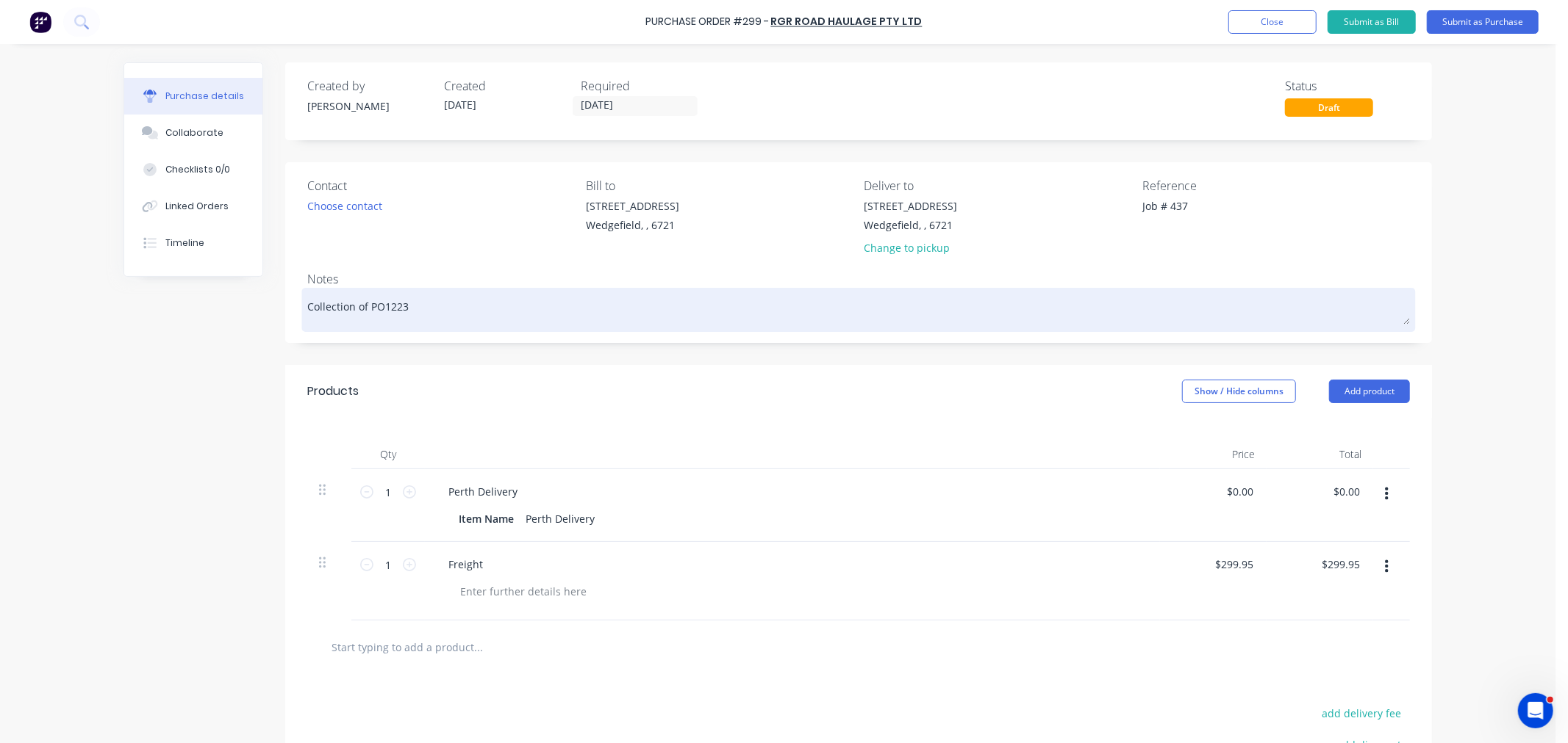
type textarea "x"
type textarea "Collection of PO1223 f"
type textarea "x"
type textarea "Collection of PO1223 fr"
type textarea "x"
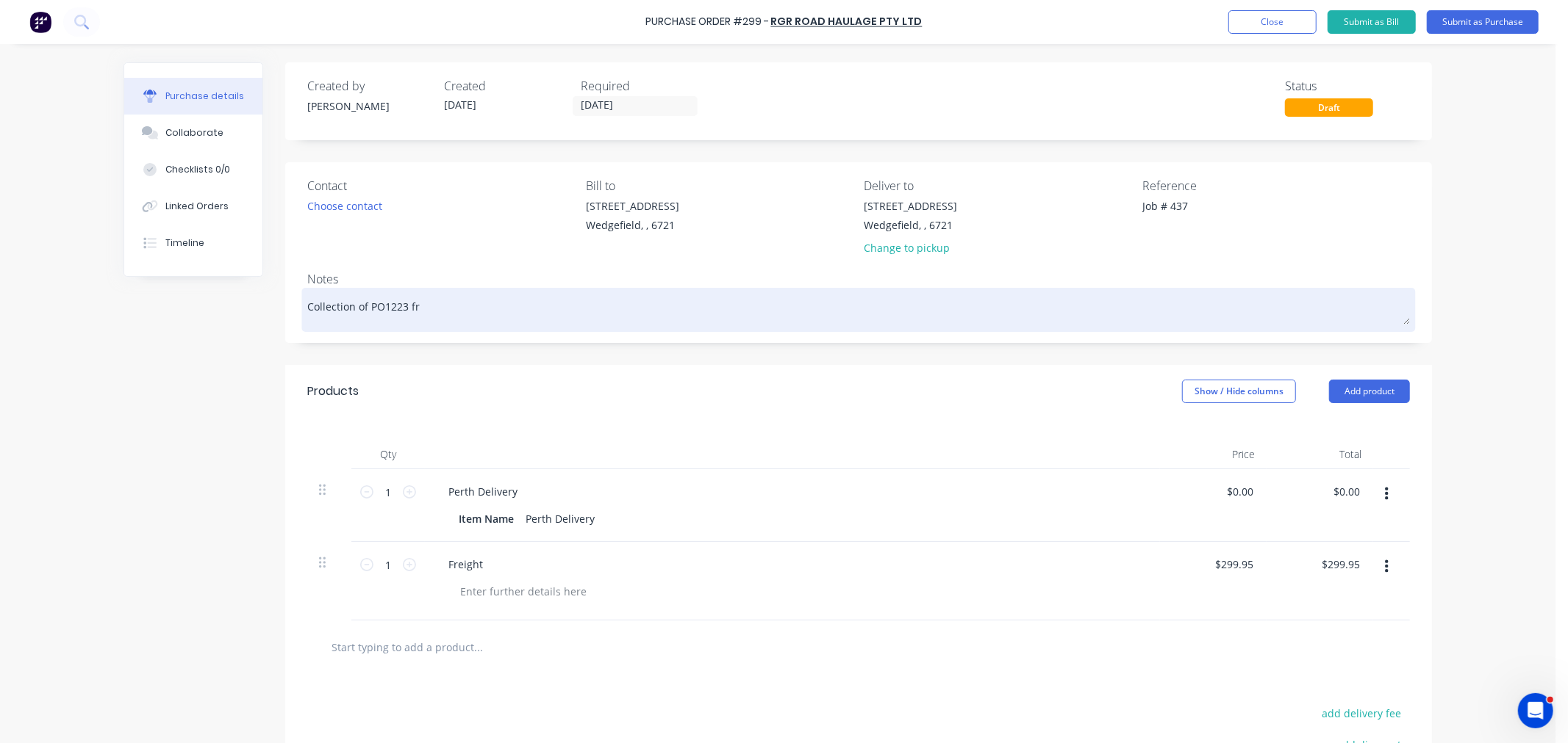
type textarea "Collection of PO1223 fro"
type textarea "x"
type textarea "Collection of PO1223 from"
type textarea "x"
type textarea "Collection of PO1223 from"
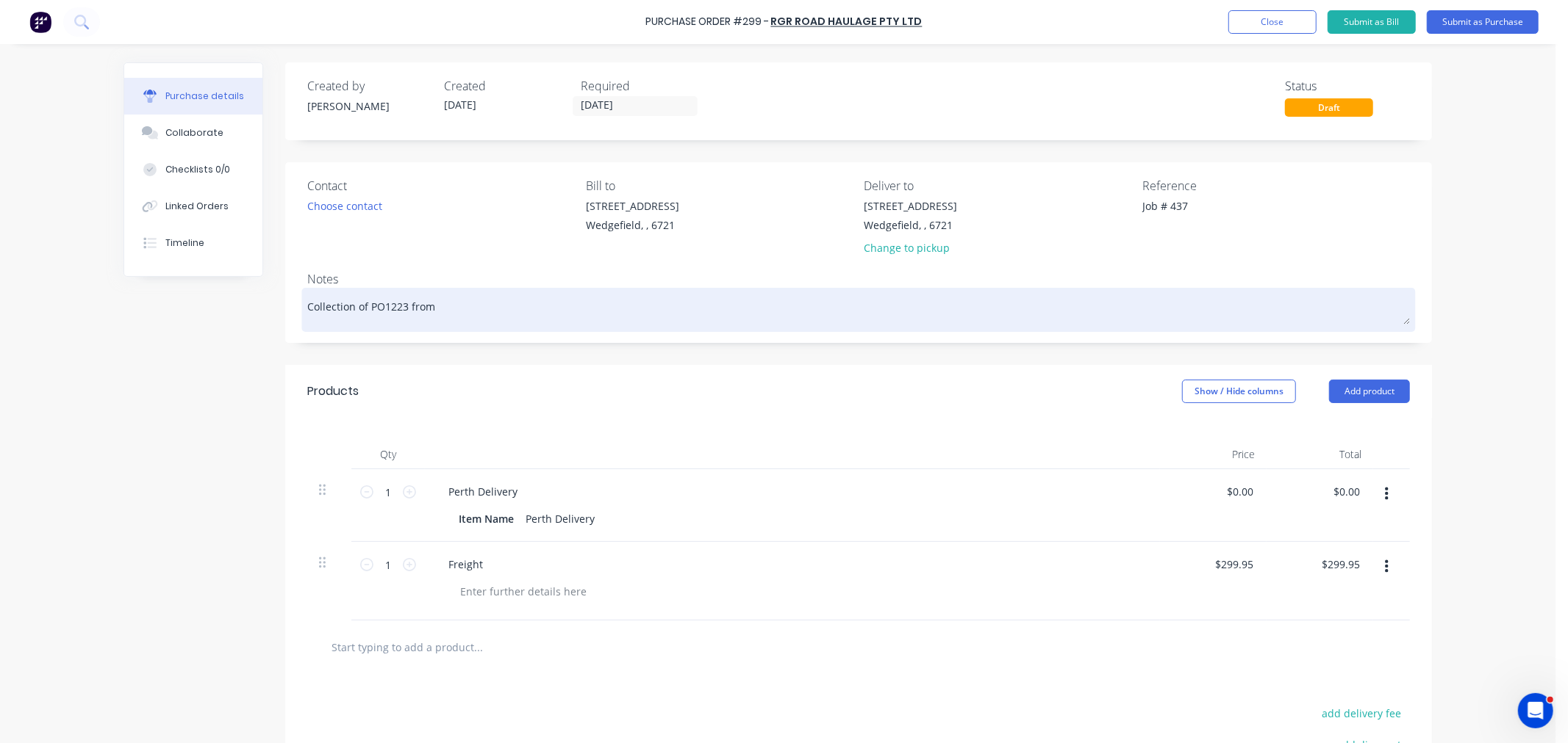
type textarea "x"
type textarea "Collection of PO1223 from M"
type textarea "x"
type textarea "Collection of PO1223 from MS"
type textarea "x"
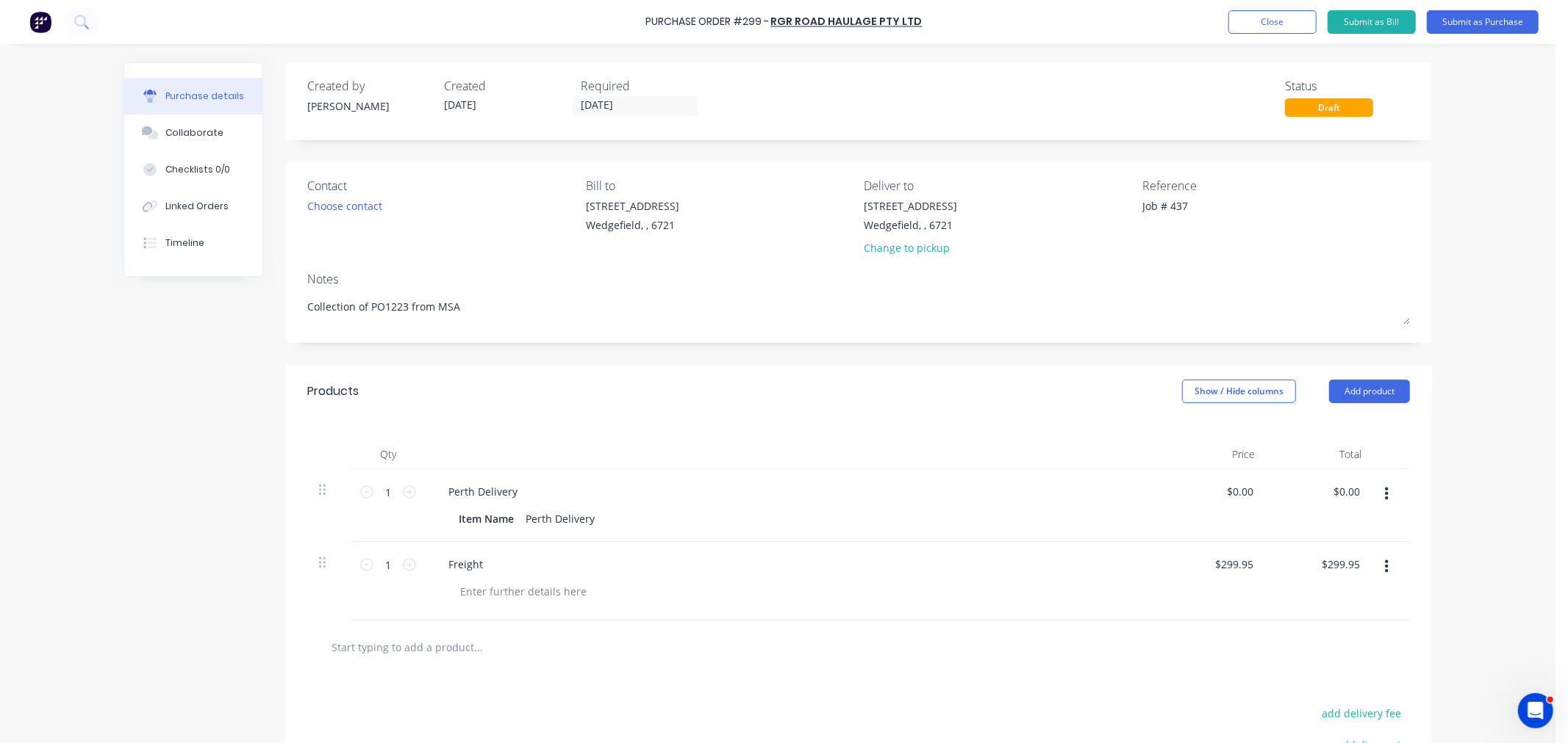
type textarea "Collection of PO1223 from MSA"
type textarea "x"
type textarea "Collection of PO1223 from MSA"
click at [1384, 493] on icon "button" at bounding box center [1386, 494] width 3 height 16
click at [1306, 614] on button "Delete" at bounding box center [1341, 621] width 125 height 30
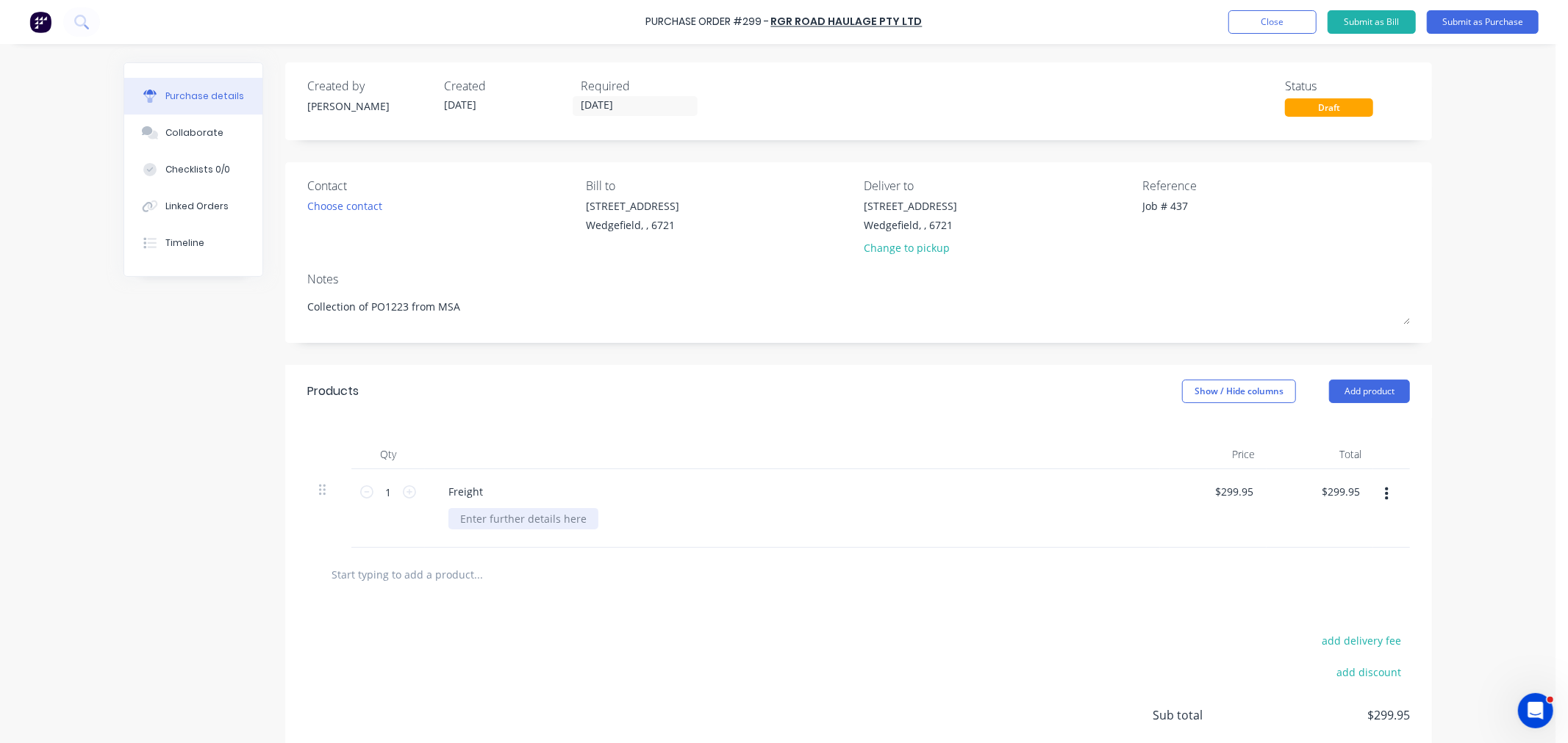
type textarea "x"
click at [466, 523] on div at bounding box center [523, 518] width 150 height 21
paste div
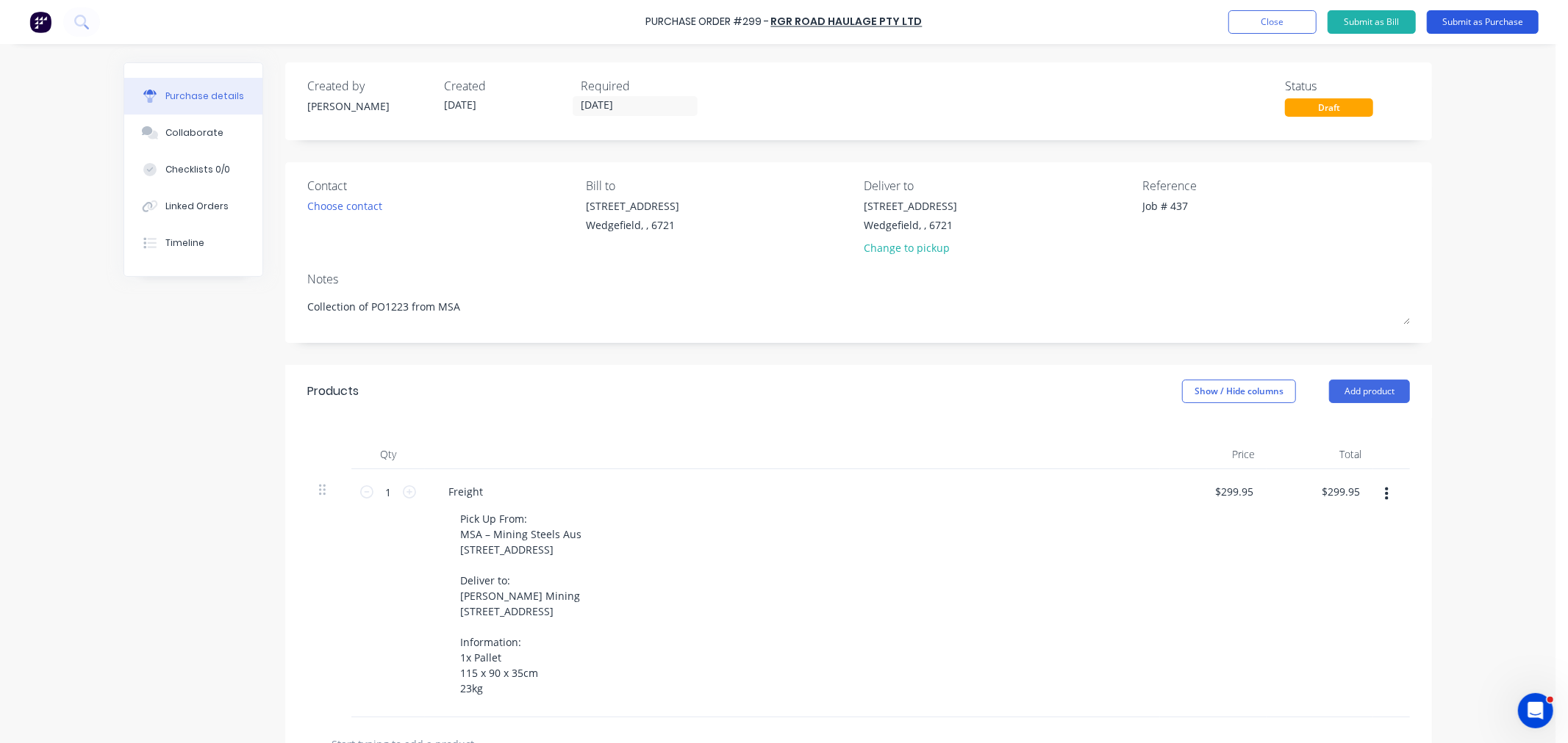
click at [1451, 25] on button "Submit as Purchase" at bounding box center [1483, 22] width 112 height 24
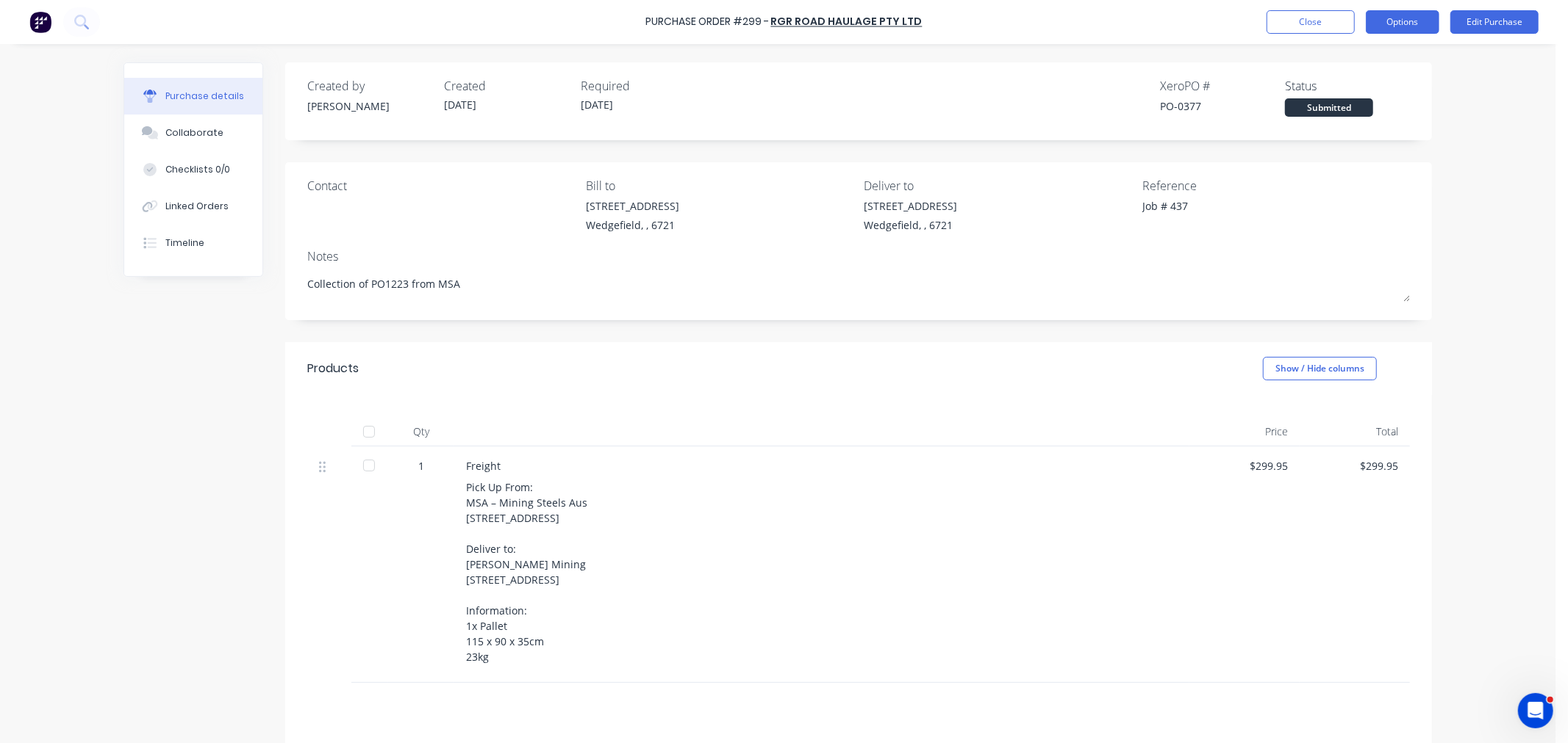
click at [1377, 25] on button "Options" at bounding box center [1402, 22] width 74 height 24
click at [1358, 56] on div "Print / Email" at bounding box center [1369, 59] width 113 height 21
click at [1335, 92] on div "With pricing" at bounding box center [1369, 89] width 113 height 21
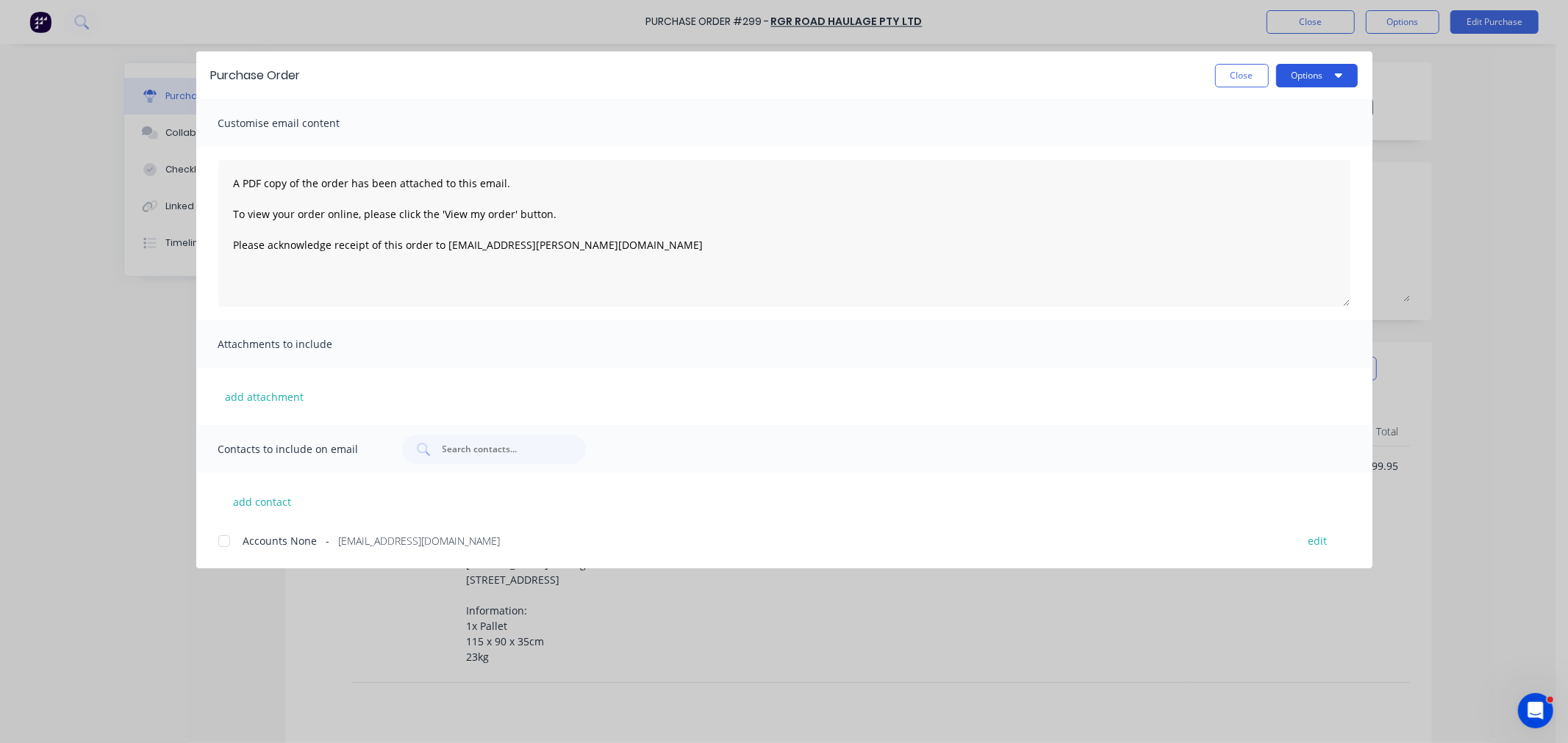
click at [1321, 72] on button "Options" at bounding box center [1317, 76] width 81 height 24
click at [1260, 111] on div "Preview" at bounding box center [1288, 112] width 113 height 21
click at [1251, 72] on button "Close" at bounding box center [1241, 76] width 53 height 24
type textarea "x"
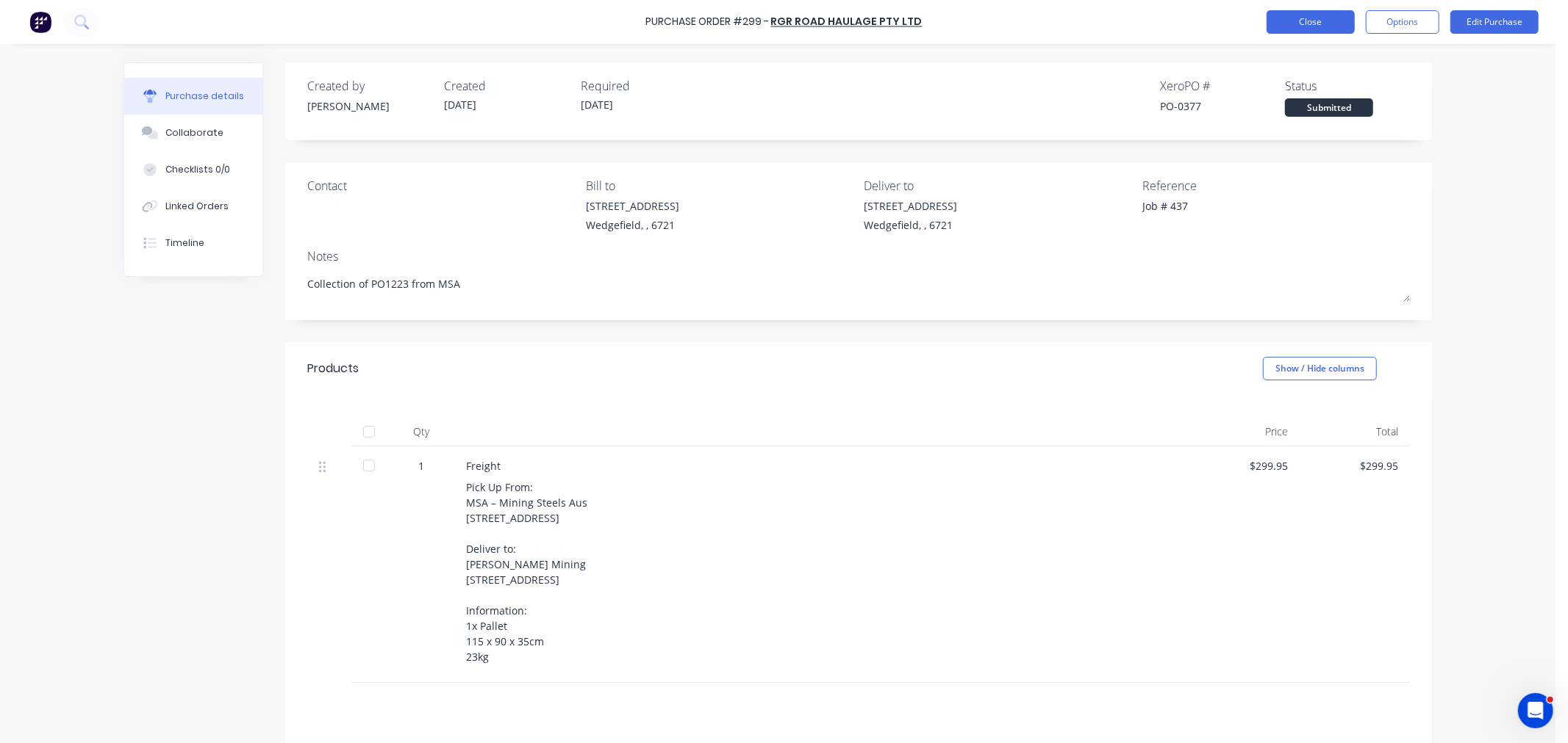
click at [1282, 25] on button "Close" at bounding box center [1310, 22] width 88 height 24
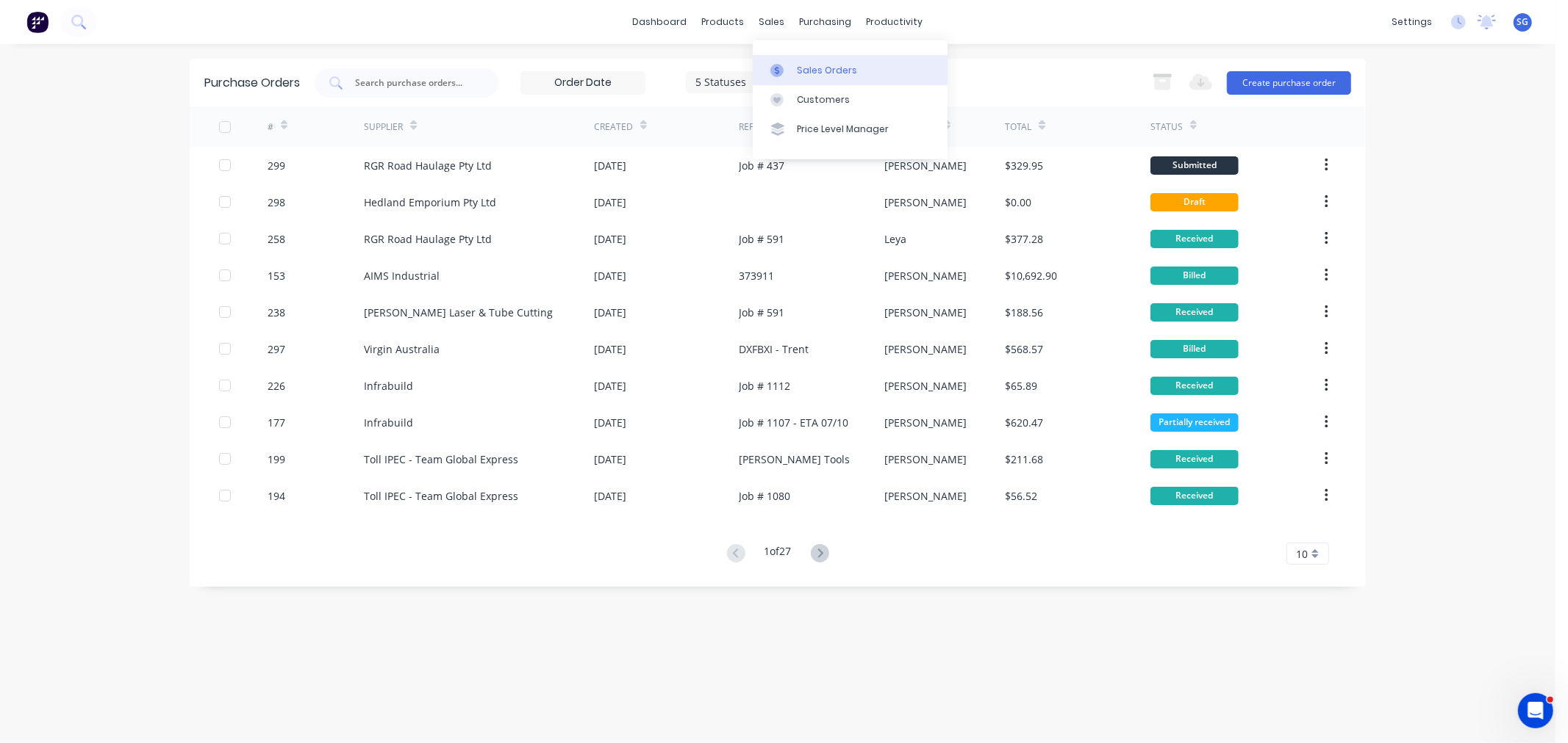
click at [794, 64] on link "Sales Orders" at bounding box center [850, 69] width 195 height 30
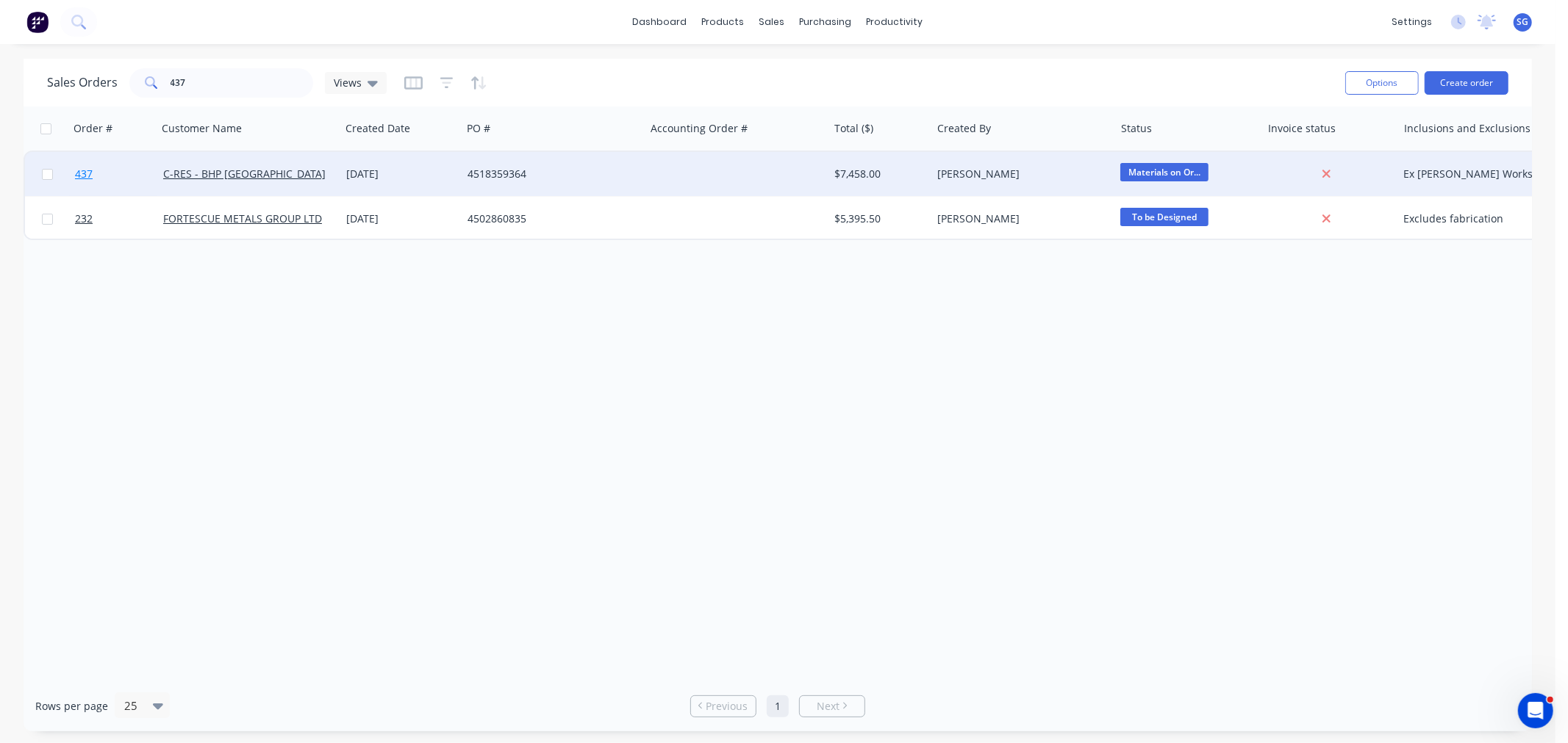
click at [87, 171] on span "437" at bounding box center [84, 173] width 18 height 14
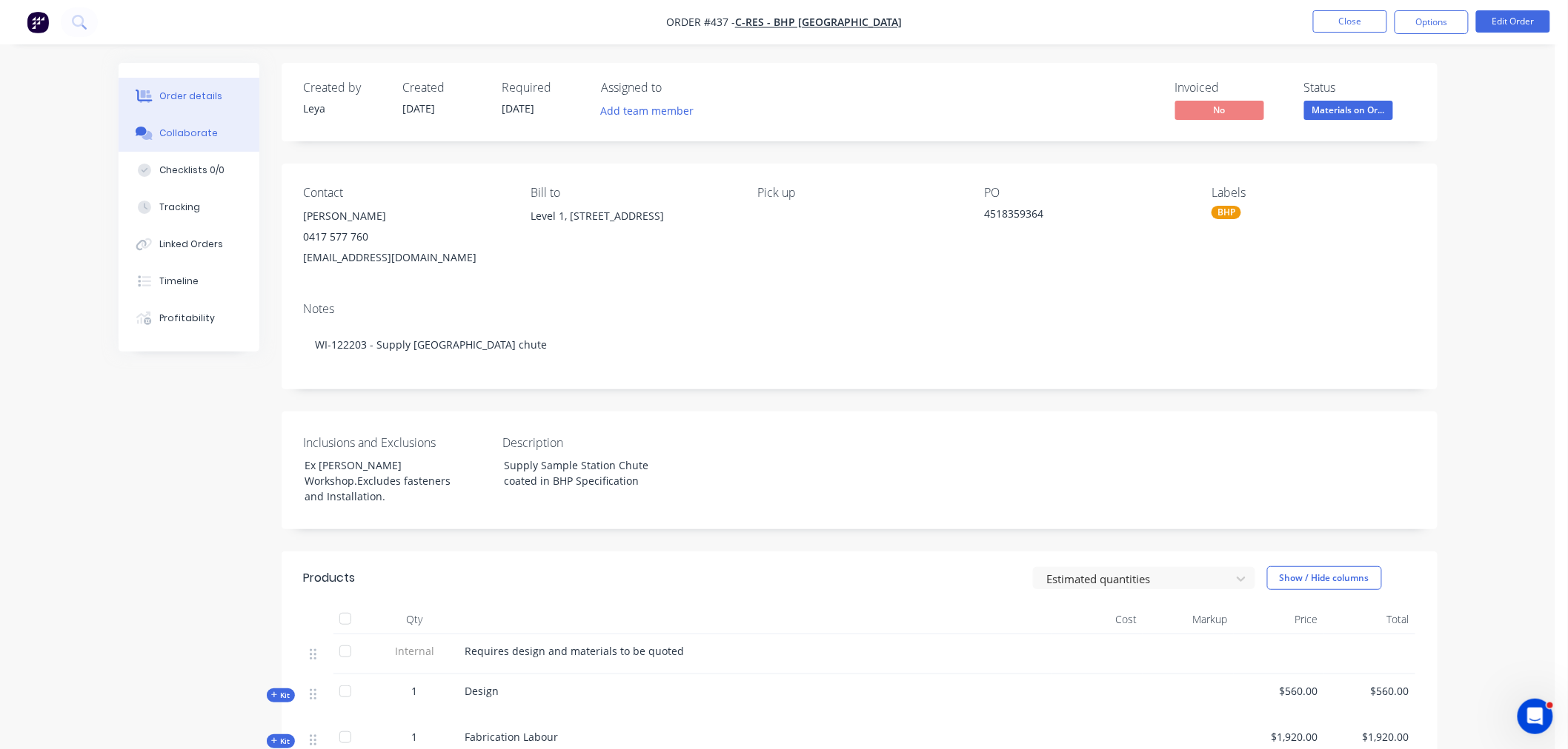
click at [167, 120] on button "Collaborate" at bounding box center [188, 133] width 141 height 37
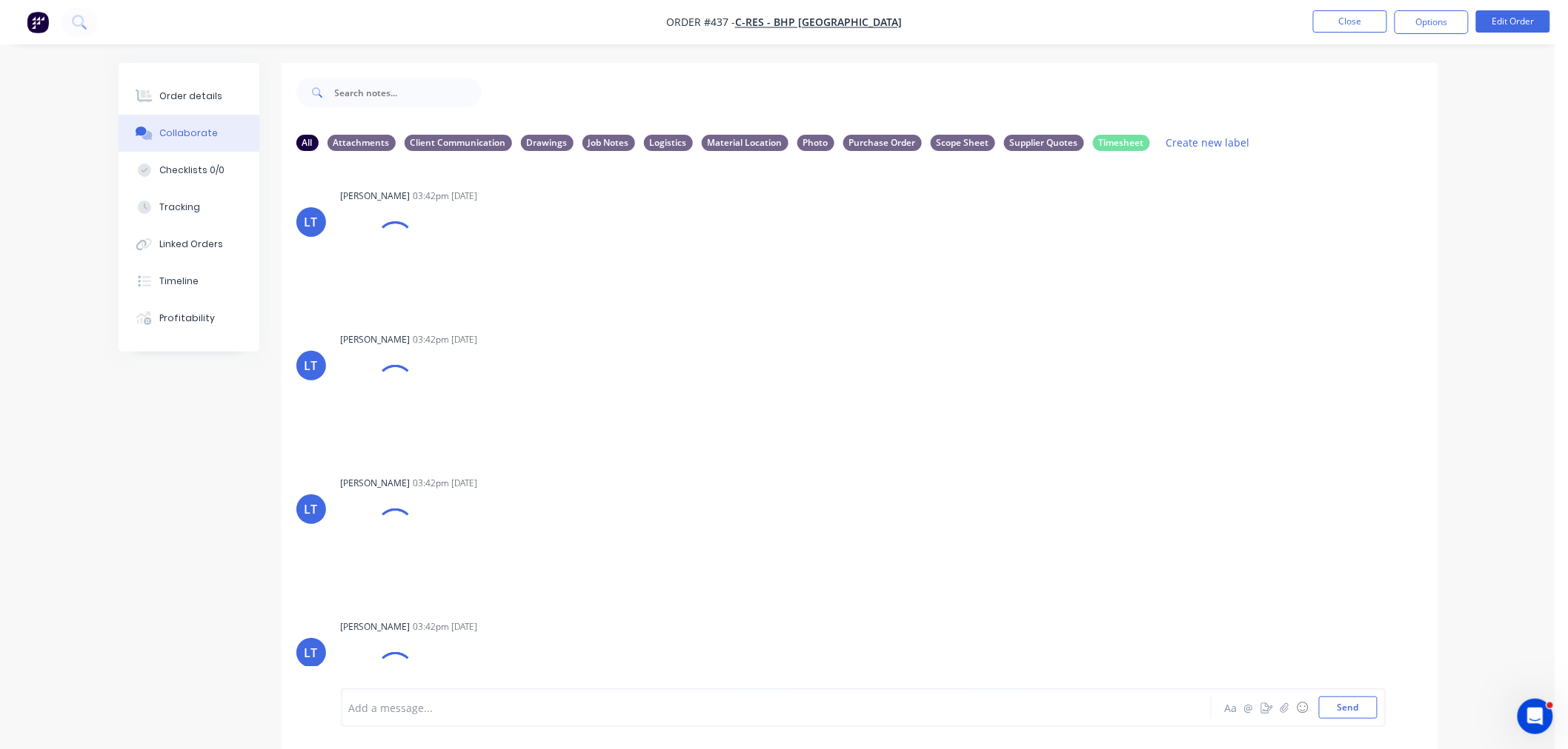
click at [440, 712] on div at bounding box center [735, 708] width 771 height 15
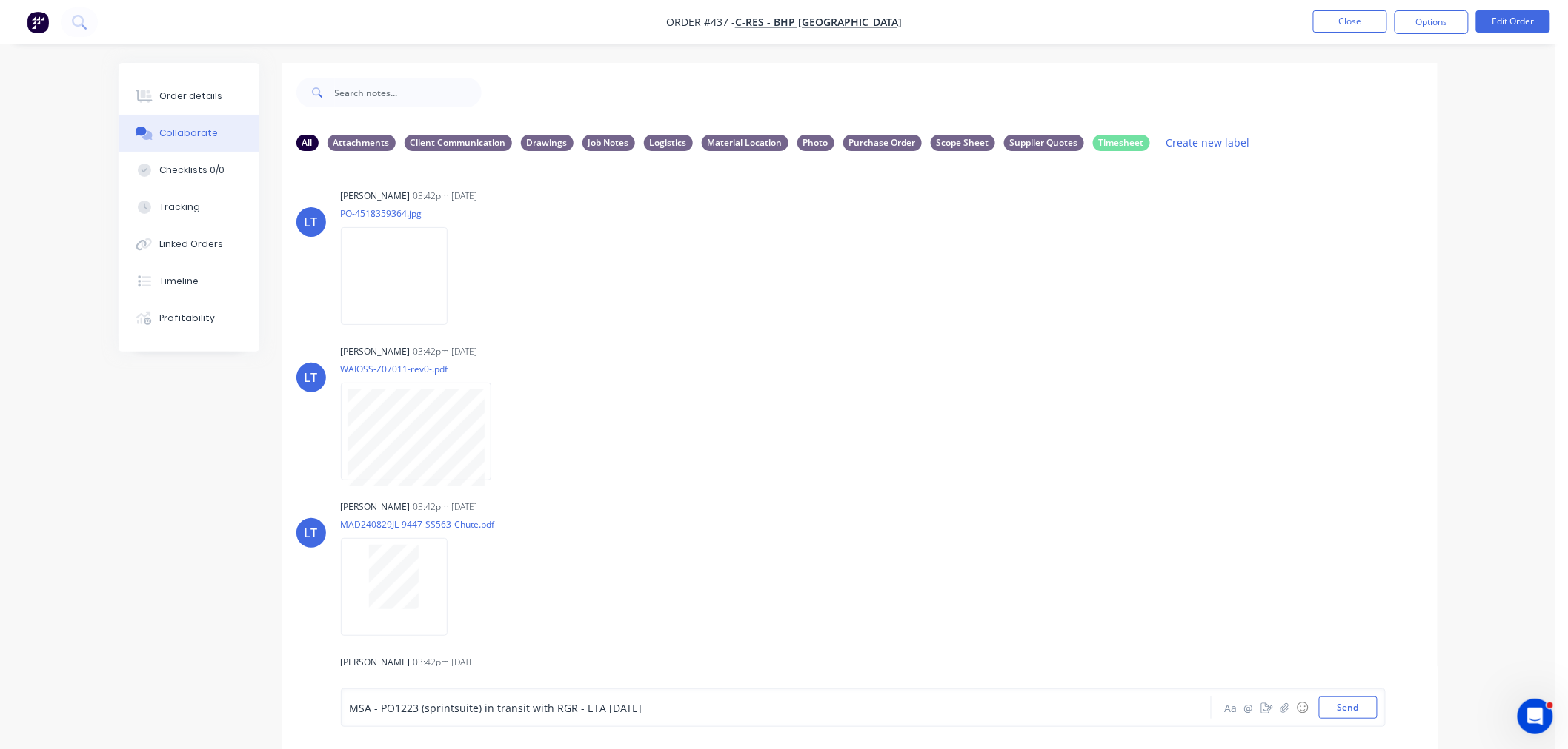
click at [695, 718] on div "MSA - PO1223 (sprintsuite) in transit with RGR - ETA Thursday" at bounding box center [734, 708] width 772 height 22
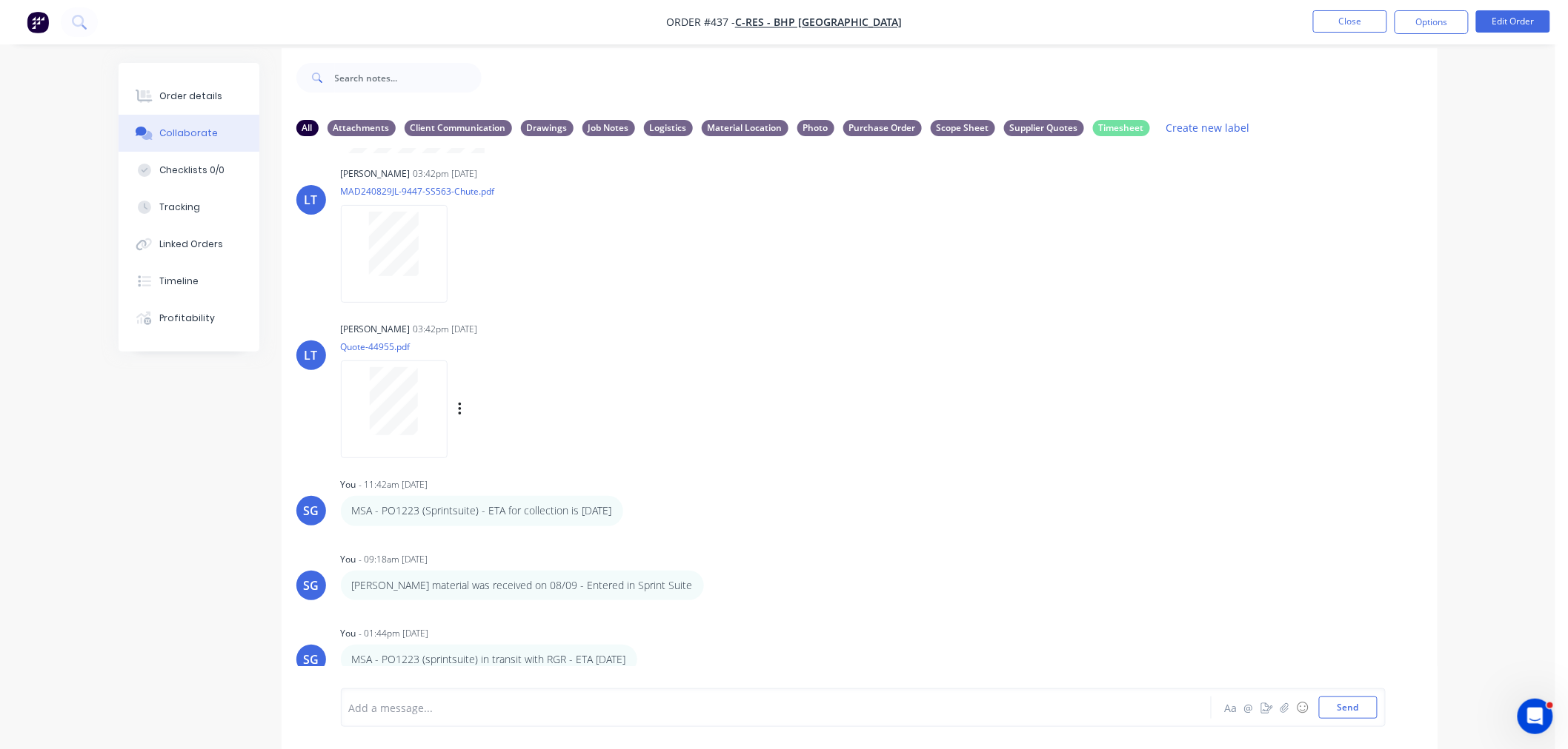
scroll to position [23, 0]
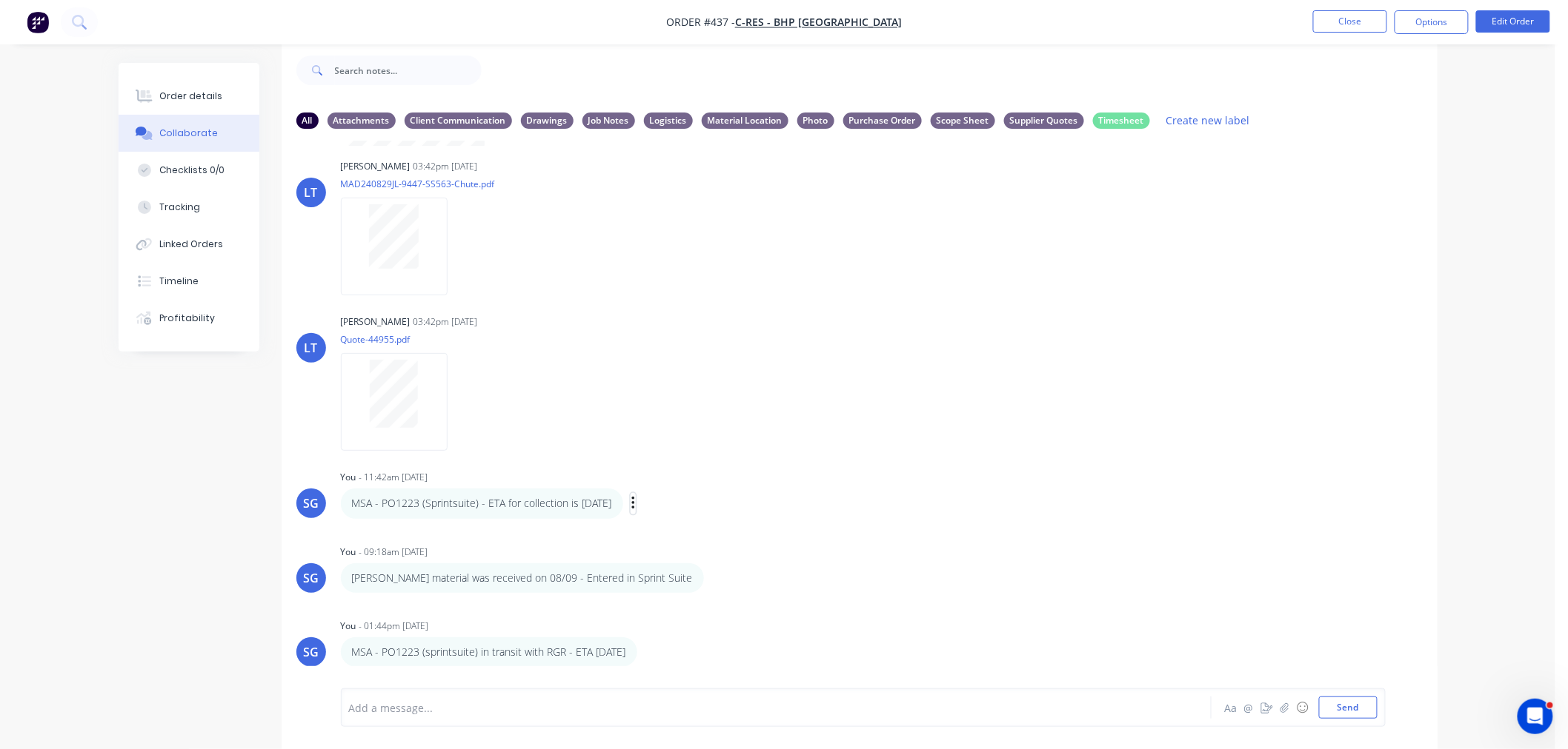
click at [636, 498] on icon "button" at bounding box center [633, 504] width 4 height 17
click at [678, 549] on button "Delete" at bounding box center [686, 555] width 93 height 25
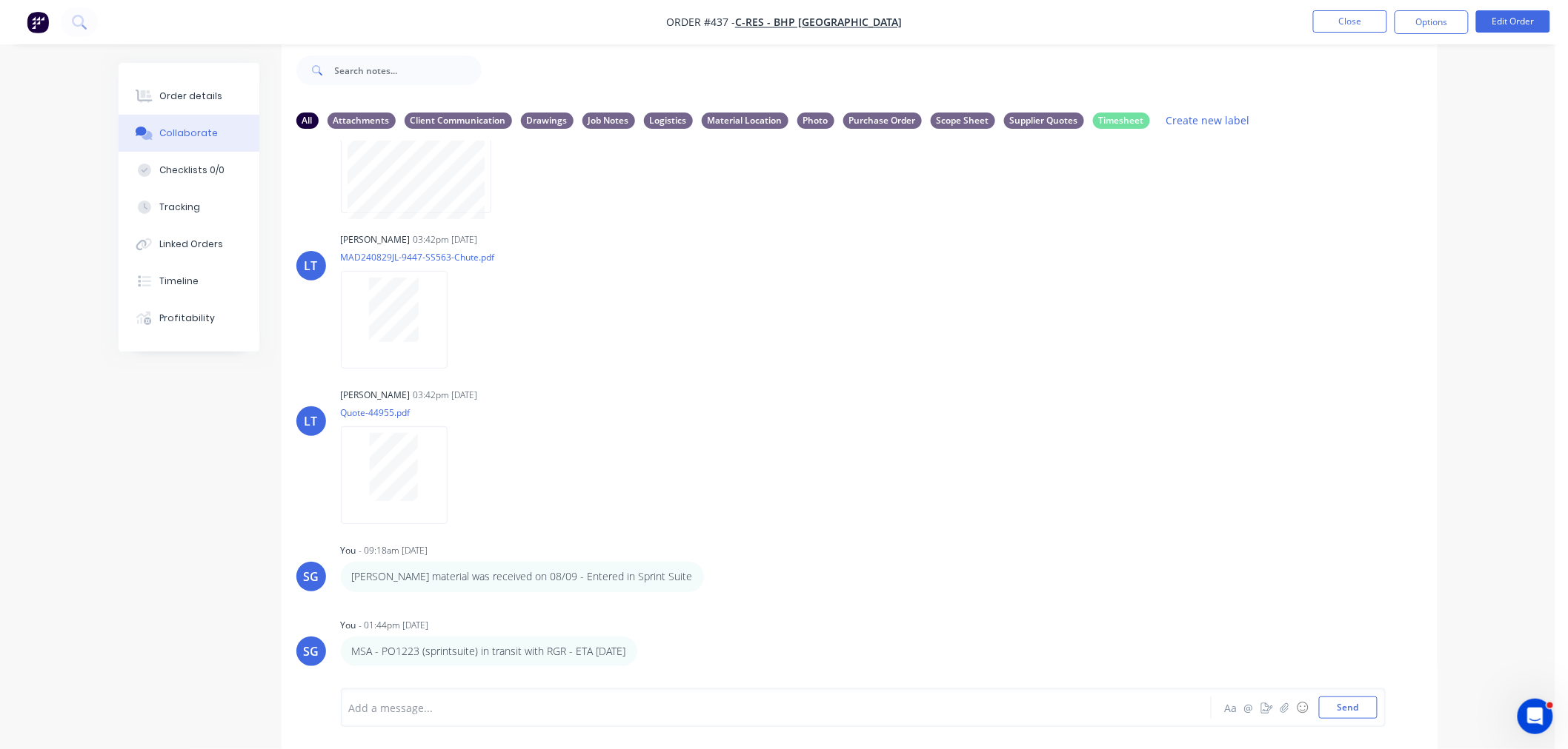
scroll to position [245, 0]
click at [650, 654] on icon "button" at bounding box center [647, 652] width 4 height 17
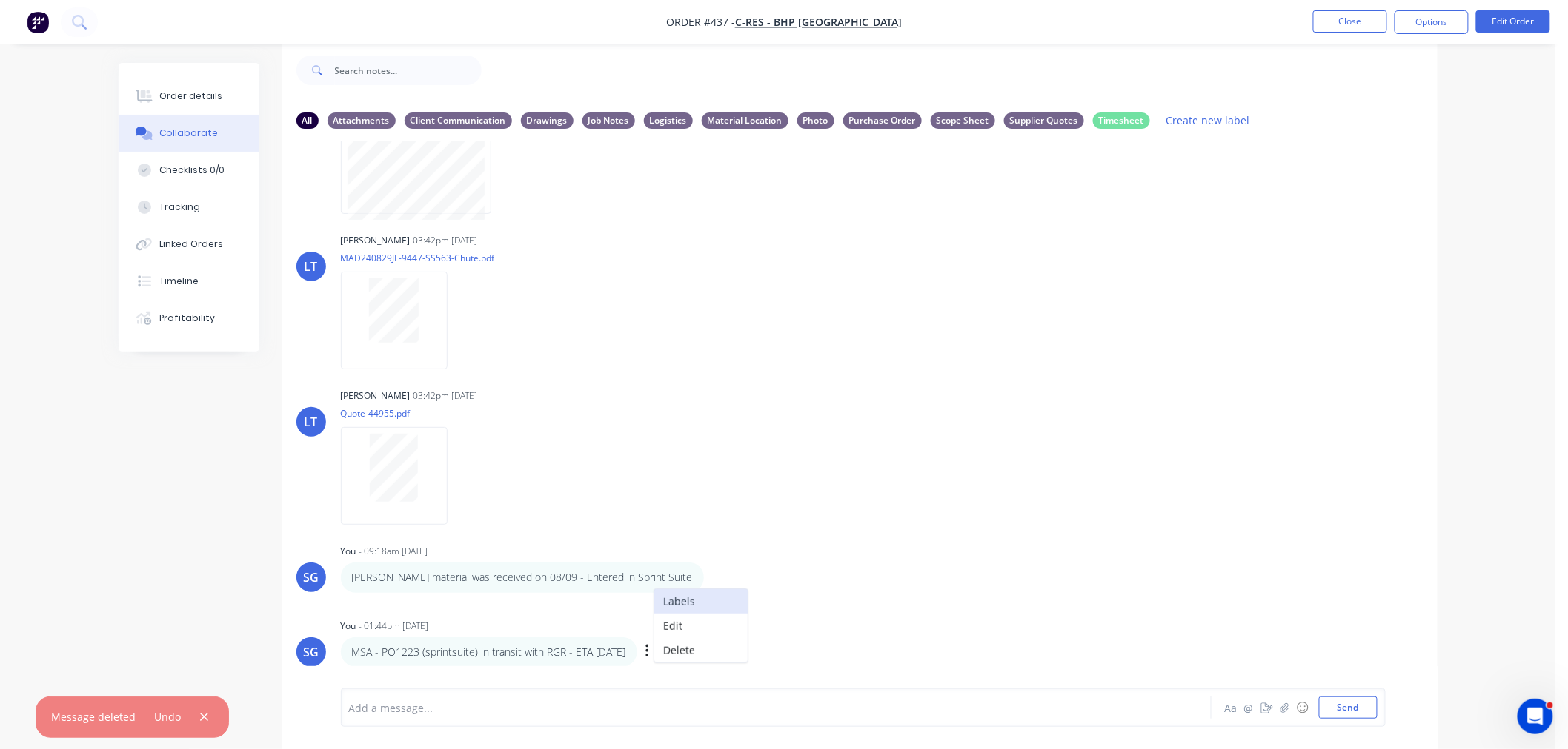
click at [743, 602] on button "Labels" at bounding box center [700, 602] width 93 height 25
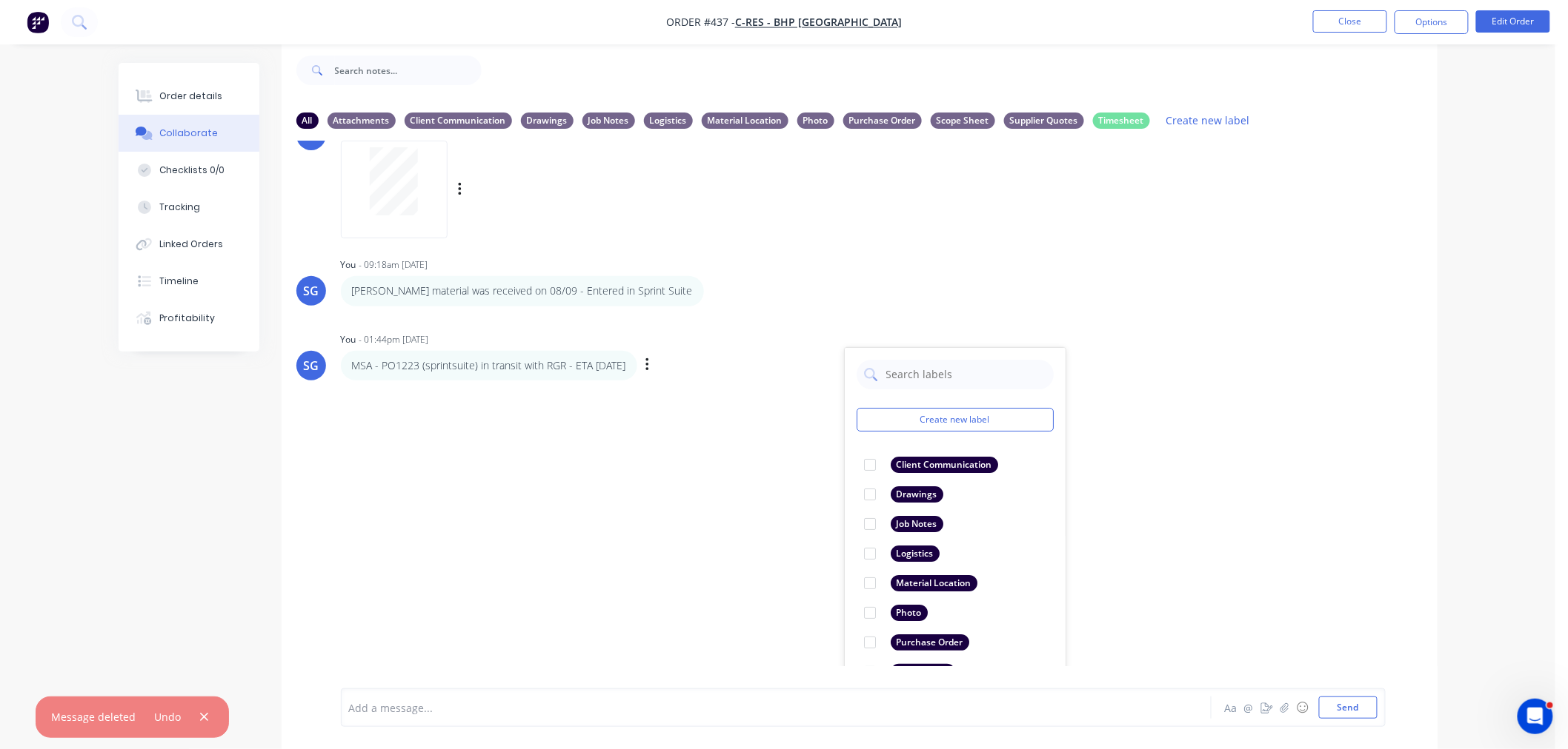
scroll to position [536, 0]
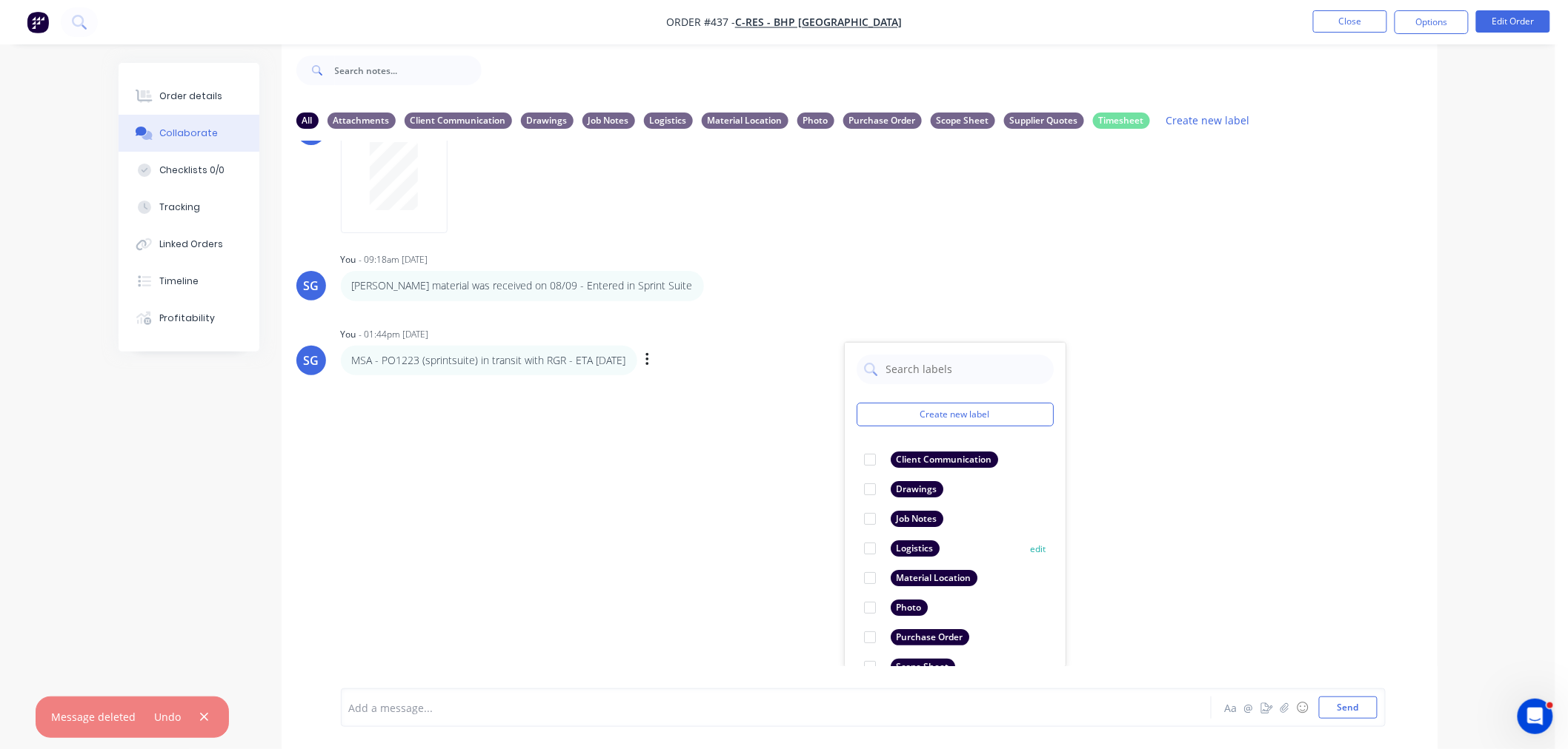
click at [871, 550] on div at bounding box center [870, 549] width 30 height 30
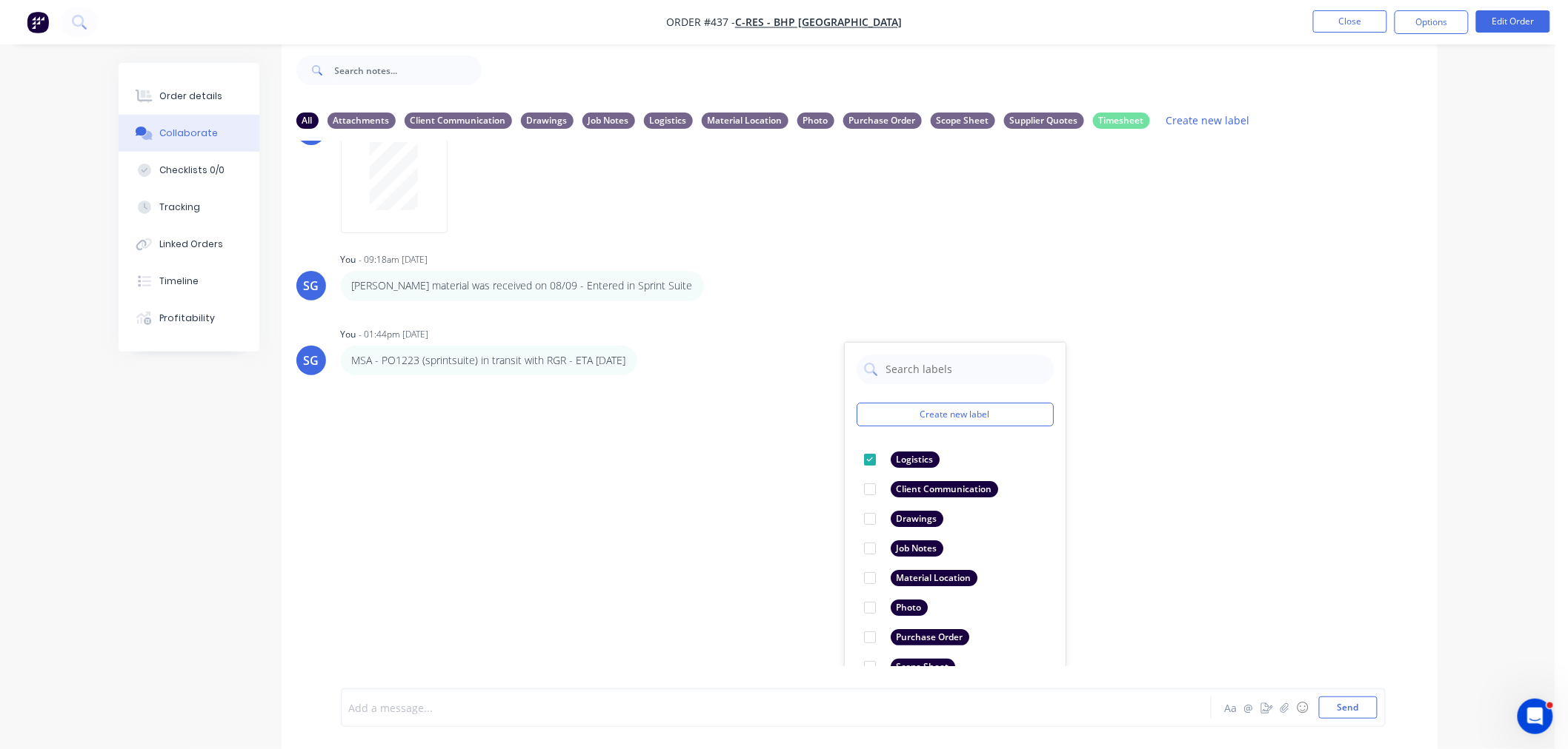
click at [676, 709] on div at bounding box center [735, 708] width 771 height 15
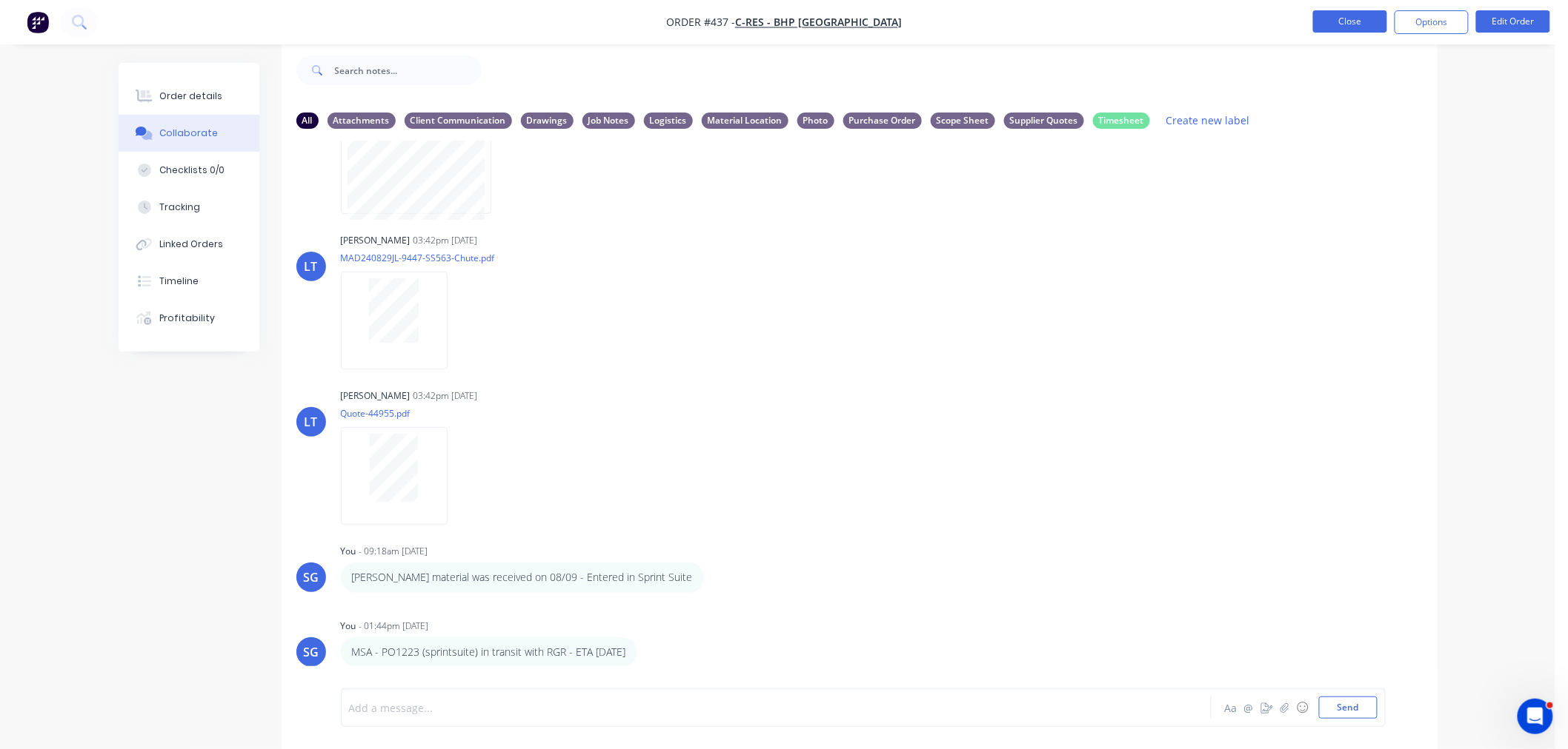
click at [1335, 28] on button "Close" at bounding box center [1350, 21] width 74 height 22
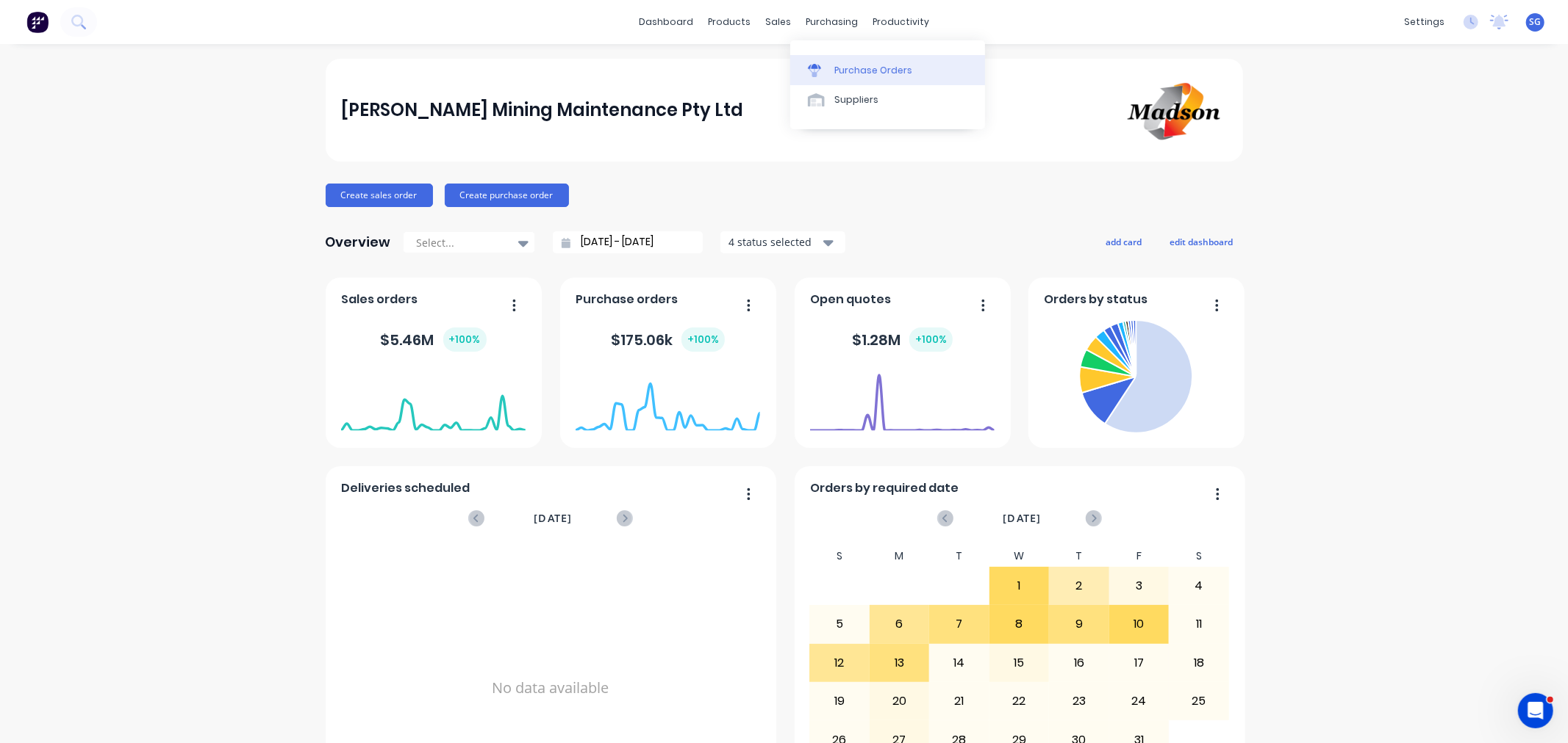
click at [853, 68] on div "Purchase Orders" at bounding box center [873, 71] width 78 height 14
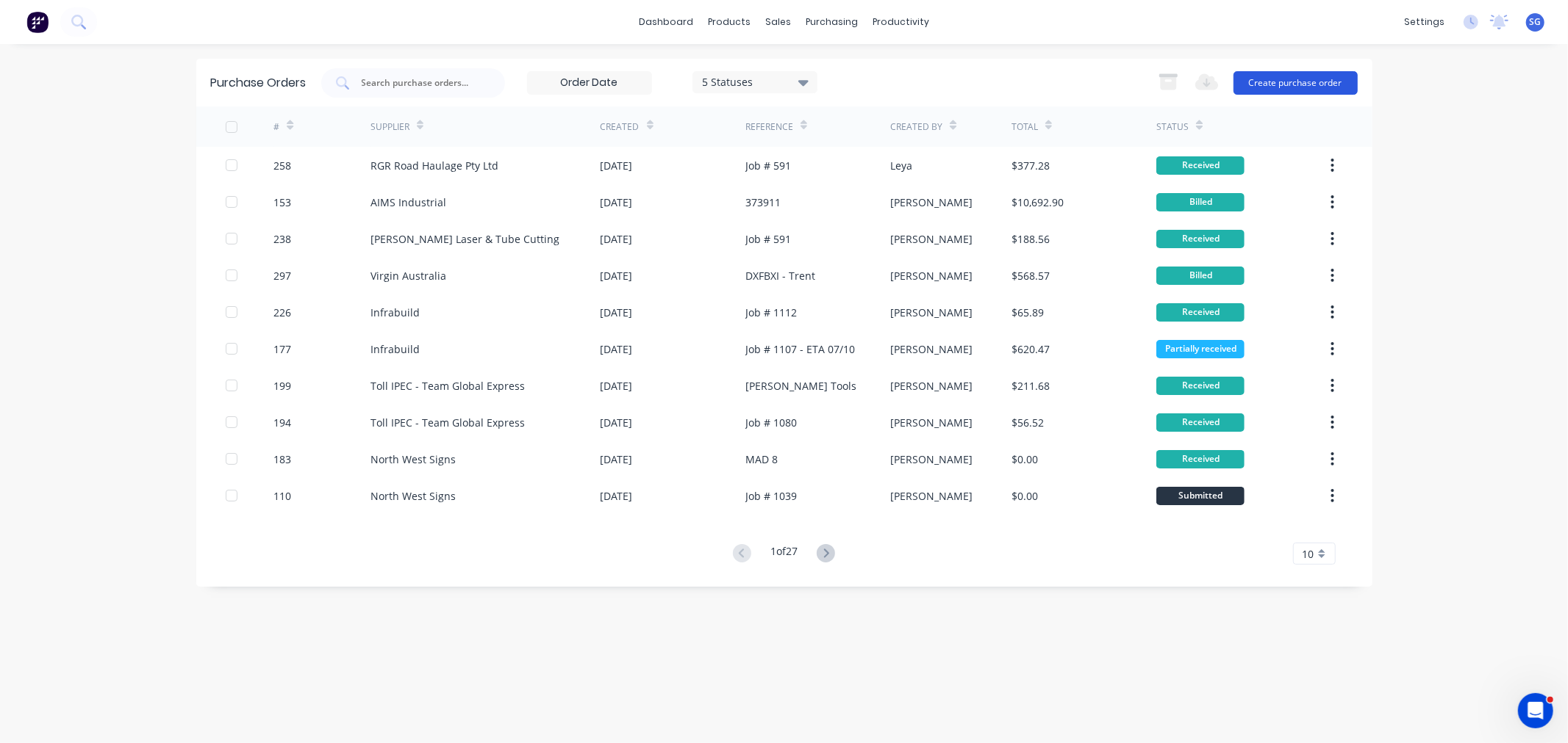
click at [1271, 79] on button "Create purchase order" at bounding box center [1295, 83] width 124 height 24
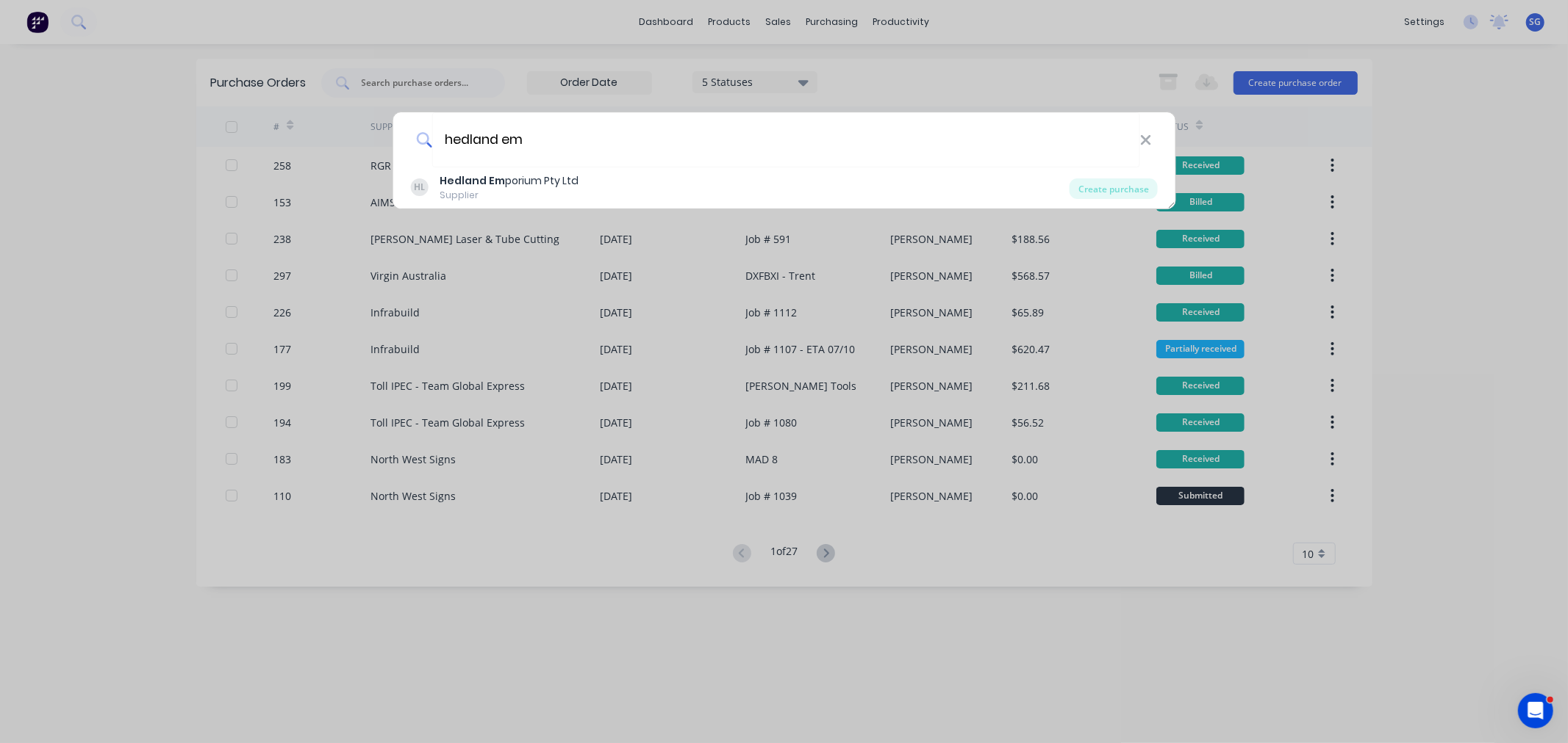
type input "hedland em"
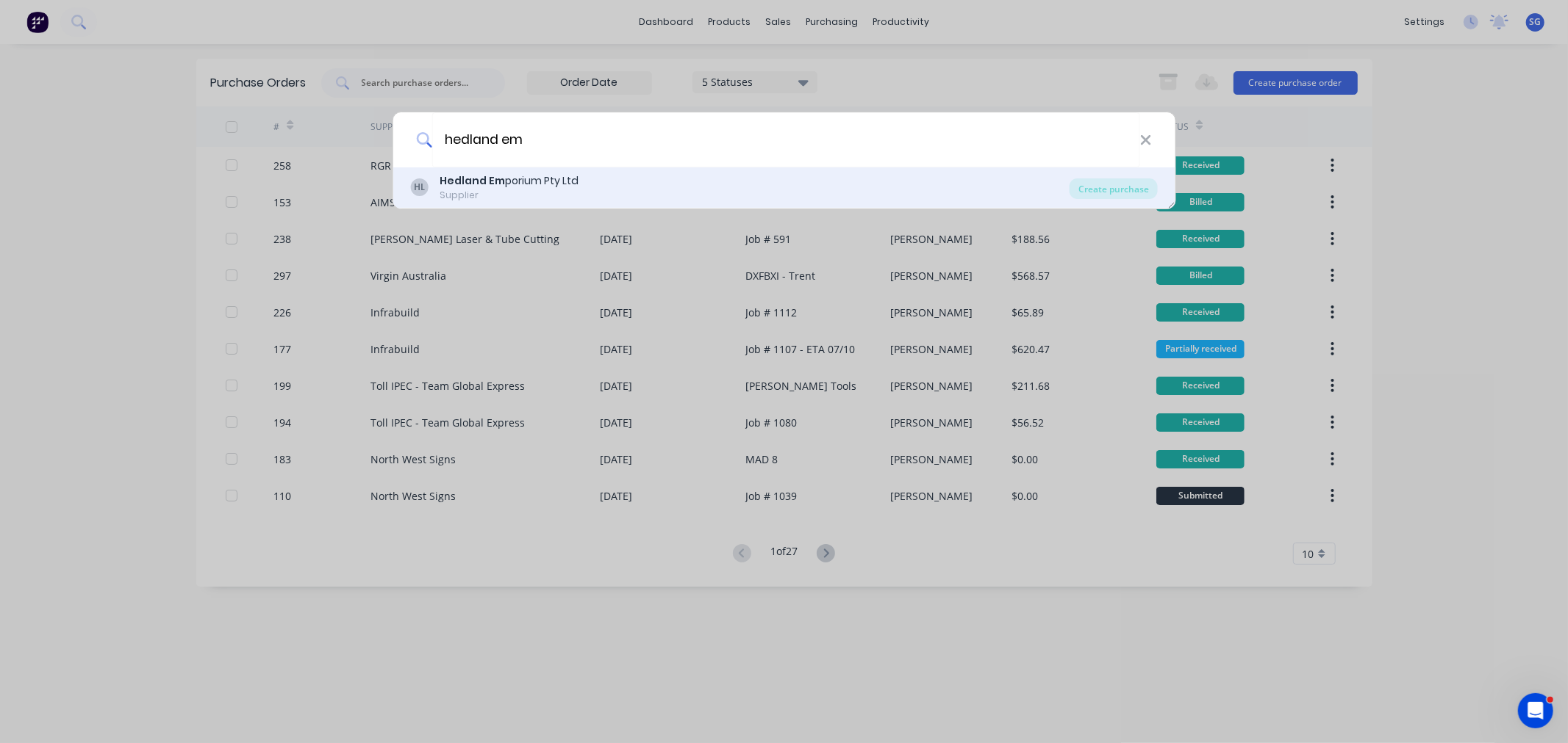
click at [588, 178] on div "[PERSON_NAME] Em porium Pty Ltd Supplier" at bounding box center [739, 188] width 659 height 29
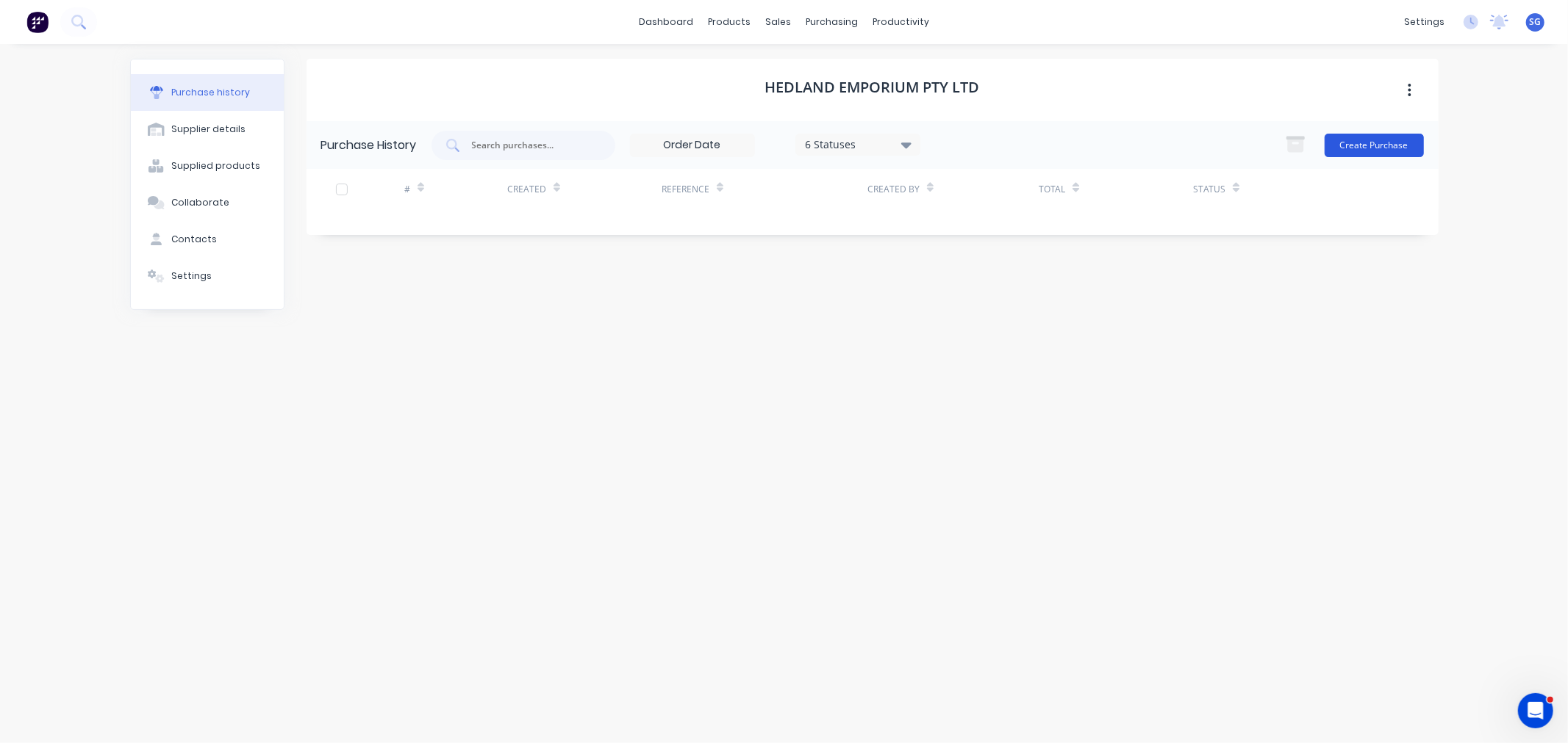
click at [1380, 141] on button "Create Purchase" at bounding box center [1373, 145] width 99 height 24
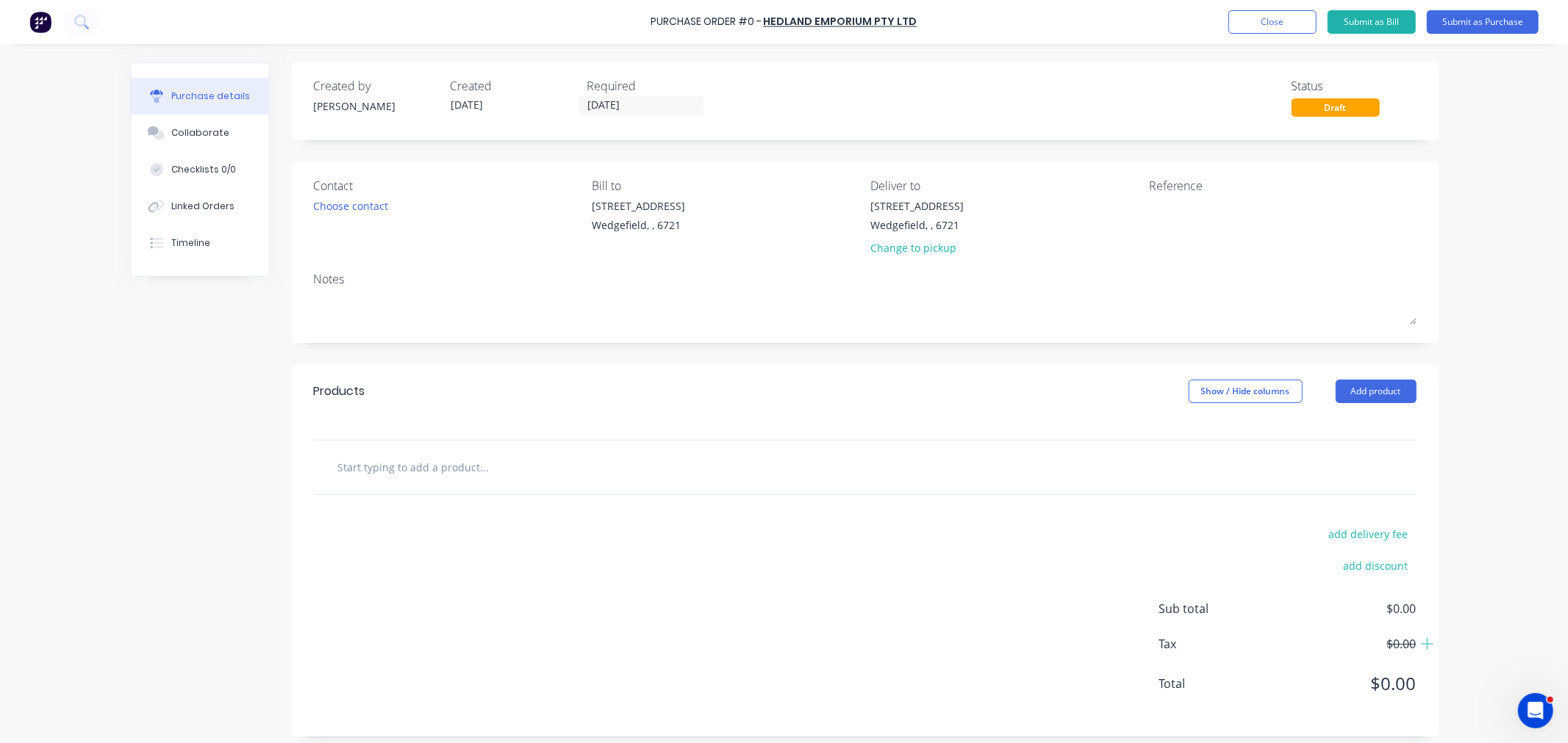
click at [366, 478] on input "text" at bounding box center [485, 467] width 294 height 30
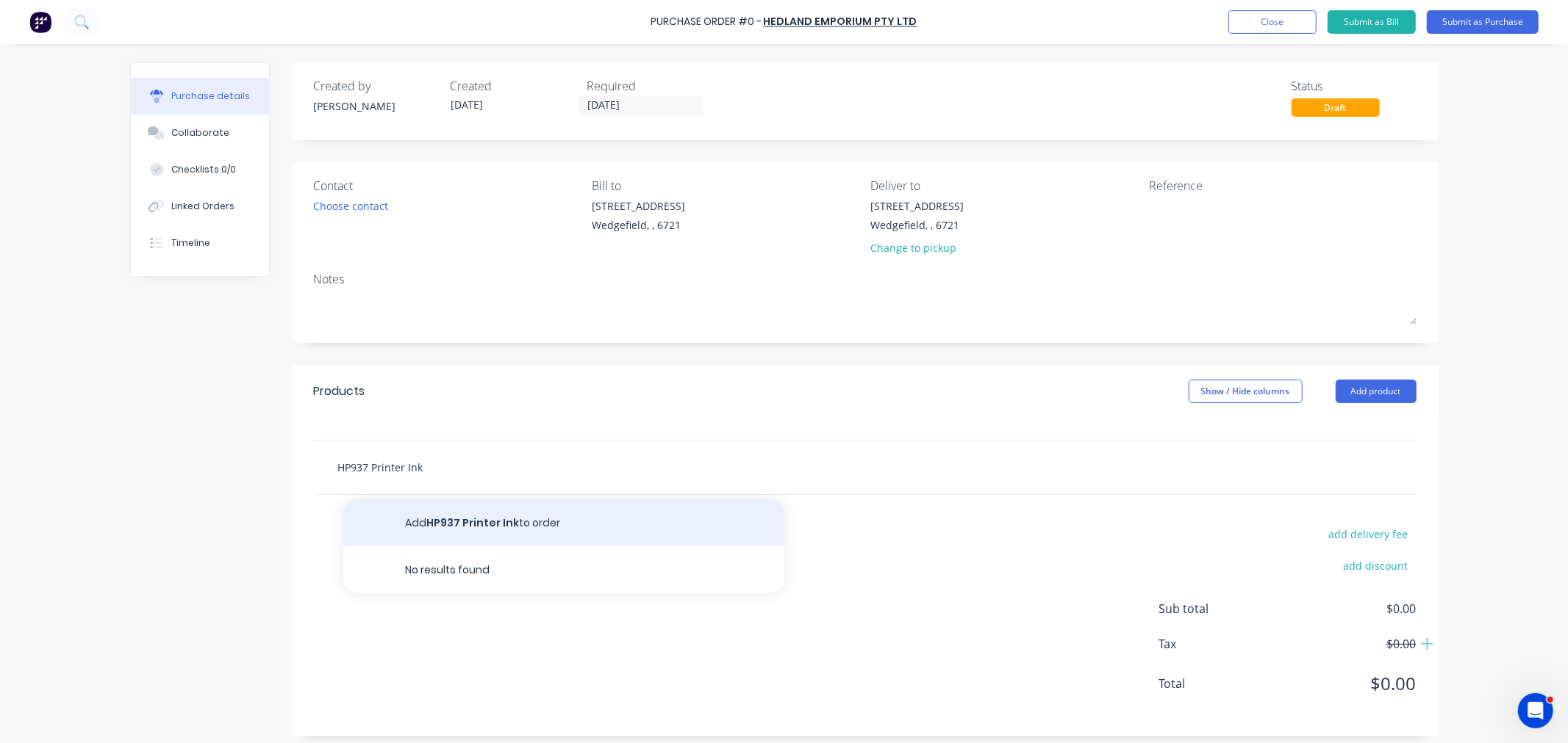
type input "HP937 Printer Ink"
click at [444, 522] on button "Add HP937 Printer Ink to order" at bounding box center [563, 523] width 441 height 47
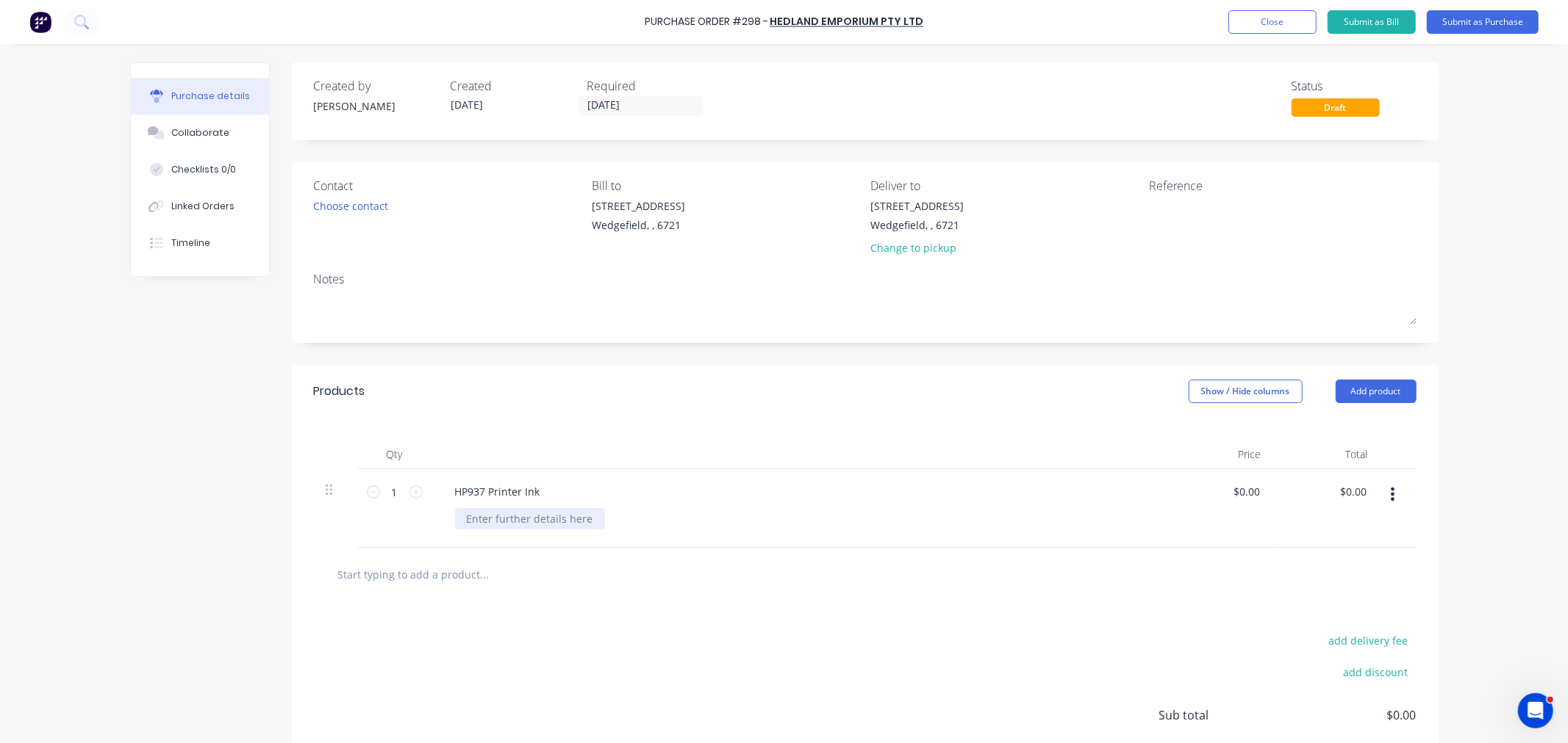
click at [491, 525] on div at bounding box center [529, 518] width 150 height 21
drag, startPoint x: 536, startPoint y: 495, endPoint x: 443, endPoint y: 494, distance: 93.0
click at [443, 494] on div "HP937 Printer Ink" at bounding box center [497, 491] width 109 height 21
copy div "HP937 Printer Ink"
click at [372, 575] on input "text" at bounding box center [485, 574] width 294 height 30
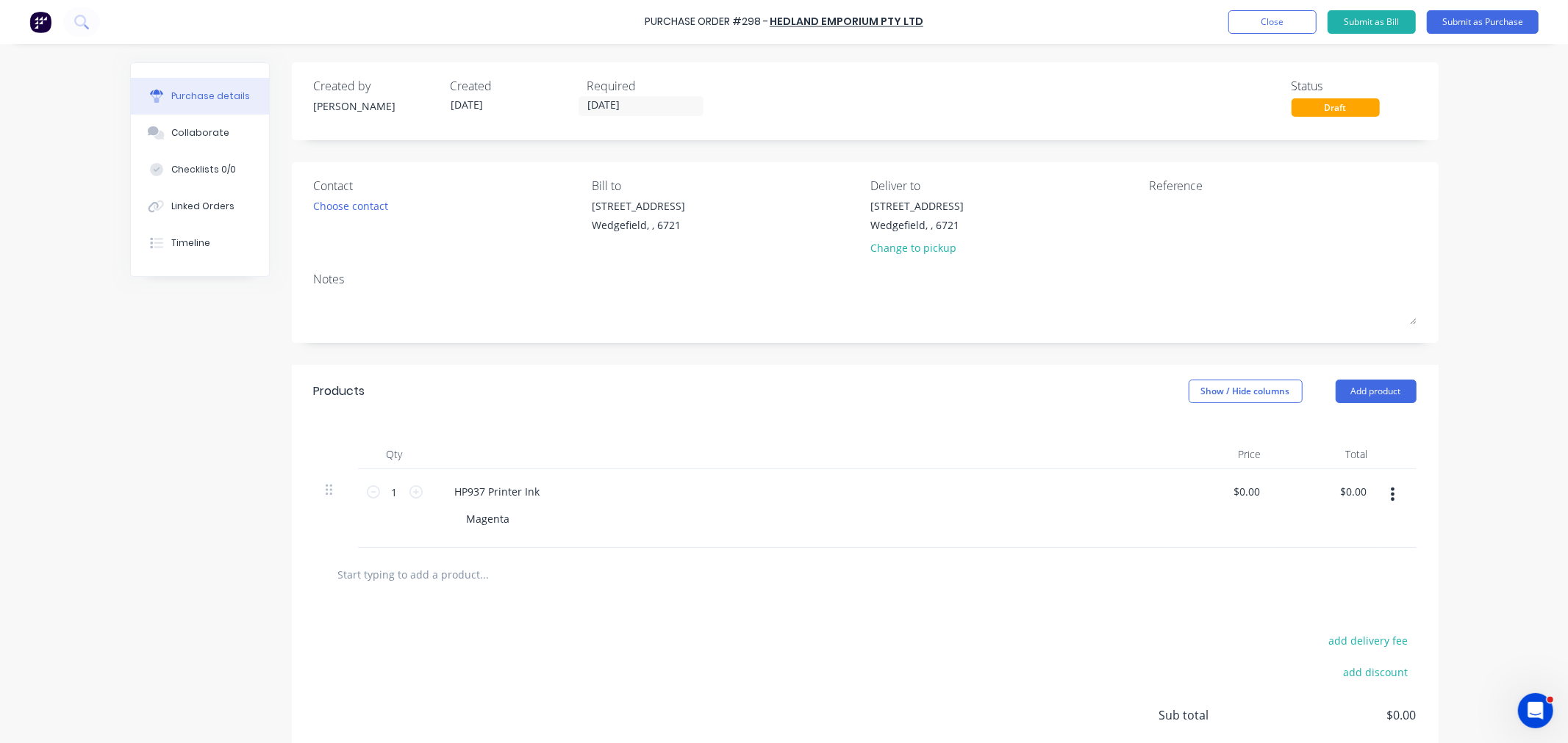
paste input "HP937 Printer Ink"
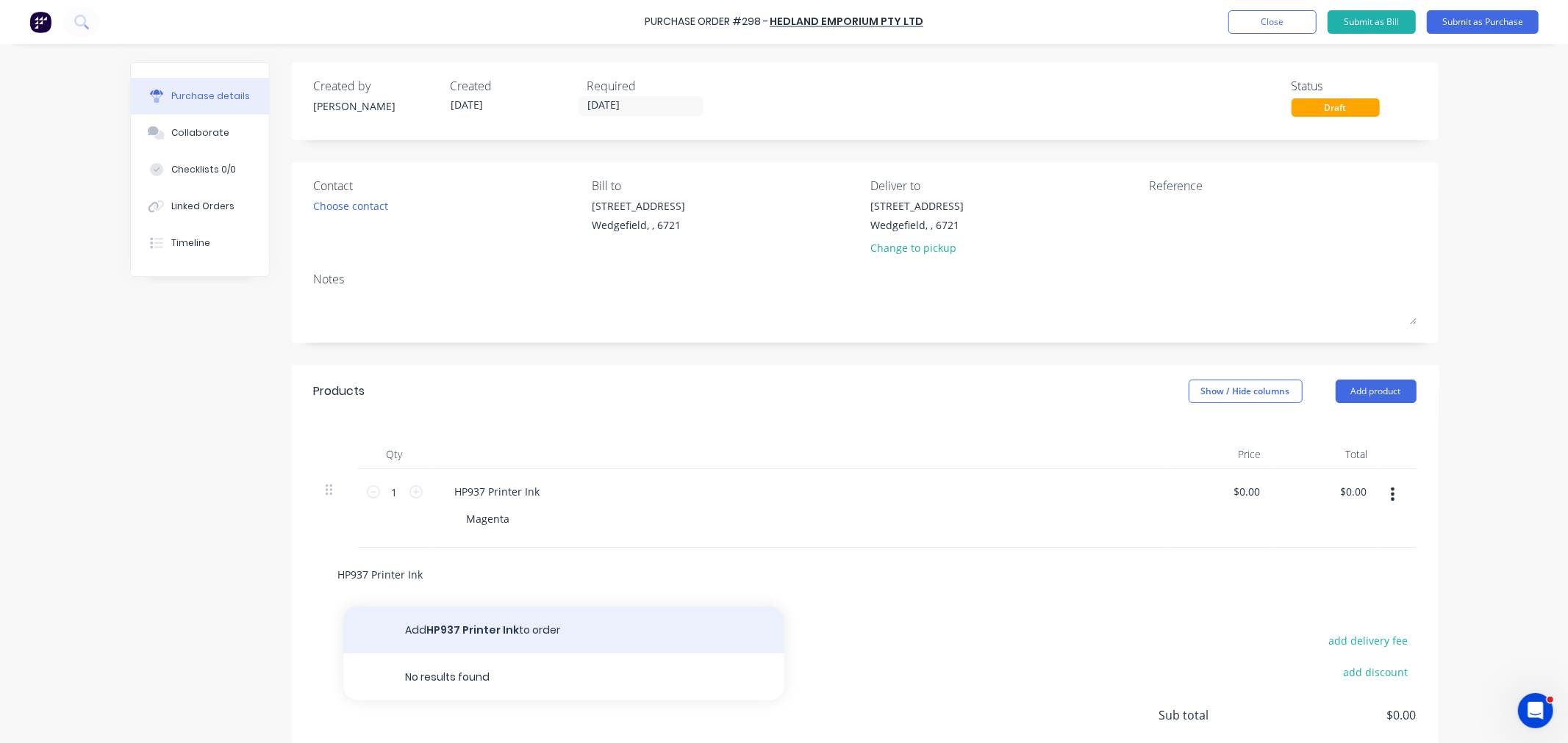
type input "HP937 Printer Ink"
click at [444, 626] on button "Add HP937 Printer Ink to order" at bounding box center [563, 631] width 441 height 47
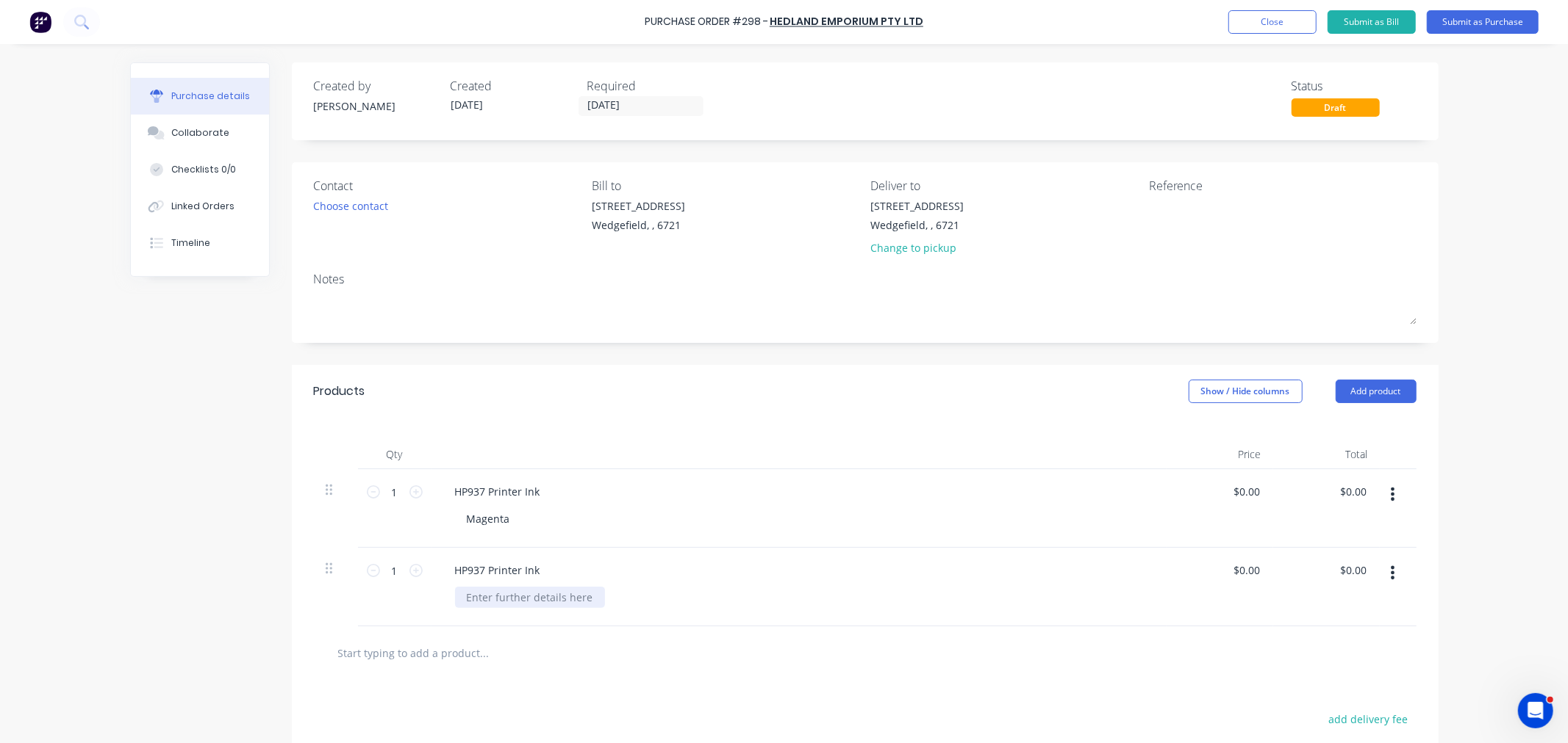
click at [479, 597] on div at bounding box center [529, 597] width 150 height 21
click at [402, 656] on input "text" at bounding box center [485, 653] width 294 height 30
paste input "HP937 Printer Ink"
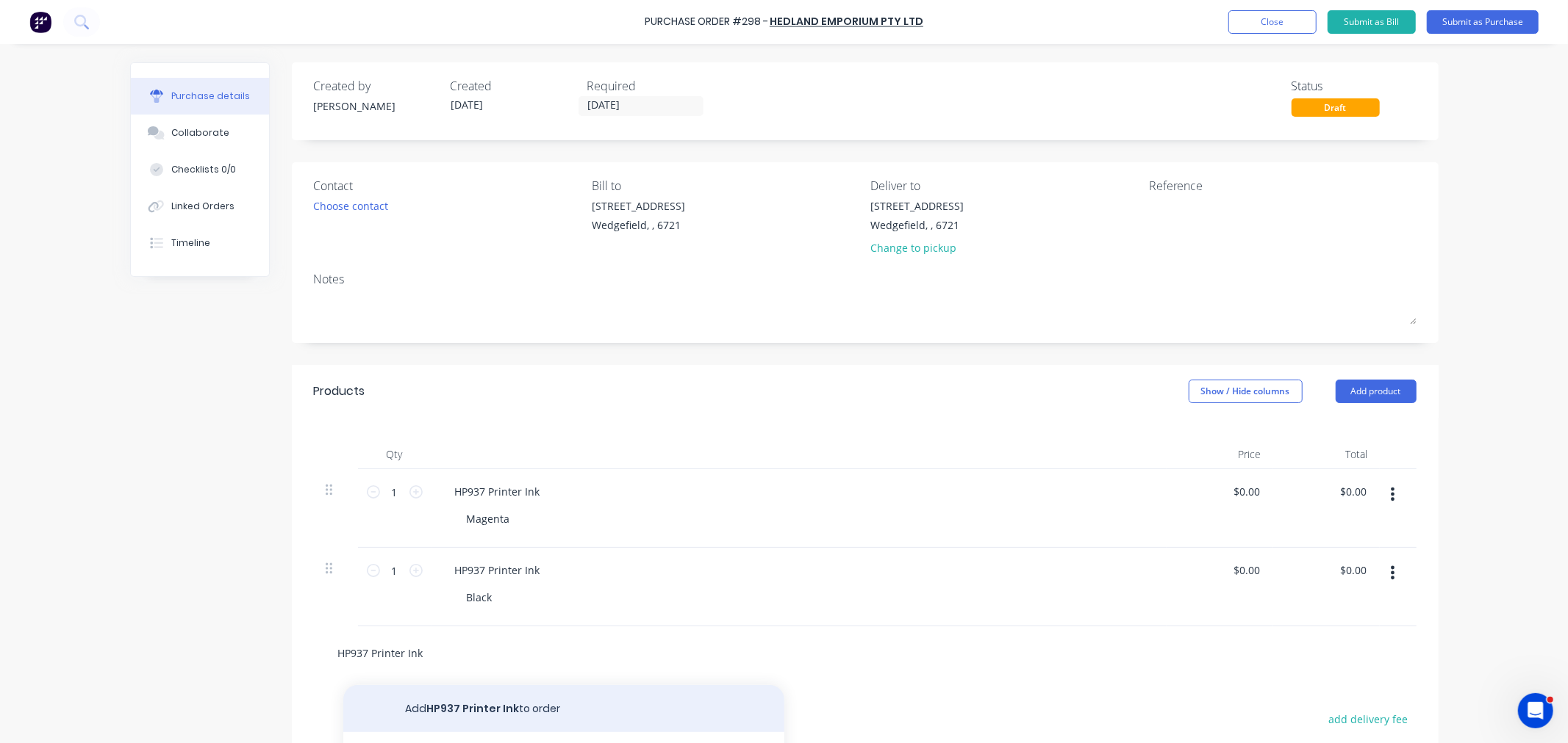
type input "HP937 Printer Ink"
click at [452, 700] on button "Add HP937 Printer Ink to order" at bounding box center [563, 709] width 441 height 47
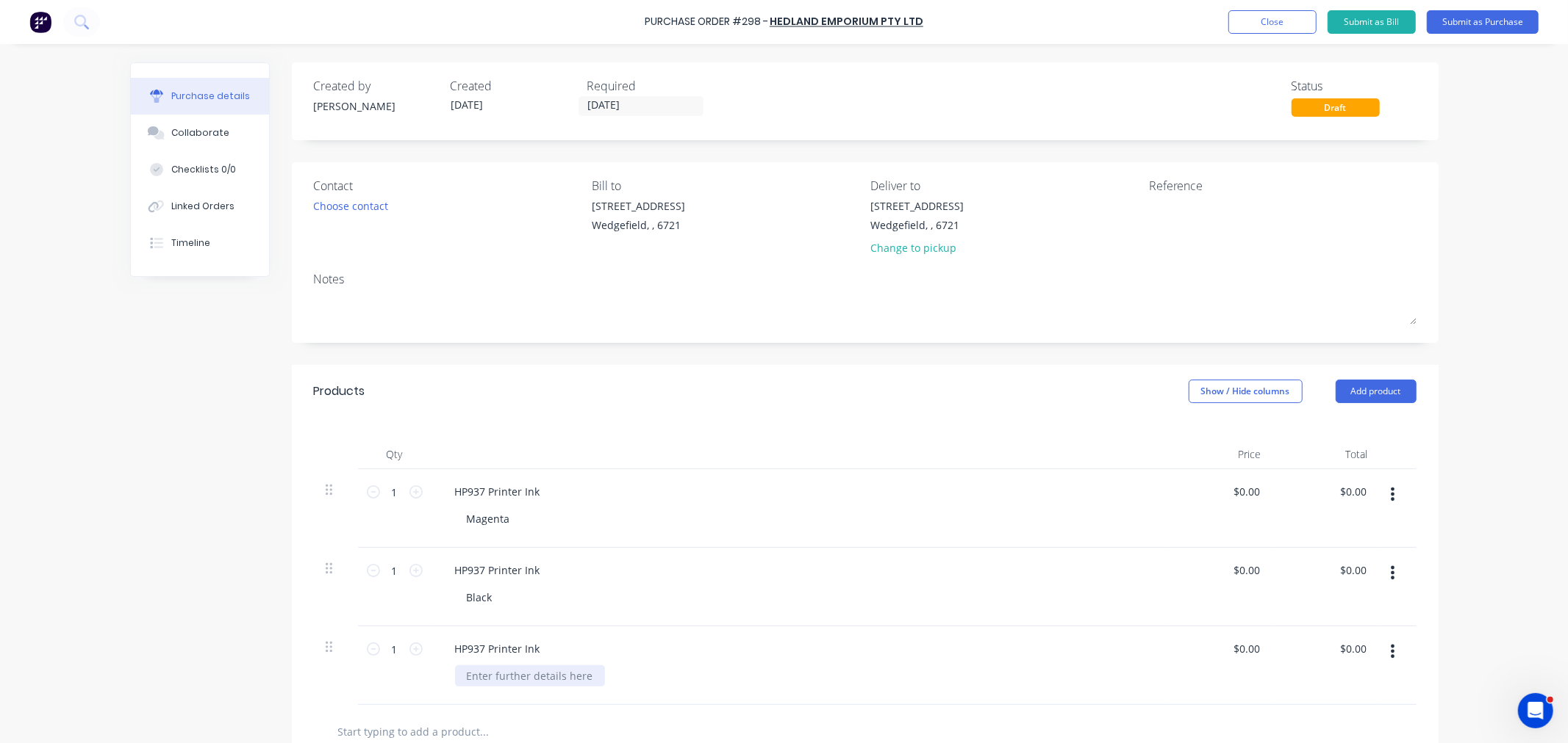
click at [474, 680] on div at bounding box center [529, 675] width 150 height 21
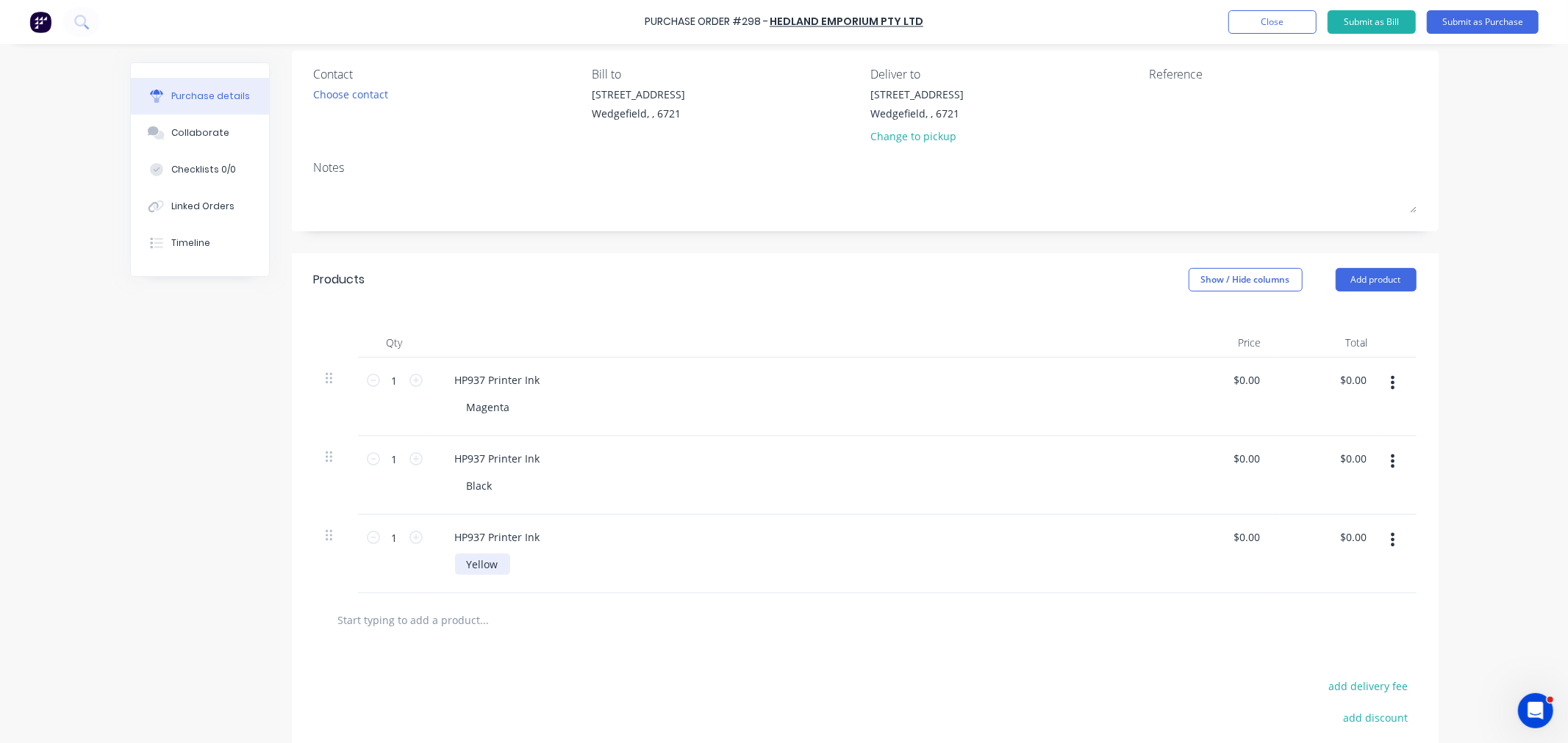
scroll to position [163, 0]
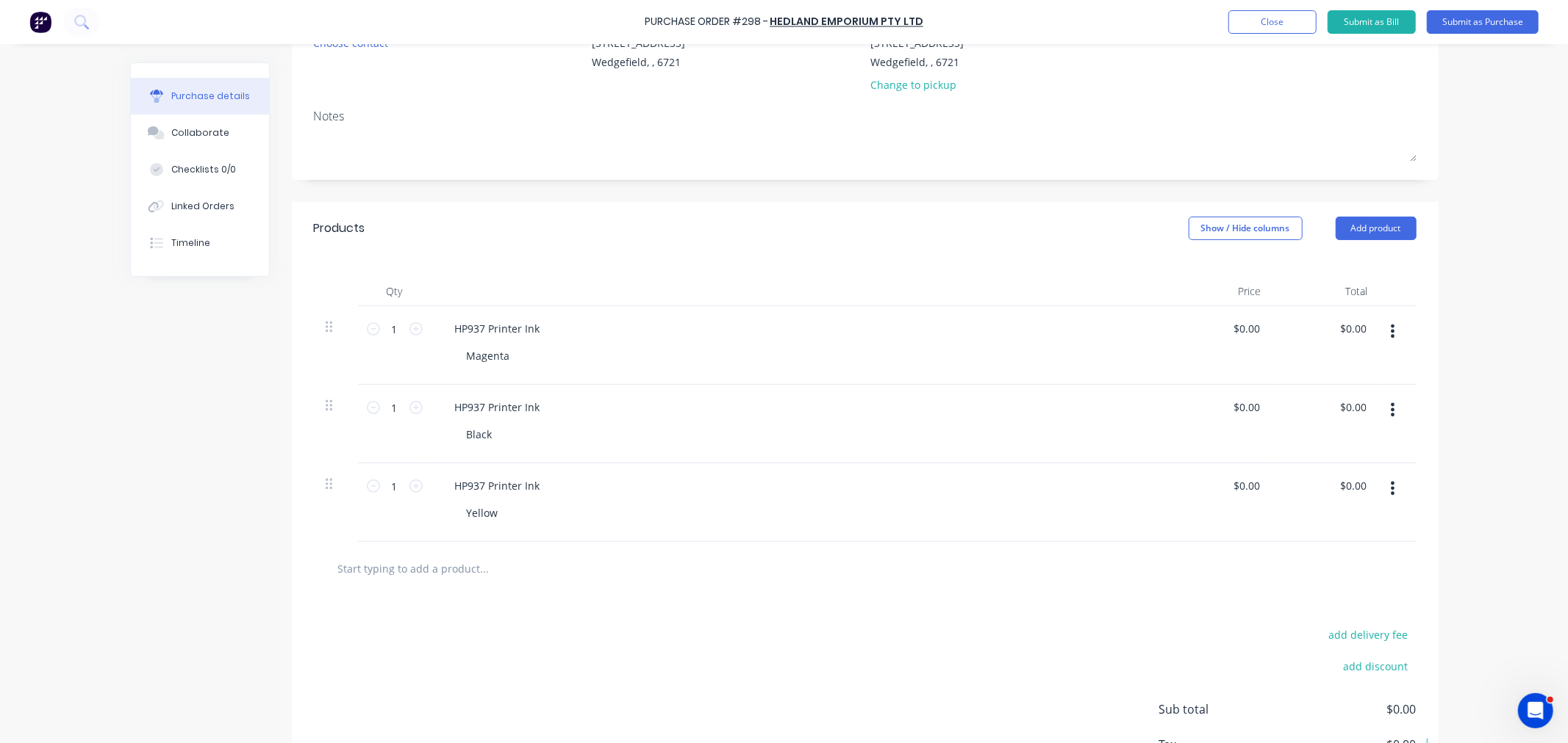
click at [375, 575] on input "text" at bounding box center [485, 568] width 294 height 30
paste input "HP937 Printer Ink"
type input "HP937 Printer Ink"
click at [429, 613] on button "Add HP937 Printer Ink to order" at bounding box center [563, 625] width 441 height 47
click at [487, 597] on div at bounding box center [529, 591] width 150 height 21
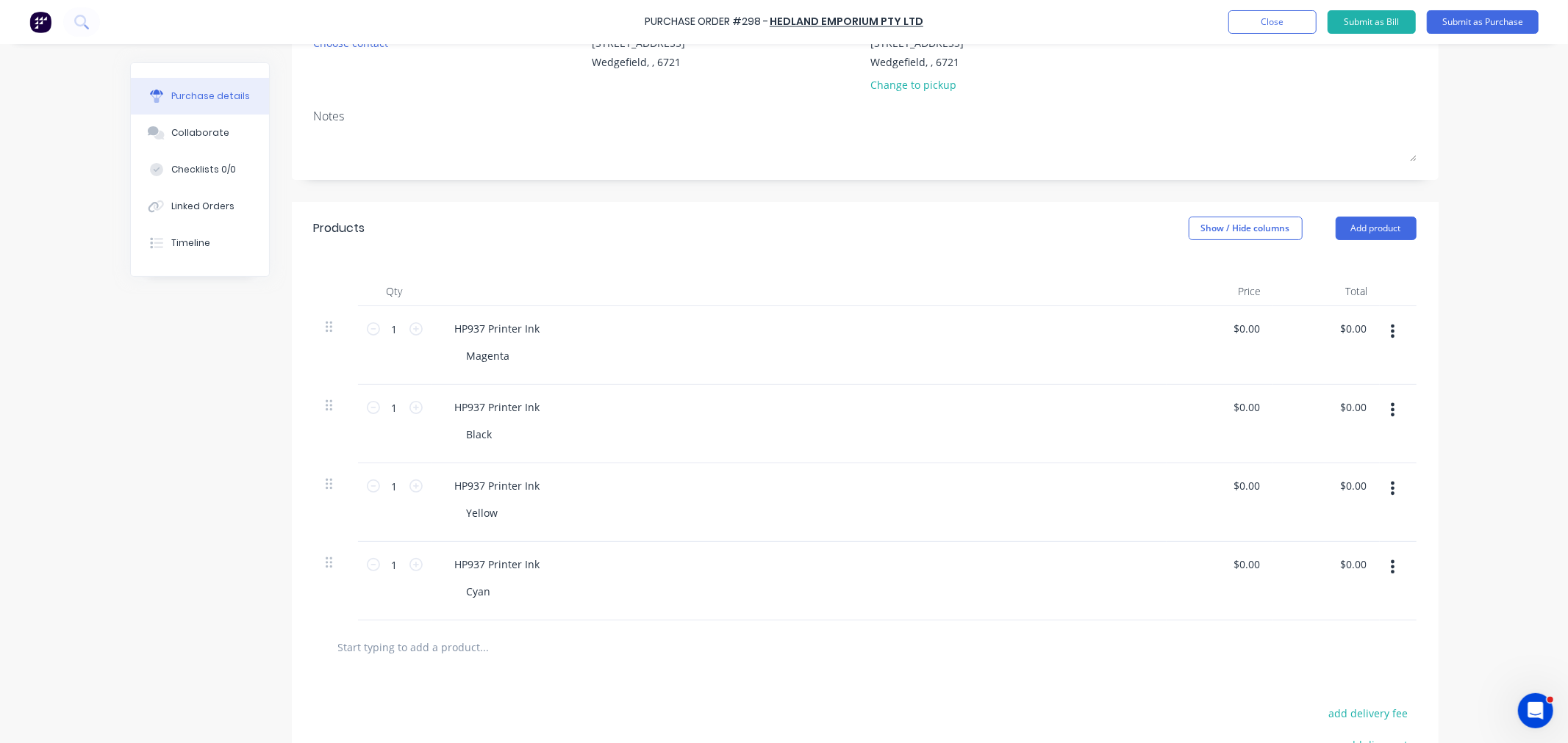
click at [365, 647] on input "text" at bounding box center [485, 647] width 294 height 30
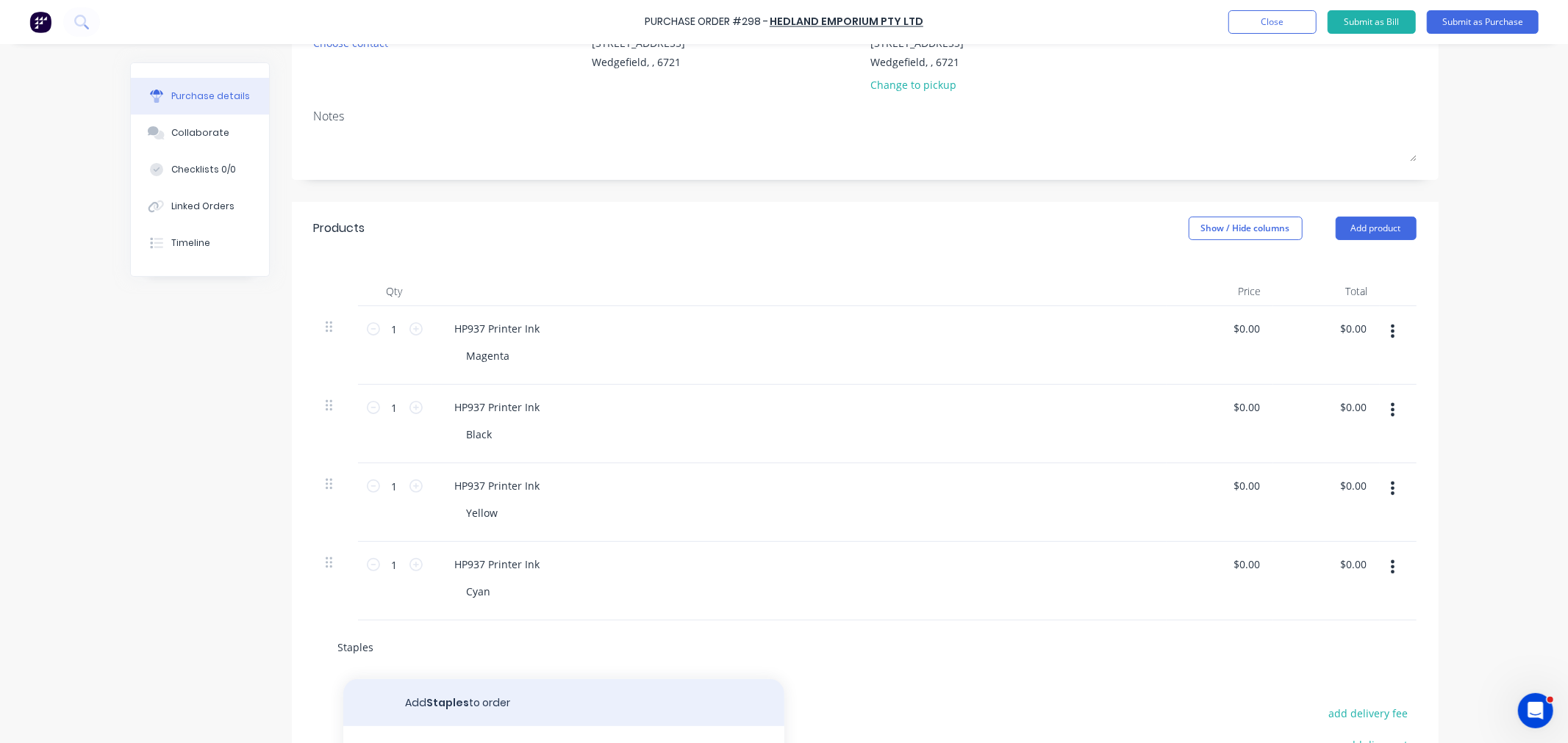
type input "Staples"
click at [465, 694] on button "Add Staples to order" at bounding box center [563, 703] width 441 height 47
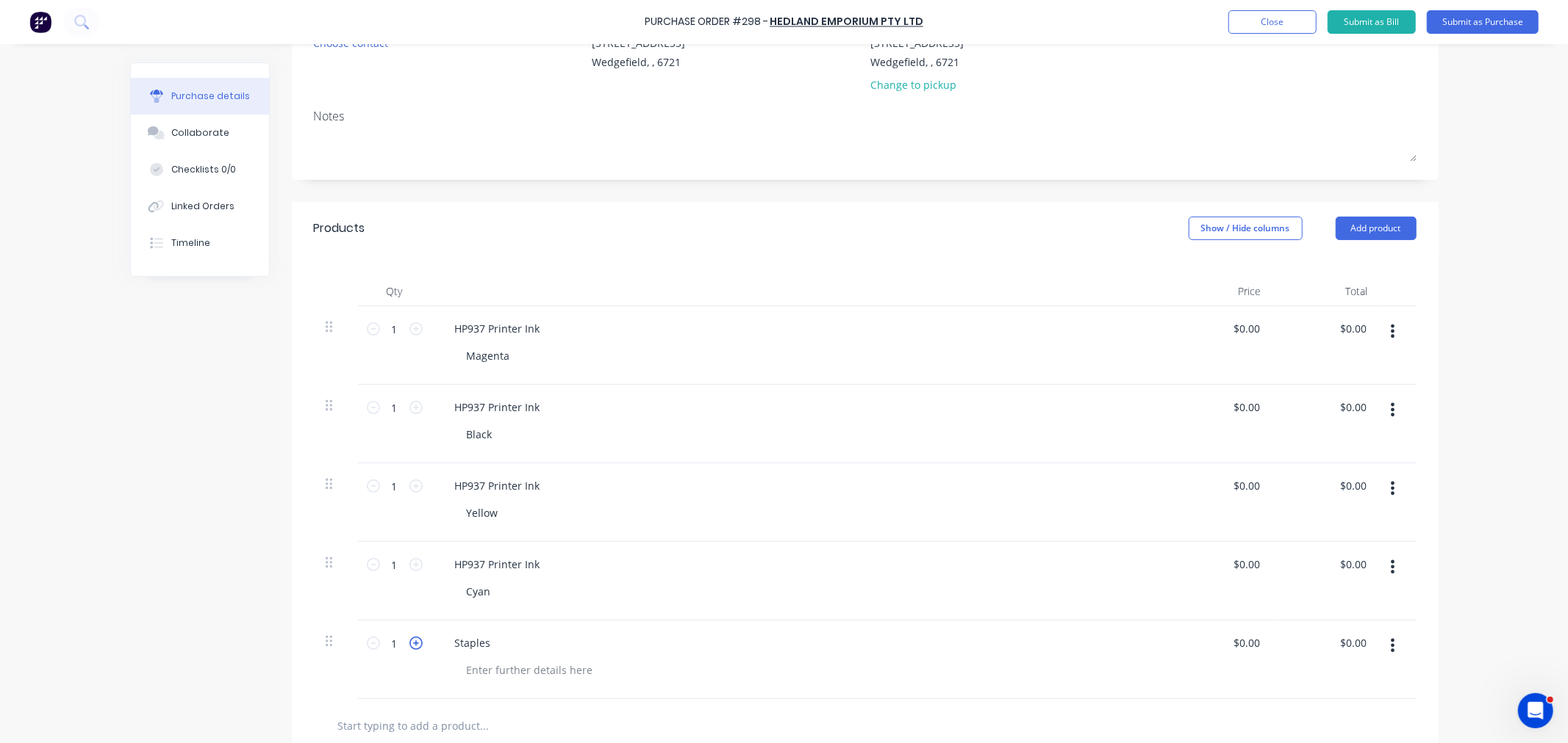
click at [413, 642] on icon at bounding box center [416, 643] width 14 height 14
type input "2"
click at [449, 645] on div "Staples" at bounding box center [473, 642] width 59 height 21
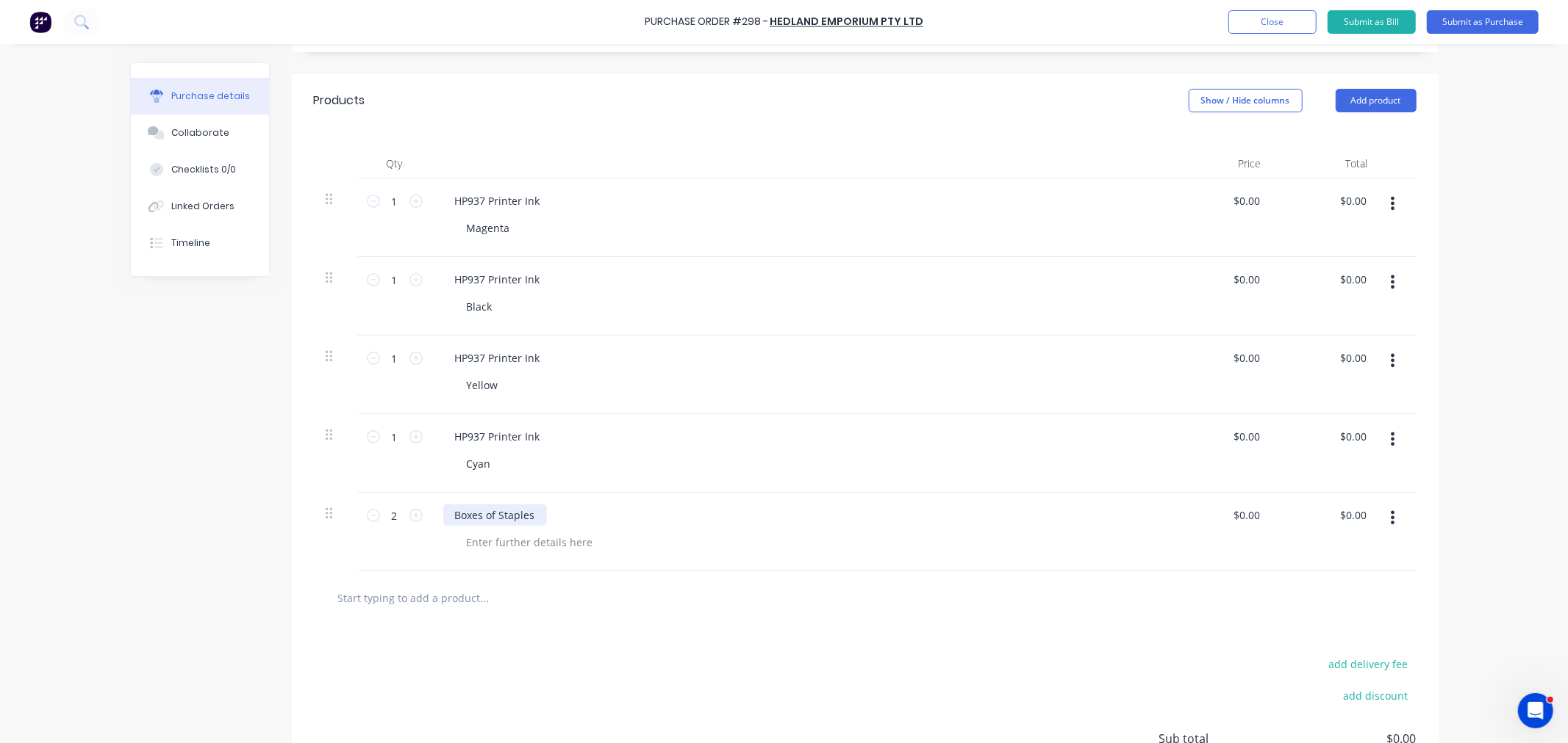
scroll to position [326, 0]
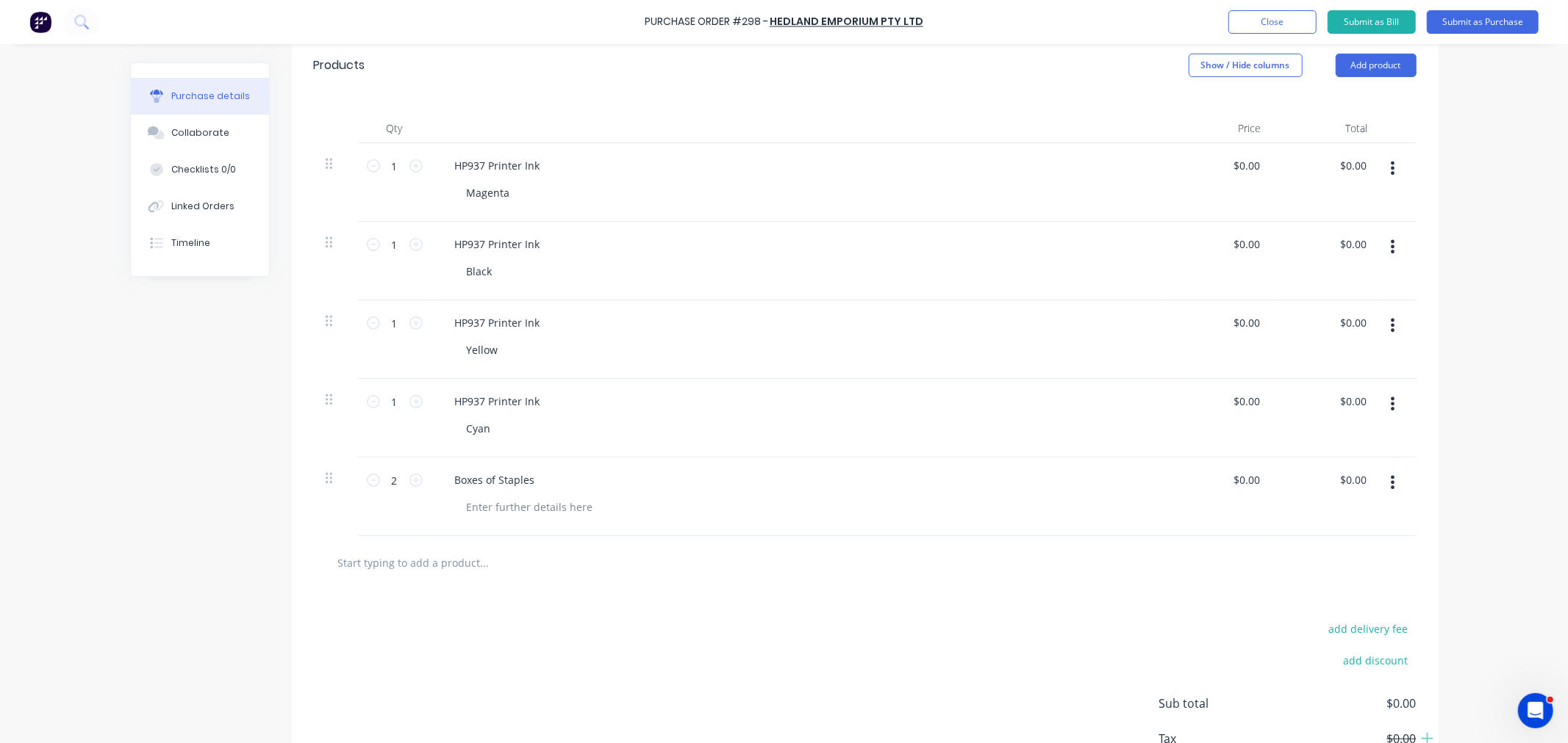
click at [401, 566] on input "text" at bounding box center [485, 562] width 294 height 30
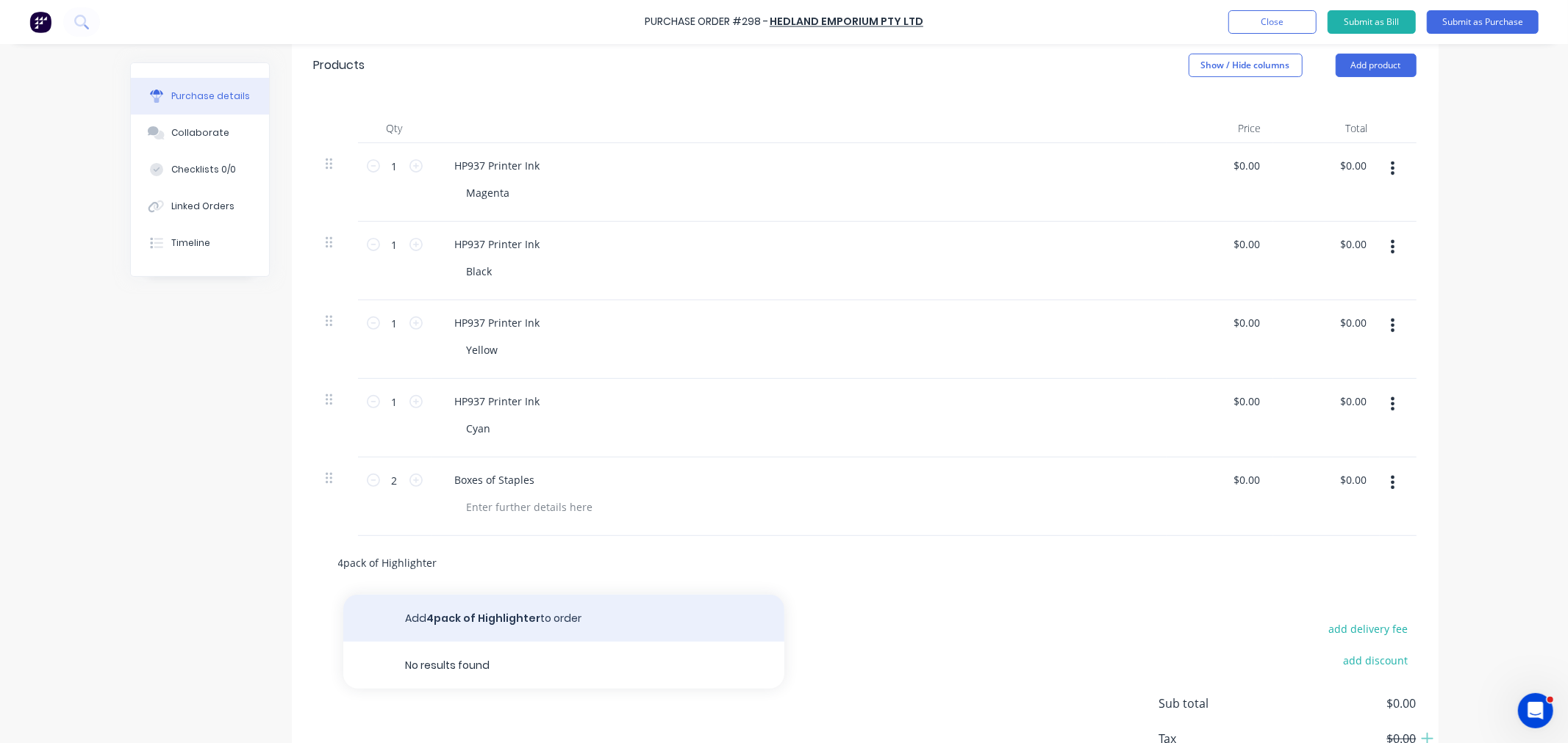
type input "4pack of Highlighter"
click at [452, 620] on button "Add 4pack of Highlighter to order" at bounding box center [563, 619] width 441 height 47
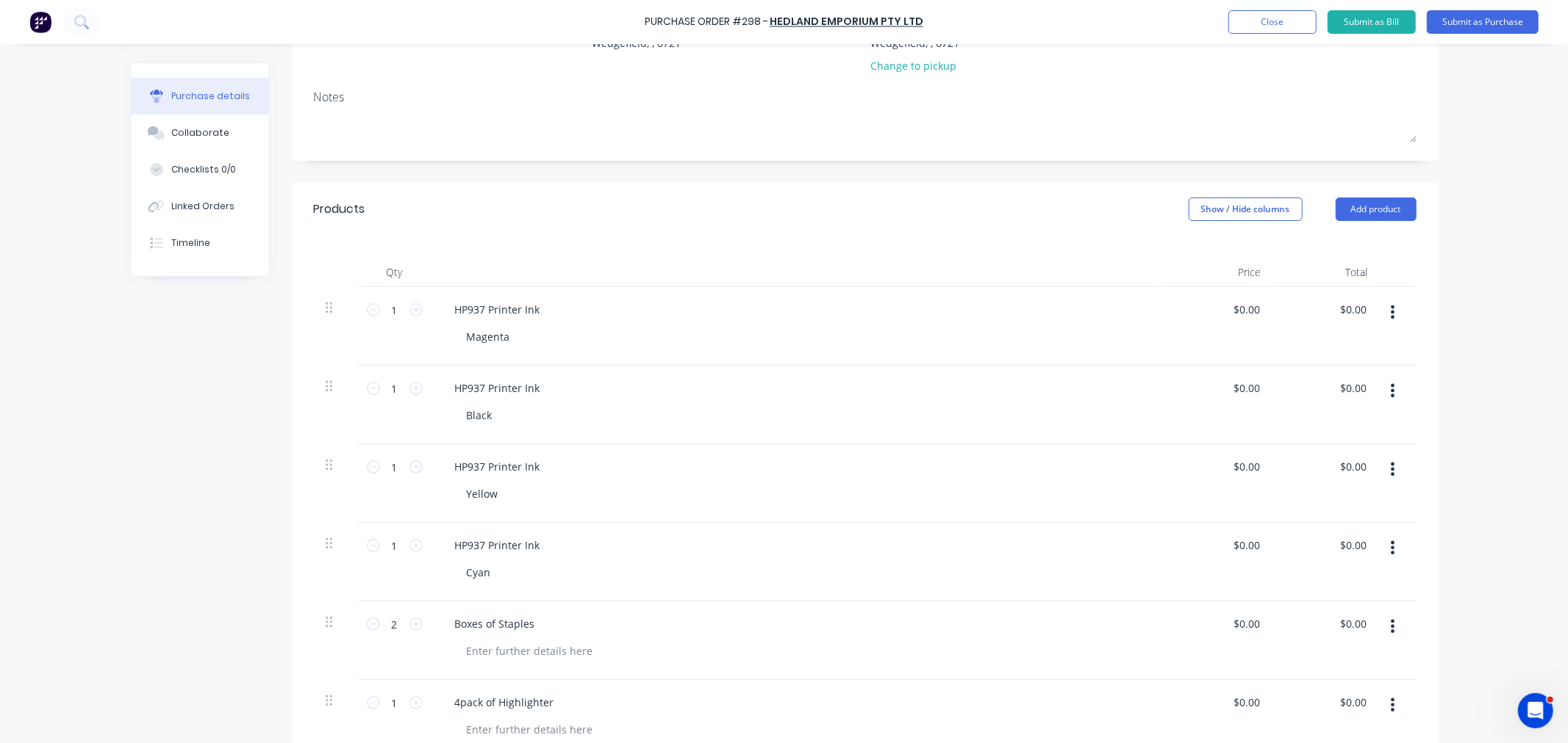
scroll to position [81, 0]
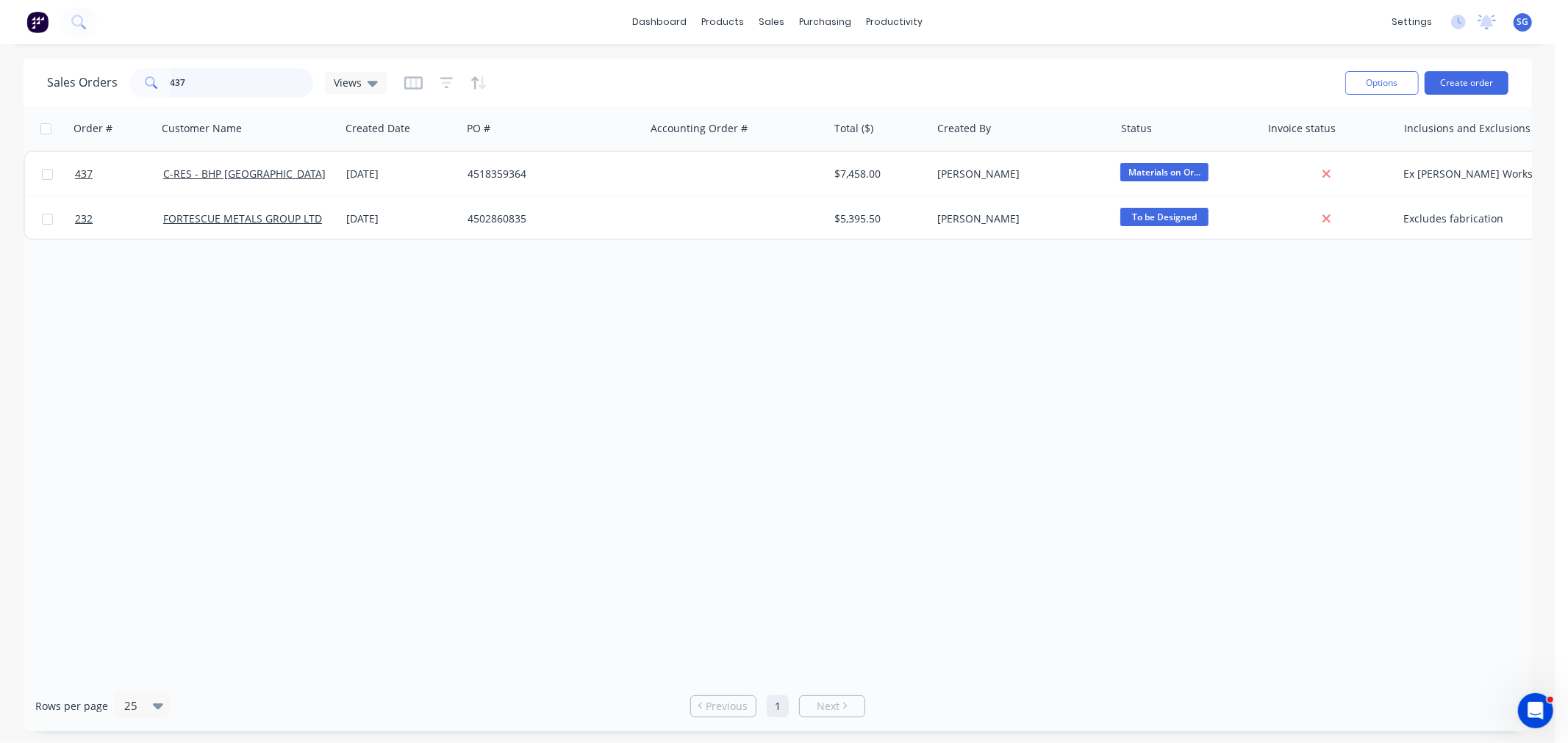
click at [204, 81] on input "437" at bounding box center [242, 83] width 143 height 30
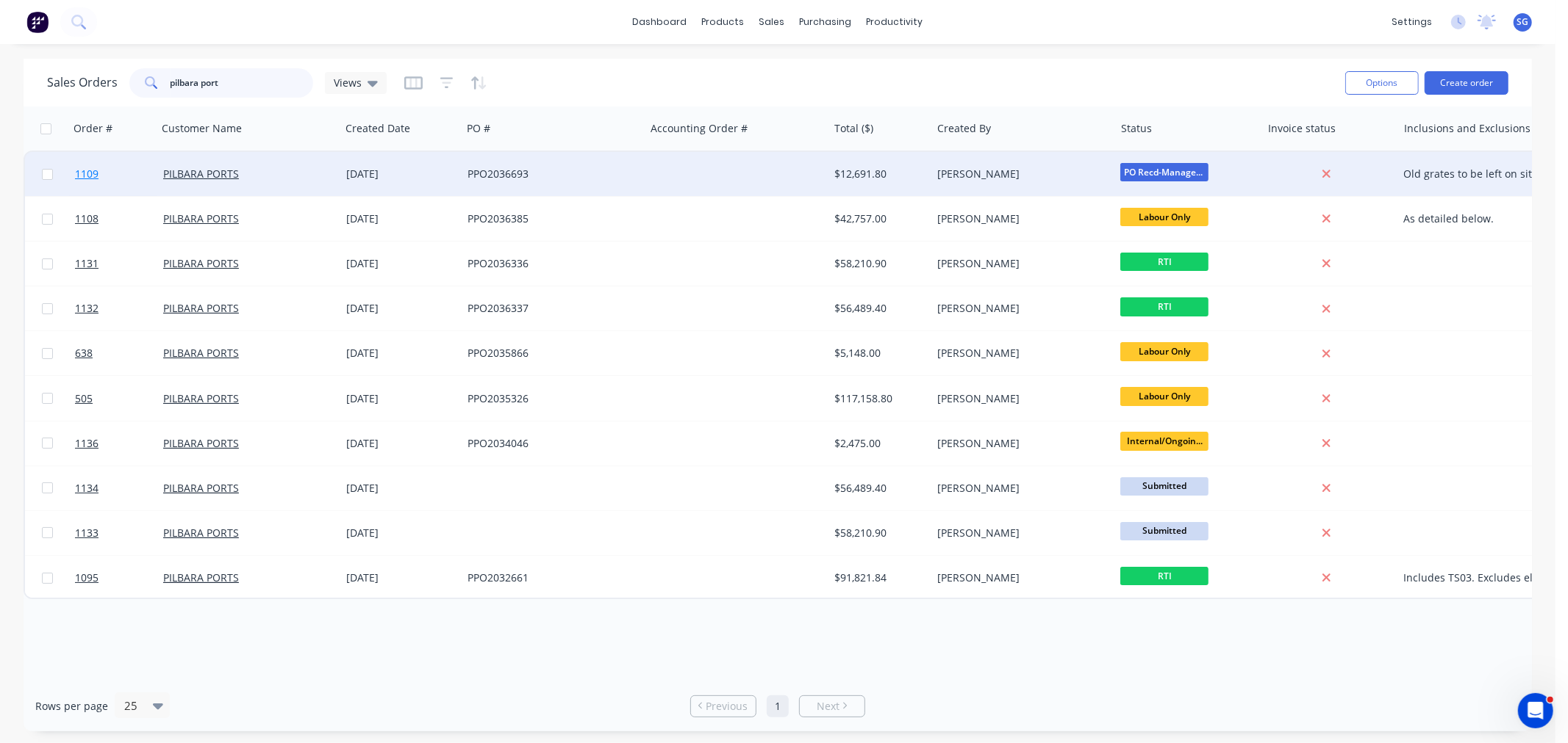
type input "pilbara port"
click at [77, 180] on span "1109" at bounding box center [87, 173] width 24 height 14
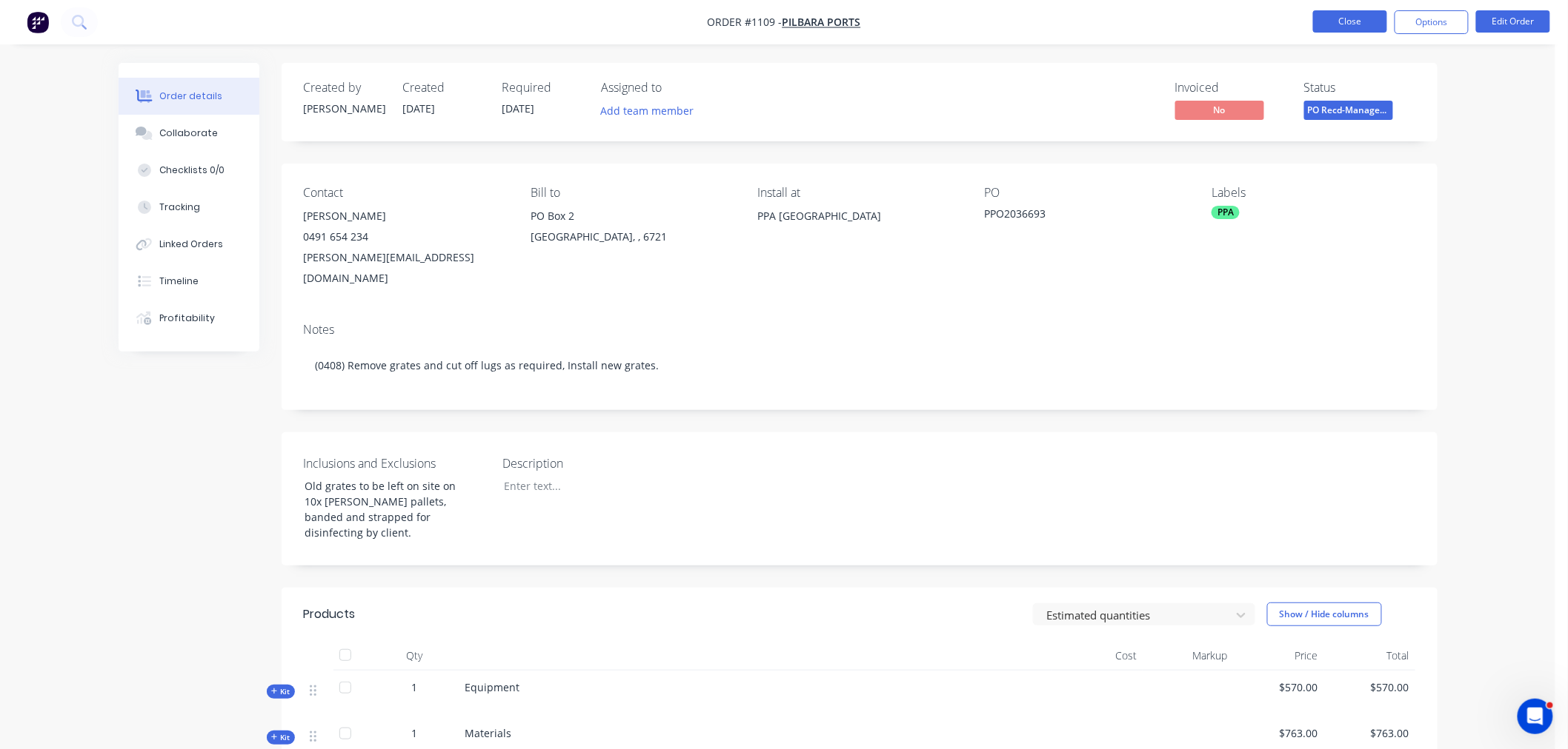
click at [1343, 26] on button "Close" at bounding box center [1350, 21] width 74 height 22
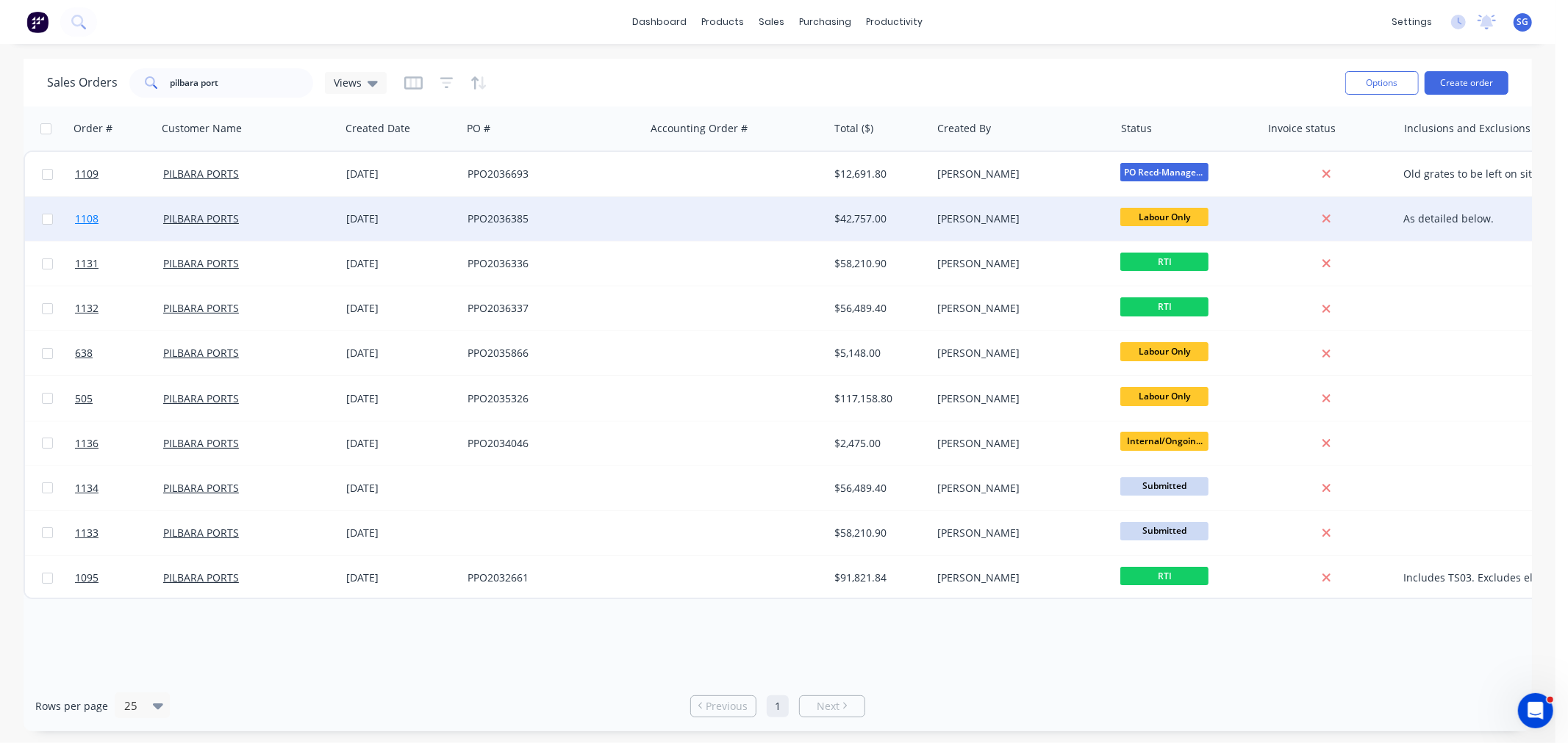
click at [86, 221] on span "1108" at bounding box center [87, 218] width 24 height 14
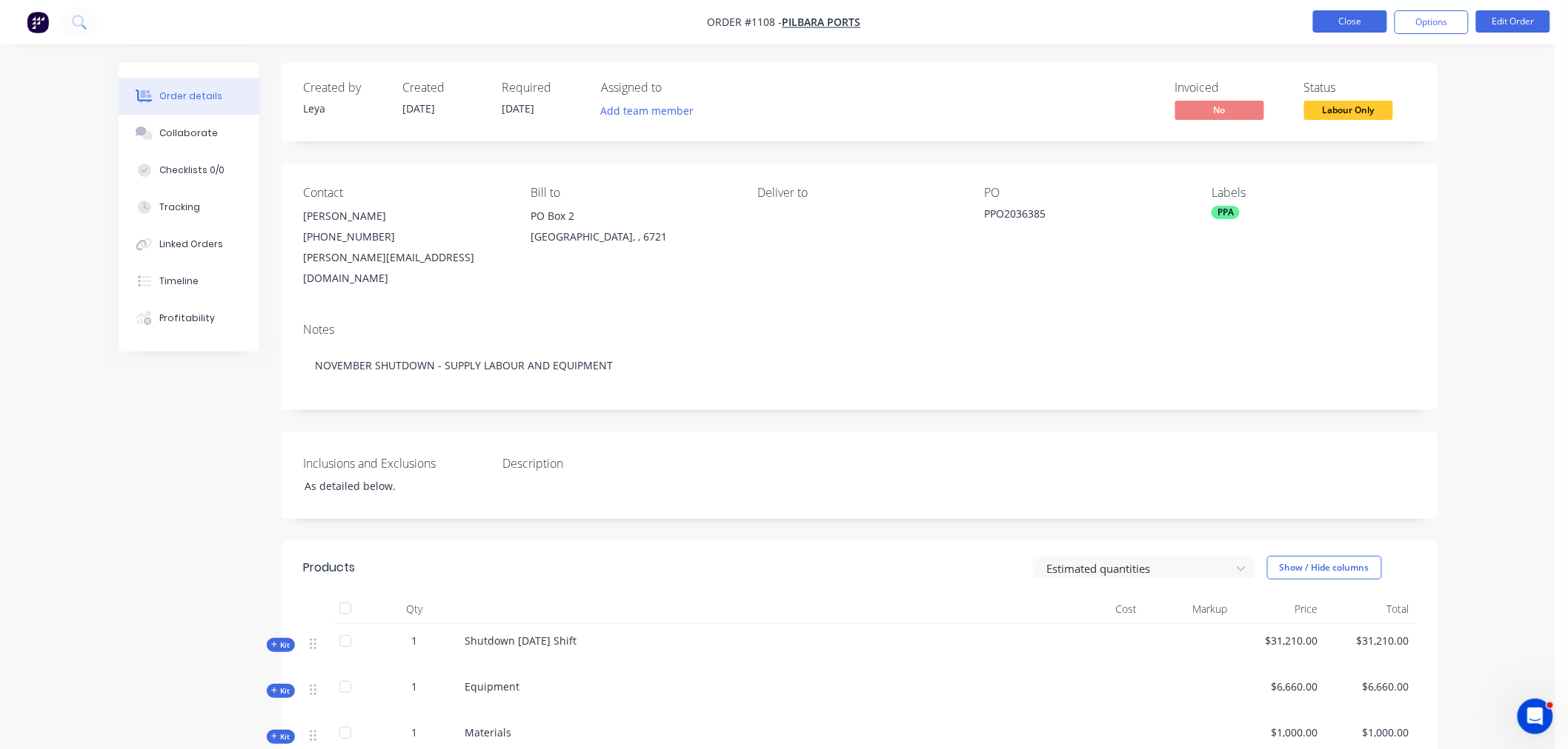
click at [1346, 20] on button "Close" at bounding box center [1350, 21] width 74 height 22
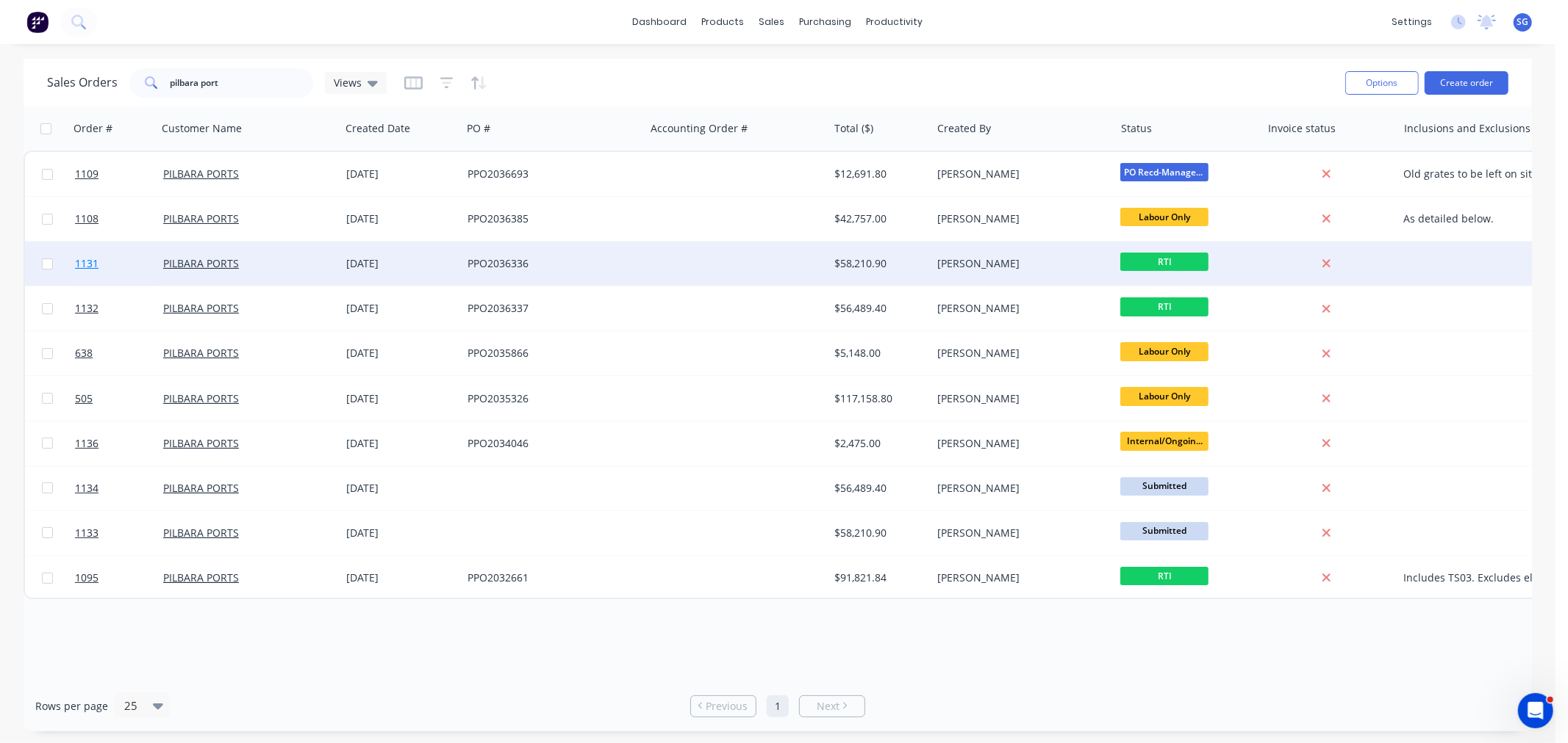
click at [83, 265] on span "1131" at bounding box center [87, 263] width 24 height 14
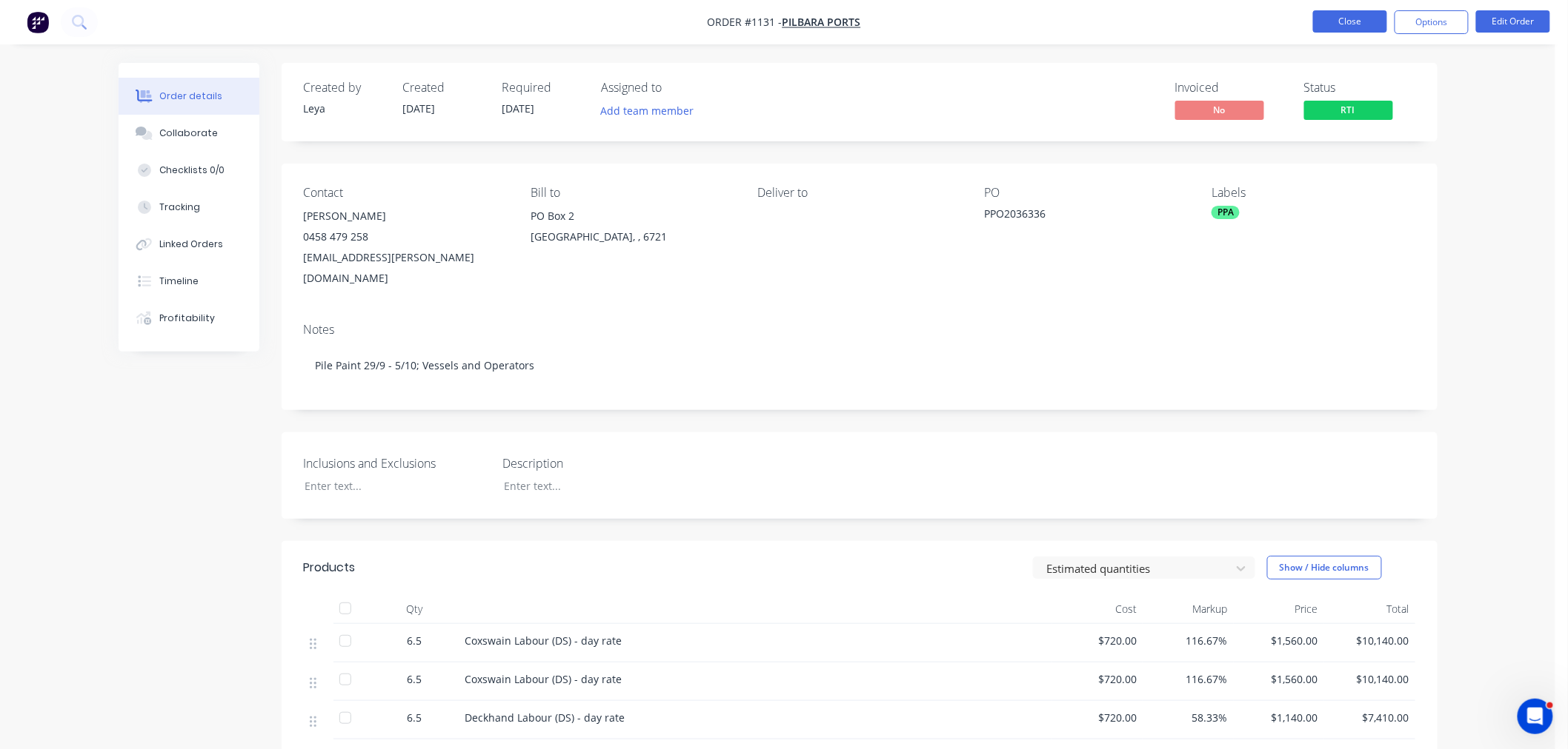
click at [1345, 27] on button "Close" at bounding box center [1350, 21] width 74 height 22
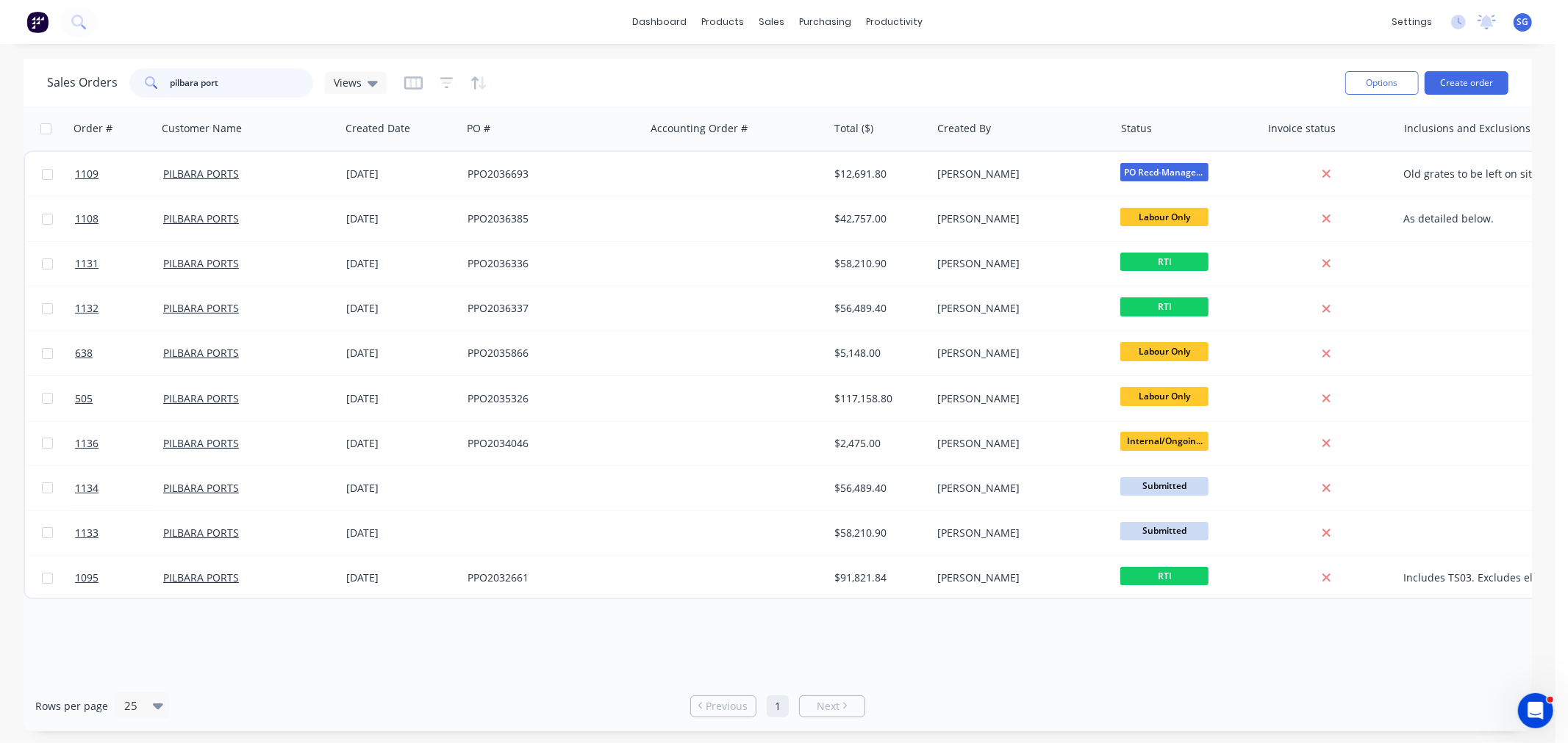
drag, startPoint x: 233, startPoint y: 88, endPoint x: 63, endPoint y: 78, distance: 170.3
click at [63, 78] on div "Sales Orders pilbara port Views" at bounding box center [217, 83] width 339 height 30
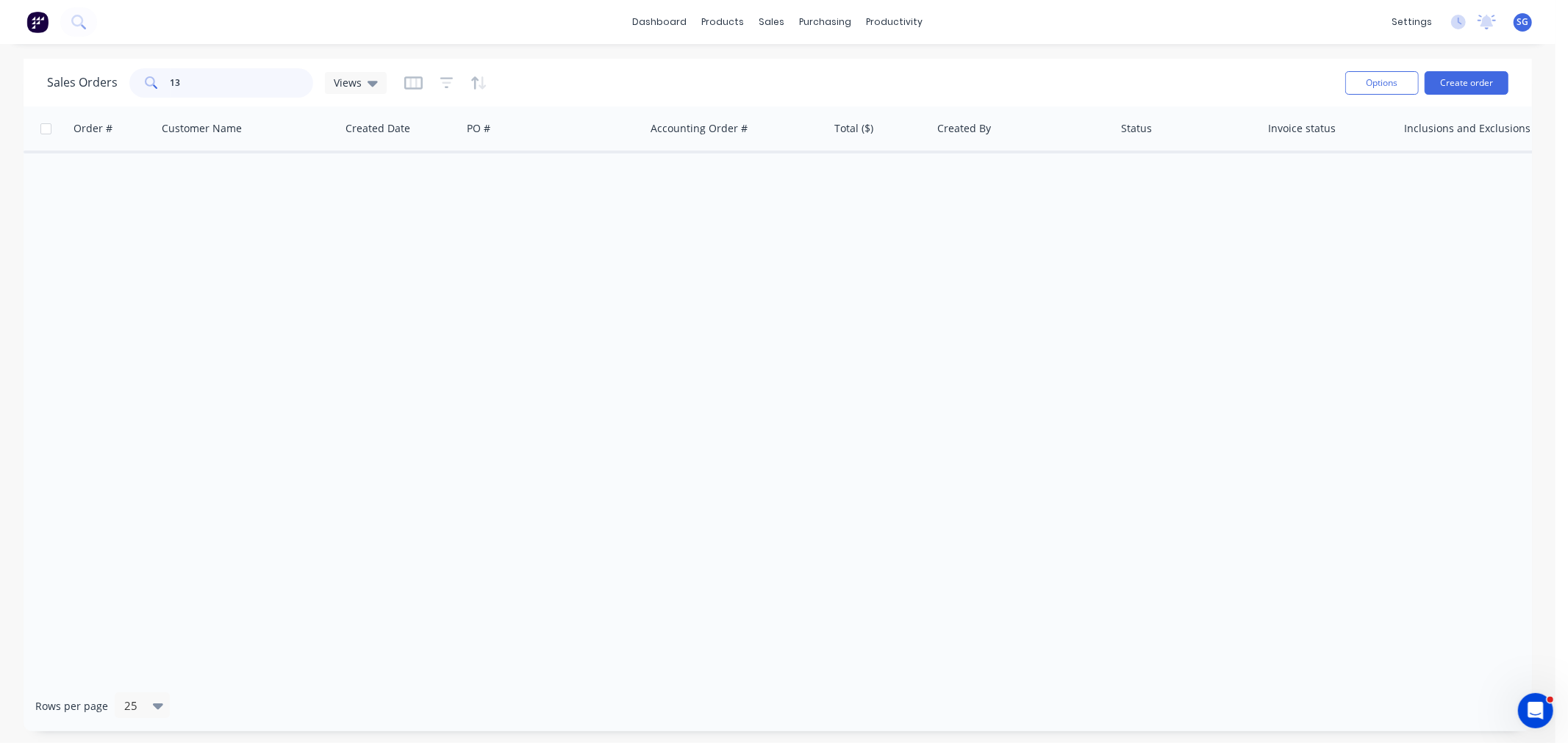
type input "1"
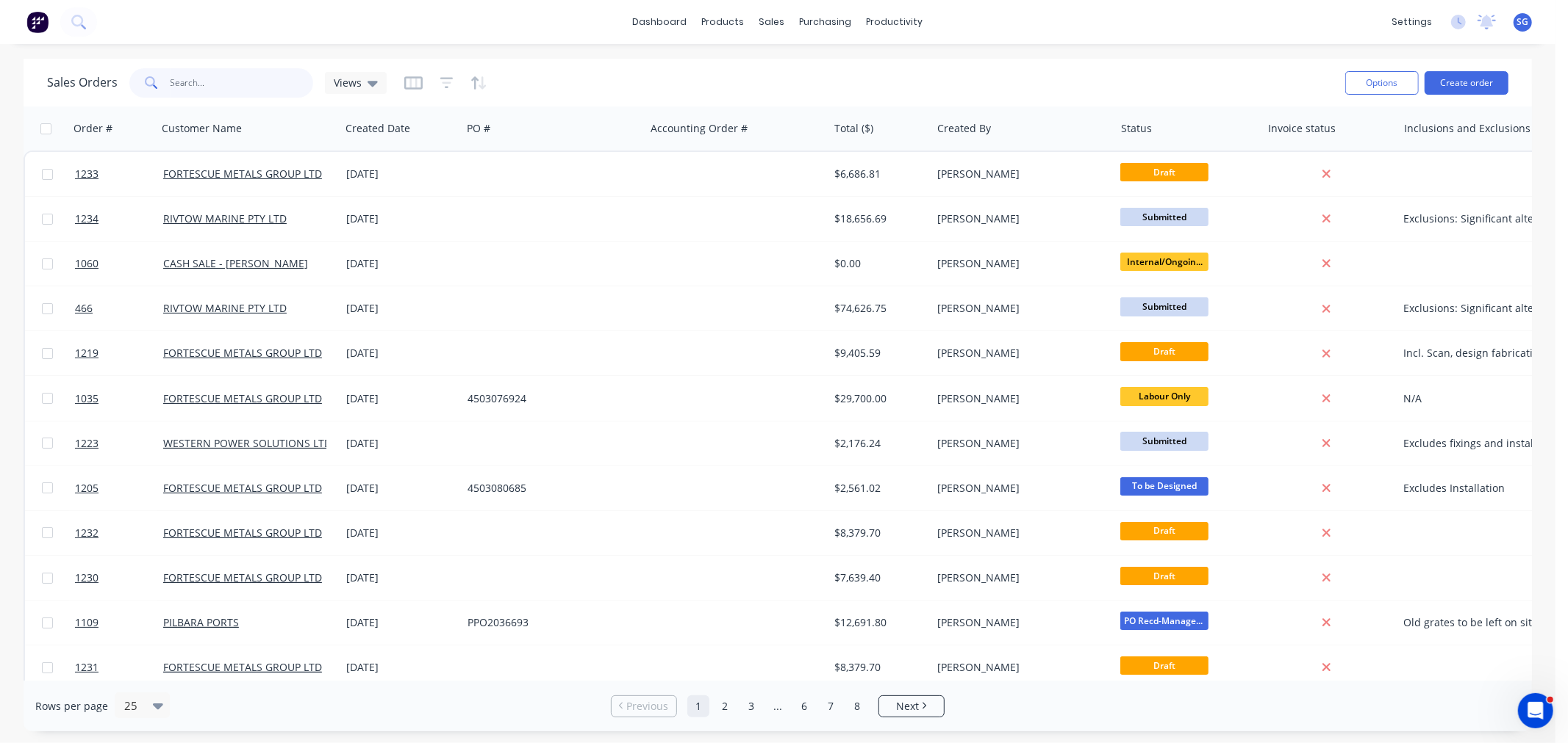
type input "4"
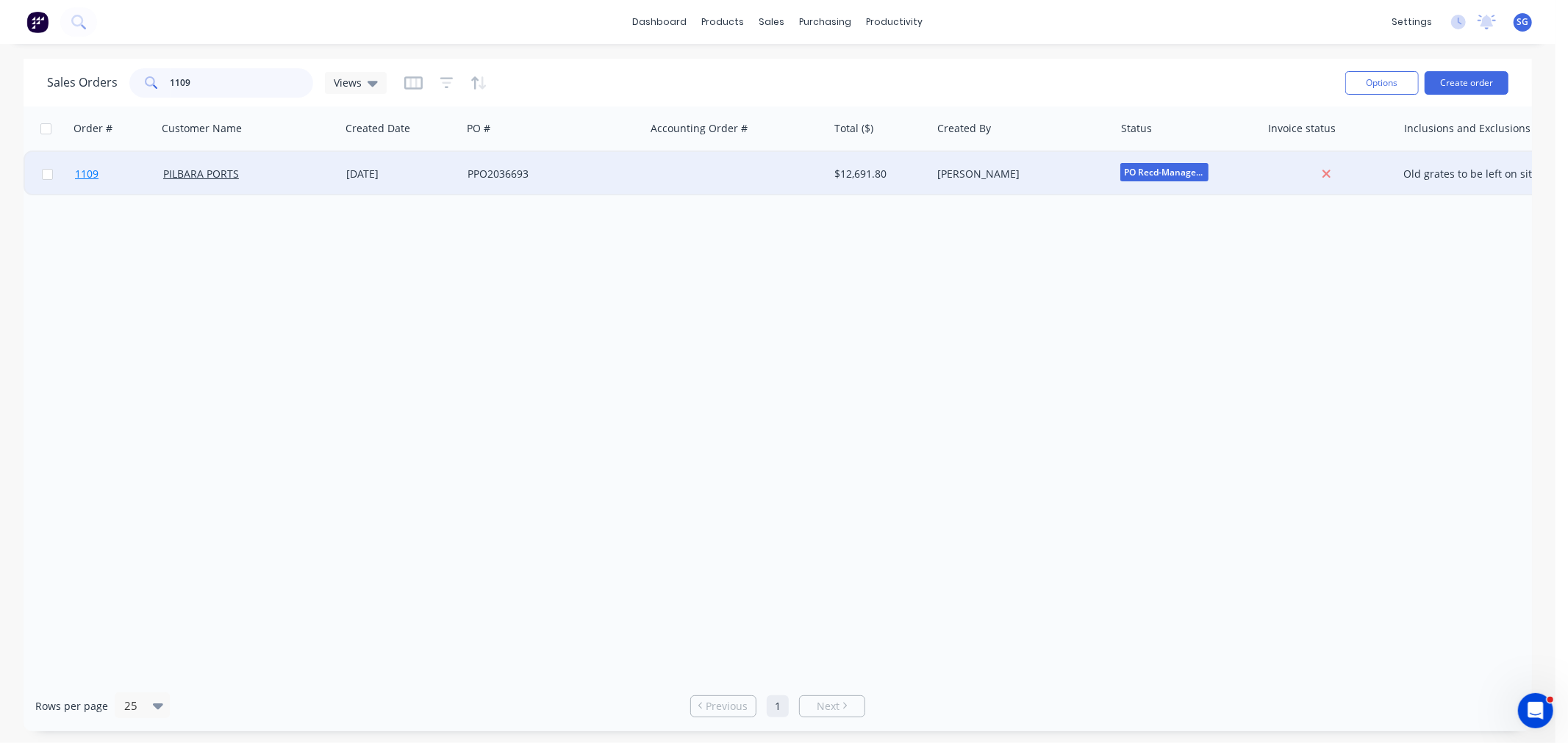
type input "1109"
click at [87, 169] on span "1109" at bounding box center [87, 173] width 24 height 14
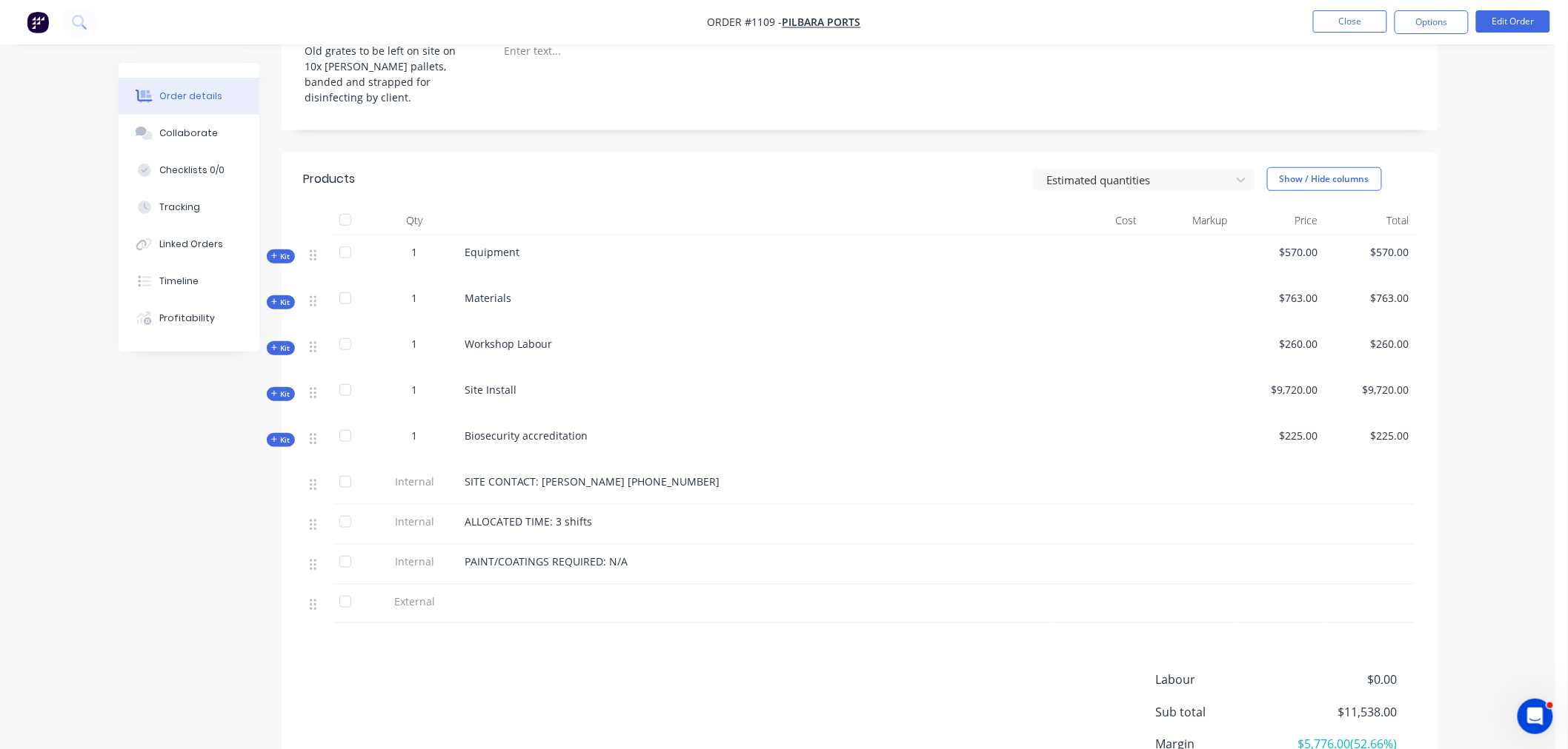
scroll to position [390, 0]
